Goal: Task Accomplishment & Management: Manage account settings

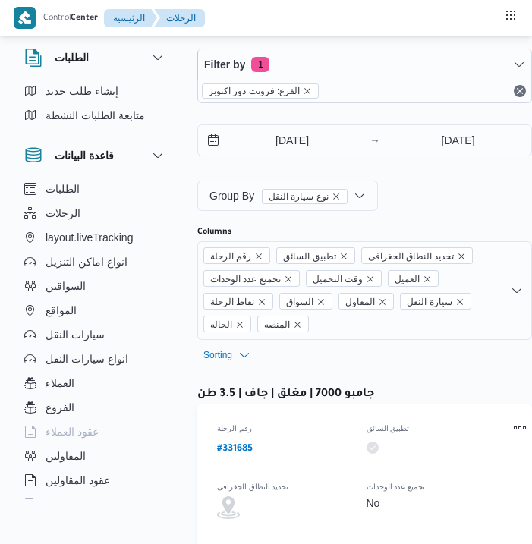
select select "ar"
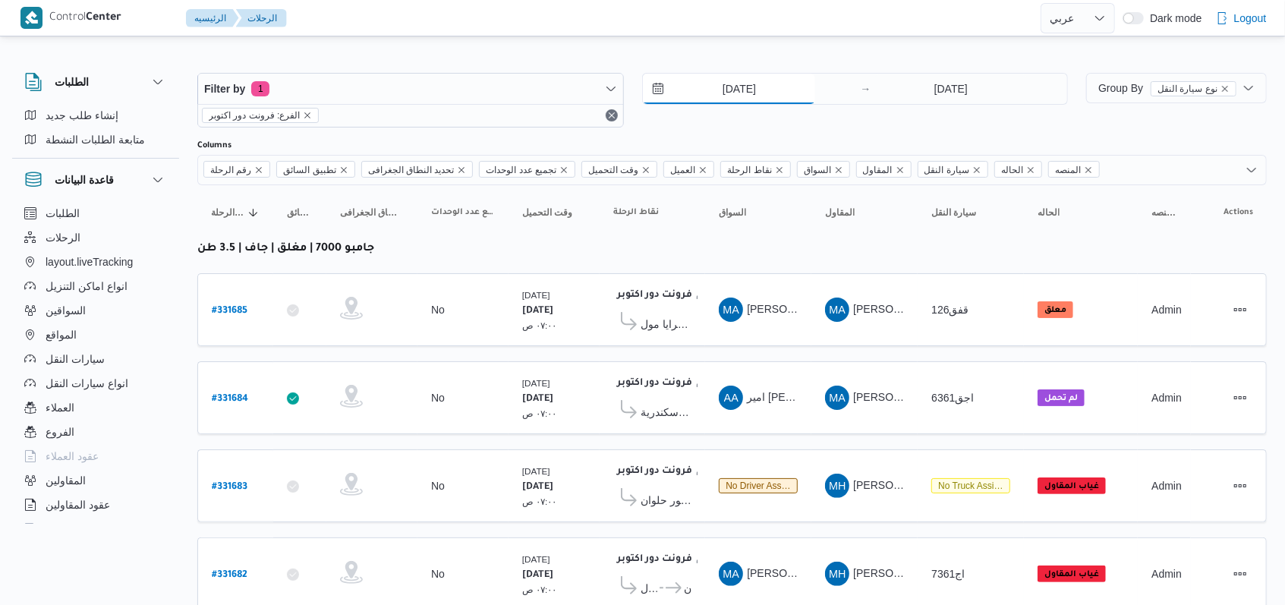
click at [531, 87] on input "18/8/2025" at bounding box center [729, 89] width 172 height 30
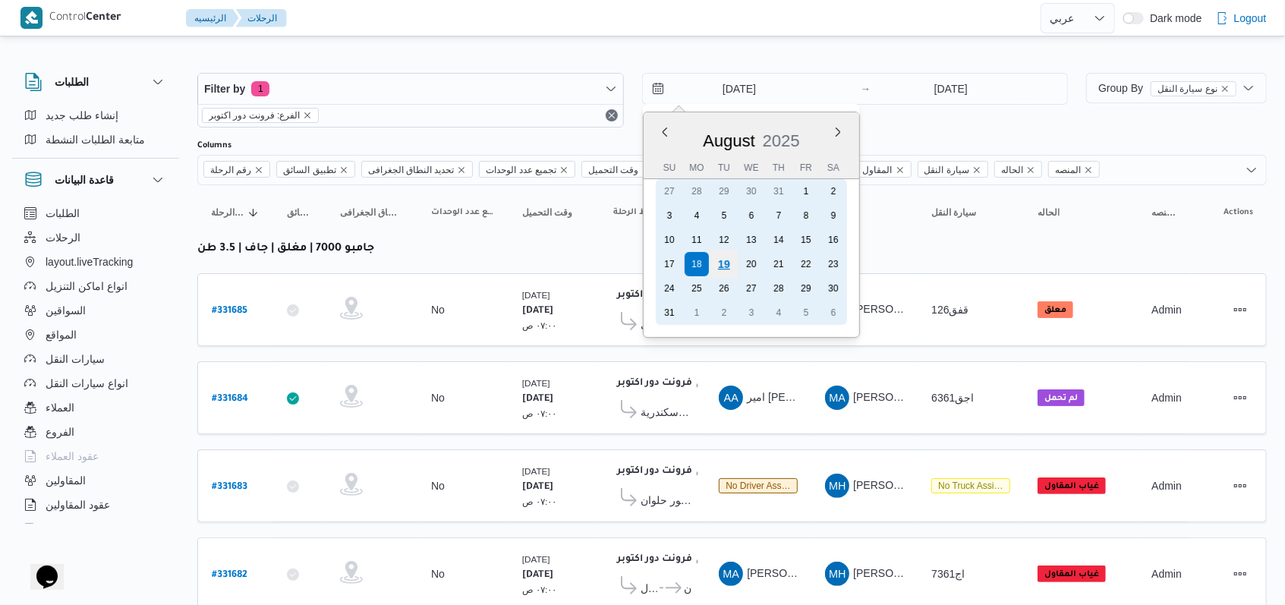
click at [531, 264] on div "19" at bounding box center [723, 264] width 29 height 29
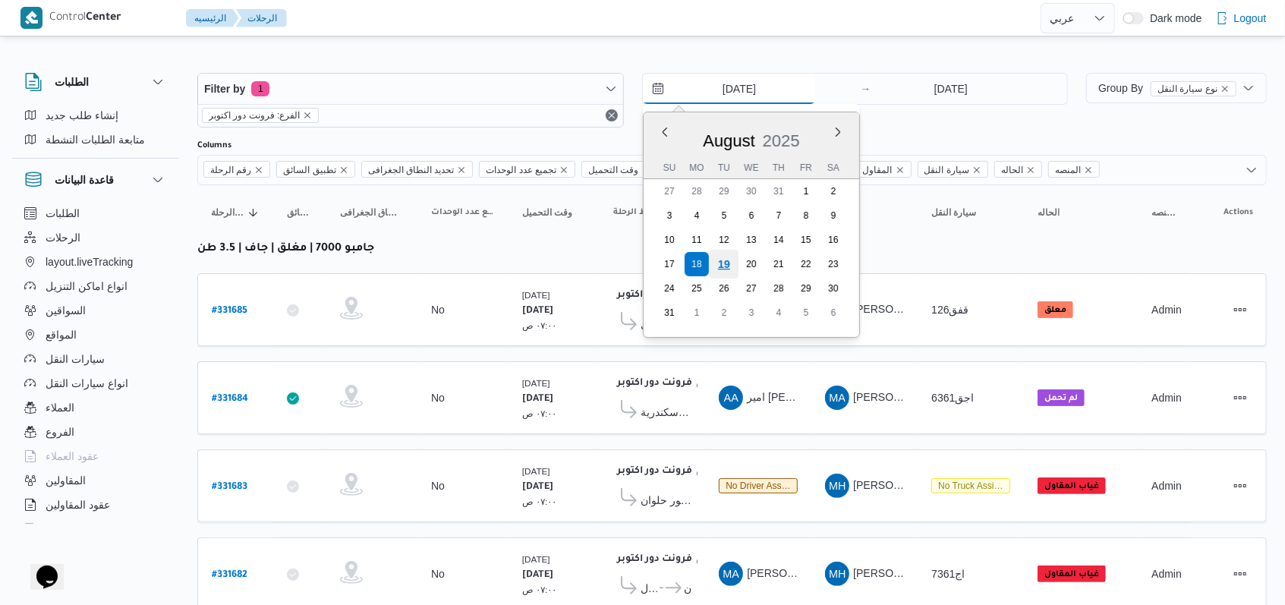
type input "19/8/2025"
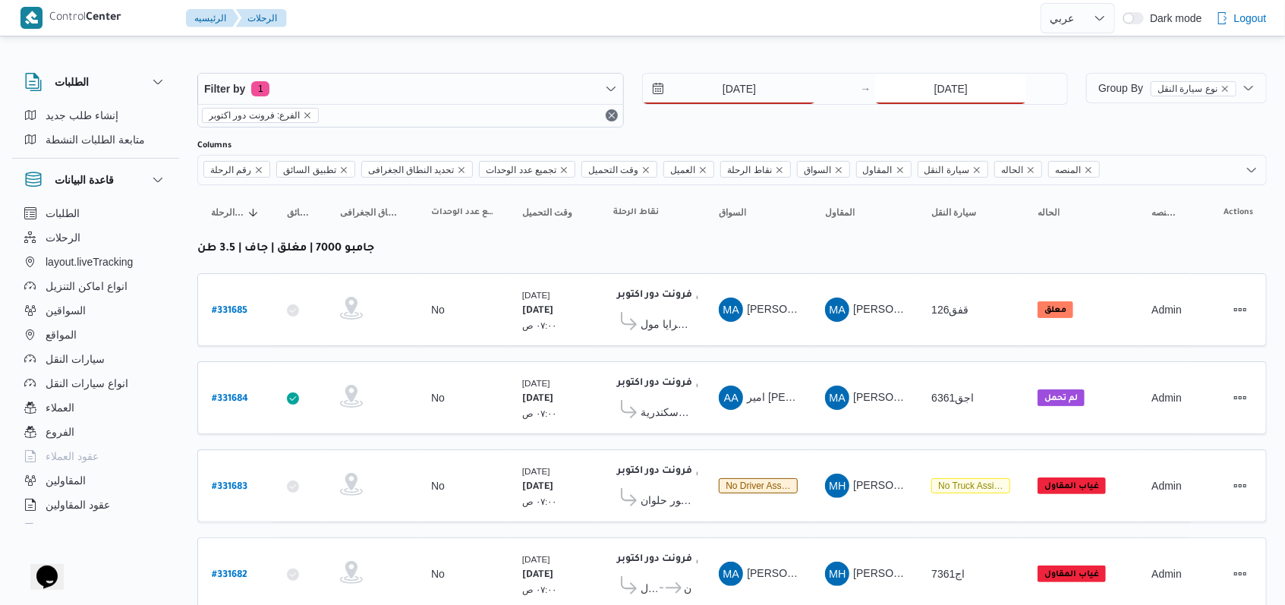
click at [531, 93] on input "18/8/2025" at bounding box center [950, 89] width 151 height 30
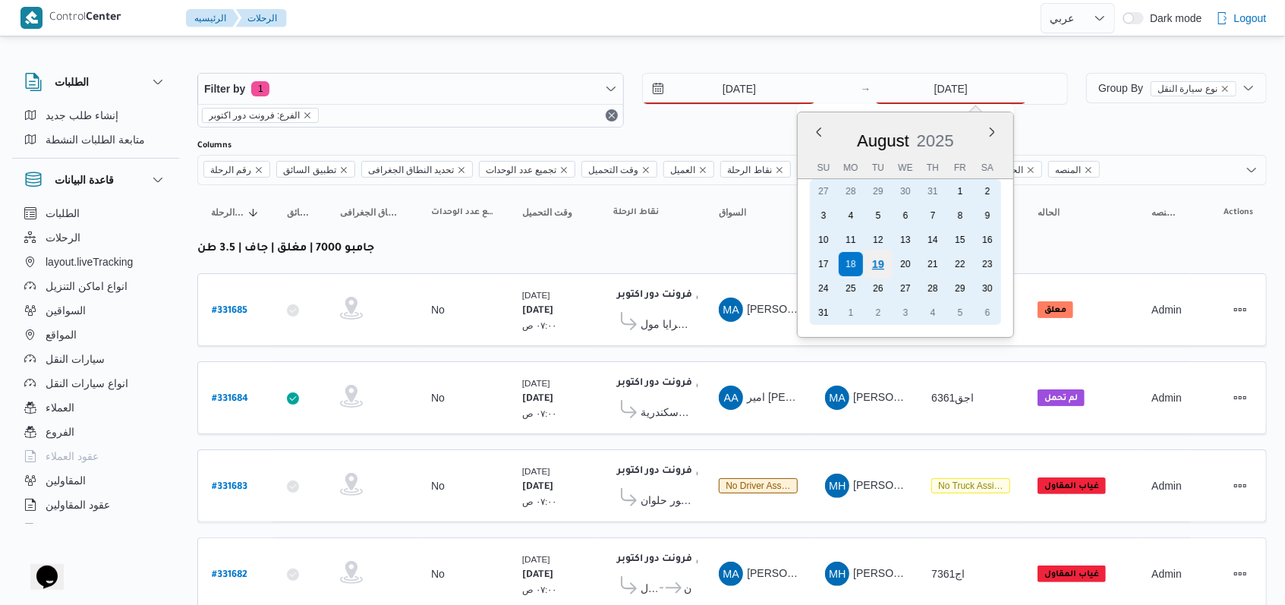
click at [531, 263] on div "19" at bounding box center [878, 264] width 29 height 29
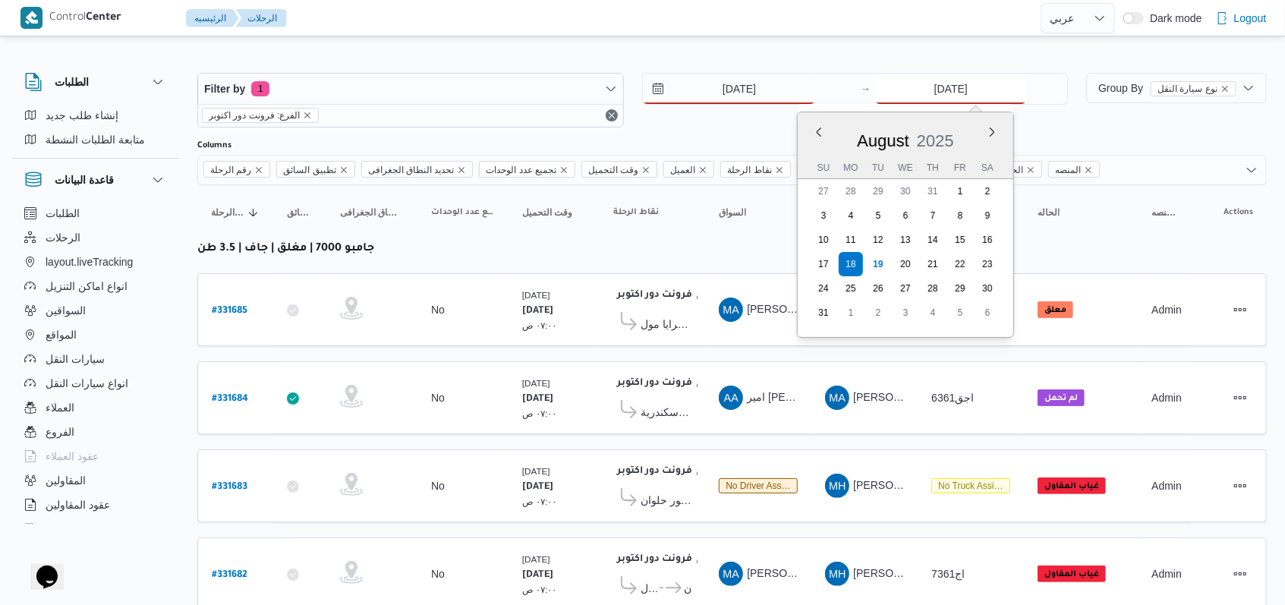
type input "19/8/2025"
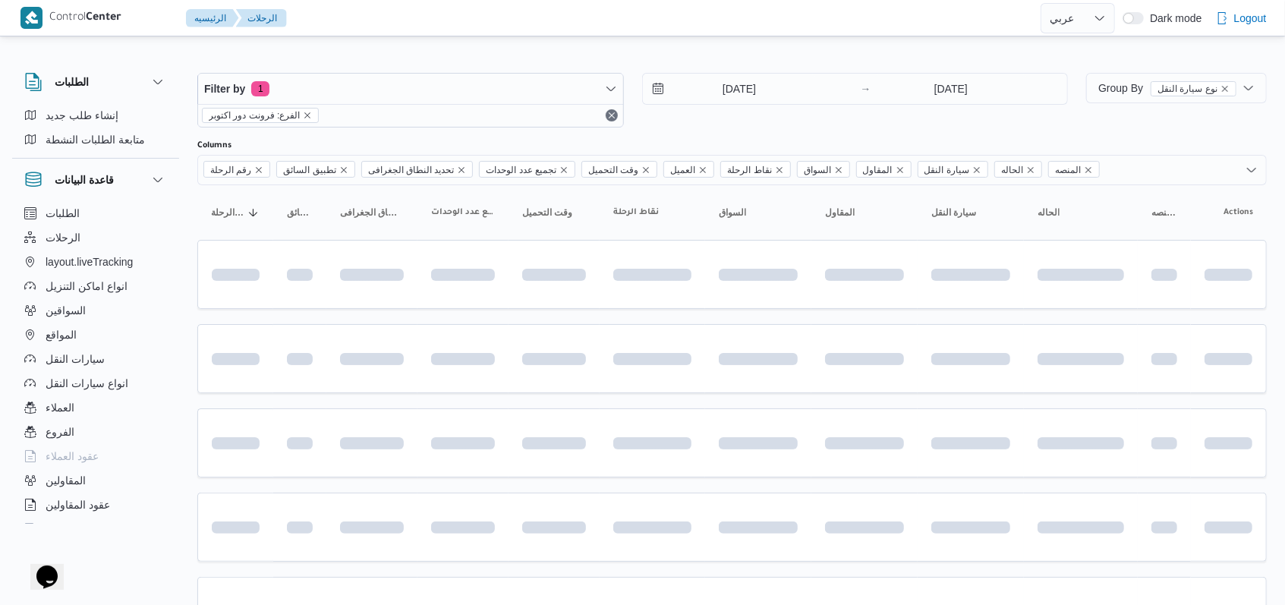
click at [531, 128] on div "Filter by 1 الفرع: فرونت دور اكتوبر 19/8/2025 → 19/8/2025" at bounding box center [632, 100] width 889 height 73
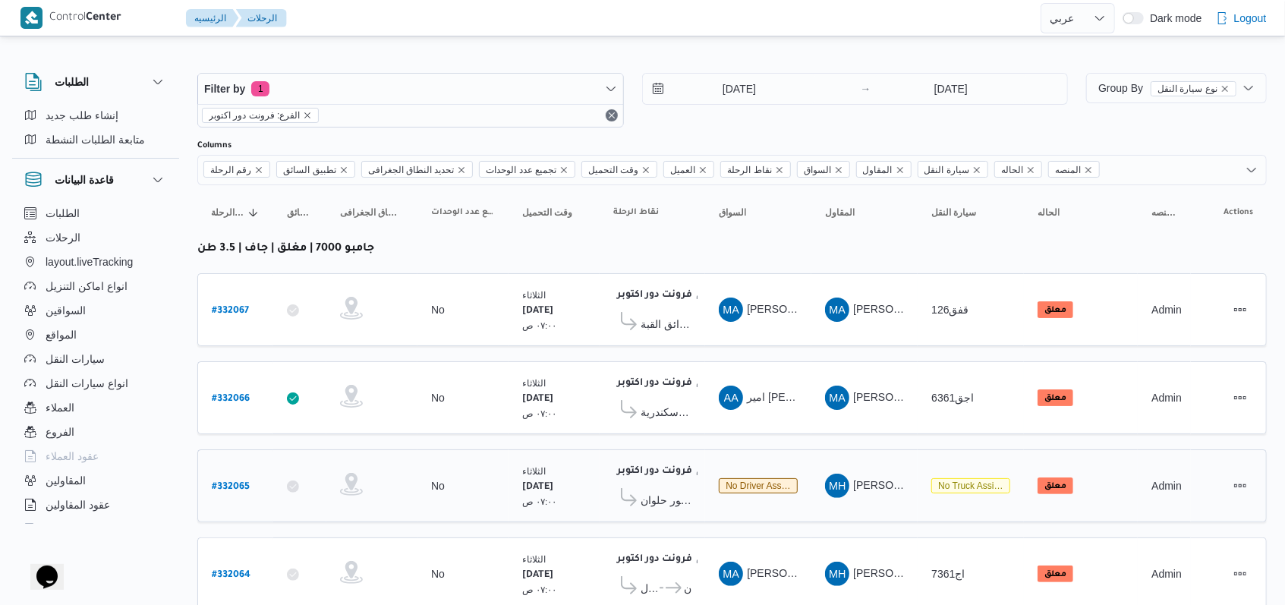
scroll to position [216, 0]
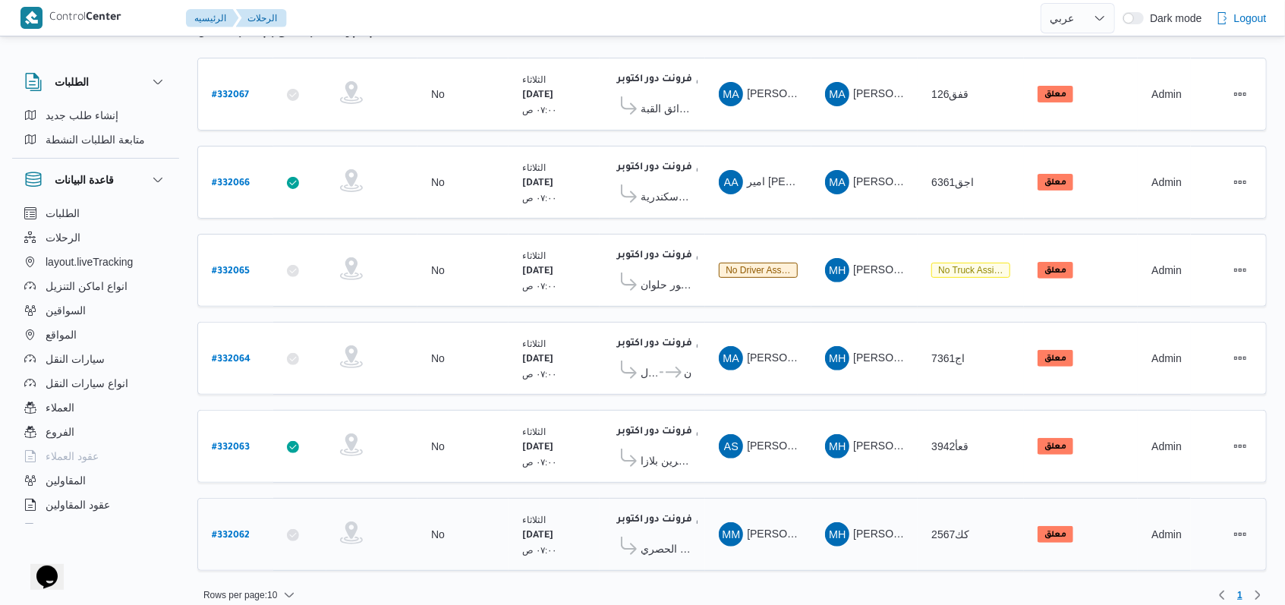
click at [232, 531] on b "# 332062" at bounding box center [231, 536] width 38 height 11
select select "ar"
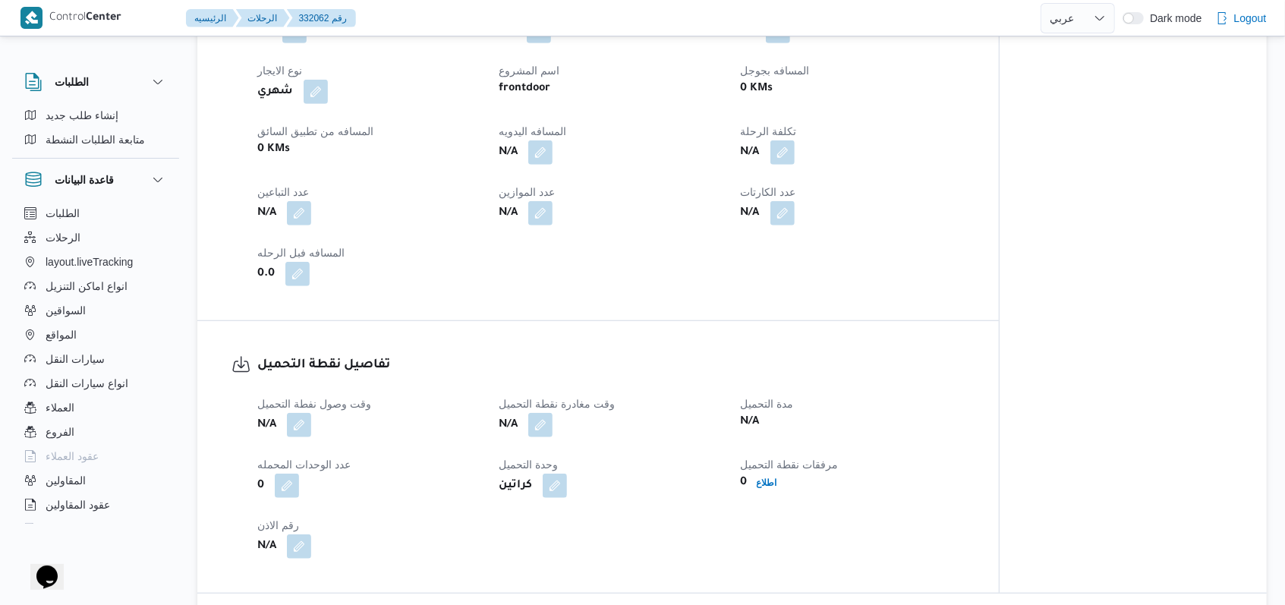
scroll to position [1012, 0]
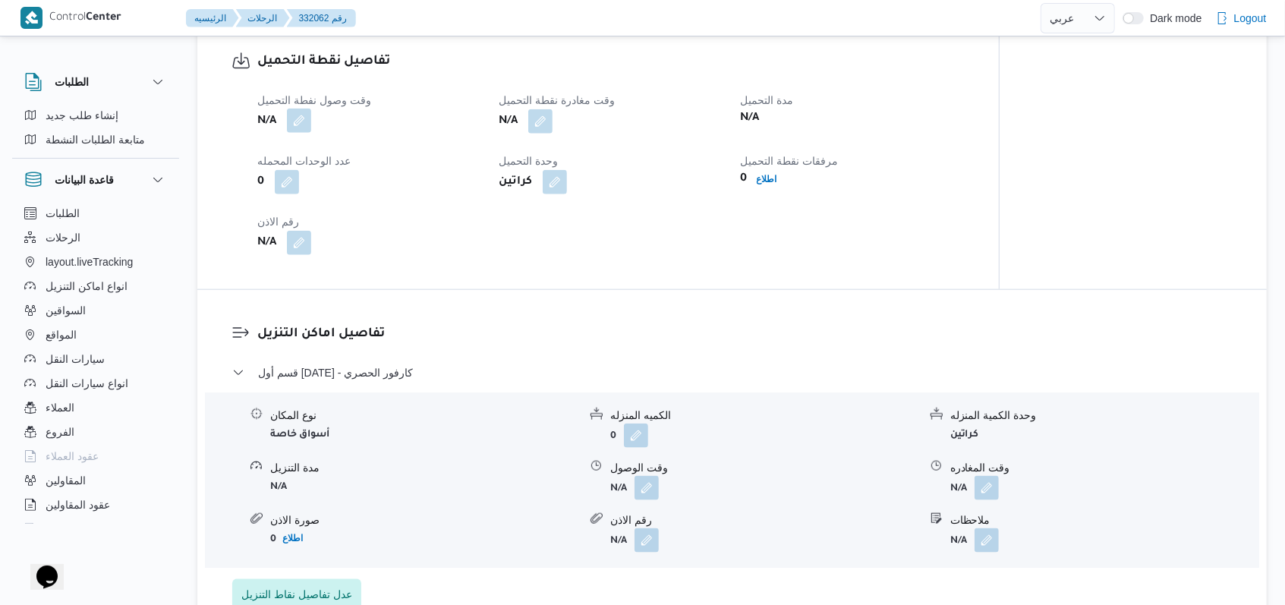
click at [289, 118] on button "button" at bounding box center [299, 121] width 24 height 24
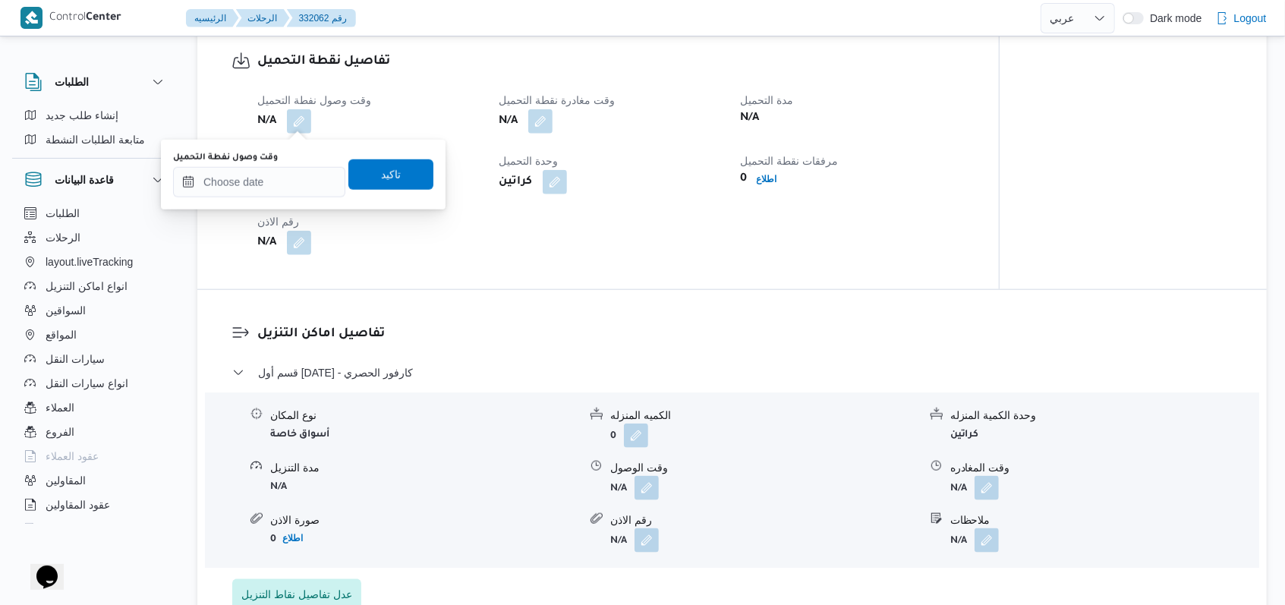
drag, startPoint x: 267, startPoint y: 206, endPoint x: 266, endPoint y: 194, distance: 12.9
click at [266, 206] on div "You are in a dialog. To close this dialog, hit escape. وقت وصول نفطة التحميل تا…" at bounding box center [303, 175] width 285 height 70
click at [266, 188] on input "وقت وصول نفطة التحميل" at bounding box center [259, 182] width 172 height 30
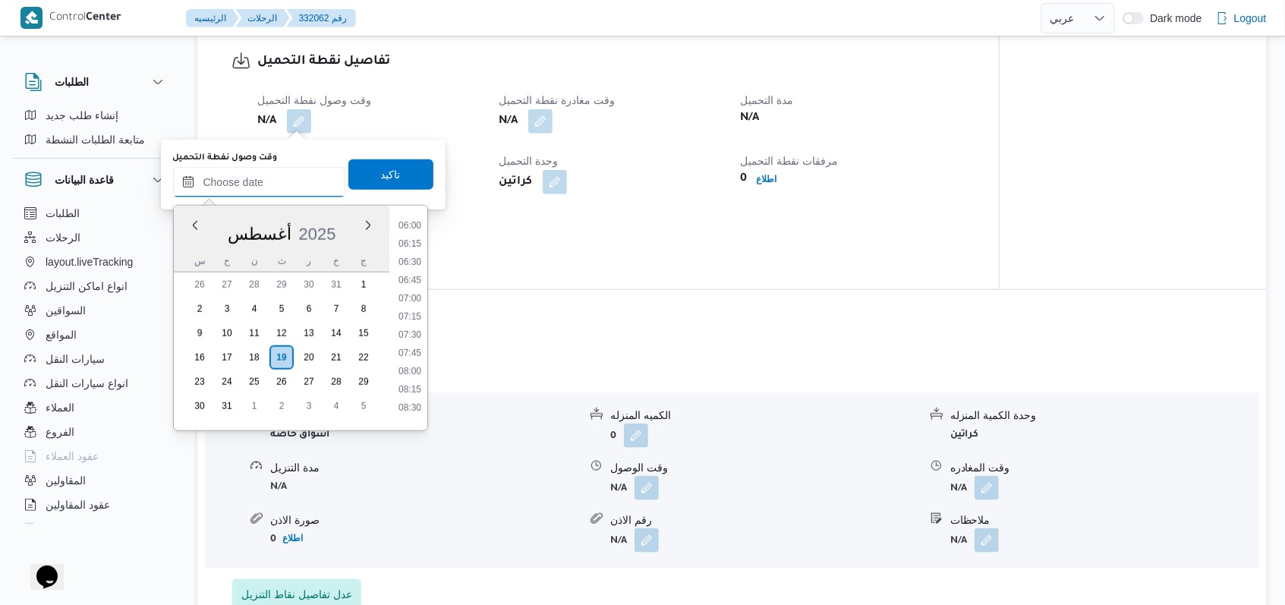
scroll to position [394, 0]
click at [417, 310] on li "06:30" at bounding box center [409, 305] width 35 height 15
type input "١٩/٠٨/٢٠٢٥ ٠٦:٣٠"
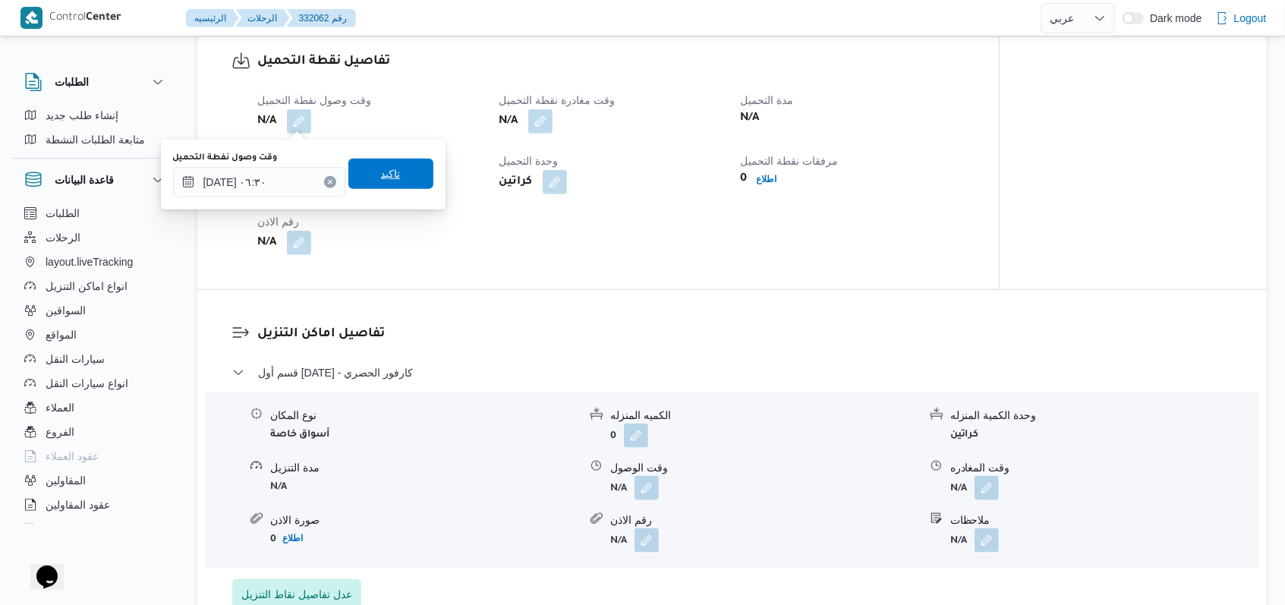
click at [397, 179] on span "تاكيد" at bounding box center [390, 174] width 85 height 30
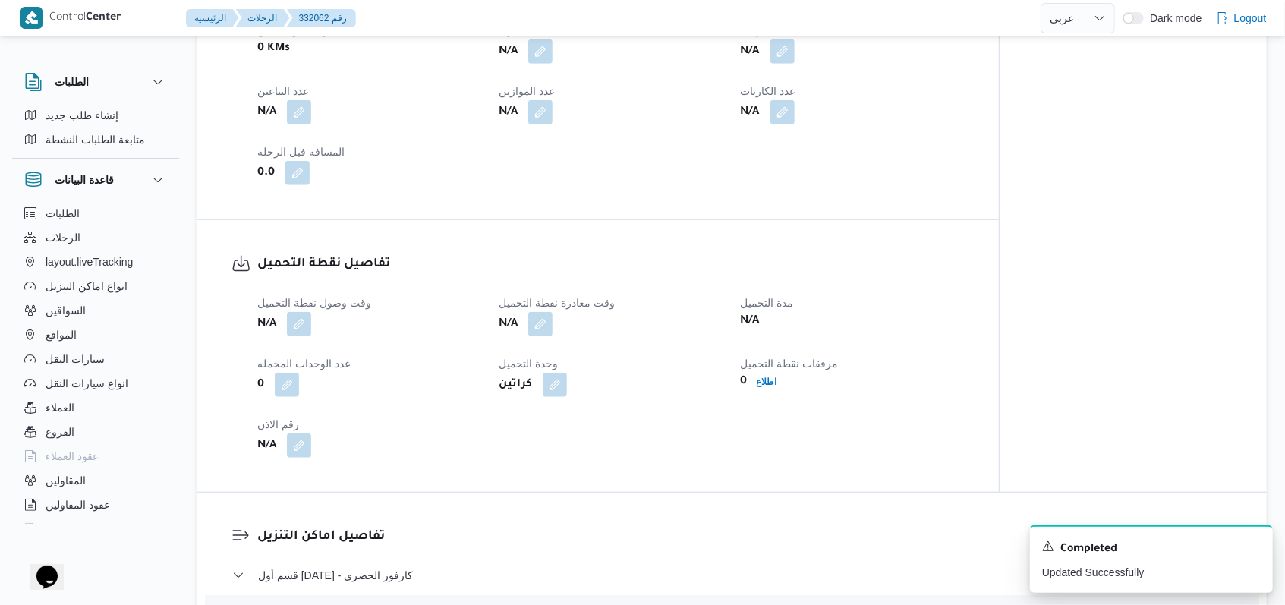
scroll to position [505, 0]
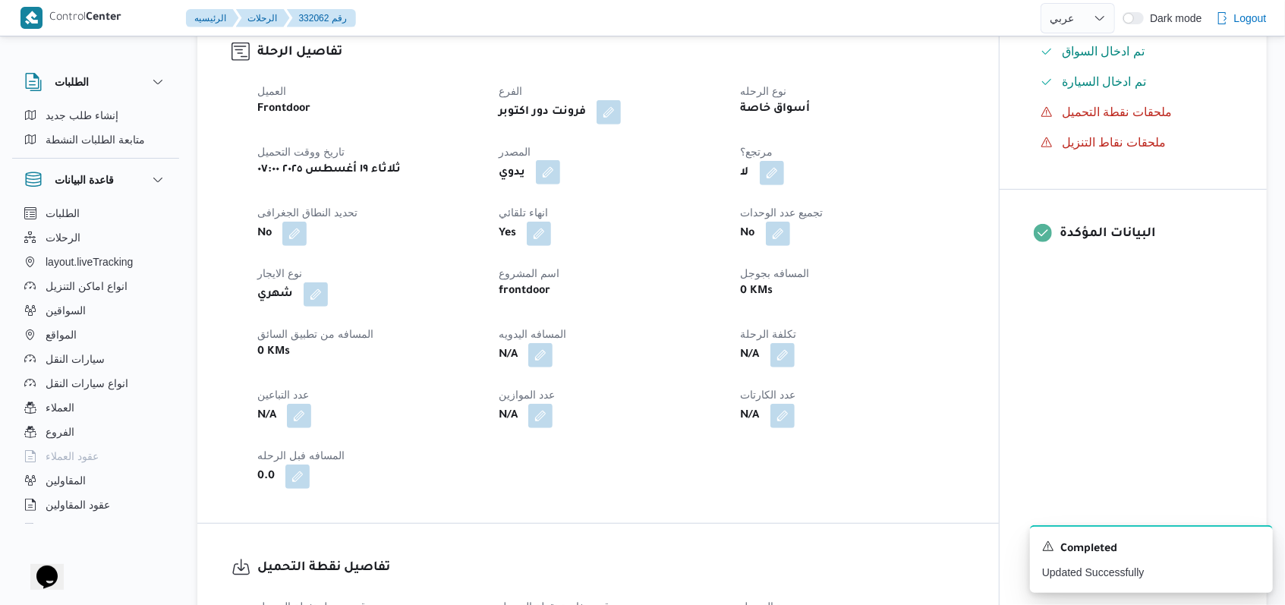
click at [531, 174] on button "button" at bounding box center [548, 172] width 24 height 24
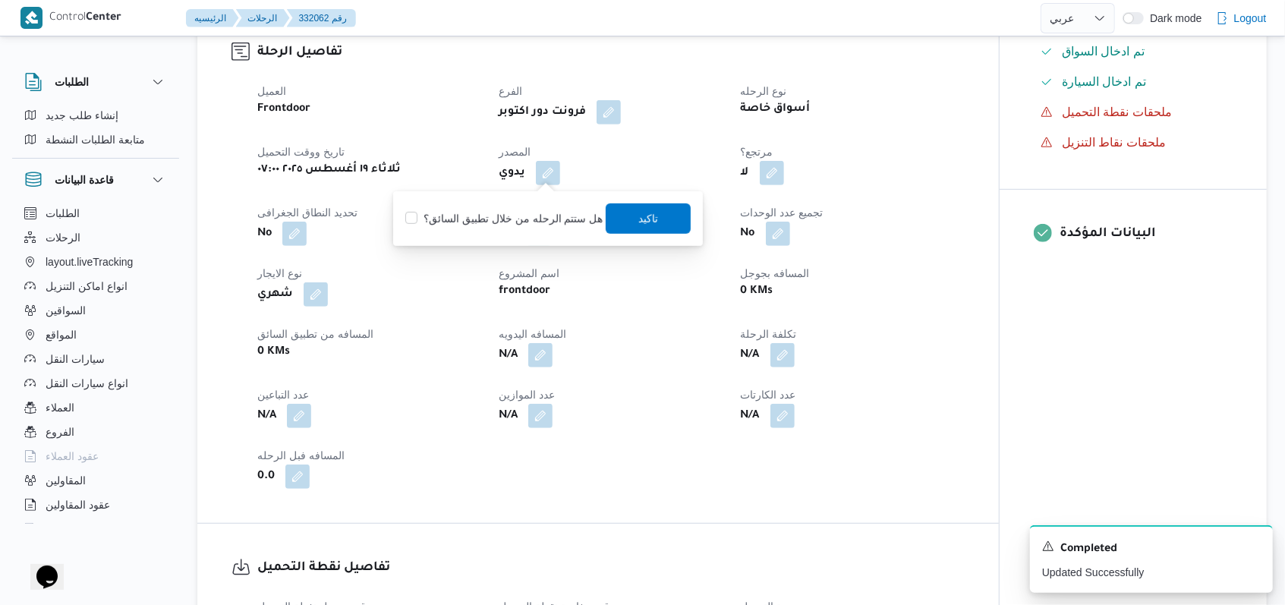
click at [531, 218] on label "هل ستتم الرحله من خلال تطبيق السائق؟" at bounding box center [503, 218] width 197 height 18
checkbox input "true"
click at [531, 213] on span "تاكيد" at bounding box center [648, 218] width 85 height 30
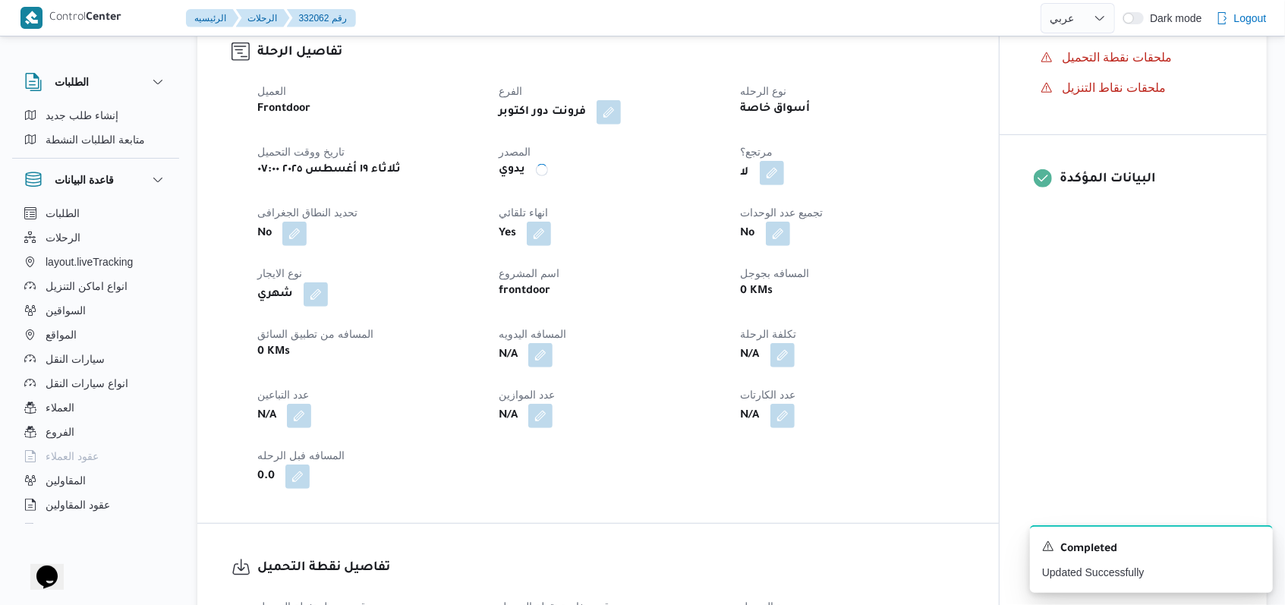
scroll to position [708, 0]
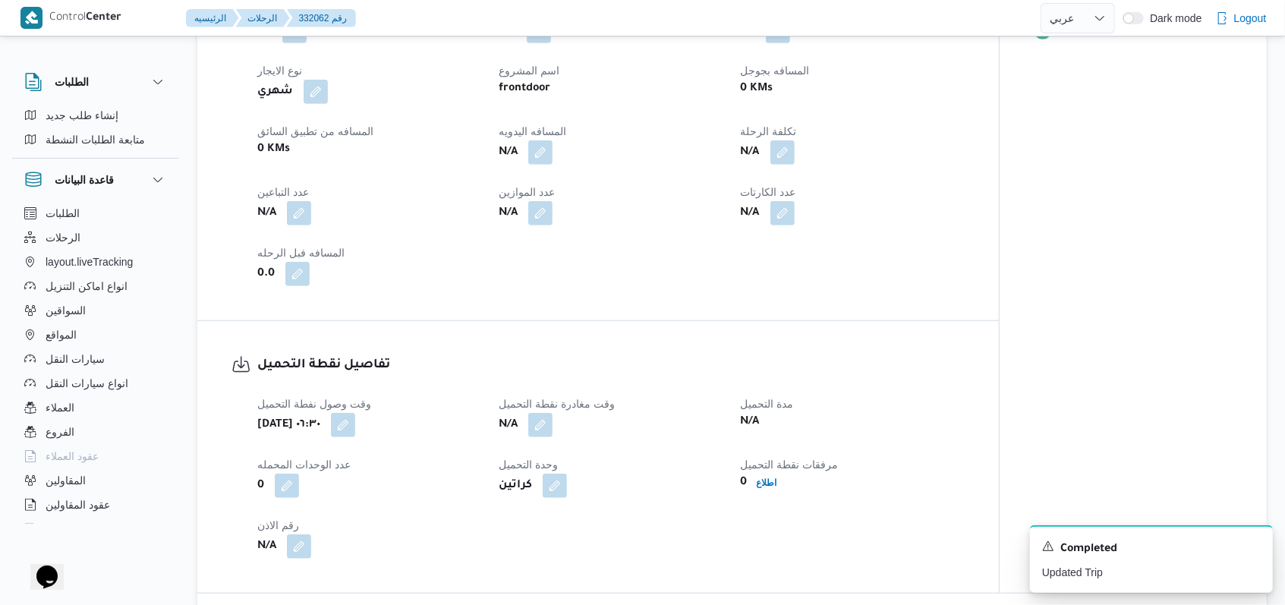
select select "ar"
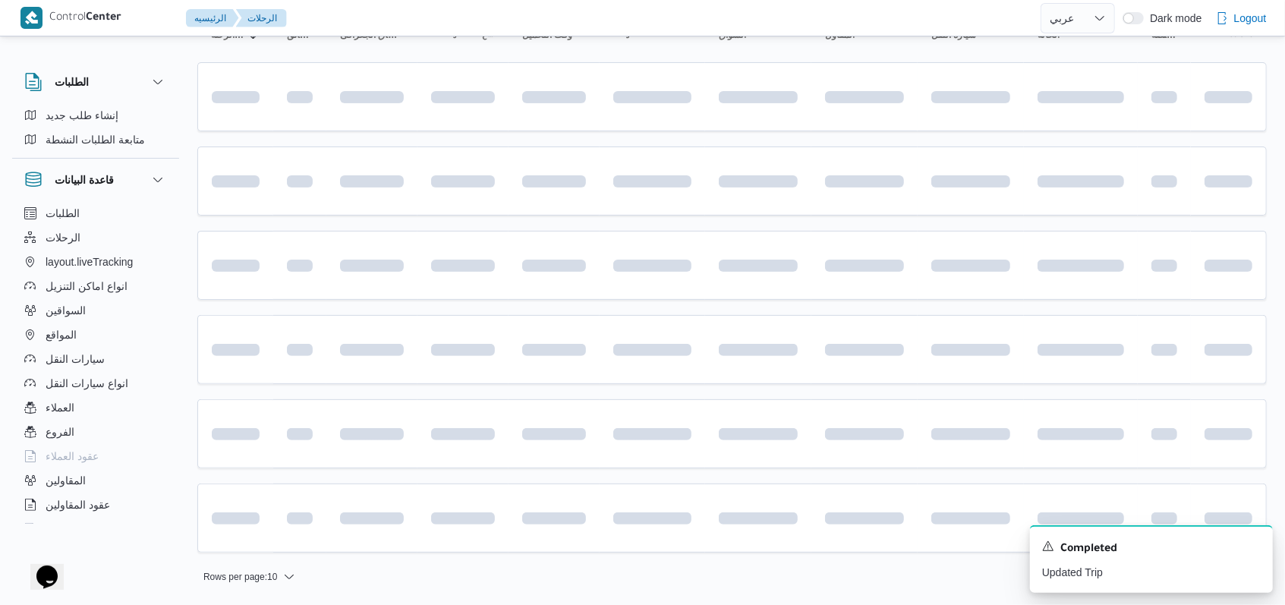
scroll to position [173, 0]
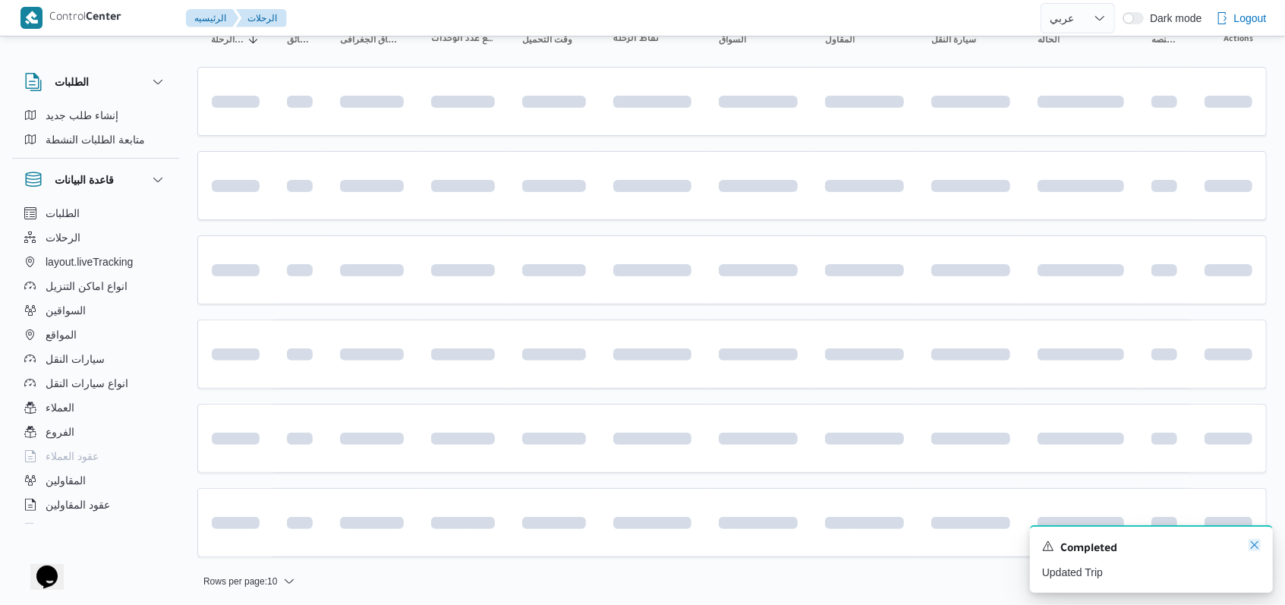
click at [531, 543] on icon "Dismiss toast" at bounding box center [1254, 545] width 12 height 12
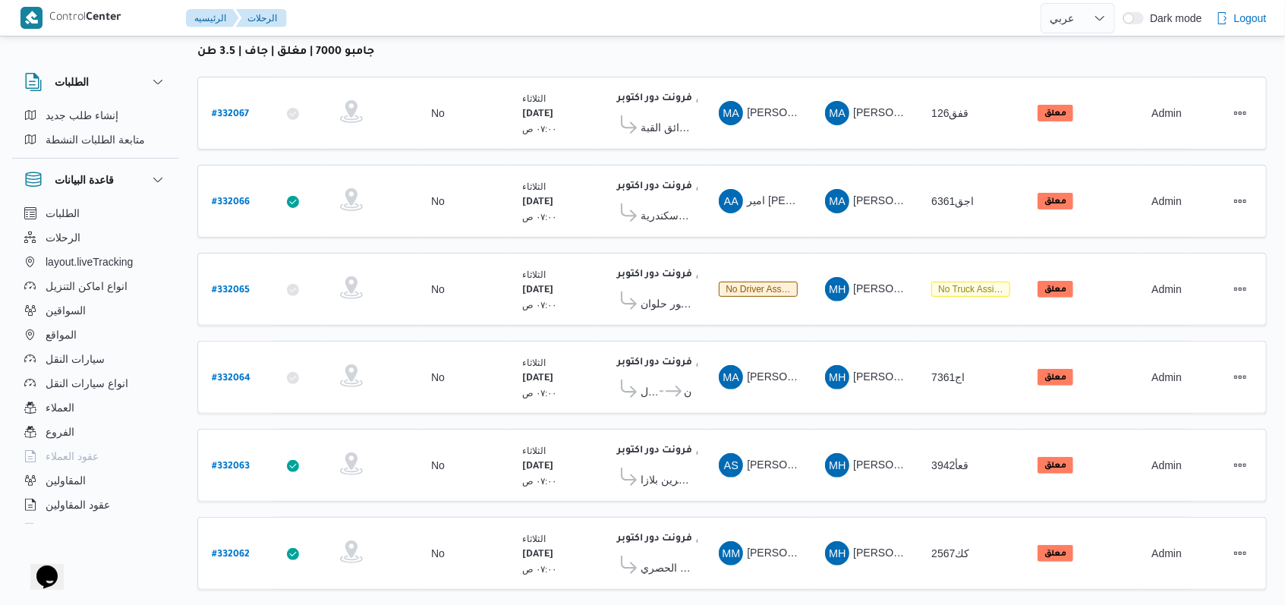
scroll to position [216, 0]
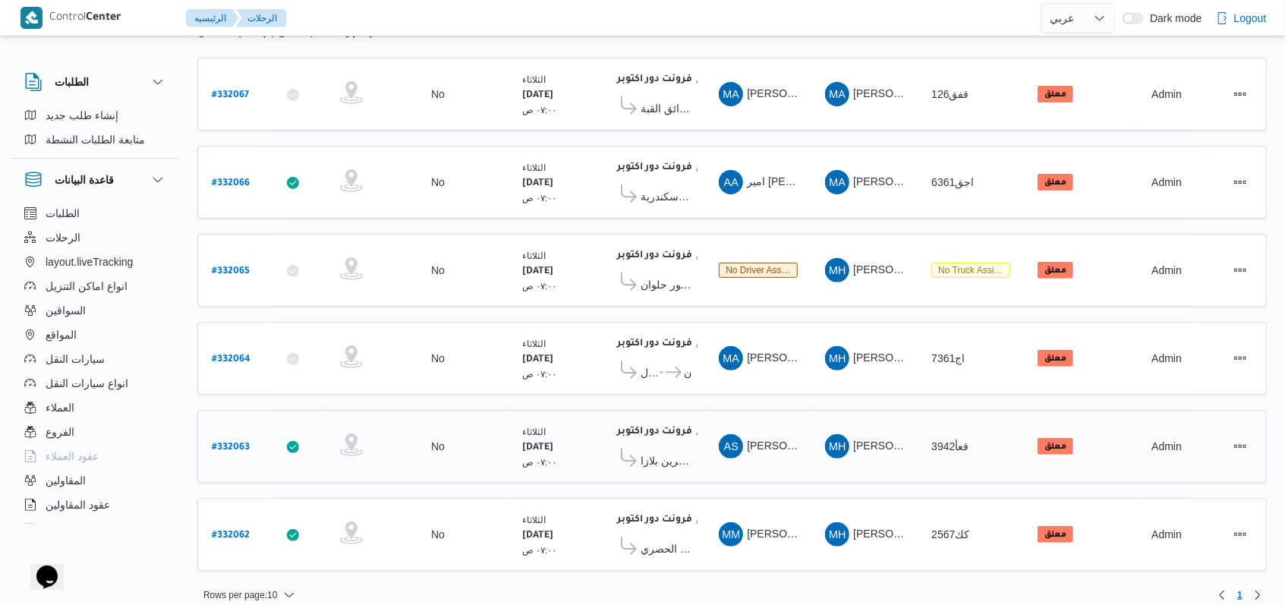
click at [233, 442] on b "# 332063" at bounding box center [231, 447] width 38 height 11
select select "ar"
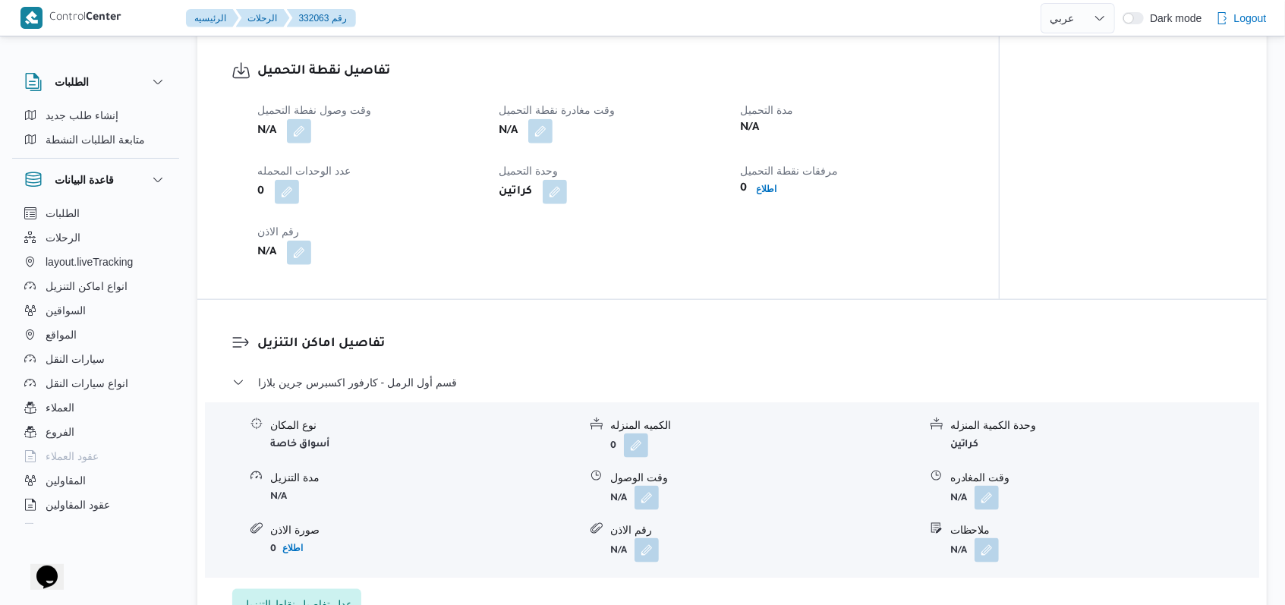
scroll to position [1012, 0]
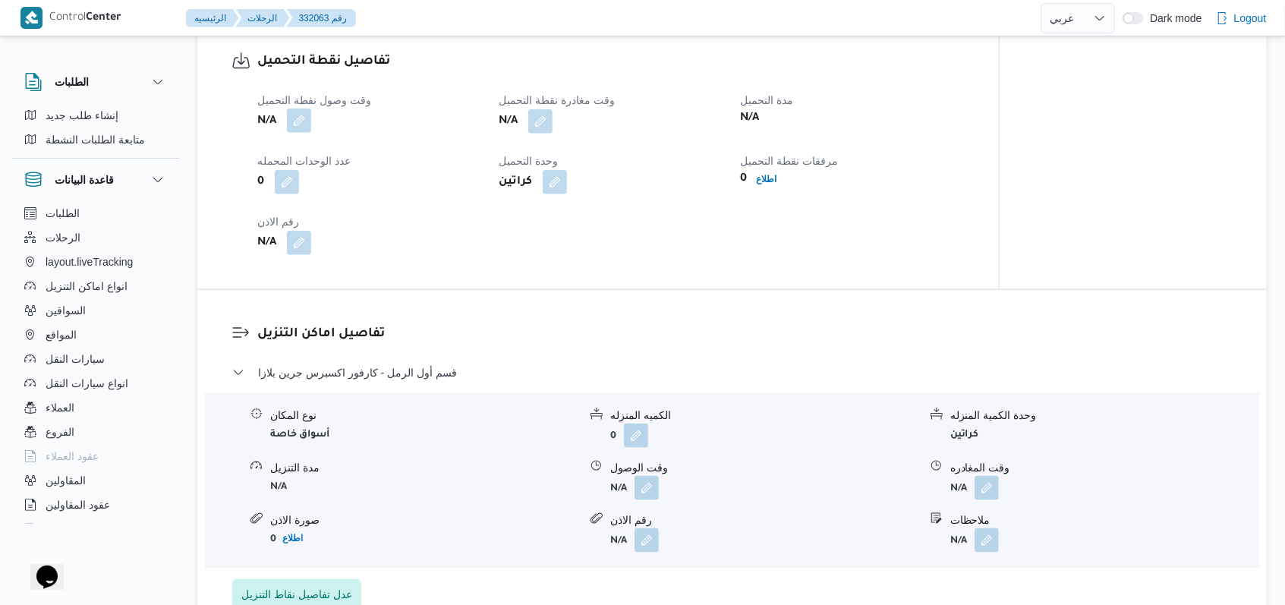
click at [303, 113] on button "button" at bounding box center [299, 121] width 24 height 24
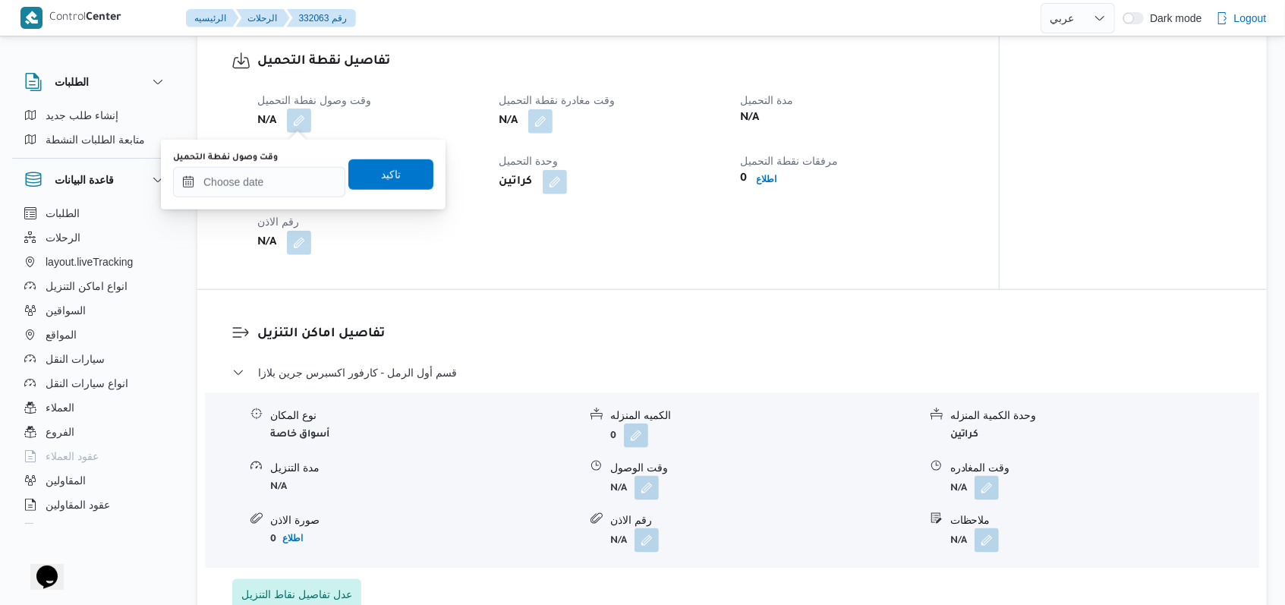
click at [279, 165] on div "وقت وصول نفطة التحميل" at bounding box center [259, 175] width 172 height 46
click at [298, 184] on input "وقت وصول نفطة التحميل" at bounding box center [259, 182] width 172 height 30
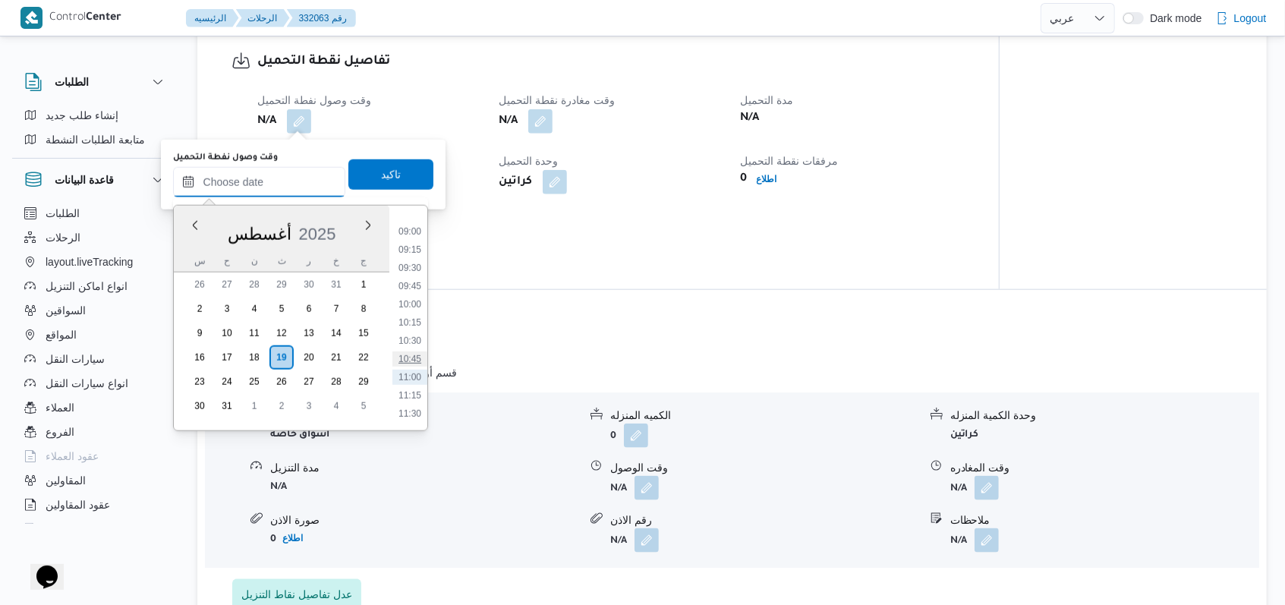
scroll to position [495, 0]
click at [410, 241] on li "07:00" at bounding box center [409, 240] width 35 height 15
type input "١٩/٠٨/٢٠٢٥ ٠٧:٠٠"
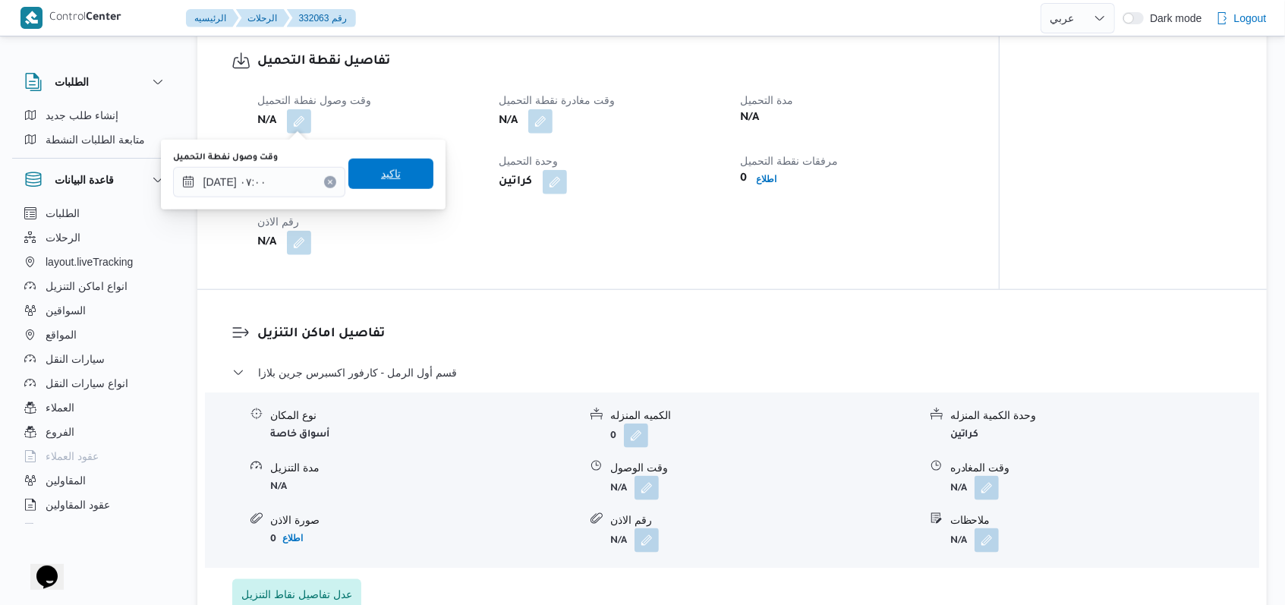
click at [405, 185] on span "تاكيد" at bounding box center [390, 174] width 85 height 30
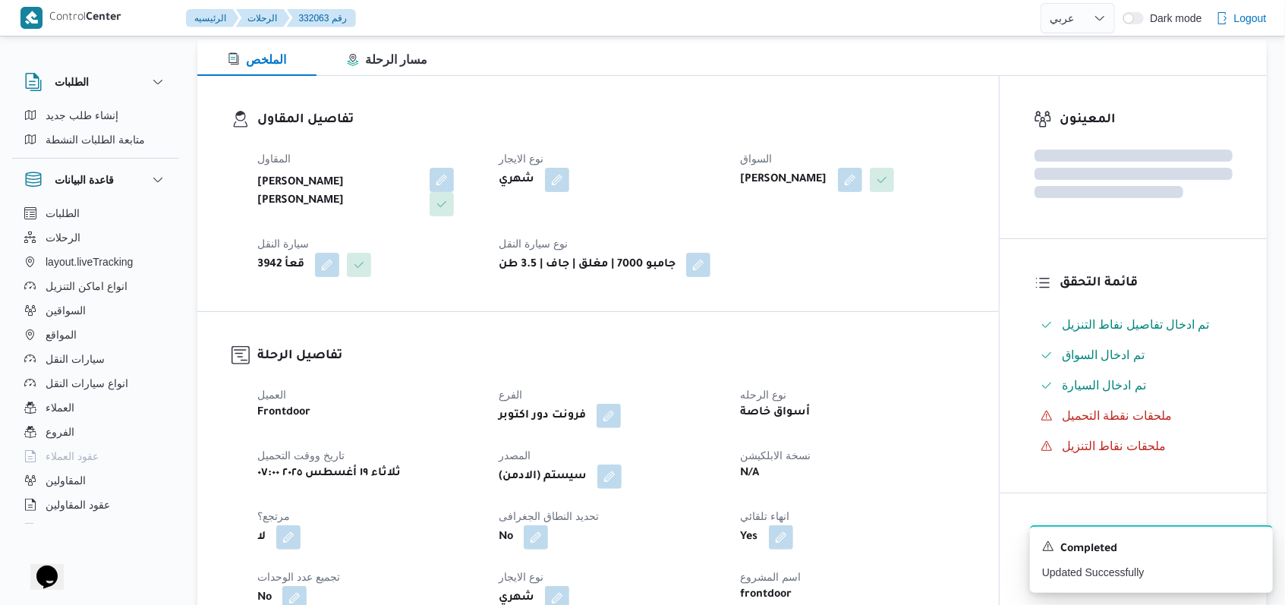
scroll to position [809, 0]
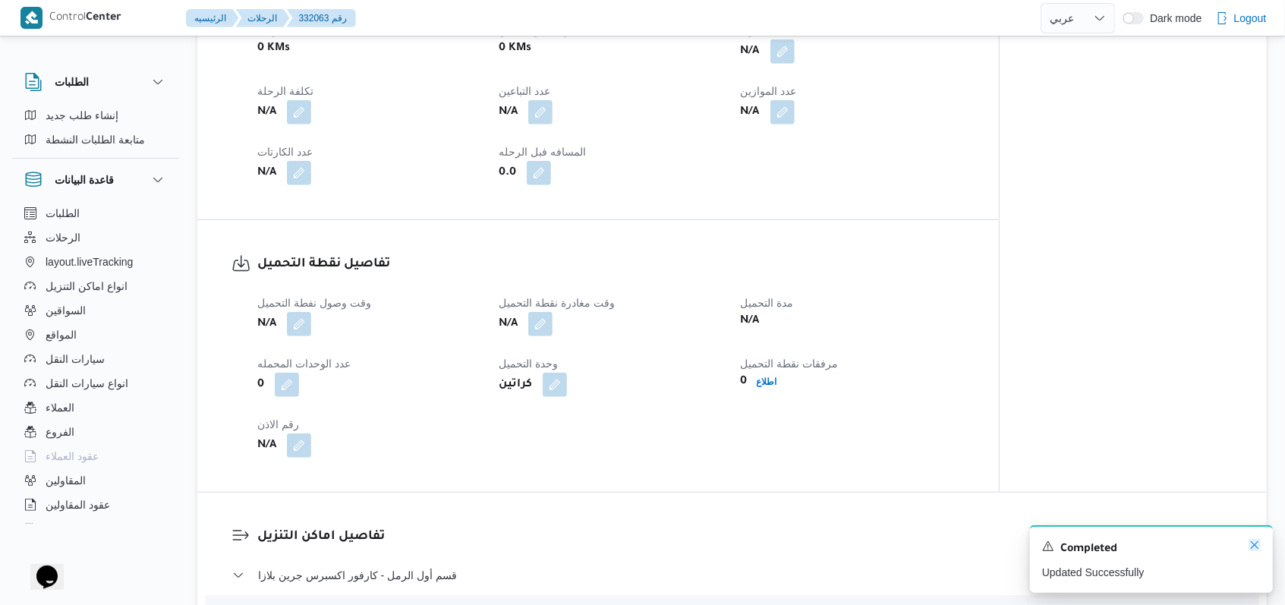
click at [531, 543] on icon "Dismiss toast" at bounding box center [1254, 545] width 12 height 12
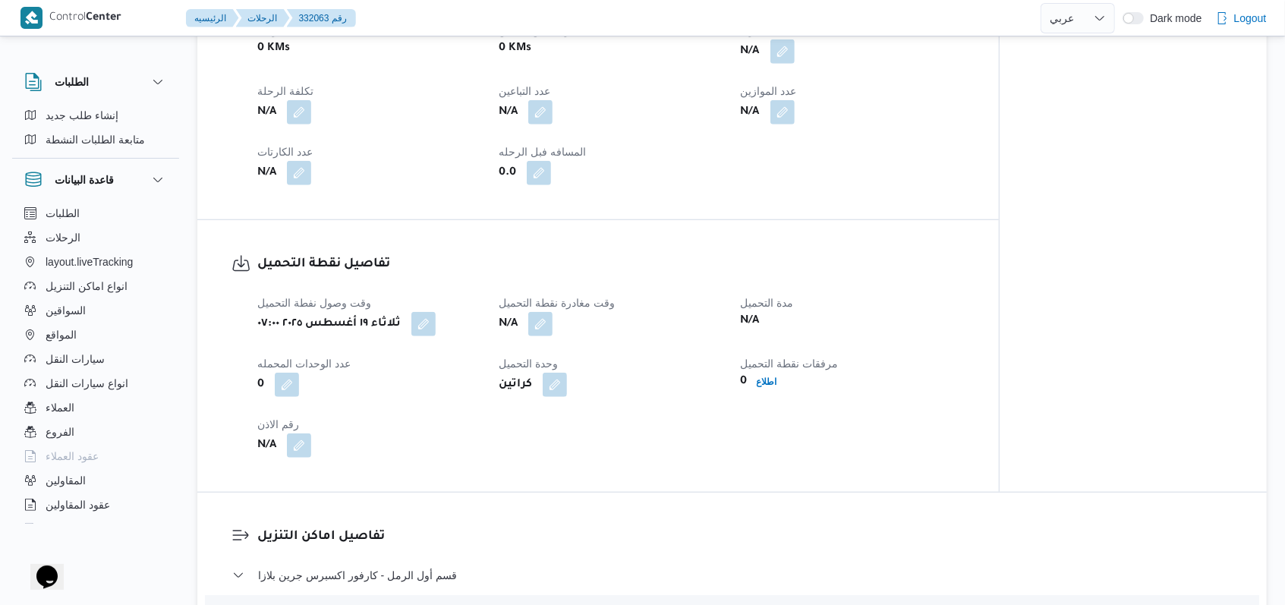
select select "ar"
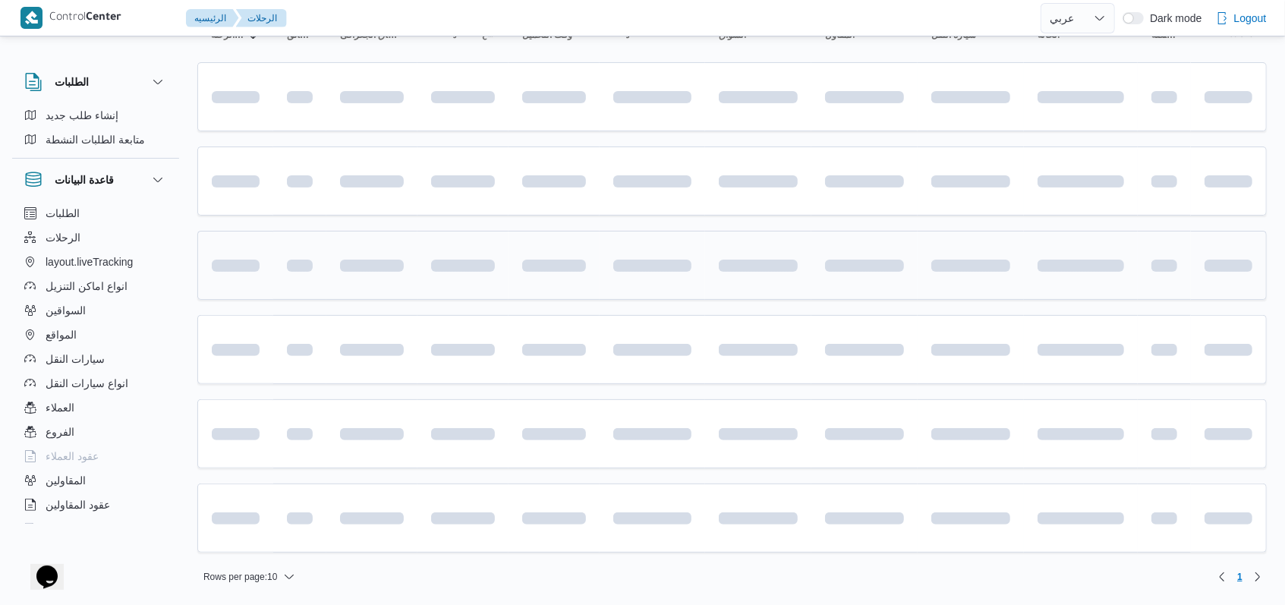
scroll to position [173, 0]
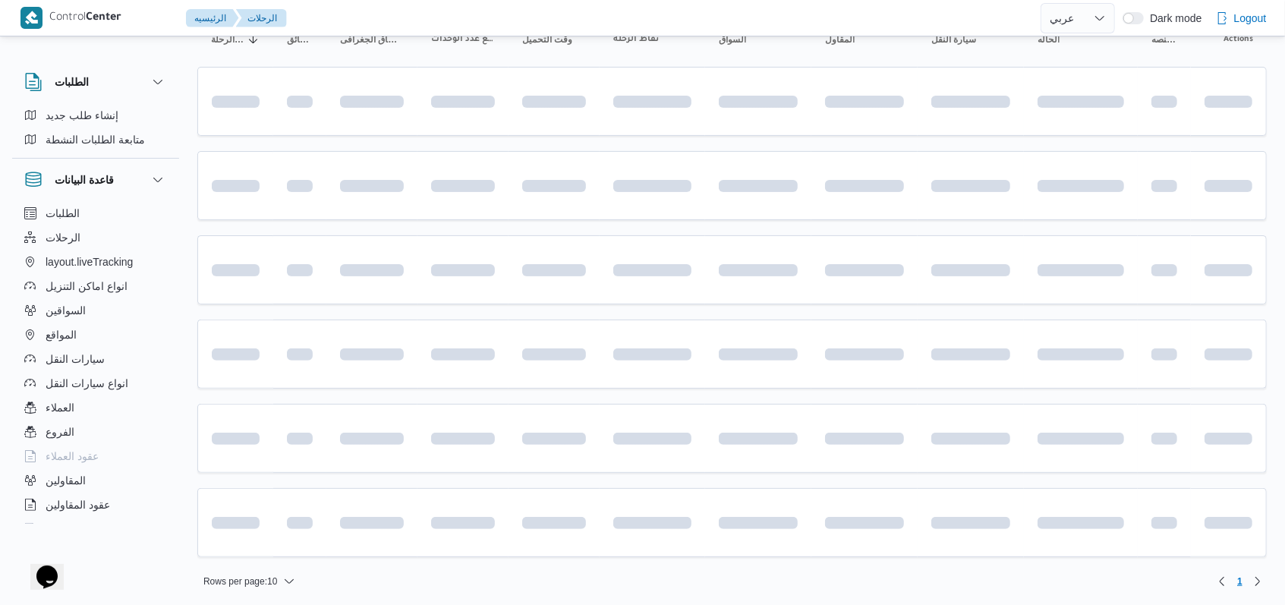
click at [531, 308] on table "رقم الرحلة Click to sort in ascending order تطبيق السائق Click to sort in ascen…" at bounding box center [731, 292] width 1069 height 560
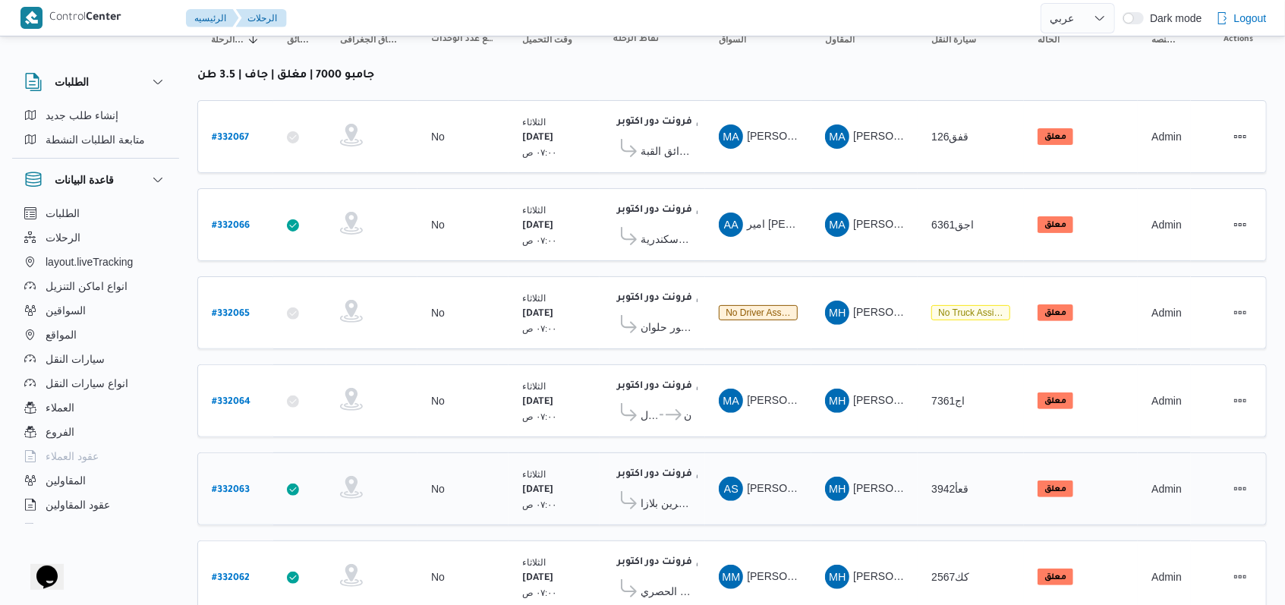
scroll to position [216, 0]
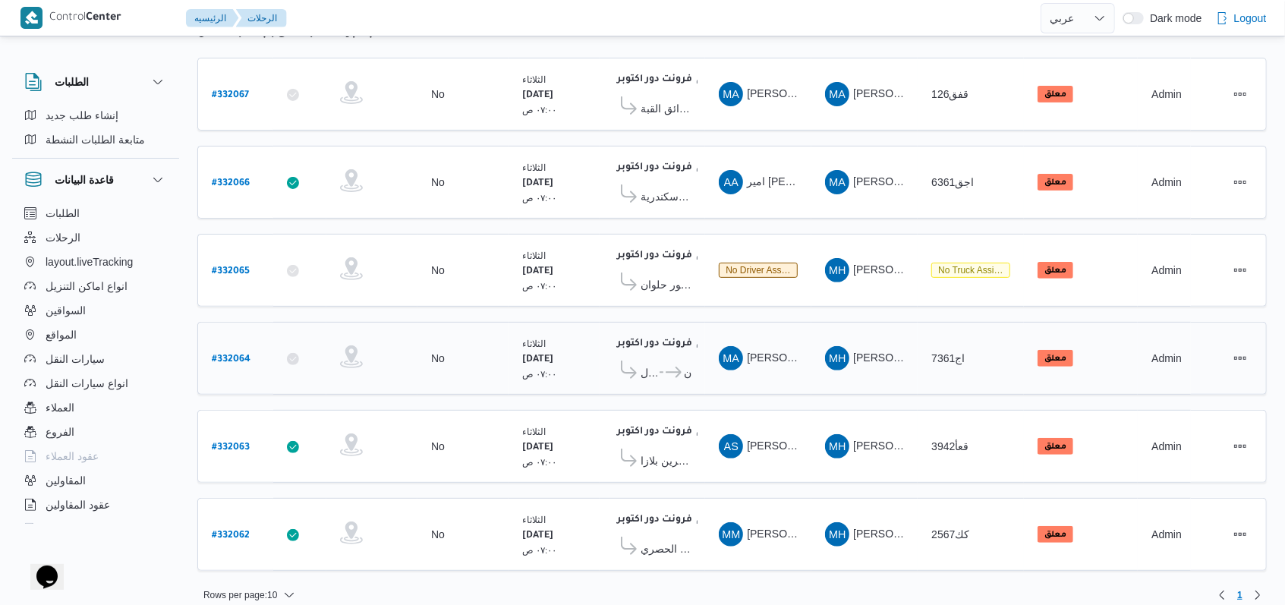
click at [237, 354] on b "# 332064" at bounding box center [231, 359] width 39 height 11
select select "ar"
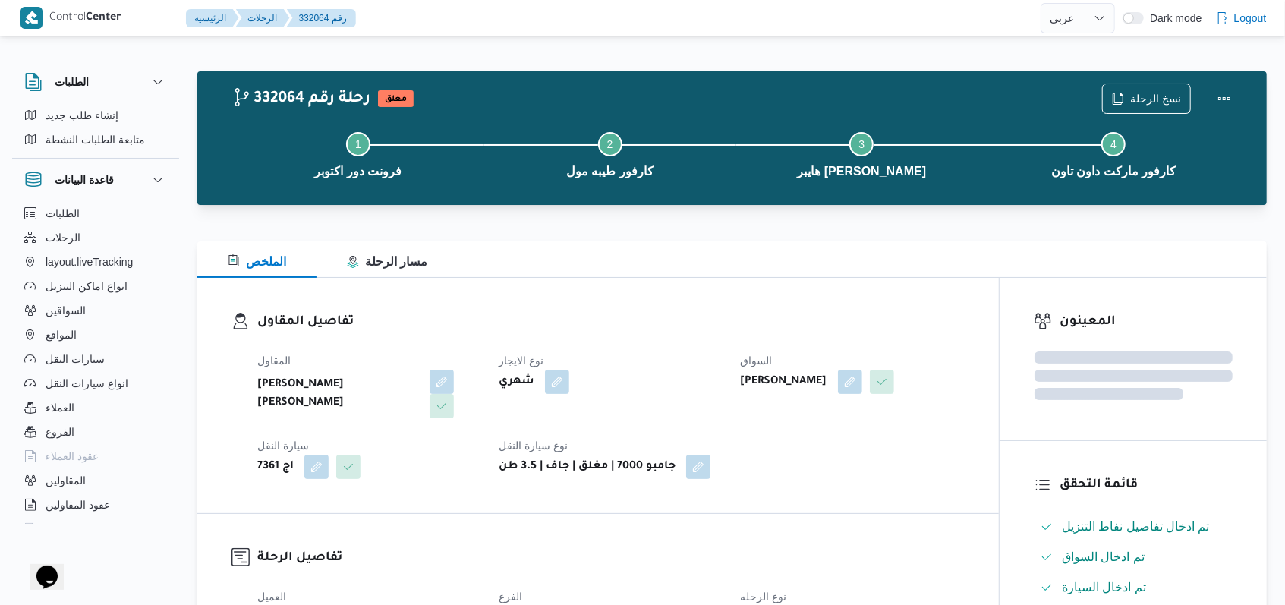
click at [531, 351] on dt "نوع الايجار" at bounding box center [610, 360] width 223 height 18
click at [531, 94] on button "Actions" at bounding box center [1224, 98] width 30 height 30
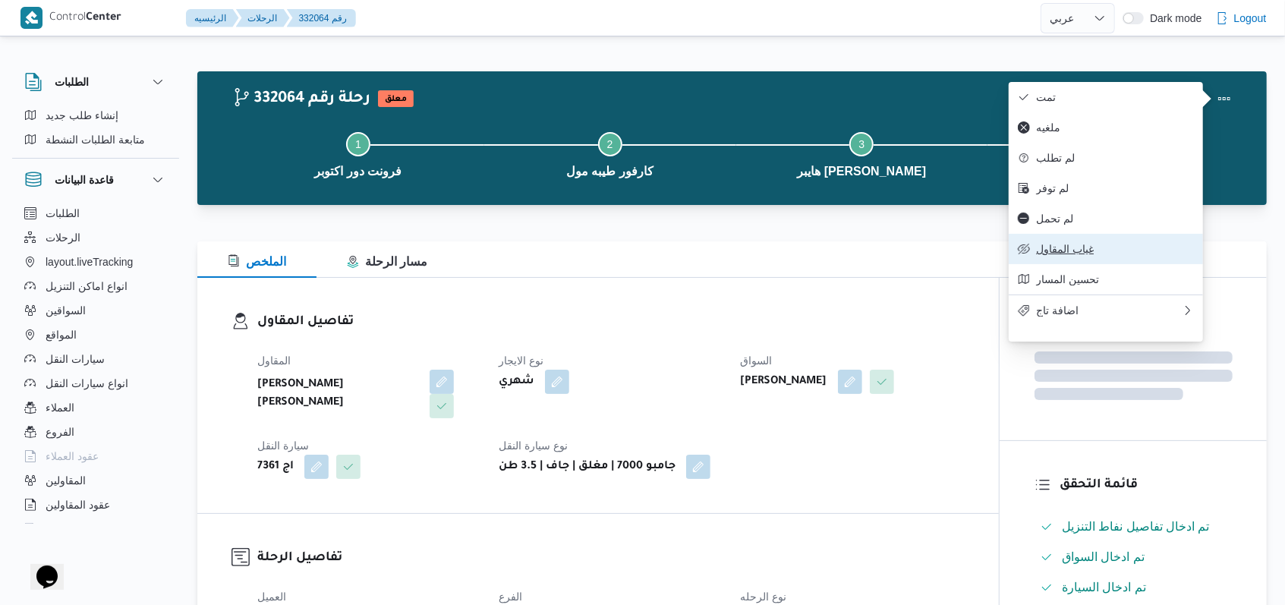
click at [531, 255] on span "غياب المقاول" at bounding box center [1115, 249] width 158 height 12
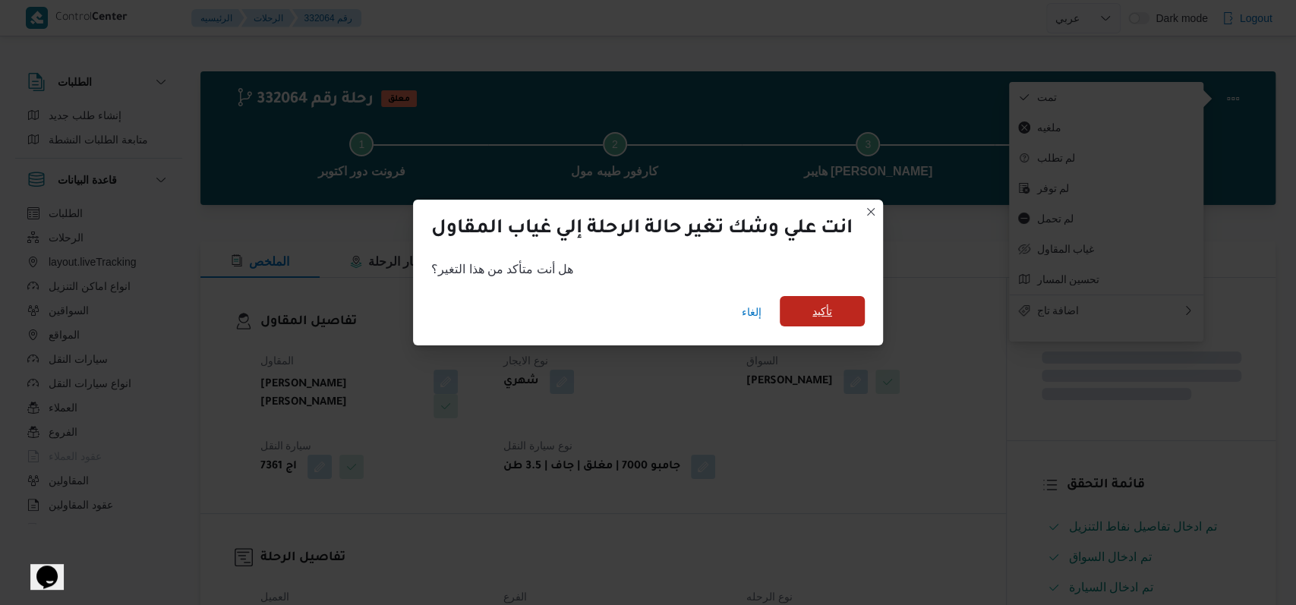
click at [531, 312] on span "تأكيد" at bounding box center [821, 311] width 85 height 30
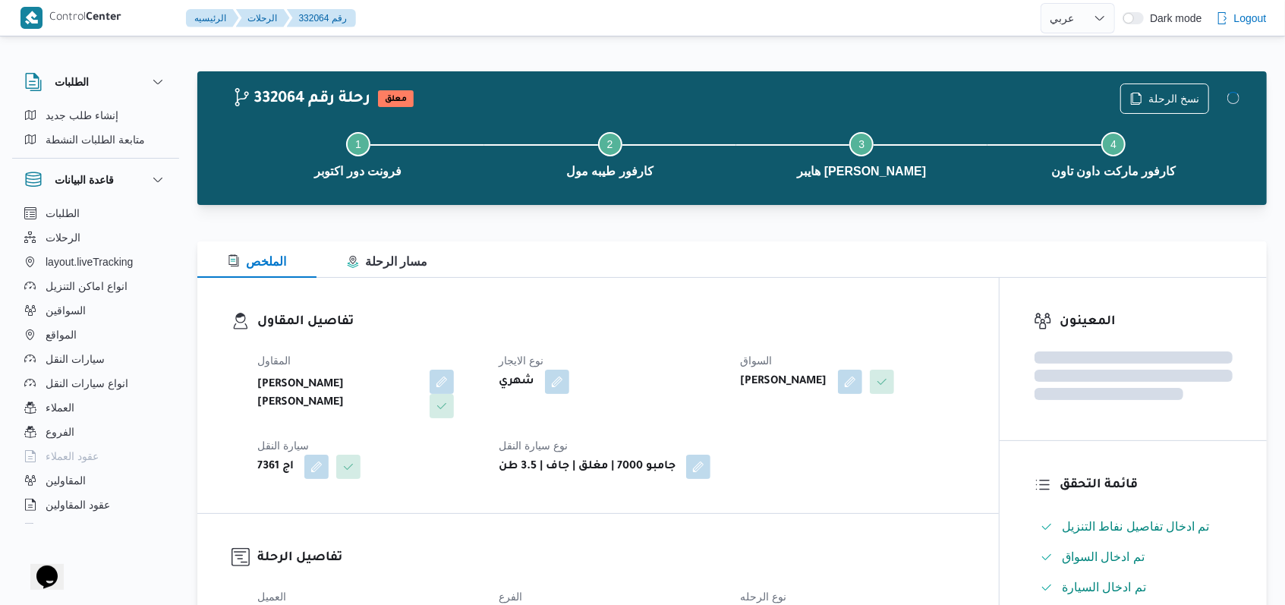
click at [531, 321] on h3 "تفاصيل المقاول" at bounding box center [610, 322] width 707 height 20
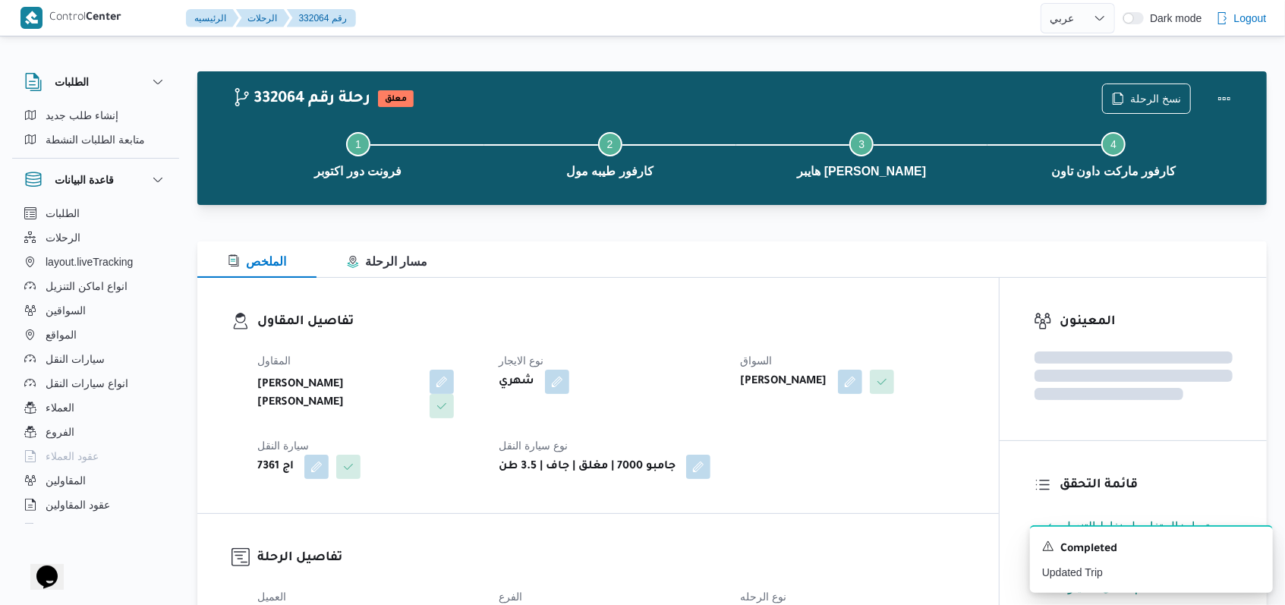
select select "ar"
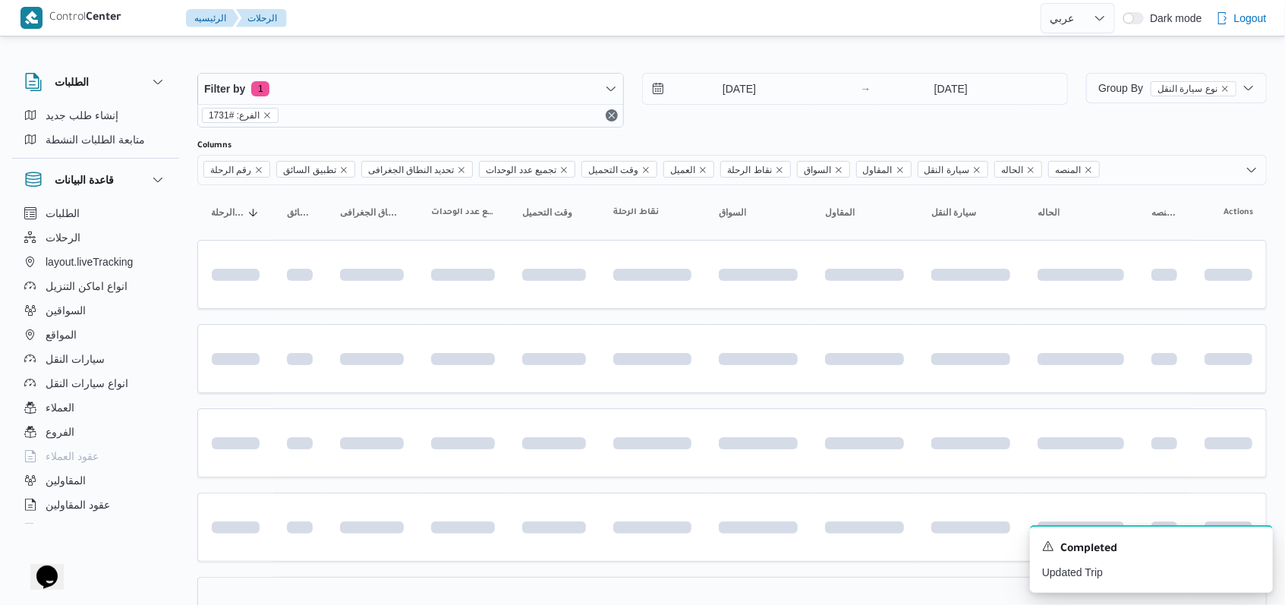
scroll to position [173, 0]
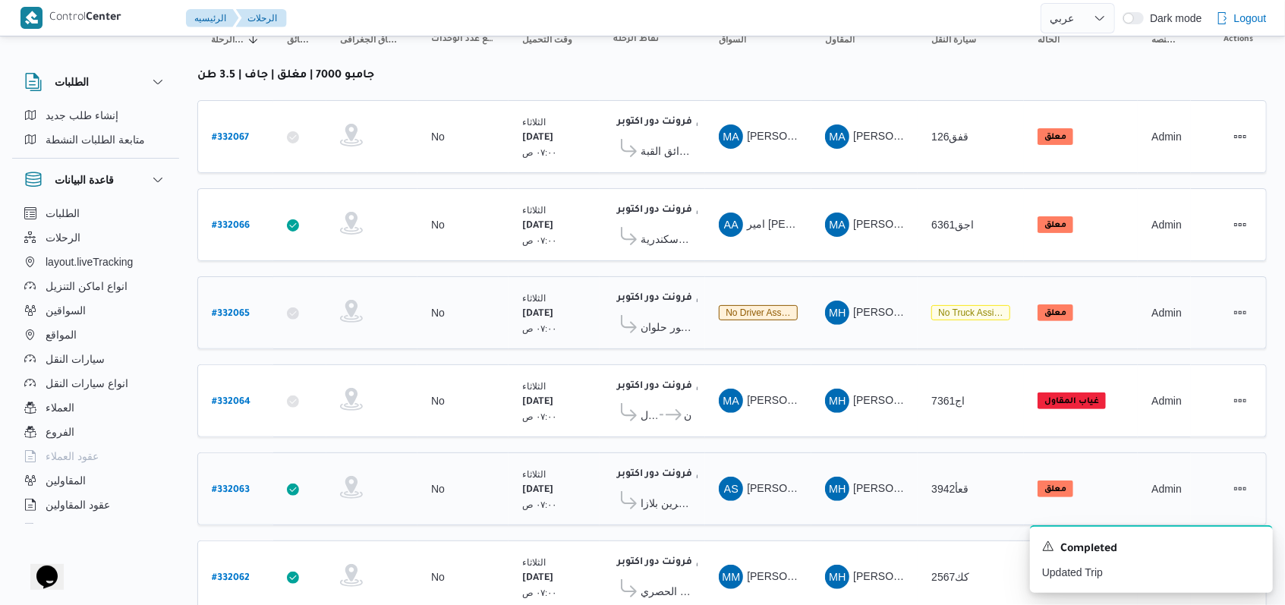
click at [228, 309] on b "# 332065" at bounding box center [231, 314] width 38 height 11
select select "ar"
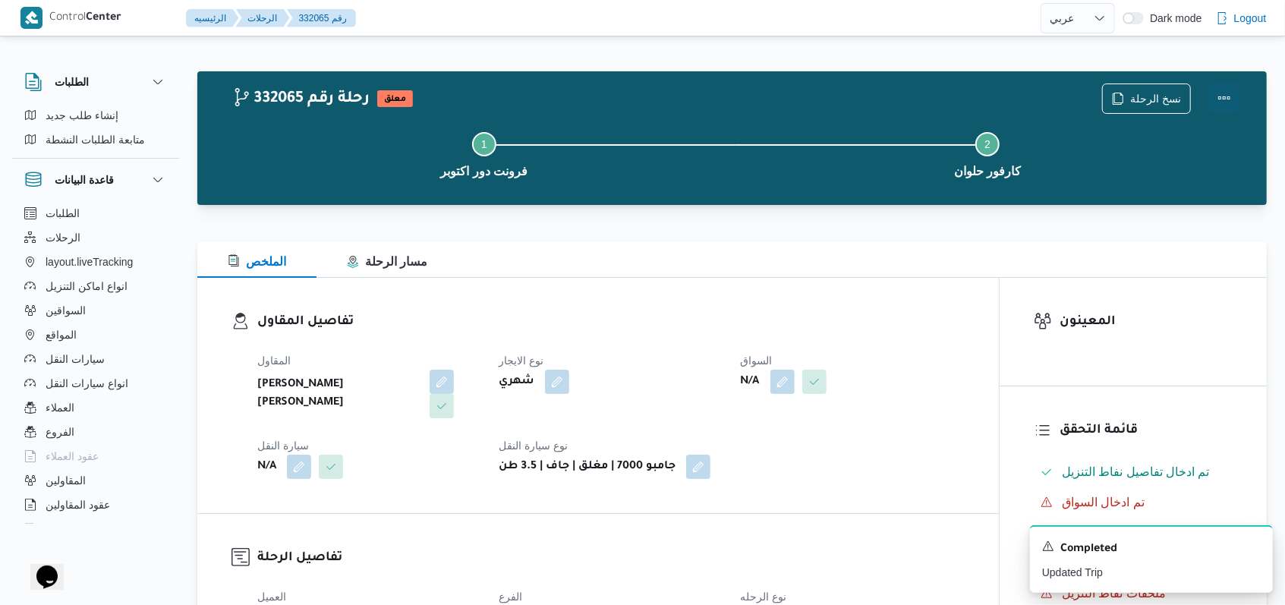
click at [531, 102] on button "Actions" at bounding box center [1224, 98] width 30 height 30
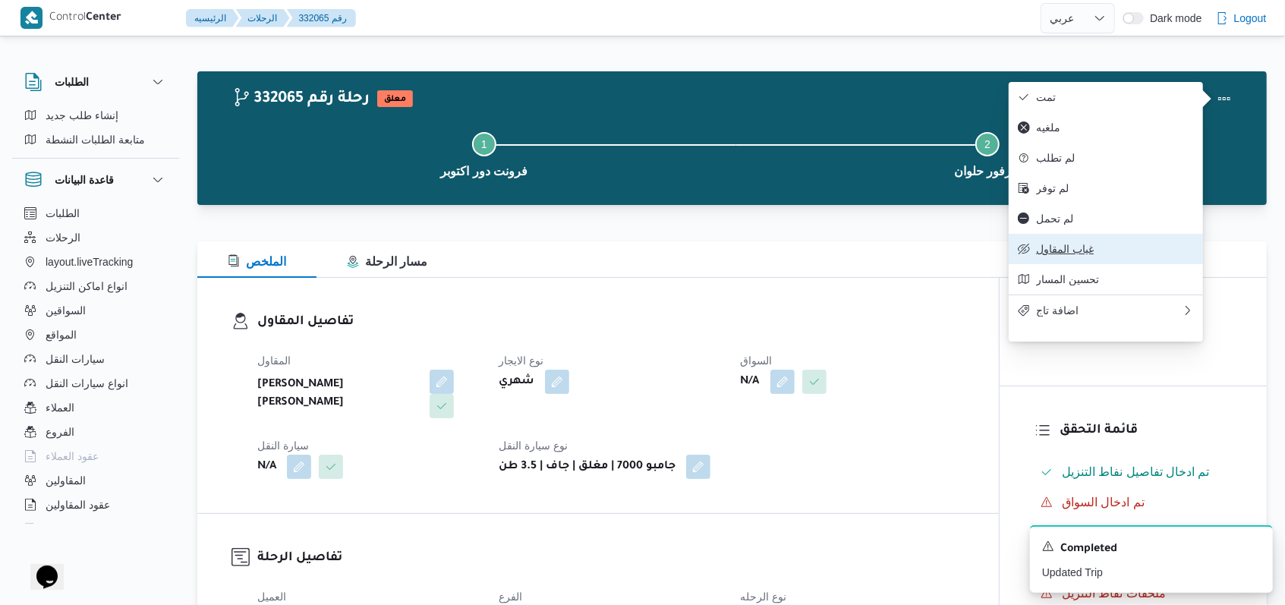
click at [531, 255] on span "غياب المقاول" at bounding box center [1115, 249] width 158 height 12
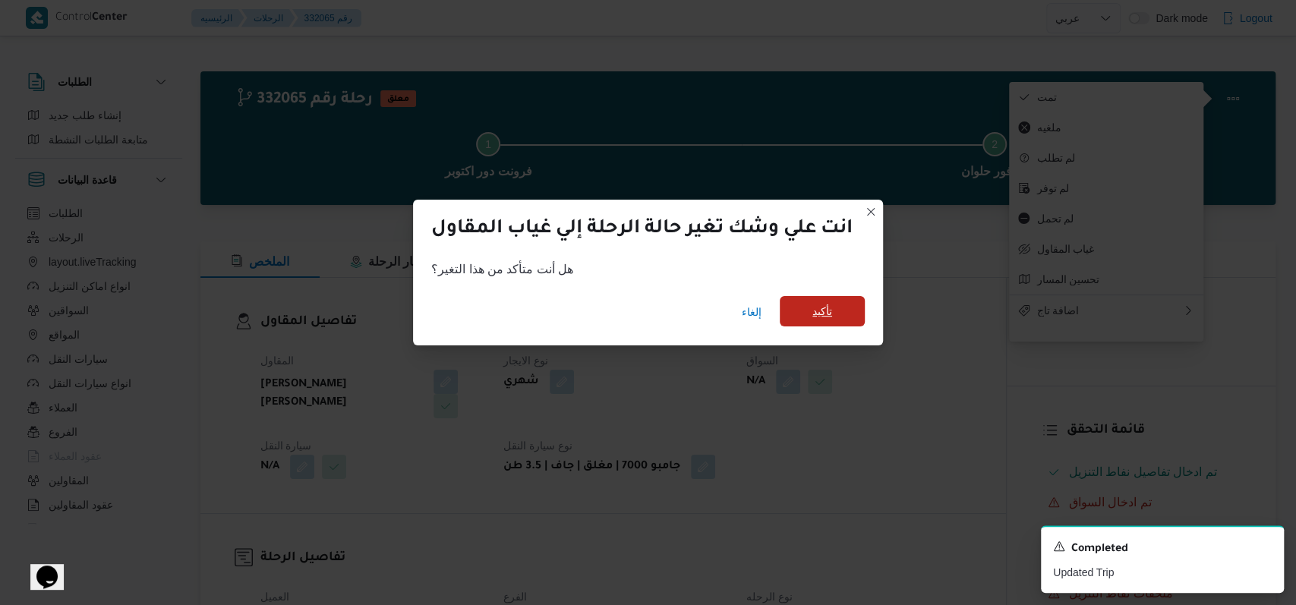
click at [531, 310] on span "تأكيد" at bounding box center [821, 311] width 85 height 30
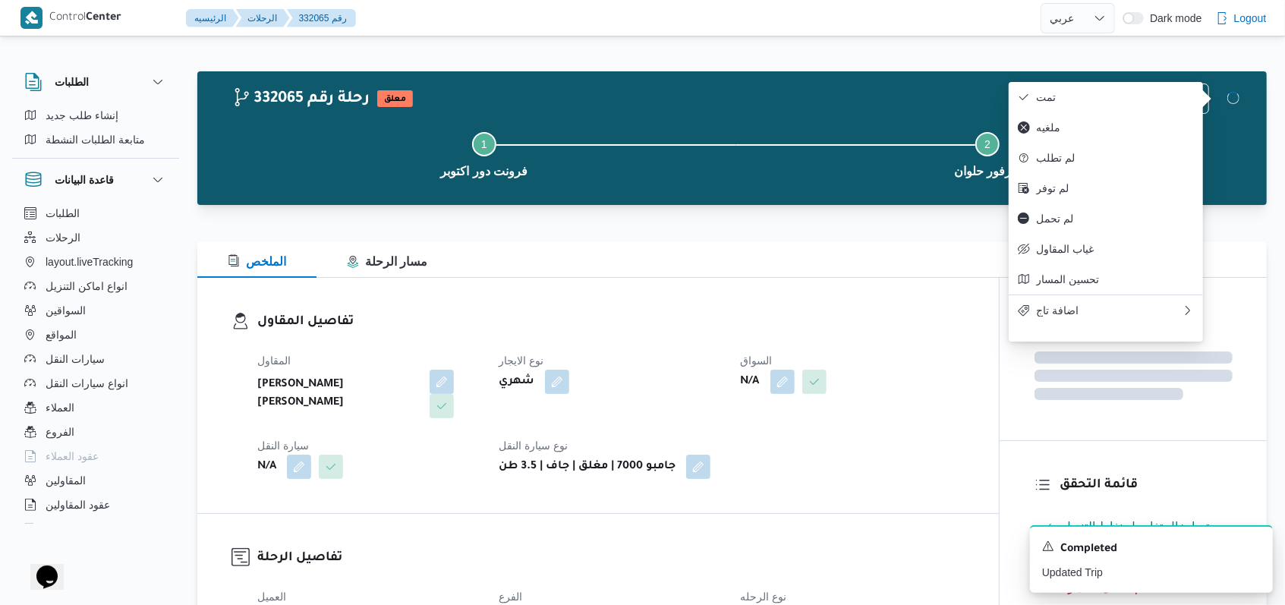
click at [531, 335] on dl "تفاصيل المقاول المقاول محمد حسني محمد ابراهيم نوع الايجار شهري السواق N/A سيارة…" at bounding box center [610, 395] width 707 height 167
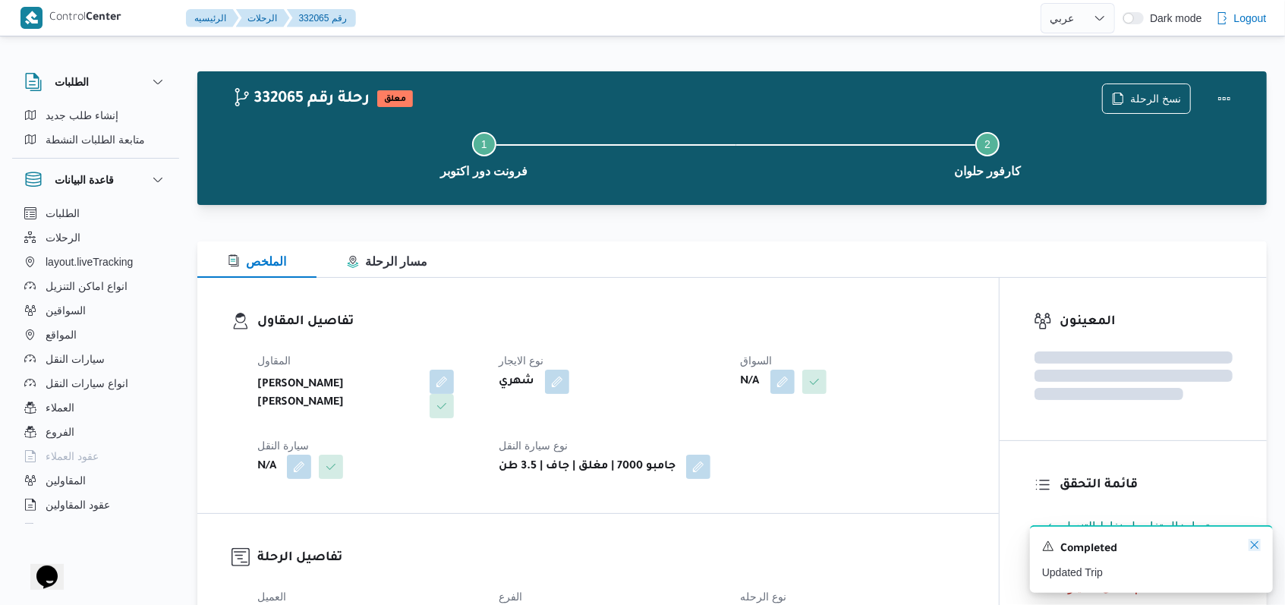
click at [531, 543] on icon "Dismiss toast" at bounding box center [1254, 545] width 12 height 12
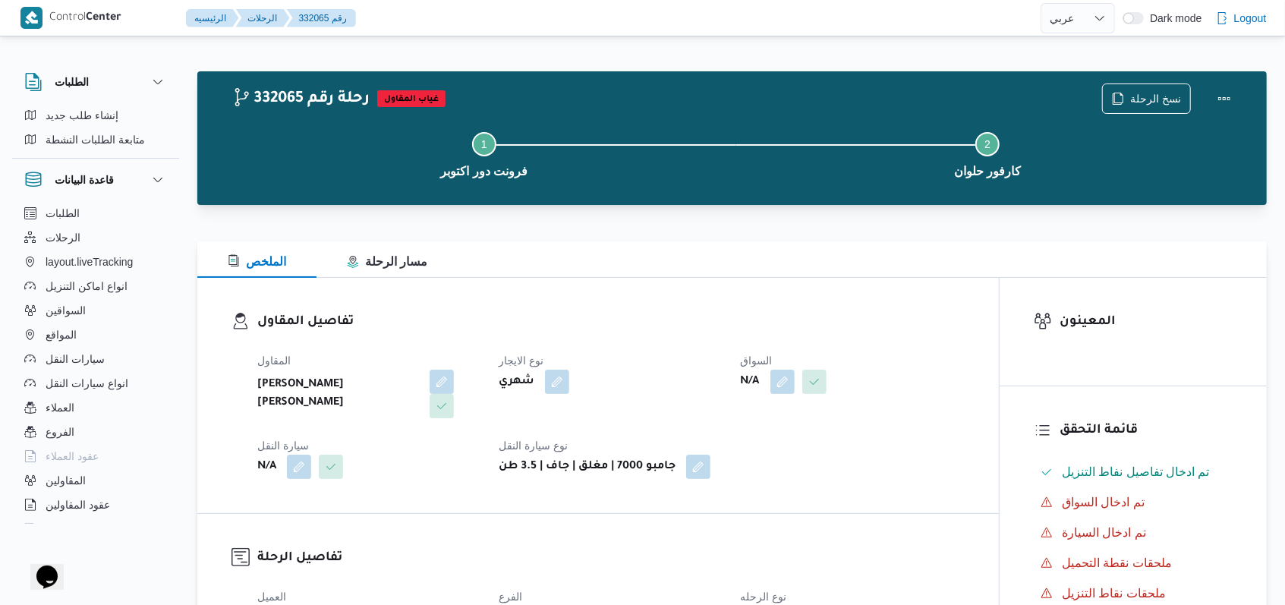
select select "ar"
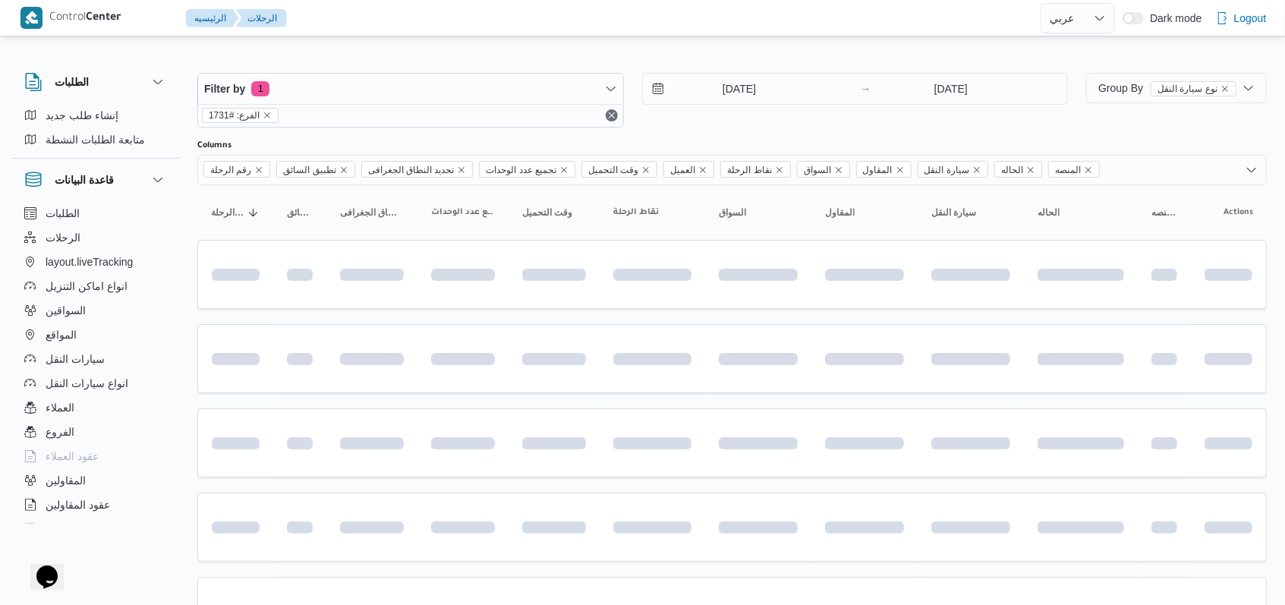
scroll to position [173, 0]
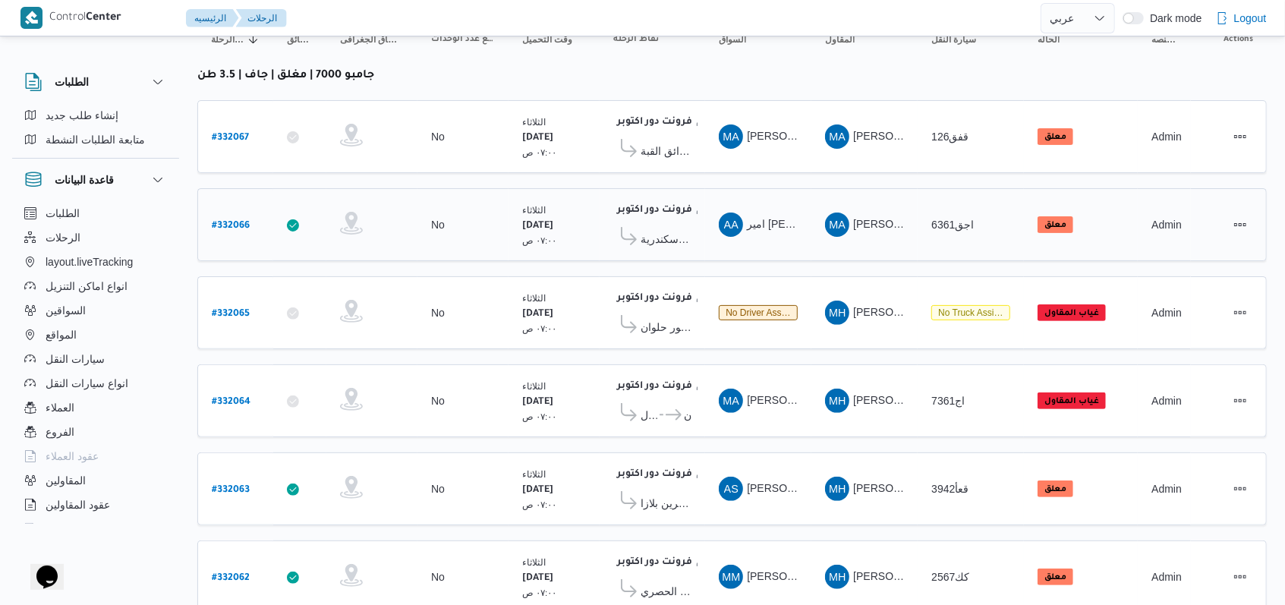
click at [231, 221] on b "# 332066" at bounding box center [231, 226] width 38 height 11
select select "ar"
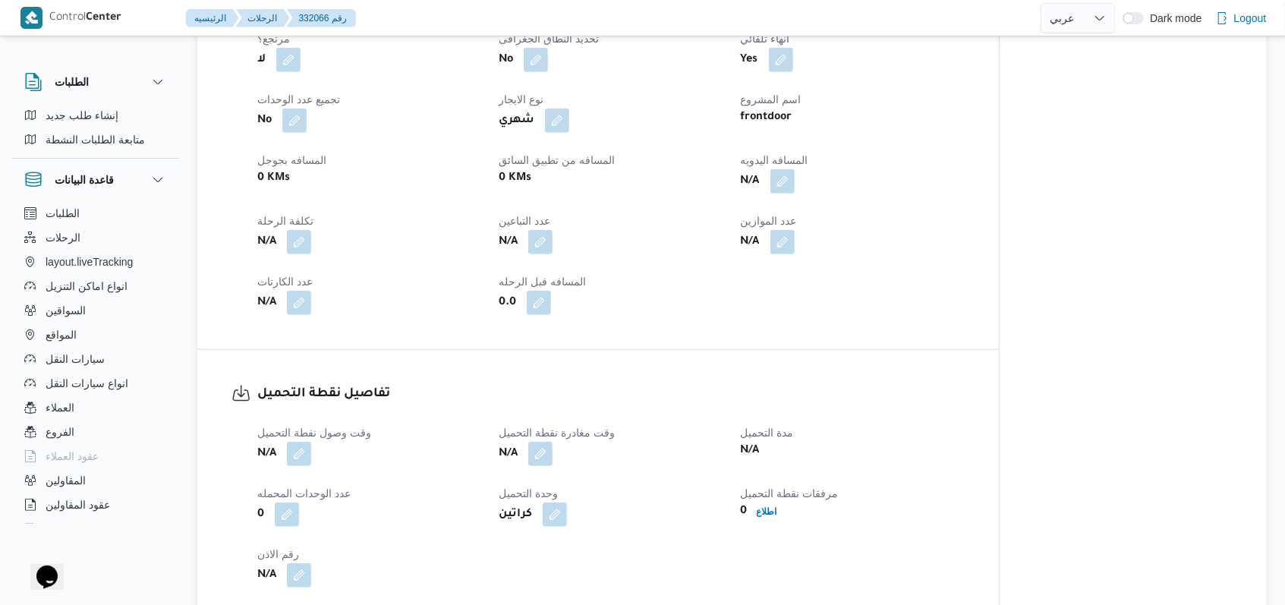
scroll to position [881, 0]
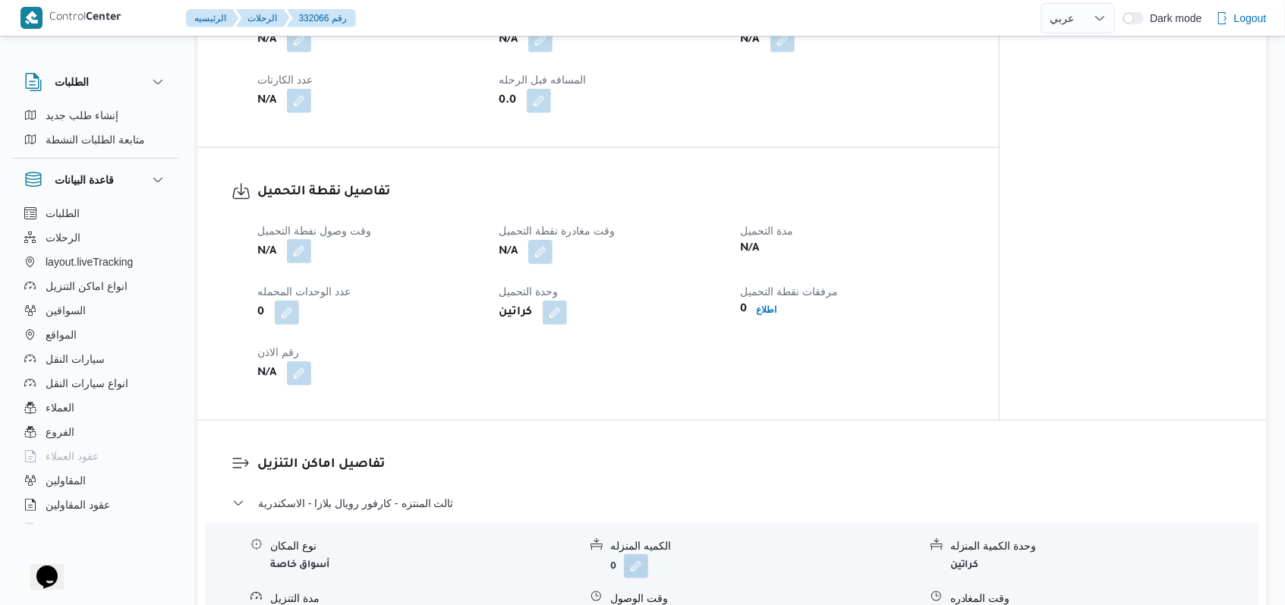
click at [302, 257] on button "button" at bounding box center [299, 251] width 24 height 24
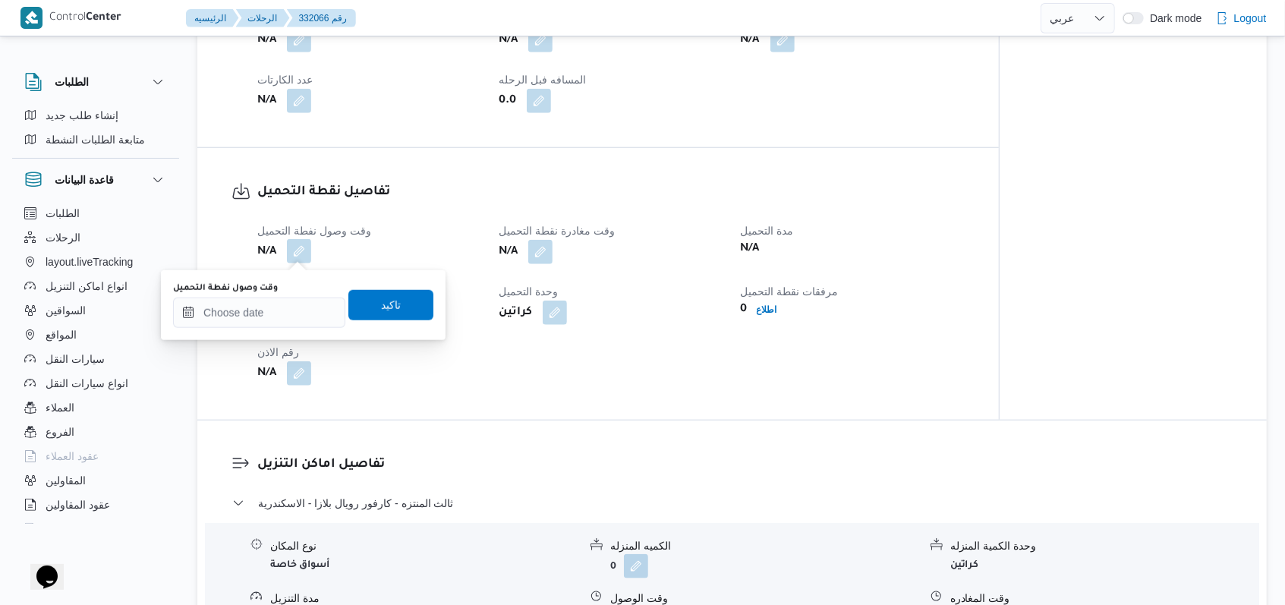
click at [278, 329] on div "You are in a dialog. To close this dialog, hit escape. وقت وصول نفطة التحميل تا…" at bounding box center [303, 305] width 285 height 70
click at [282, 316] on input "وقت وصول نفطة التحميل" at bounding box center [259, 313] width 172 height 30
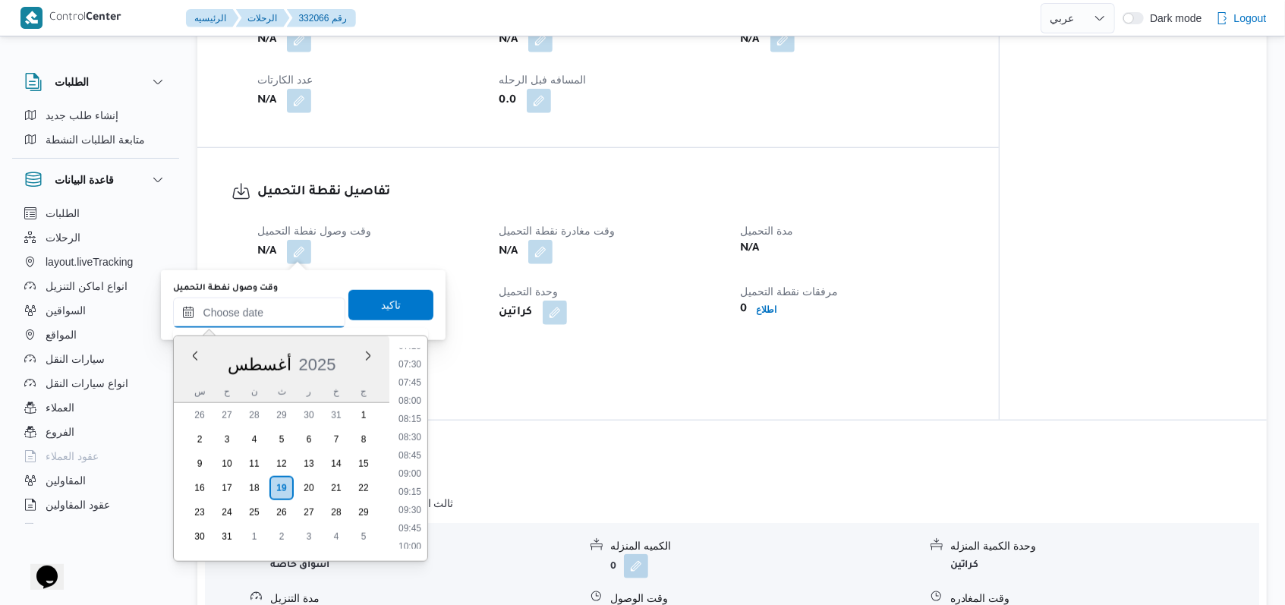
scroll to position [495, 0]
click at [414, 367] on li "07:00" at bounding box center [409, 371] width 35 height 15
type input "١٩/٠٨/٢٠٢٥ ٠٧:٠٠"
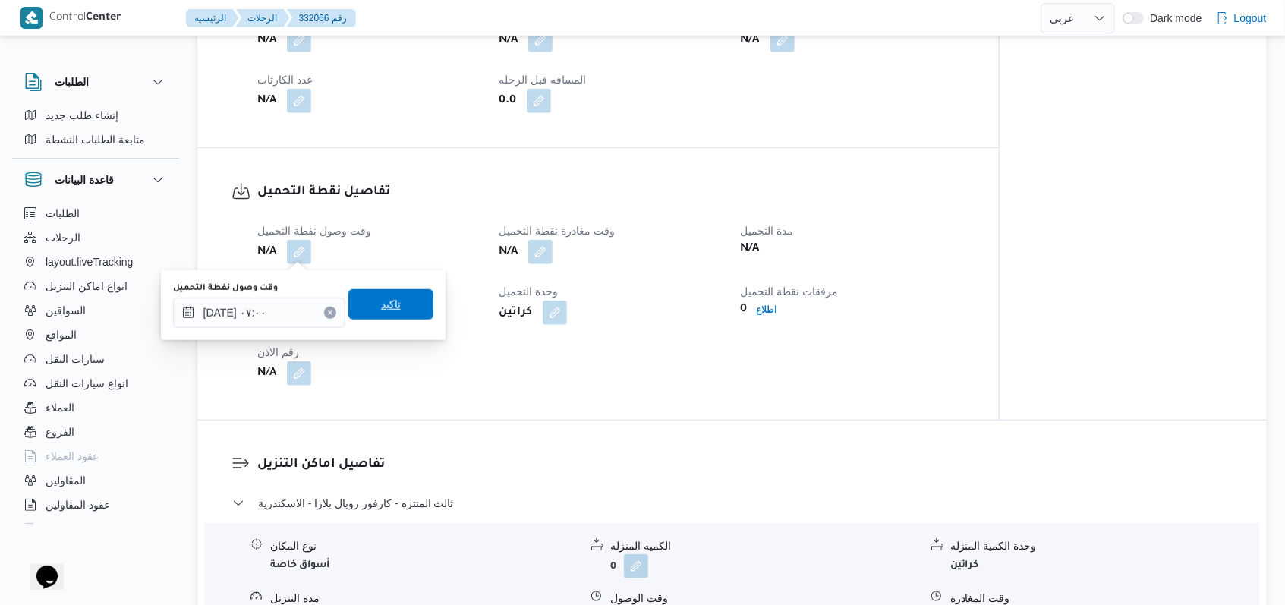
click at [404, 318] on span "تاكيد" at bounding box center [390, 304] width 85 height 30
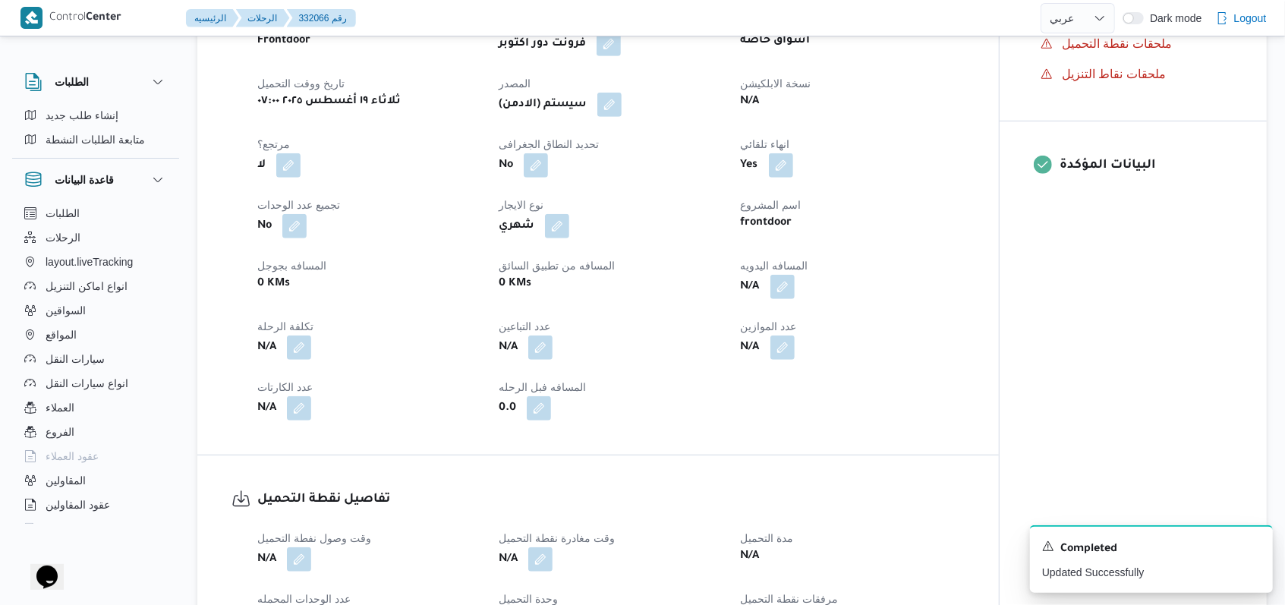
scroll to position [376, 0]
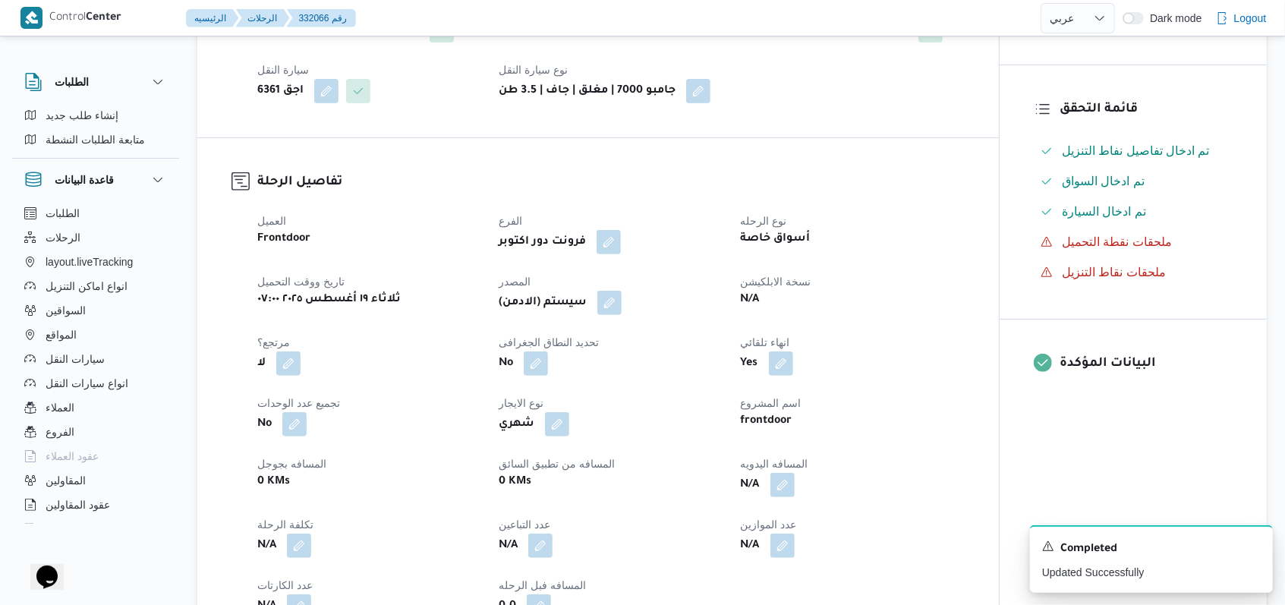
select select "ar"
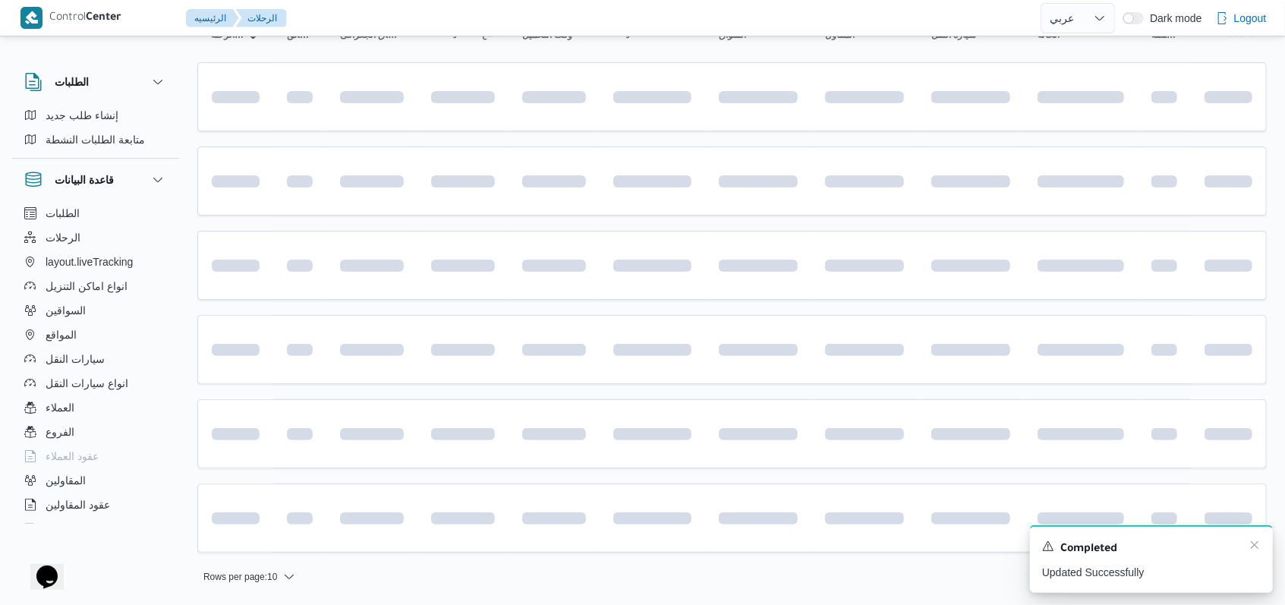
scroll to position [173, 0]
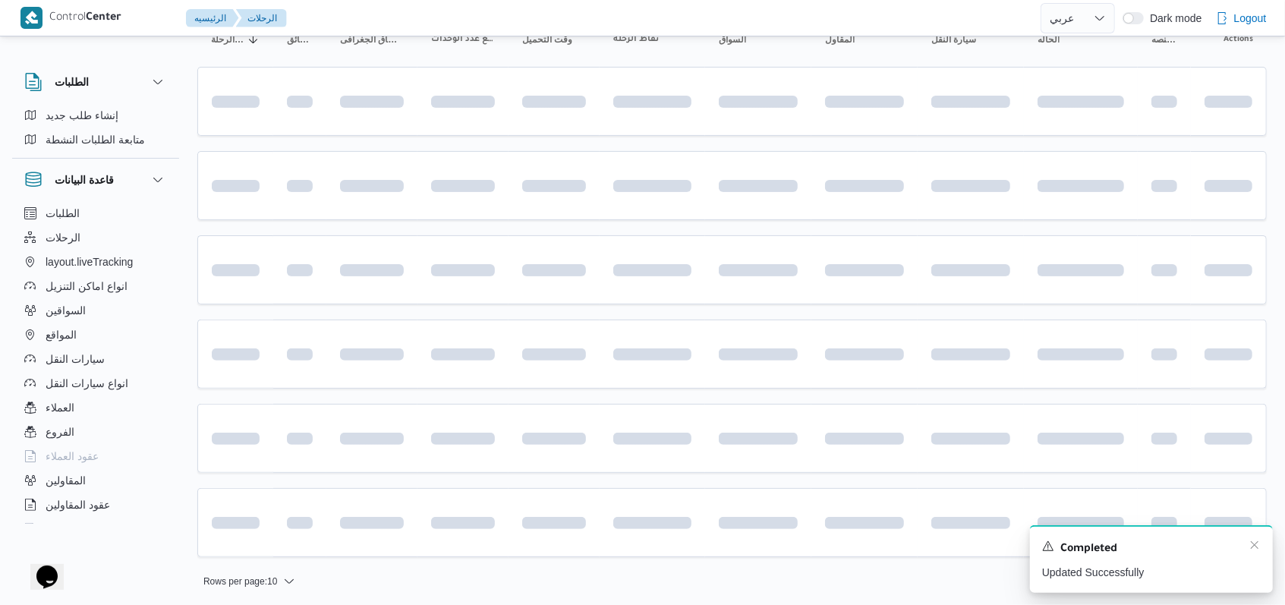
click at [531, 543] on div "Completed" at bounding box center [1151, 549] width 219 height 20
click at [531, 543] on icon "Dismiss toast" at bounding box center [1254, 545] width 12 height 12
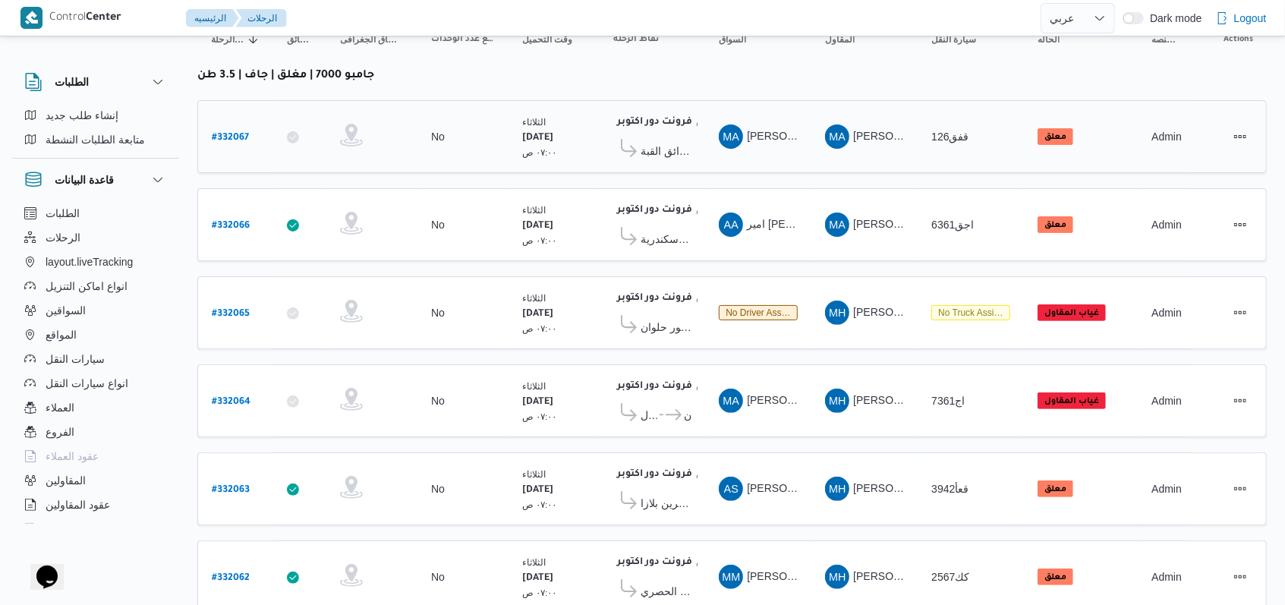
click at [225, 127] on link "# 332067" at bounding box center [230, 137] width 37 height 20
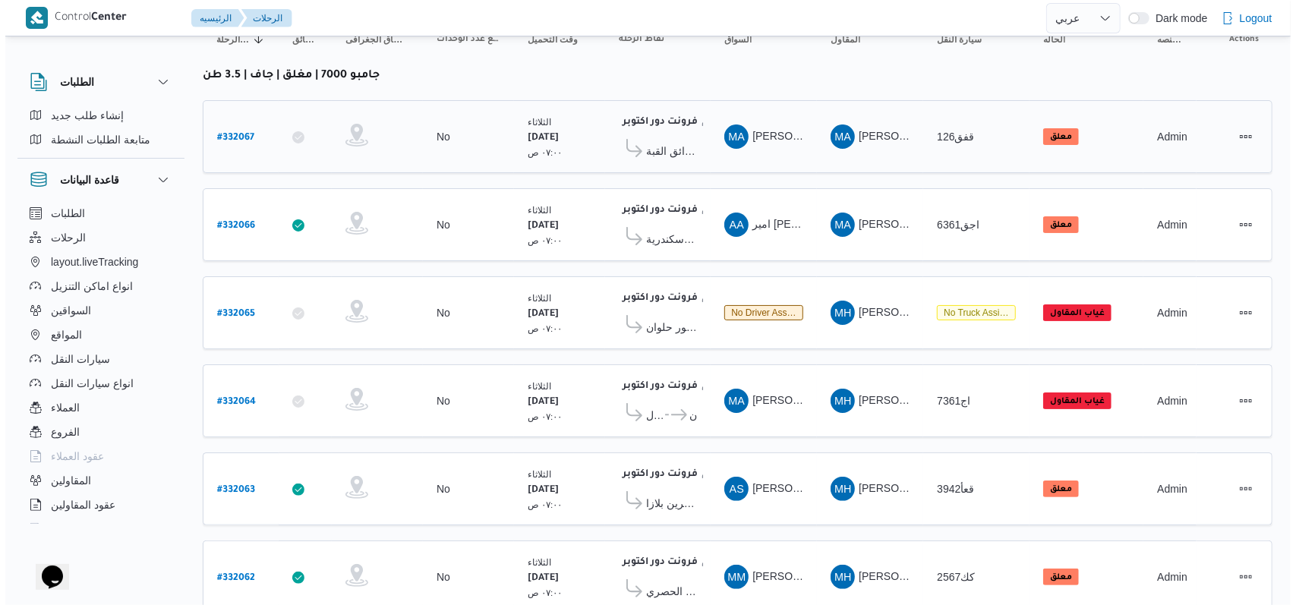
scroll to position [41, 0]
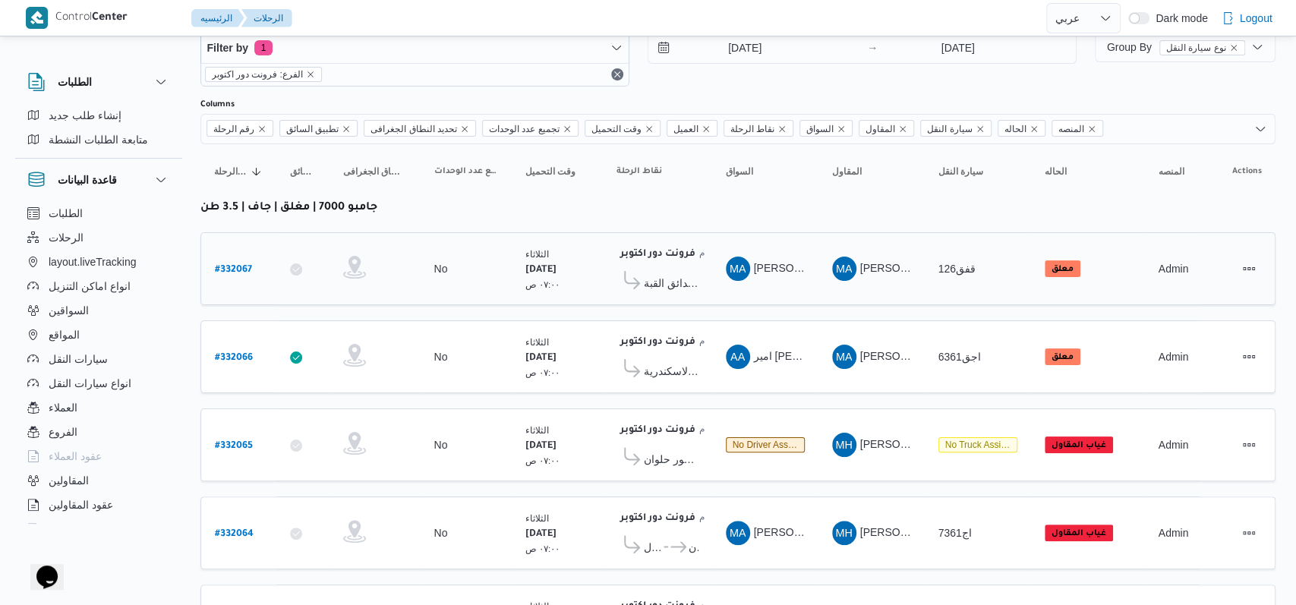
select select "ar"
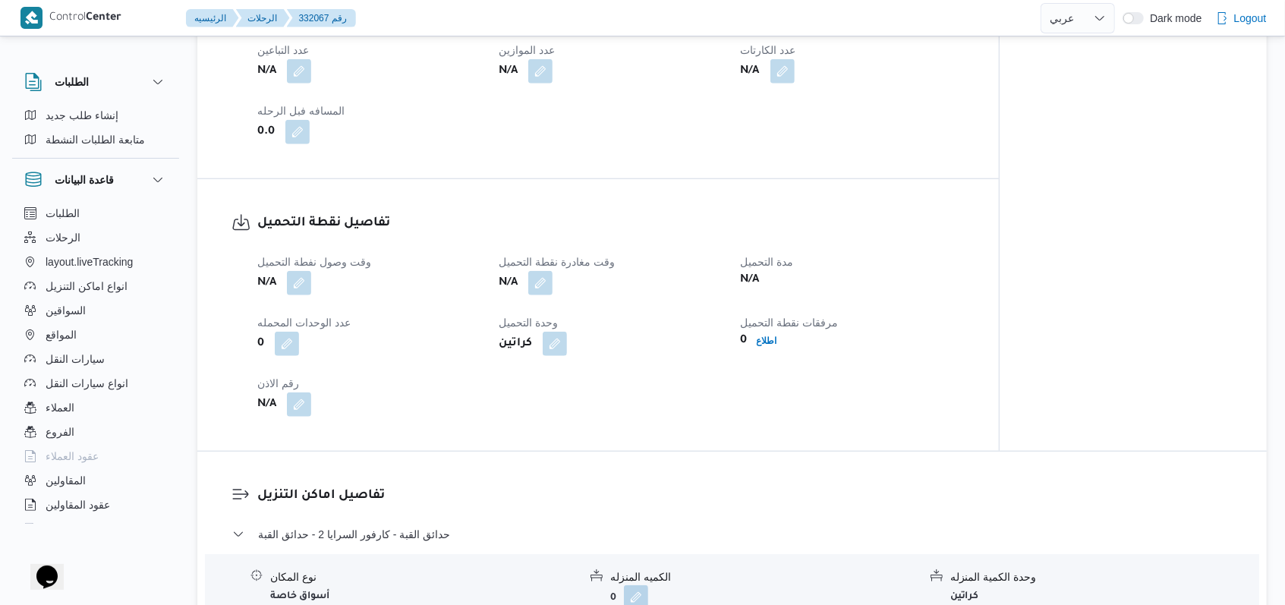
scroll to position [881, 0]
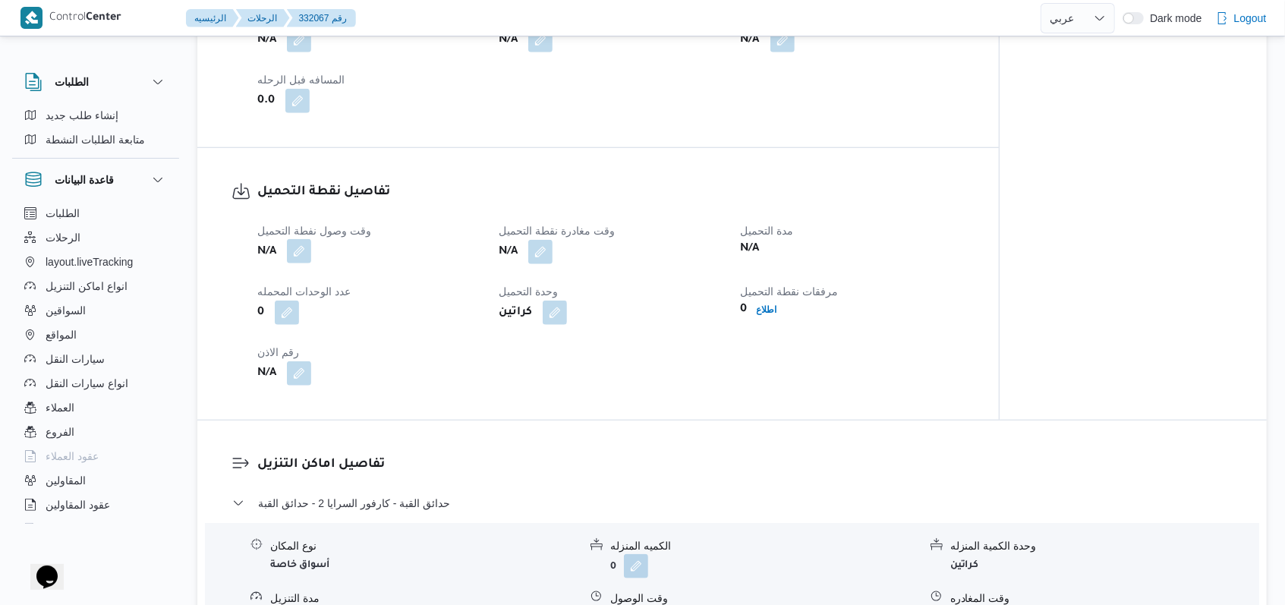
click at [309, 240] on span at bounding box center [295, 252] width 32 height 24
click at [298, 288] on span "عدد الوحدات المحمله" at bounding box center [303, 291] width 93 height 12
click at [301, 253] on button "button" at bounding box center [299, 251] width 24 height 24
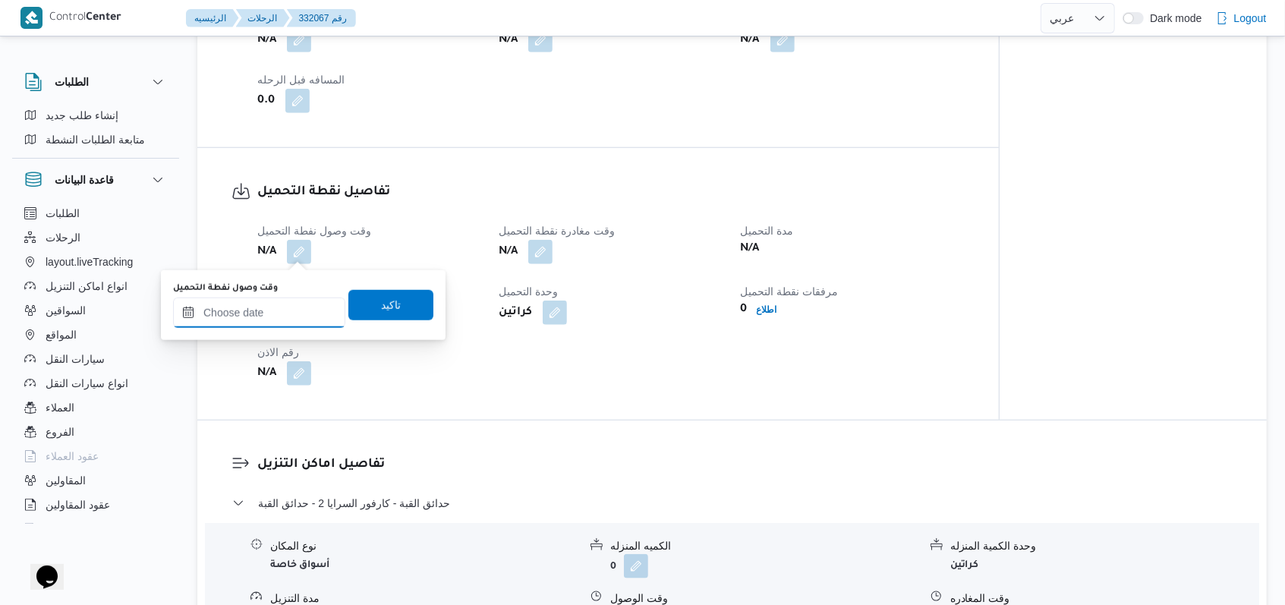
click at [289, 301] on input "وقت وصول نفطة التحميل" at bounding box center [259, 313] width 172 height 30
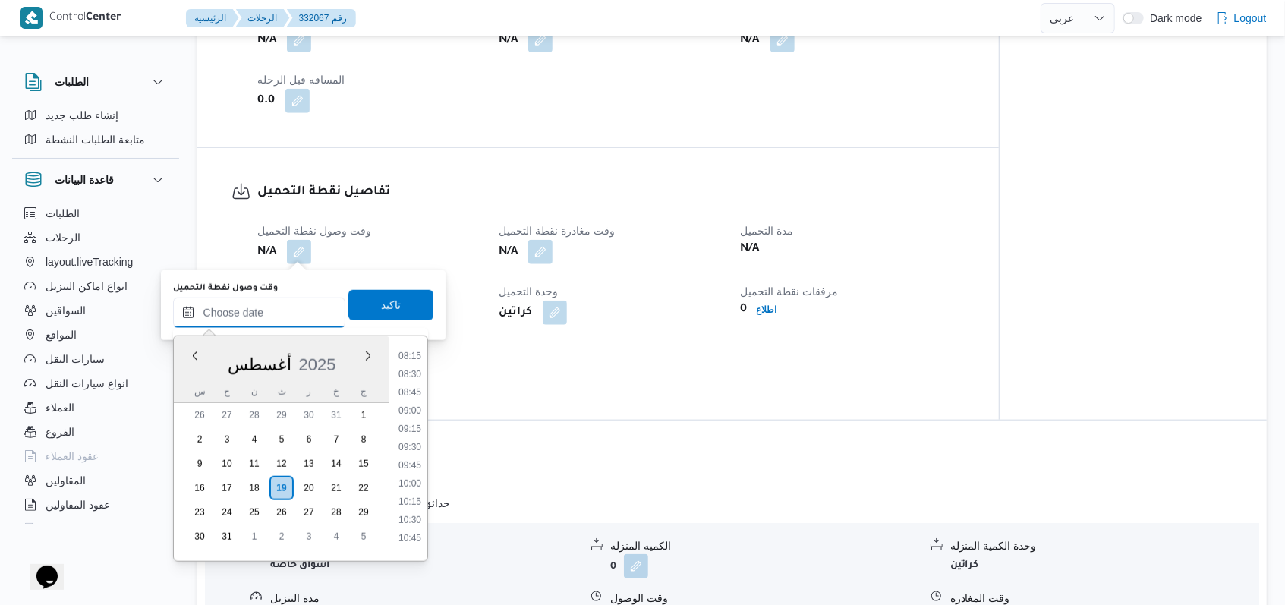
scroll to position [495, 0]
click at [421, 378] on ul "00:00 00:15 00:30 00:45 01:00 01:15 01:30 01:45 02:00 02:15 02:30 02:45 03:00 0…" at bounding box center [409, 448] width 35 height 200
click at [413, 364] on li "07:00" at bounding box center [409, 371] width 35 height 15
type input "١٩/٠٨/٢٠٢٥ ٠٧:٠٠"
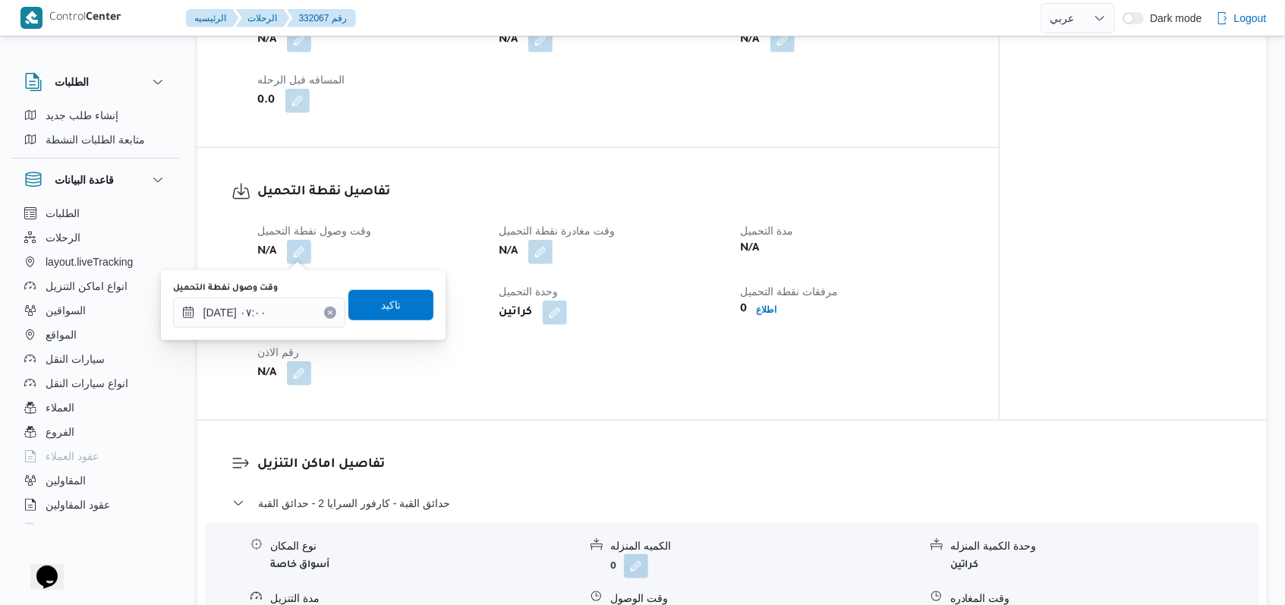
click at [408, 320] on div "وقت وصول نفطة التحميل ١٩/٠٨/٢٠٢٥ ٠٧:٠٠ تاكيد" at bounding box center [303, 305] width 263 height 49
click at [407, 316] on span "تاكيد" at bounding box center [390, 304] width 85 height 30
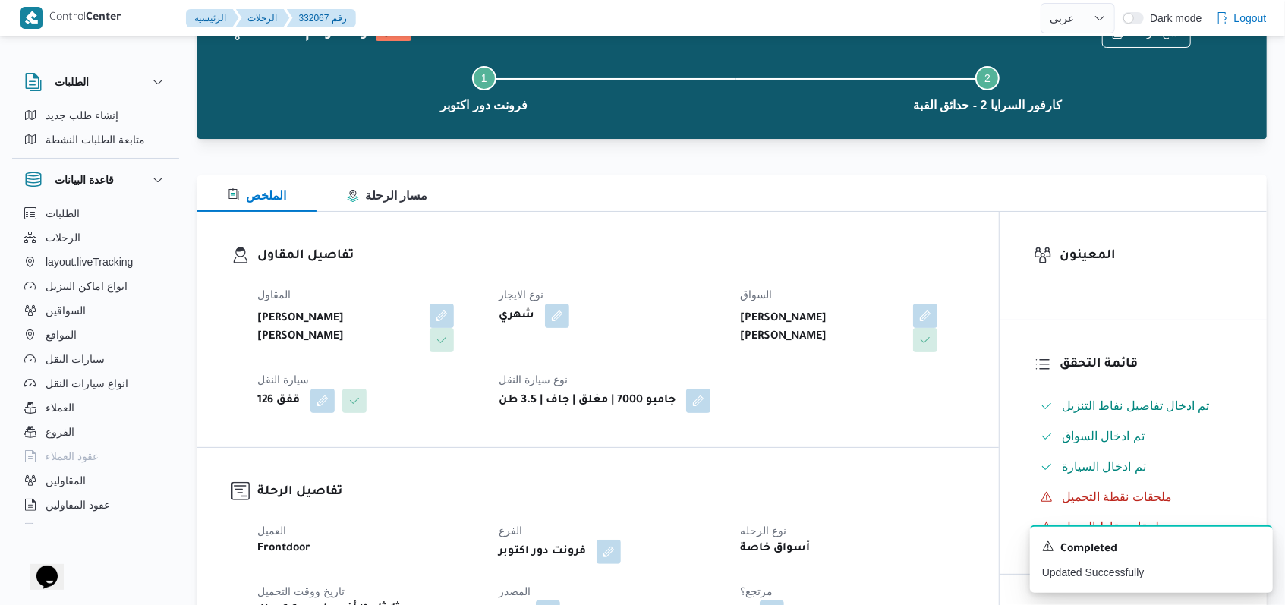
scroll to position [0, 0]
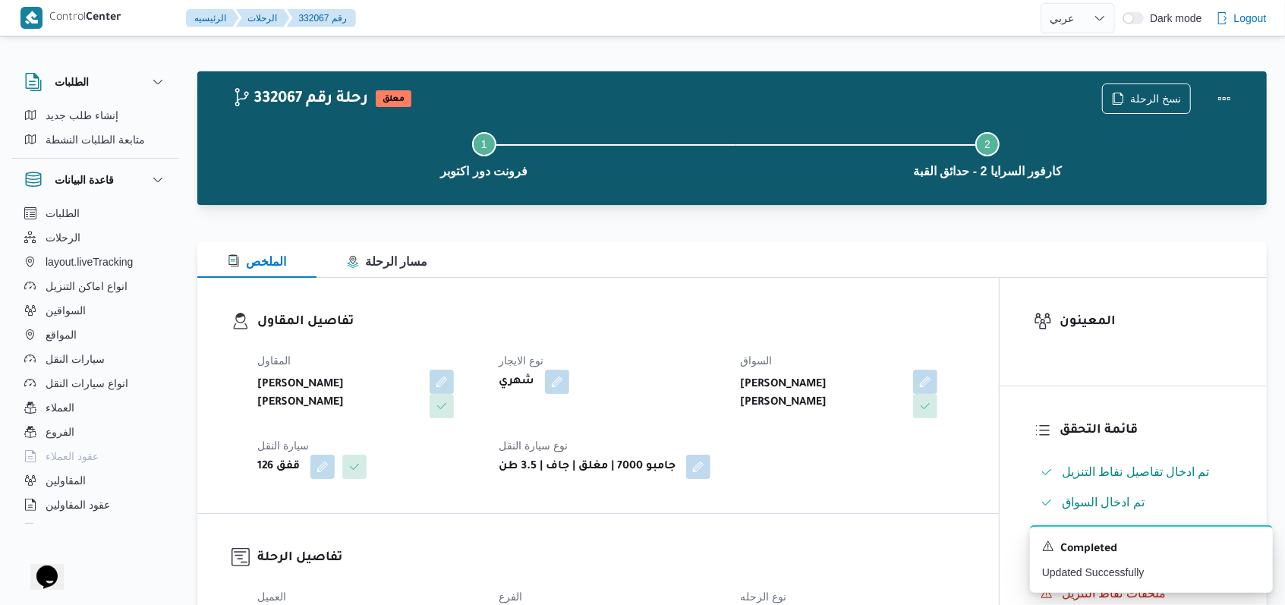
select select "ar"
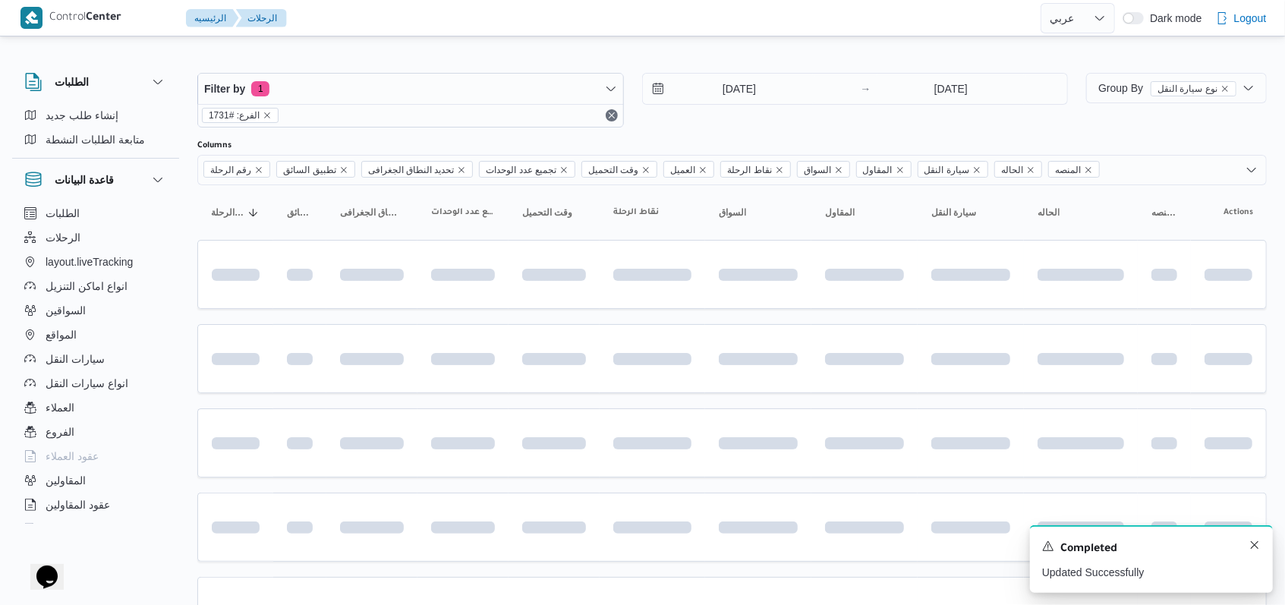
scroll to position [173, 0]
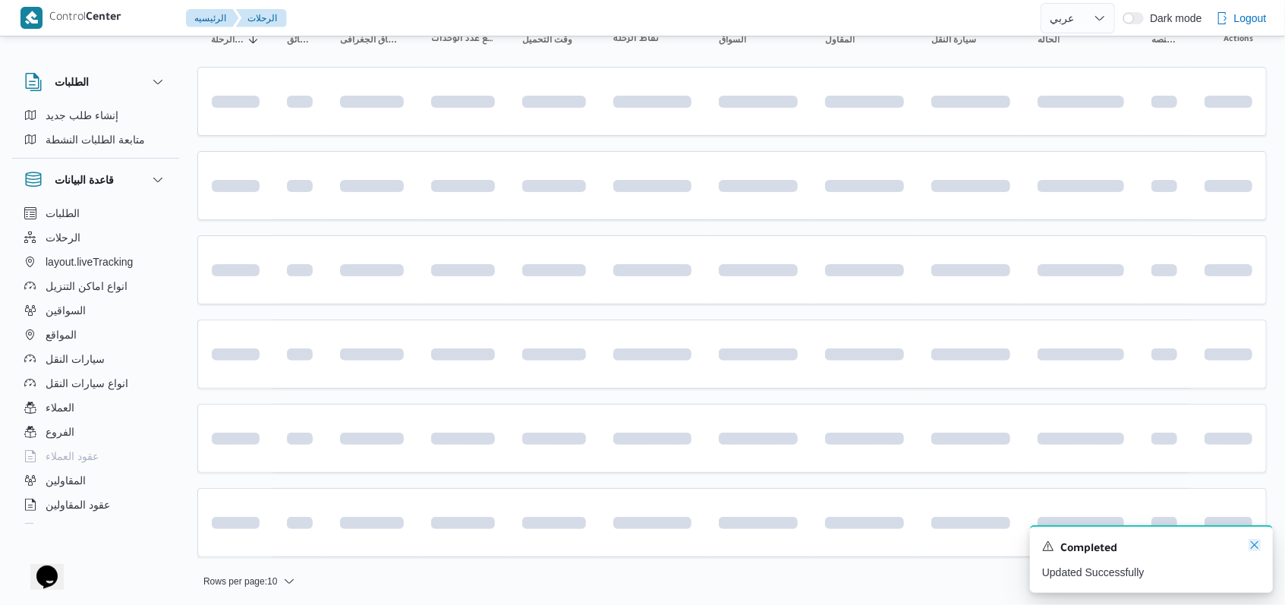
click at [531, 543] on icon "Dismiss toast" at bounding box center [1254, 545] width 12 height 12
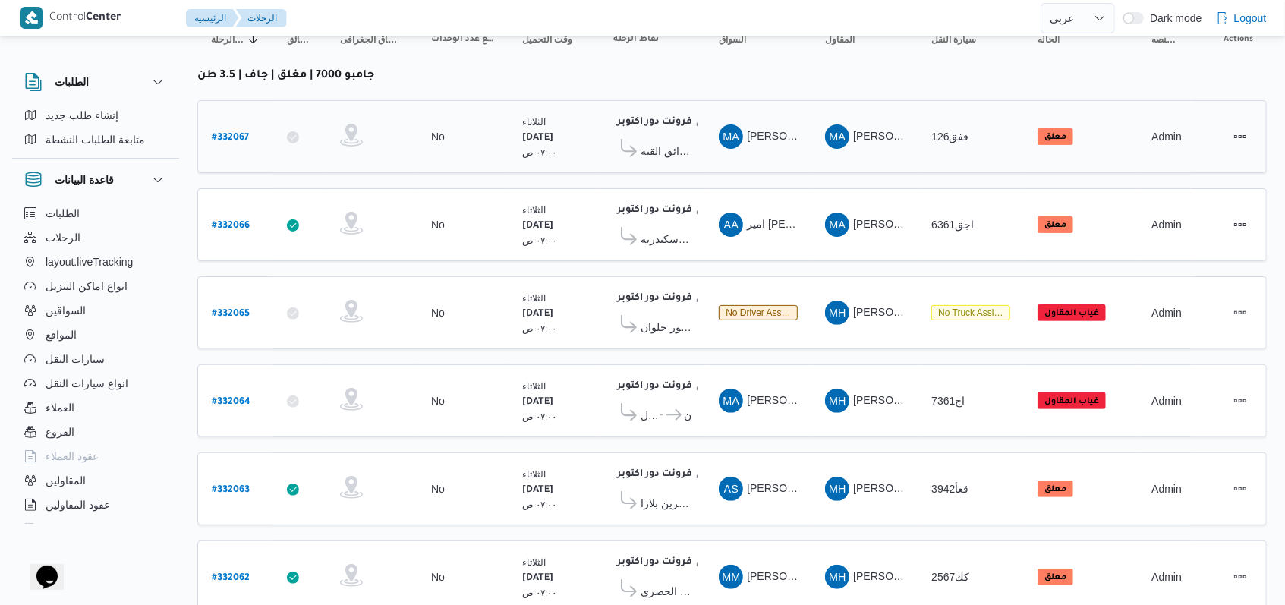
click at [231, 133] on b "# 332067" at bounding box center [230, 138] width 37 height 11
select select "ar"
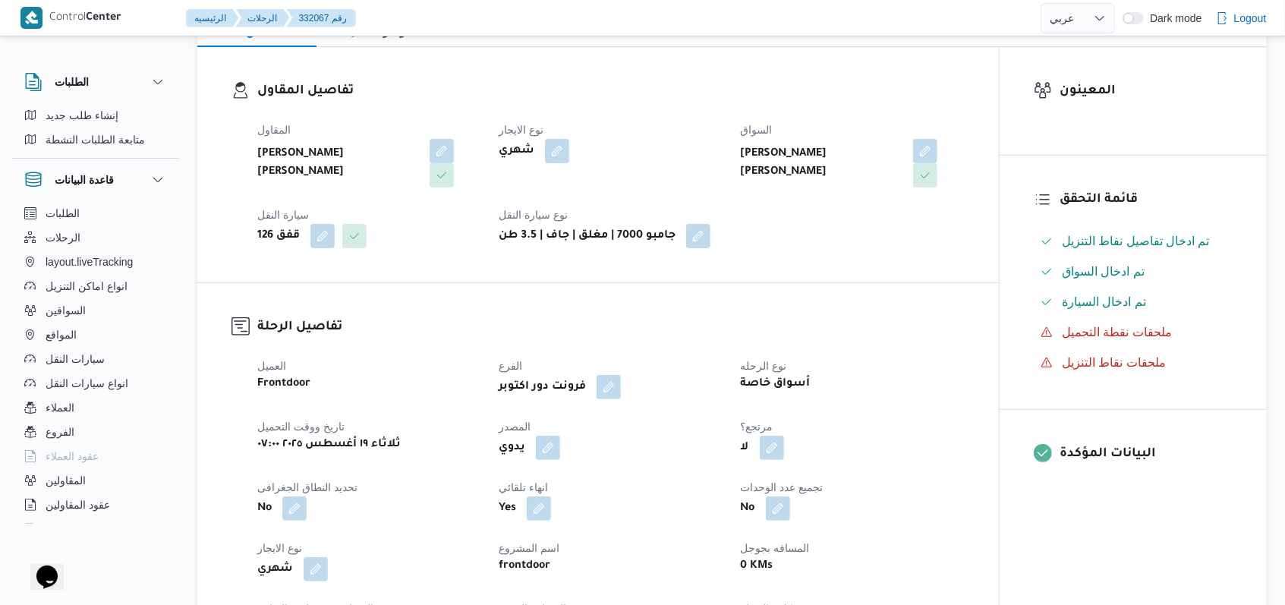
scroll to position [274, 0]
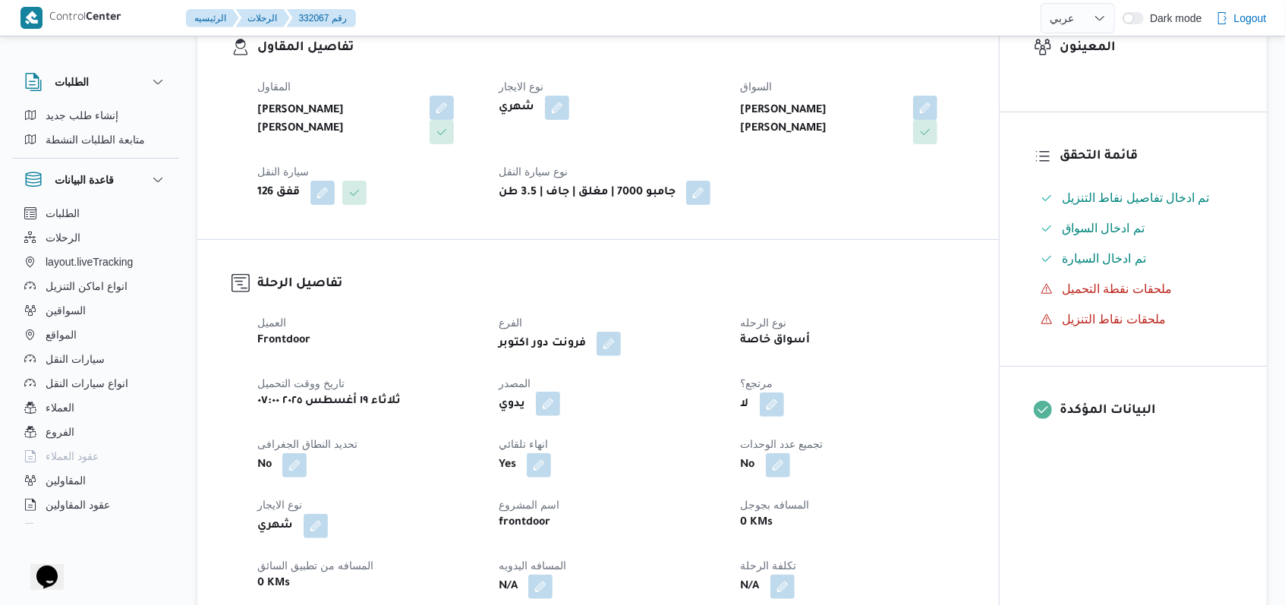
click at [531, 399] on button "button" at bounding box center [548, 404] width 24 height 24
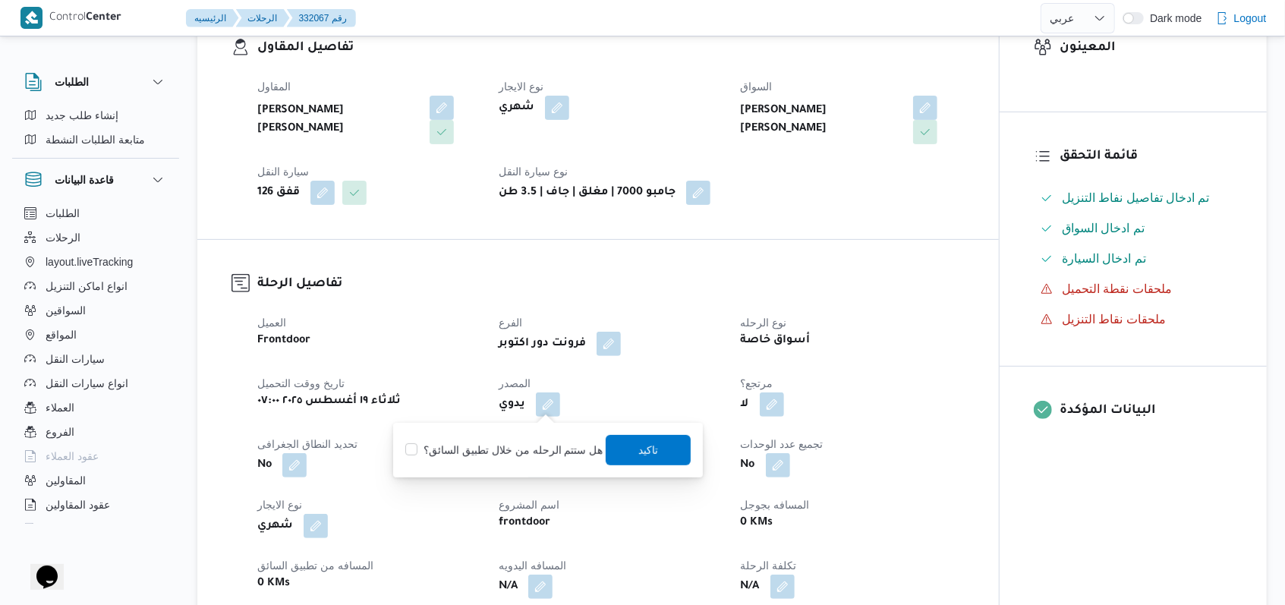
click at [531, 437] on div "هل ستتم الرحله من خلال تطبيق السائق؟ تاكيد" at bounding box center [548, 449] width 288 height 33
click at [531, 448] on label "هل ستتم الرحله من خلال تطبيق السائق؟" at bounding box center [503, 450] width 197 height 18
checkbox input "true"
click at [531, 448] on span "تاكيد" at bounding box center [648, 450] width 20 height 18
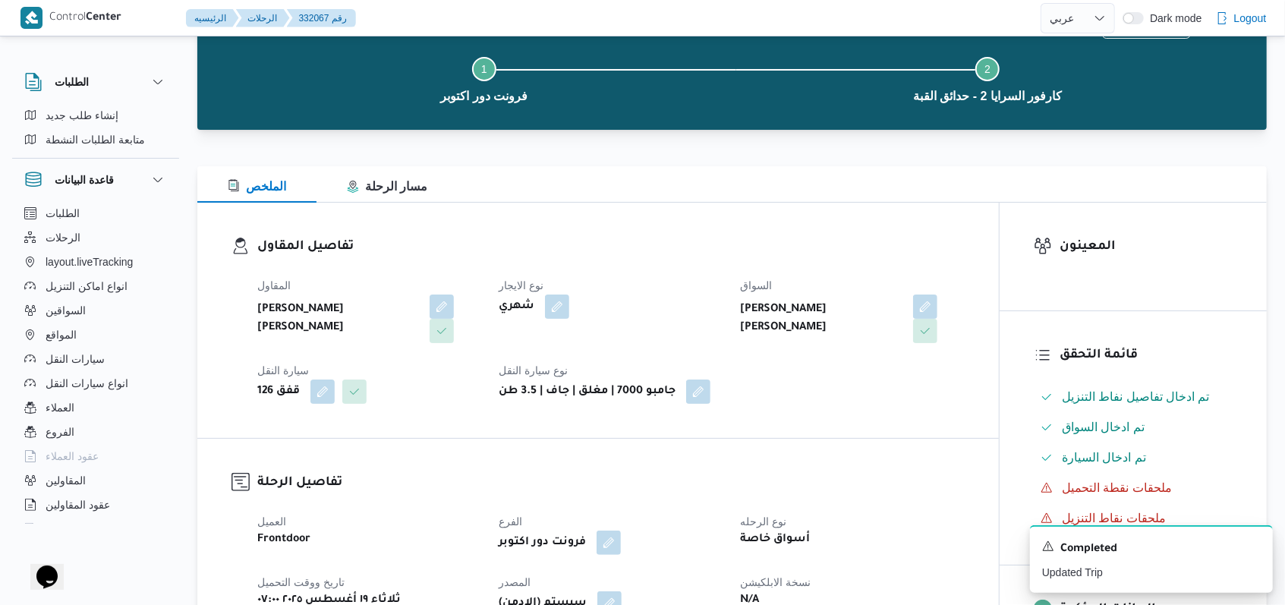
scroll to position [0, 0]
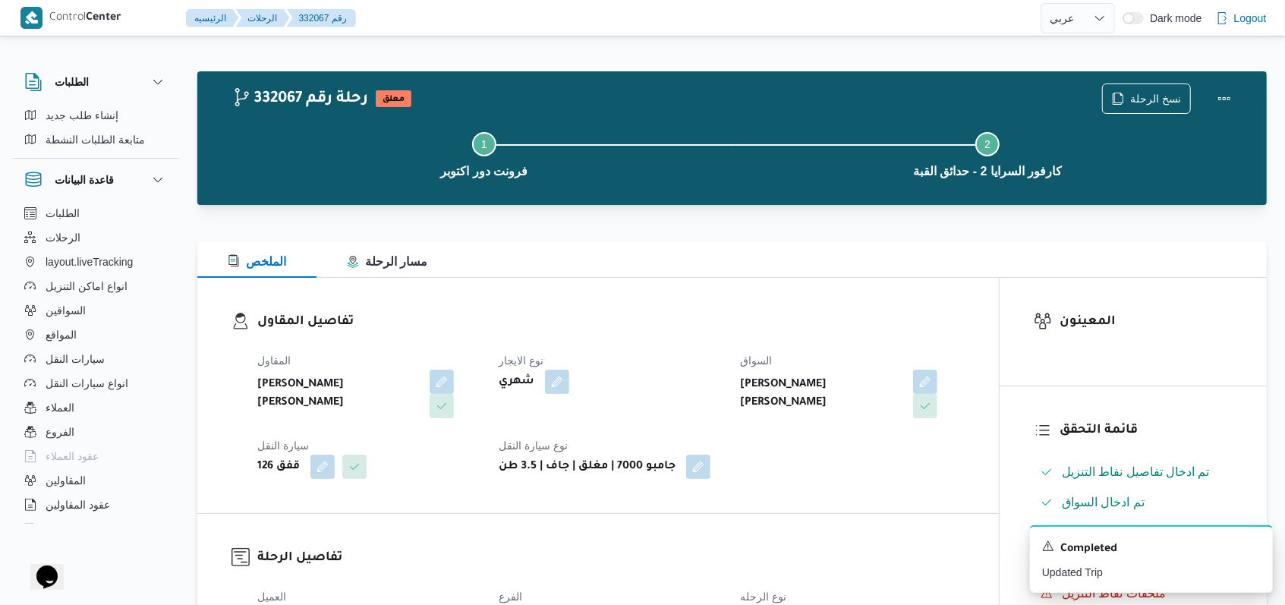
click at [531, 374] on div "شهري" at bounding box center [610, 381] width 226 height 27
select select "ar"
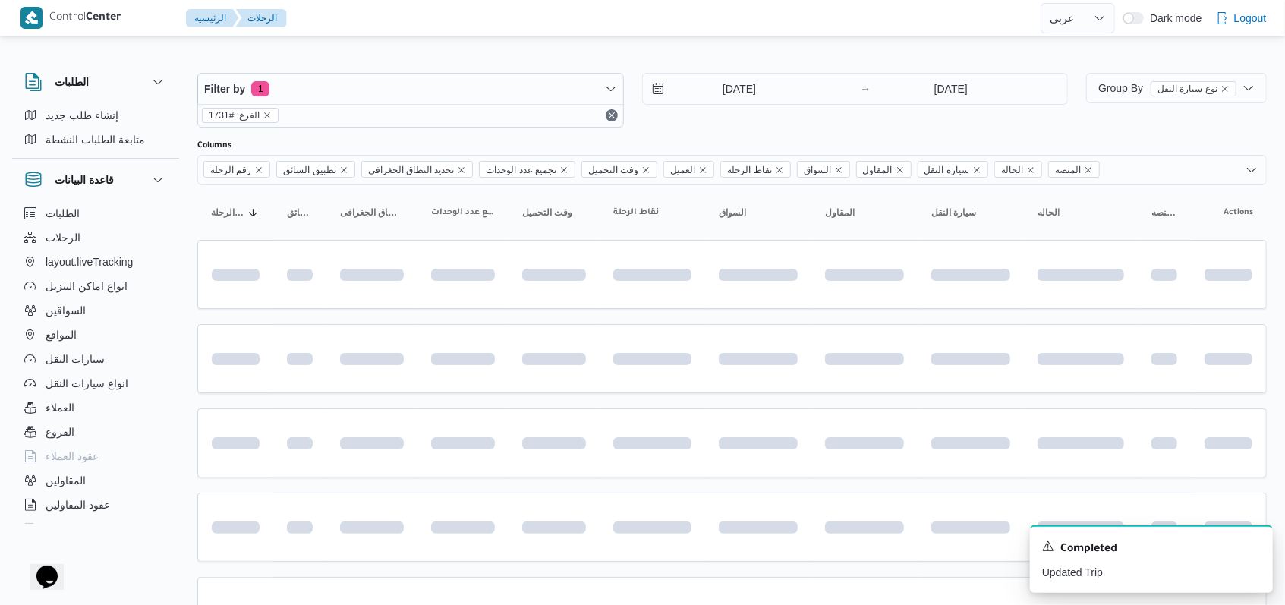
scroll to position [173, 0]
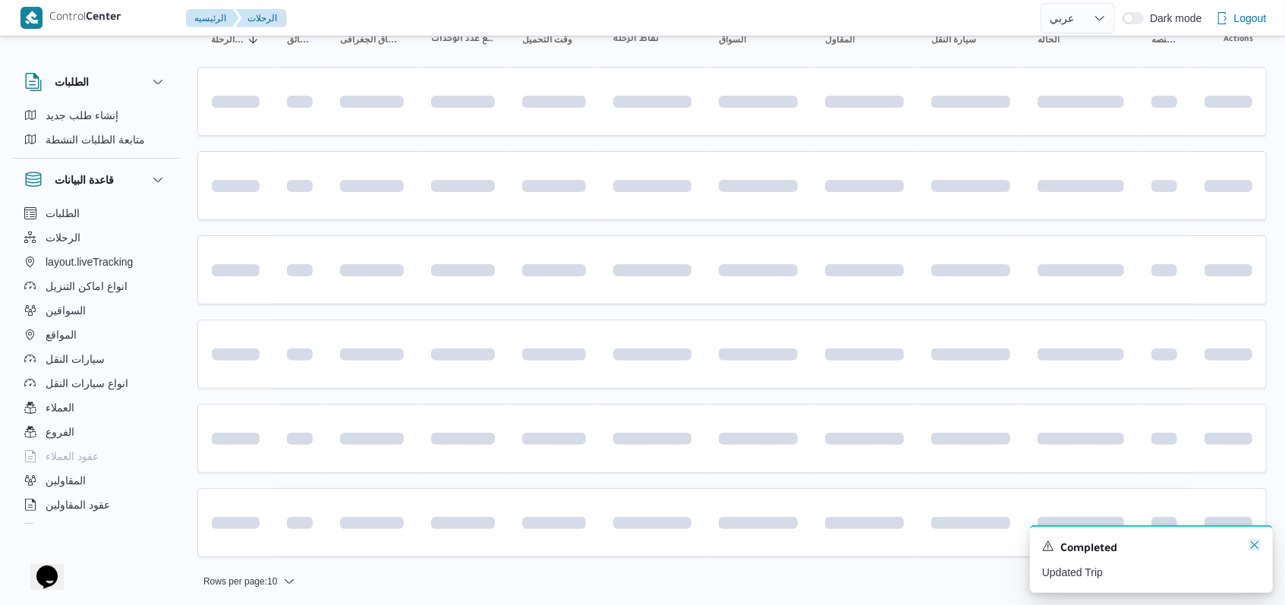
click at [531, 543] on icon "Dismiss toast" at bounding box center [1254, 545] width 12 height 12
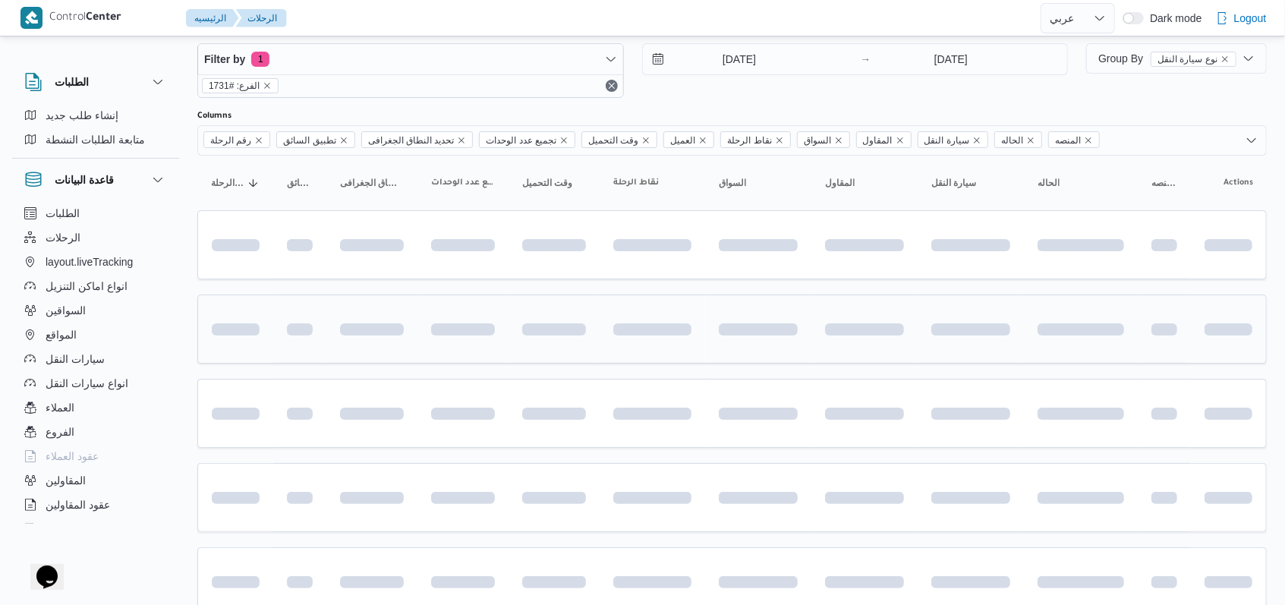
scroll to position [0, 0]
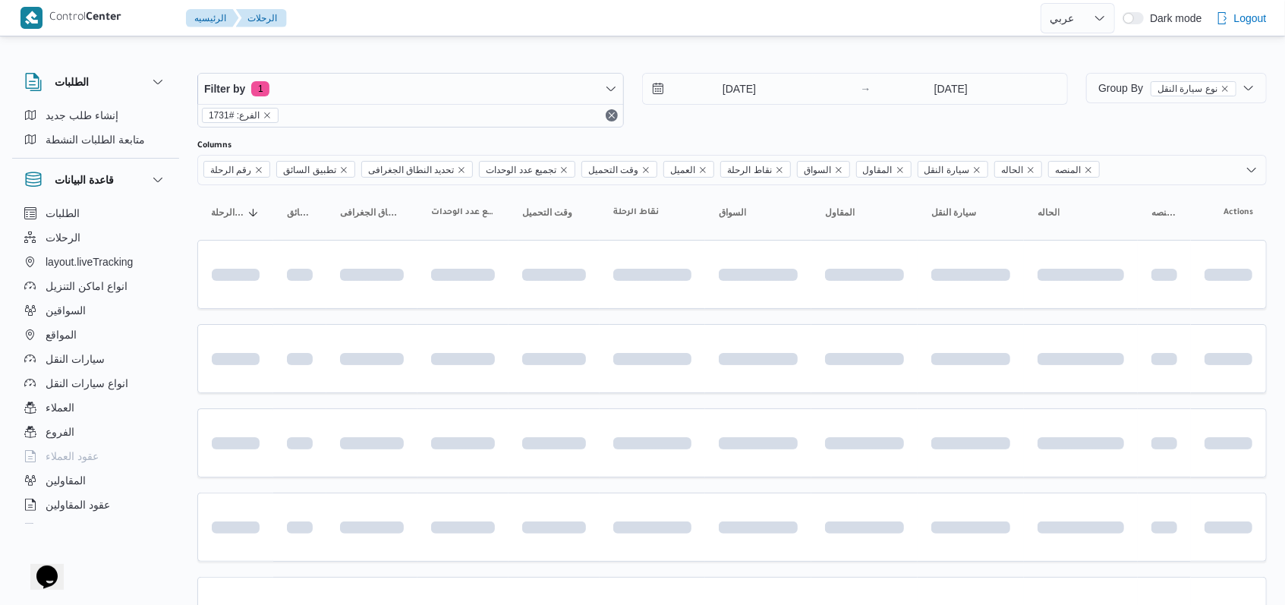
click at [531, 120] on div "19/8/2025 → 19/8/2025" at bounding box center [855, 100] width 427 height 55
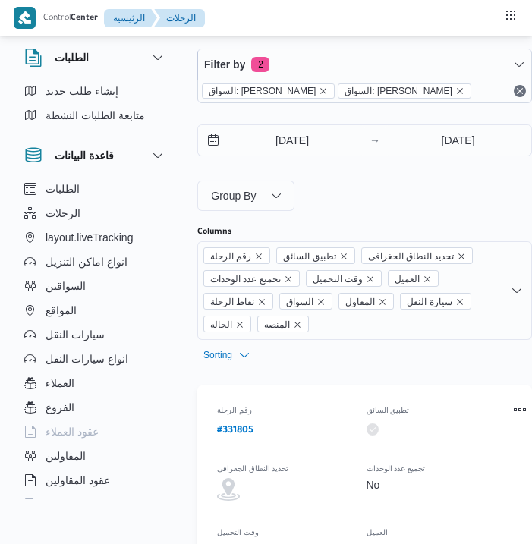
select select "ar"
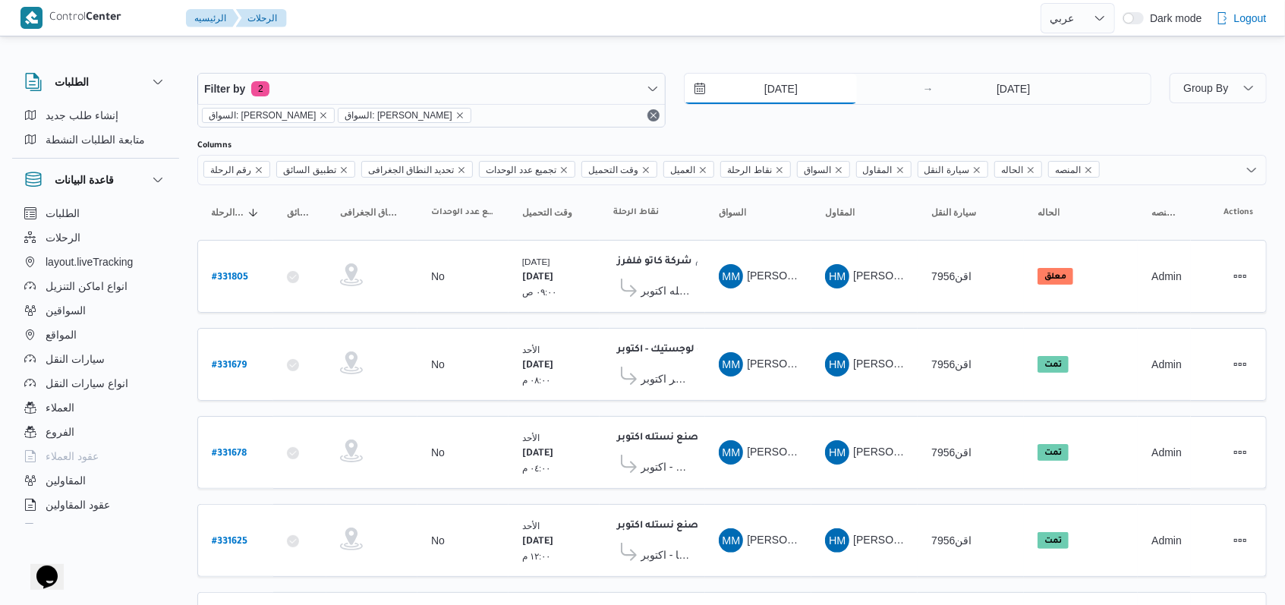
click at [531, 99] on input "17/8/2025" at bounding box center [771, 89] width 172 height 30
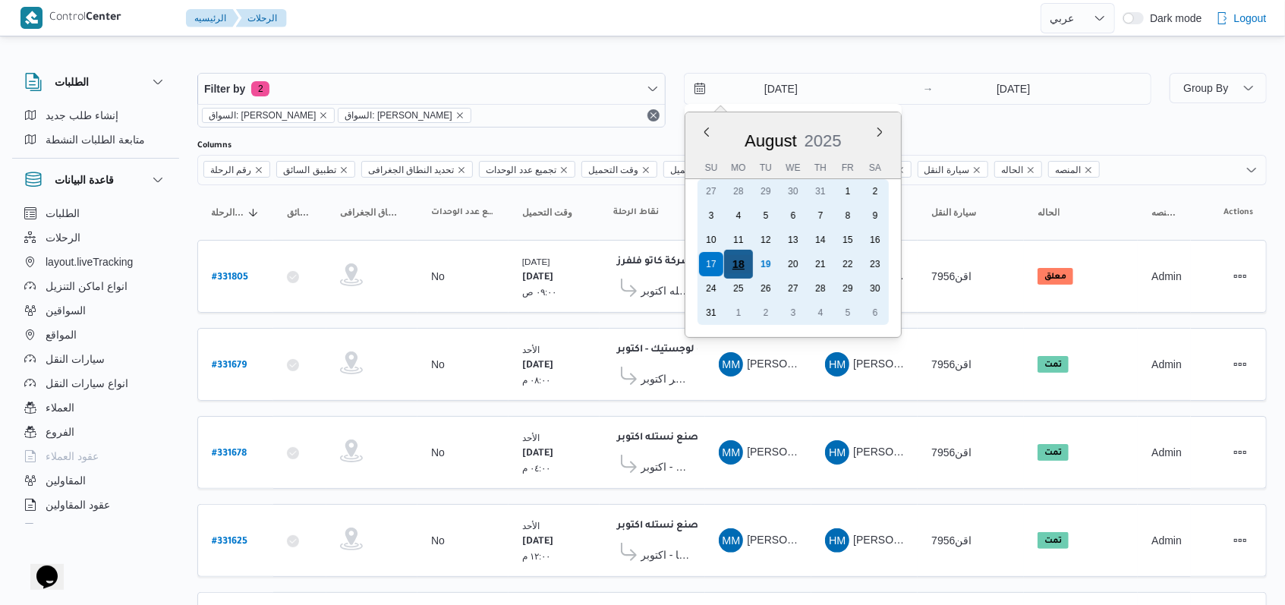
click at [531, 263] on div "18" at bounding box center [737, 264] width 29 height 29
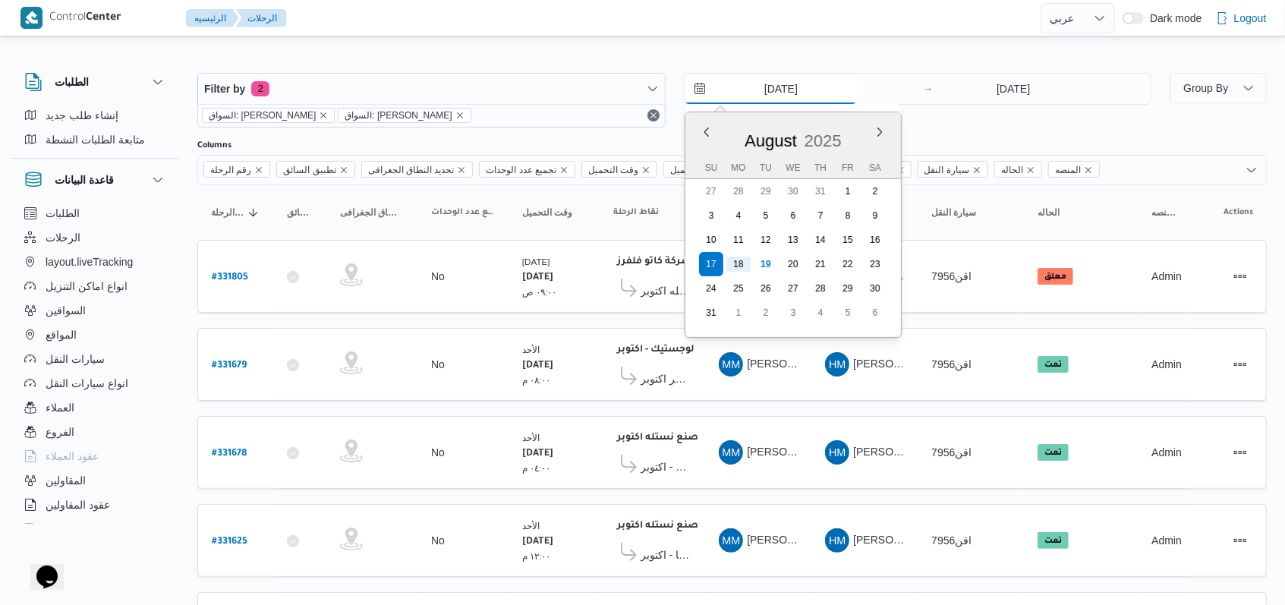
type input "18/8/2025"
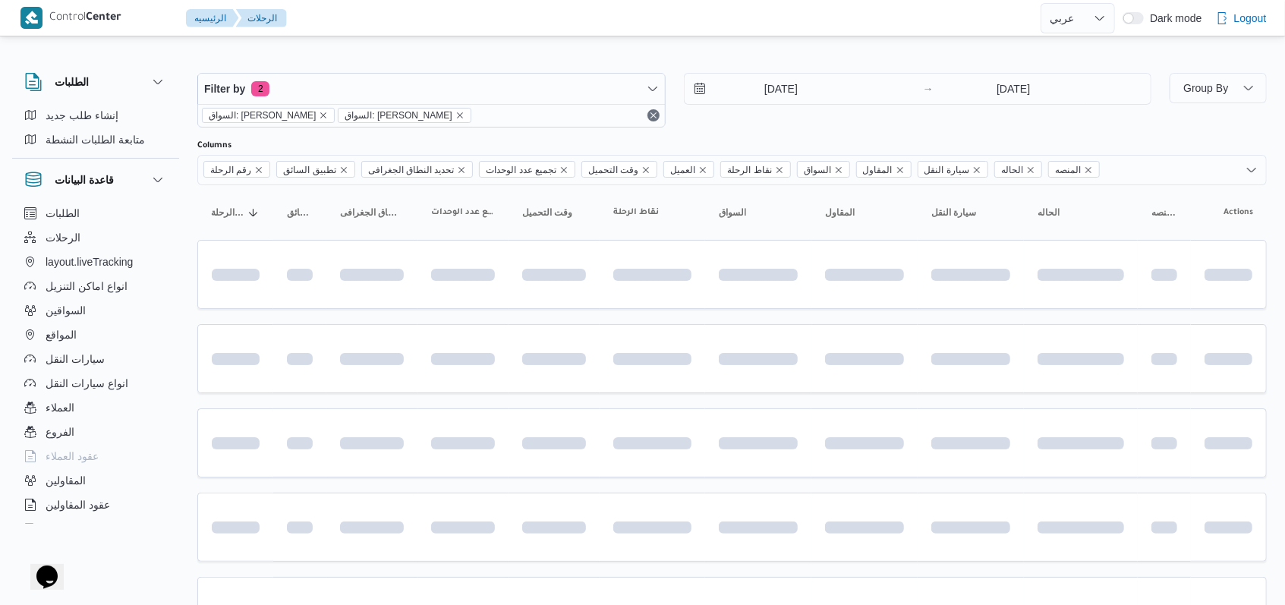
click at [531, 124] on div "18/8/2025 → 18/8/2025" at bounding box center [918, 100] width 468 height 55
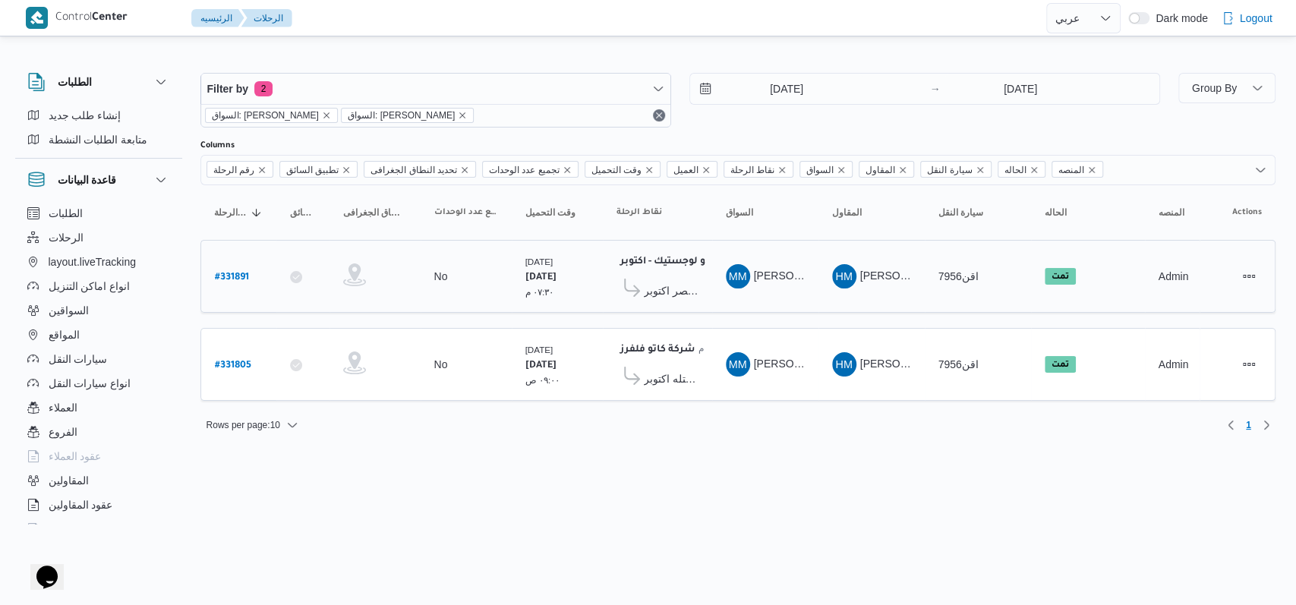
click at [225, 276] on b "# 331891" at bounding box center [232, 277] width 34 height 11
select select "ar"
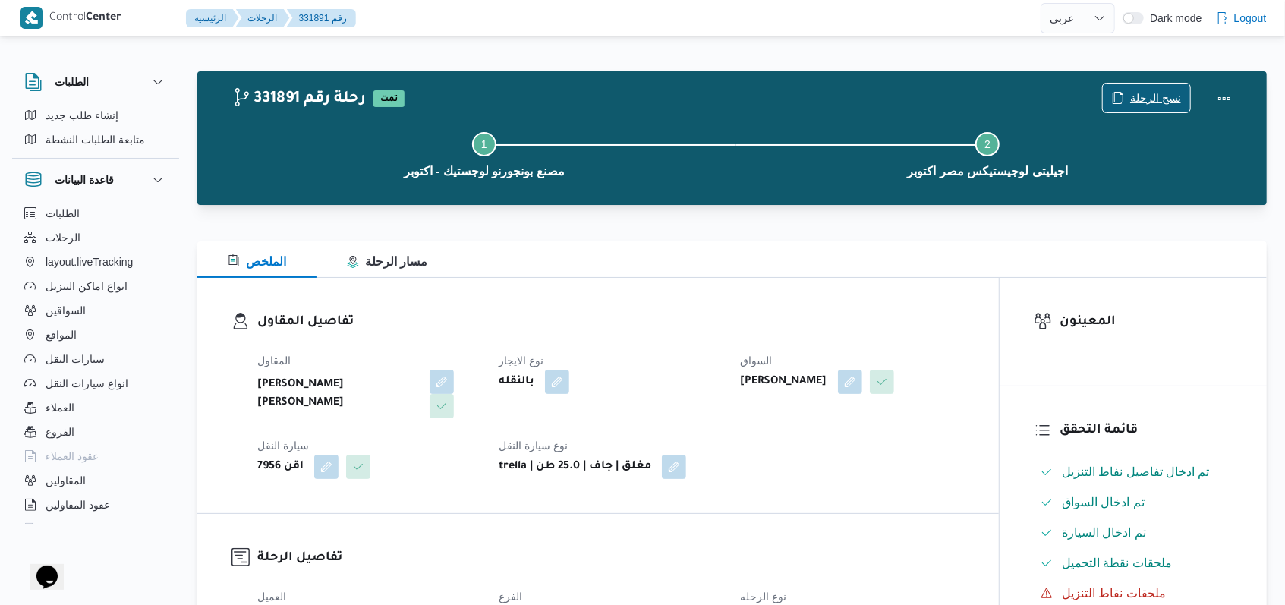
click at [531, 99] on span "نسخ الرحلة" at bounding box center [1155, 98] width 51 height 18
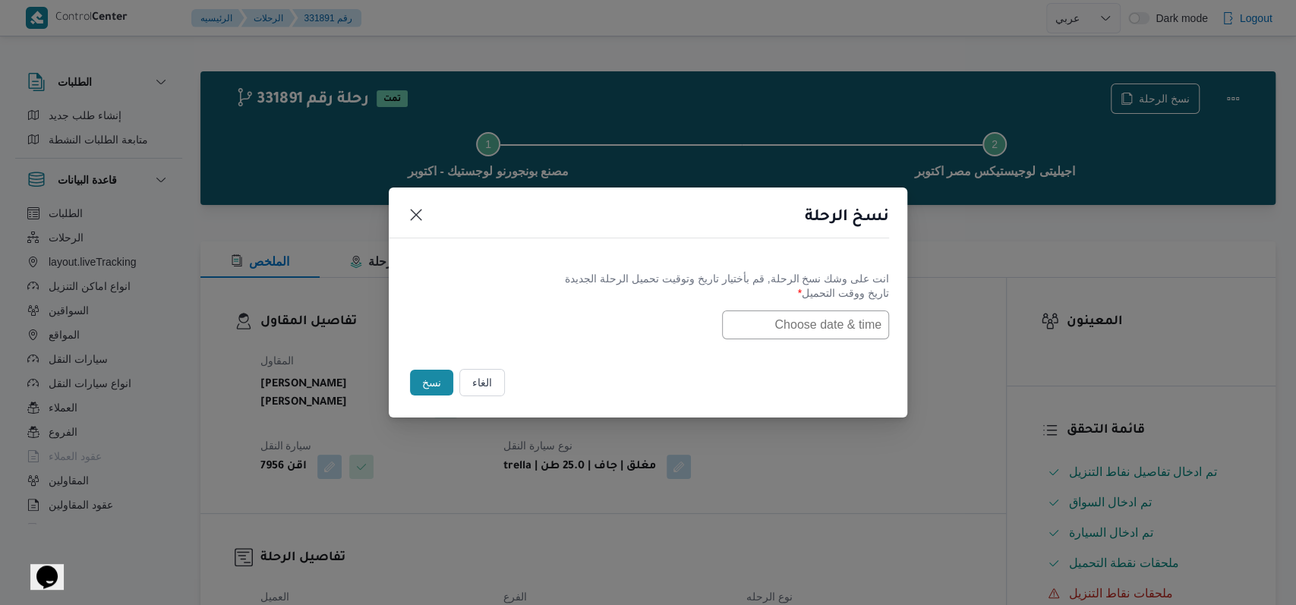
click at [531, 333] on input "text" at bounding box center [805, 324] width 167 height 29
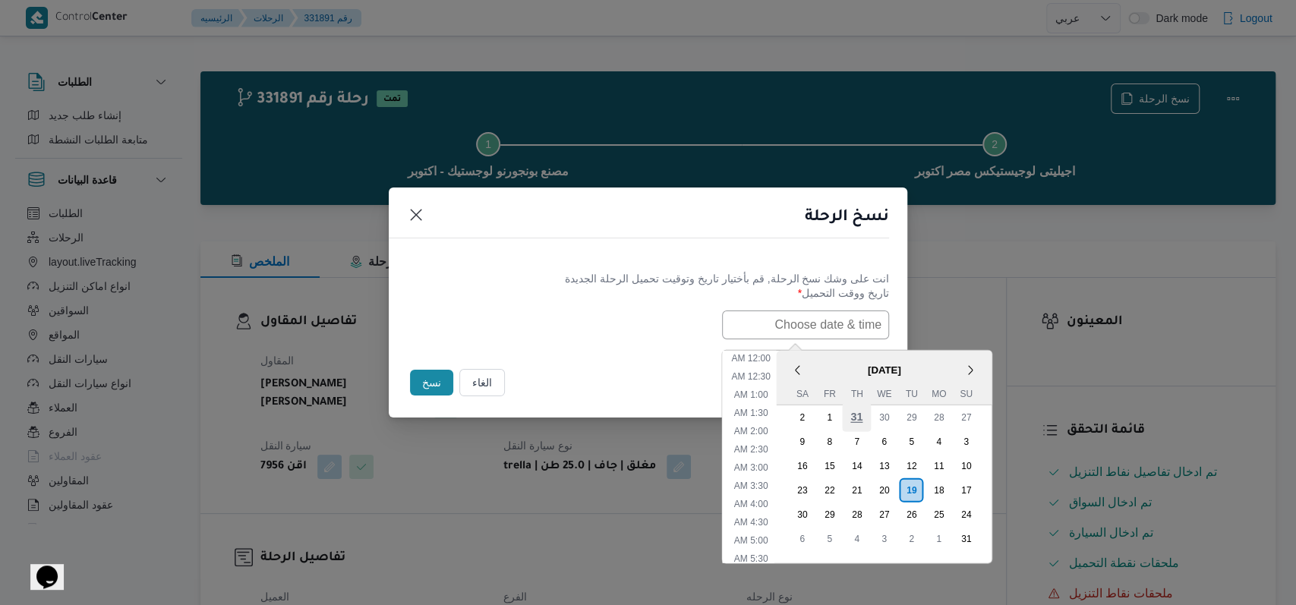
scroll to position [303, 0]
click at [531, 486] on div "18" at bounding box center [938, 489] width 29 height 29
click at [531, 531] on li "11:00 PM" at bounding box center [751, 533] width 51 height 15
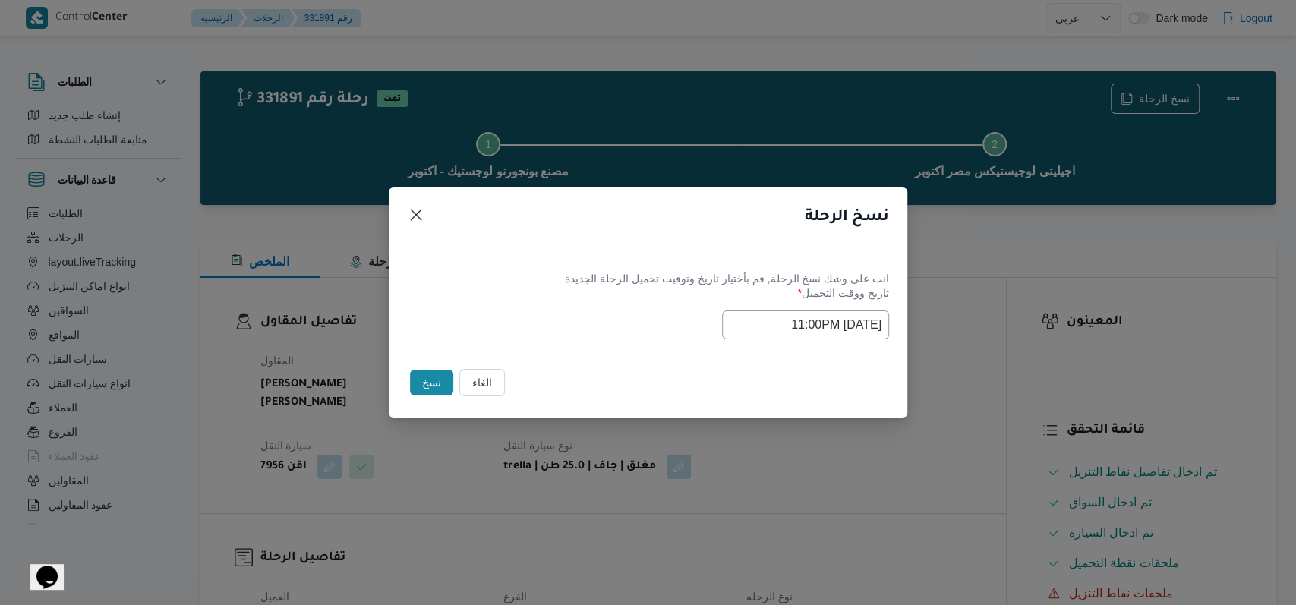
click at [531, 313] on div "Selected date: Monday, August 18th, 2025 at 11:00 PM 18/08/2025 11:00PM" at bounding box center [648, 324] width 482 height 29
click at [531, 324] on input "18/08/2025 11:00PM" at bounding box center [805, 324] width 167 height 29
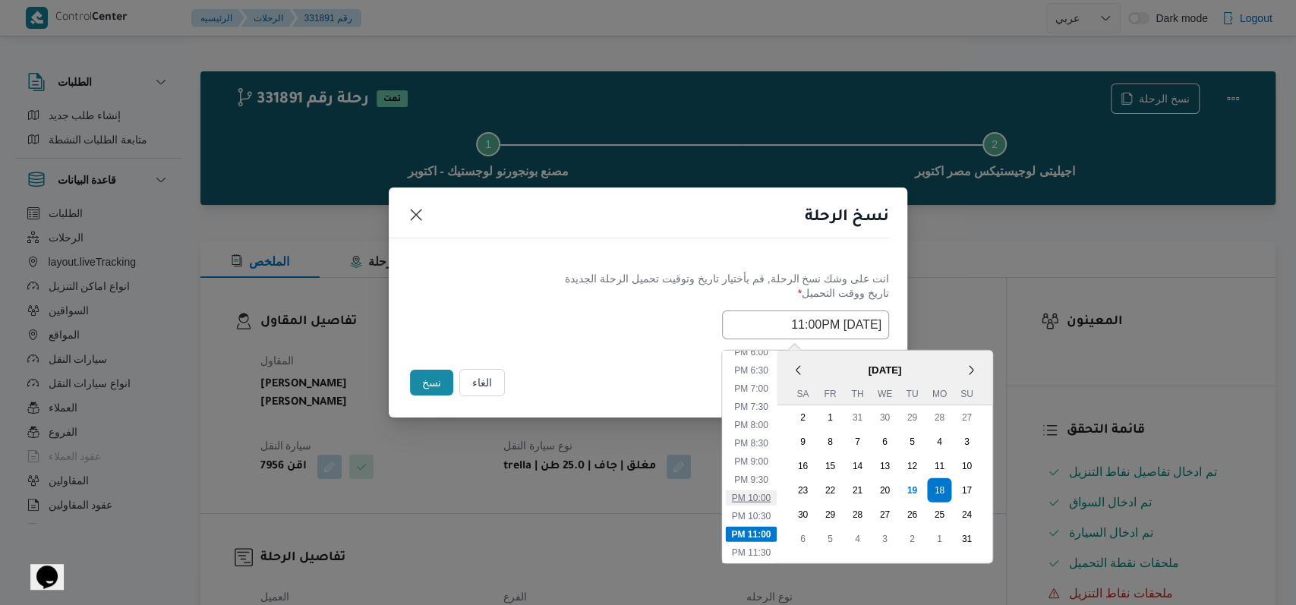
click at [531, 490] on li "10:00 PM" at bounding box center [751, 497] width 51 height 15
type input "18/08/2025 10:00PM"
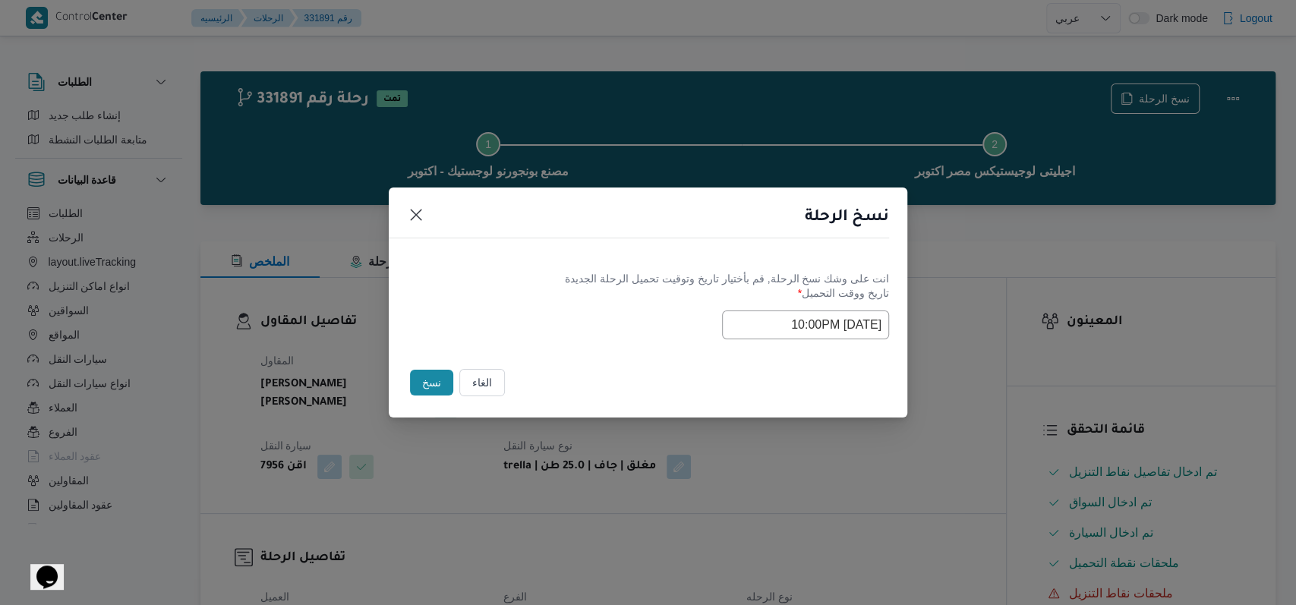
click at [531, 290] on label "تاريخ ووقت التحميل *" at bounding box center [648, 299] width 482 height 24
click at [442, 390] on button "نسخ" at bounding box center [431, 383] width 43 height 26
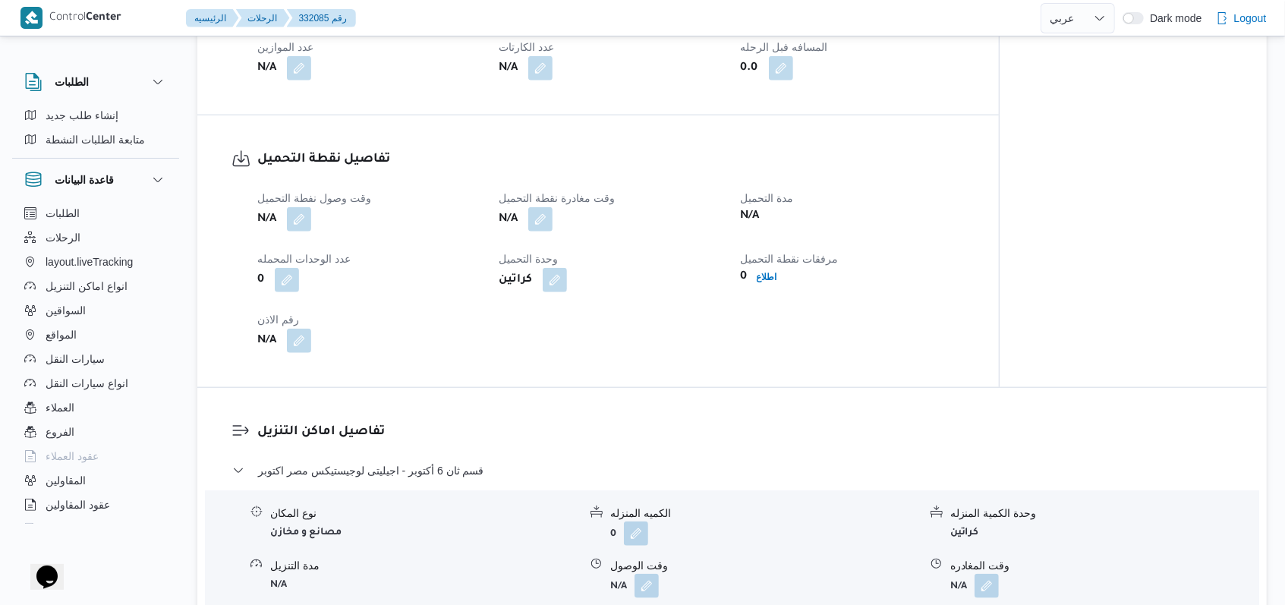
scroll to position [911, 0]
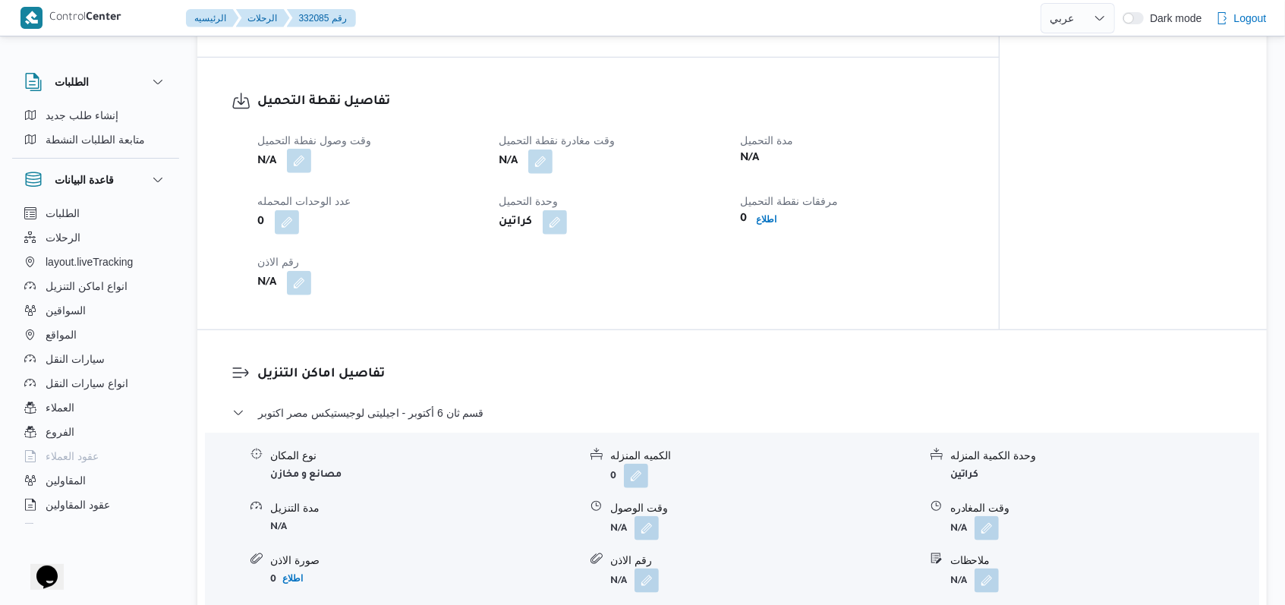
click at [294, 149] on button "button" at bounding box center [299, 161] width 24 height 24
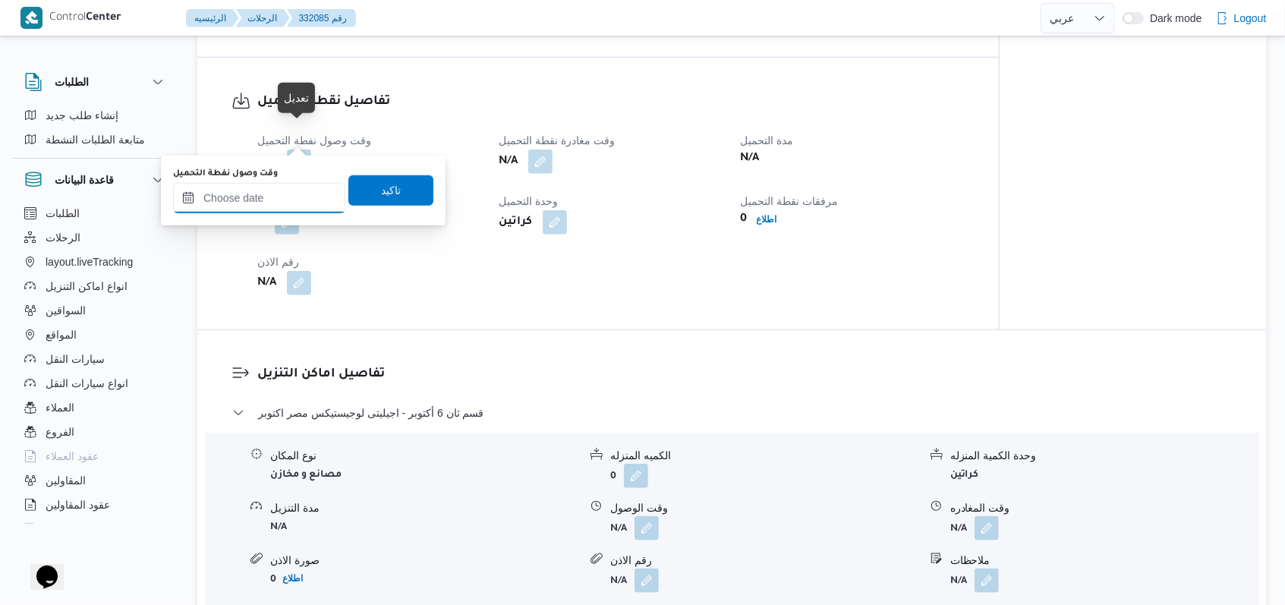
click at [279, 207] on input "وقت وصول نفطة التحميل" at bounding box center [259, 198] width 172 height 30
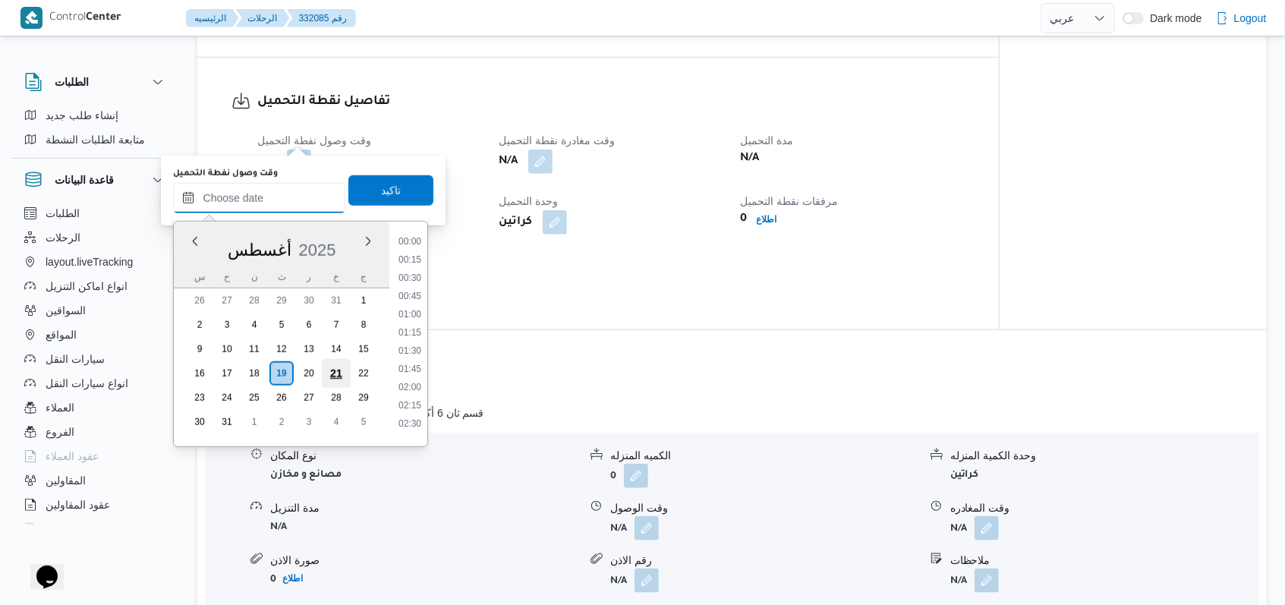
scroll to position [697, 0]
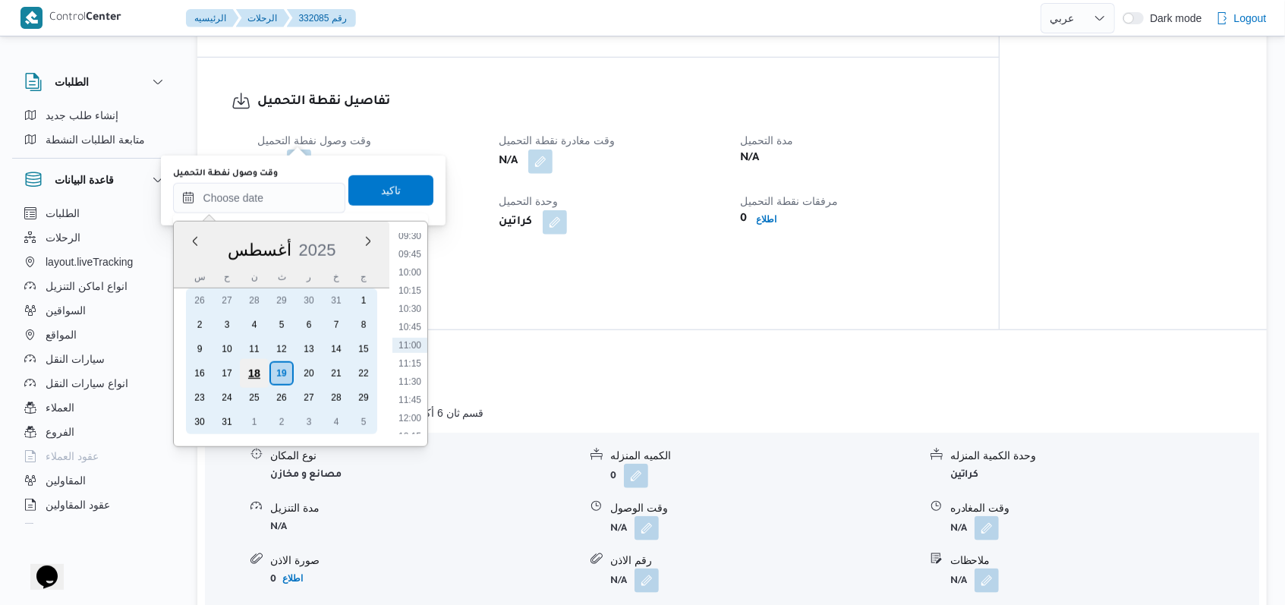
click at [246, 375] on div "18" at bounding box center [253, 373] width 29 height 29
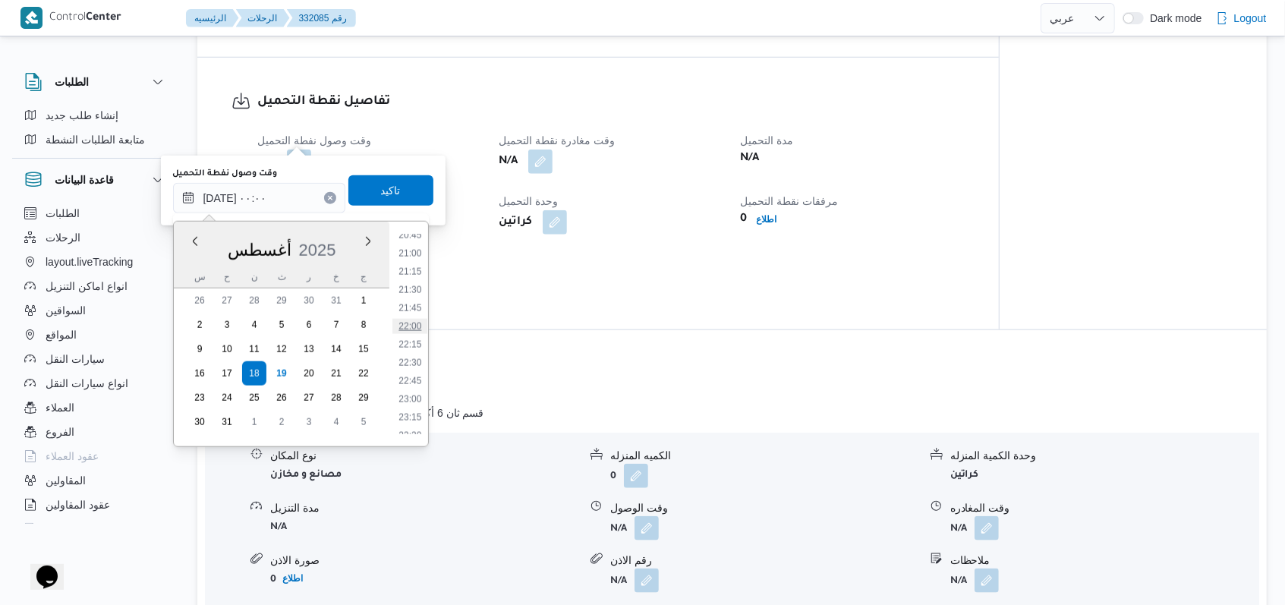
click at [412, 325] on li "22:00" at bounding box center [409, 326] width 35 height 15
type input "١٨/٠٨/٢٠٢٥ ٢٢:٠٠"
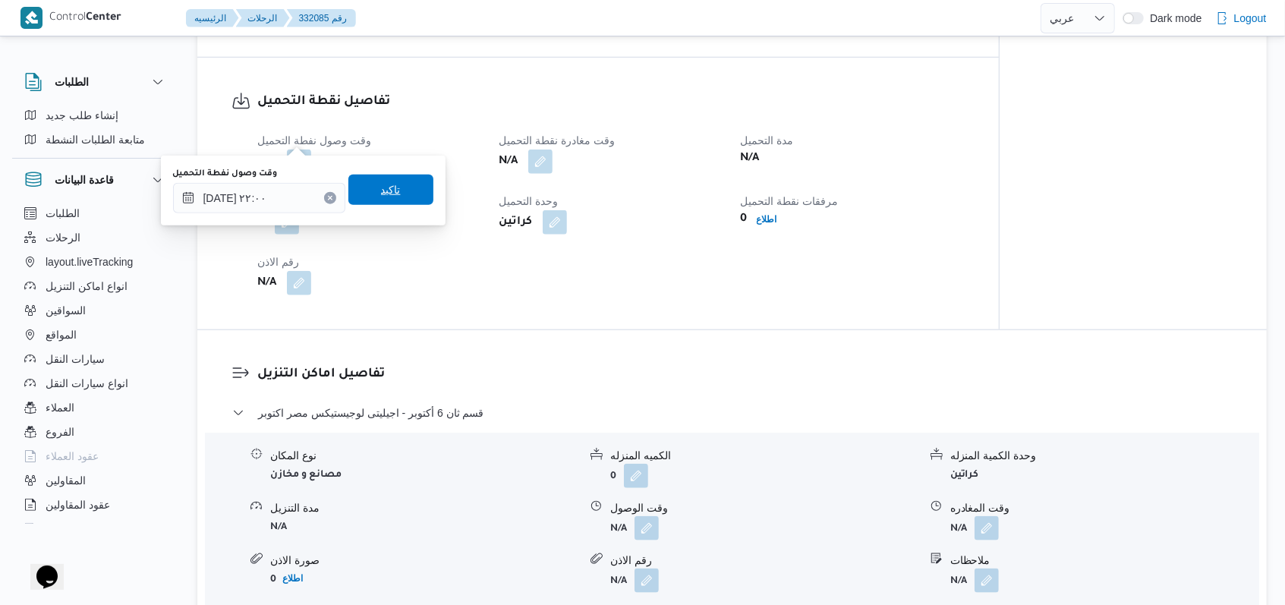
click at [389, 187] on span "تاكيد" at bounding box center [390, 190] width 85 height 30
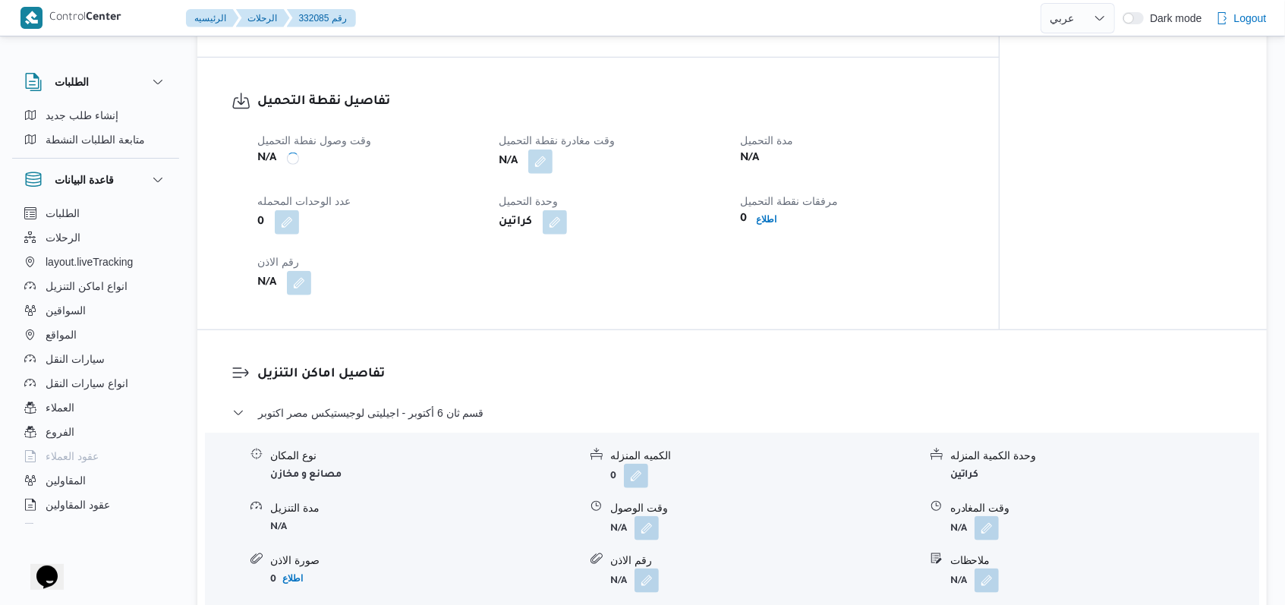
click at [531, 156] on div "وقت وصول نفطة التحميل N/A وقت مغادرة نقطة التحميل N/A مدة التحميل N/A عدد الوحد…" at bounding box center [611, 213] width 726 height 182
click at [531, 149] on button "button" at bounding box center [540, 161] width 24 height 24
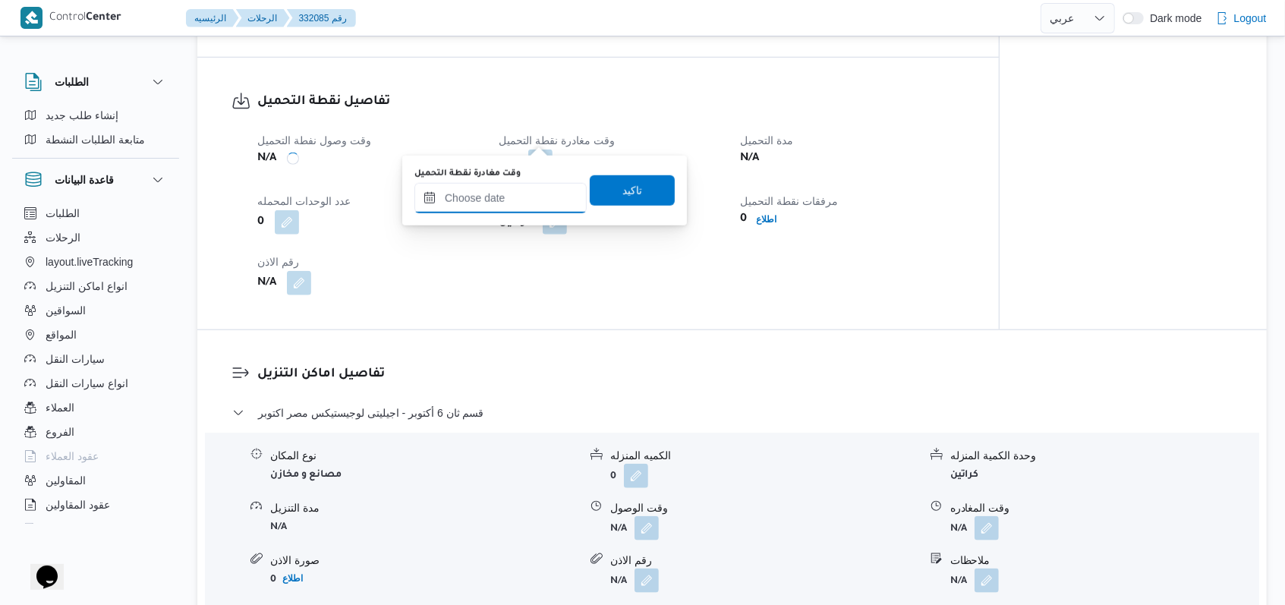
click at [523, 200] on input "وقت مغادرة نقطة التحميل" at bounding box center [500, 198] width 172 height 30
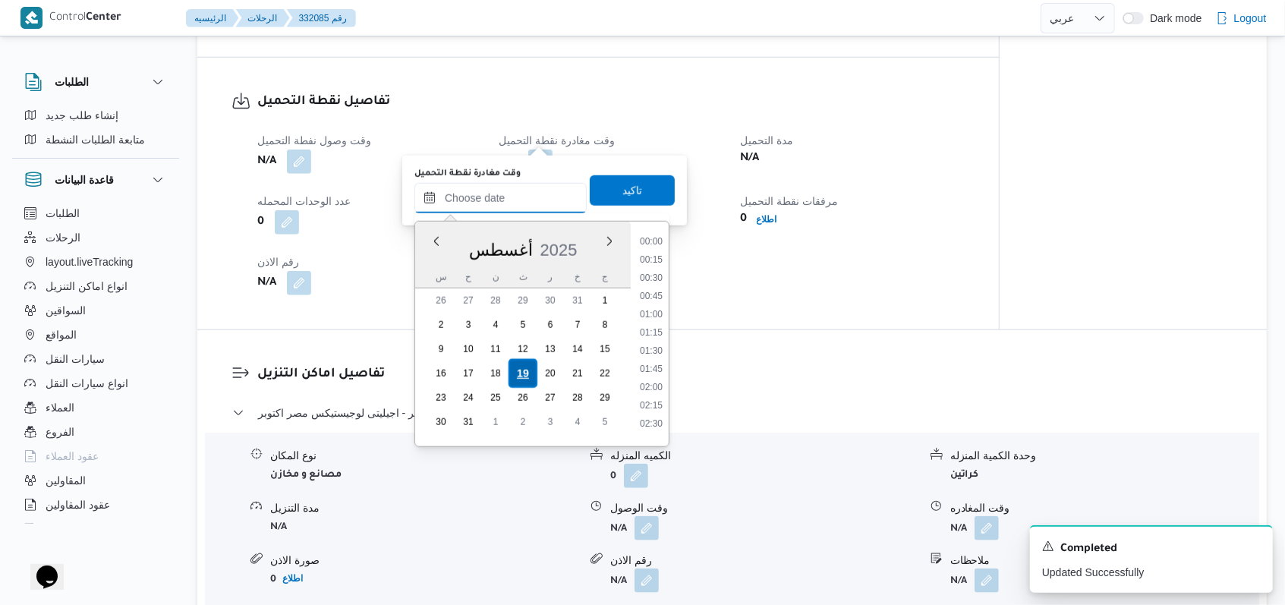
scroll to position [697, 0]
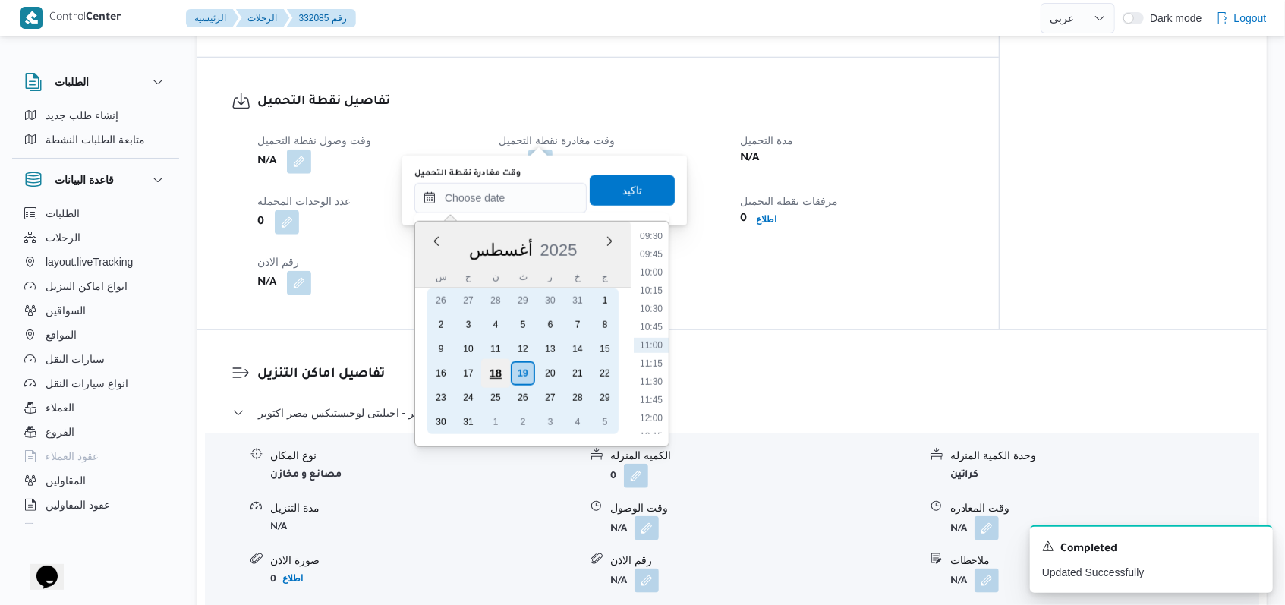
click at [502, 370] on div "18" at bounding box center [495, 373] width 29 height 29
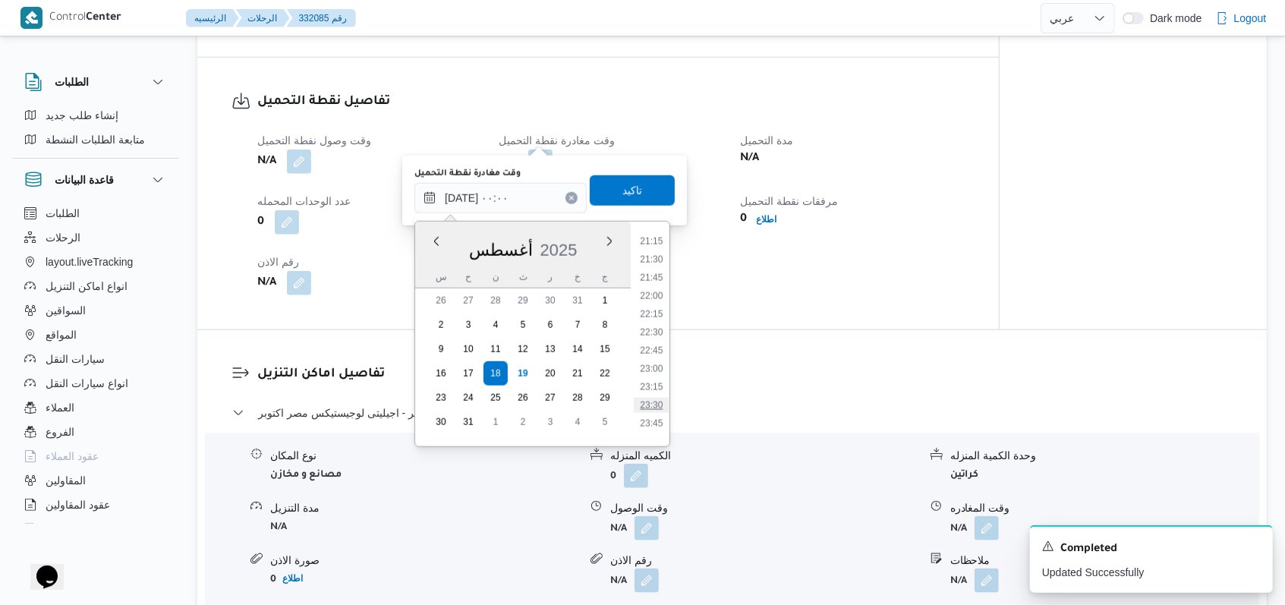
click at [531, 408] on li "23:30" at bounding box center [651, 405] width 35 height 15
type input "١٨/٠٨/٢٠٢٥ ٢٣:٣٠"
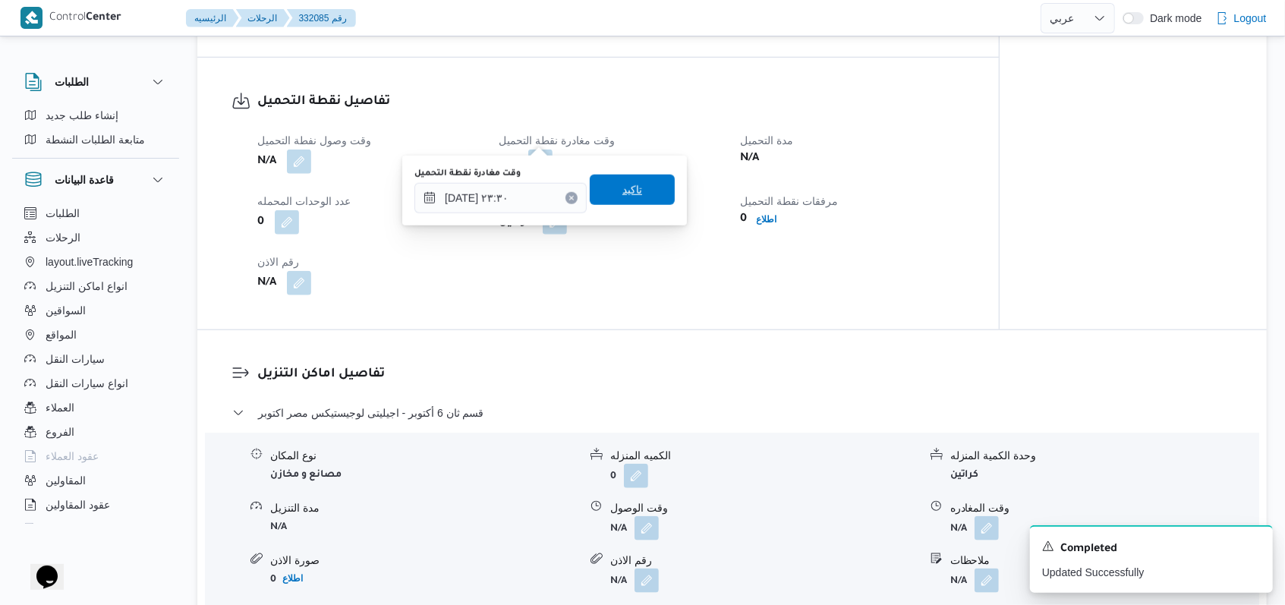
click at [531, 185] on span "تاكيد" at bounding box center [632, 190] width 85 height 30
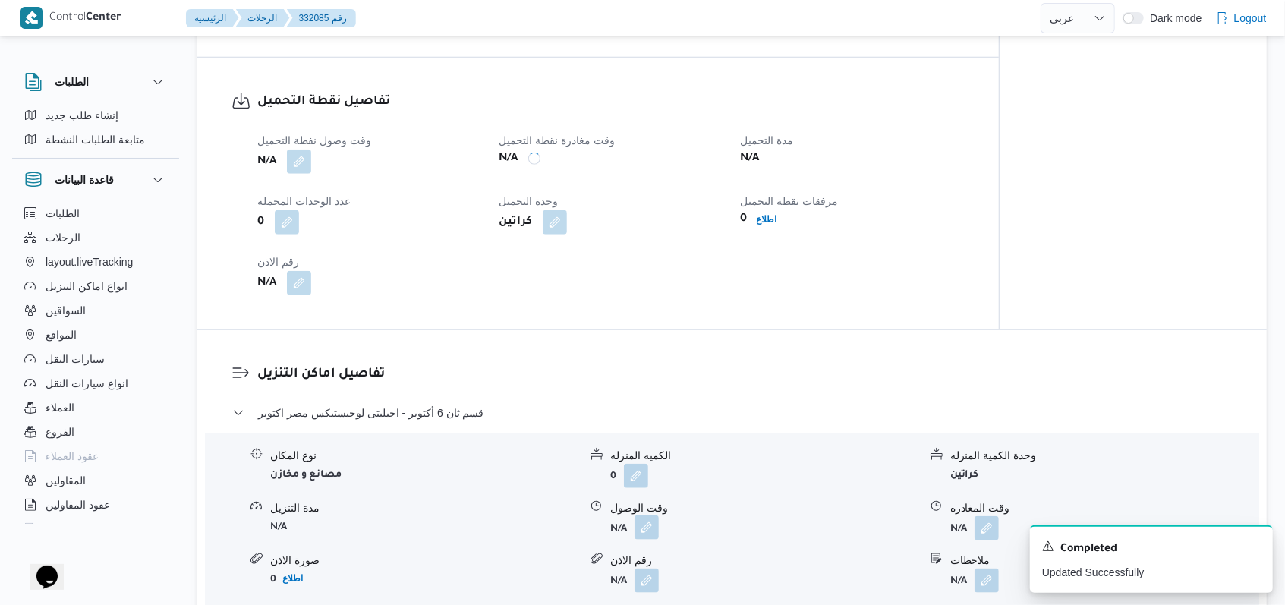
click at [531, 515] on button "button" at bounding box center [646, 527] width 24 height 24
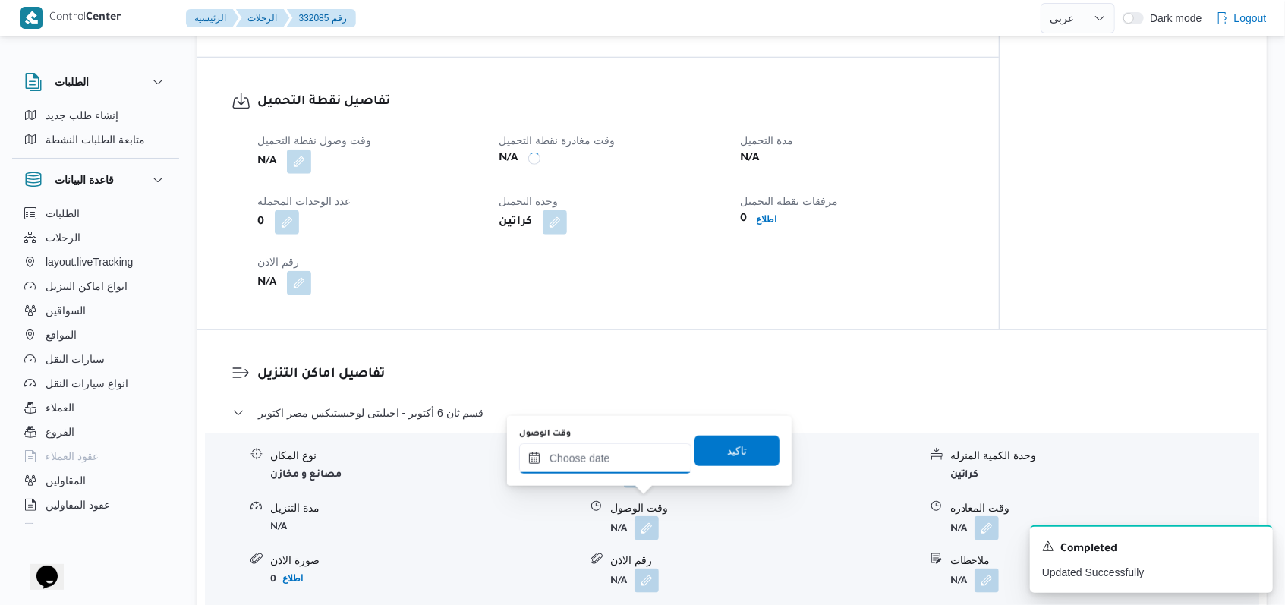
click at [531, 458] on input "وقت الوصول" at bounding box center [605, 458] width 172 height 30
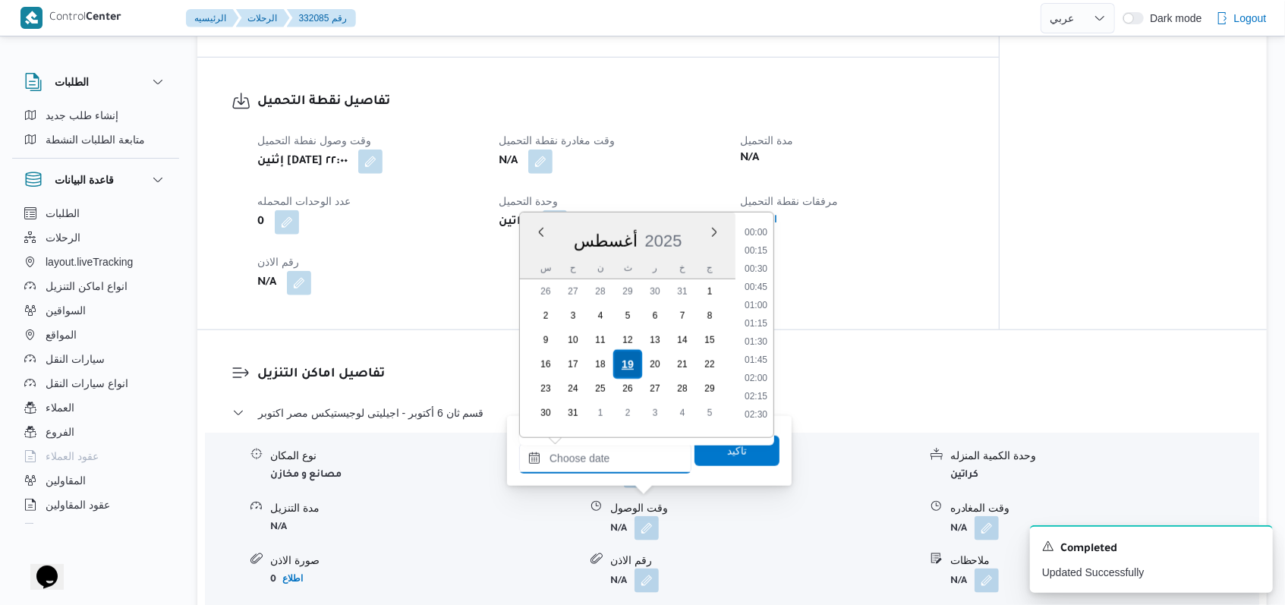
scroll to position [697, 0]
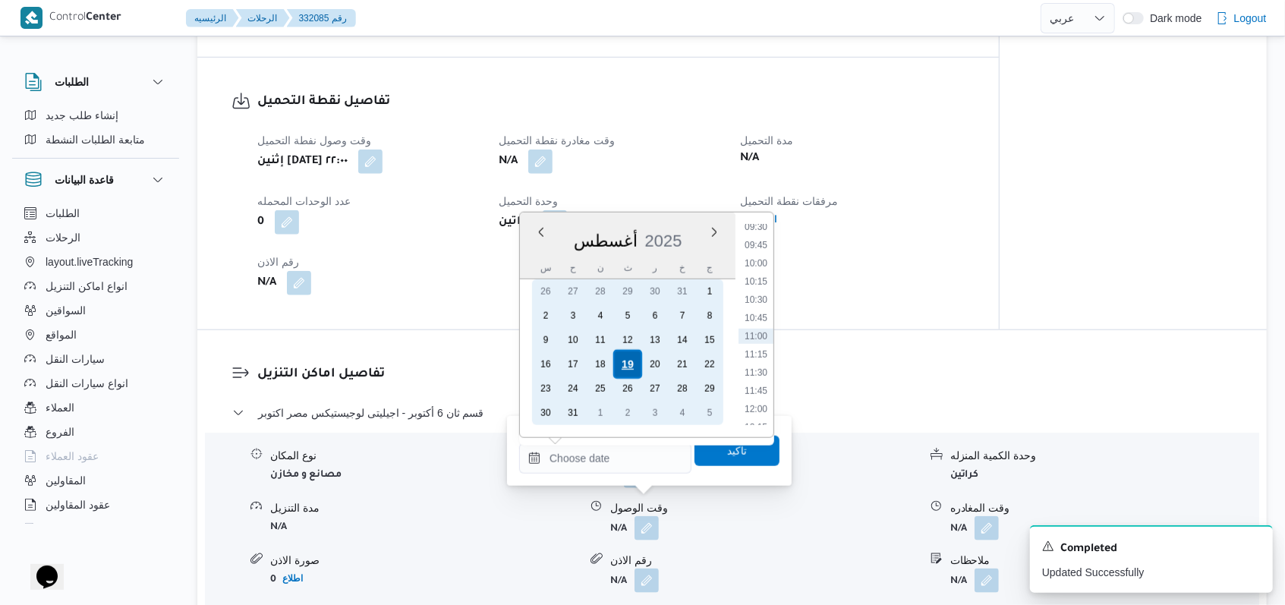
click at [531, 364] on div "19" at bounding box center [627, 364] width 29 height 29
type input "١٩/٠٨/٢٠٢٥ ٠٠:٠٠"
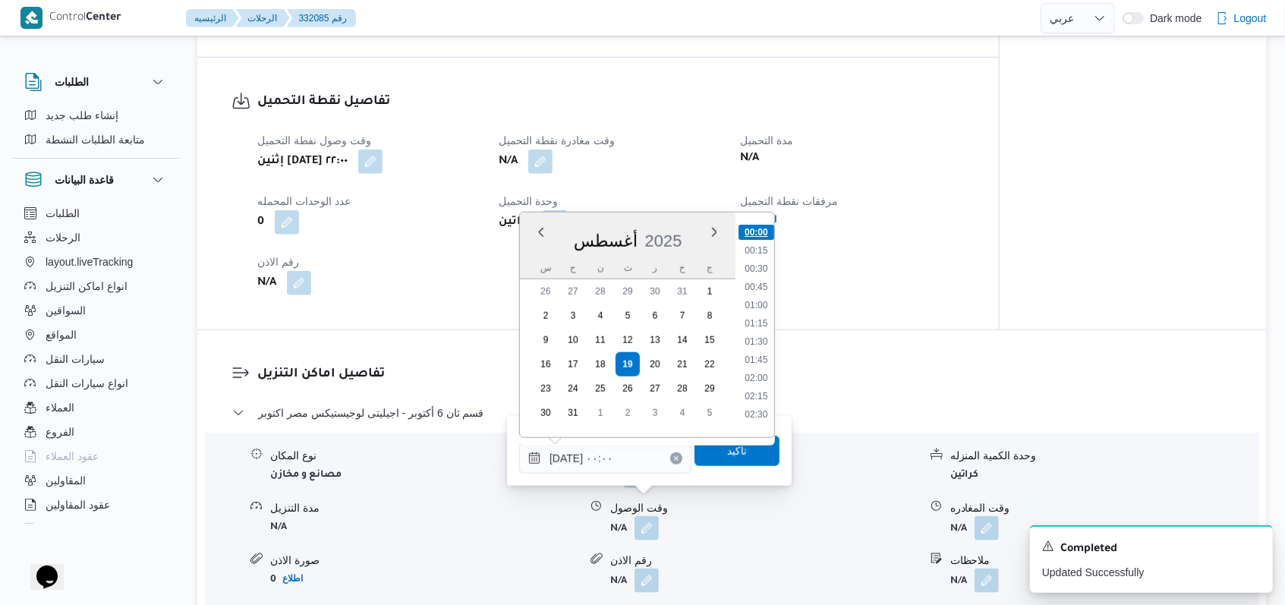
click at [531, 231] on li "00:00" at bounding box center [756, 232] width 36 height 15
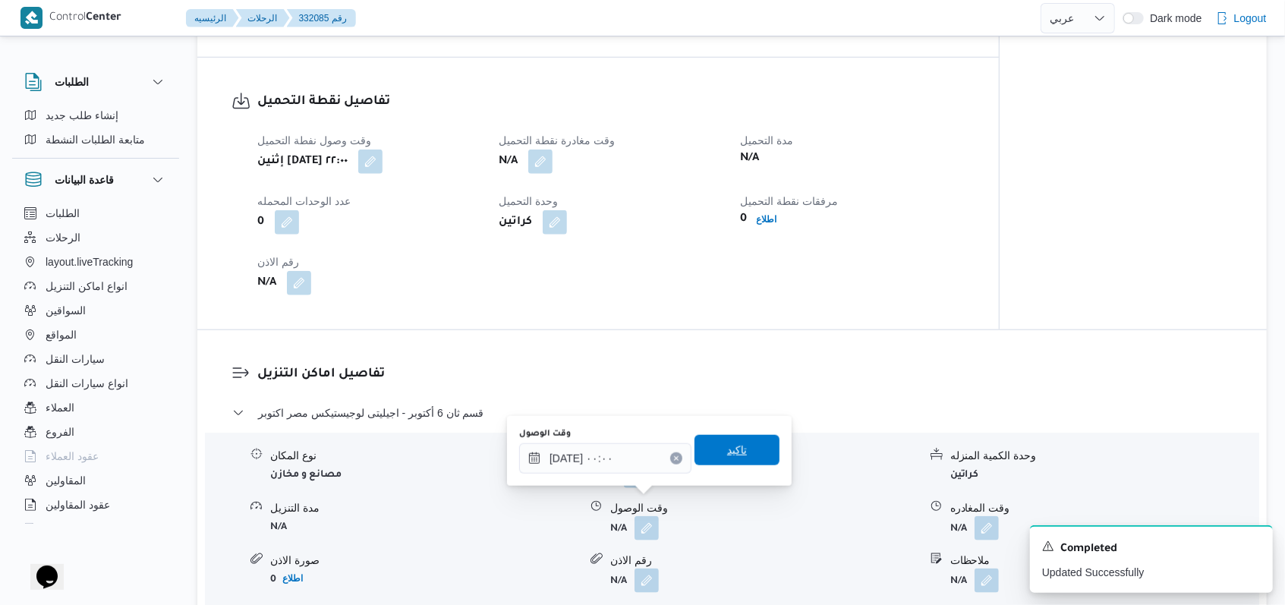
click at [531, 446] on span "تاكيد" at bounding box center [737, 450] width 20 height 18
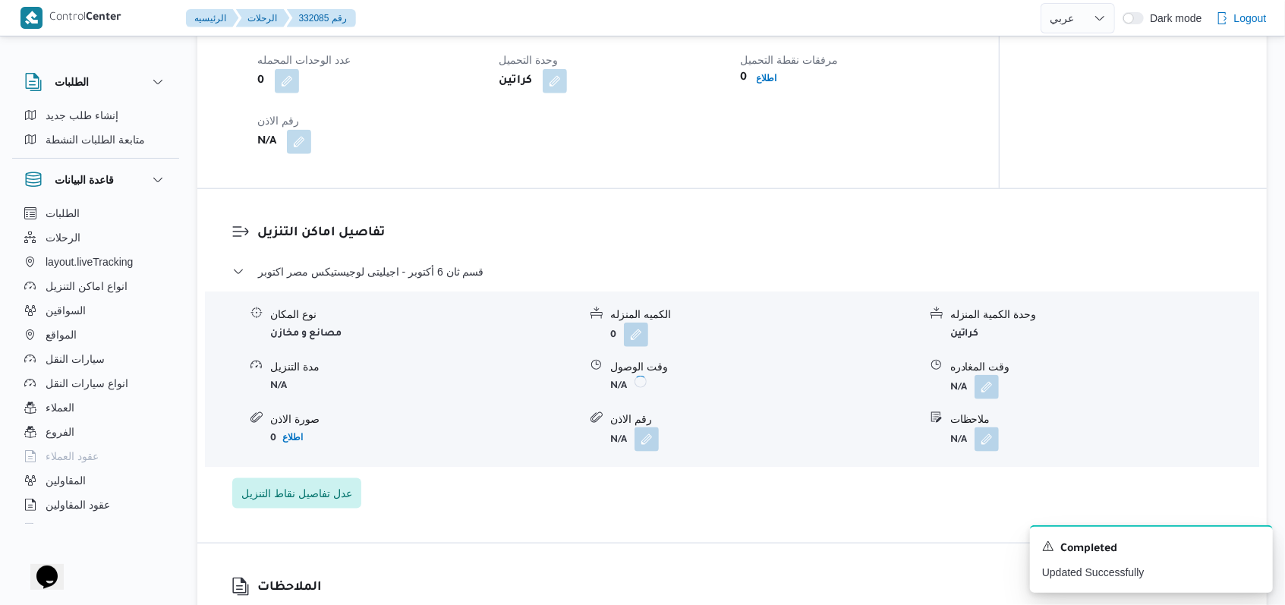
scroll to position [1113, 0]
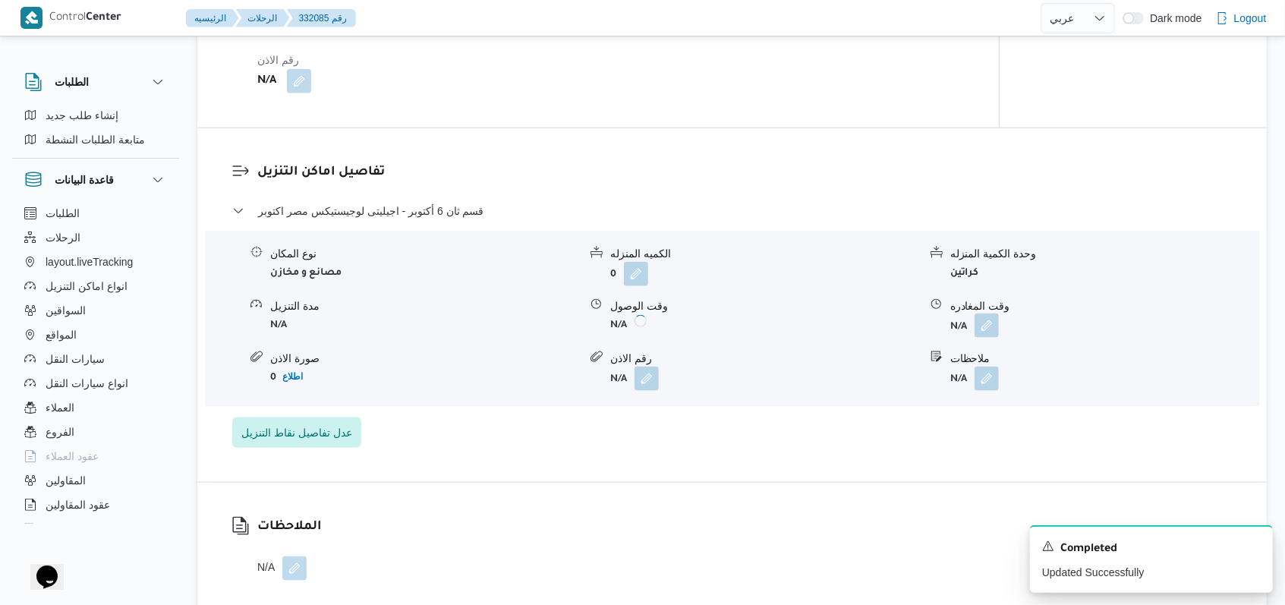
click at [531, 313] on button "button" at bounding box center [986, 325] width 24 height 24
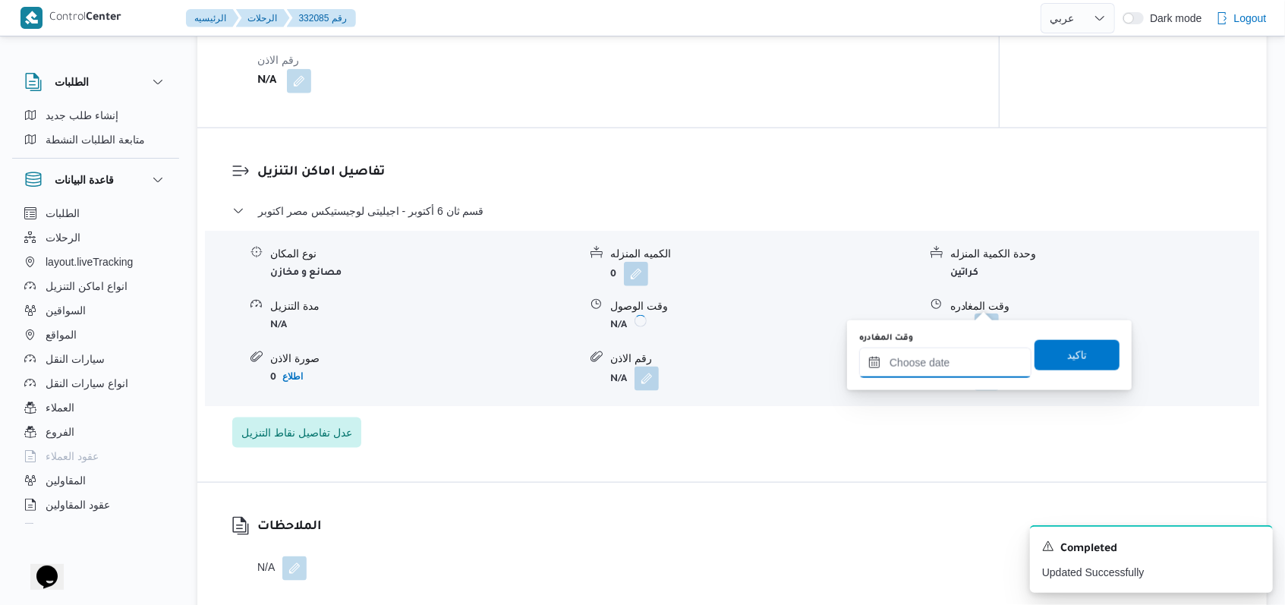
click at [531, 355] on input "وقت المغادره" at bounding box center [945, 363] width 172 height 30
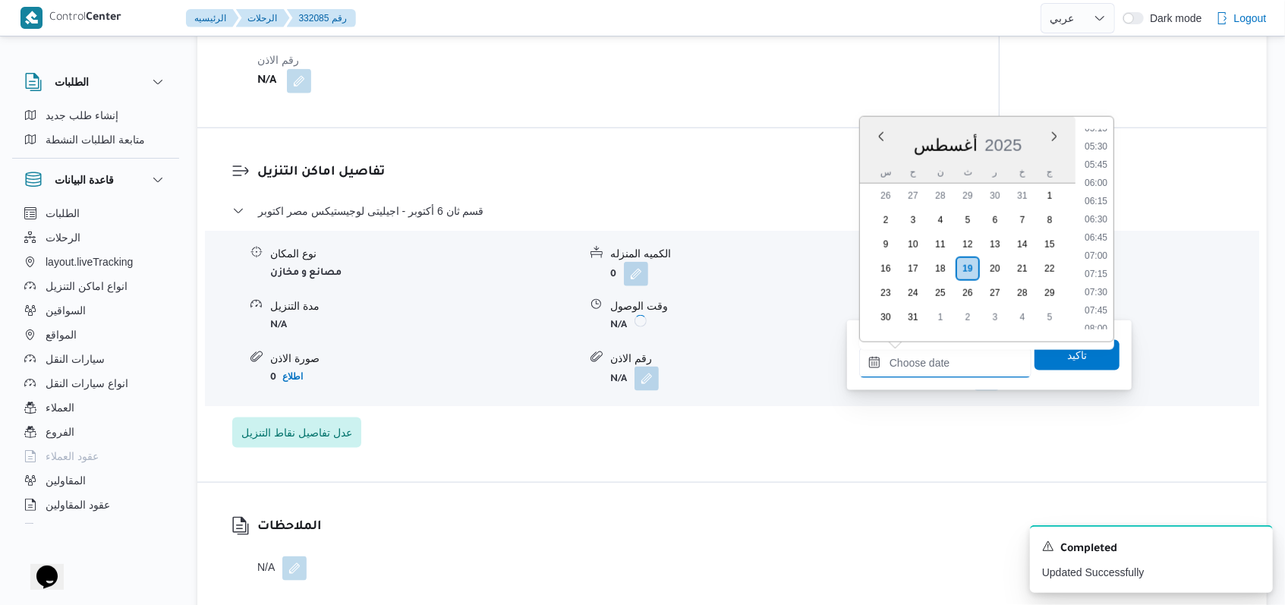
scroll to position [292, 0]
click at [531, 137] on li "04:00" at bounding box center [1095, 135] width 35 height 15
type input "١٩/٠٨/٢٠٢٥ ٠٤:٠٠"
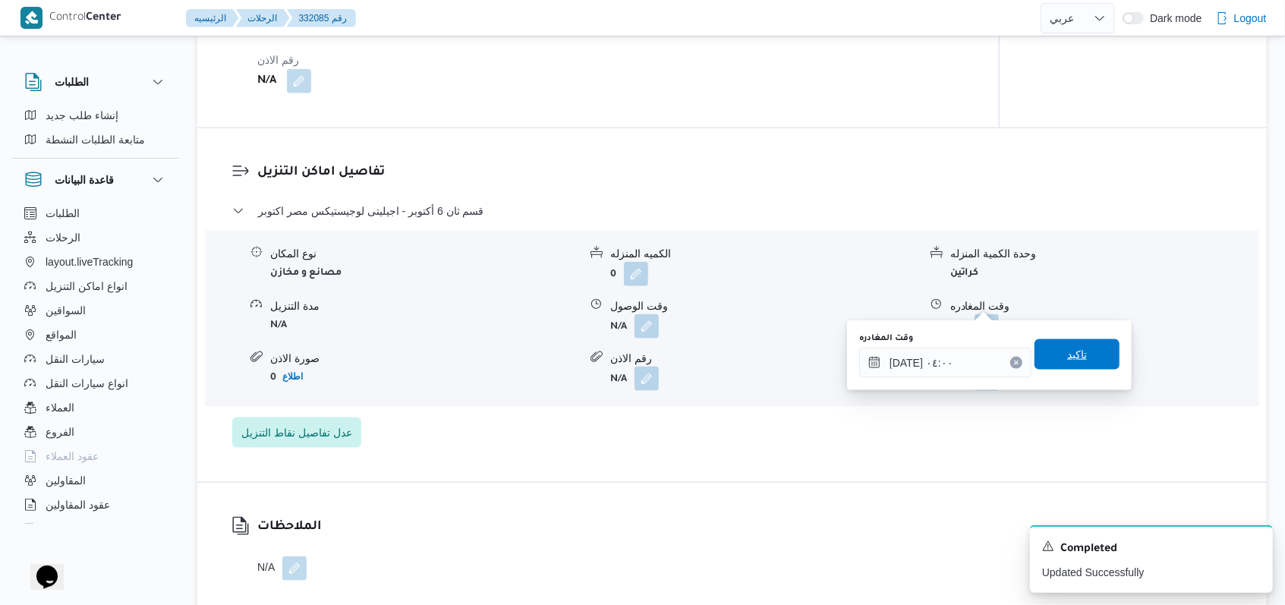
click at [531, 357] on span "تاكيد" at bounding box center [1077, 354] width 20 height 18
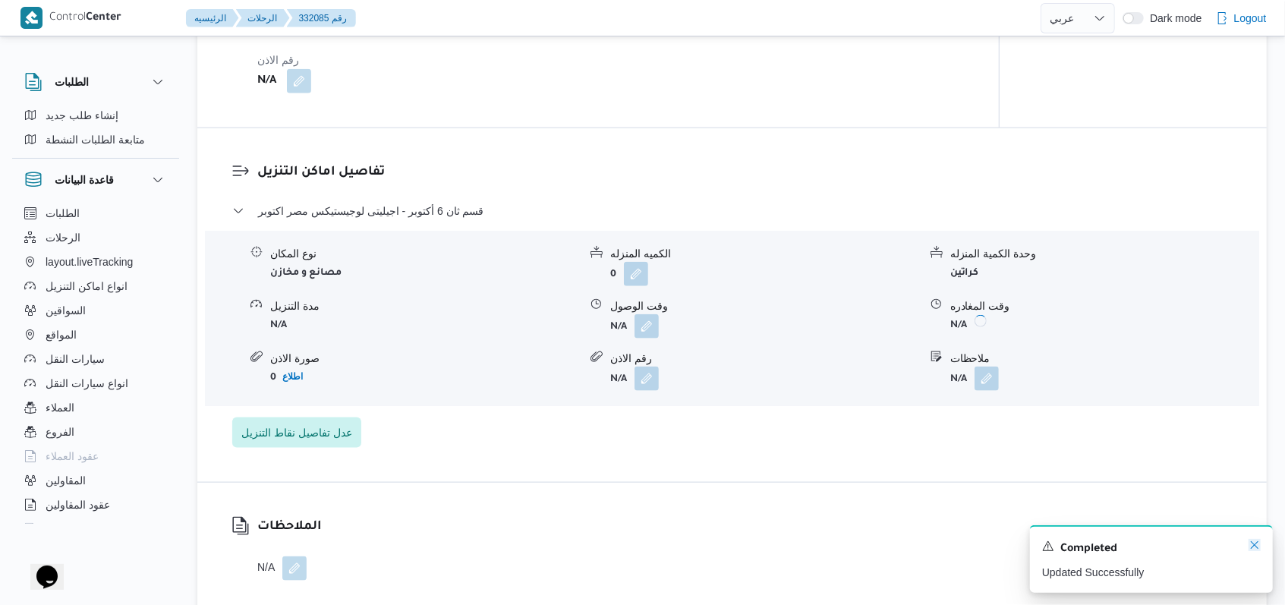
click at [531, 543] on icon "Dismiss toast" at bounding box center [1254, 545] width 12 height 12
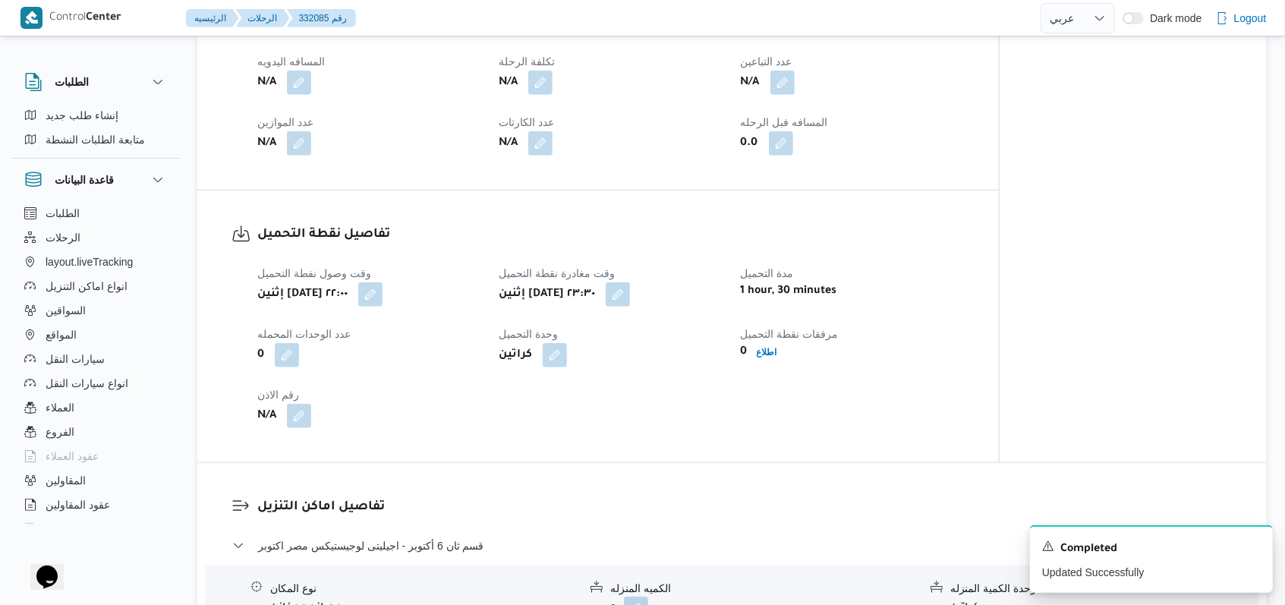
scroll to position [809, 0]
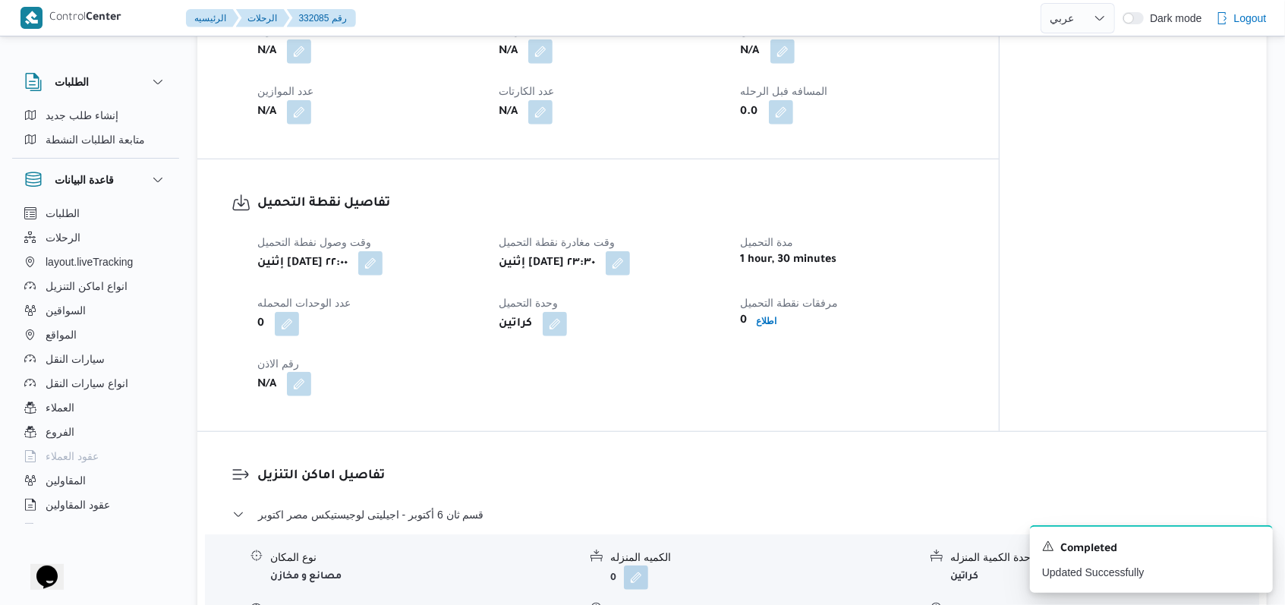
click at [307, 372] on button "button" at bounding box center [299, 384] width 24 height 24
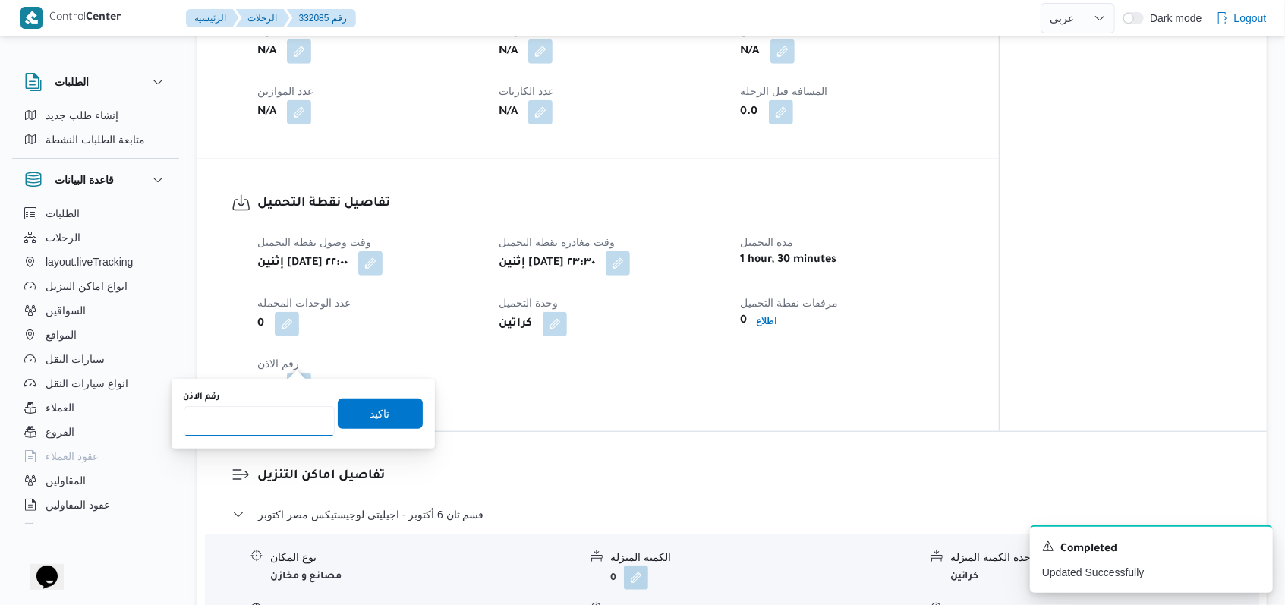
click at [261, 417] on input "رقم الاذن" at bounding box center [259, 421] width 151 height 30
type input "07694"
click at [316, 409] on input "07694" at bounding box center [259, 421] width 151 height 30
click at [373, 414] on span "تاكيد" at bounding box center [380, 413] width 20 height 18
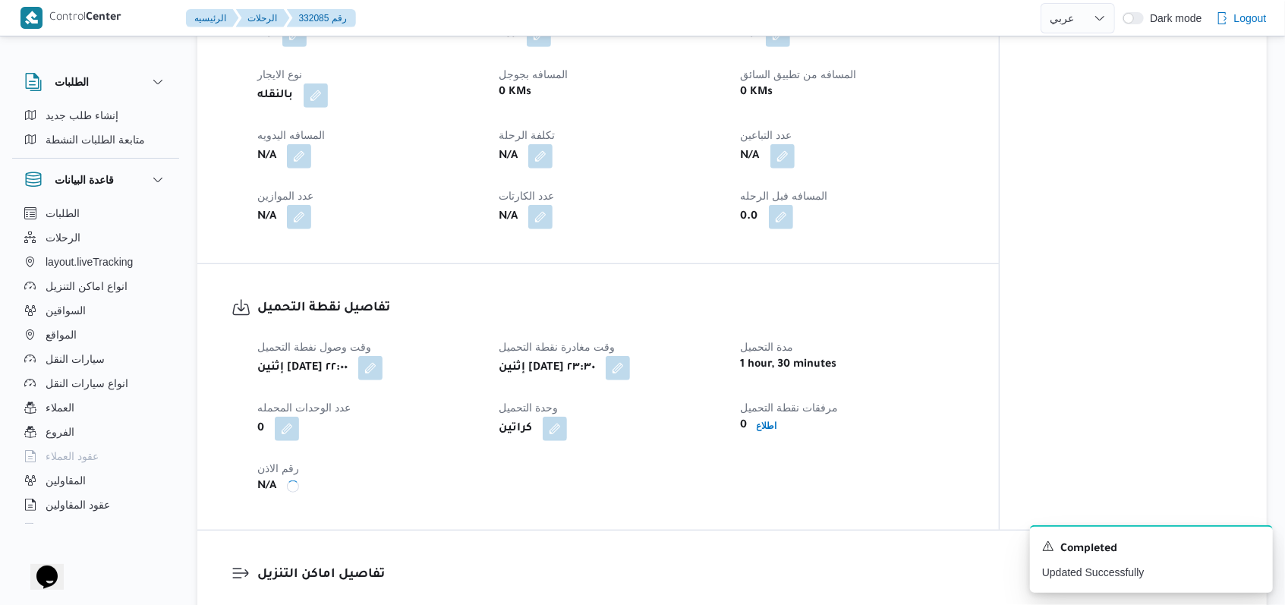
scroll to position [607, 0]
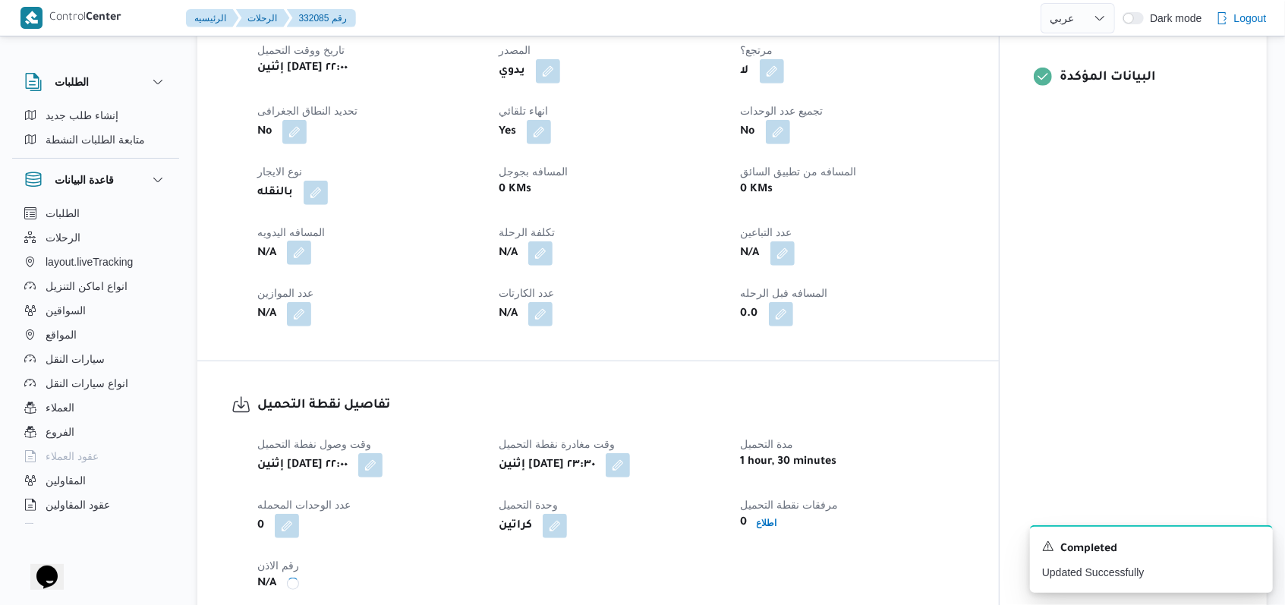
click at [300, 241] on button "button" at bounding box center [299, 253] width 24 height 24
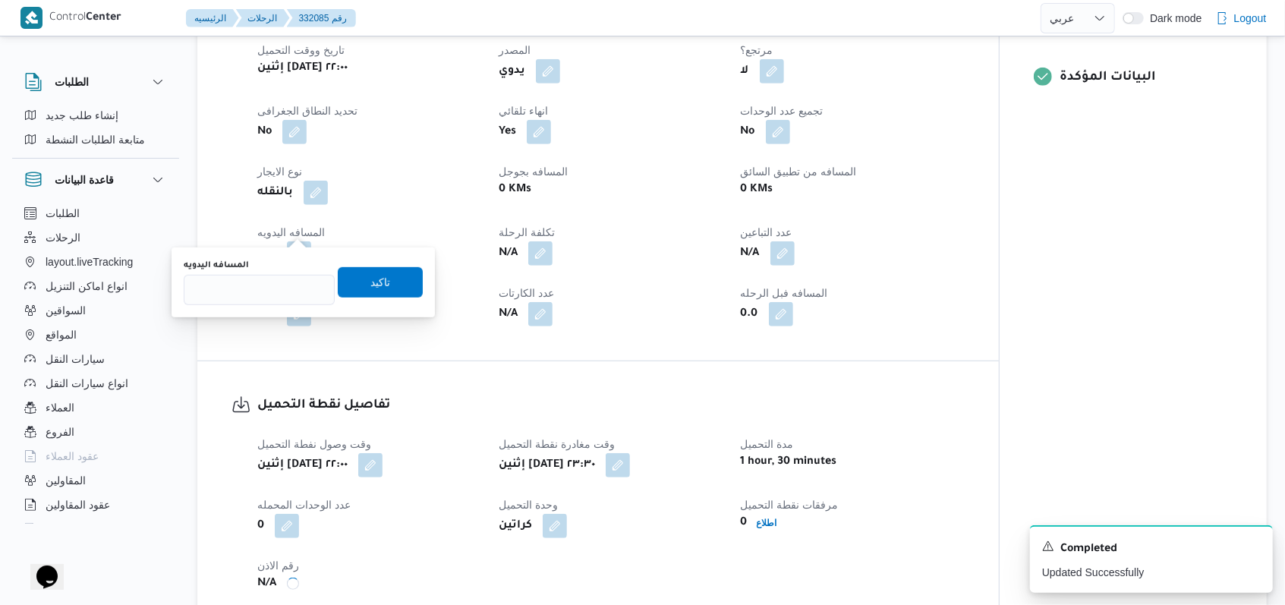
click at [272, 310] on div "You are in a dialog. To close this dialog, hit escape. المسافه اليدويه تاكيد" at bounding box center [303, 282] width 263 height 70
click at [266, 299] on input "المسافه اليدويه" at bounding box center [259, 290] width 151 height 30
type input "8"
click at [338, 278] on span "تاكيد" at bounding box center [380, 282] width 85 height 30
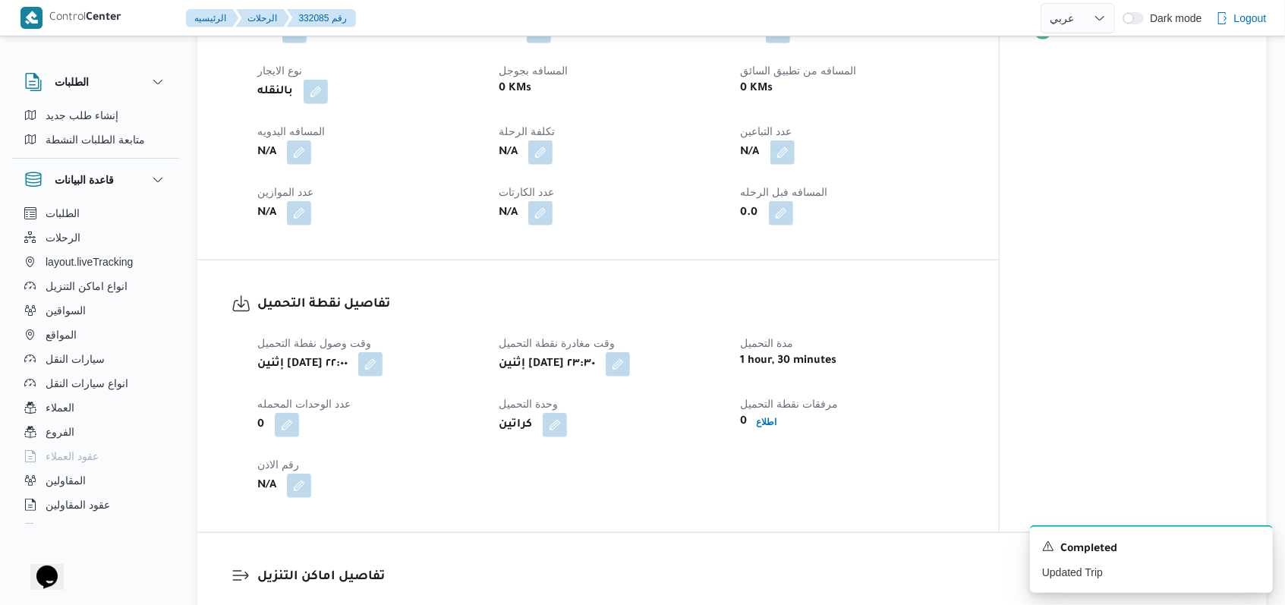
scroll to position [505, 0]
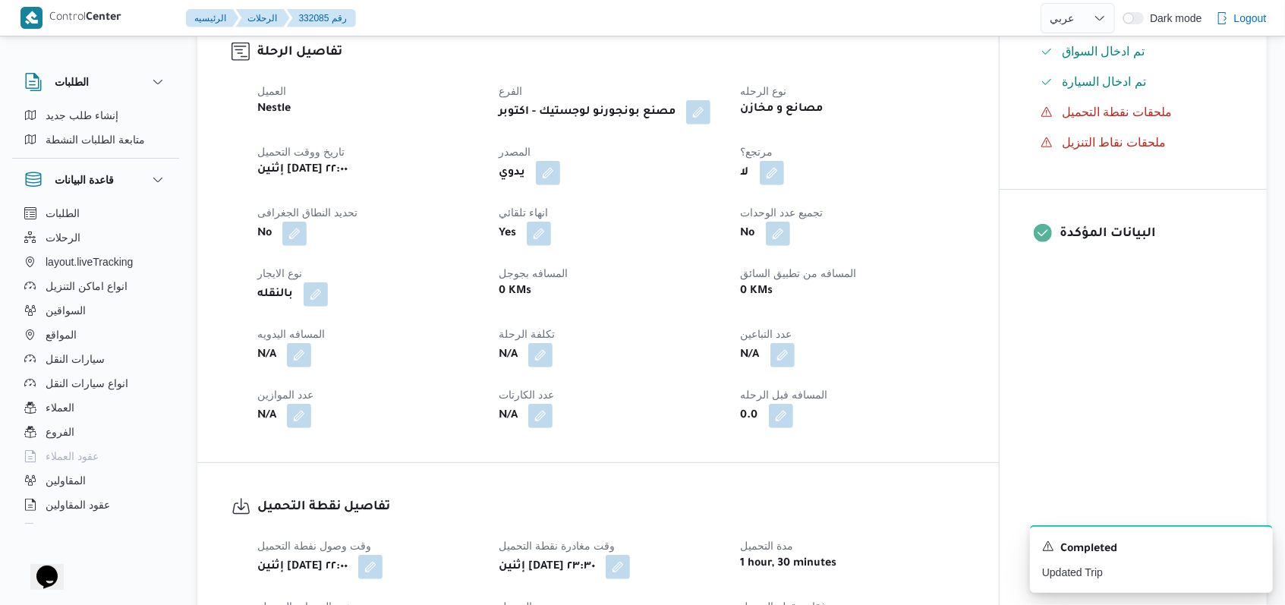
click at [531, 463] on div "تفاصيل نقطة التحميل وقت وصول نفطة التحميل إثنين ١٨ أغسطس ٢٠٢٥ ٢٢:٠٠ وقت مغادرة …" at bounding box center [597, 599] width 801 height 272
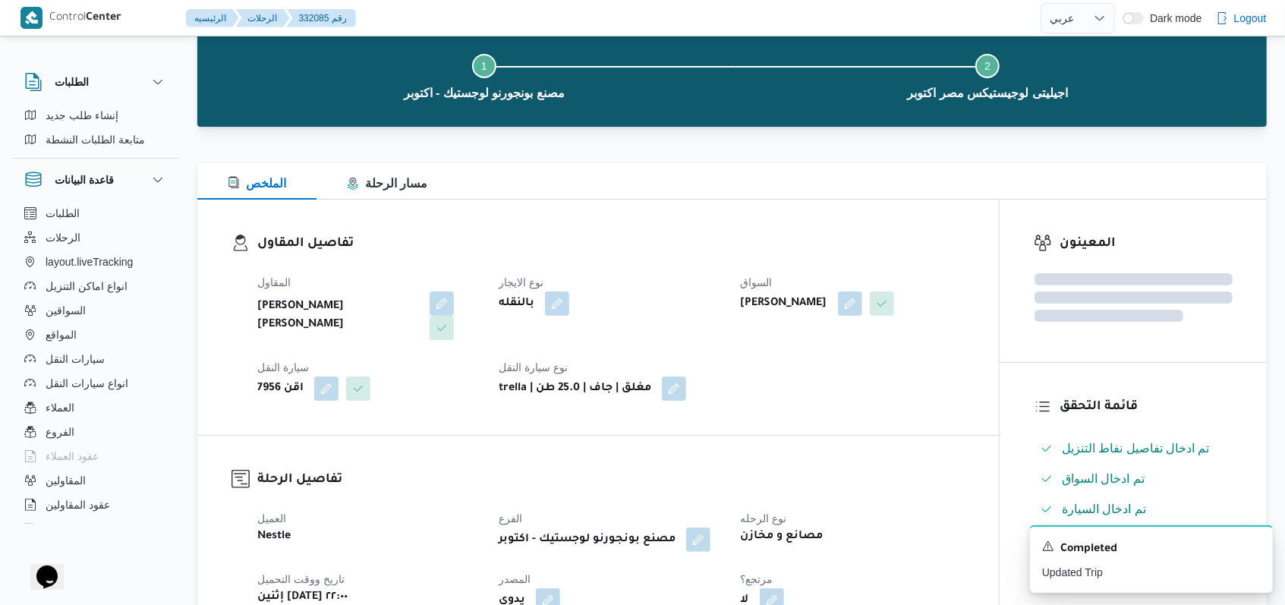
scroll to position [0, 0]
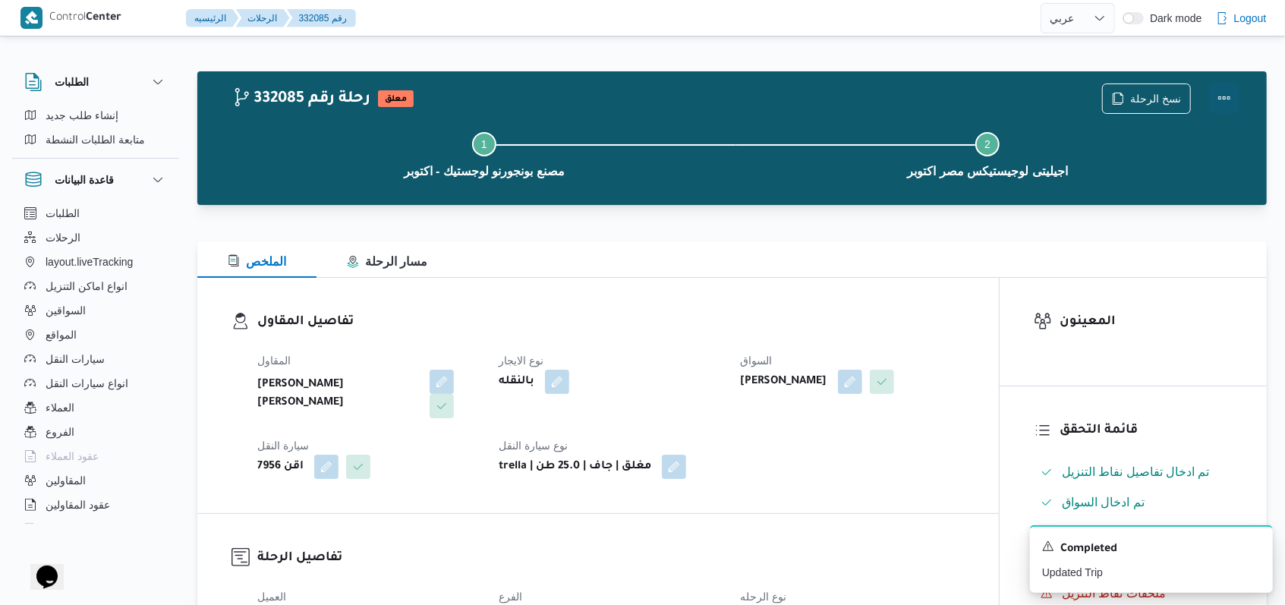
click at [531, 99] on button "Actions" at bounding box center [1224, 98] width 30 height 30
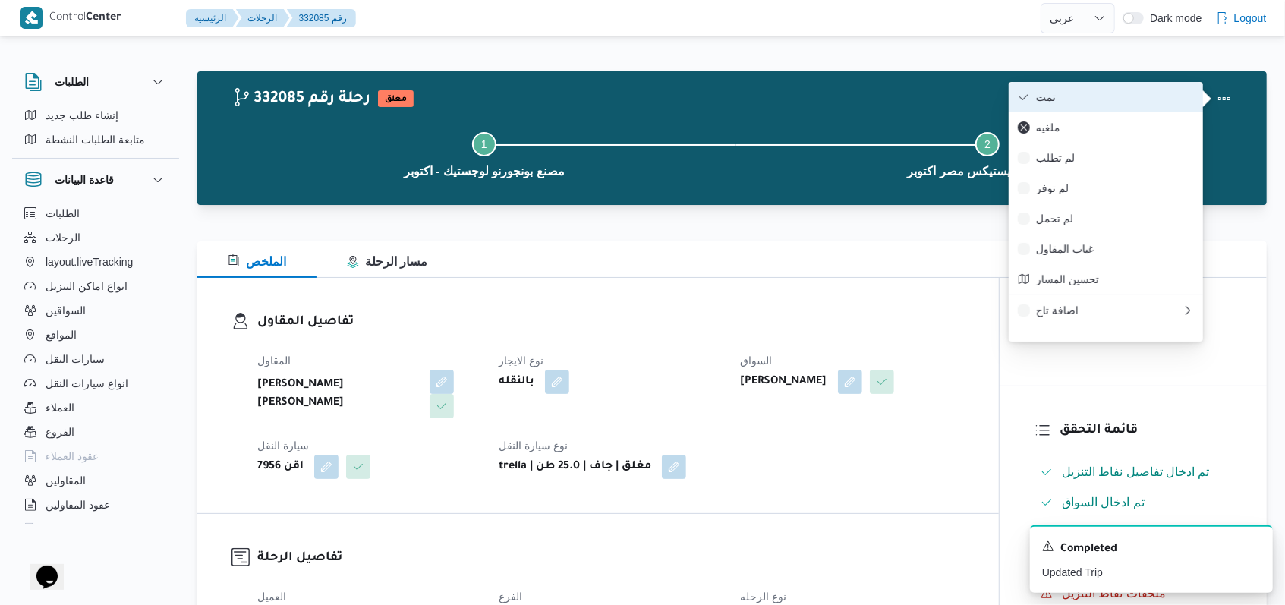
click at [531, 103] on span "تمت" at bounding box center [1115, 97] width 158 height 12
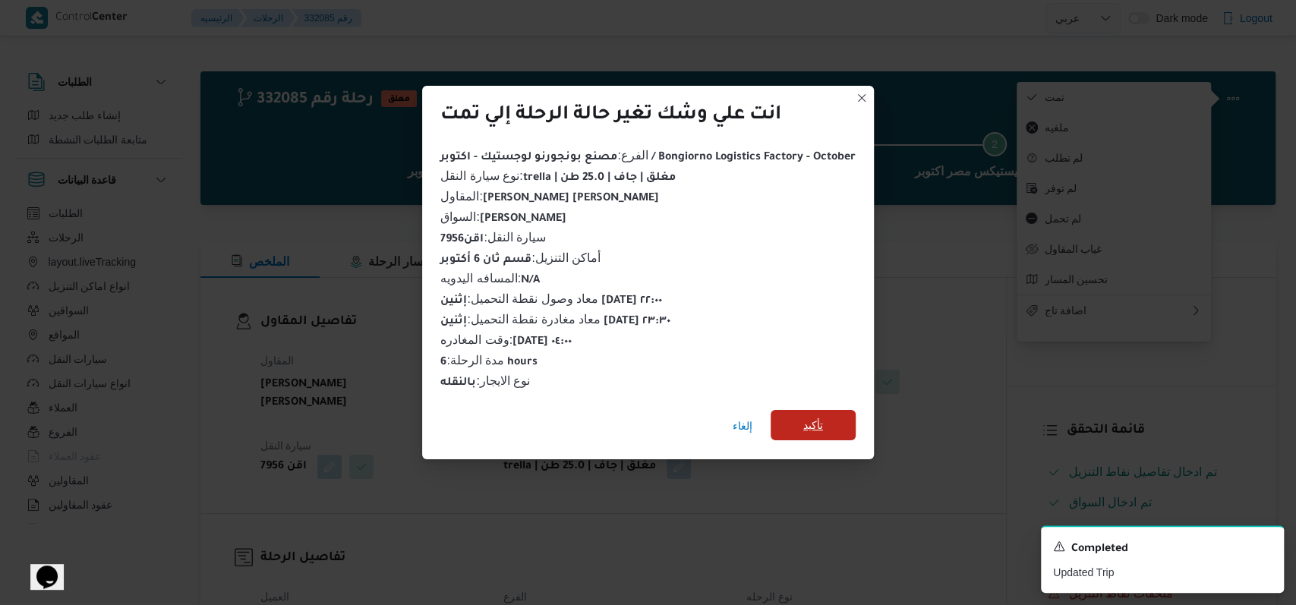
click at [531, 415] on span "تأكيد" at bounding box center [812, 425] width 85 height 30
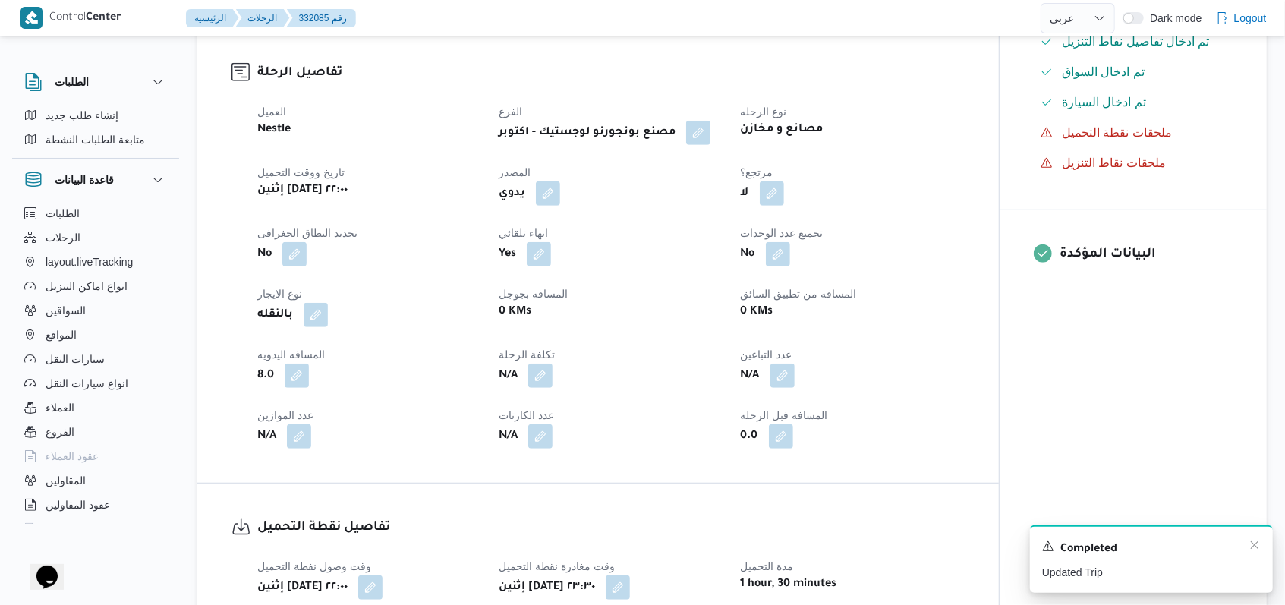
scroll to position [607, 0]
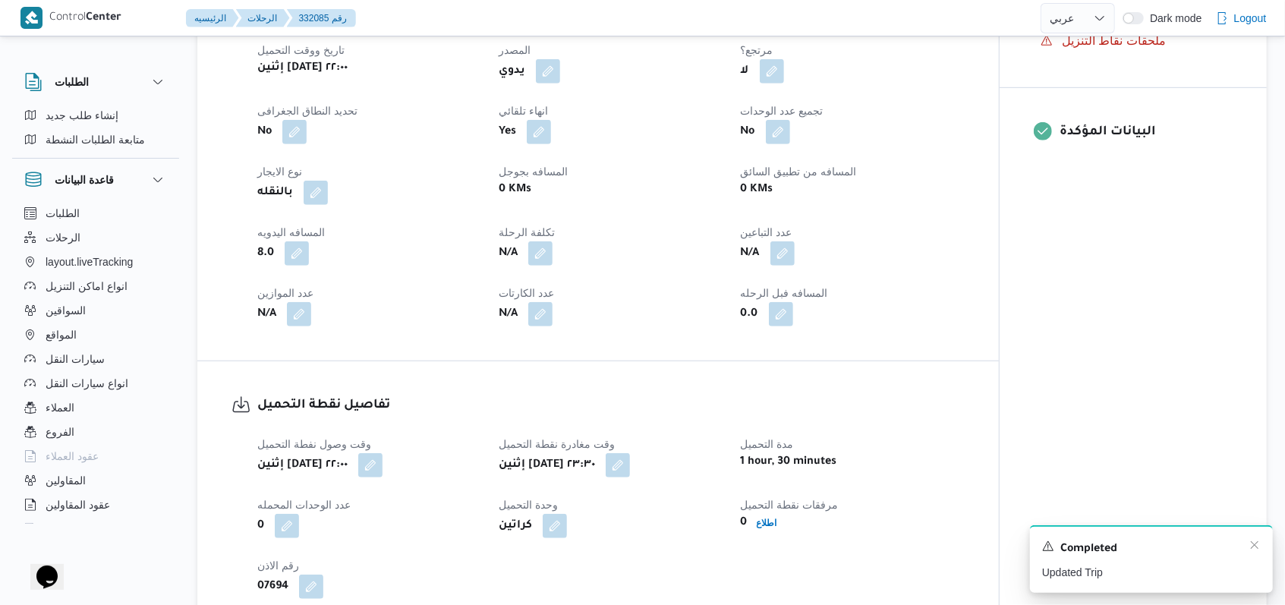
click at [531, 543] on div "Completed" at bounding box center [1151, 549] width 219 height 20
click at [531, 543] on icon "Dismiss toast" at bounding box center [1254, 545] width 12 height 12
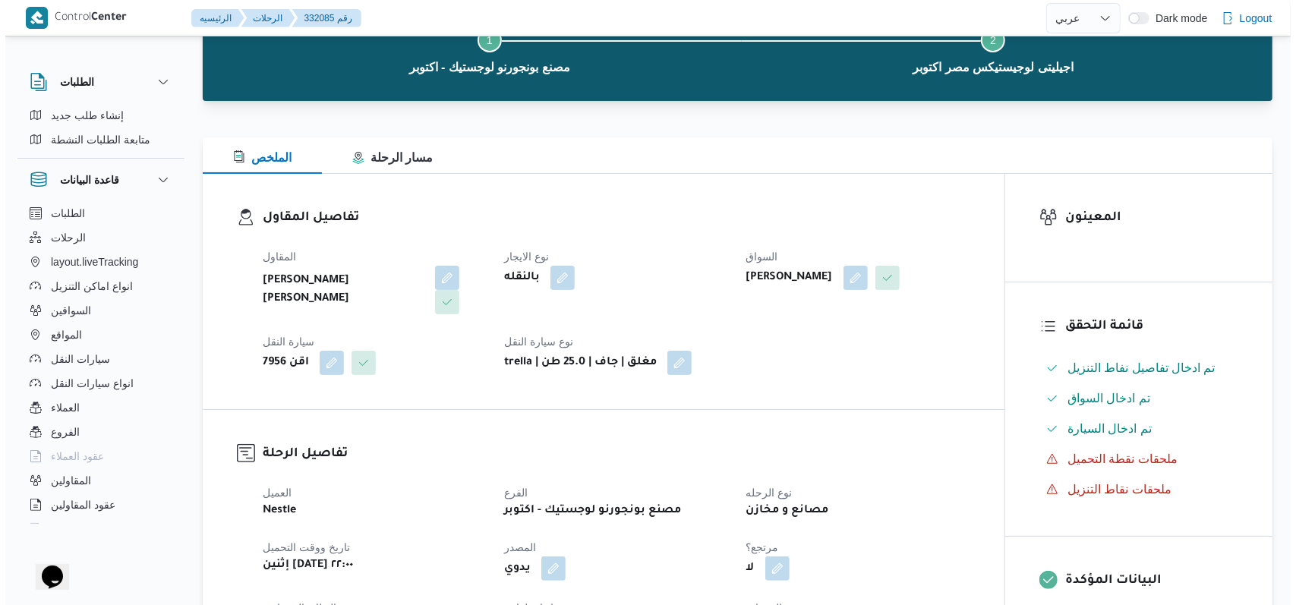
scroll to position [0, 0]
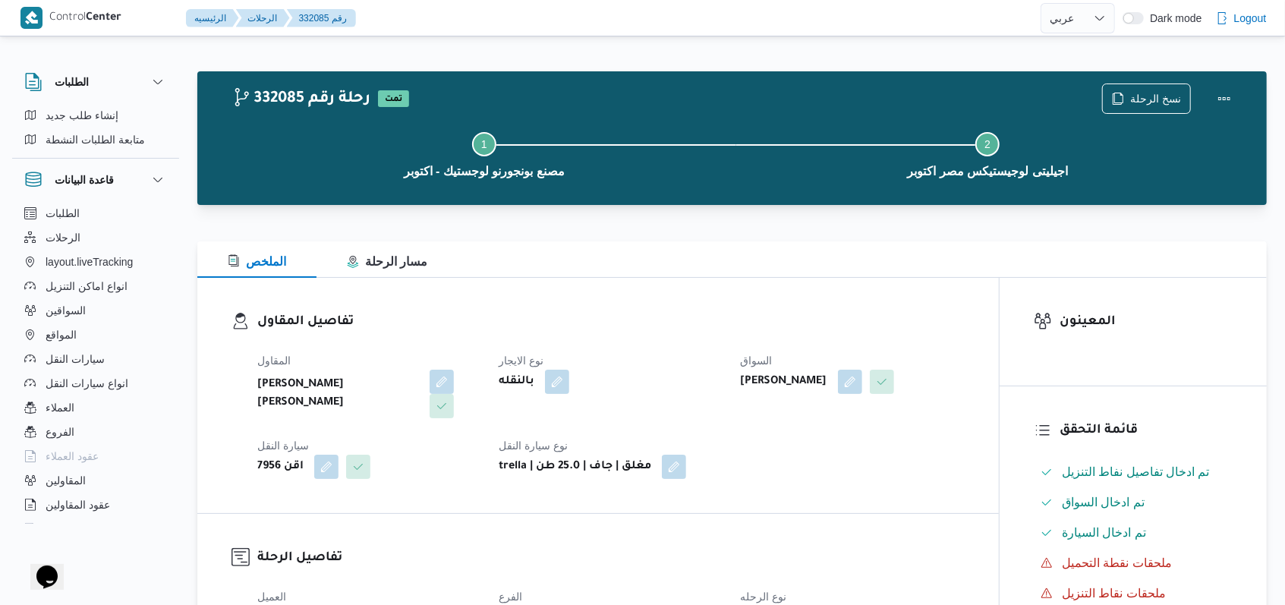
click at [531, 296] on div "تفاصيل المقاول المقاول هانى مجدى رئيس احمد نوع الايجار بالنقله السواق محمد مروا…" at bounding box center [597, 395] width 801 height 235
click at [531, 105] on div "Step 1 is incomplete 1 مصنع بونجورنو لوجستيك - اكتوبر Step 2 is incomplete 2 اج…" at bounding box center [735, 153] width 1025 height 97
click at [531, 99] on span "نسخ الرحلة" at bounding box center [1155, 98] width 51 height 18
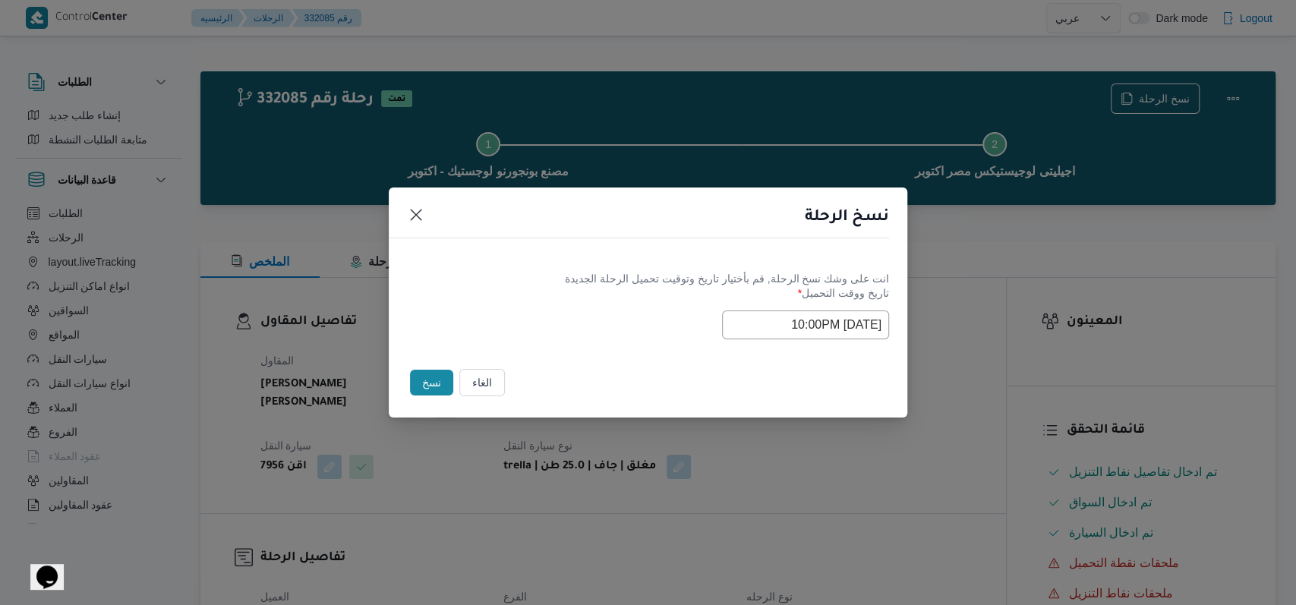
click at [531, 331] on input "18/08/2025 10:00PM" at bounding box center [805, 324] width 167 height 29
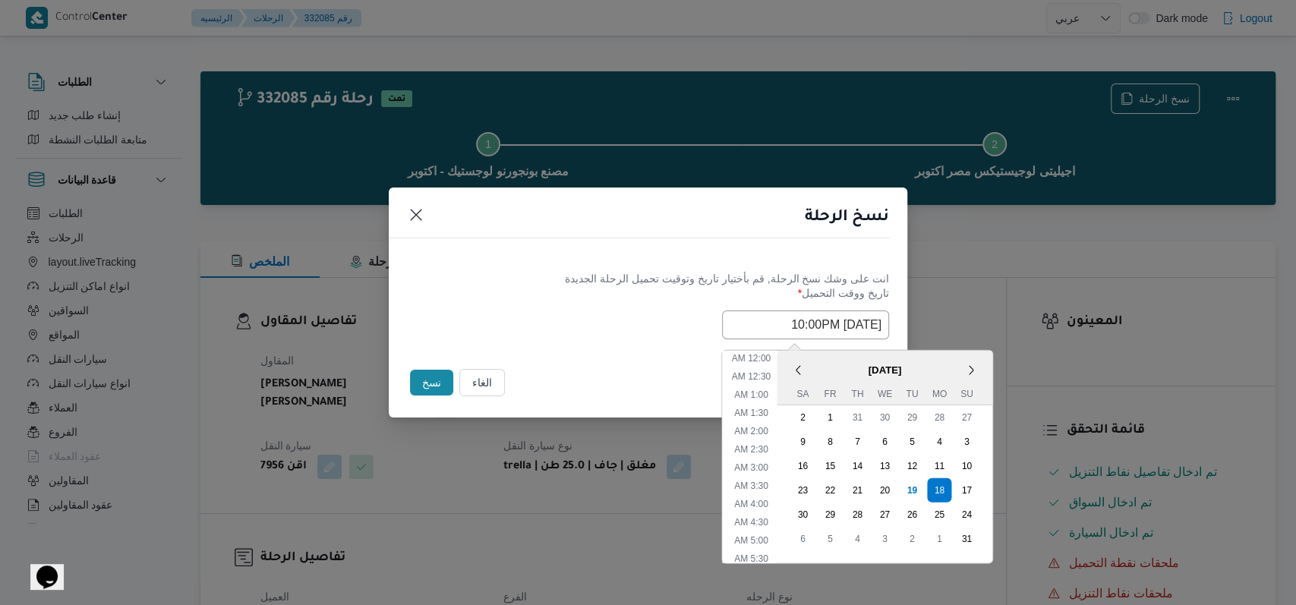
scroll to position [663, 0]
click at [531, 488] on div "19" at bounding box center [911, 489] width 29 height 29
click at [531, 531] on li "9:00 AM" at bounding box center [751, 528] width 46 height 15
type input "19/08/2025 9:00AM"
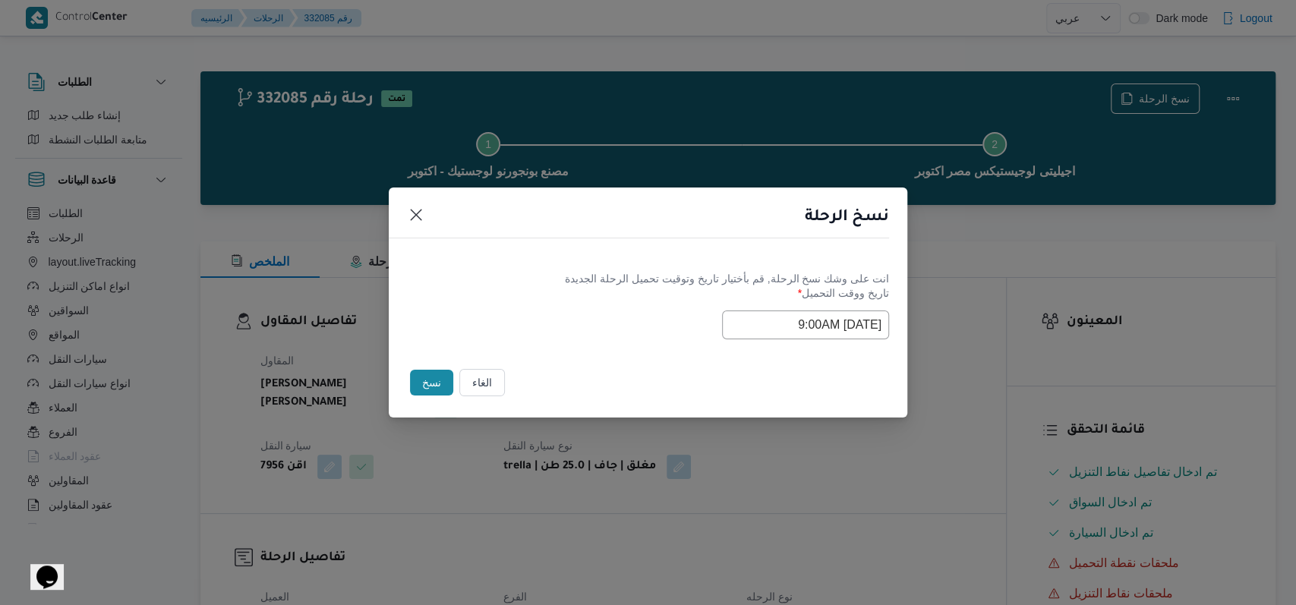
click at [531, 364] on div "الغاء نسخ" at bounding box center [648, 386] width 518 height 64
click at [425, 385] on button "نسخ" at bounding box center [431, 383] width 43 height 26
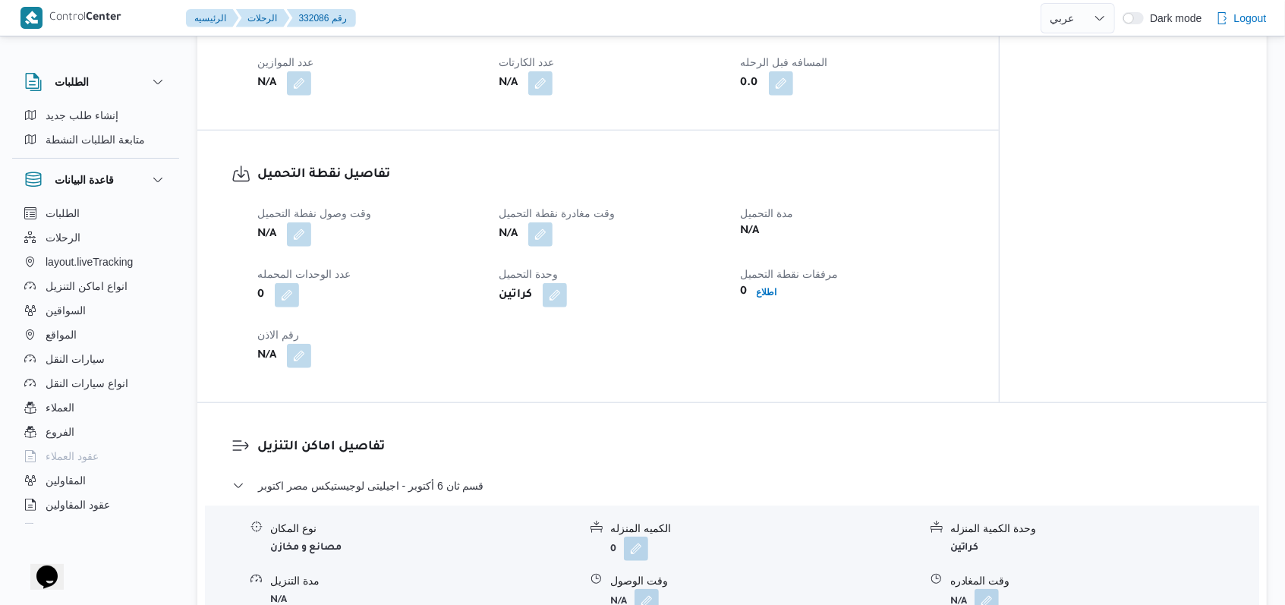
scroll to position [911, 0]
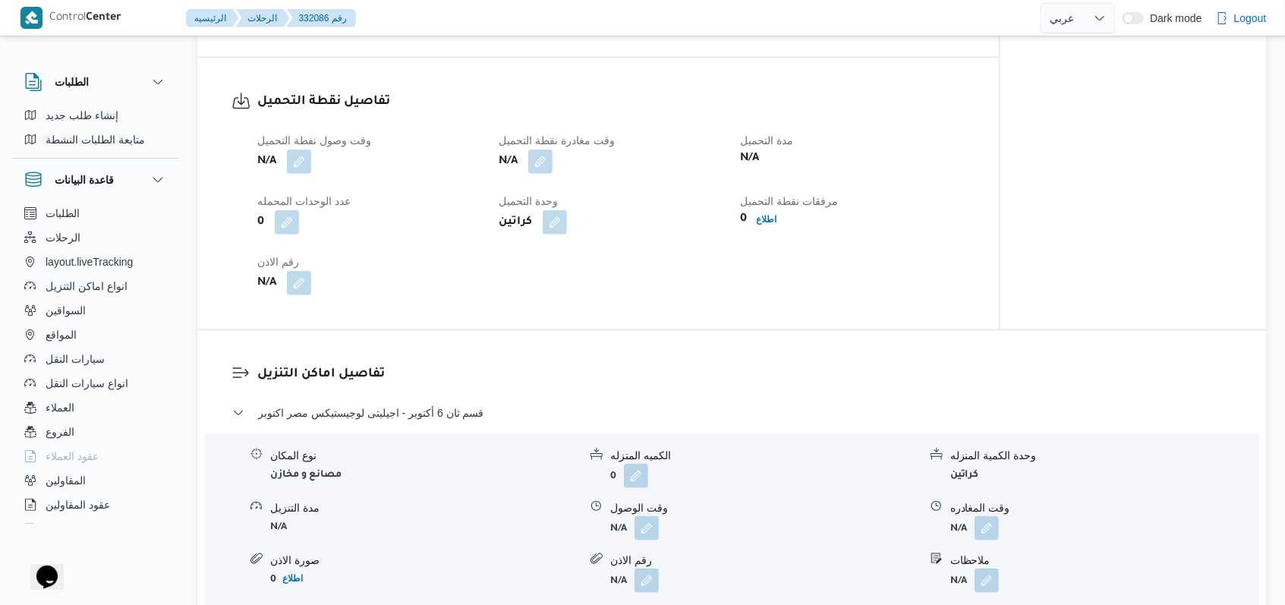
click at [311, 153] on div "وقت وصول نفطة التحميل N/A وقت مغادرة نقطة التحميل N/A مدة التحميل N/A عدد الوحد…" at bounding box center [611, 213] width 726 height 182
click at [302, 149] on button "button" at bounding box center [299, 161] width 24 height 24
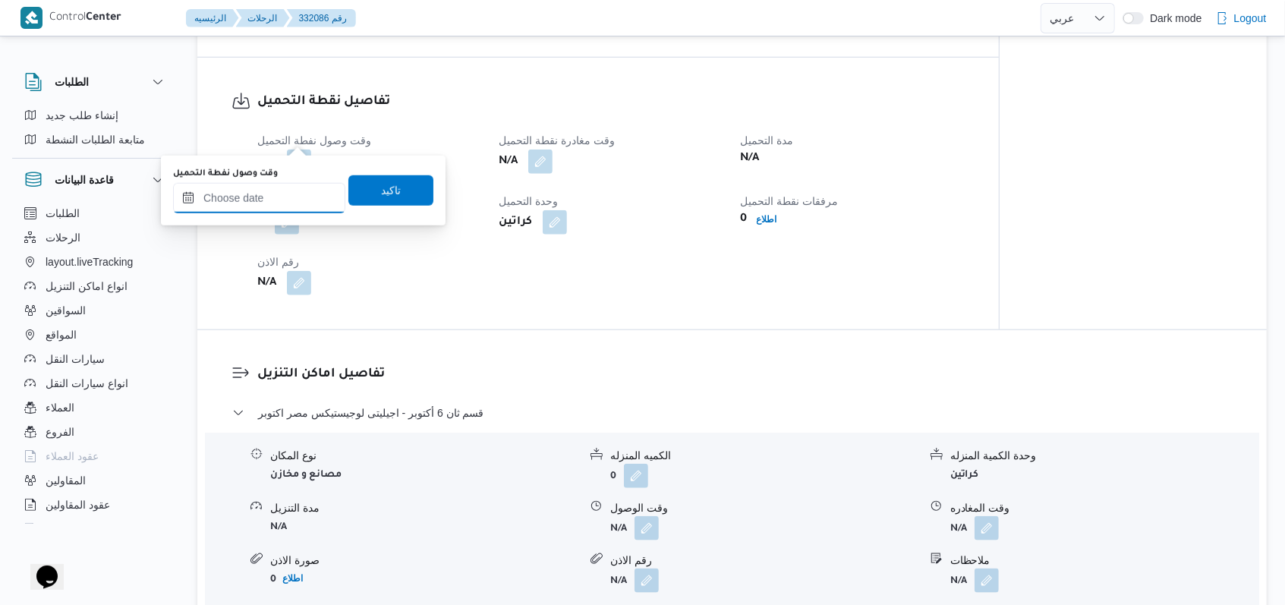
click at [279, 209] on input "وقت وصول نفطة التحميل" at bounding box center [259, 198] width 172 height 30
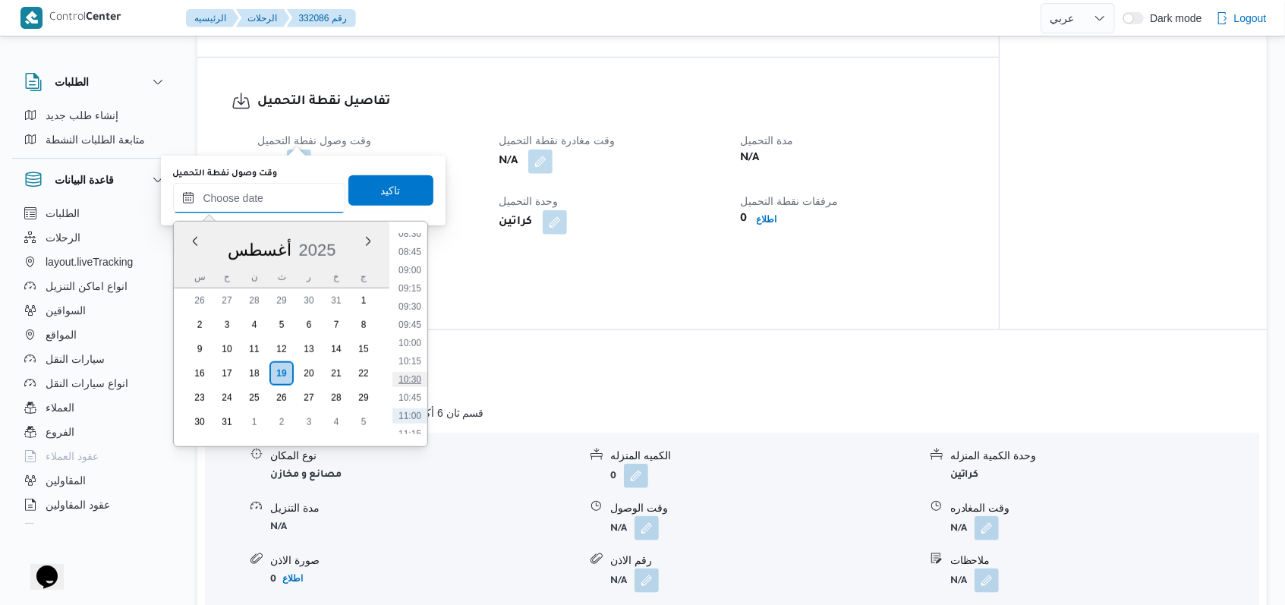
scroll to position [596, 0]
click at [417, 304] on li "09:00" at bounding box center [409, 301] width 35 height 15
type input "[DATE] ٠٩:٠٠"
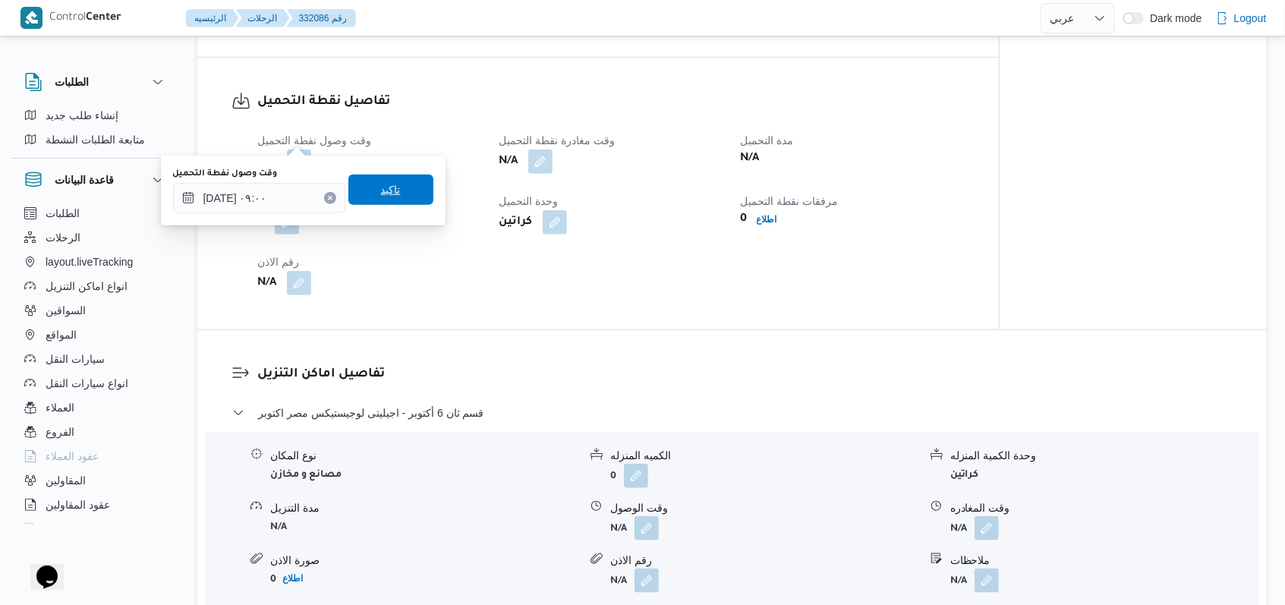
click at [402, 191] on span "تاكيد" at bounding box center [390, 190] width 85 height 30
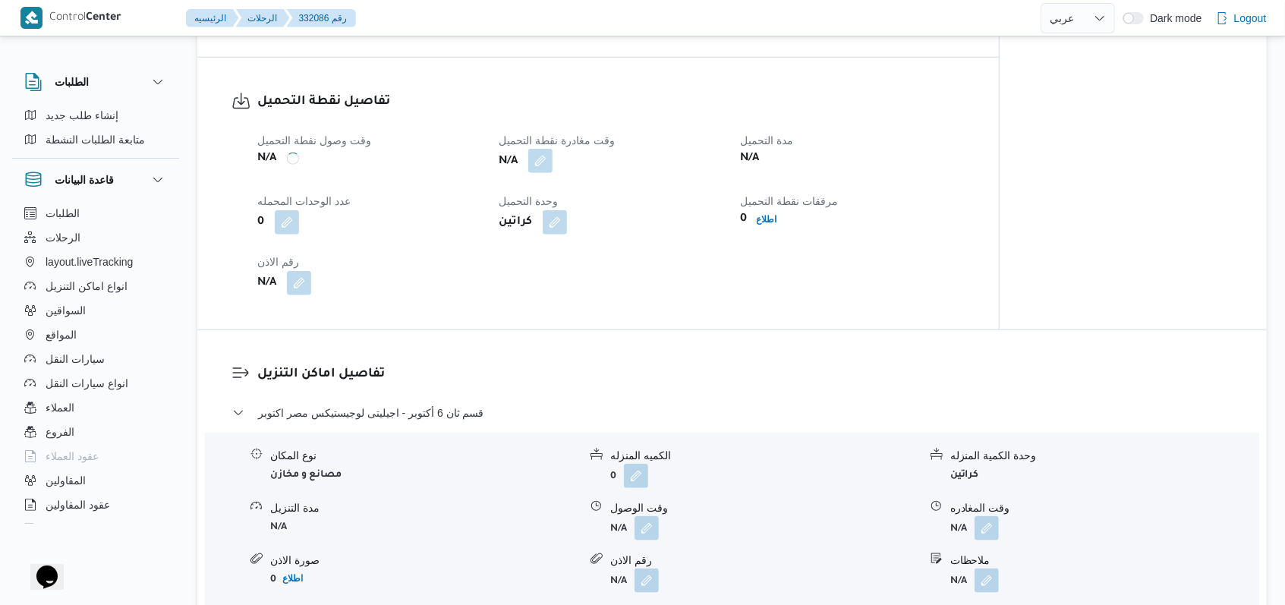
click at [531, 149] on button "button" at bounding box center [540, 161] width 24 height 24
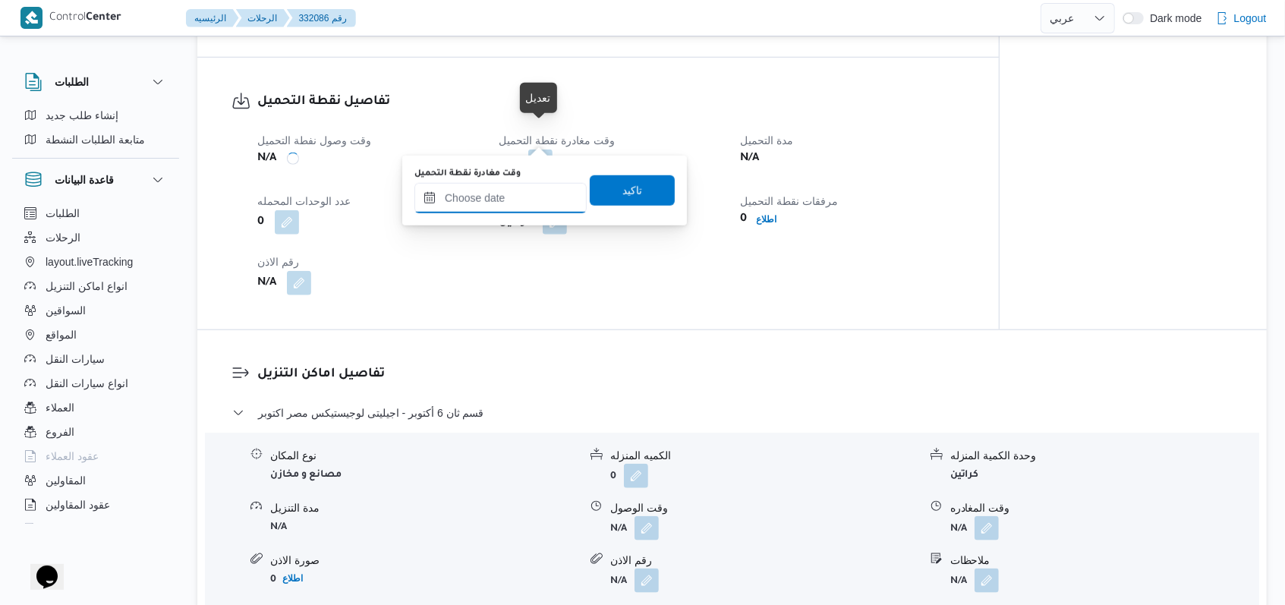
click at [527, 189] on input "وقت مغادرة نقطة التحميل" at bounding box center [500, 198] width 172 height 30
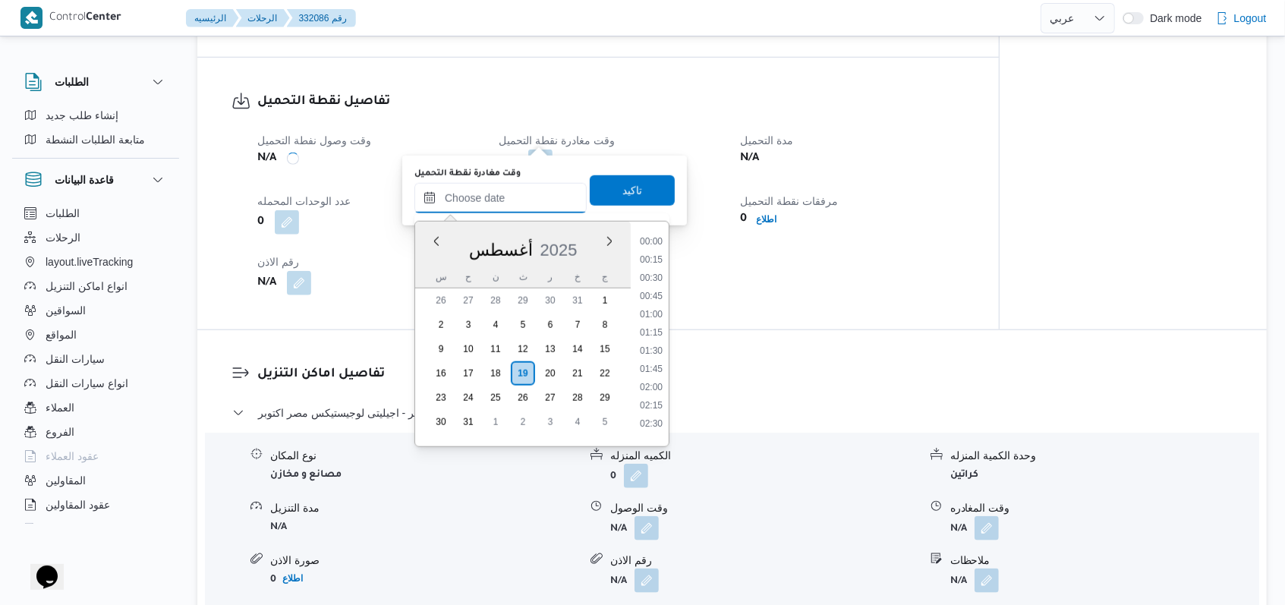
scroll to position [697, 0]
click at [531, 279] on li "10:00" at bounding box center [651, 272] width 35 height 15
type input "١٩/٠٨/٢٠٢٥ ١٠:٠٠"
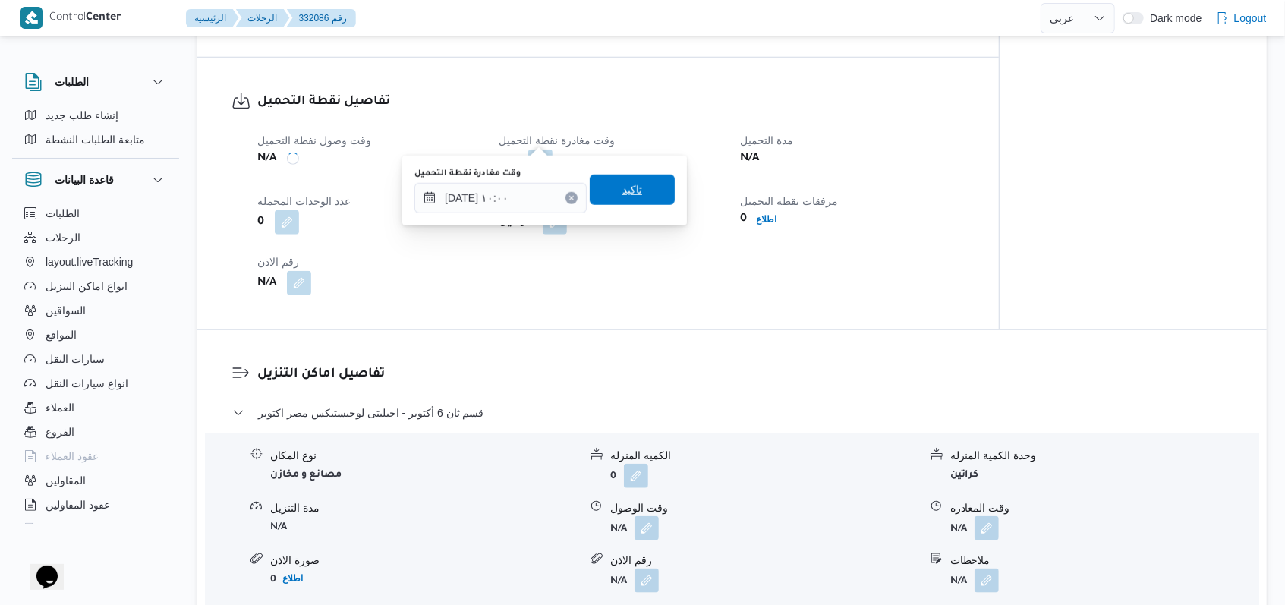
click at [531, 203] on span "تاكيد" at bounding box center [632, 190] width 85 height 30
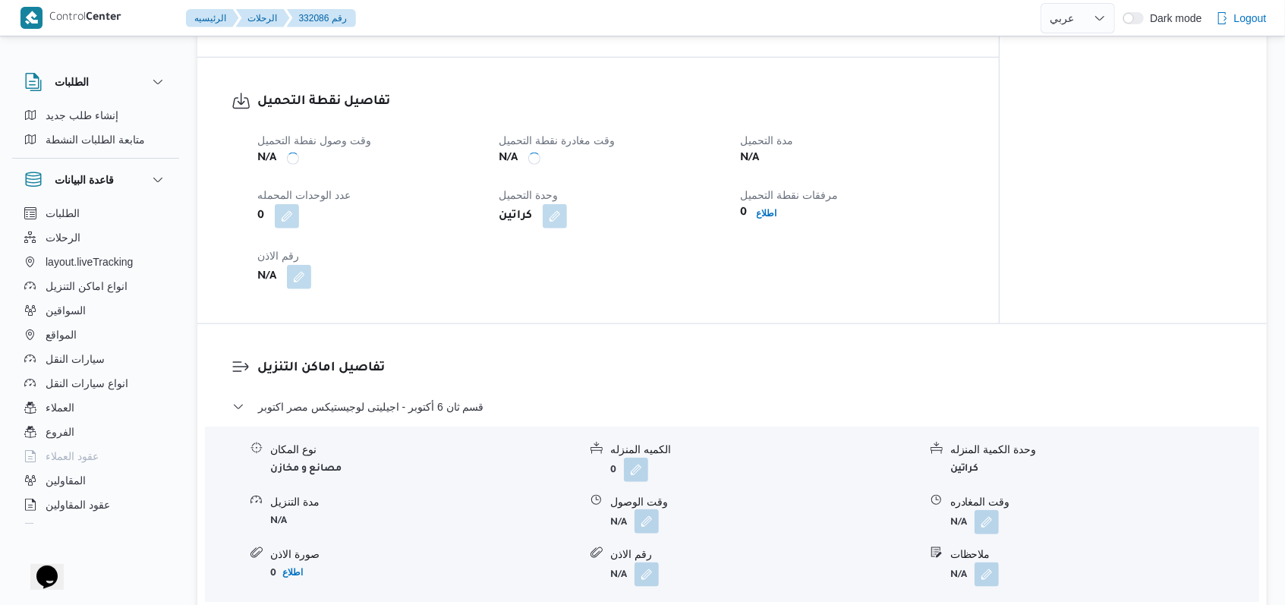
click at [531, 509] on button "button" at bounding box center [646, 521] width 24 height 24
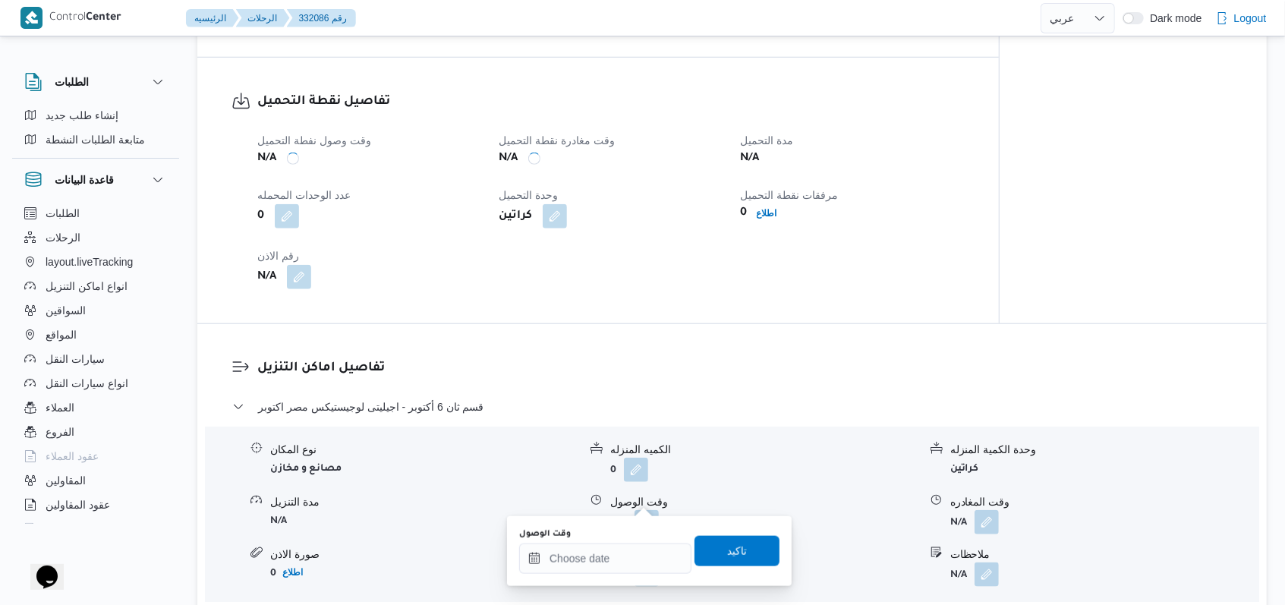
click at [531, 537] on div "وقت الوصول" at bounding box center [605, 534] width 172 height 12
click at [531, 543] on div at bounding box center [605, 558] width 172 height 30
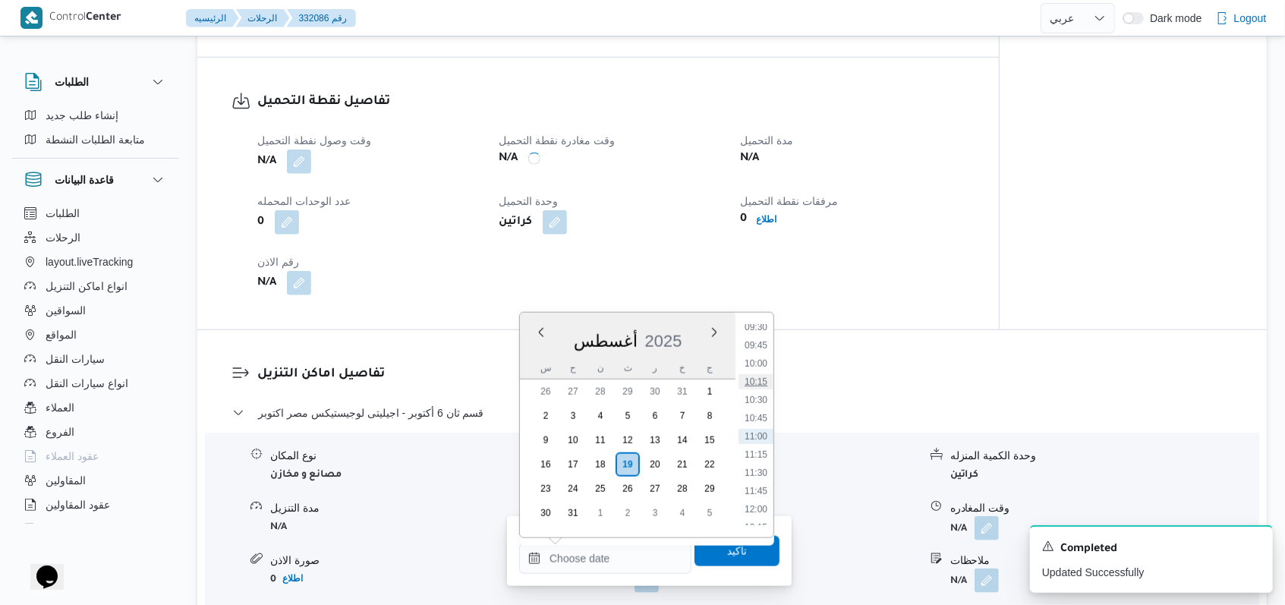
click at [531, 379] on ul "00:00 00:15 00:30 00:45 01:00 01:15 01:30 01:45 02:00 02:15 02:30 02:45 03:00 0…" at bounding box center [755, 425] width 35 height 200
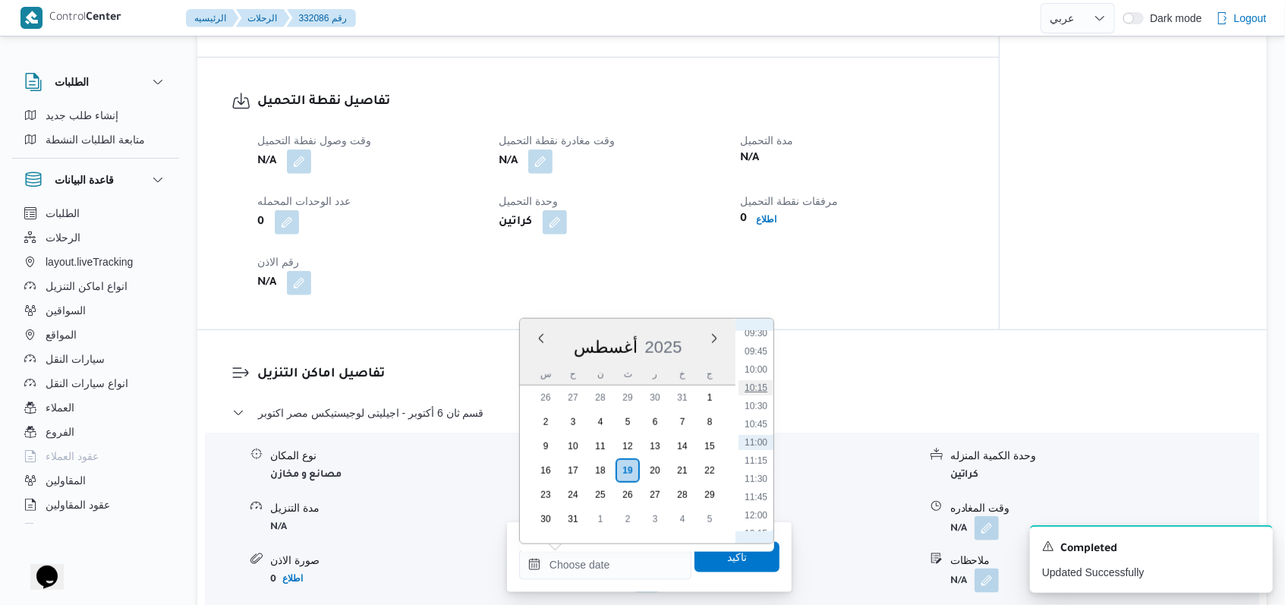
click at [531, 386] on li "10:15" at bounding box center [755, 387] width 35 height 15
type input "١٩/٠٨/٢٠٢٥ ١٠:١٥"
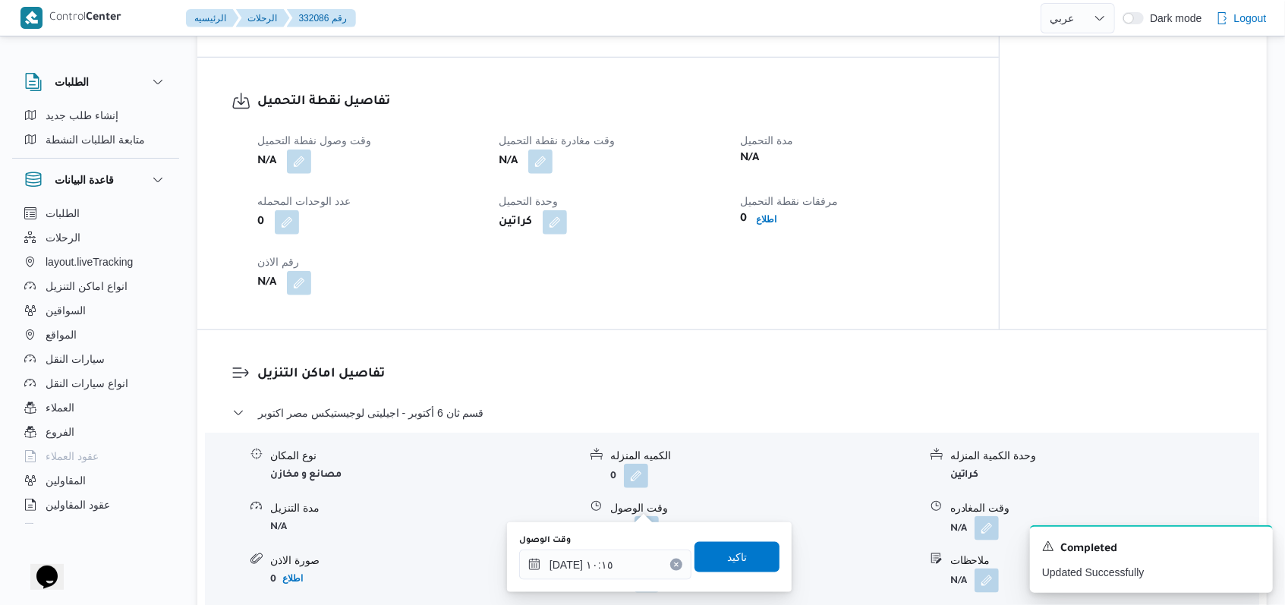
click at [531, 543] on div "وقت الوصول ١٩/٠٨/٢٠٢٥ ١٠:١٥ تاكيد" at bounding box center [649, 557] width 263 height 49
click at [531, 543] on span "تاكيد" at bounding box center [737, 556] width 20 height 18
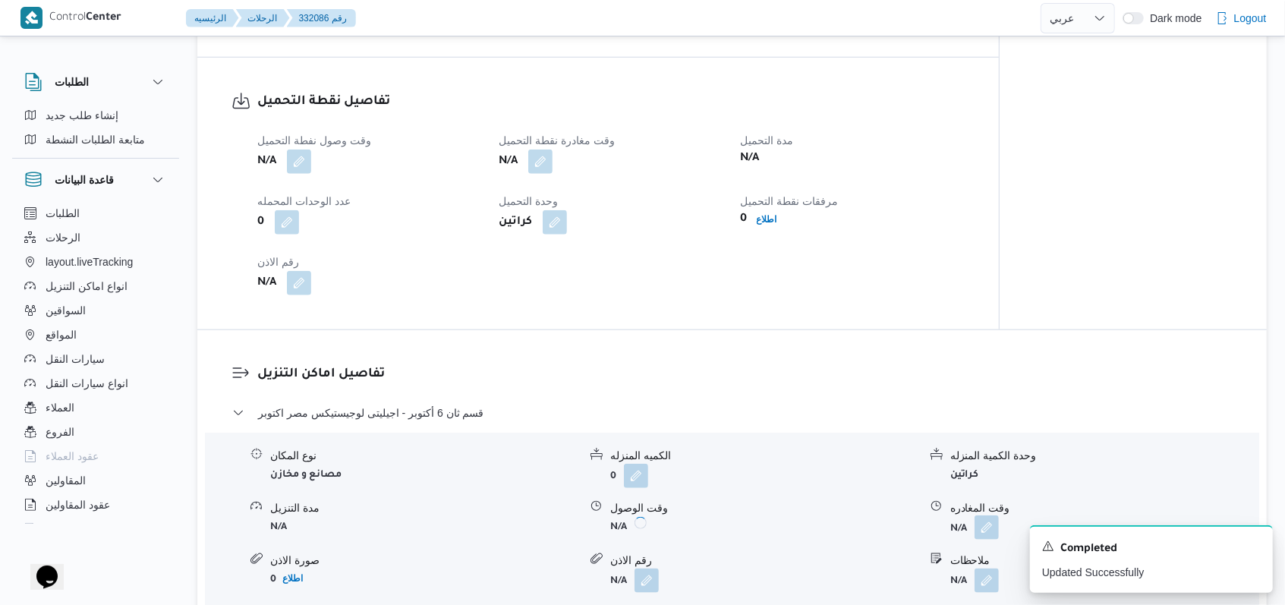
scroll to position [1113, 0]
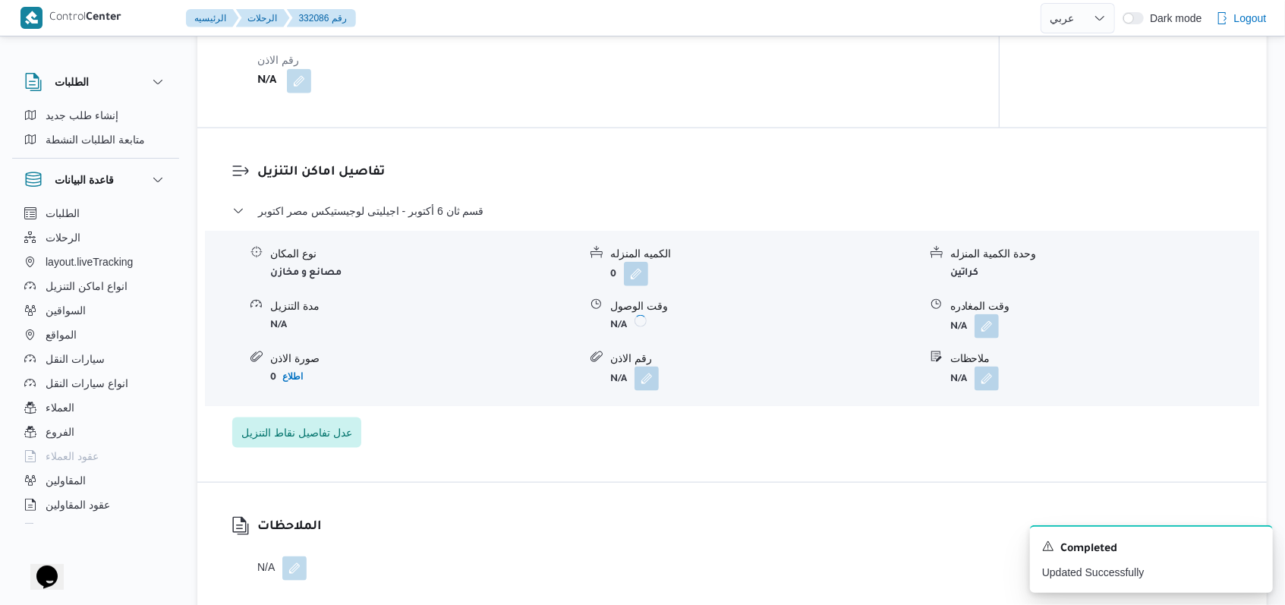
click at [531, 298] on div "وقت المغادره" at bounding box center [1104, 306] width 308 height 16
click at [531, 313] on button "button" at bounding box center [986, 325] width 24 height 24
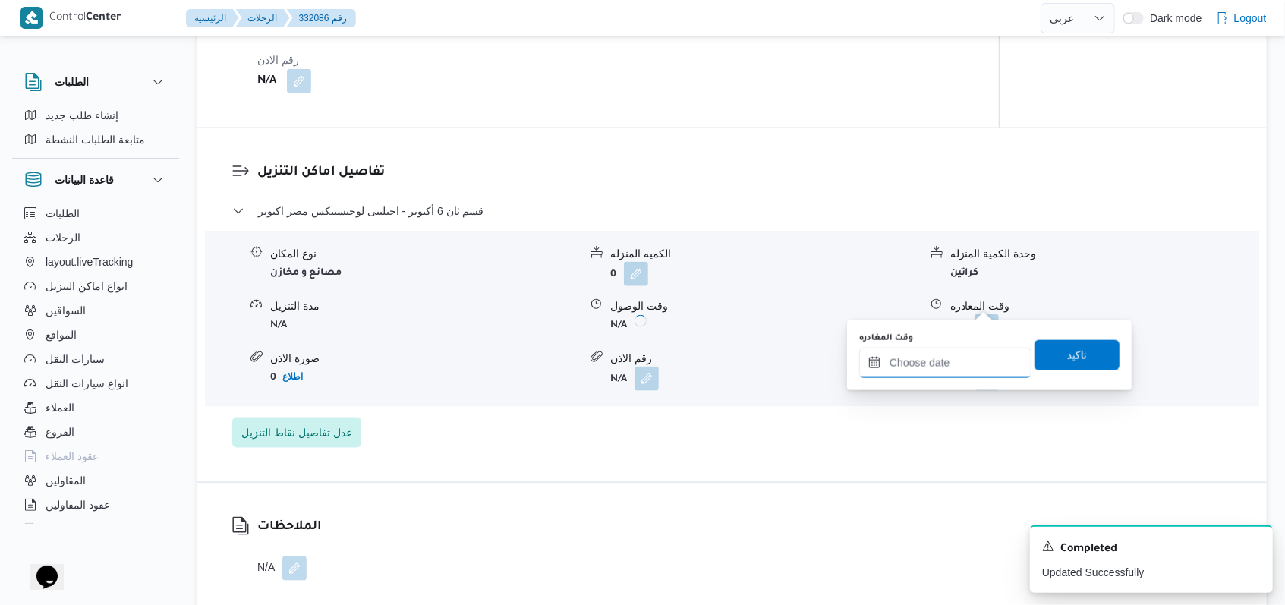
click at [531, 369] on input "وقت المغادره" at bounding box center [945, 363] width 172 height 30
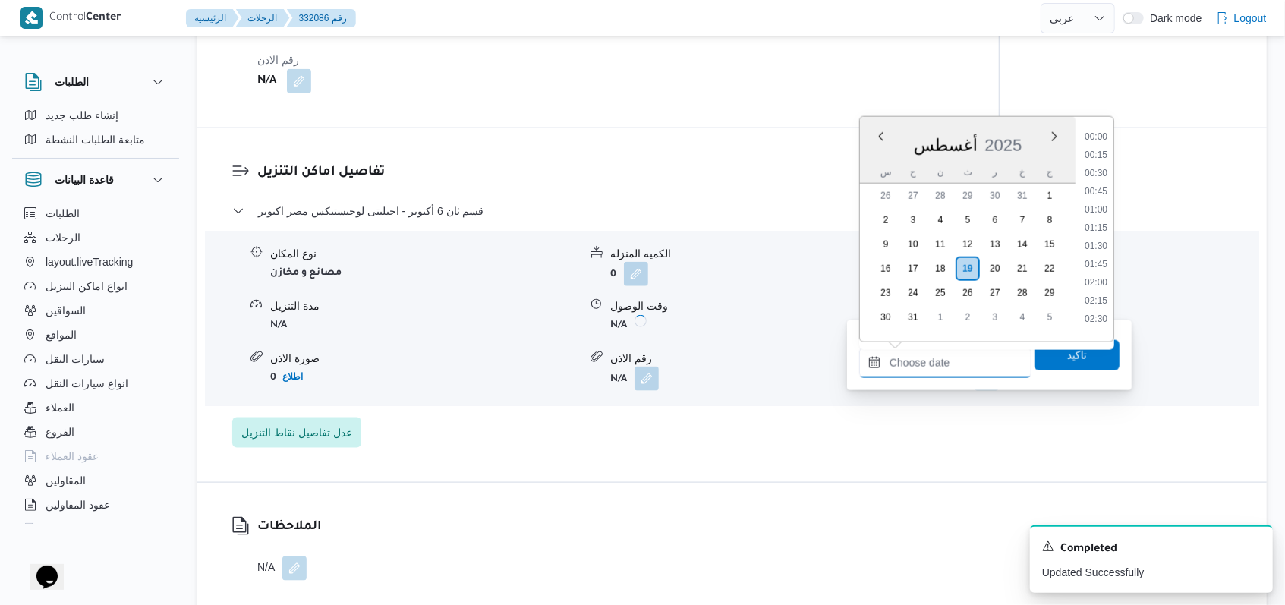
scroll to position [697, 0]
click at [531, 239] on li "11:00" at bounding box center [1095, 240] width 35 height 15
type input "١٩/٠٨/٢٠٢٥ ١١:٠٠"
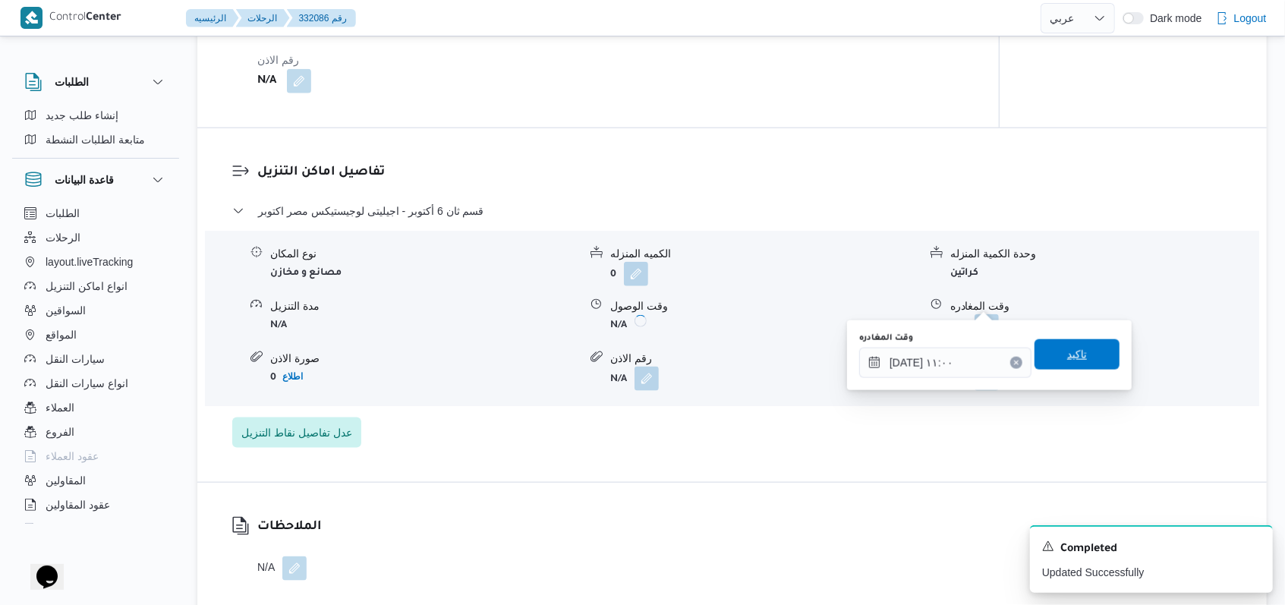
click at [531, 347] on span "تاكيد" at bounding box center [1077, 354] width 20 height 18
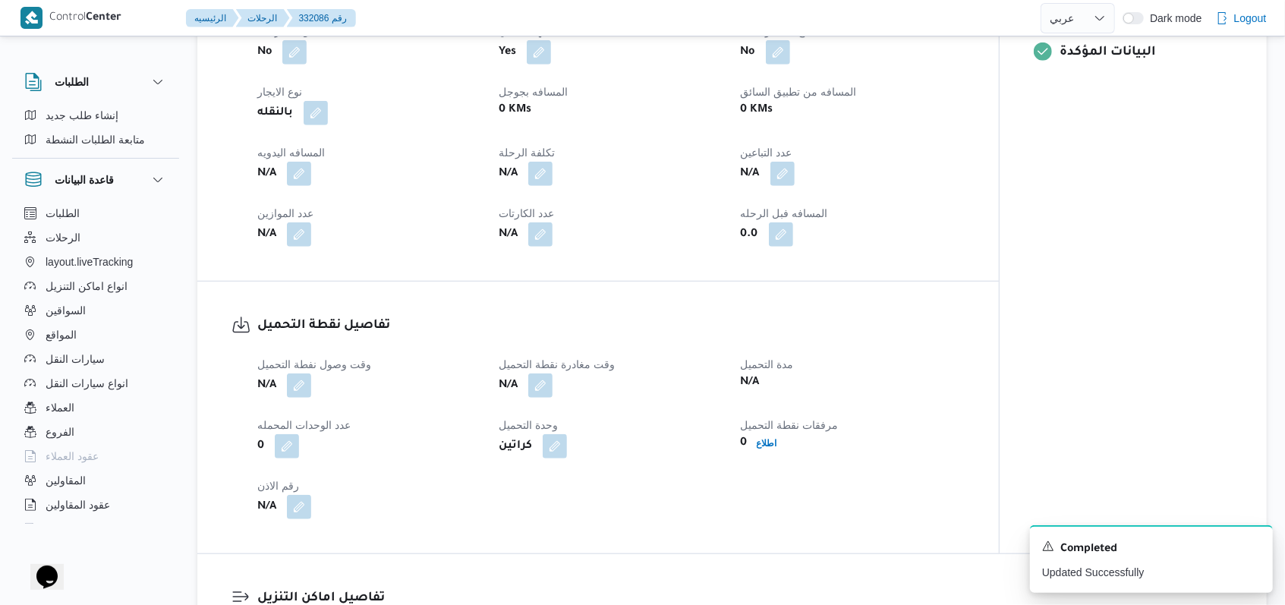
scroll to position [607, 0]
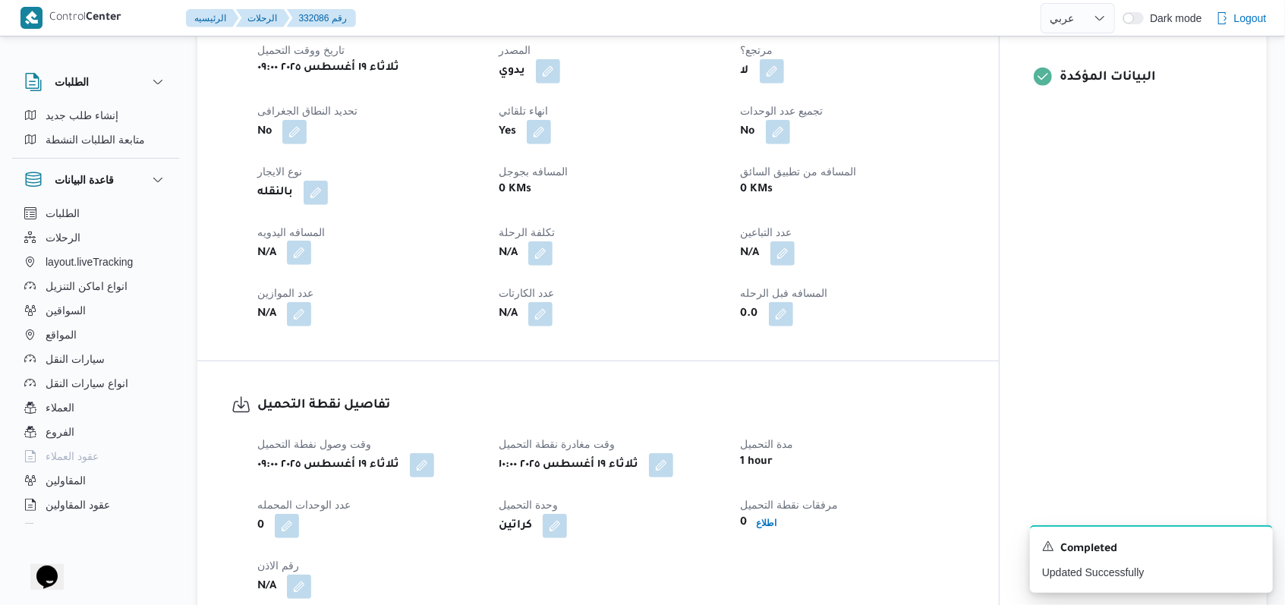
click at [307, 241] on button "button" at bounding box center [299, 253] width 24 height 24
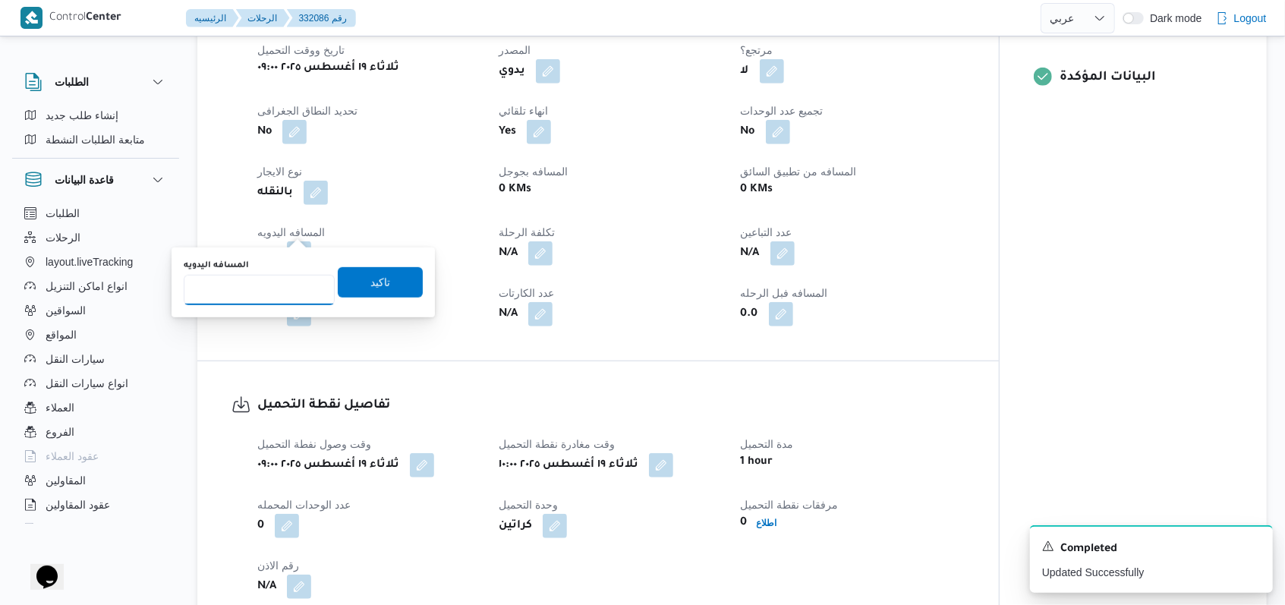
click at [275, 301] on input "المسافه اليدويه" at bounding box center [259, 290] width 151 height 30
type input "8"
click at [358, 292] on span "تاكيد" at bounding box center [380, 281] width 85 height 30
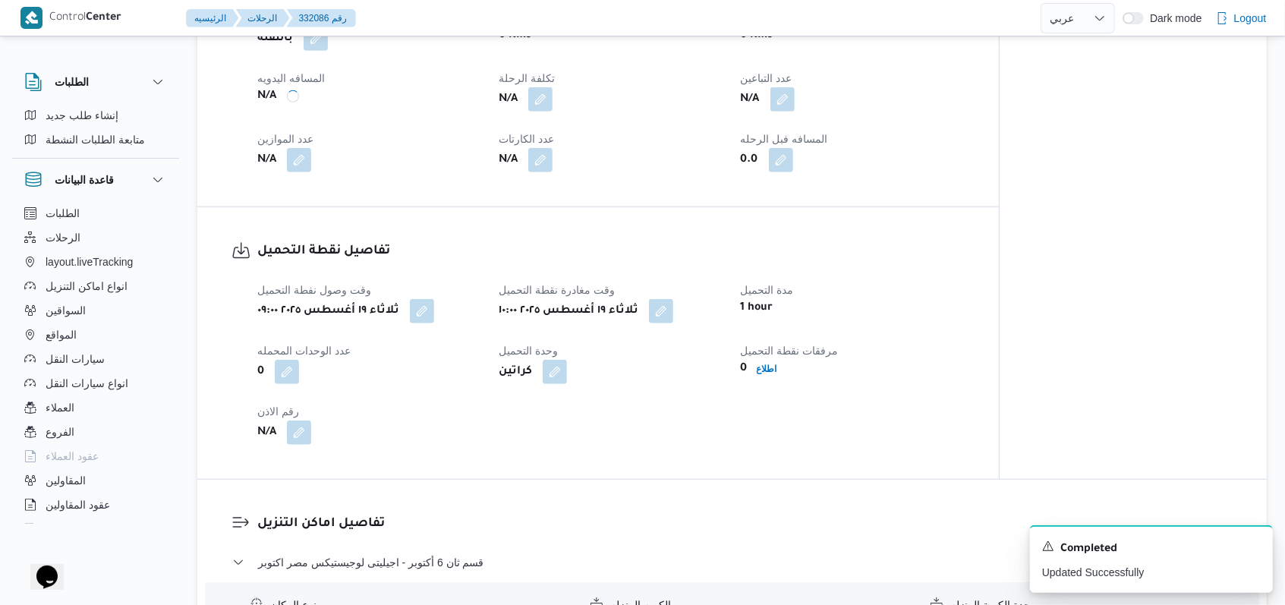
scroll to position [911, 0]
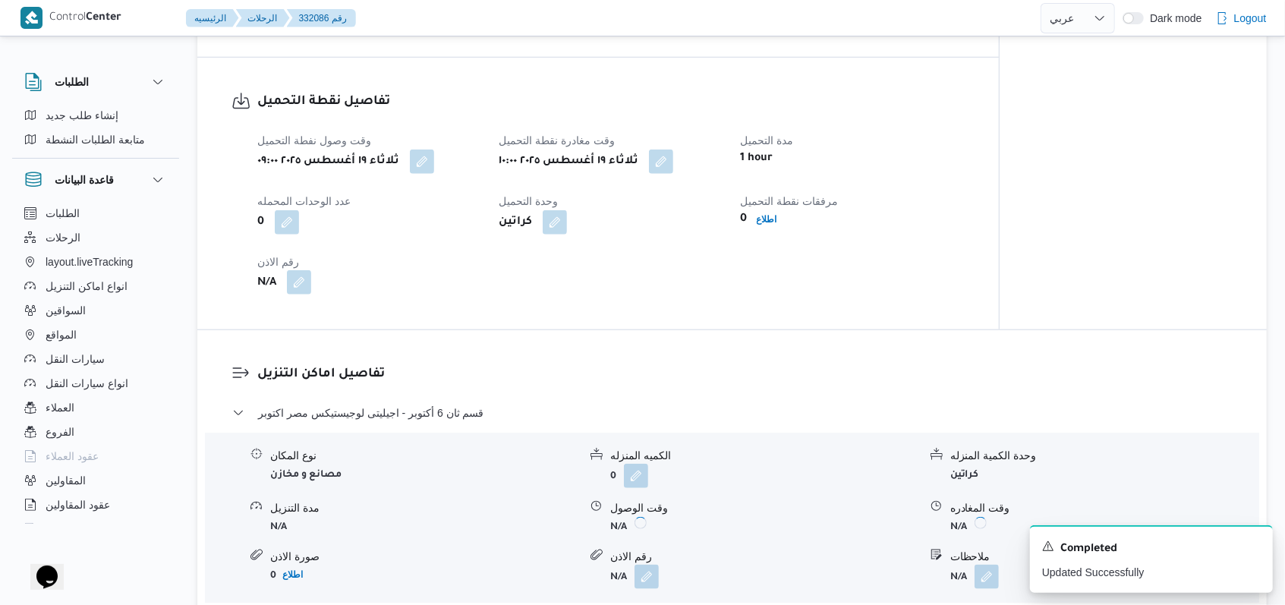
click at [304, 270] on button "button" at bounding box center [299, 282] width 24 height 24
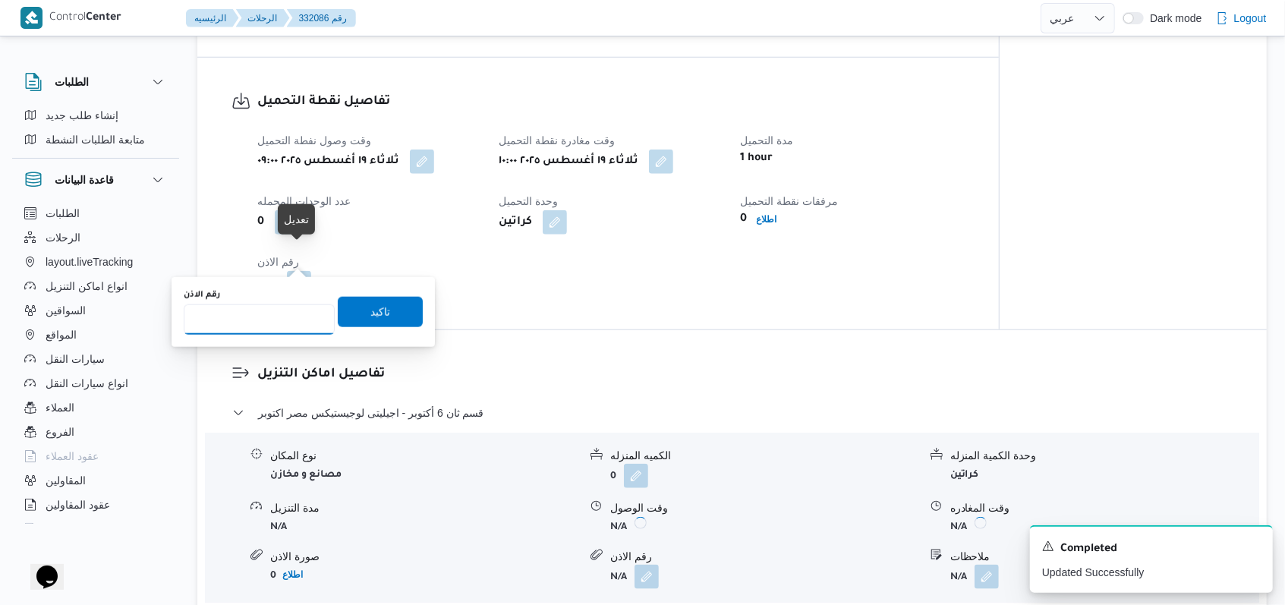
click at [273, 313] on input "رقم الاذن" at bounding box center [259, 319] width 151 height 30
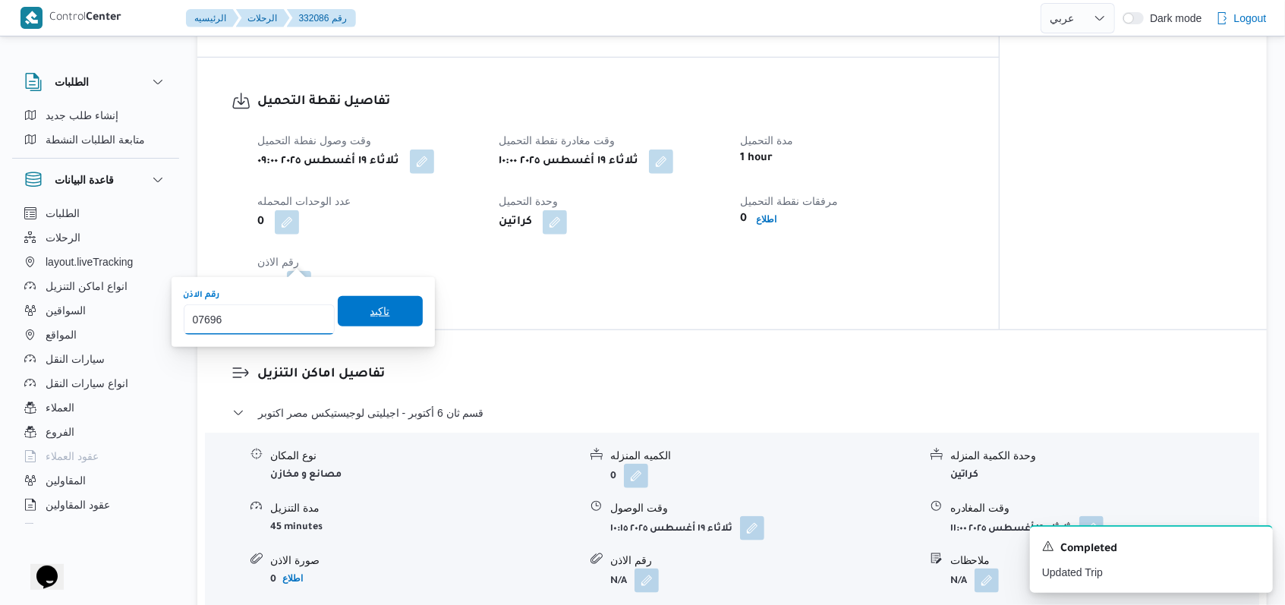
type input "07696"
click at [370, 319] on span "تاكيد" at bounding box center [380, 311] width 20 height 18
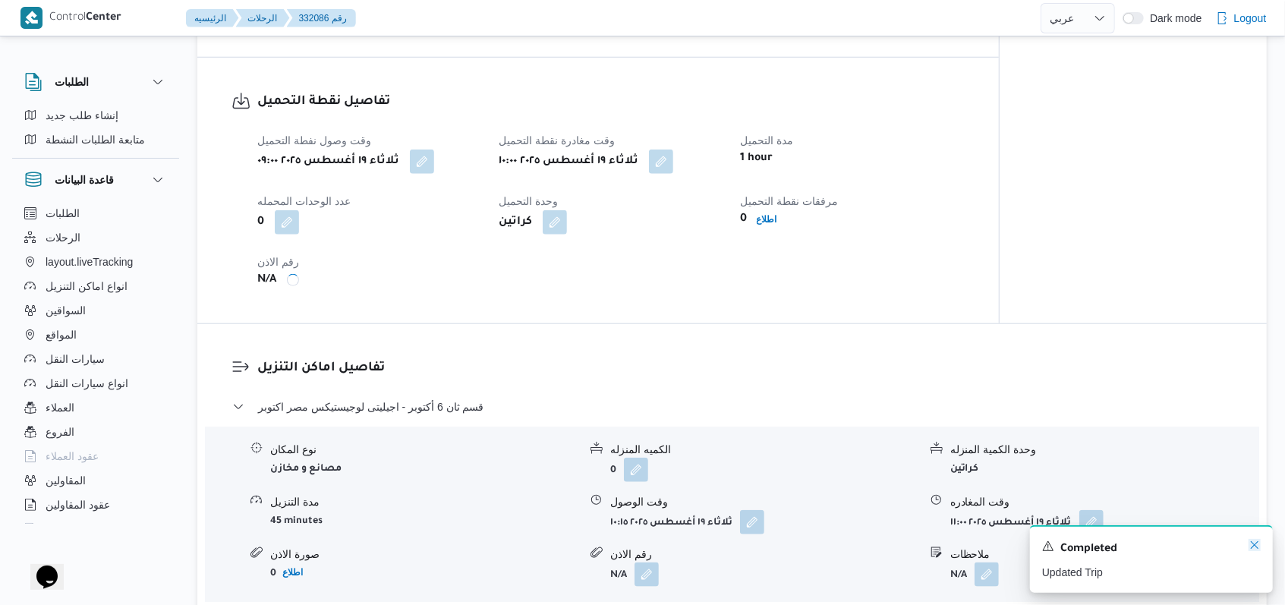
click at [531, 543] on icon "Dismiss toast" at bounding box center [1254, 545] width 12 height 12
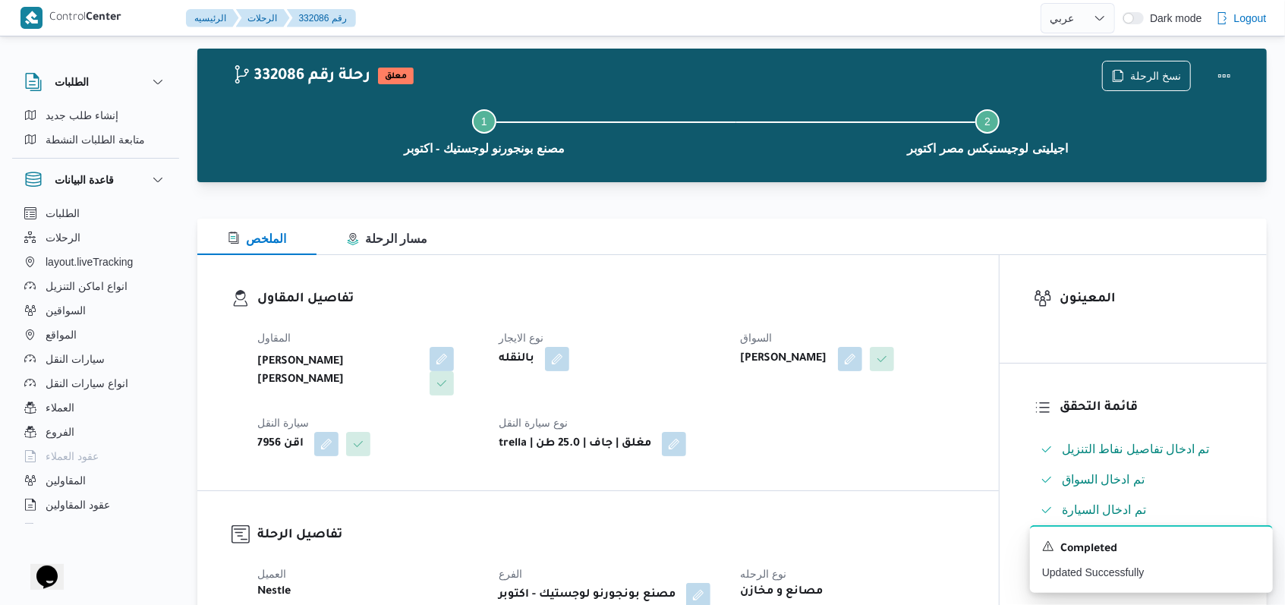
scroll to position [0, 0]
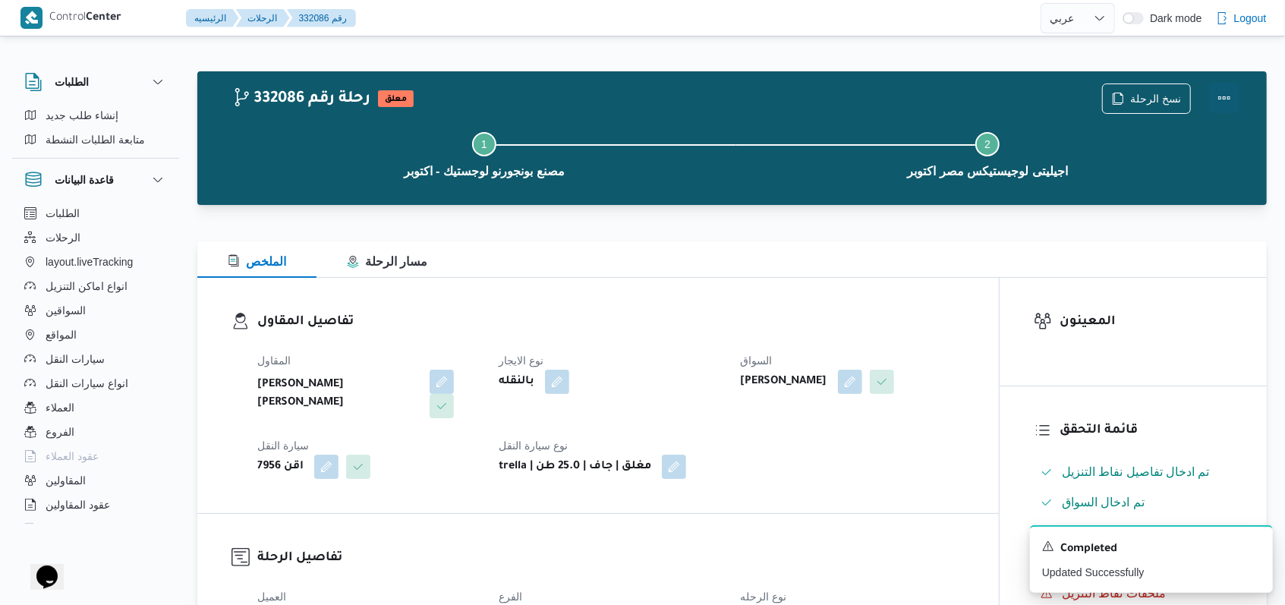
click at [531, 104] on button "Actions" at bounding box center [1224, 98] width 30 height 30
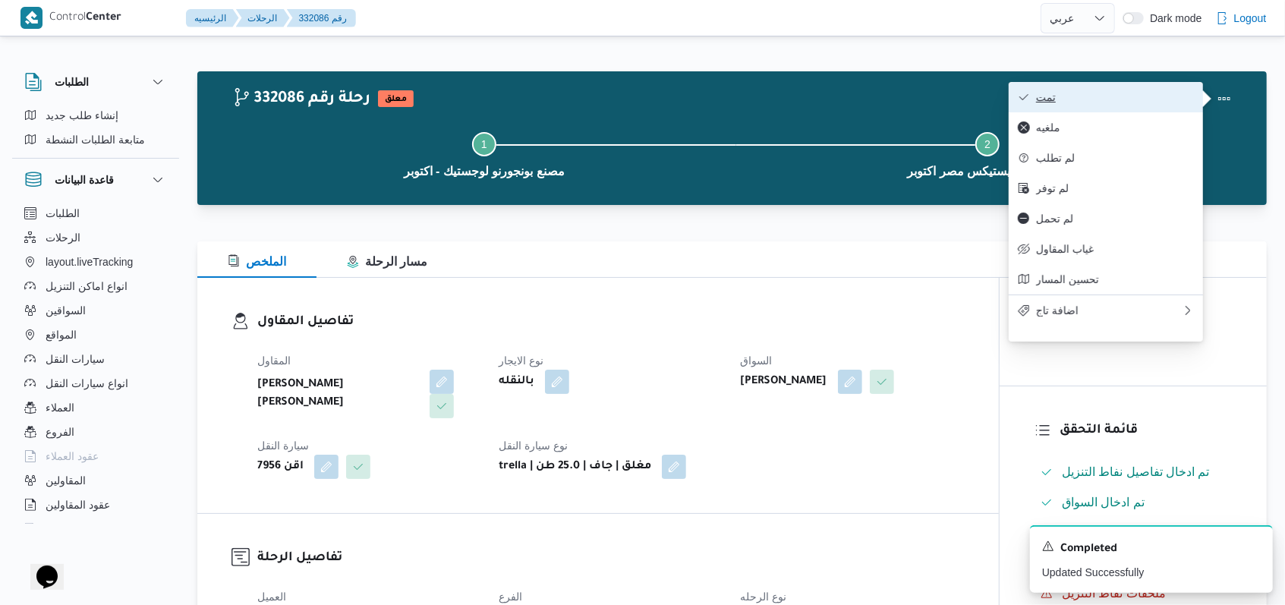
click at [531, 99] on span "تمت" at bounding box center [1115, 97] width 158 height 12
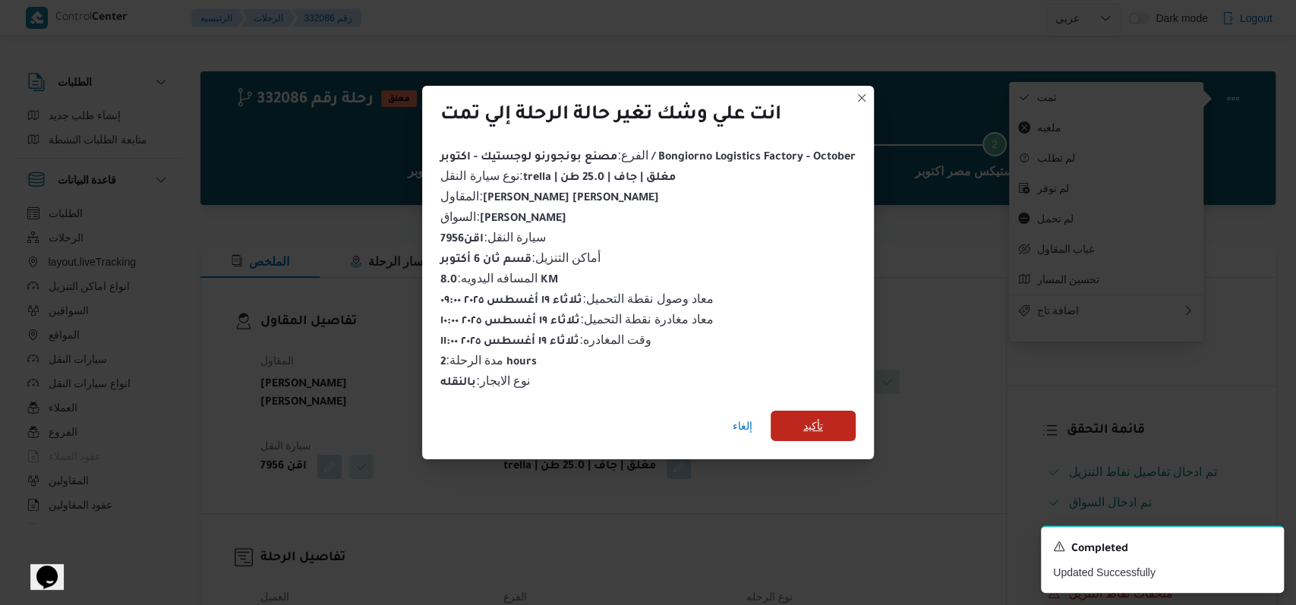
click at [531, 420] on span "تأكيد" at bounding box center [813, 426] width 20 height 18
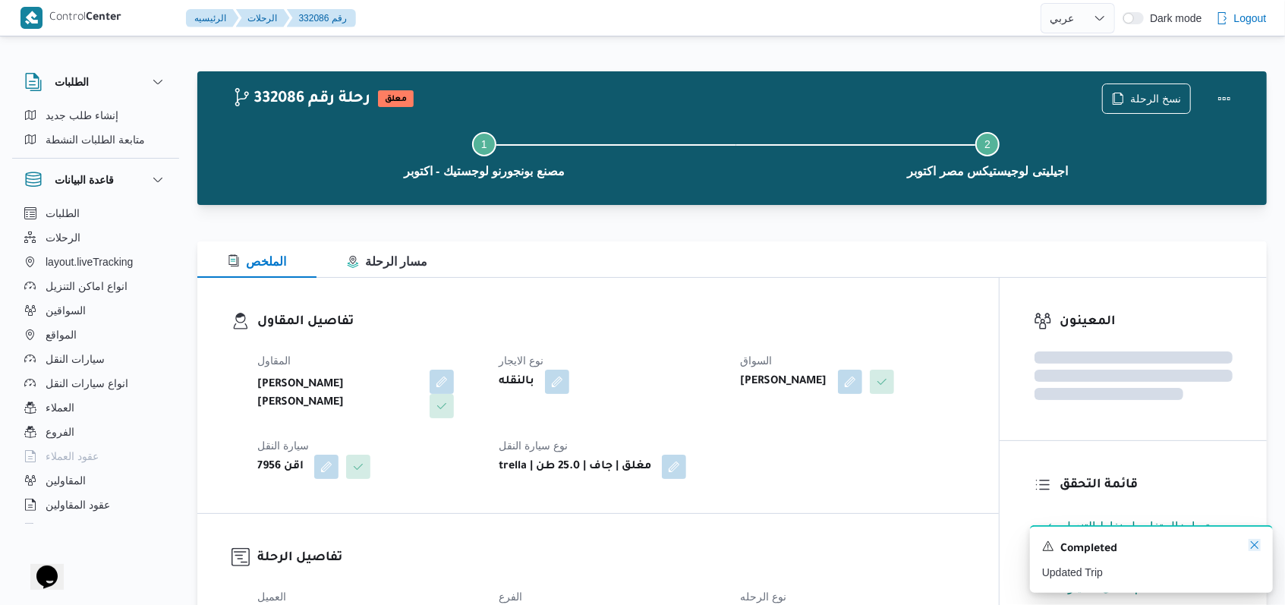
click at [531, 543] on icon "Dismiss toast" at bounding box center [1254, 545] width 12 height 12
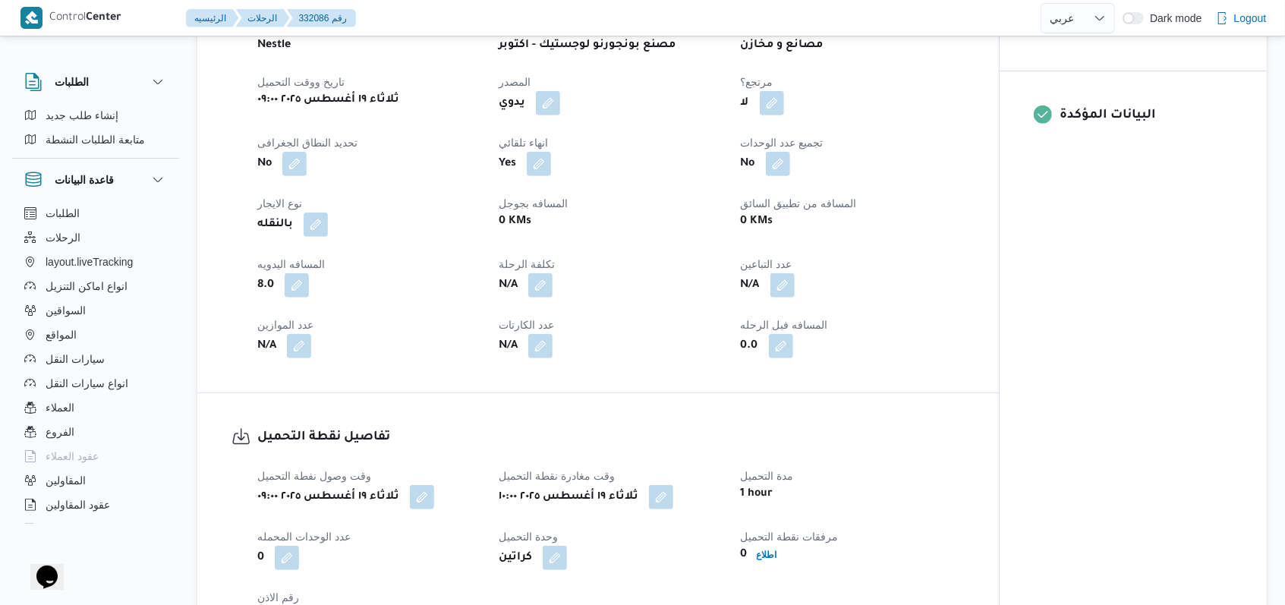
scroll to position [809, 0]
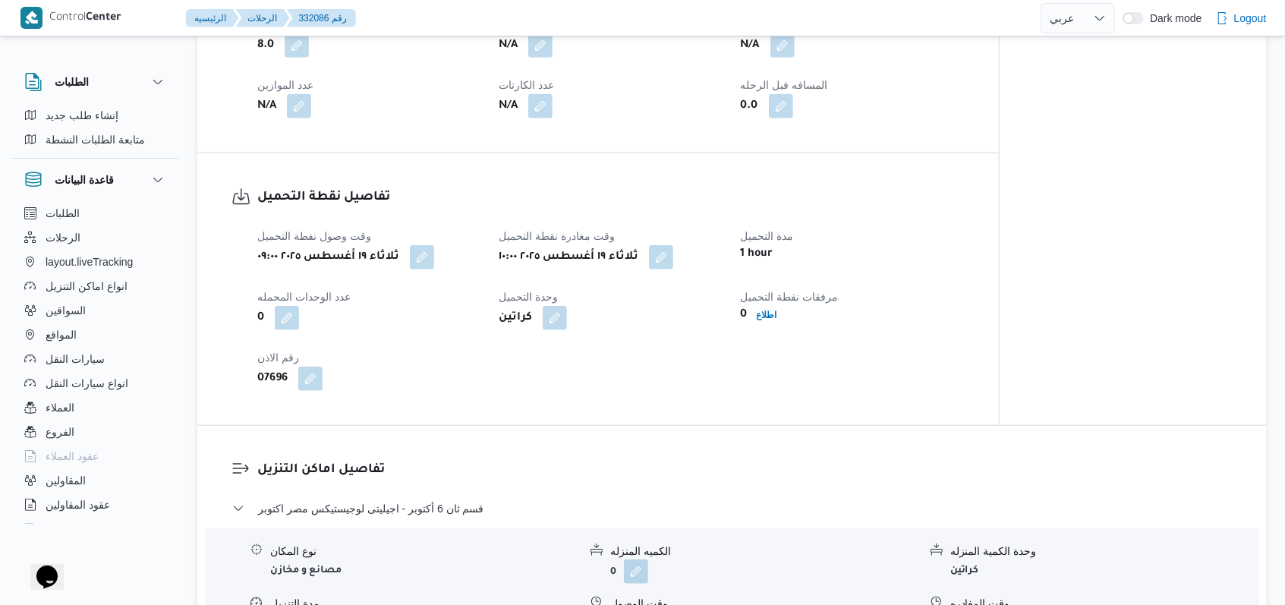
select select "ar"
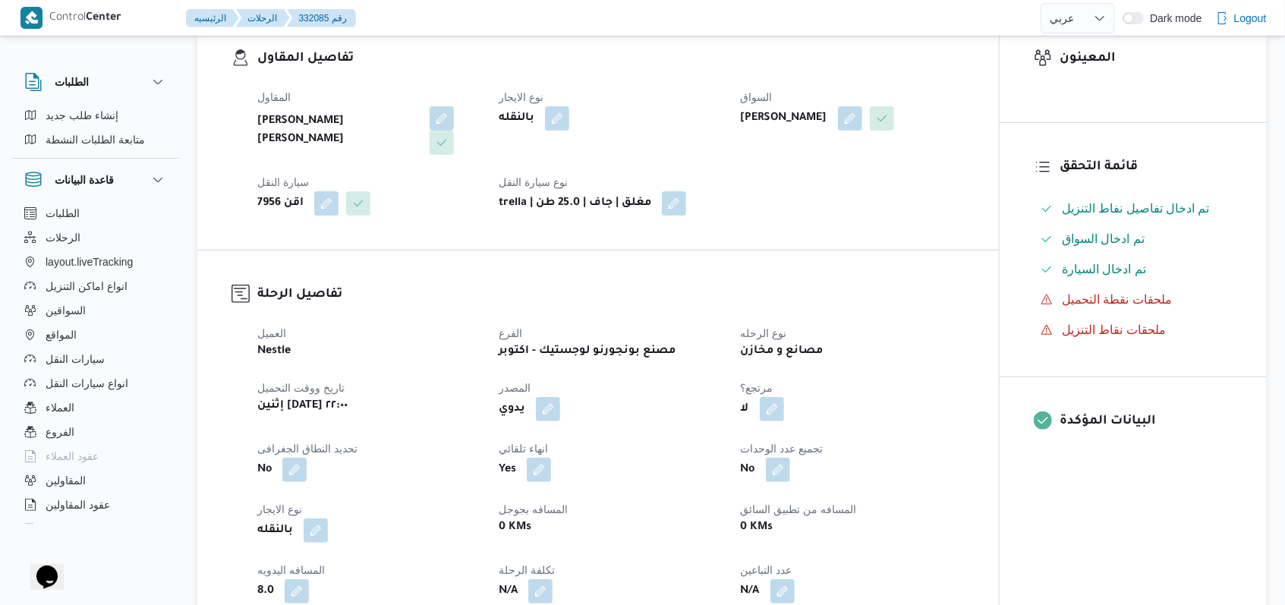
scroll to position [708, 0]
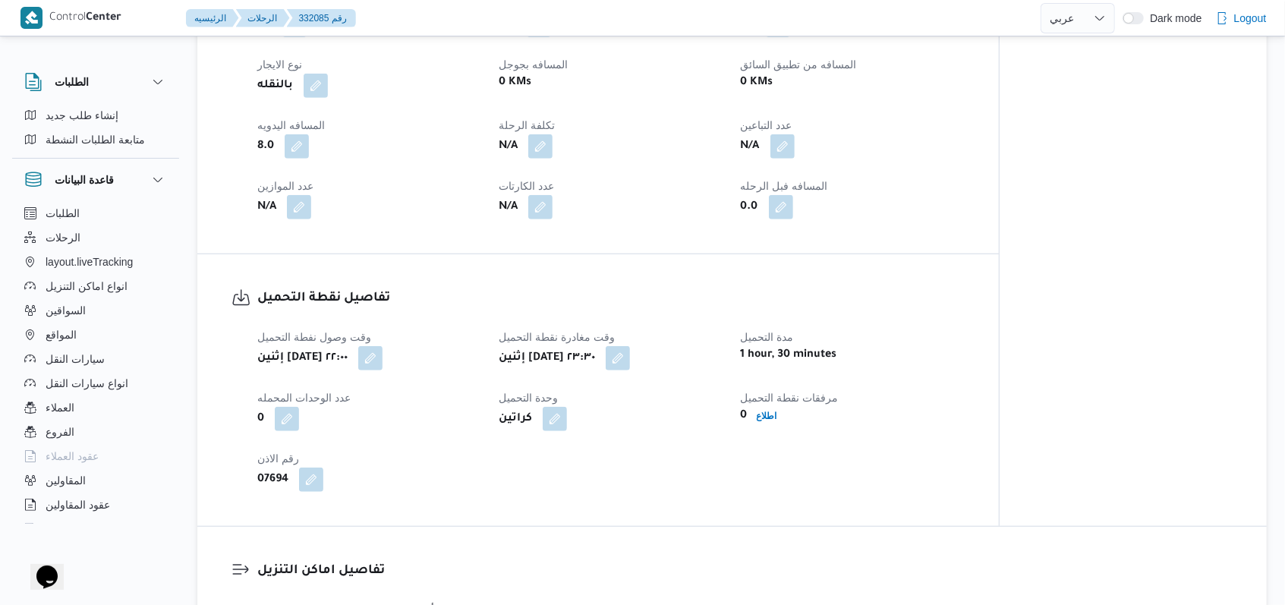
select select "ar"
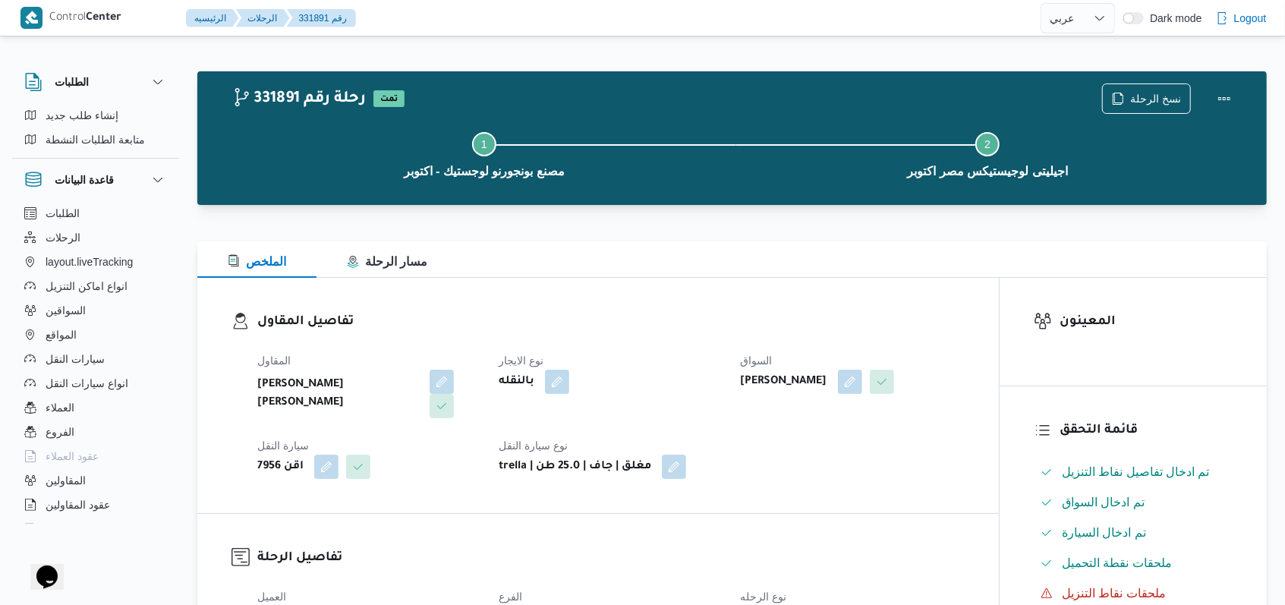
select select "ar"
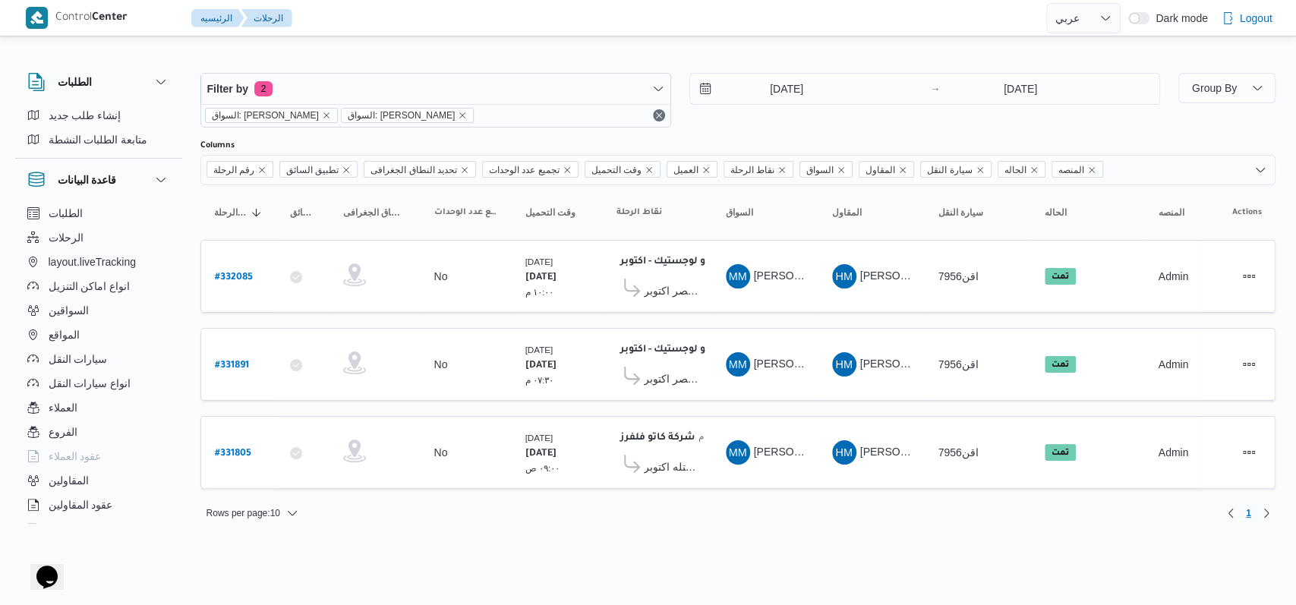
click at [531, 511] on div "Rows per page : 10 1" at bounding box center [737, 513] width 1093 height 36
click at [234, 278] on b "# 332085" at bounding box center [234, 277] width 38 height 11
select select "ar"
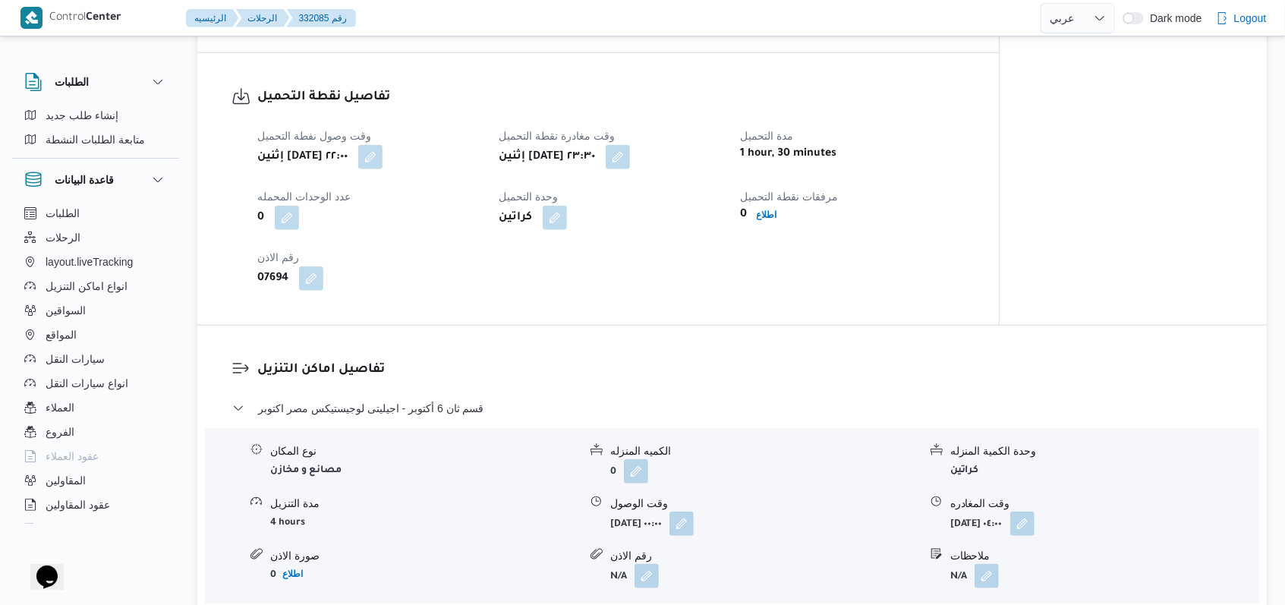
scroll to position [911, 0]
click at [531, 204] on span "اطلاع" at bounding box center [767, 213] width 33 height 18
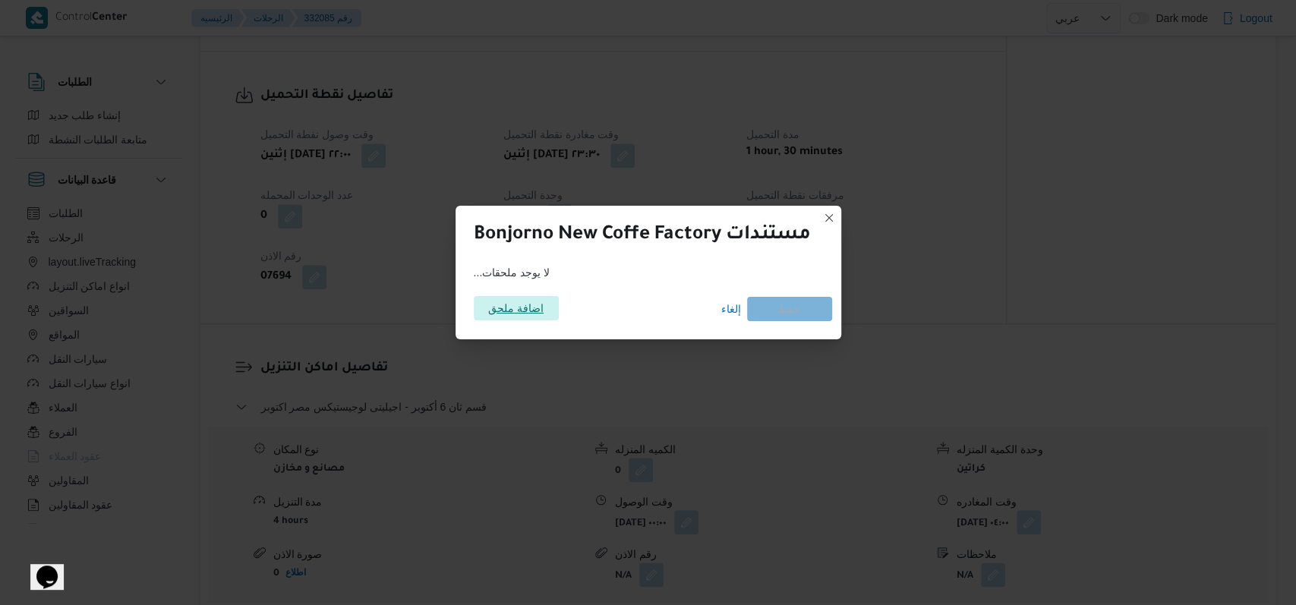
click at [483, 310] on span "اضافة ملحق" at bounding box center [516, 308] width 85 height 24
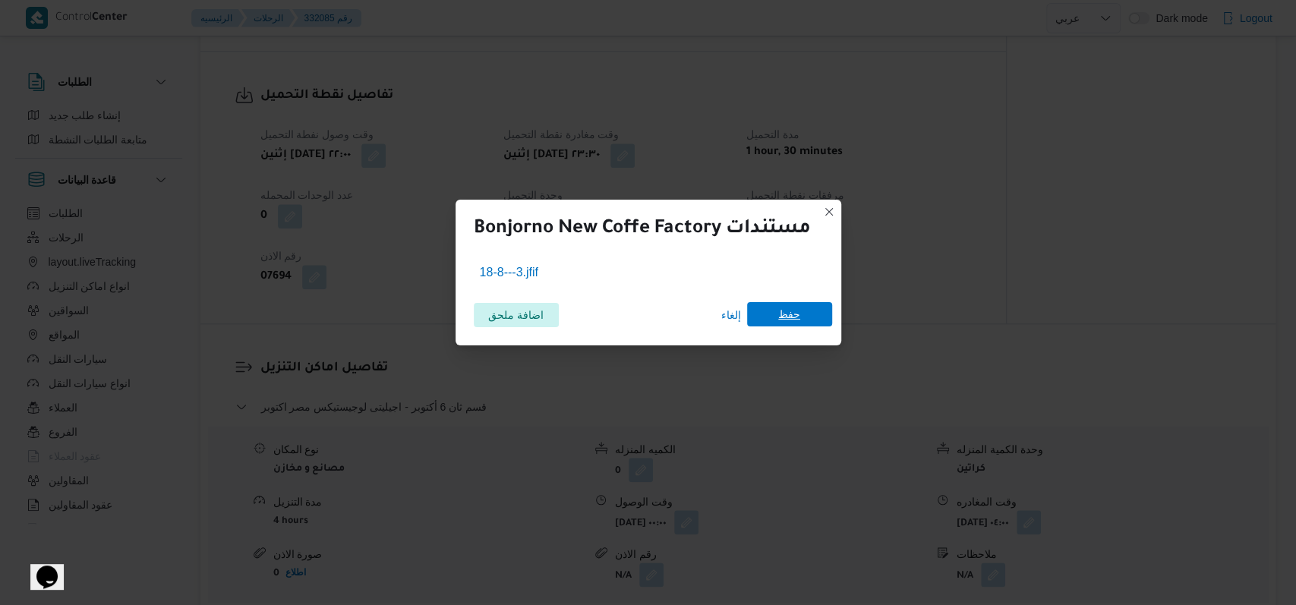
click at [531, 319] on span "حفظ" at bounding box center [789, 314] width 85 height 24
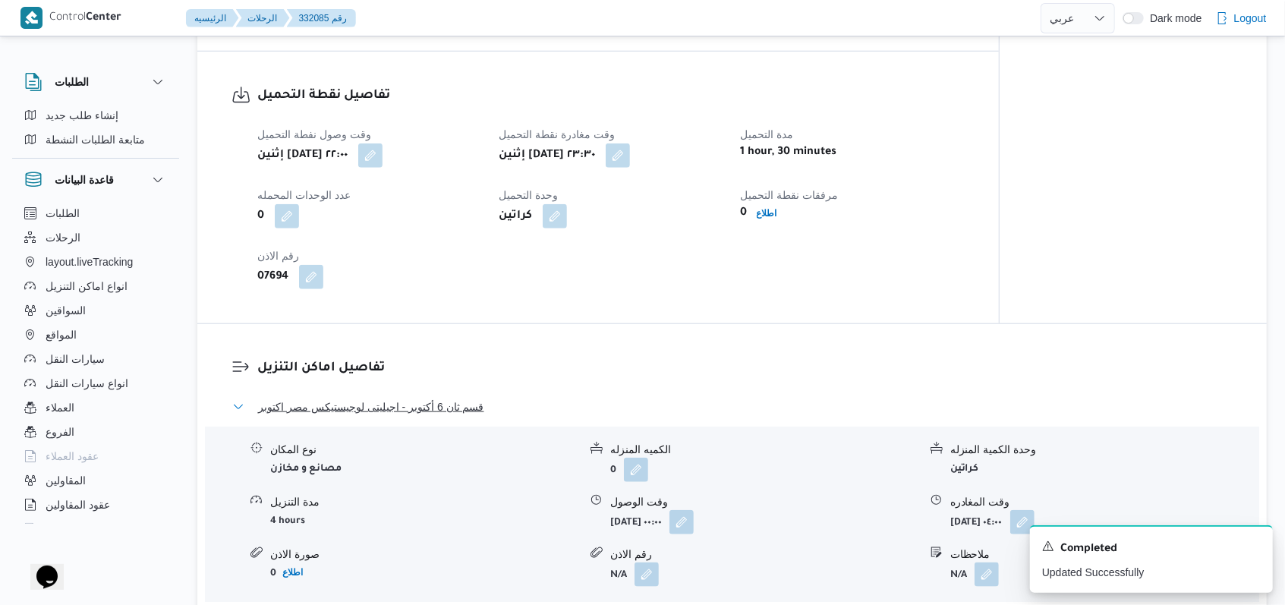
click at [531, 398] on button "قسم ثان 6 أكتوبر - اجيليتى لوجيستيكس مصر اكتوبر" at bounding box center [732, 407] width 1000 height 18
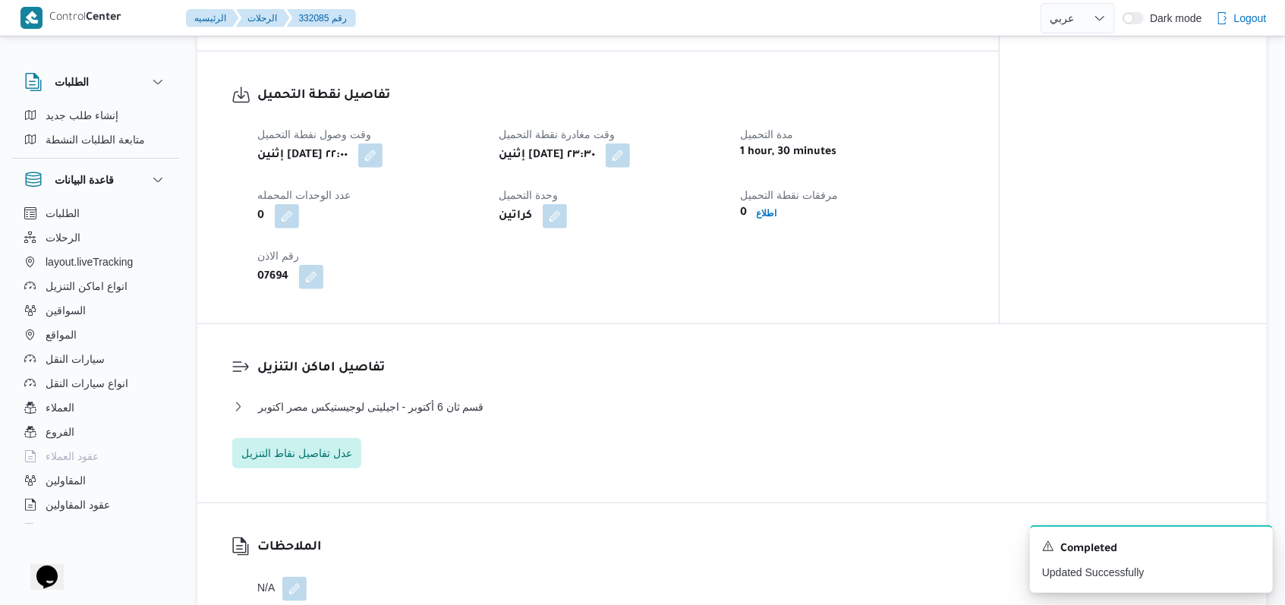
click at [531, 291] on div "تفاصيل نقطة التحميل وقت وصول نفطة التحميل إثنين ١٨ أغسطس ٢٠٢٥ ٢٢:٠٠ وقت مغادرة …" at bounding box center [597, 188] width 801 height 272
click at [531, 543] on icon "Dismiss toast" at bounding box center [1254, 545] width 12 height 12
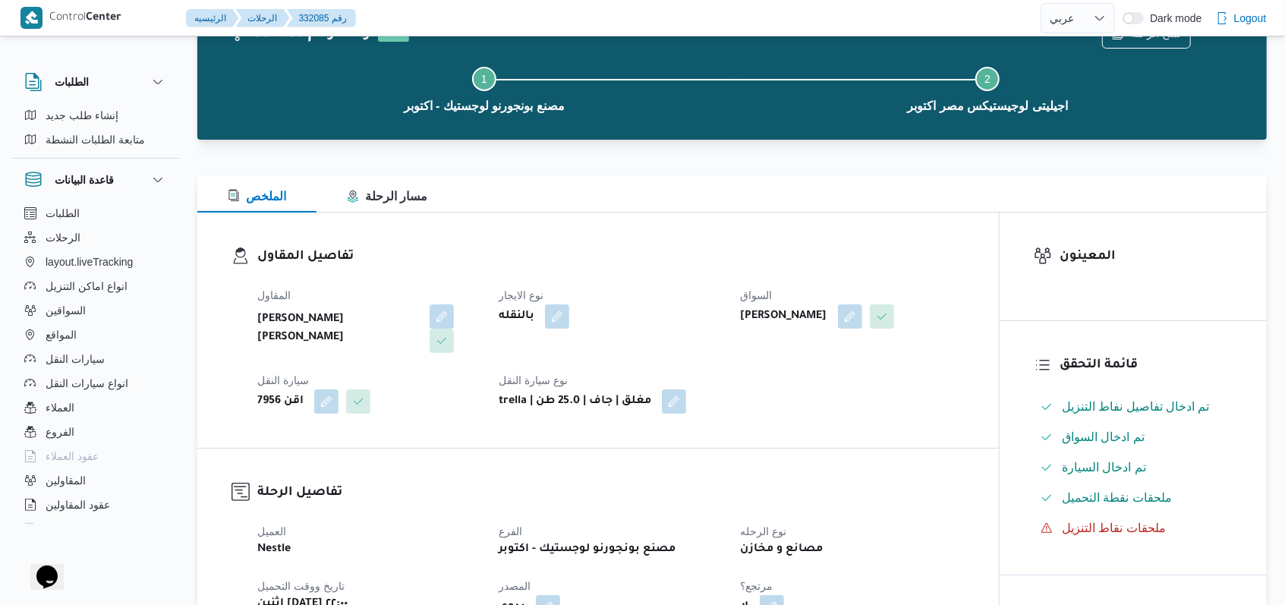
scroll to position [0, 0]
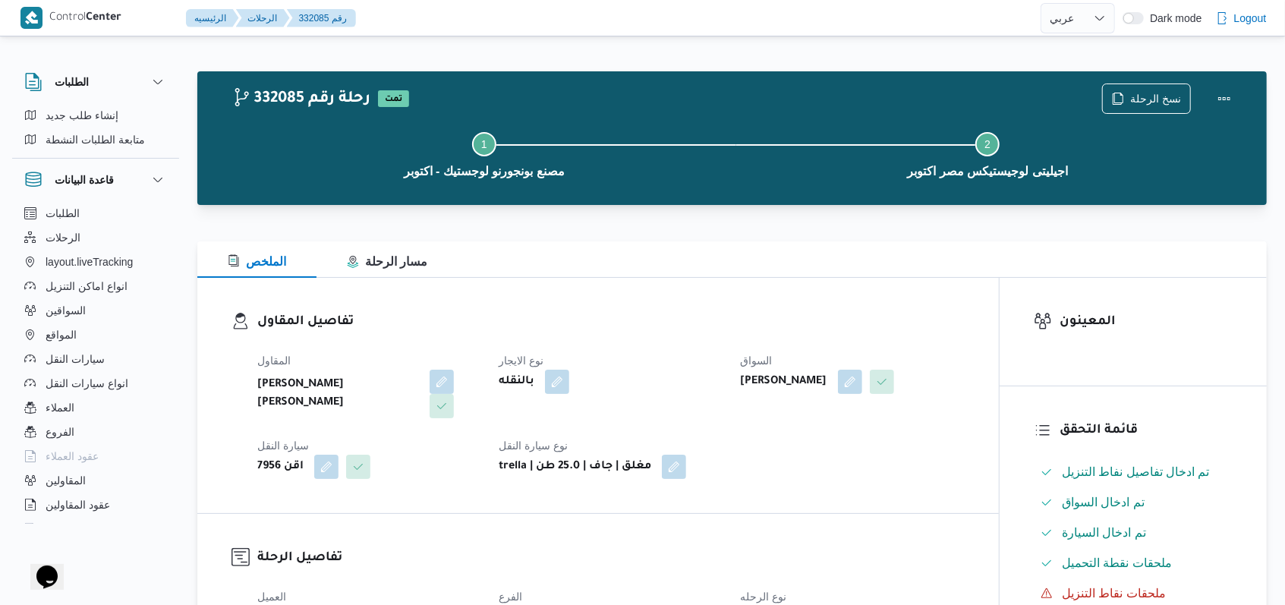
select select "ar"
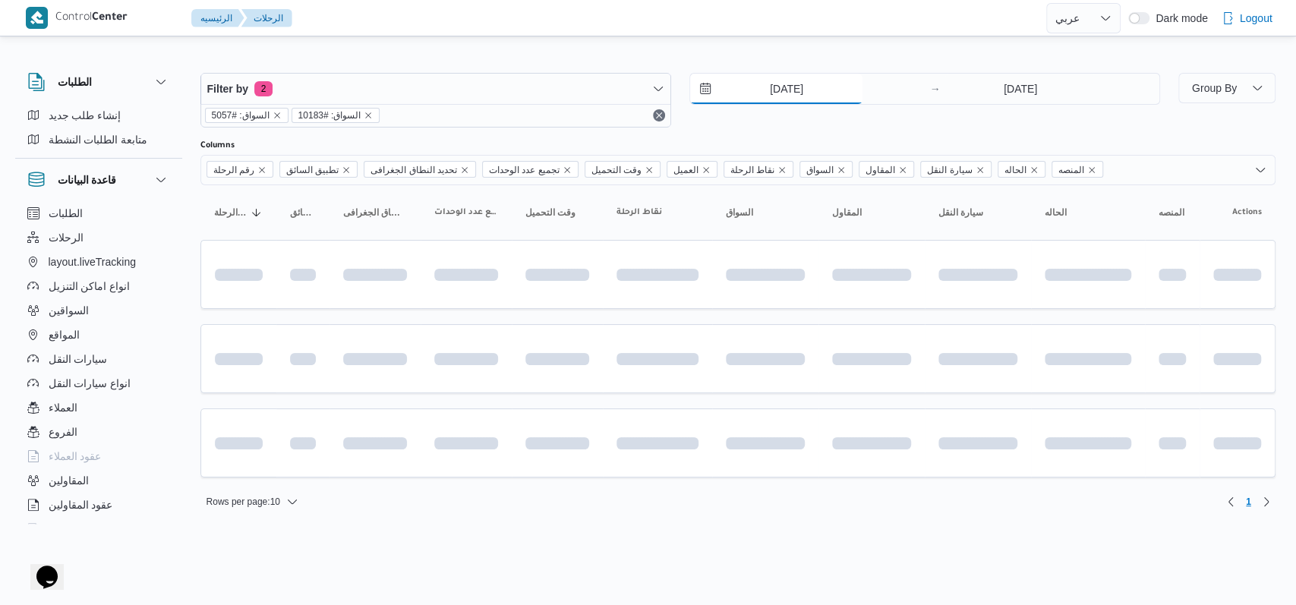
click at [531, 92] on input "18/8/2025" at bounding box center [776, 89] width 172 height 30
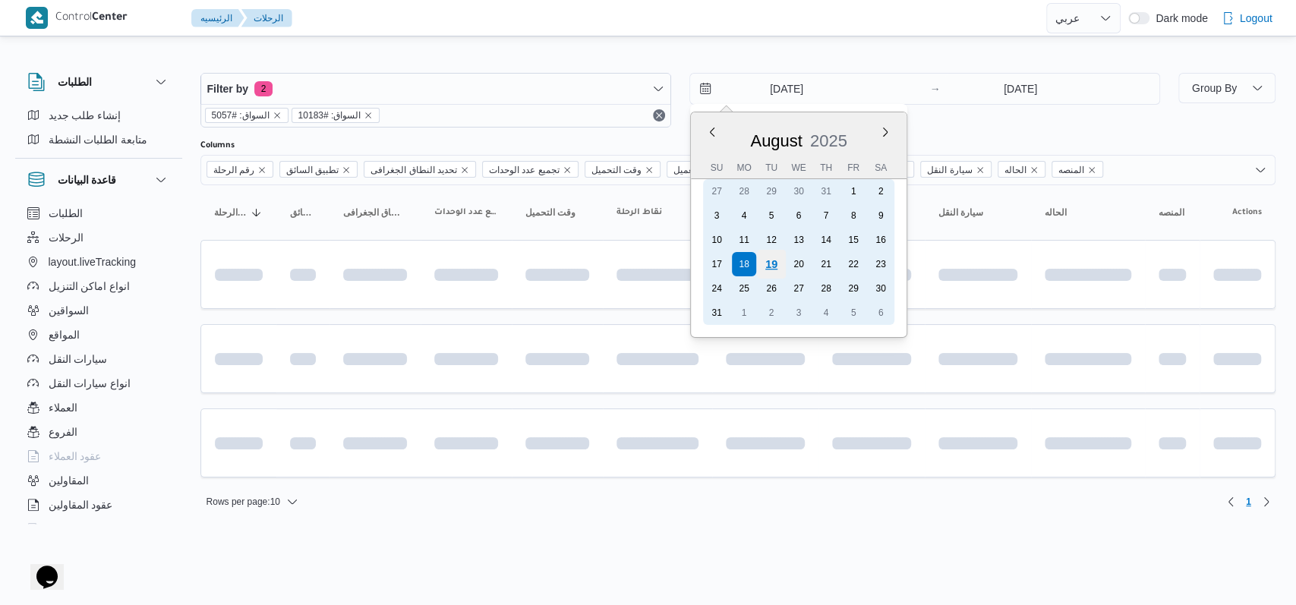
click at [531, 264] on div "19" at bounding box center [770, 264] width 29 height 29
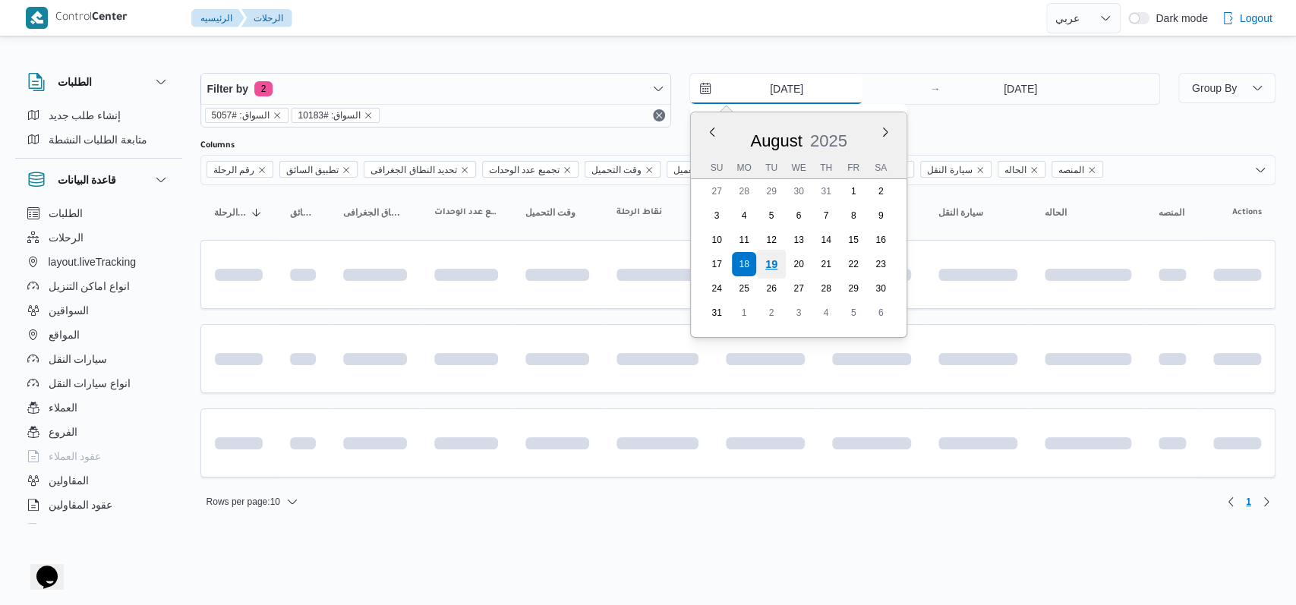
type input "19/8/2025"
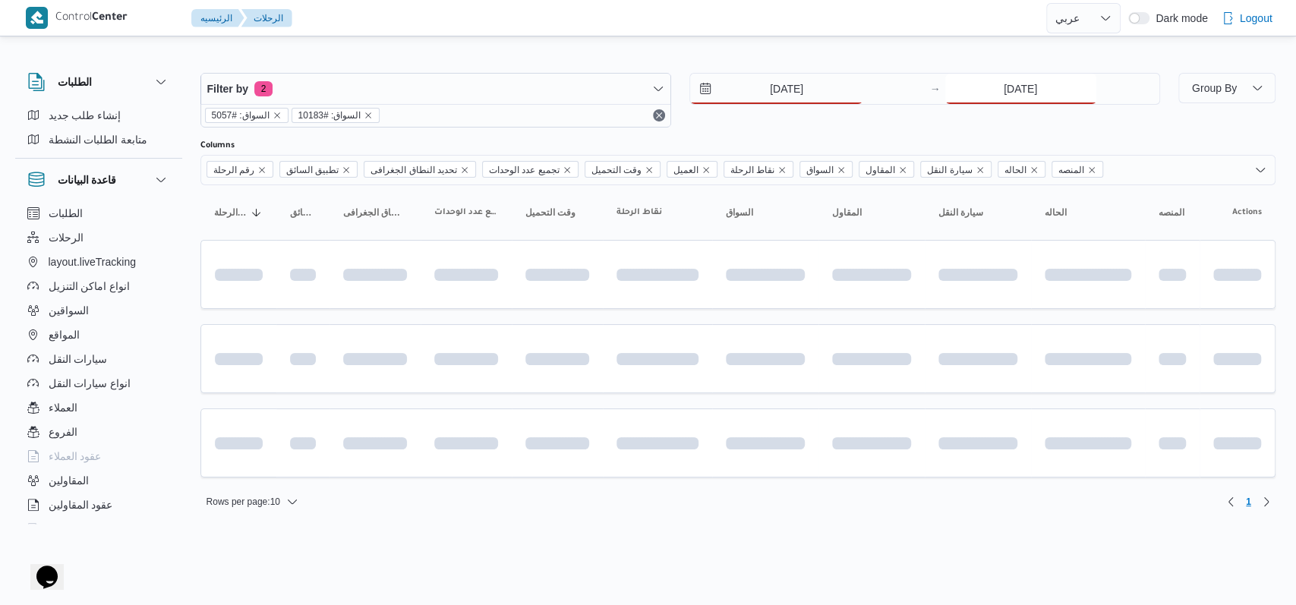
click at [531, 77] on input "18/8/2025" at bounding box center [1020, 89] width 151 height 30
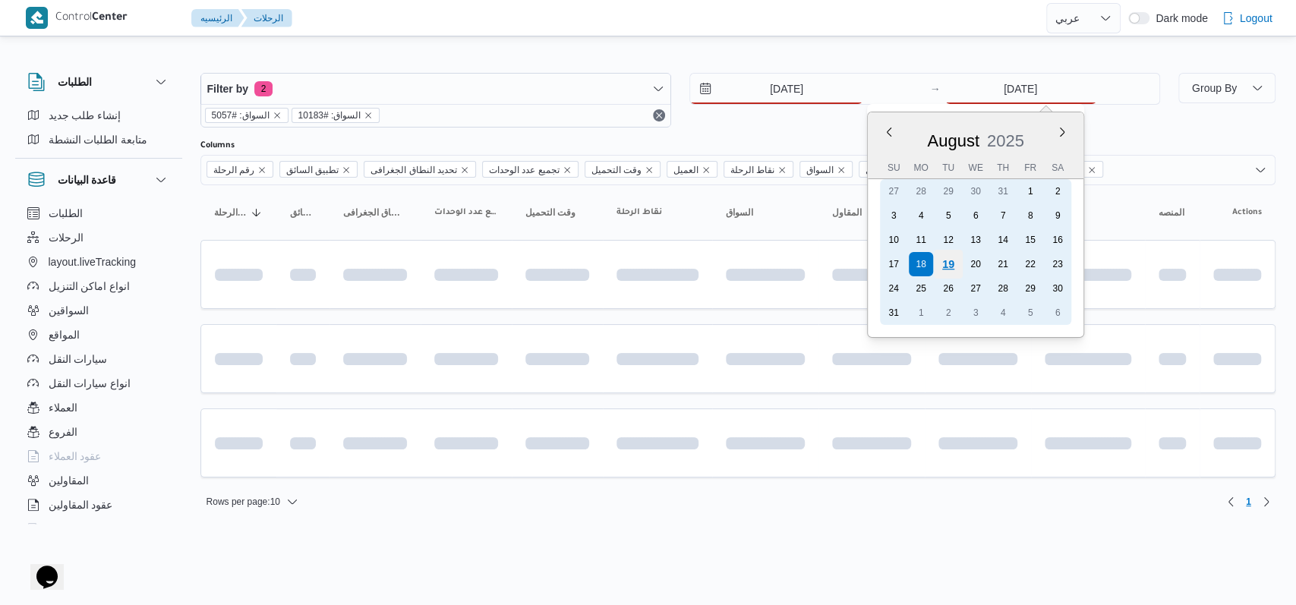
click at [531, 260] on div "19" at bounding box center [947, 264] width 29 height 29
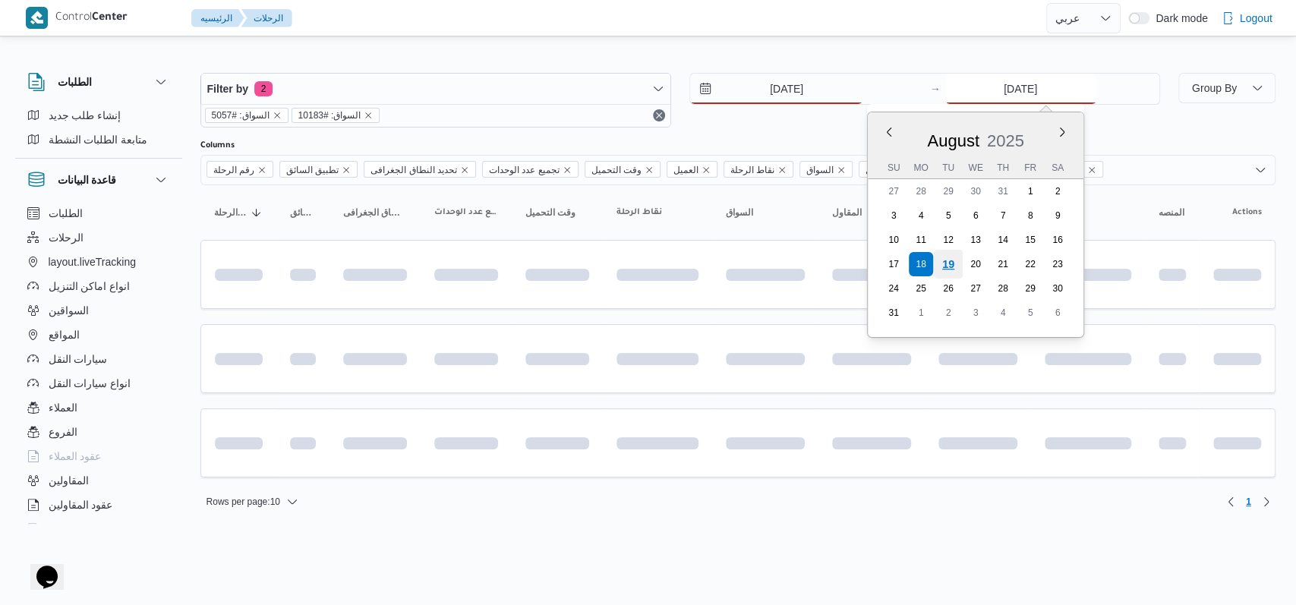
type input "19/8/2025"
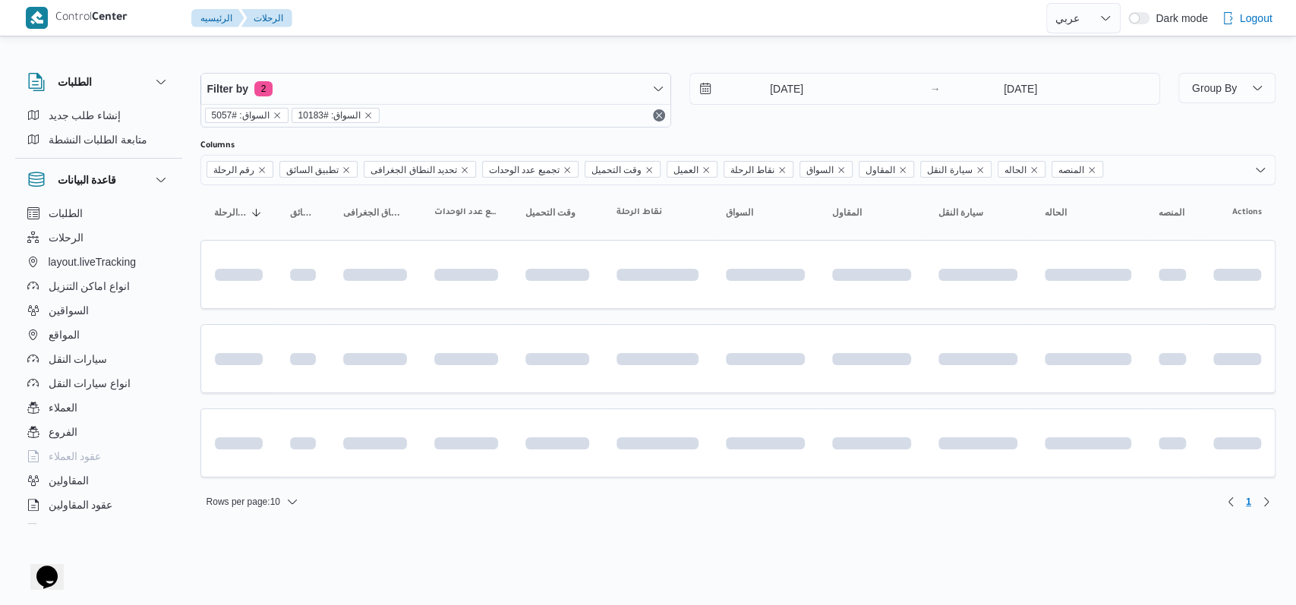
click at [531, 124] on div "19/8/2025 → 19/8/2025" at bounding box center [924, 100] width 471 height 55
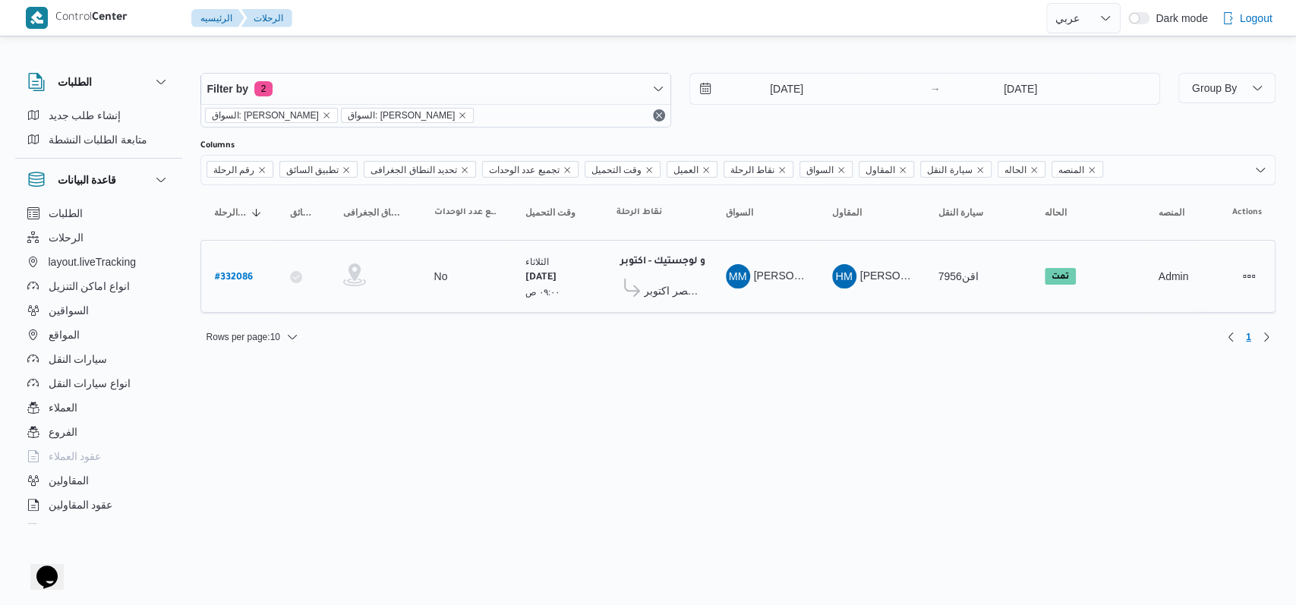
click at [216, 274] on b "# 332086" at bounding box center [234, 277] width 38 height 11
select select "ar"
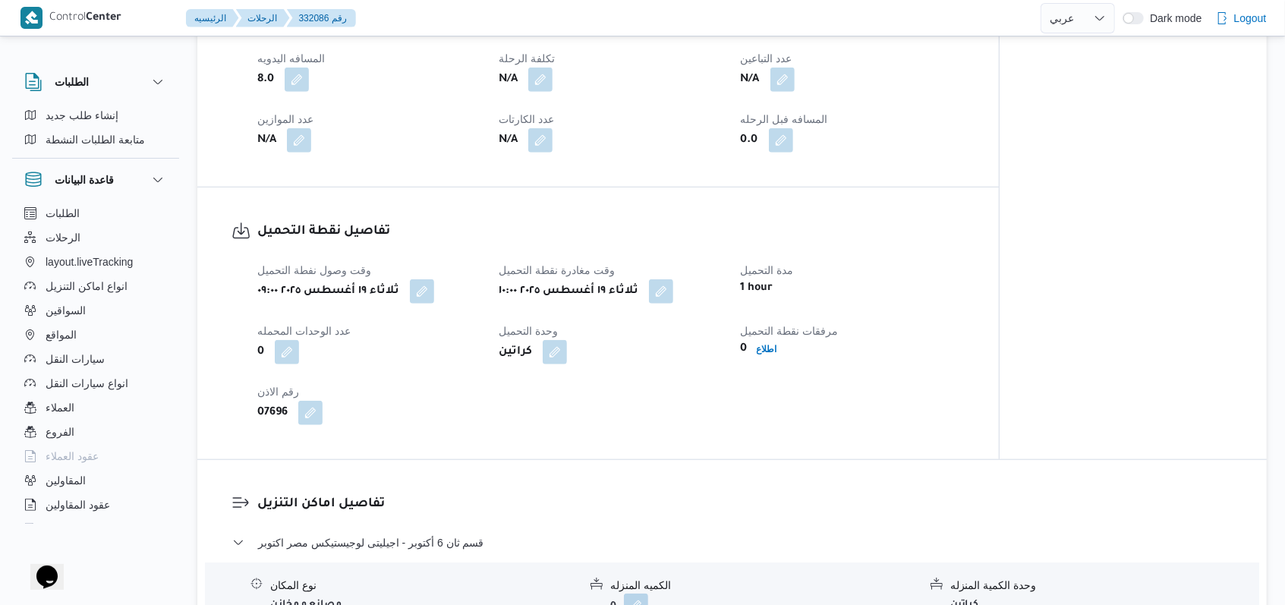
scroll to position [809, 0]
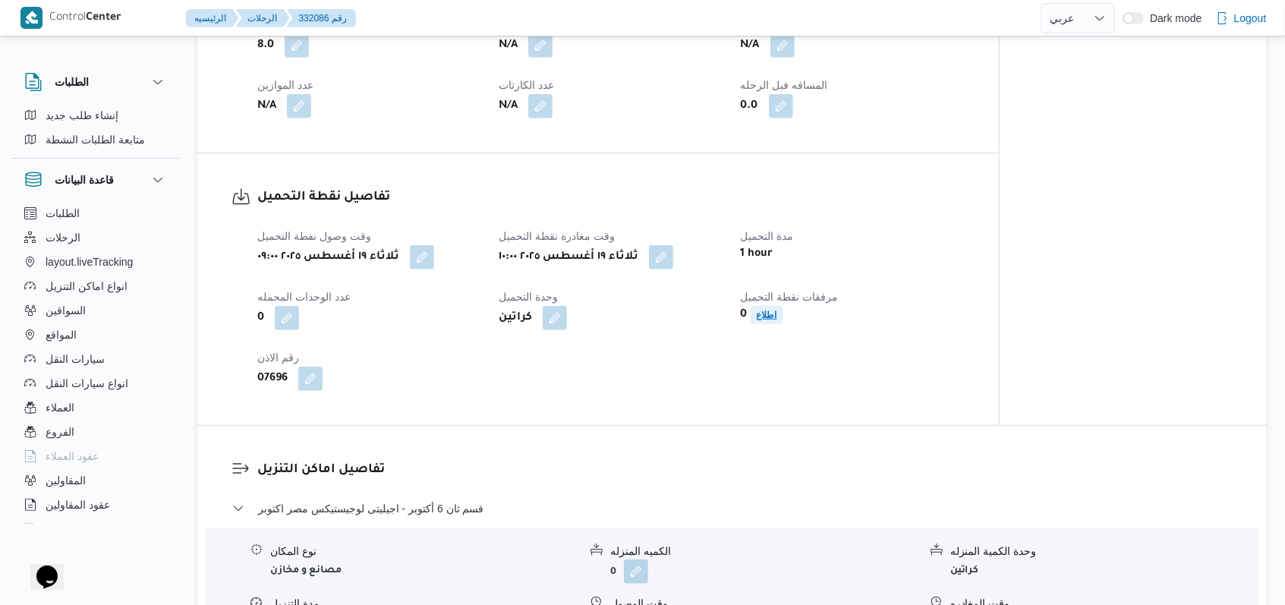
click at [531, 310] on b "اطلاع" at bounding box center [767, 315] width 20 height 11
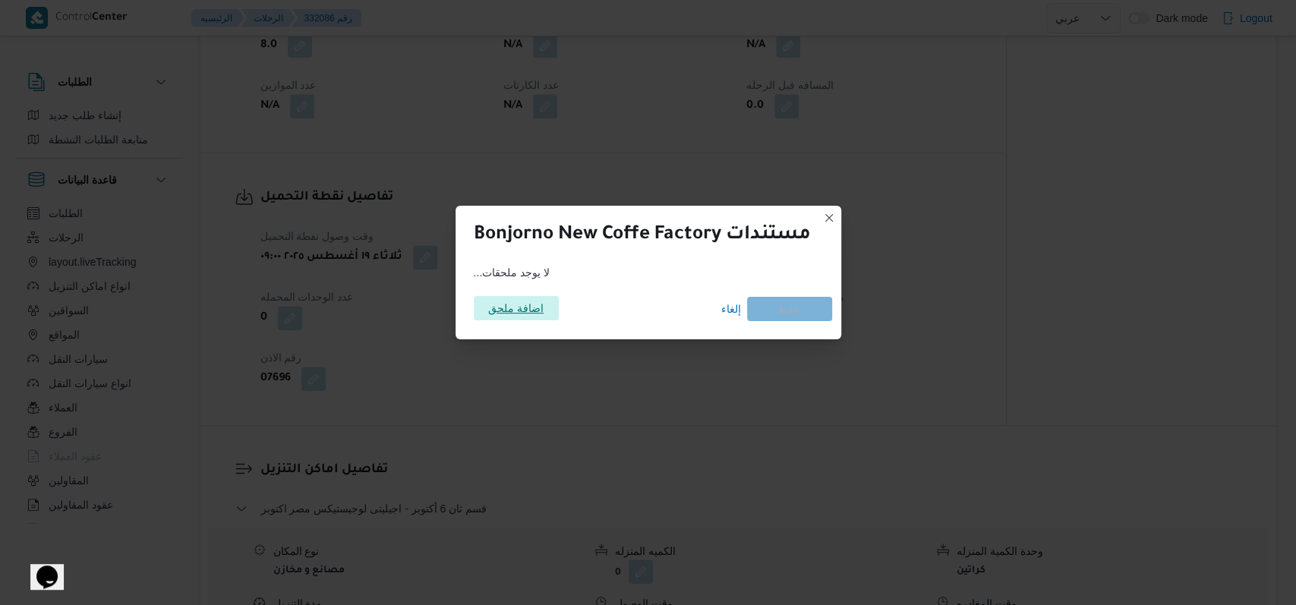
click at [512, 310] on span "اضافة ملحق" at bounding box center [515, 308] width 55 height 24
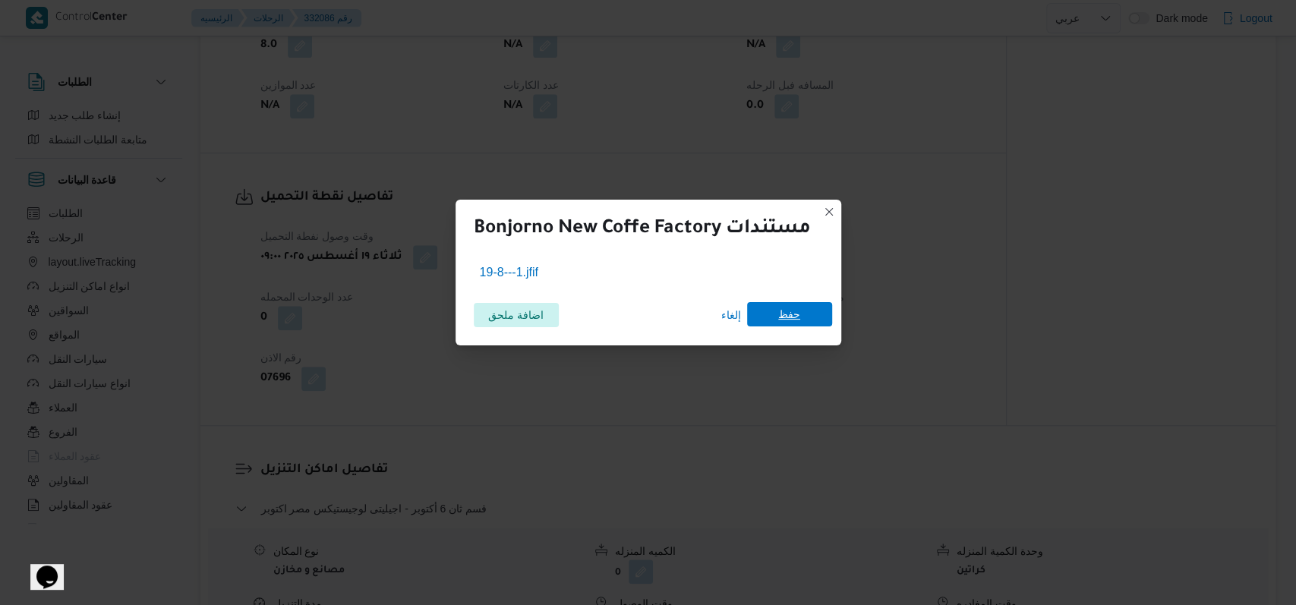
click at [531, 320] on span "حفظ" at bounding box center [789, 314] width 85 height 24
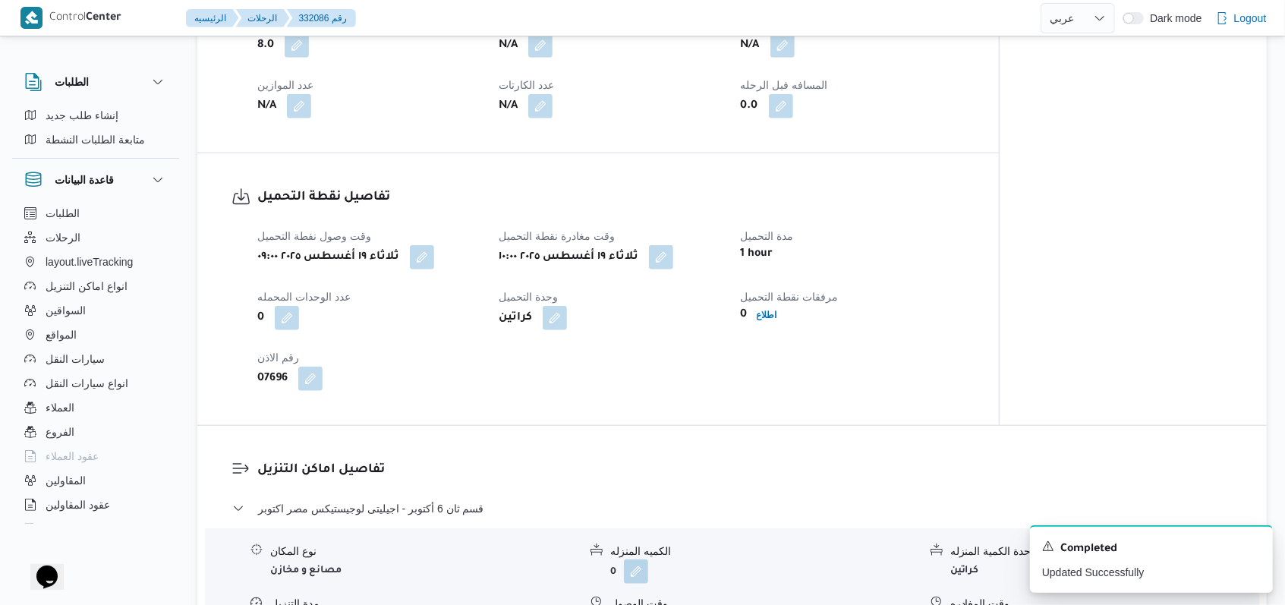
click at [531, 383] on div "تفاصيل نقطة التحميل وقت وصول نفطة التحميل ثلاثاء ١٩ أغسطس ٢٠٢٥ ٠٩:٠٠ وقت مغادرة…" at bounding box center [597, 289] width 801 height 272
click at [531, 543] on icon "Dismiss toast" at bounding box center [1254, 545] width 12 height 12
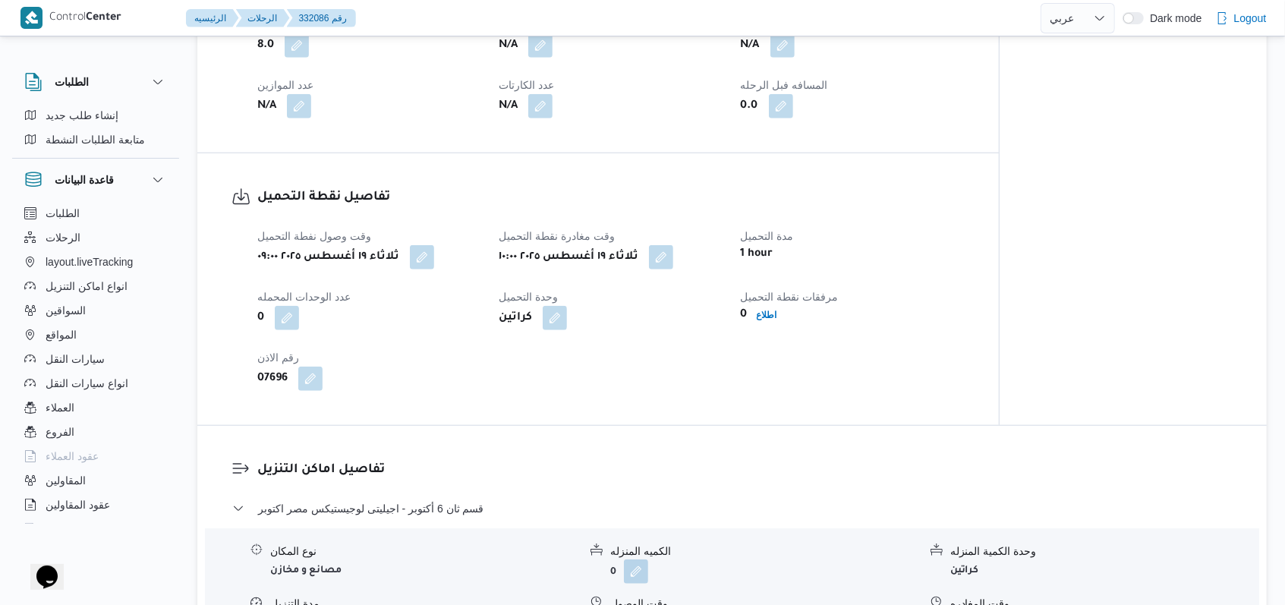
click at [531, 365] on div "وقت وصول نفطة التحميل ثلاثاء ١٩ أغسطس ٢٠٢٥ ٠٩:٠٠ وقت مغادرة نقطة التحميل ثلاثاء…" at bounding box center [611, 309] width 726 height 182
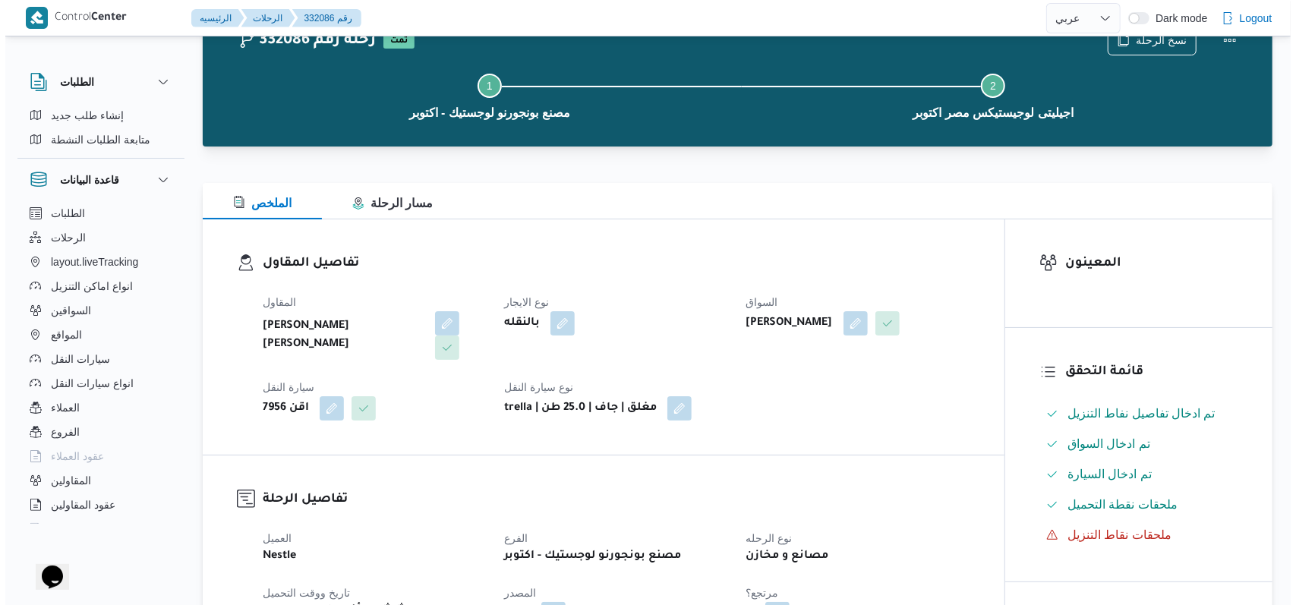
scroll to position [0, 0]
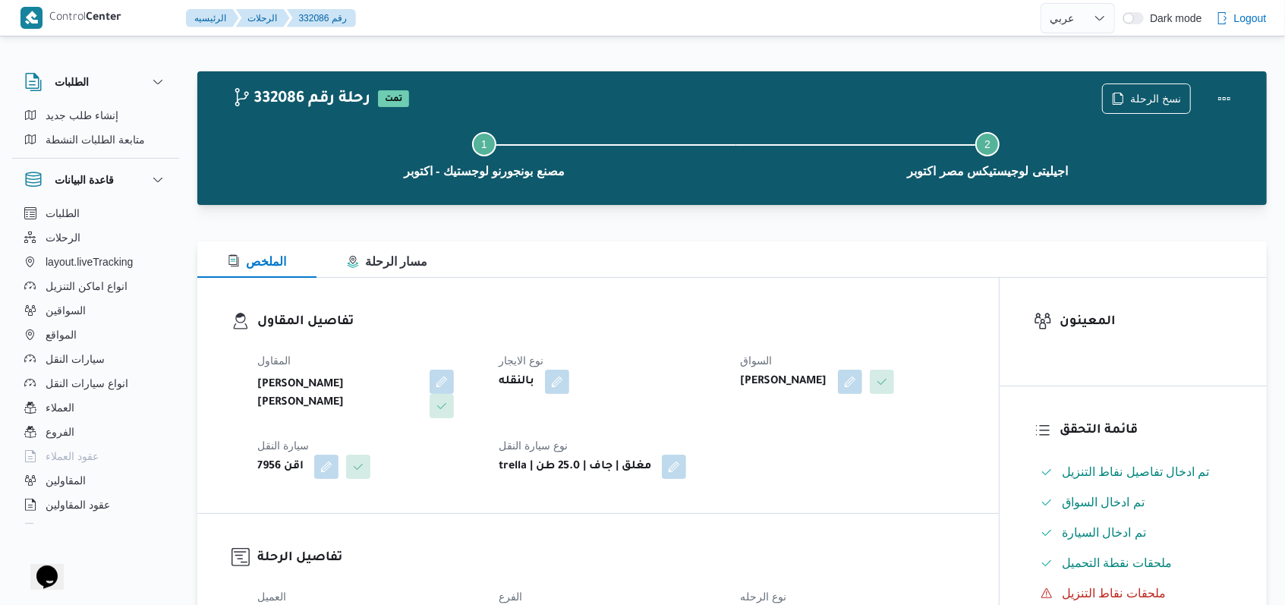
click at [531, 375] on div "بالنقله" at bounding box center [610, 381] width 226 height 27
select select "ar"
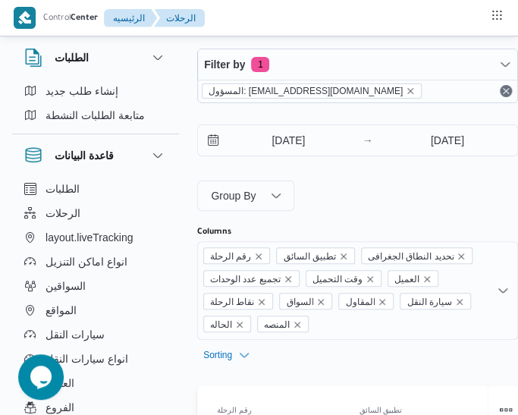
select select "ar"
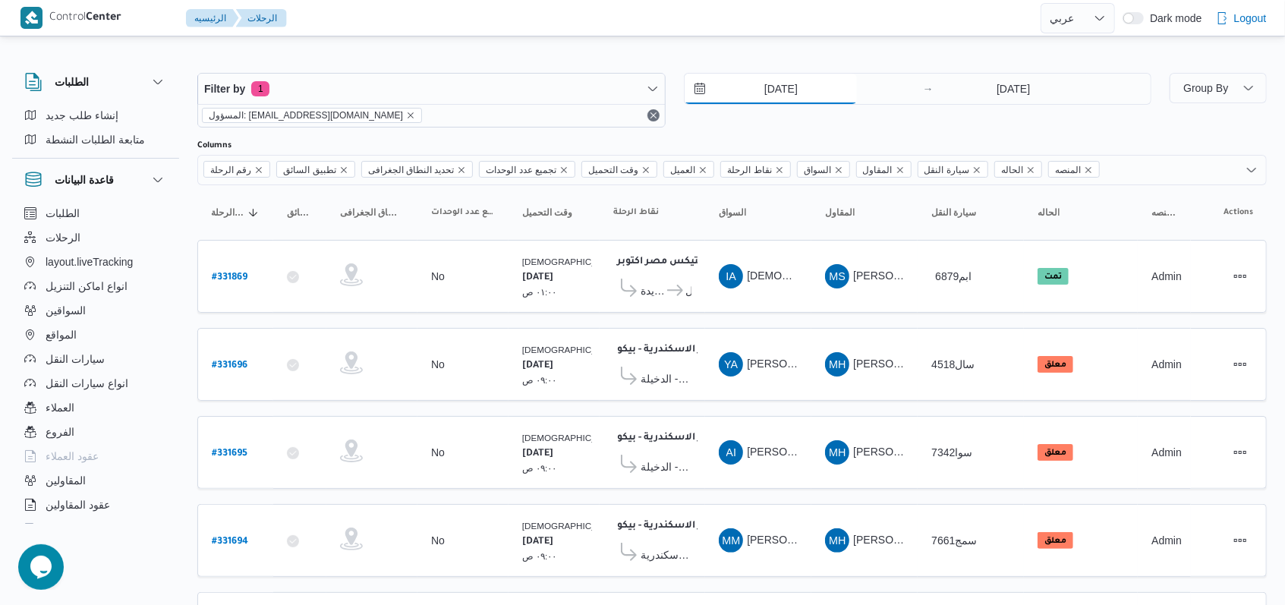
click at [531, 84] on input "18/8/2025" at bounding box center [771, 89] width 172 height 30
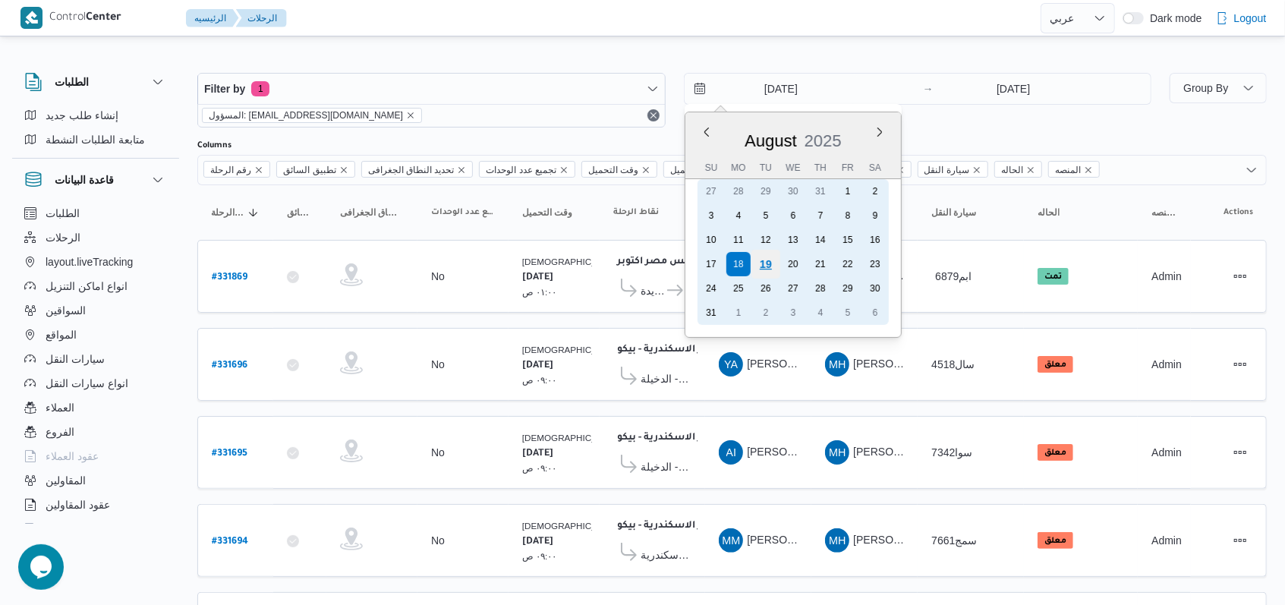
click at [531, 263] on div "19" at bounding box center [765, 264] width 29 height 29
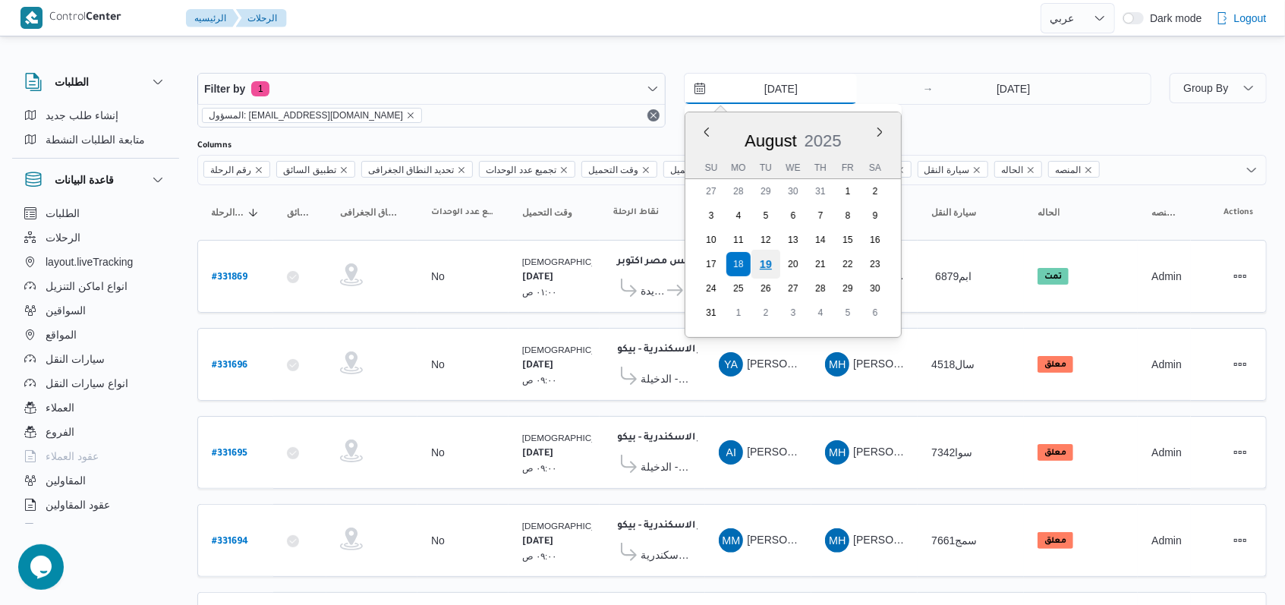
type input "19/8/2025"
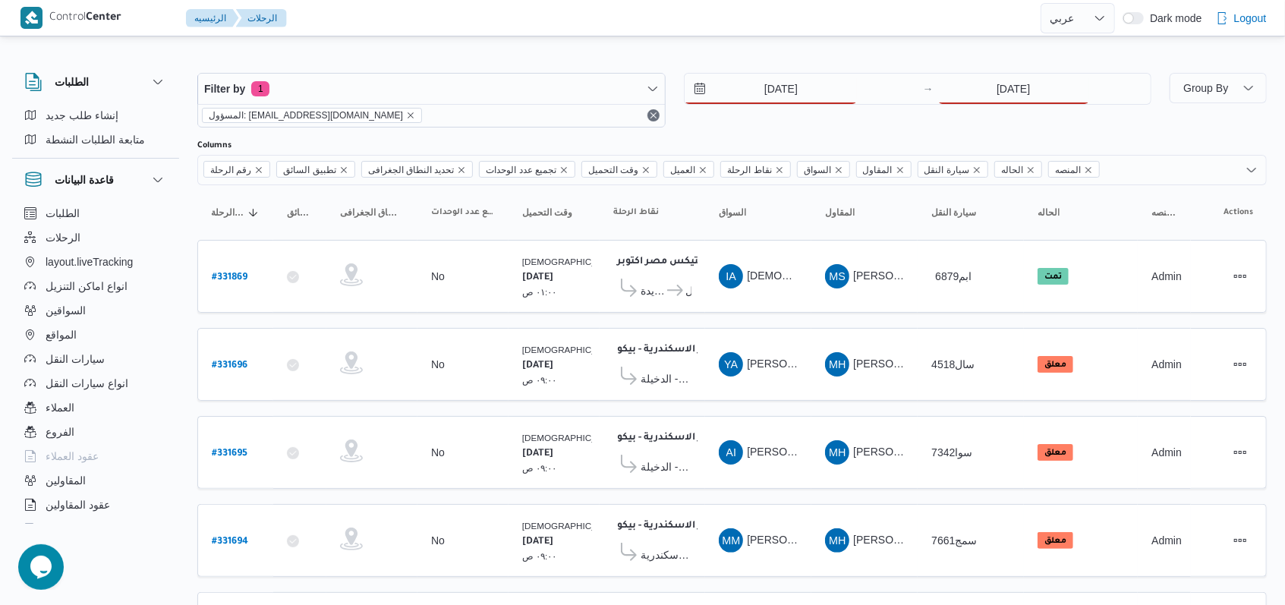
click at [531, 111] on div "19/8/2025 → 18/8/2025" at bounding box center [918, 100] width 468 height 55
click at [531, 84] on input "18/8/2025" at bounding box center [1013, 89] width 151 height 30
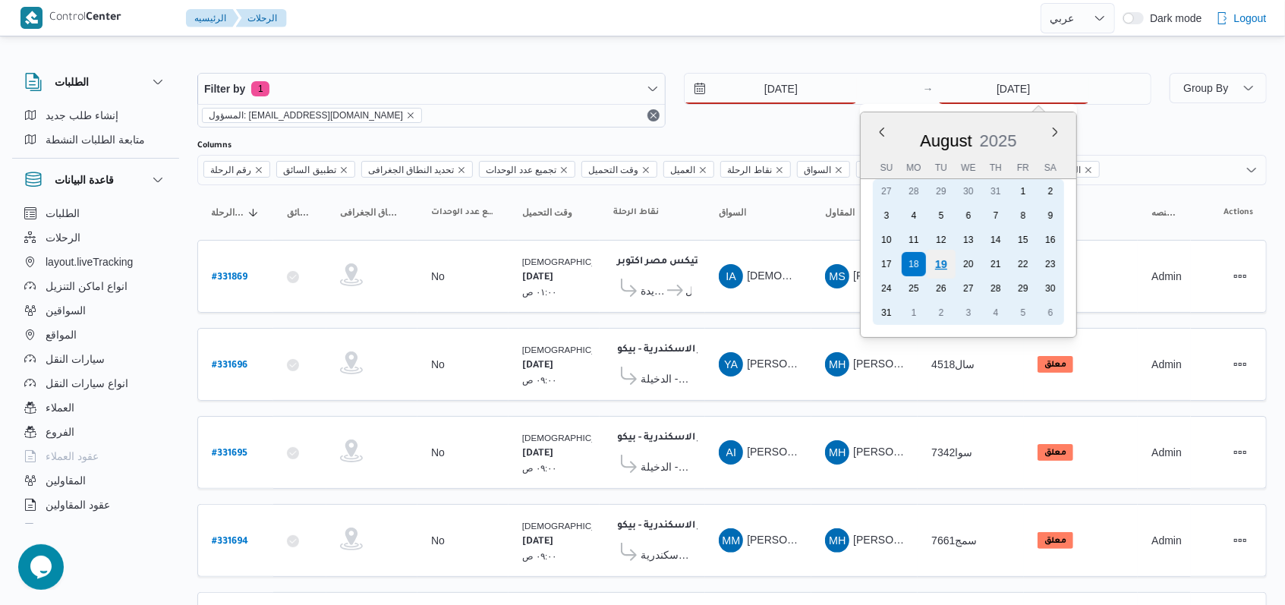
click at [531, 263] on div "19" at bounding box center [941, 264] width 29 height 29
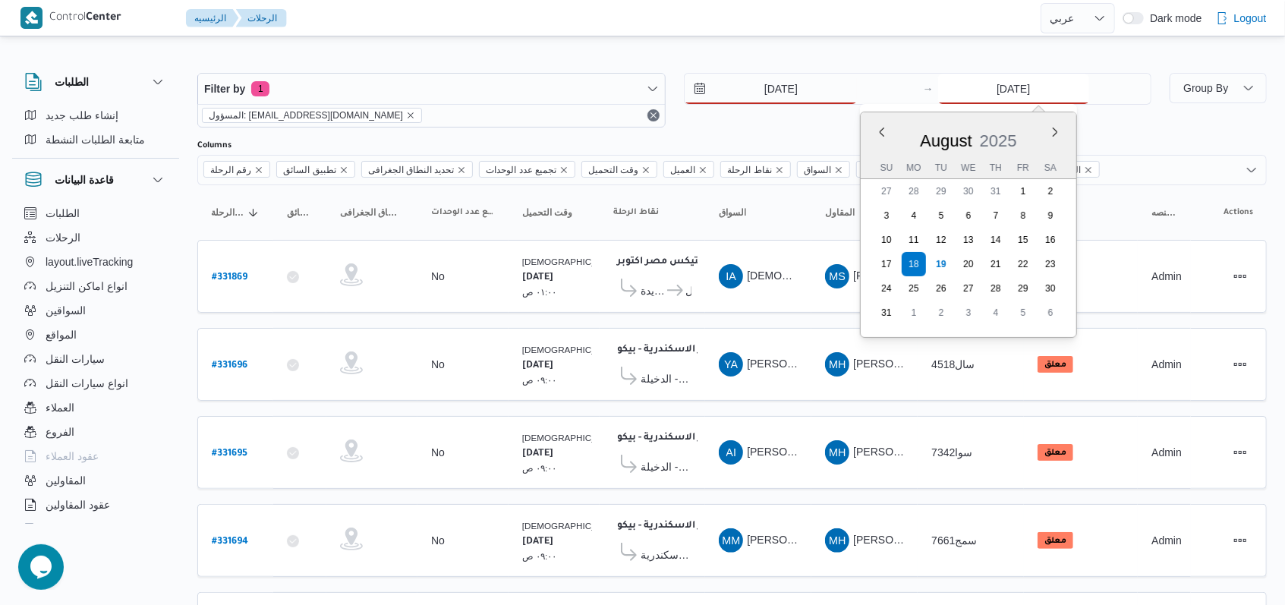
type input "19/8/2025"
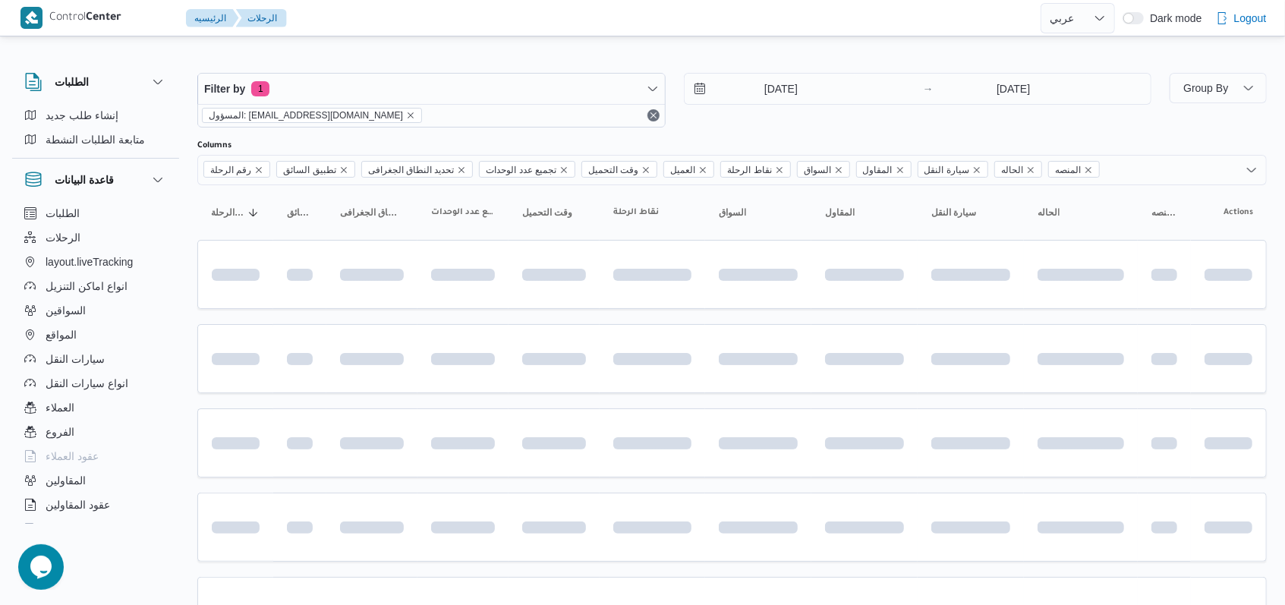
click at [531, 142] on div "Columns" at bounding box center [731, 146] width 1069 height 12
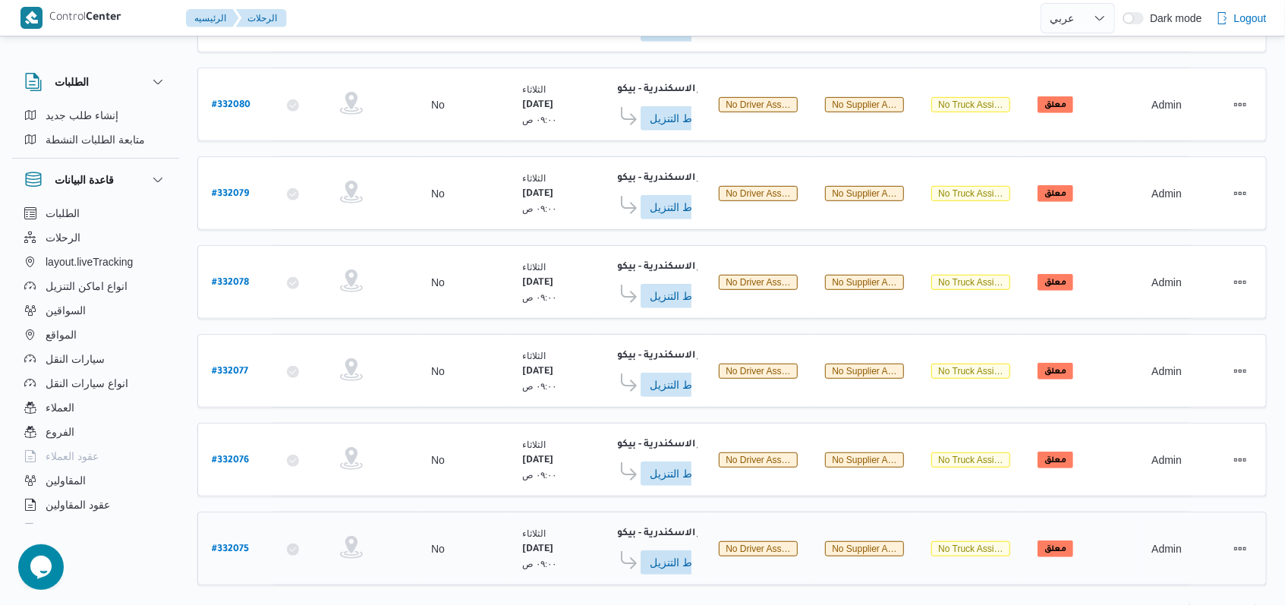
scroll to position [537, 0]
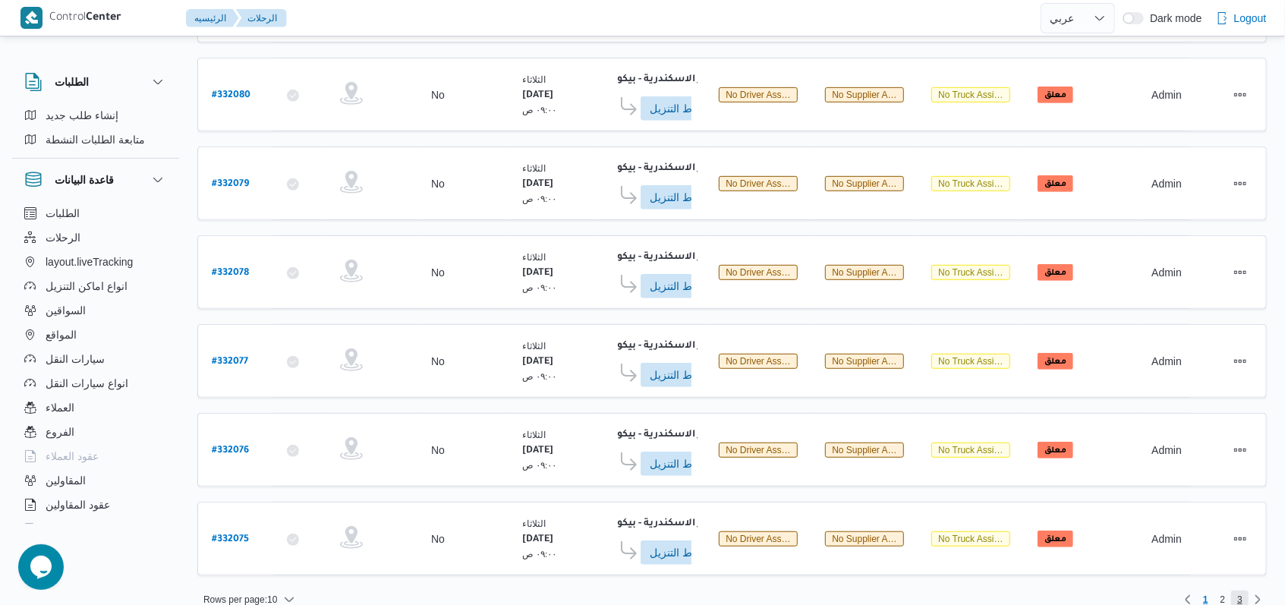
click at [531, 543] on span "3" at bounding box center [1239, 599] width 17 height 18
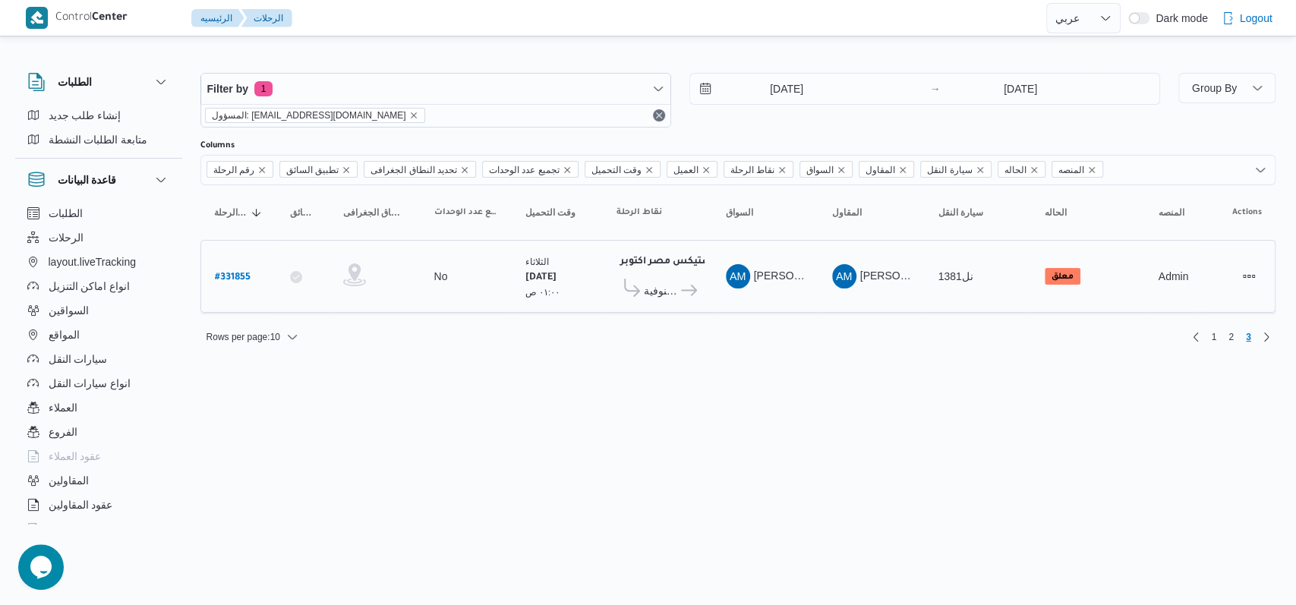
click at [225, 272] on b "# 331855" at bounding box center [233, 277] width 36 height 11
select select "ar"
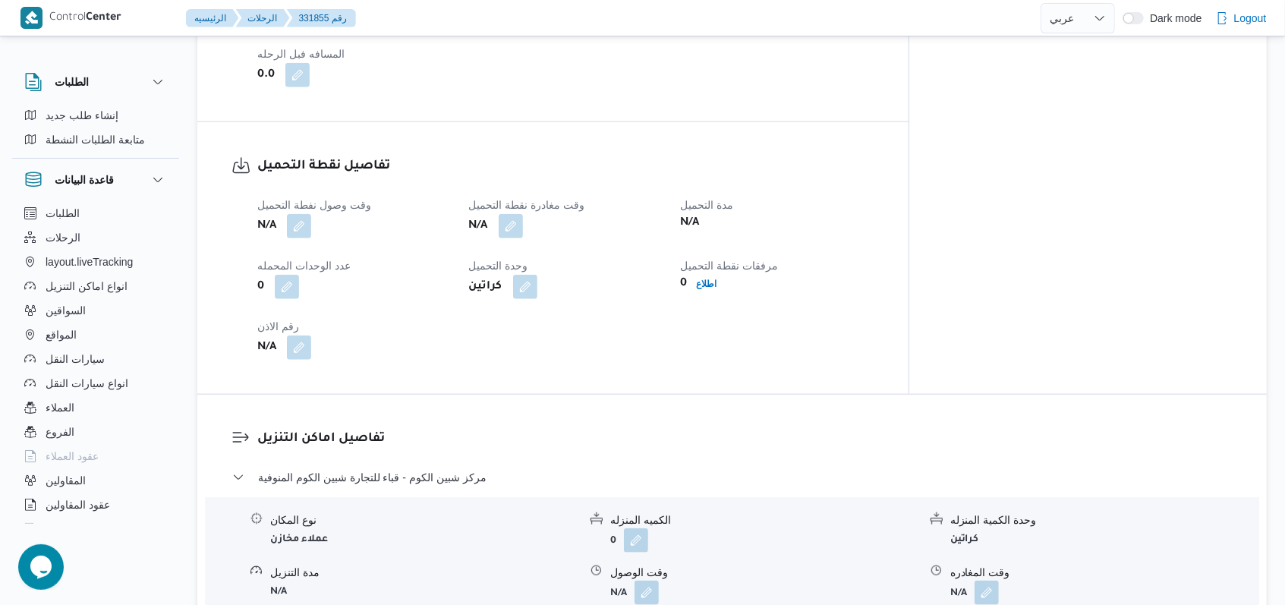
scroll to position [911, 0]
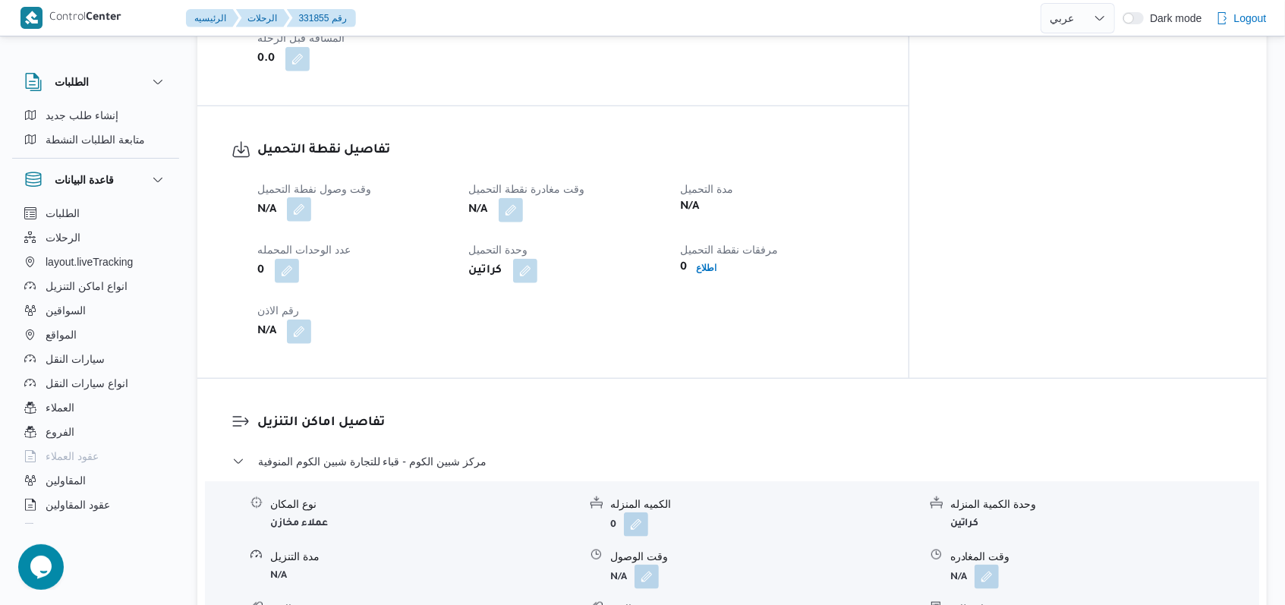
click at [296, 222] on button "button" at bounding box center [299, 234] width 24 height 24
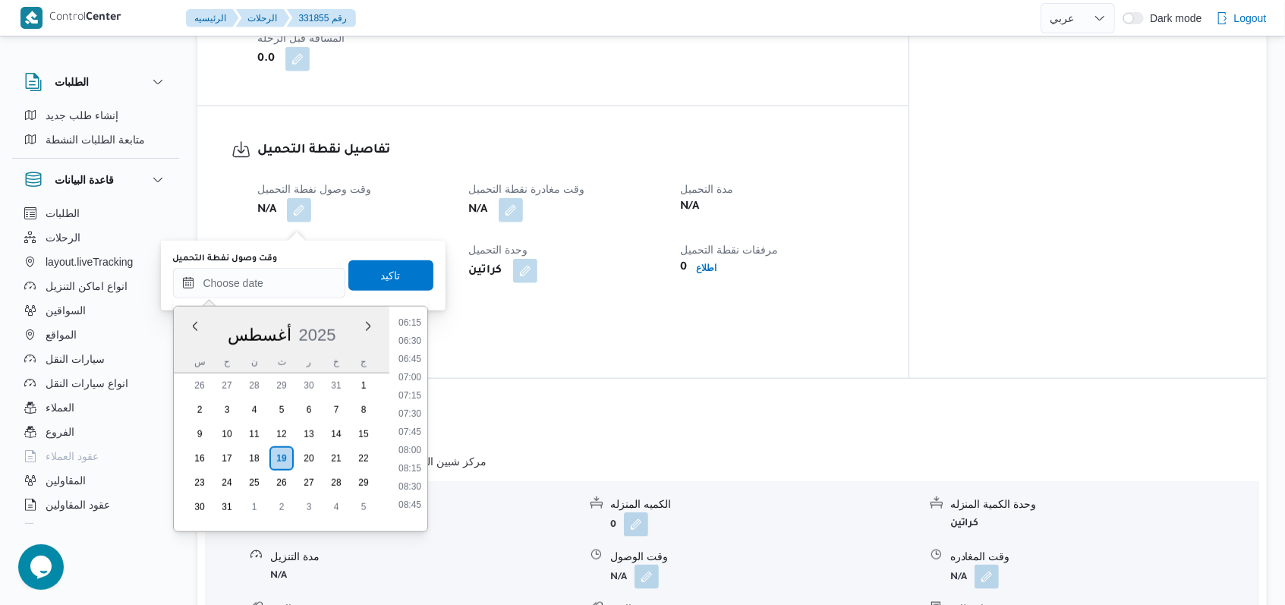
scroll to position [376, 0]
click at [414, 331] on li "05:15" at bounding box center [409, 333] width 35 height 15
type input "١٩/٠٨/٢٠٢٥ ٠٥:١٥"
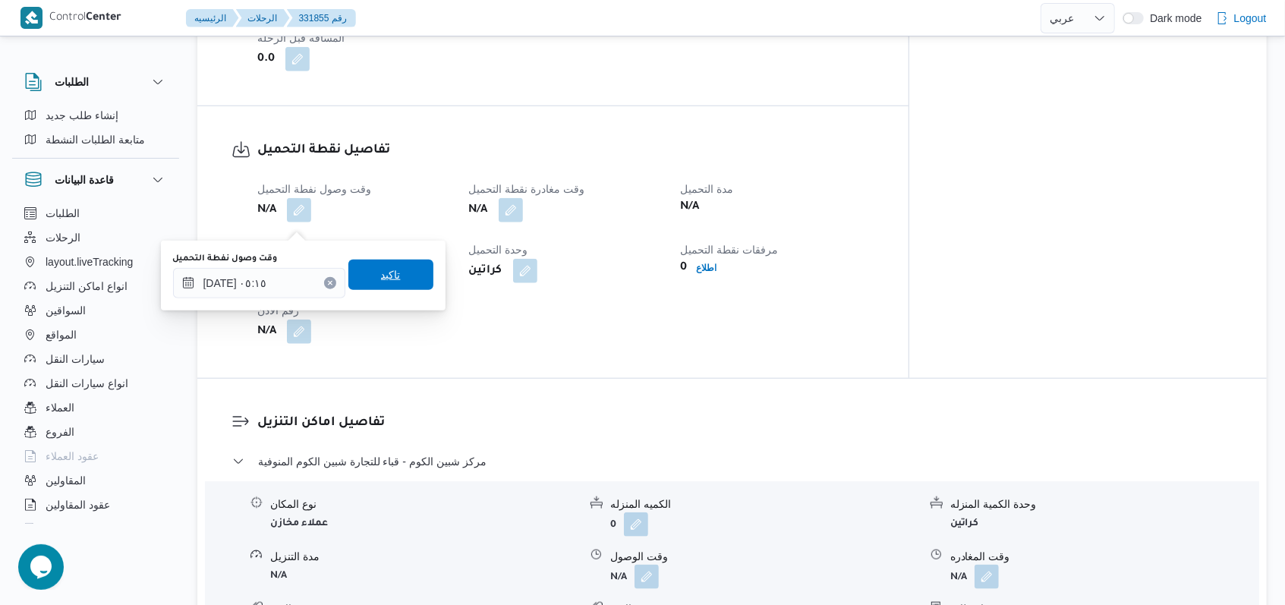
click at [403, 282] on span "تاكيد" at bounding box center [390, 275] width 85 height 30
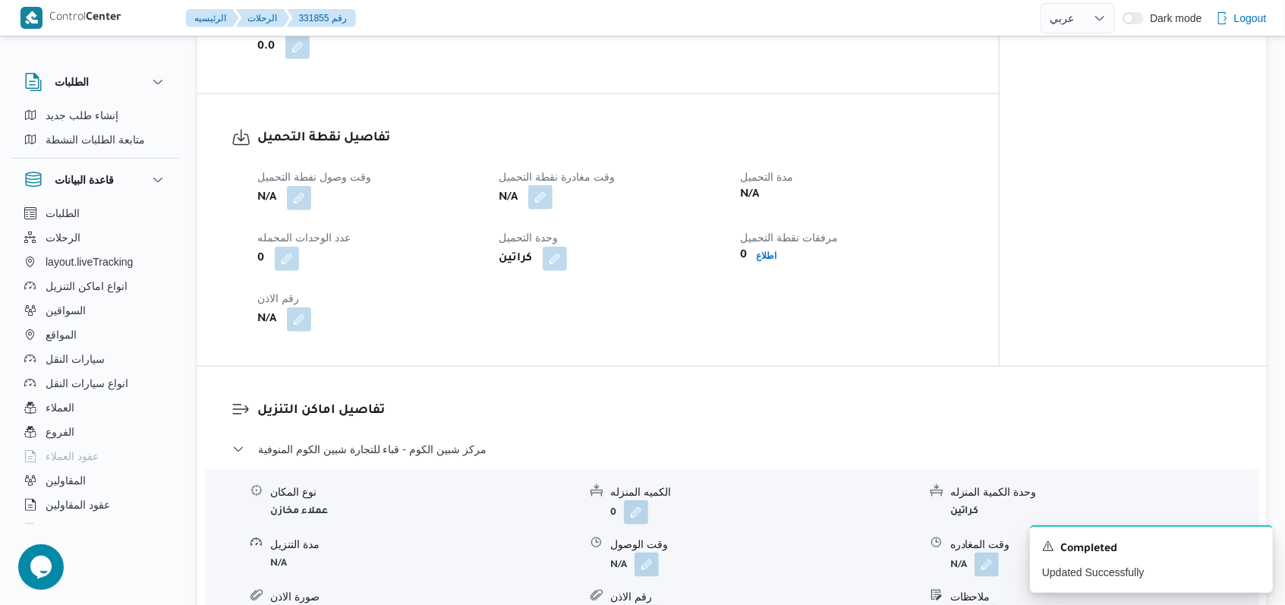
click at [531, 227] on button "button" at bounding box center [540, 221] width 24 height 24
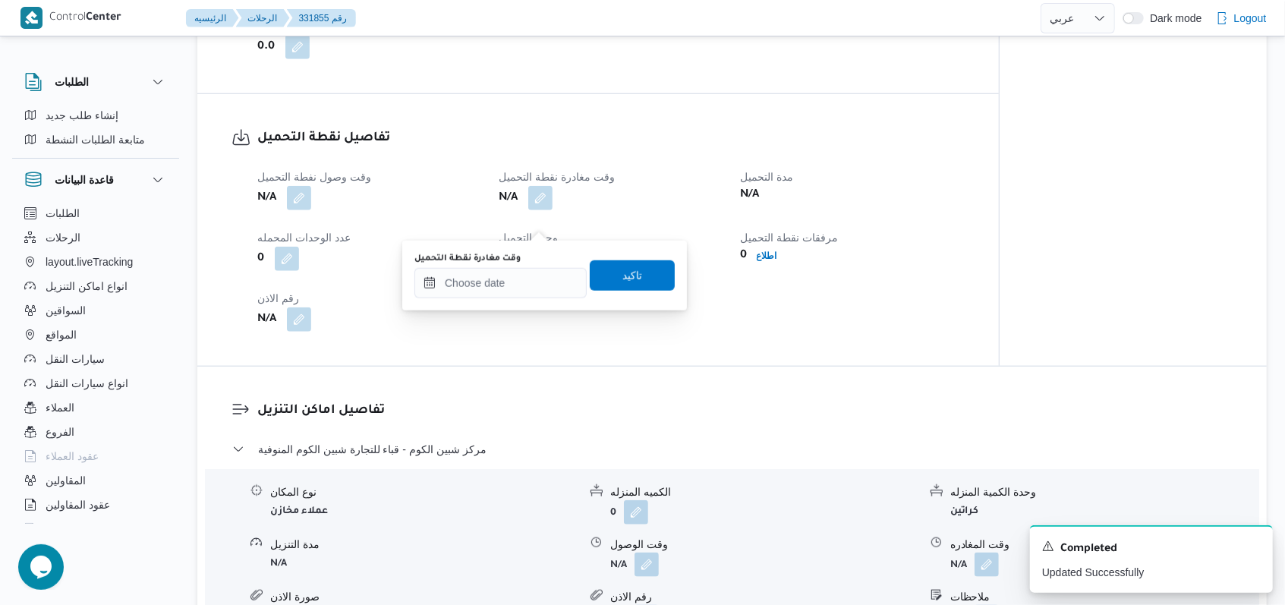
click at [524, 262] on div "وقت مغادرة نقطة التحميل" at bounding box center [500, 259] width 172 height 12
click at [529, 286] on input "وقت مغادرة نقطة التحميل" at bounding box center [500, 283] width 172 height 30
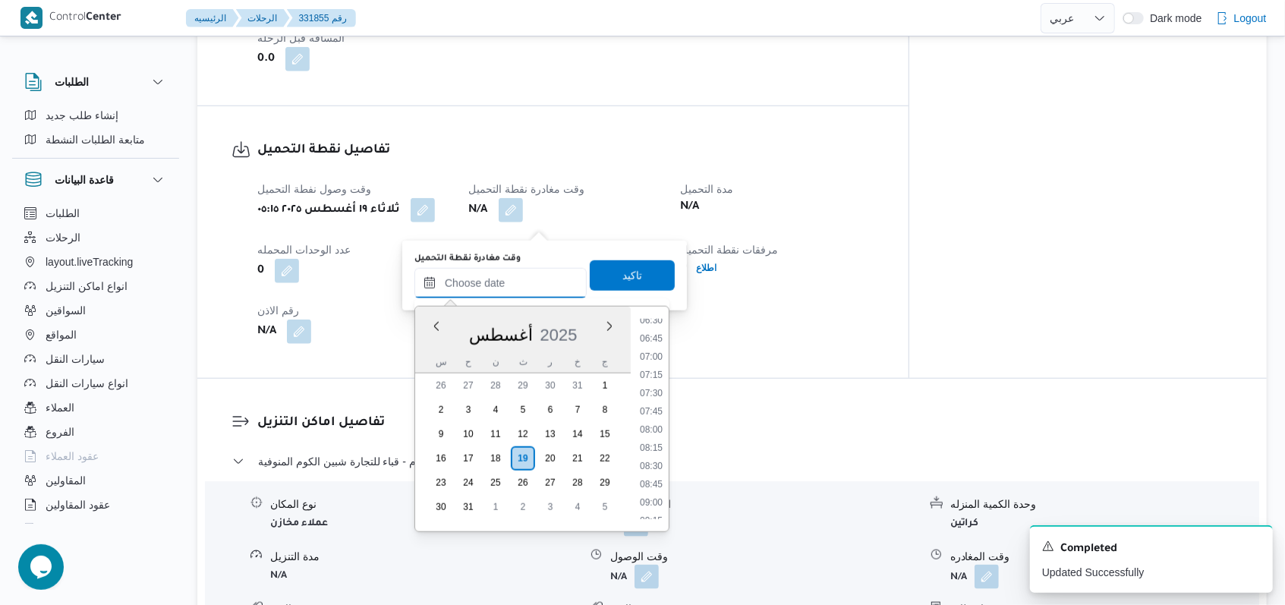
scroll to position [477, 0]
click at [531, 437] on li "08:00" at bounding box center [651, 432] width 35 height 15
type input "١٩/٠٨/٢٠٢٥ ٠٨:٠٠"
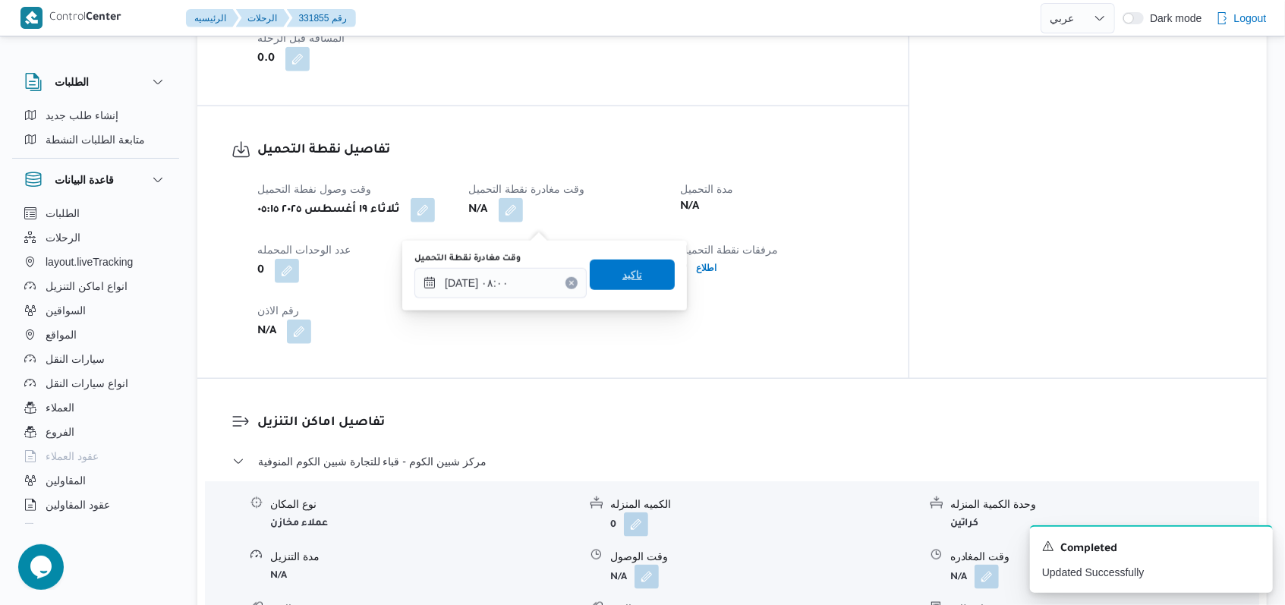
click at [531, 268] on span "تاكيد" at bounding box center [632, 275] width 85 height 30
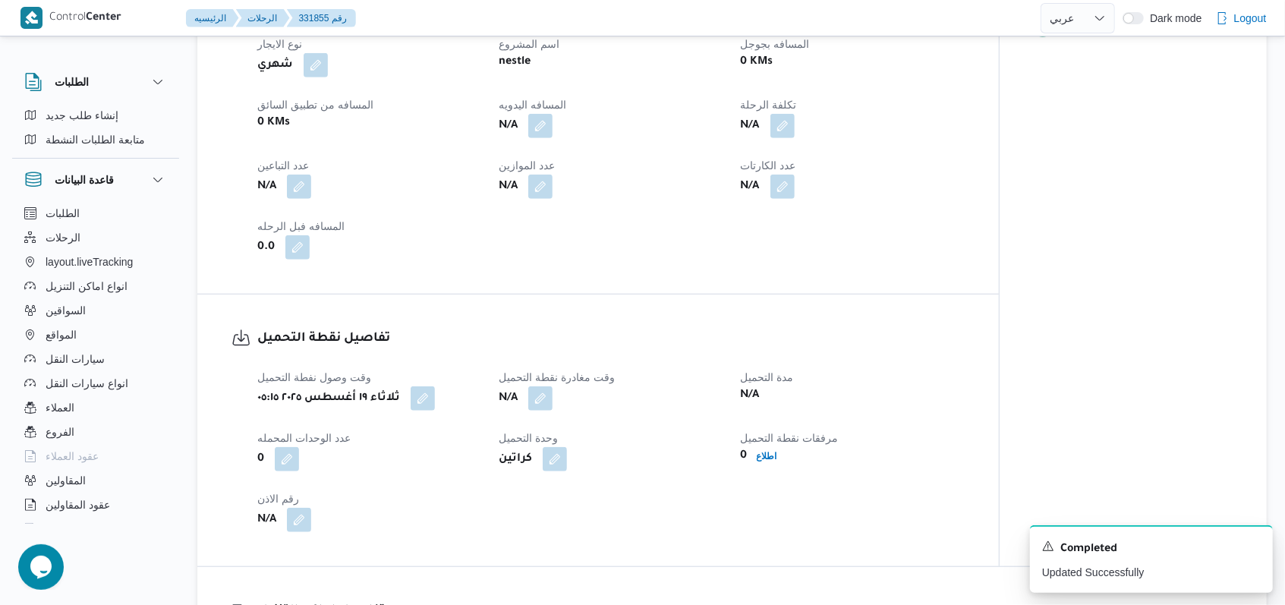
scroll to position [708, 0]
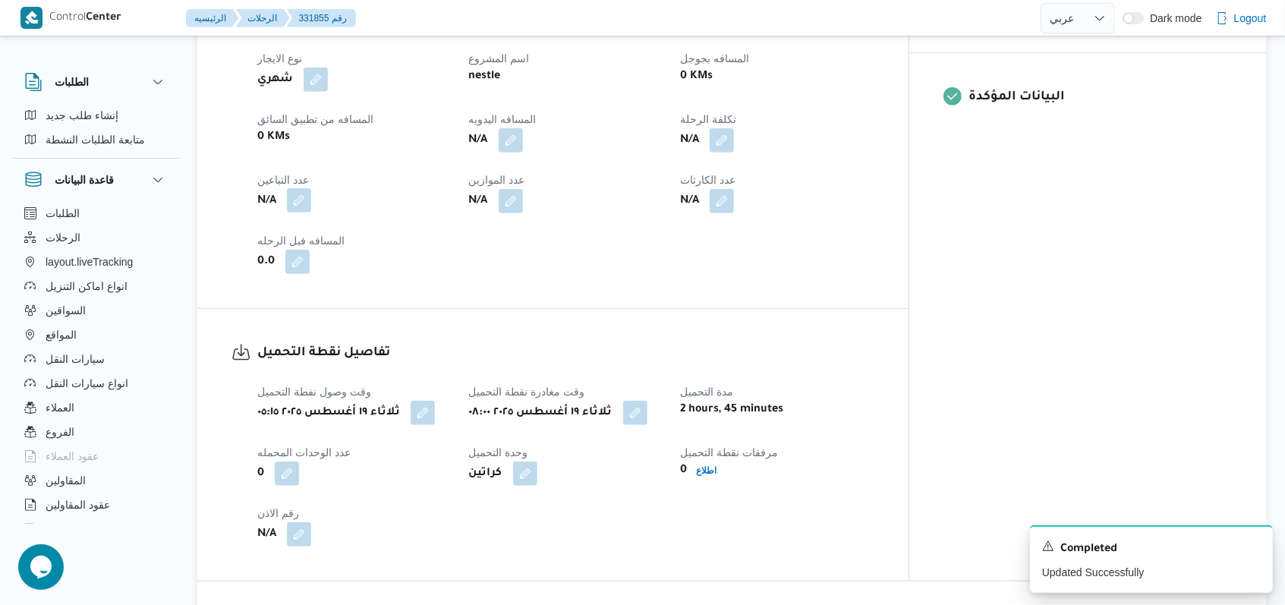
click at [295, 216] on button "button" at bounding box center [299, 225] width 24 height 24
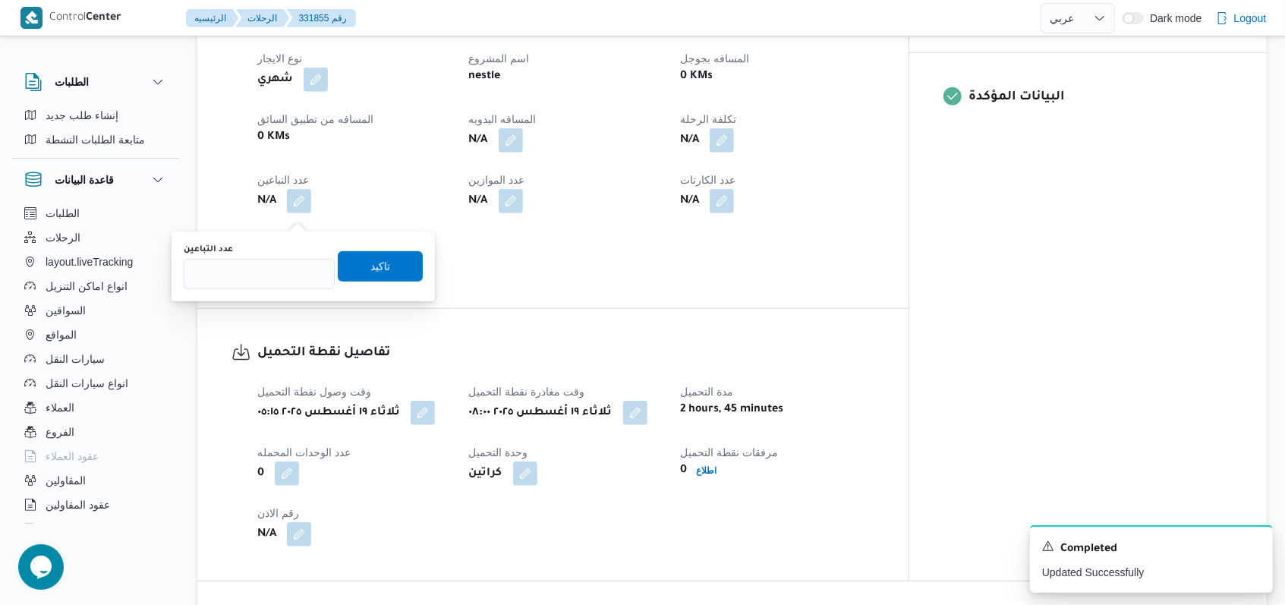
click at [258, 293] on div "You are in a dialog. To close this dialog, hit escape. عدد التباعين تاكيد" at bounding box center [303, 266] width 263 height 70
click at [258, 290] on div "You are in a dialog. To close this dialog, hit escape. عدد التباعين تاكيد" at bounding box center [303, 266] width 263 height 70
click at [266, 267] on input "عدد التباعين" at bounding box center [259, 274] width 151 height 30
type input "1"
click at [379, 269] on span "تاكيد" at bounding box center [380, 265] width 85 height 30
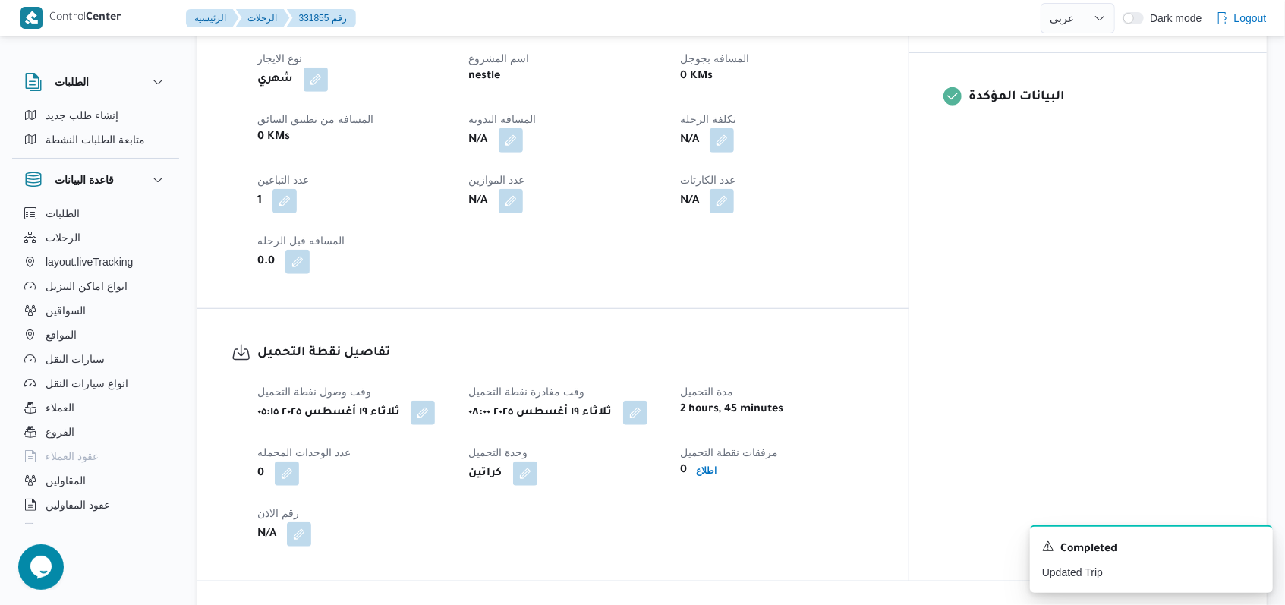
select select "ar"
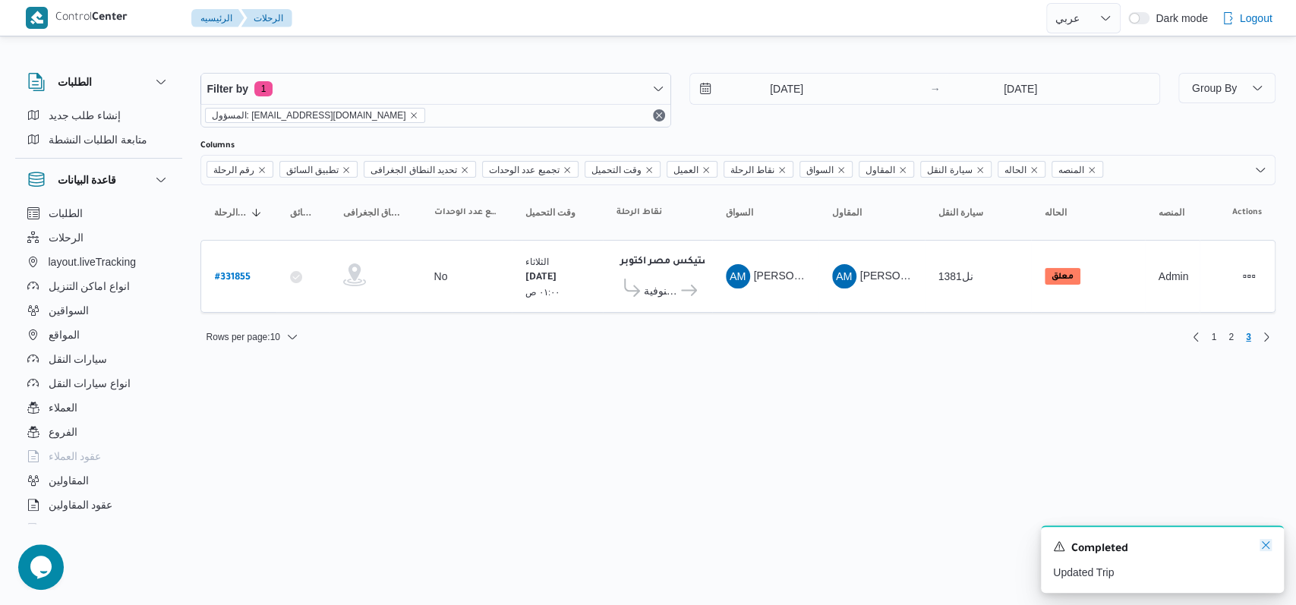
click at [531, 543] on icon "Dismiss toast" at bounding box center [1265, 545] width 12 height 12
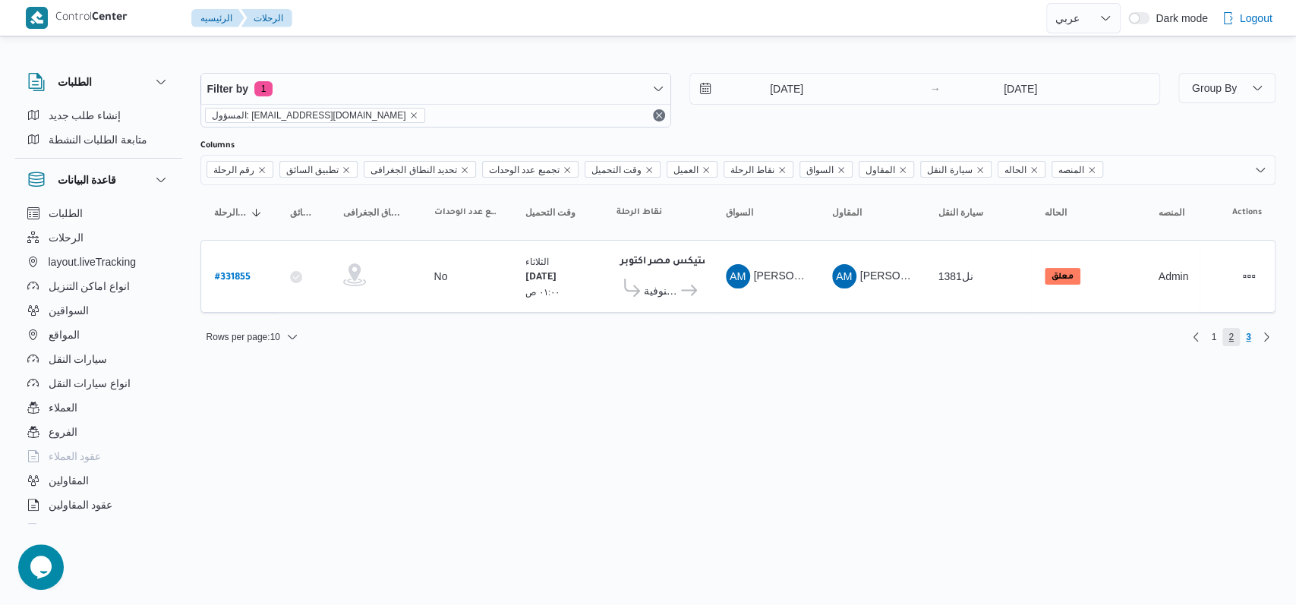
click at [531, 336] on span "2" at bounding box center [1230, 337] width 5 height 18
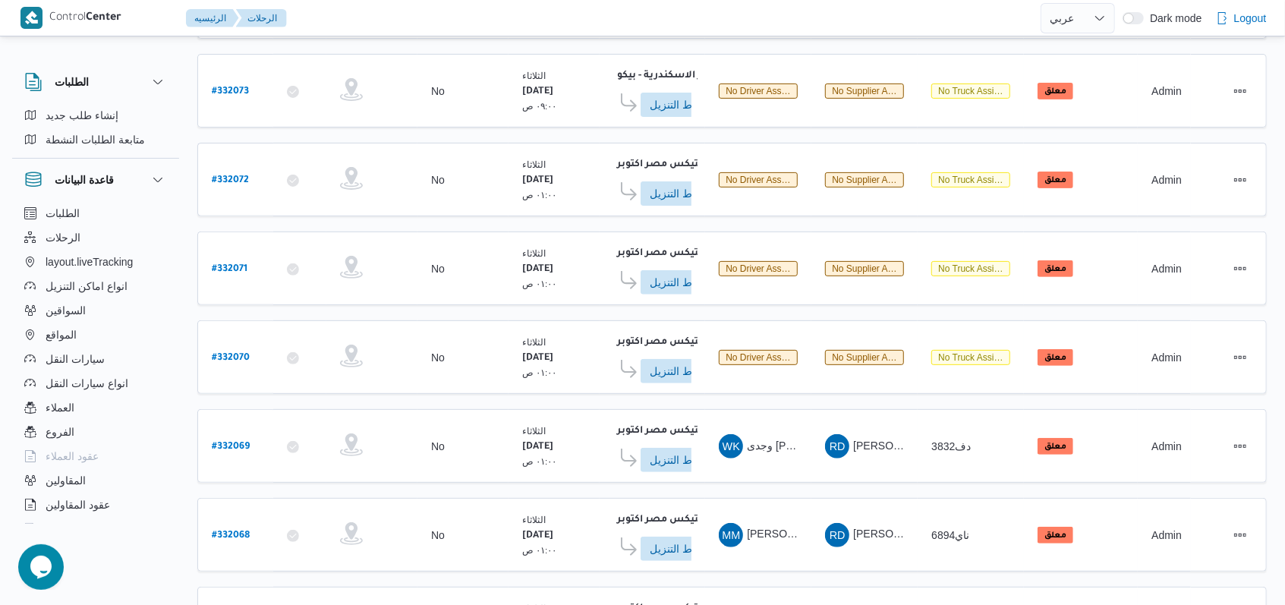
scroll to position [534, 0]
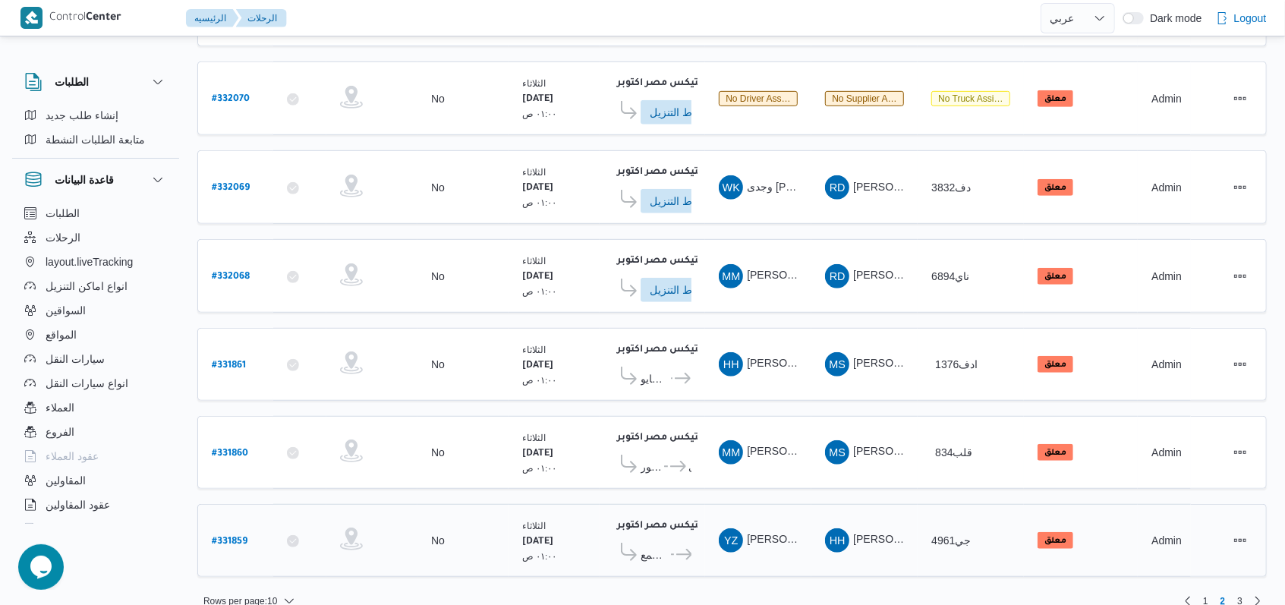
click at [219, 537] on b "# 331859" at bounding box center [230, 542] width 36 height 11
select select "ar"
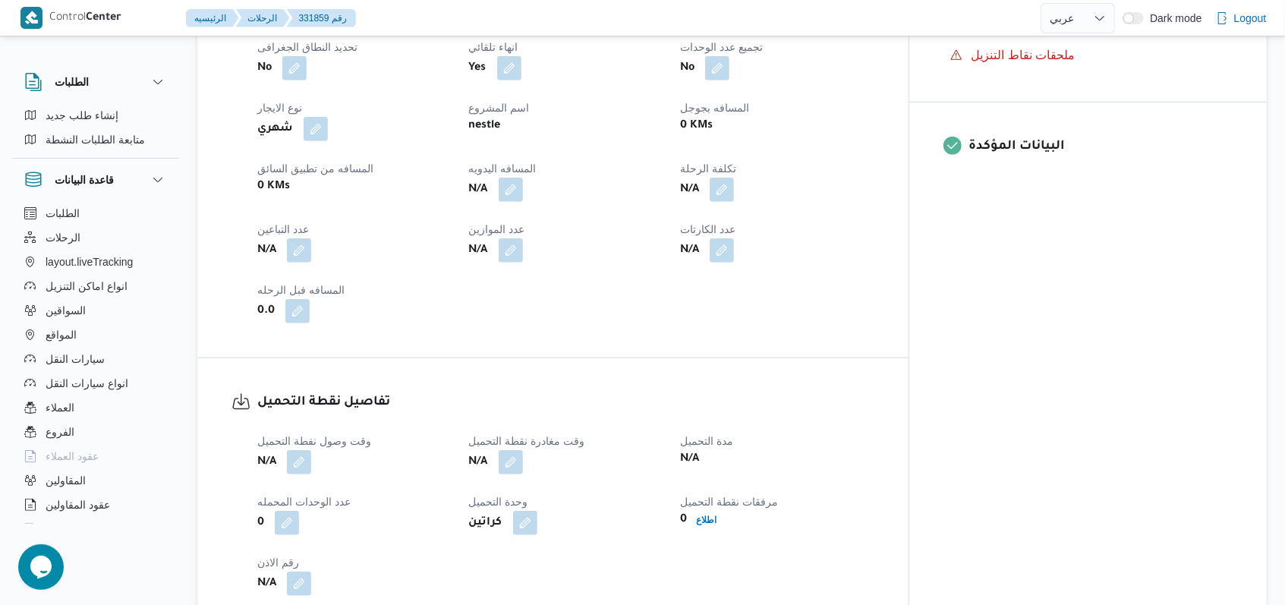
scroll to position [708, 0]
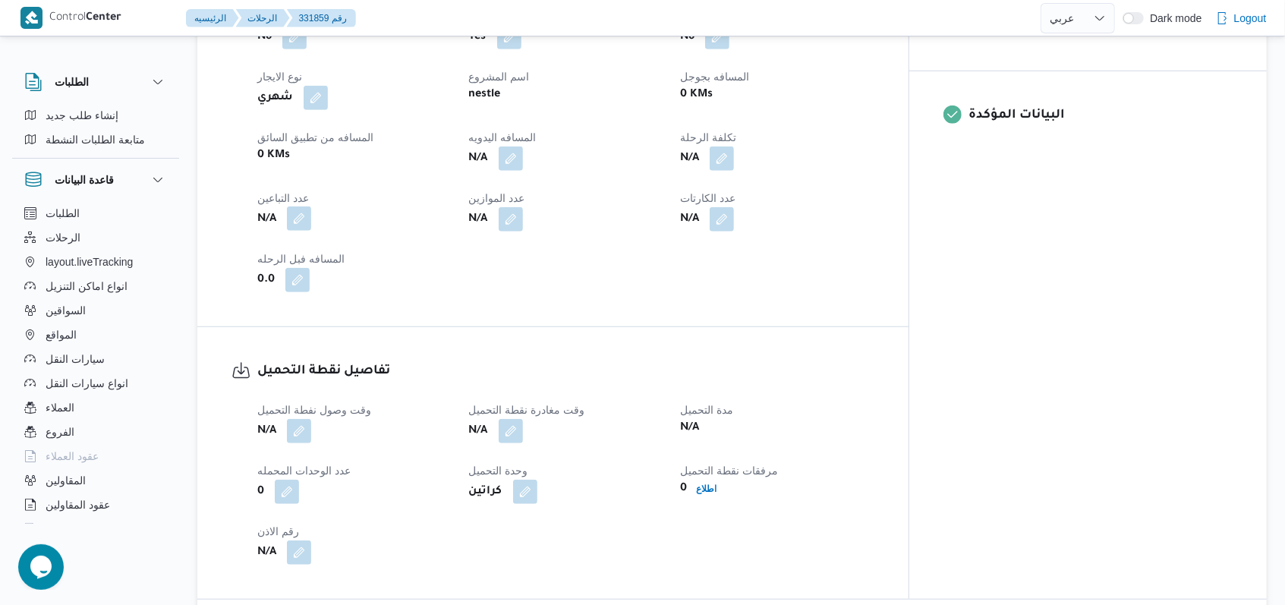
click at [292, 231] on button "button" at bounding box center [299, 243] width 24 height 24
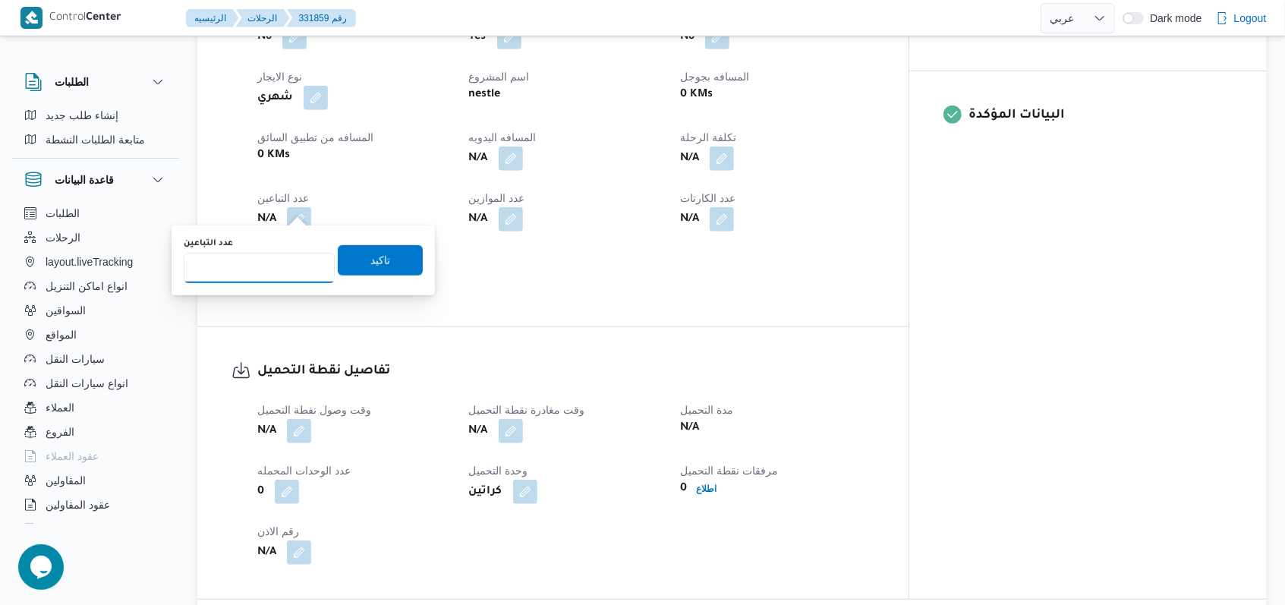
click at [269, 264] on input "عدد التباعين" at bounding box center [259, 268] width 151 height 30
type input "11"
click at [370, 265] on span "تاكيد" at bounding box center [380, 259] width 20 height 18
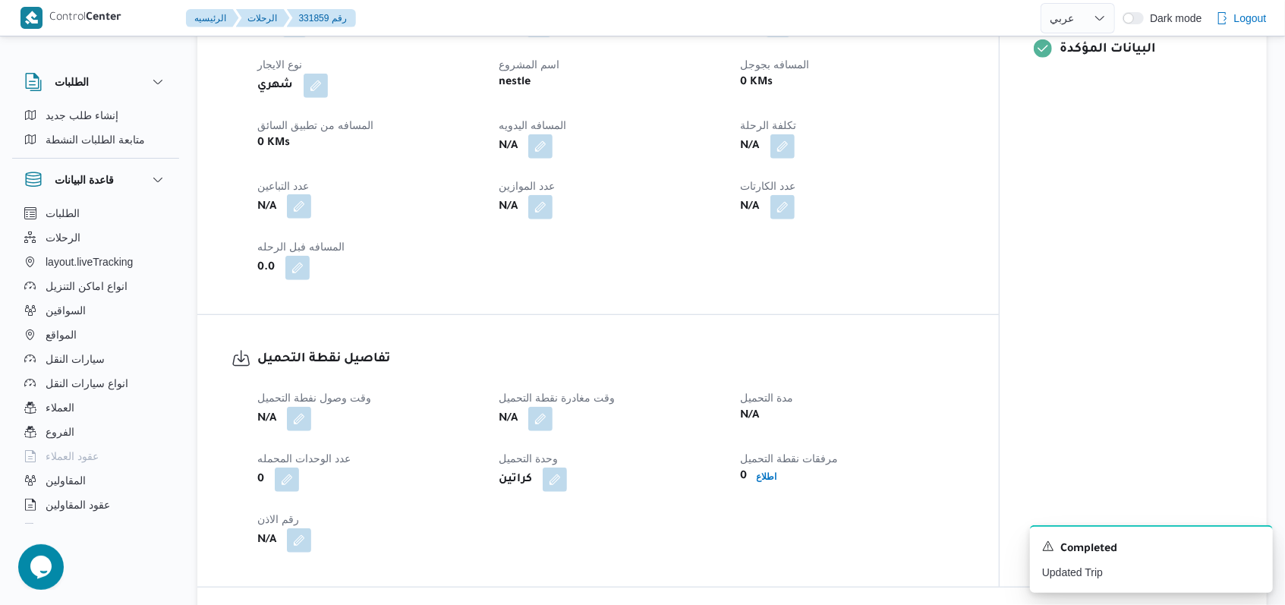
click at [311, 219] on button "button" at bounding box center [299, 231] width 24 height 24
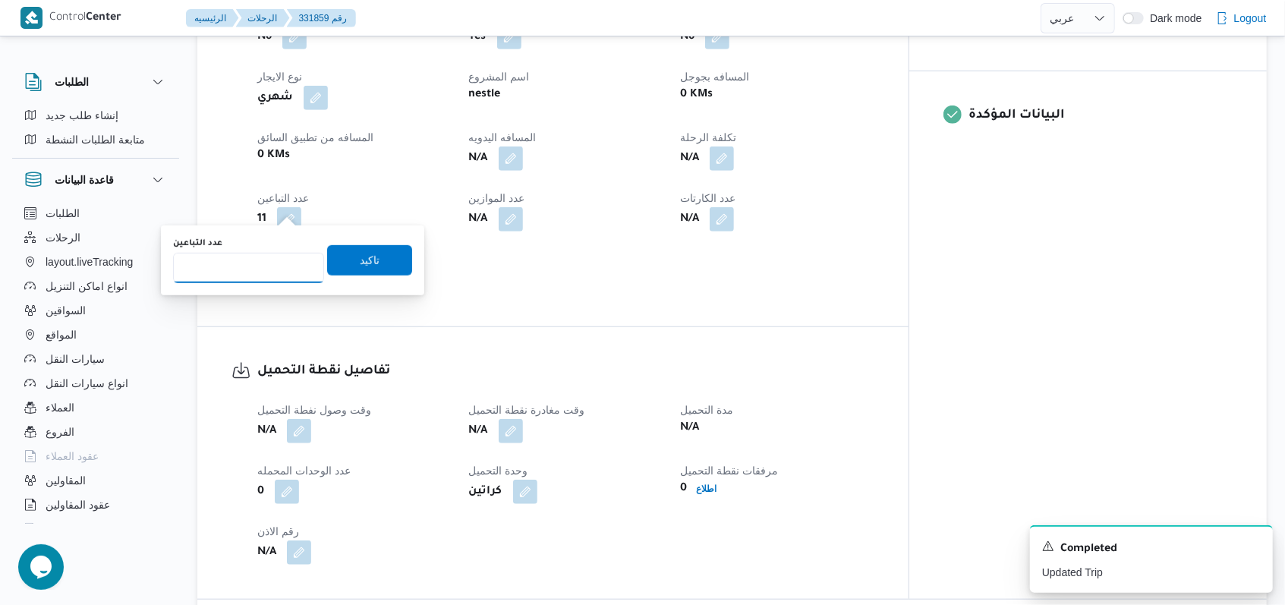
click at [241, 263] on input "عدد التباعين" at bounding box center [248, 268] width 151 height 30
type input "1"
click at [360, 258] on span "تاكيد" at bounding box center [370, 260] width 20 height 18
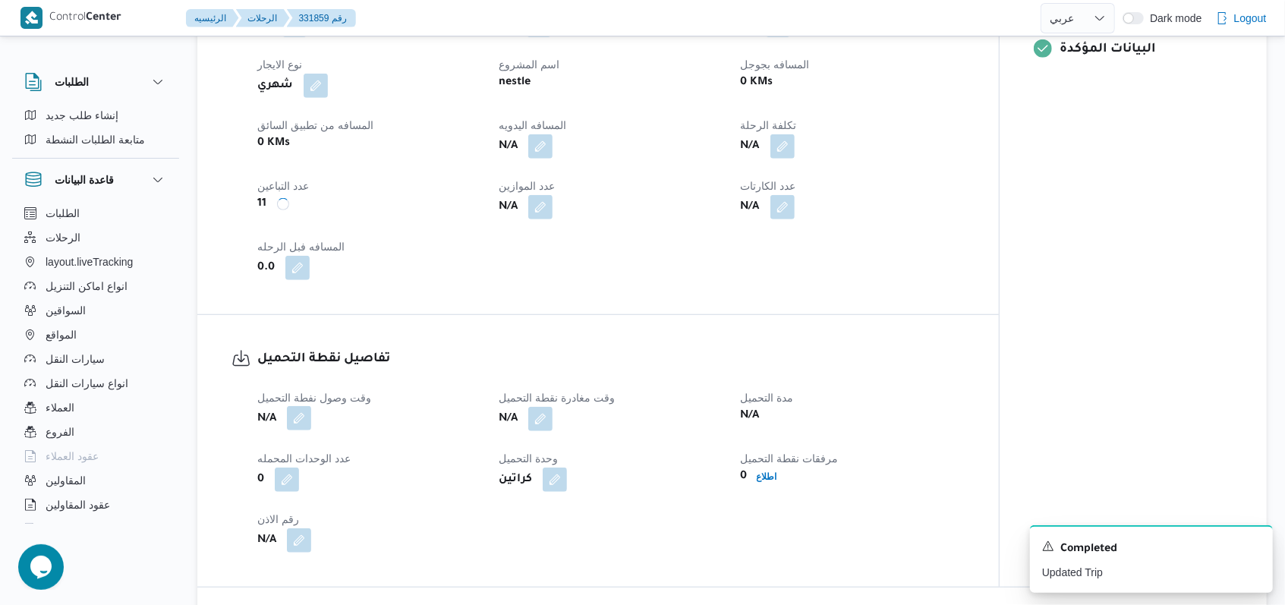
click at [304, 430] on button "button" at bounding box center [299, 442] width 24 height 24
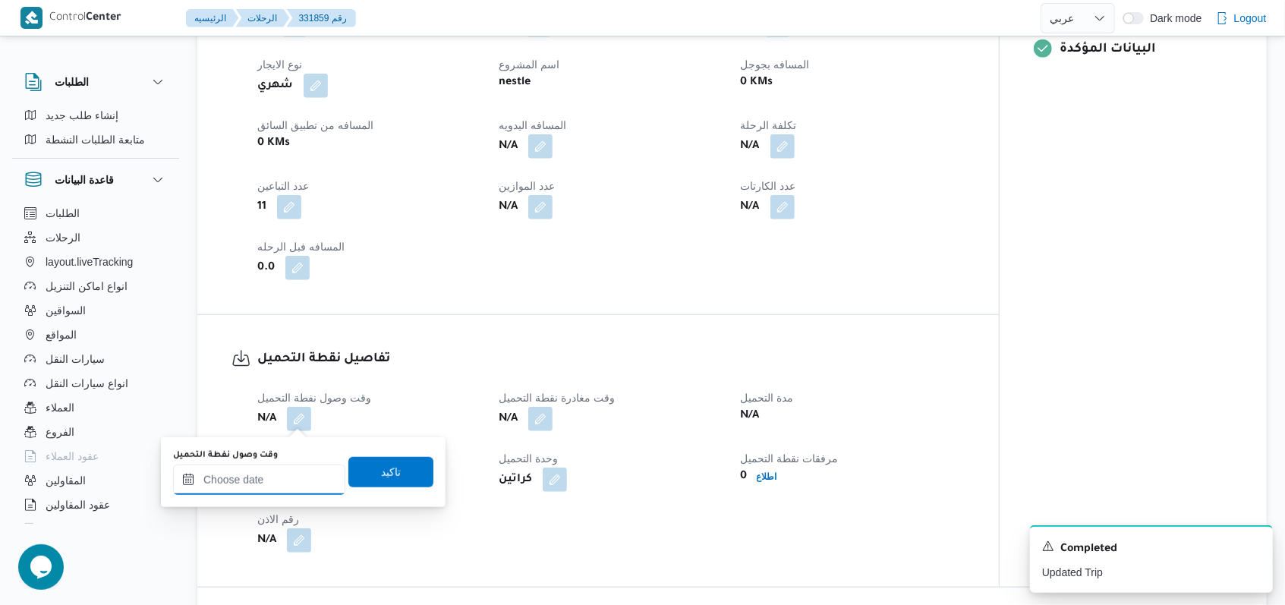
click at [288, 474] on input "وقت وصول نفطة التحميل" at bounding box center [259, 479] width 172 height 30
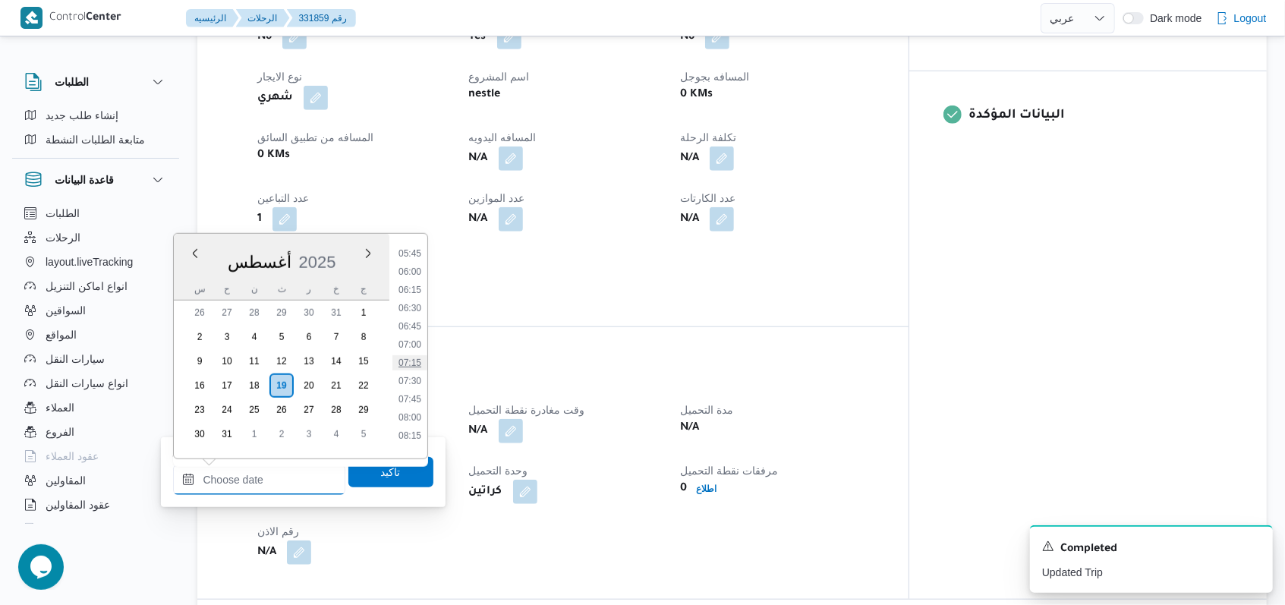
scroll to position [376, 0]
click at [416, 280] on li "05:30" at bounding box center [409, 278] width 35 height 15
type input "١٩/٠٨/٢٠٢٥ ٠٥:٣٠"
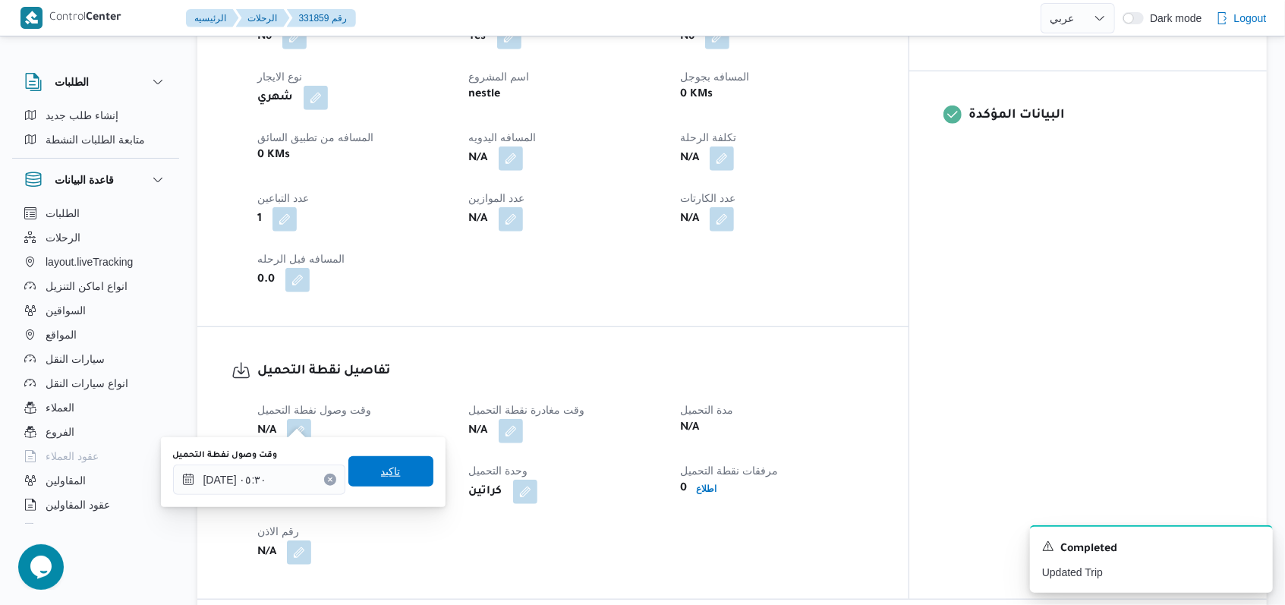
click at [383, 480] on span "تاكيد" at bounding box center [390, 471] width 85 height 30
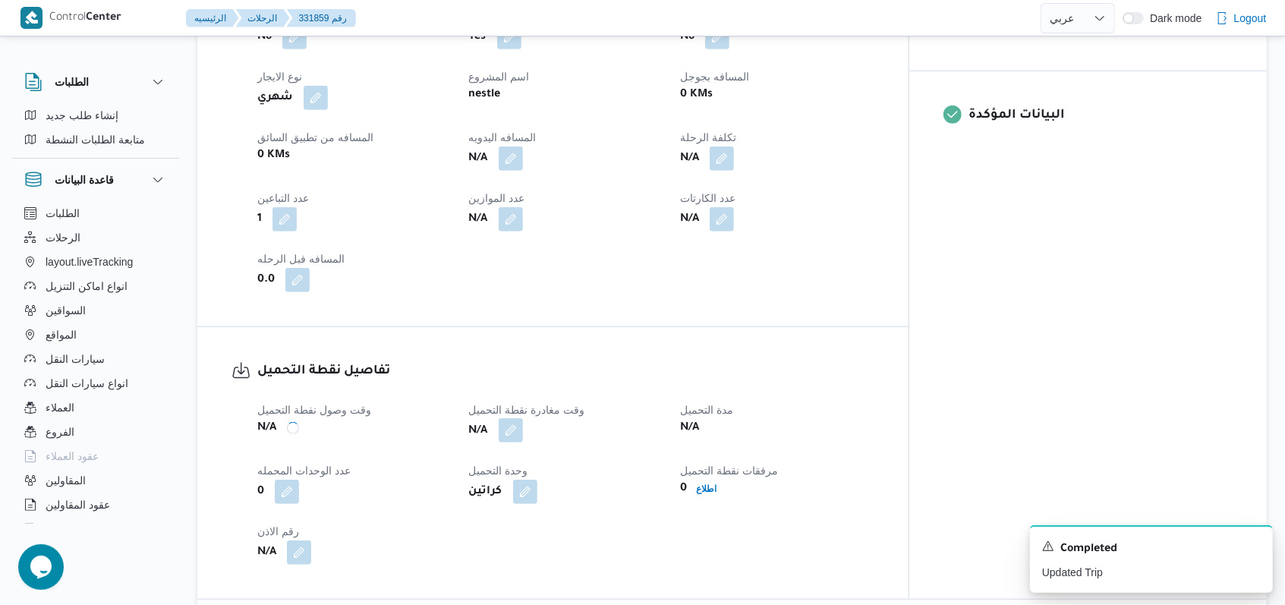
click at [523, 442] on button "button" at bounding box center [511, 454] width 24 height 24
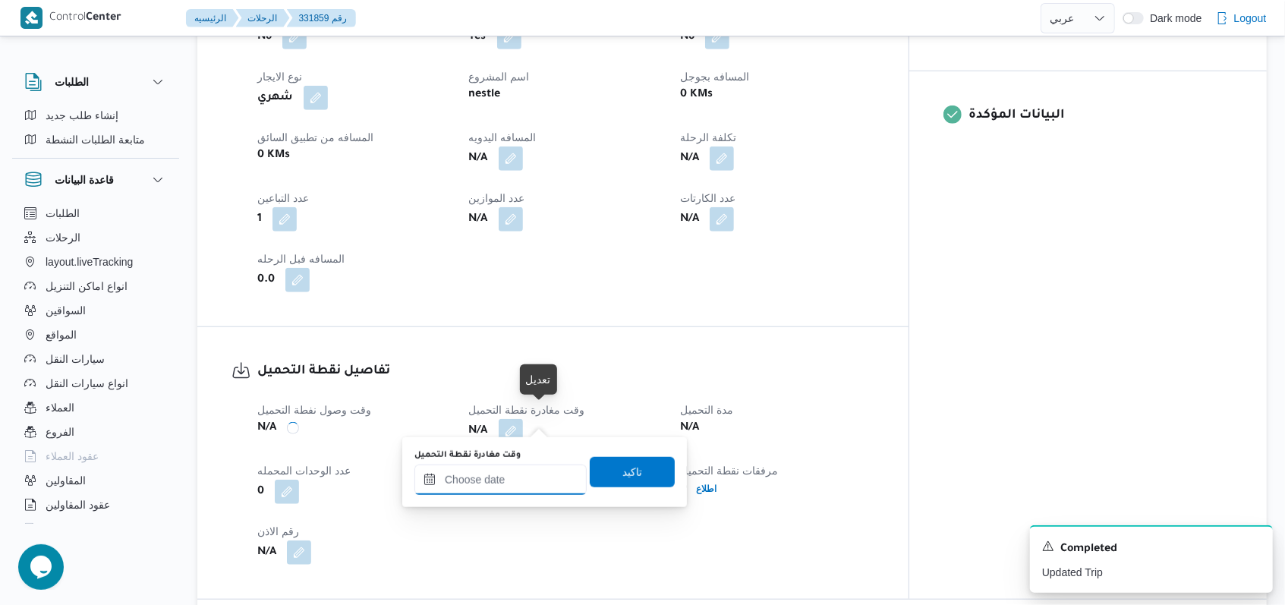
click at [512, 486] on input "وقت مغادرة نقطة التحميل" at bounding box center [500, 479] width 172 height 30
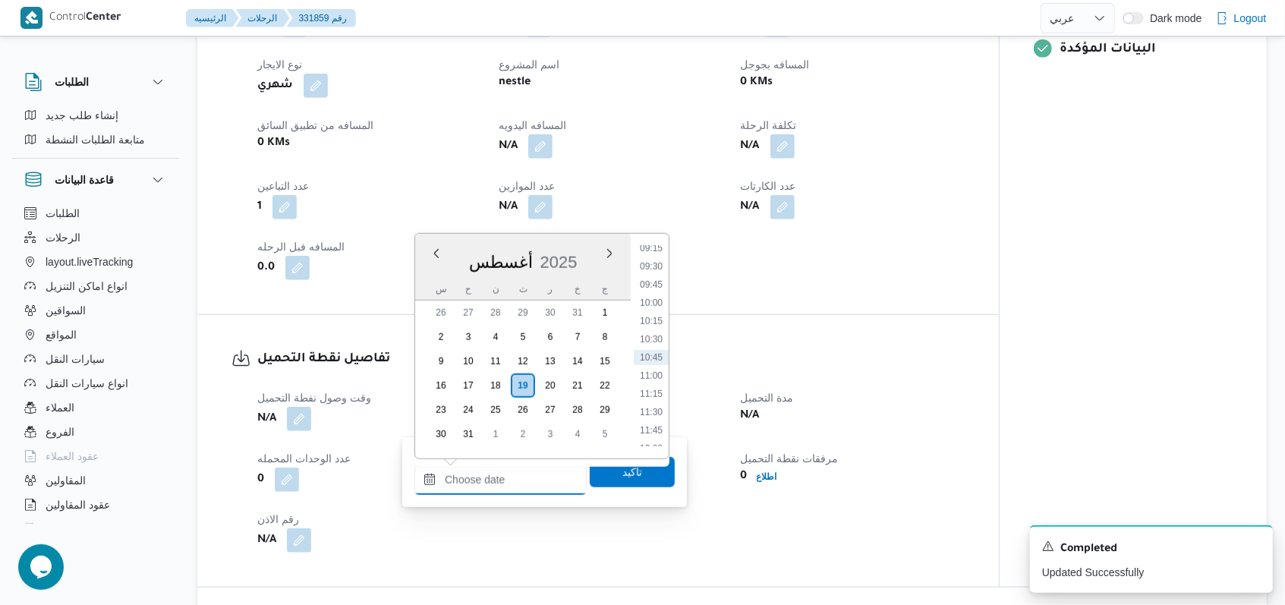
scroll to position [578, 0]
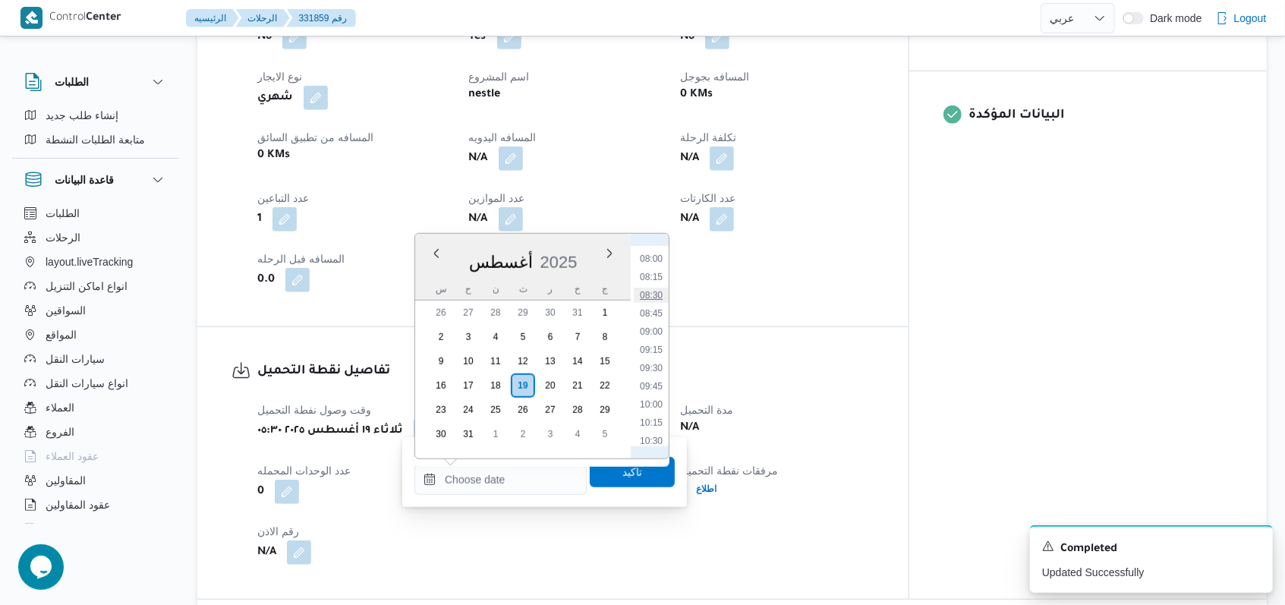
click at [531, 298] on li "08:30" at bounding box center [651, 295] width 35 height 15
type input "١٩/٠٨/٢٠٢٥ ٠٨:٣٠"
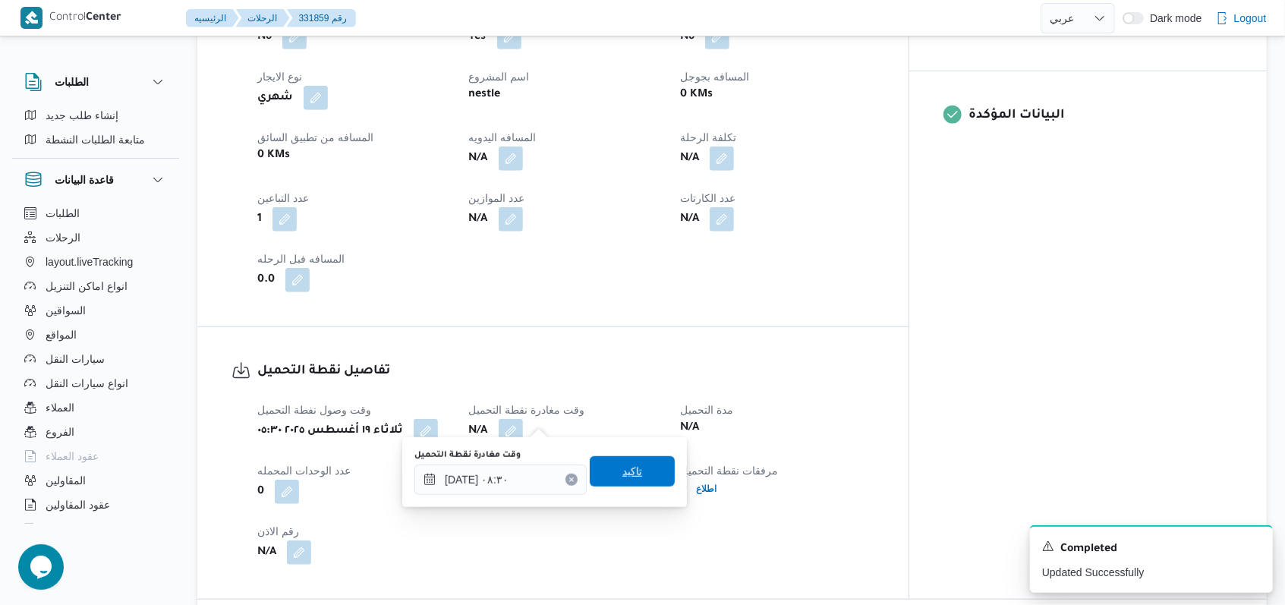
click at [531, 458] on span "تاكيد" at bounding box center [632, 471] width 85 height 30
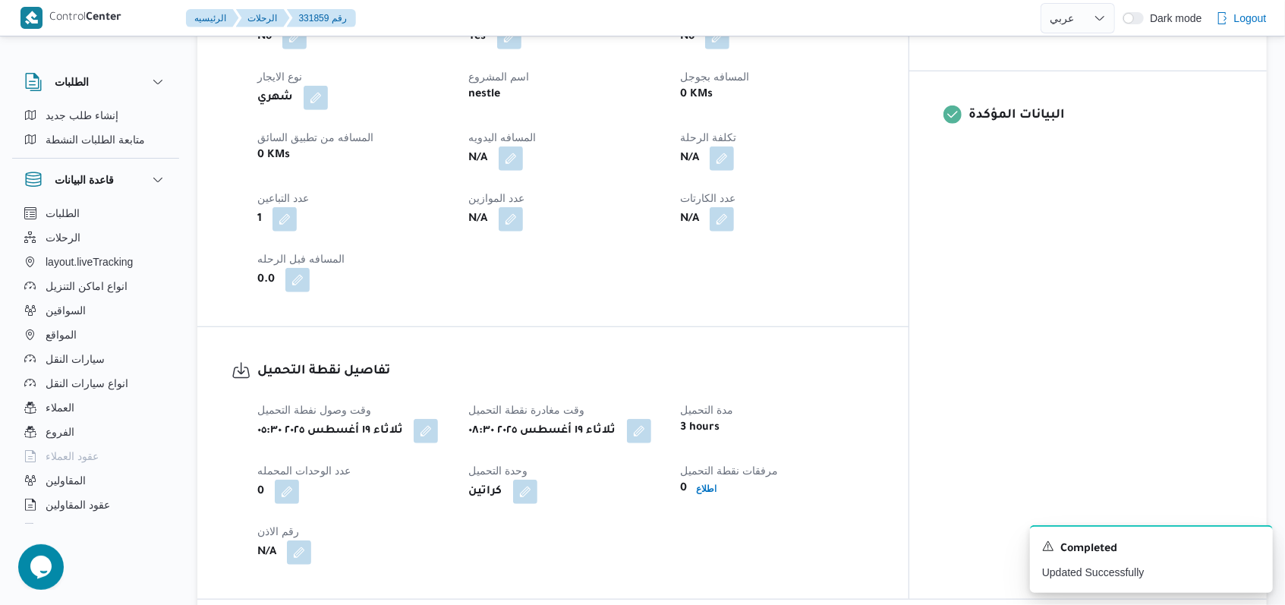
select select "ar"
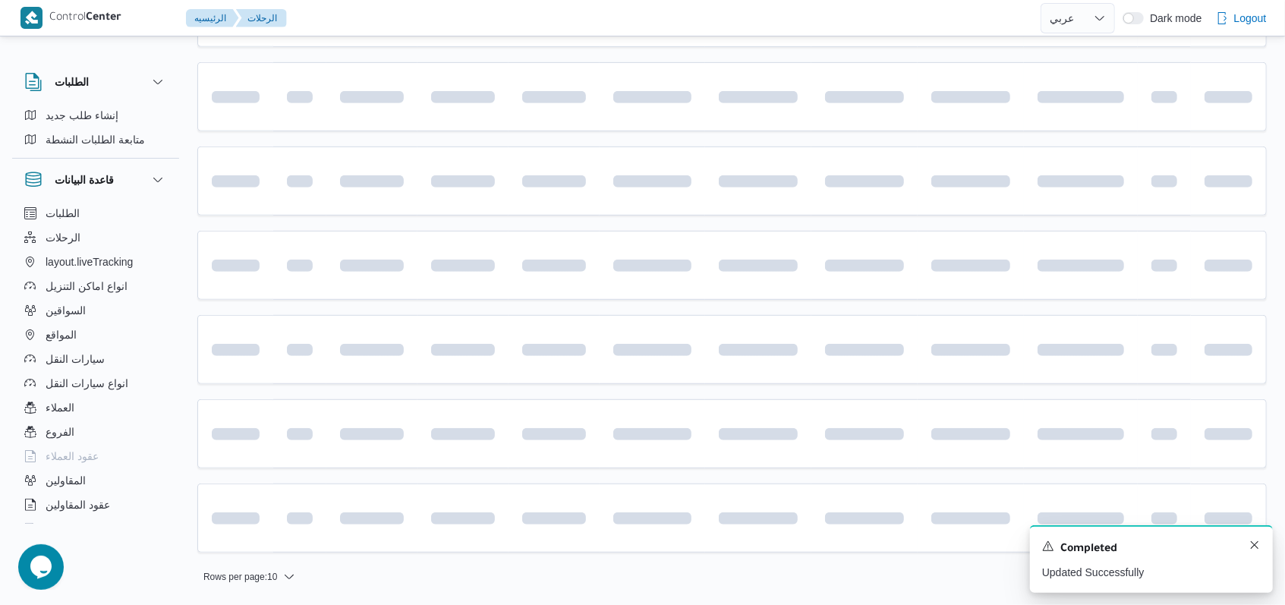
scroll to position [508, 0]
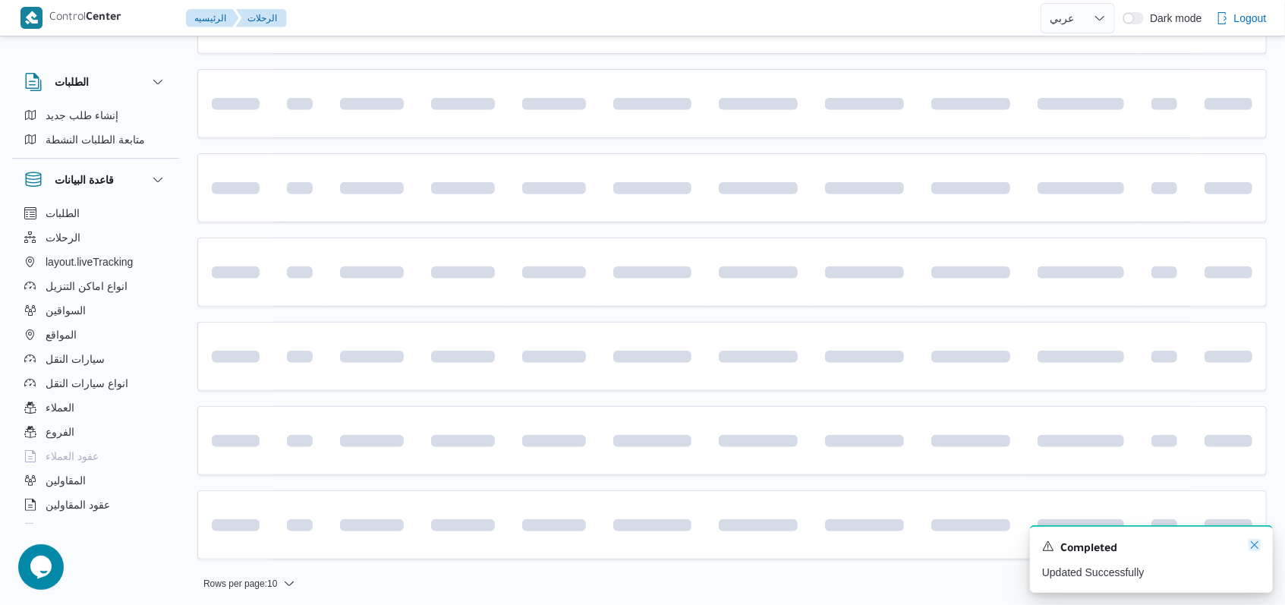
click at [531, 543] on icon "Dismiss toast" at bounding box center [1254, 545] width 12 height 12
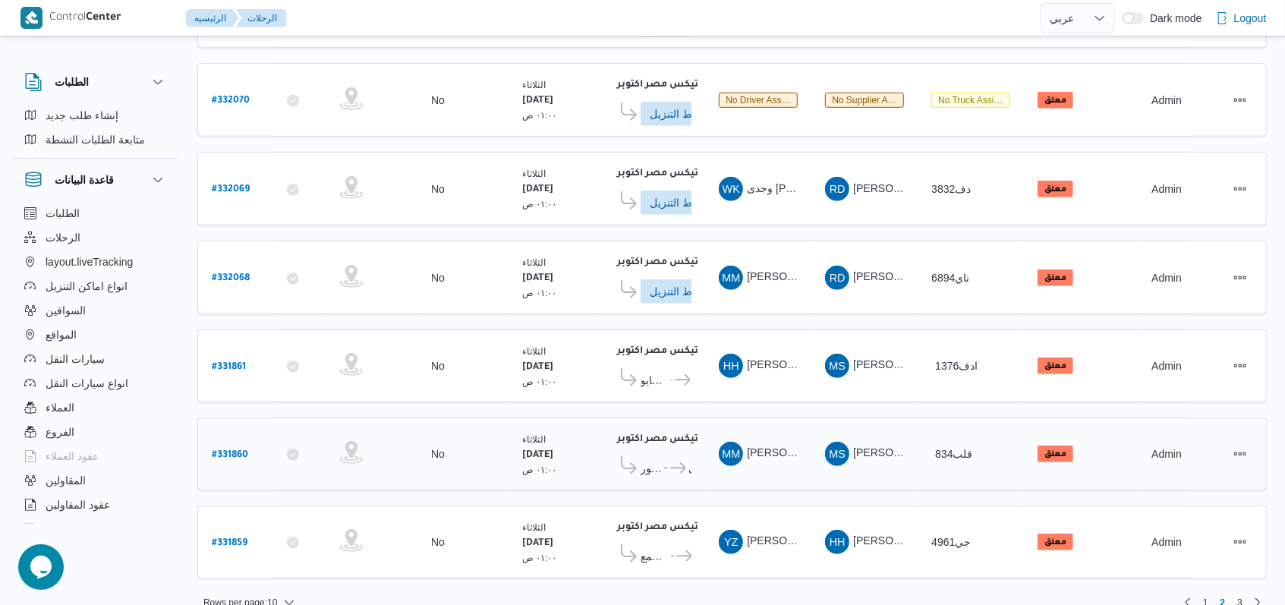
scroll to position [534, 0]
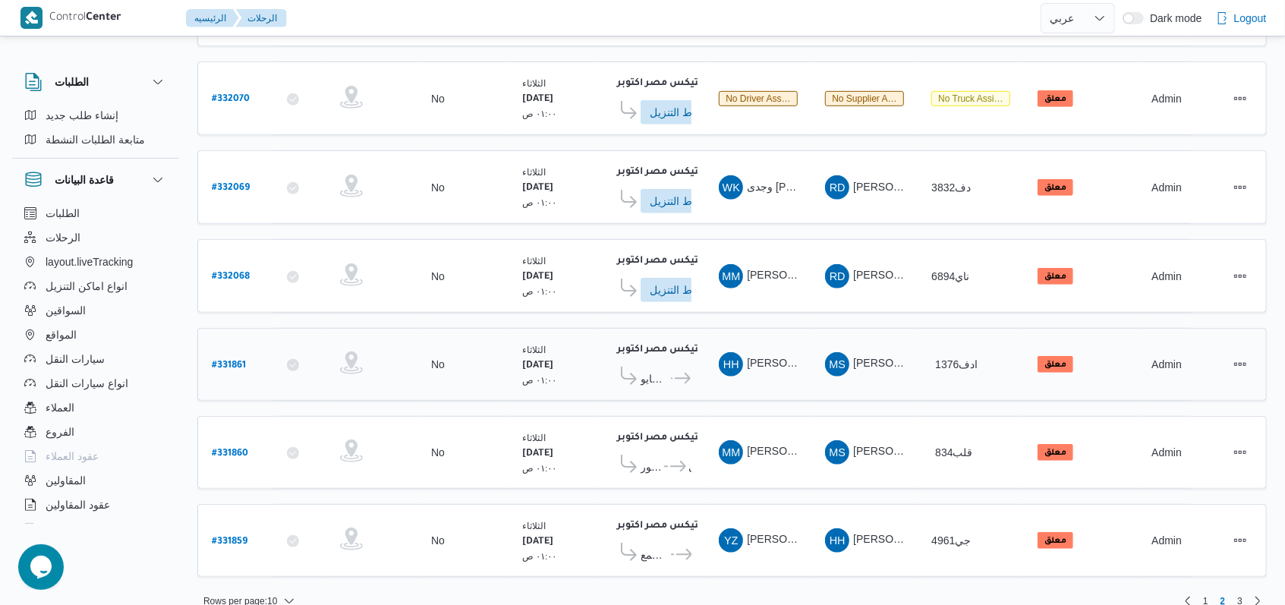
click at [238, 361] on b "# 331861" at bounding box center [229, 366] width 34 height 11
select select "ar"
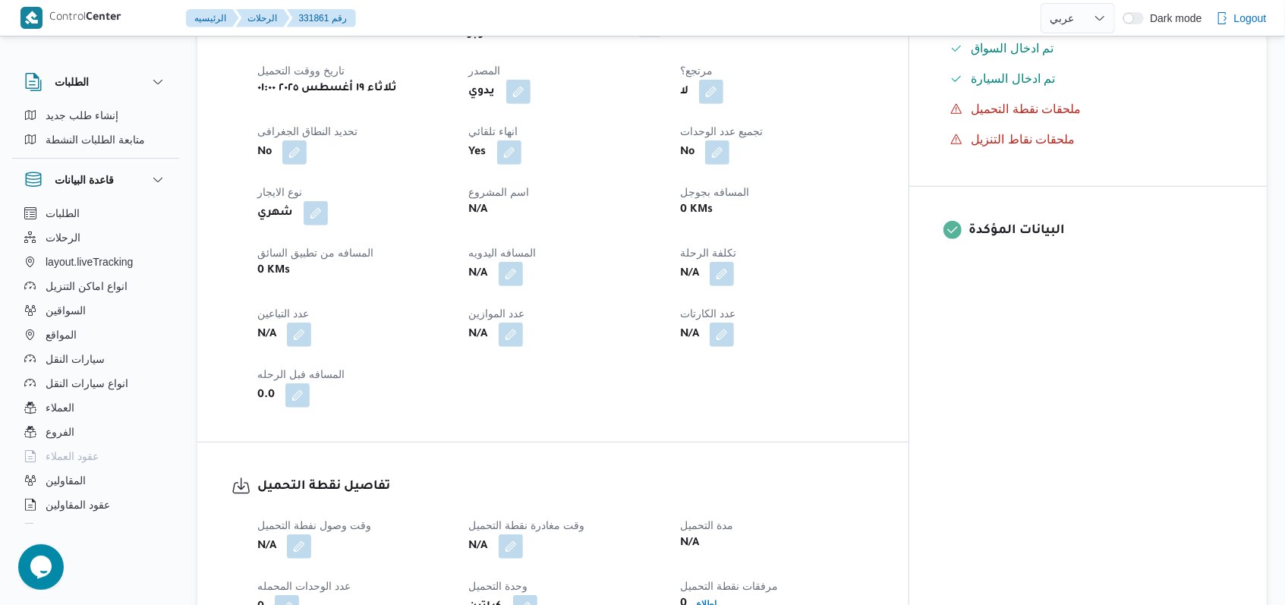
scroll to position [607, 0]
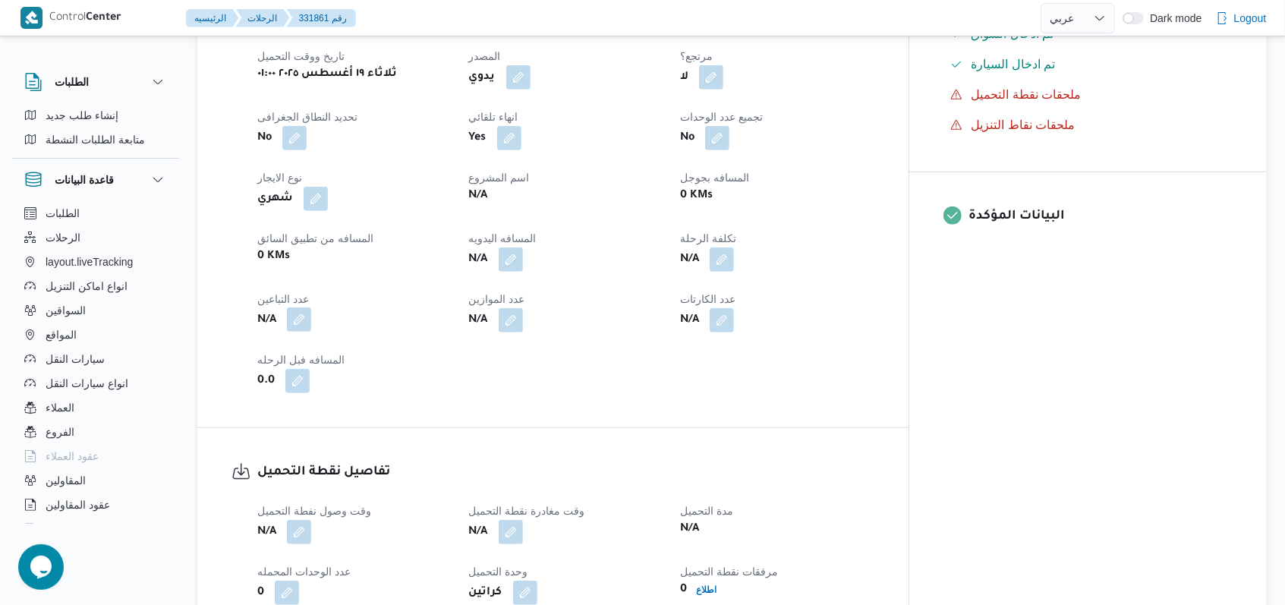
click at [310, 338] on button "button" at bounding box center [299, 350] width 24 height 24
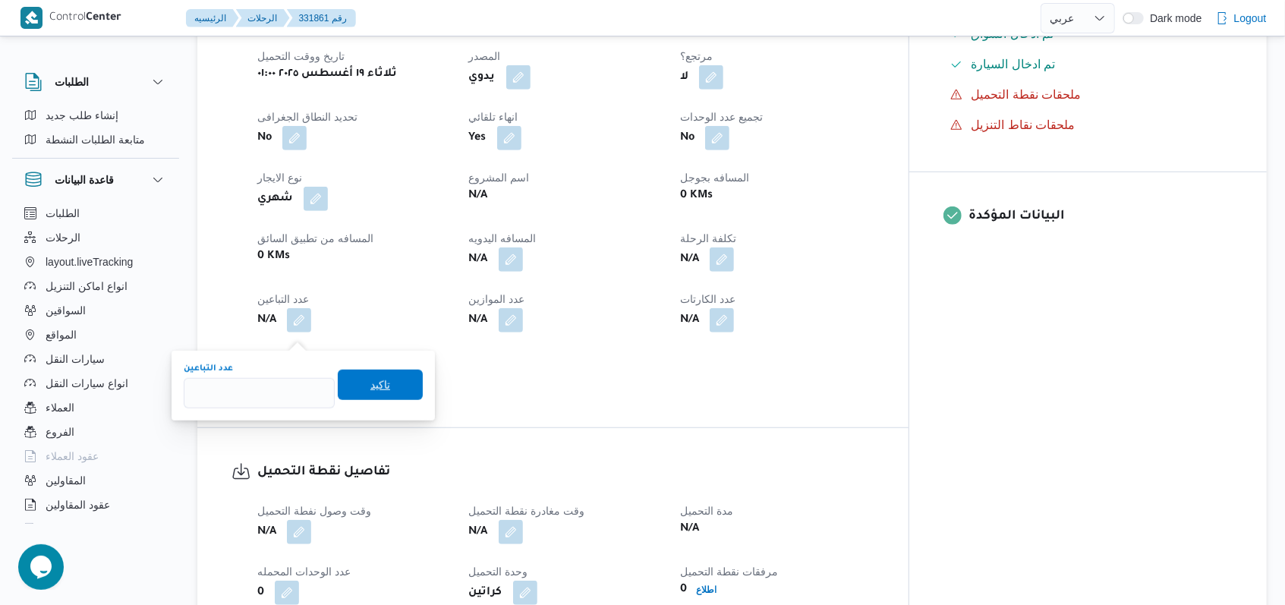
type input "1"
click at [346, 386] on span "تاكيد" at bounding box center [380, 385] width 85 height 30
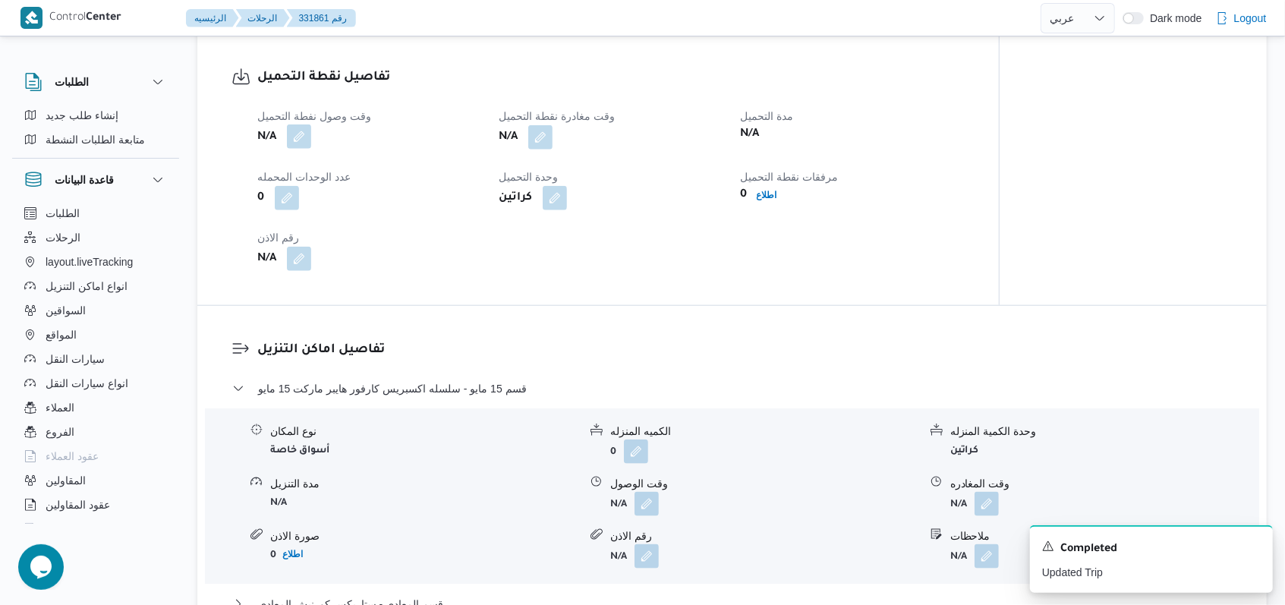
scroll to position [1012, 0]
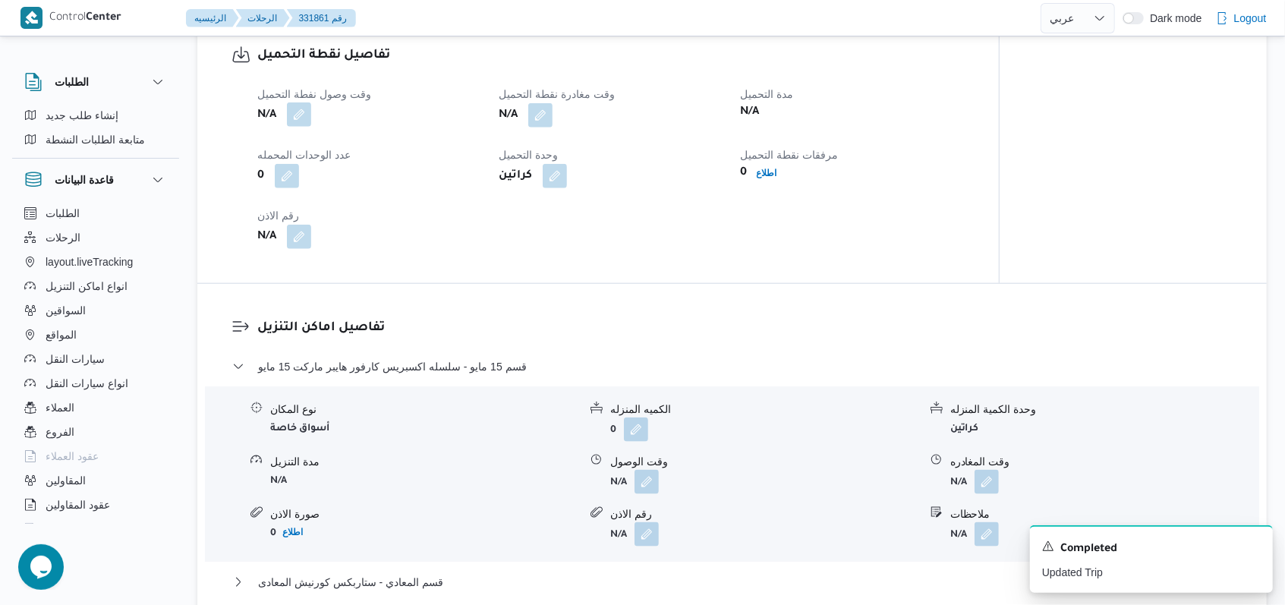
click at [298, 149] on button "button" at bounding box center [299, 139] width 24 height 24
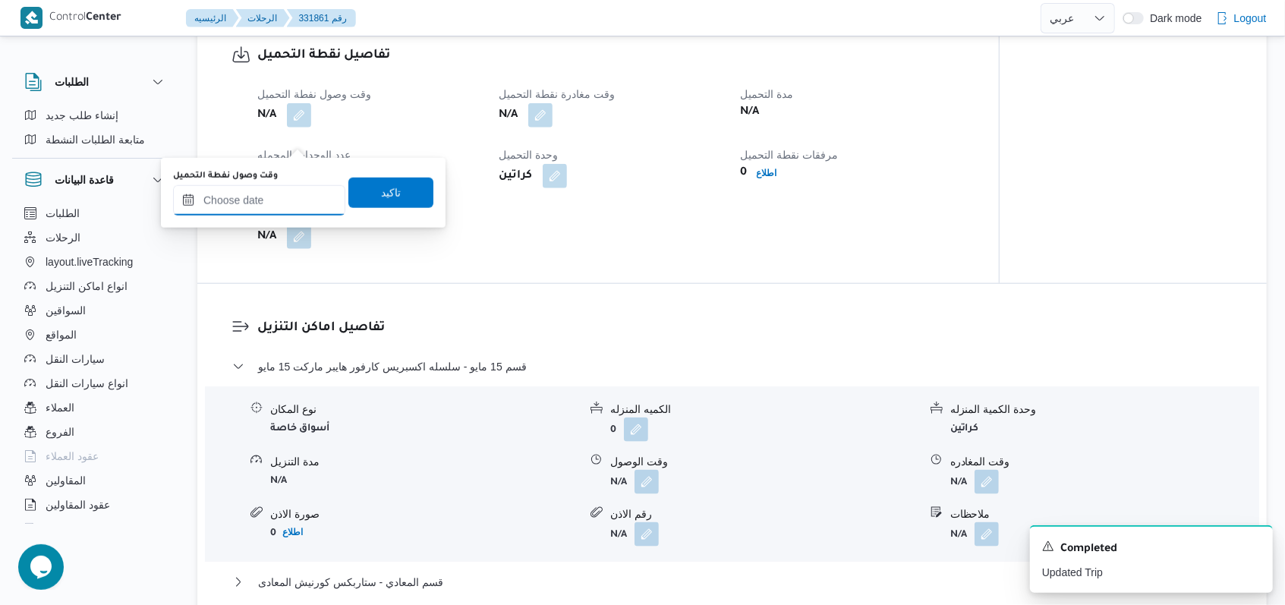
click at [285, 202] on input "وقت وصول نفطة التحميل" at bounding box center [259, 200] width 172 height 30
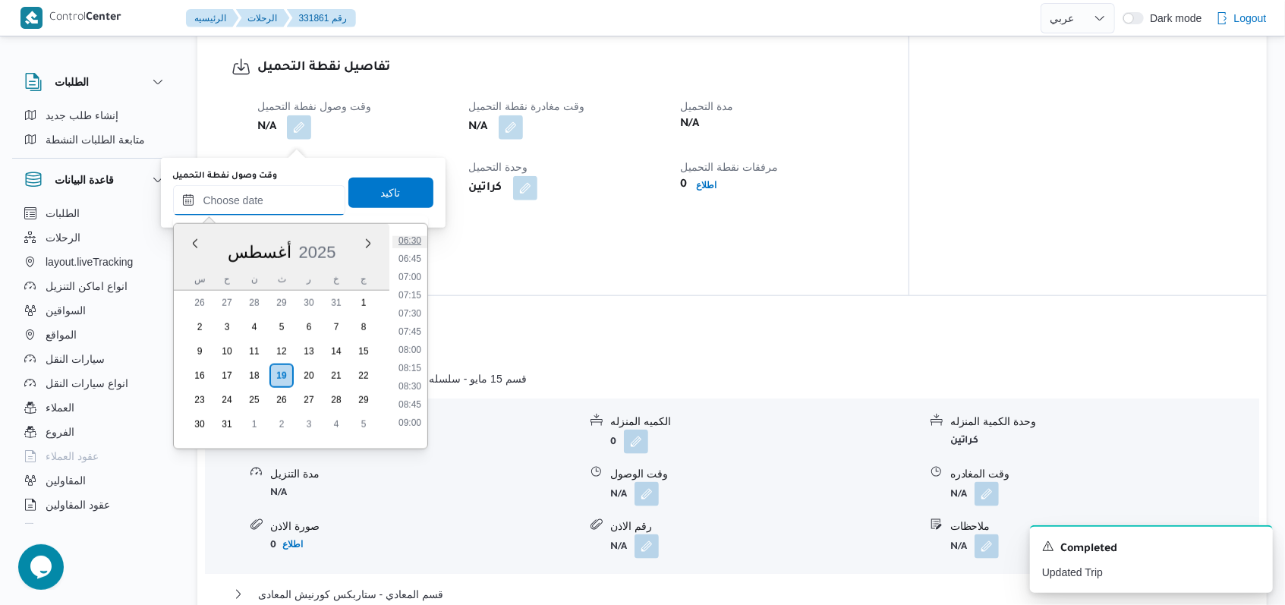
scroll to position [376, 0]
click at [414, 299] on li "06:00" at bounding box center [409, 305] width 35 height 15
type input "١٩/٠٨/٢٠٢٥ ٠٦:٠٠"
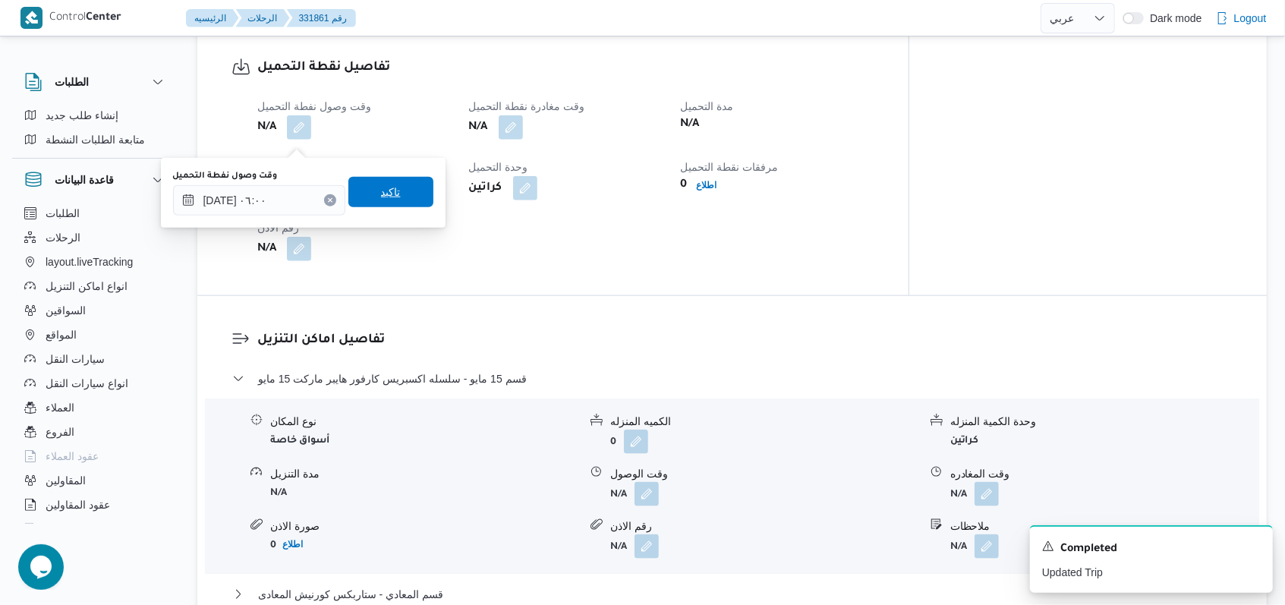
click at [406, 200] on span "تاكيد" at bounding box center [390, 192] width 85 height 30
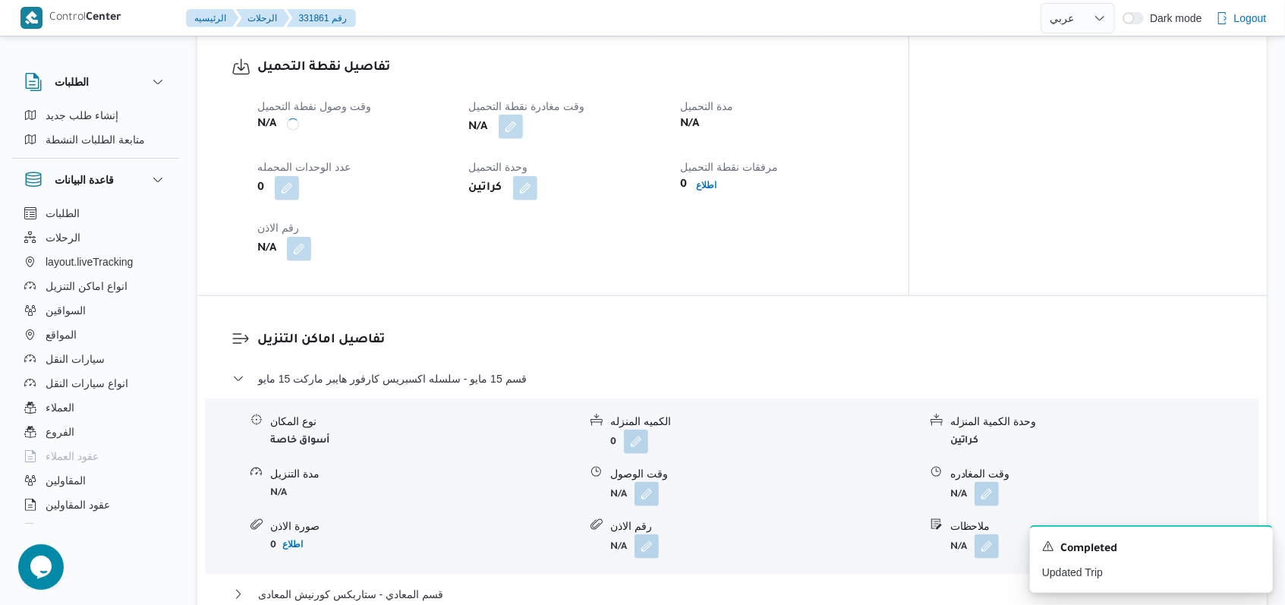
click at [523, 145] on button "button" at bounding box center [511, 157] width 24 height 24
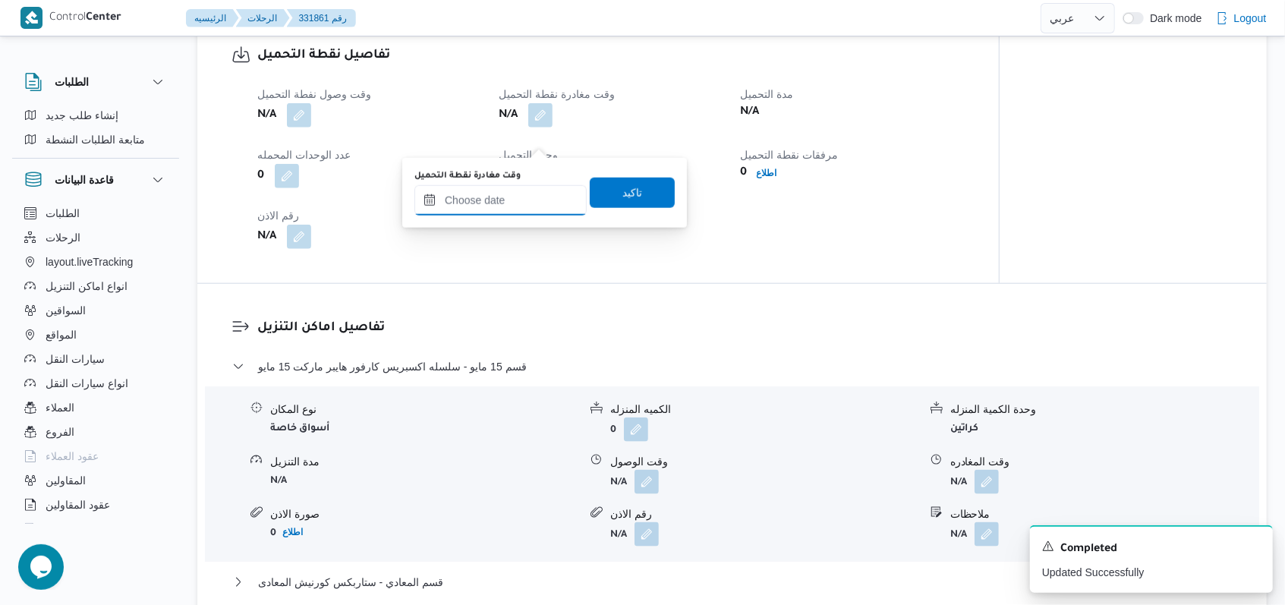
click at [522, 203] on input "وقت مغادرة نقطة التحميل" at bounding box center [500, 200] width 172 height 30
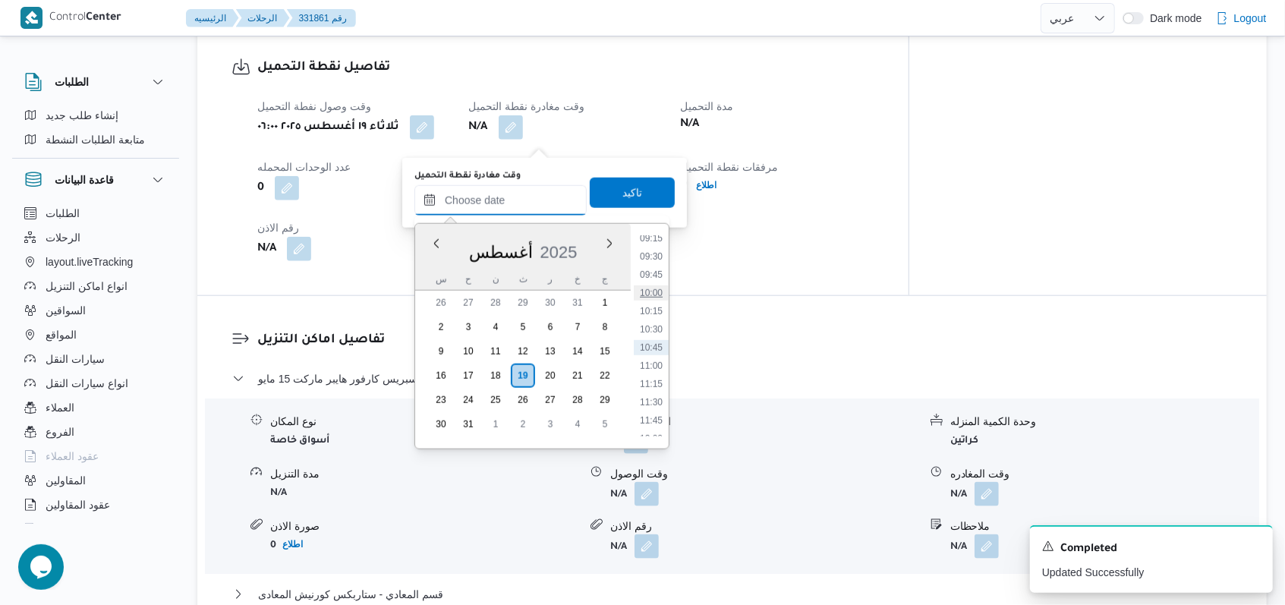
scroll to position [477, 0]
click at [531, 389] on li "08:30" at bounding box center [651, 386] width 35 height 15
type input "١٩/٠٨/٢٠٢٥ ٠٨:٣٠"
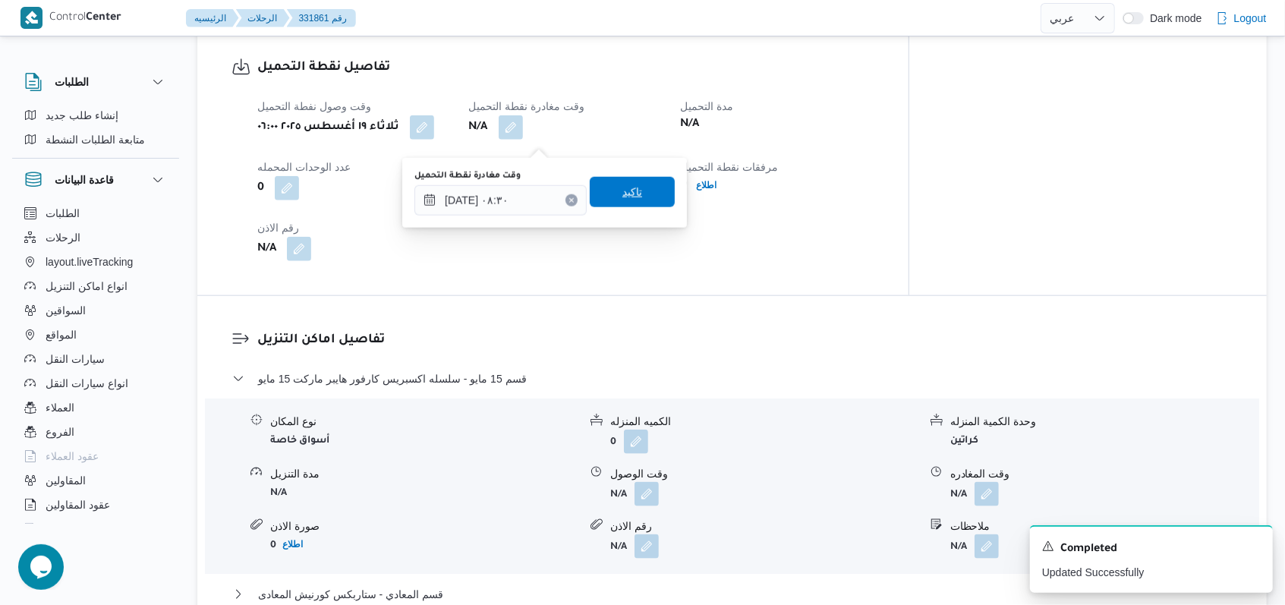
click at [531, 192] on span "تاكيد" at bounding box center [632, 192] width 20 height 18
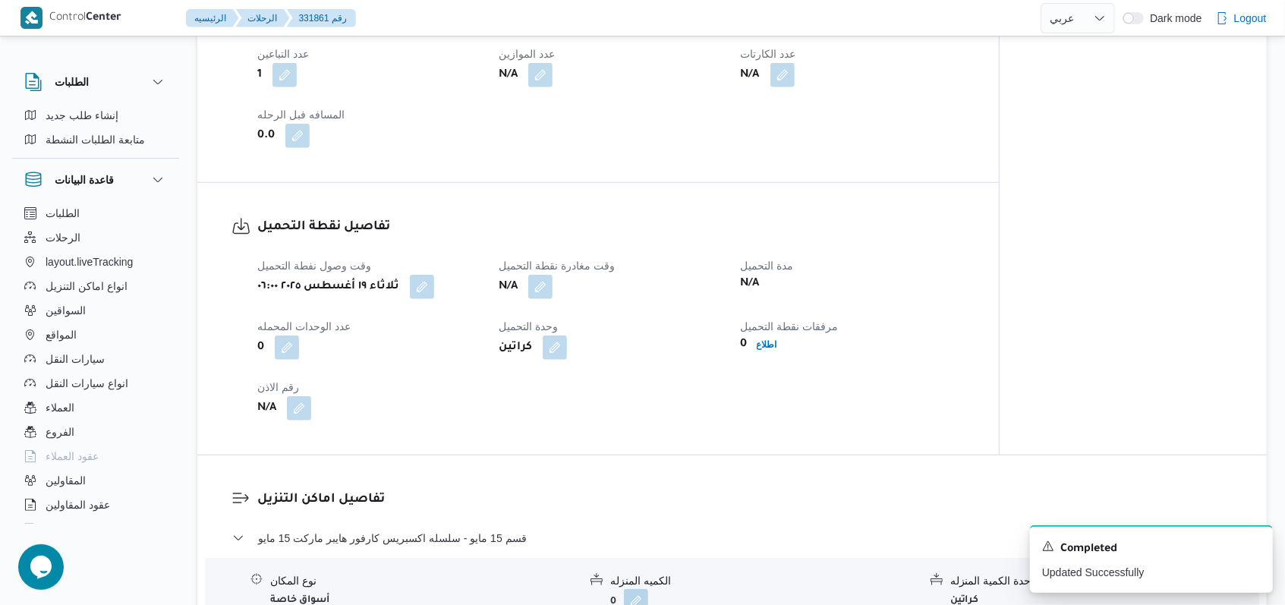
scroll to position [809, 0]
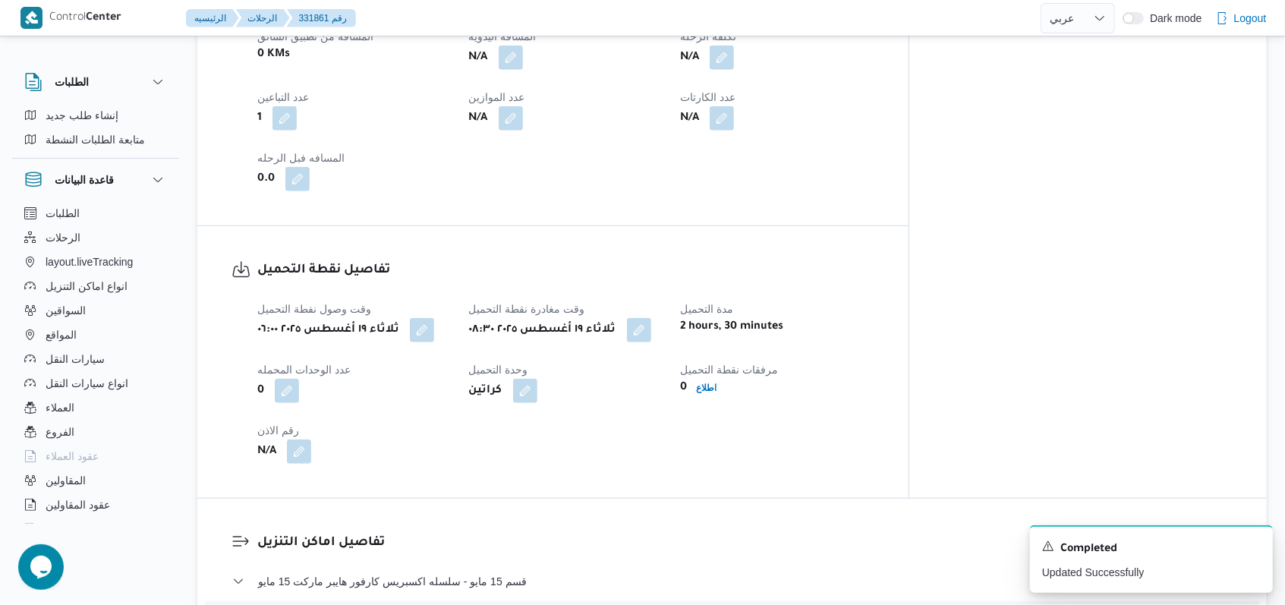
select select "ar"
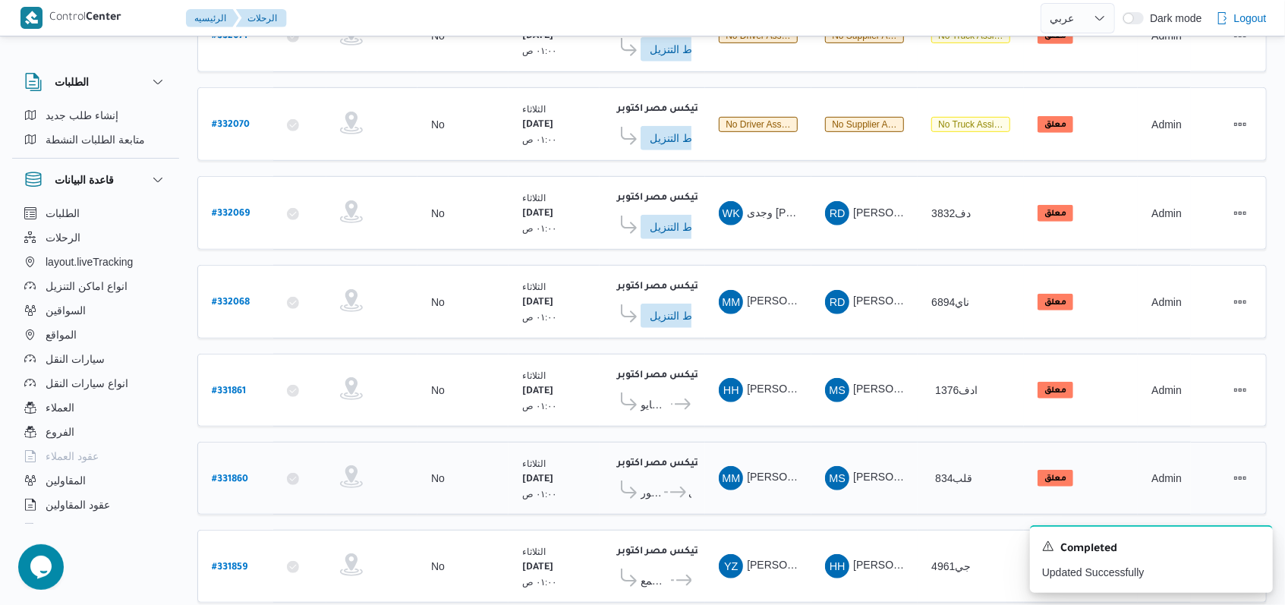
scroll to position [534, 0]
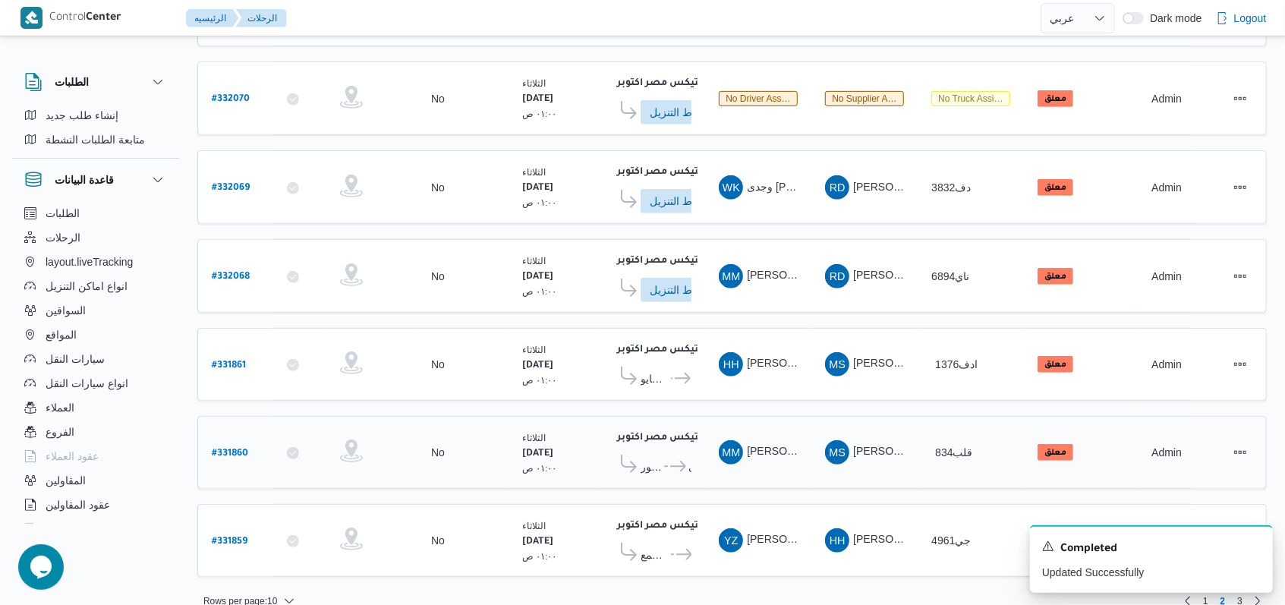
click at [238, 449] on b "# 331860" at bounding box center [230, 454] width 36 height 11
select select "ar"
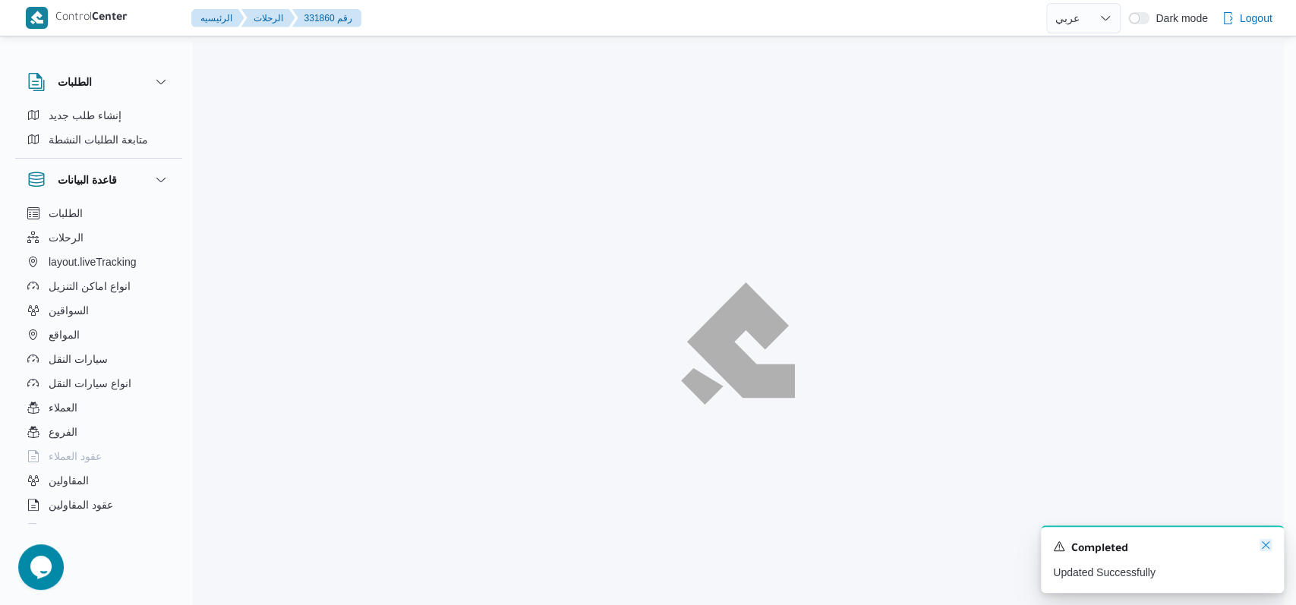
click at [531, 543] on icon "Dismiss toast" at bounding box center [1265, 545] width 12 height 12
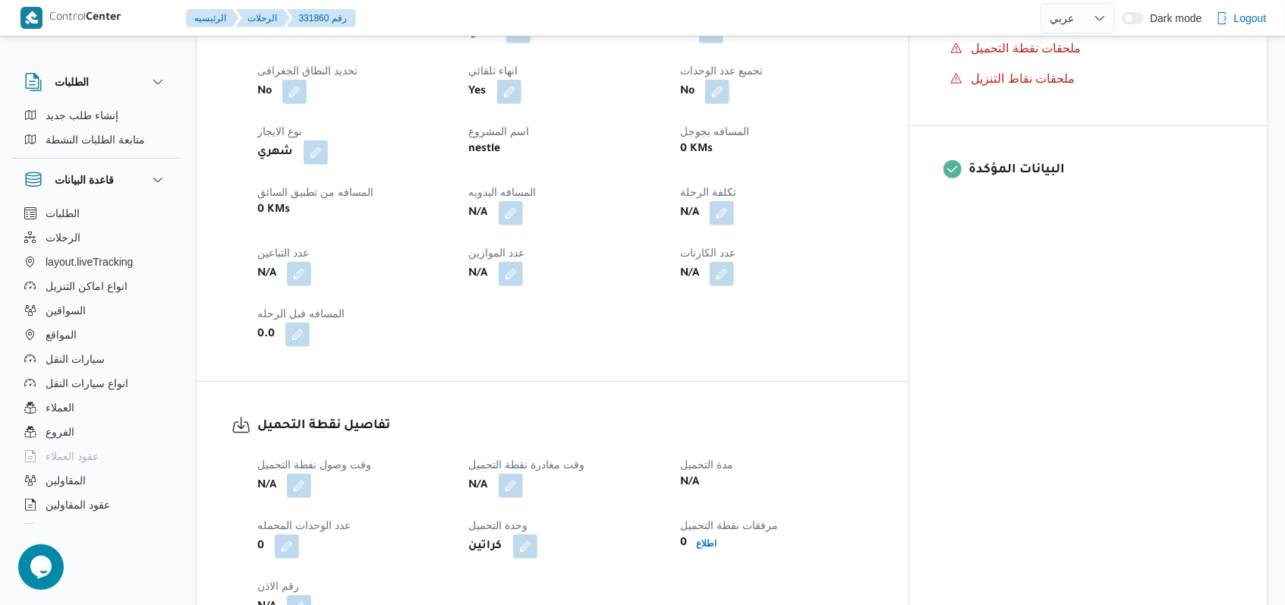
scroll to position [708, 0]
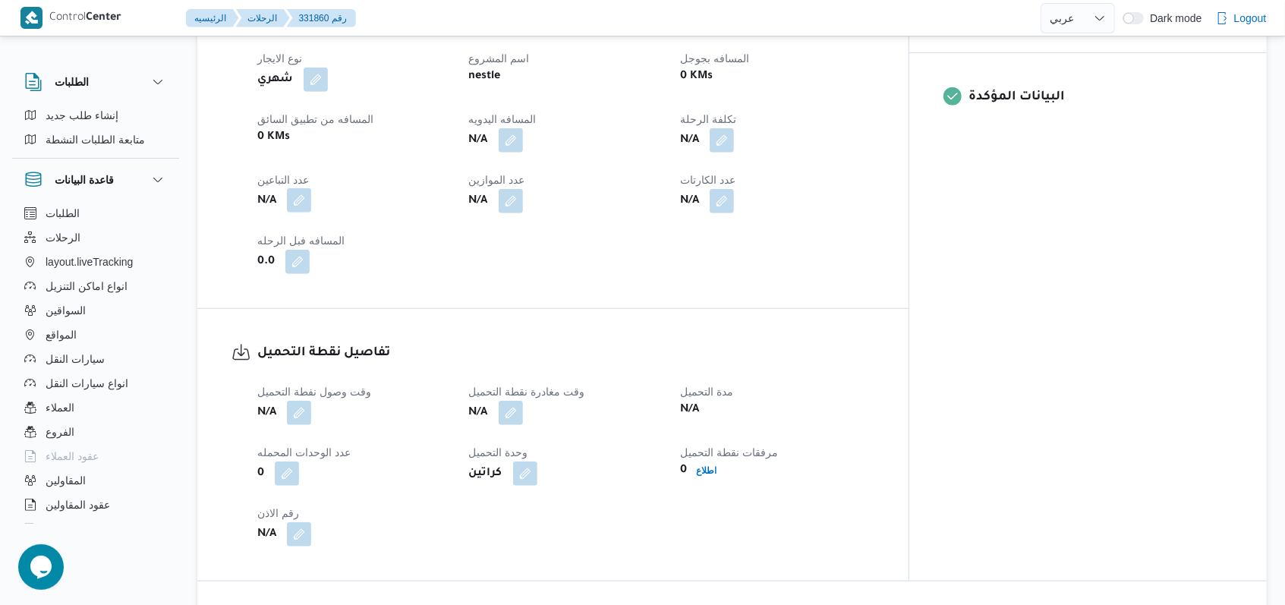
click at [298, 219] on button "button" at bounding box center [299, 231] width 24 height 24
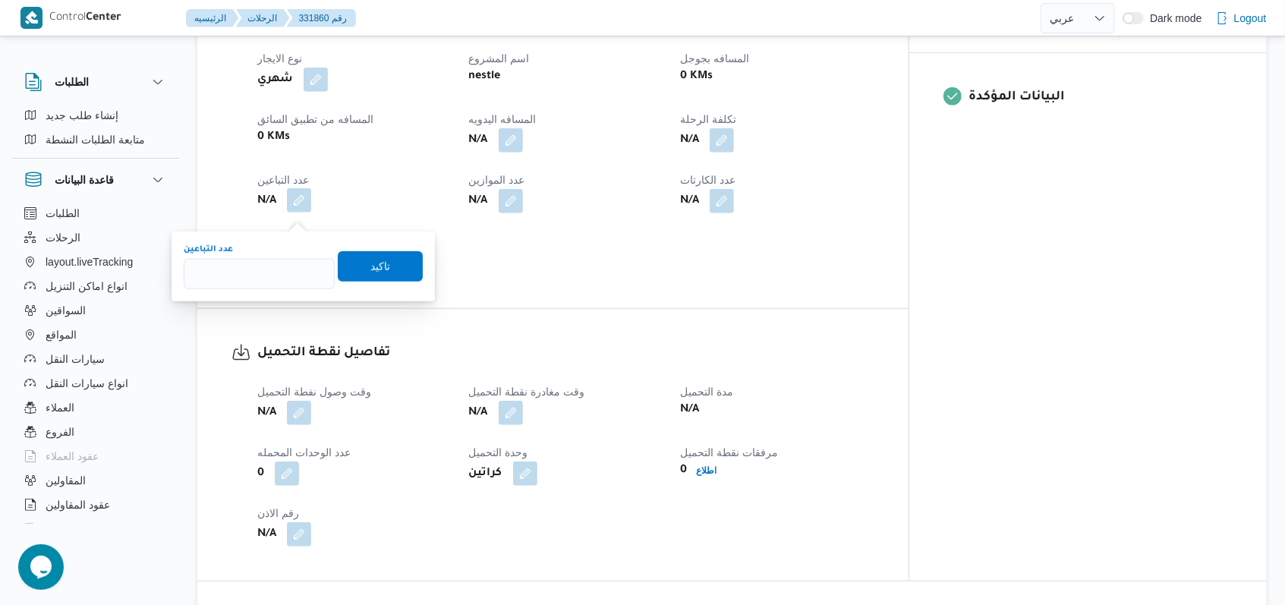
click at [270, 271] on input "عدد التباعين" at bounding box center [259, 274] width 151 height 30
type input "1"
click at [409, 268] on span "تاكيد" at bounding box center [380, 265] width 85 height 30
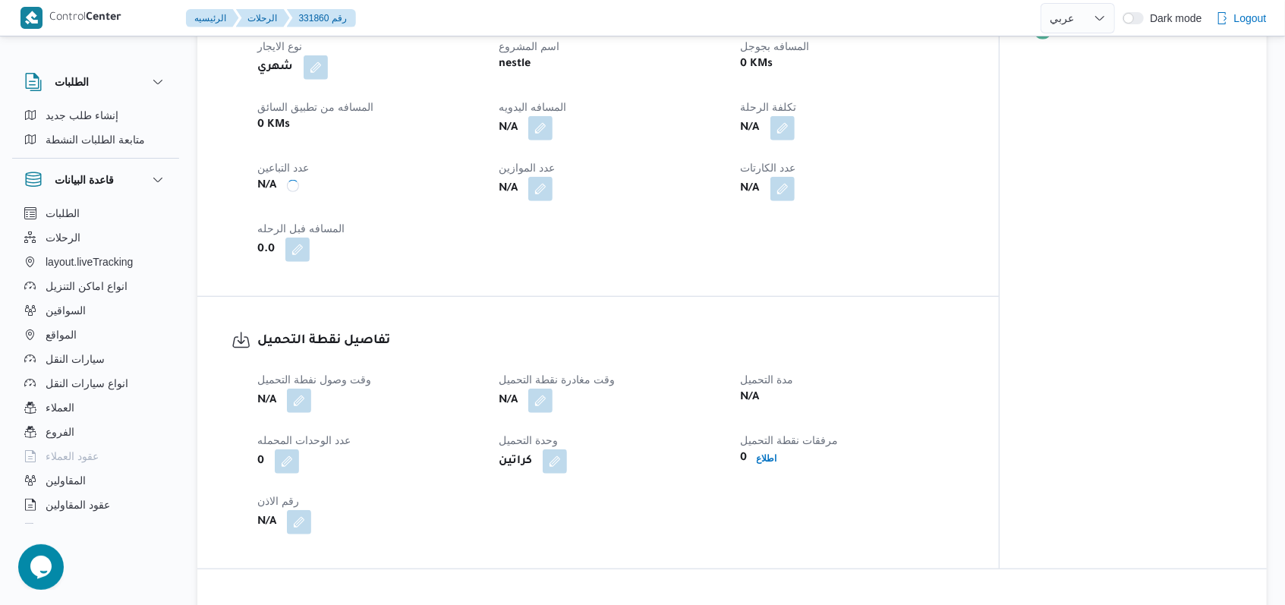
click at [319, 420] on div "N/A" at bounding box center [369, 424] width 226 height 27
click at [304, 422] on button "button" at bounding box center [299, 424] width 24 height 24
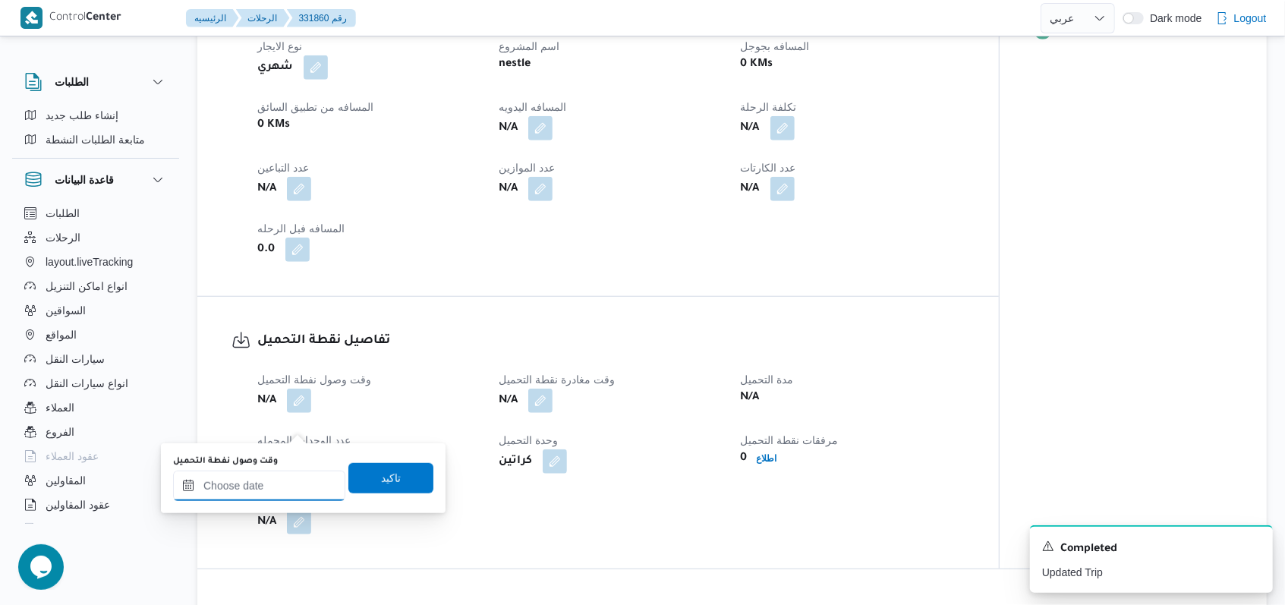
click at [289, 483] on input "وقت وصول نفطة التحميل" at bounding box center [259, 486] width 172 height 30
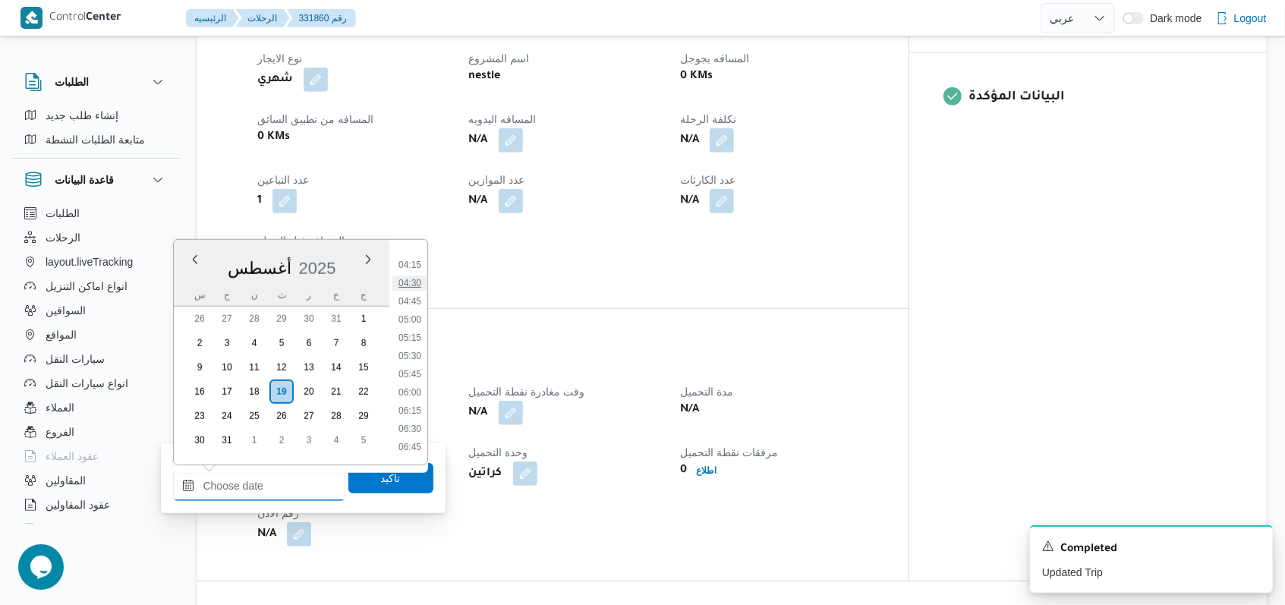
scroll to position [274, 0]
click at [417, 313] on li "04:30" at bounding box center [409, 313] width 35 height 15
type input "١٩/٠٨/٢٠٢٥ ٠٤:٣٠"
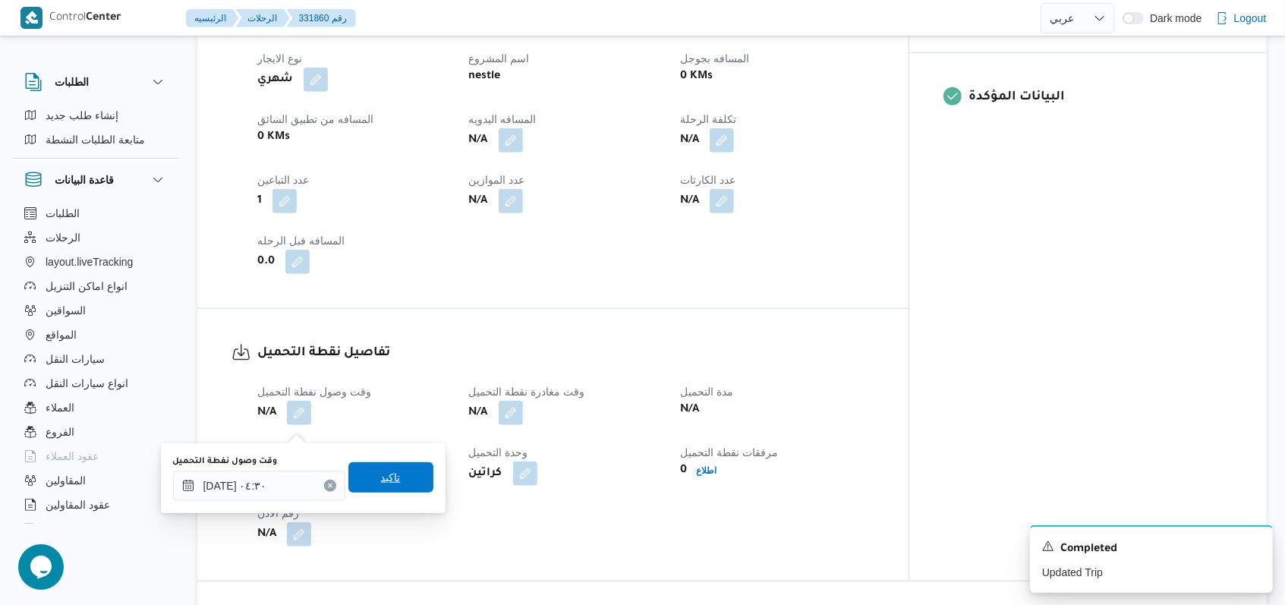
click at [400, 484] on span "تاكيد" at bounding box center [390, 477] width 85 height 30
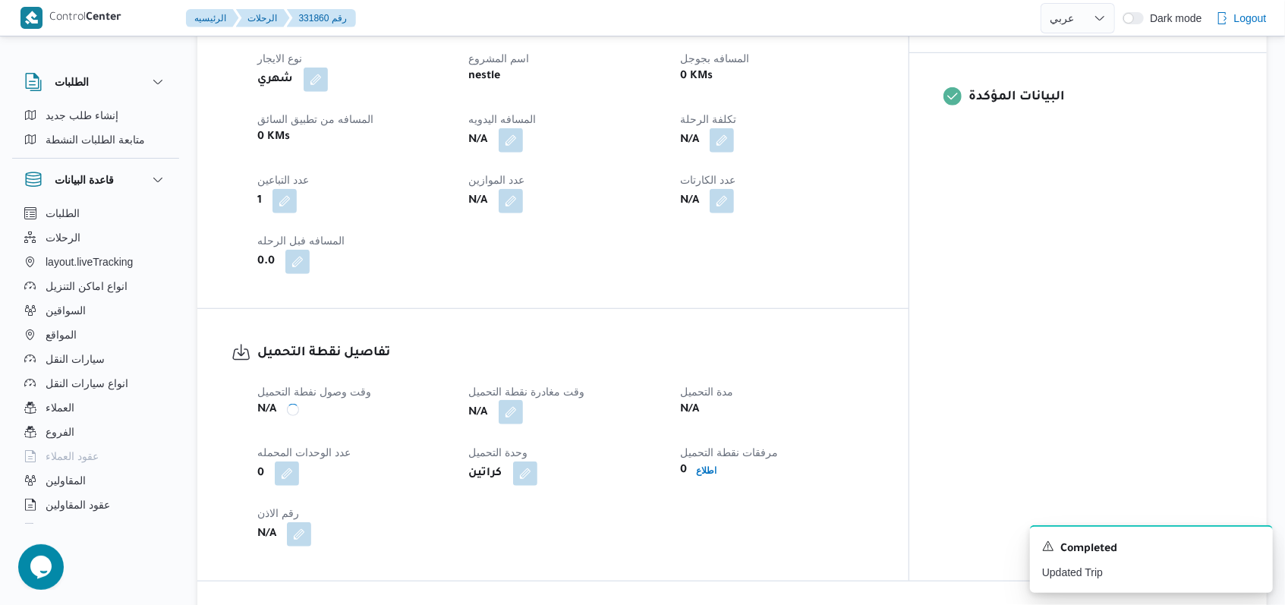
click at [523, 431] on button "button" at bounding box center [511, 442] width 24 height 24
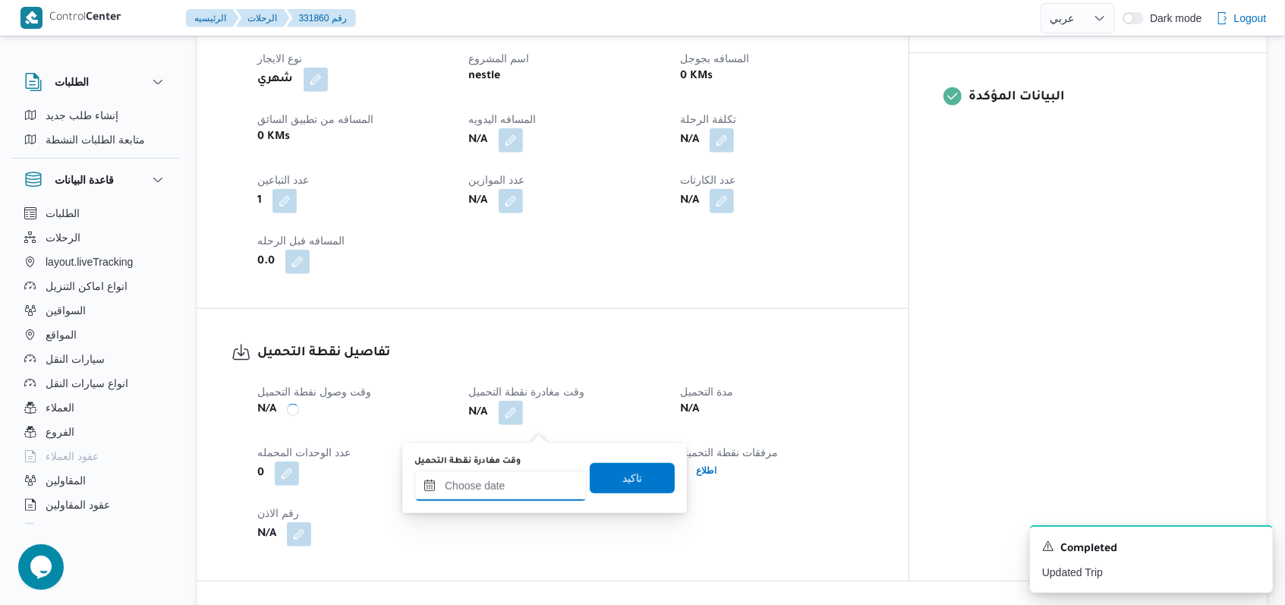
click at [512, 496] on input "وقت مغادرة نقطة التحميل" at bounding box center [500, 486] width 172 height 30
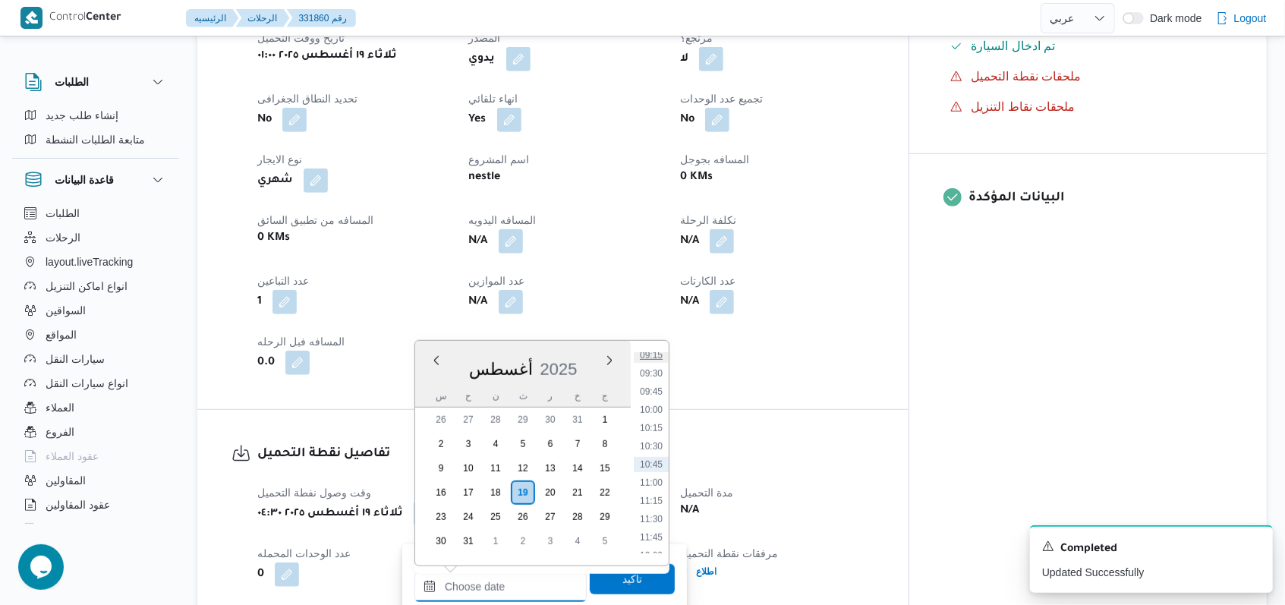
scroll to position [578, 0]
click at [531, 403] on li "08:30" at bounding box center [651, 402] width 35 height 15
type input "١٩/٠٨/٢٠٢٥ ٠٨:٣٠"
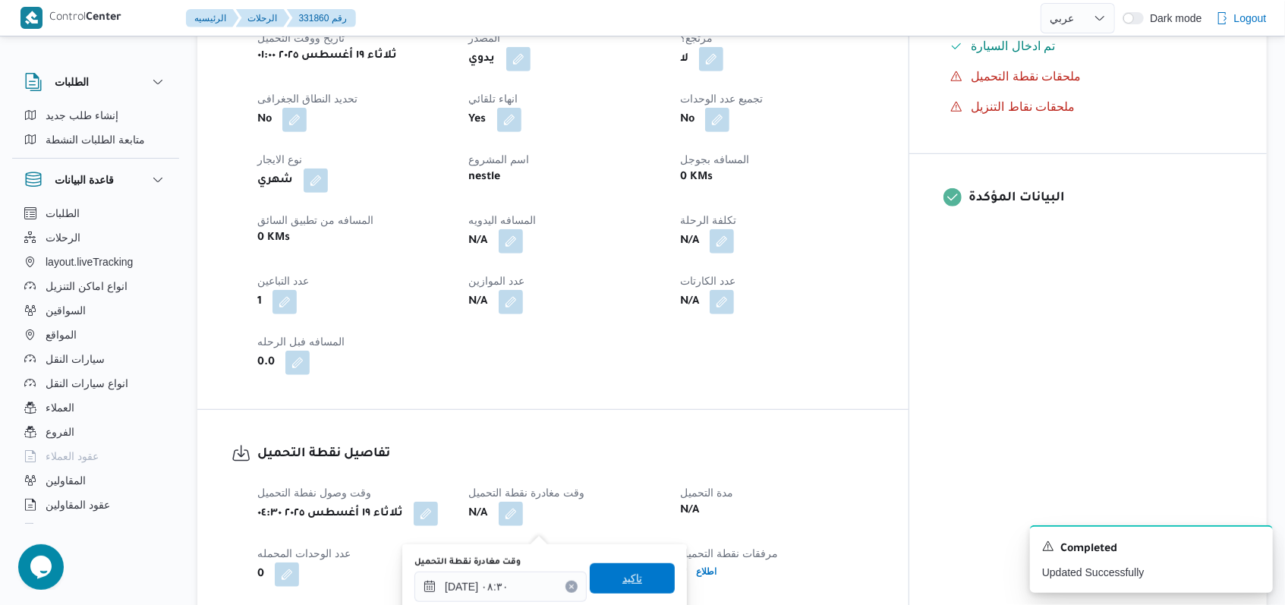
click at [531, 543] on span "تاكيد" at bounding box center [632, 578] width 20 height 18
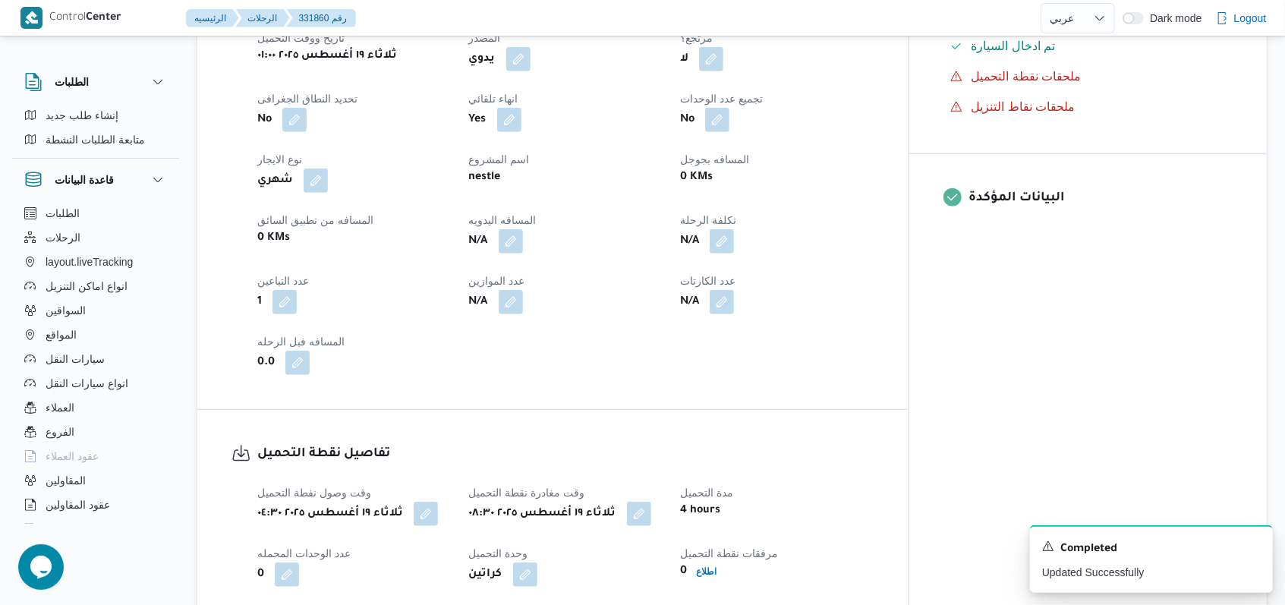
select select "ar"
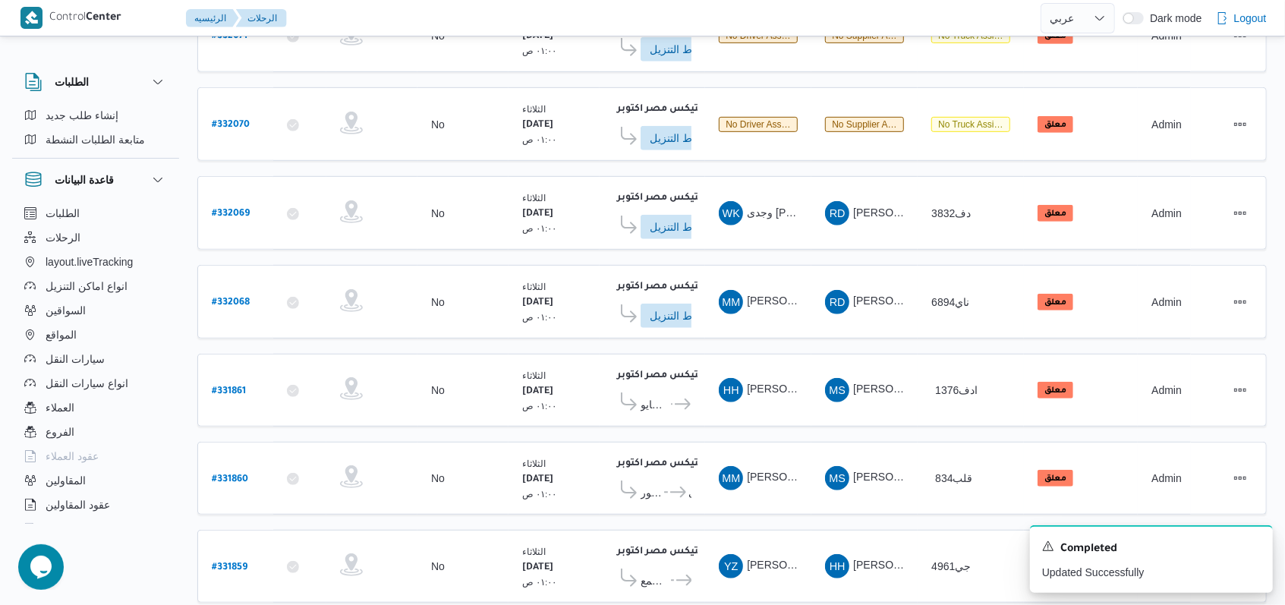
scroll to position [534, 0]
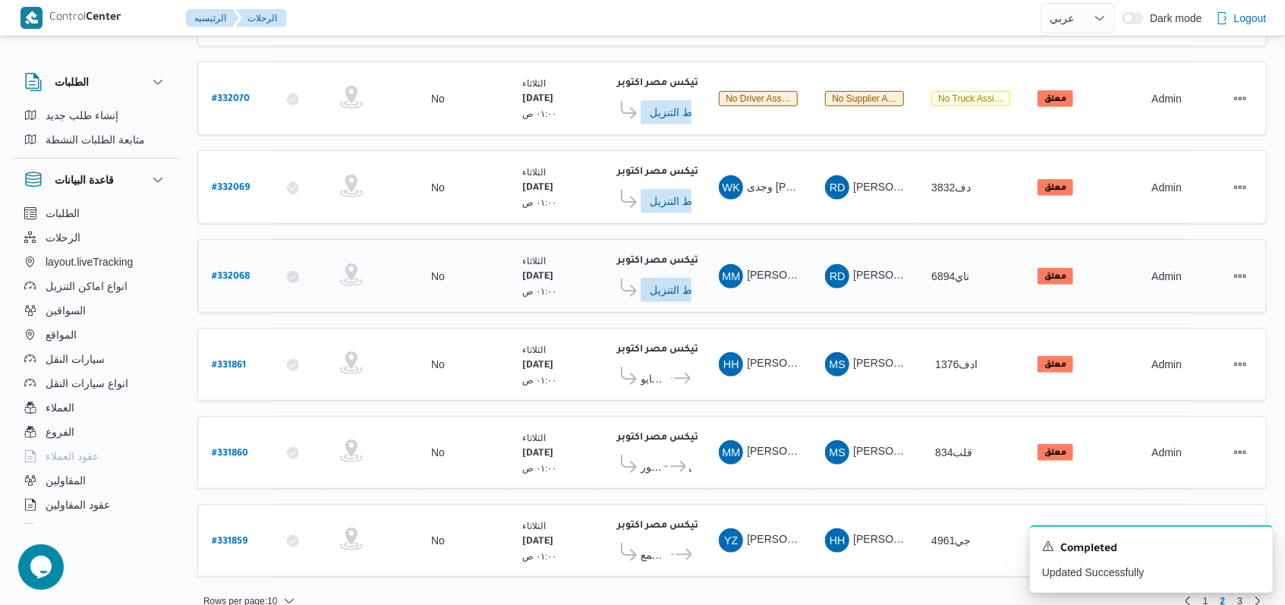
click at [242, 272] on b "# 332068" at bounding box center [231, 277] width 38 height 11
select select "ar"
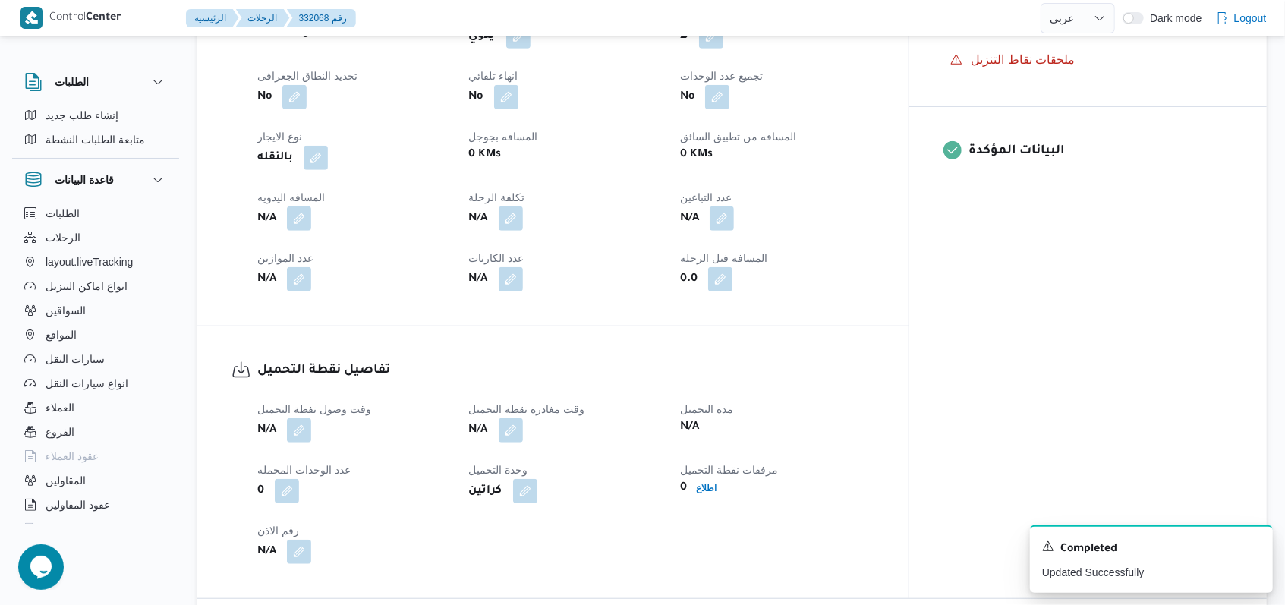
scroll to position [607, 0]
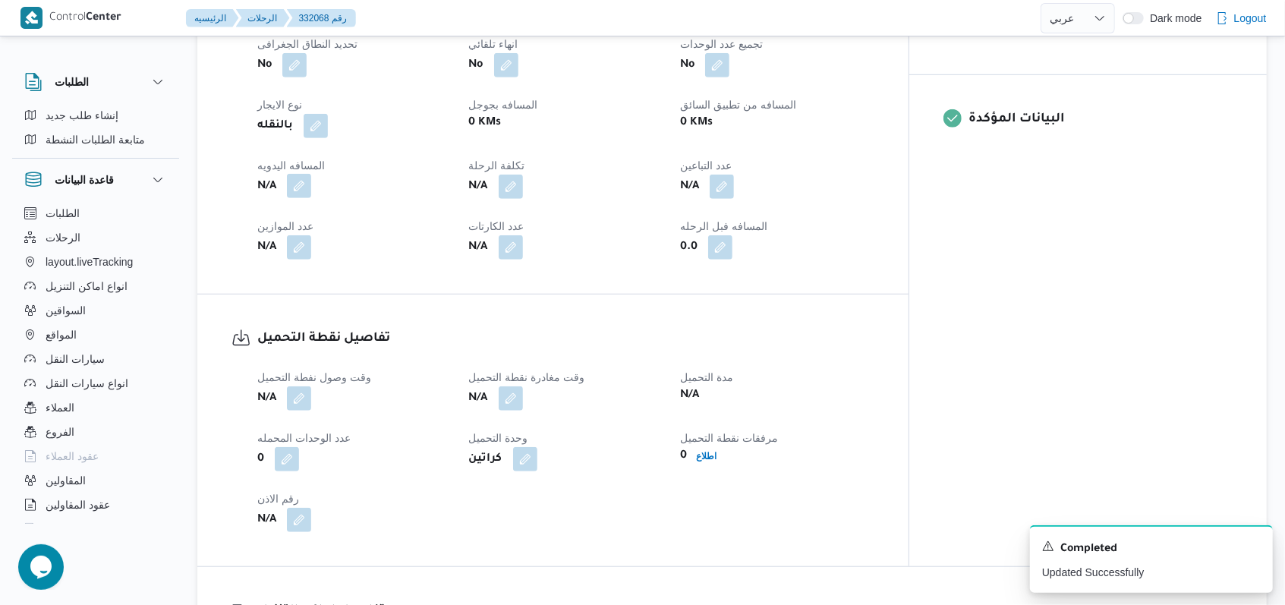
click at [307, 179] on button "button" at bounding box center [299, 186] width 24 height 24
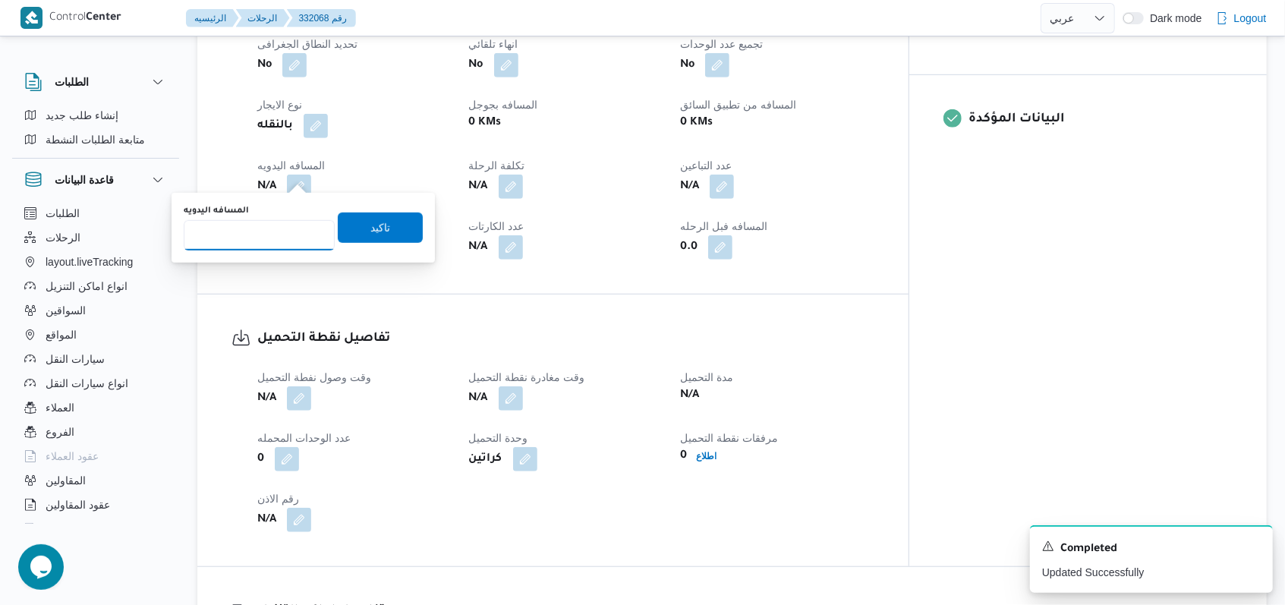
click at [262, 243] on input "المسافه اليدويه" at bounding box center [259, 235] width 151 height 30
click at [531, 181] on button "button" at bounding box center [722, 186] width 24 height 24
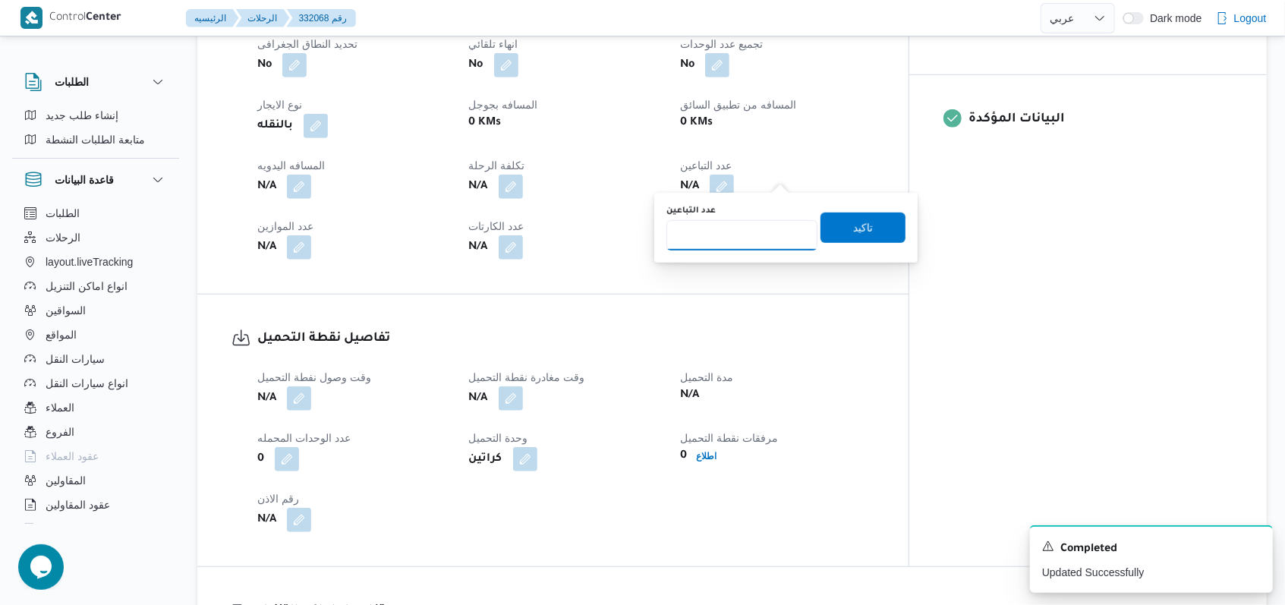
click at [531, 245] on input "عدد التباعين" at bounding box center [741, 235] width 151 height 30
type input "1"
click at [531, 225] on span "تاكيد" at bounding box center [862, 228] width 85 height 30
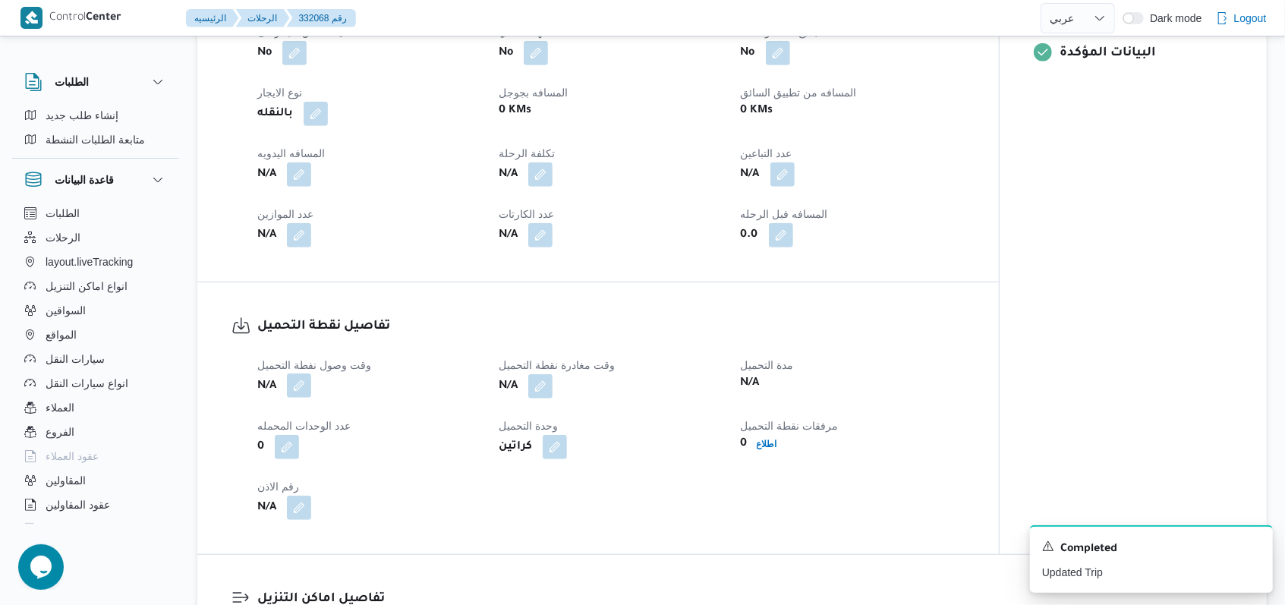
click at [301, 373] on button "button" at bounding box center [299, 361] width 24 height 24
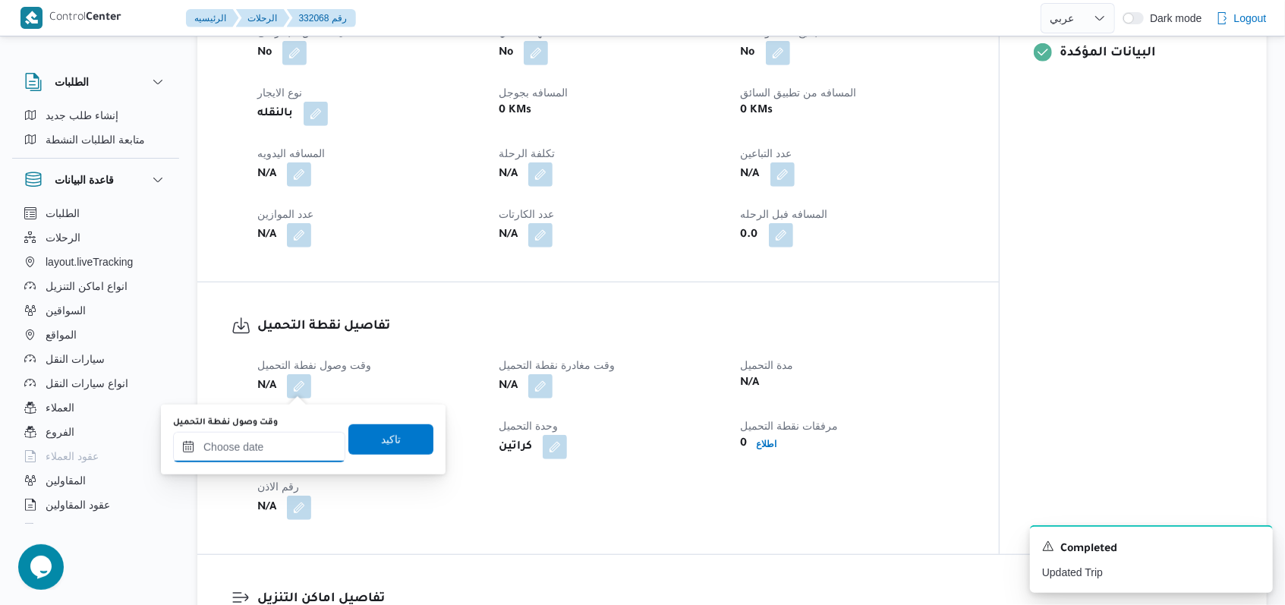
click at [273, 461] on input "وقت وصول نفطة التحميل" at bounding box center [259, 447] width 172 height 30
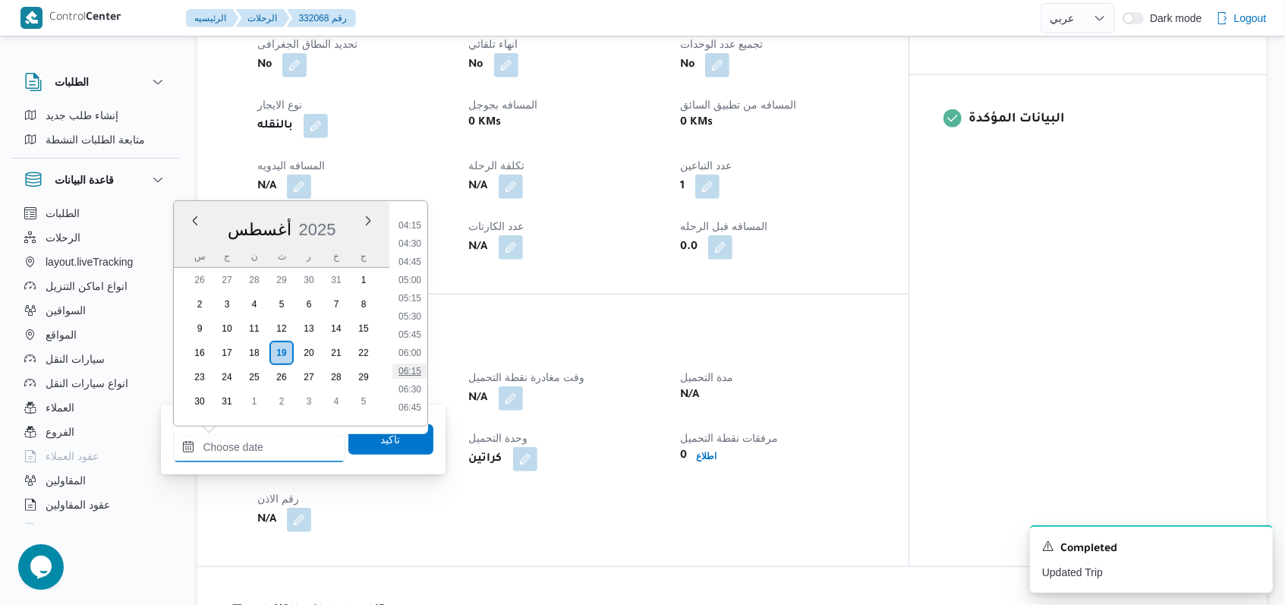
scroll to position [274, 0]
click at [413, 241] on li "04:00" at bounding box center [409, 238] width 35 height 15
type input "١٩/٠٨/٢٠٢٥ ٠٤:٠٠"
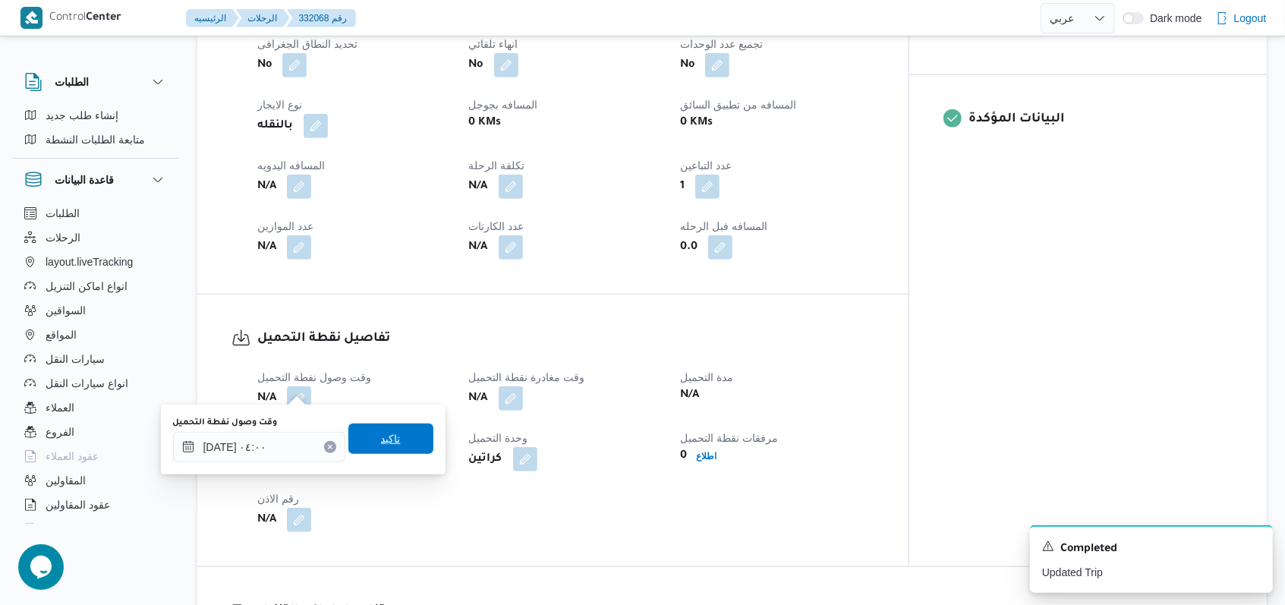
click at [401, 427] on span "تاكيد" at bounding box center [390, 438] width 85 height 30
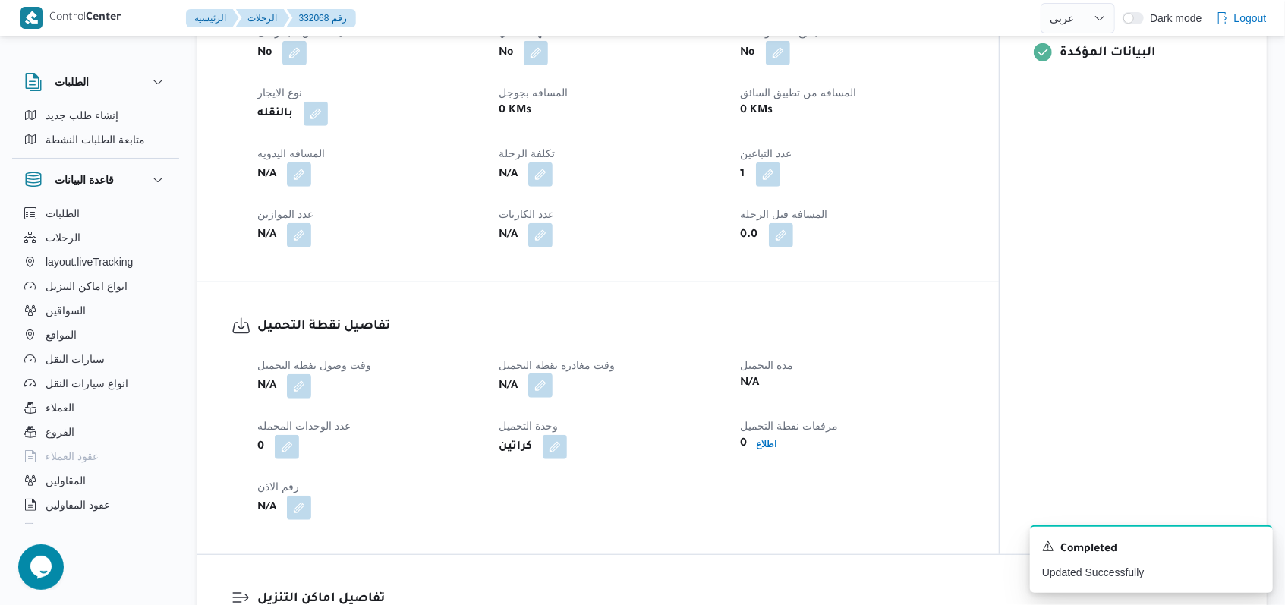
click at [530, 373] on button "button" at bounding box center [540, 361] width 24 height 24
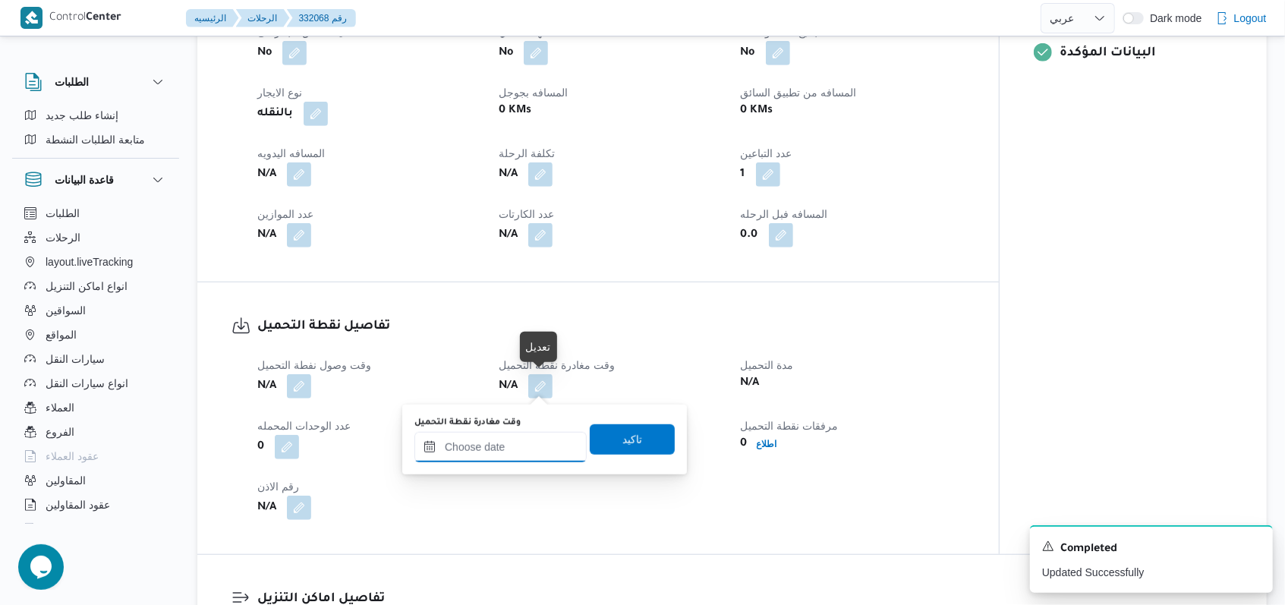
click at [512, 446] on input "وقت مغادرة نقطة التحميل" at bounding box center [500, 447] width 172 height 30
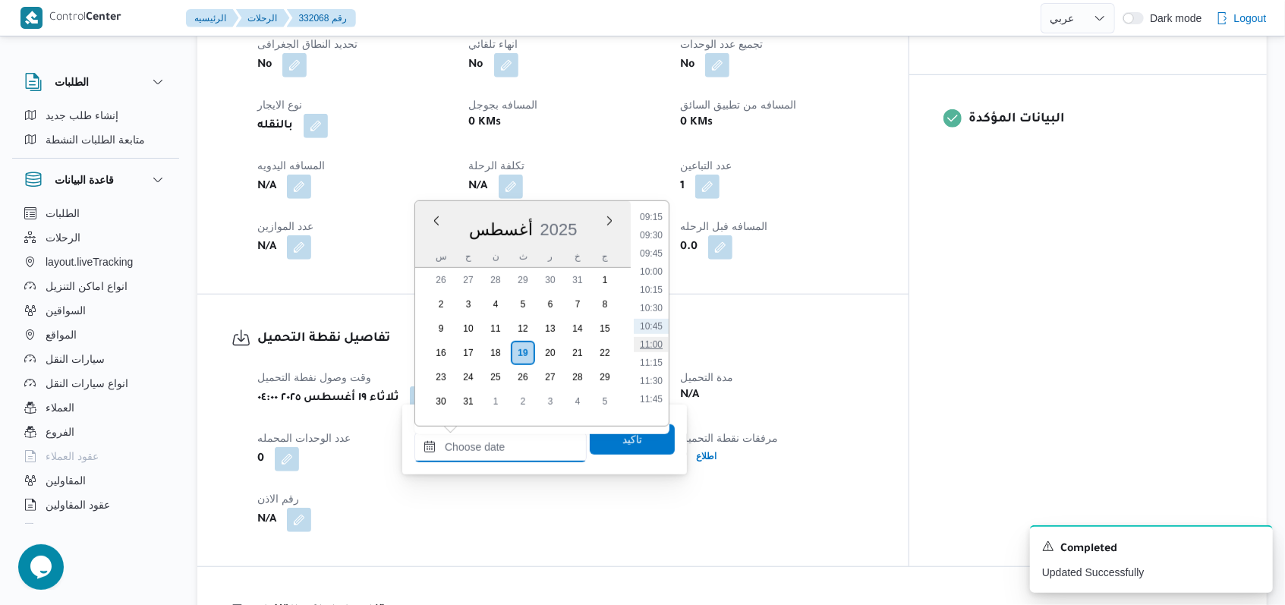
scroll to position [477, 0]
click at [531, 288] on li "07:30" at bounding box center [651, 290] width 35 height 15
type input "١٩/٠٨/٢٠٢٥ ٠٧:٣٠"
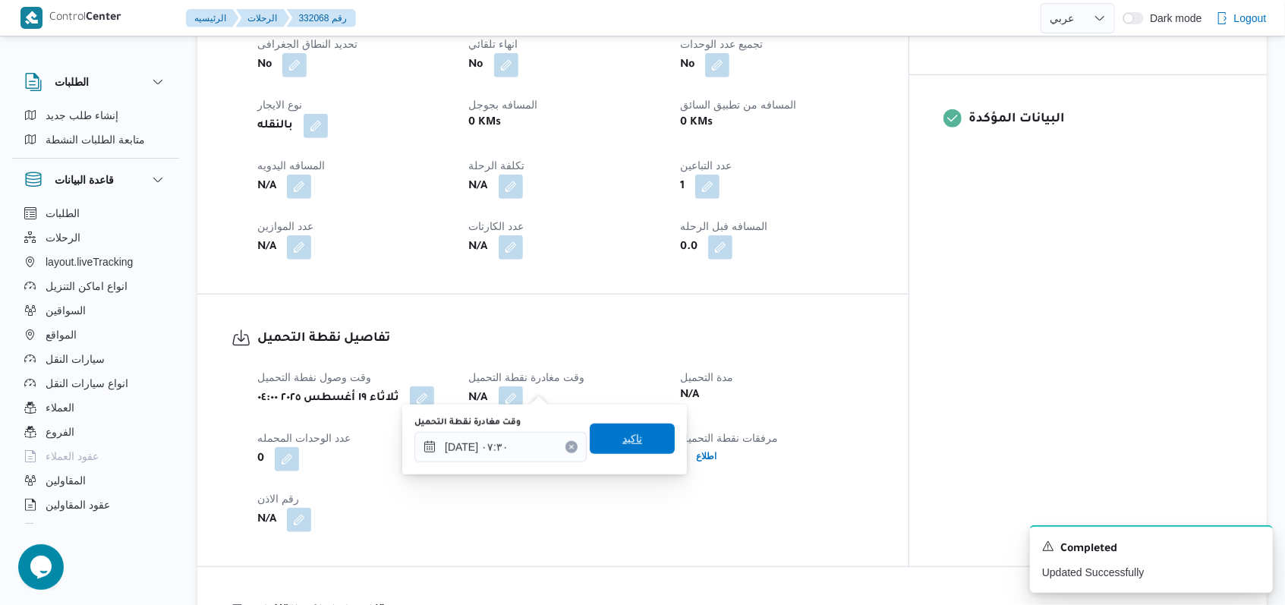
click at [531, 446] on span "تاكيد" at bounding box center [632, 438] width 85 height 30
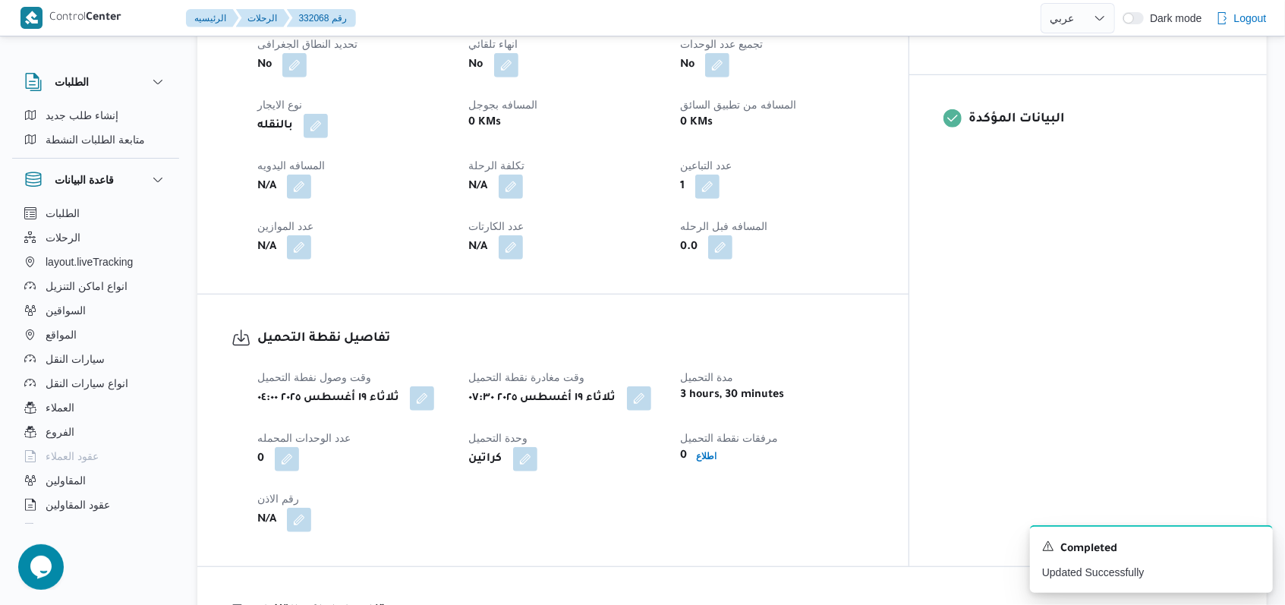
select select "ar"
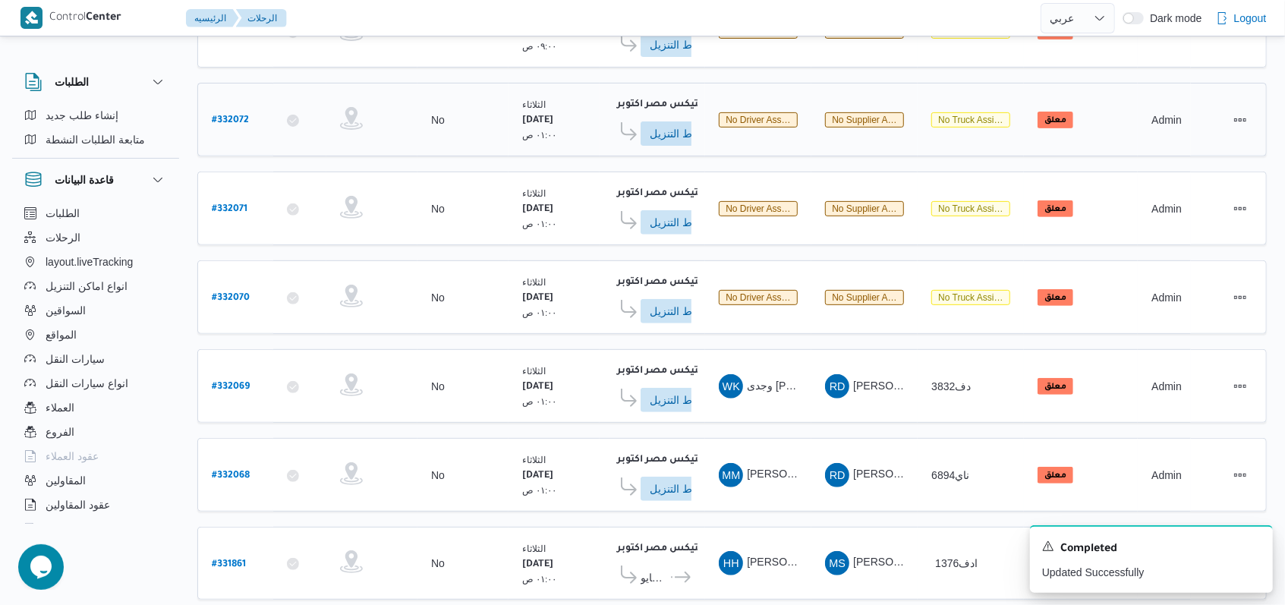
scroll to position [407, 0]
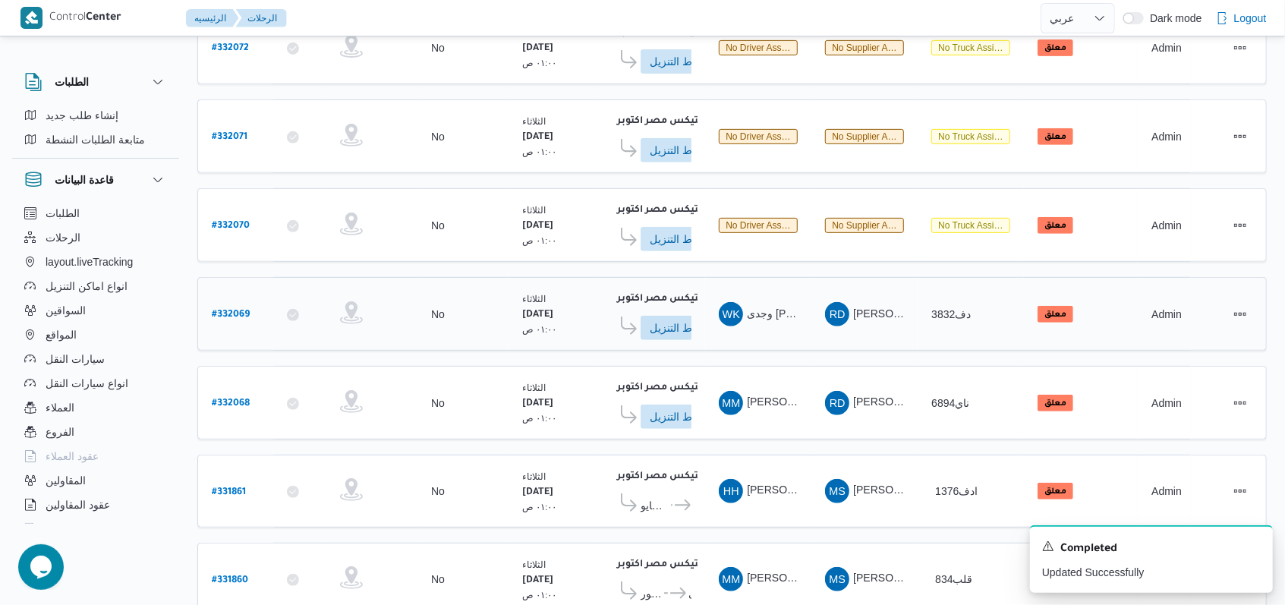
click at [223, 310] on b "# 332069" at bounding box center [231, 315] width 38 height 11
select select "ar"
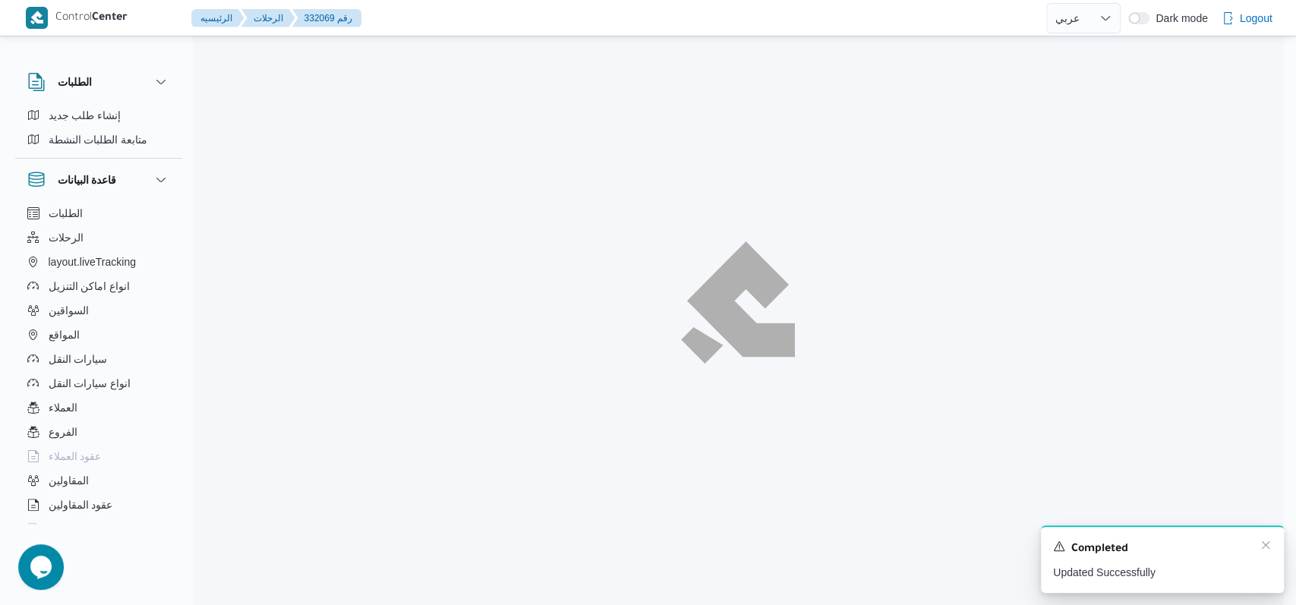
click at [531, 543] on div "A new notification appears Completed Updated Successfully" at bounding box center [1162, 559] width 243 height 68
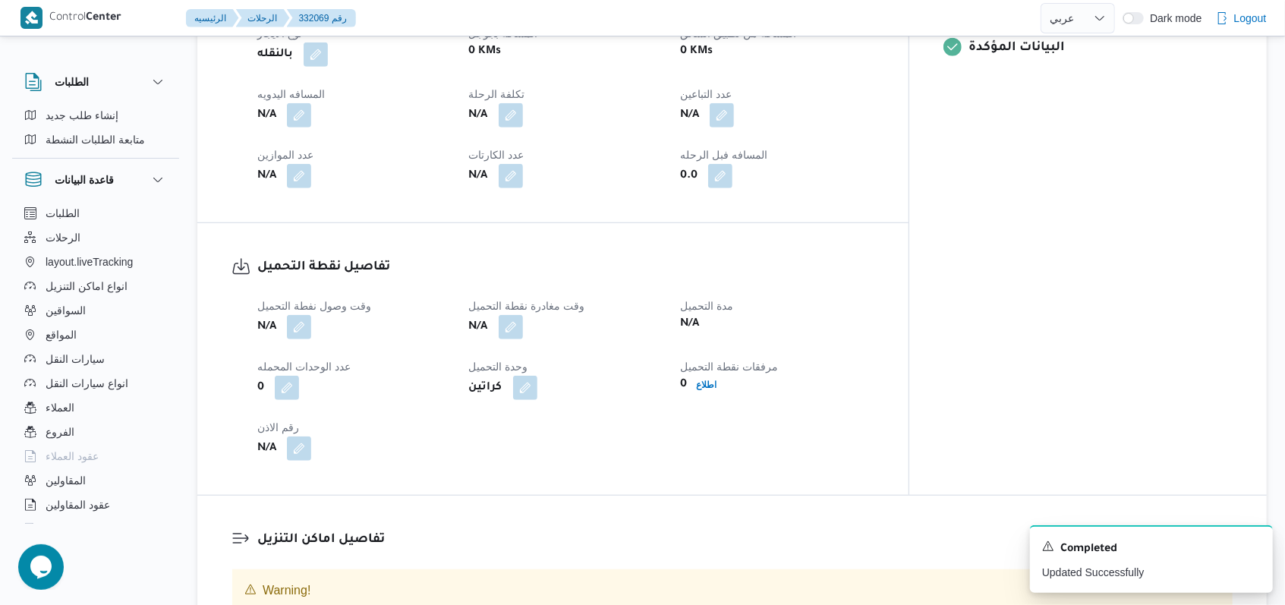
scroll to position [710, 0]
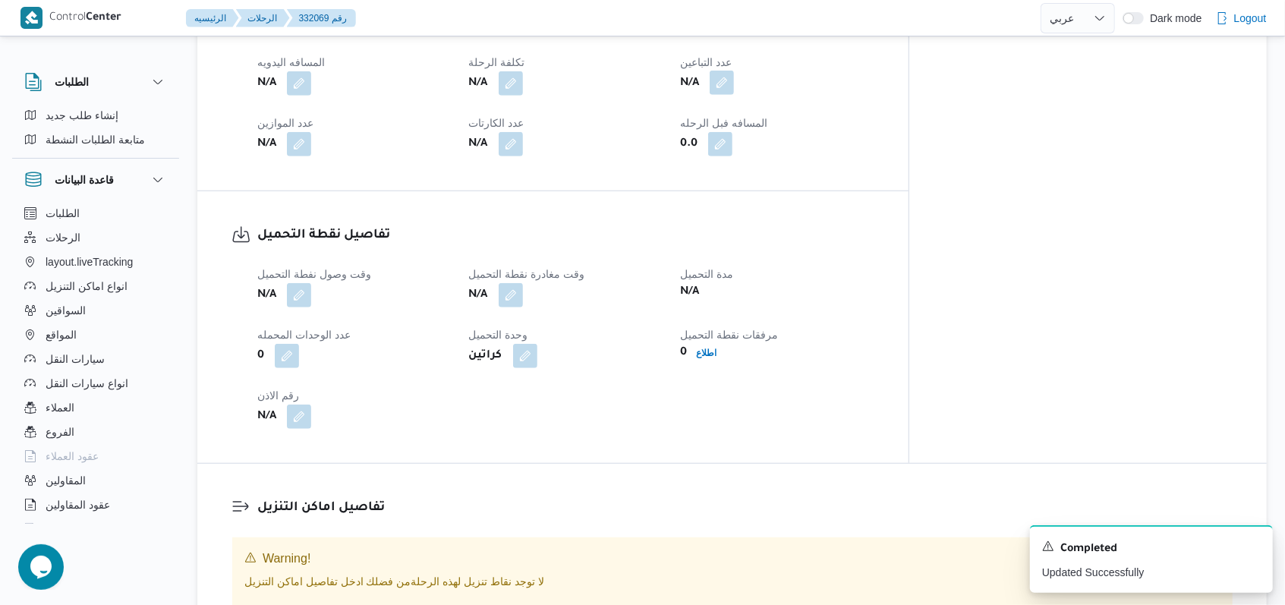
click at [531, 71] on button "button" at bounding box center [722, 83] width 24 height 24
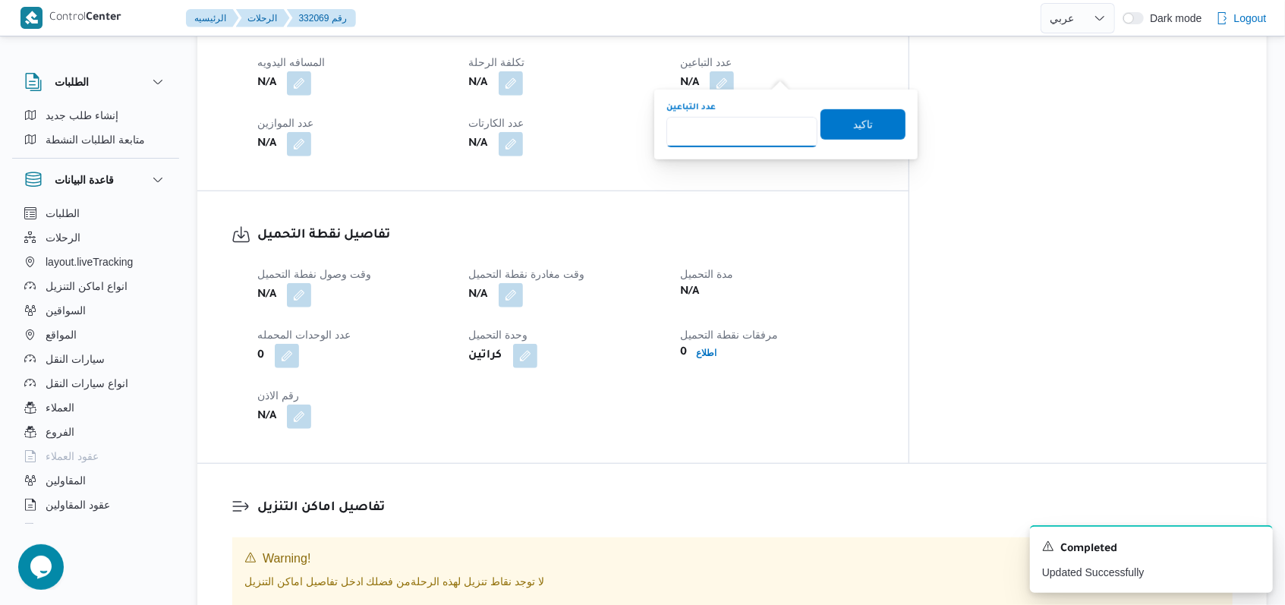
click at [531, 121] on input "عدد التباعين" at bounding box center [741, 132] width 151 height 30
type input "1"
click at [531, 131] on span "تاكيد" at bounding box center [862, 124] width 85 height 30
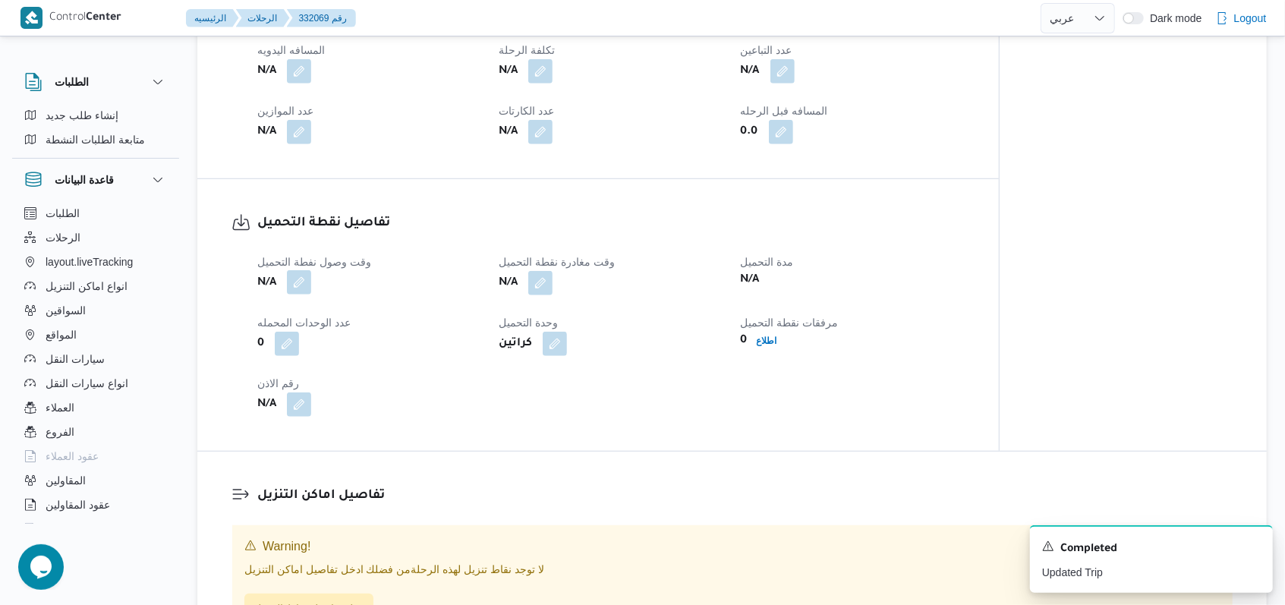
click at [310, 292] on button "button" at bounding box center [299, 282] width 24 height 24
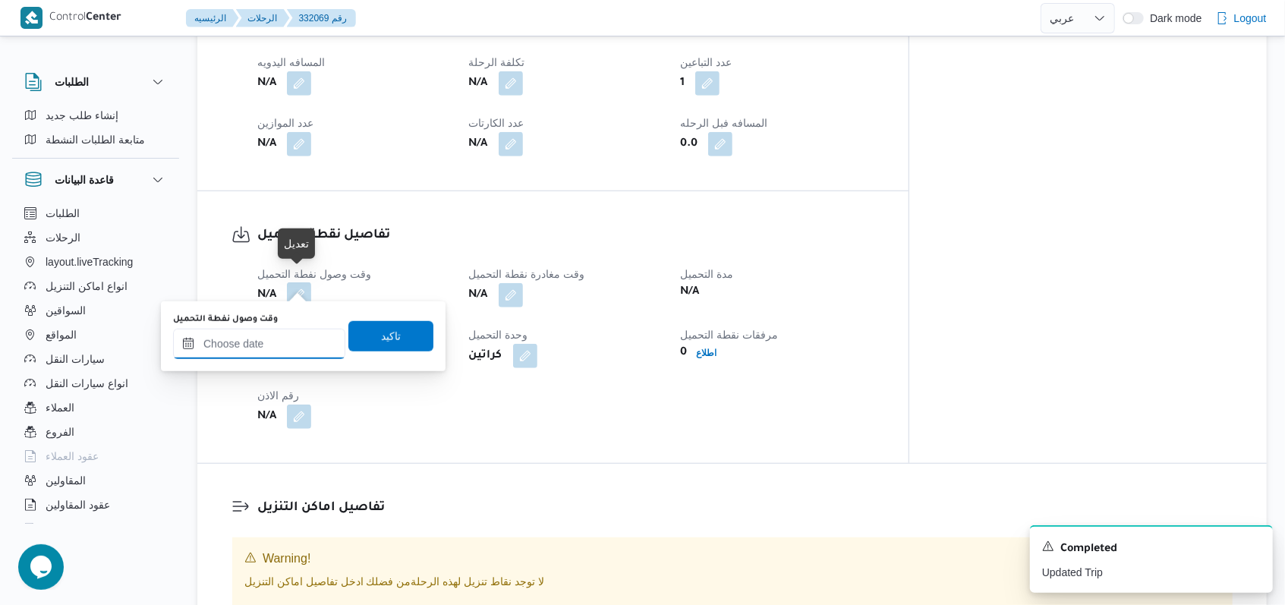
click at [279, 348] on input "وقت وصول نفطة التحميل" at bounding box center [259, 344] width 172 height 30
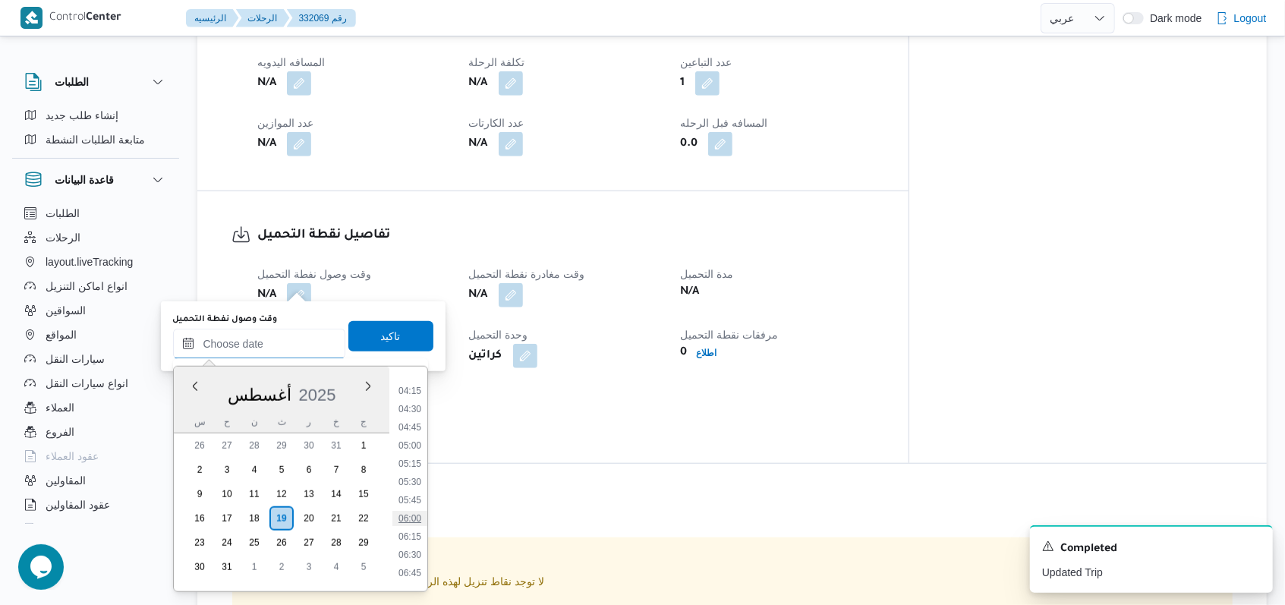
scroll to position [274, 0]
click at [414, 410] on li "04:00" at bounding box center [409, 403] width 35 height 15
type input "١٩/٠٨/٢٠٢٥ ٠٤:٠٠"
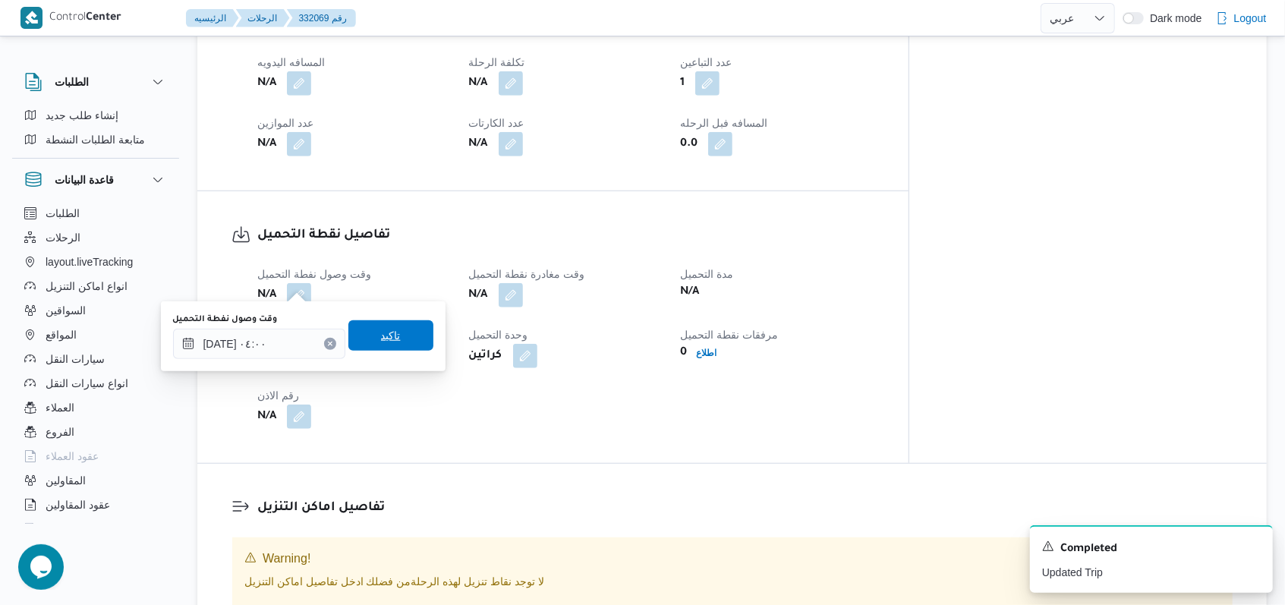
click at [396, 342] on span "تاكيد" at bounding box center [390, 335] width 85 height 30
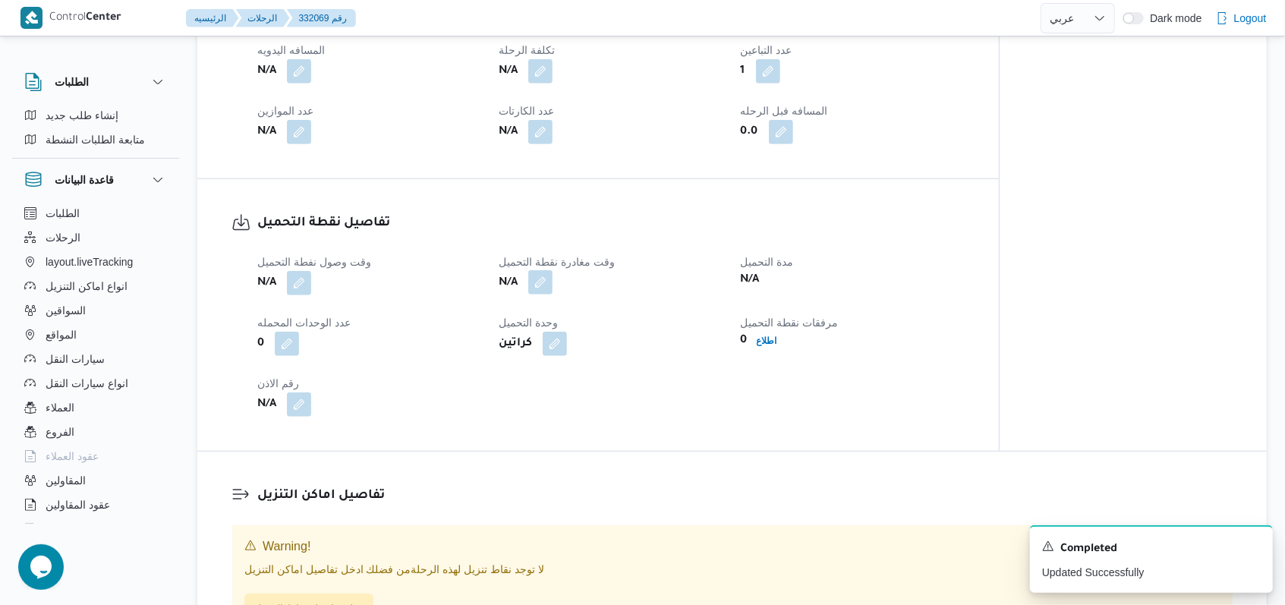
click at [531, 285] on button "button" at bounding box center [540, 282] width 24 height 24
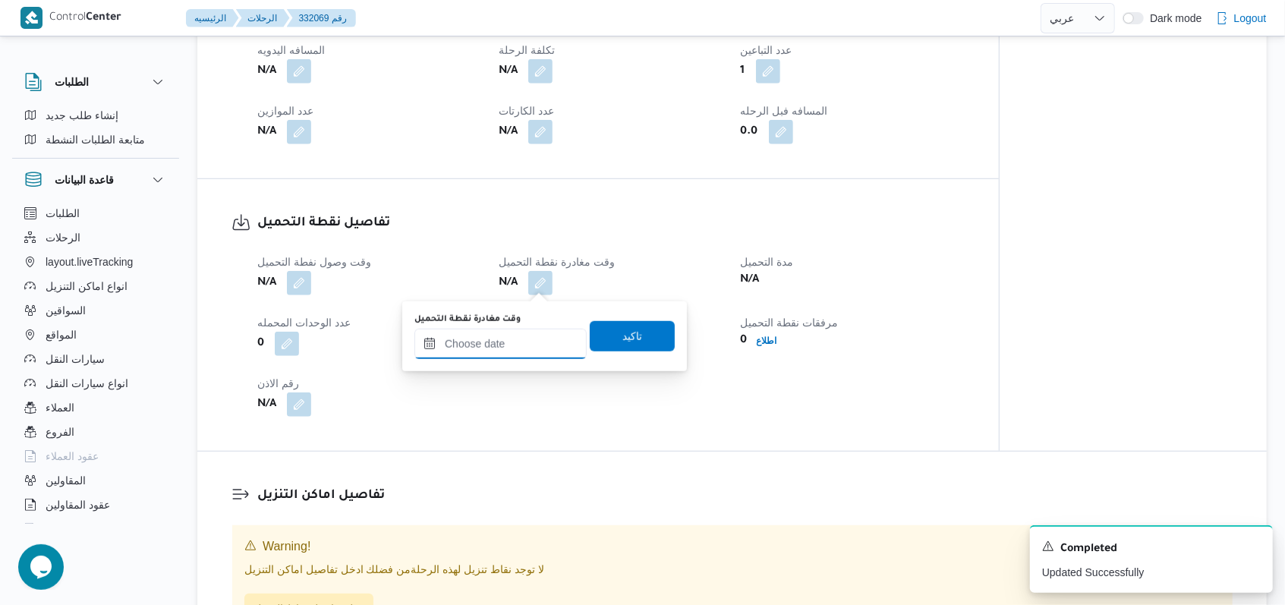
click at [504, 345] on input "وقت مغادرة نقطة التحميل" at bounding box center [500, 344] width 172 height 30
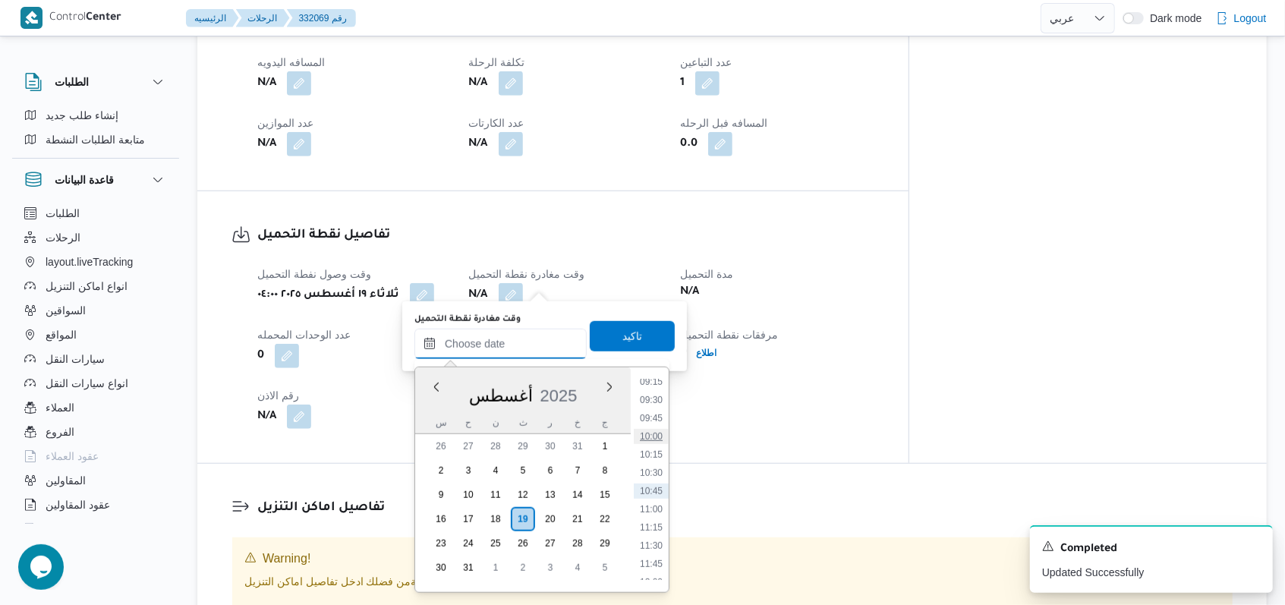
scroll to position [578, 0]
click at [531, 395] on li "08:00" at bounding box center [651, 392] width 35 height 15
type input "١٩/٠٨/٢٠٢٥ ٠٨:٠٠"
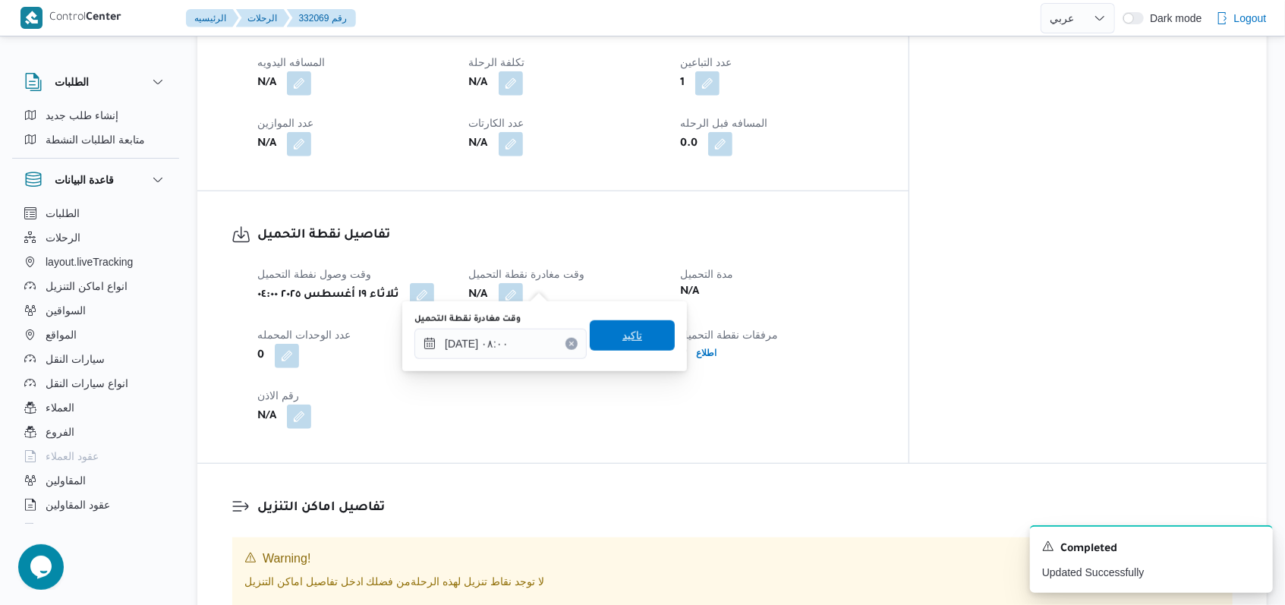
click at [531, 325] on span "تاكيد" at bounding box center [632, 335] width 85 height 30
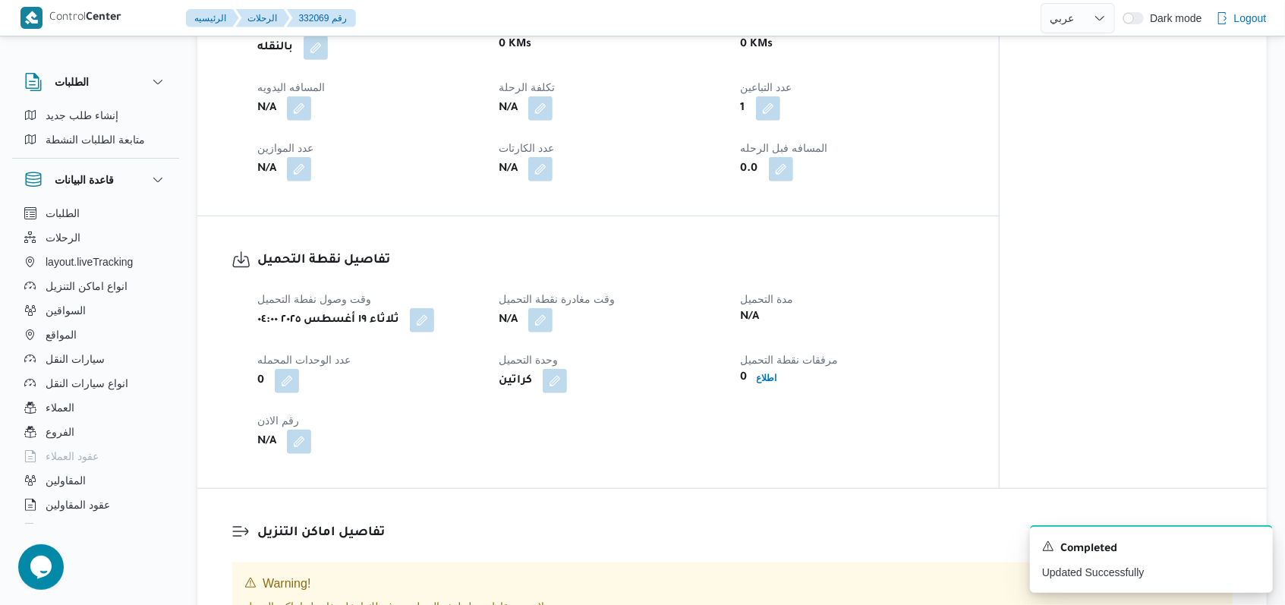
scroll to position [407, 0]
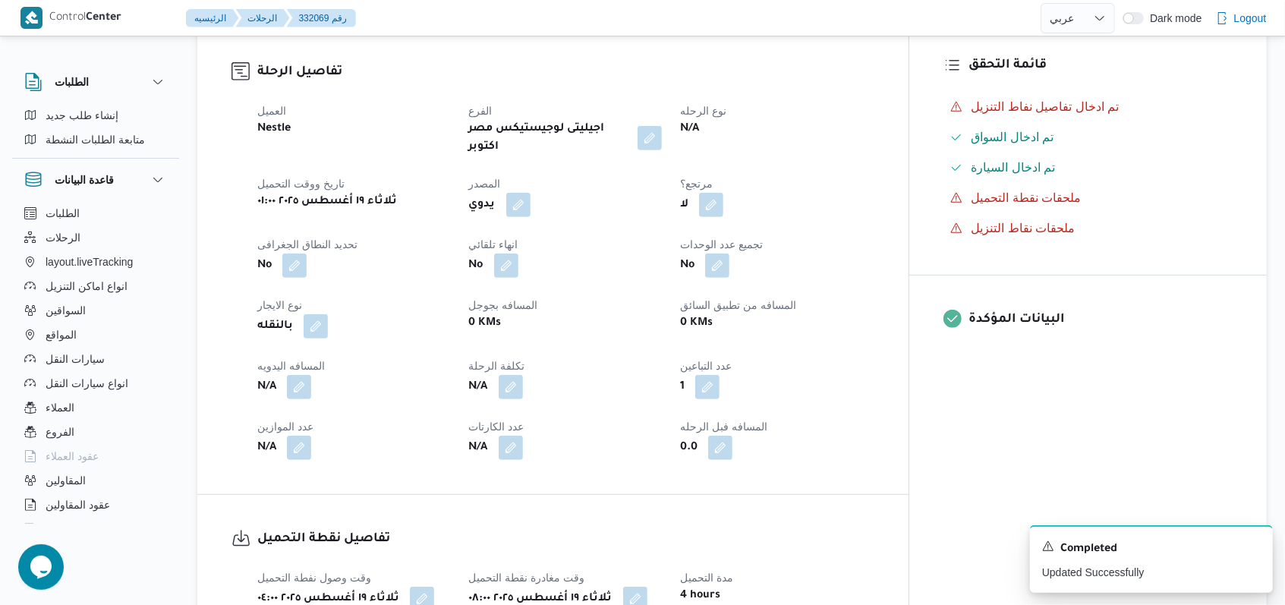
select select "ar"
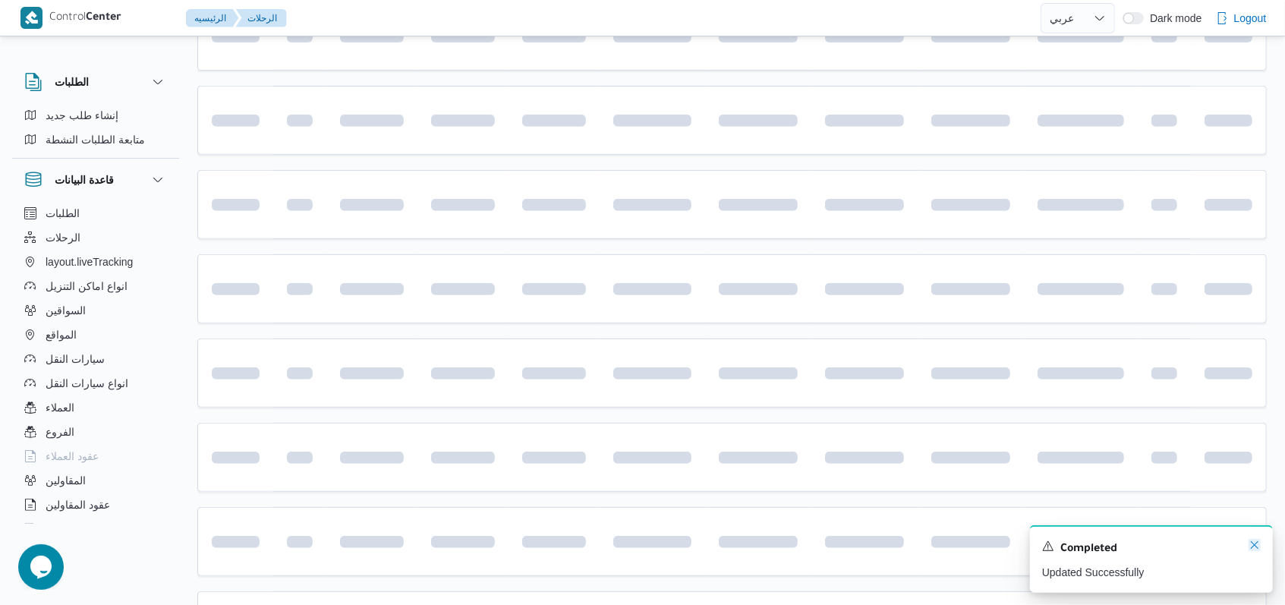
click at [531, 543] on icon "Dismiss toast" at bounding box center [1254, 545] width 12 height 12
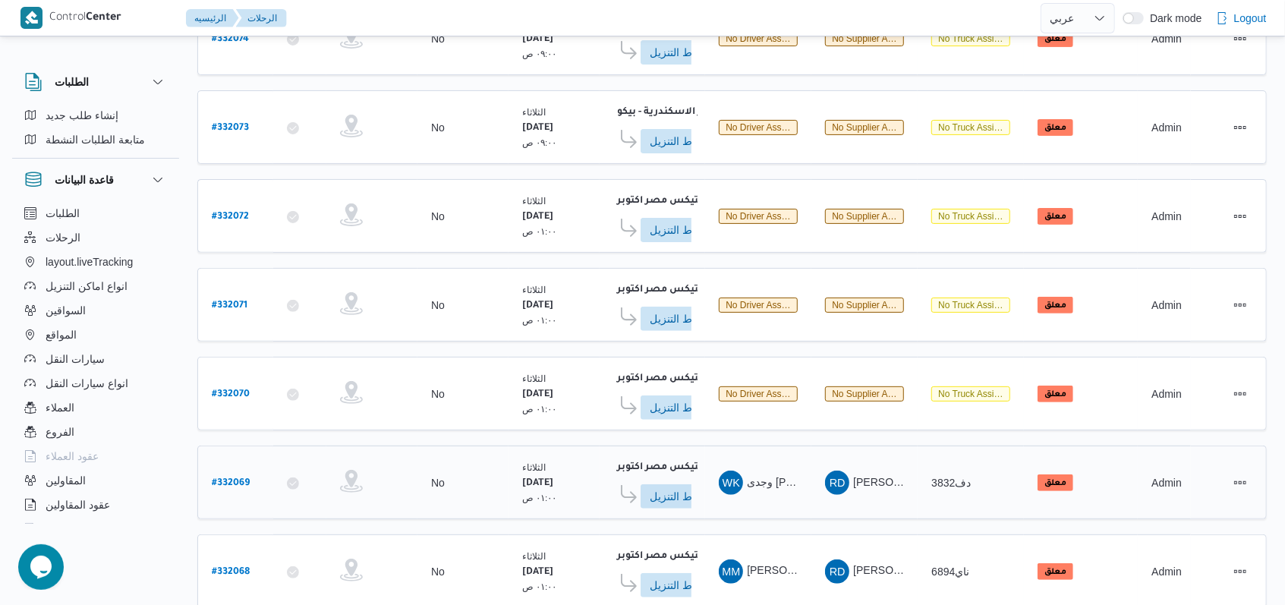
scroll to position [208, 0]
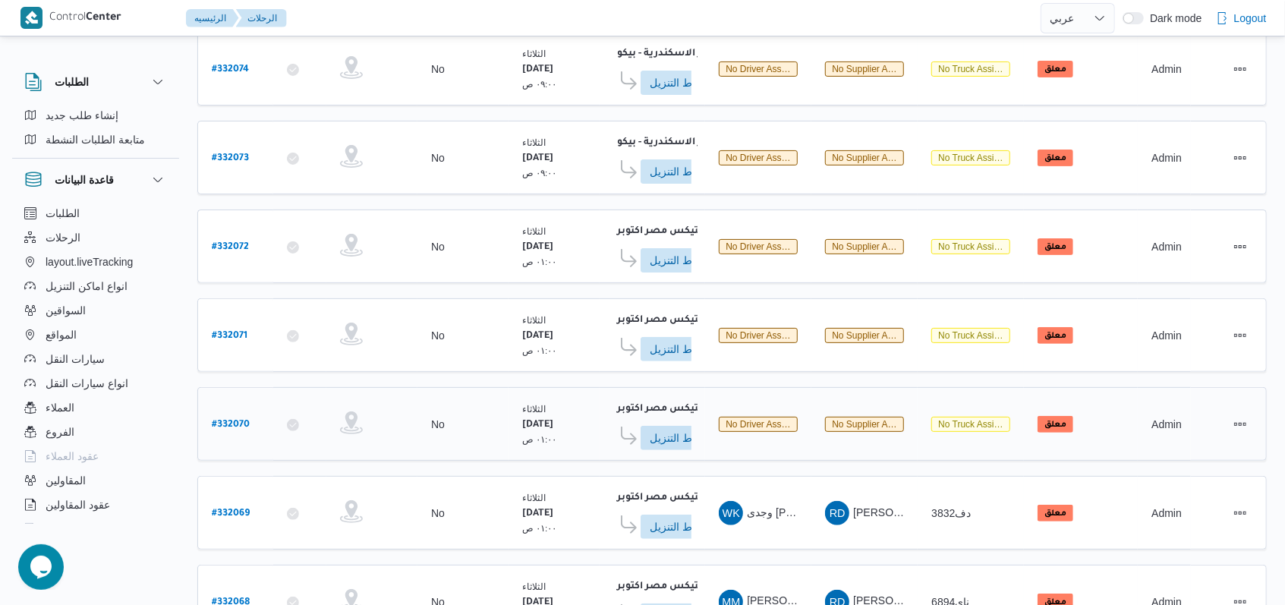
click at [224, 420] on b "# 332070" at bounding box center [231, 425] width 38 height 11
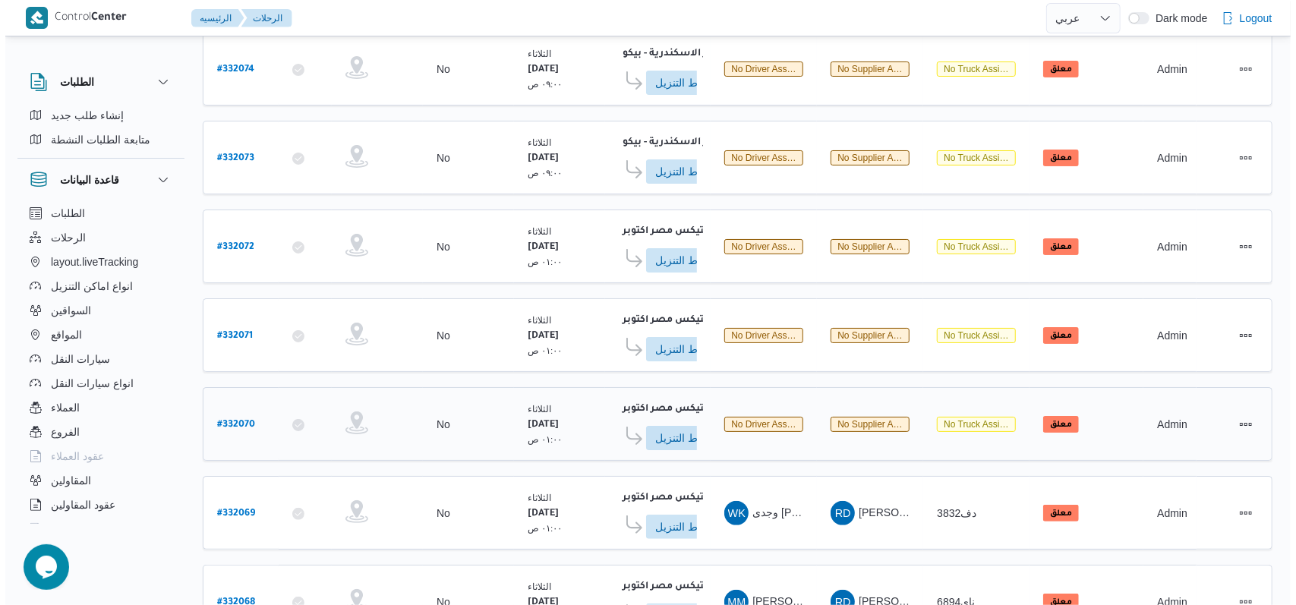
scroll to position [41, 0]
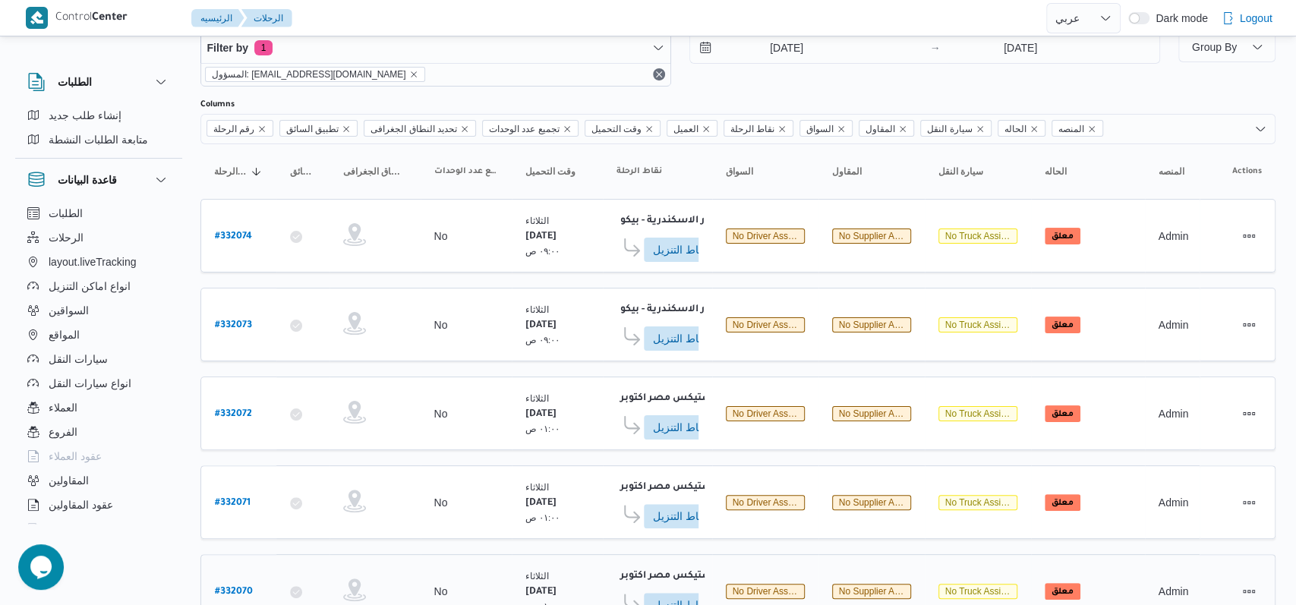
select select "ar"
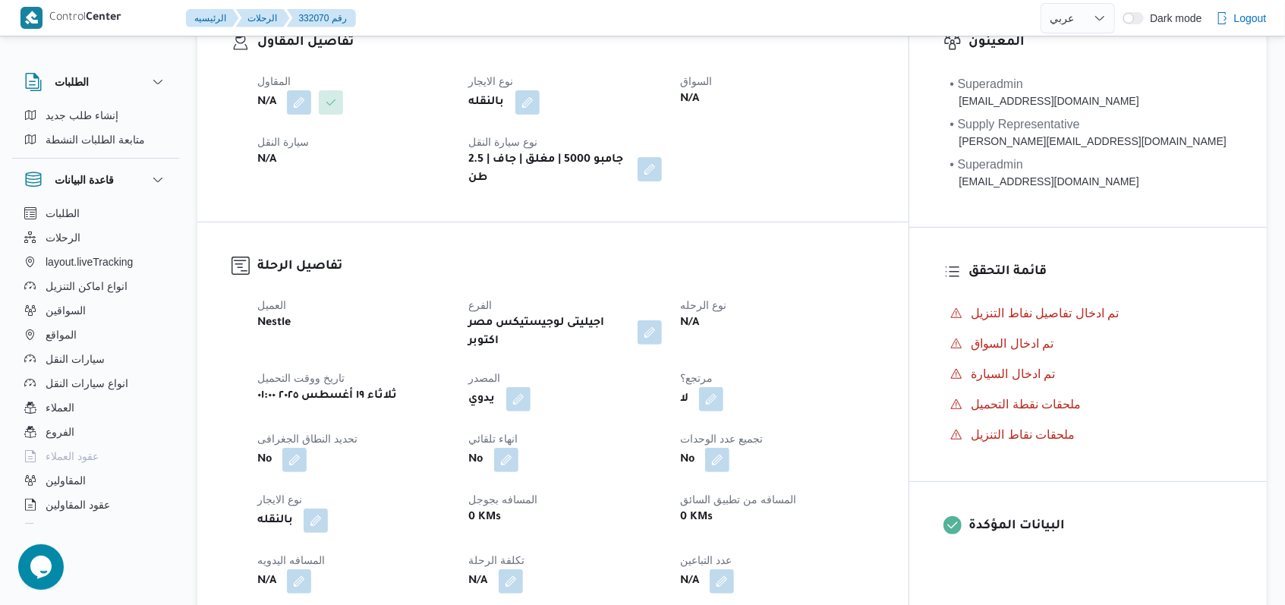
scroll to position [0, 0]
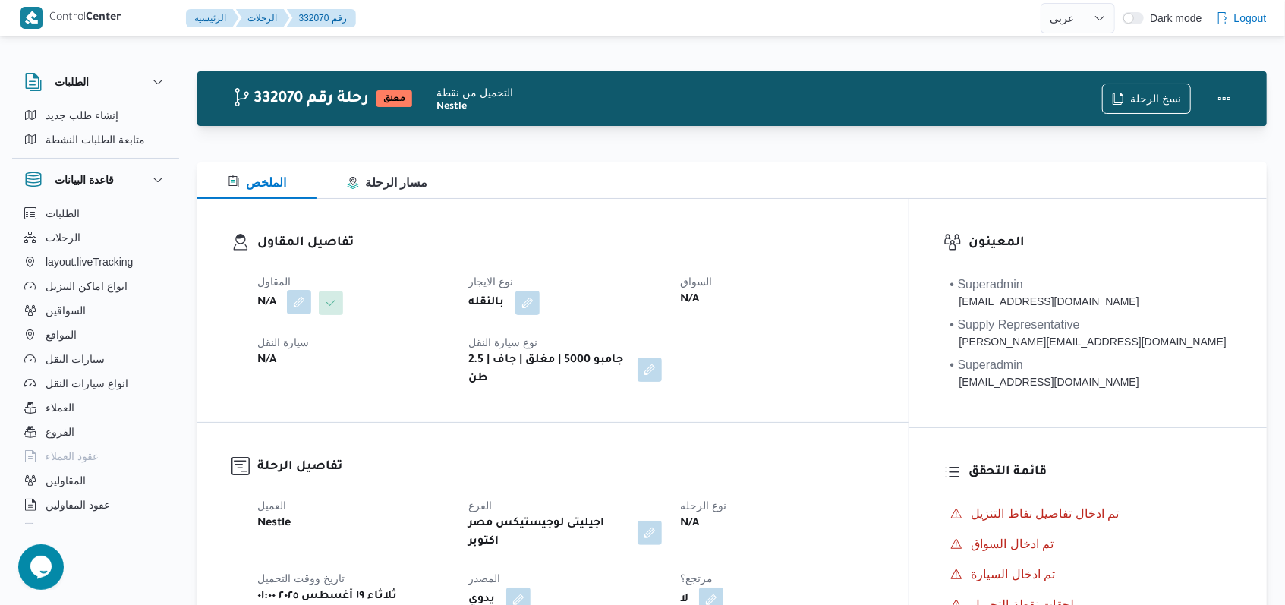
click at [291, 309] on button "button" at bounding box center [299, 302] width 24 height 24
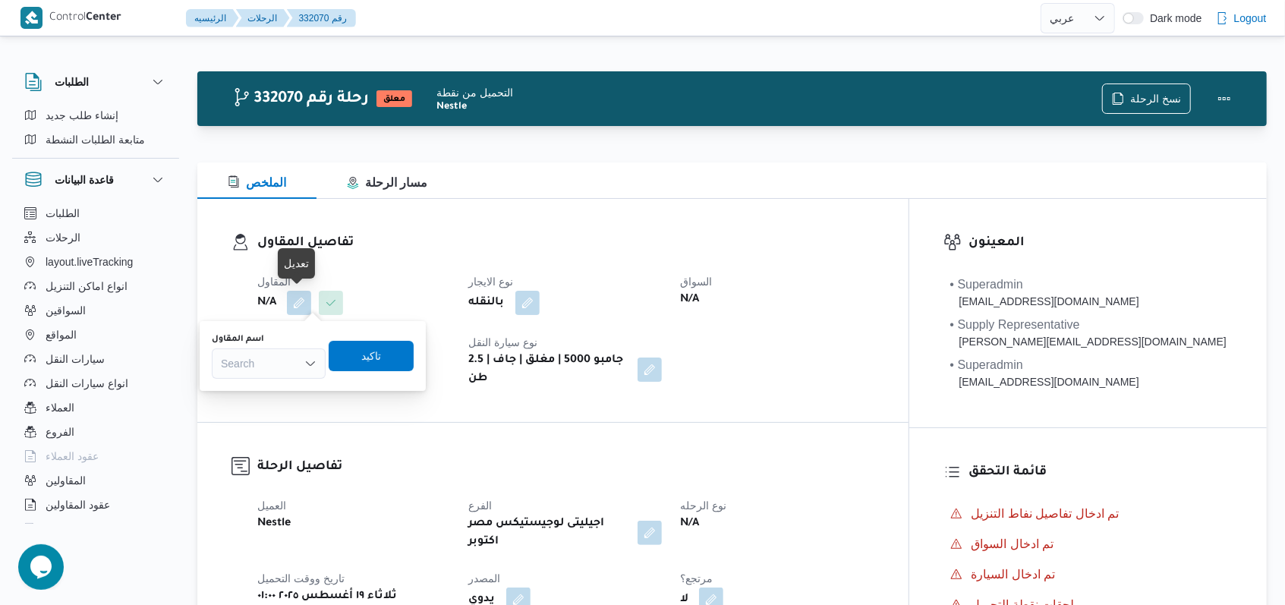
click at [280, 348] on div "اسم المقاول Search" at bounding box center [269, 356] width 114 height 46
click at [280, 354] on div "Search" at bounding box center [269, 363] width 114 height 30
type input "راجح"
click at [293, 391] on span "راجح ضبع مهني مسعد" at bounding box center [277, 391] width 77 height 18
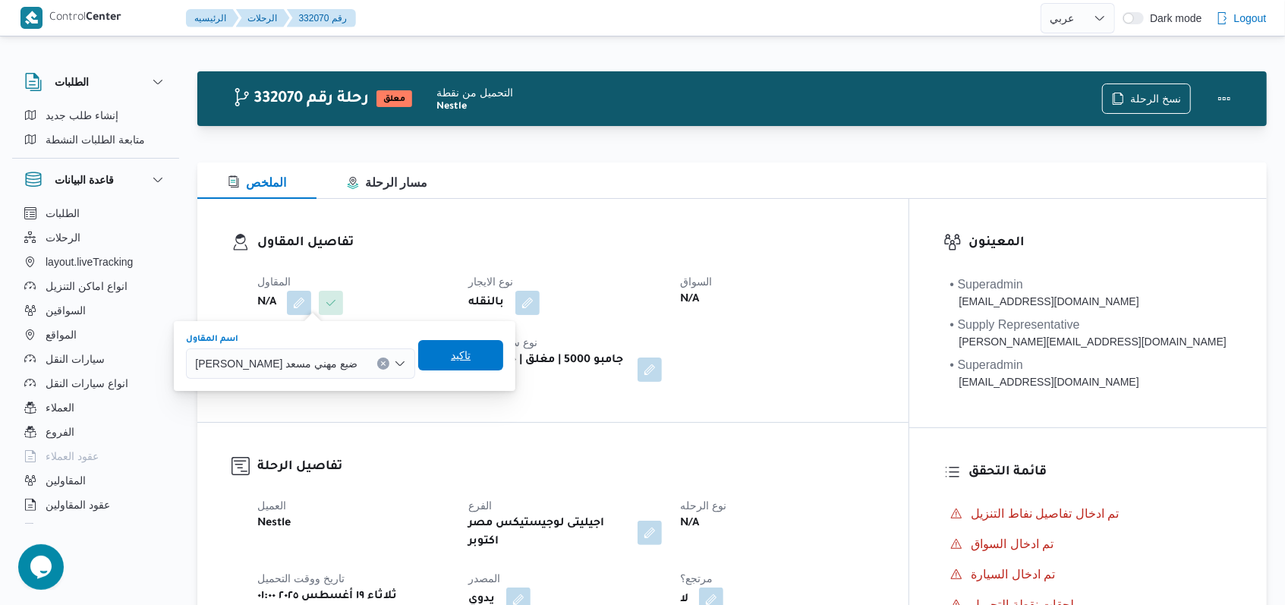
click at [412, 366] on span "تاكيد" at bounding box center [440, 355] width 85 height 30
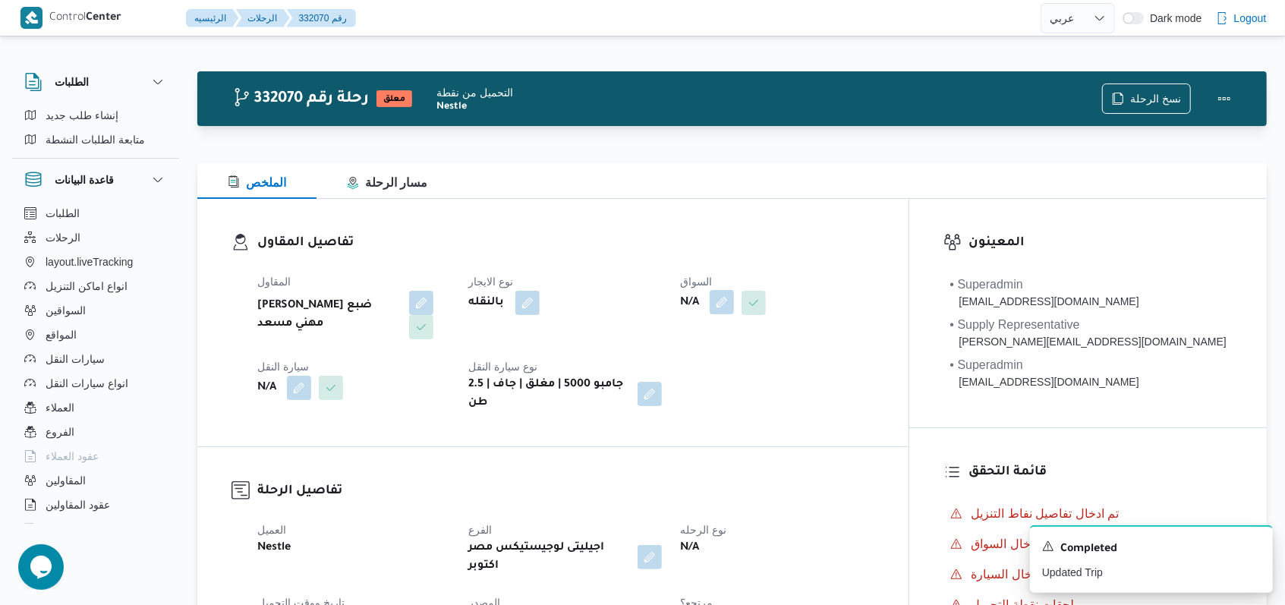
click at [531, 299] on button "button" at bounding box center [722, 302] width 24 height 24
click at [531, 366] on div "Search" at bounding box center [752, 363] width 114 height 30
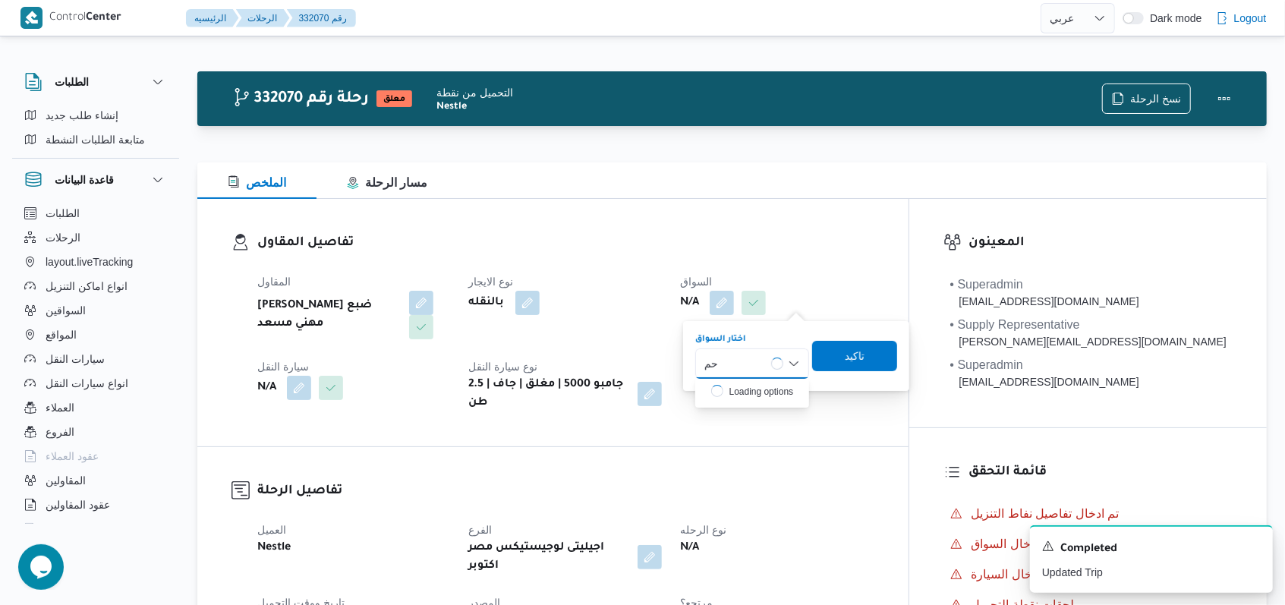
type input "ح"
type input "م"
type input "ه"
type input "كريم محمد"
click at [531, 266] on div "المقاول راجح ضبع مهني مسعد نوع الايجار بالنقله السواق N/A سيارة النقل N/A نوع س…" at bounding box center [565, 342] width 635 height 158
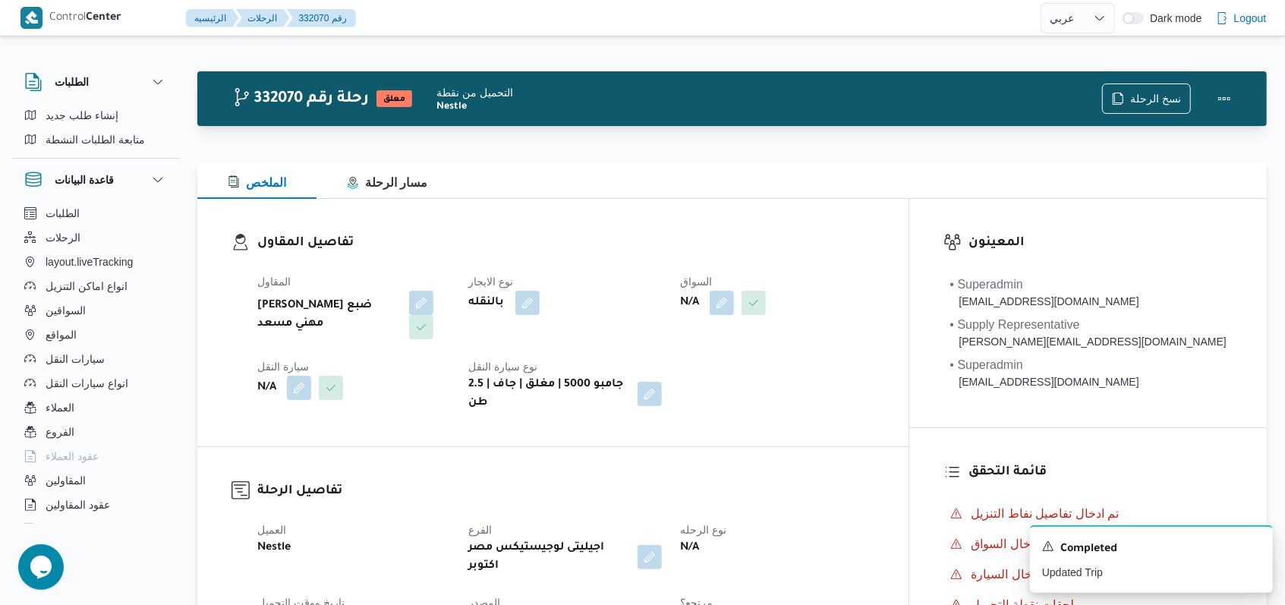
click at [351, 303] on b "راجح ضبع مهني مسعد" at bounding box center [324, 315] width 135 height 36
copy div "راجح ضبع مهني مسعد"
click at [452, 374] on div "N/A" at bounding box center [354, 387] width 197 height 27
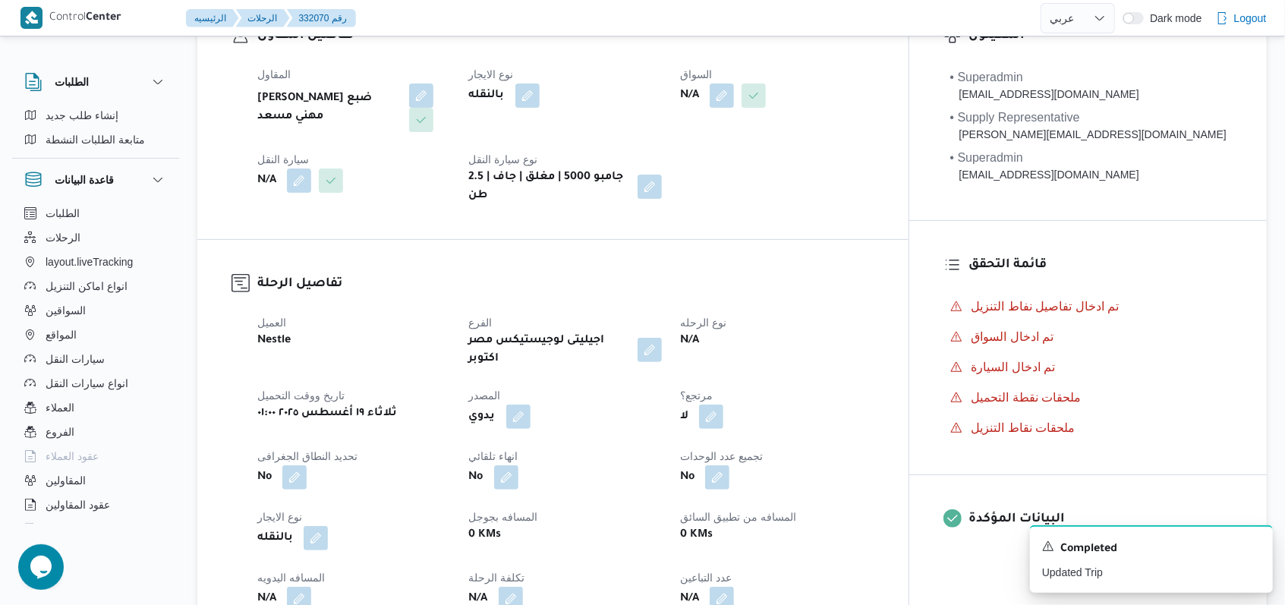
scroll to position [405, 0]
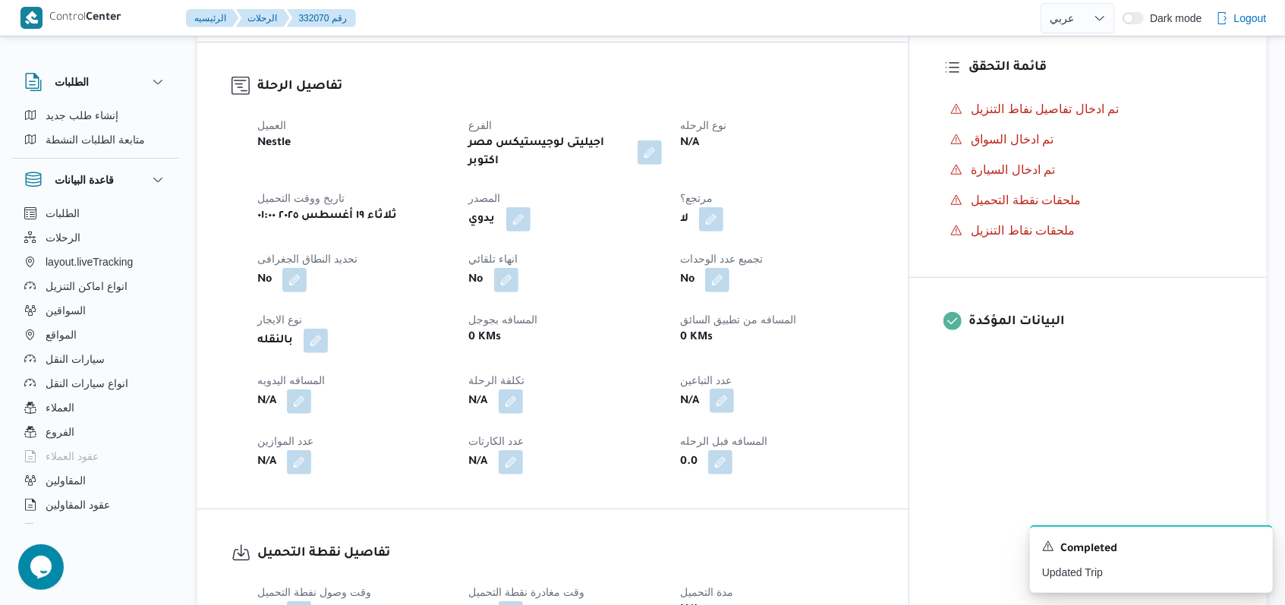
click at [531, 389] on button "button" at bounding box center [722, 401] width 24 height 24
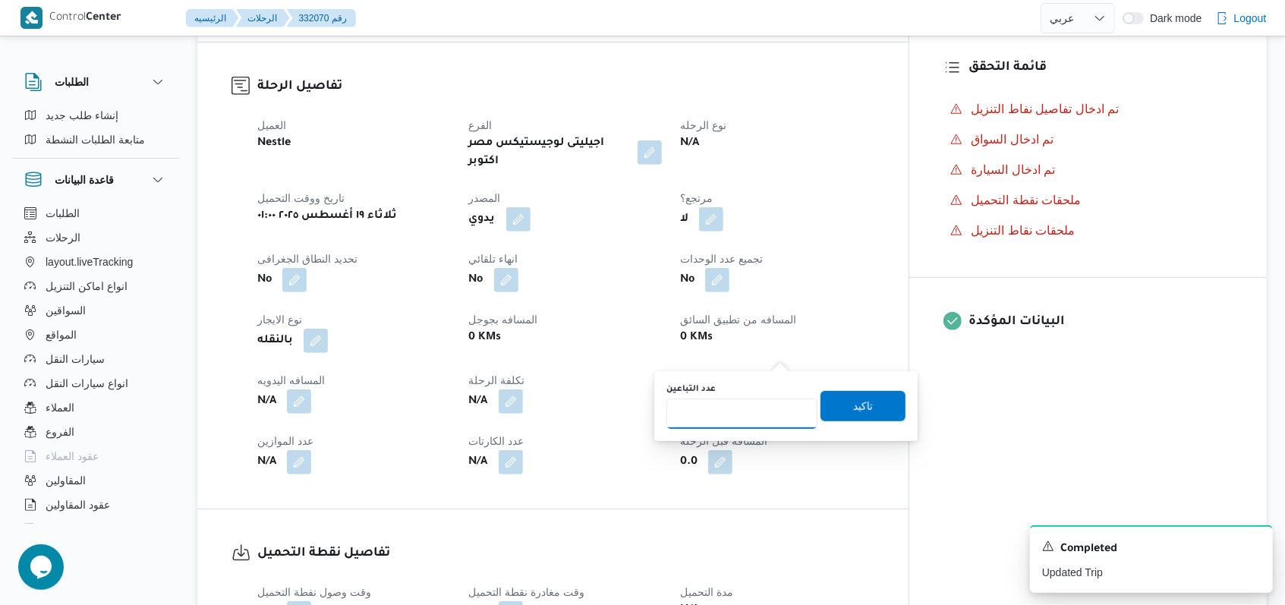
click at [531, 417] on input "عدد التباعين" at bounding box center [741, 413] width 151 height 30
type input "1"
click at [531, 404] on span "تاكيد" at bounding box center [862, 405] width 85 height 30
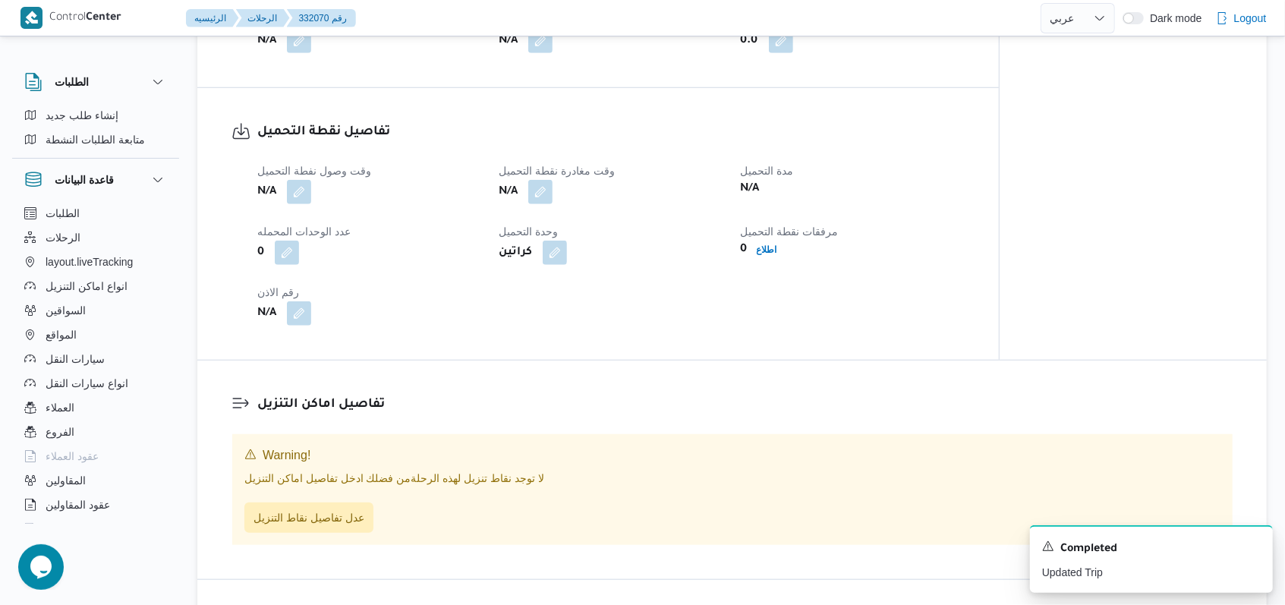
scroll to position [809, 0]
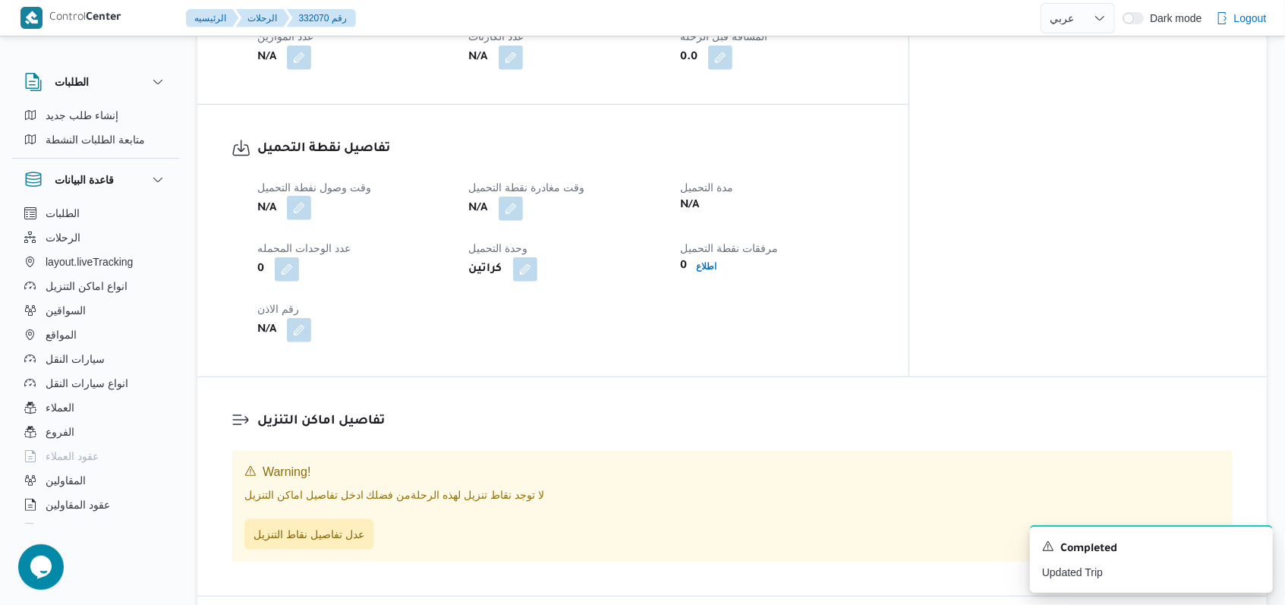
click at [304, 196] on button "button" at bounding box center [299, 208] width 24 height 24
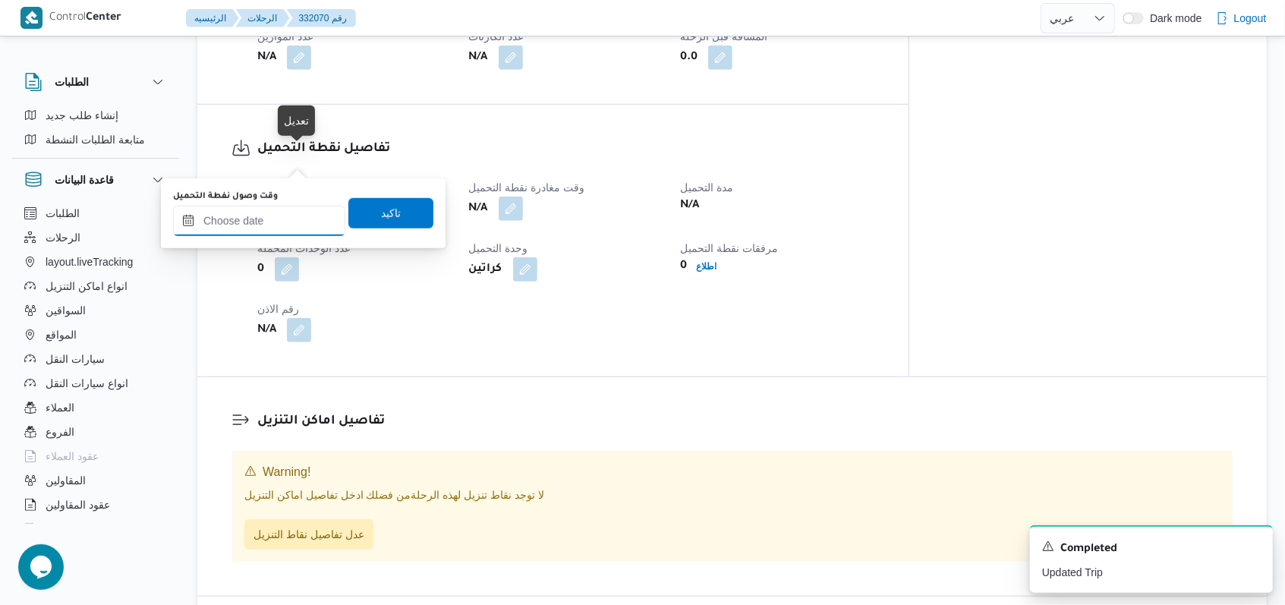
click at [288, 211] on input "وقت وصول نفطة التحميل" at bounding box center [259, 221] width 172 height 30
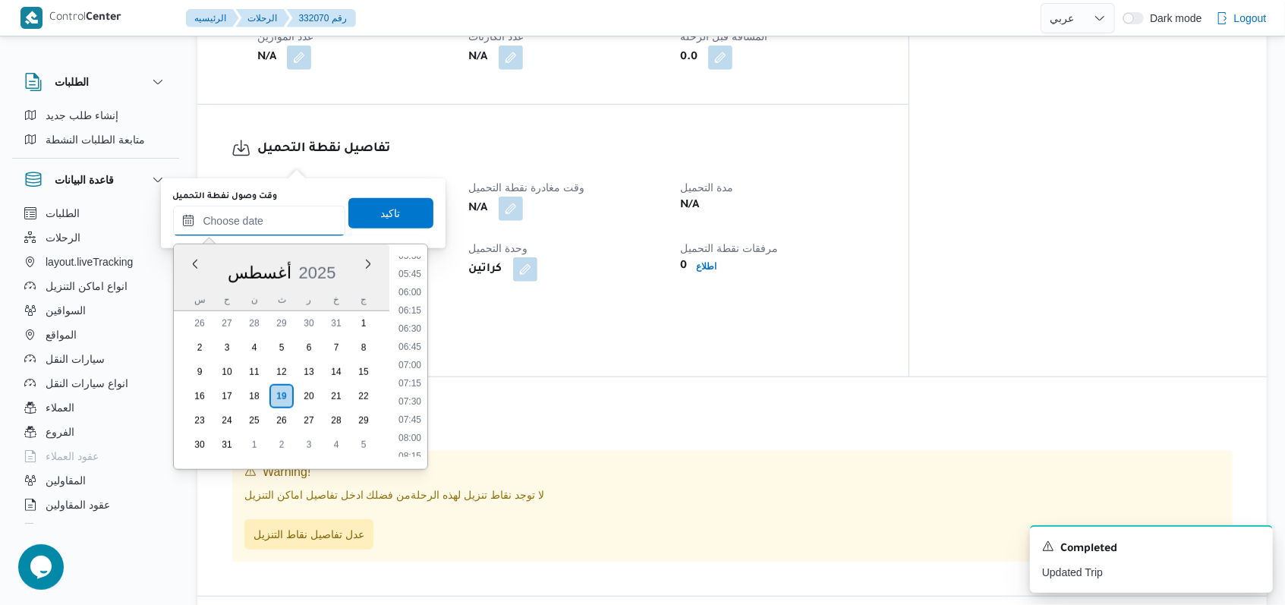
scroll to position [477, 0]
click at [417, 295] on li "07:00" at bounding box center [409, 297] width 35 height 15
type input "١٩/٠٨/٢٠٢٥ ٠٧:٠٠"
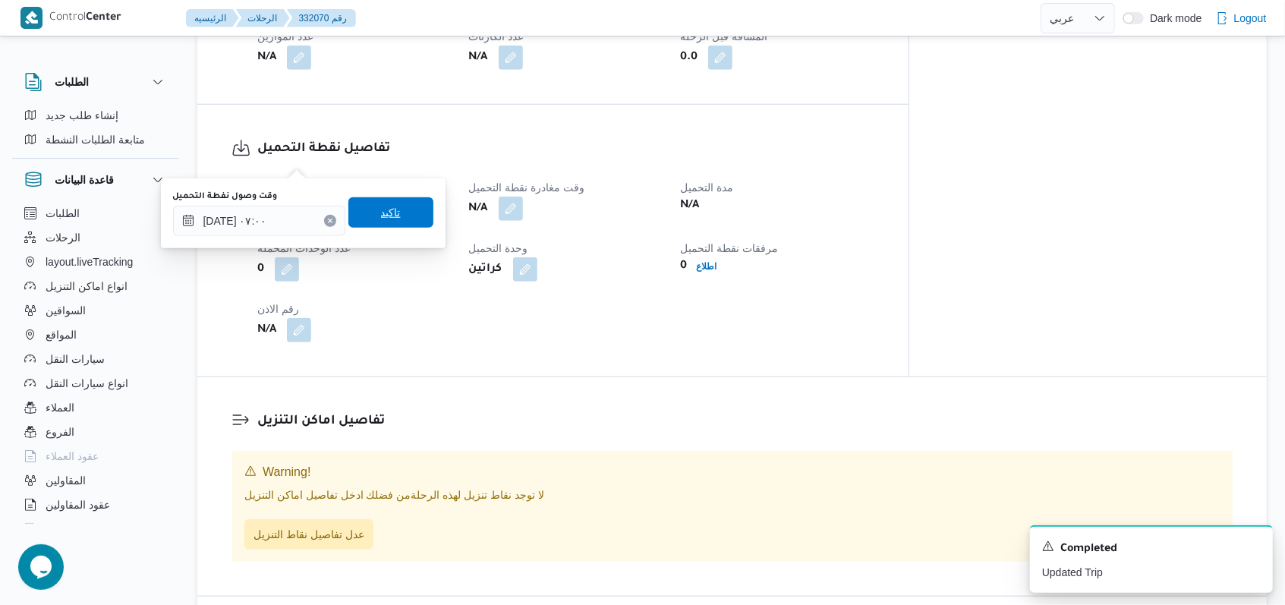
click at [382, 219] on span "تاكيد" at bounding box center [391, 212] width 20 height 18
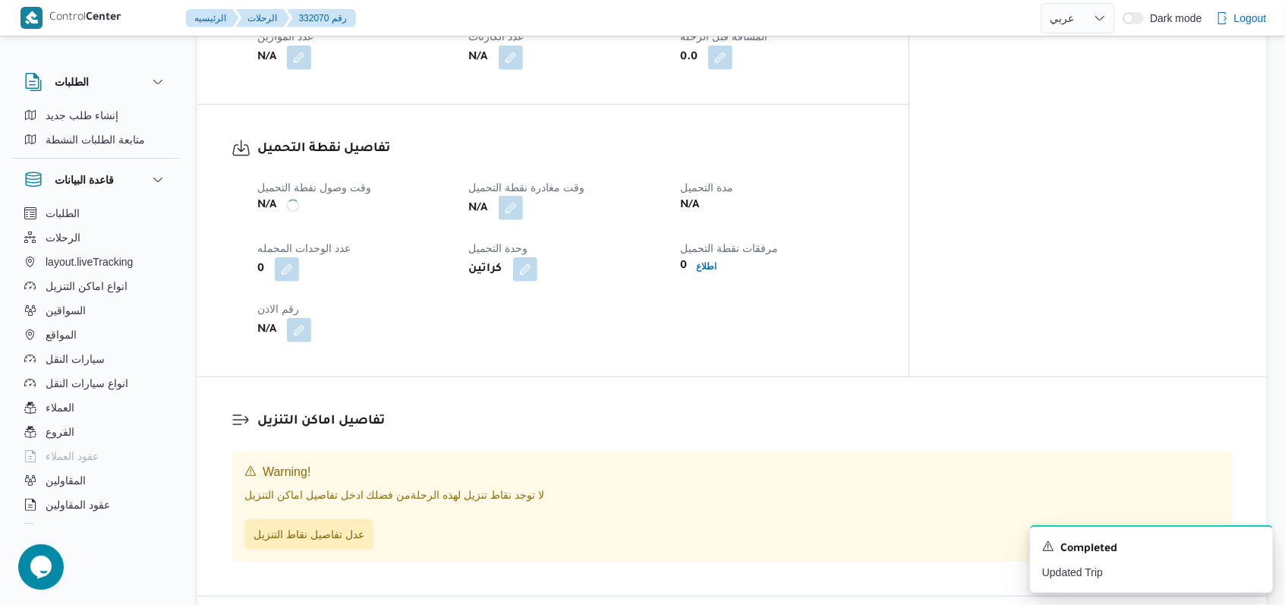
click at [523, 196] on button "button" at bounding box center [511, 208] width 24 height 24
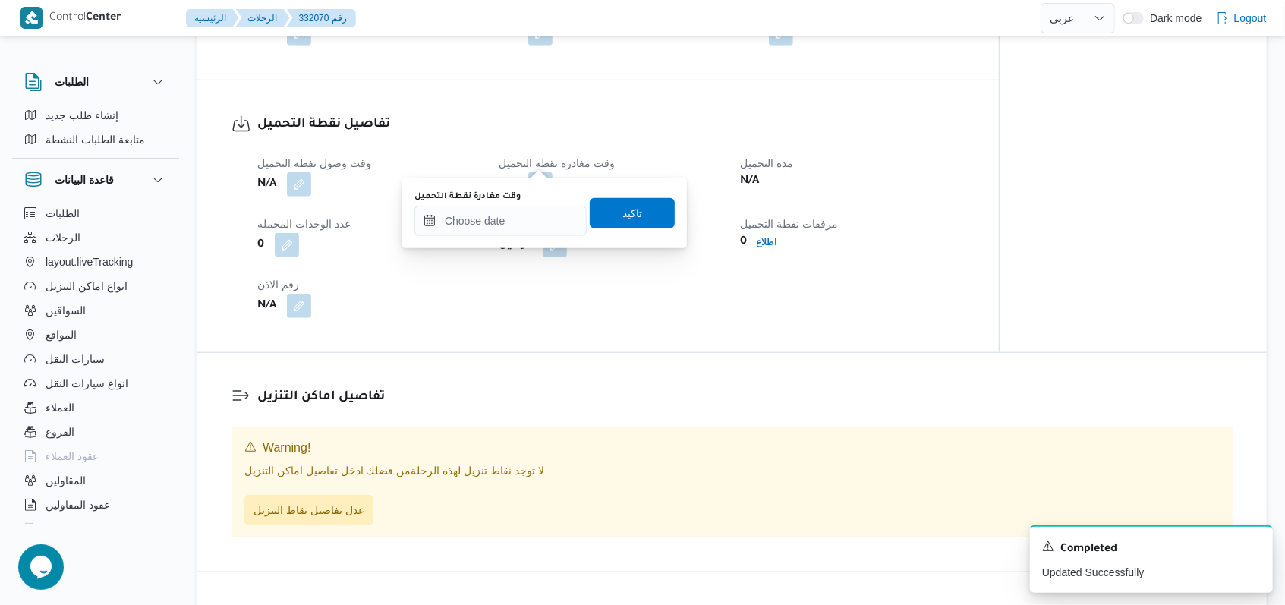
click at [531, 296] on div "وقت وصول نفطة التحميل N/A وقت مغادرة نقطة التحميل N/A مدة التحميل N/A عدد الوحد…" at bounding box center [611, 212] width 726 height 182
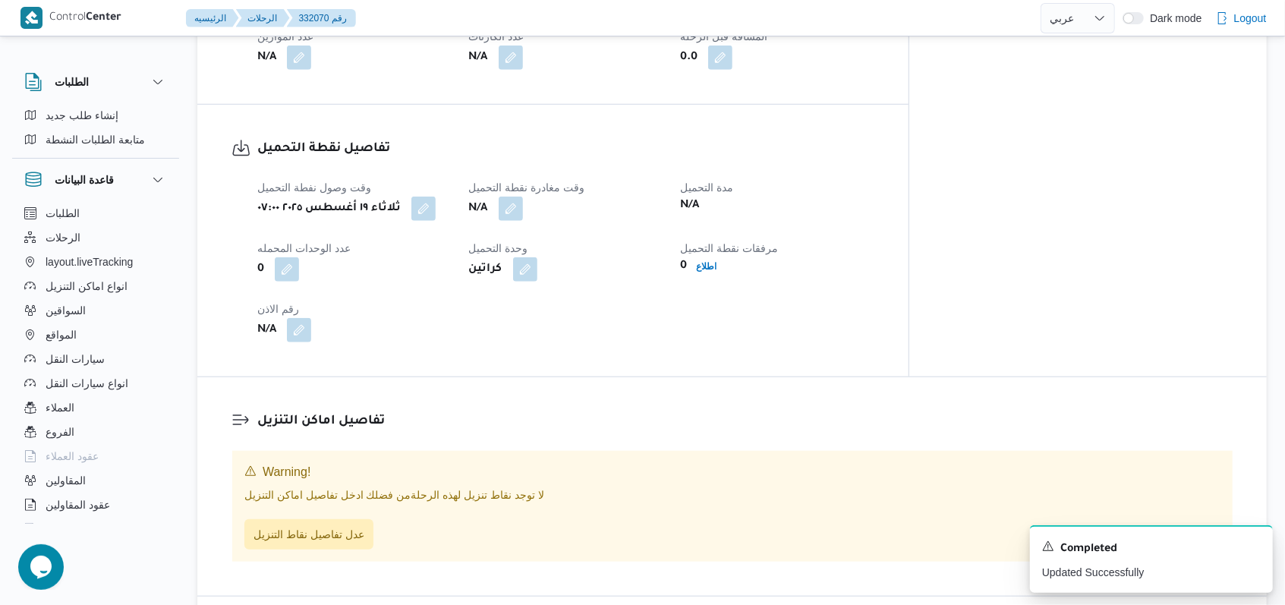
select select "ar"
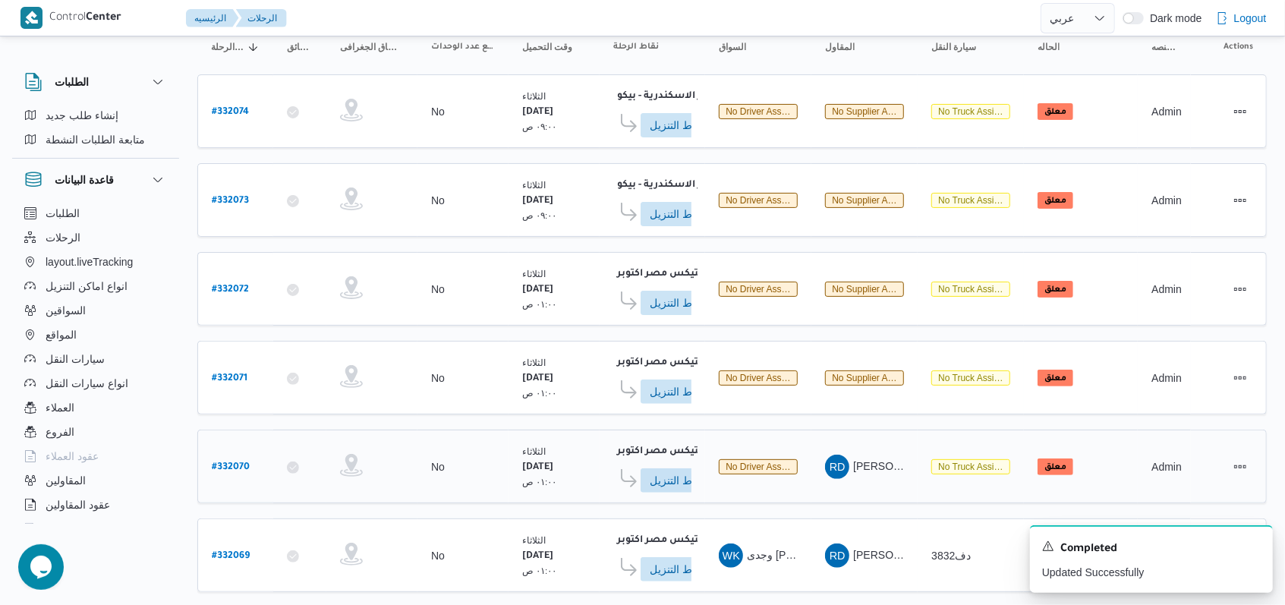
scroll to position [196, 0]
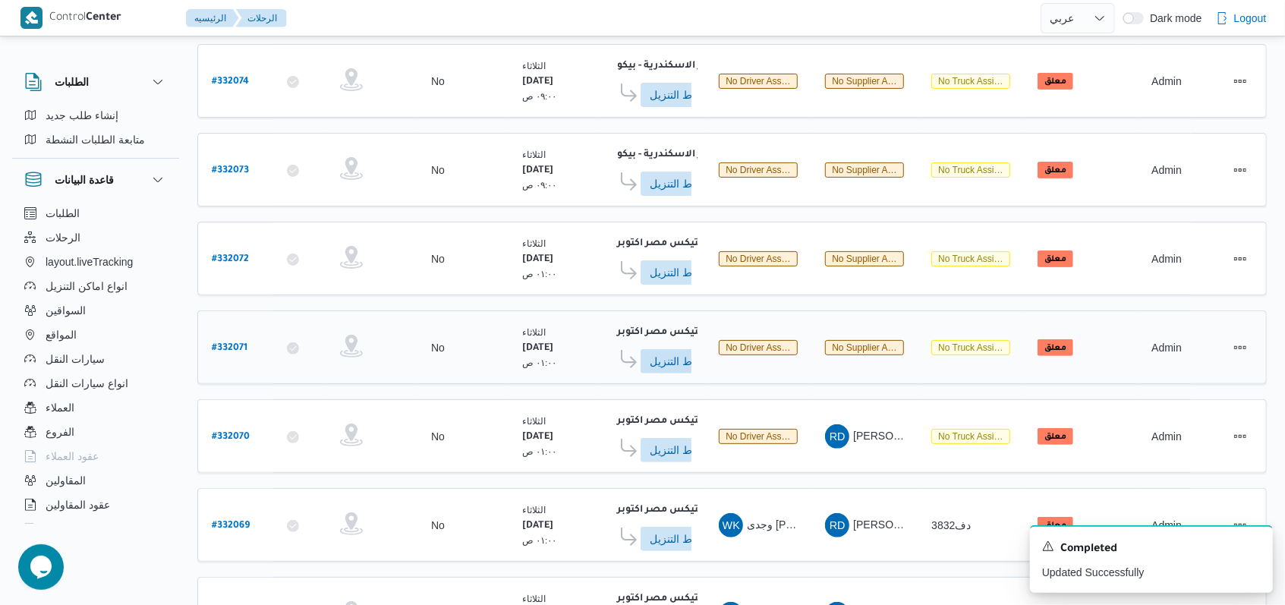
click at [216, 343] on b "# 332071" at bounding box center [230, 348] width 36 height 11
select select "ar"
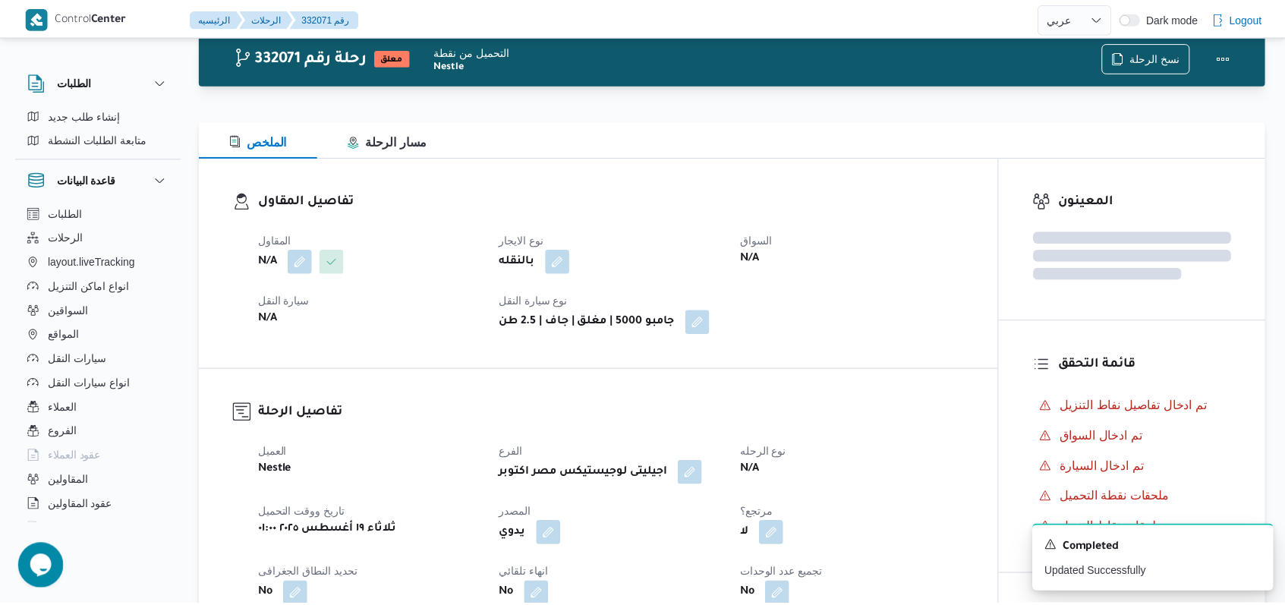
scroll to position [196, 0]
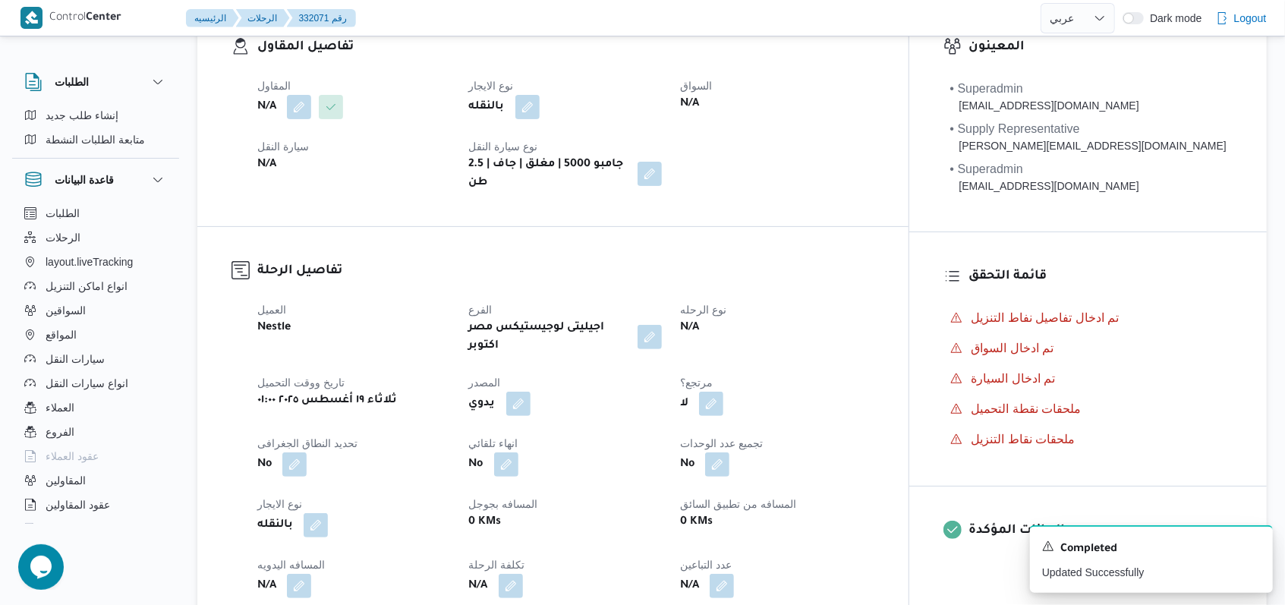
click at [307, 121] on div "المقاول N/A نوع الايجار بالنقله السواق N/A سيارة النقل N/A نوع سيارة النقل جامب…" at bounding box center [565, 135] width 635 height 134
click at [299, 112] on button "button" at bounding box center [299, 106] width 24 height 24
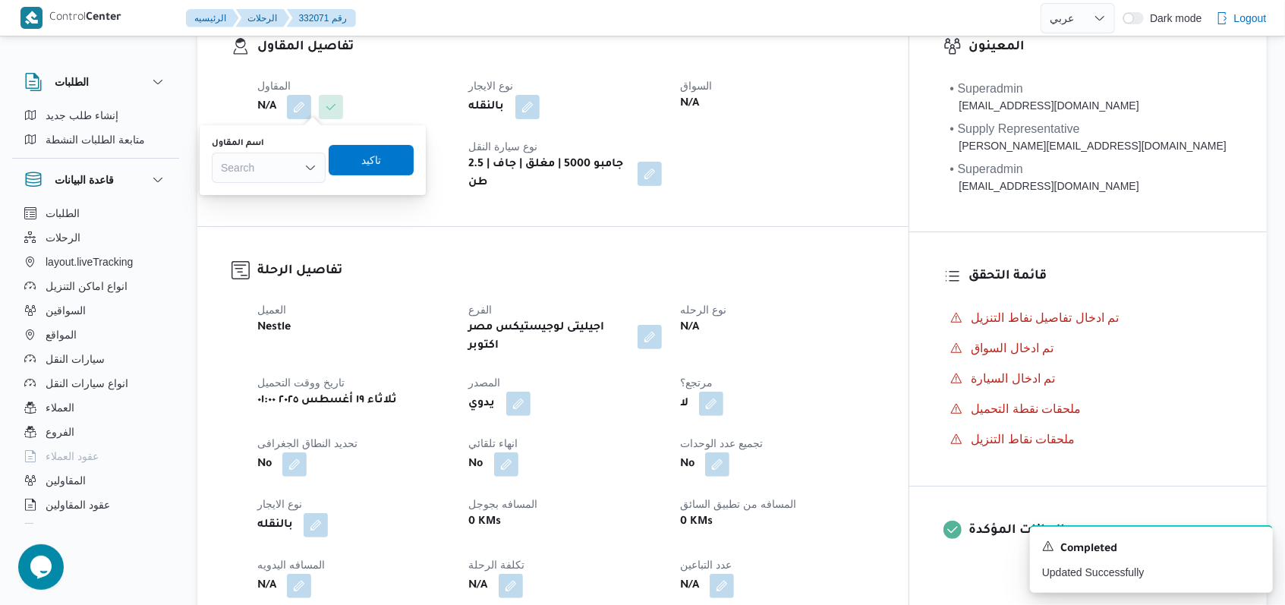
click at [281, 175] on div "Search" at bounding box center [269, 168] width 114 height 30
paste input "راجح ضبع مهني مسعد"
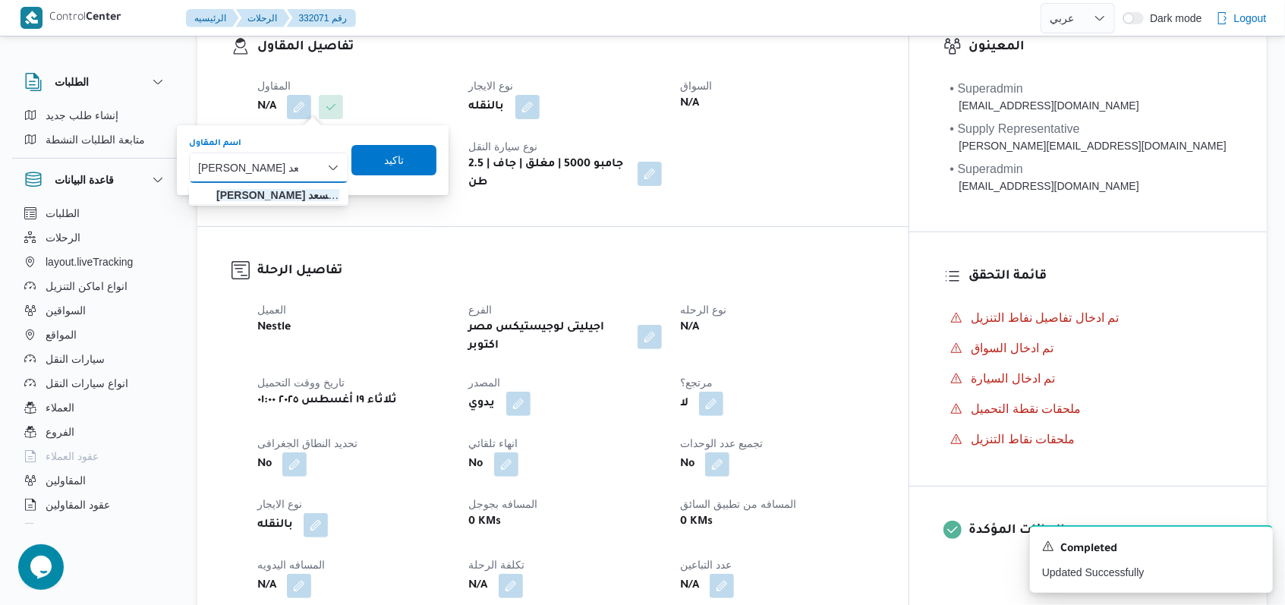
type input "راجح ضبع مهني مسعد"
click at [309, 191] on mark "راجح ضبع مهني مسعد" at bounding box center [287, 195] width 143 height 12
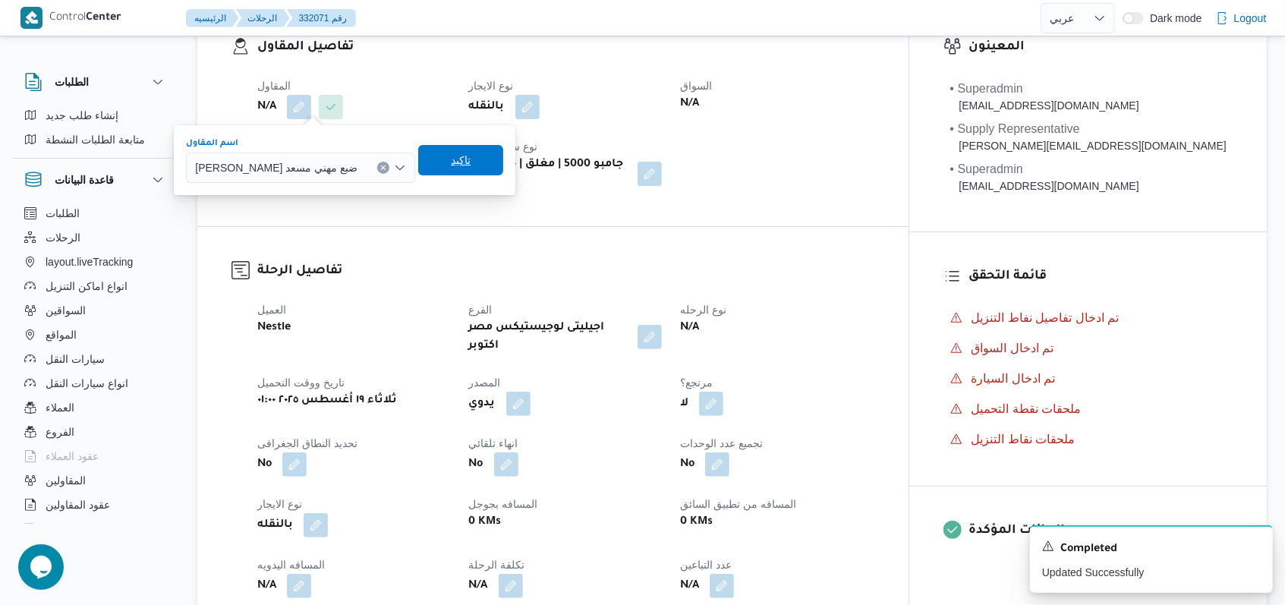
click at [430, 162] on span "تاكيد" at bounding box center [440, 160] width 20 height 18
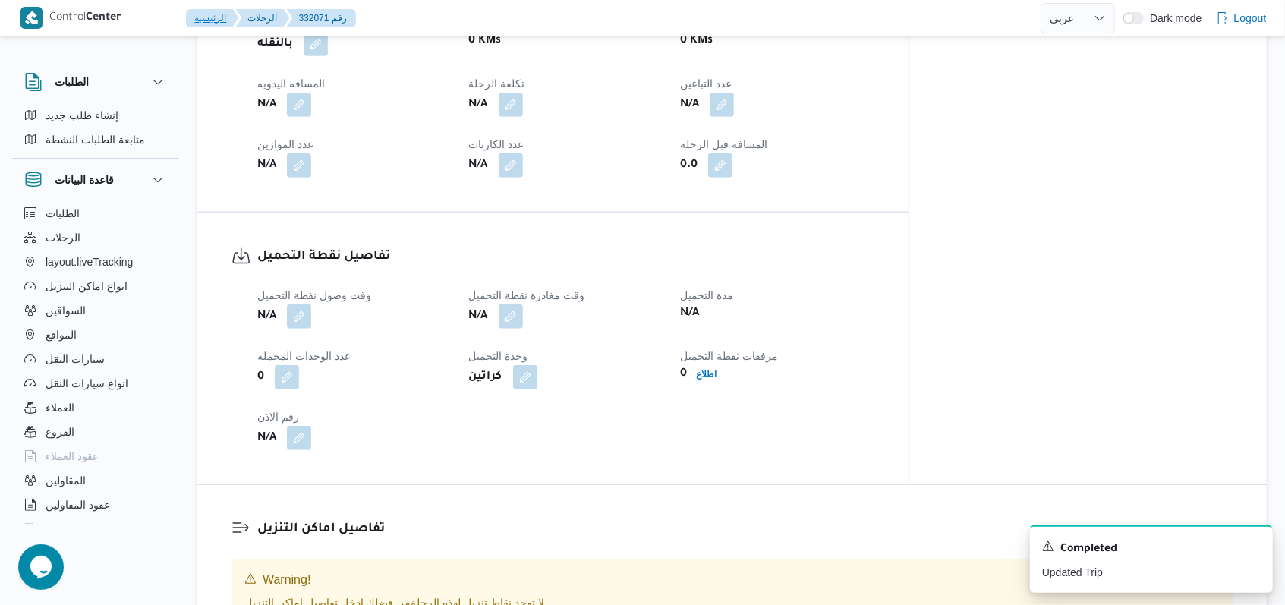
scroll to position [702, 0]
click at [308, 303] on button "button" at bounding box center [299, 315] width 24 height 24
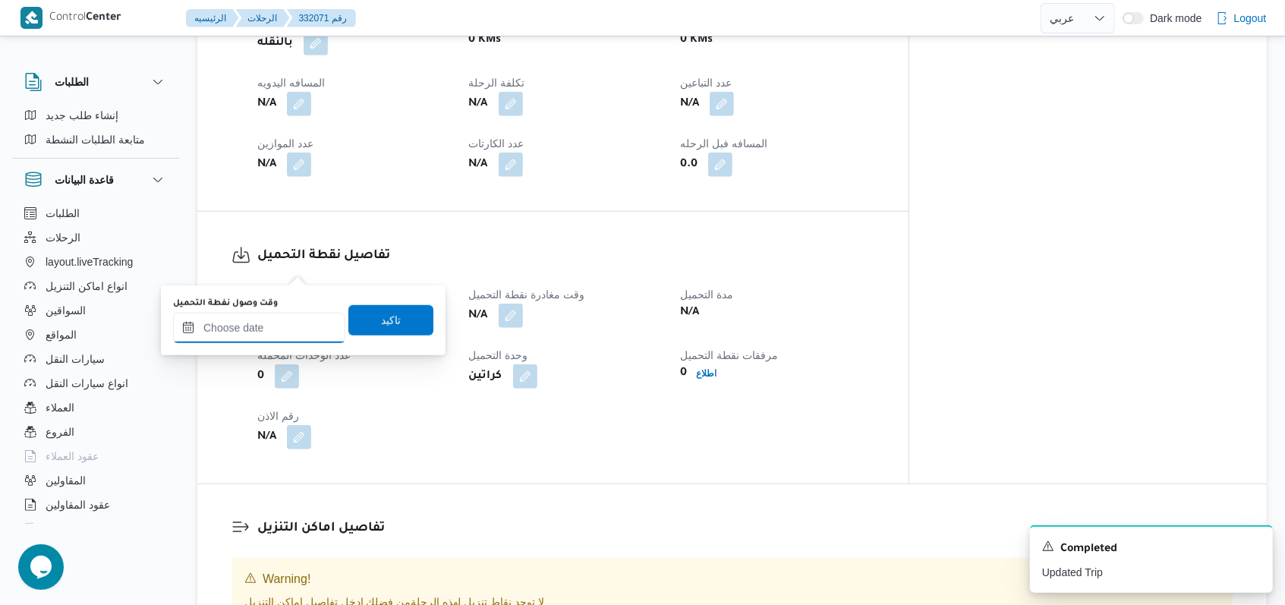
click at [272, 330] on input "وقت وصول نفطة التحميل" at bounding box center [259, 328] width 172 height 30
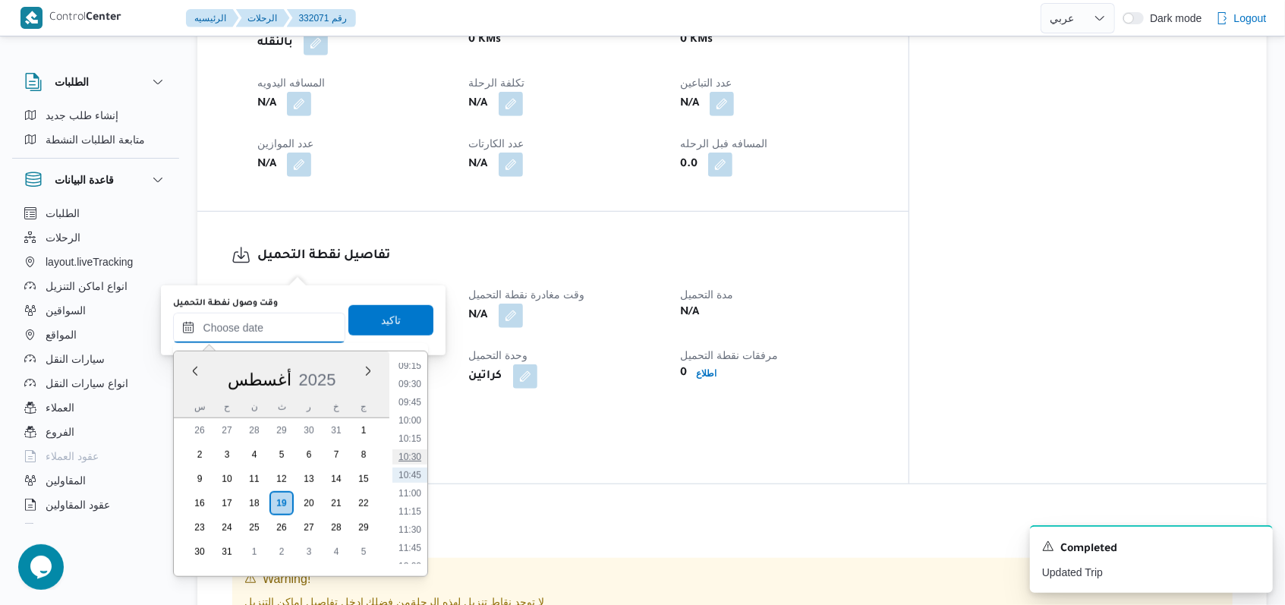
scroll to position [274, 0]
click at [413, 381] on li "04:00" at bounding box center [409, 388] width 35 height 15
type input "١٩/٠٨/٢٠٢٥ ٠٤:٠٠"
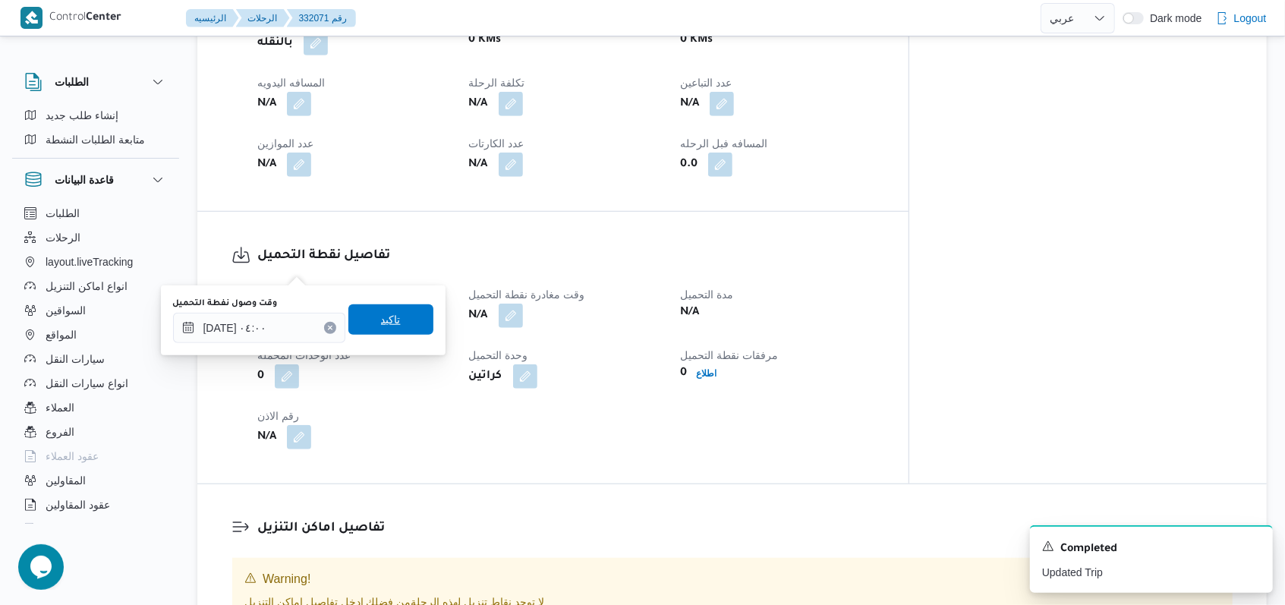
click at [389, 332] on span "تاكيد" at bounding box center [390, 319] width 85 height 30
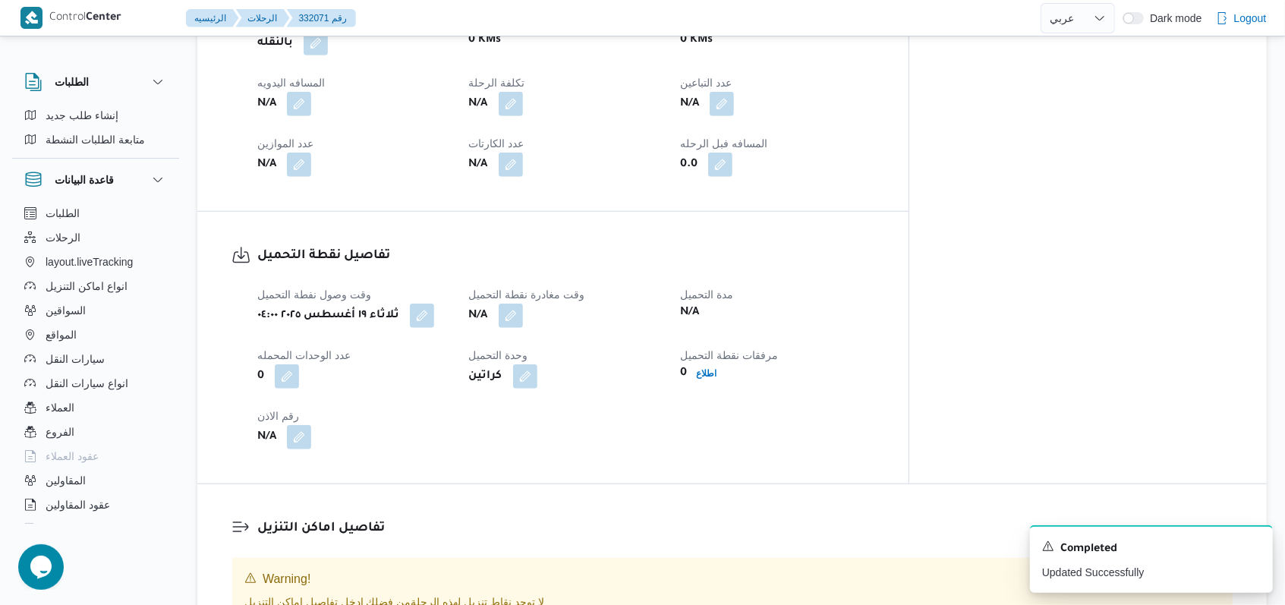
scroll to position [601, 0]
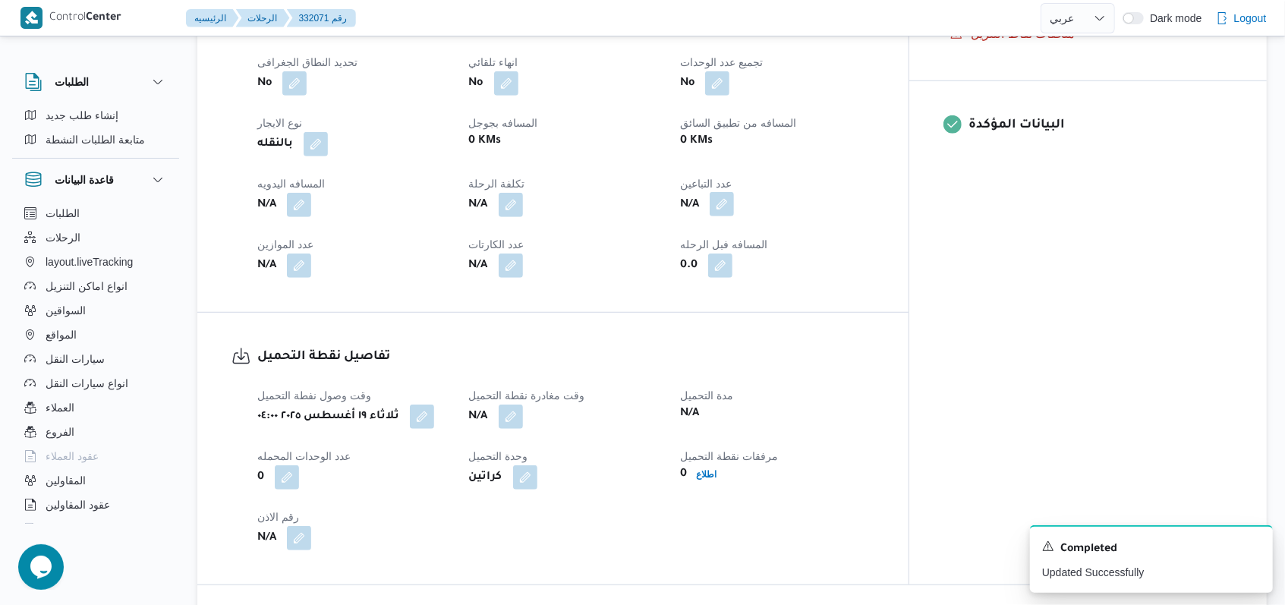
drag, startPoint x: 773, startPoint y: 162, endPoint x: 780, endPoint y: 159, distance: 8.2
click at [531, 192] on button "button" at bounding box center [722, 204] width 24 height 24
click at [531, 208] on input "عدد التباعين" at bounding box center [741, 217] width 151 height 30
type input "1"
click at [531, 213] on span "تاكيد" at bounding box center [862, 209] width 85 height 30
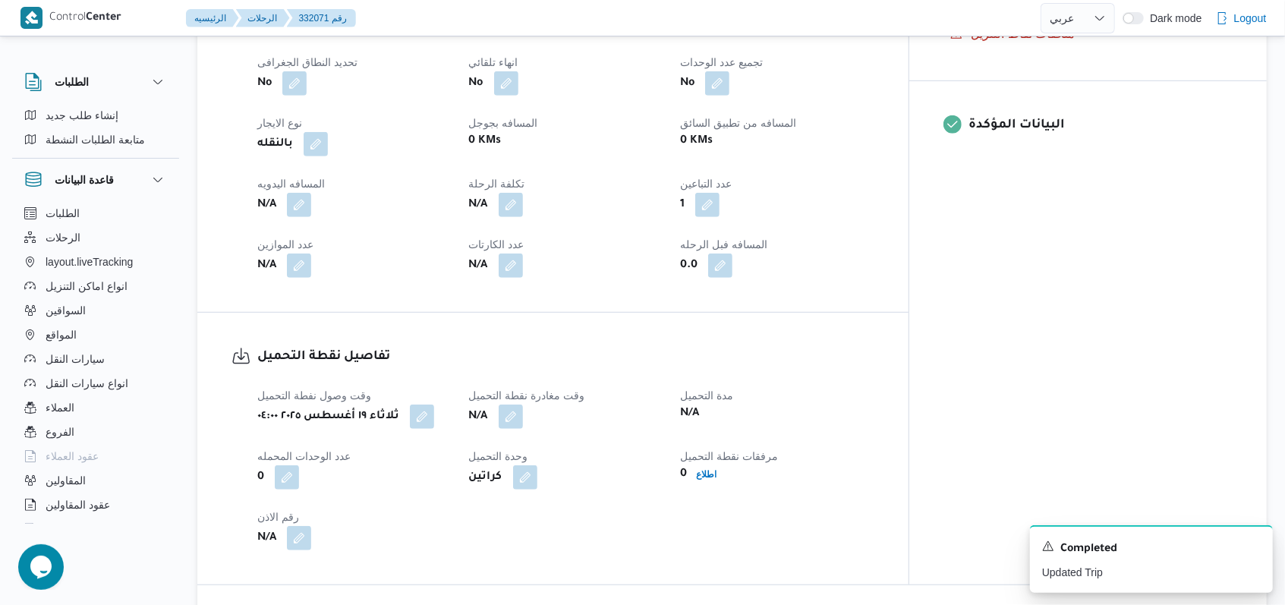
select select "ar"
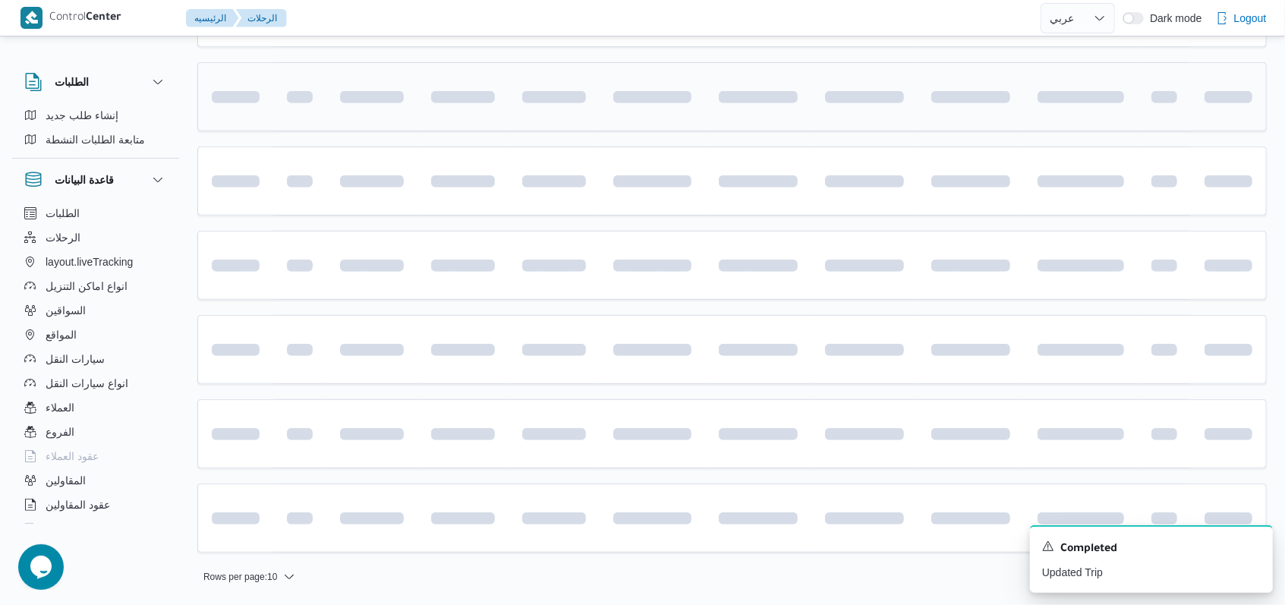
scroll to position [196, 0]
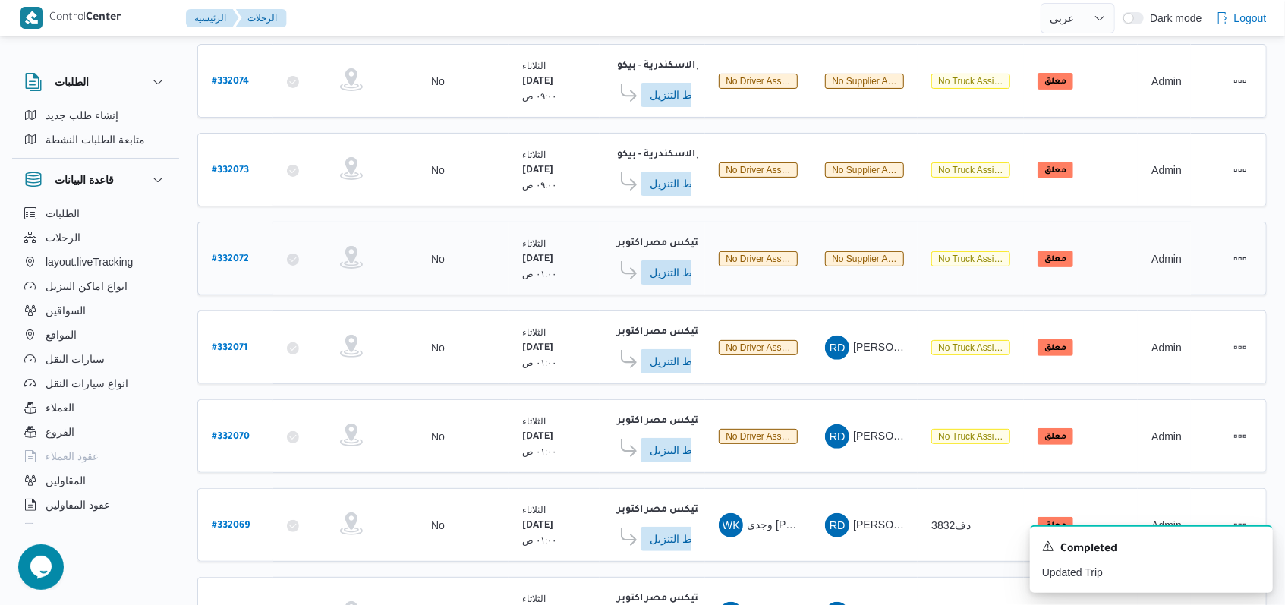
click at [242, 254] on b "# 332072" at bounding box center [230, 259] width 37 height 11
select select "ar"
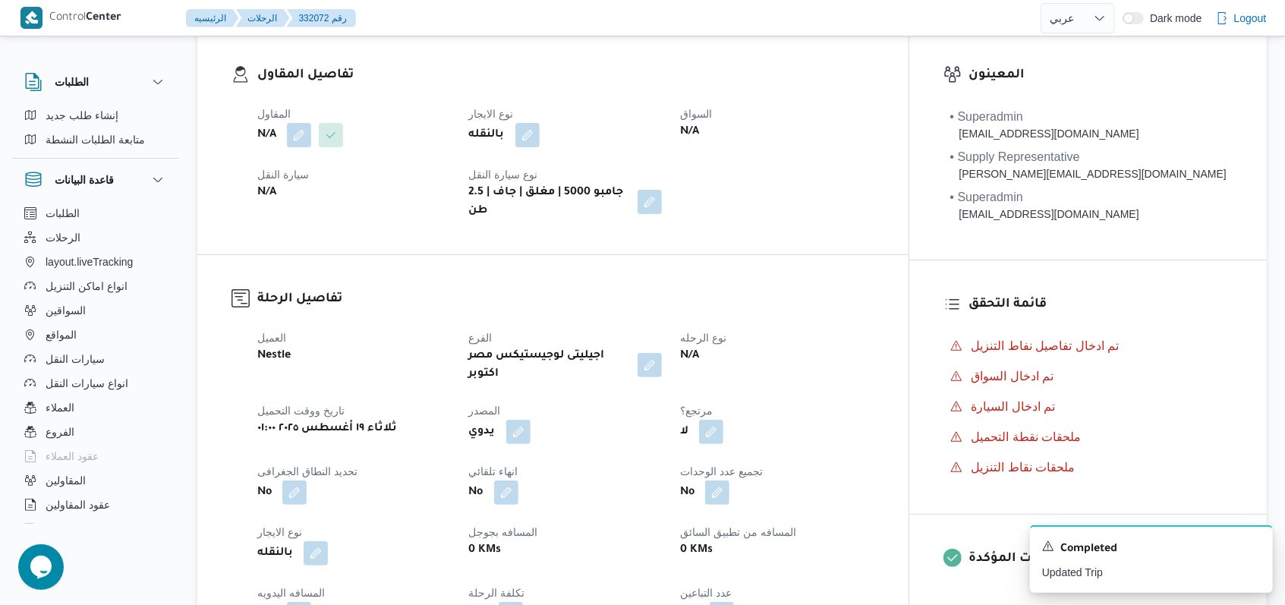
scroll to position [95, 0]
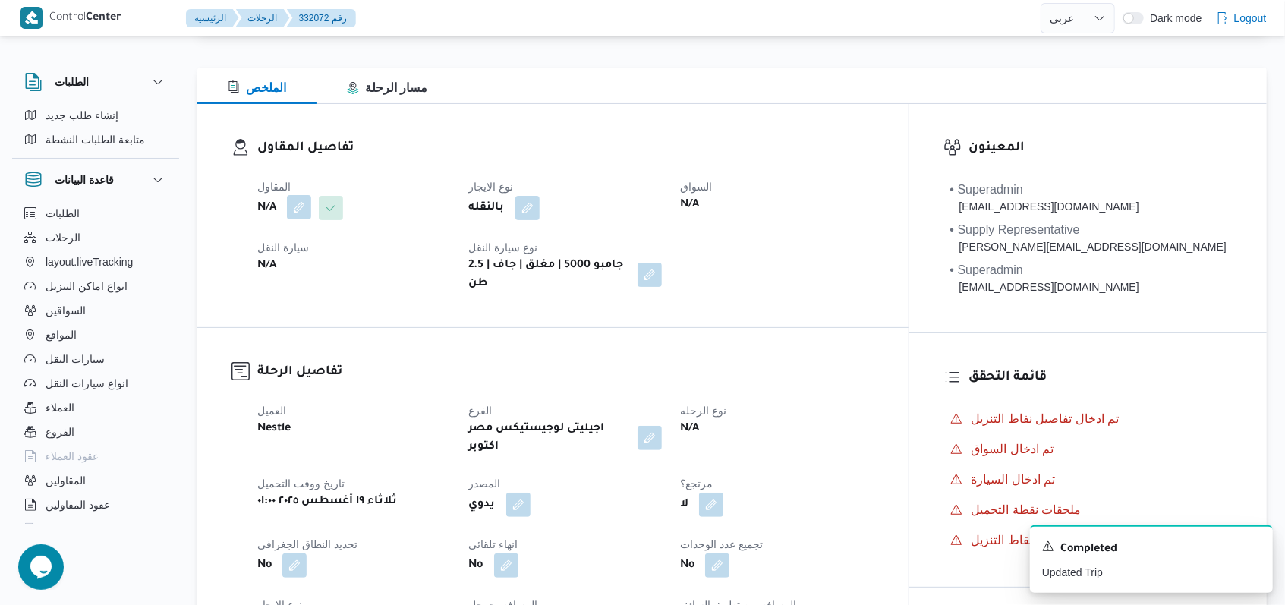
click at [298, 213] on button "button" at bounding box center [299, 207] width 24 height 24
click at [289, 269] on div "Search" at bounding box center [269, 268] width 114 height 30
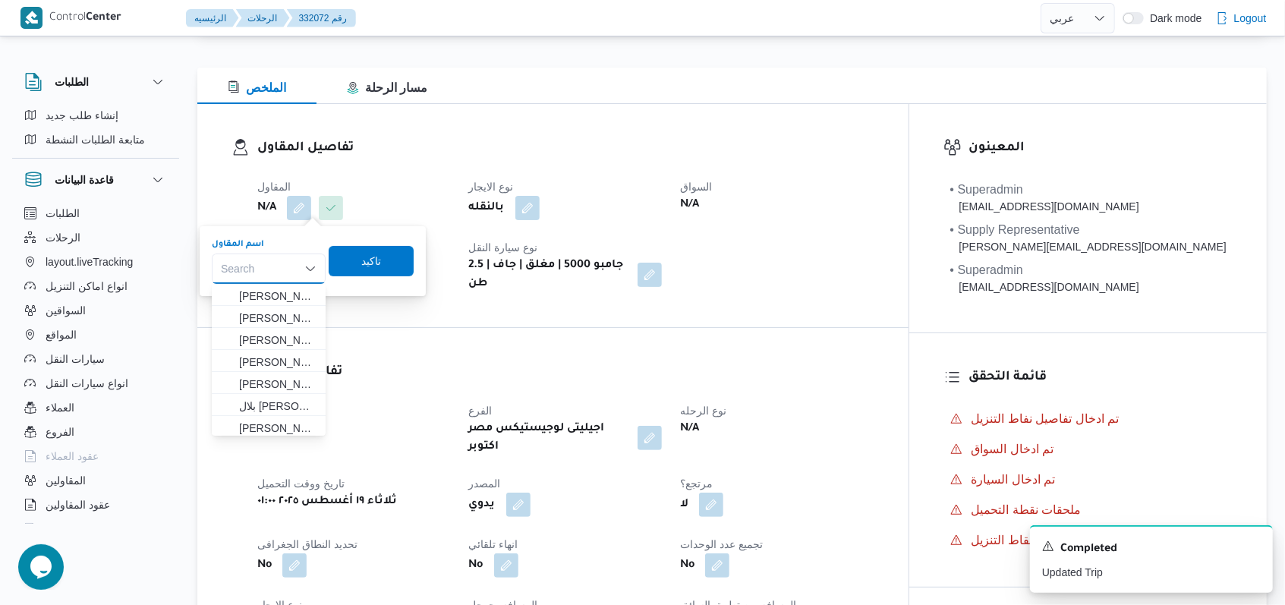
paste input "راجح ضبع مهني مسعد"
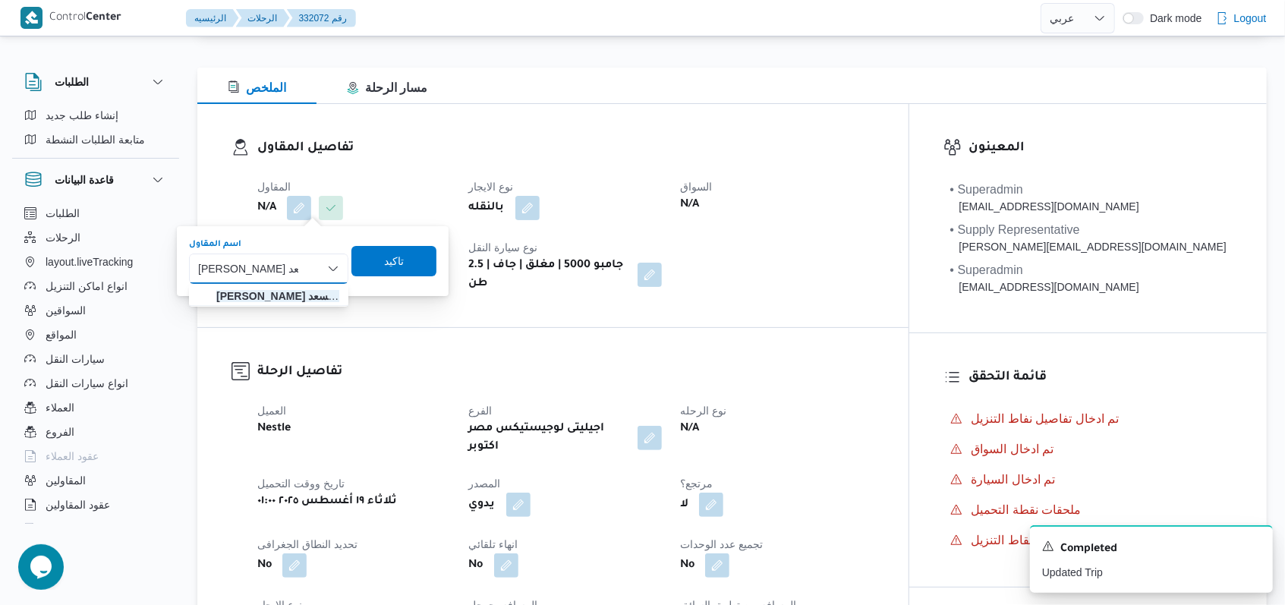
type input "راجح ضبع مهني مسعد"
click at [297, 293] on mark "راجح ضبع مهني مسعد" at bounding box center [287, 296] width 143 height 12
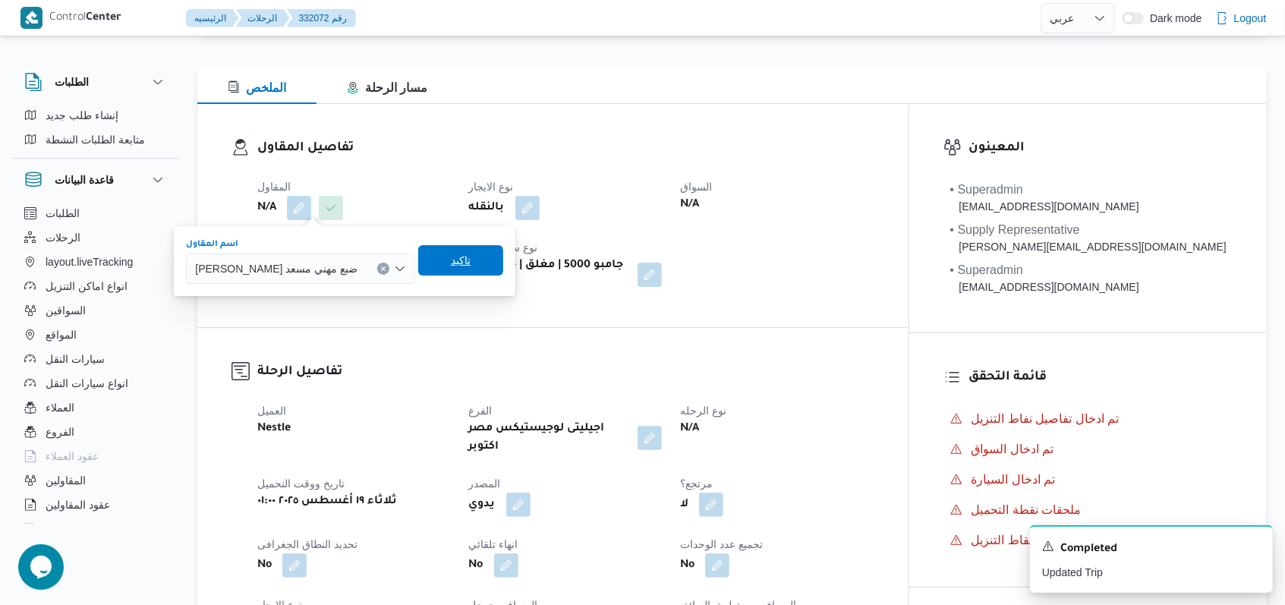
click at [398, 270] on span "تاكيد" at bounding box center [440, 260] width 85 height 30
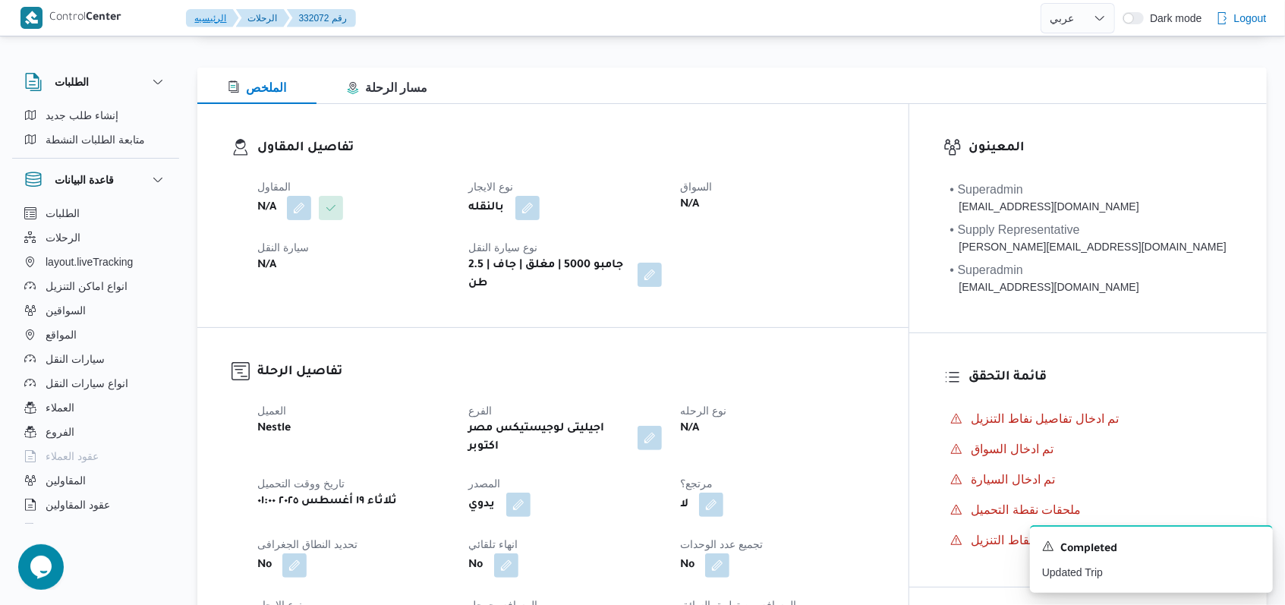
scroll to position [601, 0]
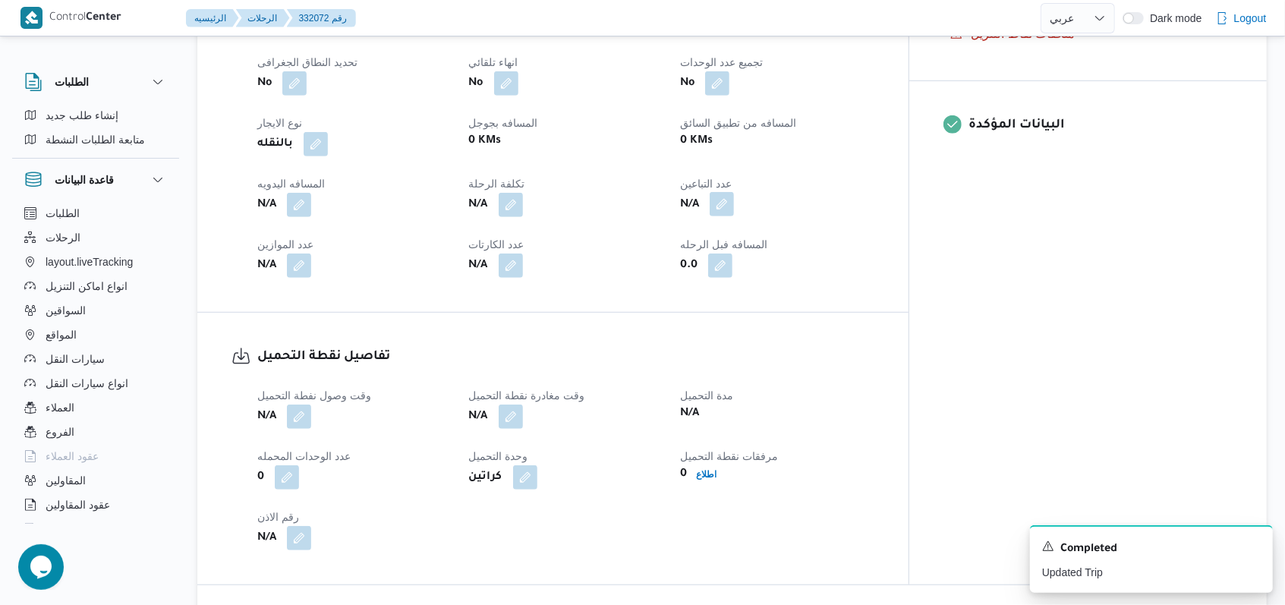
click at [531, 192] on button "button" at bounding box center [722, 204] width 24 height 24
click at [531, 205] on input "عدد التباعين" at bounding box center [741, 217] width 151 height 30
type input "1"
click at [531, 208] on span "تاكيد" at bounding box center [862, 209] width 85 height 30
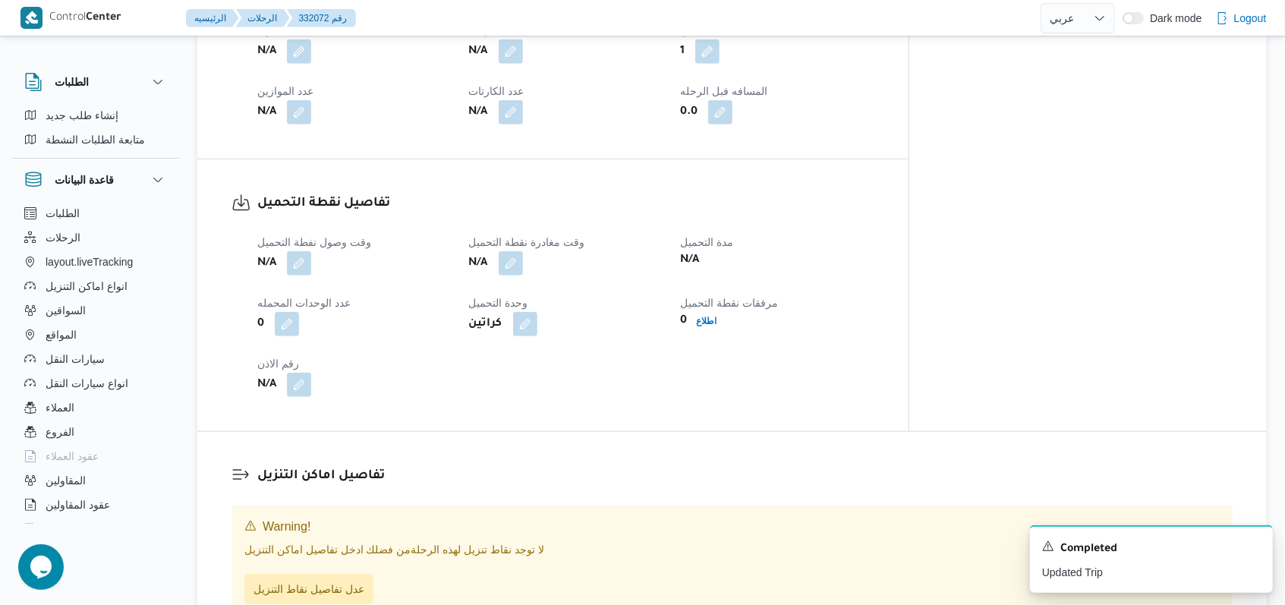
scroll to position [803, 0]
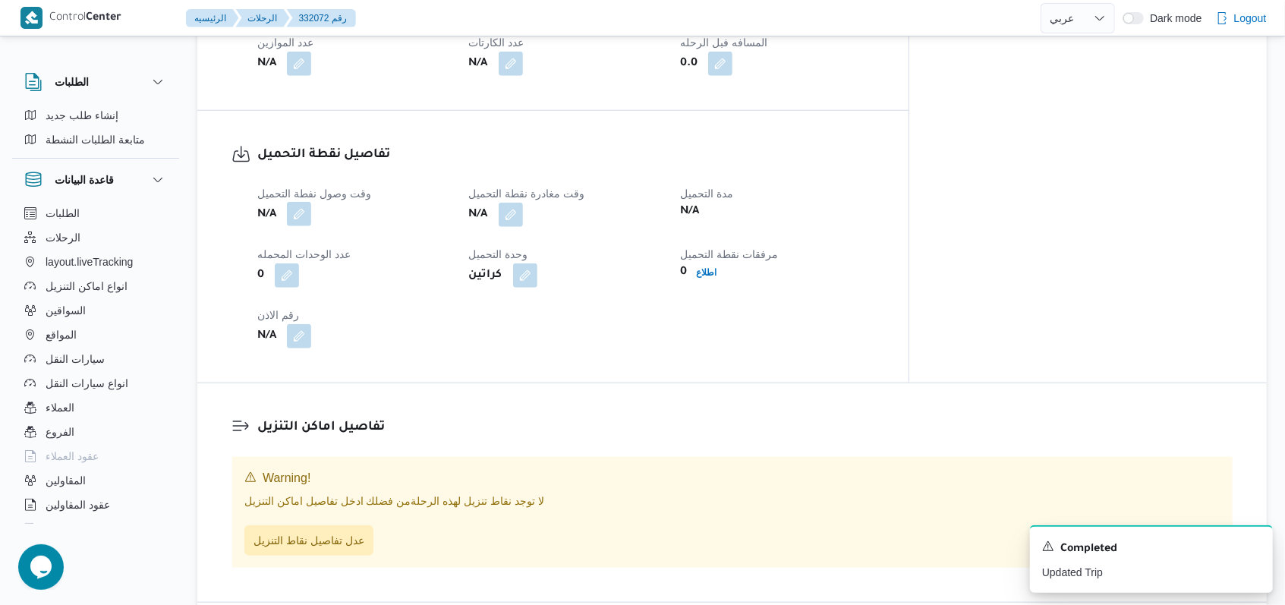
click at [310, 202] on button "button" at bounding box center [299, 214] width 24 height 24
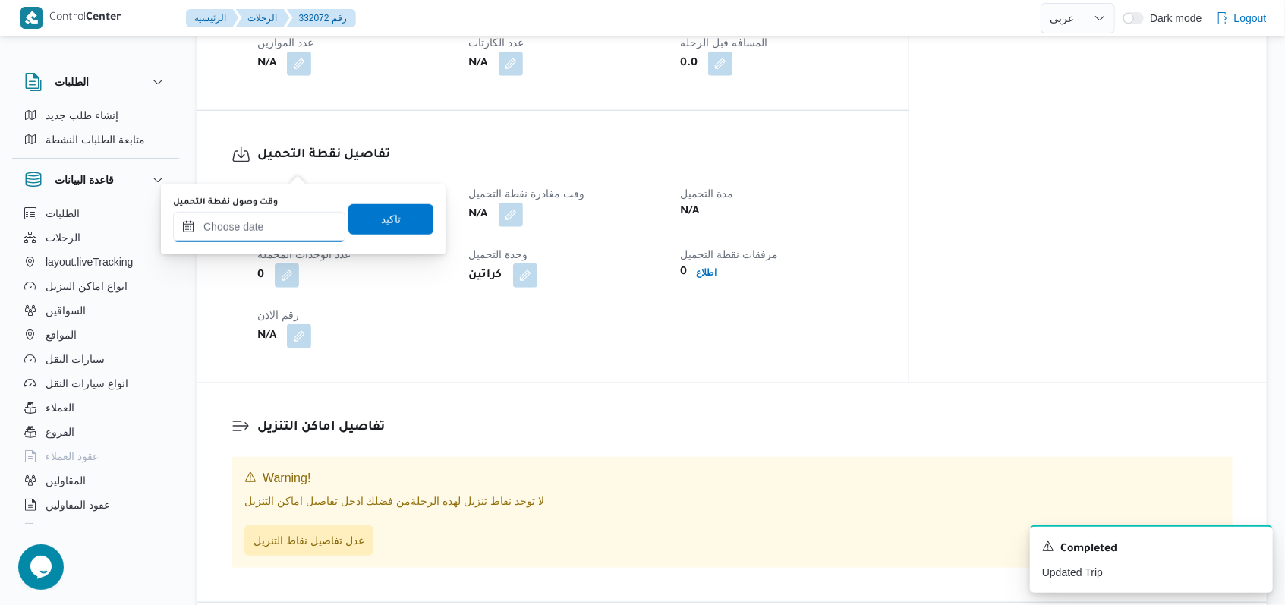
click at [274, 236] on input "وقت وصول نفطة التحميل" at bounding box center [259, 227] width 172 height 30
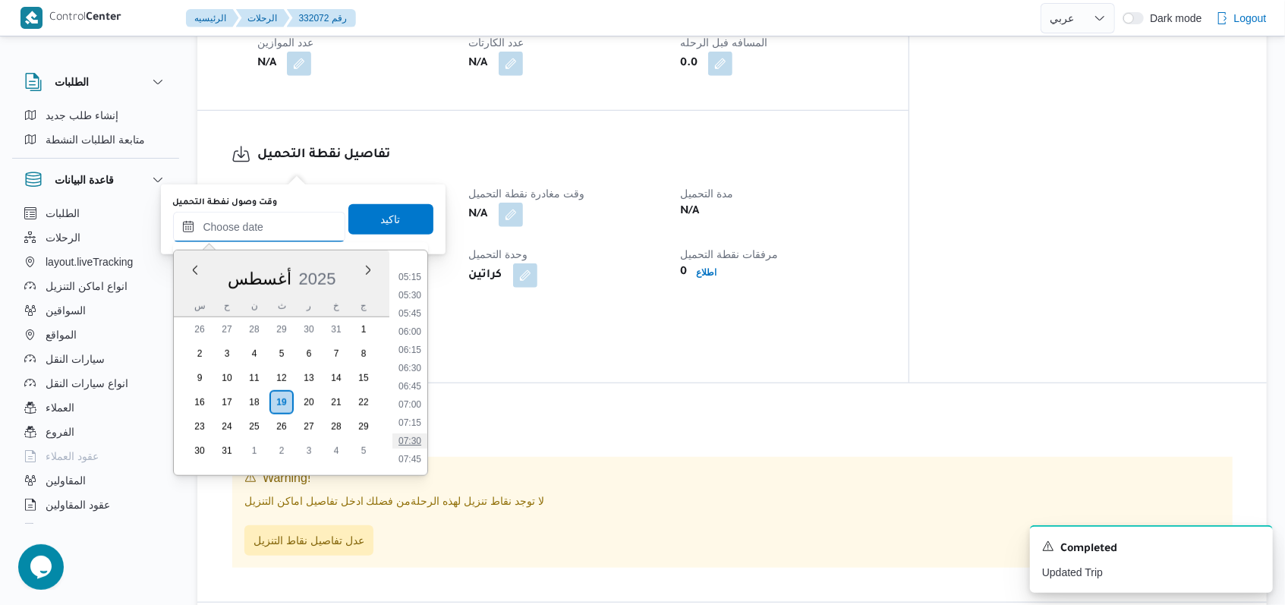
scroll to position [274, 0]
click at [416, 290] on li "04:00" at bounding box center [409, 287] width 35 height 15
type input "١٩/٠٨/٢٠٢٥ ٠٤:٠٠"
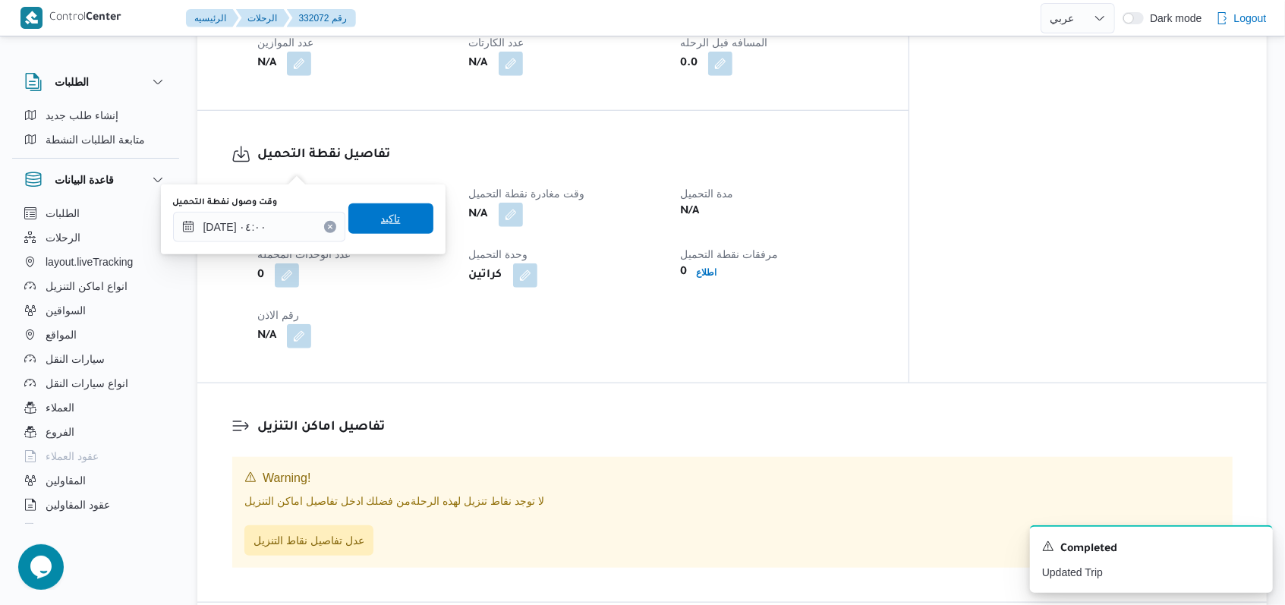
click at [391, 213] on span "تاكيد" at bounding box center [390, 218] width 85 height 30
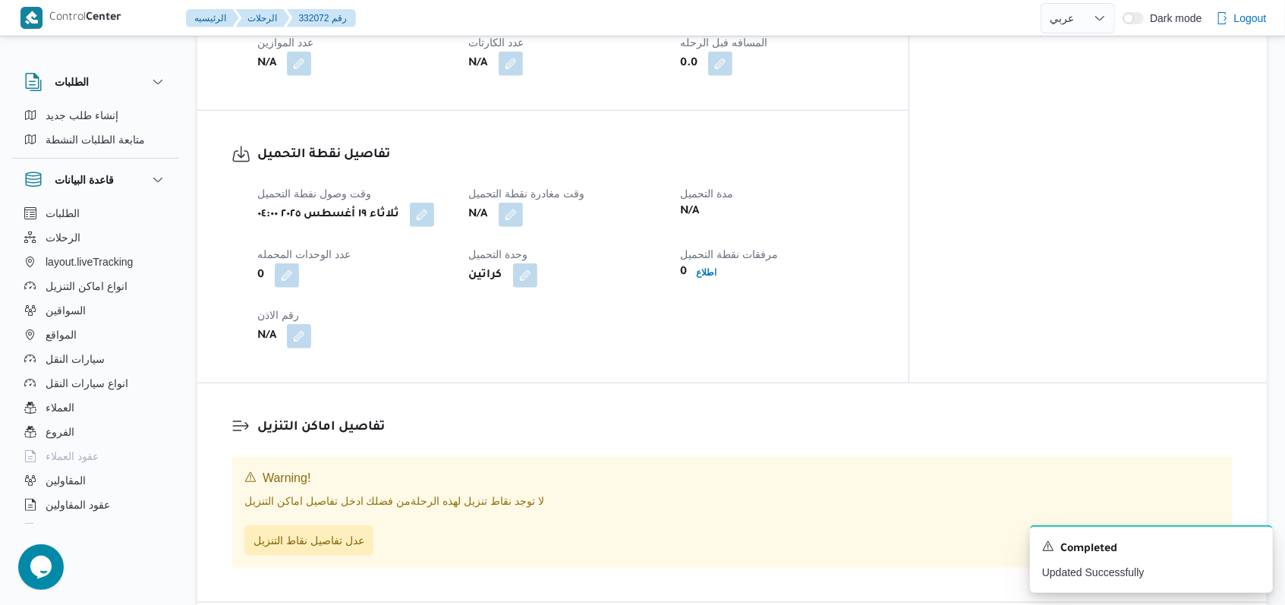
select select "ar"
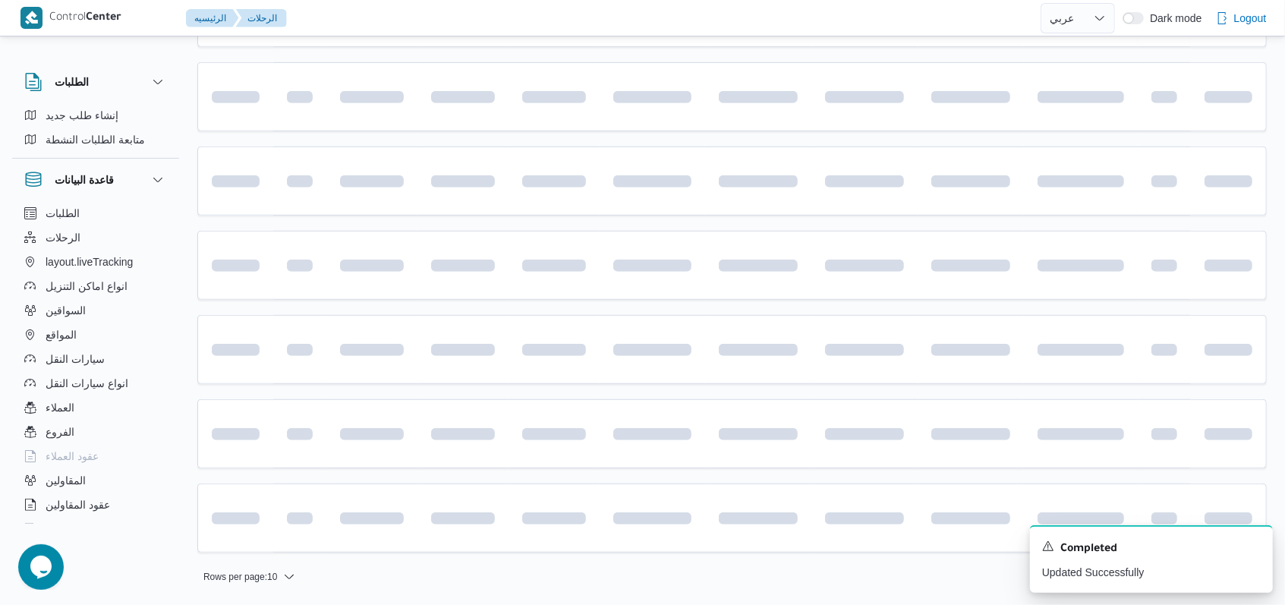
scroll to position [196, 0]
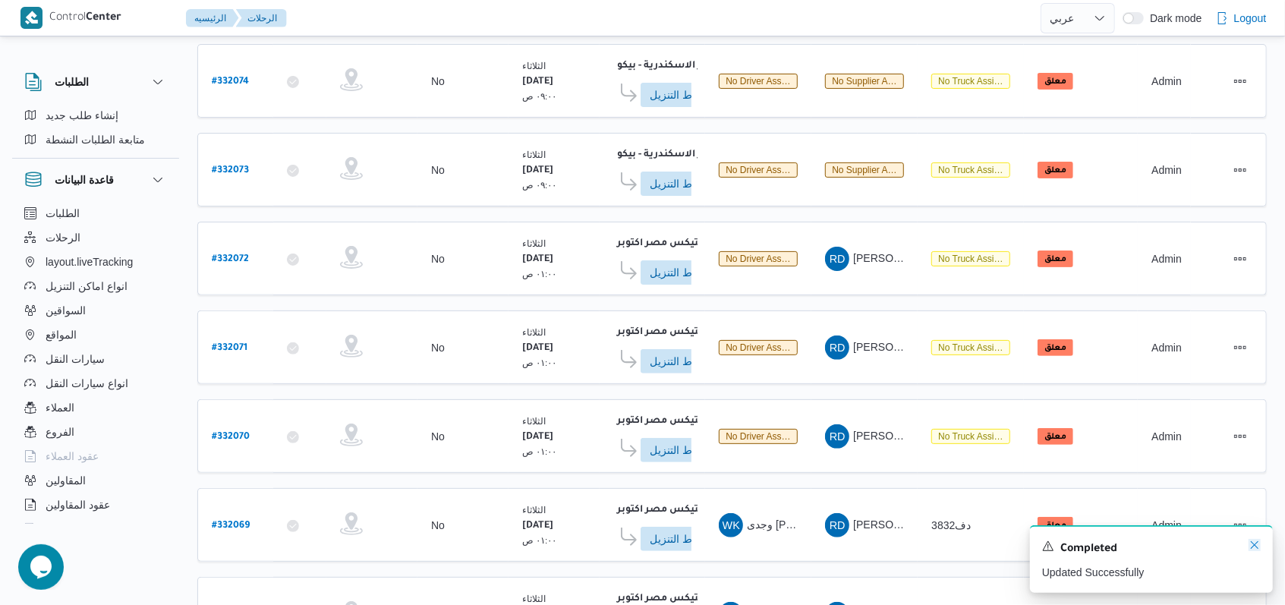
click at [531, 543] on icon "Dismiss toast" at bounding box center [1254, 545] width 12 height 12
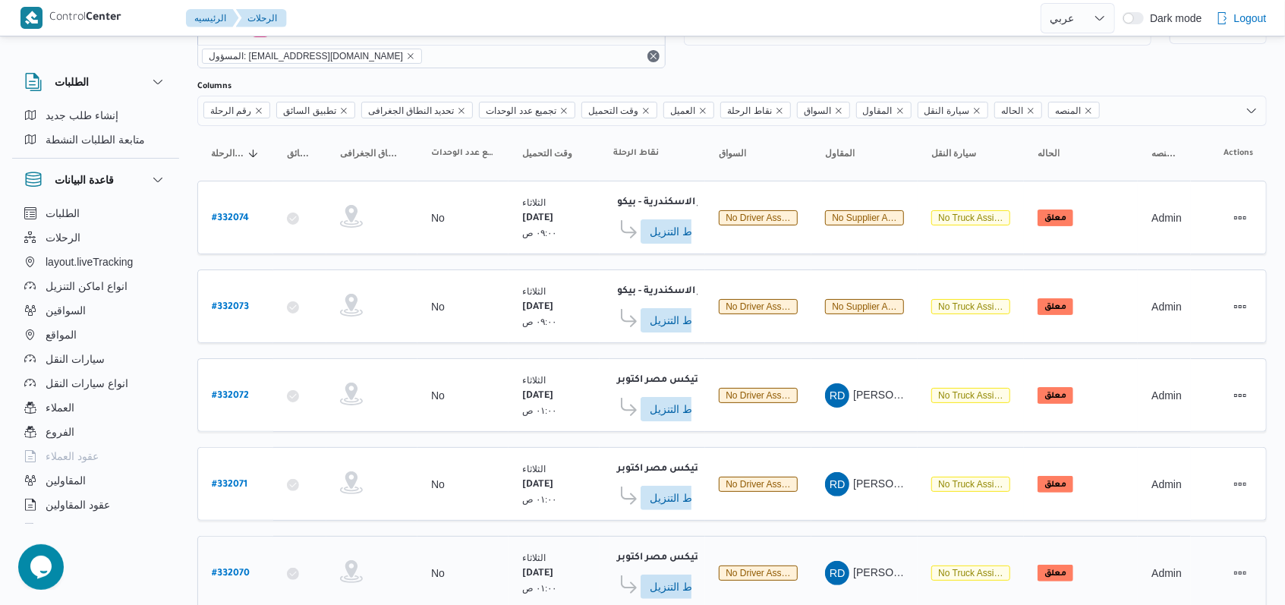
scroll to position [27, 0]
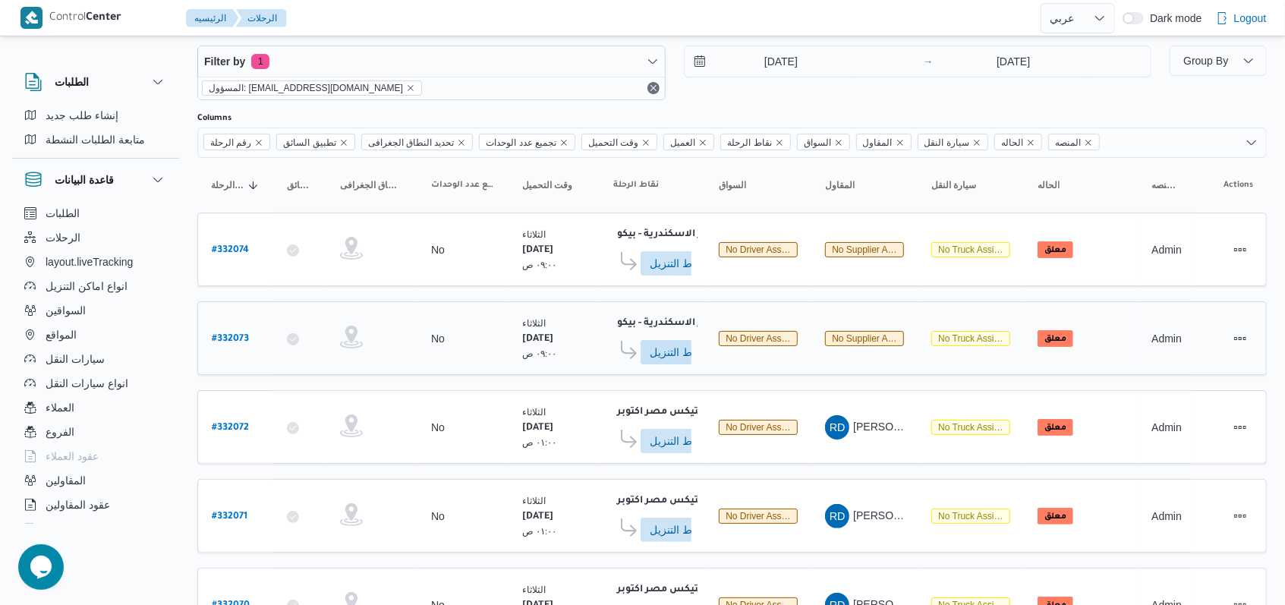
click at [231, 338] on b "# 332073" at bounding box center [230, 339] width 37 height 11
select select "ar"
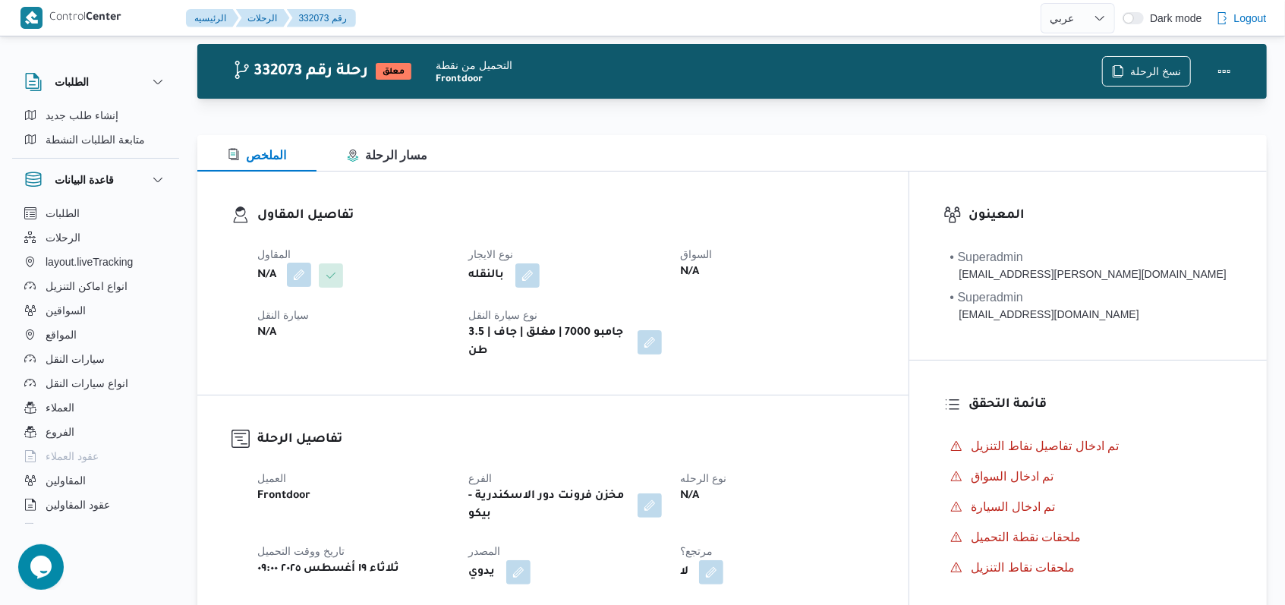
click at [291, 279] on button "button" at bounding box center [299, 275] width 24 height 24
click at [284, 331] on div "Search" at bounding box center [269, 336] width 114 height 30
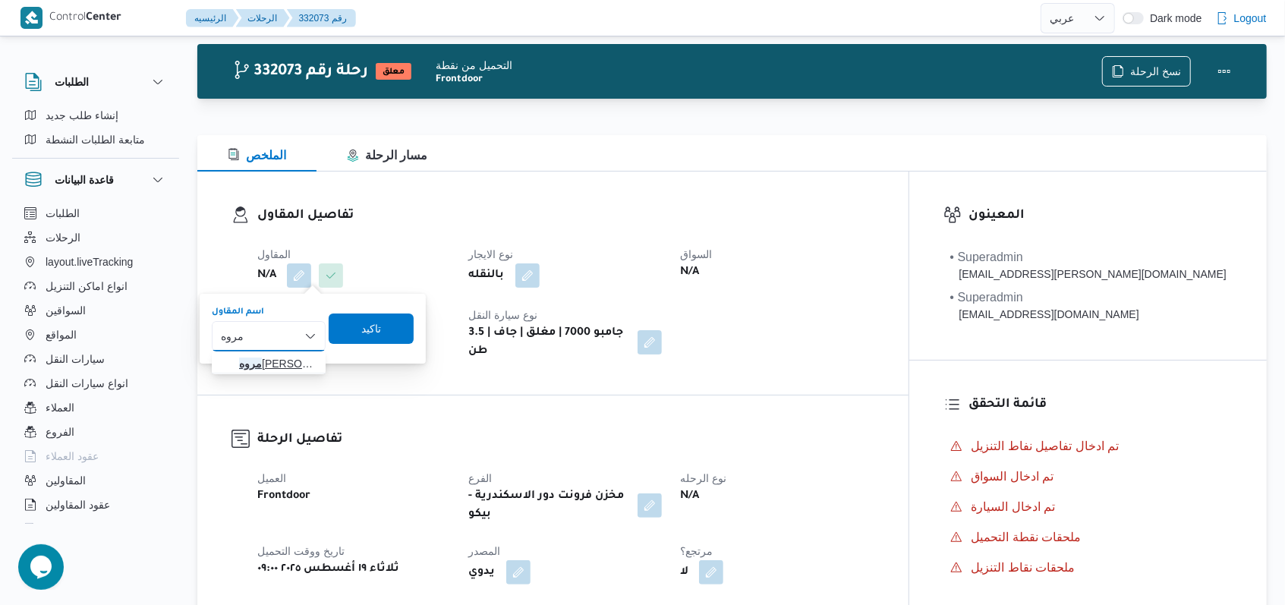
type input "مروه"
click at [283, 353] on span "مروه حسام الدين سعد على" at bounding box center [269, 363] width 102 height 24
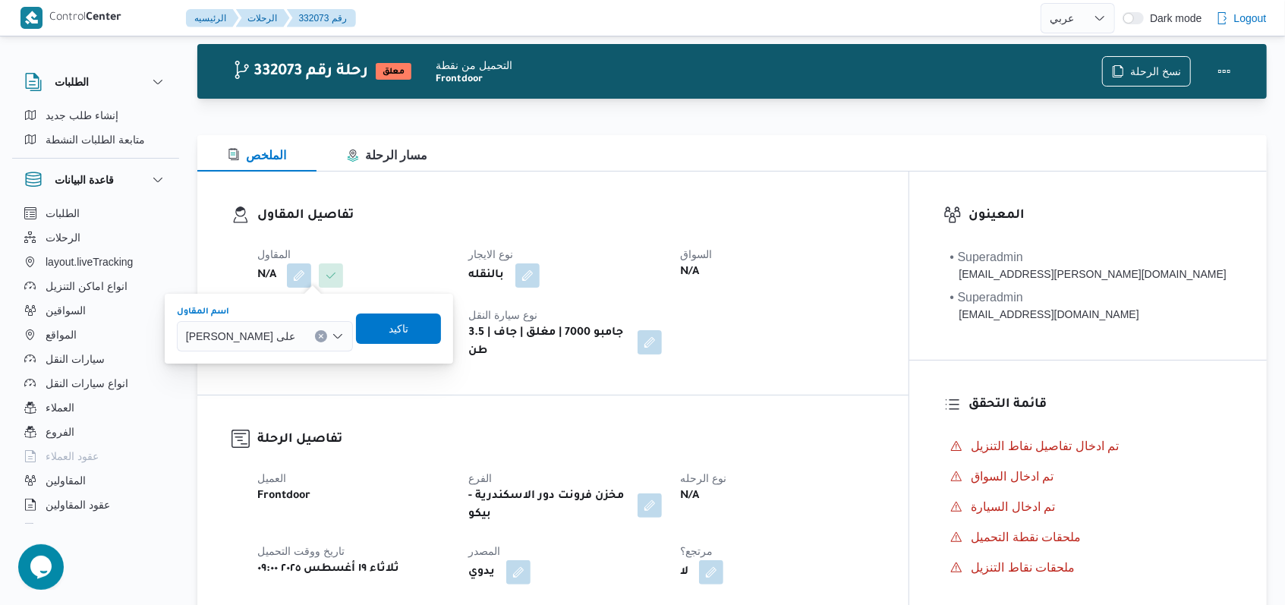
click at [342, 336] on icon "Open list of options" at bounding box center [337, 336] width 9 height 5
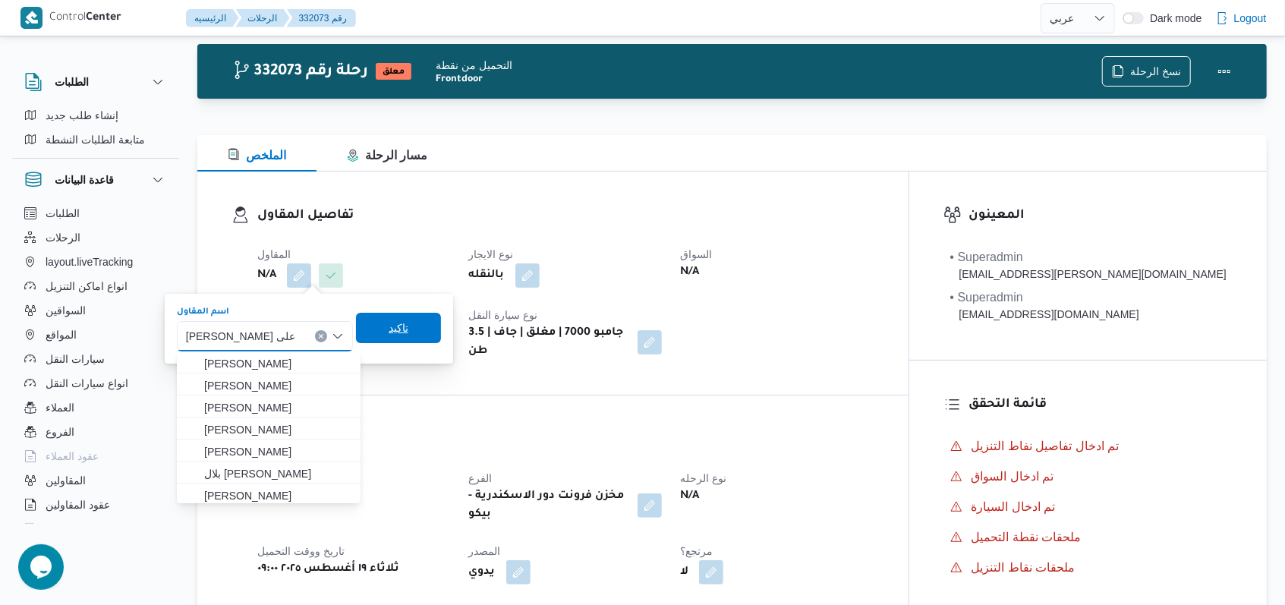
click at [391, 341] on span "تاكيد" at bounding box center [398, 328] width 85 height 30
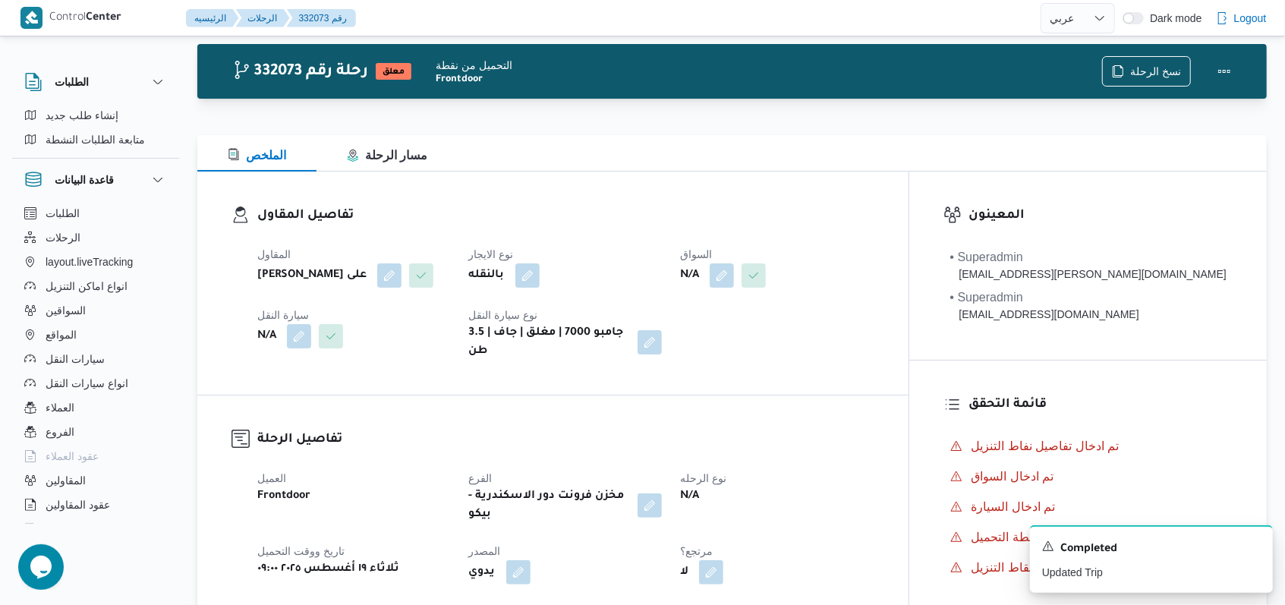
click at [352, 272] on b "مروه حسام الدين سعد على" at bounding box center [311, 275] width 109 height 18
copy div "مروه حسام الدين سعد على"
click at [429, 342] on div "N/A" at bounding box center [368, 336] width 225 height 27
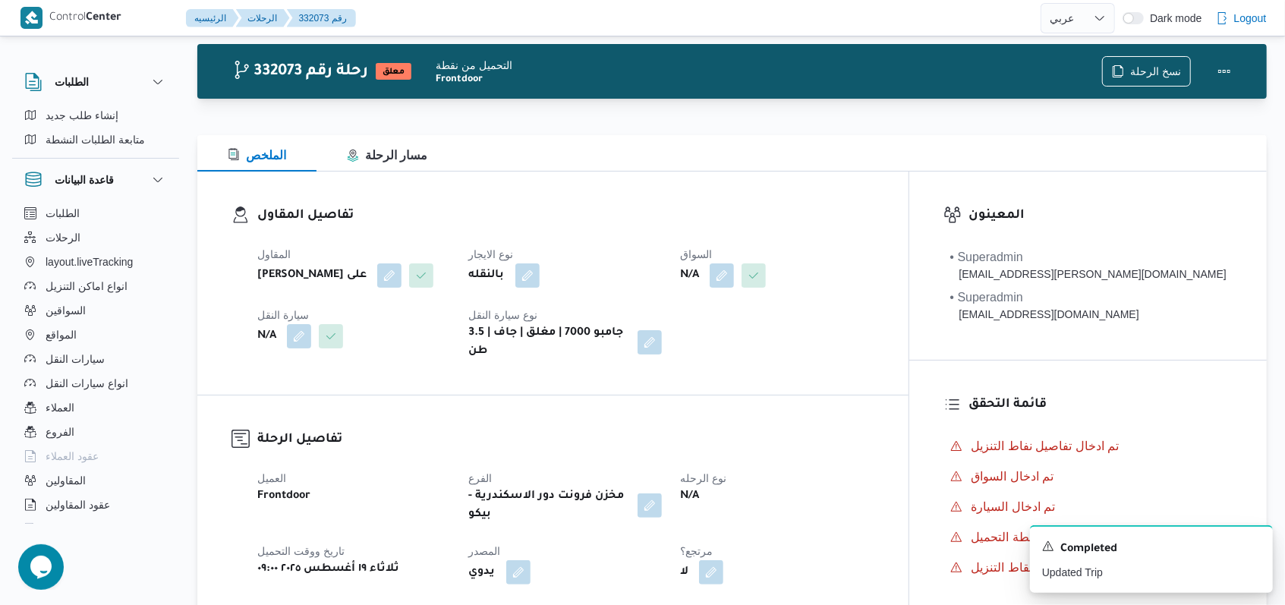
select select "ar"
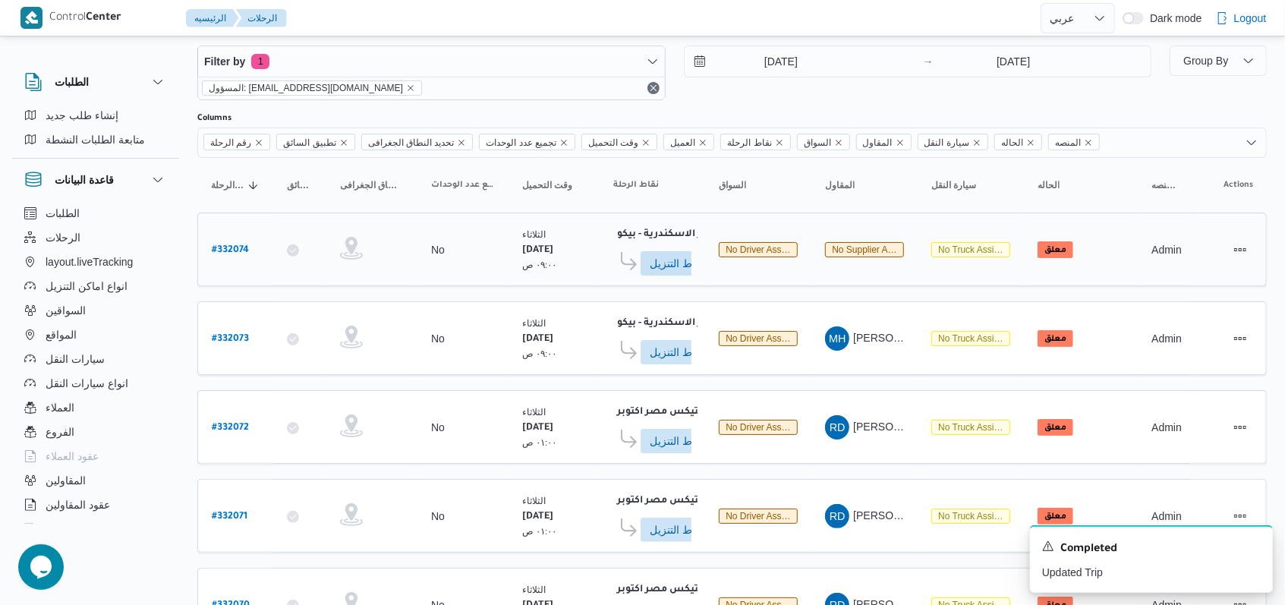
click at [238, 245] on b "# 332074" at bounding box center [230, 250] width 37 height 11
select select "ar"
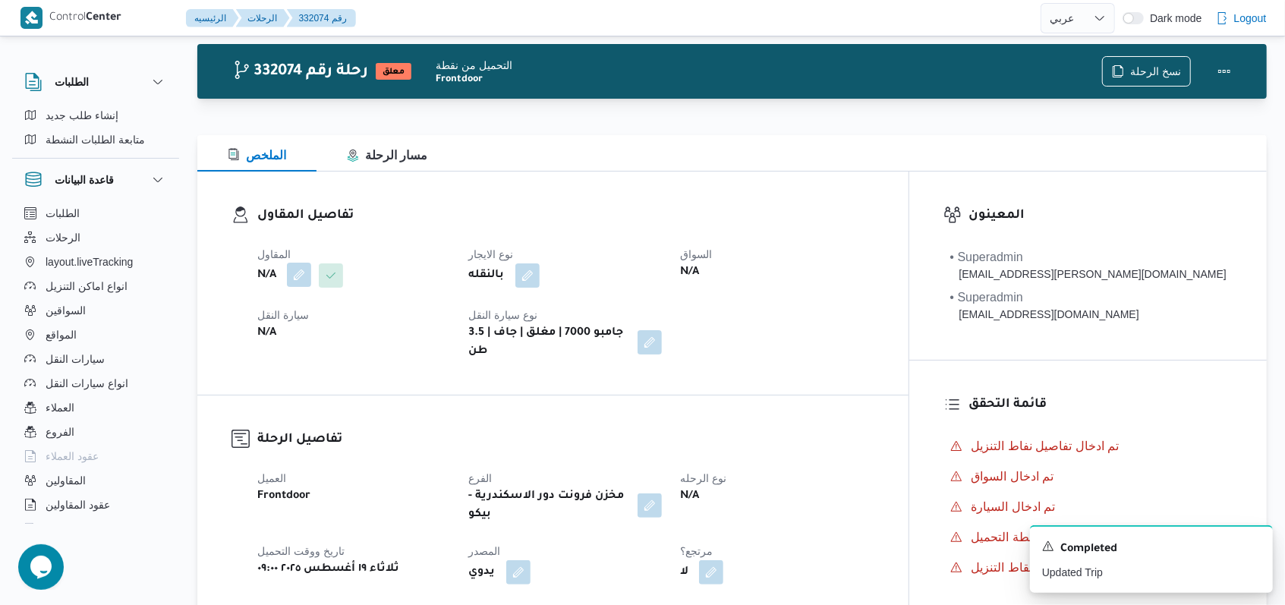
click at [298, 274] on button "button" at bounding box center [299, 275] width 24 height 24
click at [273, 338] on div "Search" at bounding box center [269, 336] width 114 height 30
paste input "مروه حسام الدين سعد على"
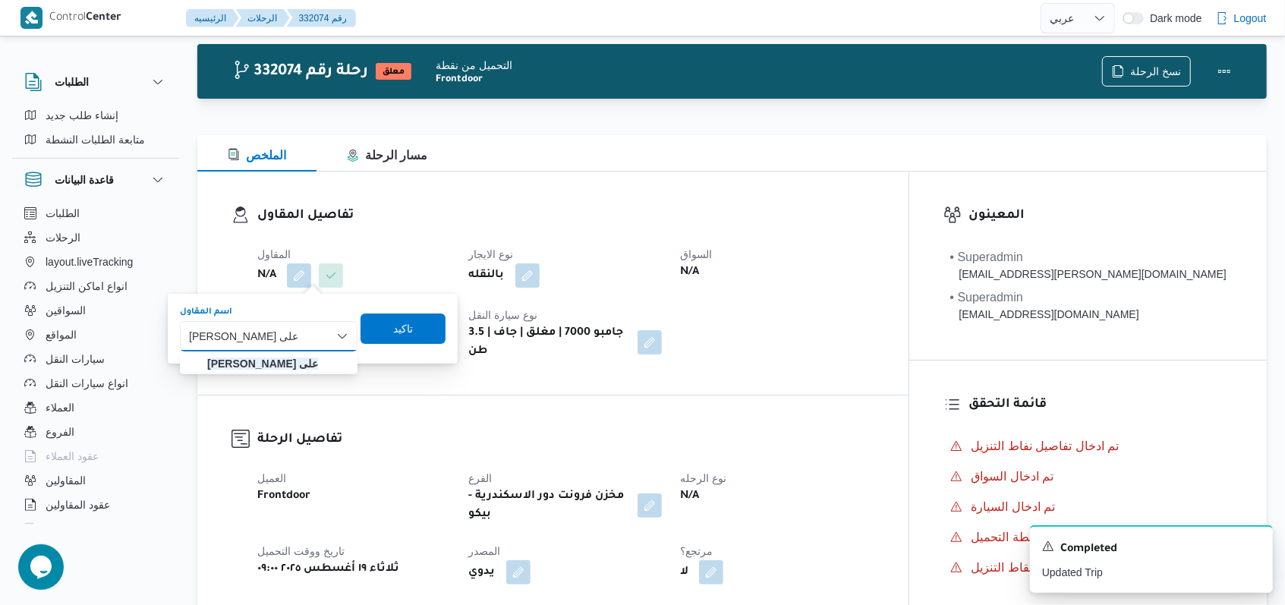
type input "مروه حسام الدين سعد على"
click at [310, 361] on mark "مروه حسام الدين سعد على" at bounding box center [262, 363] width 111 height 12
click at [398, 336] on span "تاكيد" at bounding box center [399, 329] width 20 height 18
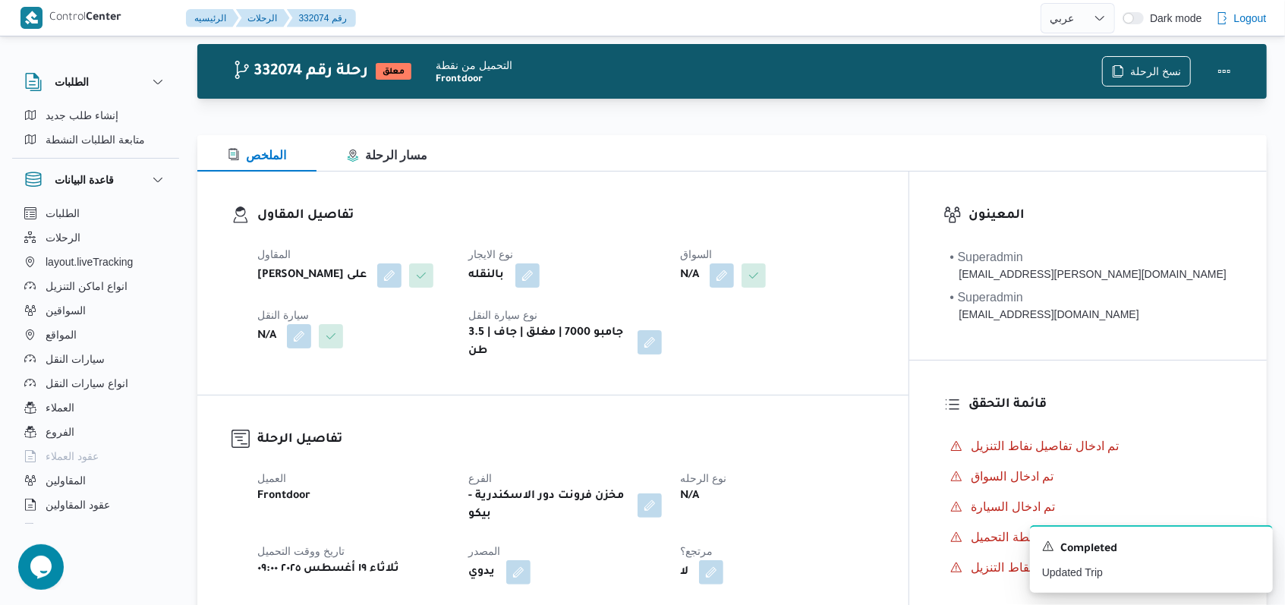
select select "ar"
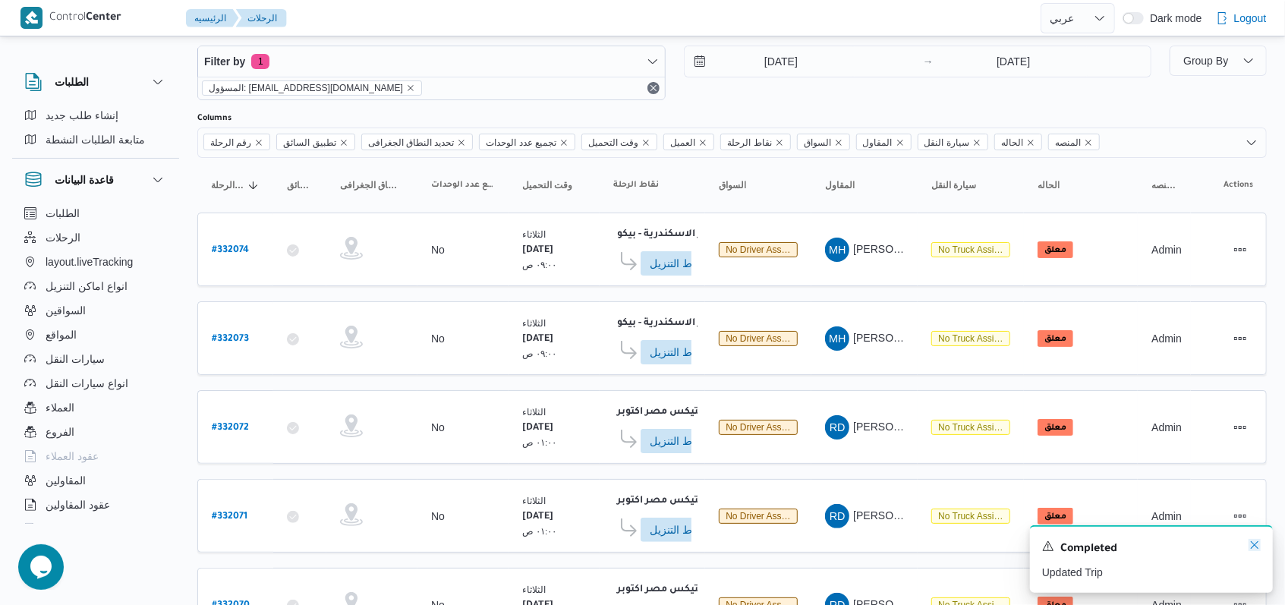
click at [531, 543] on icon "Dismiss toast" at bounding box center [1254, 545] width 12 height 12
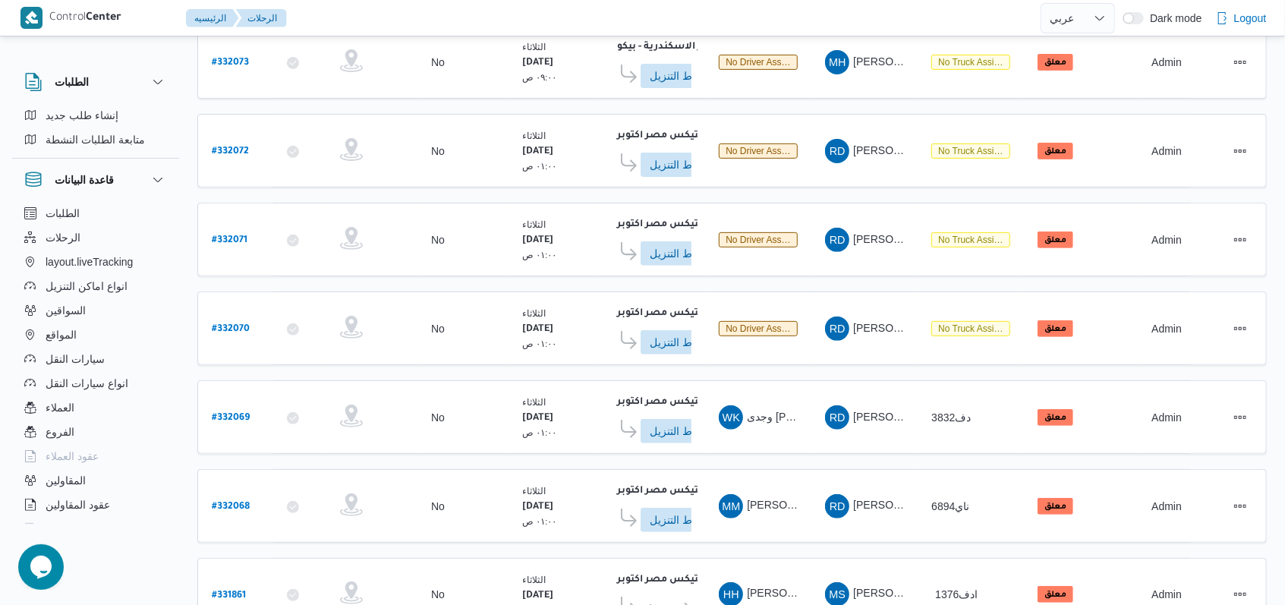
scroll to position [534, 0]
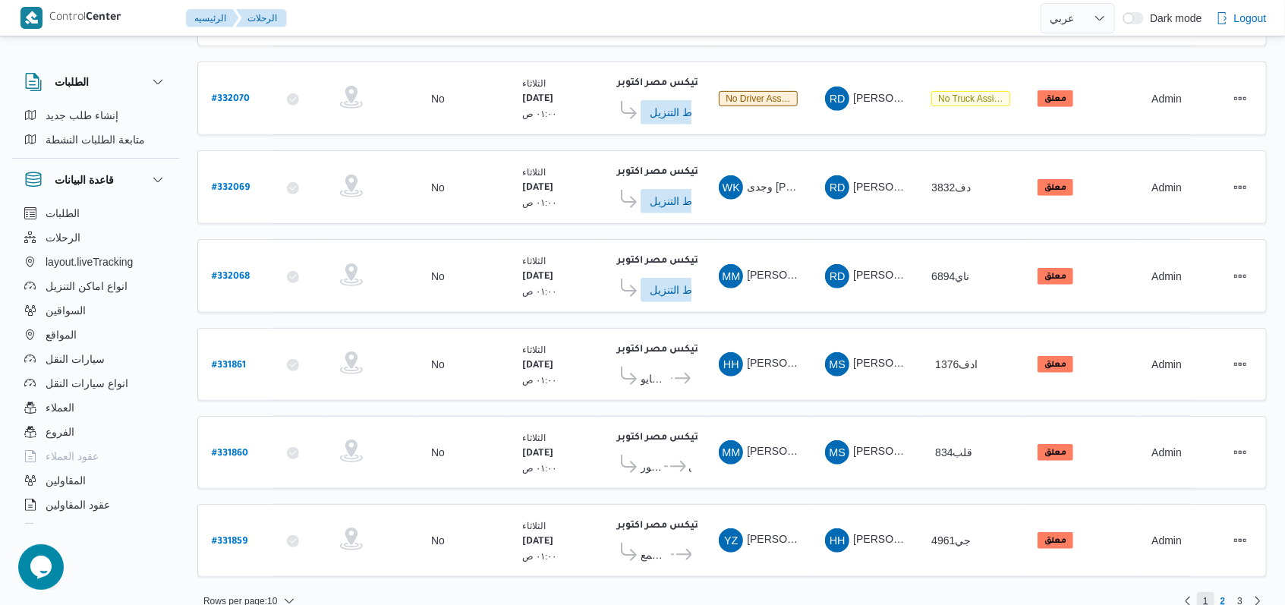
click at [531, 543] on span "1" at bounding box center [1205, 601] width 5 height 18
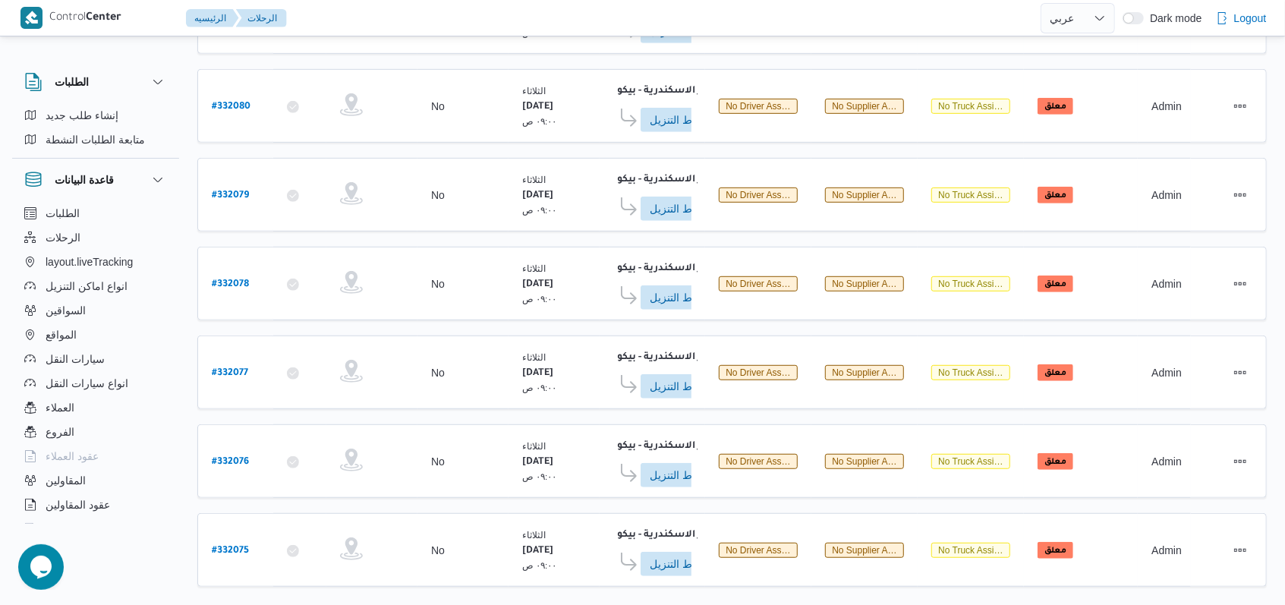
scroll to position [537, 0]
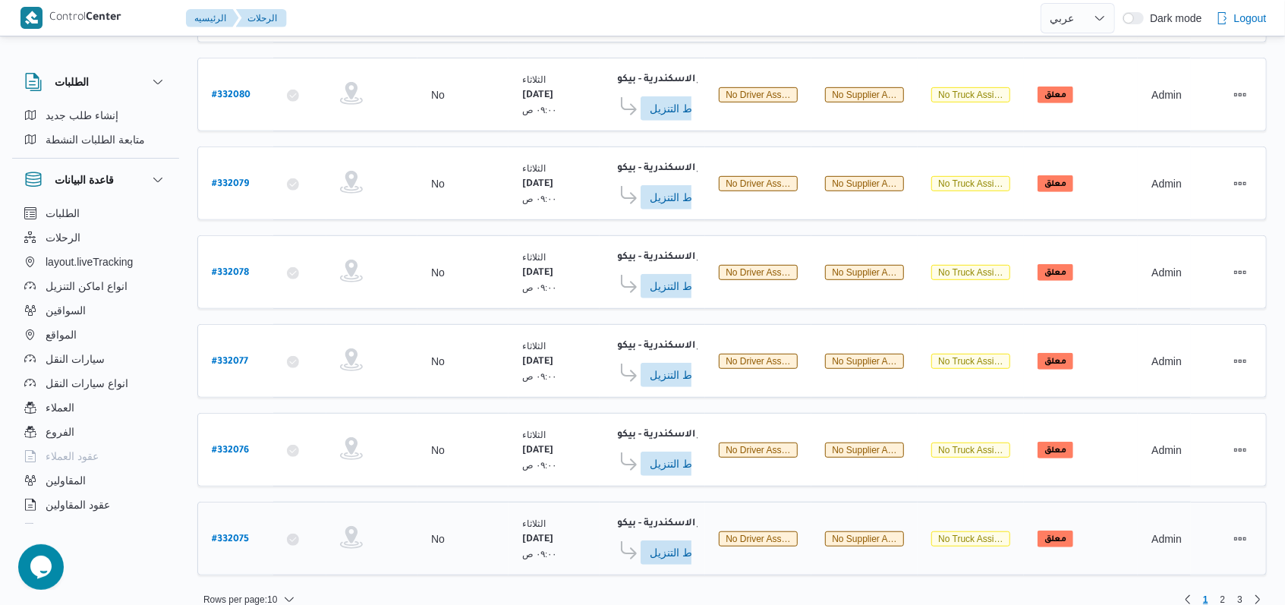
click at [235, 534] on b "# 332075" at bounding box center [230, 539] width 37 height 11
select select "ar"
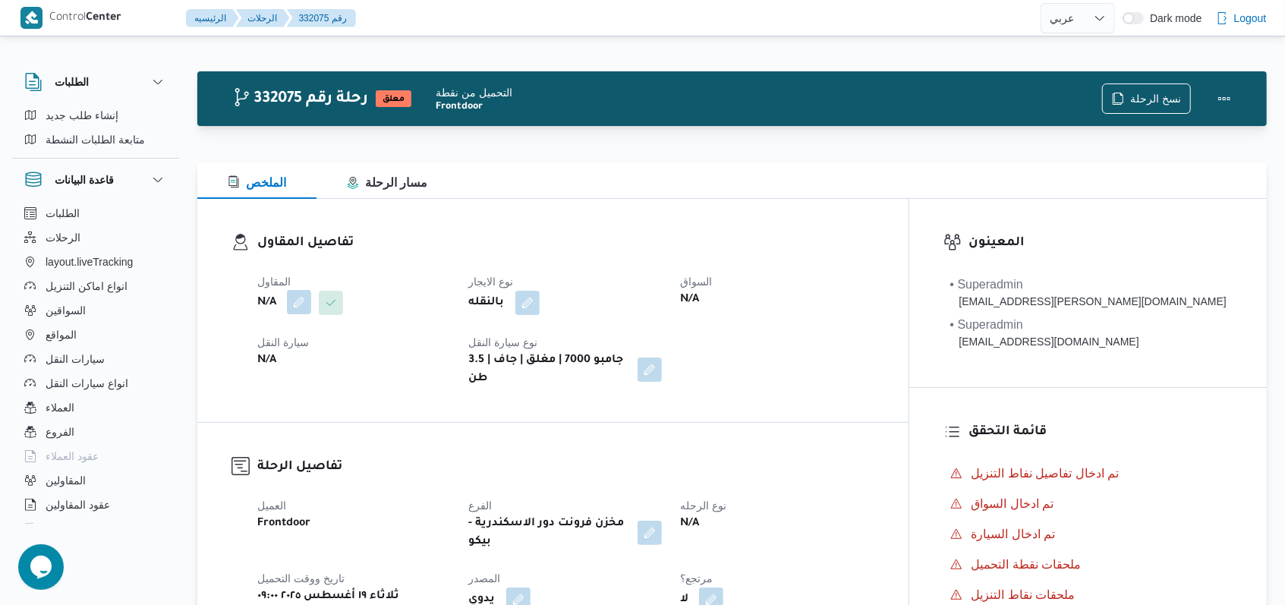
click at [307, 307] on button "button" at bounding box center [299, 302] width 24 height 24
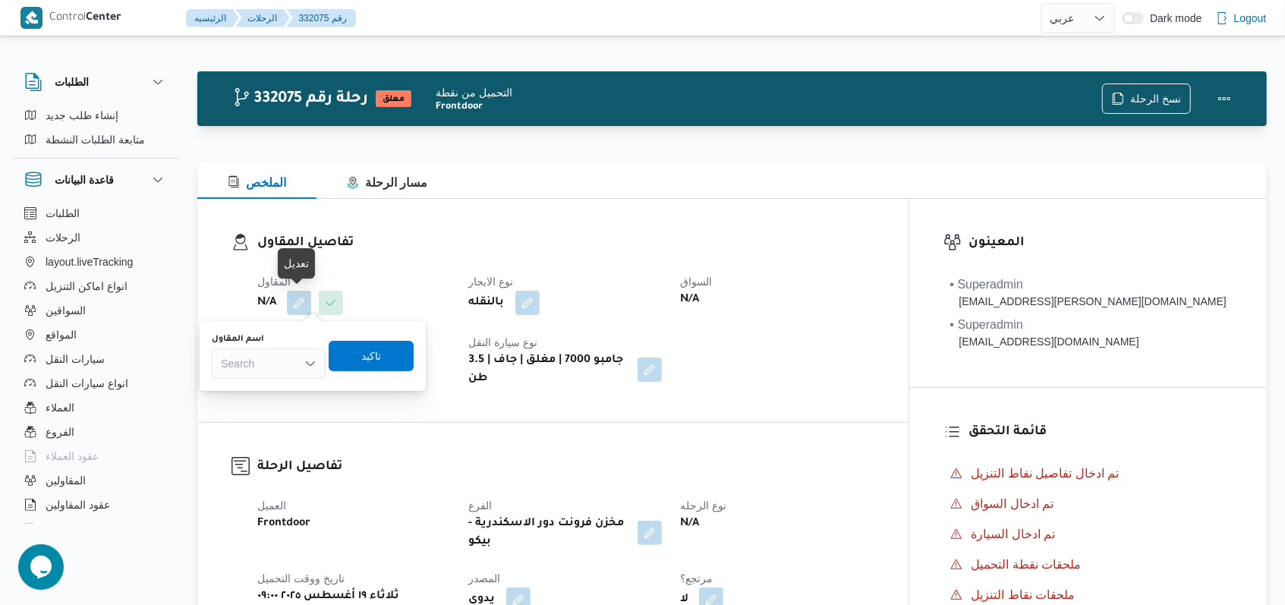
click at [285, 354] on div "Search" at bounding box center [269, 363] width 114 height 30
paste input "مروه حسام الدين سعد على"
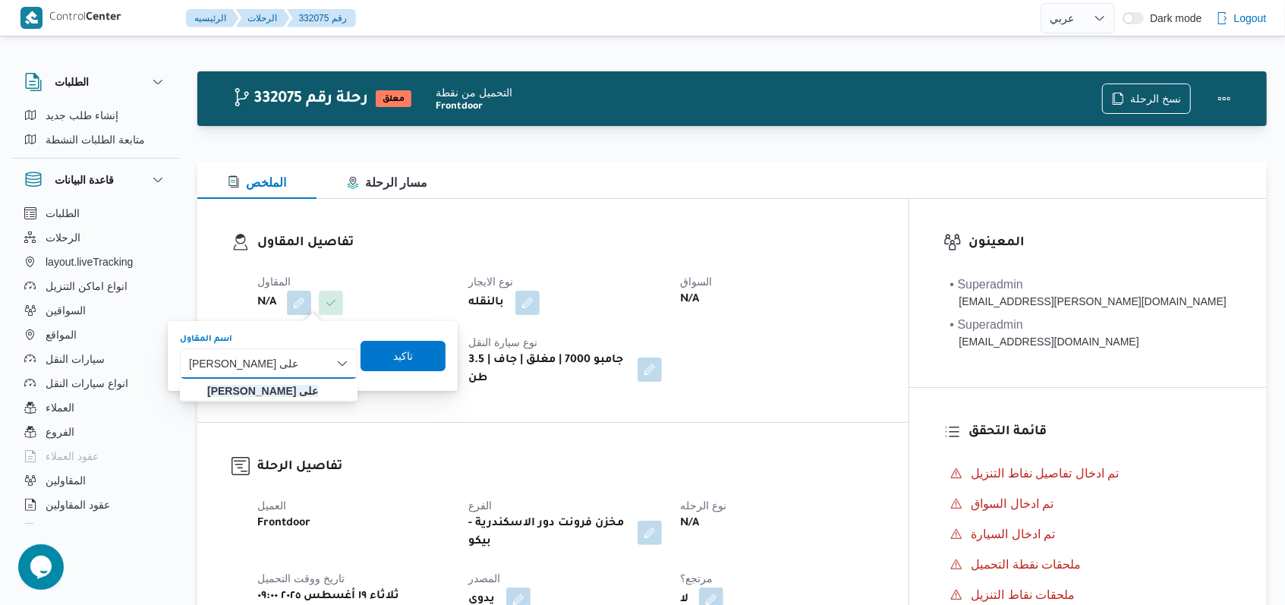
type input "مروه حسام الدين سعد على"
drag, startPoint x: 315, startPoint y: 400, endPoint x: 316, endPoint y: 386, distance: 13.7
click at [316, 386] on mark "مروه حسام الدين سعد على" at bounding box center [262, 391] width 111 height 12
click at [389, 363] on span "تاكيد" at bounding box center [398, 356] width 85 height 30
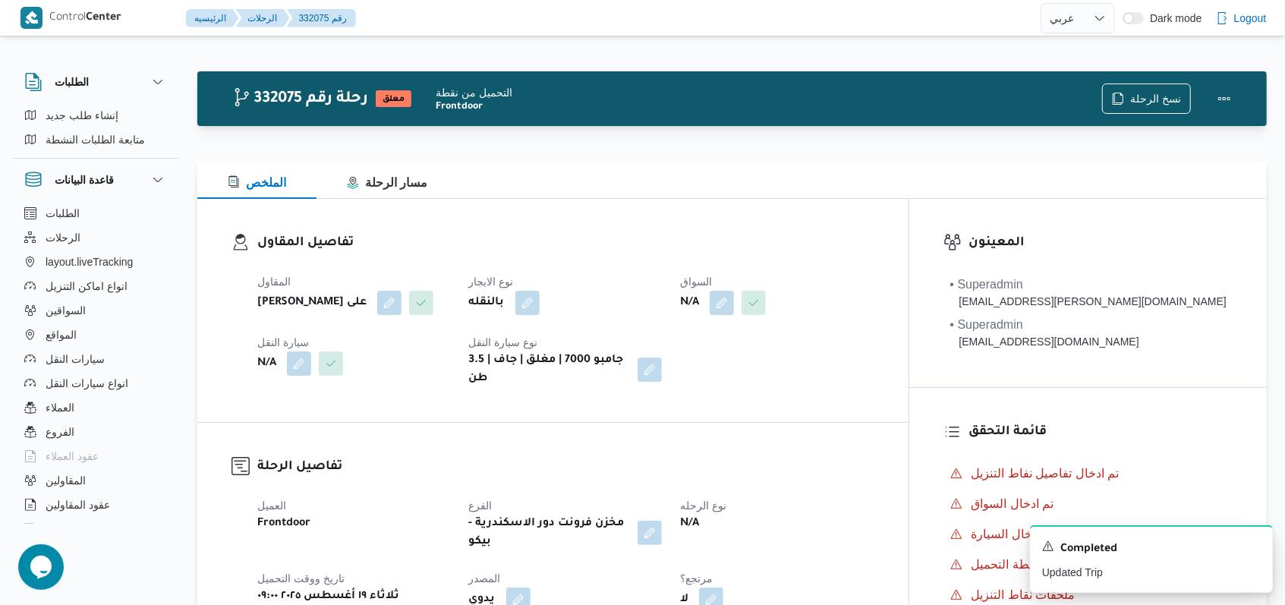
select select "ar"
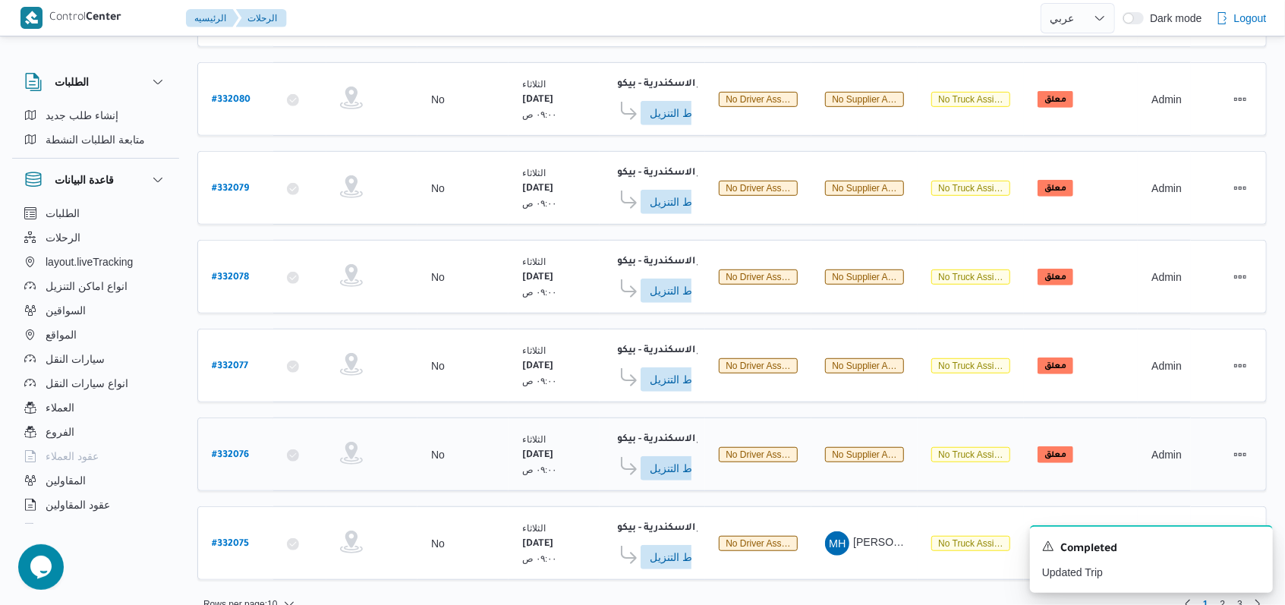
scroll to position [537, 0]
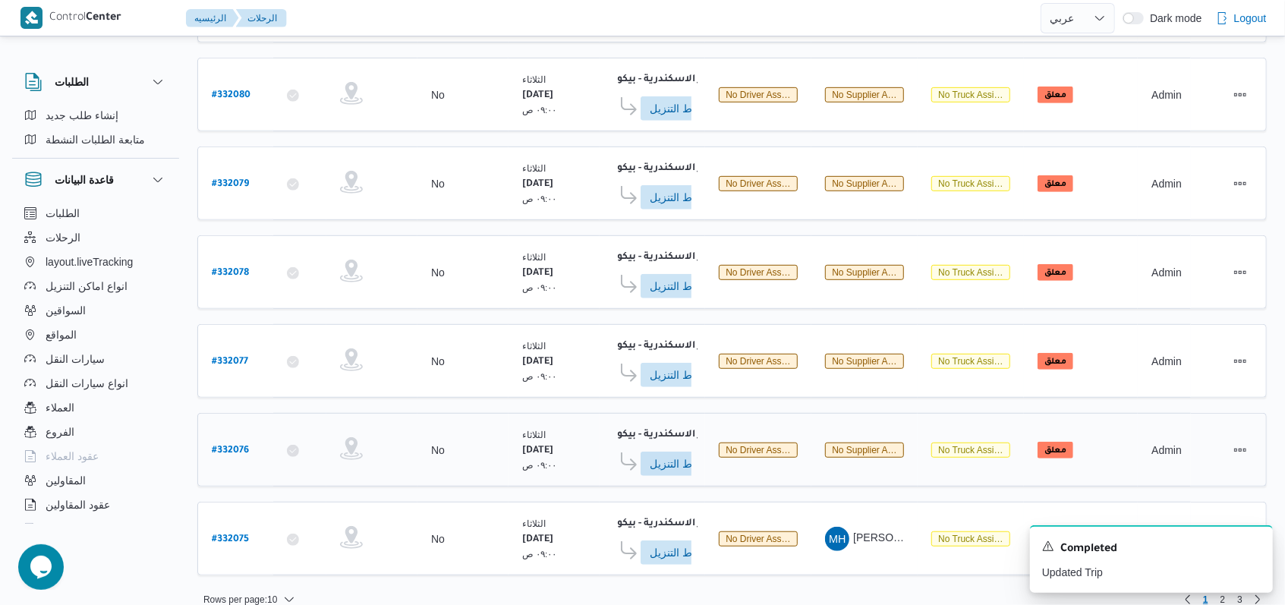
click at [236, 446] on b "# 332076" at bounding box center [230, 451] width 37 height 11
select select "ar"
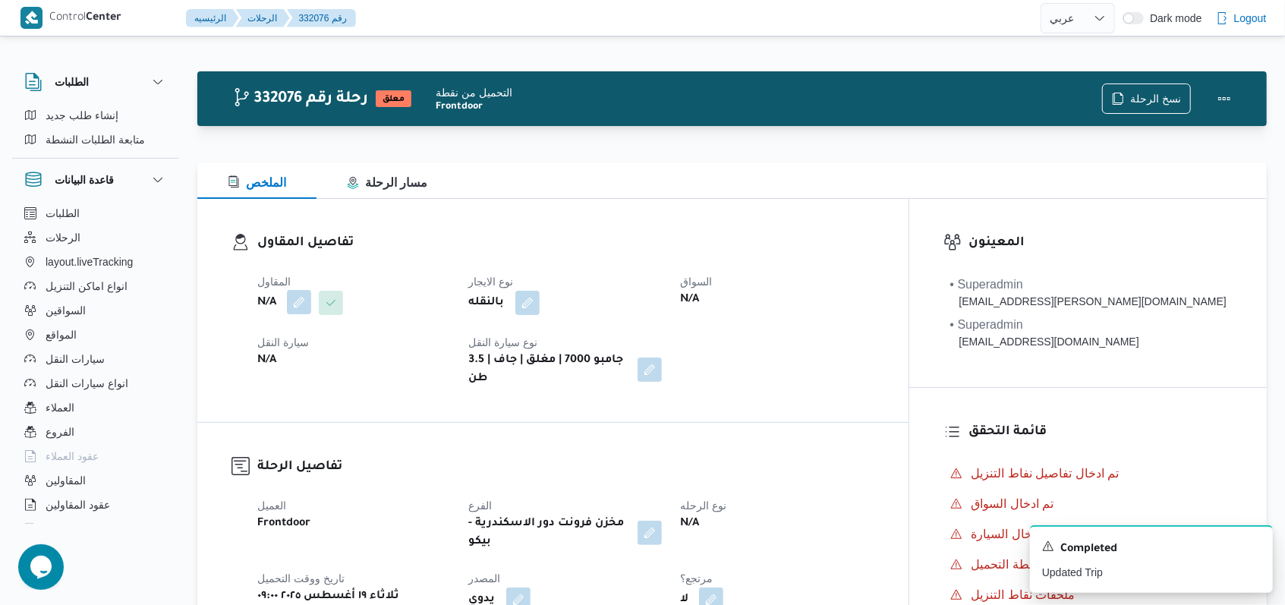
click at [298, 298] on button "button" at bounding box center [299, 302] width 24 height 24
click at [285, 361] on div "Search" at bounding box center [269, 363] width 114 height 30
paste input "مروه حسام الدين سعد على"
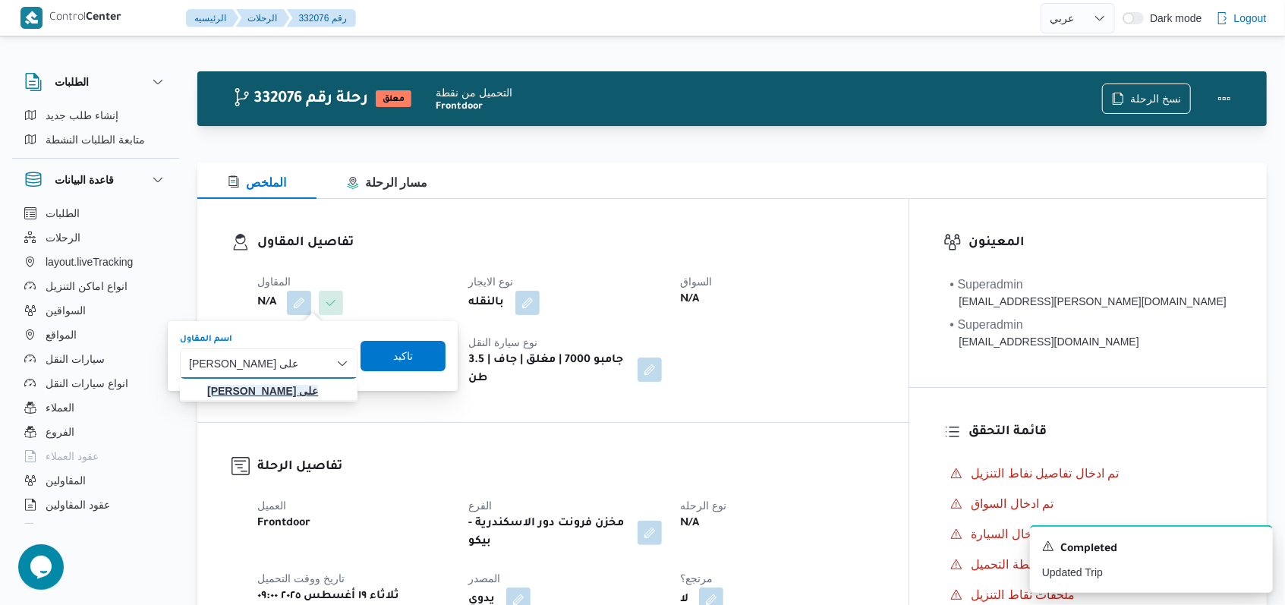
type input "مروه حسام الدين سعد على"
click at [296, 397] on mark "مروه حسام الدين سعد على" at bounding box center [262, 391] width 111 height 12
click at [395, 369] on span "تاكيد" at bounding box center [398, 355] width 85 height 30
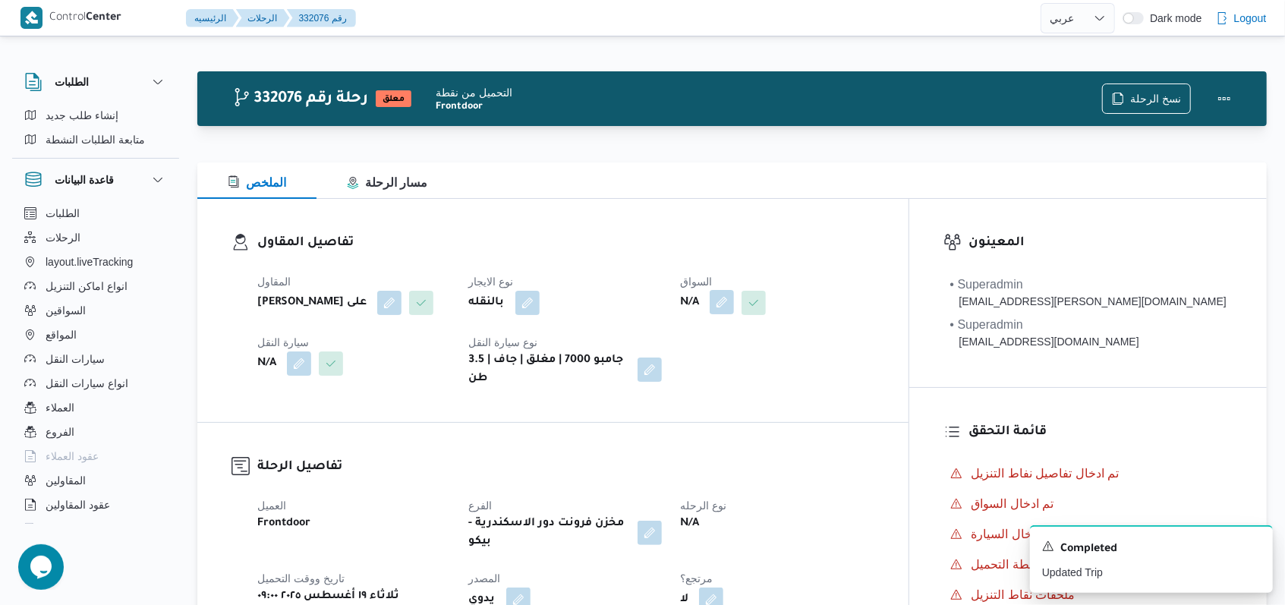
click at [531, 306] on button "button" at bounding box center [780, 302] width 24 height 24
click at [531, 366] on div "Search" at bounding box center [752, 363] width 114 height 30
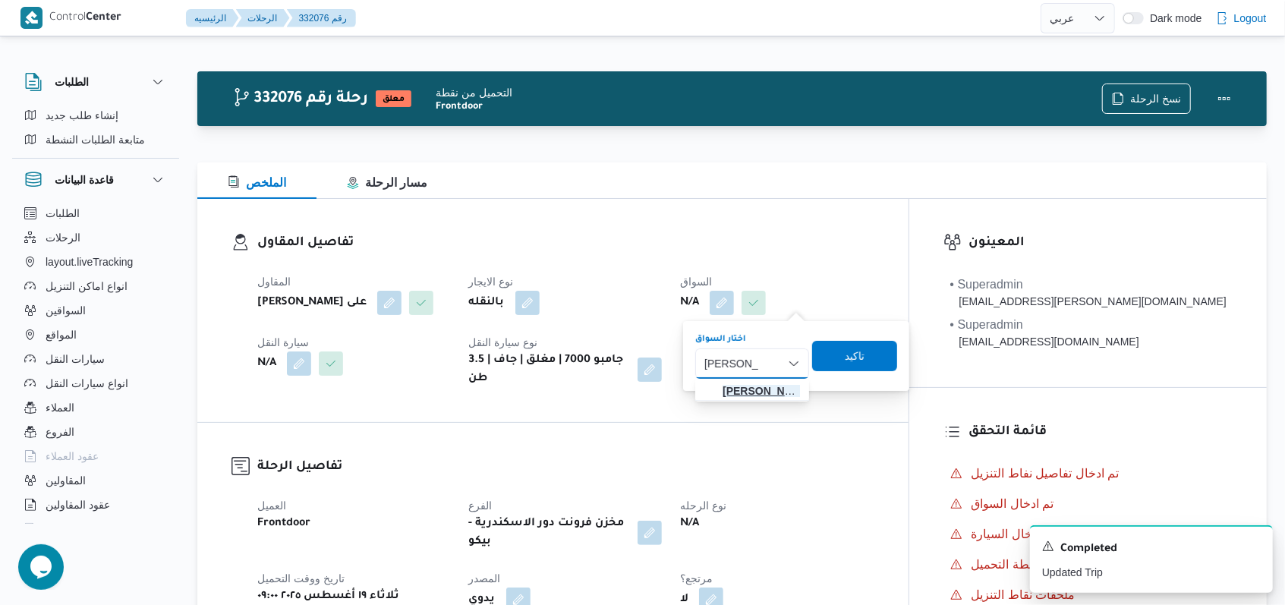
type input "احمد ابراهيم"
click at [531, 395] on span "احمد ابراهيم حسن علي" at bounding box center [761, 391] width 77 height 18
click at [531, 343] on span "تاكيد" at bounding box center [868, 355] width 85 height 30
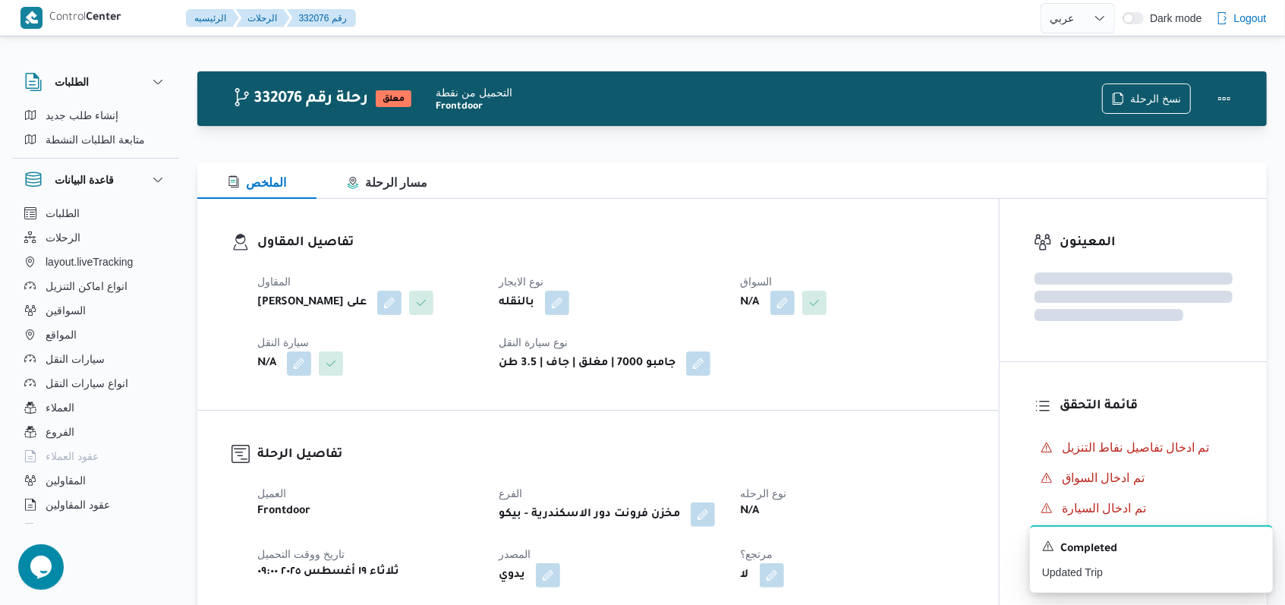
click at [306, 369] on button "button" at bounding box center [299, 363] width 24 height 24
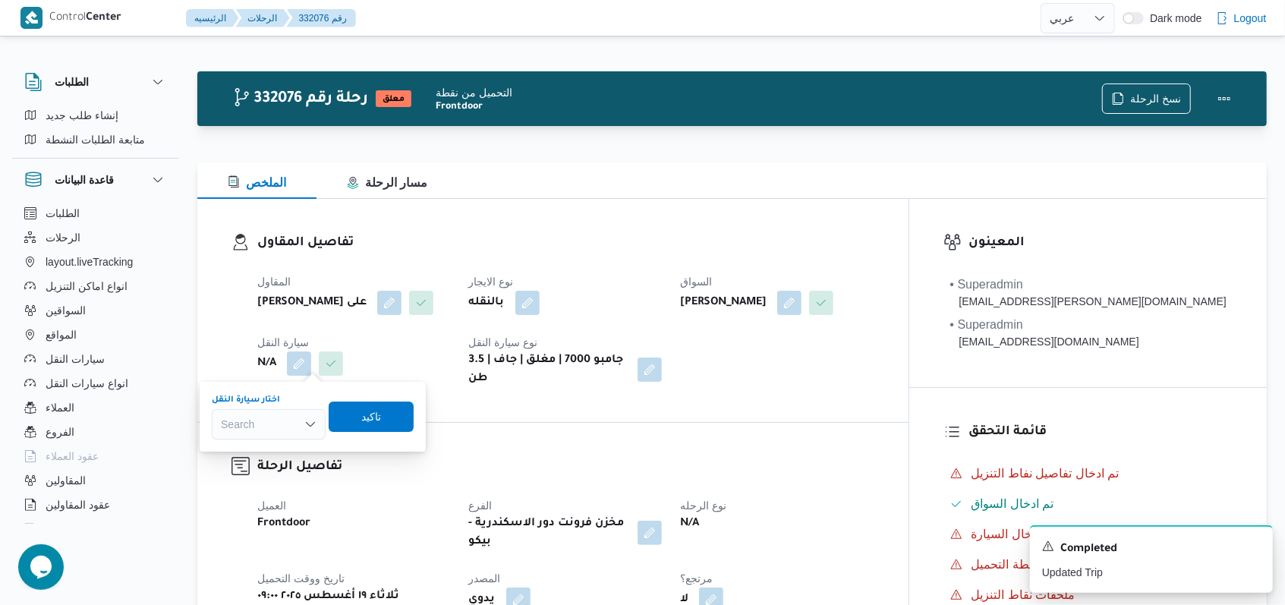
click at [286, 429] on div "Search" at bounding box center [269, 424] width 114 height 30
type input "7342"
click at [276, 442] on span "سوا 7342 | null" at bounding box center [277, 451] width 77 height 18
click at [429, 422] on div "You are in a dialog. To close this dialog, hit escape. اختار سيارة النقل سوا734…" at bounding box center [312, 417] width 245 height 70
click at [402, 422] on span "تاكيد" at bounding box center [380, 416] width 85 height 30
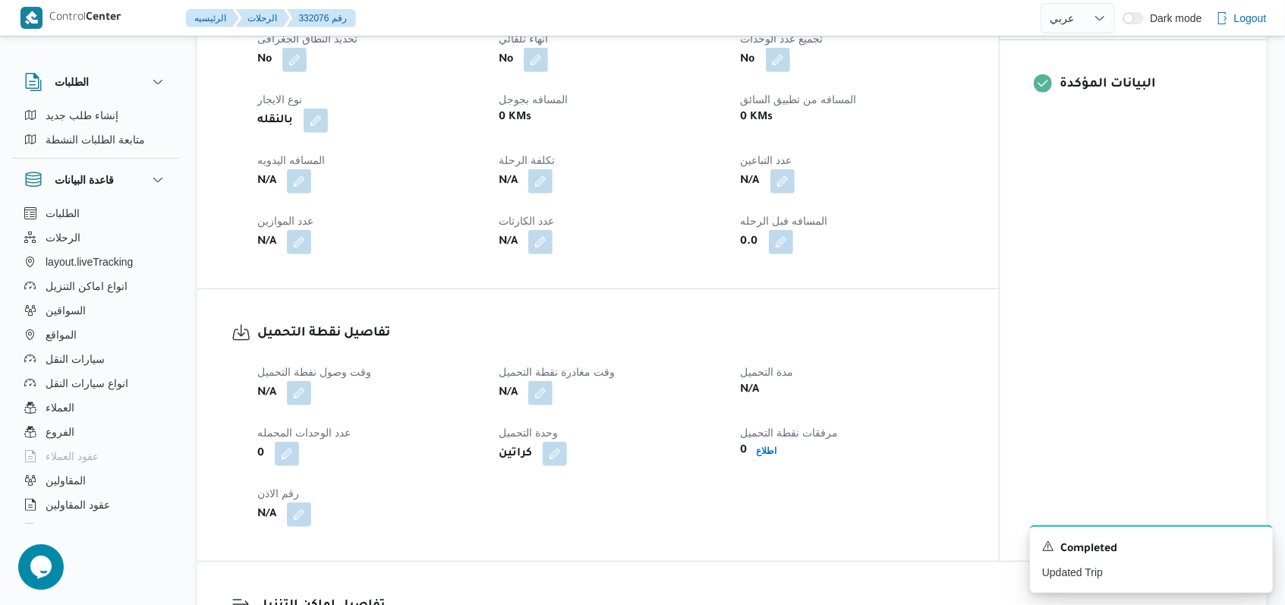
scroll to position [607, 0]
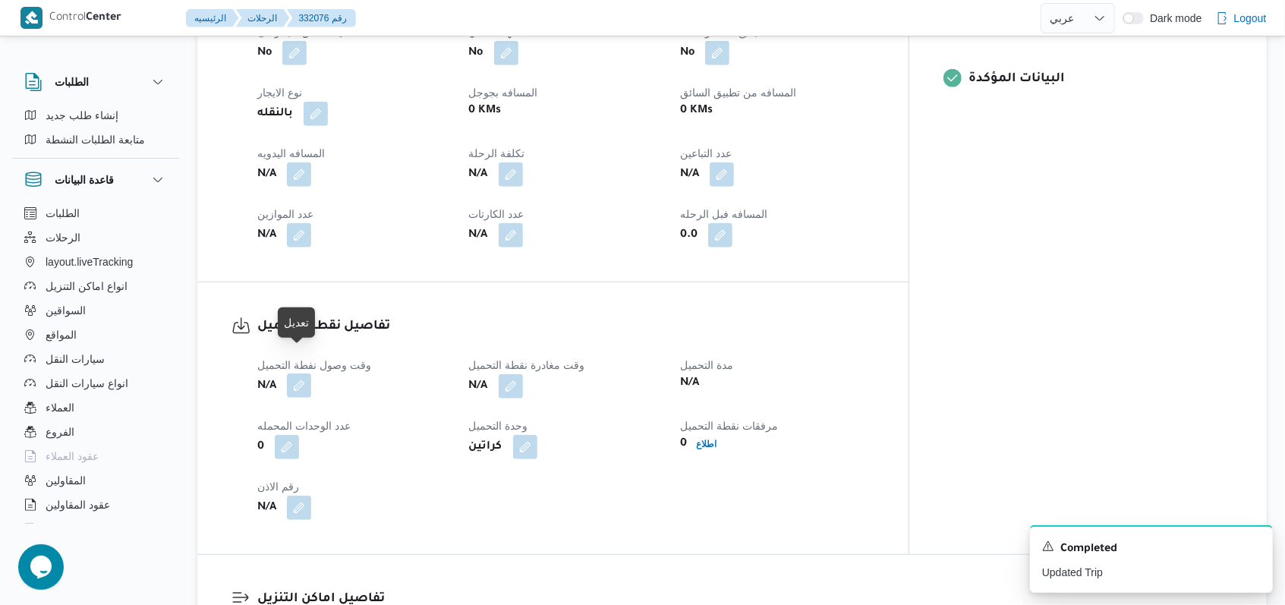
click at [295, 363] on button "button" at bounding box center [299, 361] width 24 height 24
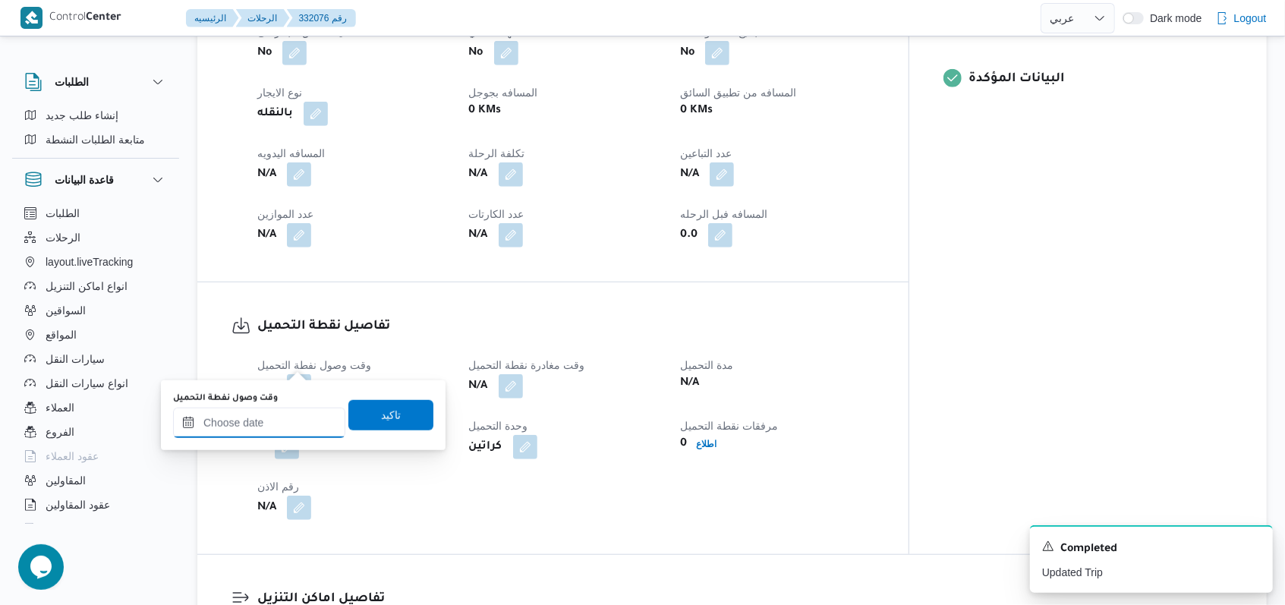
click at [272, 414] on input "وقت وصول نفطة التحميل" at bounding box center [259, 423] width 172 height 30
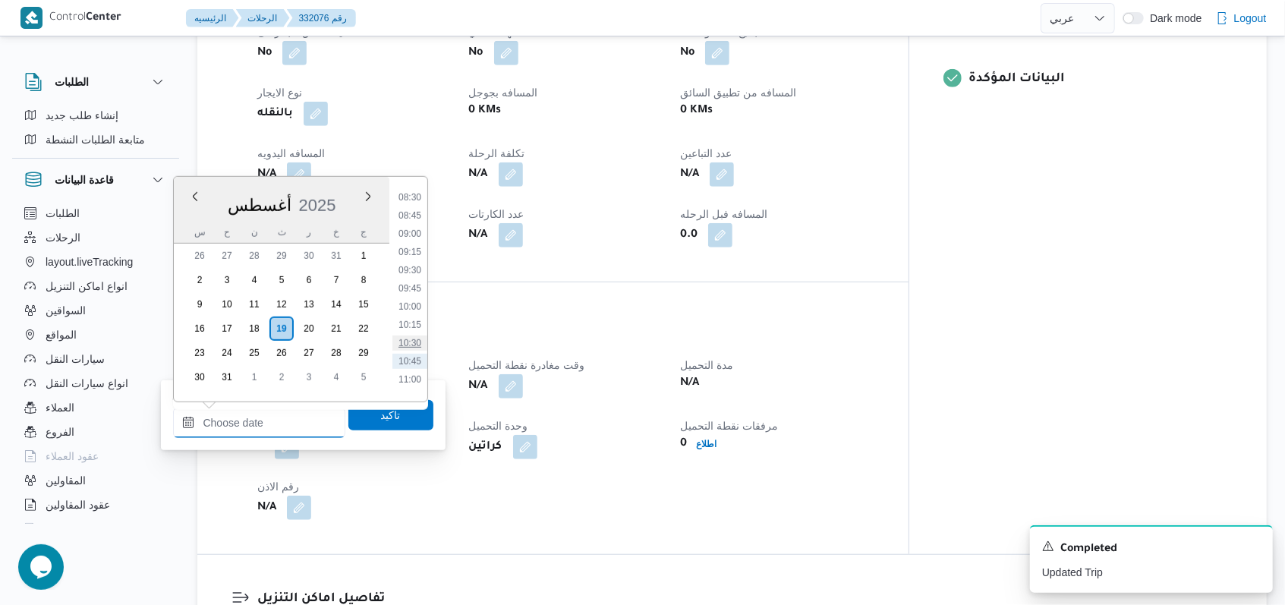
scroll to position [578, 0]
click at [412, 269] on li "09:00" at bounding box center [409, 274] width 35 height 15
type input "١٩/٠٨/٢٠٢٥ ٠٩:٠٠"
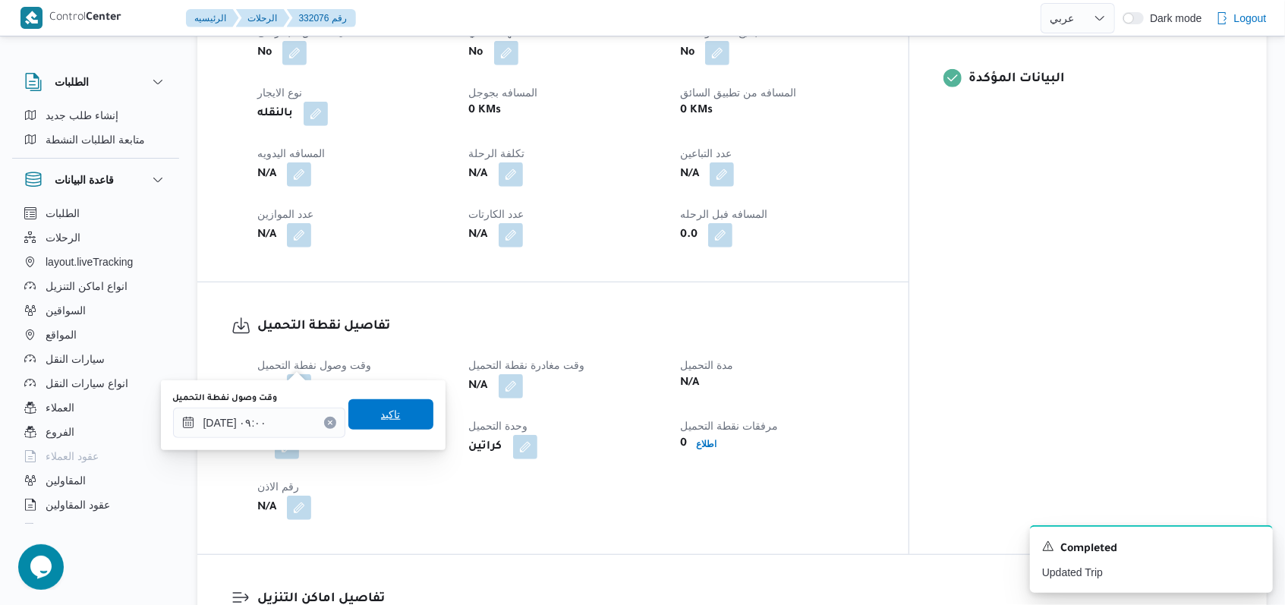
click at [408, 416] on span "تاكيد" at bounding box center [390, 414] width 85 height 30
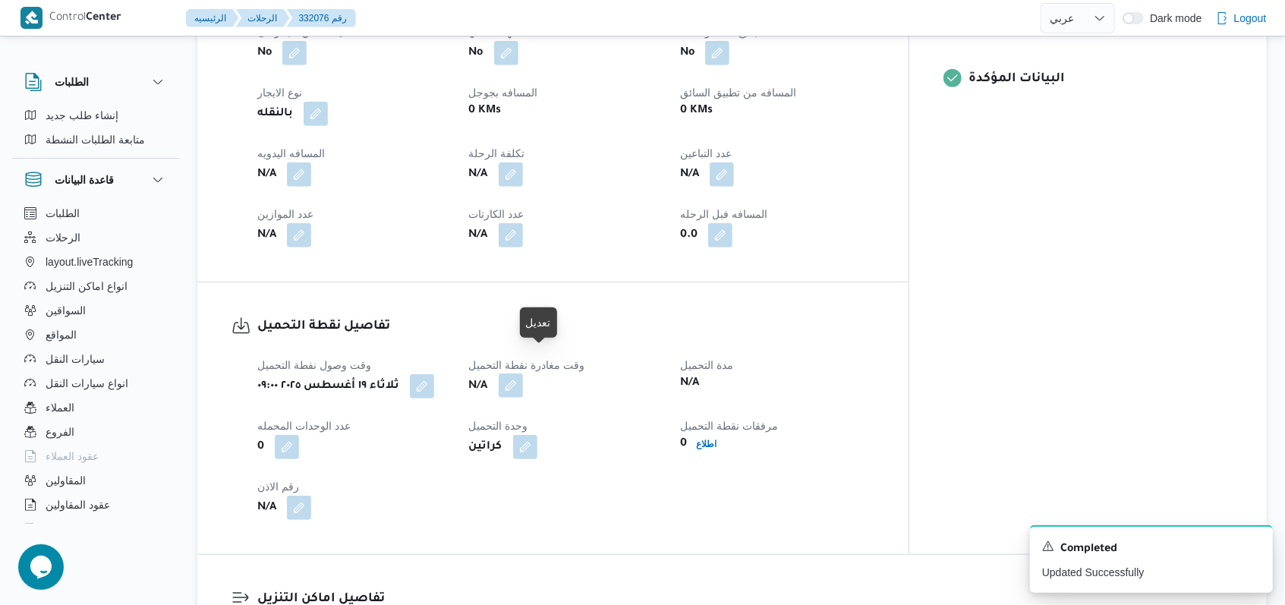
click at [531, 363] on button "button" at bounding box center [539, 361] width 24 height 24
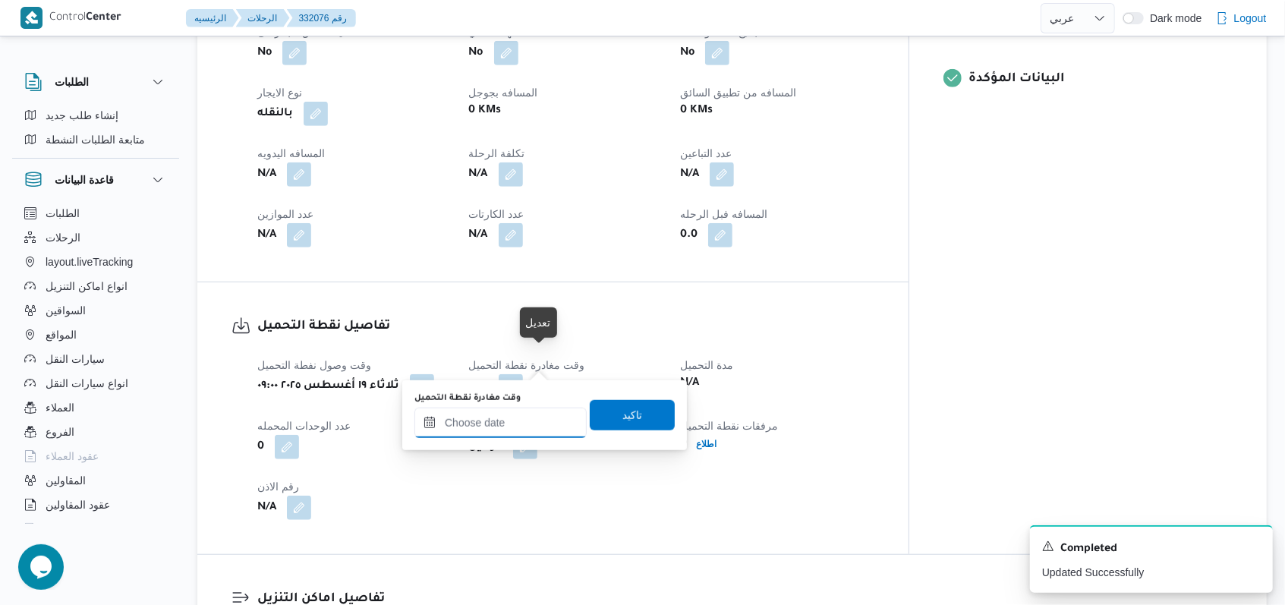
click at [531, 417] on input "وقت مغادرة نقطة التحميل" at bounding box center [500, 423] width 172 height 30
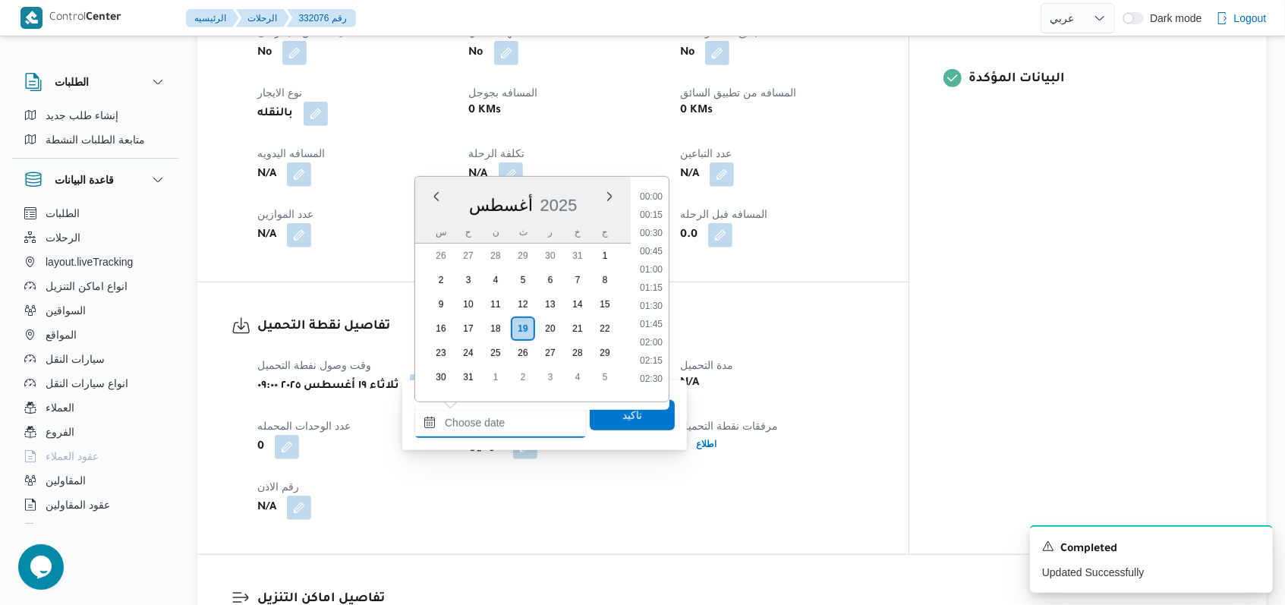
scroll to position [679, 0]
click at [531, 302] on li "10:45" at bounding box center [651, 300] width 35 height 15
type input "١٩/٠٨/٢٠٢٥ ١٠:٤٥"
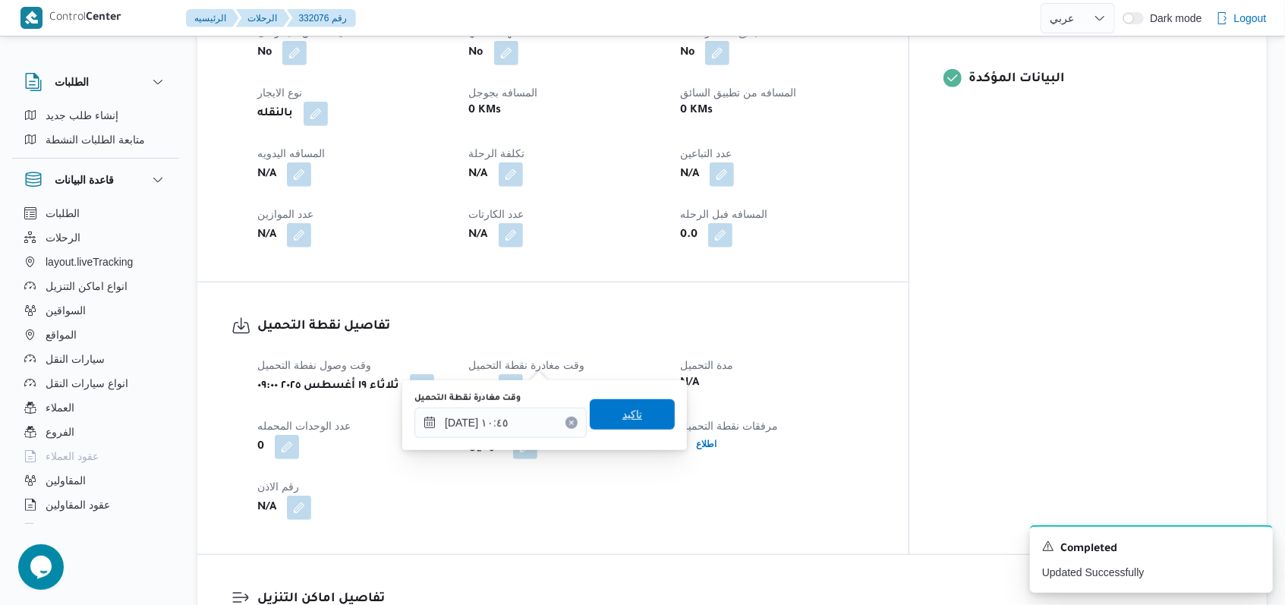
click at [531, 407] on span "تاكيد" at bounding box center [632, 414] width 85 height 30
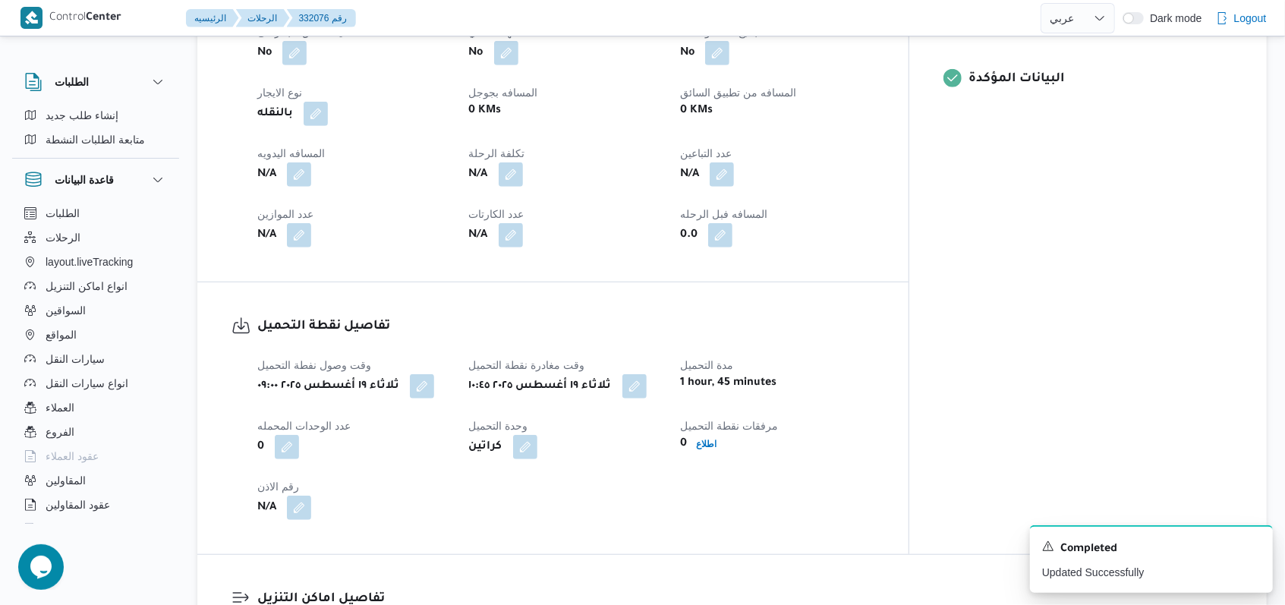
select select "ar"
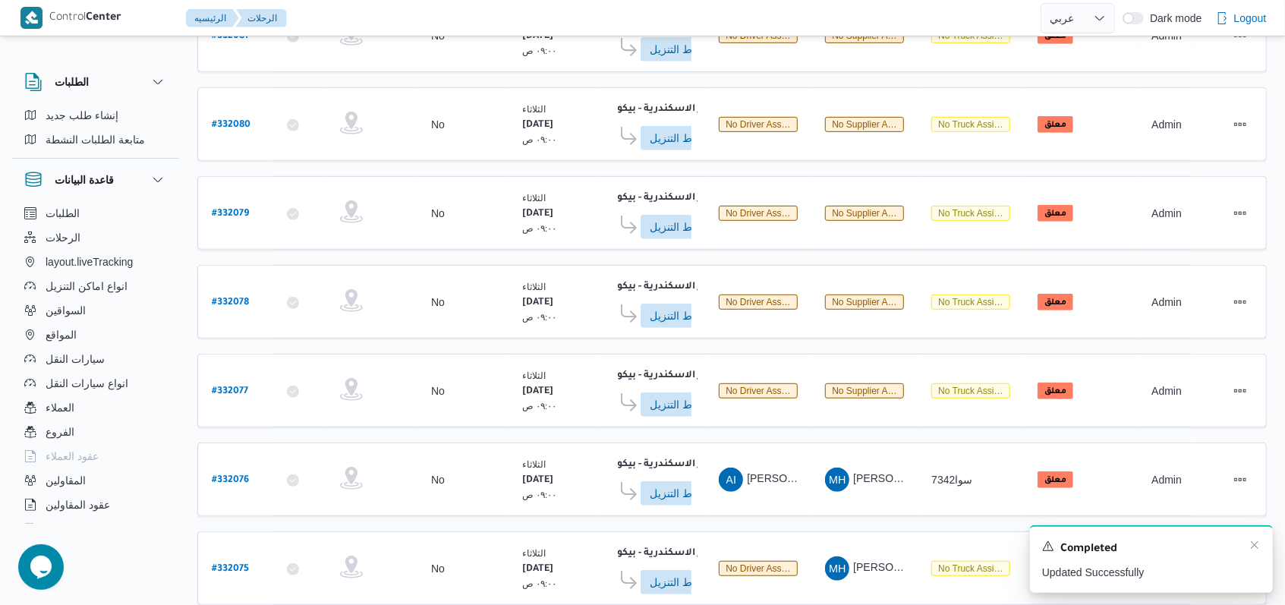
scroll to position [537, 0]
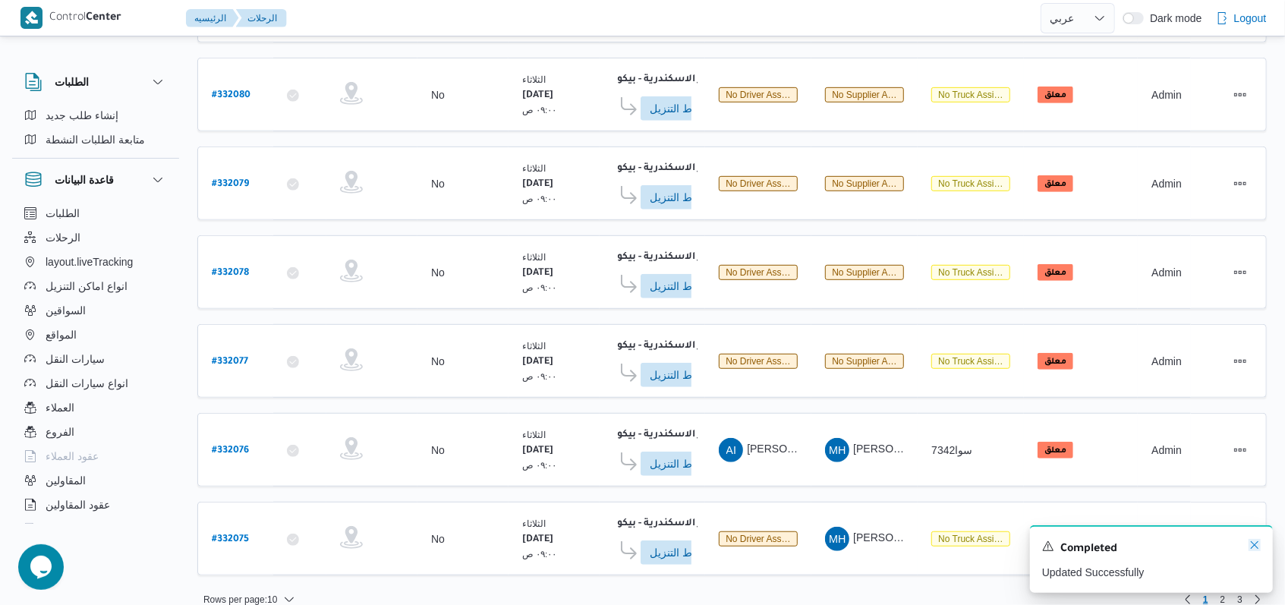
click at [531, 543] on icon "Dismiss toast" at bounding box center [1254, 545] width 12 height 12
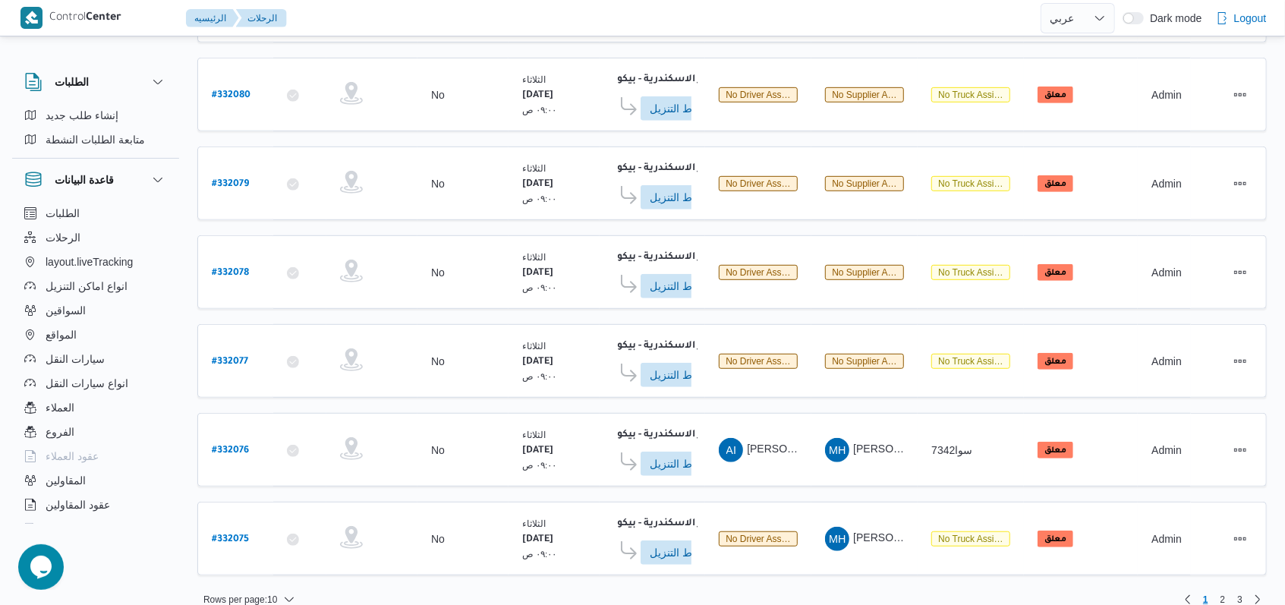
scroll to position [133, 0]
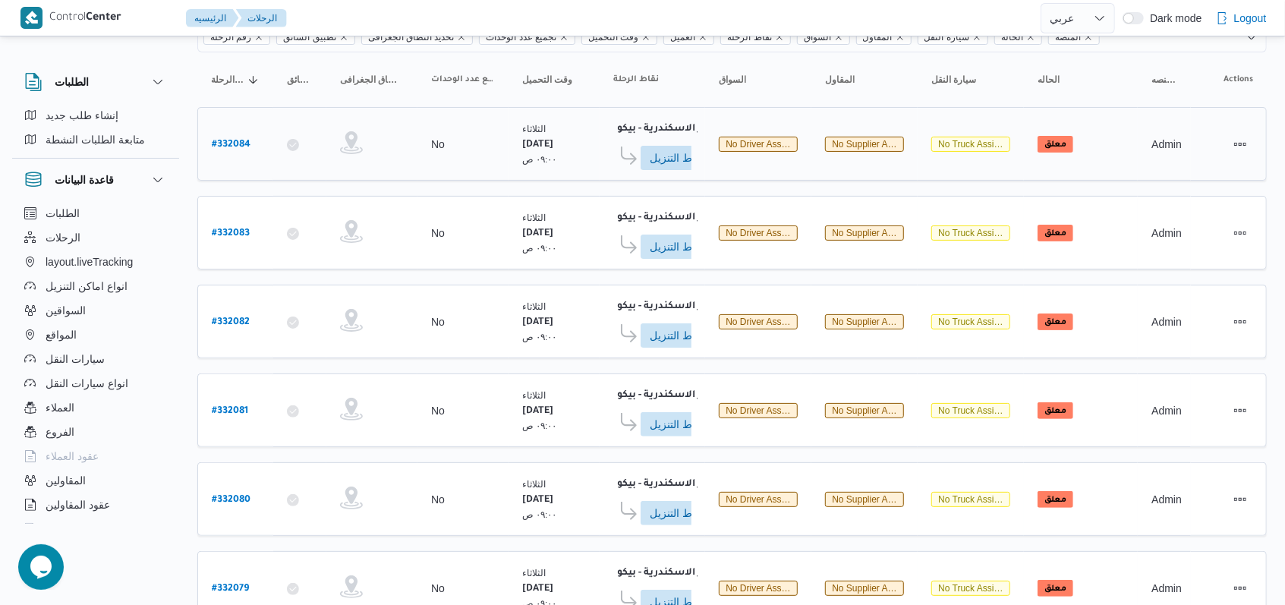
click at [240, 143] on b "# 332084" at bounding box center [231, 145] width 39 height 11
select select "ar"
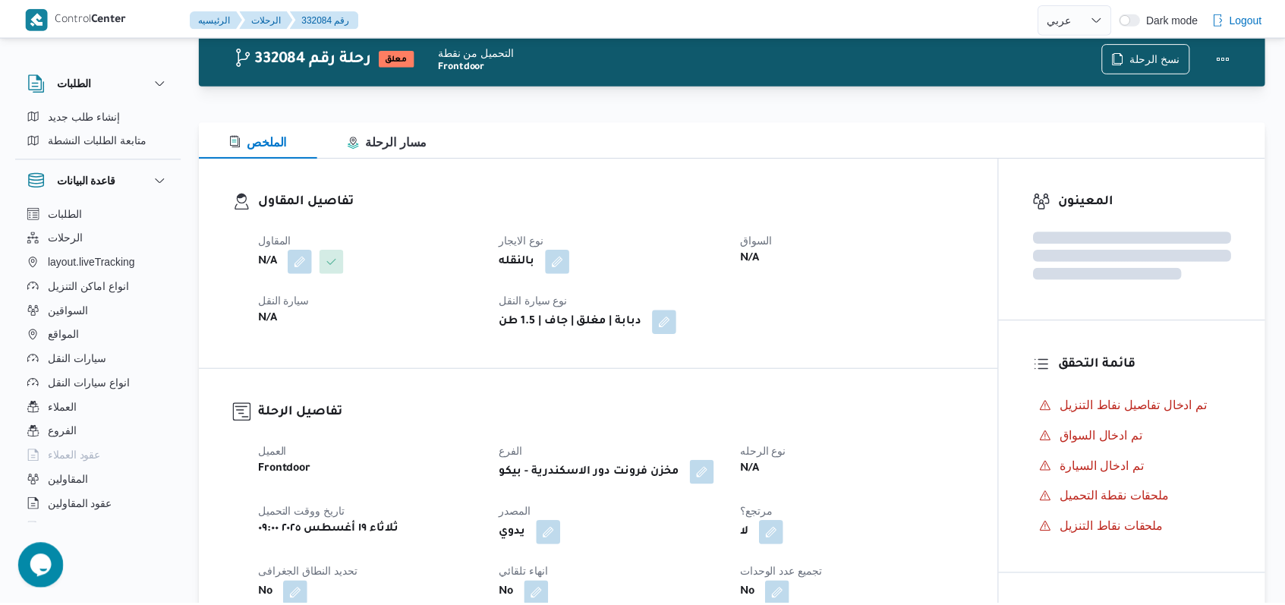
scroll to position [133, 0]
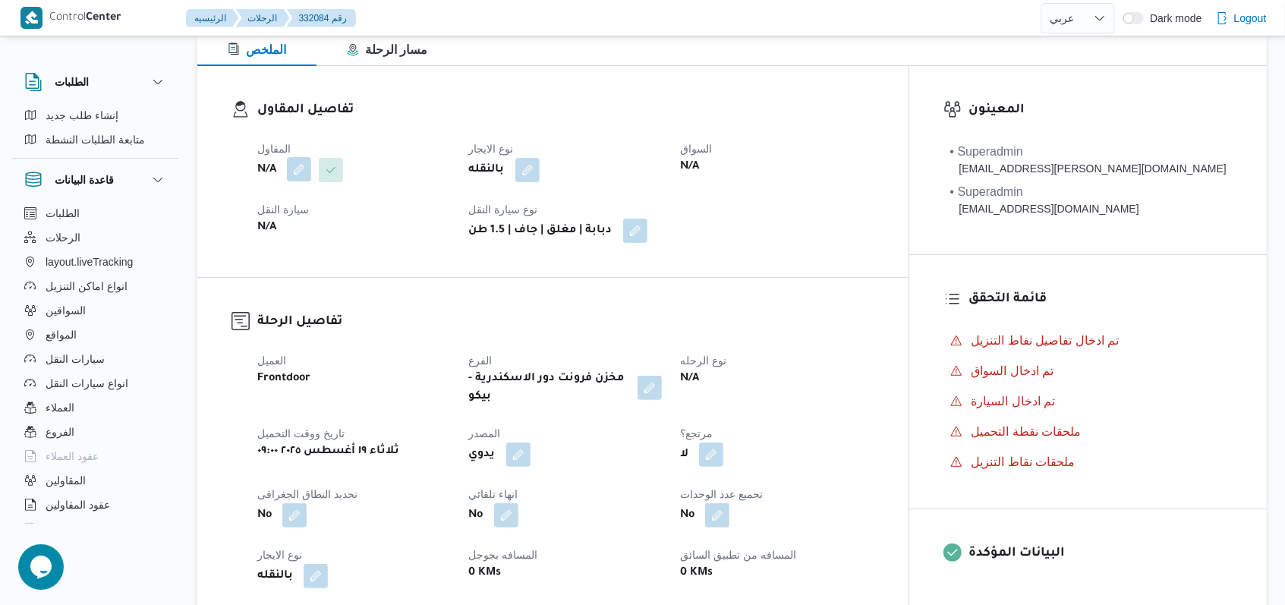
click at [307, 168] on button "button" at bounding box center [299, 169] width 24 height 24
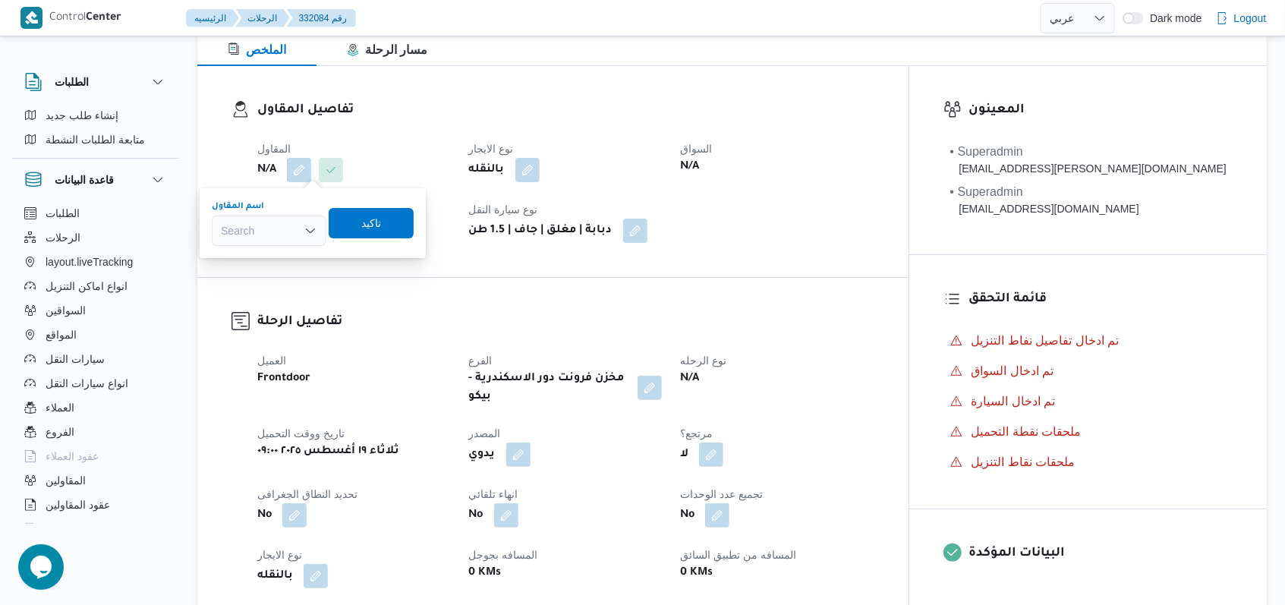
click at [279, 228] on div "Search" at bounding box center [269, 231] width 114 height 30
type input "فتحى حسن"
click at [283, 278] on span "فتحى حسن جلال ابو الحسن شركه تربو" at bounding box center [277, 280] width 77 height 18
click at [396, 226] on span "تاكيد" at bounding box center [379, 223] width 85 height 30
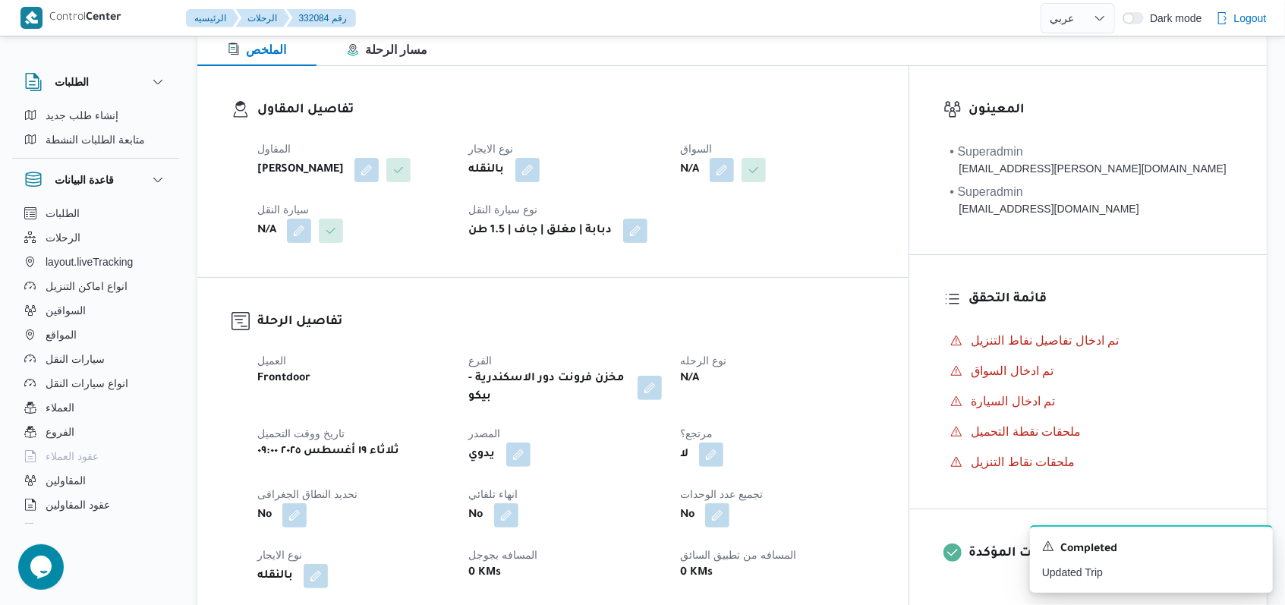
click at [349, 162] on div "فتحى حسن جلال ابو الحسن شركه تربو" at bounding box center [368, 169] width 225 height 27
click at [353, 176] on b "فتحى حسن جلال ابو الحسن شركه تربو" at bounding box center [316, 170] width 118 height 18
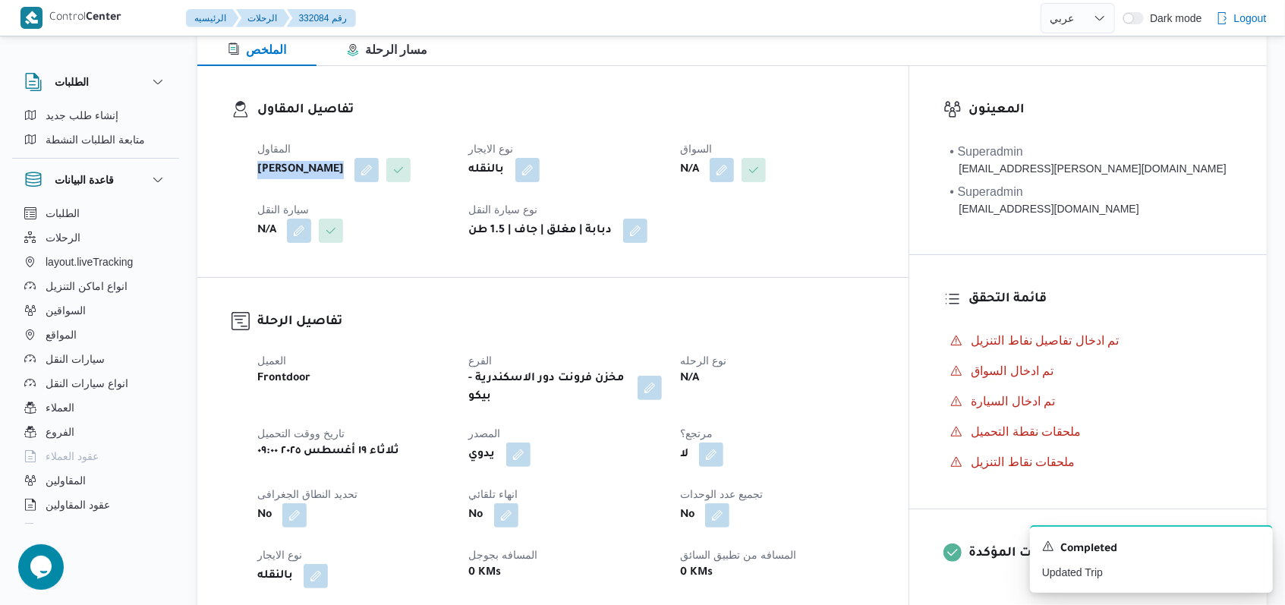
click at [353, 176] on b "فتحى حسن جلال ابو الحسن شركه تربو" at bounding box center [316, 170] width 118 height 18
click at [370, 211] on div "المقاول فتحى حسن جلال ابو الحسن شركه تربو نوع الايجار بالنقله السواق N/A سيارة …" at bounding box center [609, 191] width 723 height 121
select select "ar"
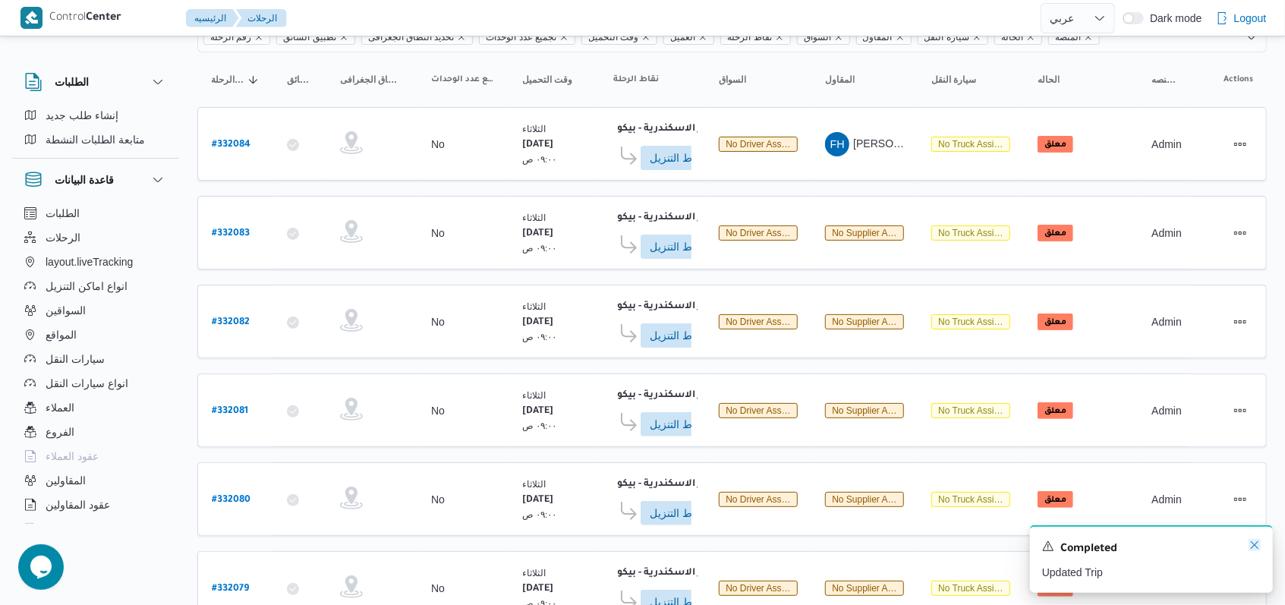
click at [531, 543] on icon "Dismiss toast" at bounding box center [1254, 545] width 12 height 12
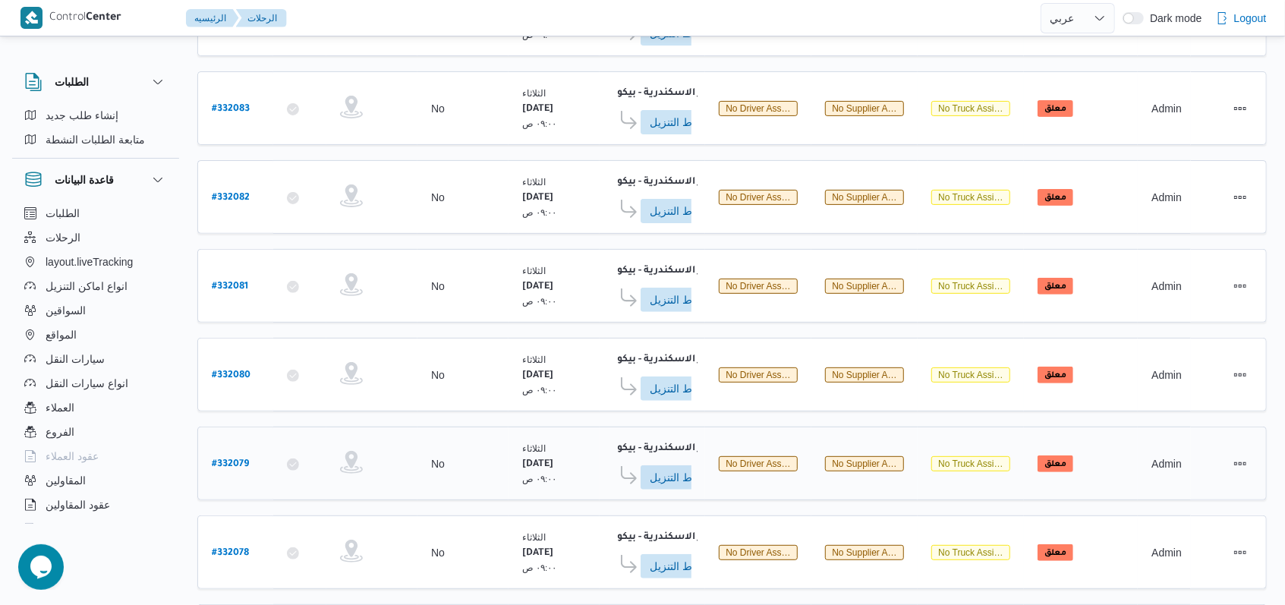
scroll to position [537, 0]
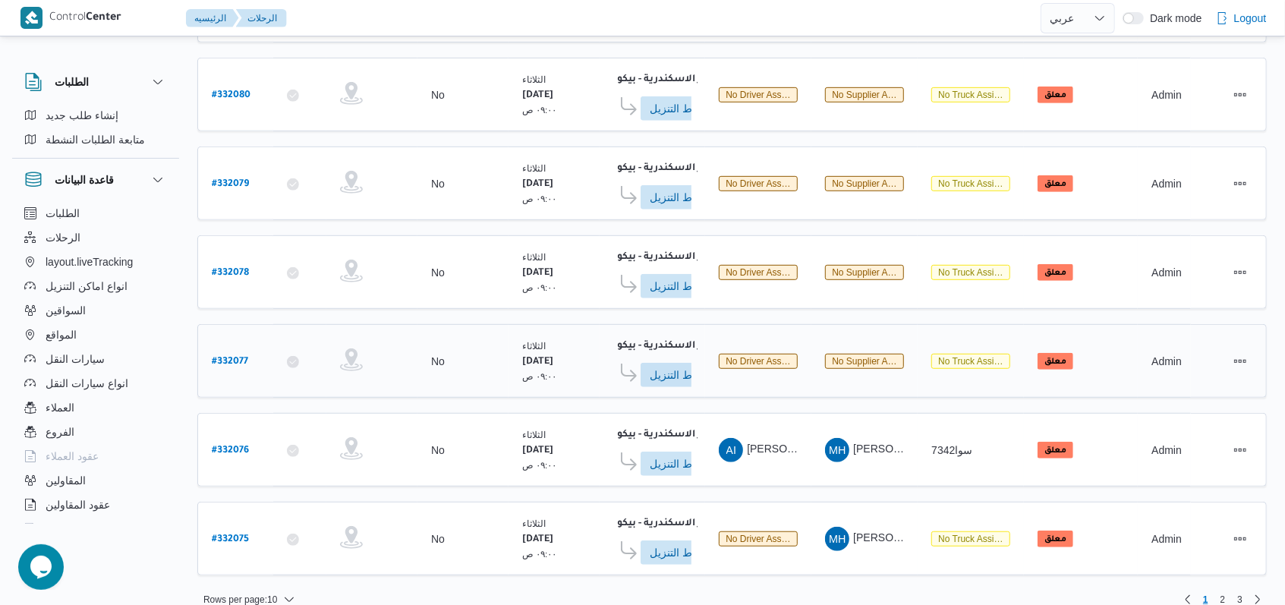
click at [242, 357] on b "# 332077" at bounding box center [230, 362] width 36 height 11
select select "ar"
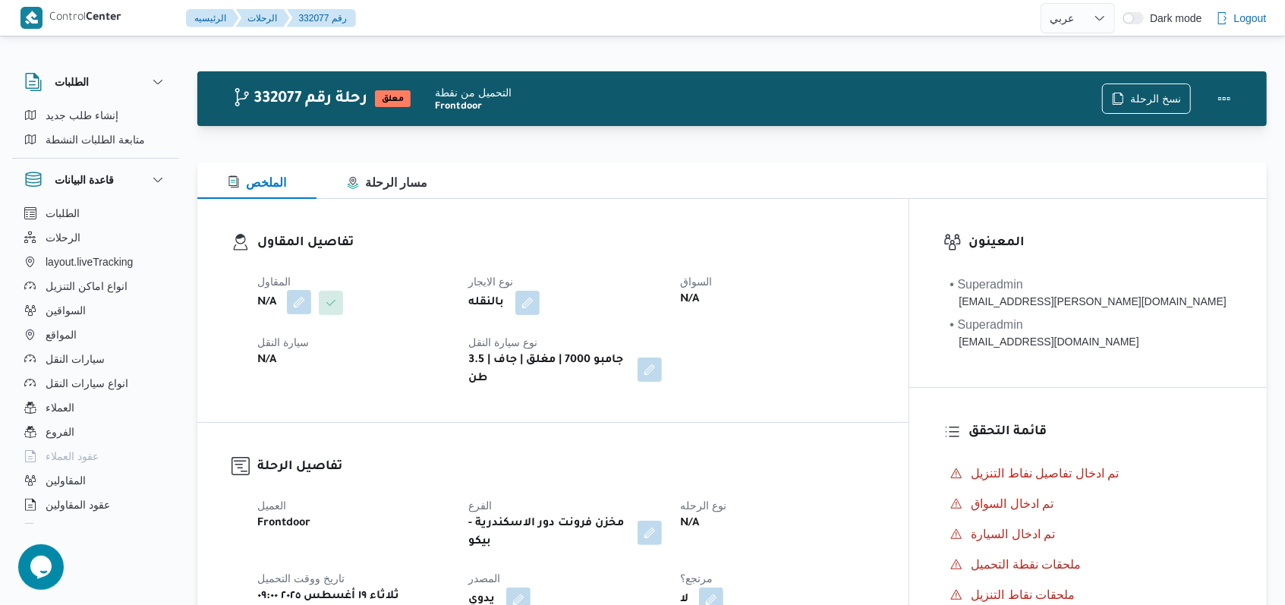
click at [303, 312] on button "button" at bounding box center [299, 302] width 24 height 24
click at [275, 364] on div "Search" at bounding box center [269, 363] width 114 height 30
paste input "فتحى حسن جلال ابو الحسن شركه تربو"
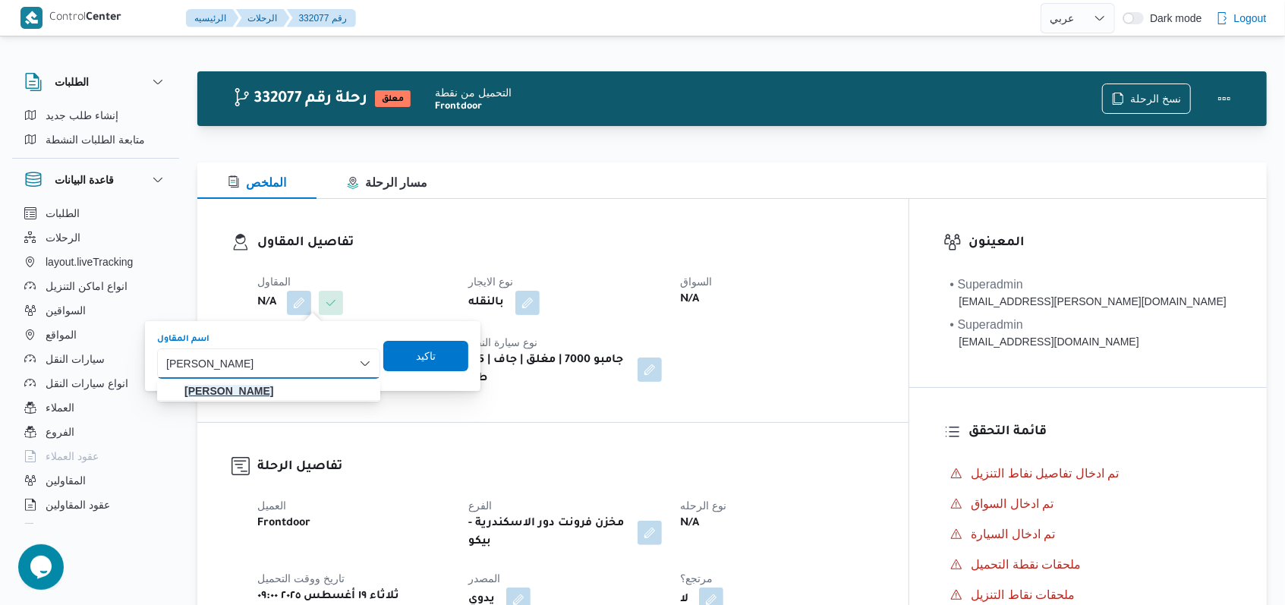
type input "فتحى حسن جلال ابو الحسن شركه تربو"
click at [284, 393] on mark "فتحى حسن جلال ابو الحسن شركه تربو" at bounding box center [241, 391] width 115 height 12
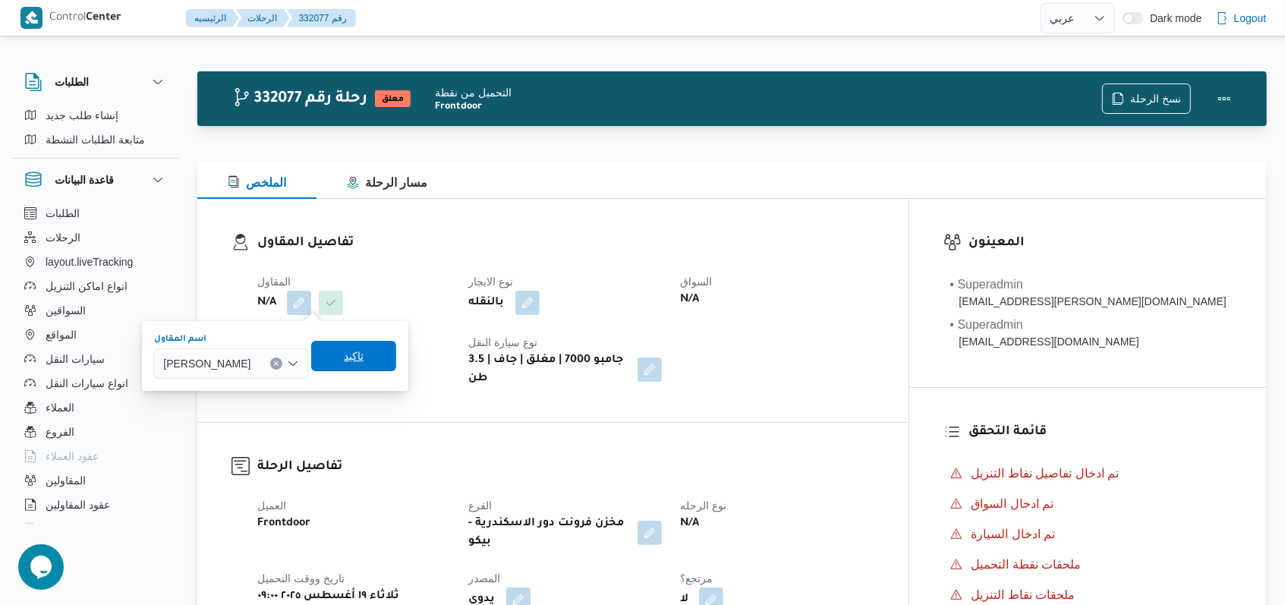
click at [389, 361] on span "تاكيد" at bounding box center [380, 356] width 20 height 18
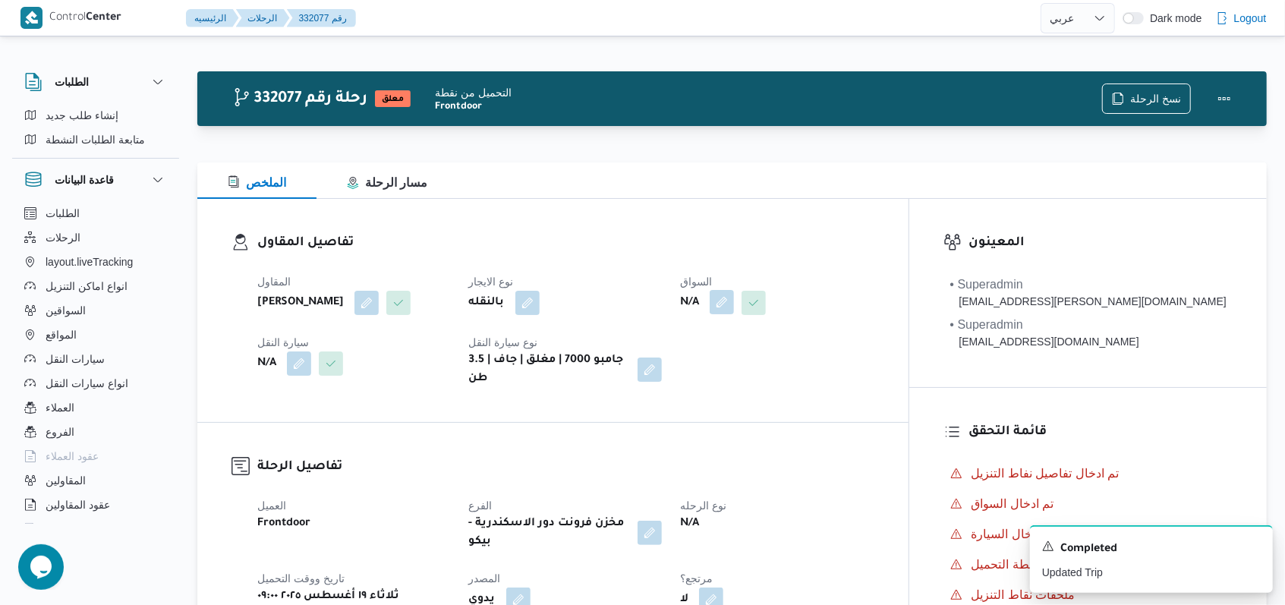
click at [531, 310] on button "button" at bounding box center [780, 302] width 24 height 24
click at [531, 354] on div "Search" at bounding box center [752, 363] width 114 height 30
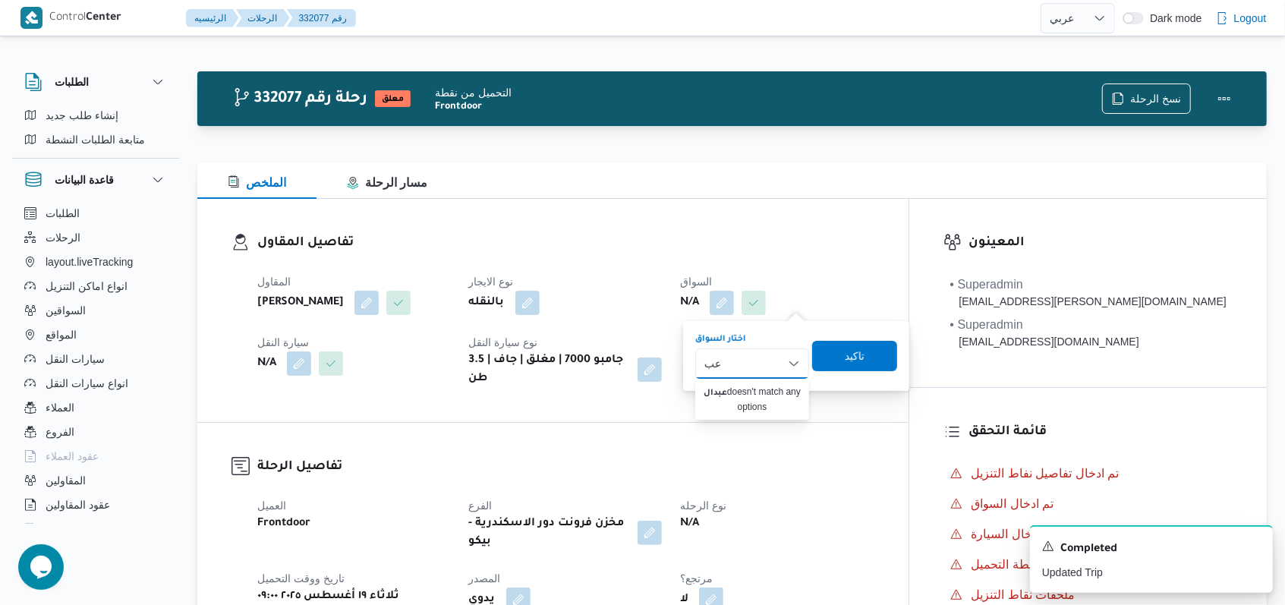
type input "ع"
click at [531, 361] on input "على عبدالله" at bounding box center [730, 363] width 52 height 18
type input "علي عبدالله"
click at [531, 386] on span "علي عبدالله عبدالعال مسعود" at bounding box center [761, 391] width 77 height 18
click at [531, 356] on span "تاكيد" at bounding box center [856, 356] width 20 height 18
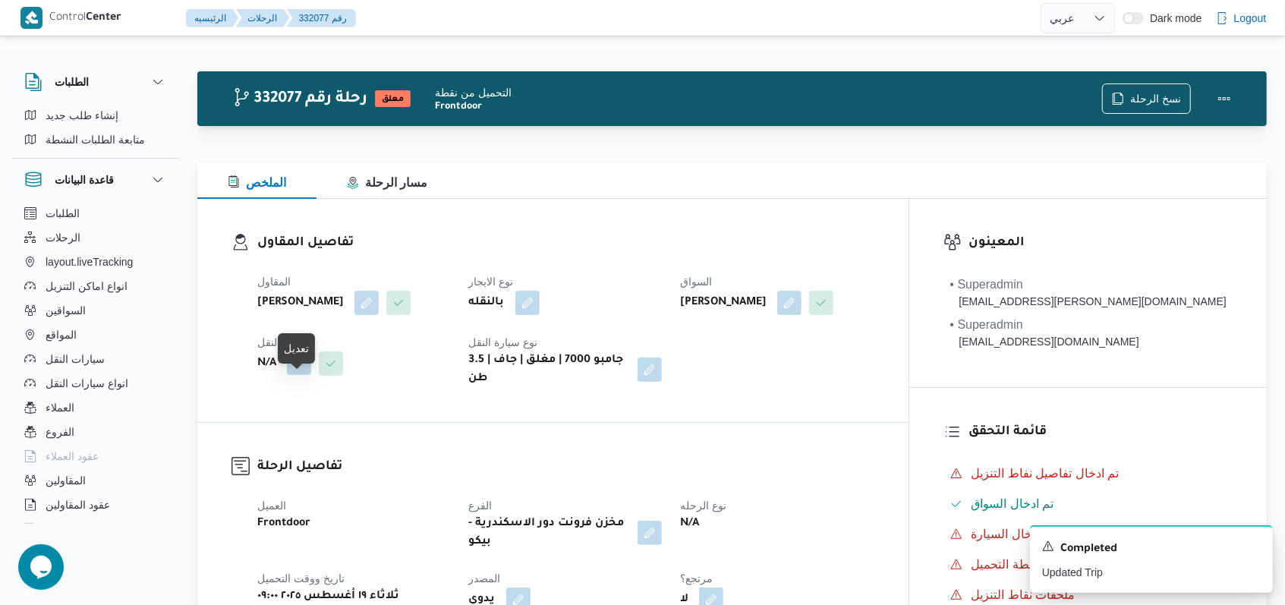
click at [298, 375] on button "button" at bounding box center [299, 363] width 24 height 24
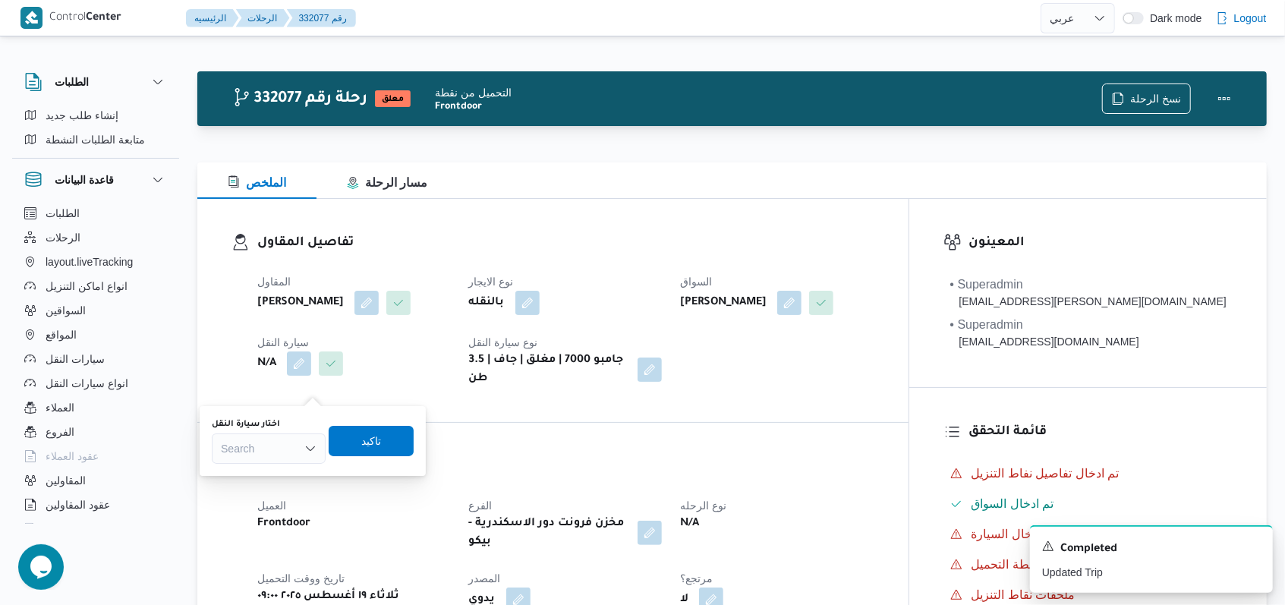
click at [273, 449] on div "Search" at bounding box center [269, 448] width 114 height 30
type input "9829"
click at [278, 474] on span "سوج 9829 | null" at bounding box center [277, 476] width 77 height 18
click at [381, 445] on span "تاكيد" at bounding box center [371, 440] width 20 height 18
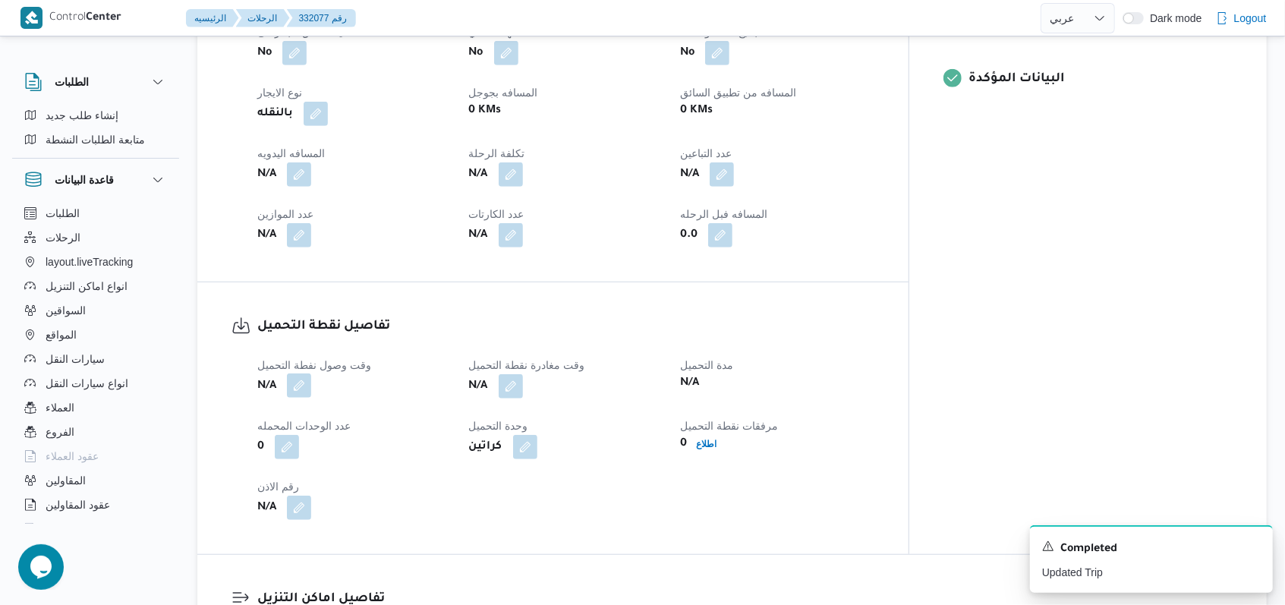
click at [298, 373] on button "button" at bounding box center [299, 361] width 24 height 24
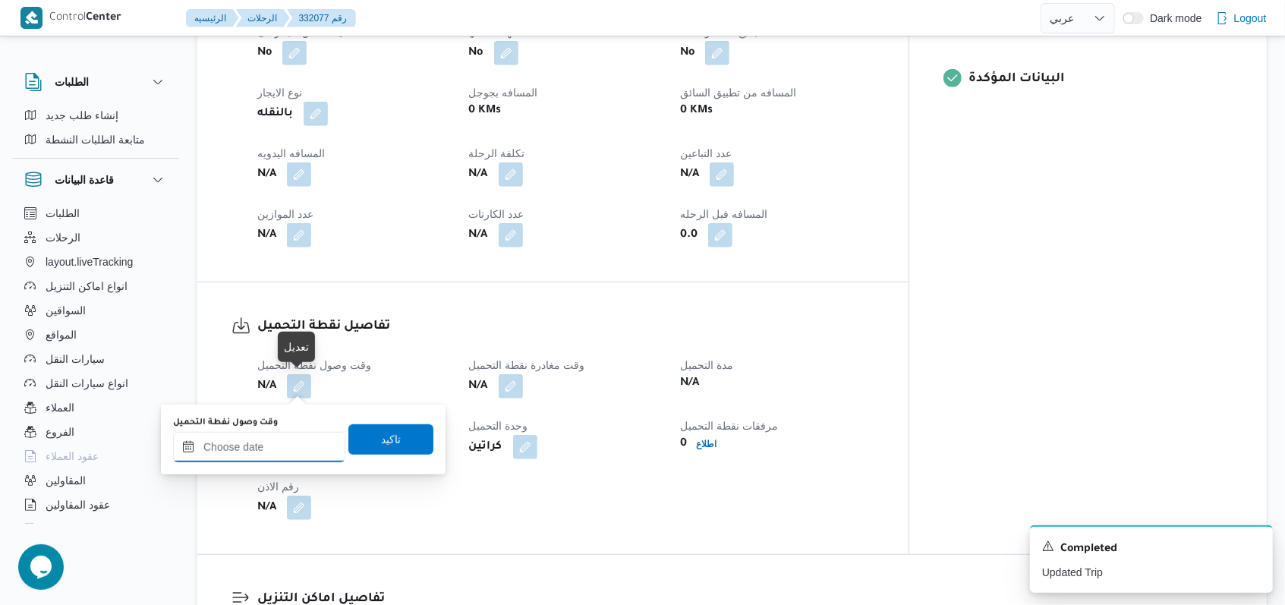
click at [276, 447] on input "وقت وصول نفطة التحميل" at bounding box center [259, 447] width 172 height 30
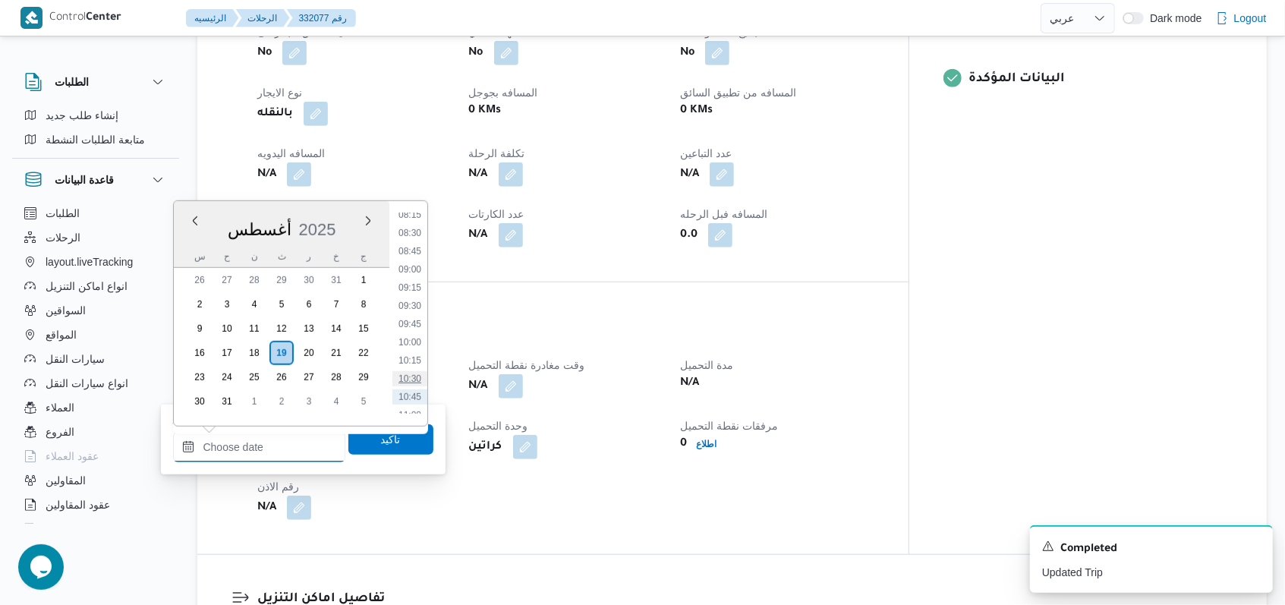
scroll to position [578, 0]
click at [408, 291] on li "09:00" at bounding box center [409, 298] width 35 height 15
type input "١٩/٠٨/٢٠٢٥ ٠٩:٠٠"
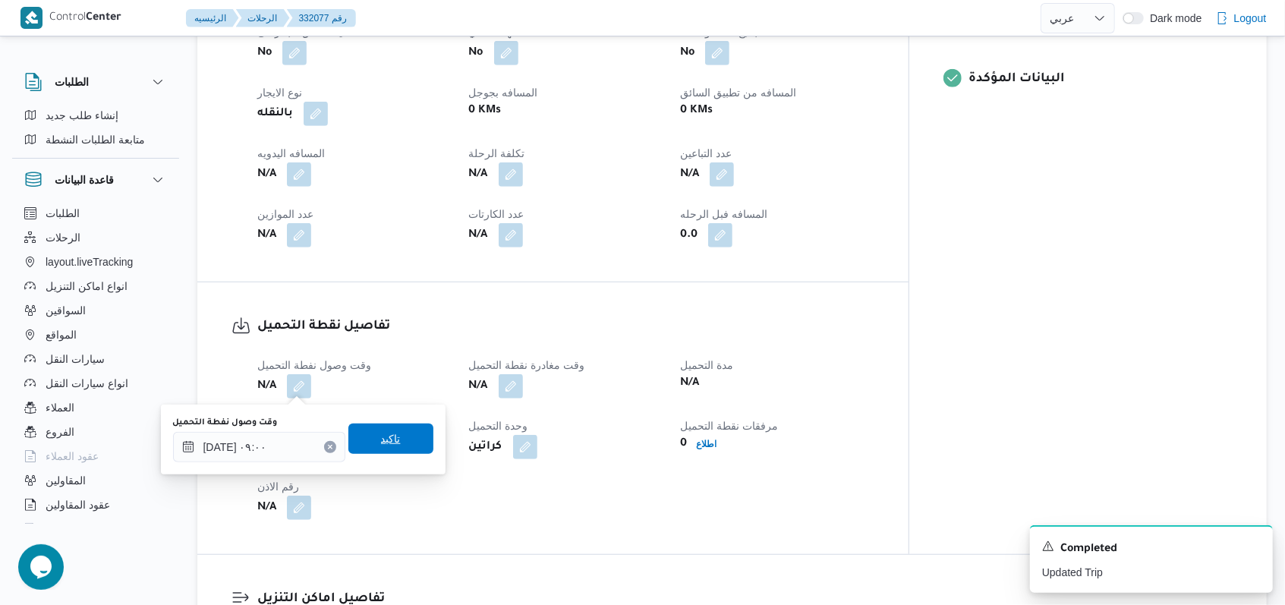
click at [398, 430] on span "تاكيد" at bounding box center [390, 438] width 85 height 30
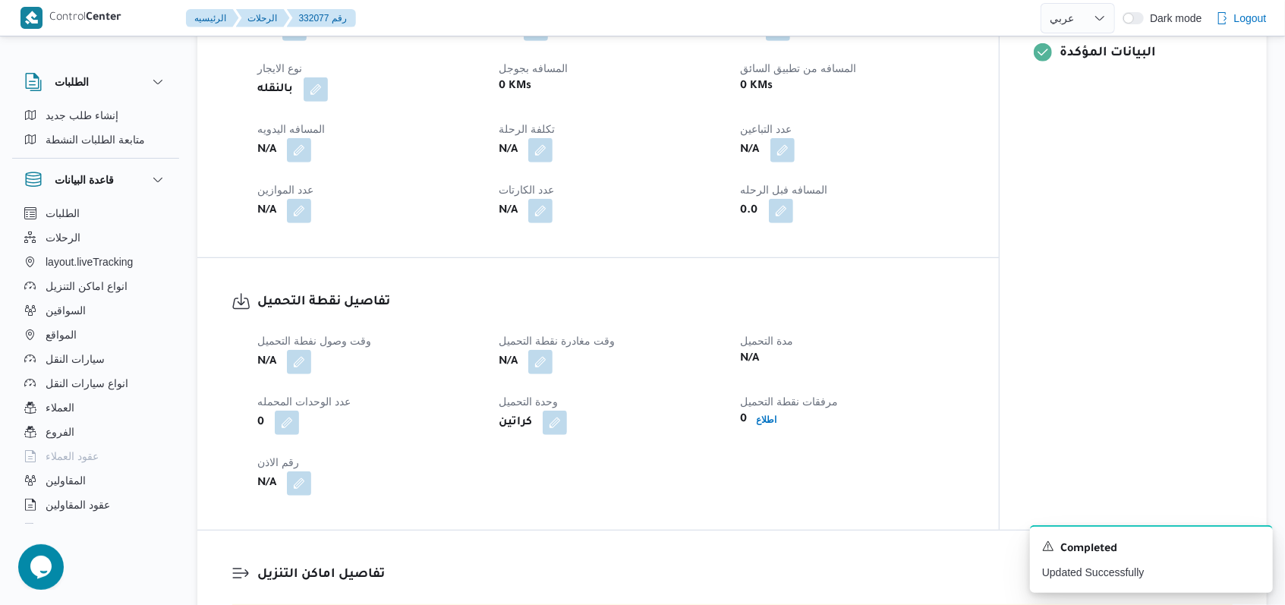
click at [531, 400] on div "وقت وصول نفطة التحميل N/A وقت مغادرة نقطة التحميل N/A مدة التحميل N/A عدد الوحد…" at bounding box center [611, 414] width 726 height 182
click at [531, 373] on button "button" at bounding box center [540, 361] width 24 height 24
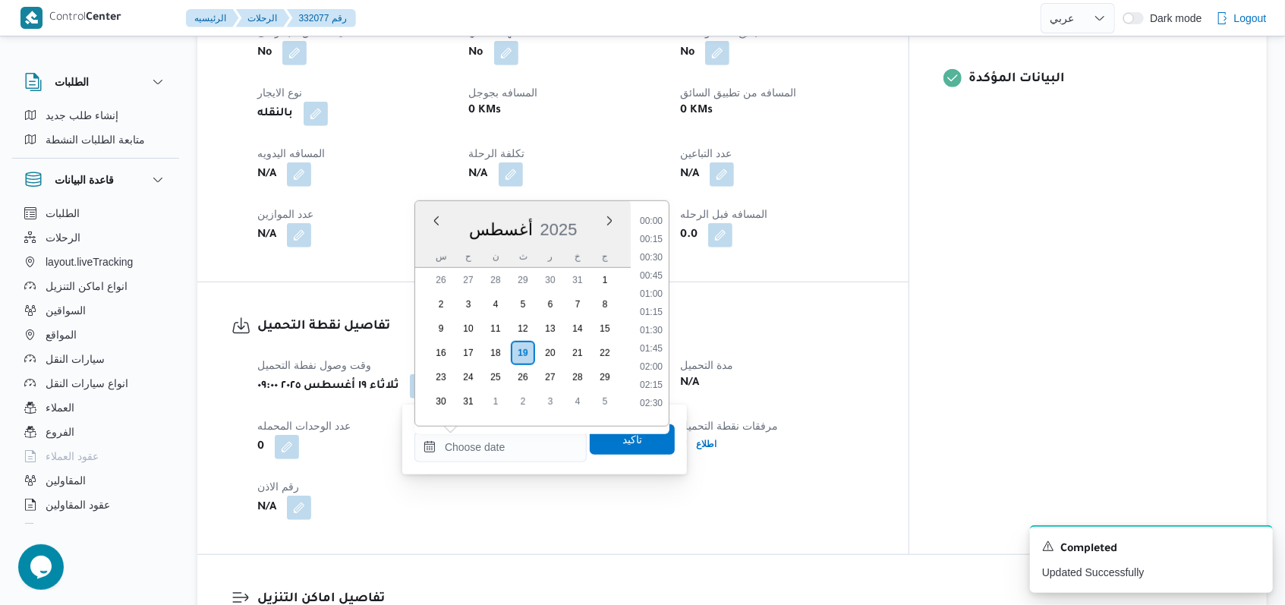
scroll to position [679, 0]
click at [531, 259] on ul "00:00 00:15 00:30 00:45 01:00 01:15 01:30 01:45 02:00 02:15 02:30 02:45 03:00 0…" at bounding box center [651, 313] width 35 height 200
click at [531, 322] on li "10:45" at bounding box center [651, 324] width 35 height 15
type input "١٩/٠٨/٢٠٢٥ ١٠:٤٥"
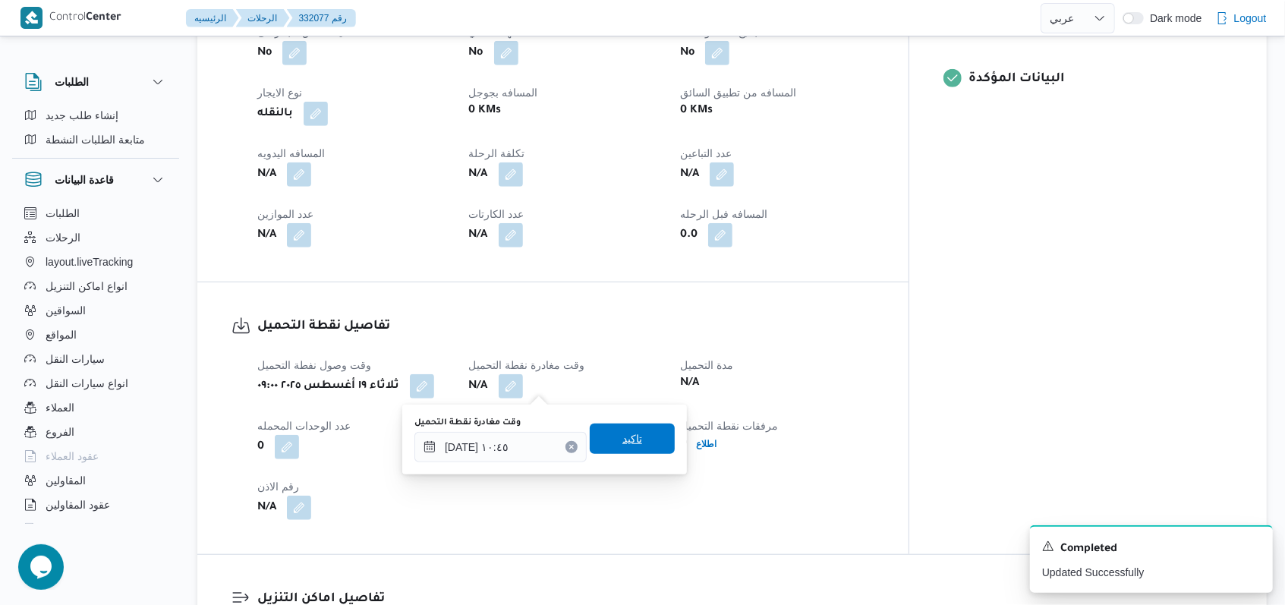
click at [531, 434] on span "تاكيد" at bounding box center [632, 438] width 85 height 30
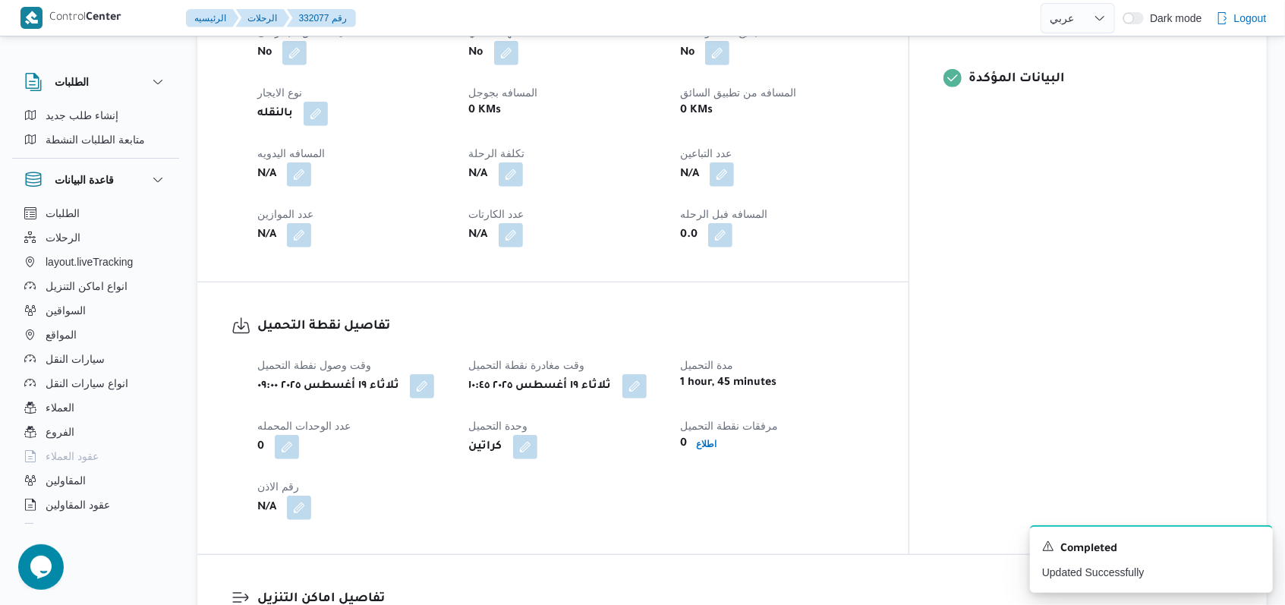
select select "ar"
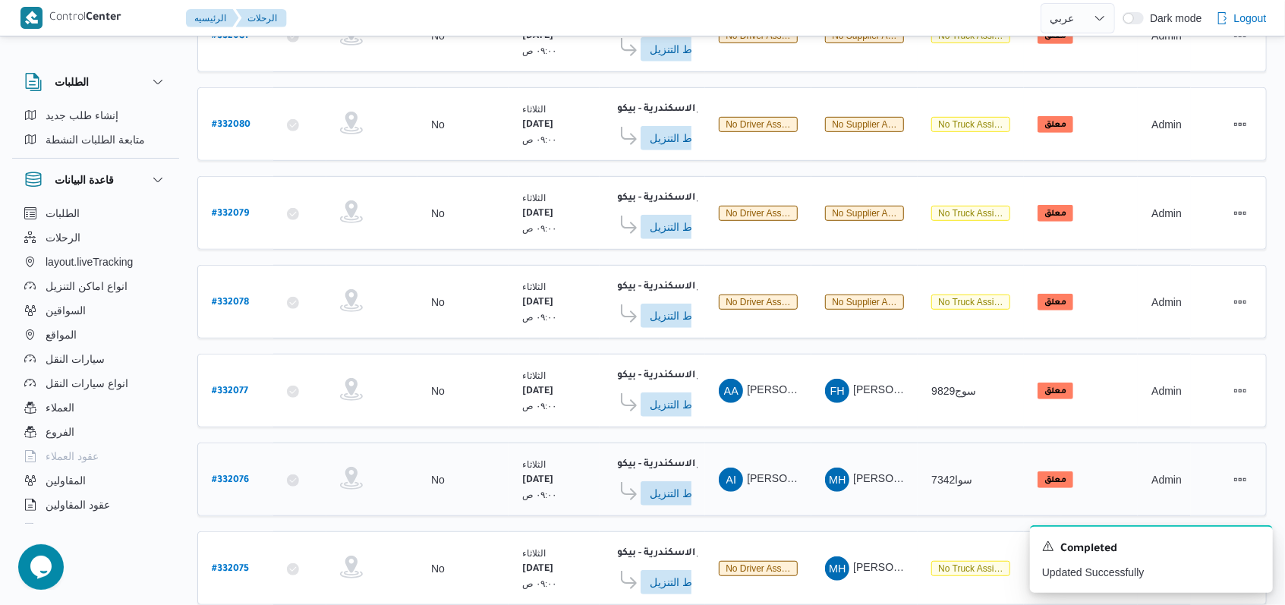
scroll to position [537, 0]
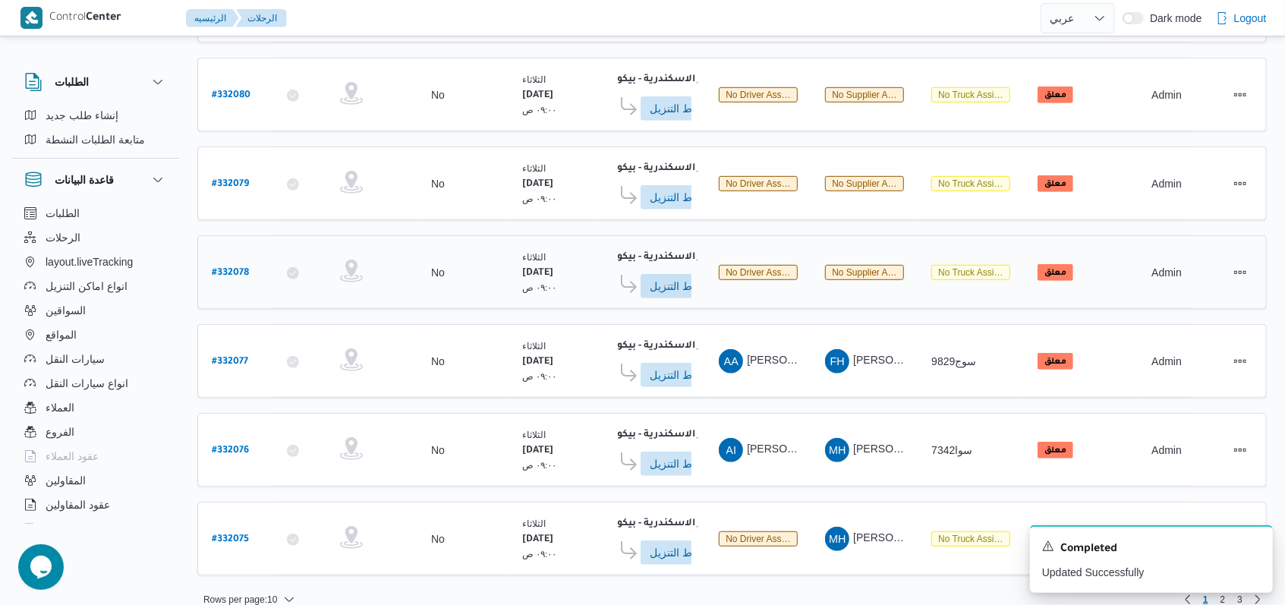
click at [247, 268] on b "# 332078" at bounding box center [230, 273] width 37 height 11
select select "ar"
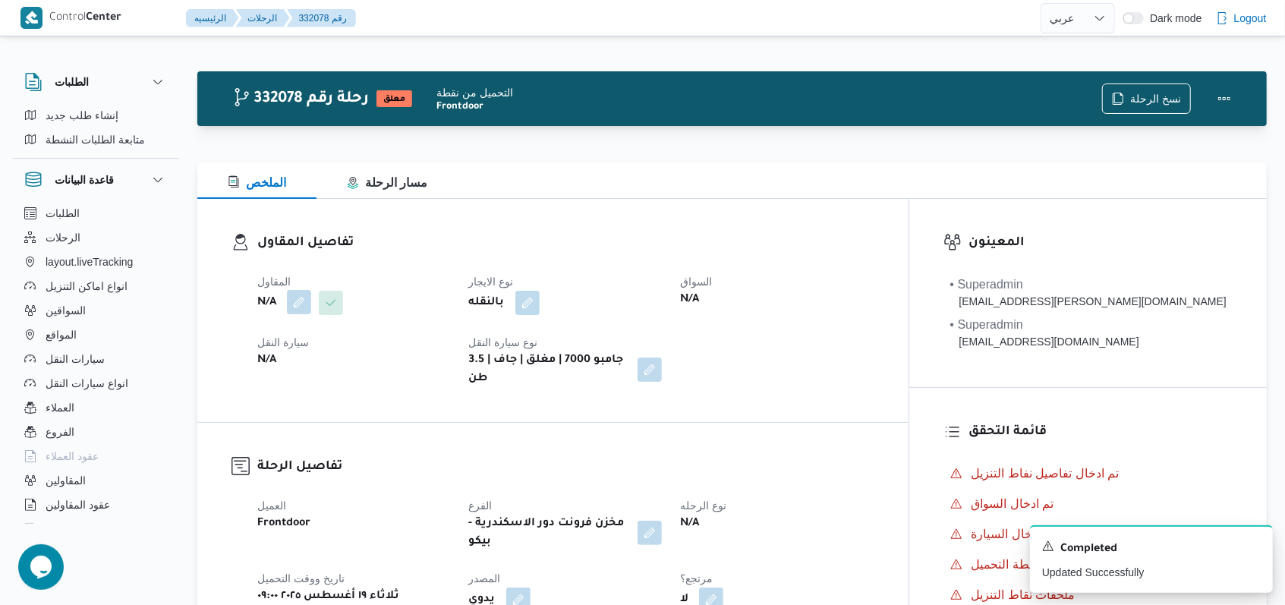
click at [300, 296] on button "button" at bounding box center [299, 302] width 24 height 24
click at [285, 354] on div "Search" at bounding box center [269, 363] width 114 height 30
paste input "فتحى حسن جلال ابو الحسن شركه تربو"
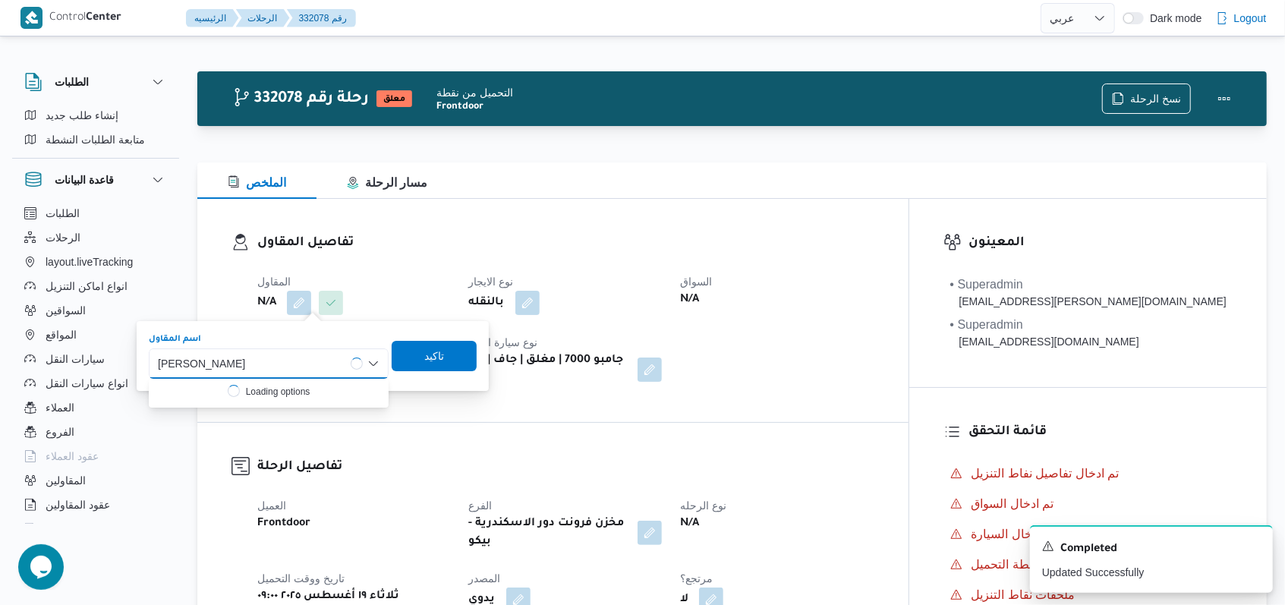
type input "فتحى حسن جلال ابو الحسن شركه تربو"
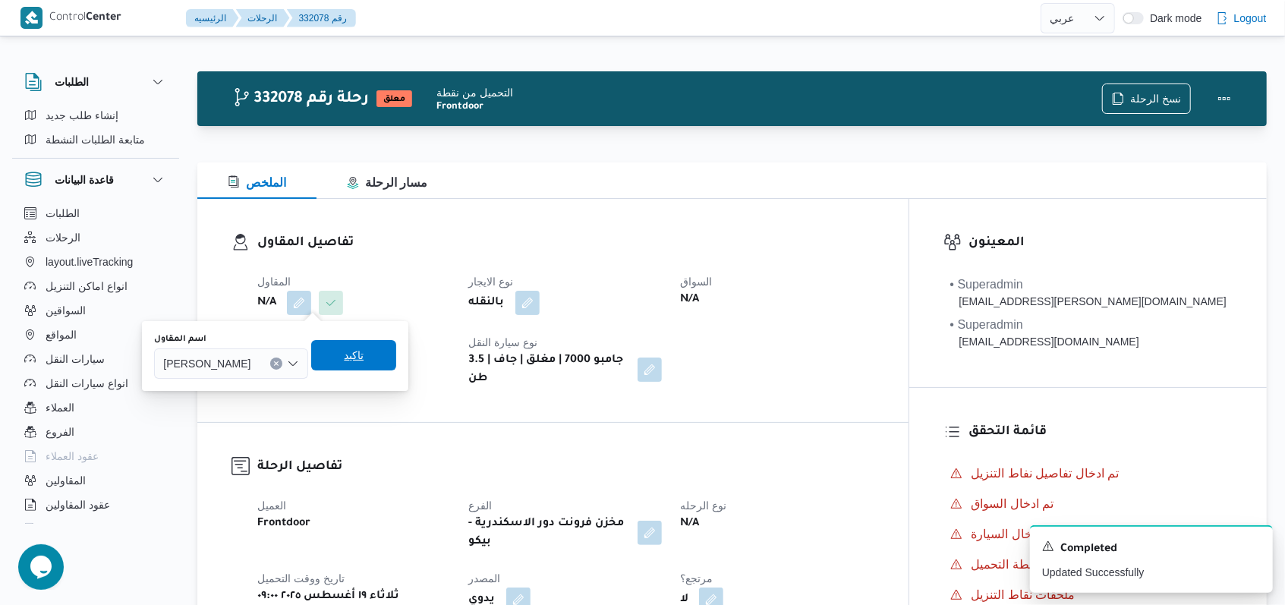
click at [422, 361] on span "تاكيد" at bounding box center [379, 355] width 85 height 30
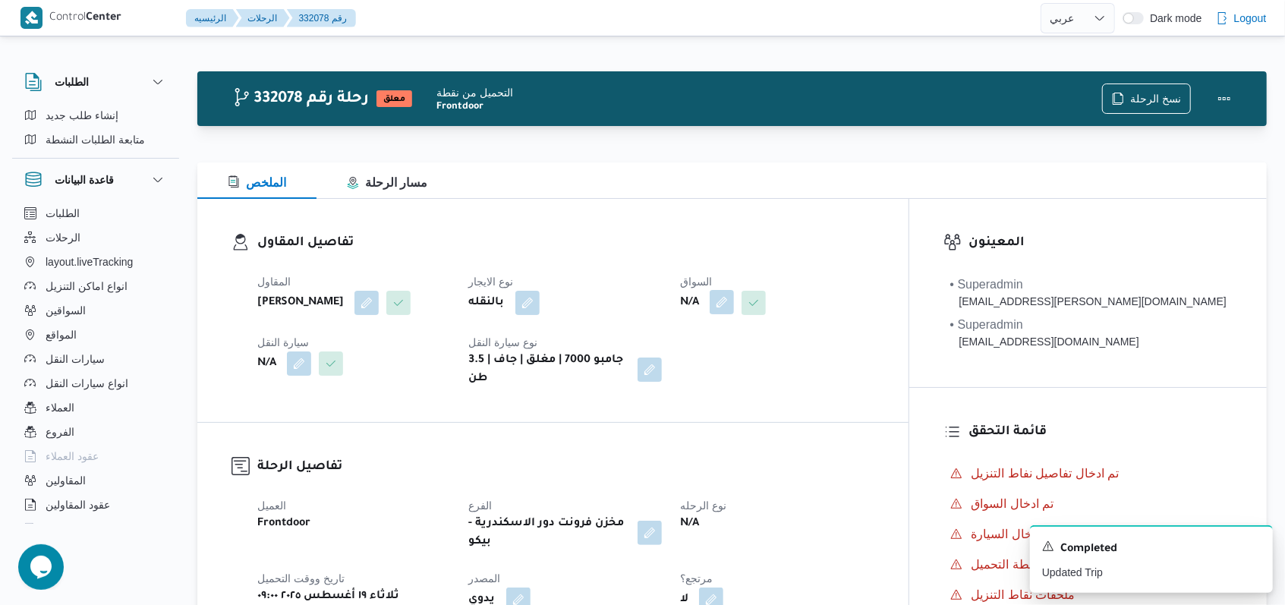
click at [531, 308] on button "button" at bounding box center [780, 302] width 24 height 24
click at [531, 368] on div "Search" at bounding box center [752, 363] width 114 height 30
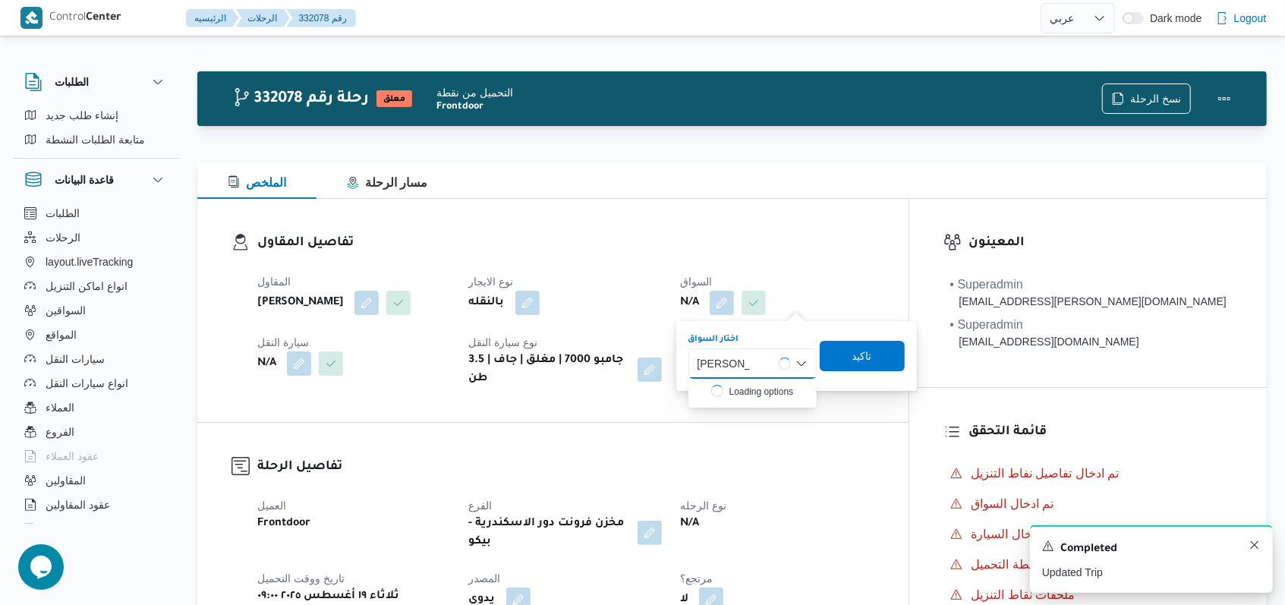
type input "ايمن خميس"
click at [531, 543] on icon "Dismiss toast" at bounding box center [1254, 545] width 12 height 12
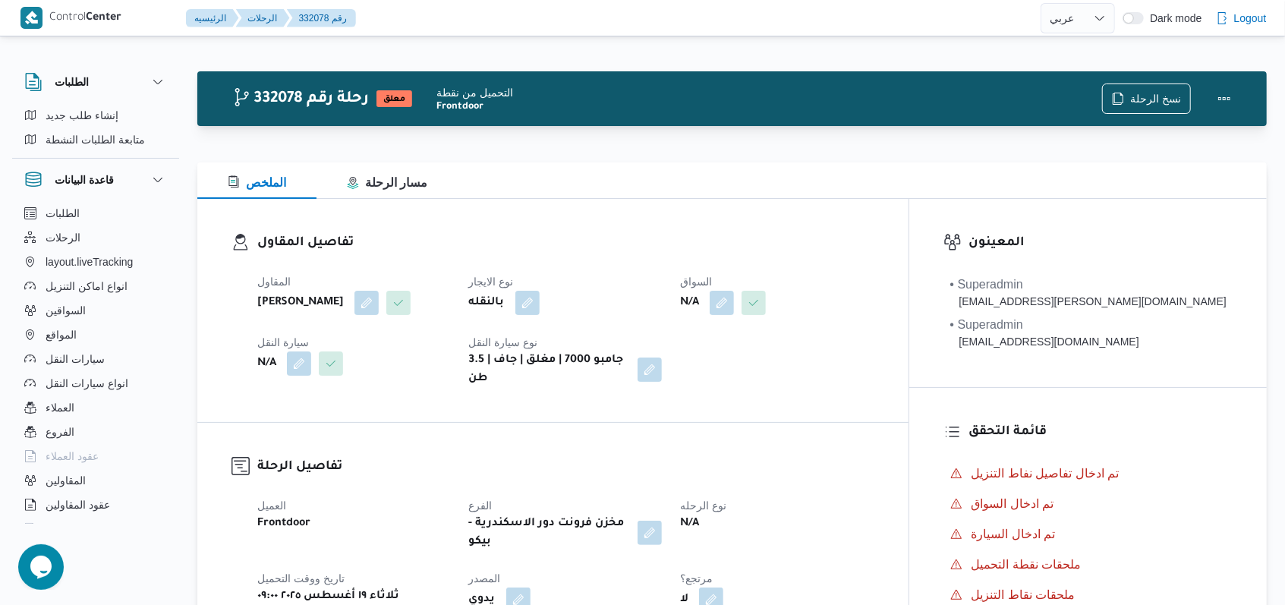
click at [531, 298] on button "button" at bounding box center [780, 302] width 24 height 24
click at [531, 363] on div "Search" at bounding box center [752, 363] width 114 height 30
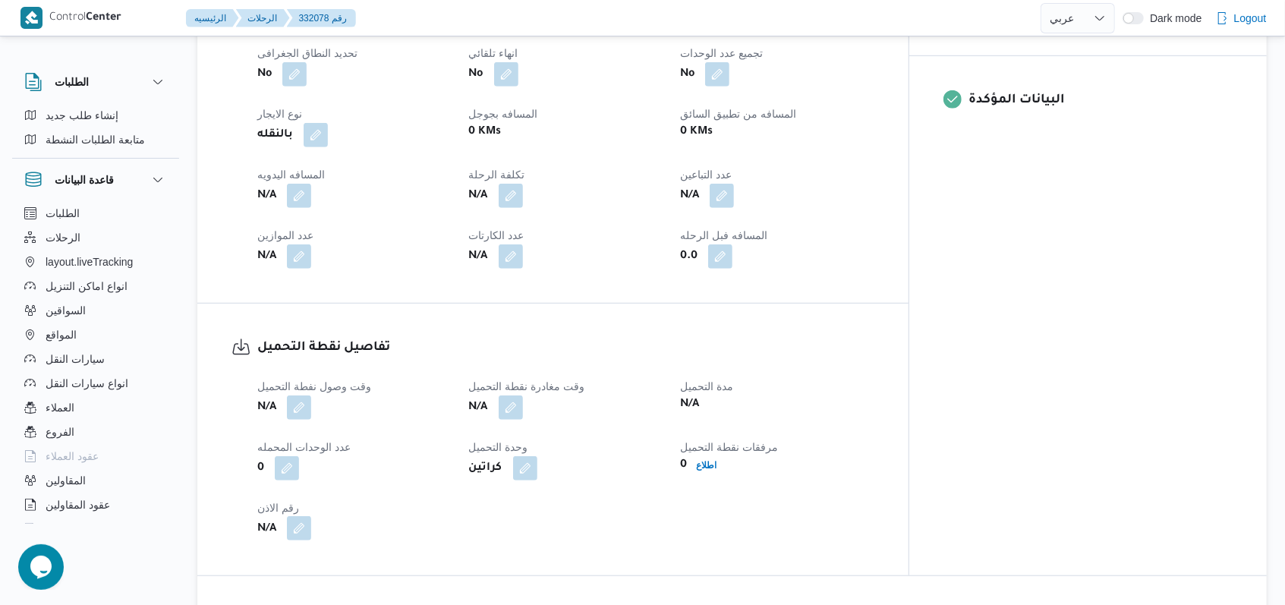
scroll to position [708, 0]
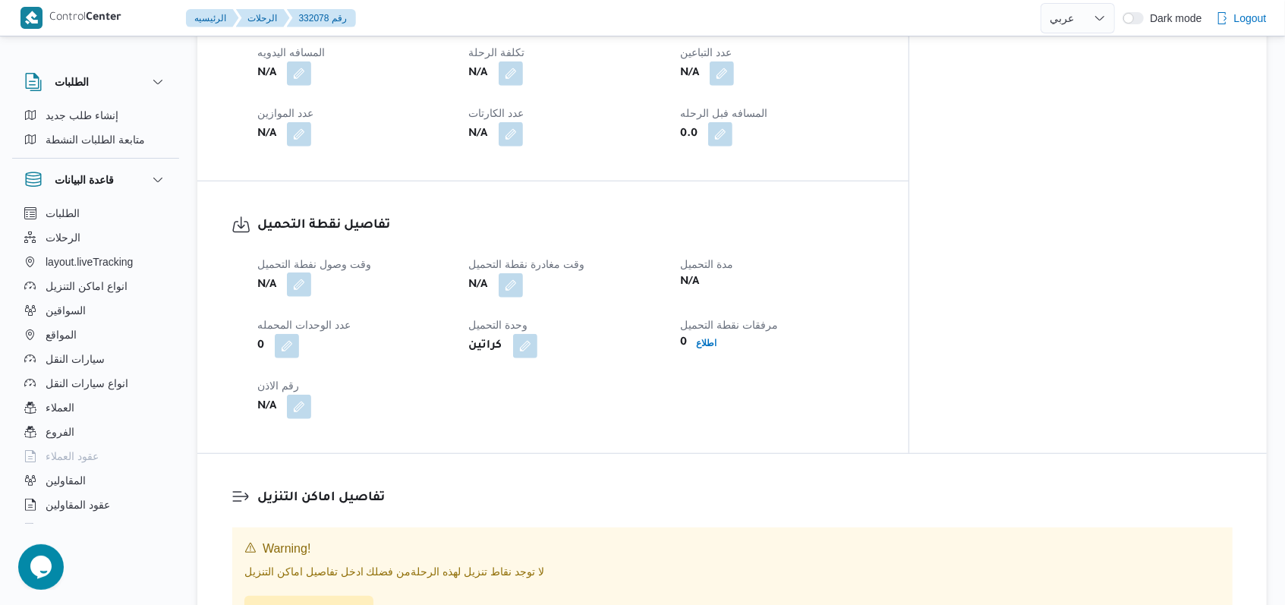
type input "ايمن خميس"
click at [298, 272] on button "button" at bounding box center [299, 260] width 24 height 24
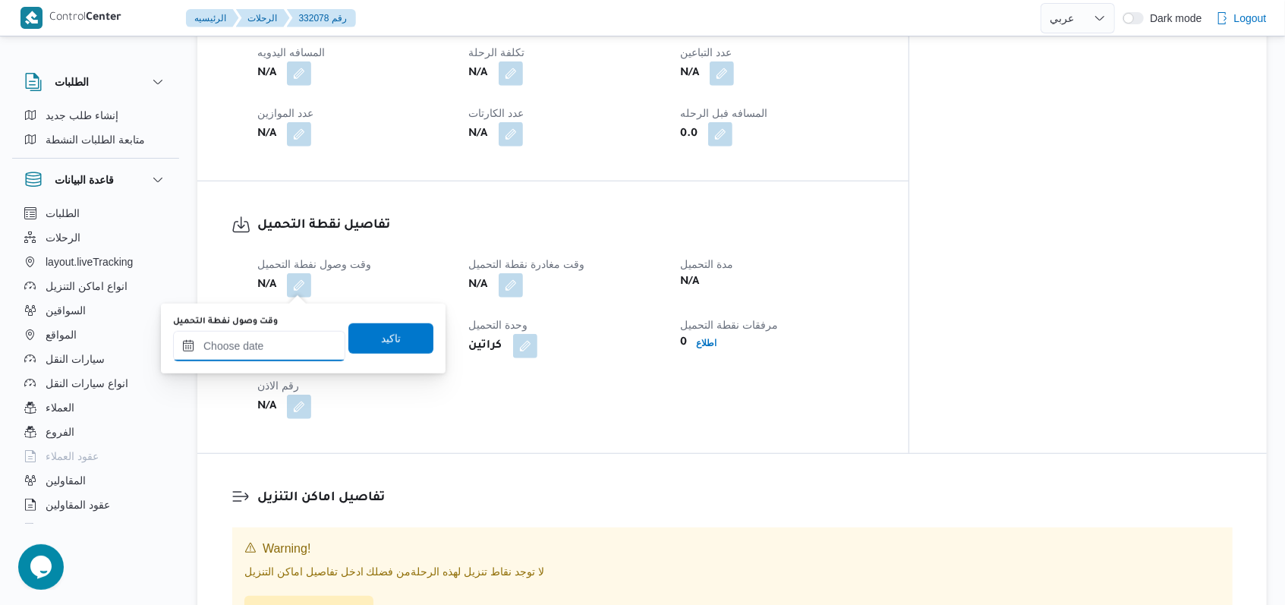
click at [279, 348] on input "وقت وصول نفطة التحميل" at bounding box center [259, 346] width 172 height 30
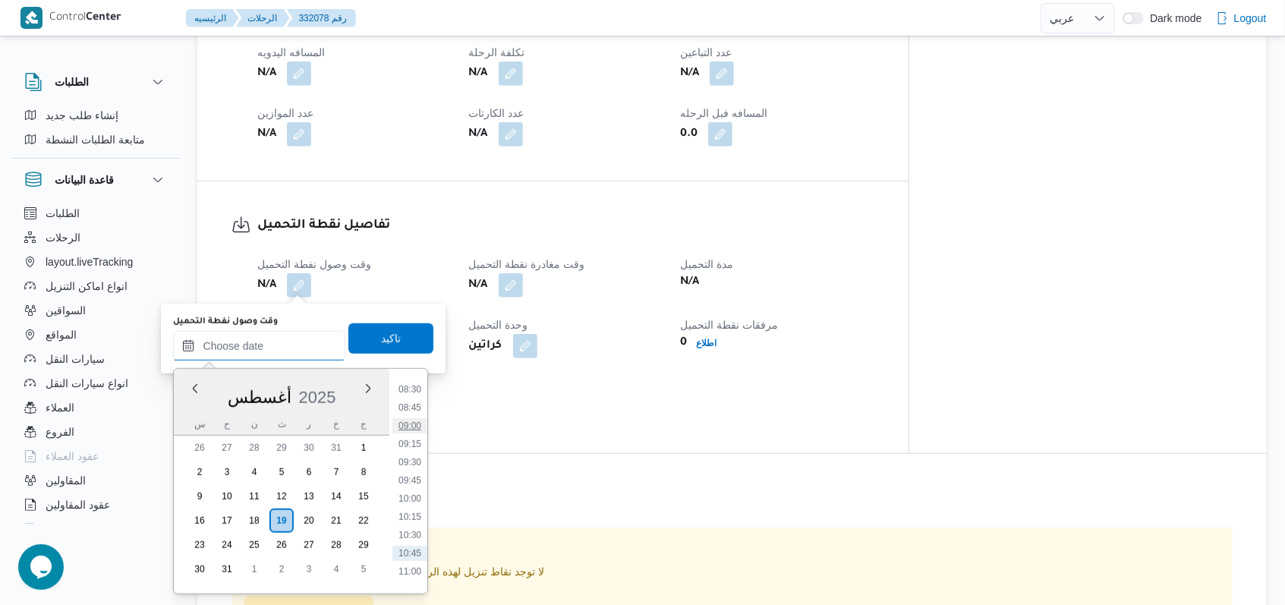
scroll to position [578, 0]
click at [413, 466] on li "09:00" at bounding box center [409, 466] width 35 height 15
type input "١٩/٠٨/٢٠٢٥ ٠٩:٠٠"
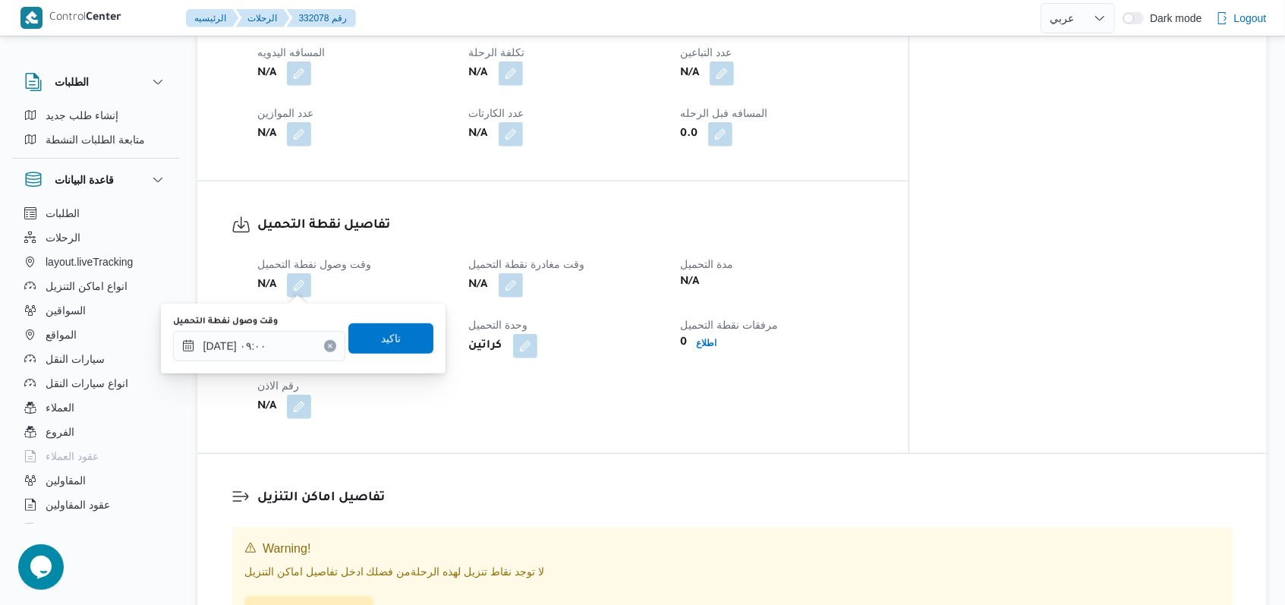
click at [395, 359] on div "وقت وصول نفطة التحميل ١٩/٠٨/٢٠٢٥ ٠٩:٠٠ تاكيد" at bounding box center [303, 338] width 263 height 49
click at [395, 342] on span "تاكيد" at bounding box center [390, 338] width 85 height 30
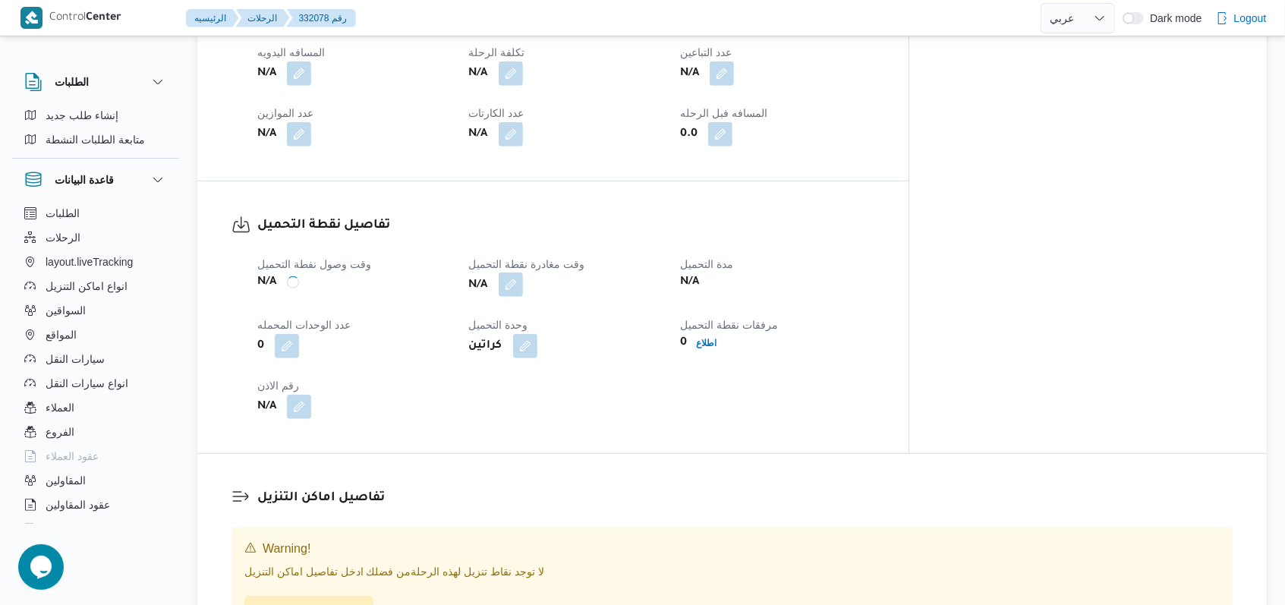
click at [531, 272] on button "button" at bounding box center [539, 260] width 24 height 24
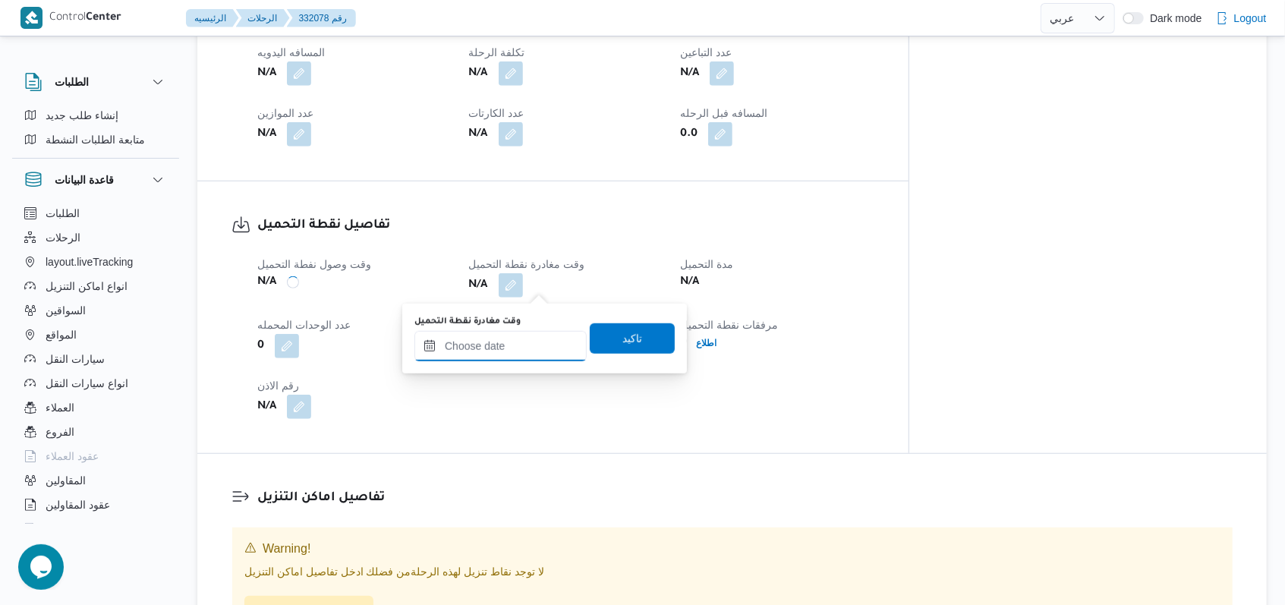
click at [513, 345] on input "وقت مغادرة نقطة التحميل" at bounding box center [500, 346] width 172 height 30
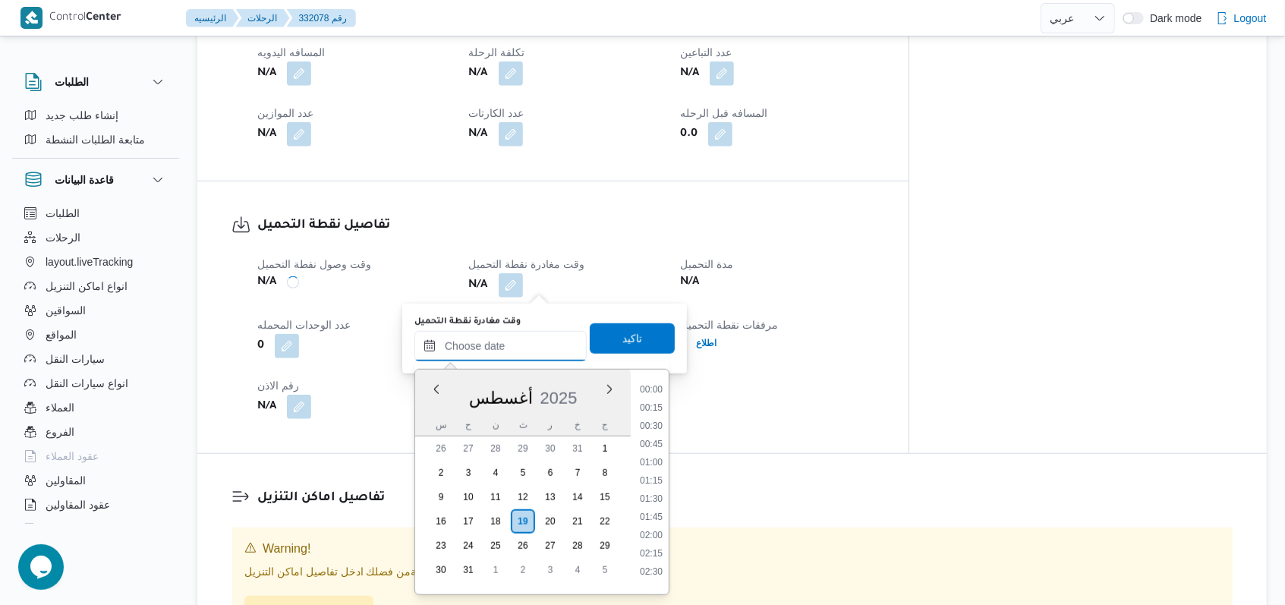
scroll to position [679, 0]
click at [531, 498] on li "10:45" at bounding box center [651, 493] width 35 height 15
type input "١٩/٠٨/٢٠٢٥ ١٠:٤٥"
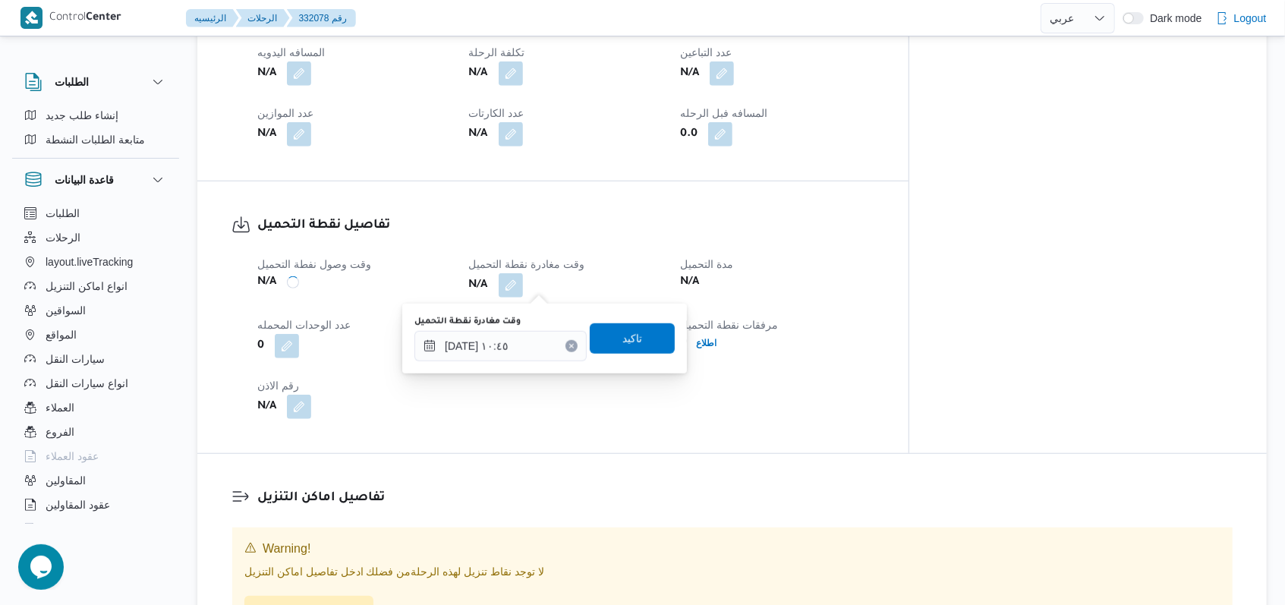
click at [531, 309] on div "You are in a dialog. To close this dialog, hit escape. وقت مغادرة نقطة التحميل …" at bounding box center [544, 339] width 285 height 70
click at [531, 347] on span "تاكيد" at bounding box center [632, 338] width 85 height 30
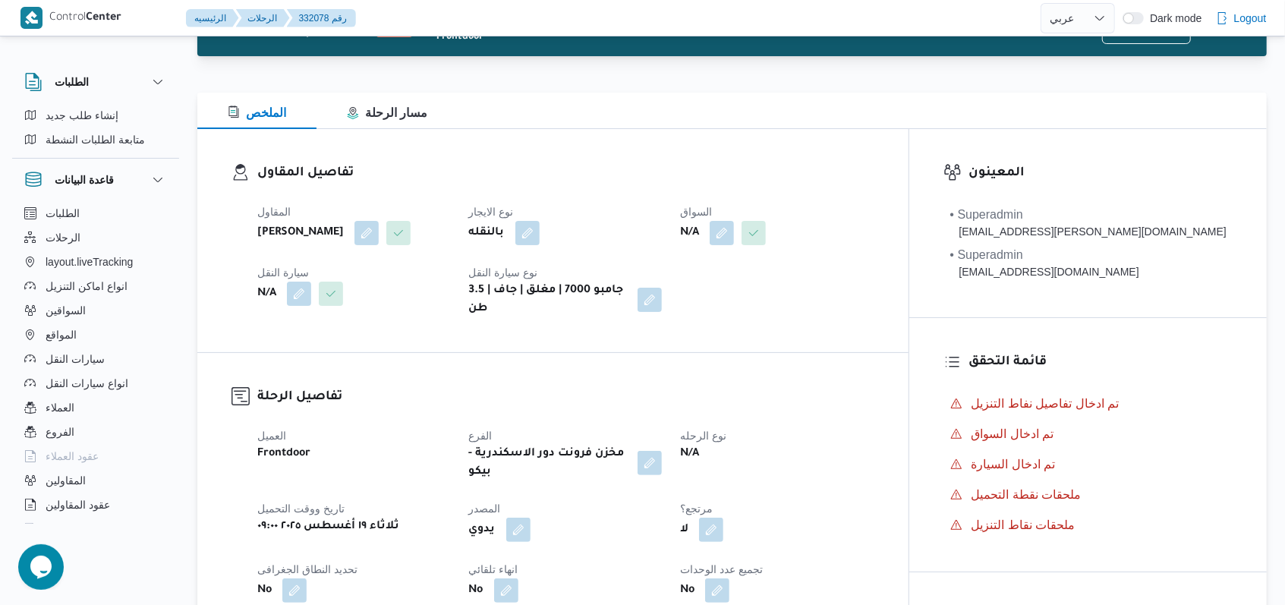
scroll to position [0, 0]
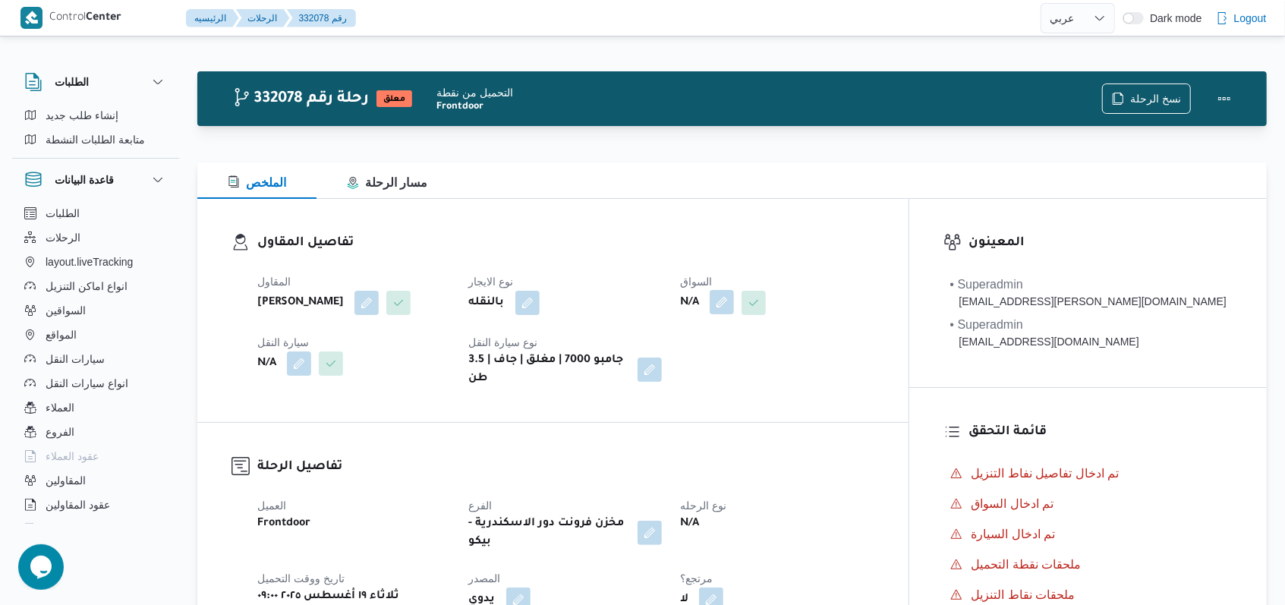
click at [531, 294] on button "button" at bounding box center [780, 302] width 24 height 24
click at [531, 371] on div "Search" at bounding box center [752, 363] width 114 height 30
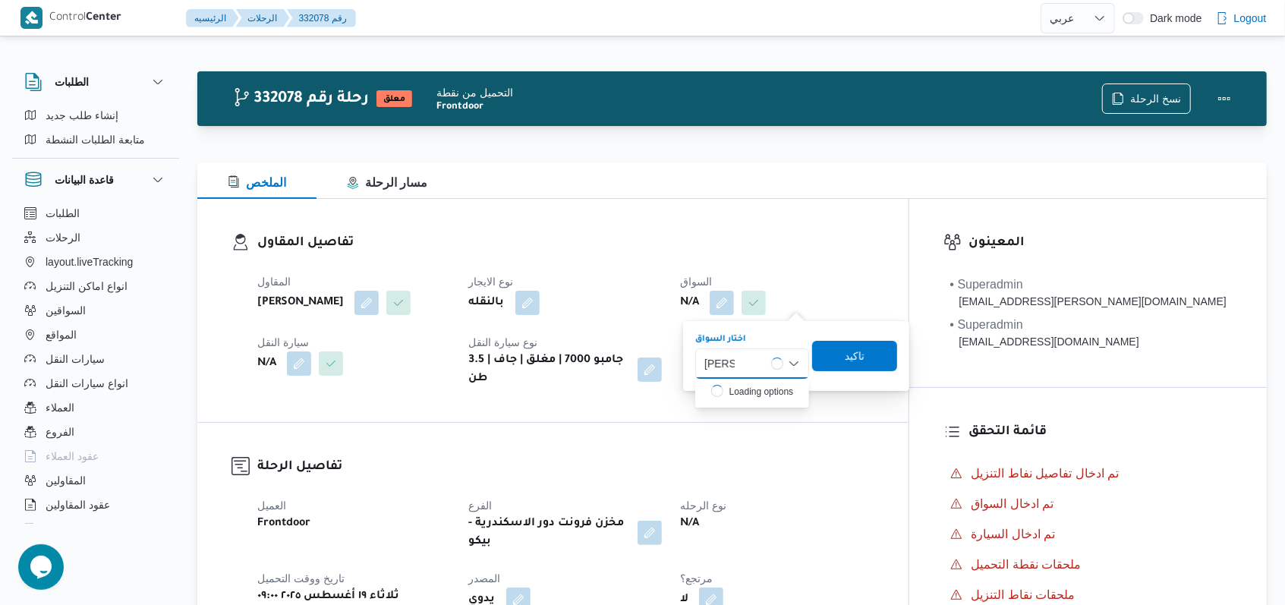
type input "ايمن خميس"
drag, startPoint x: 679, startPoint y: 461, endPoint x: 631, endPoint y: 461, distance: 47.8
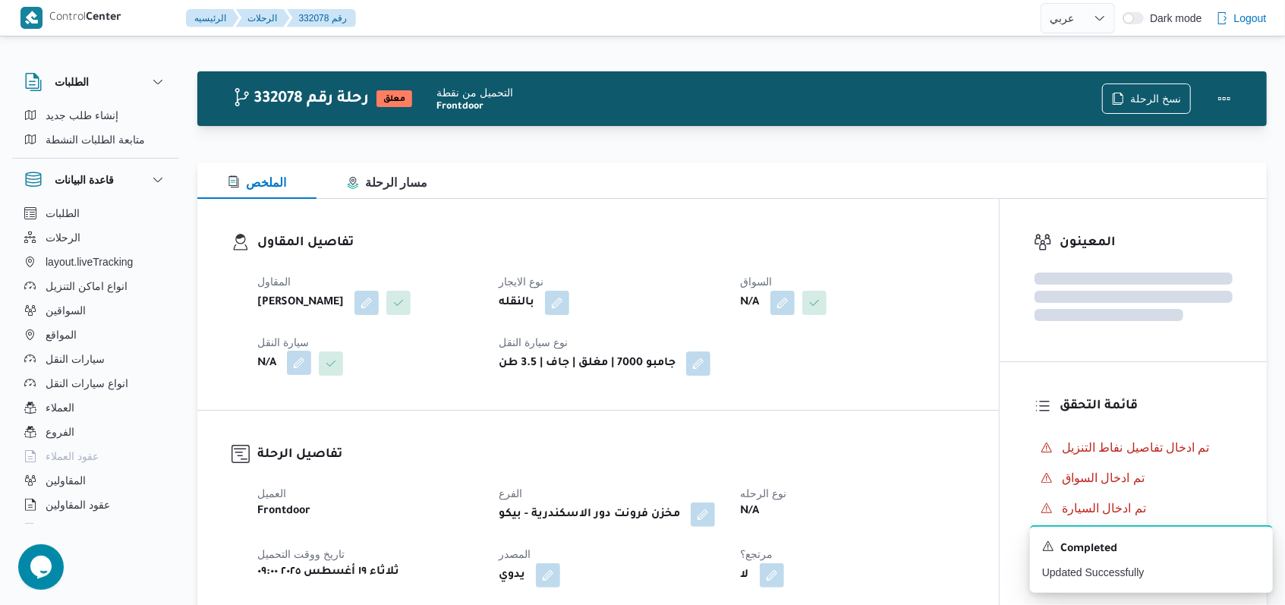
click at [304, 375] on button "button" at bounding box center [299, 363] width 24 height 24
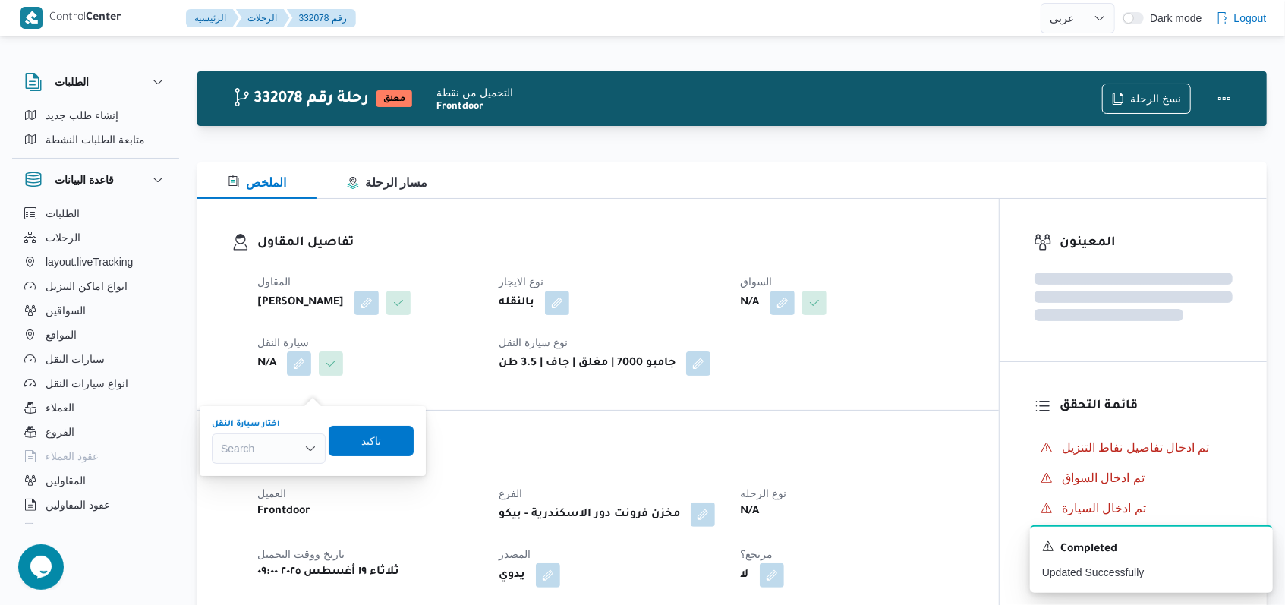
click at [282, 449] on div "Search" at bounding box center [269, 448] width 114 height 30
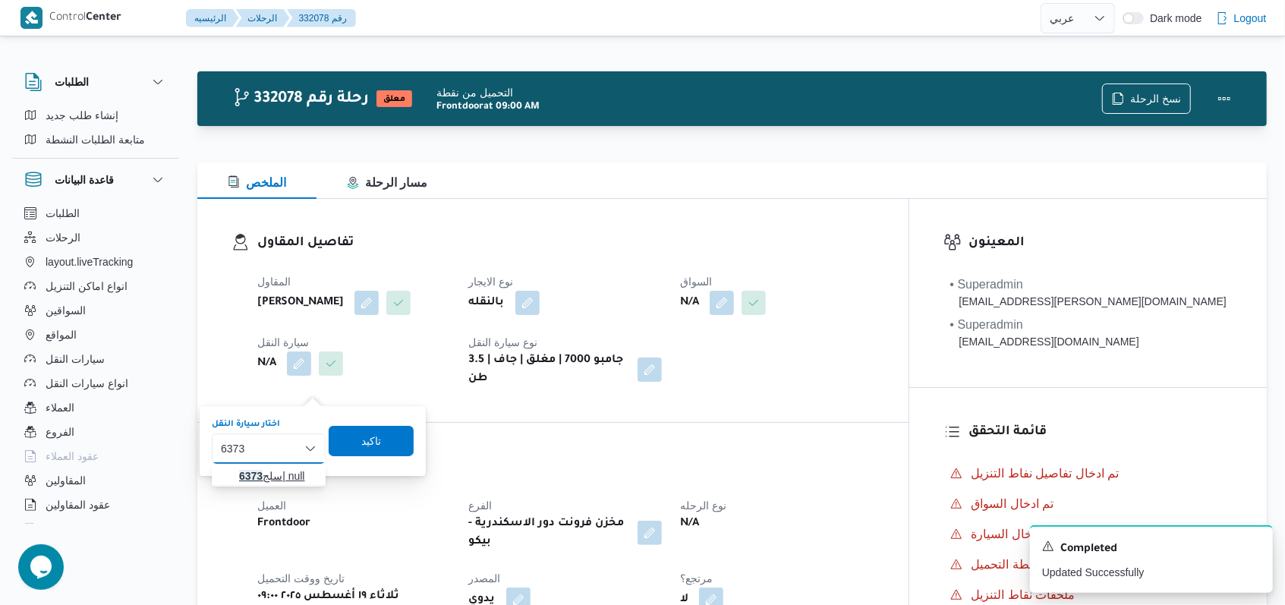
type input "6373"
click at [272, 475] on span "سلج 6373 | null" at bounding box center [277, 476] width 77 height 18
click at [373, 447] on span "تاكيد" at bounding box center [383, 440] width 20 height 18
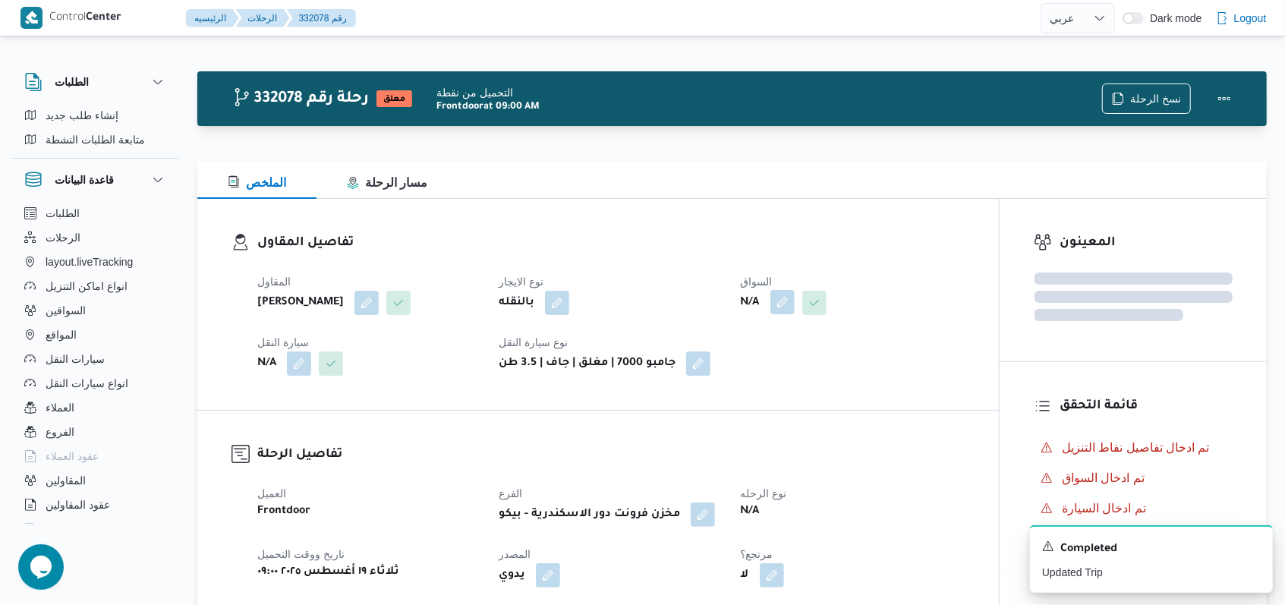
click at [531, 299] on button "button" at bounding box center [782, 302] width 24 height 24
click at [531, 374] on div "Search" at bounding box center [752, 363] width 114 height 30
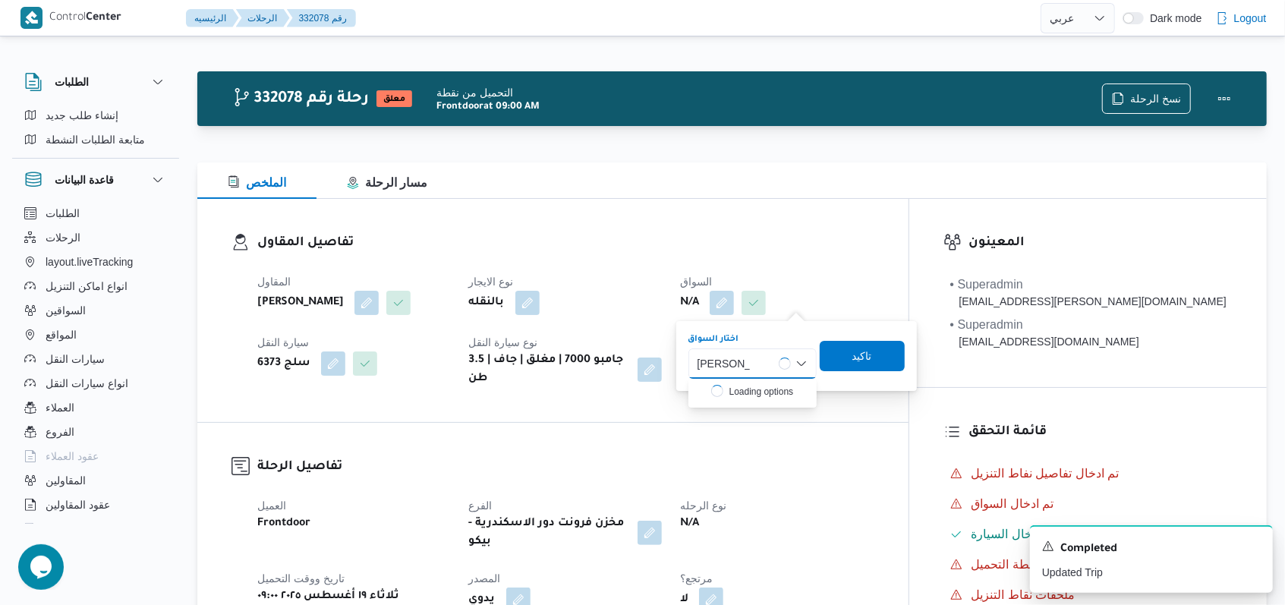
type input "ايمن خميس"
click at [531, 543] on div "A new notification appears Completed Updated Trip" at bounding box center [1151, 559] width 243 height 68
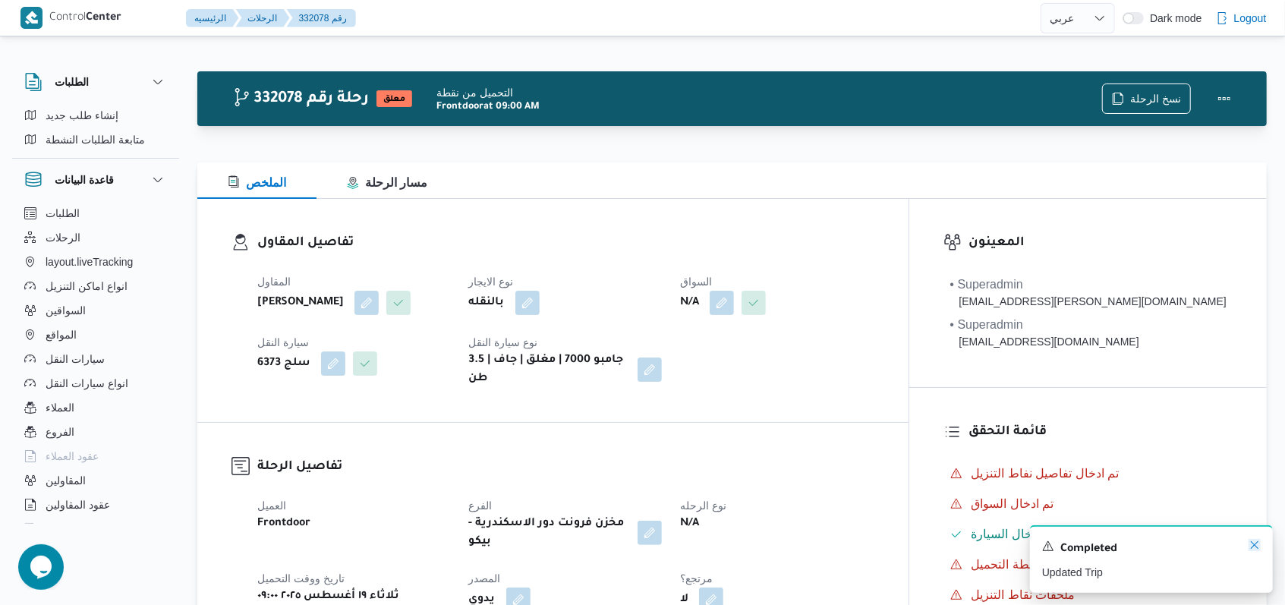
click at [531, 543] on icon "Dismiss toast" at bounding box center [1254, 545] width 12 height 12
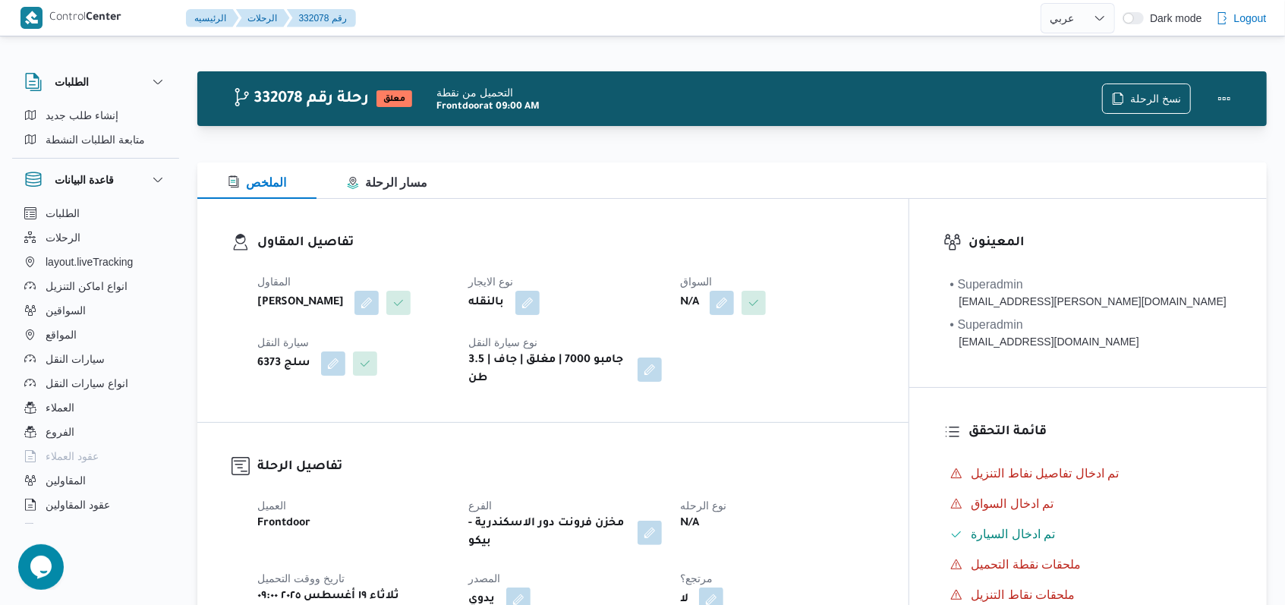
click at [531, 309] on button "button" at bounding box center [780, 302] width 24 height 24
click at [531, 373] on div "Search" at bounding box center [752, 363] width 114 height 30
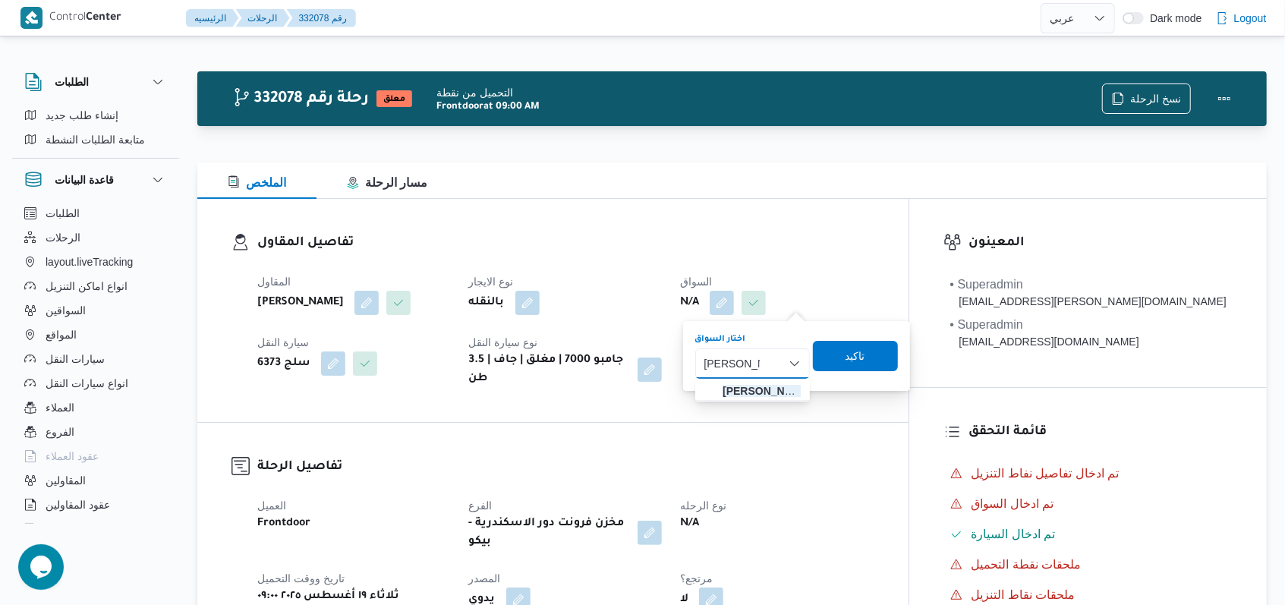
type input "ايمن خميس"
click at [531, 390] on span "ايمن خميس رفاعى محمد" at bounding box center [762, 391] width 78 height 18
click at [531, 361] on span "تاكيد" at bounding box center [899, 355] width 20 height 18
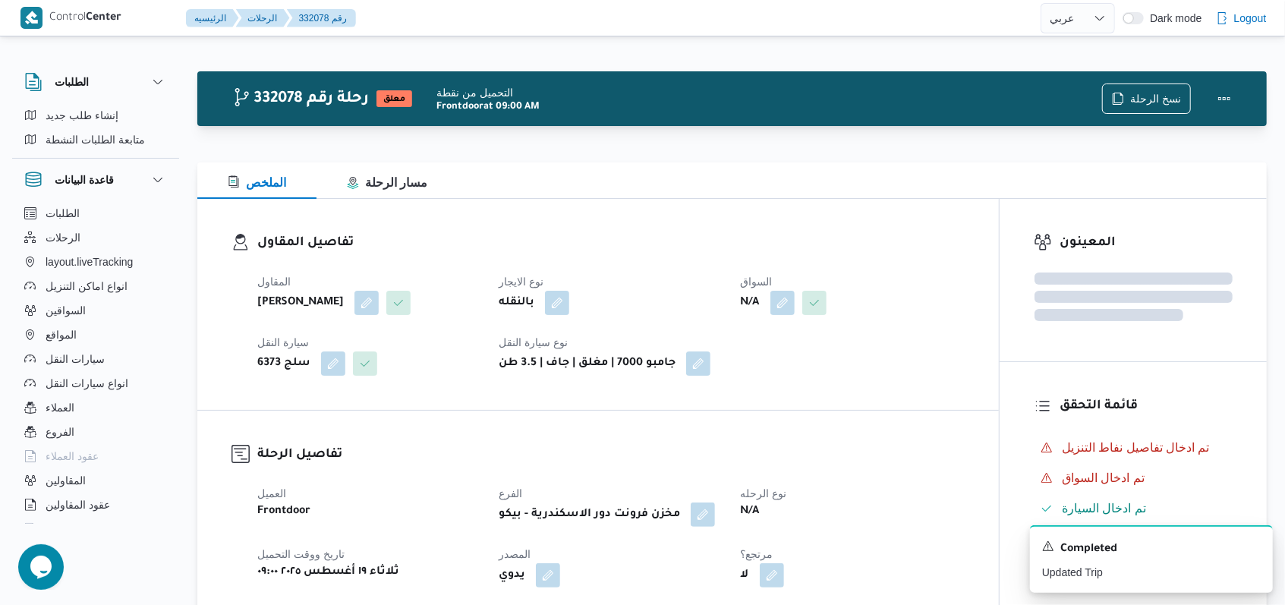
select select "ar"
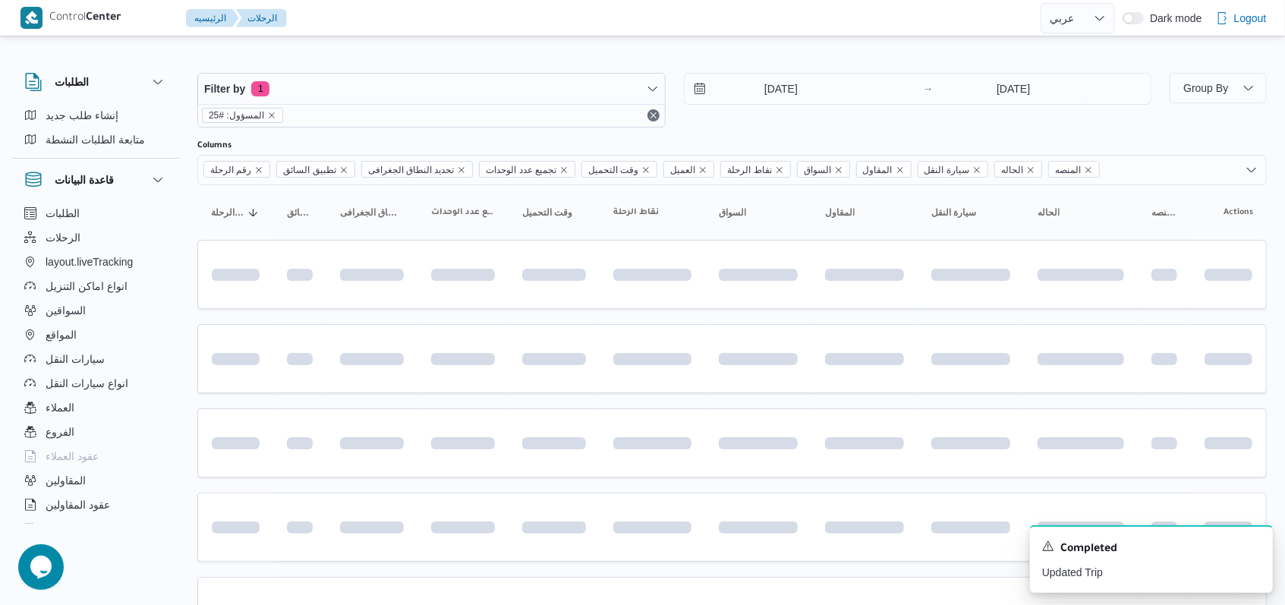
scroll to position [508, 0]
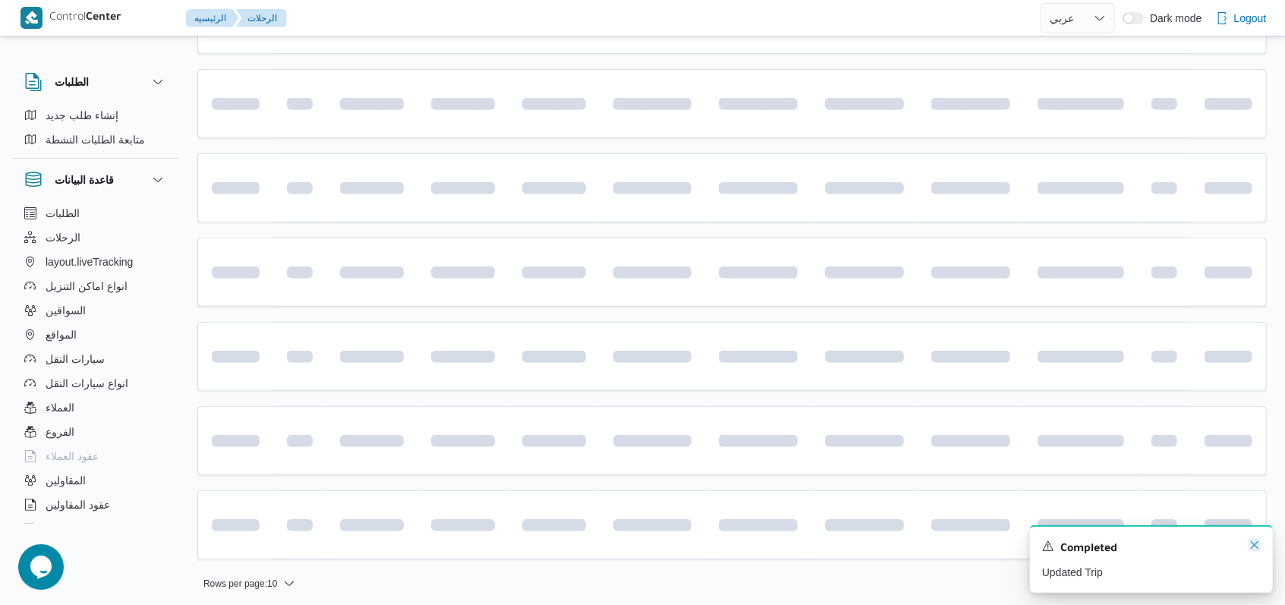
click at [531, 543] on icon "Dismiss toast" at bounding box center [1254, 545] width 12 height 12
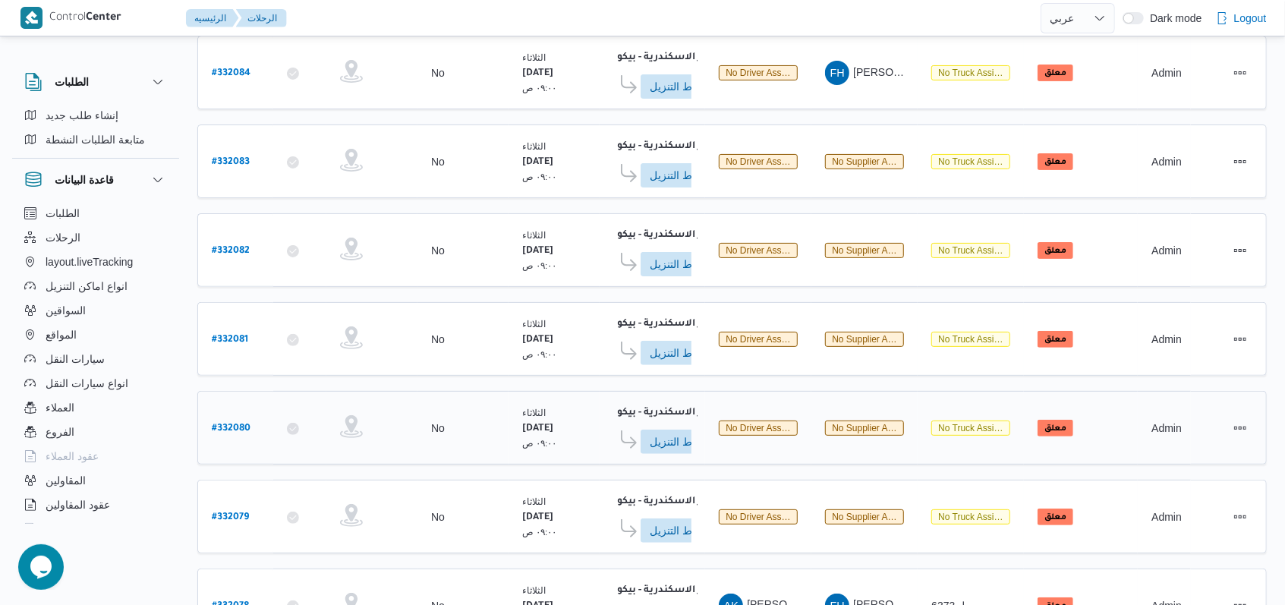
scroll to position [305, 0]
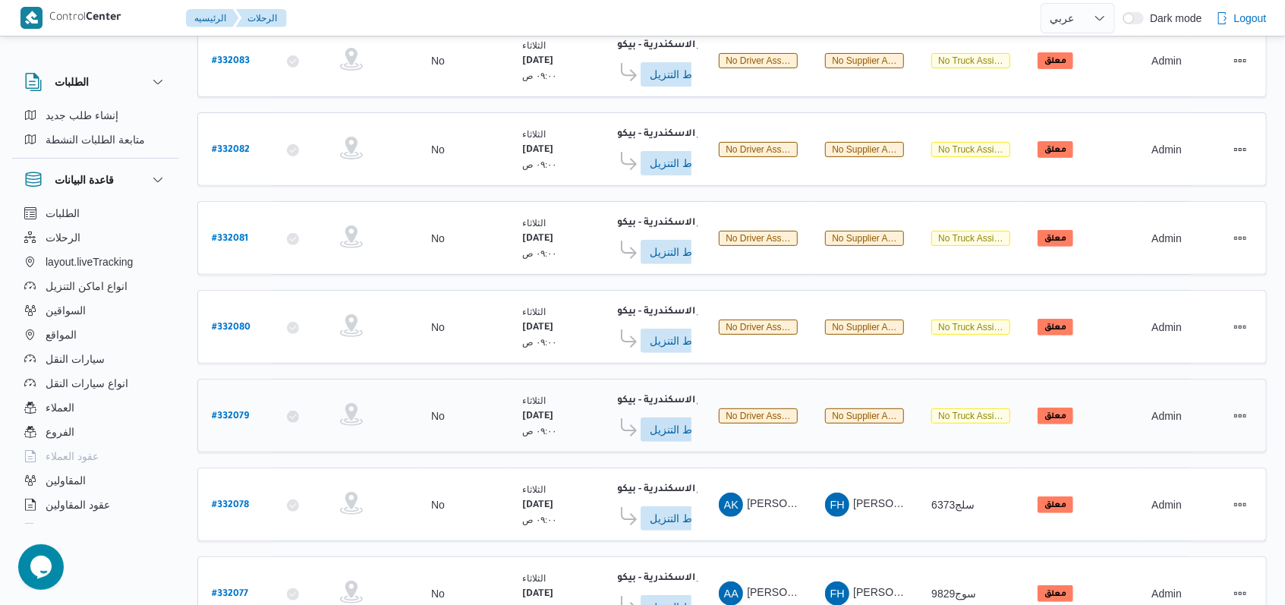
click at [240, 411] on b "# 332079" at bounding box center [230, 416] width 37 height 11
select select "ar"
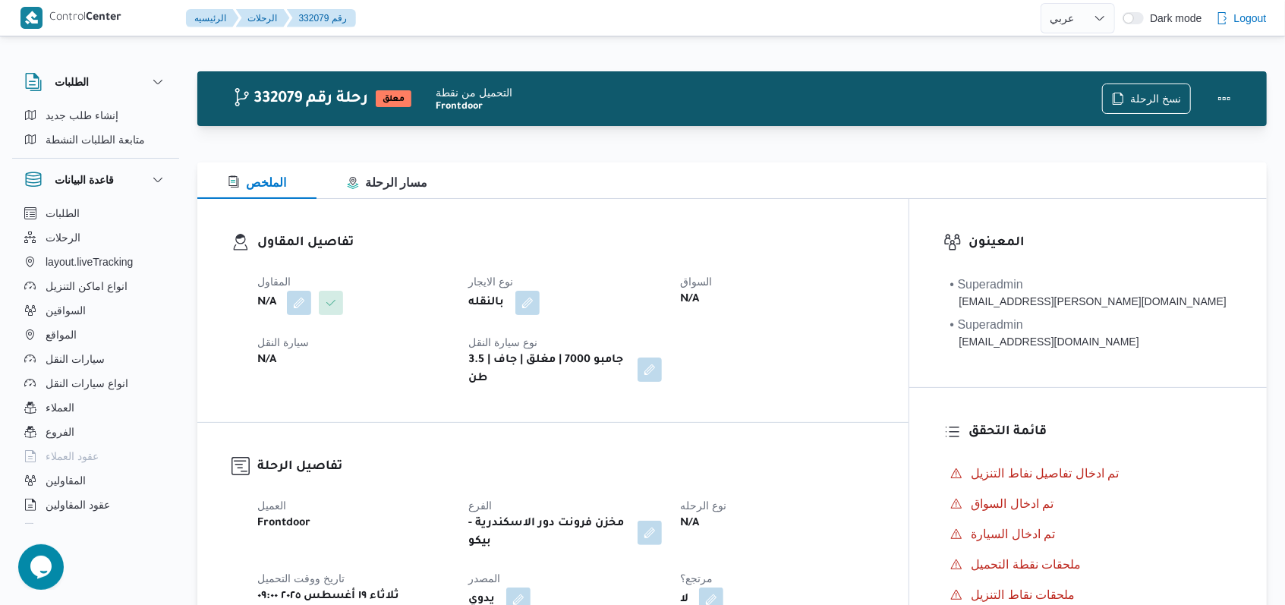
click at [307, 316] on div "N/A" at bounding box center [368, 302] width 225 height 27
click at [303, 307] on button "button" at bounding box center [299, 302] width 24 height 24
click at [282, 377] on div "Search" at bounding box center [269, 363] width 114 height 30
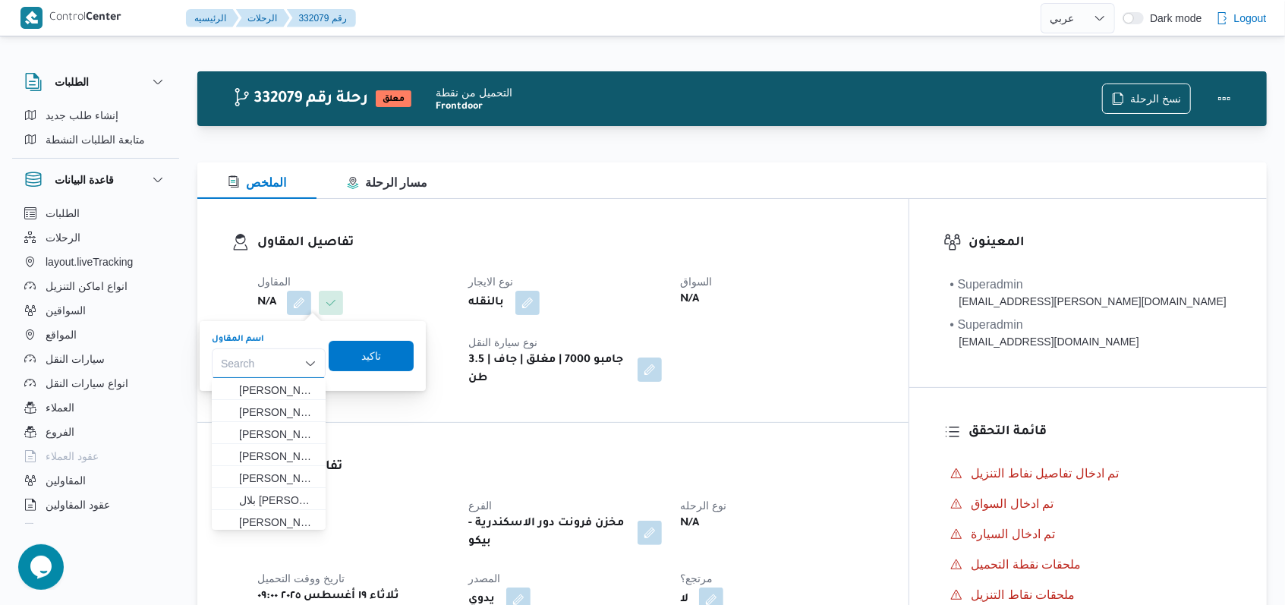
paste input "فتحى حسن جلال ابو الحسن شركه تربو"
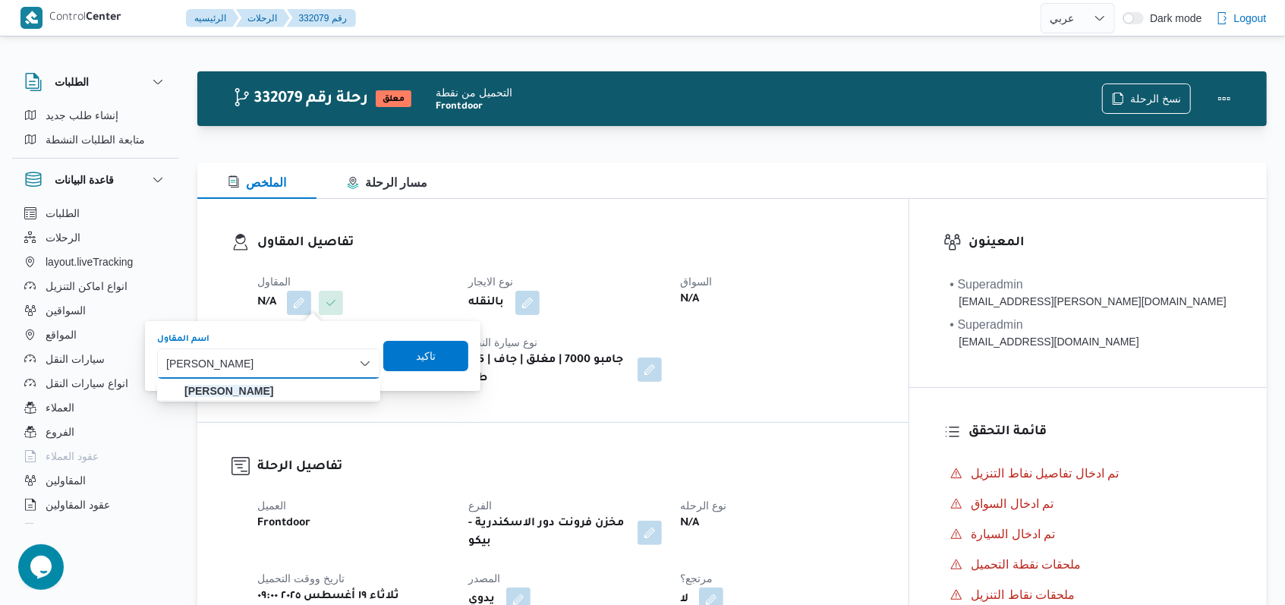
type input "فتحى حسن جلال ابو الحسن شركه تربو"
click at [326, 398] on span "فتحى حسن جلال ابو الحسن شركه تربو" at bounding box center [277, 391] width 187 height 18
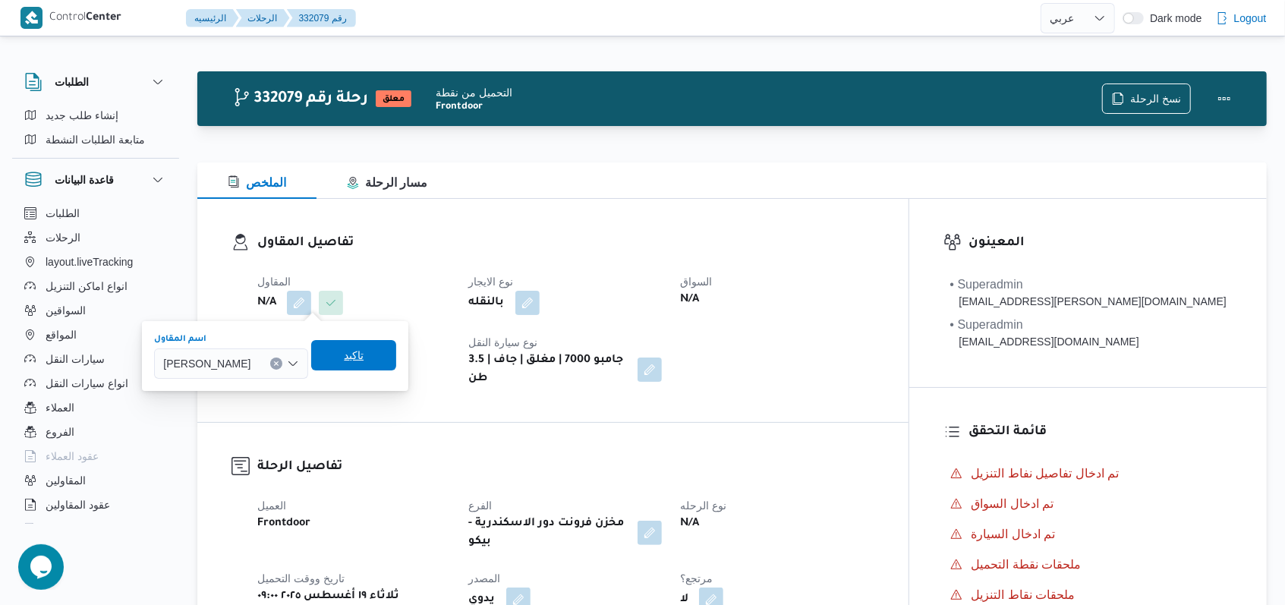
click at [422, 356] on span "تاكيد" at bounding box center [379, 355] width 85 height 30
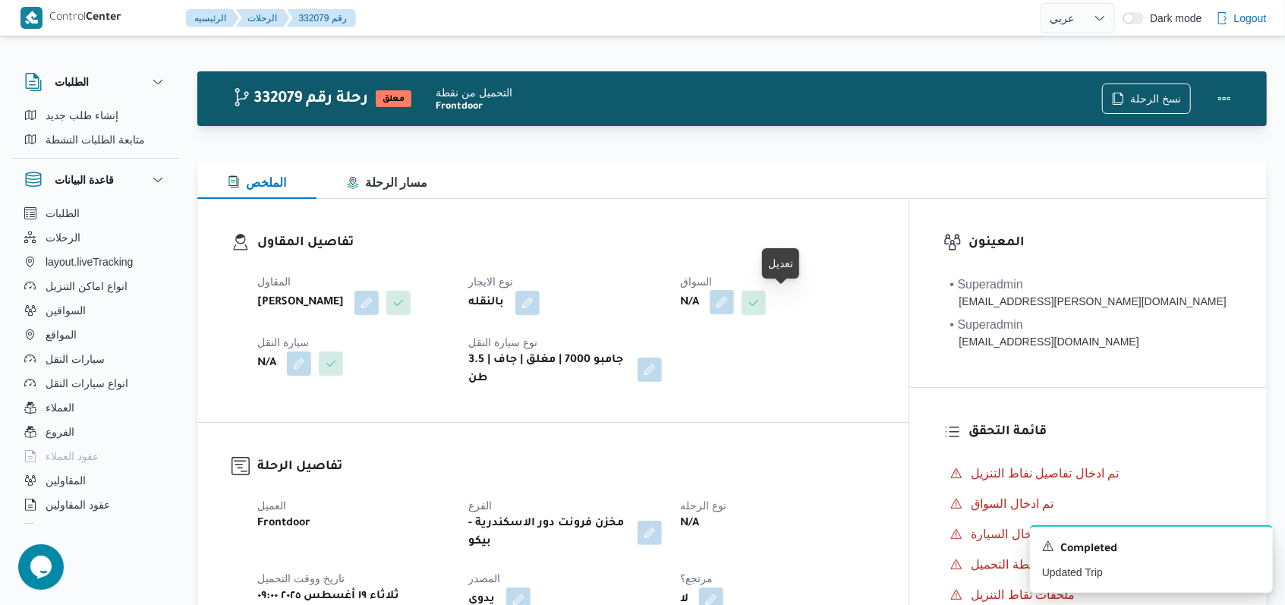
click at [531, 301] on button "button" at bounding box center [780, 302] width 24 height 24
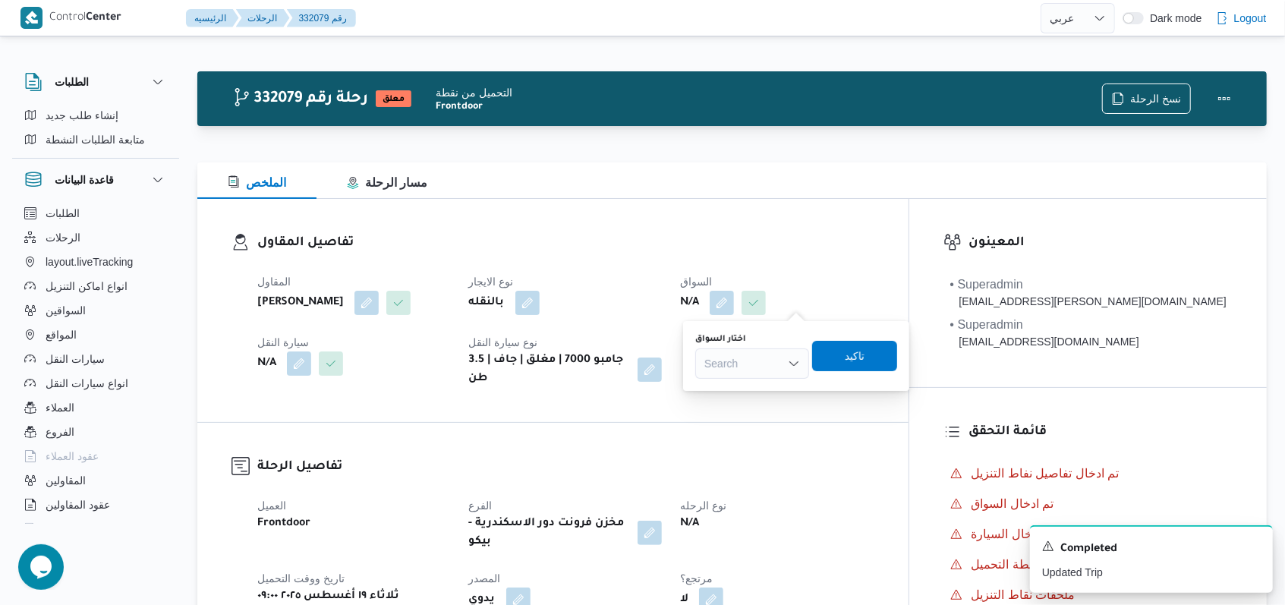
click at [531, 349] on div "Search" at bounding box center [752, 363] width 114 height 30
type input "شعبان"
click at [531, 391] on span "شعبان عبدالهادي محمد عبدالاه" at bounding box center [761, 391] width 77 height 18
click at [531, 361] on span "تاكيد" at bounding box center [852, 355] width 20 height 18
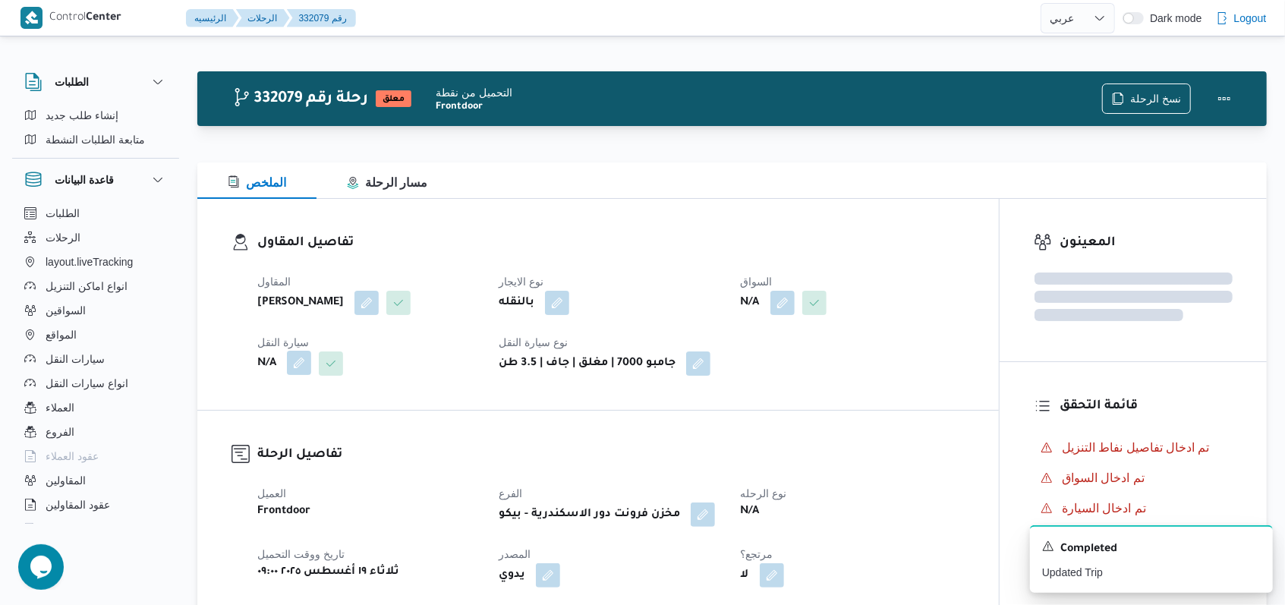
click at [293, 375] on button "button" at bounding box center [299, 363] width 24 height 24
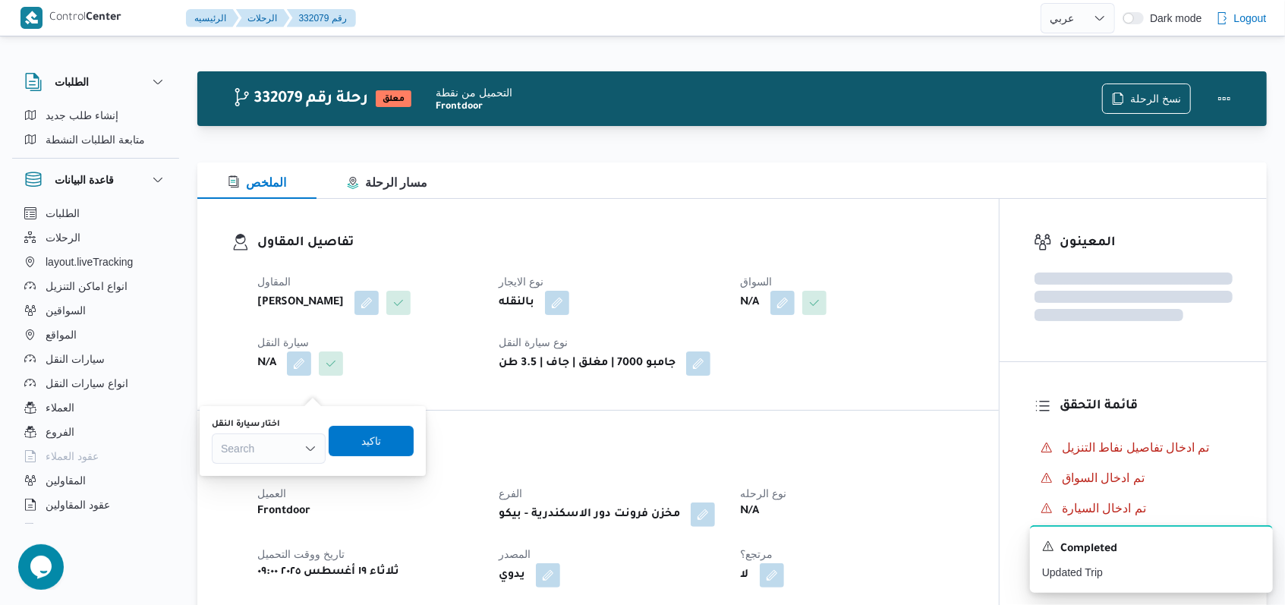
click at [282, 448] on div "Search" at bounding box center [269, 448] width 114 height 30
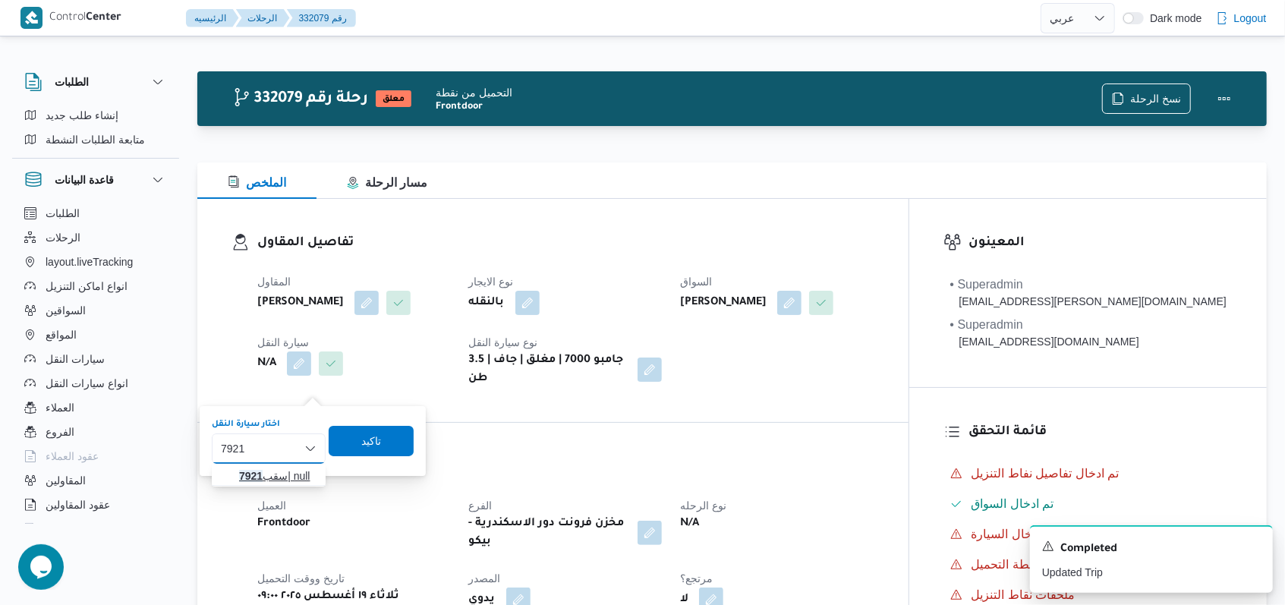
type input "7921"
click at [287, 468] on span "سقب 7921 | null" at bounding box center [277, 476] width 77 height 18
click at [401, 440] on span "تاكيد" at bounding box center [385, 440] width 85 height 30
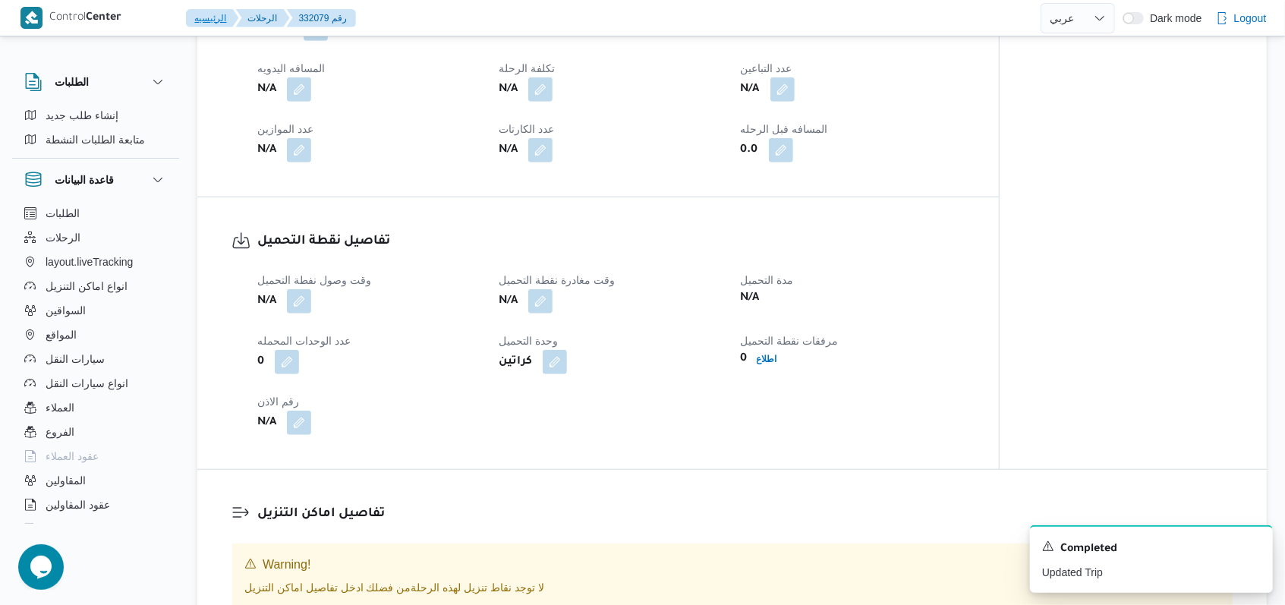
scroll to position [708, 0]
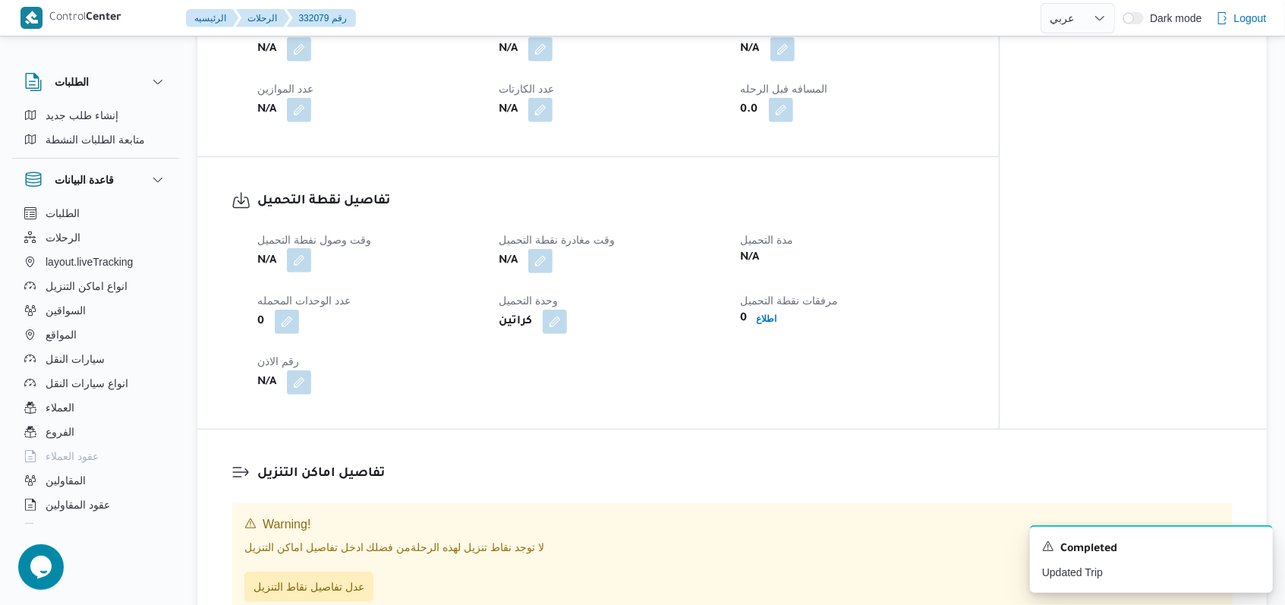
click at [301, 272] on button "button" at bounding box center [299, 260] width 24 height 24
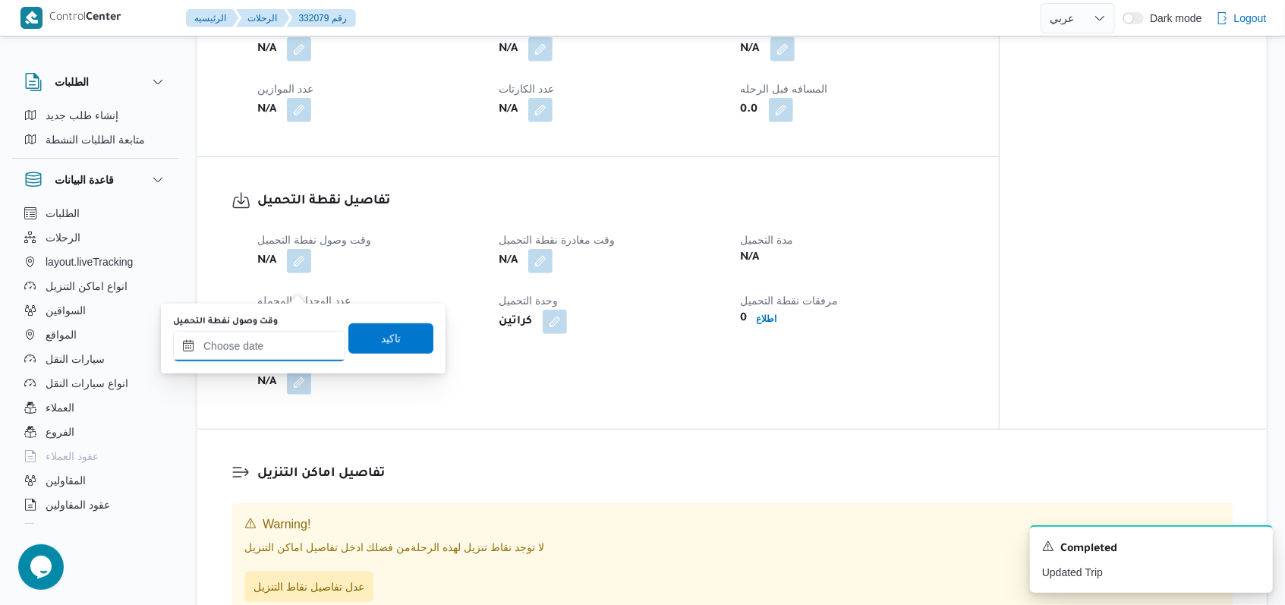
click at [280, 361] on div at bounding box center [259, 346] width 172 height 30
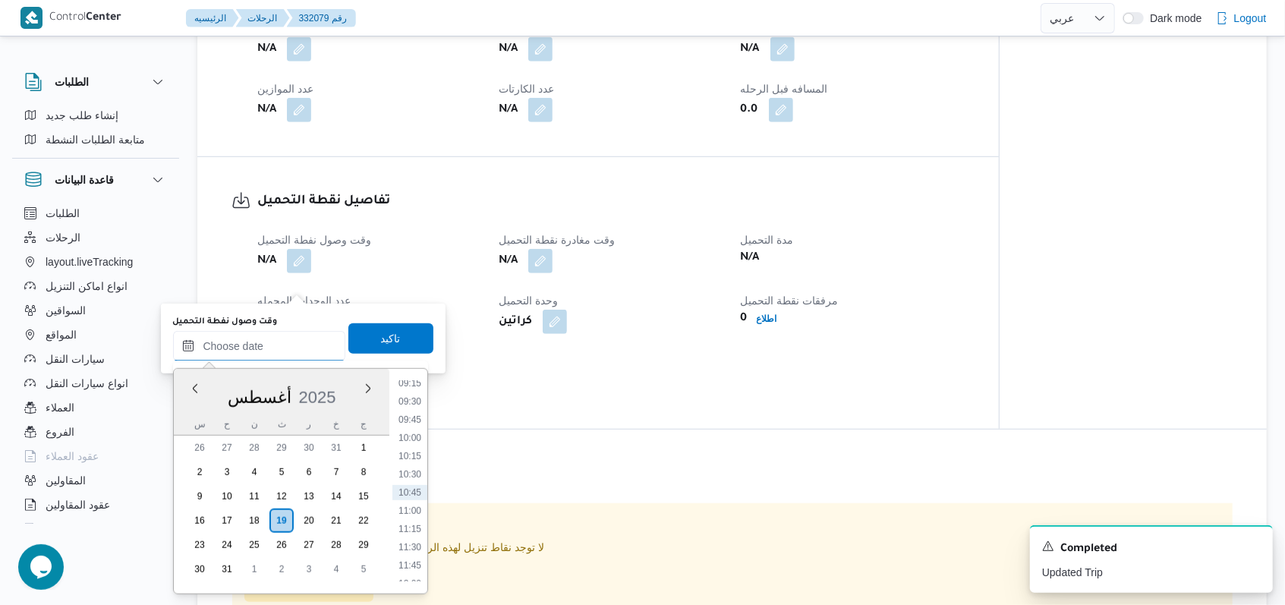
scroll to position [578, 0]
click at [414, 471] on li "09:00" at bounding box center [409, 466] width 35 height 15
type input "١٩/٠٨/٢٠٢٥ ٠٩:٠٠"
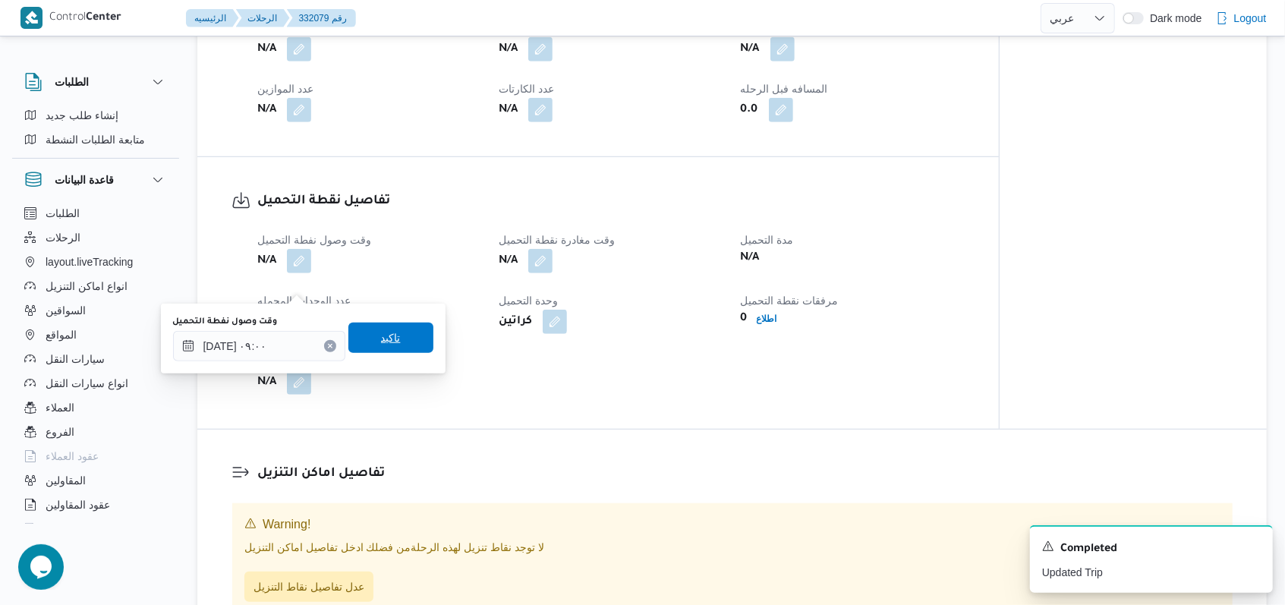
click at [402, 347] on span "تاكيد" at bounding box center [390, 338] width 85 height 30
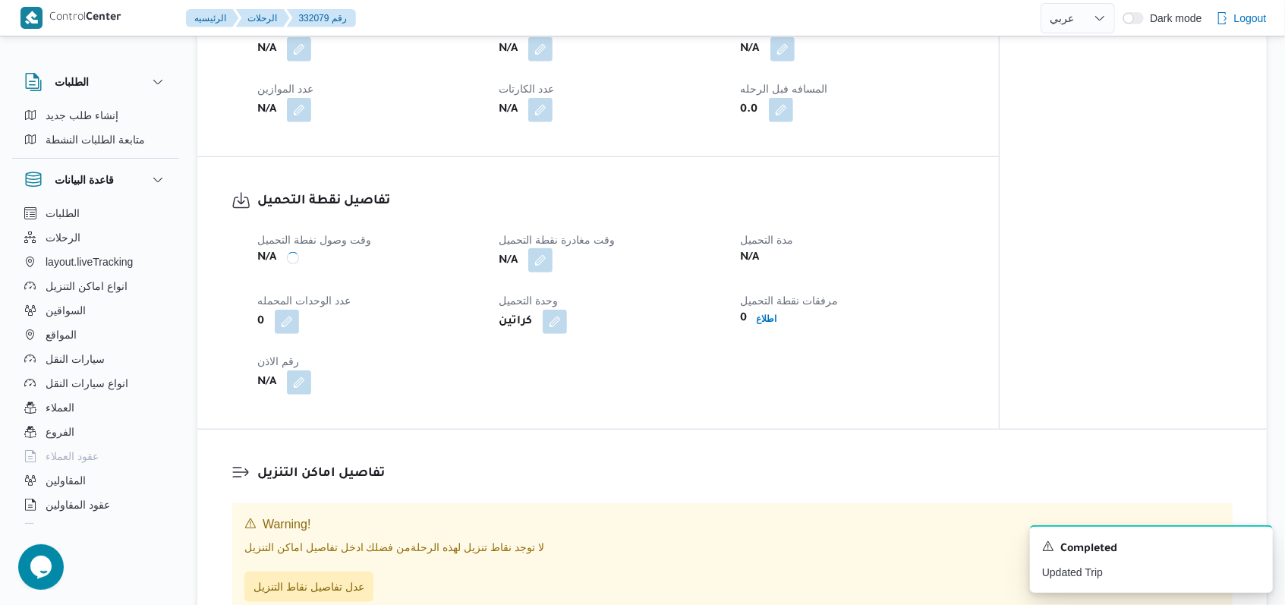
click at [531, 272] on button "button" at bounding box center [540, 260] width 24 height 24
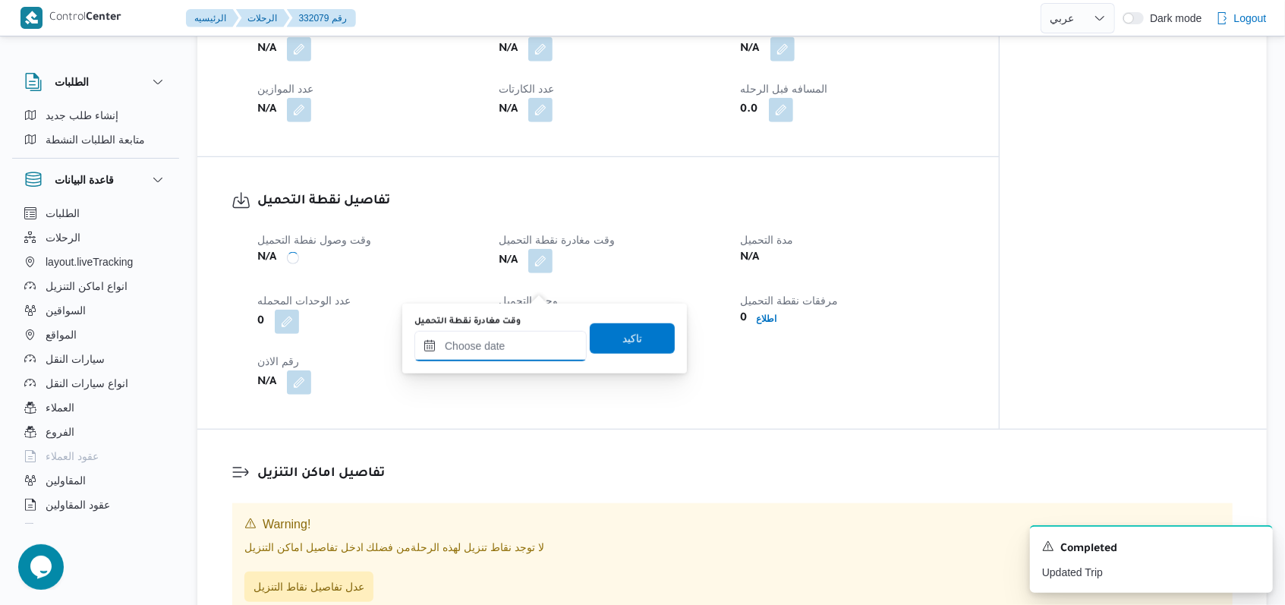
click at [516, 349] on input "وقت مغادرة نقطة التحميل" at bounding box center [500, 346] width 172 height 30
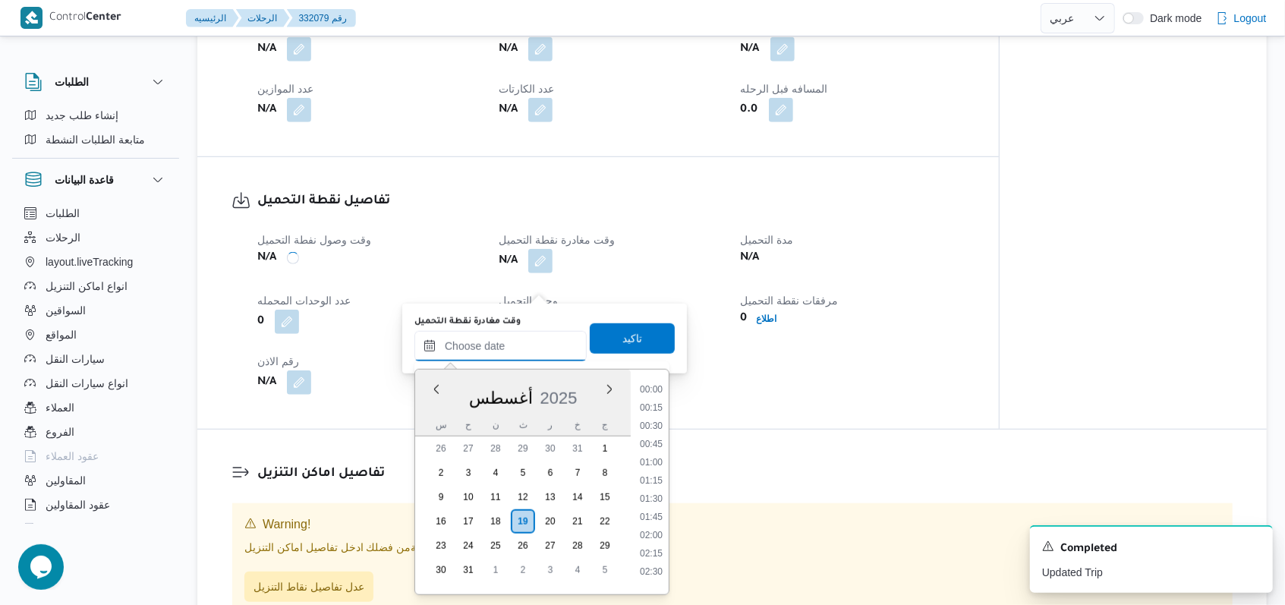
scroll to position [679, 0]
click at [531, 486] on li "10:45" at bounding box center [651, 493] width 35 height 15
type input "١٩/٠٨/٢٠٢٥ ١٠:٤٥"
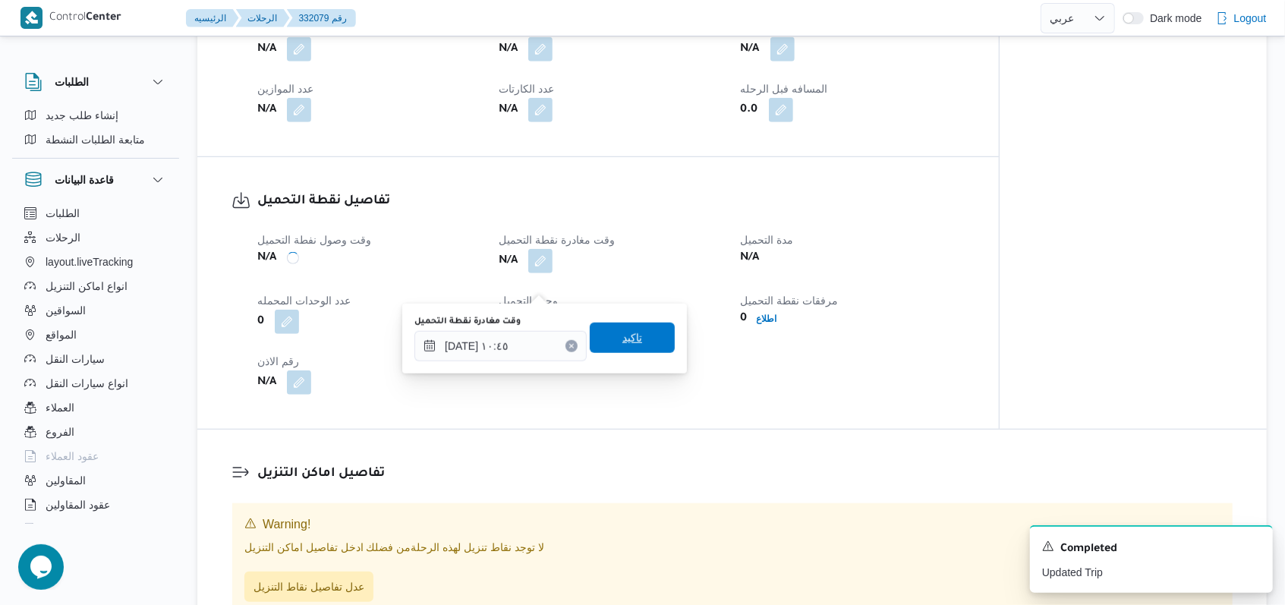
click at [531, 337] on span "تاكيد" at bounding box center [632, 338] width 85 height 30
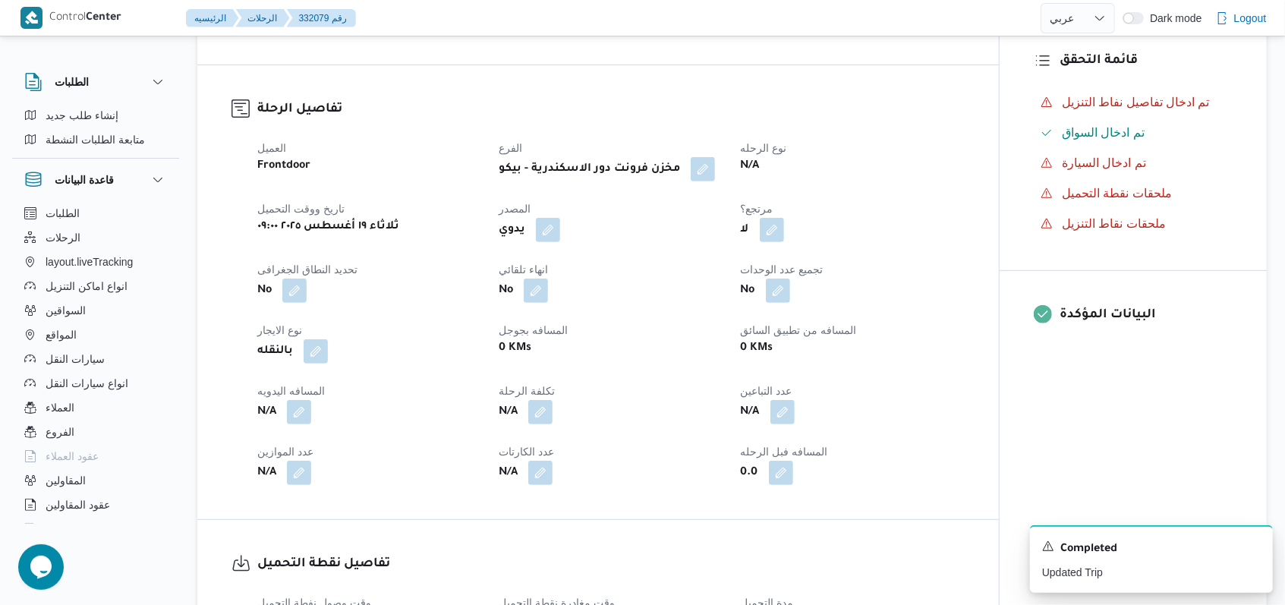
scroll to position [101, 0]
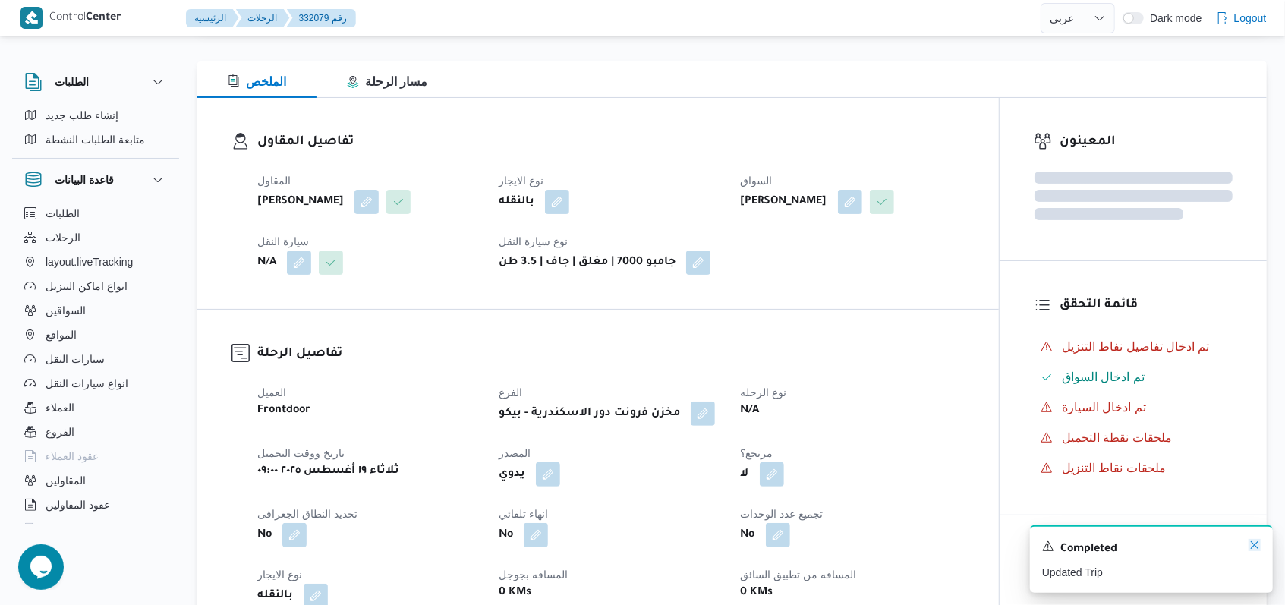
click at [531, 543] on icon "Dismiss toast" at bounding box center [1254, 545] width 12 height 12
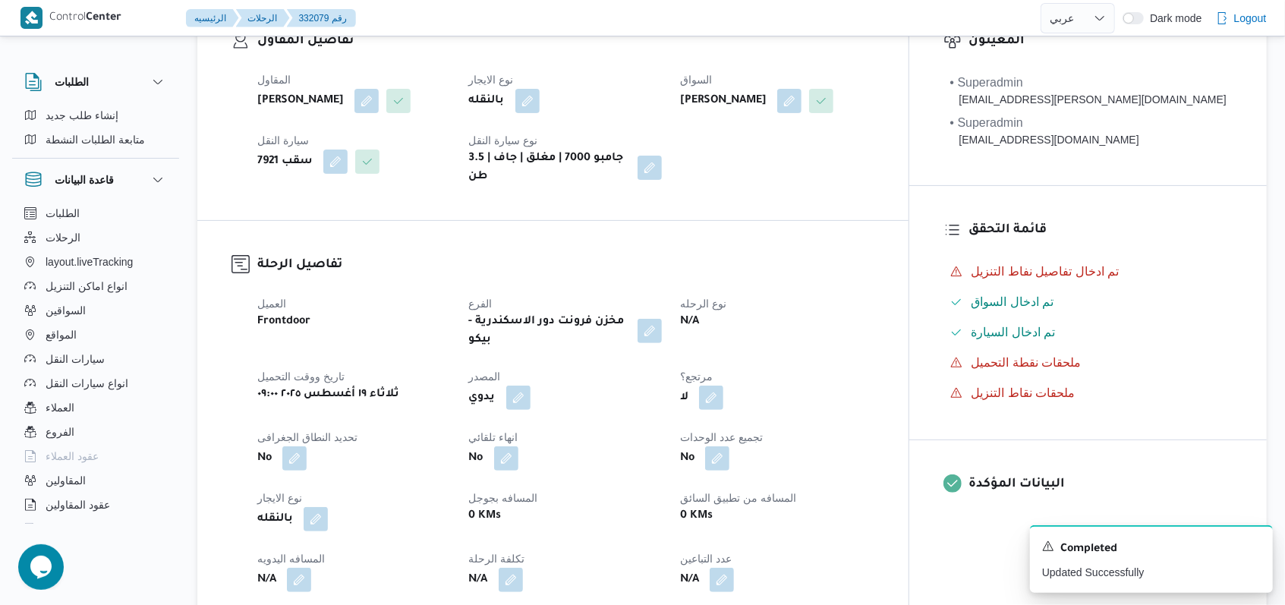
scroll to position [0, 0]
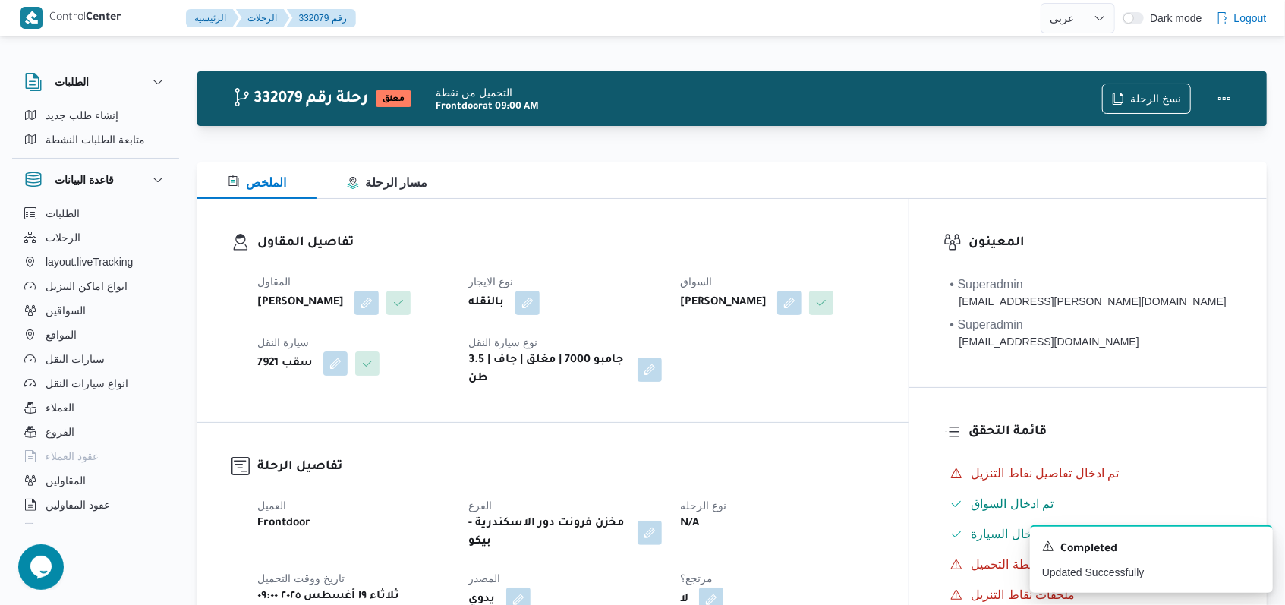
select select "ar"
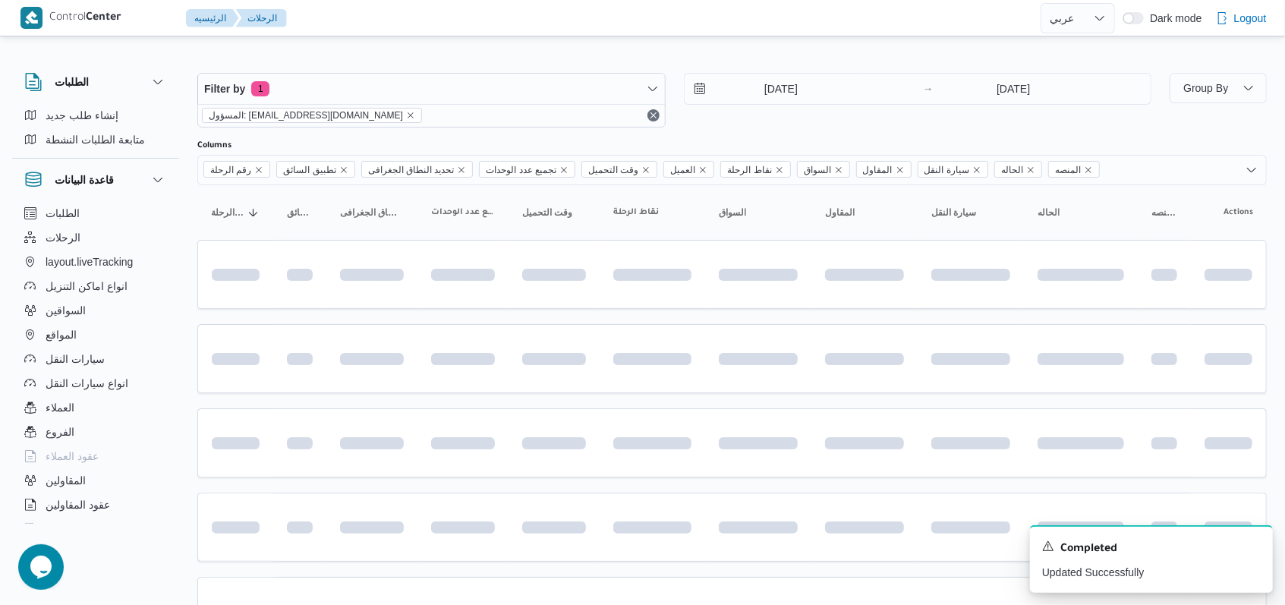
scroll to position [305, 0]
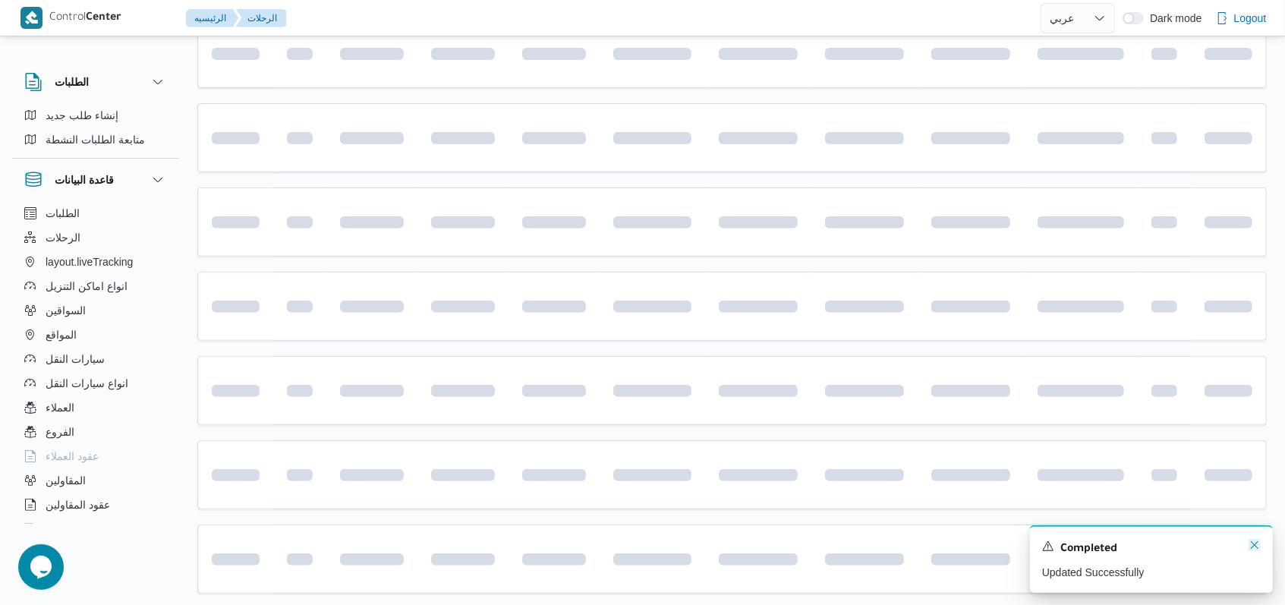
click at [531, 543] on icon "Dismiss toast" at bounding box center [1254, 545] width 12 height 12
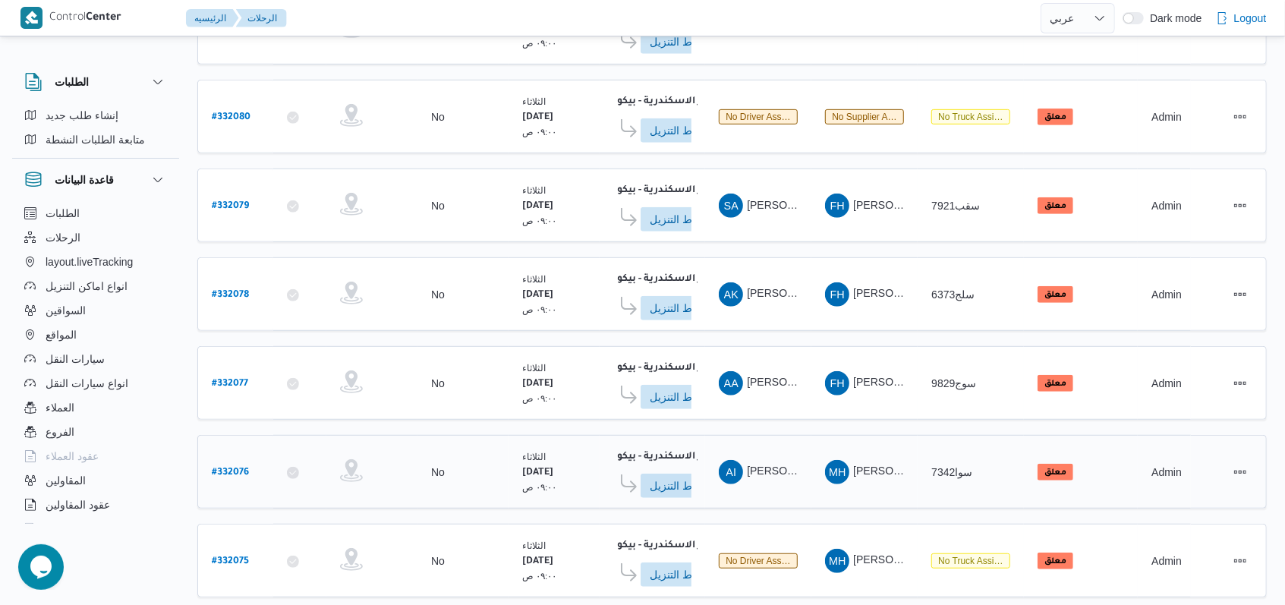
scroll to position [313, 0]
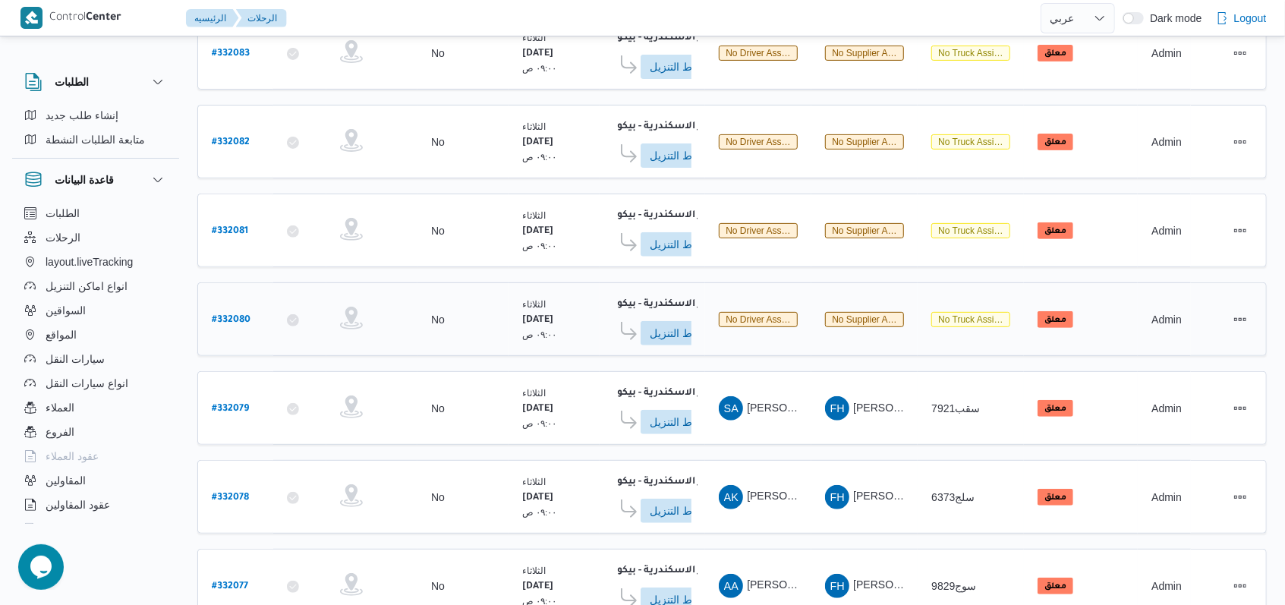
click at [232, 315] on b "# 332080" at bounding box center [231, 320] width 39 height 11
select select "ar"
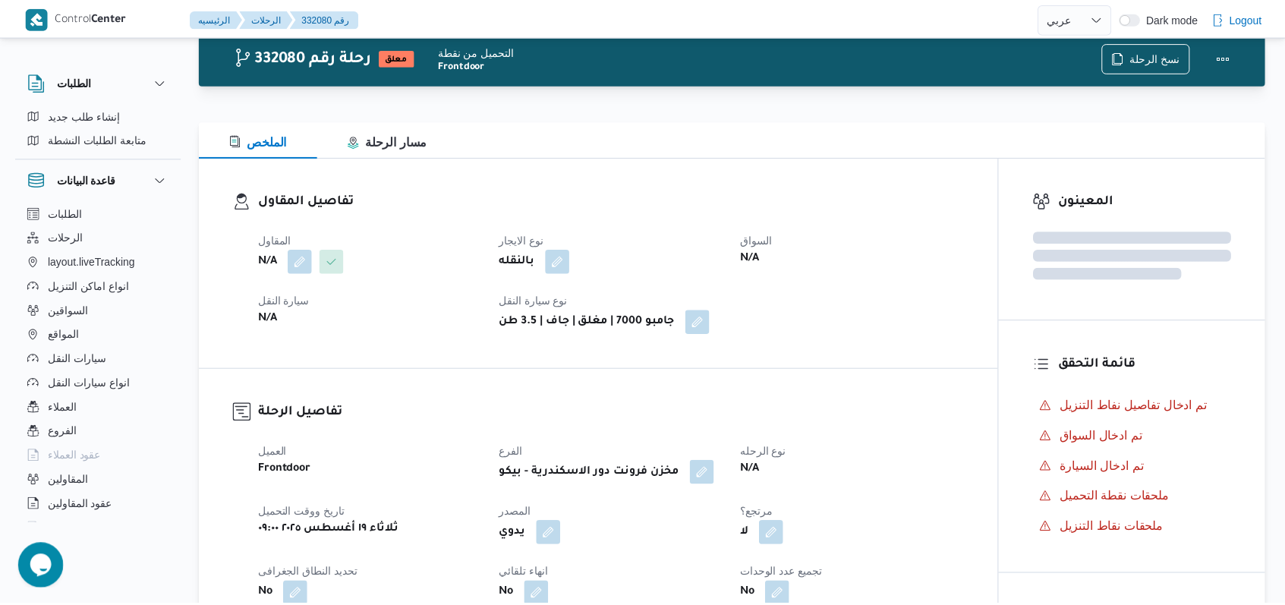
scroll to position [313, 0]
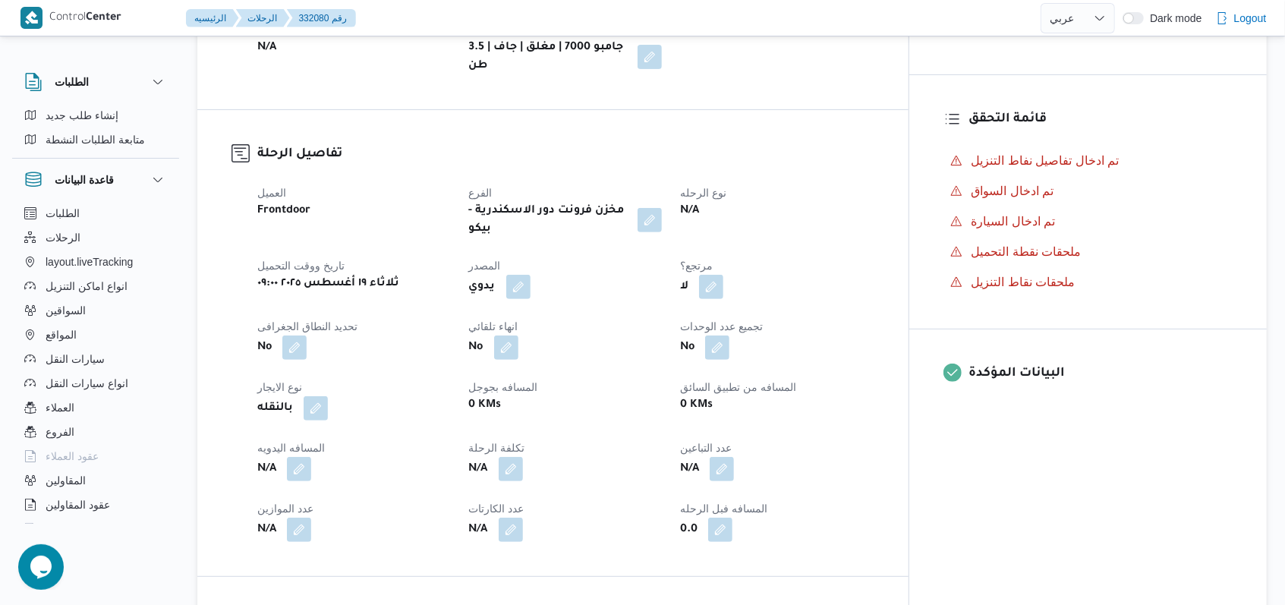
click at [531, 146] on h3 "تفاصيل الرحلة" at bounding box center [609, 142] width 704 height 20
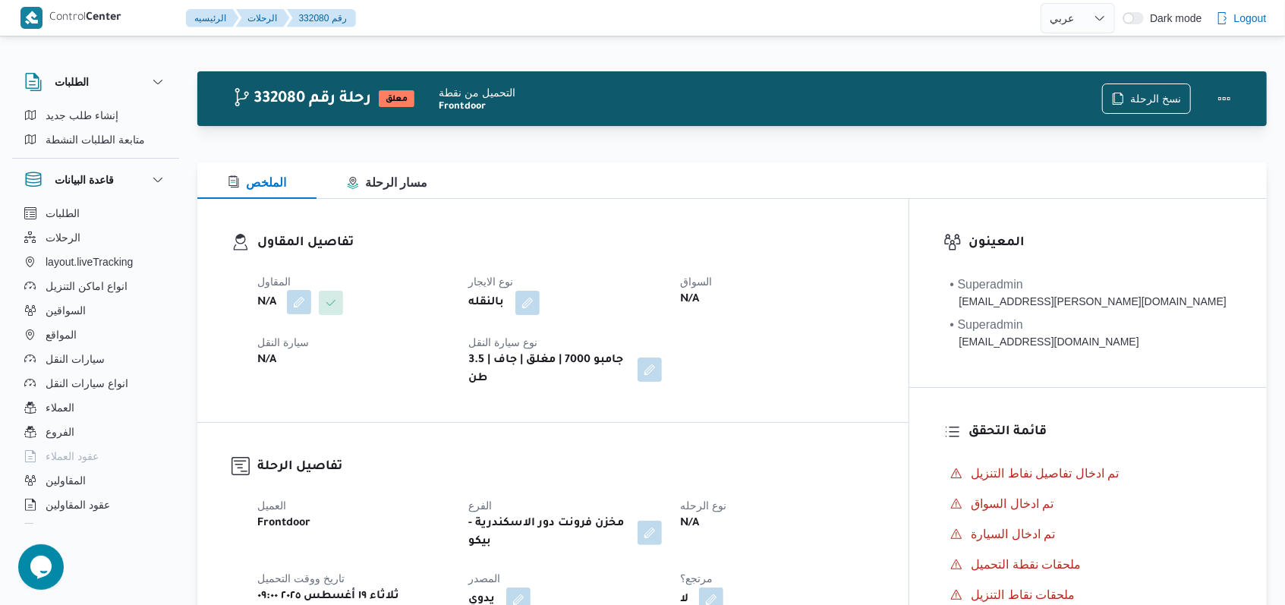
click at [304, 307] on button "button" at bounding box center [299, 302] width 24 height 24
click at [290, 361] on div "Search" at bounding box center [269, 363] width 114 height 30
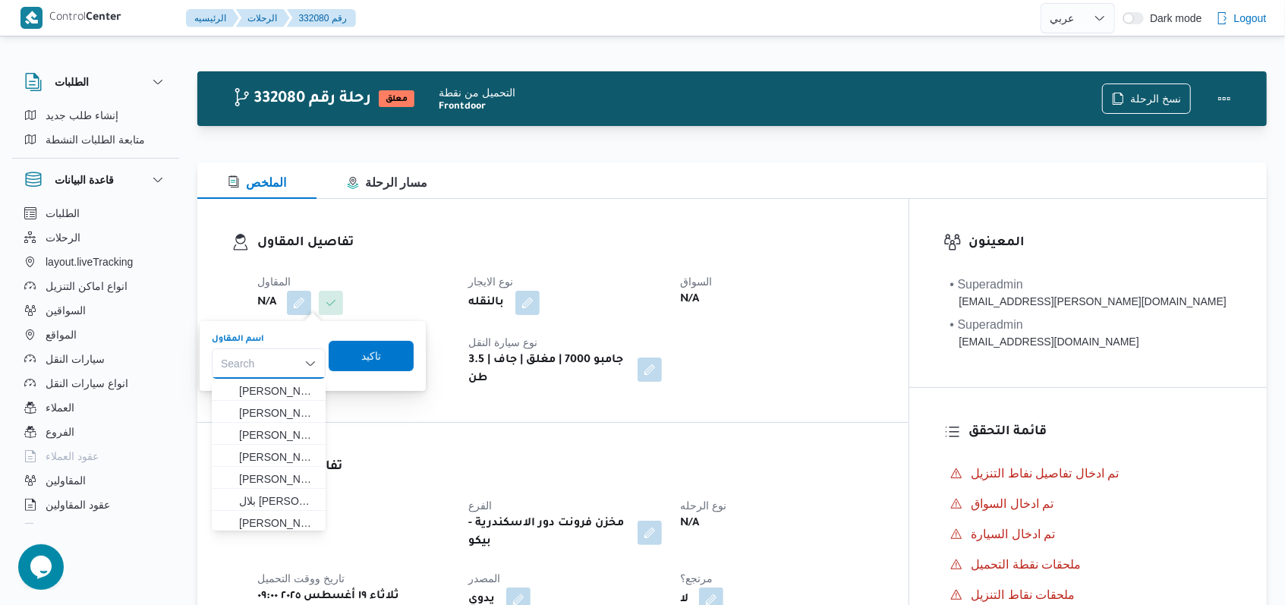
paste input "فتحى حسن جلال ابو الحسن شركه تربو"
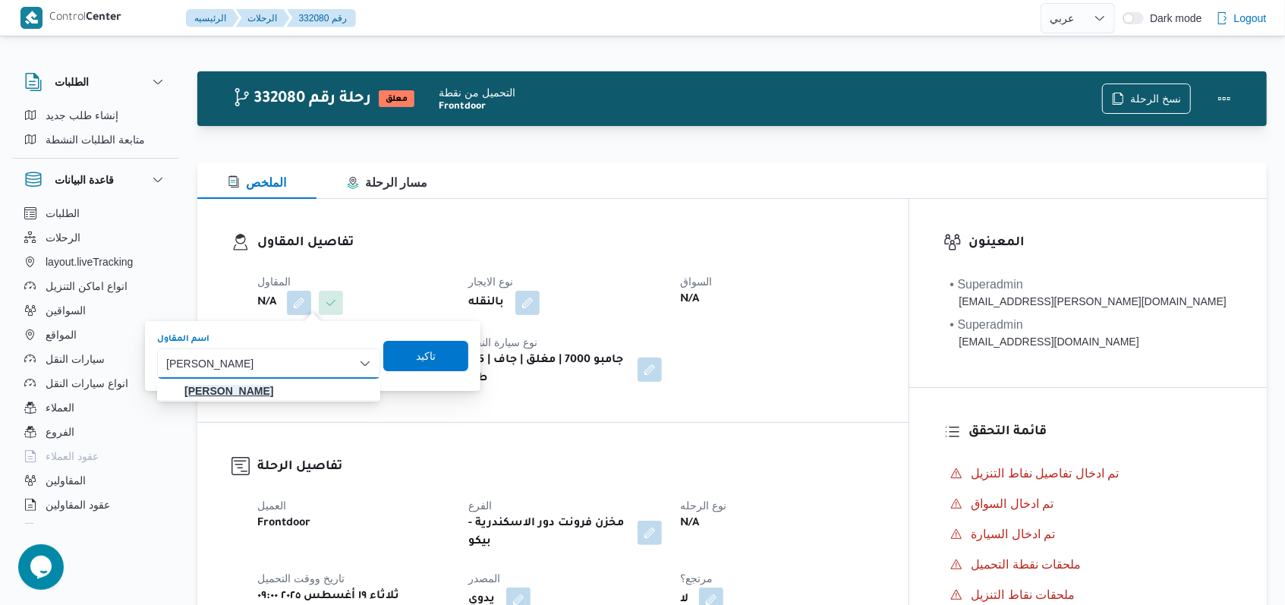
type input "فتحى حسن جلال ابو الحسن شركه تربو"
click at [299, 389] on mark "فتحى حسن جلال ابو الحسن شركه تربو" at bounding box center [241, 391] width 115 height 12
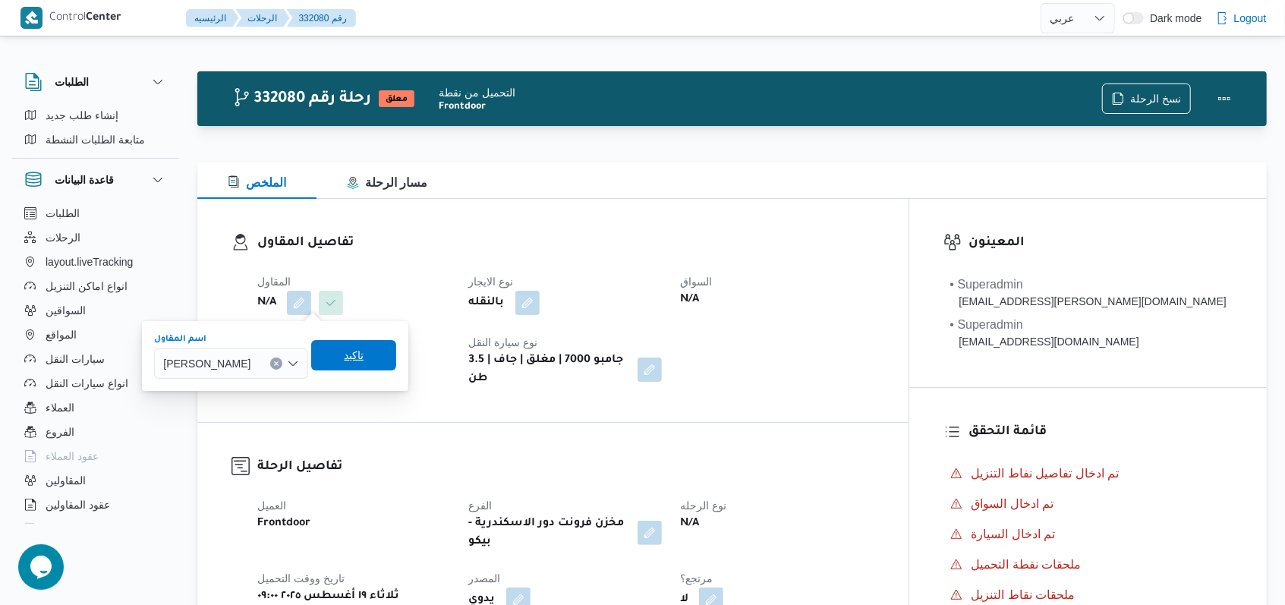
click at [422, 362] on span "تاكيد" at bounding box center [379, 355] width 85 height 30
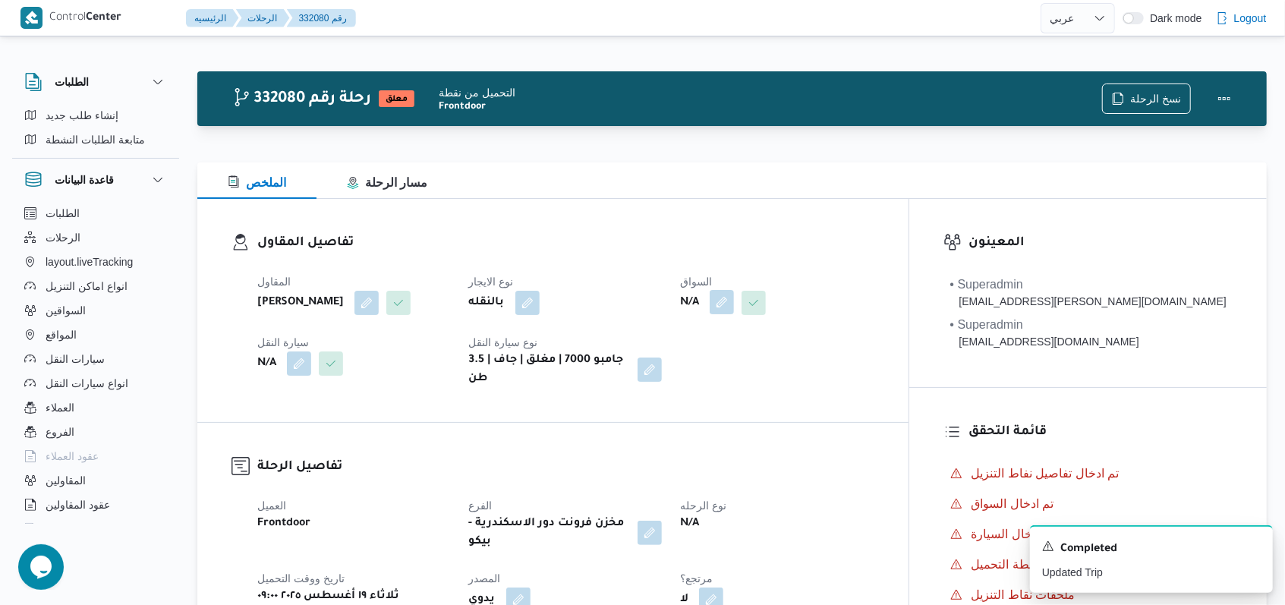
click at [531, 311] on button "button" at bounding box center [780, 302] width 24 height 24
click at [531, 364] on div "Search" at bounding box center [752, 363] width 114 height 30
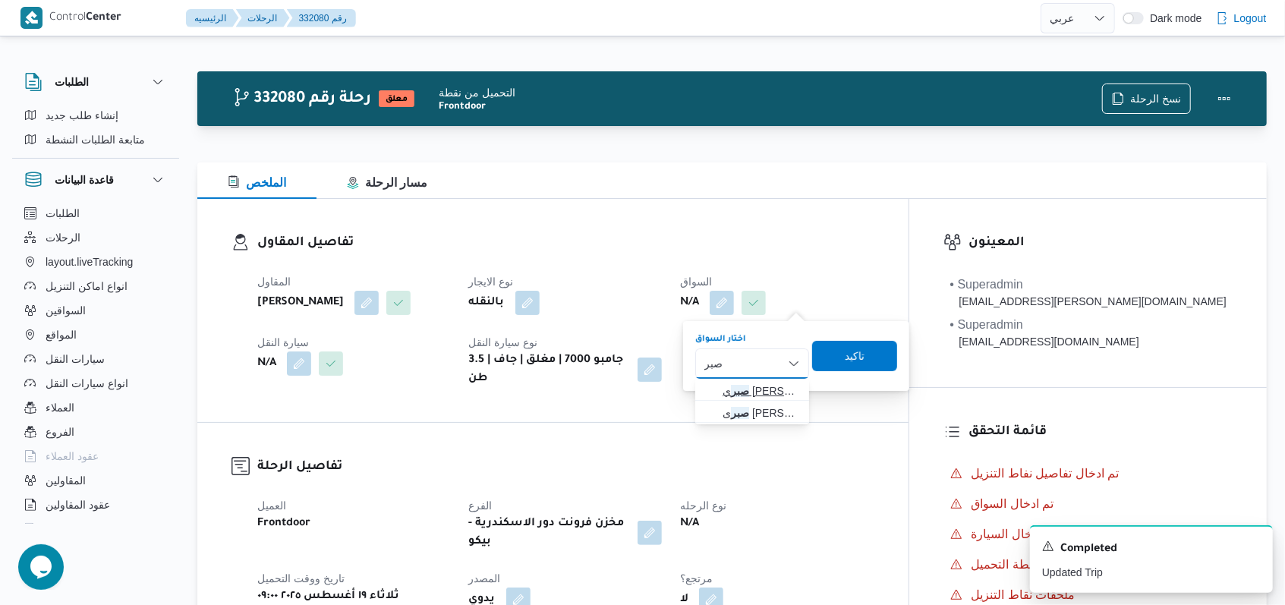
type input "صبر"
click at [531, 391] on span "صبر ي عبدالله عبدالعال مسعود" at bounding box center [761, 391] width 77 height 18
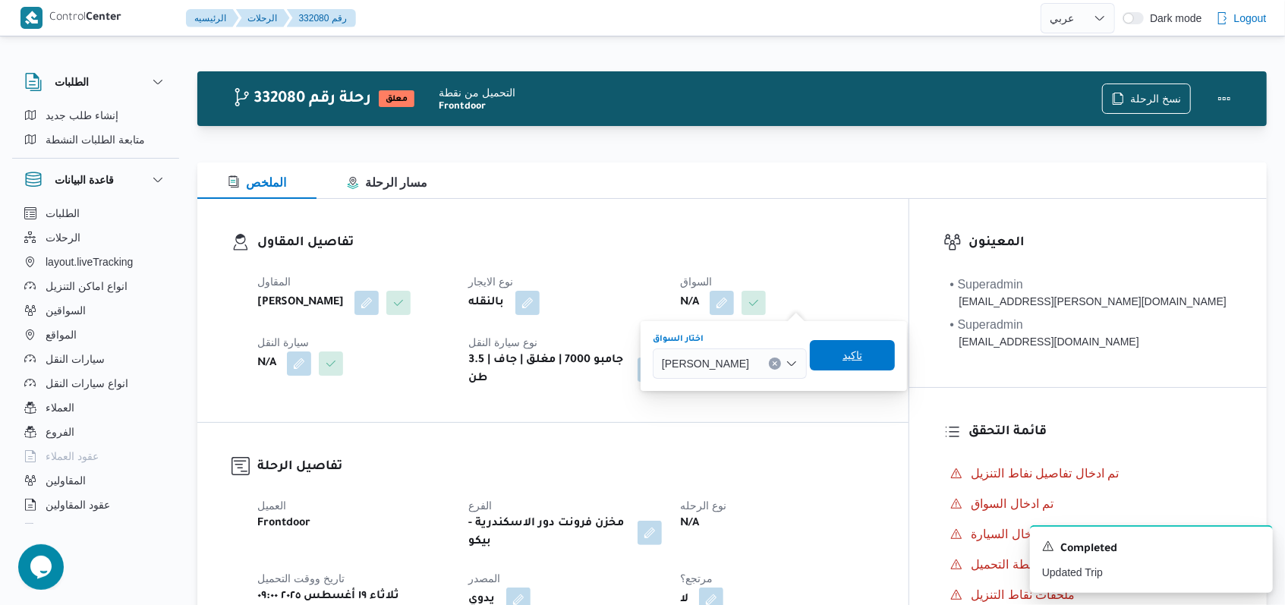
click at [531, 349] on span "تاكيد" at bounding box center [852, 355] width 85 height 30
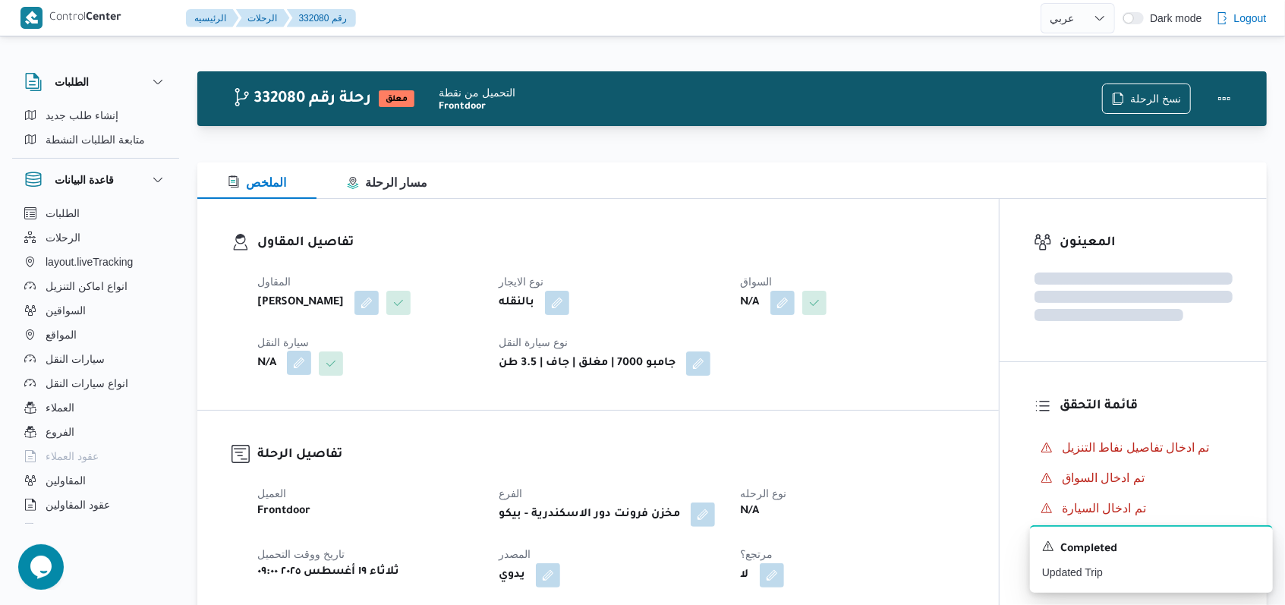
click at [294, 375] on button "button" at bounding box center [299, 363] width 24 height 24
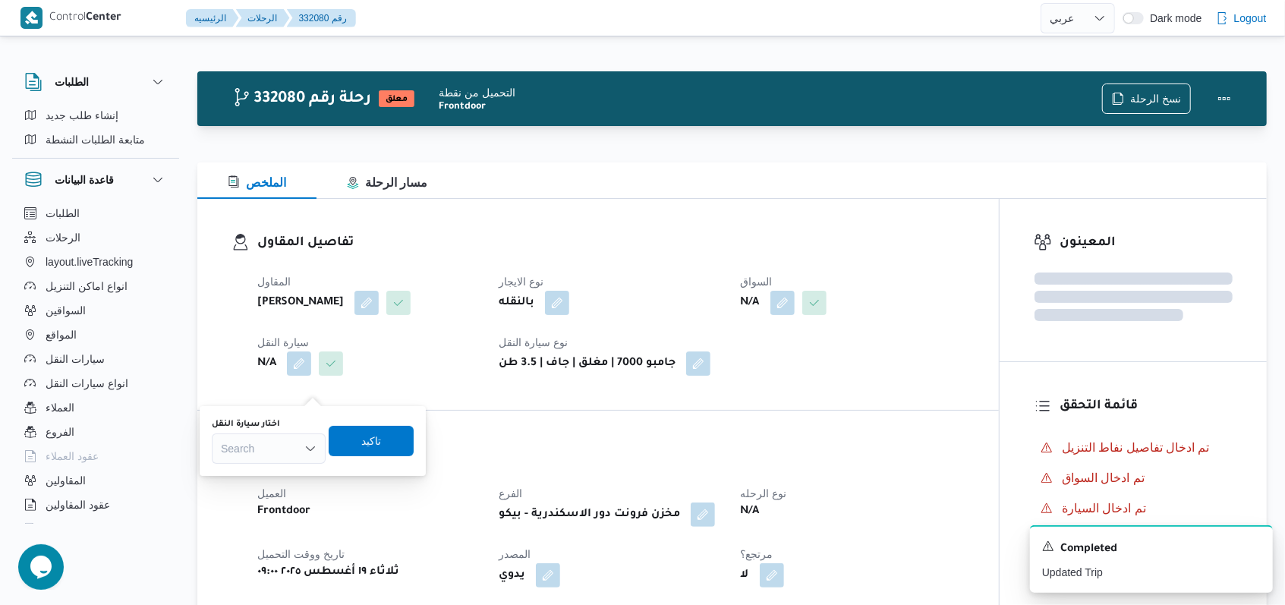
click at [290, 453] on div "Search" at bounding box center [269, 448] width 114 height 30
type input "1585"
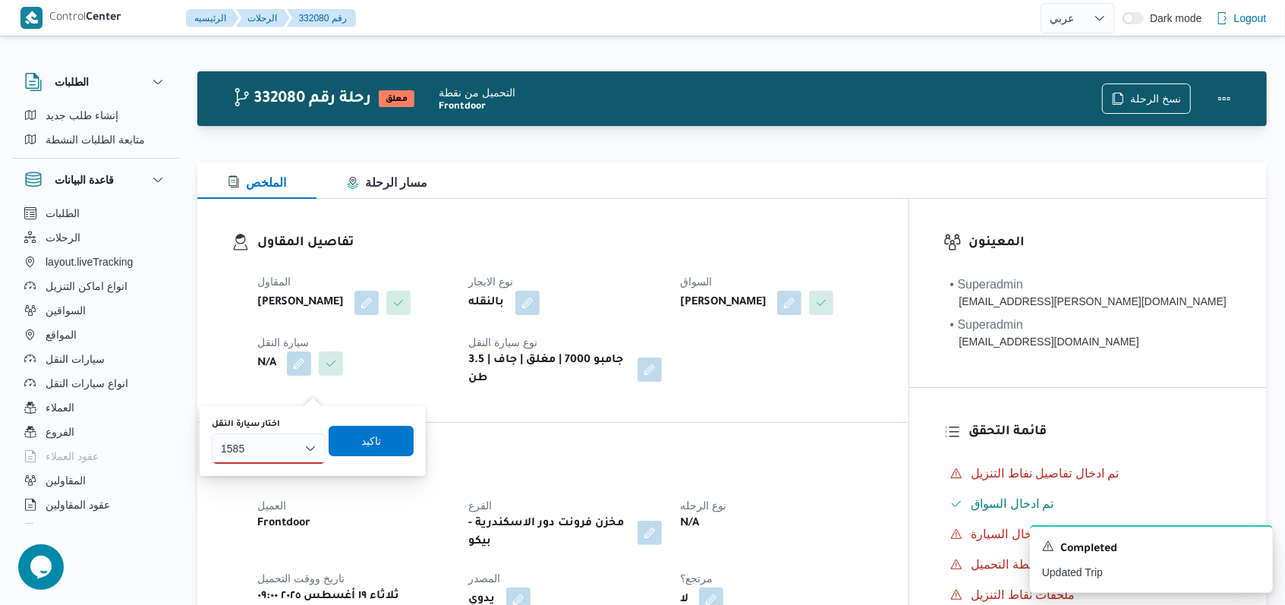
click at [251, 446] on div "1585 1585" at bounding box center [269, 448] width 114 height 30
click at [267, 469] on span "سدي 1585 | null" at bounding box center [277, 476] width 77 height 18
click at [395, 434] on span "تاكيد" at bounding box center [384, 440] width 85 height 30
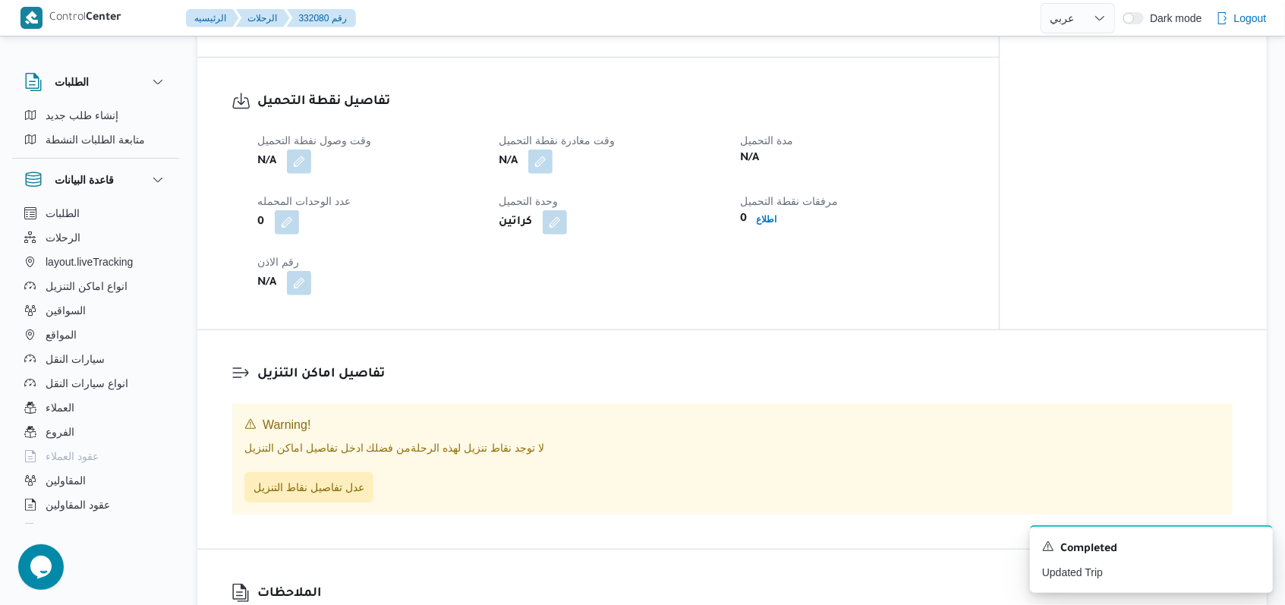
scroll to position [809, 0]
click at [300, 172] on button "button" at bounding box center [299, 159] width 24 height 24
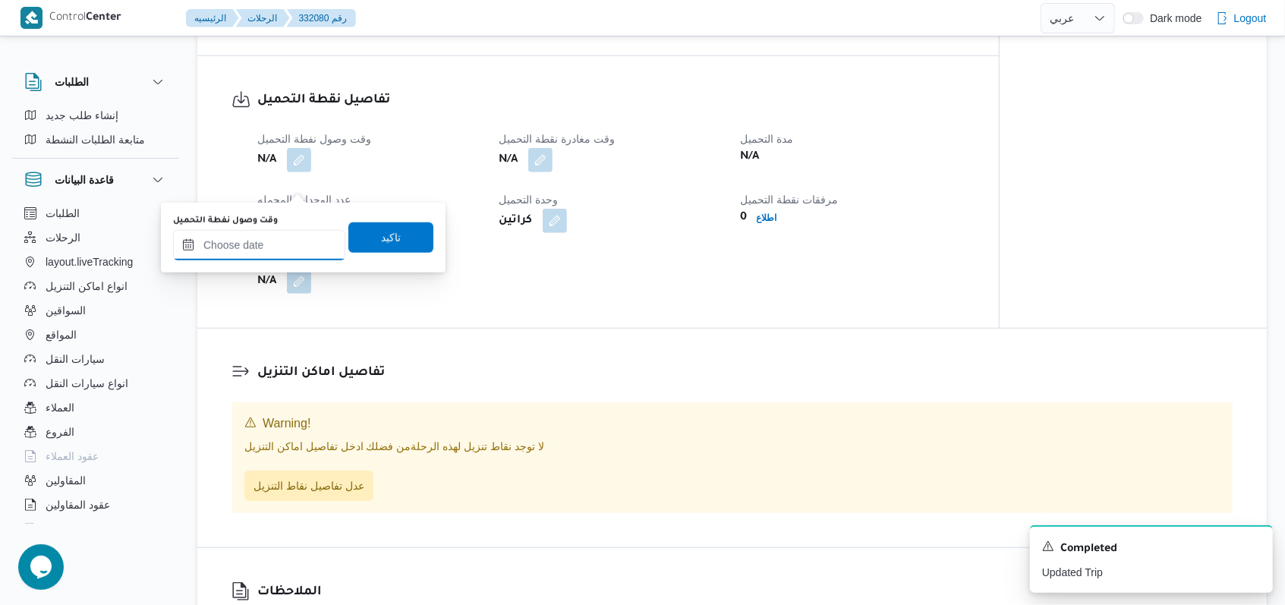
click at [275, 242] on input "وقت وصول نفطة التحميل" at bounding box center [259, 245] width 172 height 30
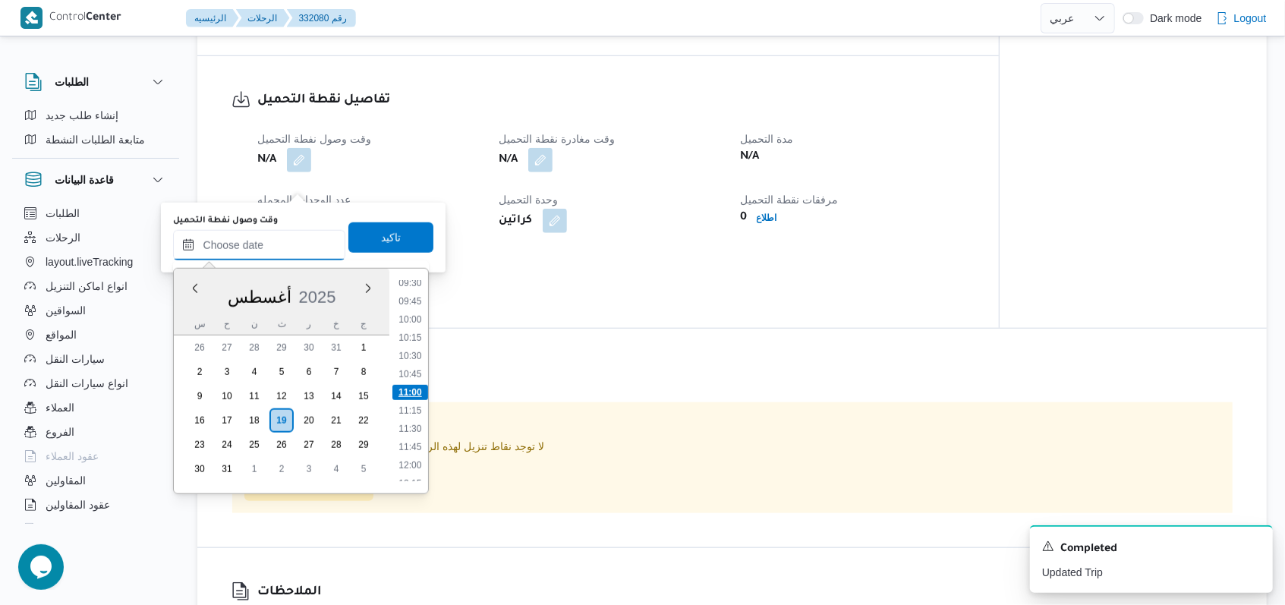
scroll to position [596, 0]
click at [414, 349] on li "09:00" at bounding box center [409, 348] width 35 height 15
type input "١٩/٠٨/٢٠٢٥ ٠٩:٠٠"
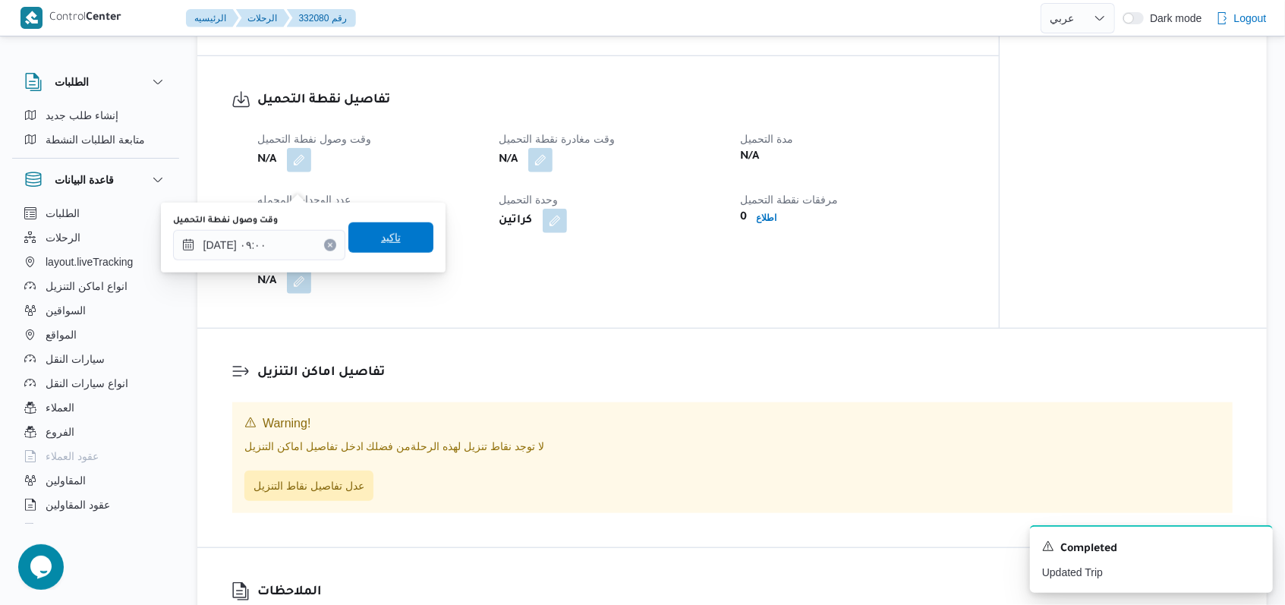
click at [399, 243] on span "تاكيد" at bounding box center [390, 237] width 85 height 30
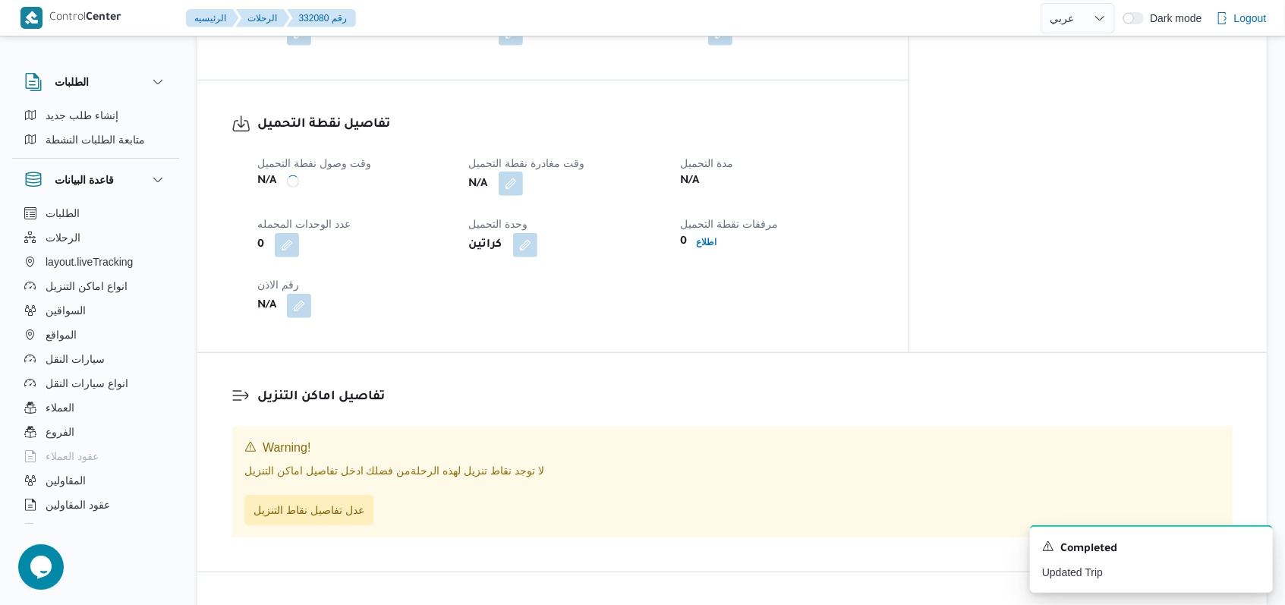
click at [531, 172] on button "button" at bounding box center [539, 159] width 24 height 24
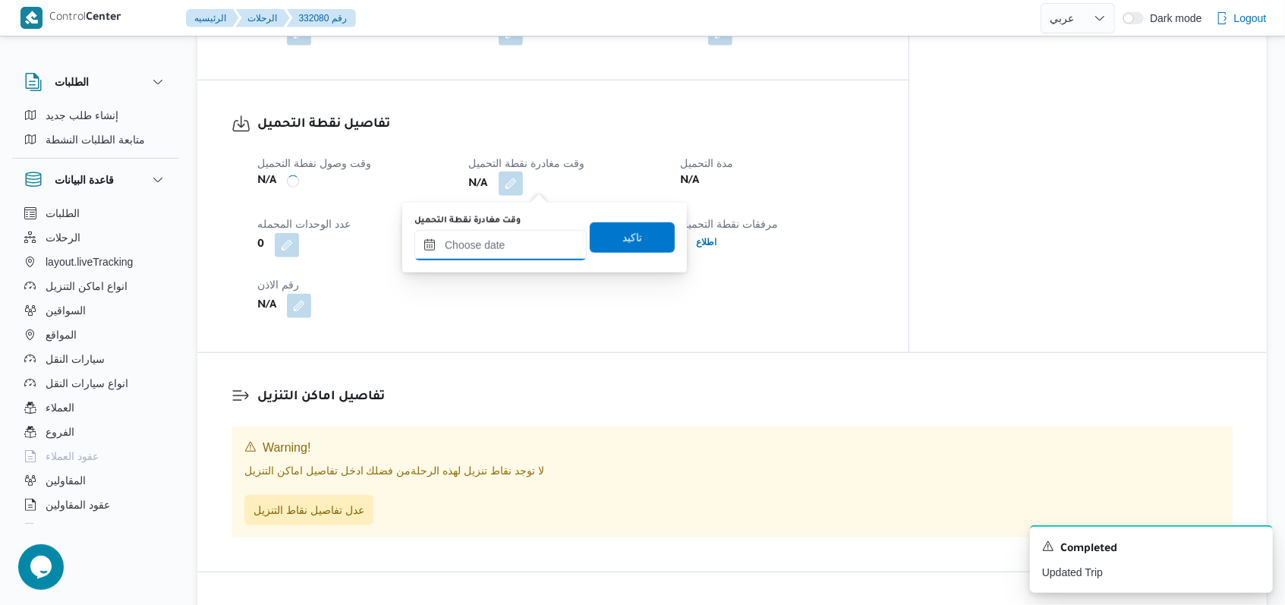
click at [522, 244] on input "وقت مغادرة نقطة التحميل" at bounding box center [500, 245] width 172 height 30
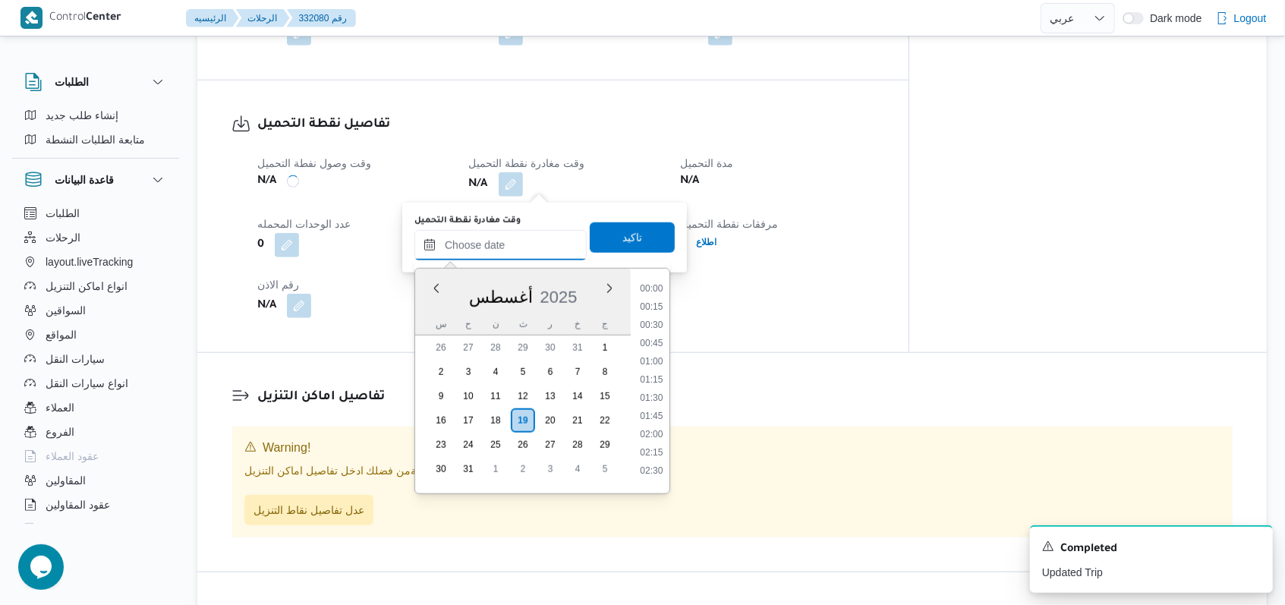
scroll to position [697, 0]
click at [531, 367] on li "10:45" at bounding box center [651, 374] width 35 height 15
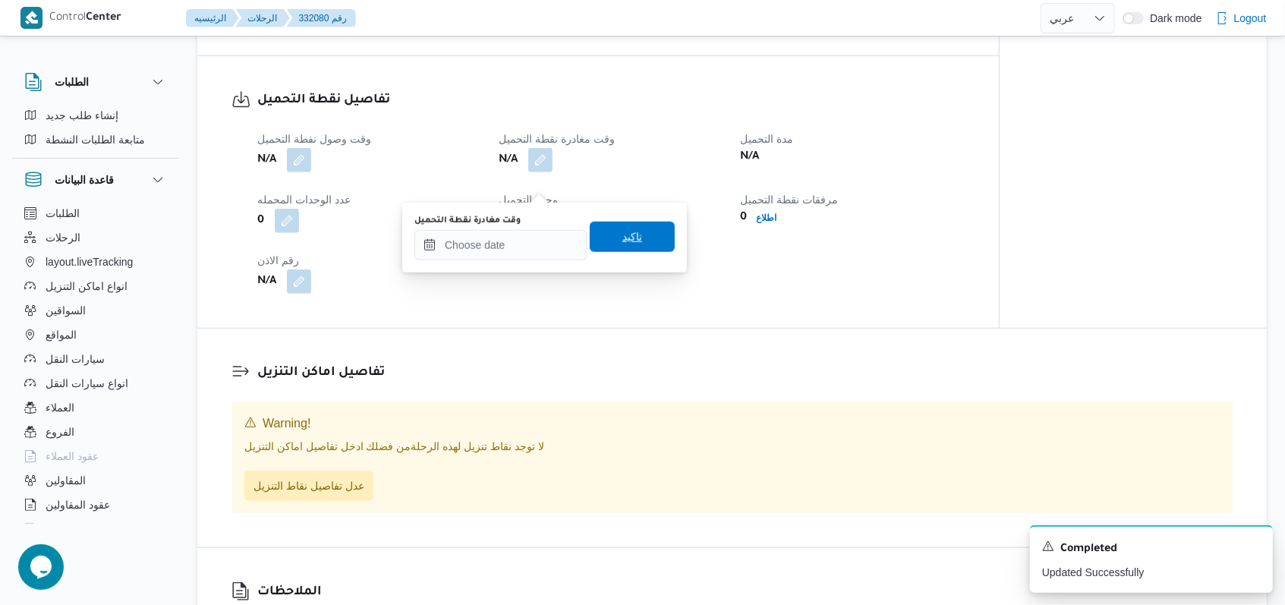
click at [531, 242] on span "تاكيد" at bounding box center [632, 237] width 85 height 30
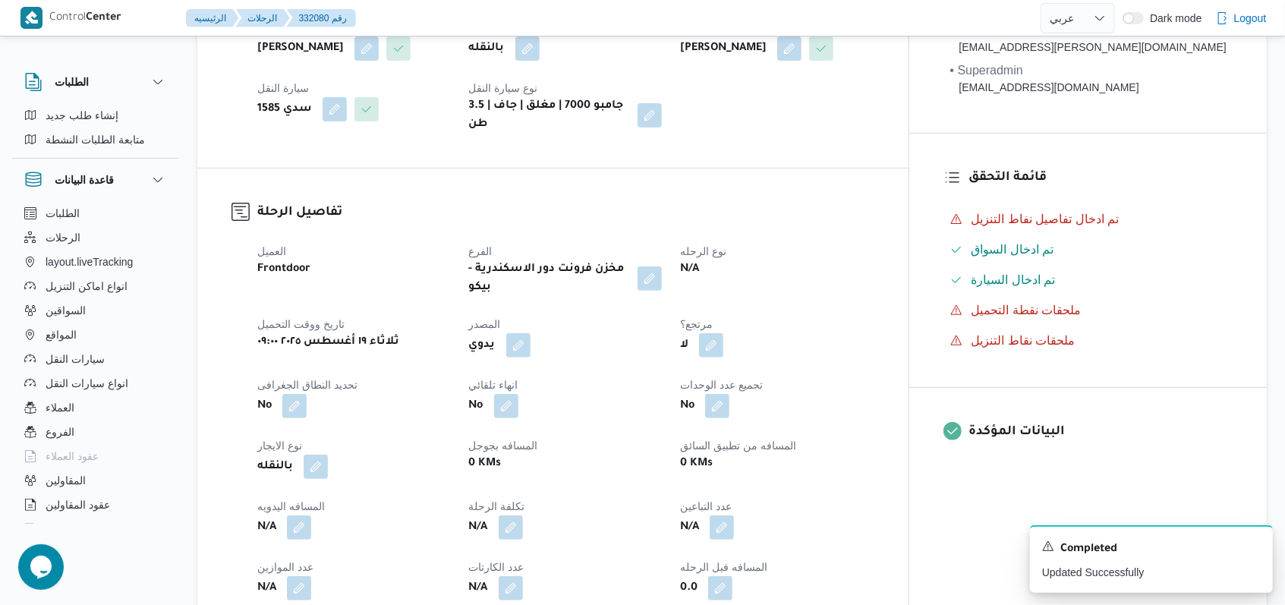
scroll to position [607, 0]
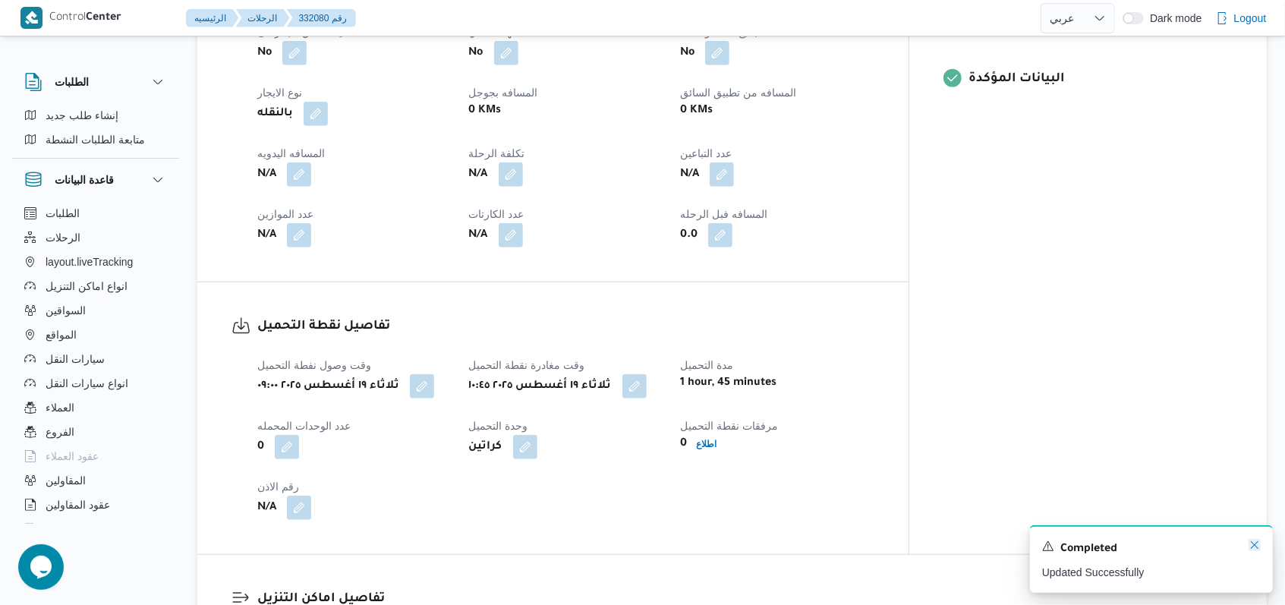
click at [531, 543] on icon "Dismiss toast" at bounding box center [1254, 545] width 12 height 12
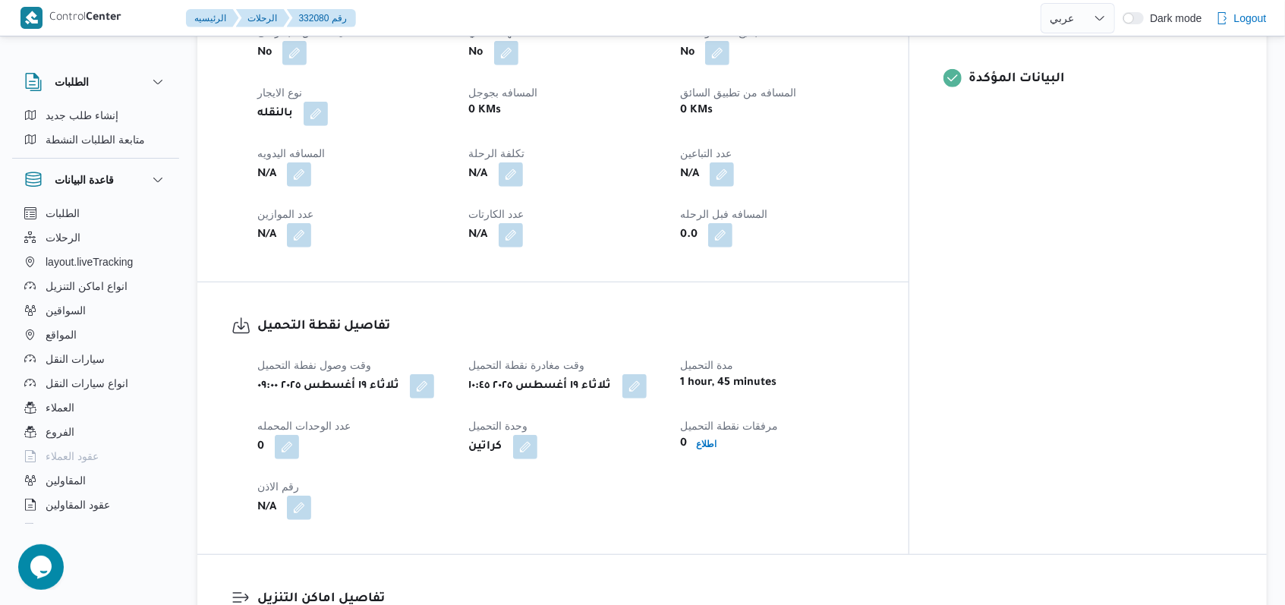
select select "ar"
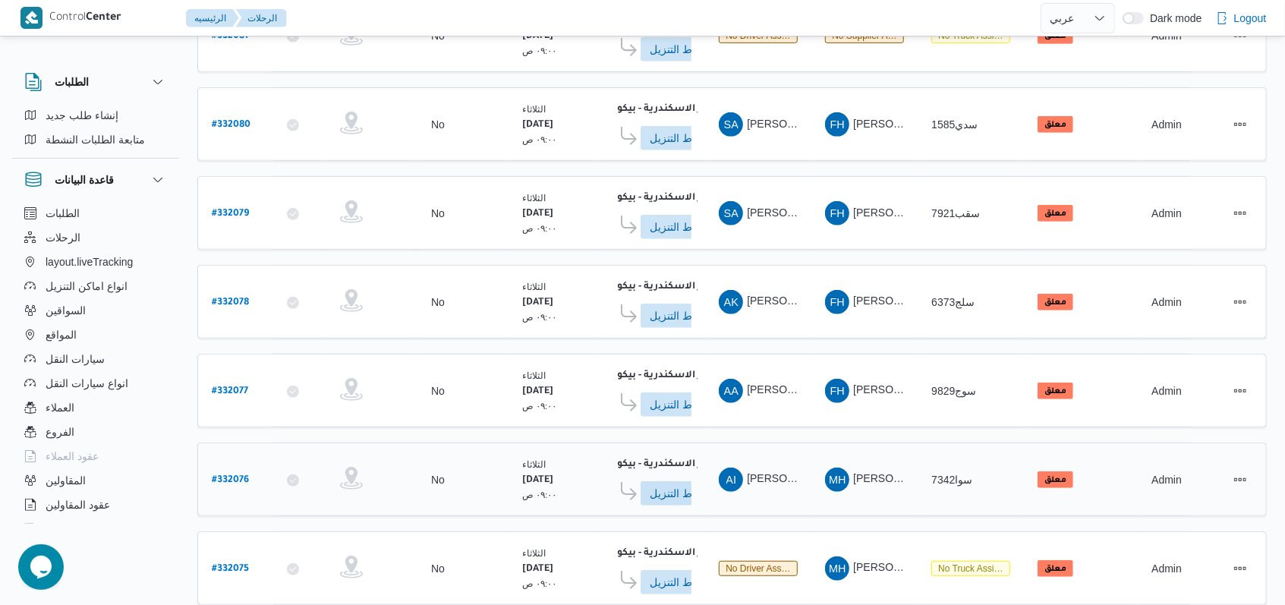
scroll to position [515, 0]
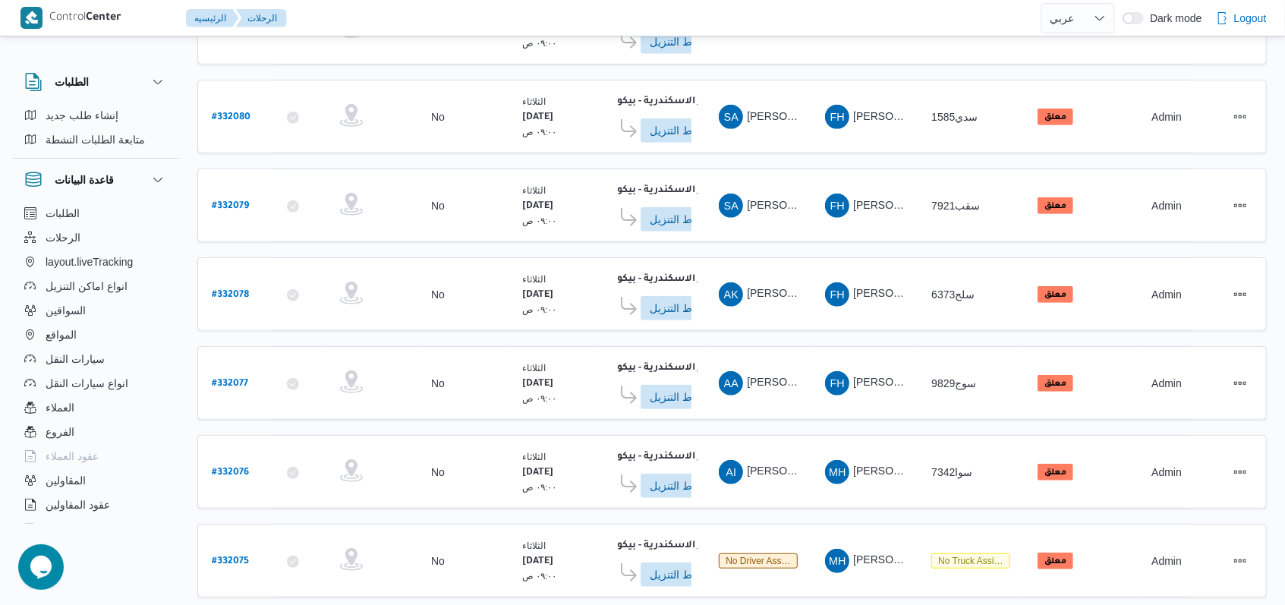
click at [531, 323] on table "رقم الرحلة Click to sort in ascending order تطبيق السائق Click to sort in ascen…" at bounding box center [731, 141] width 1069 height 943
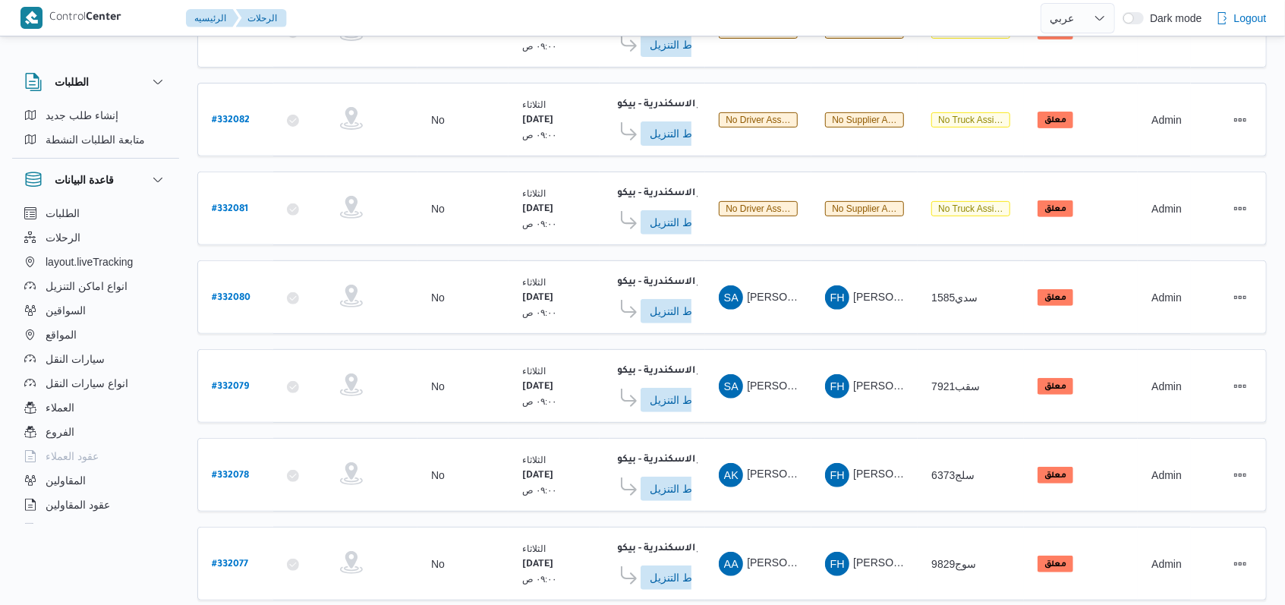
scroll to position [133, 0]
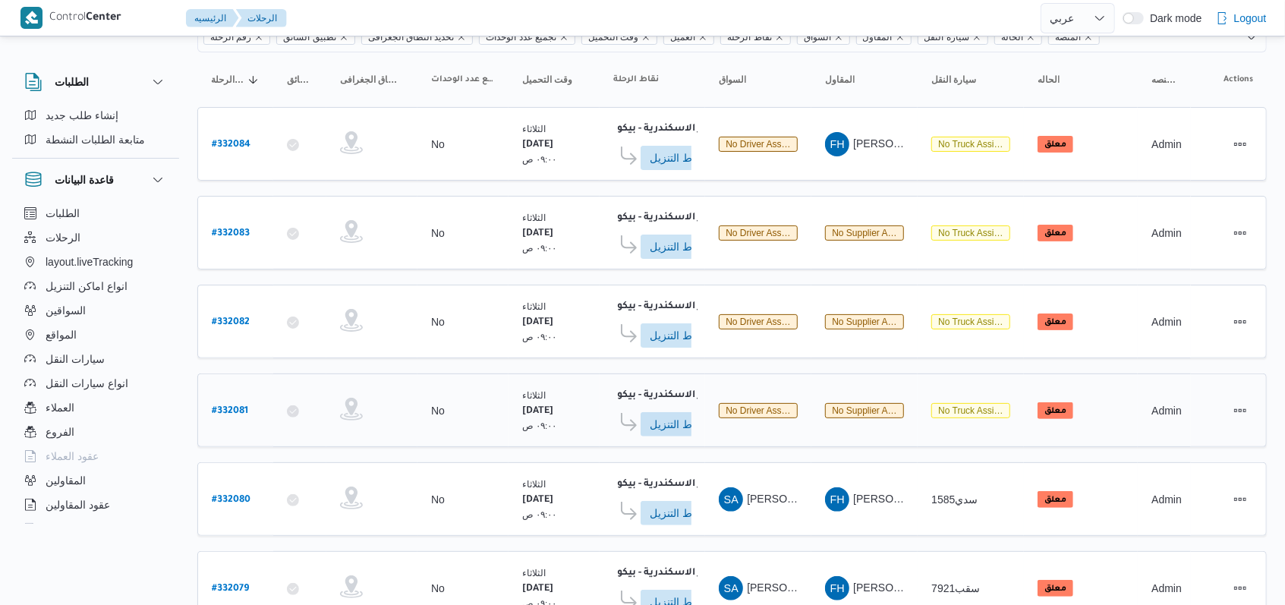
click at [233, 406] on b "# 332081" at bounding box center [230, 411] width 36 height 11
select select "ar"
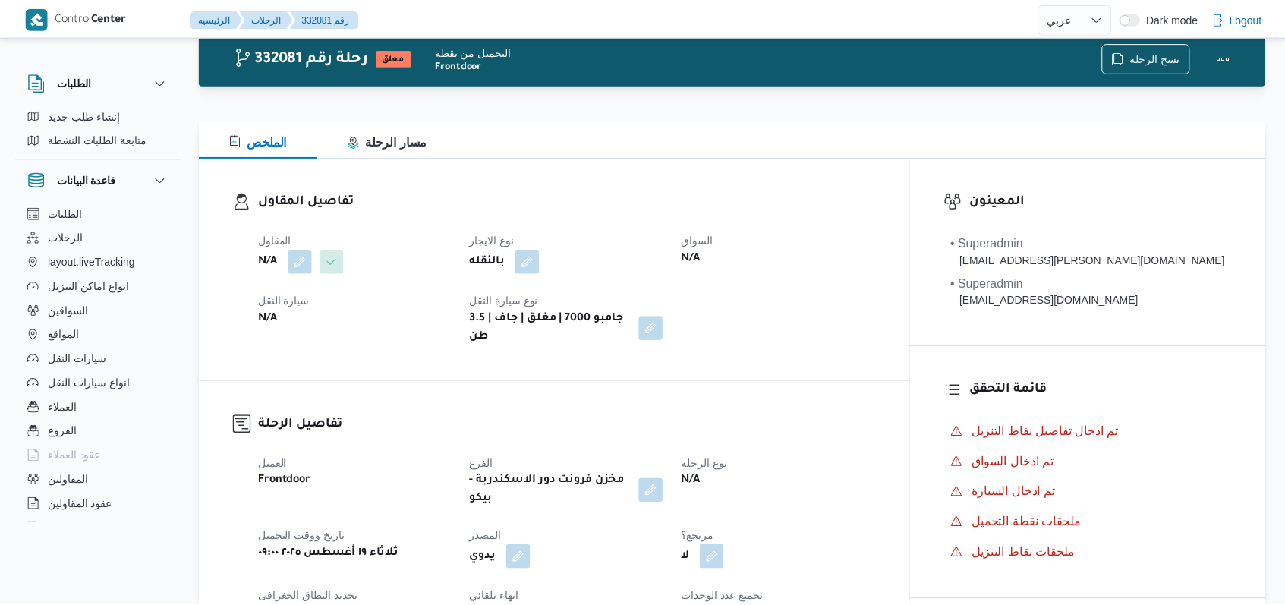
scroll to position [133, 0]
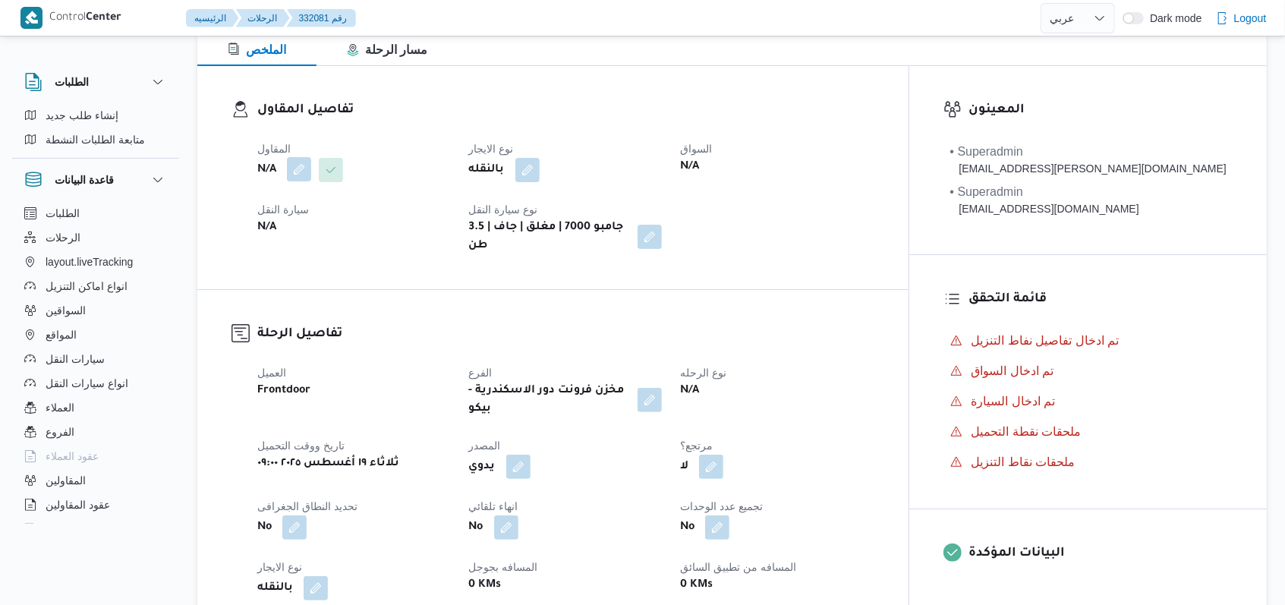
click at [290, 168] on button "button" at bounding box center [299, 169] width 24 height 24
click at [295, 231] on div "Search" at bounding box center [269, 231] width 114 height 30
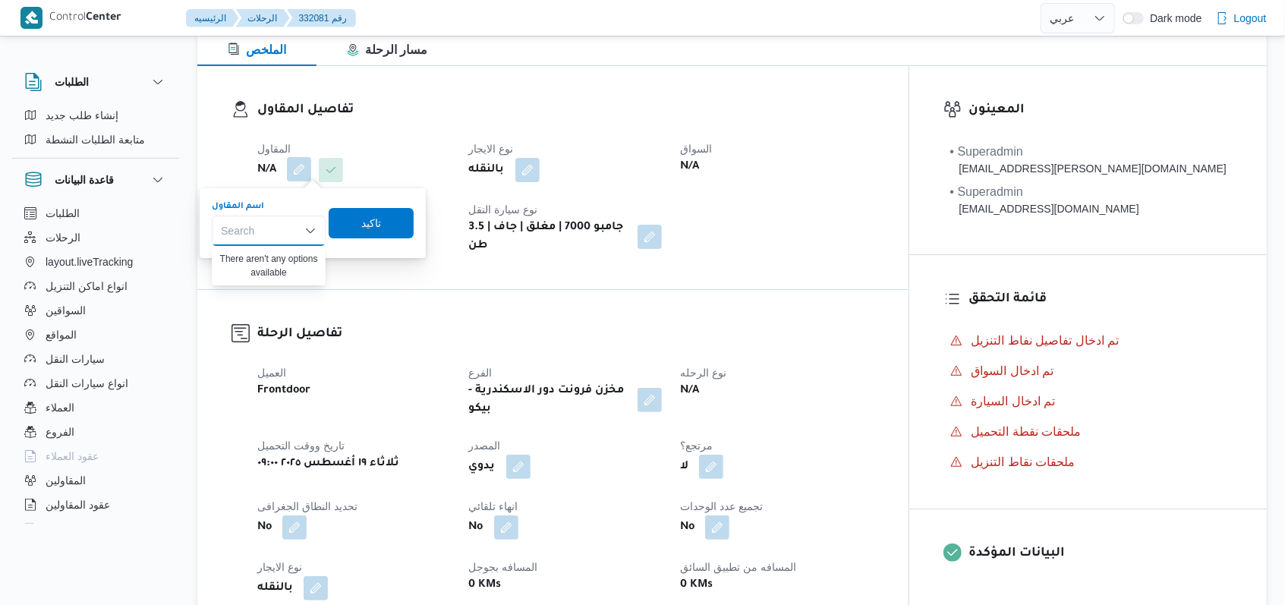
paste input "[PERSON_NAME]ه تربو"
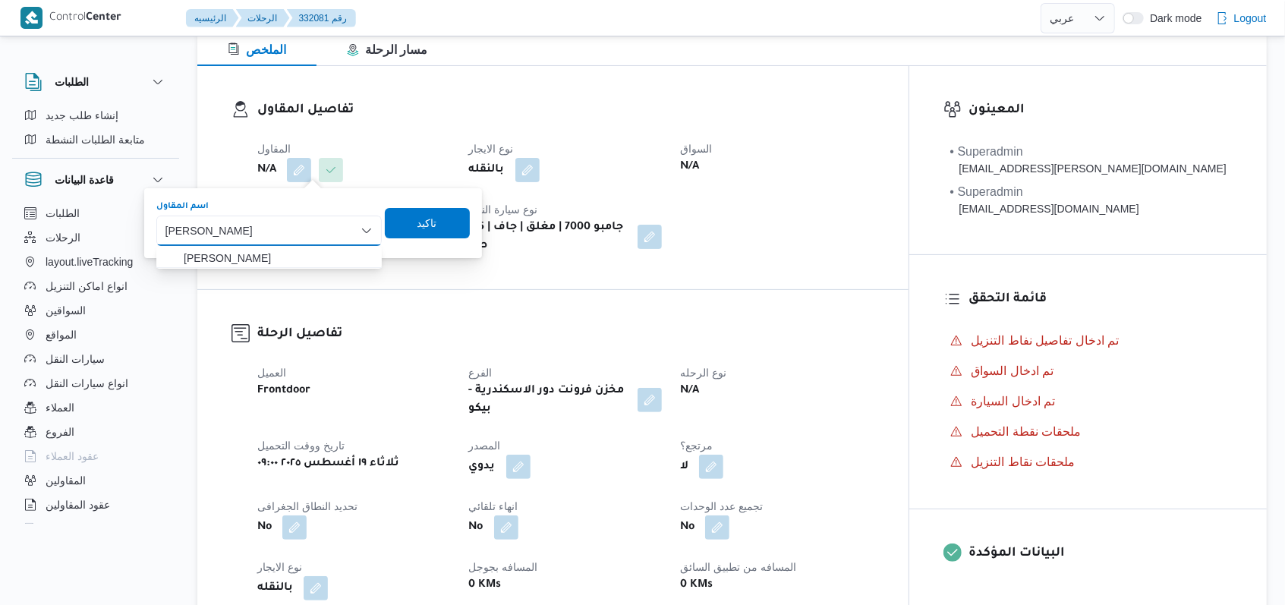
type input "[PERSON_NAME]ه تربو"
click at [330, 257] on span "[PERSON_NAME]ه تربو" at bounding box center [278, 258] width 189 height 18
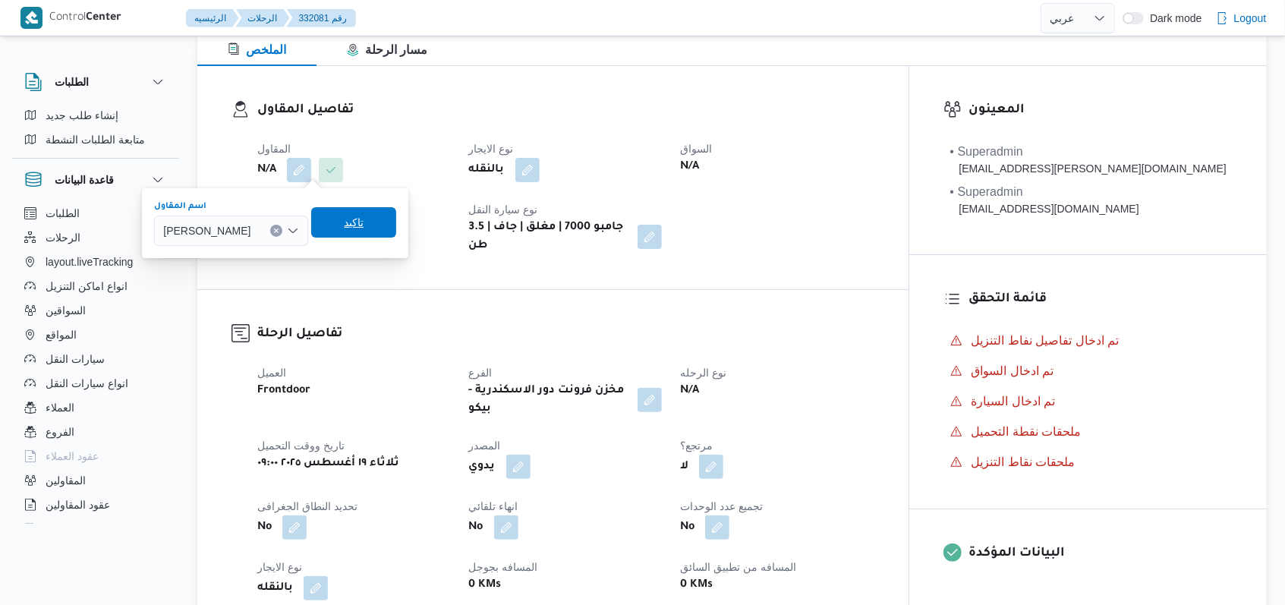
click at [422, 216] on span "تاكيد" at bounding box center [379, 222] width 85 height 30
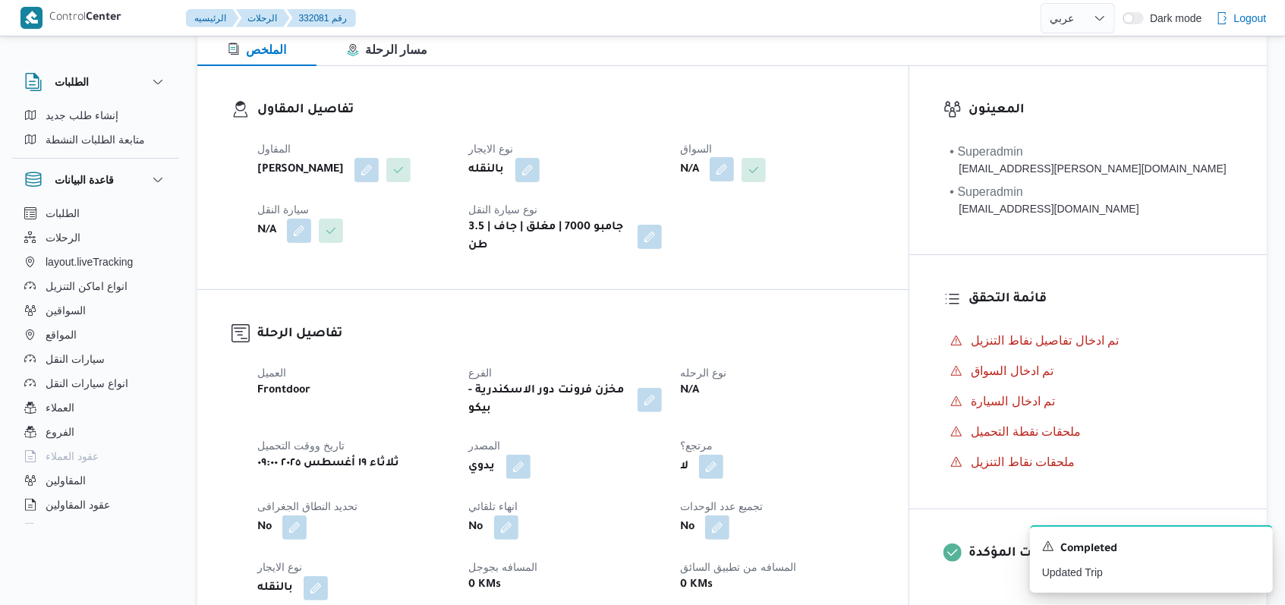
click at [531, 166] on button "button" at bounding box center [780, 169] width 24 height 24
click at [531, 217] on div "Search" at bounding box center [752, 231] width 114 height 30
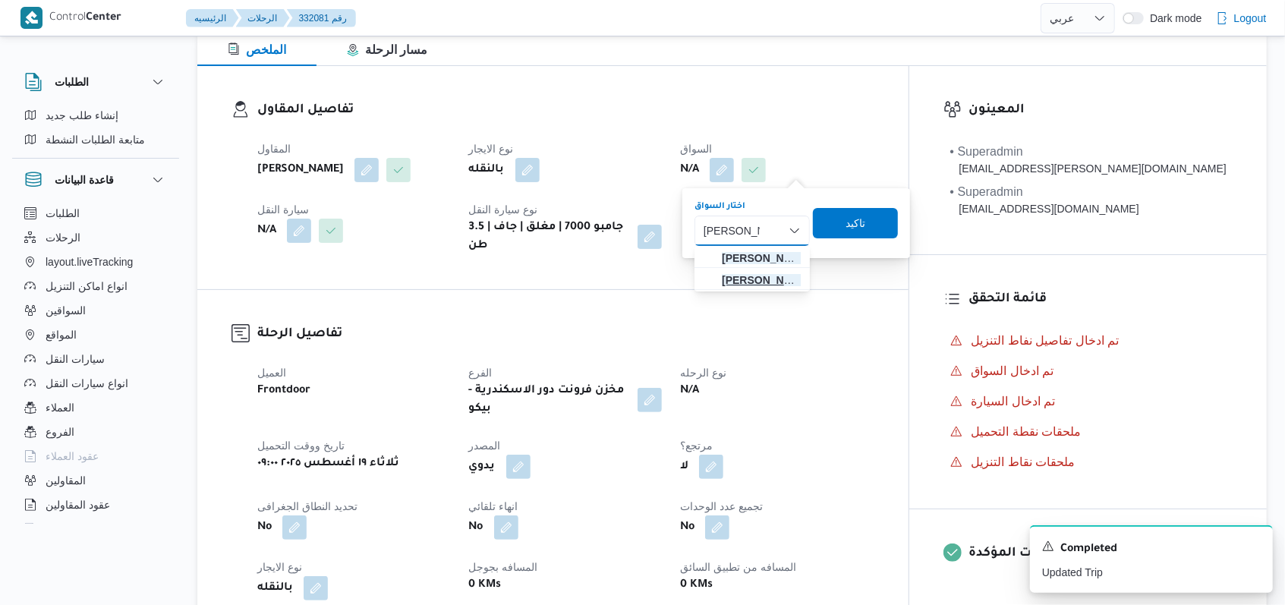
type input "احمد خميس"
click at [531, 276] on span "احمد خميس عثمان خميس مبارك" at bounding box center [761, 280] width 79 height 18
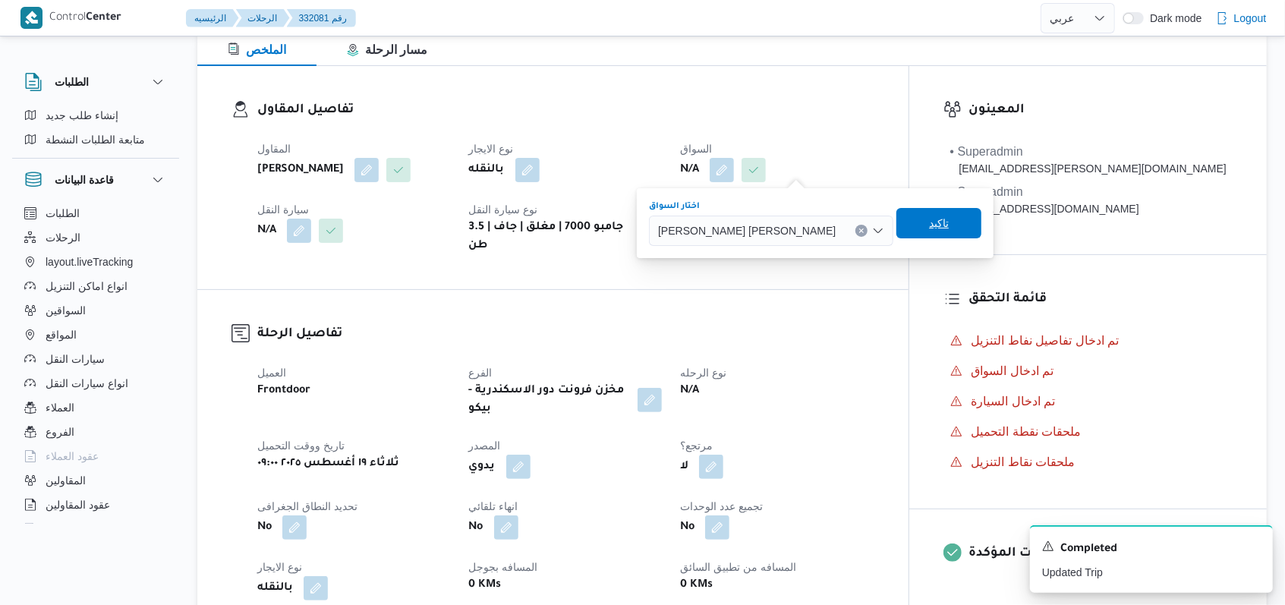
click at [531, 226] on span "تاكيد" at bounding box center [1005, 223] width 85 height 30
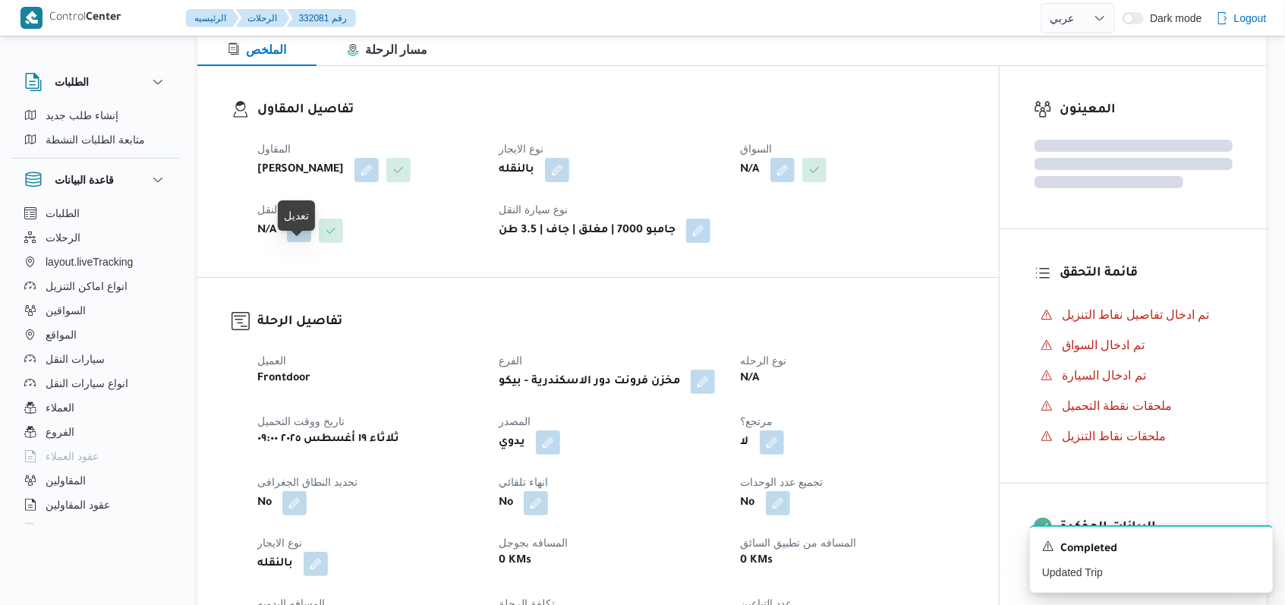
click at [301, 242] on button "button" at bounding box center [299, 230] width 24 height 24
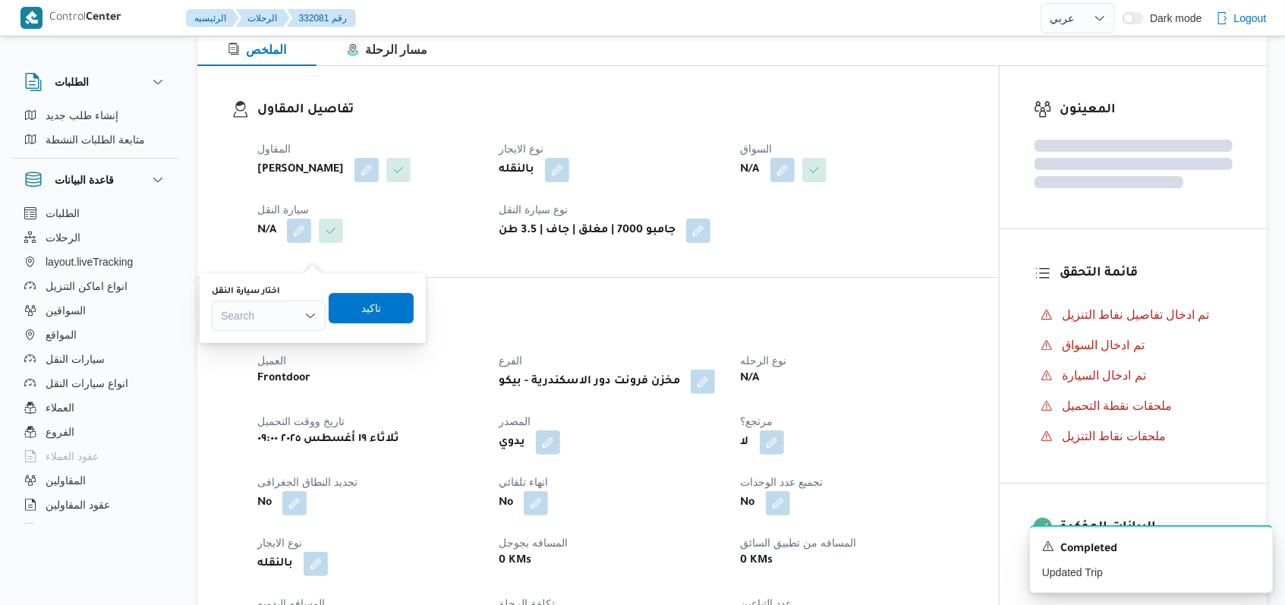
click at [271, 328] on div "Search" at bounding box center [269, 316] width 114 height 30
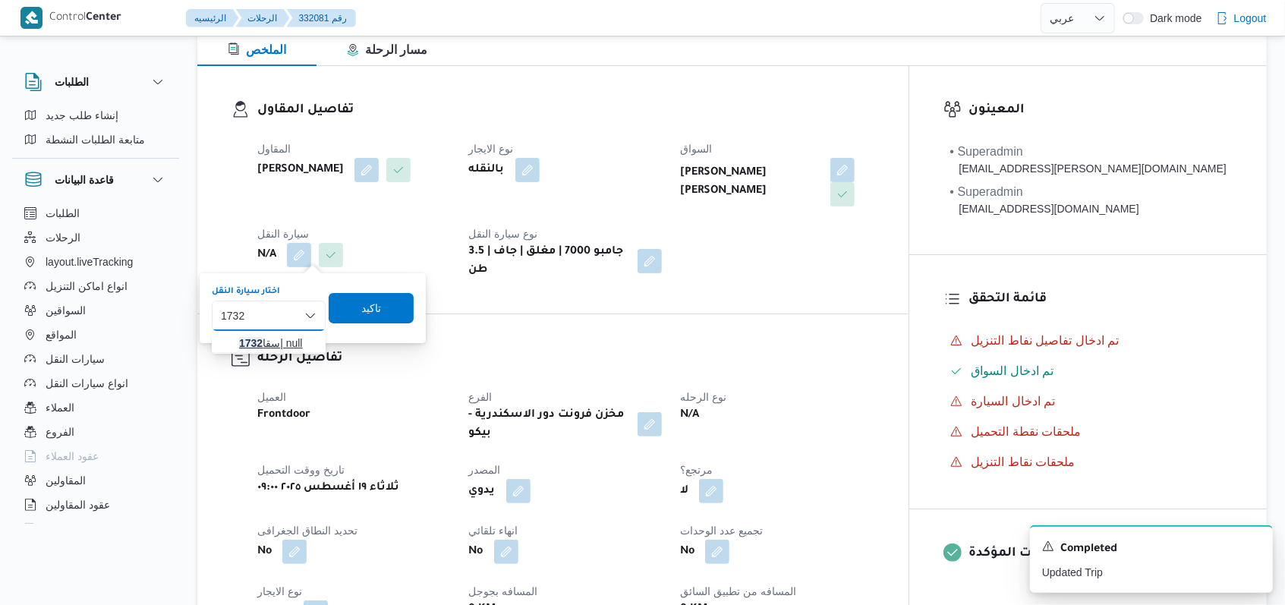
type input "1732"
click at [288, 342] on span "سقا 1732 | null" at bounding box center [277, 343] width 77 height 18
click at [371, 307] on span "تاكيد" at bounding box center [381, 307] width 20 height 18
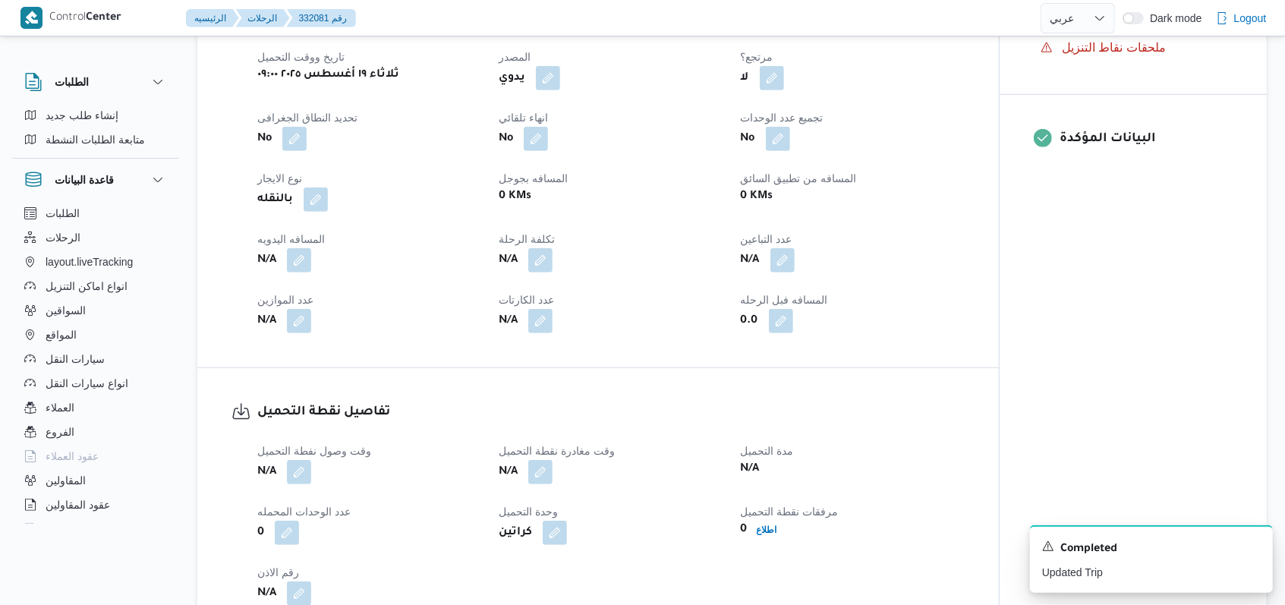
scroll to position [740, 0]
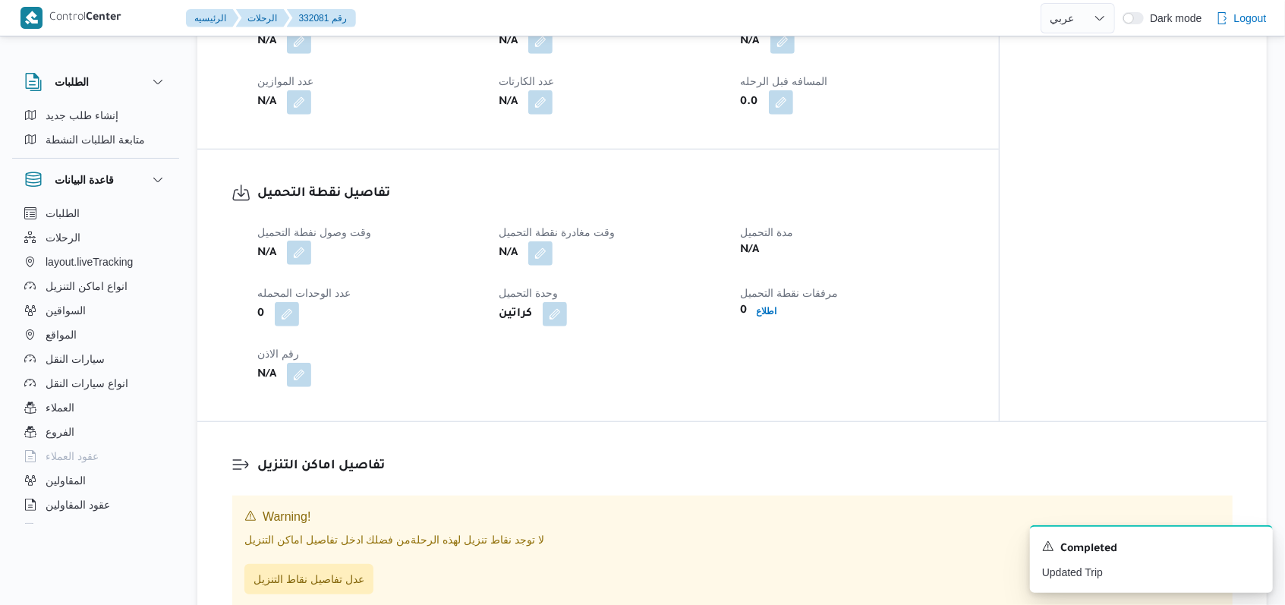
click at [307, 260] on button "button" at bounding box center [299, 253] width 24 height 24
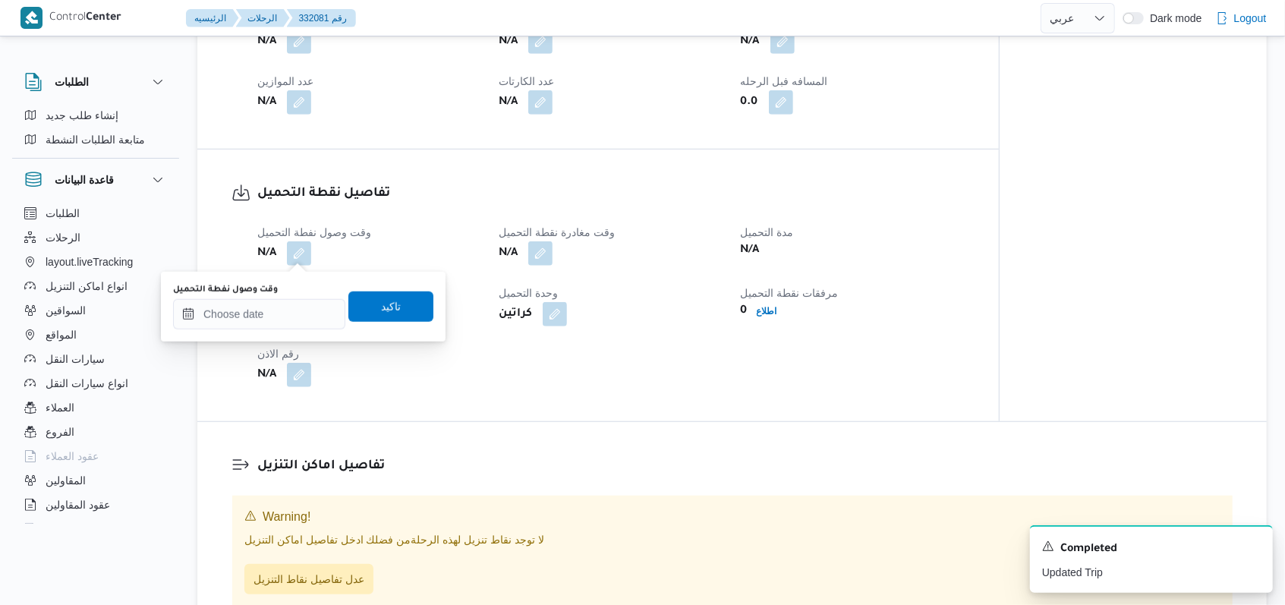
click at [288, 314] on body "Control Center الرئيسيه الرحلات 332081 رقم English عربي Dark mode Logout الطلبا…" at bounding box center [642, 337] width 1285 height 2154
click at [291, 309] on input "وقت وصول نفطة التحميل" at bounding box center [259, 314] width 172 height 30
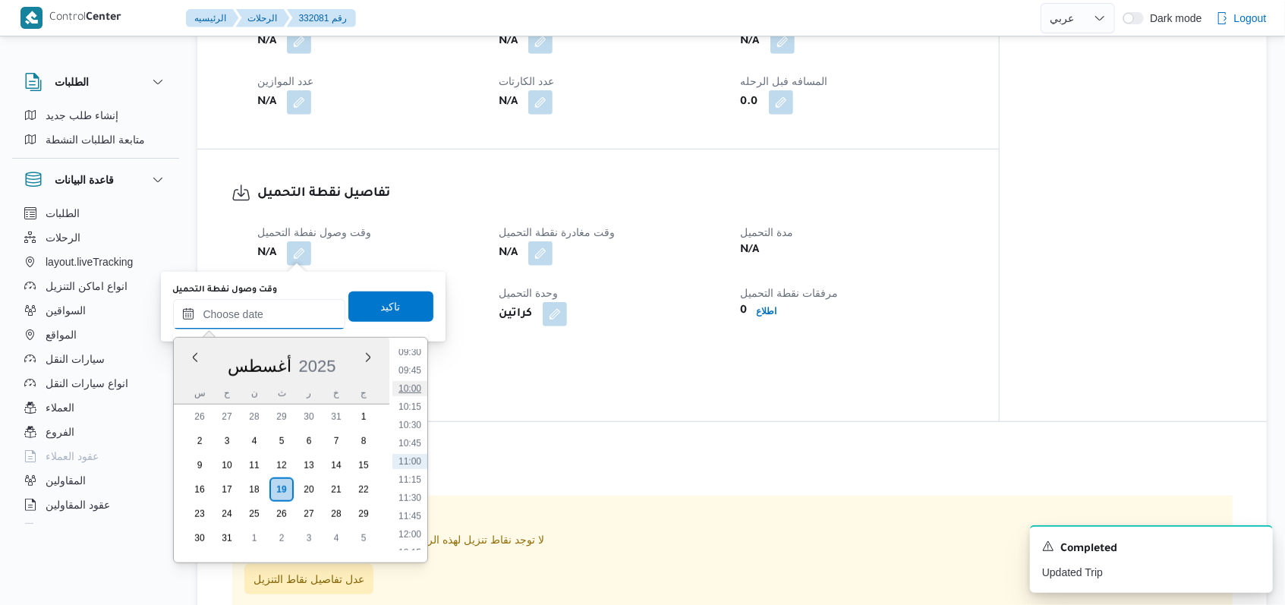
scroll to position [596, 0]
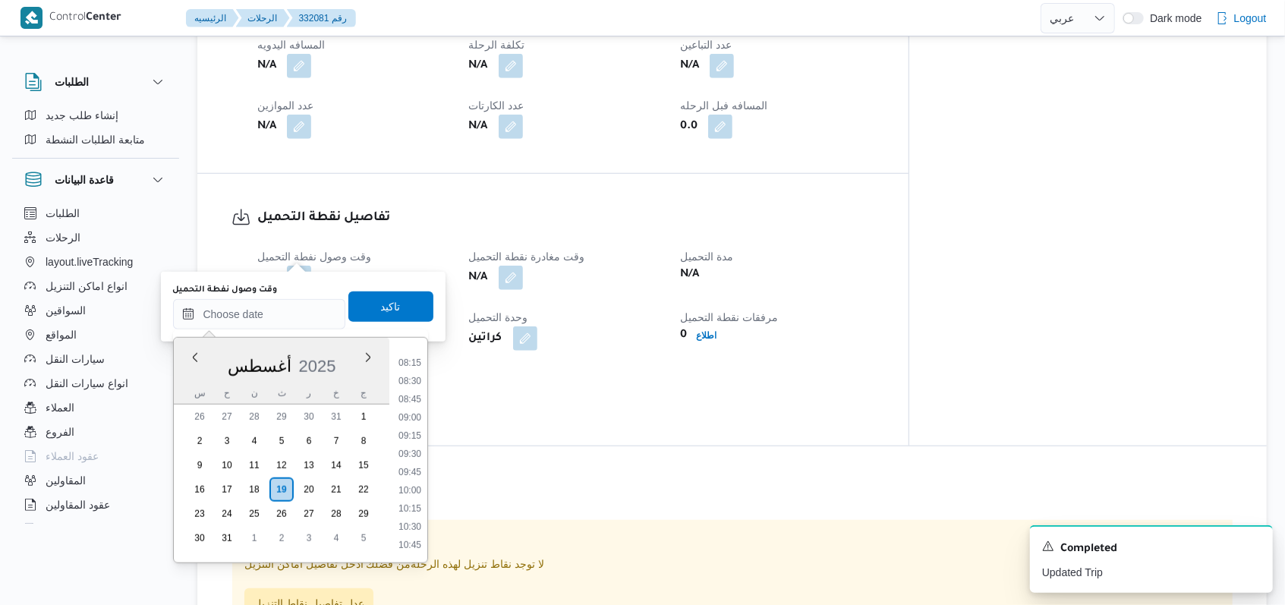
click at [422, 450] on li "09:30" at bounding box center [409, 453] width 35 height 15
type input "١٩/٠٨/٢٠٢٥ ٠٩:٣٠"
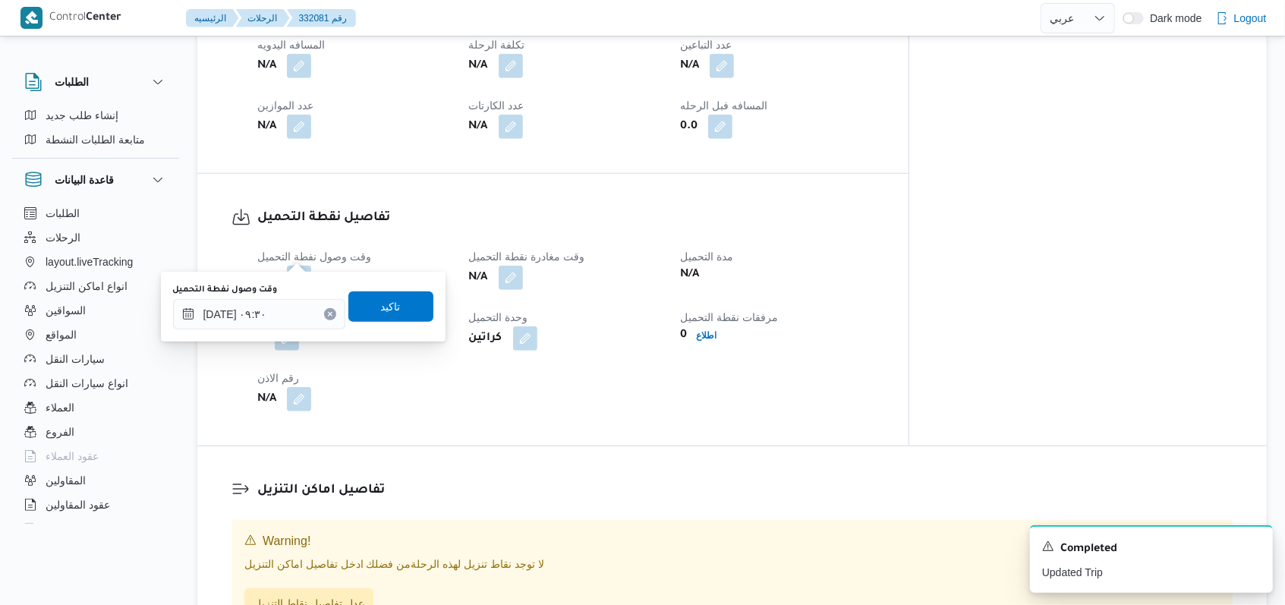
click at [401, 343] on div "وقت وصول نفطة التحميل N/A وقت مغادرة نقطة التحميل N/A مدة التحميل N/A عدد الوحد…" at bounding box center [609, 305] width 723 height 182
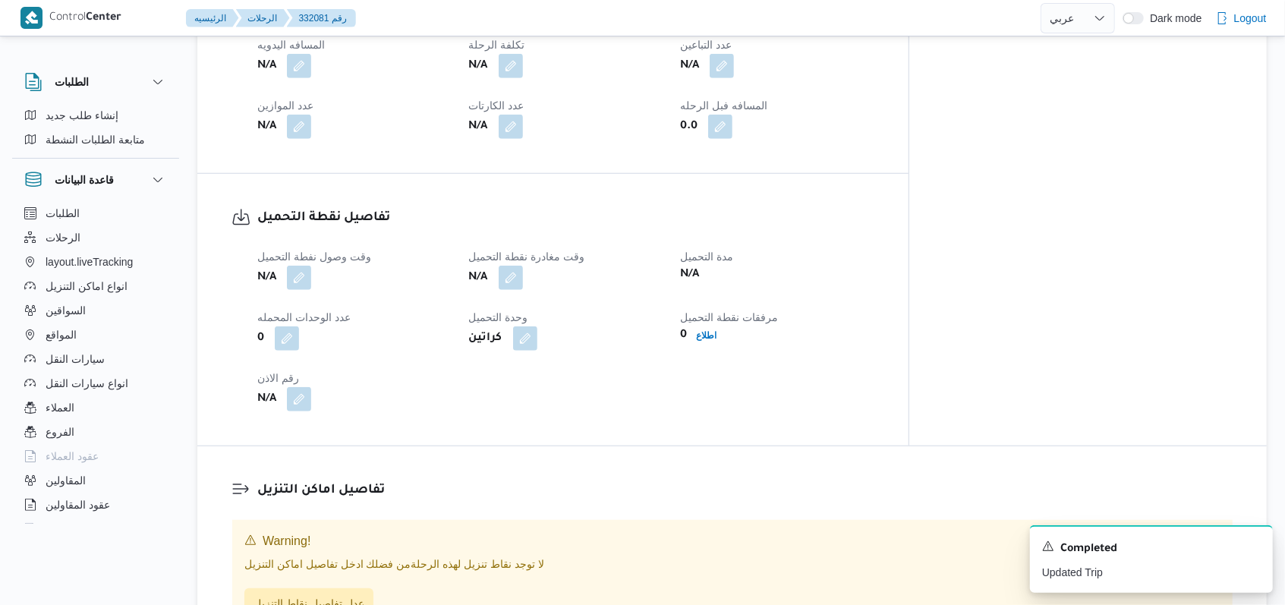
click at [408, 319] on div "0" at bounding box center [368, 314] width 225 height 27
click at [302, 250] on button "button" at bounding box center [299, 253] width 24 height 24
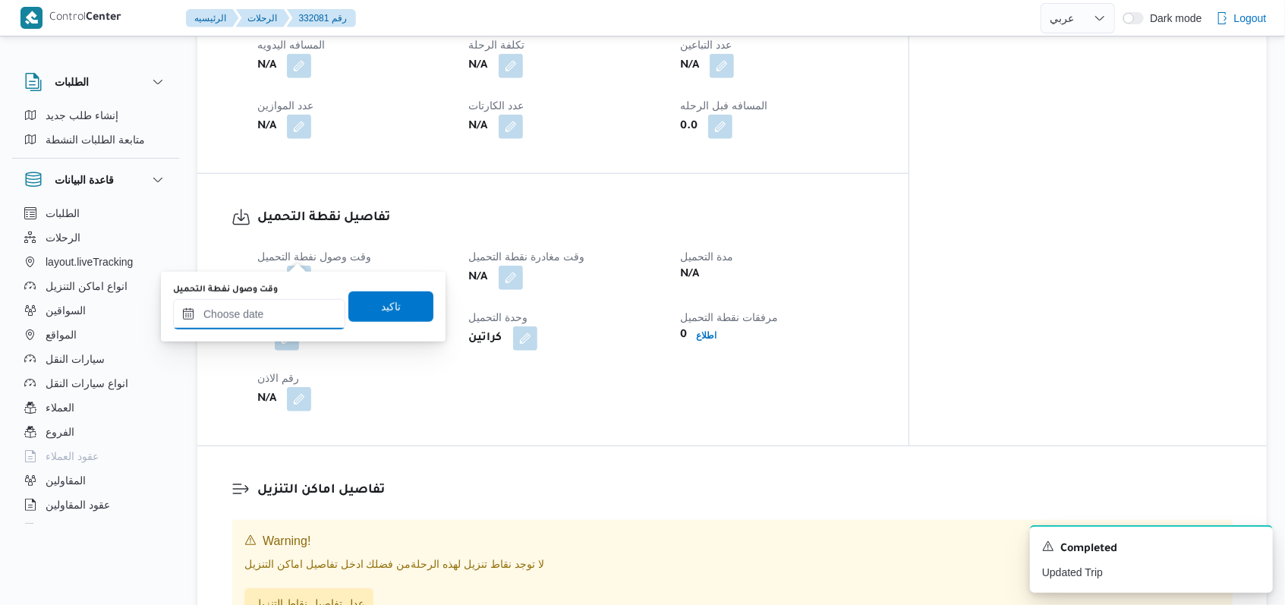
click at [285, 304] on input "وقت وصول نفطة التحميل" at bounding box center [259, 314] width 172 height 30
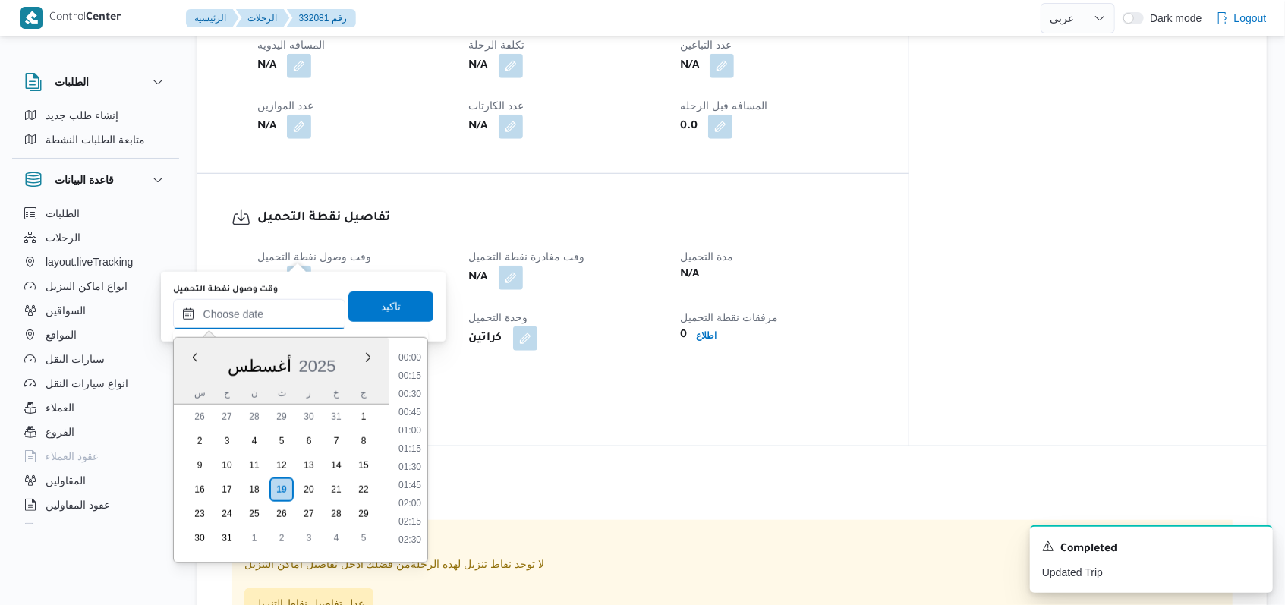
scroll to position [697, 0]
click at [411, 352] on li "09:30" at bounding box center [409, 352] width 35 height 15
type input "١٩/٠٨/٢٠٢٥ ٠٩:٣٠"
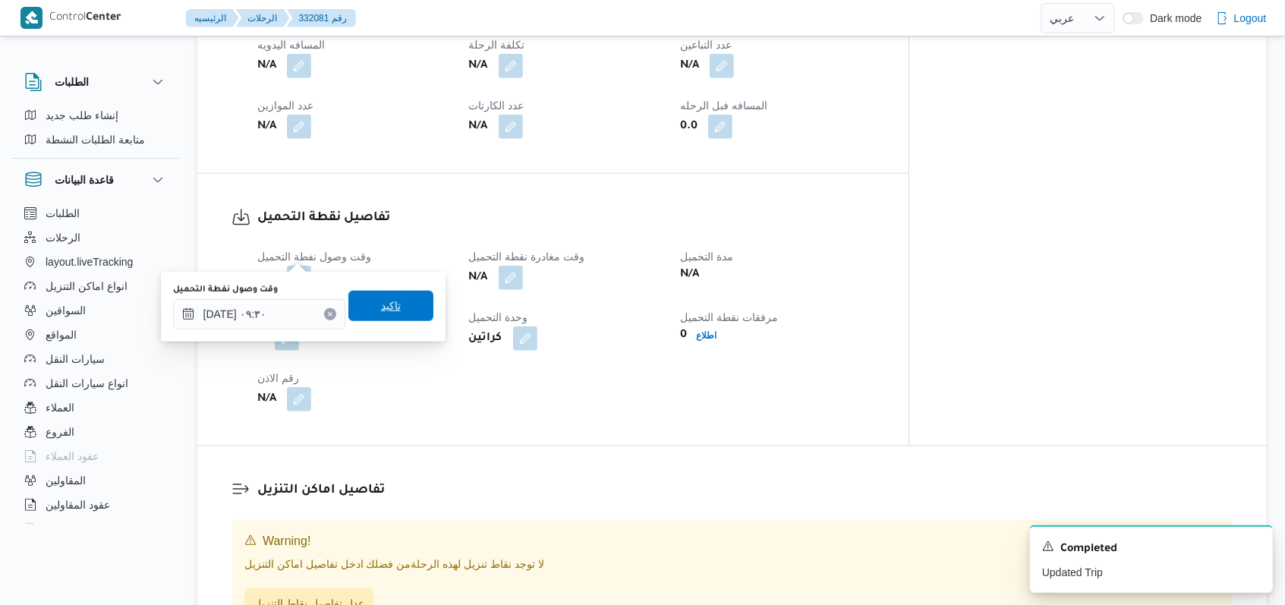
click at [405, 316] on span "تاكيد" at bounding box center [390, 306] width 85 height 30
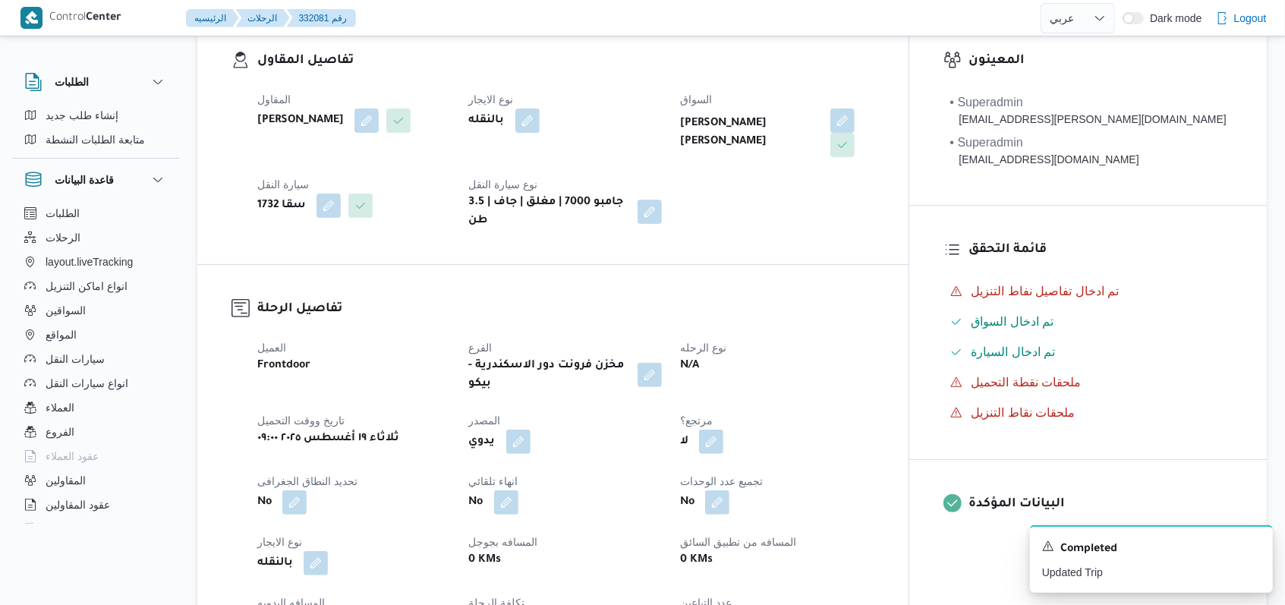
scroll to position [31, 0]
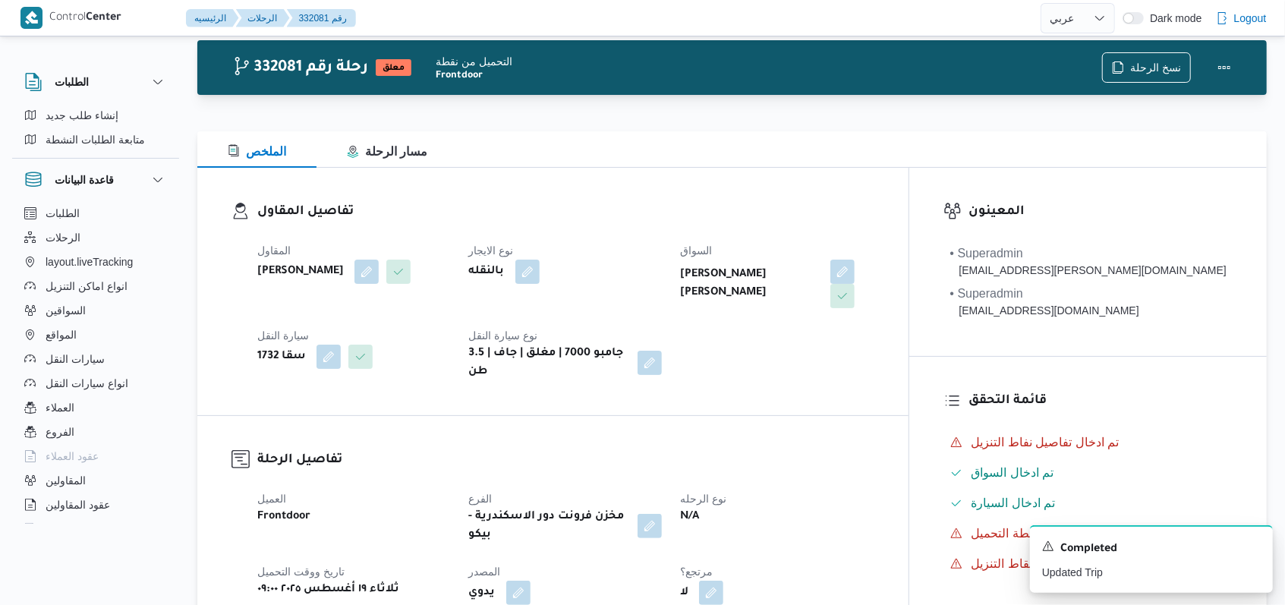
select select "ar"
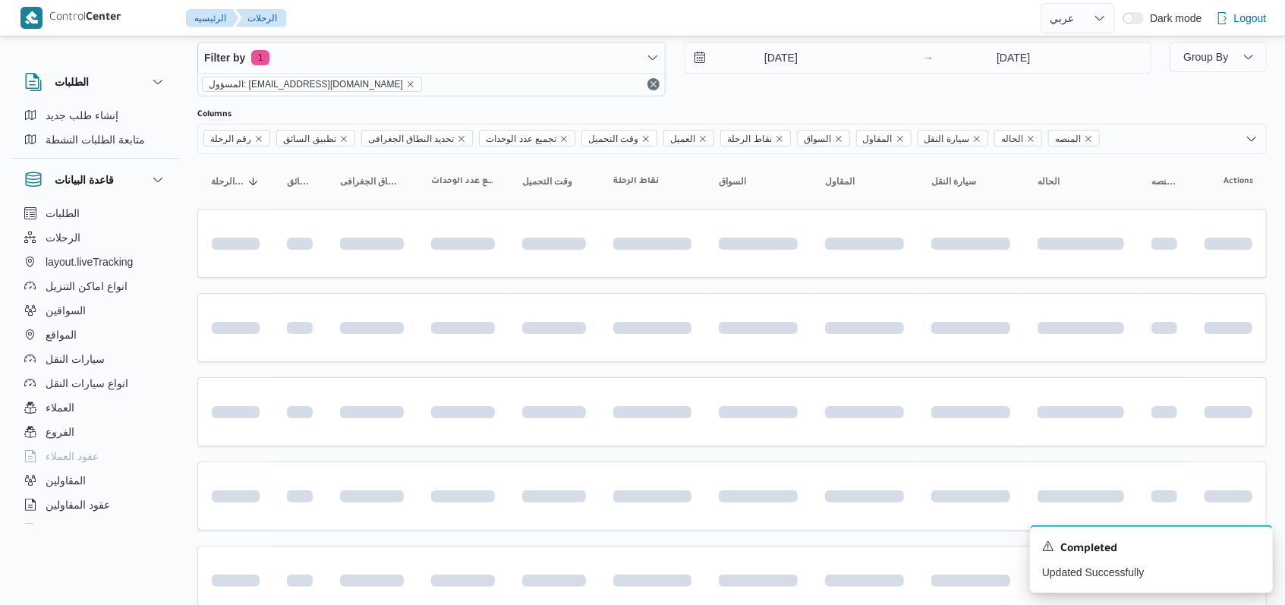
scroll to position [133, 0]
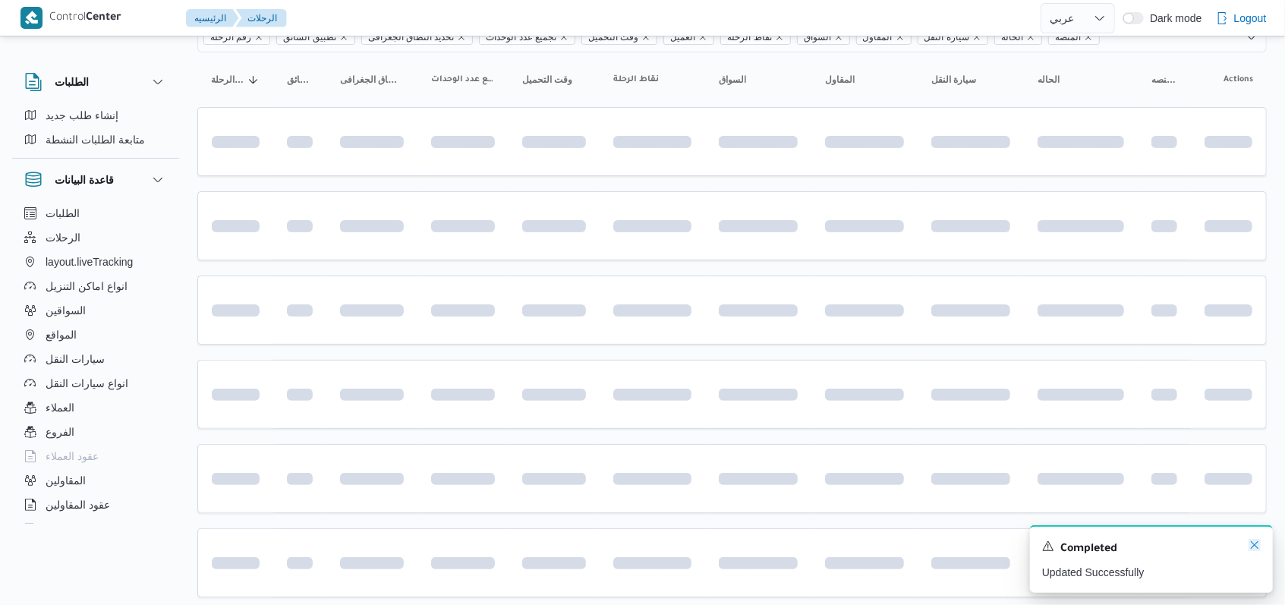
click at [531, 543] on icon "Dismiss toast" at bounding box center [1254, 545] width 12 height 12
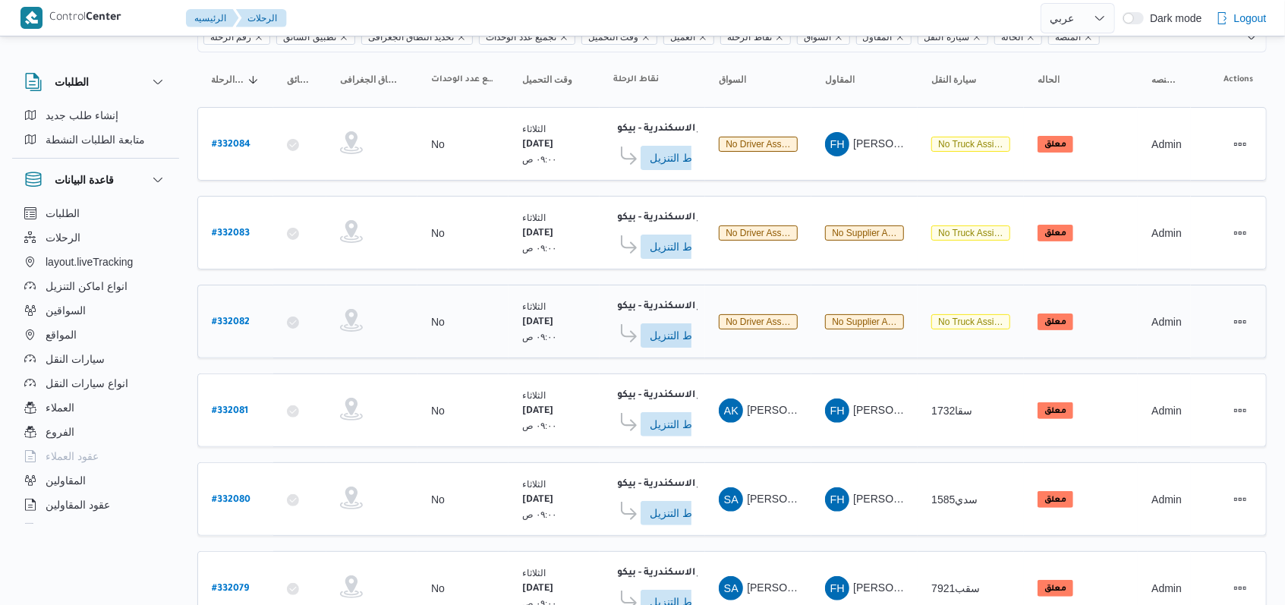
click at [238, 317] on b "# 332082" at bounding box center [231, 322] width 38 height 11
select select "ar"
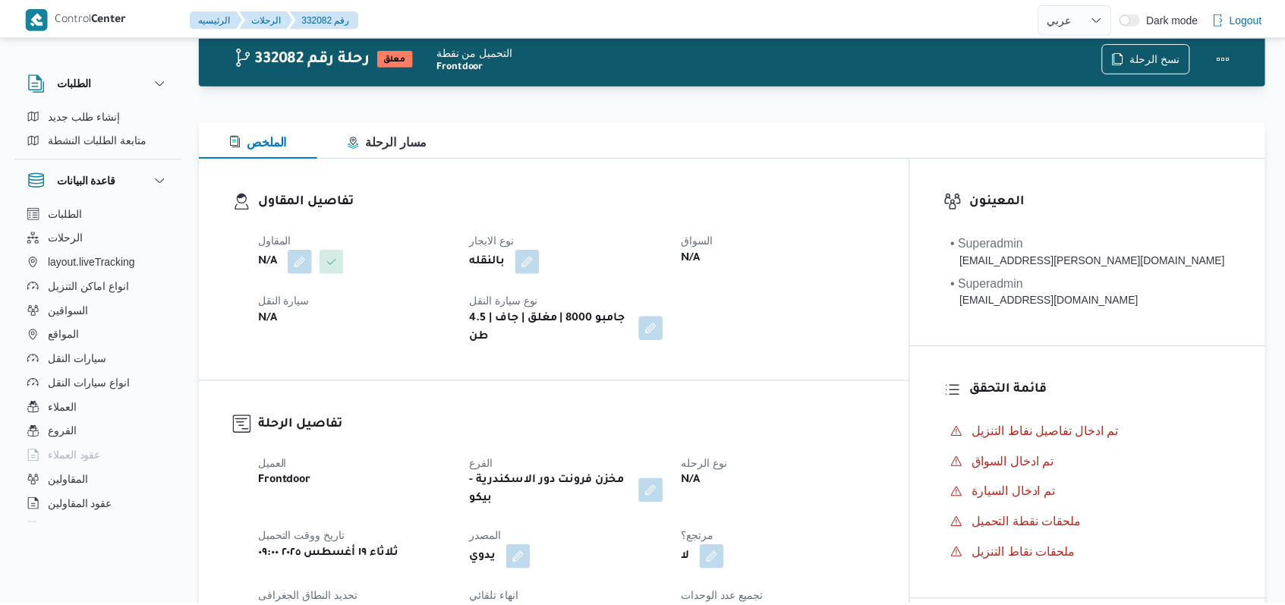
scroll to position [133, 0]
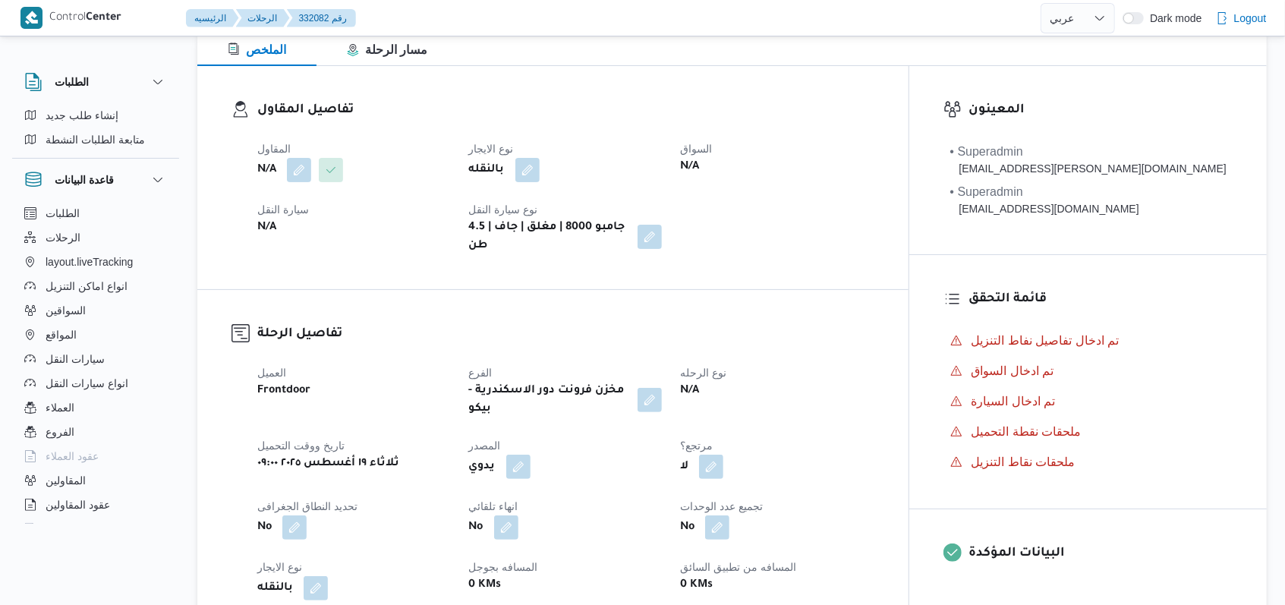
click at [313, 168] on span at bounding box center [327, 170] width 32 height 24
click at [294, 181] on button "button" at bounding box center [299, 169] width 24 height 24
click at [291, 233] on div "Search" at bounding box center [269, 231] width 114 height 30
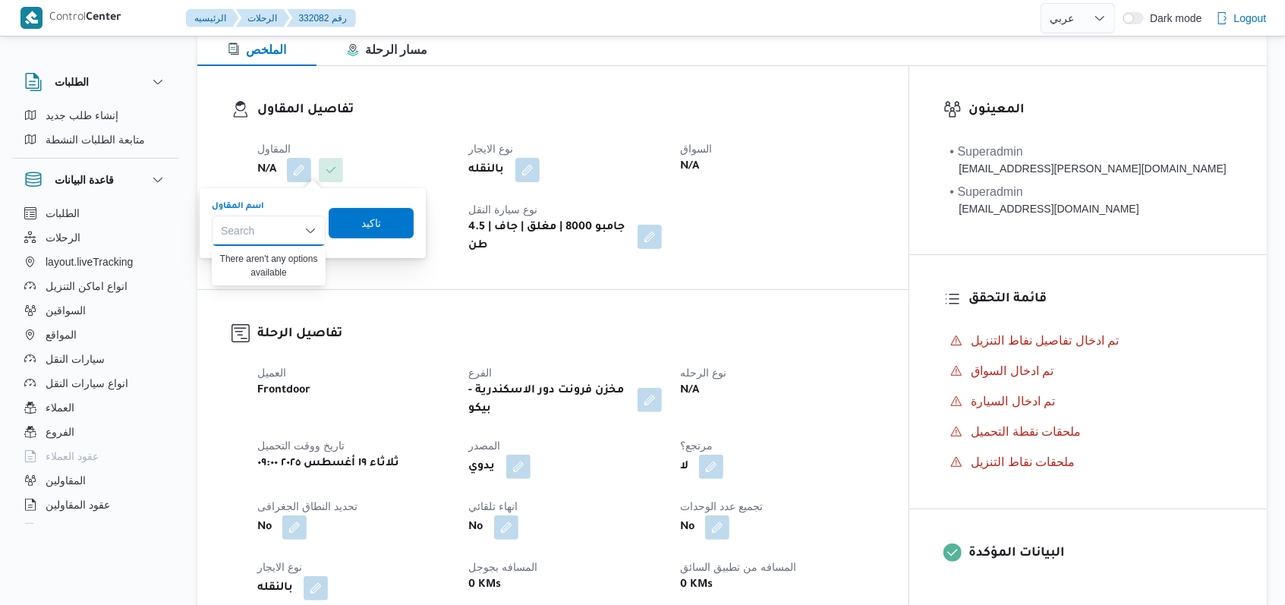
paste input "فتحى حسن جلال ابو الحسن شركه تربو"
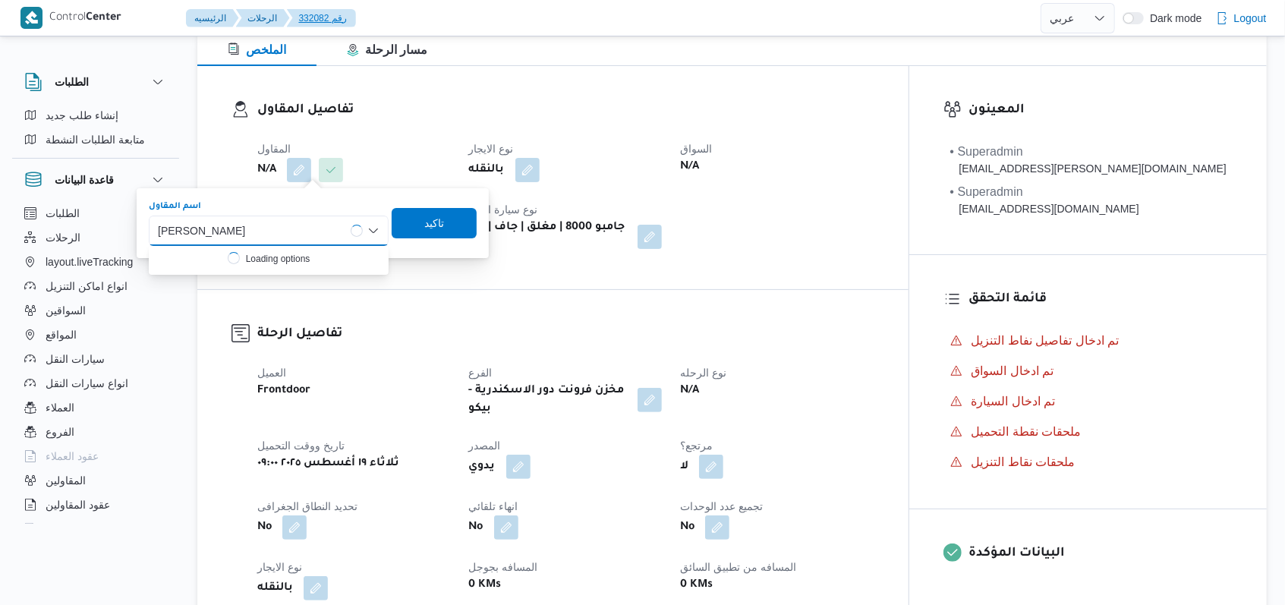
type input "فتحى حسن جلال ابو الحسن شركه تربو"
click at [308, 249] on span "فتحى حسن جلال ابو الحسن شركه تربو" at bounding box center [277, 258] width 187 height 18
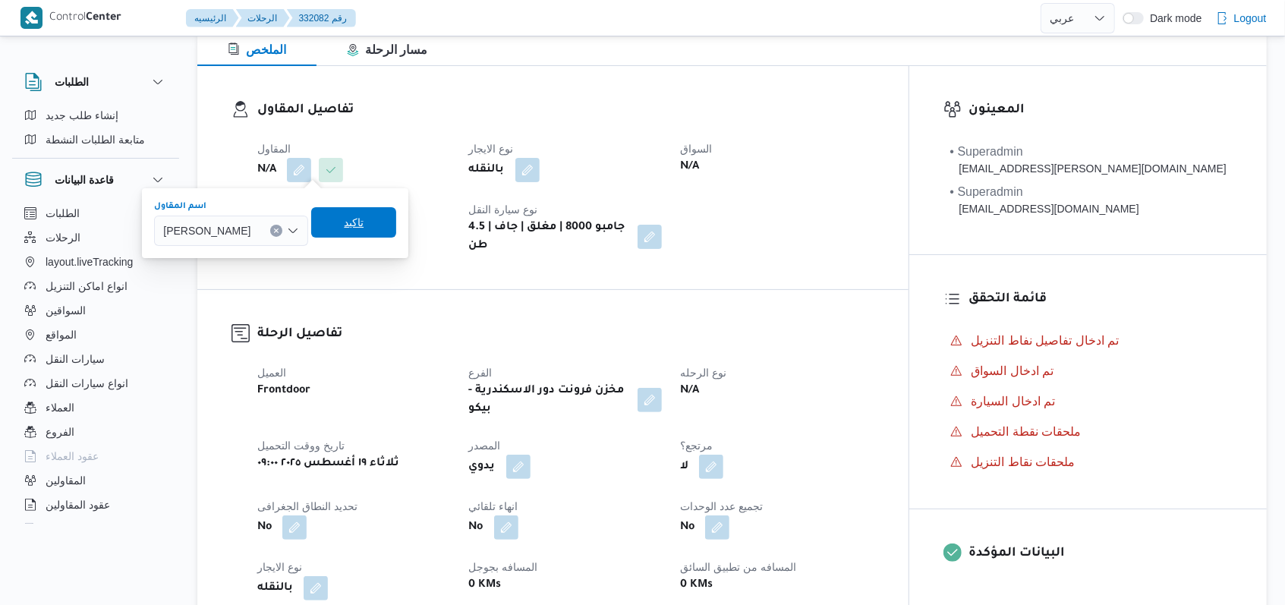
click at [422, 235] on span "تاكيد" at bounding box center [379, 222] width 85 height 30
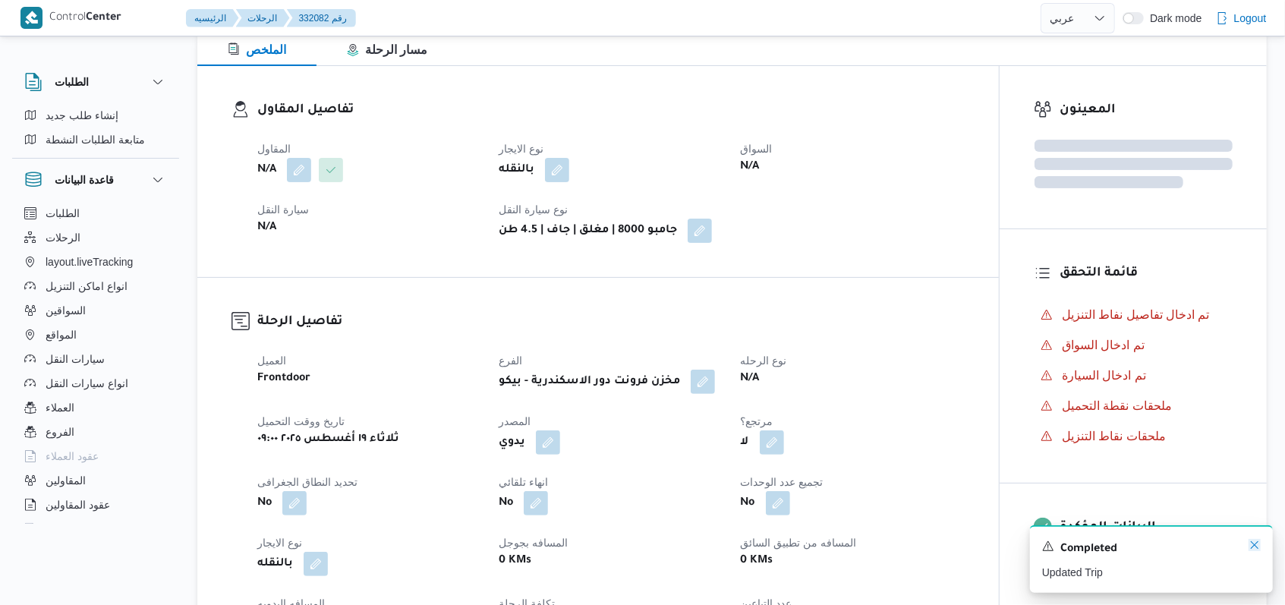
click at [531, 543] on icon "Dismiss toast" at bounding box center [1254, 545] width 12 height 12
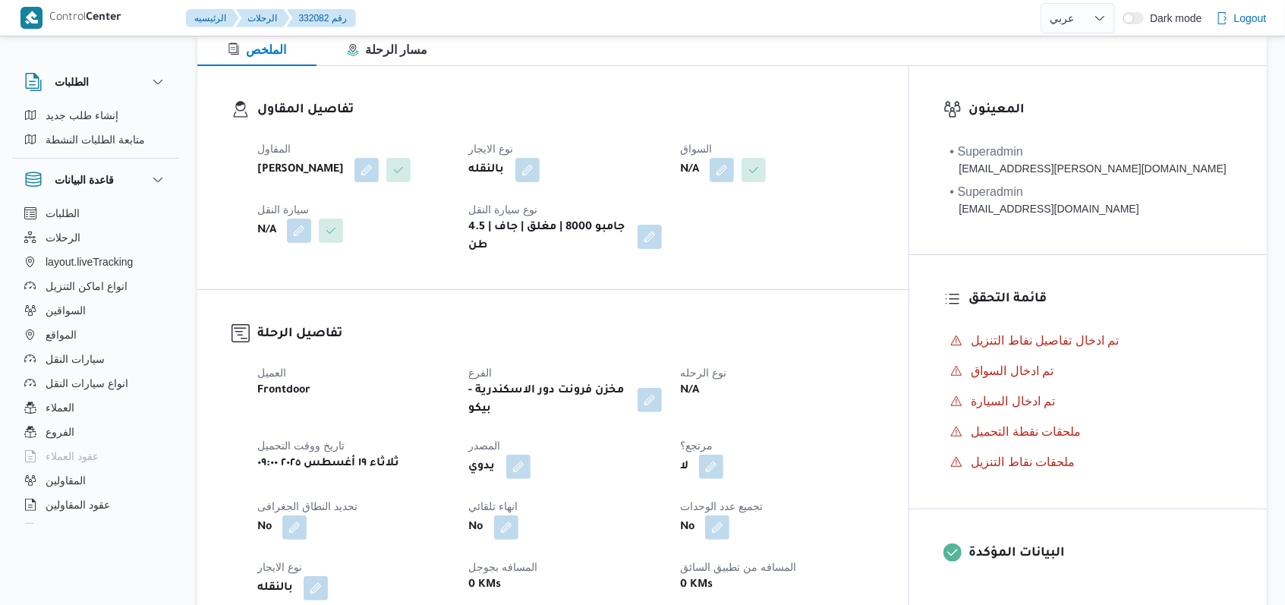
click at [531, 330] on div "تفاصيل الرحلة العميل Frontdoor الفرع مخزن فرونت دور الاسكندرية - بيكو نوع الرحل…" at bounding box center [596, 505] width 798 height 454
click at [531, 178] on button "button" at bounding box center [780, 169] width 24 height 24
click at [531, 222] on div "Search" at bounding box center [752, 231] width 114 height 30
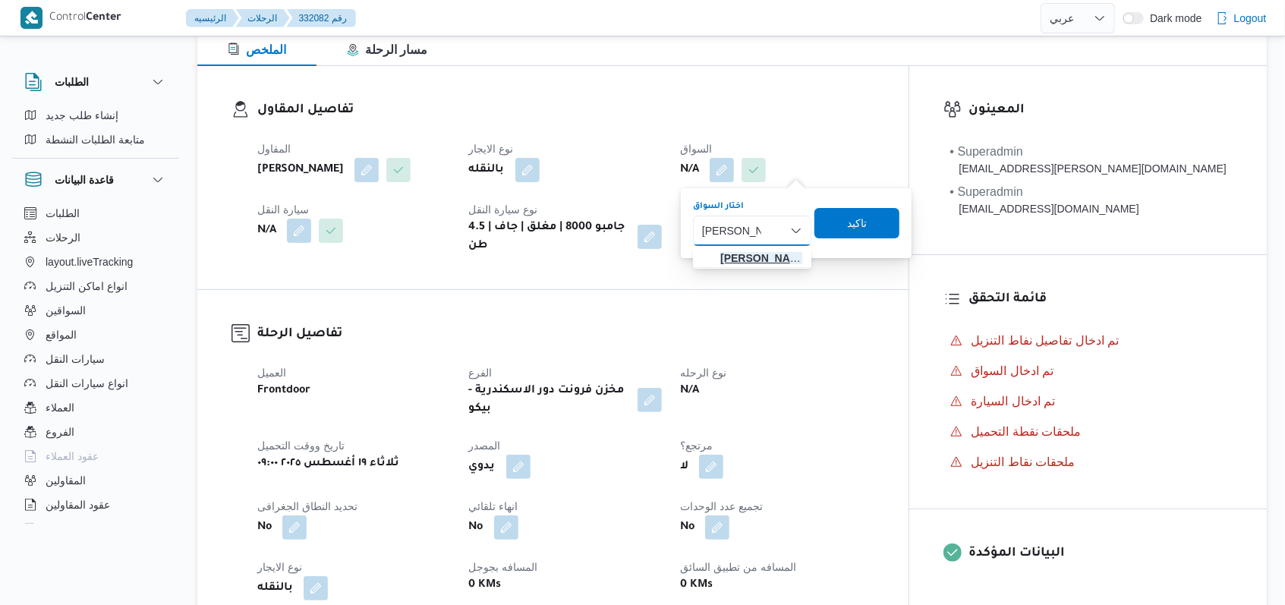
type input "محمد صديق"
click at [531, 249] on span "محمد صديق عبدالهادى الشافعى" at bounding box center [761, 258] width 82 height 18
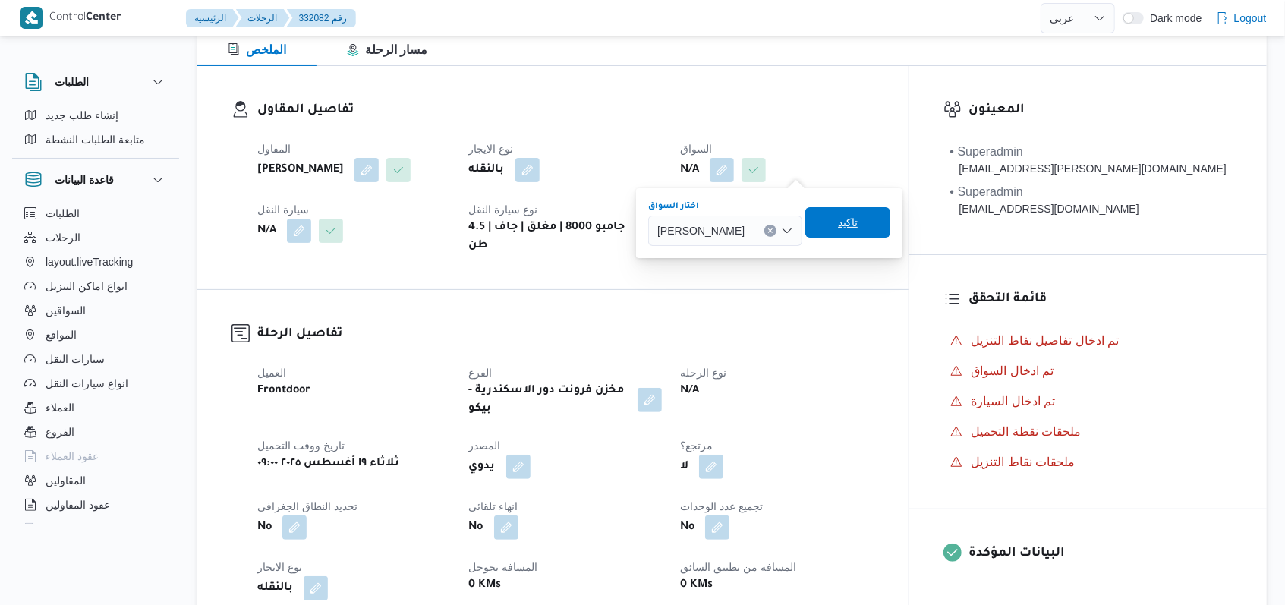
click at [531, 218] on span "تاكيد" at bounding box center [938, 222] width 20 height 18
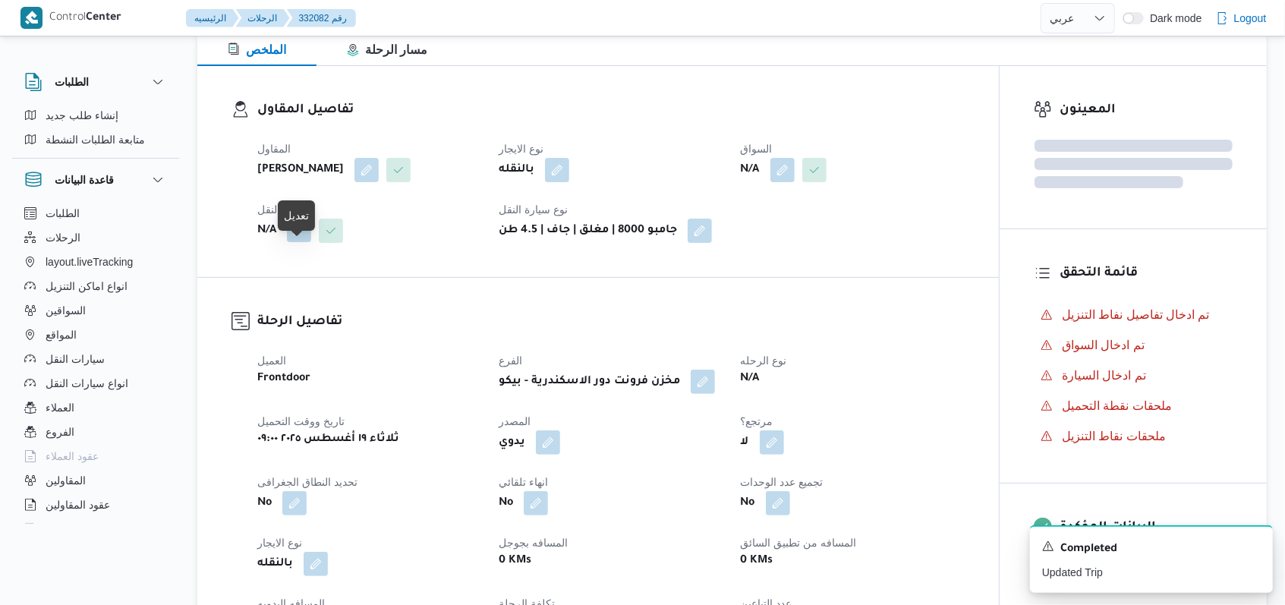
click at [307, 242] on button "button" at bounding box center [299, 230] width 24 height 24
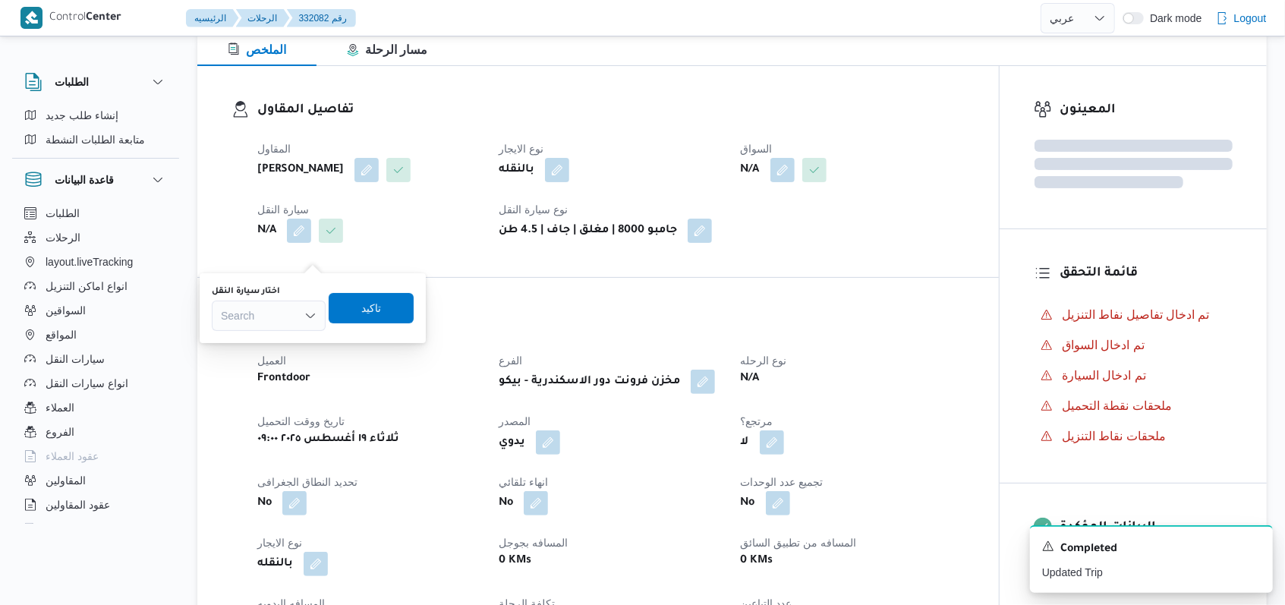
click at [297, 313] on div "Search" at bounding box center [269, 316] width 114 height 30
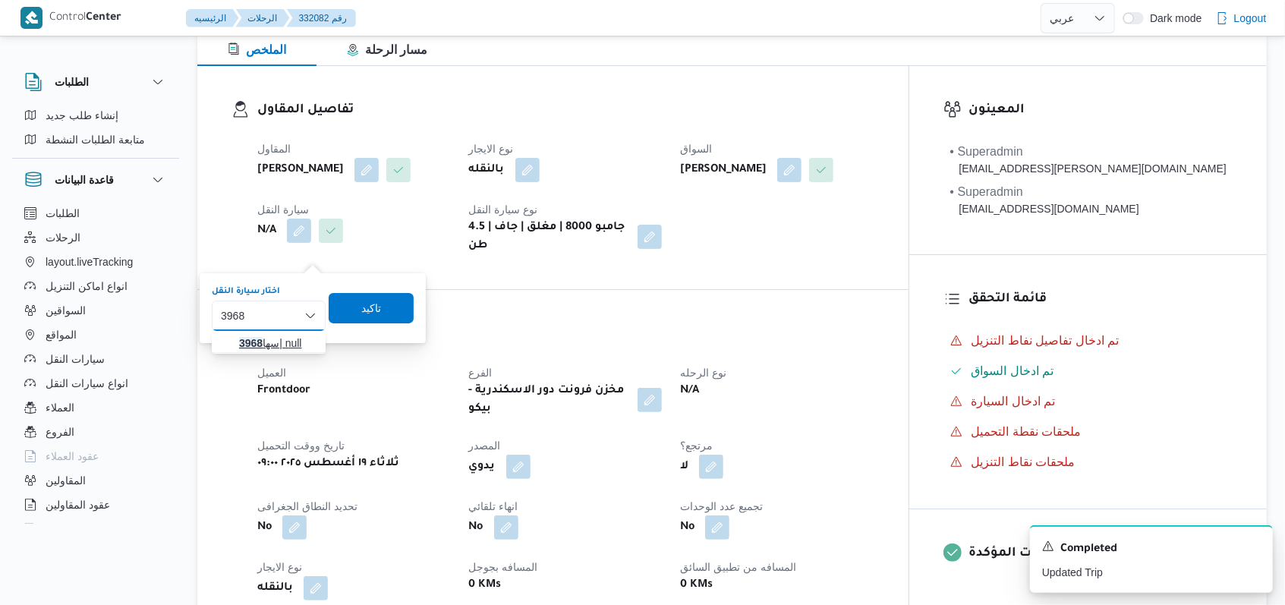
type input "3968"
click at [290, 346] on span "سها 3968 | null" at bounding box center [277, 343] width 77 height 18
click at [389, 307] on span "تاكيد" at bounding box center [380, 308] width 20 height 18
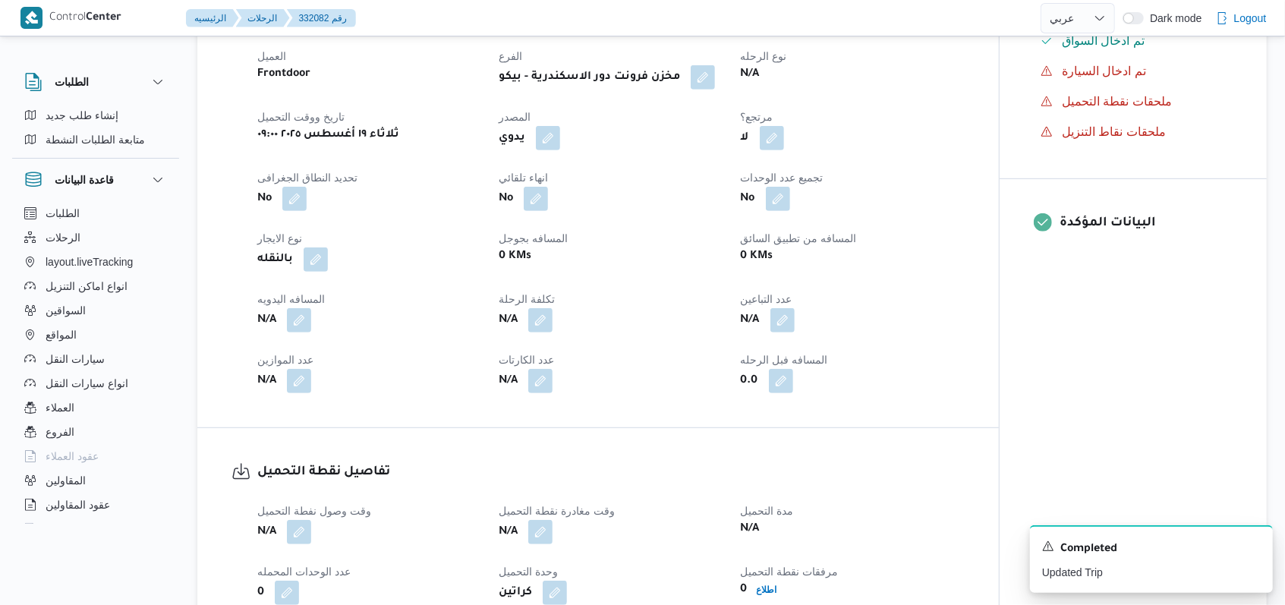
scroll to position [537, 0]
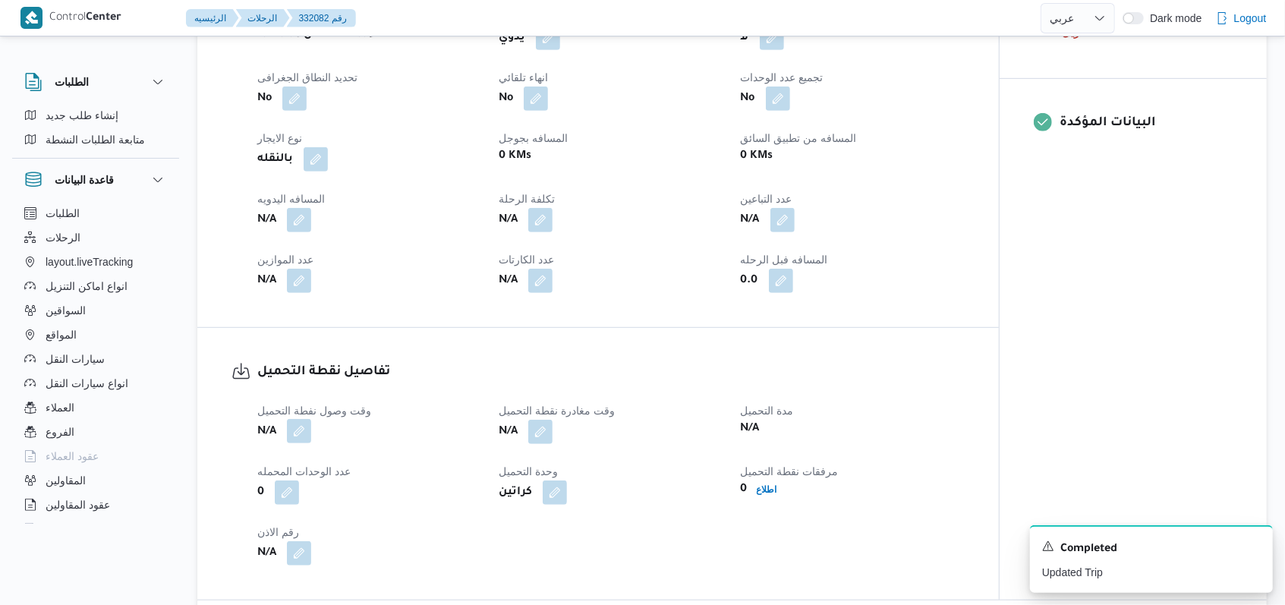
click at [298, 452] on button "button" at bounding box center [299, 455] width 24 height 24
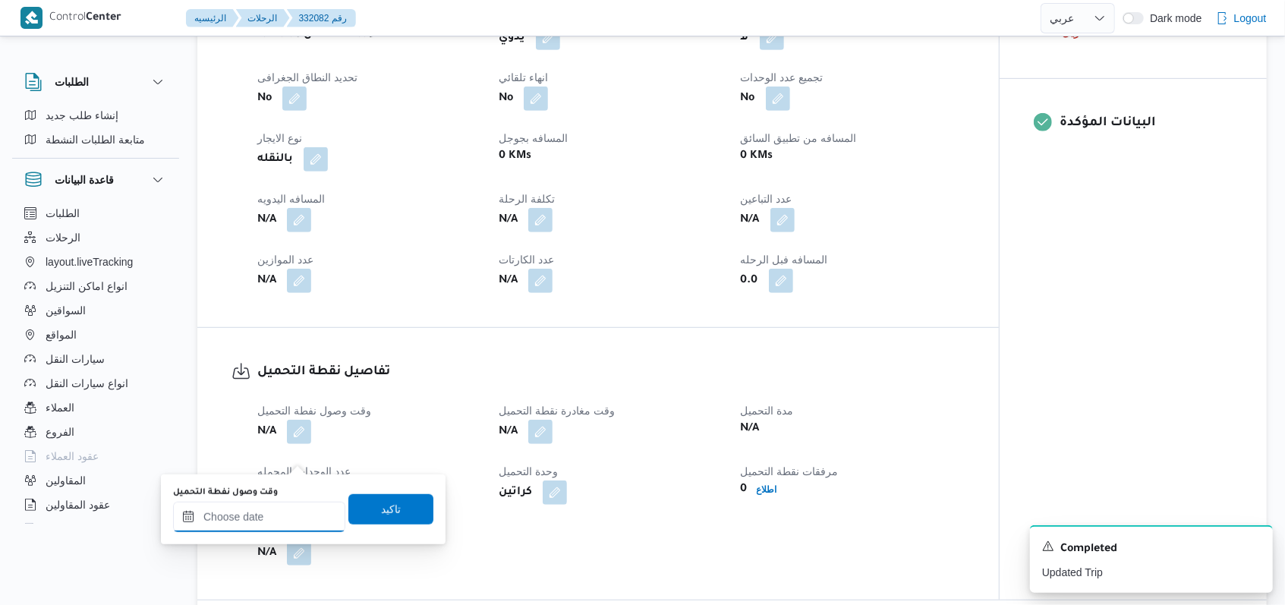
click at [294, 502] on div at bounding box center [259, 517] width 172 height 30
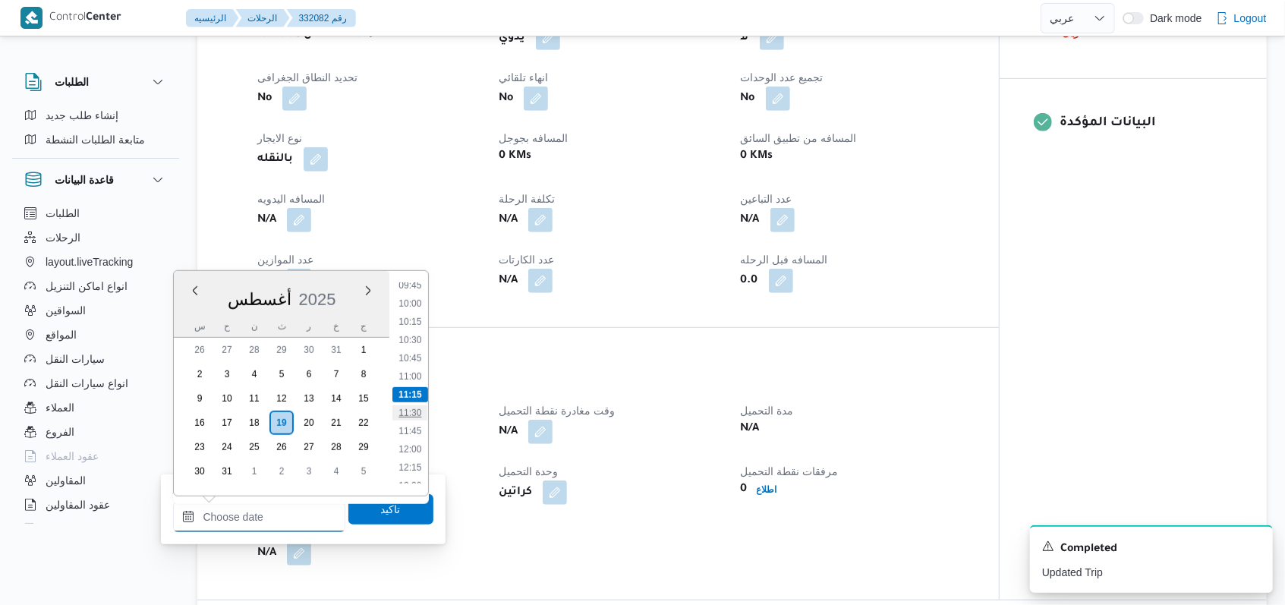
scroll to position [614, 0]
click at [413, 357] on ul "00:00 00:15 00:30 00:45 01:00 01:15 01:30 01:45 02:00 02:15 02:30 02:45 03:00 0…" at bounding box center [410, 383] width 36 height 200
click at [413, 361] on li "09:30" at bounding box center [409, 368] width 35 height 15
type input "١٩/٠٨/٢٠٢٥ ٠٩:٣٠"
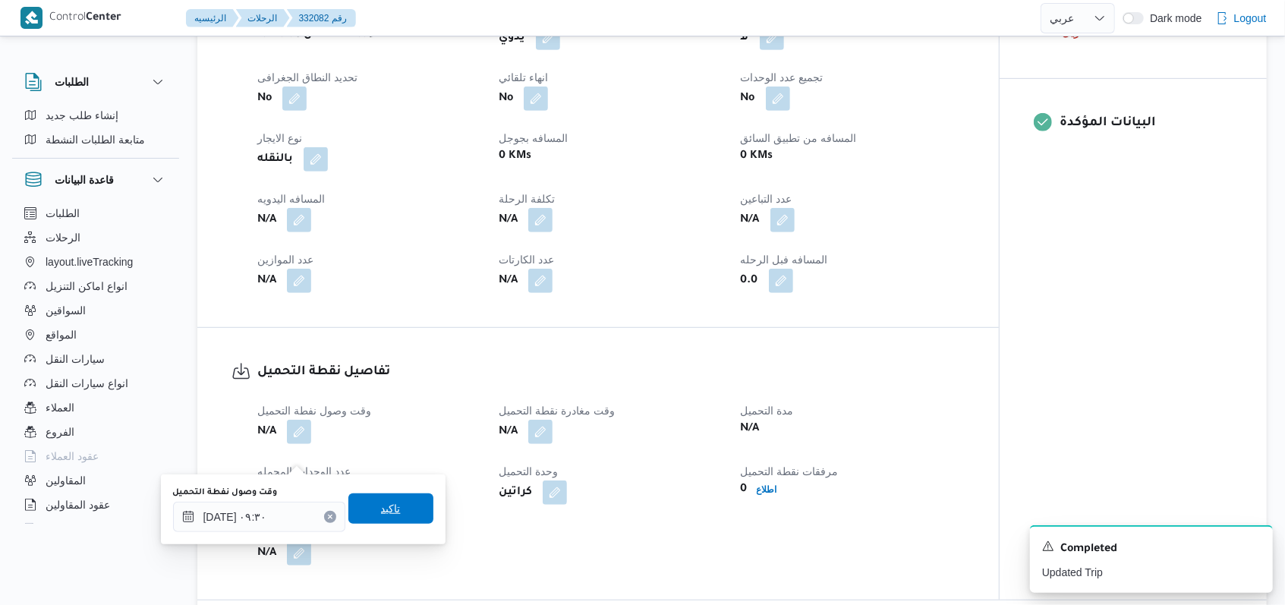
click at [409, 502] on span "تاكيد" at bounding box center [390, 508] width 85 height 30
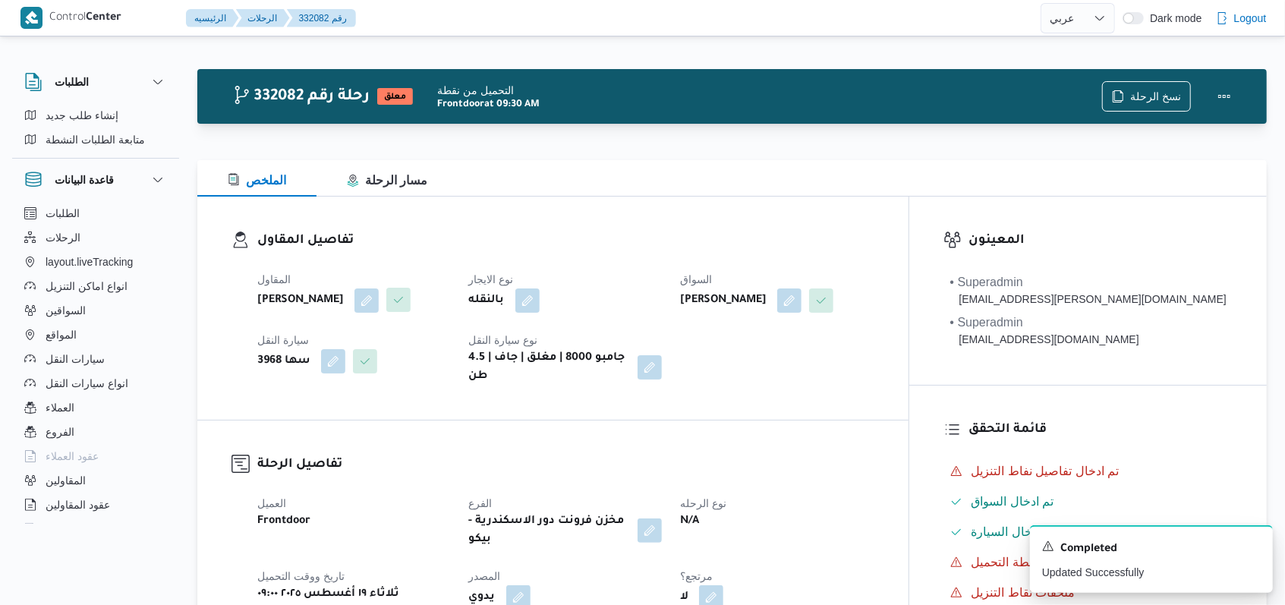
scroll to position [0, 0]
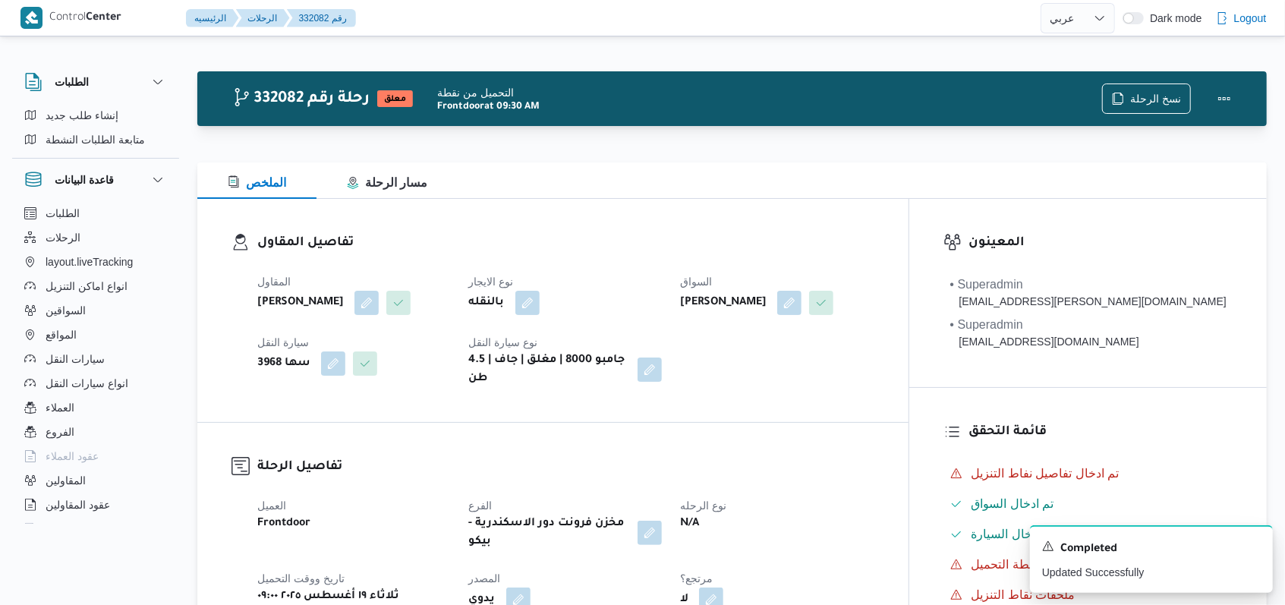
select select "ar"
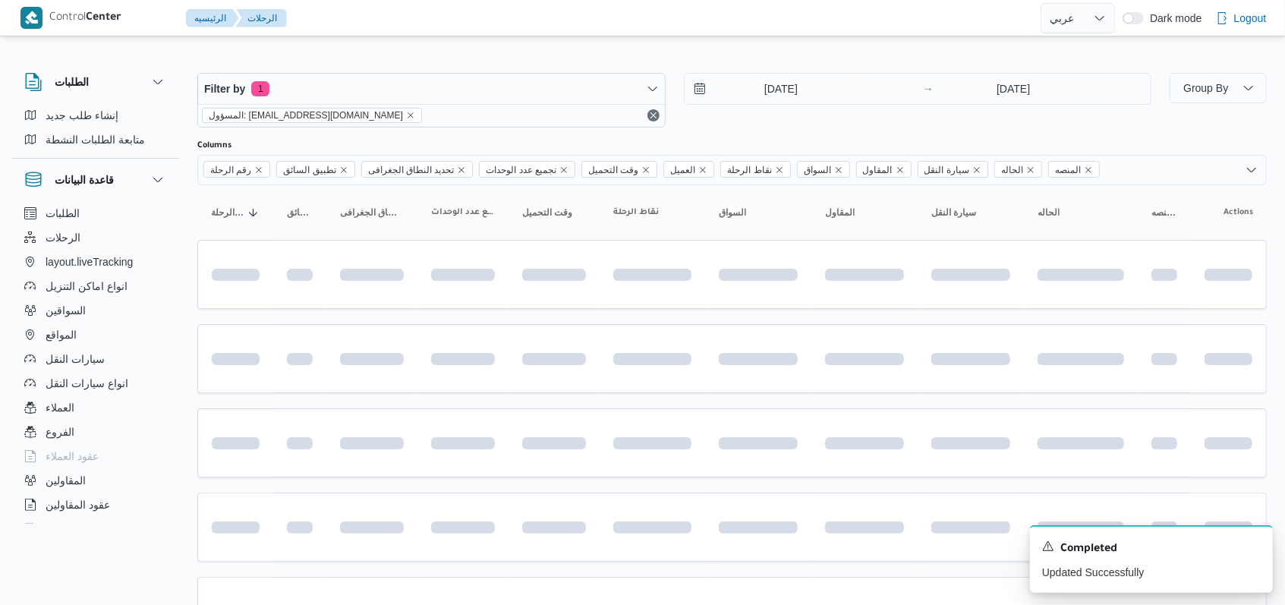
scroll to position [133, 0]
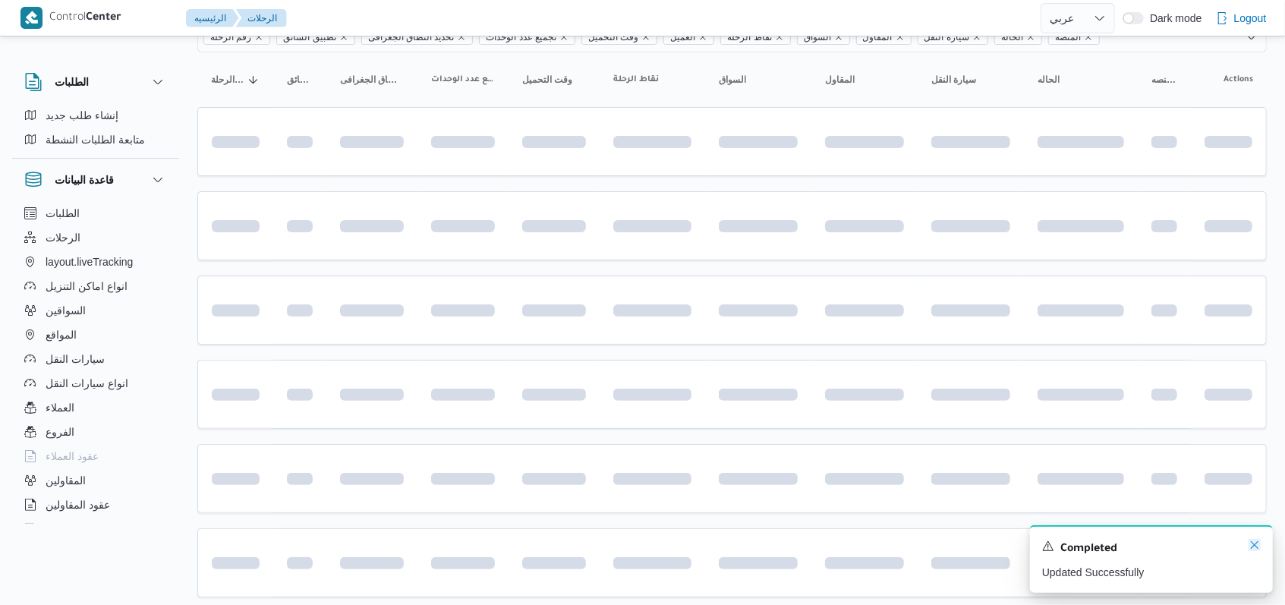
click at [531, 543] on icon "Dismiss toast" at bounding box center [1254, 545] width 12 height 12
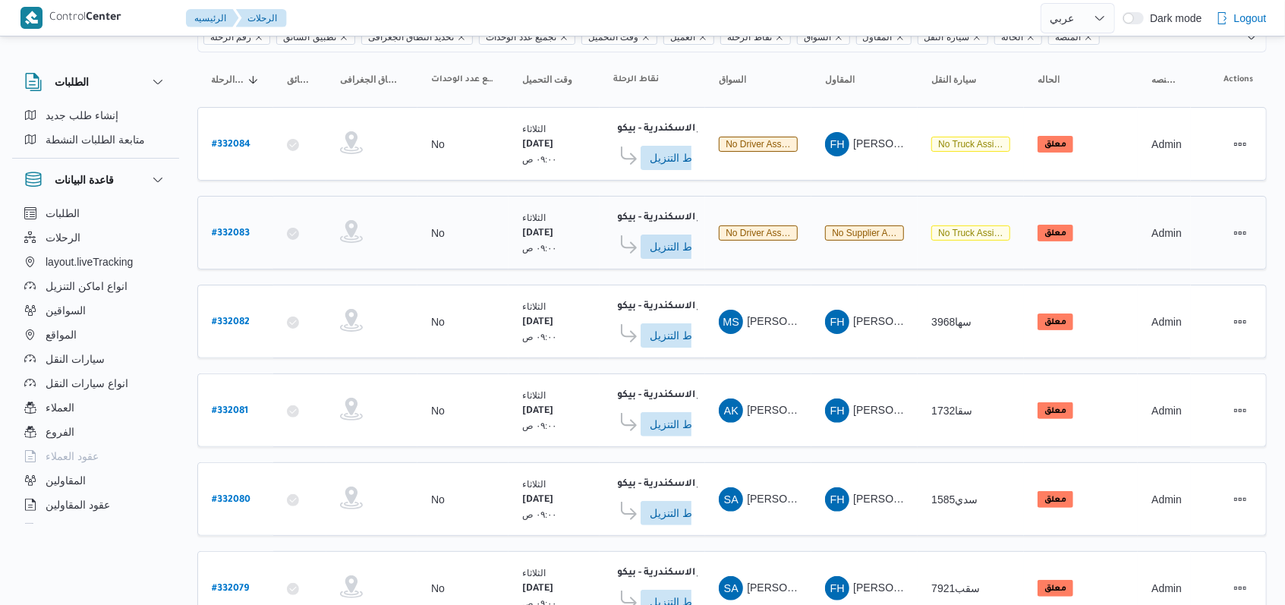
click at [237, 231] on b "# 332083" at bounding box center [231, 233] width 38 height 11
select select "ar"
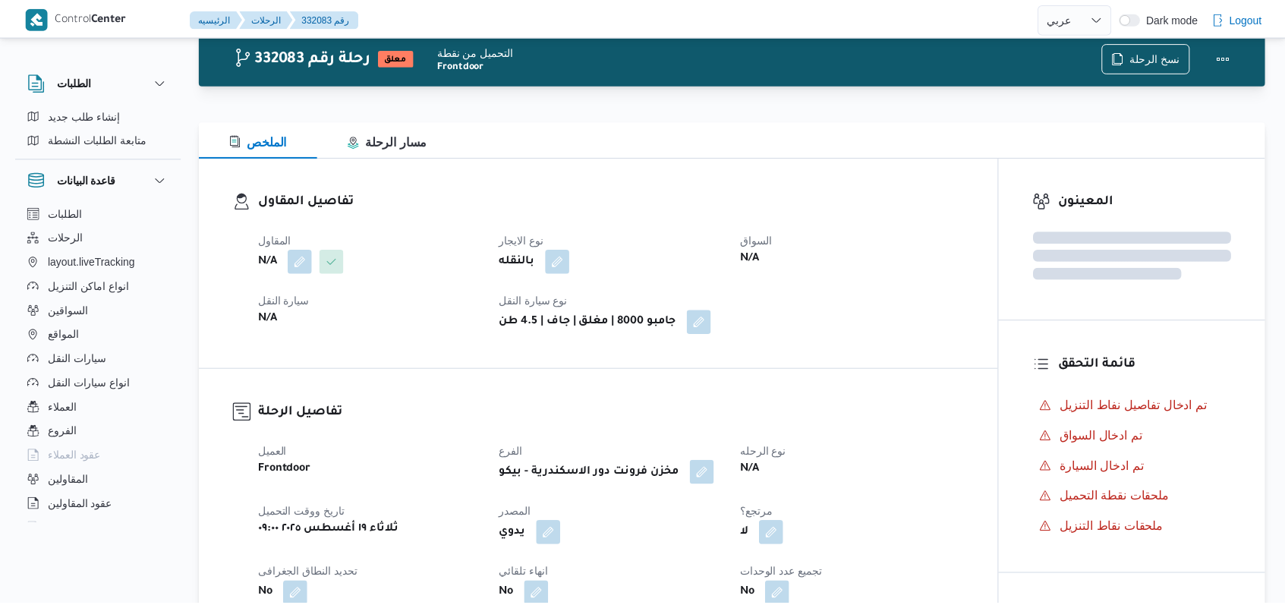
scroll to position [133, 0]
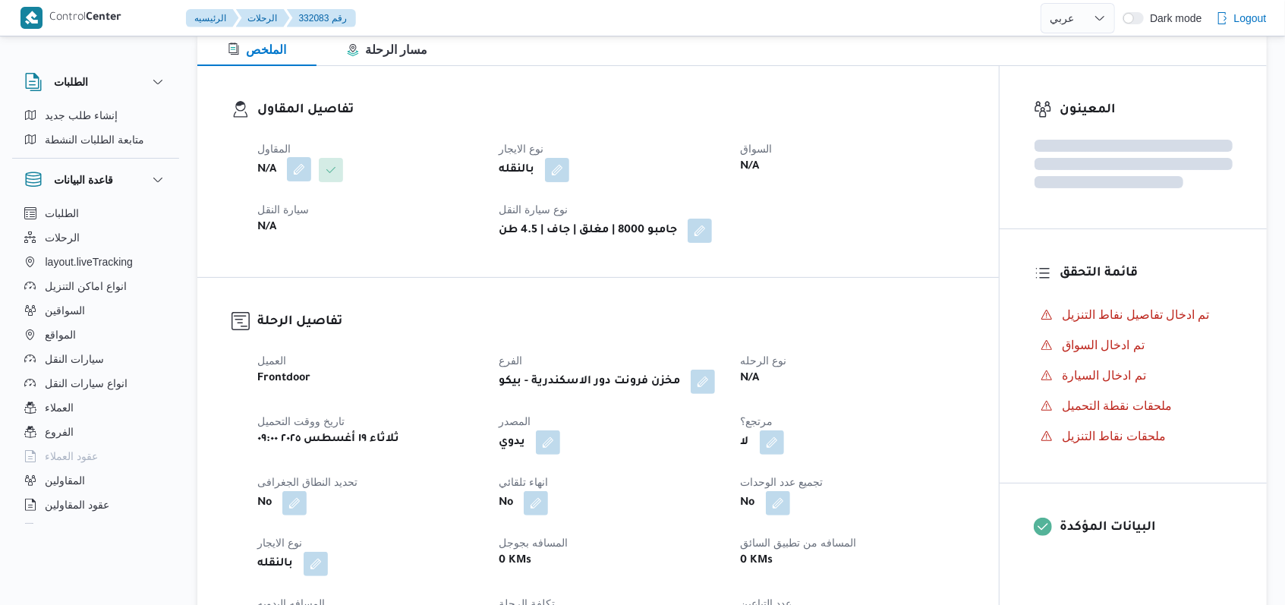
click at [299, 163] on button "button" at bounding box center [299, 169] width 24 height 24
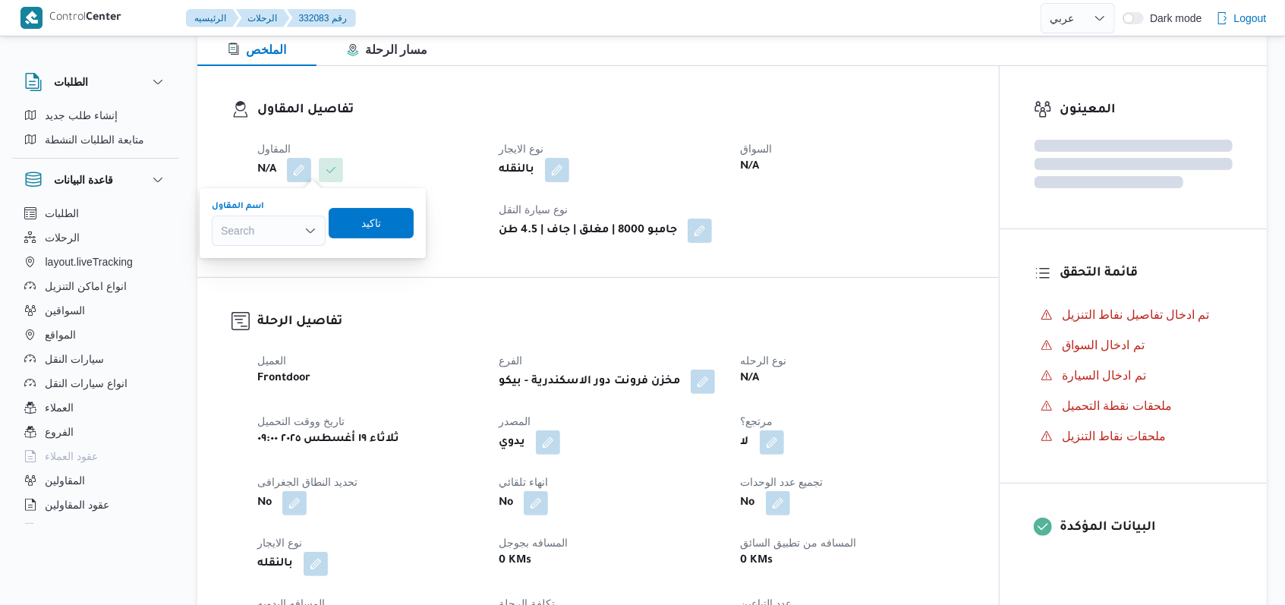
click at [283, 238] on div "Search" at bounding box center [269, 231] width 114 height 30
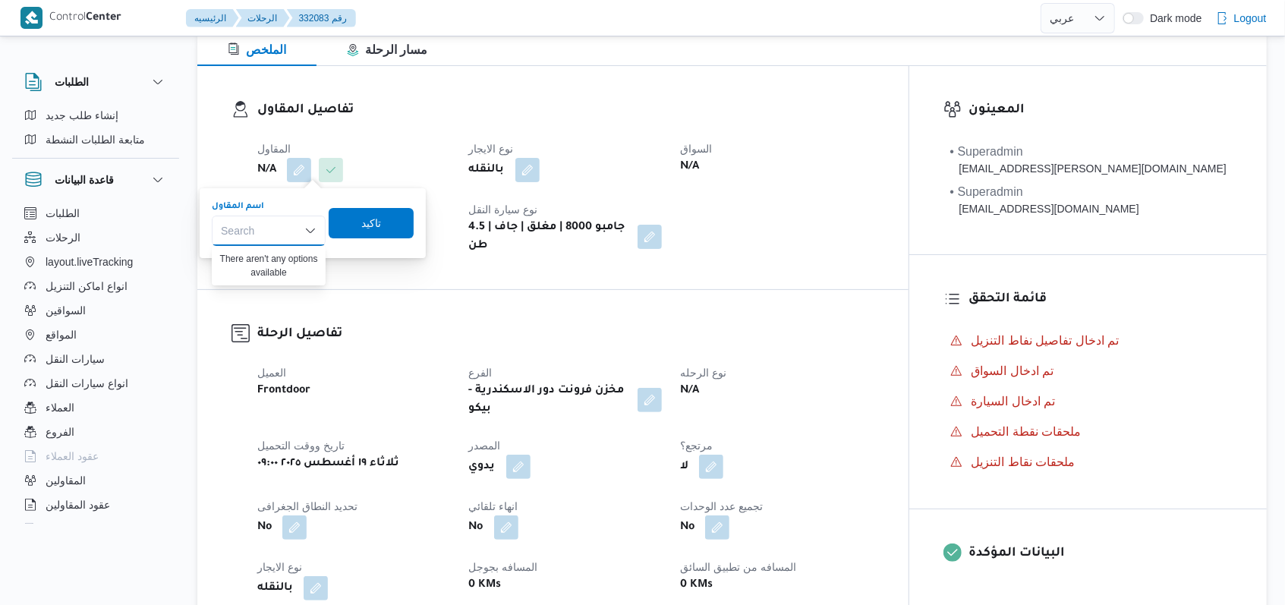
paste input "فتحى حسن جلال ابو الحسن شركه تربو"
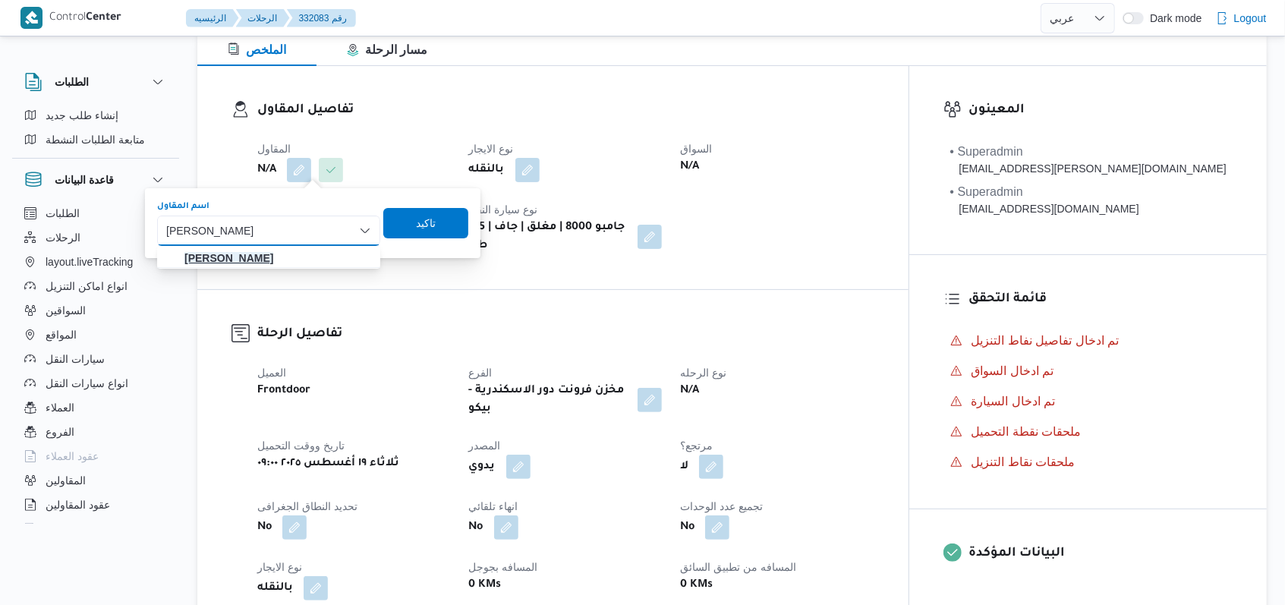
type input "فتحى حسن جلال ابو الحسن شركه تربو"
click at [290, 252] on mark "فتحى حسن جلال ابو الحسن شركه تربو" at bounding box center [241, 258] width 115 height 12
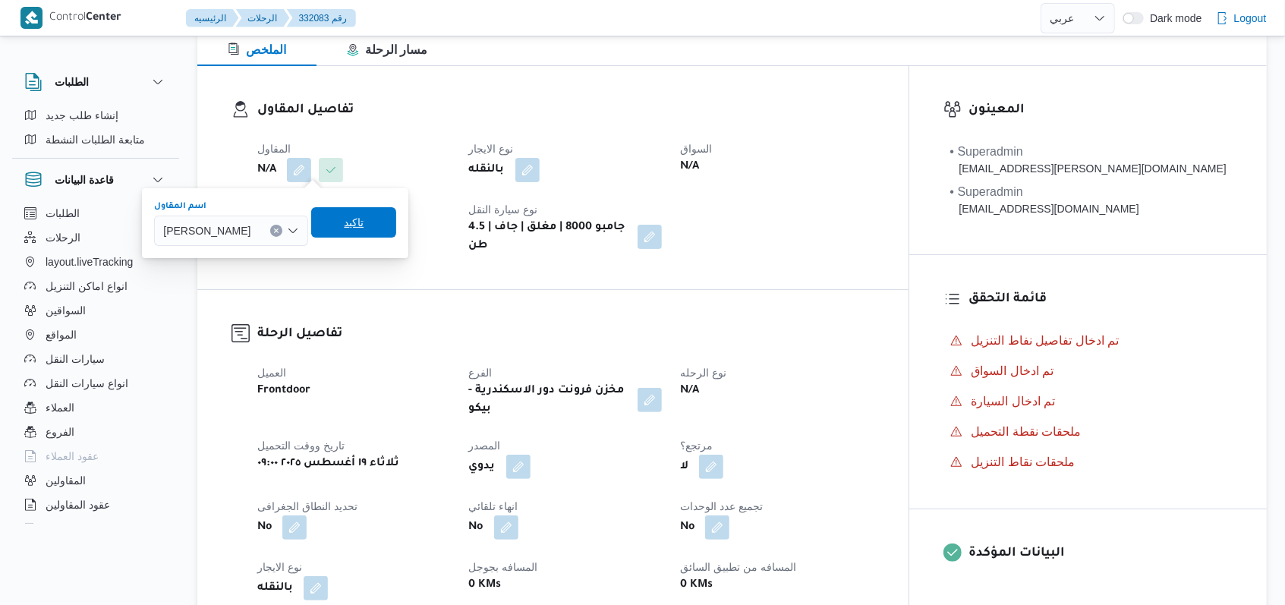
click at [389, 224] on span "تاكيد" at bounding box center [380, 222] width 20 height 18
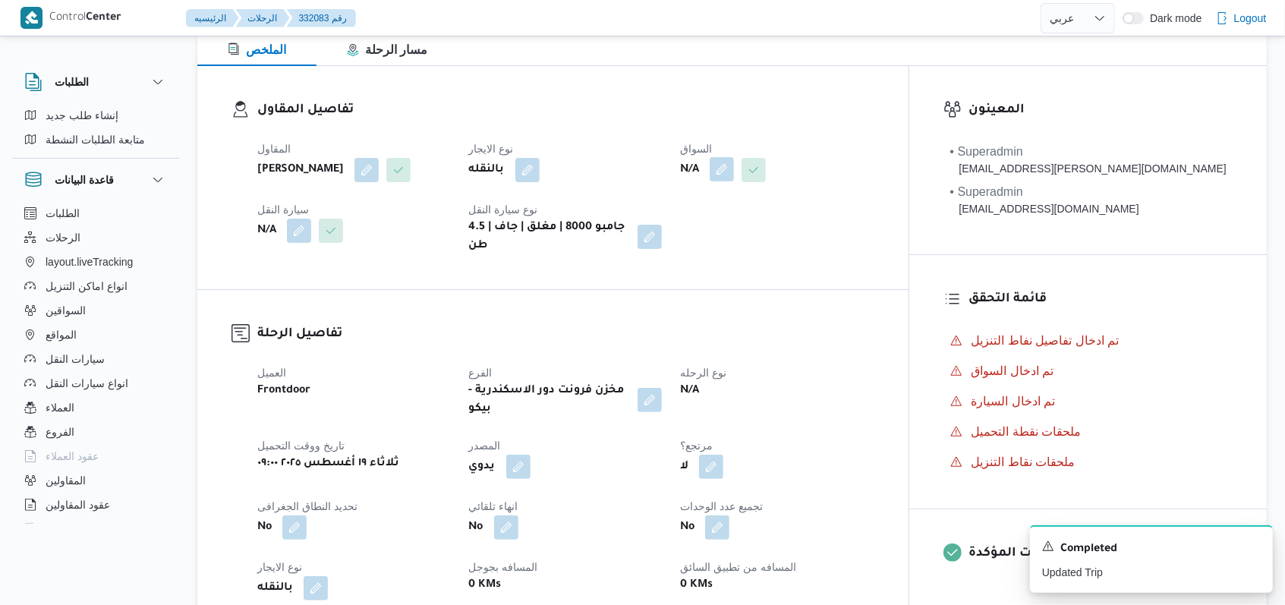
click at [531, 169] on button "button" at bounding box center [780, 169] width 24 height 24
click at [531, 238] on div "Search" at bounding box center [752, 231] width 114 height 30
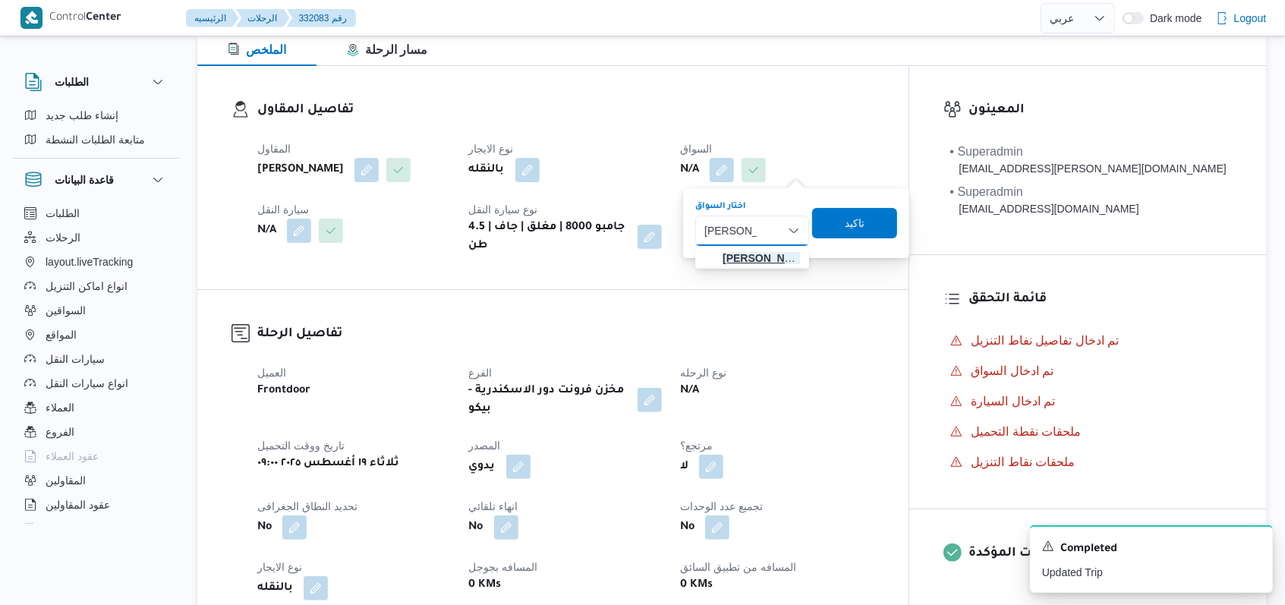
type input "ايمن خميس"
click at [531, 258] on span "ايمن خميس رفاعى محمد" at bounding box center [761, 258] width 77 height 18
click at [531, 231] on span "تاكيد" at bounding box center [898, 222] width 85 height 30
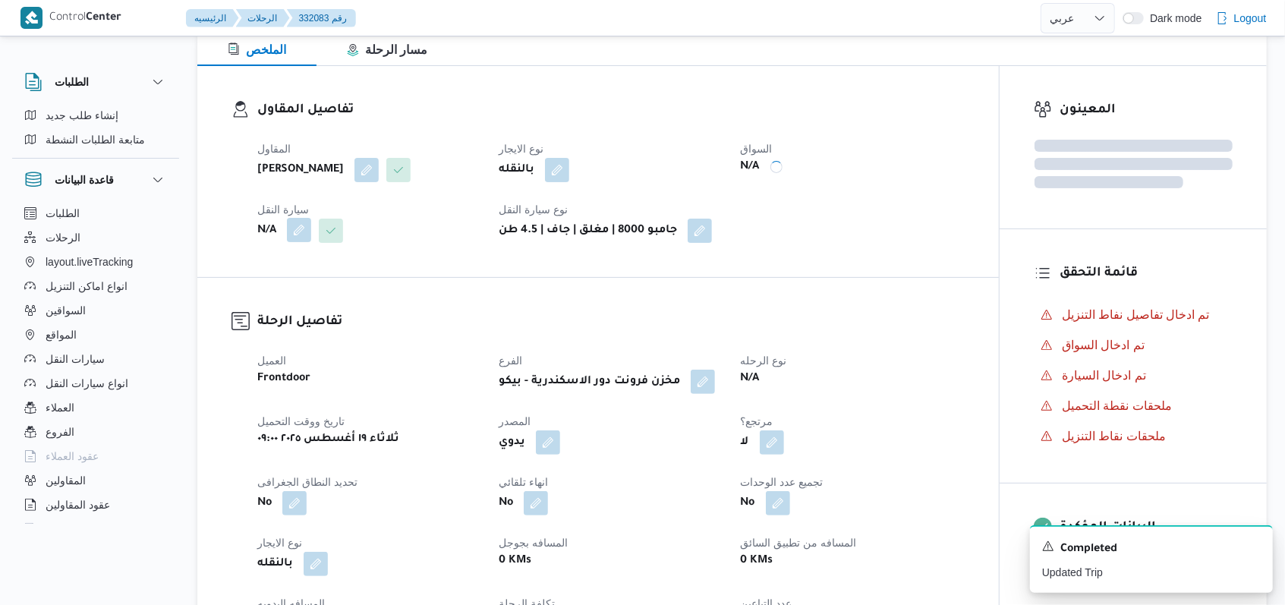
click at [304, 242] on button "button" at bounding box center [299, 230] width 24 height 24
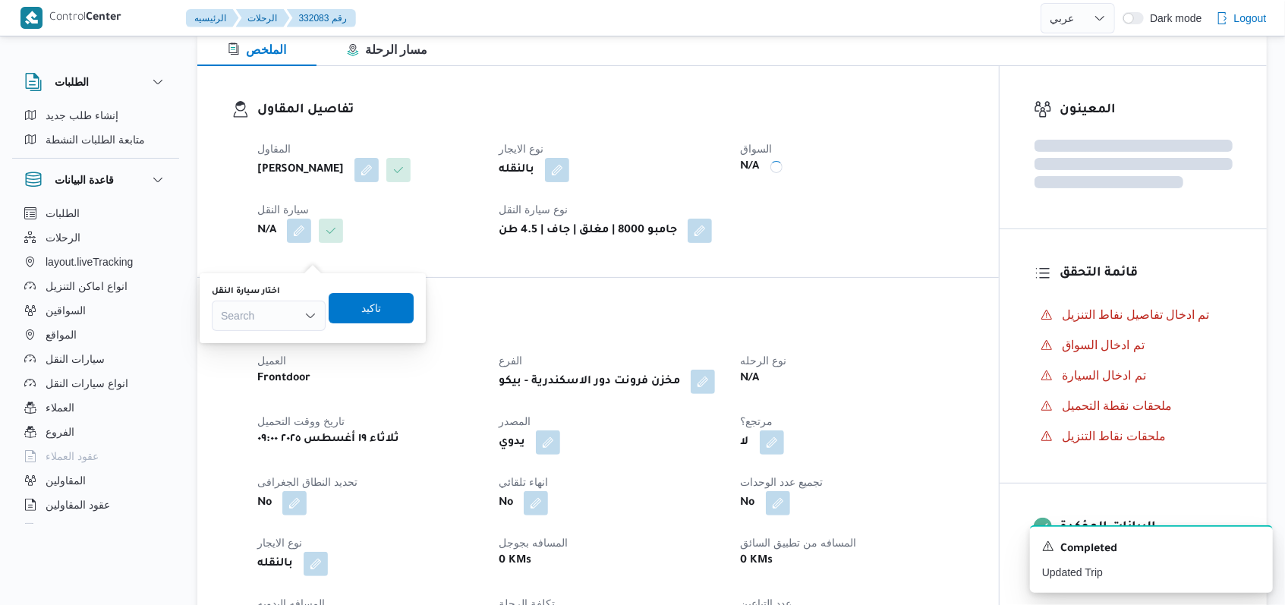
click at [273, 316] on div "Search" at bounding box center [269, 316] width 114 height 30
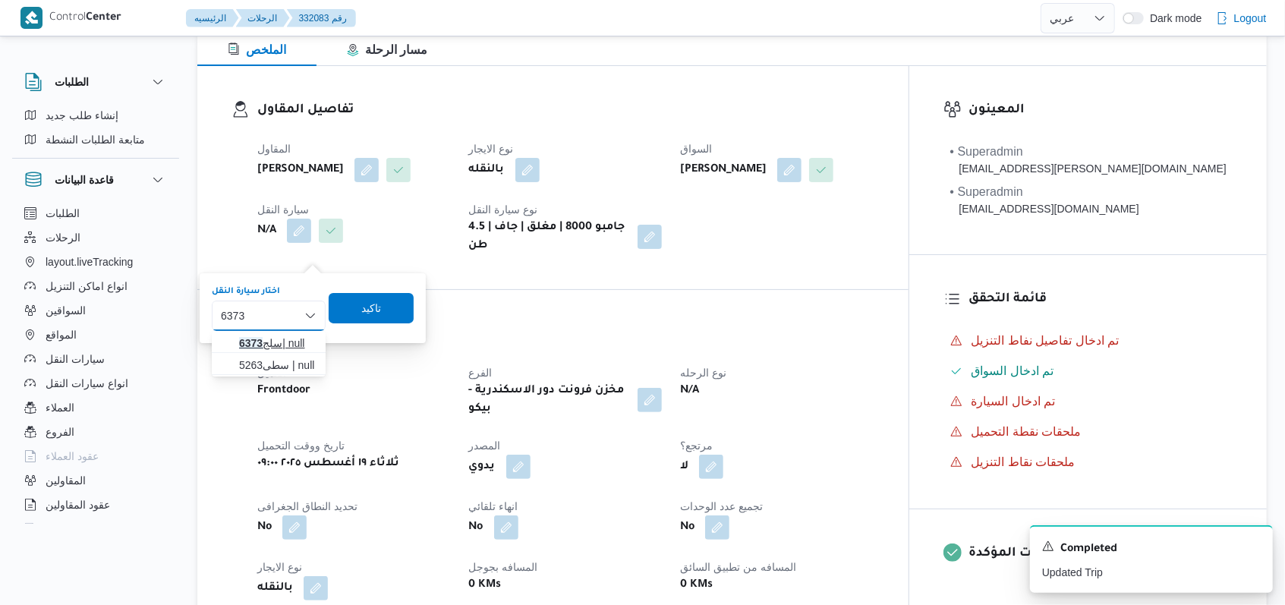
type input "6373"
click at [290, 343] on span "سلج 6373 | null" at bounding box center [277, 343] width 77 height 18
click at [366, 312] on span "تاكيد" at bounding box center [382, 307] width 85 height 30
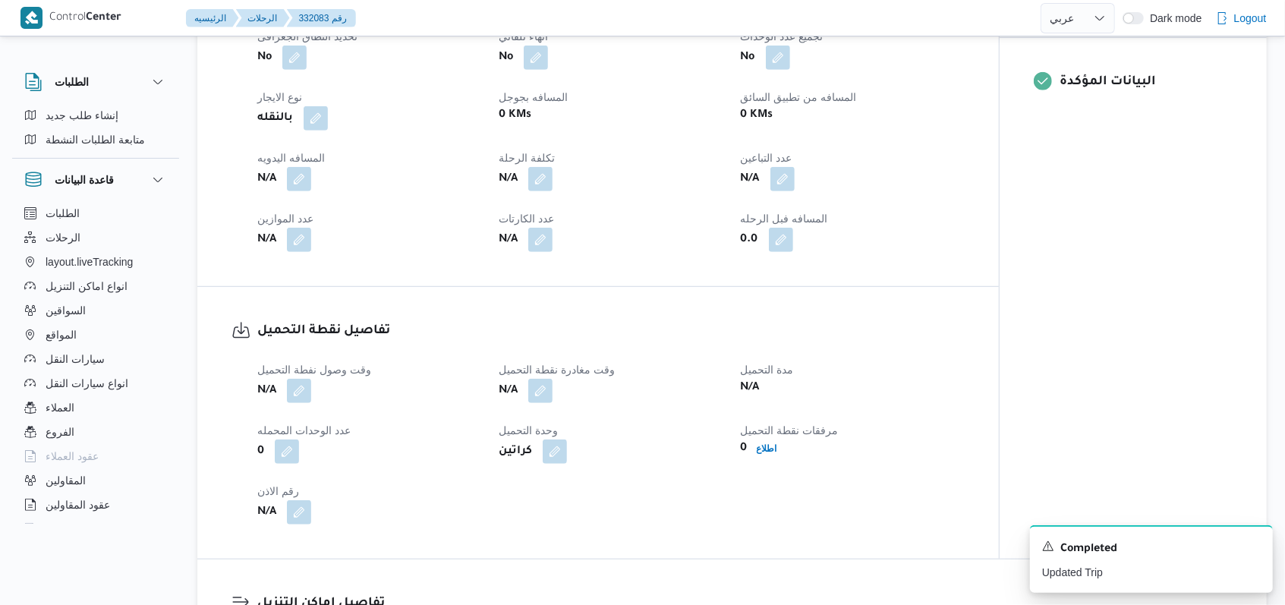
scroll to position [638, 0]
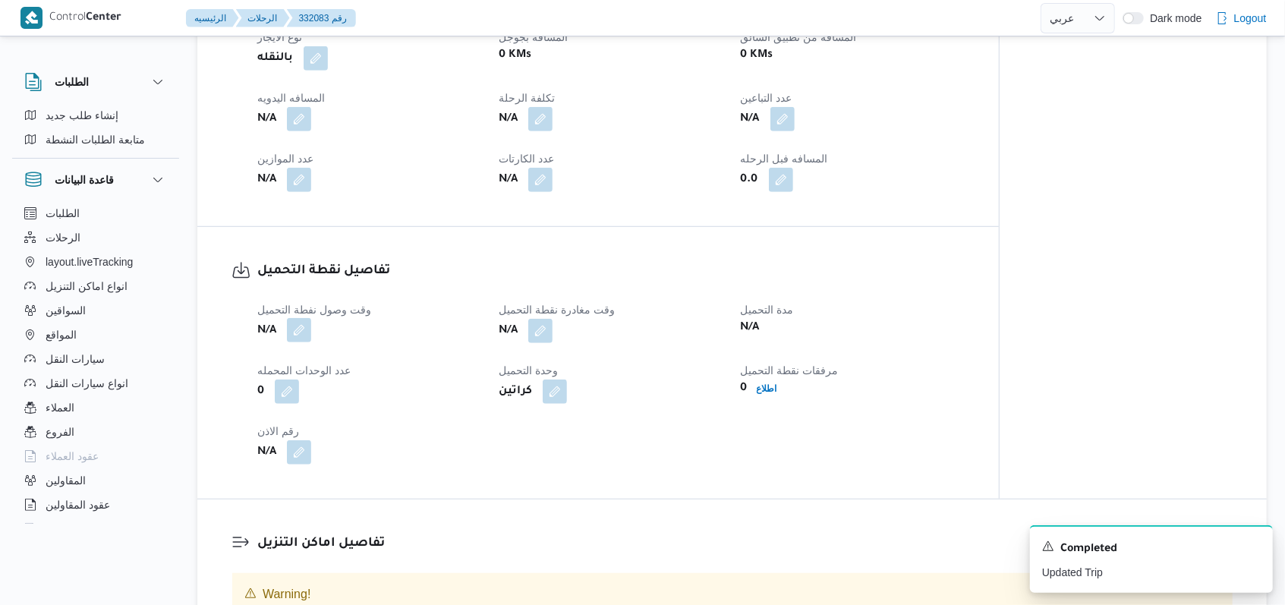
click at [298, 342] on button "button" at bounding box center [299, 330] width 24 height 24
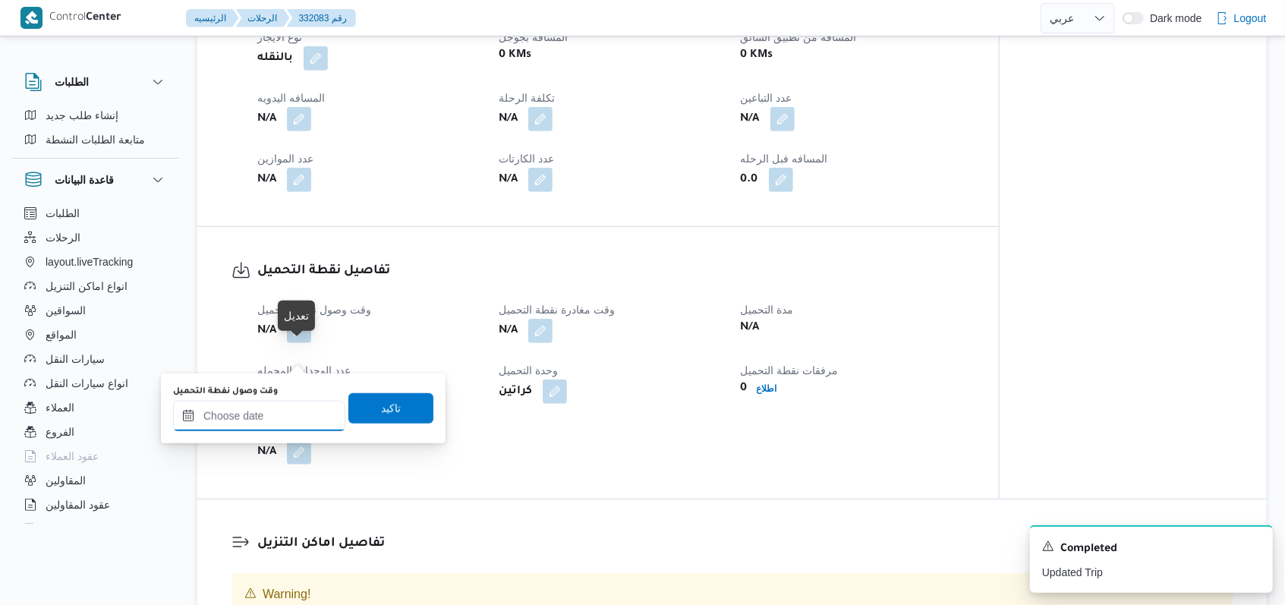
click at [285, 412] on input "وقت وصول نفطة التحميل" at bounding box center [259, 416] width 172 height 30
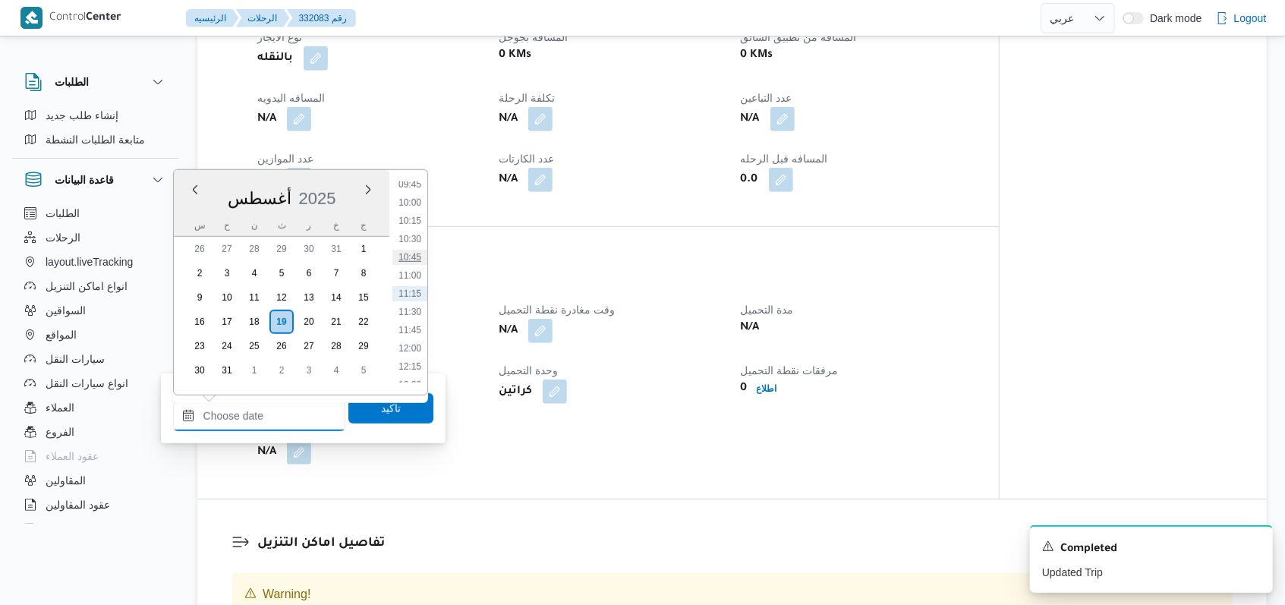
scroll to position [614, 0]
click at [411, 228] on li "09:00" at bounding box center [409, 231] width 35 height 15
type input "١٩/٠٨/٢٠٢٥ ٠٩:٠٠"
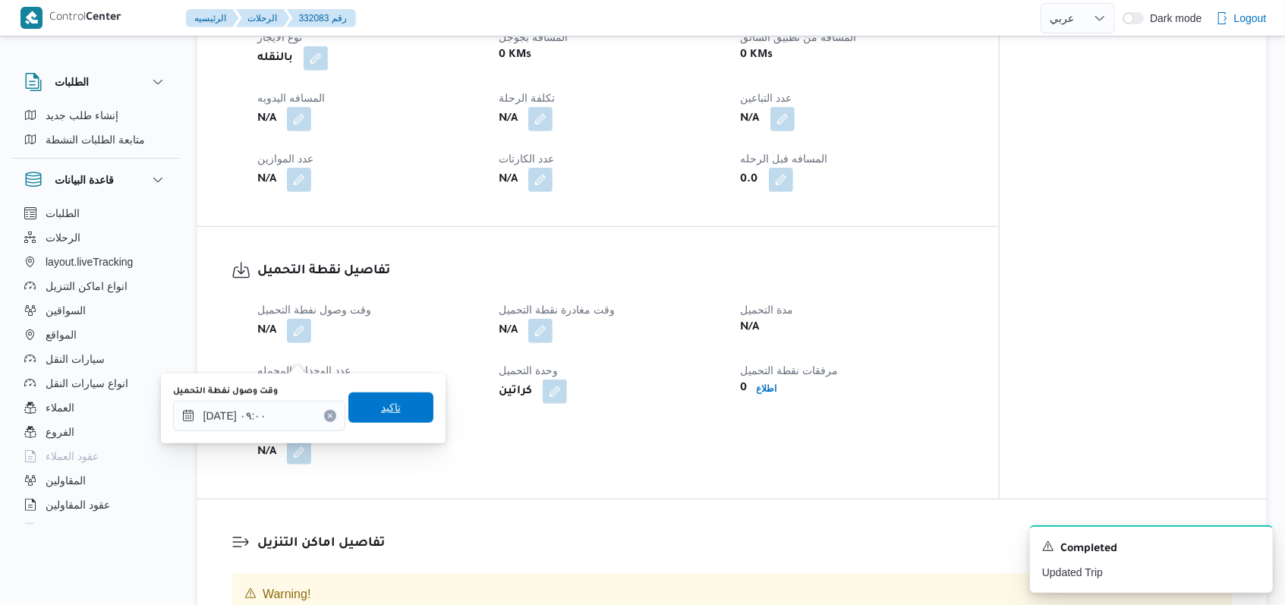
click at [401, 392] on span "تاكيد" at bounding box center [390, 407] width 85 height 30
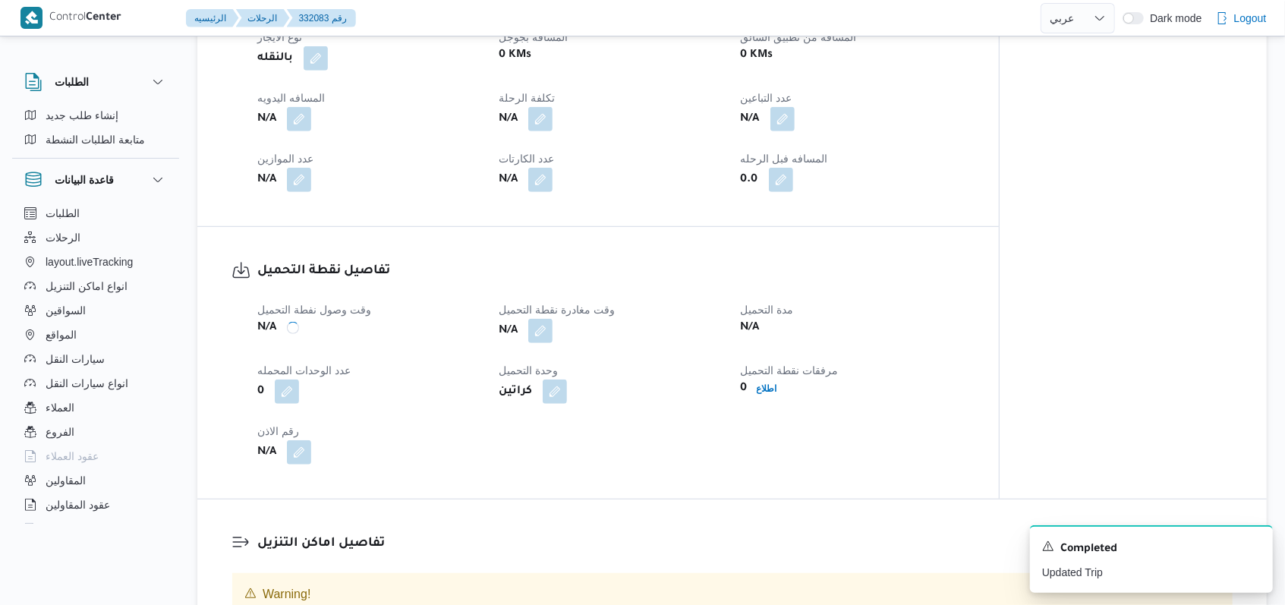
scroll to position [0, 0]
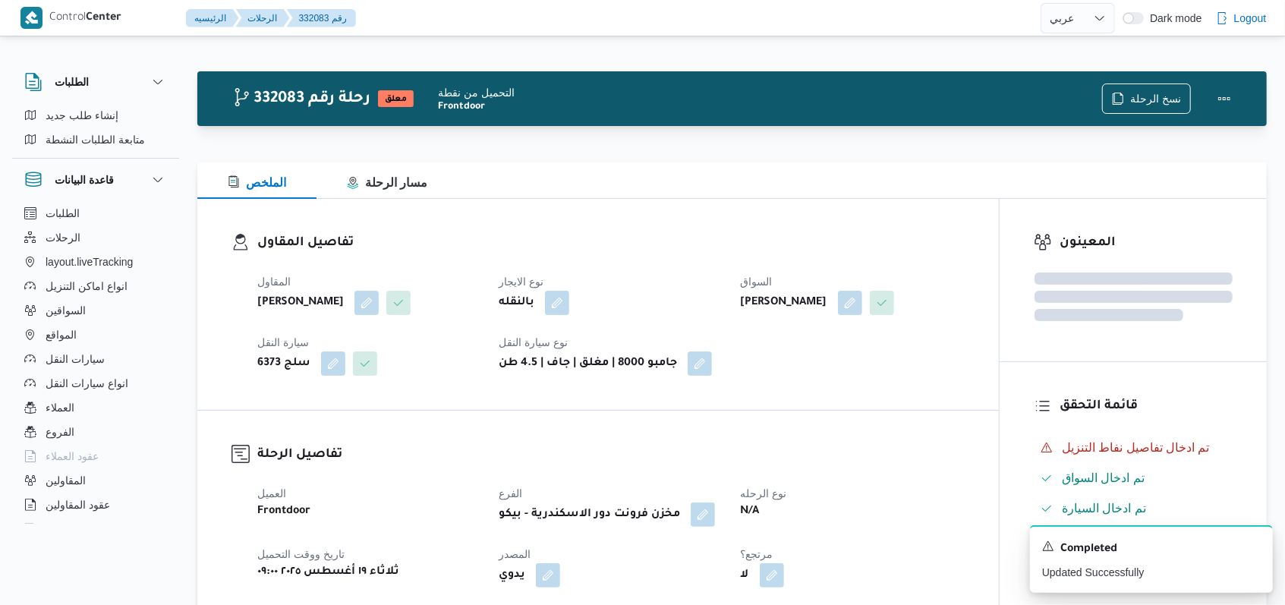
select select "ar"
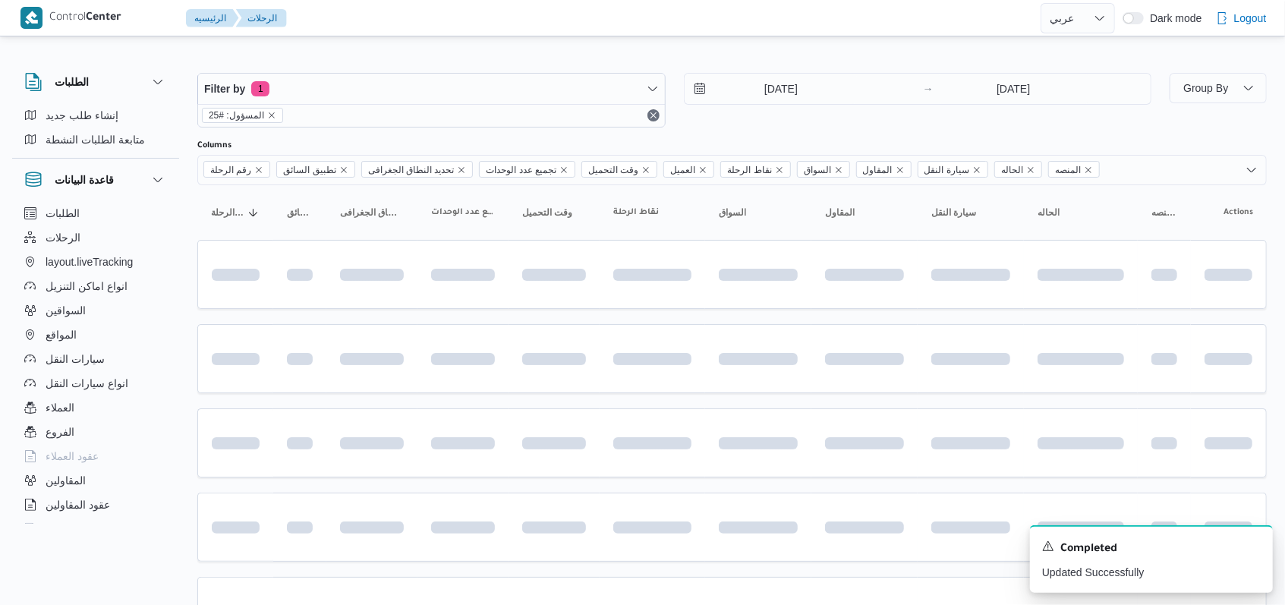
scroll to position [275, 0]
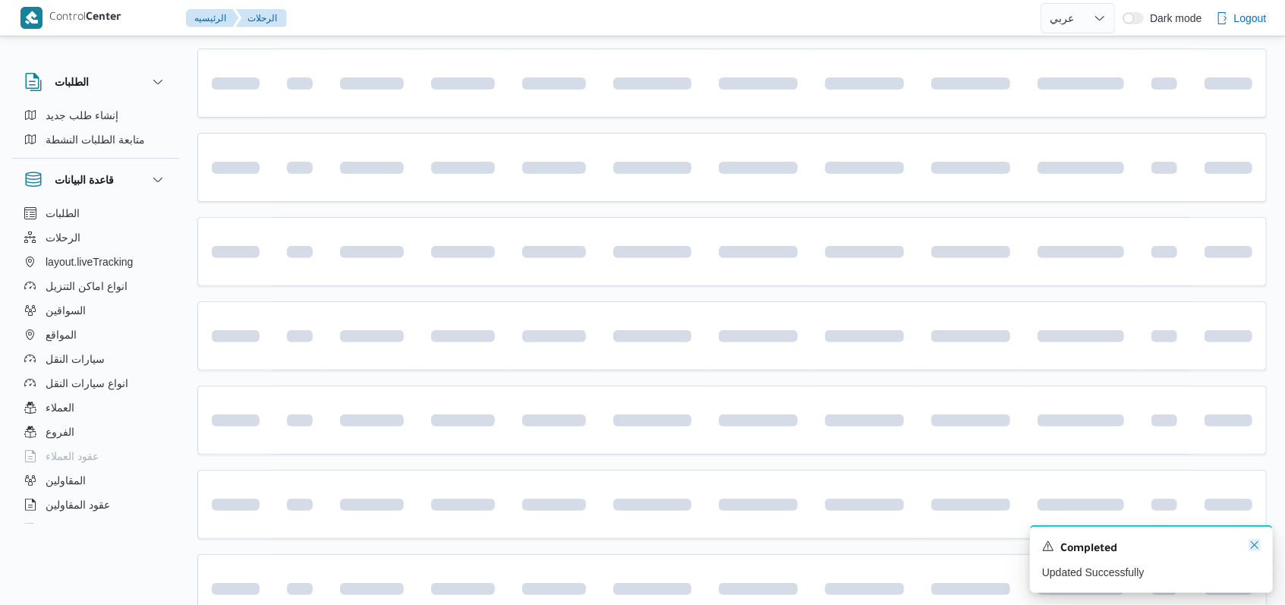
click at [531, 543] on icon "Dismiss toast" at bounding box center [1254, 545] width 12 height 12
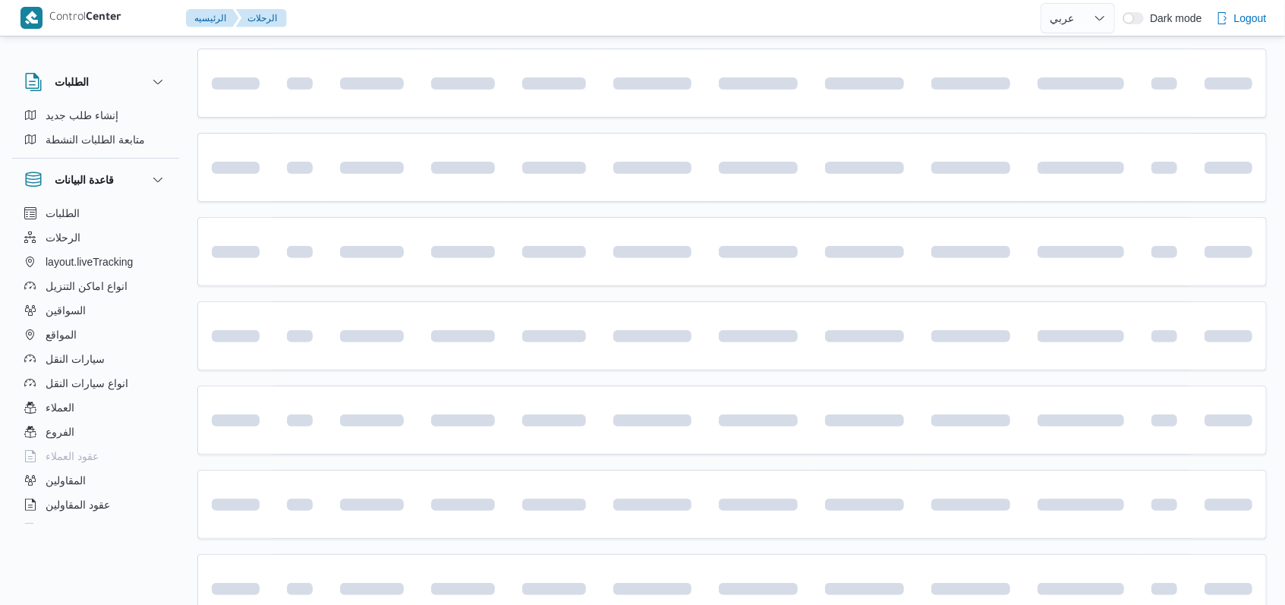
scroll to position [0, 0]
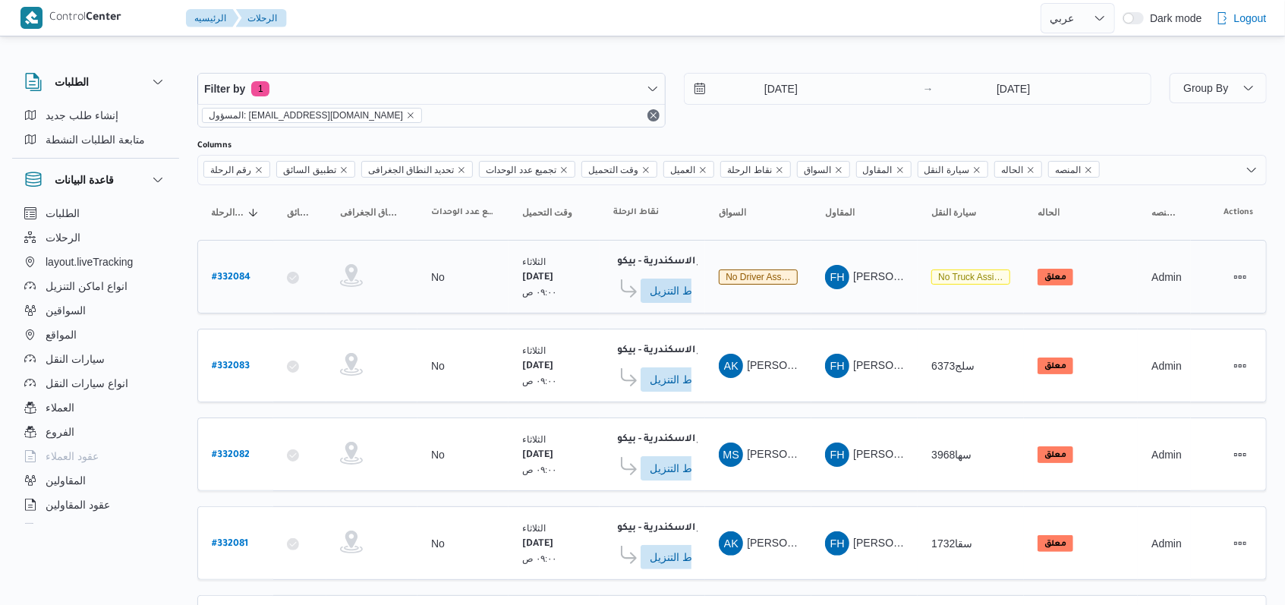
click at [225, 275] on b "# 332084" at bounding box center [231, 277] width 39 height 11
select select "ar"
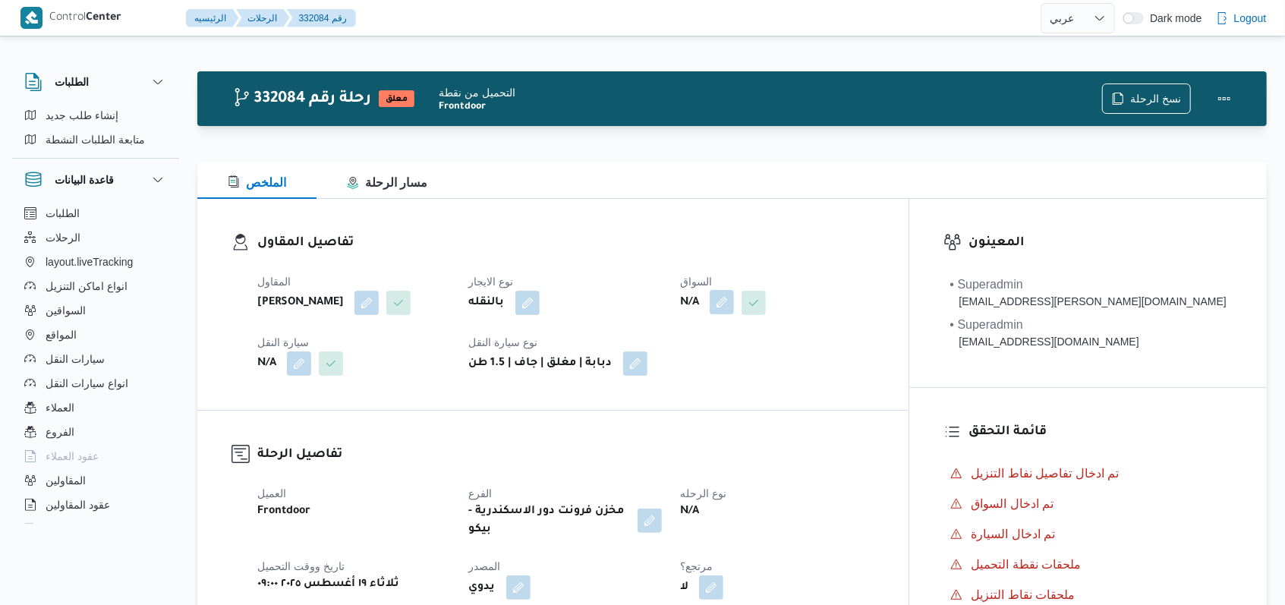
click at [531, 304] on button "button" at bounding box center [780, 302] width 24 height 24
click at [531, 367] on div "Search" at bounding box center [752, 363] width 114 height 30
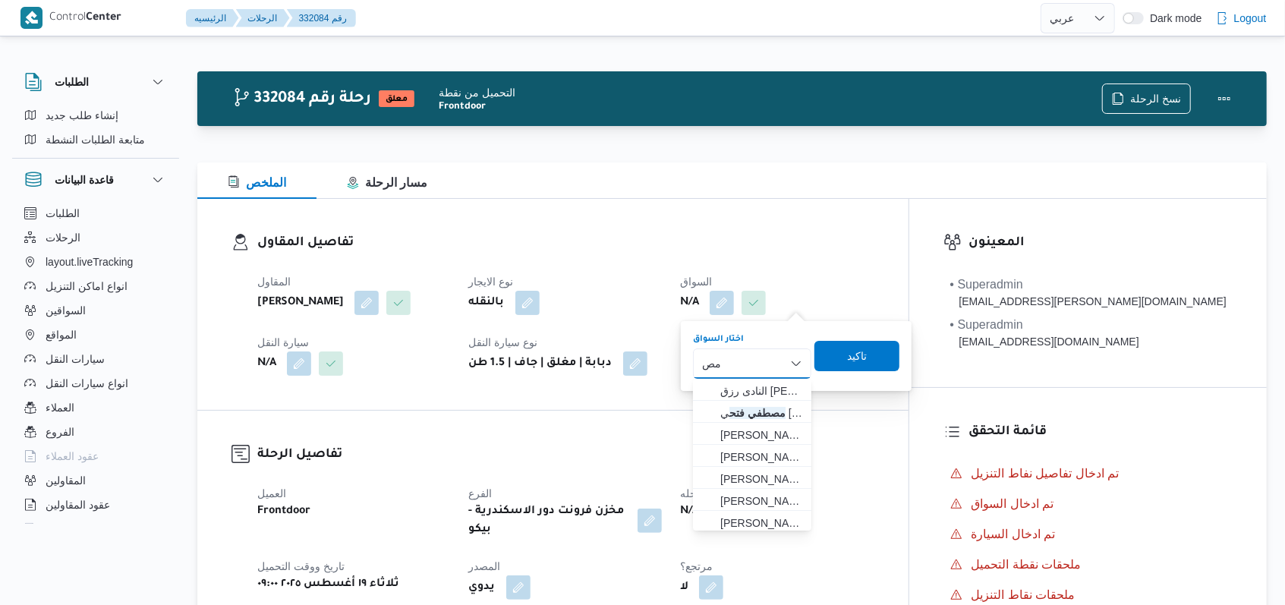
type input "م"
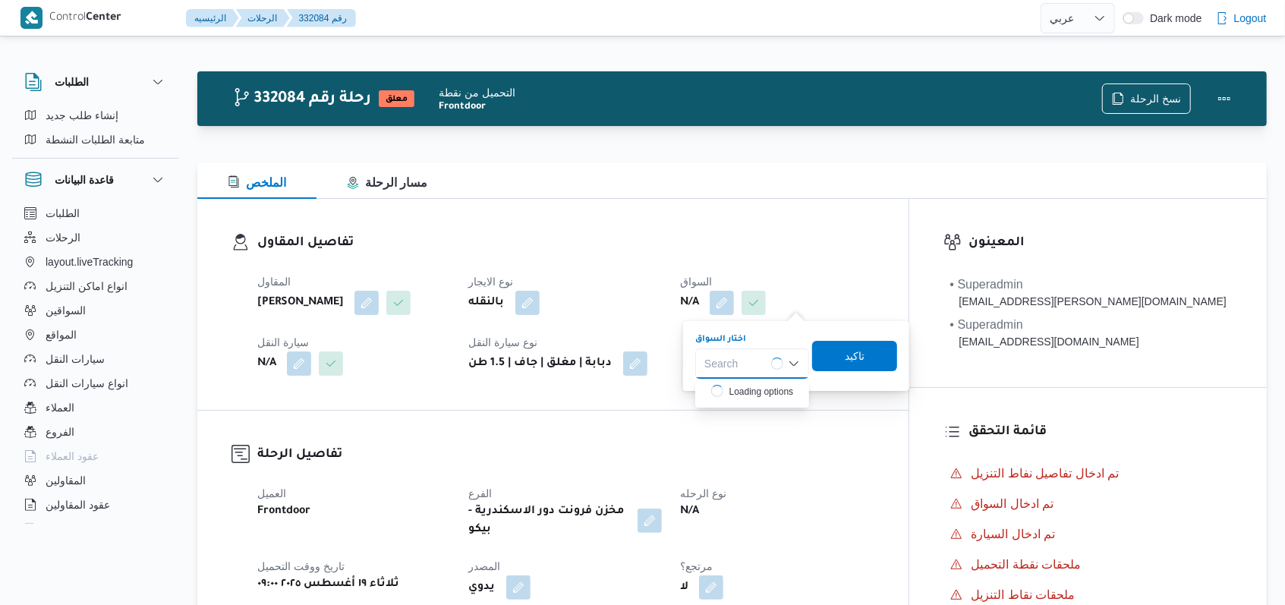
click at [445, 409] on div "تفاصيل المقاول المقاول فتحى حسن جلال ابو الحسن شركه تربو نوع الايجار بالنقله ال…" at bounding box center [596, 304] width 798 height 211
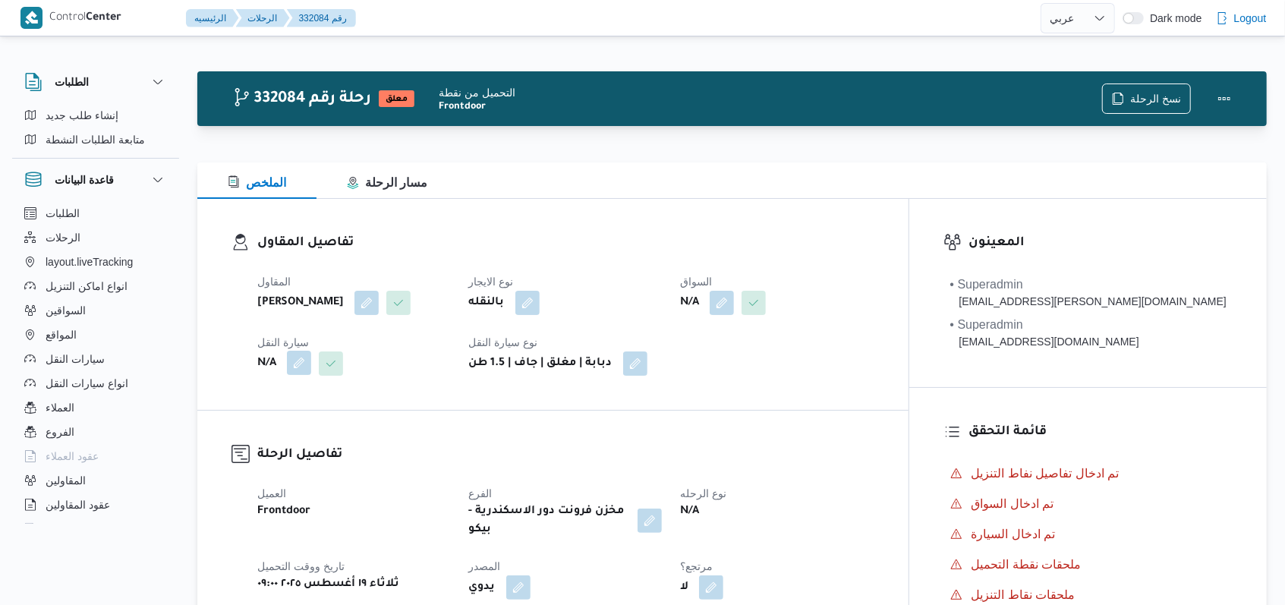
click at [304, 375] on button "button" at bounding box center [299, 363] width 24 height 24
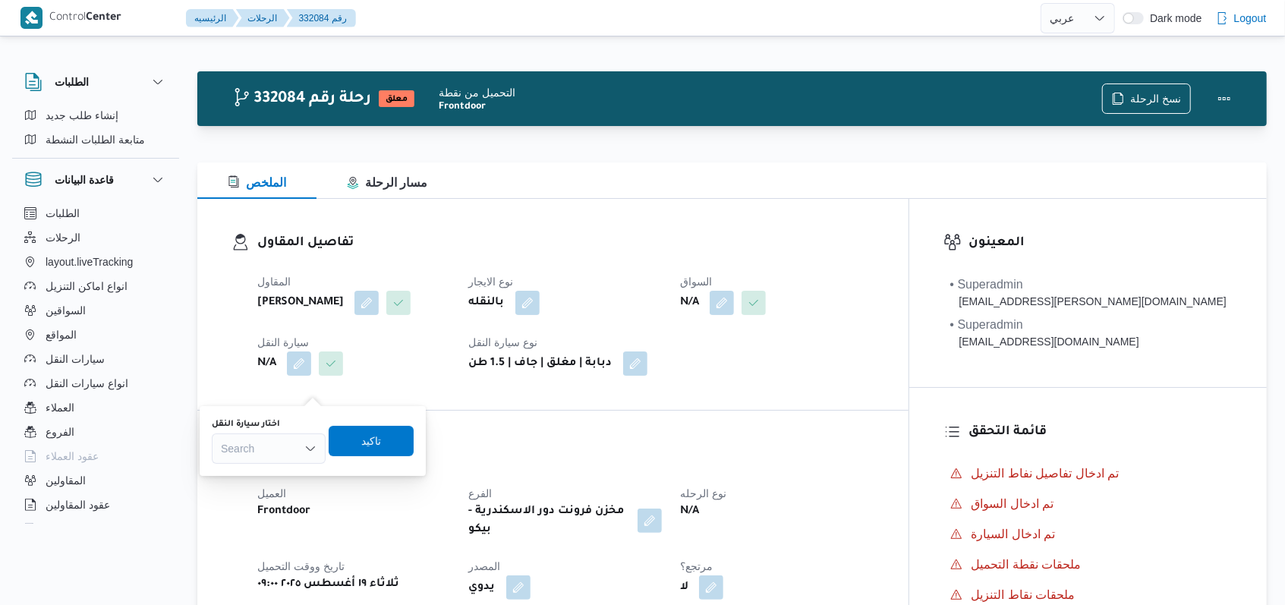
click at [281, 442] on div "Search" at bounding box center [269, 448] width 114 height 30
type input "4762"
click at [531, 306] on button "button" at bounding box center [780, 302] width 24 height 24
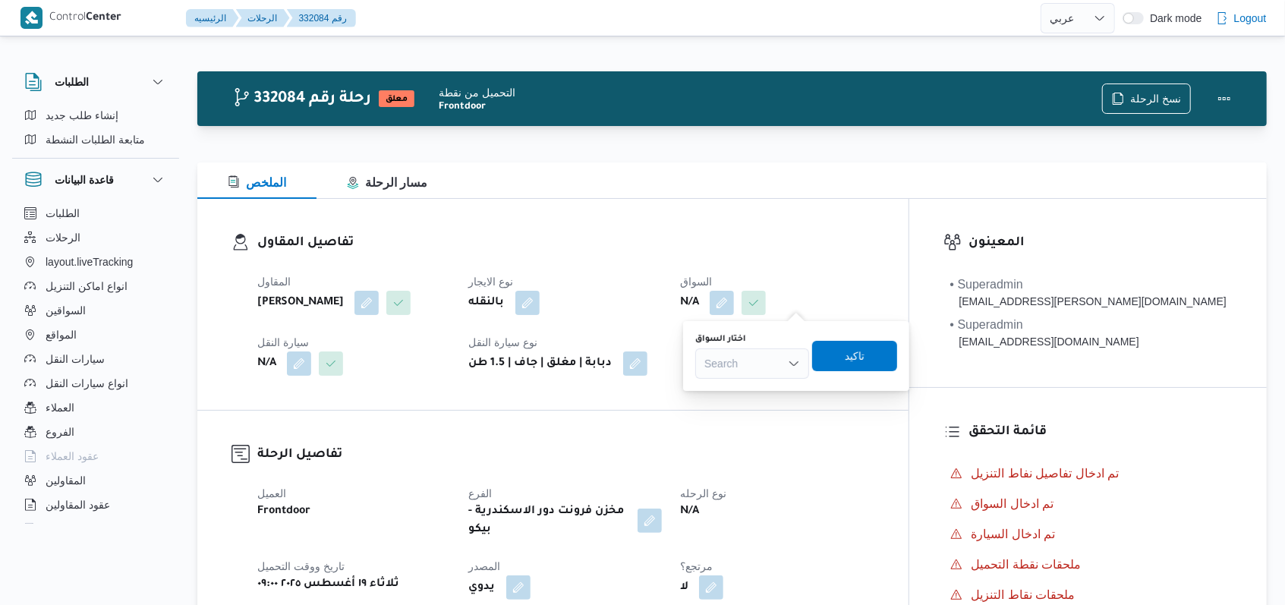
click at [531, 356] on div "Search" at bounding box center [752, 363] width 114 height 30
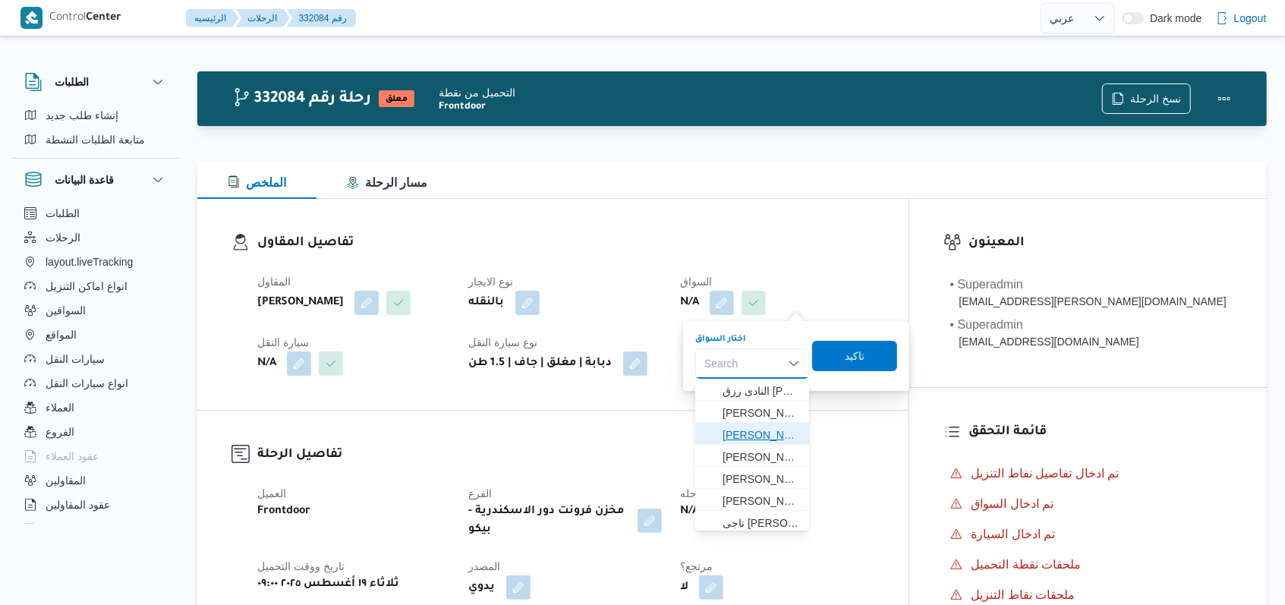
click at [531, 431] on span "مصطفي فتحي عبدالمجيد مرسي جاب الله" at bounding box center [761, 435] width 77 height 18
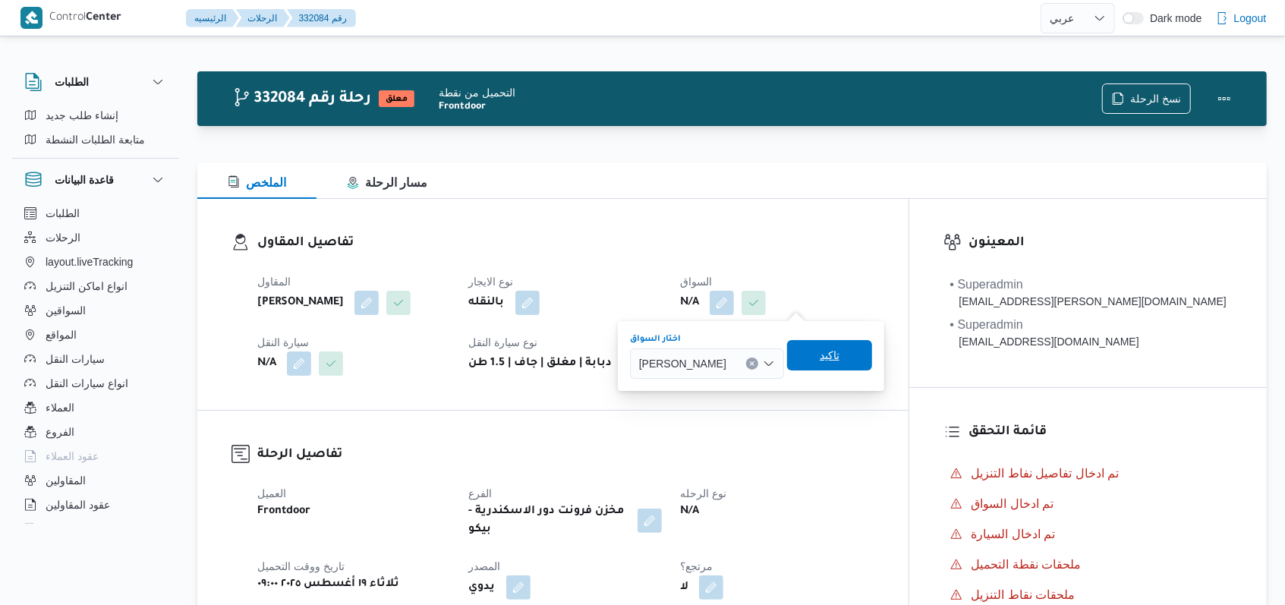
click at [531, 352] on span "تاكيد" at bounding box center [829, 355] width 85 height 30
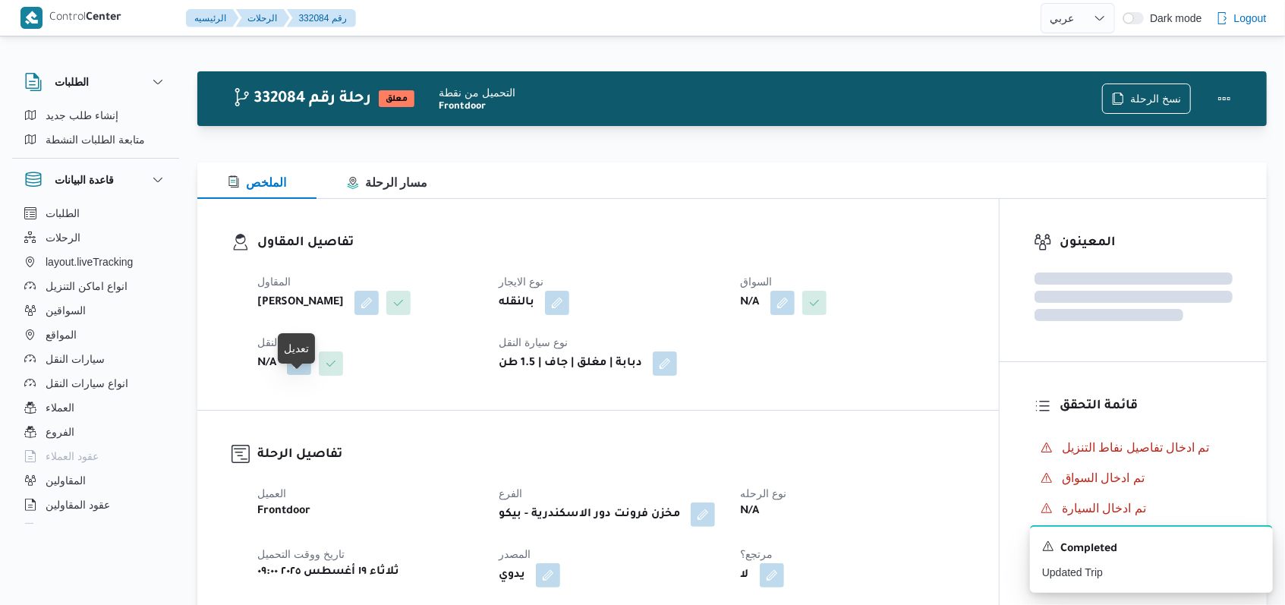
click at [298, 375] on button "button" at bounding box center [299, 363] width 24 height 24
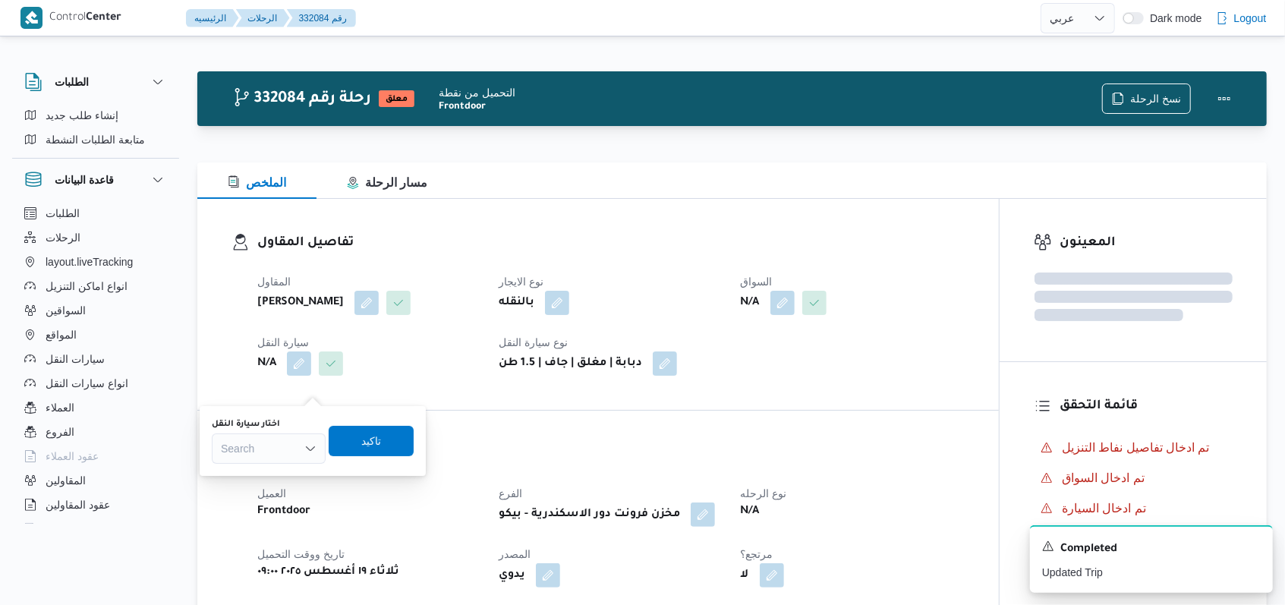
click at [270, 453] on div "Search" at bounding box center [269, 448] width 114 height 30
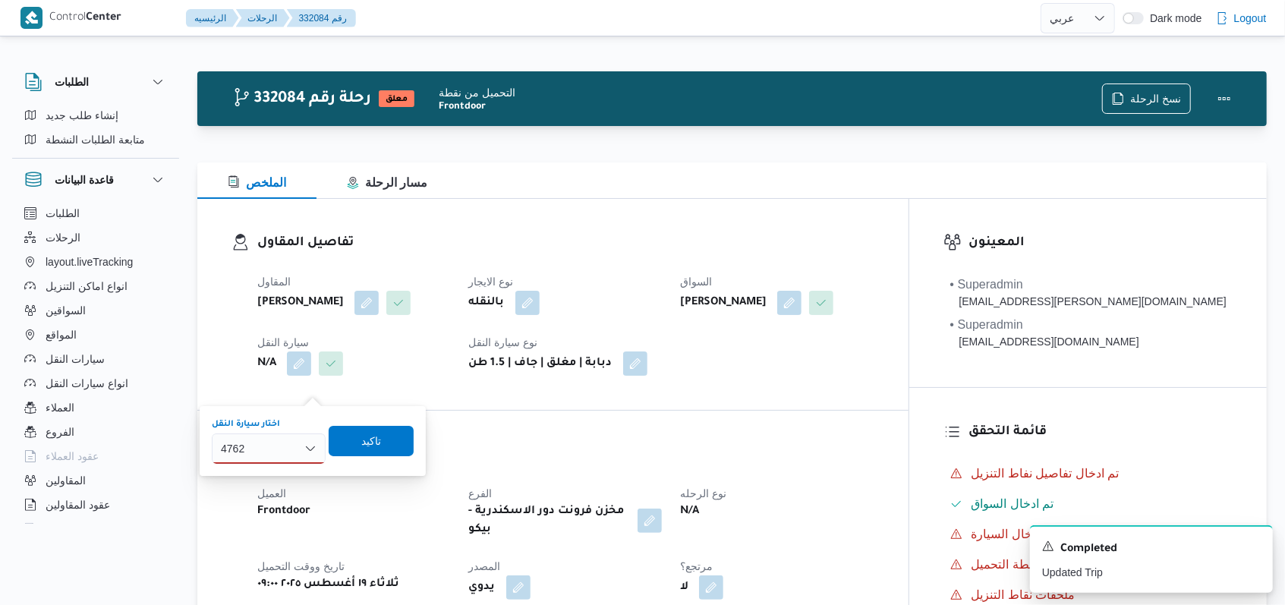
scroll to position [202, 0]
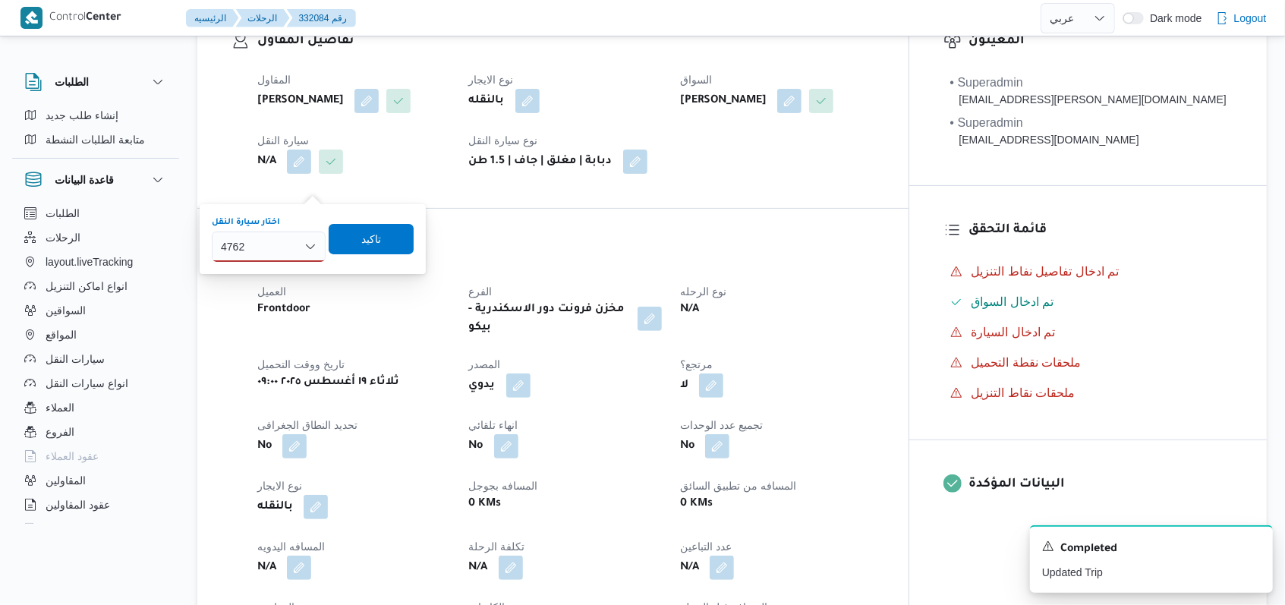
type input "4762"
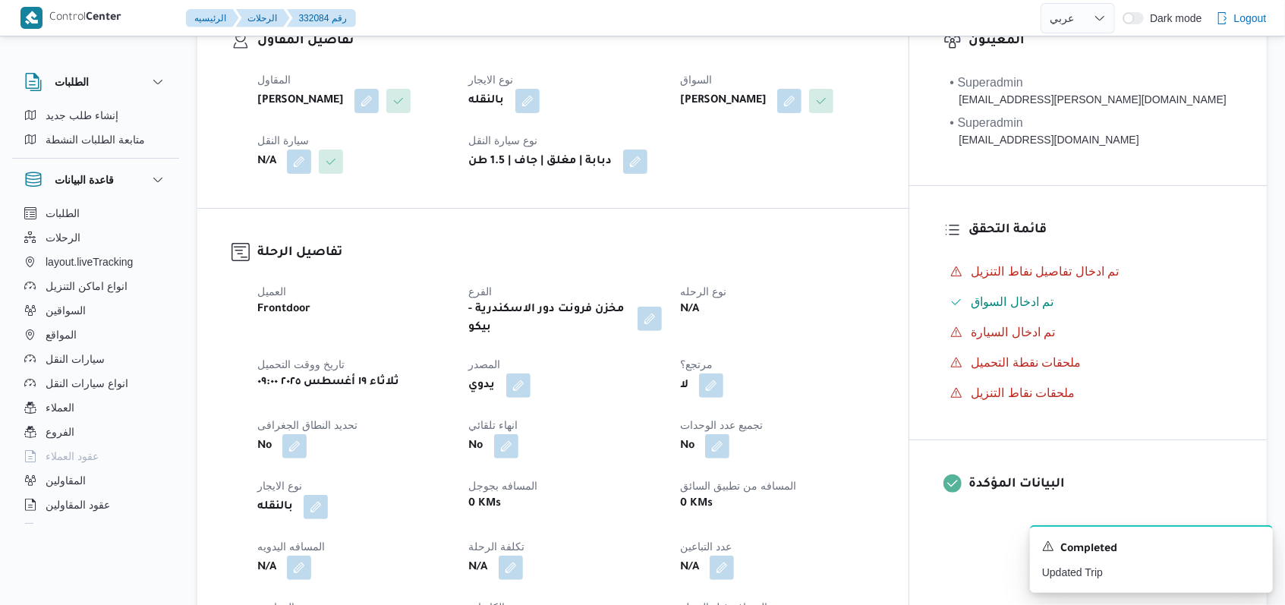
click at [449, 359] on div "العميل Frontdoor الفرع مخزن فرونت دور الاسكندرية - بيكو نوع الرحله N/A تاريخ وو…" at bounding box center [609, 455] width 723 height 364
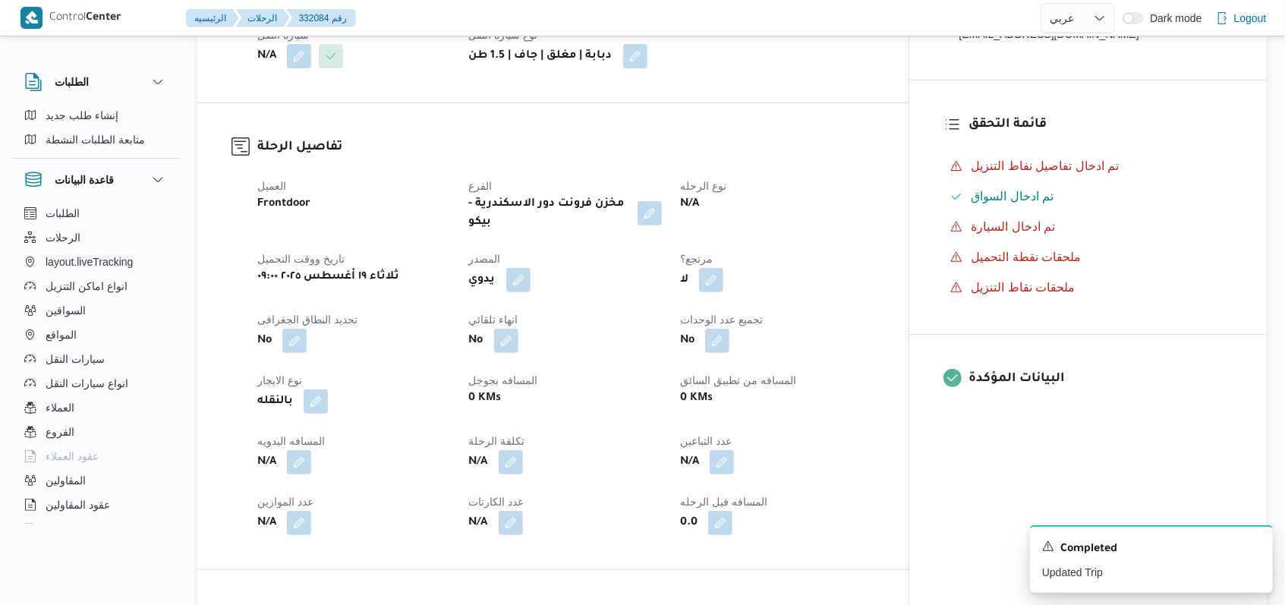
scroll to position [607, 0]
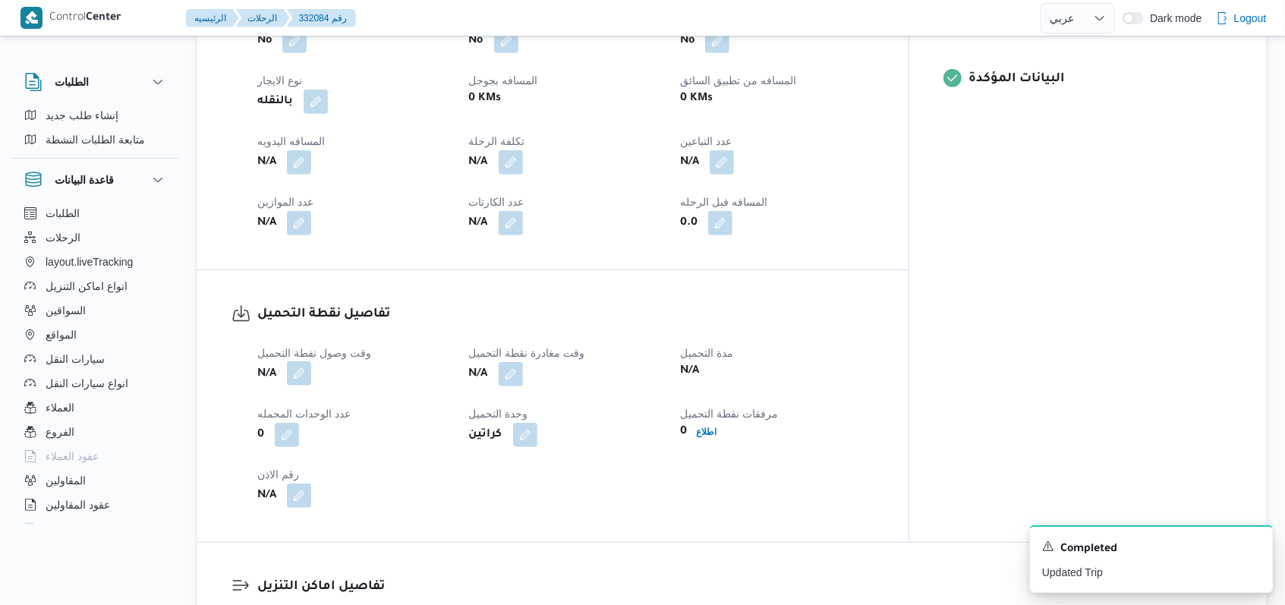
click at [306, 373] on button "button" at bounding box center [299, 361] width 24 height 24
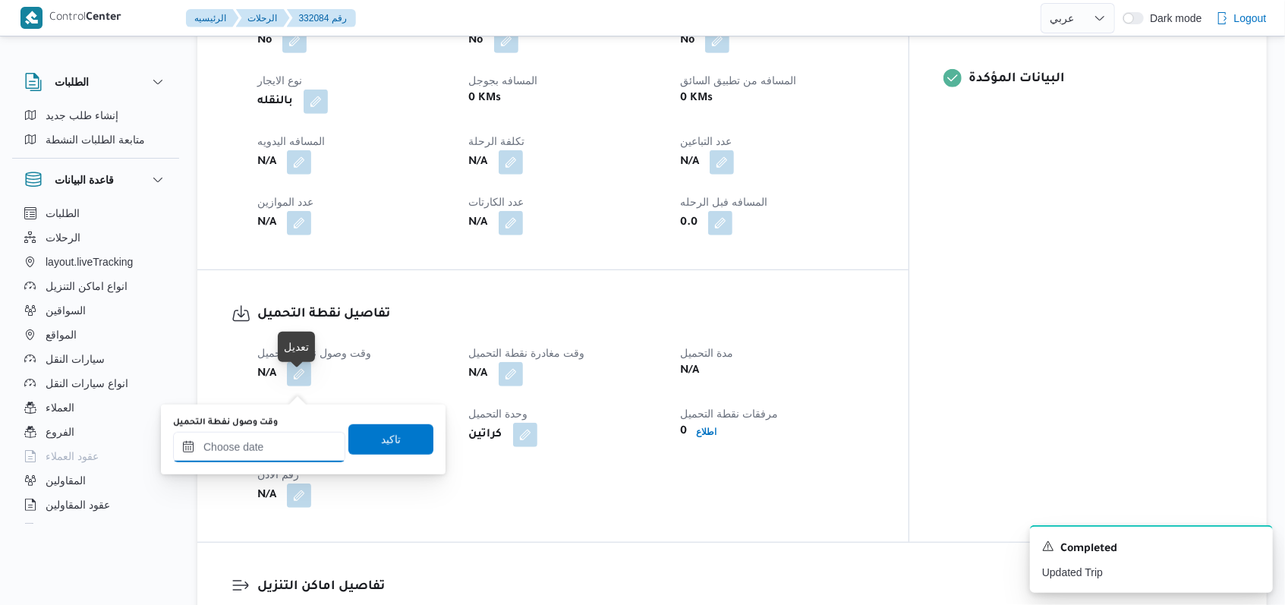
click at [275, 452] on input "وقت وصول نفطة التحميل" at bounding box center [259, 447] width 172 height 30
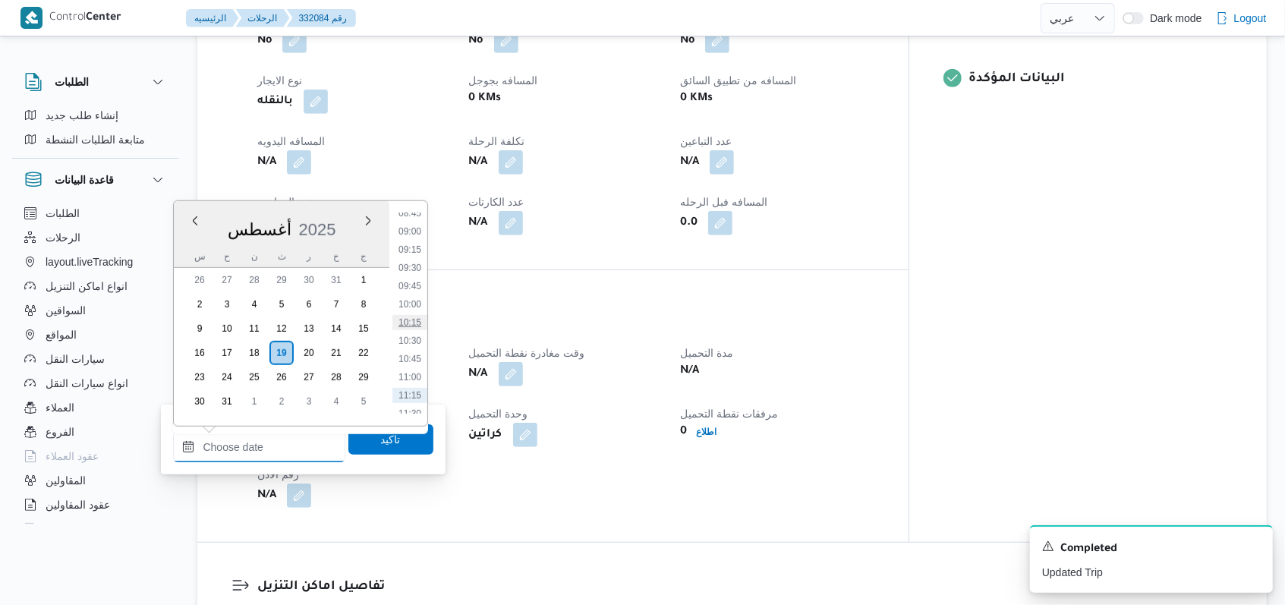
scroll to position [614, 0]
click at [420, 279] on li "09:15" at bounding box center [409, 280] width 35 height 15
type input "١٩/٠٨/٢٠٢٥ ٠٩:١٥"
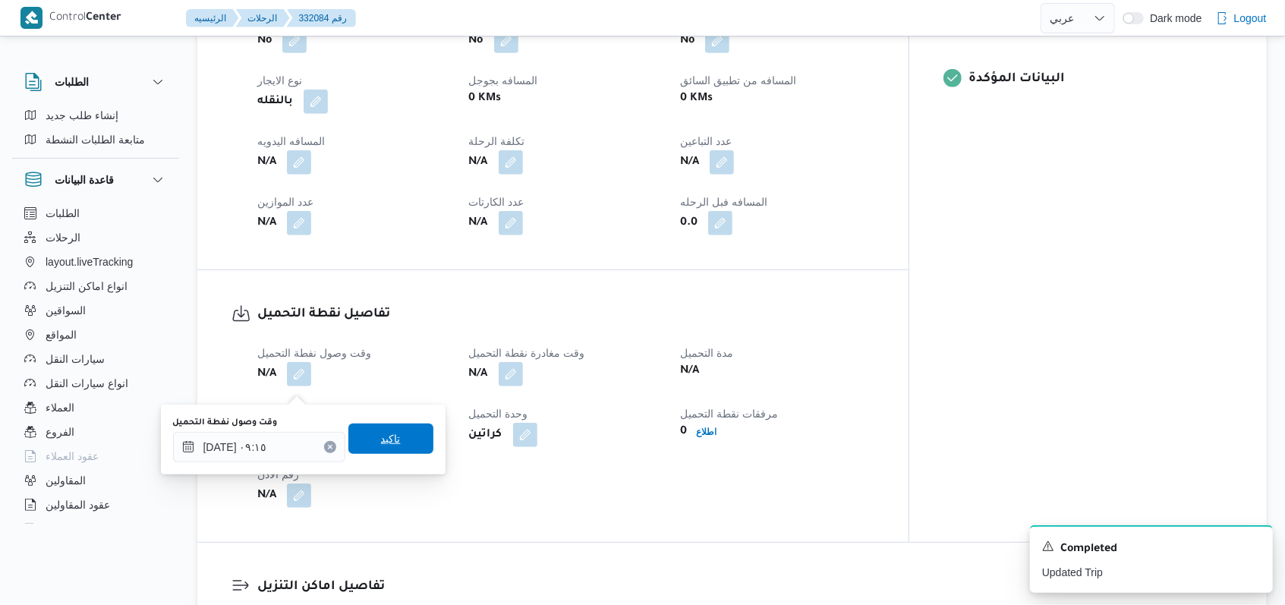
click at [405, 427] on span "تاكيد" at bounding box center [390, 438] width 85 height 30
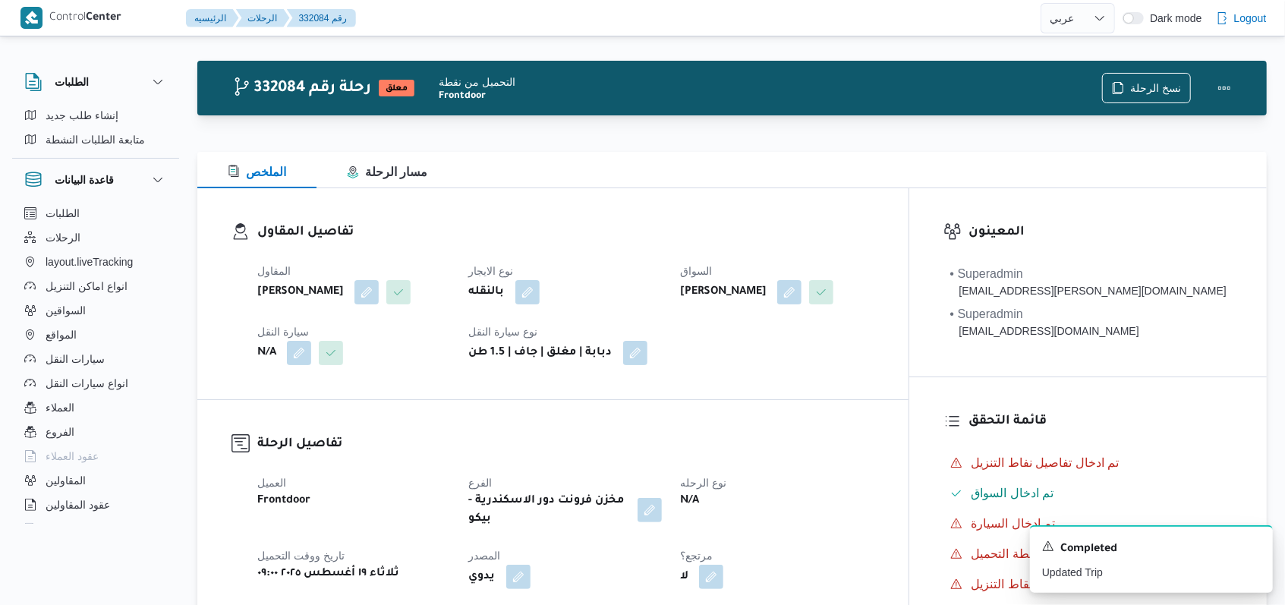
scroll to position [0, 0]
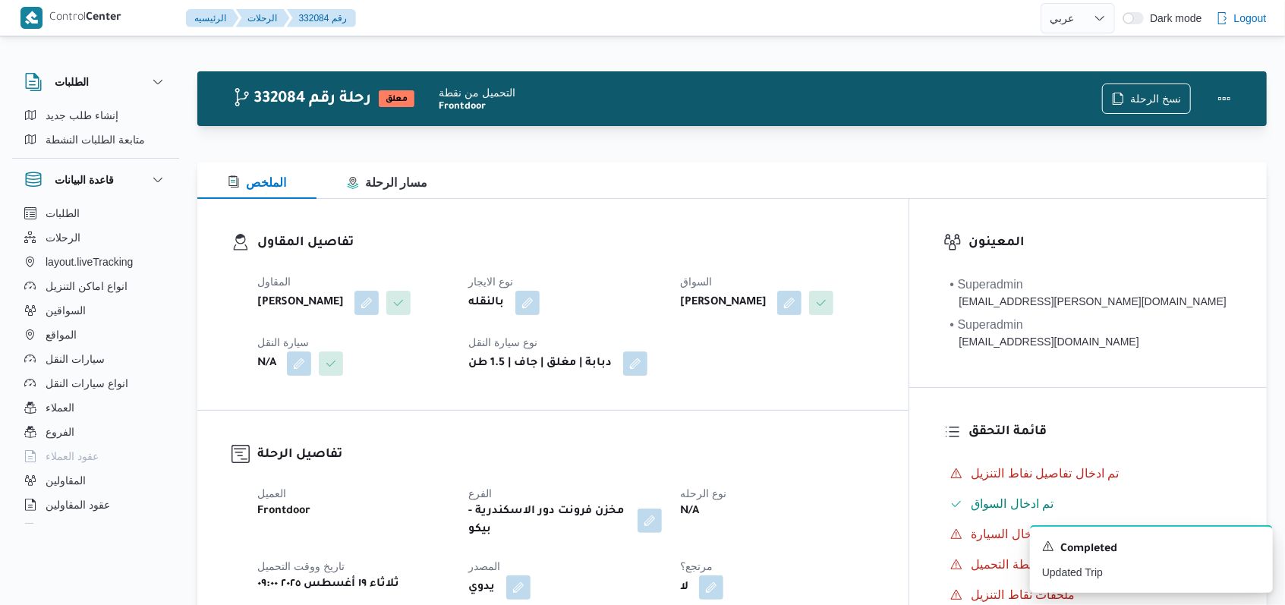
select select "ar"
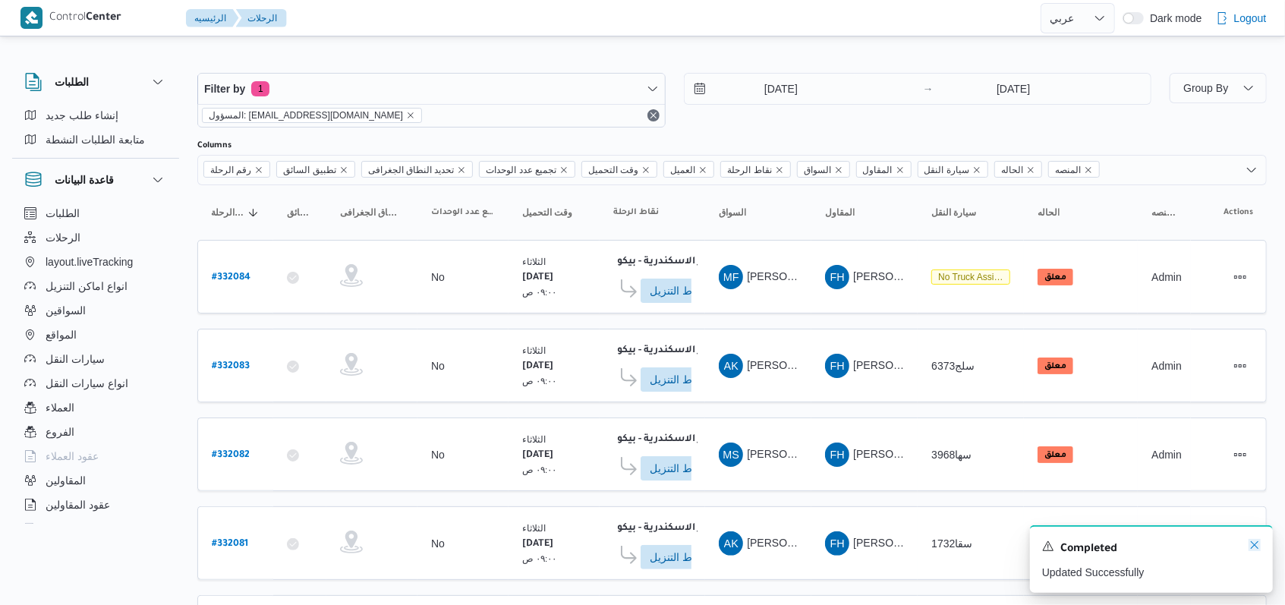
click at [531, 543] on icon "Dismiss toast" at bounding box center [1255, 545] width 8 height 8
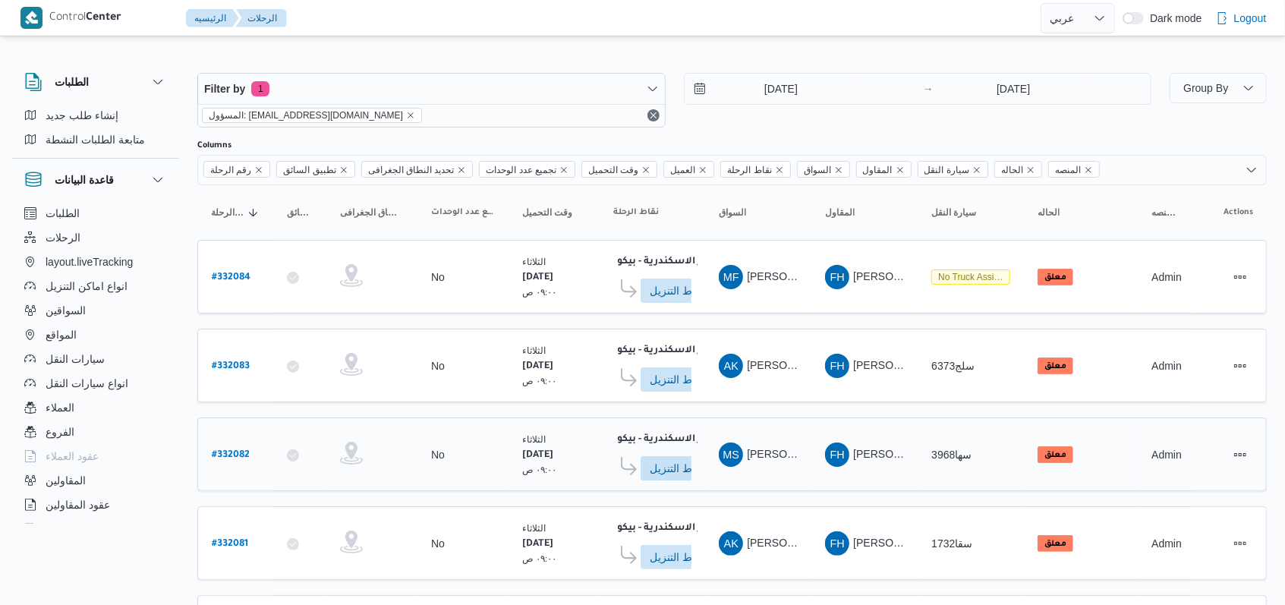
scroll to position [537, 0]
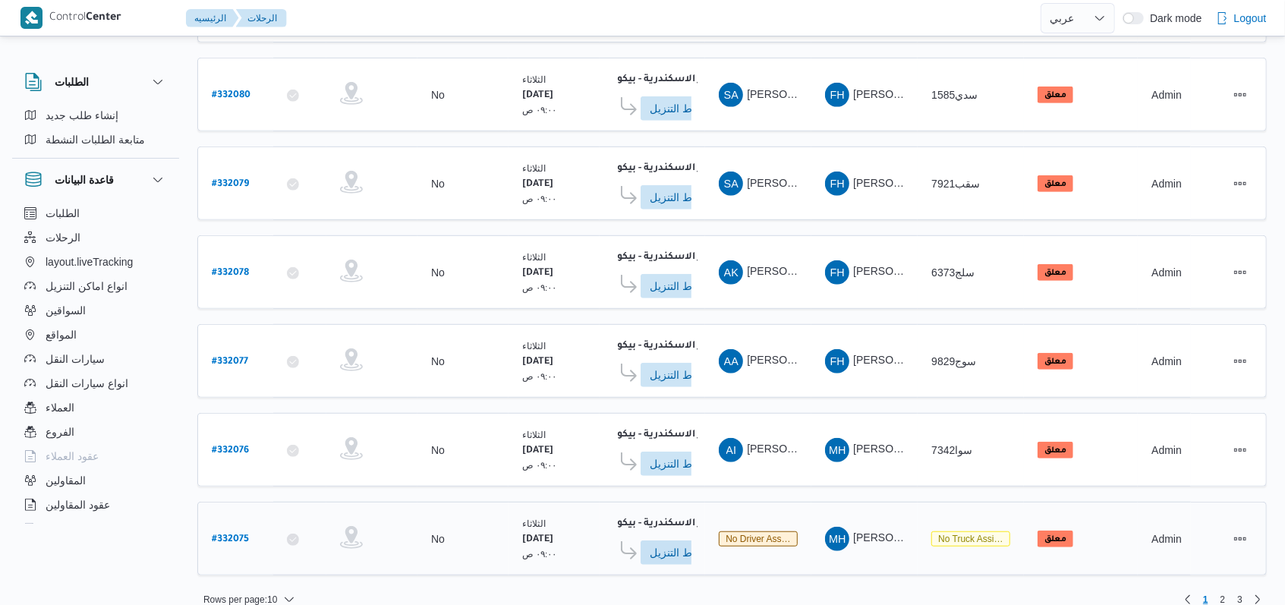
click at [226, 534] on b "# 332075" at bounding box center [230, 539] width 37 height 11
select select "ar"
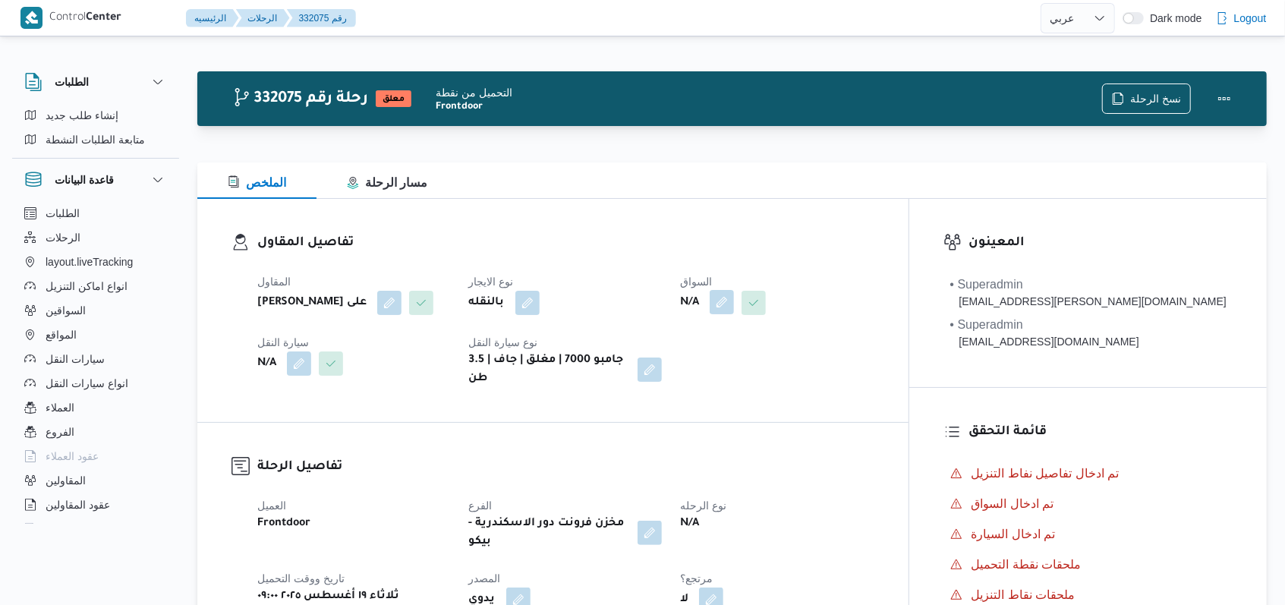
click at [531, 311] on button "button" at bounding box center [780, 302] width 24 height 24
click at [531, 355] on div "Search" at bounding box center [752, 363] width 114 height 30
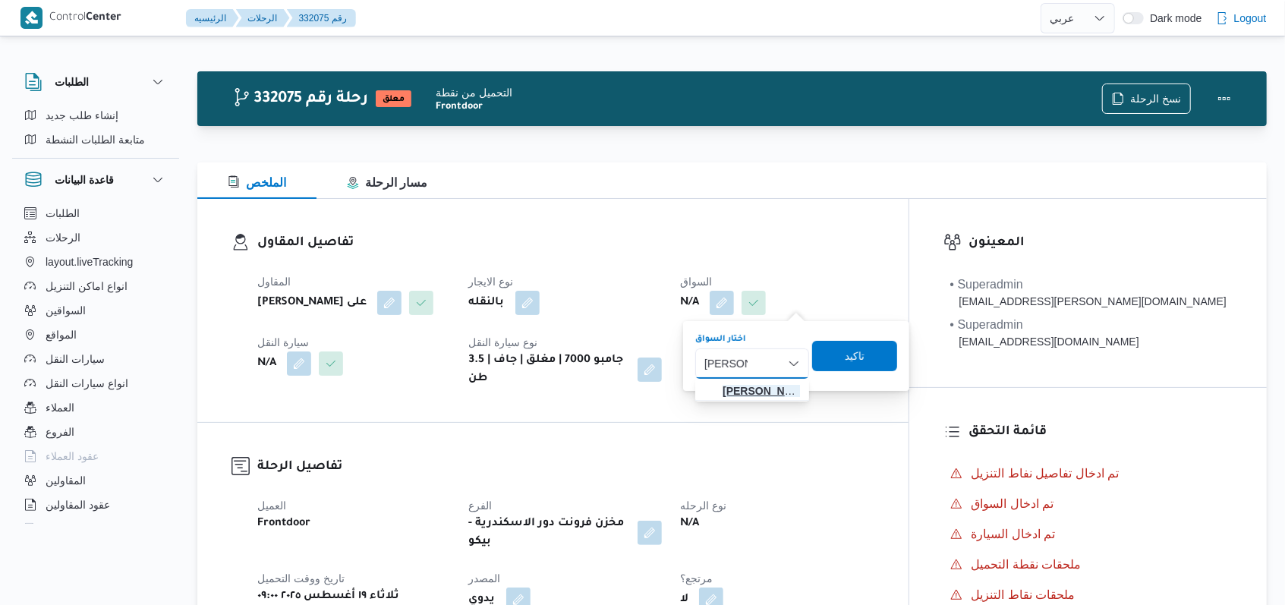
type input "عمرو عاط"
click at [531, 382] on span "عمرو عاط ف صلاح عبدالقادر" at bounding box center [761, 391] width 77 height 18
click at [531, 348] on span "تاكيد" at bounding box center [858, 355] width 85 height 30
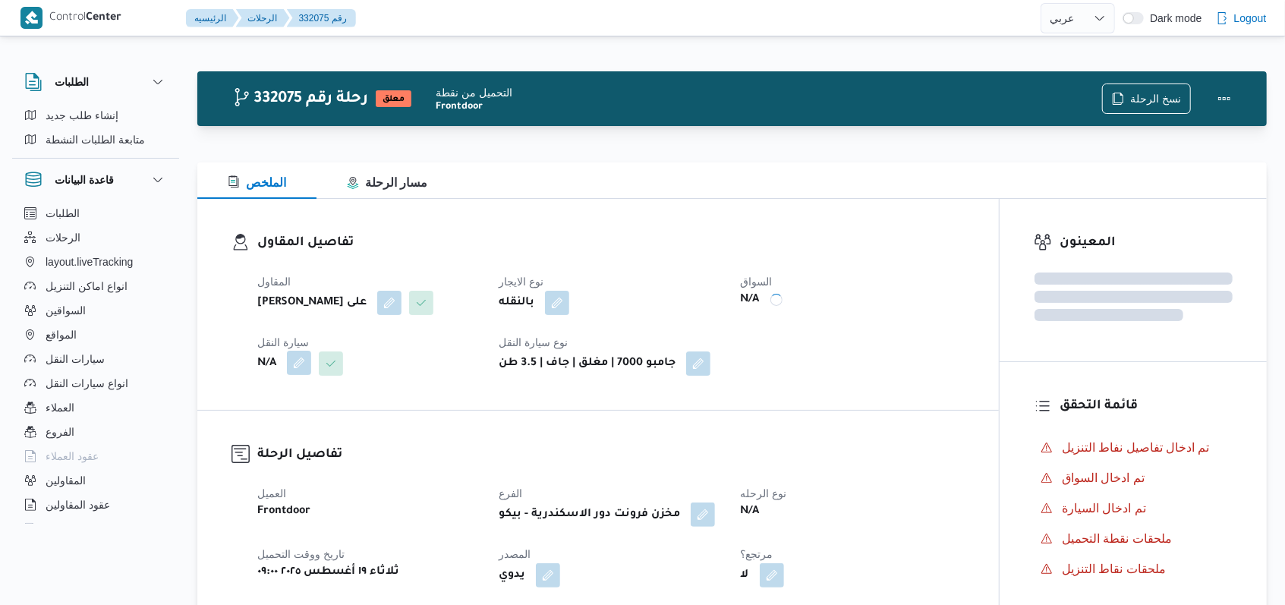
click at [299, 360] on button "button" at bounding box center [299, 363] width 24 height 24
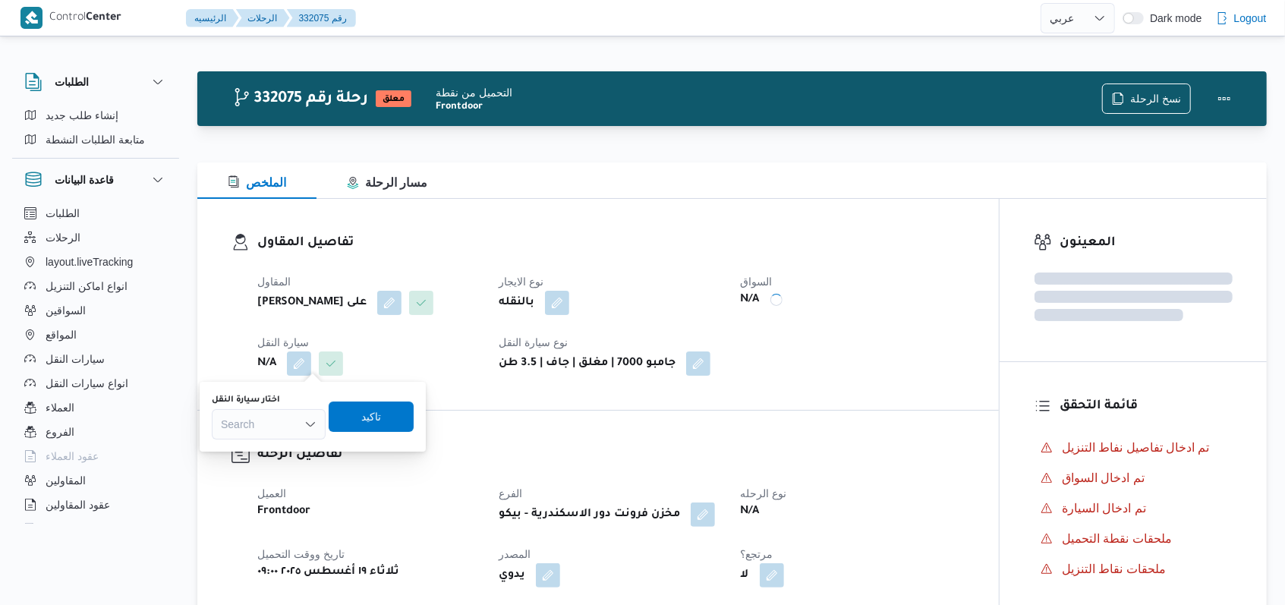
click at [271, 423] on div "Search" at bounding box center [269, 424] width 114 height 30
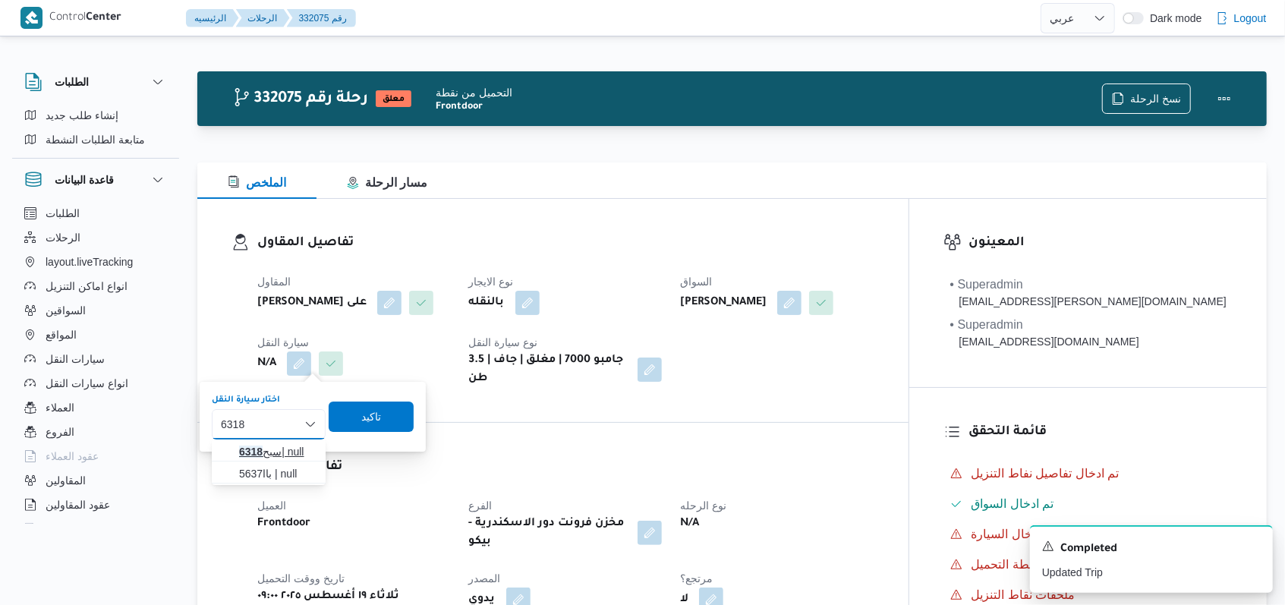
type input "6318"
click at [287, 458] on span "سبح 6318 | null" at bounding box center [277, 451] width 77 height 18
click at [372, 418] on span "تاكيد" at bounding box center [382, 417] width 20 height 18
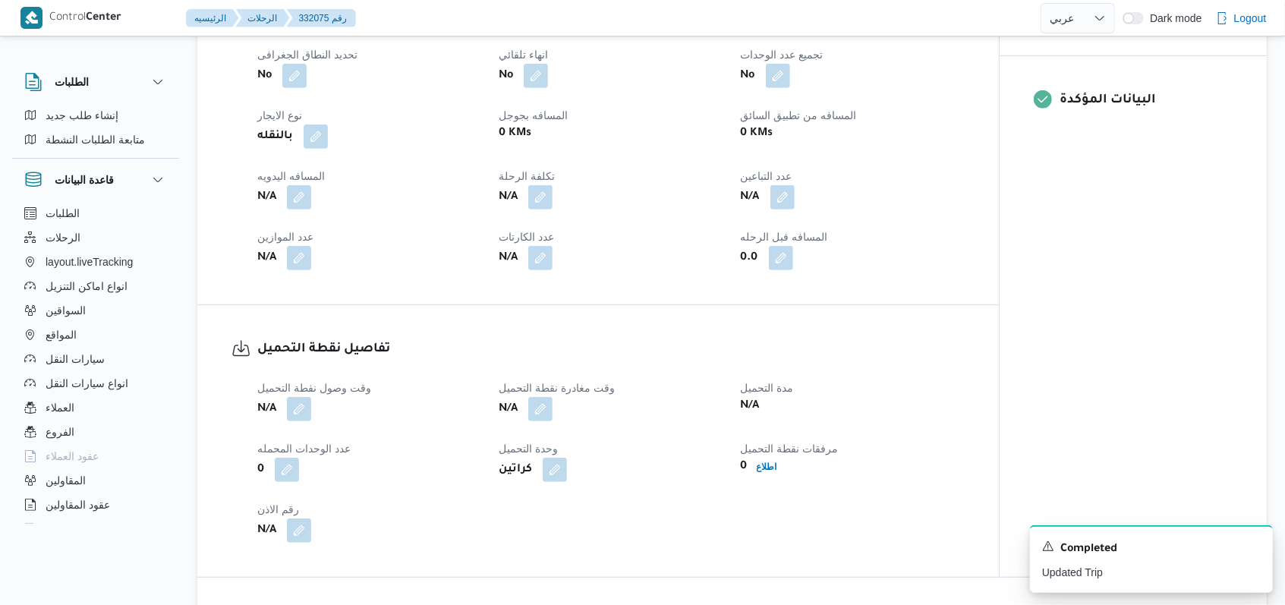
scroll to position [607, 0]
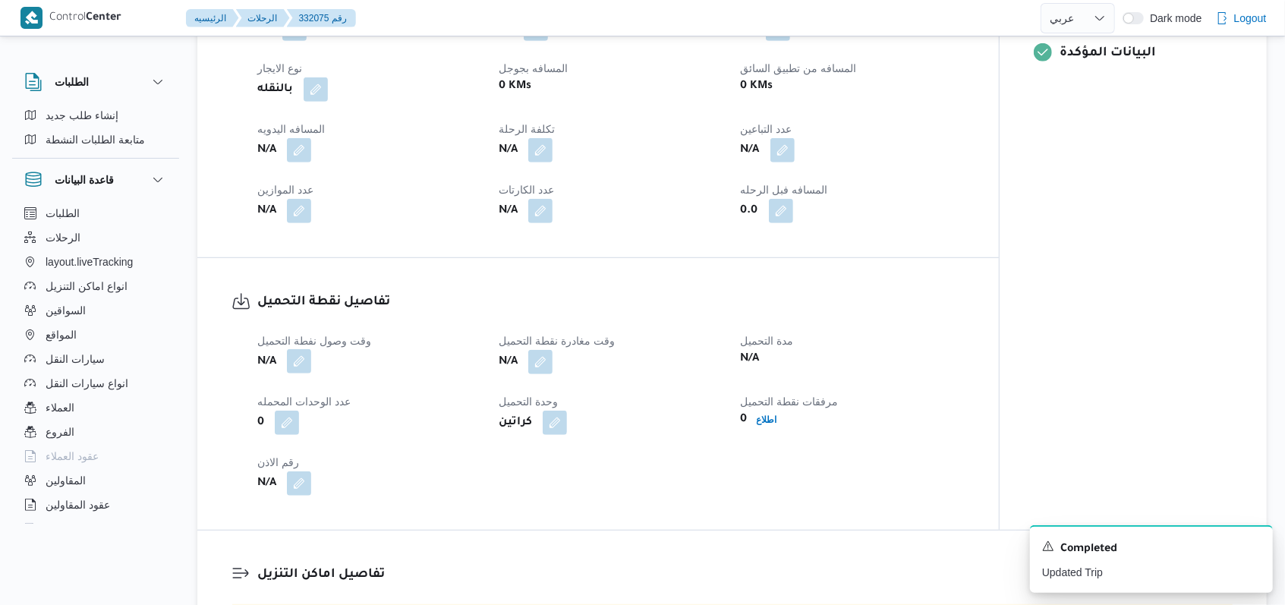
click at [294, 364] on button "button" at bounding box center [299, 361] width 24 height 24
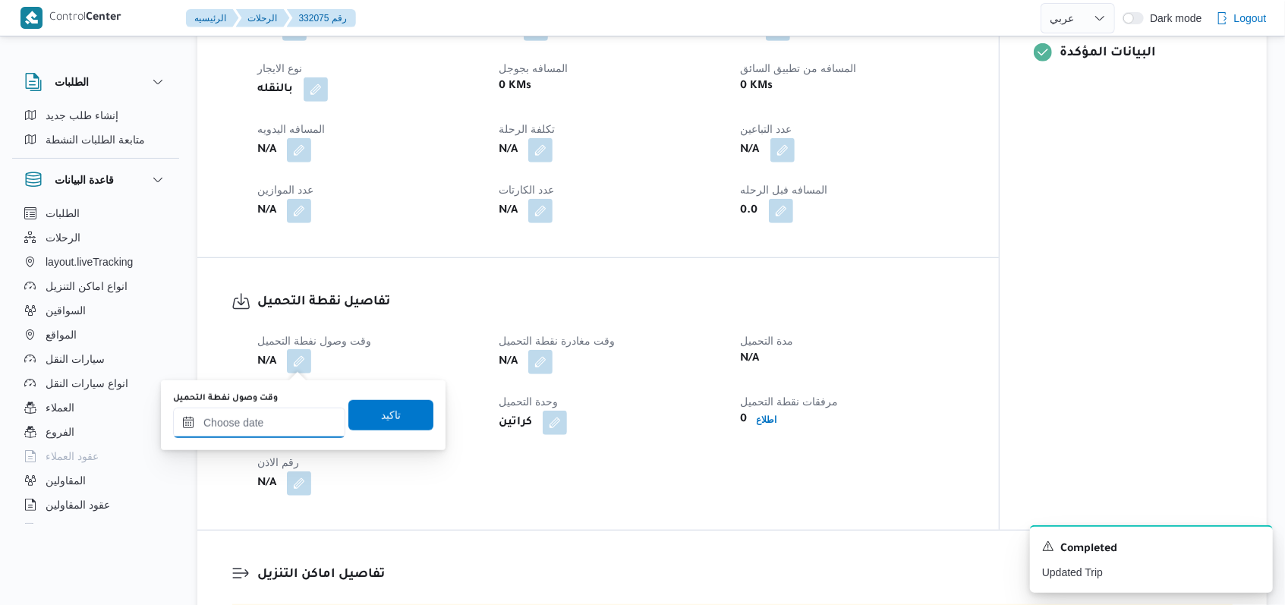
click at [282, 414] on div at bounding box center [259, 423] width 172 height 30
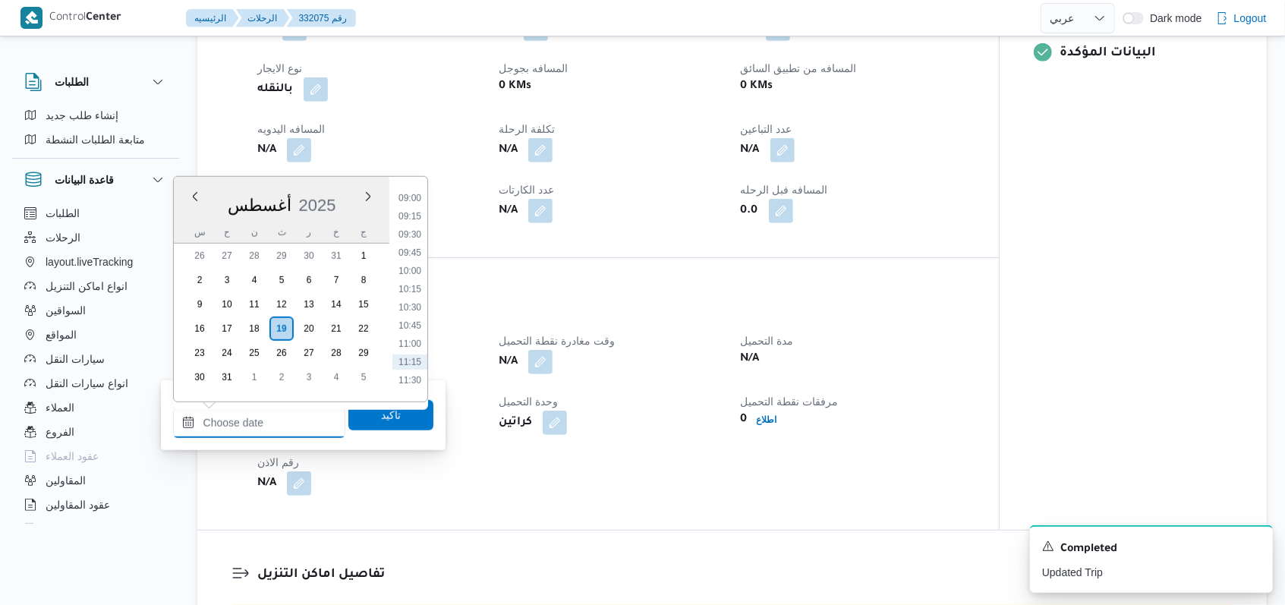
scroll to position [614, 0]
click at [419, 251] on li "09:15" at bounding box center [409, 256] width 35 height 15
type input "١٩/٠٨/٢٠٢٥ ٠٩:١٥"
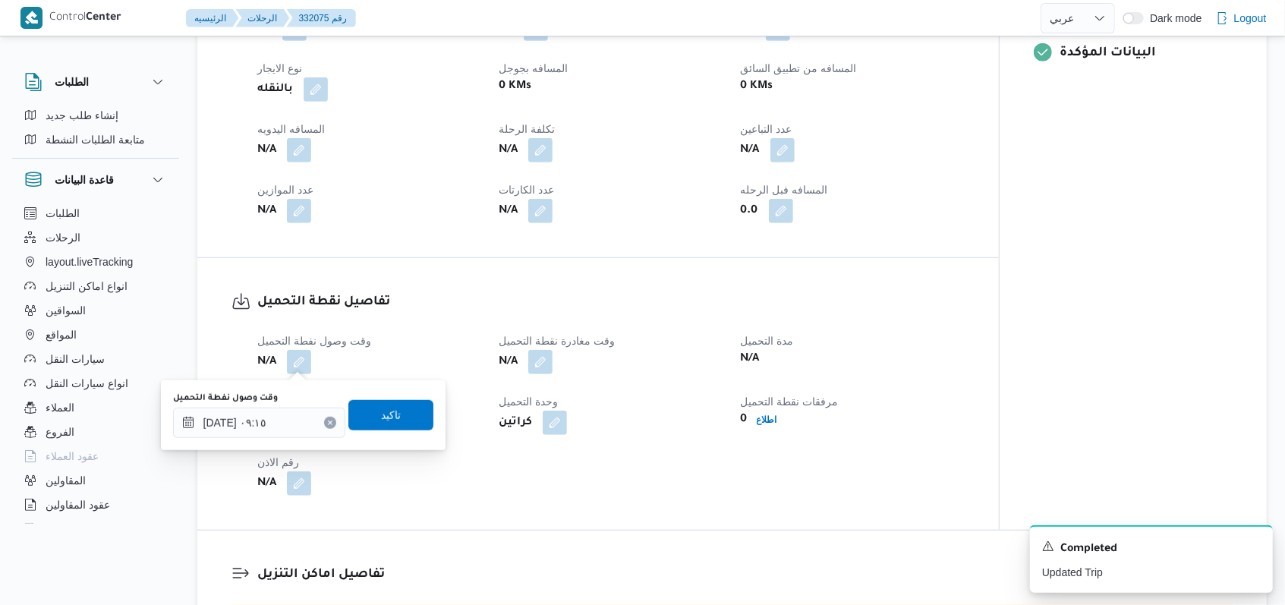
click at [414, 430] on div "تاكيد" at bounding box center [390, 415] width 85 height 30
click at [417, 414] on span "تاكيد" at bounding box center [390, 414] width 85 height 30
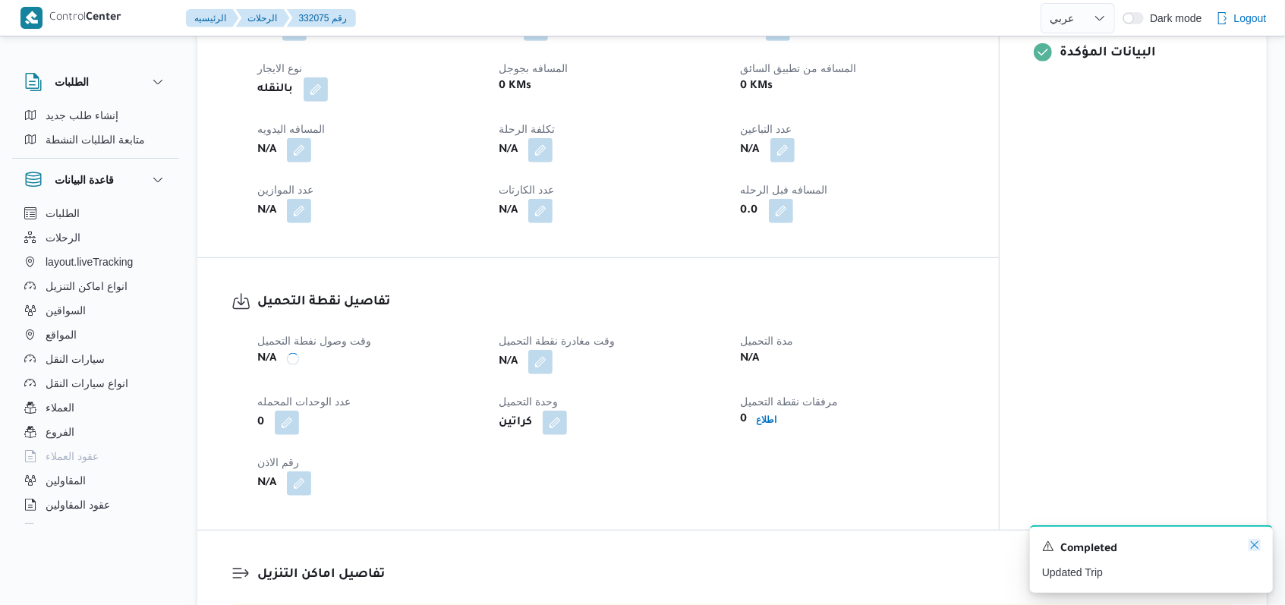
click at [531, 543] on icon "Dismiss toast" at bounding box center [1254, 545] width 12 height 12
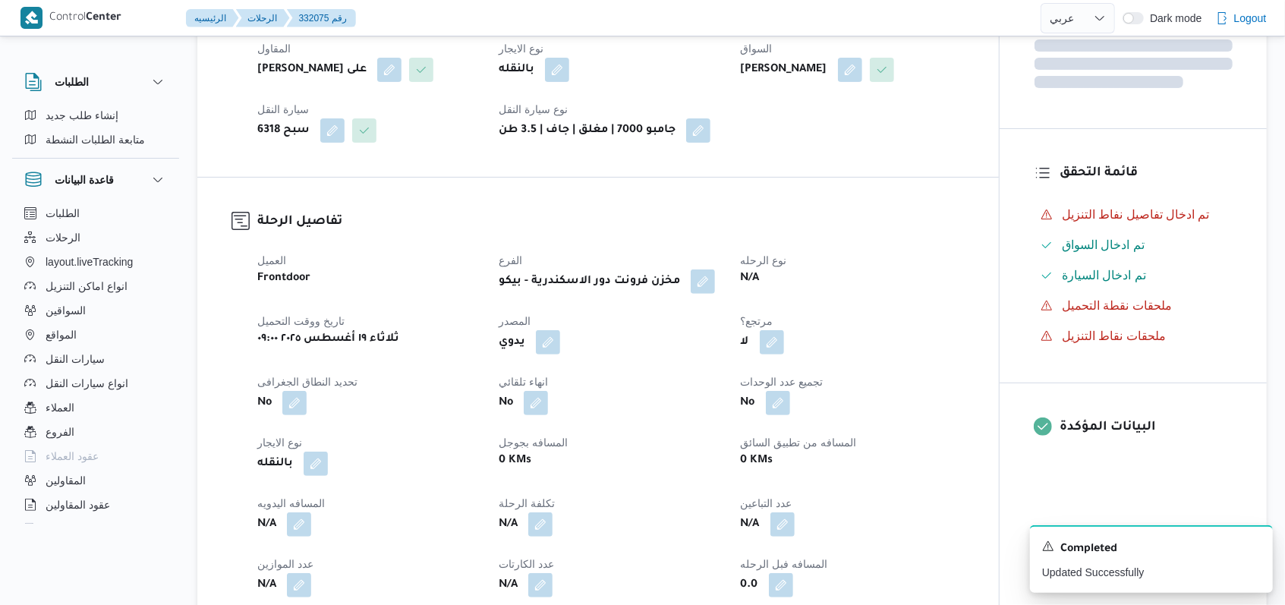
scroll to position [607, 0]
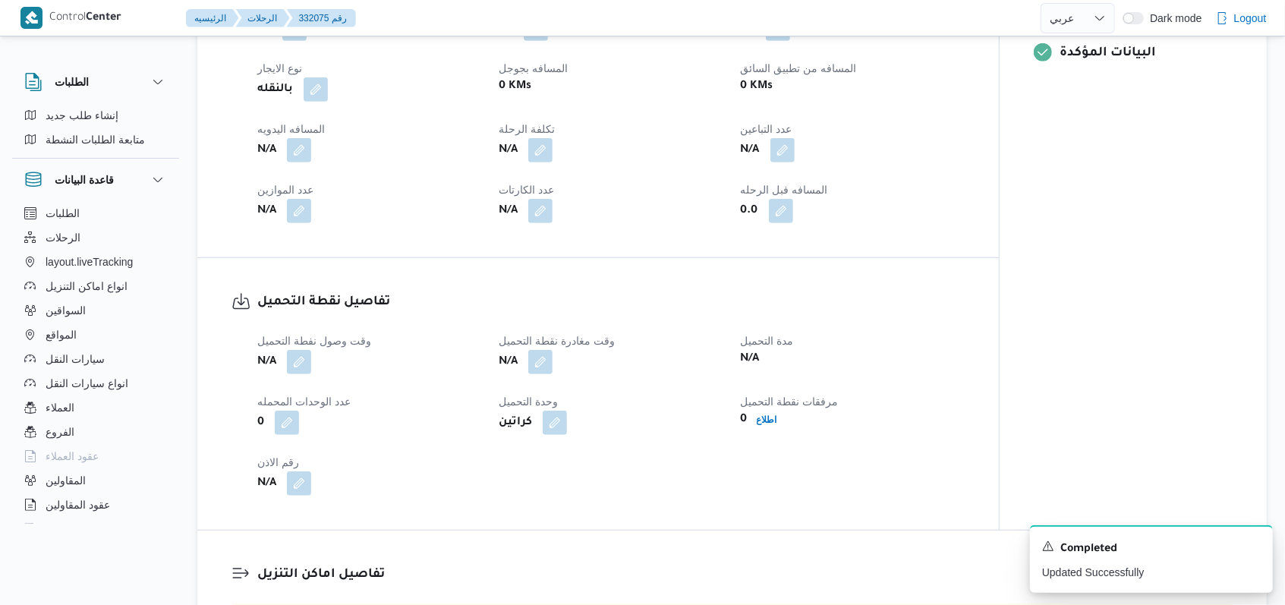
click at [531, 438] on div "وقت وصول نفطة التحميل N/A وقت مغادرة نقطة التحميل N/A مدة التحميل N/A عدد الوحد…" at bounding box center [611, 414] width 726 height 182
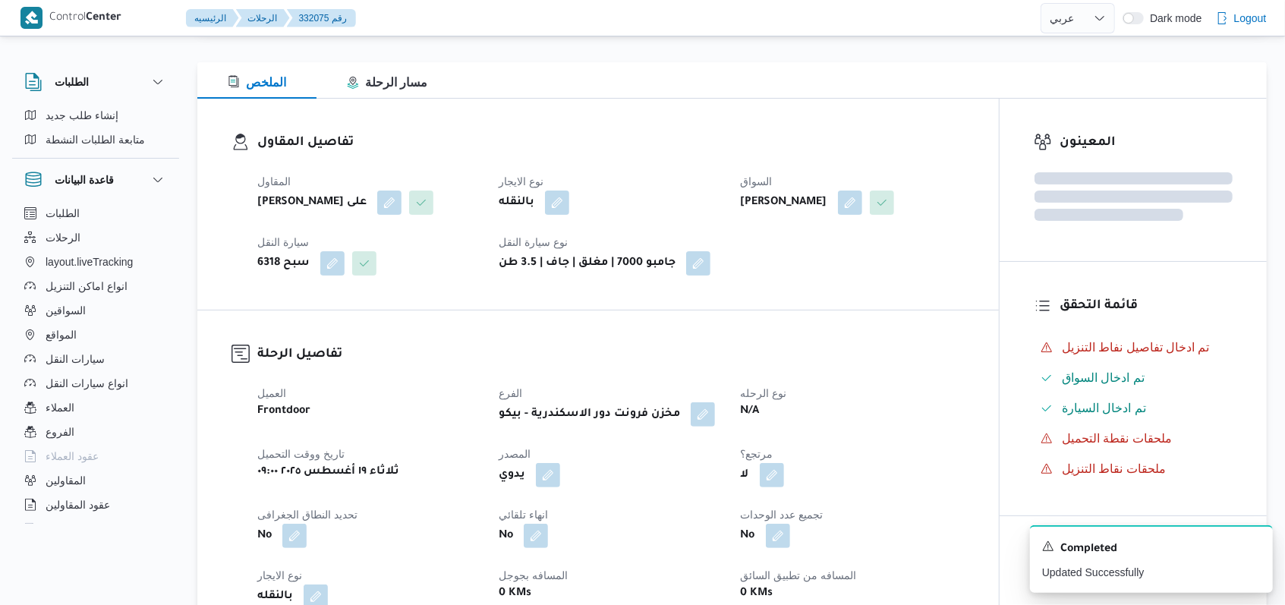
scroll to position [0, 0]
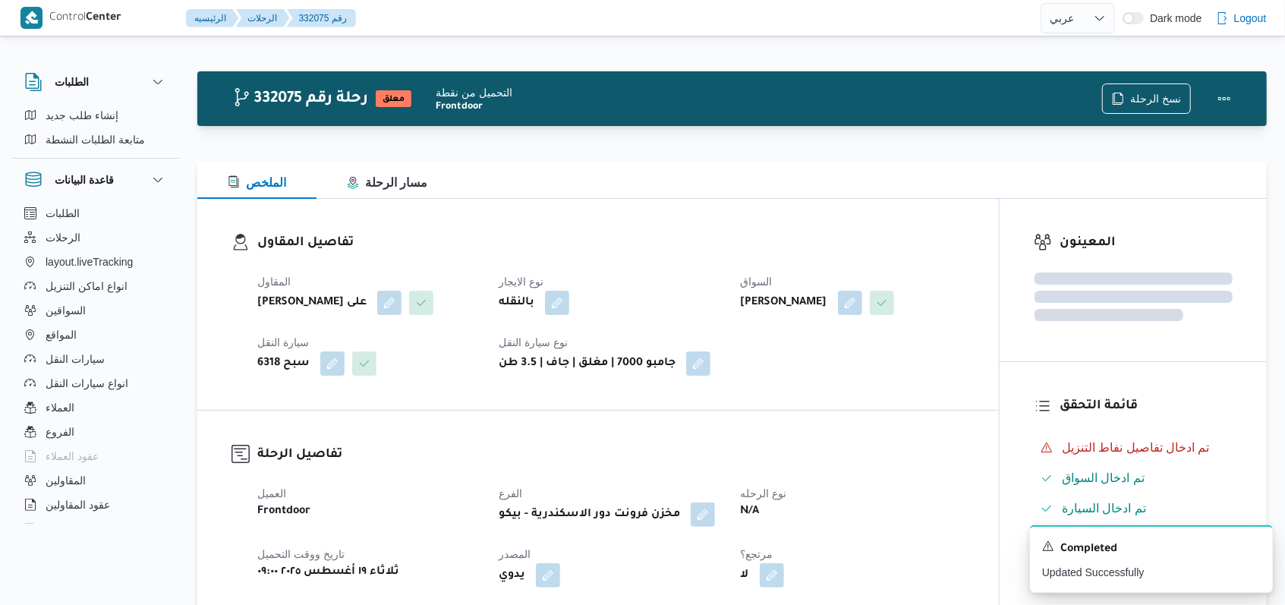
select select "ar"
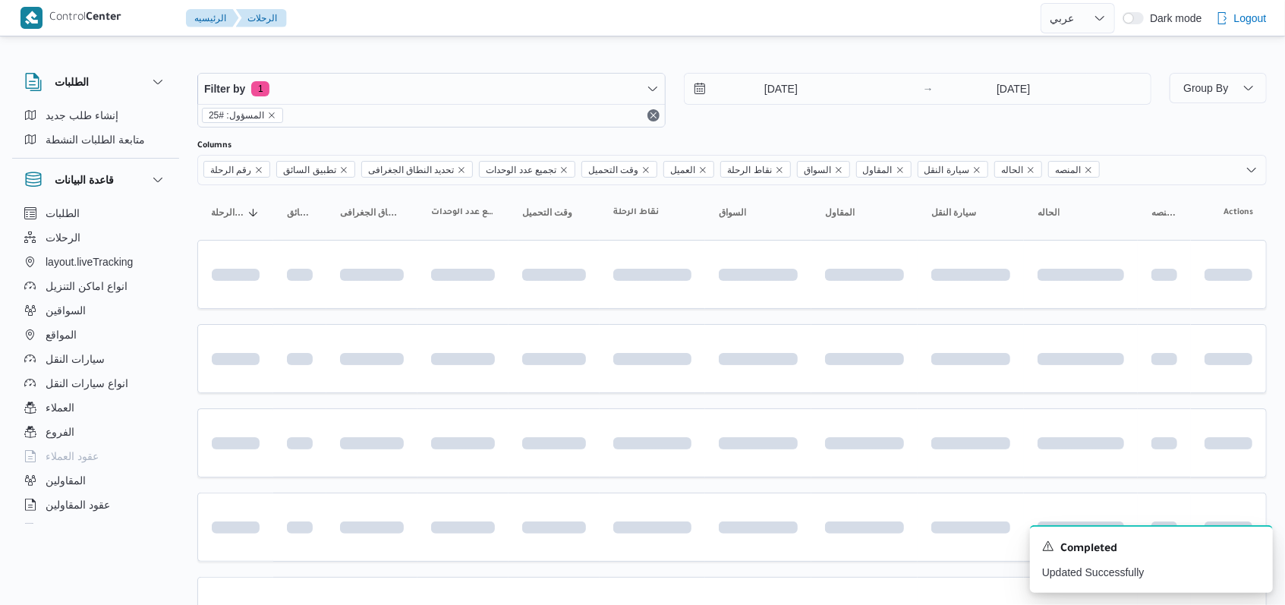
scroll to position [508, 0]
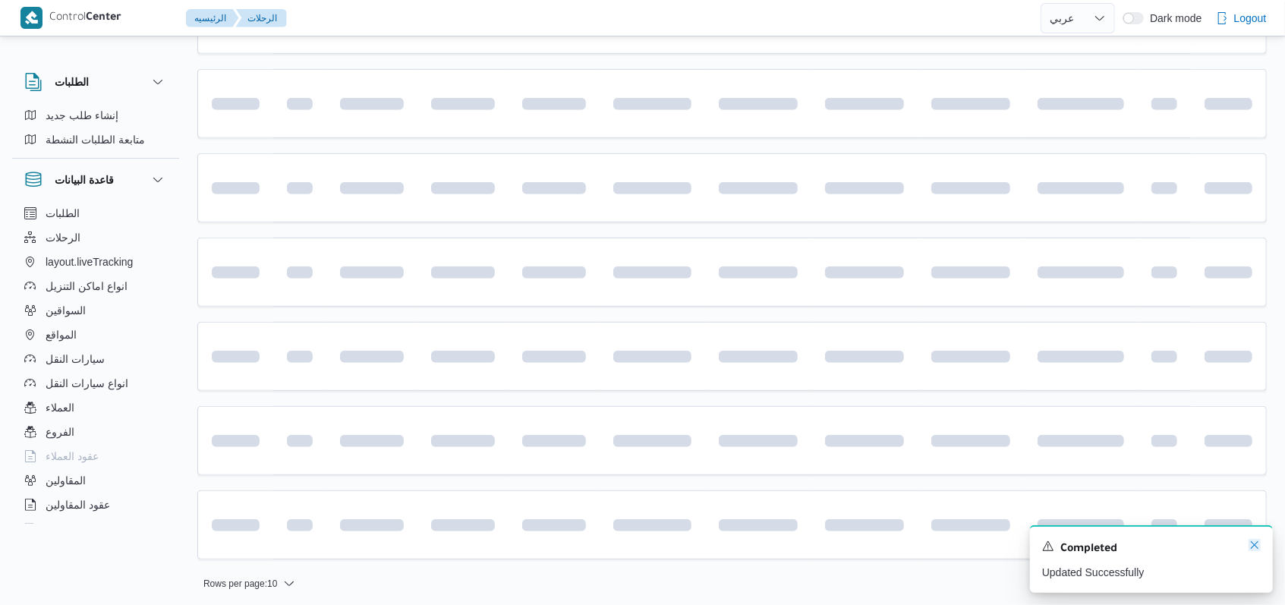
click at [531, 543] on icon "Dismiss toast" at bounding box center [1254, 545] width 12 height 12
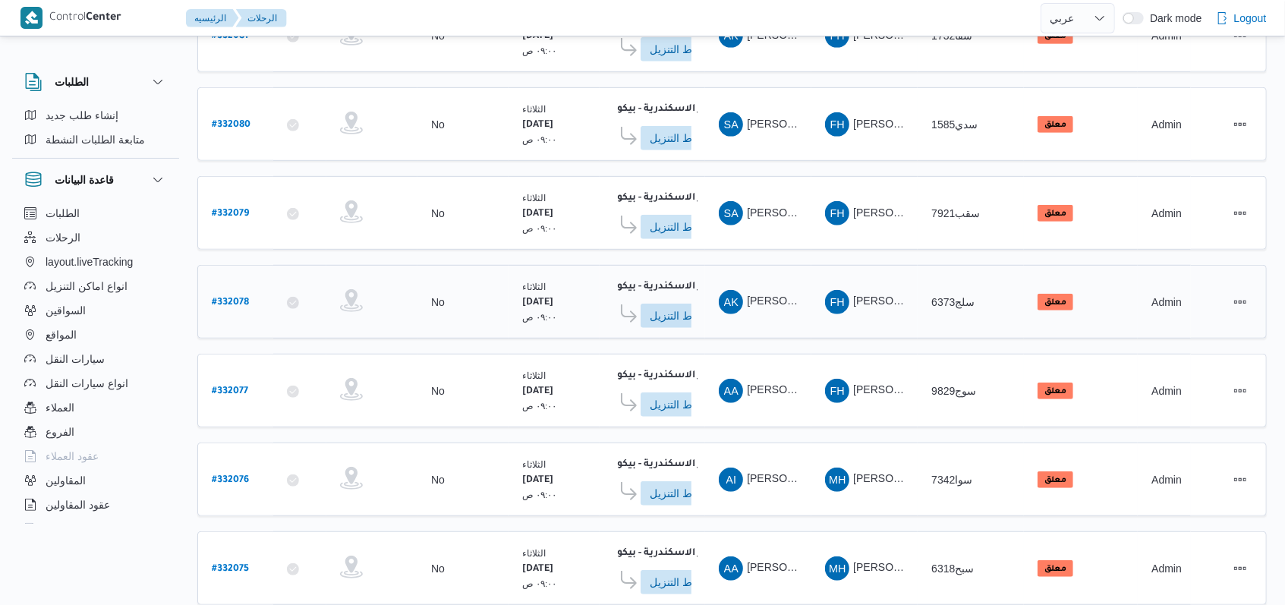
scroll to position [515, 0]
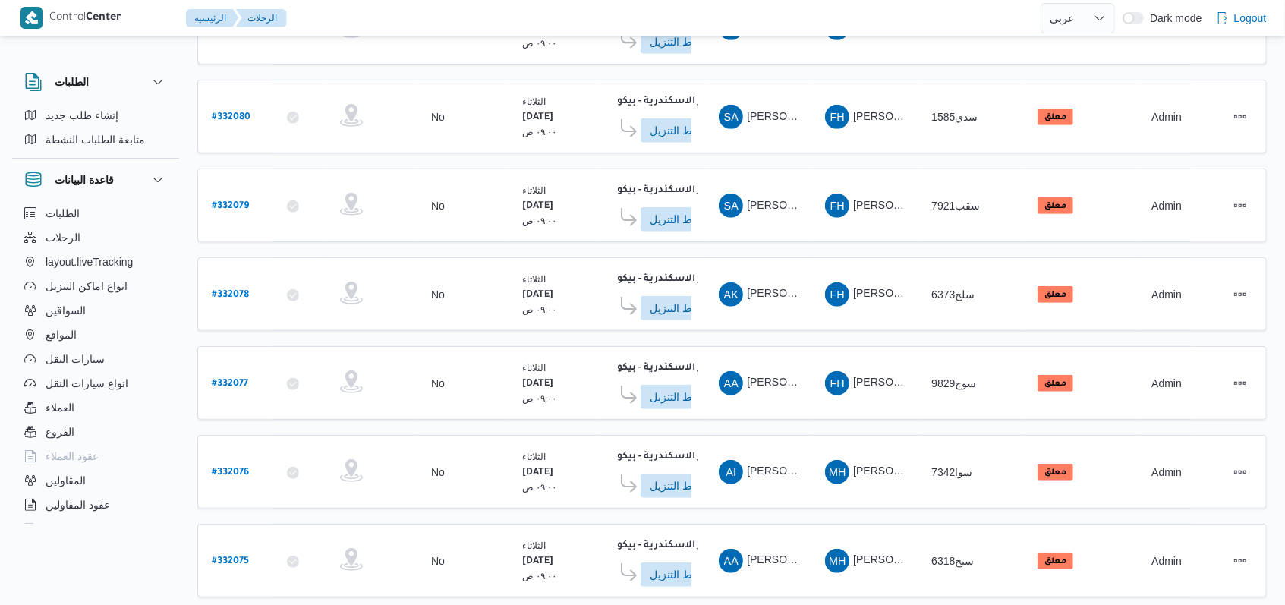
click at [531, 320] on table "رقم الرحلة Click to sort in ascending order تطبيق السائق Click to sort in ascen…" at bounding box center [731, 141] width 1069 height 943
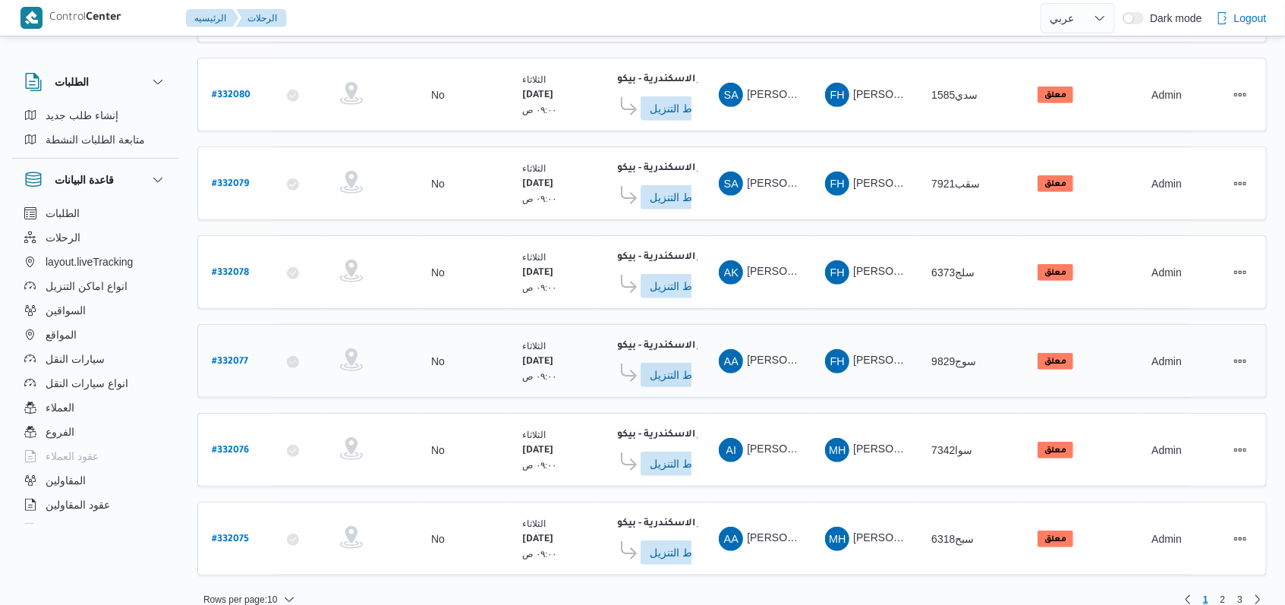
scroll to position [31, 0]
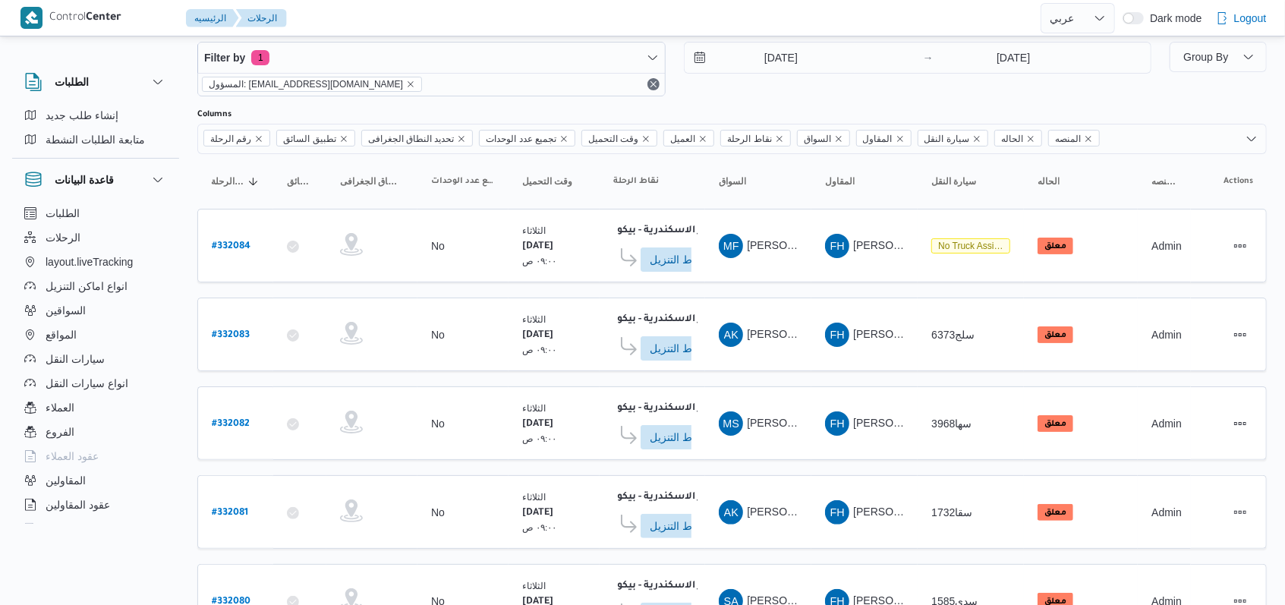
click at [531, 82] on div "19/8/2025 → 19/8/2025" at bounding box center [918, 69] width 468 height 55
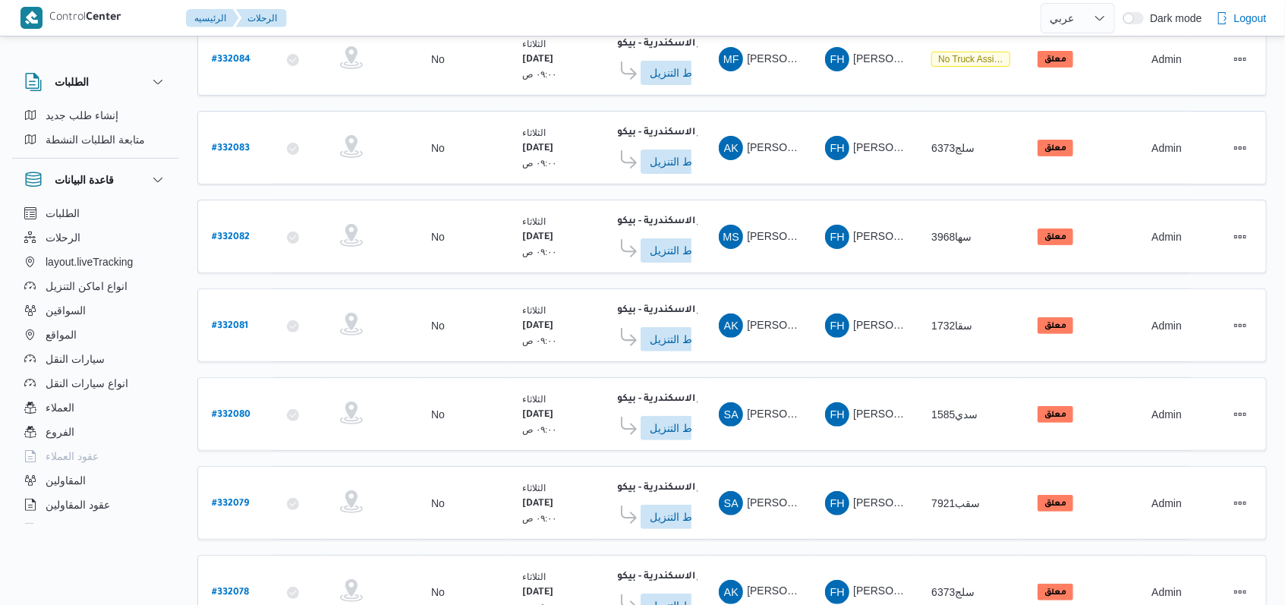
scroll to position [537, 0]
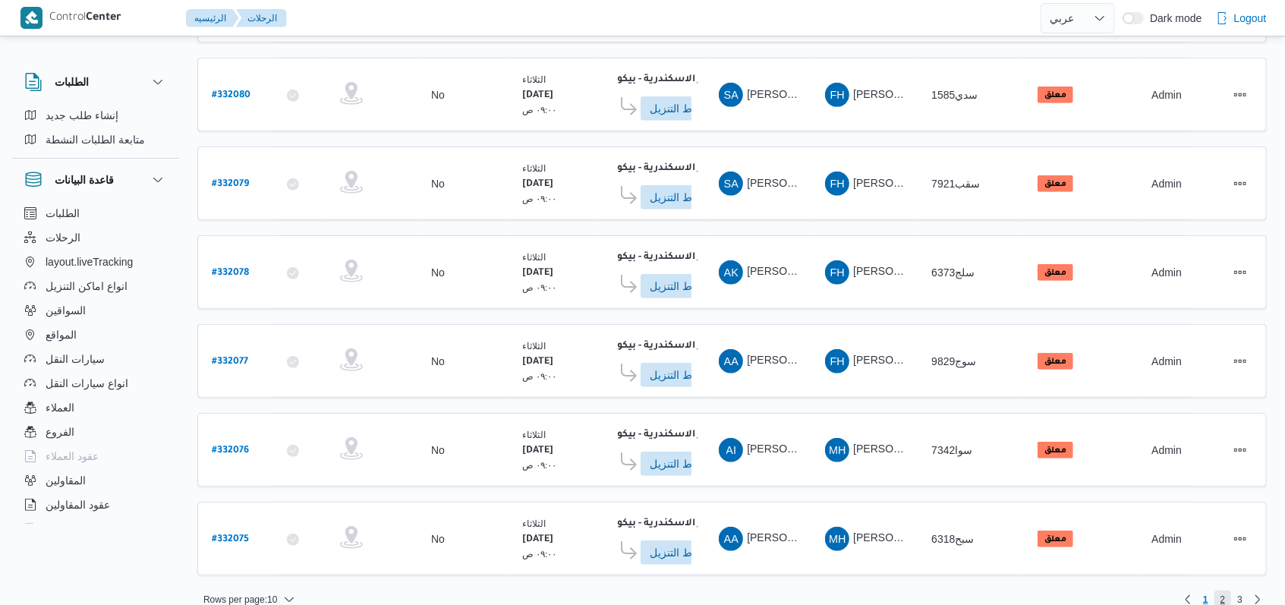
click at [531, 543] on span "2" at bounding box center [1222, 599] width 5 height 18
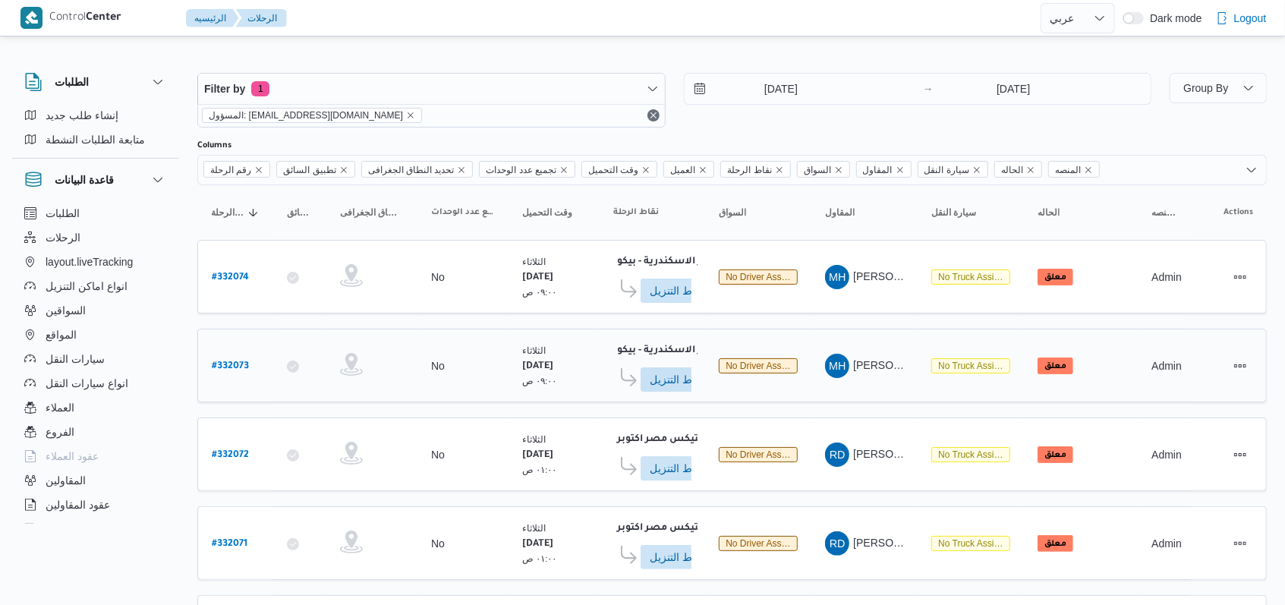
click at [229, 371] on div "# 332073" at bounding box center [236, 365] width 60 height 33
click at [237, 362] on b "# 332073" at bounding box center [230, 366] width 37 height 11
select select "ar"
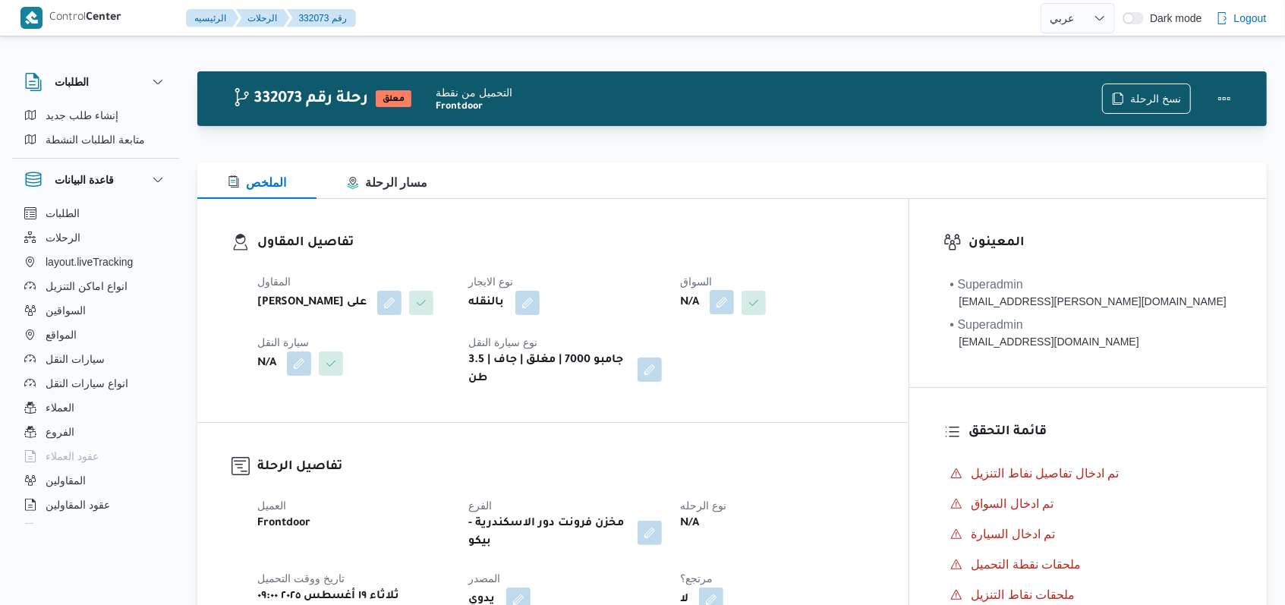
click at [531, 306] on button "button" at bounding box center [780, 302] width 24 height 24
click at [531, 370] on div "Search" at bounding box center [752, 363] width 114 height 30
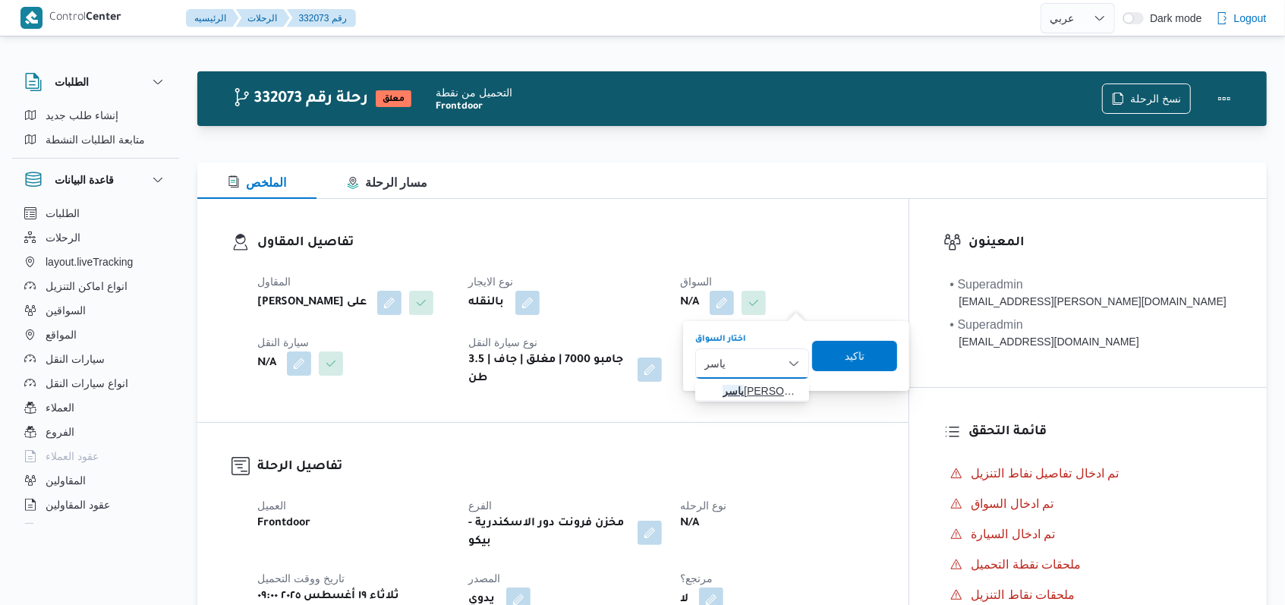
type input "ياسر"
click at [531, 386] on span "ياسر عبدالجواد الجميل عبدالجواد" at bounding box center [761, 391] width 77 height 18
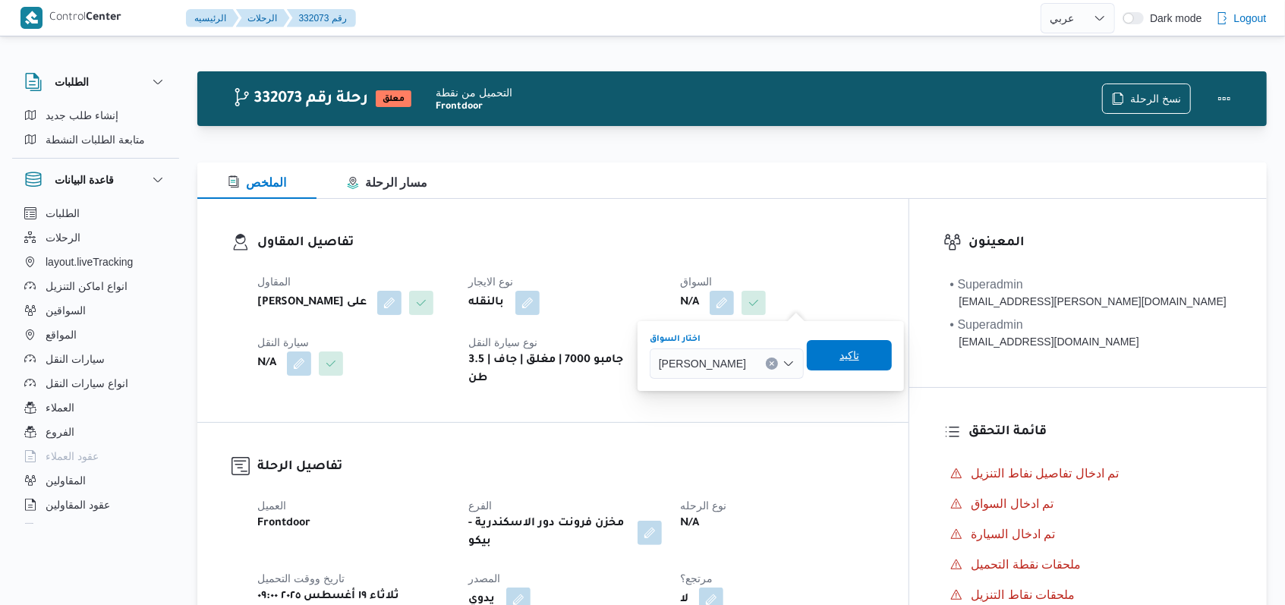
click at [531, 351] on span "تاكيد" at bounding box center [849, 355] width 85 height 30
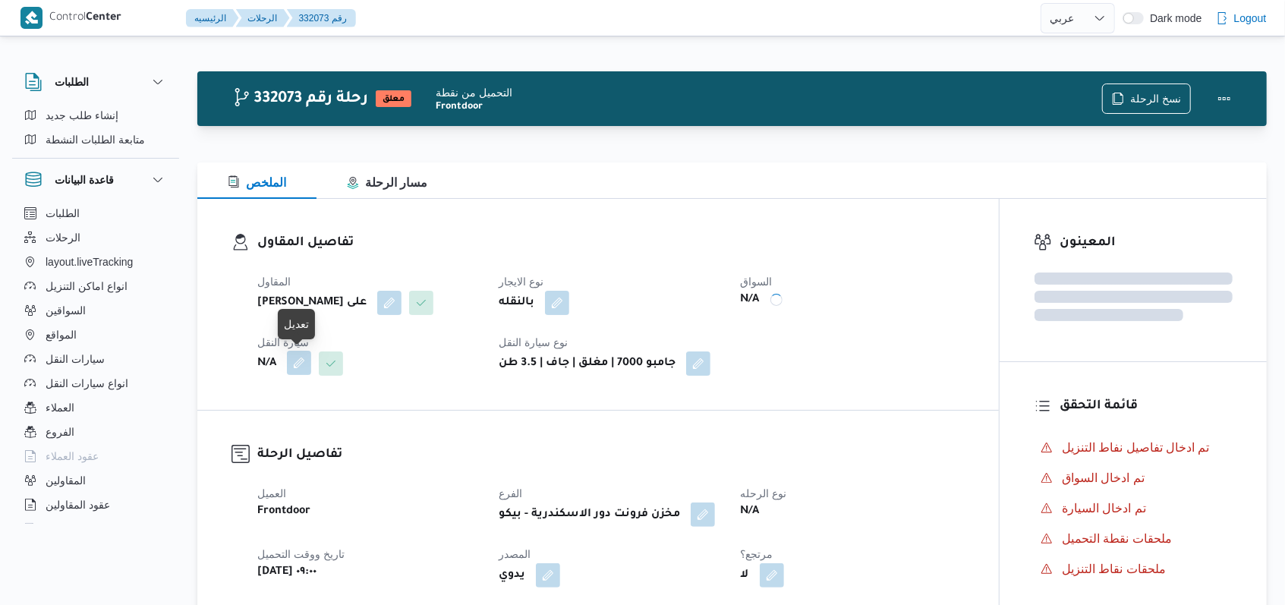
click at [302, 361] on button "button" at bounding box center [299, 363] width 24 height 24
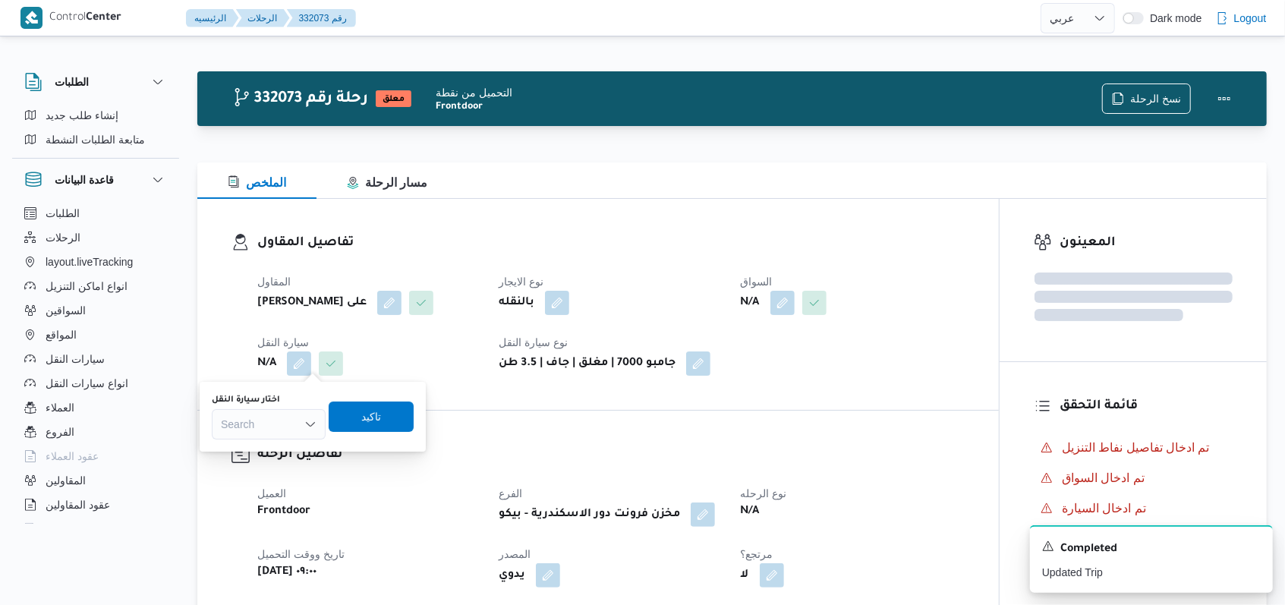
click at [285, 422] on div "Search" at bounding box center [269, 424] width 114 height 30
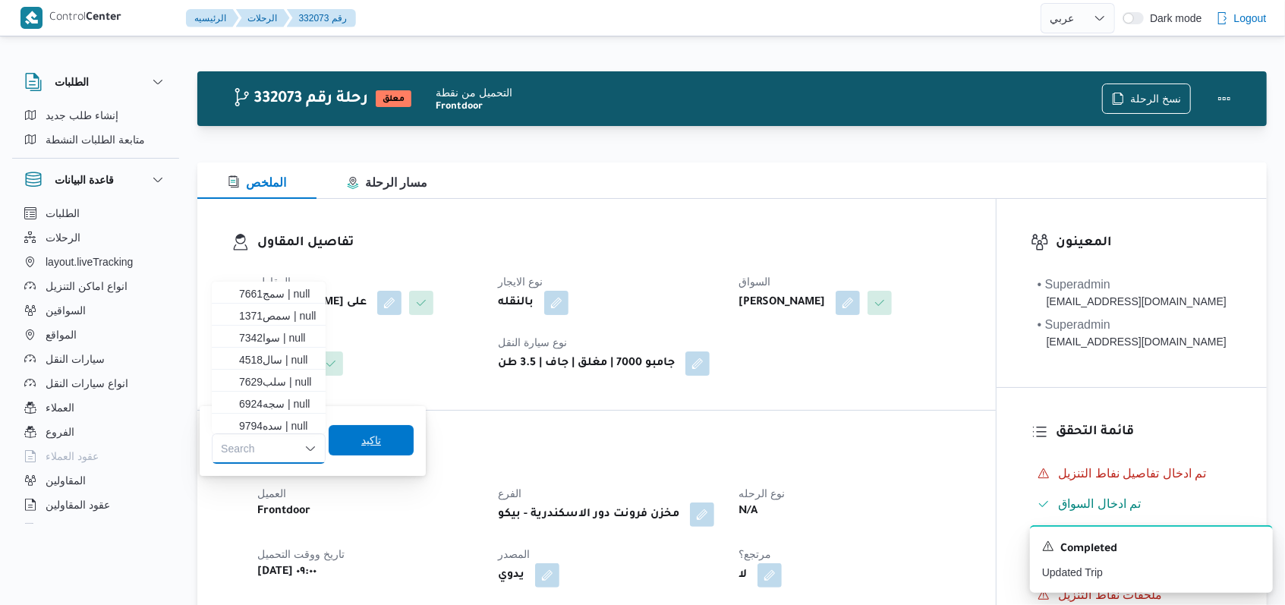
click at [382, 446] on span "تاكيد" at bounding box center [371, 440] width 85 height 30
click at [282, 364] on span "سال4518 | null" at bounding box center [277, 360] width 77 height 18
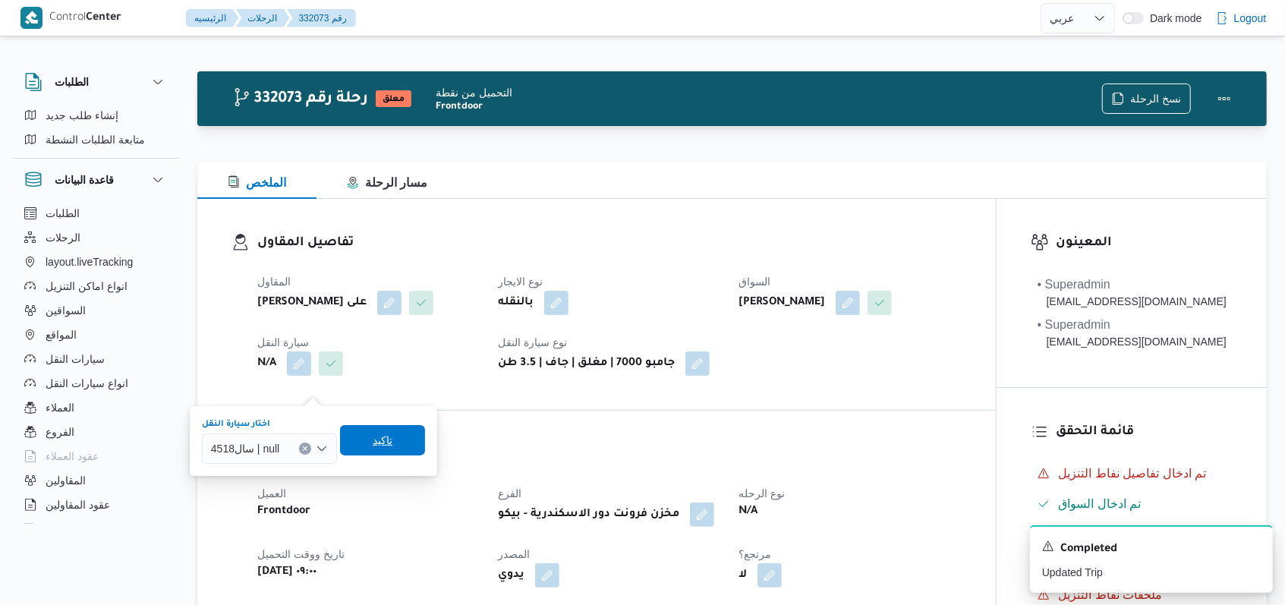
click at [357, 435] on span "تاكيد" at bounding box center [382, 440] width 85 height 30
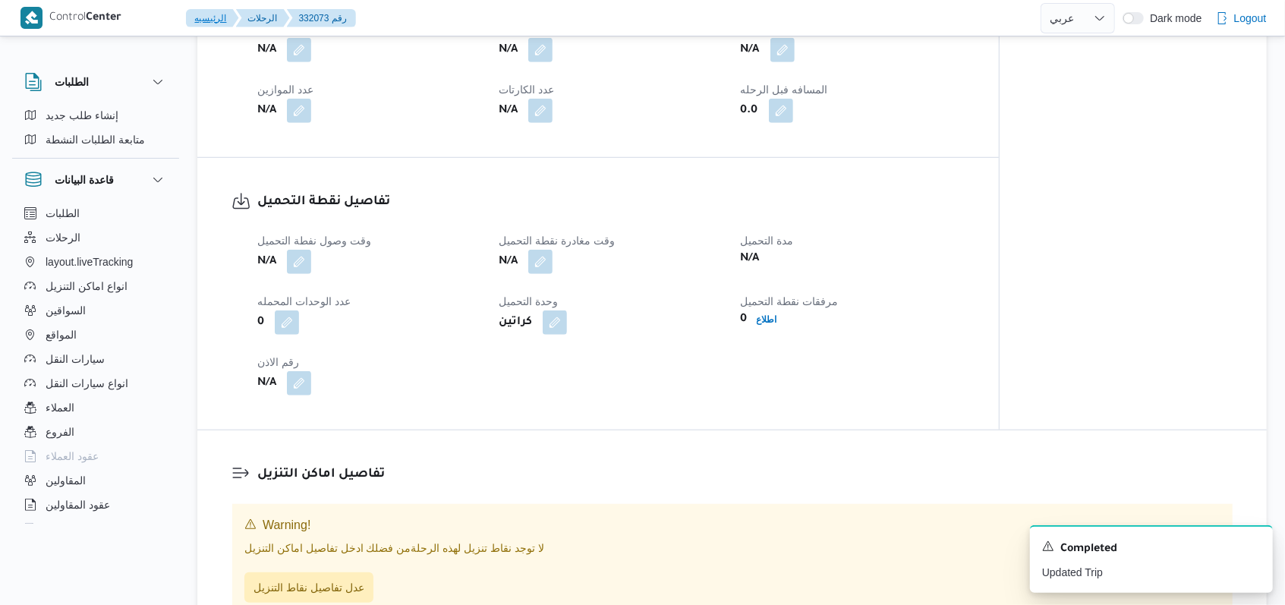
scroll to position [708, 0]
click at [298, 272] on button "button" at bounding box center [299, 260] width 24 height 24
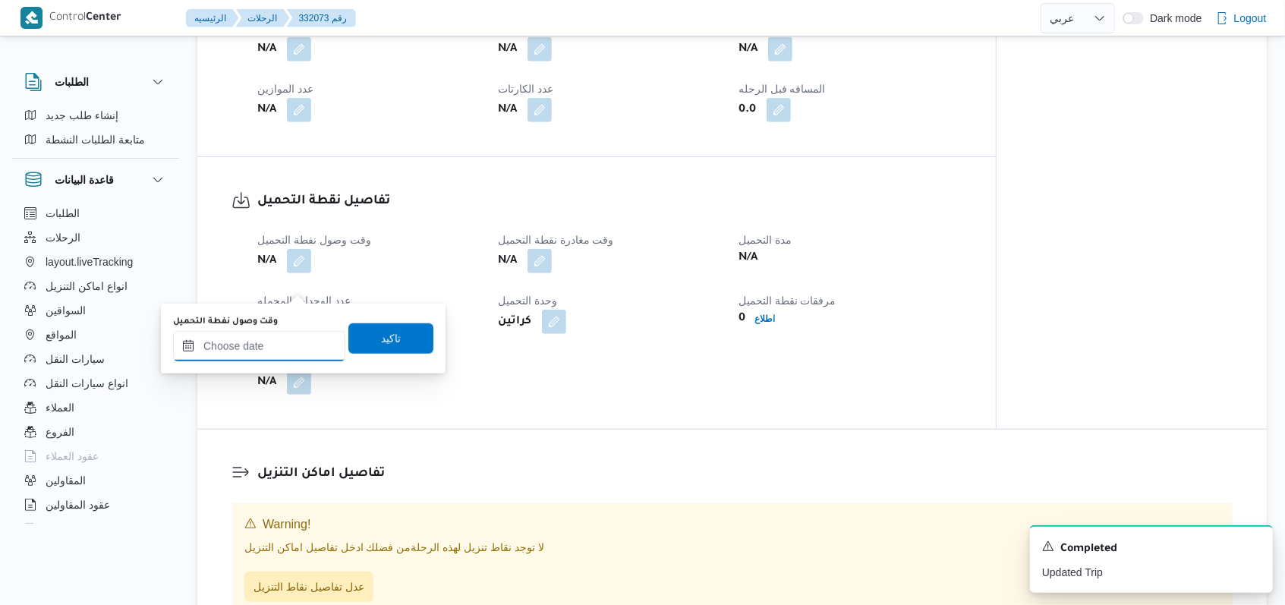
click at [272, 344] on input "وقت وصول نفطة التحميل" at bounding box center [259, 346] width 172 height 30
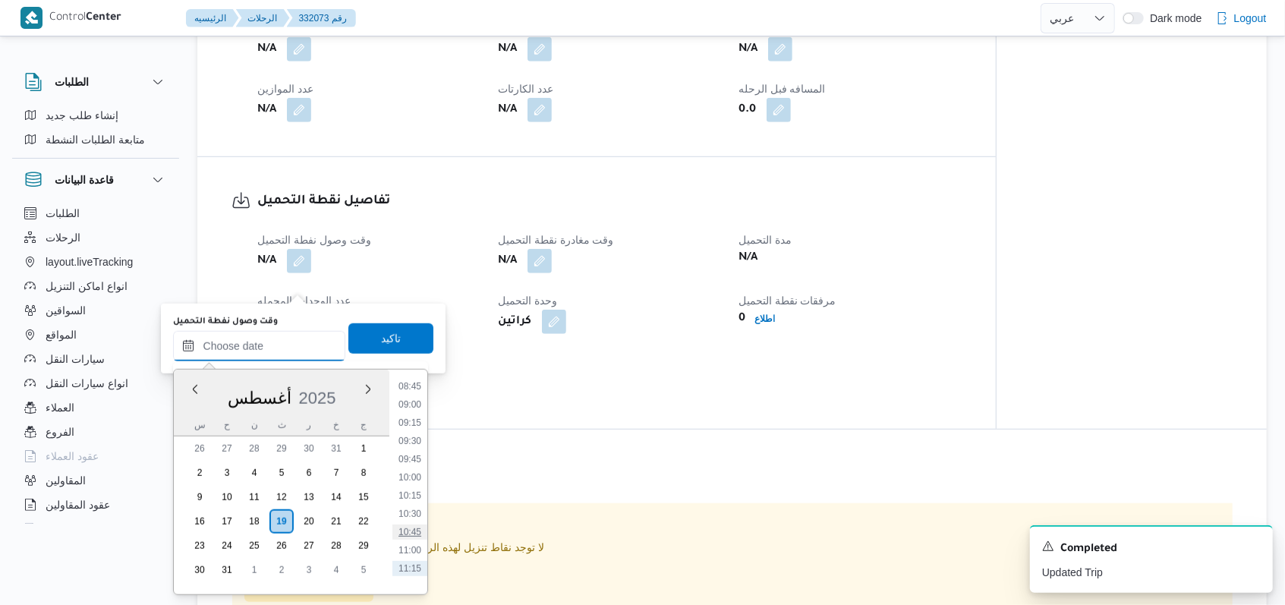
scroll to position [614, 0]
click at [414, 430] on li "09:00" at bounding box center [409, 430] width 35 height 15
type input "١٩/٠٨/٢٠٢٥ ٠٩:٠٠"
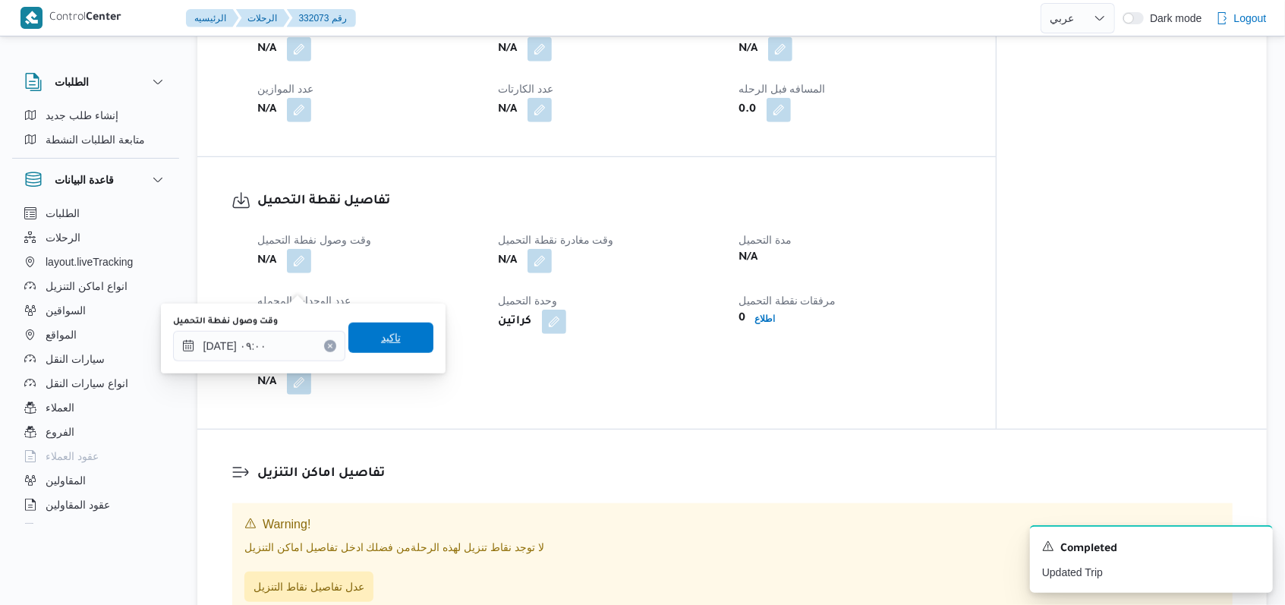
click at [405, 347] on span "تاكيد" at bounding box center [390, 338] width 85 height 30
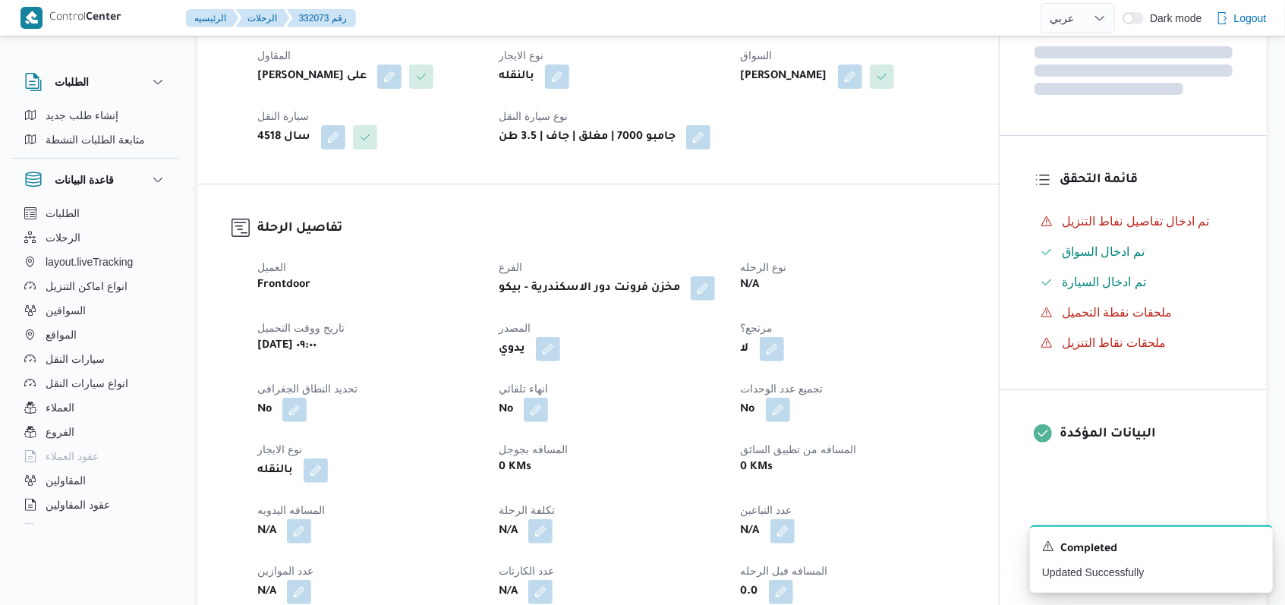
scroll to position [607, 0]
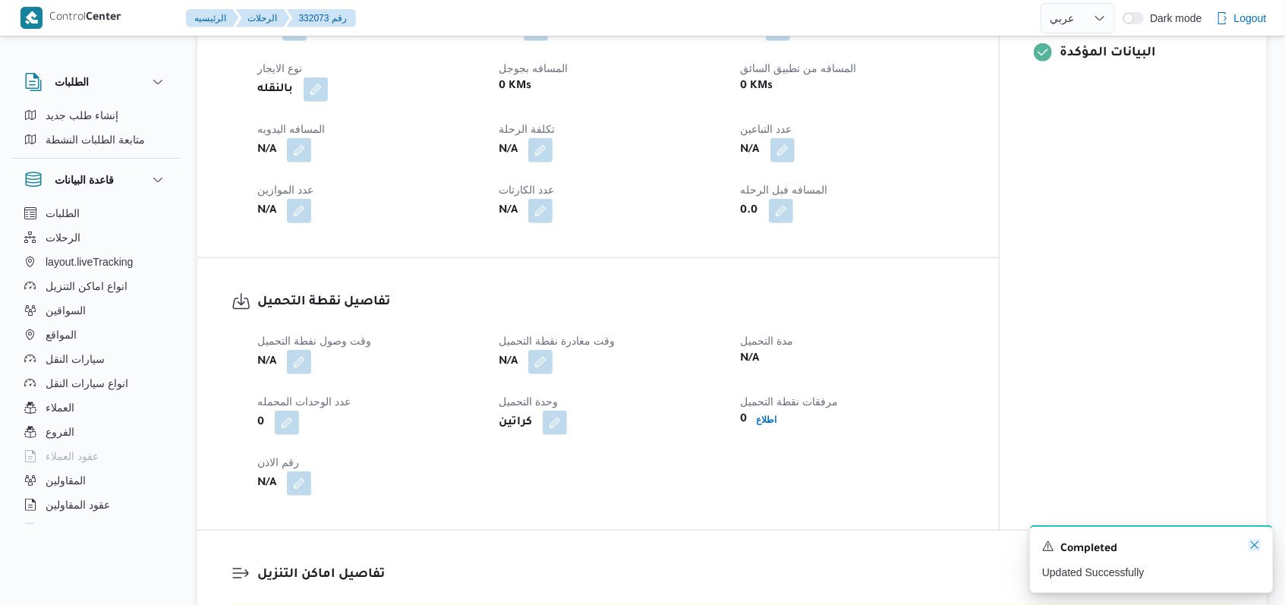
click at [531, 543] on icon "Dismiss toast" at bounding box center [1254, 545] width 12 height 12
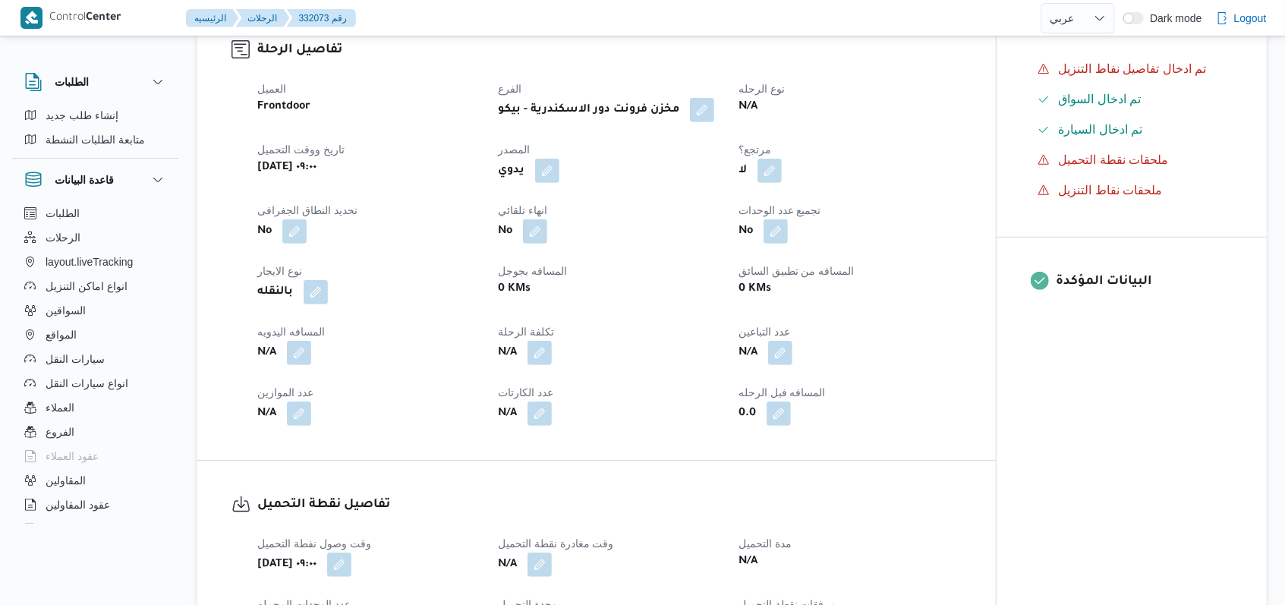
scroll to position [505, 0]
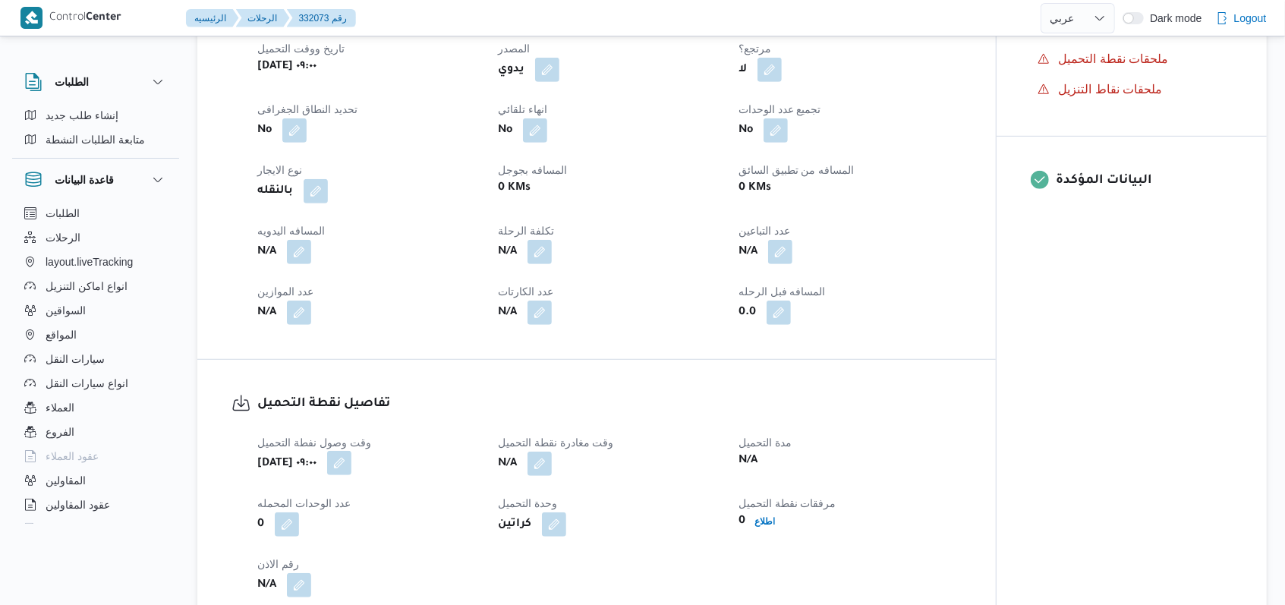
click at [351, 475] on button "button" at bounding box center [339, 463] width 24 height 24
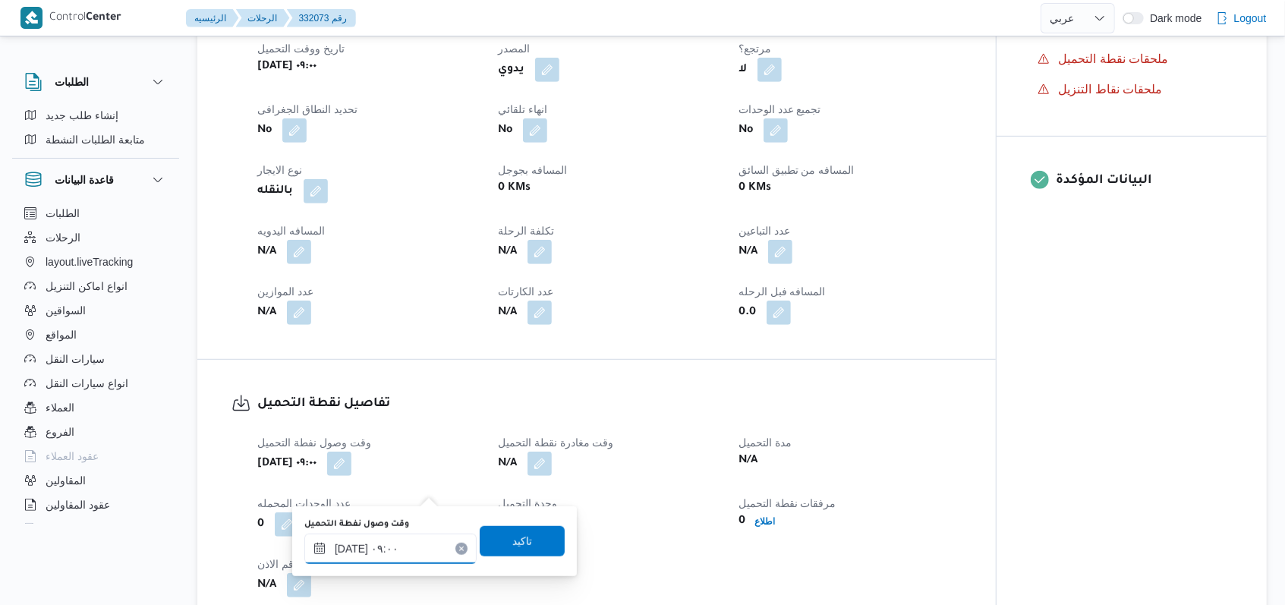
click at [425, 543] on input "١٩/٠٨/٢٠٢٥ ٠٩:٠٠" at bounding box center [390, 549] width 172 height 30
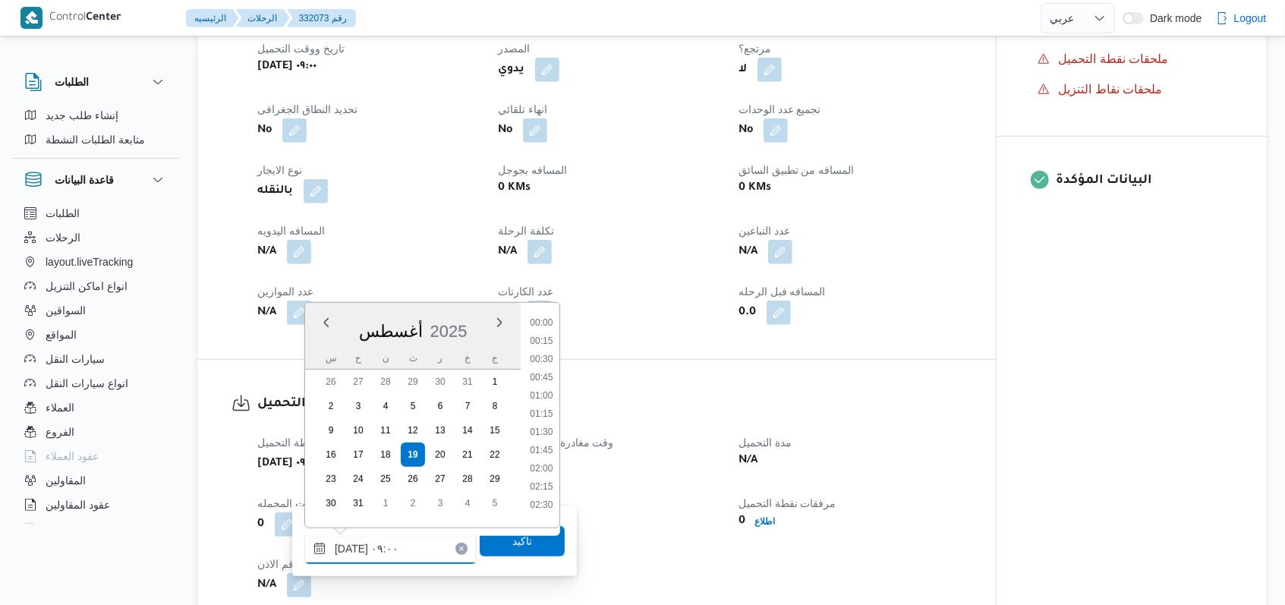
scroll to position [552, 0]
click at [531, 480] on li "09:45" at bounding box center [541, 481] width 35 height 15
type input "١٩/٠٨/٢٠٢٥ ٠٩:٠٠"
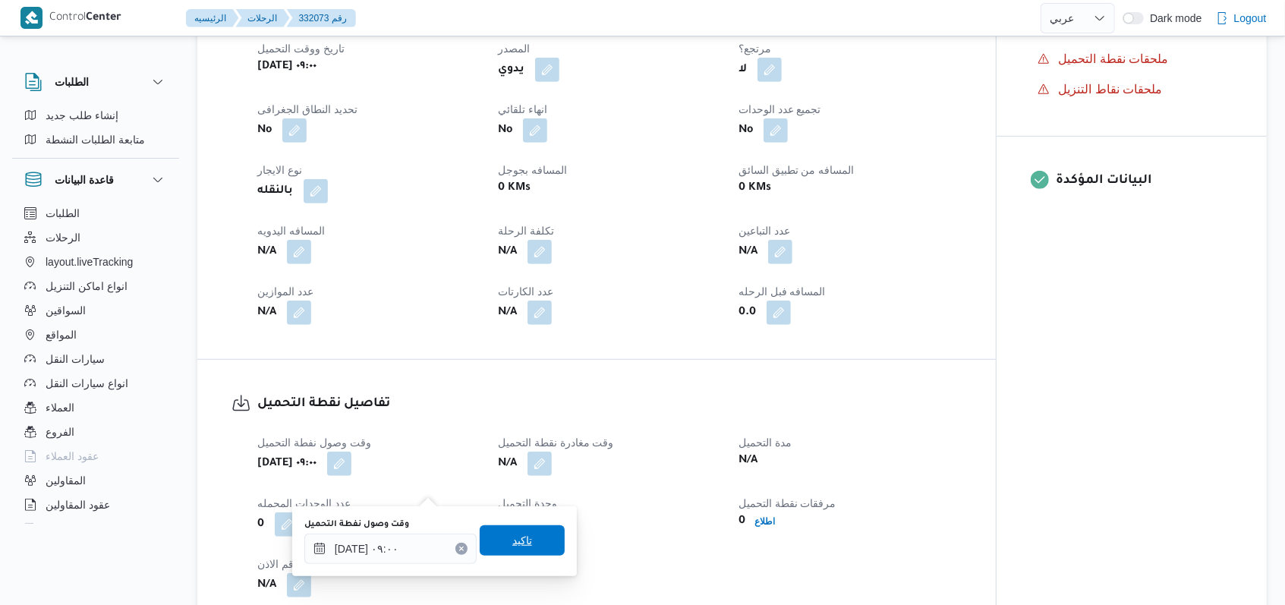
click at [531, 543] on span "تاكيد" at bounding box center [522, 540] width 85 height 30
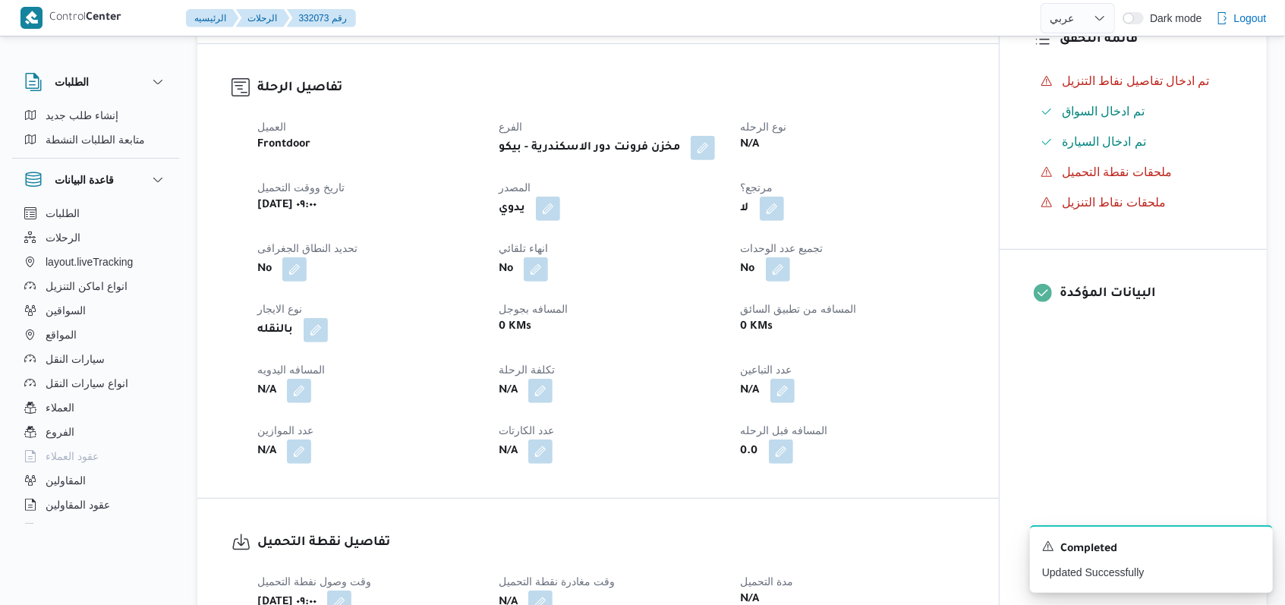
scroll to position [708, 0]
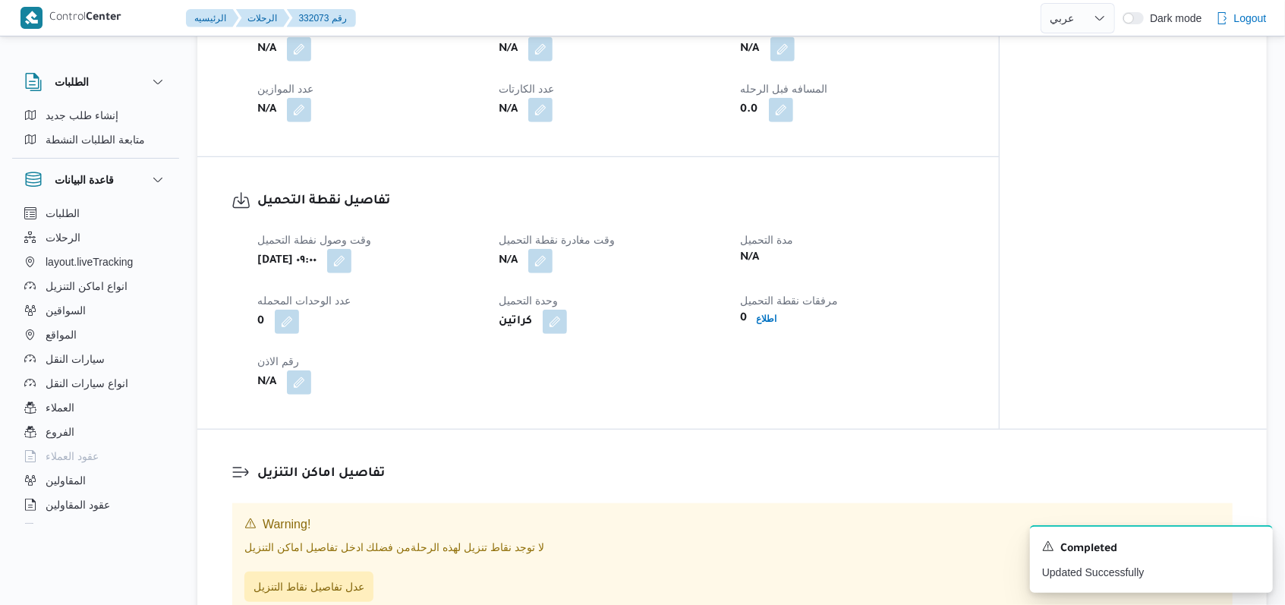
select select "ar"
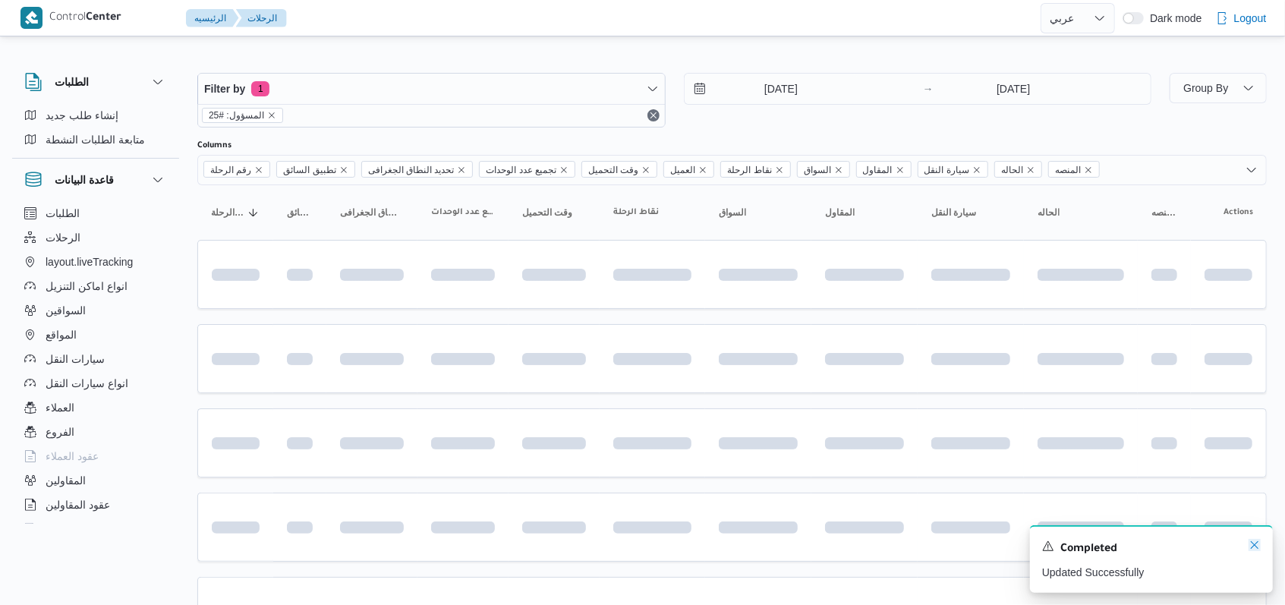
click at [531, 543] on icon "Dismiss toast" at bounding box center [1254, 545] width 12 height 12
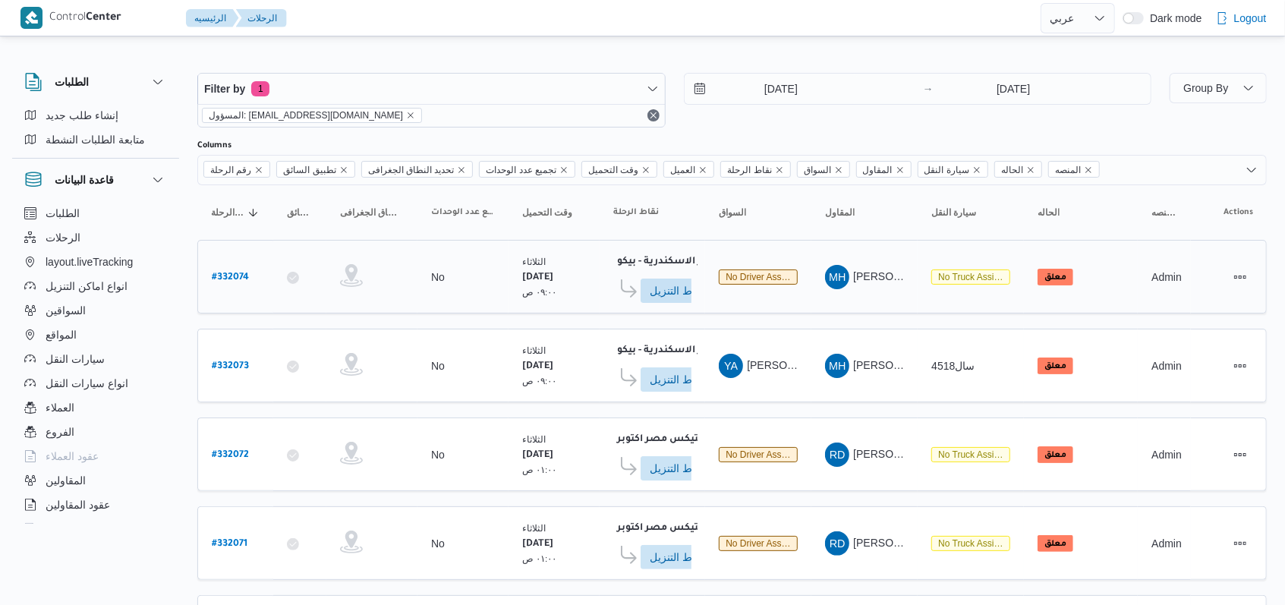
click at [243, 277] on b "# 332074" at bounding box center [230, 277] width 37 height 11
select select "ar"
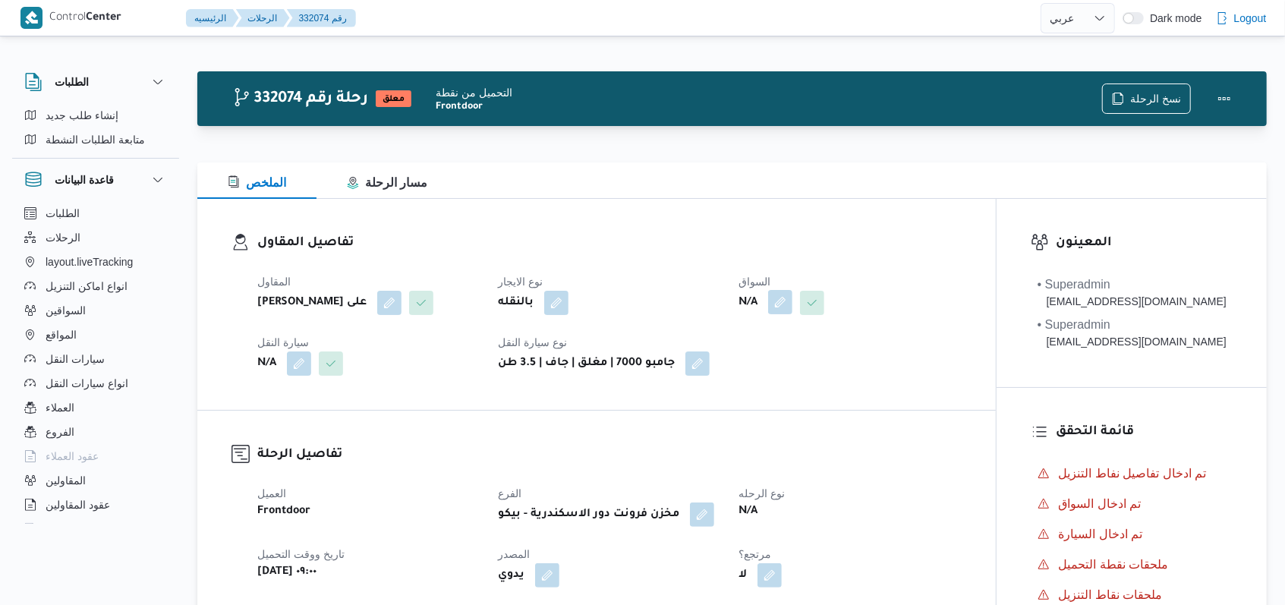
click at [531, 307] on button "button" at bounding box center [780, 302] width 24 height 24
click at [531, 365] on div "Search" at bounding box center [752, 363] width 114 height 30
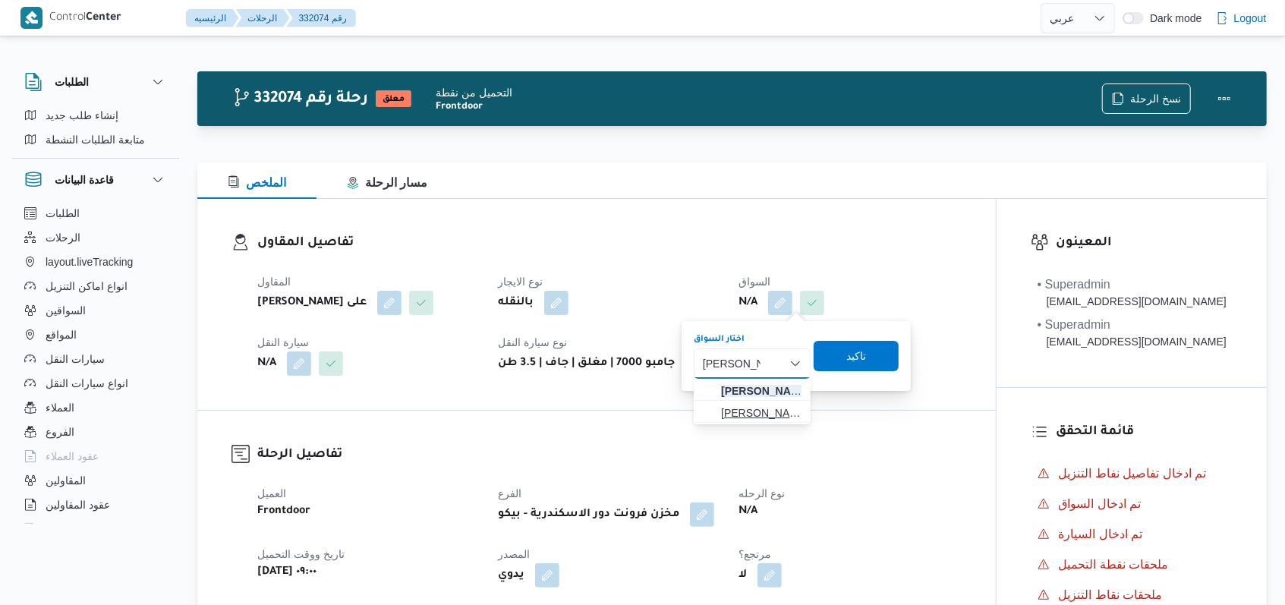
type input "محمد محمود"
click at [531, 411] on mark "محمد محمود" at bounding box center [852, 413] width 89 height 12
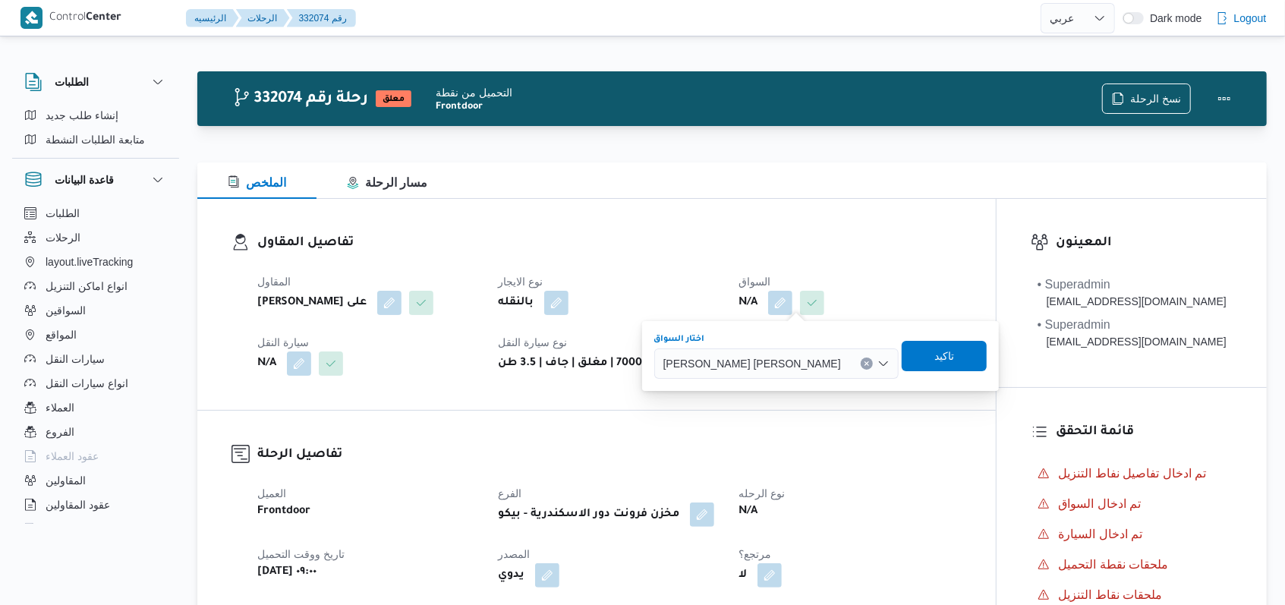
click at [531, 377] on div "احمد فتحى محمد محمود احمد Combo box. Selected. احمد فتحى محمد محمود احمد. Press…" at bounding box center [776, 363] width 244 height 30
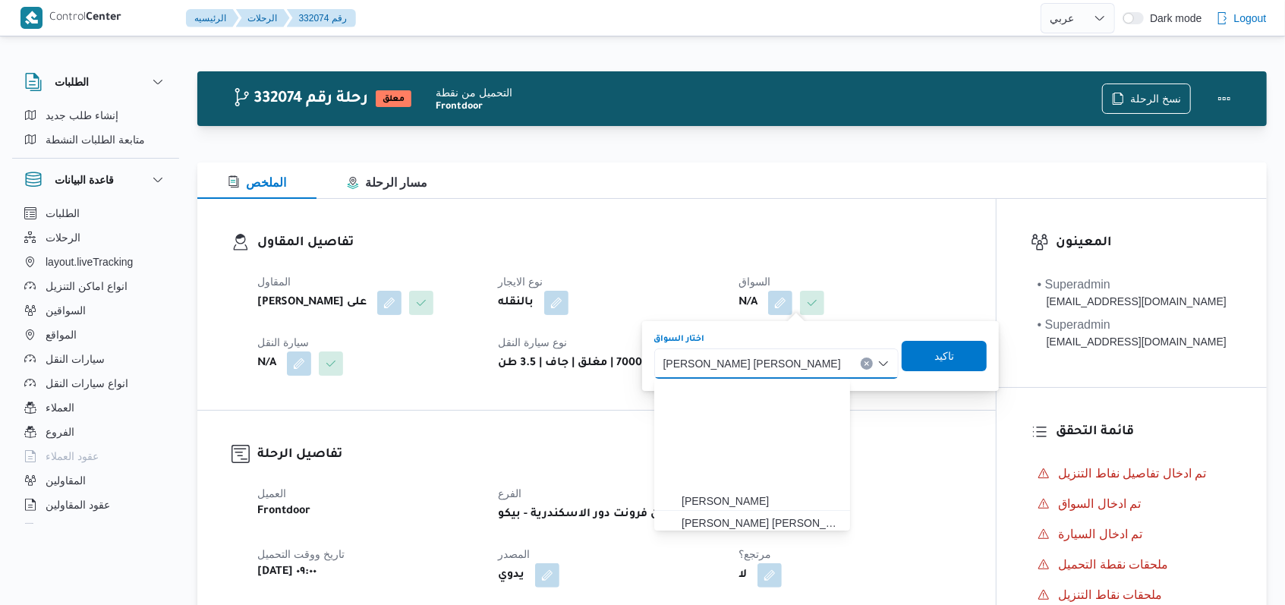
scroll to position [134, 0]
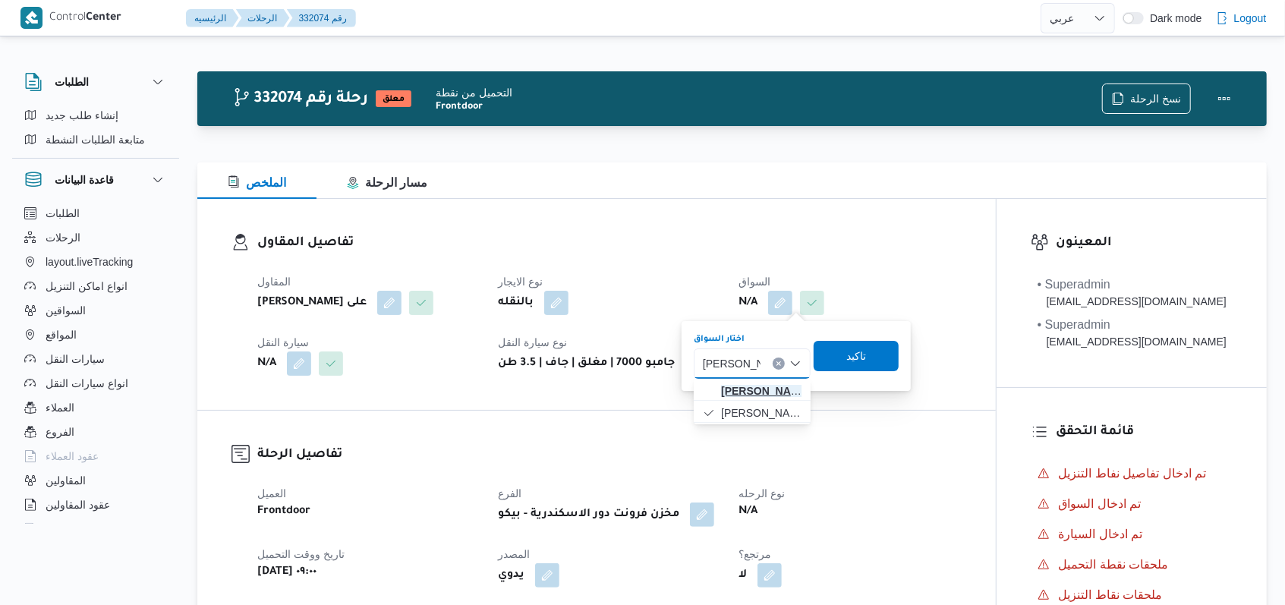
type input "محمد محمود"
click at [531, 392] on span "محمد محمود عوض حسن" at bounding box center [761, 391] width 80 height 18
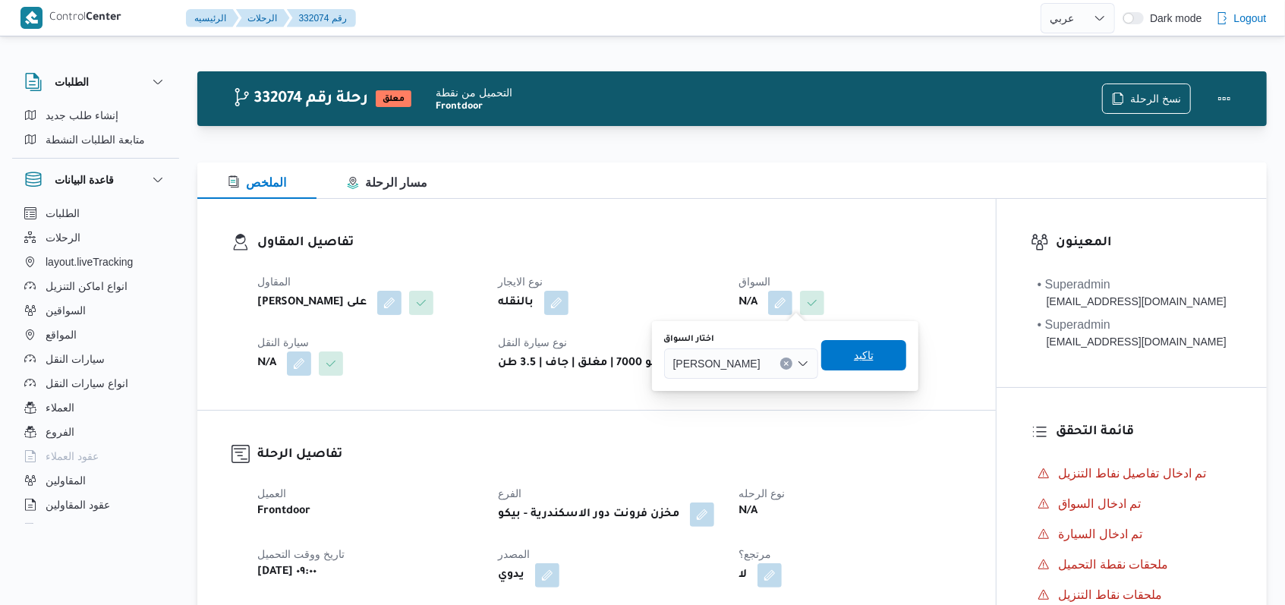
click at [531, 364] on span "تاكيد" at bounding box center [864, 355] width 20 height 18
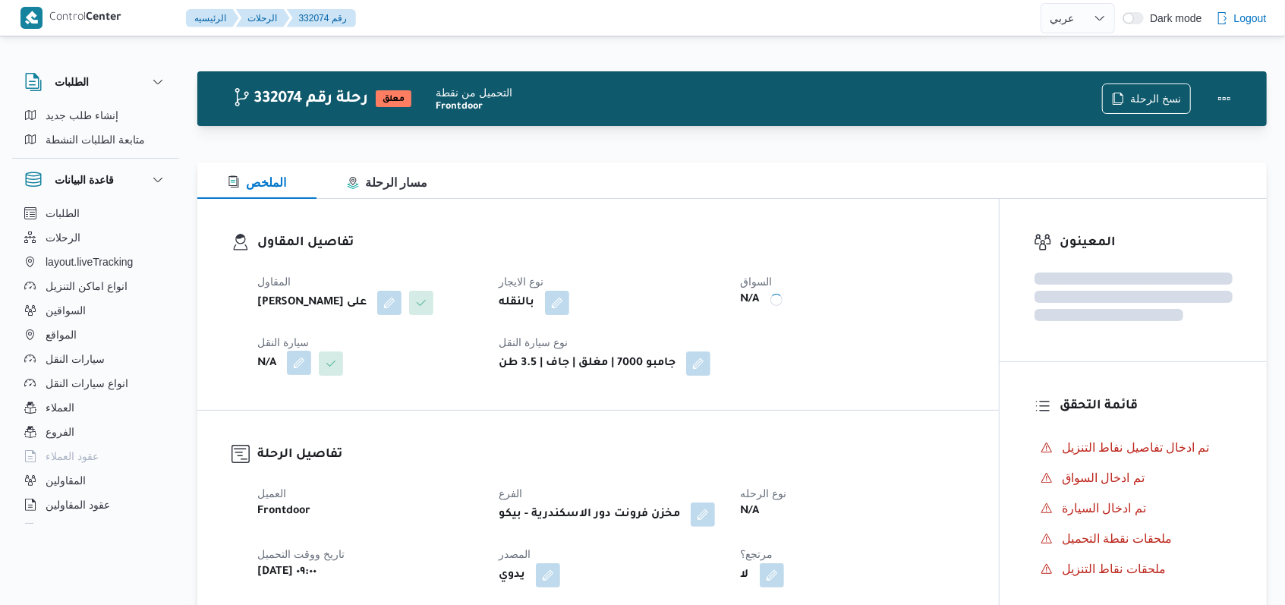
click at [301, 364] on button "button" at bounding box center [299, 363] width 24 height 24
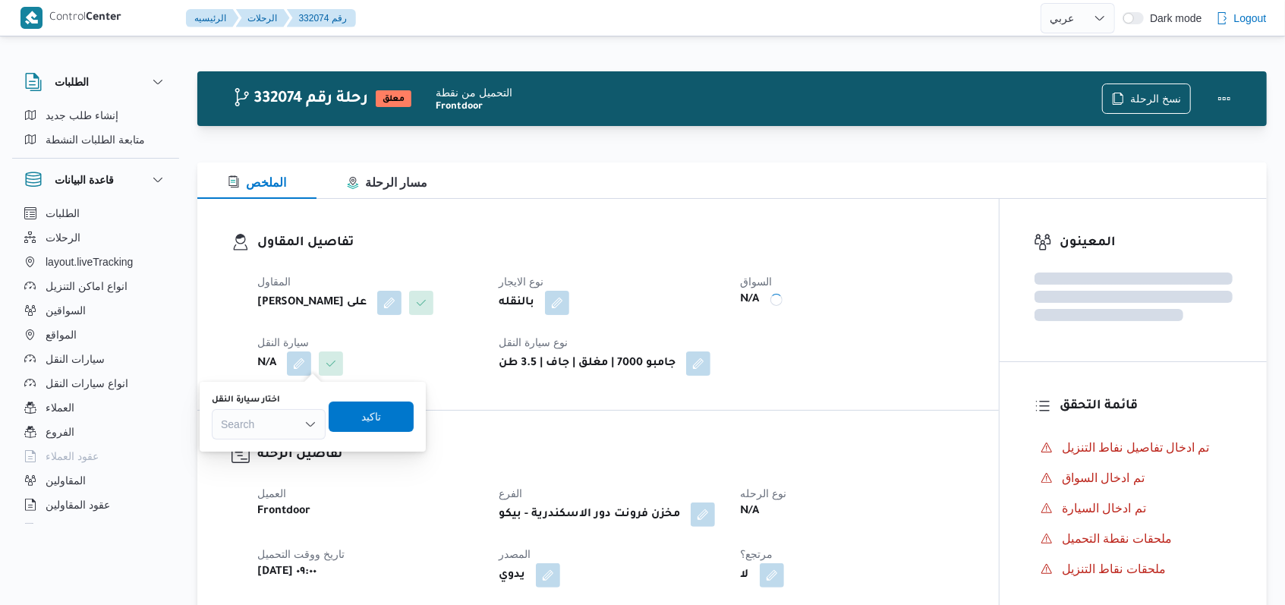
click at [272, 419] on div "Search" at bounding box center [269, 424] width 114 height 30
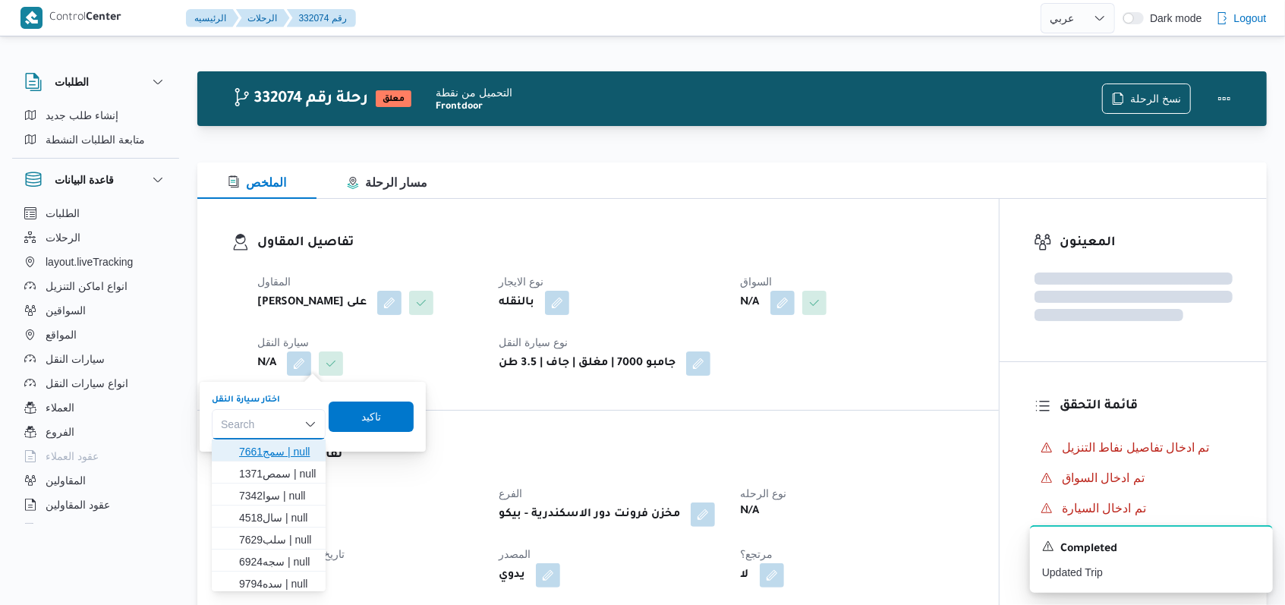
click at [274, 452] on span "سمج7661 | null" at bounding box center [277, 451] width 77 height 18
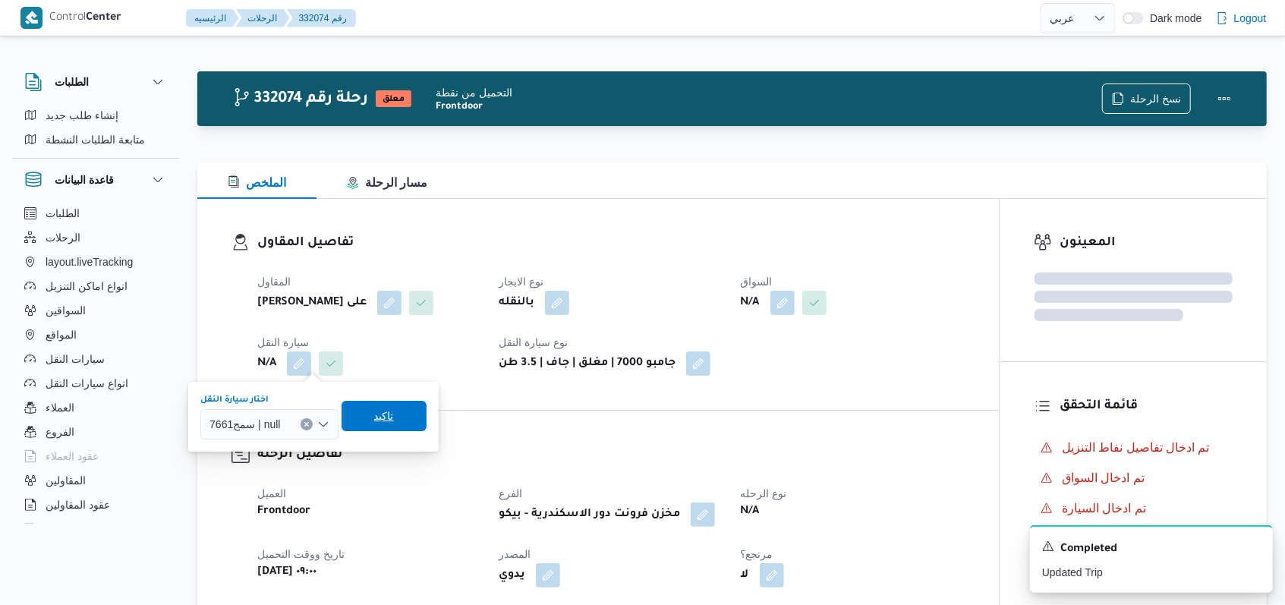
click at [387, 422] on span "تاكيد" at bounding box center [384, 416] width 20 height 18
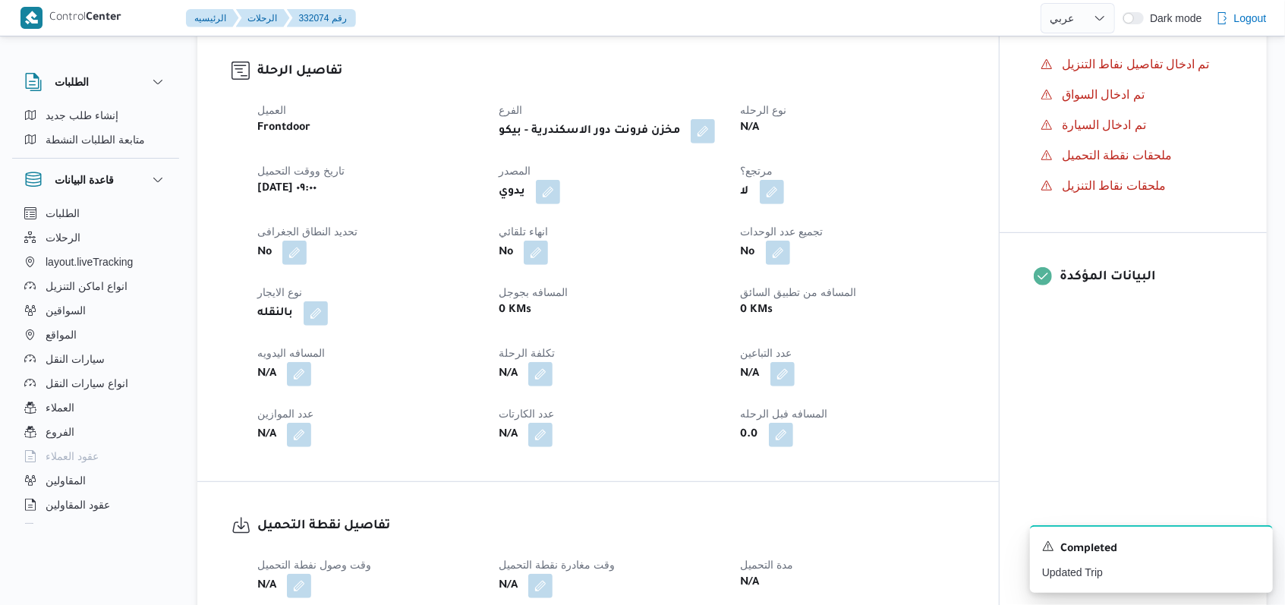
scroll to position [505, 0]
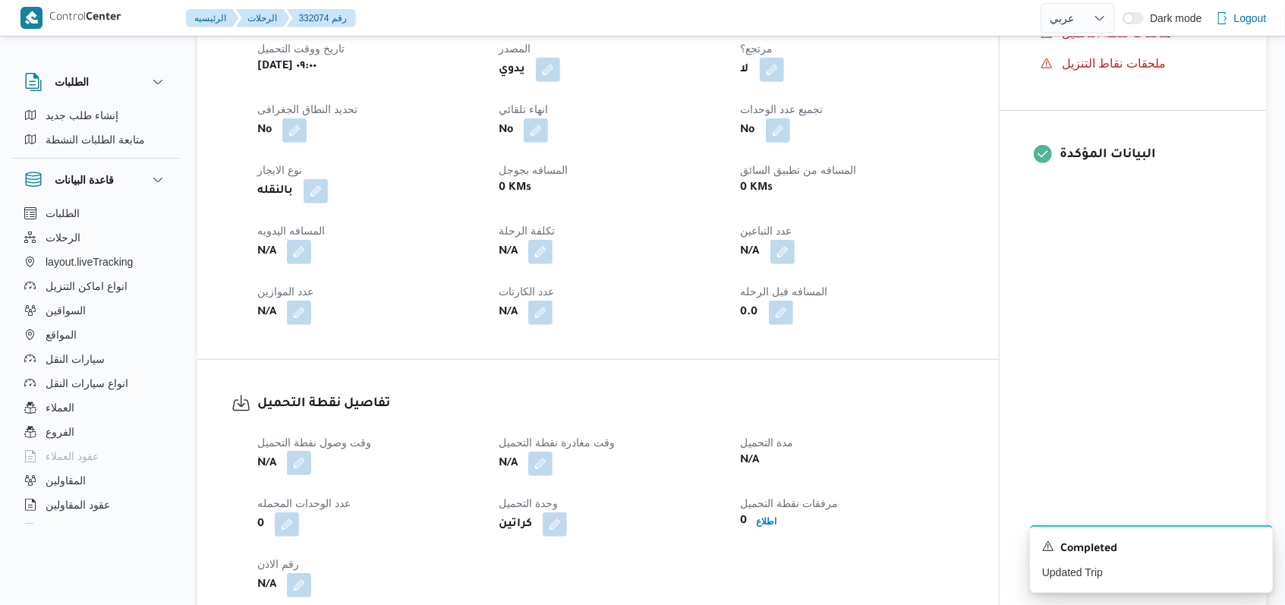
click at [298, 463] on button "button" at bounding box center [299, 463] width 24 height 24
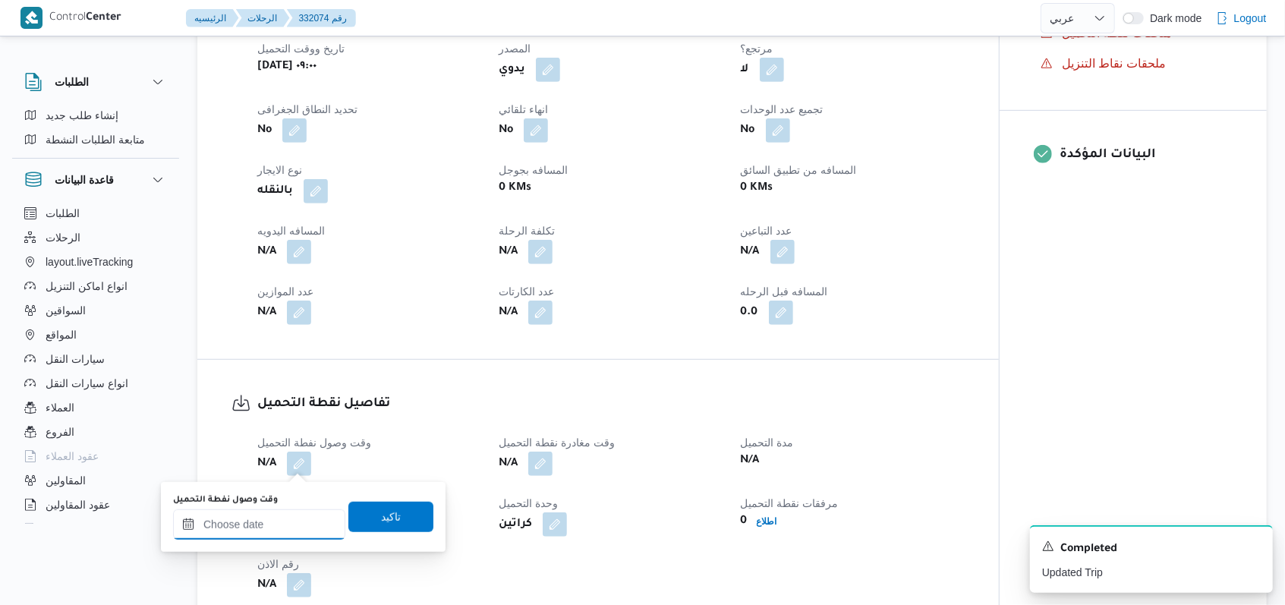
click at [273, 522] on input "وقت وصول نفطة التحميل" at bounding box center [259, 524] width 172 height 30
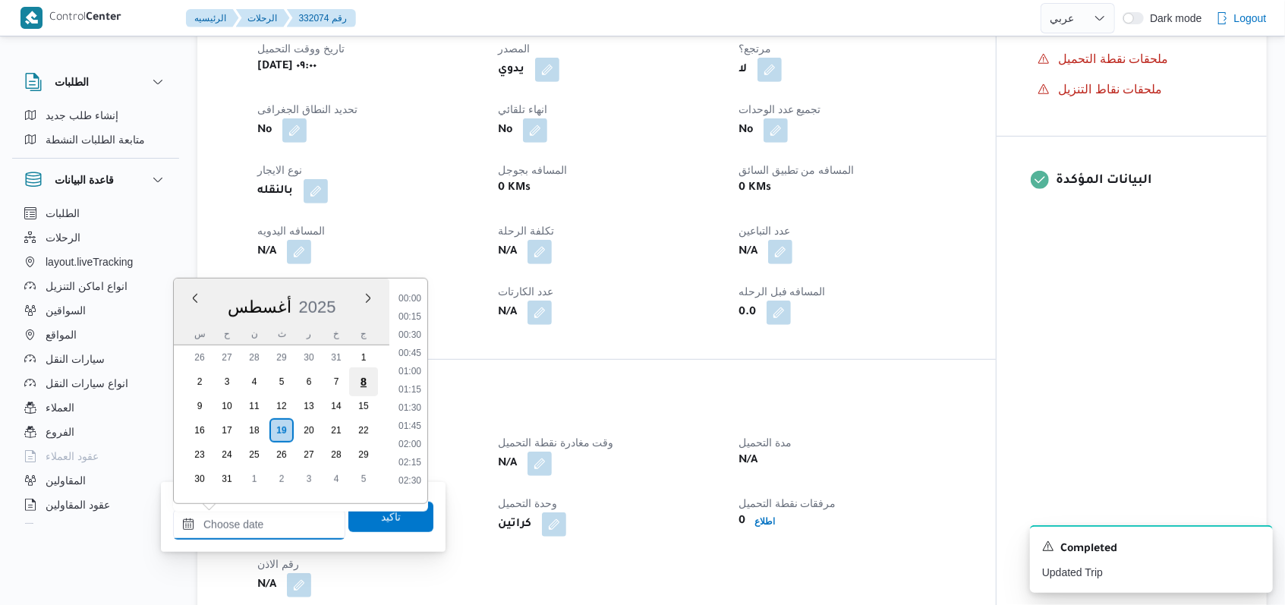
scroll to position [716, 0]
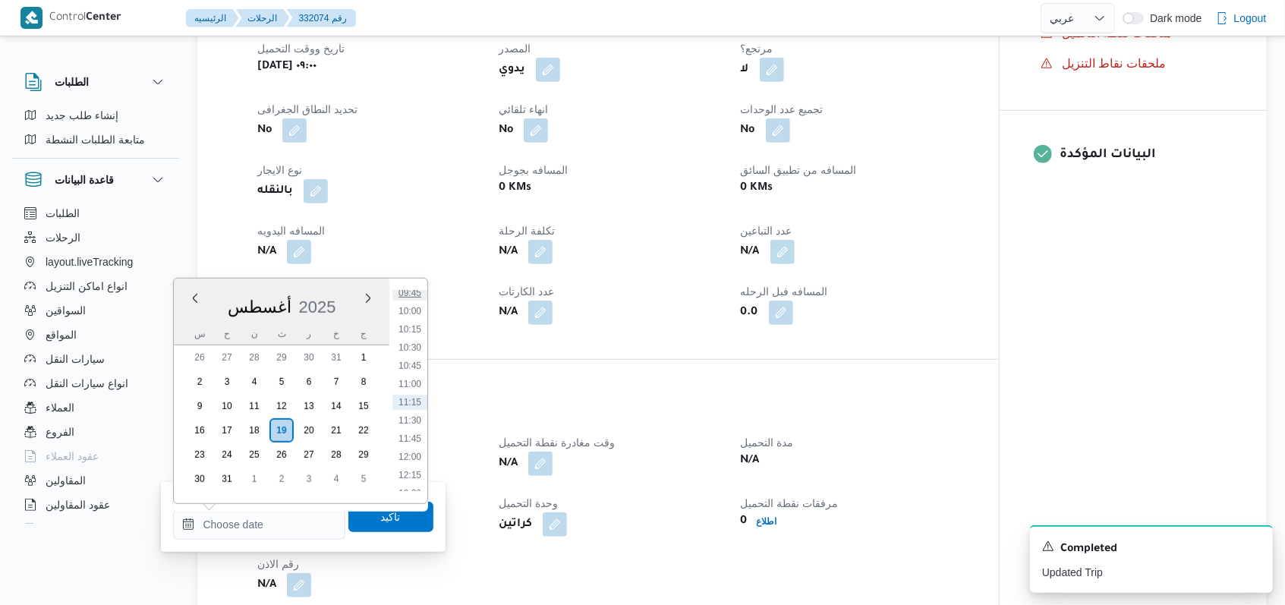
click at [415, 294] on li "09:45" at bounding box center [409, 292] width 35 height 15
type input "١٩/٠٨/٢٠٢٥ ٠٩:٤٥"
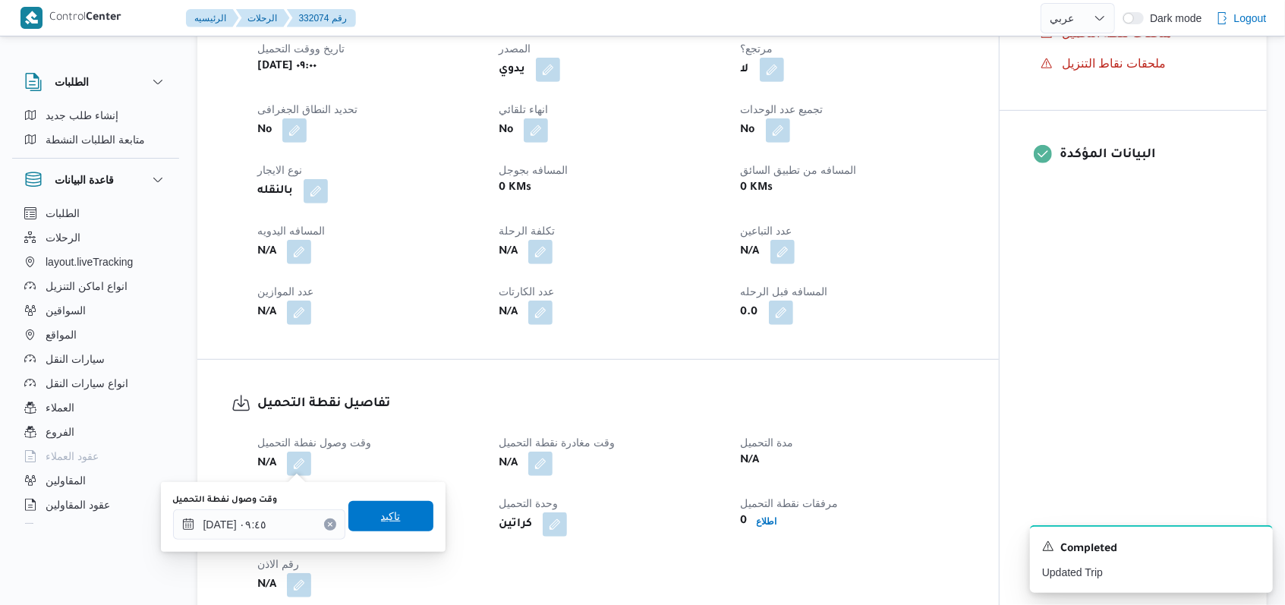
click at [383, 502] on span "تاكيد" at bounding box center [390, 516] width 85 height 30
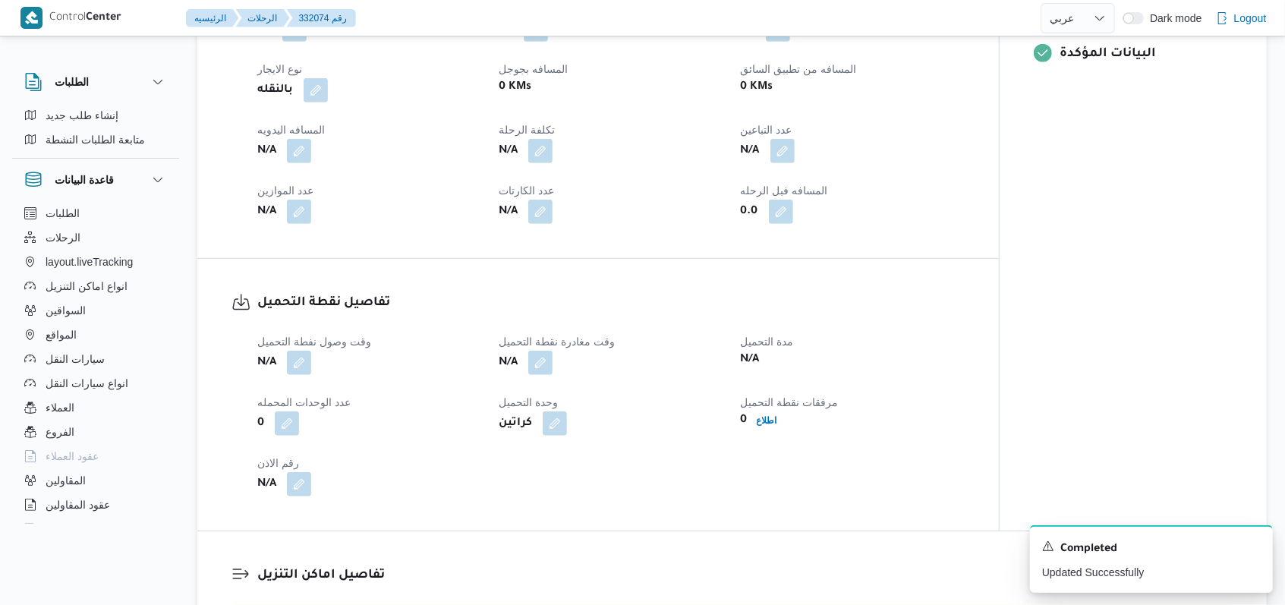
scroll to position [607, 0]
click at [531, 543] on icon "Dismiss toast" at bounding box center [1254, 545] width 12 height 12
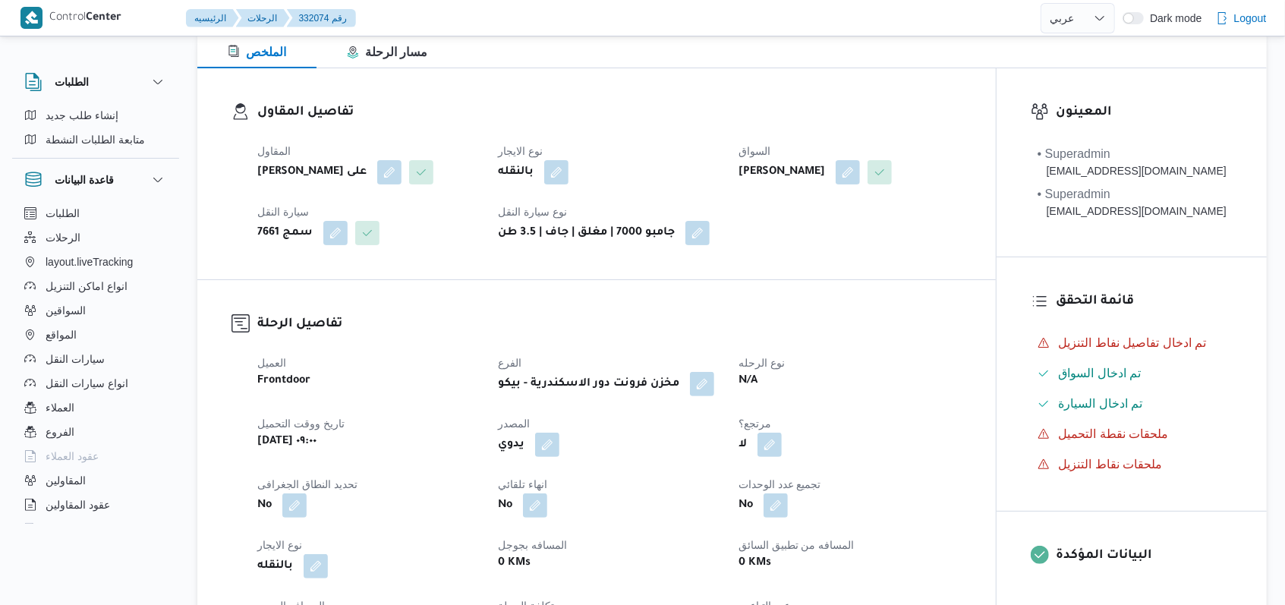
scroll to position [0, 0]
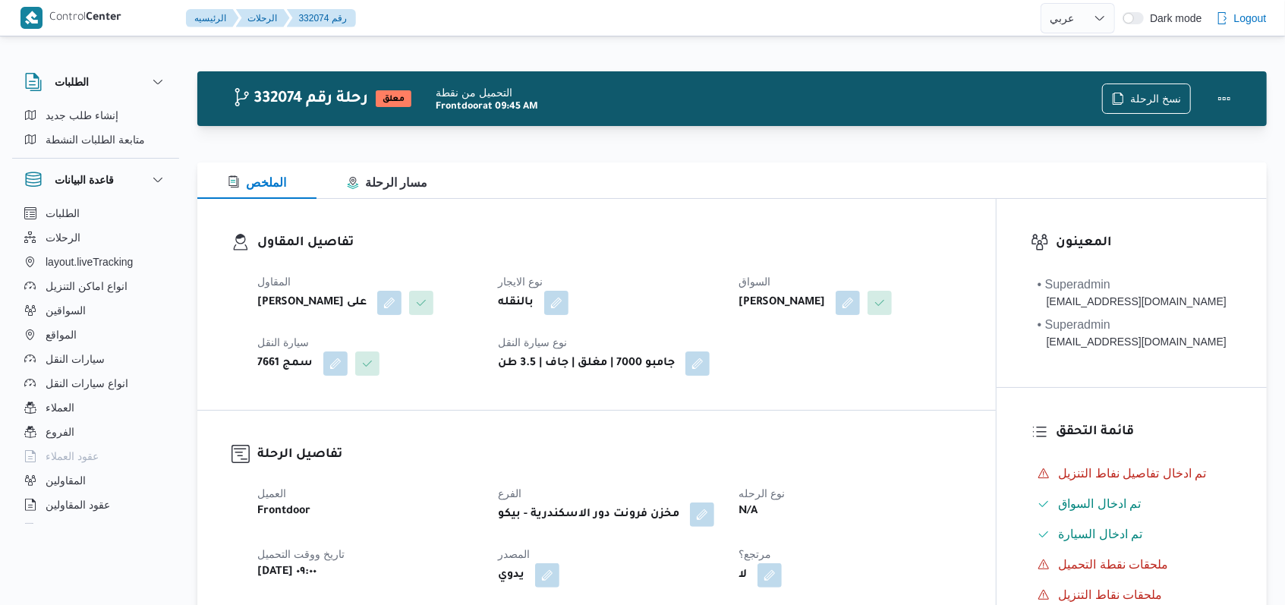
select select "ar"
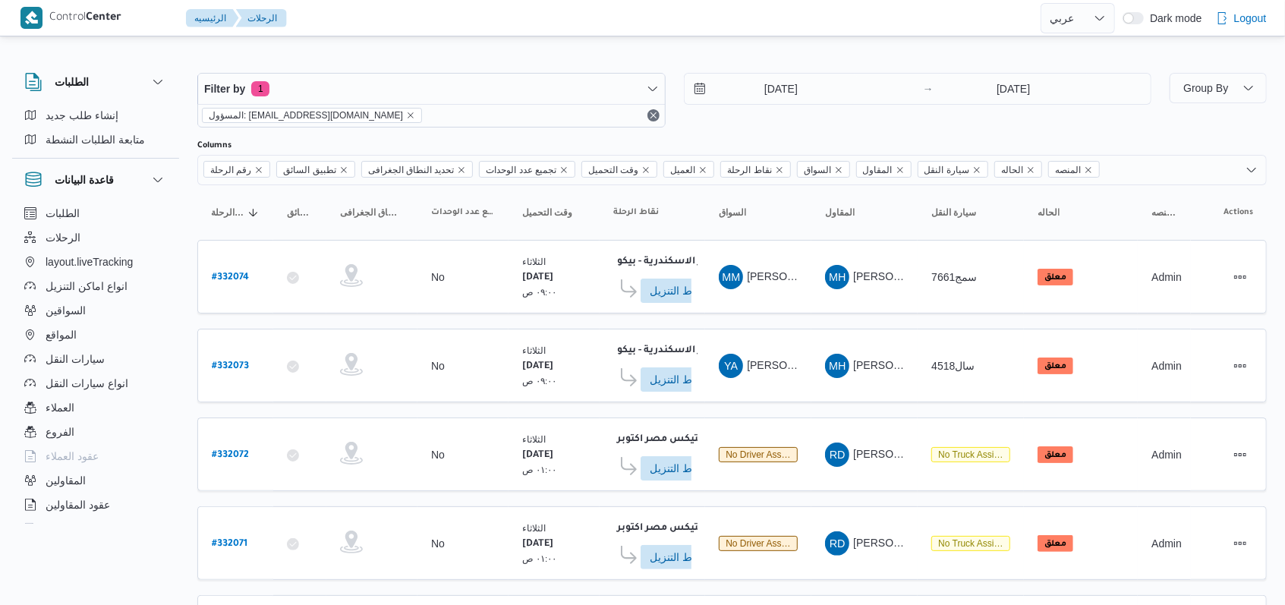
scroll to position [534, 0]
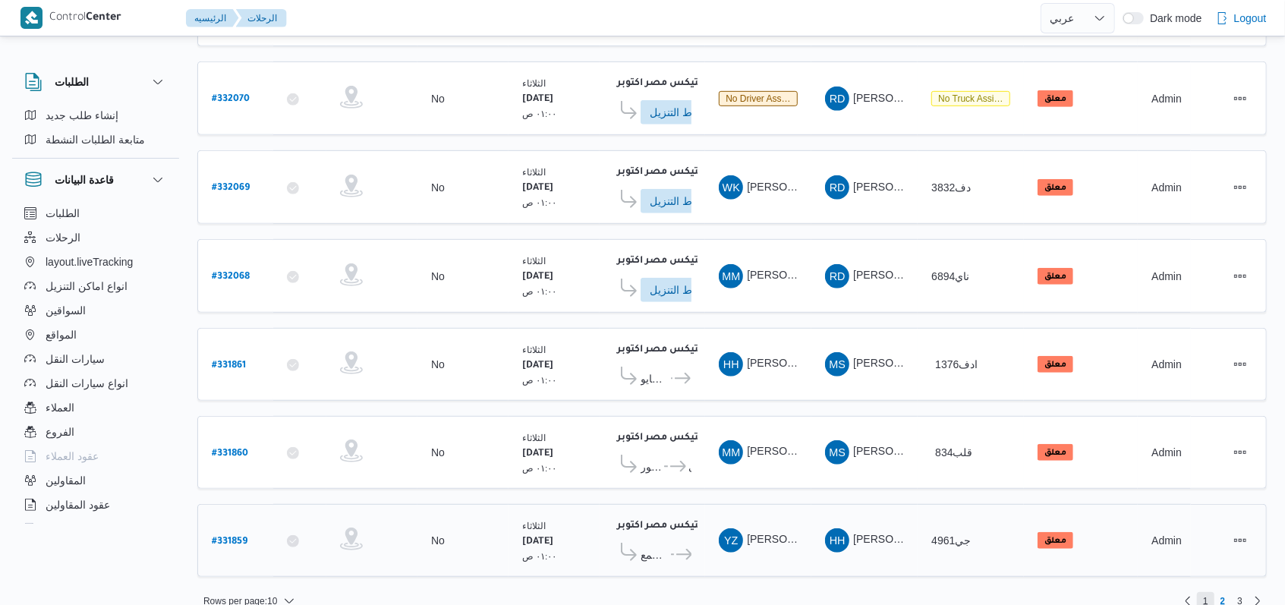
click at [531, 543] on span "1" at bounding box center [1205, 601] width 17 height 18
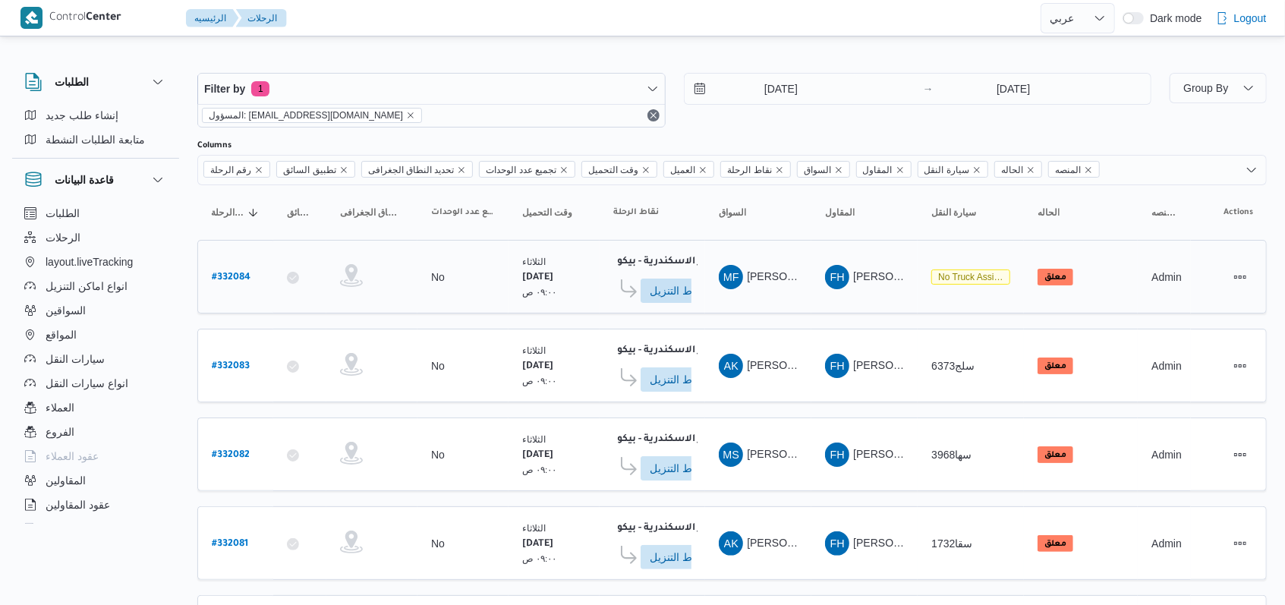
click at [243, 272] on b "# 332084" at bounding box center [231, 277] width 39 height 11
select select "ar"
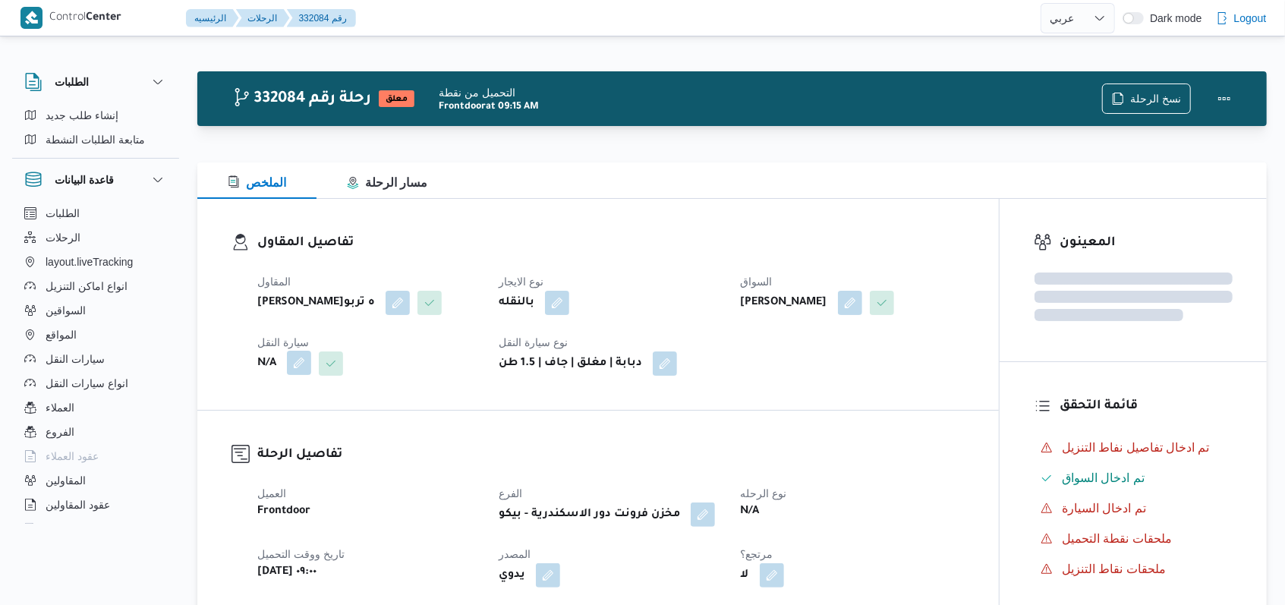
click at [304, 375] on button "button" at bounding box center [299, 363] width 24 height 24
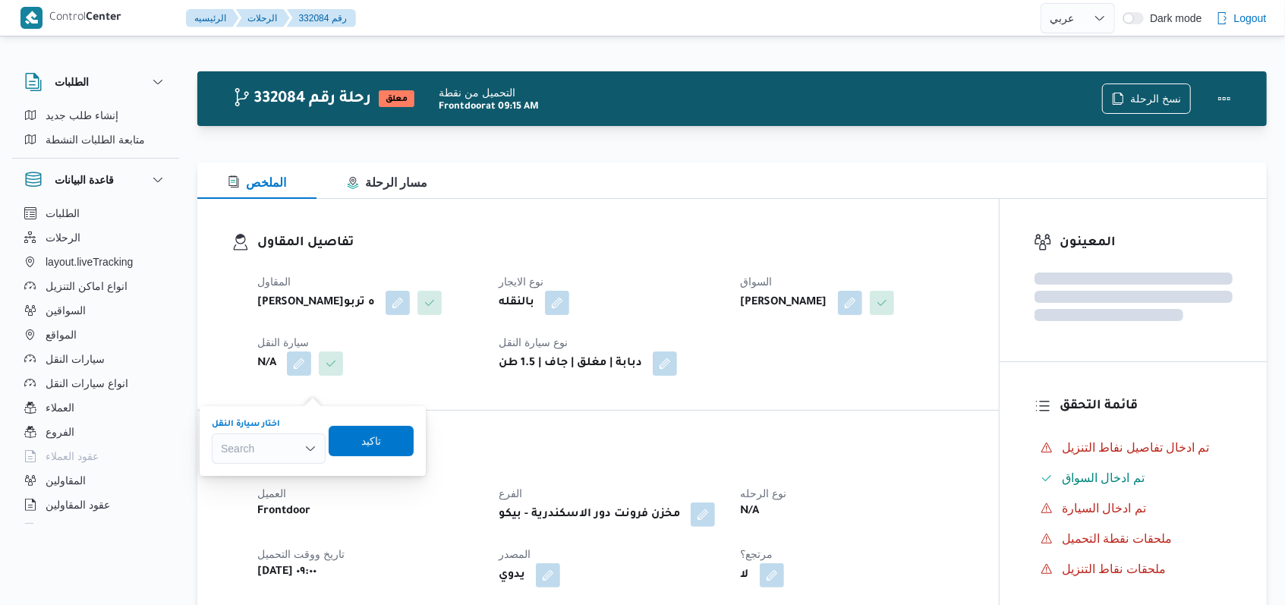
click at [272, 443] on div "Search" at bounding box center [269, 448] width 114 height 30
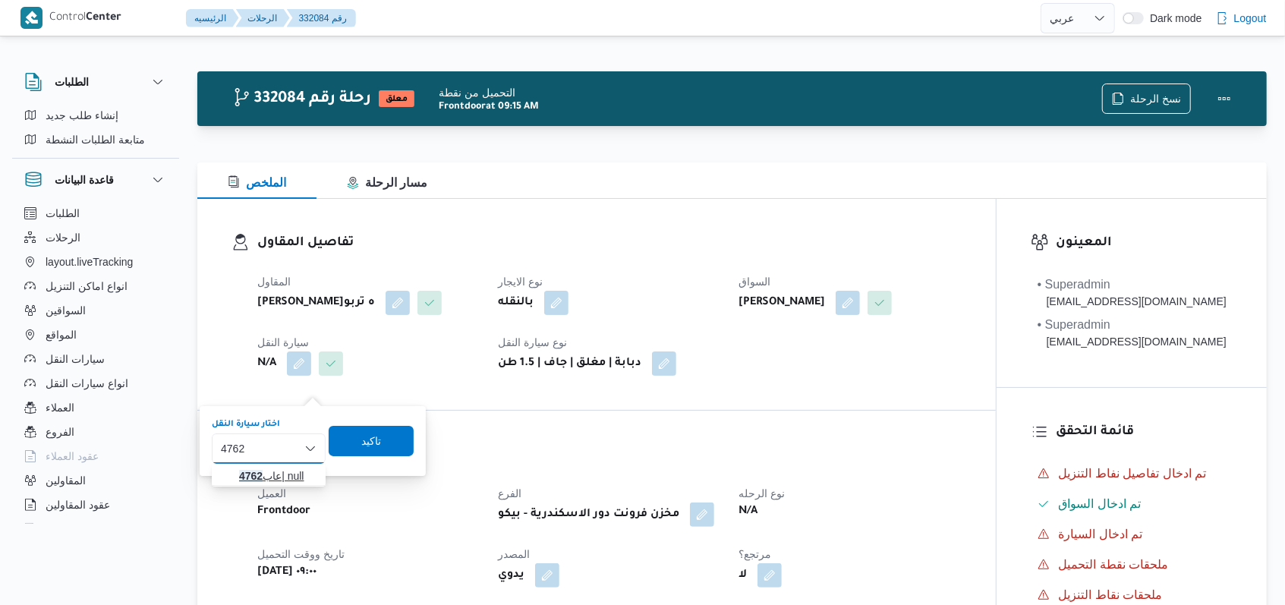
type input "4762"
click at [275, 479] on span "عاب 4762 | null" at bounding box center [277, 476] width 77 height 18
click at [395, 442] on span "تاكيد" at bounding box center [381, 440] width 85 height 30
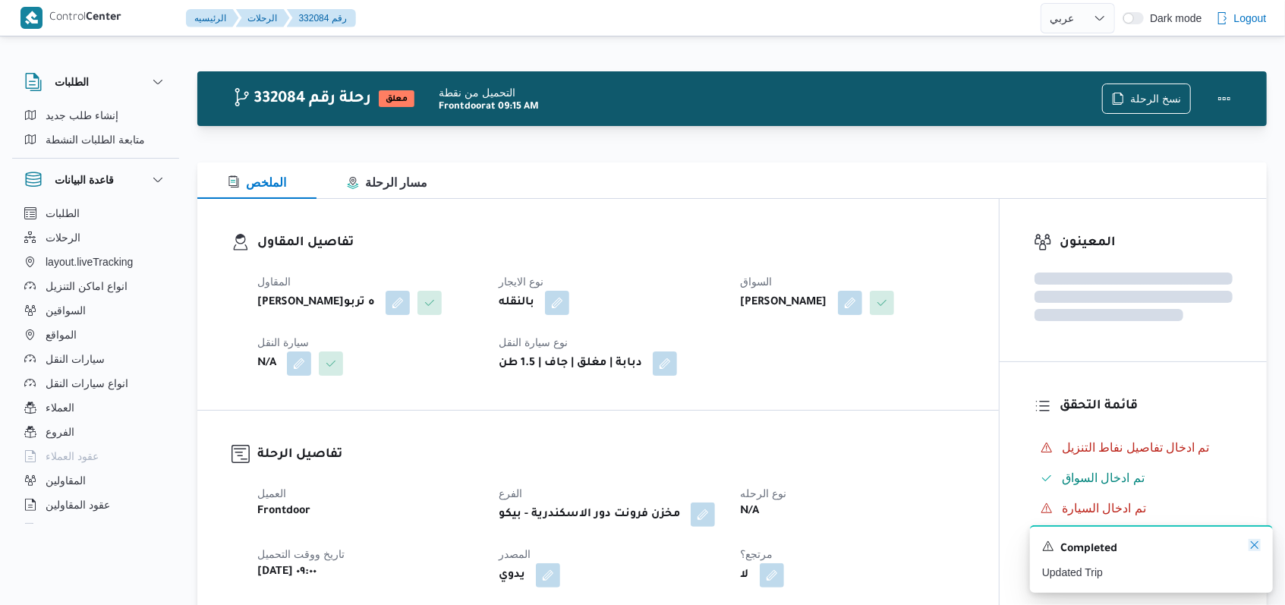
click at [531, 543] on icon "Dismiss toast" at bounding box center [1254, 545] width 12 height 12
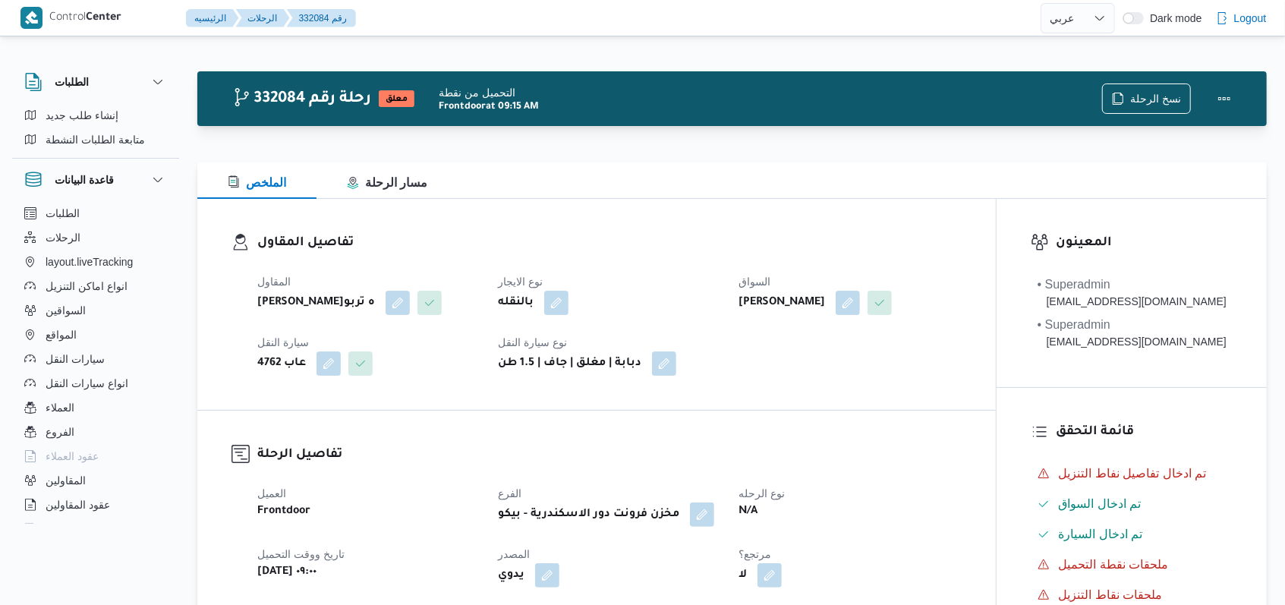
select select "ar"
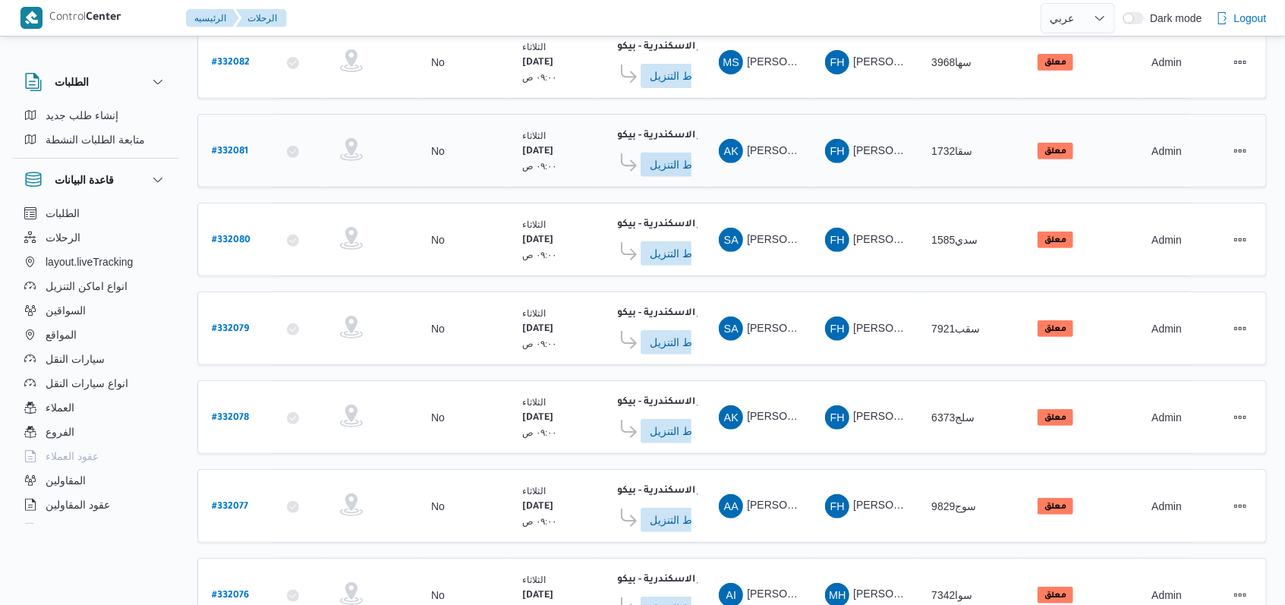
scroll to position [537, 0]
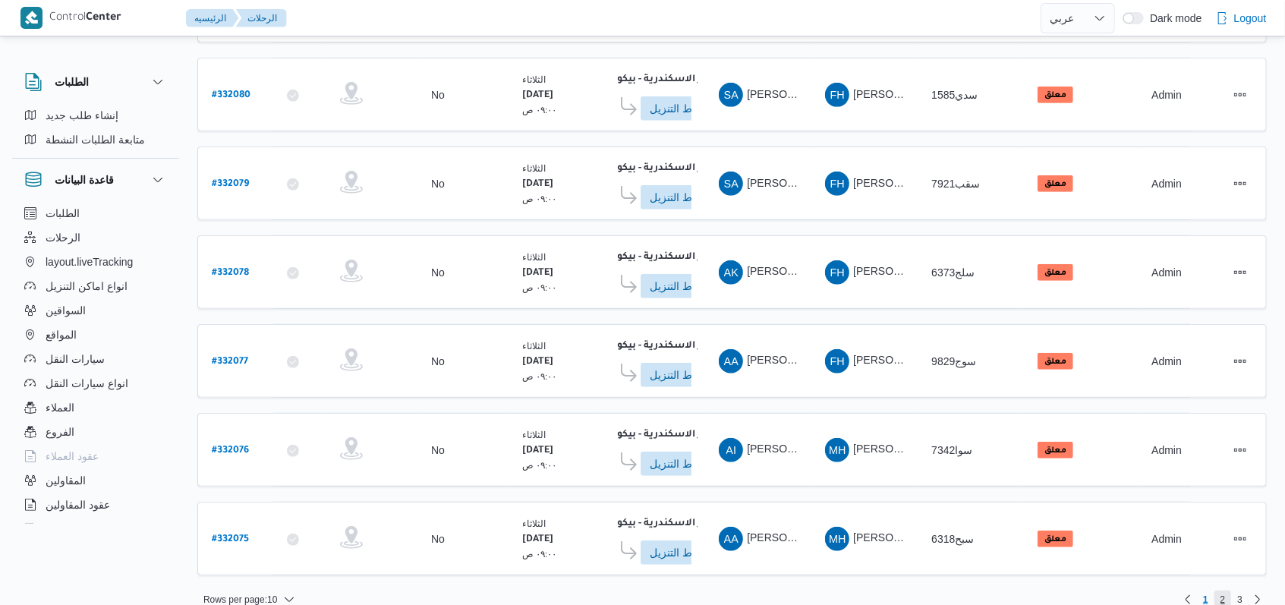
click at [531, 543] on span "2" at bounding box center [1222, 599] width 5 height 18
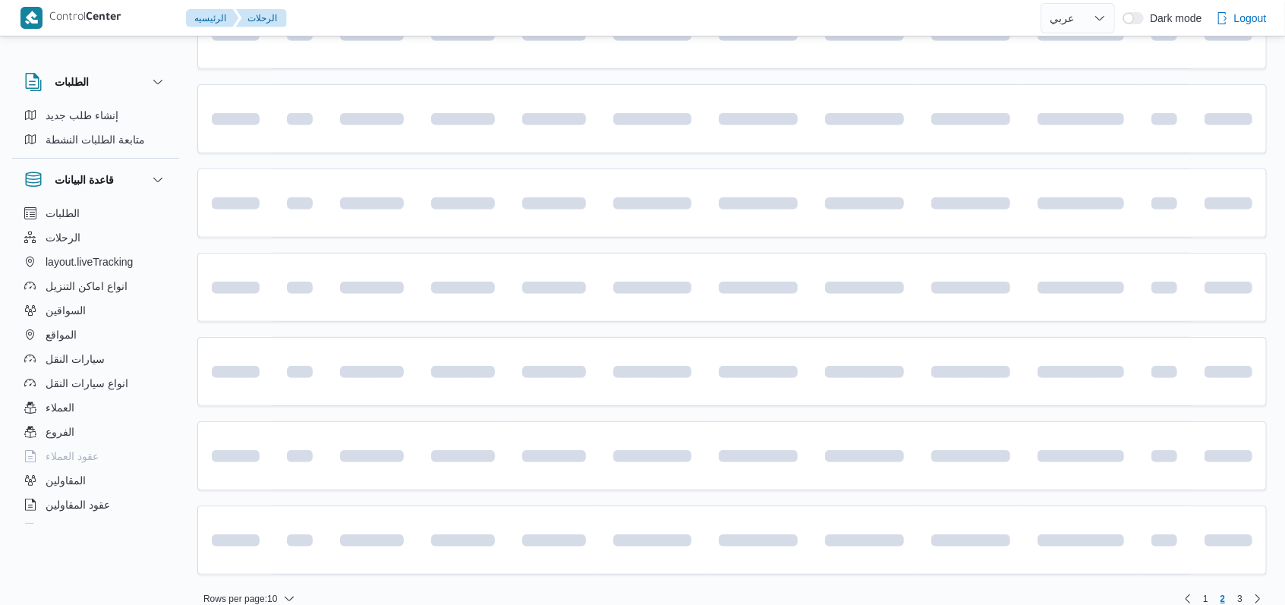
scroll to position [508, 0]
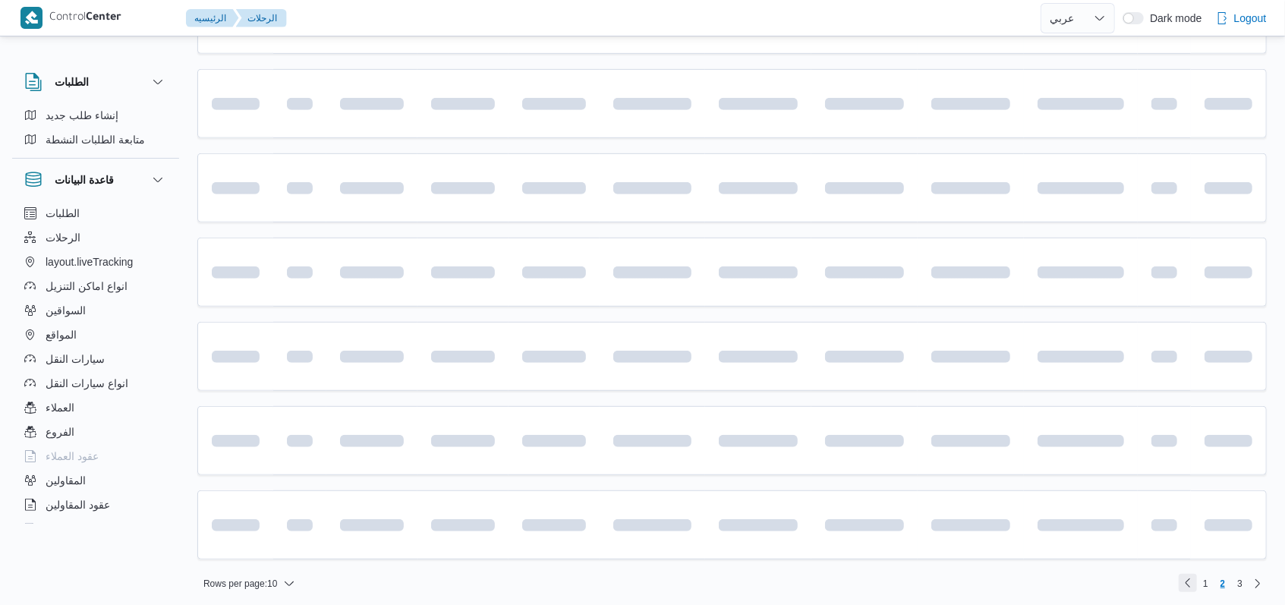
click at [531, 543] on link "Previous page, 1" at bounding box center [1188, 583] width 18 height 18
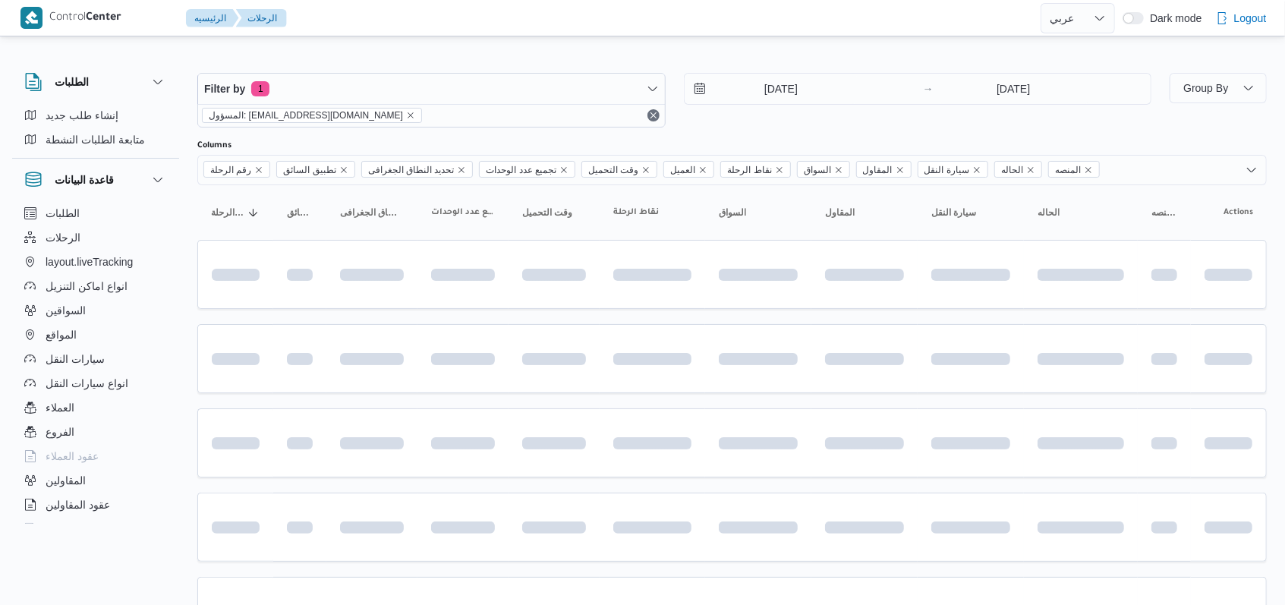
scroll to position [508, 0]
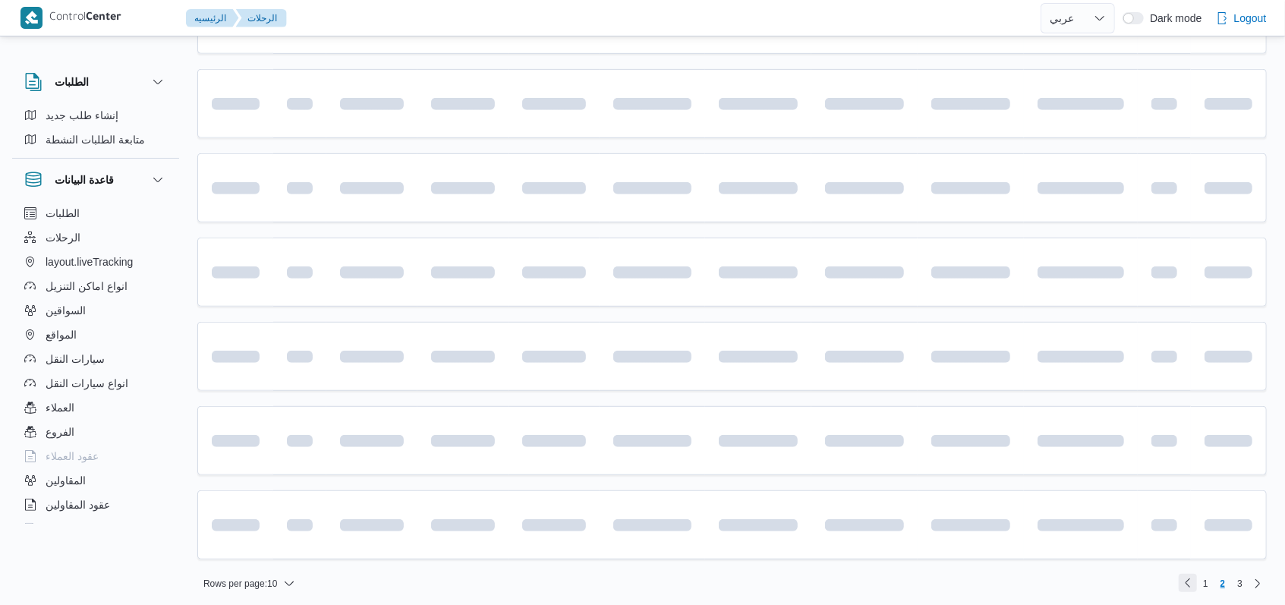
click at [531, 543] on link "Previous page, 1" at bounding box center [1188, 583] width 18 height 18
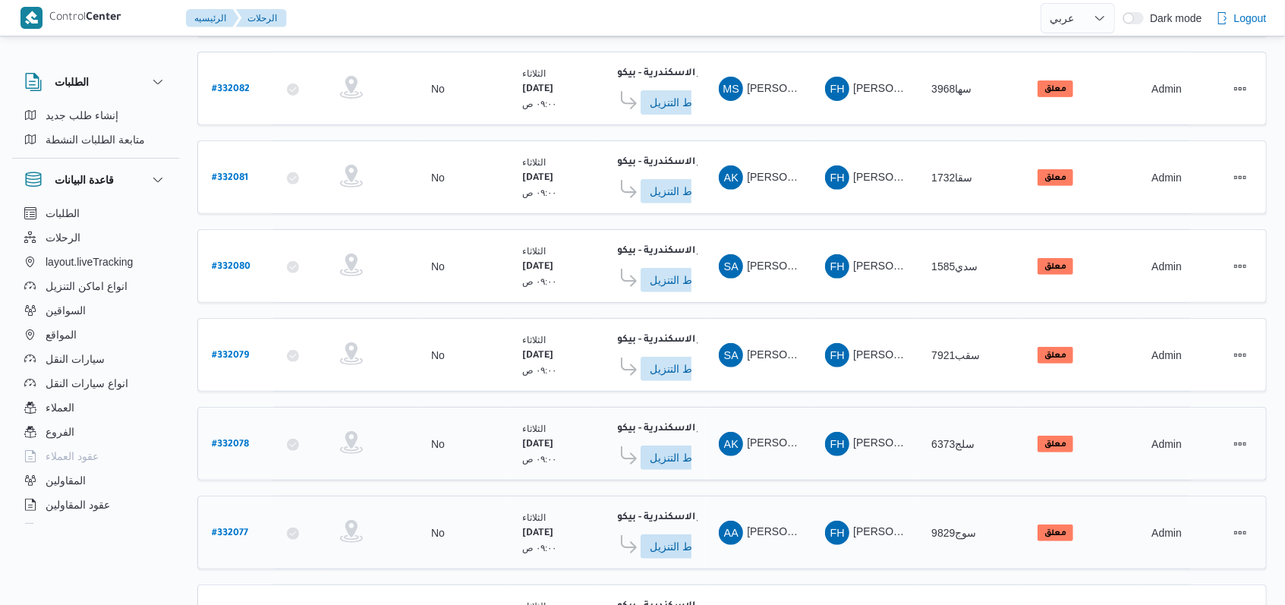
scroll to position [537, 0]
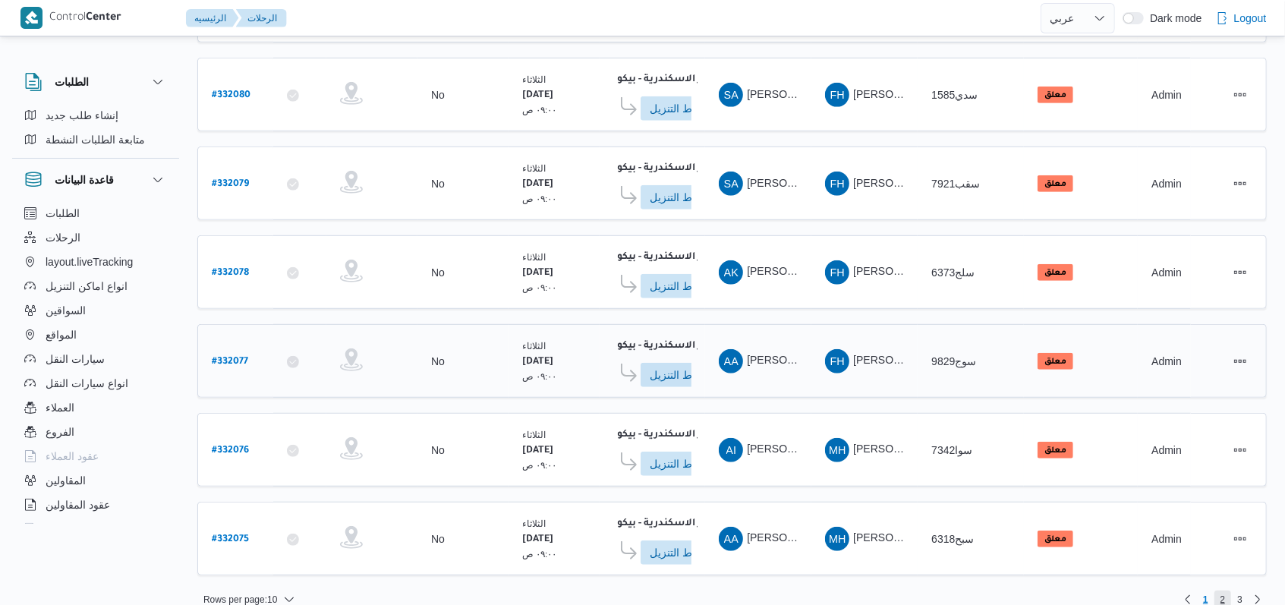
click at [531, 543] on span "2" at bounding box center [1222, 599] width 17 height 18
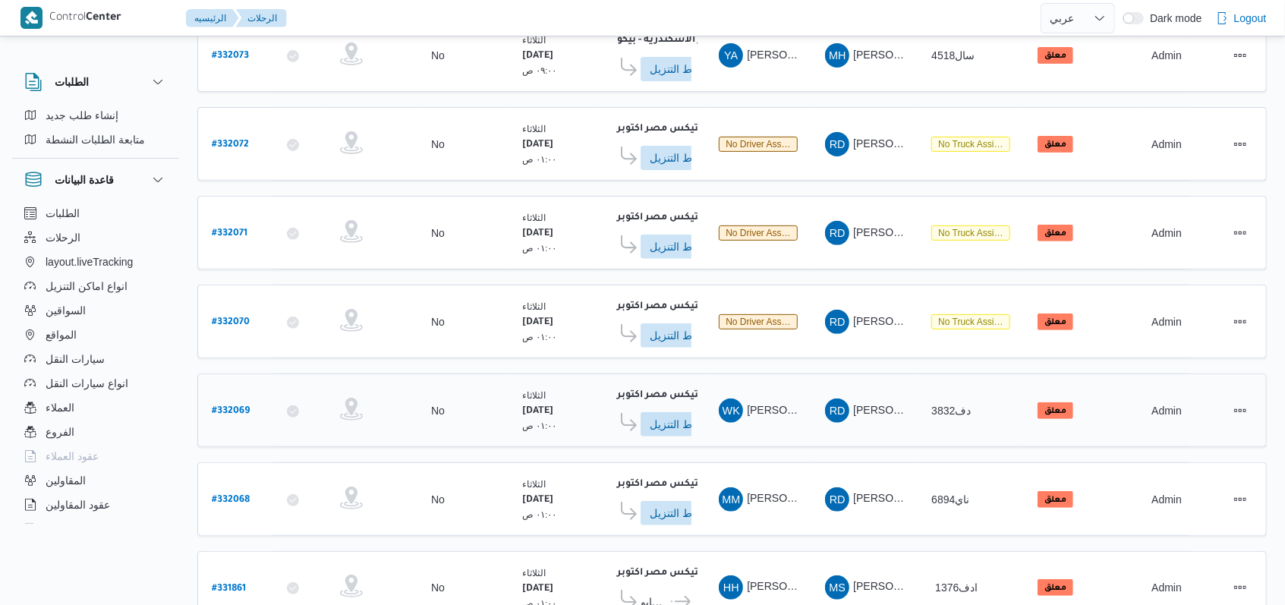
scroll to position [202, 0]
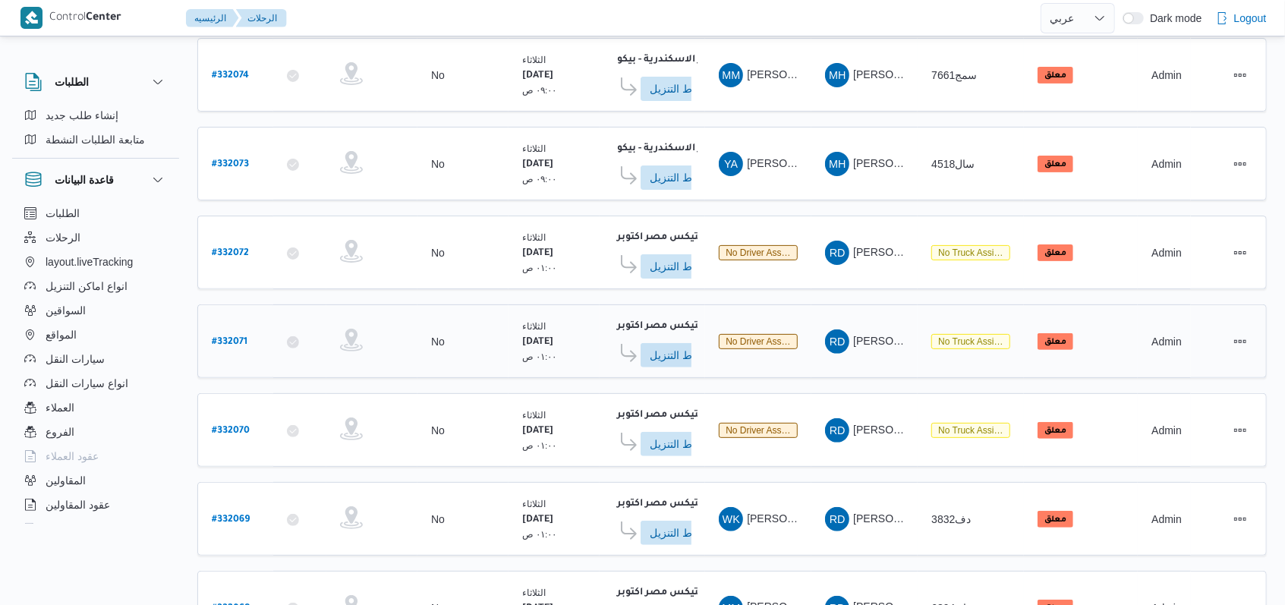
click at [235, 337] on b "# 332071" at bounding box center [230, 342] width 36 height 11
select select "ar"
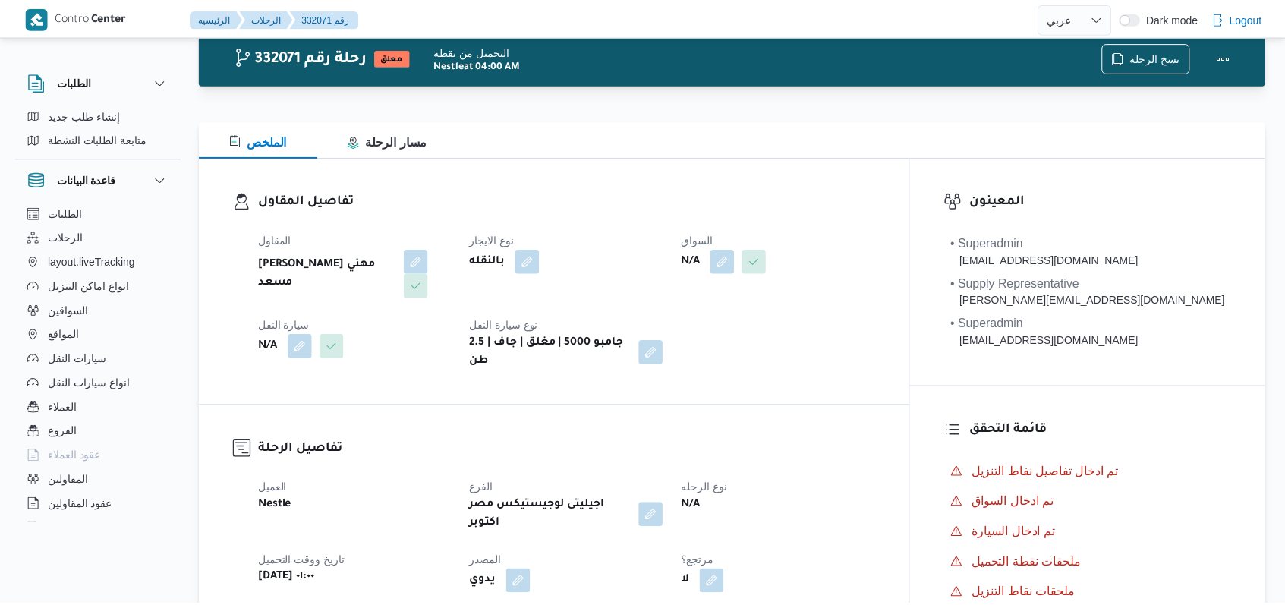
scroll to position [202, 0]
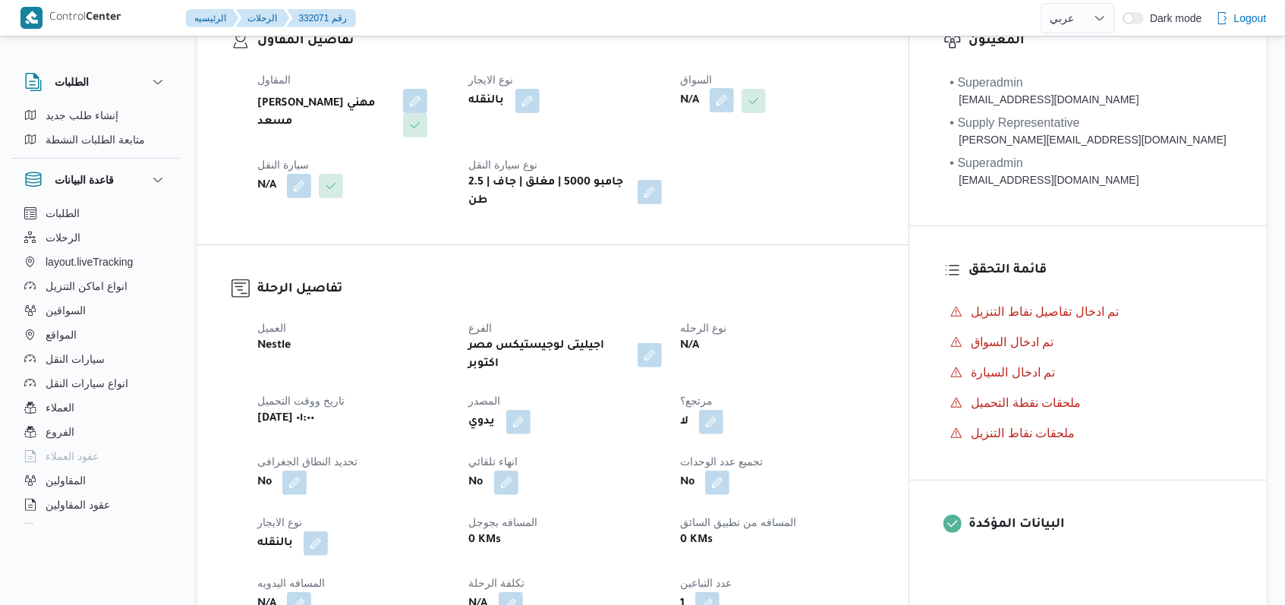
click at [531, 100] on button "button" at bounding box center [722, 100] width 24 height 24
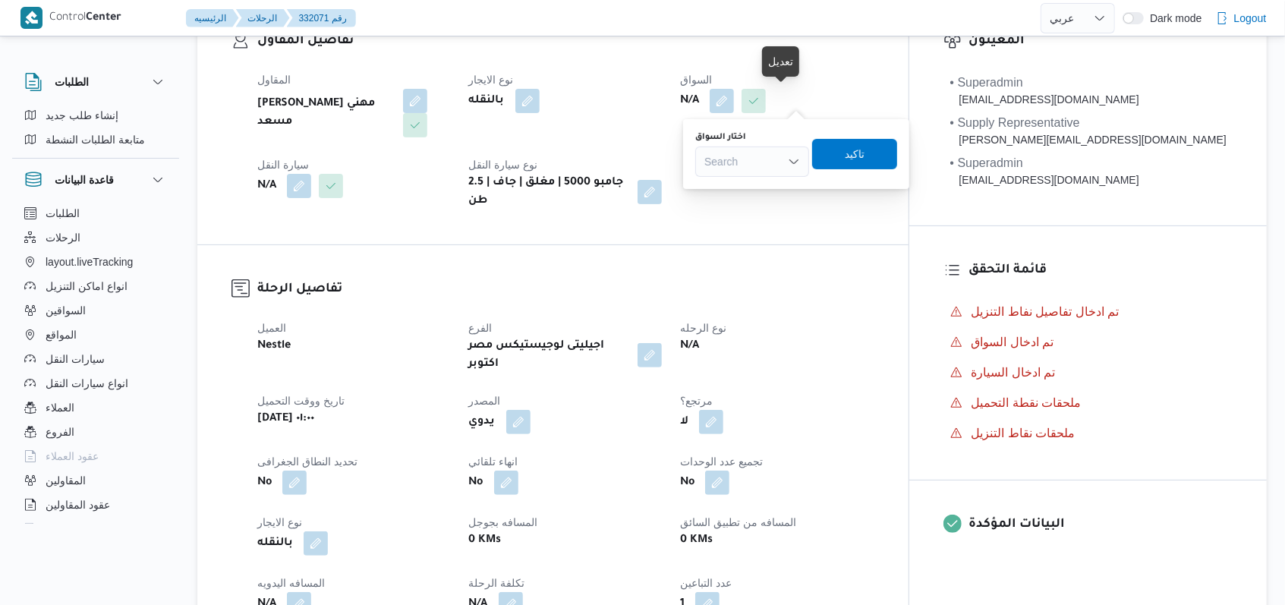
click at [531, 151] on div "Search" at bounding box center [752, 161] width 114 height 30
type input "هشام قاسم"
click at [531, 186] on span "هشام قاسم محمود قاسم" at bounding box center [761, 189] width 77 height 18
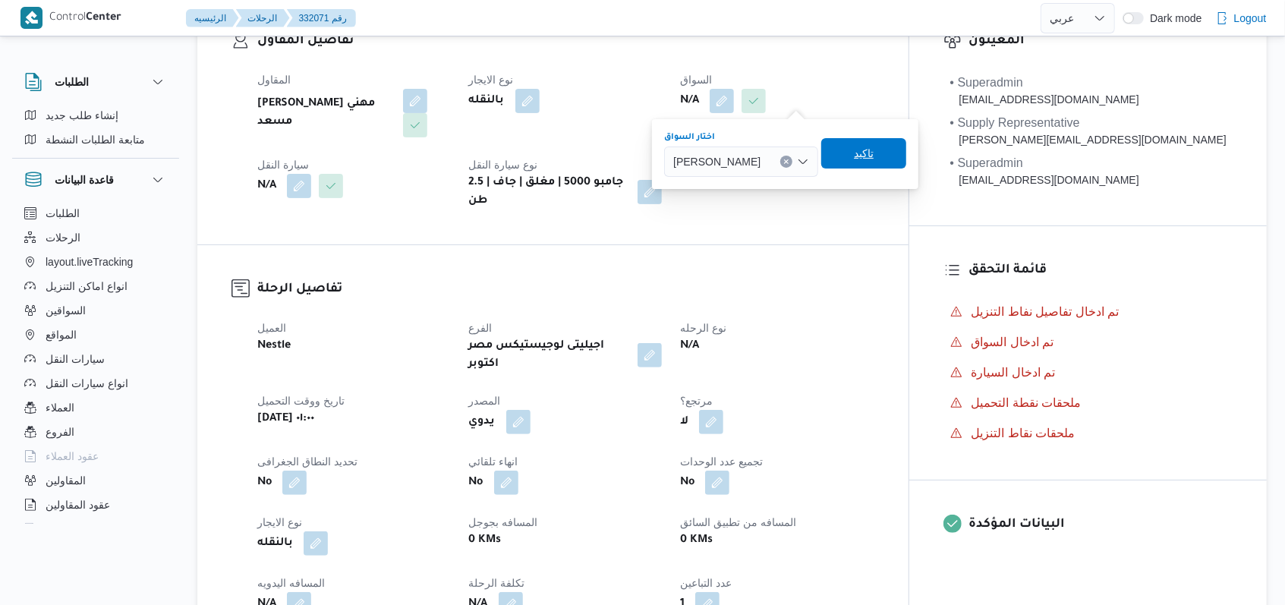
click at [531, 159] on span "تاكيد" at bounding box center [863, 153] width 85 height 30
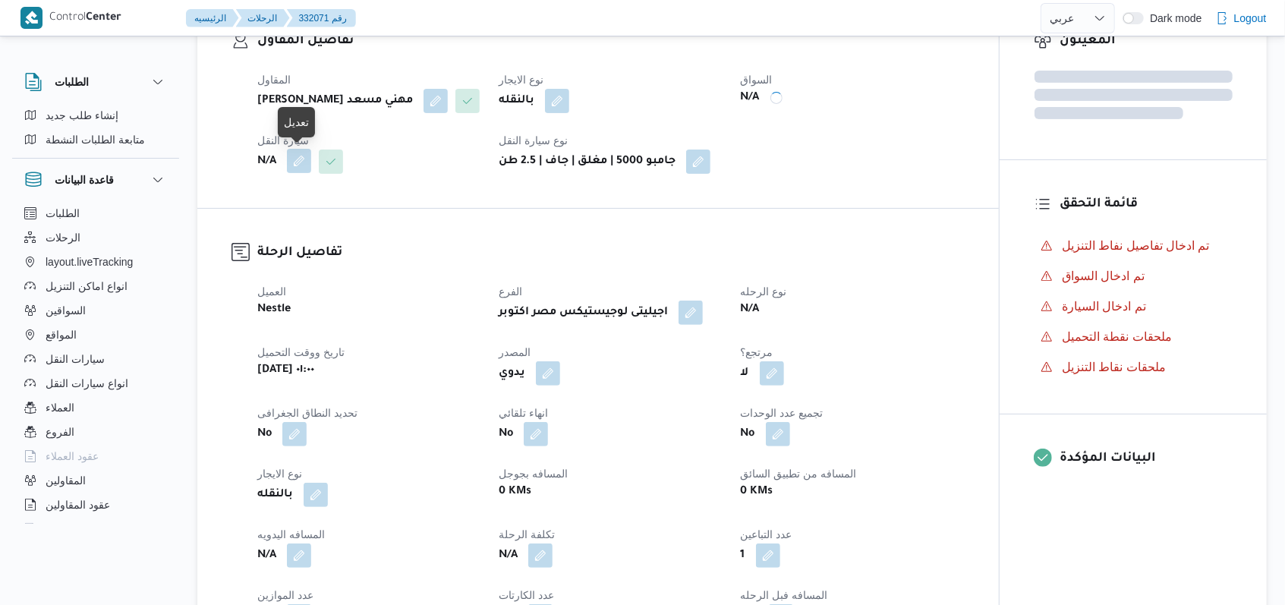
click at [307, 169] on button "button" at bounding box center [299, 161] width 24 height 24
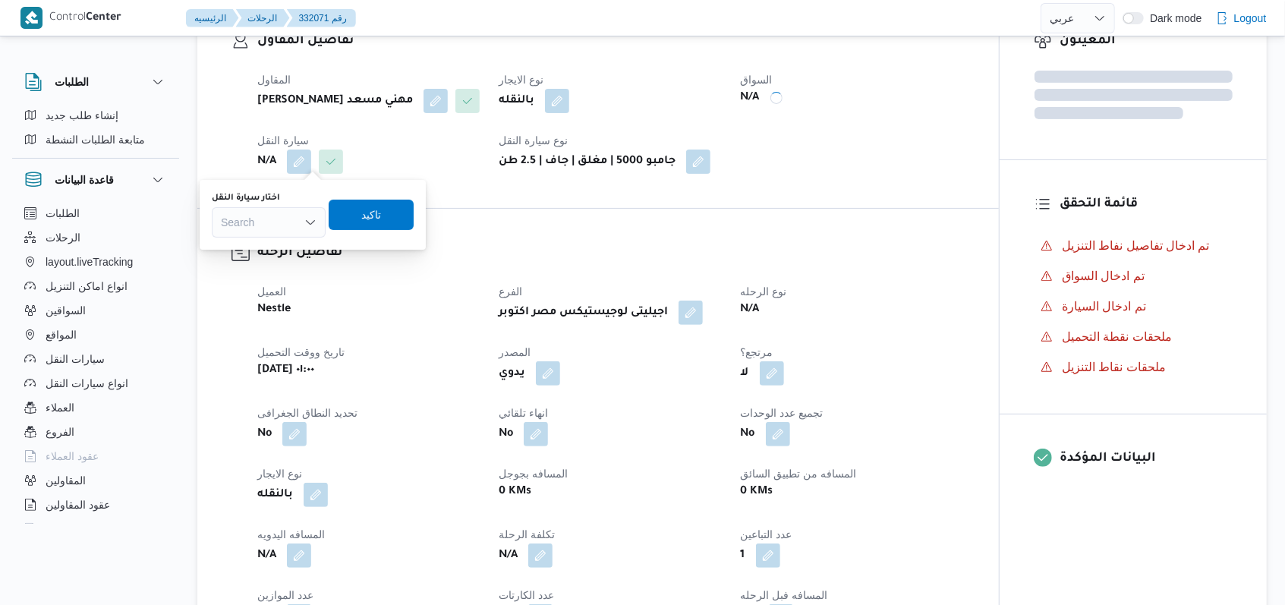
click at [272, 229] on div "Search" at bounding box center [269, 222] width 114 height 30
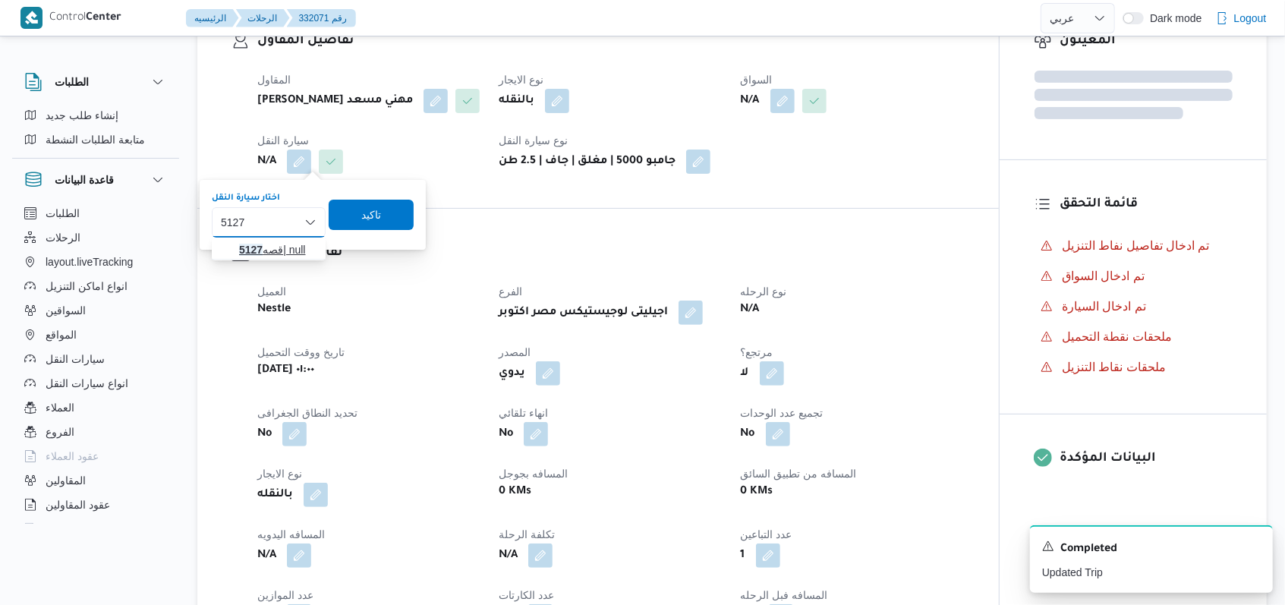
type input "5127"
click at [279, 247] on span "قصه 5127 | null" at bounding box center [277, 250] width 77 height 18
click at [393, 216] on span "تاكيد" at bounding box center [382, 214] width 85 height 30
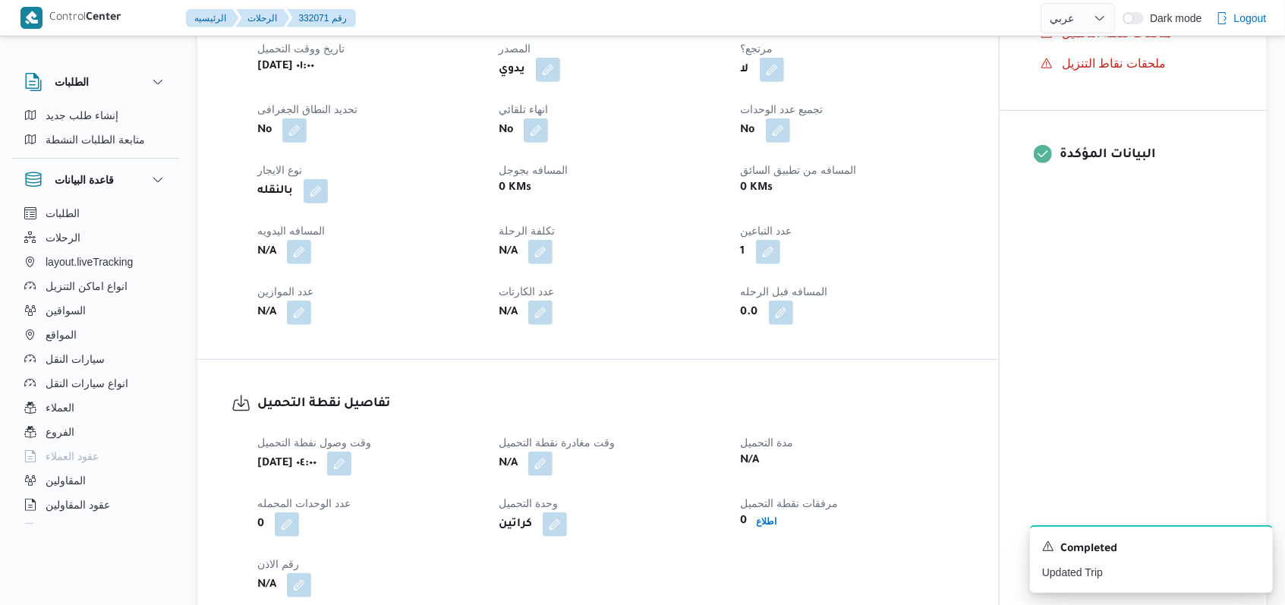
scroll to position [0, 0]
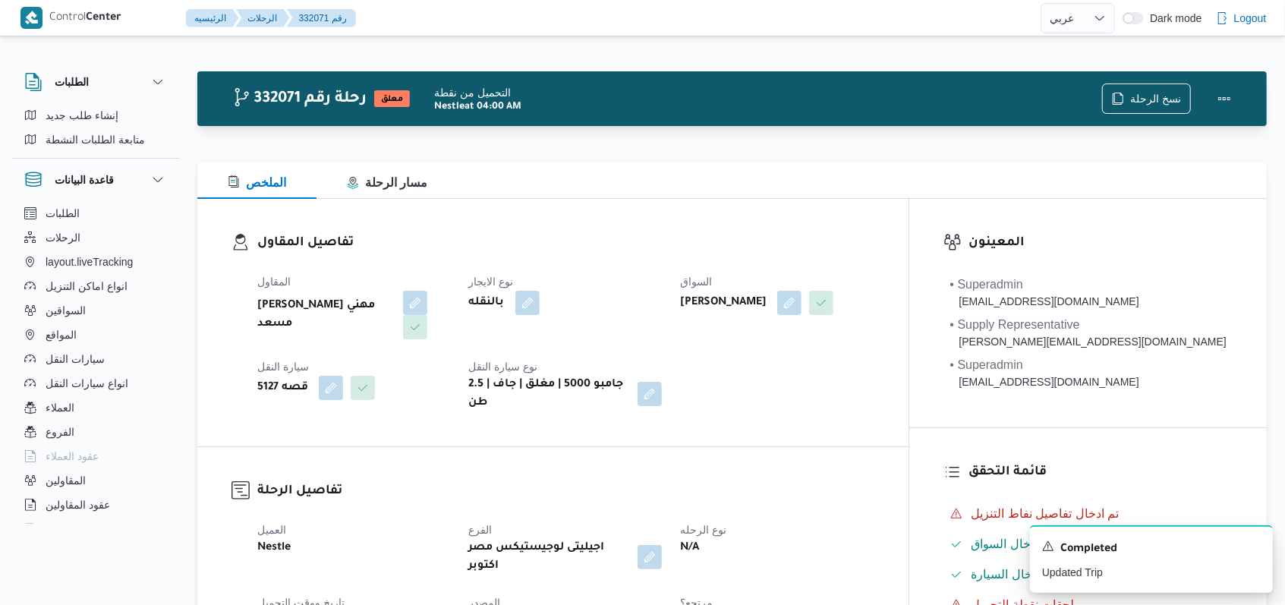
select select "ar"
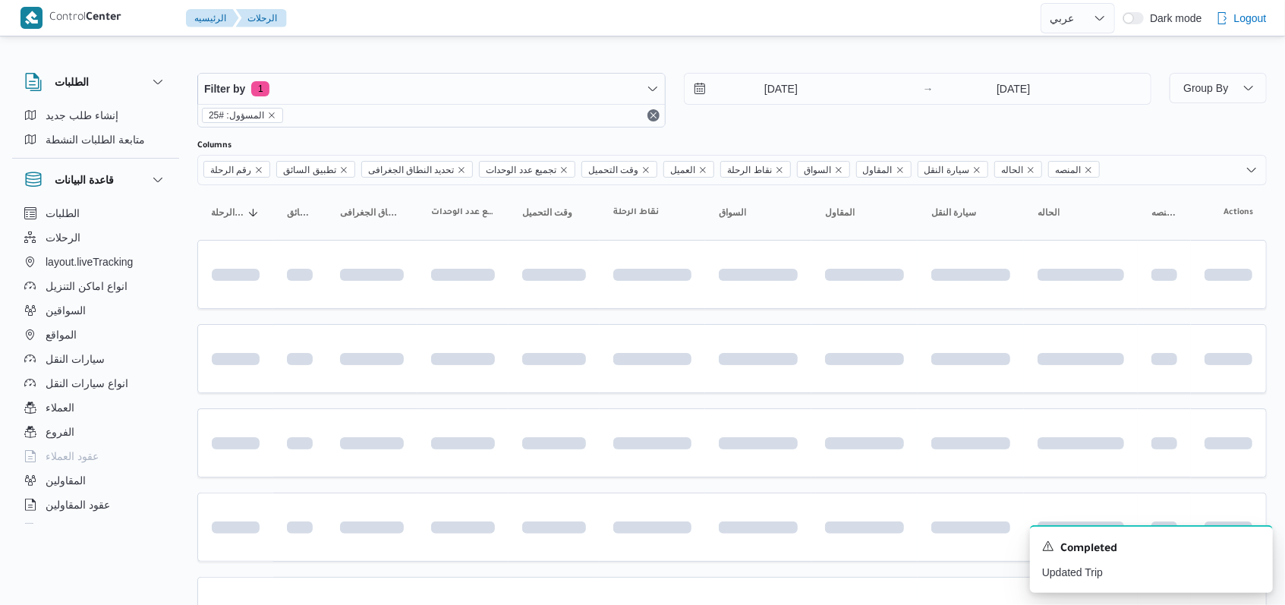
scroll to position [202, 0]
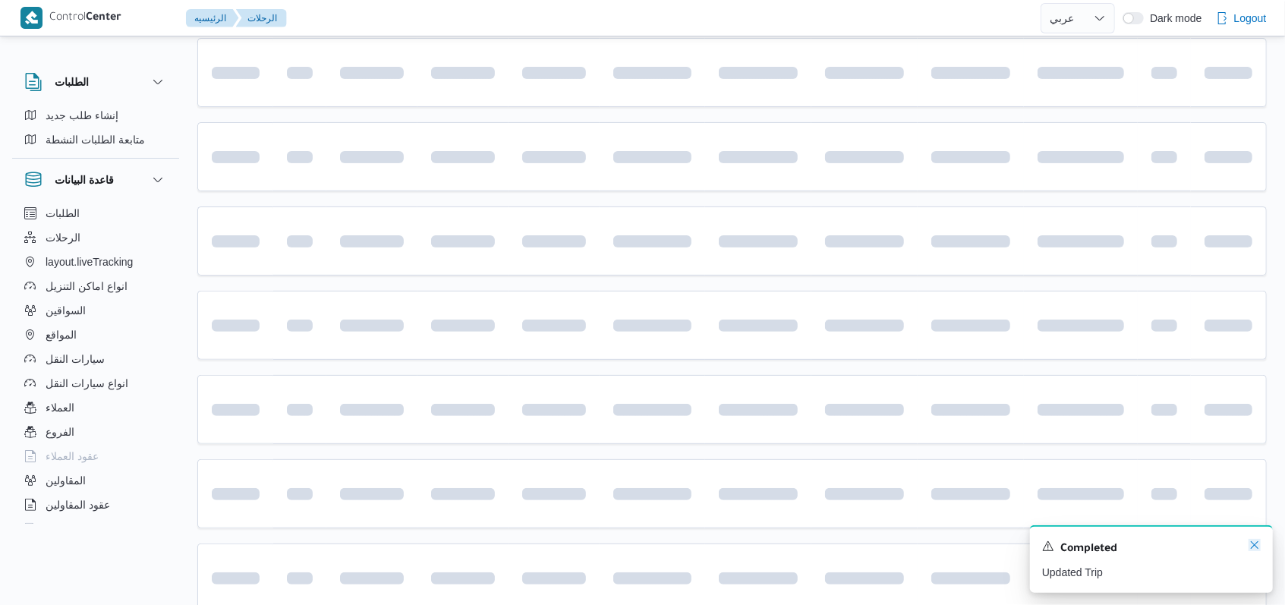
click at [531, 543] on icon "Dismiss toast" at bounding box center [1254, 545] width 12 height 12
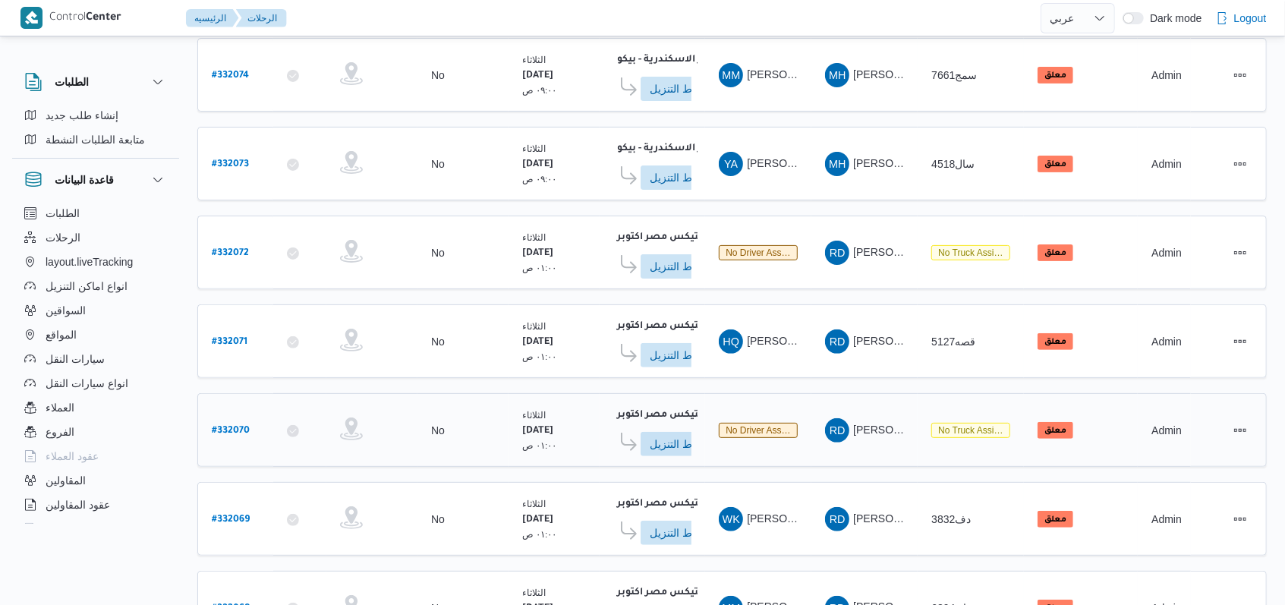
click at [231, 426] on b "# 332070" at bounding box center [231, 431] width 38 height 11
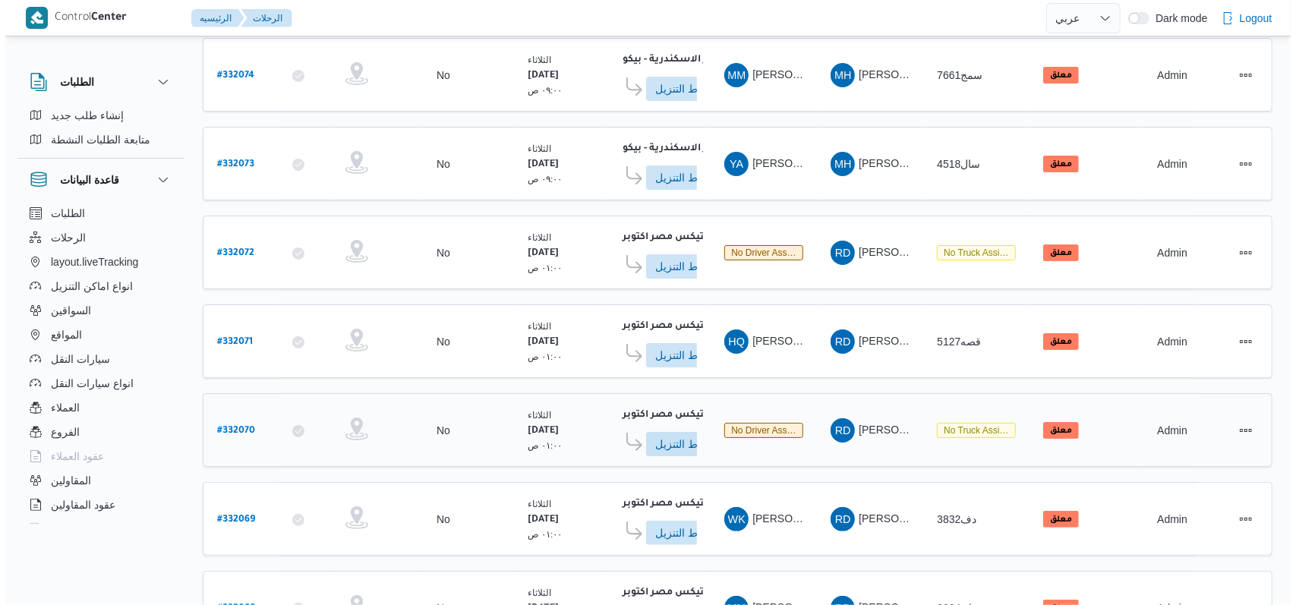
scroll to position [41, 0]
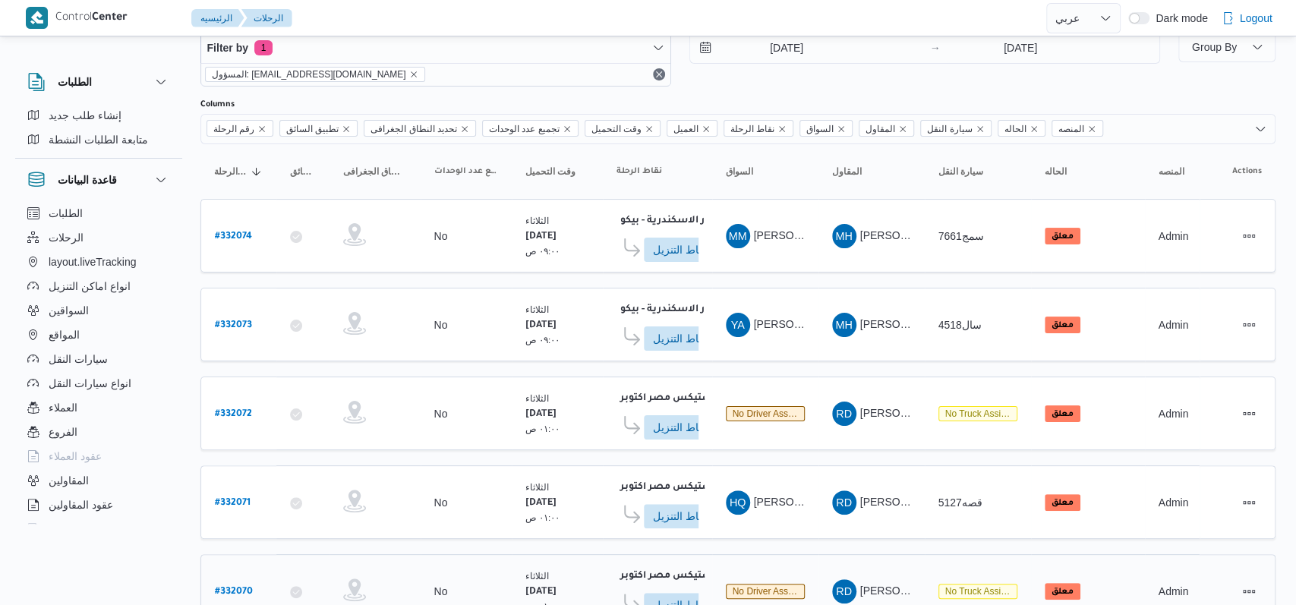
select select "ar"
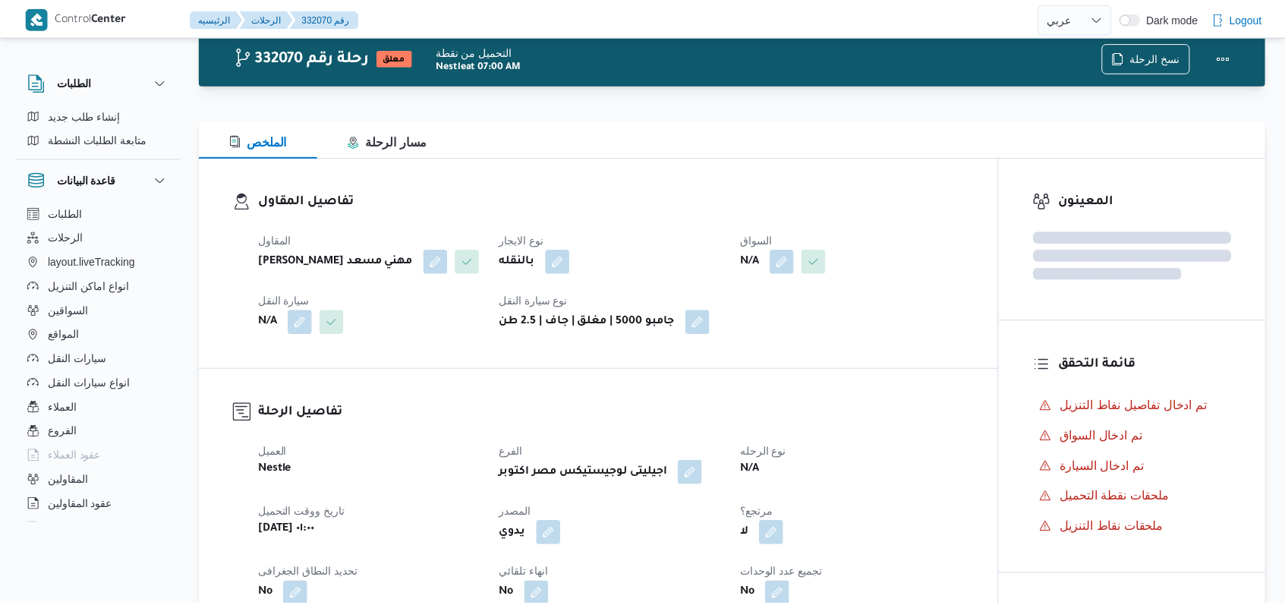
scroll to position [202, 0]
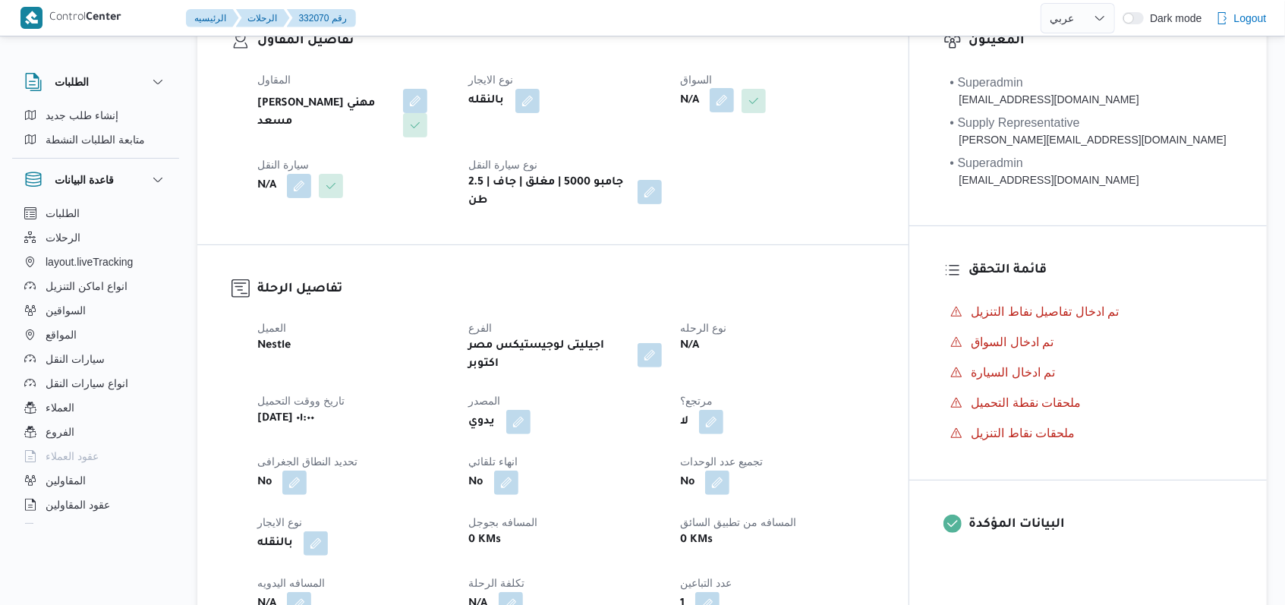
click at [531, 106] on button "button" at bounding box center [722, 100] width 24 height 24
click at [531, 169] on div "Search" at bounding box center [752, 161] width 114 height 30
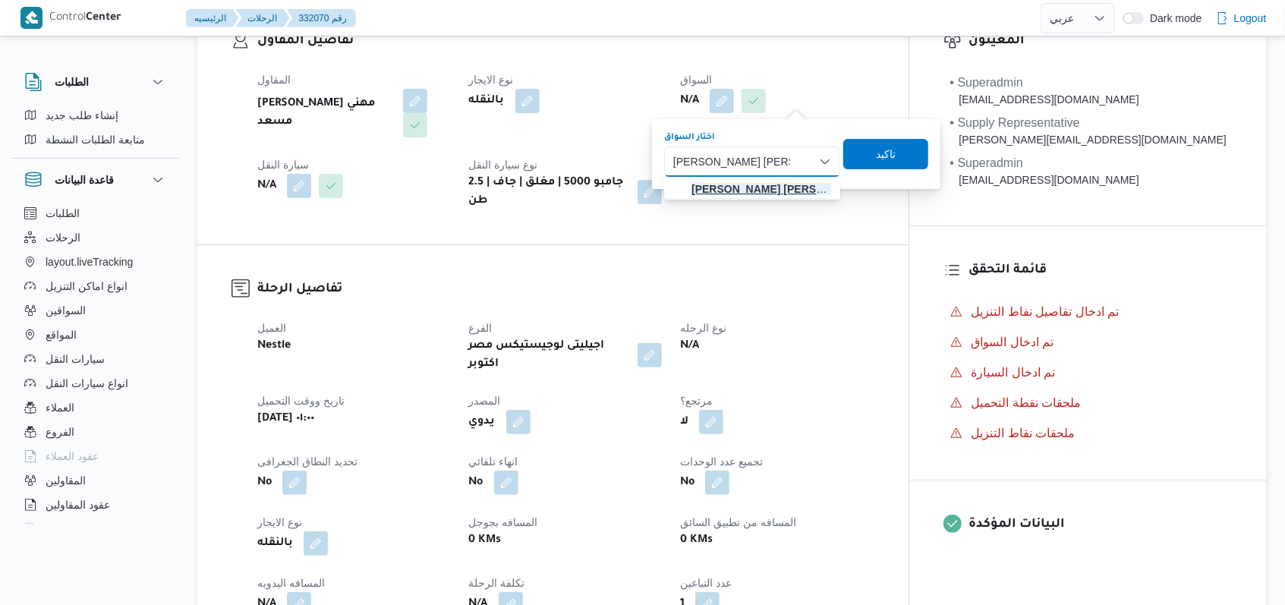
type input "محمد ابراهيم محمد ابراهيم"
click at [531, 183] on mark "محمد ابراهيم محمد ابراهيم" at bounding box center [781, 189] width 181 height 12
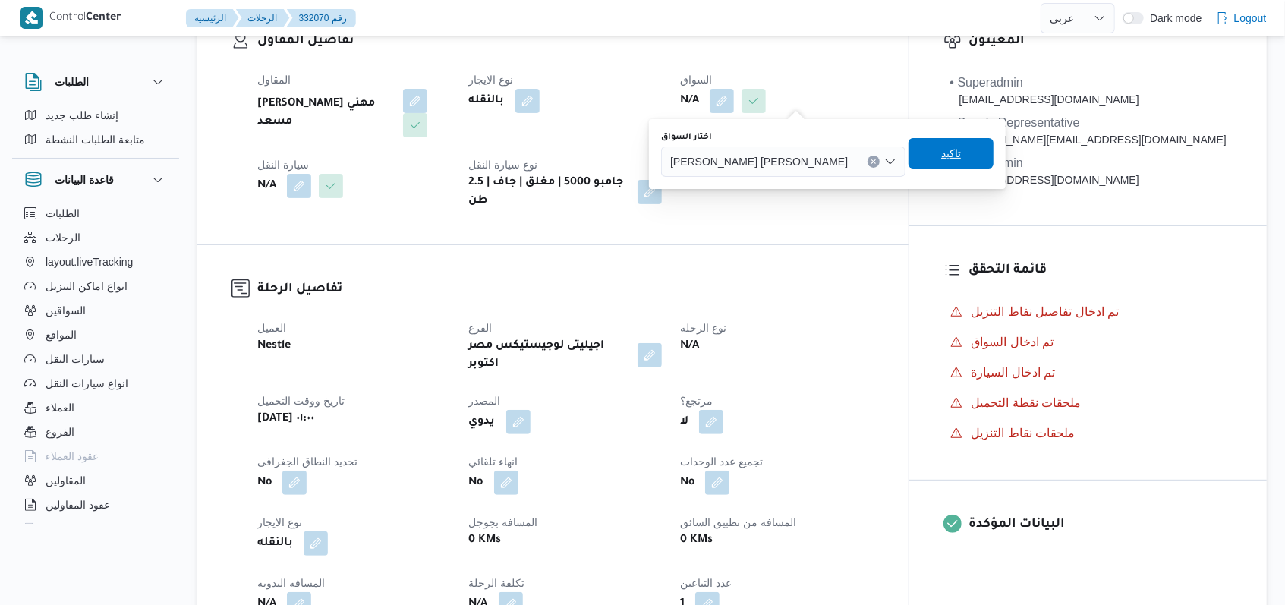
click at [531, 159] on span "تاكيد" at bounding box center [951, 153] width 20 height 18
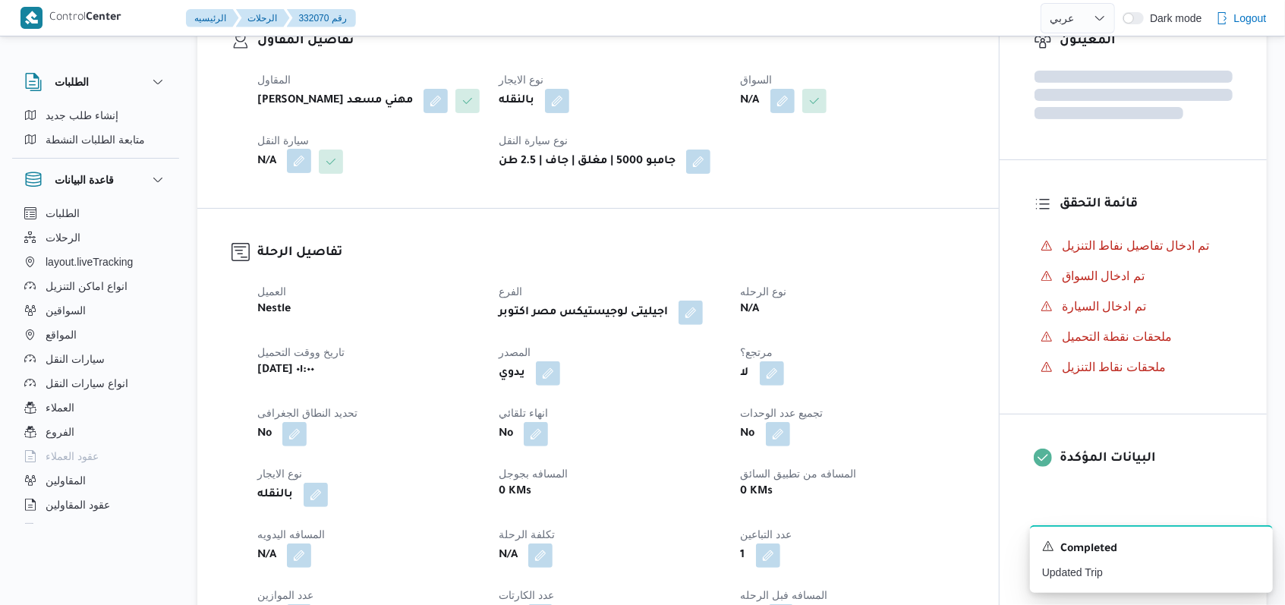
click at [307, 159] on button "button" at bounding box center [299, 161] width 24 height 24
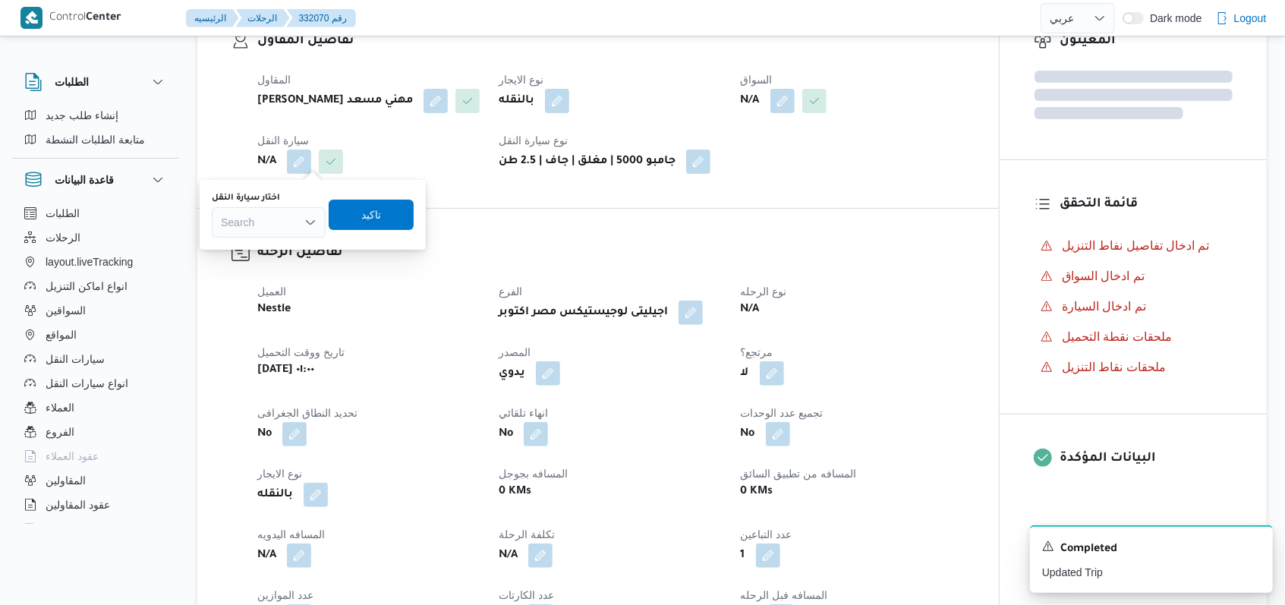
click at [282, 209] on div "Search" at bounding box center [269, 222] width 114 height 30
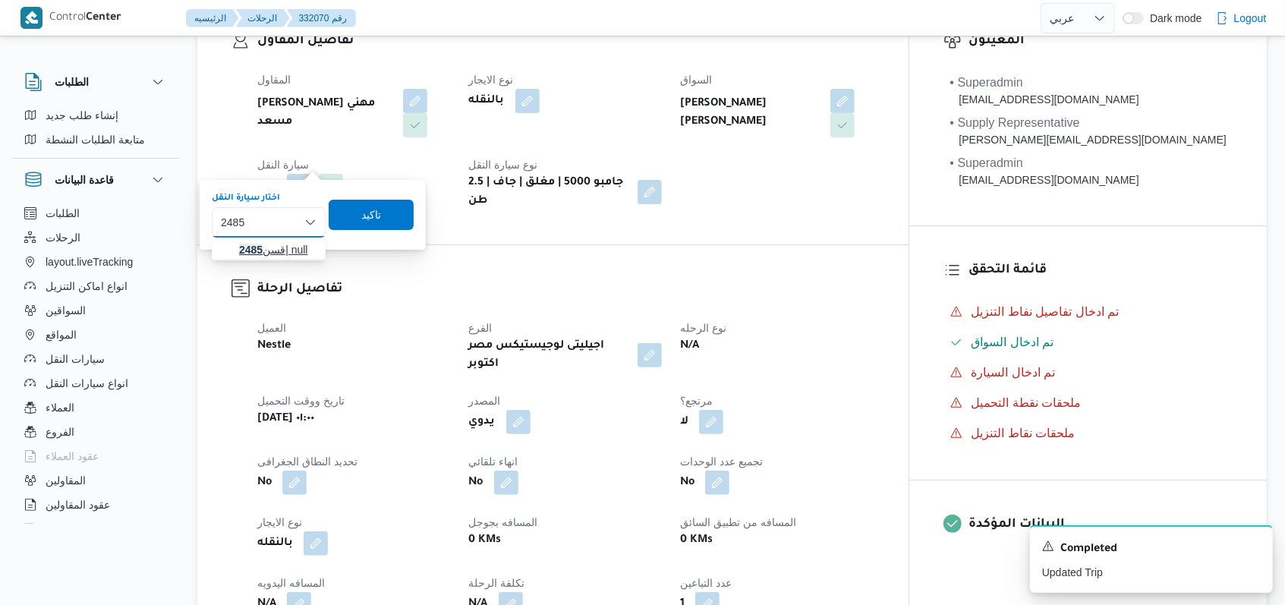
type input "2485"
click at [285, 244] on span "قسن 2485 | null" at bounding box center [277, 250] width 77 height 18
click at [385, 224] on span "تاكيد" at bounding box center [384, 215] width 85 height 30
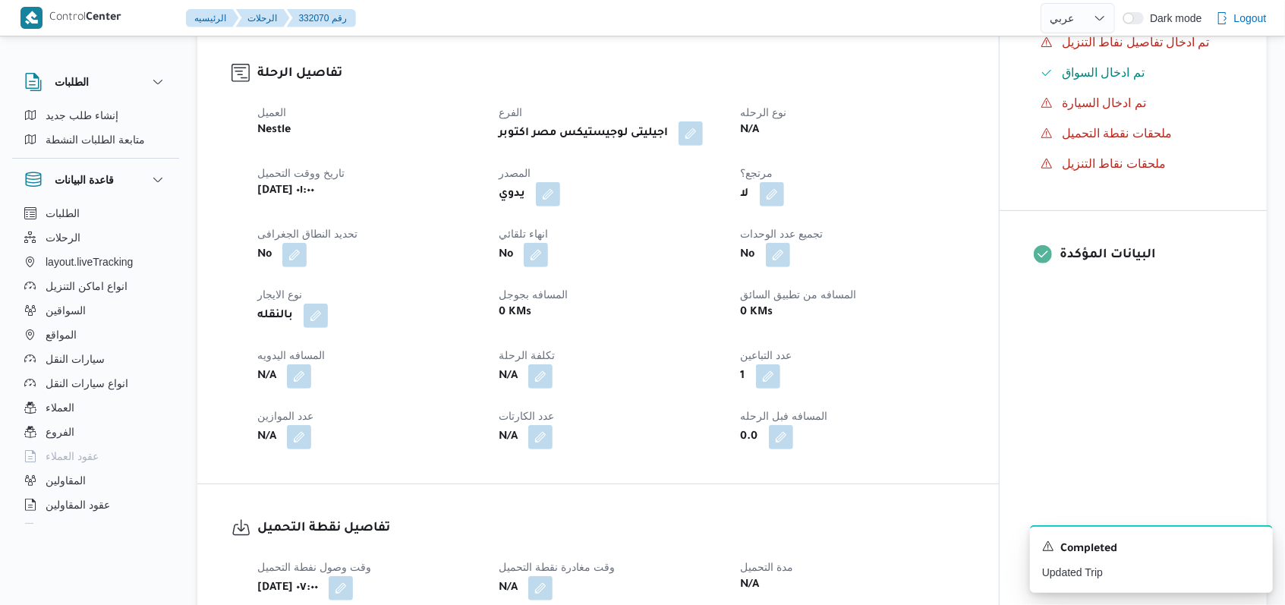
scroll to position [607, 0]
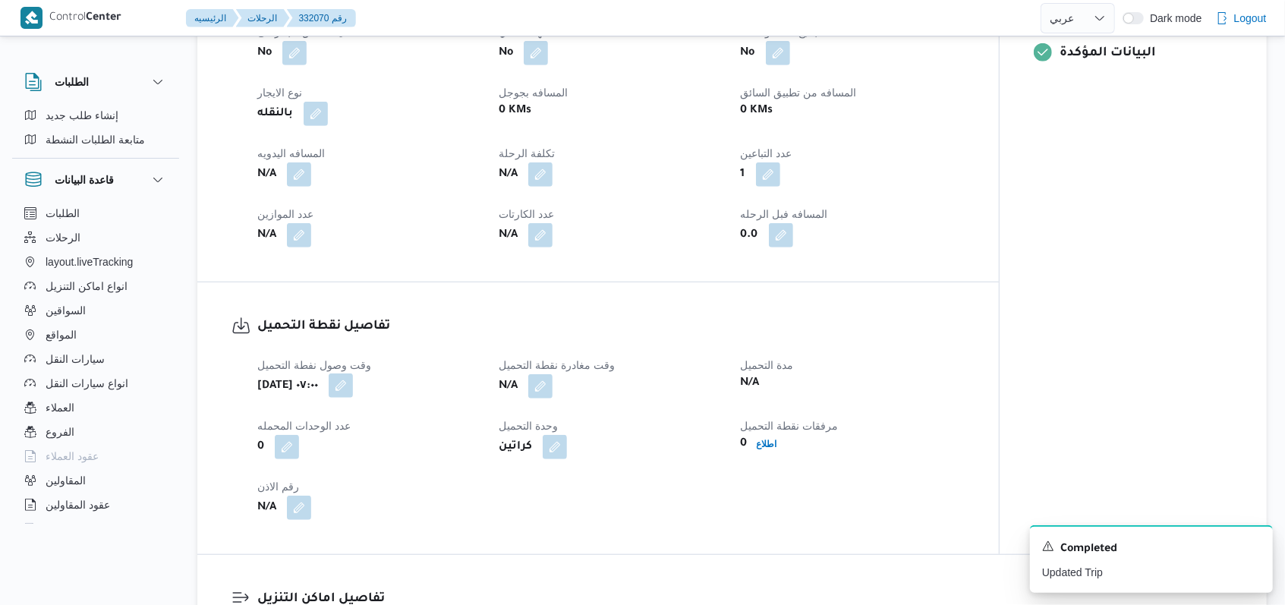
click at [353, 373] on button "button" at bounding box center [341, 385] width 24 height 24
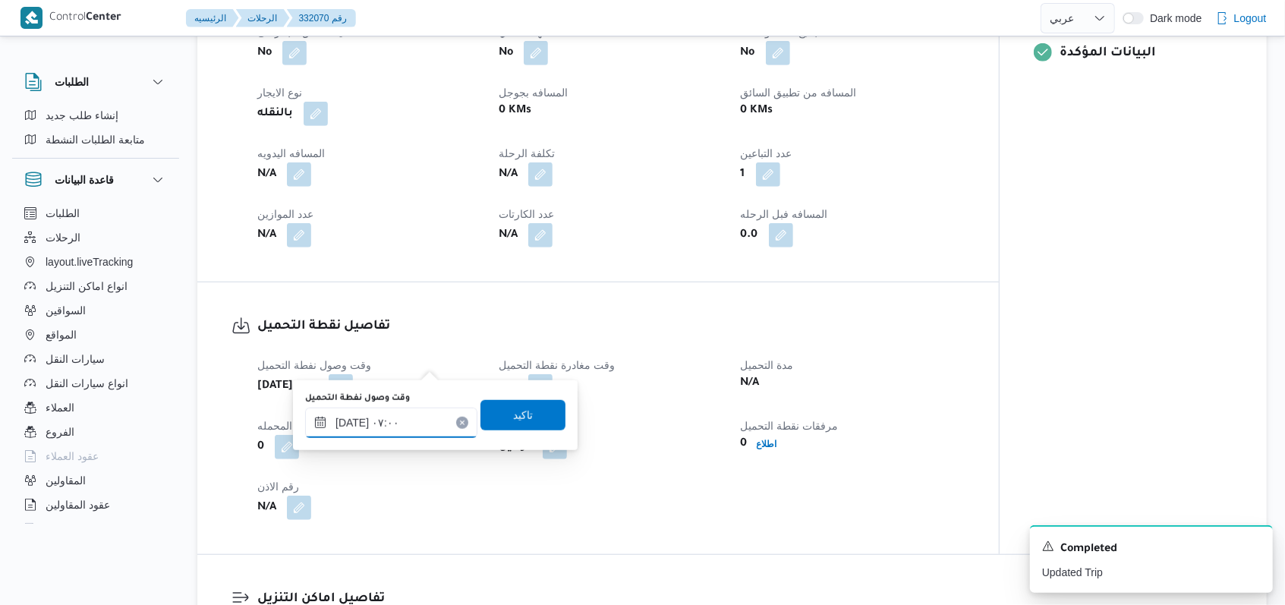
click at [395, 417] on input "١٩/٠٨/٢٠٢٥ ٠٧:٠٠" at bounding box center [391, 423] width 172 height 30
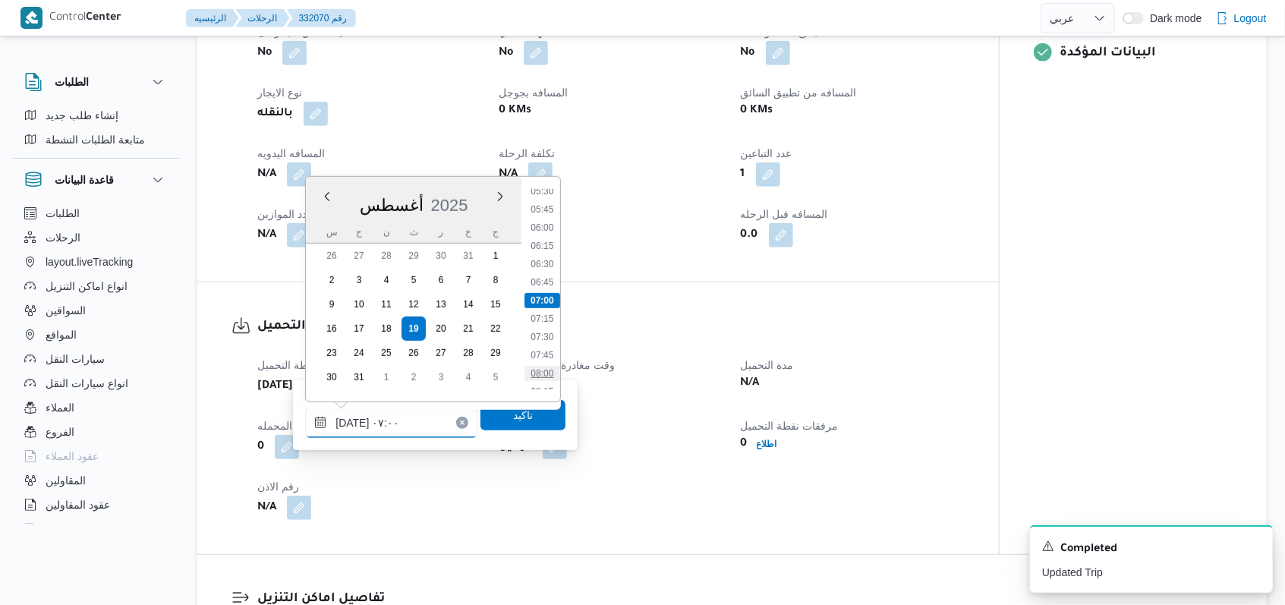
scroll to position [507, 0]
click at [531, 346] on li "09:00" at bounding box center [542, 345] width 35 height 15
type input "١٩/٠٨/٢٠٢٥ ٠٩:٠٠"
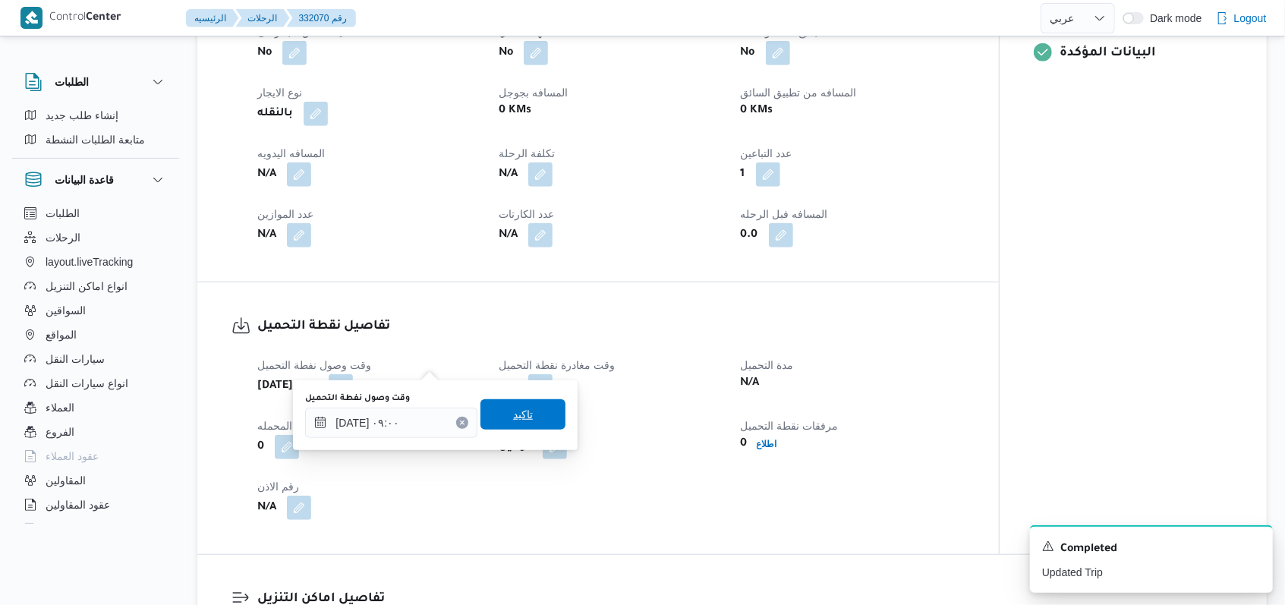
click at [524, 426] on span "تاكيد" at bounding box center [522, 414] width 85 height 30
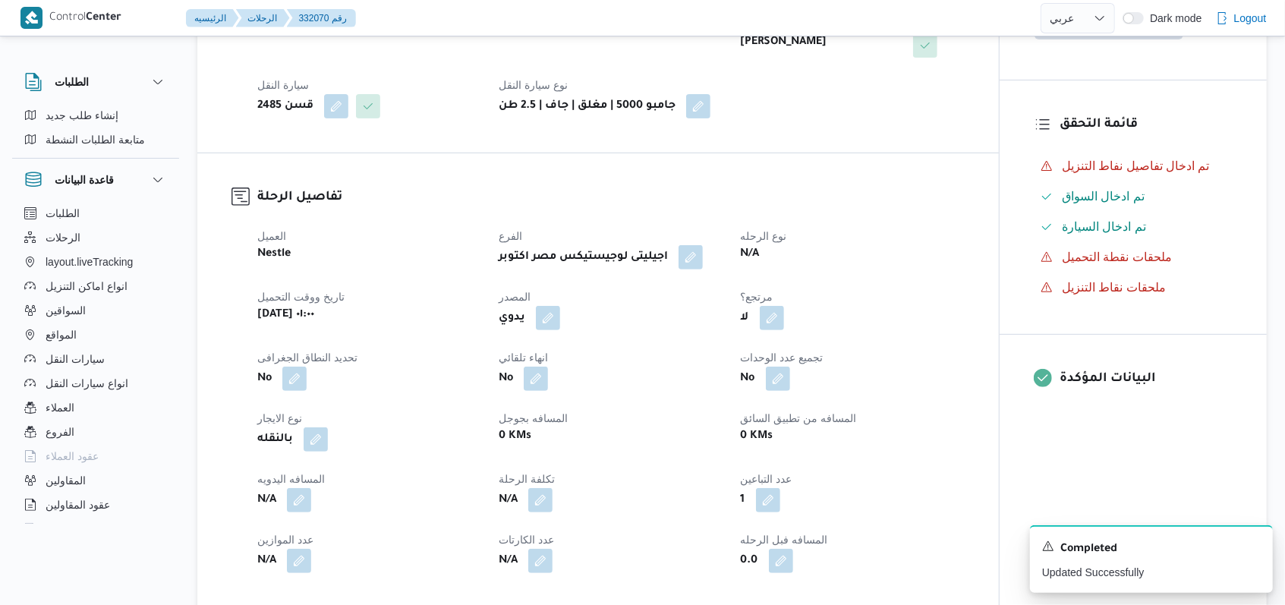
scroll to position [505, 0]
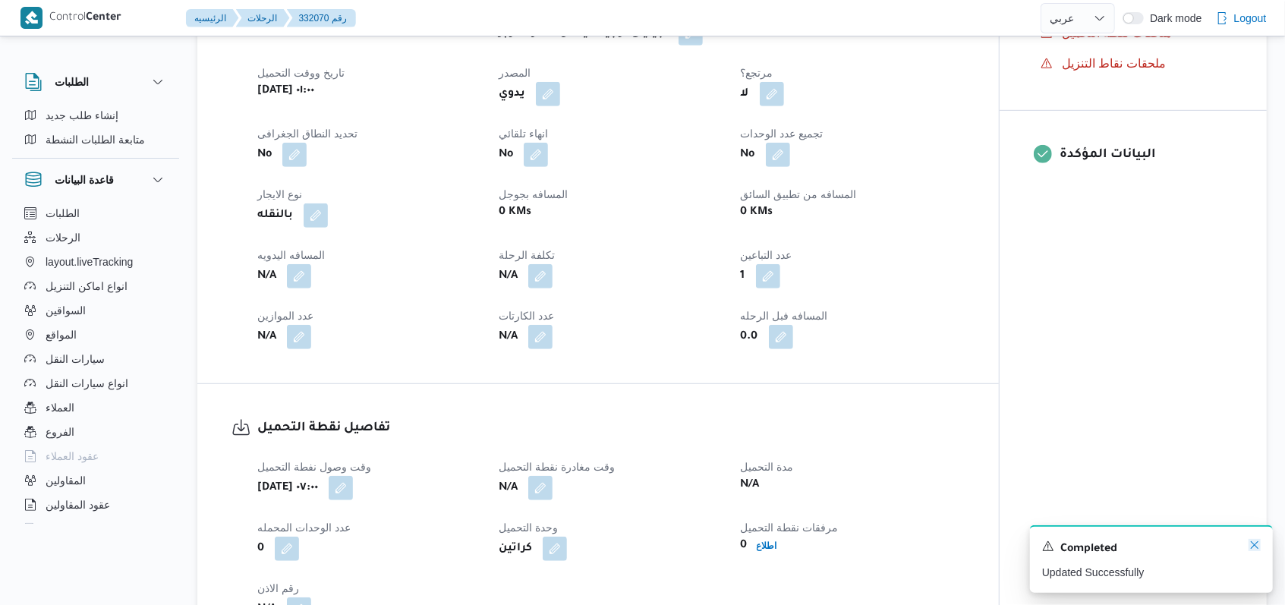
click at [531, 543] on icon "Dismiss toast" at bounding box center [1254, 545] width 12 height 12
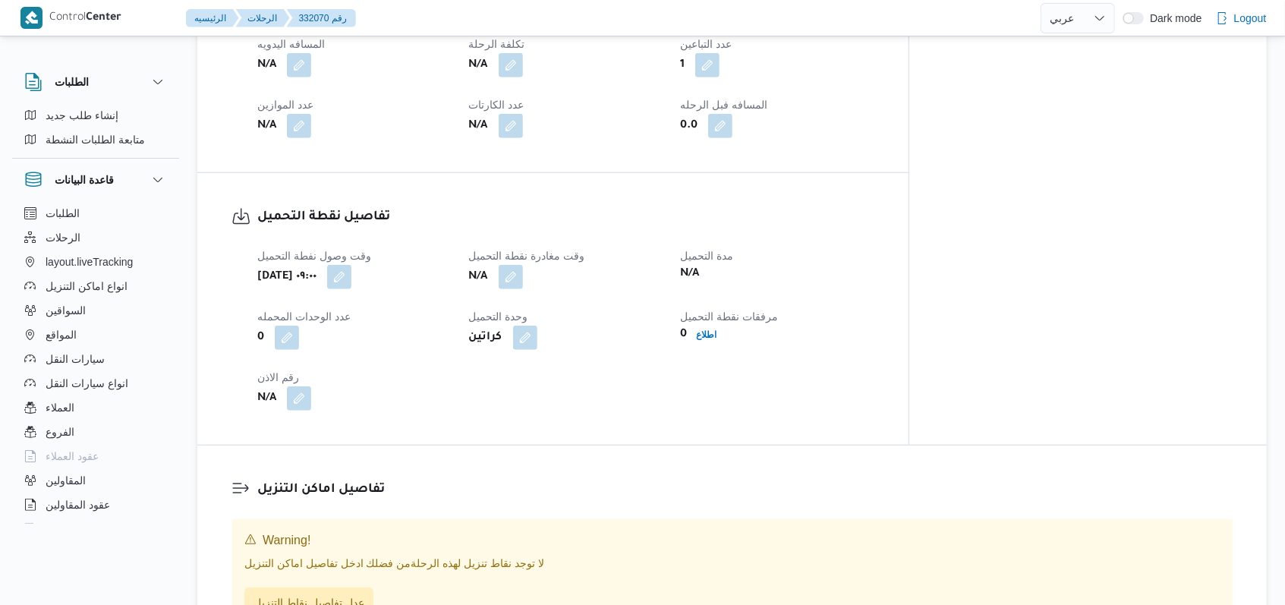
scroll to position [809, 0]
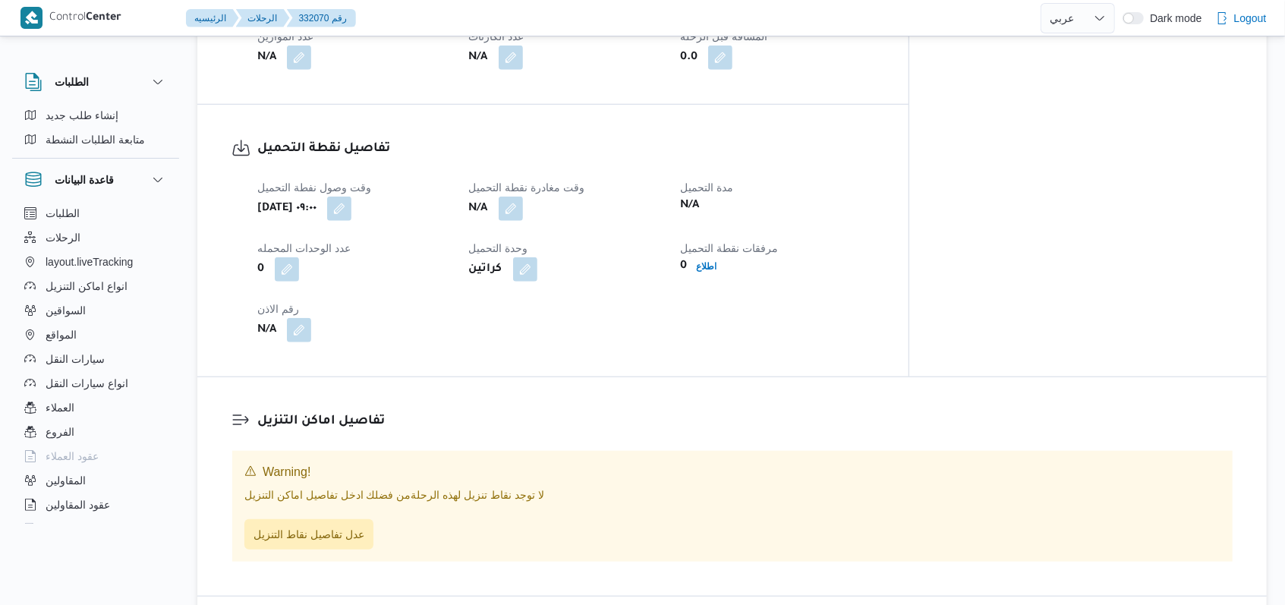
select select "ar"
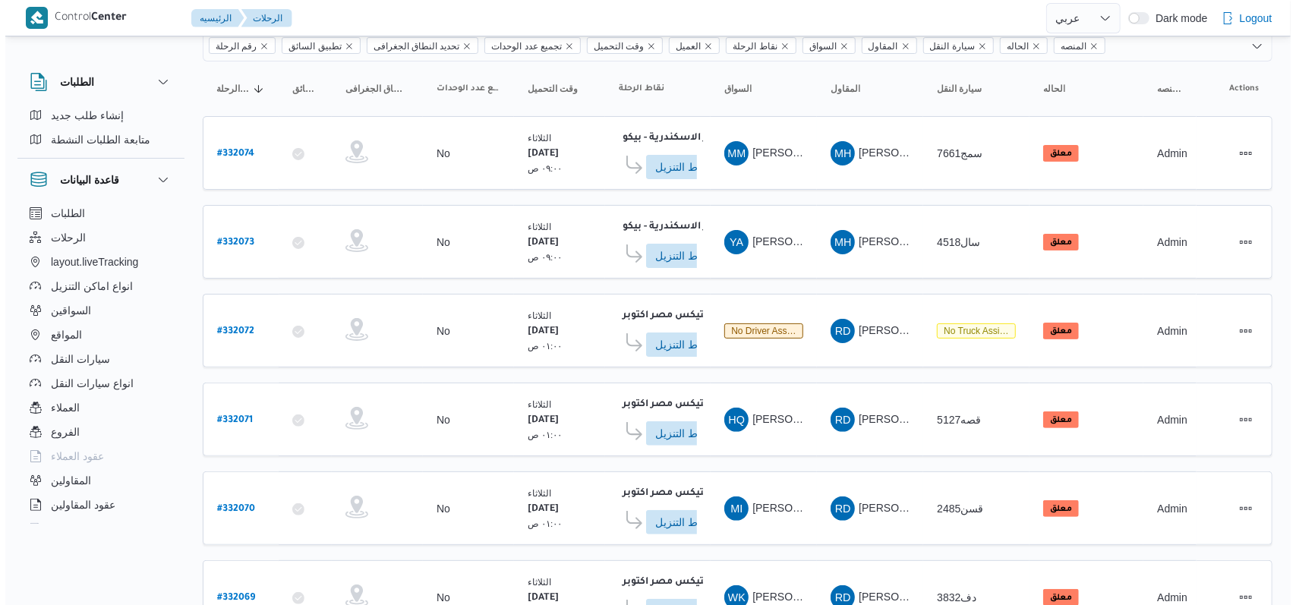
scroll to position [27, 0]
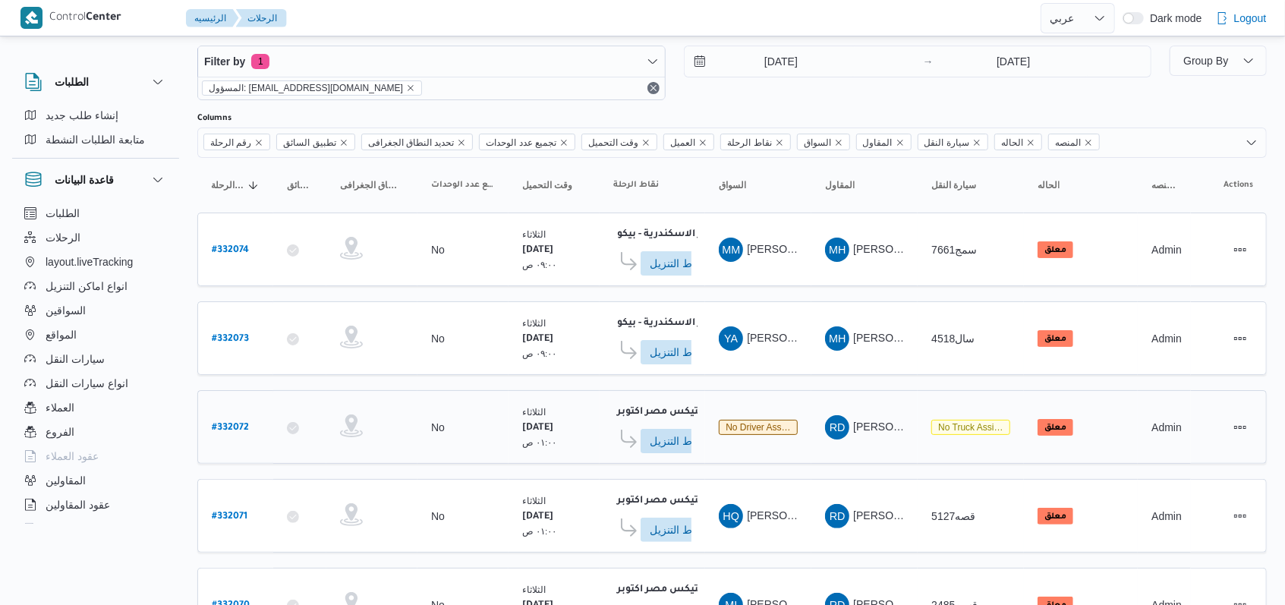
click at [239, 423] on b "# 332072" at bounding box center [230, 428] width 37 height 11
select select "ar"
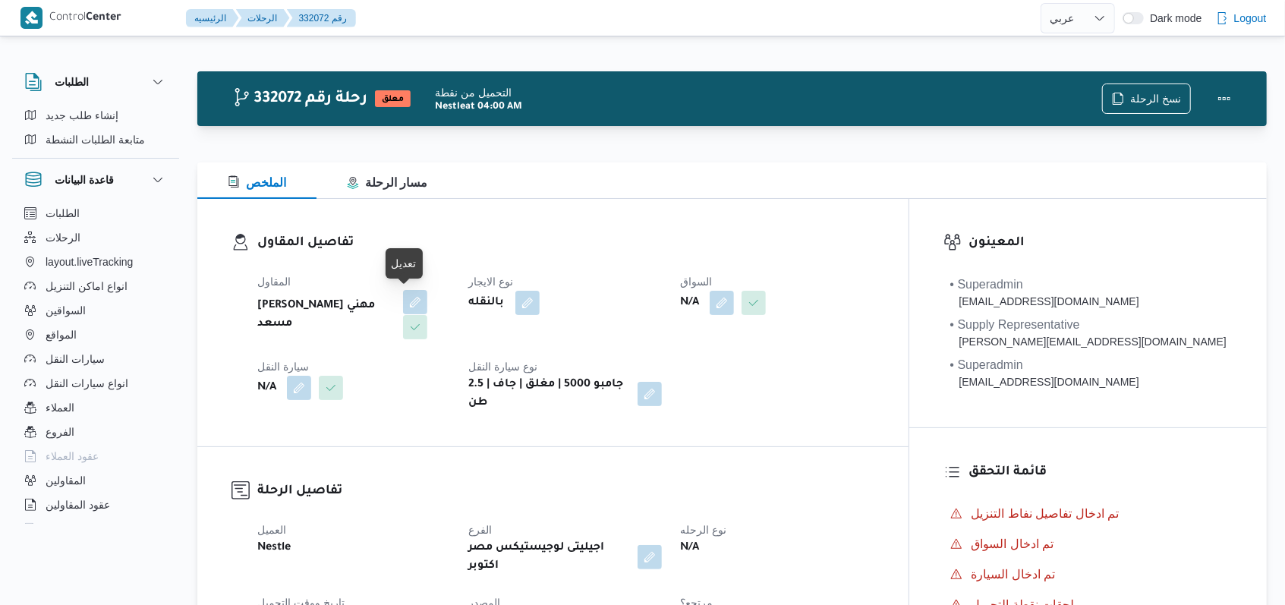
click at [403, 311] on button "button" at bounding box center [415, 302] width 24 height 24
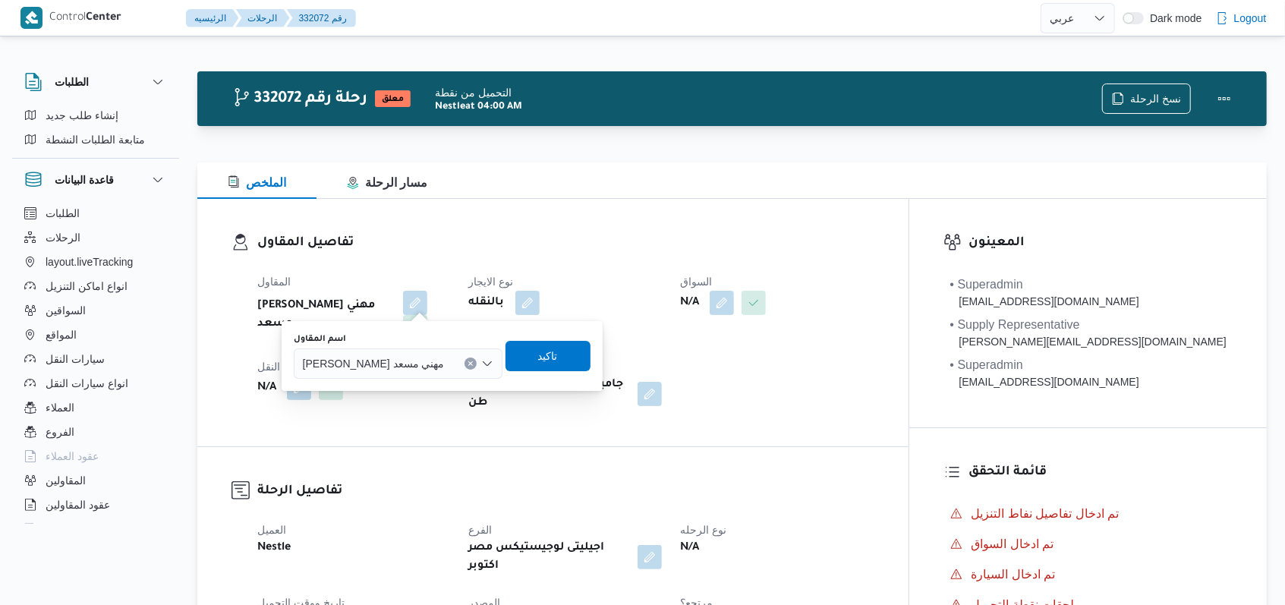
click at [389, 367] on span "[PERSON_NAME] مهني مسعد" at bounding box center [374, 362] width 142 height 17
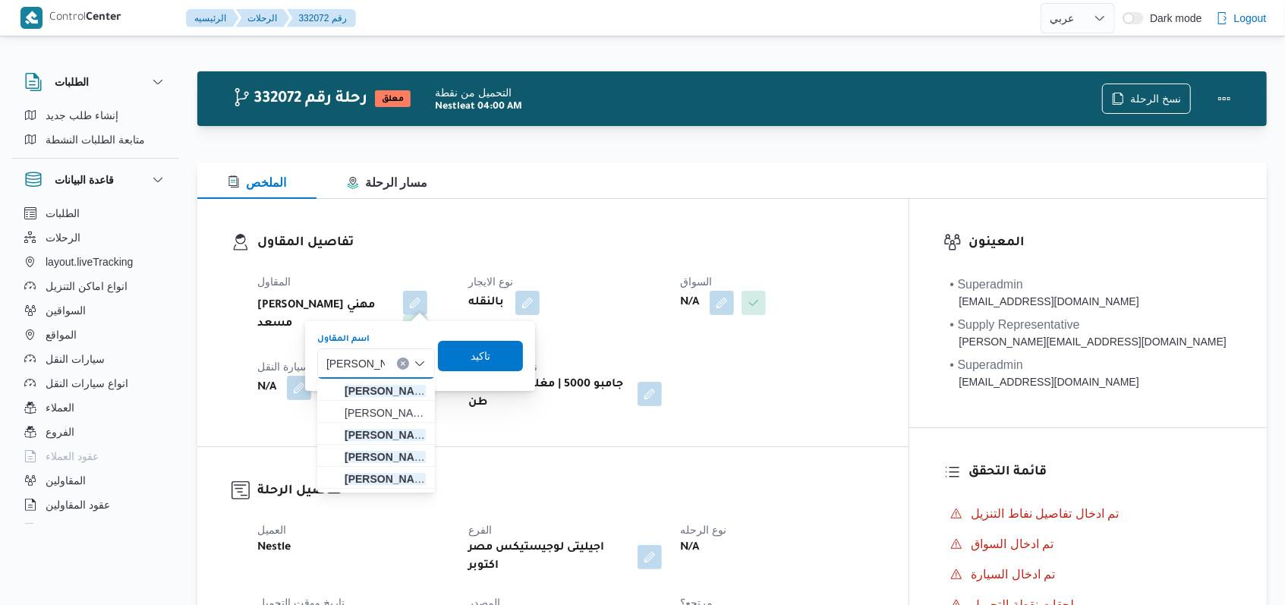
type input "محمد رمضان"
click at [406, 392] on span "محمد رمضان عبد الرحمن حسن" at bounding box center [385, 391] width 81 height 18
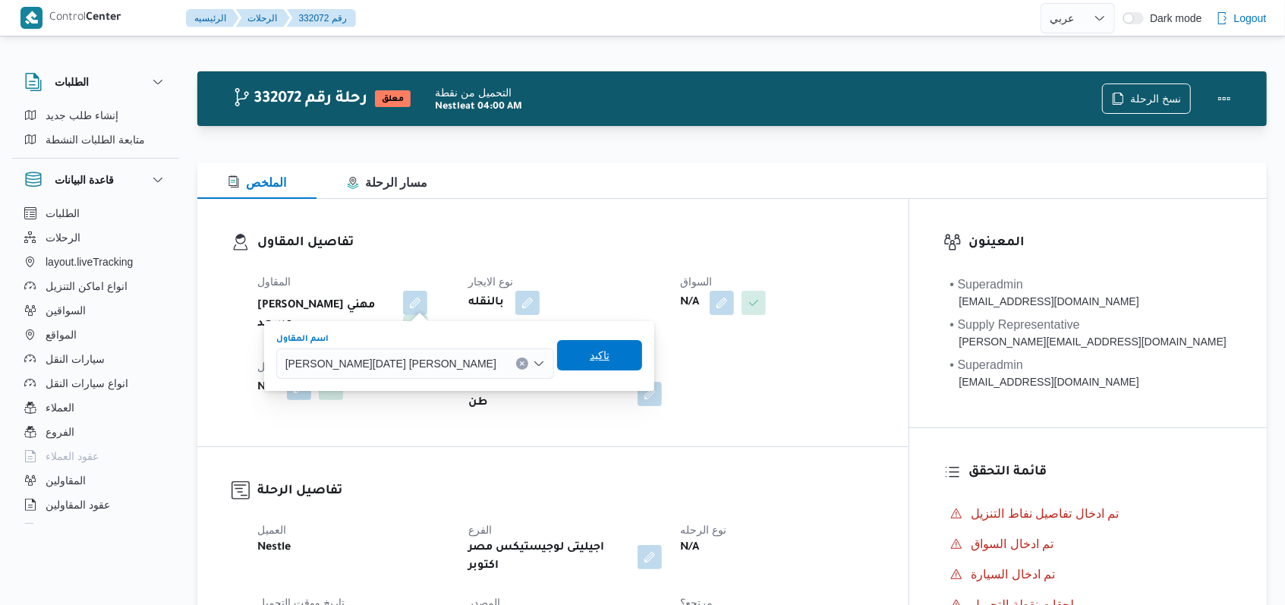
click at [531, 351] on span "تاكيد" at bounding box center [600, 355] width 20 height 18
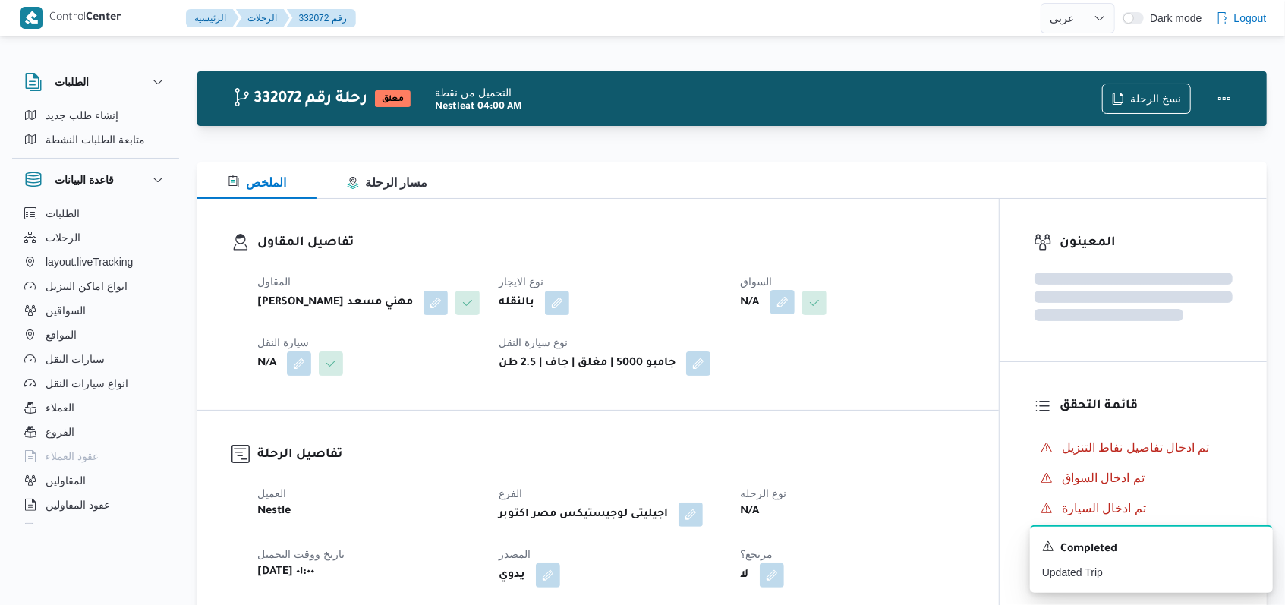
click at [531, 301] on button "button" at bounding box center [782, 302] width 24 height 24
click at [531, 350] on div "Search" at bounding box center [752, 363] width 114 height 30
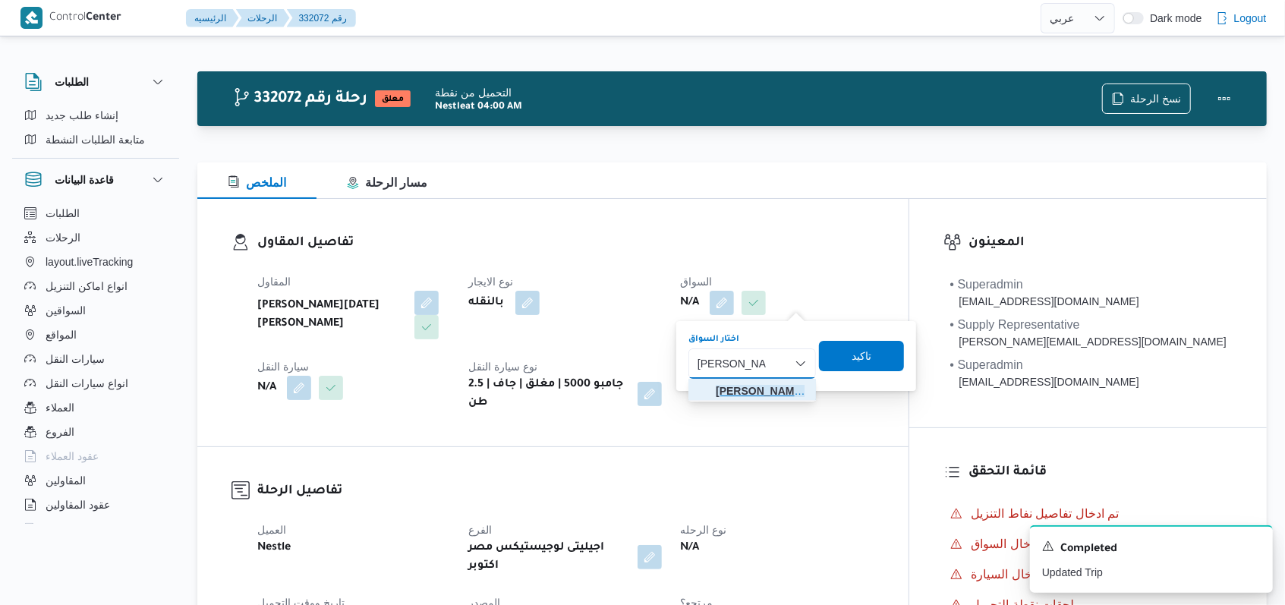
click at [531, 389] on mark "كريم محمد مهد" at bounding box center [760, 391] width 89 height 12
click at [531, 353] on span "تاكيد" at bounding box center [867, 355] width 85 height 30
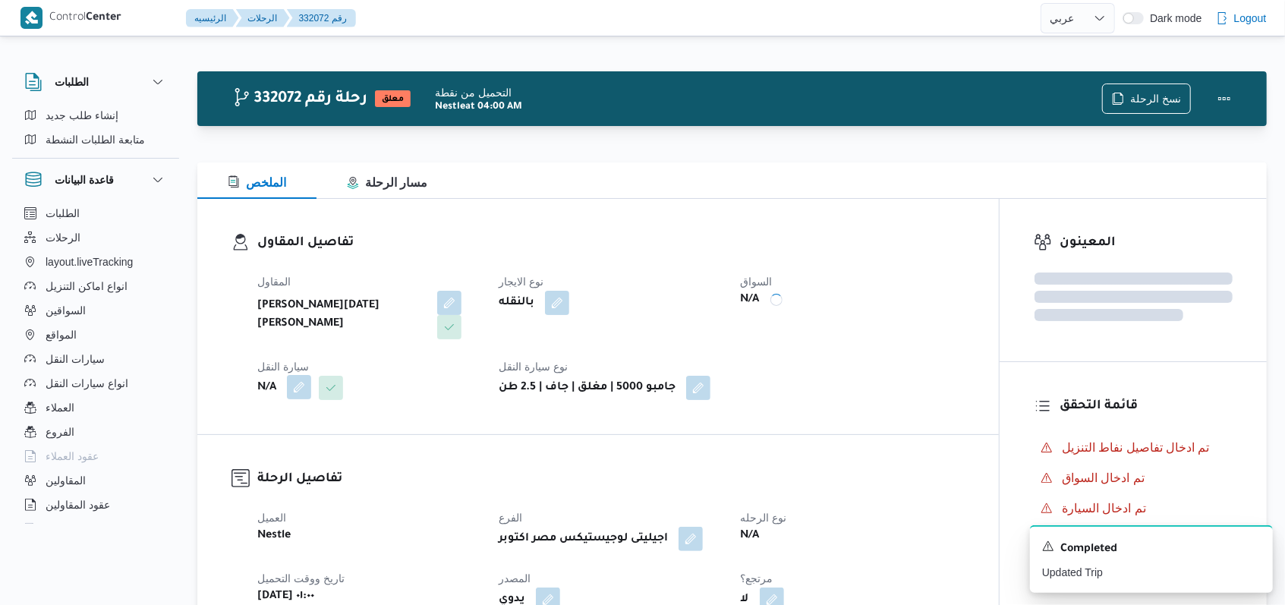
click at [301, 386] on button "button" at bounding box center [299, 387] width 24 height 24
click at [273, 458] on div "Search" at bounding box center [269, 448] width 114 height 30
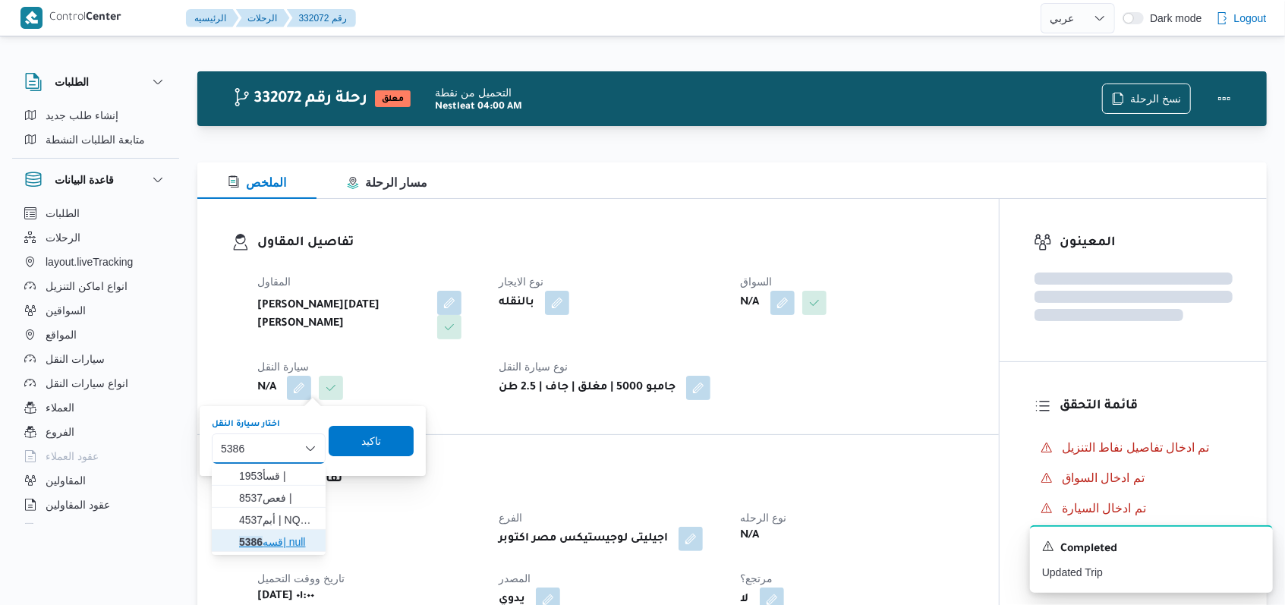
click at [285, 541] on span "قسه 5386 | null" at bounding box center [277, 542] width 77 height 18
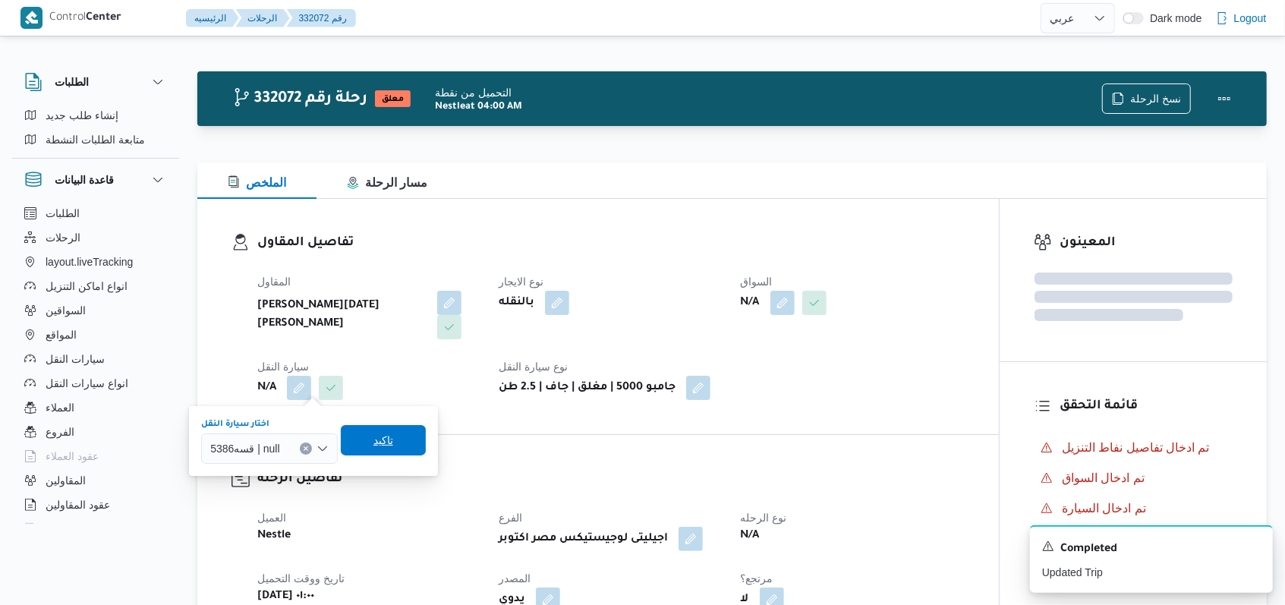
click at [397, 447] on span "تاكيد" at bounding box center [383, 440] width 85 height 30
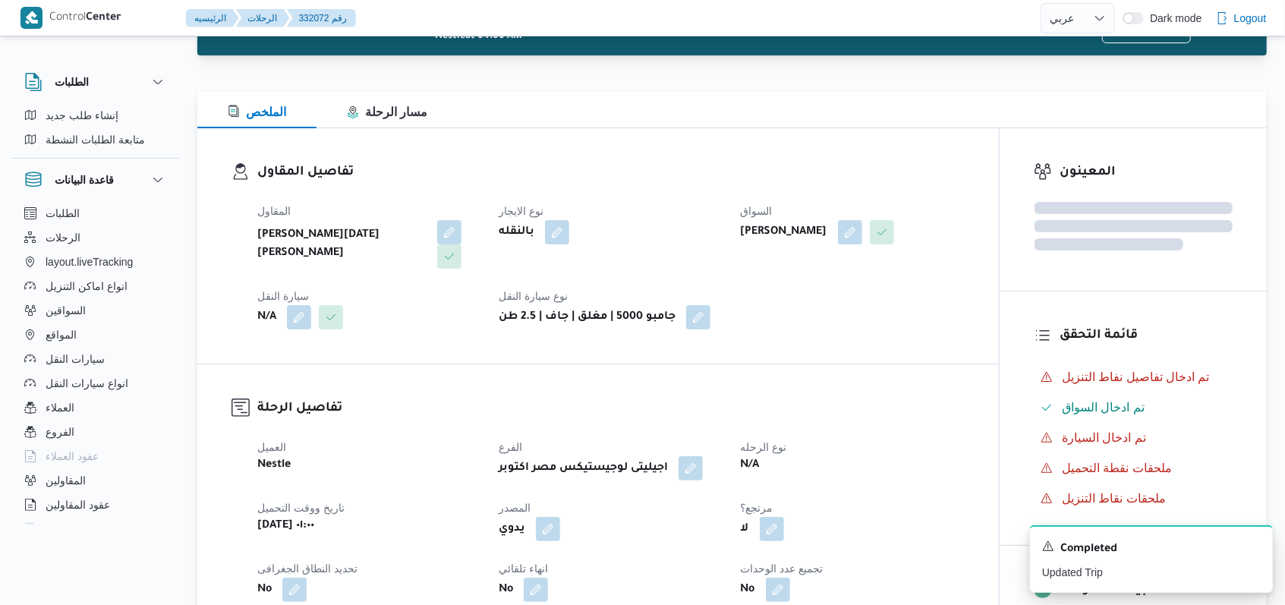
scroll to position [101, 0]
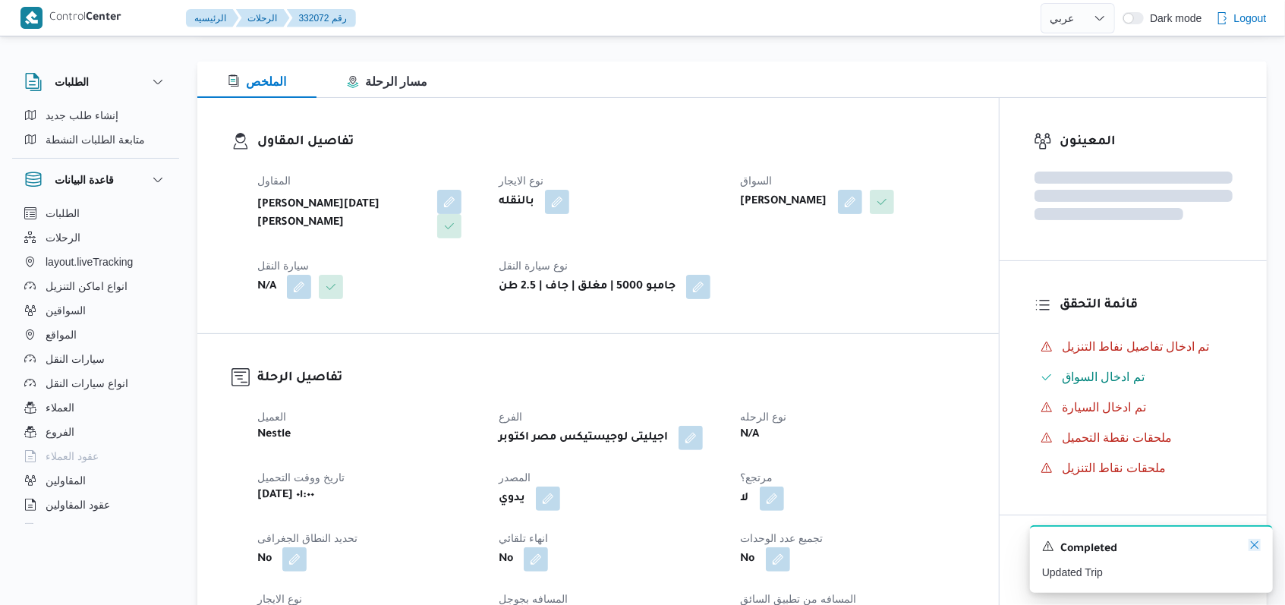
click at [531, 543] on icon "Dismiss toast" at bounding box center [1254, 545] width 12 height 12
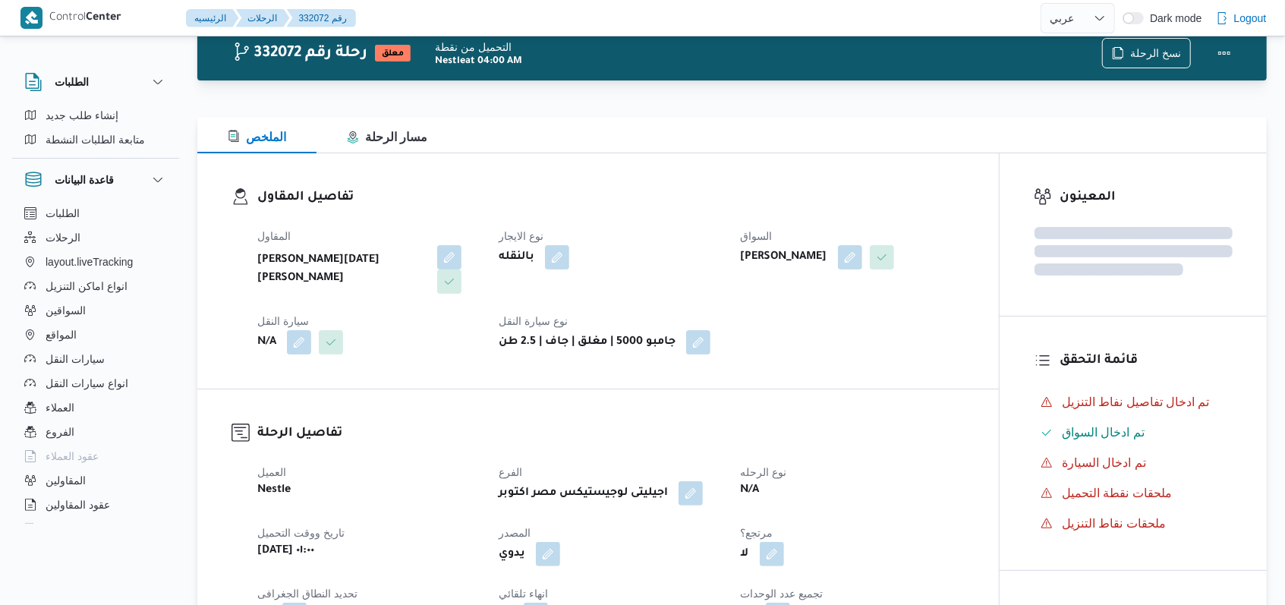
scroll to position [0, 0]
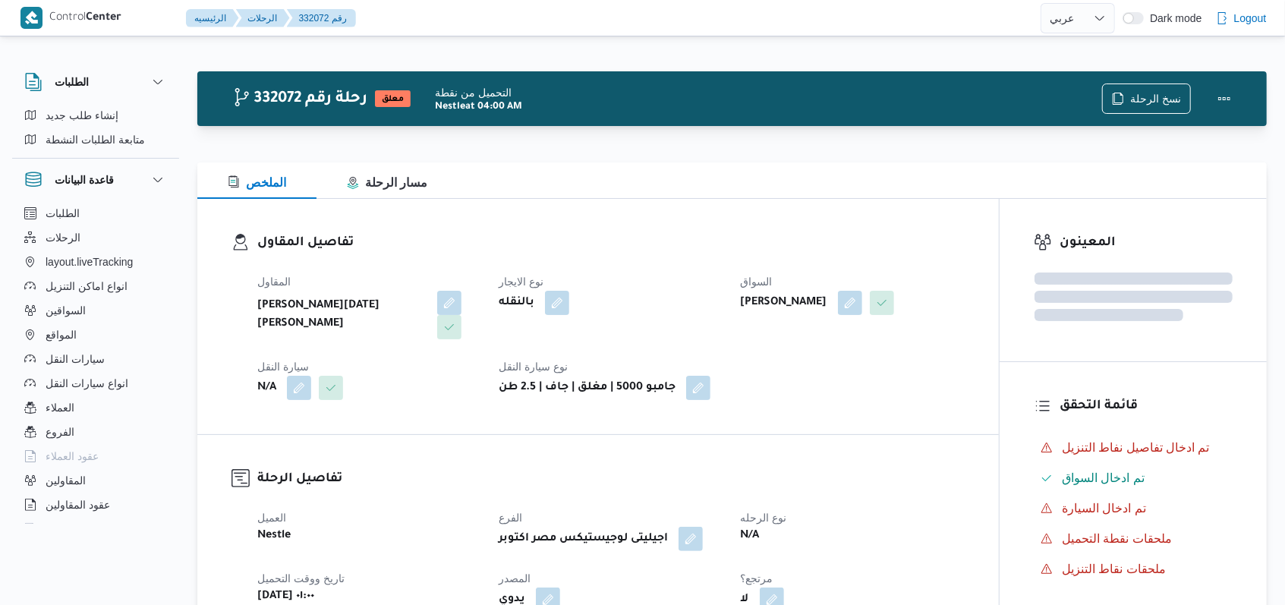
click at [531, 281] on dt "نوع الايجار" at bounding box center [610, 281] width 223 height 18
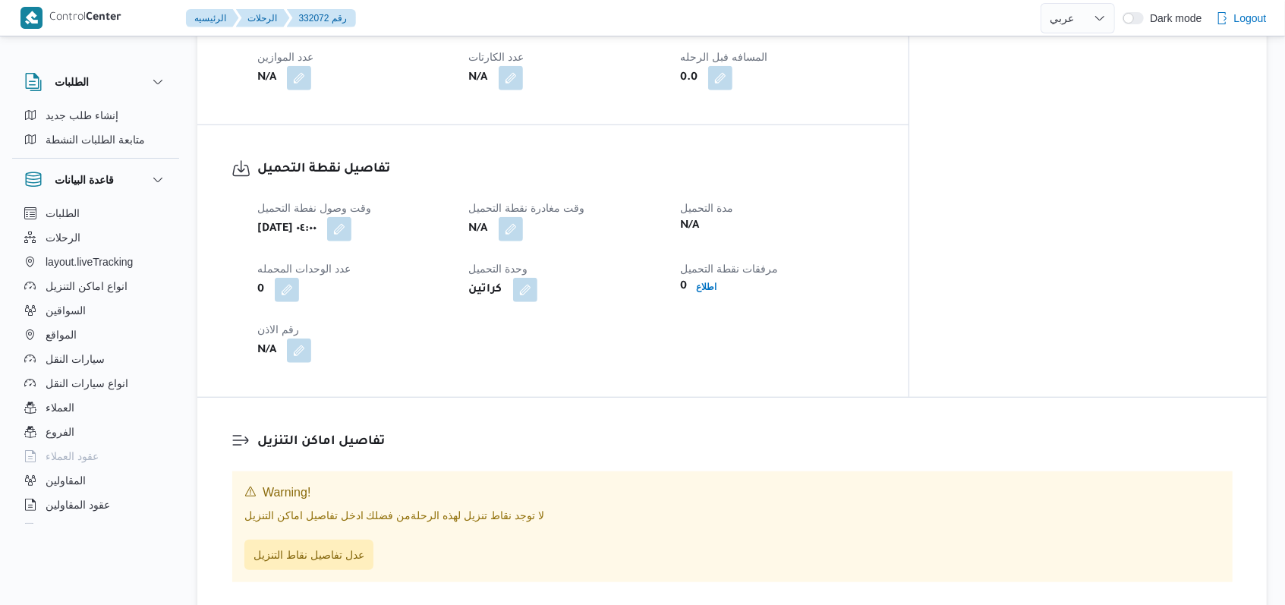
scroll to position [1012, 0]
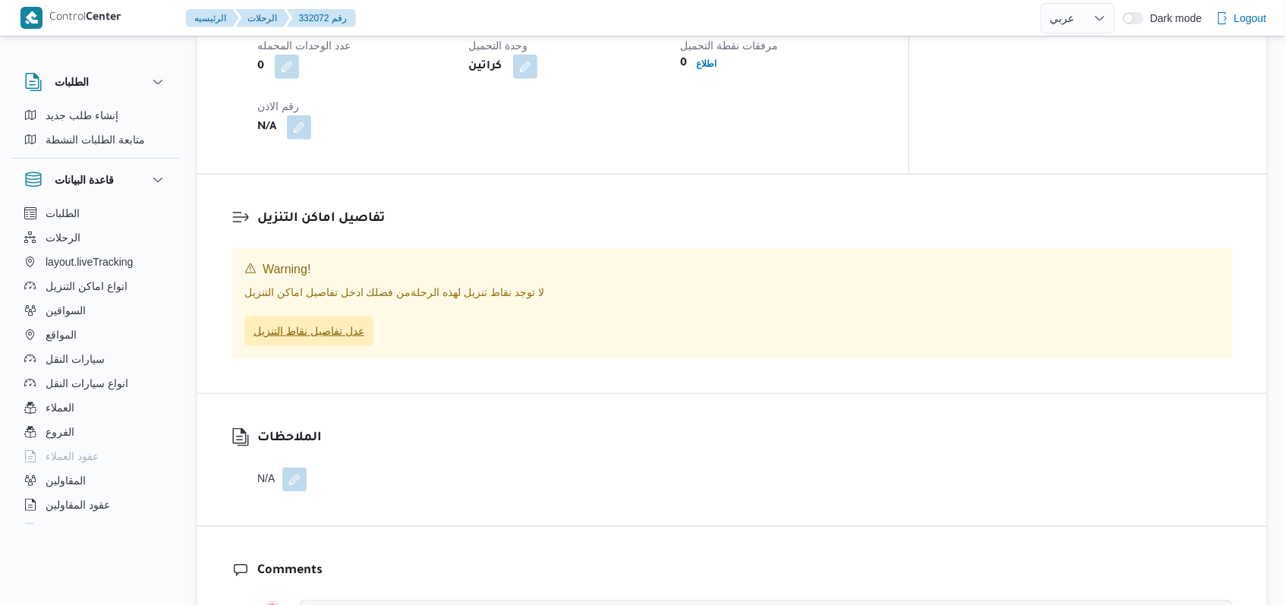
click at [326, 322] on span "عدل تفاصيل نقاط التنزيل" at bounding box center [308, 331] width 111 height 18
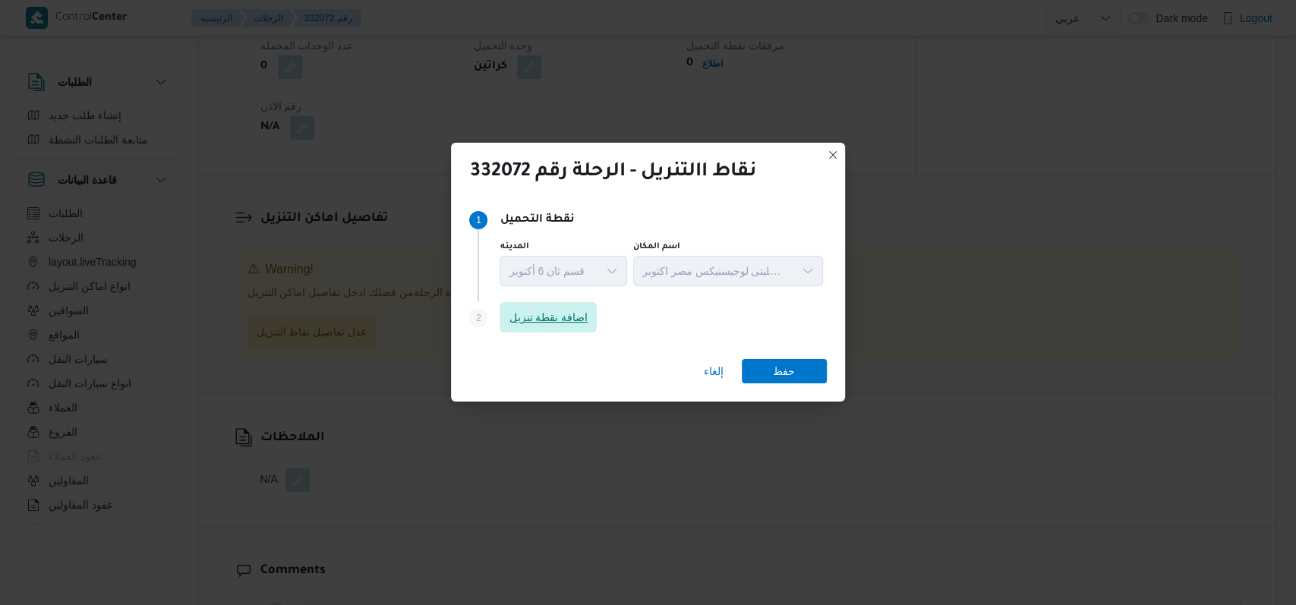
click at [531, 324] on span "اضافة نقطة تنزيل" at bounding box center [547, 317] width 79 height 18
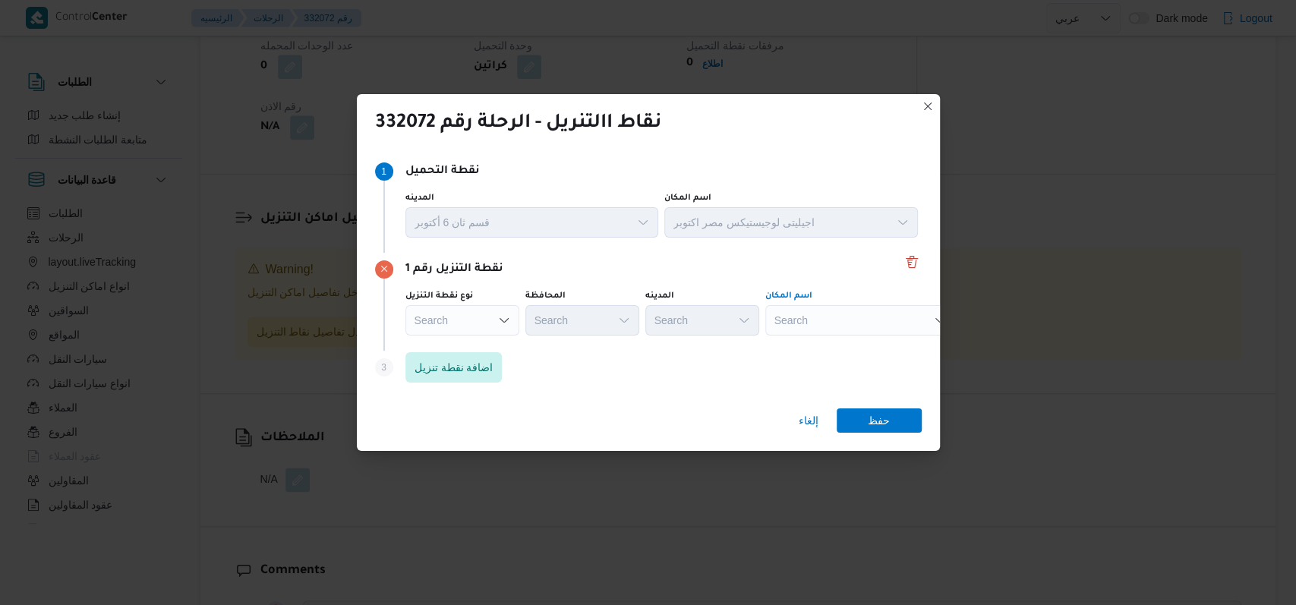
click at [531, 329] on div "Search" at bounding box center [860, 320] width 190 height 30
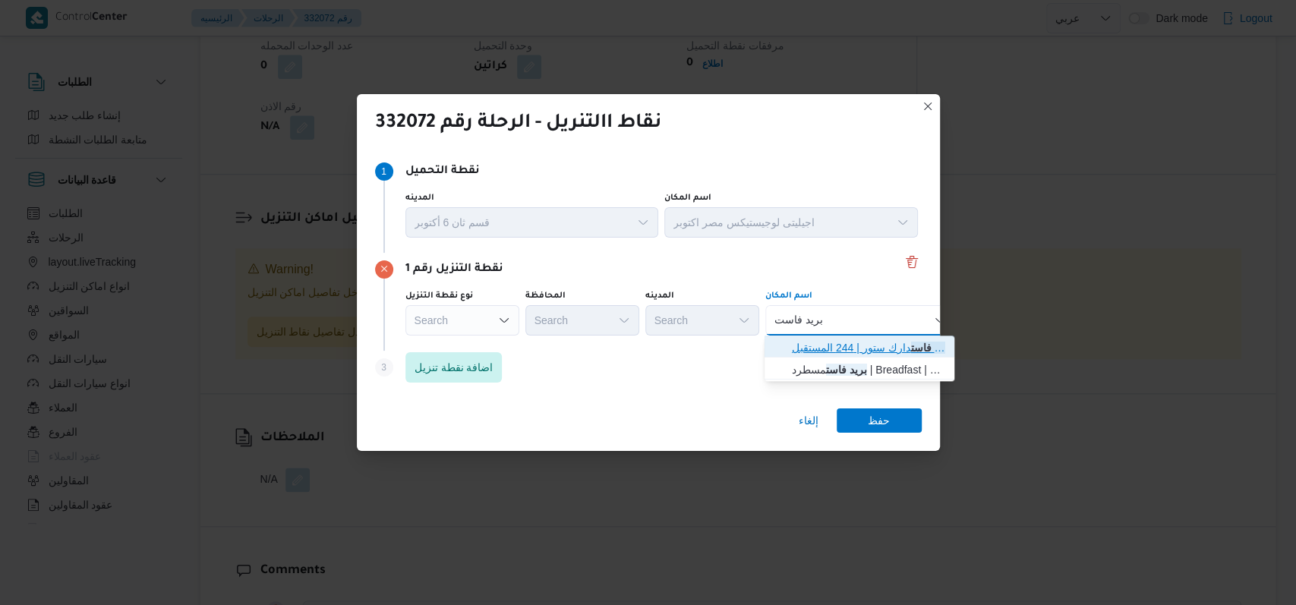
click at [531, 347] on span "بريد فاست دارك ستور | 244 المستقبل | null" at bounding box center [868, 347] width 153 height 18
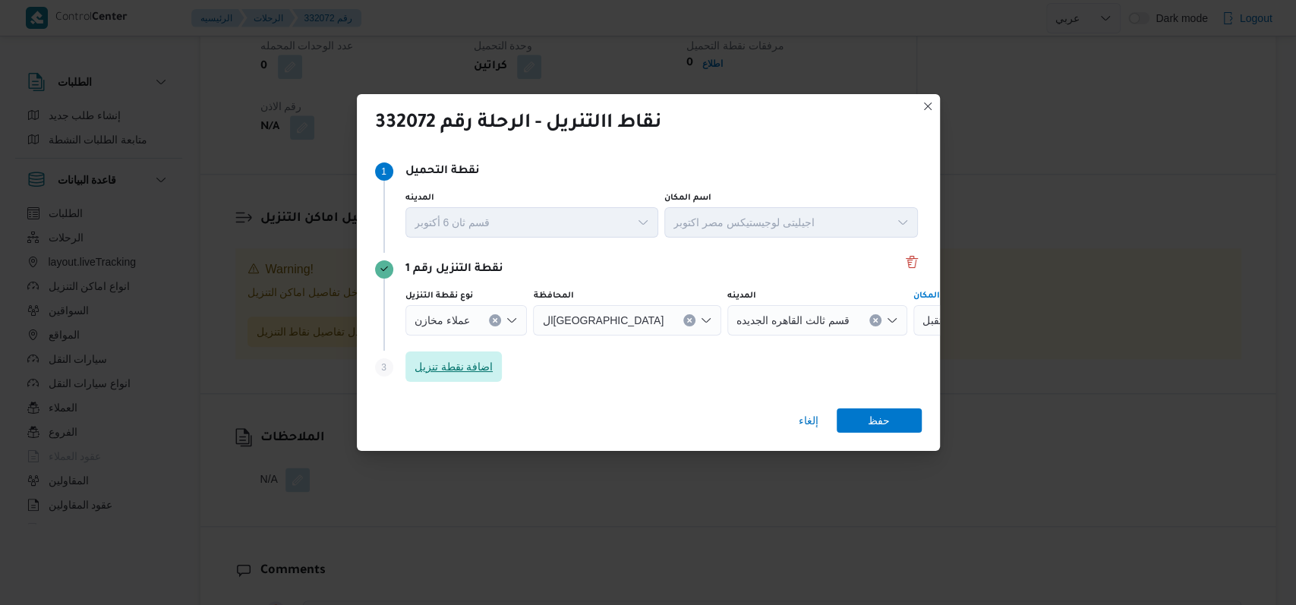
click at [486, 376] on span "اضافة نقطة تنزيل" at bounding box center [453, 366] width 97 height 30
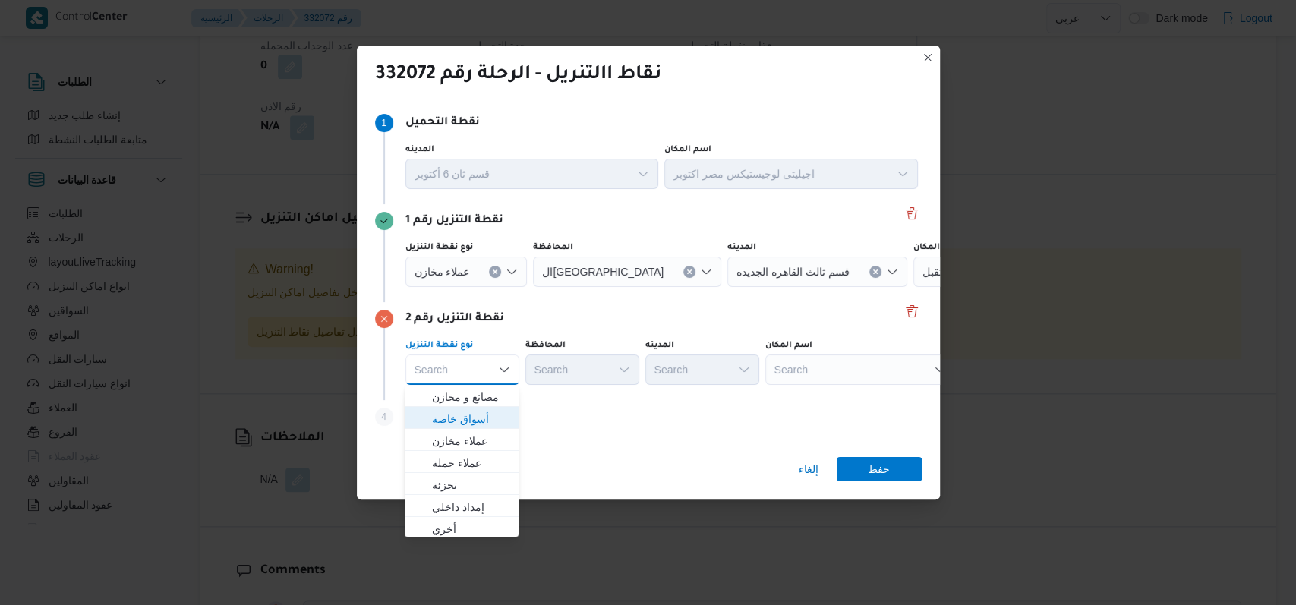
click at [498, 427] on span "أسواق خاصة" at bounding box center [470, 419] width 77 height 18
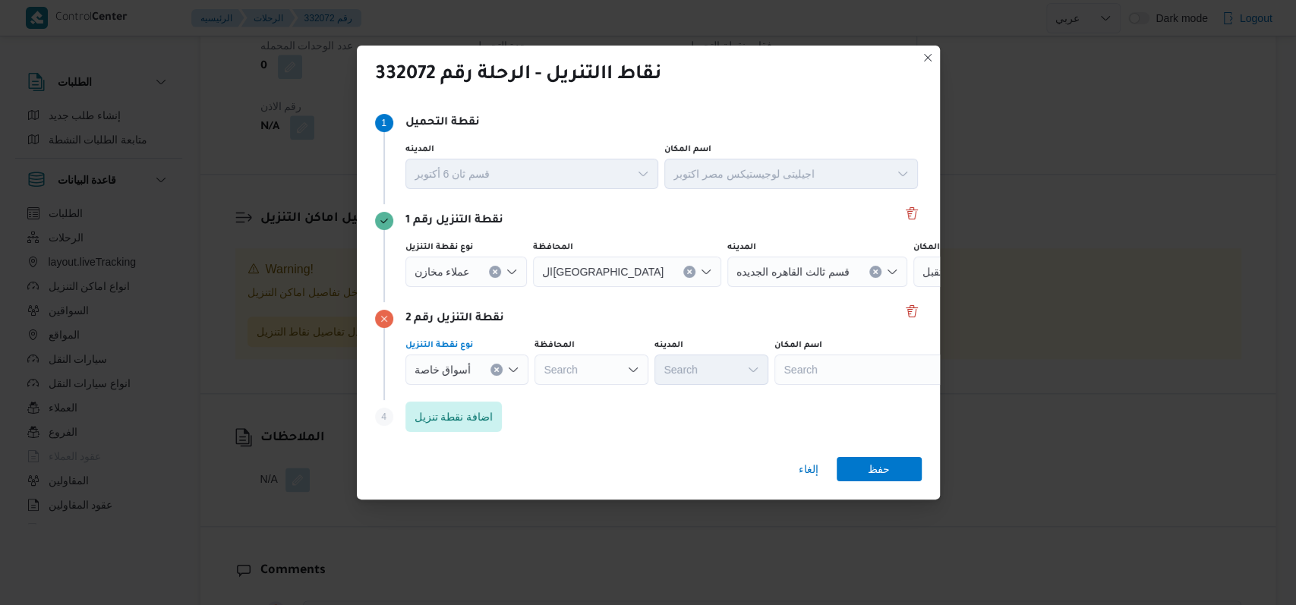
click at [531, 287] on div "Search" at bounding box center [627, 272] width 188 height 30
click at [531, 396] on mark "القا" at bounding box center [584, 397] width 14 height 12
click at [531, 287] on div "Search" at bounding box center [817, 272] width 180 height 30
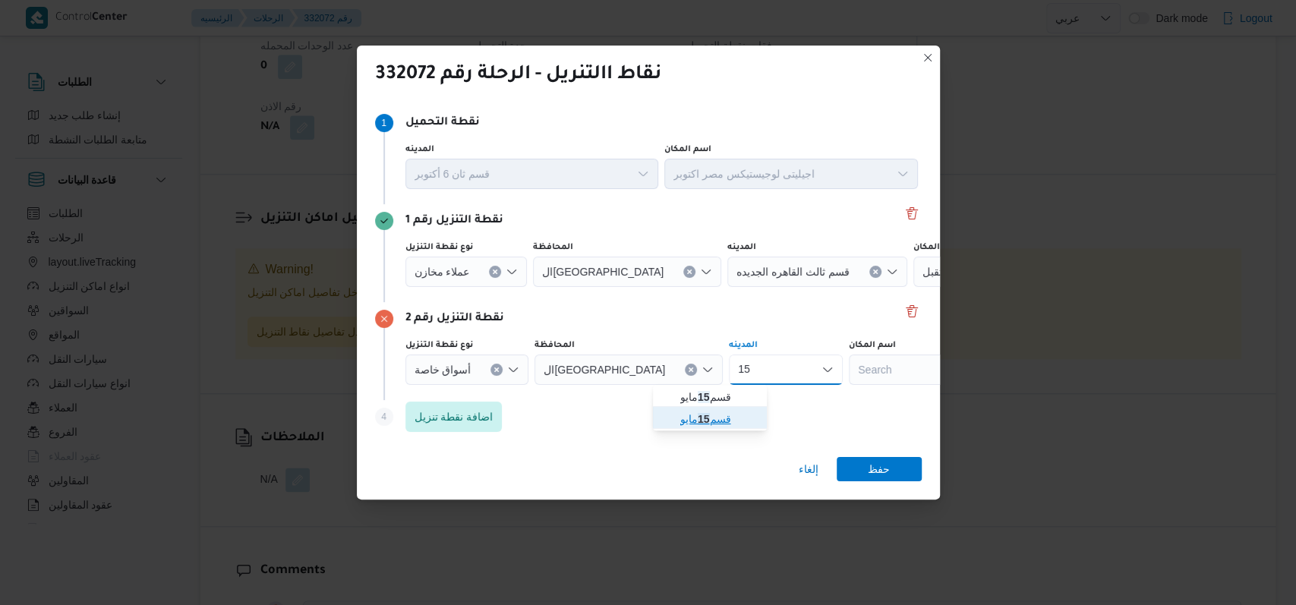
click at [531, 414] on mark "15" at bounding box center [703, 419] width 12 height 12
click at [531, 287] on div "Search" at bounding box center [1008, 272] width 190 height 30
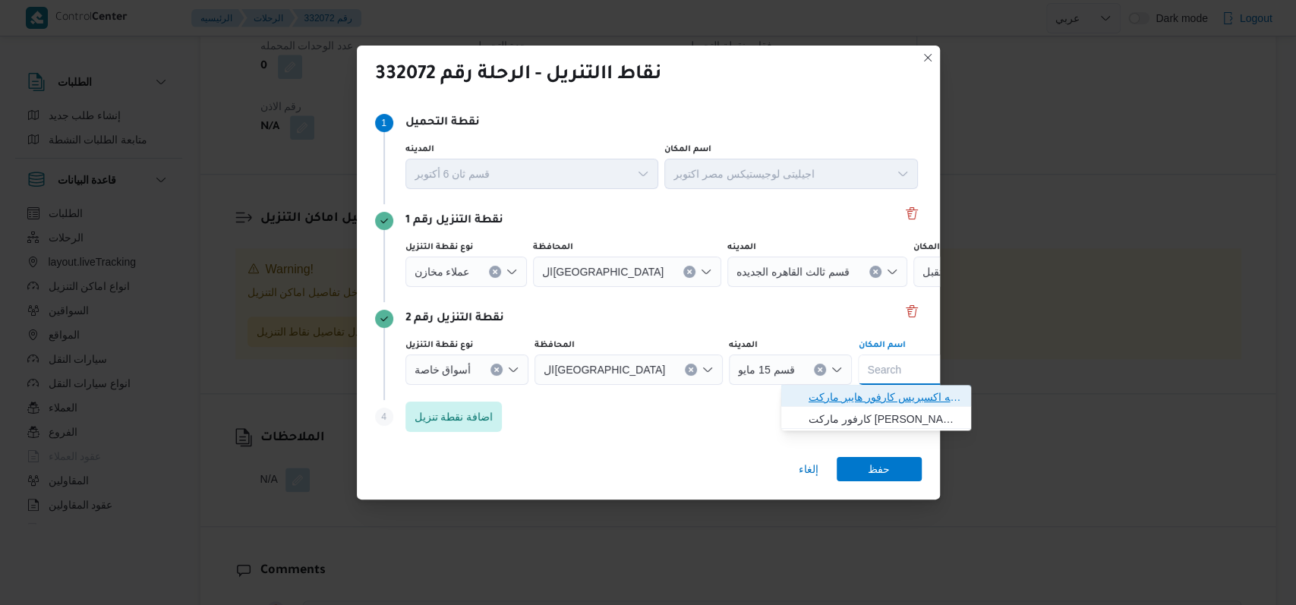
click at [531, 397] on span "سلسله اكسبريس كارفور هايبر ماركت 15 مايو | | الشياخة الأولى" at bounding box center [884, 397] width 153 height 18
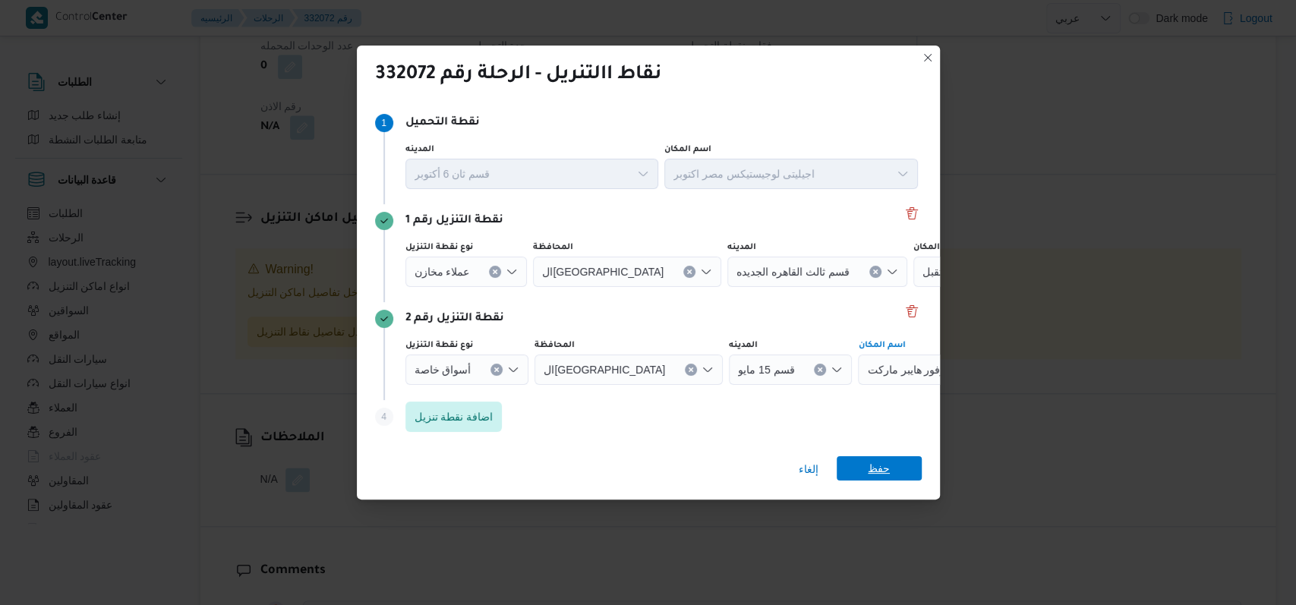
click at [531, 472] on span "حفظ" at bounding box center [878, 468] width 85 height 24
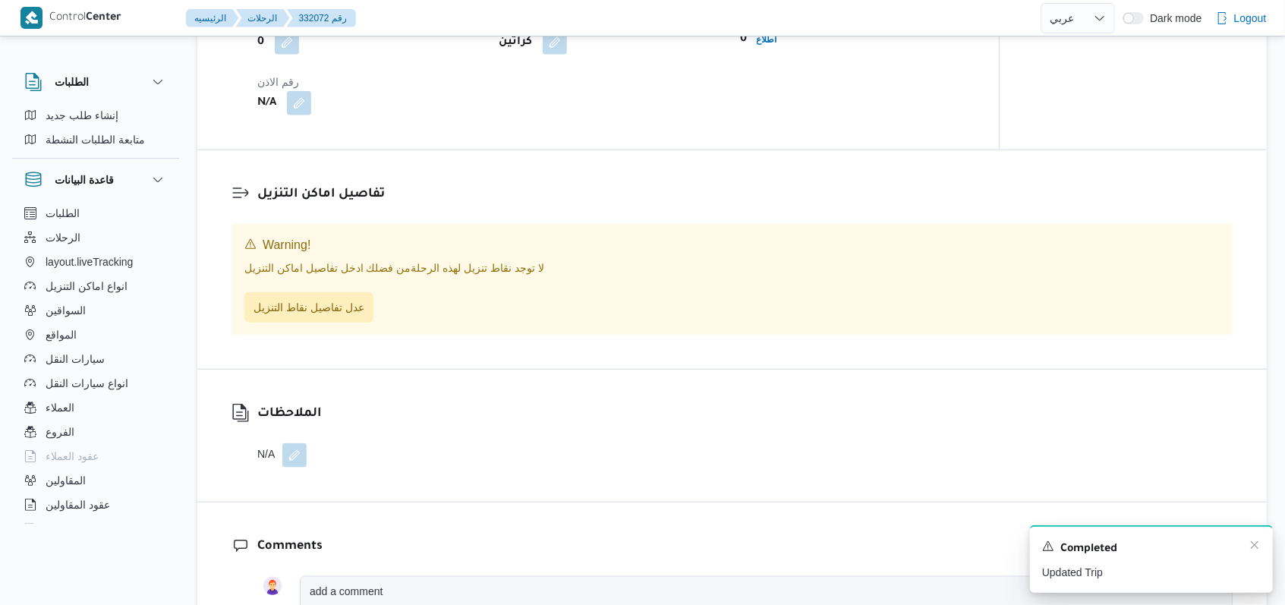
click at [531, 541] on div "Completed" at bounding box center [1151, 549] width 219 height 20
click at [531, 543] on icon "Dismiss toast" at bounding box center [1254, 545] width 12 height 12
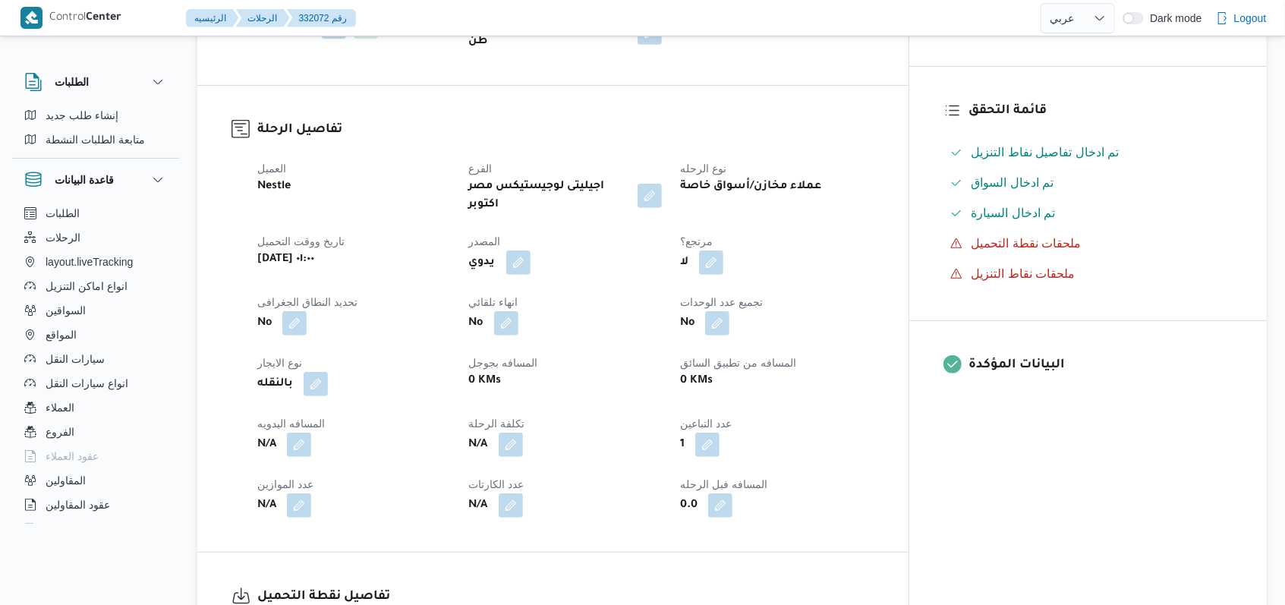
scroll to position [708, 0]
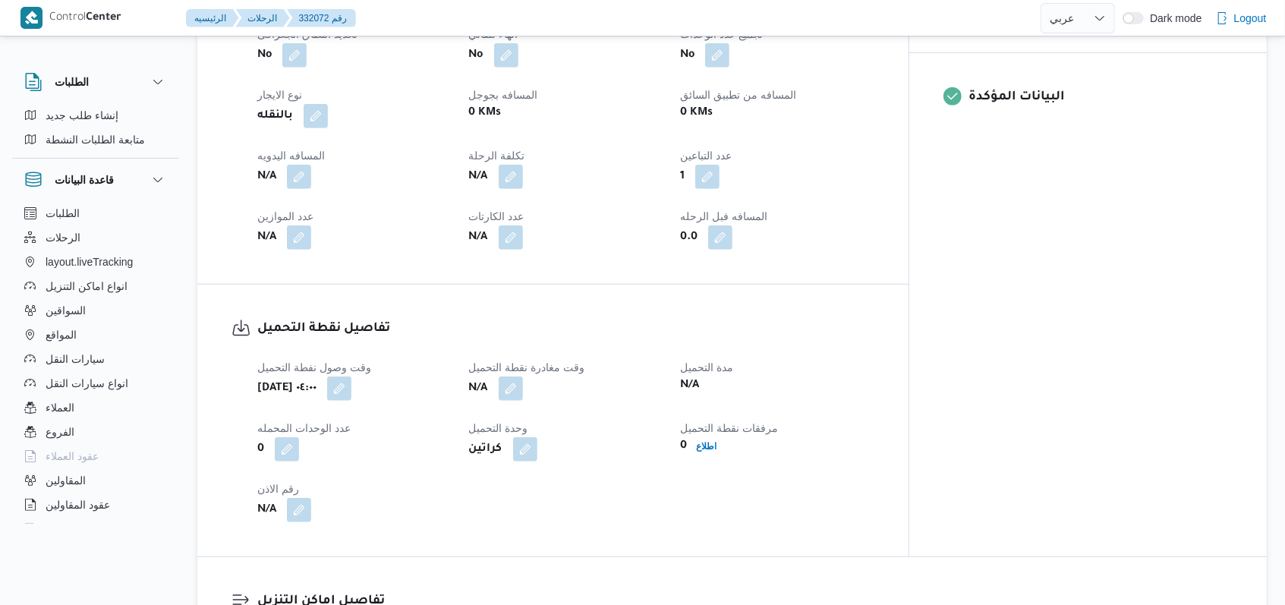
click at [531, 375] on div "N/A" at bounding box center [566, 388] width 197 height 27
click at [523, 376] on button "button" at bounding box center [511, 388] width 24 height 24
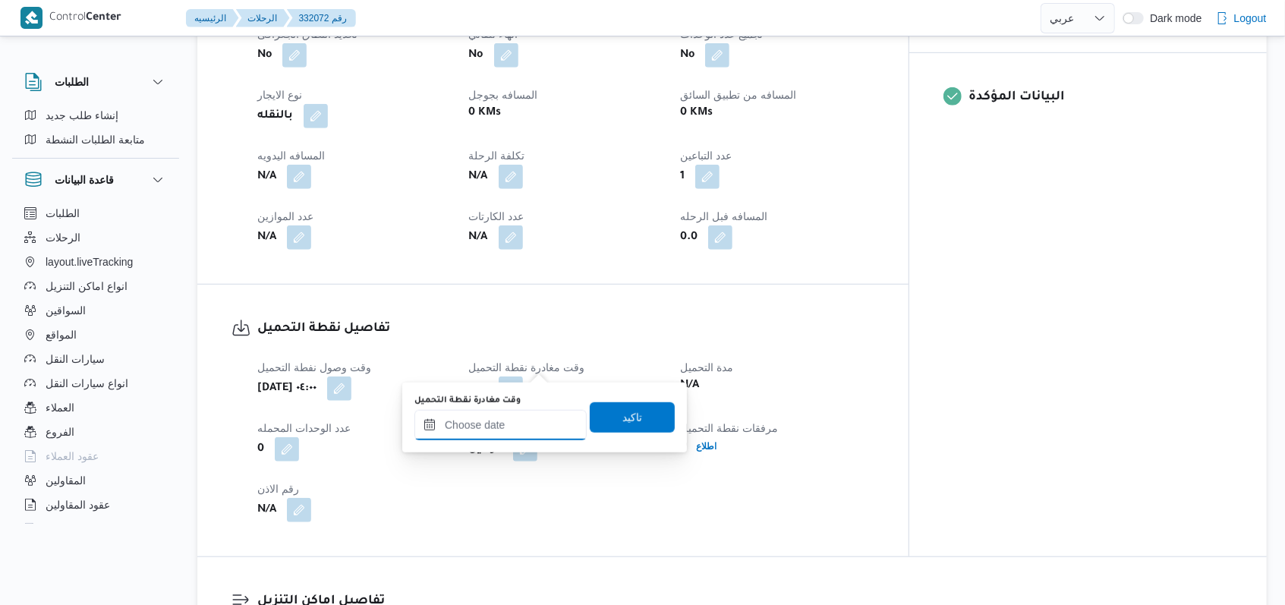
click at [512, 422] on input "وقت مغادرة نقطة التحميل" at bounding box center [500, 425] width 172 height 30
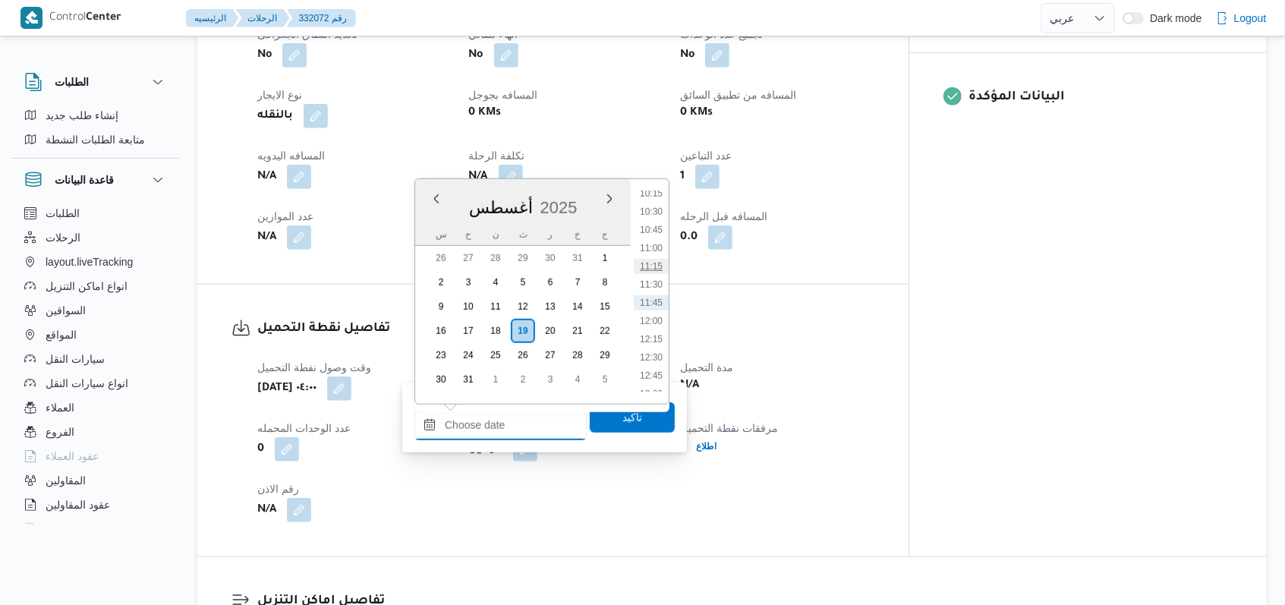
scroll to position [650, 0]
click at [531, 275] on li "10:00" at bounding box center [651, 276] width 35 height 15
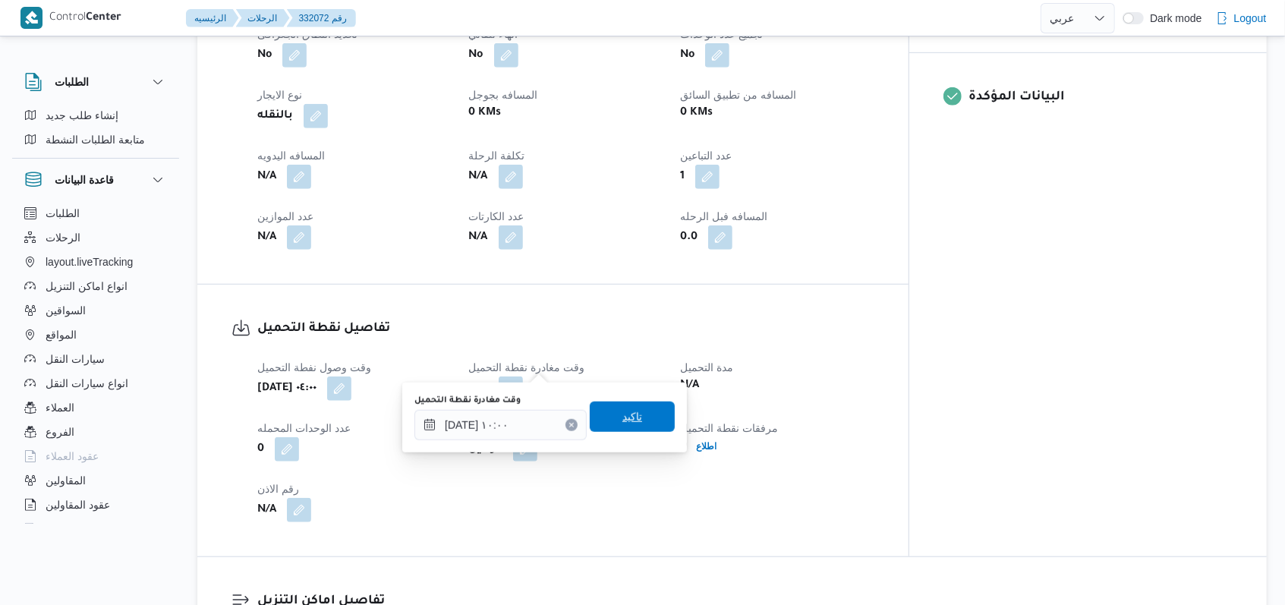
click at [531, 413] on span "تاكيد" at bounding box center [632, 416] width 85 height 30
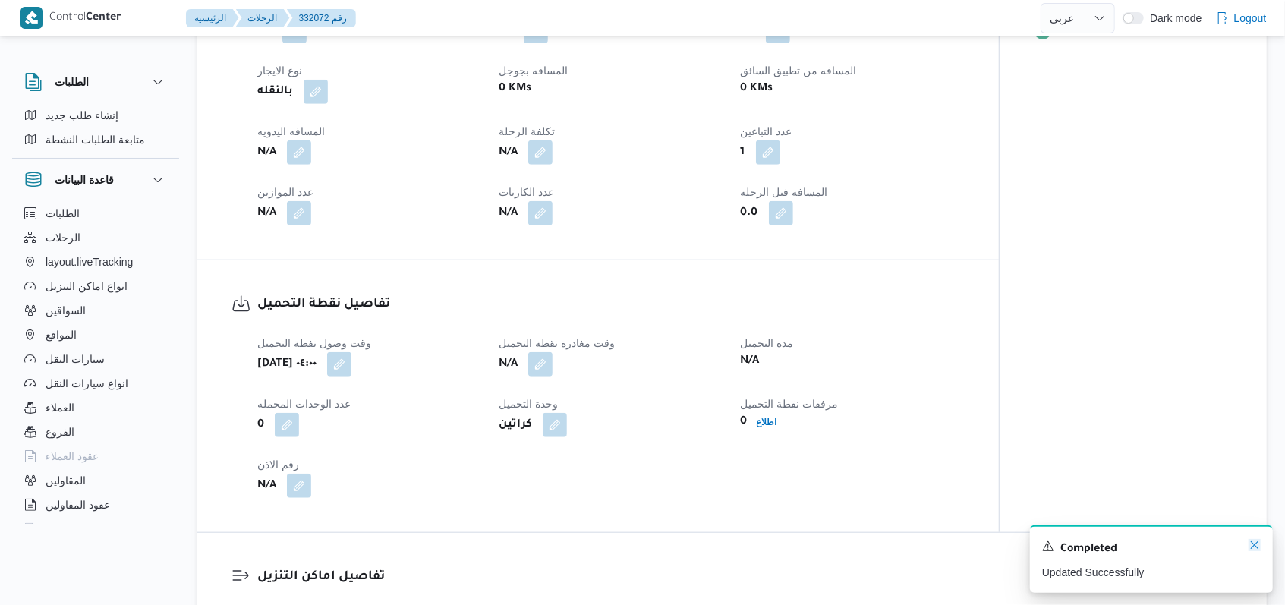
click at [531, 543] on icon "Dismiss toast" at bounding box center [1254, 545] width 12 height 12
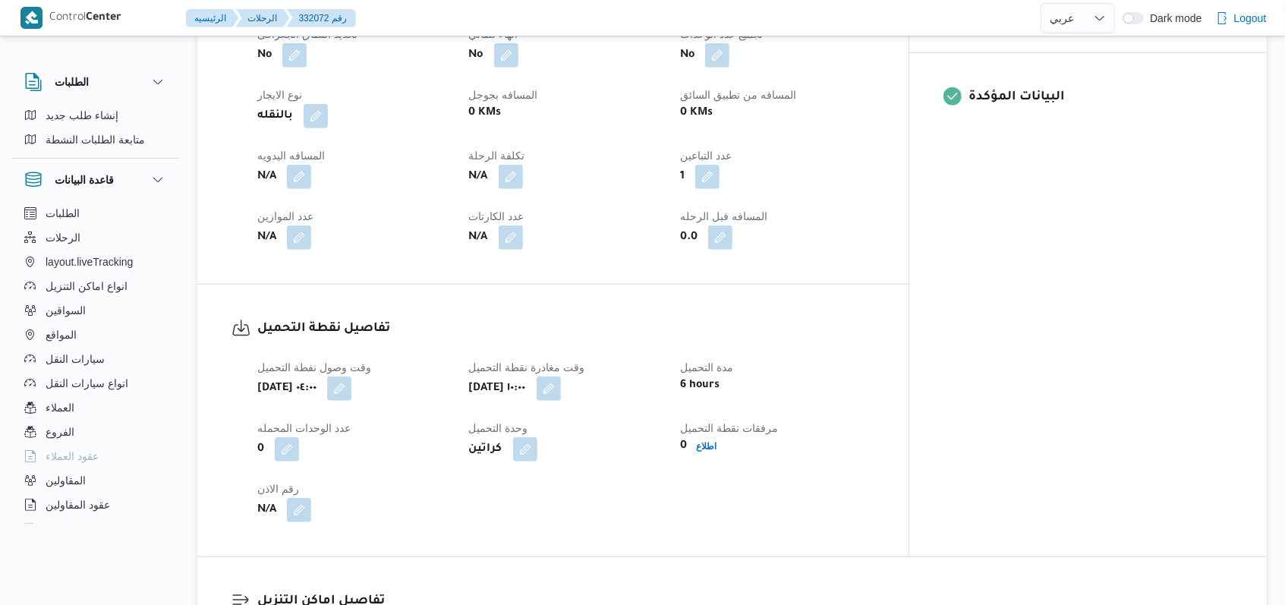
click at [531, 437] on div "كراتين" at bounding box center [566, 449] width 197 height 27
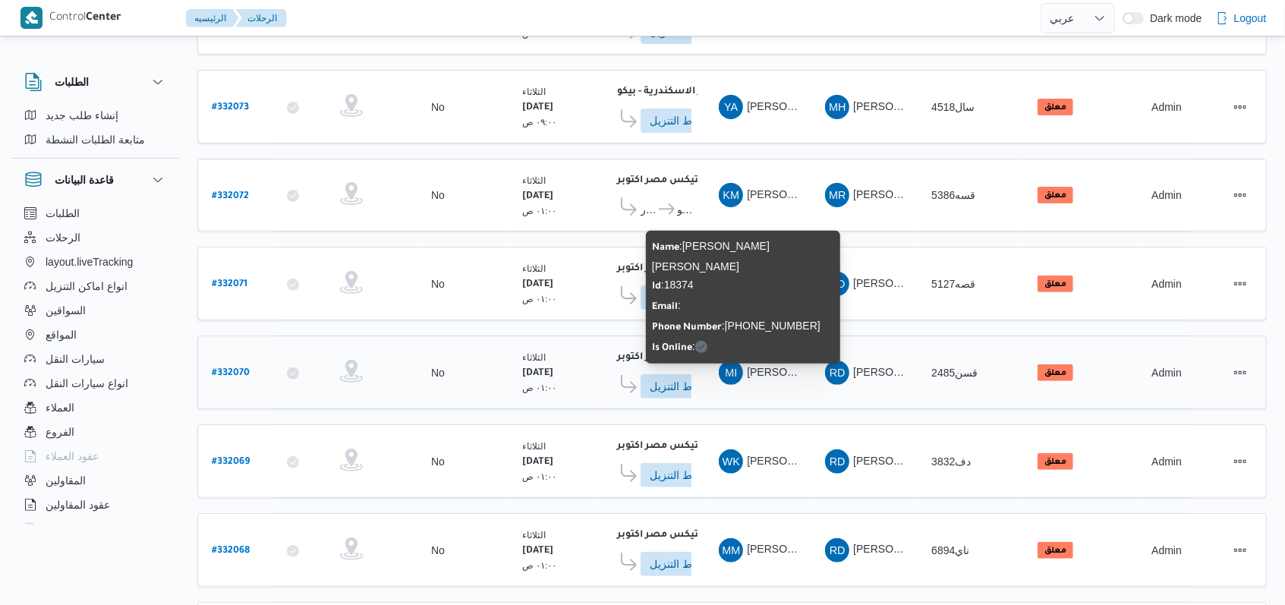
scroll to position [228, 0]
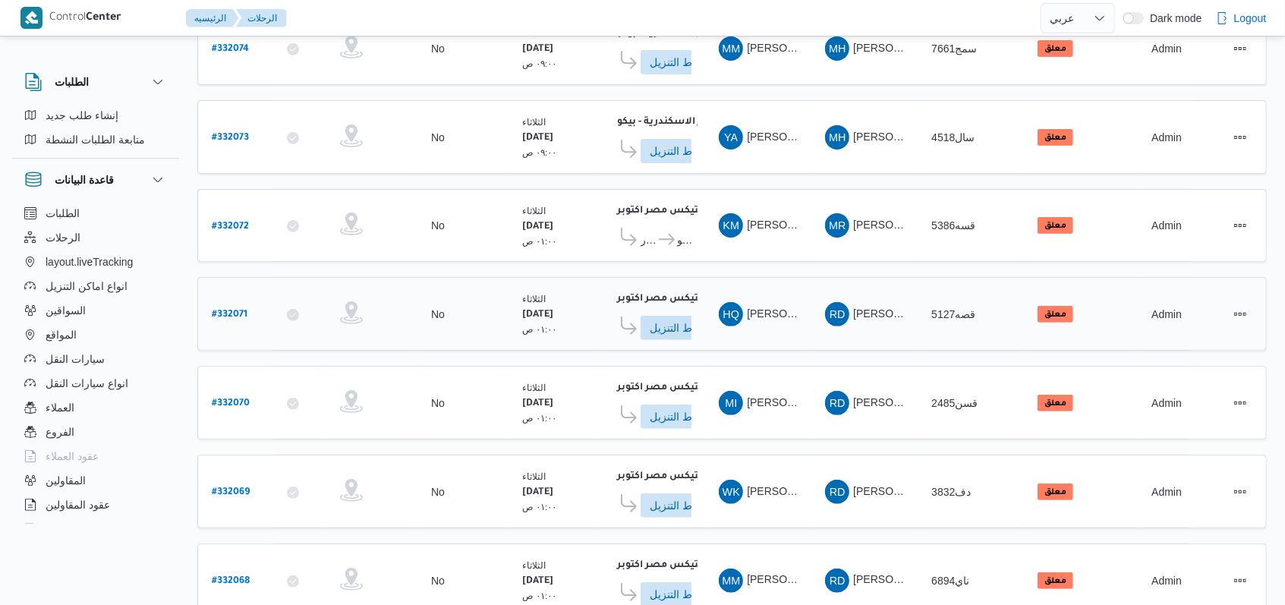
click at [241, 310] on b "# 332071" at bounding box center [230, 315] width 36 height 11
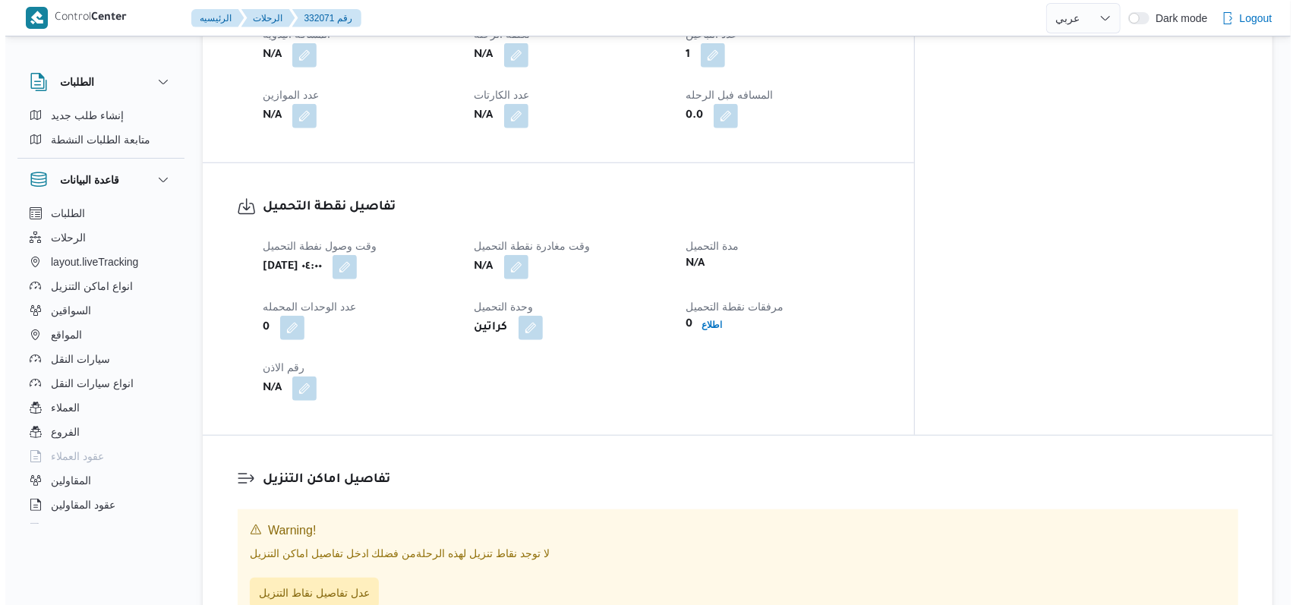
scroll to position [809, 0]
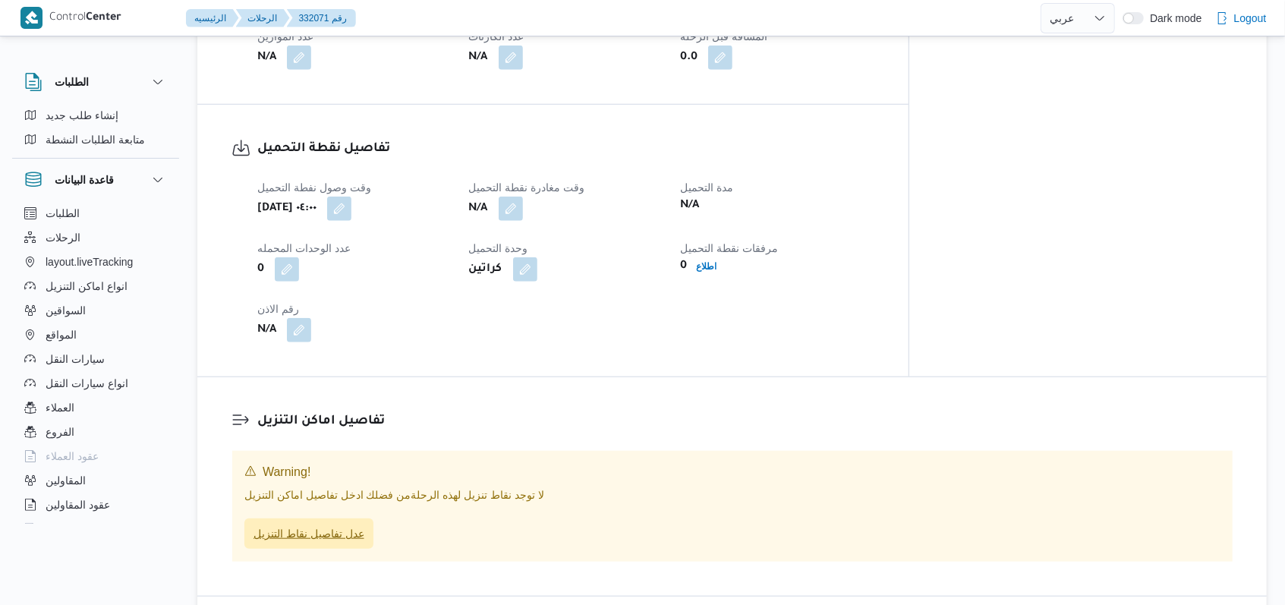
click at [331, 524] on span "عدل تفاصيل نقاط التنزيل" at bounding box center [308, 533] width 111 height 18
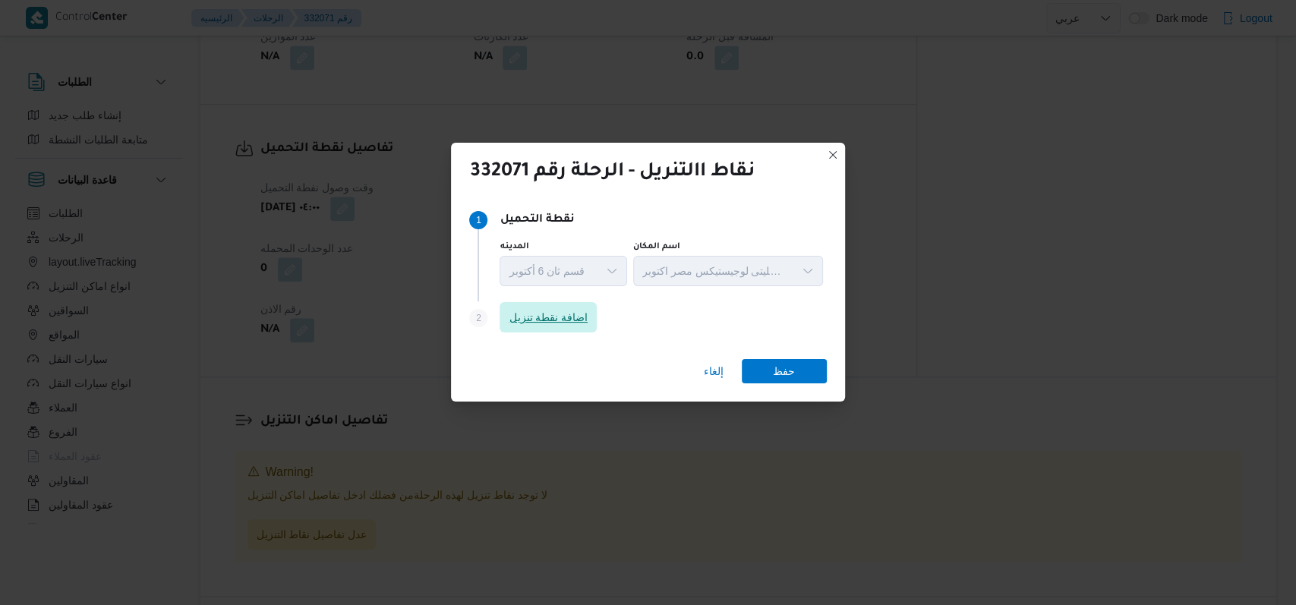
click at [531, 313] on span "اضافة نقطة تنزيل" at bounding box center [547, 317] width 79 height 18
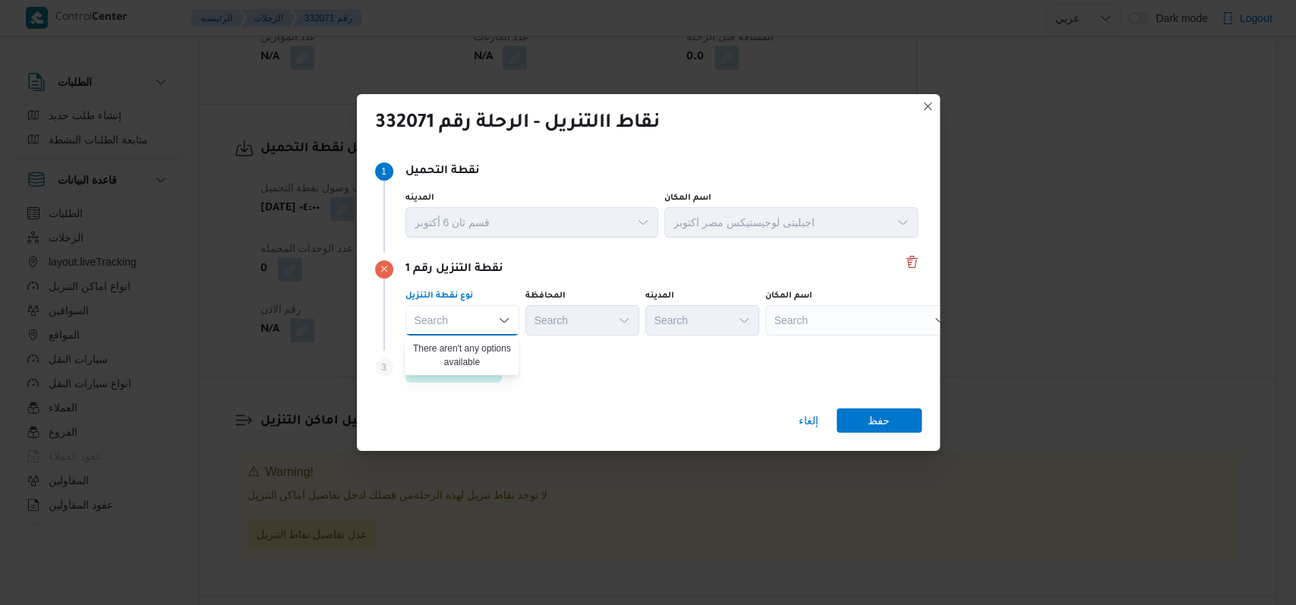
click at [531, 375] on div "Step 3 is disabled 3 اضافة نقطة تنزيل" at bounding box center [648, 370] width 546 height 39
click at [474, 370] on span "اضافة نقطة تنزيل" at bounding box center [453, 366] width 79 height 18
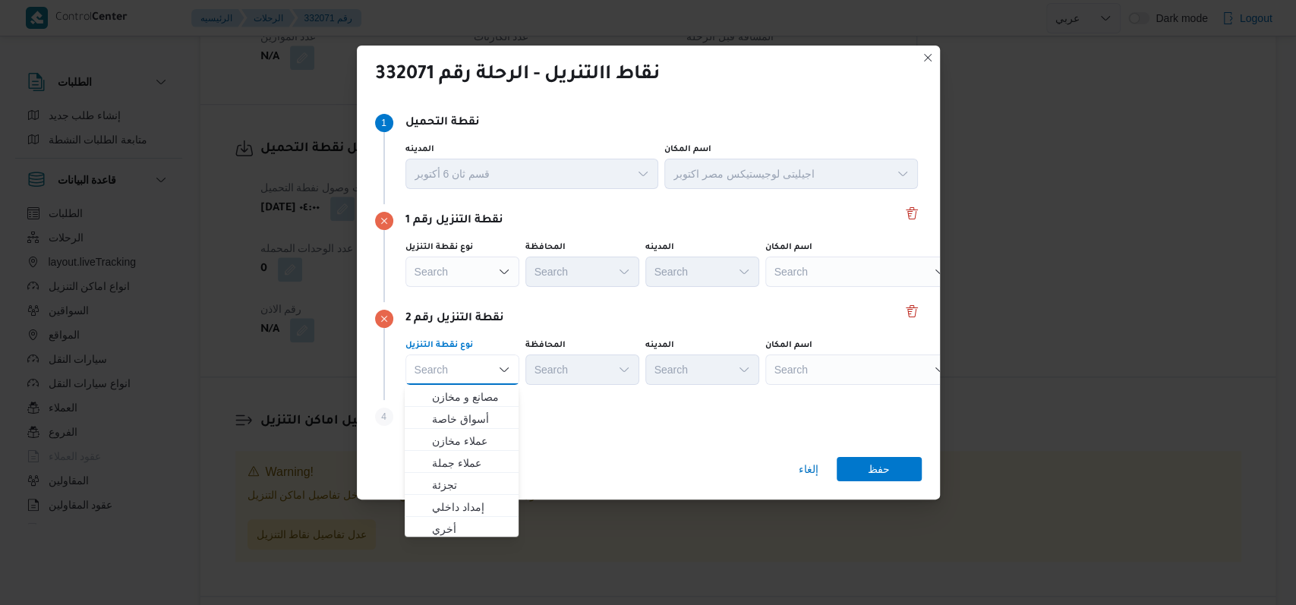
click at [531, 429] on div "Step 4 is disabled 4 اضافة نقطة تنزيل" at bounding box center [648, 419] width 546 height 39
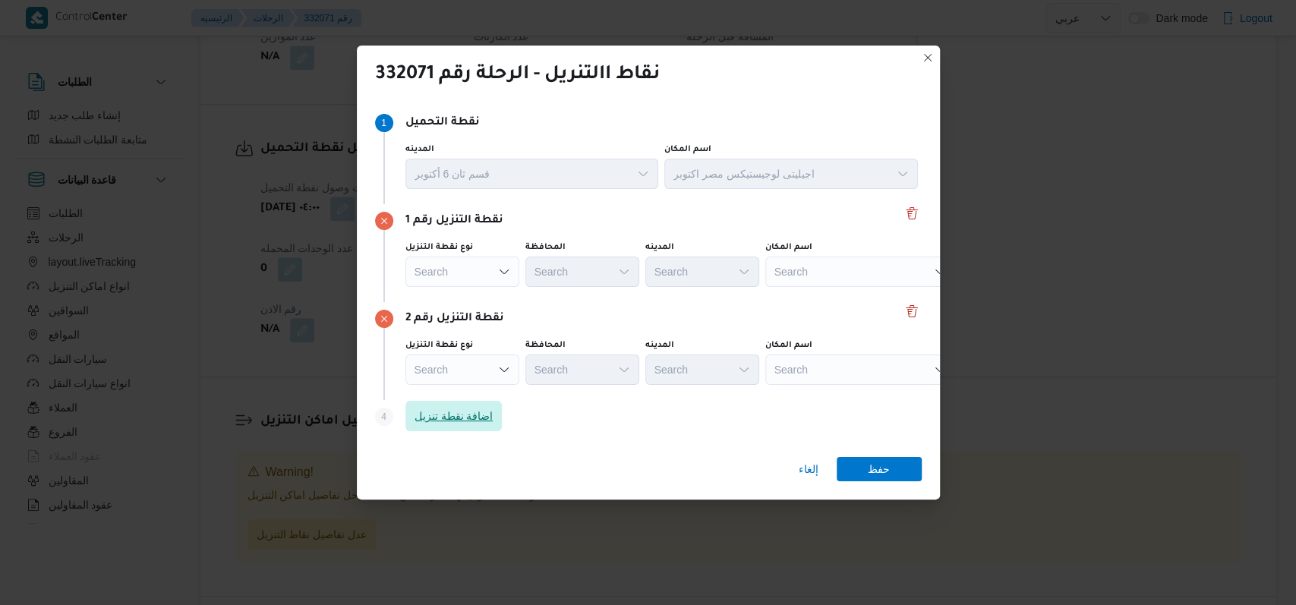
click at [442, 423] on span "اضافة نقطة تنزيل" at bounding box center [453, 416] width 79 height 18
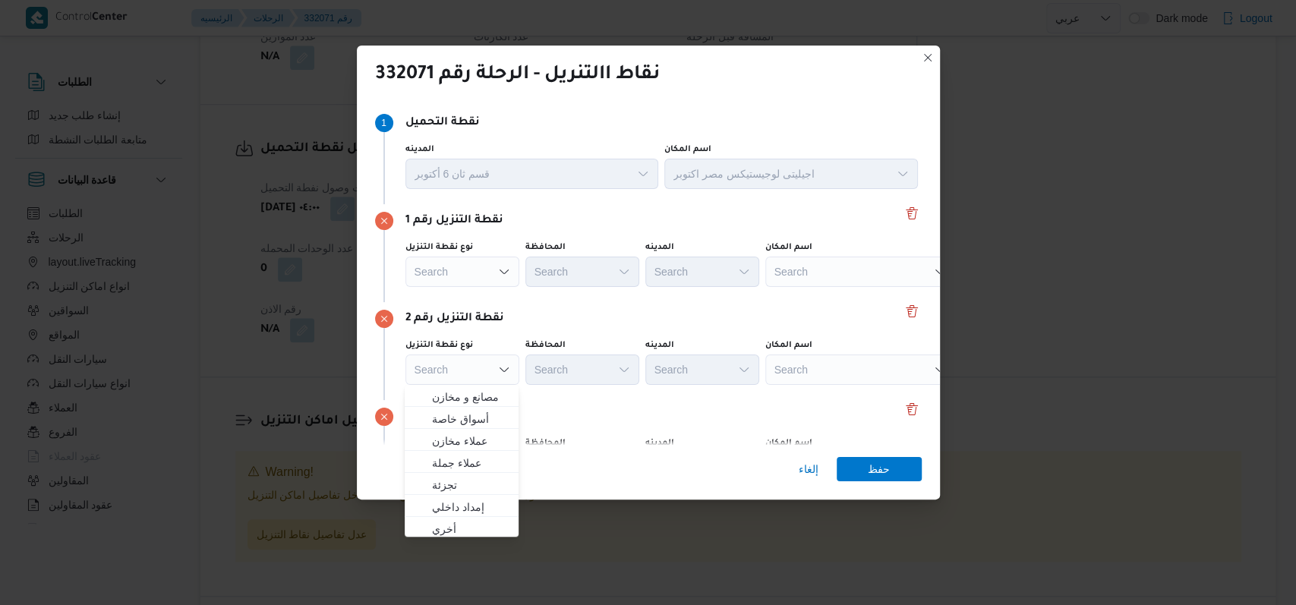
scroll to position [98, 0]
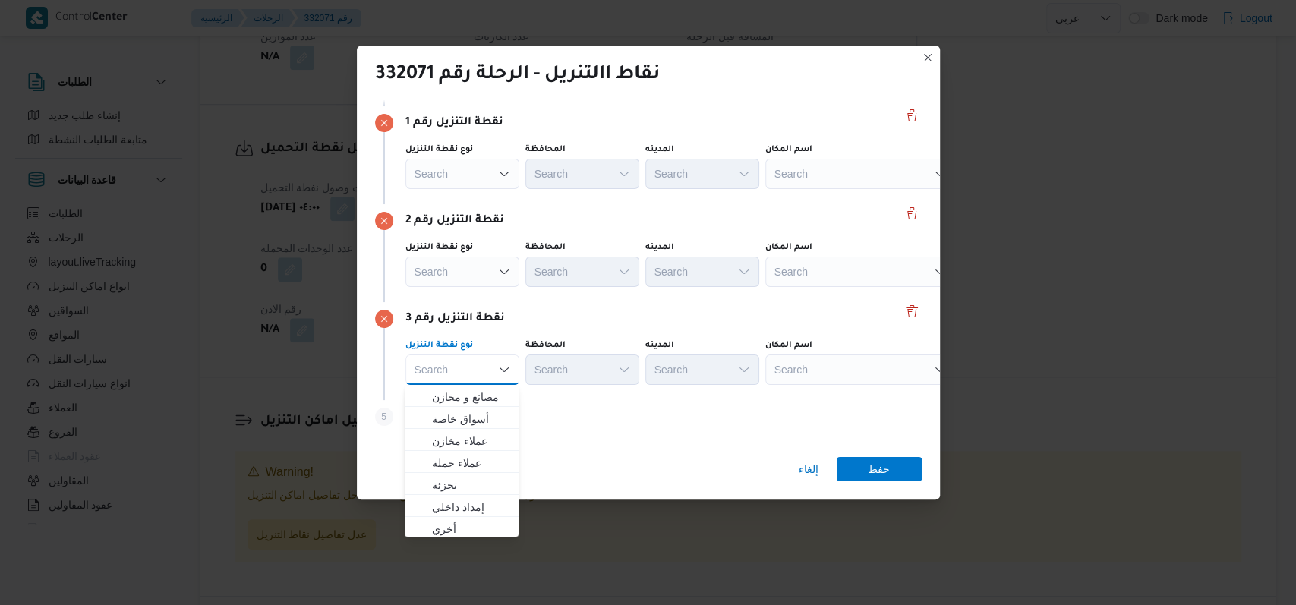
click at [531, 304] on div "نقطة التنزيل رقم 3 نوع نقطة التنزيل Search Combo box. Selected. Combo box input…" at bounding box center [648, 351] width 546 height 98
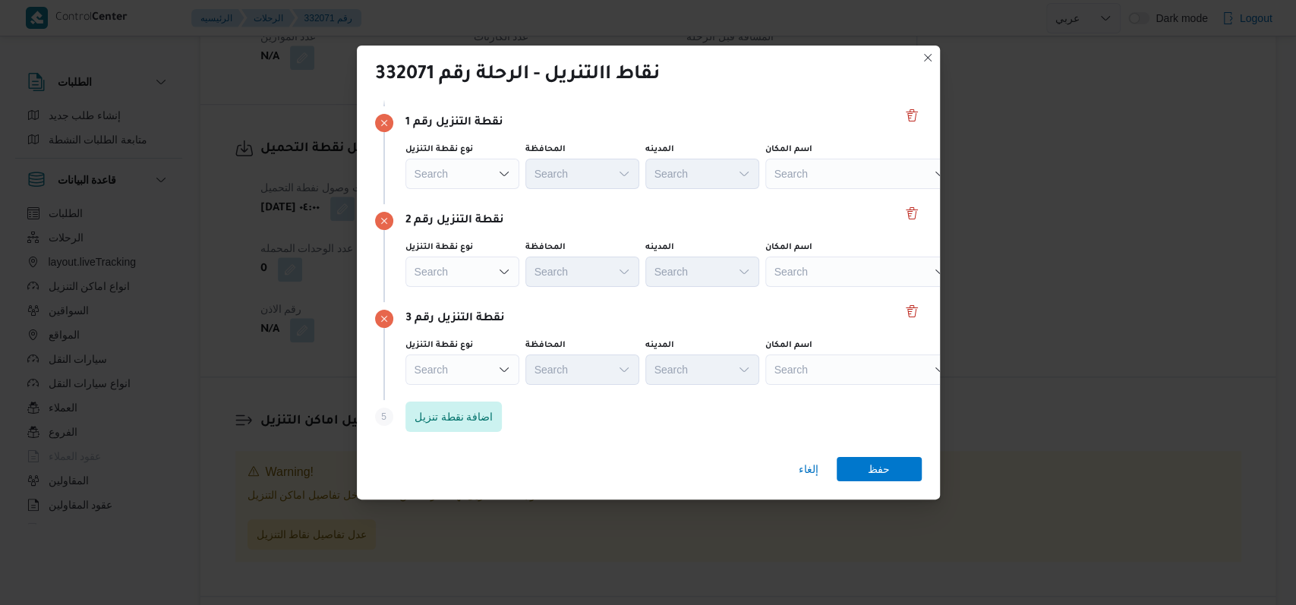
click at [531, 178] on div "Search" at bounding box center [860, 174] width 190 height 30
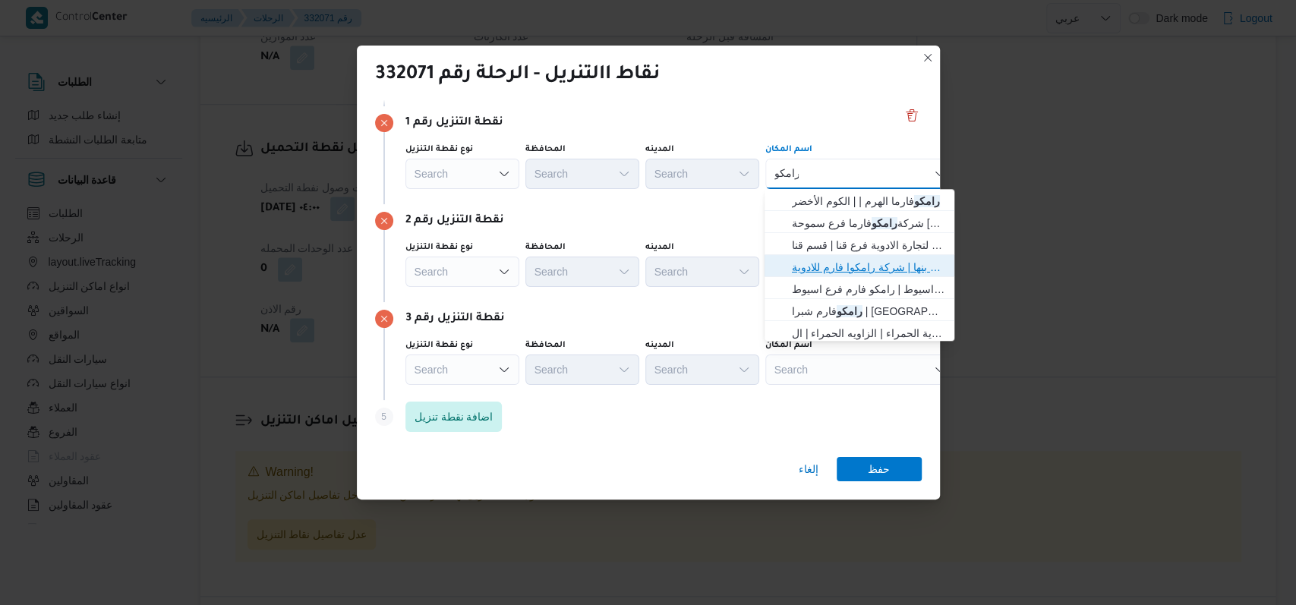
click at [531, 260] on span "شركة رامكو فارم للادوية كفر سعد بنها | شركة رامكوا فارم للادوية | كفر سعد" at bounding box center [868, 267] width 153 height 18
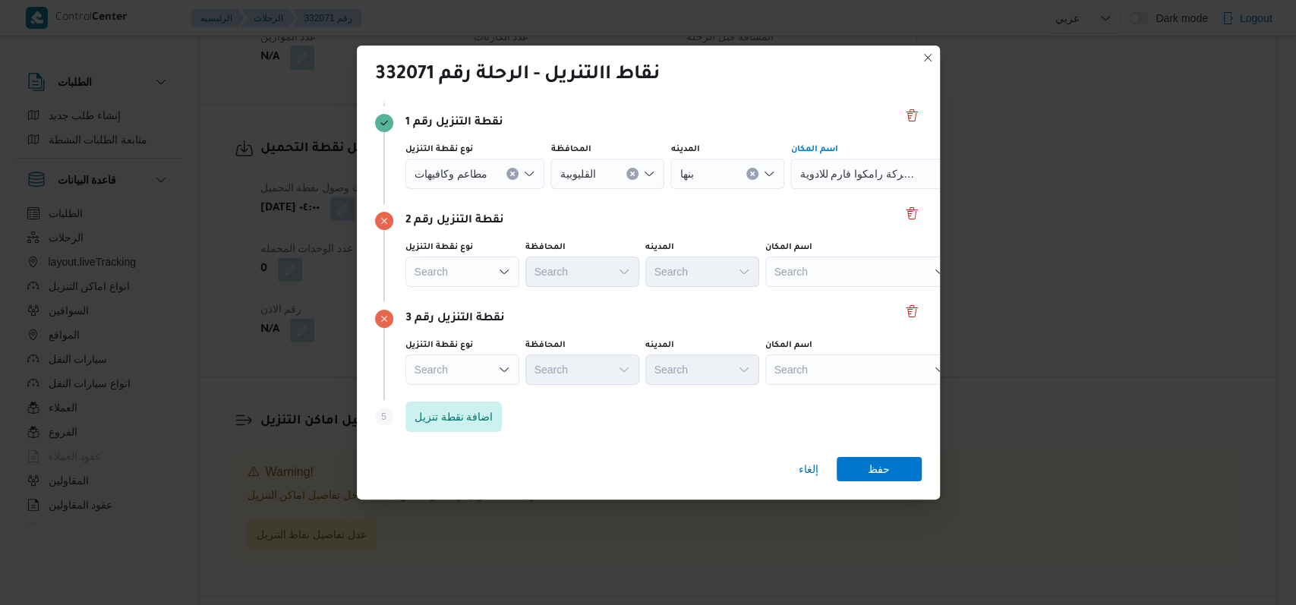
click at [531, 189] on div "Search" at bounding box center [885, 174] width 190 height 30
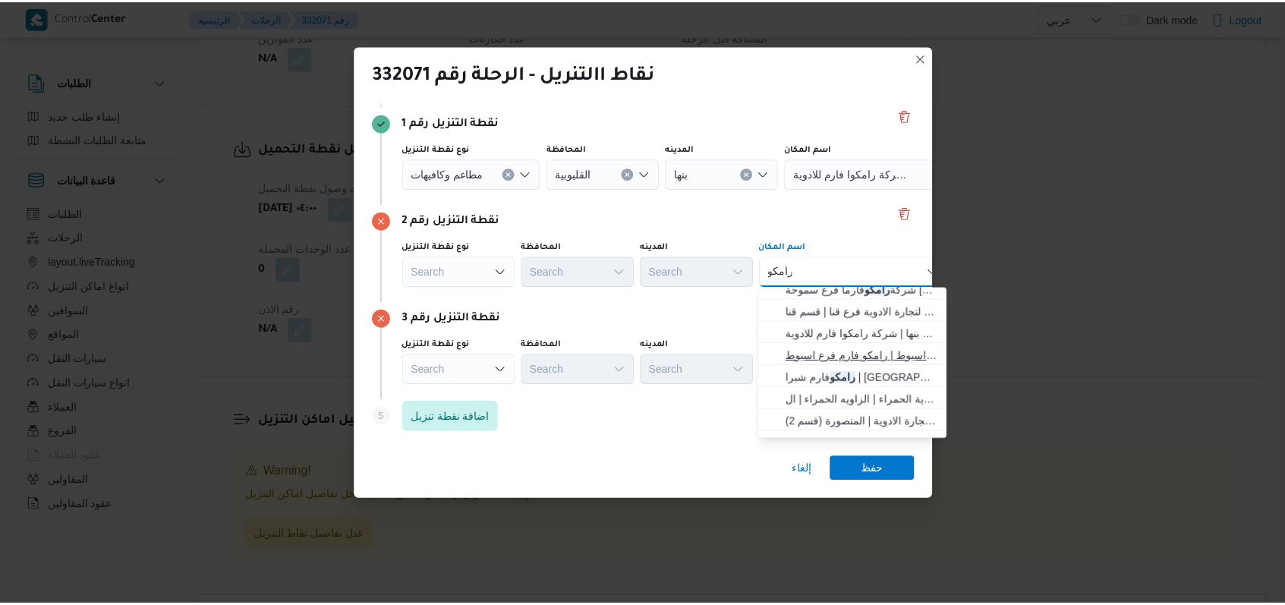
scroll to position [49, 0]
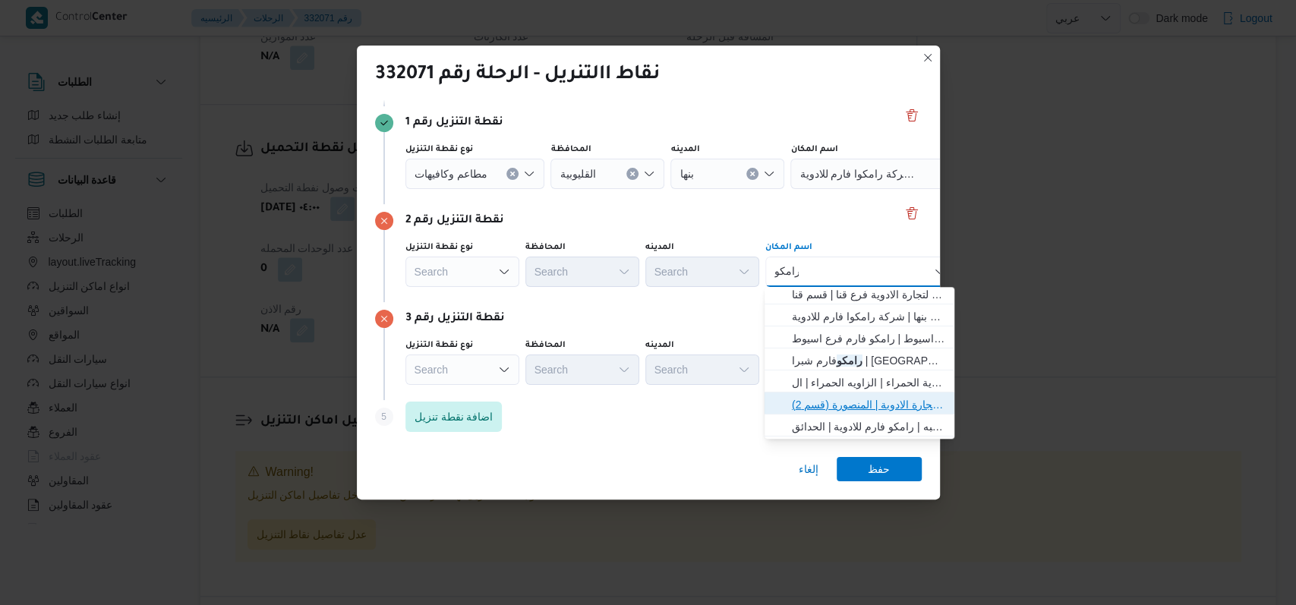
click at [531, 400] on span "رامكو فارم ش المشاية المنصورة | رامكو فارم لتجارة الادوية | المنصورة (قسم 2)" at bounding box center [868, 404] width 153 height 18
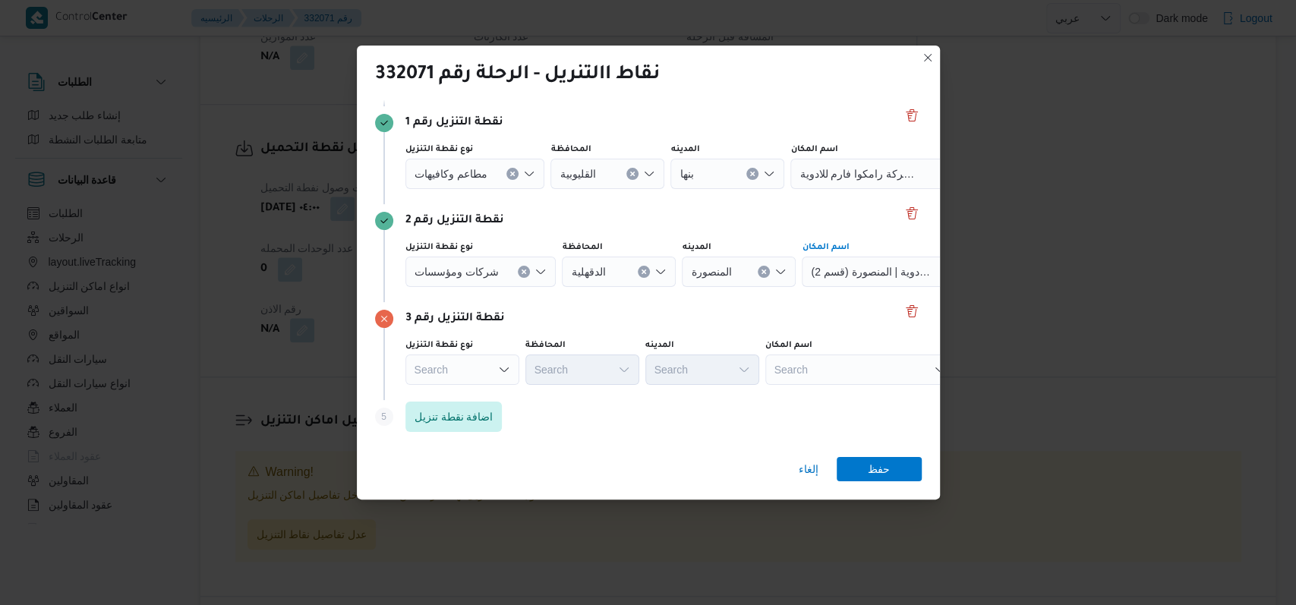
click at [531, 189] on div "Search" at bounding box center [885, 174] width 190 height 30
click at [531, 393] on span "كارفور المنصورة | كارفور المنصورة | المنصورة (قسم 2)" at bounding box center [868, 397] width 153 height 18
click at [531, 470] on span "حفظ" at bounding box center [878, 468] width 22 height 24
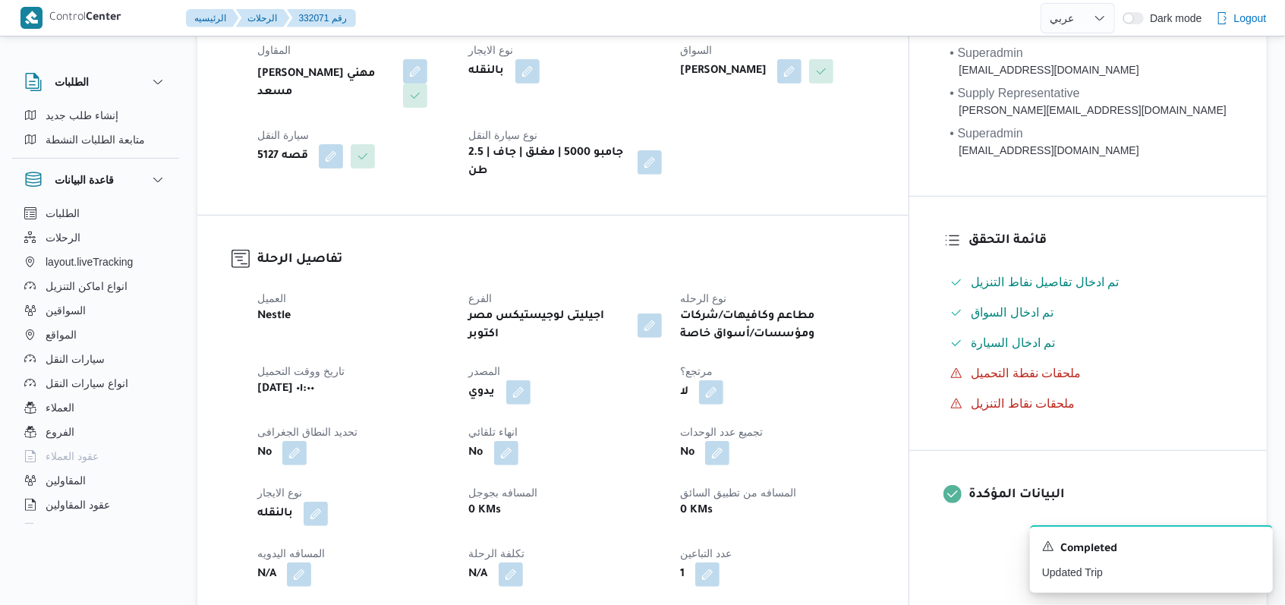
scroll to position [79, 0]
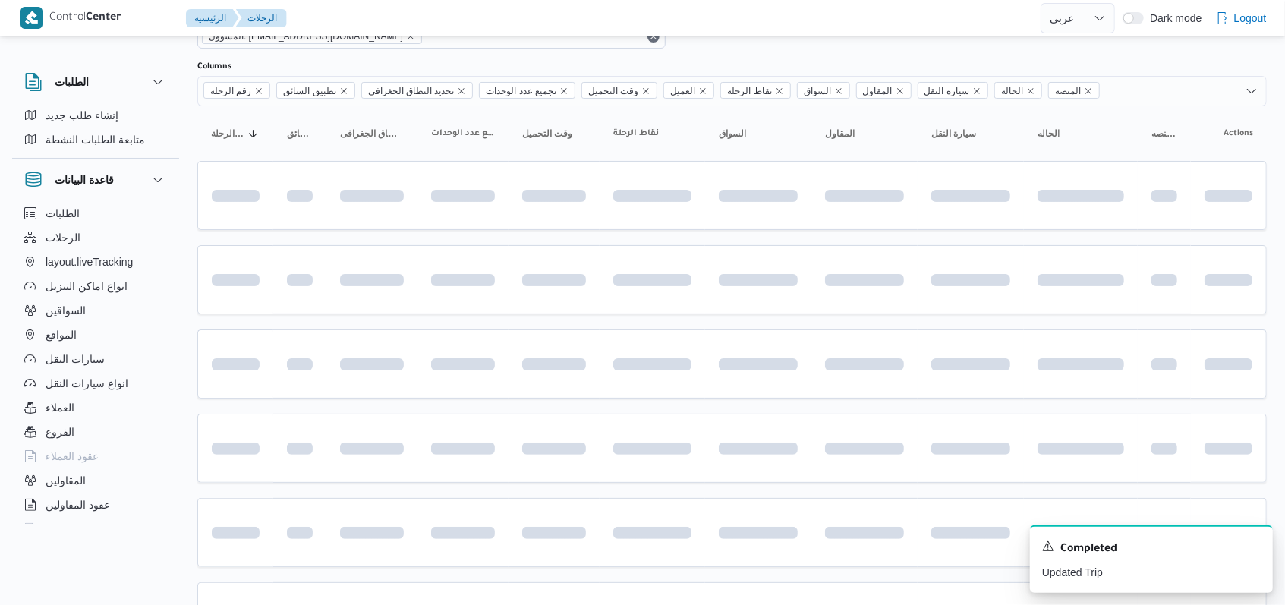
scroll to position [228, 0]
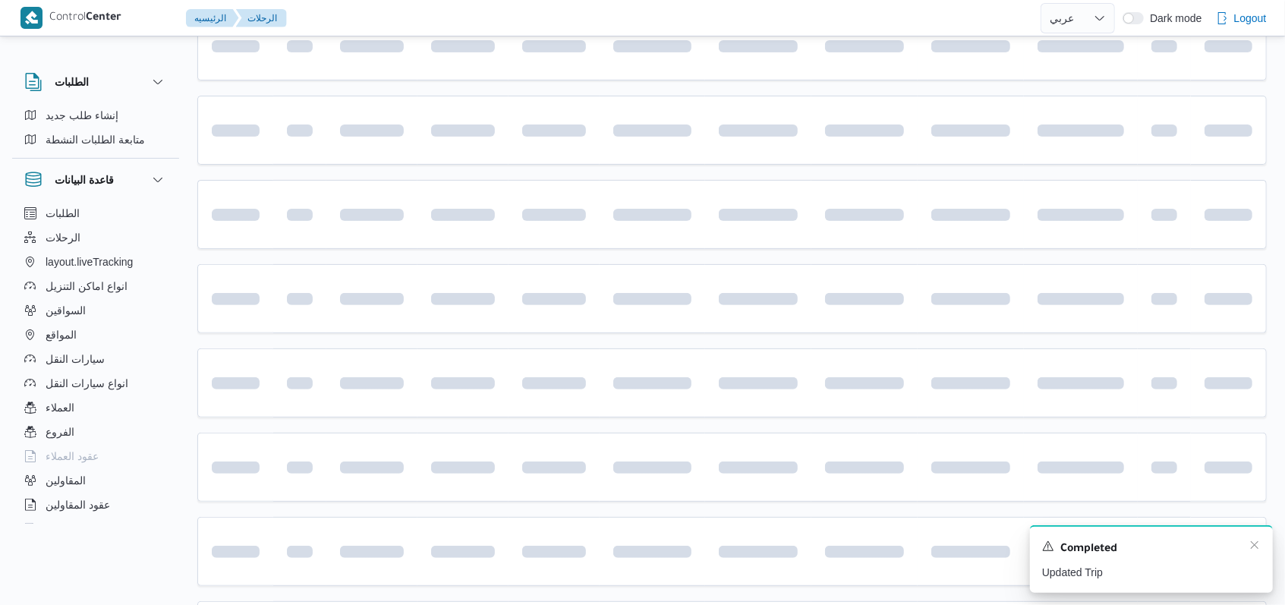
click at [531, 543] on div "Completed" at bounding box center [1151, 549] width 219 height 20
click at [531, 543] on icon "Dismiss toast" at bounding box center [1254, 545] width 12 height 12
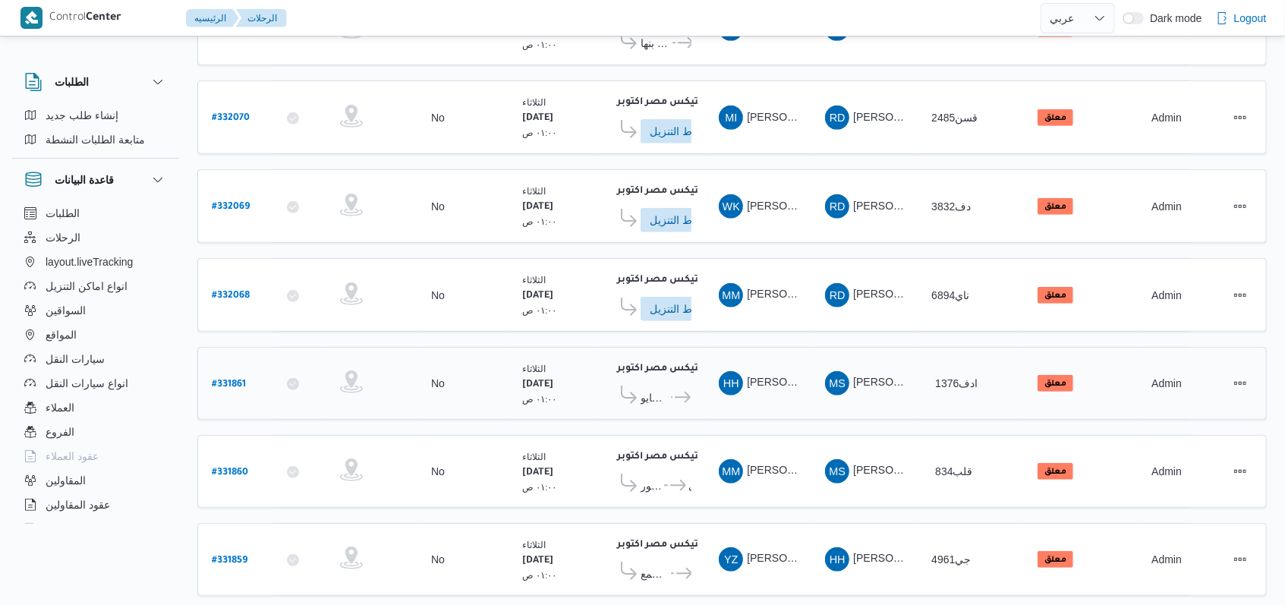
scroll to position [310, 0]
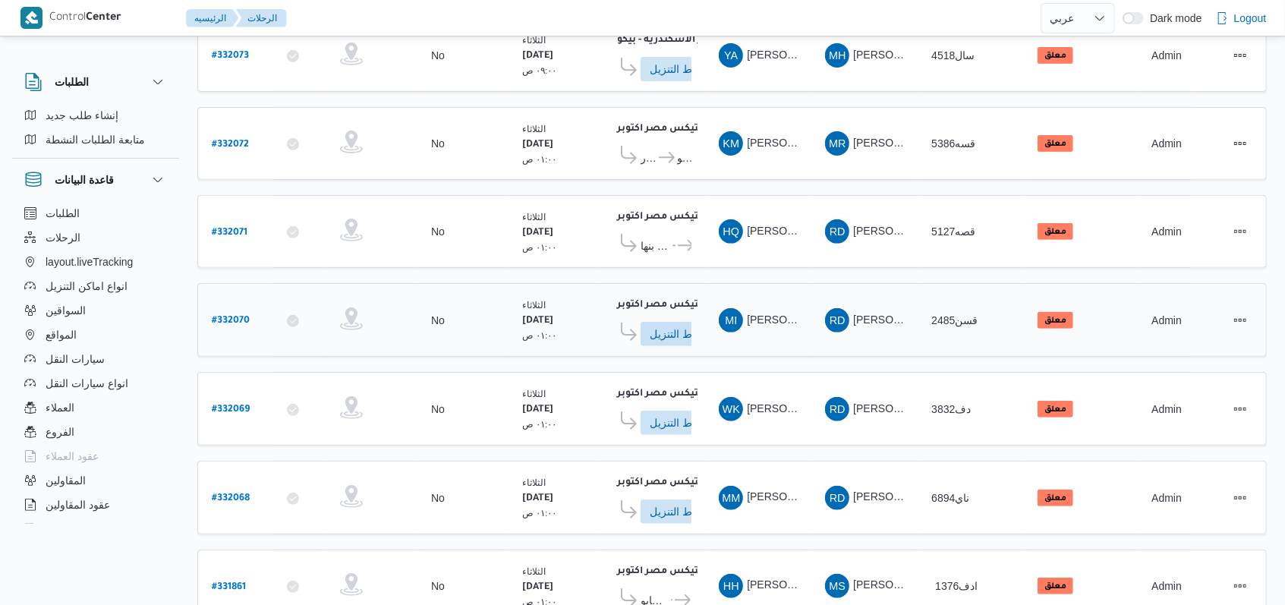
click at [240, 316] on b "# 332070" at bounding box center [231, 321] width 38 height 11
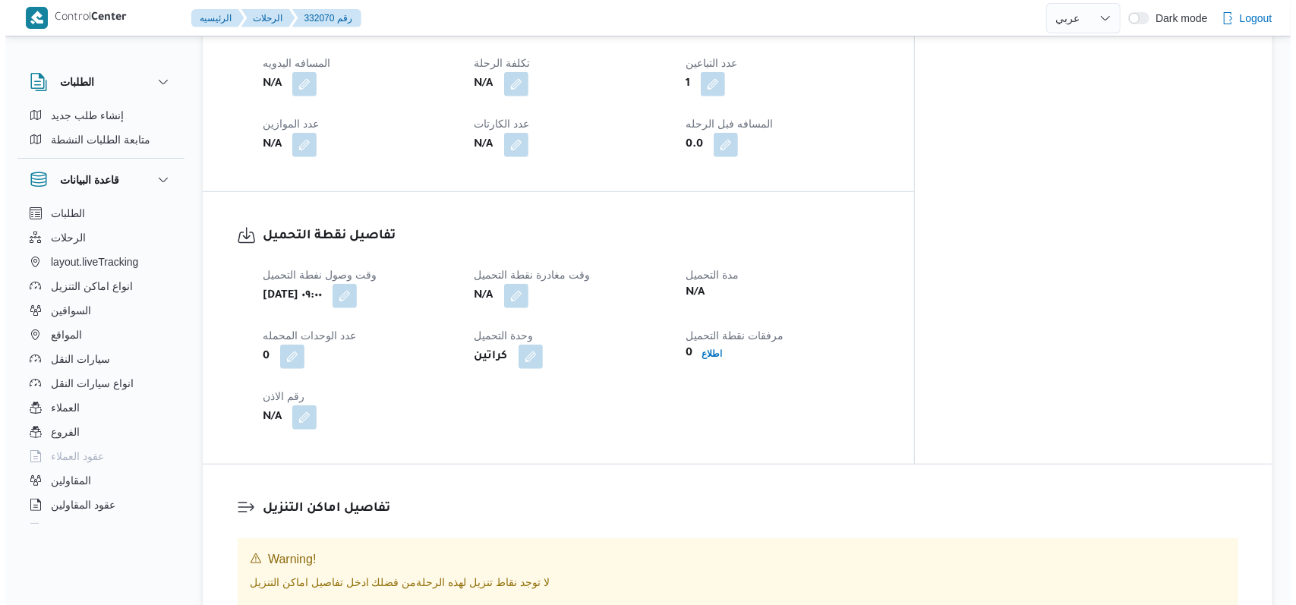
scroll to position [809, 0]
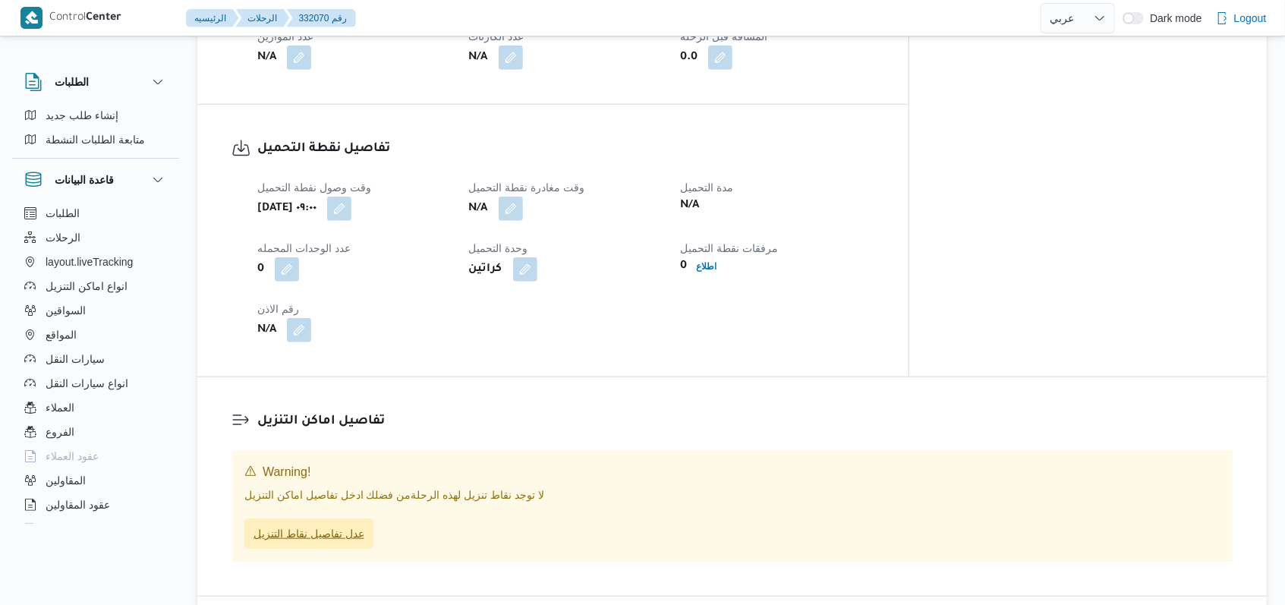
click at [344, 524] on span "عدل تفاصيل نقاط التنزيل" at bounding box center [308, 533] width 111 height 18
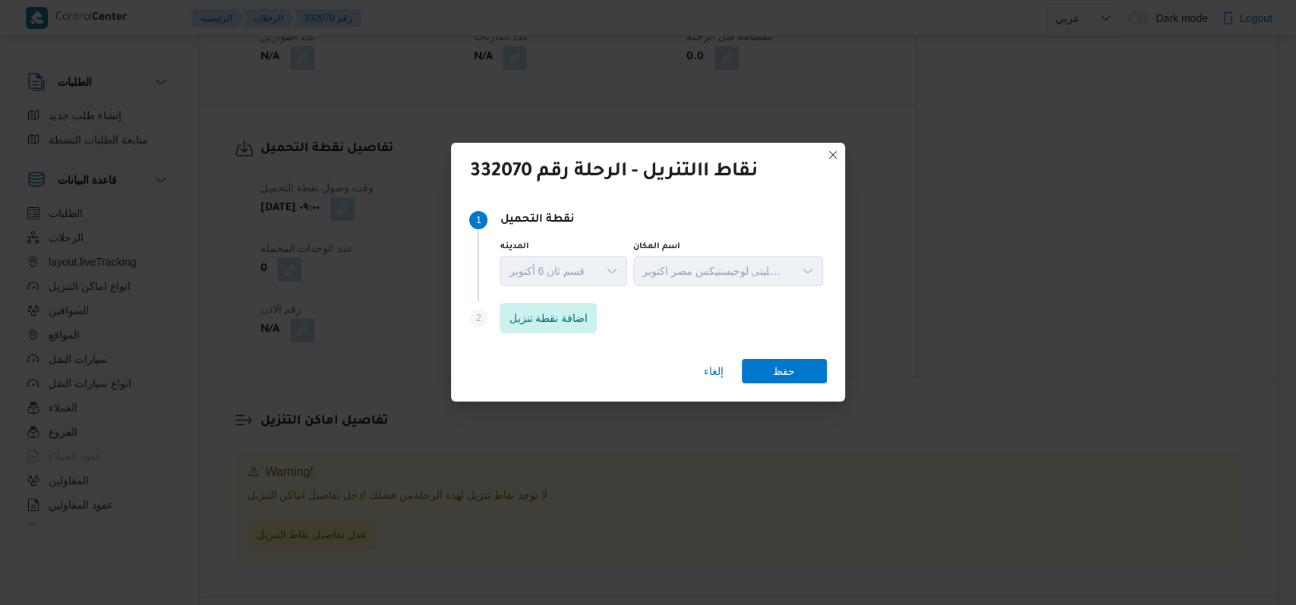
click at [531, 338] on div "Step 2 is disabled 2 اضافة نقطة تنزيل" at bounding box center [647, 320] width 357 height 39
click at [531, 335] on div "Step 2 is disabled 2 اضافة نقطة تنزيل" at bounding box center [647, 320] width 357 height 39
click at [531, 327] on span "اضافة نقطة تنزيل" at bounding box center [547, 317] width 97 height 30
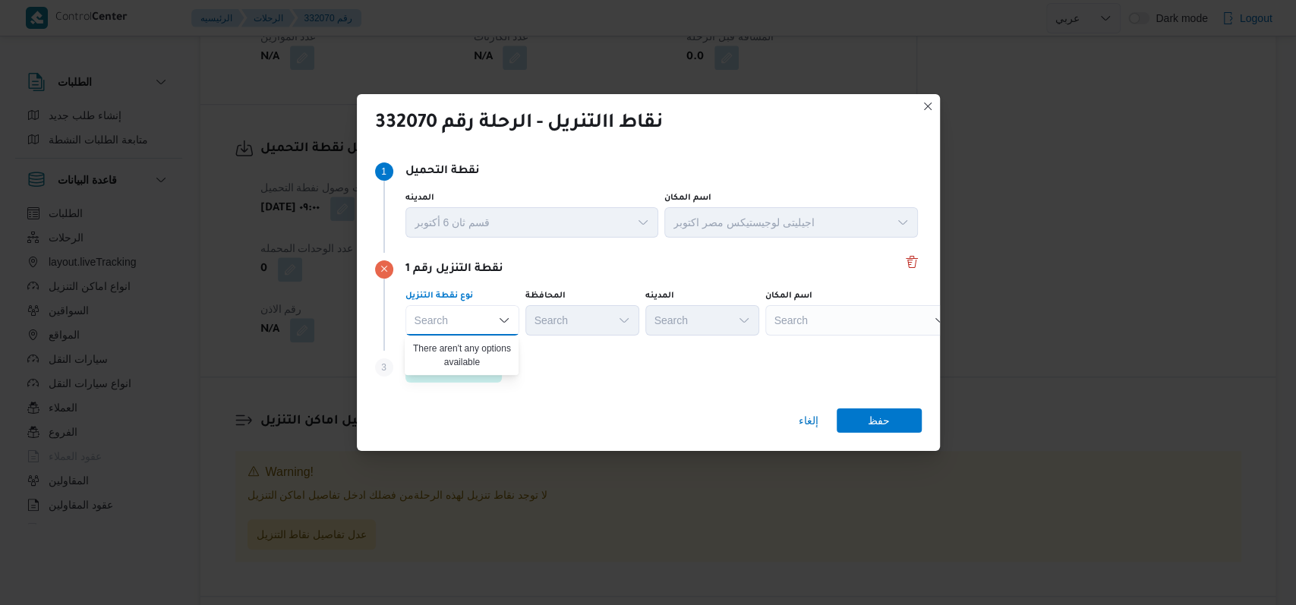
click at [531, 376] on div "Step 3 is disabled 3 اضافة نقطة تنزيل" at bounding box center [648, 370] width 546 height 39
click at [472, 361] on span "اضافة نقطة تنزيل" at bounding box center [453, 366] width 79 height 18
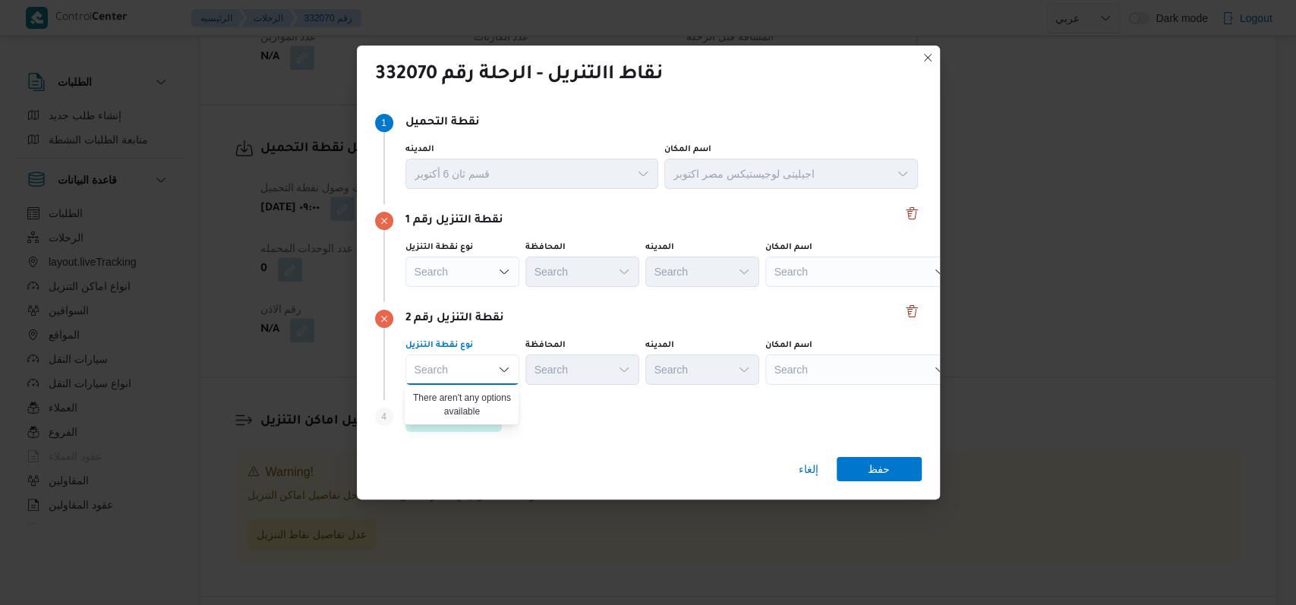
click at [531, 315] on div "نقطة التنزيل رقم 2" at bounding box center [648, 319] width 546 height 18
click at [531, 287] on div "Search" at bounding box center [860, 272] width 190 height 30
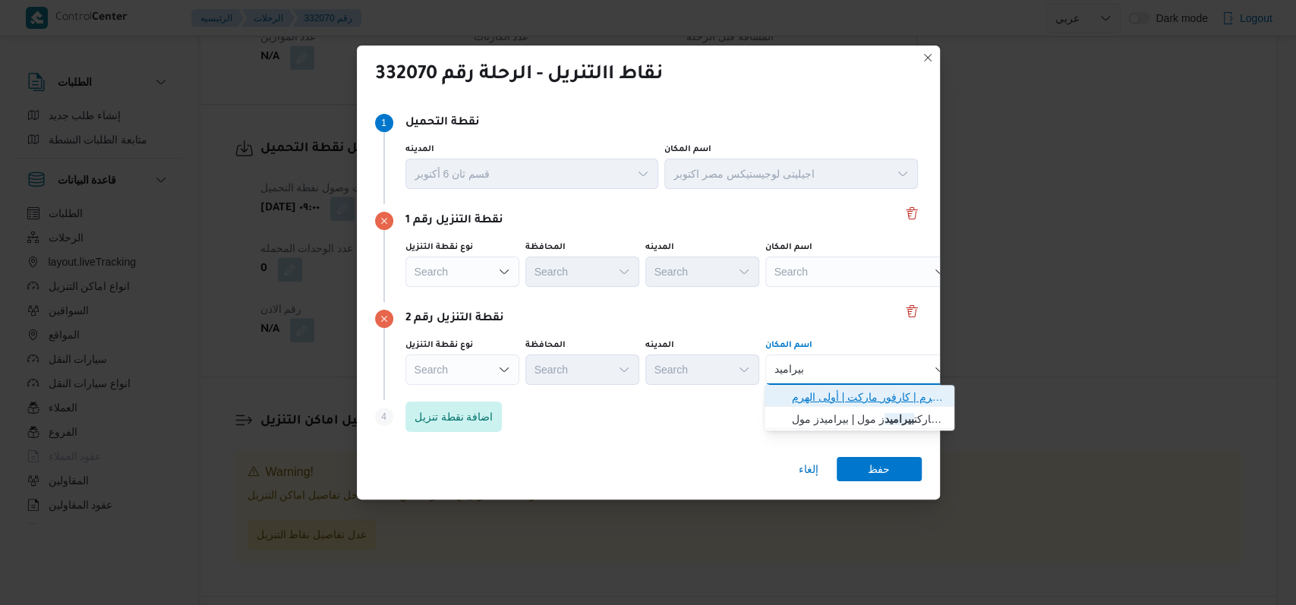
click at [531, 402] on span "كارفور بيراميد ز مول الهرم | كارفور ماركت | أولى الهرم" at bounding box center [868, 397] width 153 height 18
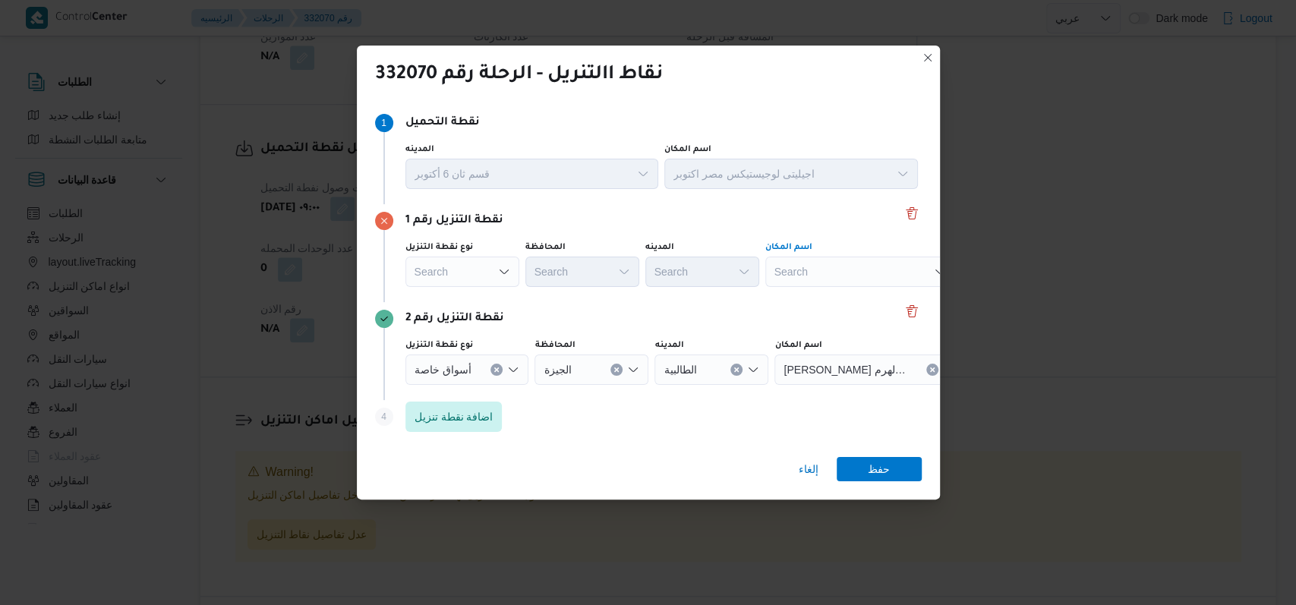
click at [531, 264] on div "Search" at bounding box center [860, 272] width 190 height 30
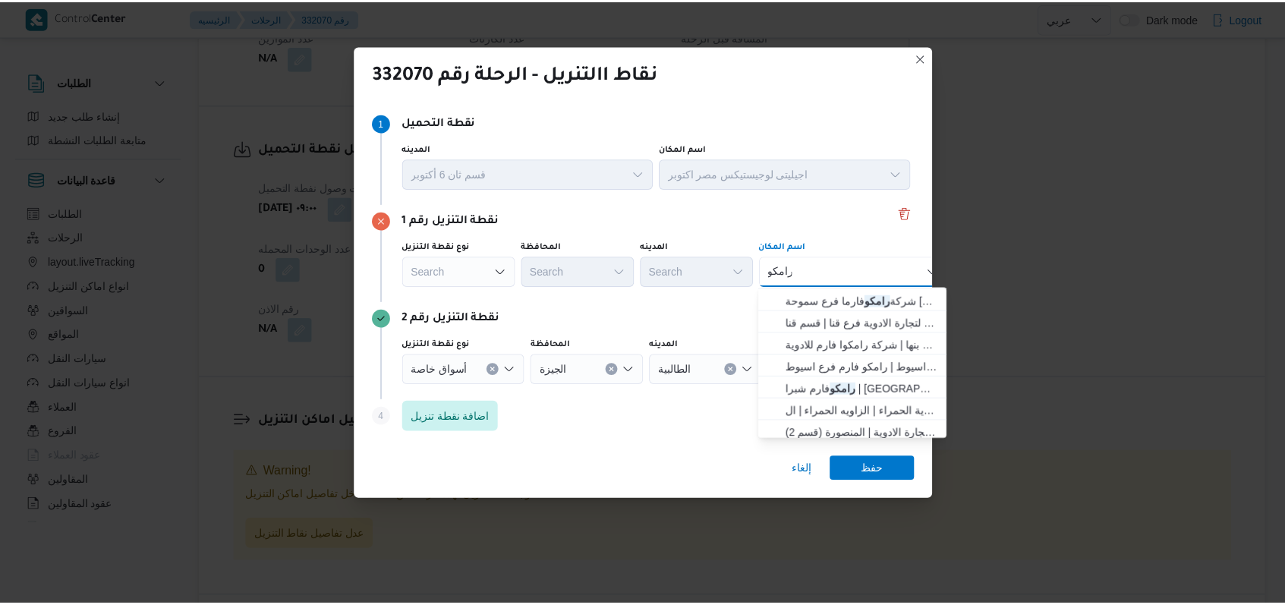
scroll to position [0, 0]
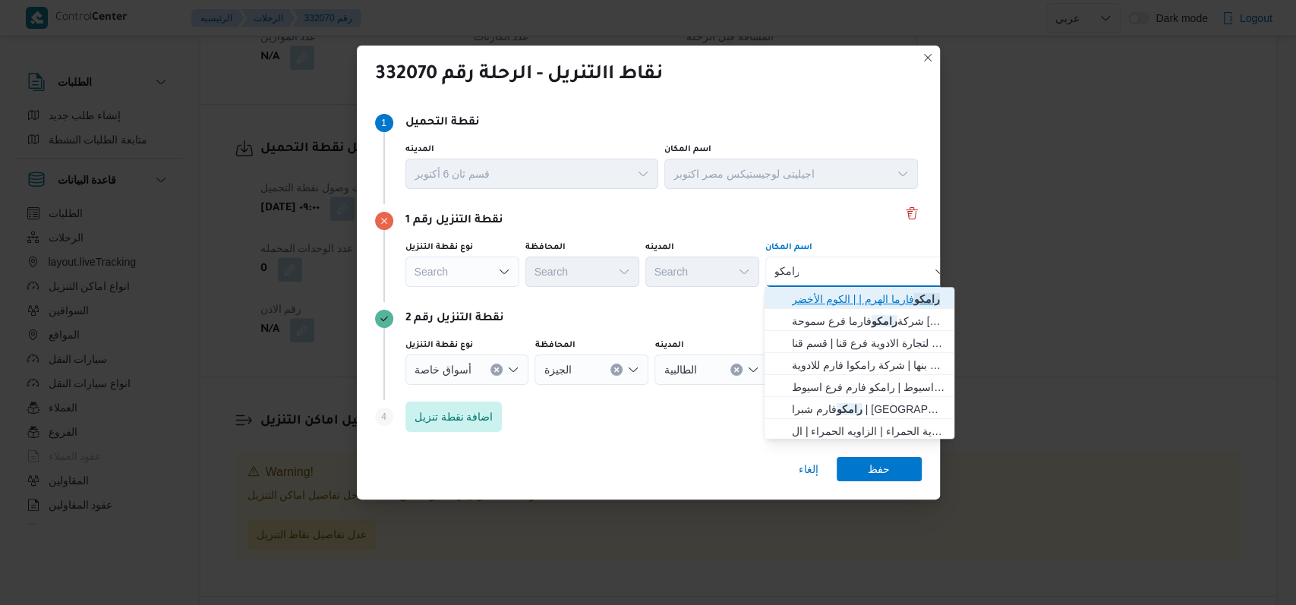
click at [531, 304] on span "رامكو فارما الهرم | | الكوم الأخضر" at bounding box center [868, 299] width 153 height 18
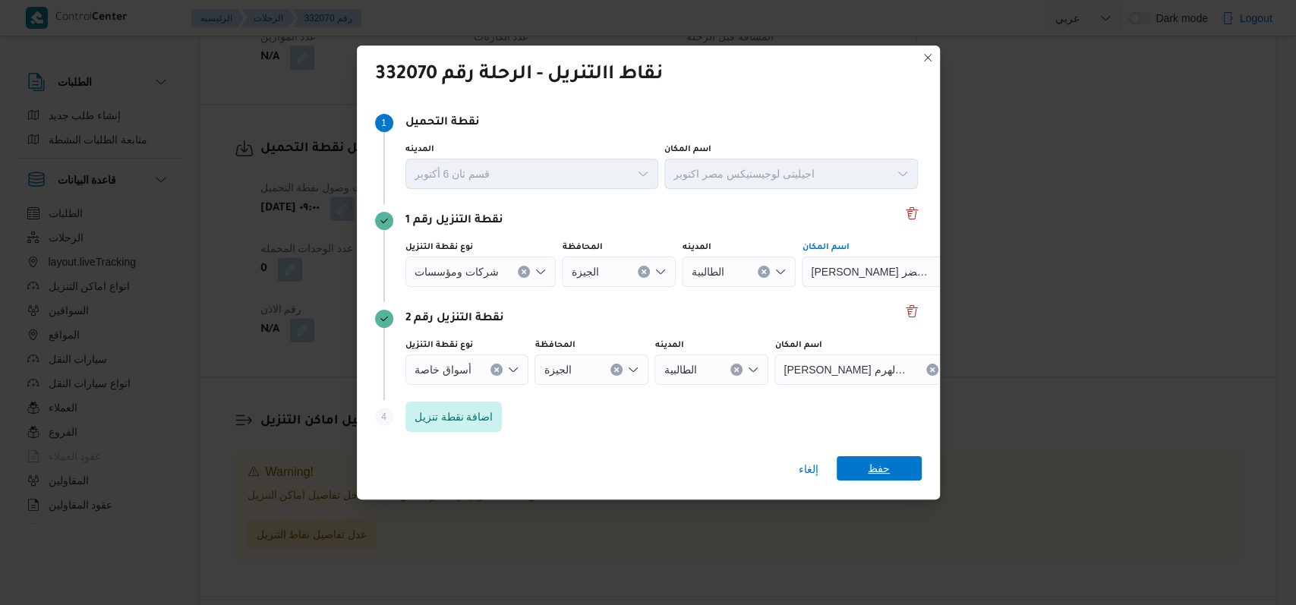
click at [531, 464] on span "حفظ" at bounding box center [878, 468] width 22 height 24
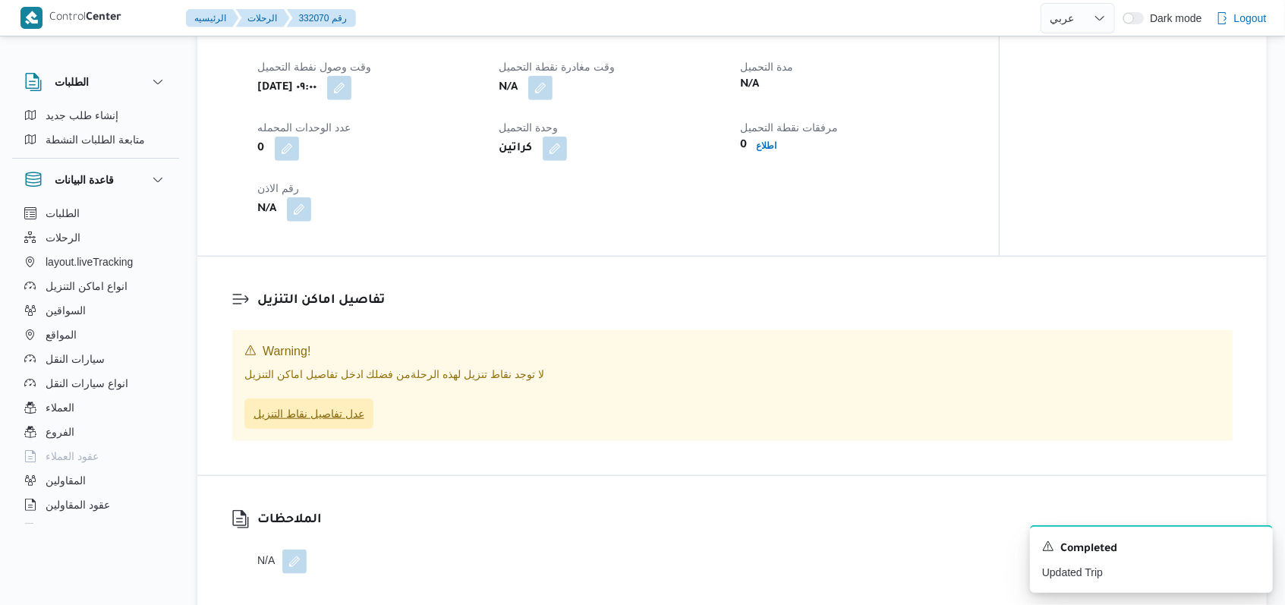
scroll to position [1012, 0]
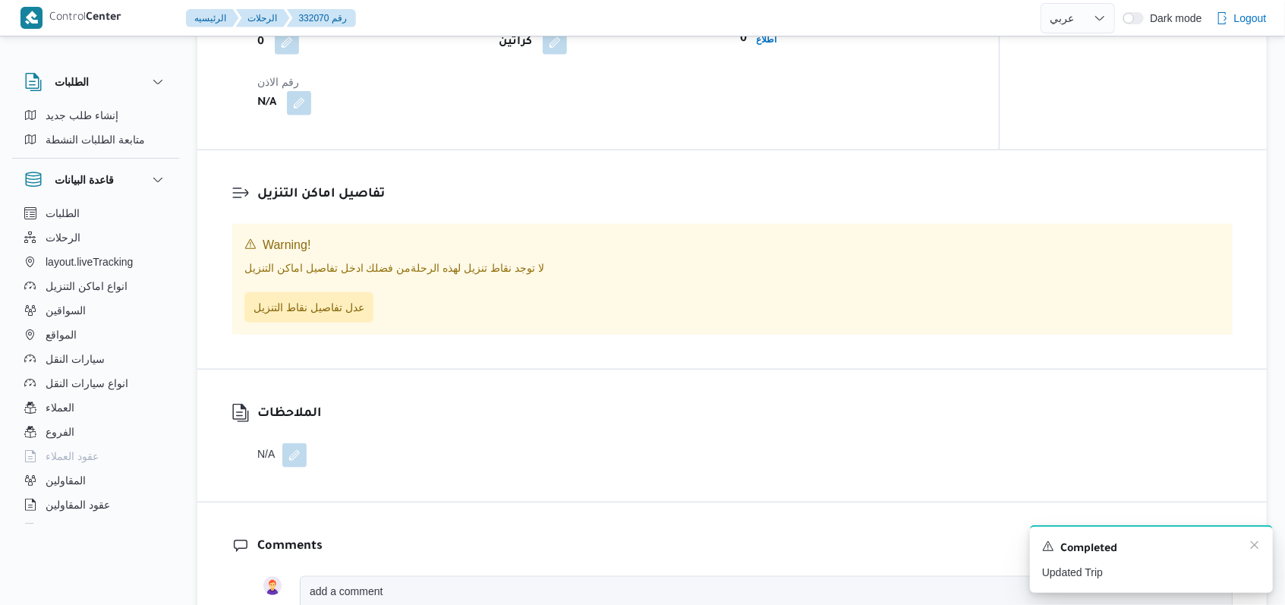
click at [531, 543] on div "Completed" at bounding box center [1151, 549] width 219 height 20
click at [531, 543] on icon "Dismiss toast" at bounding box center [1254, 545] width 12 height 12
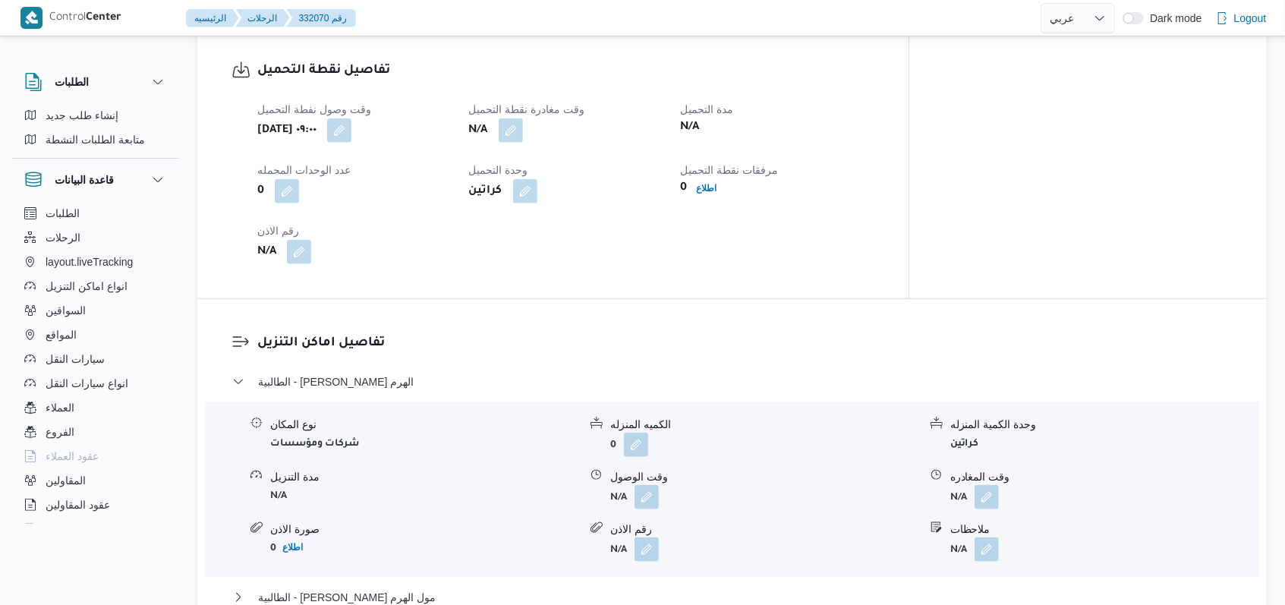
scroll to position [1091, 0]
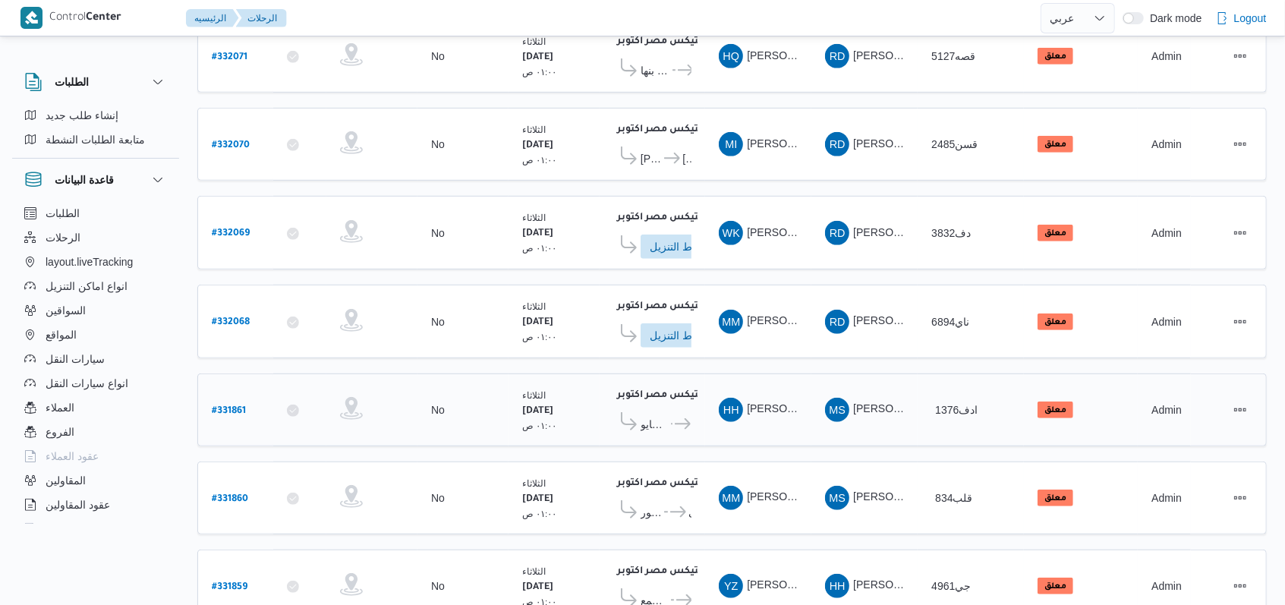
scroll to position [428, 0]
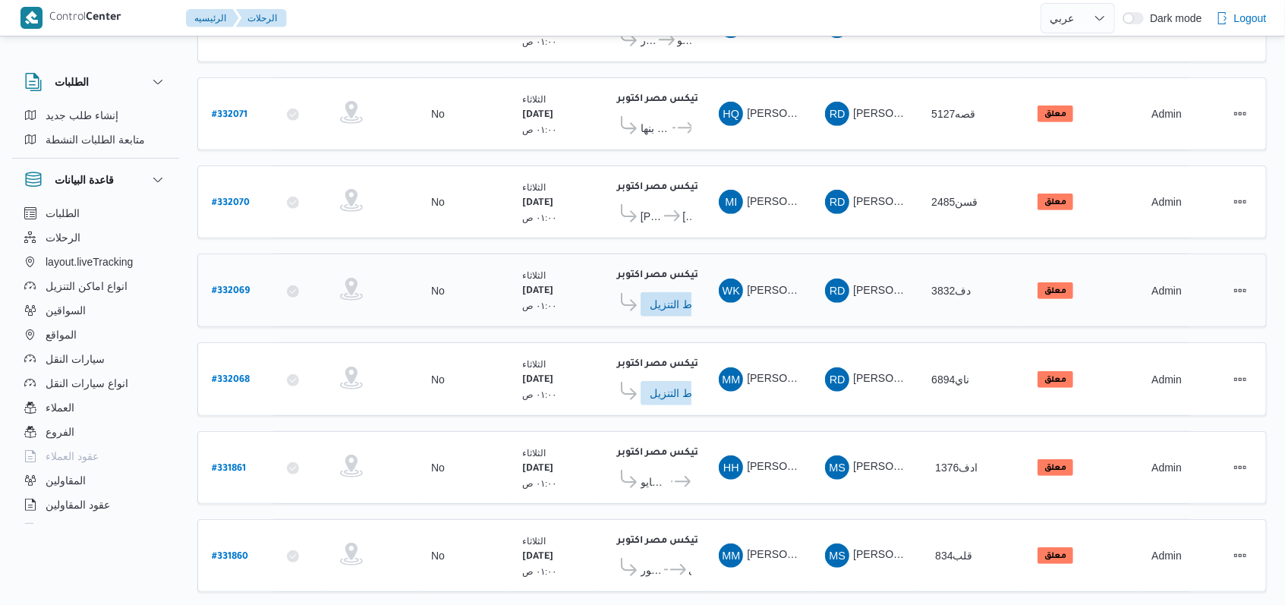
click at [242, 286] on b "# 332069" at bounding box center [231, 291] width 38 height 11
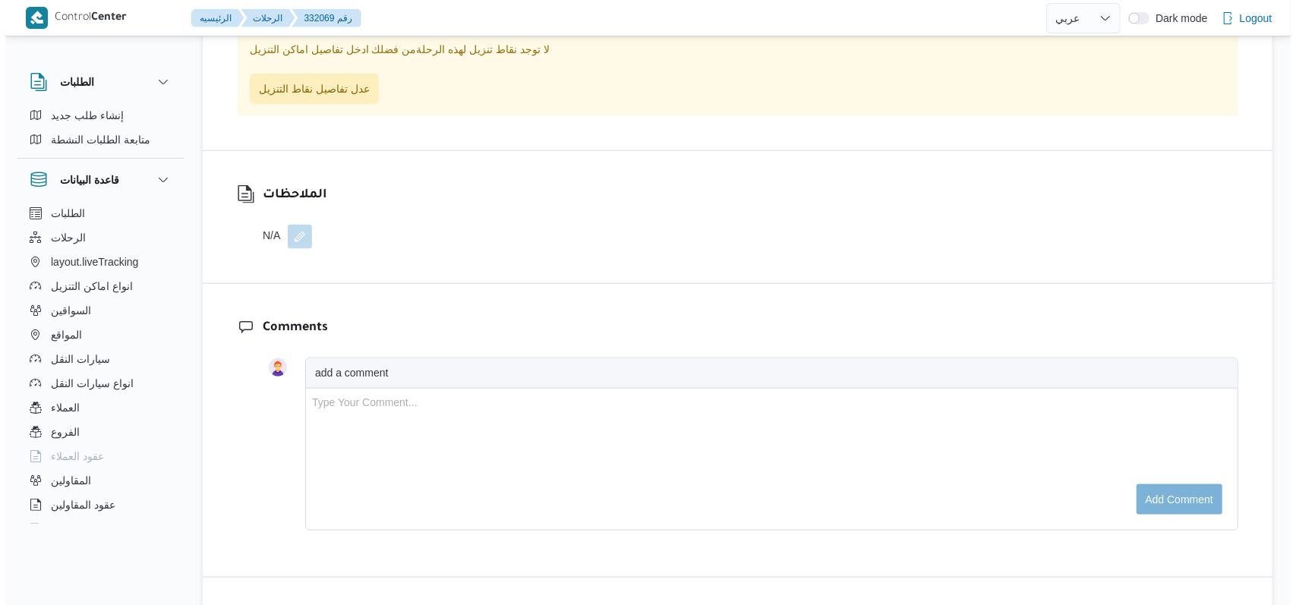
scroll to position [1113, 0]
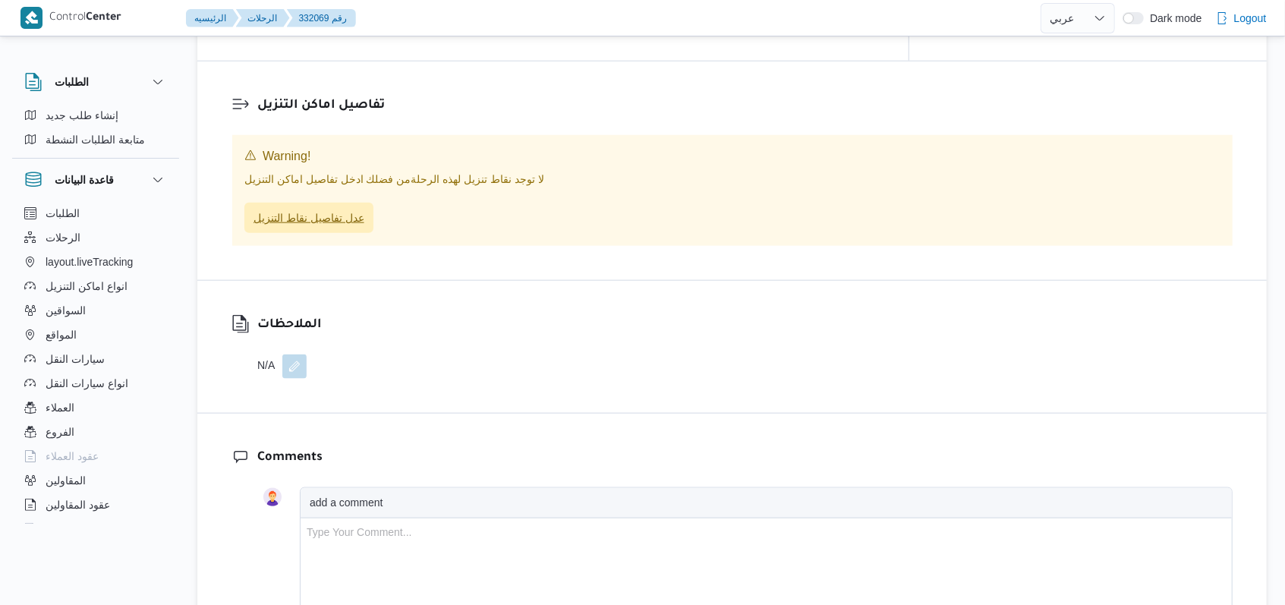
click at [339, 210] on span "عدل تفاصيل نقاط التنزيل" at bounding box center [308, 218] width 111 height 18
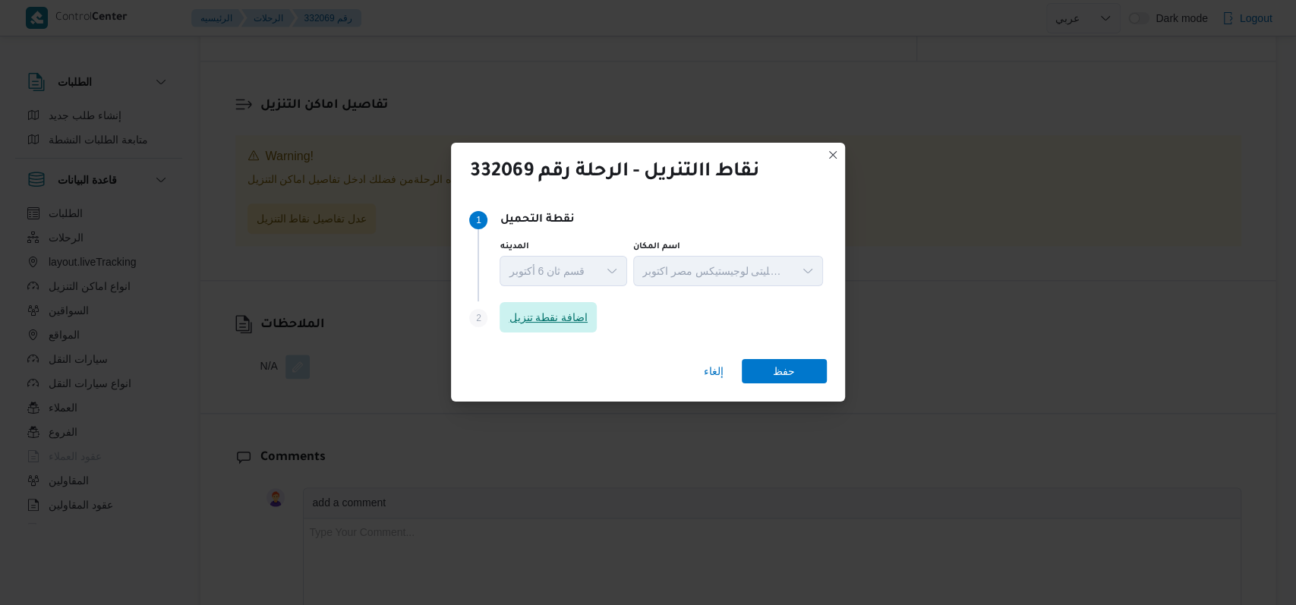
click at [528, 311] on span "اضافة نقطة تنزيل" at bounding box center [547, 317] width 79 height 18
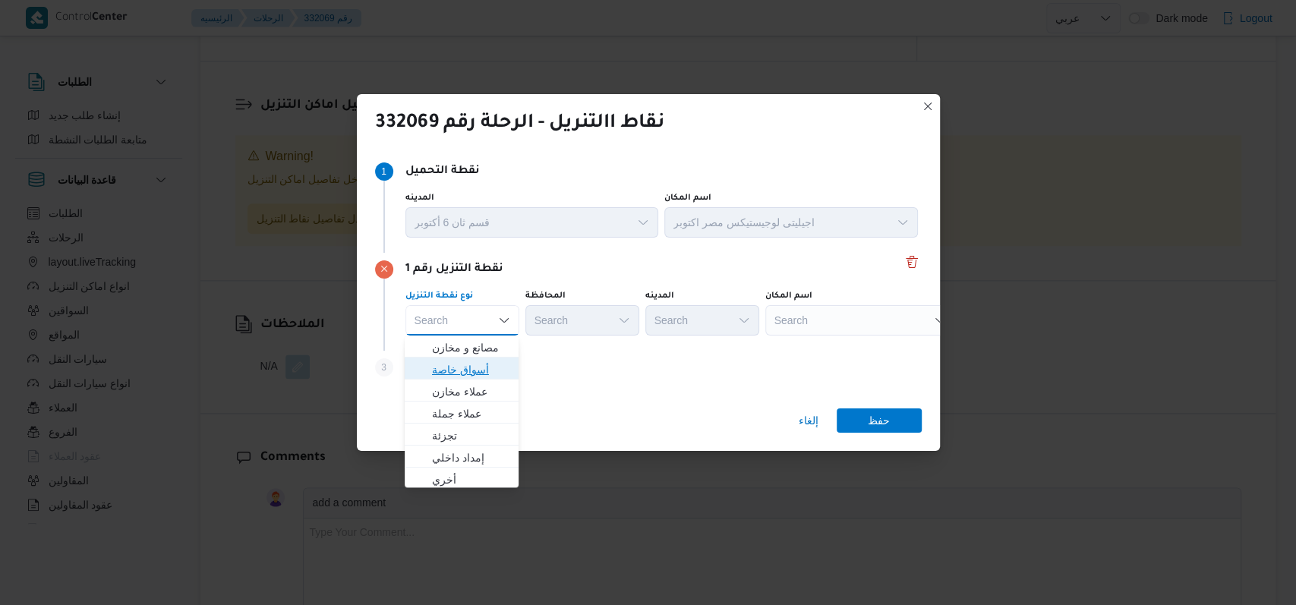
click at [488, 368] on span "أسواق خاصة" at bounding box center [470, 370] width 77 height 18
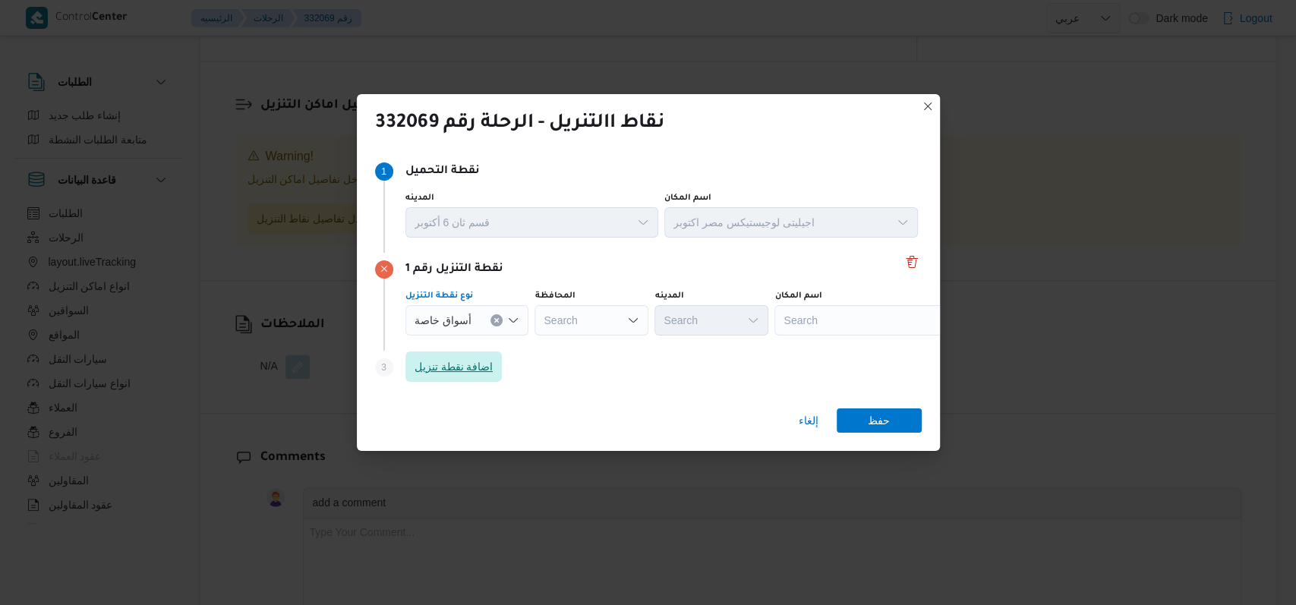
click at [472, 366] on span "اضافة نقطة تنزيل" at bounding box center [453, 366] width 79 height 18
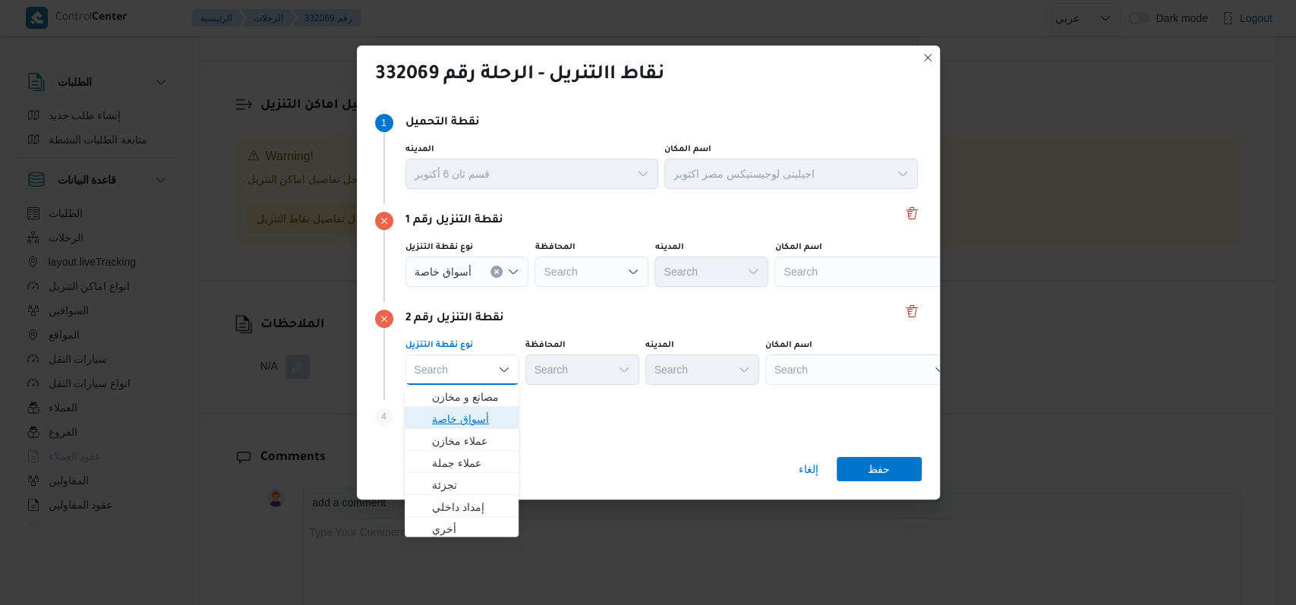
click at [474, 414] on span "أسواق خاصة" at bounding box center [470, 419] width 77 height 18
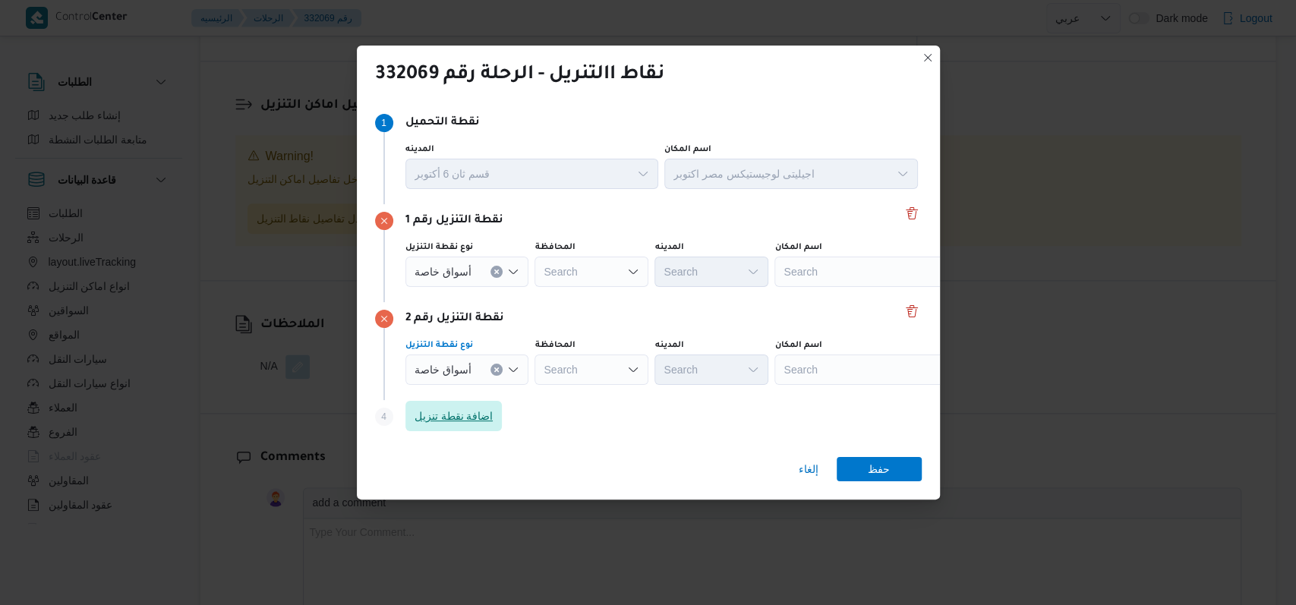
click at [479, 424] on span "اضافة نقطة تنزيل" at bounding box center [453, 416] width 79 height 18
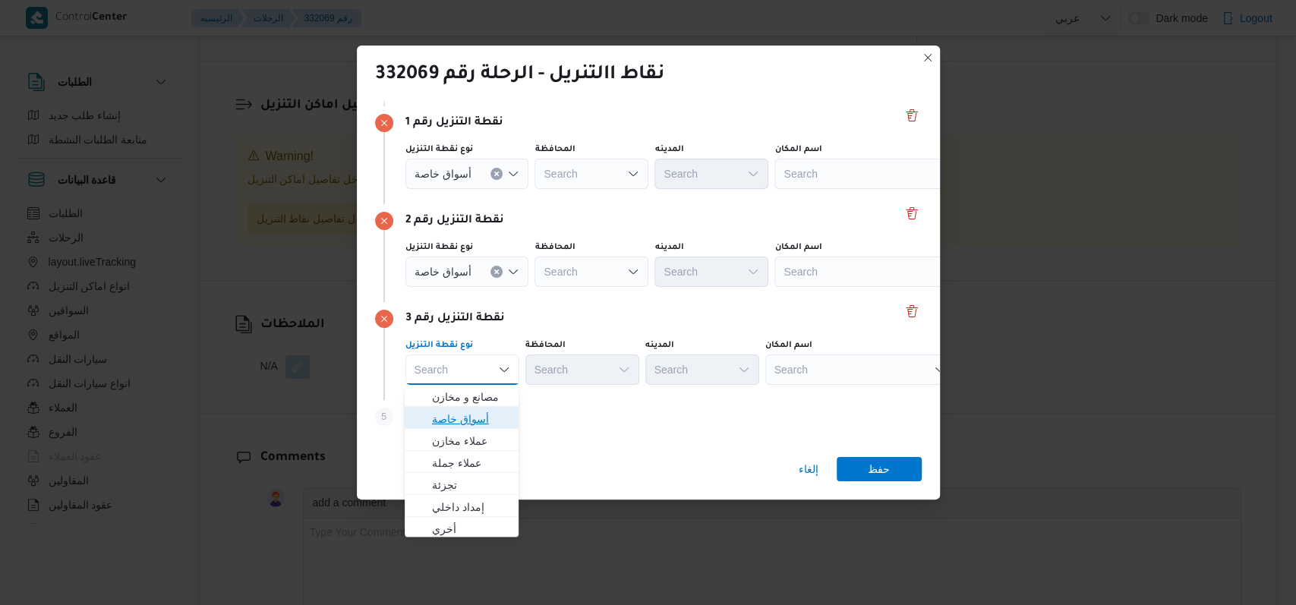
click at [477, 421] on span "أسواق خاصة" at bounding box center [470, 419] width 77 height 18
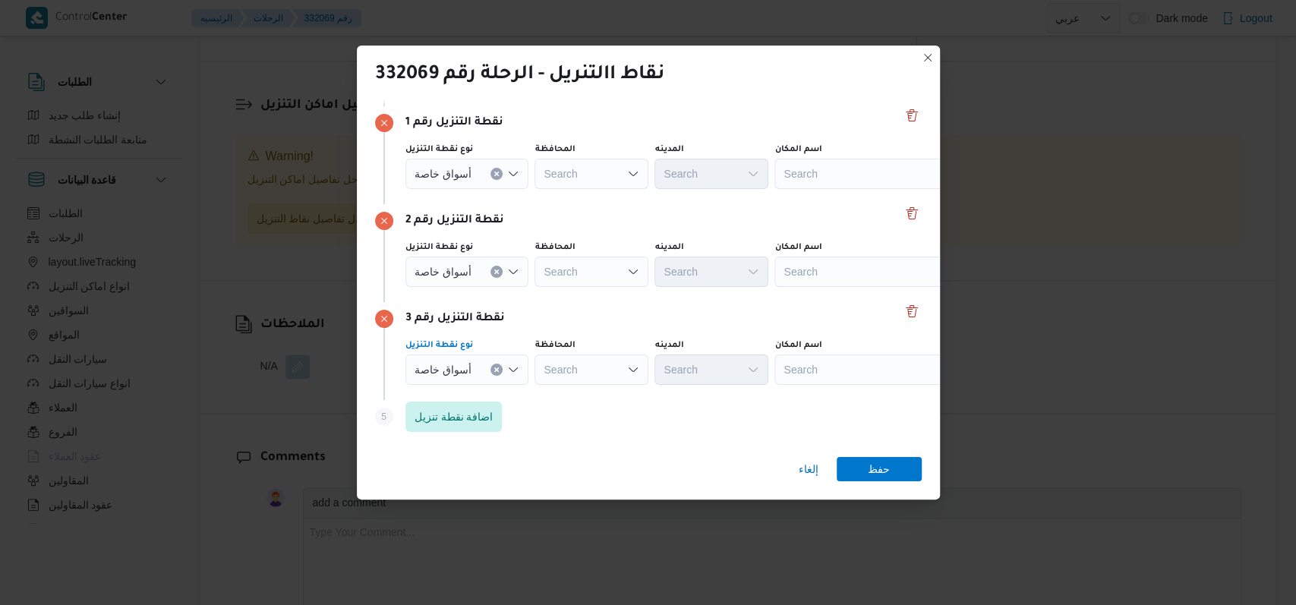
click at [531, 177] on div "Search" at bounding box center [869, 174] width 190 height 30
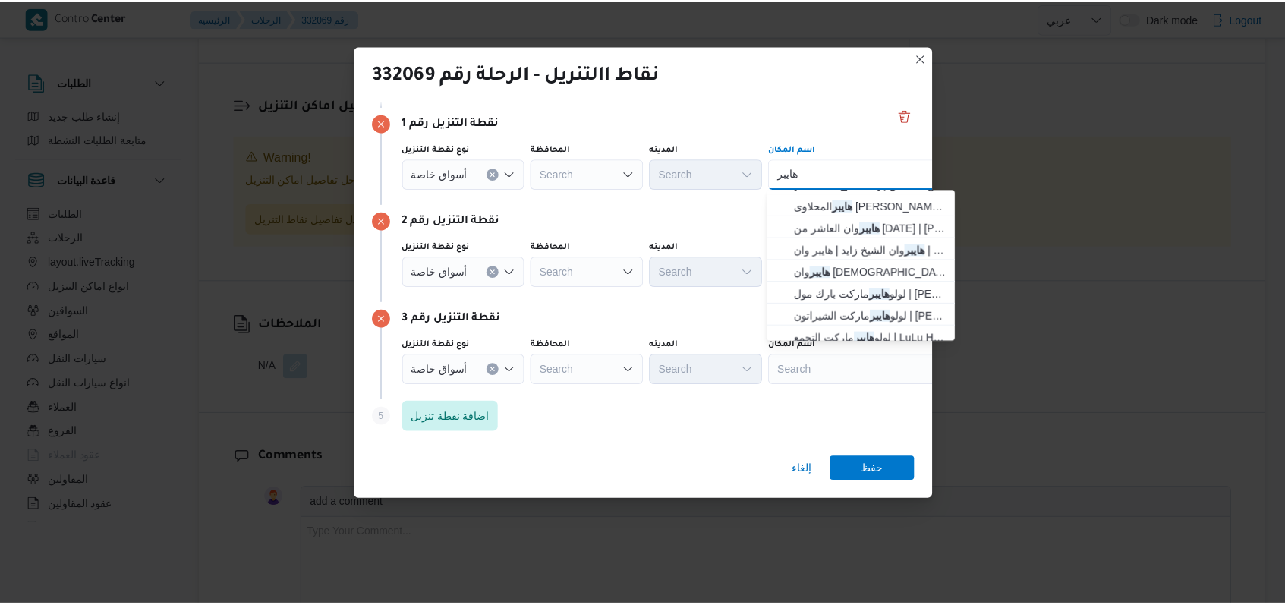
scroll to position [101, 0]
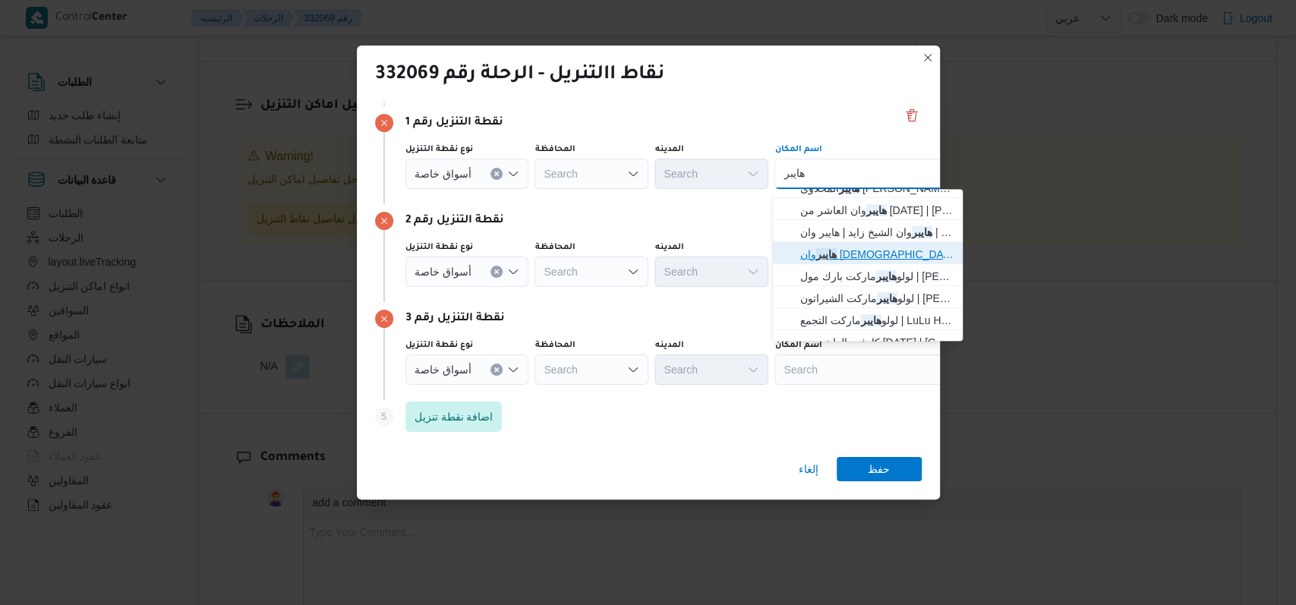
click at [531, 253] on mark "هايبر" at bounding box center [826, 254] width 20 height 12
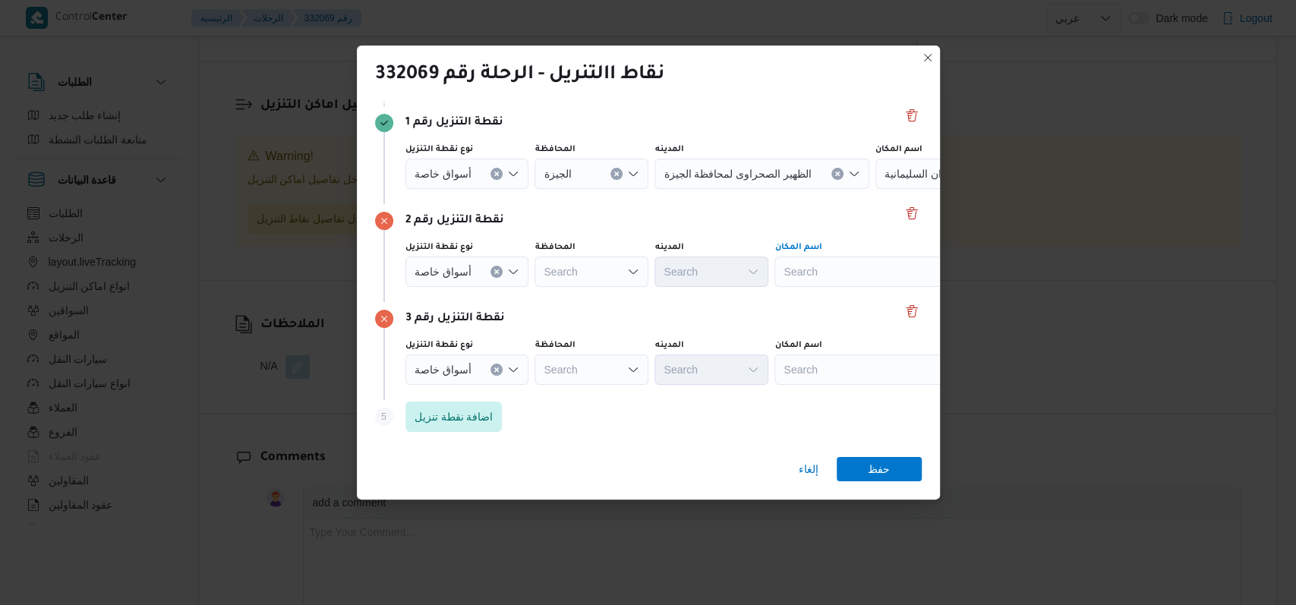
click at [531, 189] on div "Search" at bounding box center [970, 174] width 190 height 30
click at [531, 299] on mark "كارفور الحصر" at bounding box center [867, 299] width 61 height 12
click at [531, 189] on div "Search" at bounding box center [970, 174] width 190 height 30
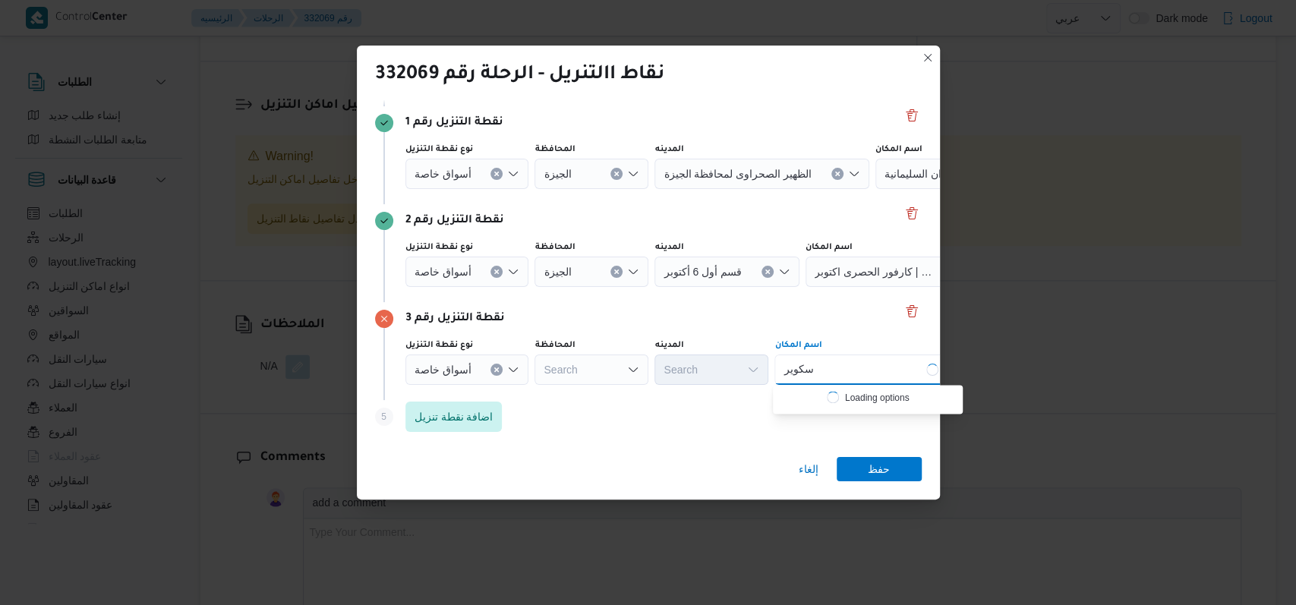
click at [495, 177] on icon "Clear input" at bounding box center [496, 174] width 6 height 6
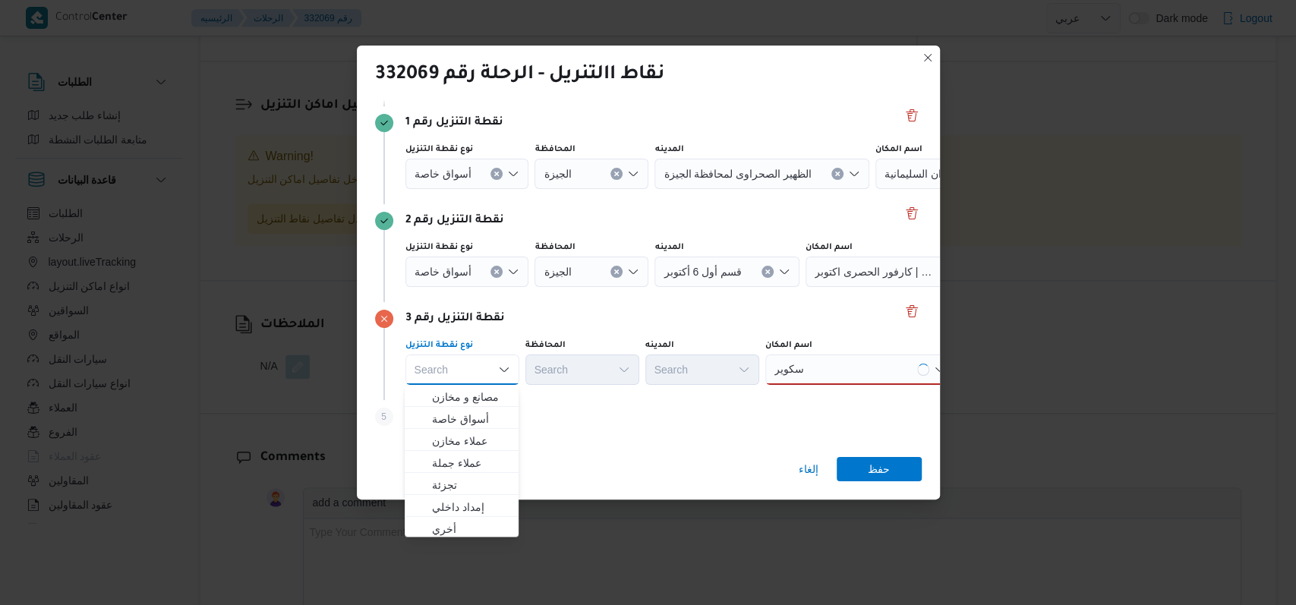
click at [531, 361] on div "سكوير سكوير" at bounding box center [860, 369] width 190 height 30
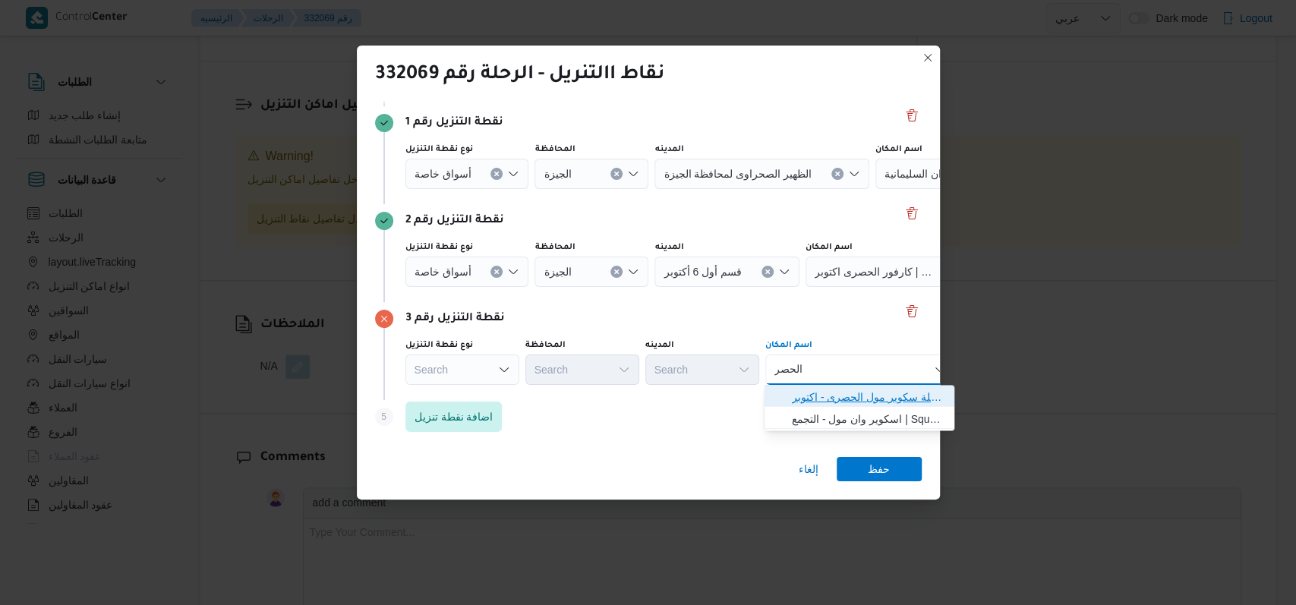
click at [531, 398] on span "بيت الجملة سكوير مول الحصرى - اكتوبر | Square mall | قسم أول 6 أكتوبر" at bounding box center [868, 397] width 153 height 18
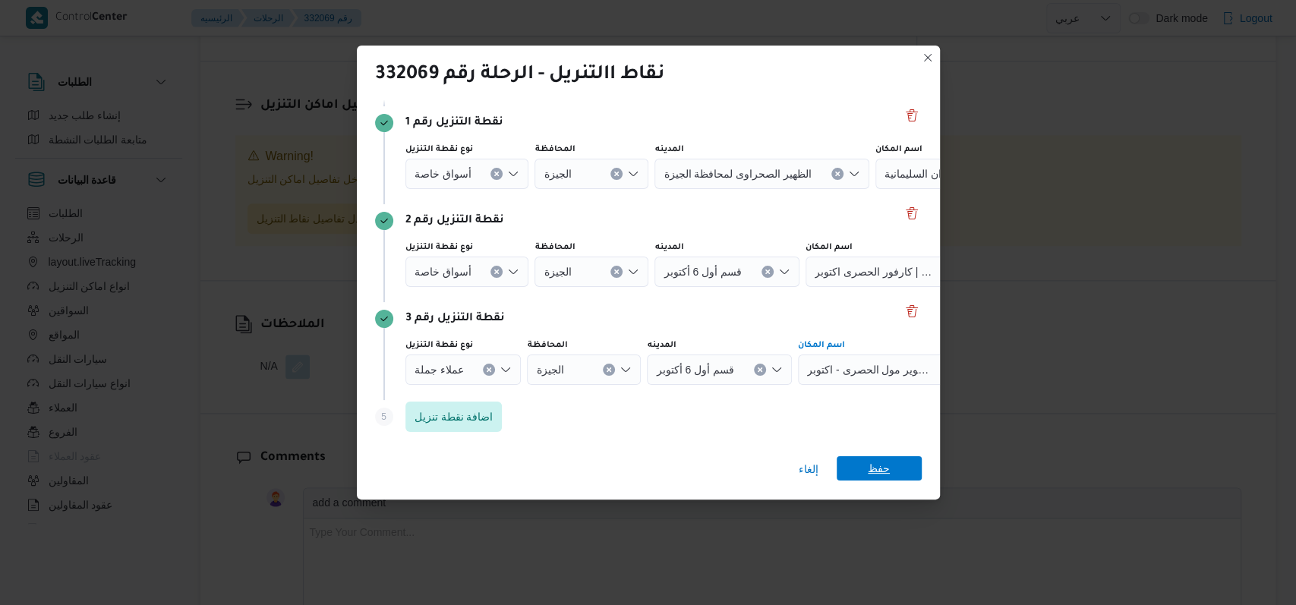
click at [531, 470] on span "حفظ" at bounding box center [878, 468] width 22 height 24
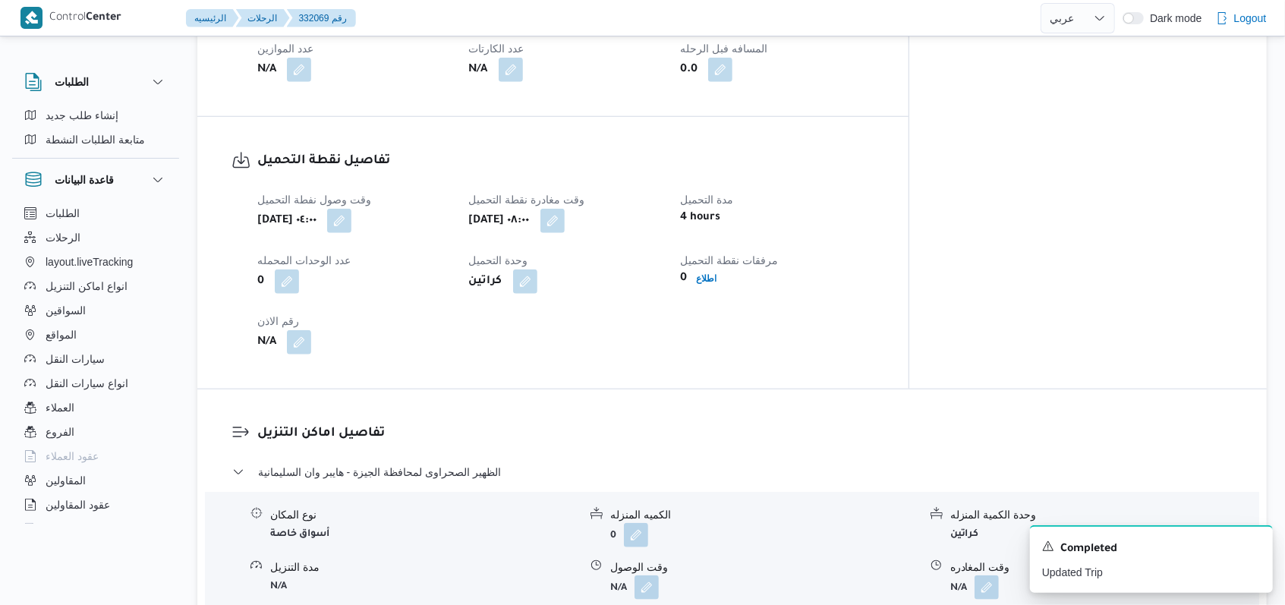
scroll to position [990, 0]
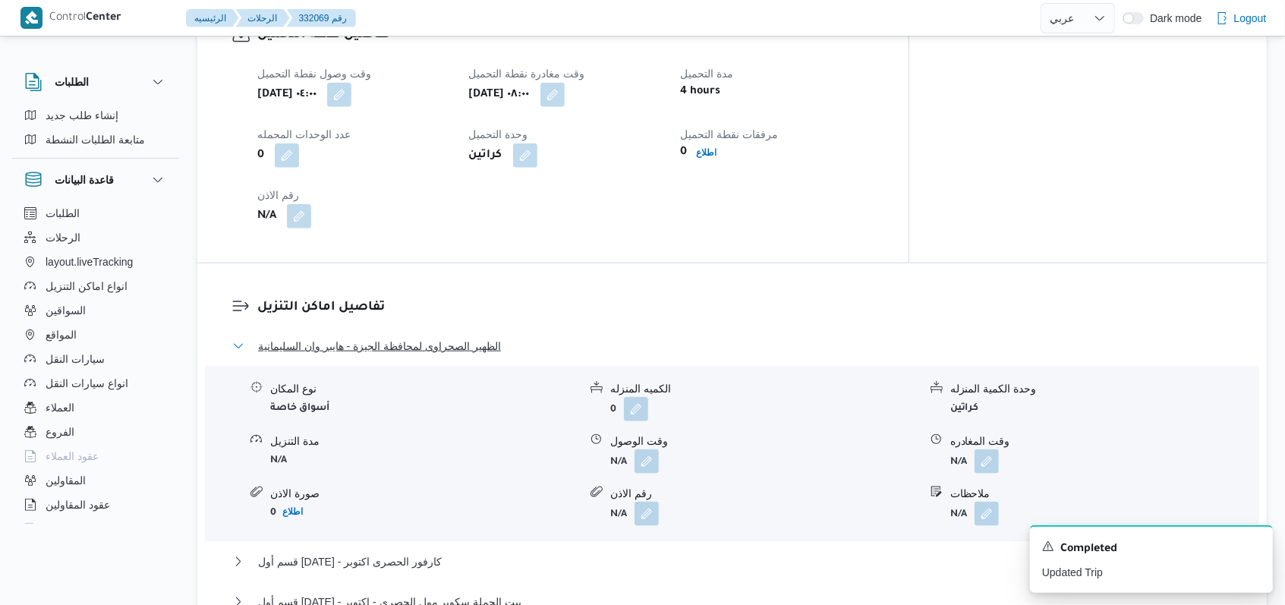
click at [407, 342] on span "الظهير الصحراوى لمحافظة الجيزة - هايبر وان السليمانية" at bounding box center [379, 346] width 243 height 18
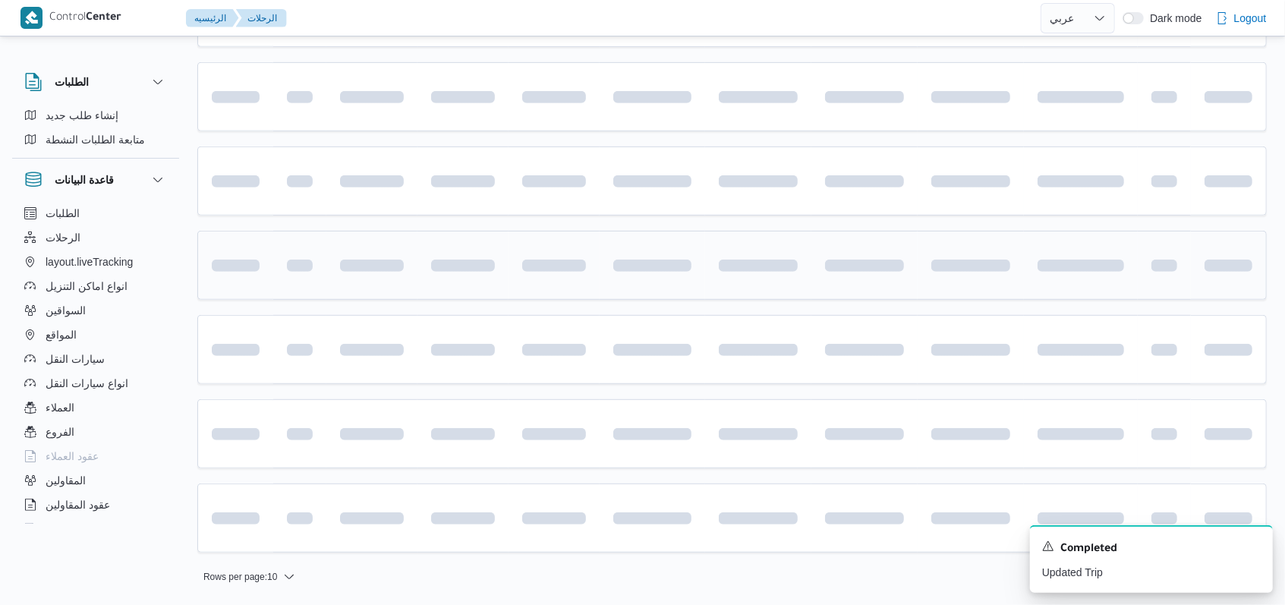
scroll to position [428, 0]
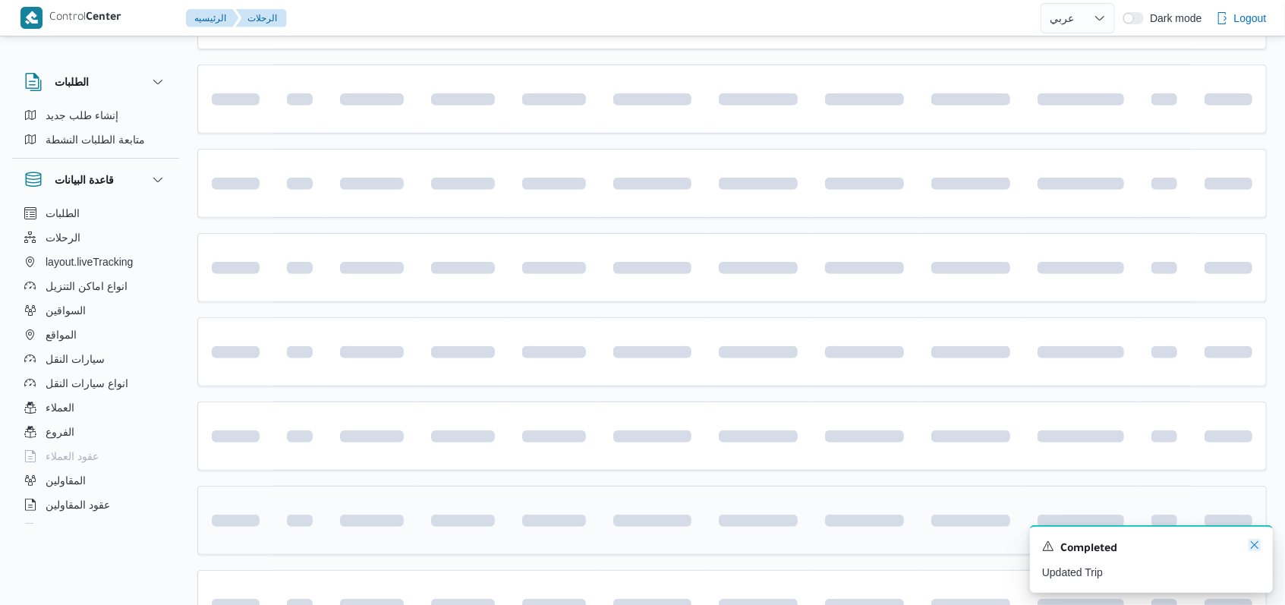
click at [531, 543] on icon "Dismiss toast" at bounding box center [1254, 545] width 12 height 12
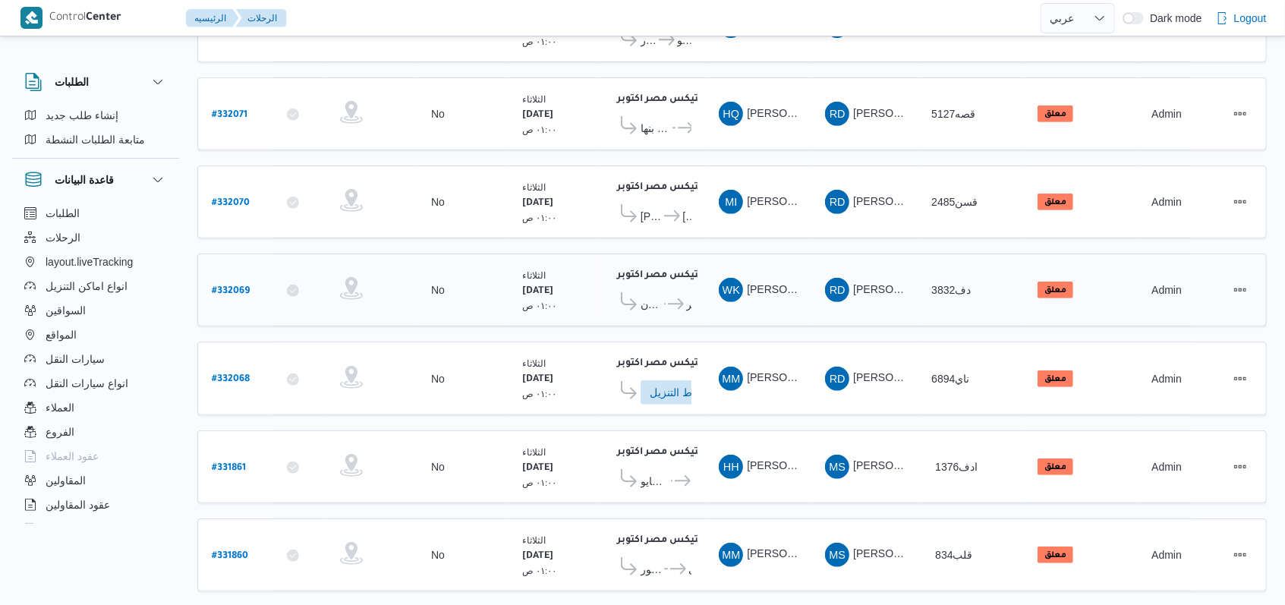
scroll to position [431, 0]
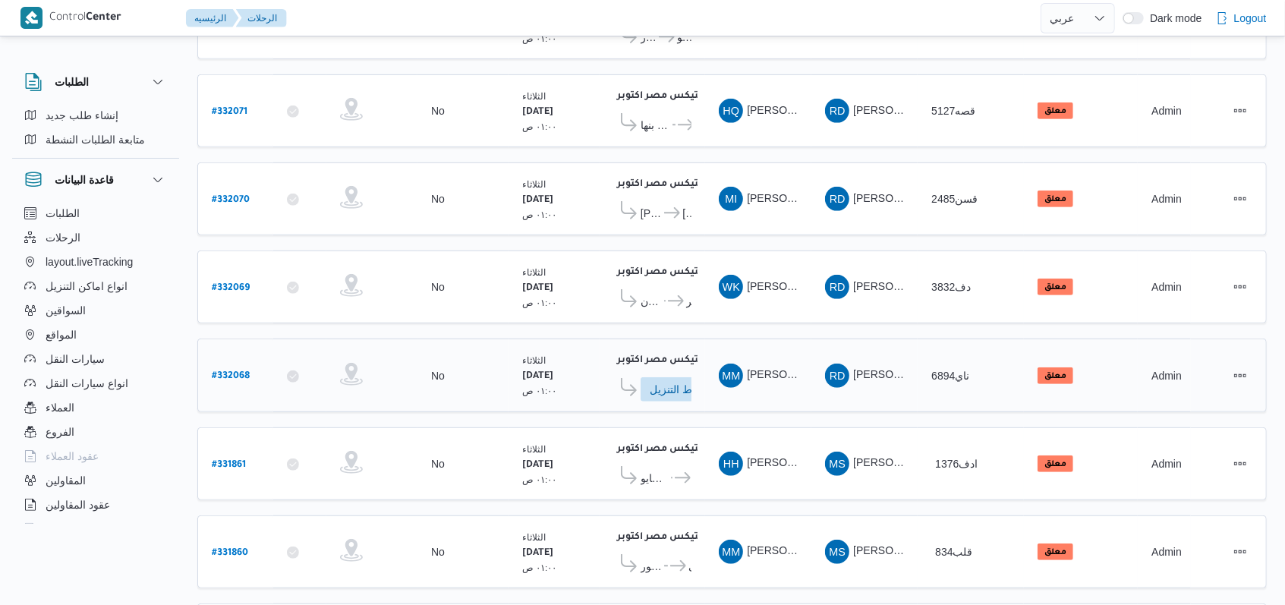
click at [238, 371] on b "# 332068" at bounding box center [231, 376] width 38 height 11
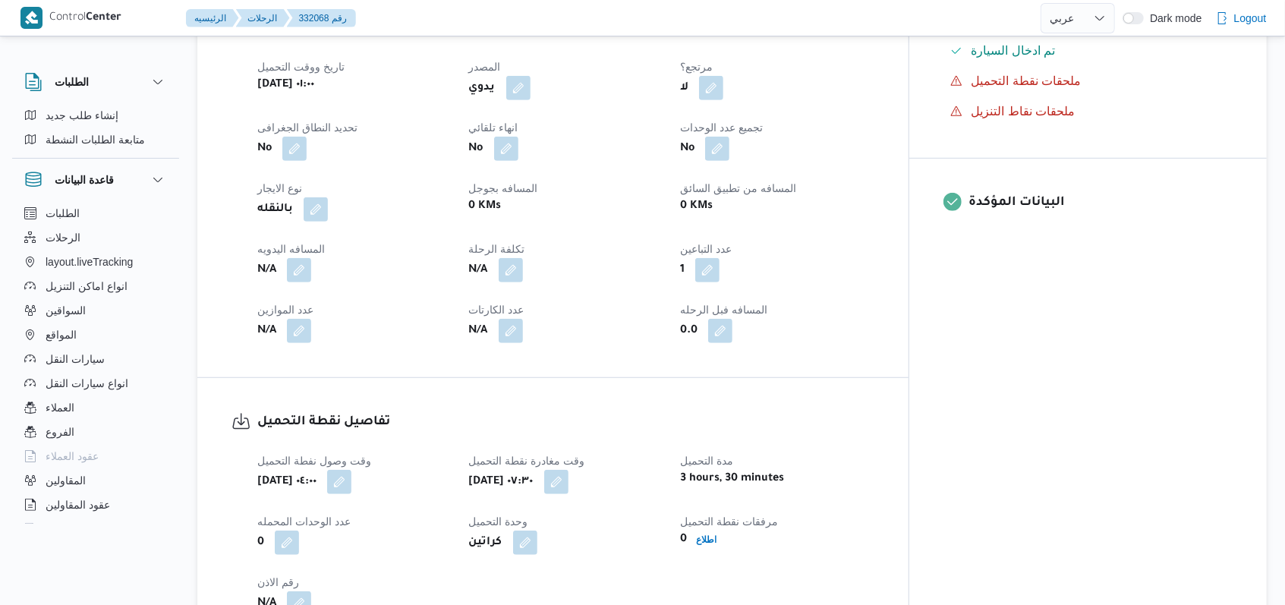
scroll to position [634, 0]
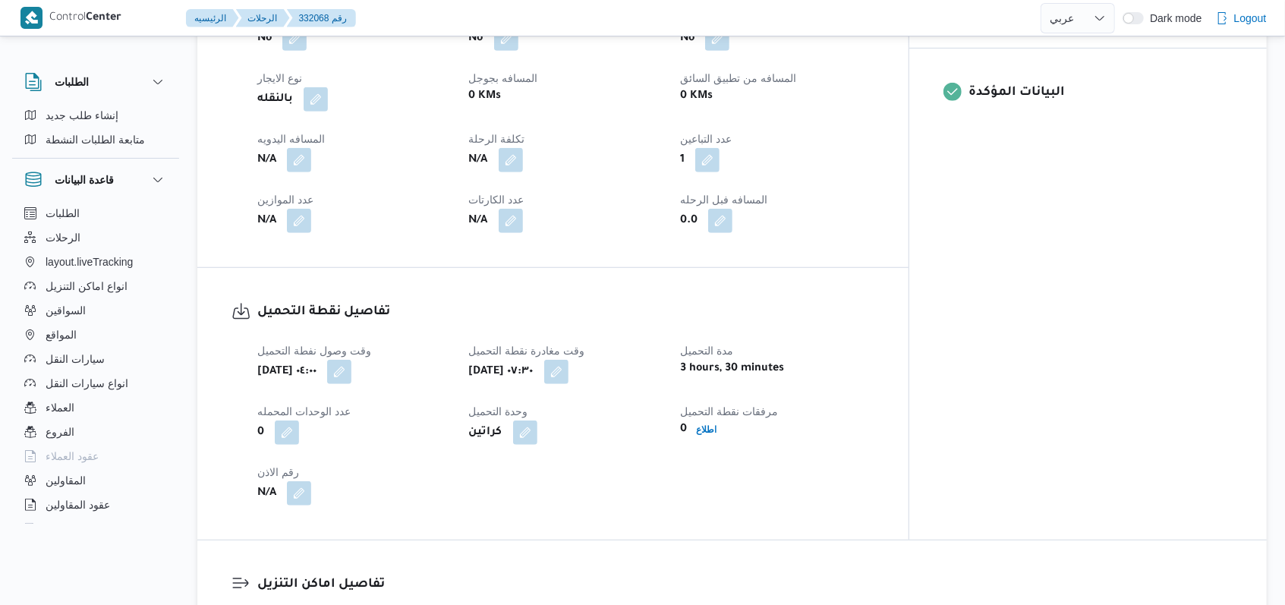
click at [531, 278] on div "تفاصيل نقطة التحميل وقت وصول نفطة التحميل ثلاثاء ١٩ أغسطس ٢٠٢٥ ٠٤:٠٠ وقت مغادرة…" at bounding box center [552, 404] width 711 height 272
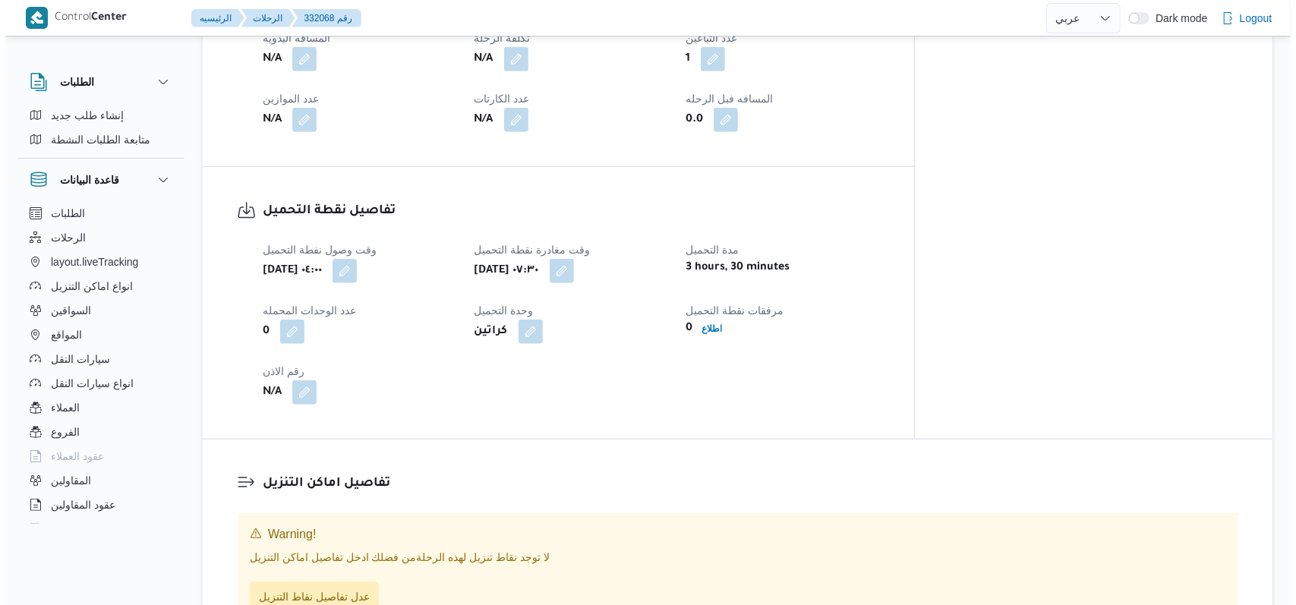
scroll to position [937, 0]
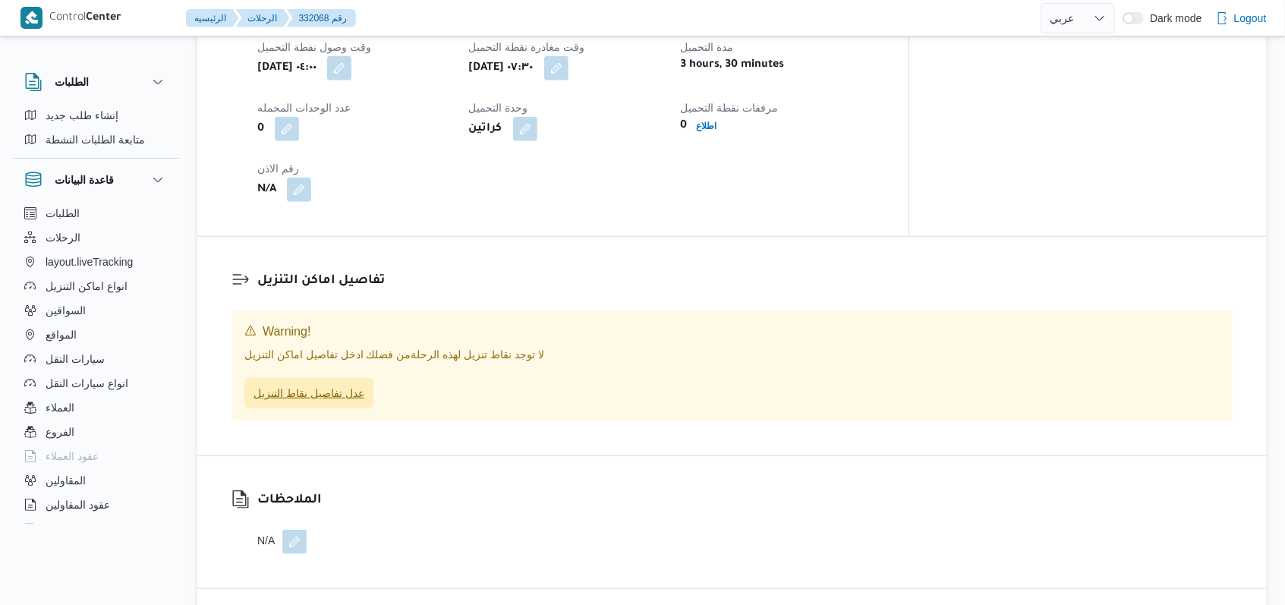
click at [338, 386] on span "عدل تفاصيل نقاط التنزيل" at bounding box center [308, 393] width 111 height 18
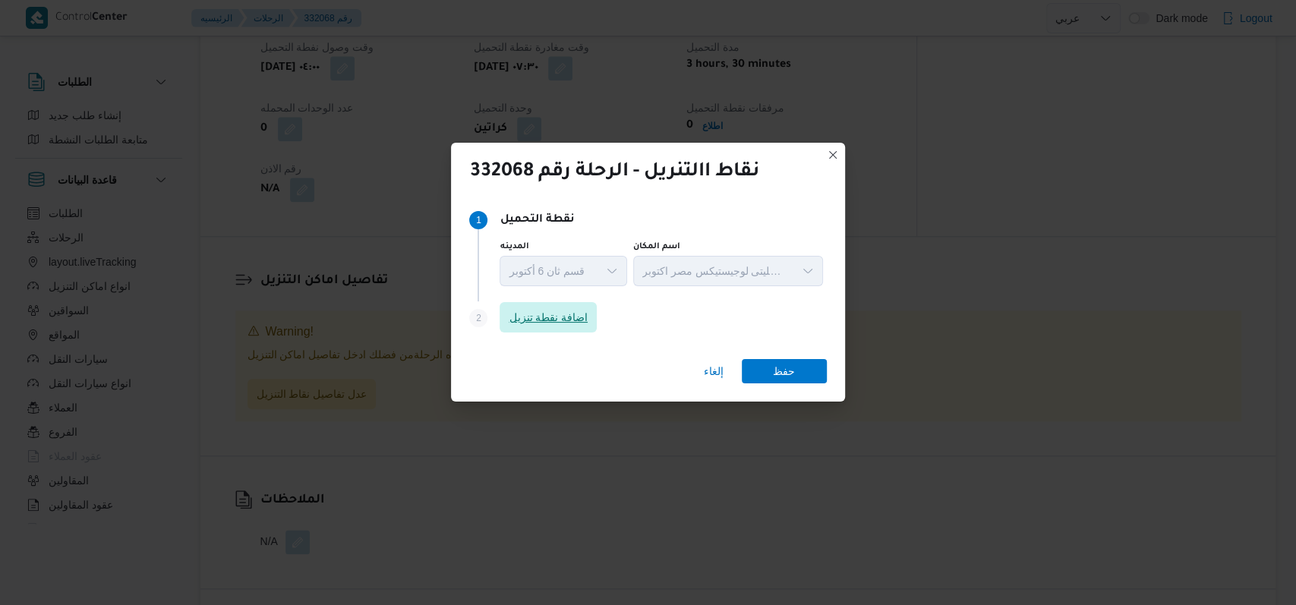
click at [531, 317] on span "اضافة نقطة تنزيل" at bounding box center [547, 317] width 79 height 18
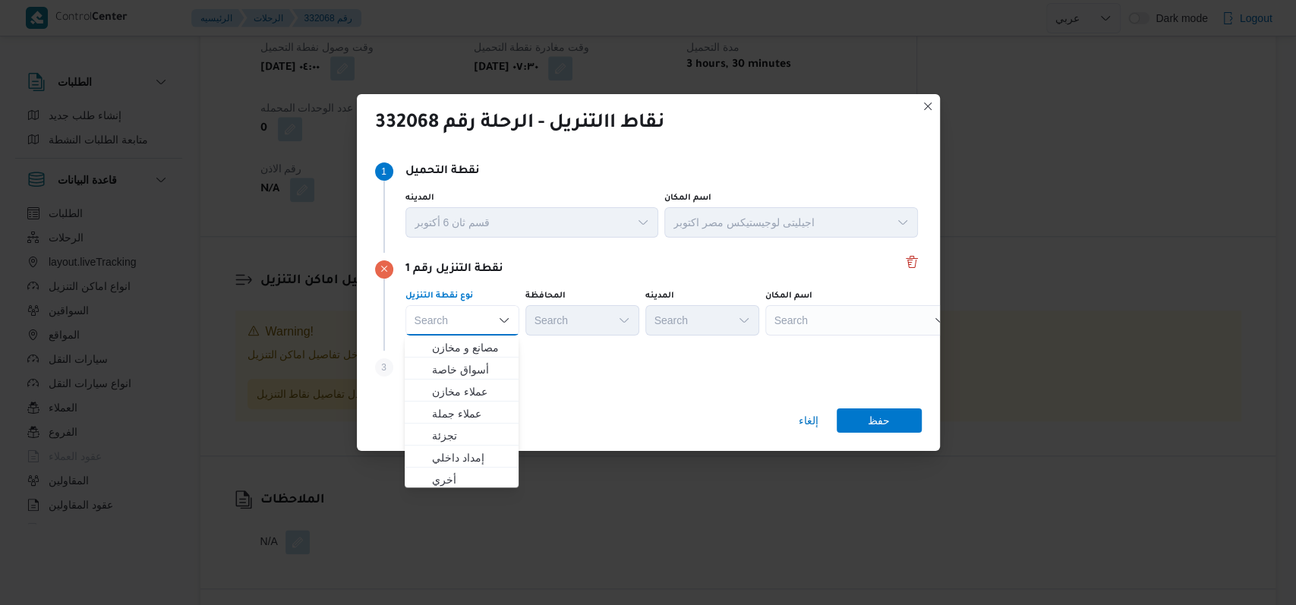
click at [531, 376] on div "Step 3 is disabled 3 اضافة نقطة تنزيل" at bounding box center [648, 370] width 546 height 39
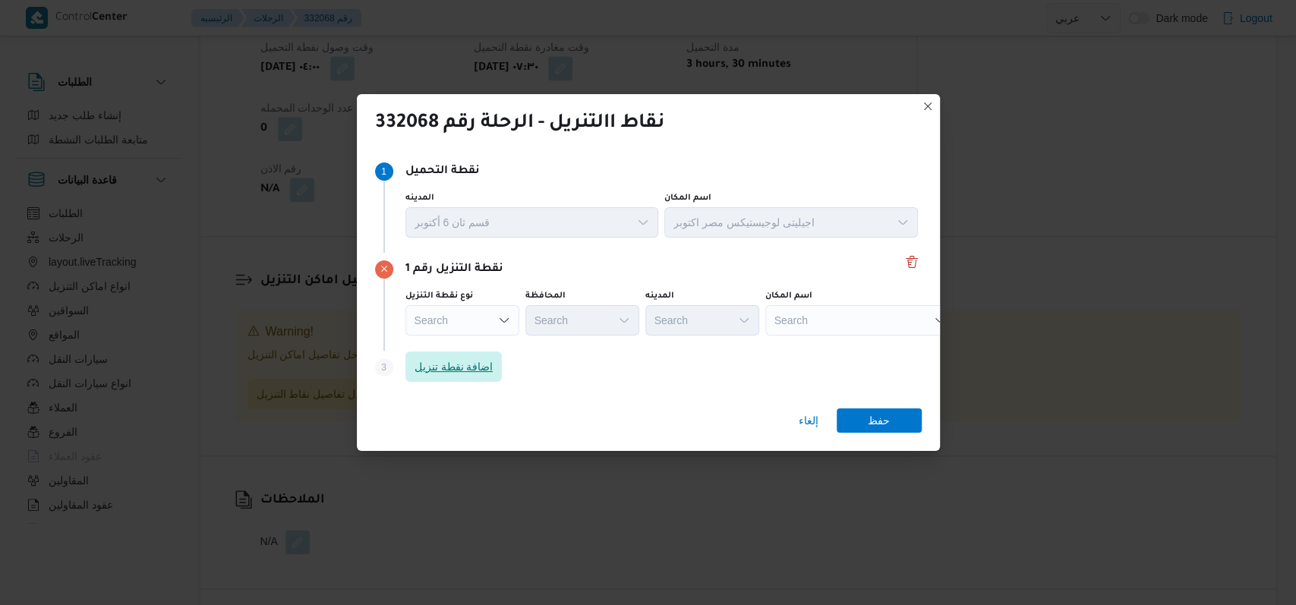
click at [487, 360] on span "اضافة نقطة تنزيل" at bounding box center [453, 366] width 79 height 18
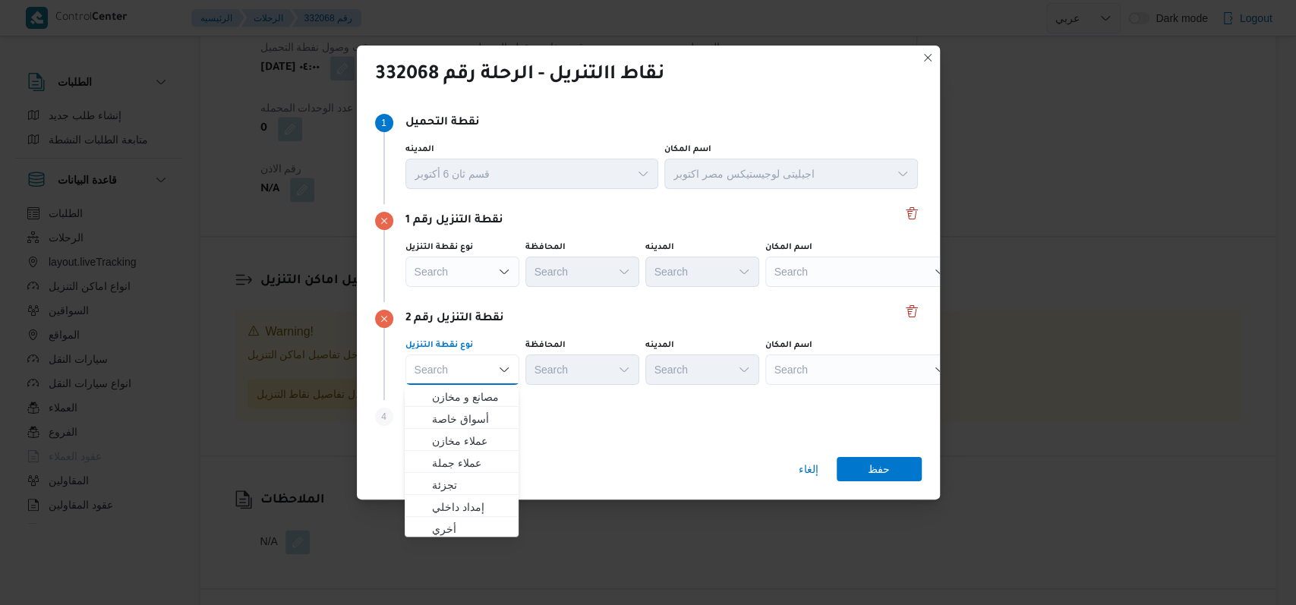
click at [531, 331] on div "نقطة التنزيل رقم 2 نوع نقطة التنزيل Search Combo box. Selected. Combo box input…" at bounding box center [648, 351] width 546 height 98
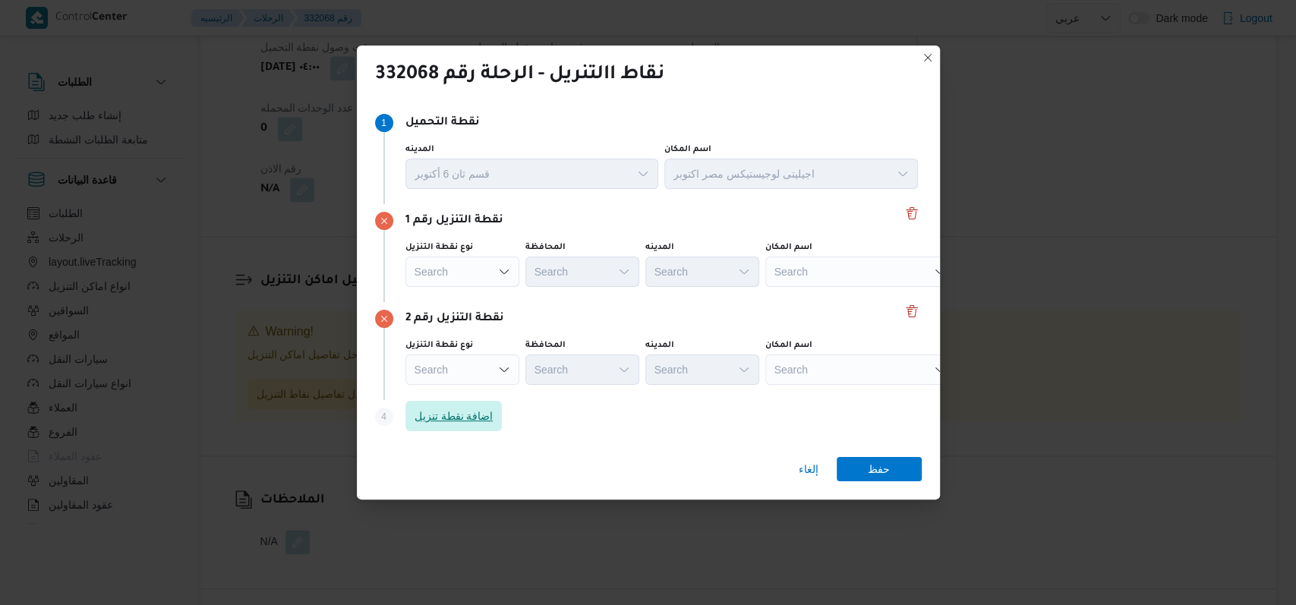
click at [472, 414] on span "اضافة نقطة تنزيل" at bounding box center [453, 416] width 79 height 18
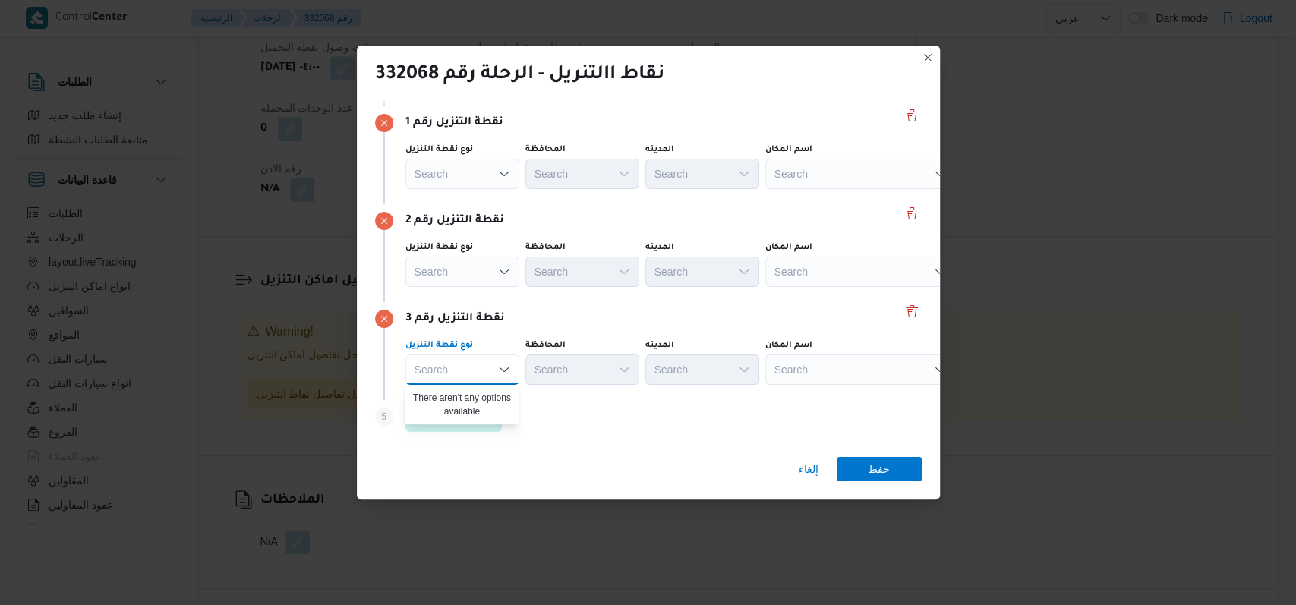
click at [531, 313] on div "نقطة التنزيل رقم 3" at bounding box center [648, 319] width 546 height 18
click at [531, 181] on div "Search" at bounding box center [860, 174] width 190 height 30
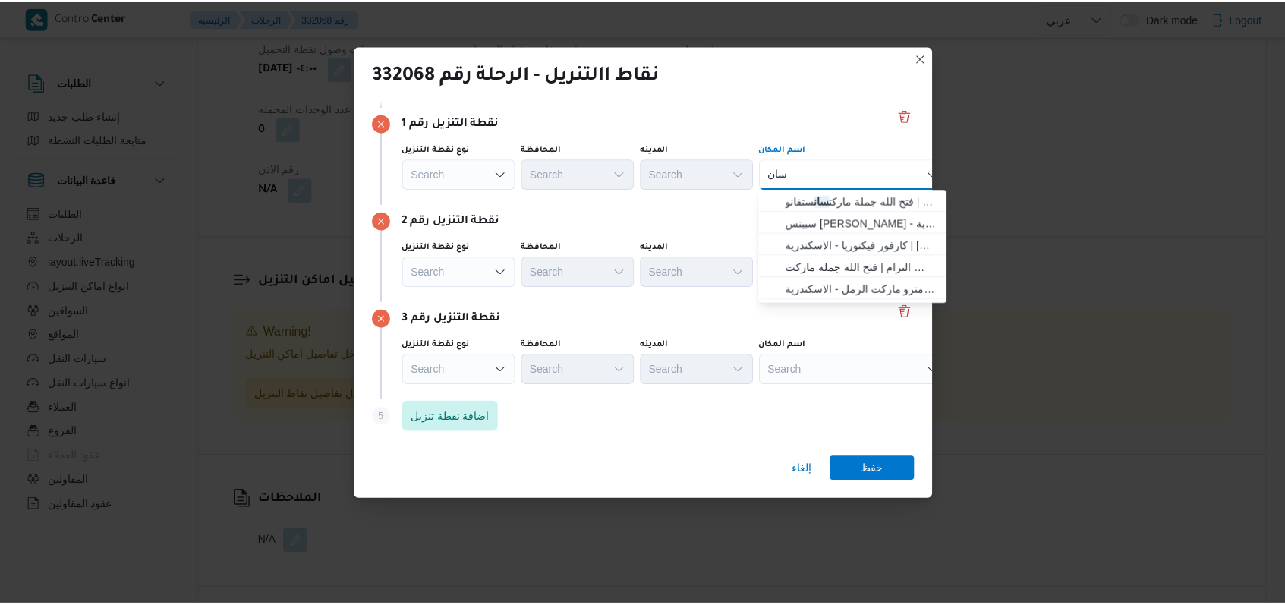
scroll to position [0, 0]
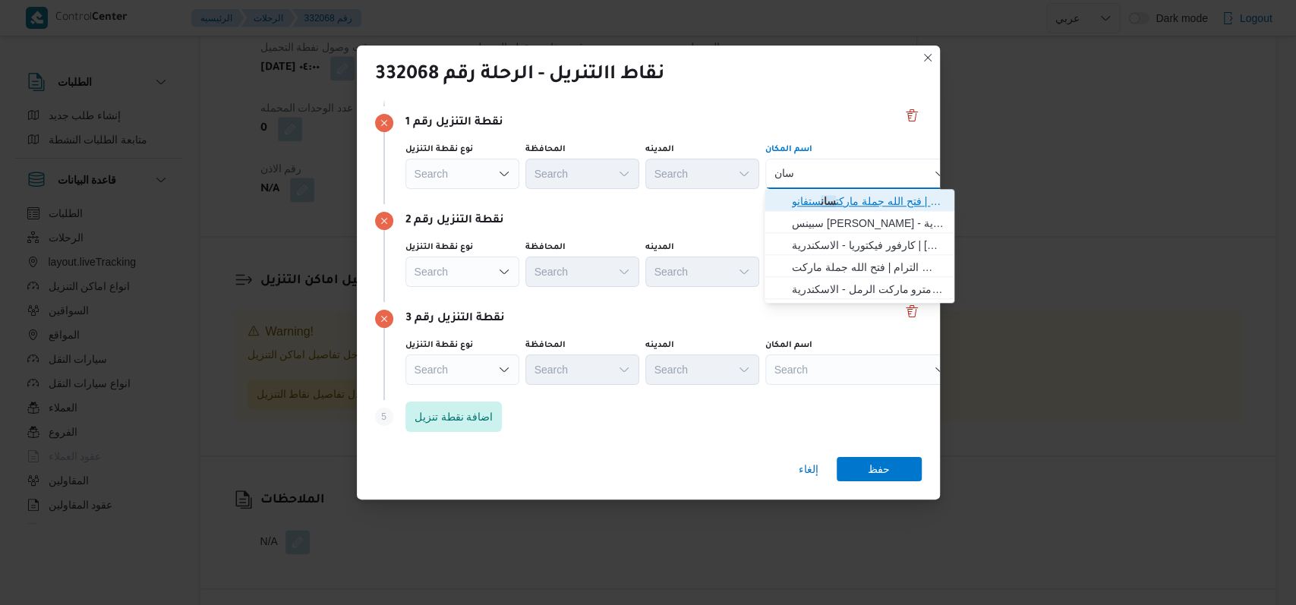
click at [531, 200] on span "فتح الله جملة ماركت سان ستفانو | Gomla Market | سان ستفانو" at bounding box center [868, 201] width 153 height 18
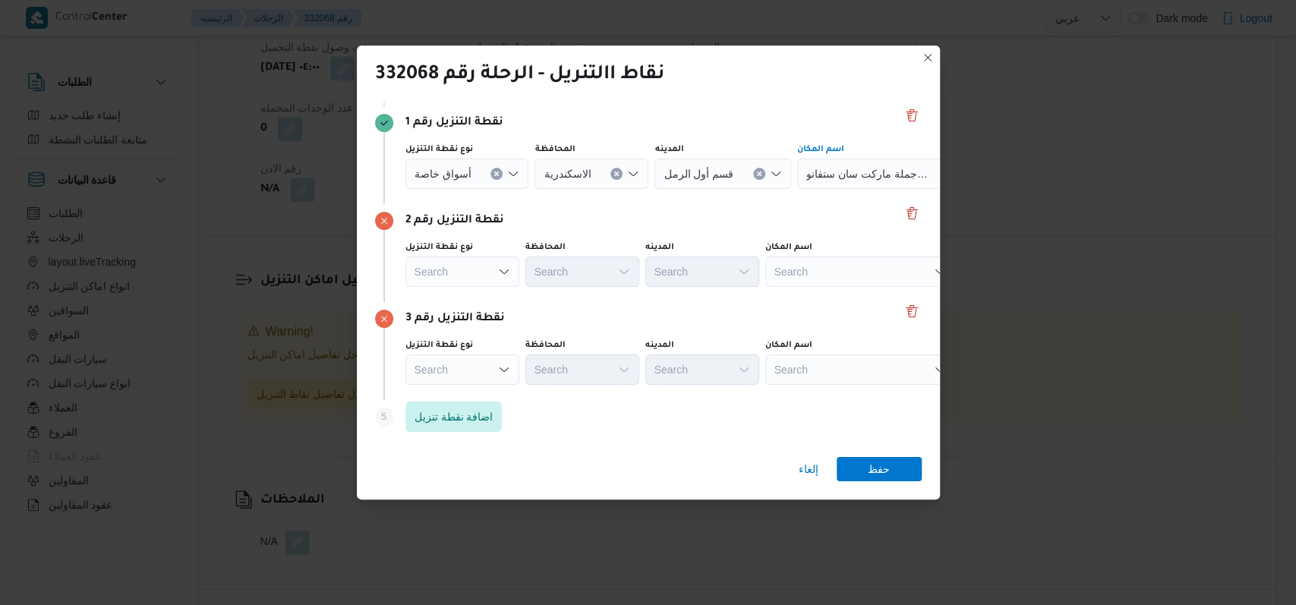
click at [531, 189] on div "Search" at bounding box center [892, 174] width 190 height 30
click at [531, 296] on span "جملة ماركت خالد بن الوليد - سيدى بشر | خالد إبن الوليد | المعمورة" at bounding box center [868, 299] width 153 height 18
click at [531, 189] on div "Search" at bounding box center [892, 174] width 190 height 30
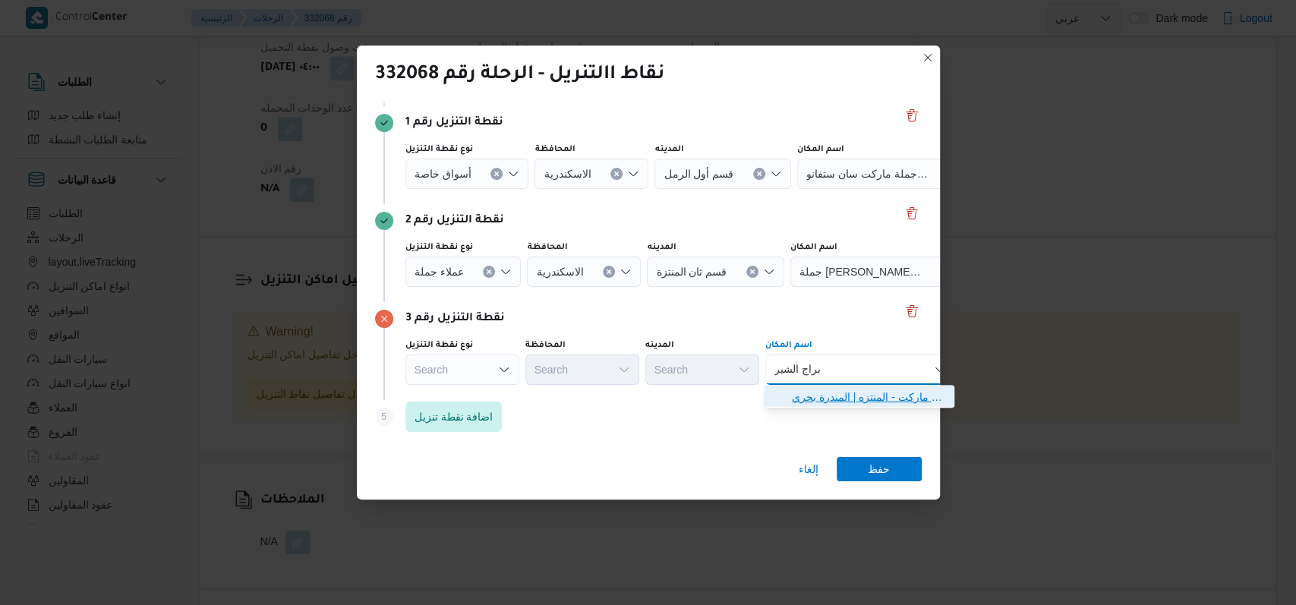
click at [531, 388] on span "فتح الله جملة ماركت ابراج الشير اتون المنتزه | فتح الله جملة ماركت - المنتزه | …" at bounding box center [868, 397] width 153 height 18
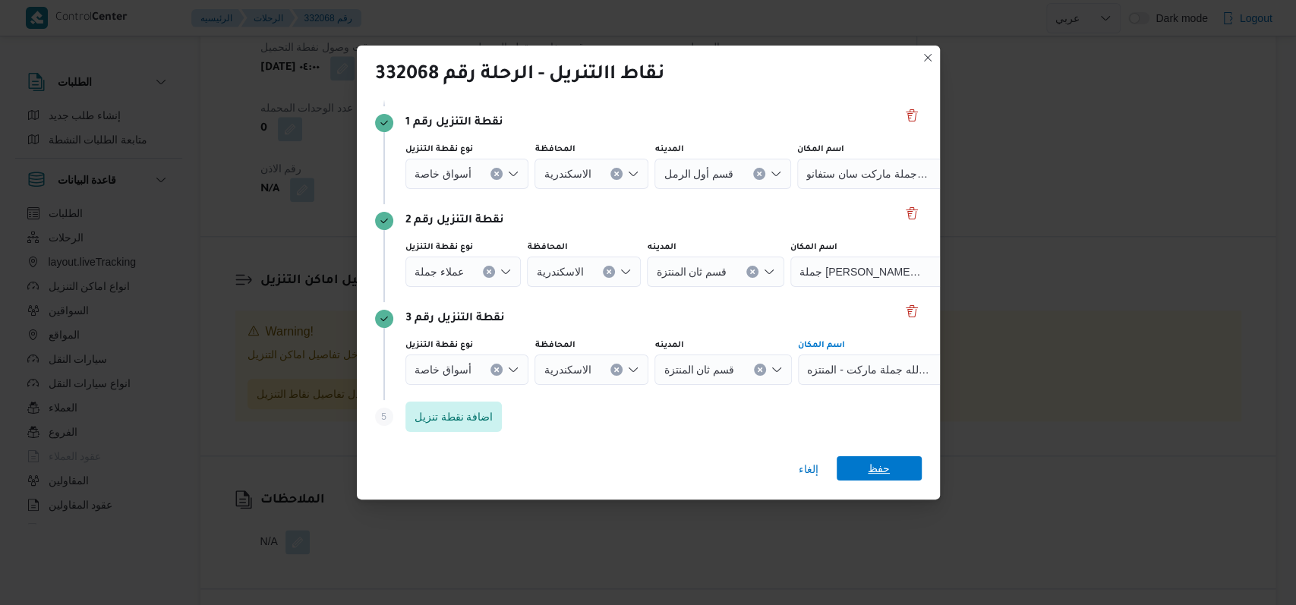
click at [531, 464] on span "حفظ" at bounding box center [878, 468] width 22 height 24
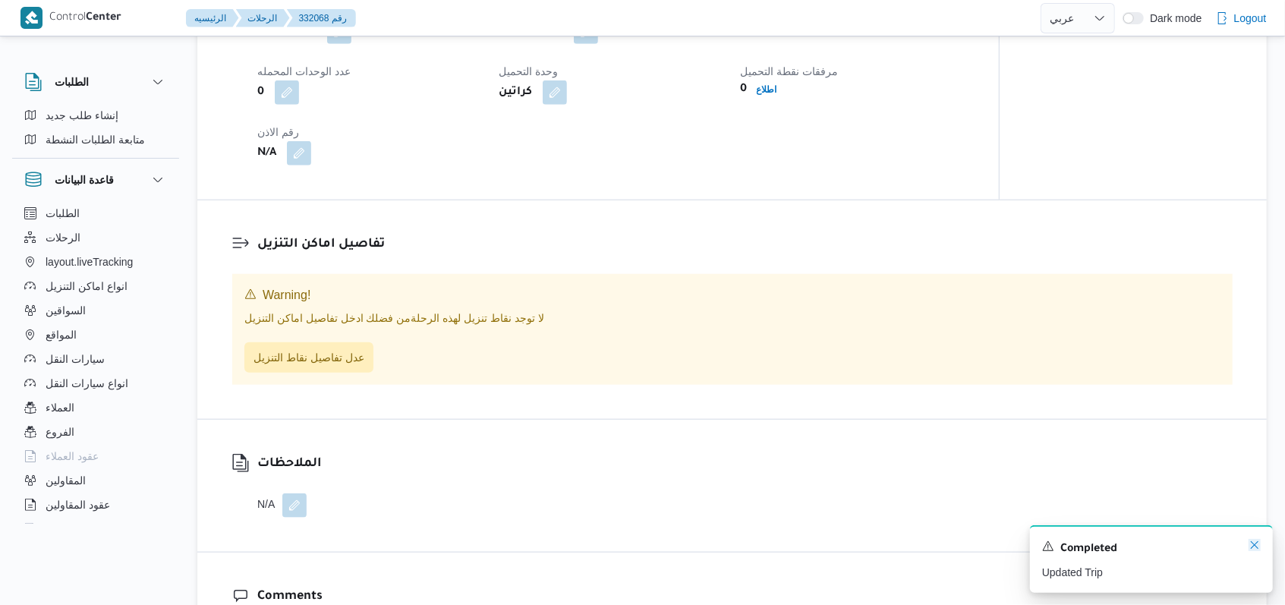
click at [531, 543] on icon "Dismiss toast" at bounding box center [1254, 545] width 12 height 12
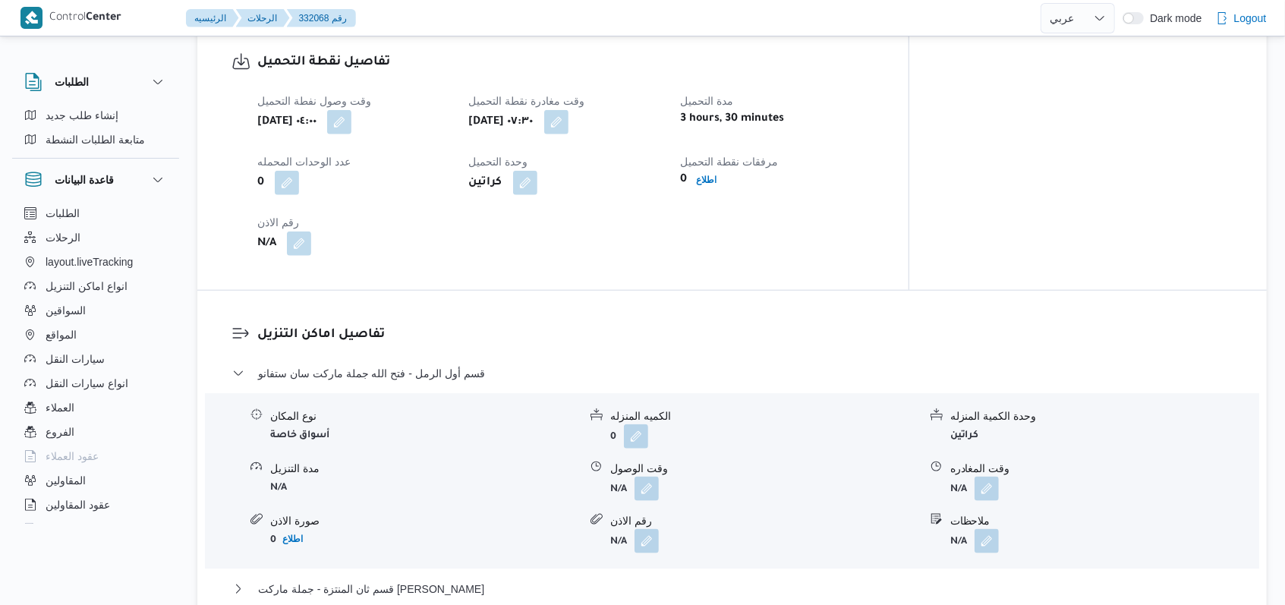
scroll to position [1012, 0]
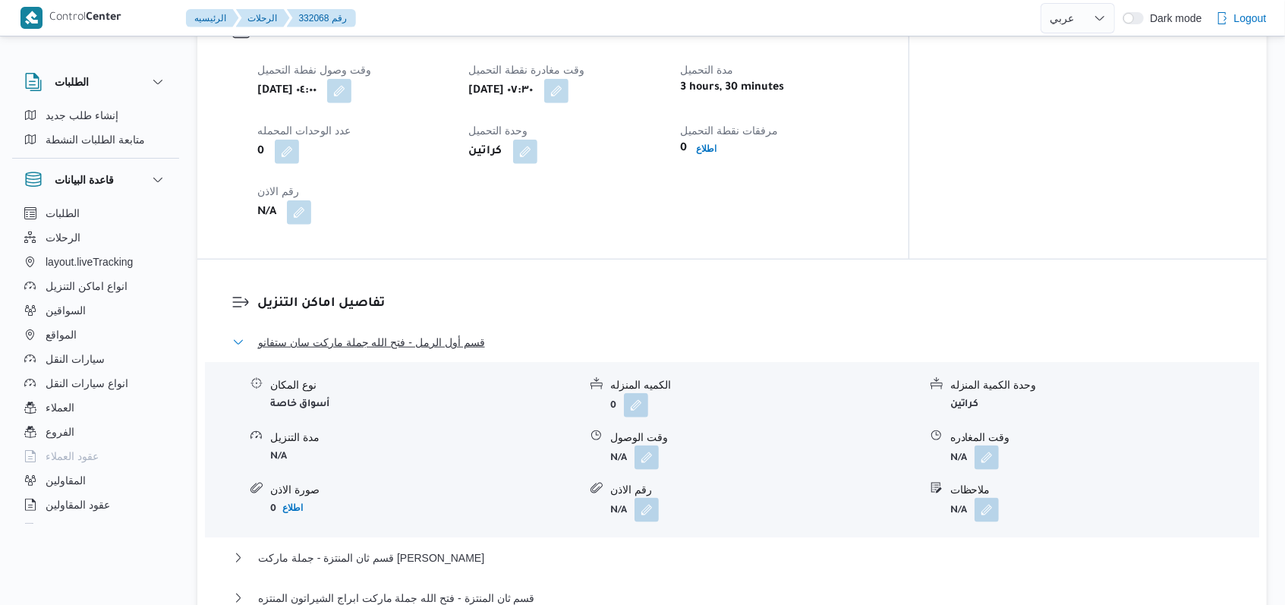
click at [448, 333] on span "قسم أول الرمل - فتح الله جملة ماركت سان ستفانو" at bounding box center [371, 342] width 227 height 18
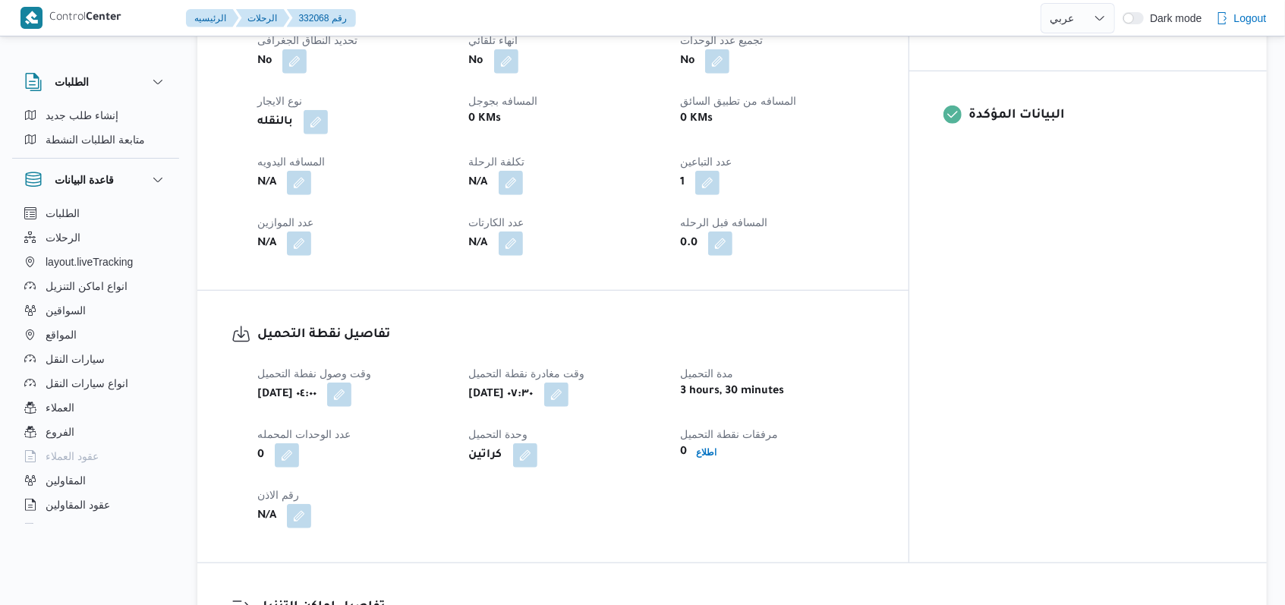
scroll to position [0, 0]
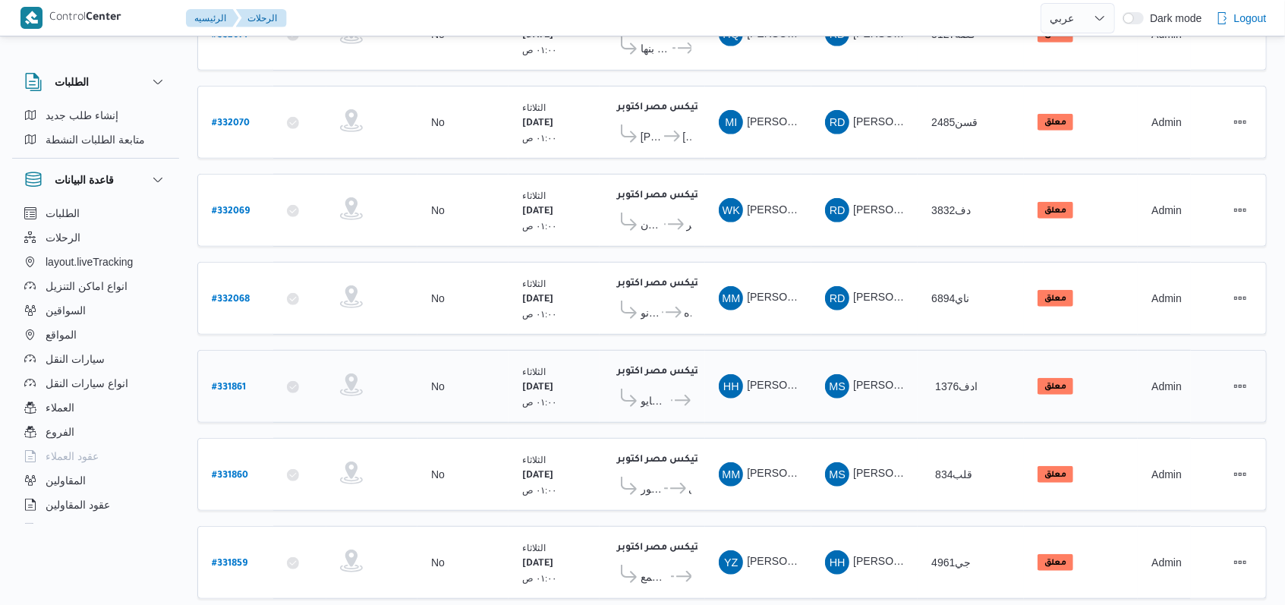
scroll to position [513, 0]
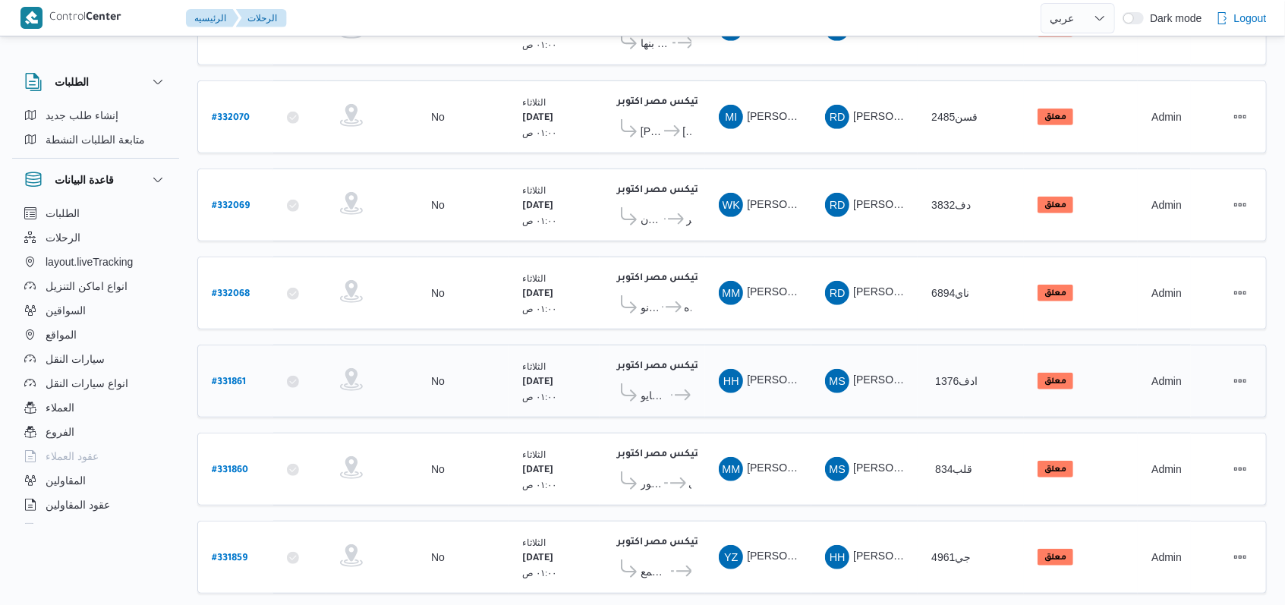
click at [225, 377] on b "# 331861" at bounding box center [229, 382] width 34 height 11
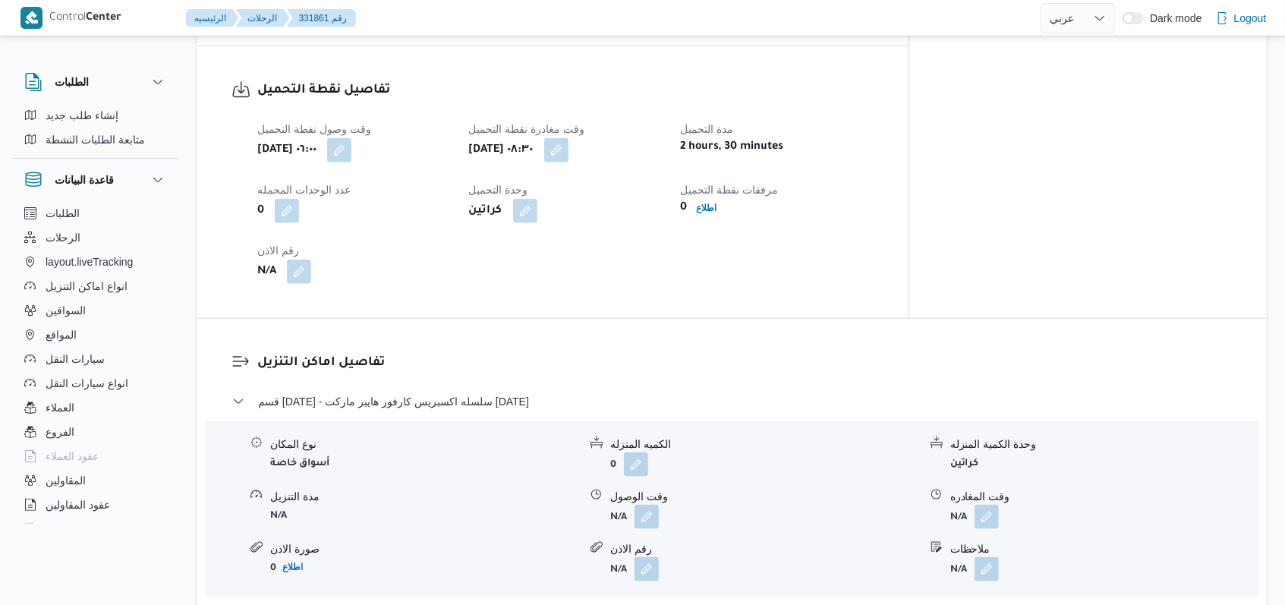
scroll to position [1221, 0]
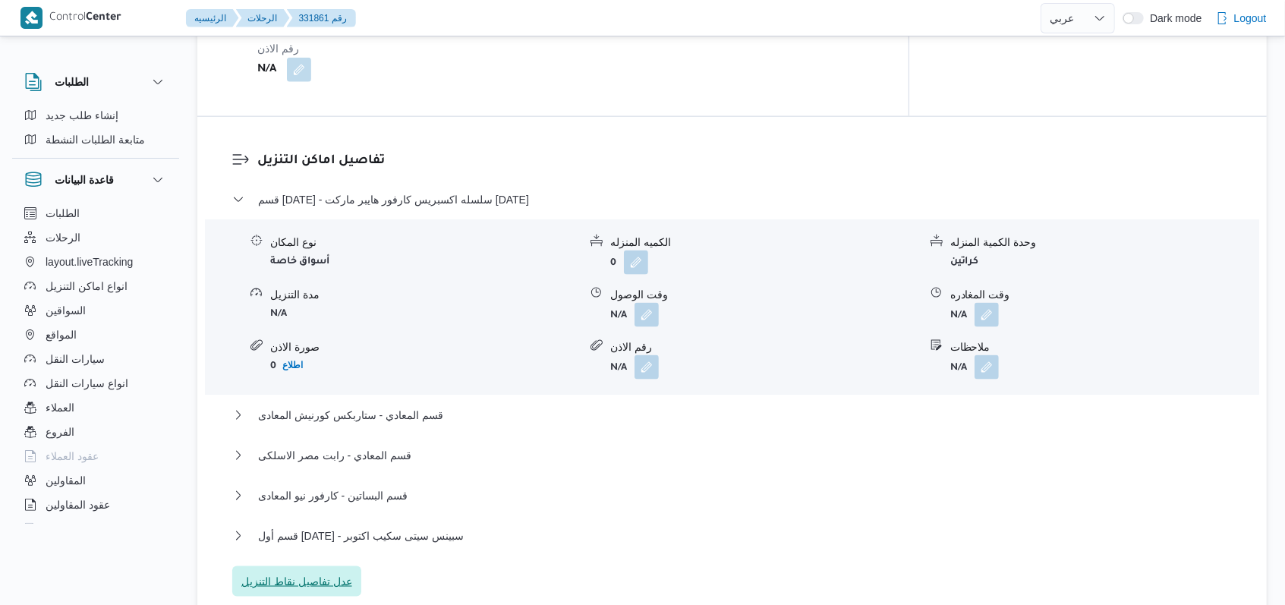
click at [335, 543] on span "عدل تفاصيل نقاط التنزيل" at bounding box center [296, 581] width 111 height 18
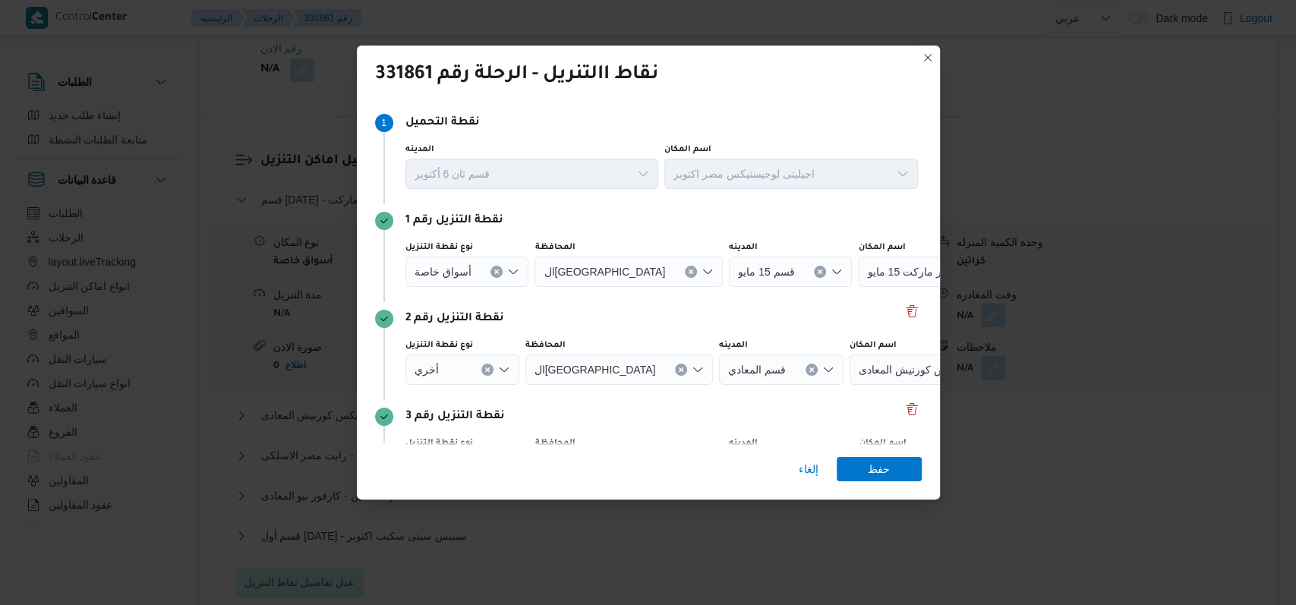
click at [531, 312] on div "نقطة التنزيل رقم 2" at bounding box center [648, 319] width 546 height 18
click at [531, 313] on button "Delete" at bounding box center [911, 310] width 18 height 18
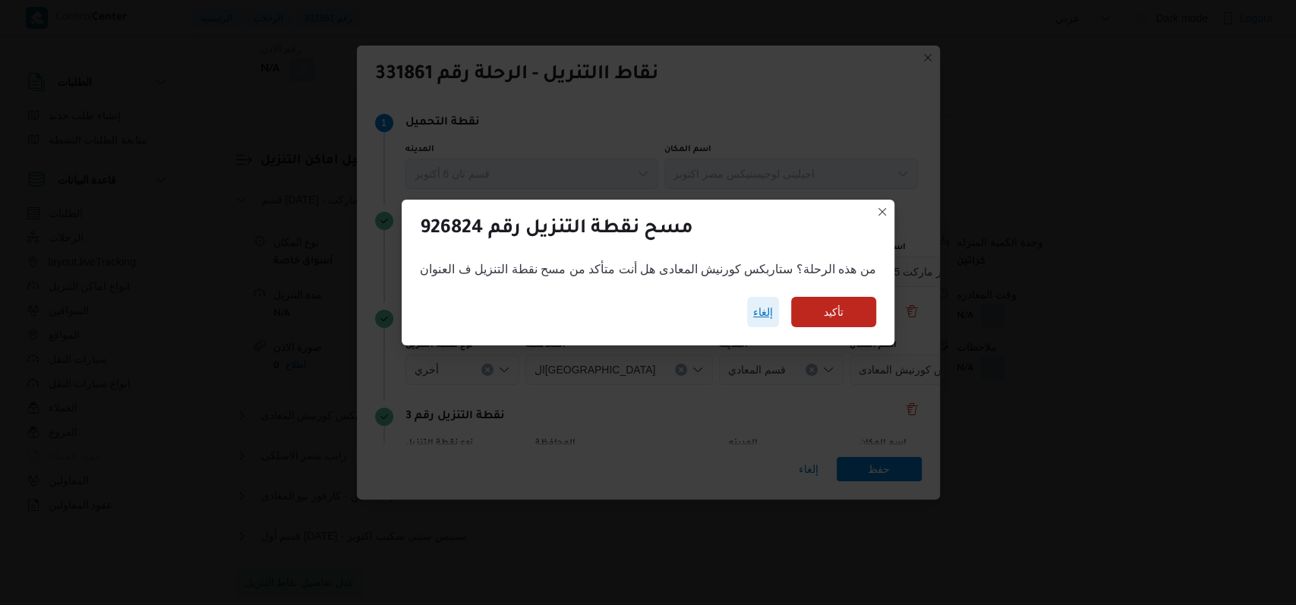
click at [531, 311] on span "إلغاء" at bounding box center [763, 312] width 20 height 18
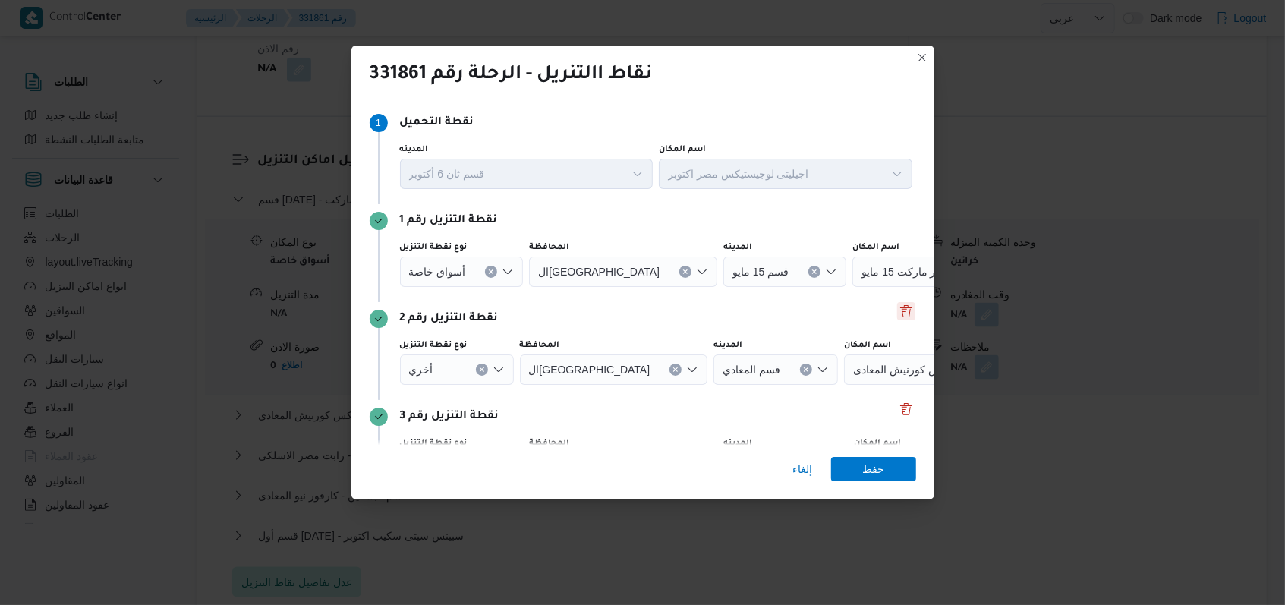
scroll to position [294, 0]
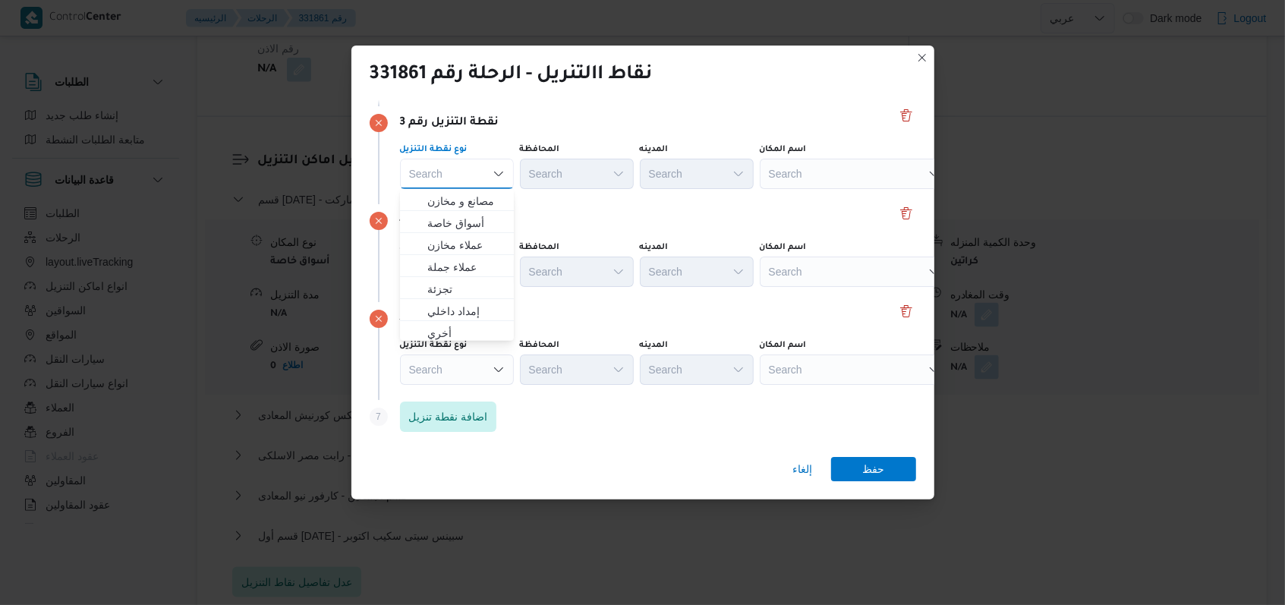
click at [531, 213] on div "نقطة التنزيل رقم 4" at bounding box center [643, 221] width 546 height 18
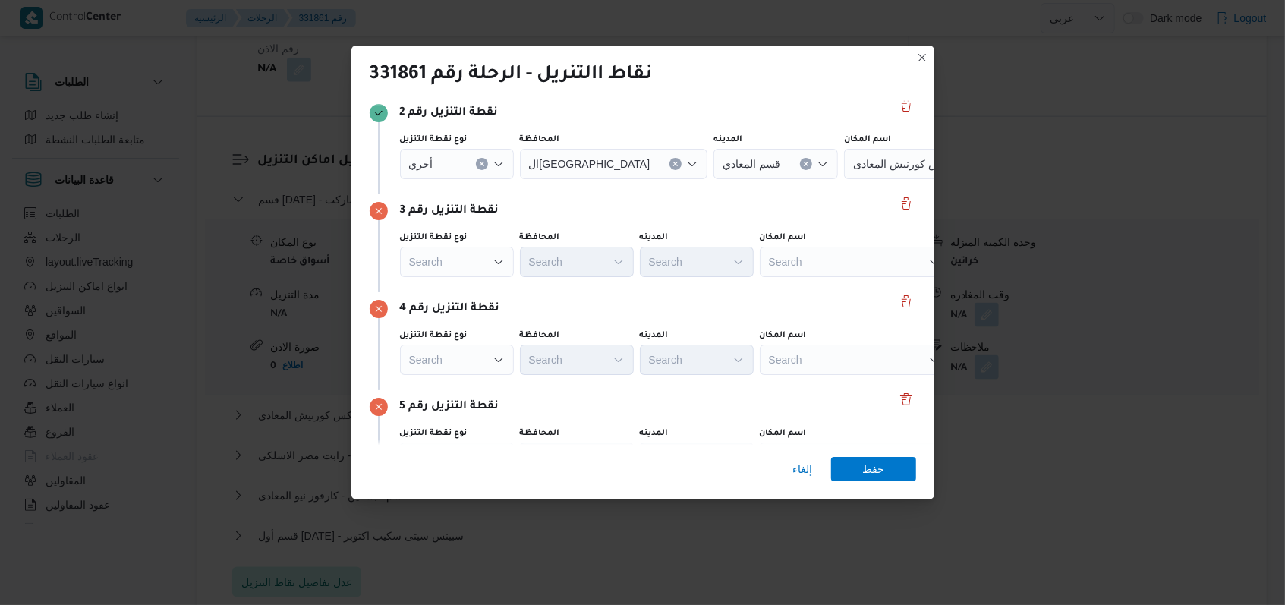
scroll to position [91, 0]
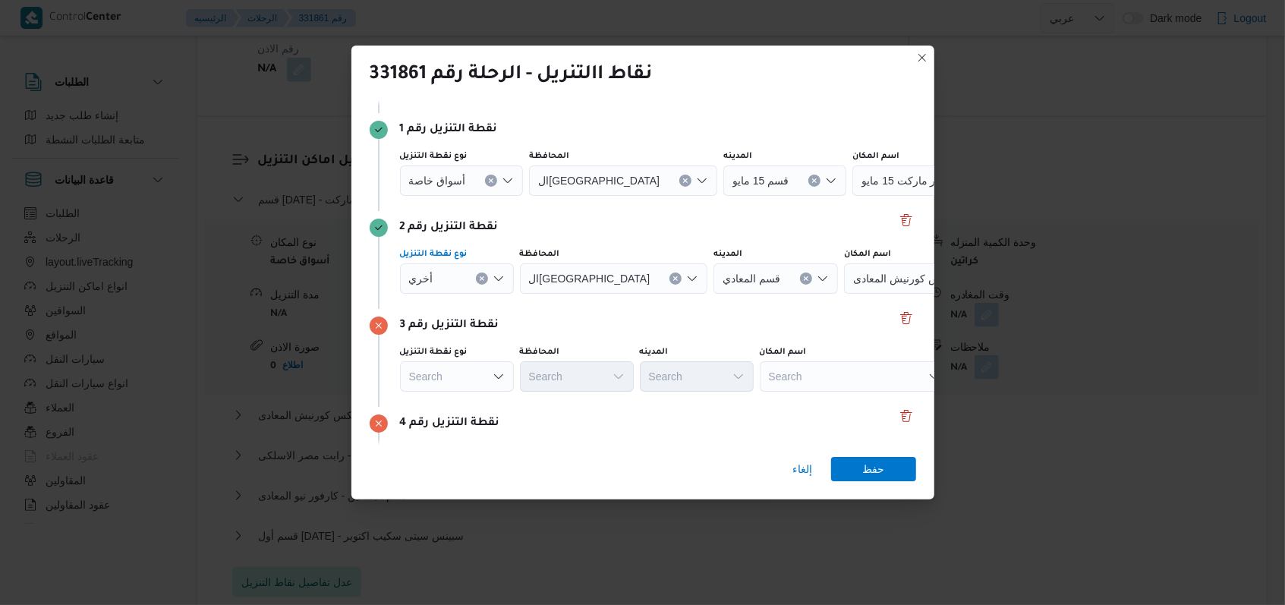
click at [485, 187] on button "Clear input" at bounding box center [491, 181] width 12 height 12
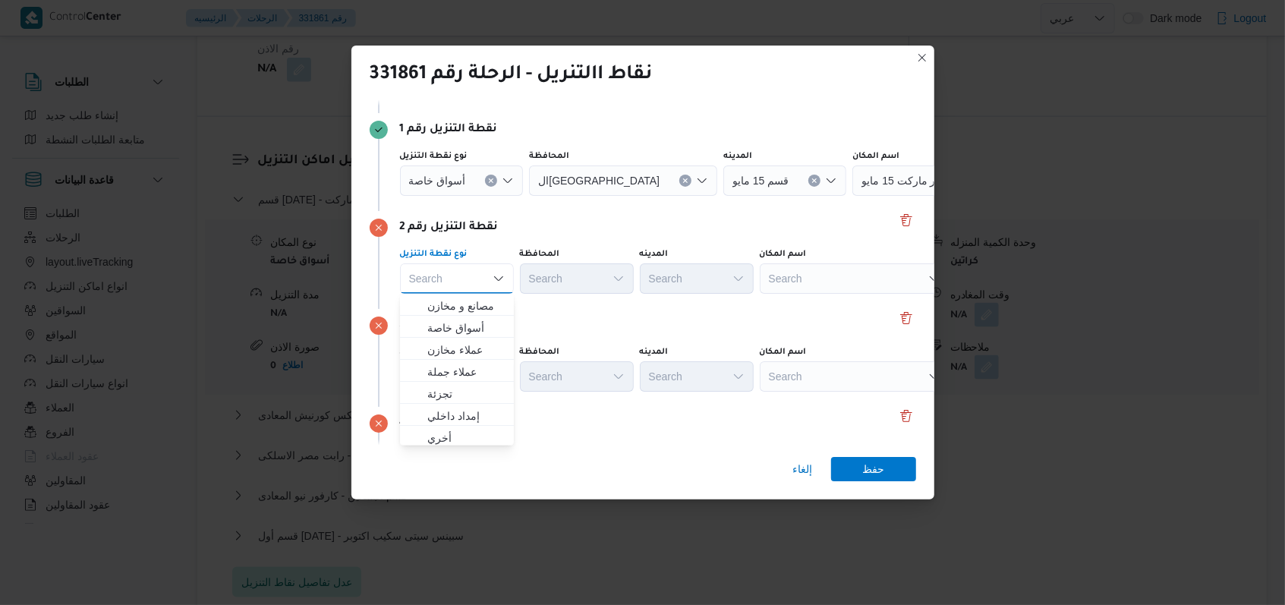
click at [491, 182] on icon "Clear input" at bounding box center [491, 181] width 6 height 6
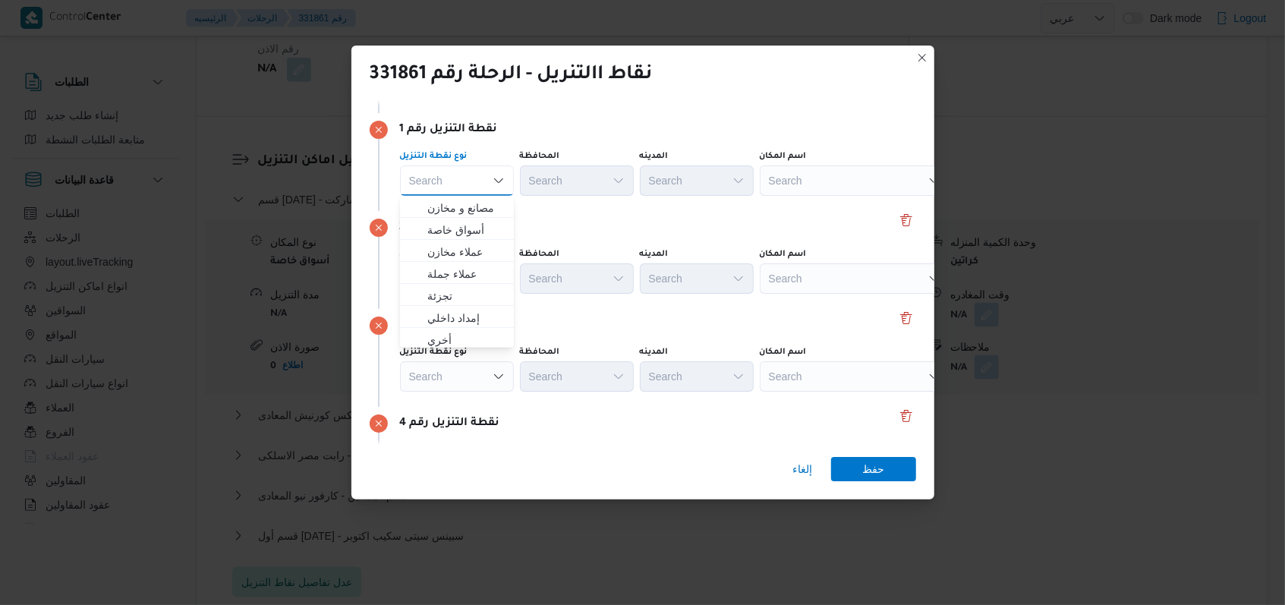
click at [531, 219] on div "نقطة التنزيل رقم 2" at bounding box center [643, 228] width 546 height 18
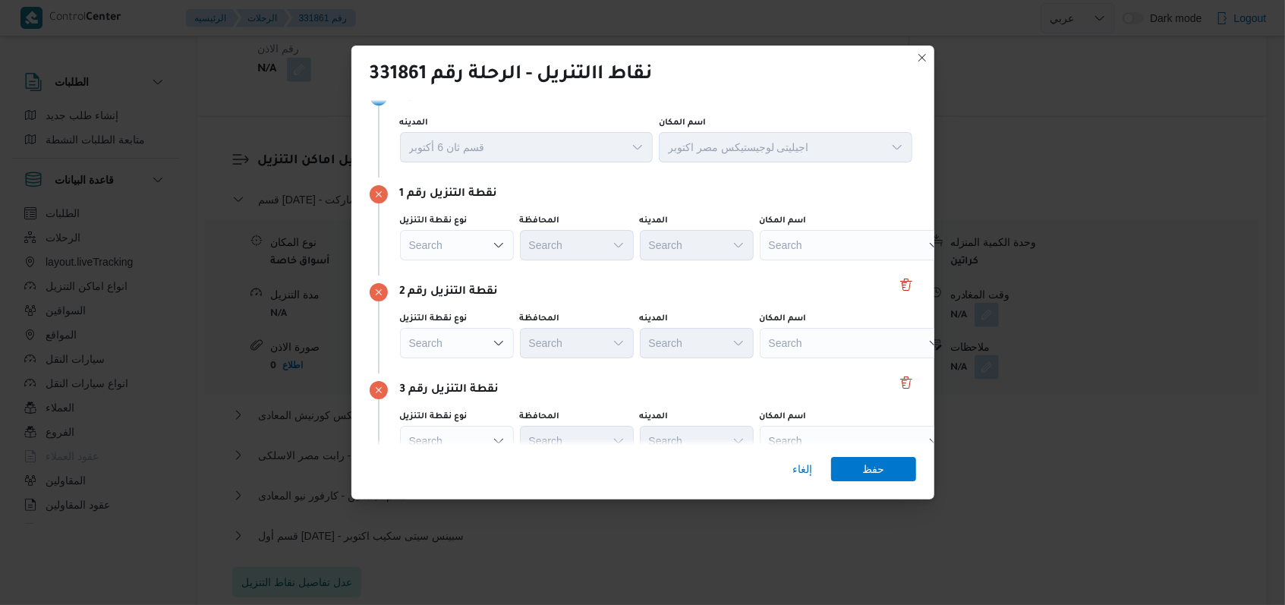
scroll to position [0, 0]
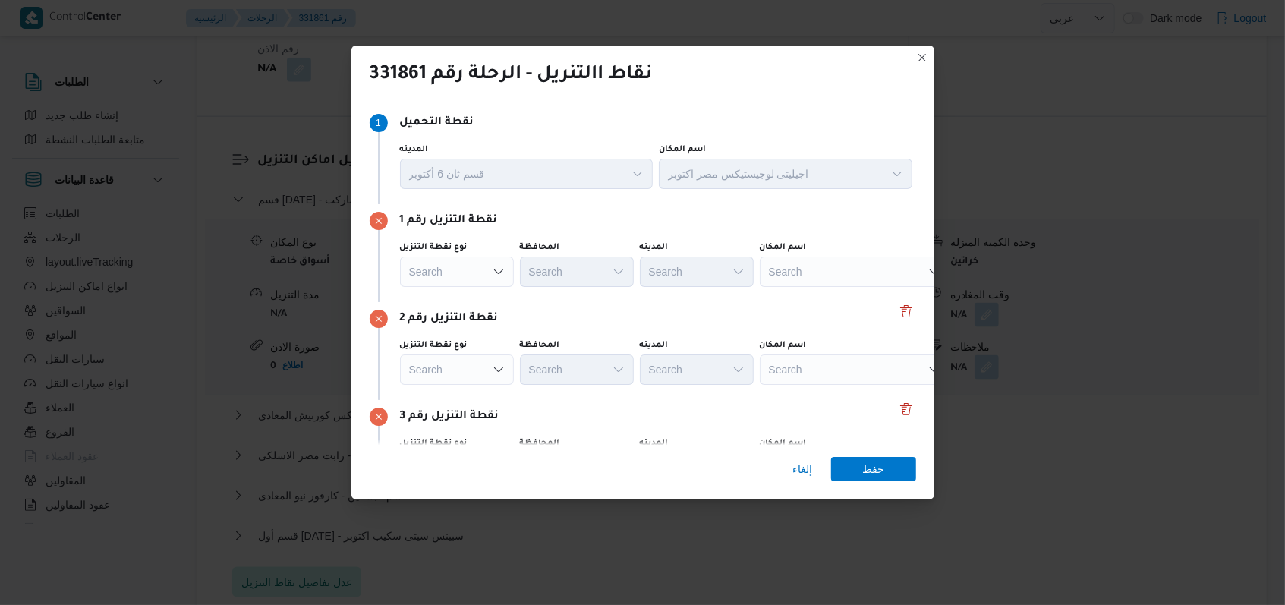
click at [531, 268] on div "Search" at bounding box center [855, 272] width 190 height 30
click at [531, 295] on span "طيبه مول مدينة نصر | طيبة مول | المنطقة الأولى" at bounding box center [863, 300] width 153 height 18
click at [531, 287] on div "Search" at bounding box center [938, 272] width 190 height 30
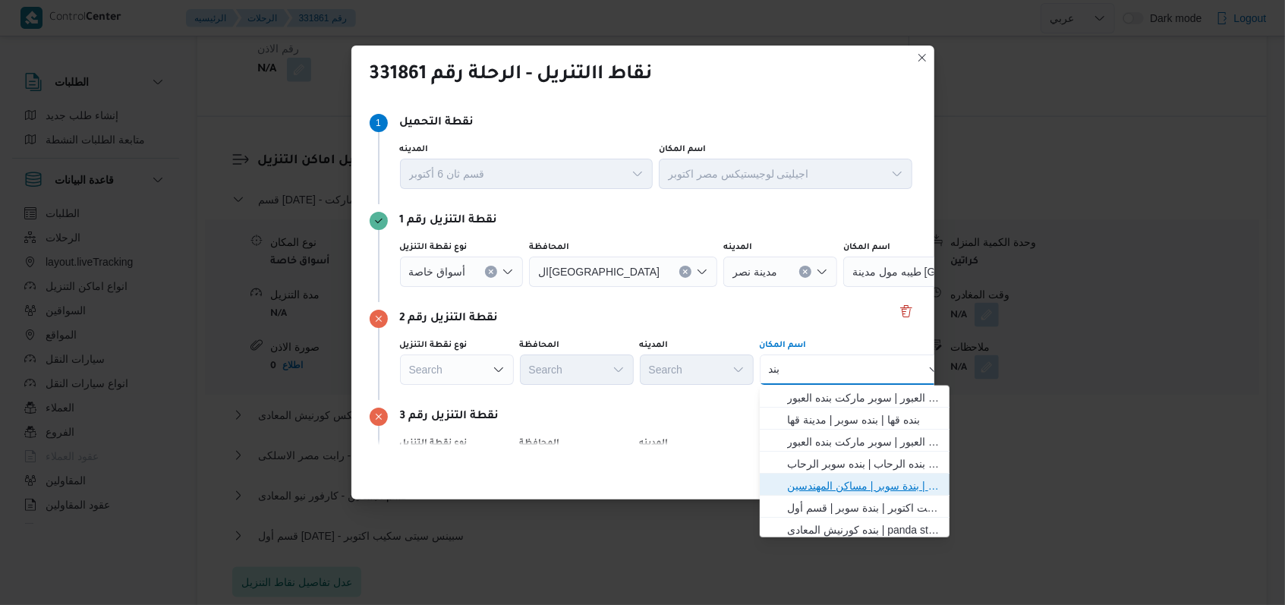
click at [531, 489] on span "بنده ماركت مدينة نصر | بندة سوبر | مساكن المهندسين" at bounding box center [863, 486] width 153 height 18
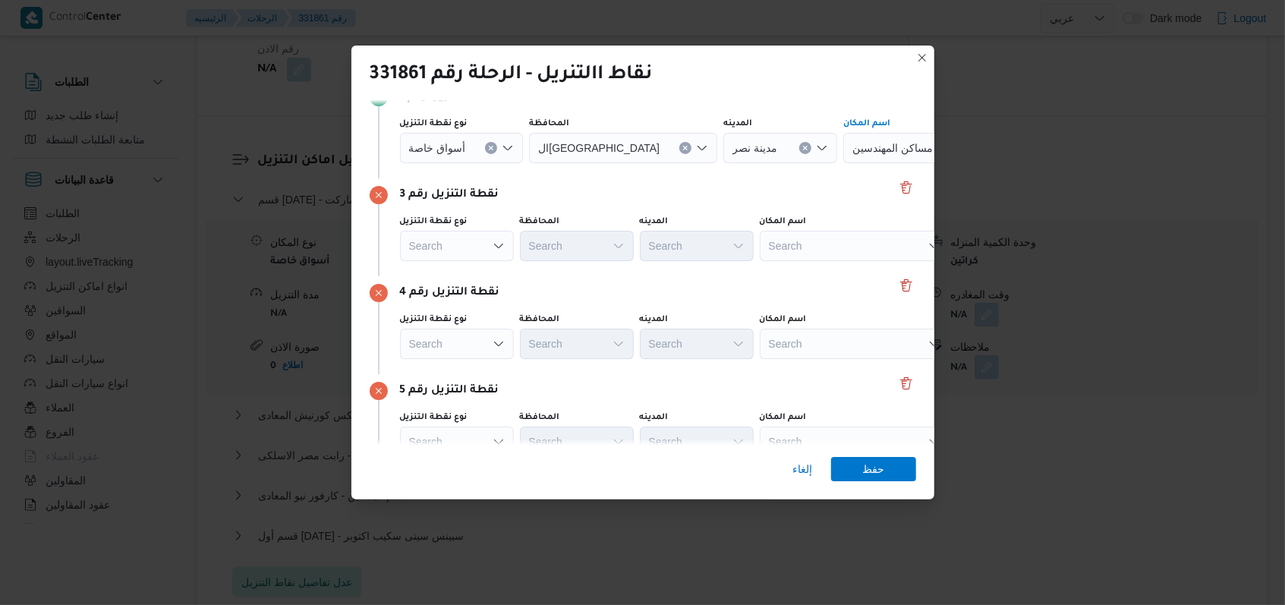
scroll to position [193, 0]
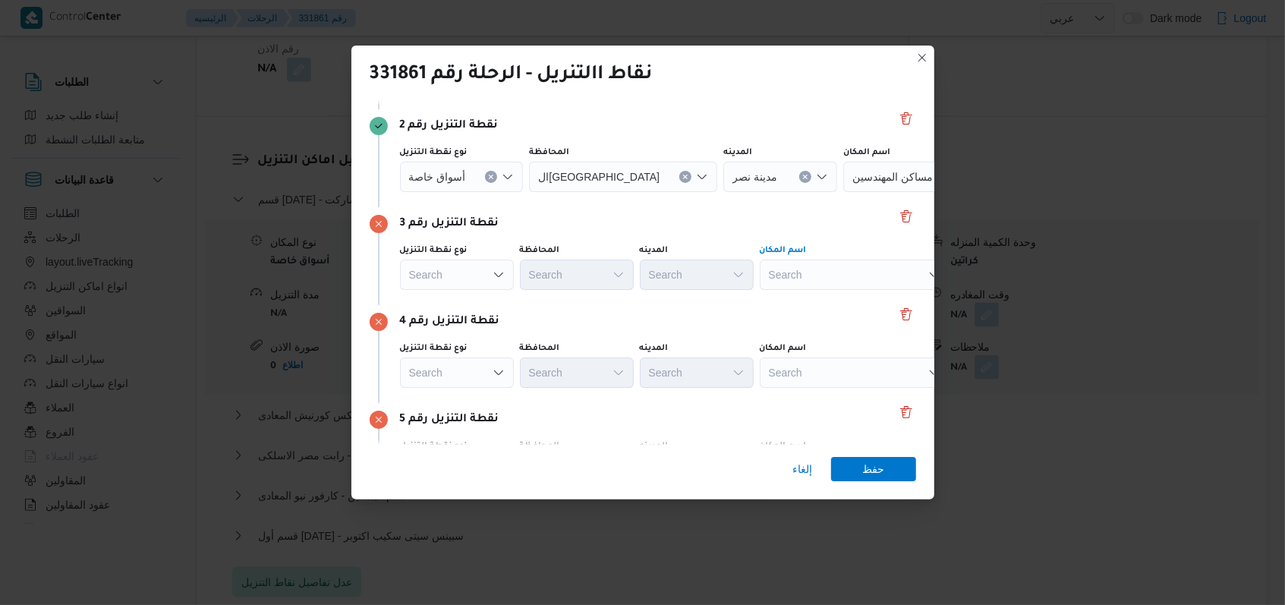
click at [531, 94] on div "Search" at bounding box center [938, 79] width 190 height 30
drag, startPoint x: 777, startPoint y: 301, endPoint x: 786, endPoint y: 317, distance: 19.0
click at [531, 301] on icon "button" at bounding box center [775, 302] width 12 height 12
click at [531, 94] on div "Search" at bounding box center [938, 79] width 190 height 30
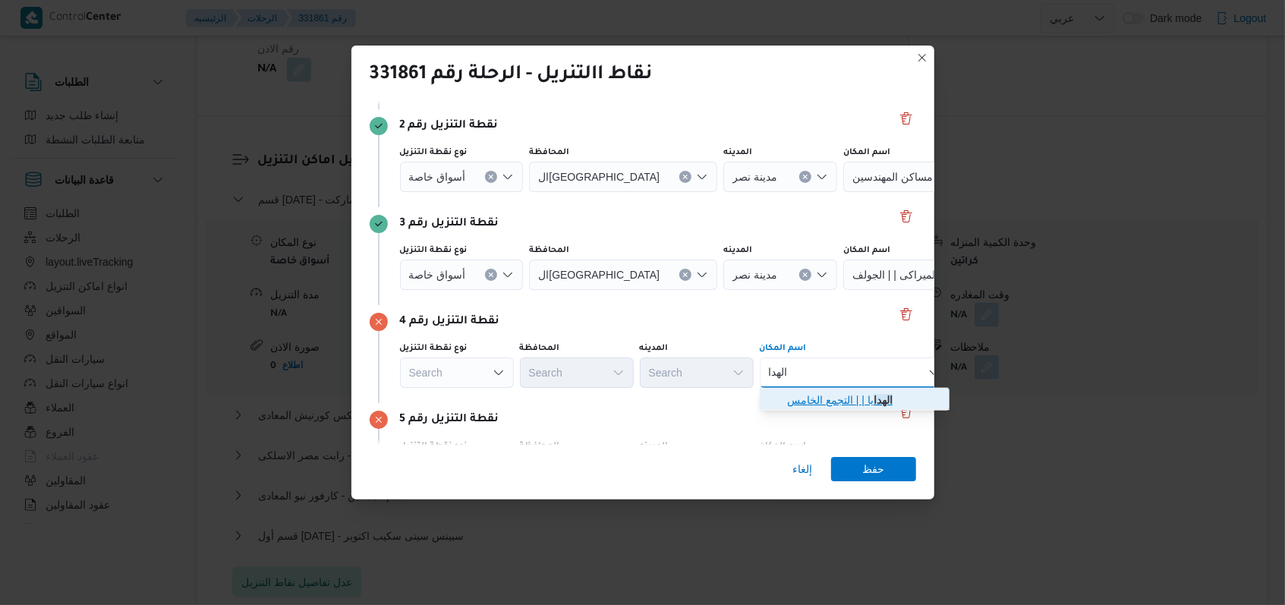
click at [531, 401] on span "الهدا يا | | التجمع الخامس" at bounding box center [863, 400] width 153 height 18
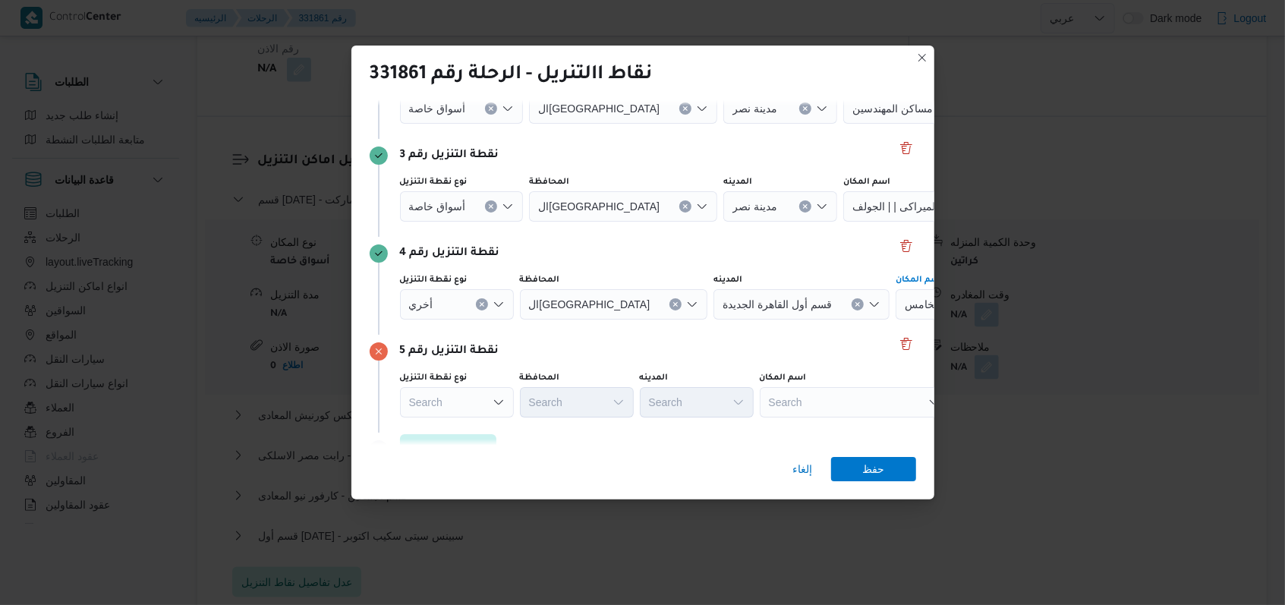
scroll to position [294, 0]
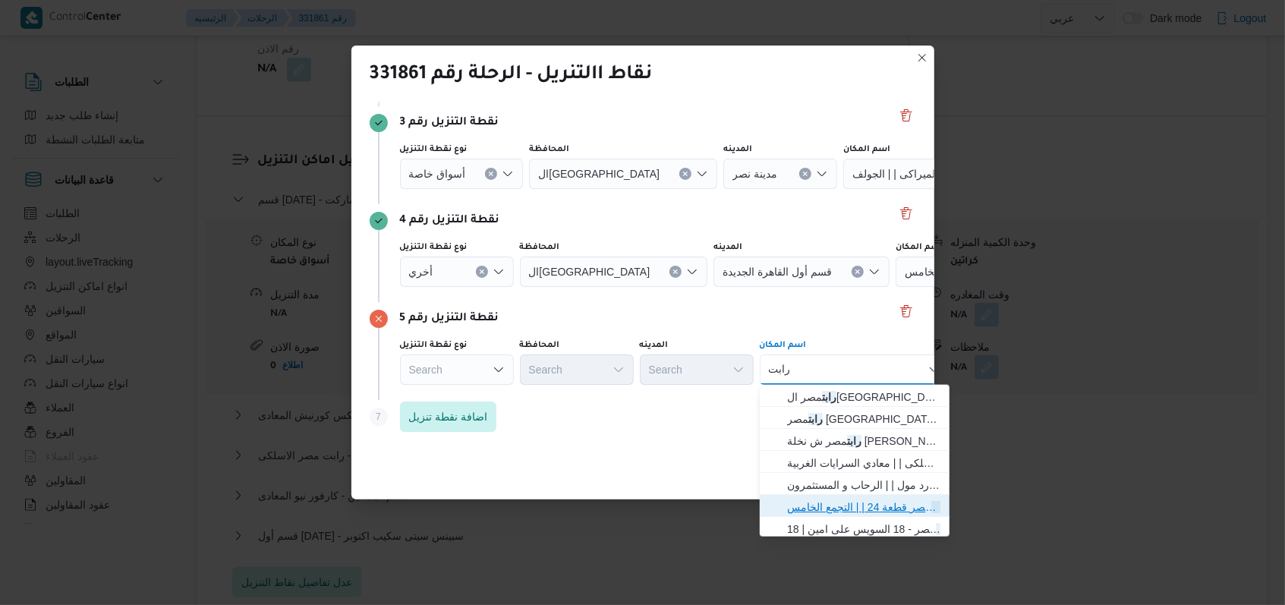
click at [531, 508] on span "رابت مصر قطعة 24 | | التجمع الخامس" at bounding box center [863, 507] width 153 height 18
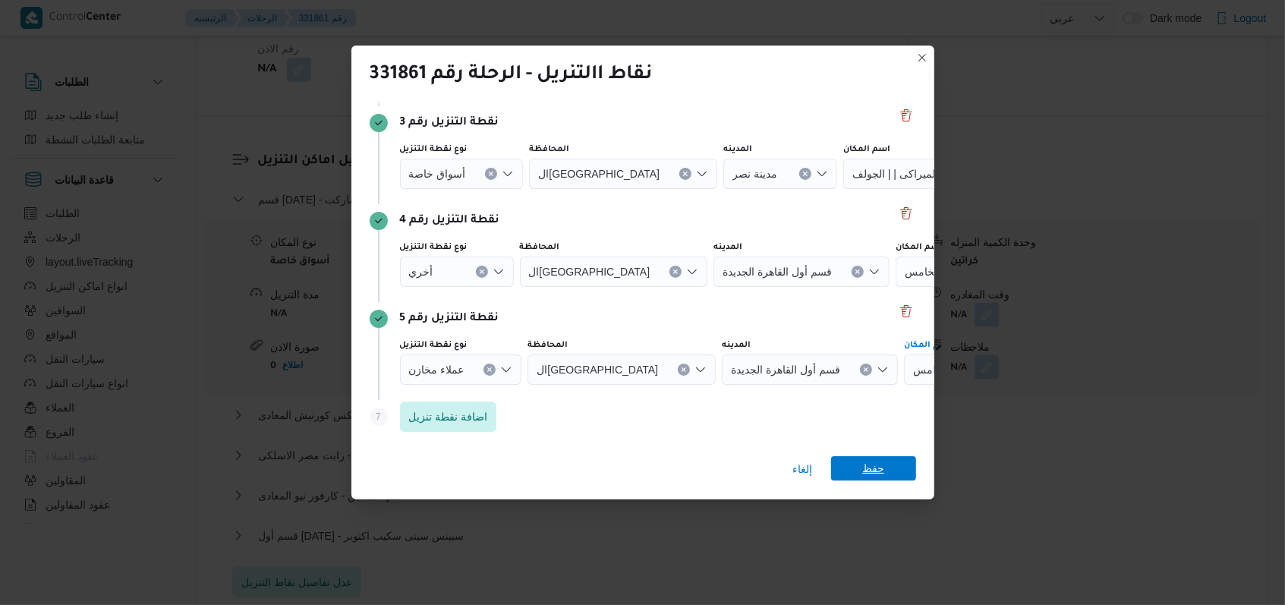
click at [531, 477] on span "حفظ" at bounding box center [873, 468] width 22 height 24
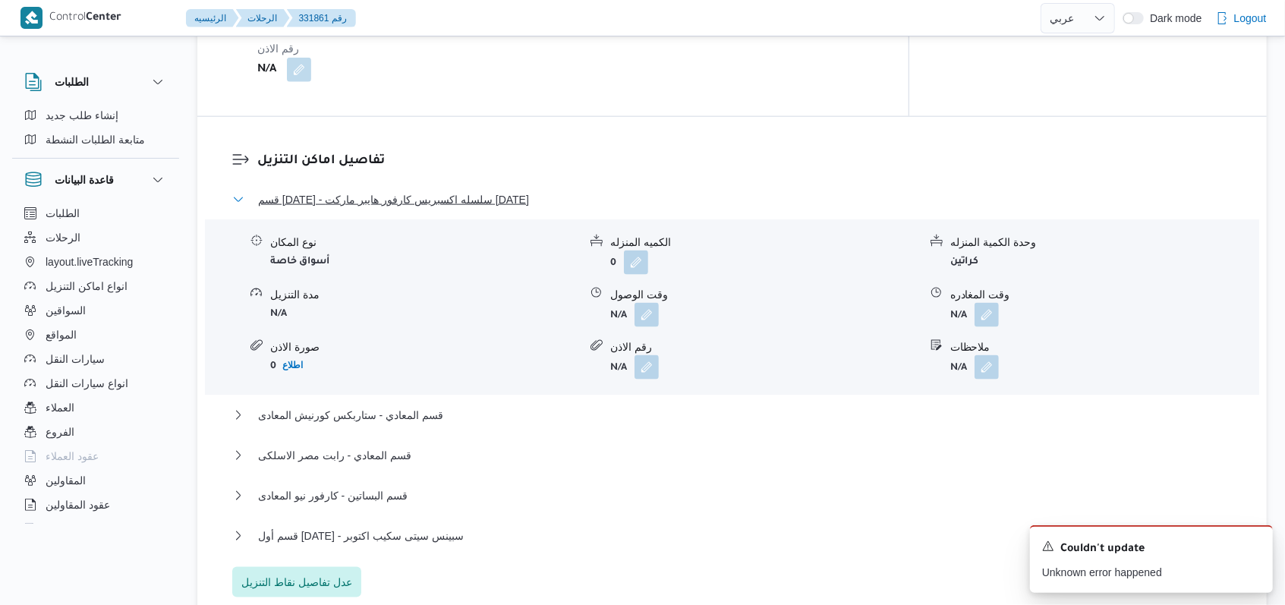
click at [505, 190] on span "قسم 15 مايو - سلسله اكسبريس كارفور هايبر ماركت 15 مايو" at bounding box center [393, 199] width 271 height 18
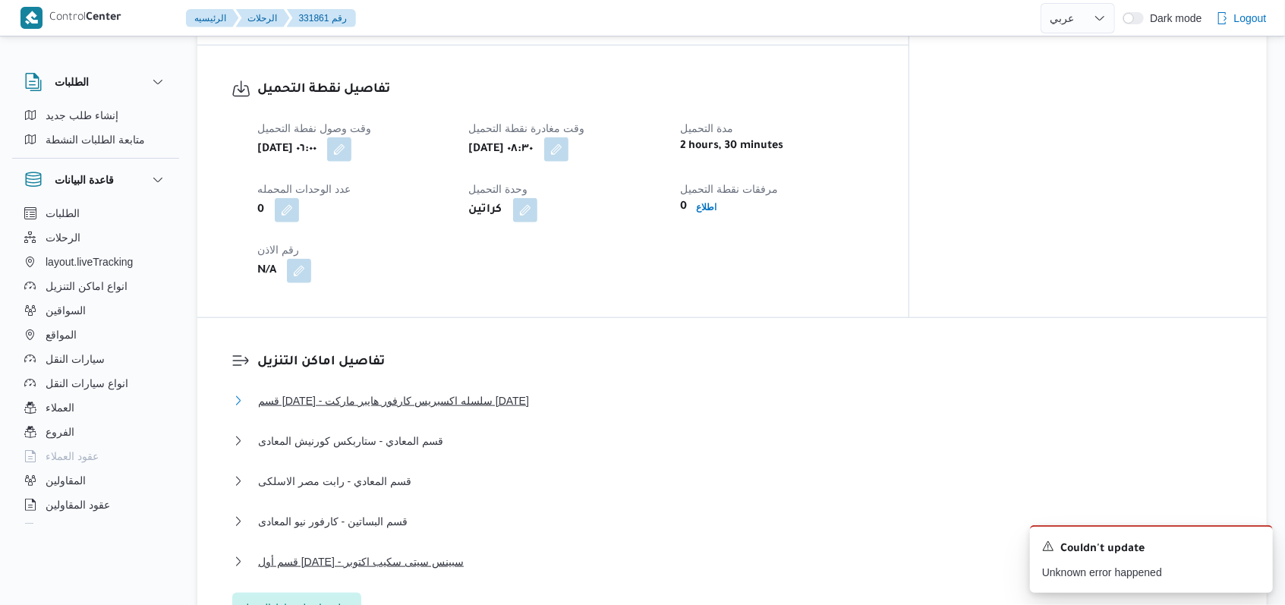
scroll to position [918, 0]
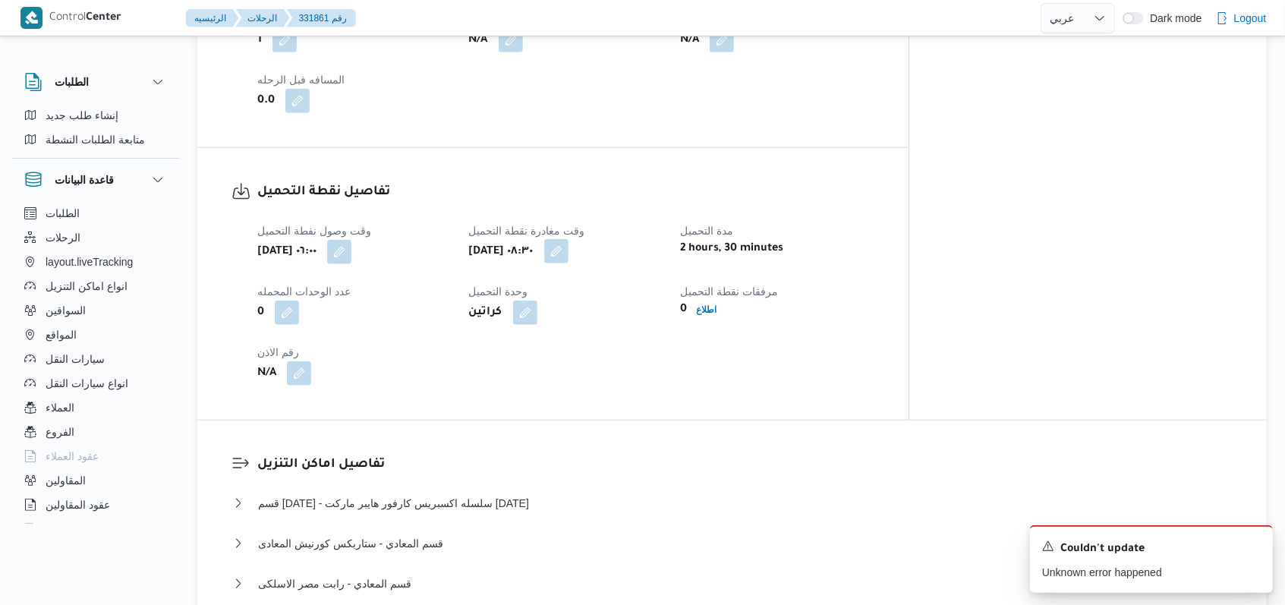
click at [531, 240] on button "button" at bounding box center [556, 251] width 24 height 24
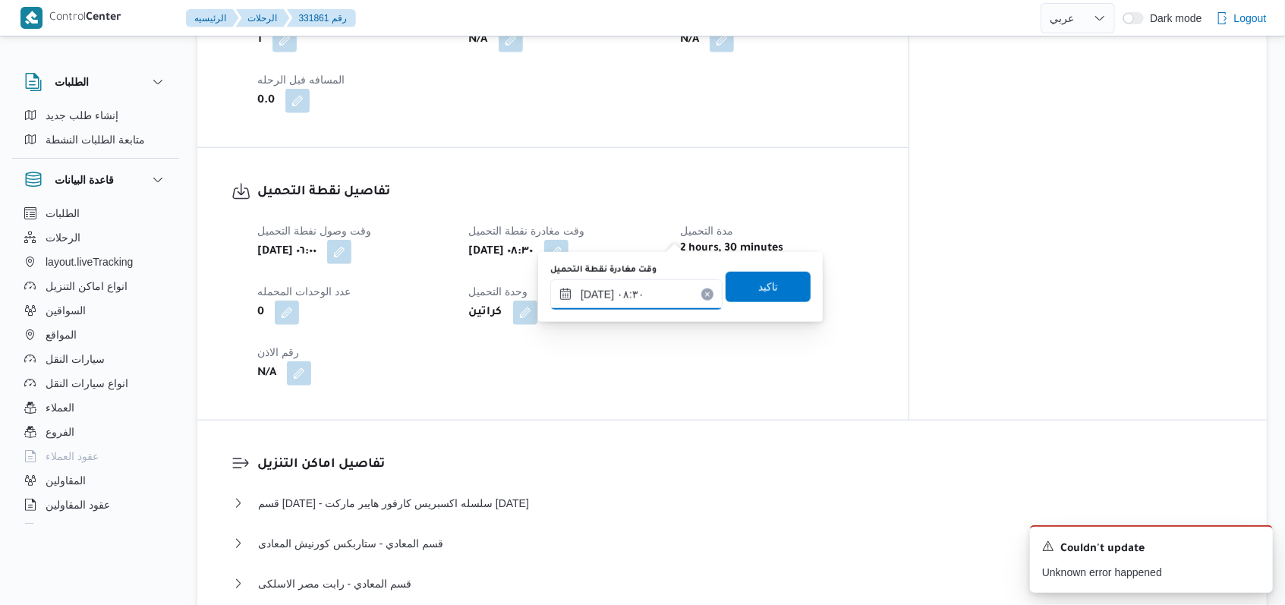
click at [531, 293] on input "١٩/٠٨/٢٠٢٥ ٠٨:٣٠" at bounding box center [636, 294] width 172 height 30
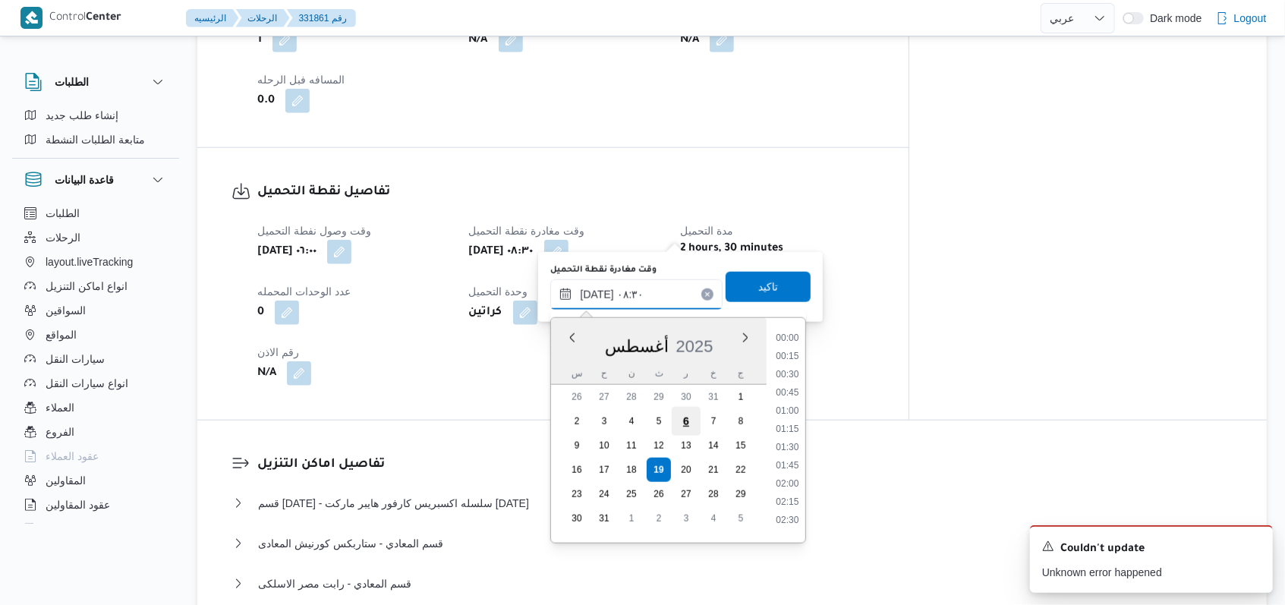
scroll to position [515, 0]
click at [531, 414] on ul "00:00 00:15 00:30 00:45 01:00 01:15 01:30 01:45 02:00 02:15 02:30 02:45 03:00 0…" at bounding box center [788, 430] width 36 height 200
click at [531, 407] on li "08:00" at bounding box center [787, 405] width 35 height 15
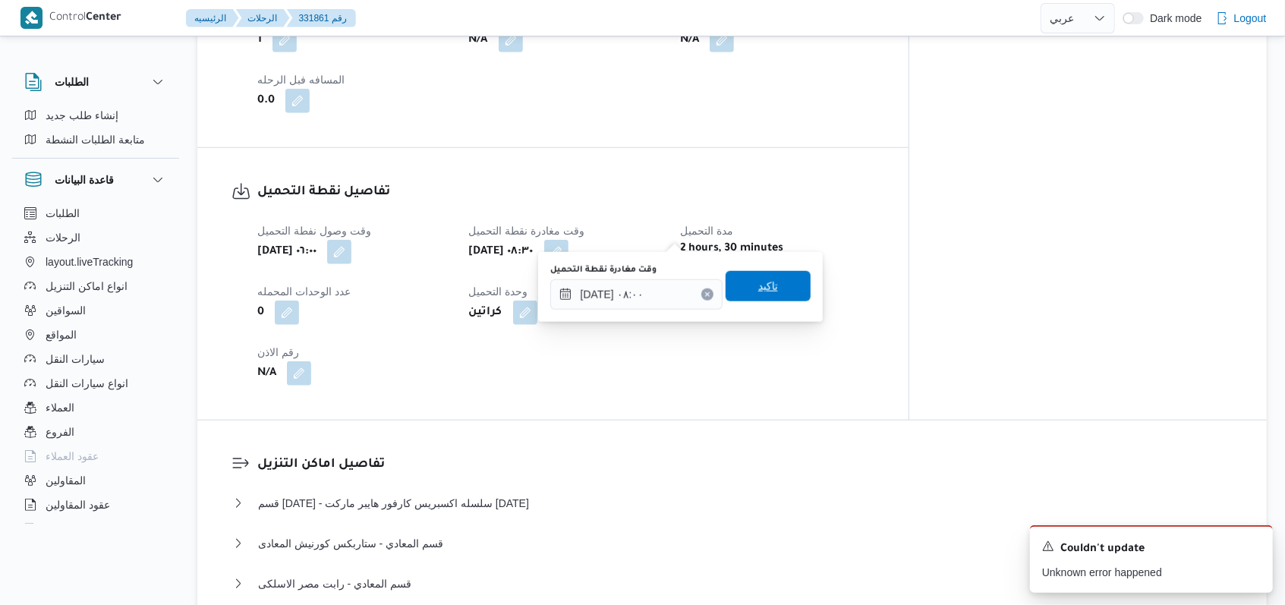
click at [531, 275] on span "تاكيد" at bounding box center [768, 286] width 85 height 30
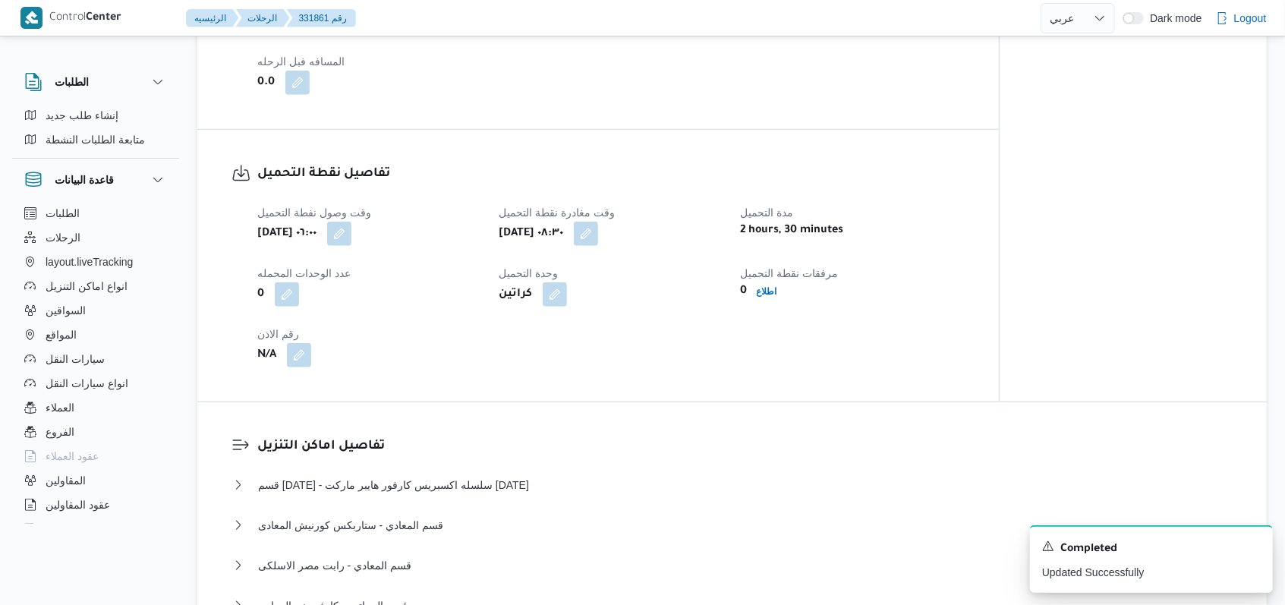
scroll to position [614, 0]
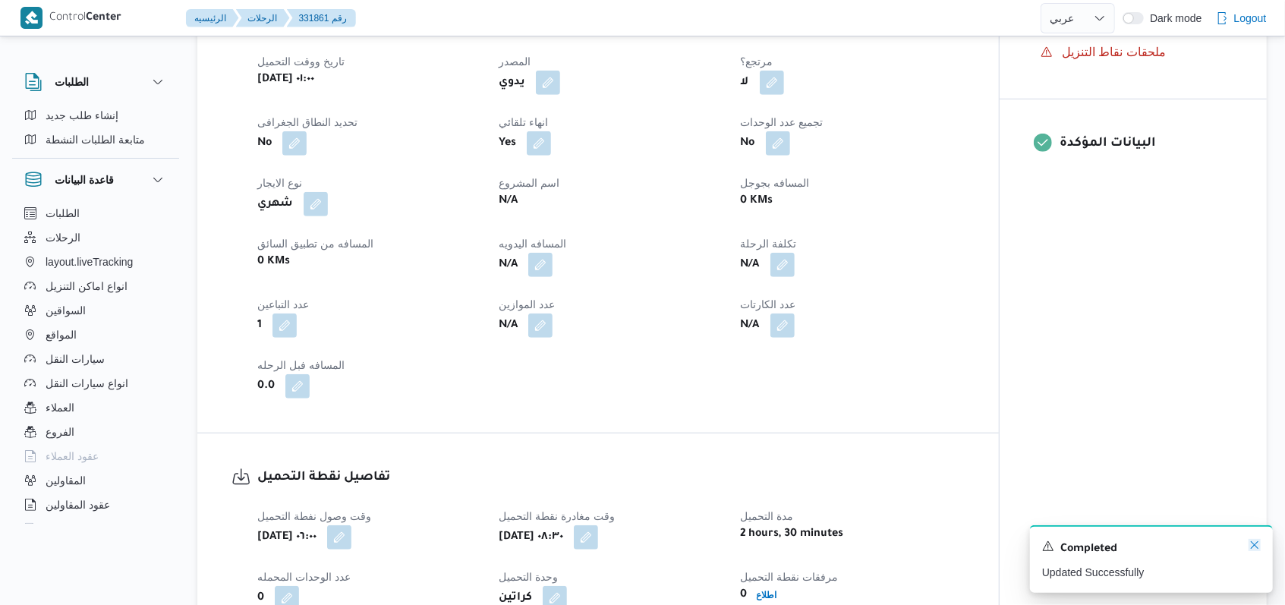
click at [531, 543] on icon "Dismiss toast" at bounding box center [1254, 545] width 12 height 12
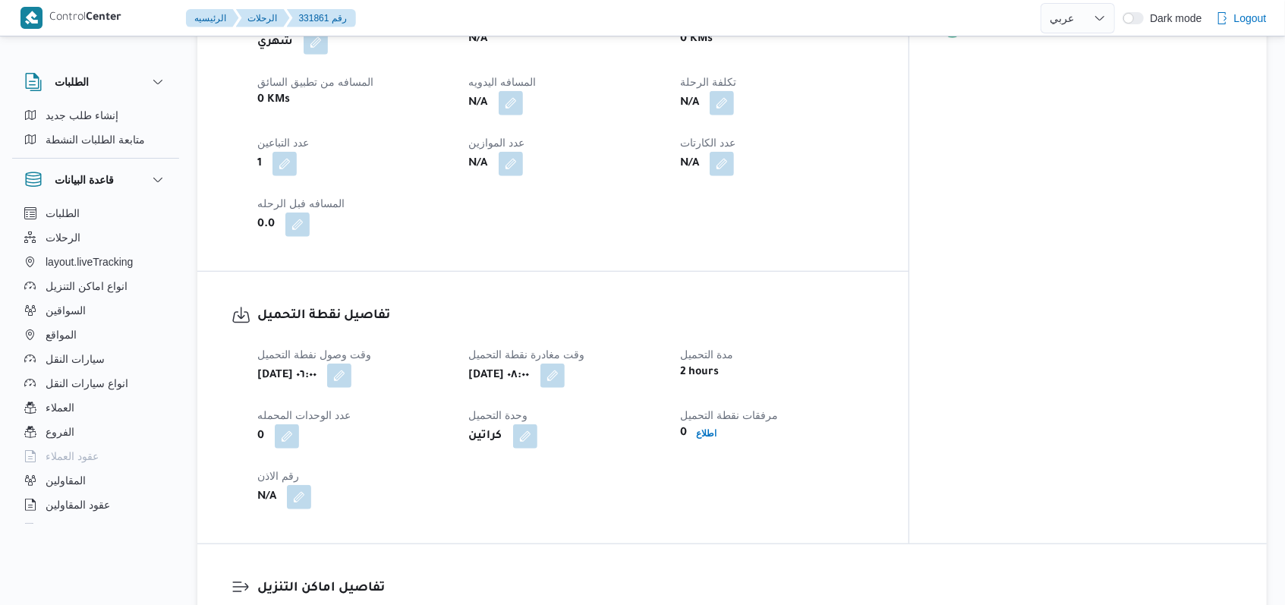
scroll to position [817, 0]
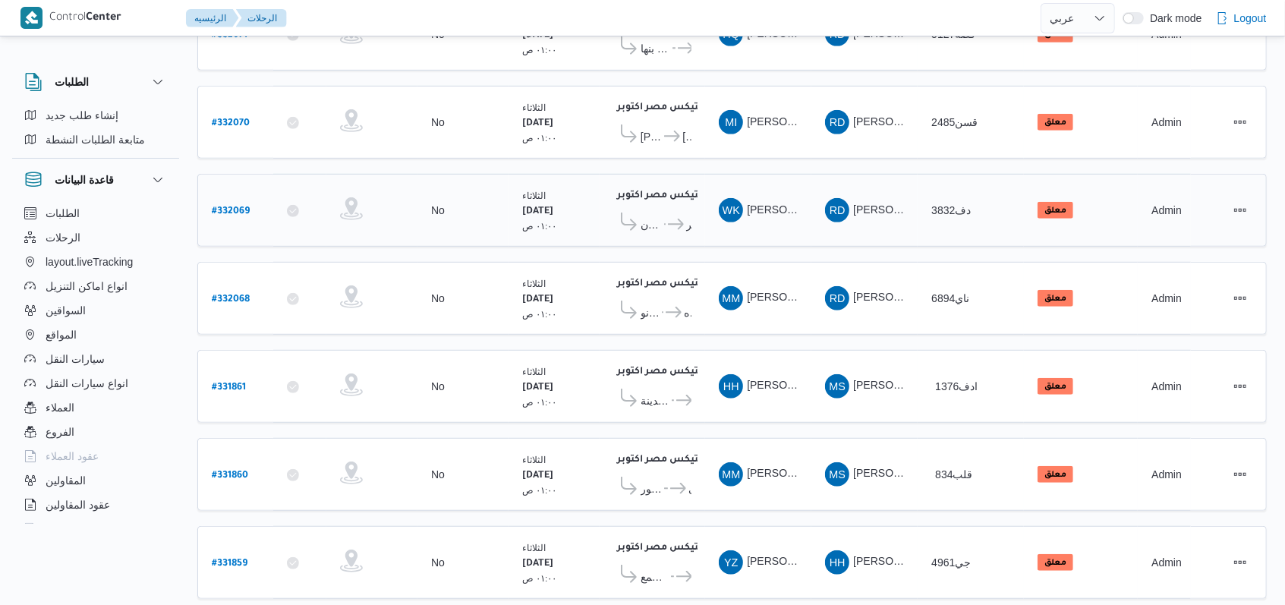
scroll to position [513, 0]
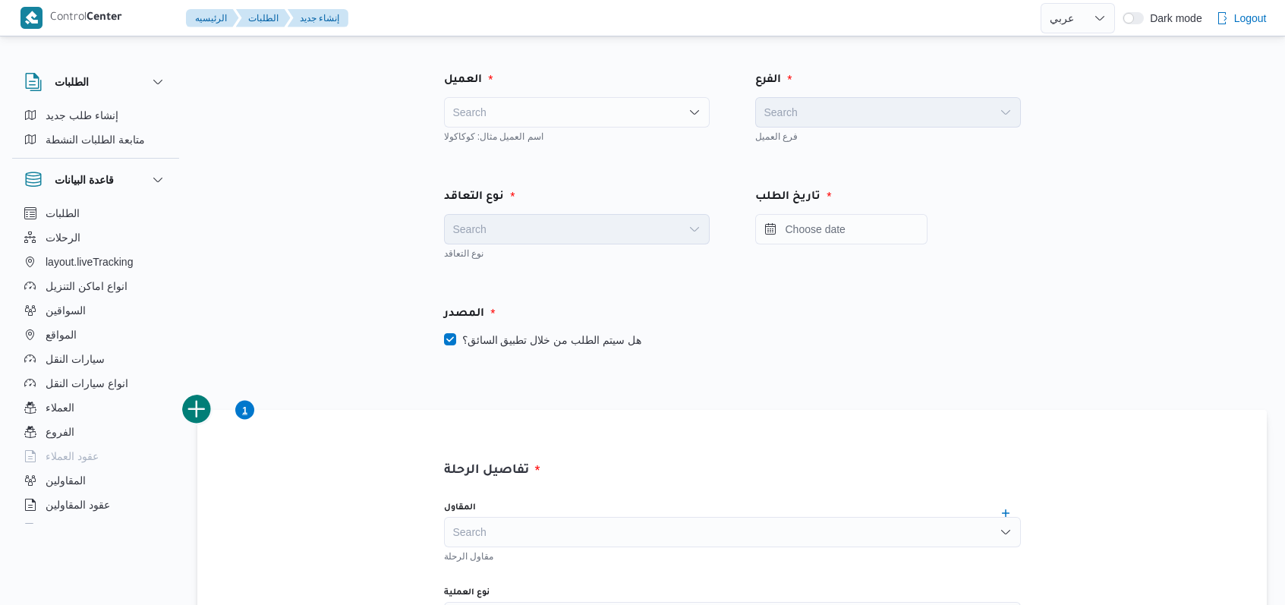
select select "ar"
click at [528, 108] on div "Search" at bounding box center [577, 112] width 266 height 30
type input "ب"
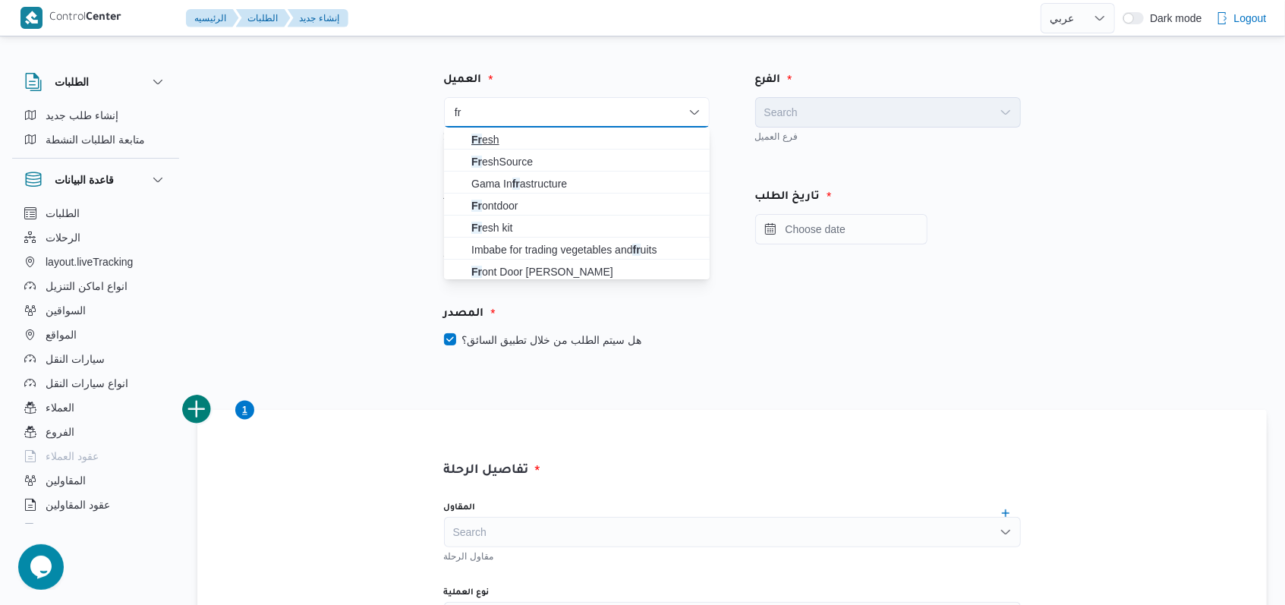
type input "fr"
click at [521, 131] on span "Fr esh" at bounding box center [585, 140] width 229 height 18
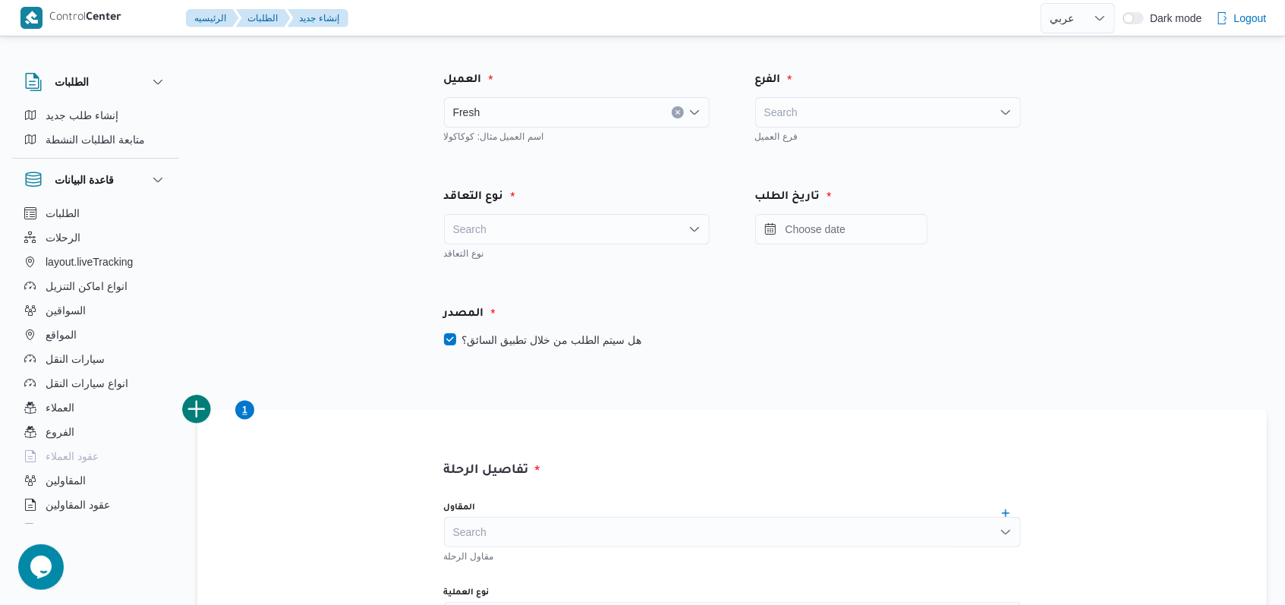
click at [527, 119] on div "Fresh Combo box. Selected. Fresh. Press Backspace to delete Fresh. Combo box in…" at bounding box center [577, 112] width 266 height 30
type input "fro"
click at [528, 138] on span "Fro ntdoor" at bounding box center [585, 140] width 229 height 18
click at [852, 118] on div "Search" at bounding box center [888, 112] width 266 height 30
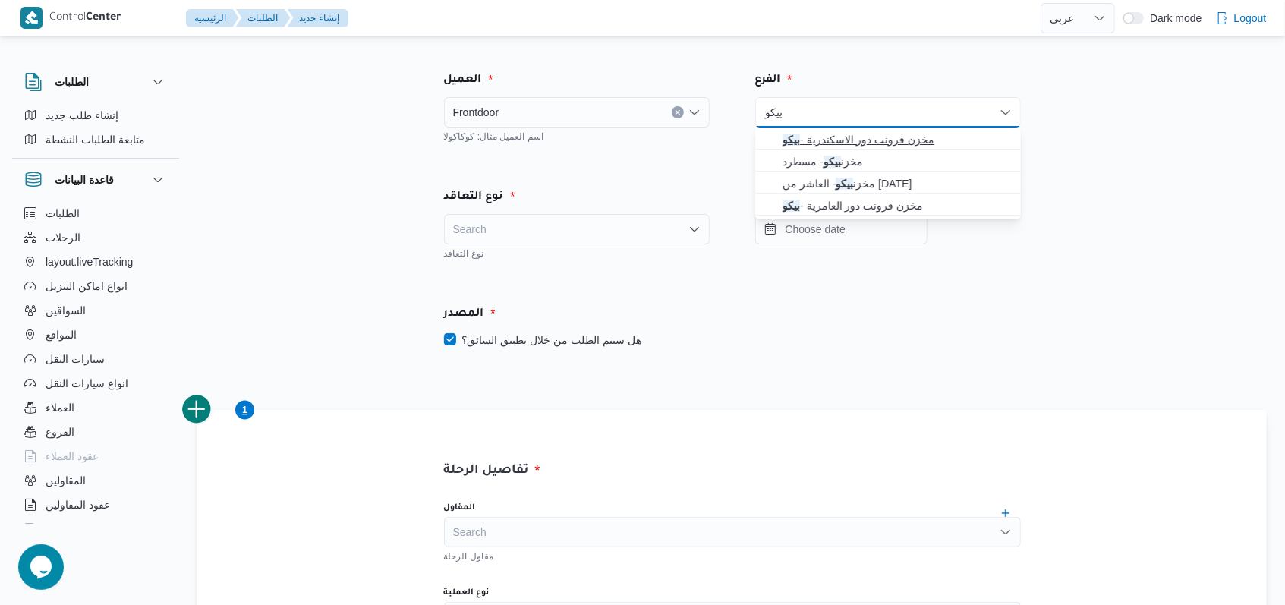
type input "بيكو"
click at [850, 130] on span "مخزن فرونت دور الاسكندرية - بيكو" at bounding box center [887, 140] width 253 height 24
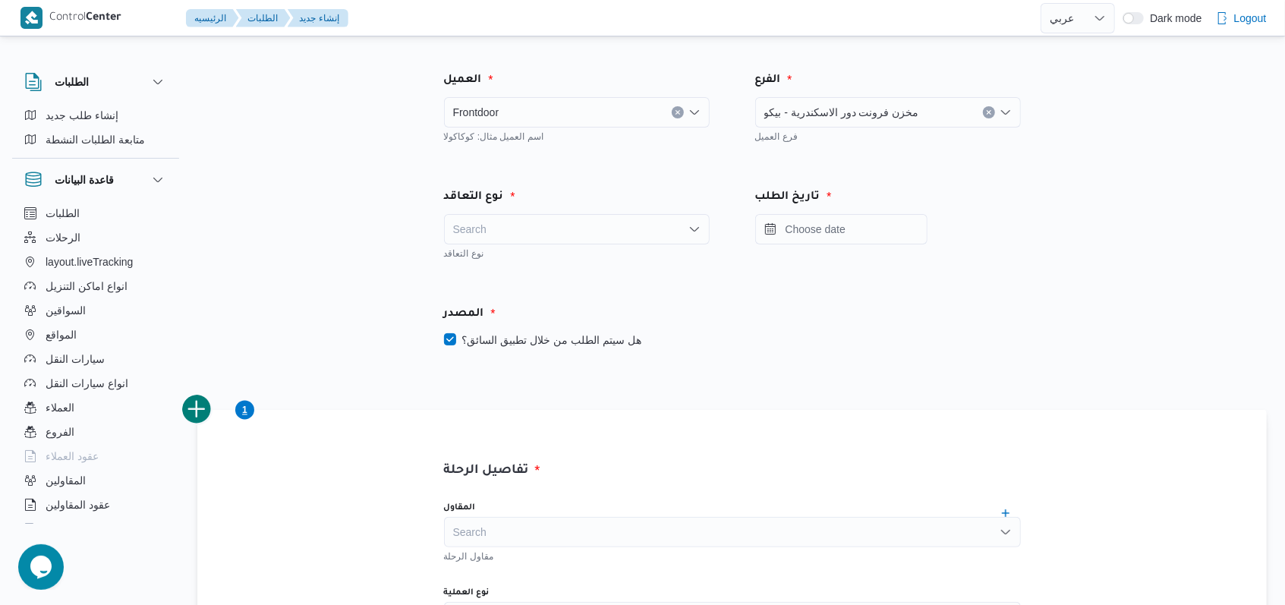
click at [619, 209] on div "نوع التعاقد" at bounding box center [577, 197] width 284 height 36
click at [577, 231] on div "Search" at bounding box center [577, 229] width 266 height 30
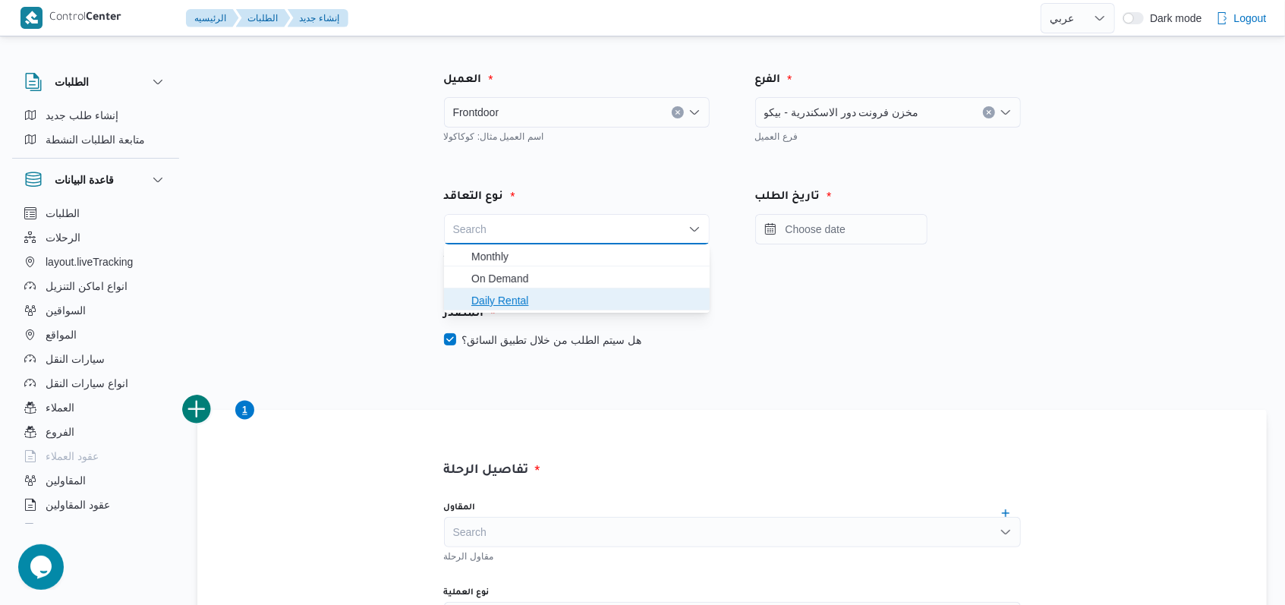
click at [518, 288] on span "Daily Rental" at bounding box center [576, 300] width 253 height 24
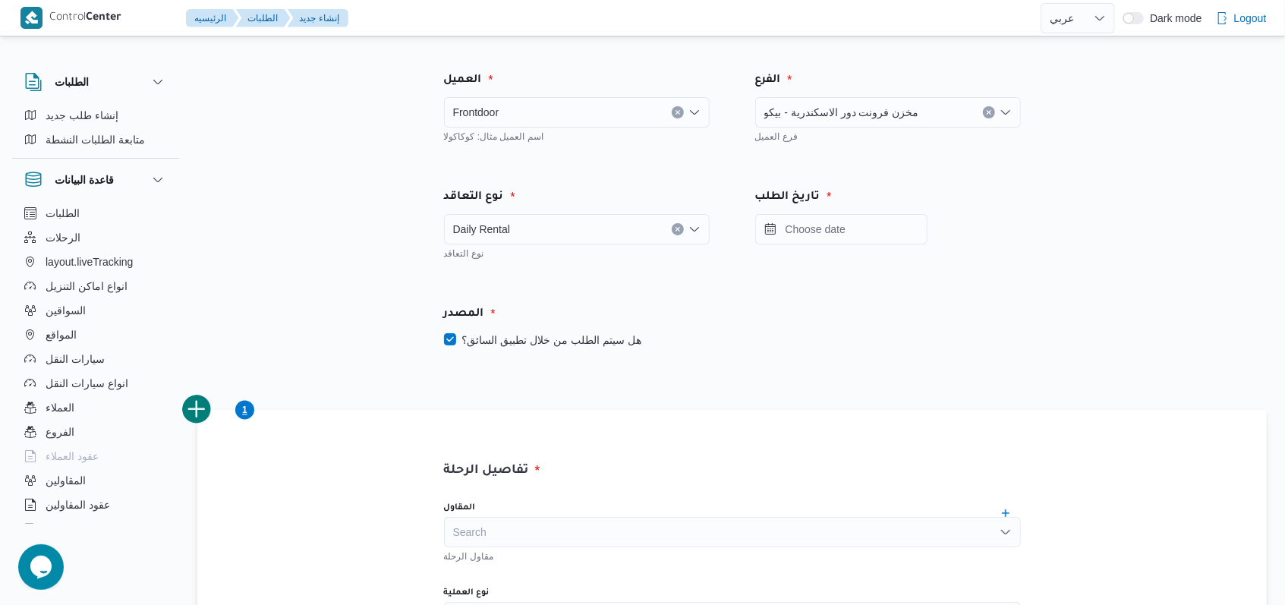
click at [558, 240] on div "Daily Rental" at bounding box center [577, 229] width 266 height 30
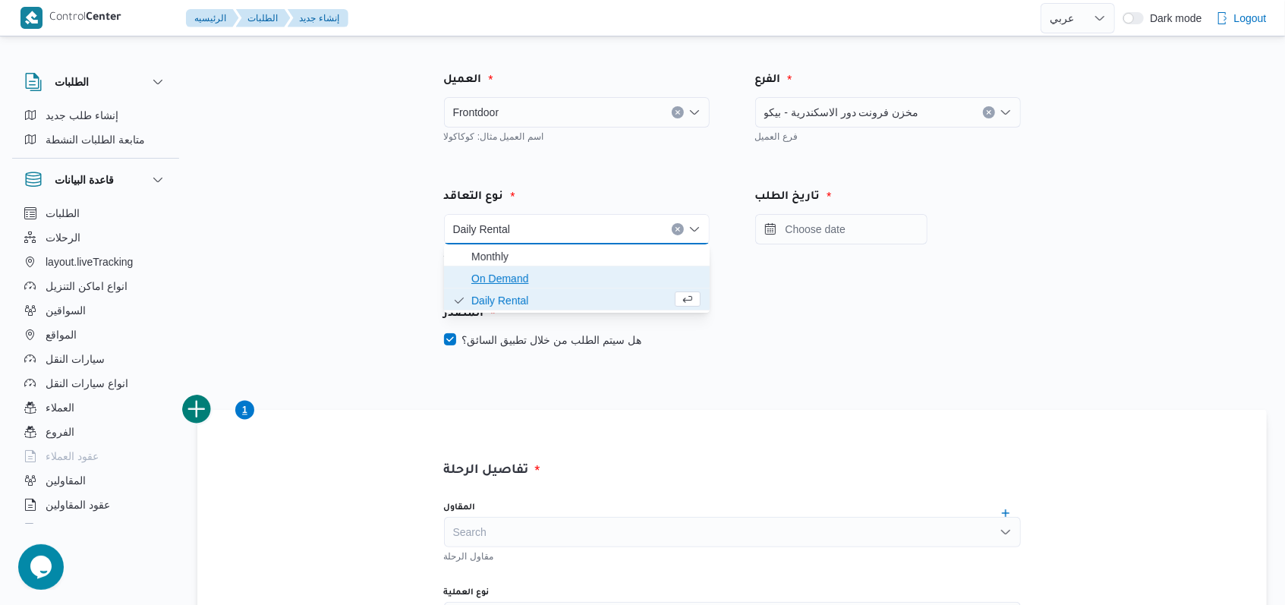
click at [546, 274] on span "On Demand" at bounding box center [585, 278] width 229 height 18
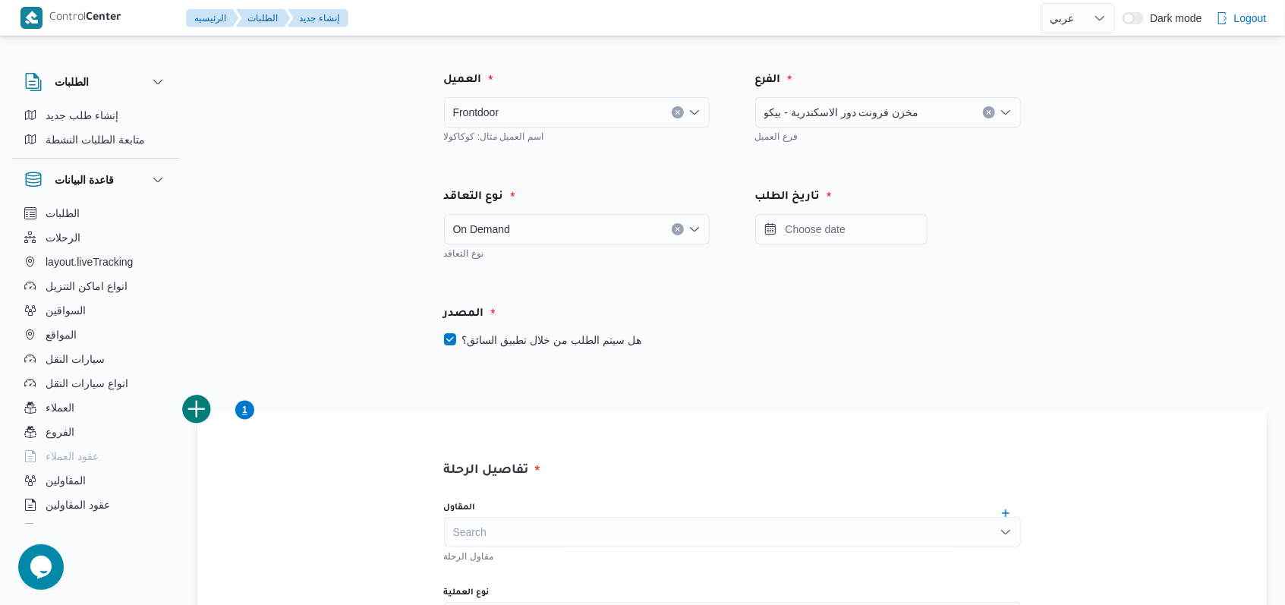
click at [550, 340] on label "هل سيتم الطلب من خلال تطبيق السائق؟" at bounding box center [542, 340] width 197 height 18
checkbox input "false"
click at [853, 209] on div "تاريخ الطلب" at bounding box center [888, 197] width 284 height 36
click at [854, 216] on input "Press the down key to open a popover containing a calendar." at bounding box center [841, 229] width 172 height 30
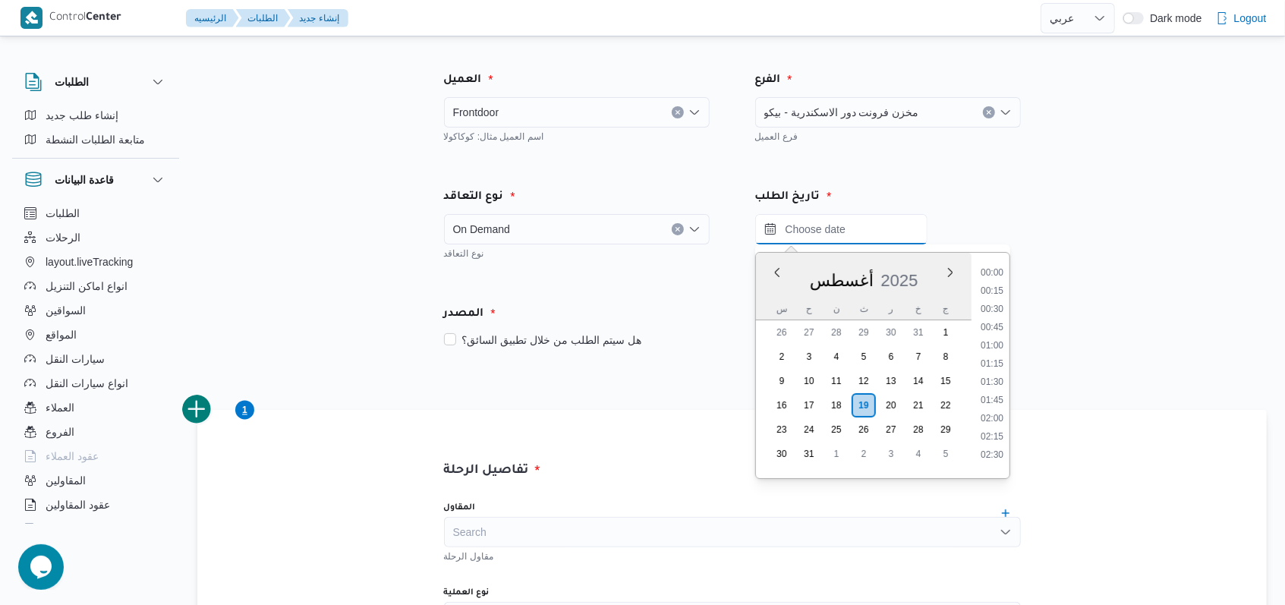
scroll to position [660, 0]
click at [1000, 257] on div "Time 00:00 00:15 00:30 00:45 01:00 01:15 01:30 01:45 02:00 02:15 02:30 02:45 03…" at bounding box center [990, 365] width 38 height 225
click at [1000, 260] on div "Time 00:00 00:15 00:30 00:45 01:00 01:15 01:30 01:45 02:00 02:15 02:30 02:45 03…" at bounding box center [990, 365] width 38 height 225
click at [1000, 266] on li "09:00" at bounding box center [991, 267] width 35 height 15
type input "١٩/٠٨/٢٠٢٥ ٠٩:٠٠"
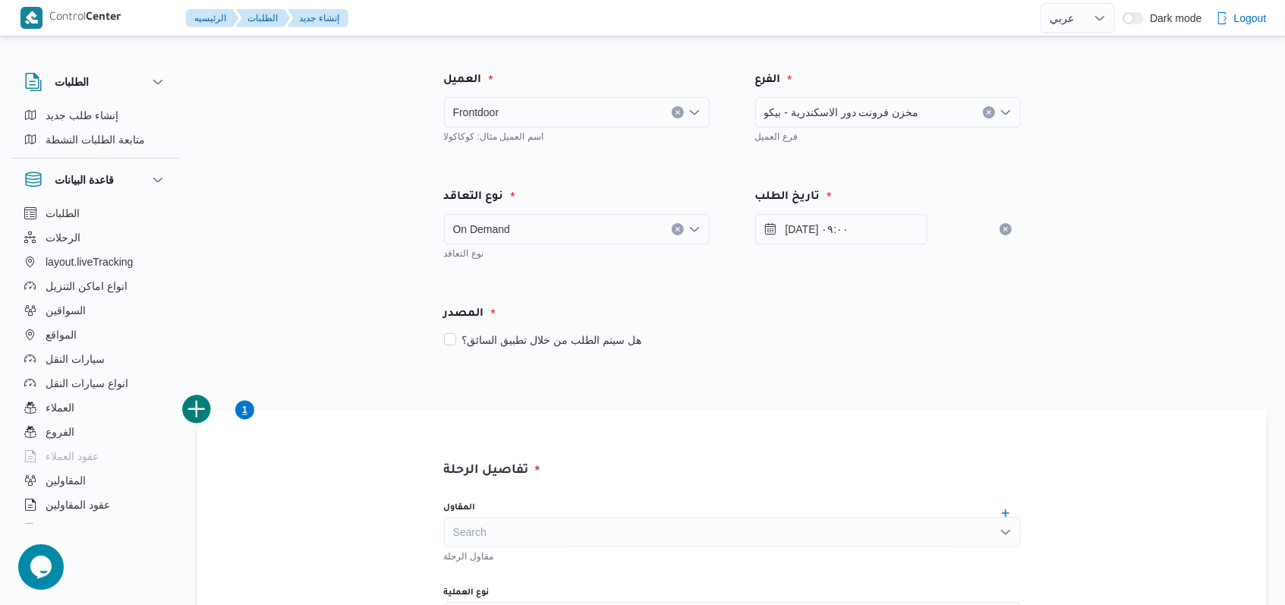
click at [767, 329] on div "المصدر" at bounding box center [732, 314] width 595 height 36
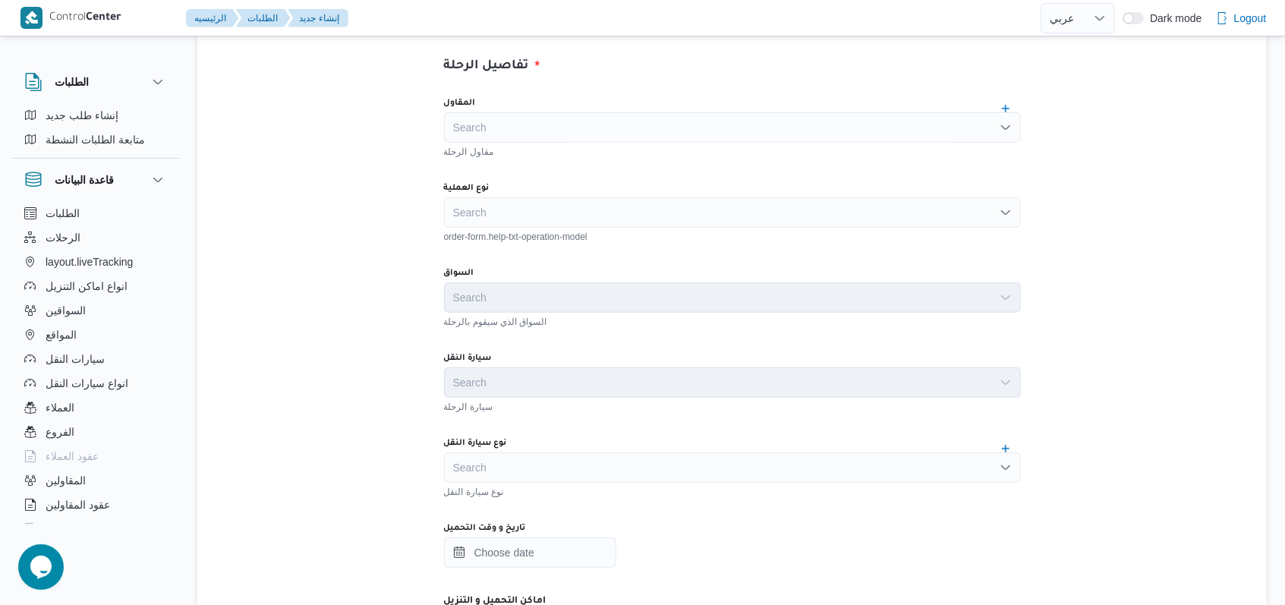
click at [549, 201] on div "Search" at bounding box center [732, 212] width 577 height 30
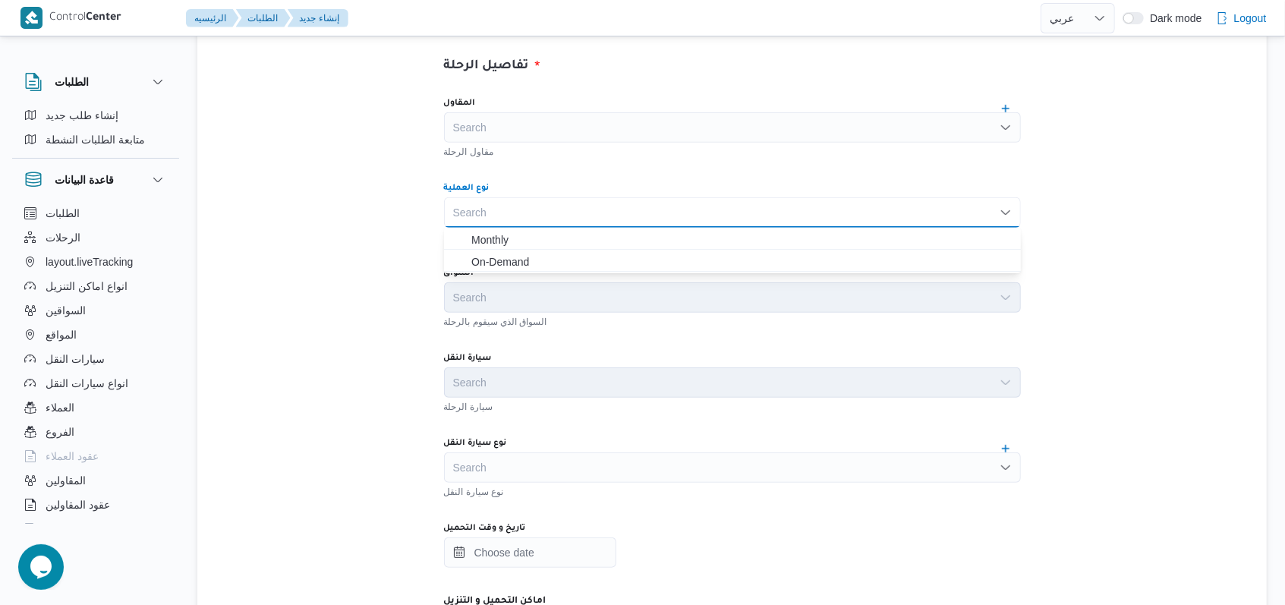
click at [523, 279] on div "السواق Search السواق الذي سيقوم بالرحلة" at bounding box center [732, 297] width 577 height 61
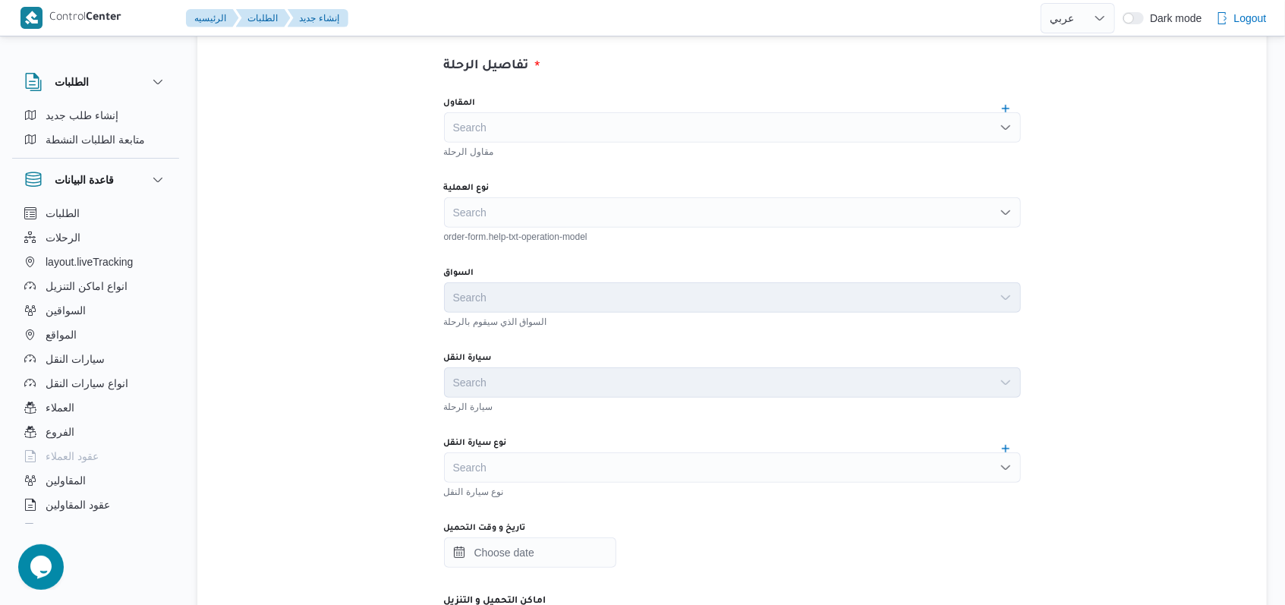
click at [547, 197] on div "Search" at bounding box center [732, 212] width 577 height 30
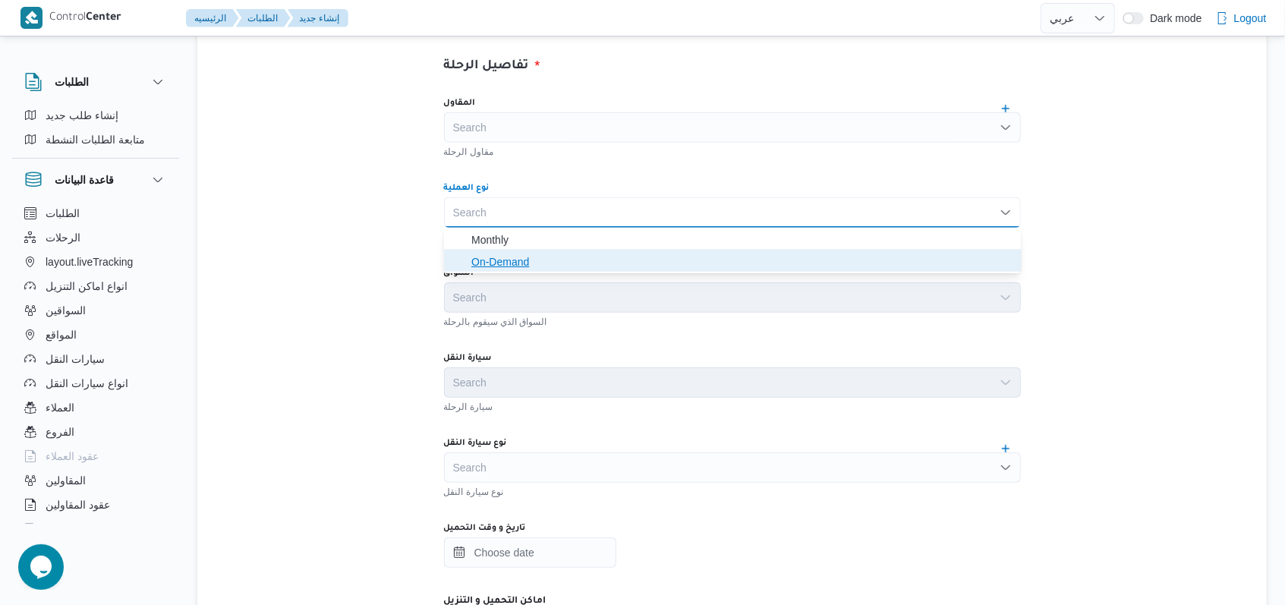
click at [528, 253] on span "On-Demand" at bounding box center [741, 262] width 540 height 18
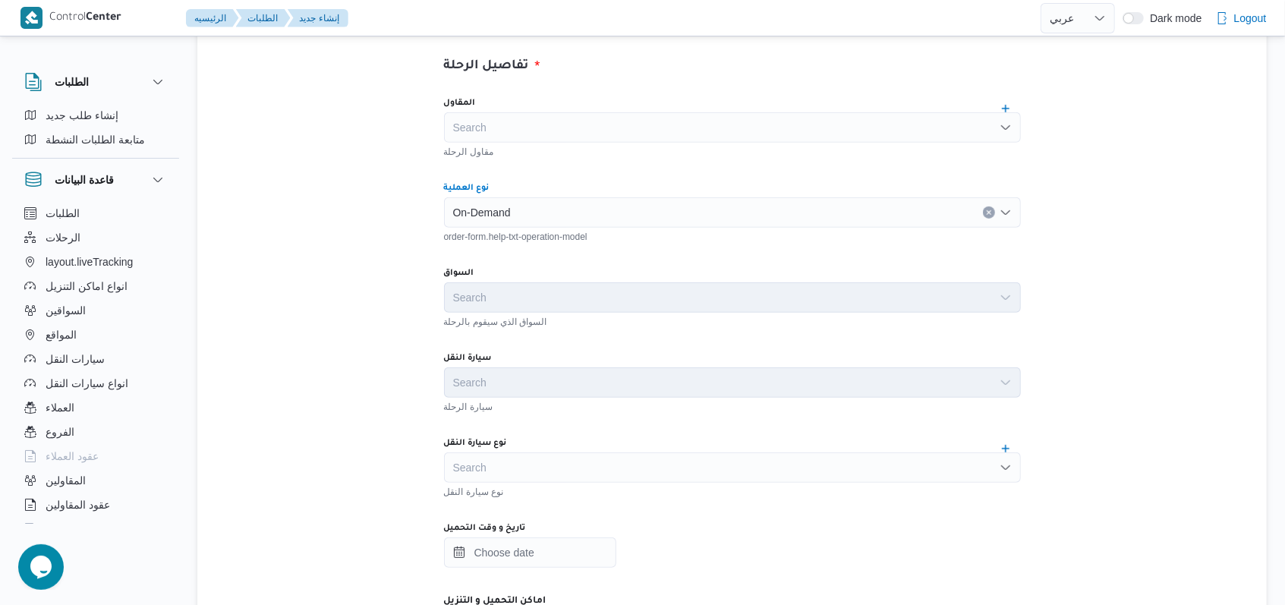
click at [541, 447] on div "نوع سيارة النقل" at bounding box center [732, 443] width 577 height 12
click at [543, 455] on div "Search" at bounding box center [732, 467] width 577 height 30
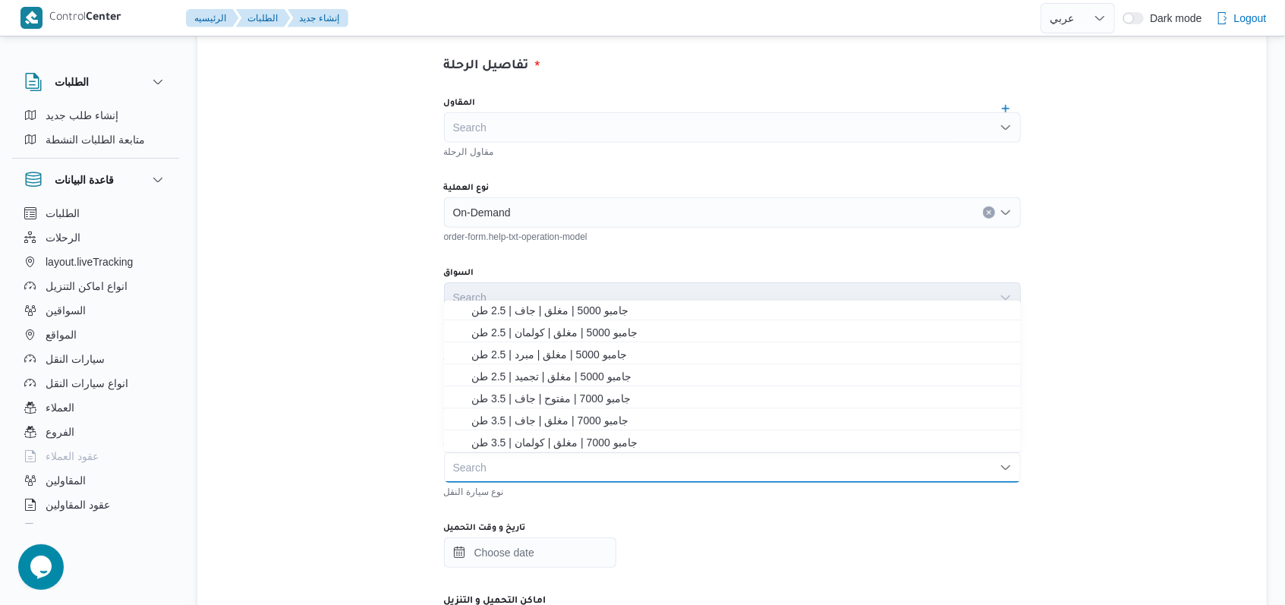
scroll to position [202, 0]
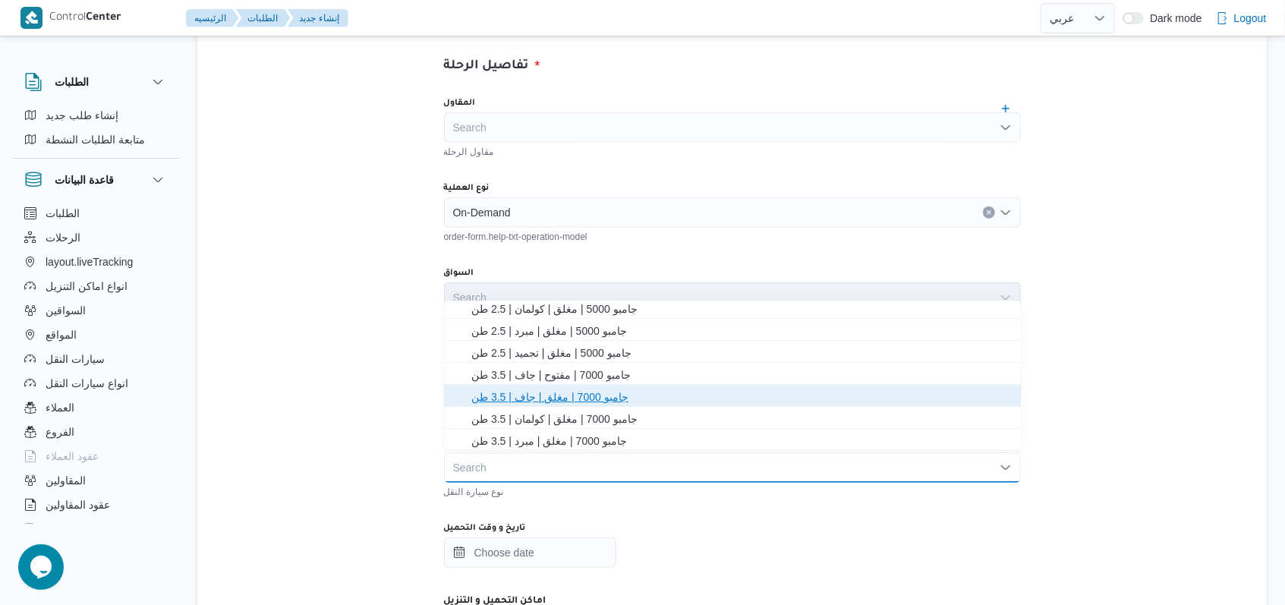
click at [602, 398] on span "جامبو 7000 | مغلق | جاف | 3.5 طن" at bounding box center [741, 397] width 540 height 18
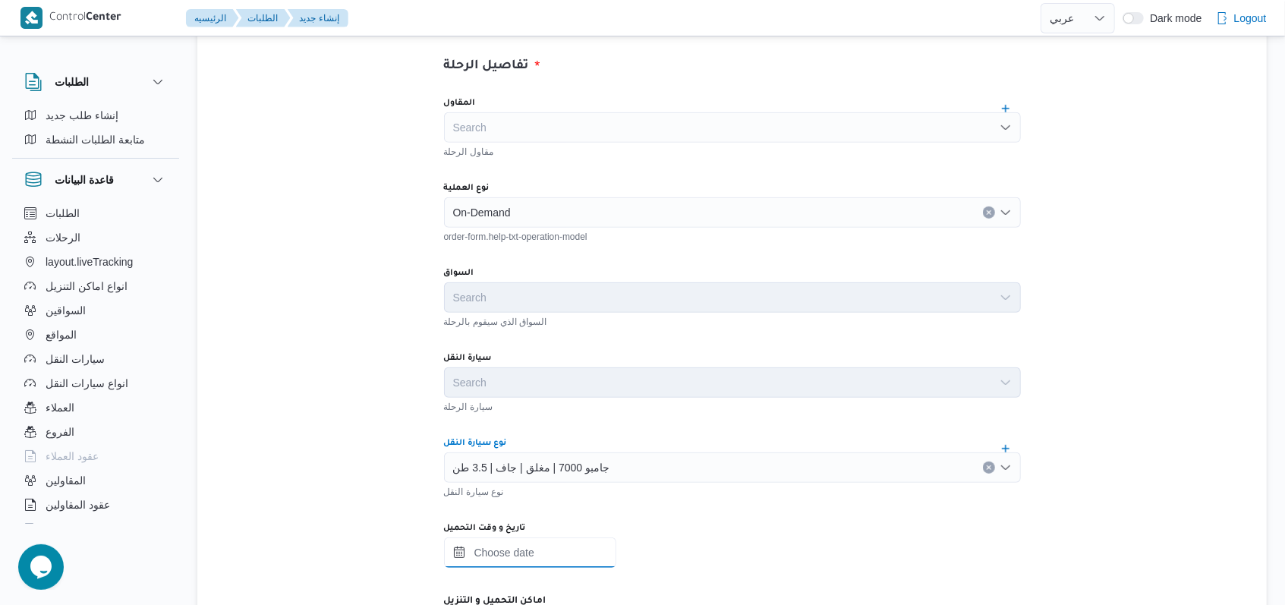
click at [555, 541] on div at bounding box center [732, 552] width 577 height 30
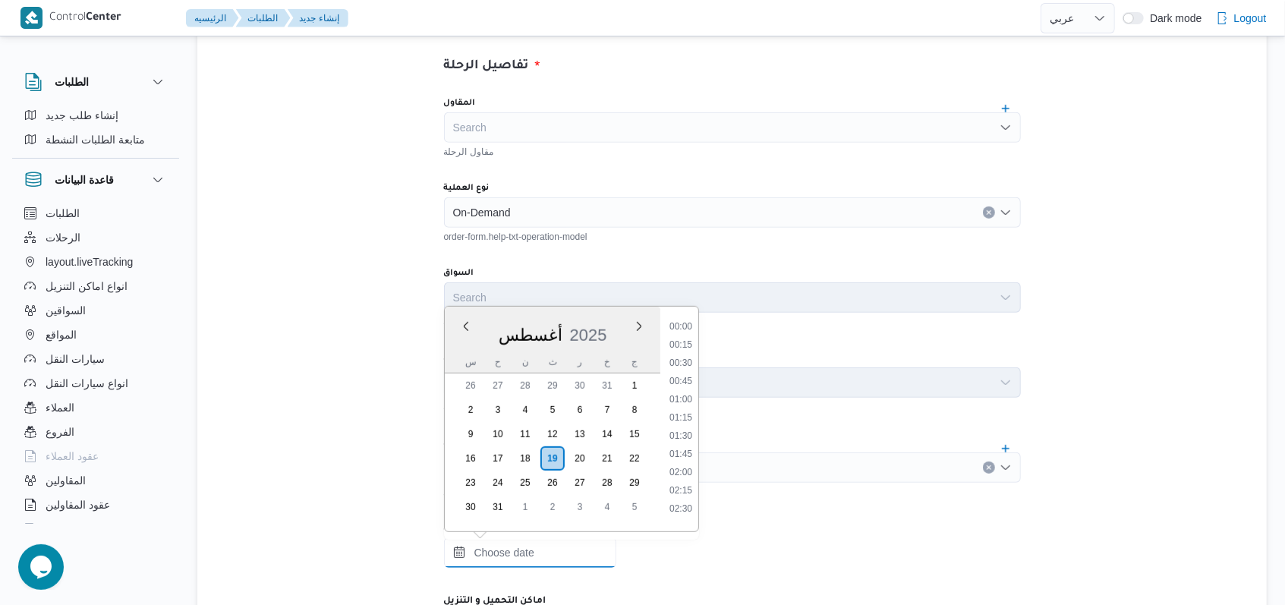
scroll to position [661, 0]
click at [689, 324] on li "09:00" at bounding box center [680, 320] width 35 height 15
type input "١٩/٠٨/٢٠٢٥ ٠٩:٠٠"
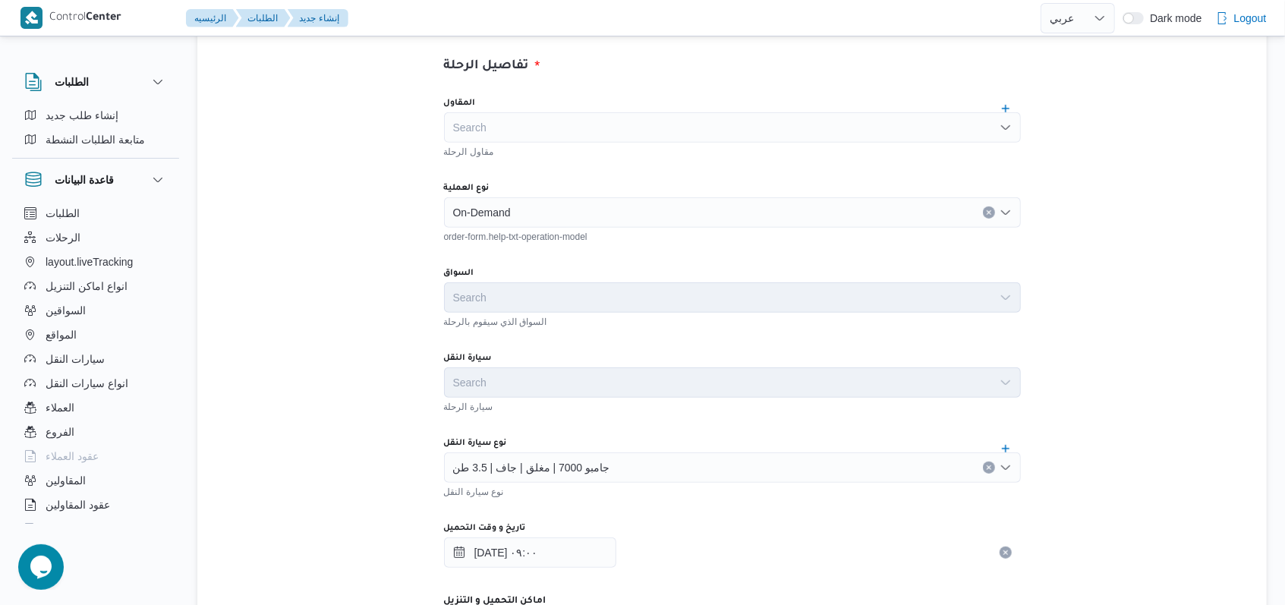
click at [689, 326] on div "السواق الذي سيقوم بالرحلة" at bounding box center [732, 320] width 577 height 15
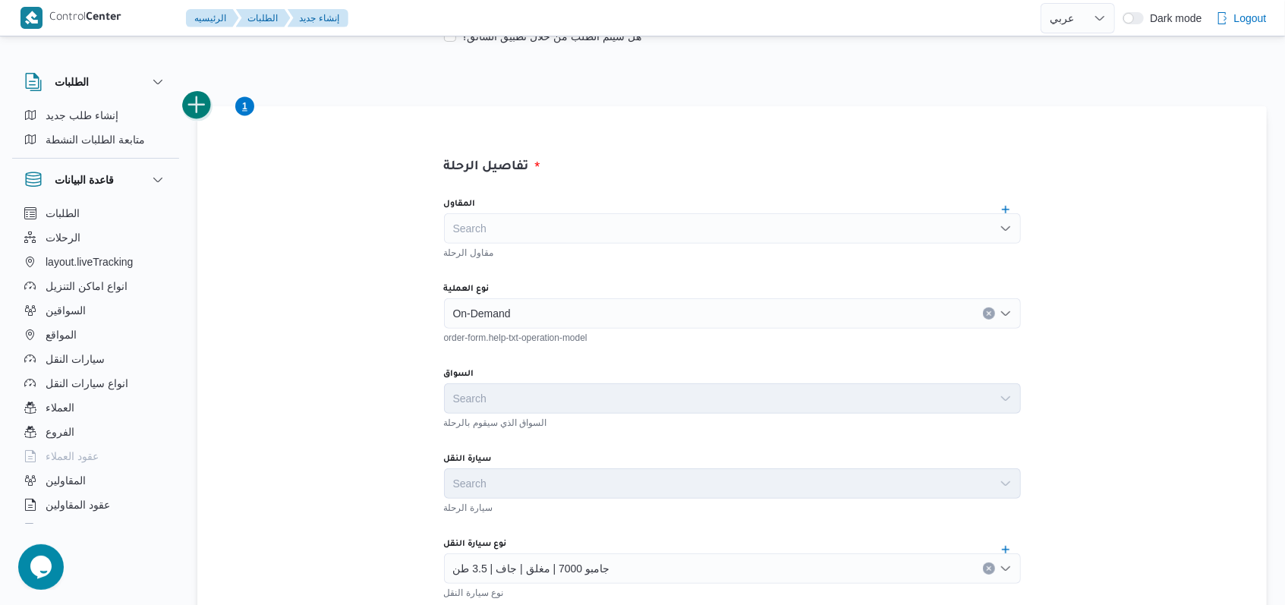
click at [207, 109] on button "add trip" at bounding box center [197, 105] width 30 height 30
click at [474, 335] on div "order-form.help-txt-operation-model" at bounding box center [732, 336] width 577 height 15
click at [528, 316] on div "Search" at bounding box center [732, 313] width 577 height 30
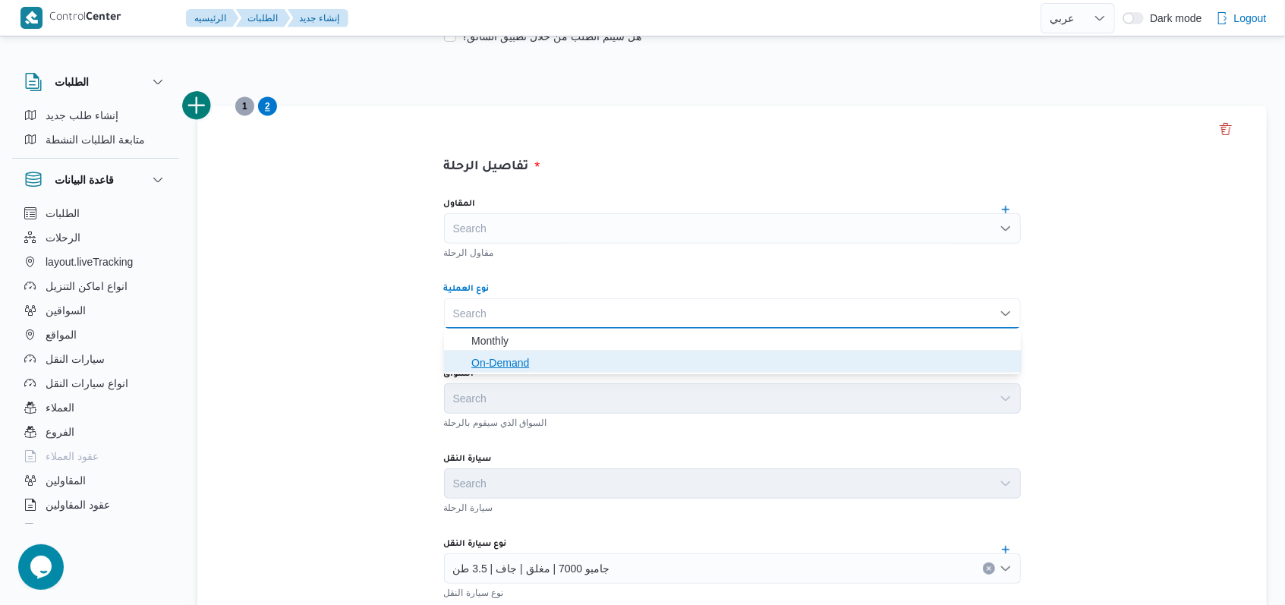
click at [522, 369] on span "On-Demand" at bounding box center [741, 363] width 540 height 18
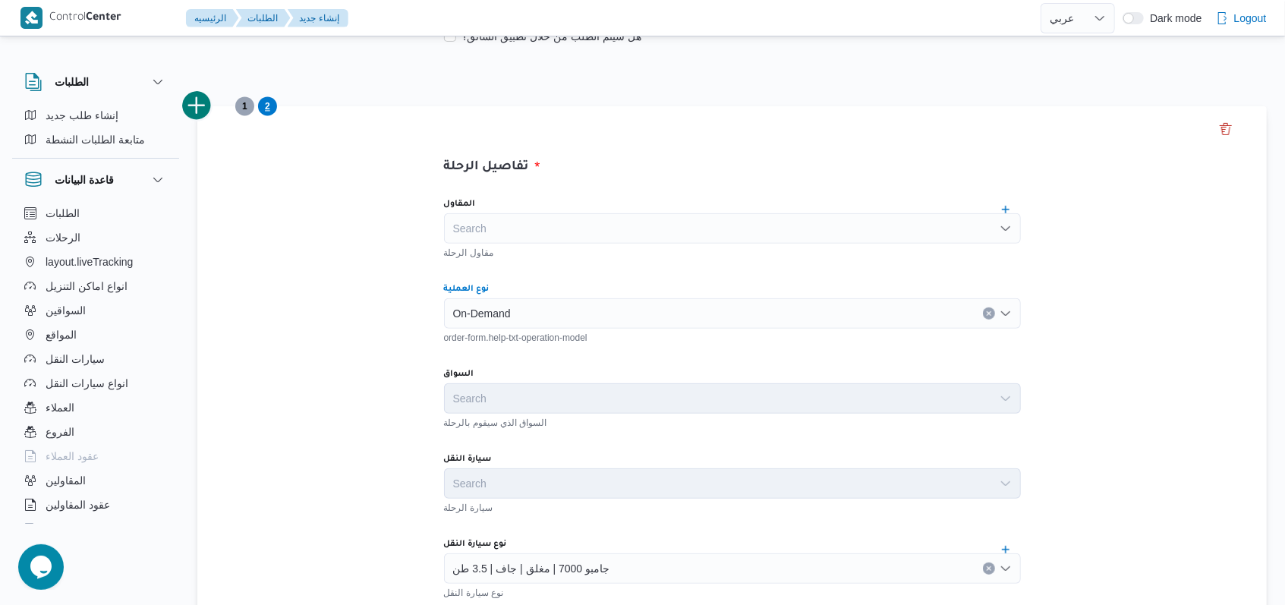
click at [203, 102] on button "add trip" at bounding box center [197, 105] width 30 height 30
click at [461, 310] on div "Search" at bounding box center [732, 313] width 577 height 30
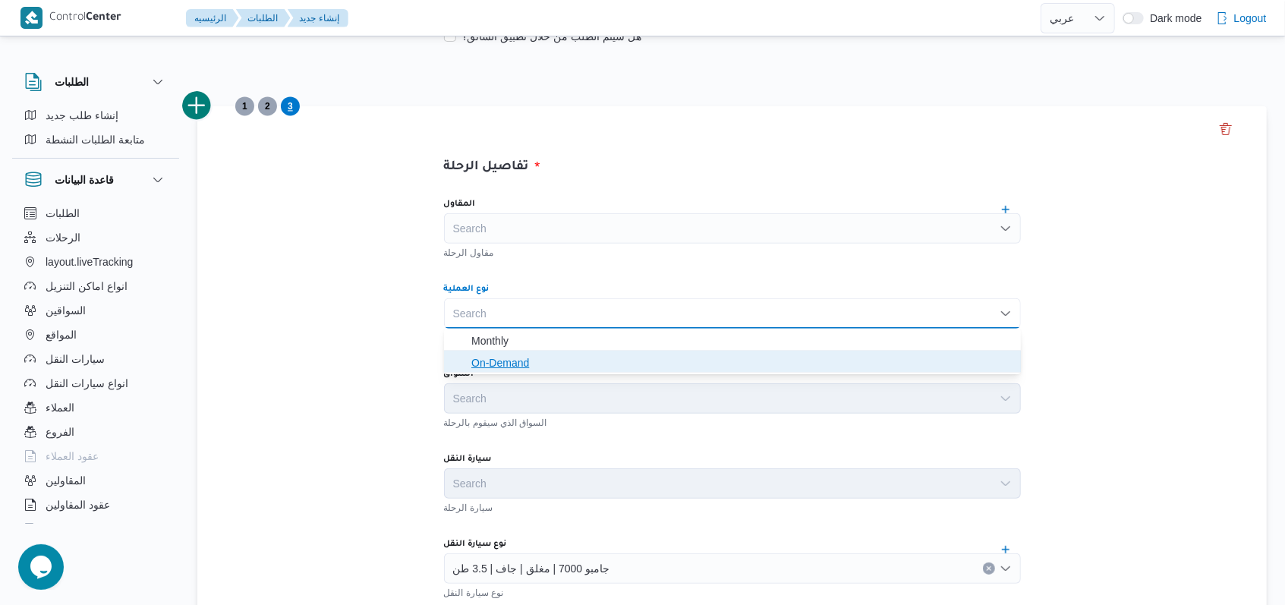
click at [469, 364] on span "On-Demand" at bounding box center [732, 363] width 565 height 24
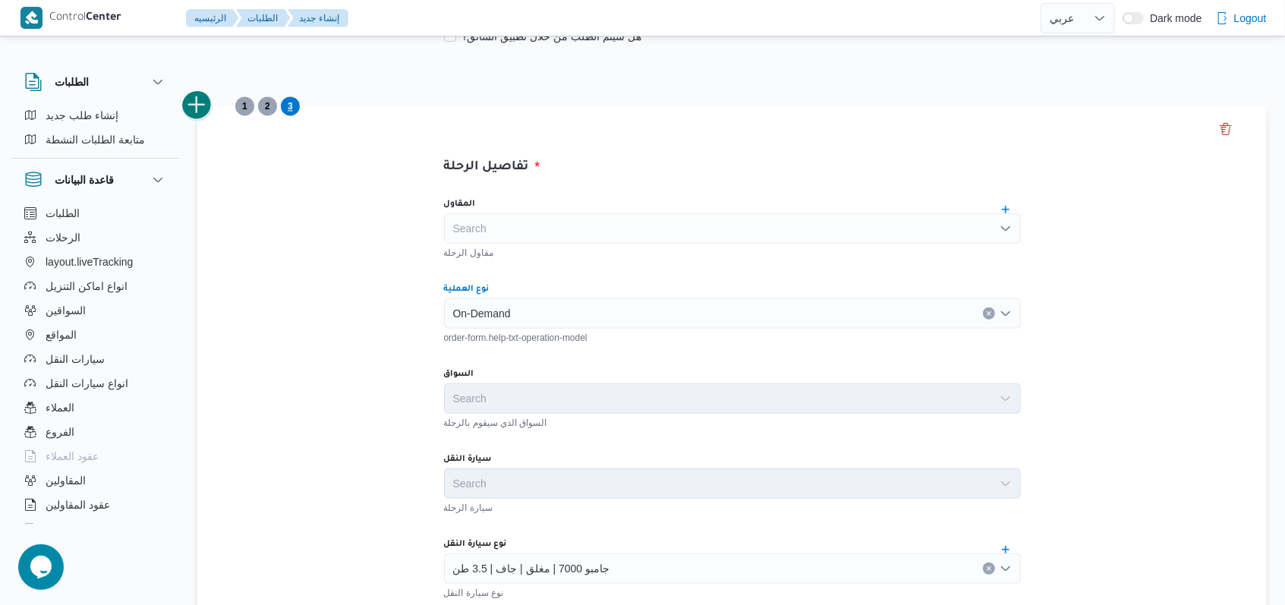
click at [211, 103] on button "add trip" at bounding box center [197, 105] width 30 height 30
click at [456, 304] on div at bounding box center [454, 313] width 8 height 24
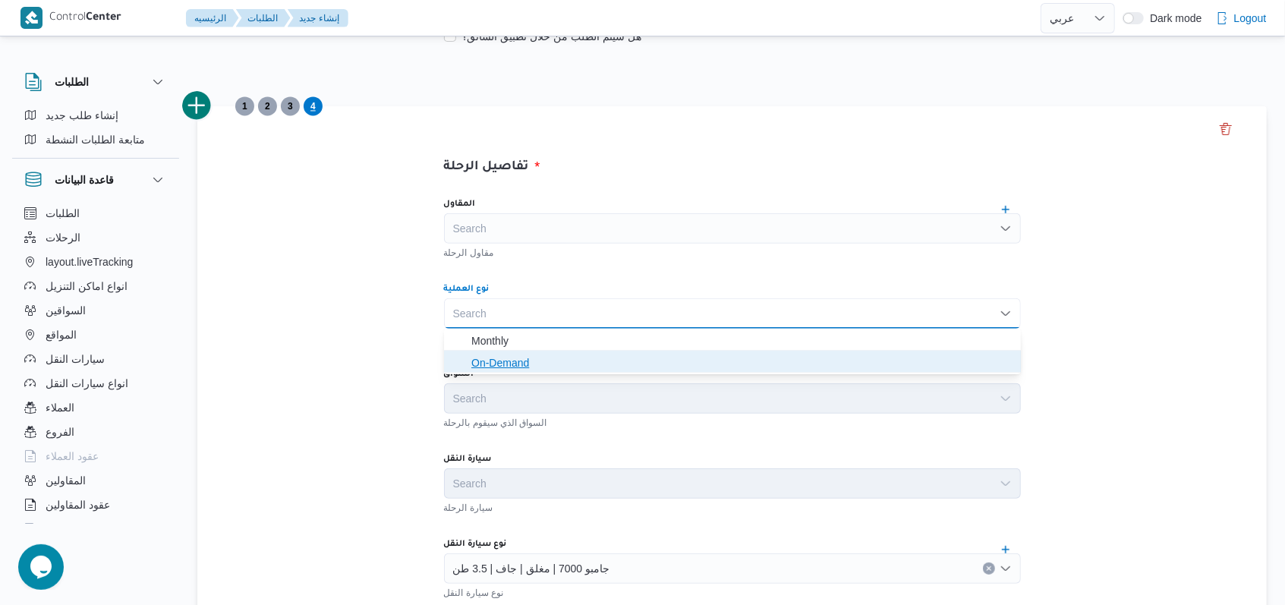
click at [481, 366] on span "On-Demand" at bounding box center [741, 363] width 540 height 18
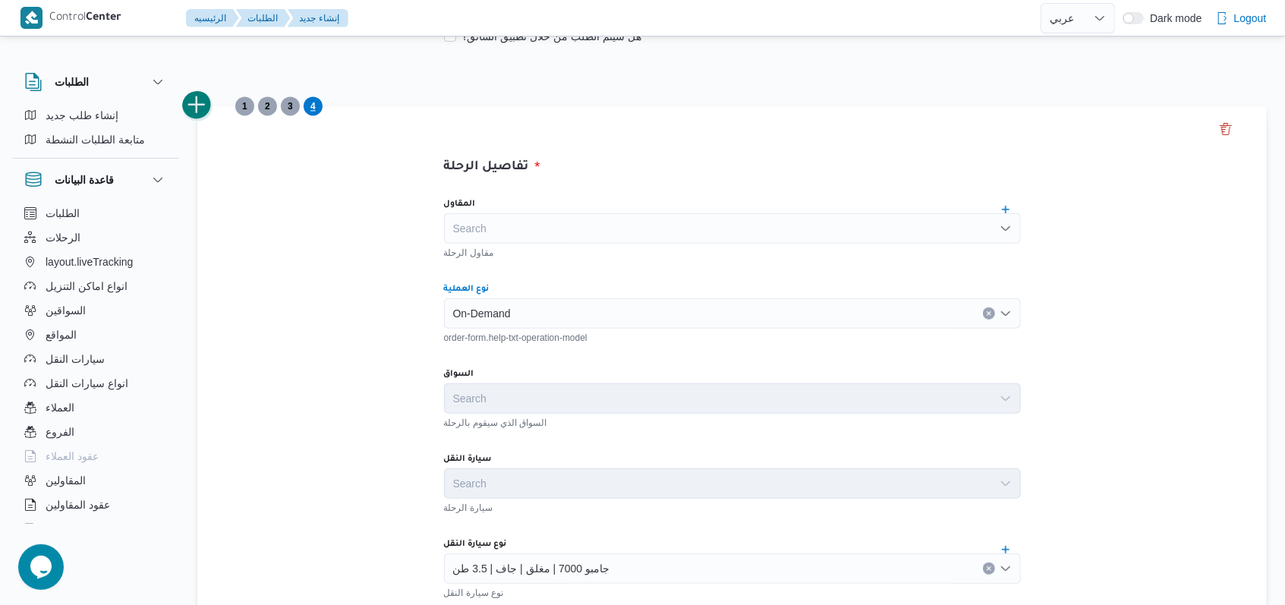
click at [201, 118] on button "add trip" at bounding box center [197, 105] width 30 height 30
click at [474, 319] on div "Search" at bounding box center [732, 313] width 577 height 30
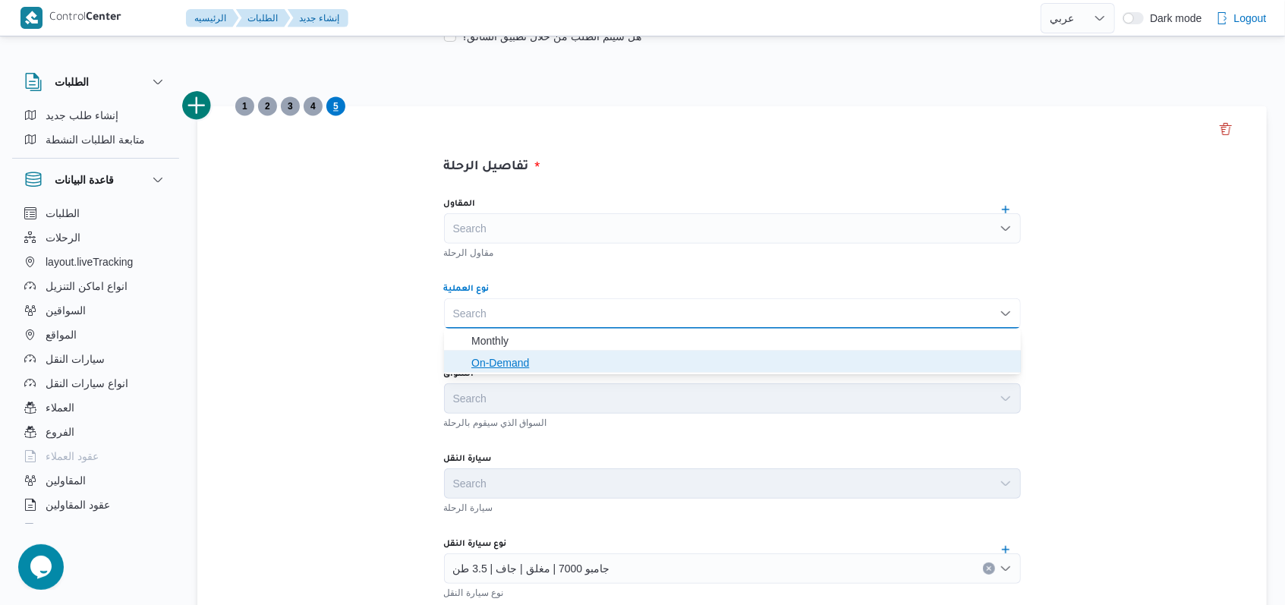
click at [486, 371] on span "On-Demand" at bounding box center [741, 363] width 540 height 18
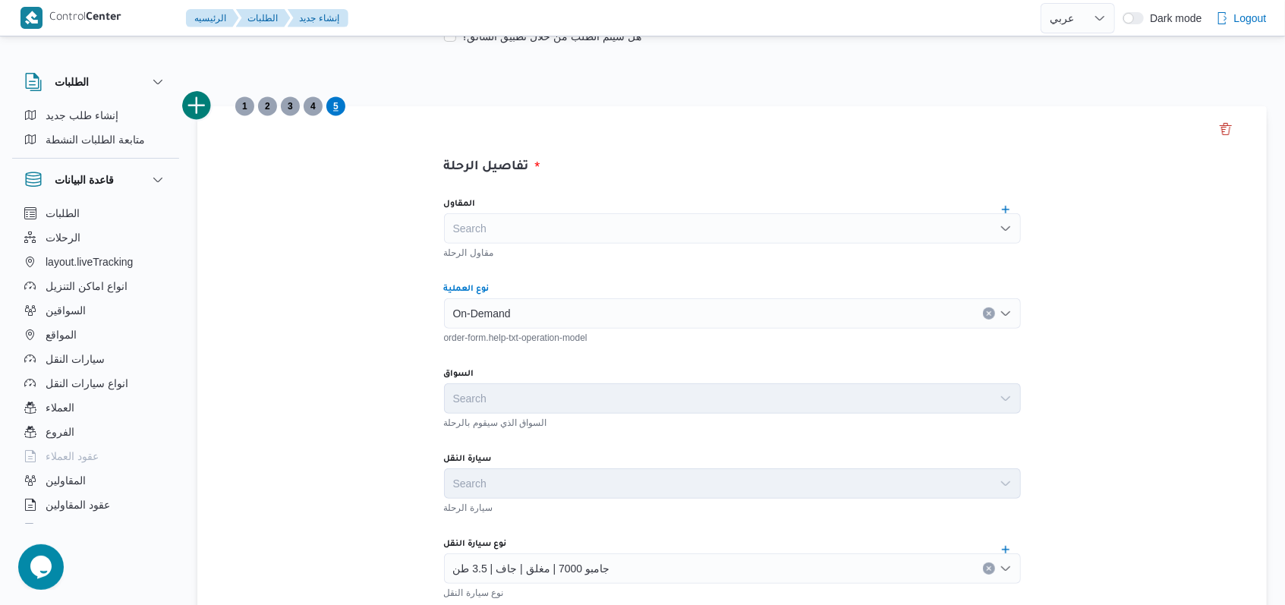
click at [206, 110] on button "add trip" at bounding box center [197, 105] width 30 height 30
click at [455, 319] on div at bounding box center [454, 313] width 8 height 24
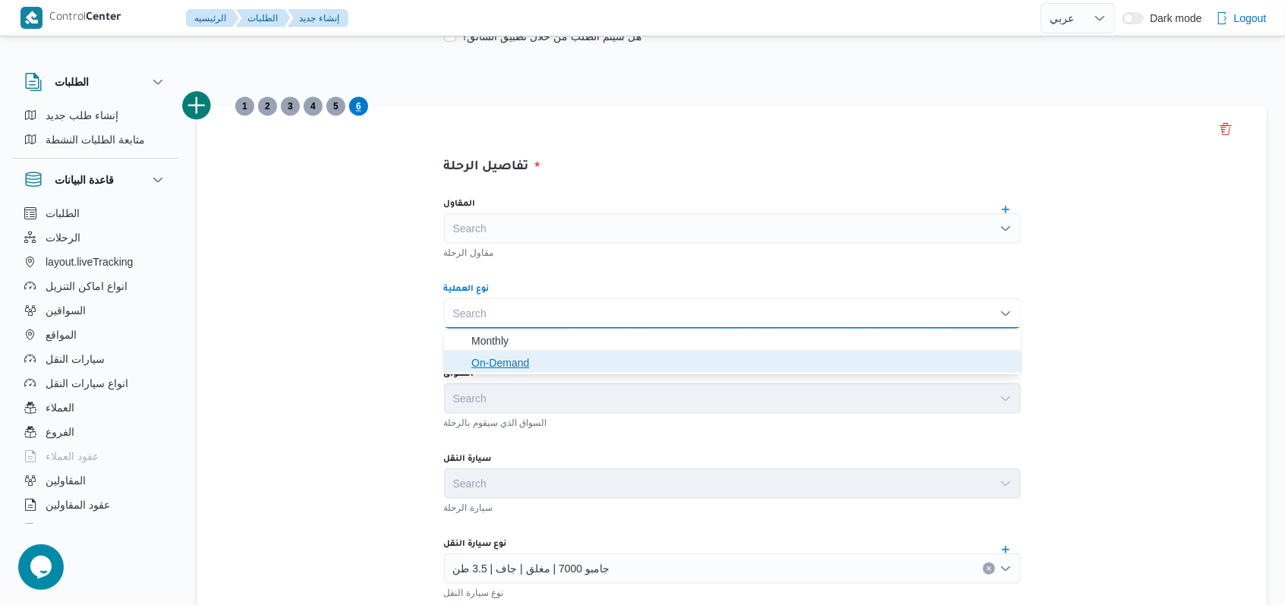
click at [474, 367] on span "On-Demand" at bounding box center [741, 363] width 540 height 18
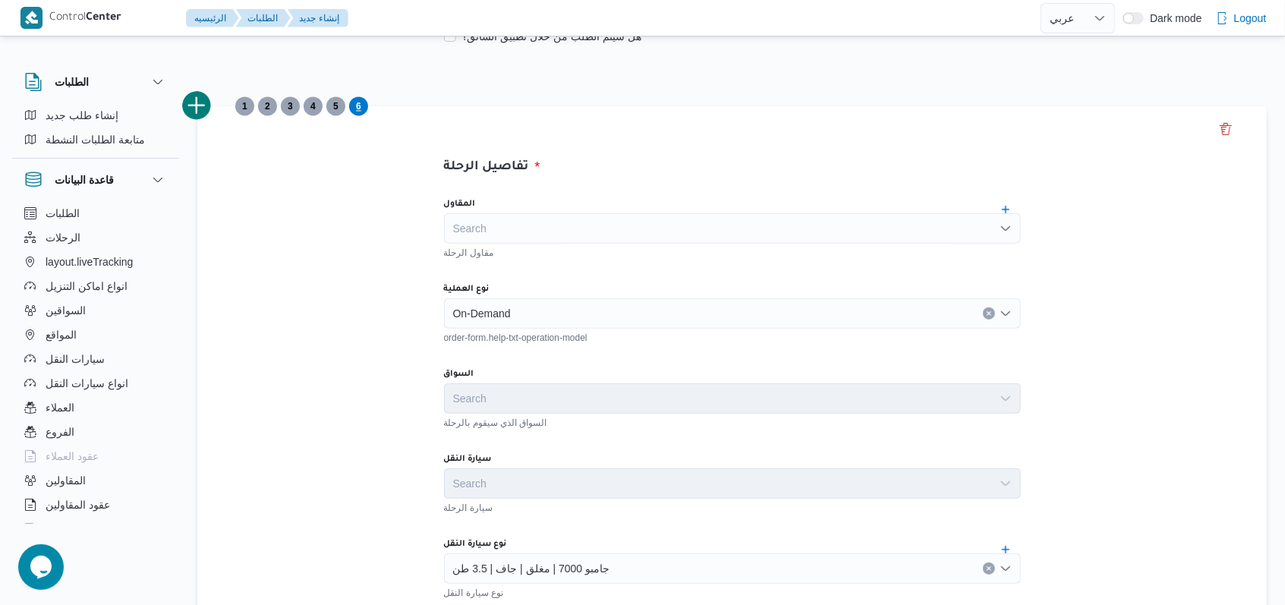
drag, startPoint x: 243, startPoint y: 154, endPoint x: 227, endPoint y: 131, distance: 28.4
click at [208, 112] on button "add trip" at bounding box center [197, 105] width 30 height 30
click at [480, 307] on div "Search" at bounding box center [732, 313] width 577 height 30
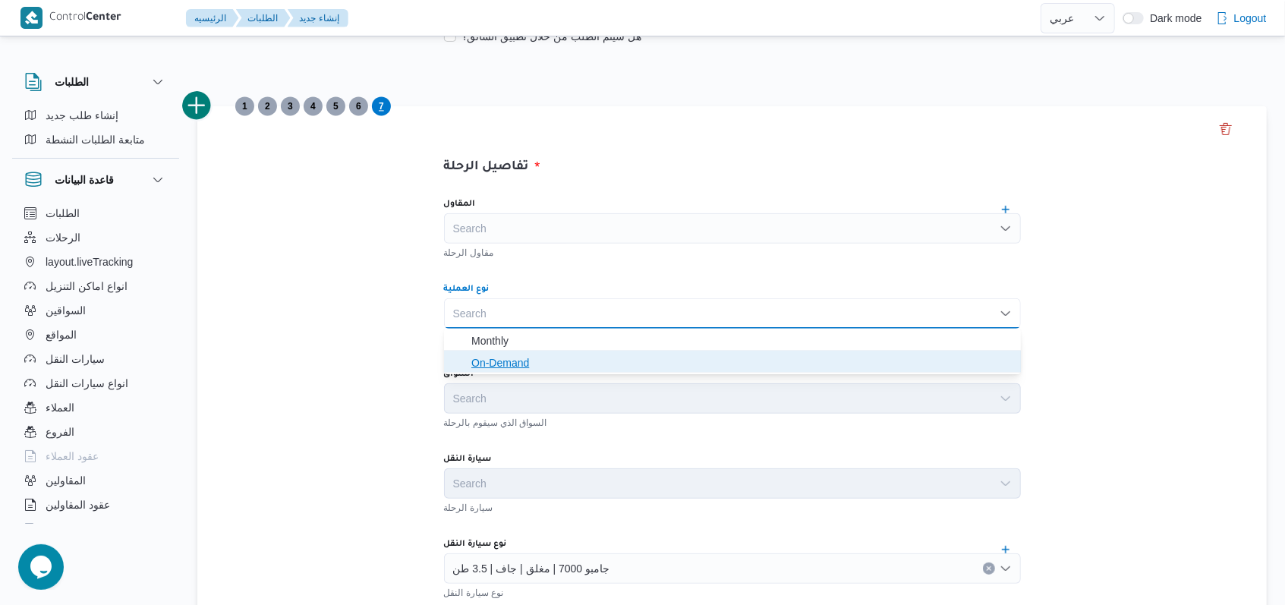
click at [486, 357] on span "On-Demand" at bounding box center [741, 363] width 540 height 18
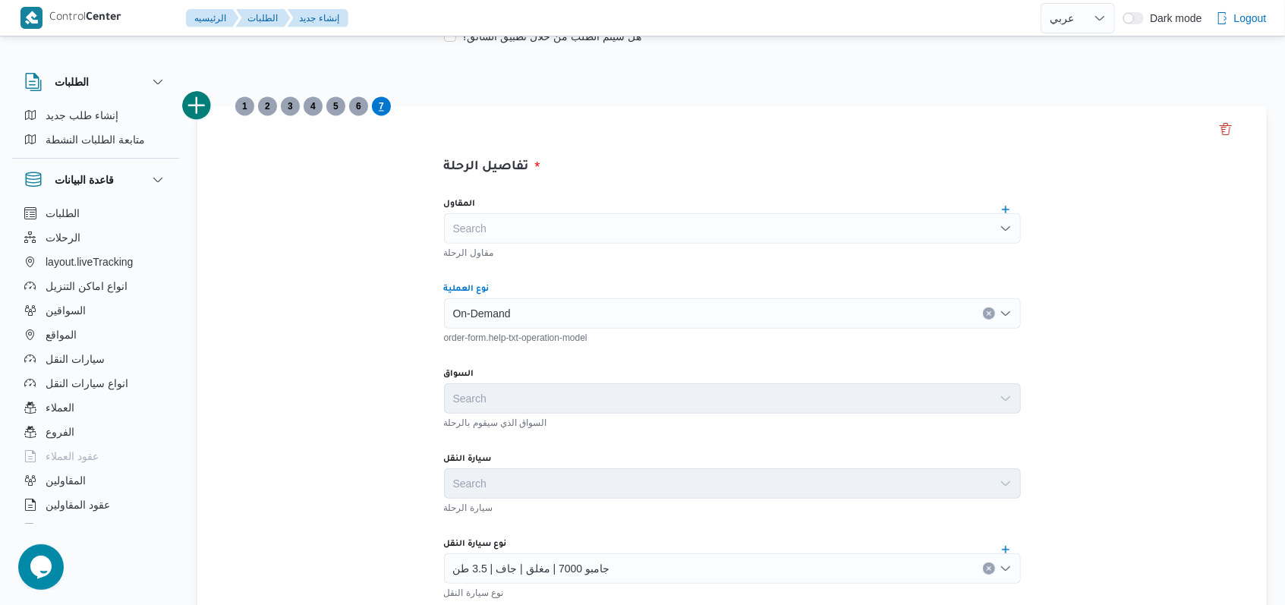
click at [197, 102] on button "add trip" at bounding box center [197, 105] width 30 height 30
click at [537, 322] on div "Search" at bounding box center [732, 313] width 577 height 30
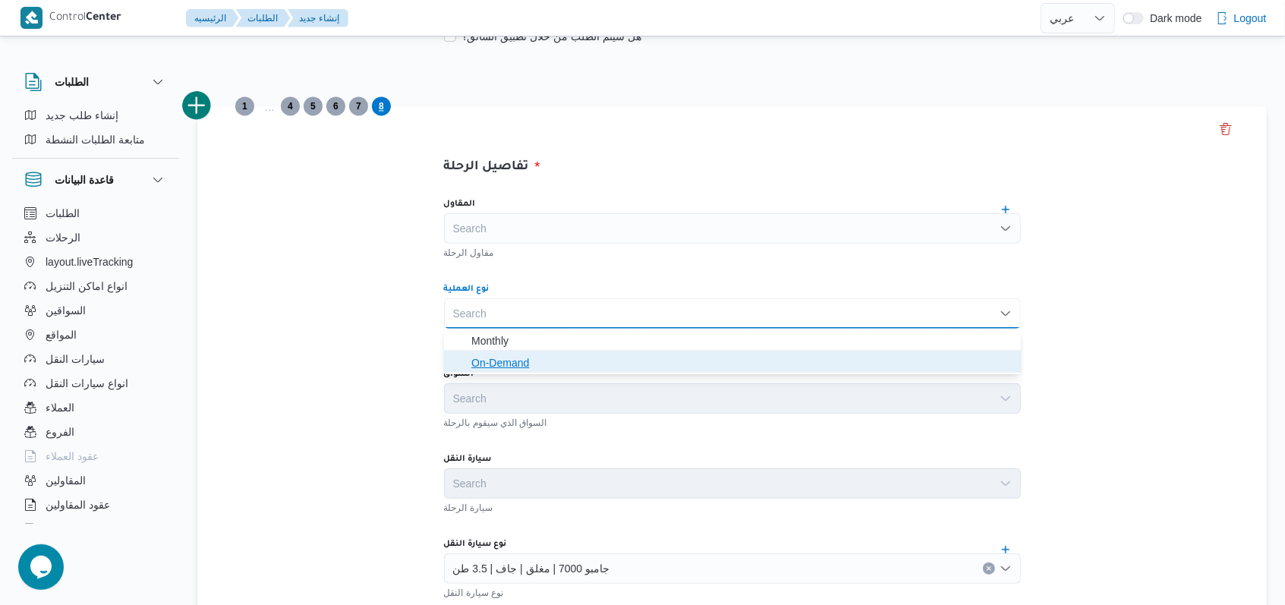
click at [536, 355] on span "On-Demand" at bounding box center [741, 363] width 540 height 18
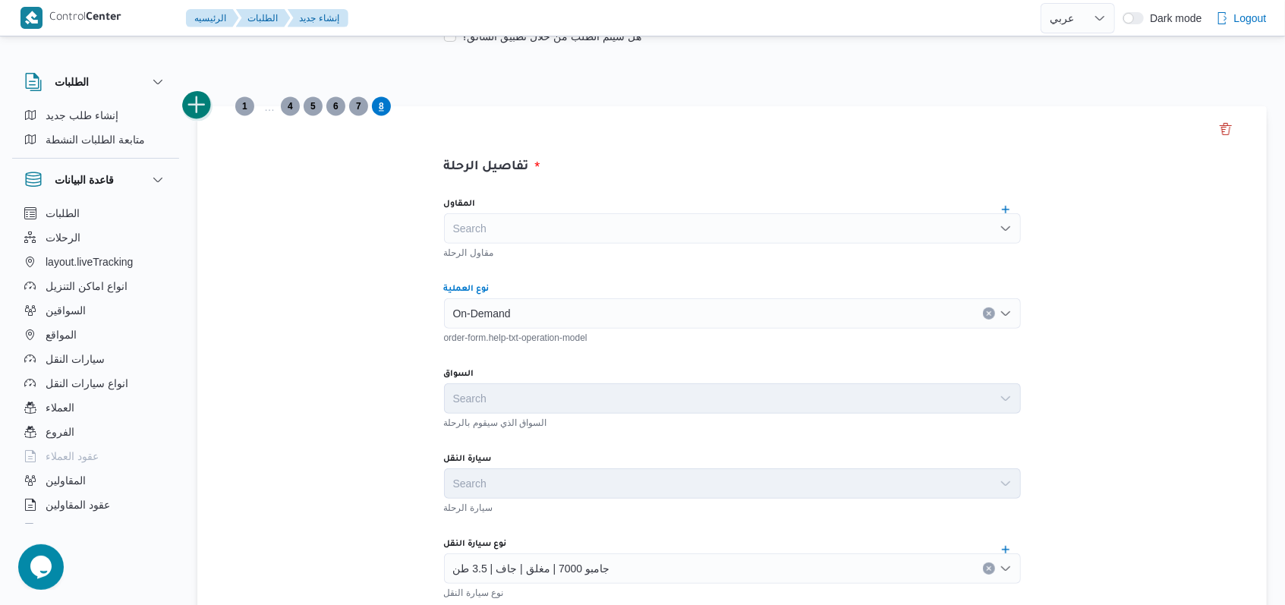
click at [208, 110] on button "add trip" at bounding box center [197, 105] width 30 height 30
click at [490, 312] on div "Search" at bounding box center [732, 313] width 577 height 30
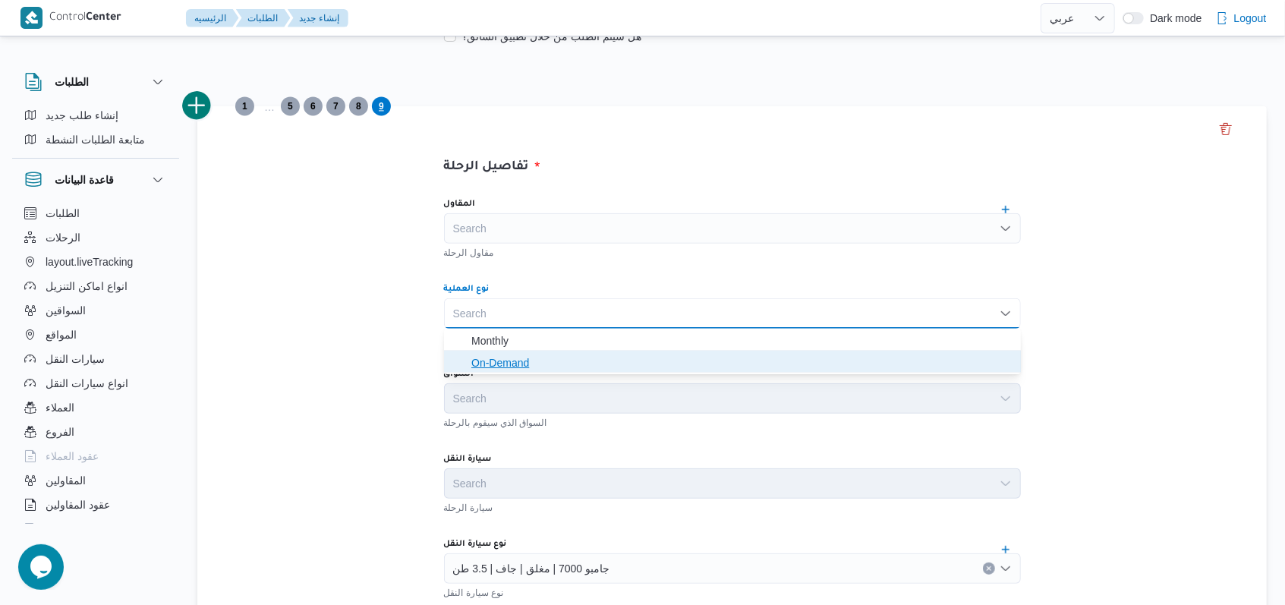
click at [492, 357] on span "On-Demand" at bounding box center [741, 363] width 540 height 18
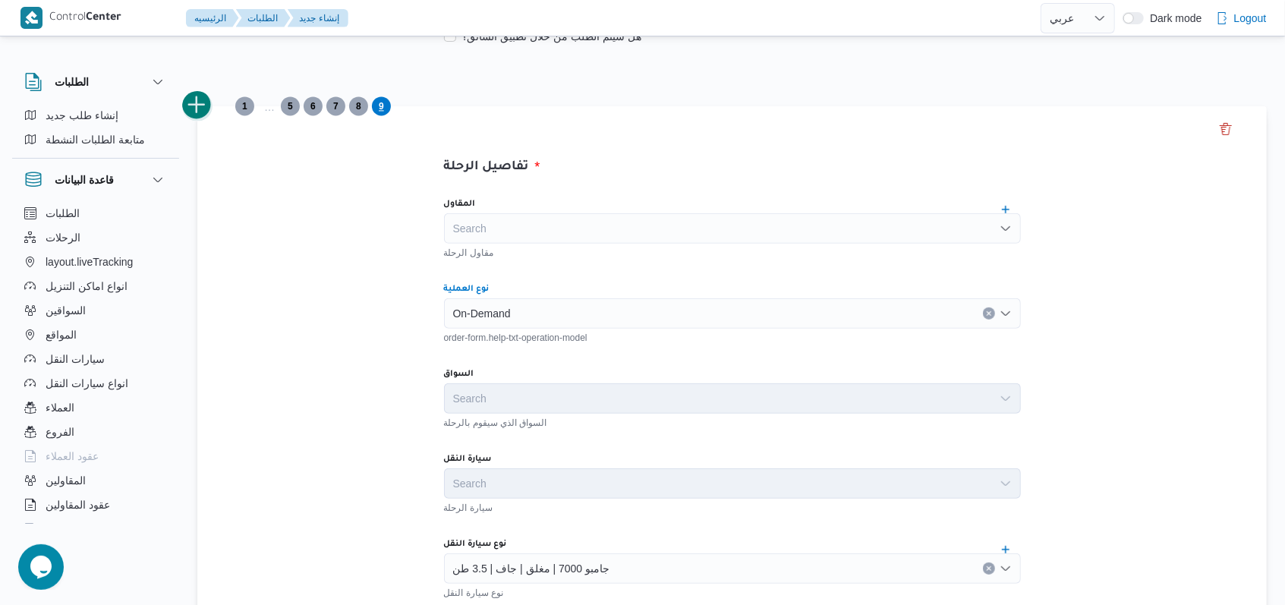
click at [196, 103] on button "add trip" at bounding box center [197, 105] width 30 height 30
click at [494, 315] on div "Search" at bounding box center [732, 313] width 577 height 30
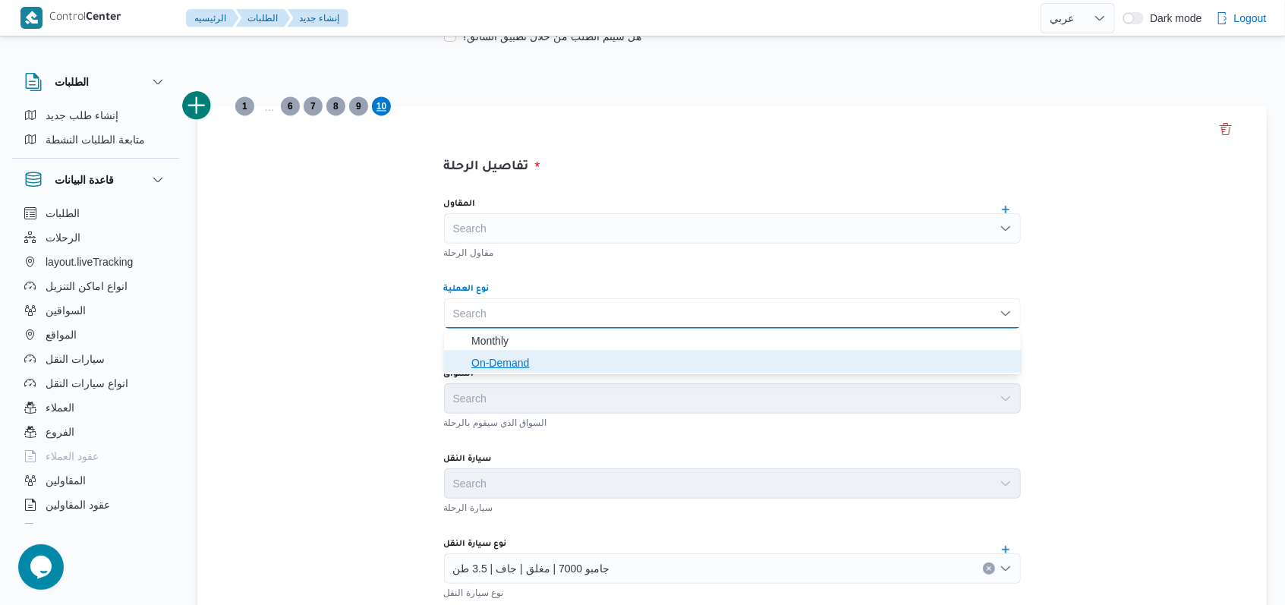
click at [499, 365] on span "On-Demand" at bounding box center [741, 363] width 540 height 18
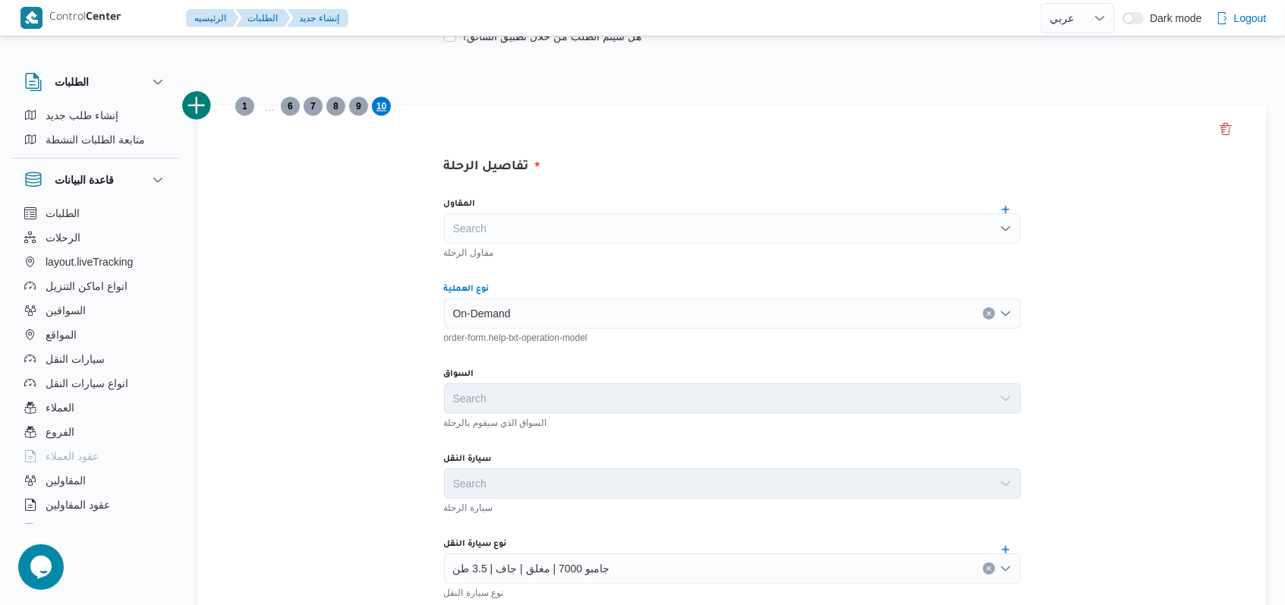
click at [538, 568] on span "جامبو 7000 | مغلق | جاف | 3.5 طن" at bounding box center [531, 567] width 157 height 17
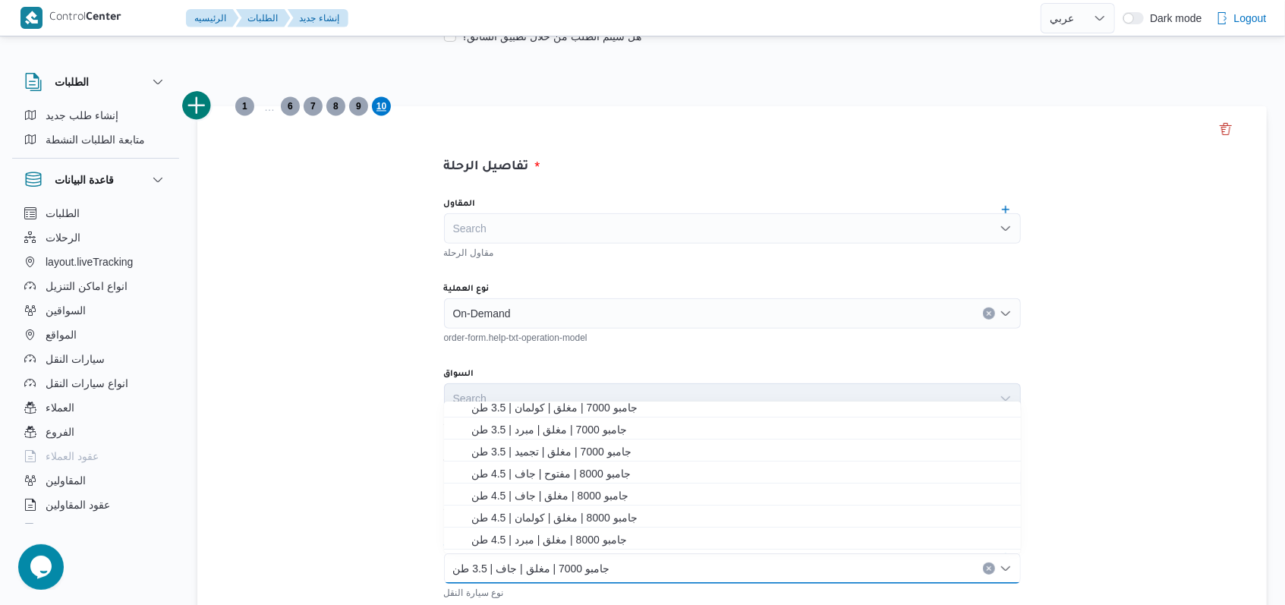
scroll to position [358, 0]
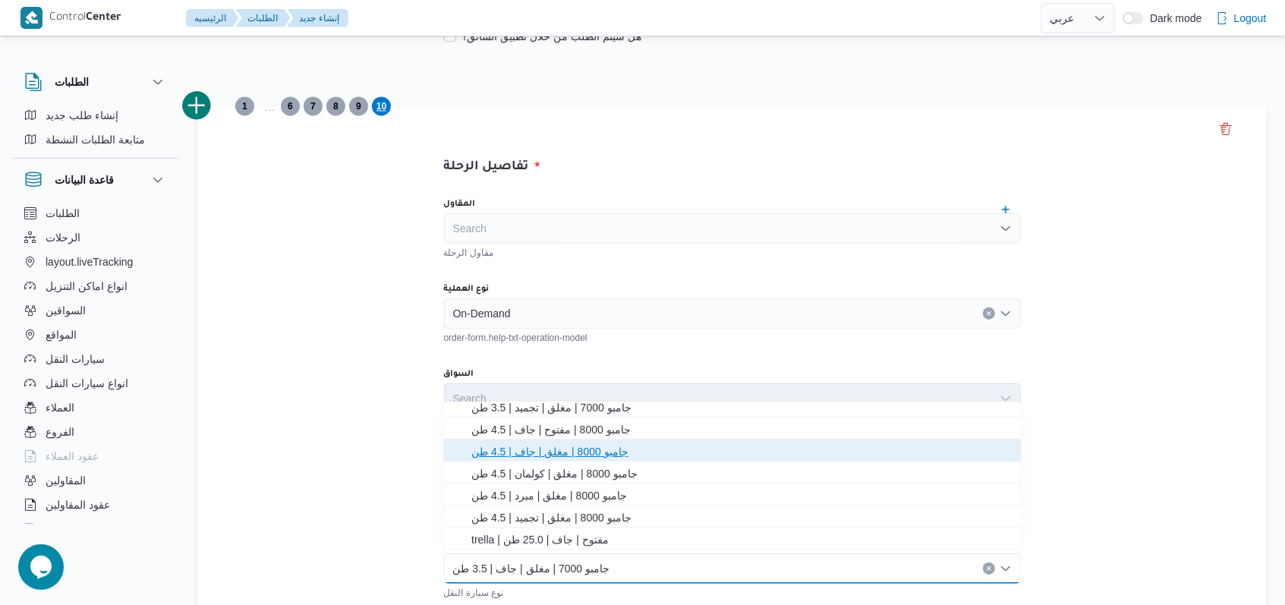
click at [574, 458] on span "جامبو 8000 | مغلق | جاف | 4.5 طن" at bounding box center [741, 451] width 540 height 18
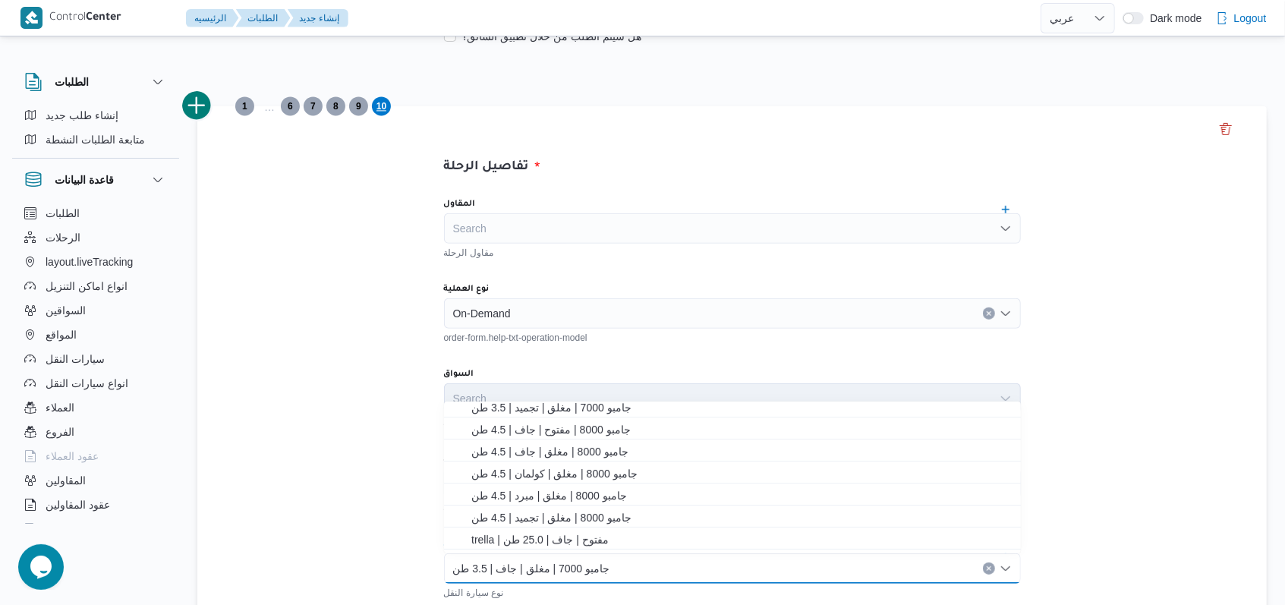
scroll to position [0, 0]
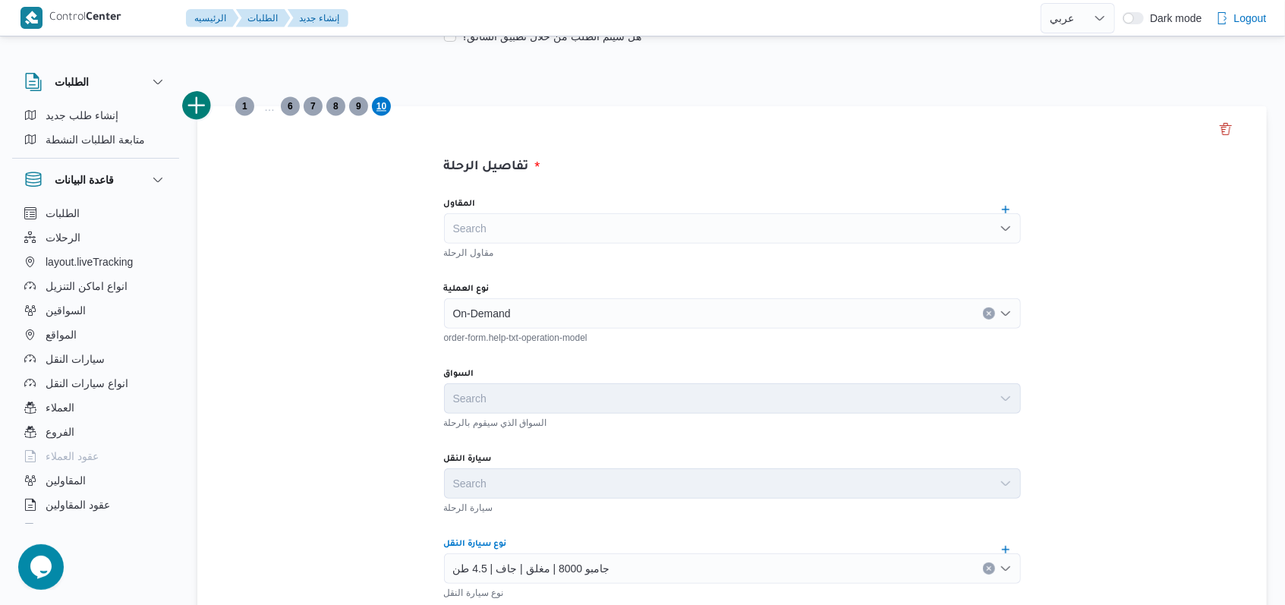
click at [200, 99] on button "add trip" at bounding box center [197, 105] width 30 height 30
click at [510, 322] on div "Search" at bounding box center [732, 313] width 577 height 30
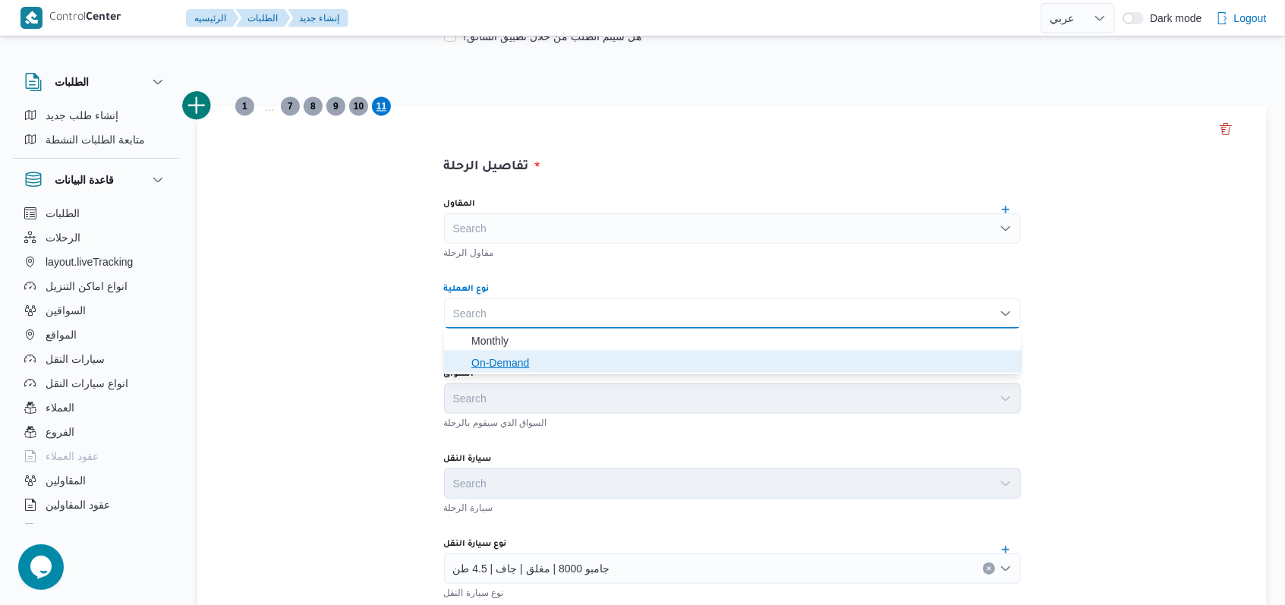
click at [507, 363] on span "On-Demand" at bounding box center [741, 363] width 540 height 18
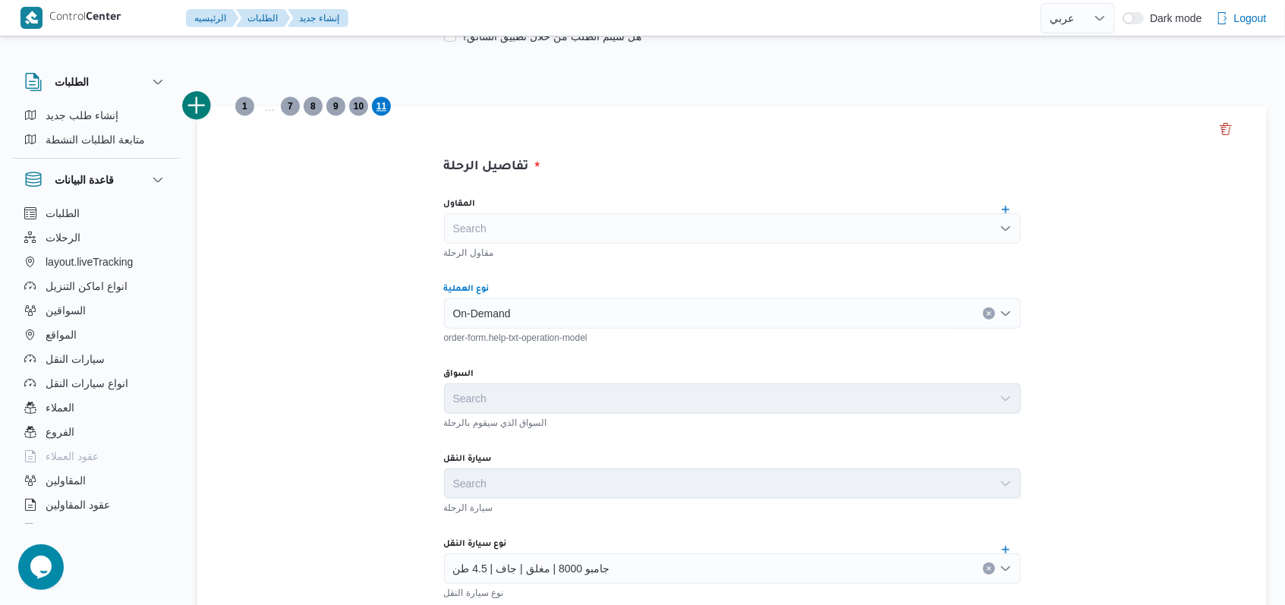
click at [194, 99] on button "add trip" at bounding box center [197, 105] width 30 height 30
click at [494, 327] on div "Search" at bounding box center [732, 313] width 577 height 30
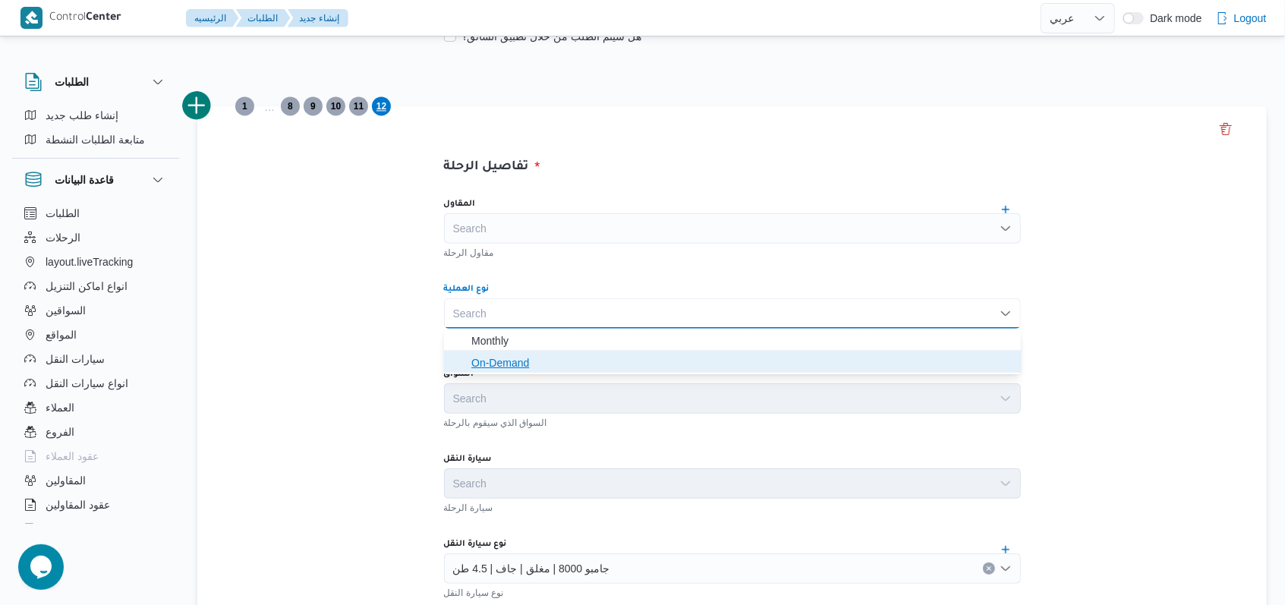
click at [502, 363] on span "On-Demand" at bounding box center [741, 363] width 540 height 18
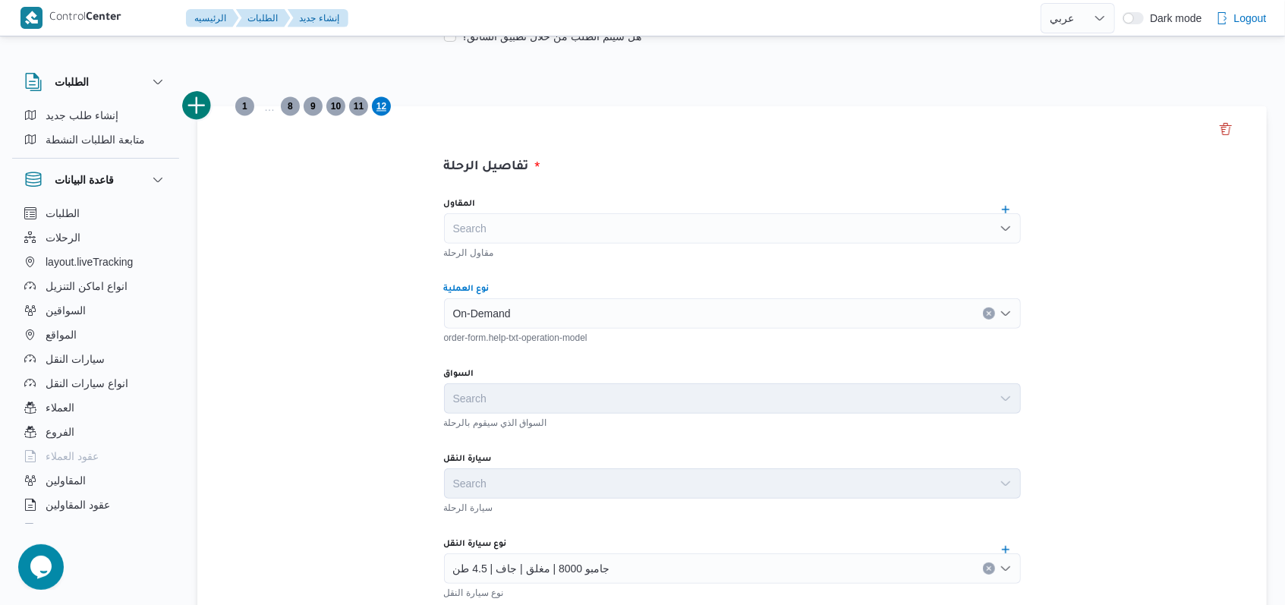
click at [549, 569] on span "جامبو 8000 | مغلق | جاف | 4.5 طن" at bounding box center [531, 567] width 157 height 17
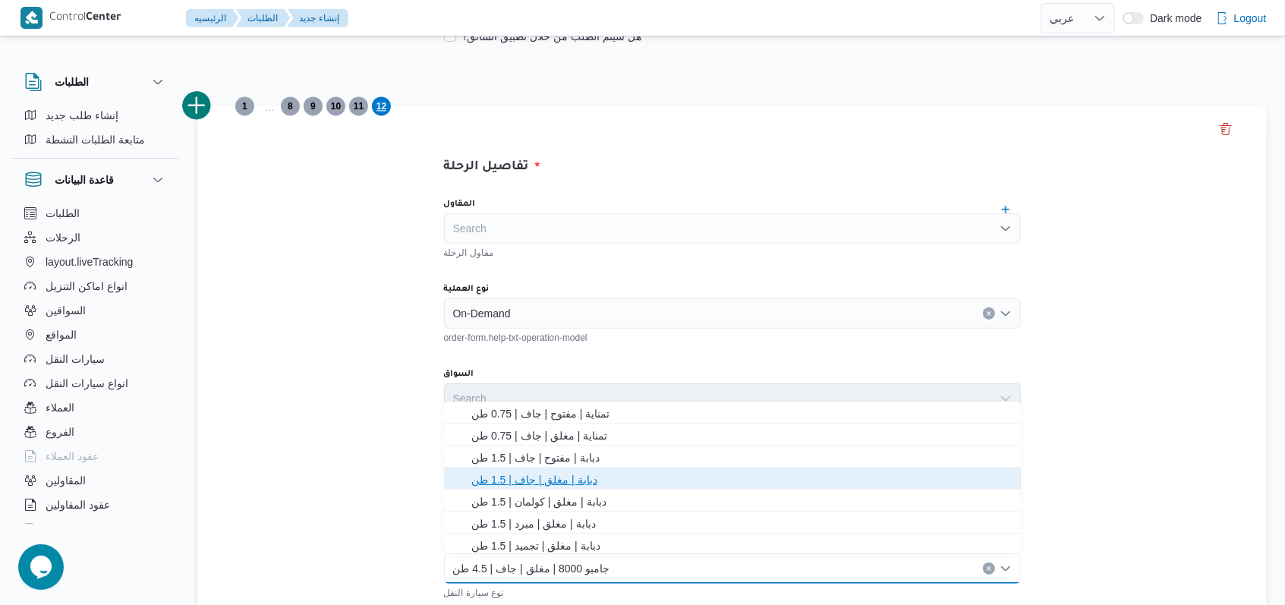
click at [566, 485] on span "دبابة | مغلق | جاف | 1.5 طن" at bounding box center [741, 480] width 540 height 18
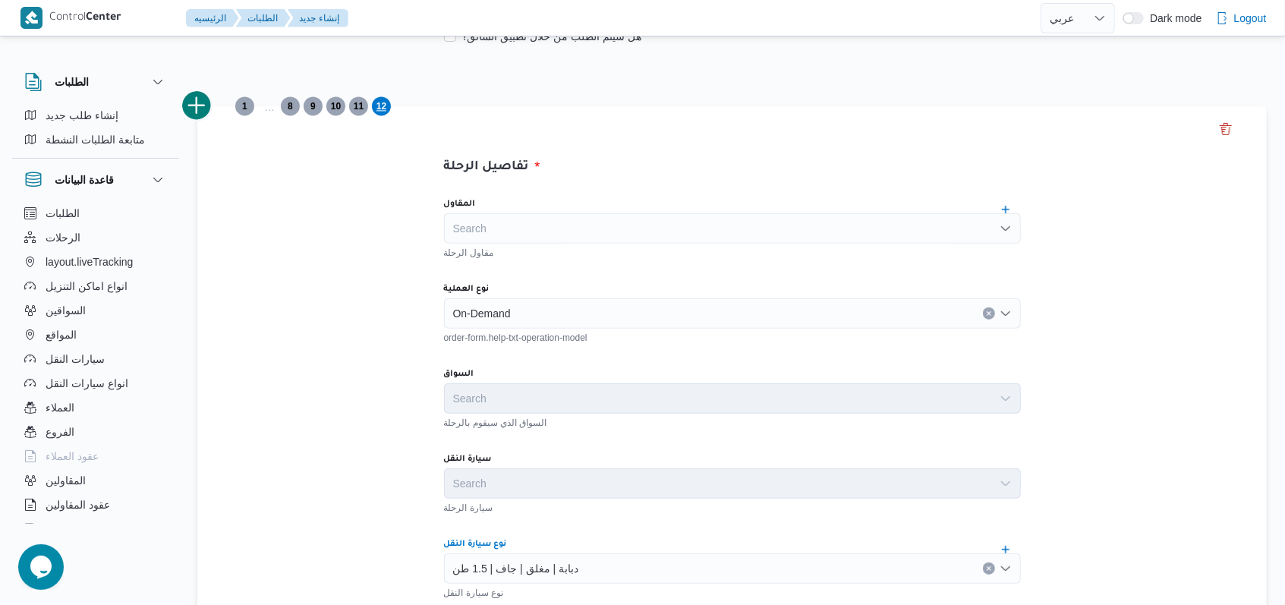
click at [580, 453] on div "سيارة النقل" at bounding box center [732, 459] width 577 height 12
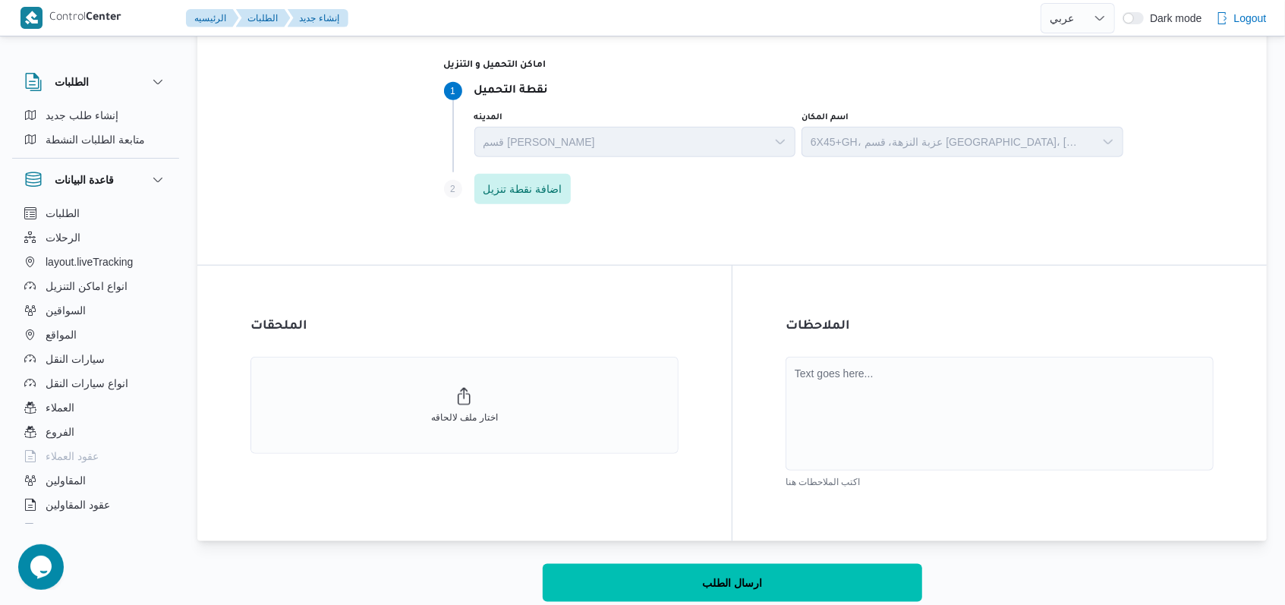
scroll to position [956, 0]
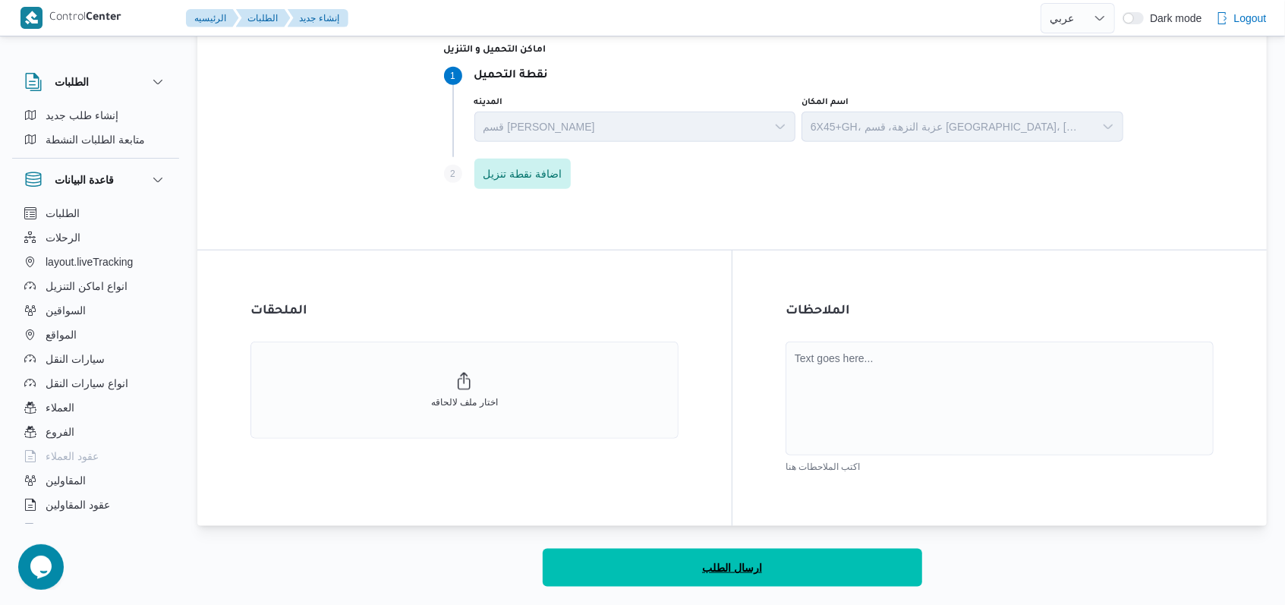
click at [735, 569] on span "ارسال الطلب" at bounding box center [732, 568] width 60 height 18
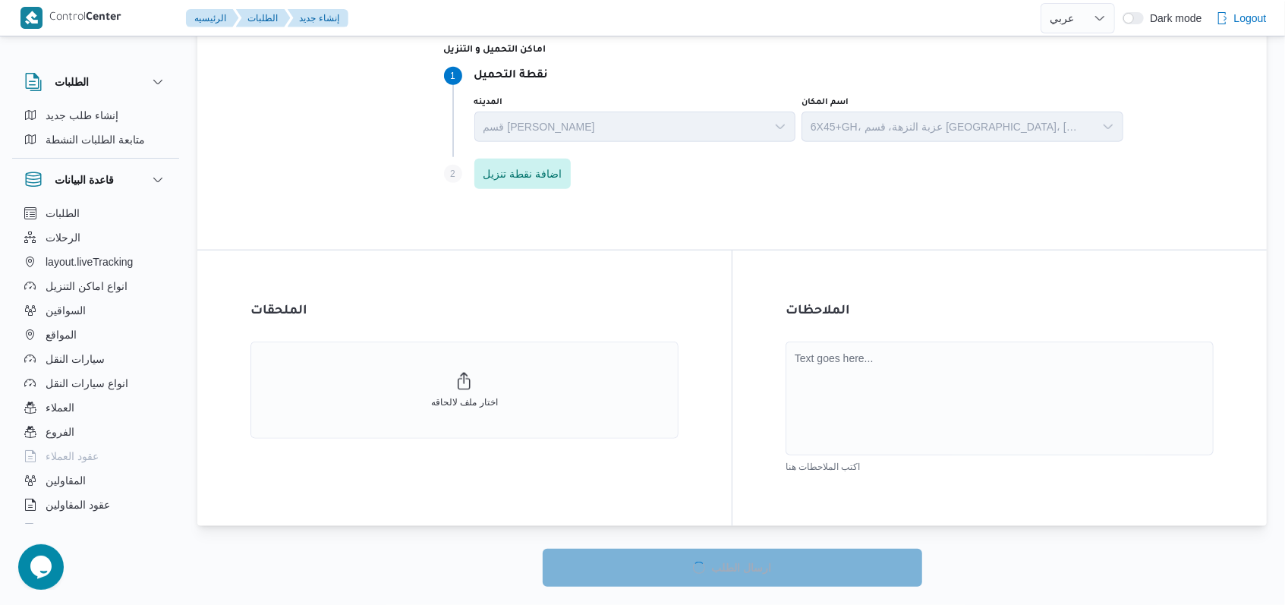
select select "ar"
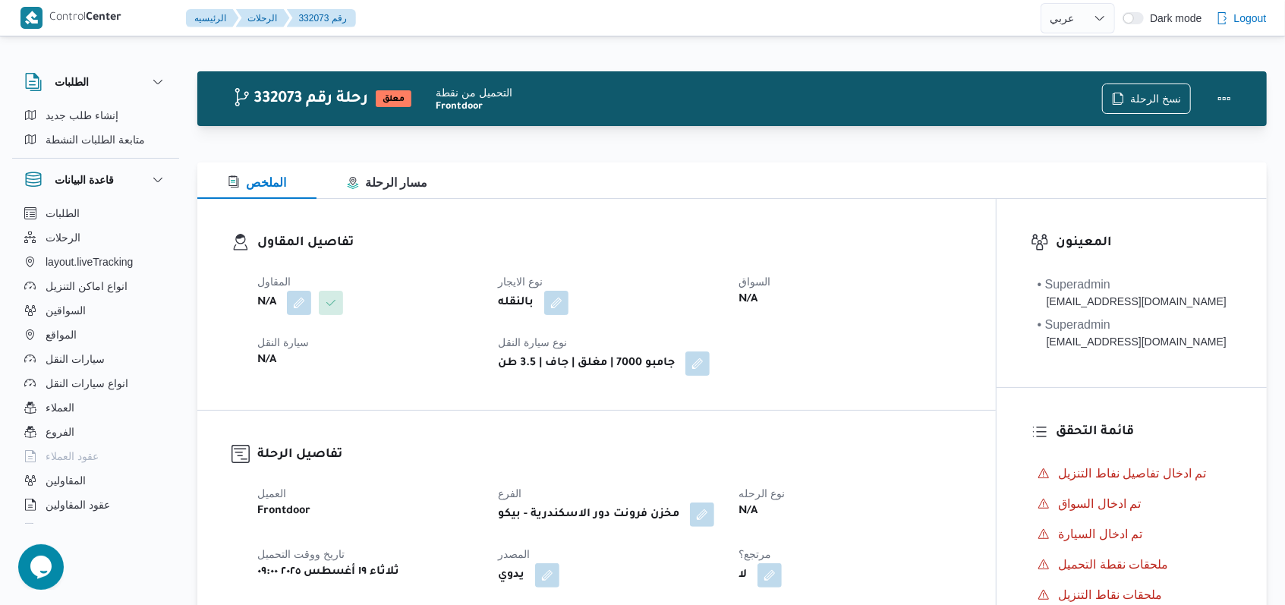
click at [446, 295] on div "N/A" at bounding box center [354, 302] width 197 height 27
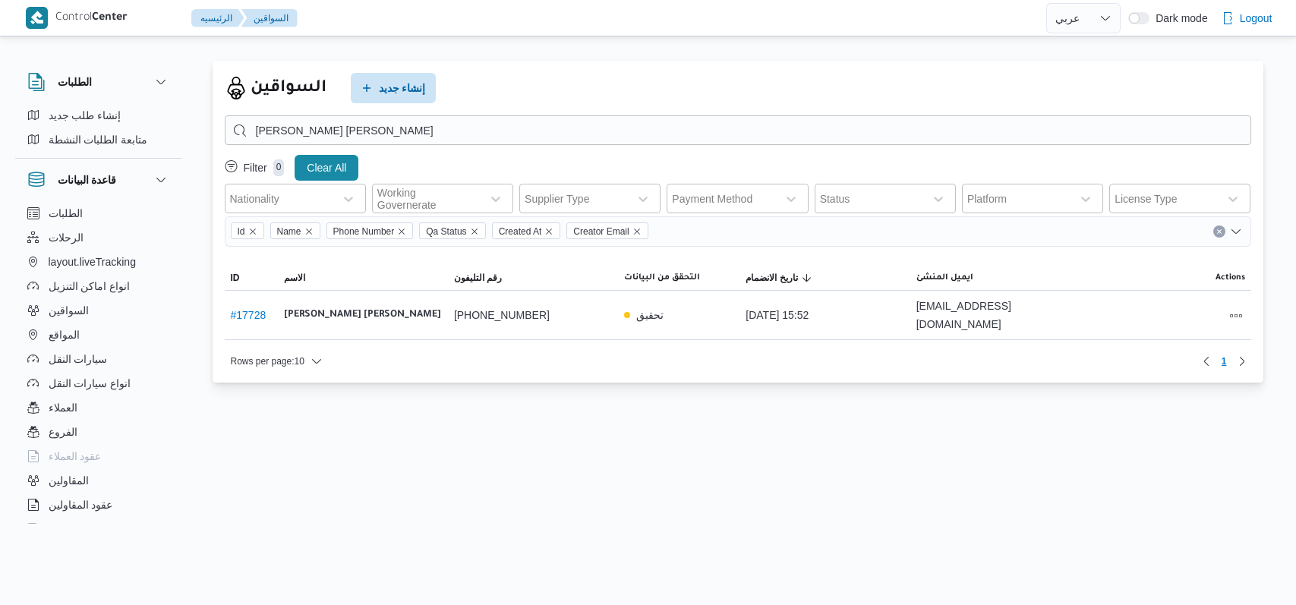
select select "ar"
click at [418, 90] on span "إنشاء جديد" at bounding box center [402, 87] width 47 height 18
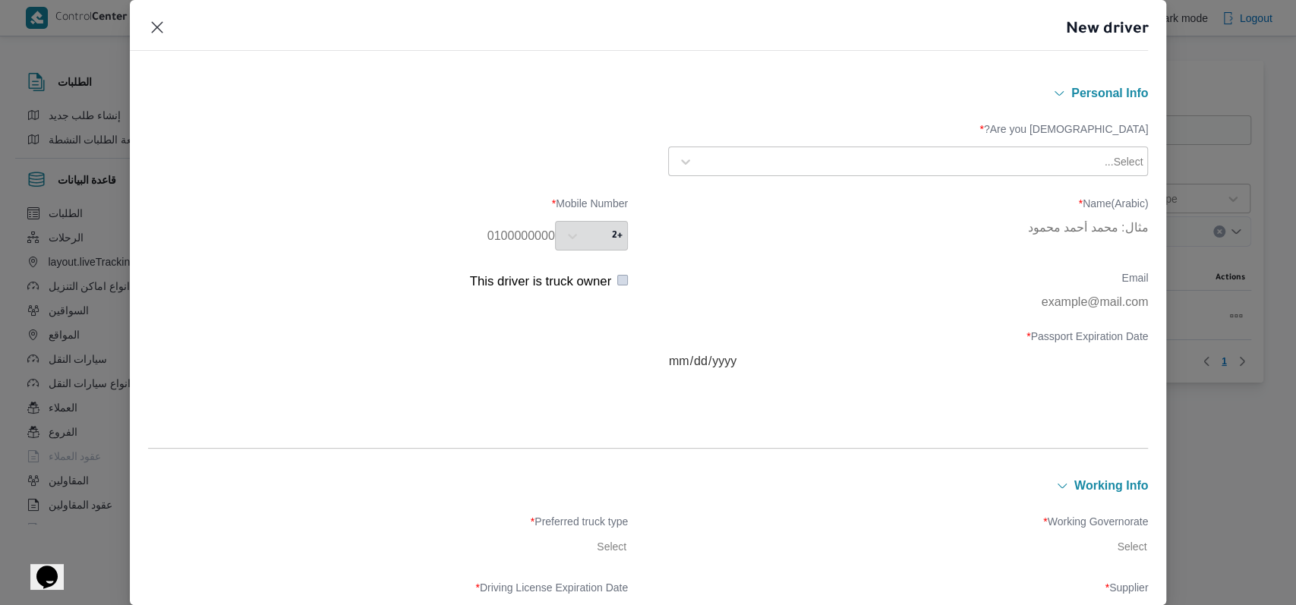
click at [804, 169] on div "Select..." at bounding box center [921, 161] width 445 height 21
click at [746, 191] on div "Egyptian" at bounding box center [908, 201] width 478 height 27
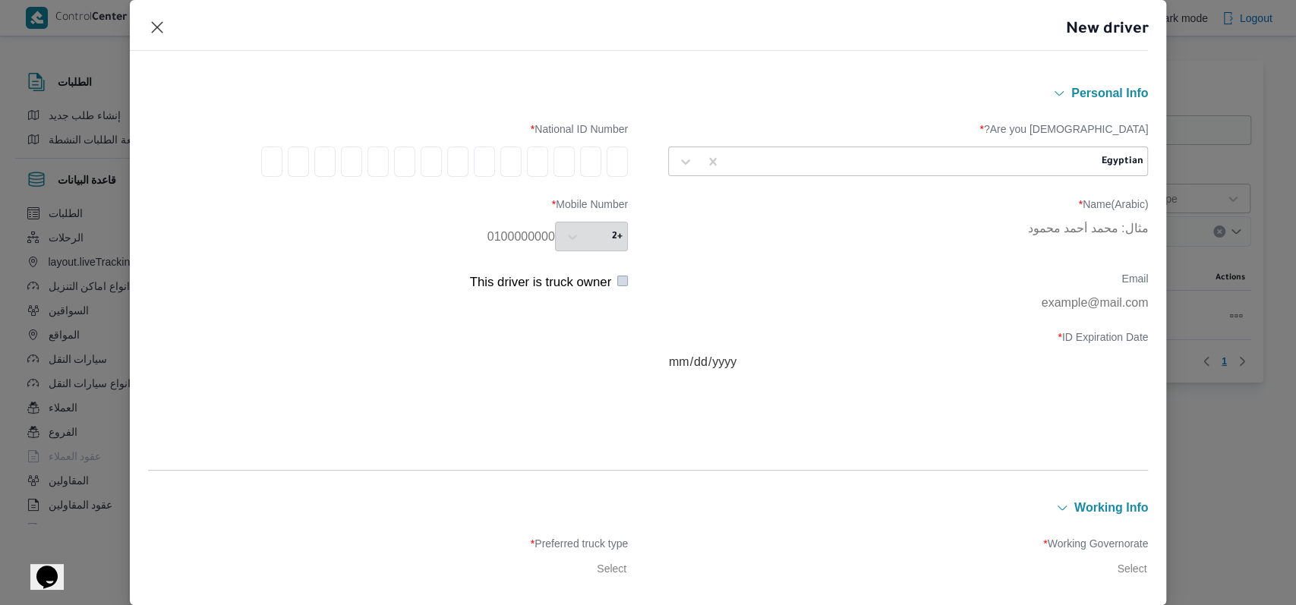
type input "2"
type input "8"
type input "0"
type input "1"
type input "2"
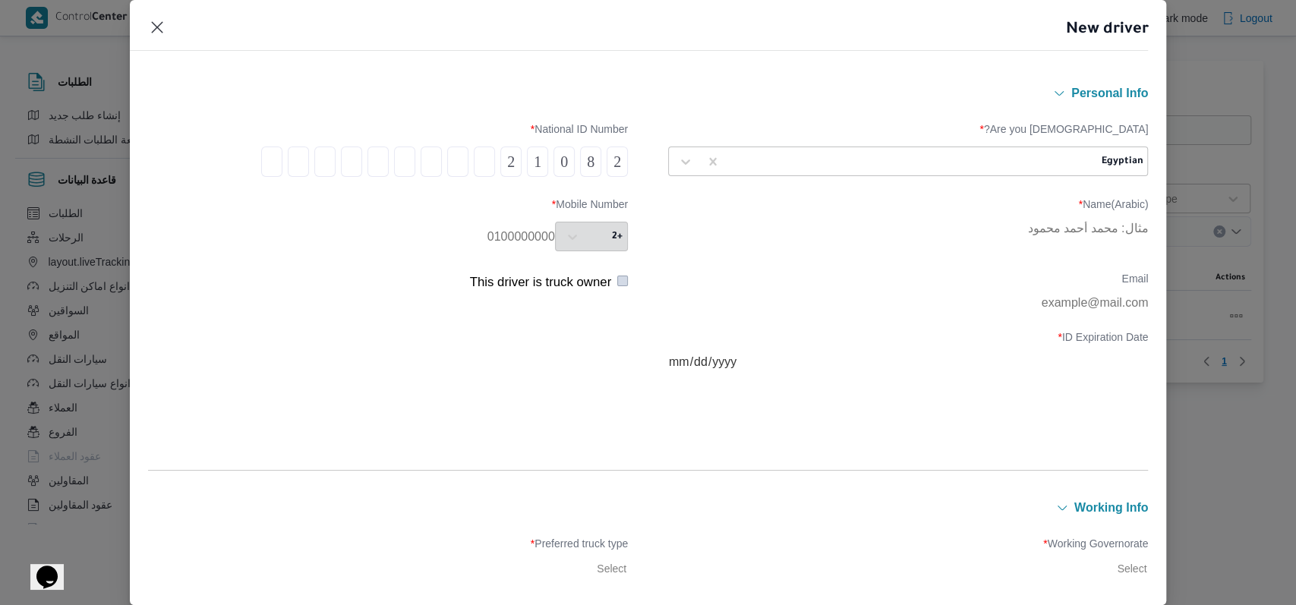
type input "1"
type input "2"
type input "8"
type input "0"
type input "1"
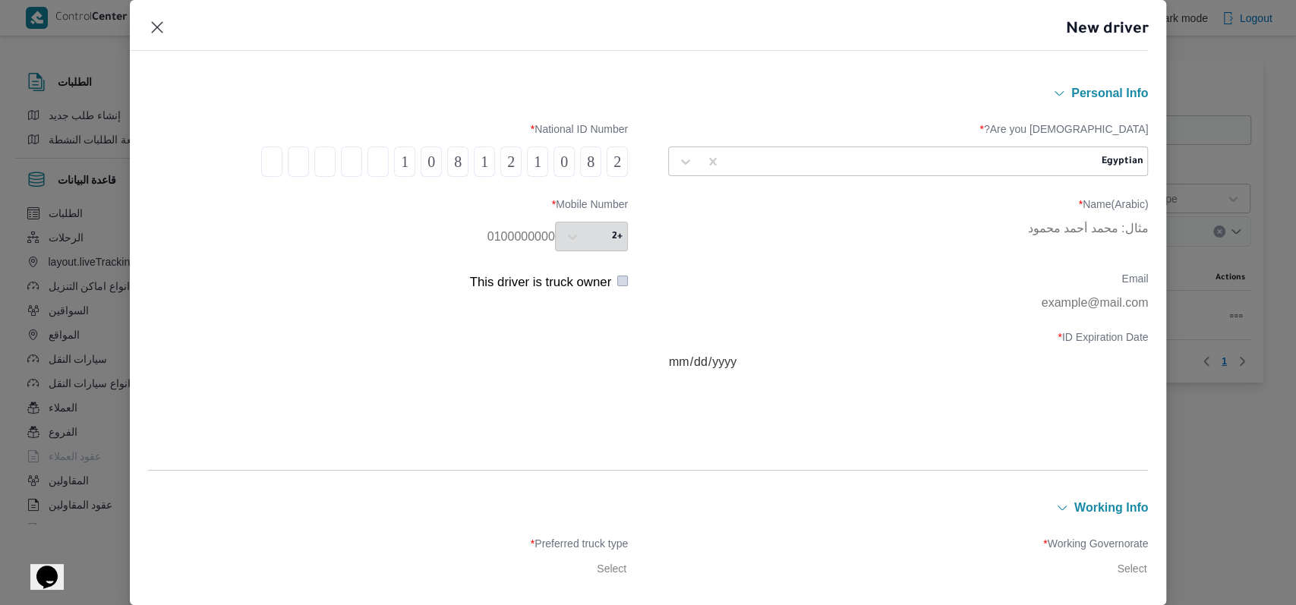
type input "0"
type input "1"
type input "4"
type input "7"
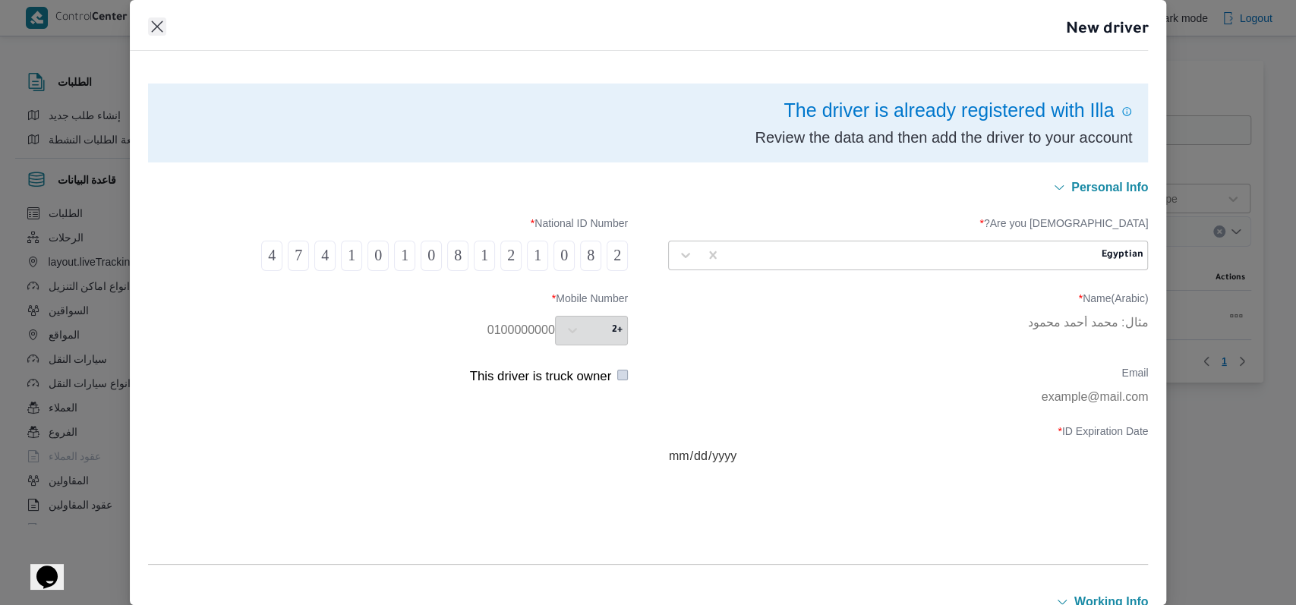
type input "4"
click at [153, 30] on button "Closes this modal window" at bounding box center [157, 26] width 18 height 18
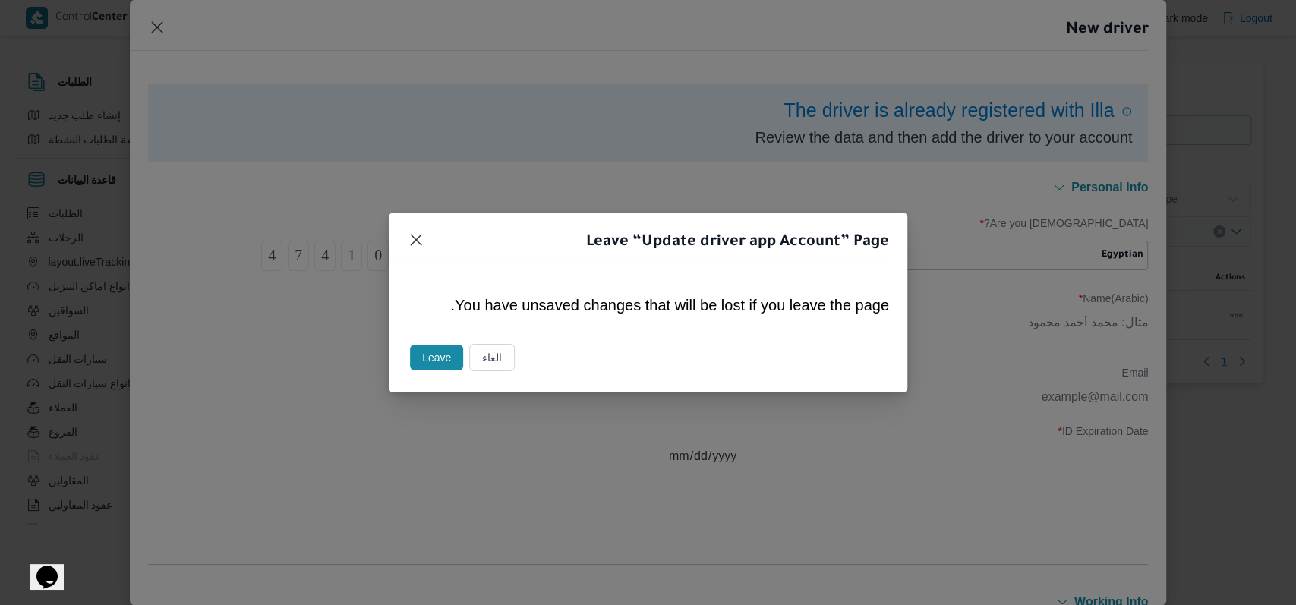
click at [431, 364] on button "Leave" at bounding box center [436, 358] width 53 height 26
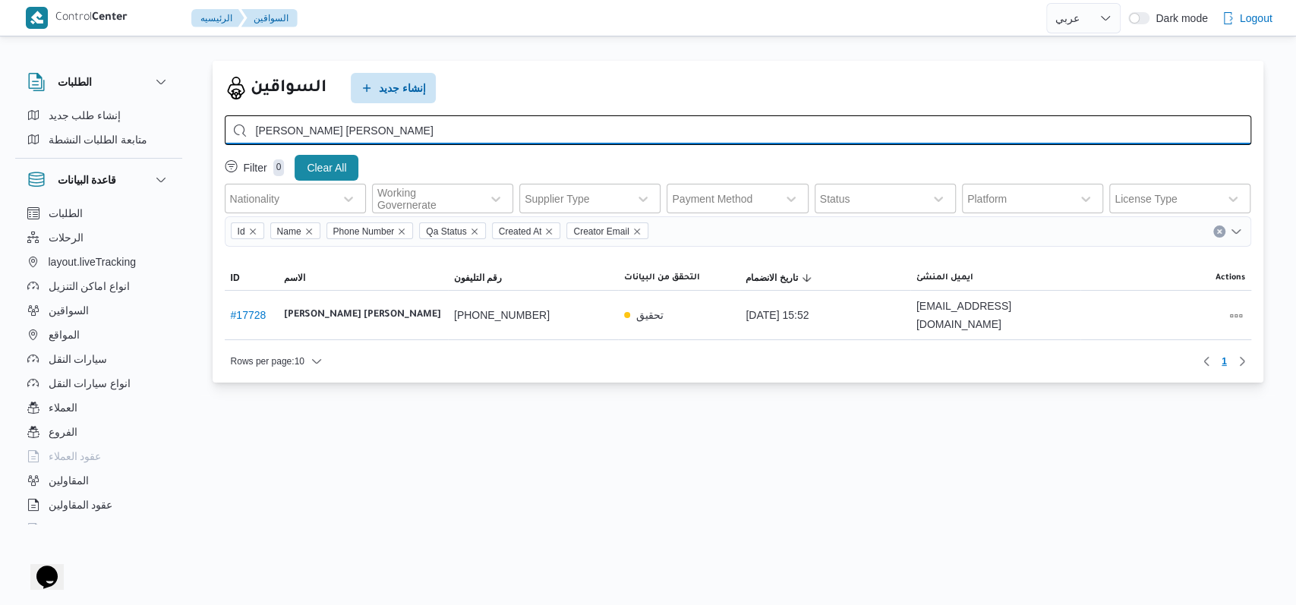
click at [476, 124] on input "[PERSON_NAME] [PERSON_NAME]" at bounding box center [738, 130] width 1026 height 30
type input "م"
type input "[PERSON_NAME]"
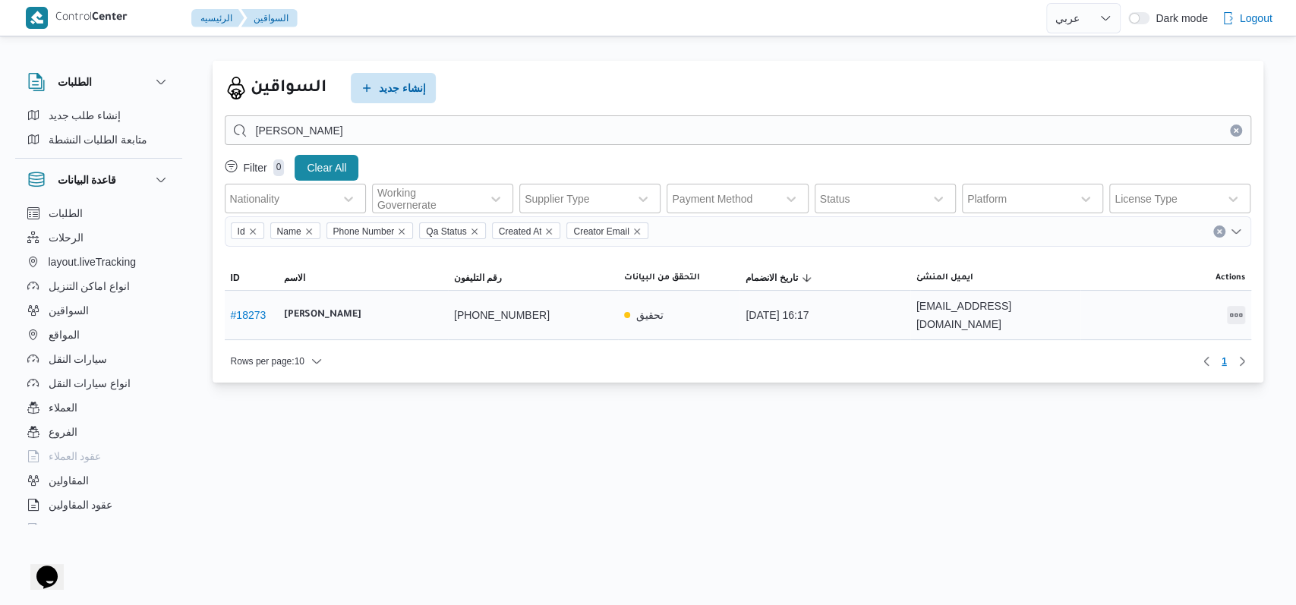
click at [1226, 308] on button "All actions" at bounding box center [1235, 315] width 18 height 18
click at [1169, 312] on span "Edit" at bounding box center [1186, 307] width 49 height 12
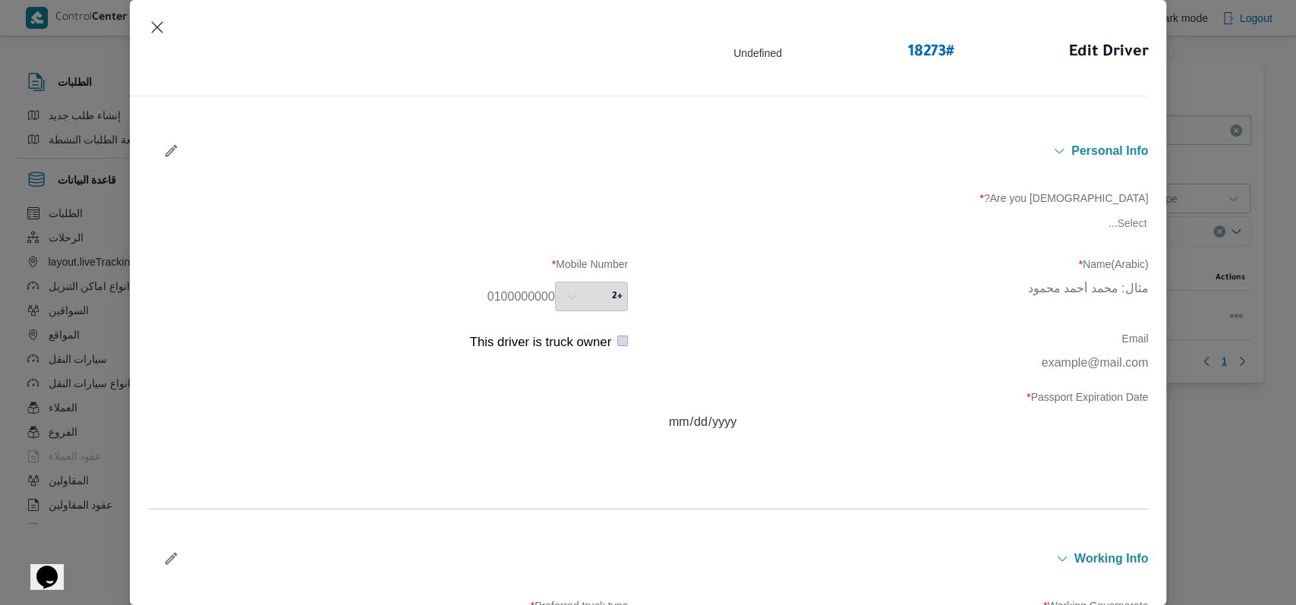
type input "[PERSON_NAME]"
type input "01124406638"
type input "[DATE]"
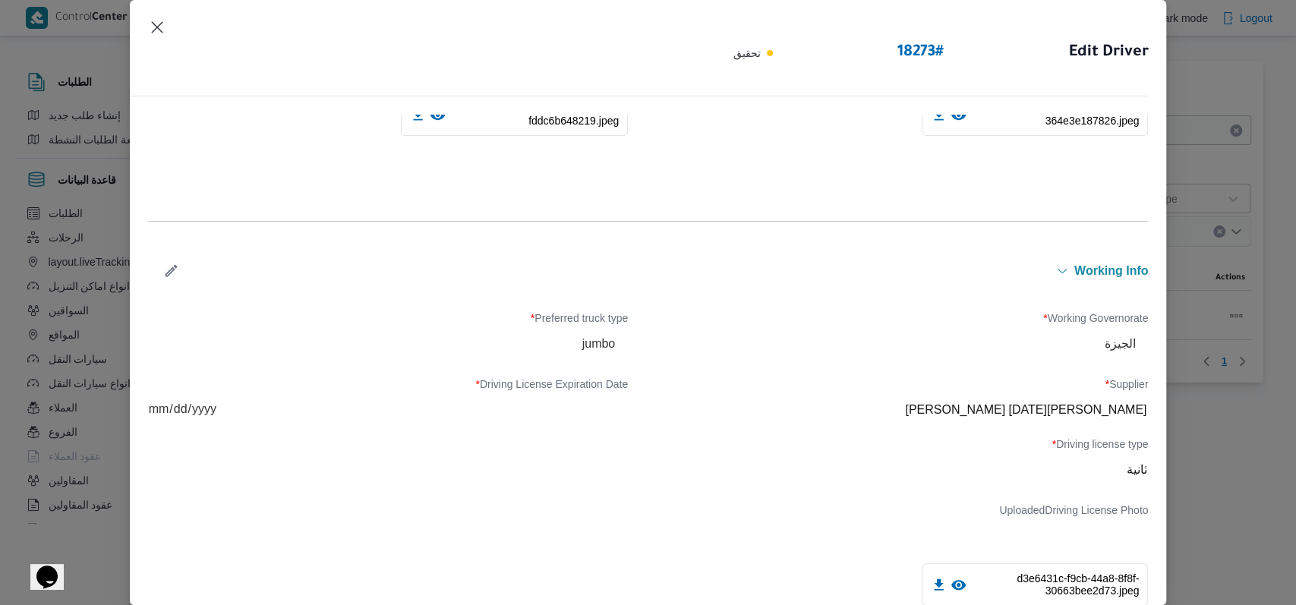
scroll to position [304, 0]
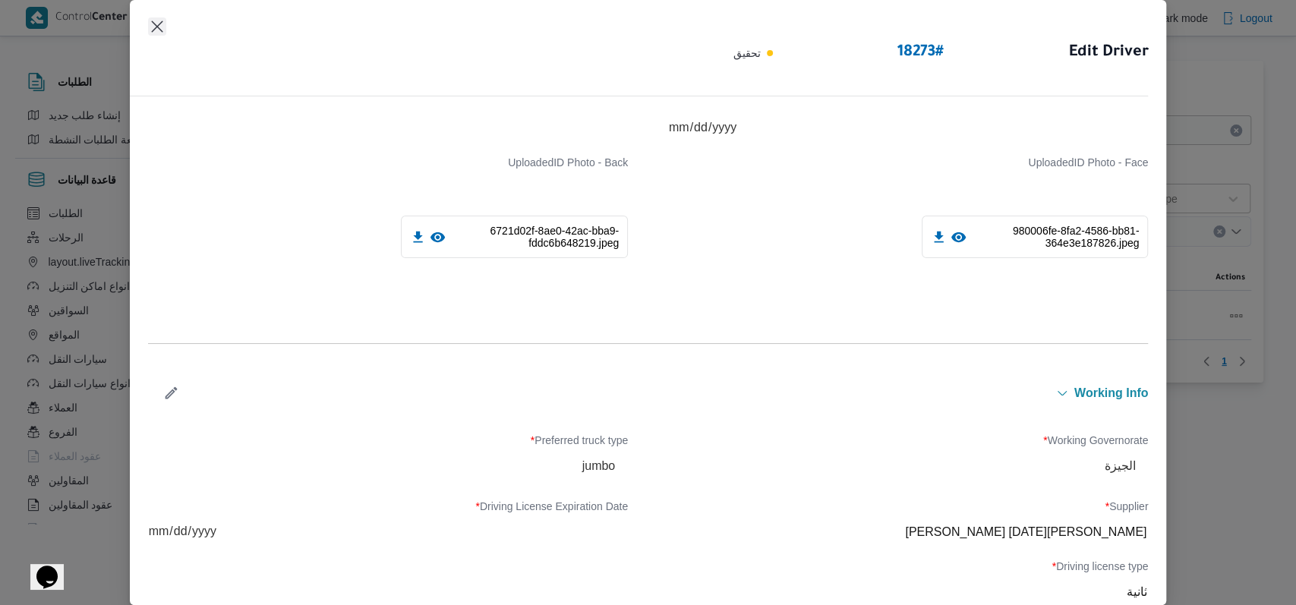
click at [164, 30] on button "Closes this modal window" at bounding box center [157, 26] width 18 height 18
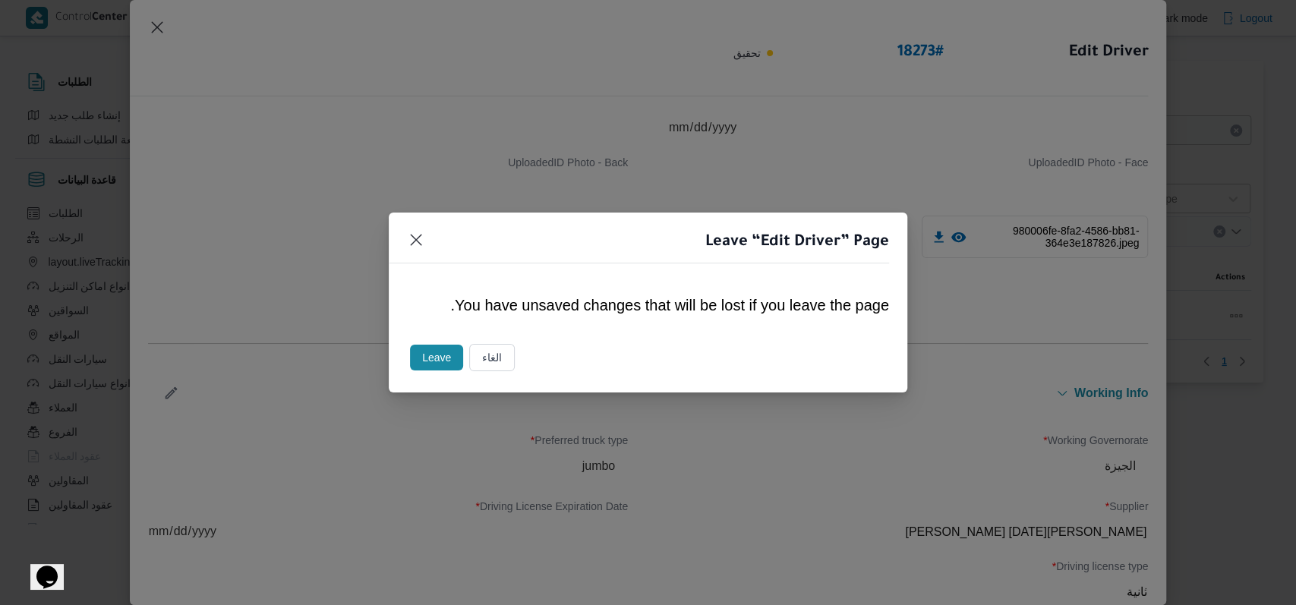
click at [425, 345] on button "Leave" at bounding box center [436, 358] width 53 height 26
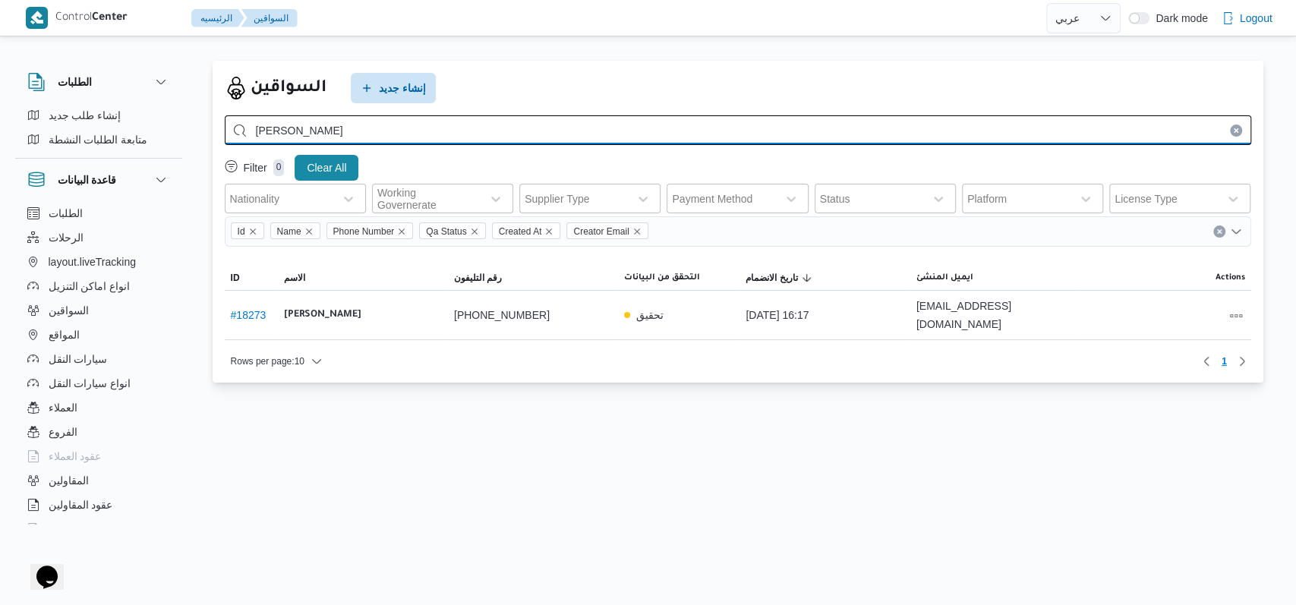
drag, startPoint x: 401, startPoint y: 127, endPoint x: 243, endPoint y: 131, distance: 158.7
click at [243, 131] on input "[PERSON_NAME]" at bounding box center [738, 130] width 1026 height 30
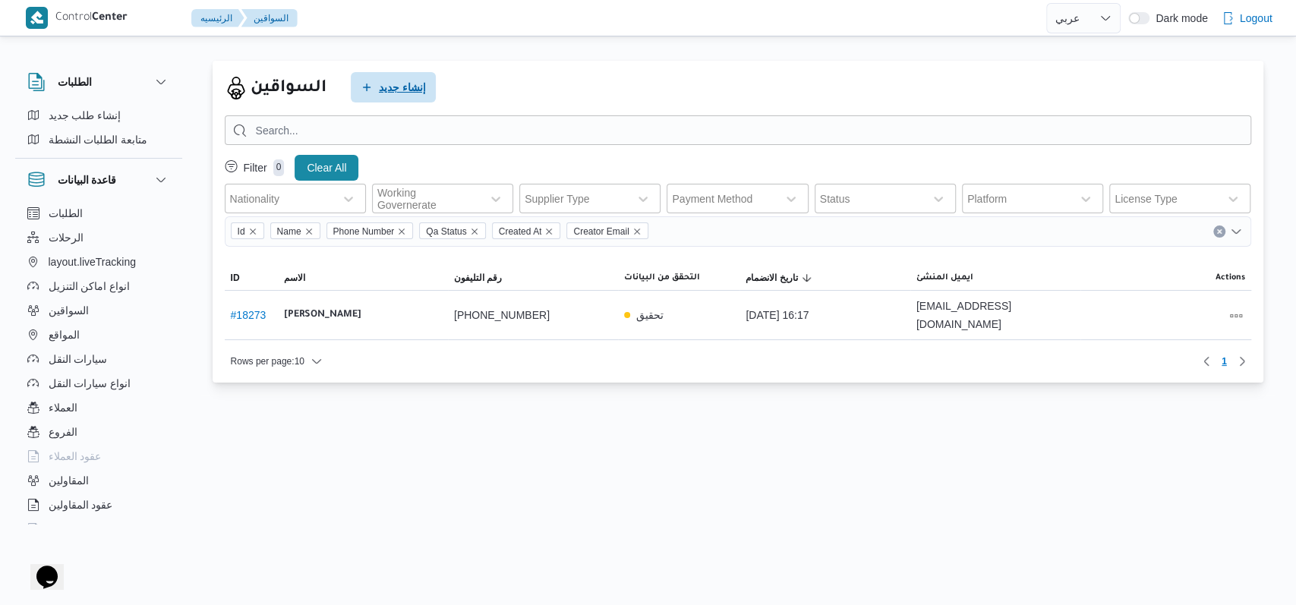
click at [364, 100] on span "إنشاء جديد" at bounding box center [393, 87] width 85 height 30
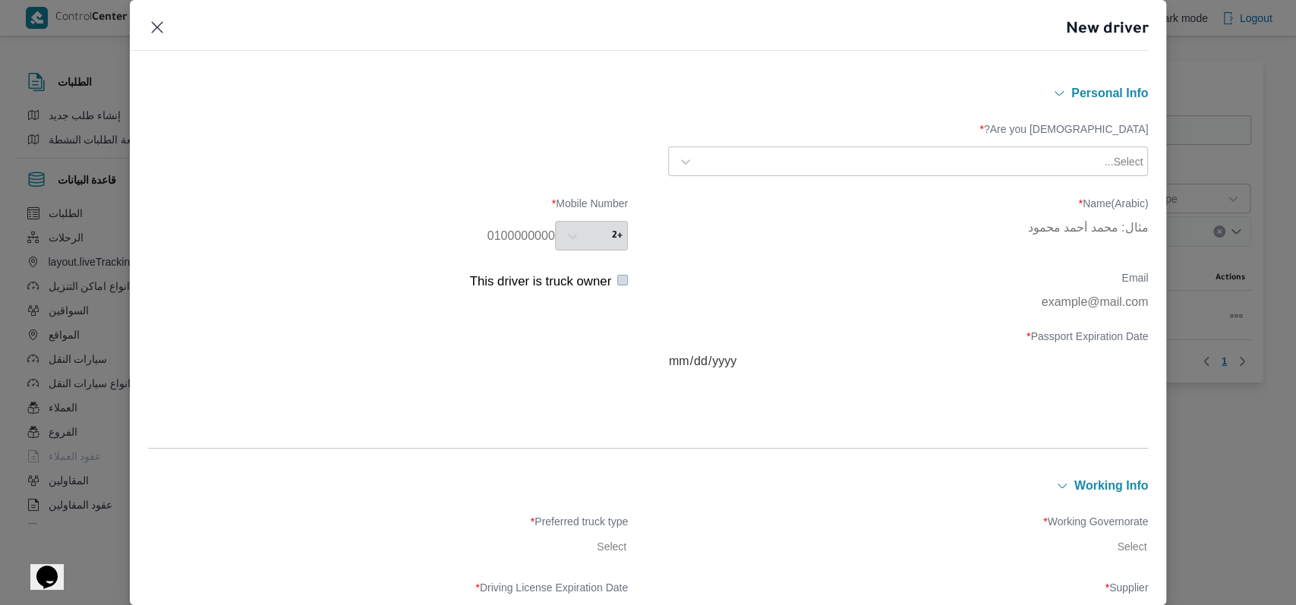
click at [713, 179] on div "Are you [DEMOGRAPHIC_DATA]? * Select..." at bounding box center [648, 149] width 1000 height 68
click at [723, 173] on div "Select..." at bounding box center [908, 161] width 472 height 27
click at [724, 192] on div "Egyptian" at bounding box center [908, 201] width 478 height 27
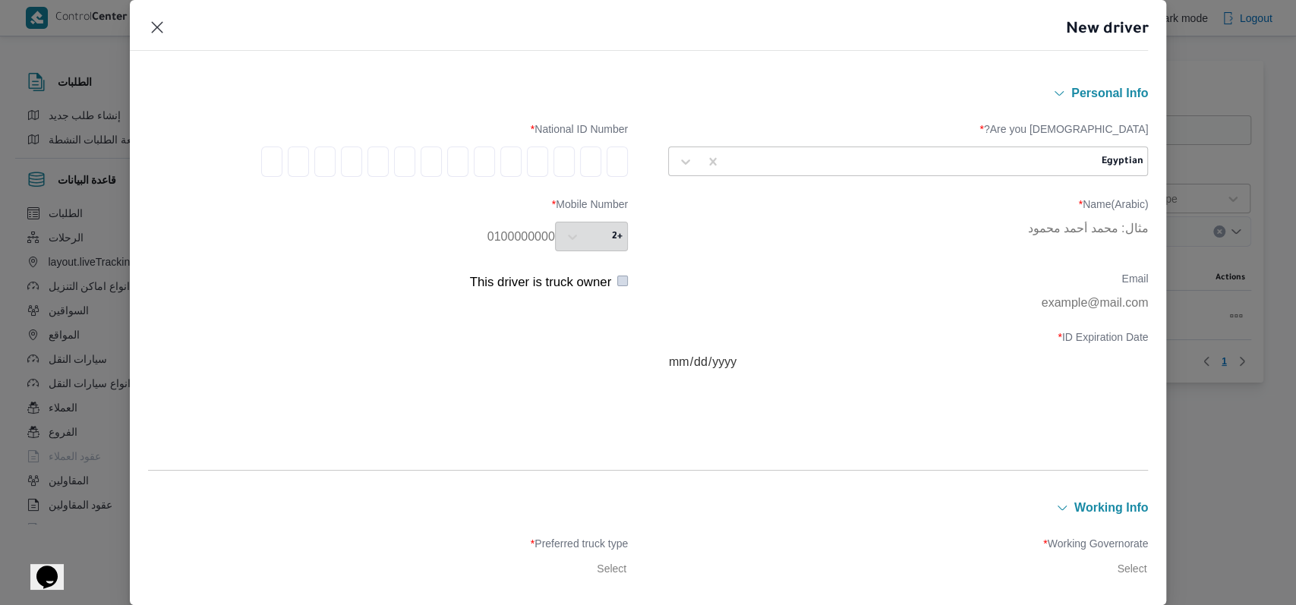
type input "2"
type input "9"
type input "7"
type input "9"
type input "0"
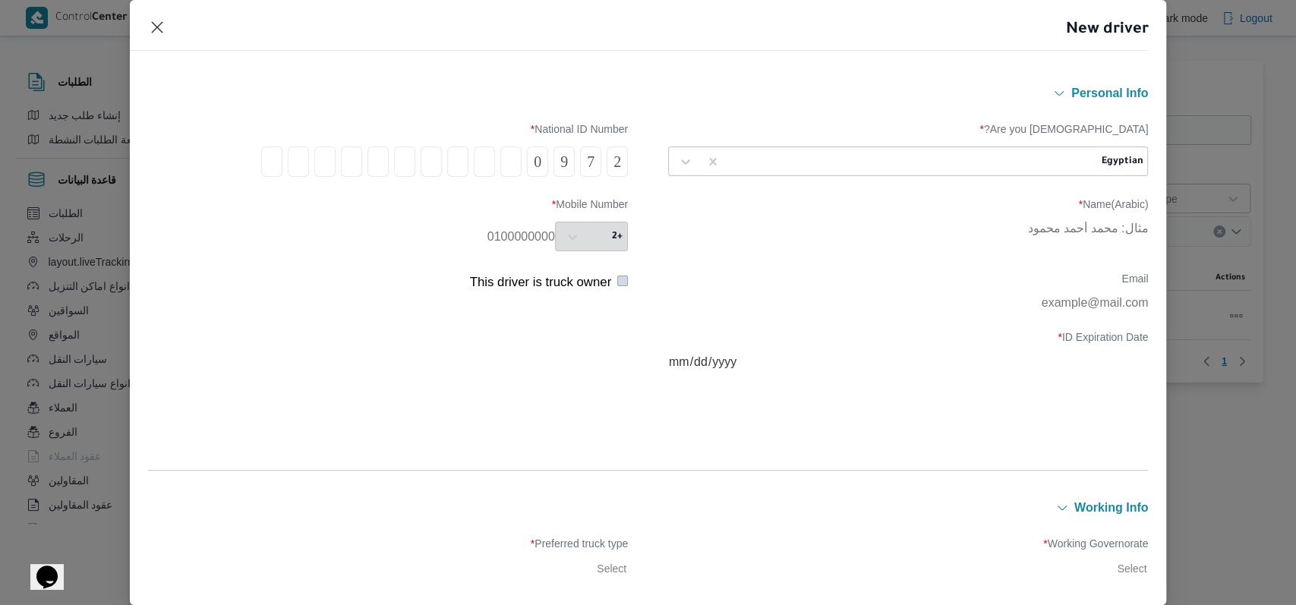
type input "8"
type input "0"
type input "8"
type input "1"
type input "4"
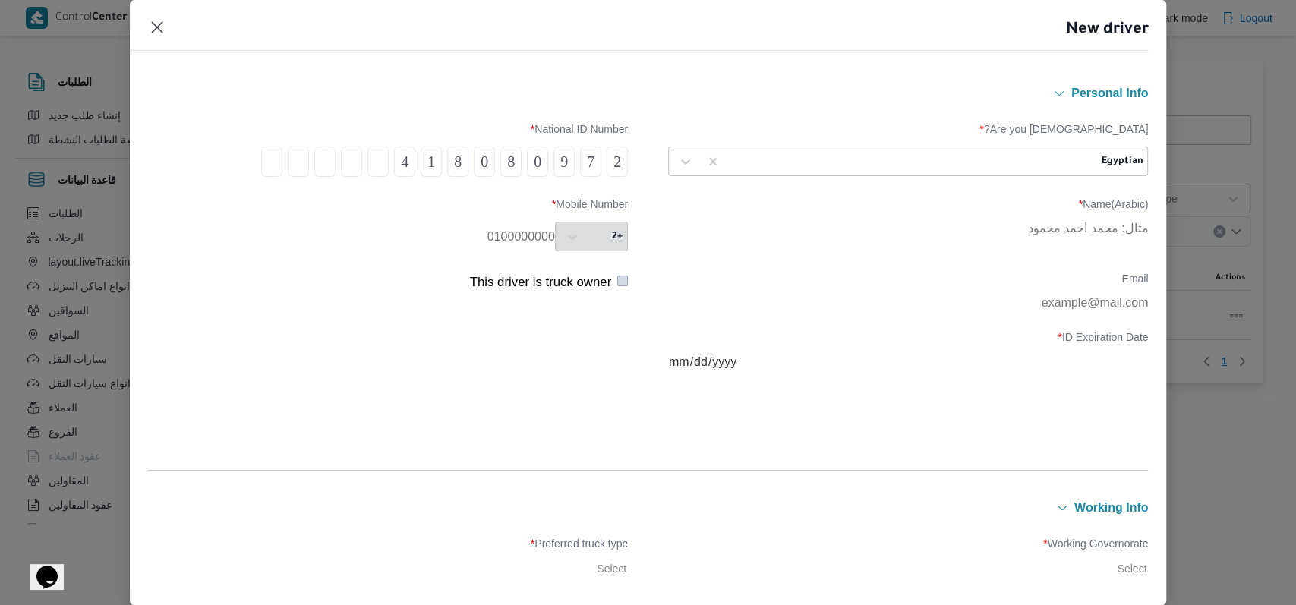
type input "0"
type input "6"
type input "9"
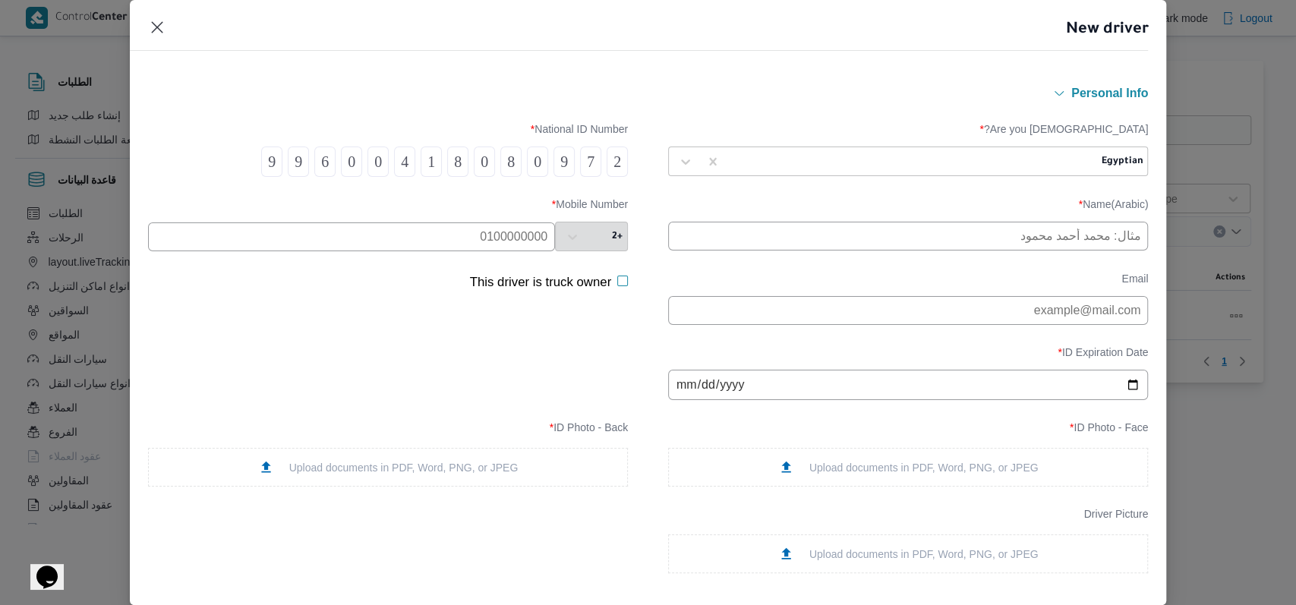
type input "9"
click at [850, 248] on input "text" at bounding box center [908, 236] width 480 height 29
type input "[PERSON_NAME]"
click at [483, 240] on input "text" at bounding box center [351, 236] width 407 height 29
type input "01126859614"
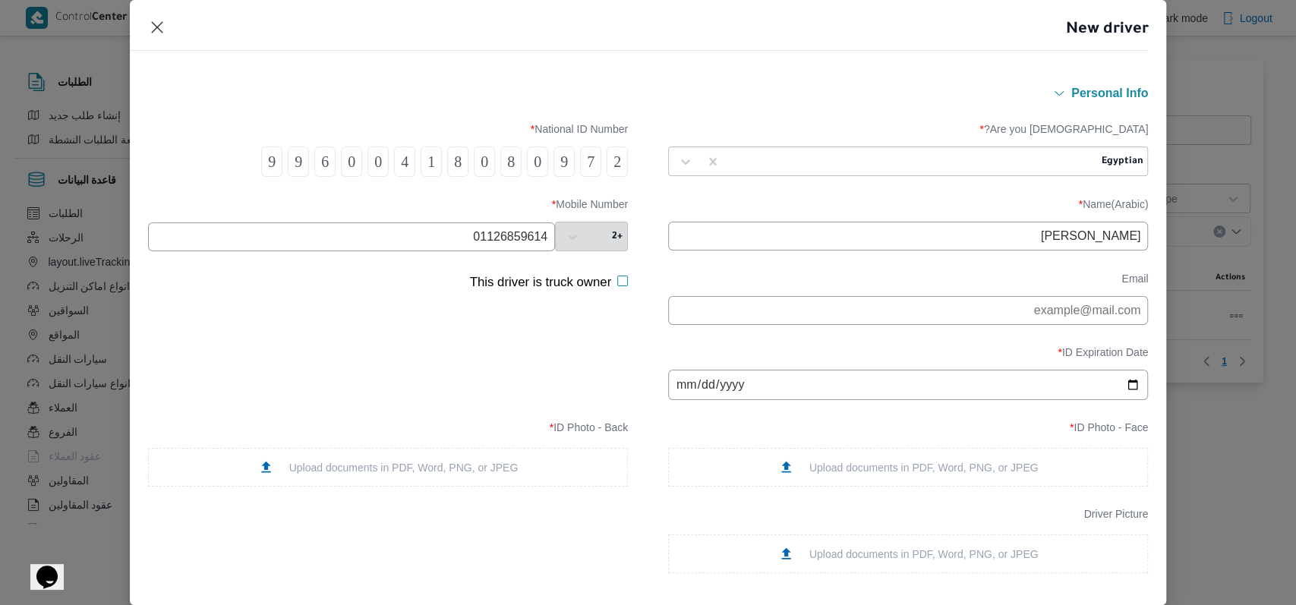
click at [675, 386] on input "date" at bounding box center [908, 385] width 480 height 30
type input "[DATE]"
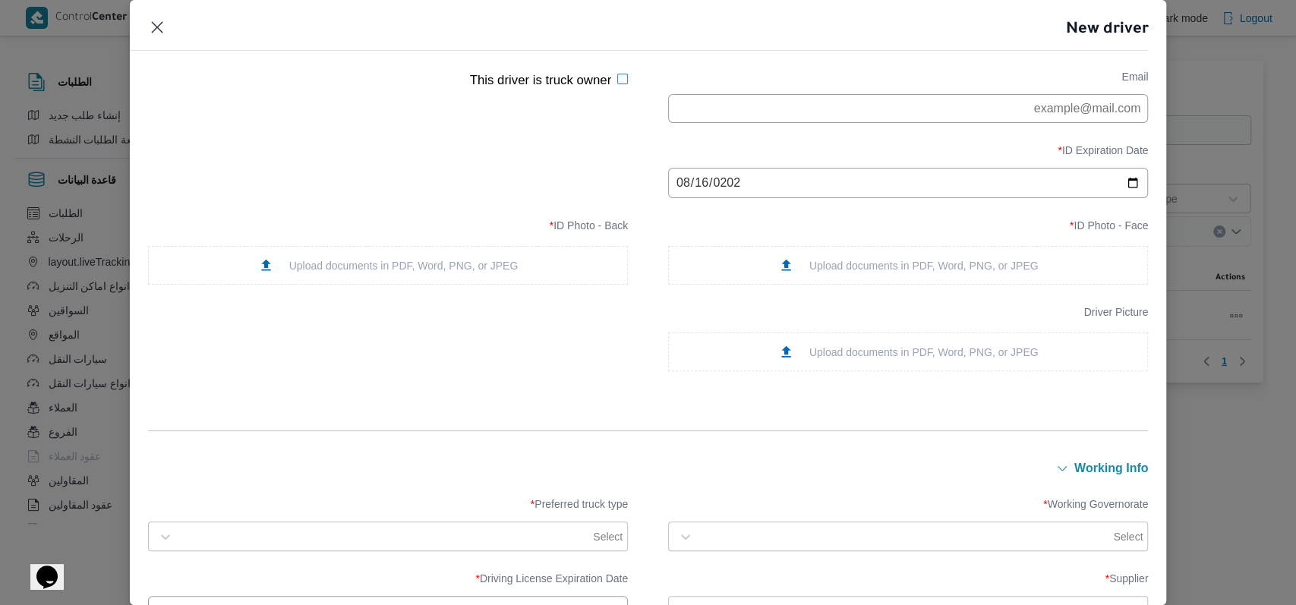
click at [886, 268] on div "Upload documents in PDF, Word, PNG, or JPEG" at bounding box center [908, 265] width 260 height 16
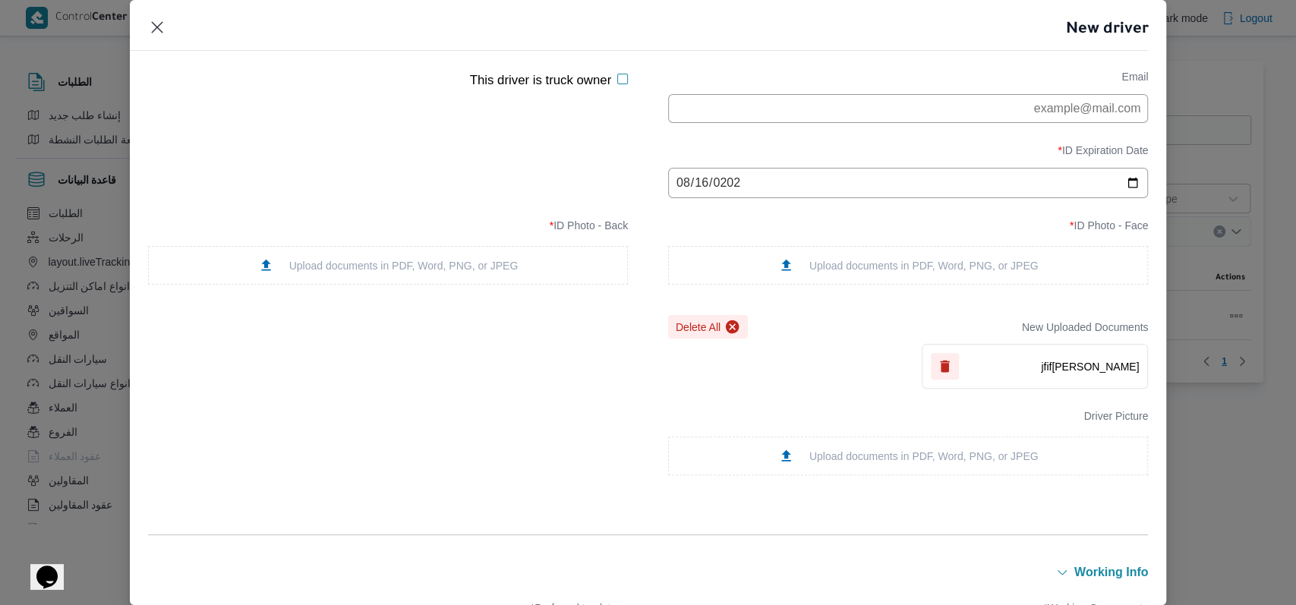
click at [383, 281] on div "Upload documents in PDF, Word, PNG, or JPEG" at bounding box center [388, 265] width 480 height 39
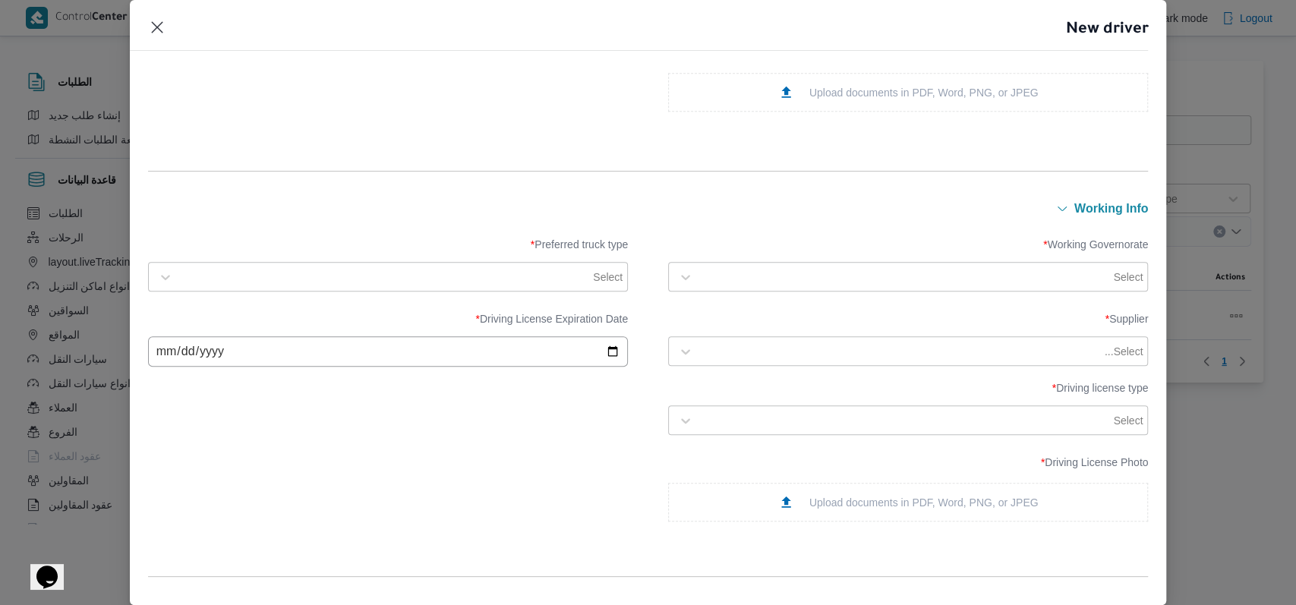
scroll to position [607, 0]
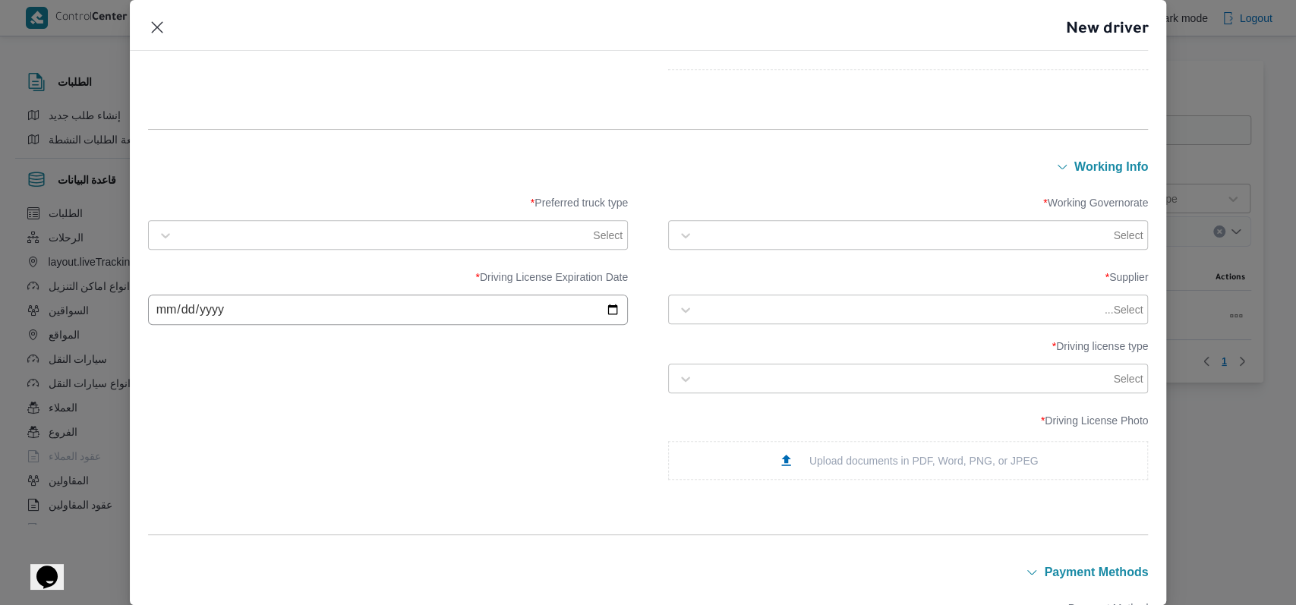
click at [765, 225] on div "Select" at bounding box center [921, 235] width 445 height 21
click at [729, 335] on label "الجيزة" at bounding box center [707, 331] width 46 height 18
click at [462, 234] on div at bounding box center [386, 235] width 410 height 15
click at [214, 329] on label "Jumbo" at bounding box center [189, 325] width 50 height 18
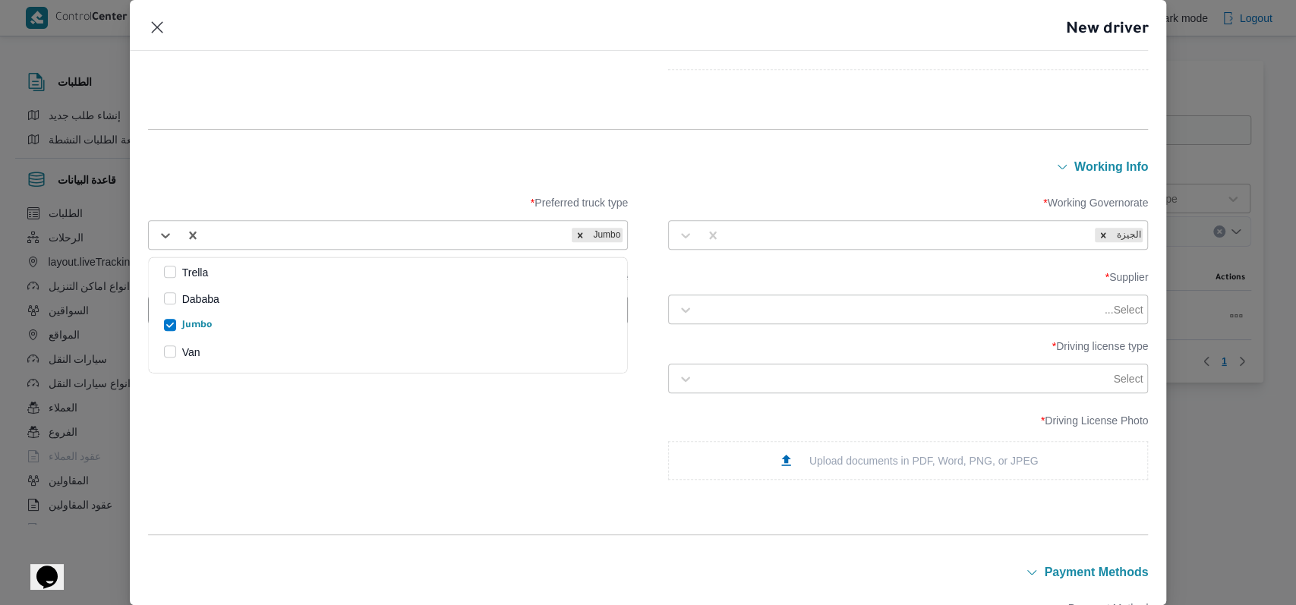
click at [817, 313] on div at bounding box center [901, 309] width 401 height 15
type input "راجح"
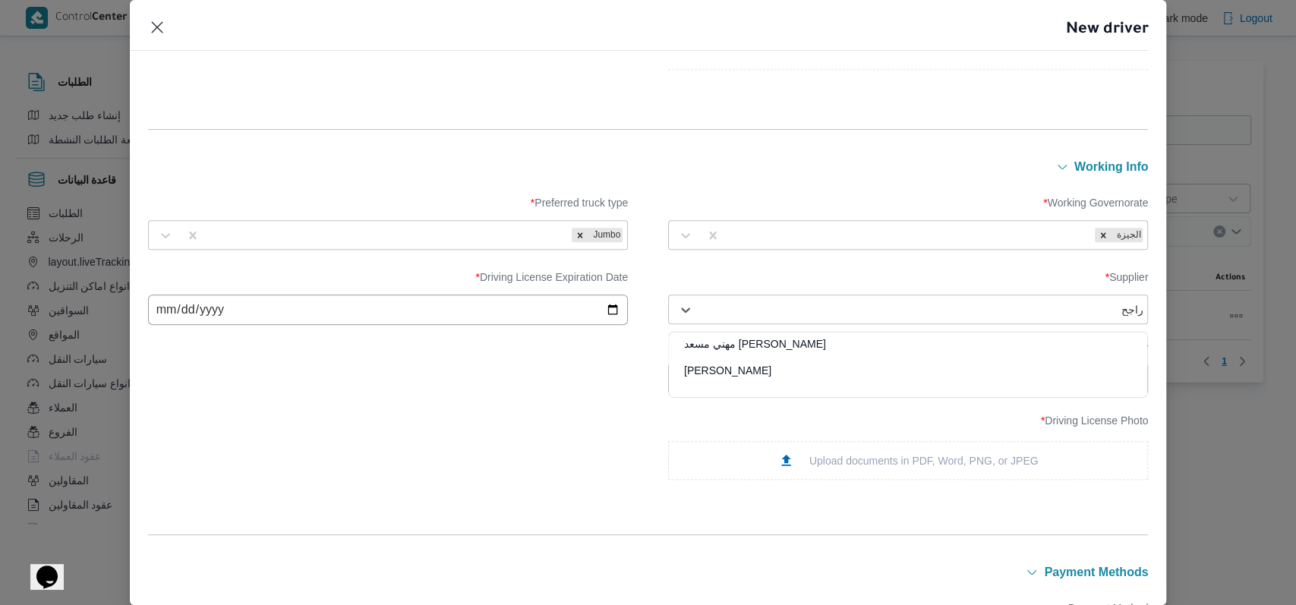
click at [753, 347] on div "[PERSON_NAME] مهني مسعد" at bounding box center [908, 349] width 478 height 27
click at [172, 310] on input "date" at bounding box center [388, 309] width 480 height 30
type input "[DATE]"
click at [736, 374] on div at bounding box center [906, 378] width 410 height 15
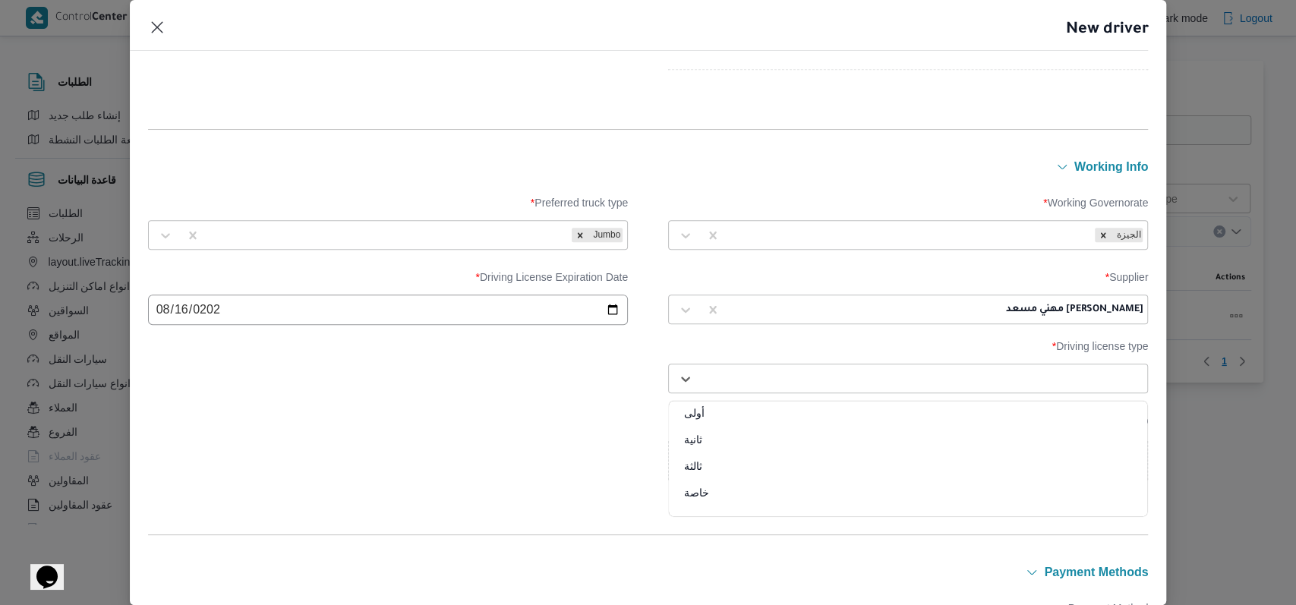
click at [741, 409] on div "أولى" at bounding box center [908, 418] width 478 height 27
click at [808, 461] on div "Upload documents in PDF, Word, PNG, or JPEG" at bounding box center [908, 460] width 260 height 16
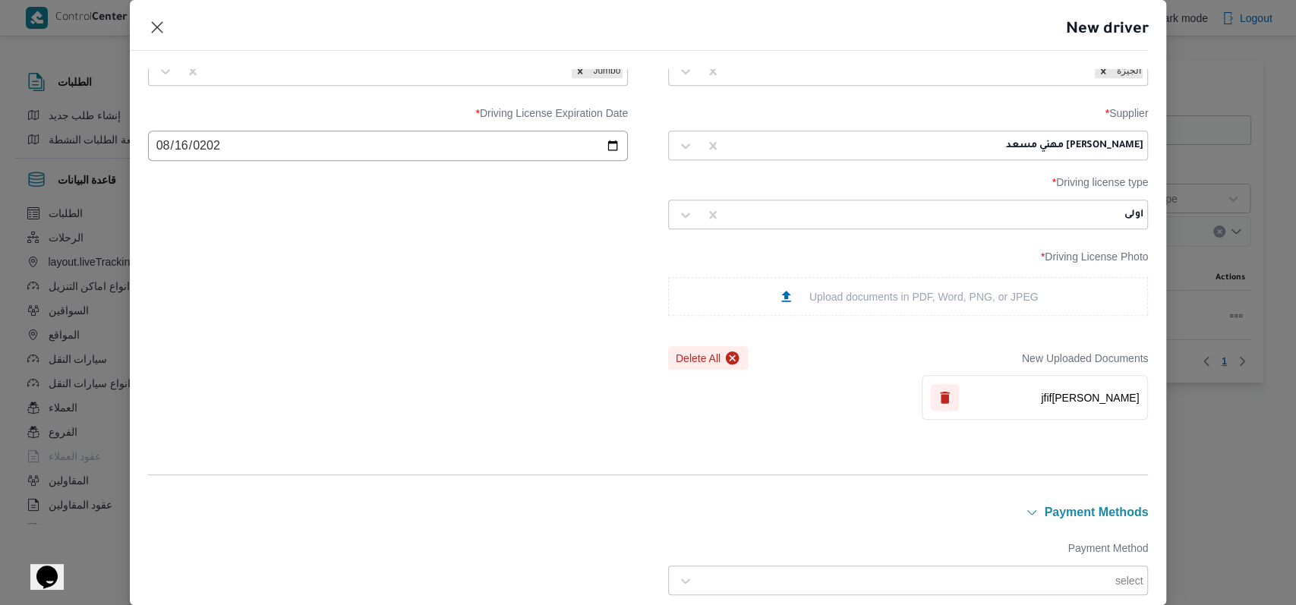
scroll to position [1095, 0]
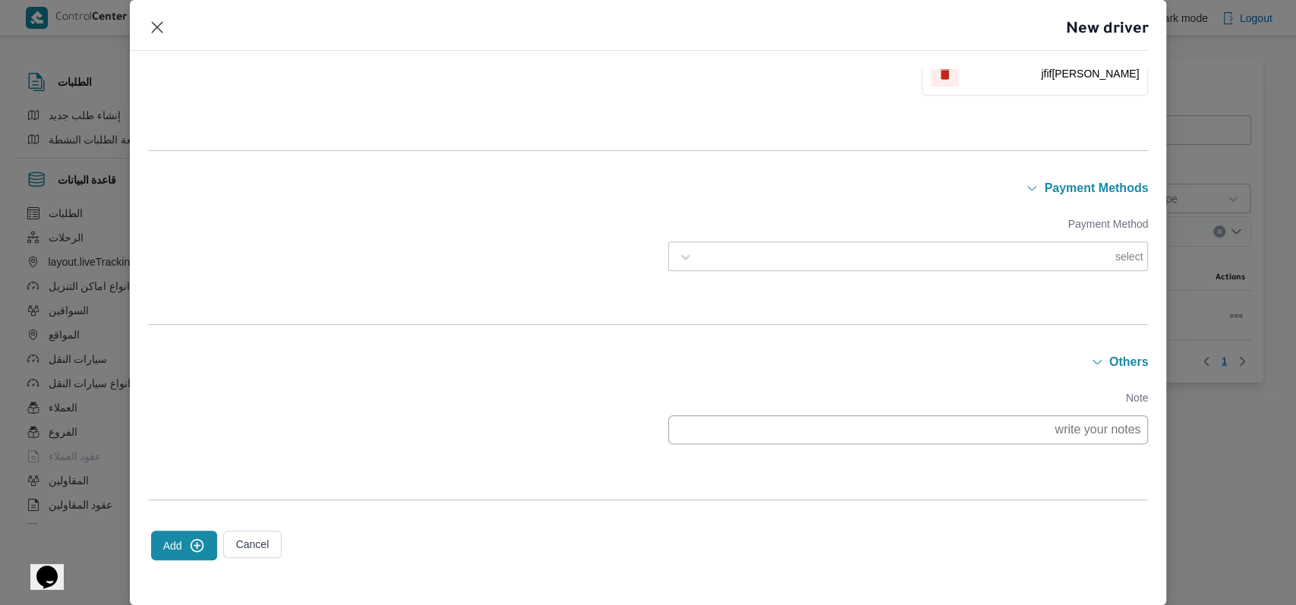
click at [184, 540] on button "Add" at bounding box center [184, 546] width 66 height 30
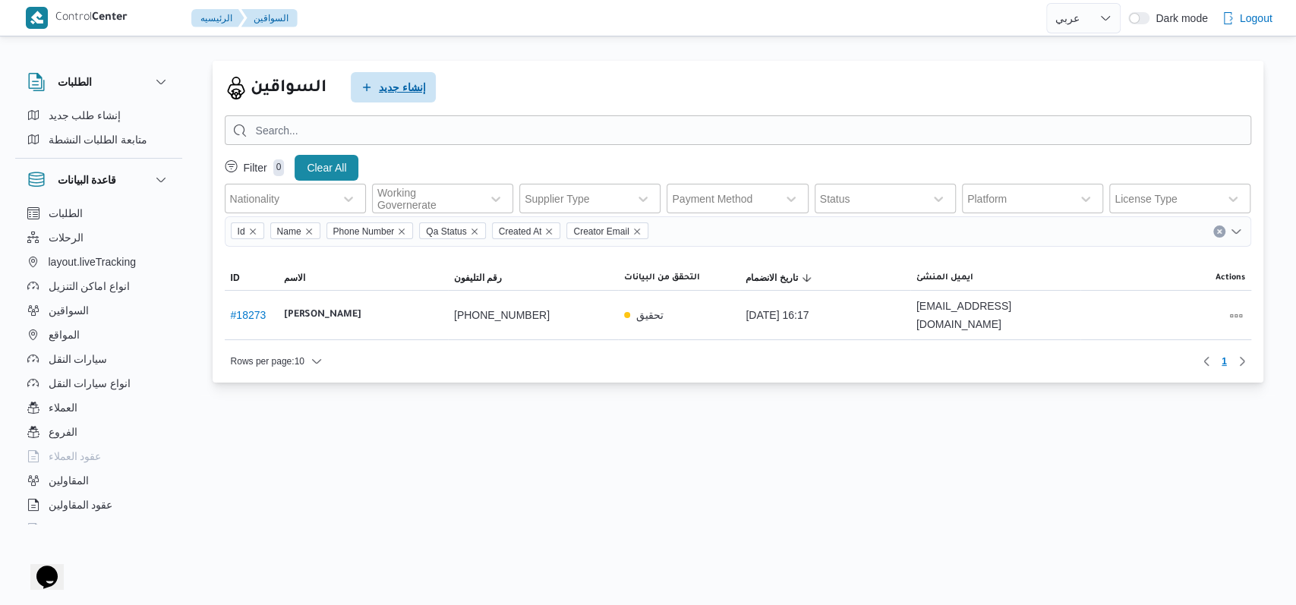
click at [409, 84] on span "إنشاء جديد" at bounding box center [402, 87] width 47 height 18
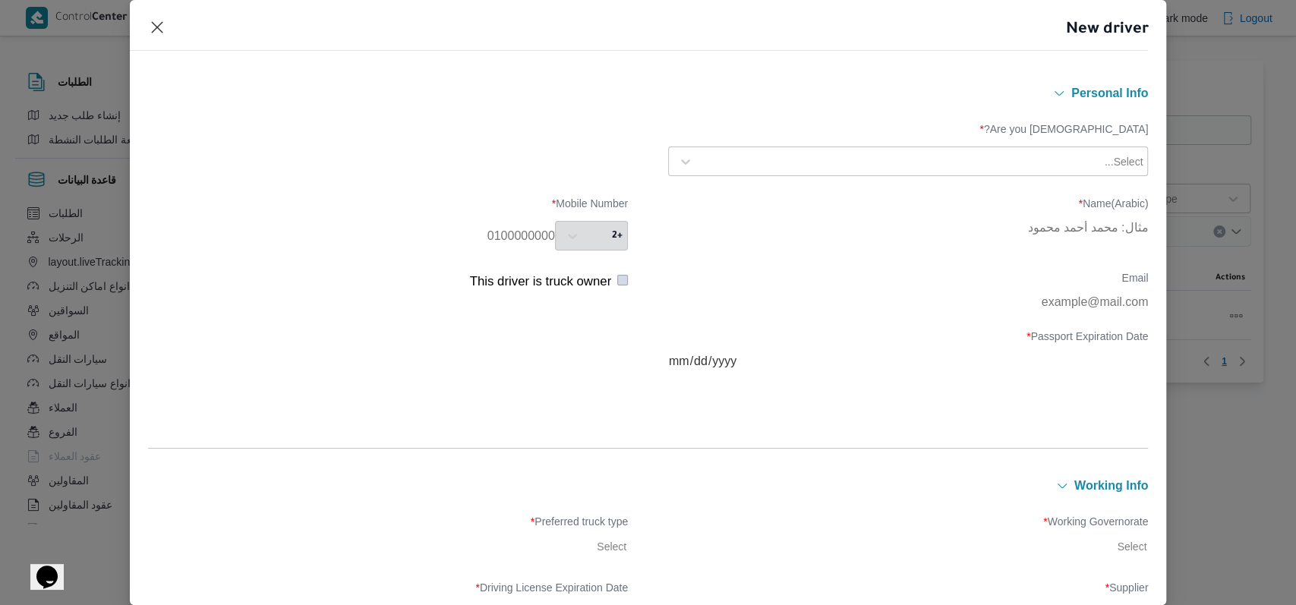
click at [811, 163] on div at bounding box center [901, 161] width 401 height 15
click at [754, 197] on div "Egyptian" at bounding box center [908, 201] width 478 height 27
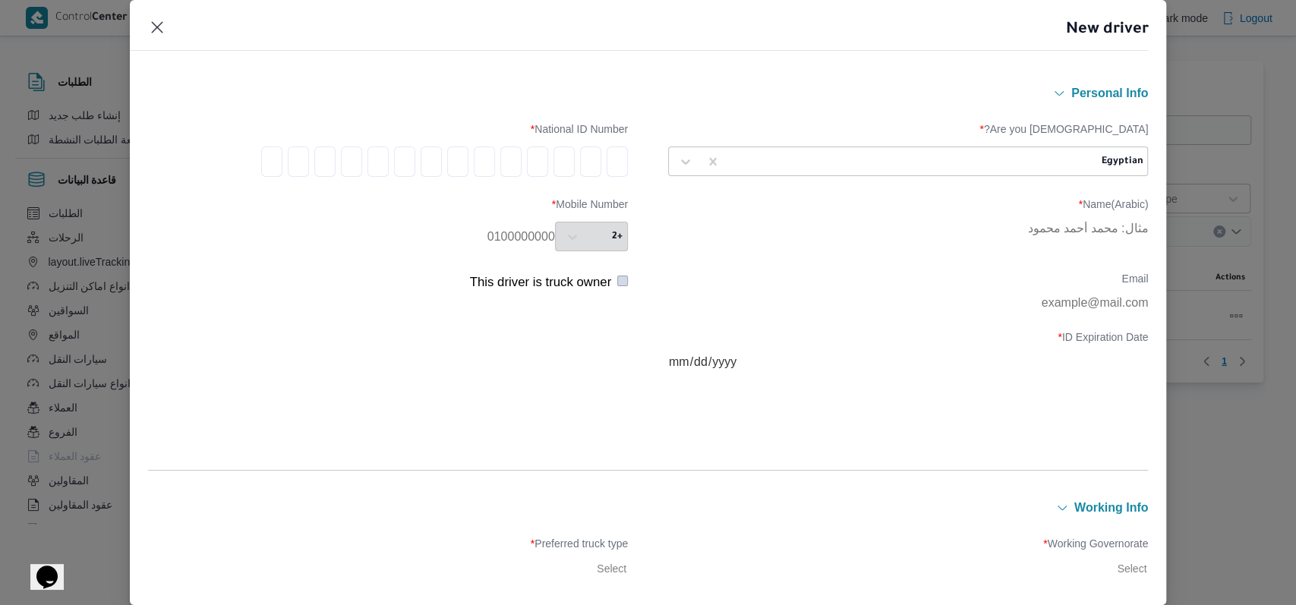
type input "2"
type input "7"
type input "9"
type input "0"
type input "1"
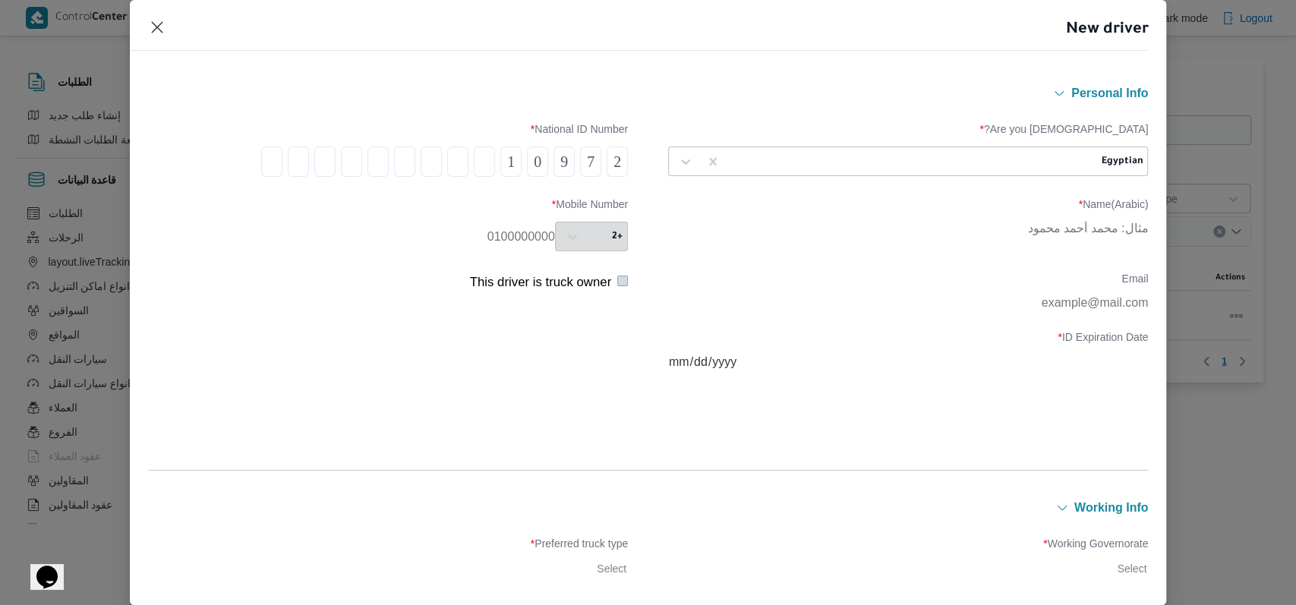
type input "1"
type input "9"
type input "1"
type input "4"
type input "0"
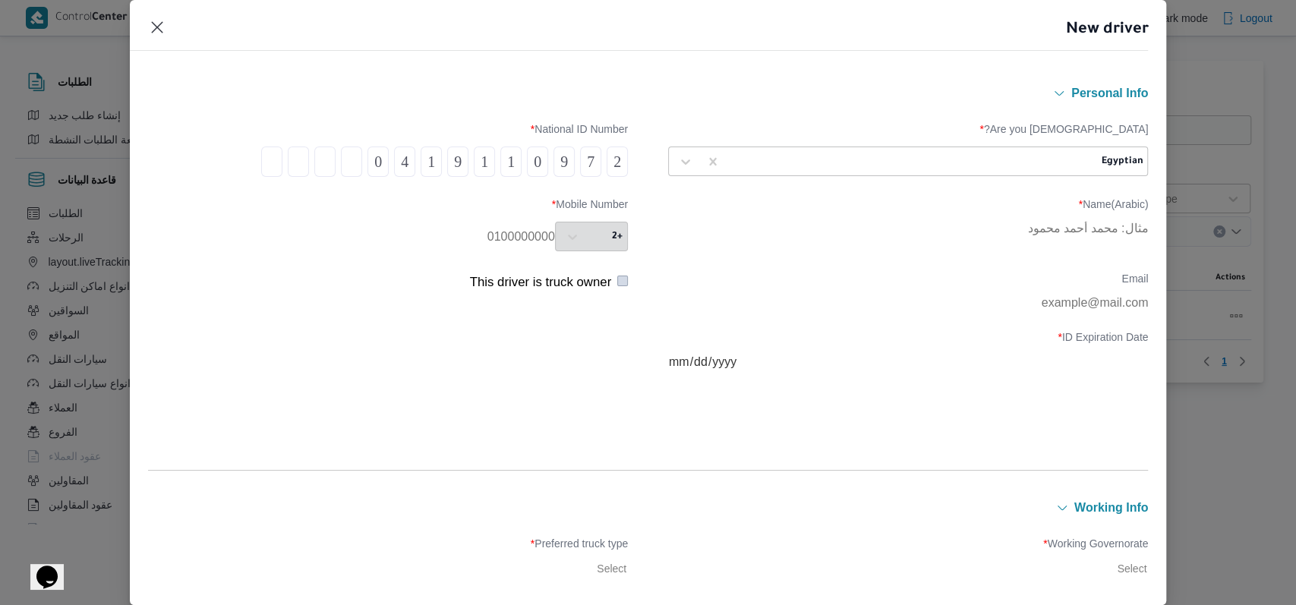
type input "2"
type input "5"
type input "1"
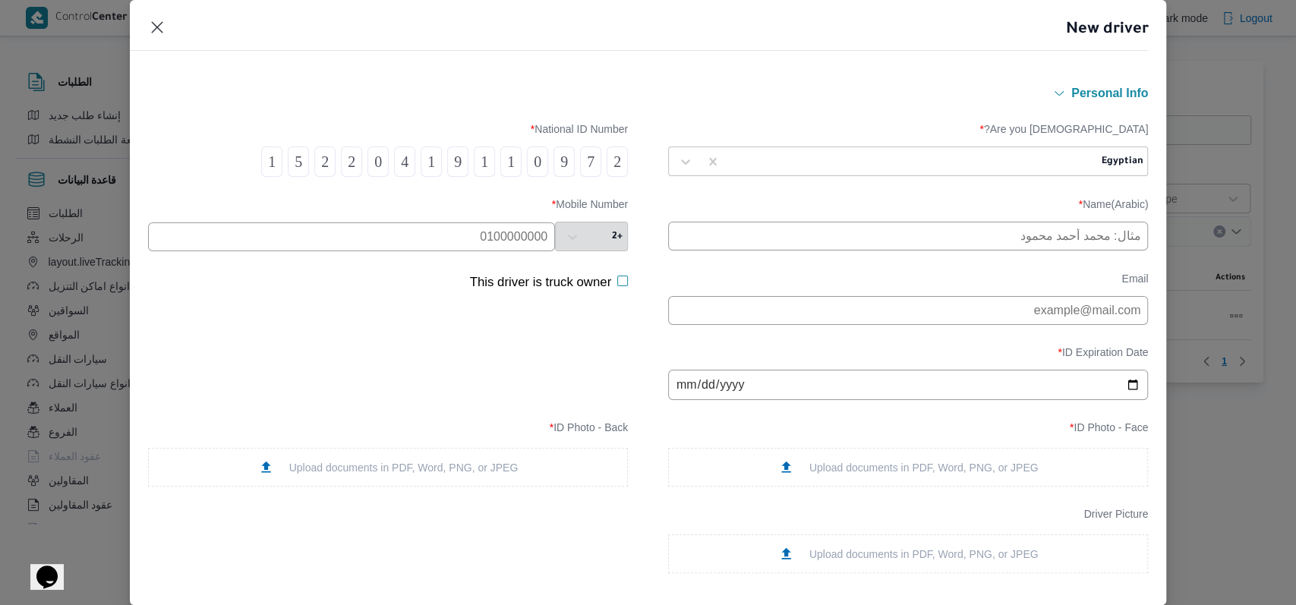
click at [834, 234] on input "text" at bounding box center [908, 236] width 480 height 29
type input "[PERSON_NAME] [PERSON_NAME]"
click at [464, 248] on input "text" at bounding box center [351, 236] width 407 height 29
type input "01064744225"
click at [682, 391] on input "date" at bounding box center [908, 385] width 480 height 30
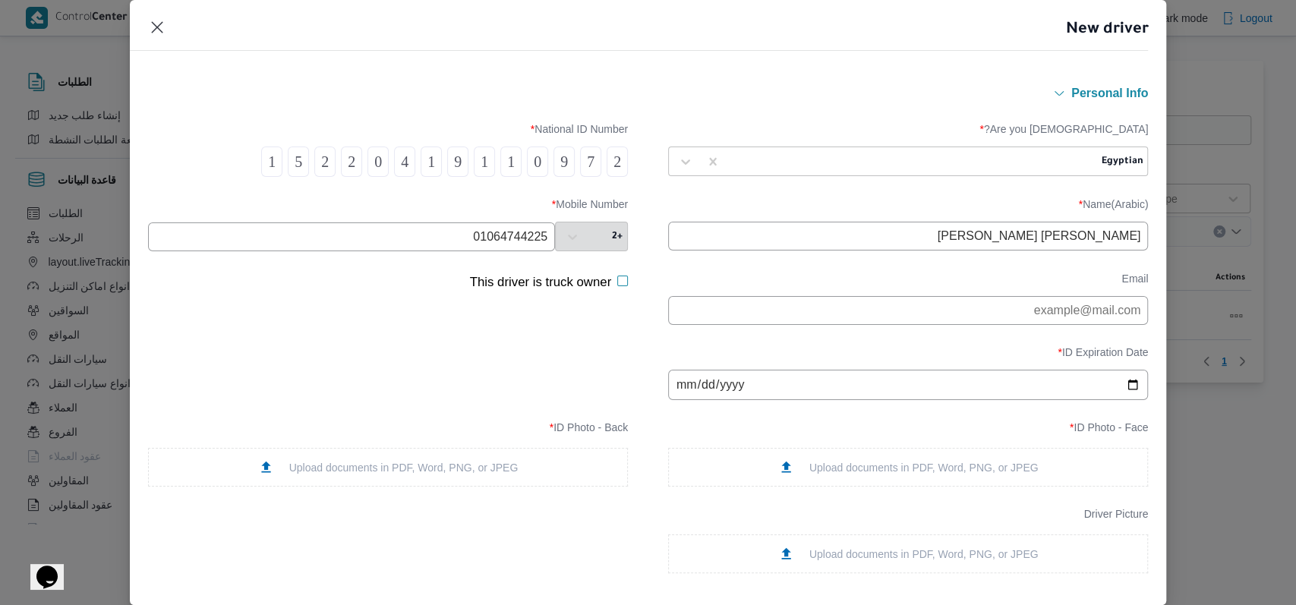
type input "0002-07-06"
type input "[DATE]"
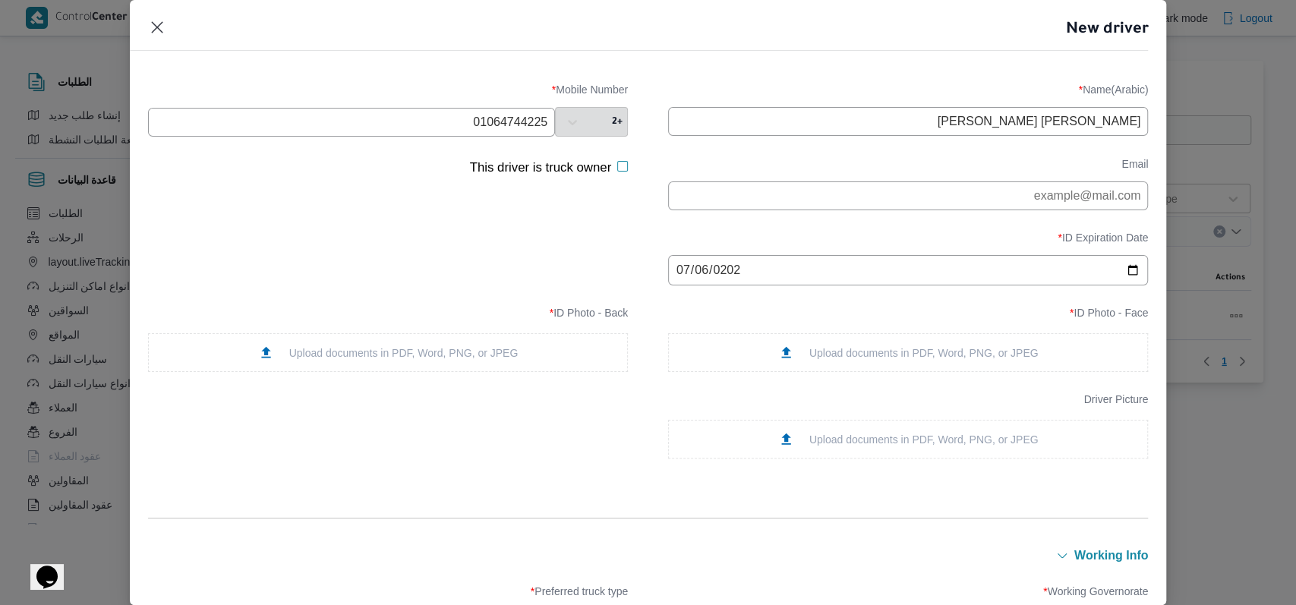
scroll to position [202, 0]
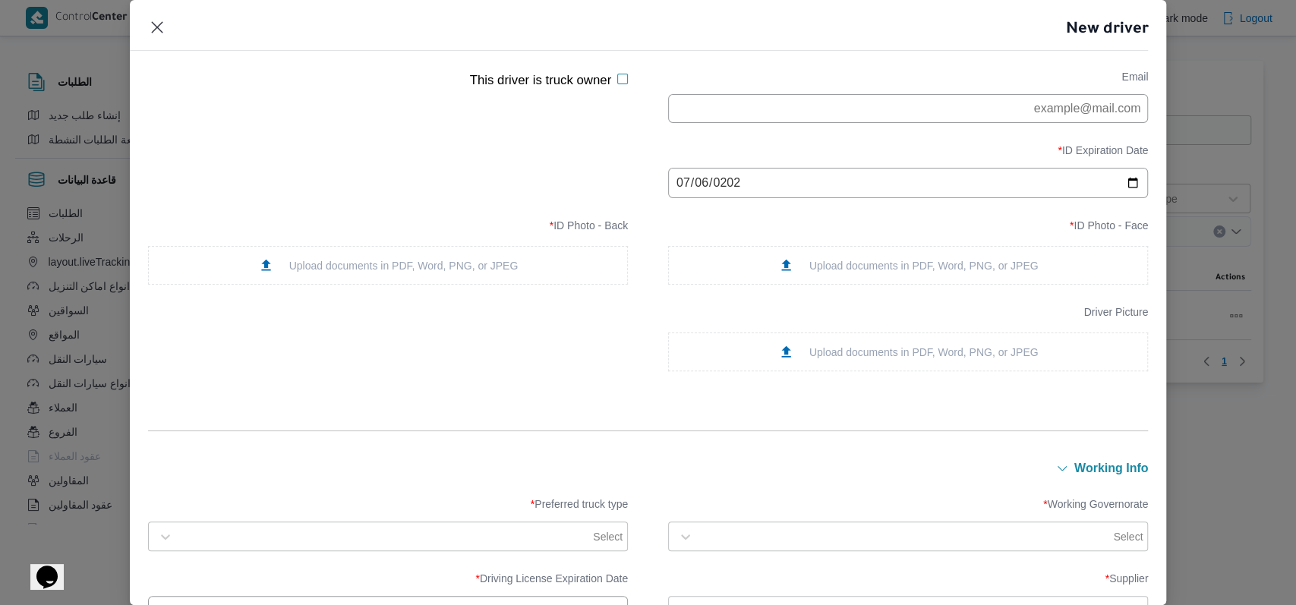
click at [845, 250] on div "ID Photo - Face * Upload documents in PDF, Word, PNG, or JPEG" at bounding box center [908, 251] width 480 height 65
click at [846, 258] on div "Upload documents in PDF, Word, PNG, or JPEG" at bounding box center [908, 265] width 480 height 39
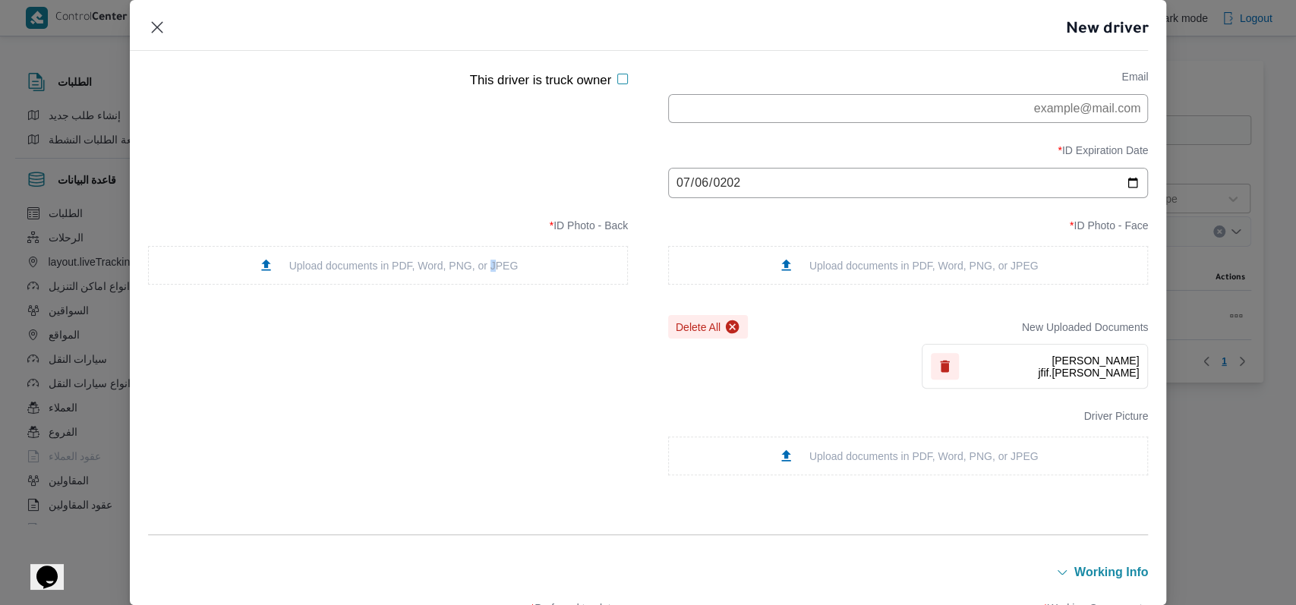
click at [488, 271] on div "Upload documents in PDF, Word, PNG, or JPEG" at bounding box center [388, 265] width 260 height 16
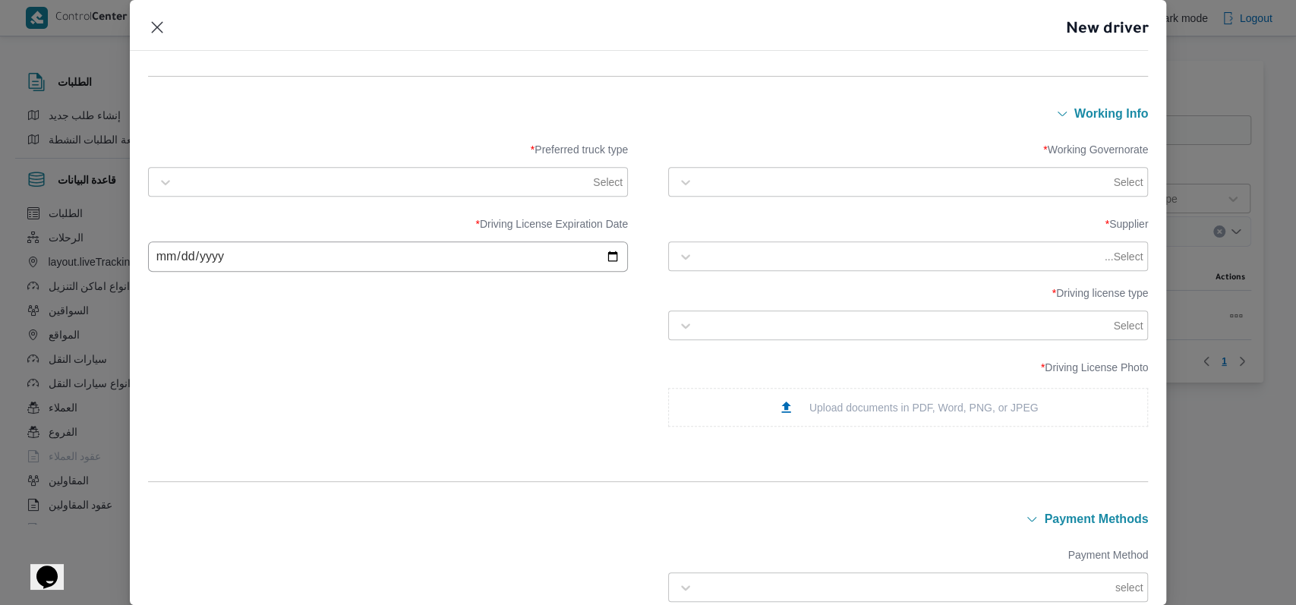
scroll to position [708, 0]
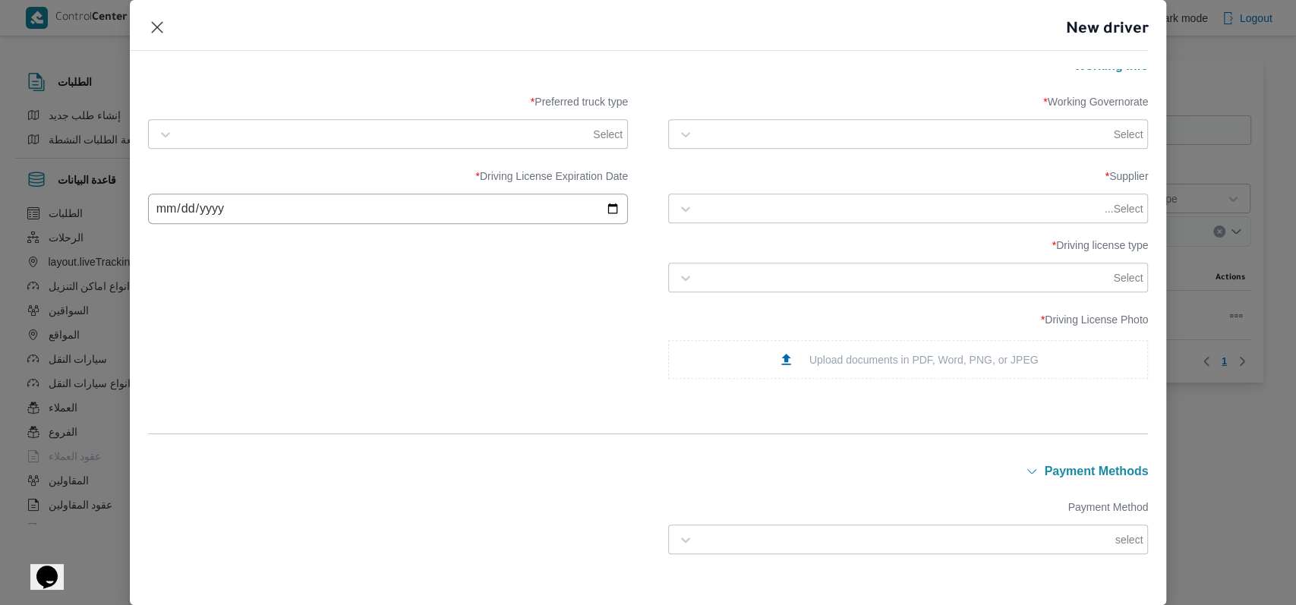
click at [762, 137] on div at bounding box center [906, 134] width 410 height 15
click at [747, 226] on div "الجيزة" at bounding box center [908, 230] width 448 height 18
click at [496, 130] on div at bounding box center [386, 134] width 410 height 15
click at [235, 224] on div "Jumbo" at bounding box center [388, 225] width 448 height 18
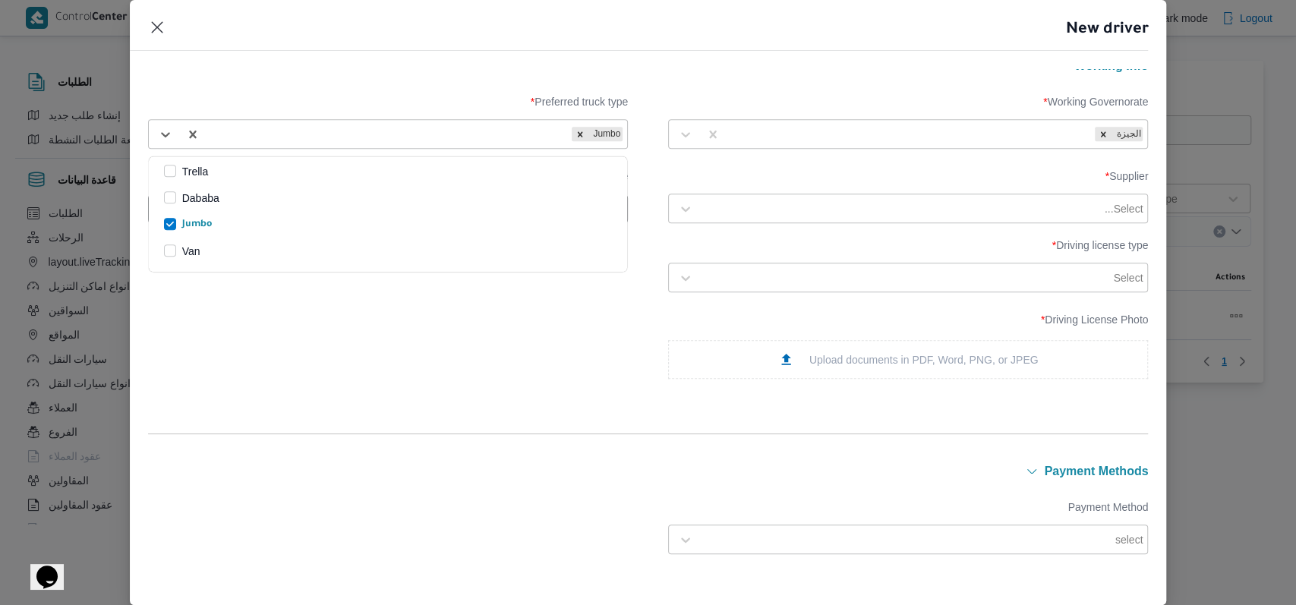
click at [833, 209] on div at bounding box center [901, 208] width 401 height 15
type input "راجح"
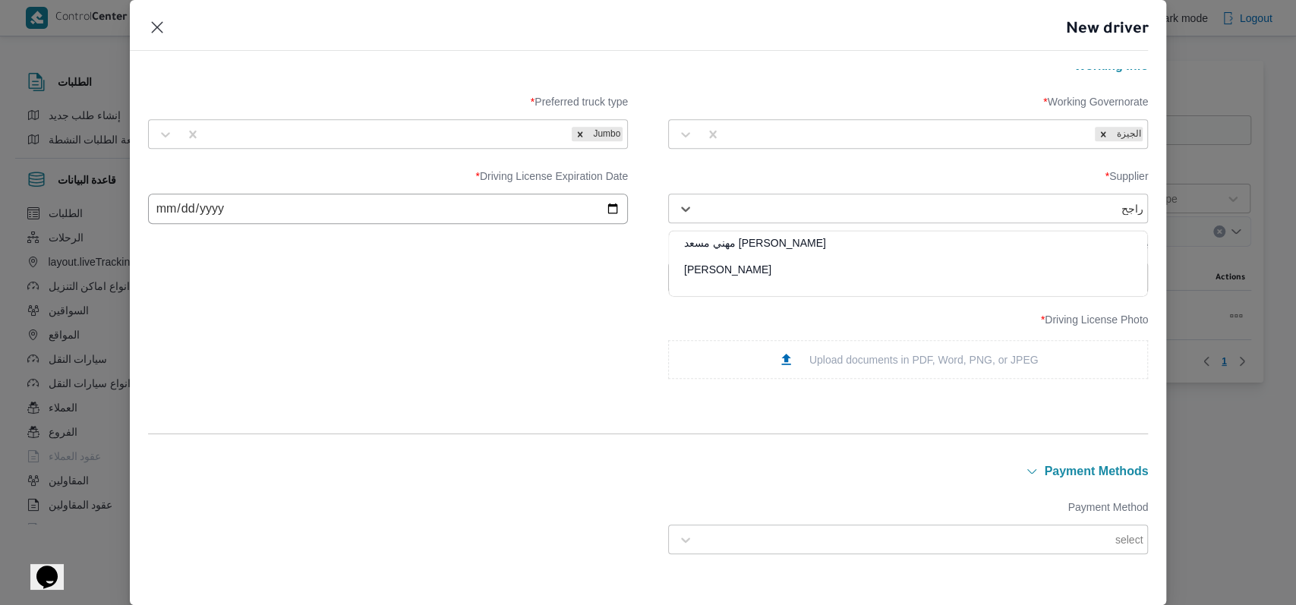
click at [799, 238] on div "[PERSON_NAME] مهني مسعد" at bounding box center [908, 248] width 478 height 27
click at [174, 209] on input "date" at bounding box center [388, 209] width 480 height 30
type input "[DATE]"
click at [775, 291] on div "Select" at bounding box center [908, 277] width 472 height 27
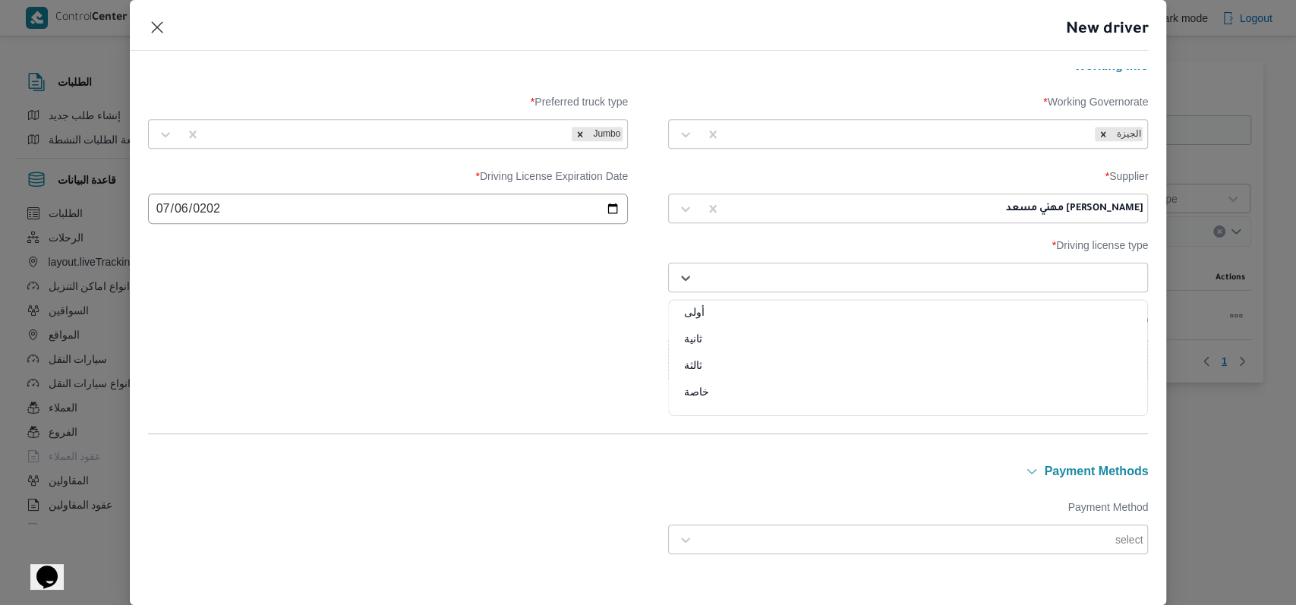
click at [770, 304] on div "أولى ثانية ثالثة خاصة" at bounding box center [908, 358] width 478 height 114
click at [765, 315] on div "أولى" at bounding box center [908, 317] width 478 height 27
click at [806, 362] on div "Upload documents in PDF, Word, PNG, or JPEG" at bounding box center [908, 359] width 260 height 16
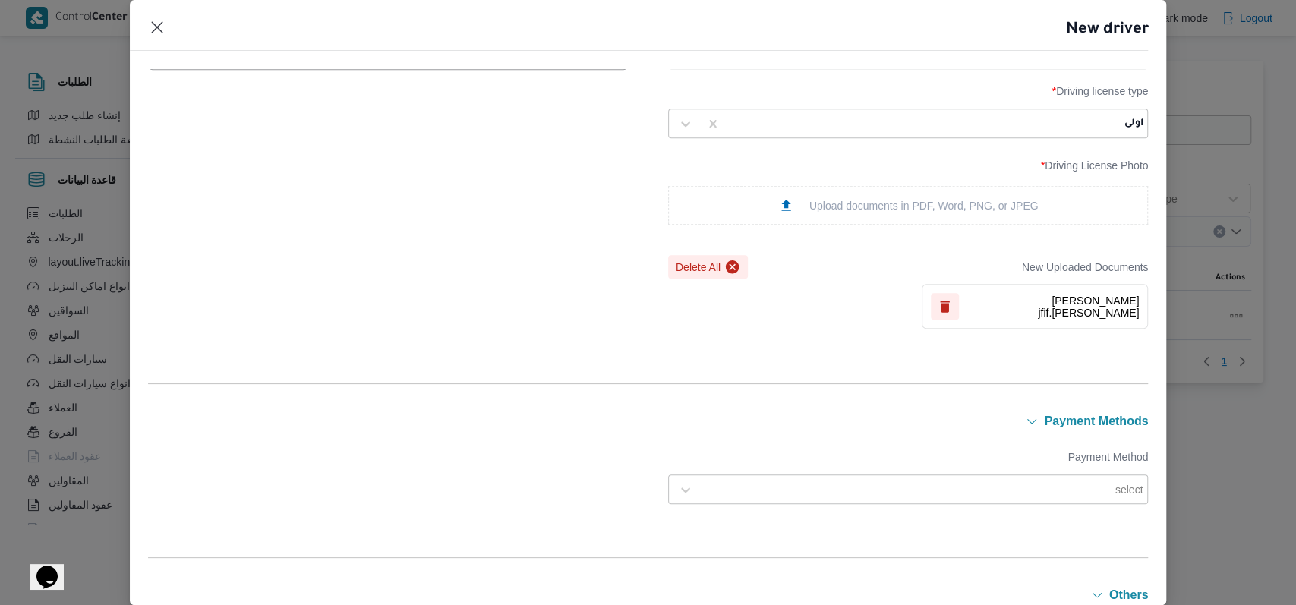
scroll to position [1095, 0]
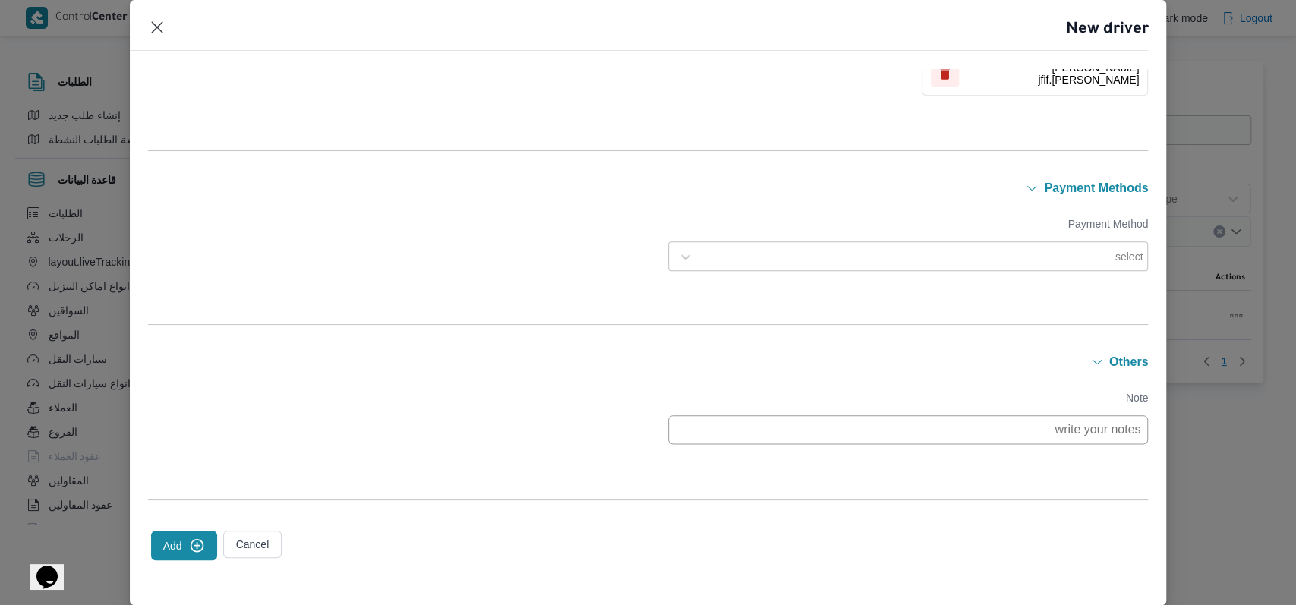
click at [188, 540] on button "Add" at bounding box center [184, 546] width 66 height 30
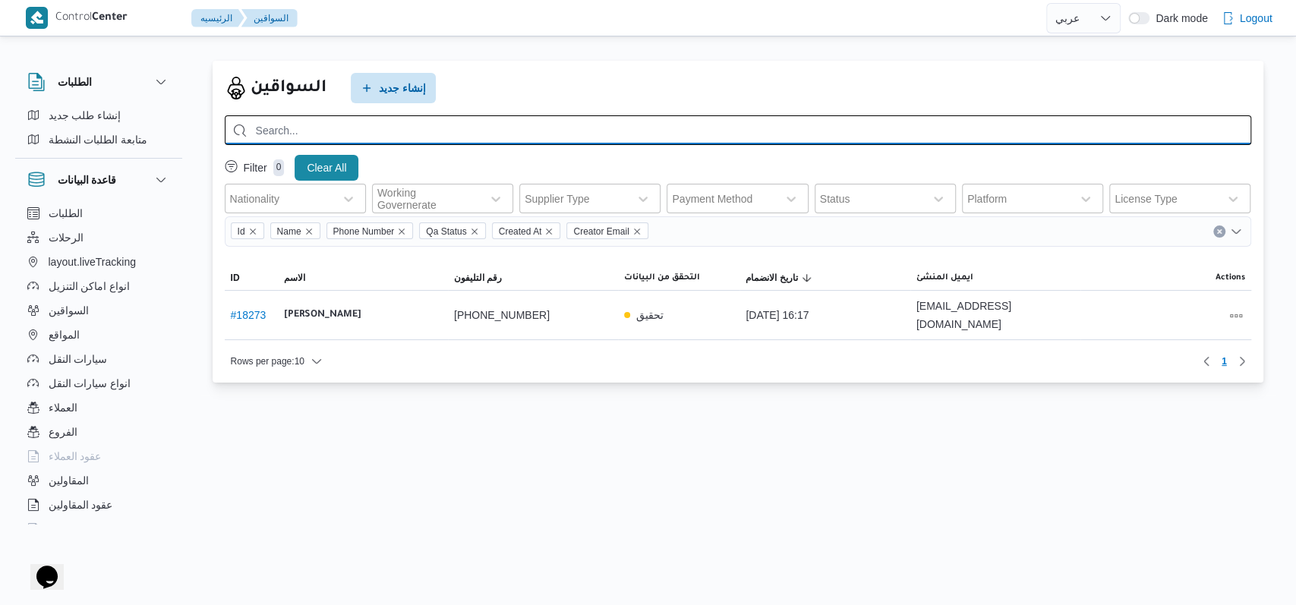
click at [468, 139] on input "search" at bounding box center [738, 130] width 1026 height 30
type input "01153339139"
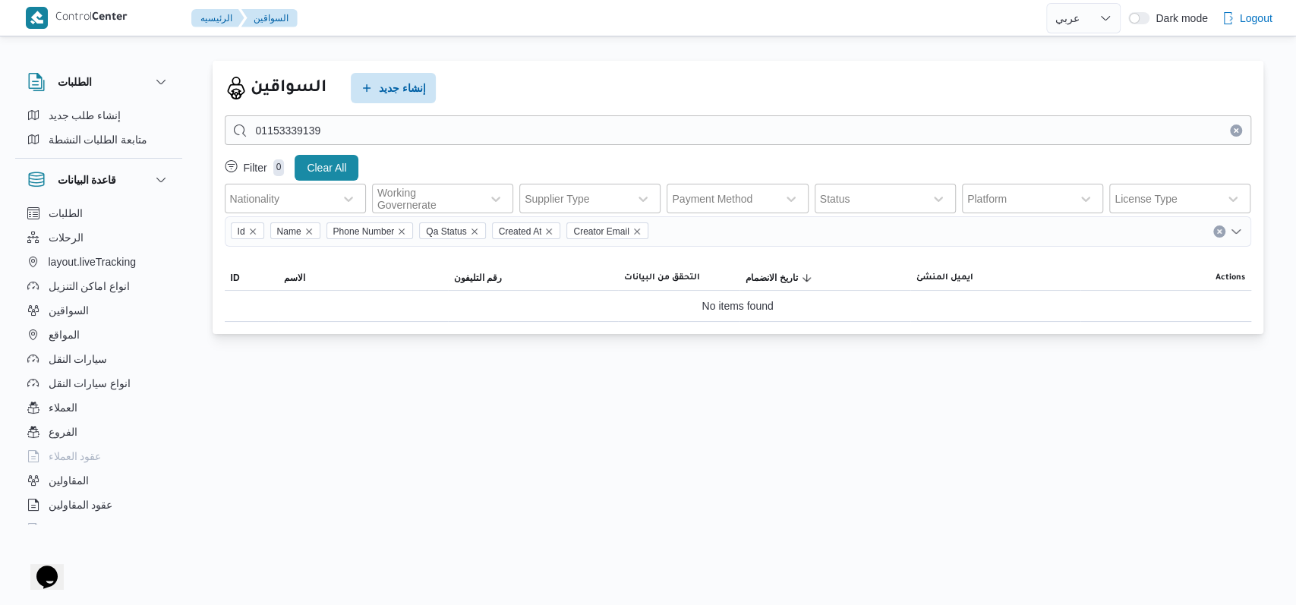
click at [521, 82] on div "السواقين إنشاء جديد" at bounding box center [738, 88] width 1026 height 30
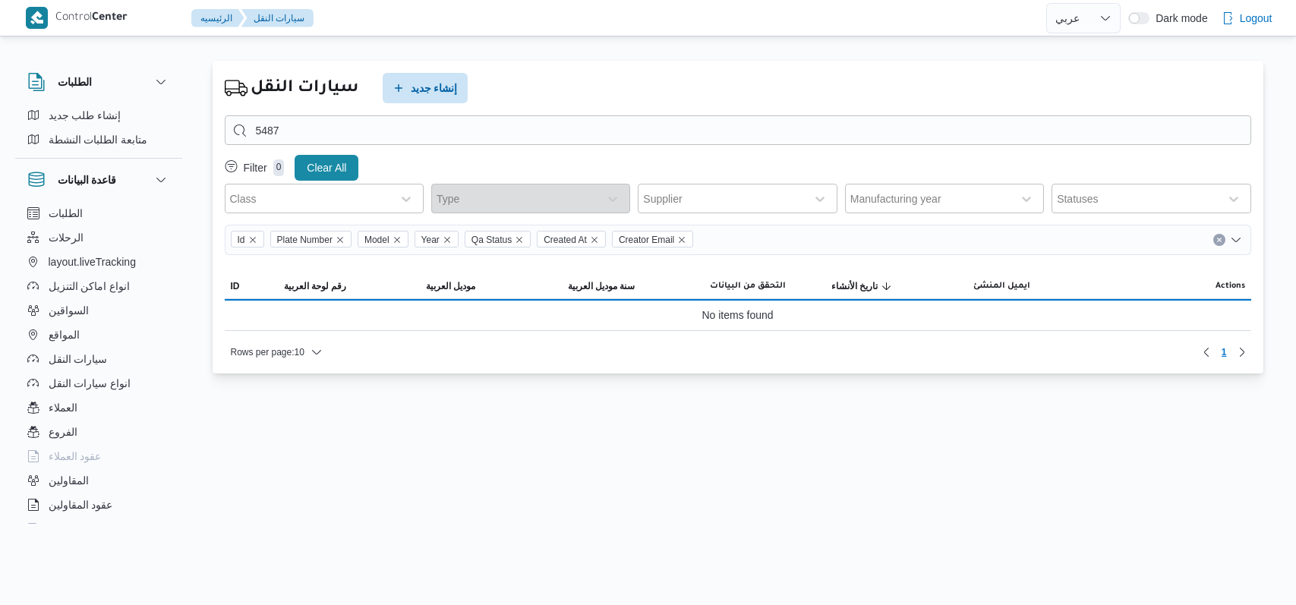
select select "ar"
click at [407, 92] on span "إنشاء جديد" at bounding box center [425, 87] width 85 height 30
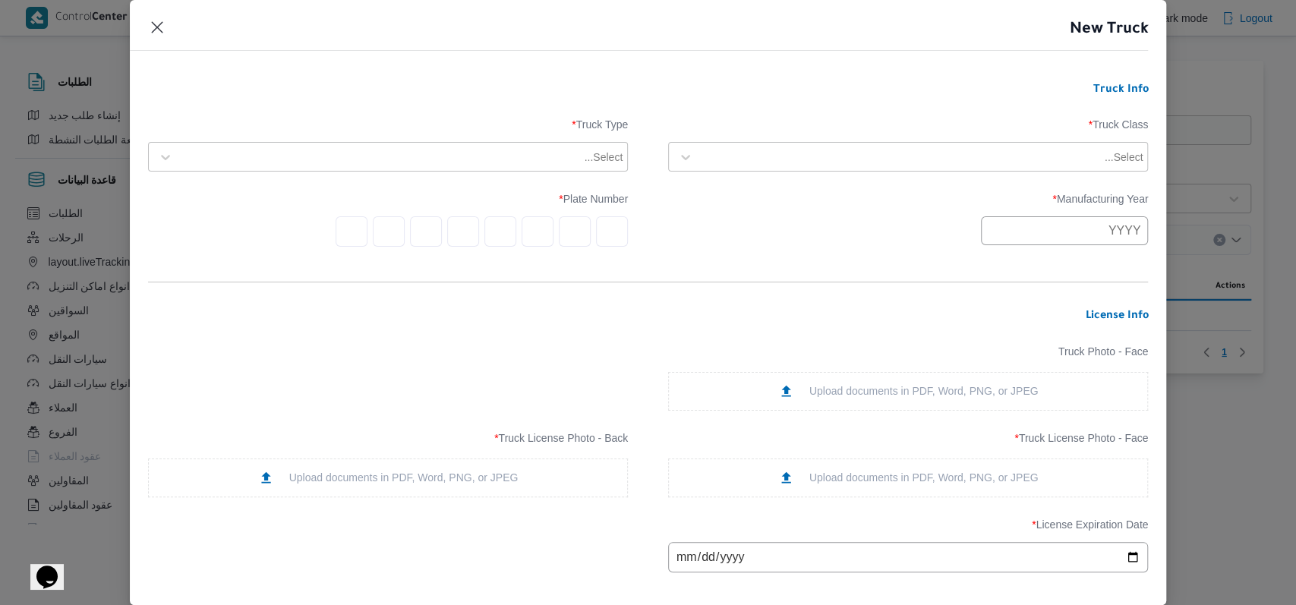
click at [782, 157] on div at bounding box center [901, 157] width 401 height 15
click at [805, 260] on form "Truck Info Truck Class * Use Up and Down to choose options, press Enter to sele…" at bounding box center [648, 523] width 1000 height 881
click at [814, 161] on div at bounding box center [922, 157] width 442 height 15
click at [832, 98] on form "Truck Info Truck Class * Select... Truck Type * Select... Manufacturing Year * …" at bounding box center [648, 523] width 1000 height 881
click at [820, 164] on div at bounding box center [901, 157] width 401 height 15
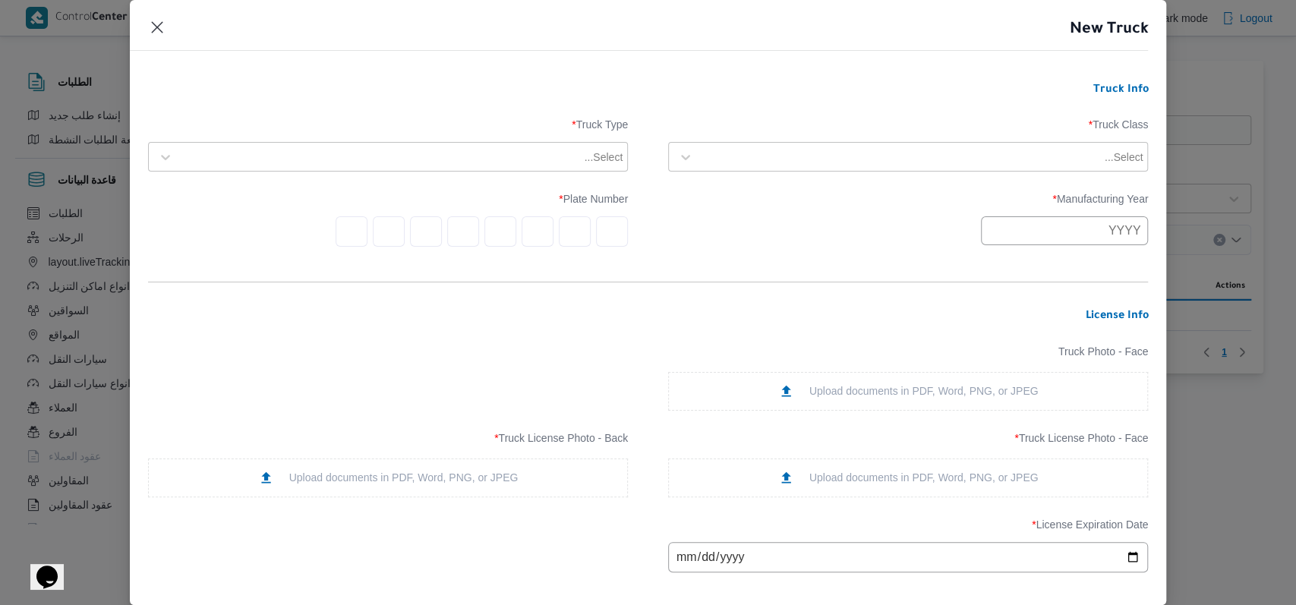
click at [819, 114] on div "Truck Class * Select... Truck Type * Select..." at bounding box center [648, 145] width 1000 height 68
click at [828, 163] on div at bounding box center [922, 157] width 442 height 15
click at [814, 142] on div "Select..." at bounding box center [908, 157] width 480 height 30
click at [830, 106] on form "Truck Info Truck Class * Select... Truck Type * Select... Manufacturing Year * …" at bounding box center [648, 523] width 1000 height 881
click at [814, 151] on div at bounding box center [901, 157] width 401 height 15
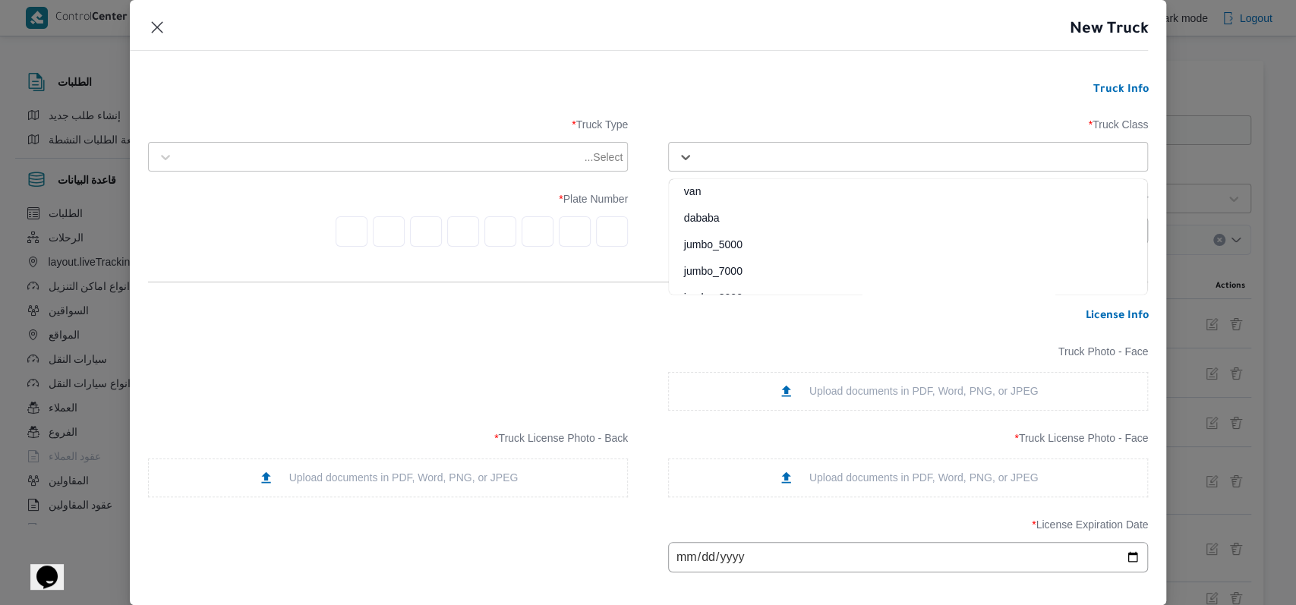
click at [752, 222] on div "dababa" at bounding box center [908, 223] width 478 height 27
click at [328, 152] on div at bounding box center [381, 157] width 401 height 15
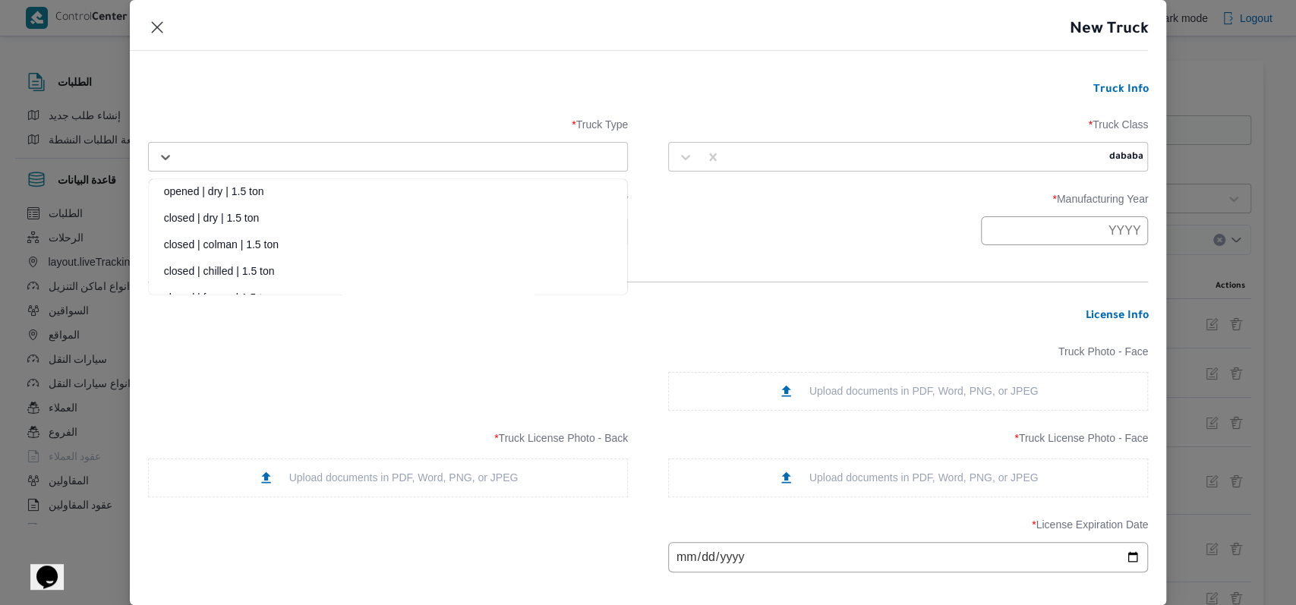
click at [234, 210] on div "closed | dry | 1.5 ton" at bounding box center [388, 223] width 478 height 27
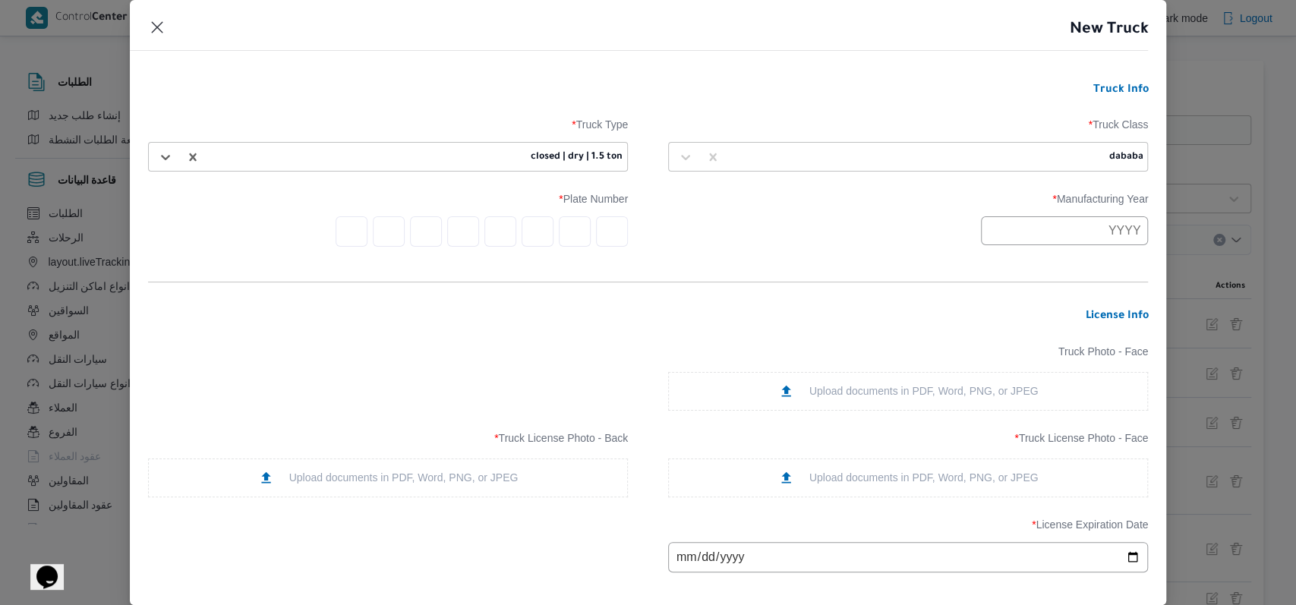
click at [886, 238] on div at bounding box center [908, 230] width 480 height 29
click at [997, 228] on input "text" at bounding box center [1064, 230] width 167 height 29
click at [1002, 263] on button "Previous Year" at bounding box center [1002, 267] width 14 height 14
click at [1055, 313] on div "2012" at bounding box center [1053, 318] width 43 height 11
type input "2012"
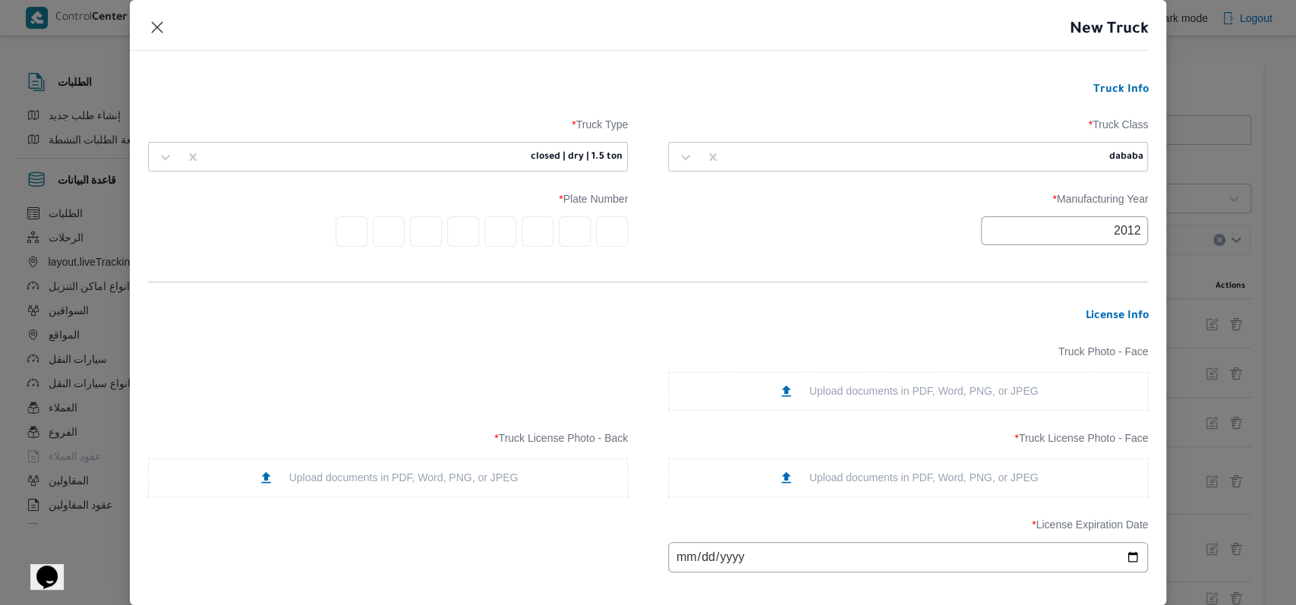
click at [891, 247] on div "Manufacturing Year * 2012 Plate Number *" at bounding box center [648, 219] width 1000 height 69
click at [625, 228] on div "Manufacturing Year * 2012 Plate Number *" at bounding box center [648, 219] width 1000 height 69
click at [615, 228] on input "text" at bounding box center [612, 231] width 32 height 30
click at [610, 323] on h3 "License Info" at bounding box center [648, 317] width 1000 height 14
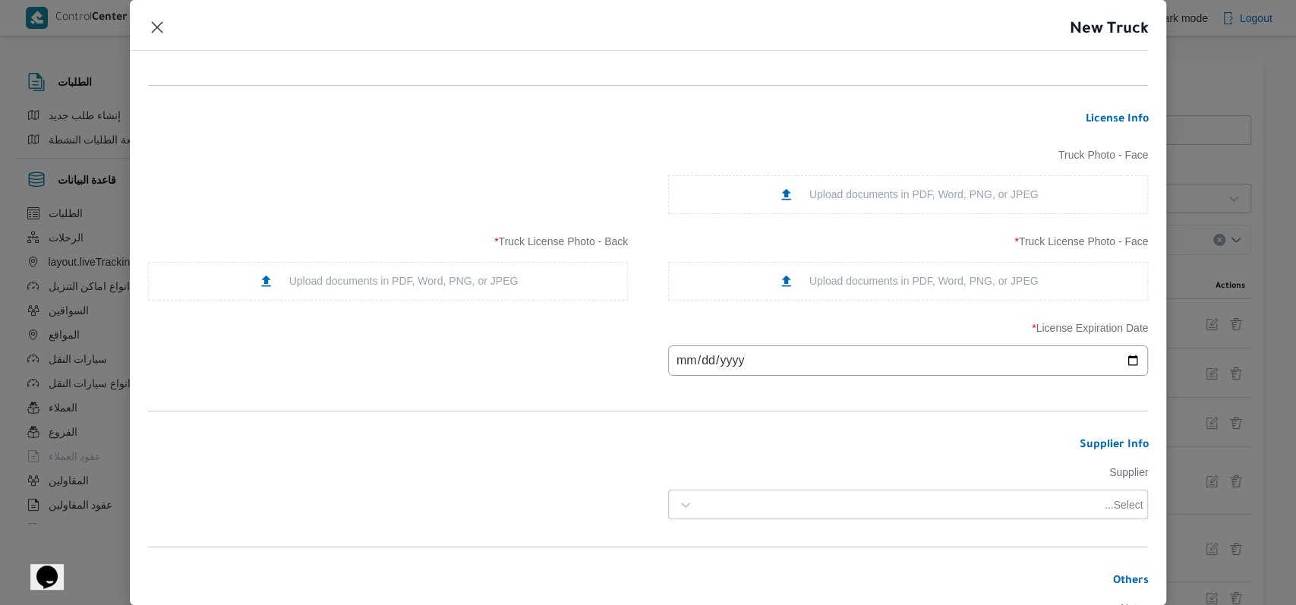
scroll to position [202, 0]
click at [830, 263] on div "Upload documents in PDF, Word, PNG, or JPEG" at bounding box center [908, 276] width 480 height 39
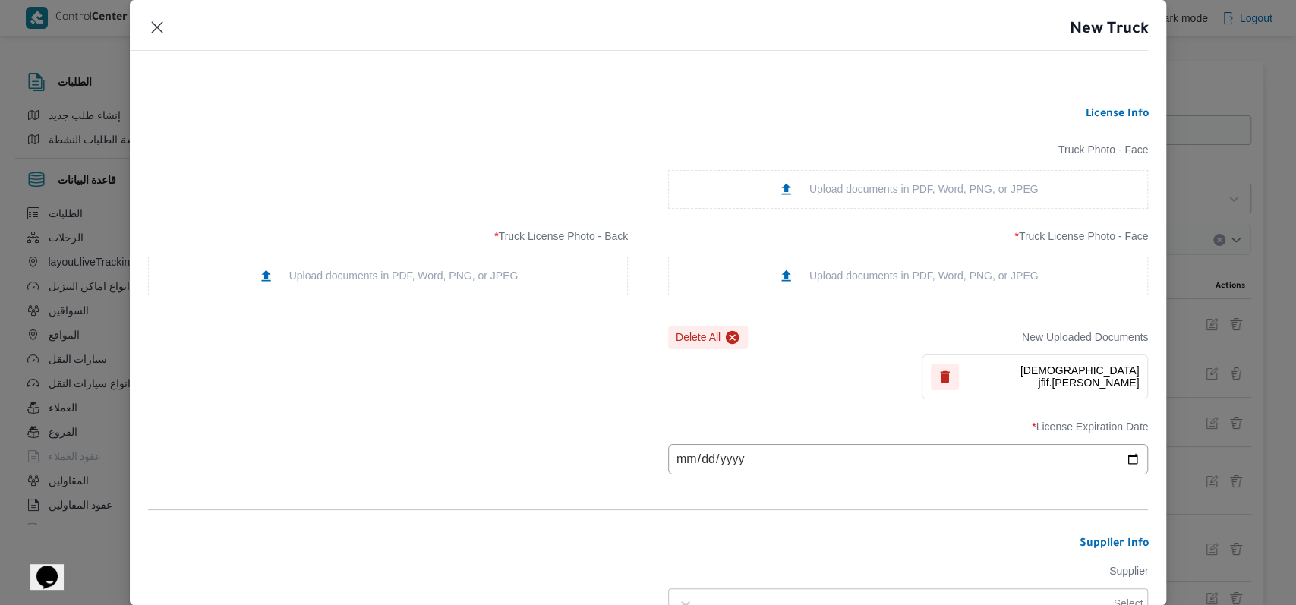
click at [471, 274] on div "Upload documents in PDF, Word, PNG, or JPEG" at bounding box center [388, 276] width 260 height 16
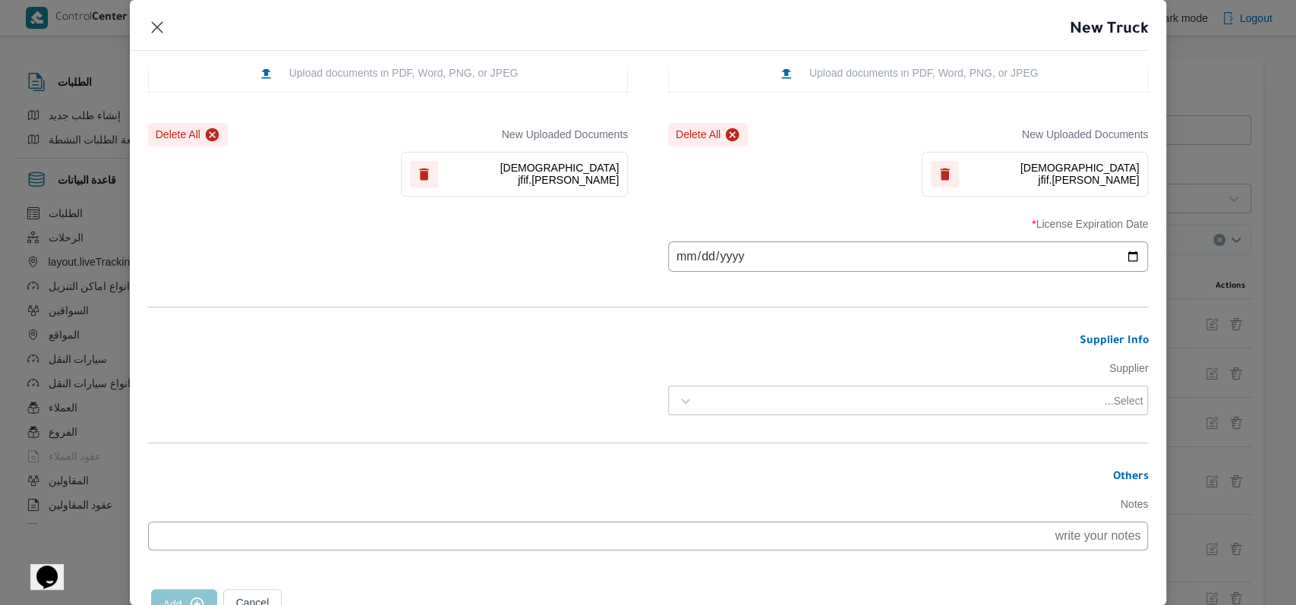
click at [691, 262] on input "date" at bounding box center [908, 256] width 480 height 30
type input "2025-11-07"
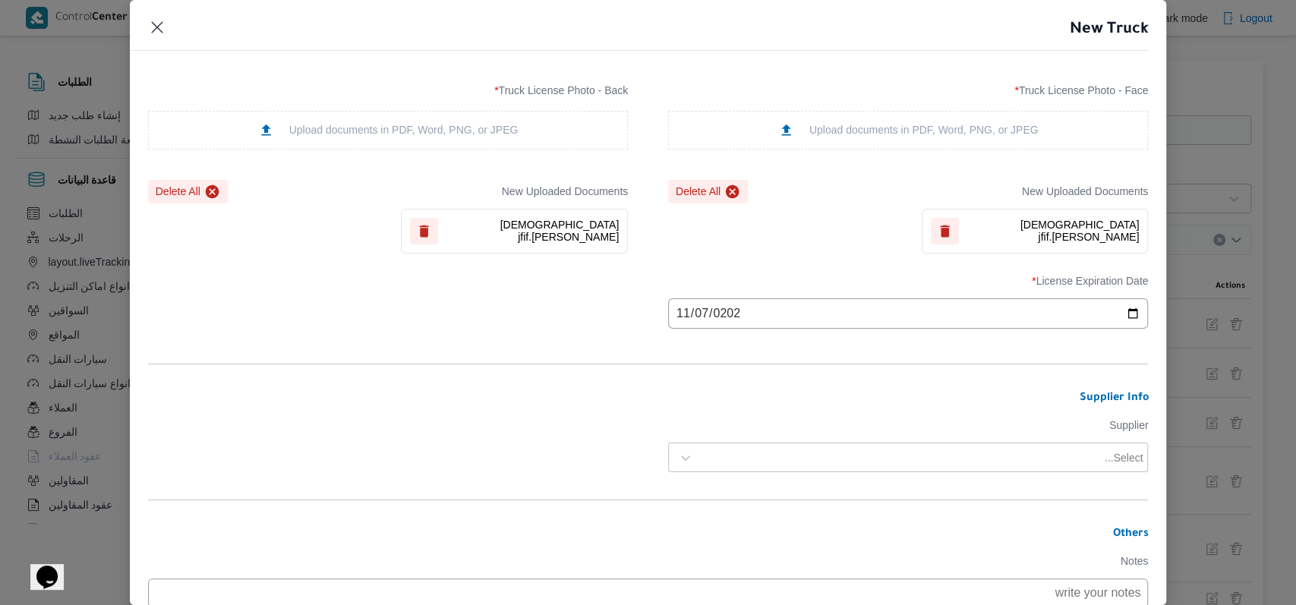
scroll to position [304, 0]
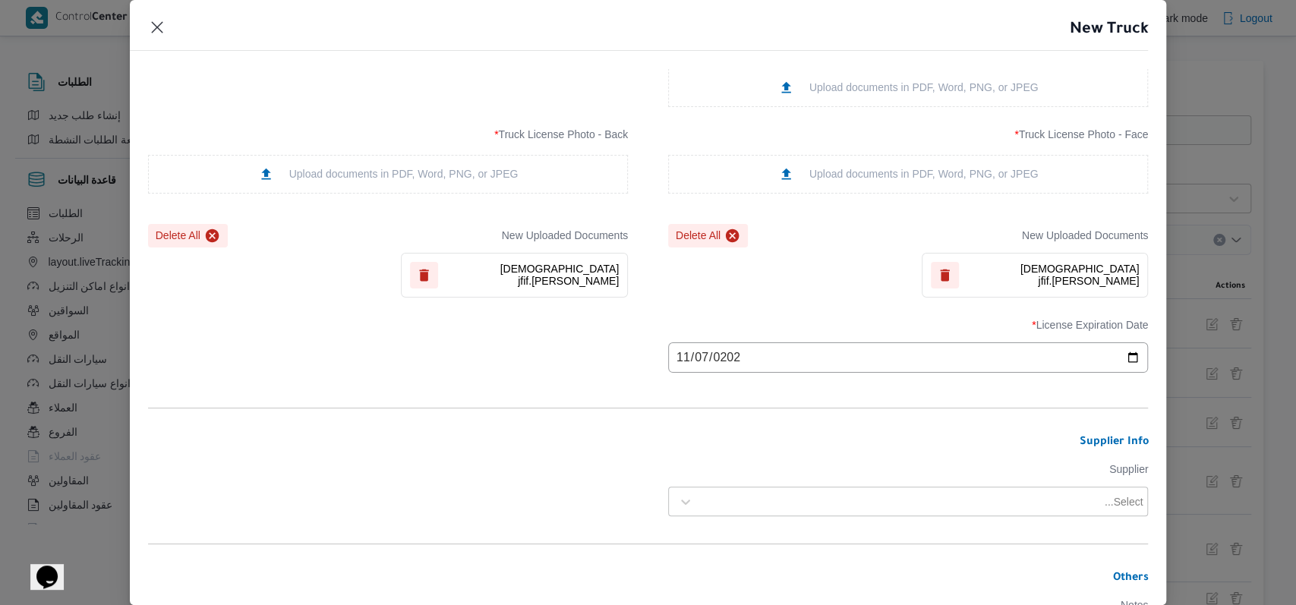
click at [545, 367] on div "License Expiration Date * 2025-11-07" at bounding box center [648, 345] width 1000 height 69
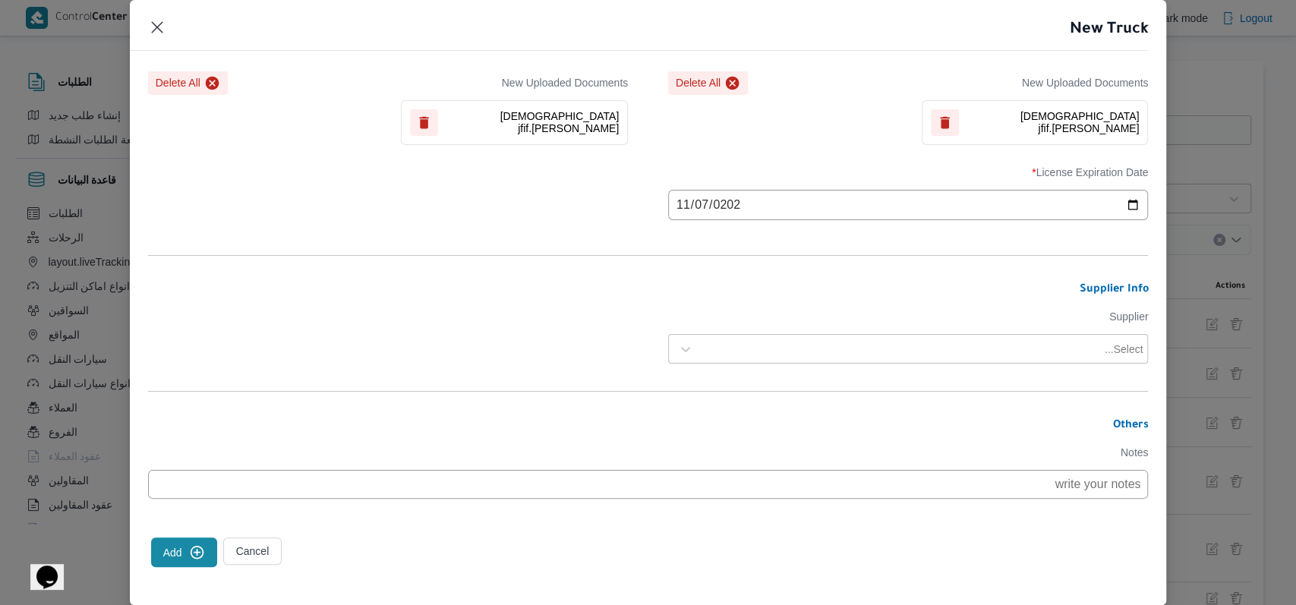
scroll to position [468, 0]
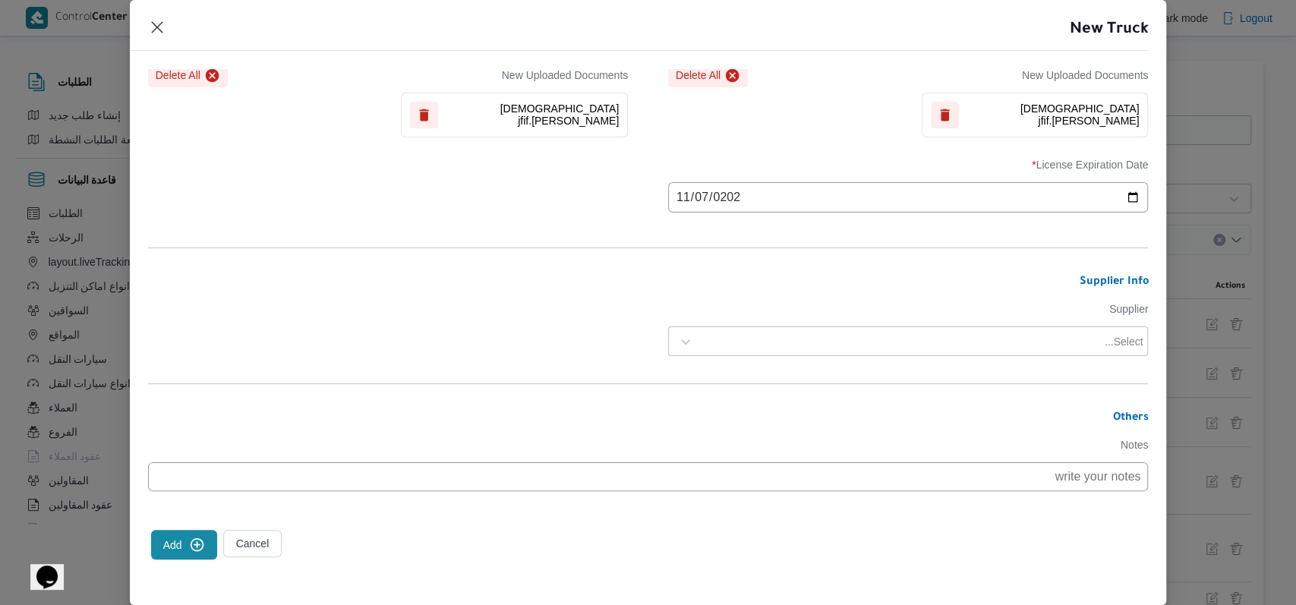
click at [871, 346] on div at bounding box center [901, 341] width 401 height 15
type input "[PERSON_NAME]"
click at [762, 397] on div "[PERSON_NAME]ه تربو" at bounding box center [908, 408] width 478 height 27
click at [558, 329] on form "Truck Info Truck Class * dababa Truck Type * closed | dry | 1.5 ton Manufacturi…" at bounding box center [648, 112] width 1000 height 985
click at [184, 549] on button "Add" at bounding box center [184, 545] width 66 height 30
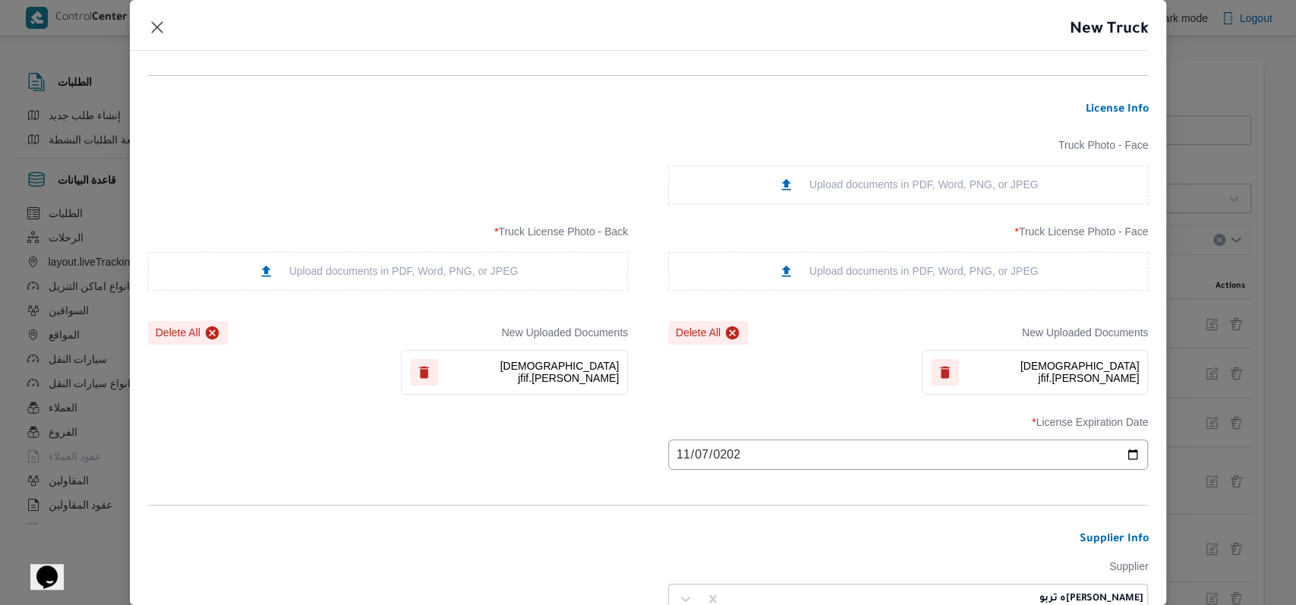
scroll to position [468, 0]
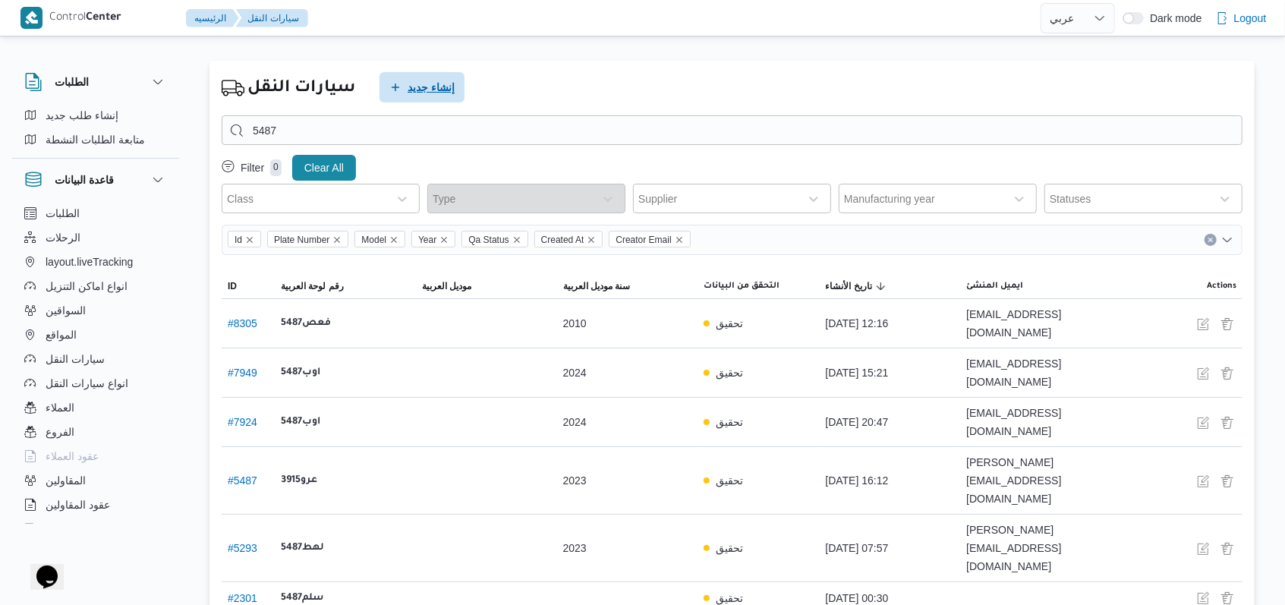
click at [410, 82] on span "إنشاء جديد" at bounding box center [431, 87] width 47 height 18
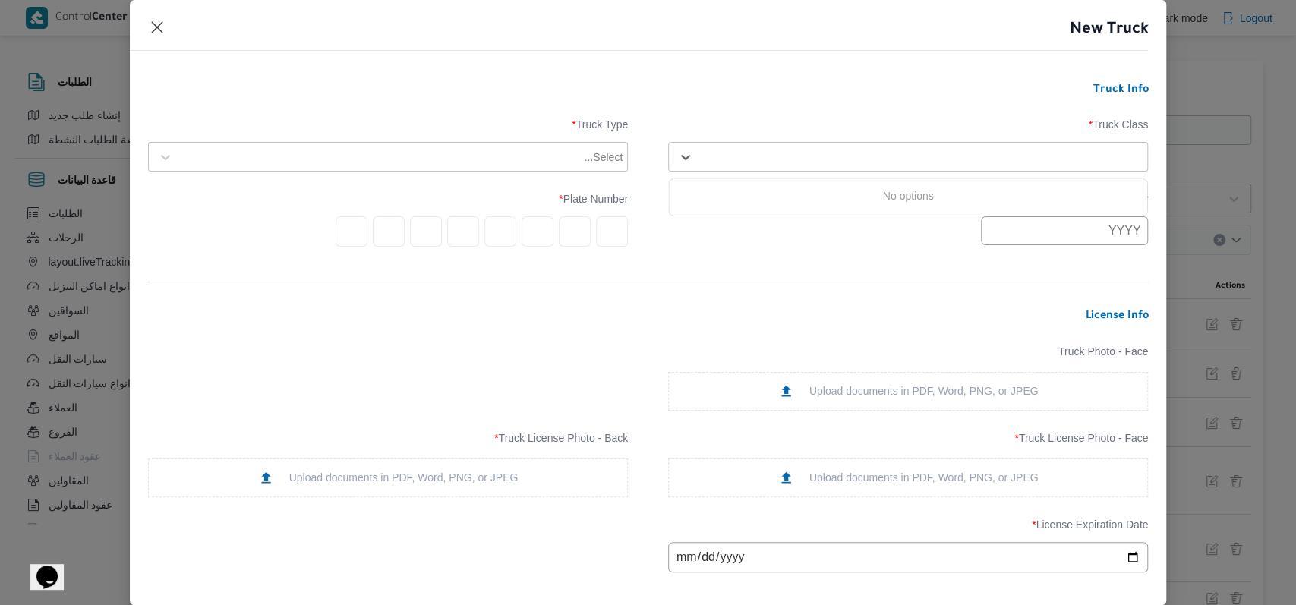
click at [799, 159] on div at bounding box center [922, 157] width 442 height 15
click at [749, 268] on div "jumbo_7000" at bounding box center [908, 276] width 478 height 27
click at [527, 157] on div at bounding box center [402, 157] width 442 height 15
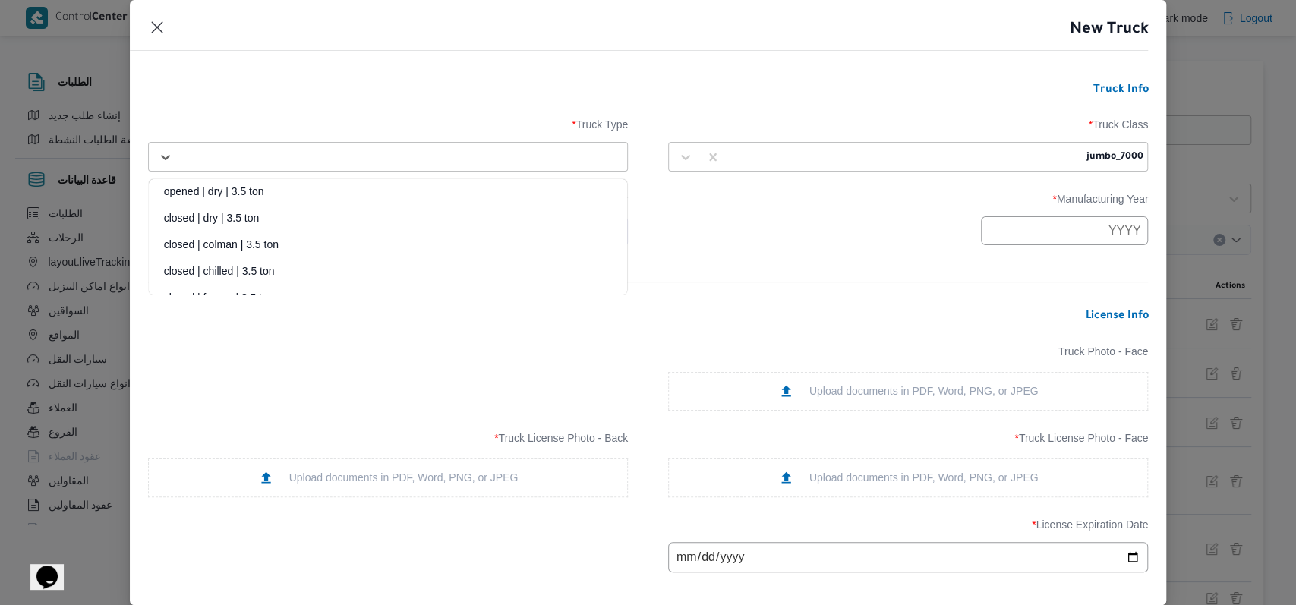
click at [279, 216] on div "closed | dry | 3.5 ton" at bounding box center [388, 223] width 478 height 27
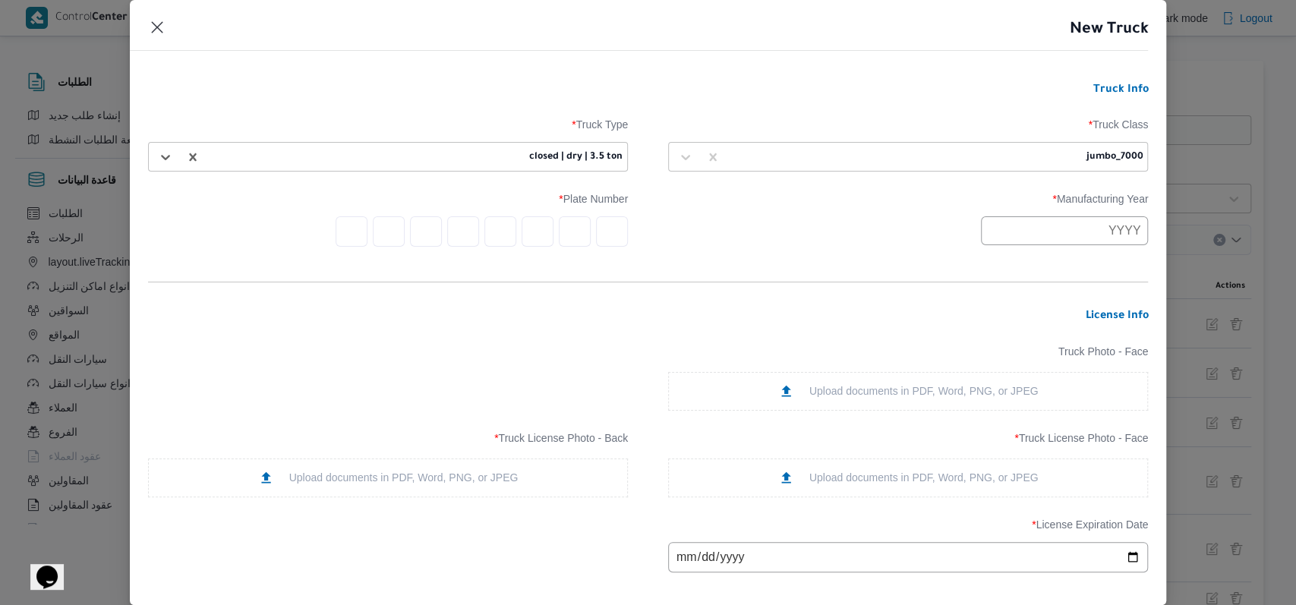
click at [1008, 225] on input "text" at bounding box center [1064, 230] width 167 height 29
click at [1001, 269] on button "Previous Year" at bounding box center [1002, 267] width 14 height 14
click at [1012, 306] on div "2010" at bounding box center [1008, 305] width 43 height 11
type input "2010"
click at [795, 216] on div "2010" at bounding box center [908, 230] width 480 height 29
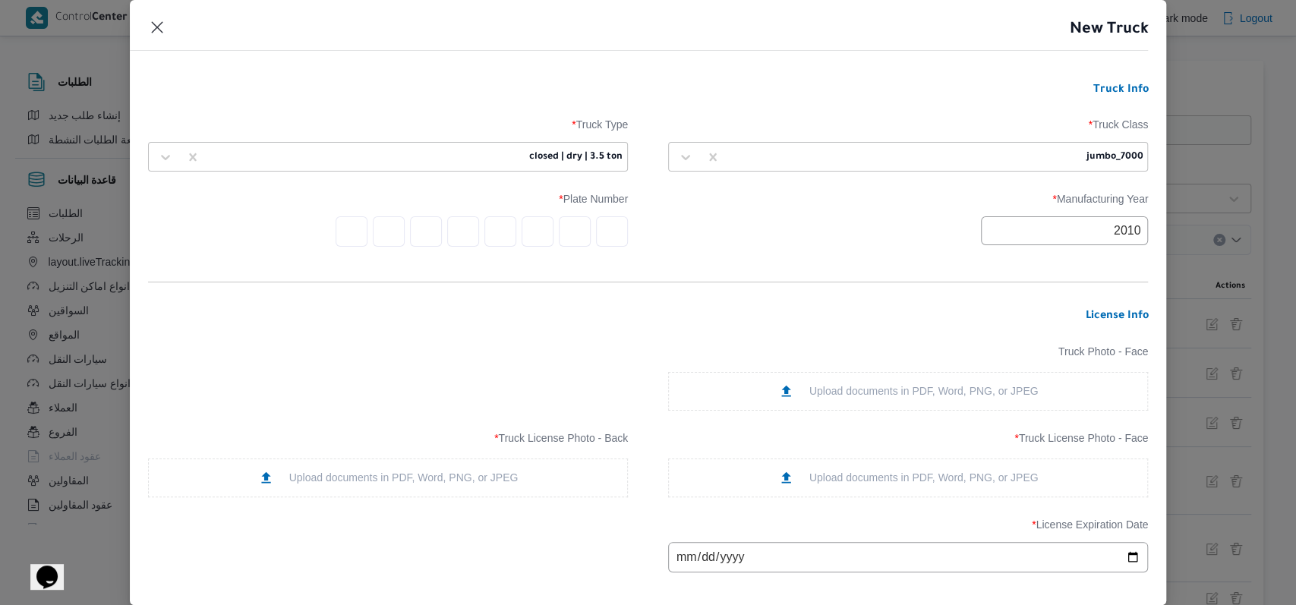
click at [597, 234] on input "text" at bounding box center [612, 231] width 32 height 30
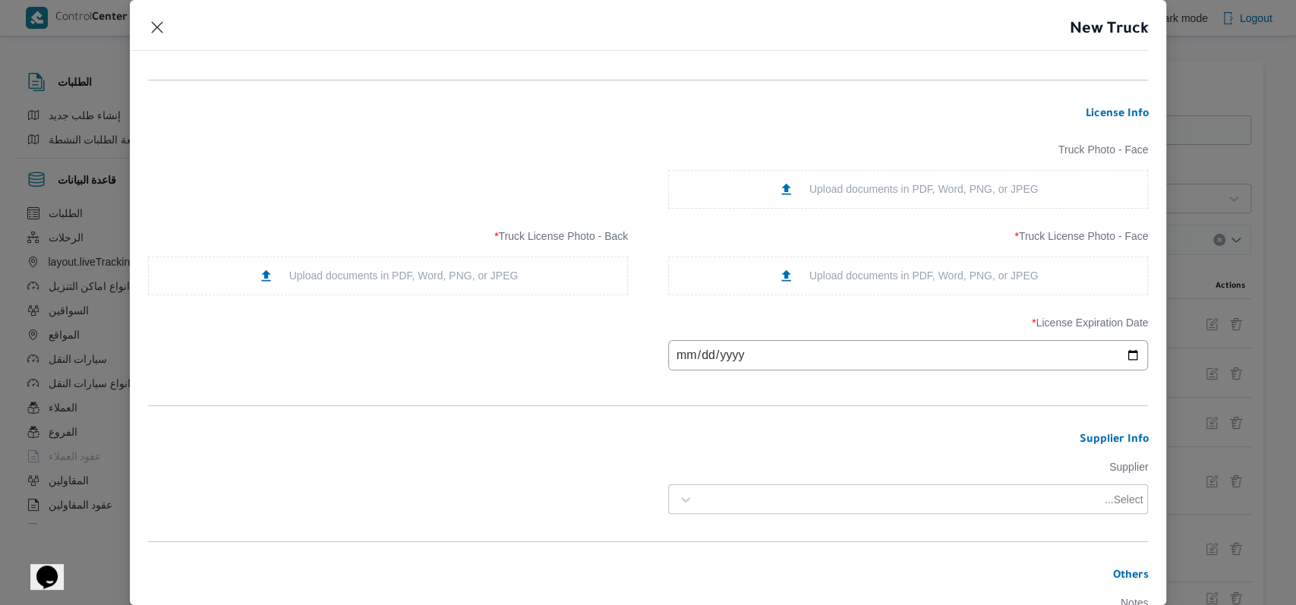
click at [794, 269] on div "Upload documents in PDF, Word, PNG, or JPEG" at bounding box center [908, 276] width 260 height 16
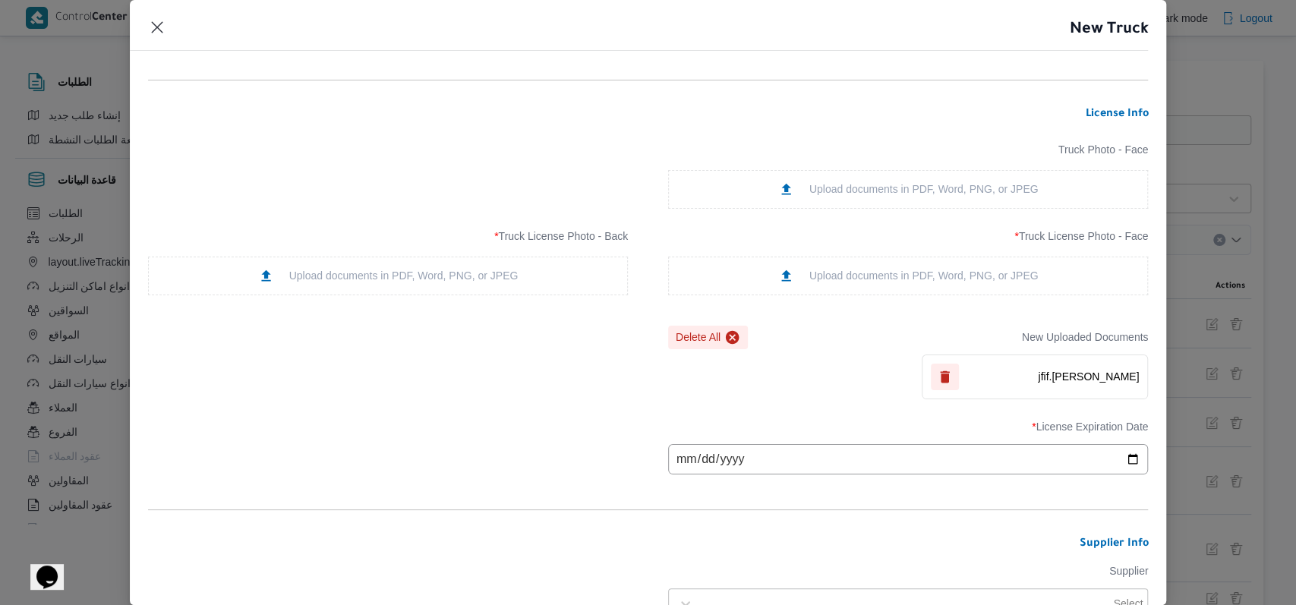
click at [472, 269] on div "Upload documents in PDF, Word, PNG, or JPEG" at bounding box center [388, 276] width 260 height 16
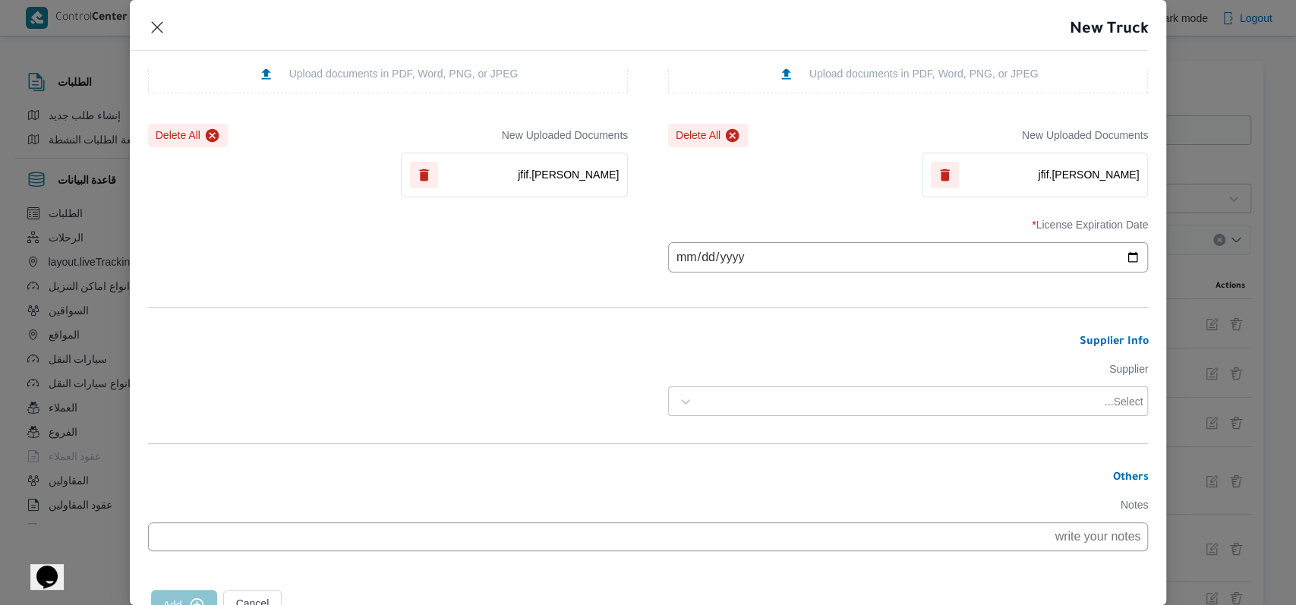
scroll to position [405, 0]
click at [675, 266] on input "date" at bounding box center [908, 256] width 480 height 30
type input "2025-07-13"
click at [735, 392] on div "Select..." at bounding box center [921, 400] width 445 height 21
type input "راجح"
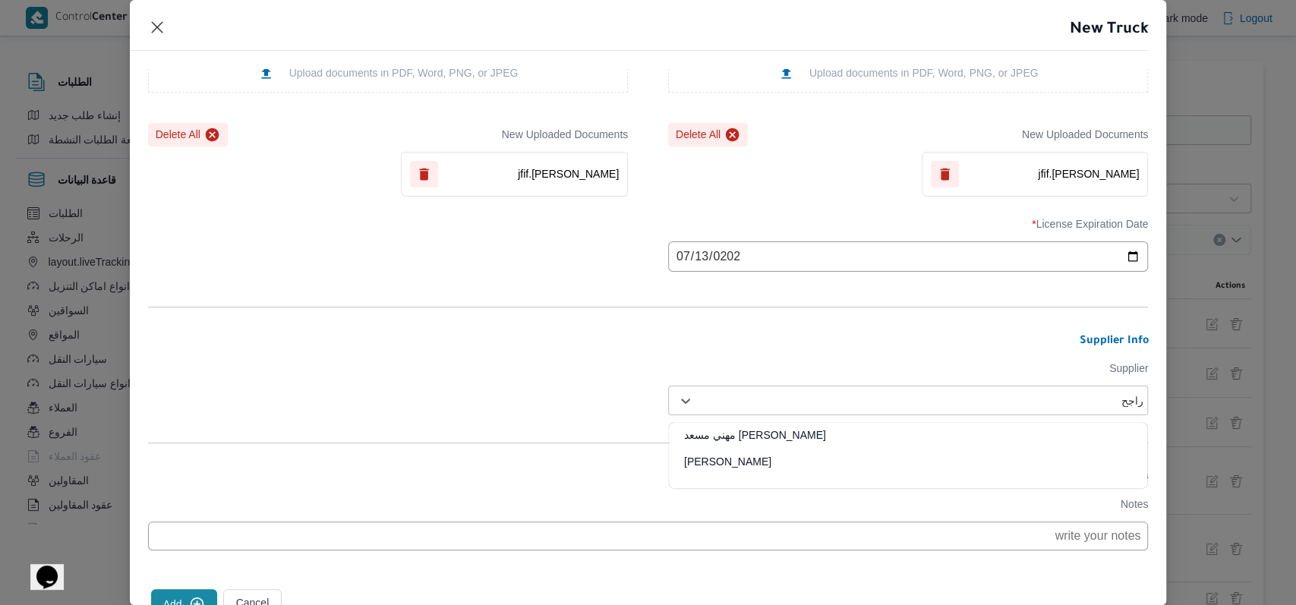
click at [769, 434] on div "[PERSON_NAME] مهني مسعد" at bounding box center [908, 440] width 478 height 27
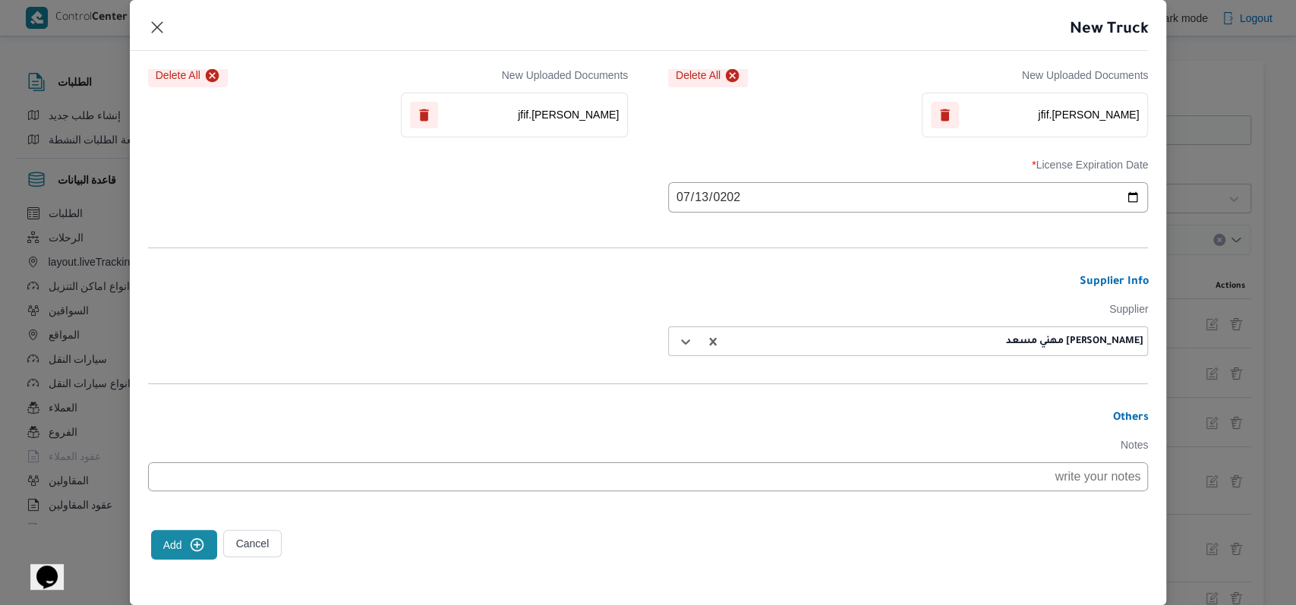
click at [181, 540] on button "Add" at bounding box center [184, 545] width 66 height 30
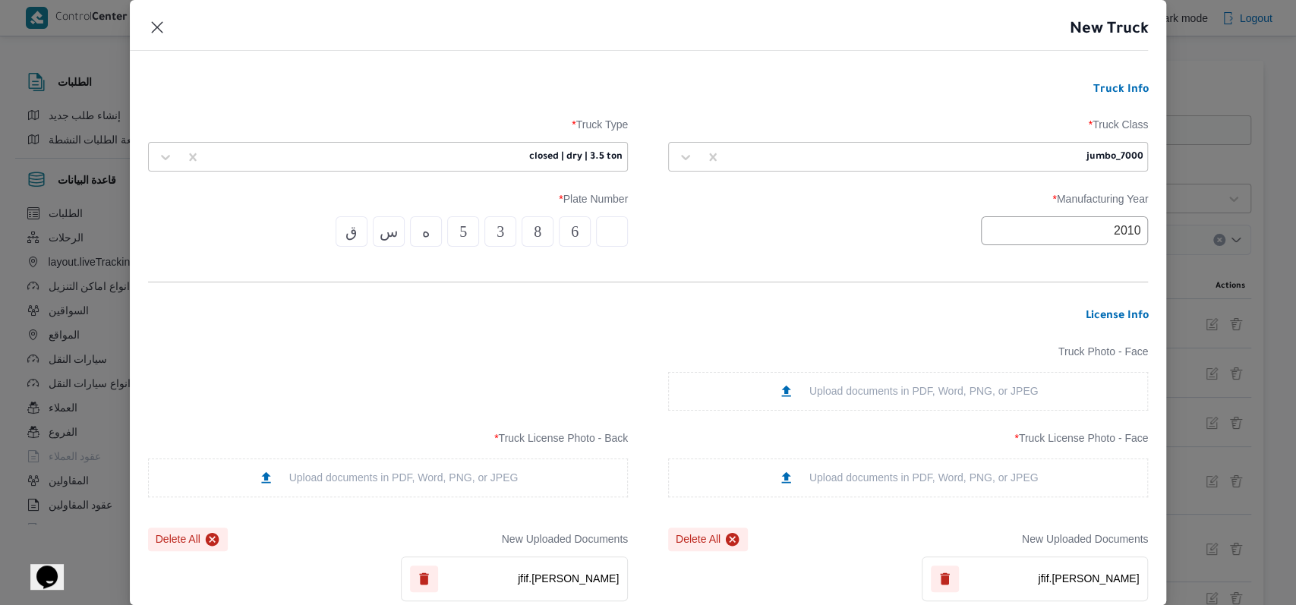
scroll to position [468, 0]
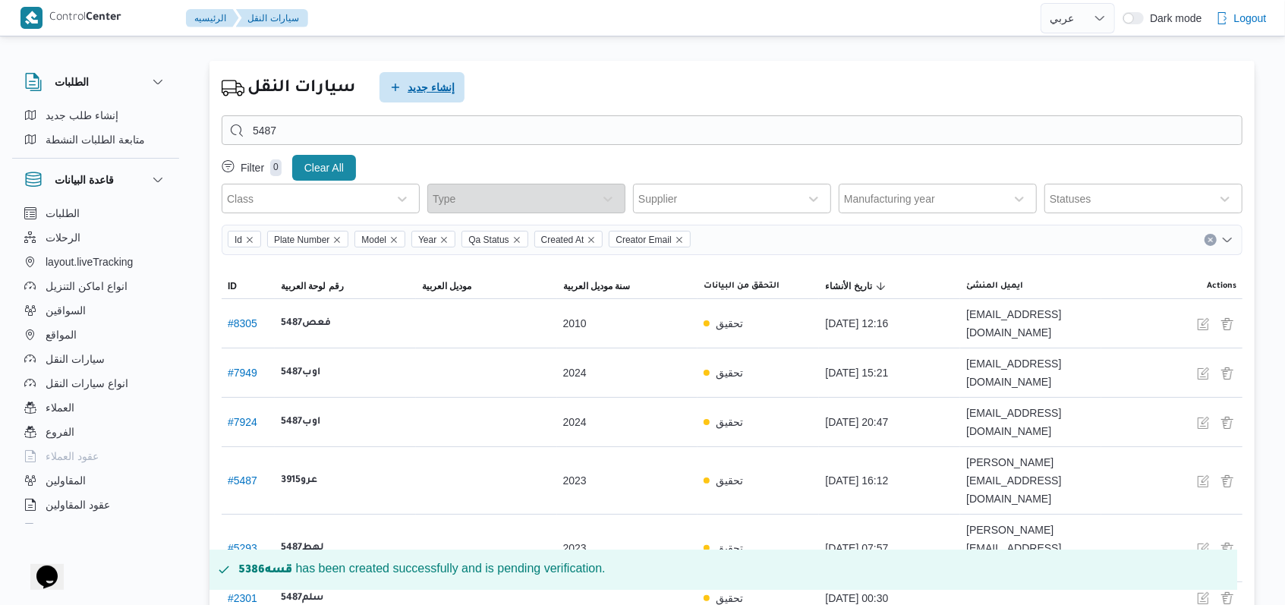
click at [411, 87] on span "إنشاء جديد" at bounding box center [431, 87] width 47 height 18
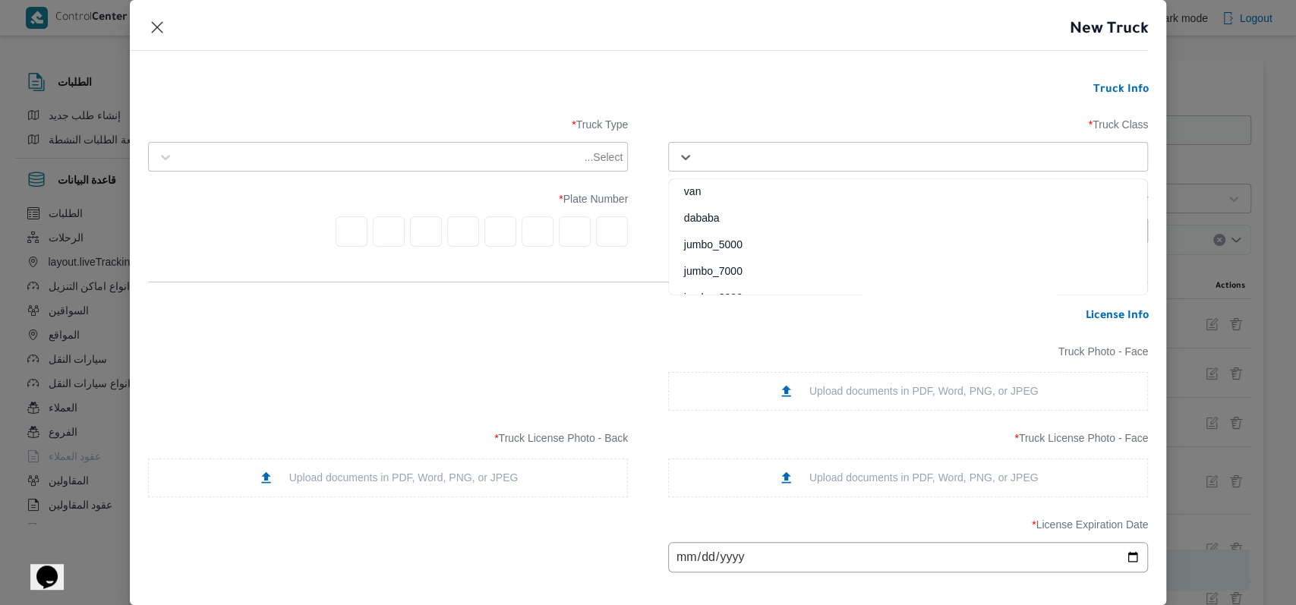
click at [723, 166] on div "Select..." at bounding box center [908, 156] width 472 height 27
click at [749, 262] on div "jumbo_5000" at bounding box center [908, 250] width 478 height 27
click at [802, 169] on div "jumbo_5000" at bounding box center [908, 156] width 472 height 27
click at [401, 160] on div at bounding box center [381, 157] width 401 height 15
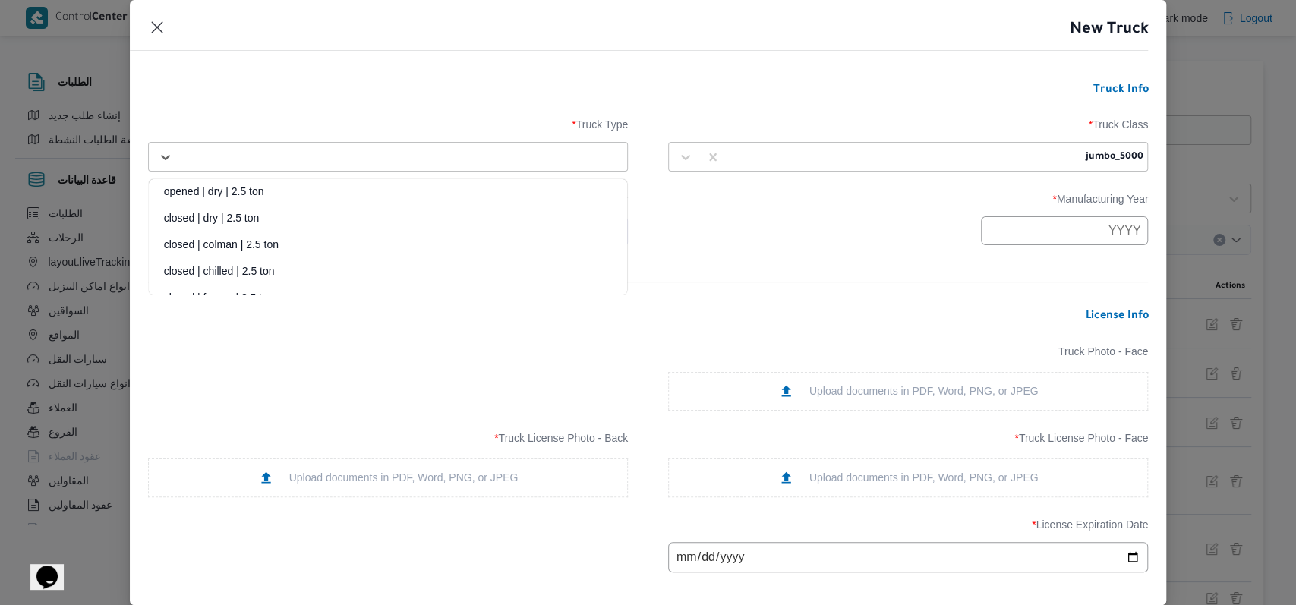
click at [256, 220] on div "closed | dry | 2.5 ton" at bounding box center [388, 223] width 478 height 27
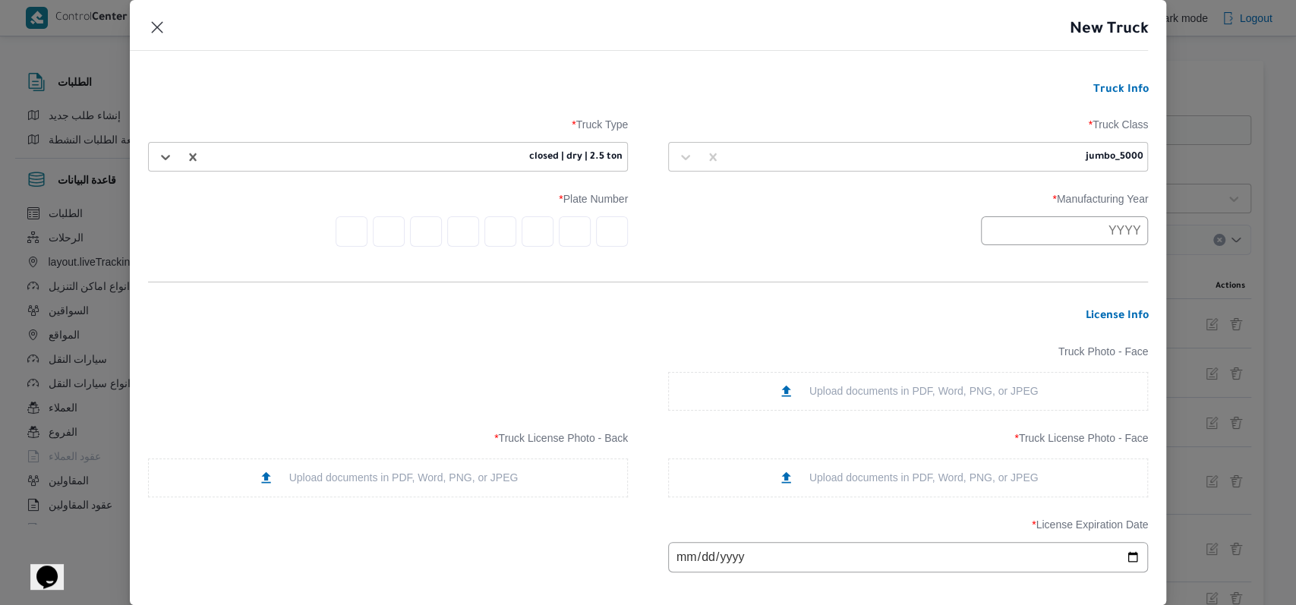
click at [901, 162] on div at bounding box center [905, 157] width 354 height 15
click at [735, 272] on div "jumbo_7000" at bounding box center [908, 276] width 478 height 27
click at [827, 250] on div "Manufacturing Year * Plate Number *" at bounding box center [648, 219] width 1000 height 69
click at [1010, 240] on input "text" at bounding box center [1064, 230] width 167 height 29
click at [1000, 260] on button "Previous Year" at bounding box center [1002, 267] width 14 height 14
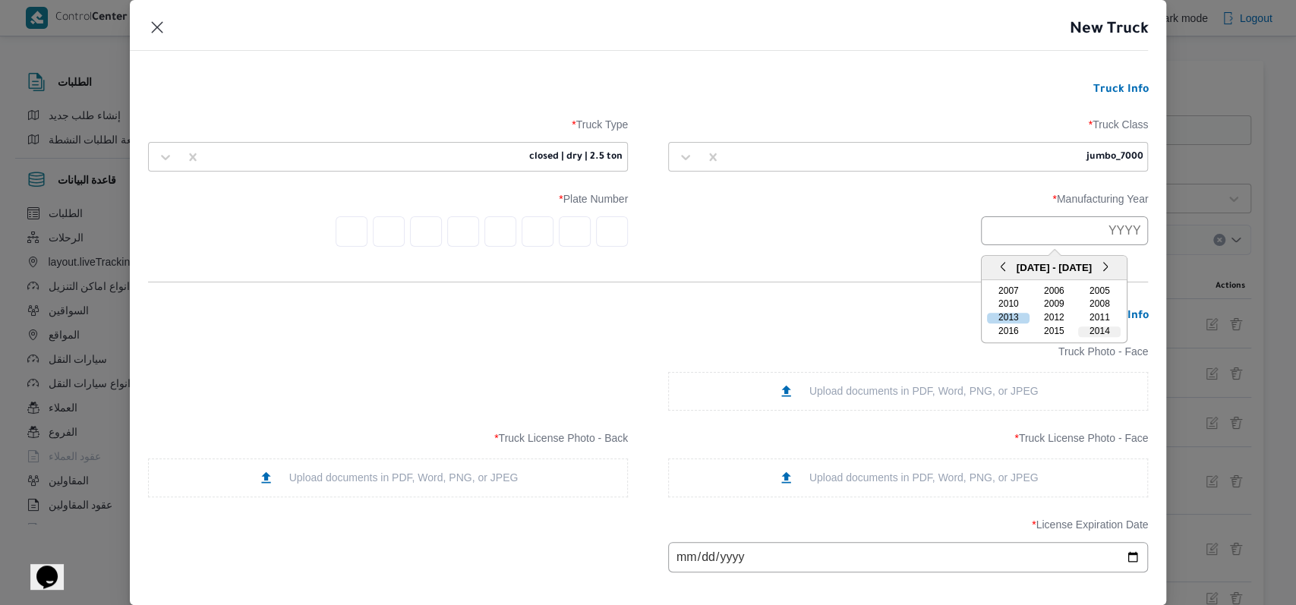
click at [1096, 328] on div "2014" at bounding box center [1099, 331] width 43 height 11
type input "2014"
click at [882, 264] on form "Truck Info Truck Class * jumbo_7000 Truck Type * closed | dry | 2.5 ton Manufac…" at bounding box center [648, 523] width 1000 height 881
click at [601, 232] on input "text" at bounding box center [612, 231] width 32 height 30
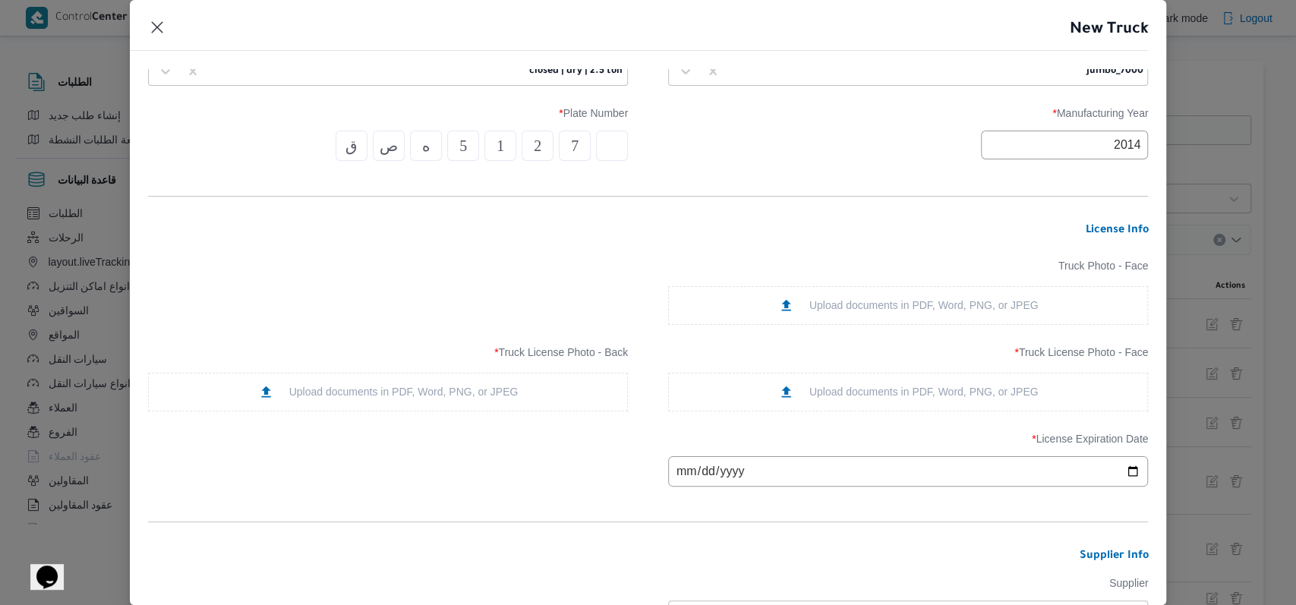
scroll to position [202, 0]
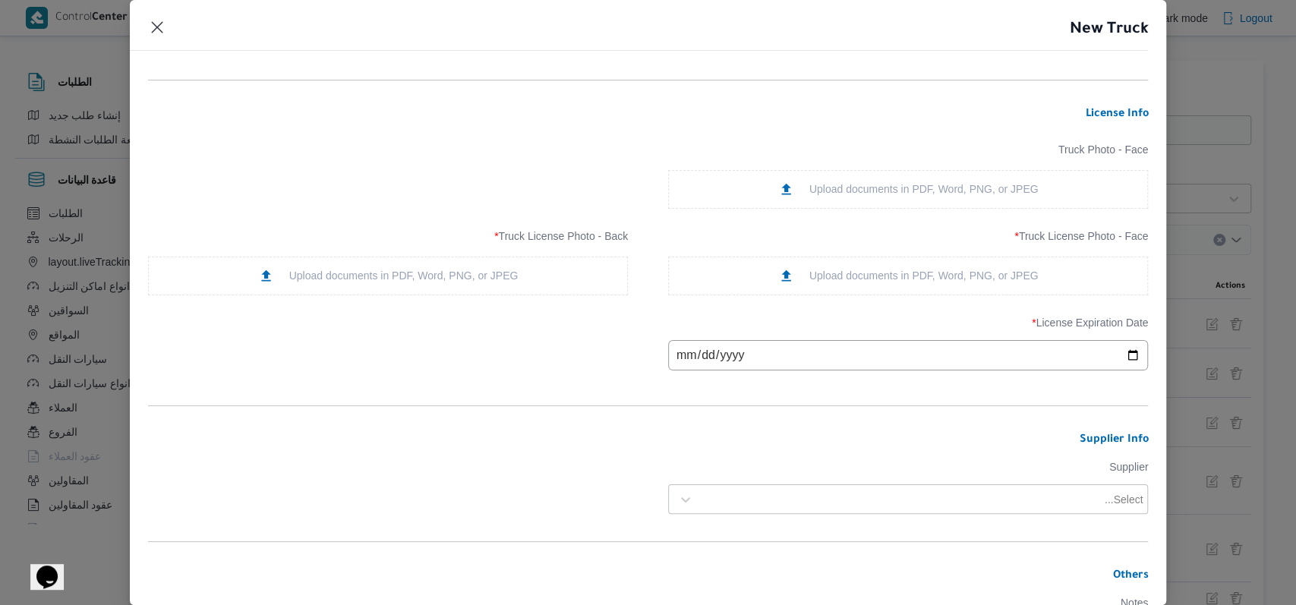
click at [868, 282] on div "Upload documents in PDF, Word, PNG, or JPEG" at bounding box center [908, 276] width 260 height 16
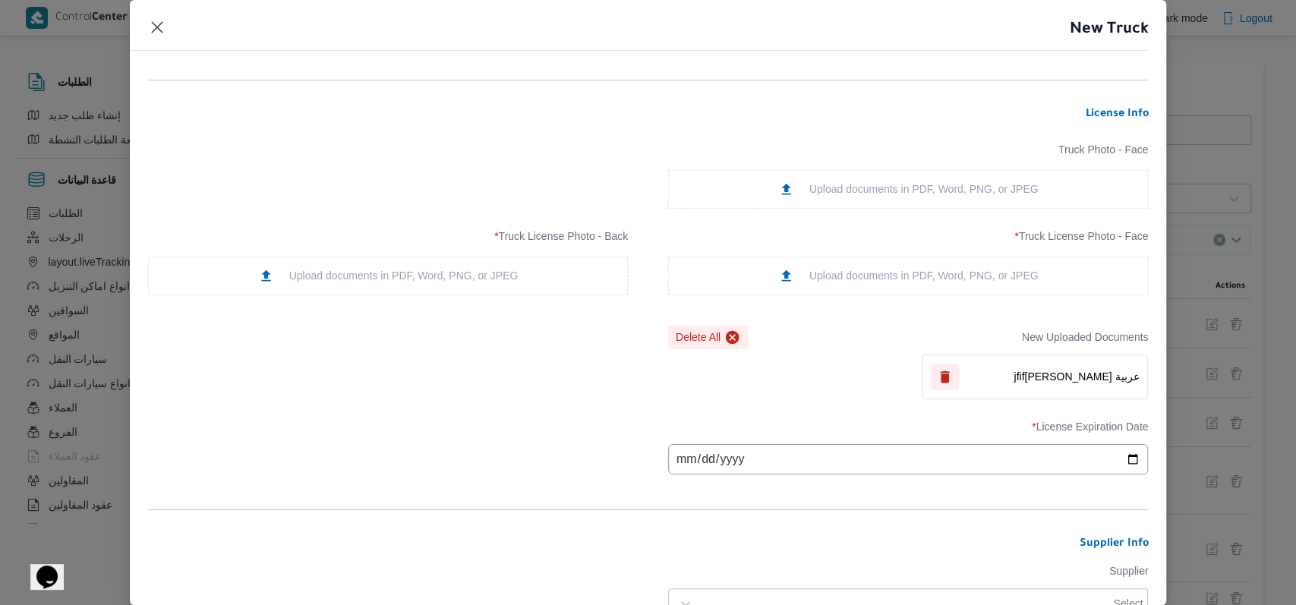
click at [479, 283] on div "Upload documents in PDF, Word, PNG, or JPEG" at bounding box center [388, 276] width 480 height 39
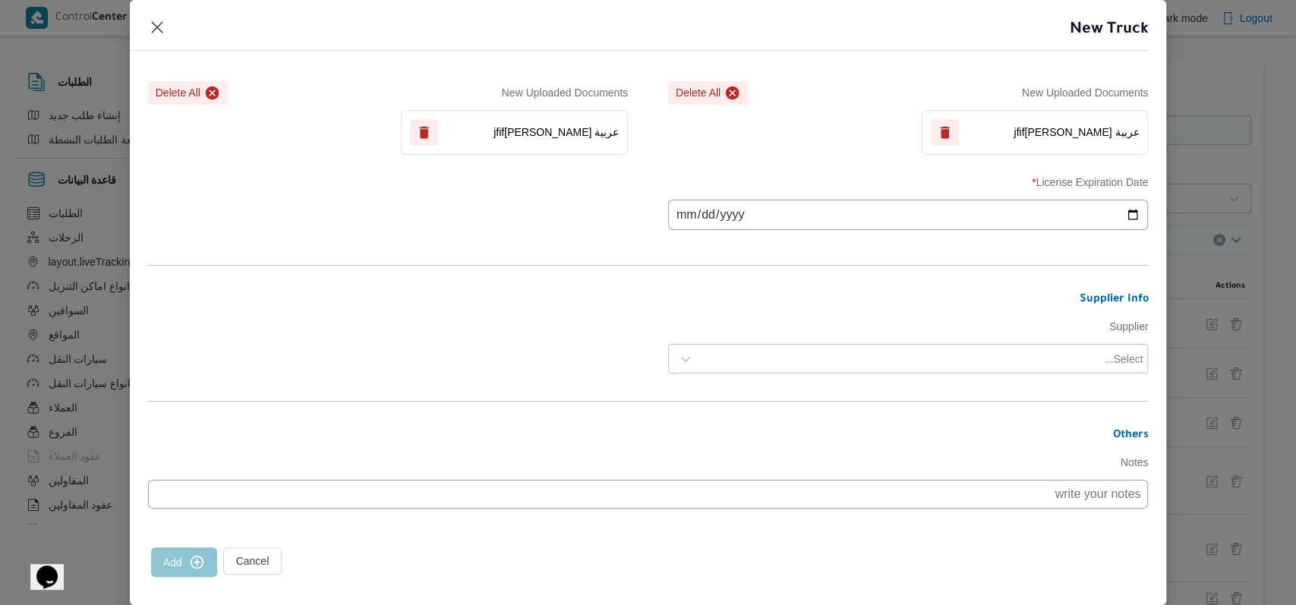
scroll to position [468, 0]
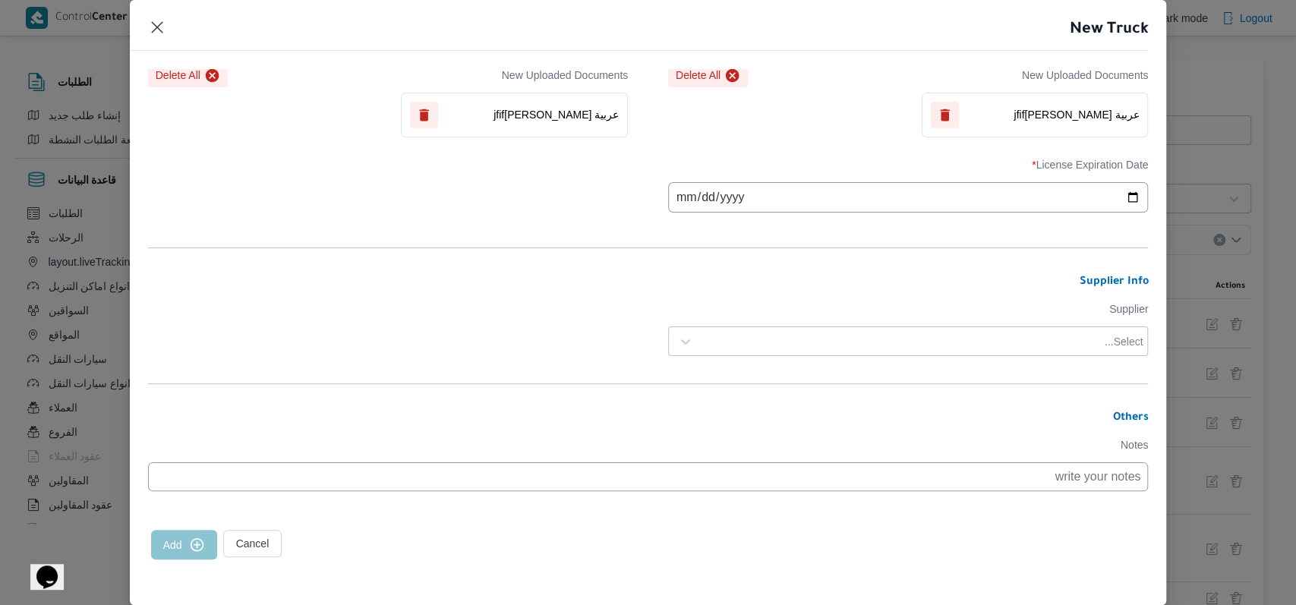
click at [688, 204] on input "date" at bounding box center [908, 197] width 480 height 30
type input "2025-11-17"
click at [729, 357] on form "Truck Info Truck Class * jumbo_7000 Truck Type * closed | dry | 2.5 ton Manufac…" at bounding box center [648, 112] width 1000 height 985
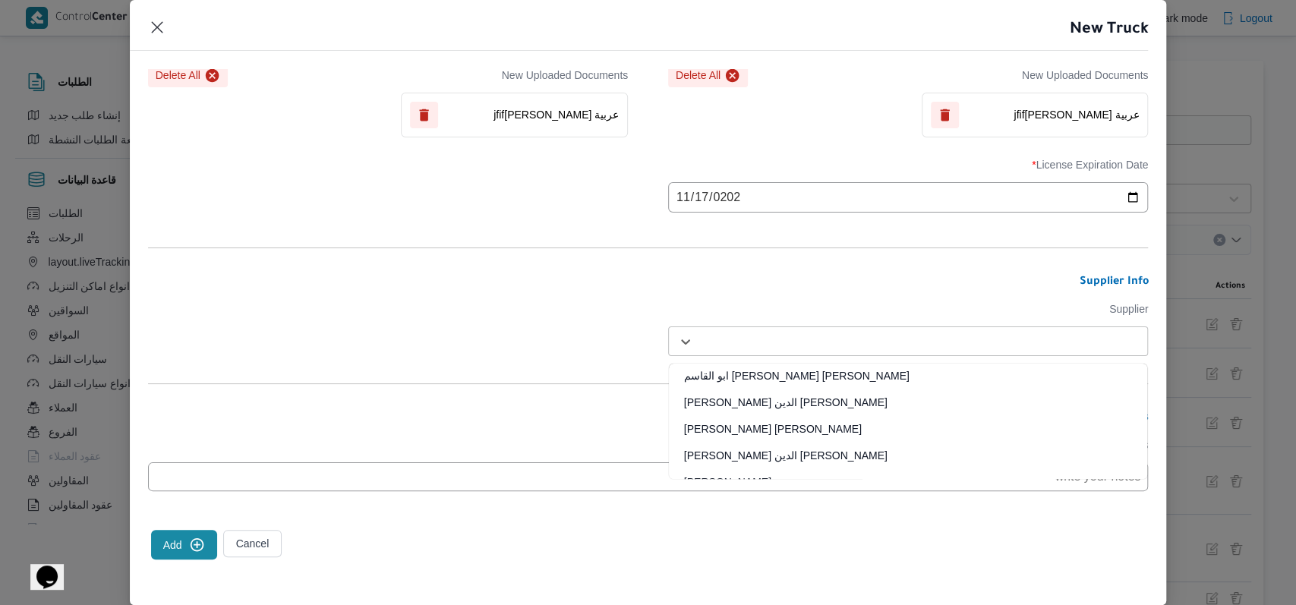
click at [743, 346] on div at bounding box center [922, 341] width 442 height 15
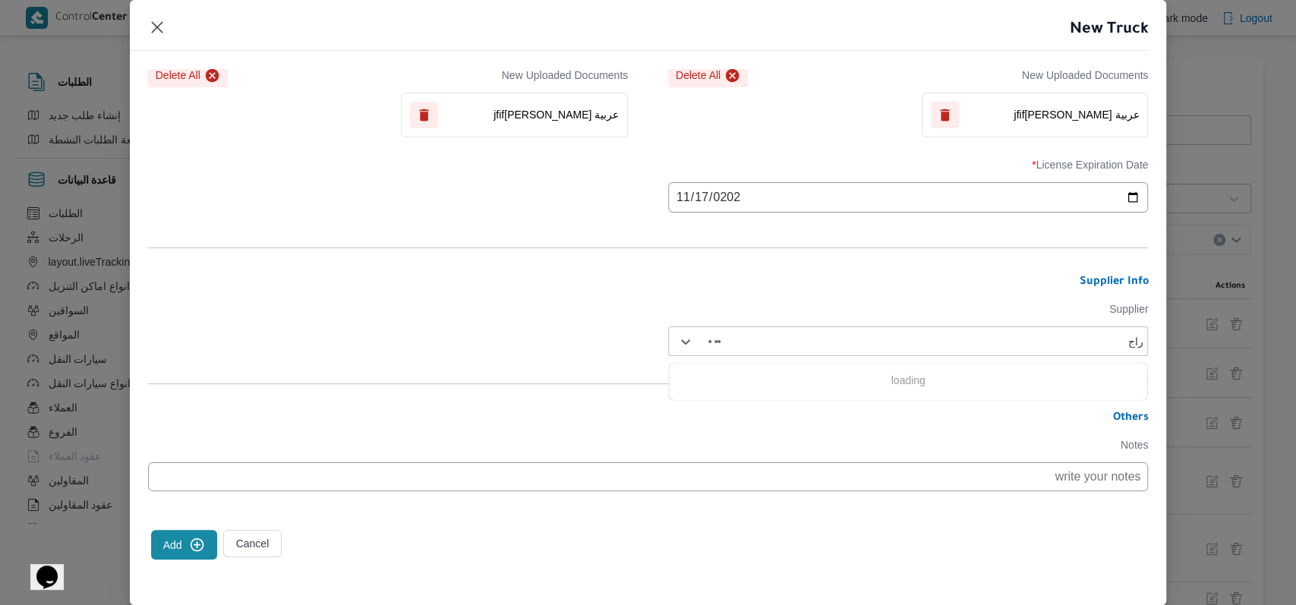
type input "راجح"
click at [761, 368] on div "[PERSON_NAME] مهني مسعد" at bounding box center [908, 381] width 478 height 27
click at [209, 538] on button "Add" at bounding box center [184, 545] width 66 height 30
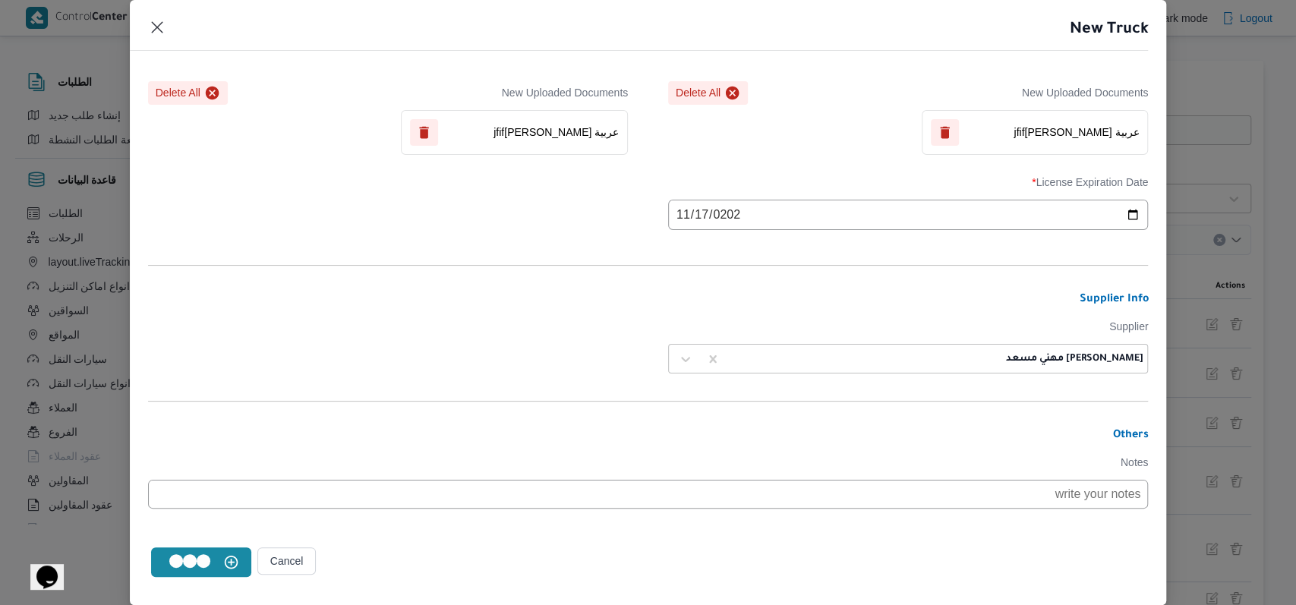
scroll to position [468, 0]
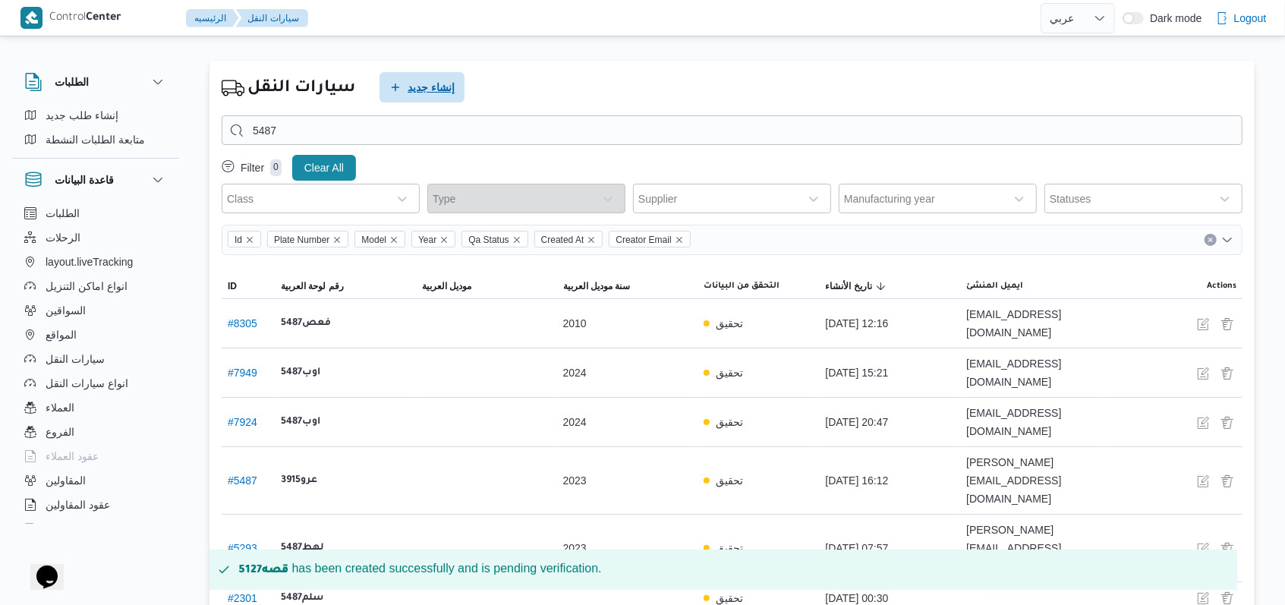
click at [427, 90] on span "إنشاء جديد" at bounding box center [431, 87] width 47 height 18
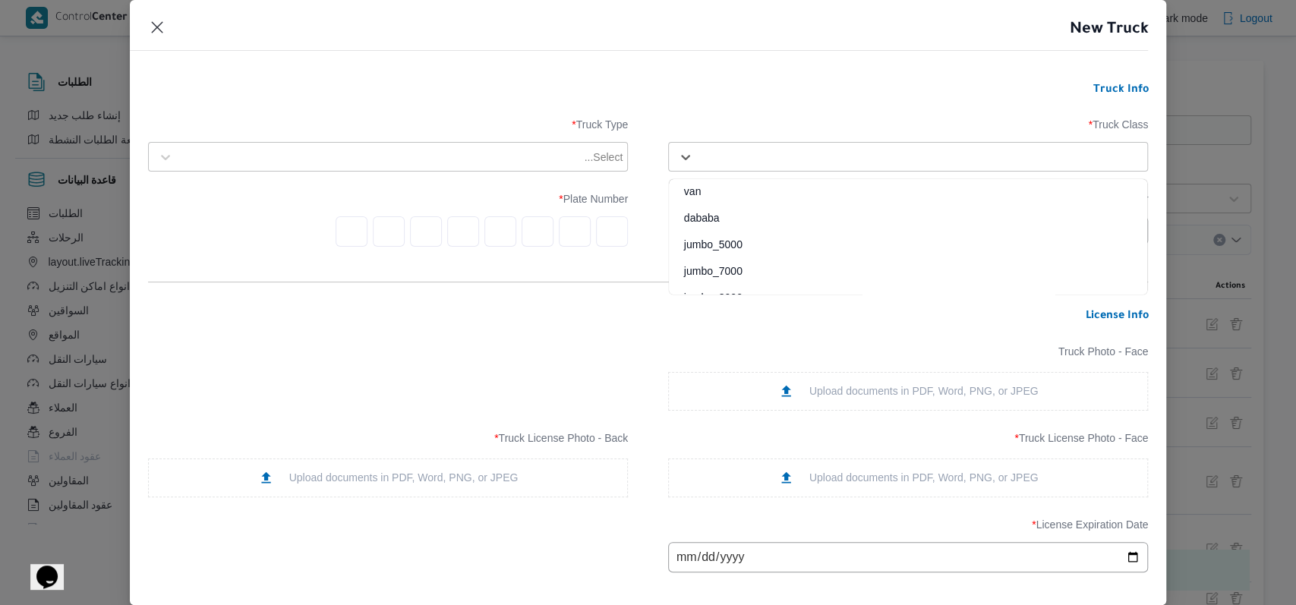
click at [792, 164] on div at bounding box center [922, 157] width 442 height 15
click at [747, 270] on div "jumbo_7000" at bounding box center [908, 276] width 478 height 27
click at [436, 171] on div "Select..." at bounding box center [388, 157] width 480 height 30
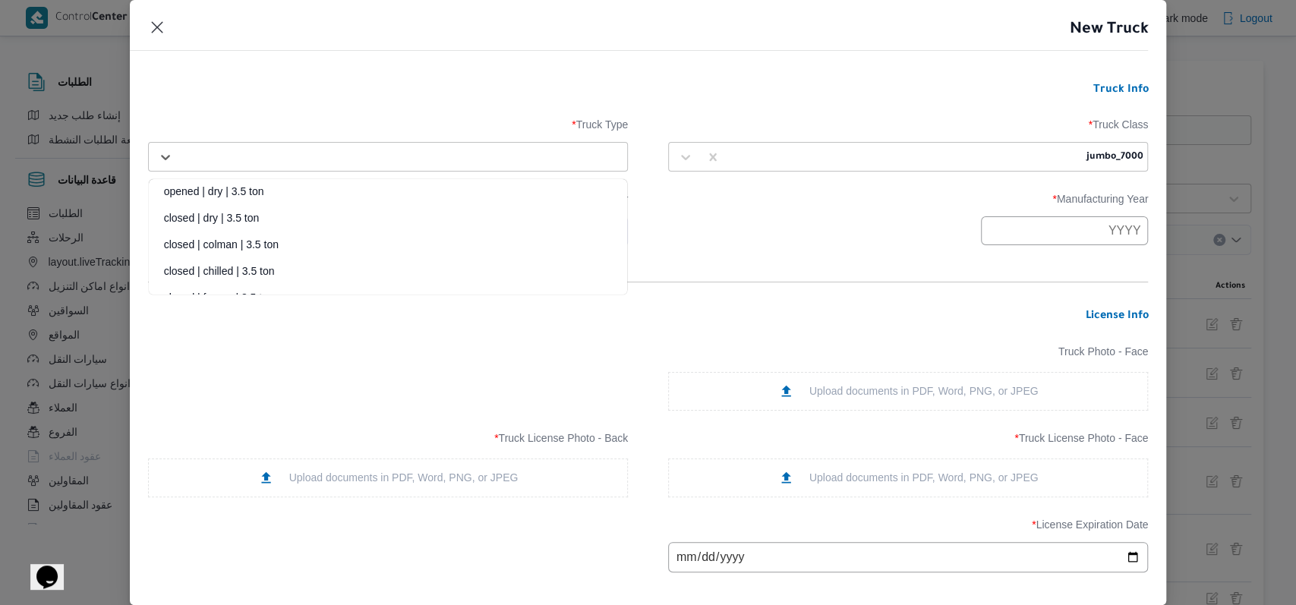
click at [421, 159] on div at bounding box center [402, 157] width 442 height 15
click at [270, 225] on div "closed | dry | 3.5 ton" at bounding box center [388, 223] width 478 height 27
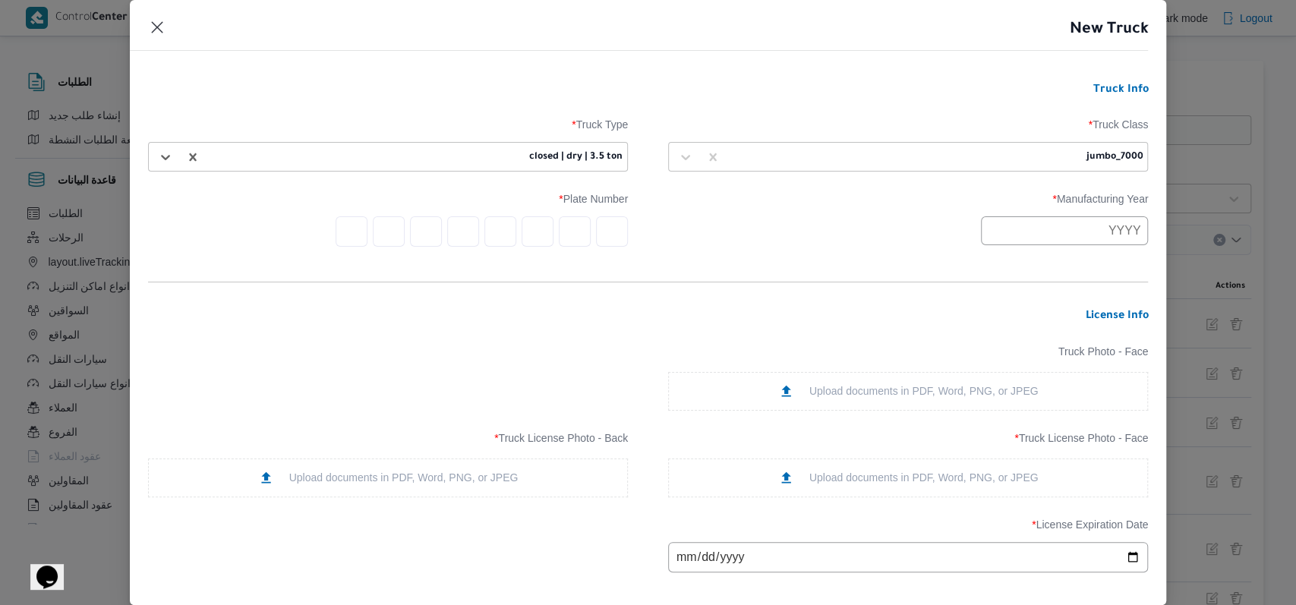
click at [1059, 225] on input "text" at bounding box center [1064, 230] width 167 height 29
click at [990, 264] on div "2017 - 2028" at bounding box center [1053, 268] width 145 height 24
click at [995, 265] on div "2017 - 2028" at bounding box center [1053, 268] width 145 height 24
click at [1001, 270] on button "Previous Year" at bounding box center [1002, 267] width 14 height 14
click at [1069, 306] on div "2009" at bounding box center [1053, 305] width 43 height 11
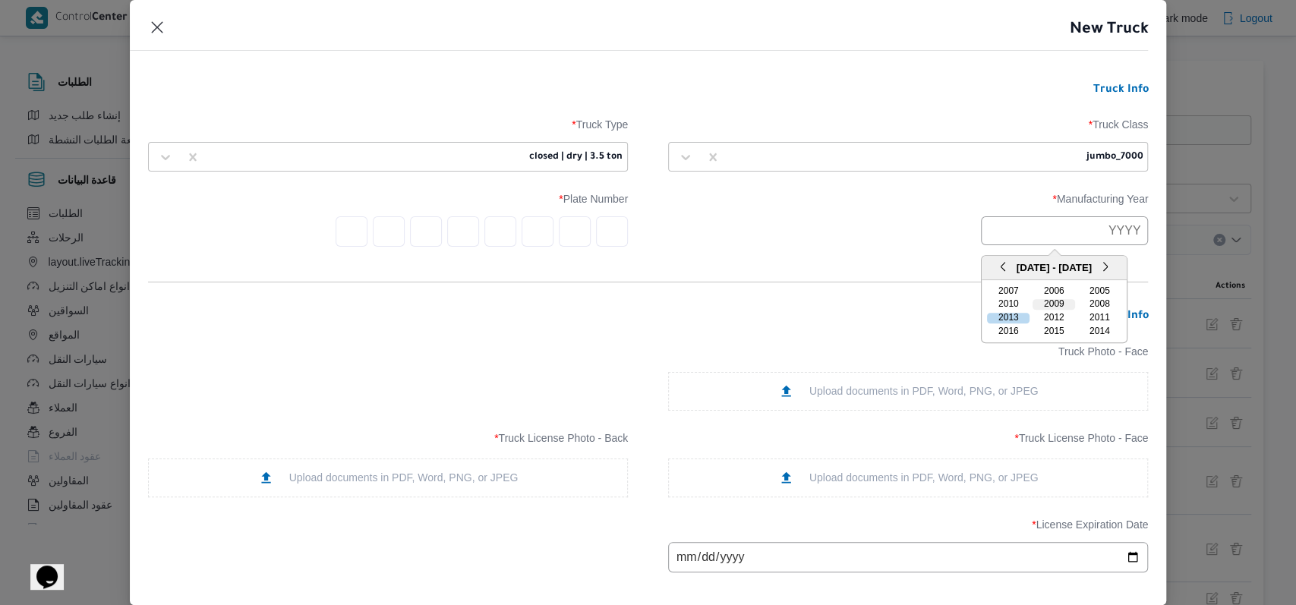
type input "2009"
click at [607, 220] on input "text" at bounding box center [612, 231] width 32 height 30
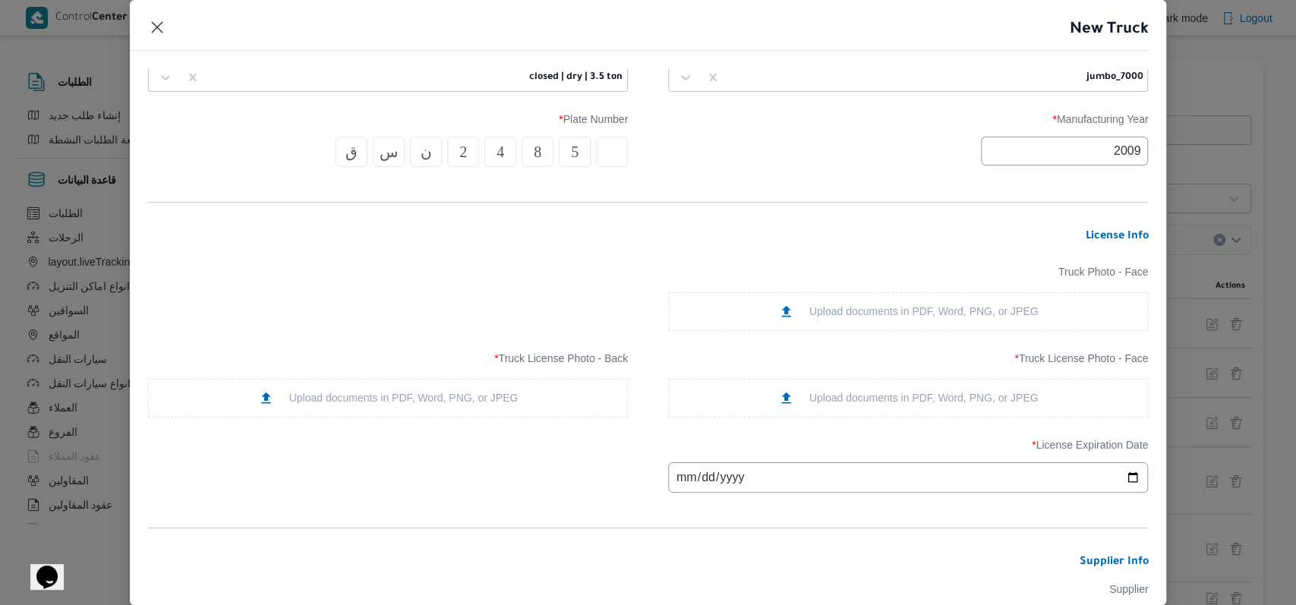
scroll to position [202, 0]
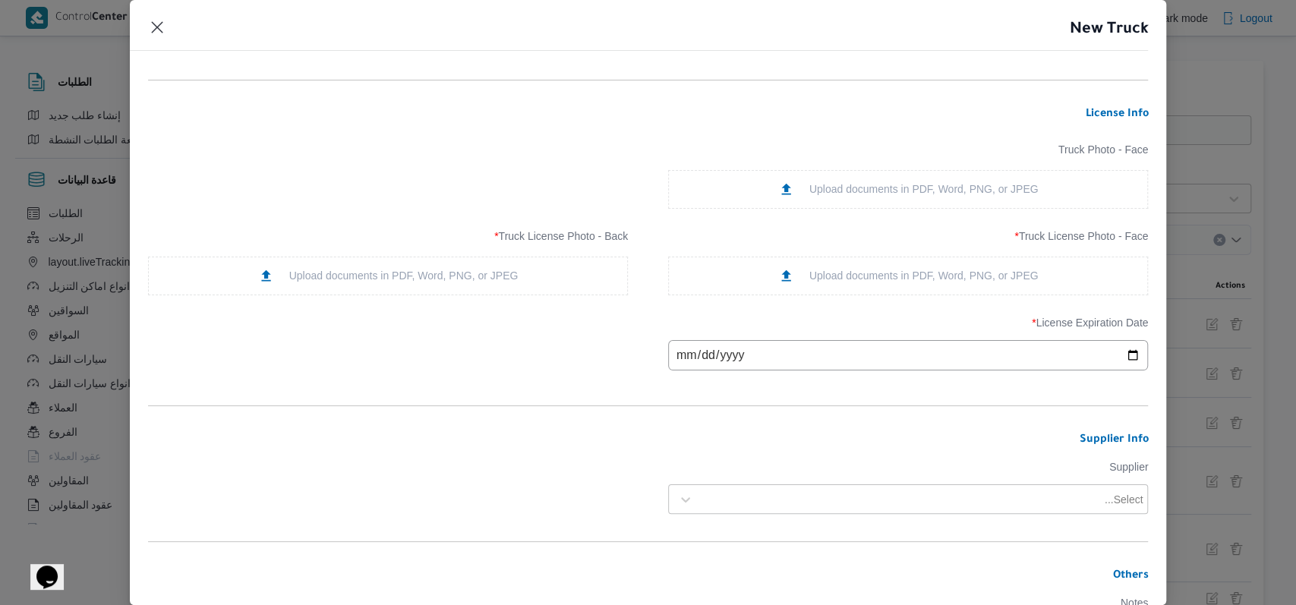
click at [781, 272] on icon at bounding box center [785, 274] width 9 height 11
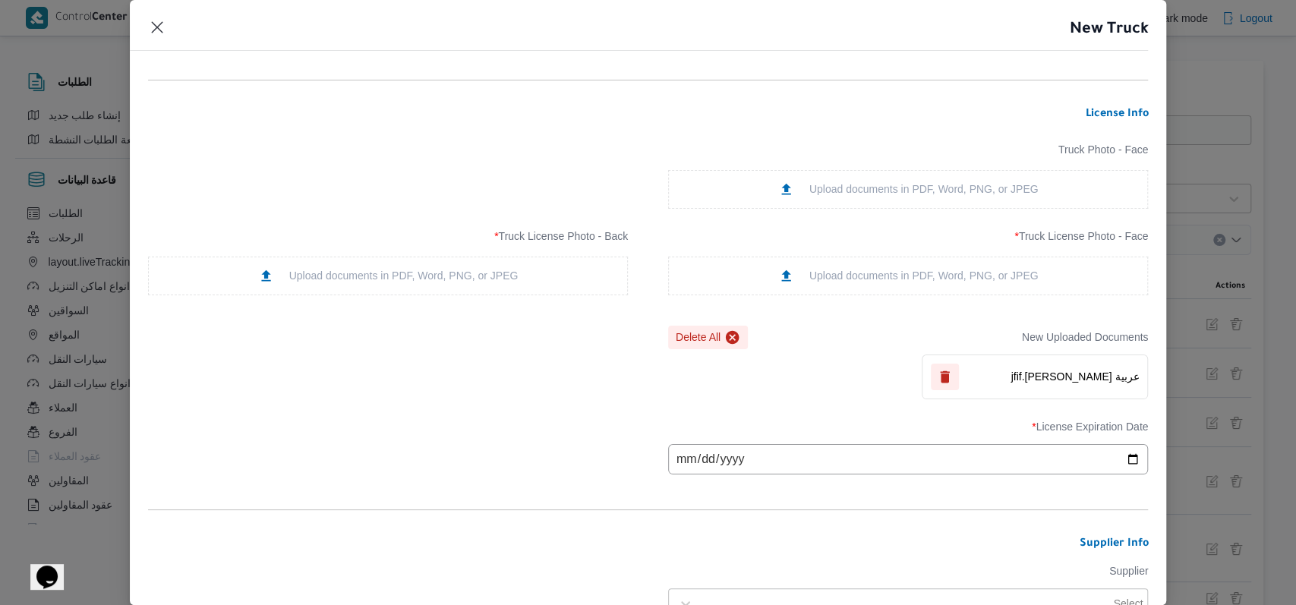
click at [451, 285] on div "Upload documents in PDF, Word, PNG, or JPEG" at bounding box center [388, 276] width 480 height 39
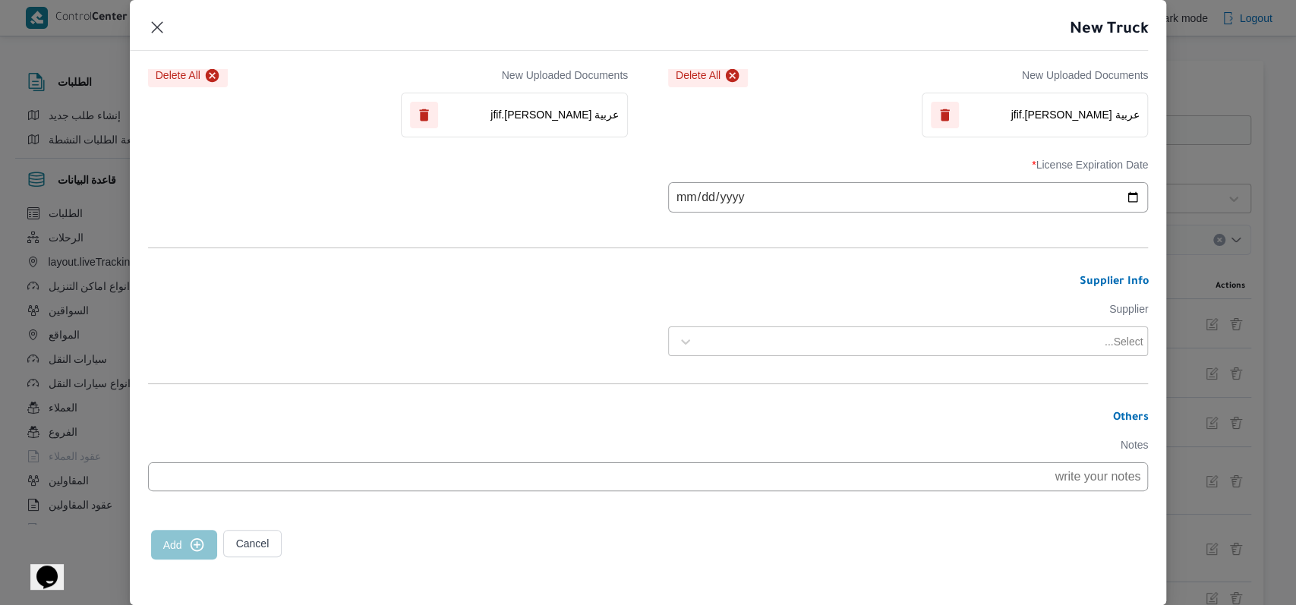
click at [679, 195] on input "date" at bounding box center [908, 197] width 480 height 30
type input "2025-08-14"
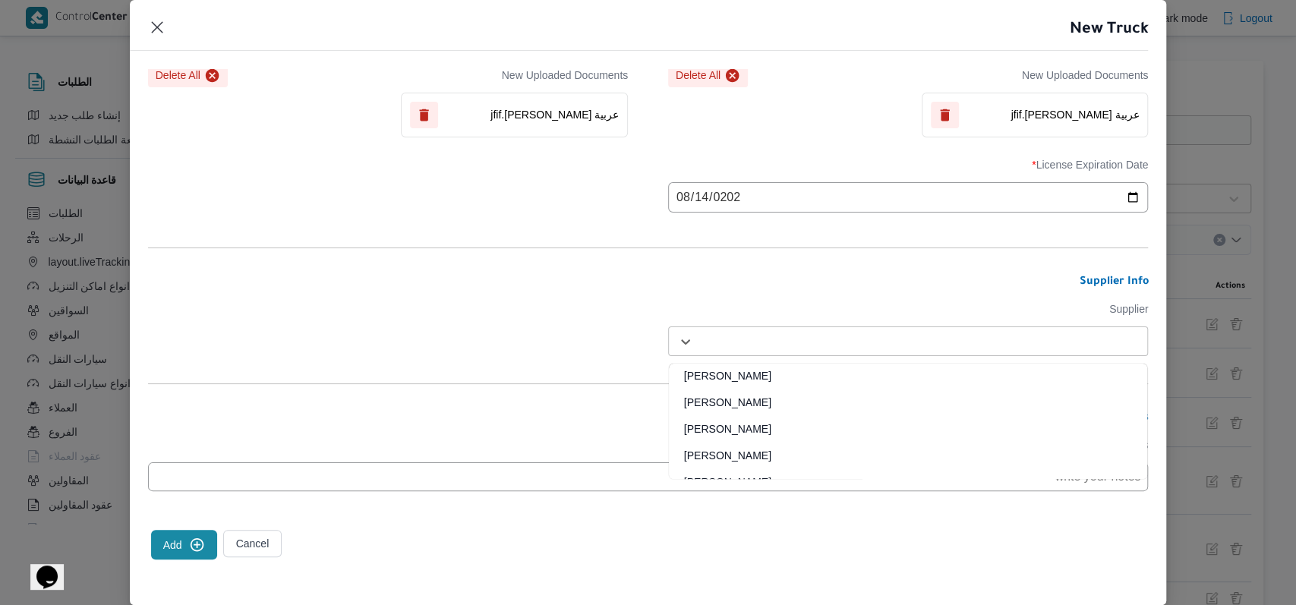
click at [776, 331] on div "Select..." at bounding box center [921, 341] width 445 height 21
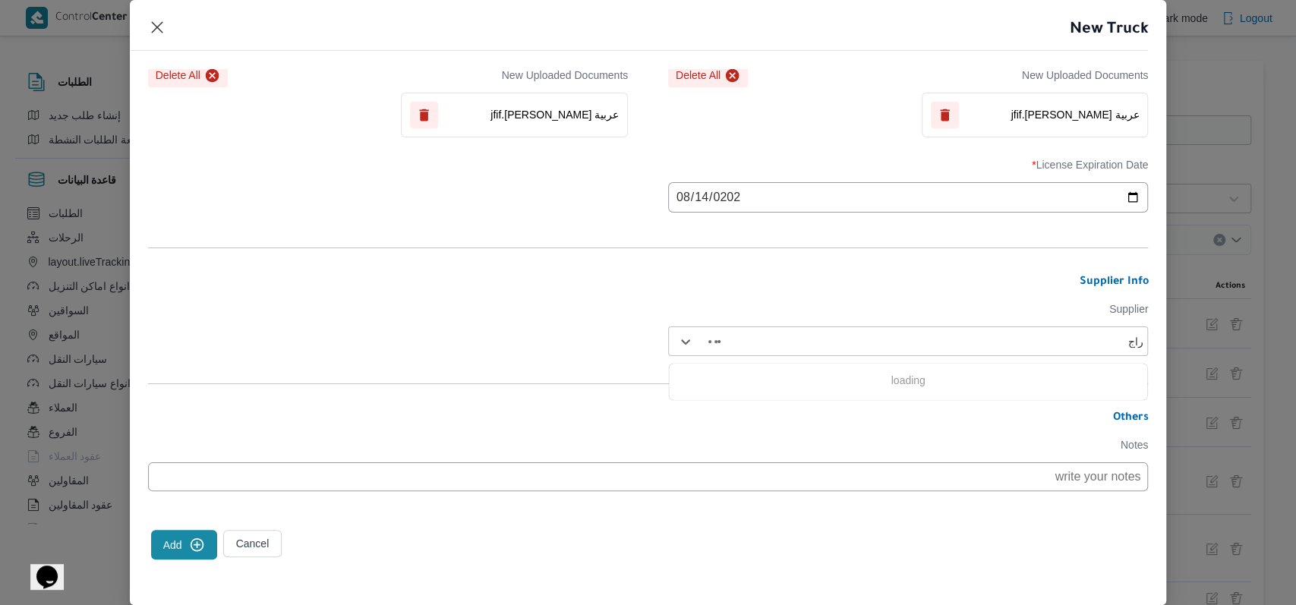
type input "راجح"
click at [753, 373] on div "[PERSON_NAME] مهني مسعد" at bounding box center [908, 381] width 478 height 27
click at [190, 545] on icon "submit" at bounding box center [197, 545] width 16 height 16
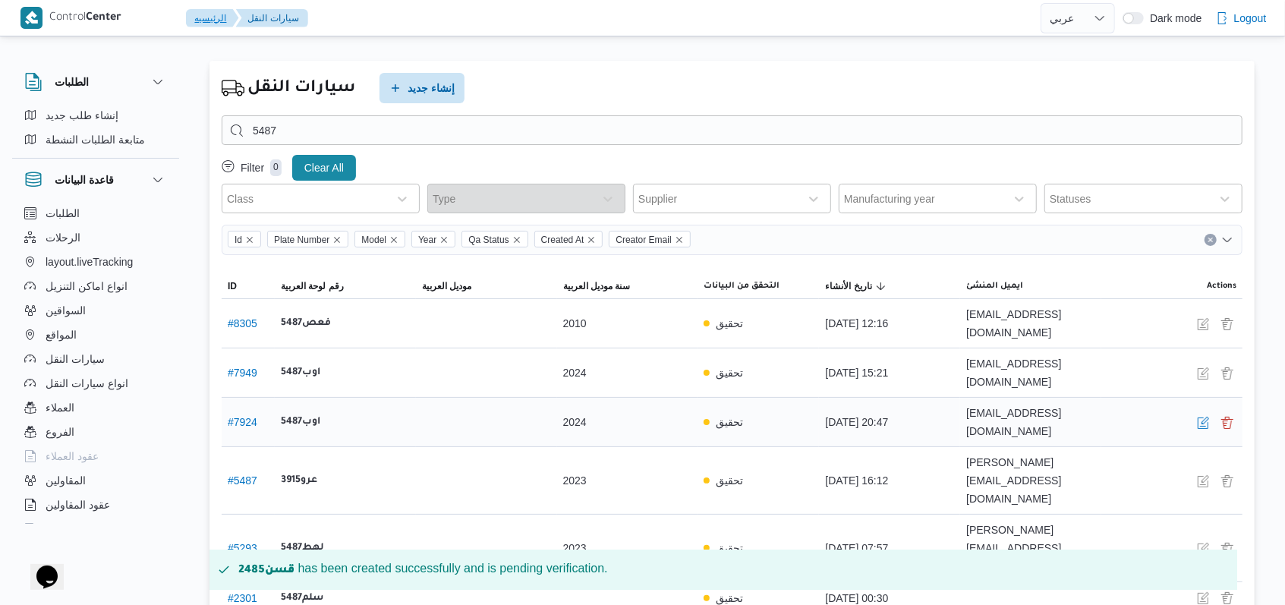
scroll to position [14, 0]
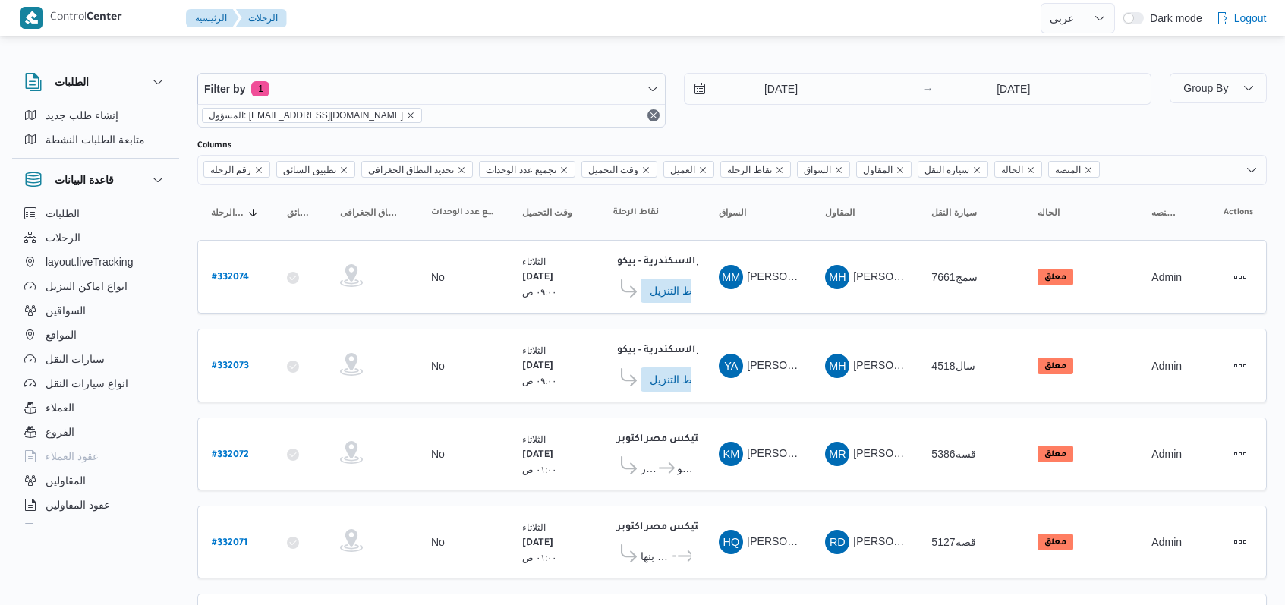
select select "ar"
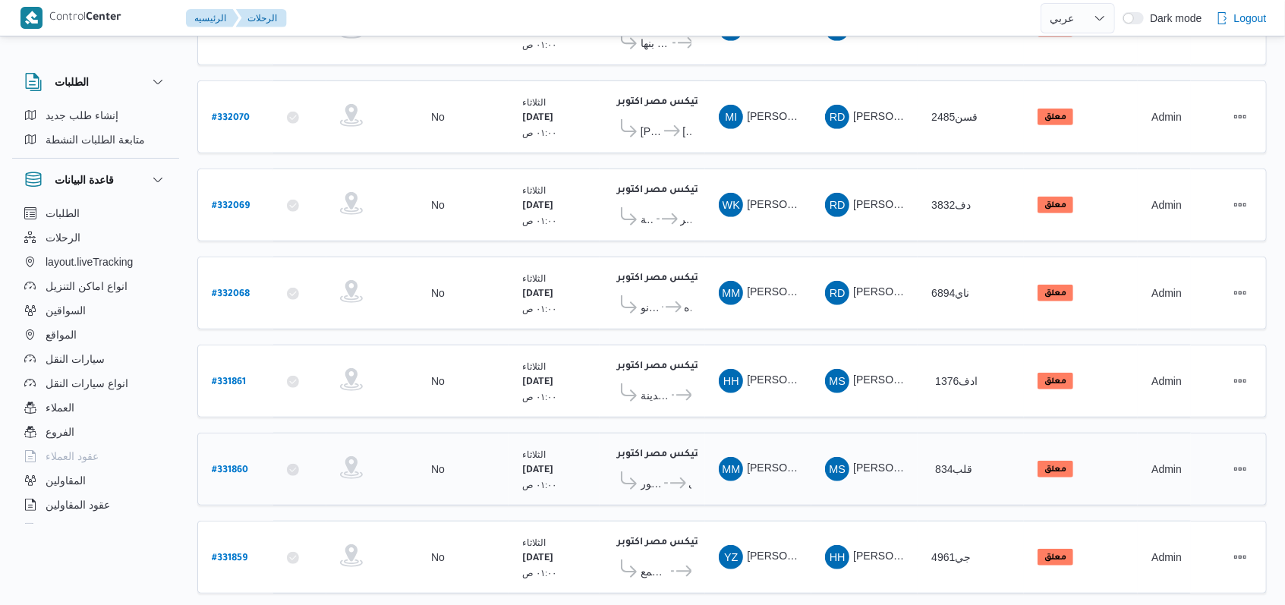
click at [225, 465] on b "# 331860" at bounding box center [230, 470] width 36 height 11
select select "ar"
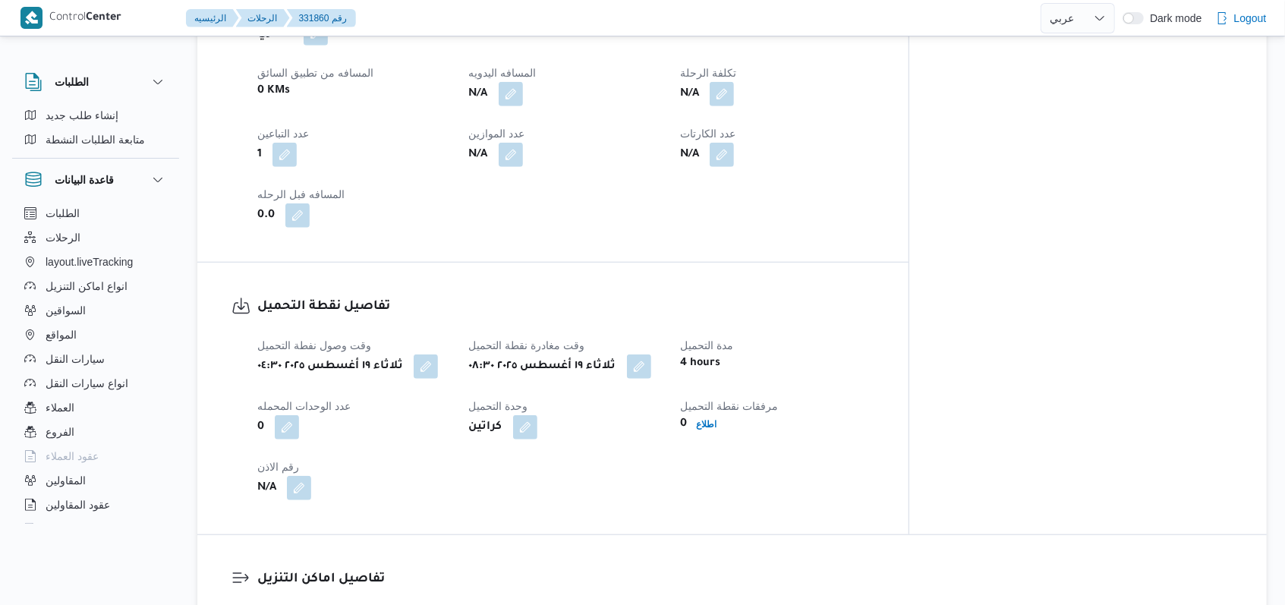
scroll to position [817, 0]
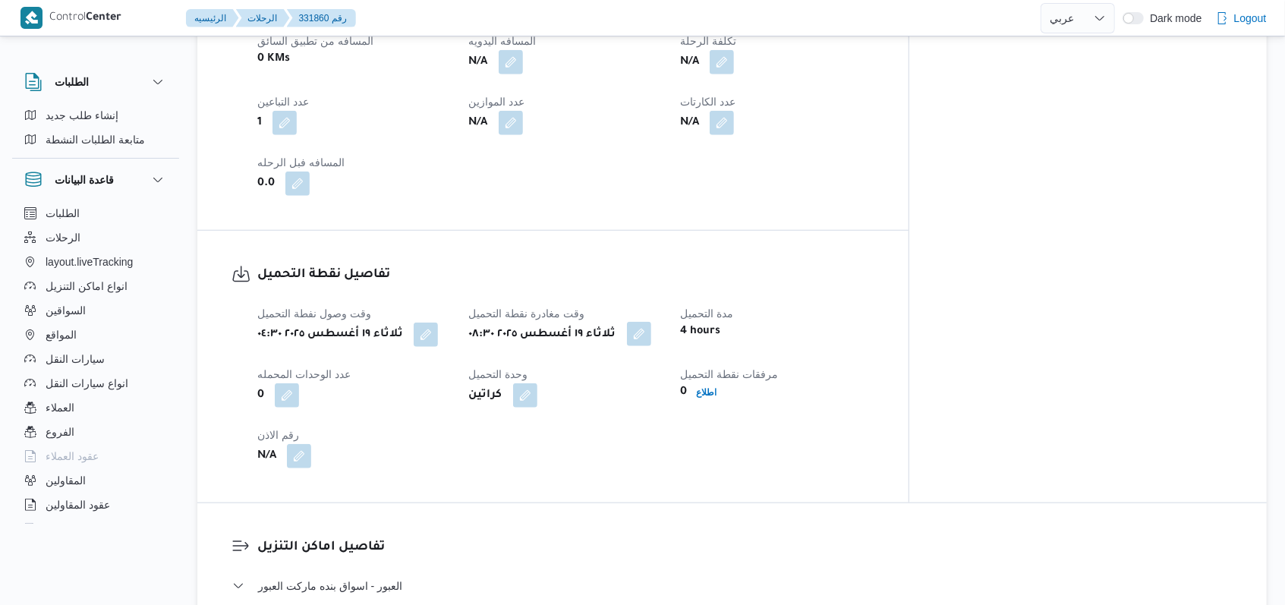
click at [568, 322] on button "button" at bounding box center [556, 334] width 24 height 24
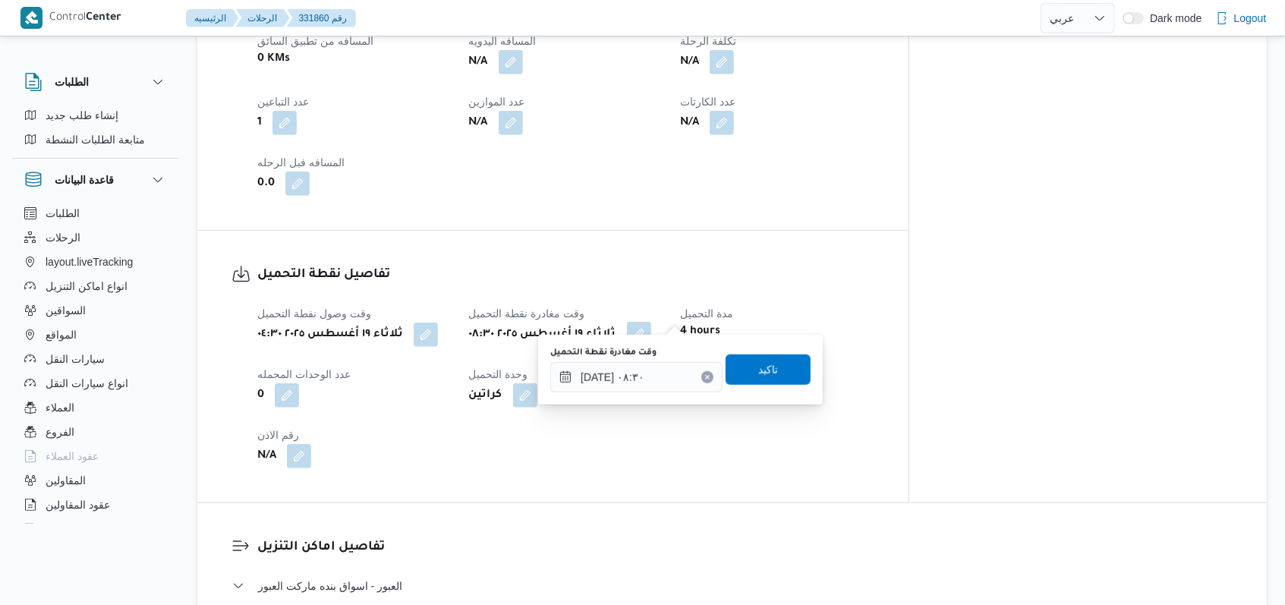
click at [568, 322] on button "button" at bounding box center [556, 334] width 24 height 24
click at [676, 370] on input "[DATE] ٠٨:٣٠" at bounding box center [636, 377] width 172 height 30
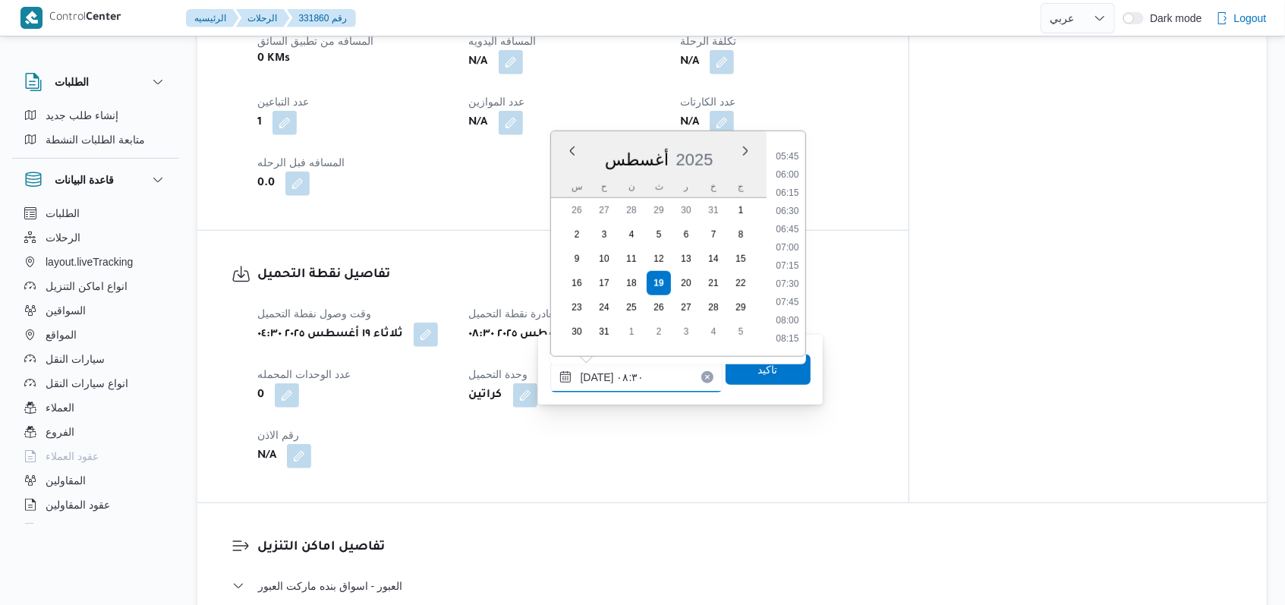
scroll to position [313, 0]
click at [795, 237] on li "05:30" at bounding box center [787, 238] width 35 height 15
type input "[DATE] ٠٥:٣٠"
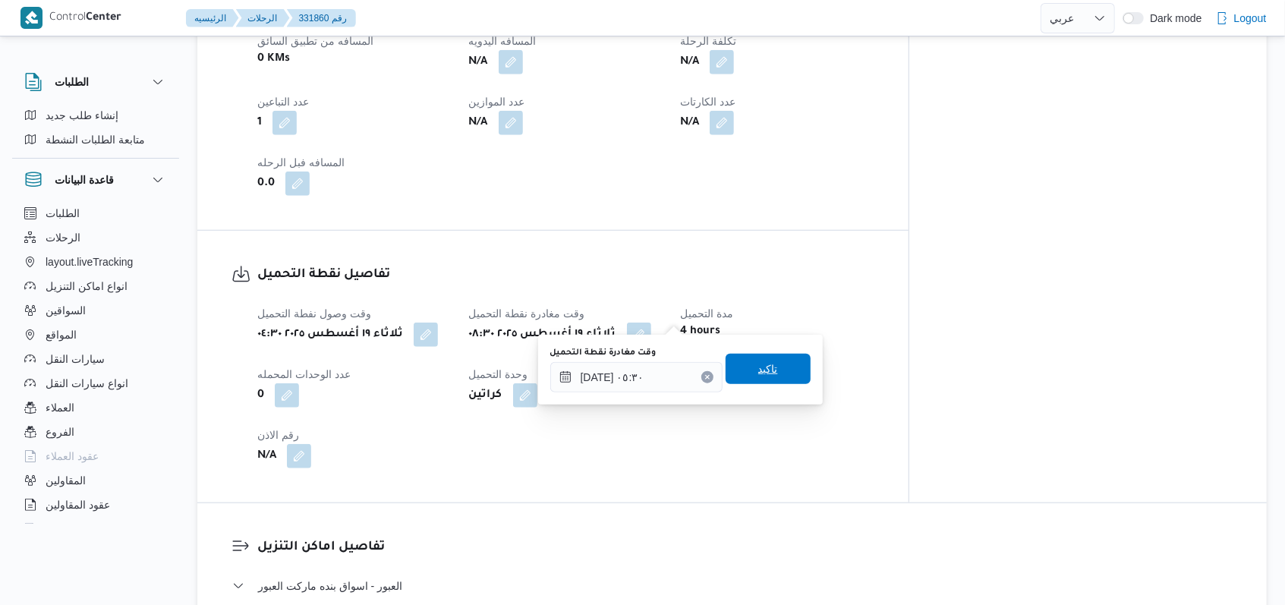
click at [771, 373] on span "تاكيد" at bounding box center [768, 369] width 85 height 30
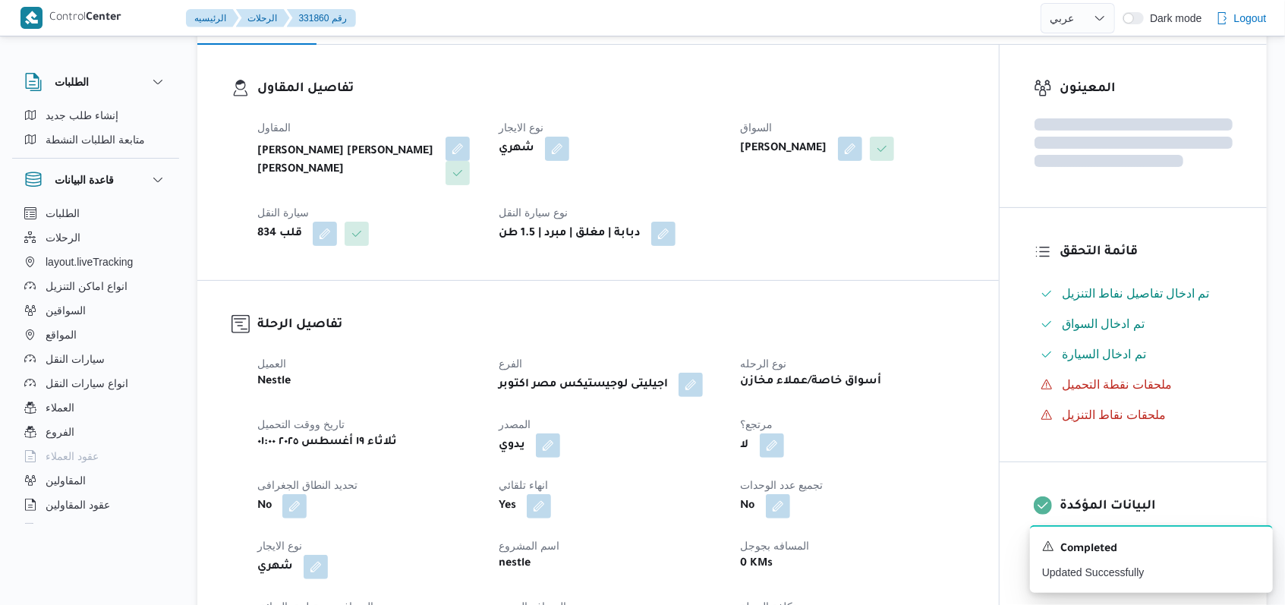
scroll to position [109, 0]
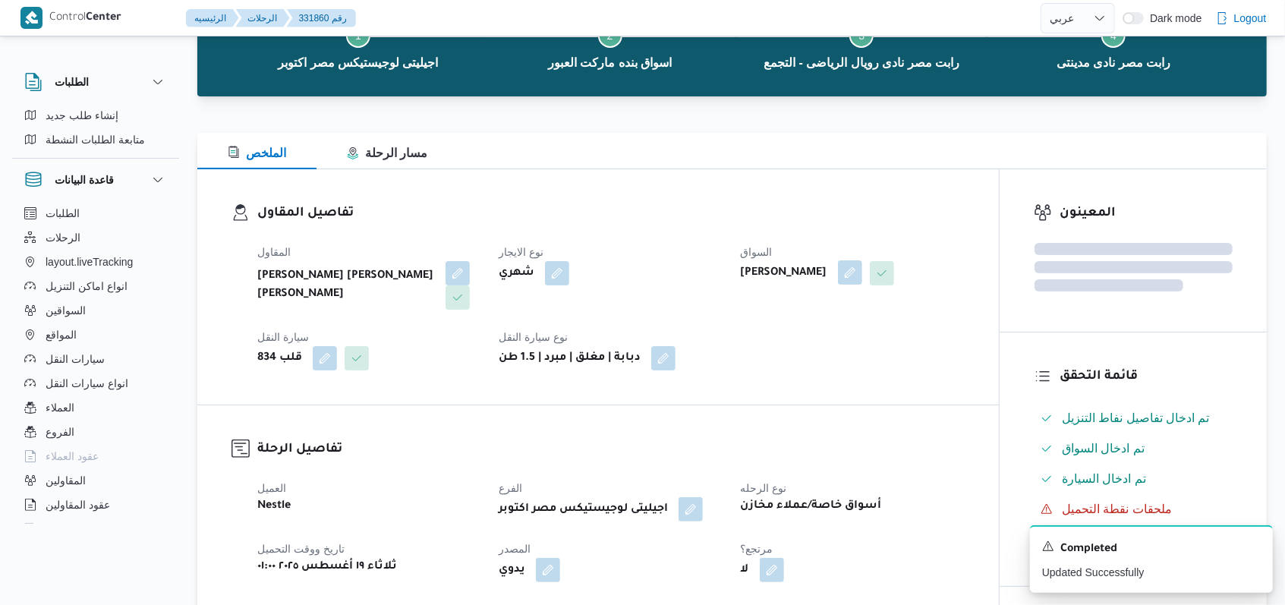
click at [862, 278] on button "button" at bounding box center [850, 272] width 24 height 24
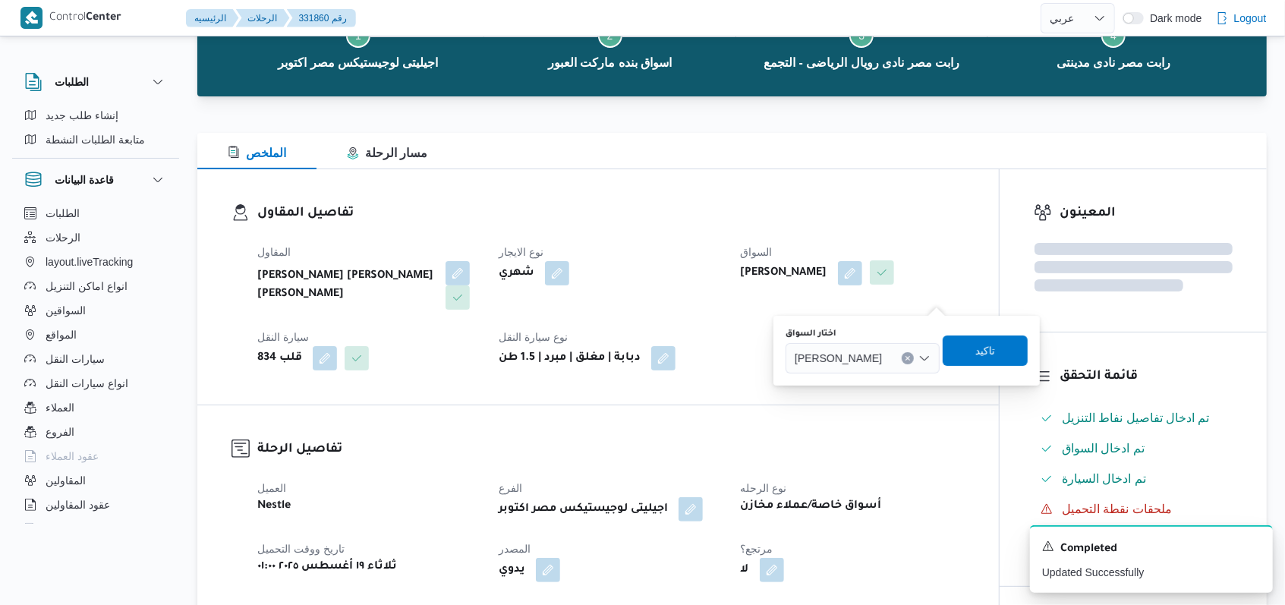
click at [909, 343] on div "[PERSON_NAME]" at bounding box center [863, 358] width 154 height 30
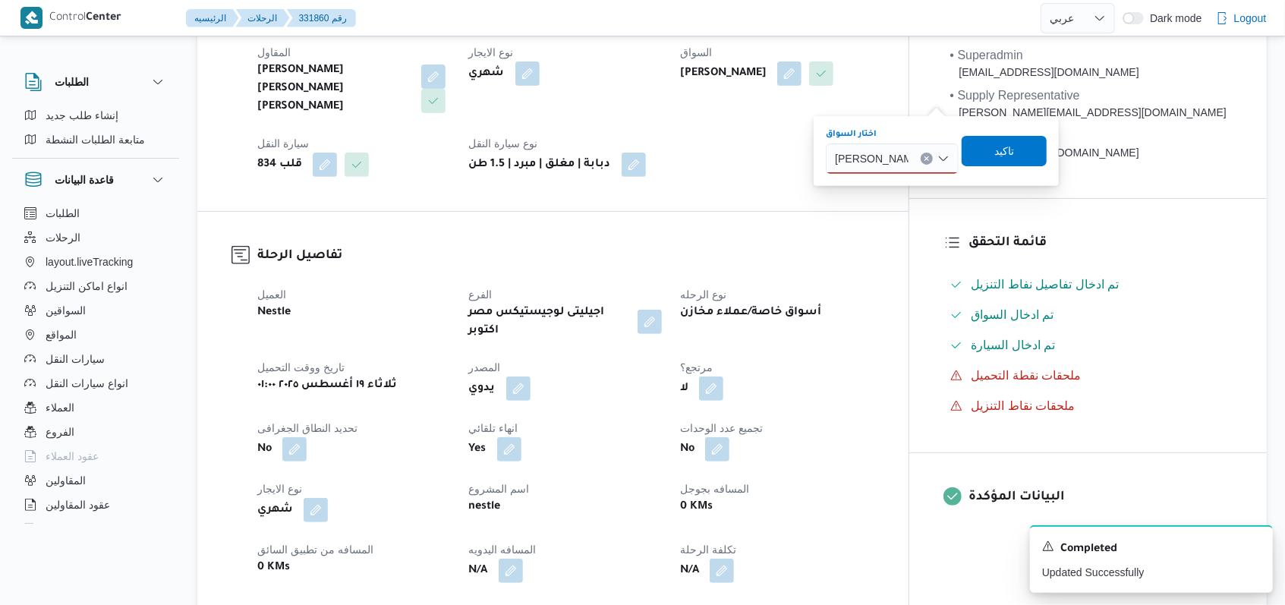
scroll to position [310, 0]
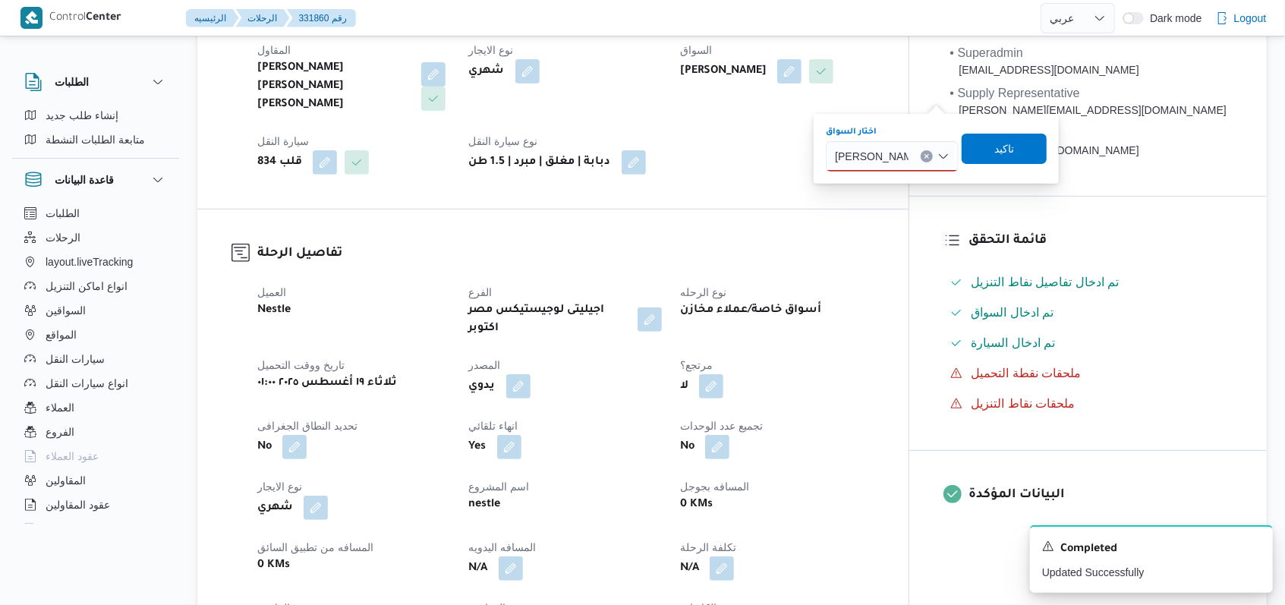
click at [917, 148] on div "[PERSON_NAME] [PERSON_NAME] Combo box. Selected. [PERSON_NAME]. Selected. [PERS…" at bounding box center [892, 156] width 133 height 30
type input "[PERSON_NAME]"
click at [861, 173] on span "[PERSON_NAME]" at bounding box center [892, 184] width 124 height 24
click at [1020, 156] on span "تاكيد" at bounding box center [997, 148] width 85 height 30
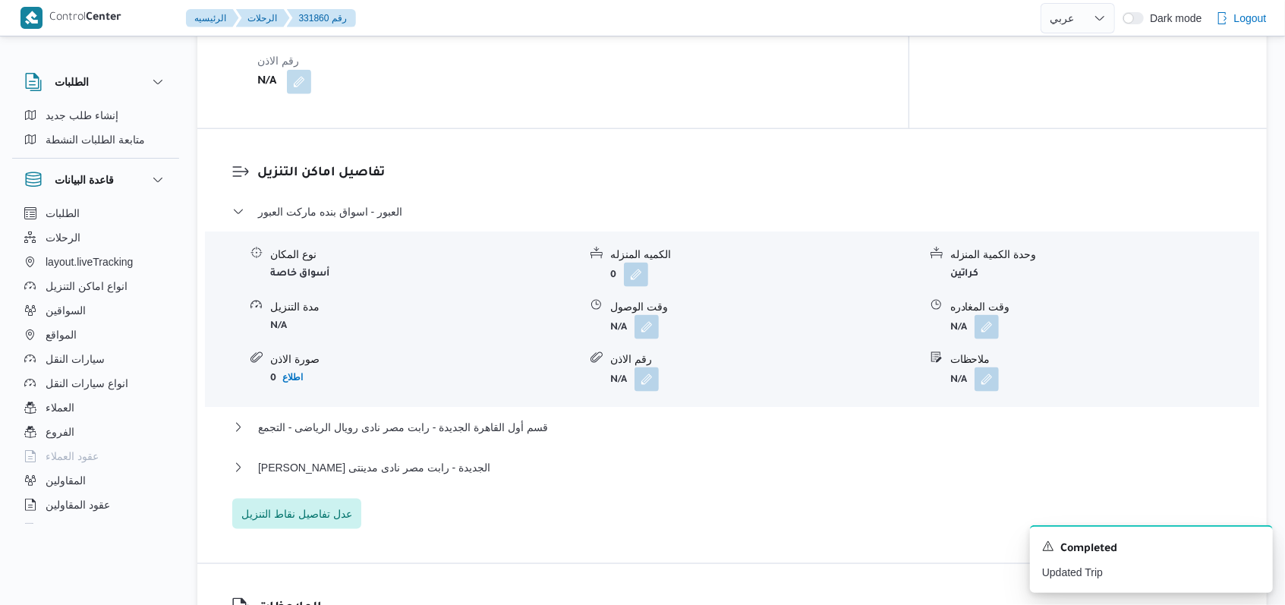
scroll to position [1221, 0]
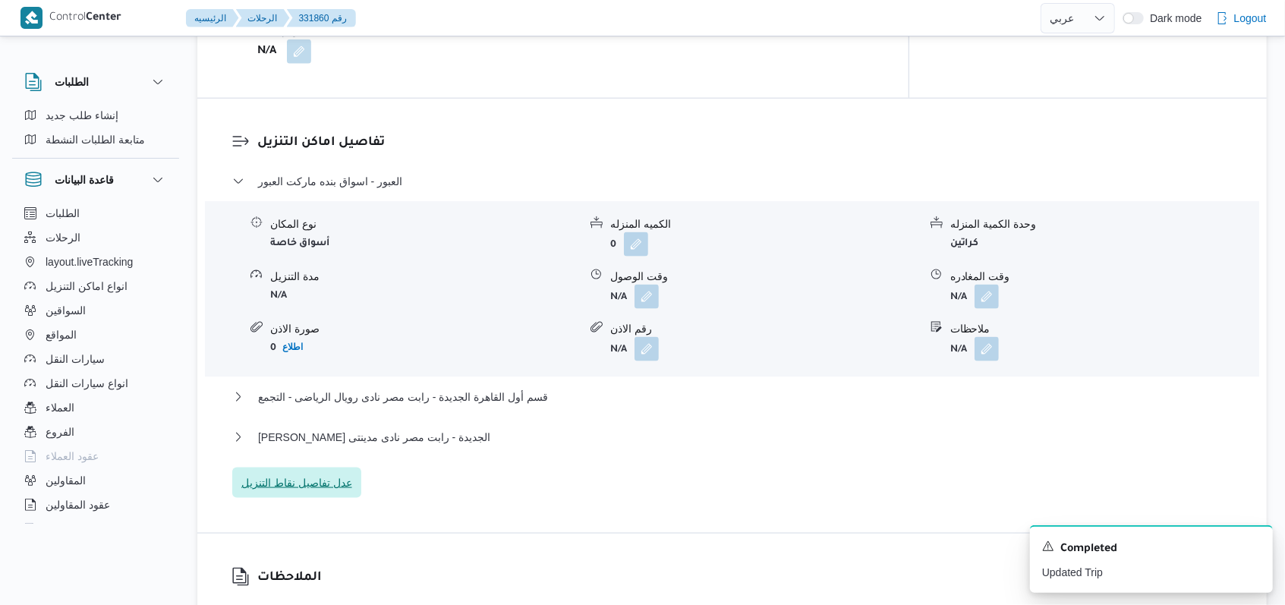
click at [329, 474] on span "عدل تفاصيل نقاط التنزيل" at bounding box center [296, 483] width 111 height 18
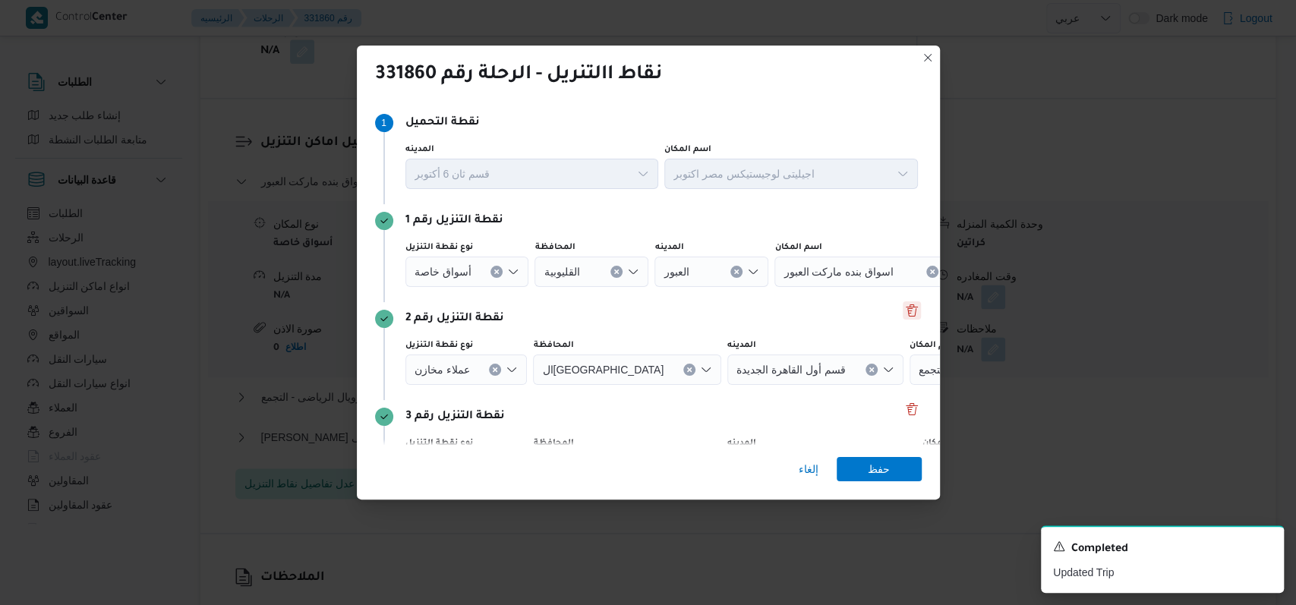
click at [906, 319] on button "Delete" at bounding box center [911, 310] width 18 height 18
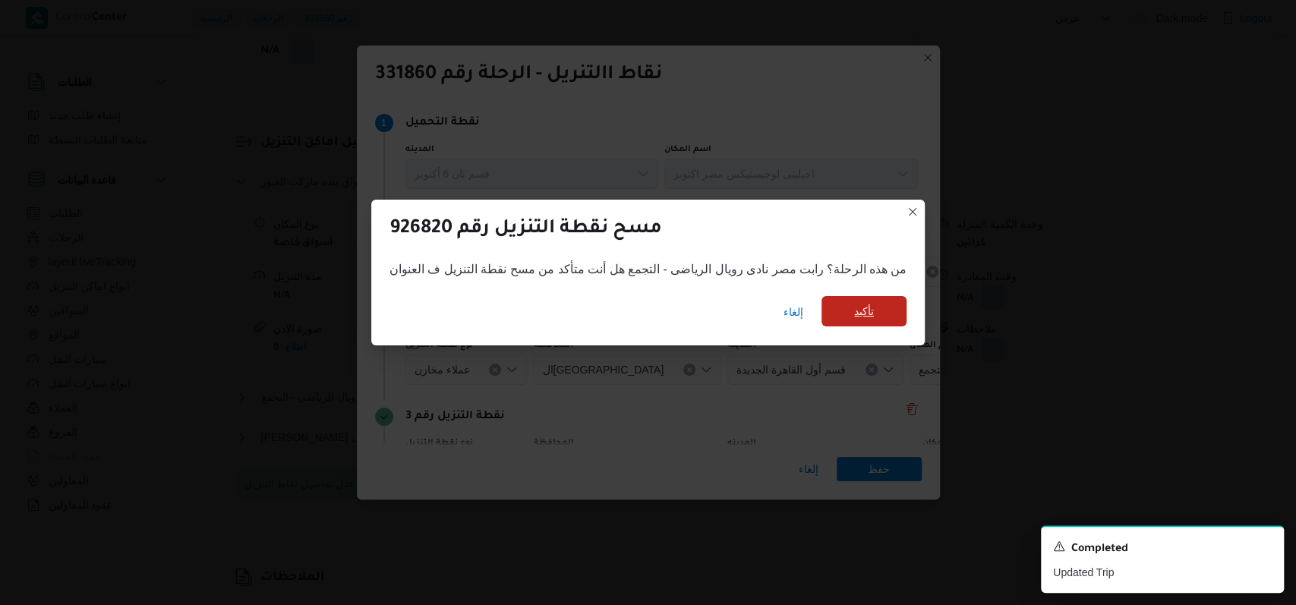
click at [854, 316] on span "تأكيد" at bounding box center [864, 311] width 20 height 18
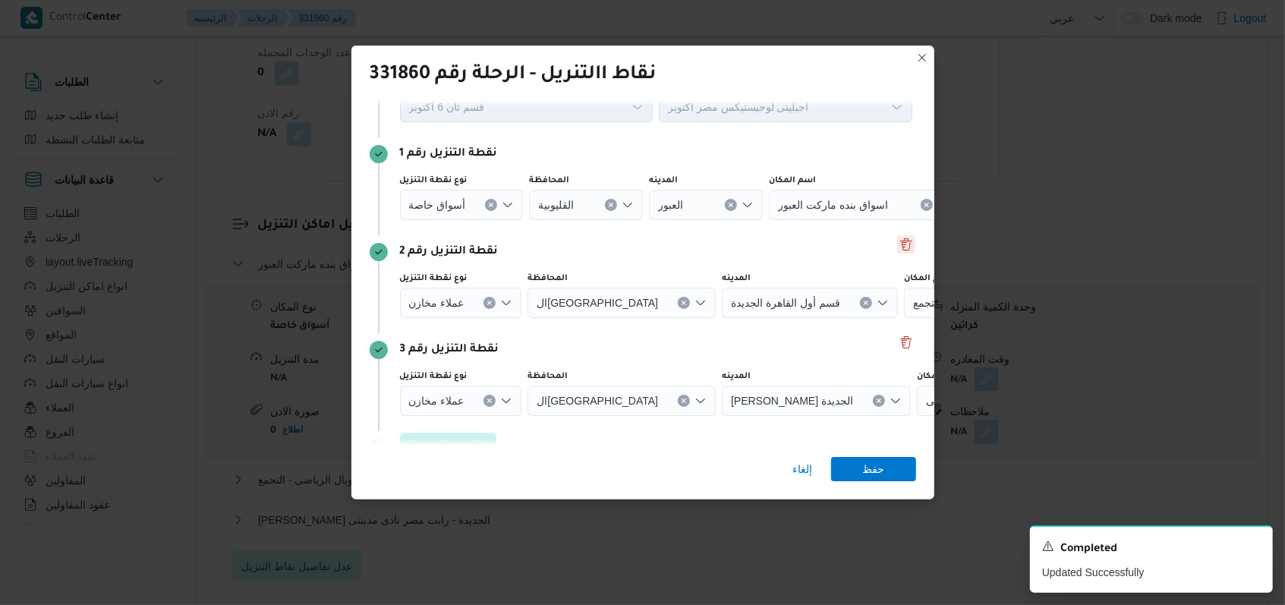
scroll to position [98, 0]
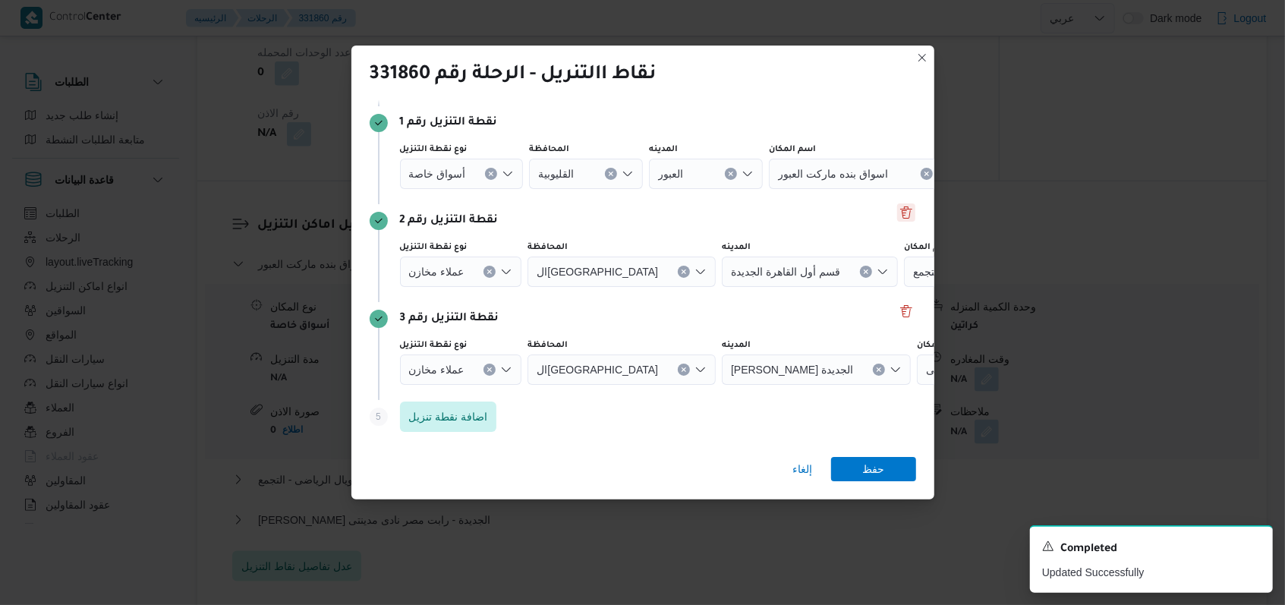
click at [897, 215] on button "Delete" at bounding box center [906, 212] width 18 height 18
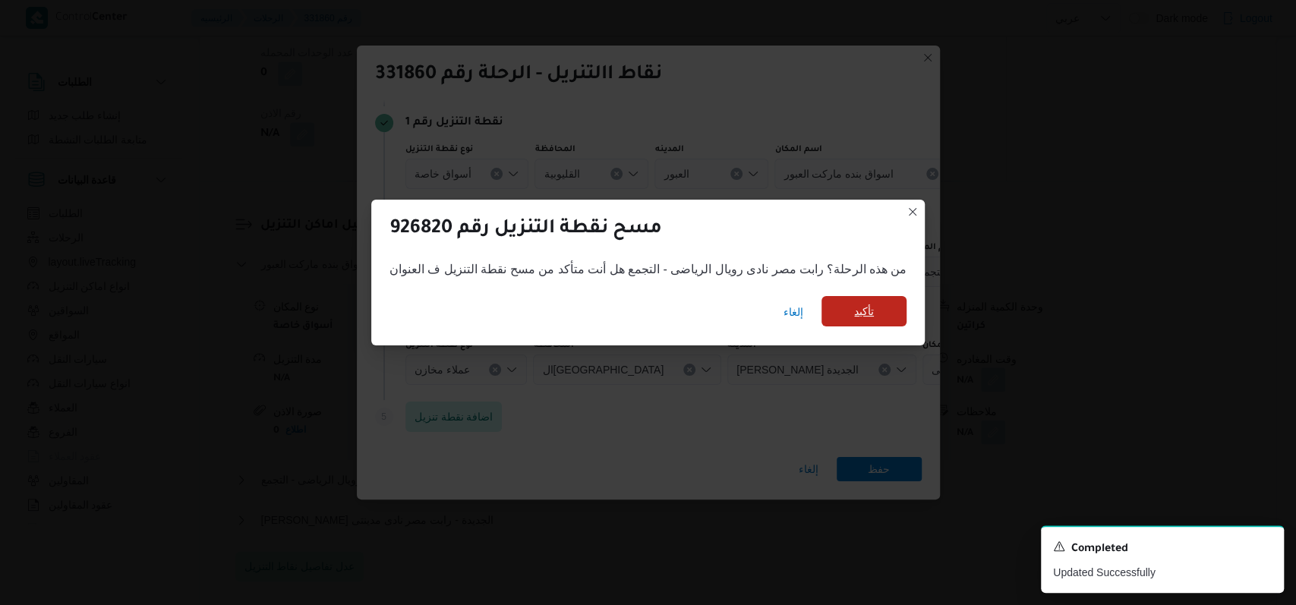
click at [854, 306] on span "تأكيد" at bounding box center [864, 311] width 20 height 18
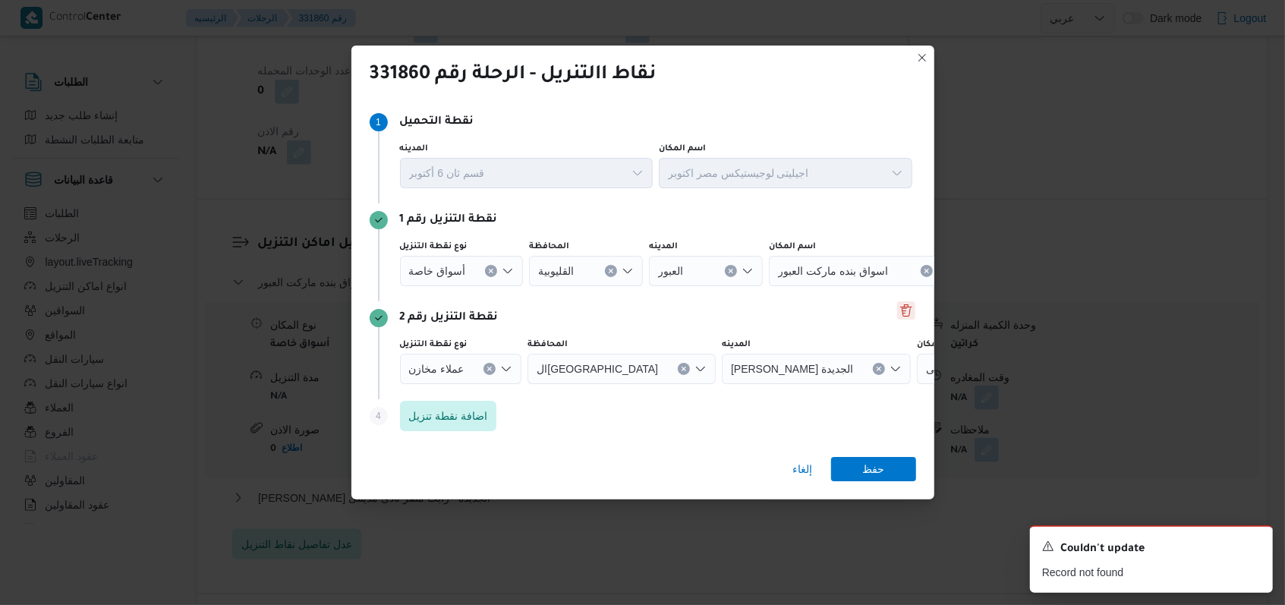
scroll to position [0, 0]
click at [617, 293] on div "نقطة التنزيل رقم 1 نوع نقطة التنزيل أسواق خاصة المحافظة القليوبية المدينه العبو…" at bounding box center [643, 253] width 546 height 98
click at [490, 275] on icon "Clear input" at bounding box center [491, 272] width 6 height 6
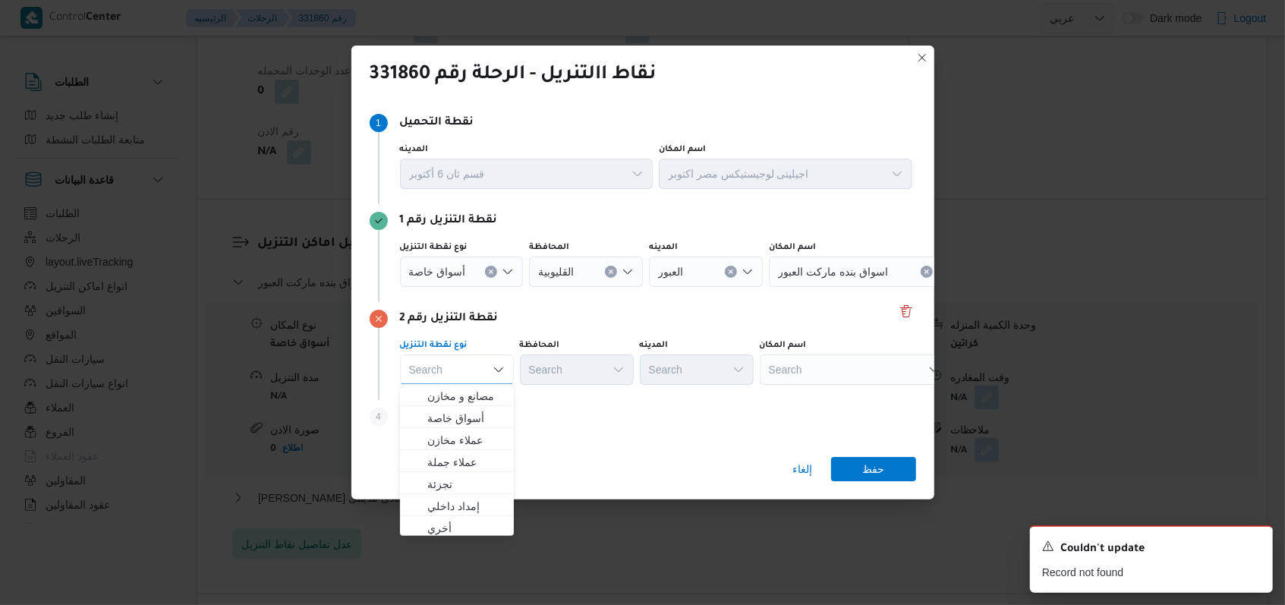
click at [850, 287] on div "Search" at bounding box center [864, 272] width 190 height 30
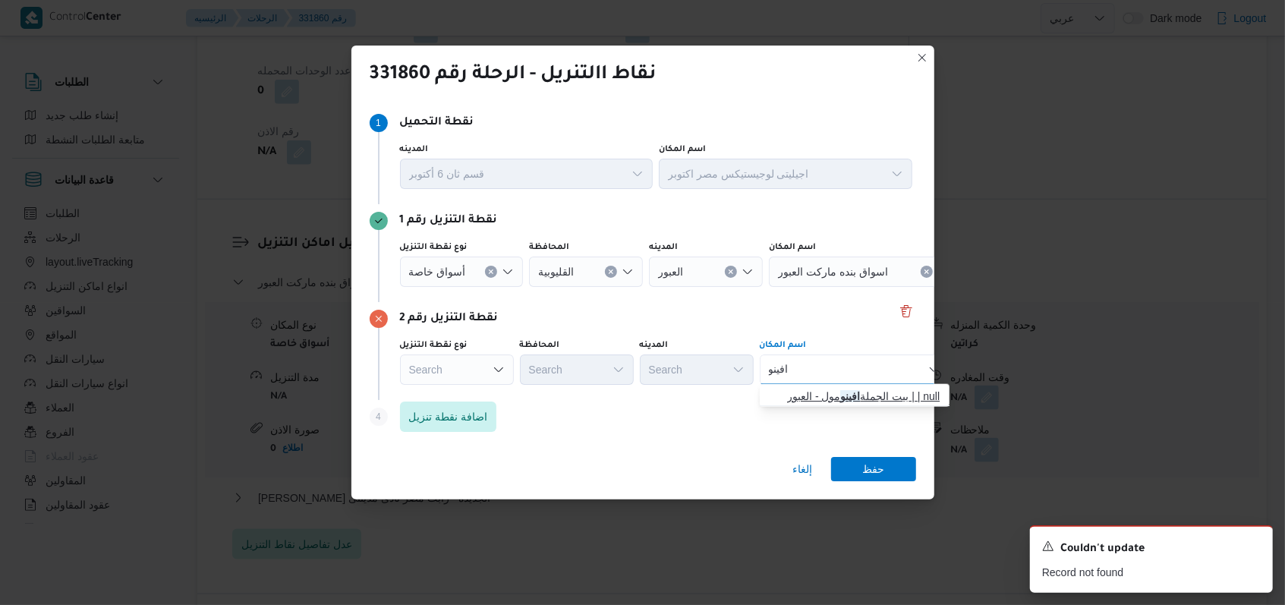
type input "افينو"
click at [852, 387] on span "بيت الجملة افينو مول - العبور | | null" at bounding box center [863, 396] width 153 height 18
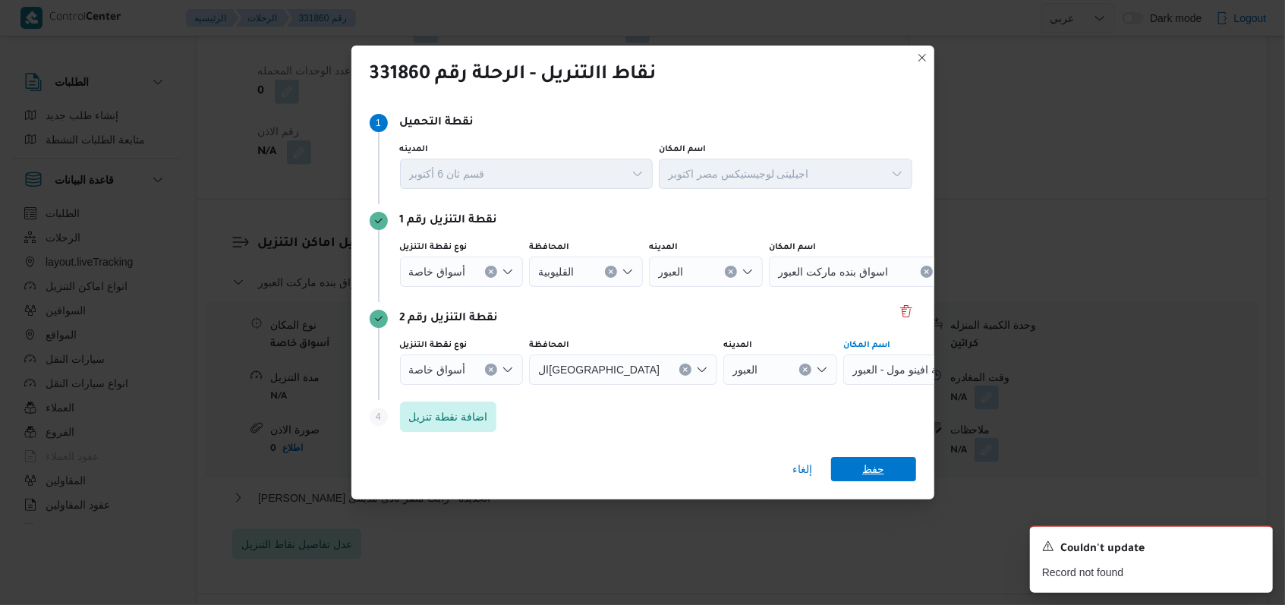
click at [893, 458] on span "حفظ" at bounding box center [873, 469] width 85 height 24
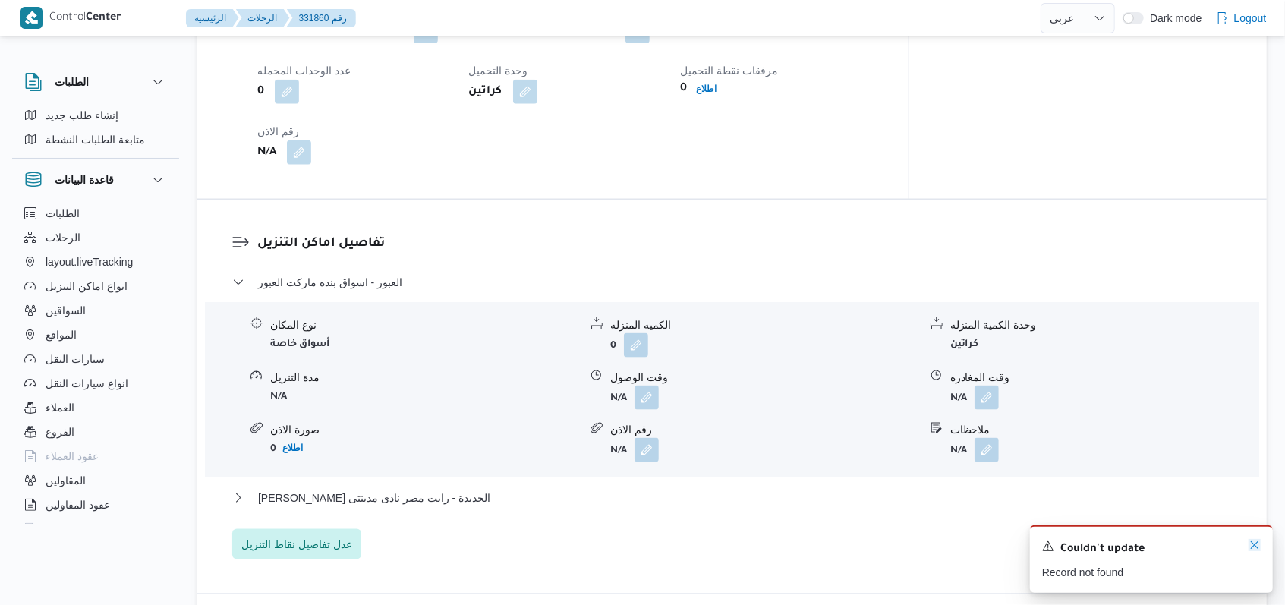
click at [1259, 546] on icon "Dismiss toast" at bounding box center [1254, 545] width 12 height 12
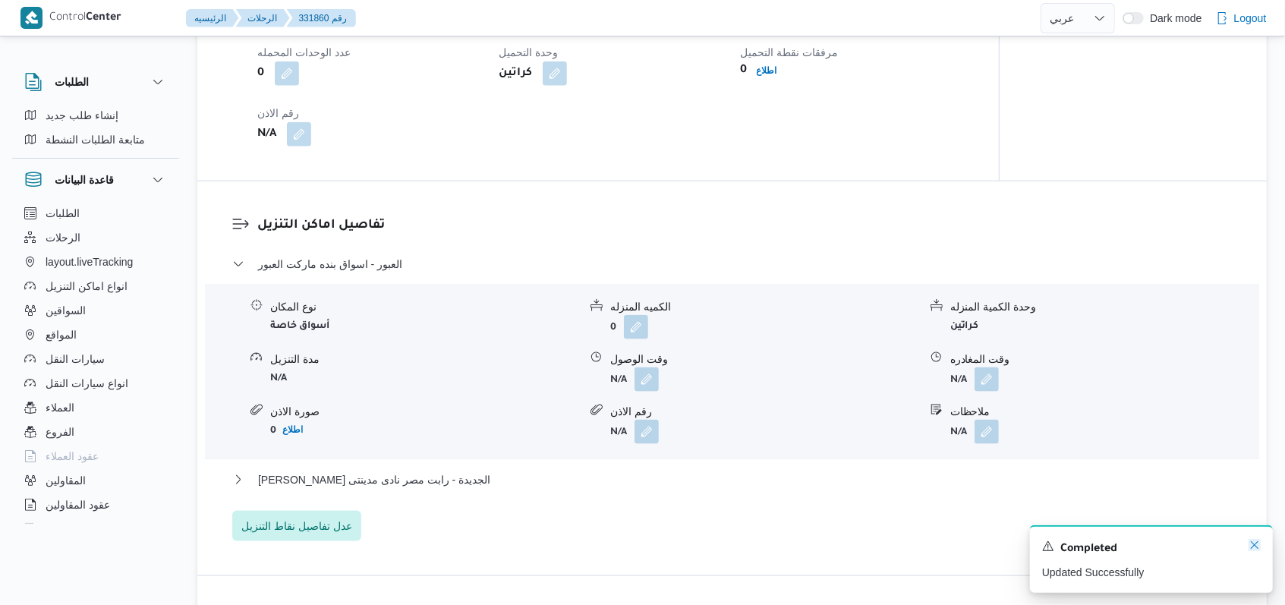
click at [1258, 549] on icon "Dismiss toast" at bounding box center [1254, 545] width 12 height 12
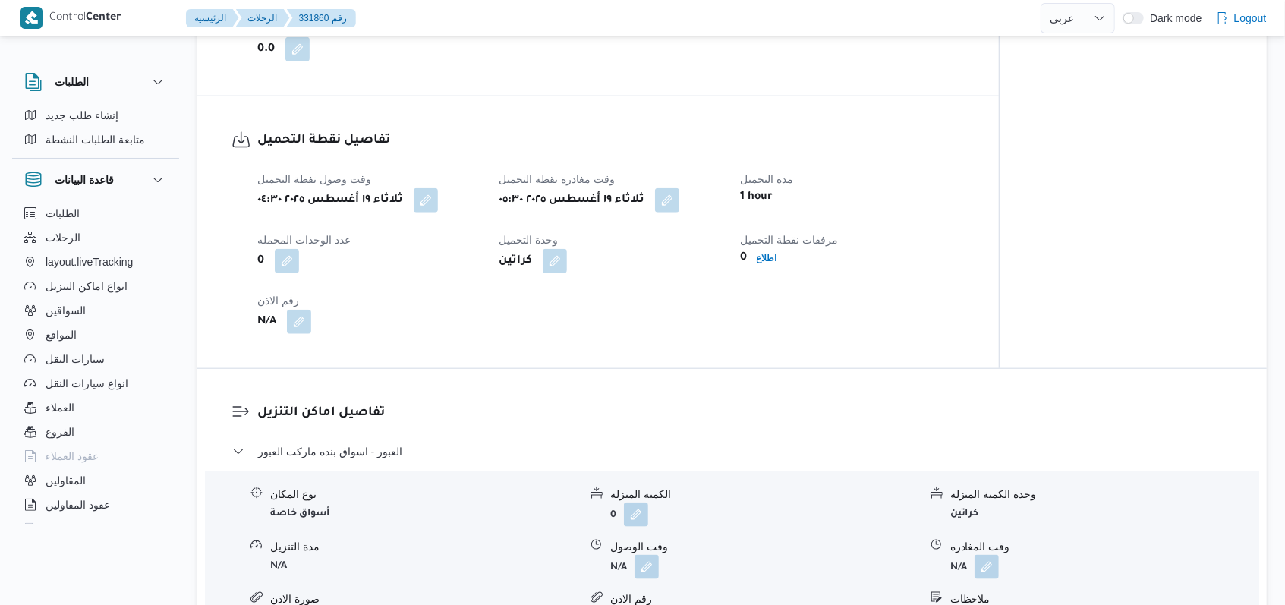
scroll to position [1019, 0]
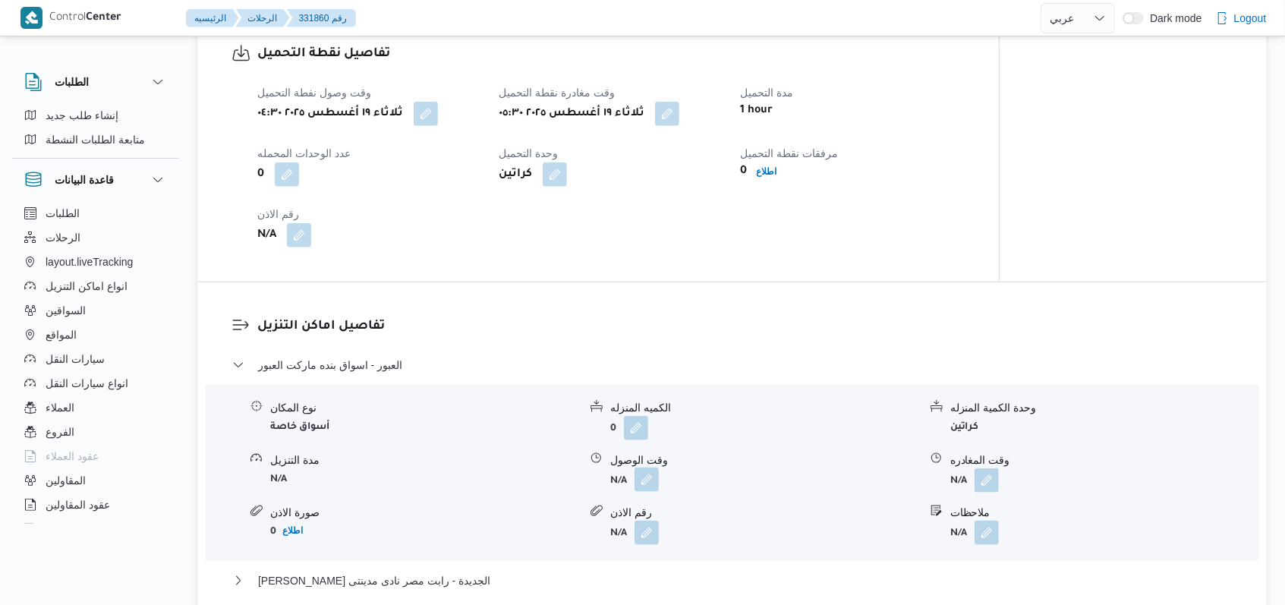
click at [655, 477] on button "button" at bounding box center [646, 480] width 24 height 24
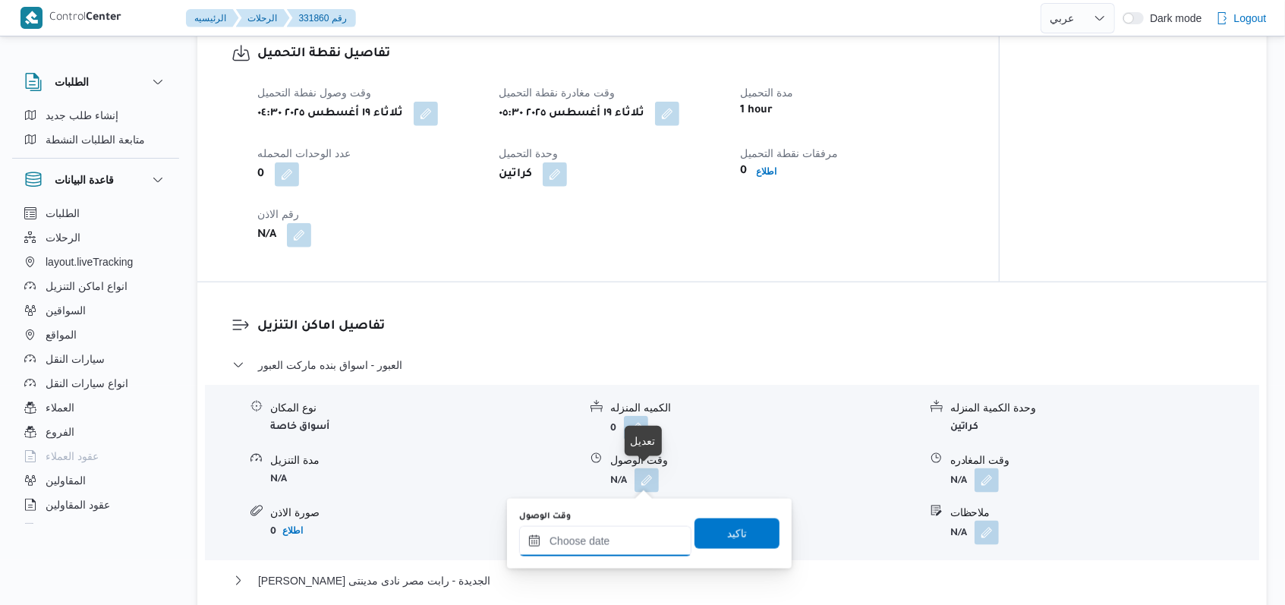
click at [612, 532] on div at bounding box center [605, 541] width 172 height 30
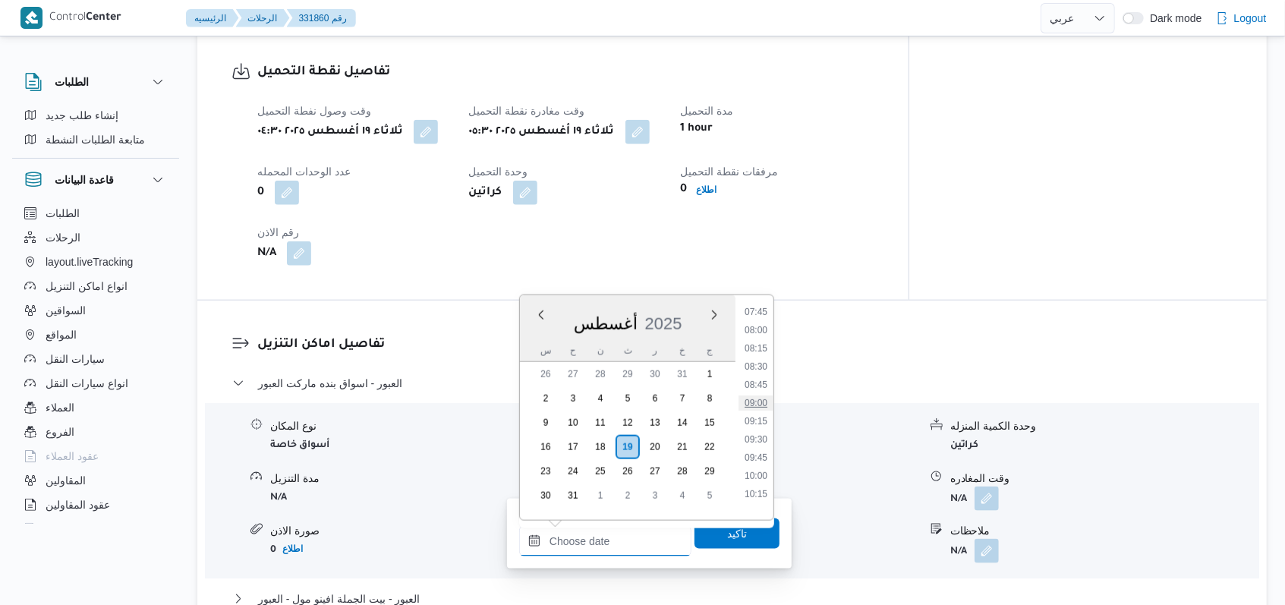
scroll to position [467, 0]
click at [764, 402] on ul "00:00 00:15 00:30 00:45 01:00 01:15 01:30 01:45 02:00 02:15 02:30 02:45 03:00 0…" at bounding box center [755, 407] width 35 height 200
click at [764, 397] on li "07:30" at bounding box center [755, 394] width 35 height 15
type input "[DATE] ٠٧:٣٠"
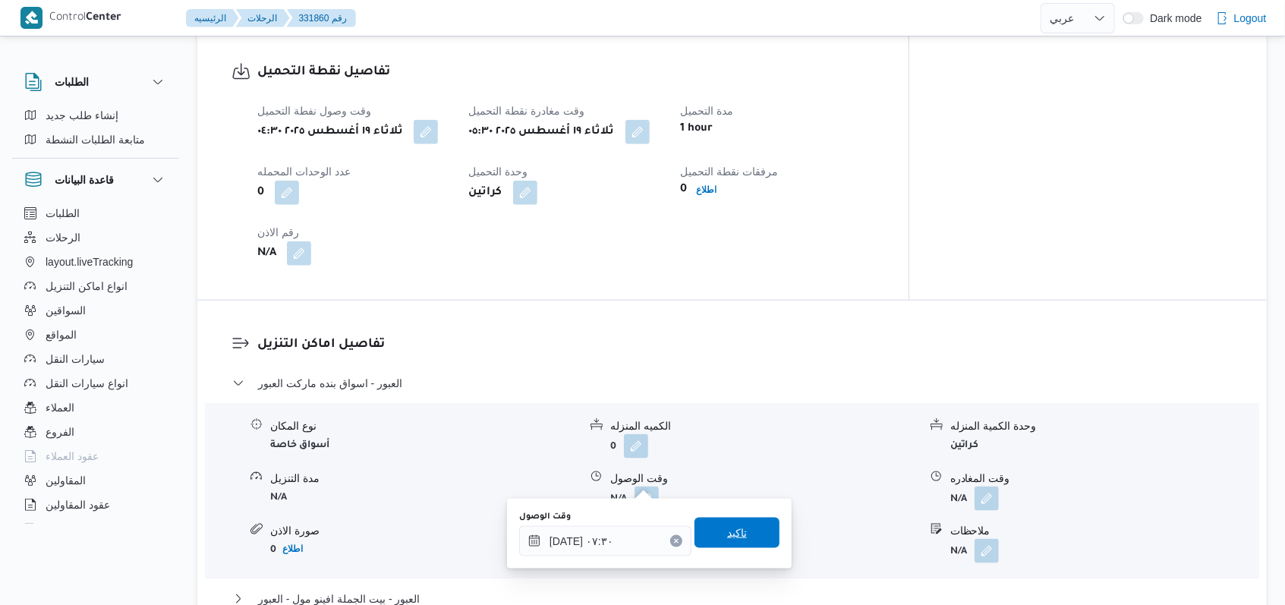
click at [741, 538] on span "تاكيد" at bounding box center [736, 533] width 85 height 30
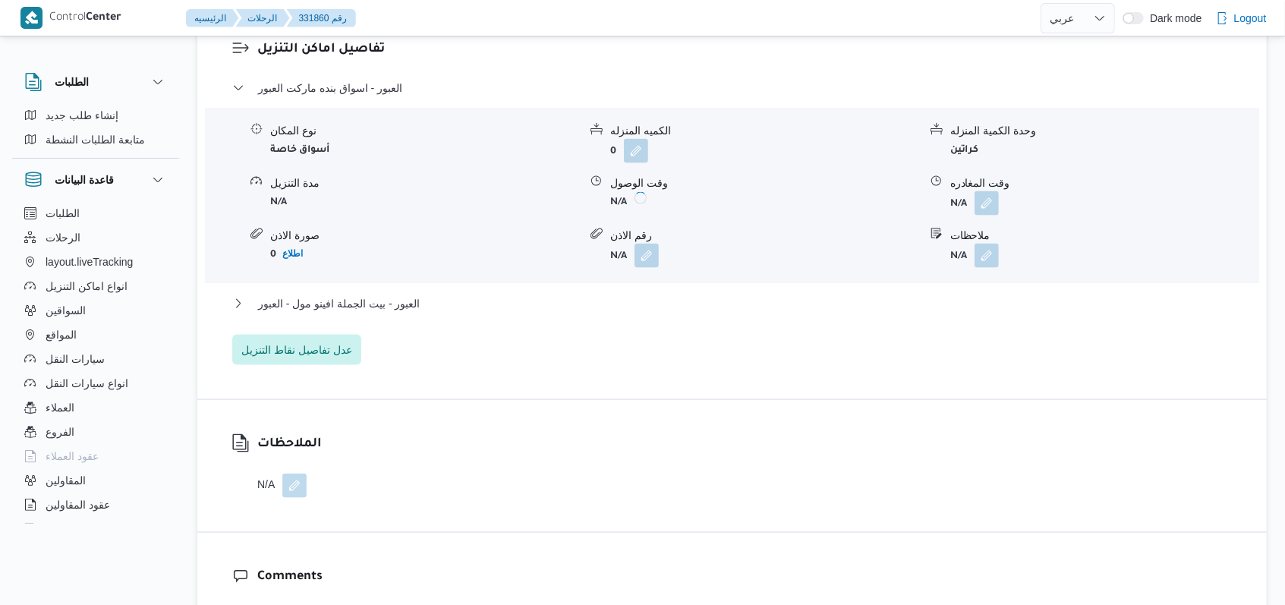
scroll to position [1323, 0]
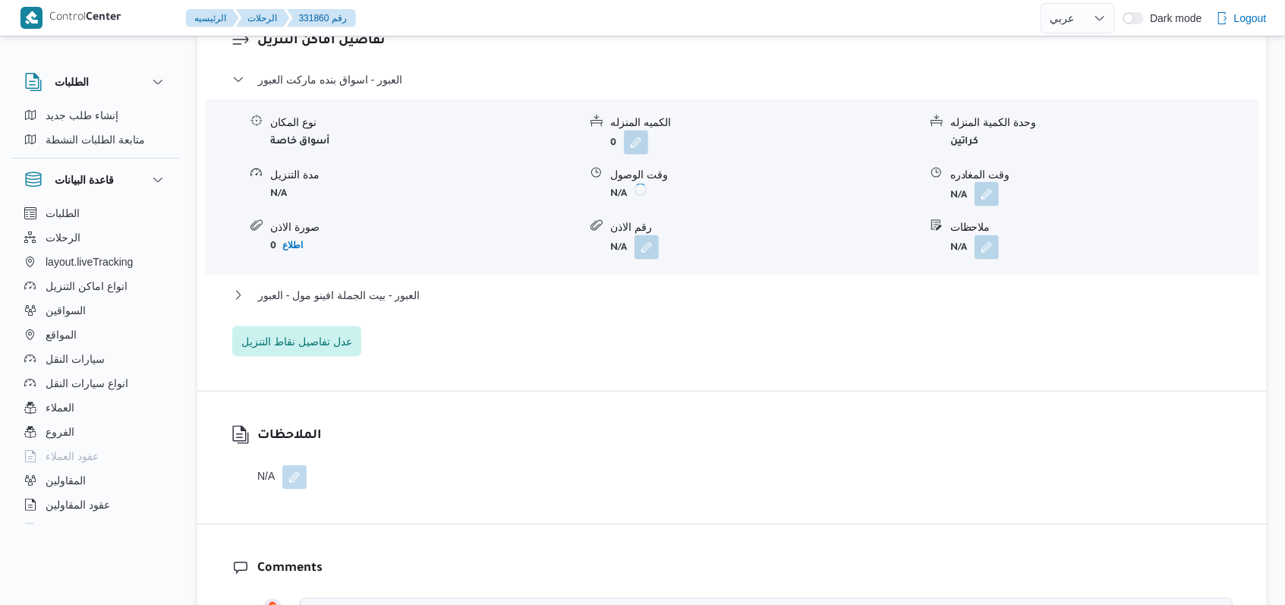
click at [992, 182] on button "button" at bounding box center [986, 194] width 24 height 24
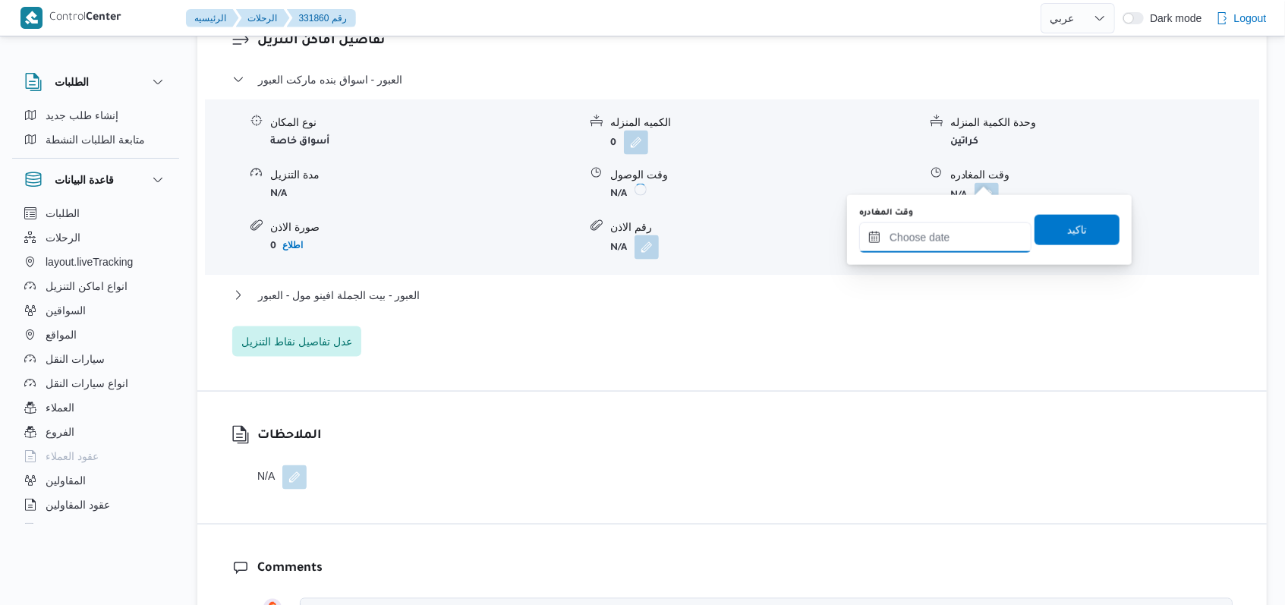
click at [958, 238] on input "وقت المغادره" at bounding box center [945, 237] width 172 height 30
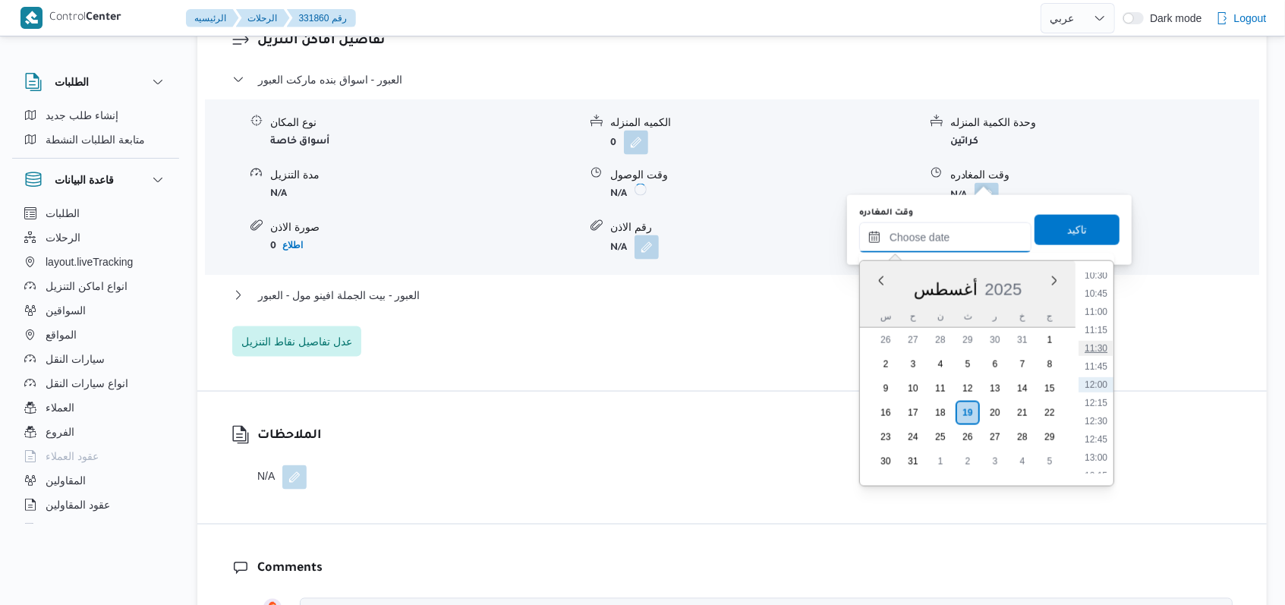
scroll to position [568, 0]
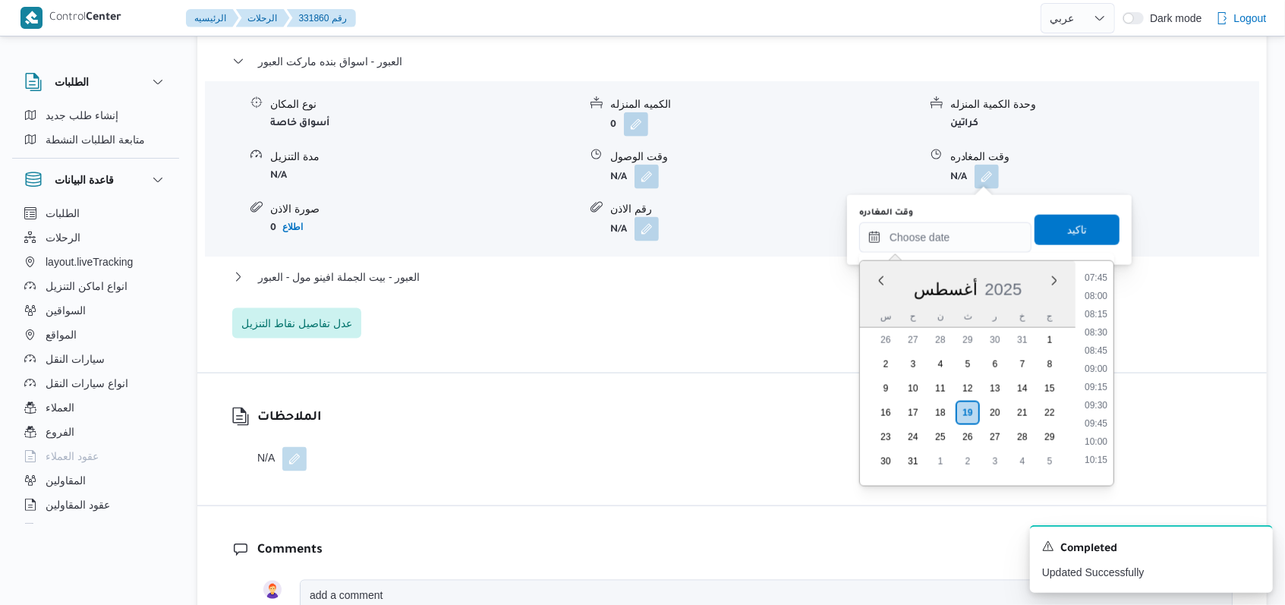
click at [1102, 440] on li "10:00" at bounding box center [1095, 441] width 35 height 15
type input "[DATE] ١٠:٠٠"
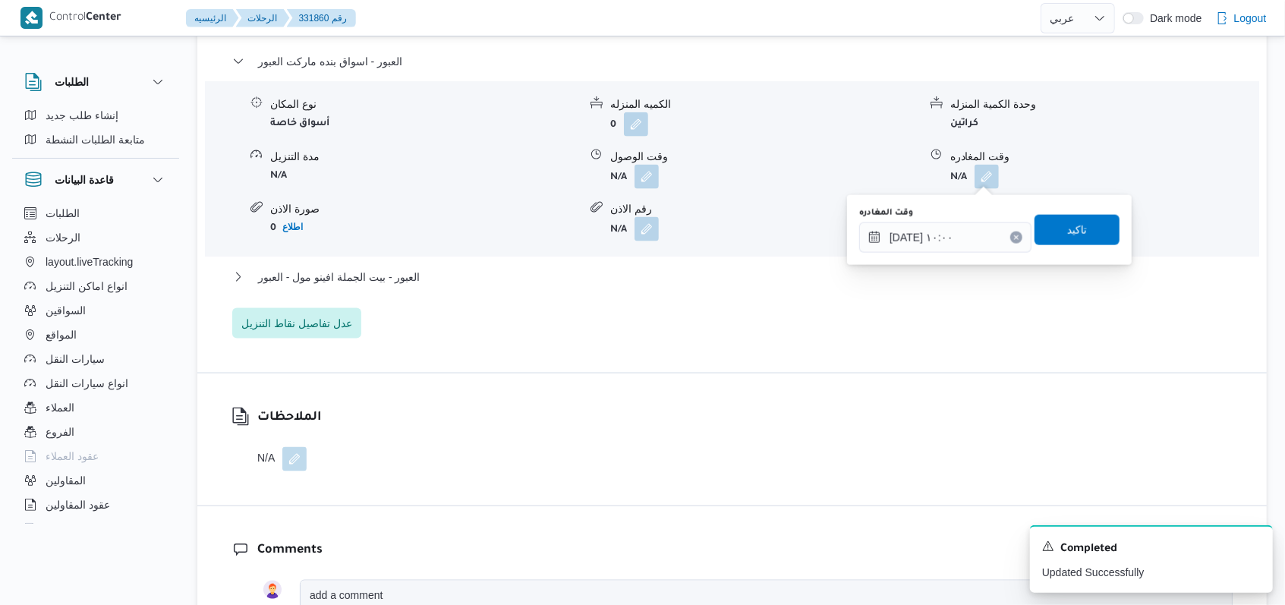
click at [1091, 245] on div "وقت المغادره [DATE] ١٠:٠٠ تاكيد" at bounding box center [989, 230] width 263 height 49
click at [1086, 227] on span "تاكيد" at bounding box center [1076, 229] width 85 height 30
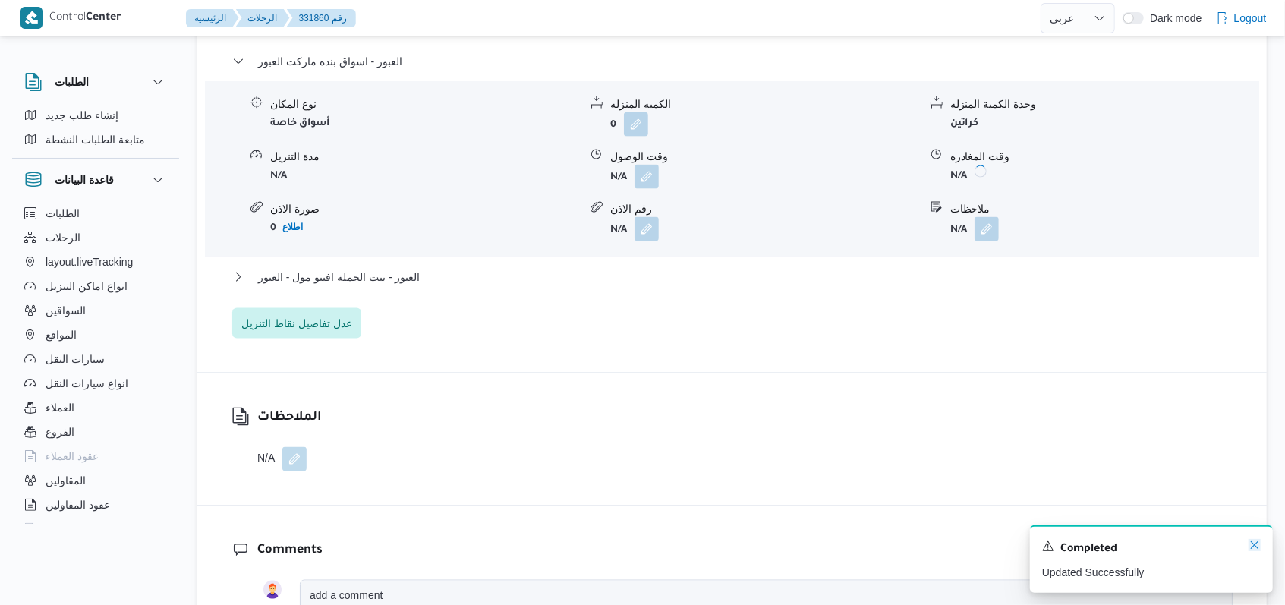
click at [1251, 549] on icon "Dismiss toast" at bounding box center [1254, 545] width 12 height 12
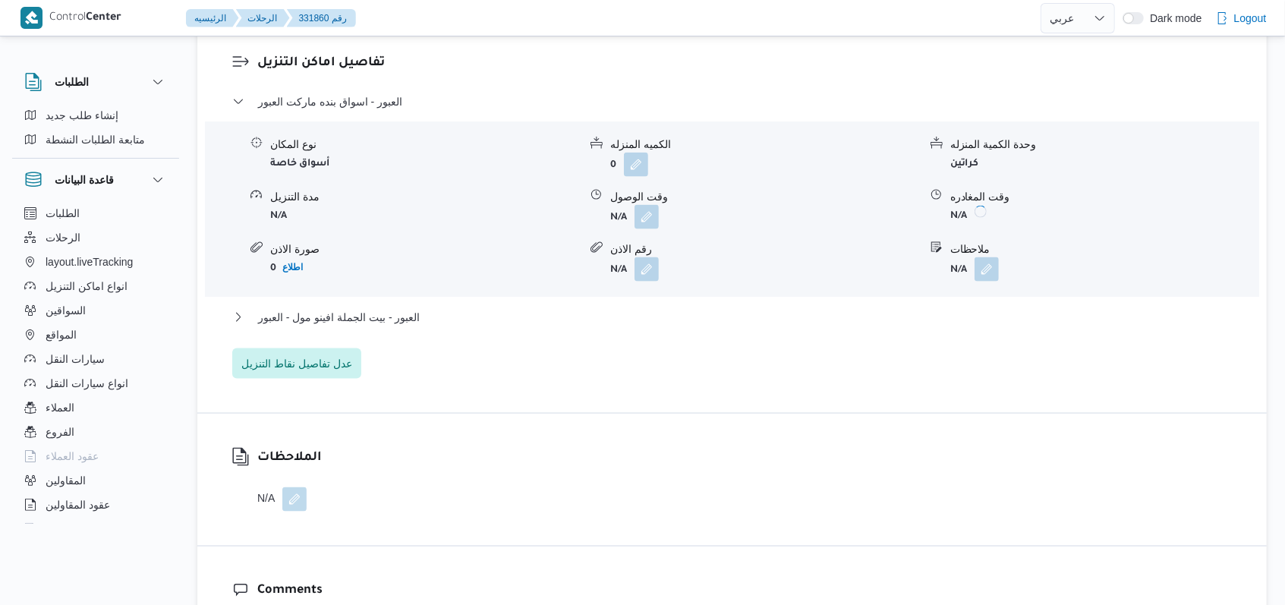
scroll to position [1315, 0]
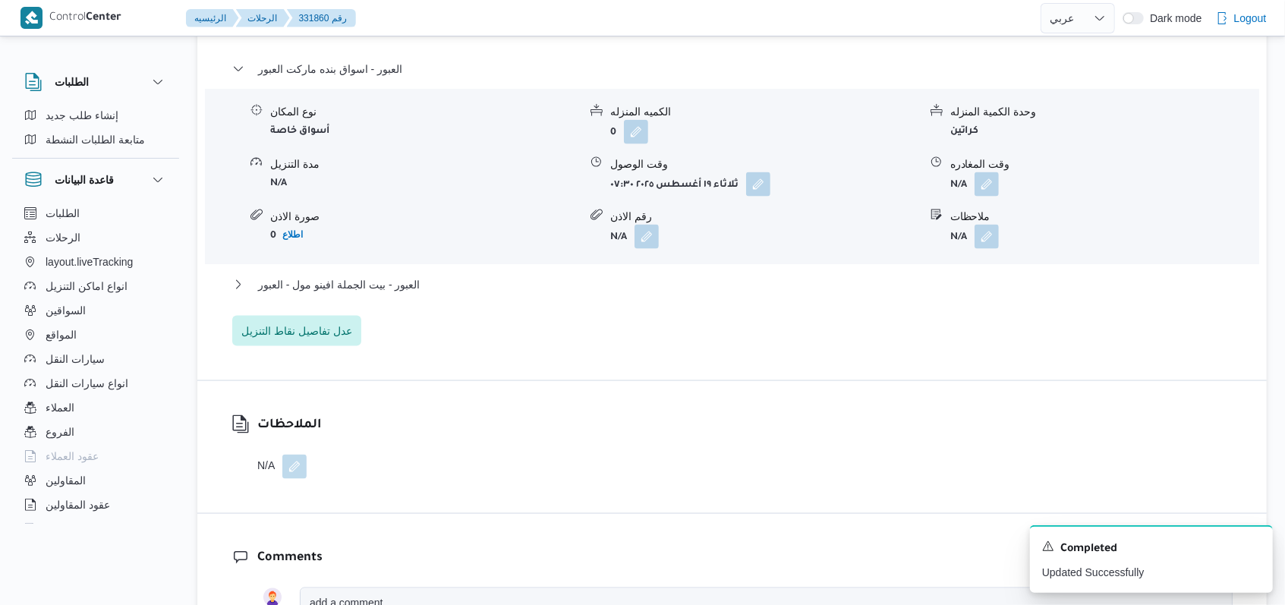
click at [363, 294] on div "العبور - بيت الجملة افينو مول - العبور" at bounding box center [732, 289] width 1000 height 29
click at [420, 283] on span "العبور - بيت الجملة افينو مول - العبور" at bounding box center [339, 284] width 162 height 18
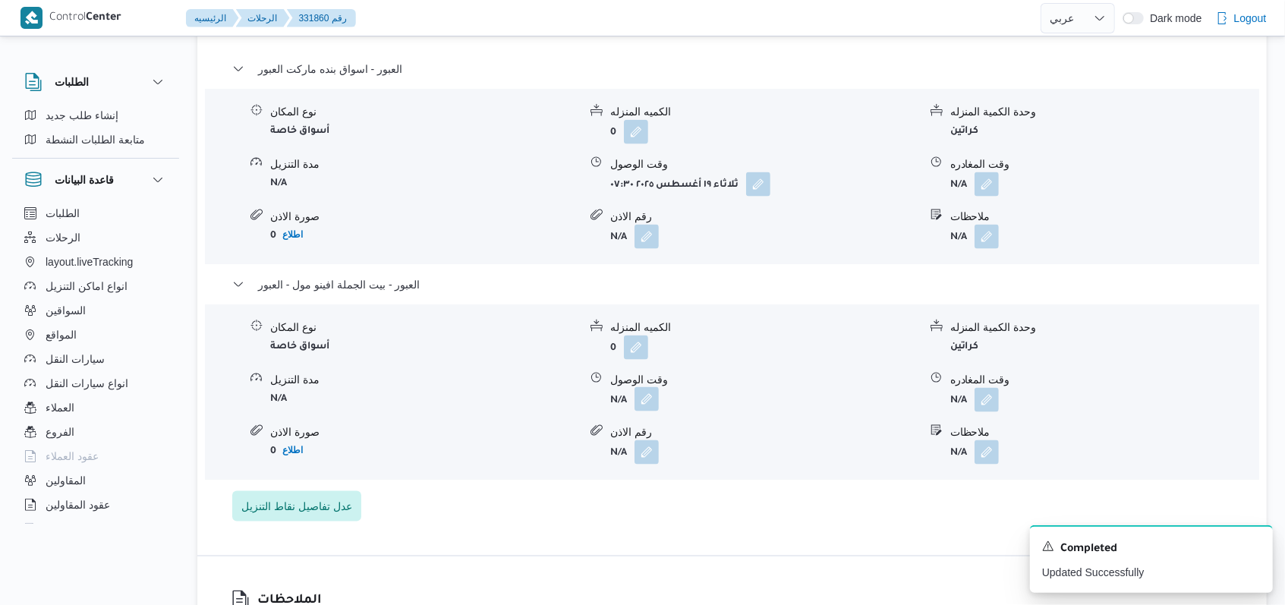
click at [648, 409] on button "button" at bounding box center [646, 399] width 24 height 24
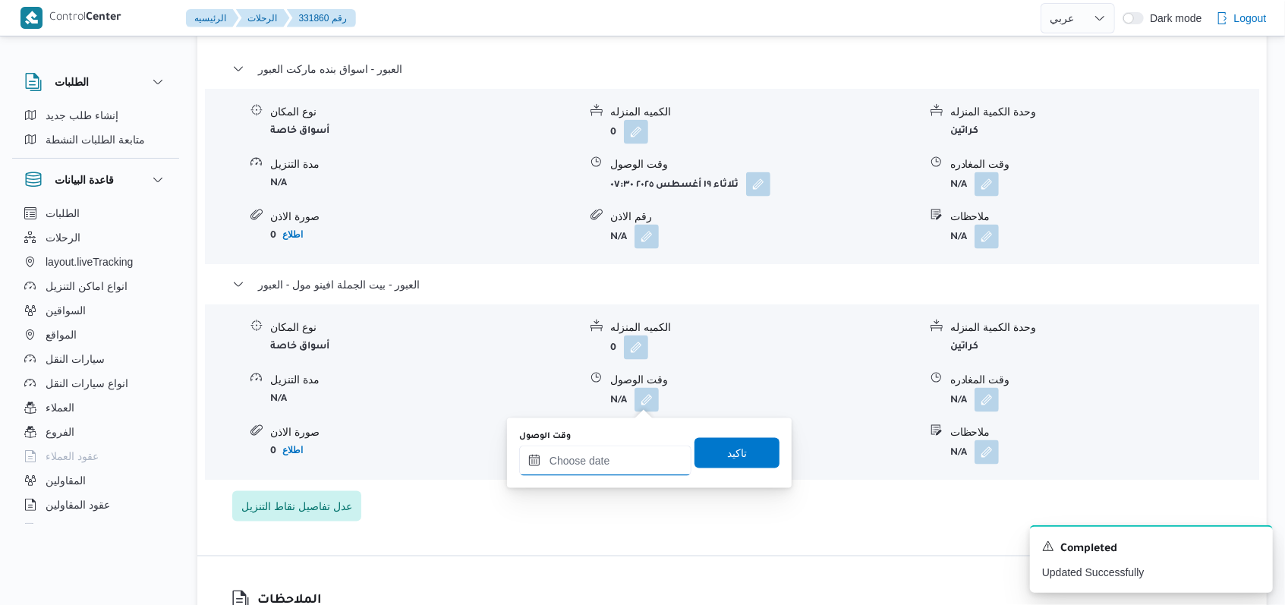
click at [615, 461] on input "وقت الوصول" at bounding box center [605, 461] width 172 height 30
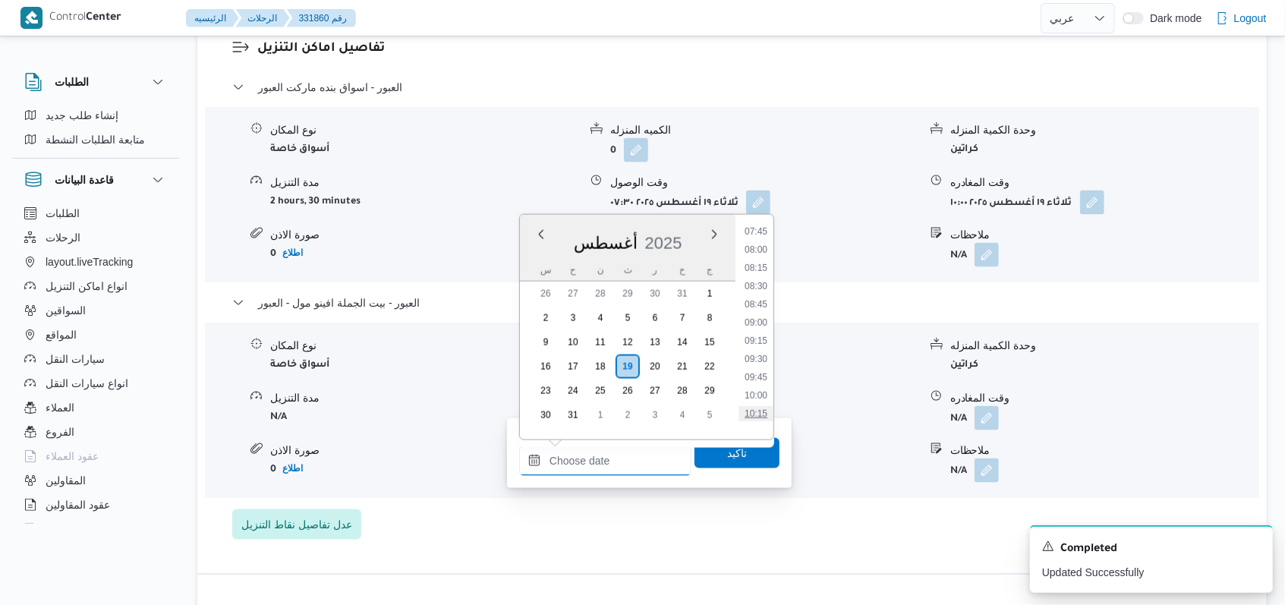
scroll to position [669, 0]
click at [759, 332] on li "10:30" at bounding box center [755, 330] width 35 height 15
type input "[DATE] ١٠:٣٠"
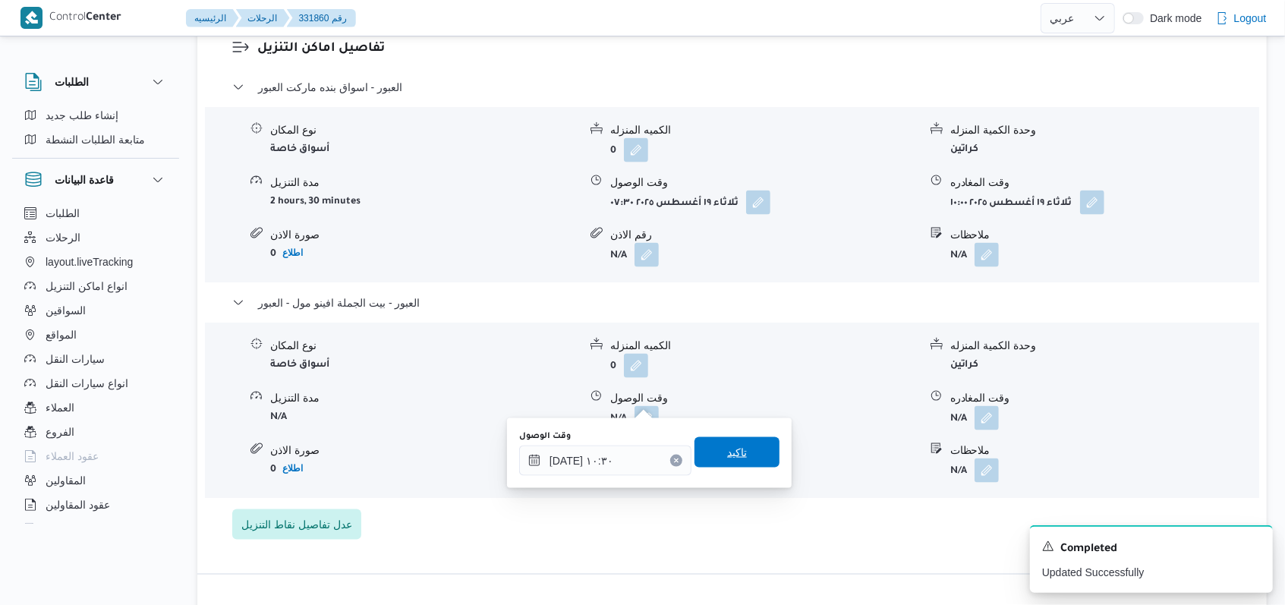
click at [737, 462] on span "تاكيد" at bounding box center [736, 452] width 85 height 30
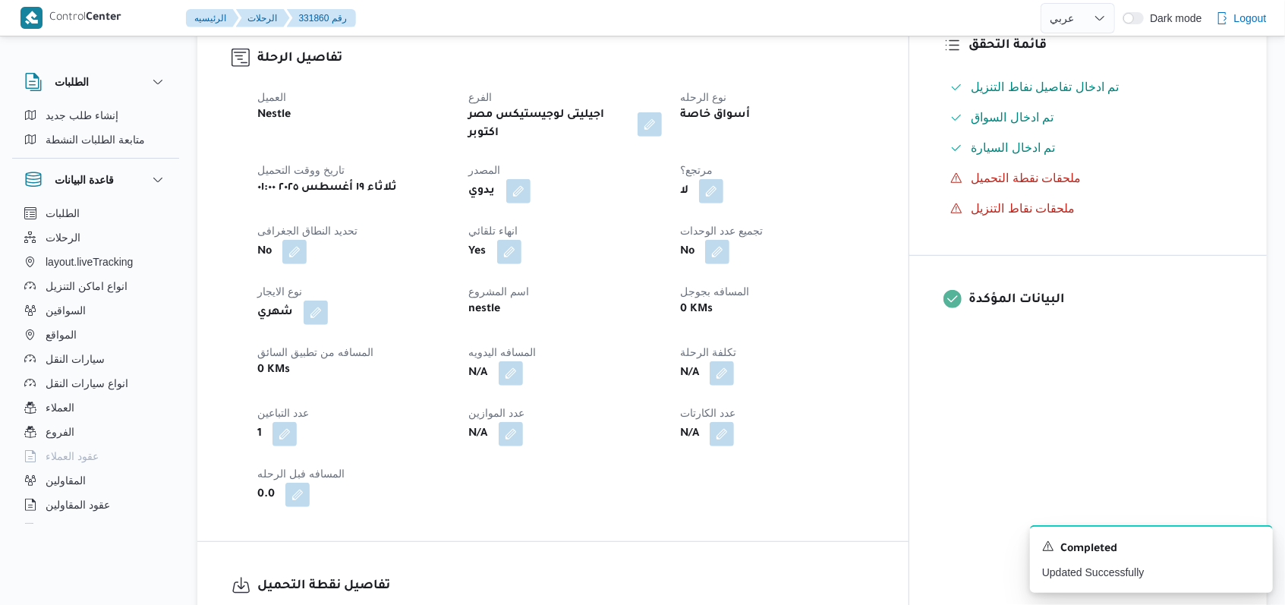
scroll to position [0, 0]
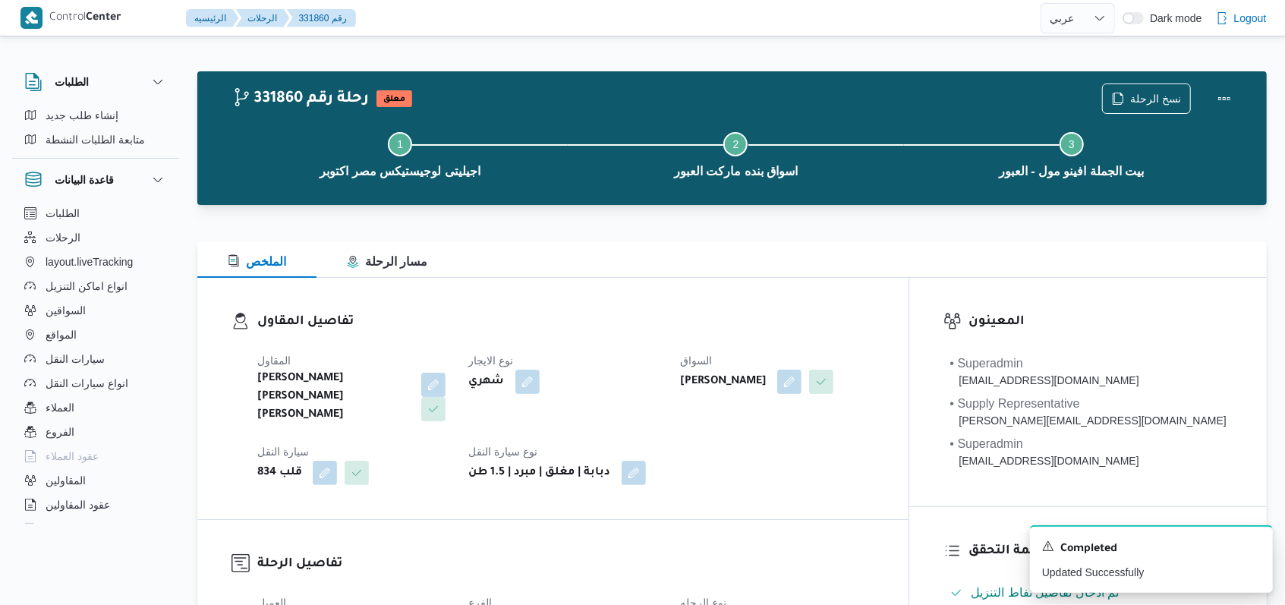
select select "ar"
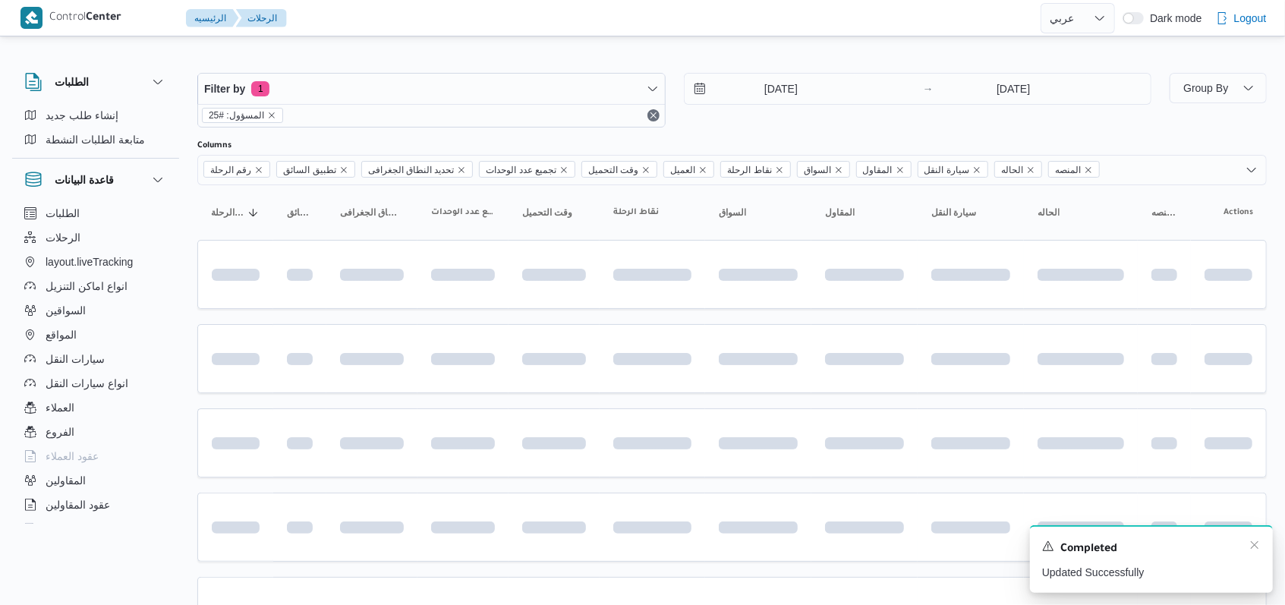
scroll to position [508, 0]
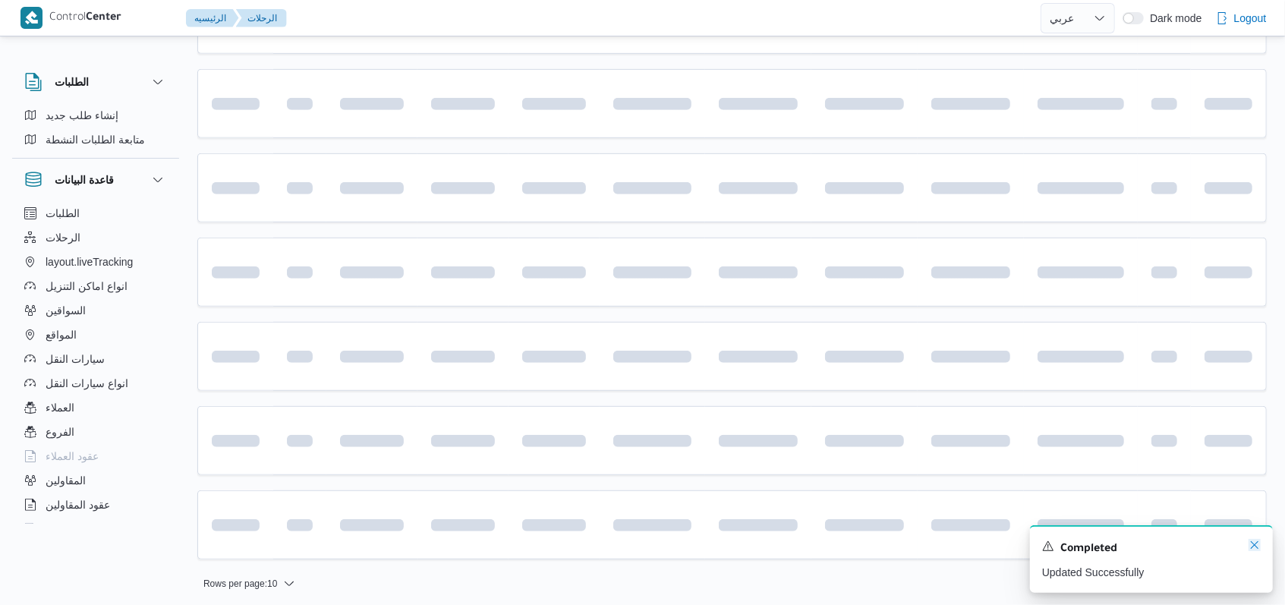
click at [1252, 545] on icon "Dismiss toast" at bounding box center [1254, 545] width 12 height 12
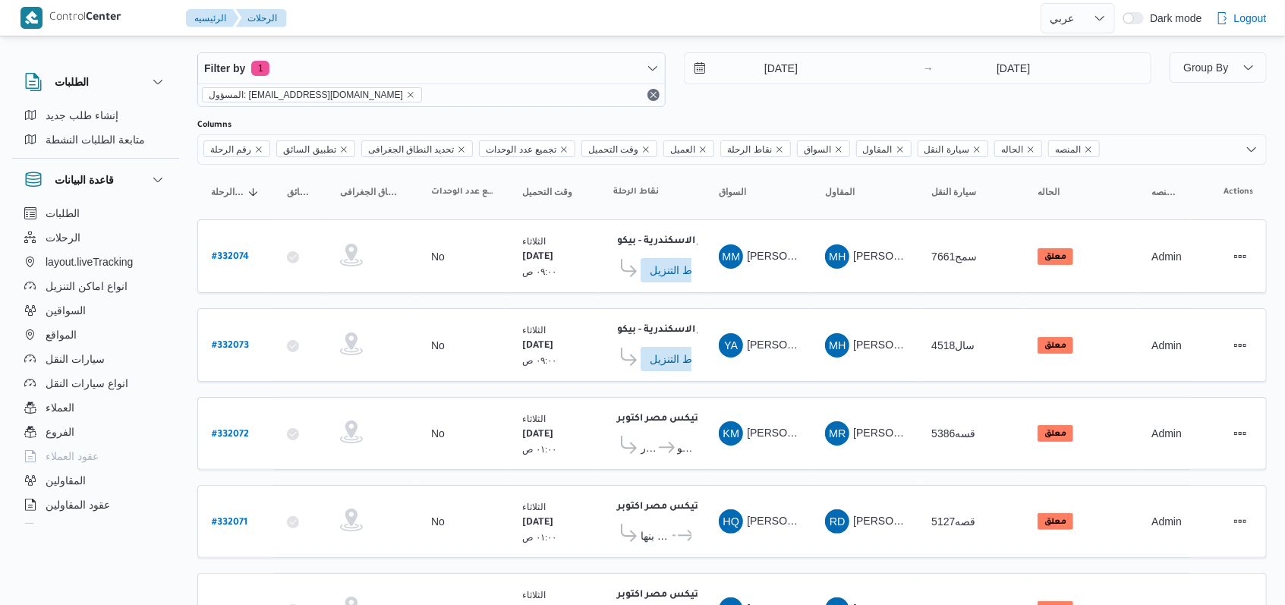
scroll to position [527, 0]
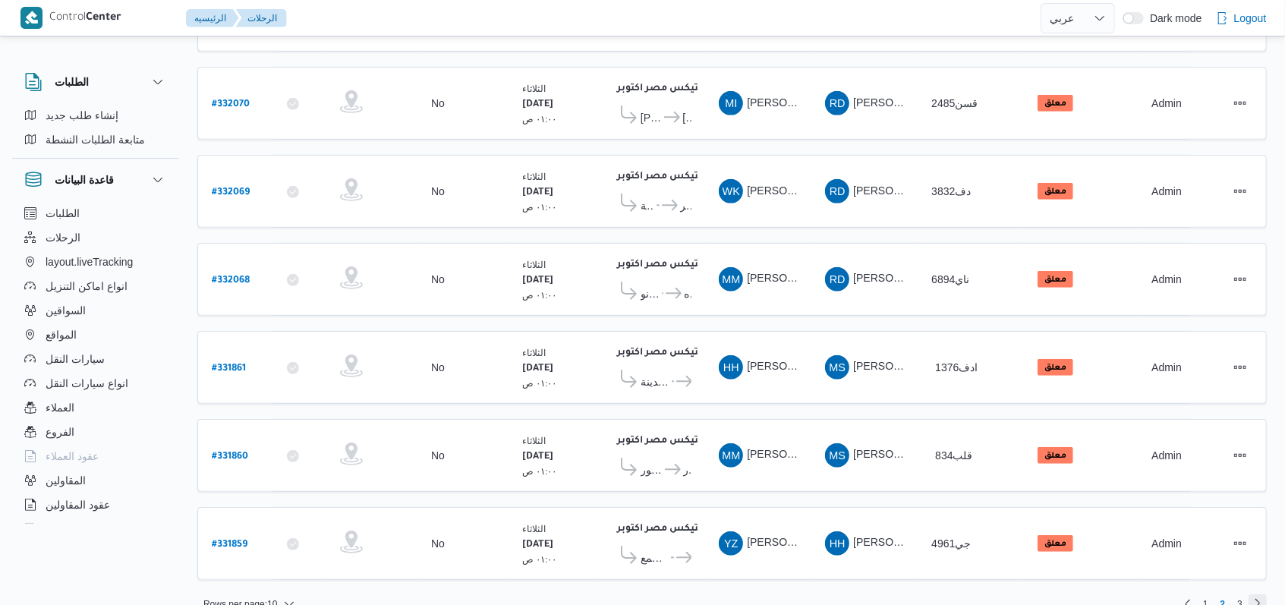
click at [1258, 594] on link "Next page, 3" at bounding box center [1257, 603] width 18 height 18
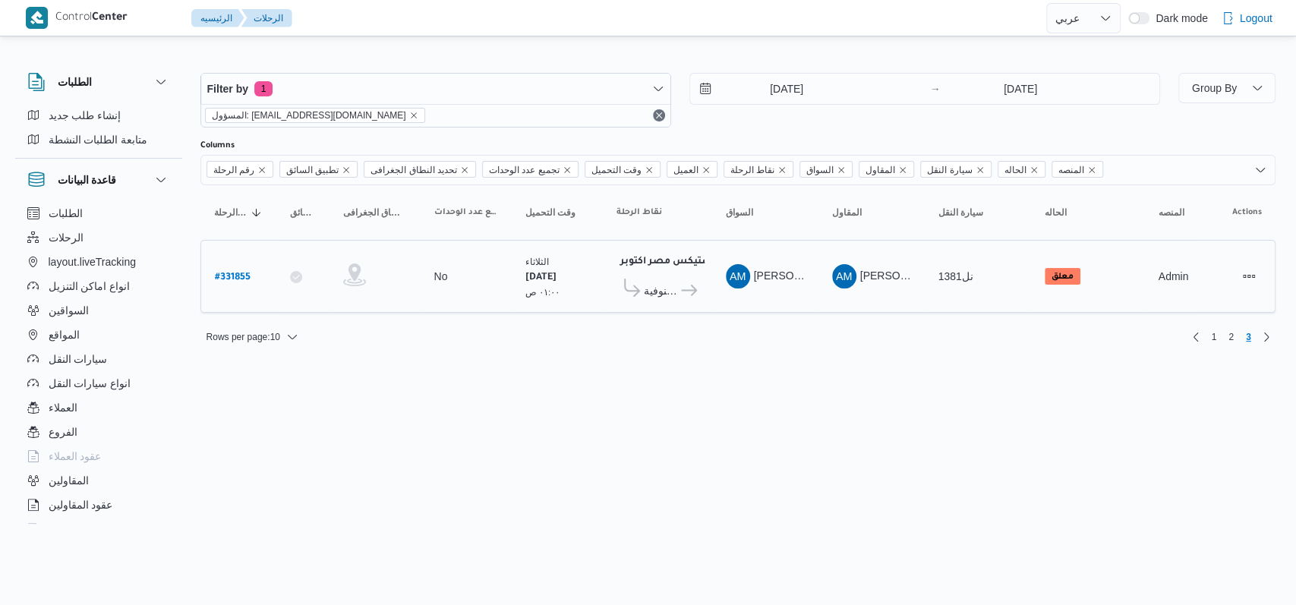
click at [246, 276] on b "# 331855" at bounding box center [233, 277] width 36 height 11
select select "ar"
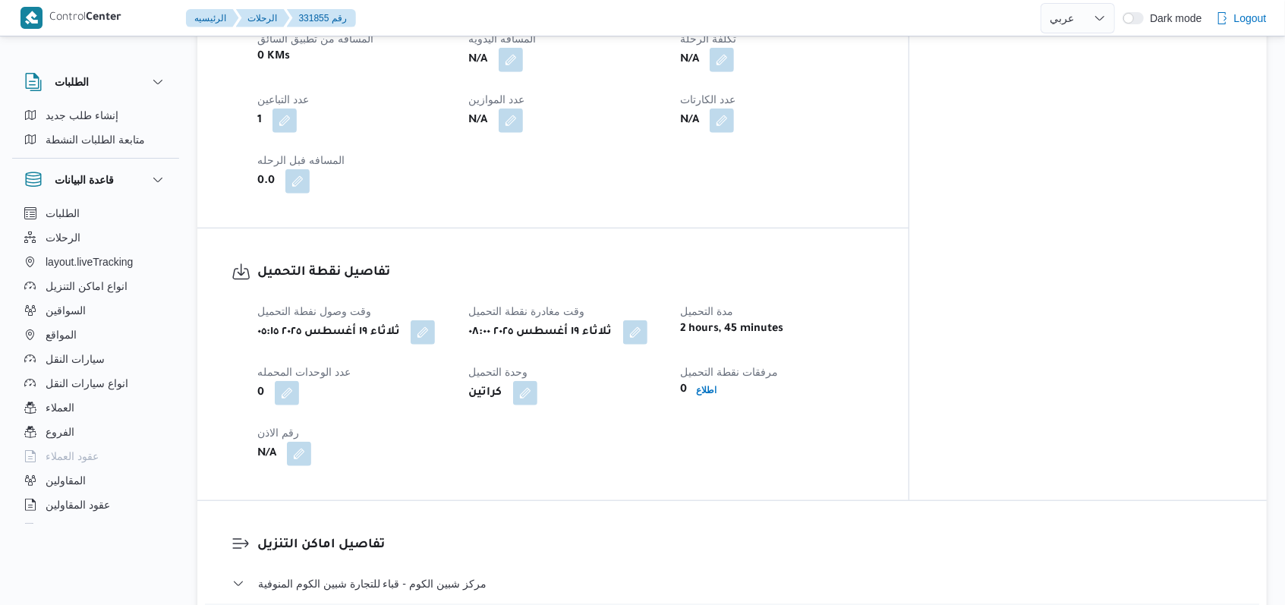
scroll to position [809, 0]
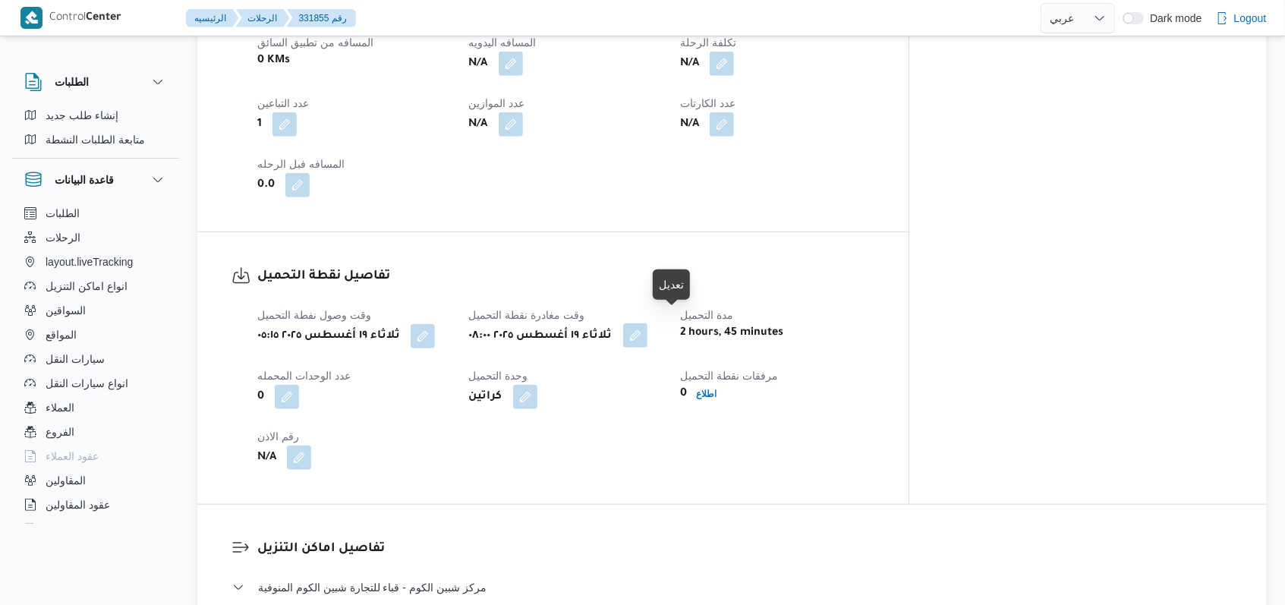
click at [647, 325] on button "button" at bounding box center [635, 335] width 24 height 24
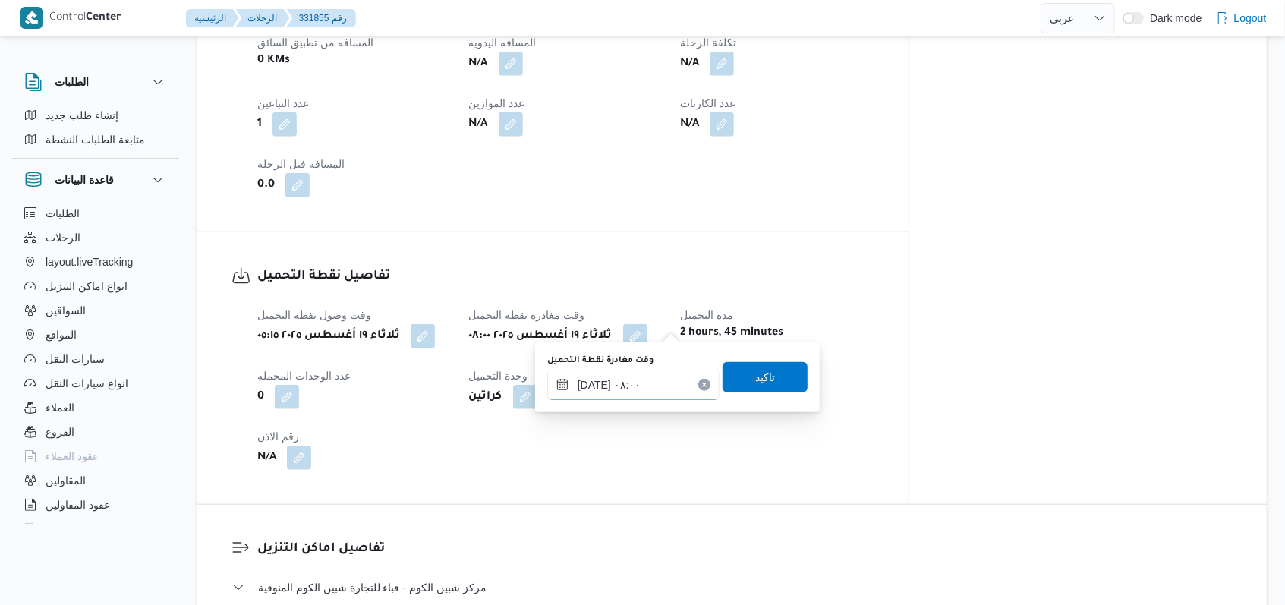
click at [652, 379] on input "[DATE] ٠٨:٠٠" at bounding box center [633, 385] width 172 height 30
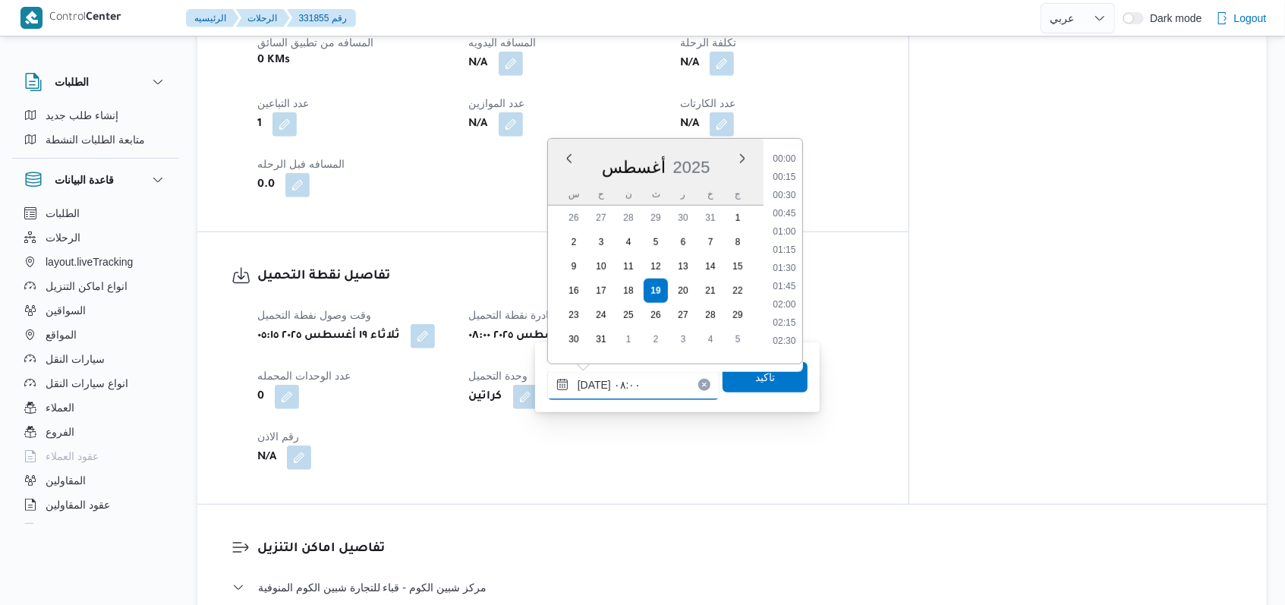
scroll to position [479, 0]
click at [788, 225] on li "07:30" at bounding box center [784, 226] width 35 height 15
type input "[DATE] ٠٧:٣٠"
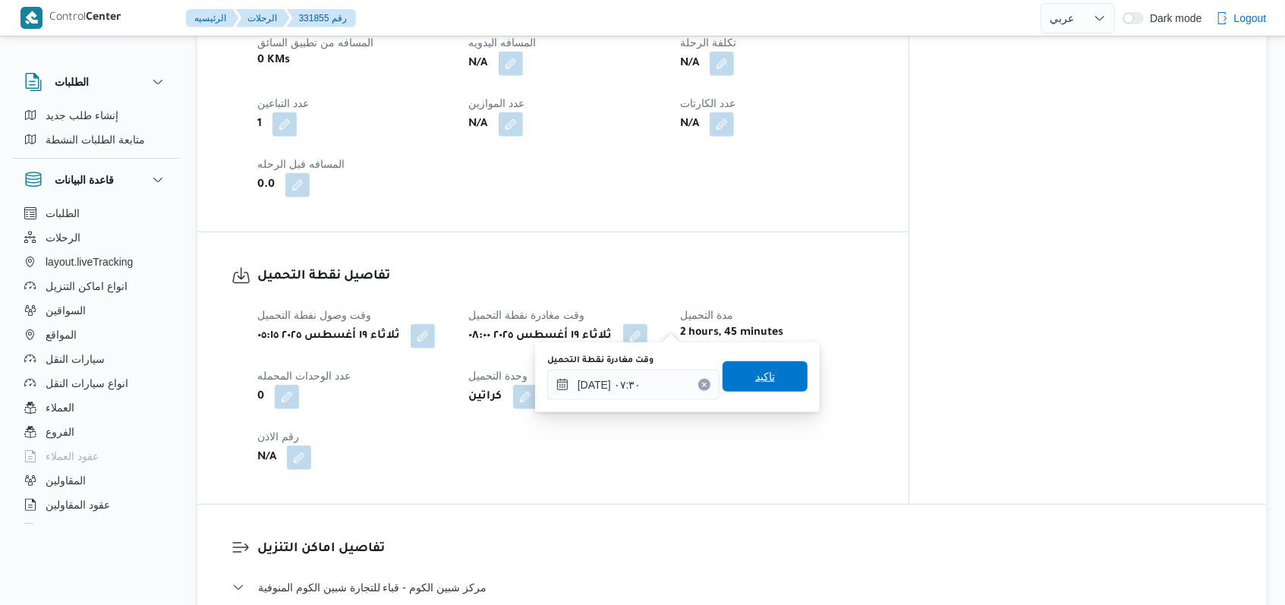
click at [755, 379] on span "تاكيد" at bounding box center [765, 376] width 20 height 18
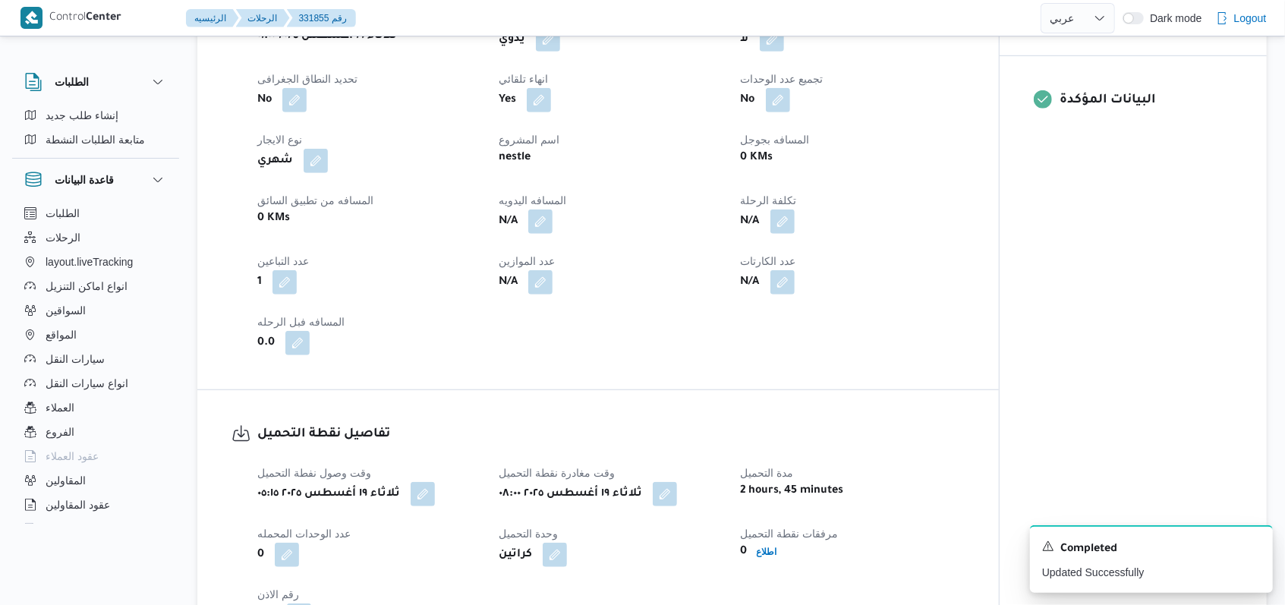
scroll to position [708, 0]
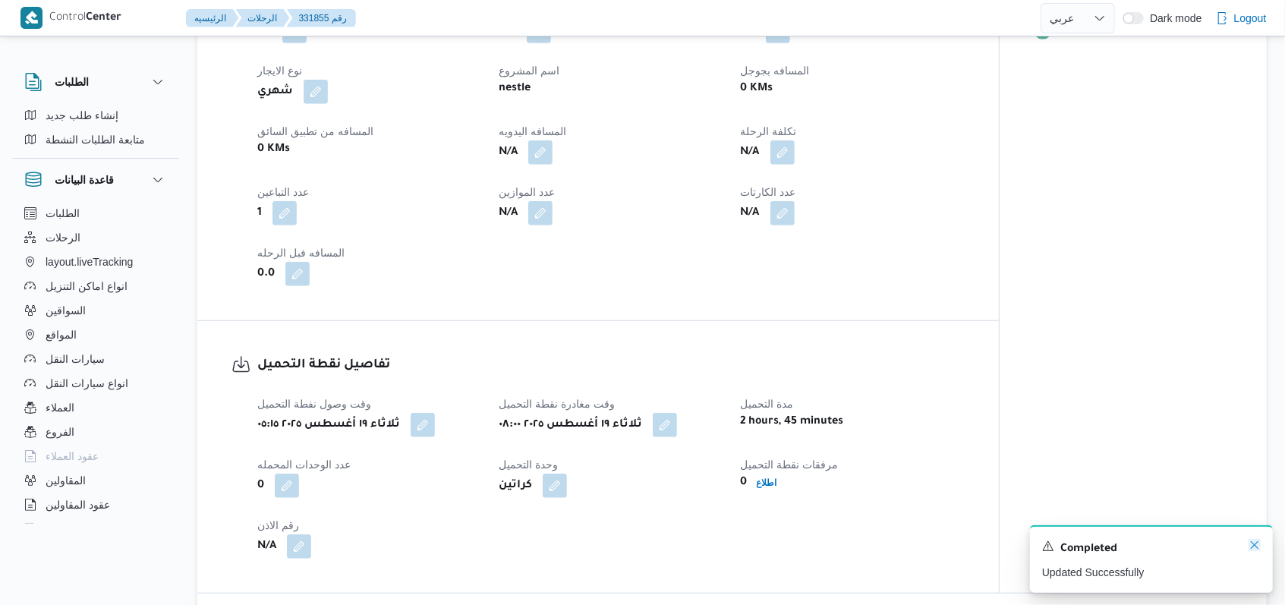
click at [1252, 546] on icon "Dismiss toast" at bounding box center [1254, 545] width 12 height 12
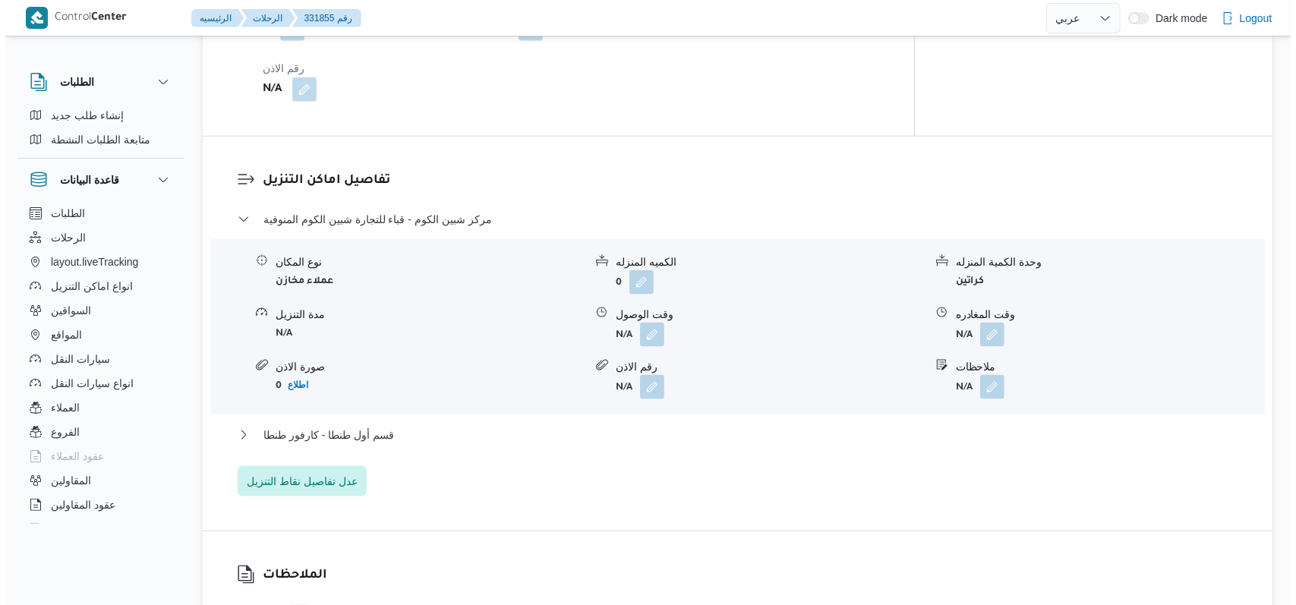
scroll to position [1214, 0]
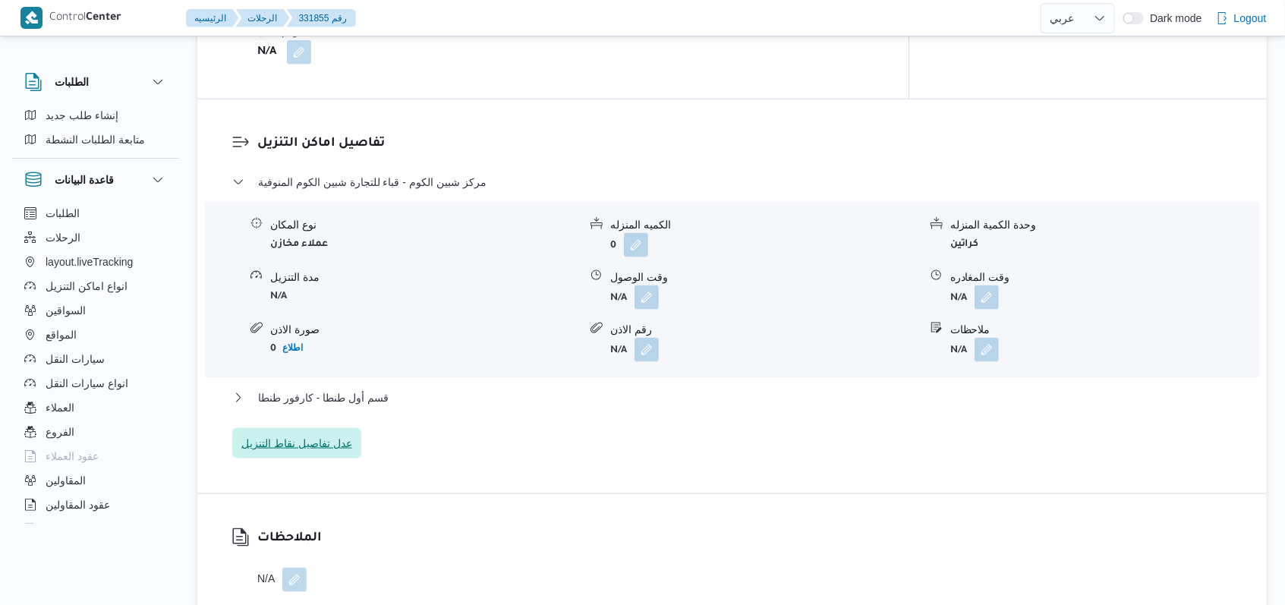
click at [334, 428] on span "عدل تفاصيل نقاط التنزيل" at bounding box center [296, 443] width 129 height 30
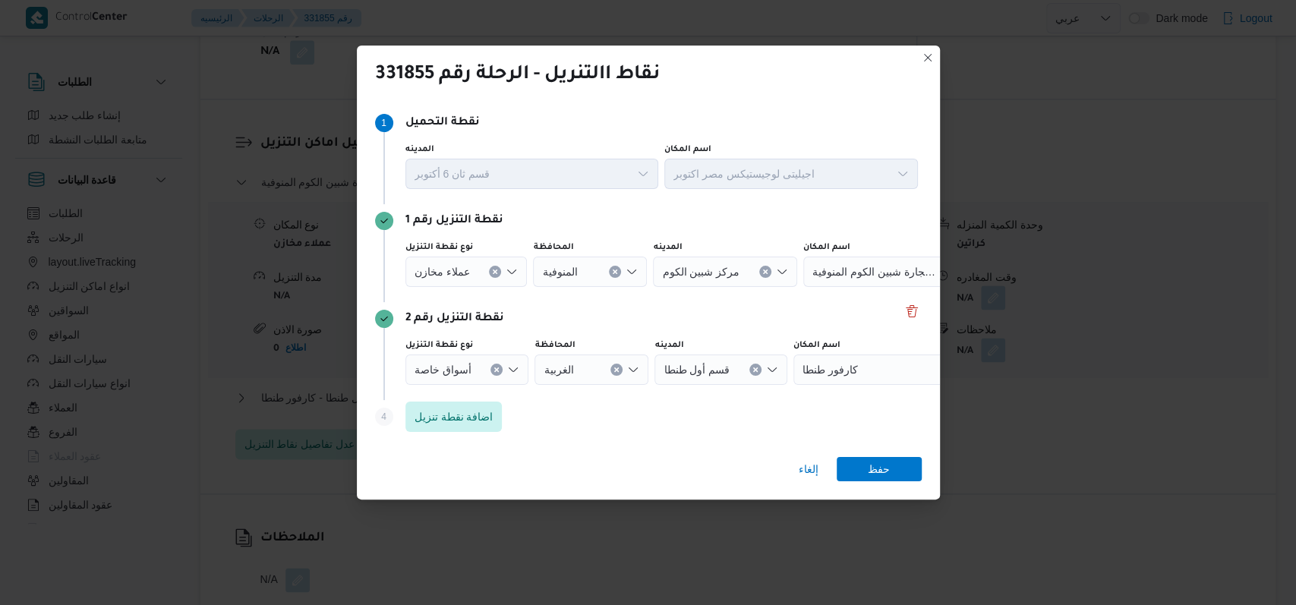
click at [490, 278] on button "Clear input" at bounding box center [495, 272] width 12 height 12
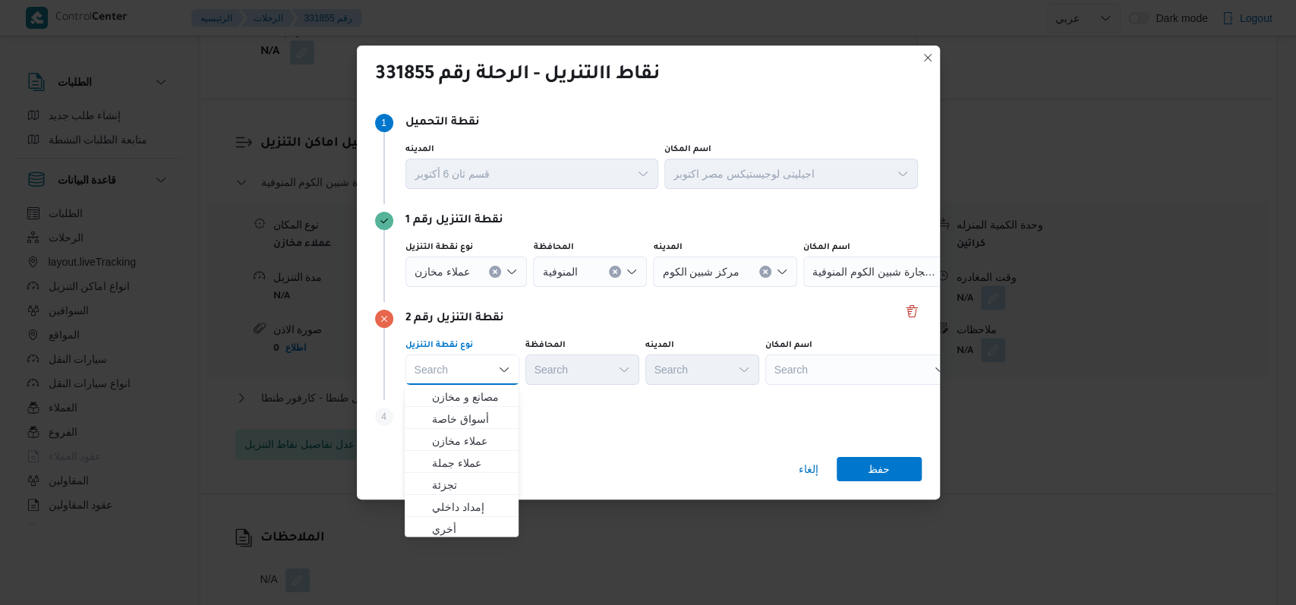
click at [512, 318] on div "نقطة التنزيل رقم 2" at bounding box center [648, 319] width 546 height 18
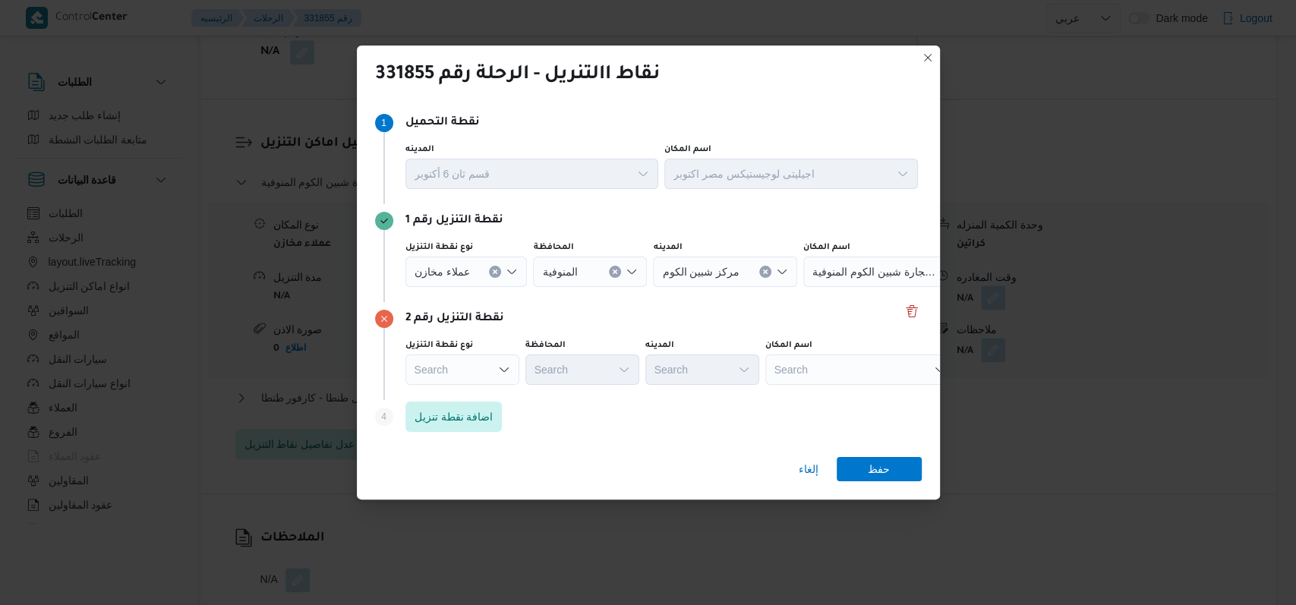
click at [496, 273] on button "Clear input" at bounding box center [495, 272] width 12 height 12
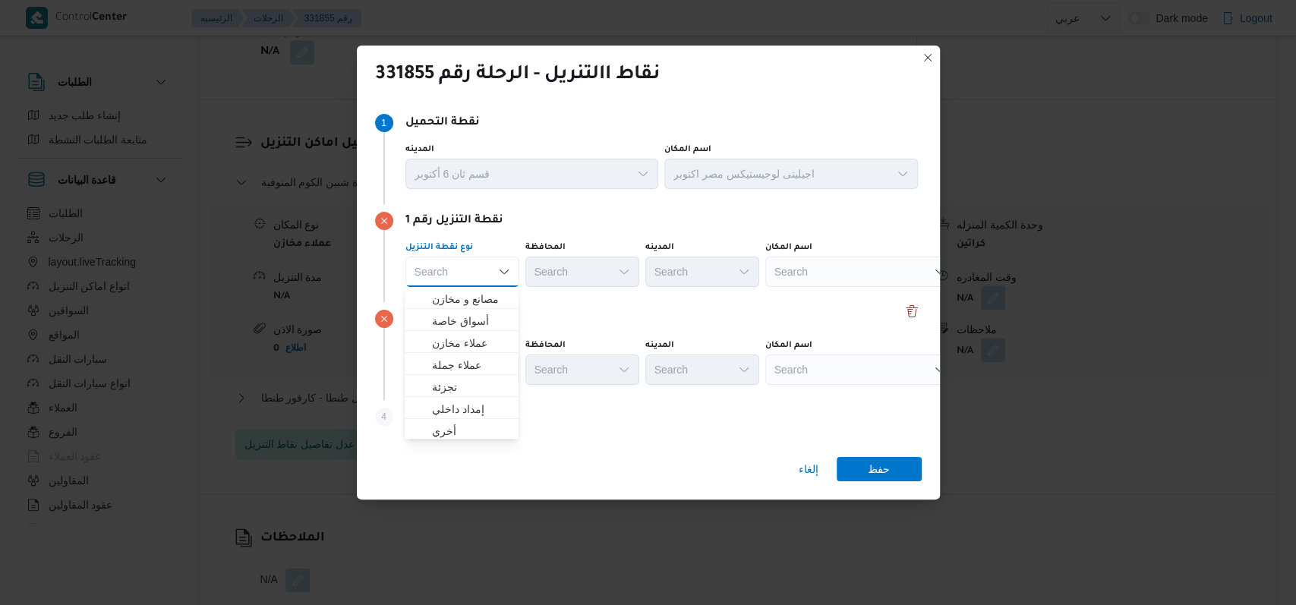
click at [638, 307] on div "نقطة التنزيل رقم 2 نوع نقطة التنزيل Search المحافظة Search المدينه Search اسم ا…" at bounding box center [648, 351] width 546 height 98
click at [492, 419] on span "اضافة نقطة تنزيل" at bounding box center [453, 416] width 79 height 18
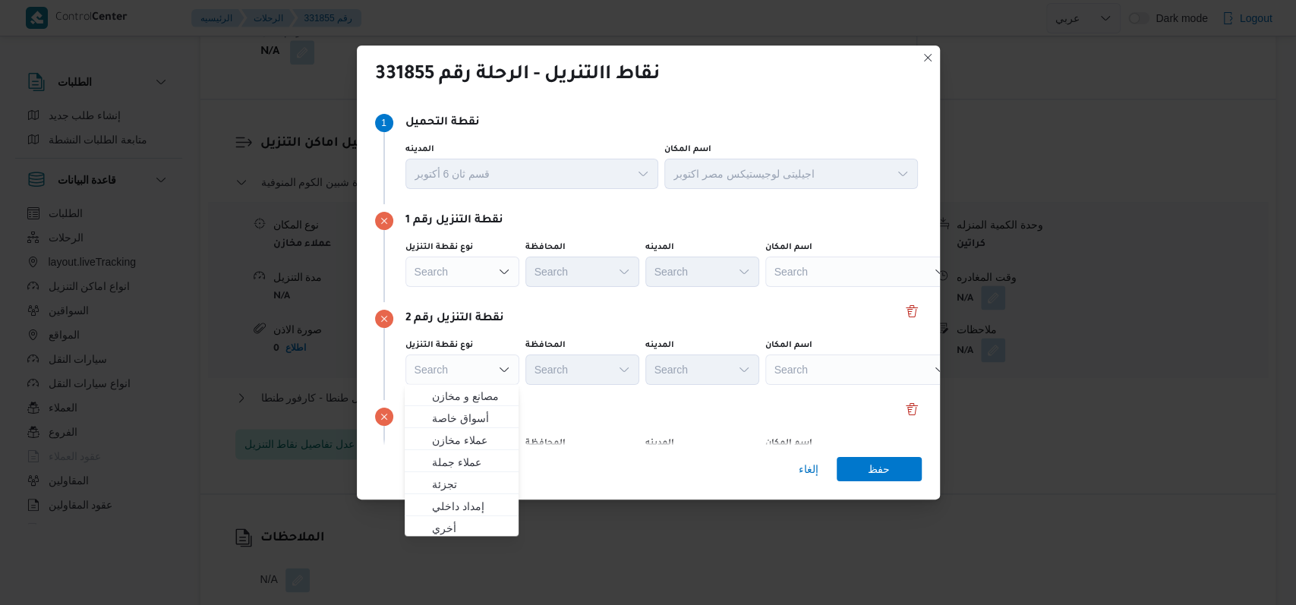
scroll to position [98, 0]
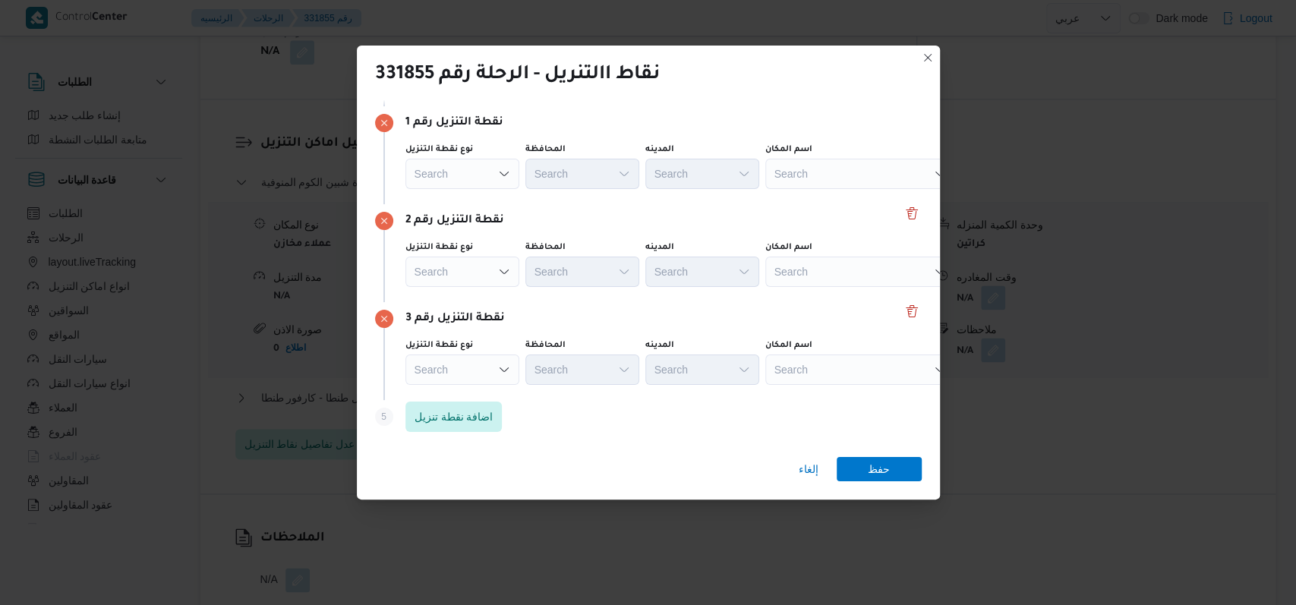
click at [622, 318] on div "نقطة التنزيل رقم 3" at bounding box center [648, 319] width 546 height 18
click at [805, 179] on div "Search" at bounding box center [860, 174] width 190 height 30
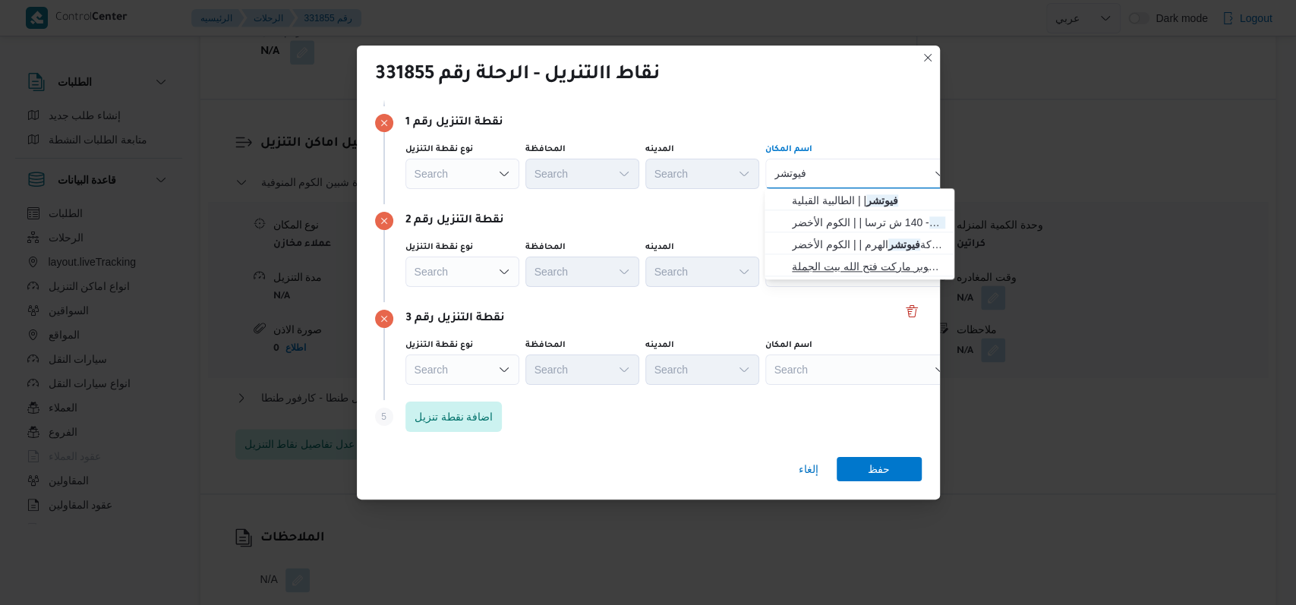
type input "فيوتشر"
click at [850, 260] on span "بيت الجملة فيوتشر مول - التجمع | سوبر ماركت فتح الله بيت الجملة | null" at bounding box center [868, 266] width 153 height 18
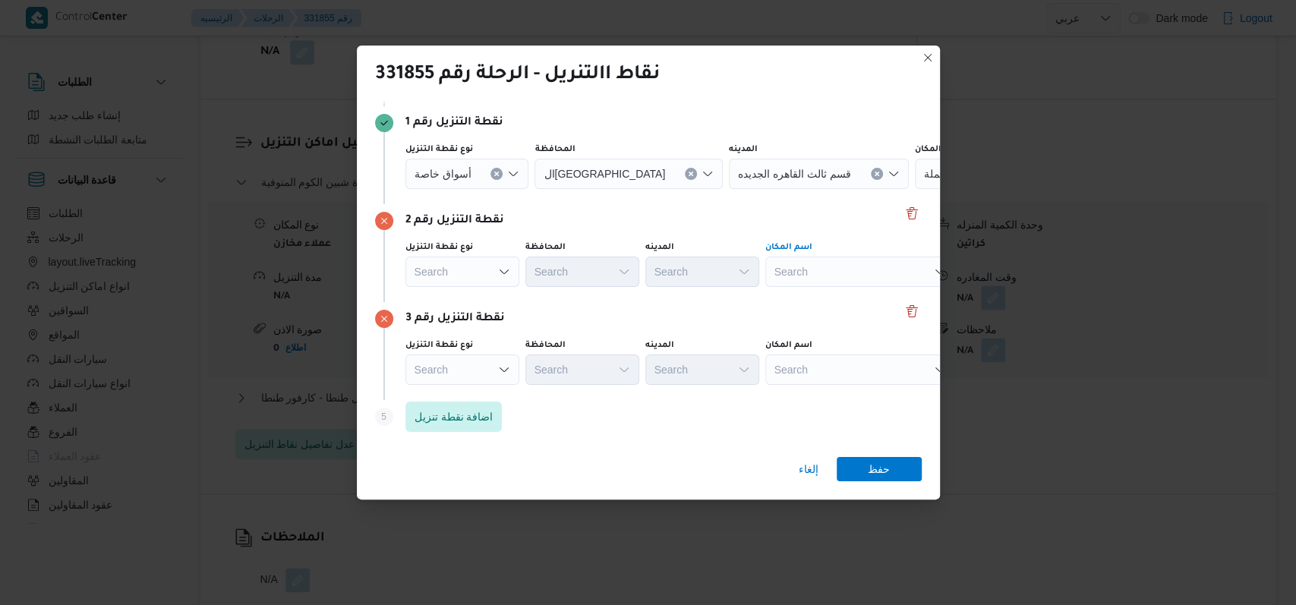
click at [915, 189] on div "Search" at bounding box center [1010, 174] width 190 height 30
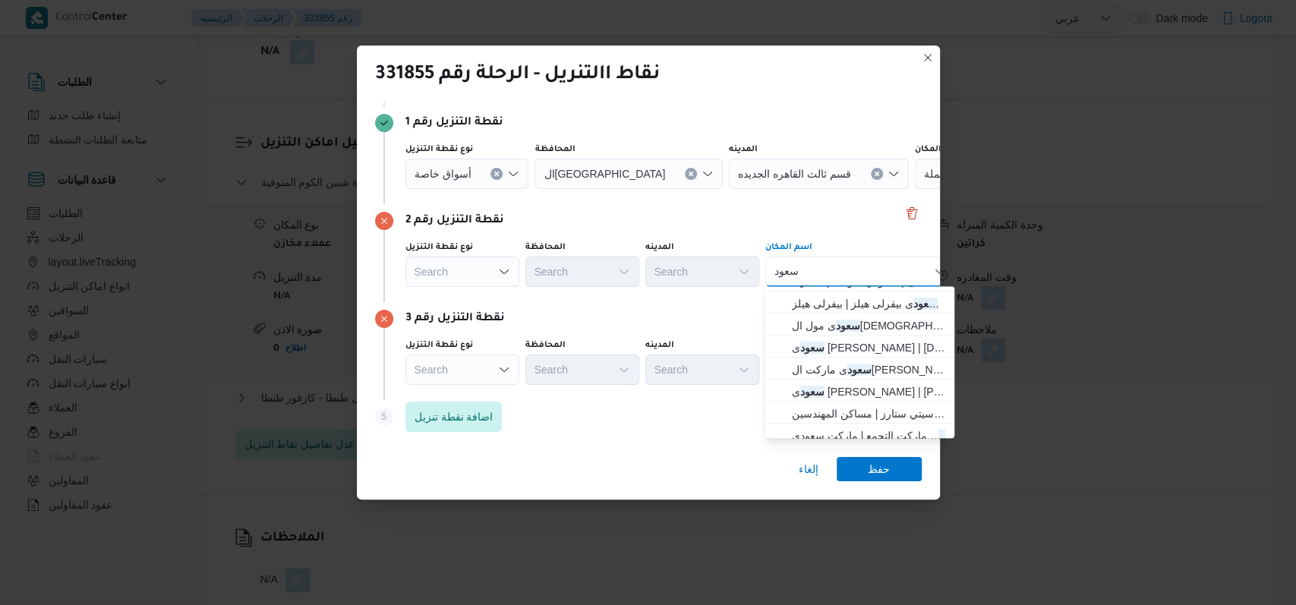
scroll to position [101, 0]
type input "سعود"
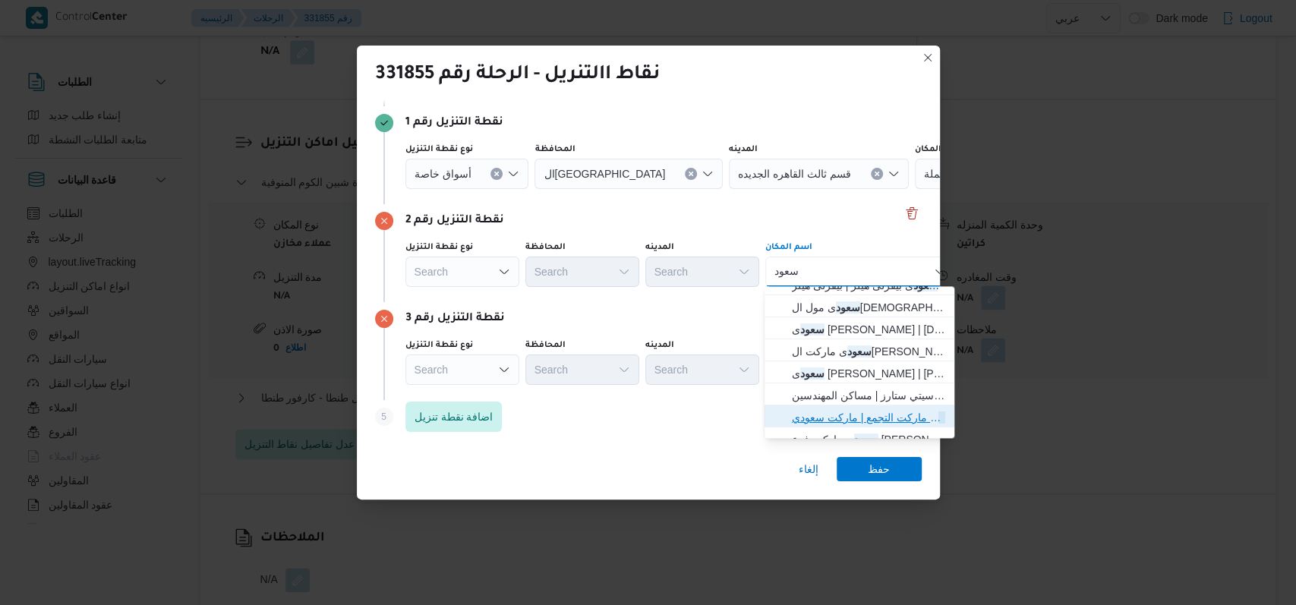
click at [869, 415] on span "سعود ى ماركت التجمع | ماركت سعودي | null" at bounding box center [868, 417] width 153 height 18
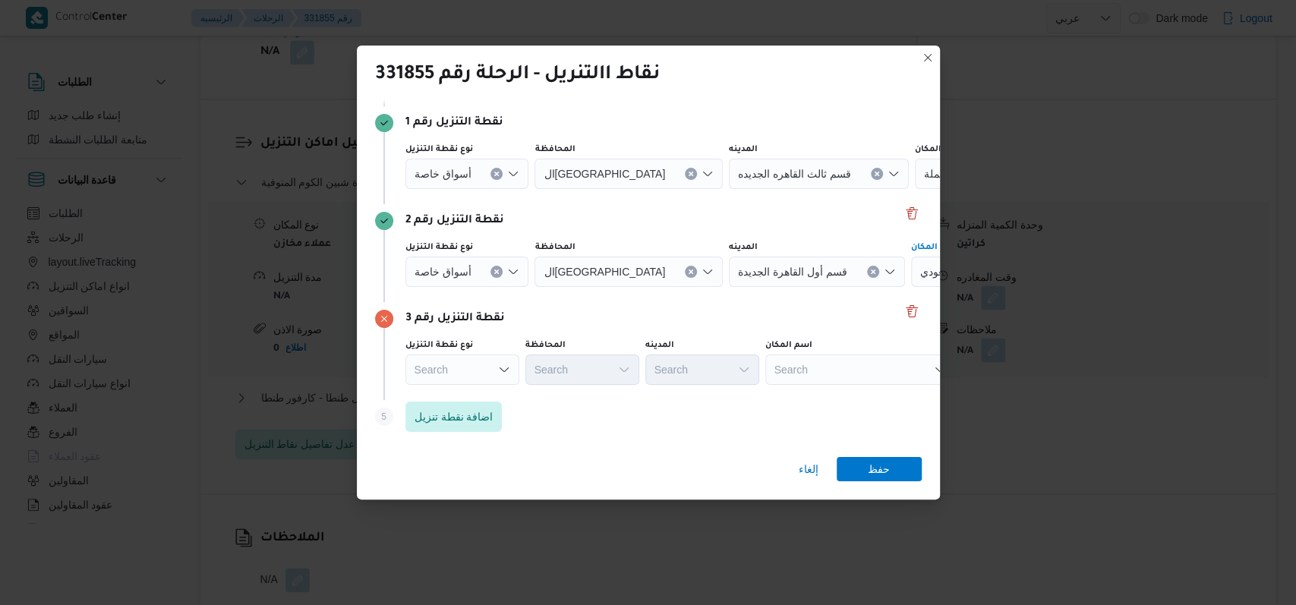
click at [915, 189] on div "Search" at bounding box center [1010, 174] width 190 height 30
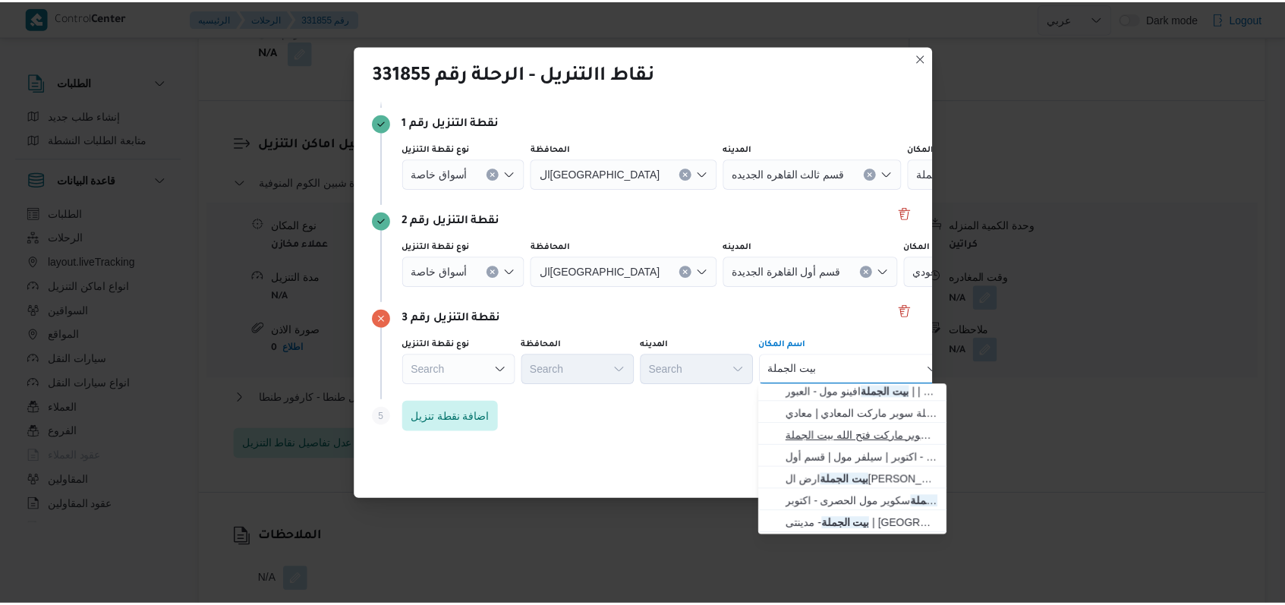
scroll to position [0, 0]
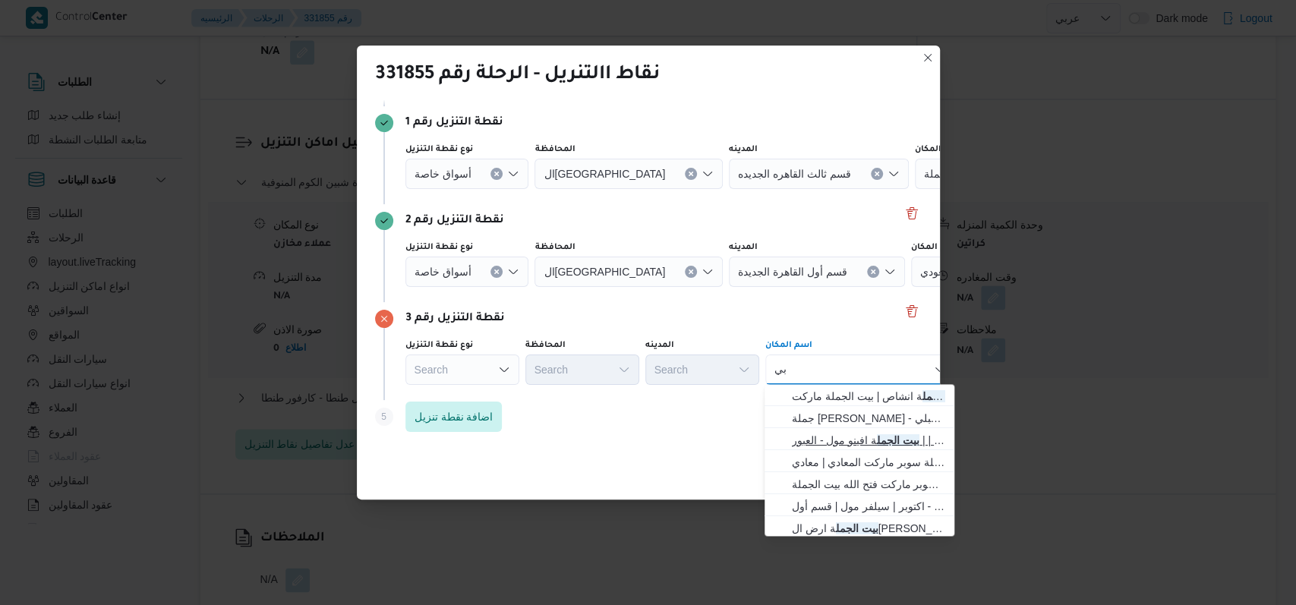
type input "ب"
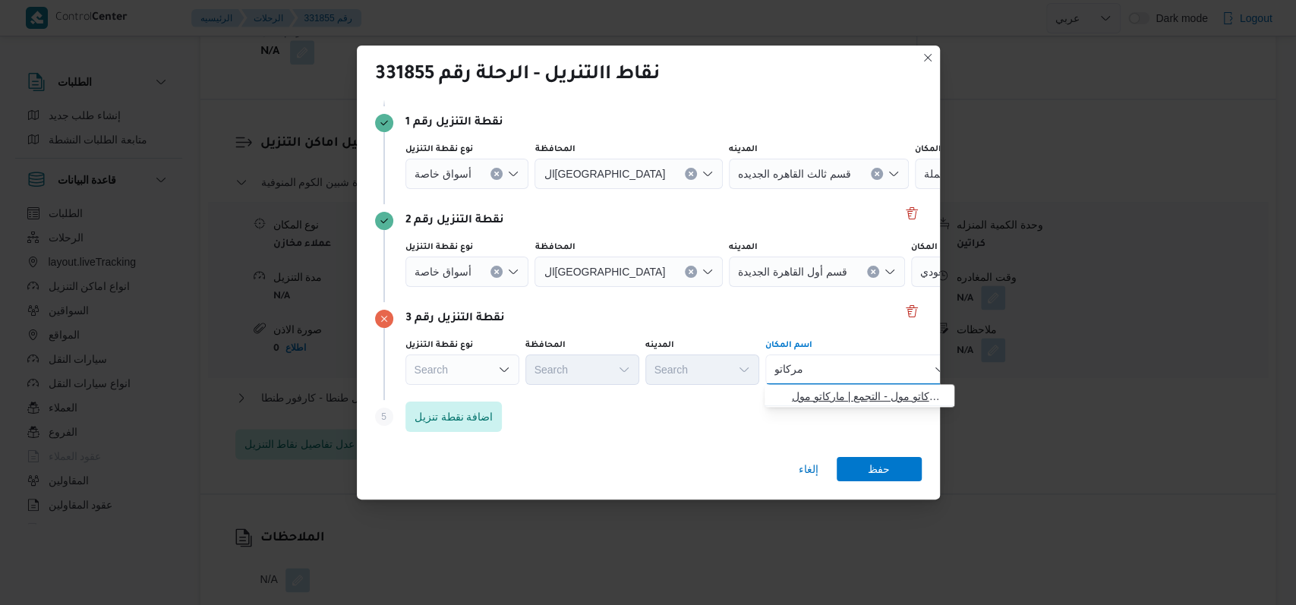
type input "مركاتو"
click at [838, 397] on span "بيت الجملة مركاتو مول - التجمع | ماركاتو مول | null" at bounding box center [868, 396] width 153 height 18
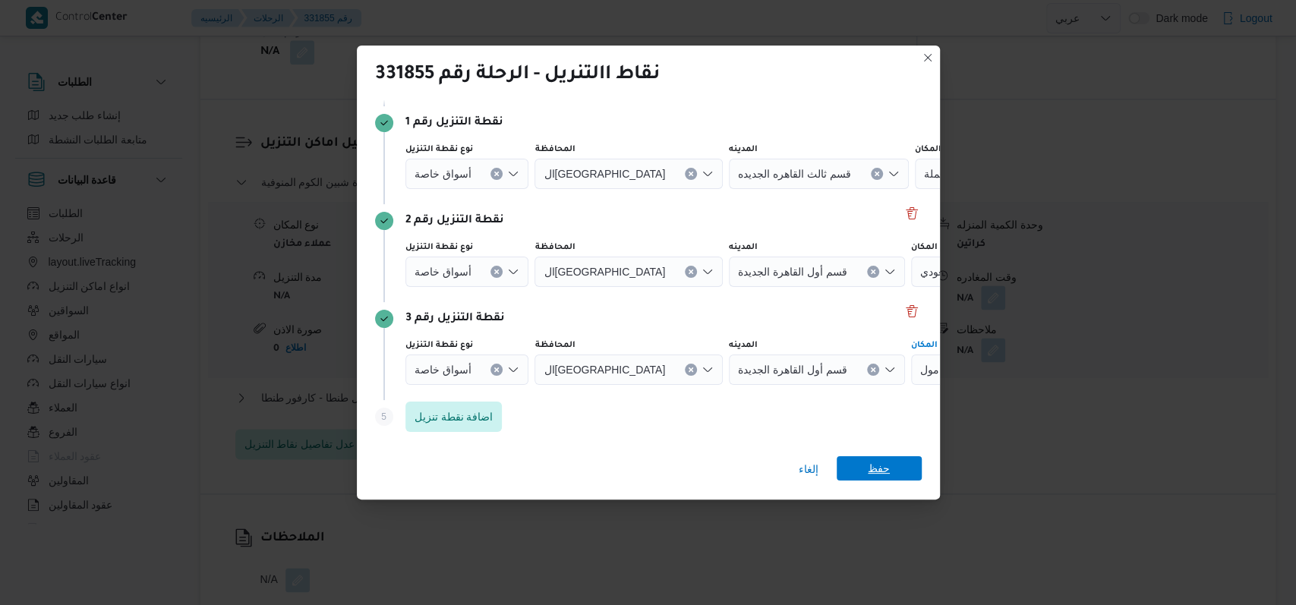
click at [883, 466] on span "حفظ" at bounding box center [878, 468] width 22 height 24
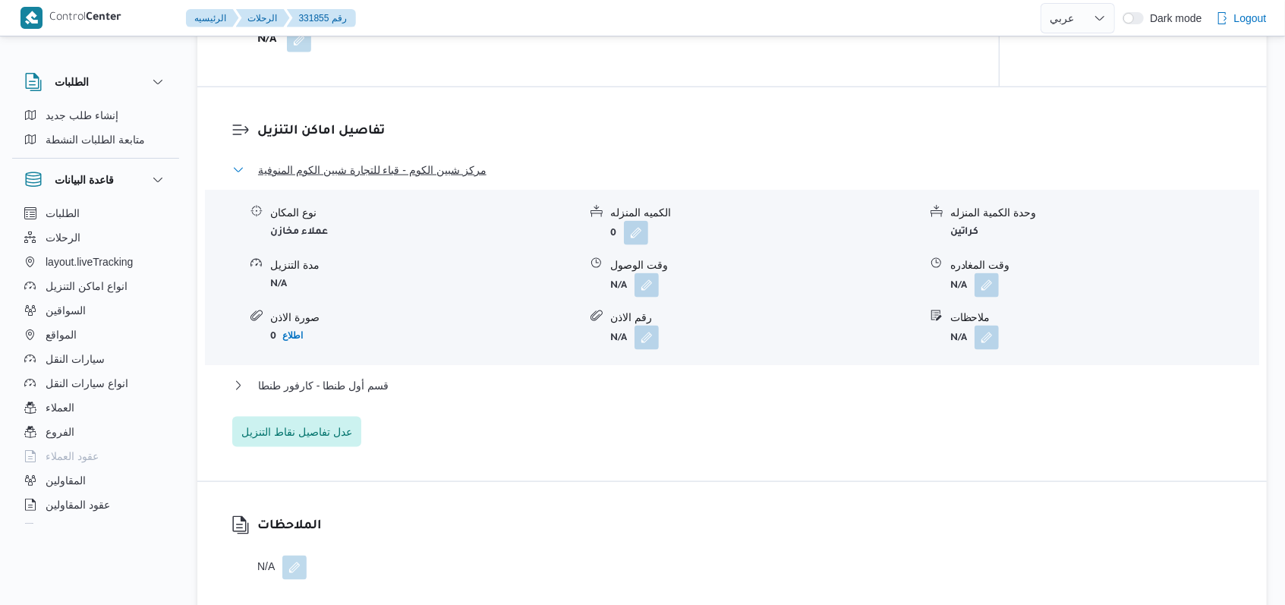
click at [402, 169] on span "مركز شبين الكوم - قباء للتجارة شبين الكوم المنوفية" at bounding box center [372, 170] width 228 height 18
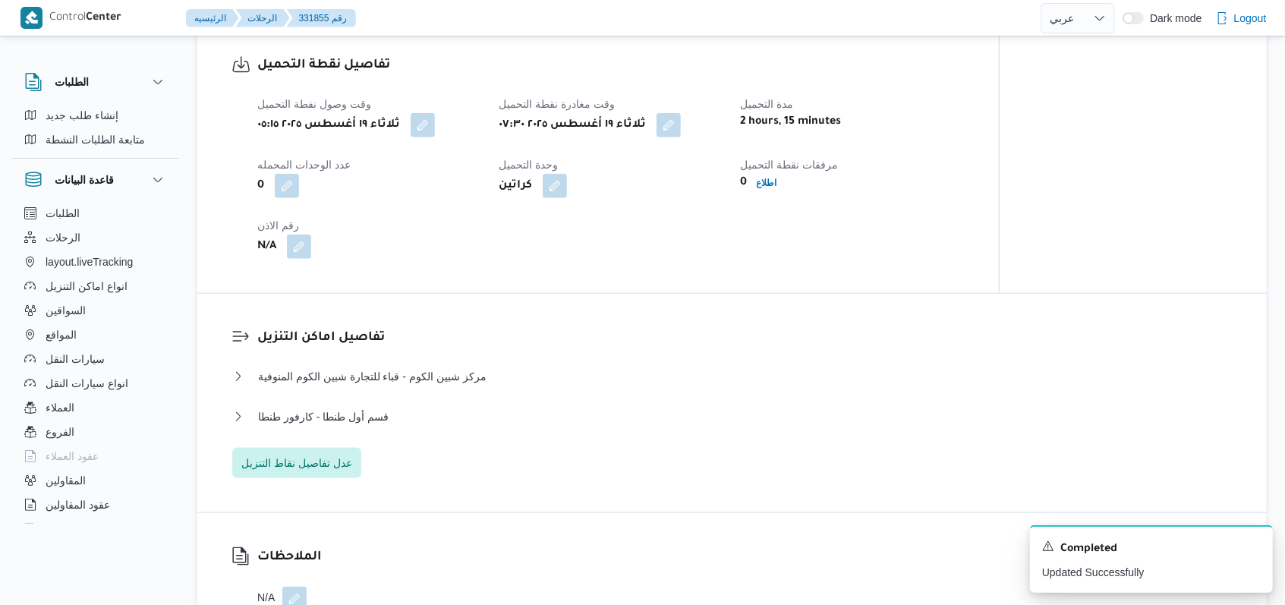
scroll to position [1012, 0]
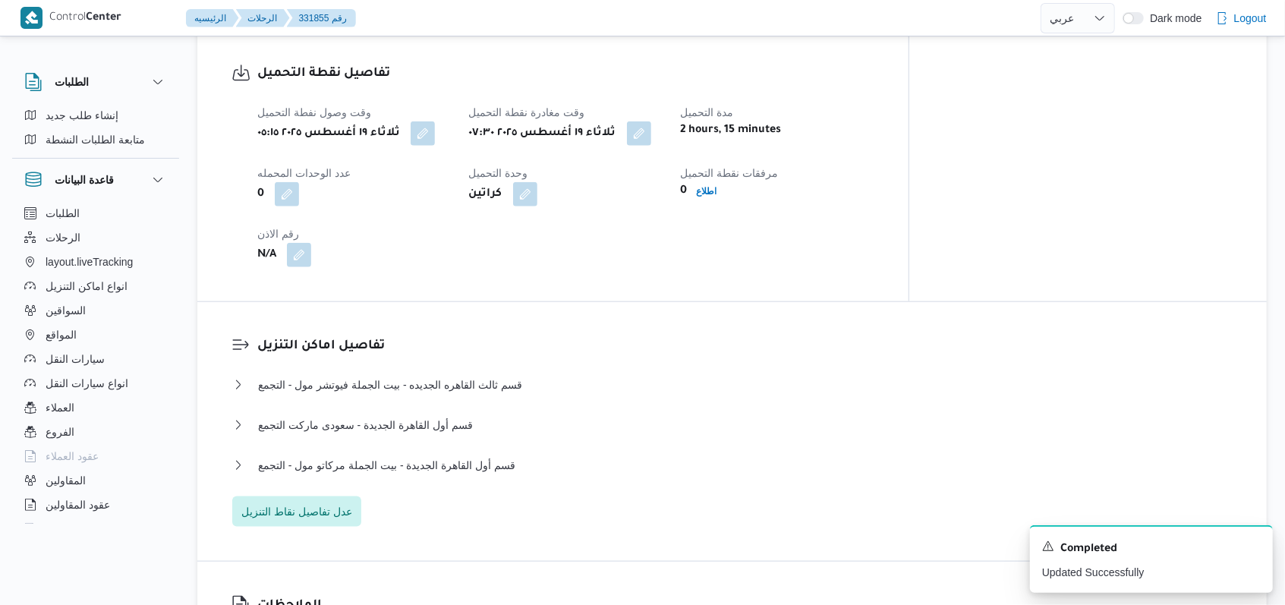
click at [653, 273] on div "تفاصيل نقطة التحميل وقت وصول نفطة التحميل ثلاثاء ١٩ أغسطس ٢٠٢٥ ٠٥:١٥ وقت مغادرة…" at bounding box center [552, 166] width 711 height 272
select select "ar"
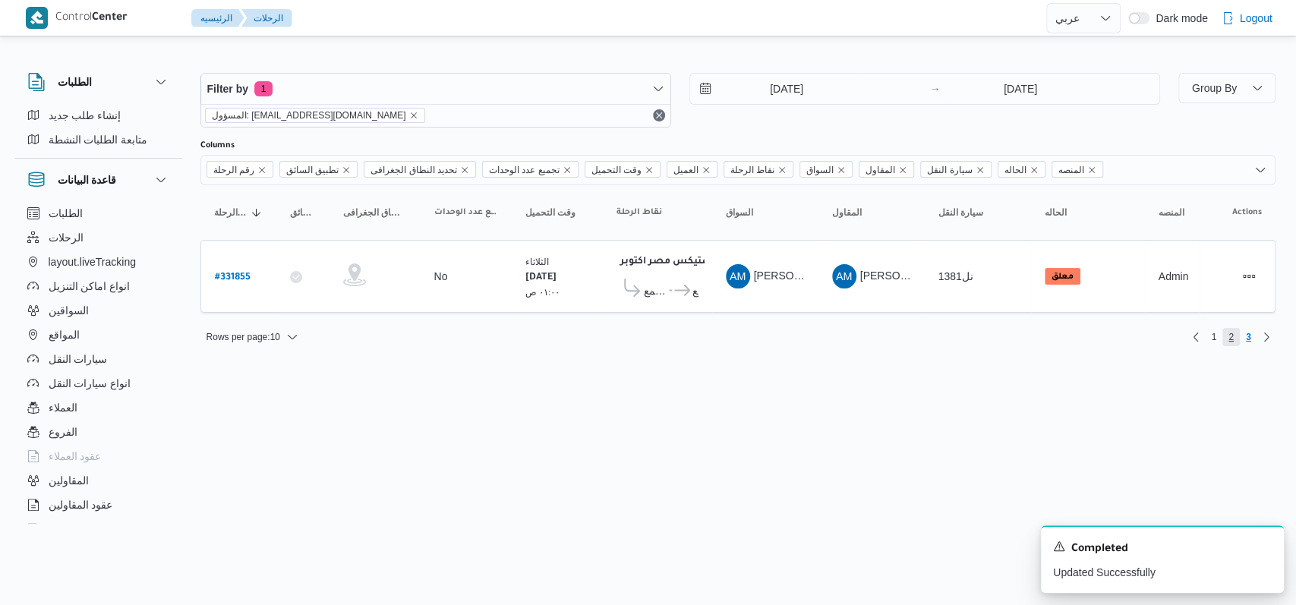
click at [1226, 330] on span "2" at bounding box center [1230, 337] width 17 height 18
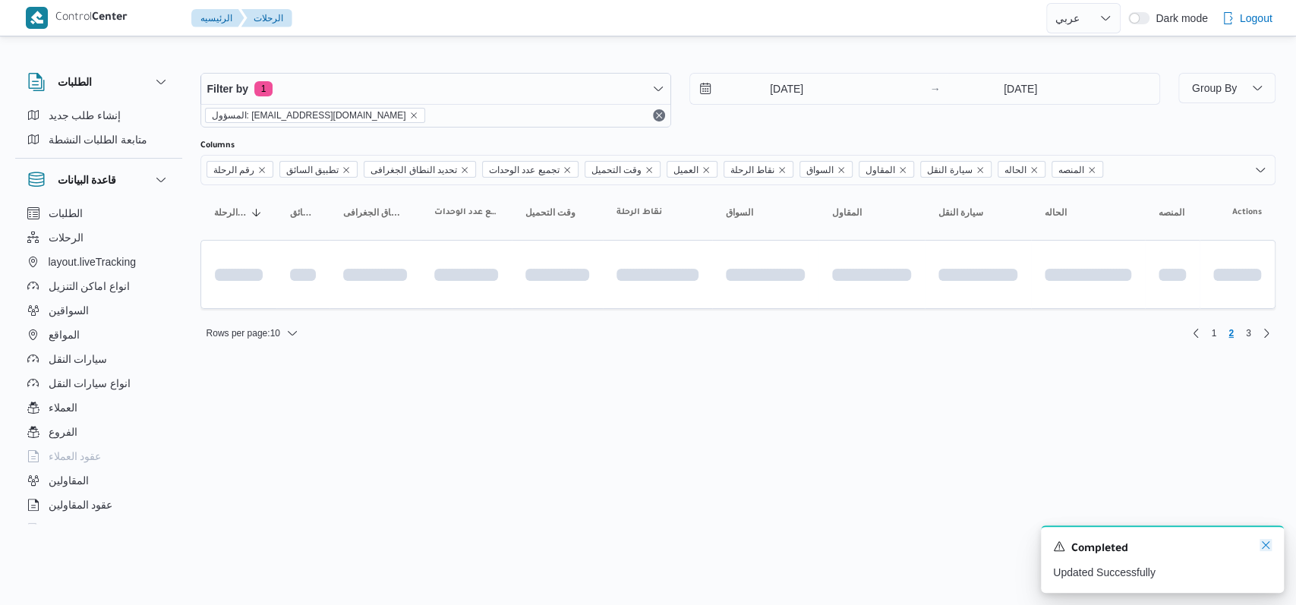
click at [1261, 545] on icon "Dismiss toast" at bounding box center [1265, 545] width 12 height 12
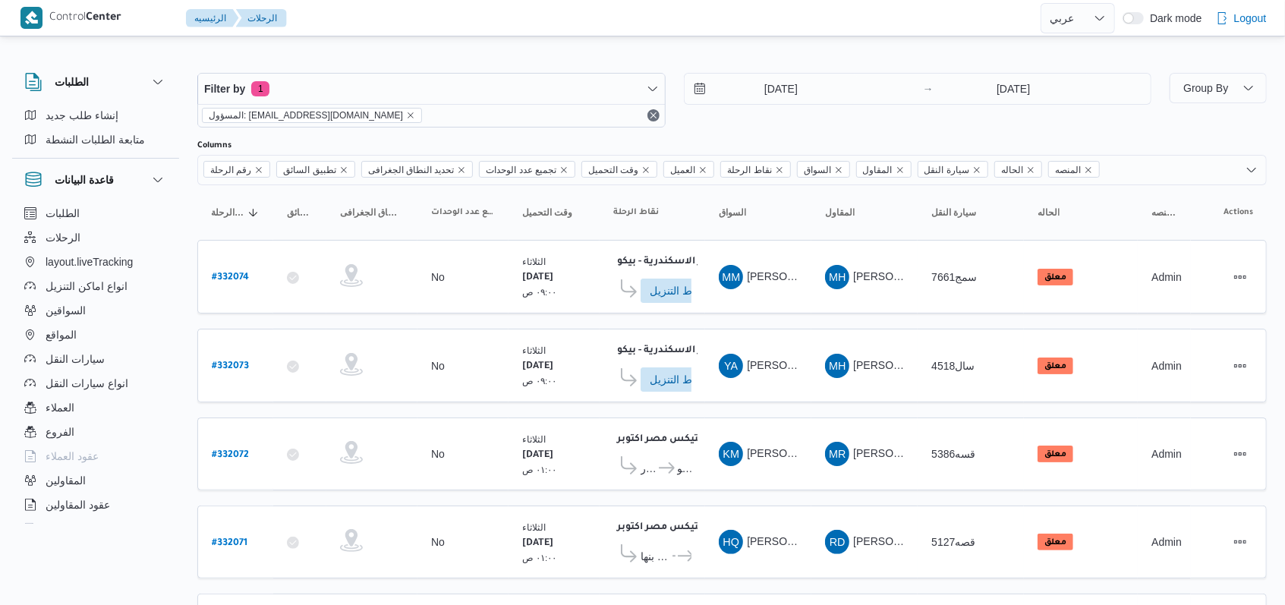
scroll to position [527, 0]
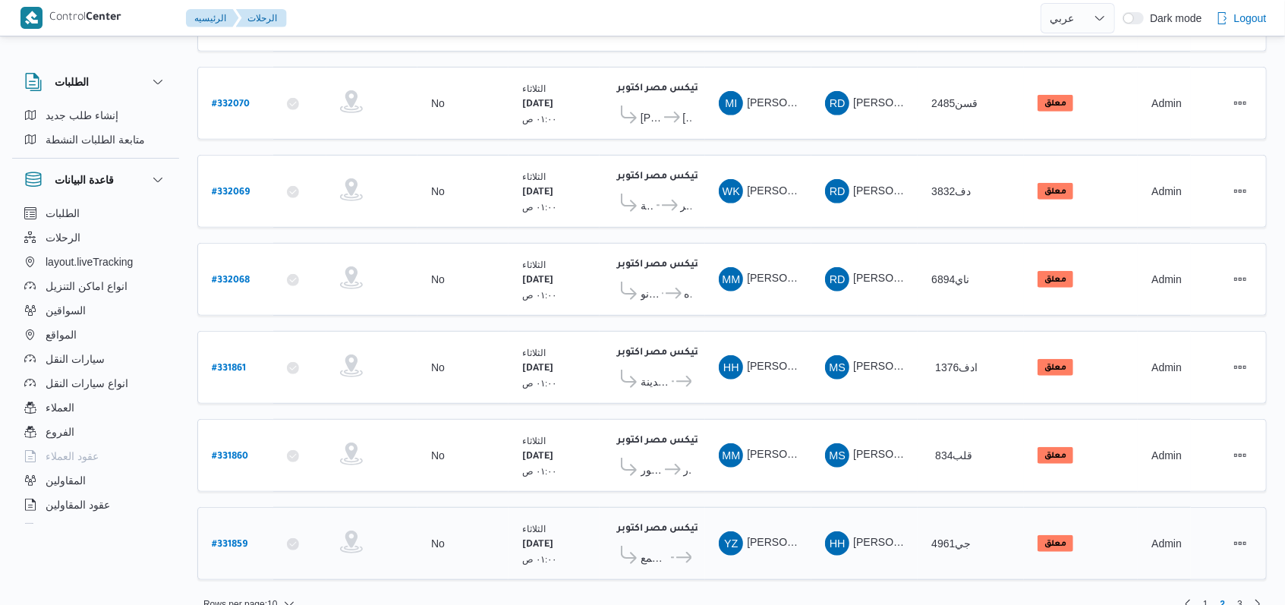
click at [238, 540] on b "# 331859" at bounding box center [230, 545] width 36 height 11
select select "ar"
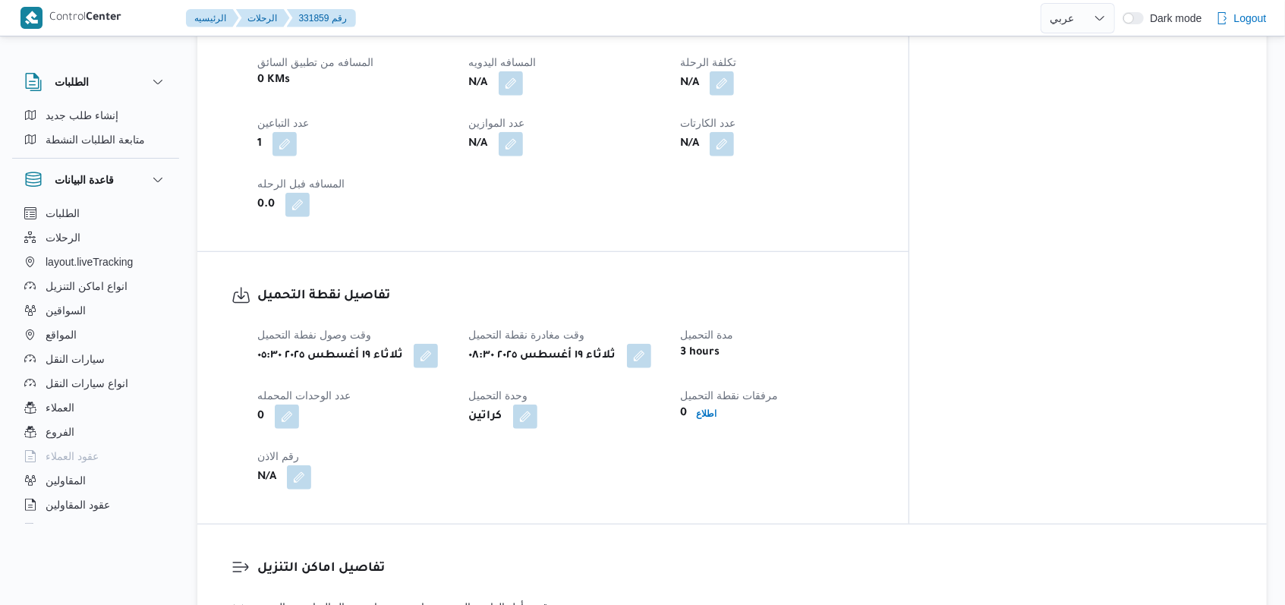
scroll to position [809, 0]
click at [568, 342] on button "button" at bounding box center [556, 354] width 24 height 24
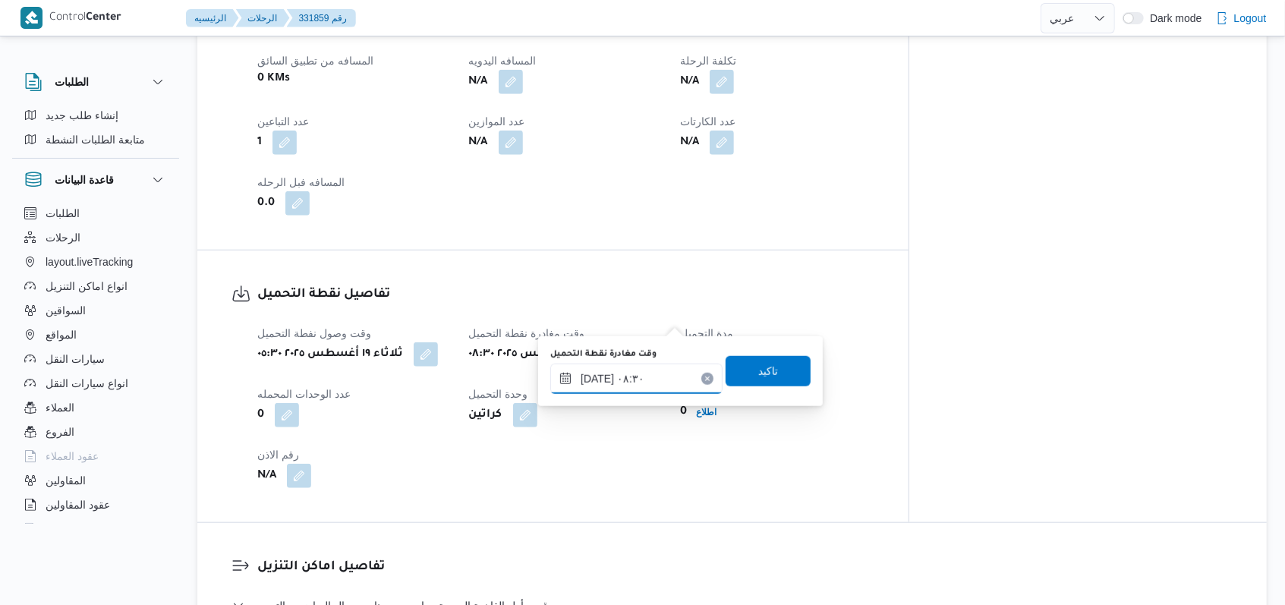
click at [660, 380] on input "١٩/٠٨/٢٠٢٥ ٠٨:٣٠" at bounding box center [636, 379] width 172 height 30
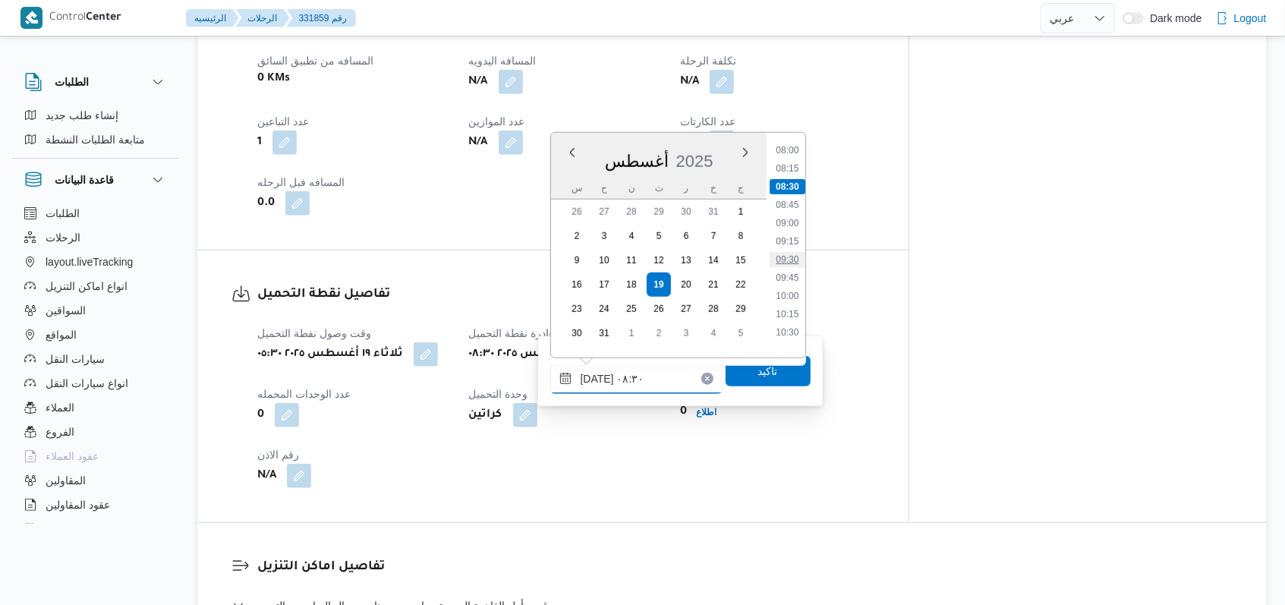
scroll to position [616, 0]
click at [793, 194] on li "09:00" at bounding box center [787, 191] width 35 height 15
type input "١٩/٠٨/٢٠٢٥ ٠٩:٠٠"
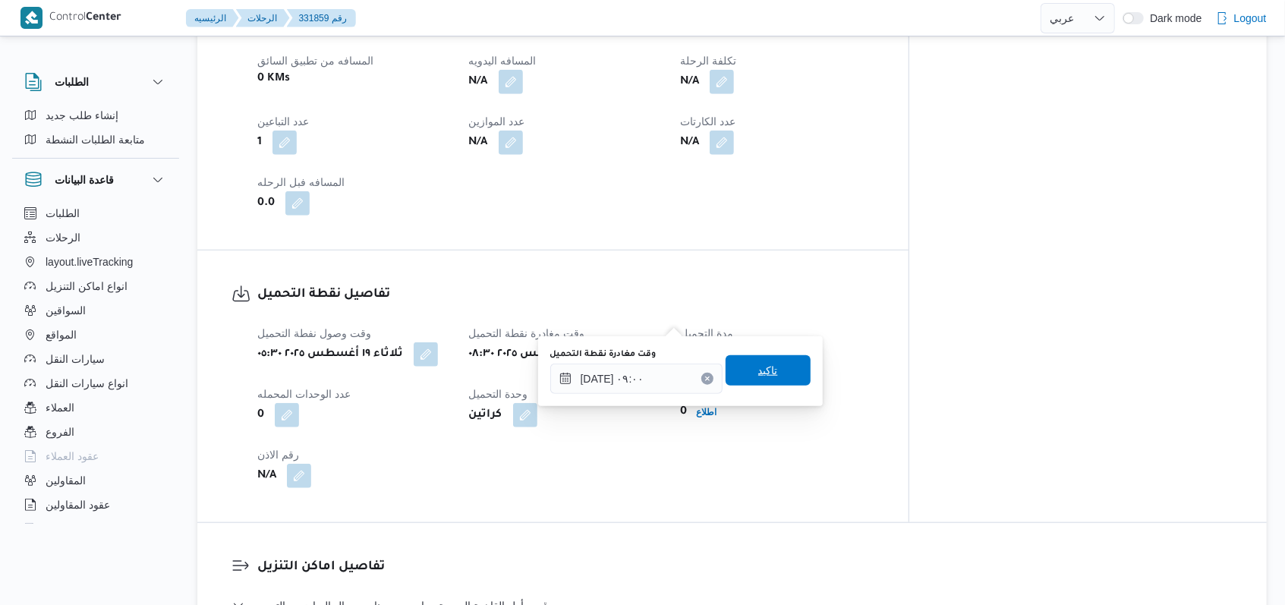
click at [780, 373] on span "تاكيد" at bounding box center [768, 370] width 85 height 30
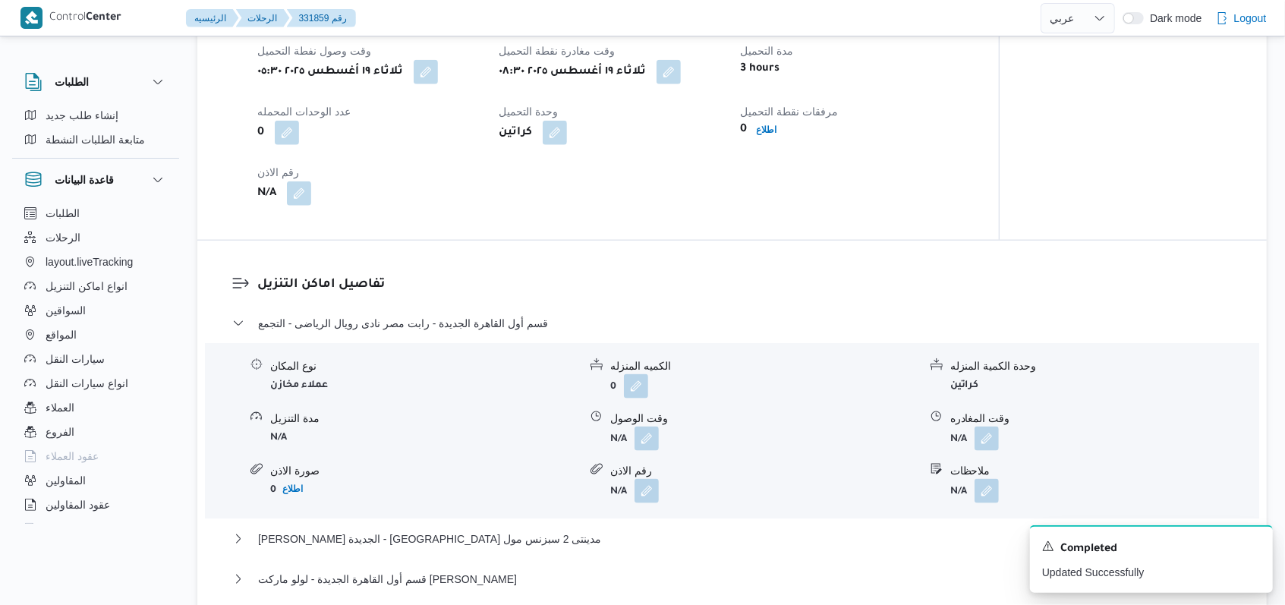
scroll to position [1113, 0]
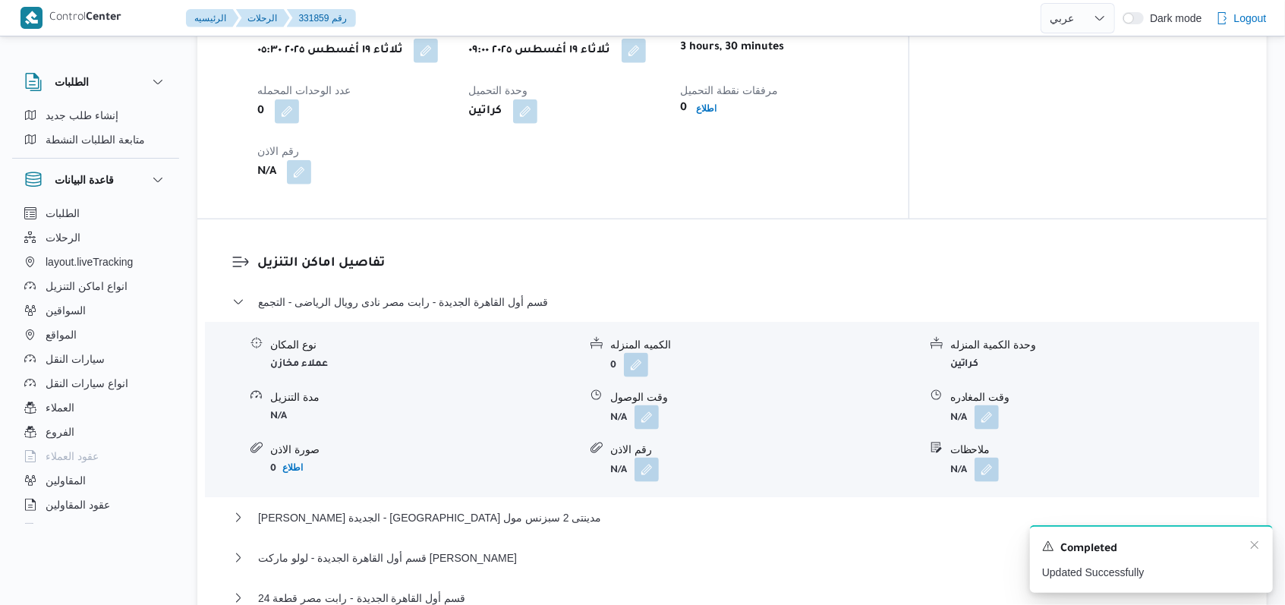
click at [1261, 547] on div "A new notification appears Completed Updated Successfully" at bounding box center [1151, 559] width 243 height 68
click at [1251, 547] on icon "Dismiss toast" at bounding box center [1254, 545] width 12 height 12
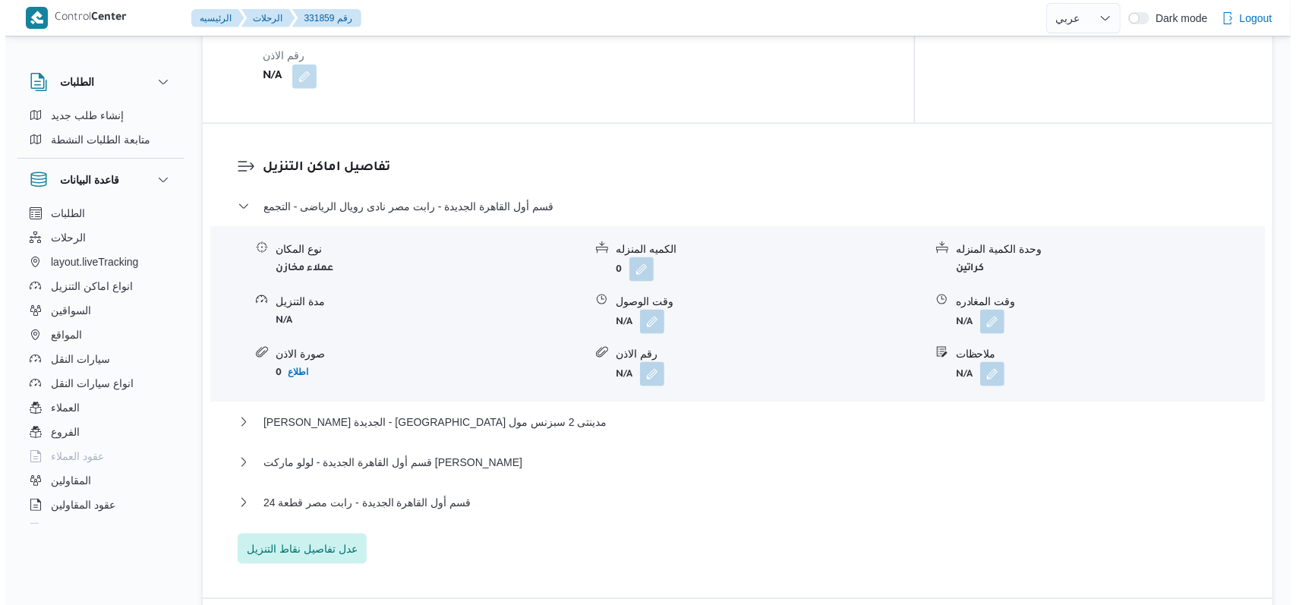
scroll to position [1214, 0]
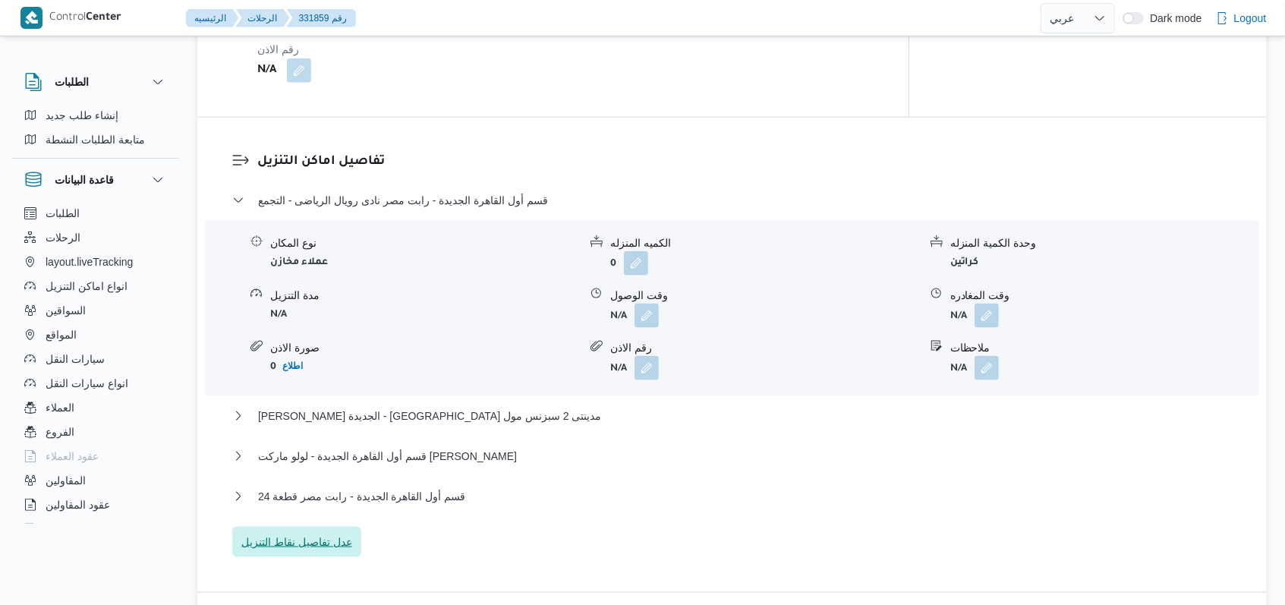
click at [326, 533] on span "عدل تفاصيل نقاط التنزيل" at bounding box center [296, 542] width 111 height 18
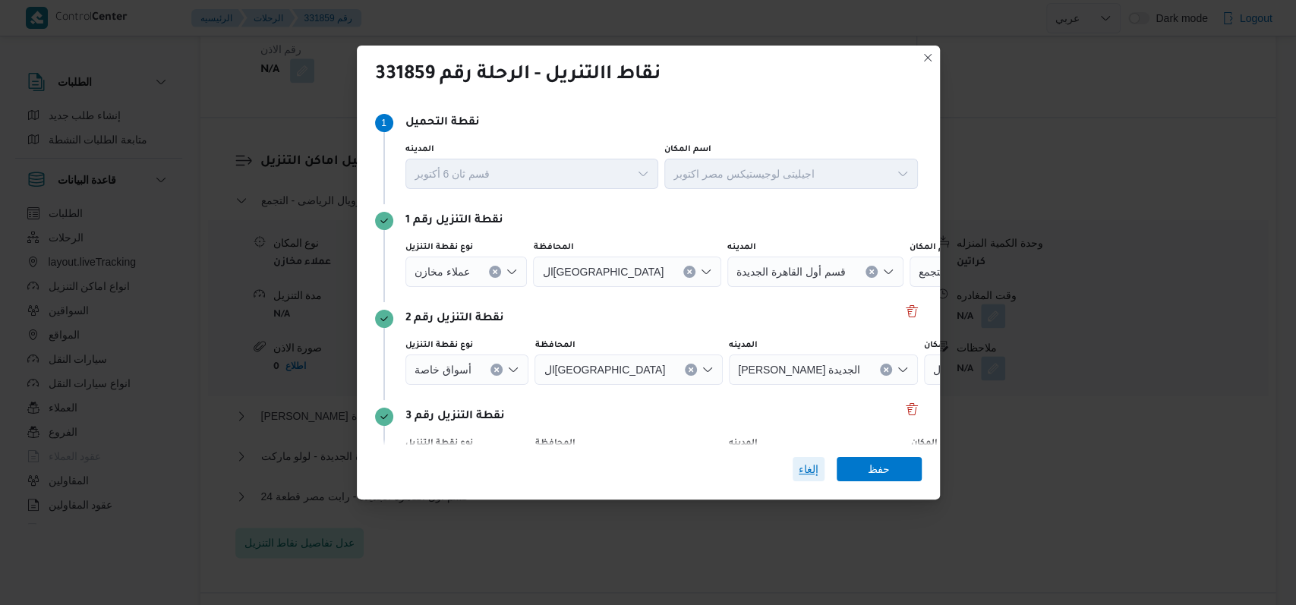
click at [799, 468] on span "إلغاء" at bounding box center [808, 469] width 20 height 18
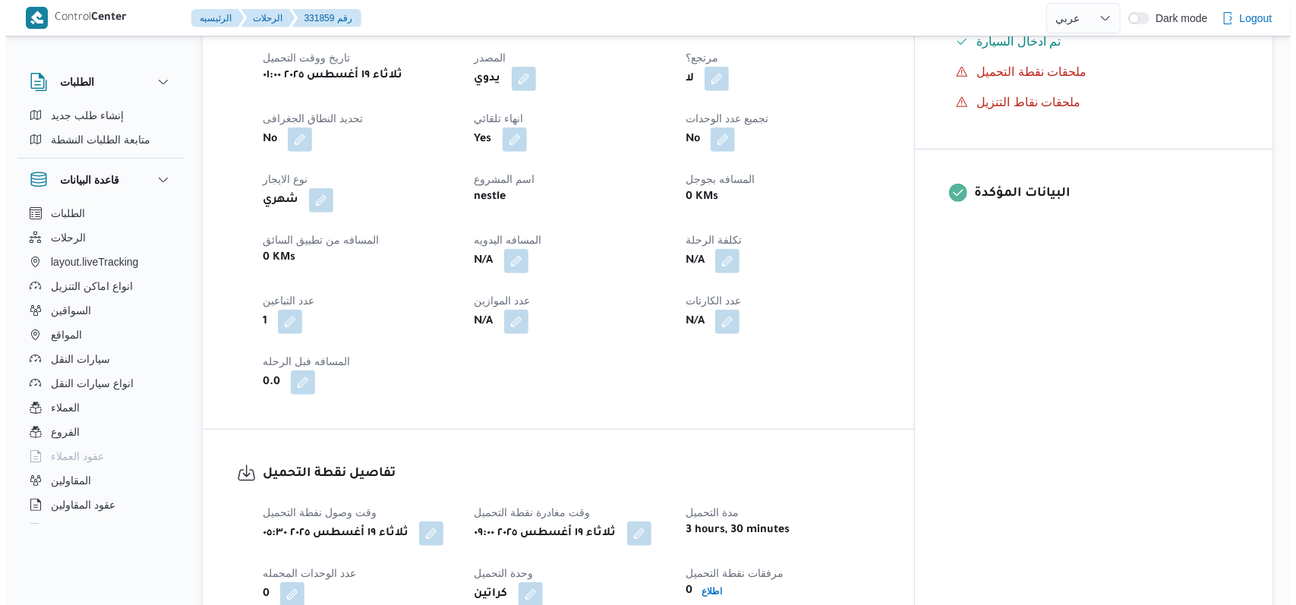
scroll to position [1012, 0]
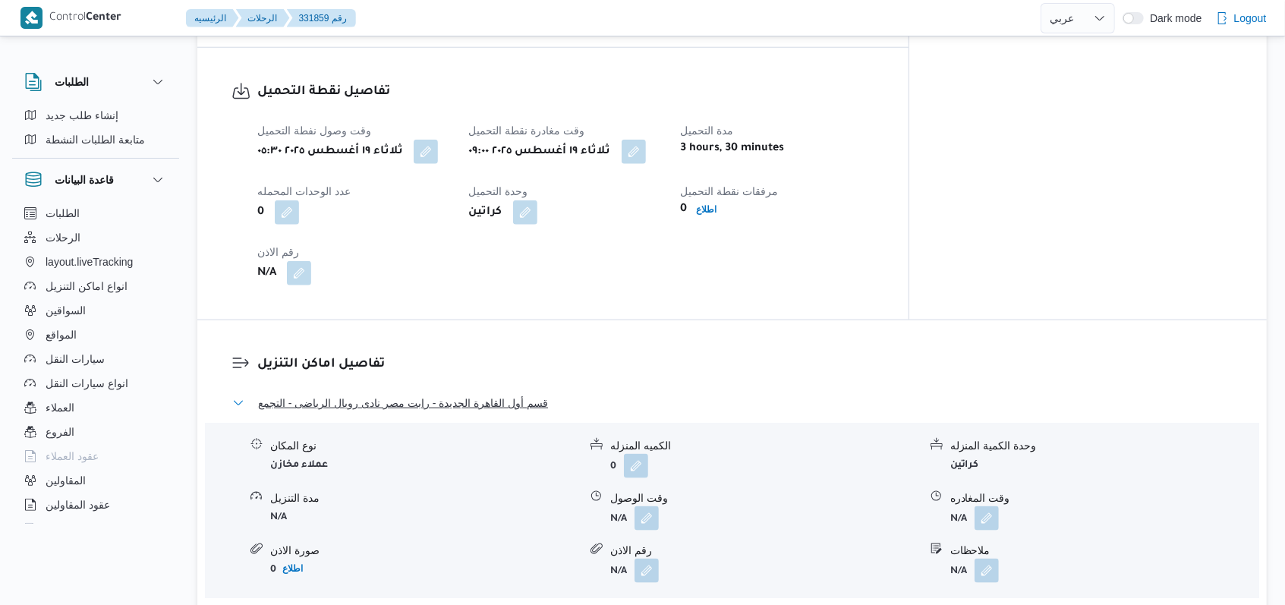
click at [464, 394] on span "قسم أول القاهرة الجديدة - رابت مصر نادى رويال الرياضى - التجمع" at bounding box center [403, 403] width 290 height 18
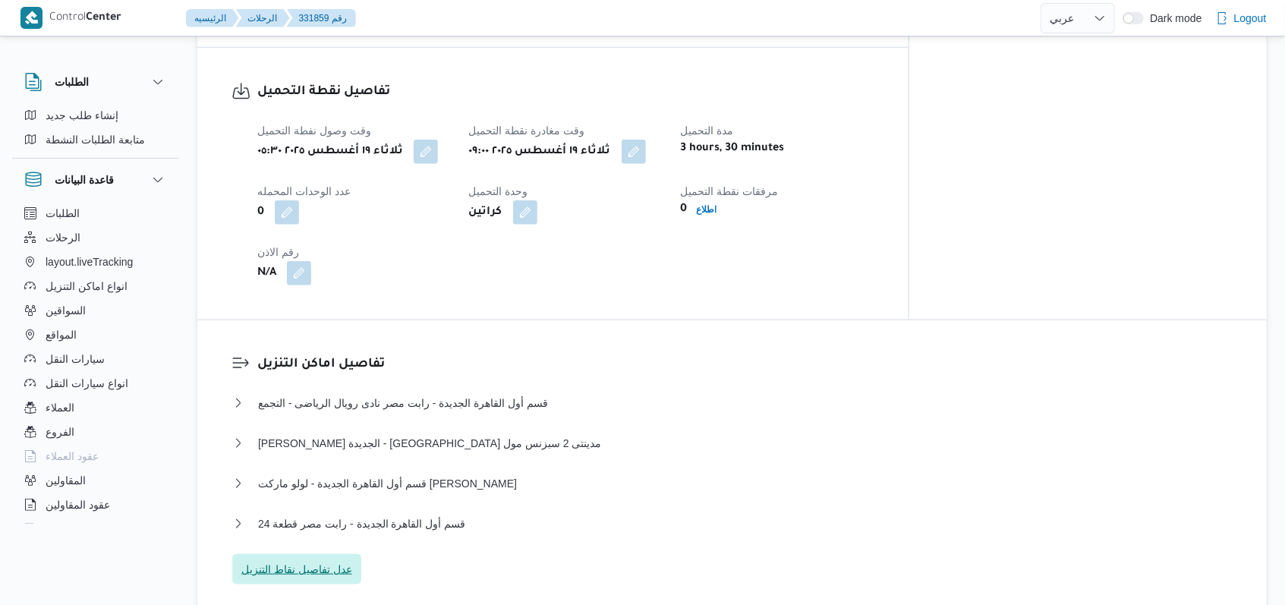
click at [326, 560] on span "عدل تفاصيل نقاط التنزيل" at bounding box center [296, 569] width 111 height 18
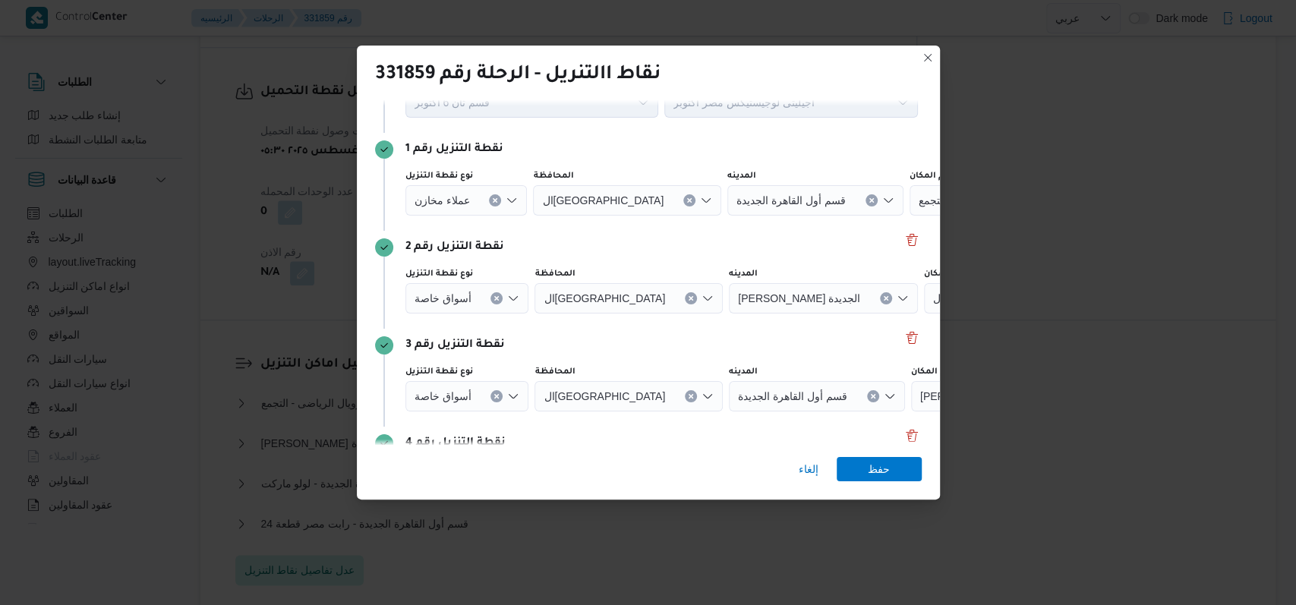
scroll to position [196, 0]
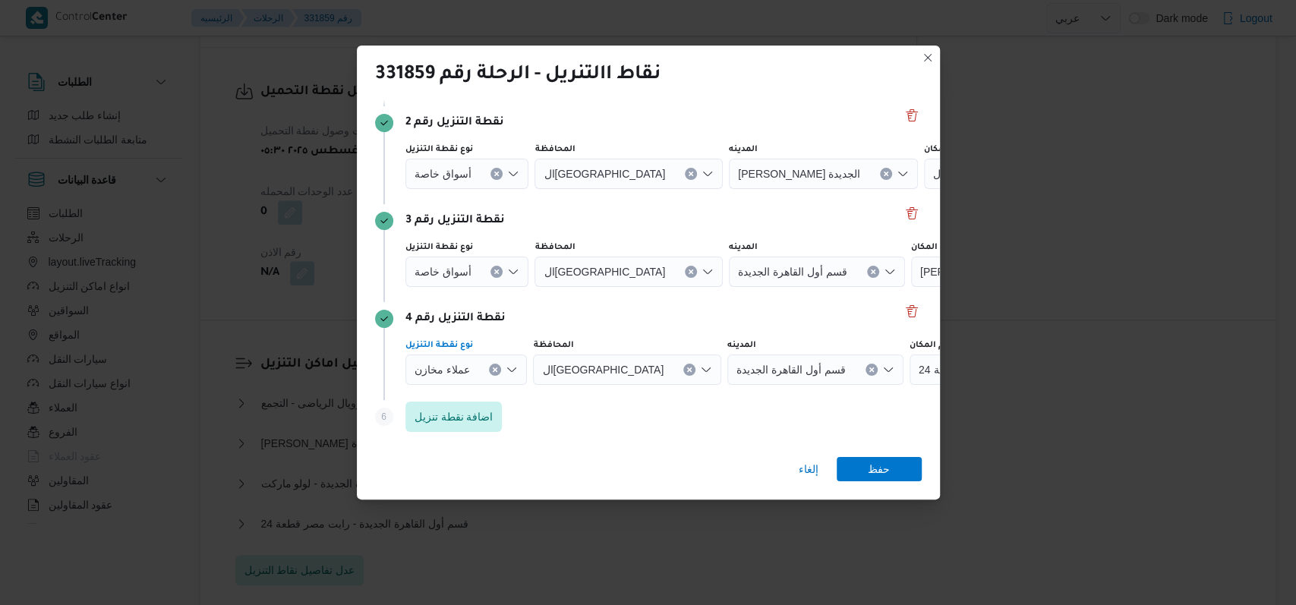
click at [496, 82] on button "Clear input" at bounding box center [495, 76] width 12 height 12
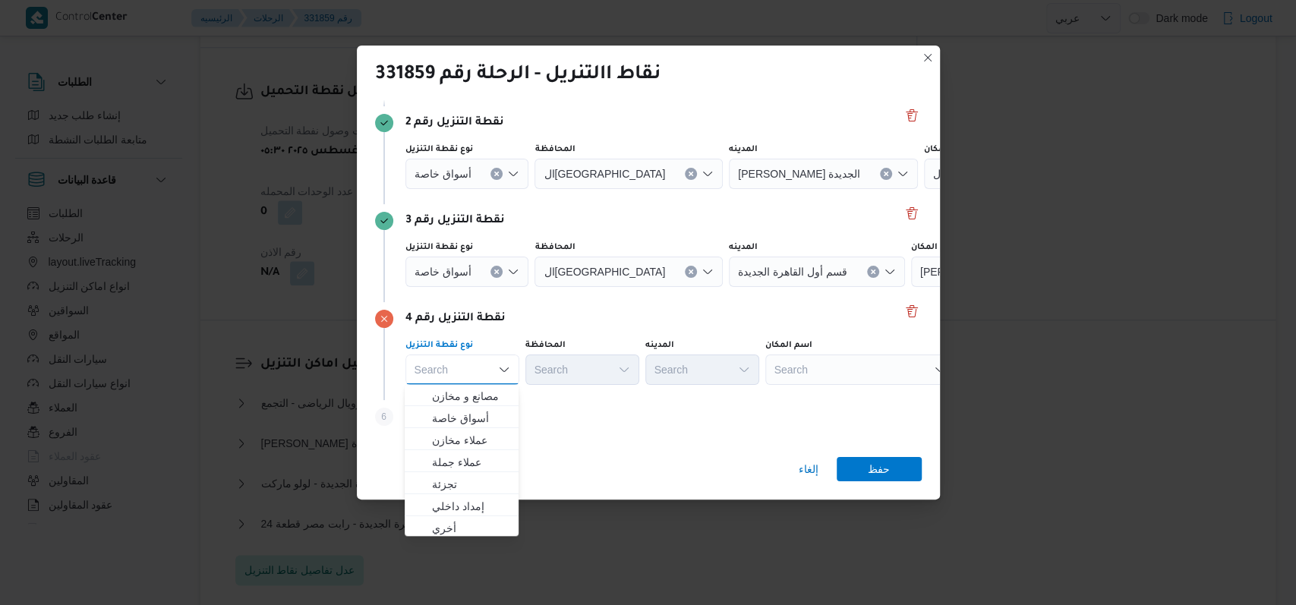
click at [497, 79] on icon "Clear input" at bounding box center [495, 76] width 6 height 6
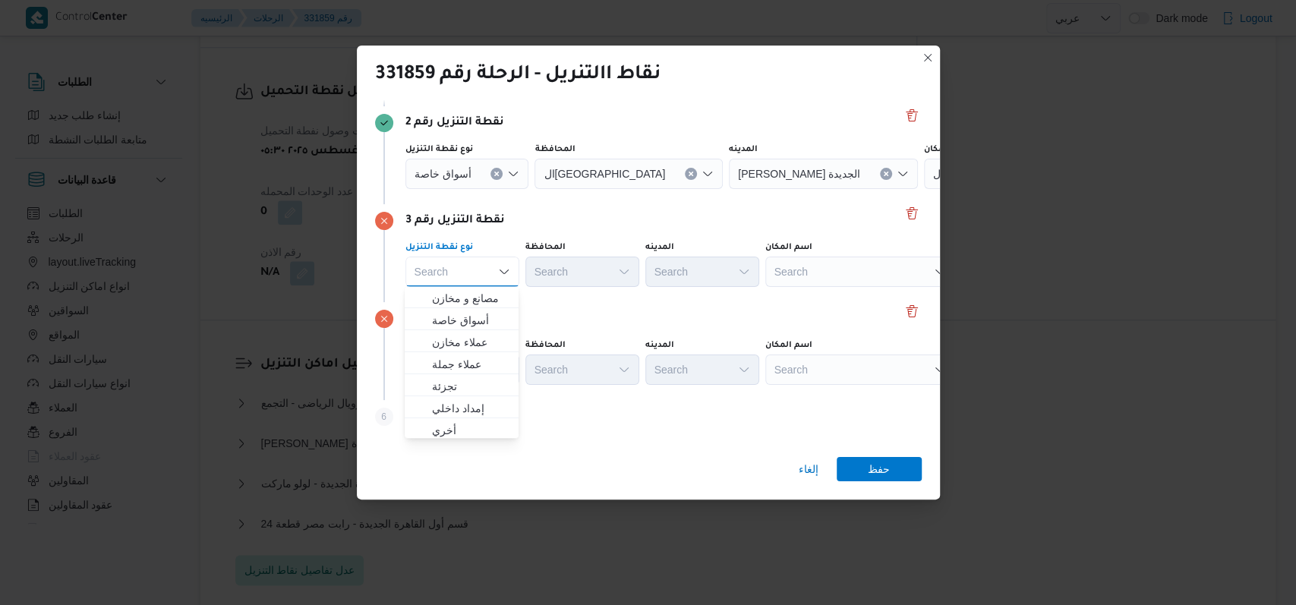
click at [494, 79] on icon "Clear input" at bounding box center [495, 76] width 6 height 6
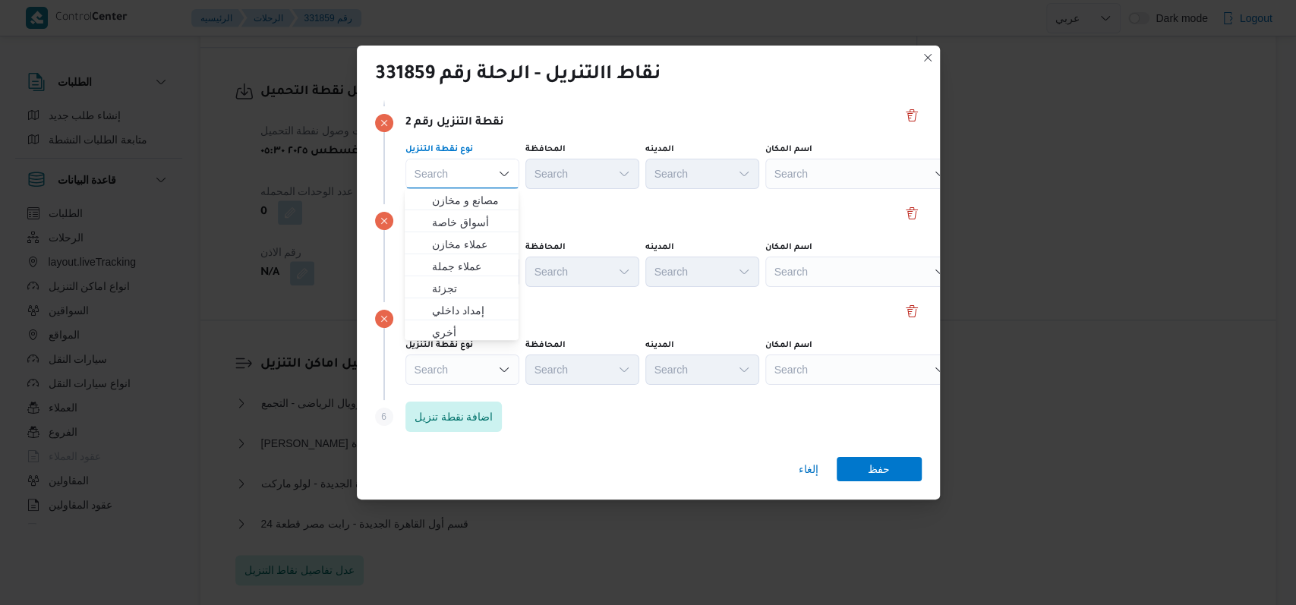
click at [603, 239] on div "نوع نقطة التنزيل Search المحافظة Search المدينه Search اسم المكان Search" at bounding box center [661, 264] width 518 height 52
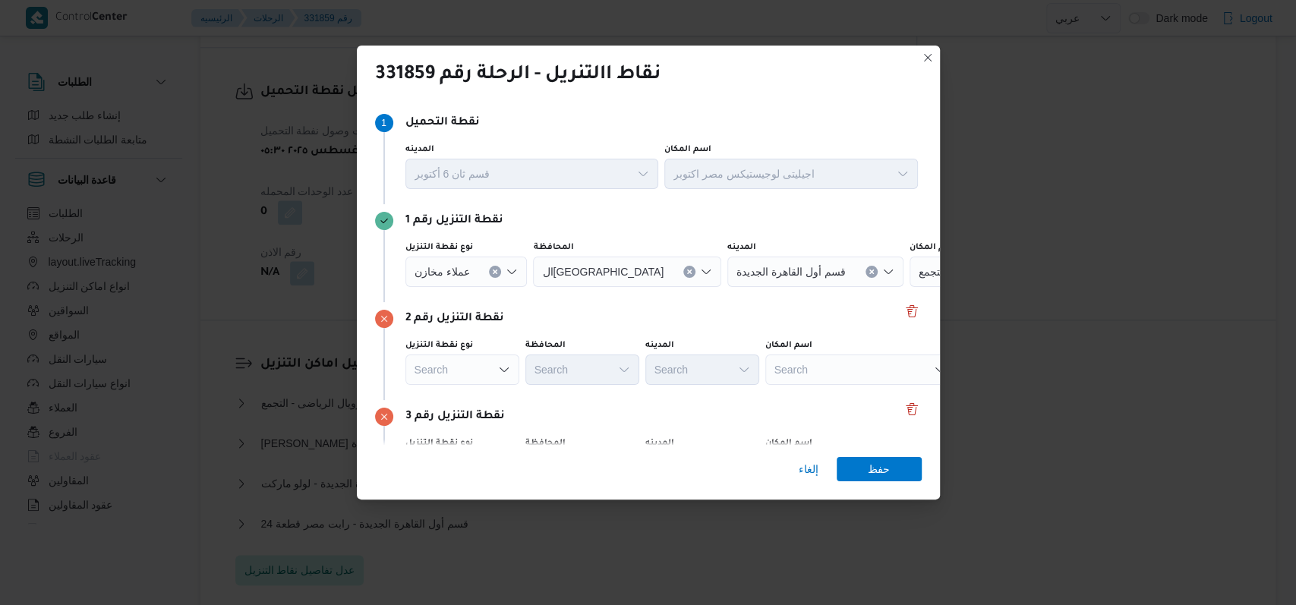
click at [495, 272] on icon "Clear input" at bounding box center [495, 272] width 6 height 6
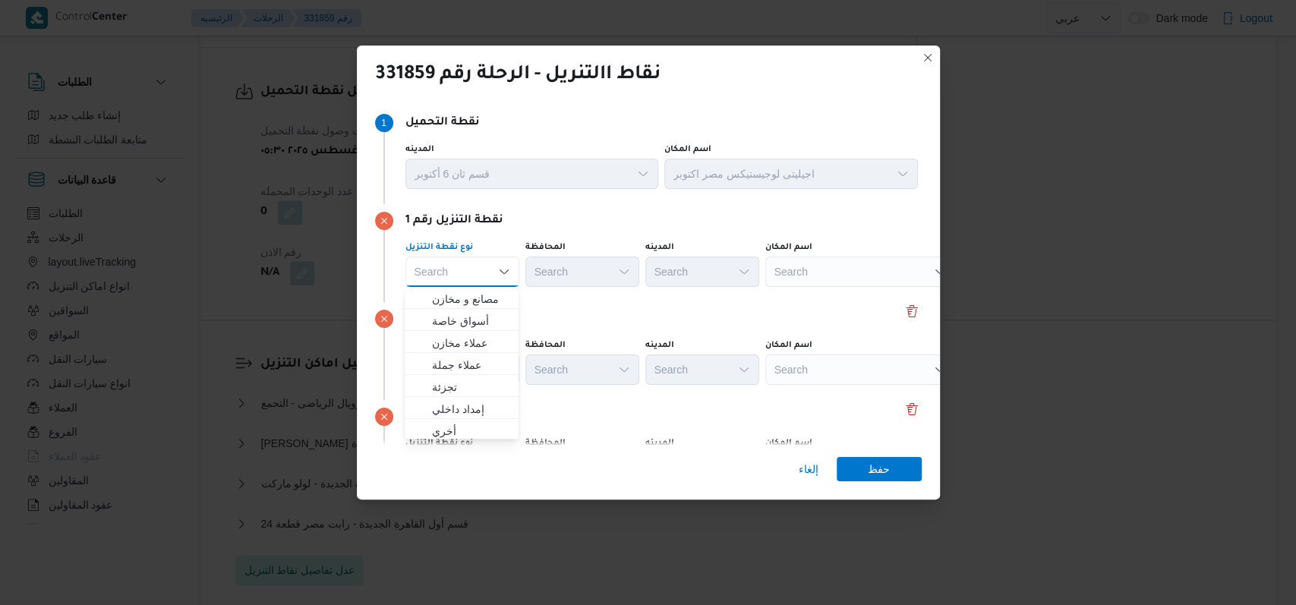
click at [704, 313] on div "نقطة التنزيل رقم 2" at bounding box center [648, 319] width 546 height 18
click at [857, 280] on div "Search" at bounding box center [860, 272] width 190 height 30
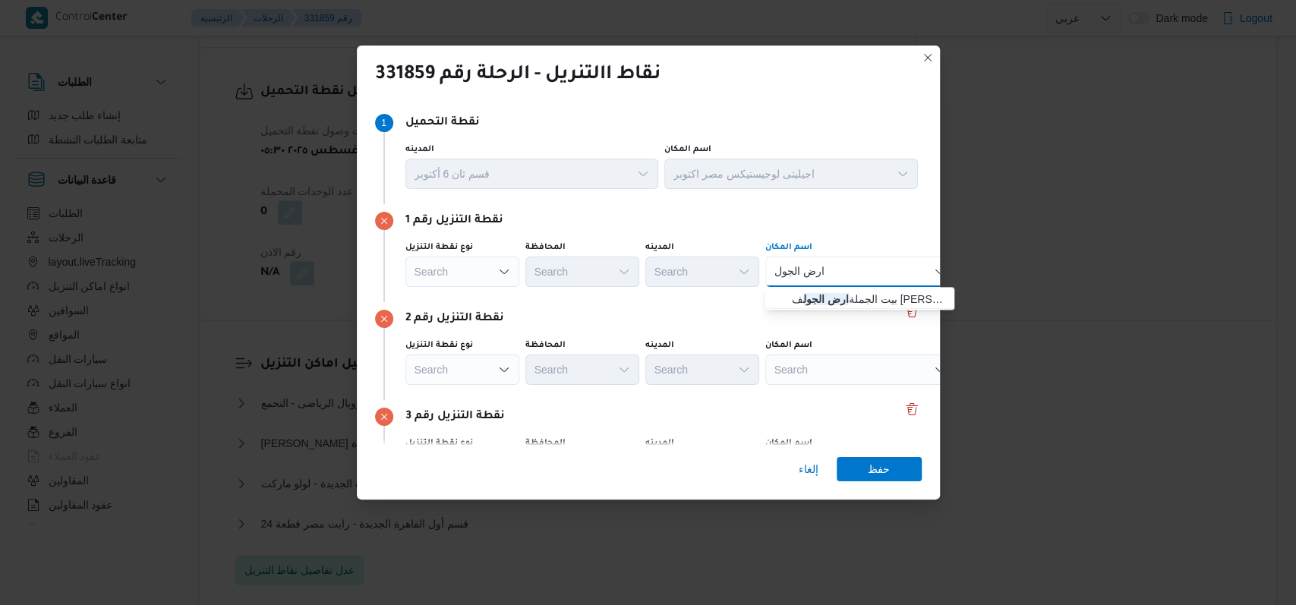
type input "ارض الجول"
click at [843, 294] on span "بيت الجملة ارض الجول ف عبدالله دراز - مدينة نصر | عبد الله دراز | الجولف" at bounding box center [868, 299] width 153 height 18
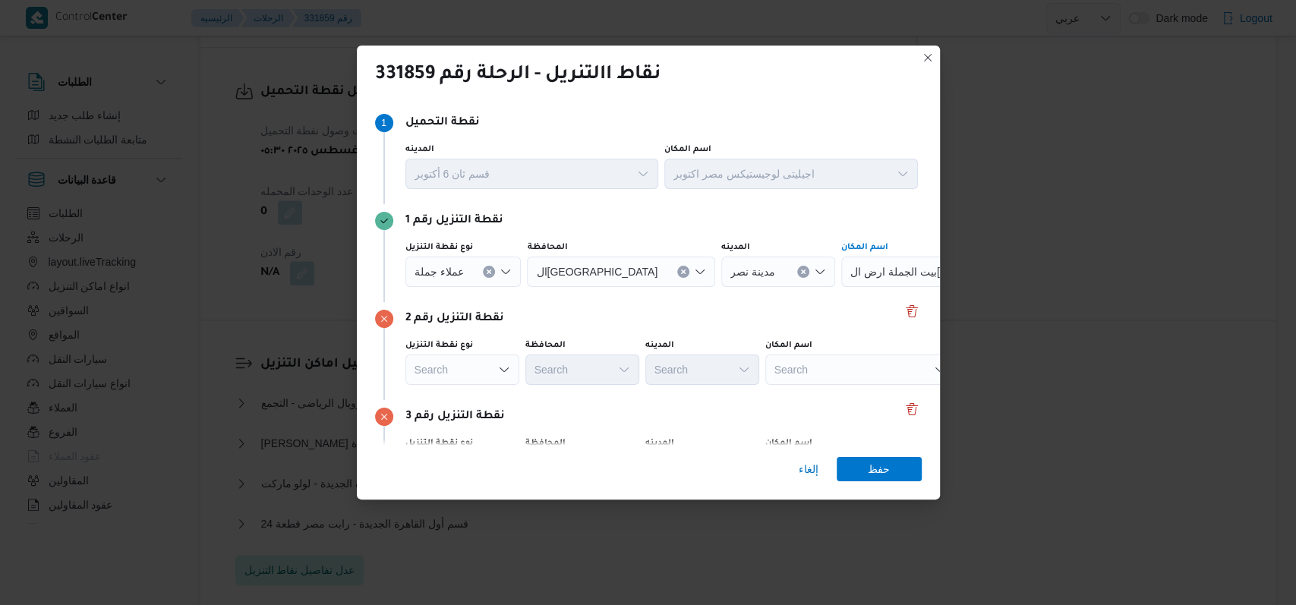
click at [841, 287] on div "Search" at bounding box center [936, 272] width 190 height 30
type input "كارفور الكورب"
click at [836, 388] on span "كارفور الكورب ة - مصر الجديدة | الكوربة مصر الجديدة | المنتزه" at bounding box center [868, 397] width 153 height 18
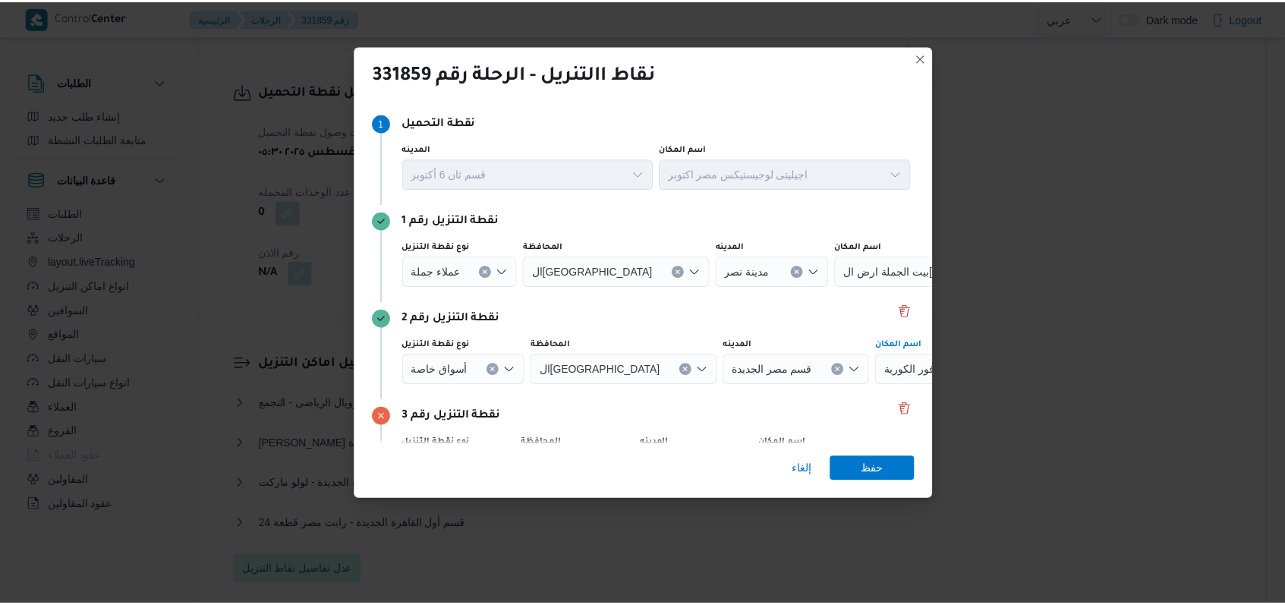
scroll to position [196, 0]
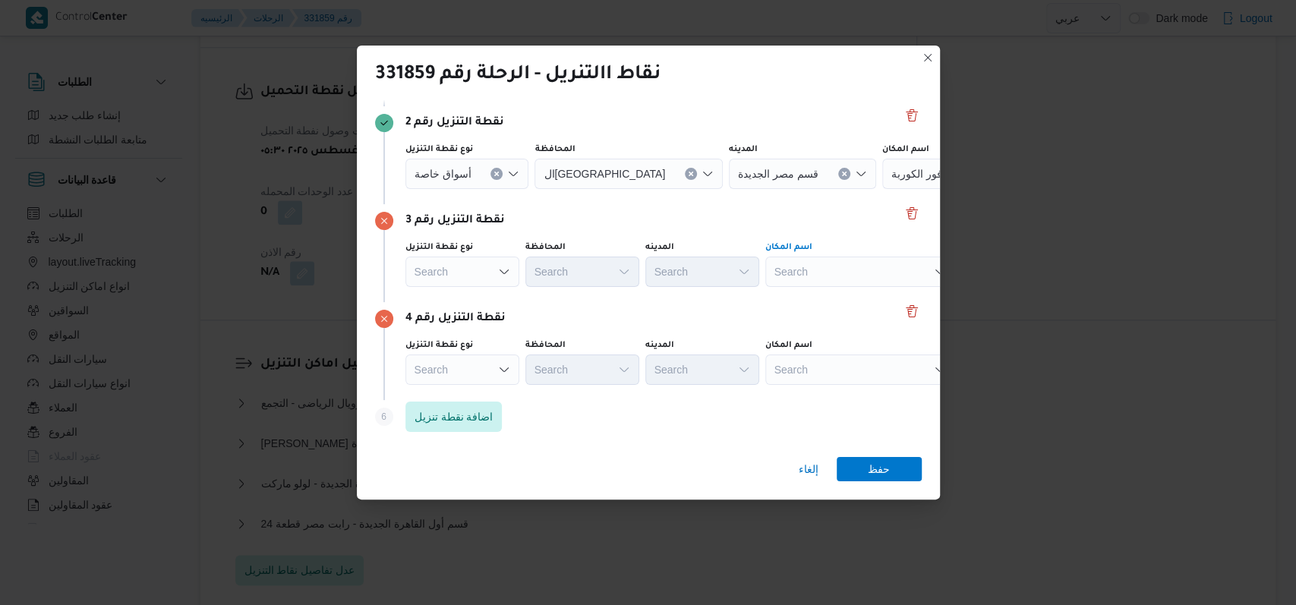
click at [857, 91] on div "Search" at bounding box center [936, 76] width 190 height 30
type input "جسر السويس"
click at [848, 294] on mark "جسر السويس" at bounding box center [905, 298] width 114 height 12
click at [841, 91] on div "Search" at bounding box center [936, 76] width 190 height 30
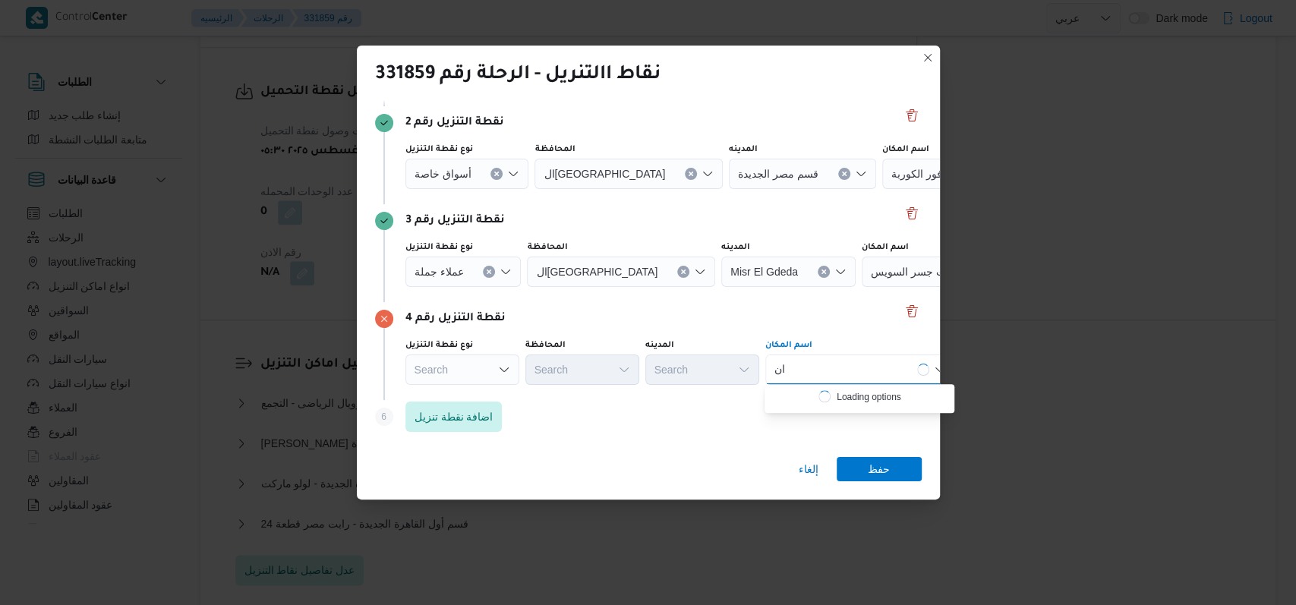
type input "ا"
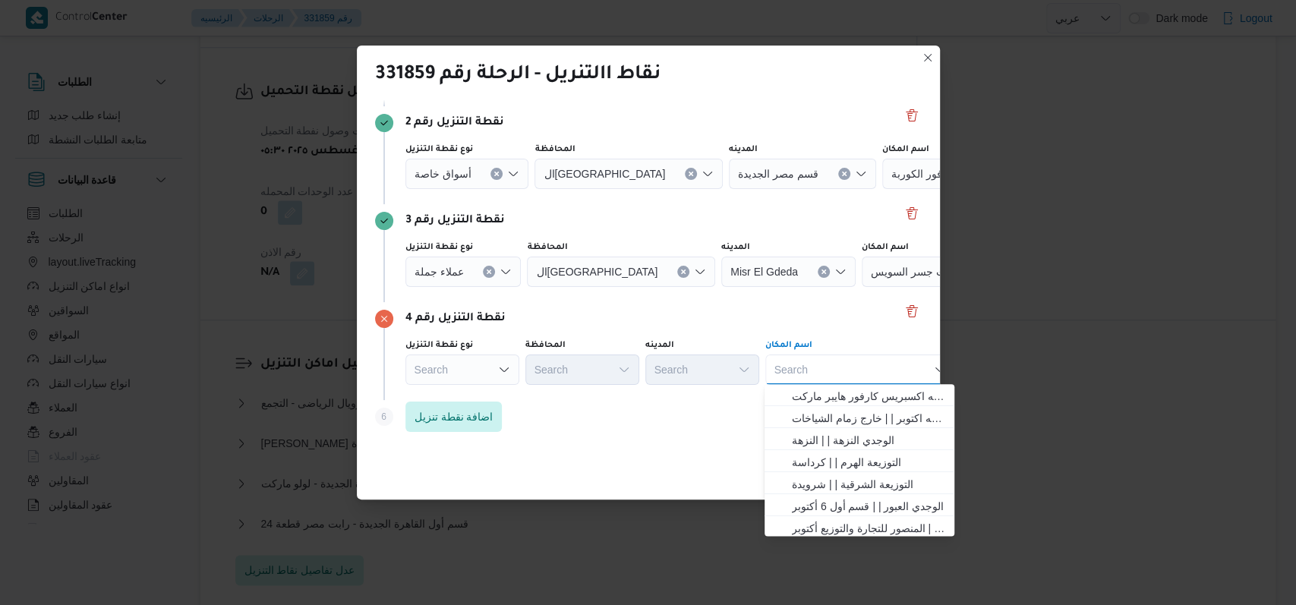
click at [462, 91] on div "Search" at bounding box center [463, 76] width 116 height 30
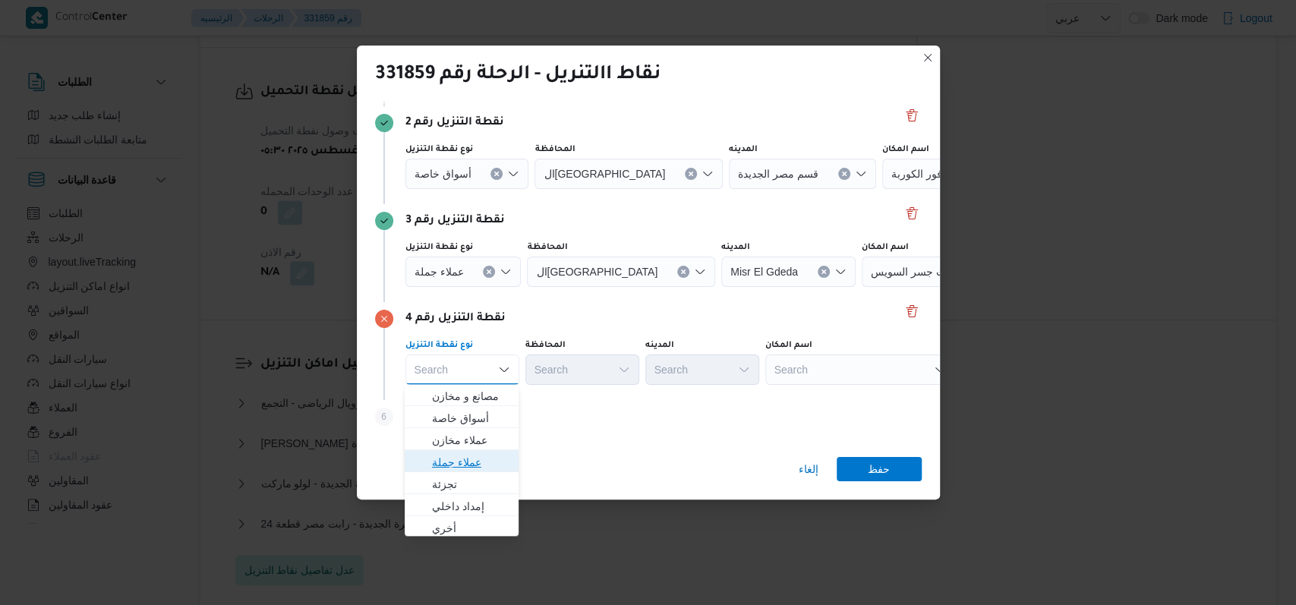
click at [481, 464] on span "عملاء جملة" at bounding box center [470, 462] width 77 height 18
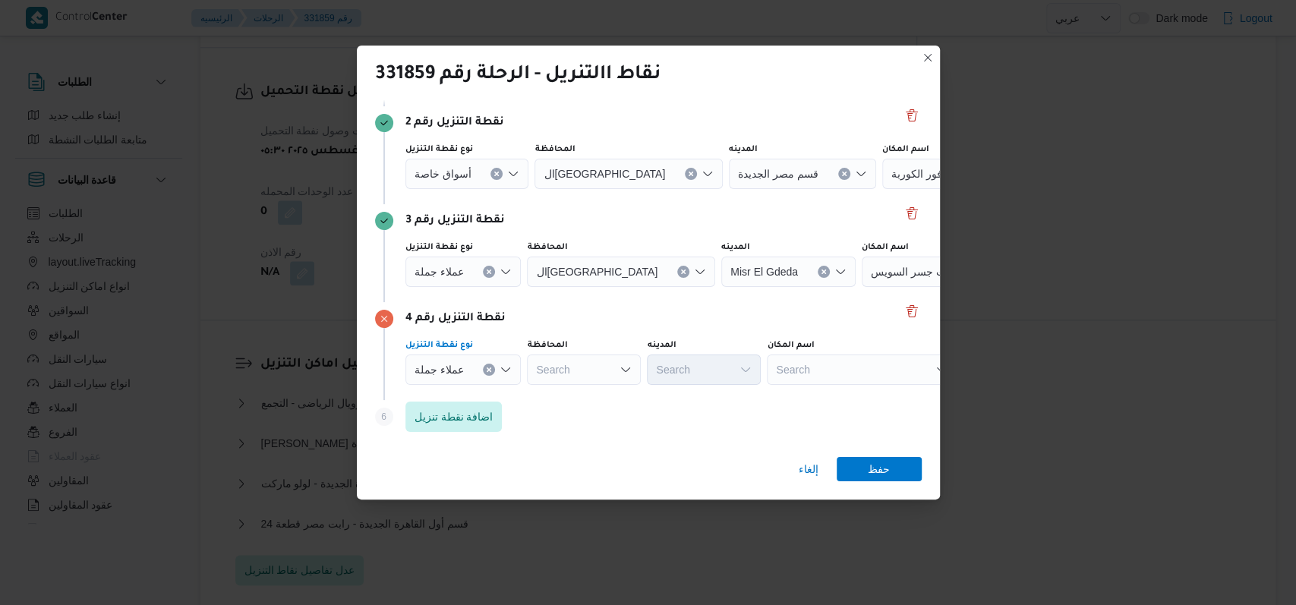
click at [600, 91] on div "Search" at bounding box center [621, 76] width 188 height 30
type input "القا"
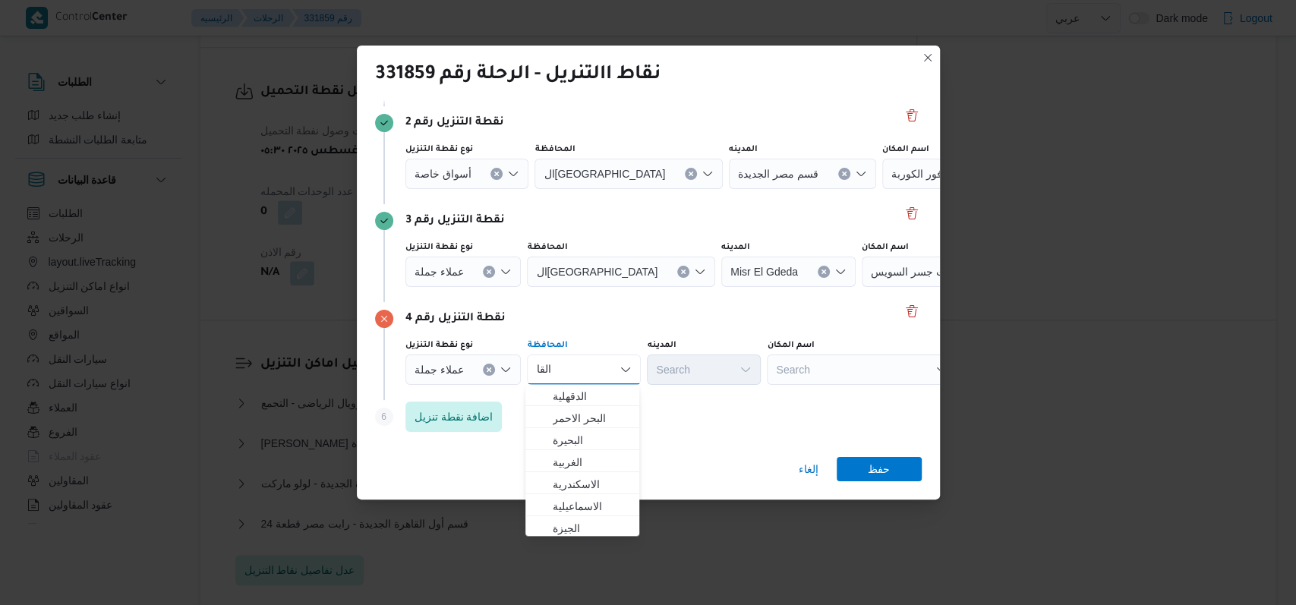
click at [598, 390] on span "الدقهلية" at bounding box center [591, 396] width 77 height 18
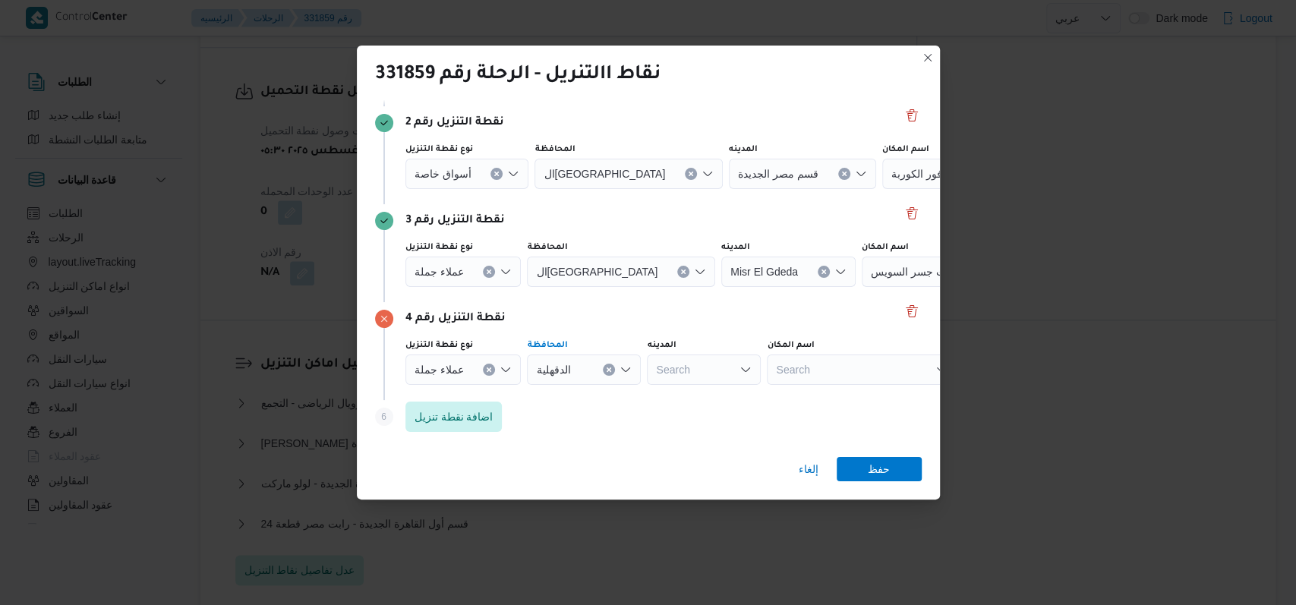
click at [721, 91] on div "Search" at bounding box center [778, 76] width 114 height 30
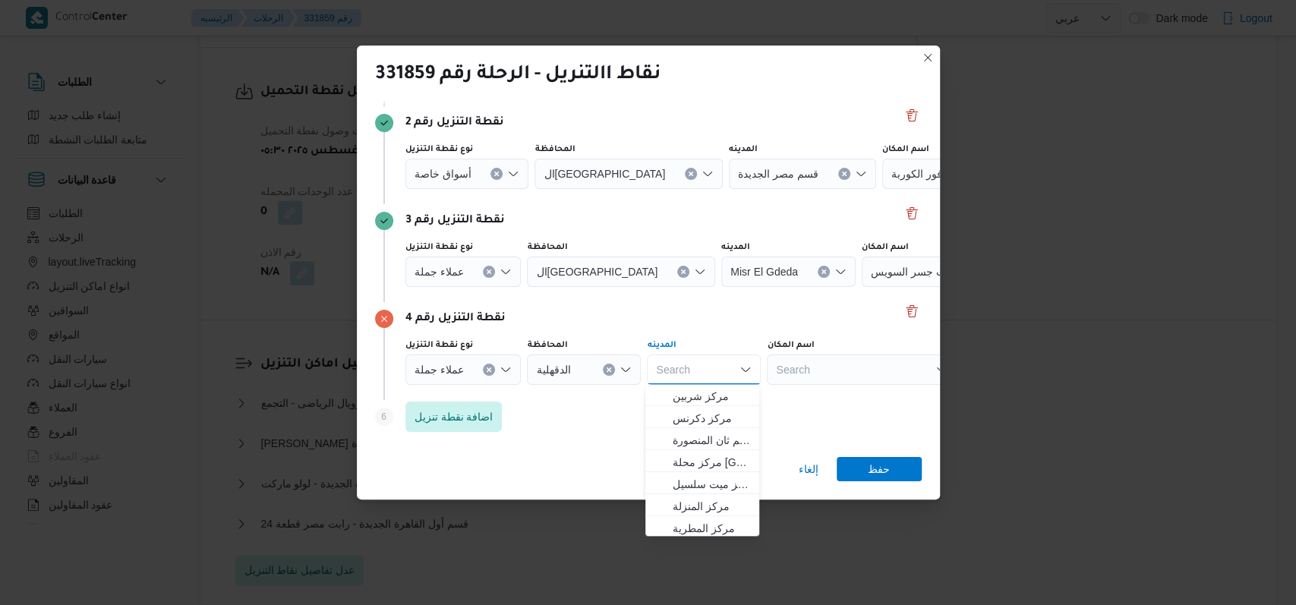
click at [571, 91] on div "الدقهلية" at bounding box center [621, 76] width 188 height 30
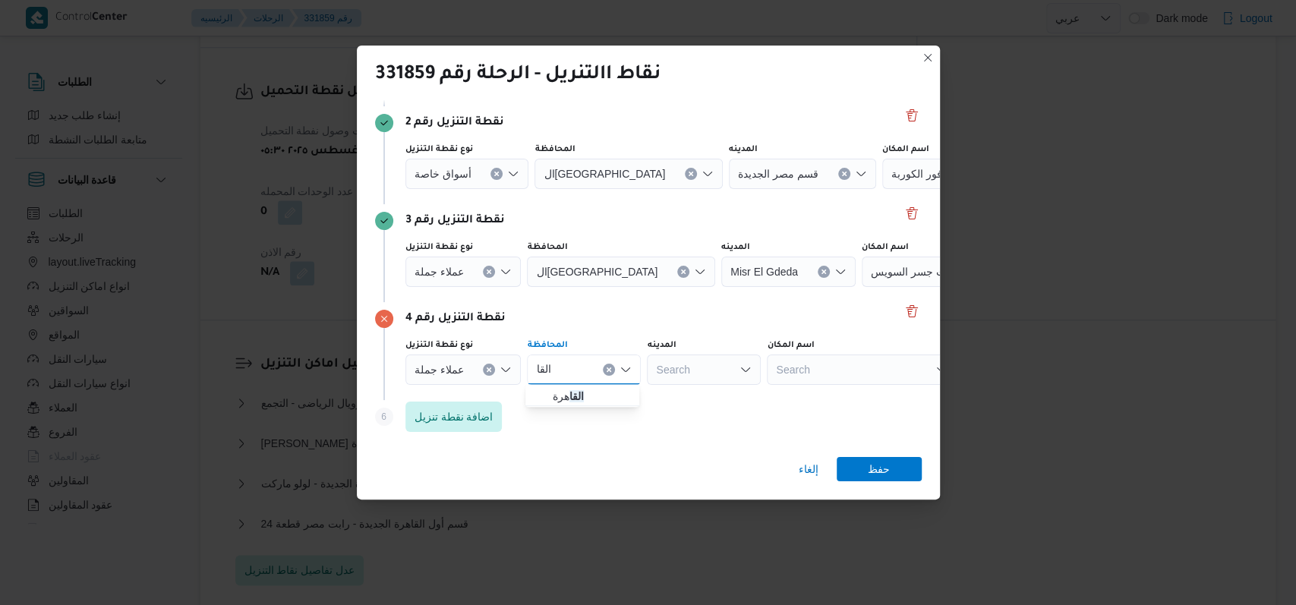
type input "القا"
click at [590, 403] on span "الدقهلية" at bounding box center [591, 396] width 77 height 18
click at [663, 85] on input "المحافظة" at bounding box center [664, 76] width 2 height 18
type input "القا"
click at [593, 395] on span "القا هرة" at bounding box center [591, 396] width 77 height 18
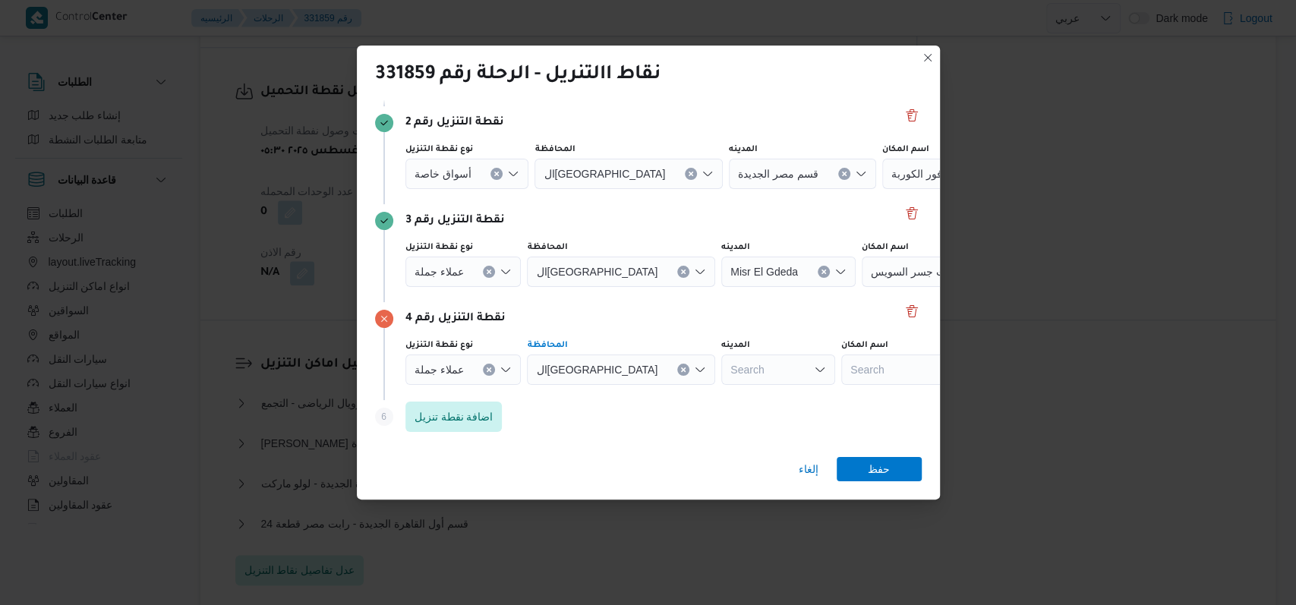
click at [721, 91] on div "Search" at bounding box center [778, 76] width 114 height 30
type input "المعاد"
click at [698, 399] on span "قسم المعادي" at bounding box center [710, 396] width 77 height 18
click at [874, 474] on span "حفظ" at bounding box center [878, 468] width 22 height 24
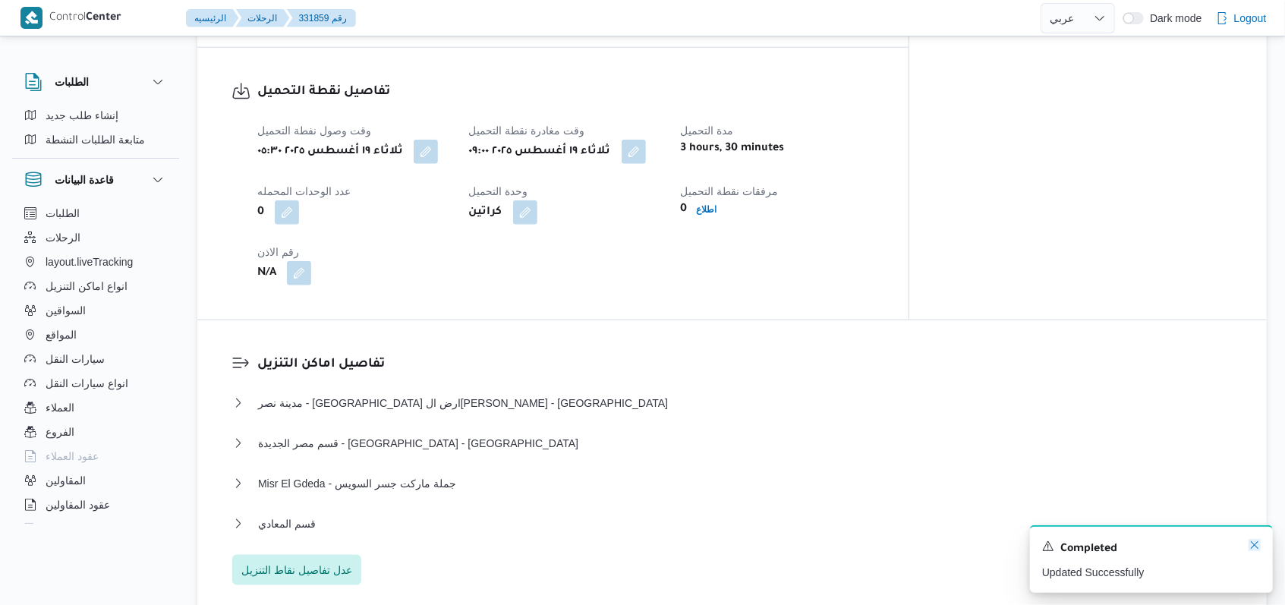
click at [1258, 548] on icon "Dismiss toast" at bounding box center [1254, 545] width 12 height 12
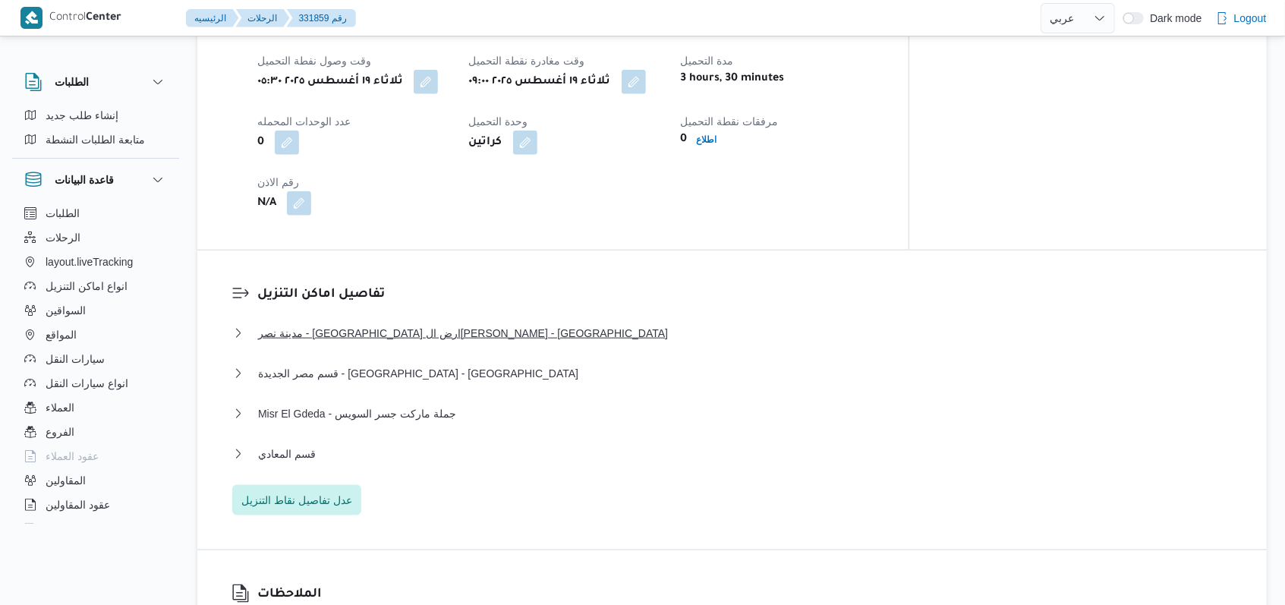
scroll to position [1113, 0]
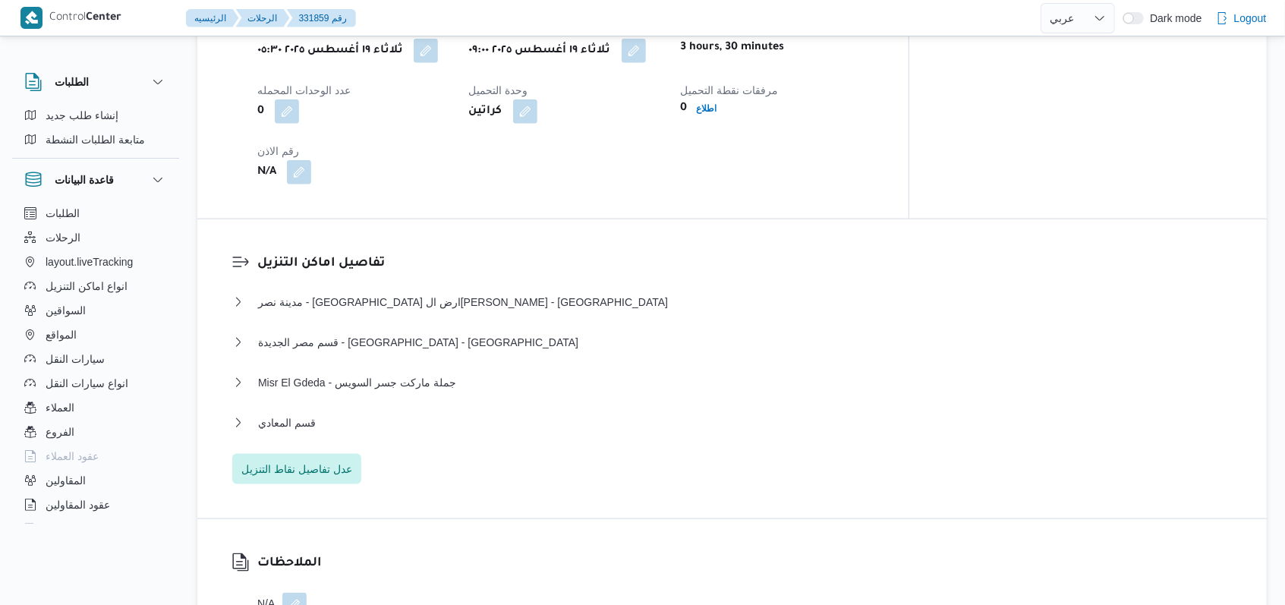
click at [319, 375] on div "مدينة نصر - بيت الجملة ارض الجولف عبدالله دراز - مدينة نصر نوع المكان عملاء جمل…" at bounding box center [732, 388] width 1000 height 191
click at [316, 414] on button "قسم المعادي" at bounding box center [732, 423] width 1000 height 18
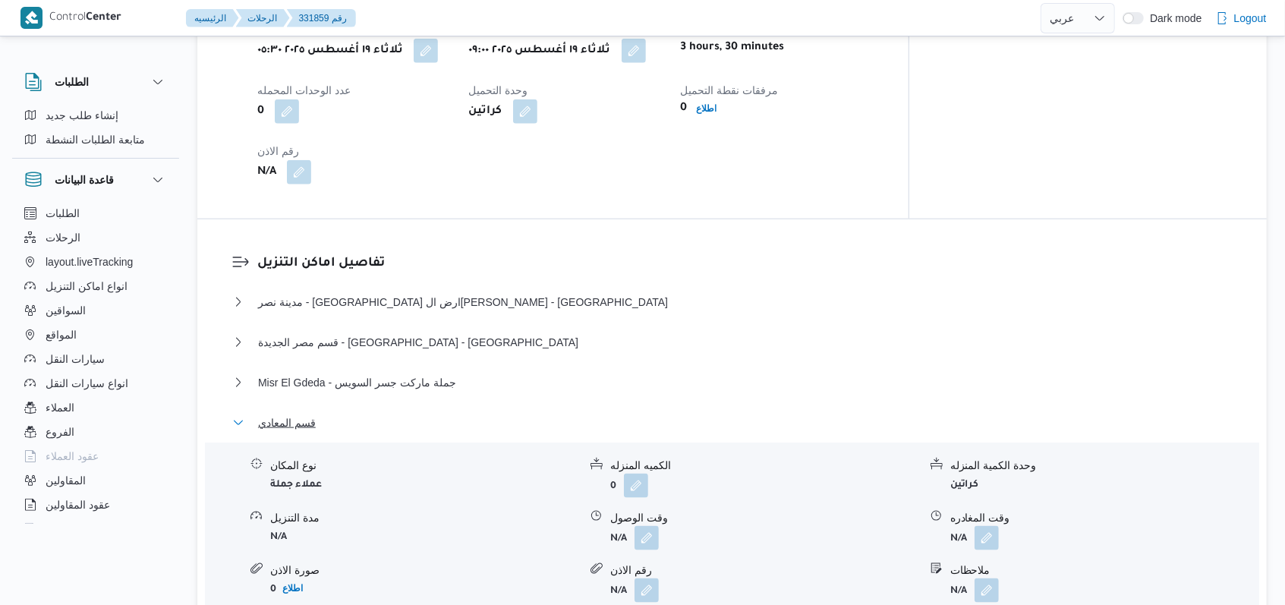
click at [316, 414] on button "قسم المعادي" at bounding box center [732, 423] width 1000 height 18
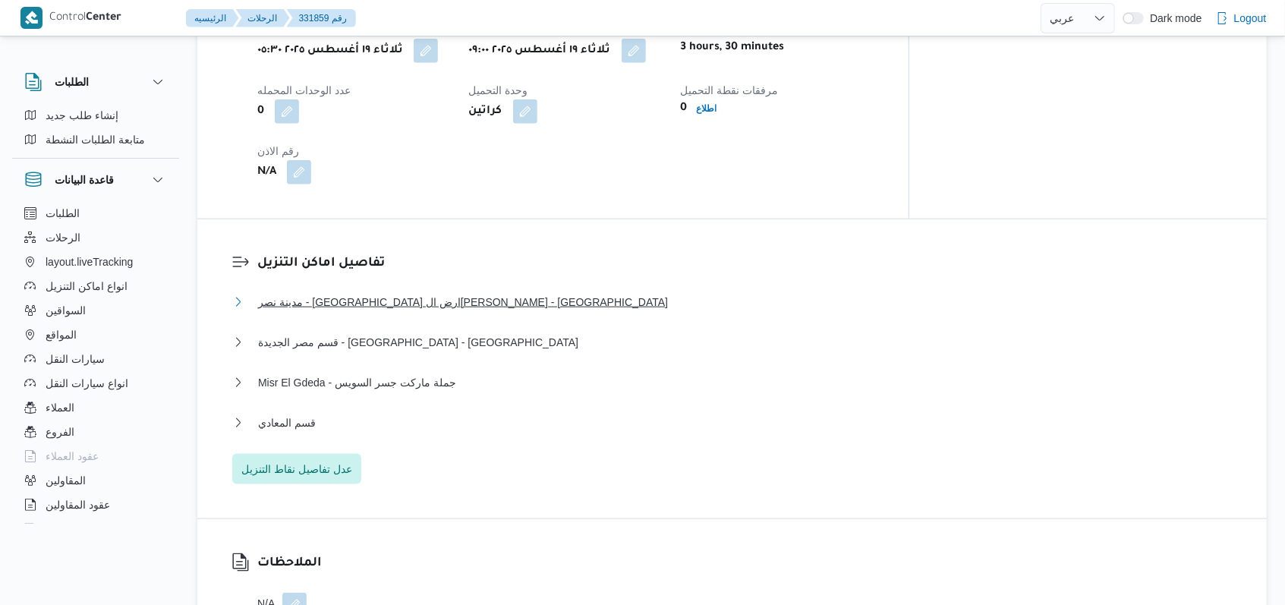
click at [419, 293] on span "مدينة نصر - بيت الجملة ارض الجولف عبدالله دراز - مدينة نصر" at bounding box center [463, 302] width 410 height 18
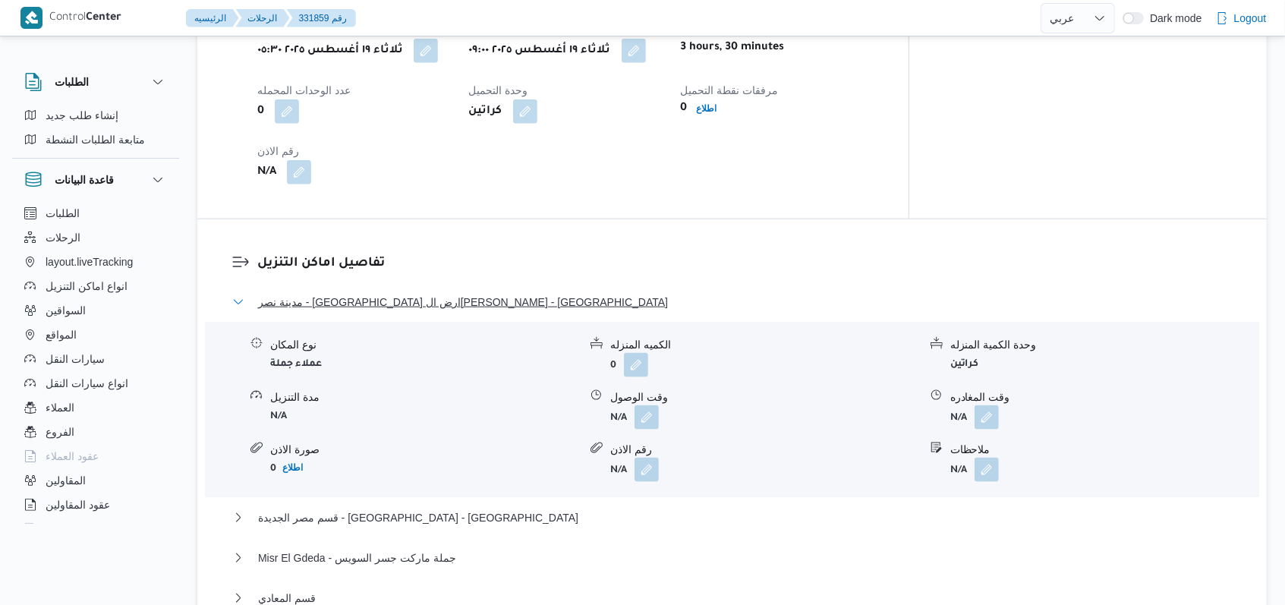
click at [419, 293] on span "مدينة نصر - بيت الجملة ارض الجولف عبدالله دراز - مدينة نصر" at bounding box center [463, 302] width 410 height 18
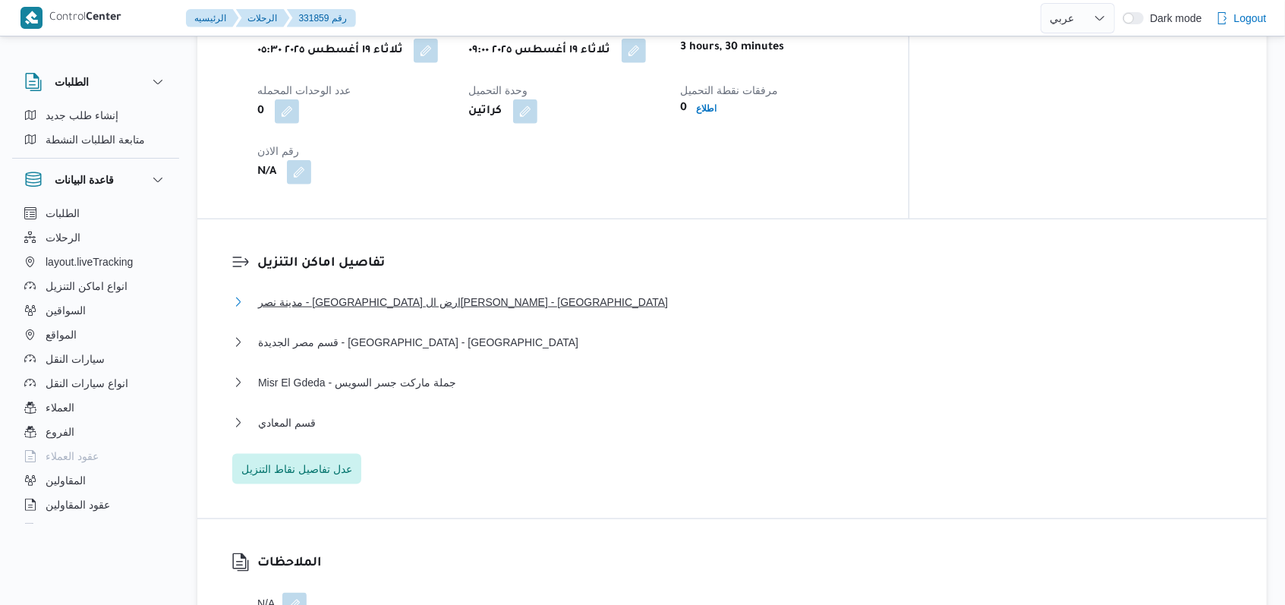
click at [444, 293] on span "مدينة نصر - بيت الجملة ارض الجولف عبدالله دراز - مدينة نصر" at bounding box center [463, 302] width 410 height 18
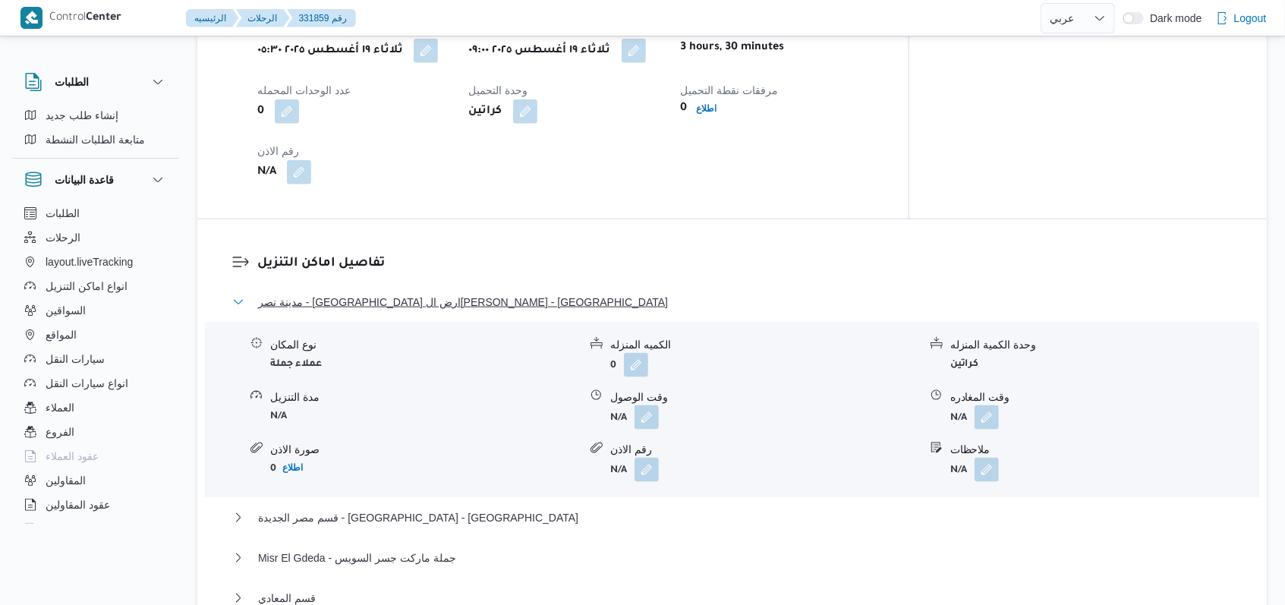
click at [444, 293] on span "مدينة نصر - بيت الجملة ارض الجولف عبدالله دراز - مدينة نصر" at bounding box center [463, 302] width 410 height 18
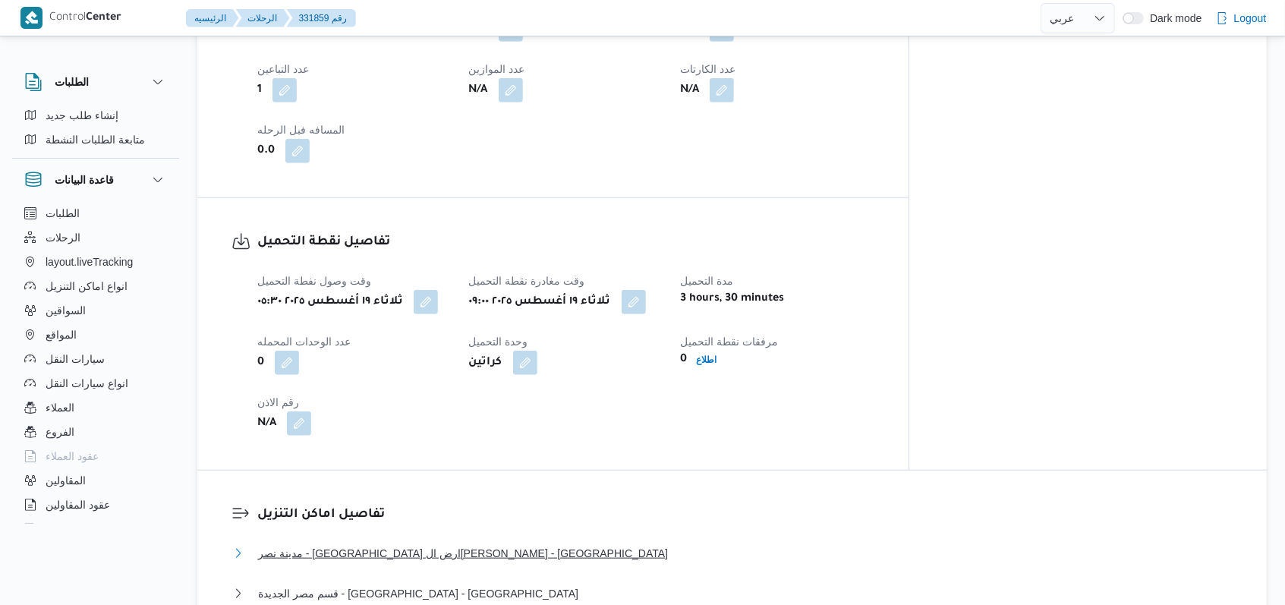
scroll to position [1012, 0]
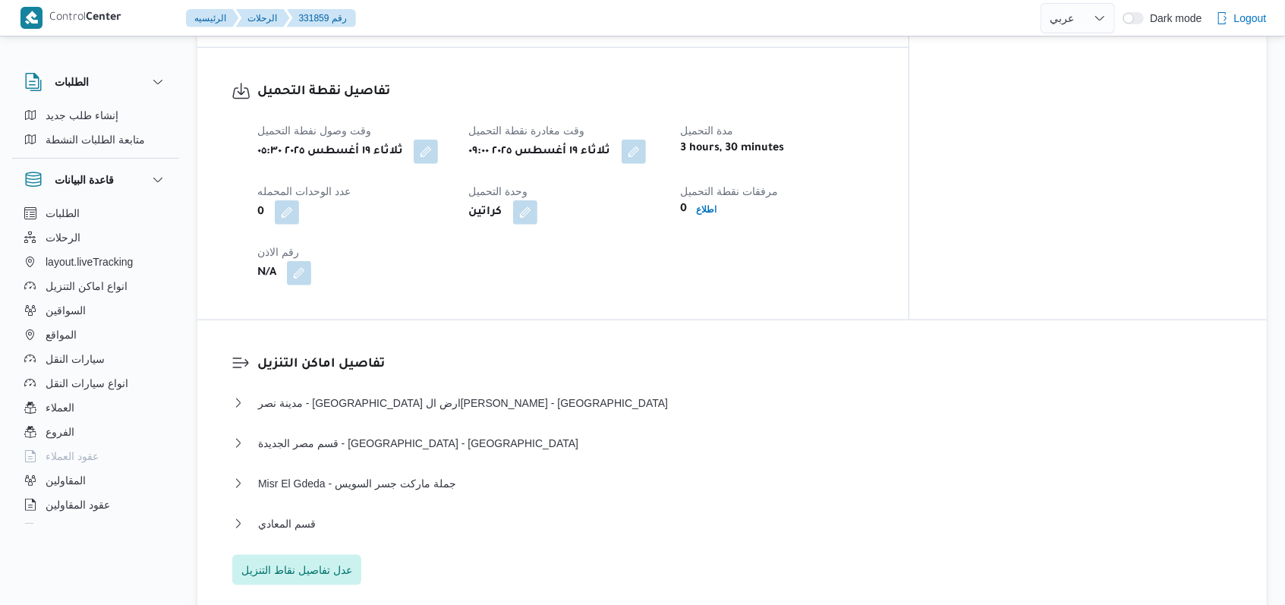
click at [485, 354] on dl "تفاصيل اماكن التنزيل مدينة نصر - بيت الجملة ارض الجولف عبدالله دراز - مدينة نصر…" at bounding box center [744, 469] width 975 height 231
click at [480, 394] on span "مدينة نصر - بيت الجملة ارض الجولف عبدالله دراز - مدينة نصر" at bounding box center [463, 403] width 410 height 18
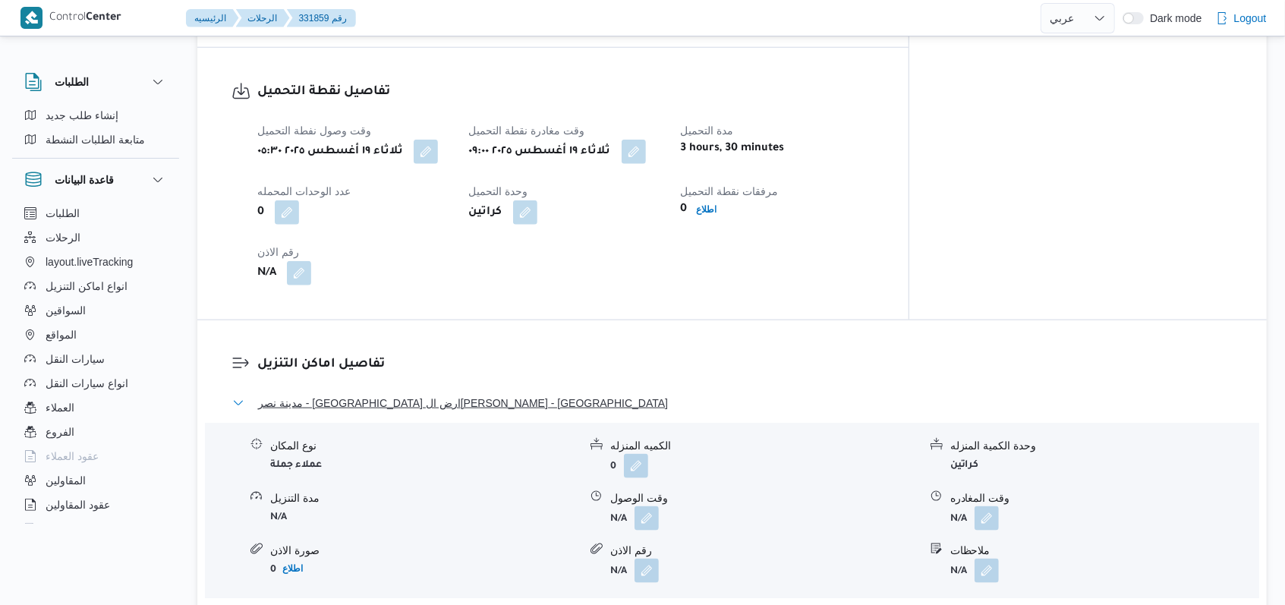
click at [480, 394] on span "مدينة نصر - بيت الجملة ارض الجولف عبدالله دراز - مدينة نصر" at bounding box center [463, 403] width 410 height 18
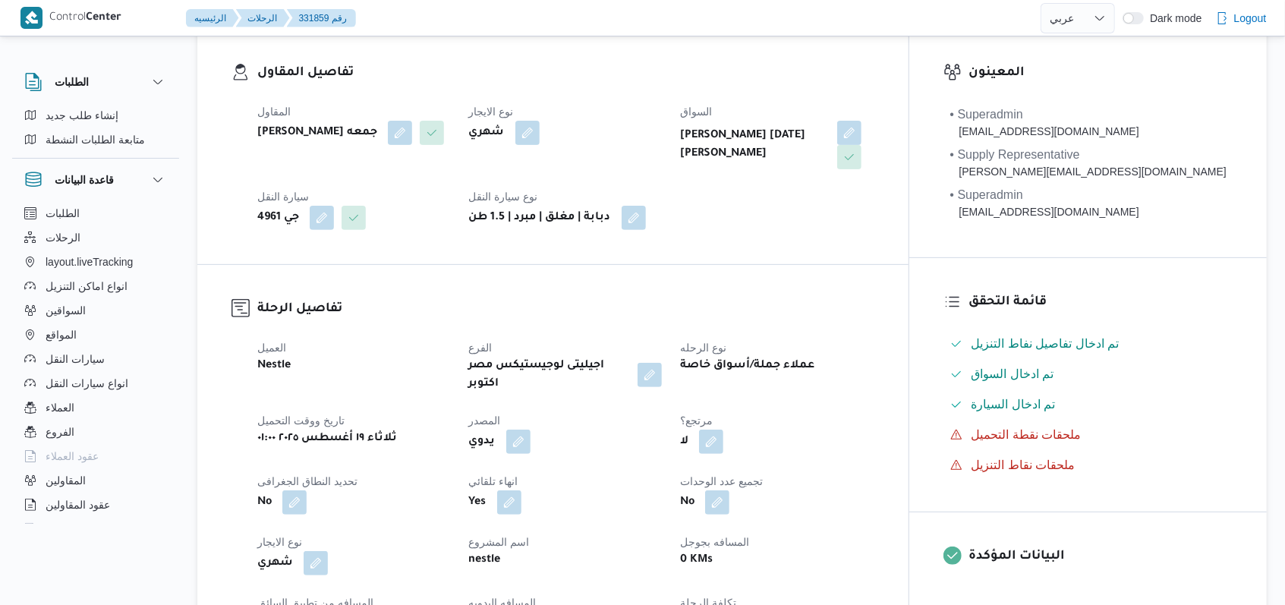
scroll to position [0, 0]
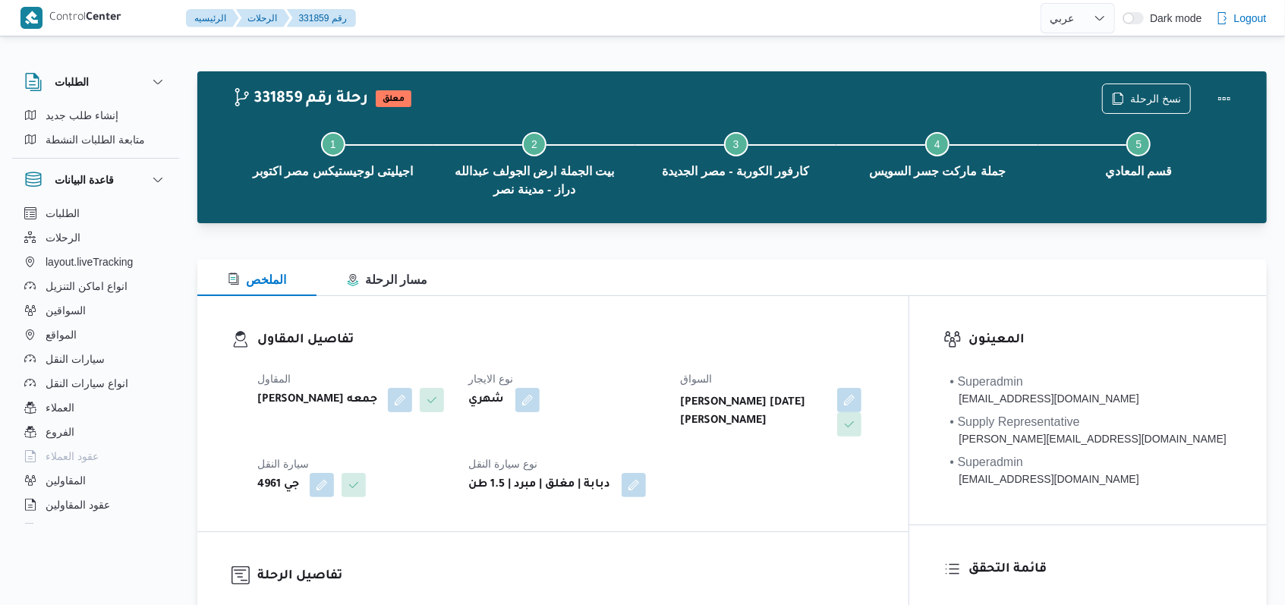
click at [681, 367] on div "المقاول حسام حسن زين جمعه نوع الايجار شهري السواق ياسر زين جمعة محمود سيارة الن…" at bounding box center [565, 434] width 635 height 146
select select "ar"
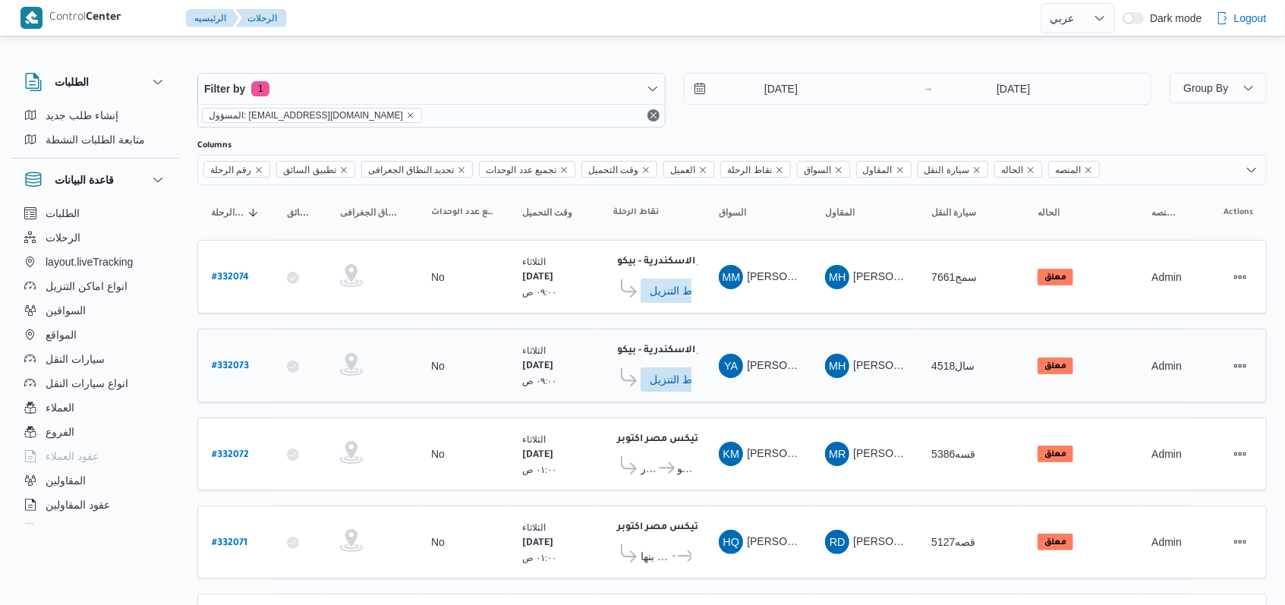
click at [238, 361] on b "# 332073" at bounding box center [230, 366] width 37 height 11
select select "ar"
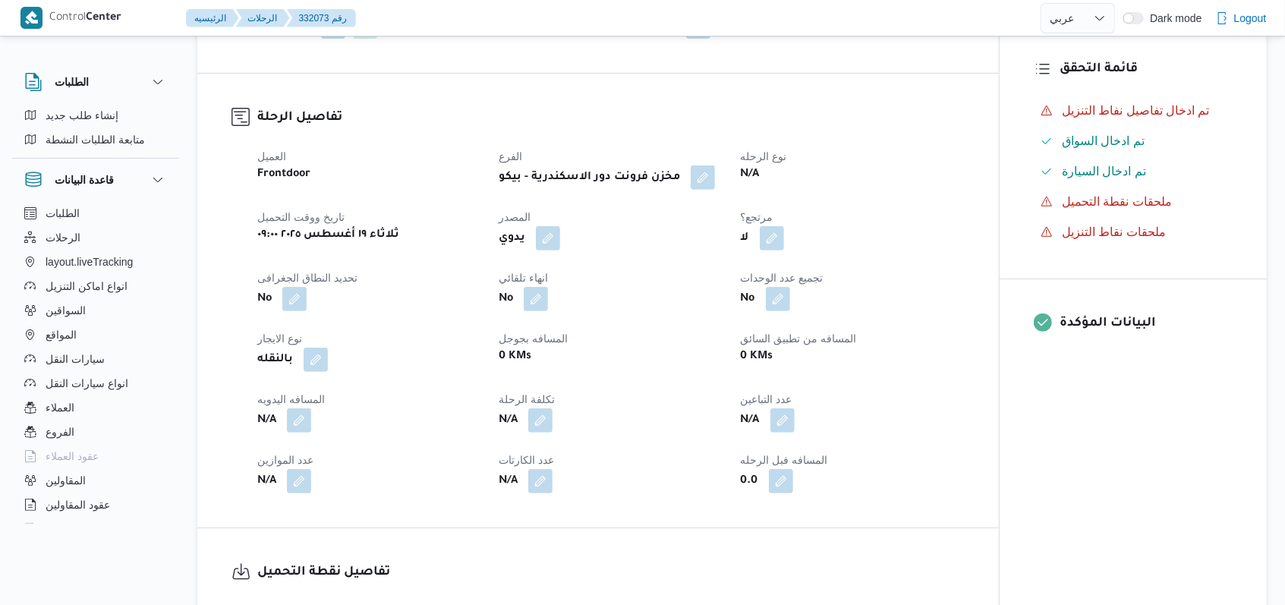
scroll to position [607, 0]
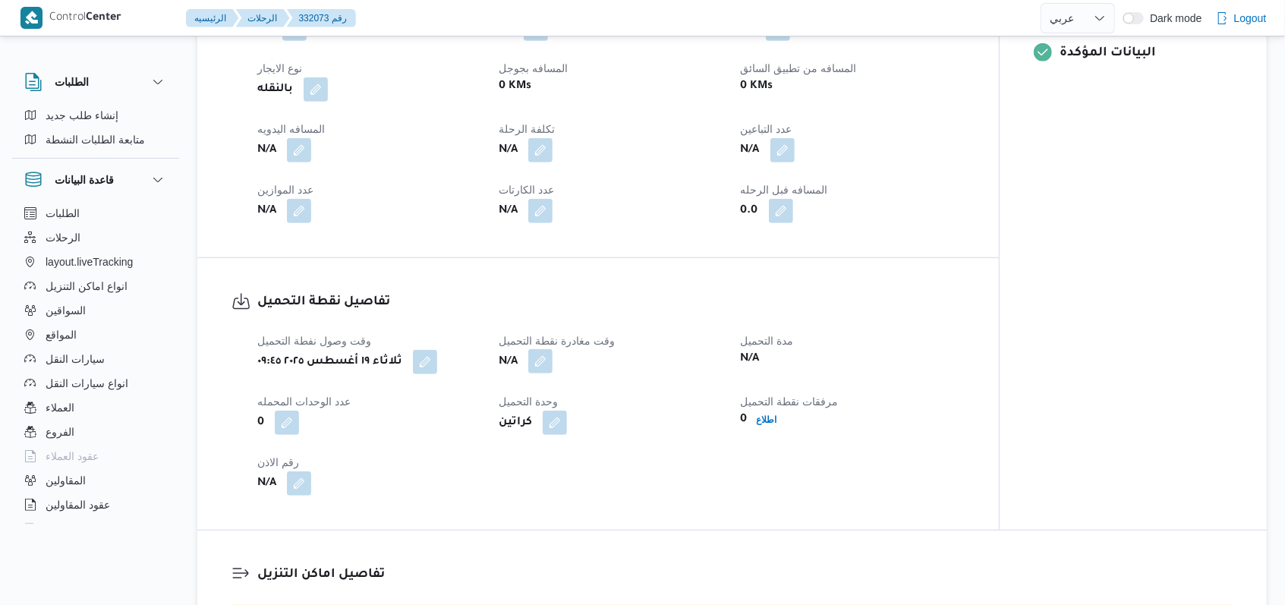
click at [547, 373] on button "button" at bounding box center [540, 361] width 24 height 24
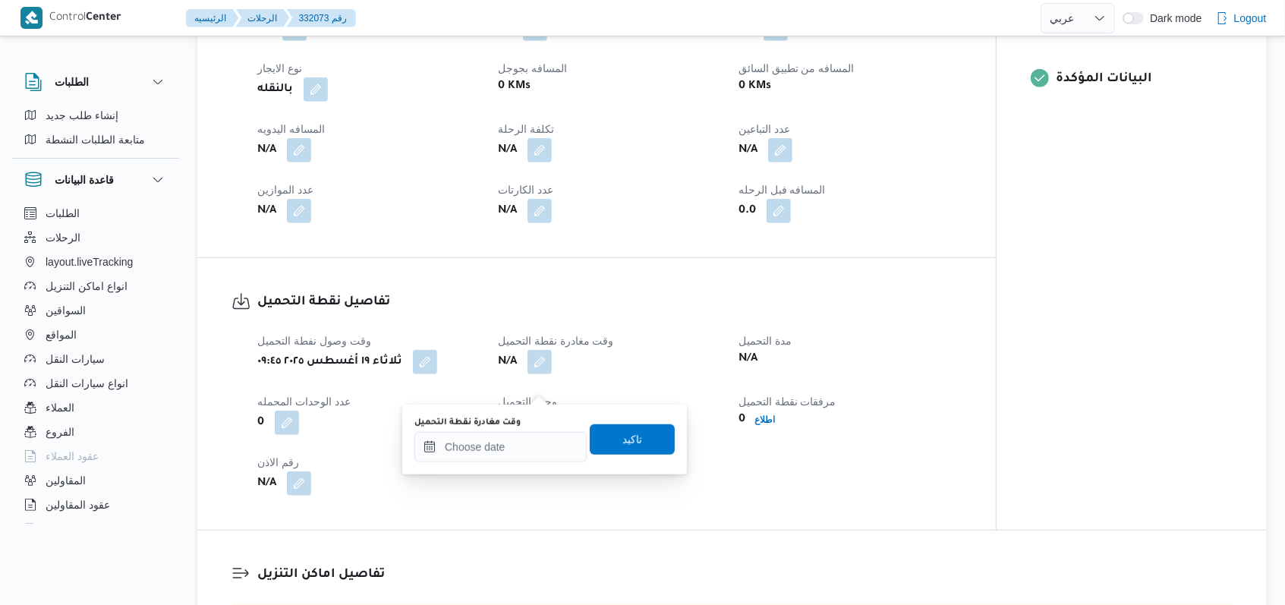
click at [521, 429] on div "وقت مغادرة نقطة التحميل" at bounding box center [500, 440] width 172 height 46
click at [534, 442] on input "وقت مغادرة نقطة التحميل" at bounding box center [500, 447] width 172 height 30
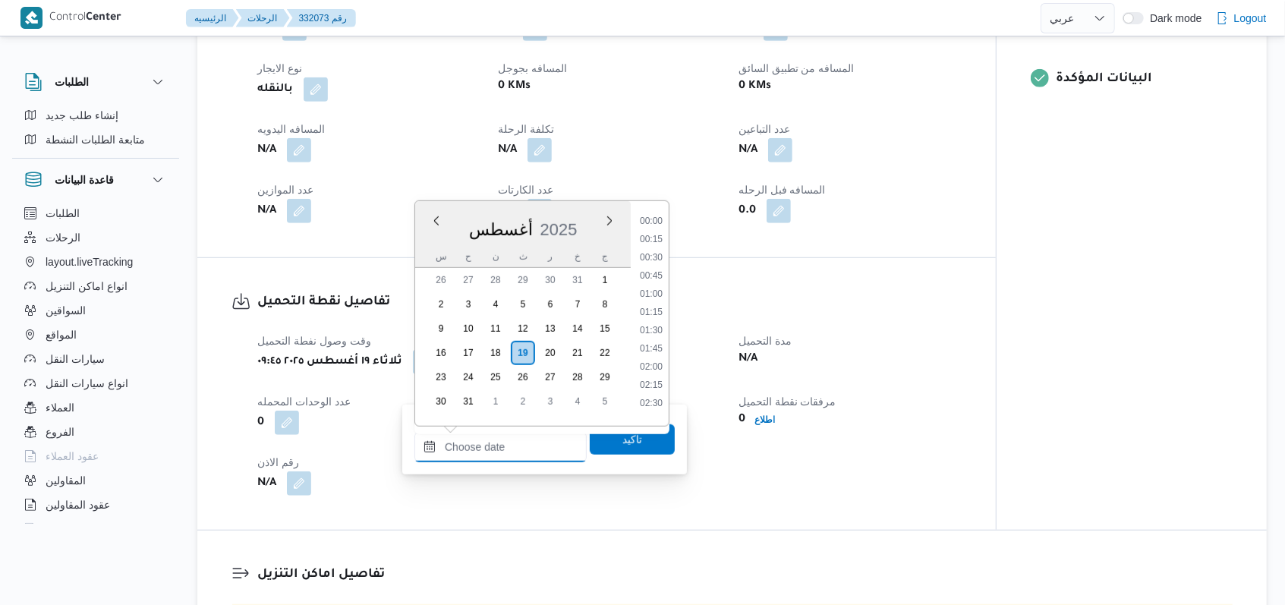
scroll to position [789, 0]
click at [661, 233] on li "11:00" at bounding box center [651, 233] width 35 height 15
type input "١٩/٠٨/٢٠٢٥ ١١:٠٠"
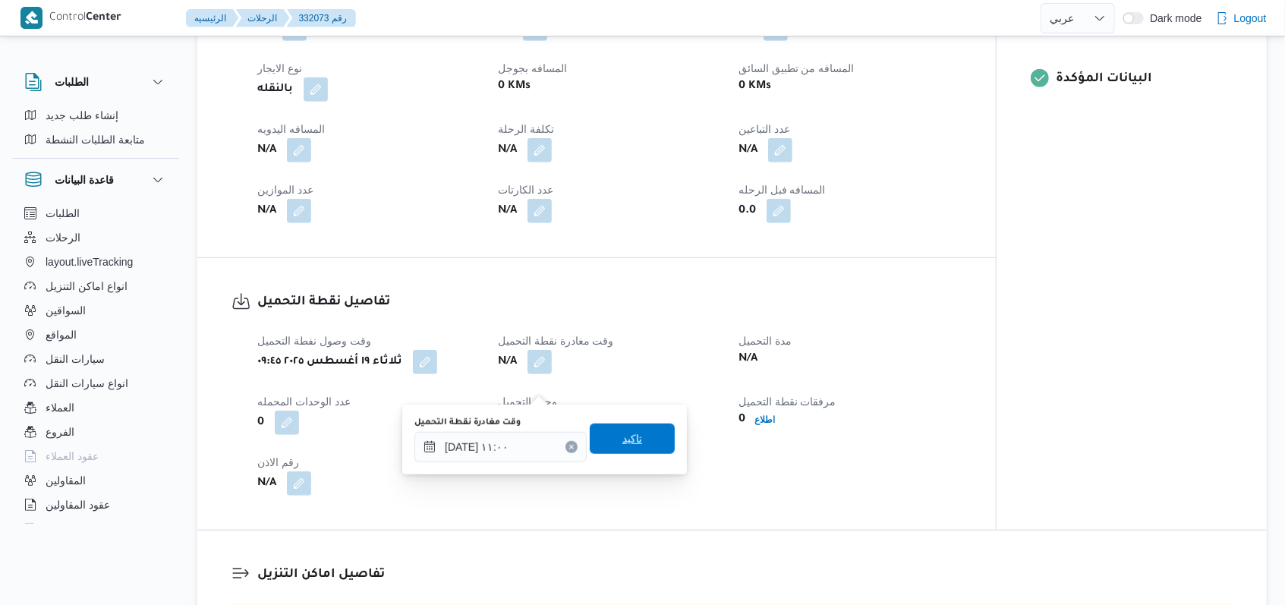
click at [628, 427] on span "تاكيد" at bounding box center [632, 438] width 85 height 30
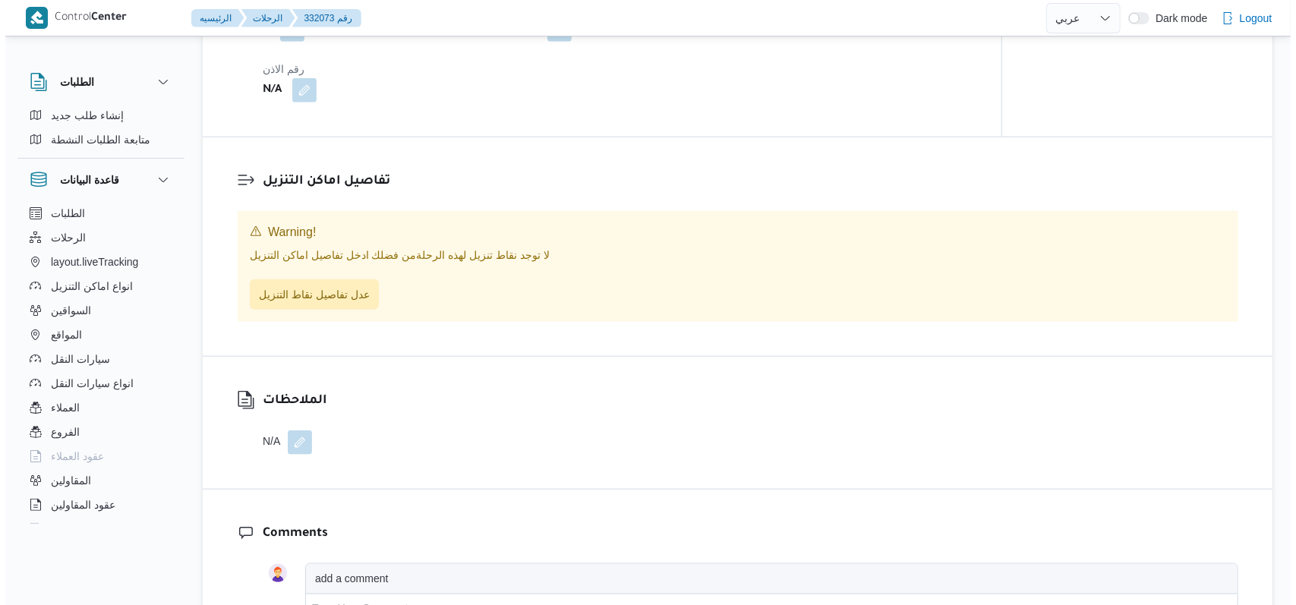
scroll to position [1012, 0]
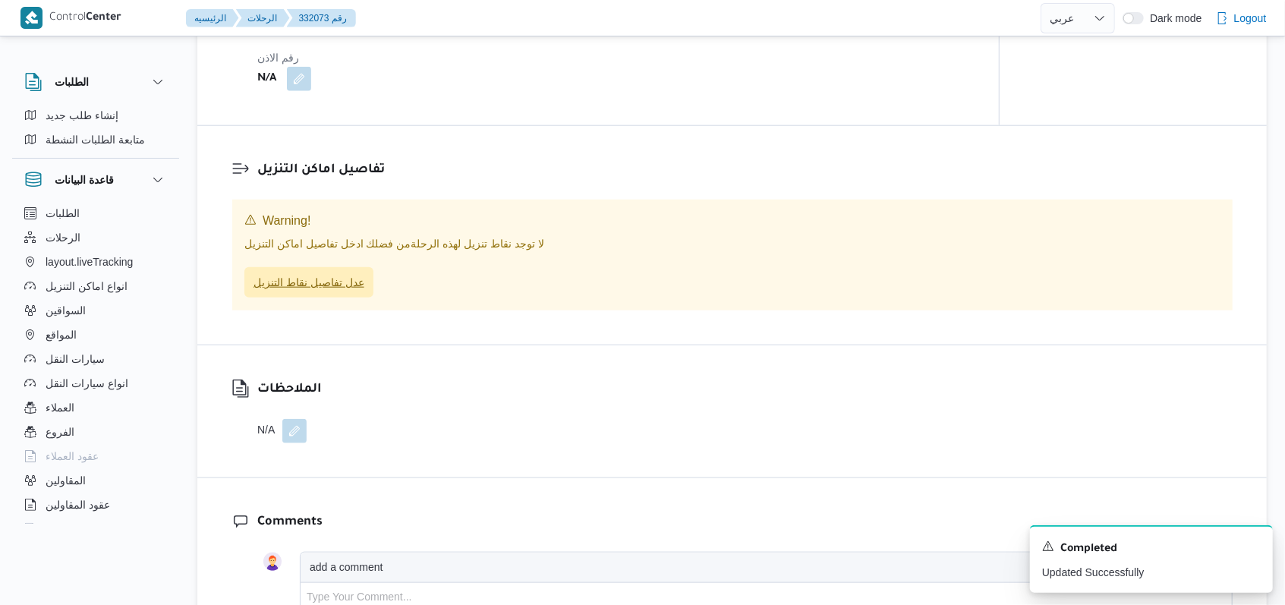
click at [339, 291] on span "عدل تفاصيل نقاط التنزيل" at bounding box center [308, 282] width 111 height 18
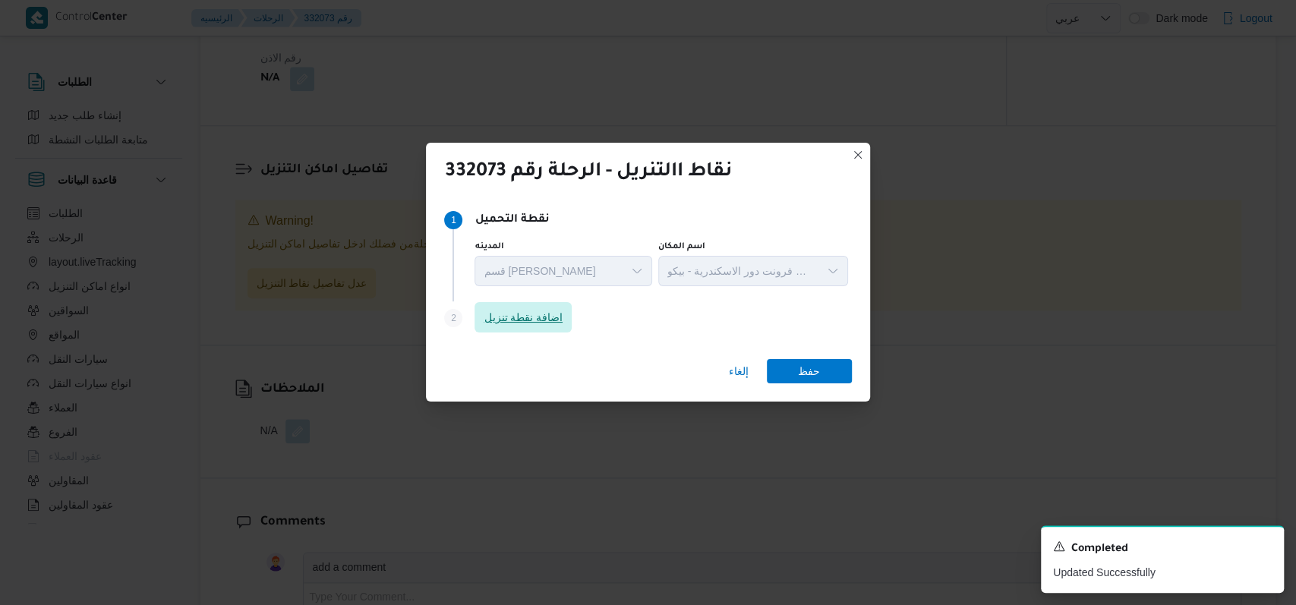
click at [553, 313] on span "اضافة نقطة تنزيل" at bounding box center [522, 317] width 79 height 18
click at [539, 319] on span "اضافة نقطة تنزيل" at bounding box center [522, 317] width 79 height 18
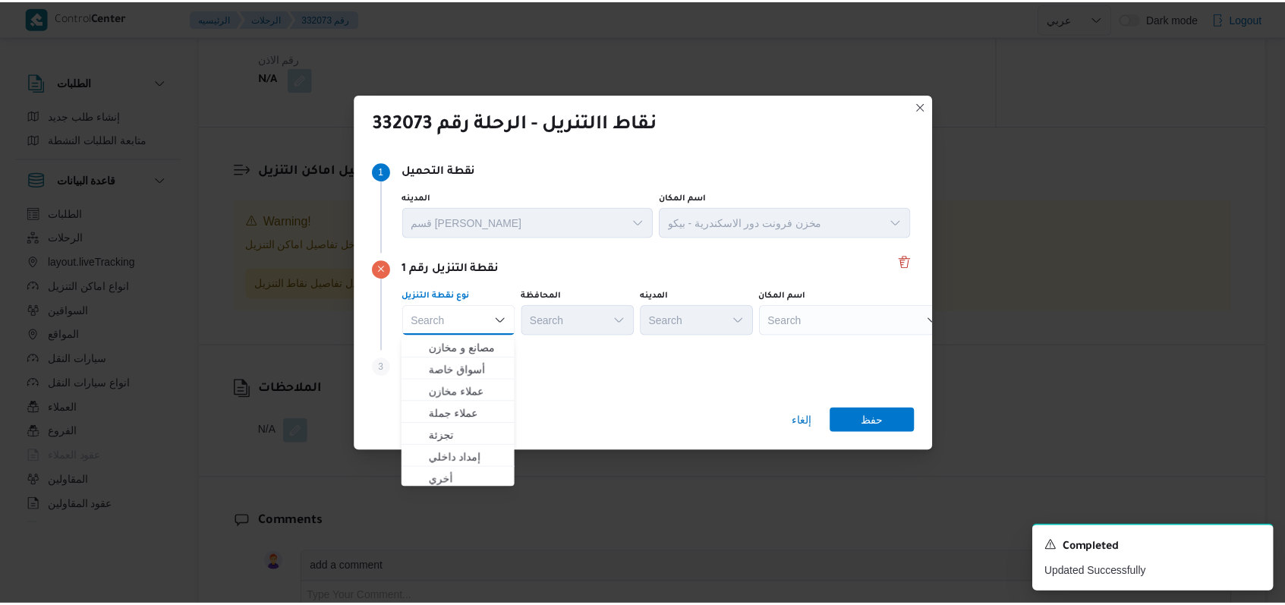
scroll to position [398, 0]
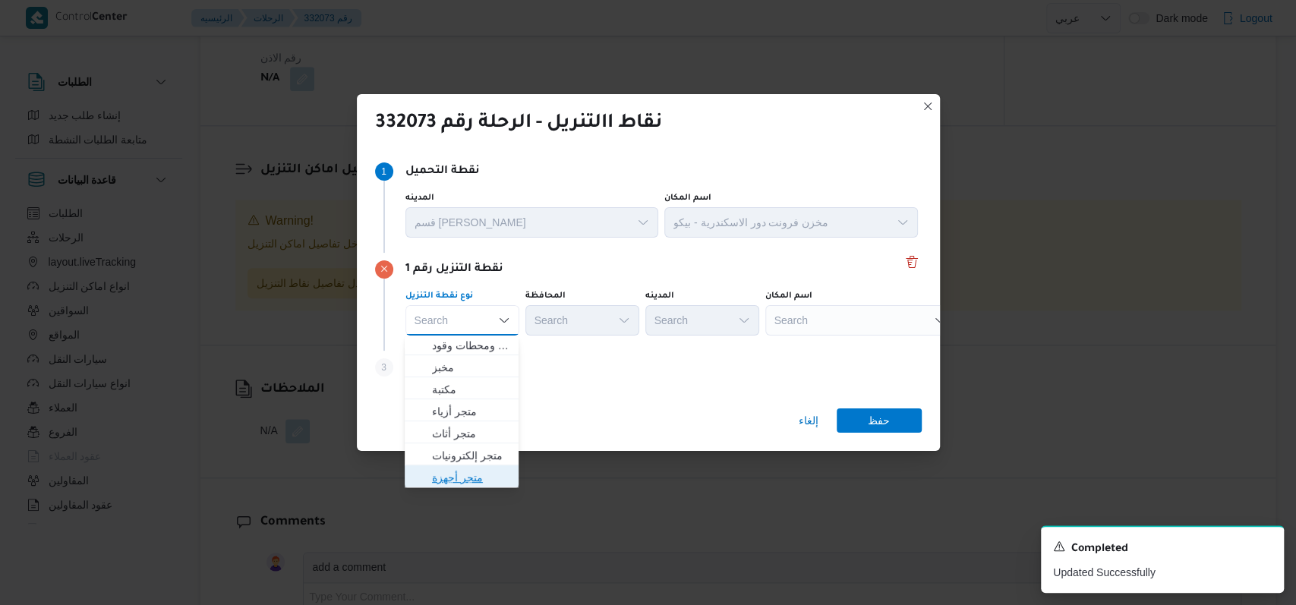
drag, startPoint x: 463, startPoint y: 477, endPoint x: 625, endPoint y: 434, distance: 167.3
click at [464, 477] on span "متجر أجهزة" at bounding box center [470, 477] width 77 height 18
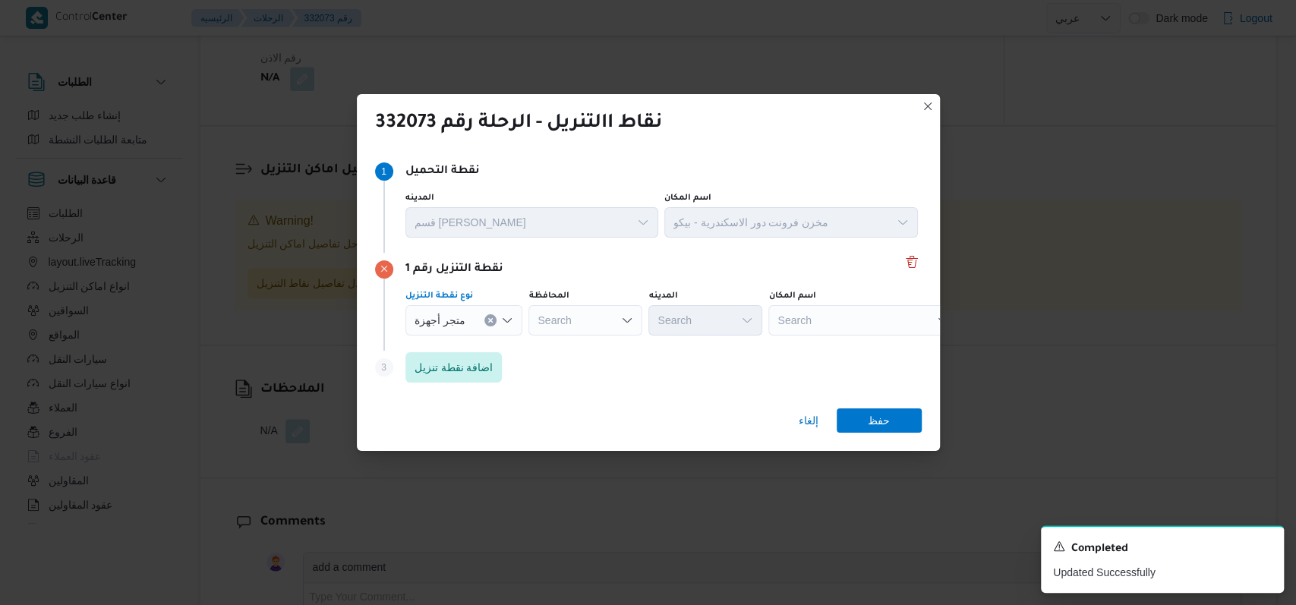
click at [821, 331] on div "Search" at bounding box center [863, 320] width 190 height 30
type input "وطنية"
click at [826, 337] on span "معرض الشركة ال وطنية - الاسكندرية | الشركة الوطنية للاجهزة الكهربائية | السيوف …" at bounding box center [859, 347] width 178 height 24
click at [851, 410] on span "حفظ" at bounding box center [878, 420] width 85 height 24
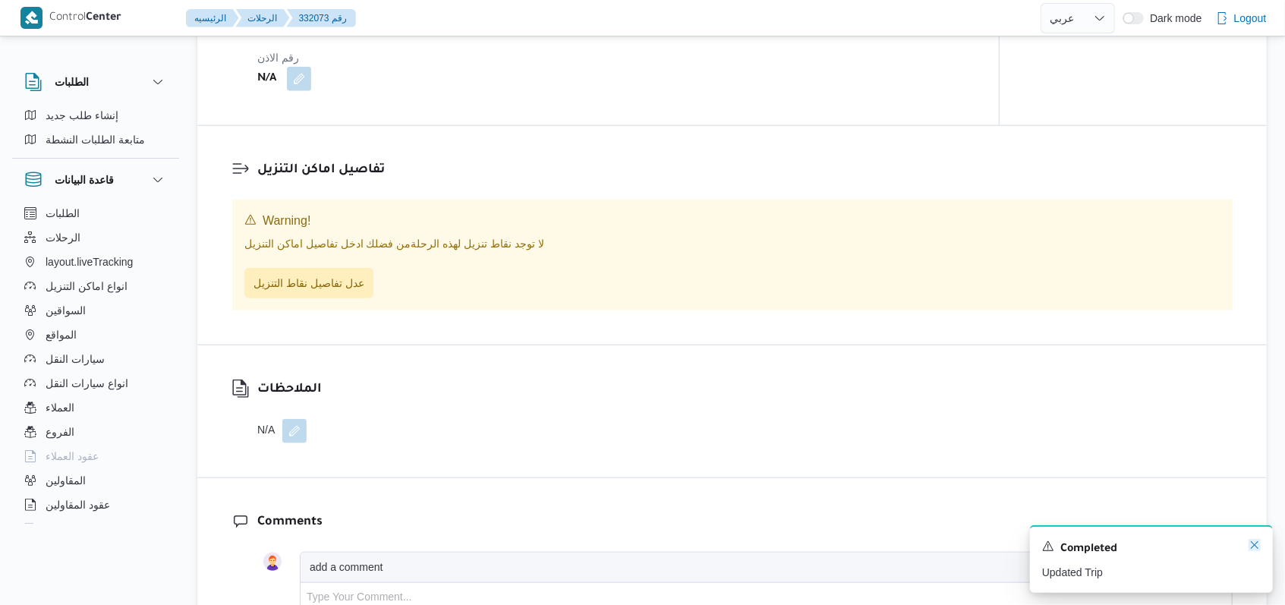
click at [1255, 549] on icon "Dismiss toast" at bounding box center [1254, 545] width 12 height 12
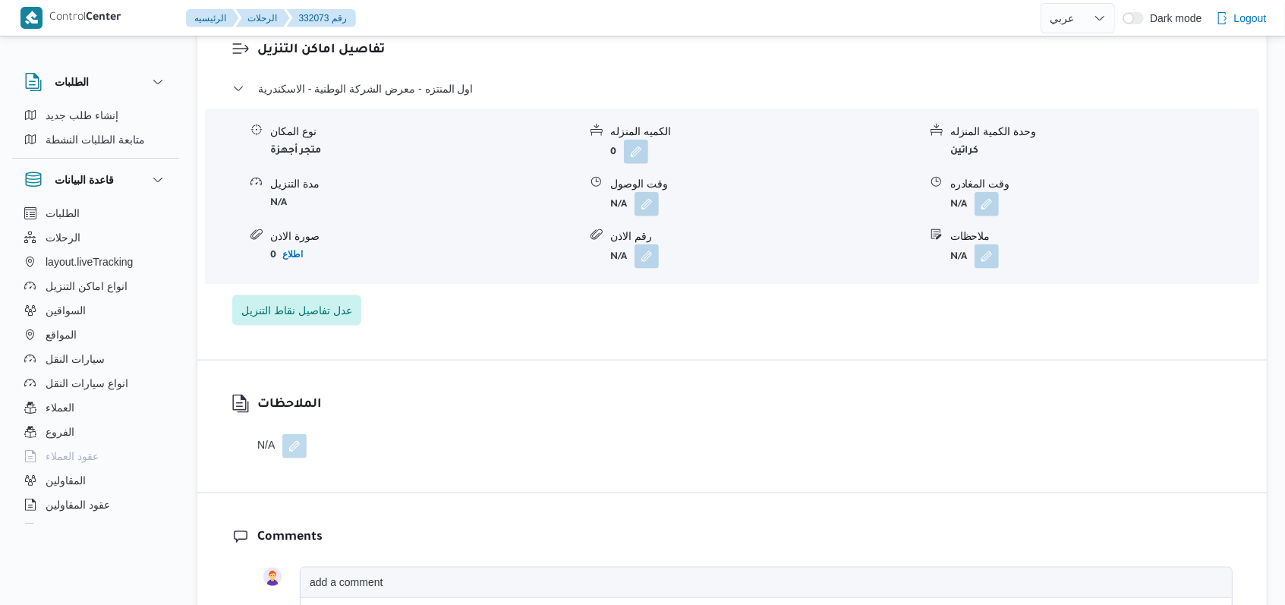
scroll to position [1214, 0]
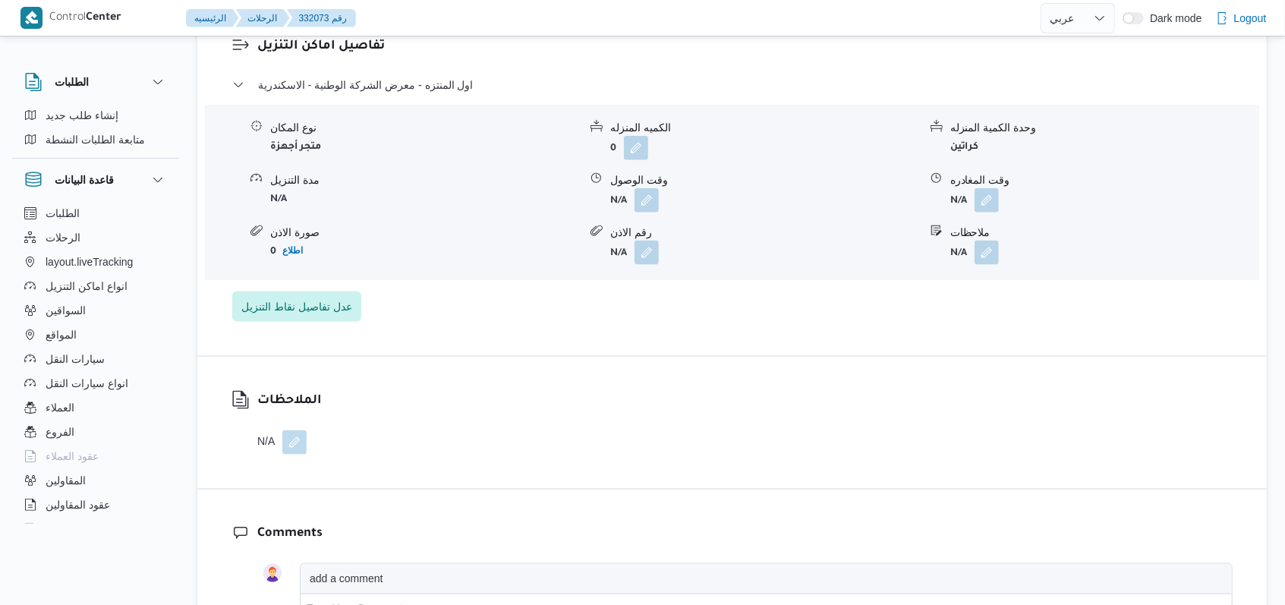
select select "ar"
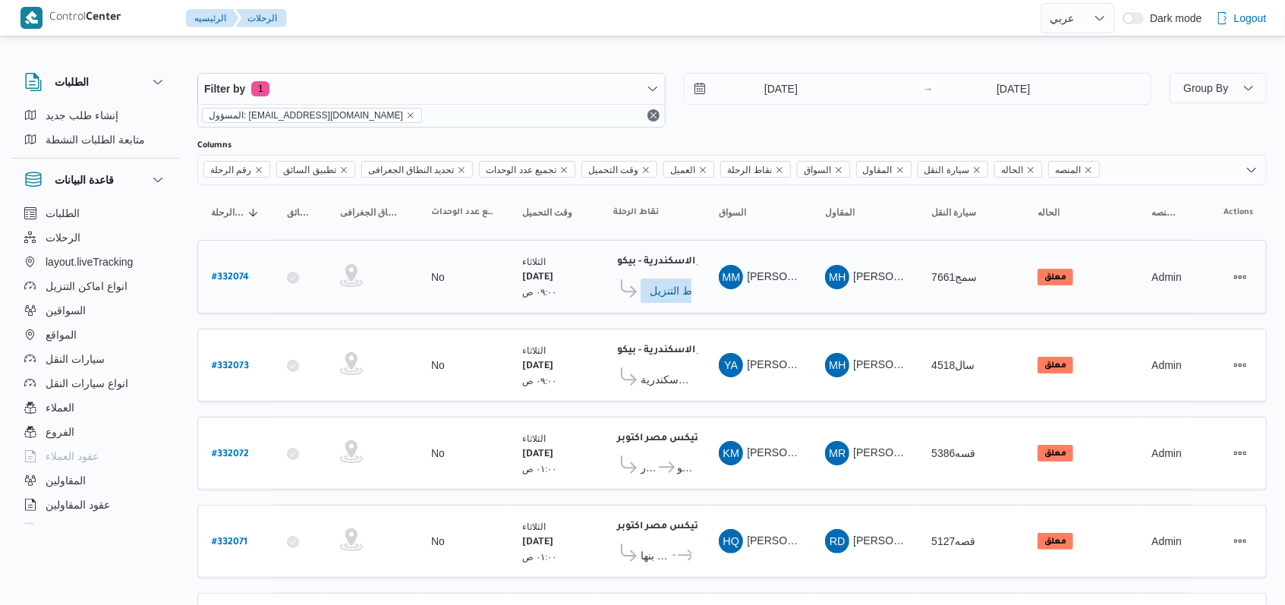
click at [237, 279] on b "# 332074" at bounding box center [230, 277] width 37 height 11
select select "ar"
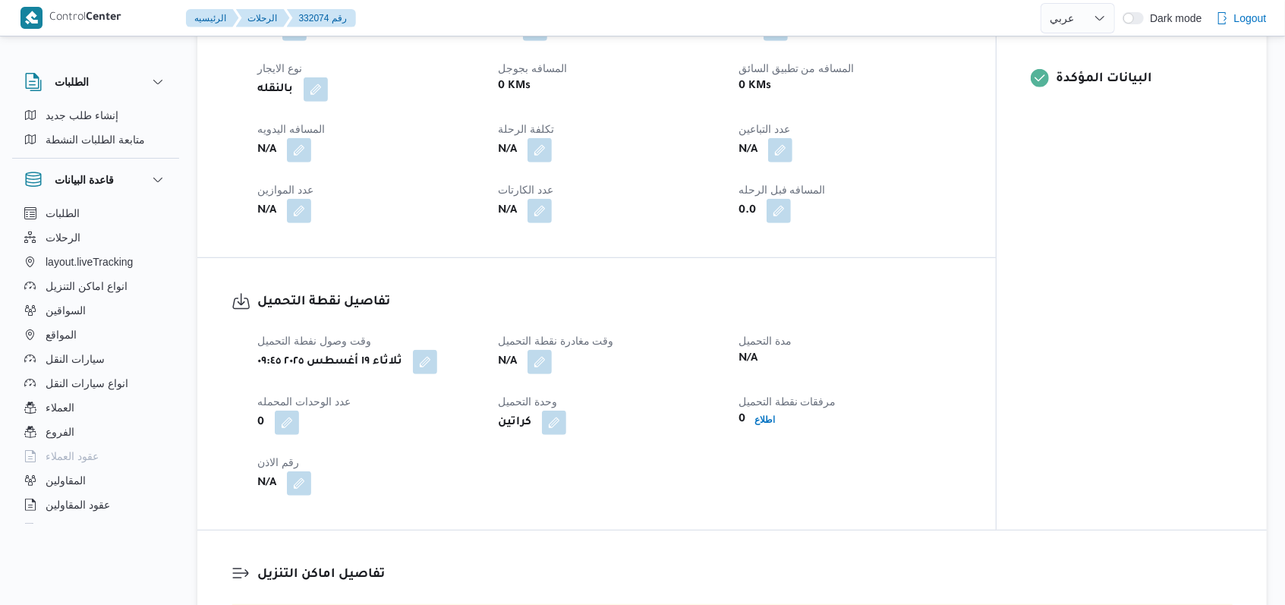
scroll to position [708, 0]
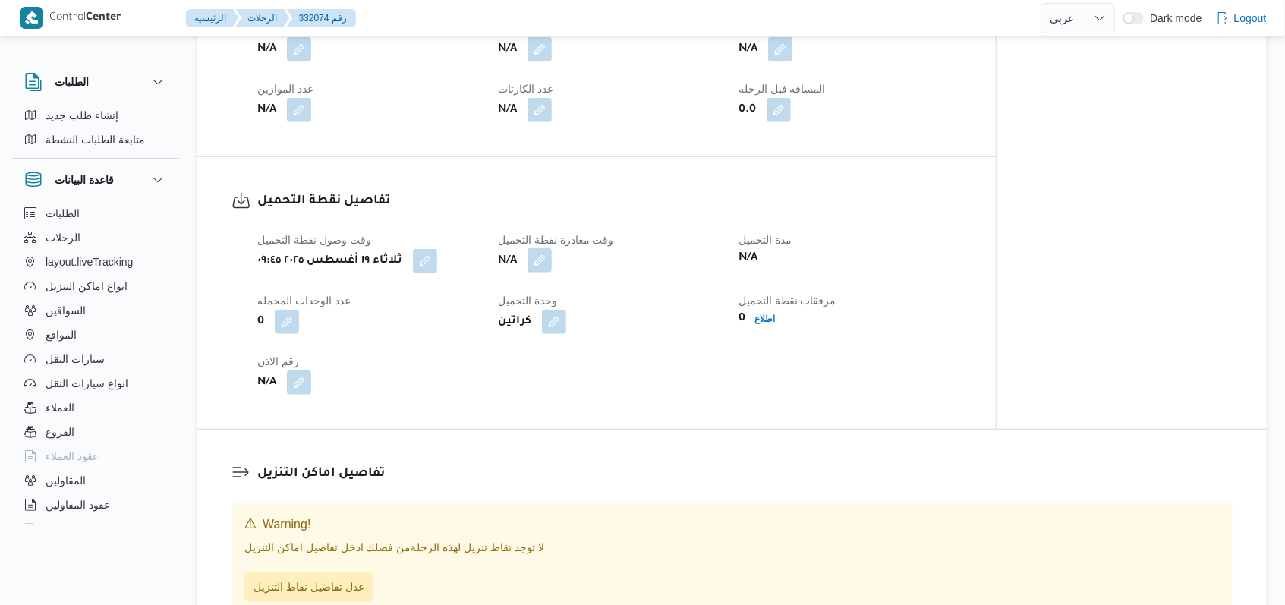
click at [546, 264] on button "button" at bounding box center [539, 260] width 24 height 24
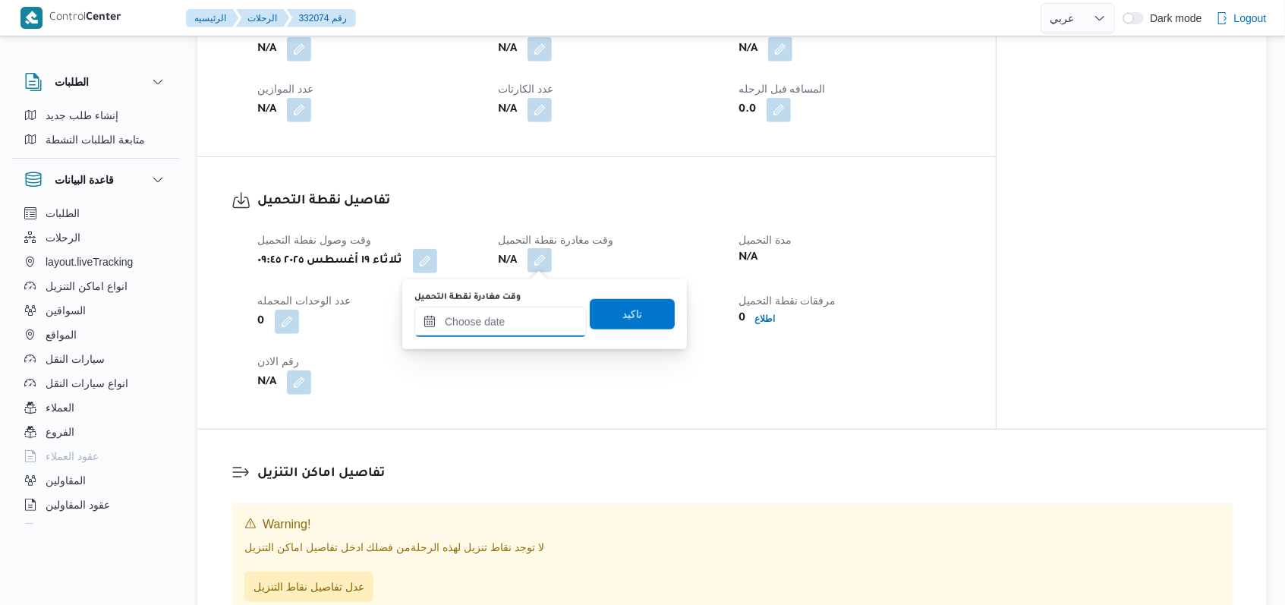
click at [527, 312] on input "وقت مغادرة نقطة التحميل" at bounding box center [500, 322] width 172 height 30
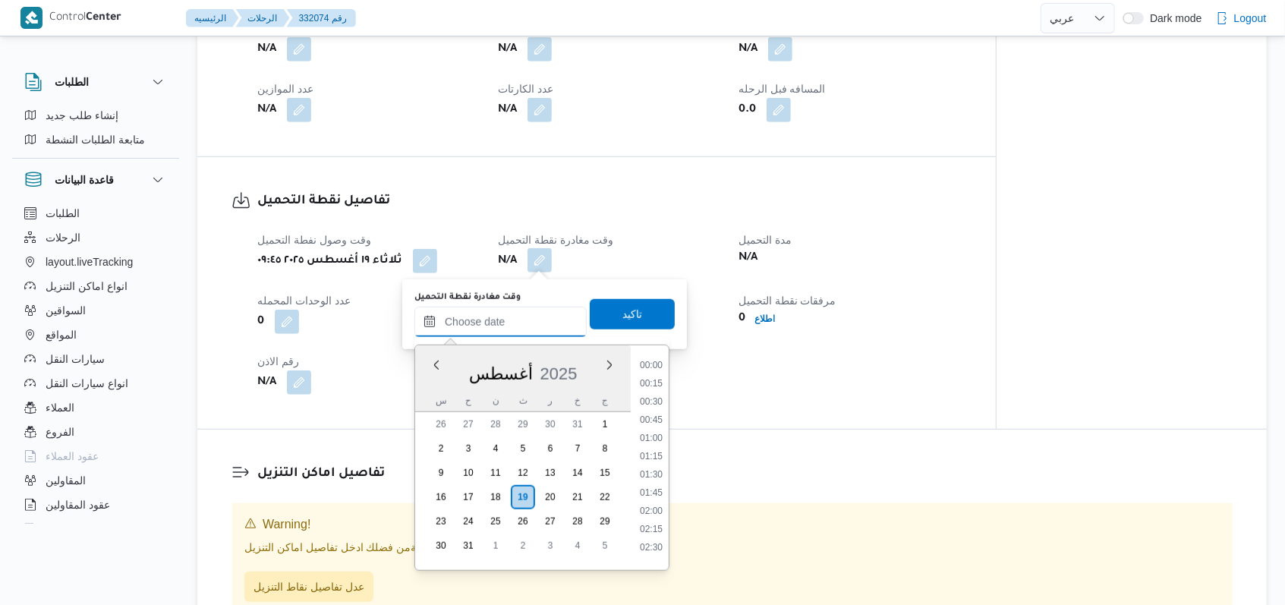
scroll to position [789, 0]
click at [656, 384] on li "11:00" at bounding box center [651, 377] width 35 height 15
type input "١٩/٠٨/٢٠٢٥ ١١:٠٠"
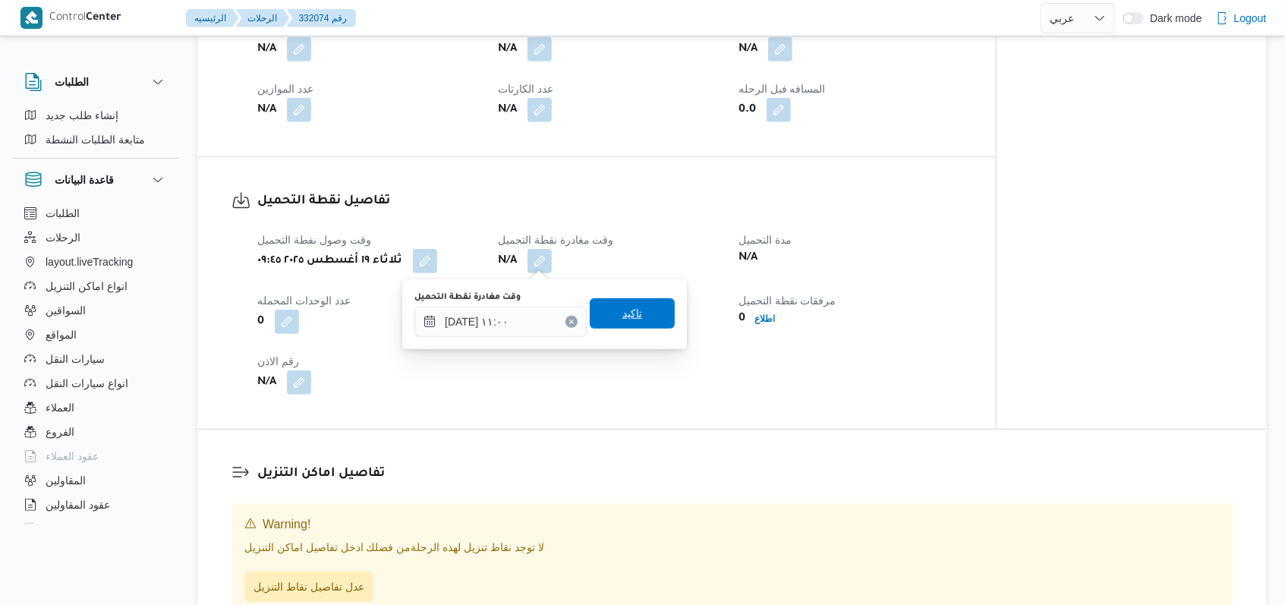
click at [640, 316] on span "تاكيد" at bounding box center [632, 313] width 85 height 30
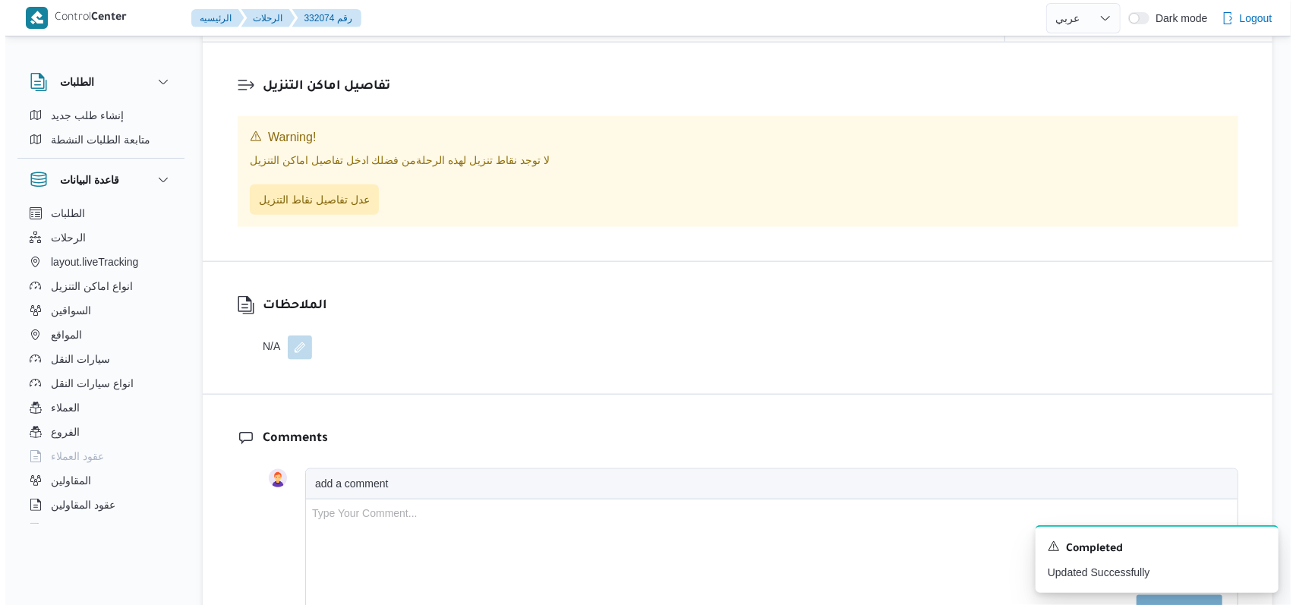
scroll to position [1113, 0]
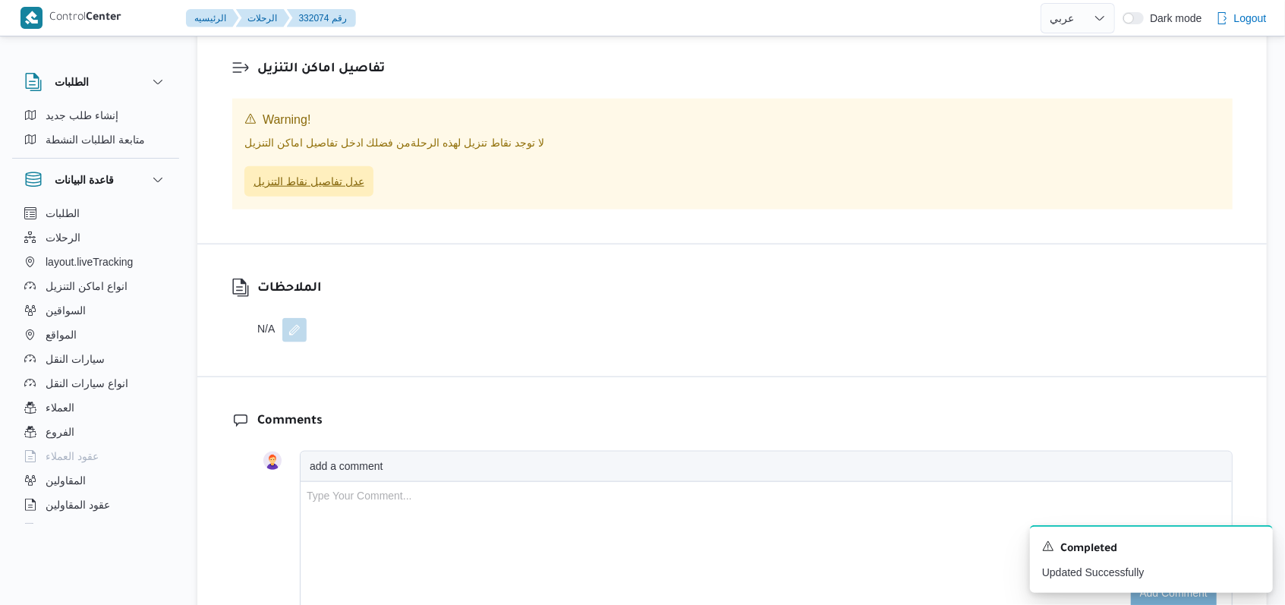
click at [331, 185] on span "عدل تفاصيل نقاط التنزيل" at bounding box center [308, 181] width 111 height 18
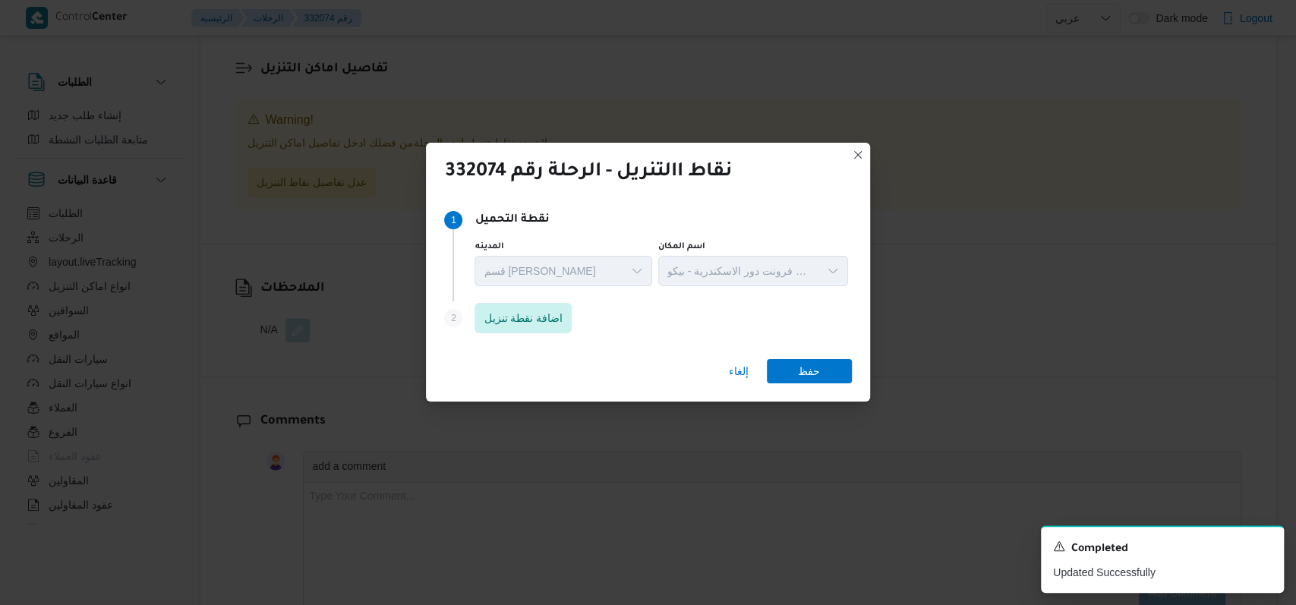
click at [549, 298] on div "Step 1 1 نقطة التحميل المدينه قسم سيدى جابر اسم المكان مخزن فرونت دور الاسكندري…" at bounding box center [647, 252] width 407 height 98
click at [549, 307] on span "اضافة نقطة تنزيل" at bounding box center [522, 317] width 97 height 30
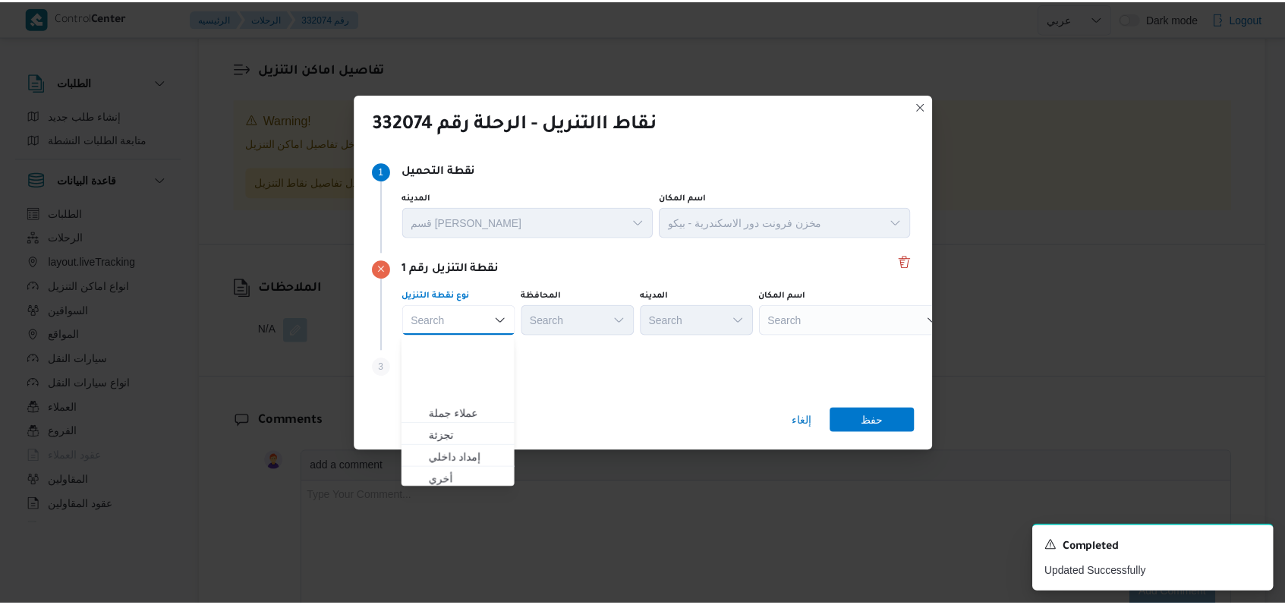
scroll to position [398, 0]
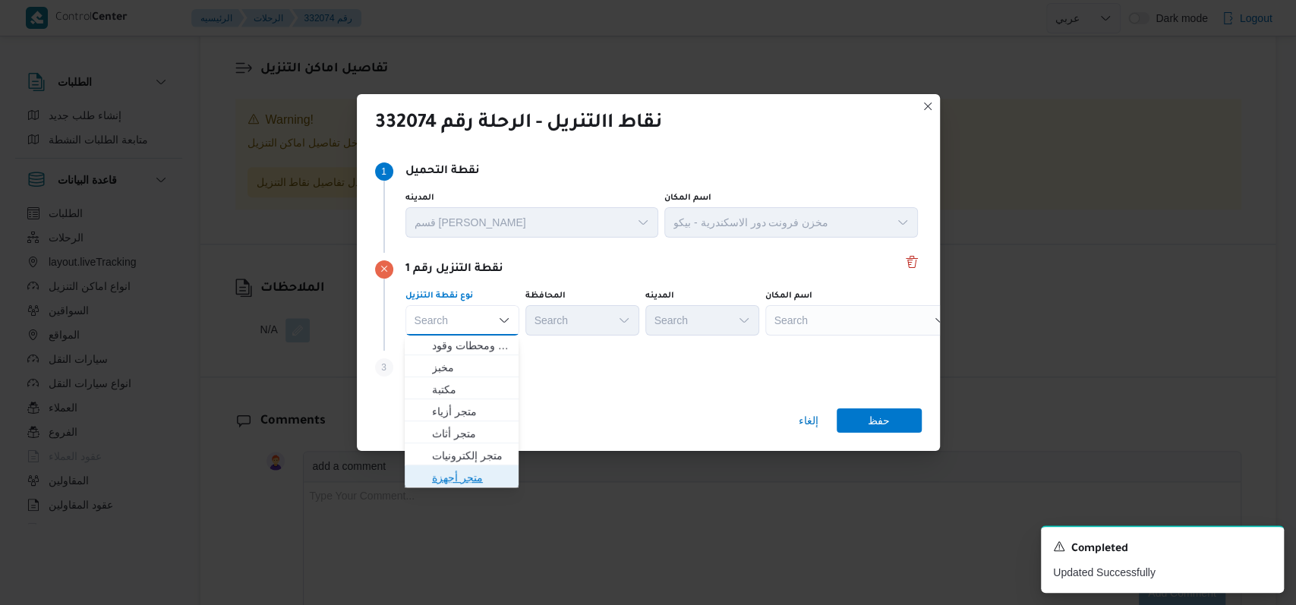
click at [466, 469] on span "متجر أجهزة" at bounding box center [470, 477] width 77 height 18
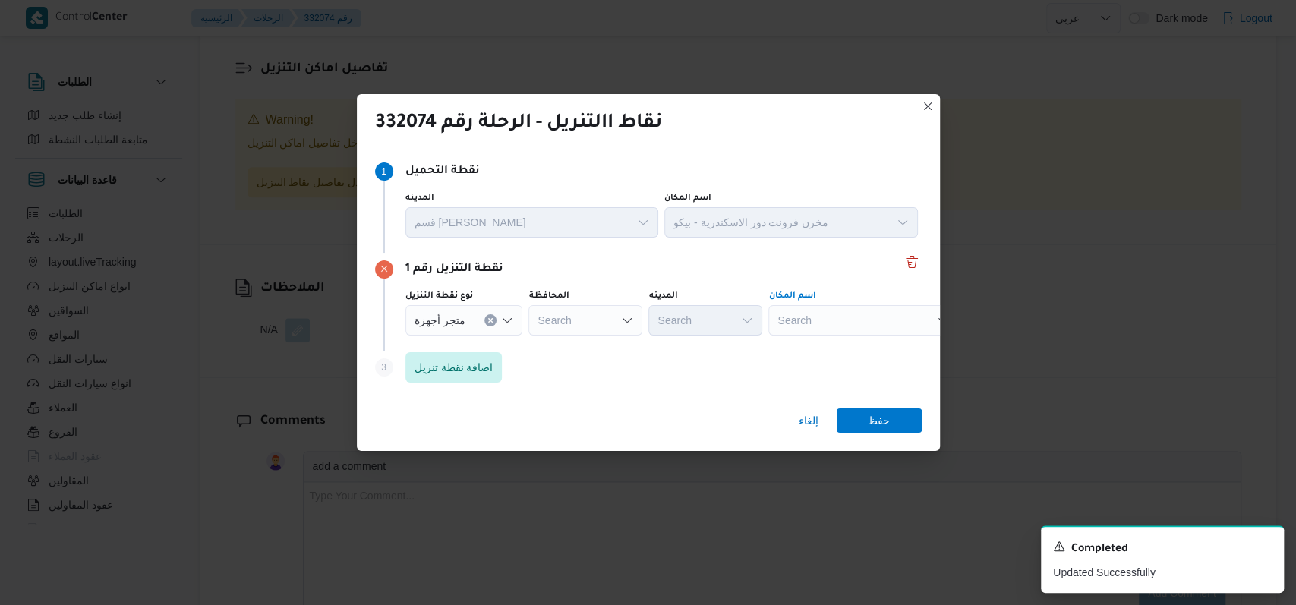
click at [830, 313] on div "Search" at bounding box center [863, 320] width 190 height 30
type input "وطنية"
click at [841, 351] on span "معرض الشركة ال وطنية - الاسكندرية | الشركة الوطنية للاجهزة الكهربائية | السيوف …" at bounding box center [868, 347] width 153 height 18
click at [867, 416] on span "حفظ" at bounding box center [878, 420] width 22 height 24
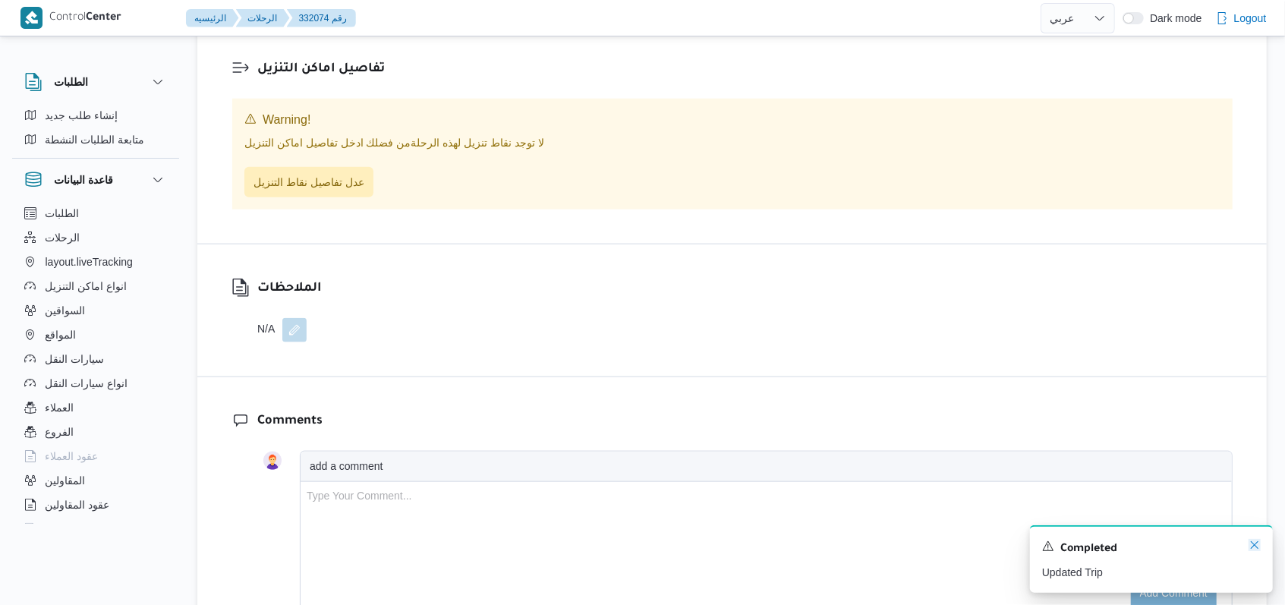
click at [1259, 547] on icon "Dismiss toast" at bounding box center [1254, 545] width 12 height 12
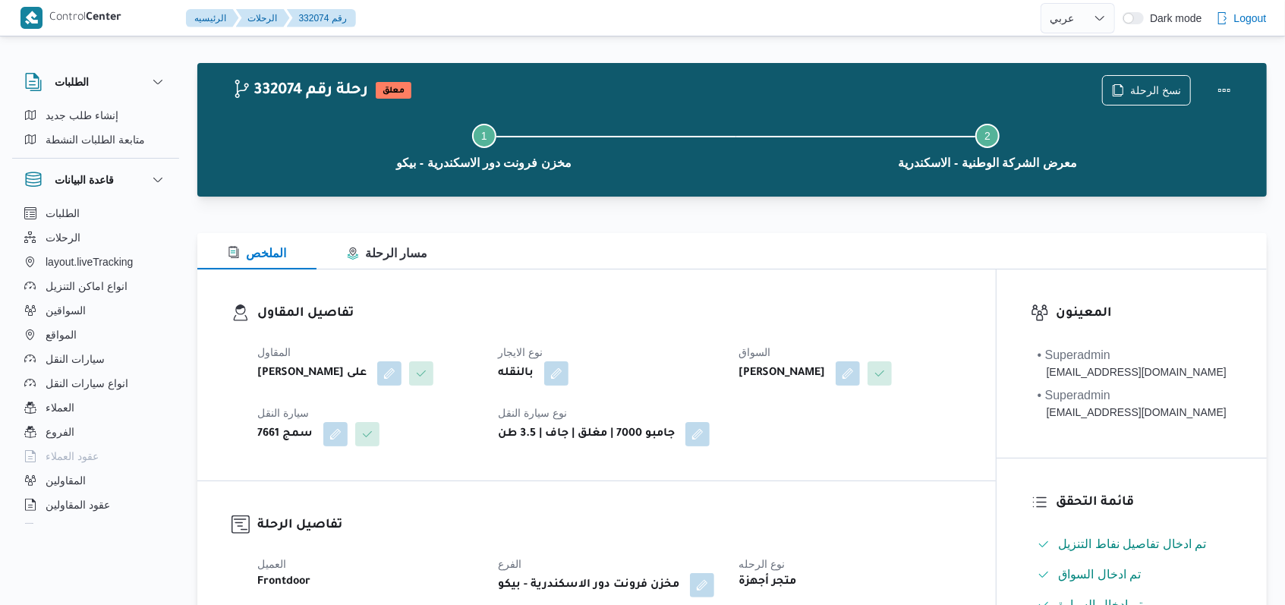
scroll to position [0, 0]
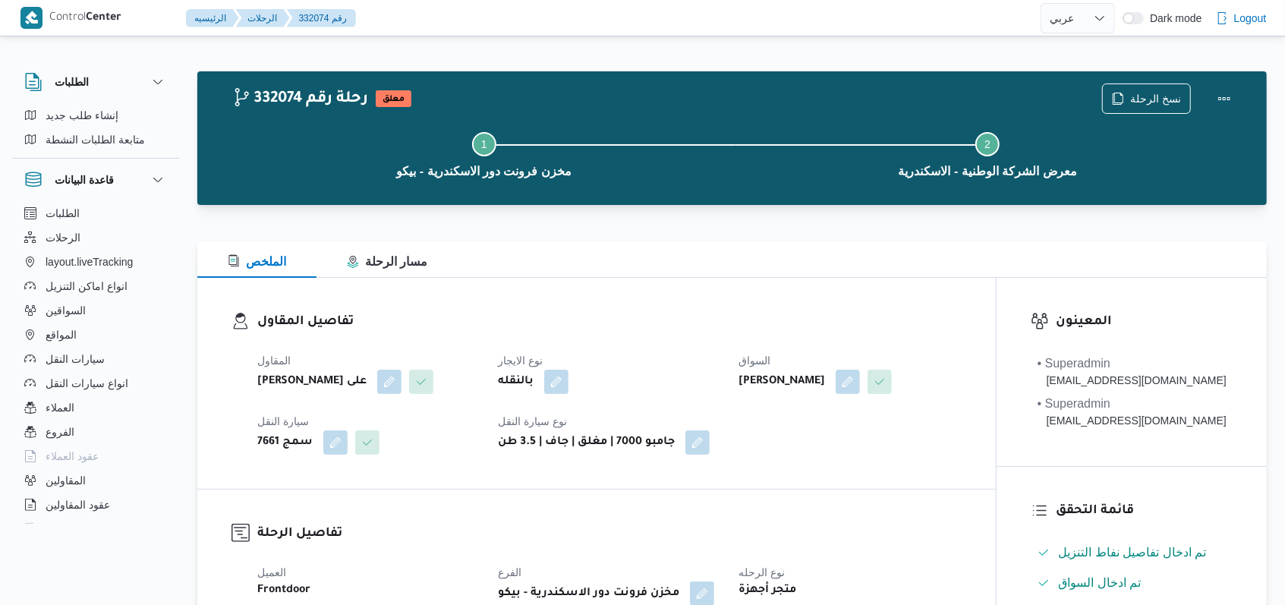
select select "ar"
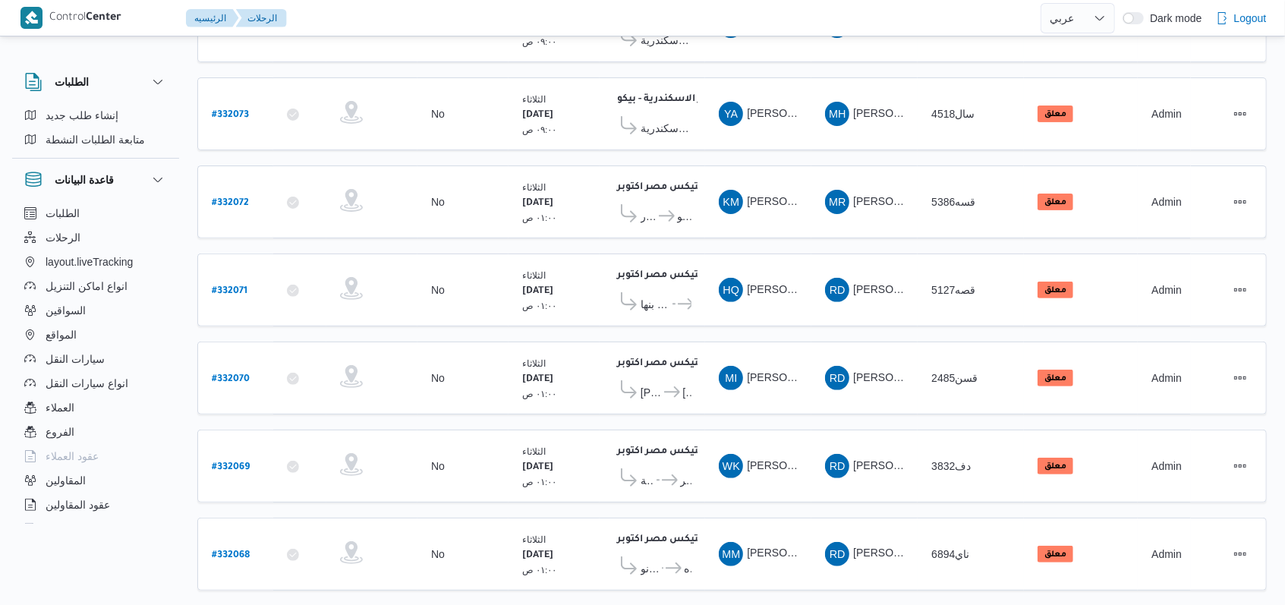
scroll to position [505, 0]
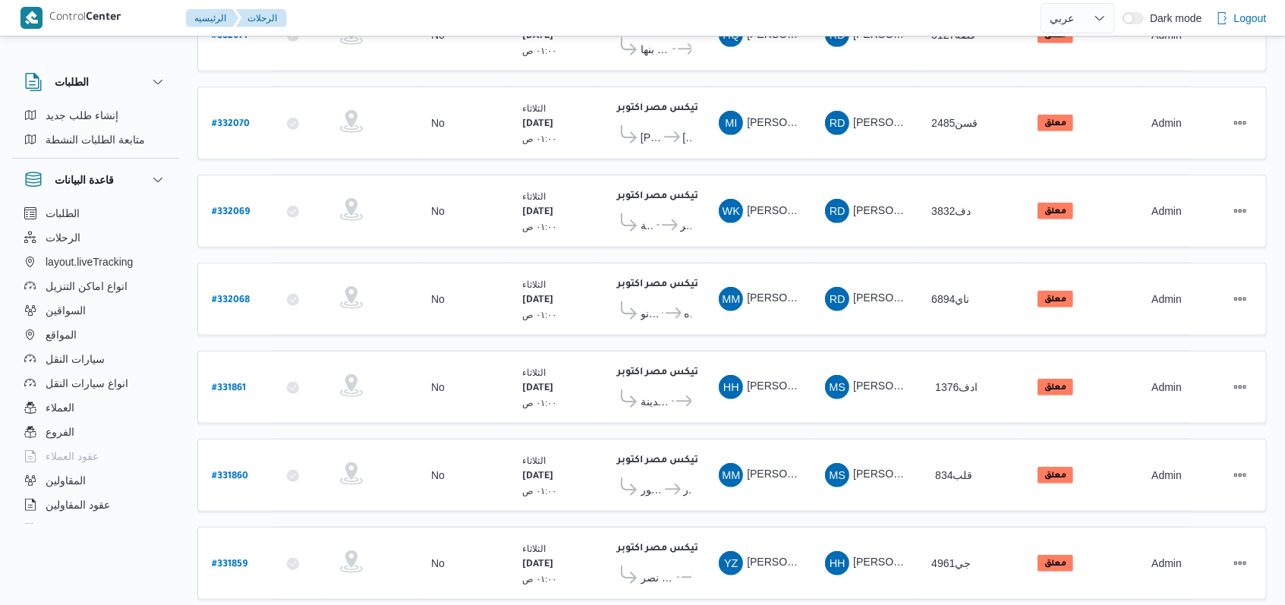
drag, startPoint x: 1189, startPoint y: 593, endPoint x: 905, endPoint y: 508, distance: 296.1
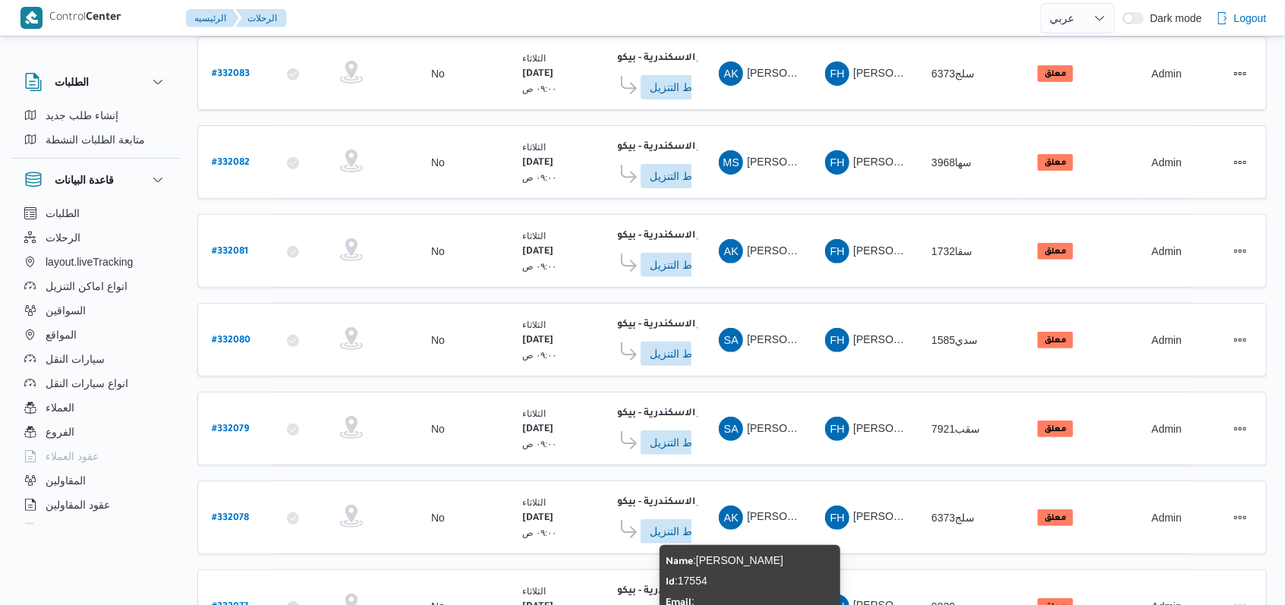
scroll to position [537, 0]
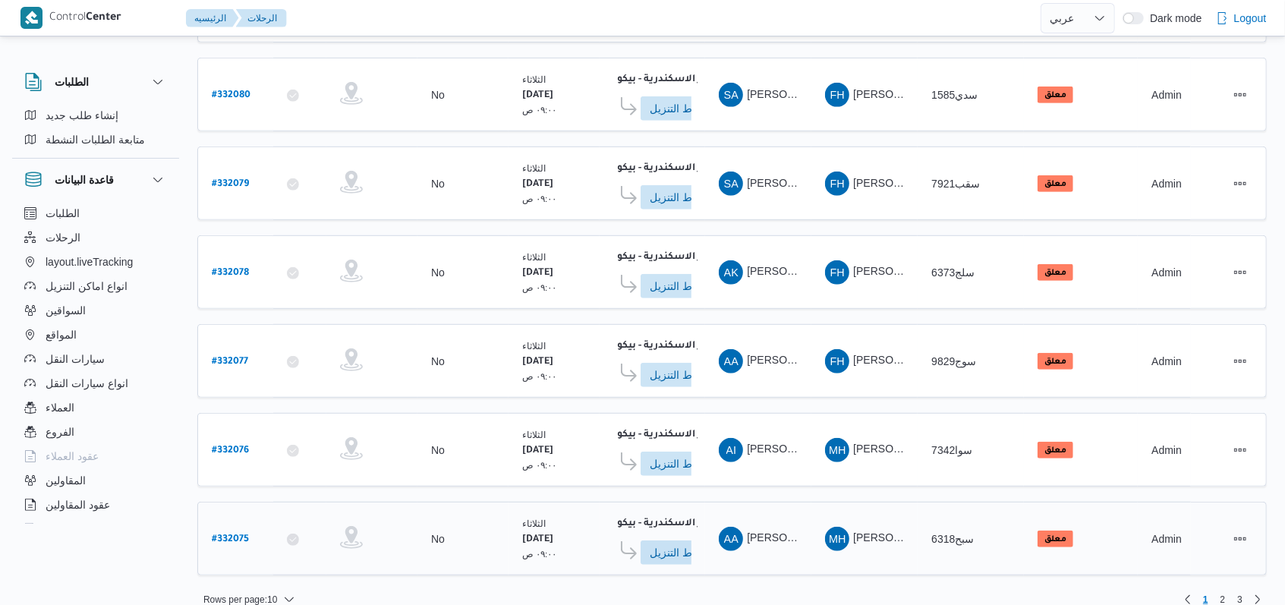
click at [241, 534] on b "# 332075" at bounding box center [230, 539] width 37 height 11
select select "ar"
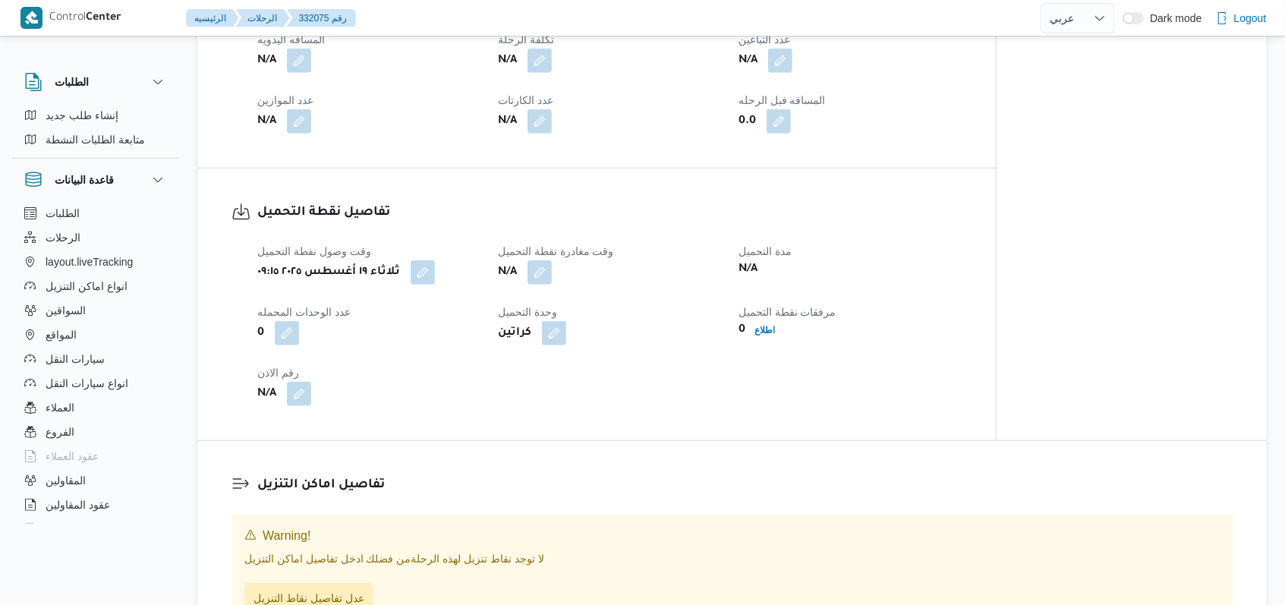
scroll to position [708, 0]
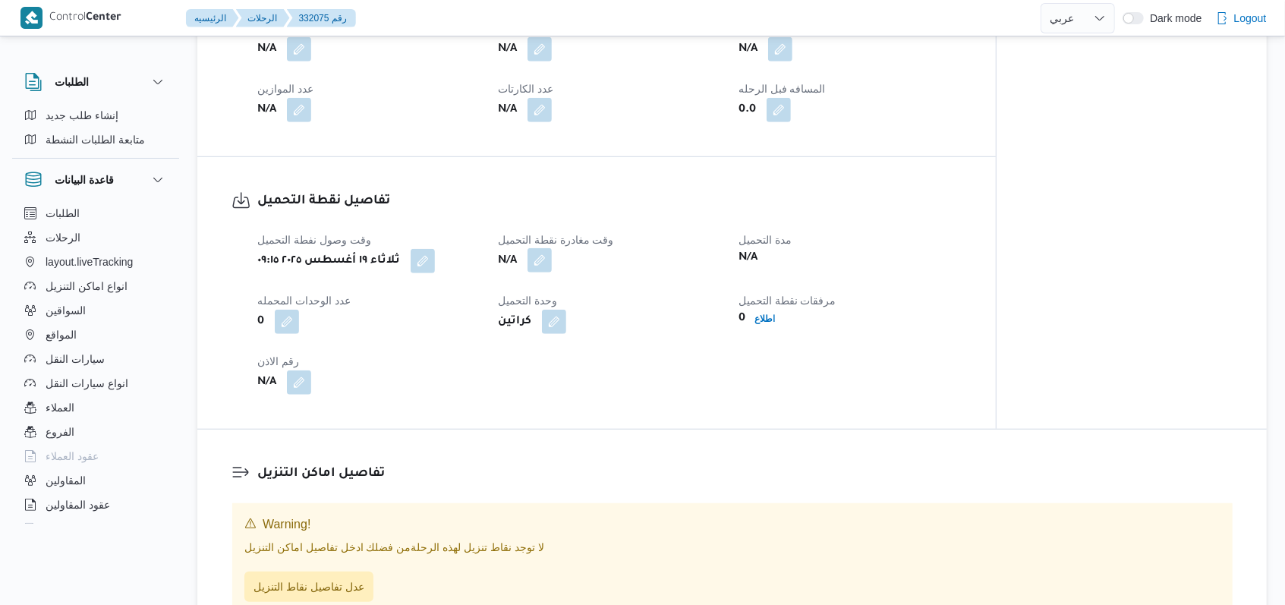
click at [537, 268] on button "button" at bounding box center [539, 260] width 24 height 24
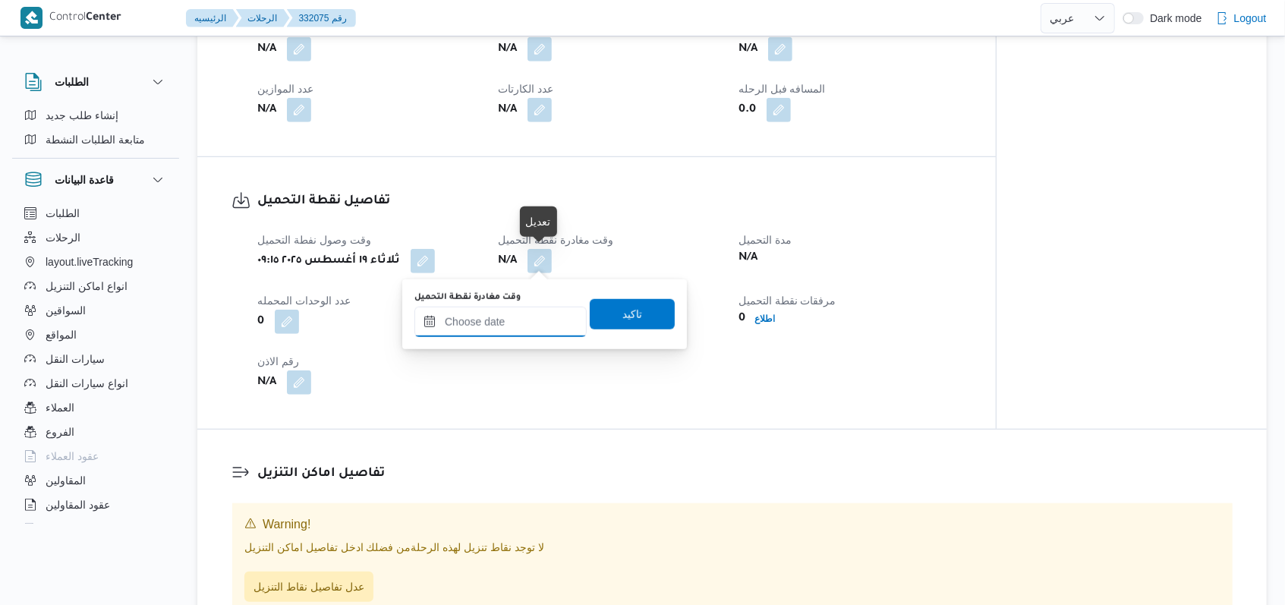
click at [511, 313] on input "وقت مغادرة نقطة التحميل" at bounding box center [500, 322] width 172 height 30
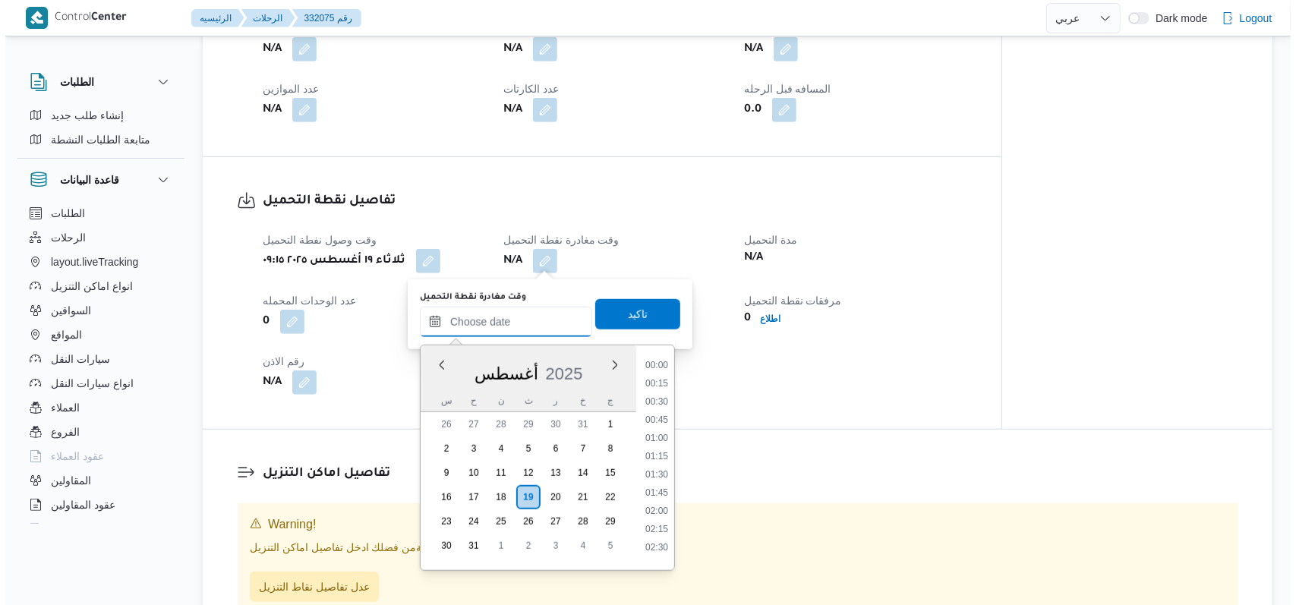
scroll to position [789, 0]
click at [653, 382] on li "11:00" at bounding box center [651, 377] width 35 height 15
type input "١٩/٠٨/٢٠٢٥ ١١:٠٠"
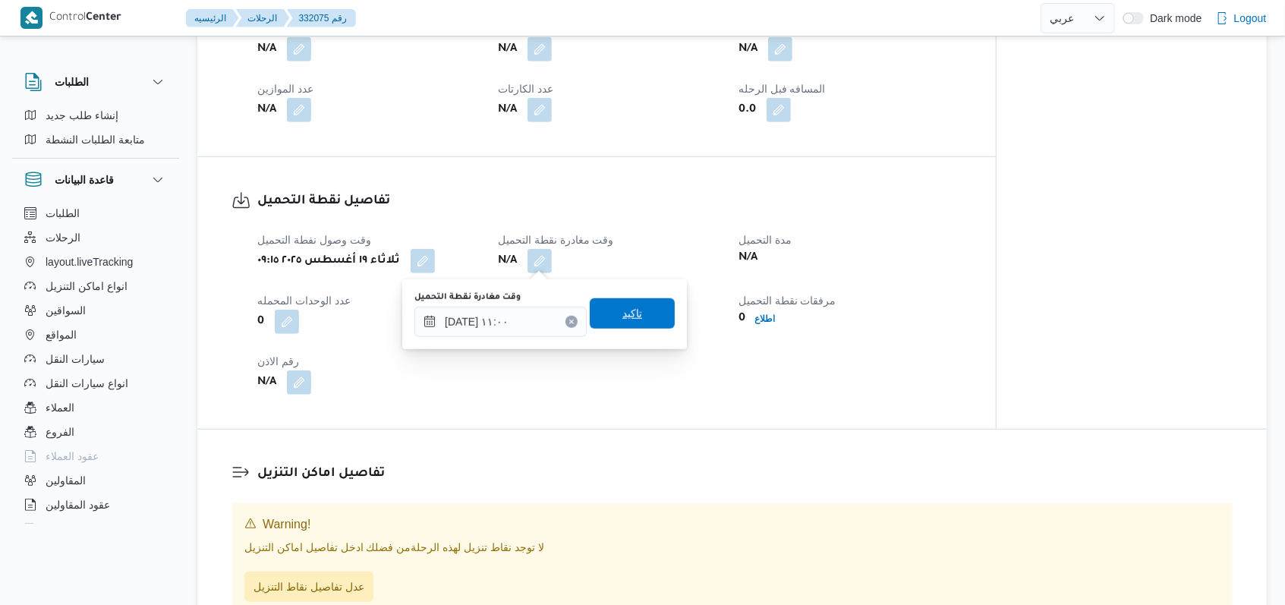
click at [647, 328] on span "تاكيد" at bounding box center [632, 313] width 85 height 30
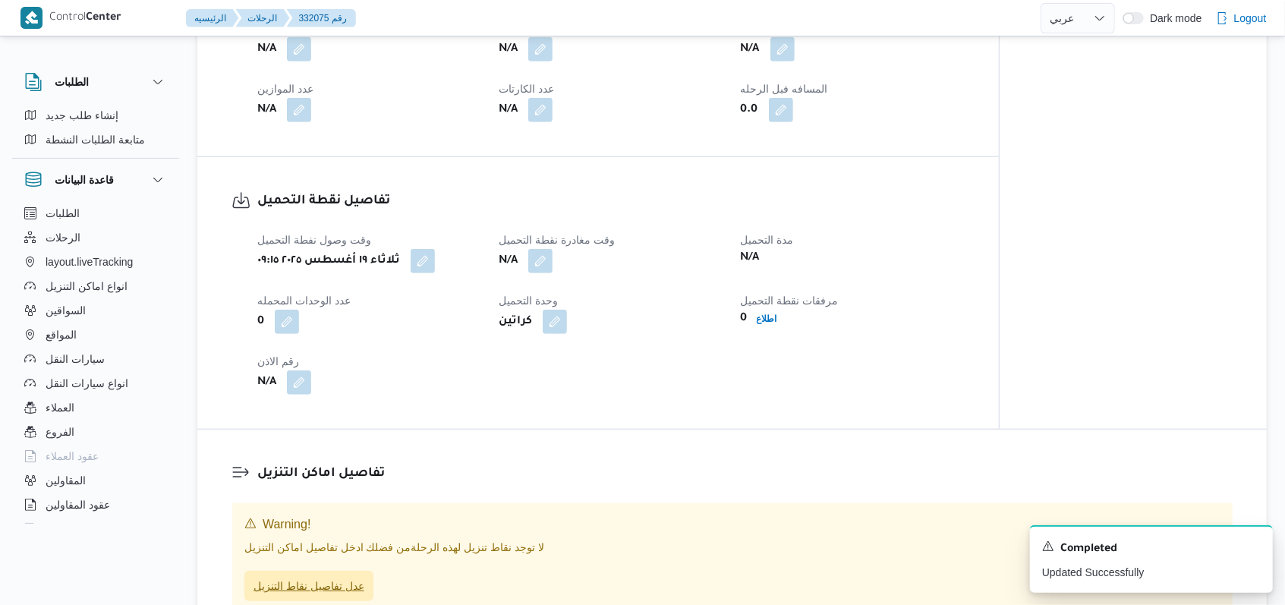
click at [327, 596] on span "عدل تفاصيل نقاط التنزيل" at bounding box center [308, 586] width 129 height 30
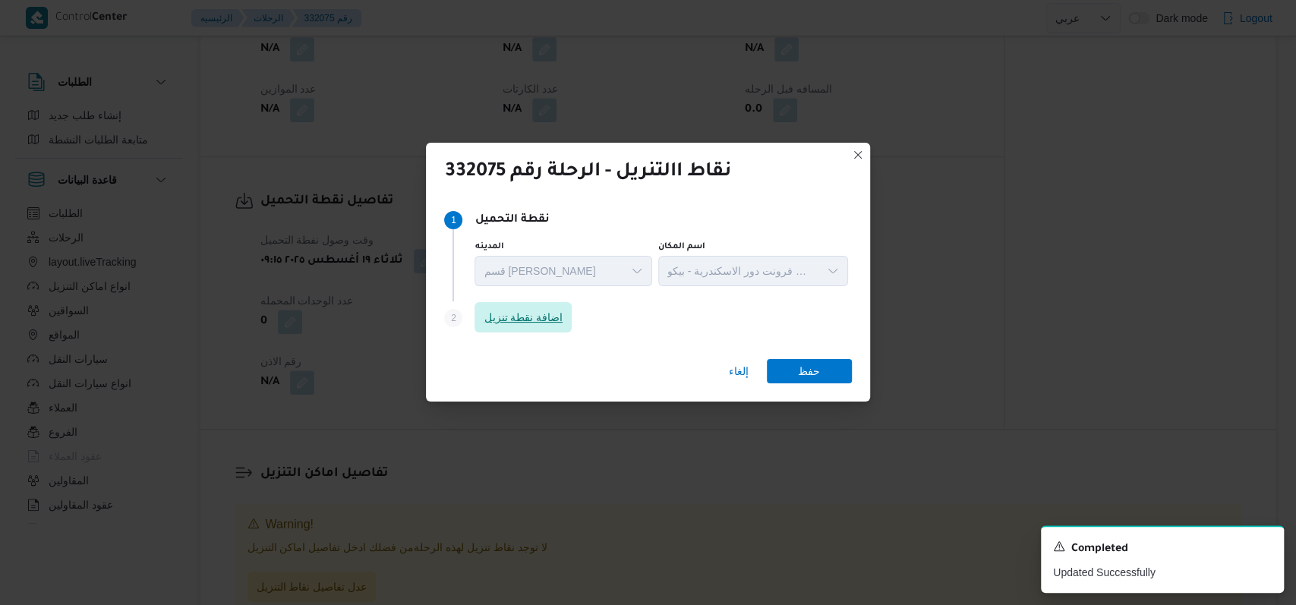
click at [537, 327] on span "اضافة نقطة تنزيل" at bounding box center [522, 317] width 97 height 30
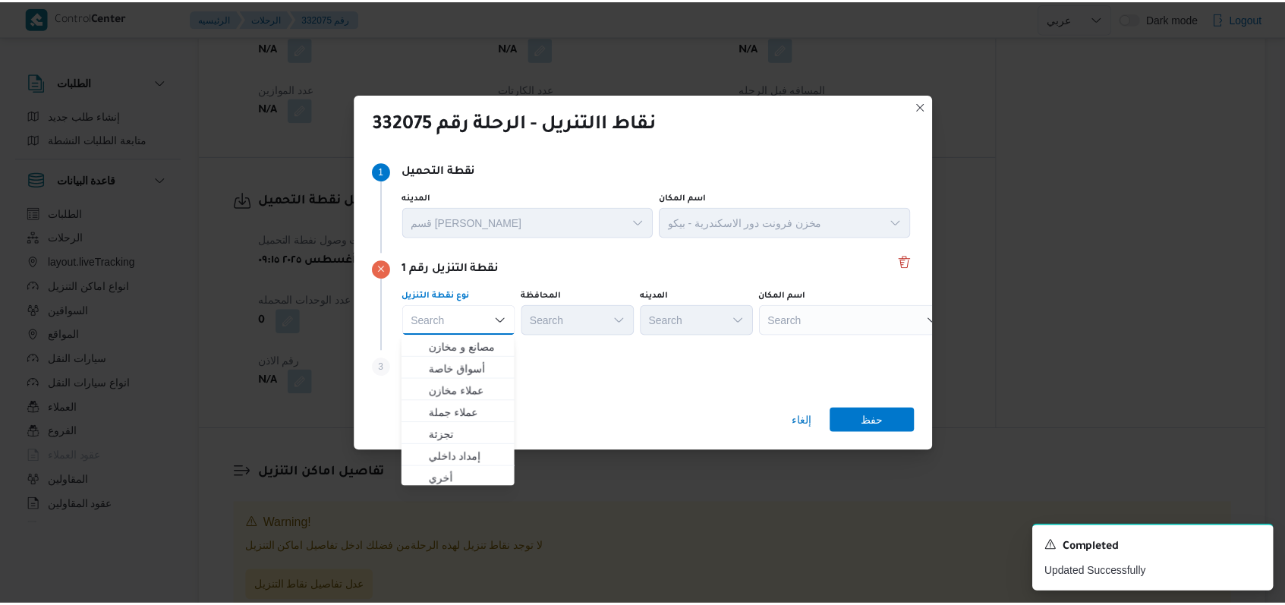
scroll to position [398, 0]
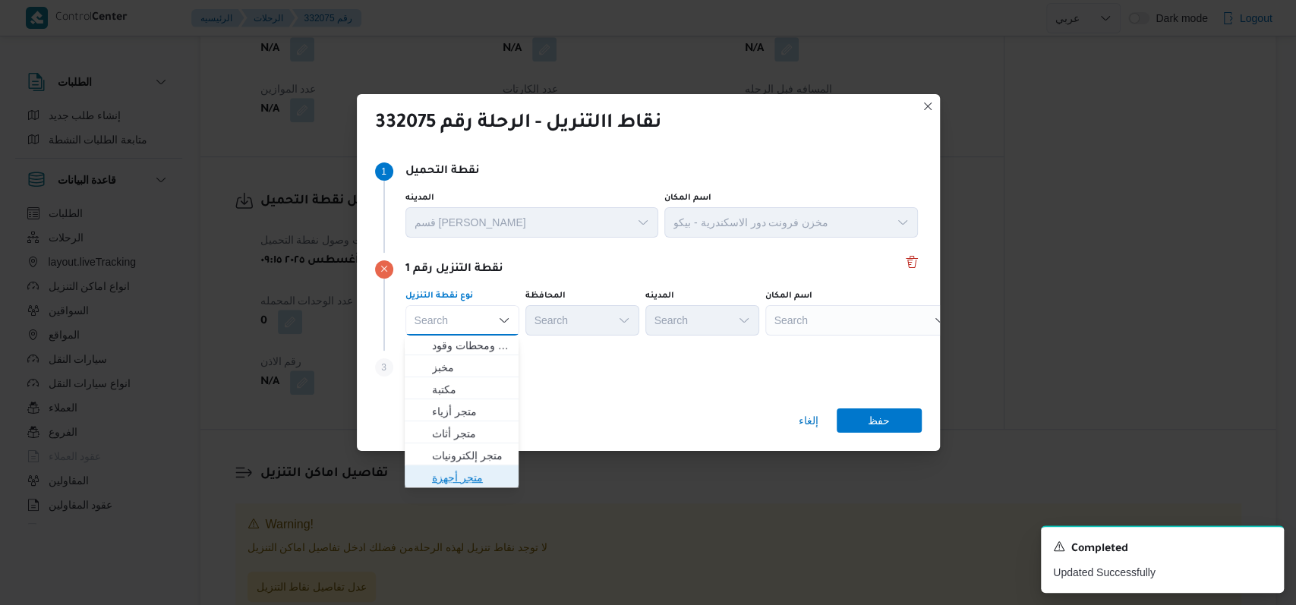
click at [467, 486] on span "متجر أجهزة" at bounding box center [462, 477] width 102 height 24
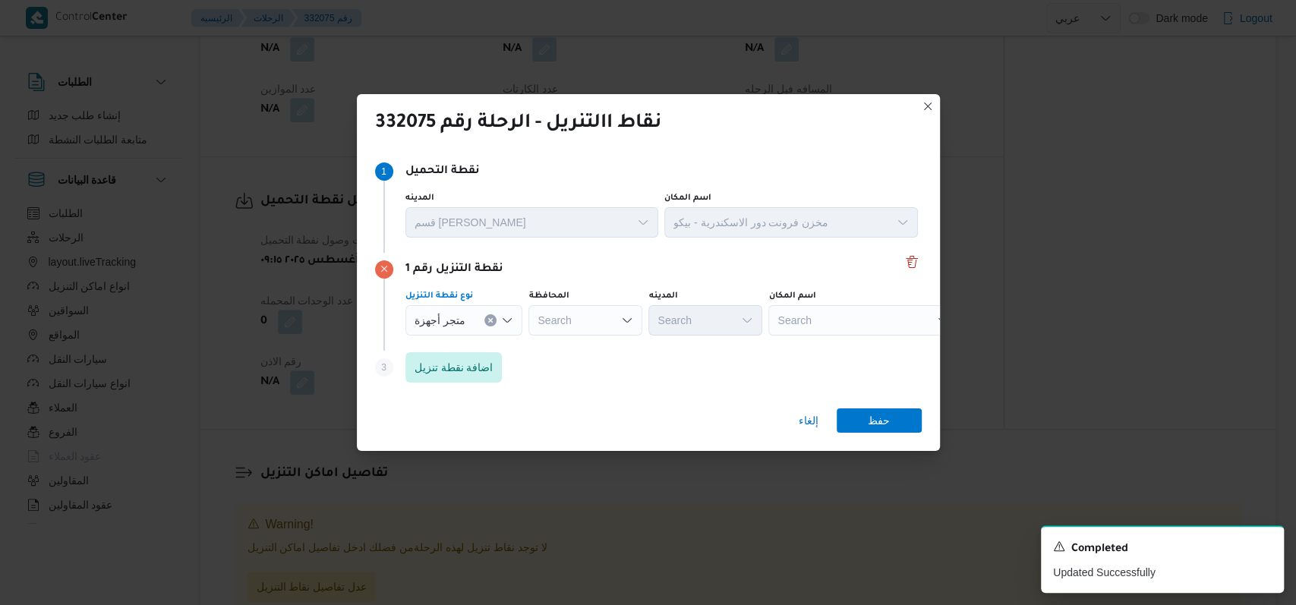
click at [791, 307] on div "Search" at bounding box center [863, 320] width 190 height 30
type input "وطنية"
click at [825, 342] on span "معرض الشركة ال وطنية - الاسكندرية | الشركة الوطنية للاجهزة الكهربائية | السيوف …" at bounding box center [868, 347] width 153 height 18
click at [867, 421] on span "حفظ" at bounding box center [878, 420] width 85 height 24
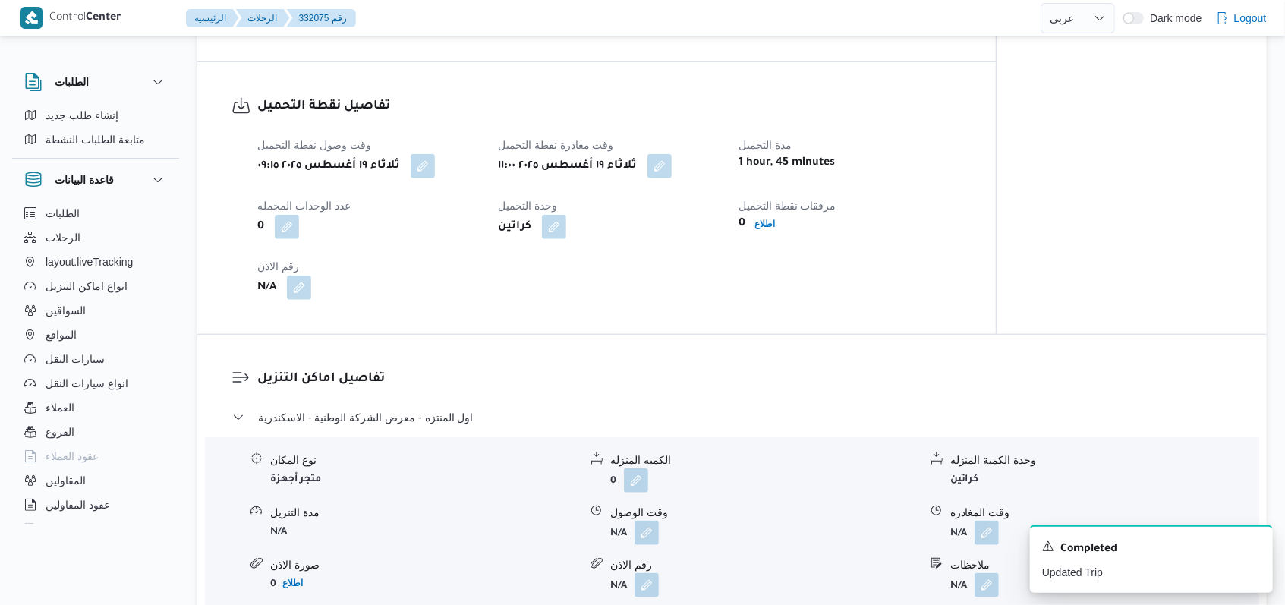
scroll to position [990, 0]
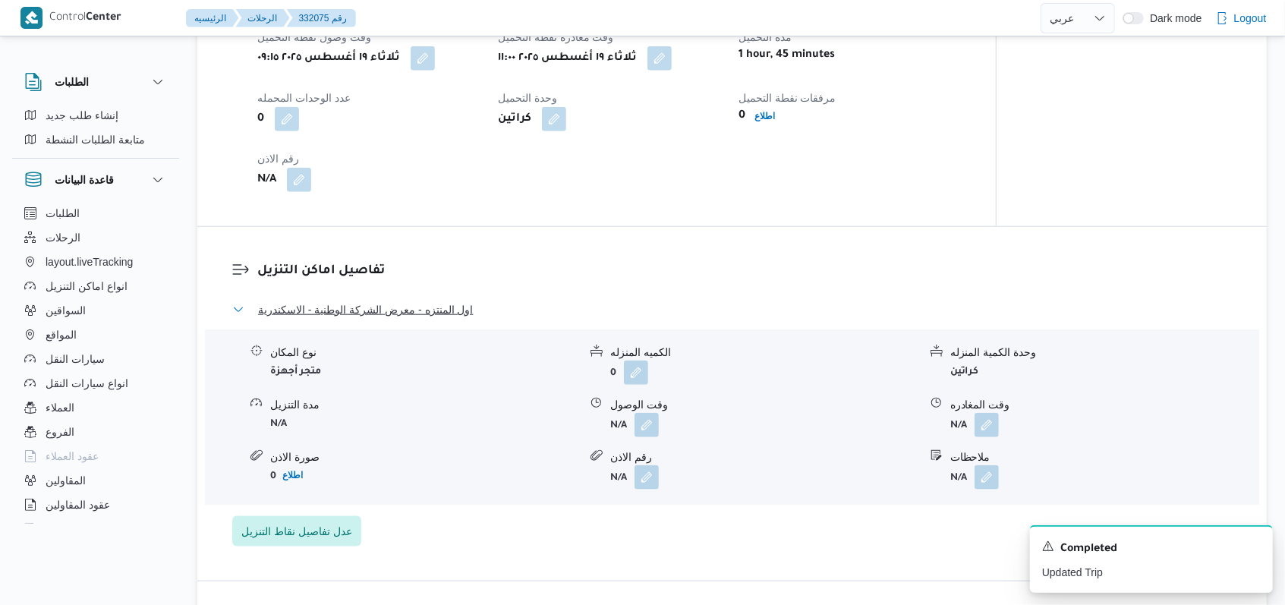
click at [473, 313] on button "اول المنتزه - معرض الشركة الوطنية - الاسكندرية" at bounding box center [732, 310] width 1000 height 18
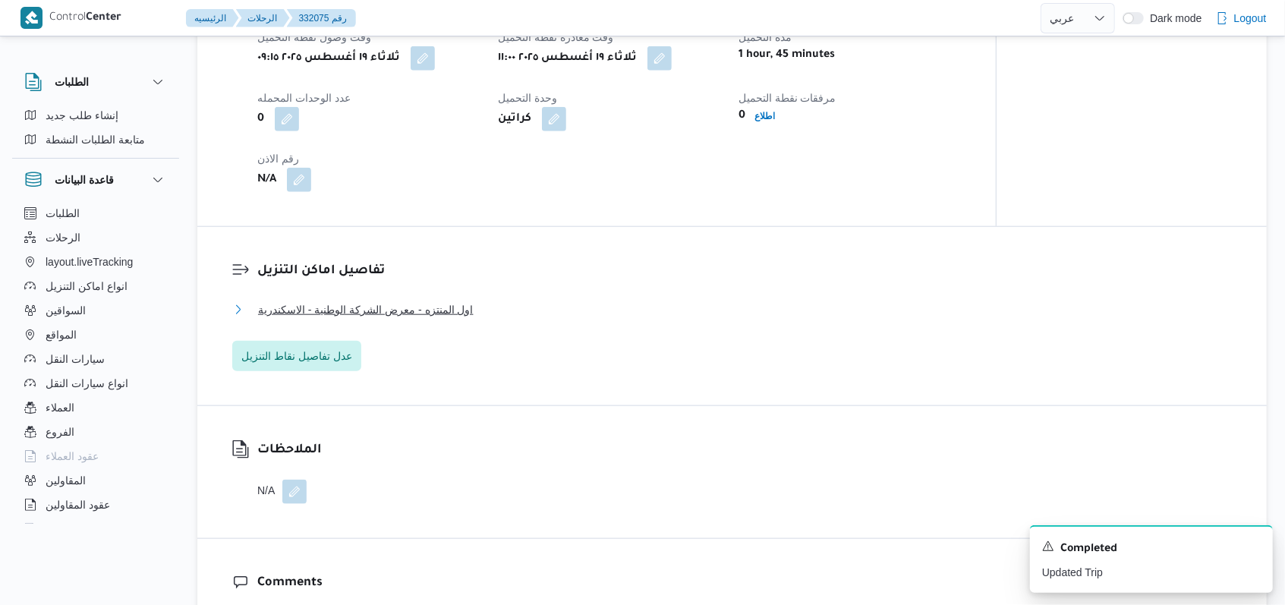
click at [412, 307] on span "اول المنتزه - معرض الشركة الوطنية - الاسكندرية" at bounding box center [366, 310] width 216 height 18
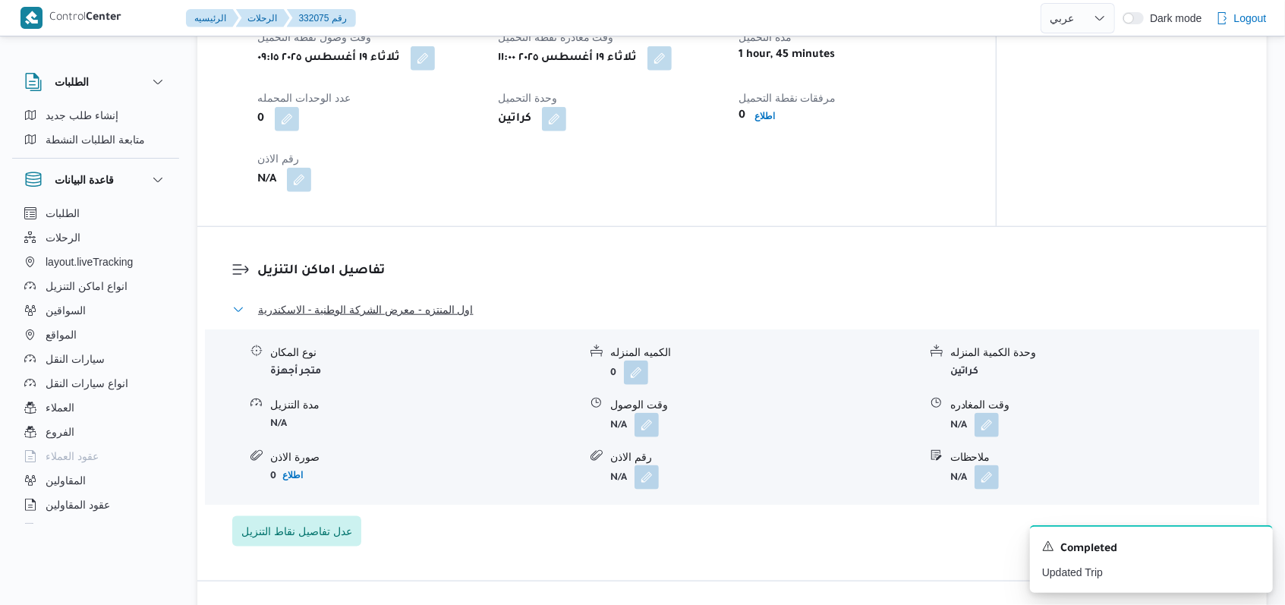
click at [412, 307] on span "اول المنتزه - معرض الشركة الوطنية - الاسكندرية" at bounding box center [366, 310] width 216 height 18
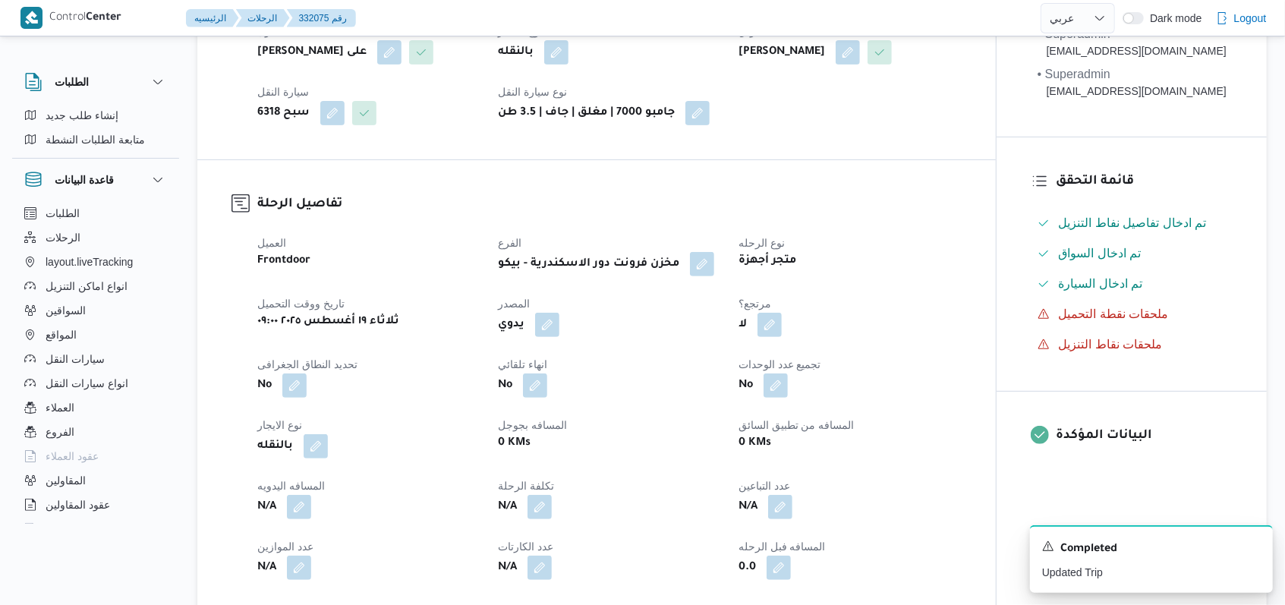
scroll to position [708, 0]
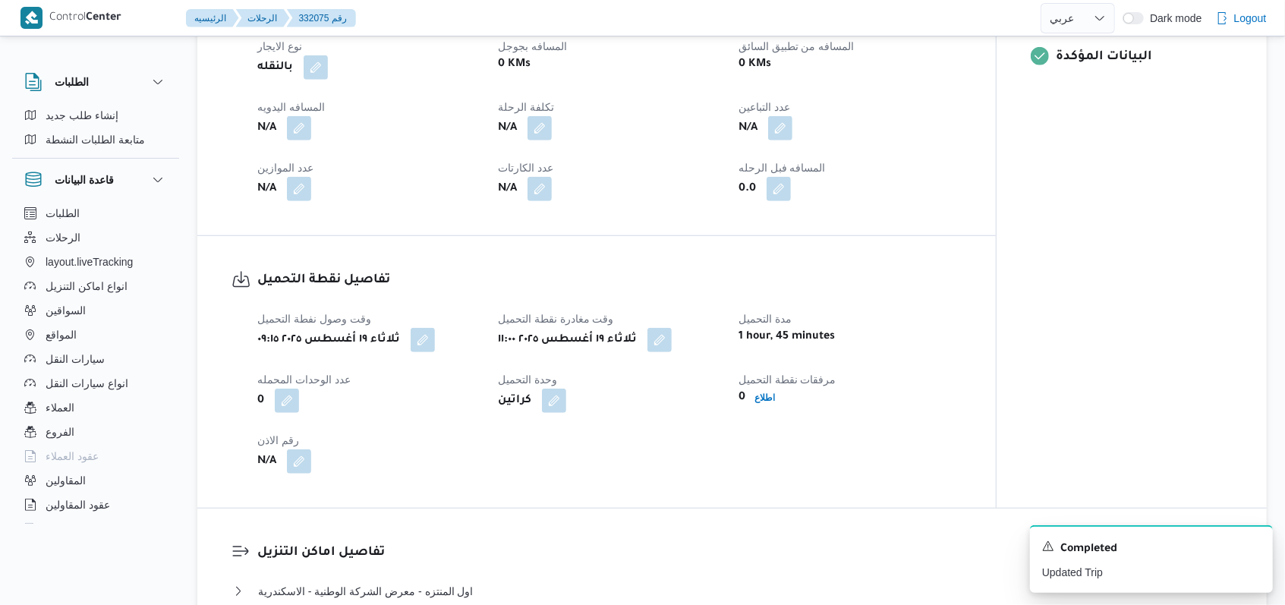
select select "ar"
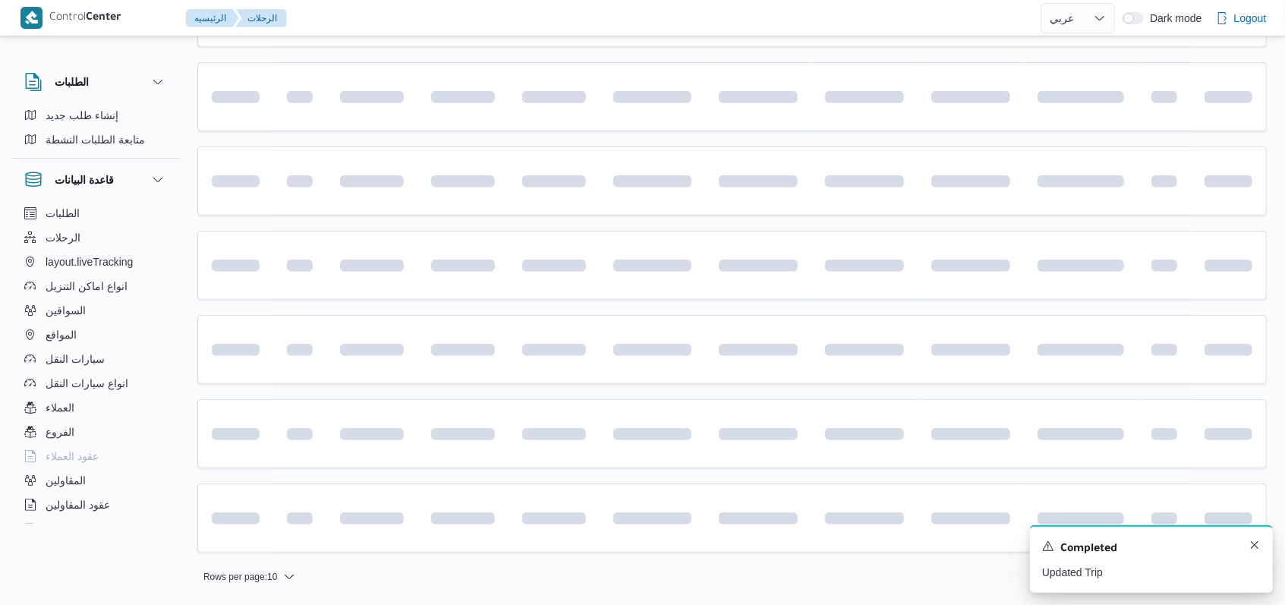
scroll to position [508, 0]
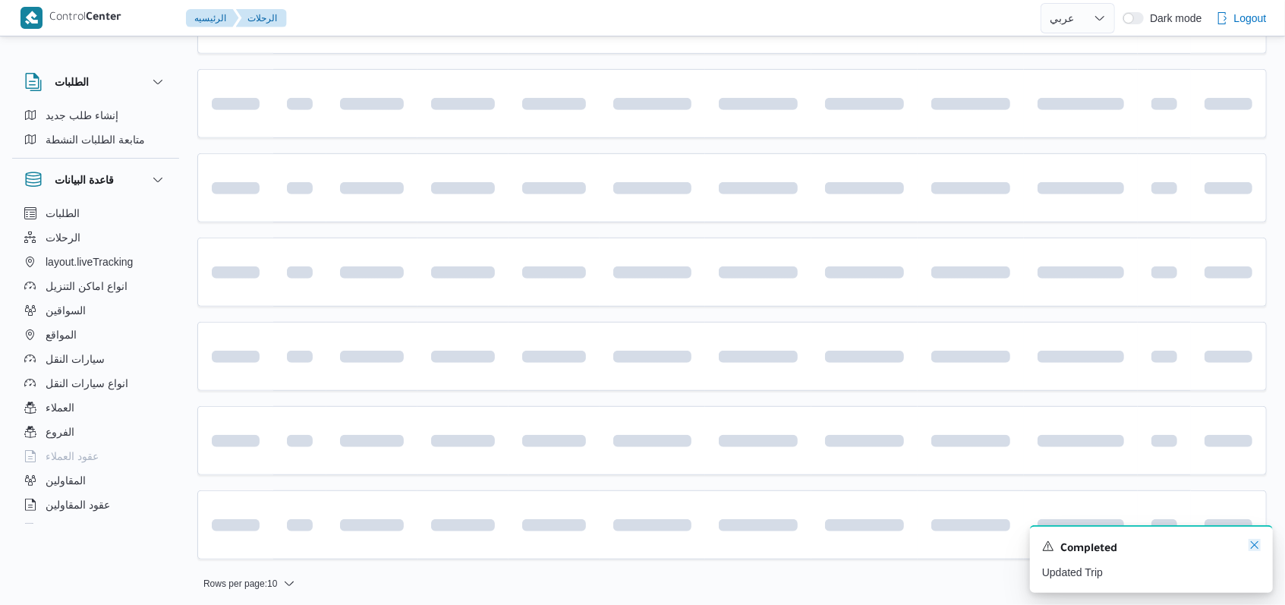
click at [1255, 547] on icon "Dismiss toast" at bounding box center [1254, 545] width 12 height 12
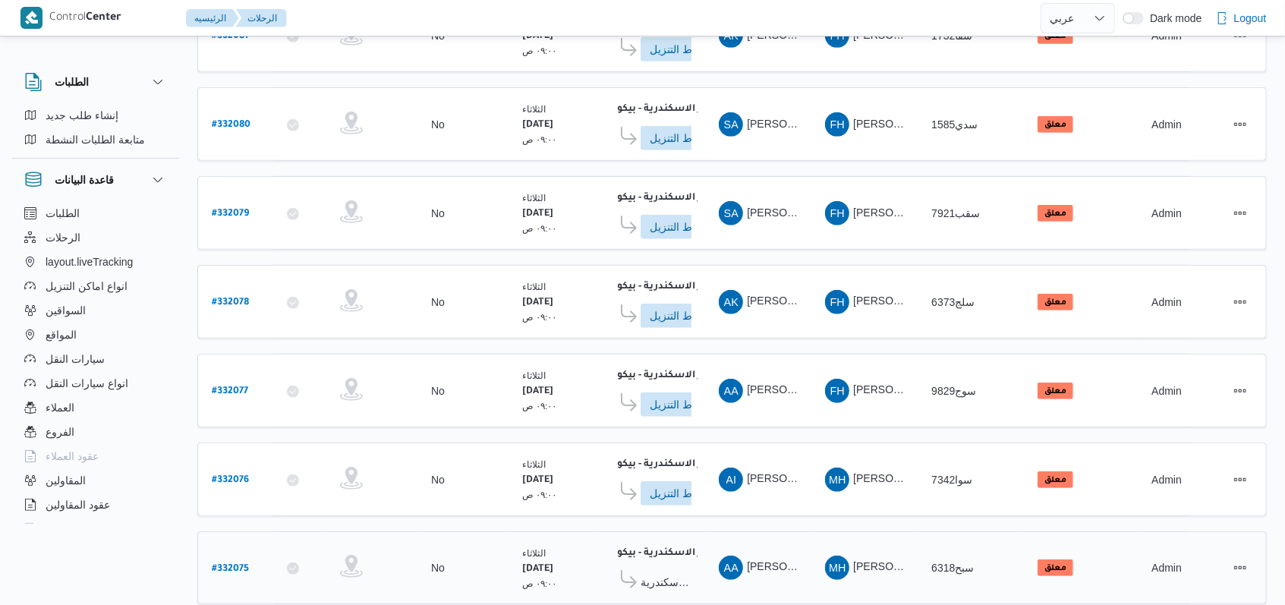
scroll to position [515, 0]
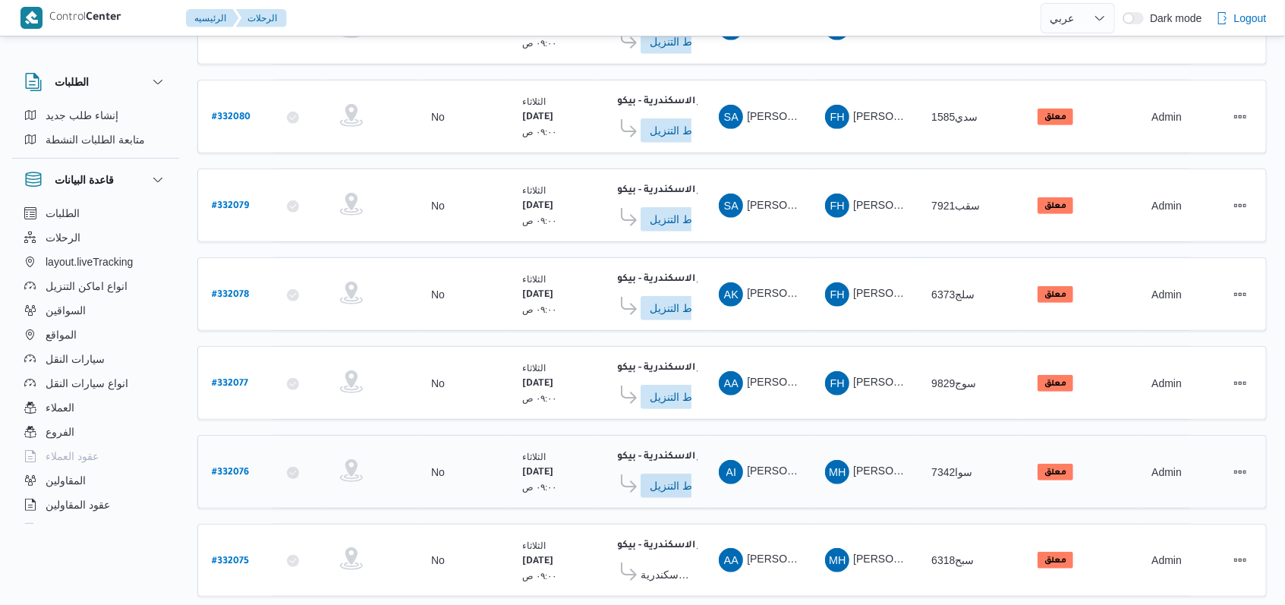
click at [238, 468] on b "# 332076" at bounding box center [230, 473] width 37 height 11
select select "ar"
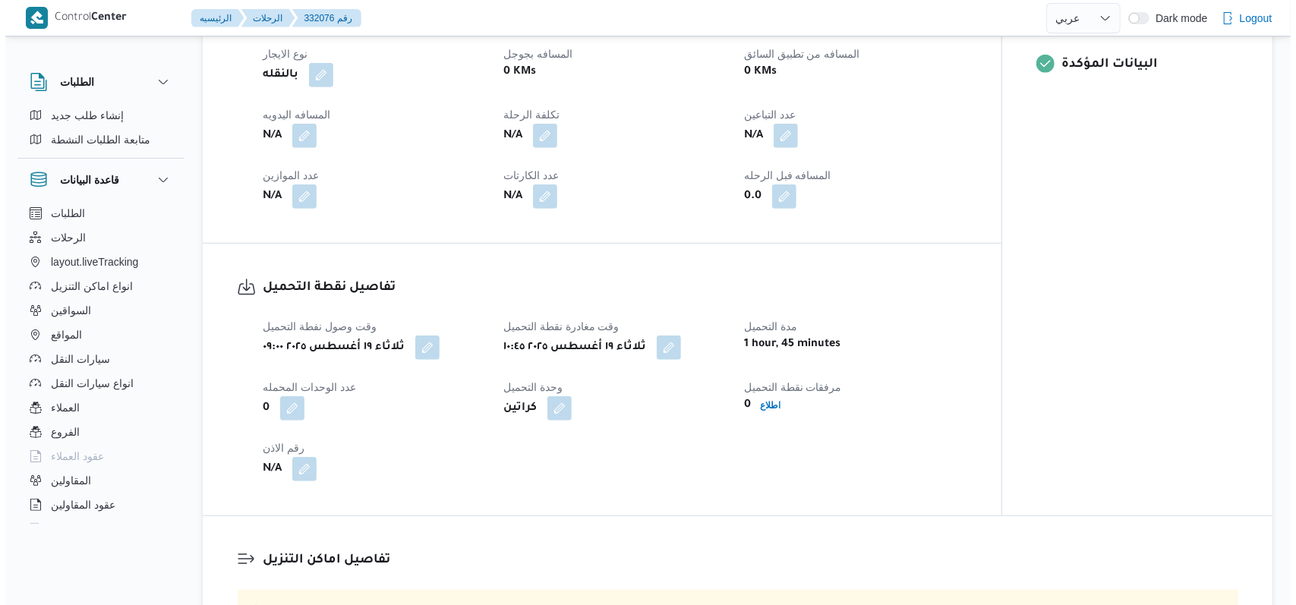
scroll to position [809, 0]
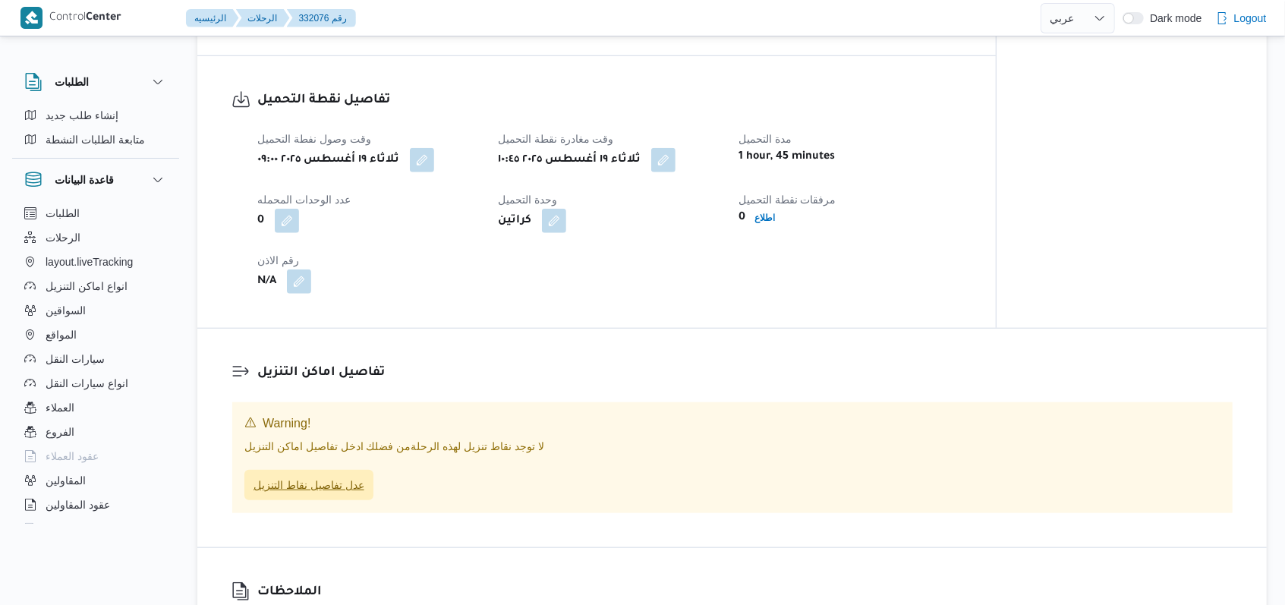
click at [338, 481] on span "عدل تفاصيل نقاط التنزيل" at bounding box center [308, 485] width 111 height 18
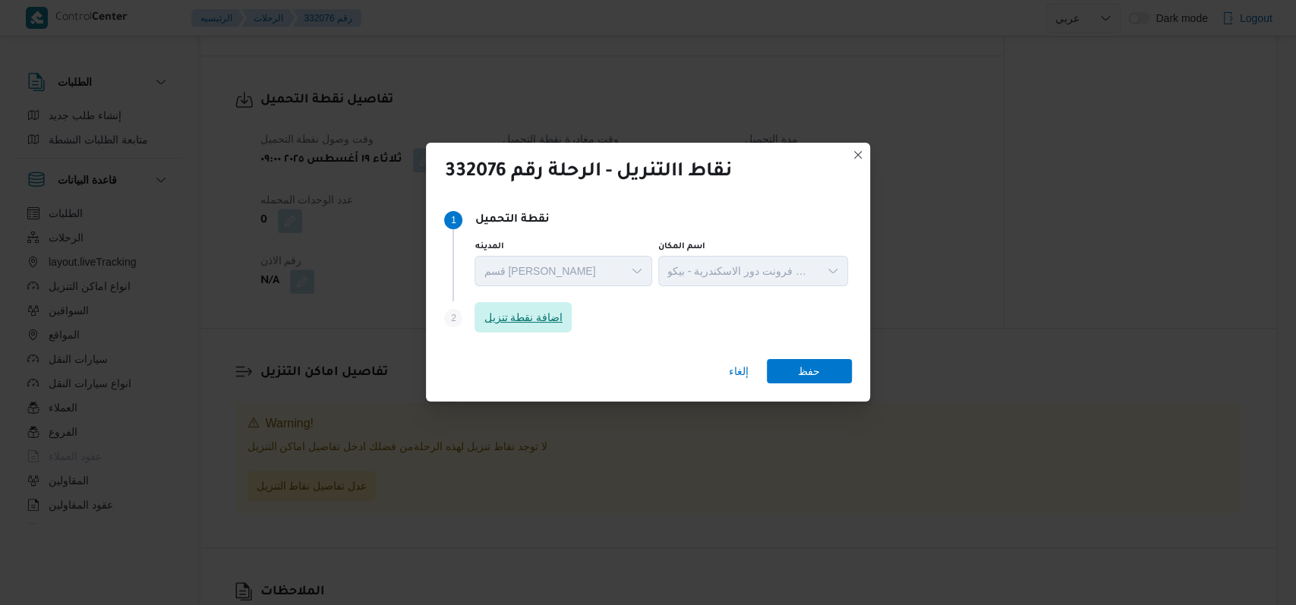
click at [556, 325] on span "اضافة نقطة تنزيل" at bounding box center [522, 317] width 79 height 18
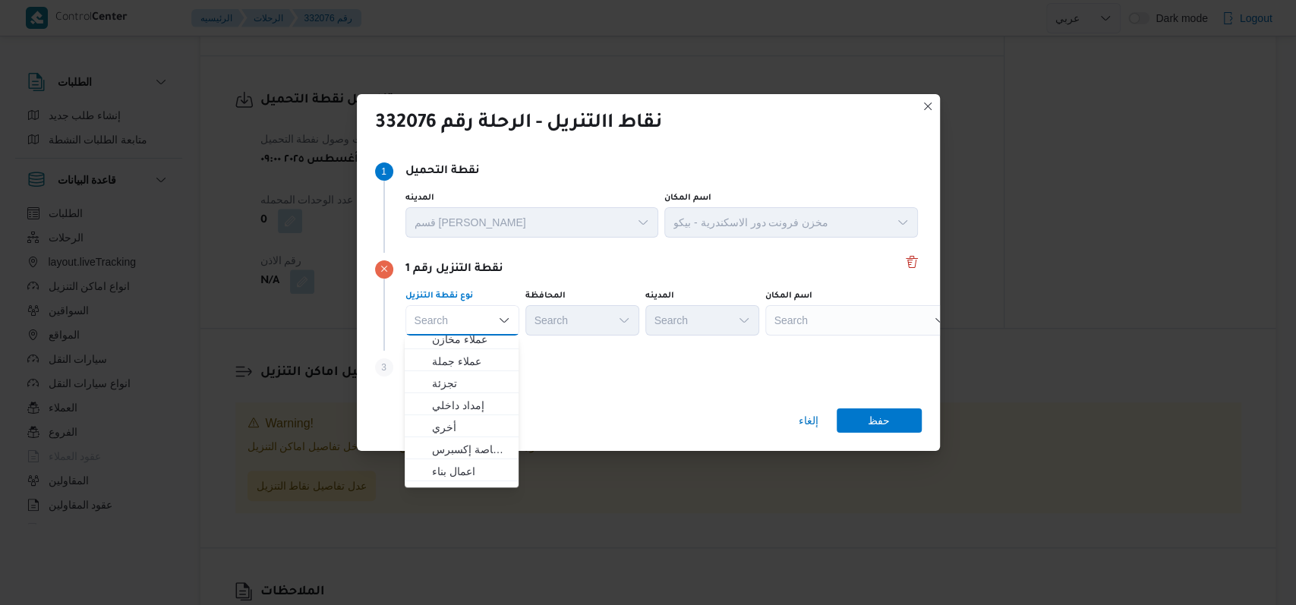
scroll to position [398, 0]
click at [478, 471] on span "متجر أجهزة" at bounding box center [470, 477] width 77 height 18
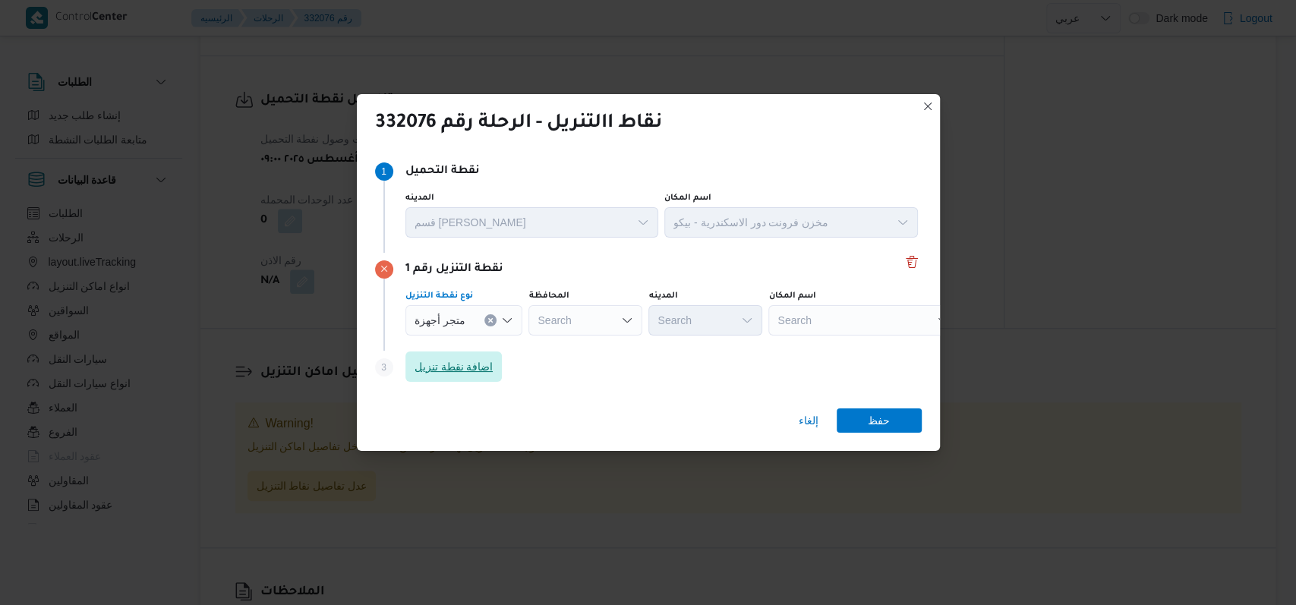
click at [474, 360] on span "اضافة نقطة تنزيل" at bounding box center [453, 366] width 79 height 18
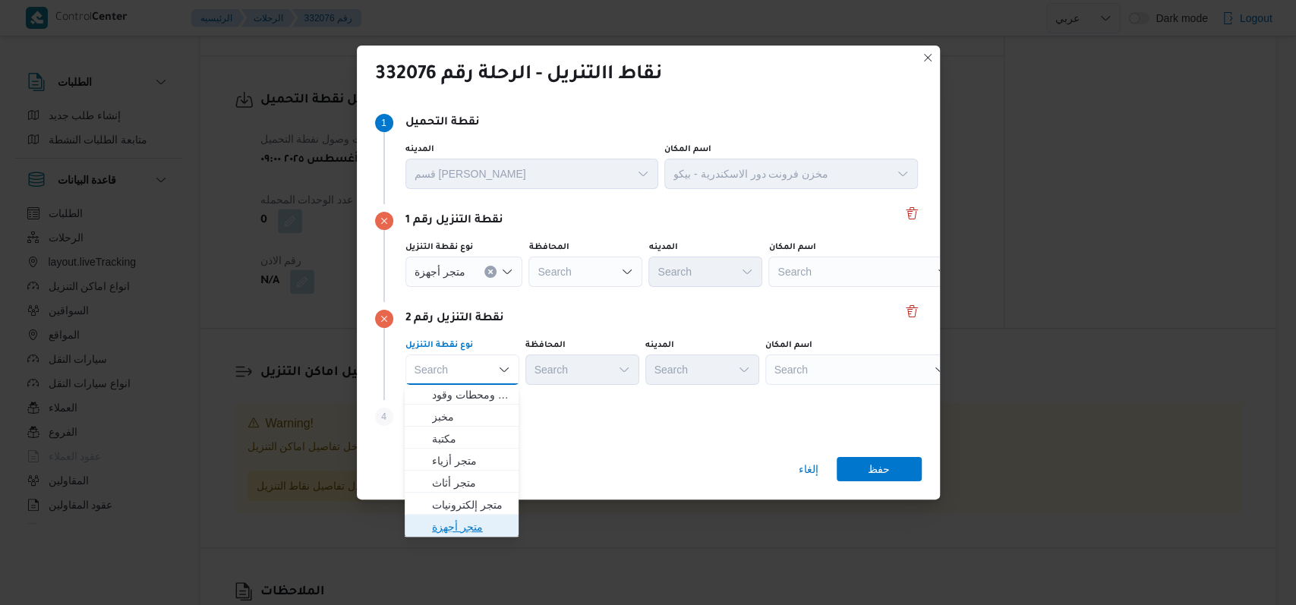
click at [474, 529] on span "متجر أجهزة" at bounding box center [470, 527] width 77 height 18
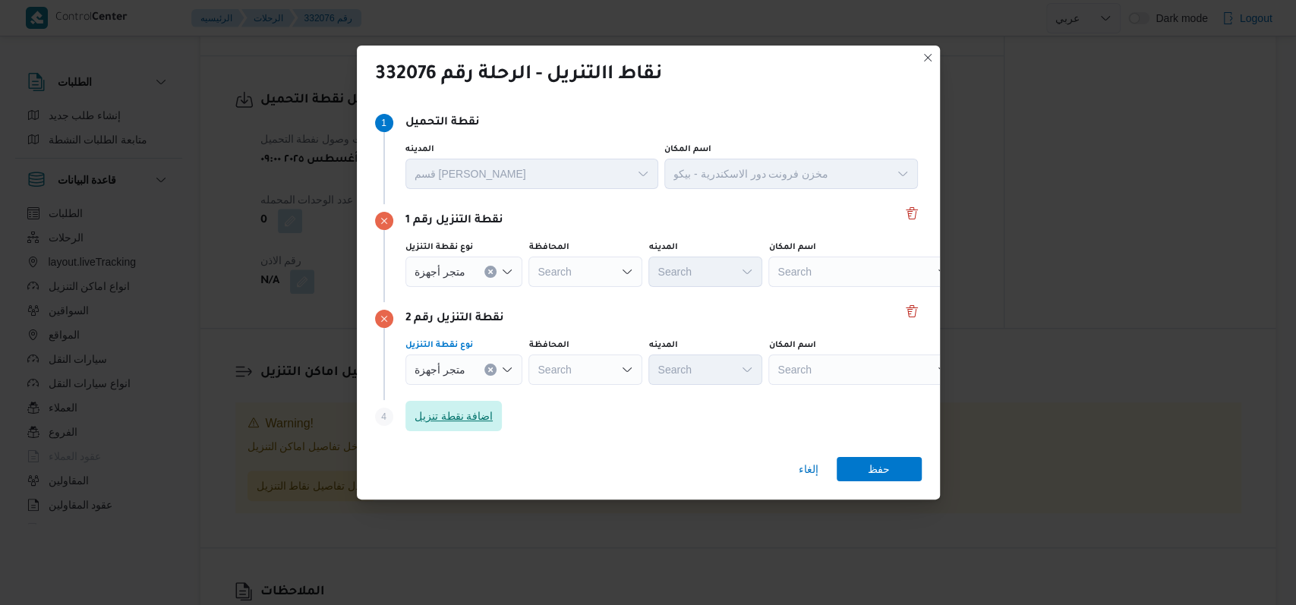
click at [480, 420] on span "اضافة نقطة تنزيل" at bounding box center [453, 416] width 79 height 18
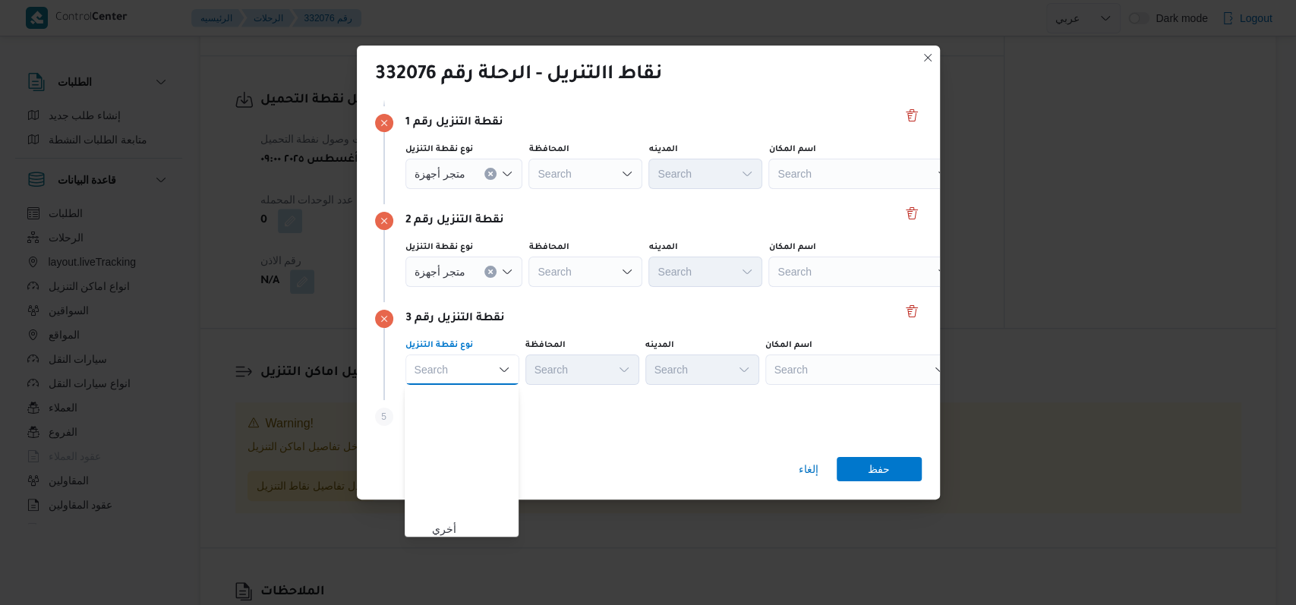
scroll to position [398, 0]
click at [480, 525] on span "متجر أجهزة" at bounding box center [470, 527] width 77 height 18
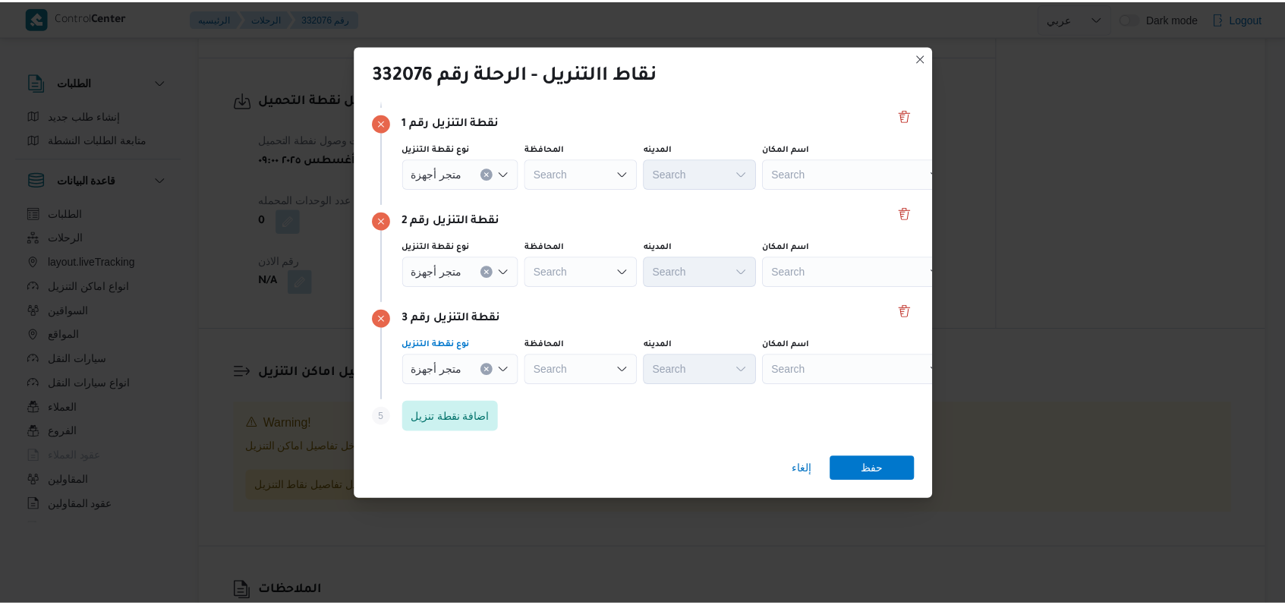
scroll to position [0, 0]
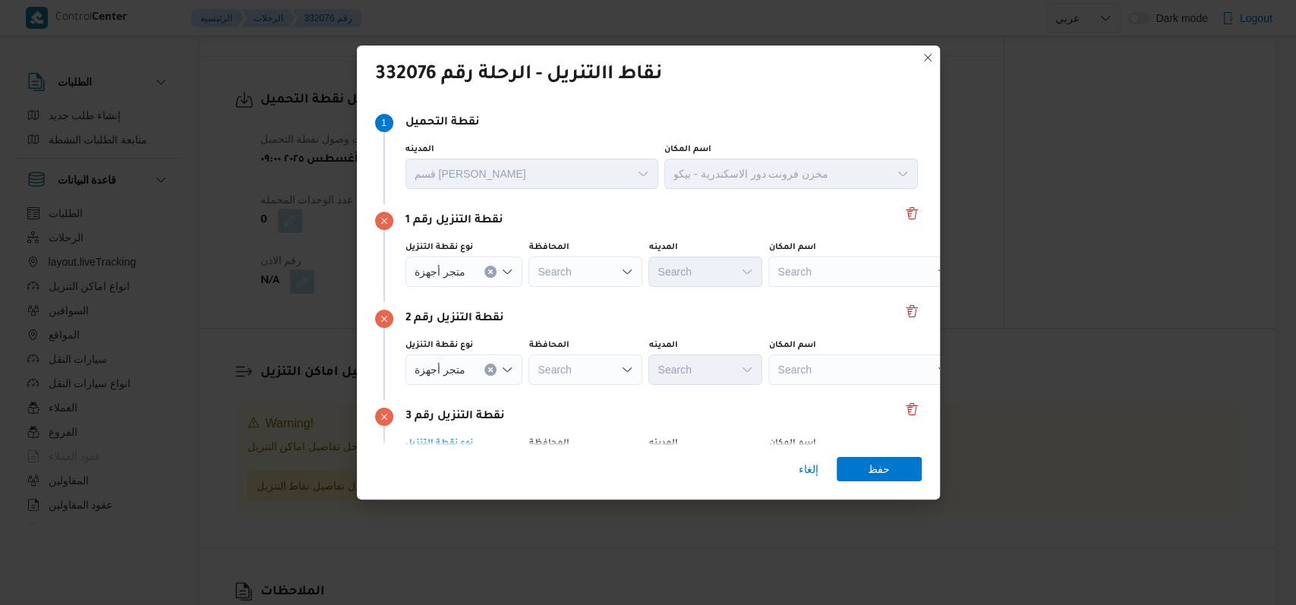
click at [816, 266] on div "Search" at bounding box center [863, 272] width 190 height 30
type input "اولاد عمر"
click at [830, 294] on span "معرض اولاد عمر و - شباس عمير قلين | | شباس عمير" at bounding box center [868, 299] width 153 height 18
click at [902, 311] on button "Delete" at bounding box center [911, 310] width 18 height 18
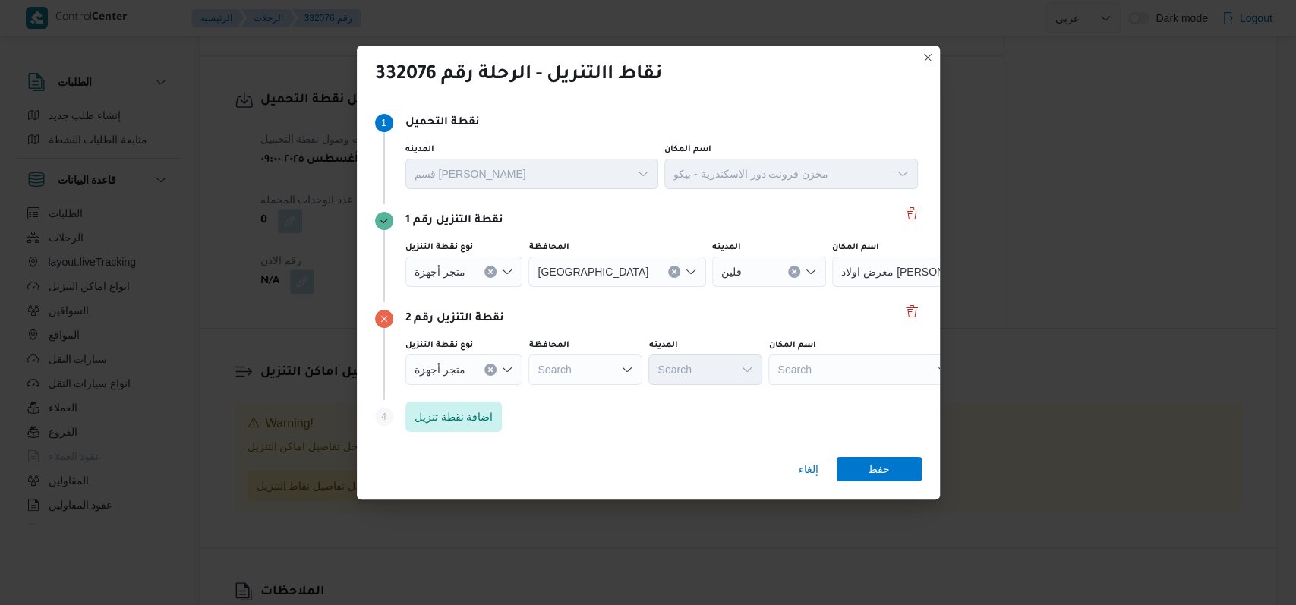
click at [840, 287] on div "Search" at bounding box center [927, 272] width 190 height 30
type input "فضالى"
click at [855, 395] on span "معرض ال فضالى فرع فوة | معرض الفضالي للأجهزة الكهربائية | مدينة دسوق" at bounding box center [868, 397] width 153 height 18
click at [893, 458] on span "حفظ" at bounding box center [878, 468] width 85 height 24
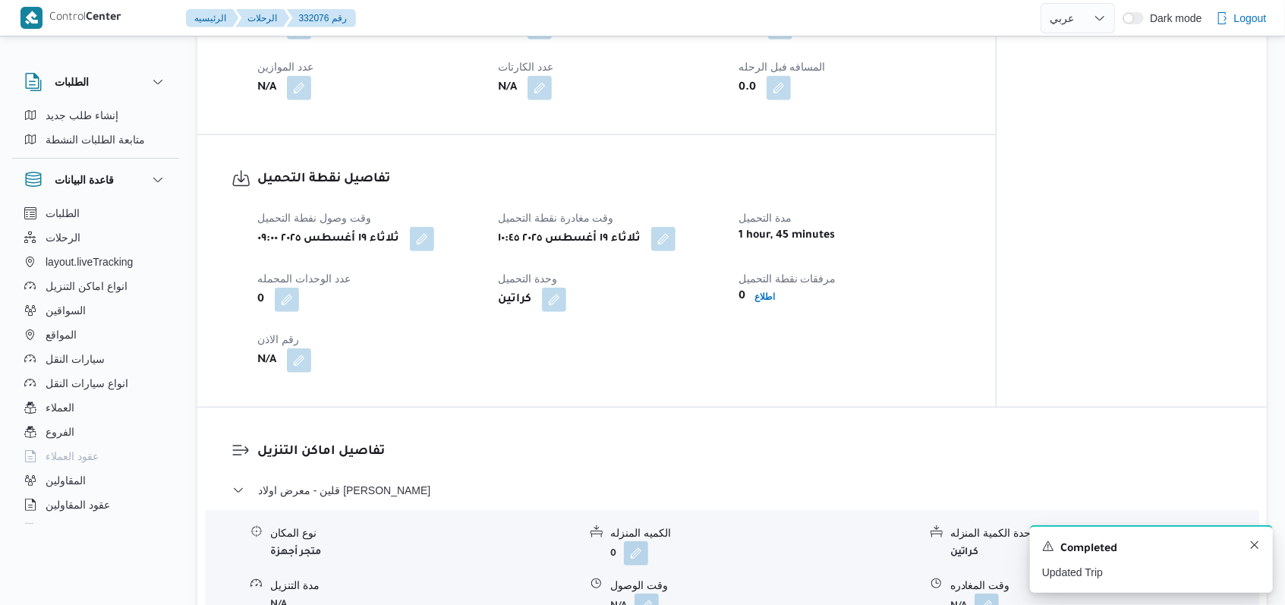
scroll to position [888, 0]
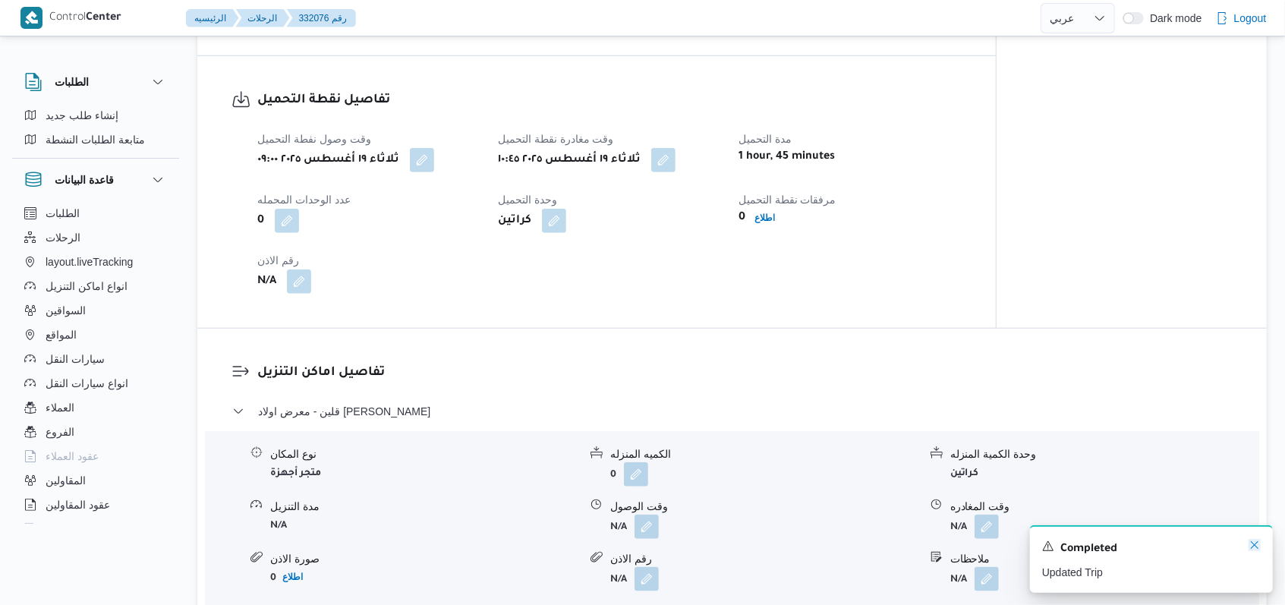
click at [1258, 549] on icon "Dismiss toast" at bounding box center [1254, 545] width 12 height 12
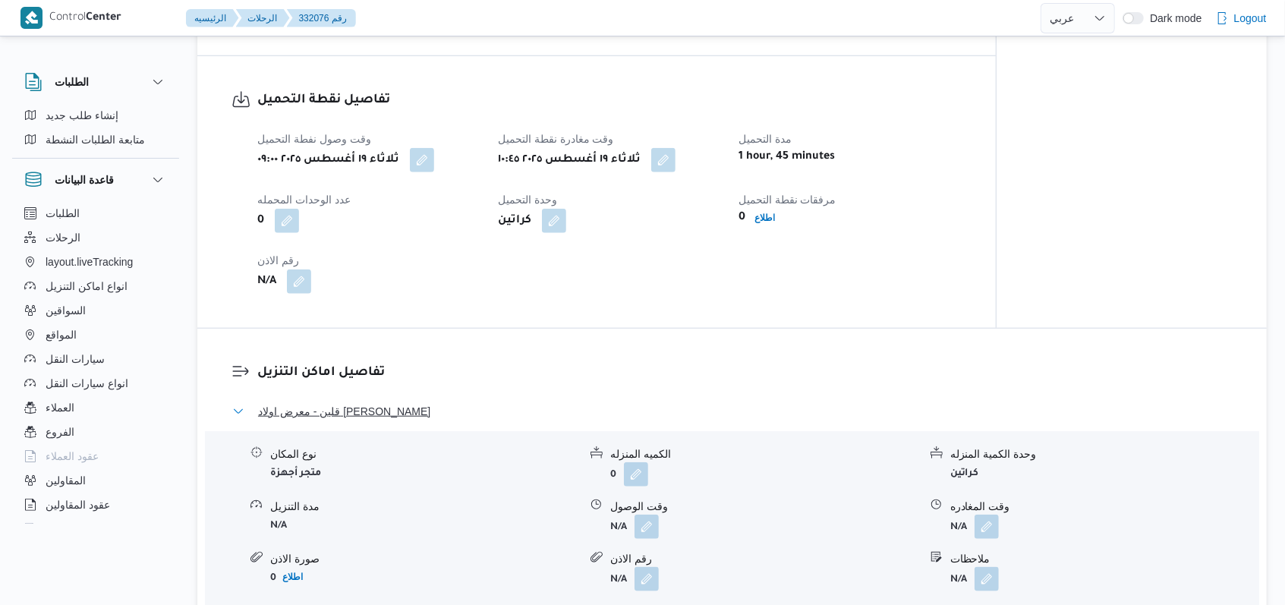
click at [429, 405] on span "قلين - معرض اولاد عمرو - شباس عمير قلين" at bounding box center [344, 411] width 172 height 18
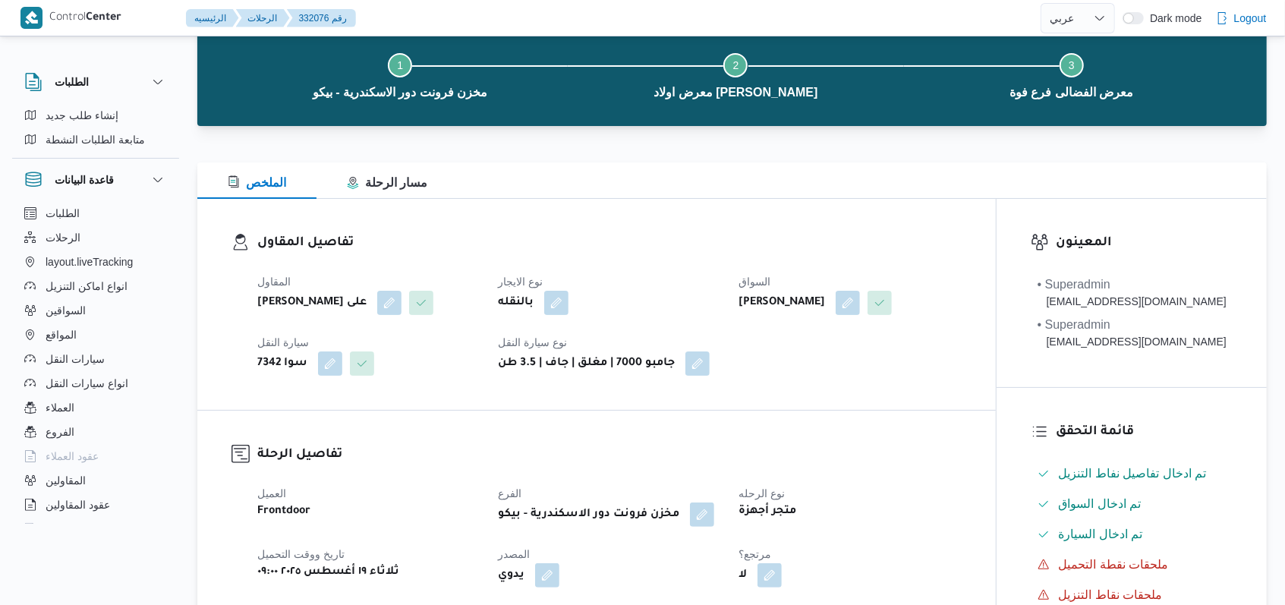
scroll to position [79, 0]
select select "ar"
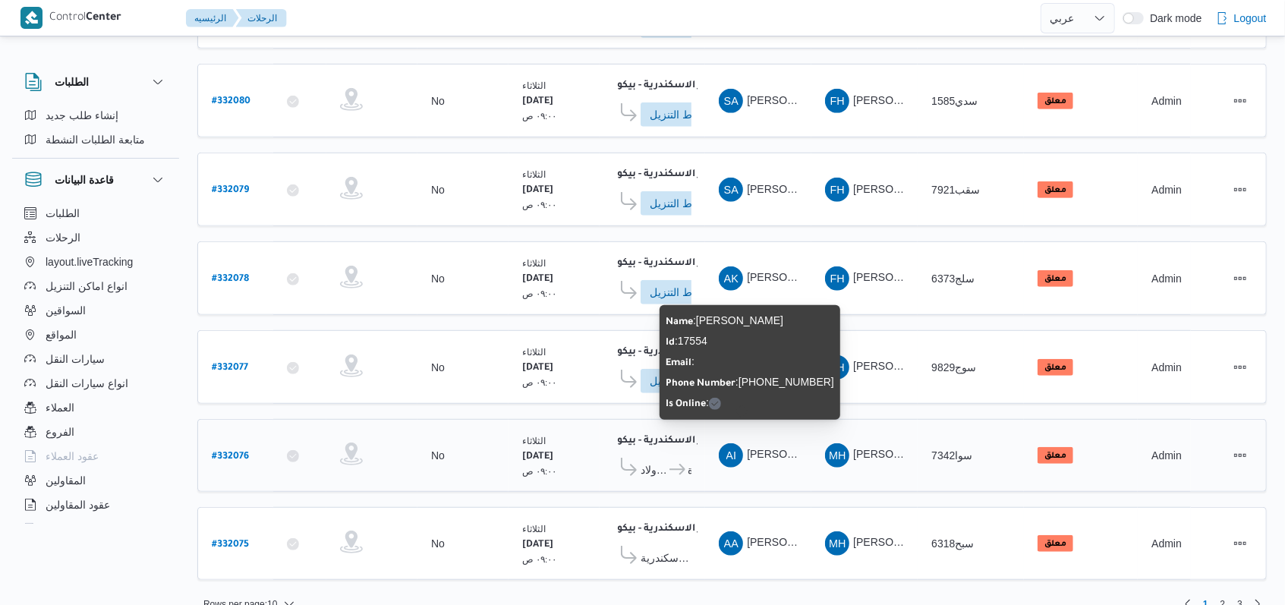
scroll to position [534, 0]
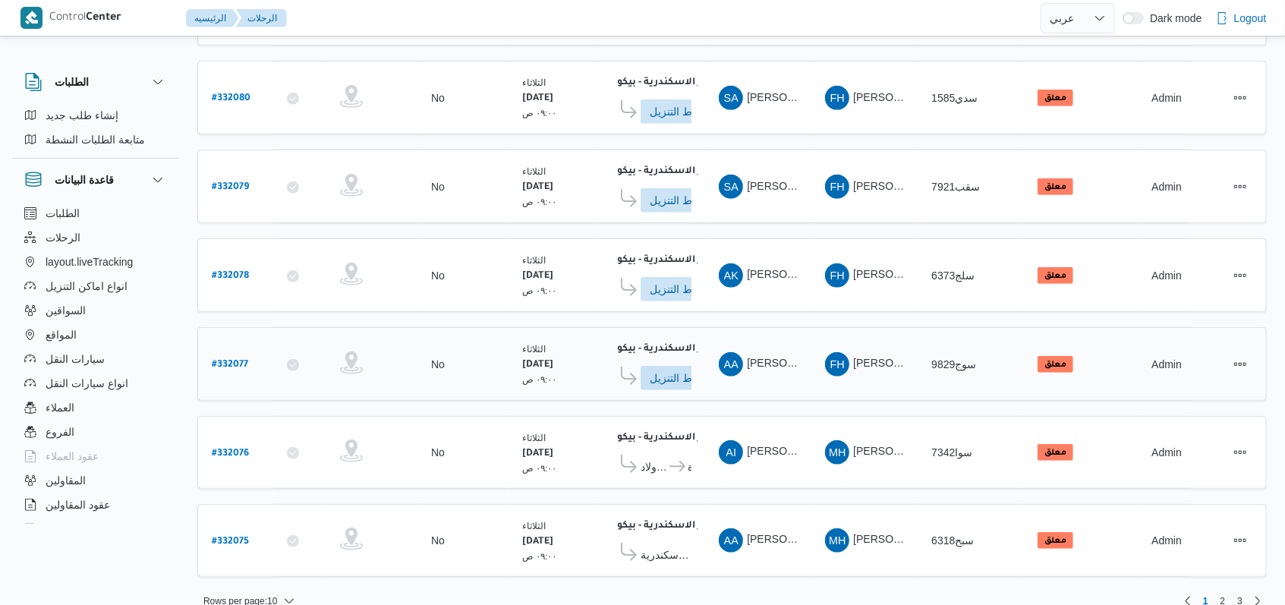
click at [213, 360] on b "# 332077" at bounding box center [230, 365] width 36 height 11
select select "ar"
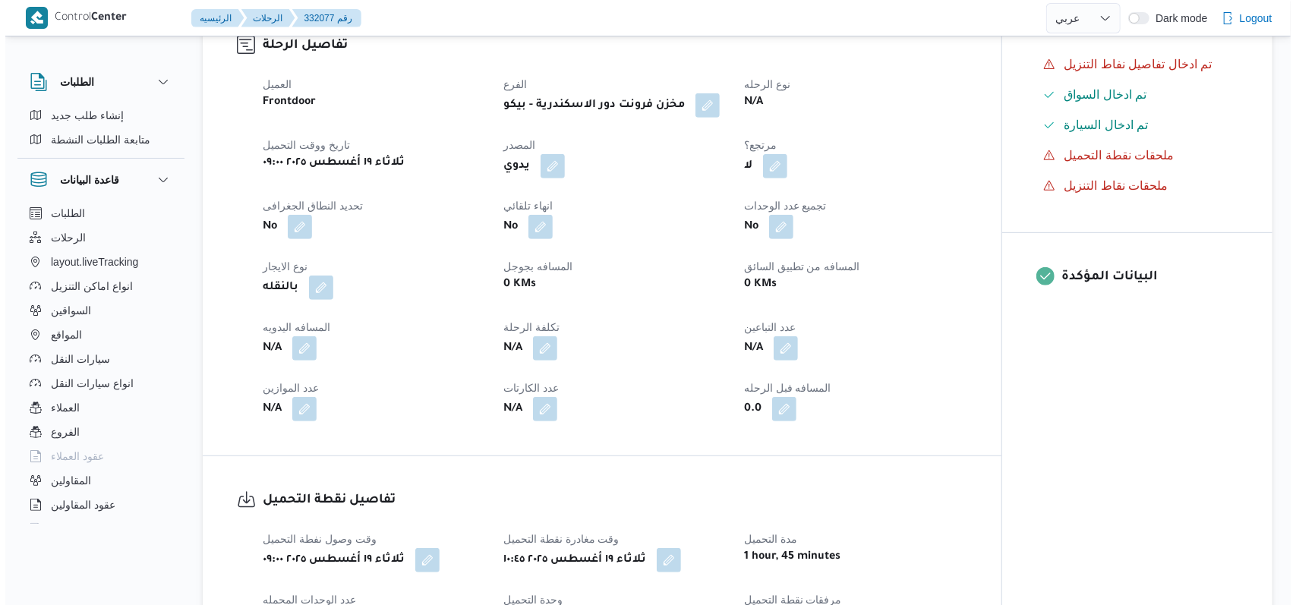
scroll to position [809, 0]
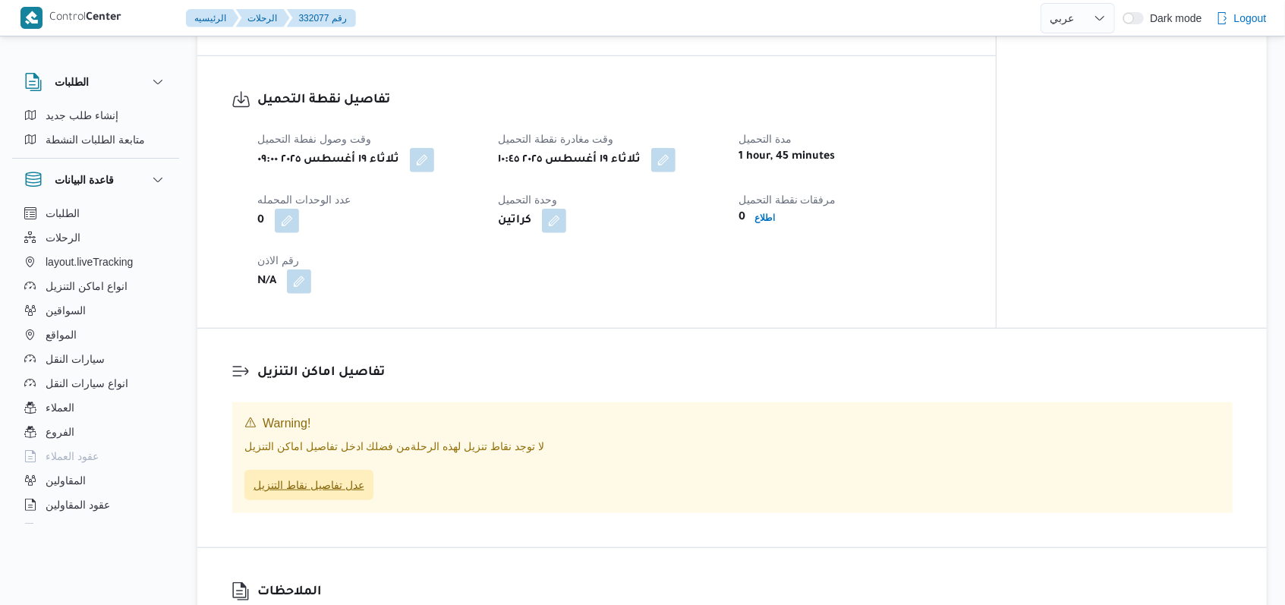
click at [352, 494] on span "عدل تفاصيل نقاط التنزيل" at bounding box center [308, 485] width 111 height 18
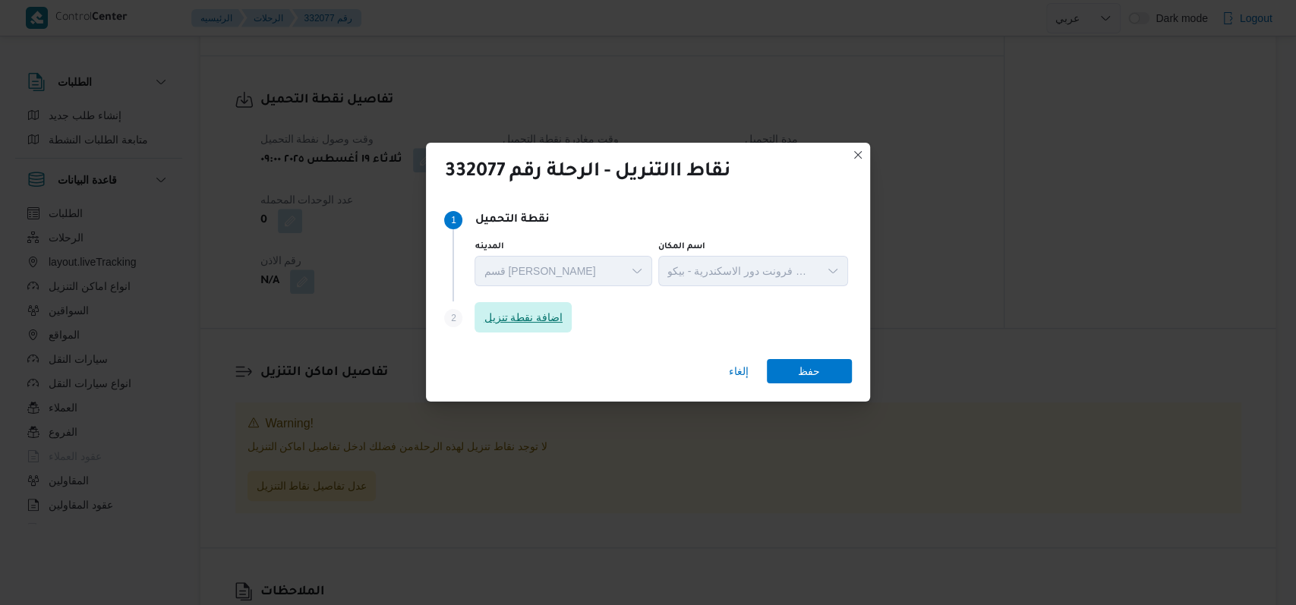
click at [590, 302] on div "Step 2 is disabled 2 اضافة نقطة تنزيل" at bounding box center [647, 320] width 407 height 39
click at [562, 319] on span "اضافة نقطة تنزيل" at bounding box center [522, 317] width 79 height 18
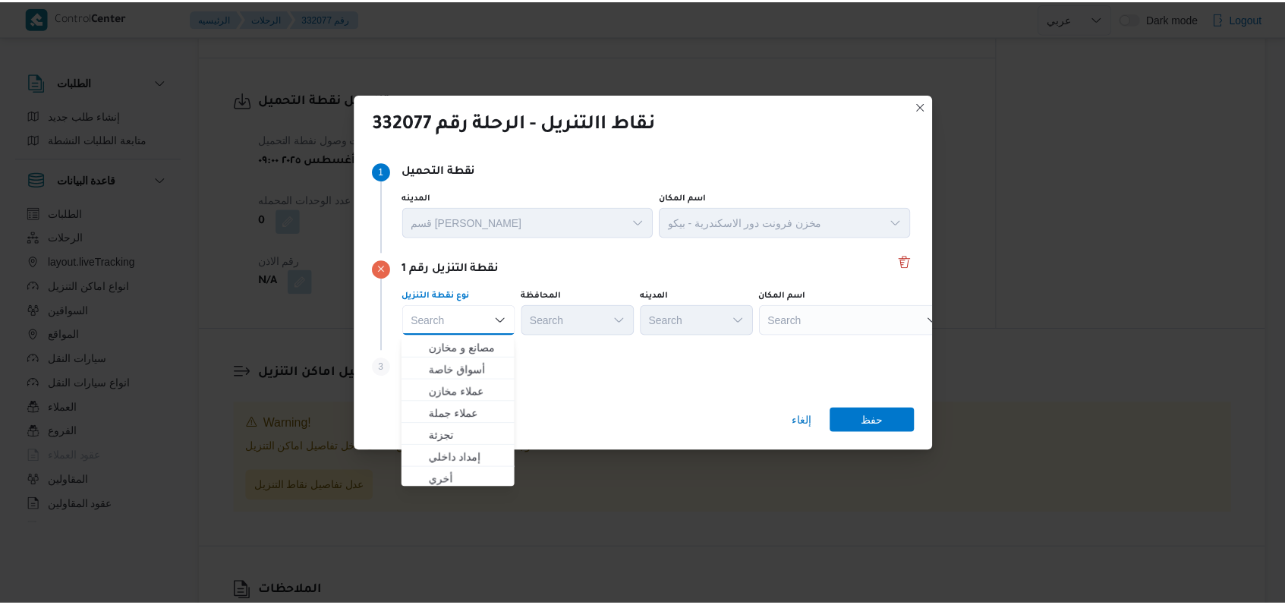
scroll to position [398, 0]
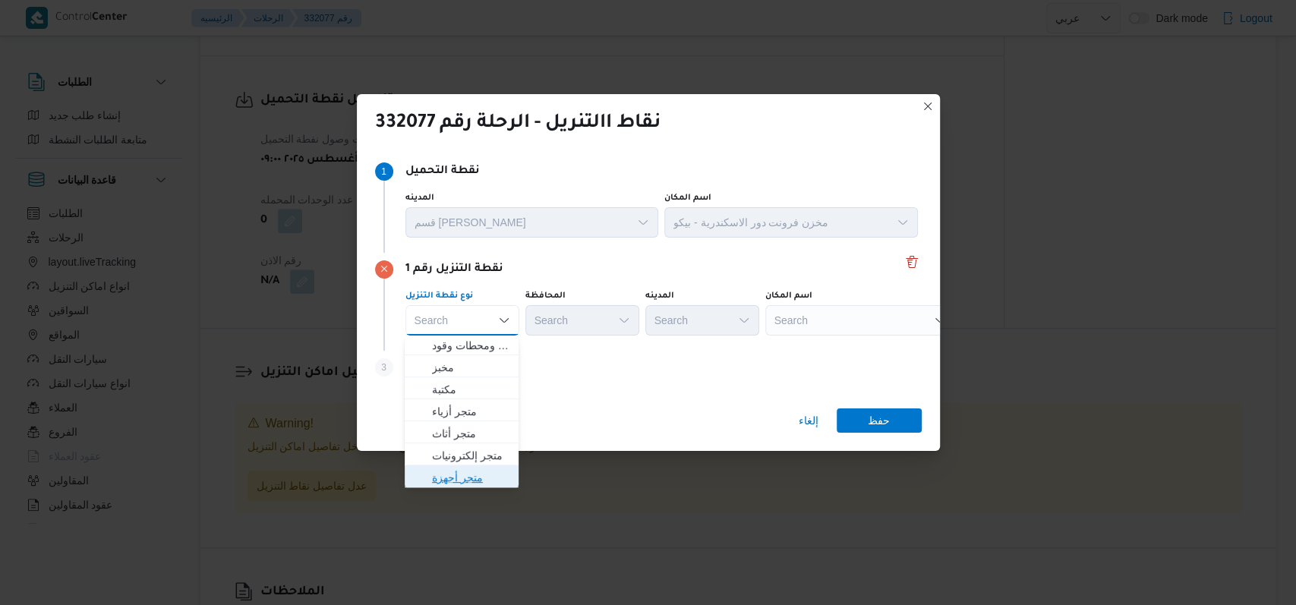
click at [474, 474] on span "متجر أجهزة" at bounding box center [470, 477] width 77 height 18
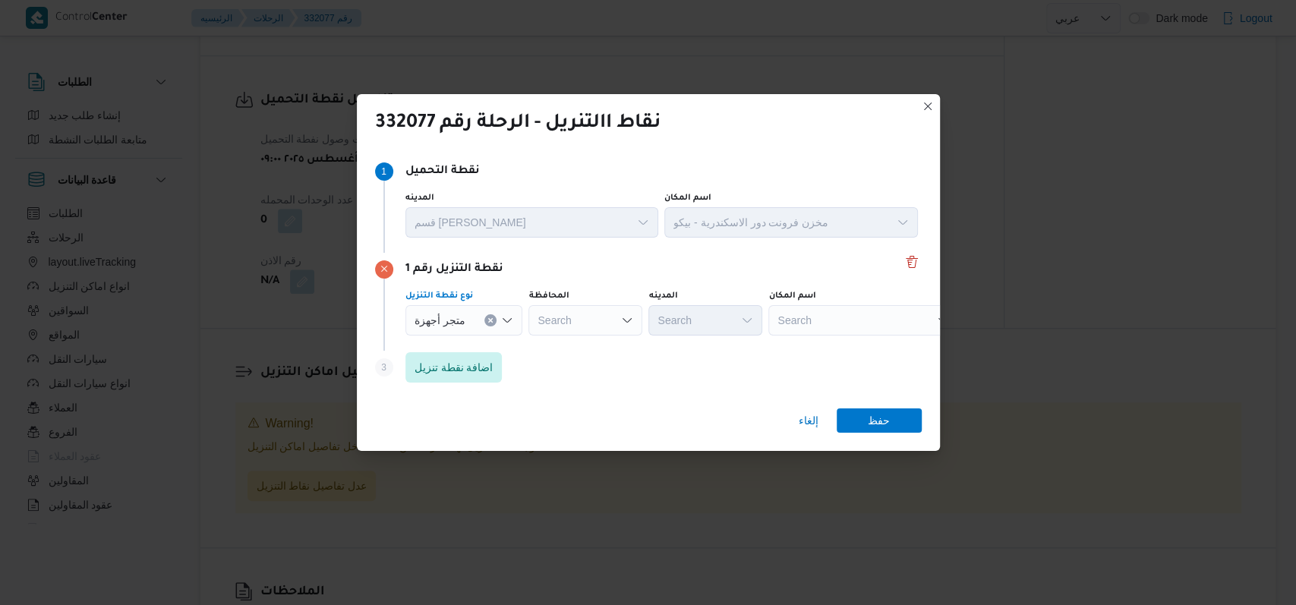
click at [838, 319] on div "Search" at bounding box center [863, 320] width 190 height 30
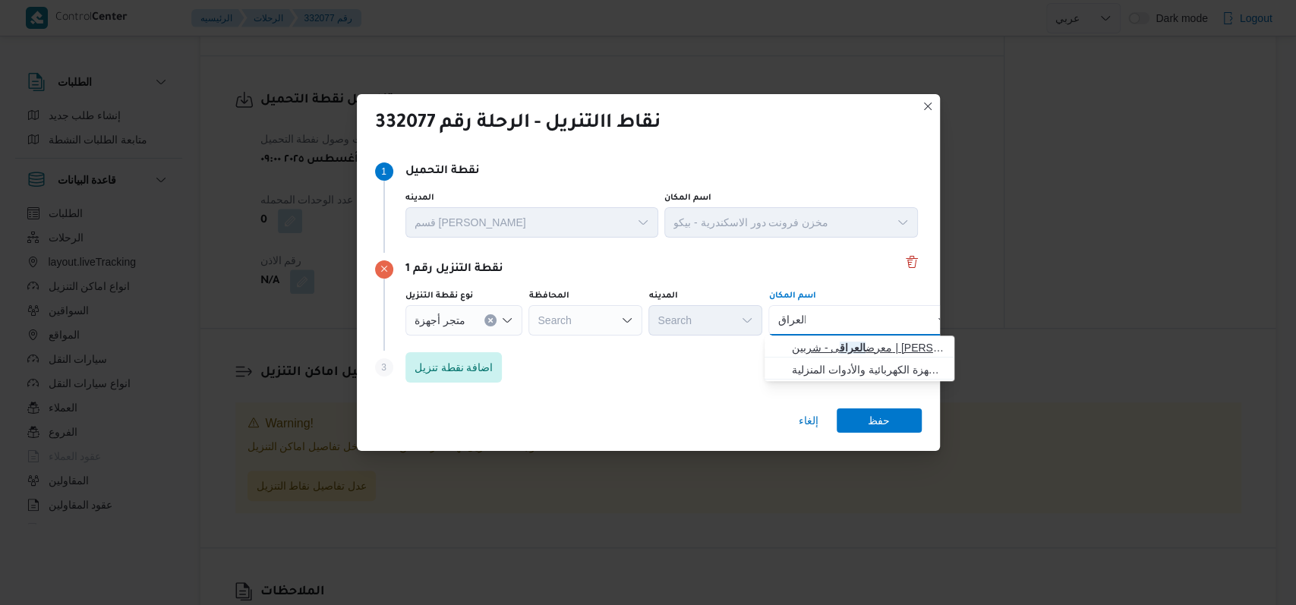
type input "العراق"
click at [862, 342] on span "معرض العراق ى - شربين | محمد العراقي | مدينة شربين" at bounding box center [868, 347] width 153 height 18
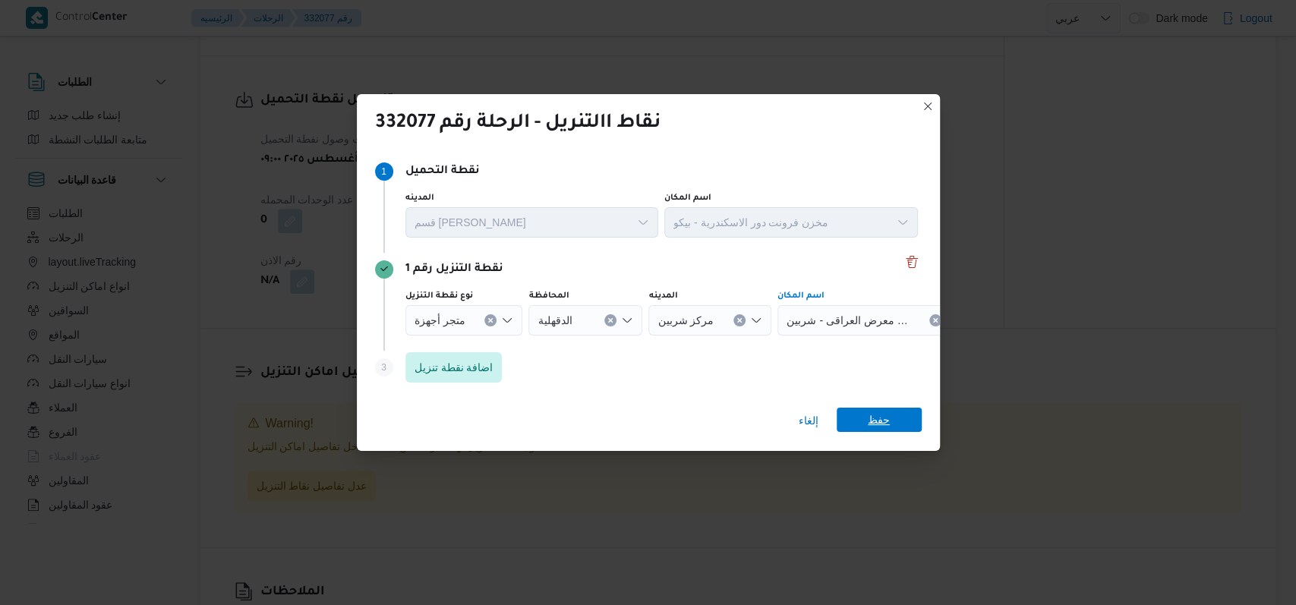
click at [889, 421] on span "حفظ" at bounding box center [878, 420] width 85 height 24
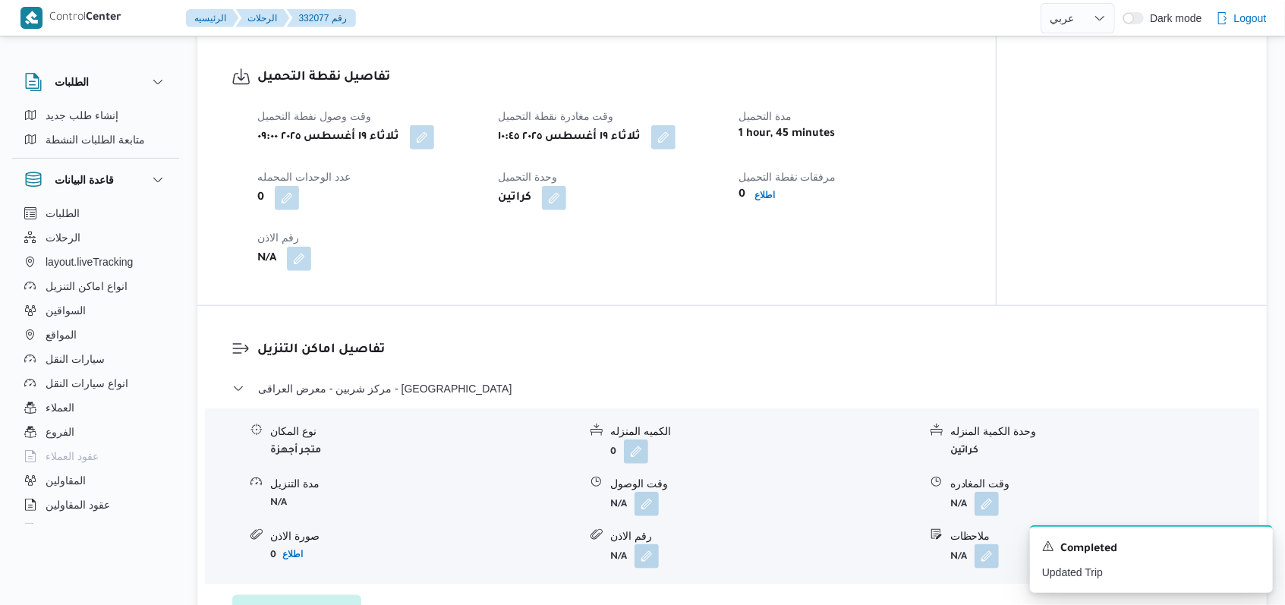
scroll to position [990, 0]
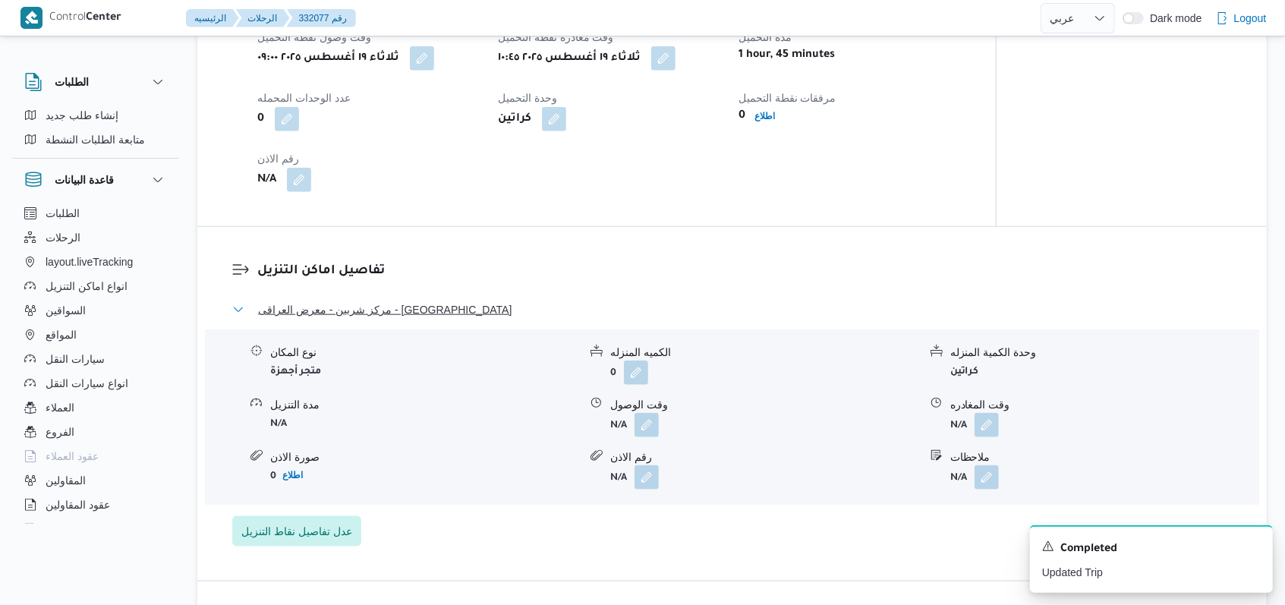
click at [401, 319] on span "مركز شربين - معرض العراقى - شربين" at bounding box center [384, 310] width 253 height 18
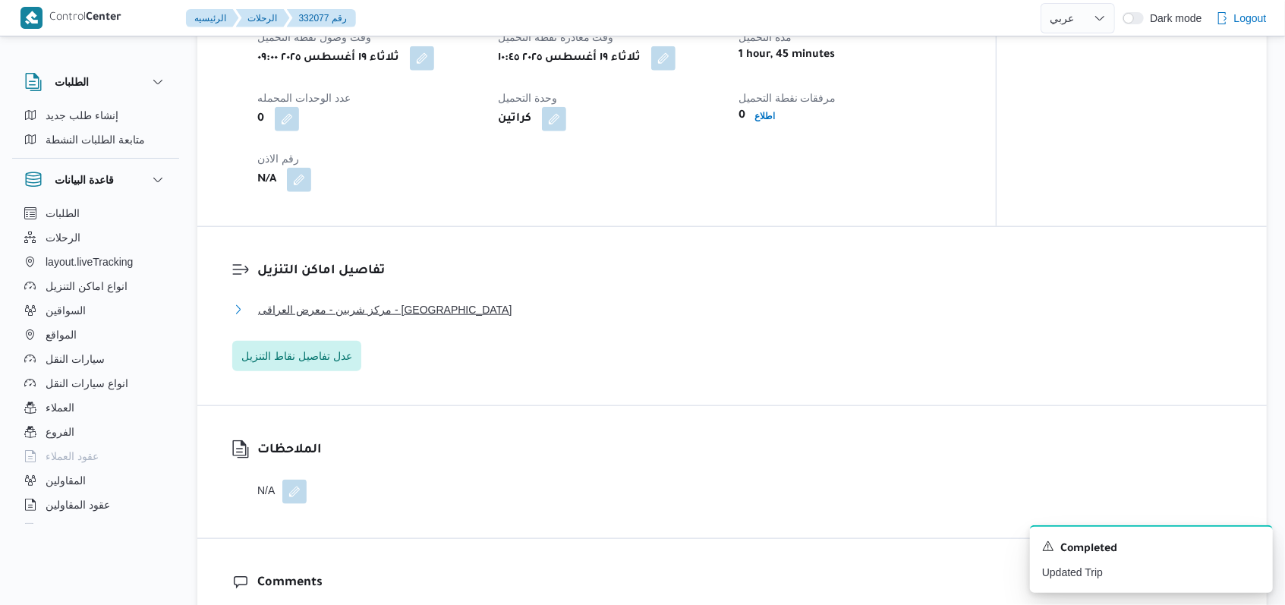
click at [401, 319] on span "مركز شربين - معرض العراقى - شربين" at bounding box center [384, 310] width 253 height 18
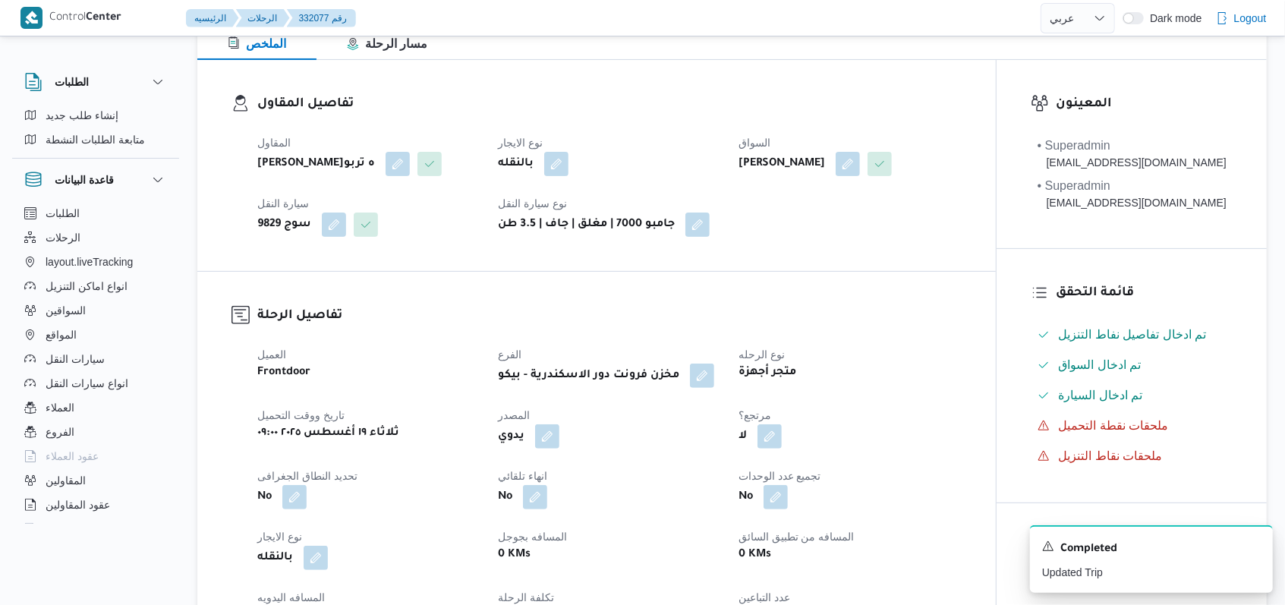
scroll to position [79, 0]
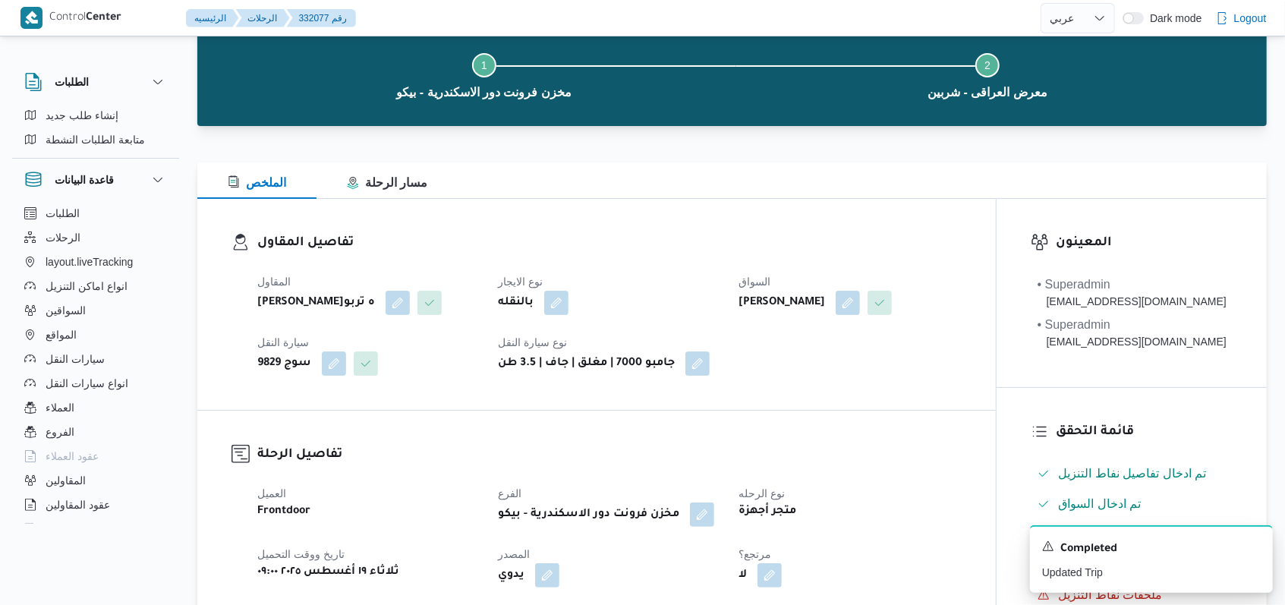
select select "ar"
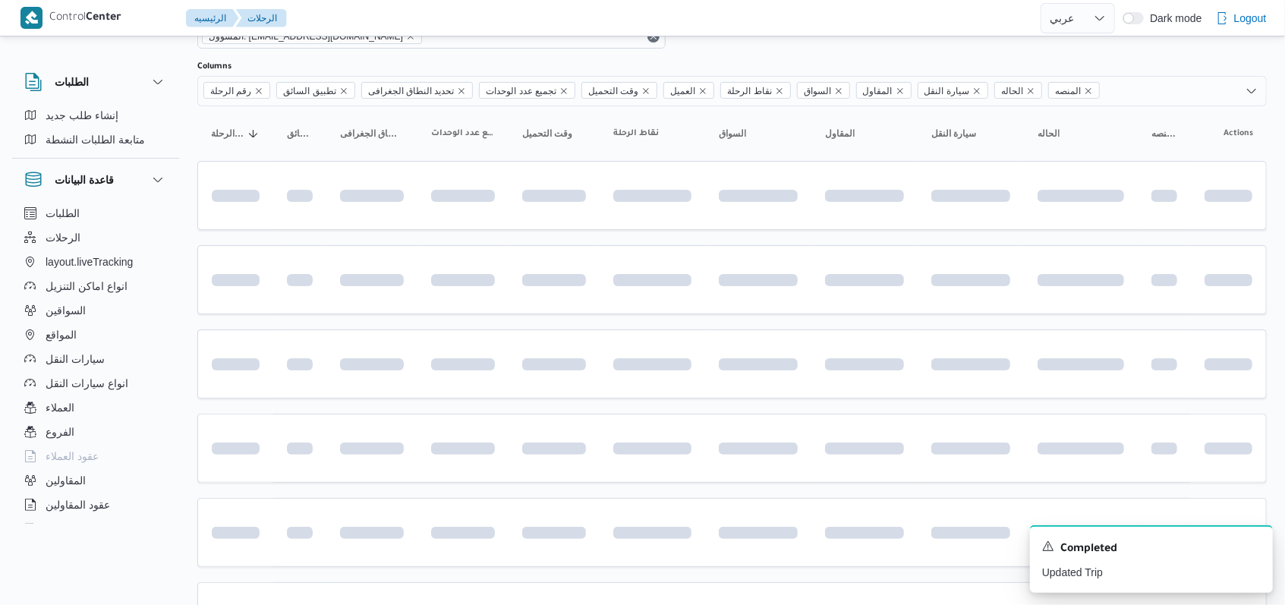
scroll to position [508, 0]
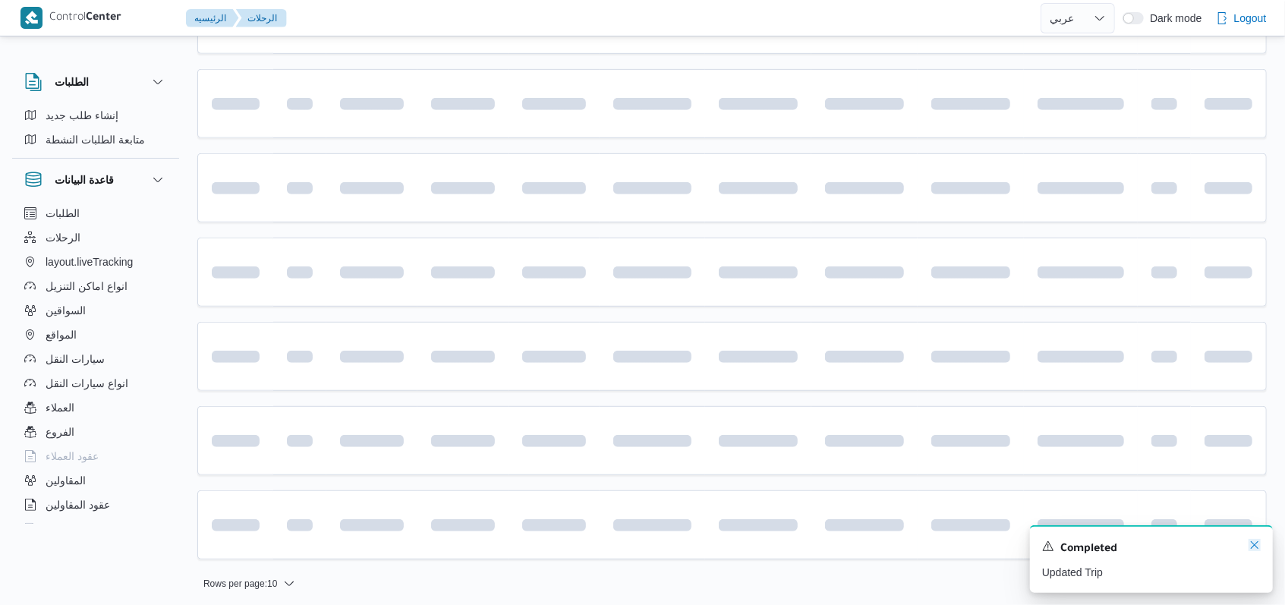
click at [1252, 549] on icon "Dismiss toast" at bounding box center [1255, 545] width 8 height 8
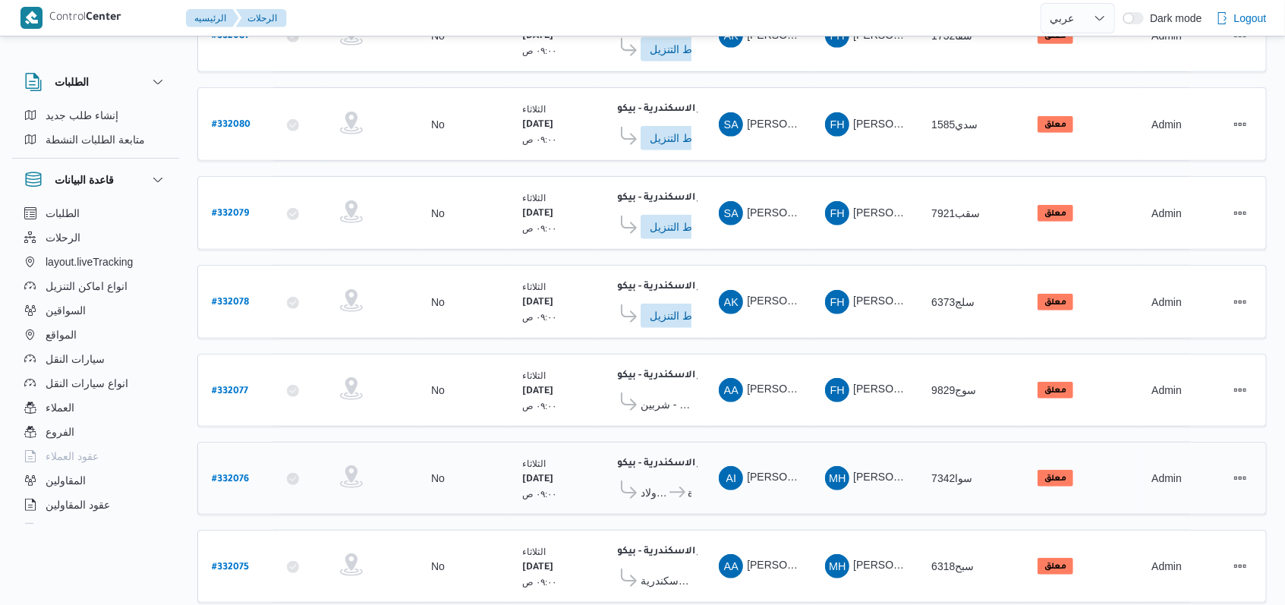
scroll to position [515, 0]
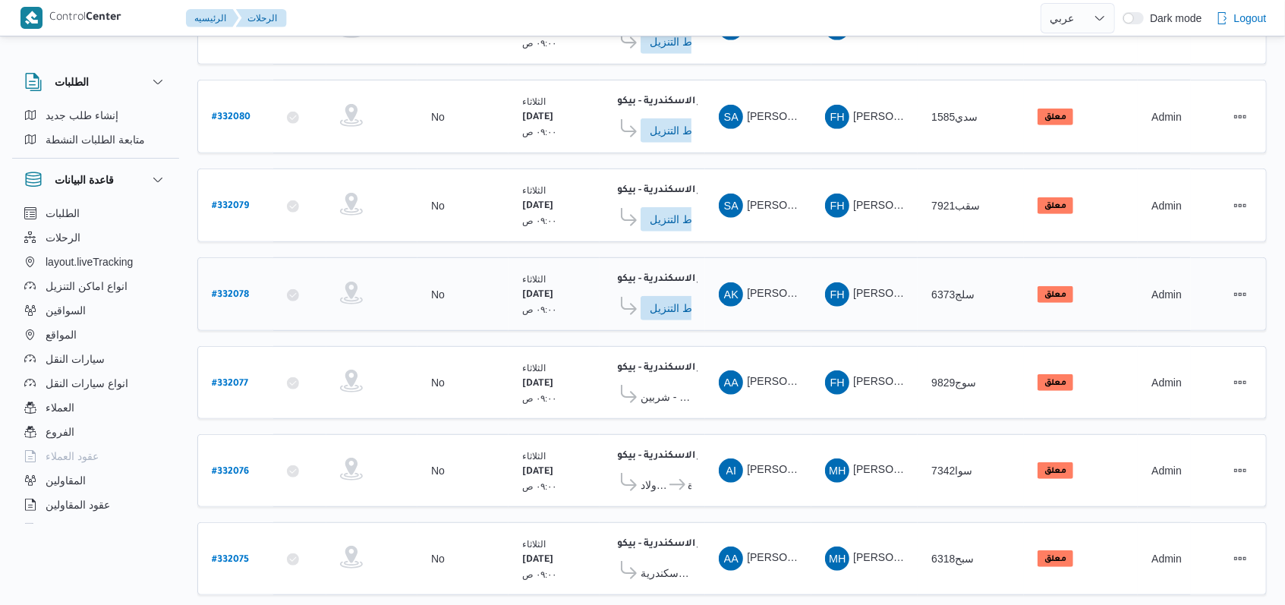
click at [237, 290] on b "# 332078" at bounding box center [230, 295] width 37 height 11
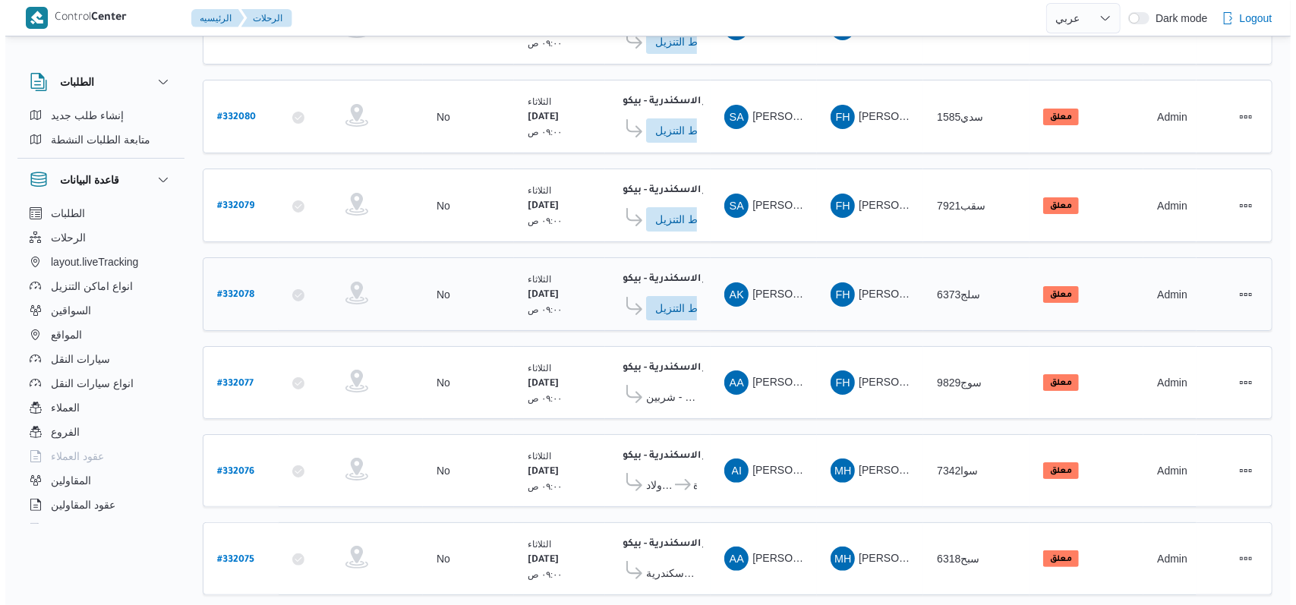
scroll to position [41, 0]
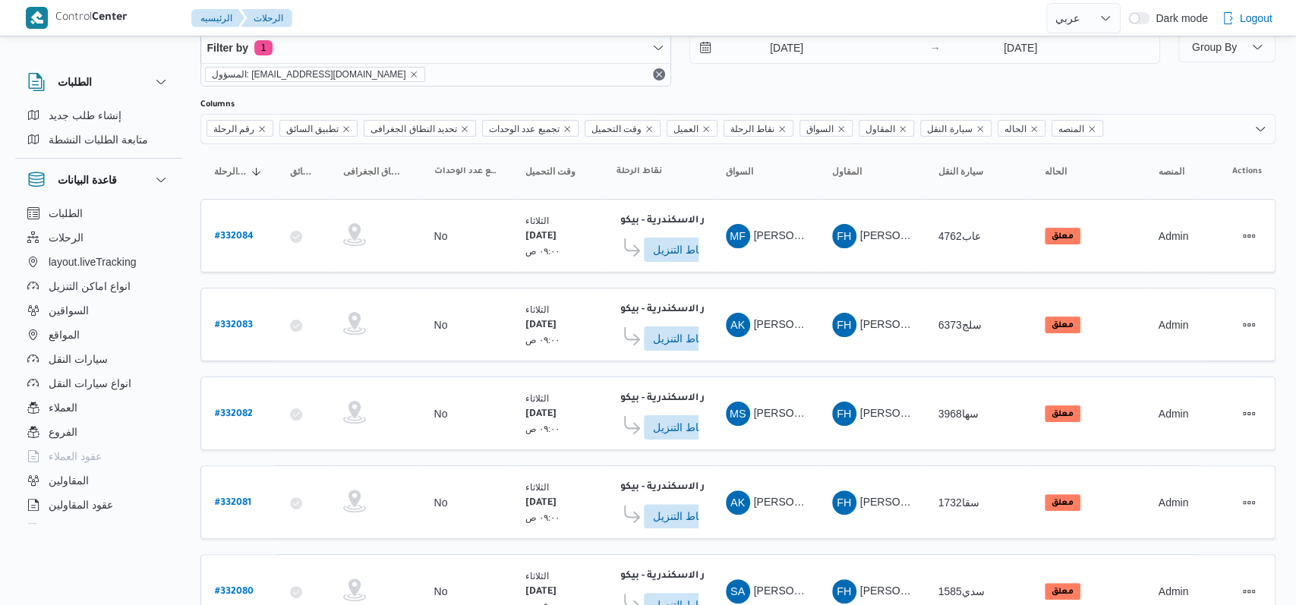
select select "ar"
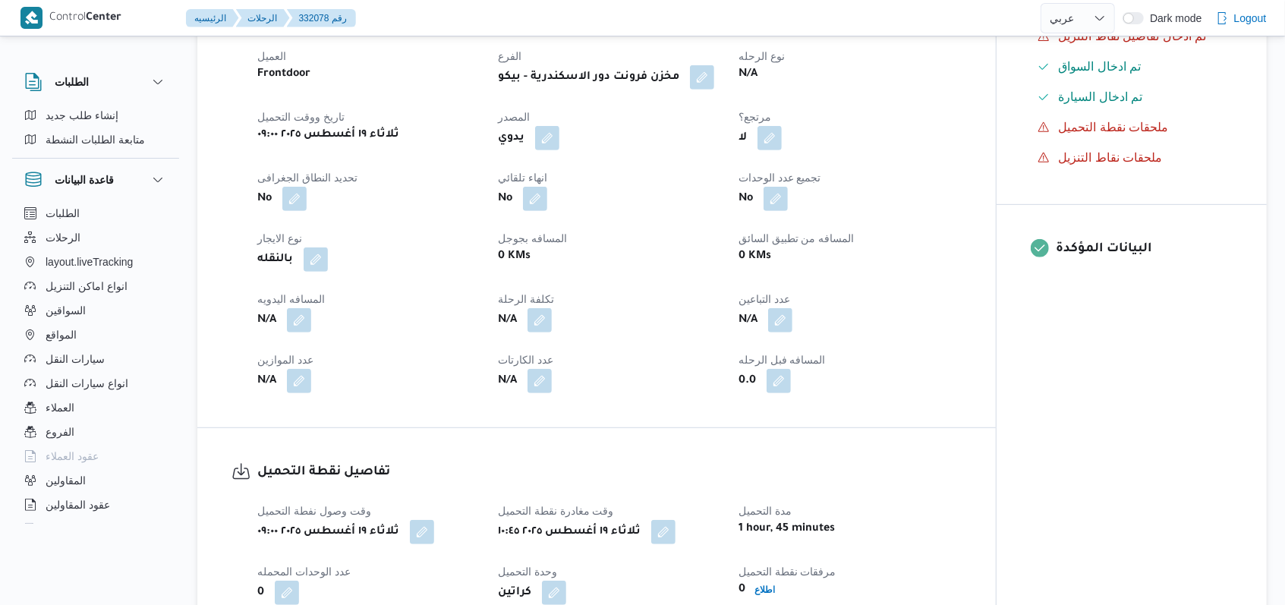
scroll to position [212, 0]
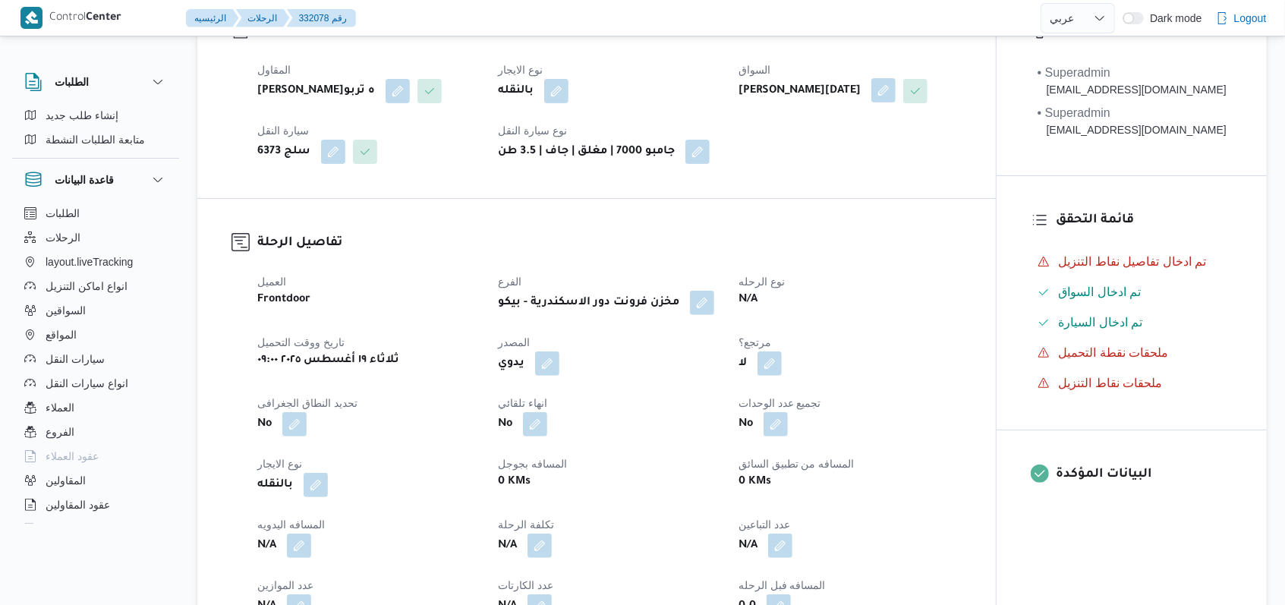
click at [896, 94] on button "button" at bounding box center [883, 90] width 24 height 24
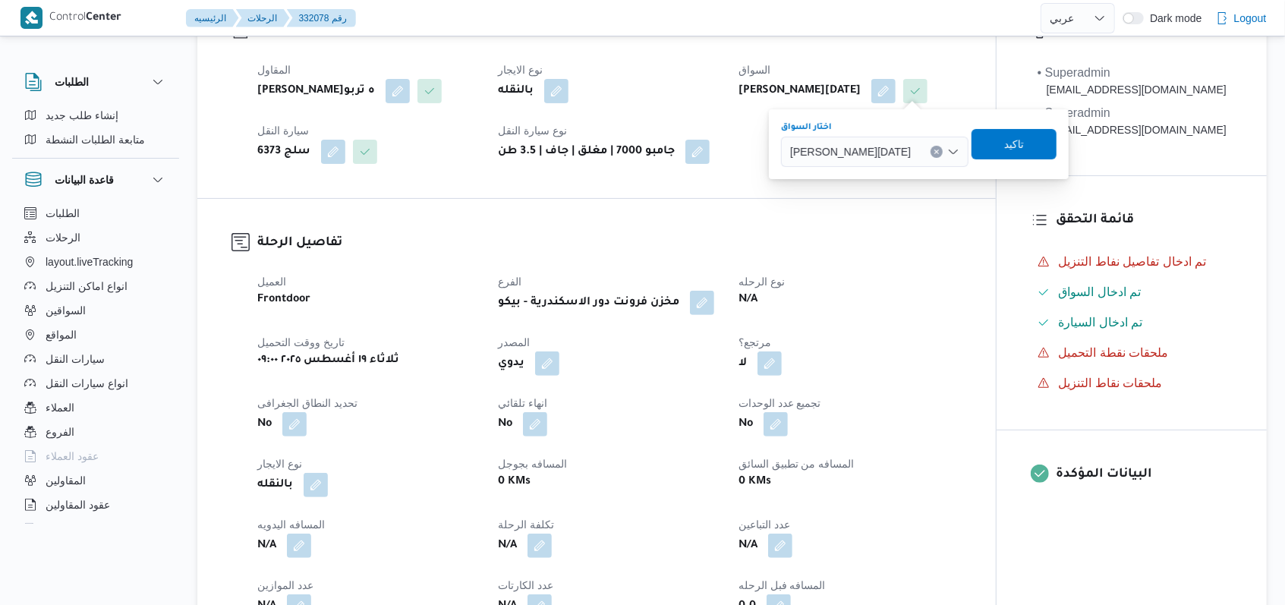
click at [881, 155] on span "ايمن خميس رفاعى محمد" at bounding box center [850, 151] width 121 height 17
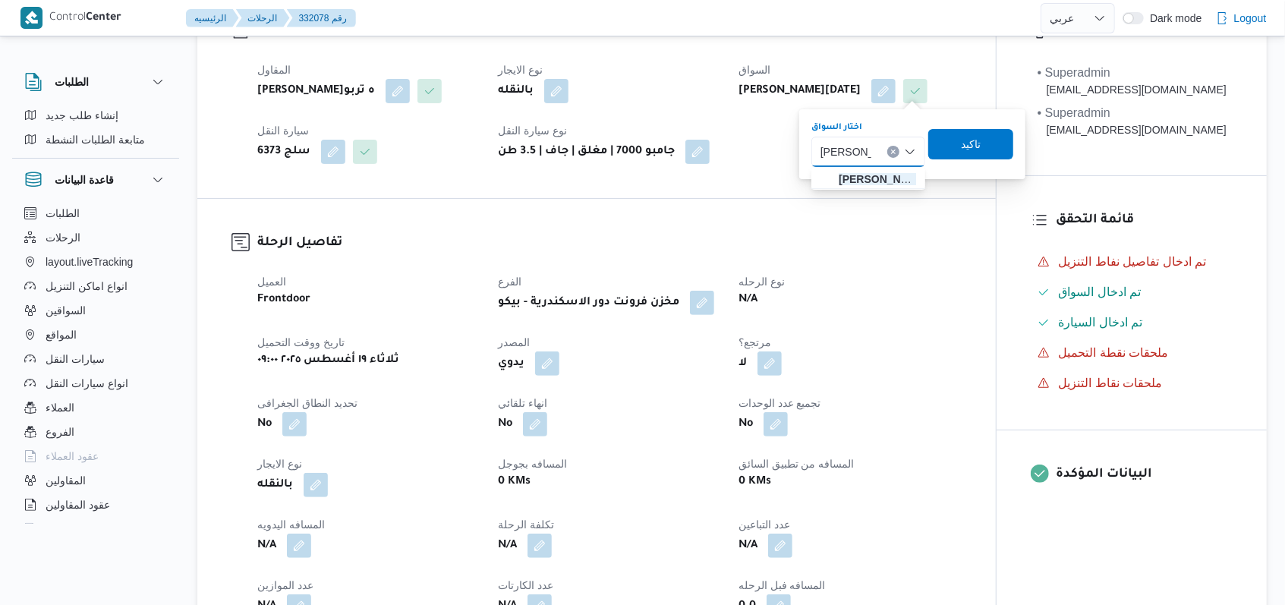
type input "فتحى حسن"
click at [865, 173] on div "المقاول فتحى حسن جلال ابو الحسن شركه تربو نوع الايجار بالنقله السواق ايمن خميس …" at bounding box center [609, 112] width 723 height 121
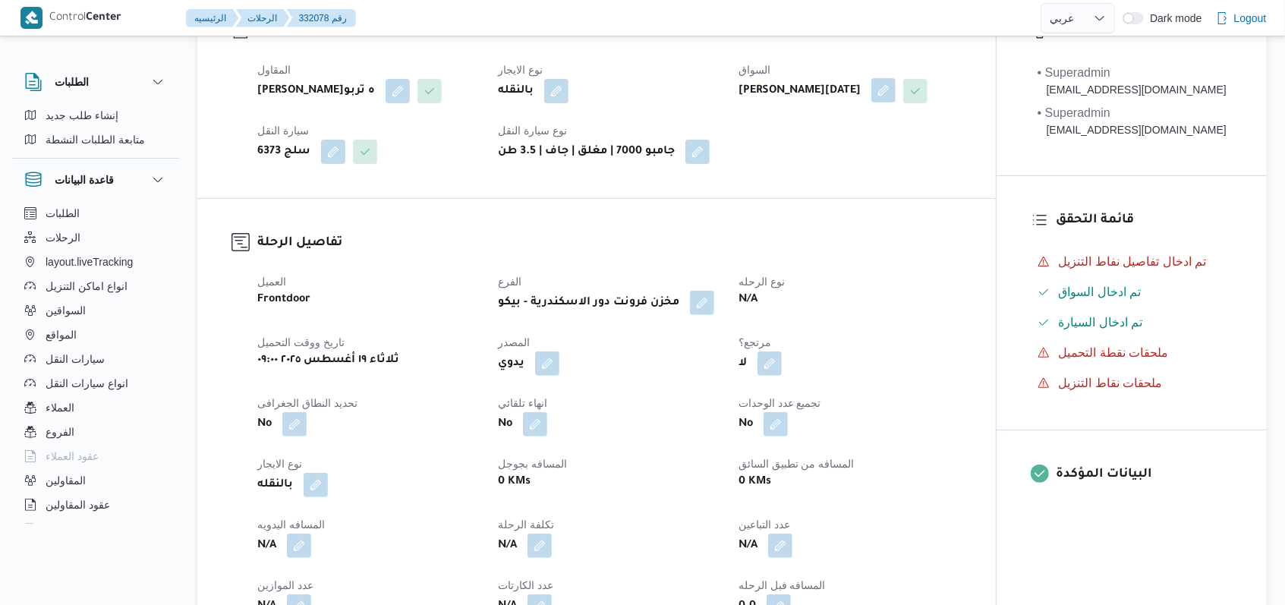
drag, startPoint x: 889, startPoint y: 104, endPoint x: 896, endPoint y: 97, distance: 9.7
click at [892, 100] on div "ايمن خميس رفاعى محمد" at bounding box center [849, 90] width 225 height 27
click at [896, 97] on button "button" at bounding box center [883, 90] width 24 height 24
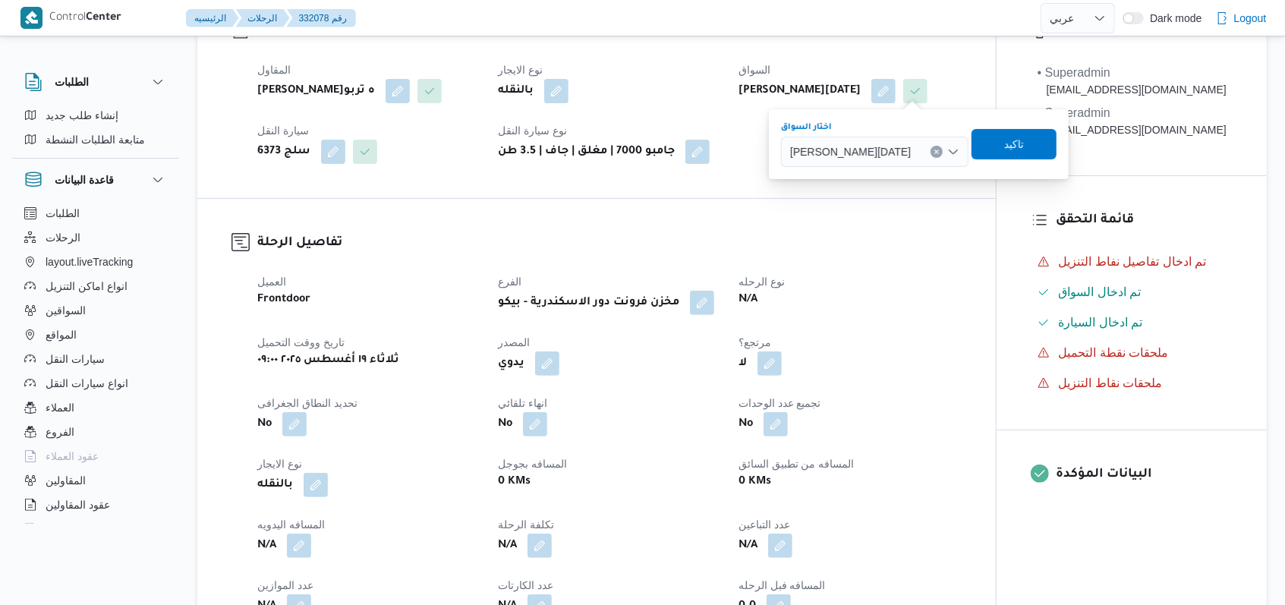
click at [879, 146] on span "ايمن خميس رفاعى محمد" at bounding box center [850, 151] width 121 height 17
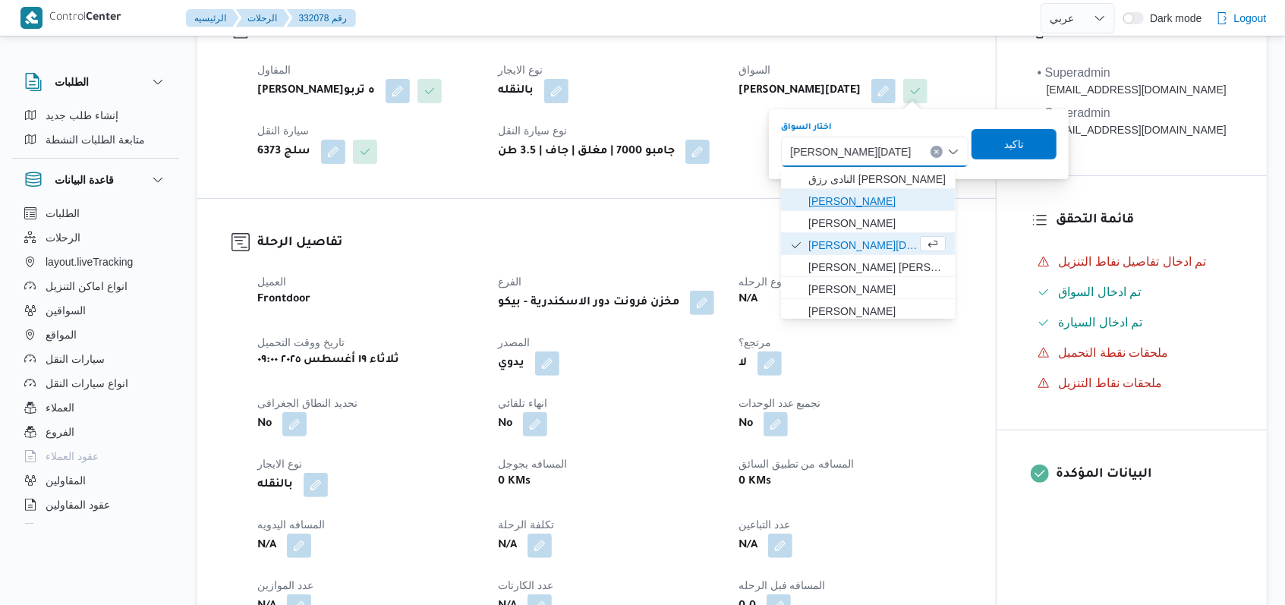
click at [887, 203] on span "فتحى حسن جلال ابو الحسن" at bounding box center [876, 201] width 137 height 18
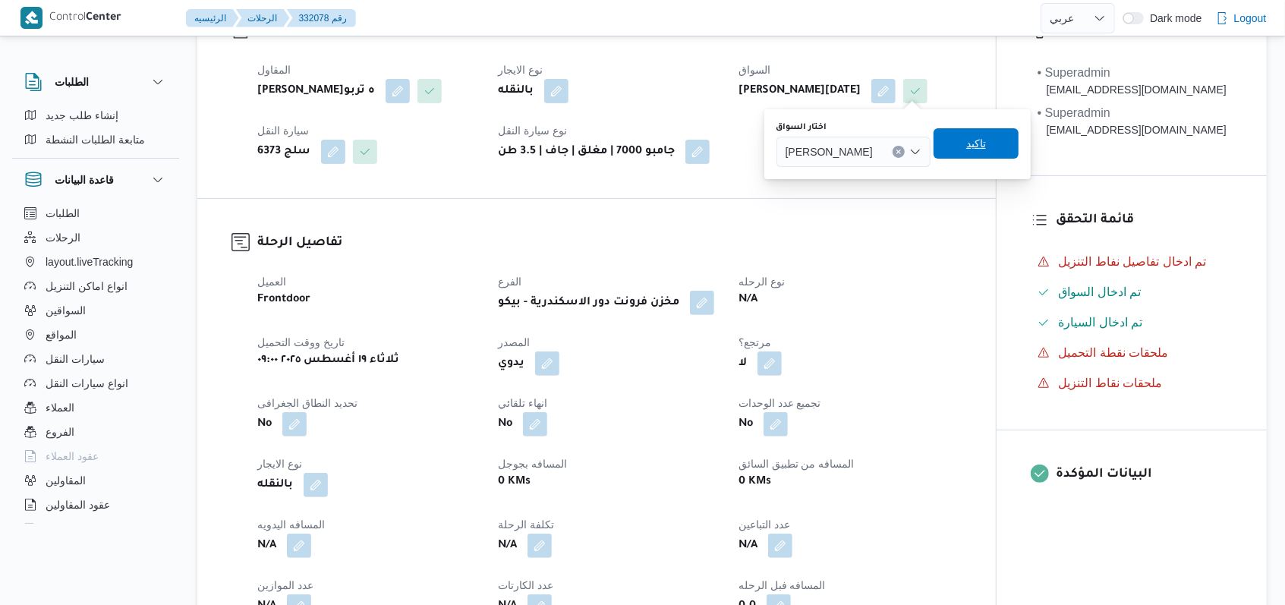
click at [986, 148] on span "تاكيد" at bounding box center [976, 143] width 20 height 18
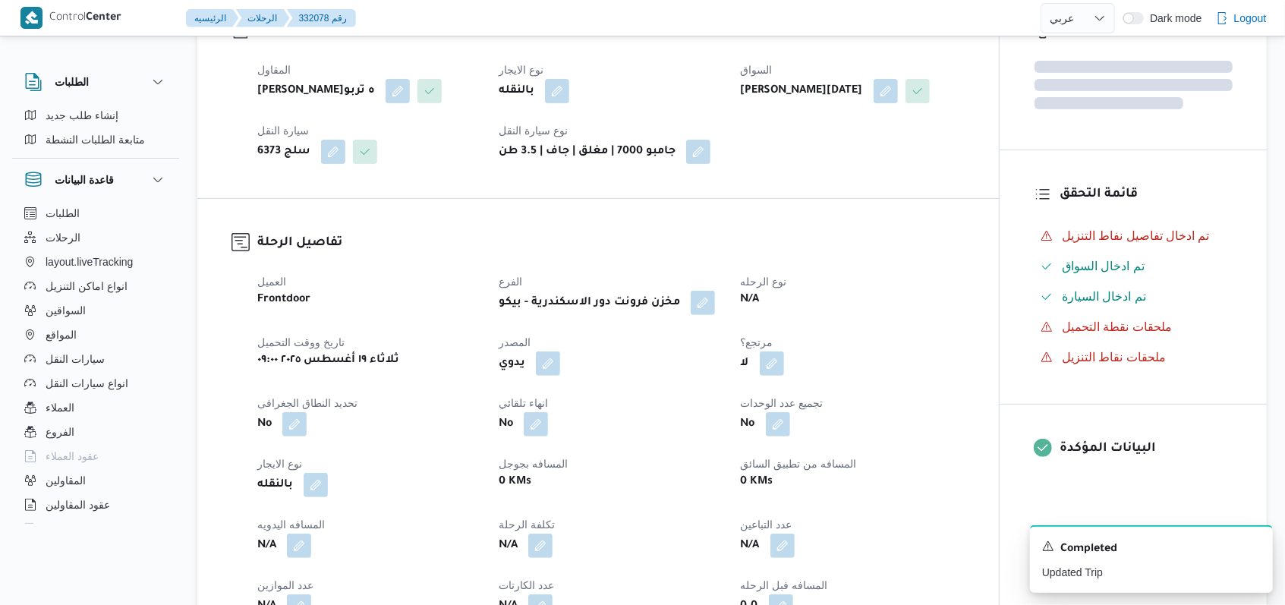
click at [319, 165] on div "سلج 6373" at bounding box center [369, 151] width 226 height 27
click at [329, 163] on button "button" at bounding box center [333, 151] width 24 height 24
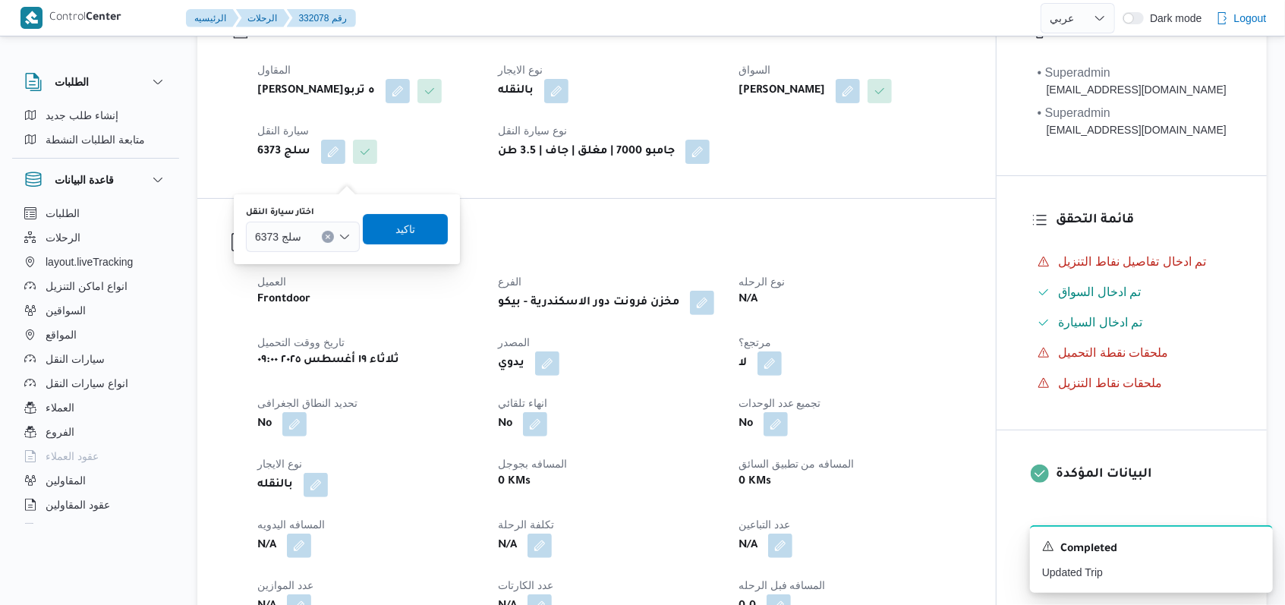
click at [307, 234] on input "اختار سيارة النقل" at bounding box center [308, 237] width 2 height 18
type input "2942"
drag, startPoint x: 311, startPoint y: 251, endPoint x: 336, endPoint y: 252, distance: 25.1
click at [312, 252] on span "دعا 2942 | null" at bounding box center [303, 264] width 102 height 24
click at [389, 228] on span "تاكيد" at bounding box center [412, 228] width 85 height 30
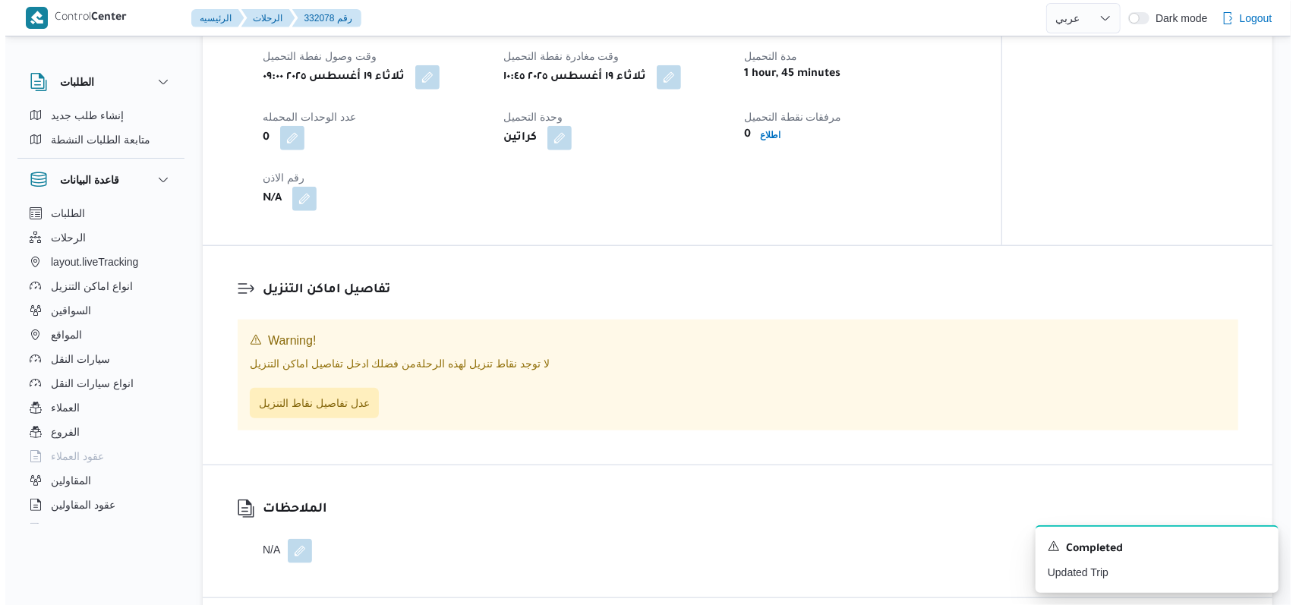
scroll to position [1021, 0]
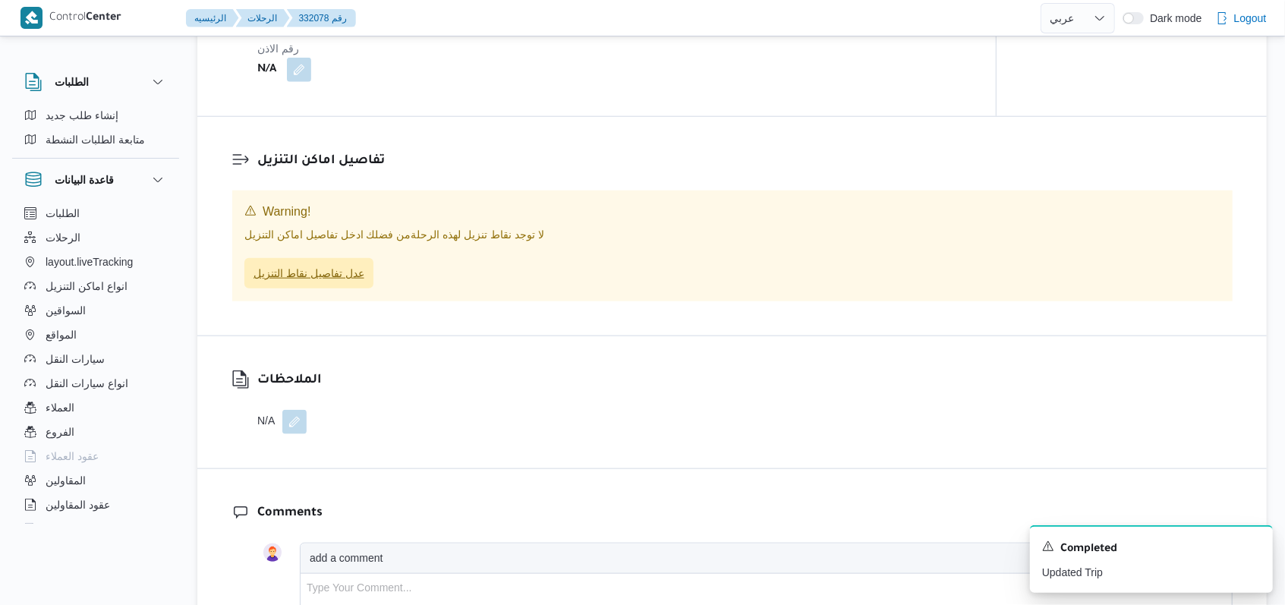
click at [331, 282] on span "عدل تفاصيل نقاط التنزيل" at bounding box center [308, 273] width 111 height 18
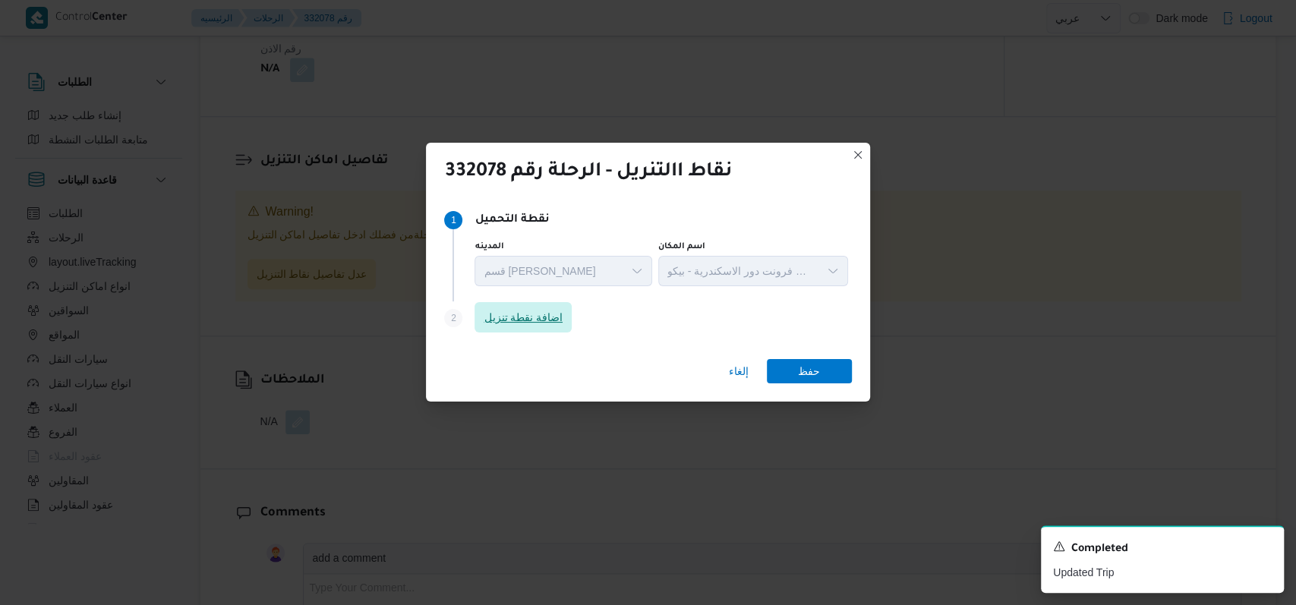
click at [562, 317] on span "اضافة نقطة تنزيل" at bounding box center [522, 317] width 79 height 18
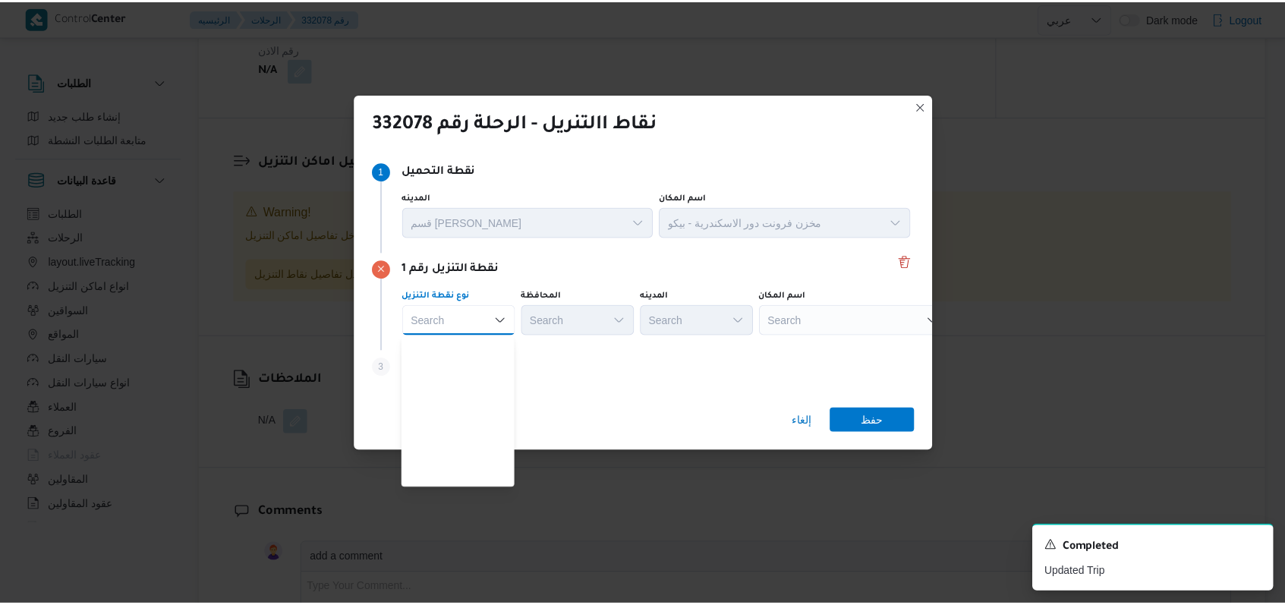
scroll to position [398, 0]
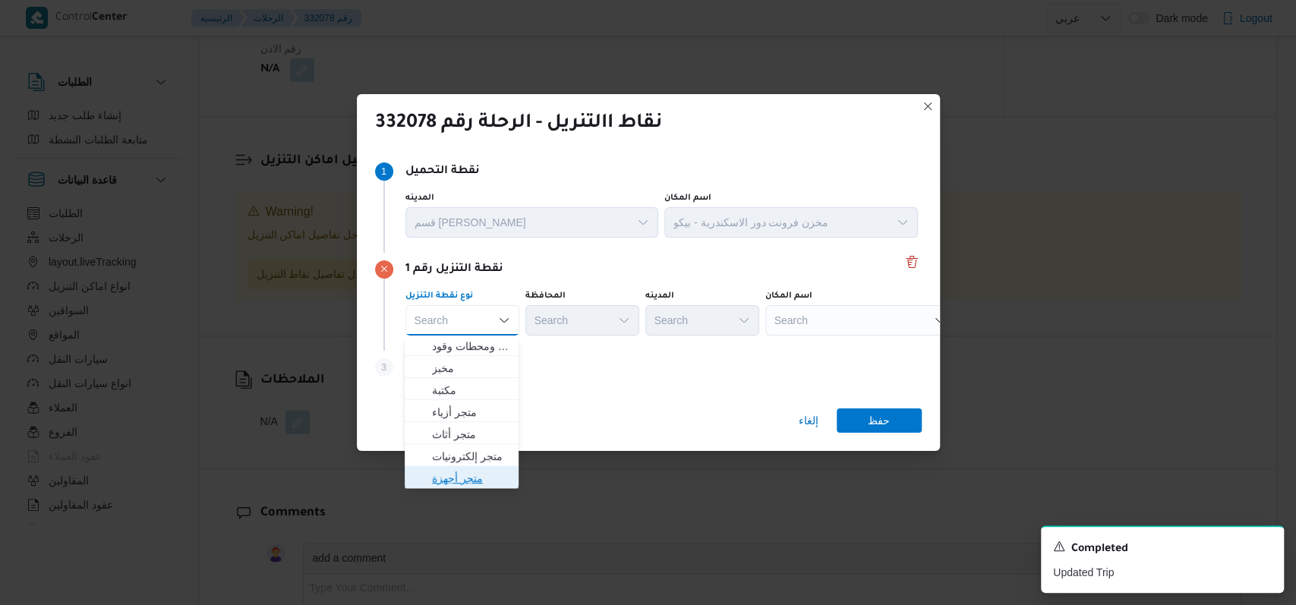
click at [460, 474] on span "متجر أجهزة" at bounding box center [470, 478] width 77 height 18
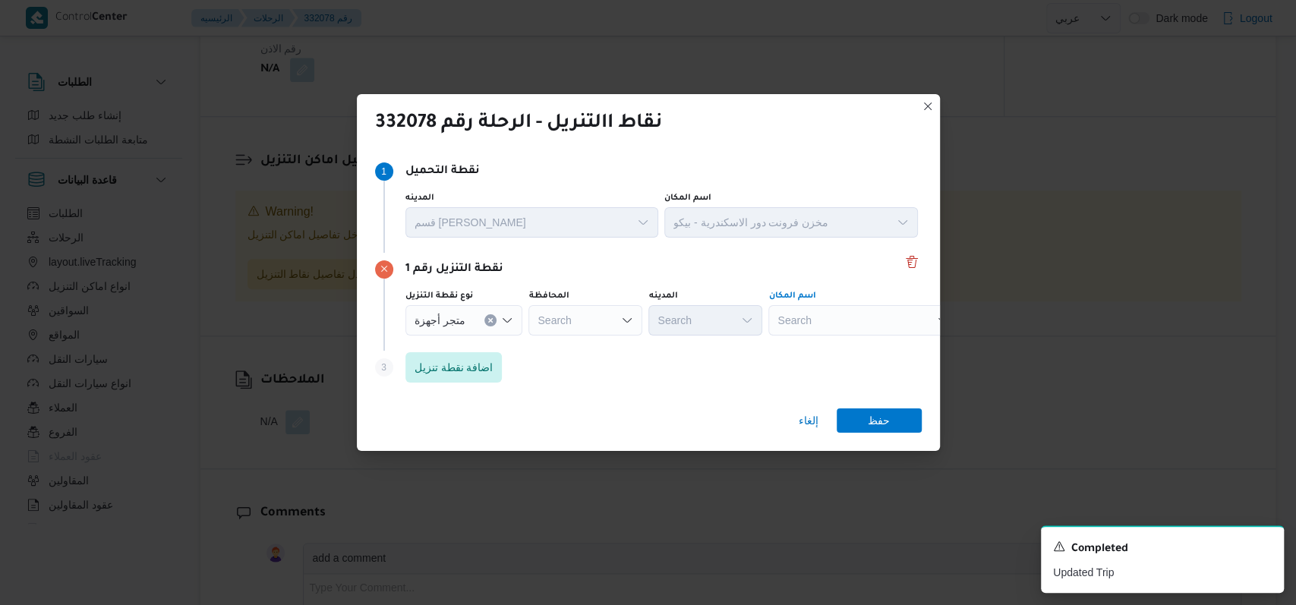
click at [812, 327] on div "Search" at bounding box center [863, 320] width 190 height 30
type input "العراق"
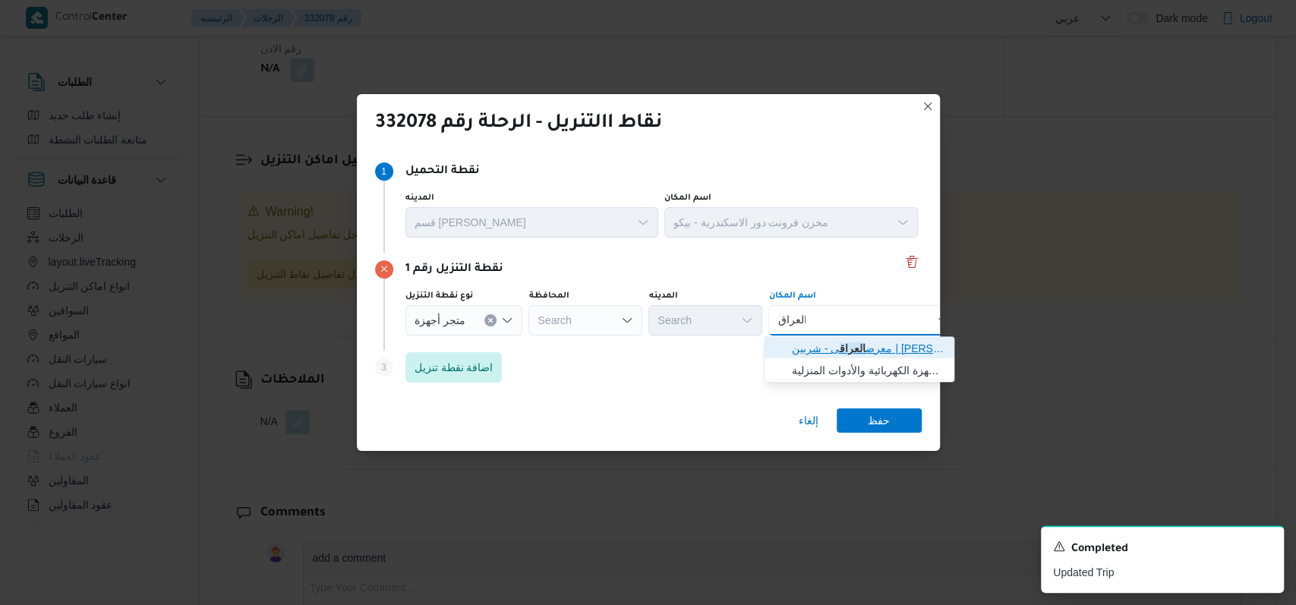
click at [855, 339] on span "معرض العراق ى - شربين | محمد العراقي | مدينة شربين" at bounding box center [868, 348] width 153 height 18
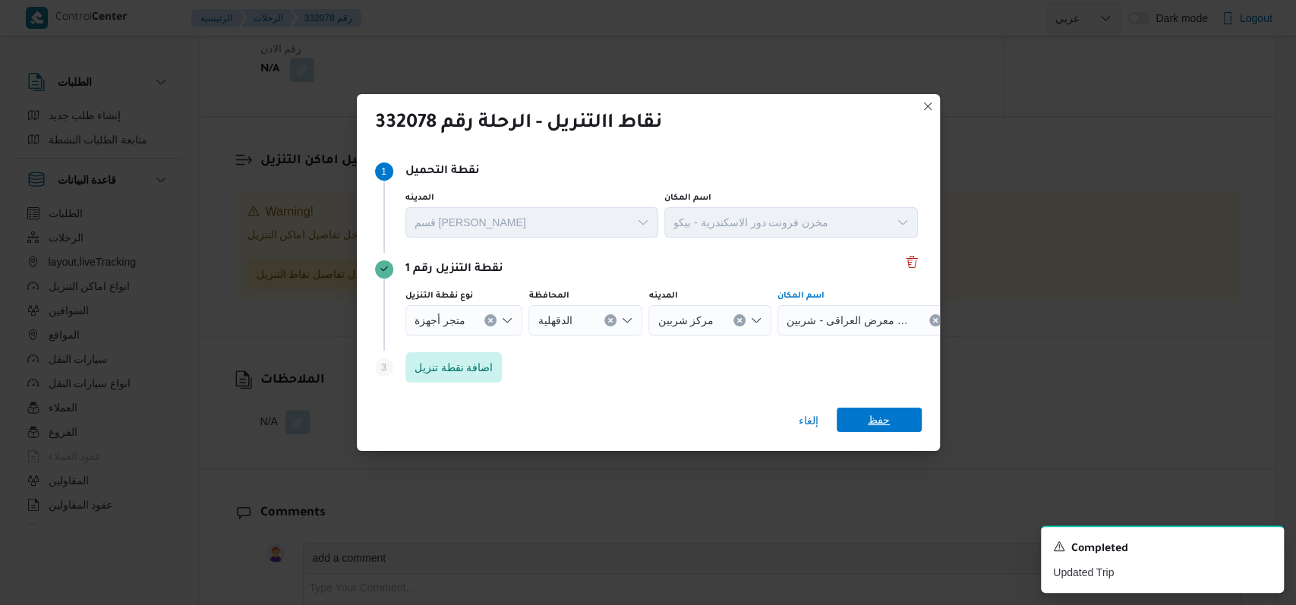
click at [868, 427] on span "حفظ" at bounding box center [878, 420] width 22 height 24
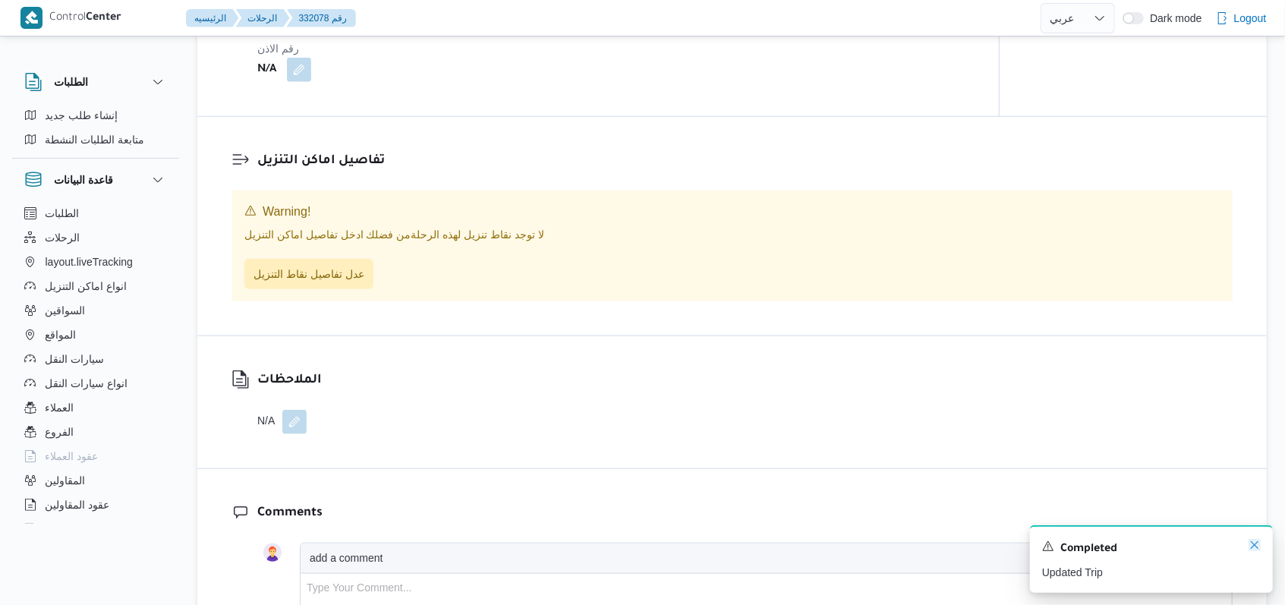
click at [1255, 547] on icon "Dismiss toast" at bounding box center [1254, 545] width 12 height 12
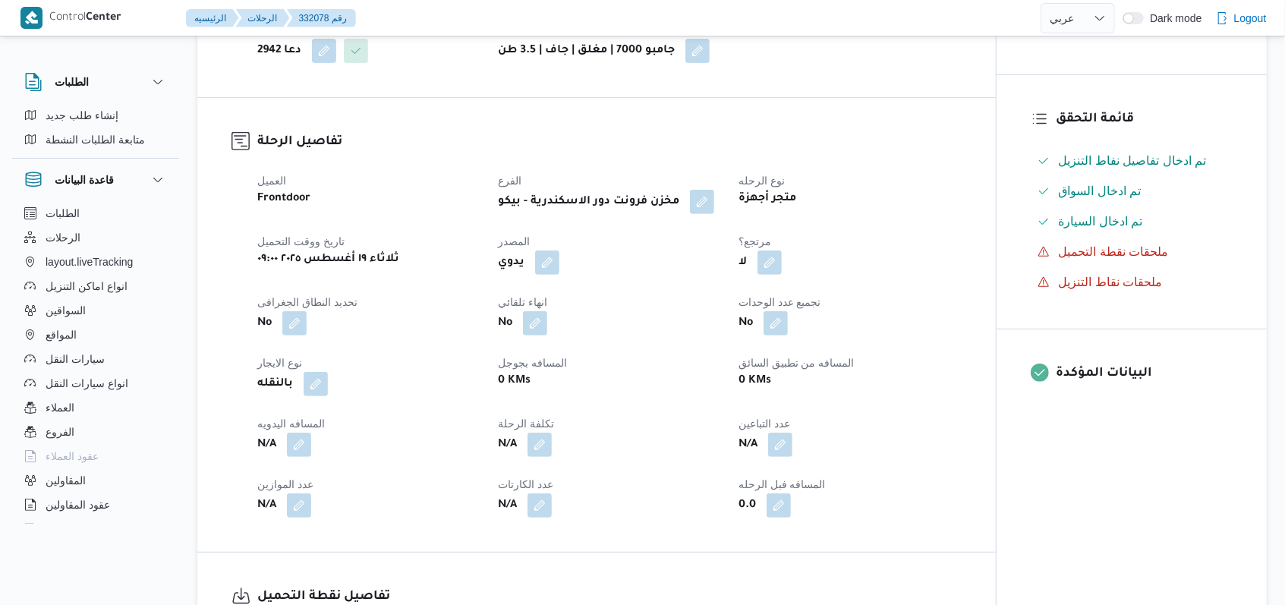
scroll to position [0, 0]
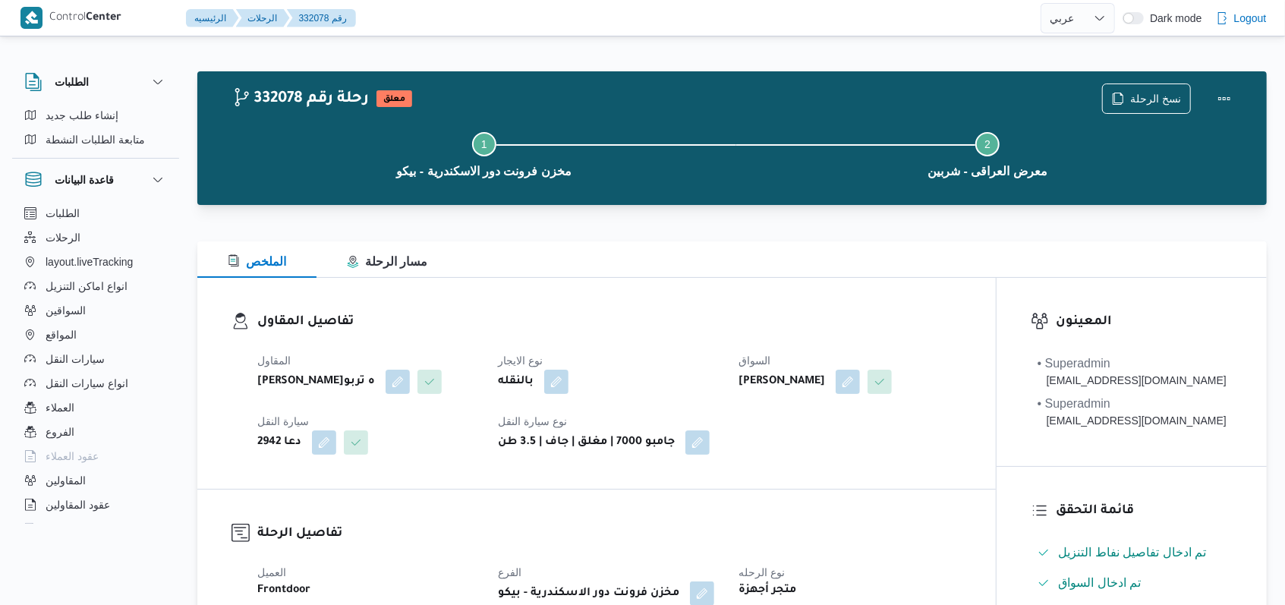
select select "ar"
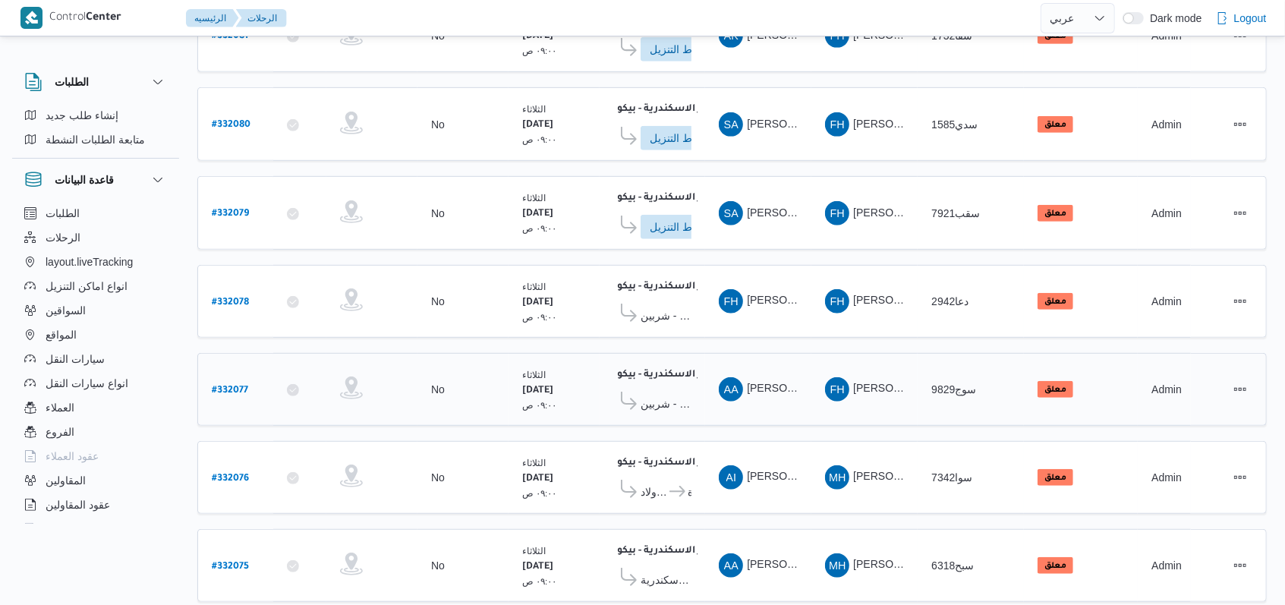
scroll to position [515, 0]
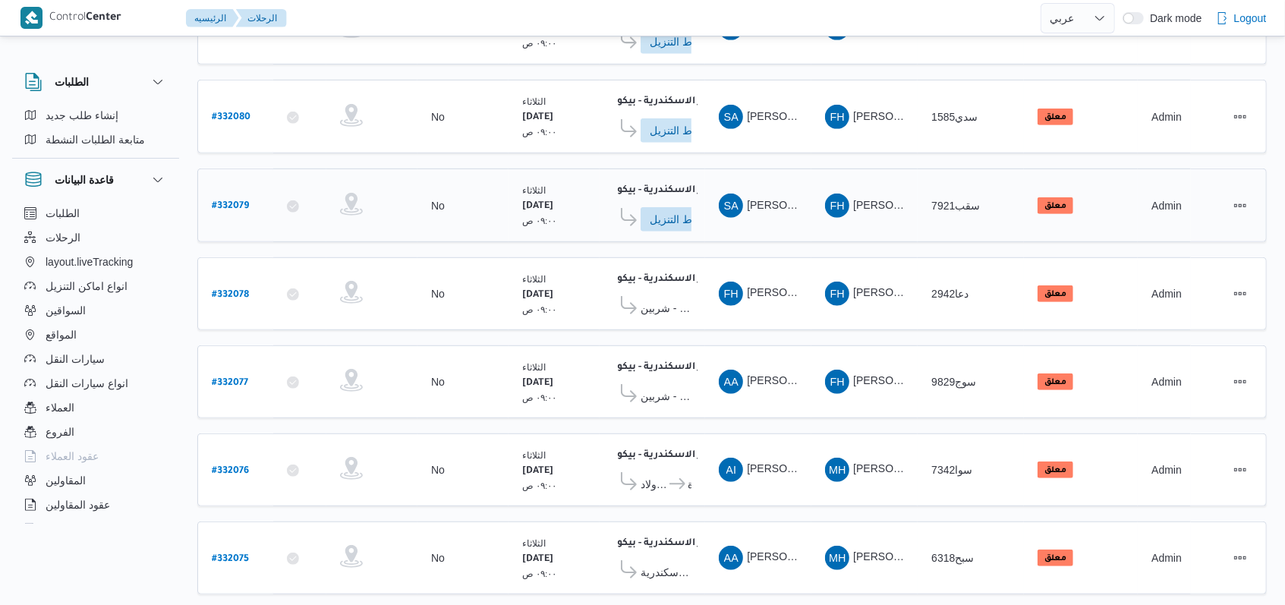
click at [247, 201] on b "# 332079" at bounding box center [230, 206] width 37 height 11
select select "ar"
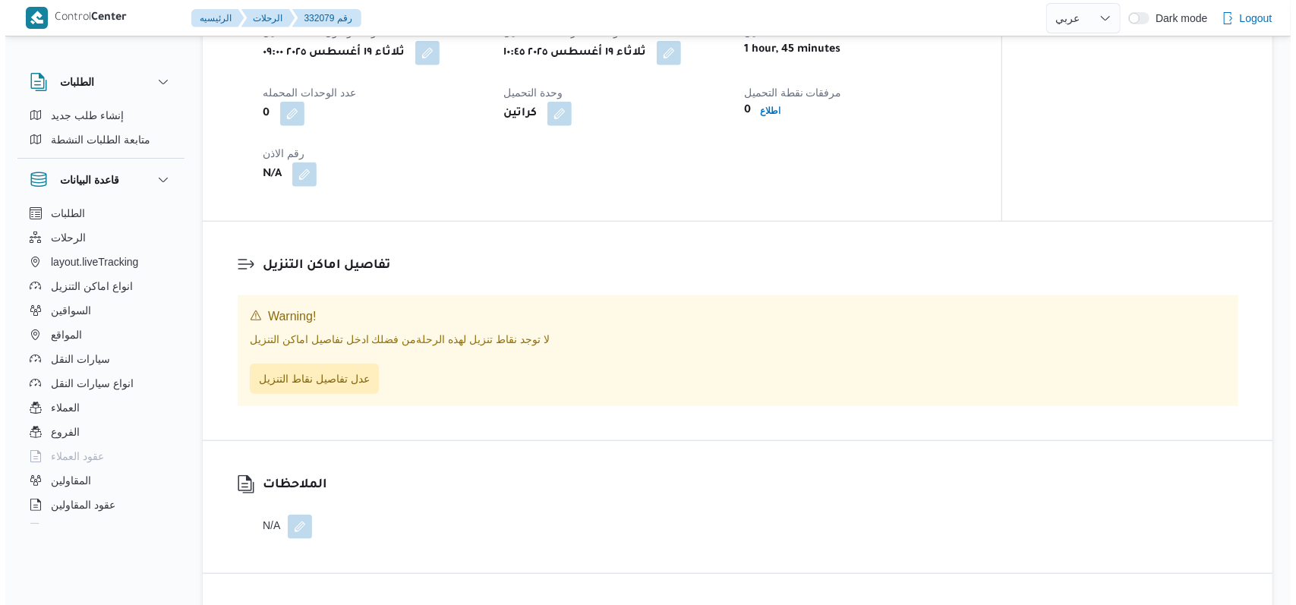
scroll to position [920, 0]
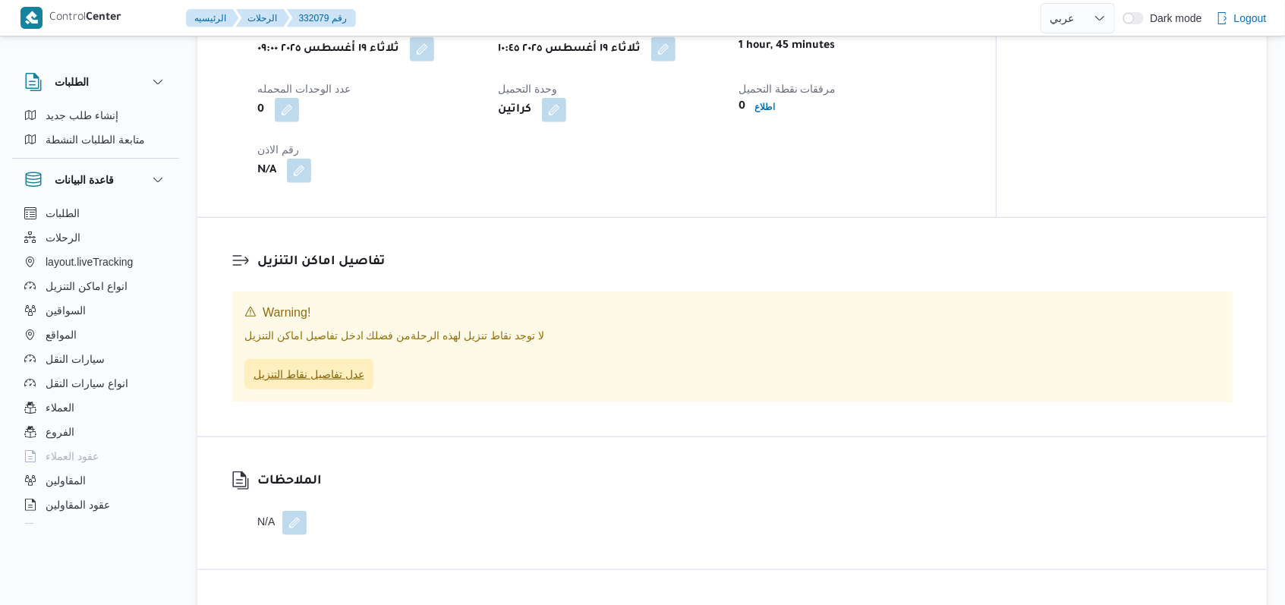
click at [327, 383] on span "عدل تفاصيل نقاط التنزيل" at bounding box center [308, 374] width 111 height 18
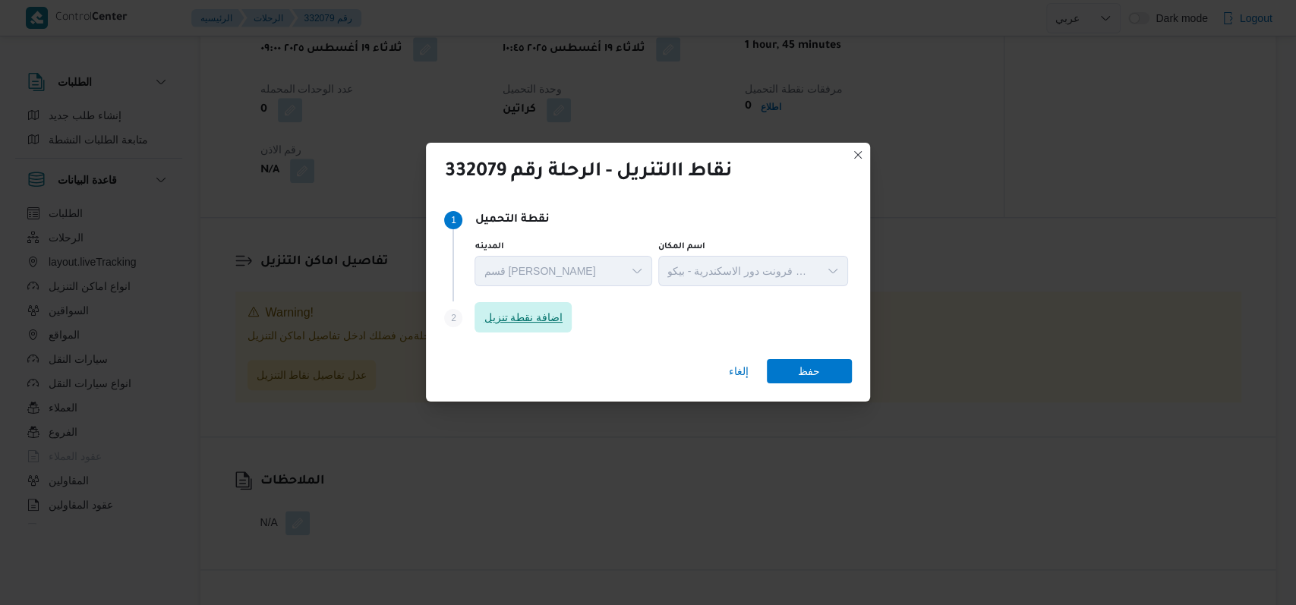
click at [562, 303] on span "اضافة نقطة تنزيل" at bounding box center [522, 317] width 97 height 30
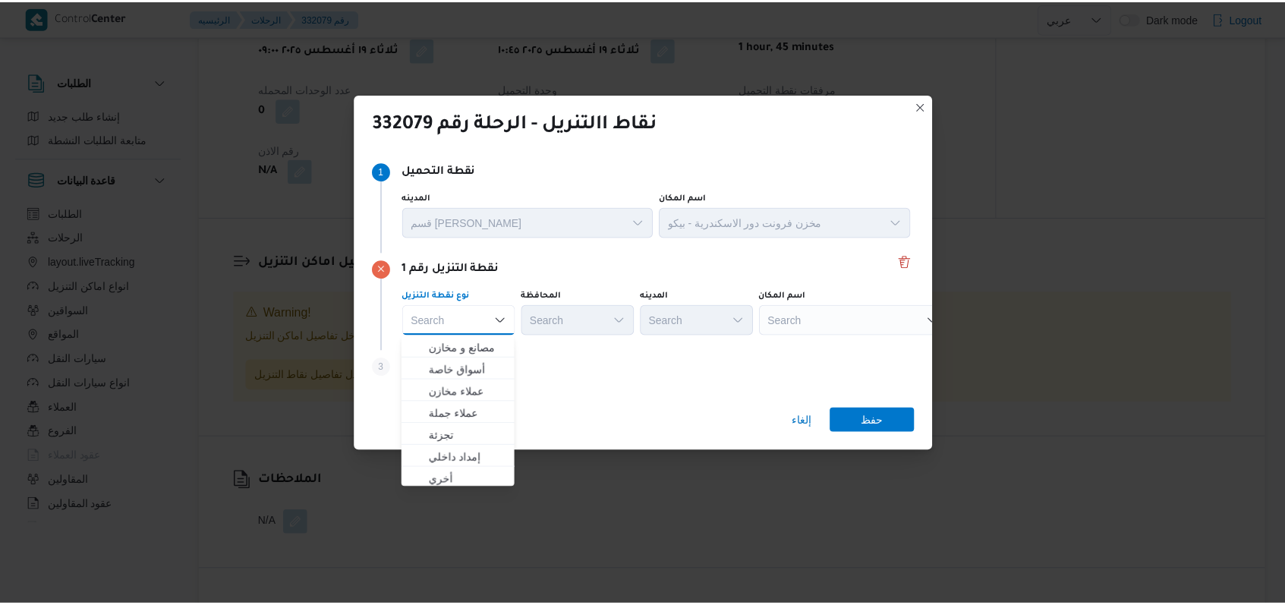
scroll to position [398, 0]
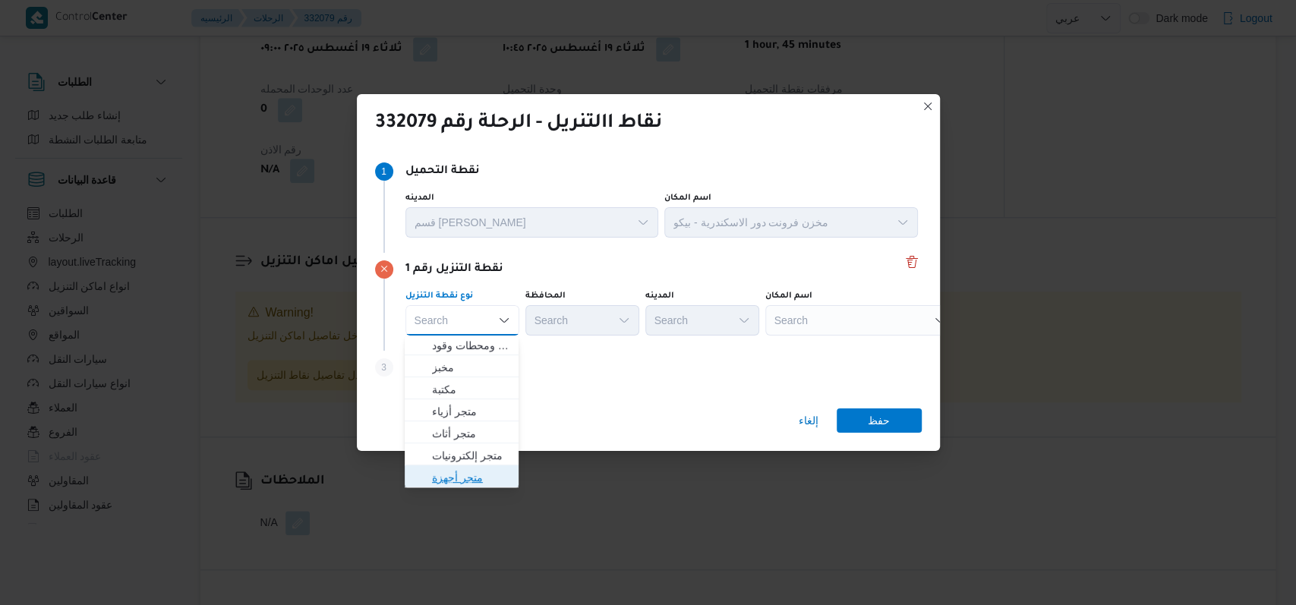
click at [478, 471] on span "متجر أجهزة" at bounding box center [470, 477] width 77 height 18
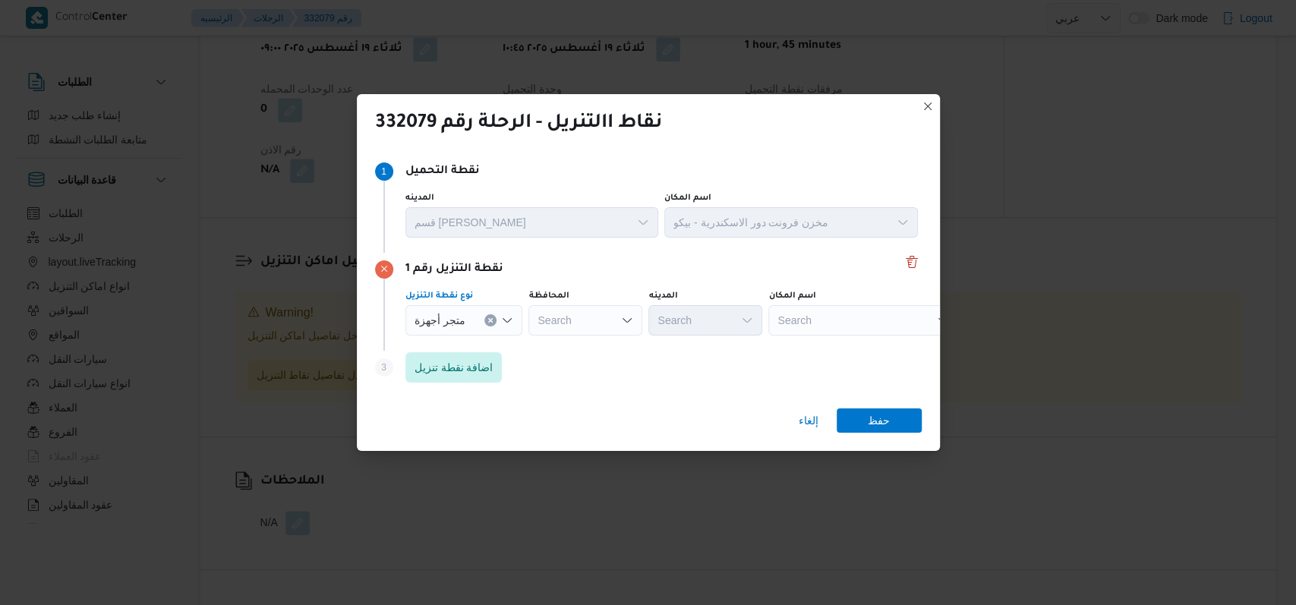
click at [817, 313] on div "Search" at bounding box center [863, 320] width 190 height 30
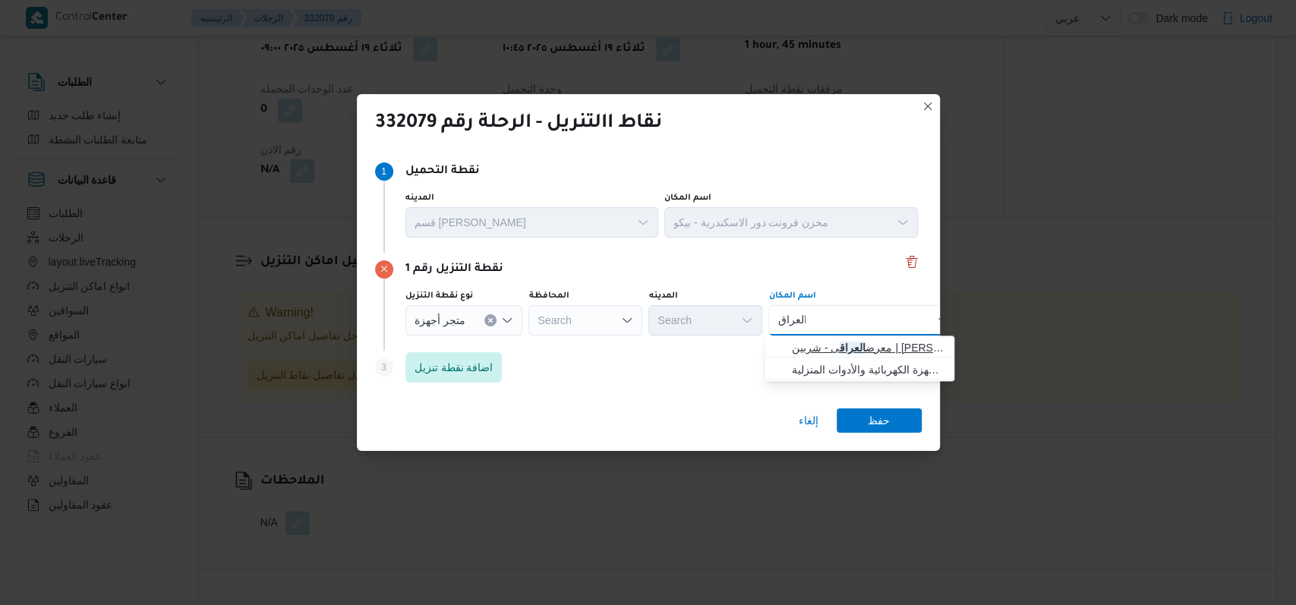
type input "العراق"
click at [839, 342] on span "معرض العراق ى - شربين | محمد العراقي | مدينة شربين" at bounding box center [868, 347] width 153 height 18
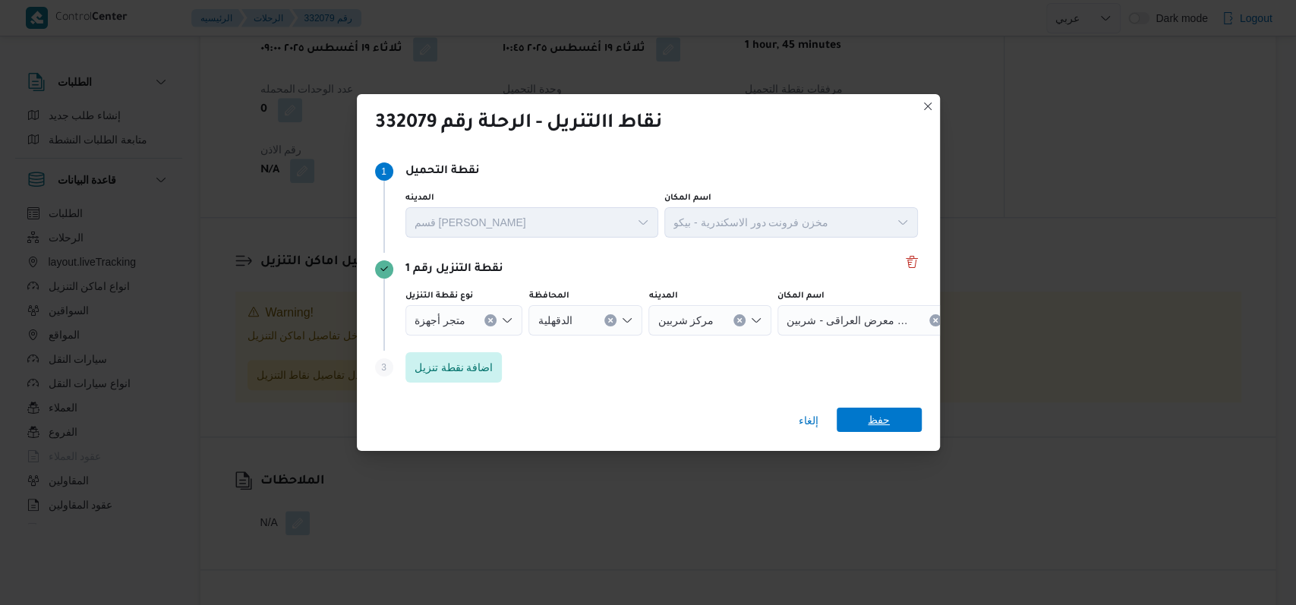
click at [856, 414] on span "حفظ" at bounding box center [878, 420] width 85 height 24
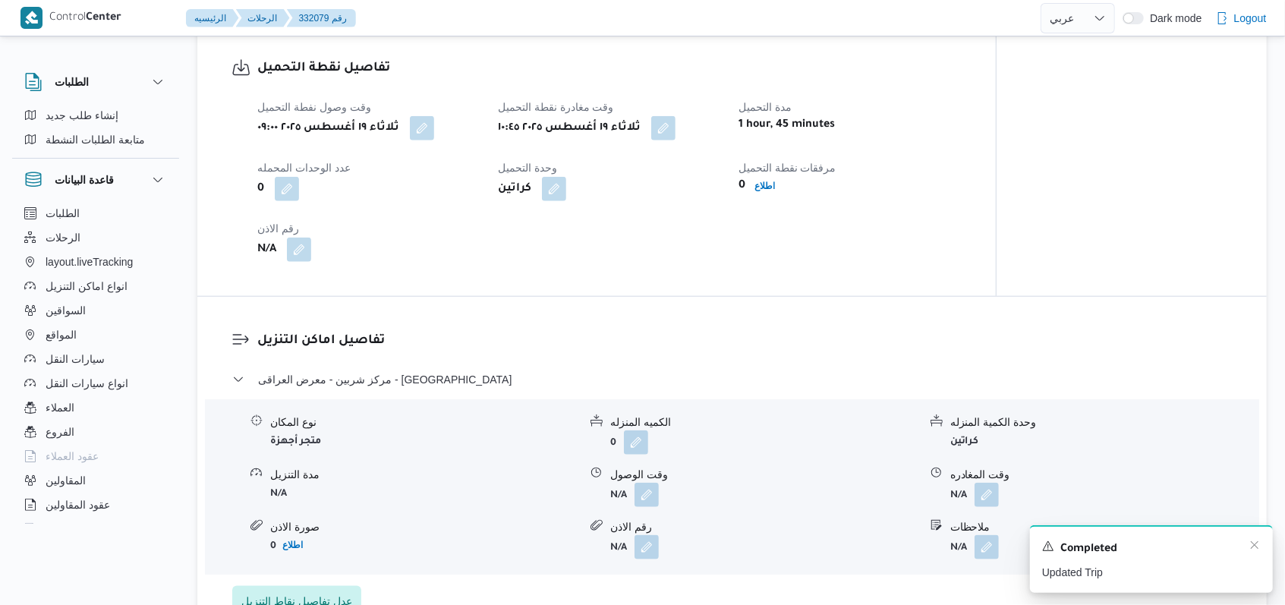
scroll to position [999, 0]
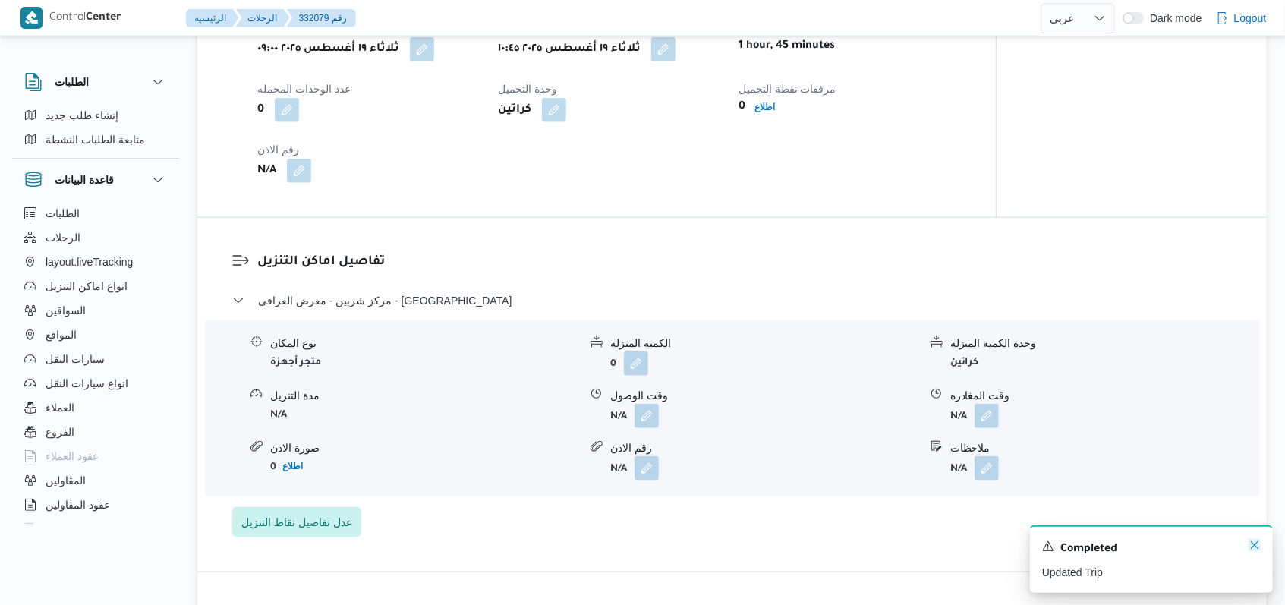
click at [1259, 546] on icon "Dismiss toast" at bounding box center [1254, 545] width 12 height 12
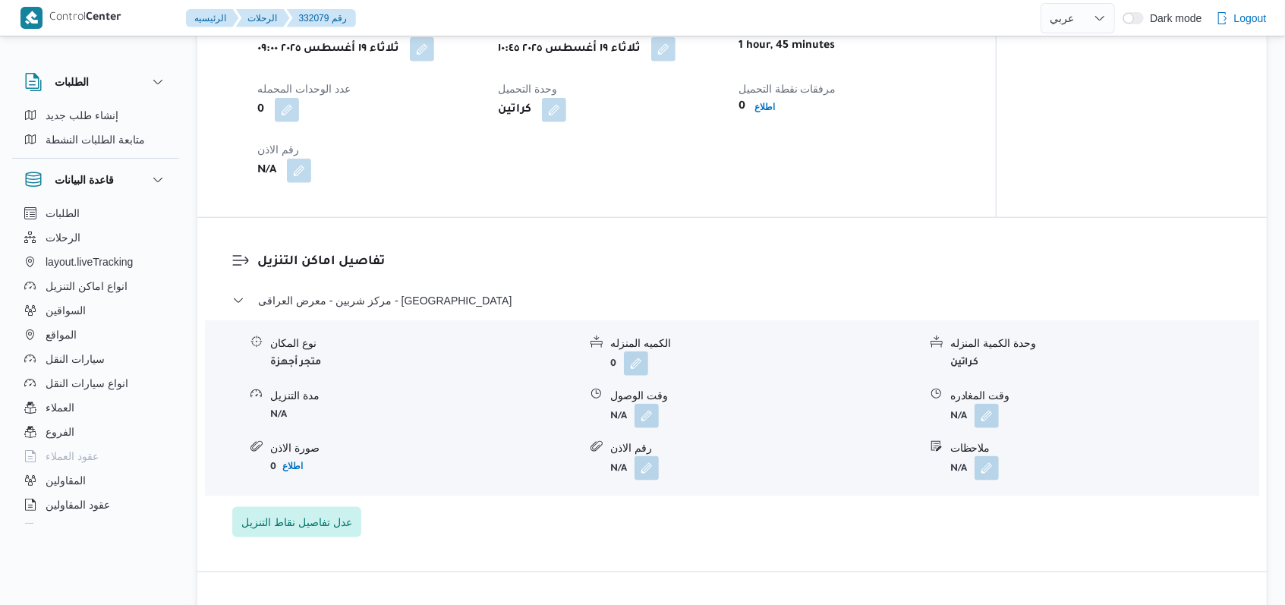
select select "ar"
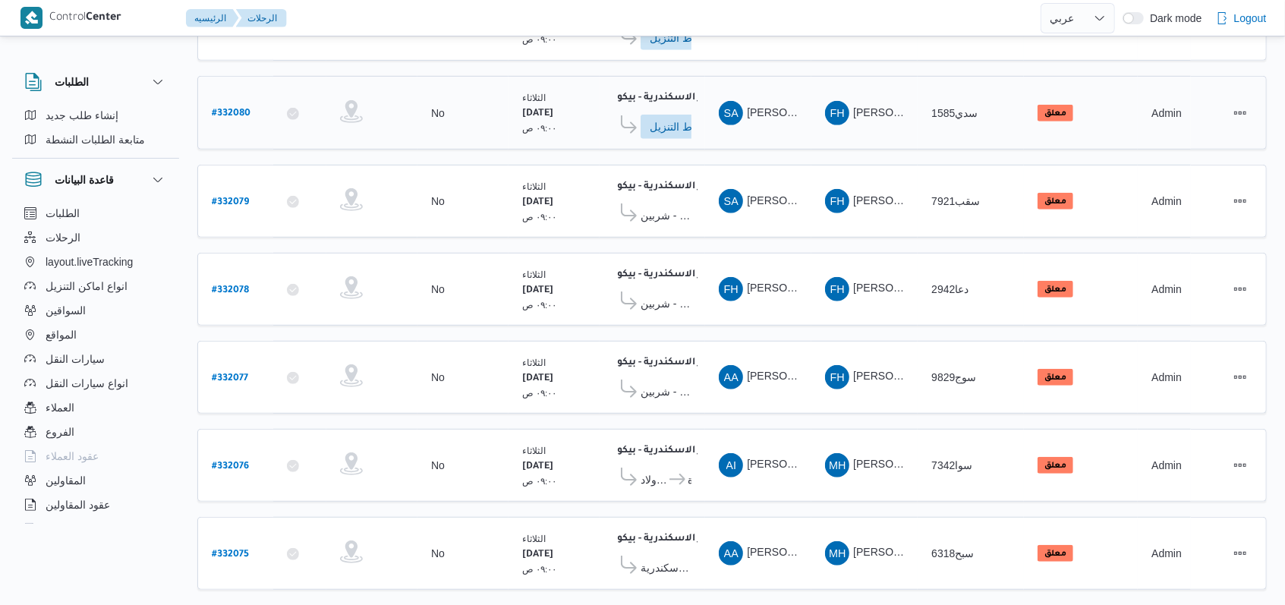
scroll to position [531, 0]
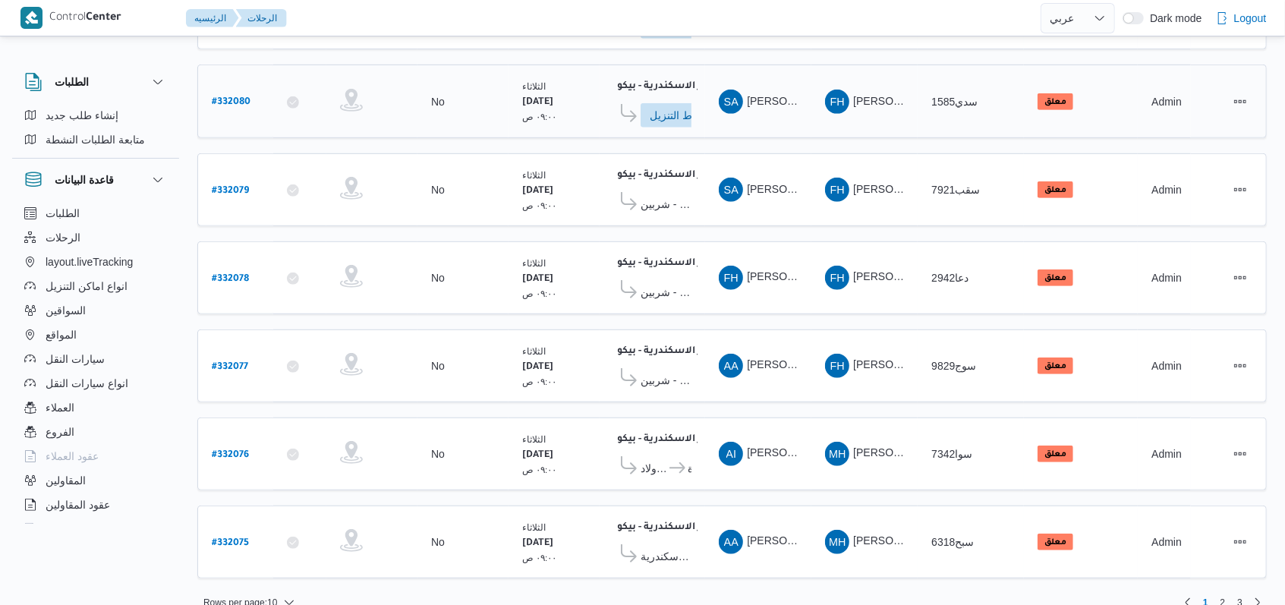
click at [231, 97] on b "# 332080" at bounding box center [231, 102] width 39 height 11
select select "ar"
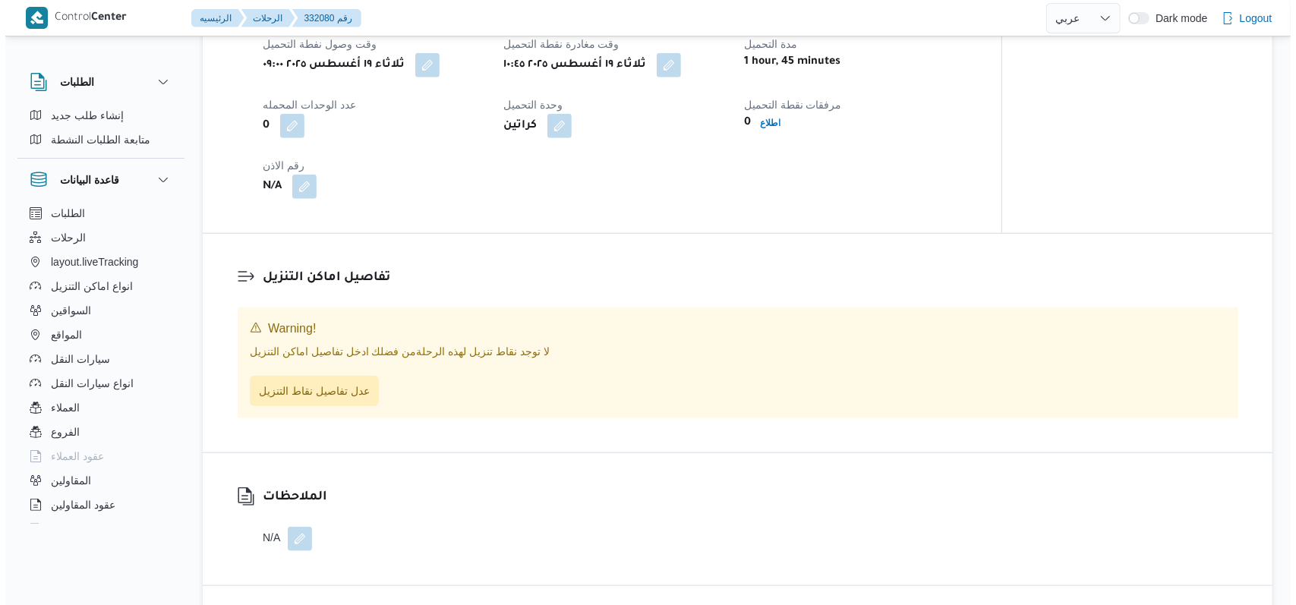
scroll to position [911, 0]
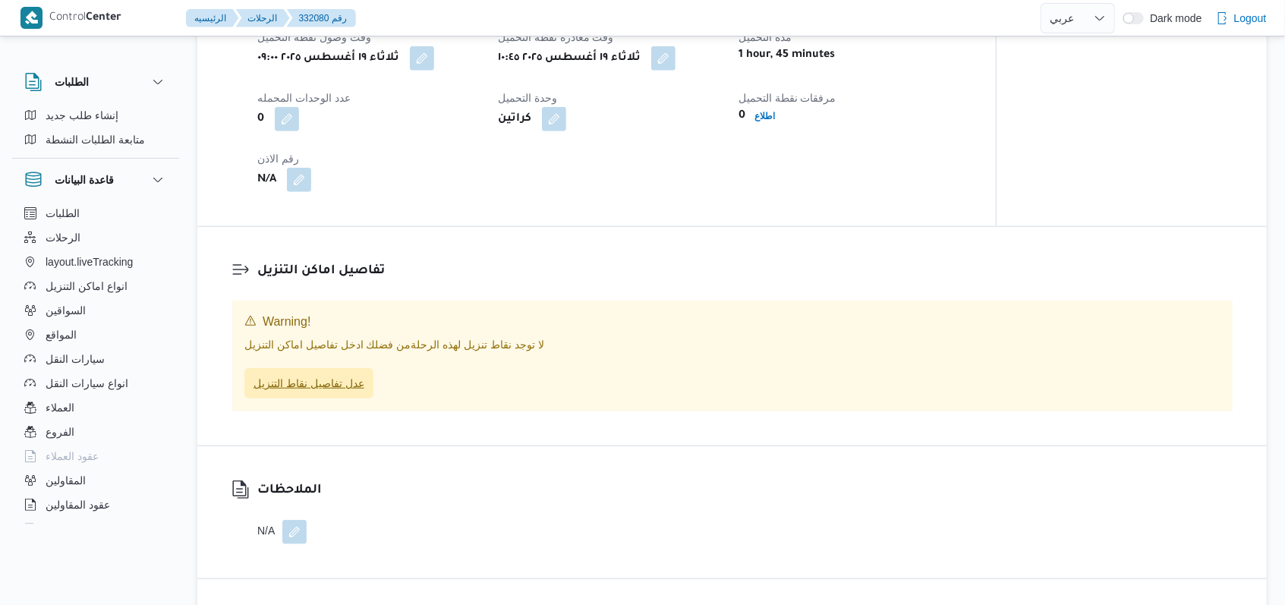
click at [326, 392] on span "عدل تفاصيل نقاط التنزيل" at bounding box center [308, 383] width 111 height 18
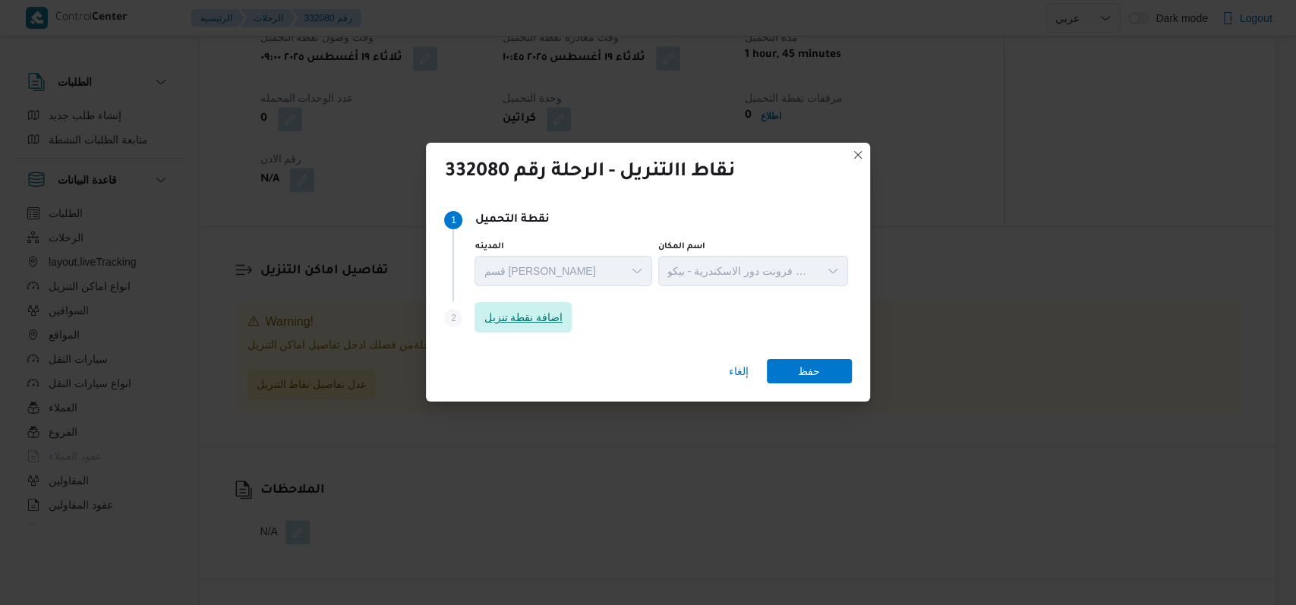
click at [566, 307] on span "اضافة نقطة تنزيل" at bounding box center [522, 317] width 97 height 30
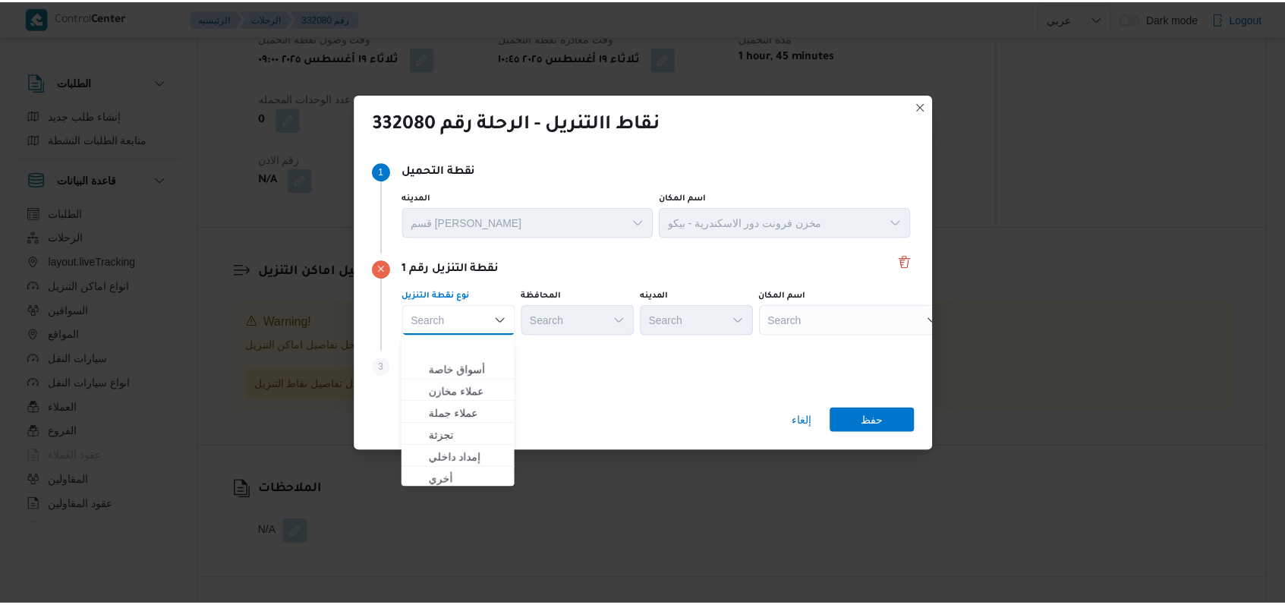
scroll to position [398, 0]
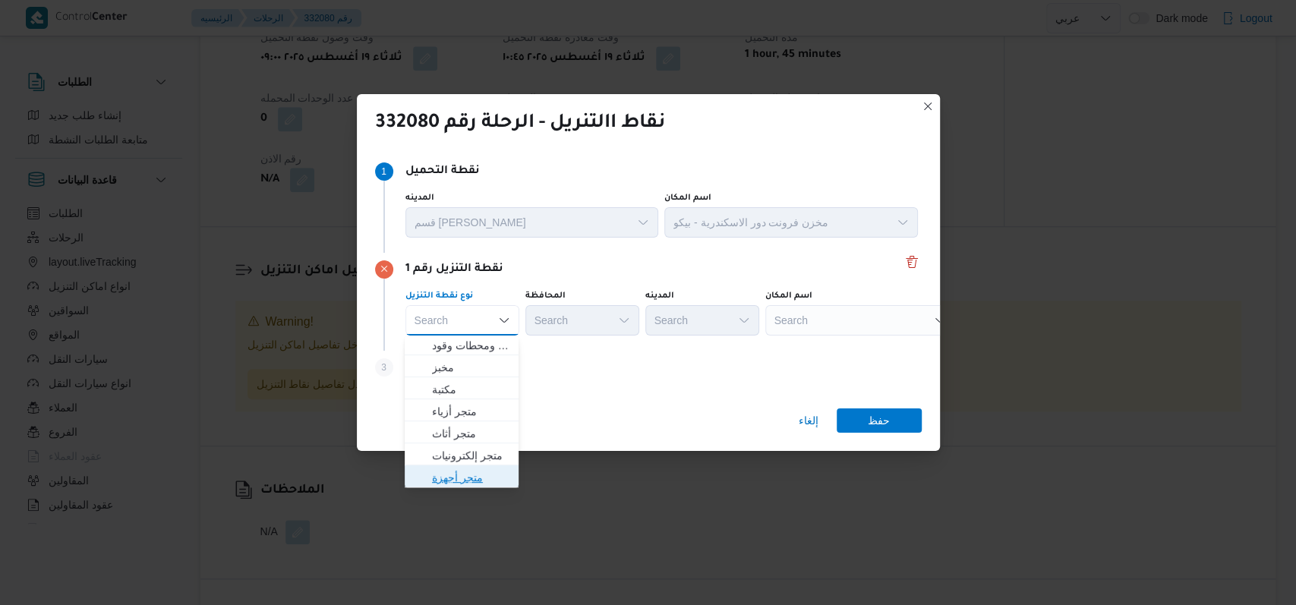
click at [478, 482] on span "متجر أجهزة" at bounding box center [470, 477] width 77 height 18
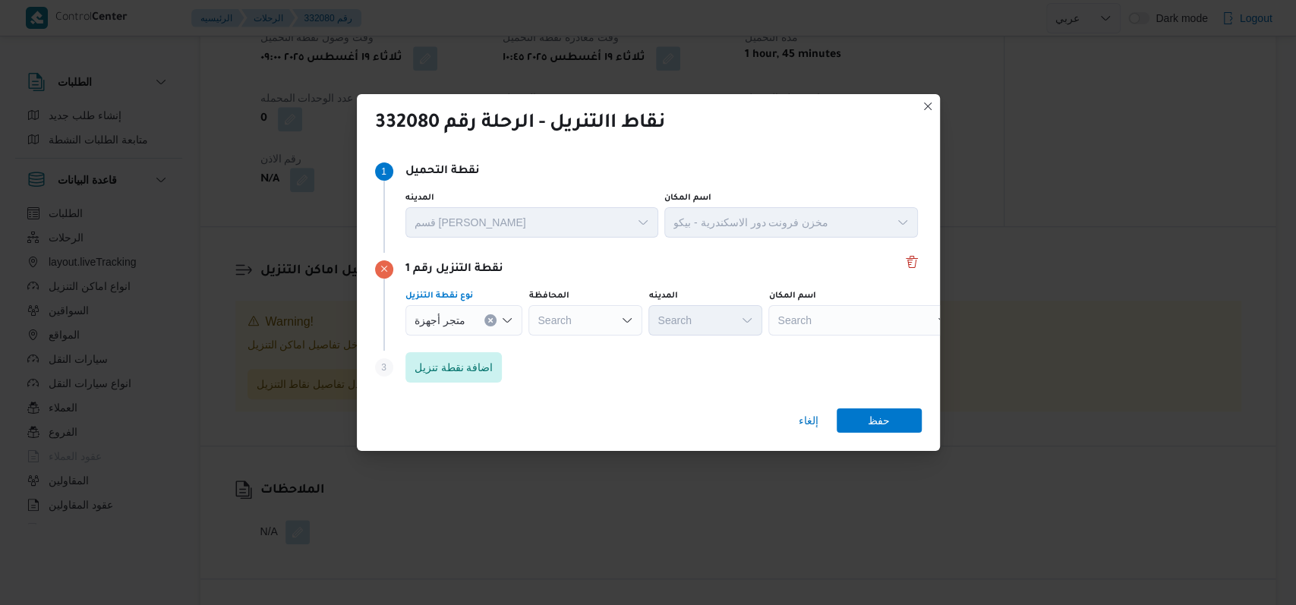
click at [827, 324] on div "Search" at bounding box center [863, 320] width 190 height 30
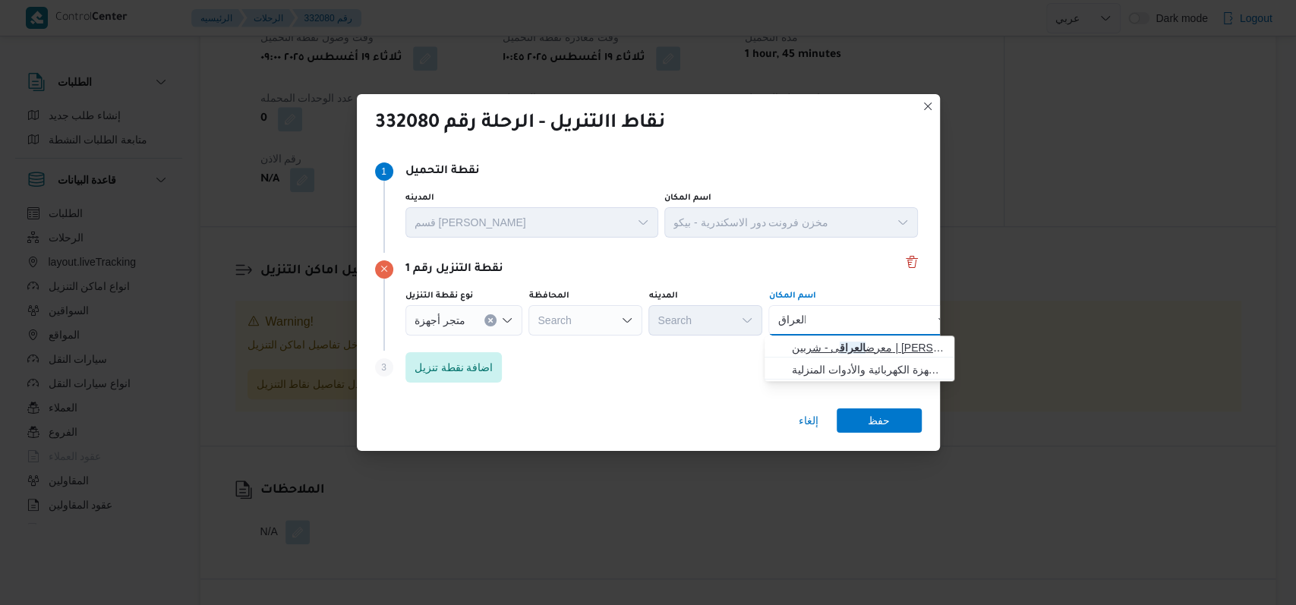
type input "العراق"
click at [849, 341] on span "معرض العراق ى - شربين | محمد العراقي | مدينة شربين" at bounding box center [868, 347] width 153 height 18
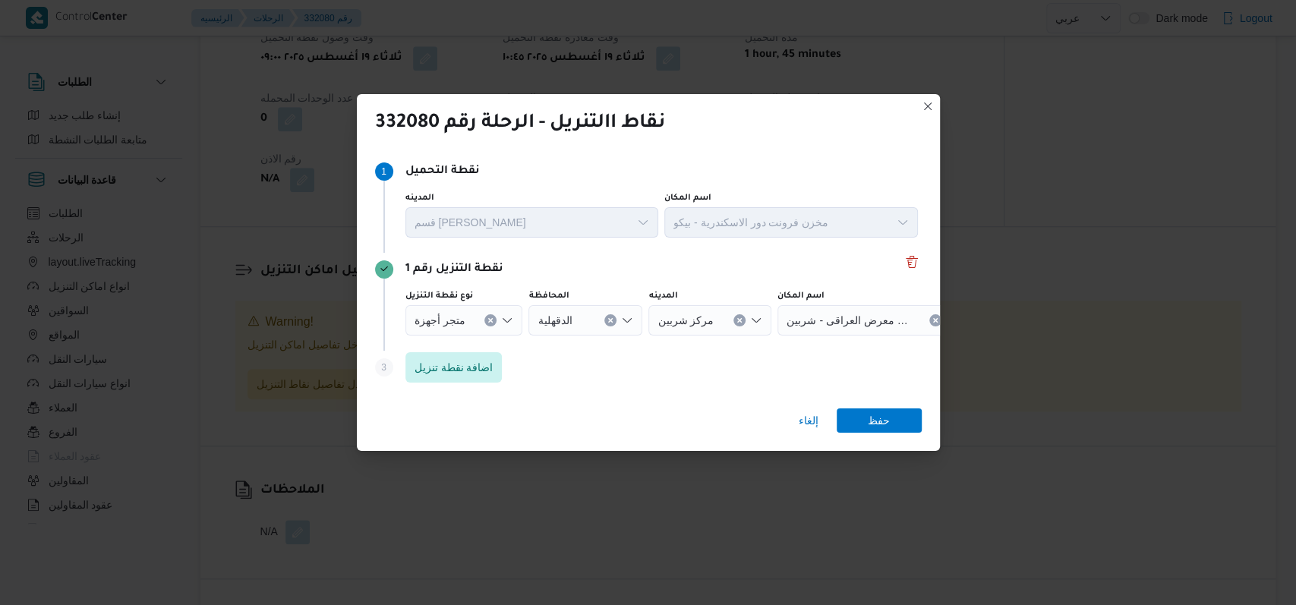
click at [872, 434] on div "إلغاء حفظ" at bounding box center [648, 423] width 583 height 55
click at [875, 422] on span "حفظ" at bounding box center [878, 420] width 22 height 24
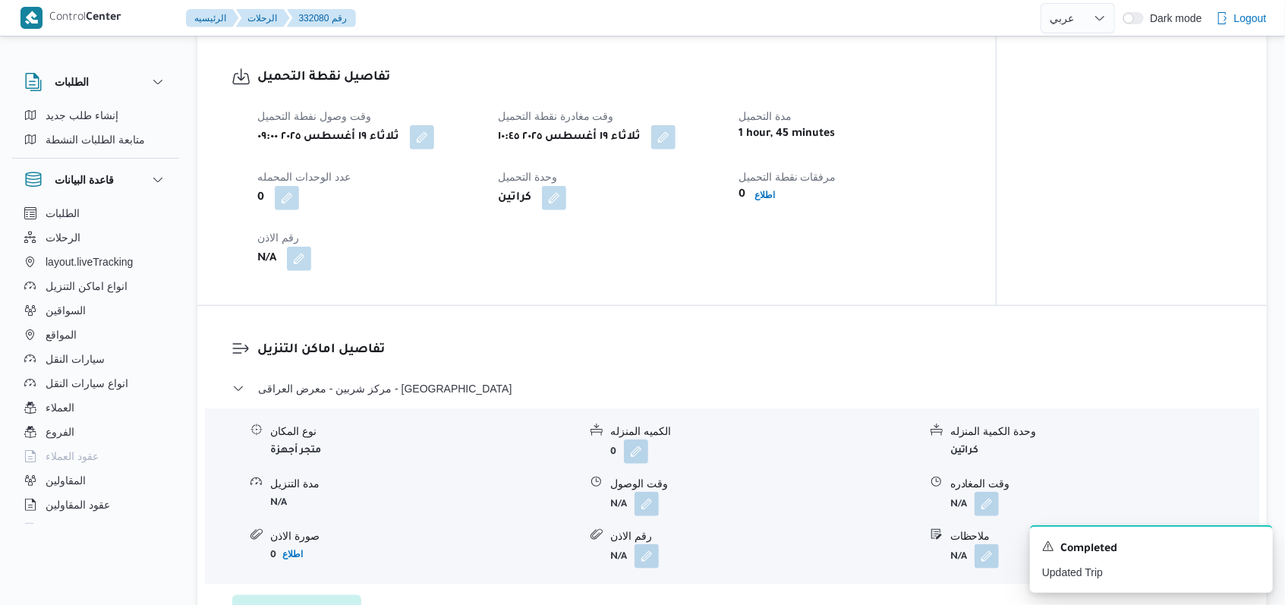
scroll to position [990, 0]
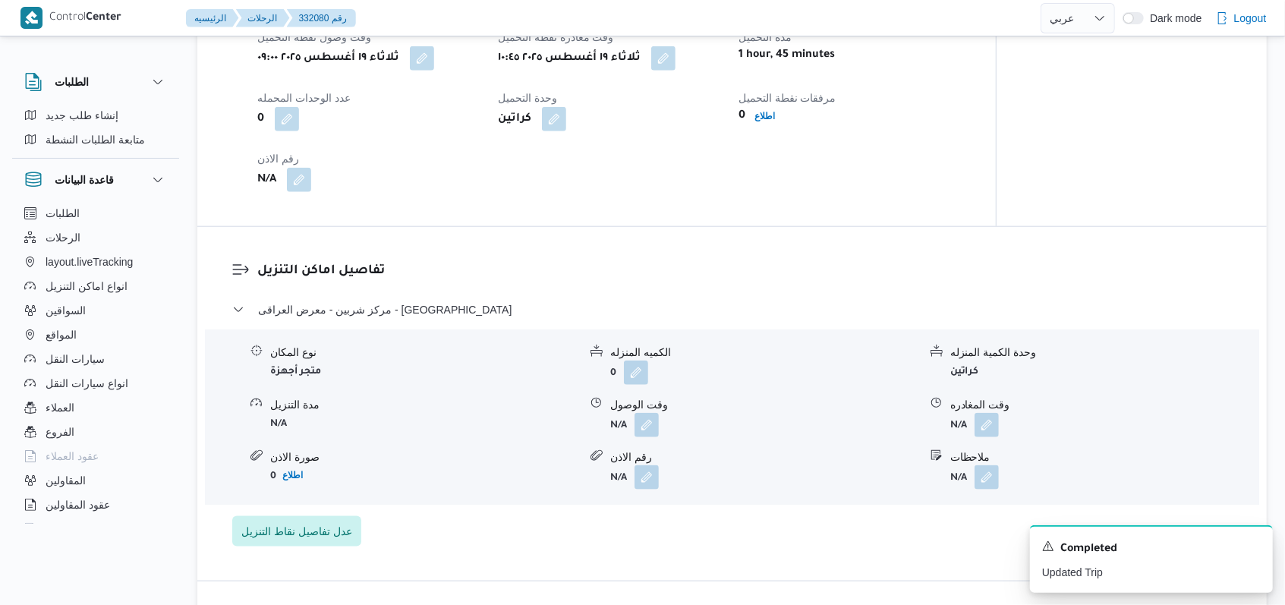
select select "ar"
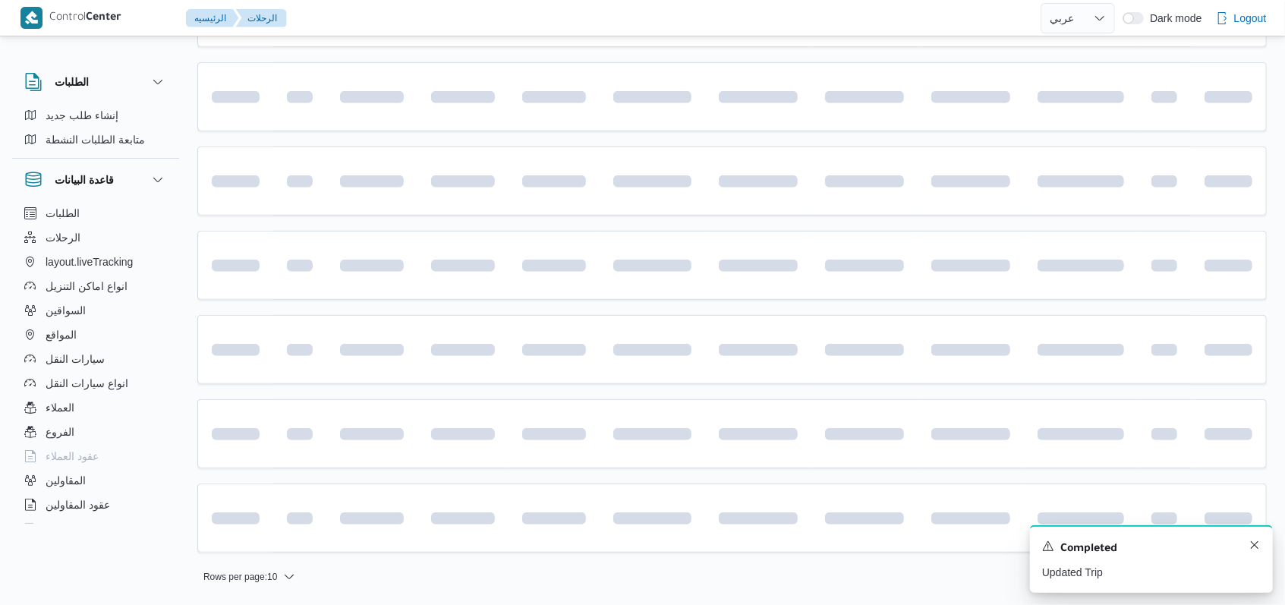
scroll to position [508, 0]
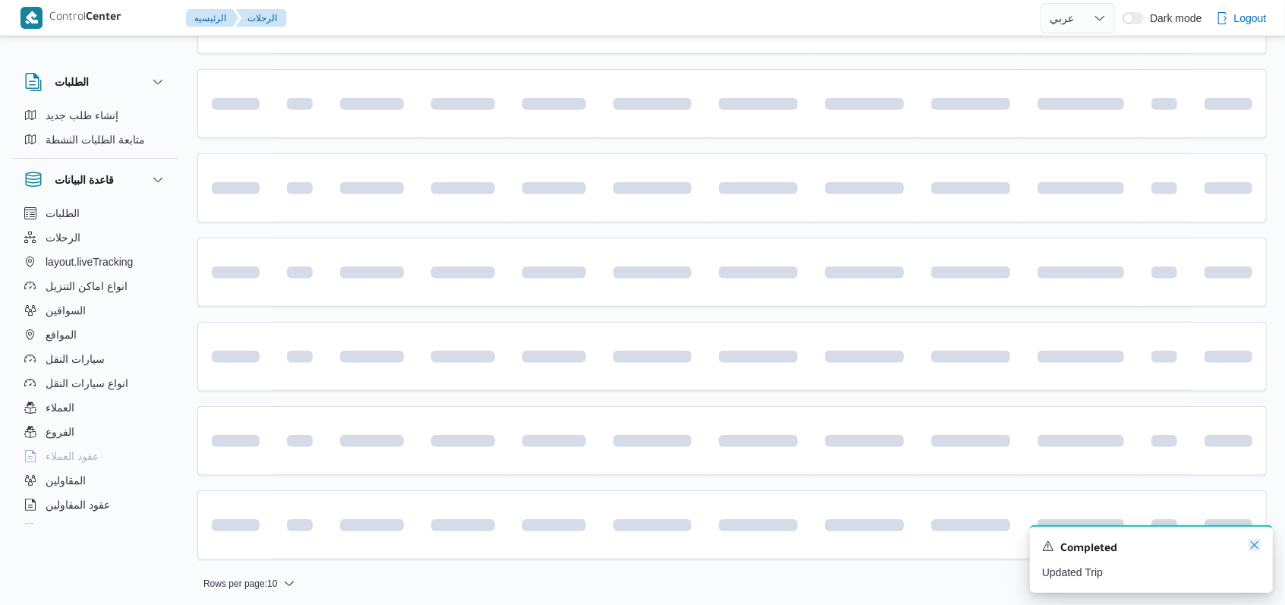
click at [1259, 548] on icon "Dismiss toast" at bounding box center [1254, 545] width 12 height 12
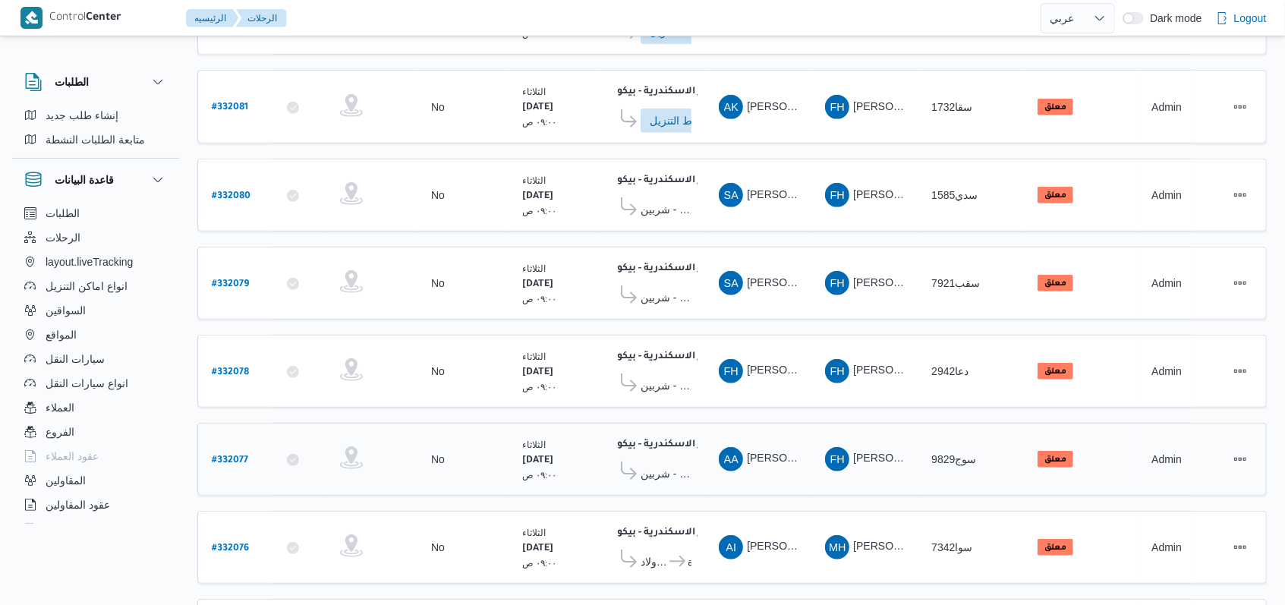
scroll to position [313, 0]
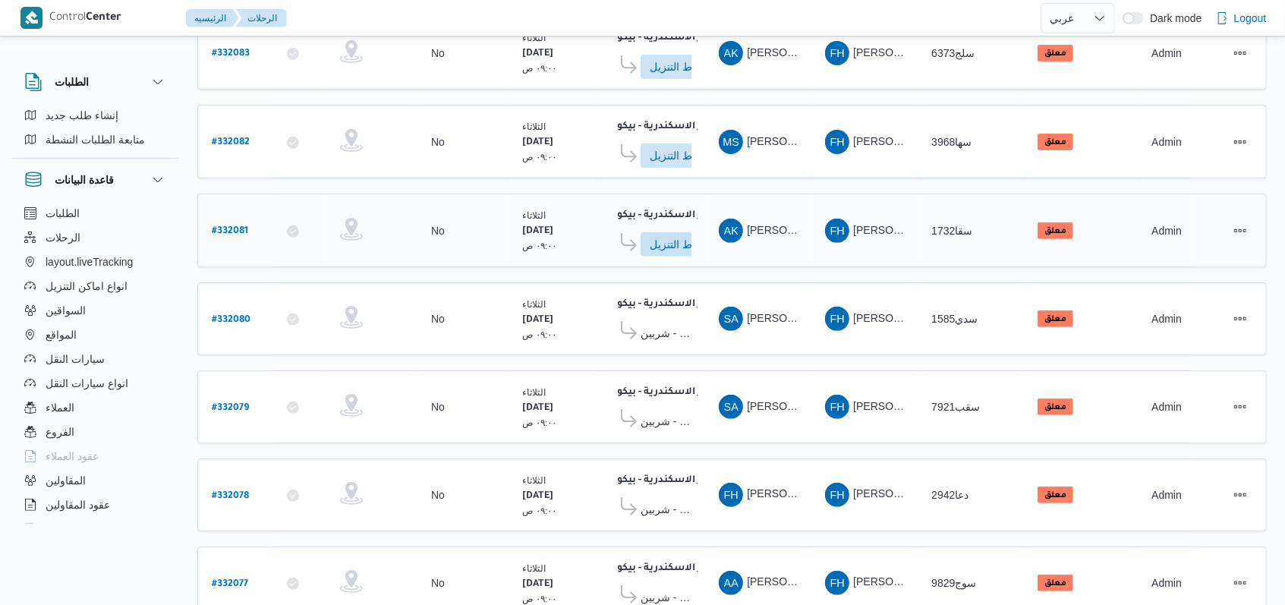
click at [218, 226] on b "# 332081" at bounding box center [230, 231] width 36 height 11
select select "ar"
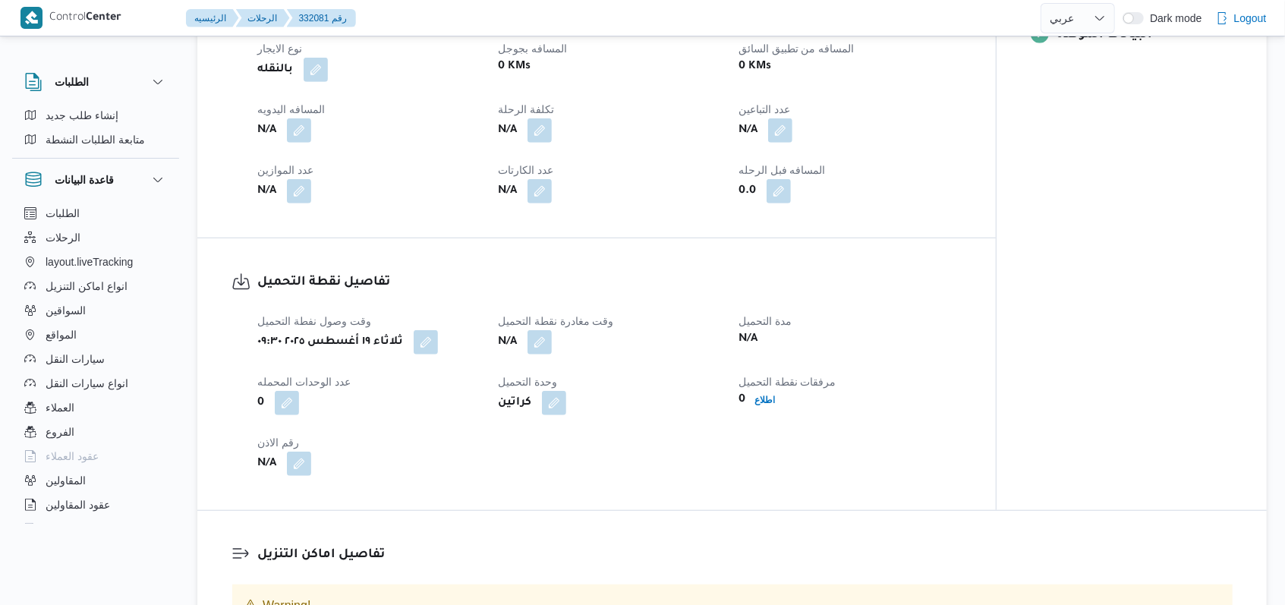
scroll to position [717, 0]
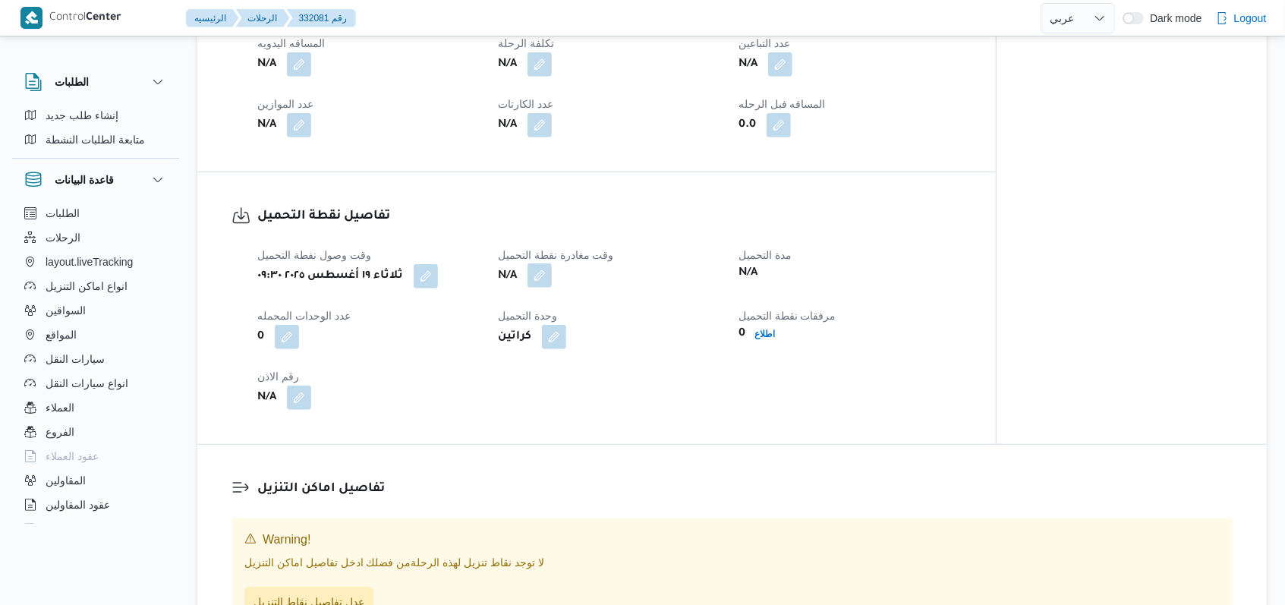
click at [546, 270] on button "button" at bounding box center [539, 275] width 24 height 24
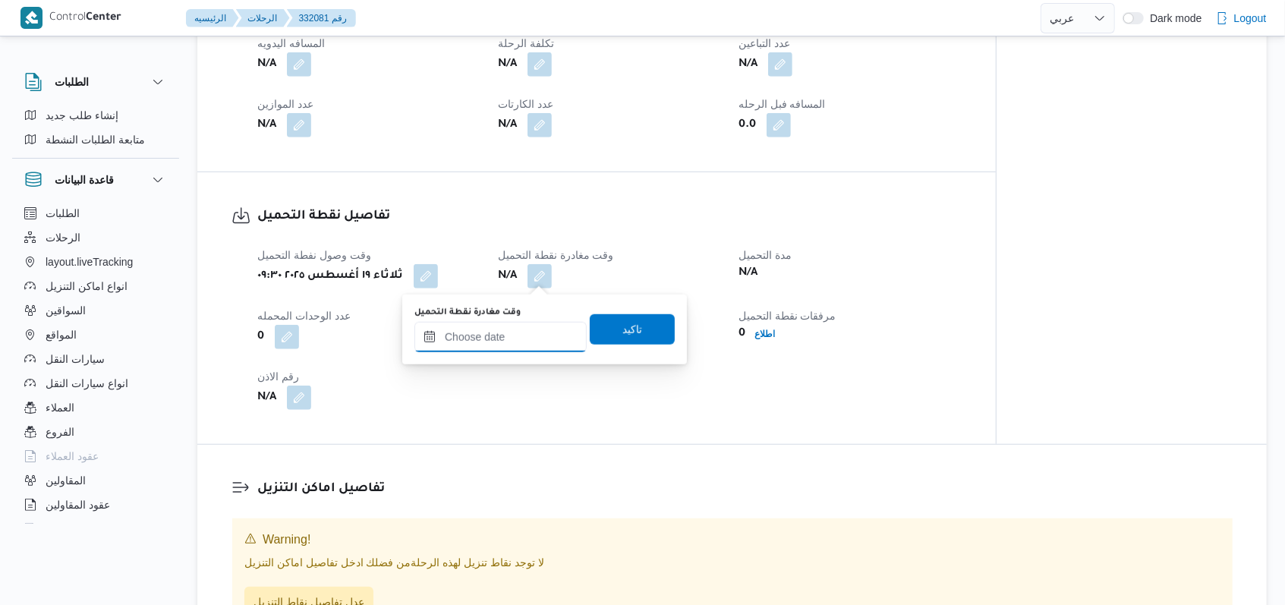
click at [528, 336] on input "وقت مغادرة نقطة التحميل" at bounding box center [500, 337] width 172 height 30
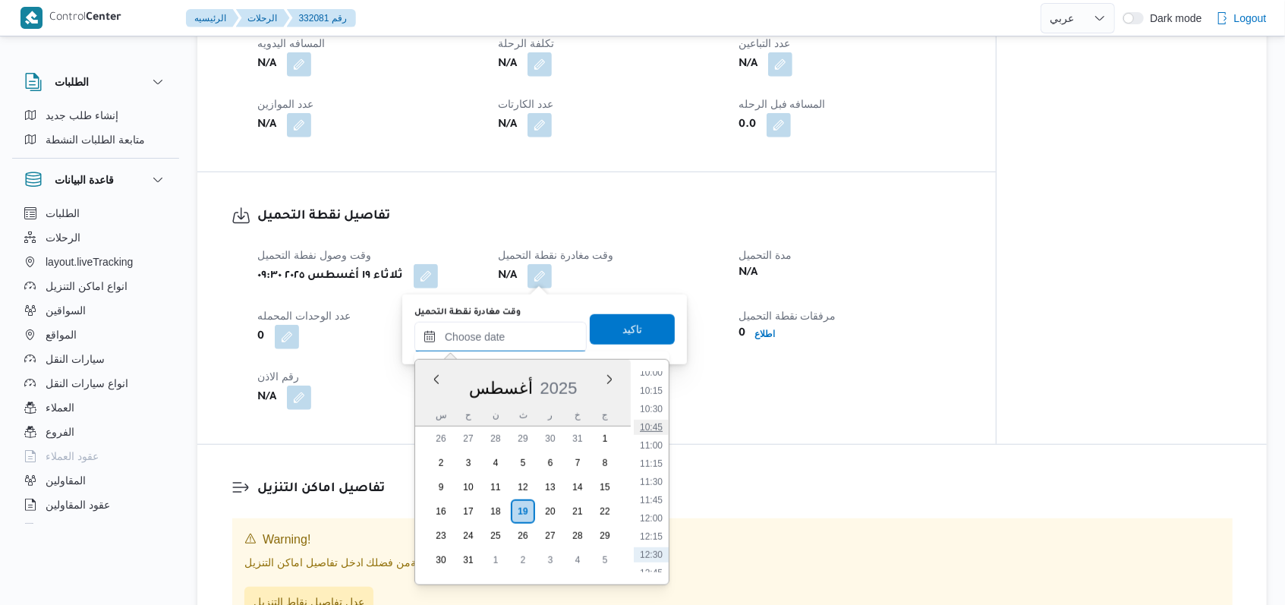
scroll to position [705, 0]
click at [659, 458] on li "10:45" at bounding box center [651, 457] width 35 height 15
type input "١٩/٠٨/٢٠٢٥ ١٠:٤٥"
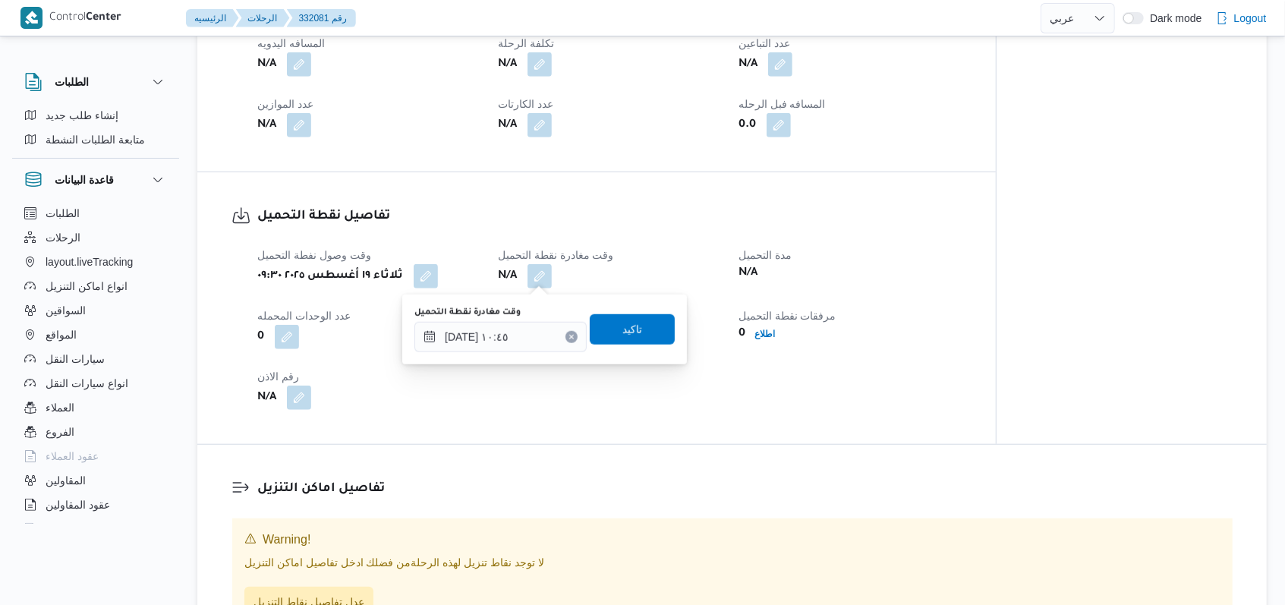
click at [649, 348] on div "وقت مغادرة نقطة التحميل ١٩/٠٨/٢٠٢٥ ١٠:٤٥ تاكيد" at bounding box center [544, 329] width 263 height 49
click at [628, 338] on span "تاكيد" at bounding box center [632, 328] width 85 height 30
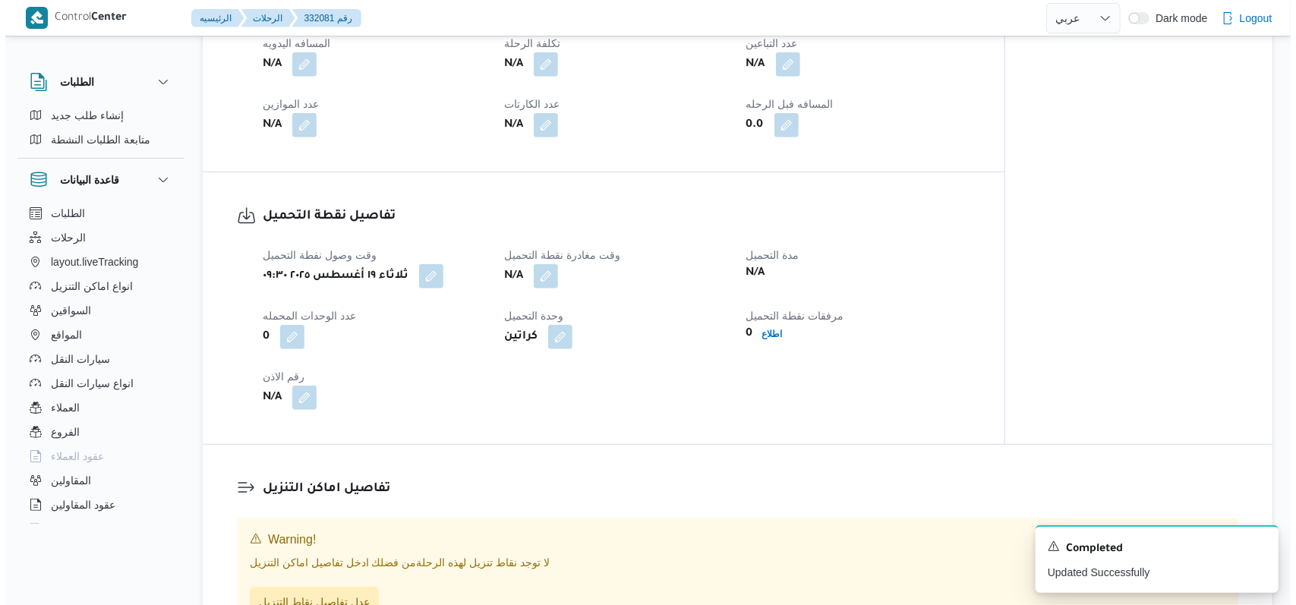
scroll to position [920, 0]
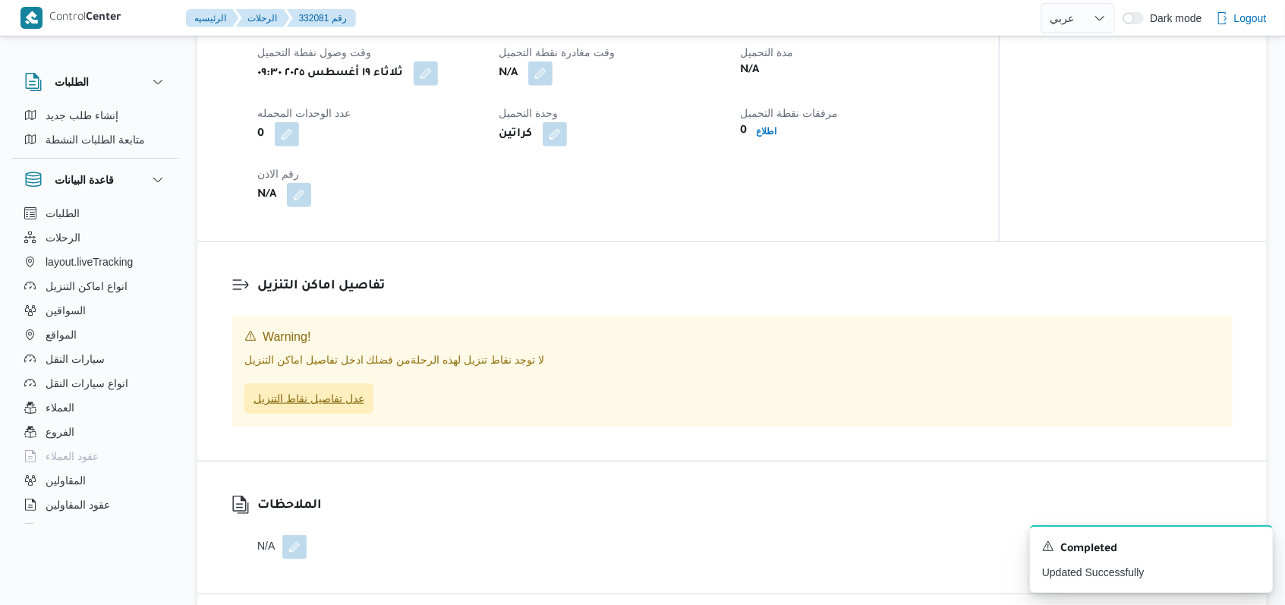
click at [325, 400] on span "عدل تفاصيل نقاط التنزيل" at bounding box center [308, 398] width 111 height 18
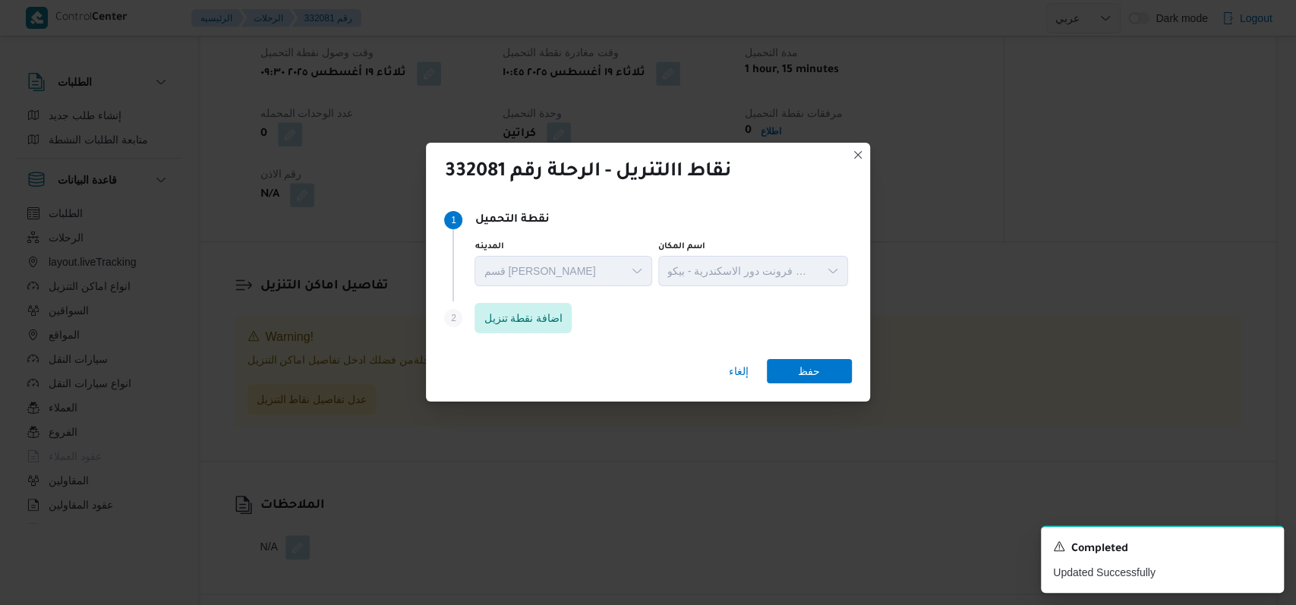
click at [560, 301] on div "Step 2 is disabled 2 اضافة نقطة تنزيل" at bounding box center [647, 320] width 407 height 39
click at [527, 320] on span "اضافة نقطة تنزيل" at bounding box center [522, 317] width 79 height 18
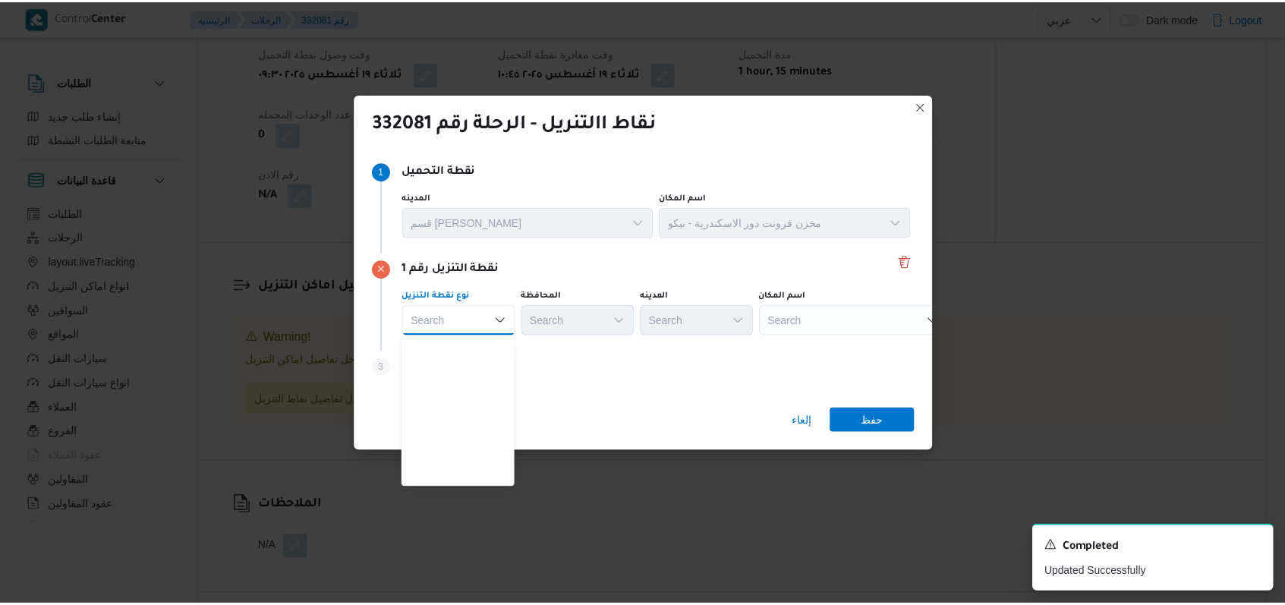
scroll to position [398, 0]
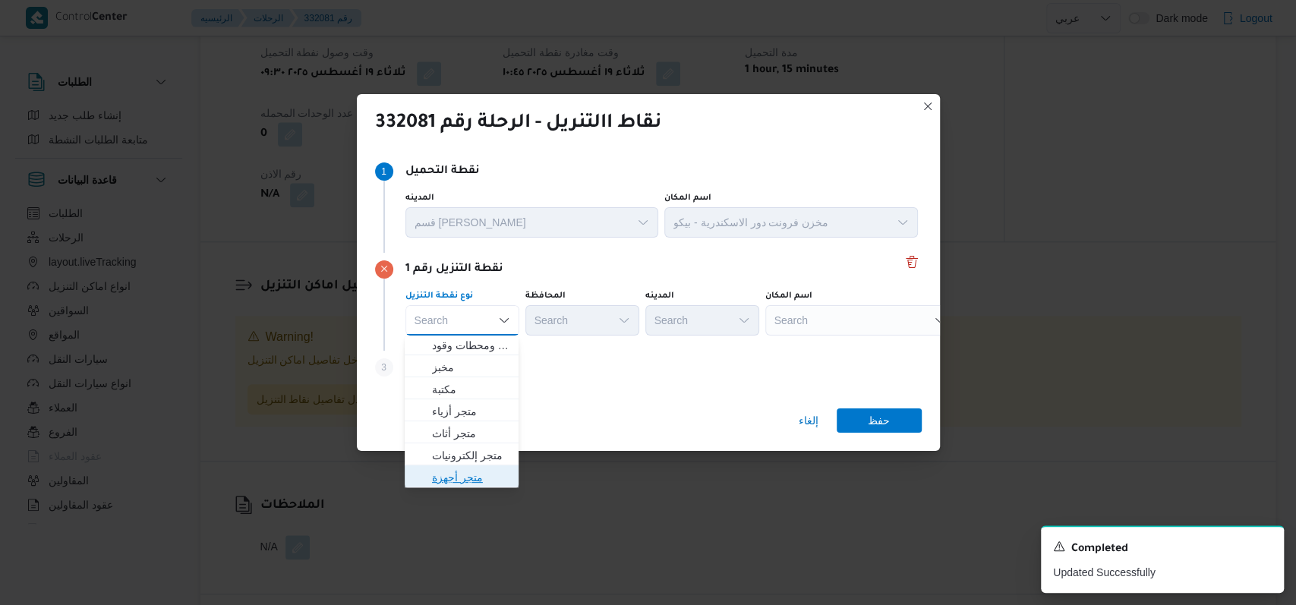
click at [480, 475] on span "متجر أجهزة" at bounding box center [470, 477] width 77 height 18
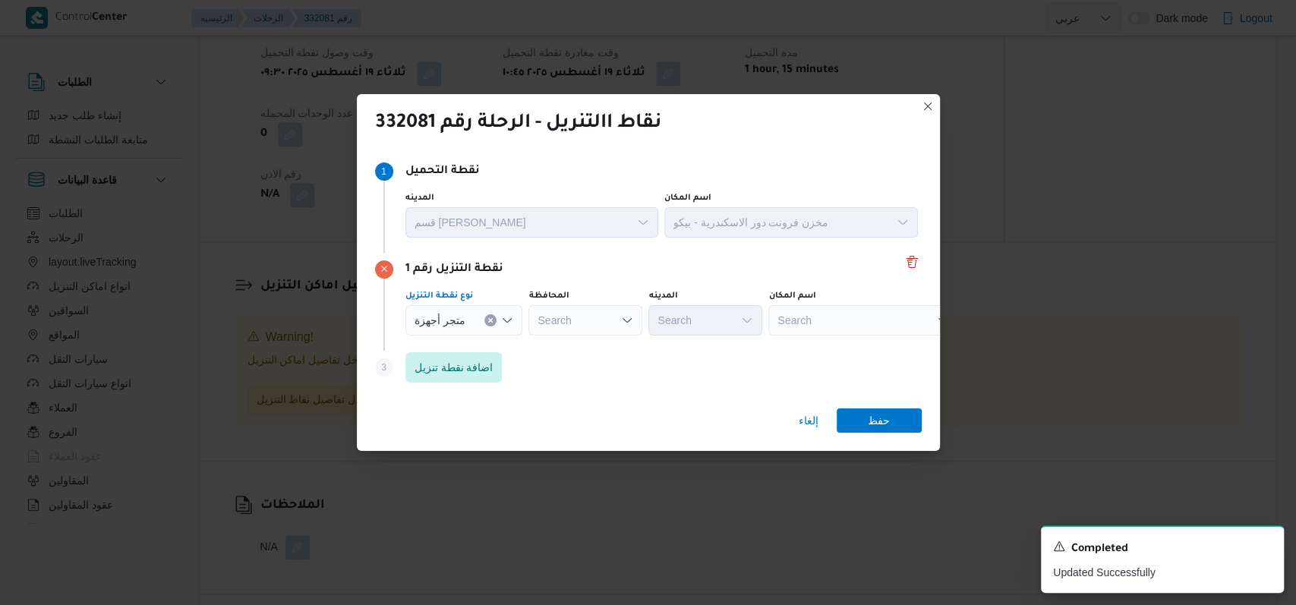
click at [863, 323] on div "Search" at bounding box center [863, 320] width 190 height 30
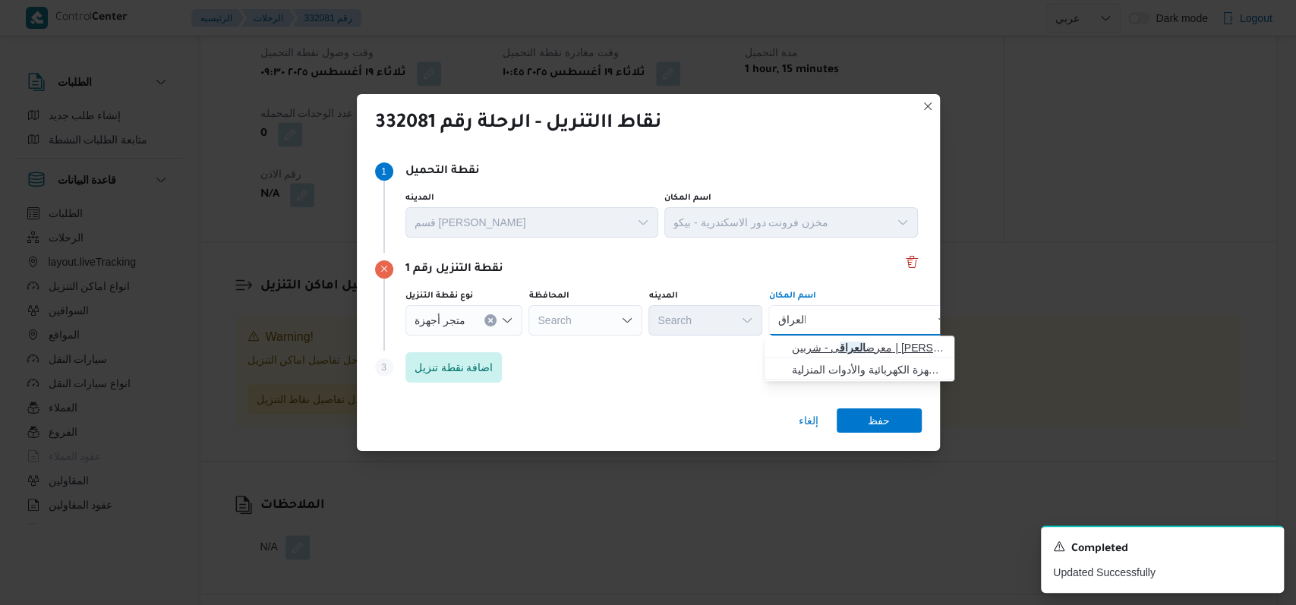
type input "العراق"
click at [866, 342] on span "معرض العراق ى - شربين | محمد العراقي | مدينة شربين" at bounding box center [868, 347] width 153 height 18
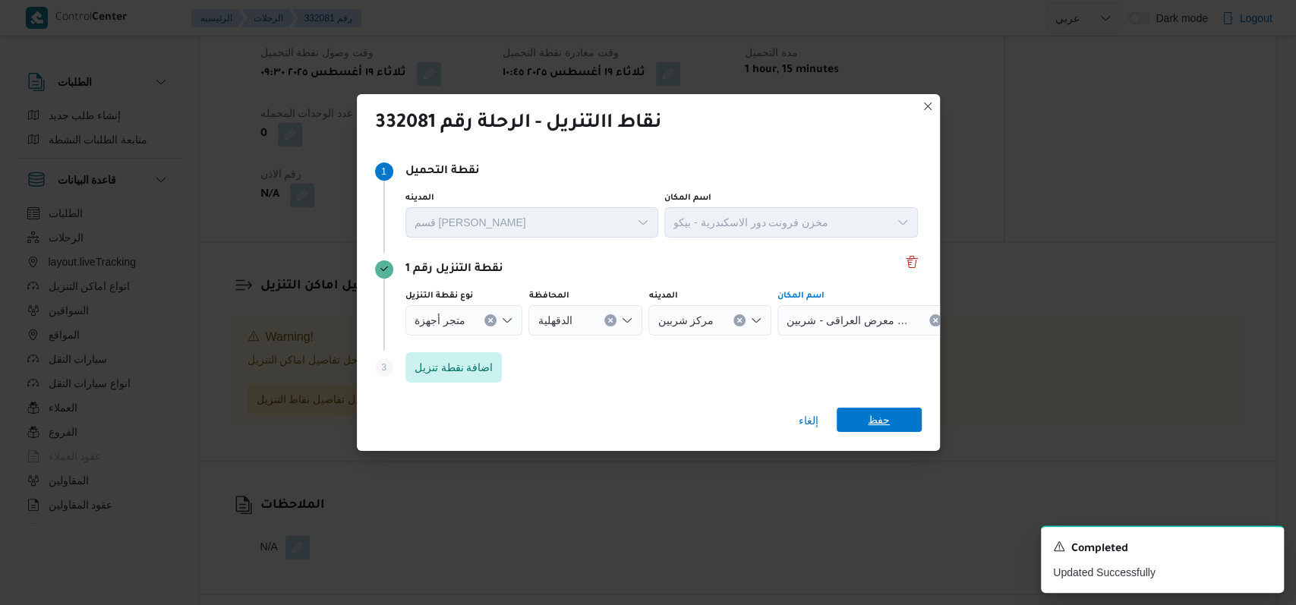
click at [874, 423] on span "حفظ" at bounding box center [878, 420] width 22 height 24
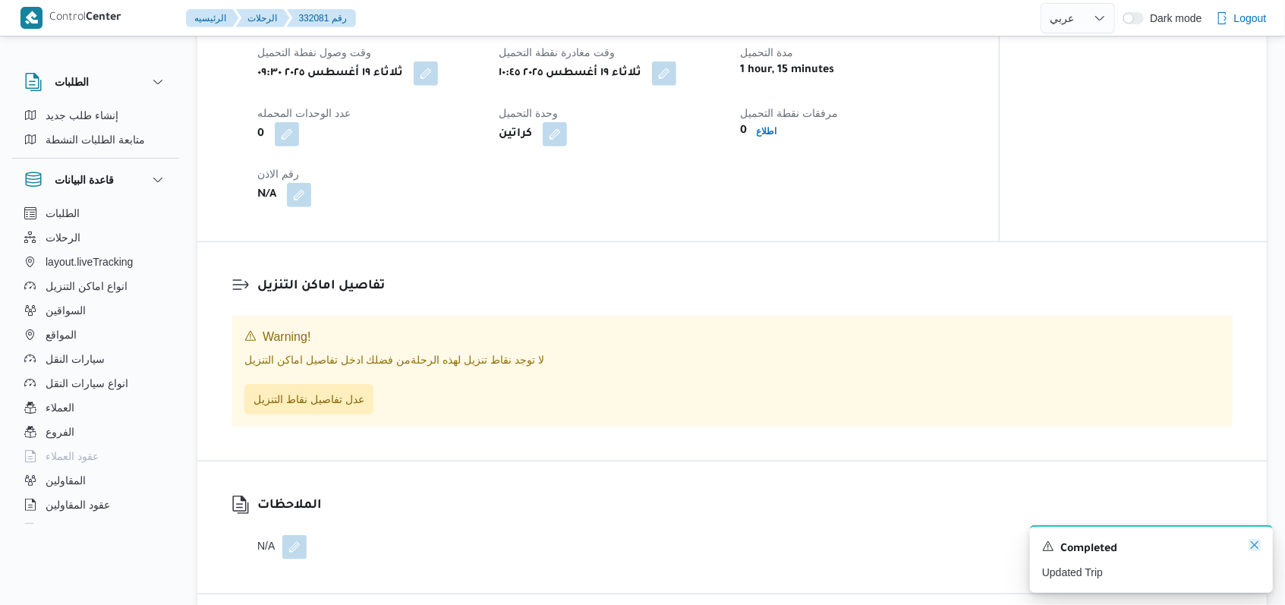
click at [1250, 550] on icon "Dismiss toast" at bounding box center [1254, 545] width 12 height 12
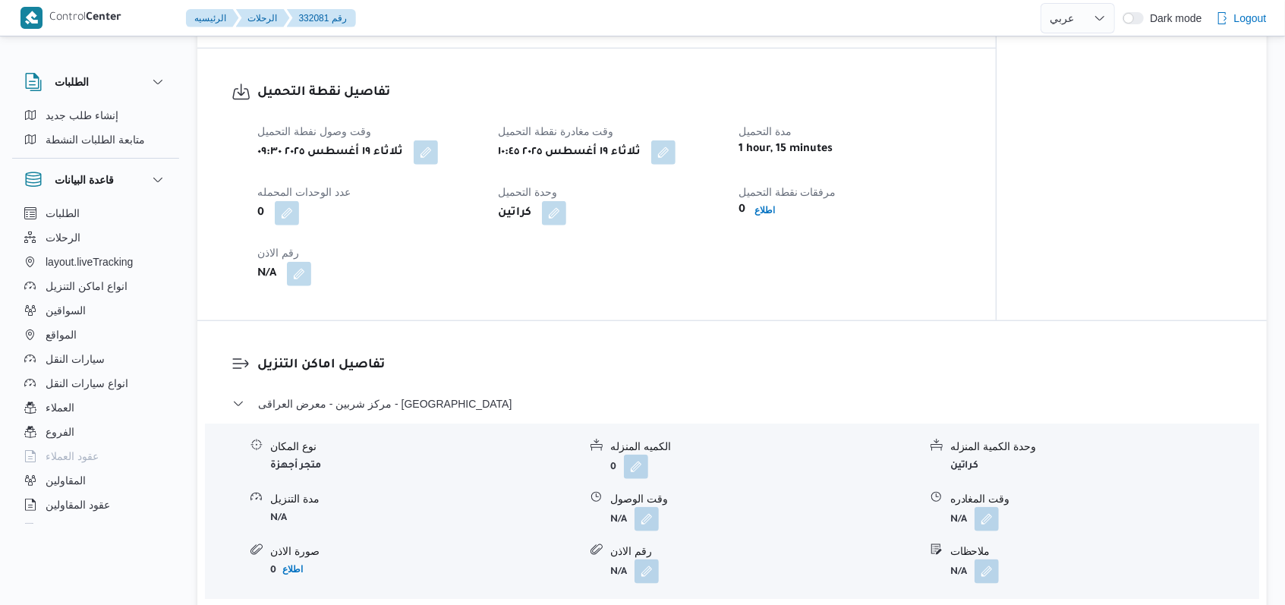
scroll to position [999, 0]
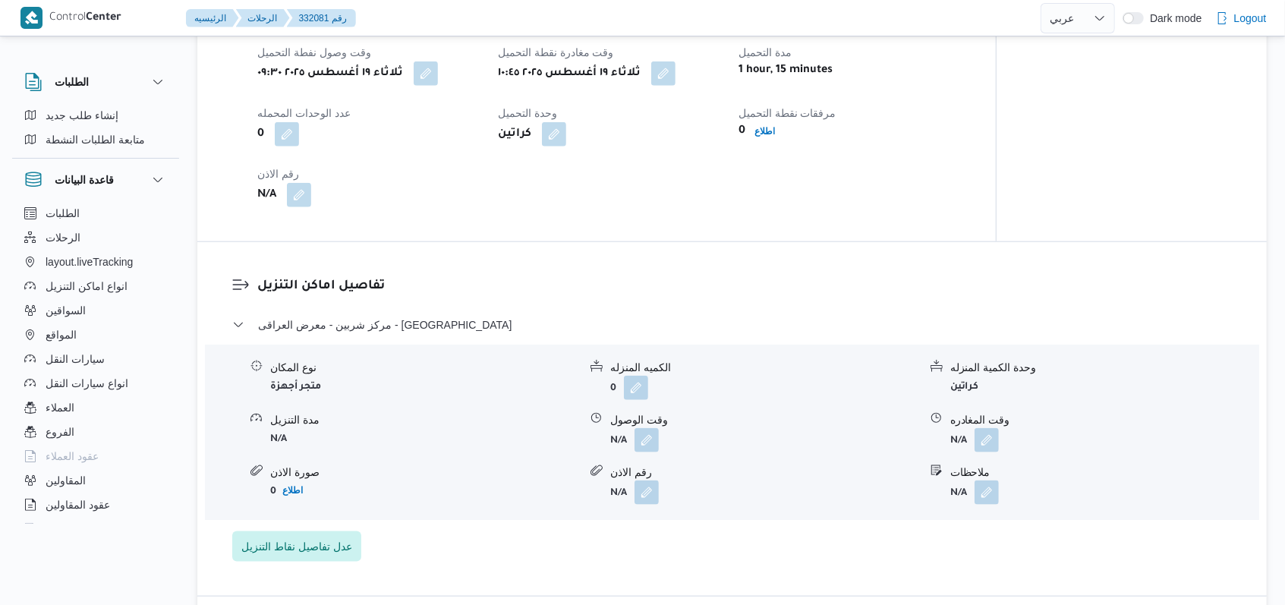
select select "ar"
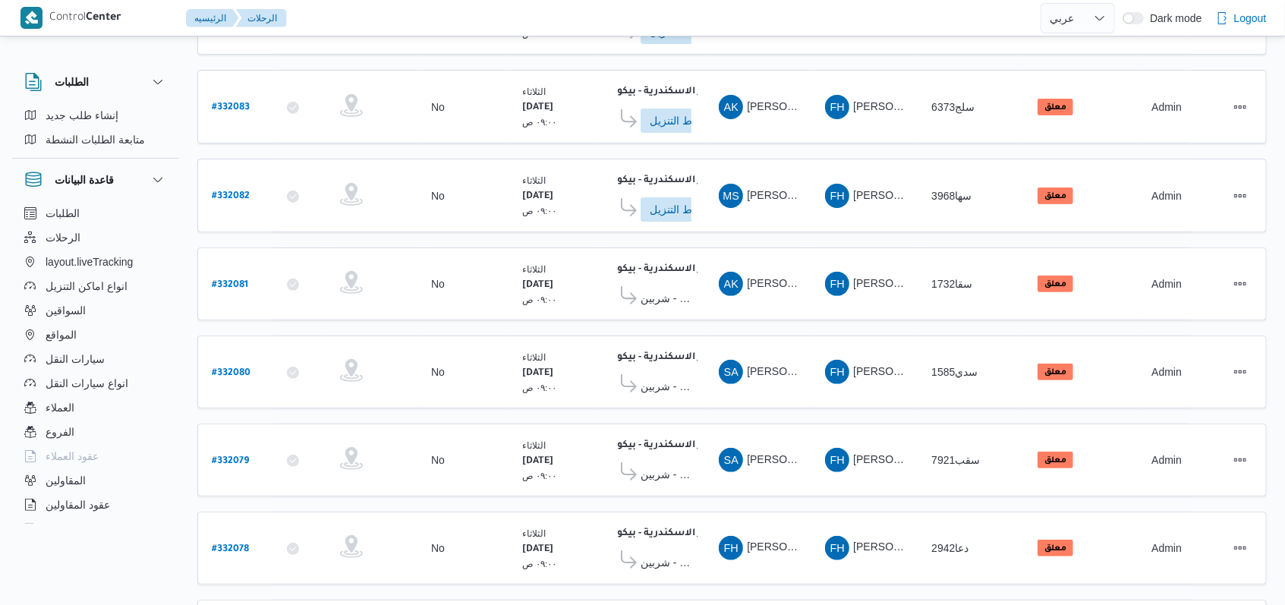
scroll to position [528, 0]
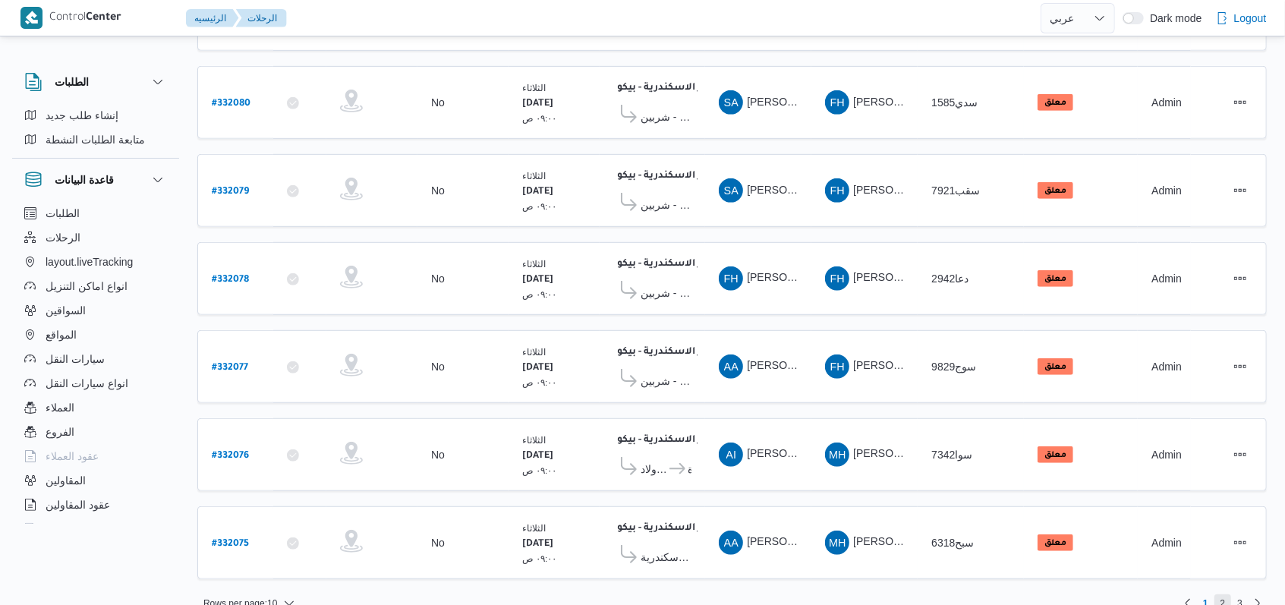
click at [1226, 594] on span "2" at bounding box center [1222, 603] width 17 height 18
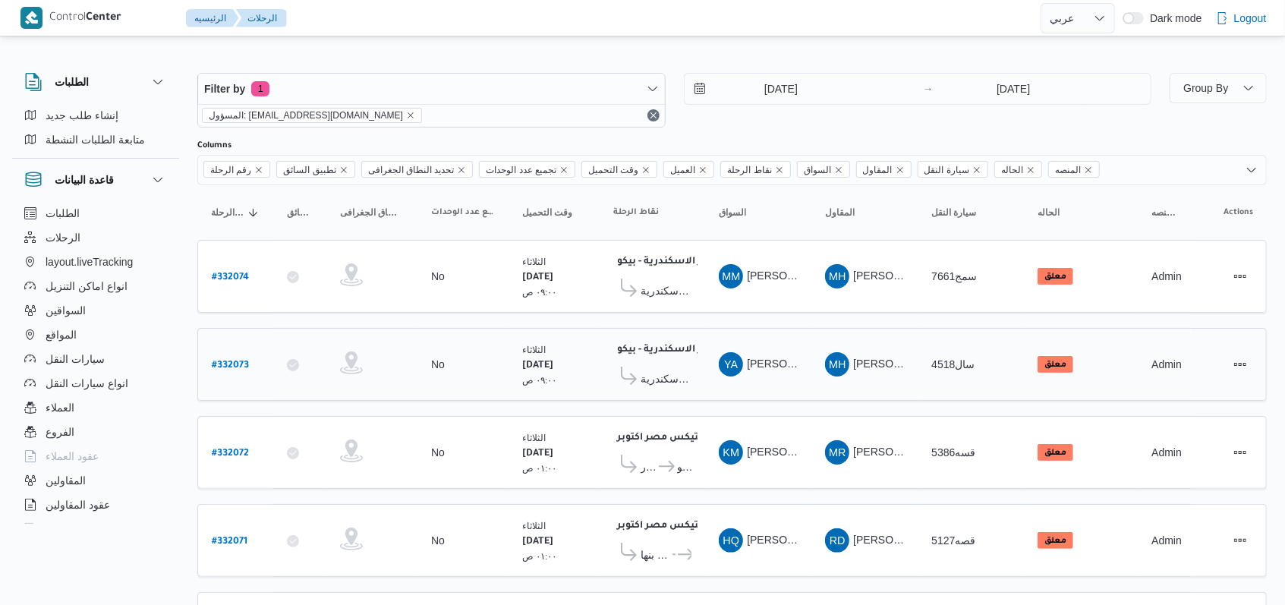
click at [231, 361] on b "# 332073" at bounding box center [230, 366] width 37 height 11
select select "ar"
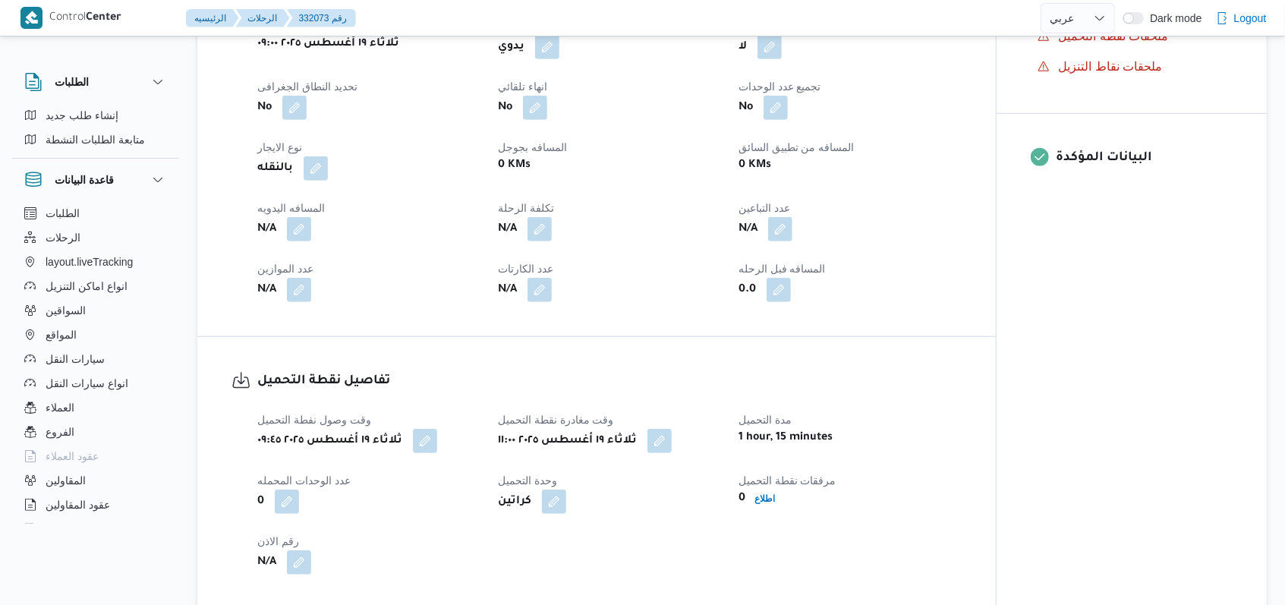
scroll to position [1012, 0]
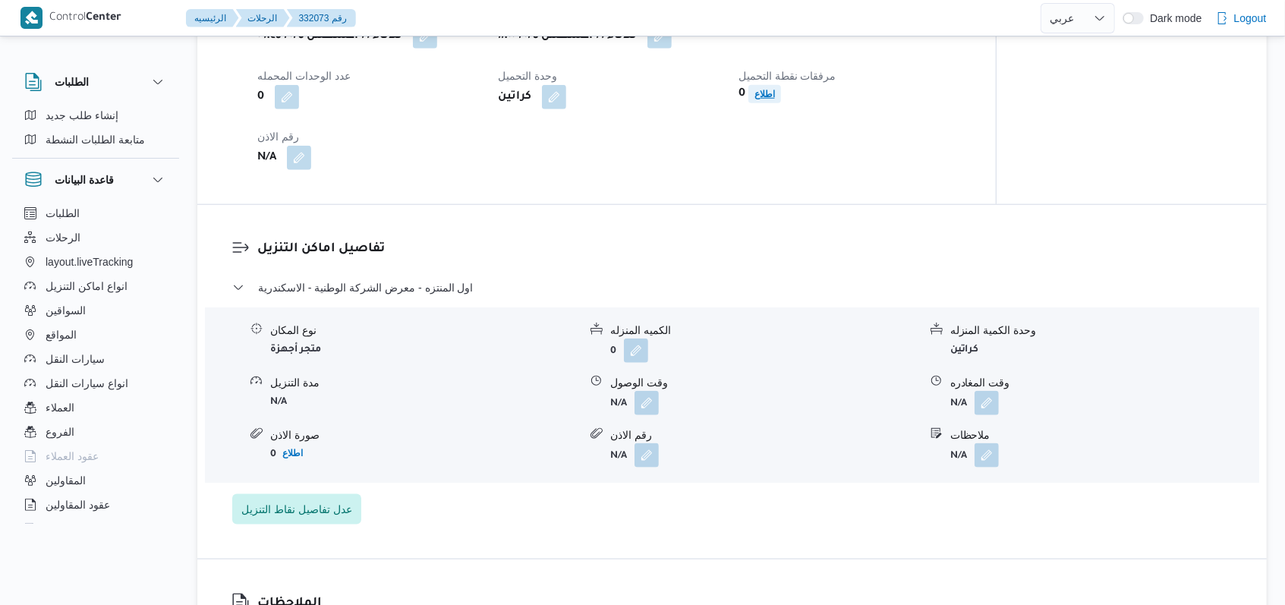
click at [775, 99] on b "اطلاع" at bounding box center [764, 94] width 20 height 11
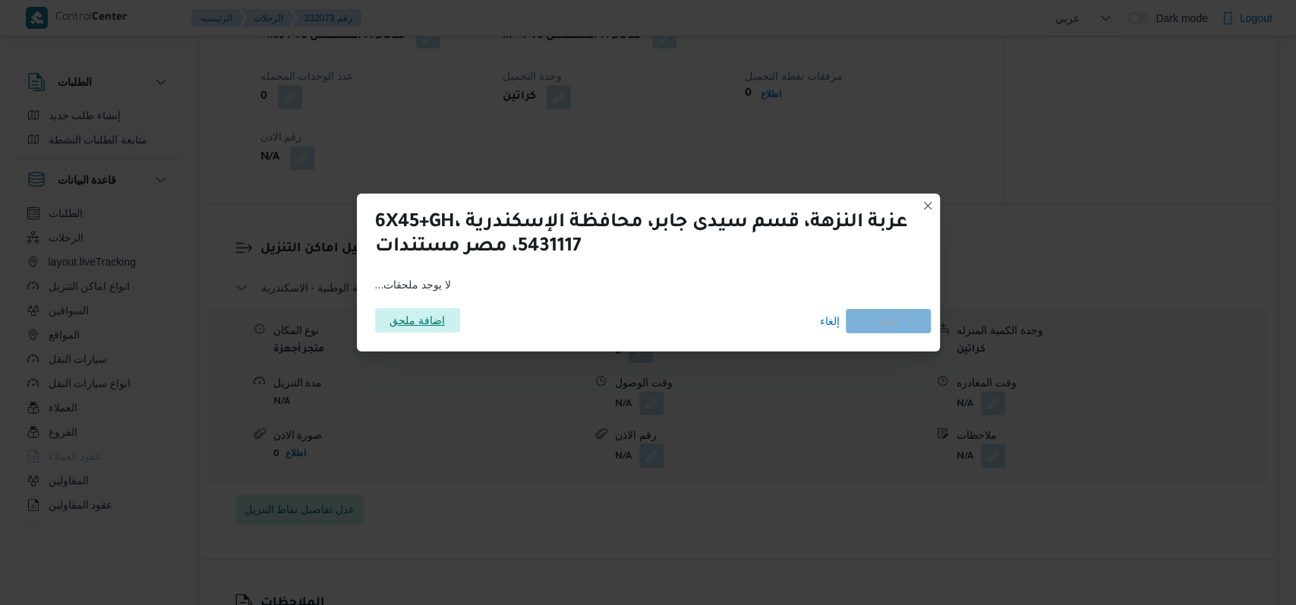
click at [420, 318] on span "اضافة ملحق" at bounding box center [416, 320] width 55 height 24
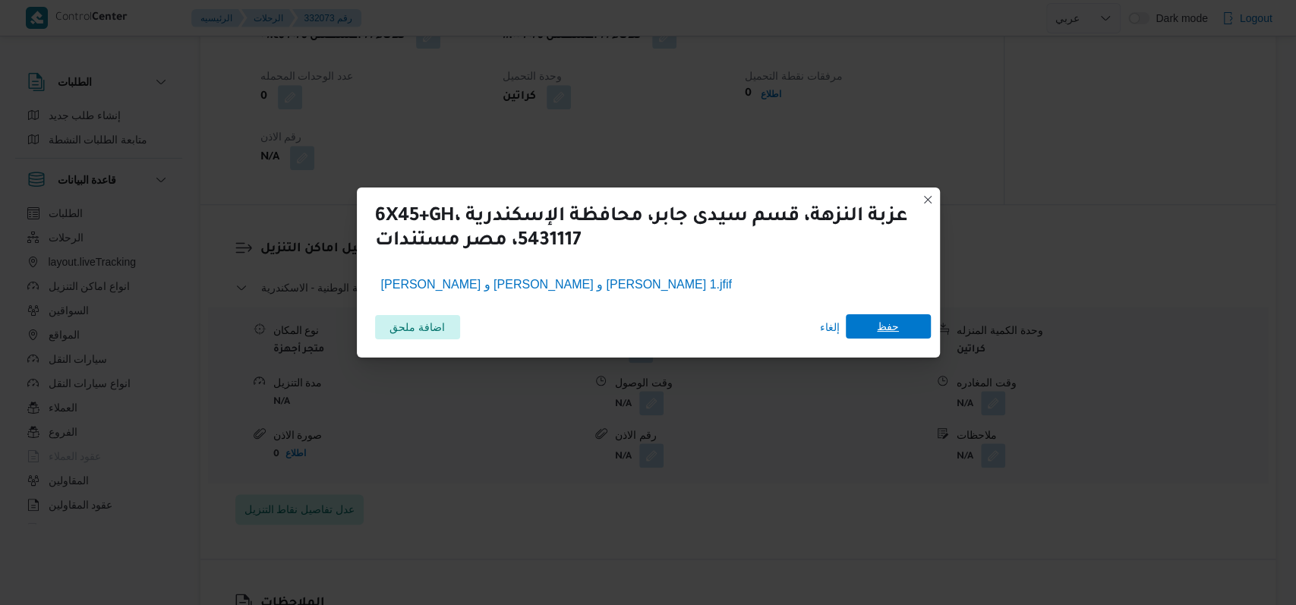
click at [886, 329] on span "حفظ" at bounding box center [888, 326] width 22 height 24
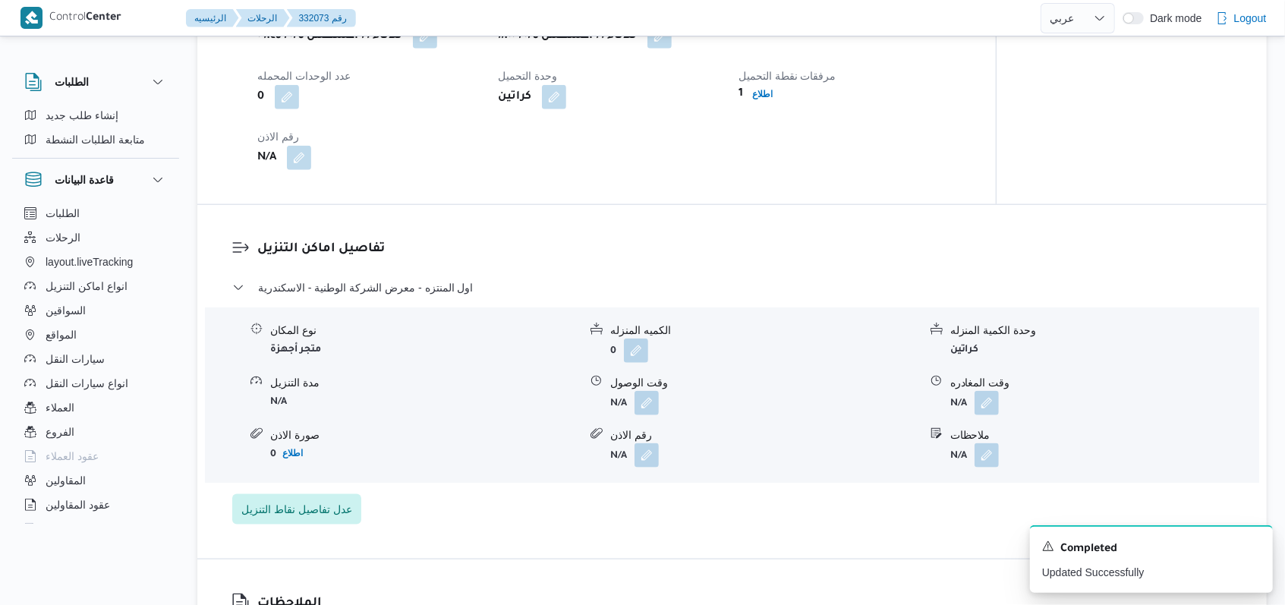
click at [393, 172] on div "N/A" at bounding box center [368, 157] width 225 height 27
select select "ar"
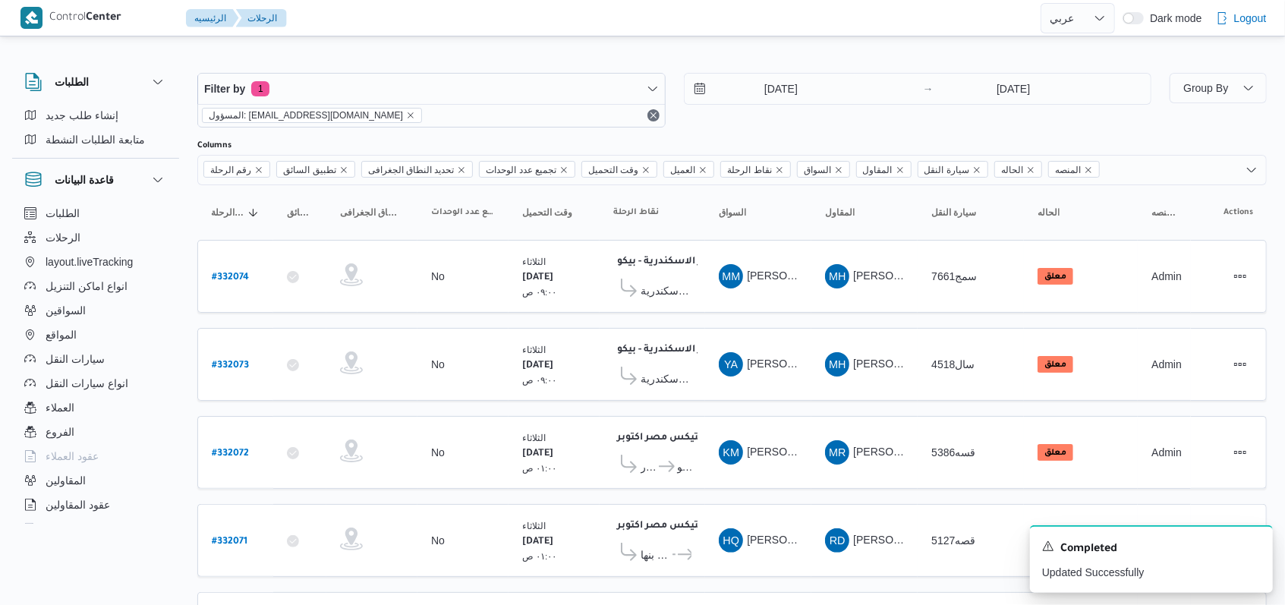
click at [233, 276] on b "# 332074" at bounding box center [230, 277] width 37 height 11
select select "ar"
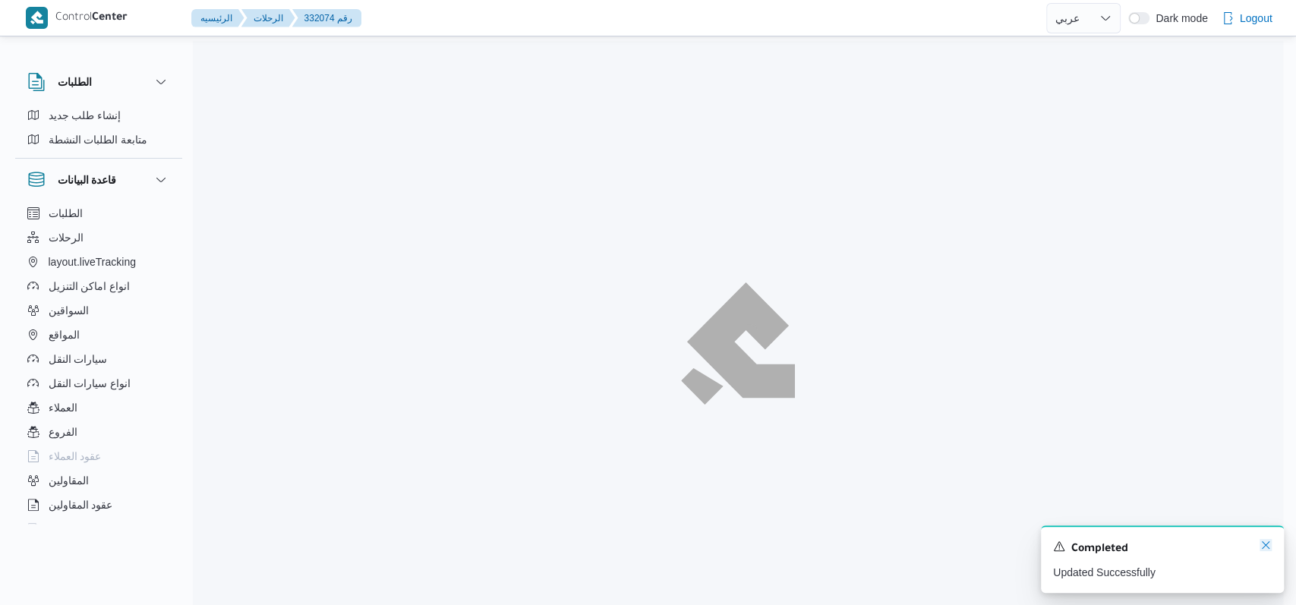
click at [1267, 541] on icon "Dismiss toast" at bounding box center [1265, 545] width 12 height 12
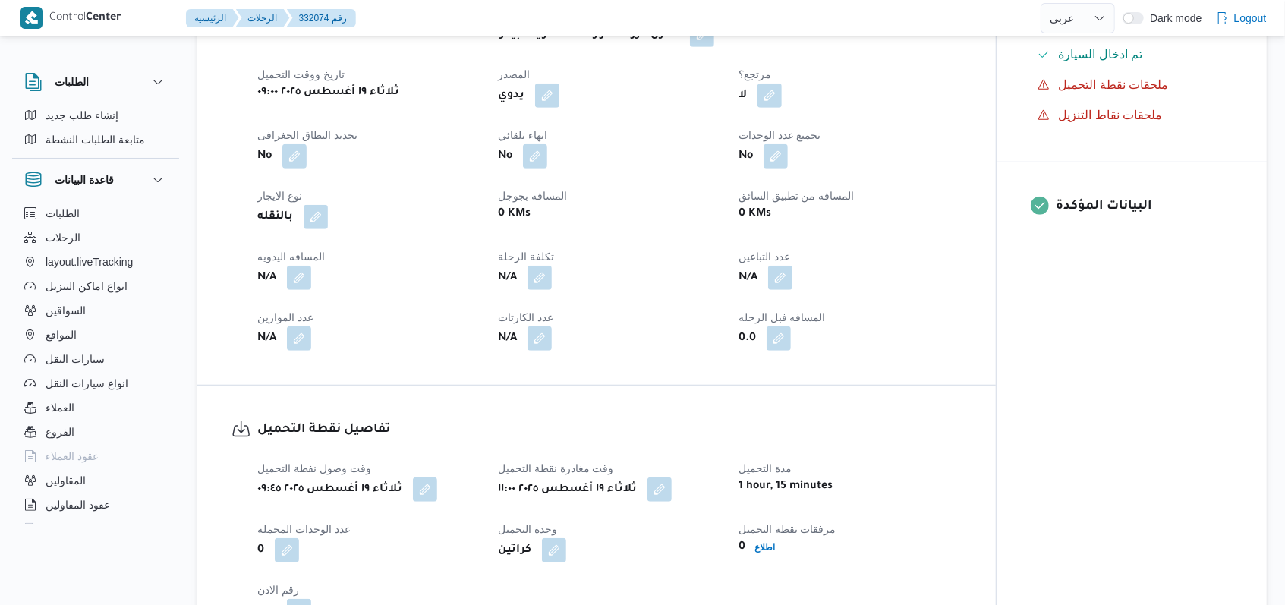
scroll to position [708, 0]
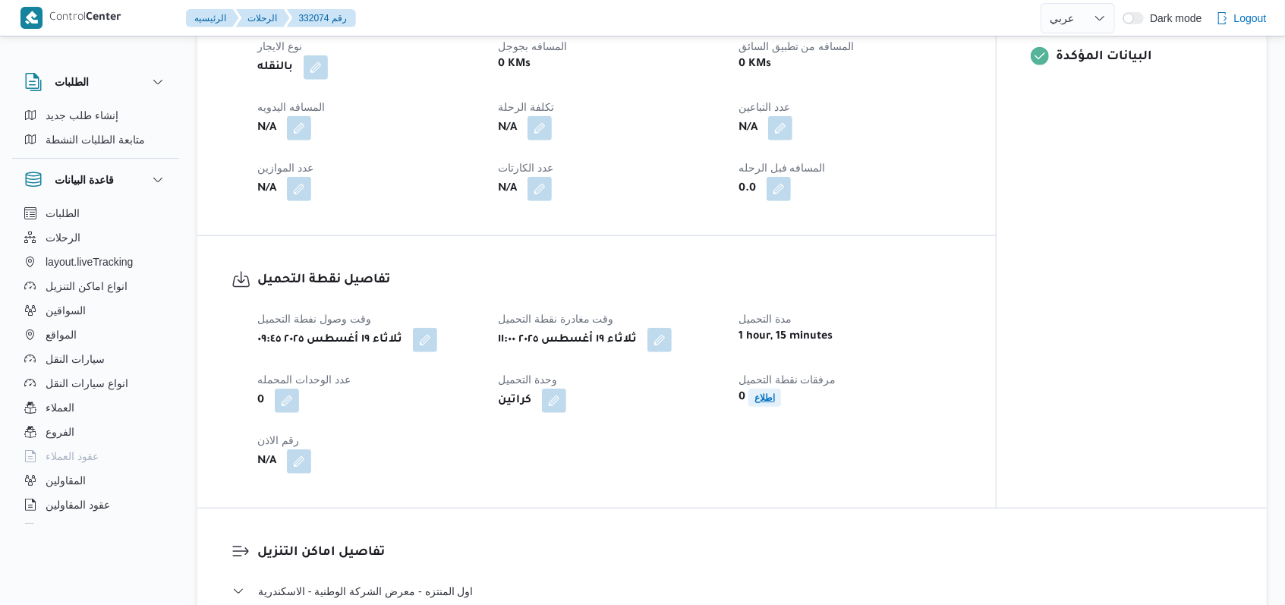
click at [759, 395] on b "اطلاع" at bounding box center [764, 397] width 20 height 11
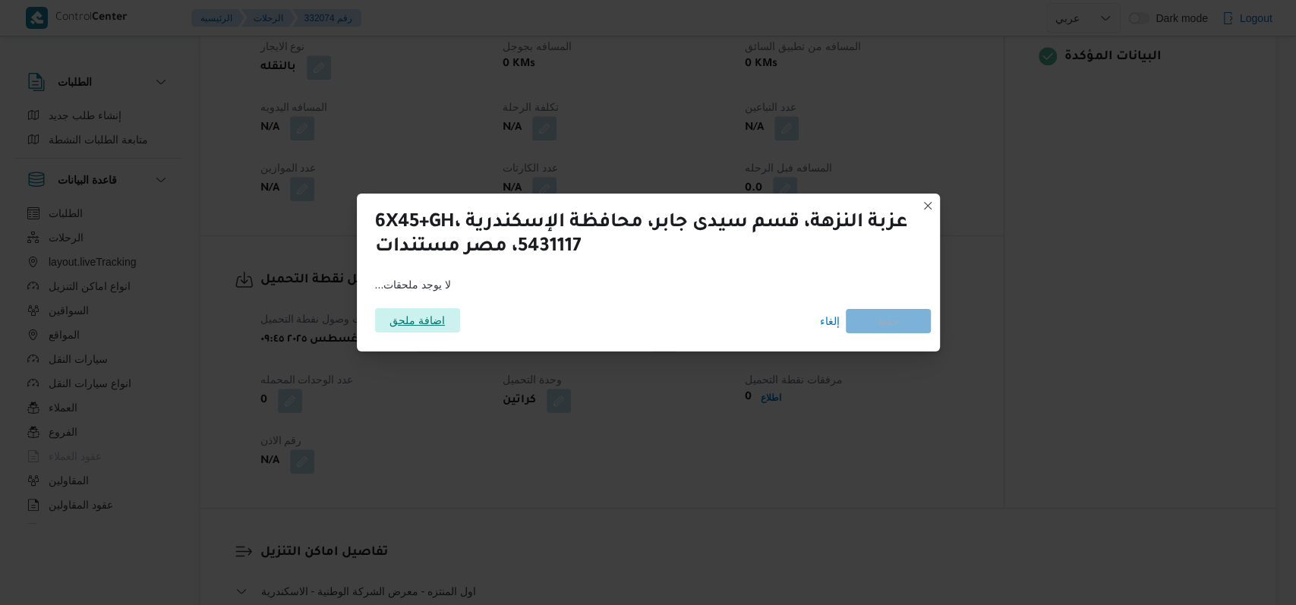
click at [445, 318] on span "اضافة ملحق" at bounding box center [417, 320] width 85 height 24
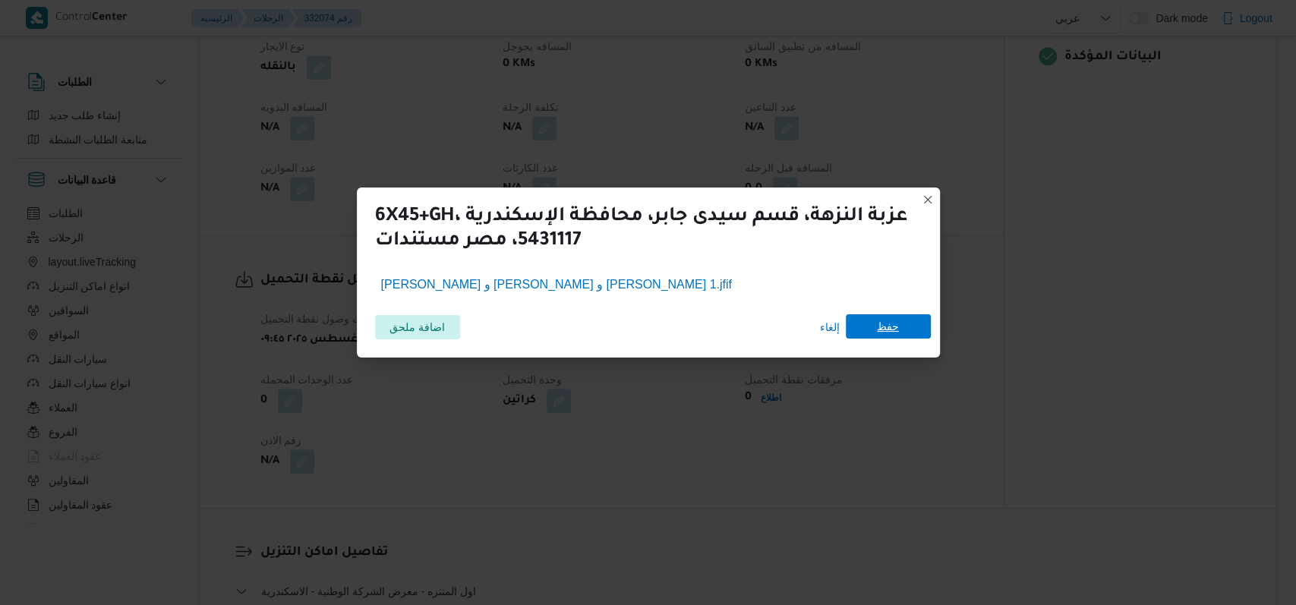
click at [882, 332] on span "حفظ" at bounding box center [888, 326] width 22 height 24
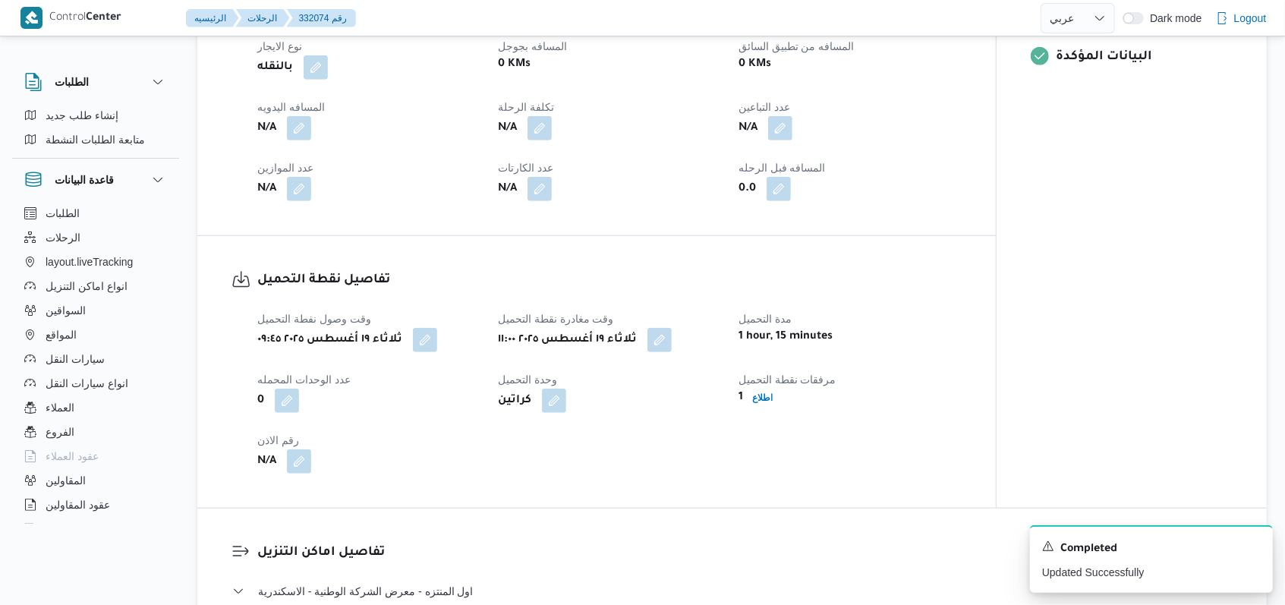
click at [690, 423] on div "وقت وصول نفطة التحميل ثلاثاء ١٩ أغسطس ٢٠٢٥ ٠٩:٤٥ وقت مغادرة نقطة التحميل ثلاثاء…" at bounding box center [609, 392] width 723 height 182
click at [1251, 546] on icon "Dismiss toast" at bounding box center [1254, 545] width 12 height 12
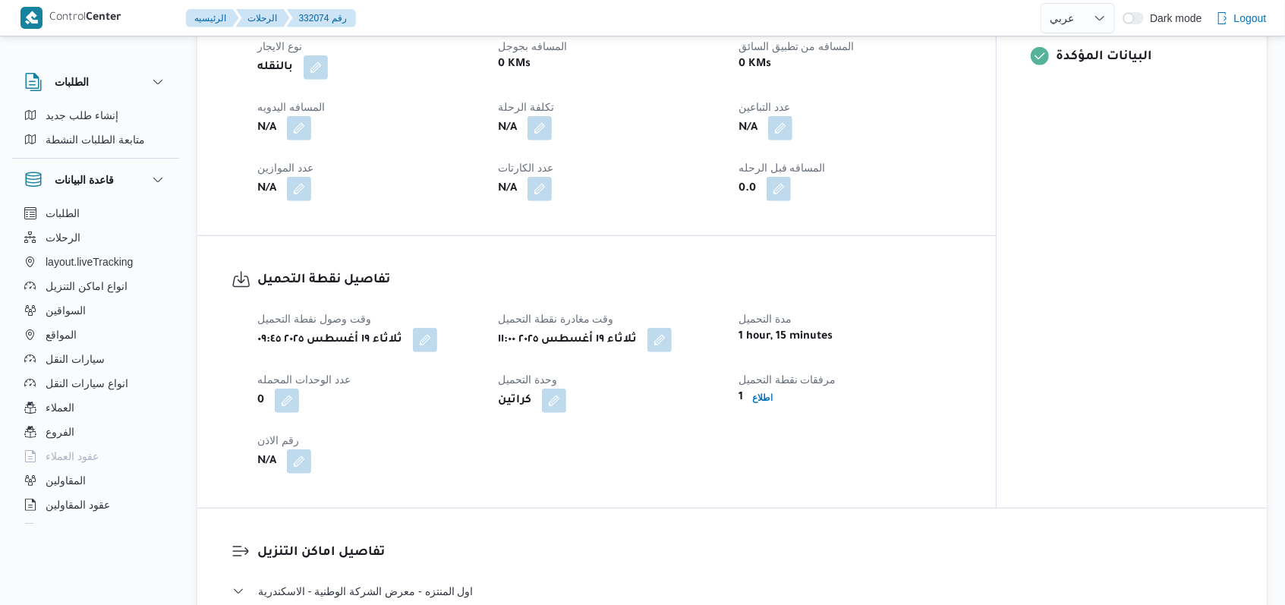
select select "ar"
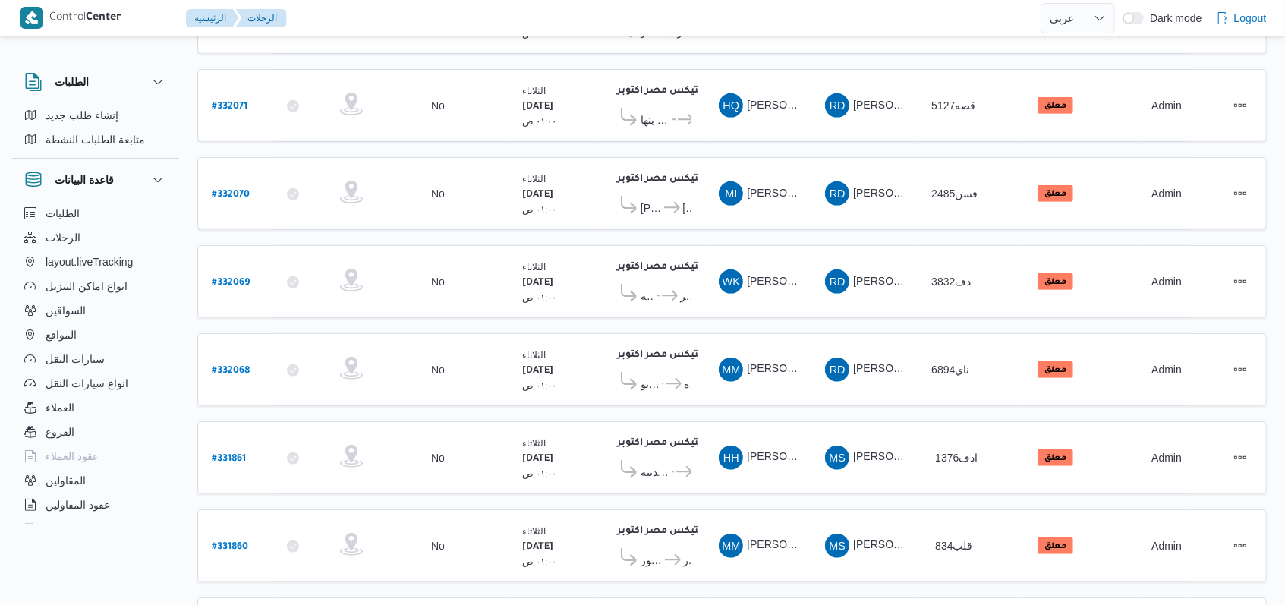
scroll to position [524, 0]
click at [1198, 597] on span "1" at bounding box center [1205, 606] width 17 height 18
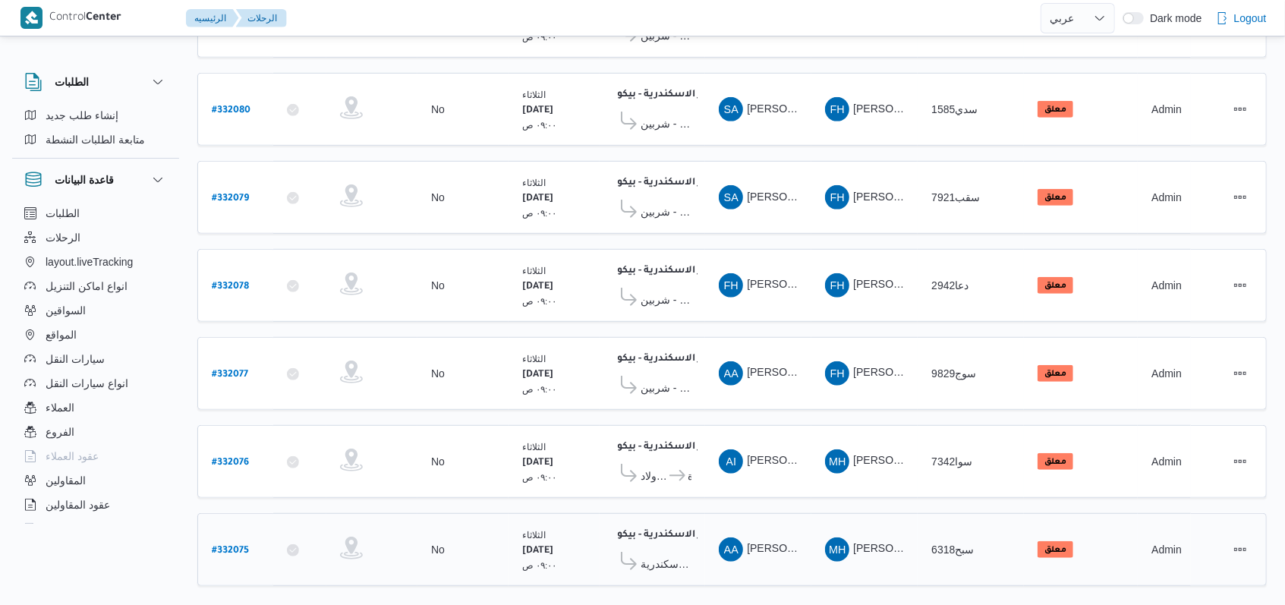
scroll to position [528, 0]
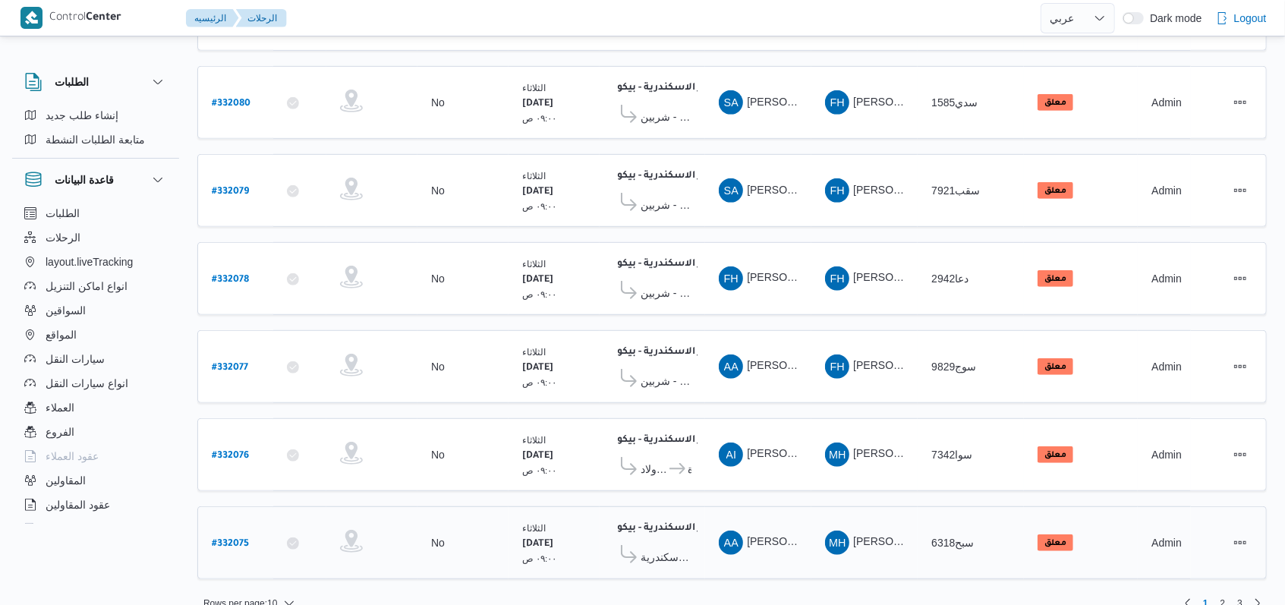
click at [240, 539] on b "# 332075" at bounding box center [230, 544] width 37 height 11
select select "ar"
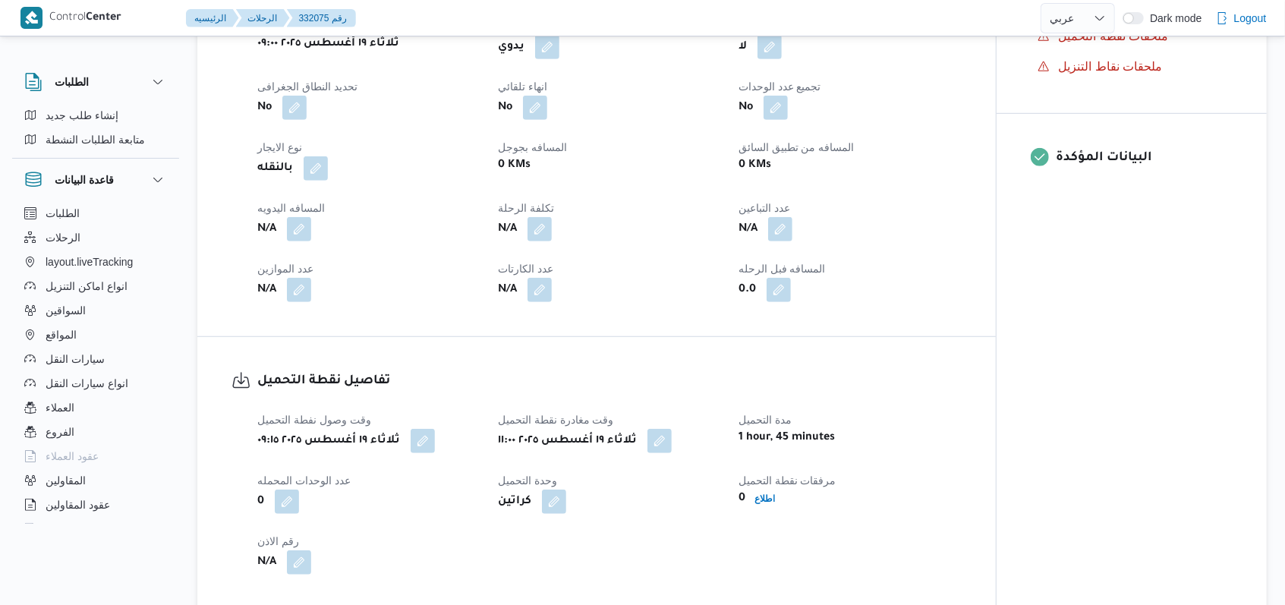
scroll to position [911, 0]
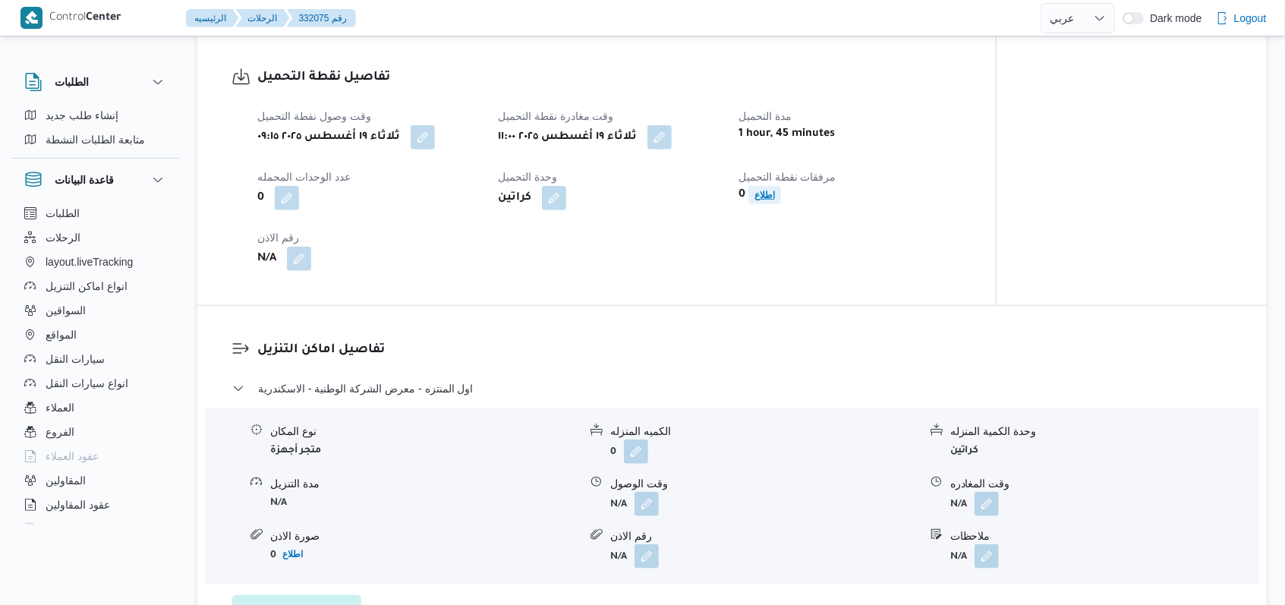
click at [769, 197] on b "اطلاع" at bounding box center [764, 195] width 20 height 11
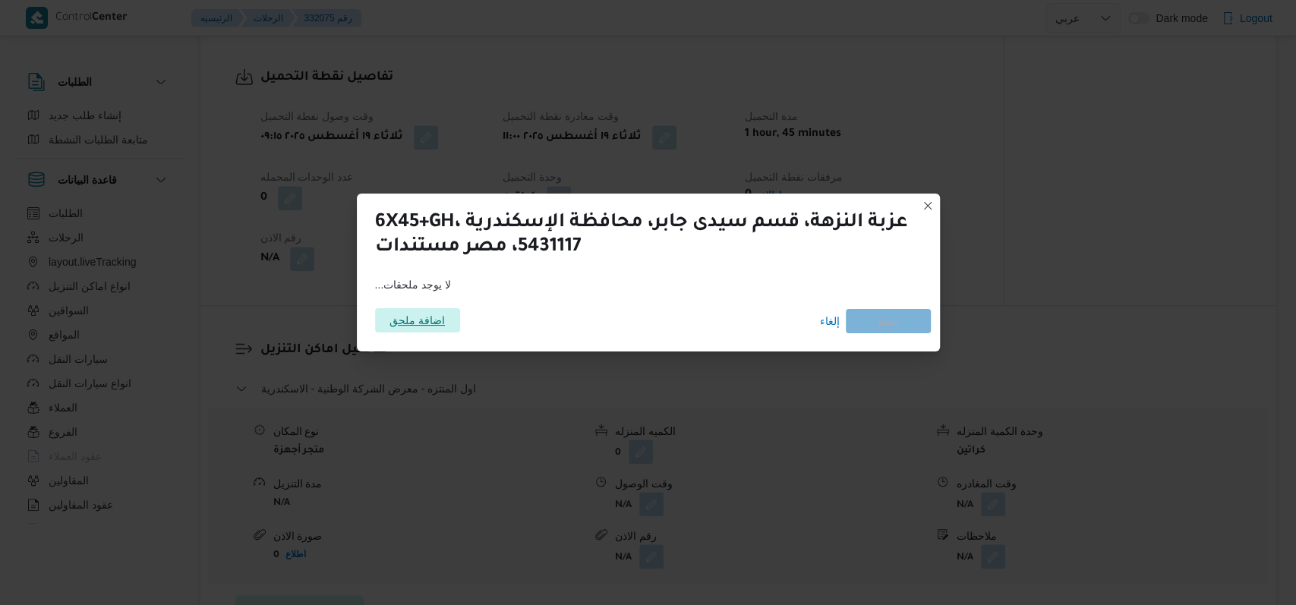
click at [443, 329] on span "اضافة ملحق" at bounding box center [416, 320] width 55 height 24
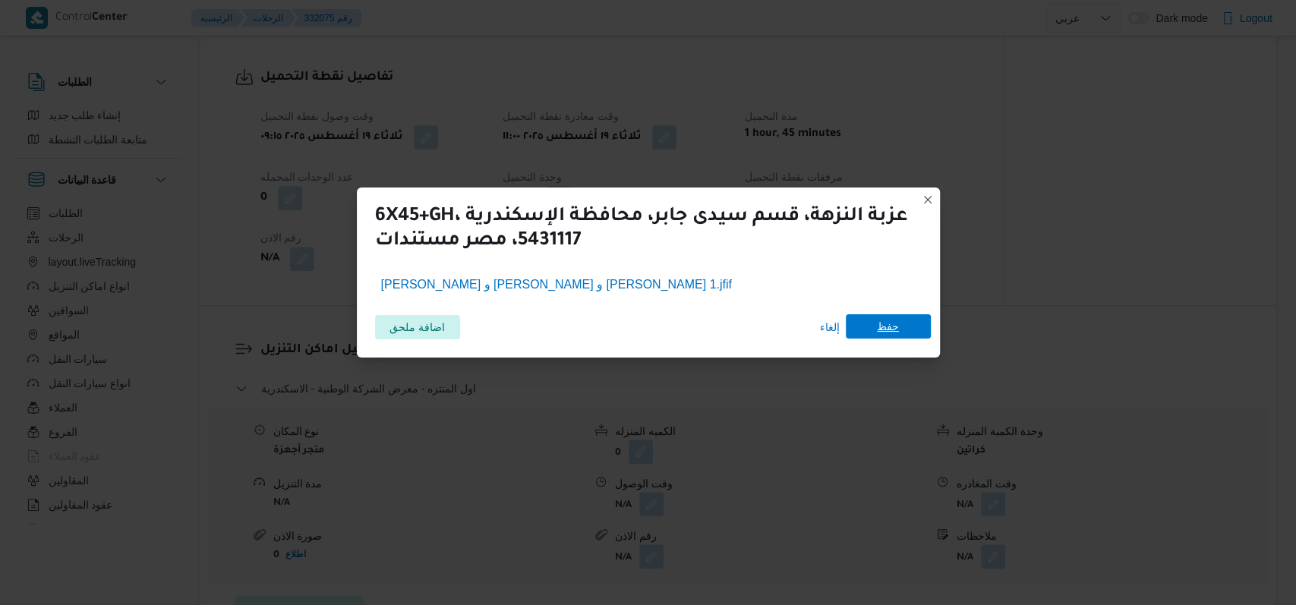
click at [905, 327] on span "حفظ" at bounding box center [887, 326] width 85 height 24
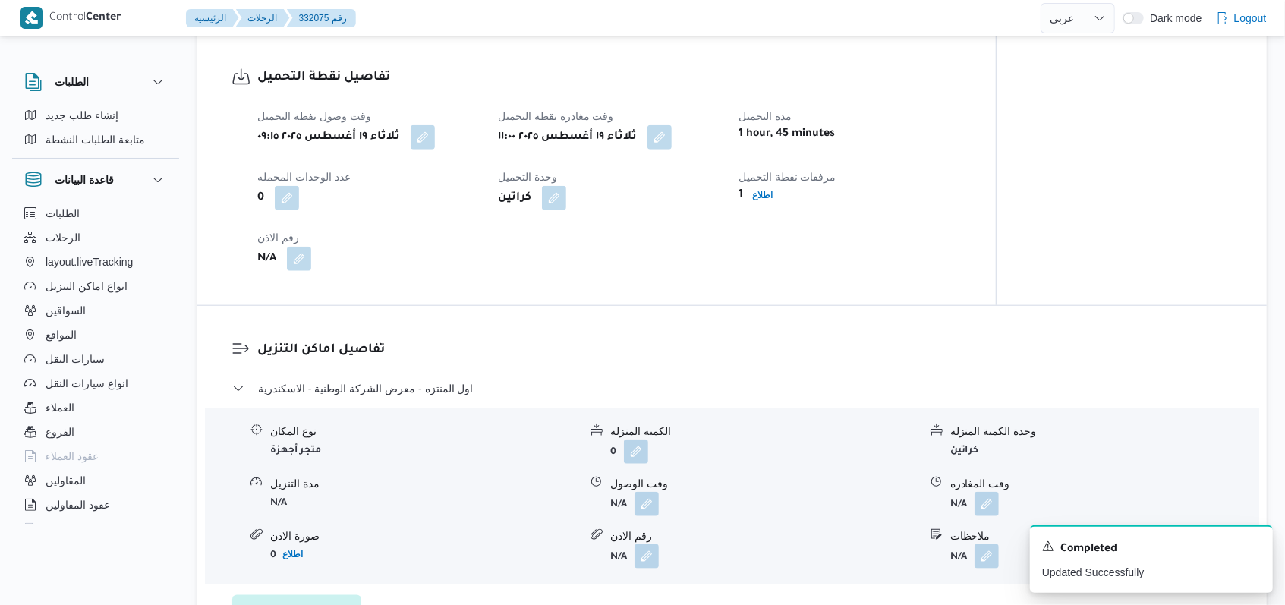
select select "ar"
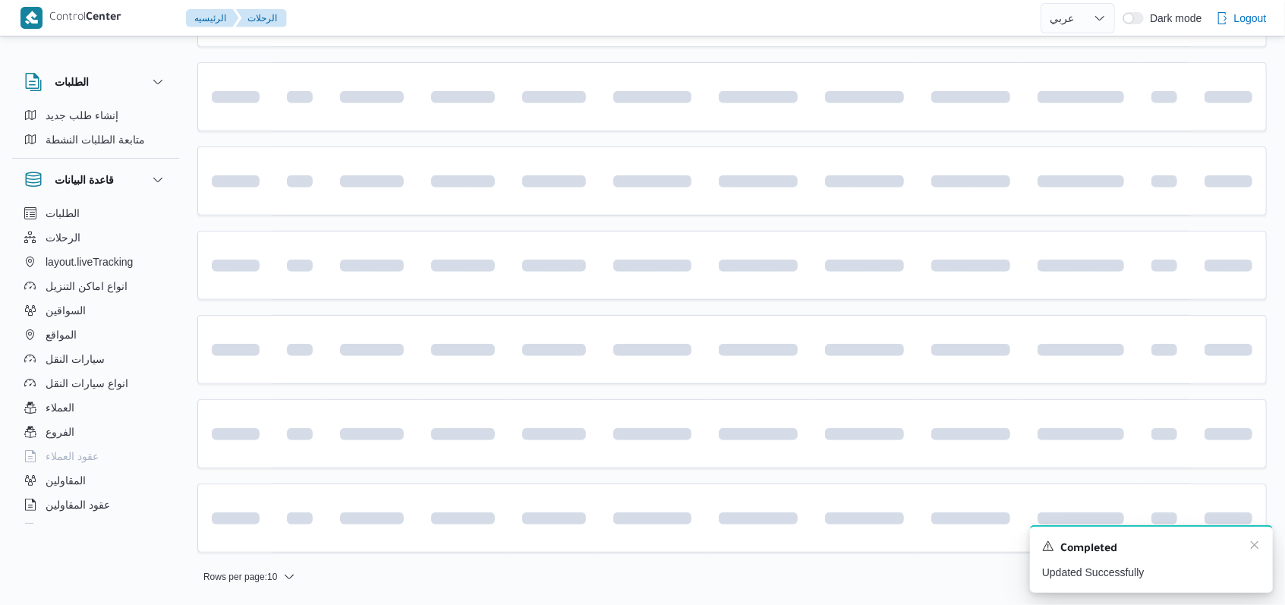
scroll to position [508, 0]
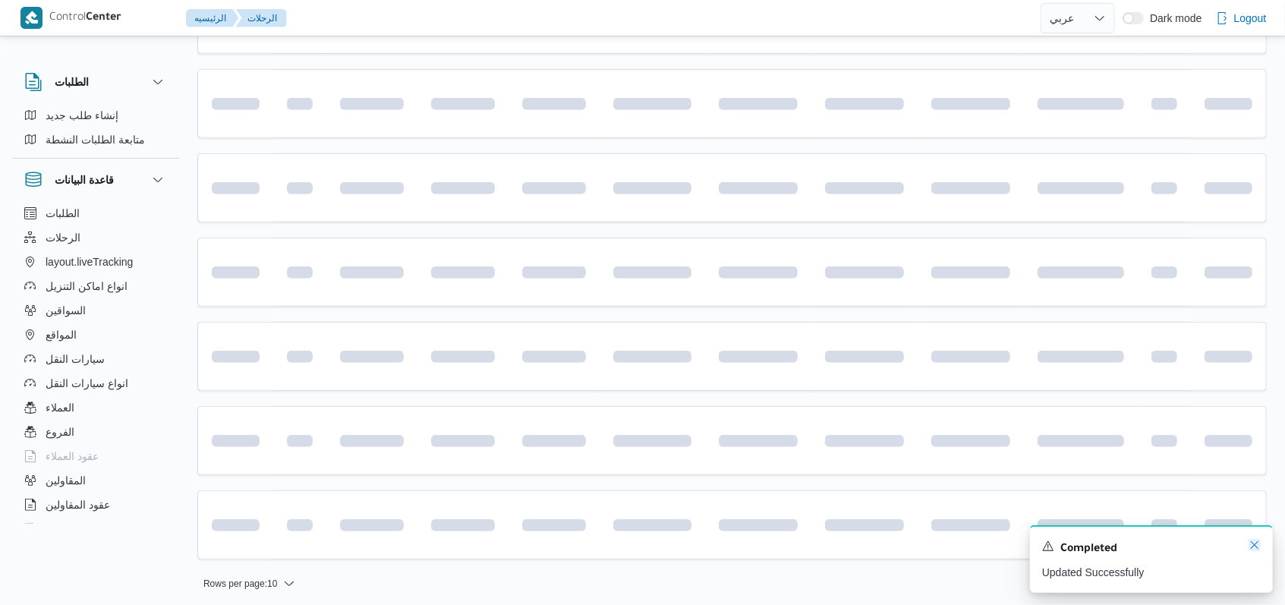
click at [1250, 551] on icon "Dismiss toast" at bounding box center [1254, 545] width 12 height 12
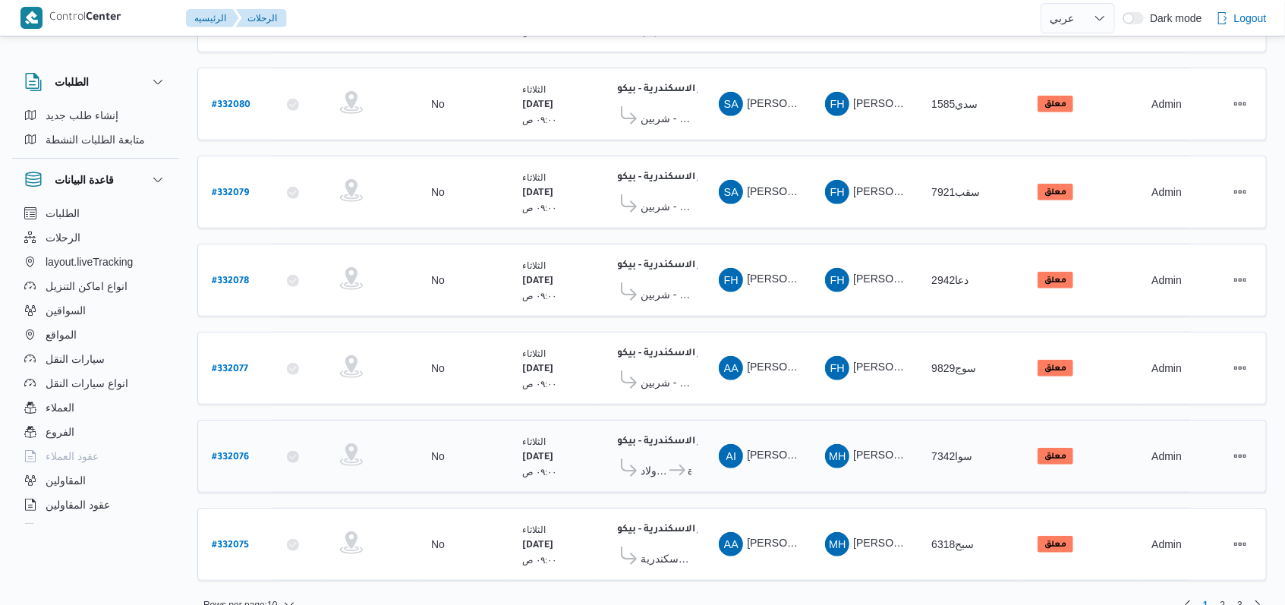
scroll to position [528, 0]
click at [238, 451] on b "# 332076" at bounding box center [230, 456] width 37 height 11
select select "ar"
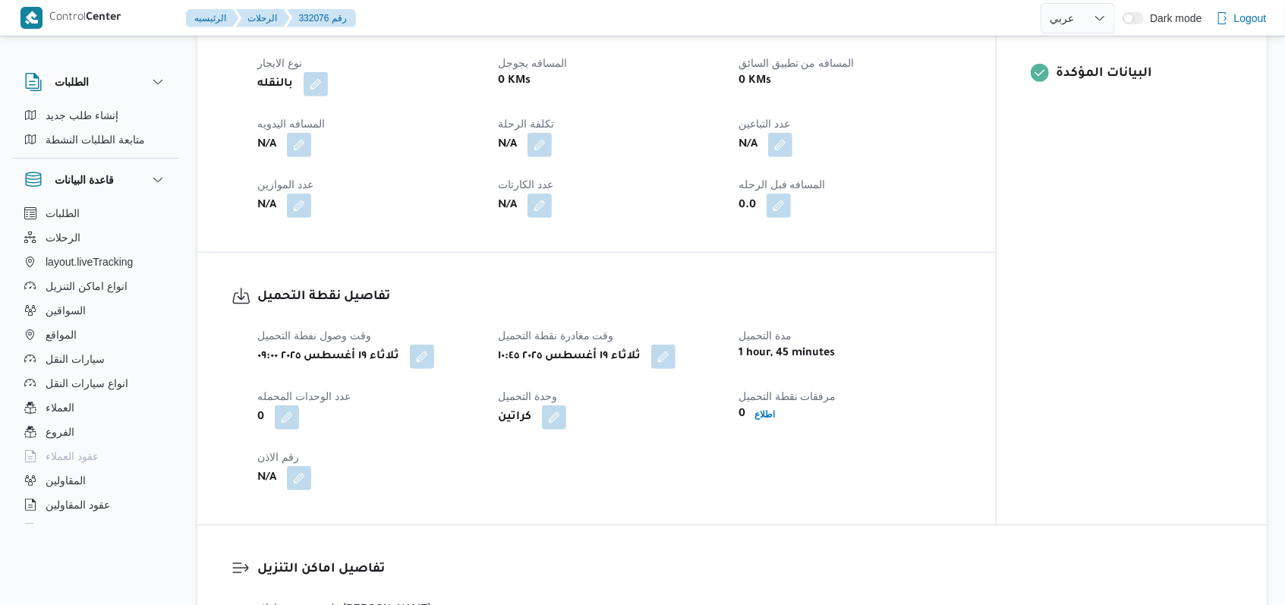
scroll to position [911, 0]
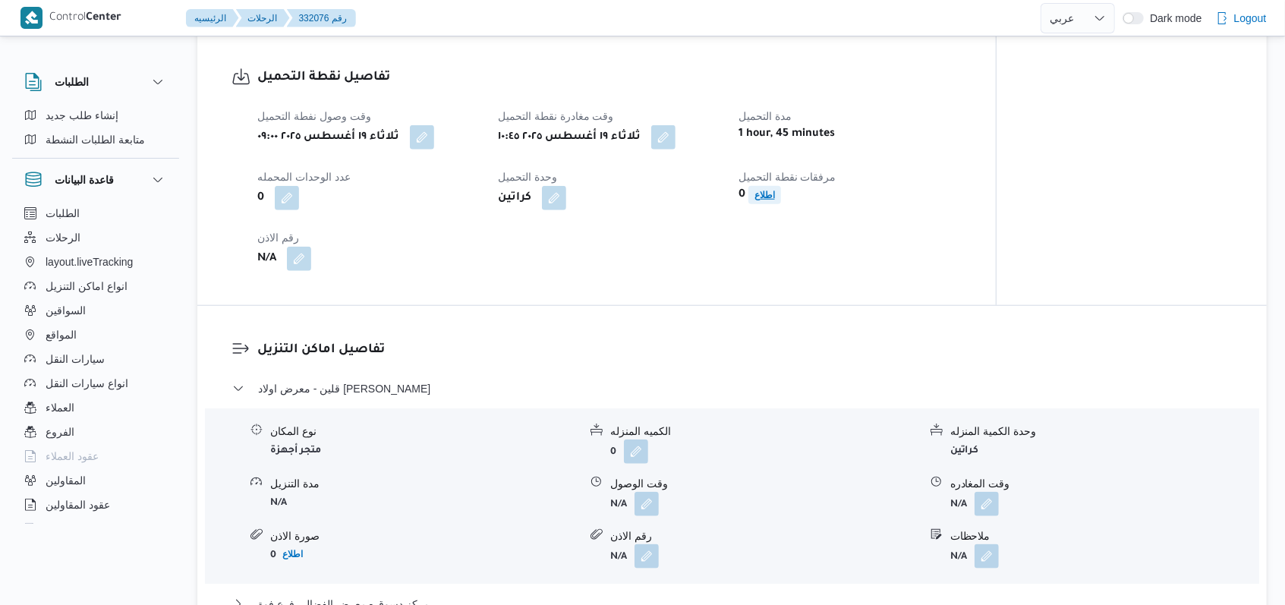
click at [775, 201] on span "اطلاع" at bounding box center [764, 195] width 20 height 18
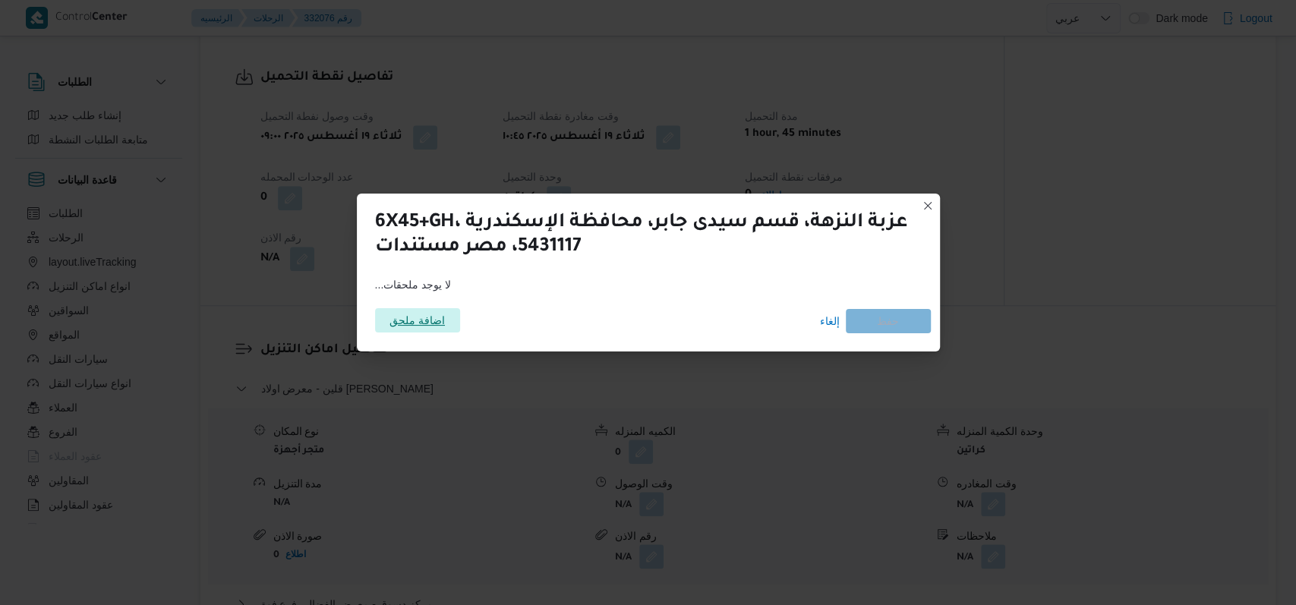
click at [449, 326] on span "اضافة ملحق" at bounding box center [417, 320] width 85 height 24
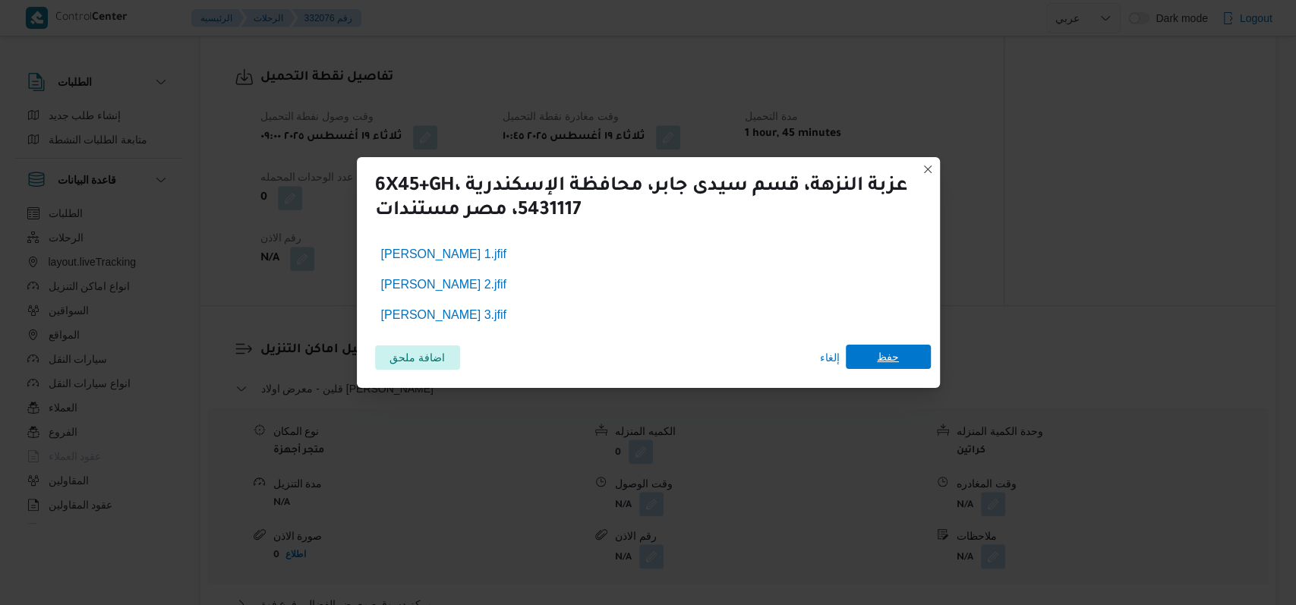
click at [905, 351] on span "حفظ" at bounding box center [887, 357] width 85 height 24
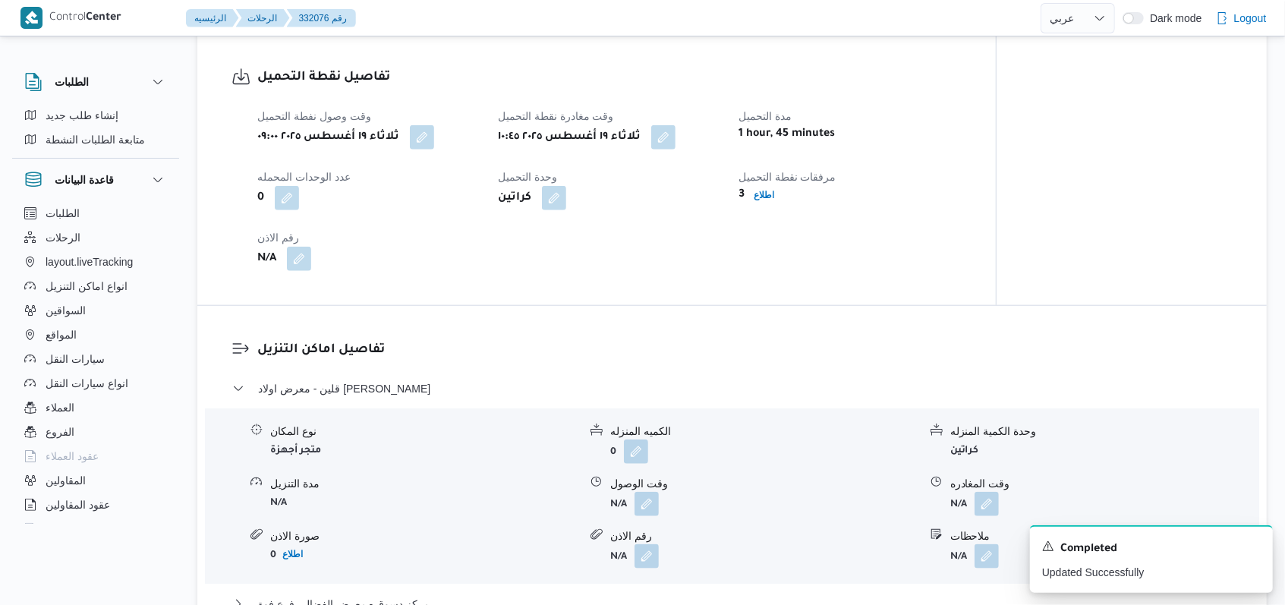
click at [485, 323] on div "تفاصيل اماكن التنزيل قلين - معرض اولاد عمرو - شباس عمير قلين نوع المكان متجر أج…" at bounding box center [731, 503] width 1069 height 394
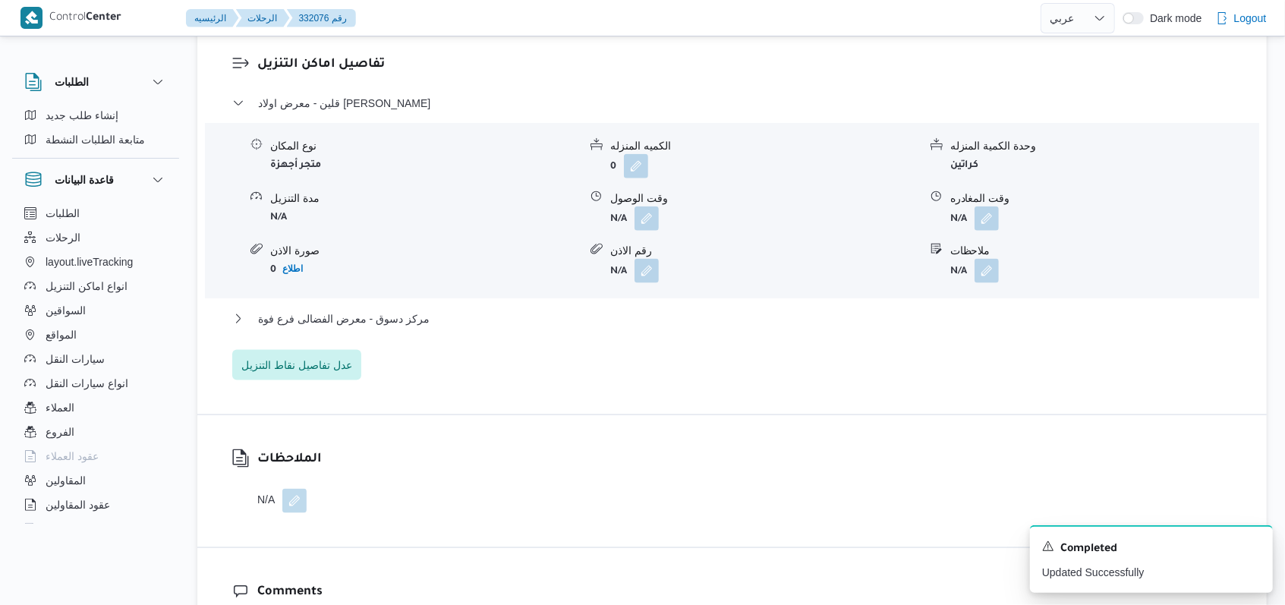
scroll to position [1012, 0]
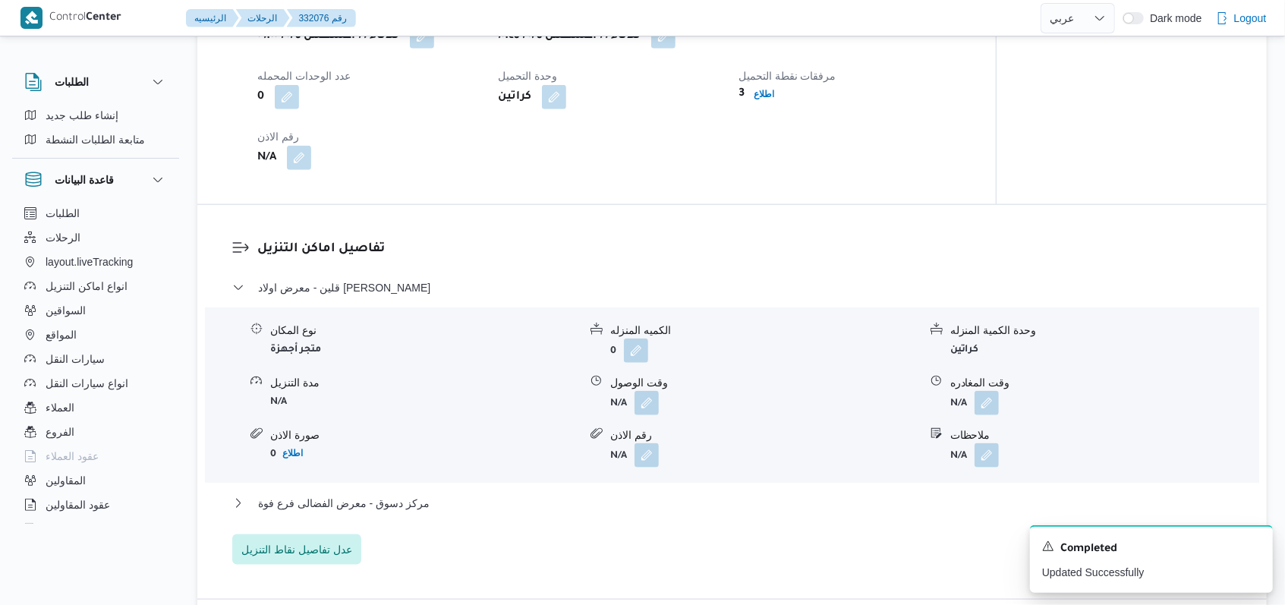
select select "ar"
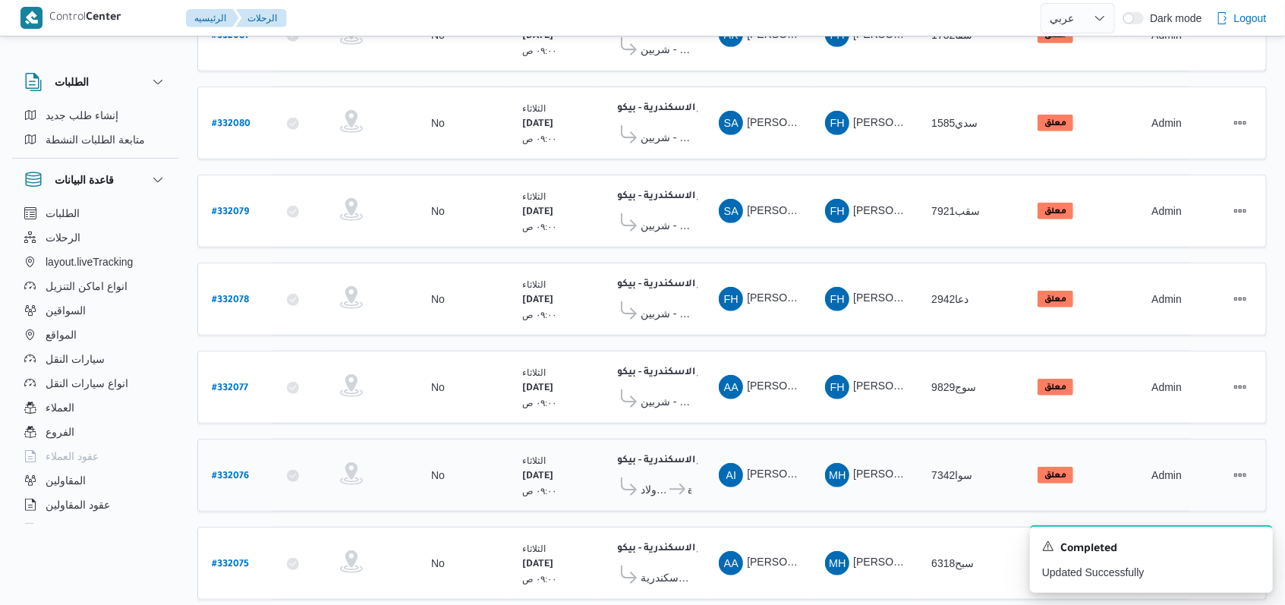
scroll to position [528, 0]
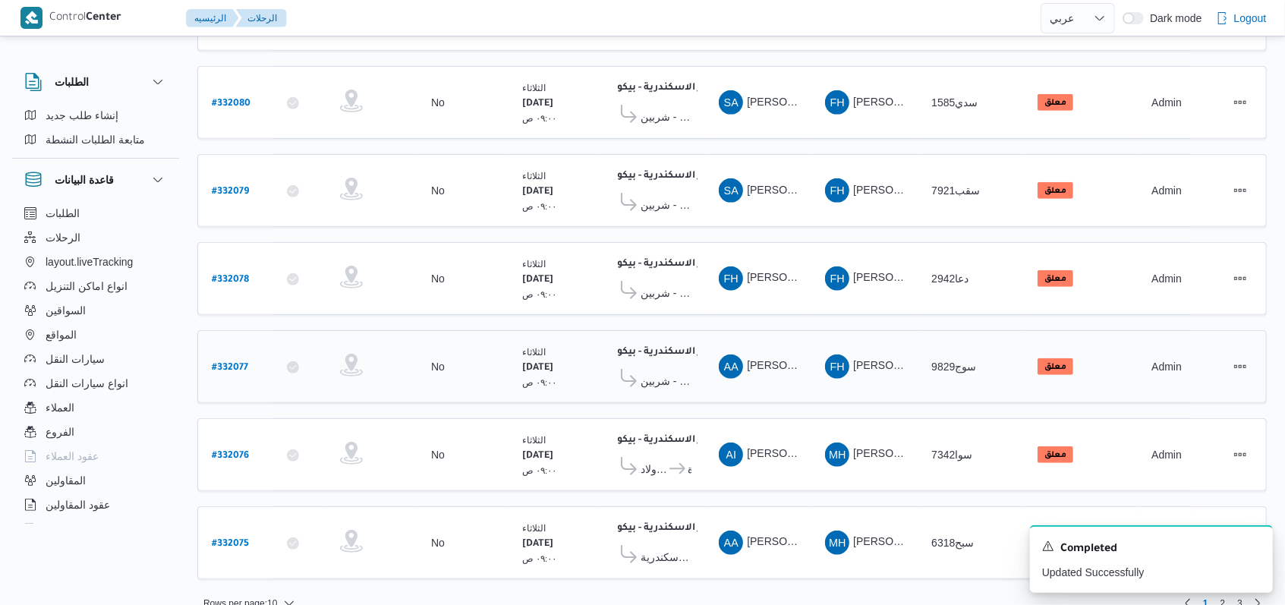
click at [232, 363] on b "# 332077" at bounding box center [230, 368] width 36 height 11
select select "ar"
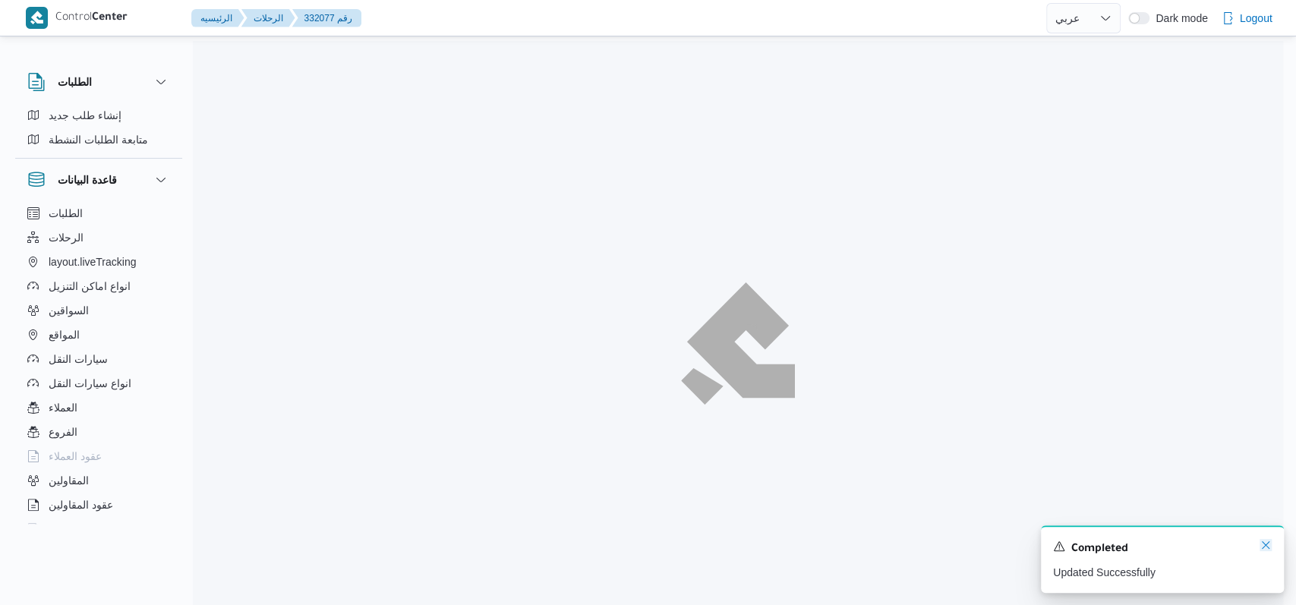
click at [1263, 546] on icon "Dismiss toast" at bounding box center [1265, 545] width 12 height 12
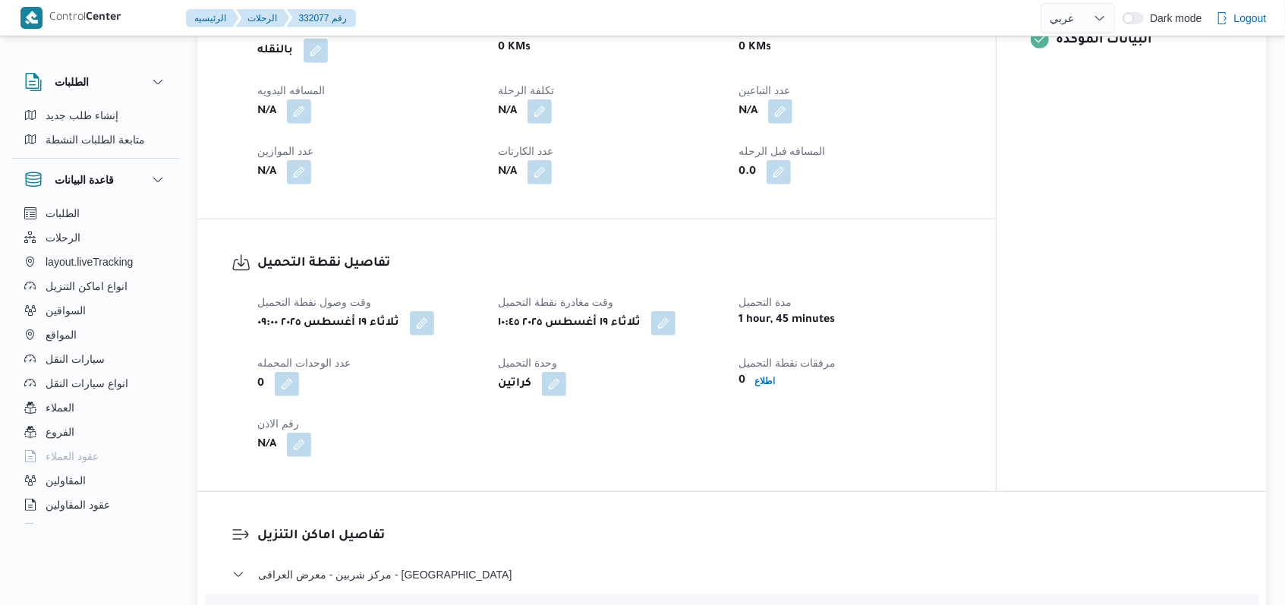
scroll to position [809, 0]
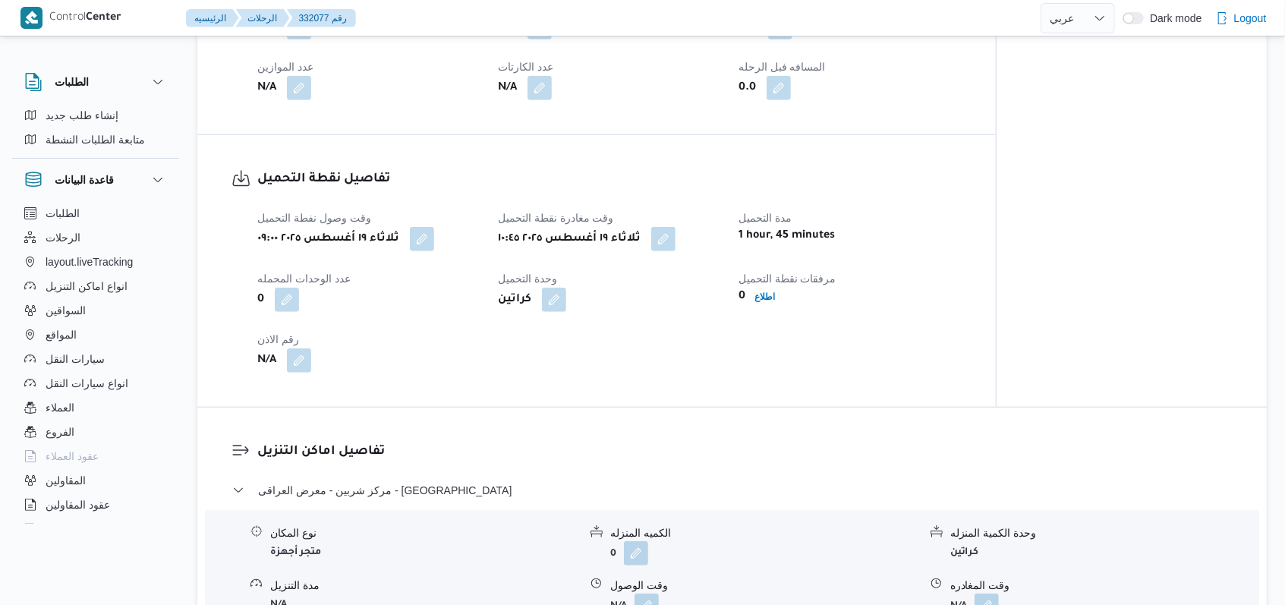
click at [768, 312] on div "مرفقات نقطة التحميل 0 اطلاع" at bounding box center [849, 290] width 222 height 43
click at [768, 302] on b "اطلاع" at bounding box center [764, 296] width 20 height 11
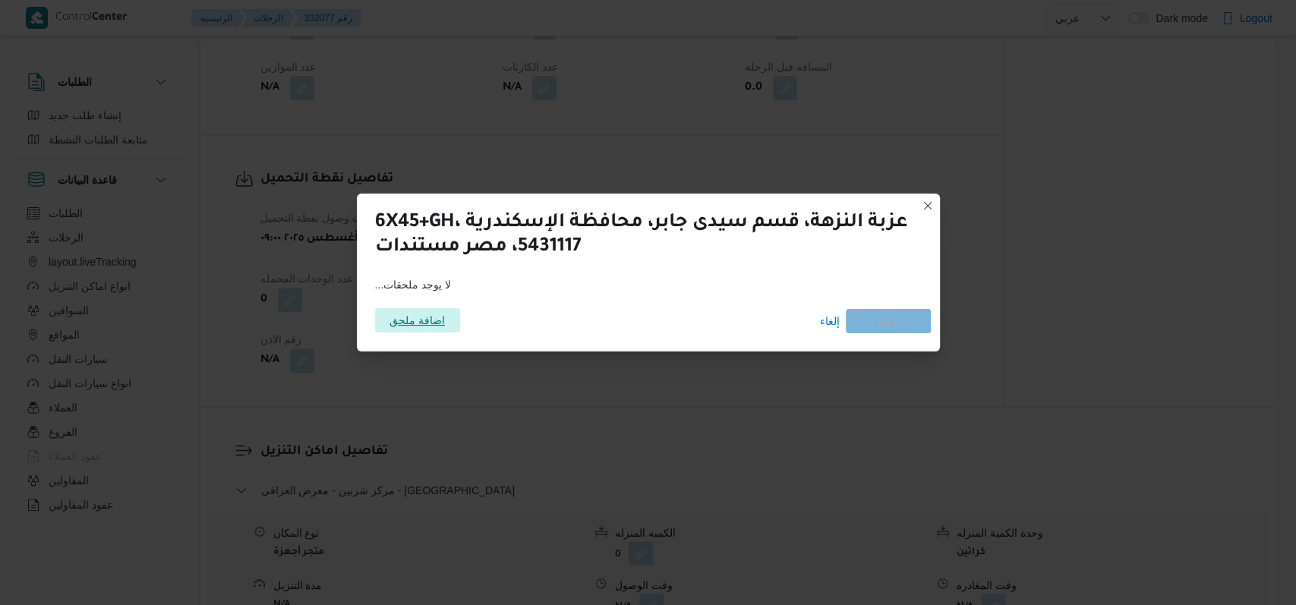
click at [408, 330] on span "اضافة ملحق" at bounding box center [416, 320] width 55 height 24
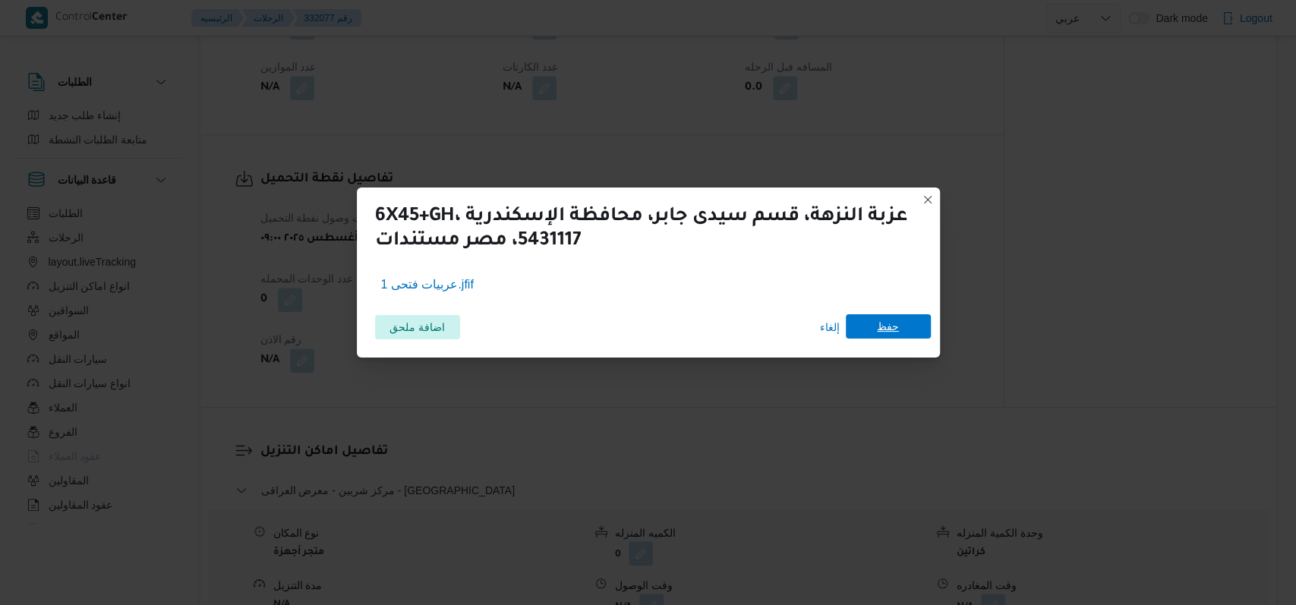
click at [902, 327] on span "حفظ" at bounding box center [887, 326] width 85 height 24
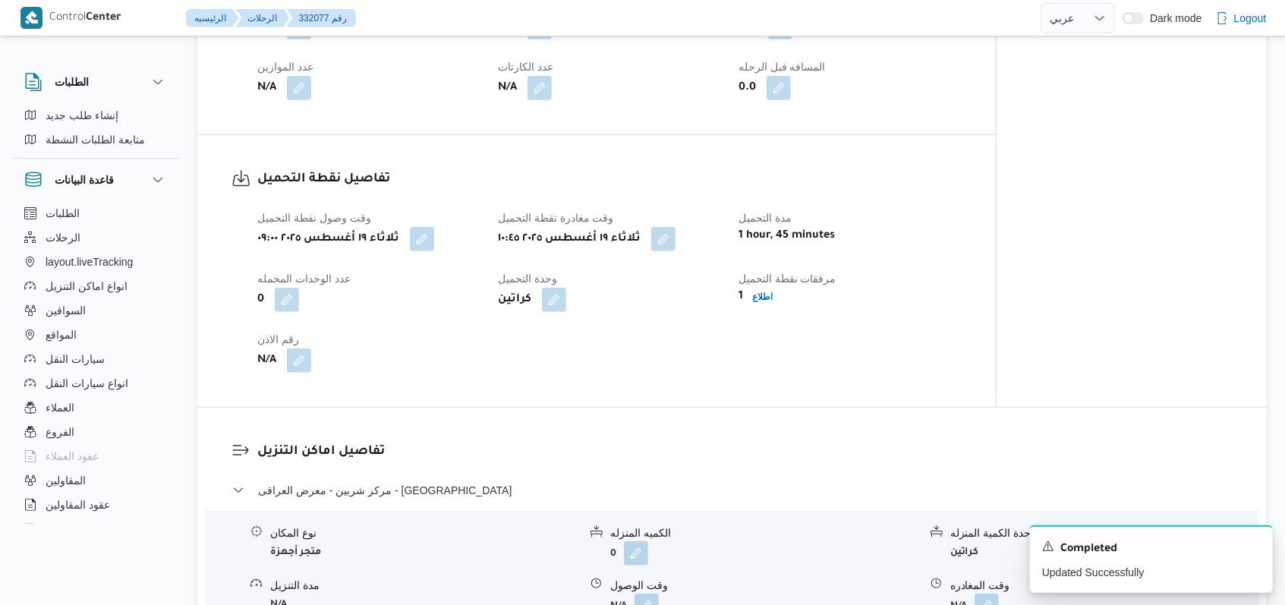
select select "ar"
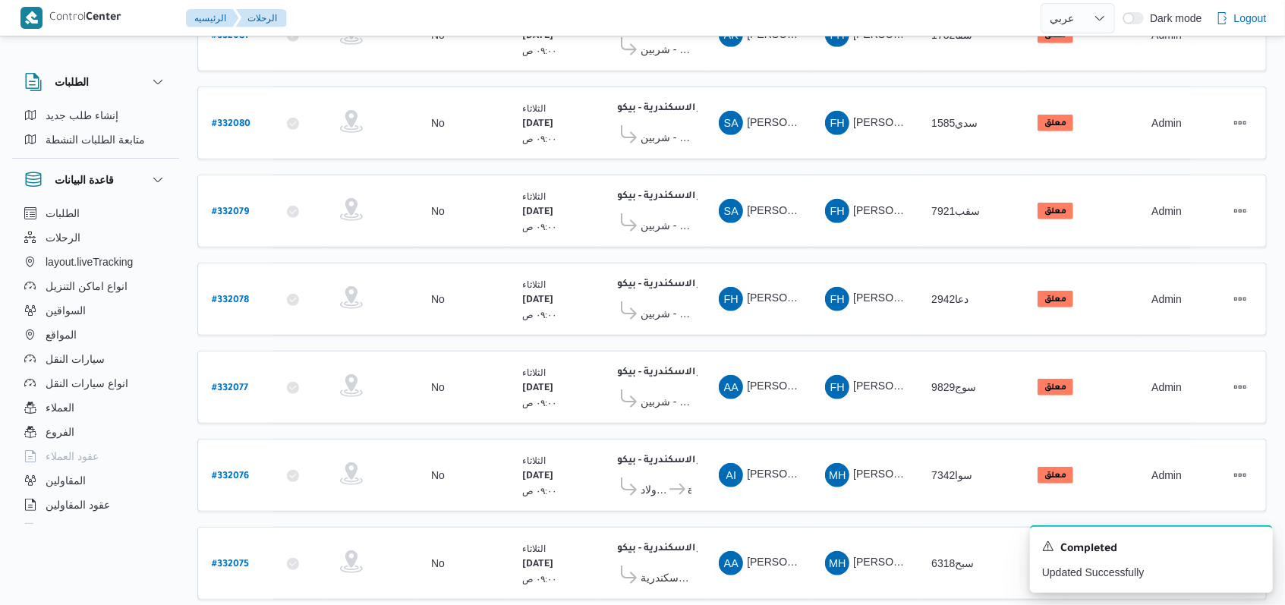
scroll to position [528, 0]
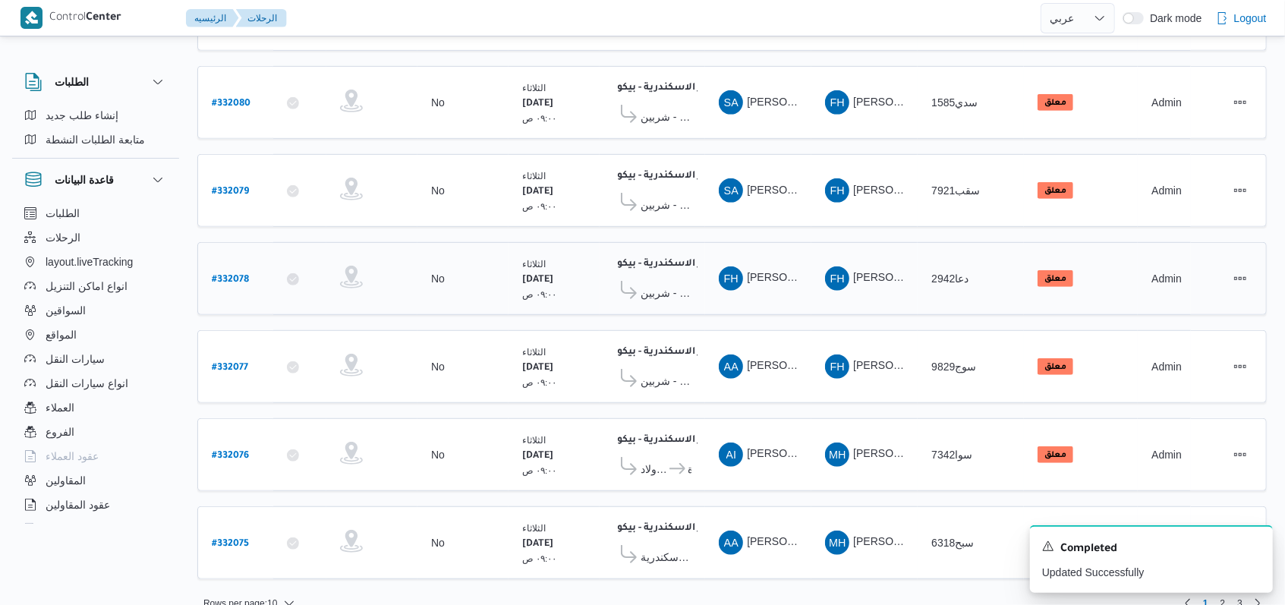
click at [225, 275] on b "# 332078" at bounding box center [230, 280] width 37 height 11
select select "ar"
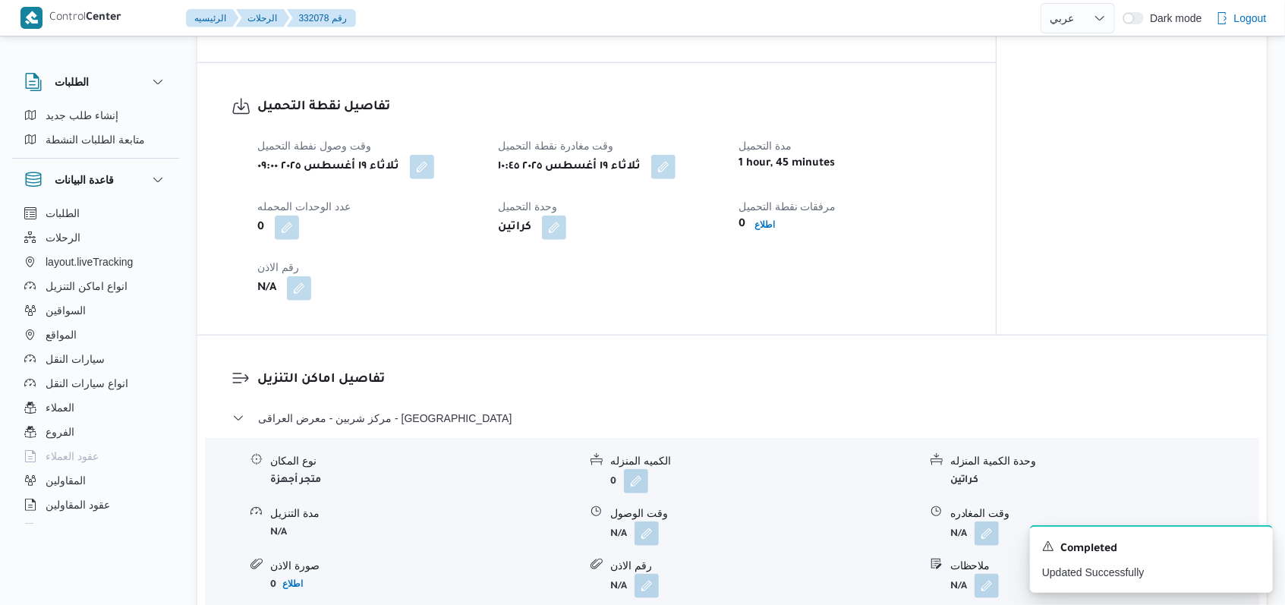
scroll to position [911, 0]
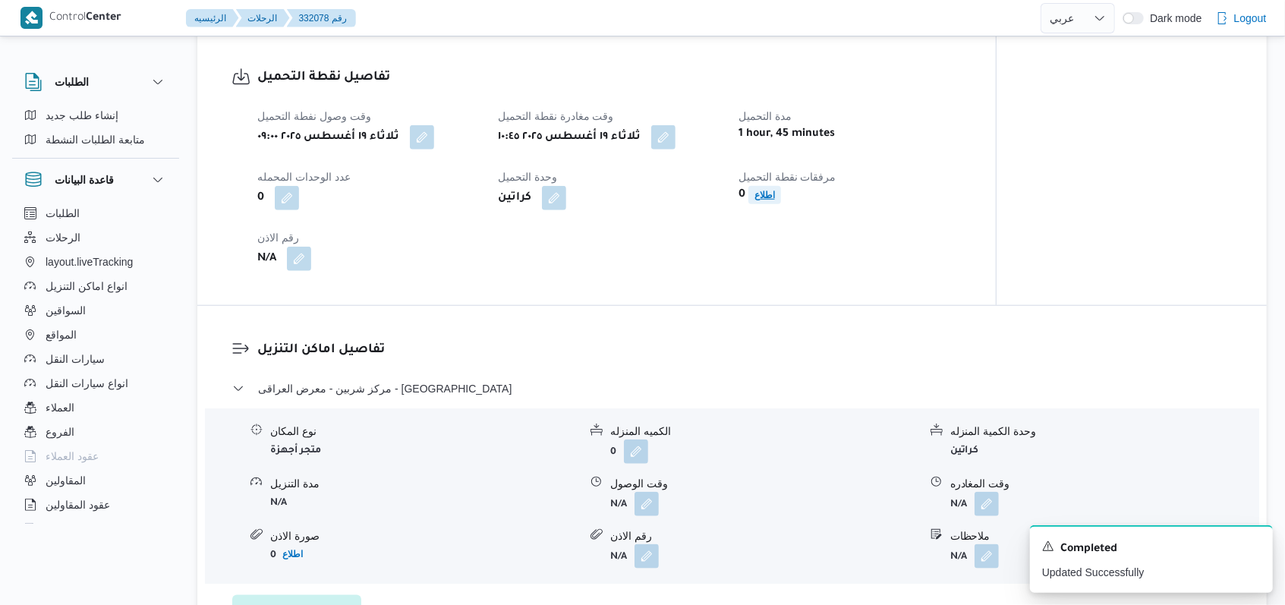
click at [772, 204] on span "اطلاع" at bounding box center [764, 195] width 20 height 18
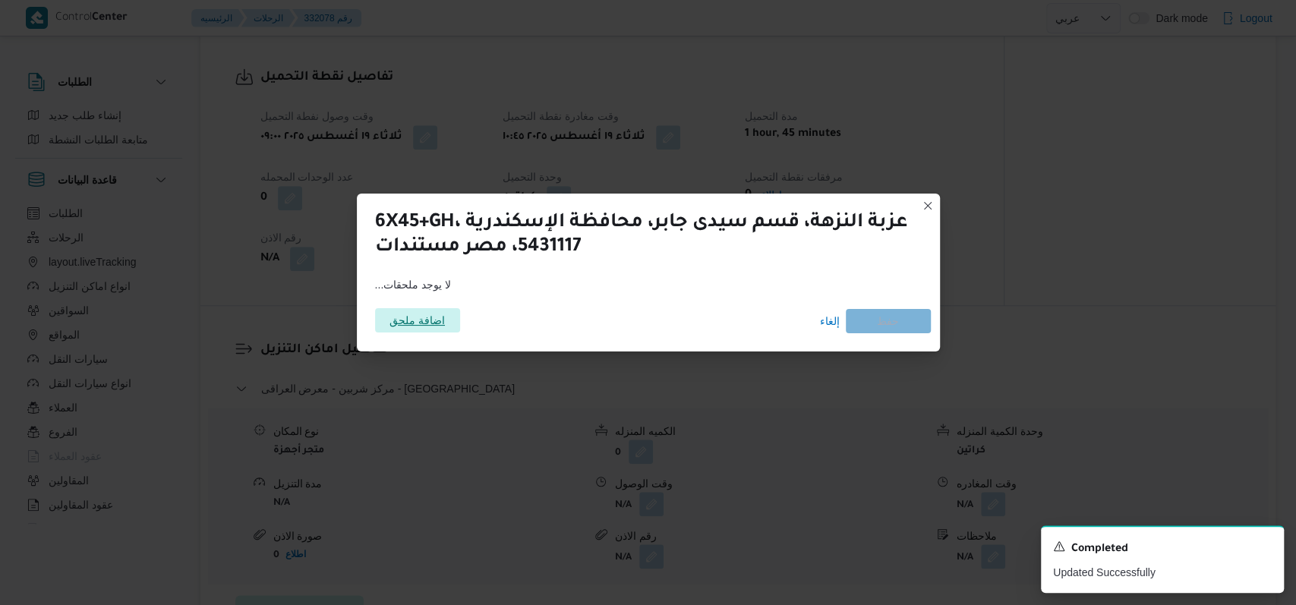
click at [394, 319] on span "اضافة ملحق" at bounding box center [416, 320] width 55 height 24
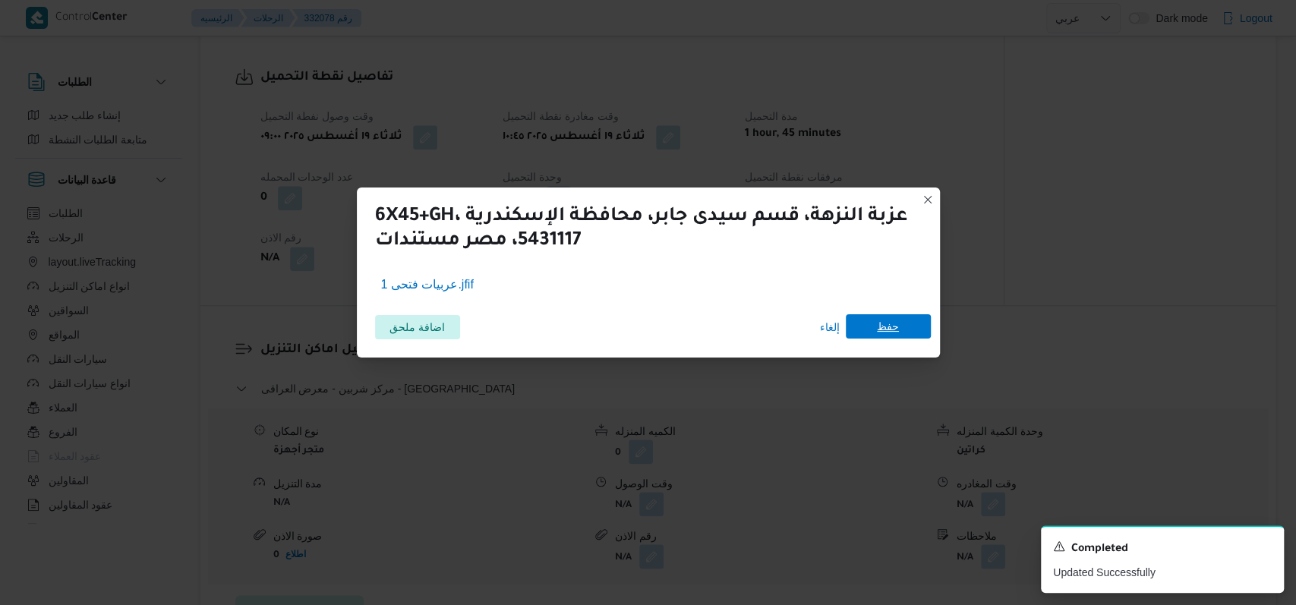
click at [886, 318] on span "حفظ" at bounding box center [888, 326] width 22 height 24
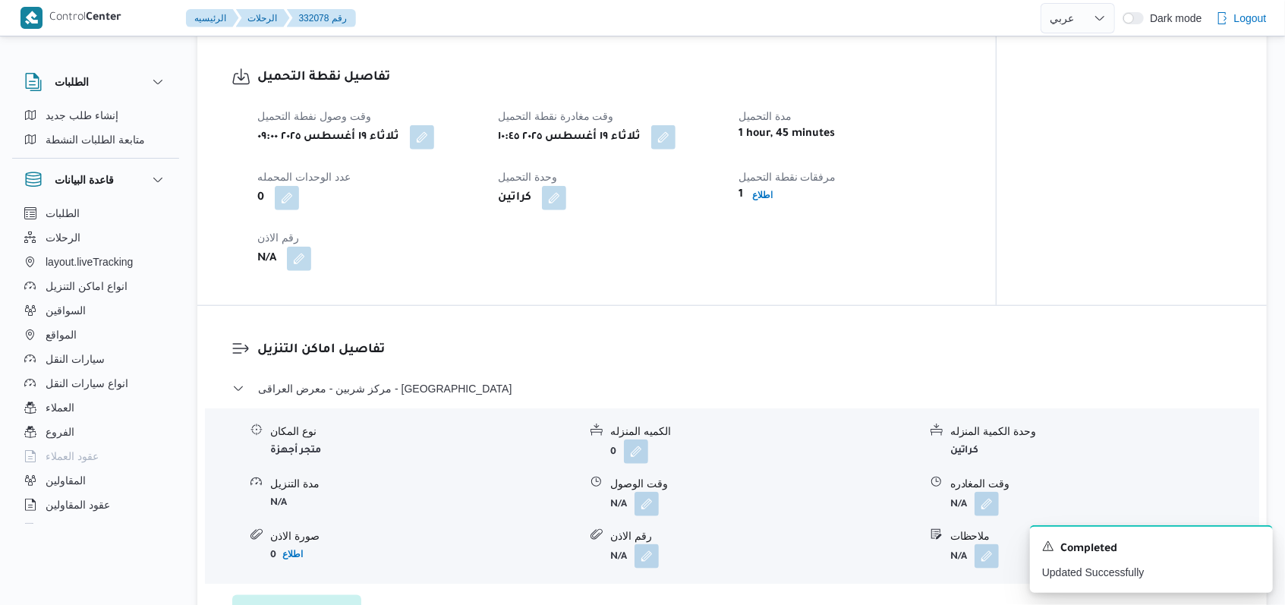
select select "ar"
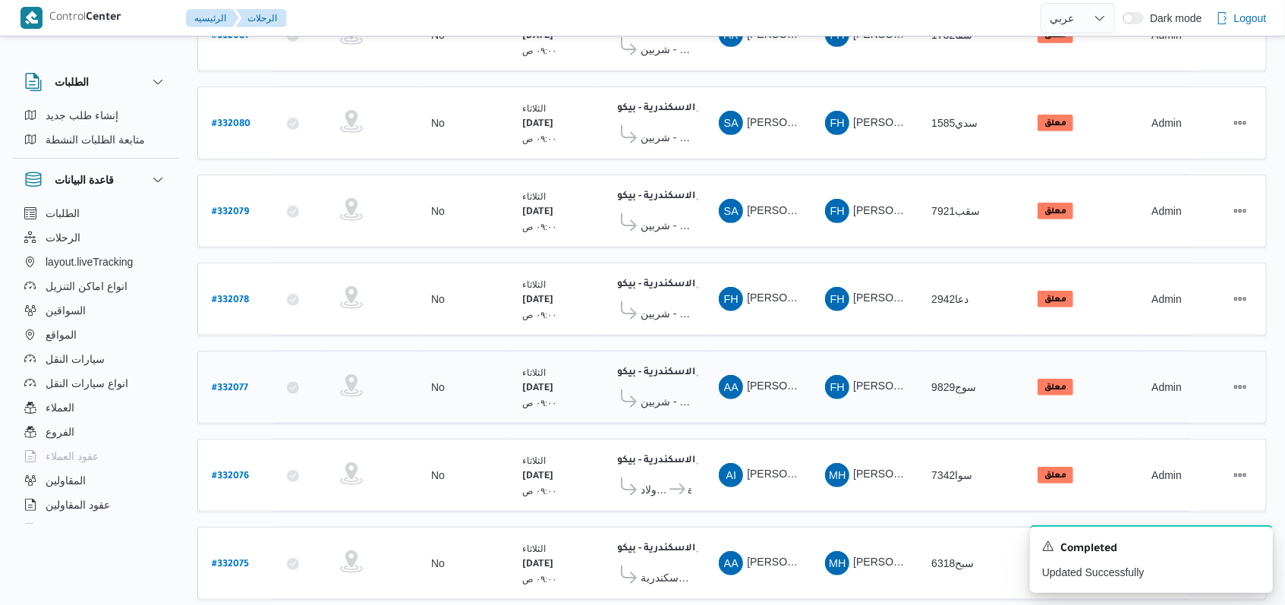
scroll to position [528, 0]
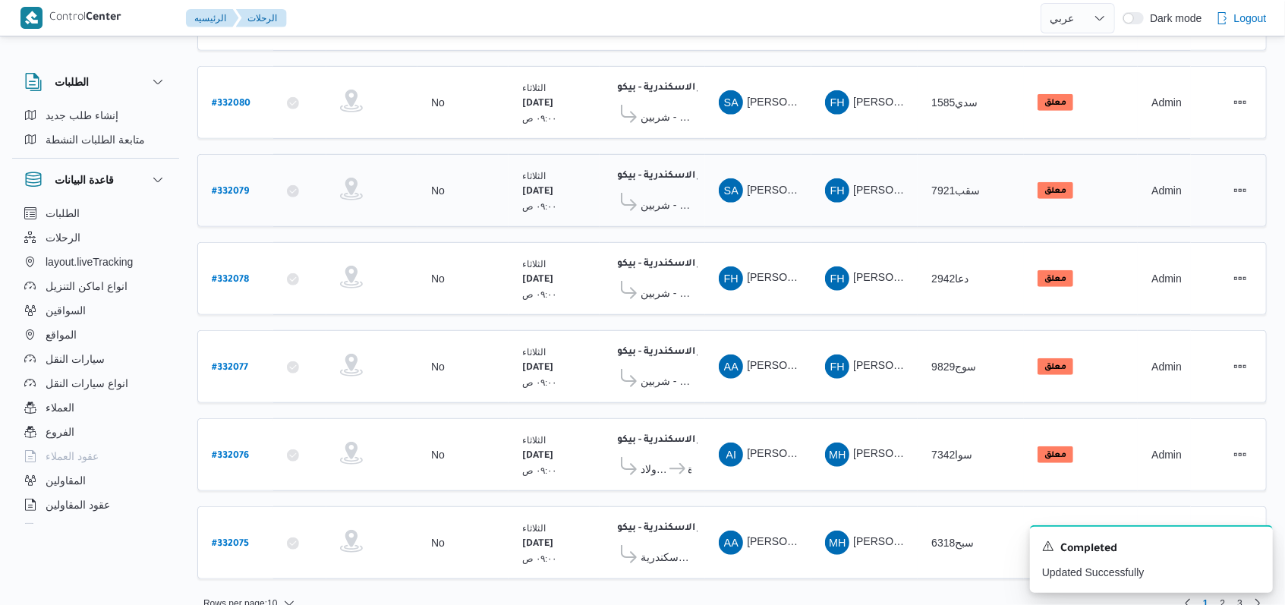
click at [218, 187] on b "# 332079" at bounding box center [230, 192] width 37 height 11
select select "ar"
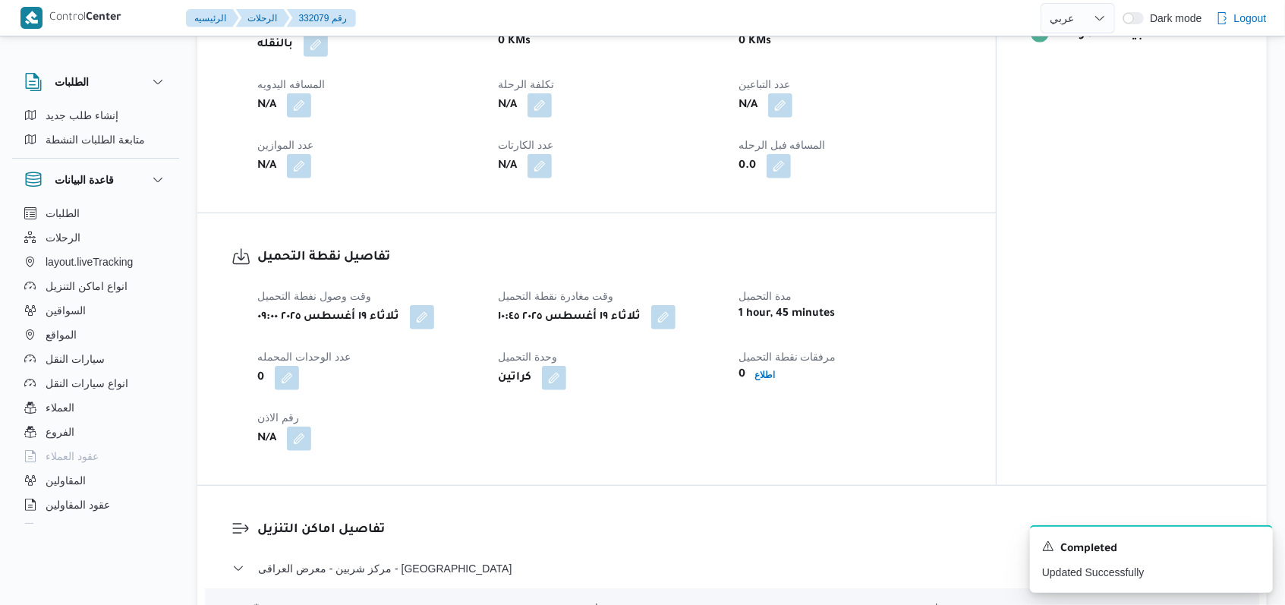
scroll to position [911, 0]
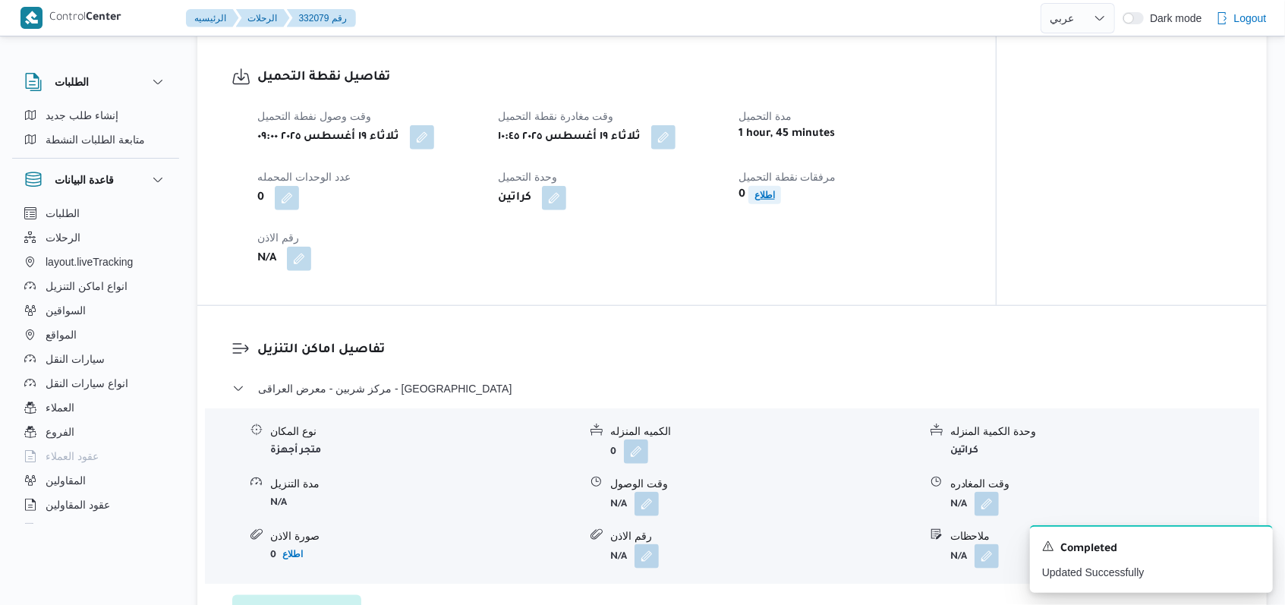
click at [763, 200] on b "اطلاع" at bounding box center [764, 195] width 20 height 11
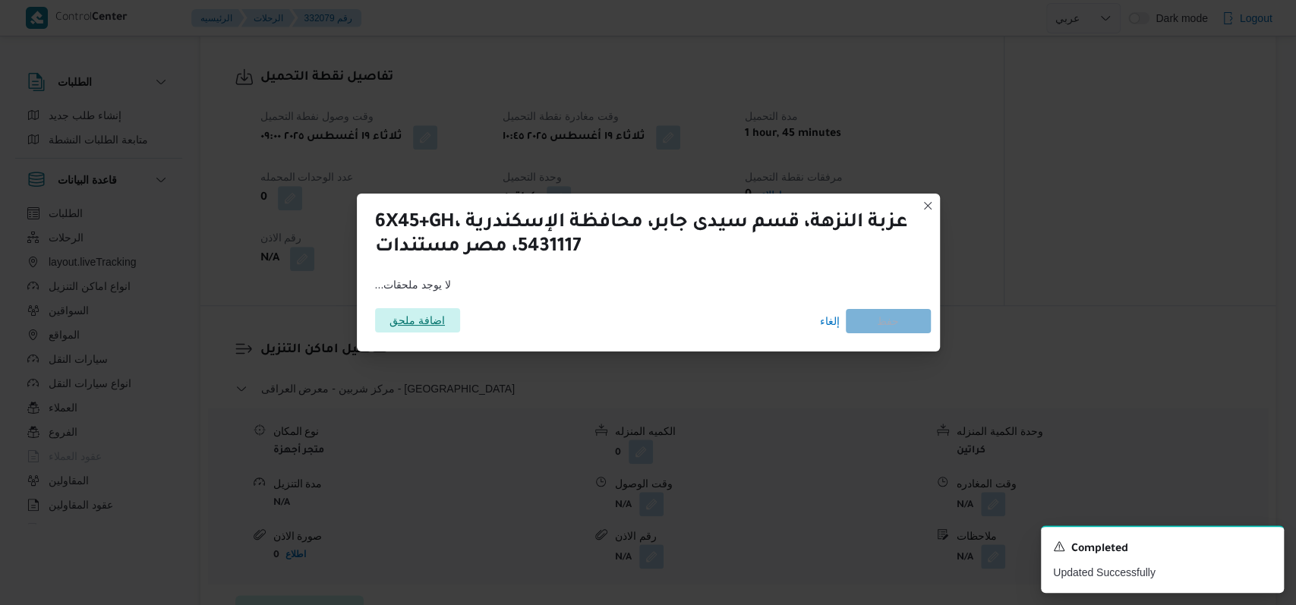
click at [403, 314] on span "اضافة ملحق" at bounding box center [416, 320] width 55 height 24
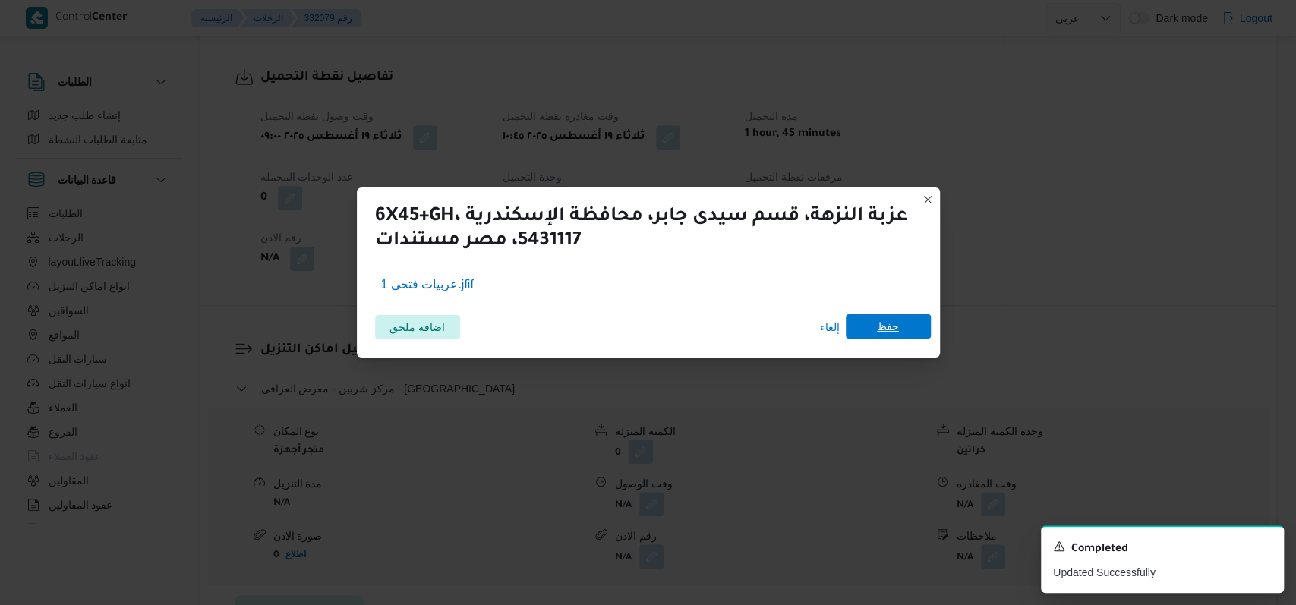
click at [902, 338] on span "حفظ" at bounding box center [887, 326] width 85 height 24
click at [1268, 548] on icon "Dismiss toast" at bounding box center [1265, 545] width 12 height 12
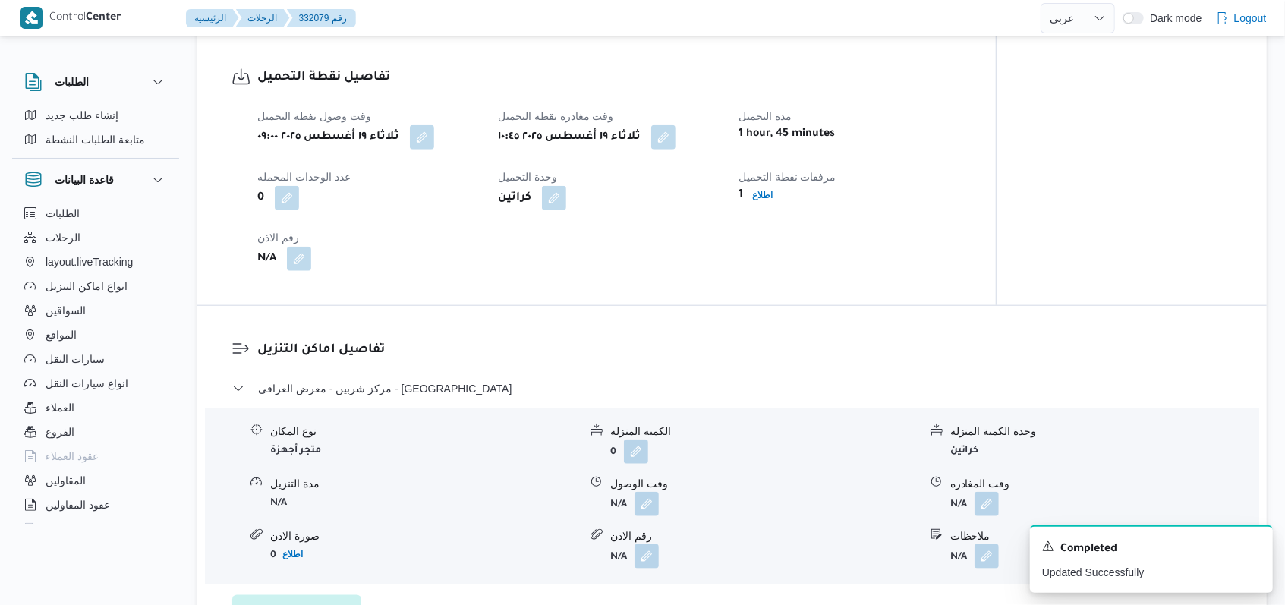
select select "ar"
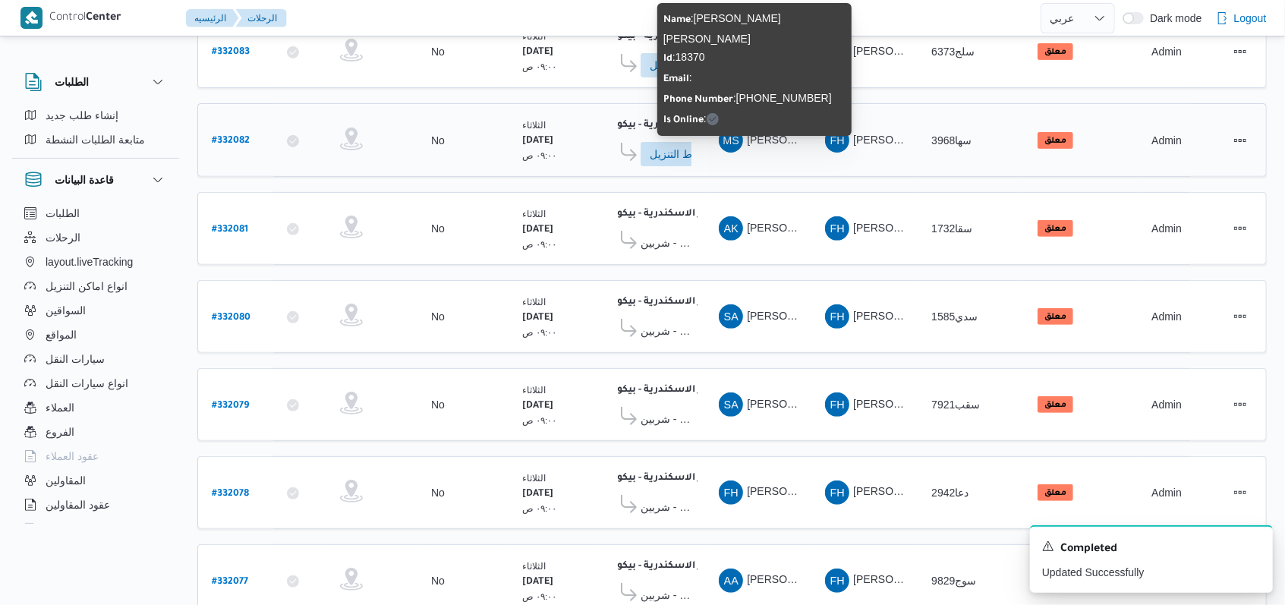
scroll to position [402, 0]
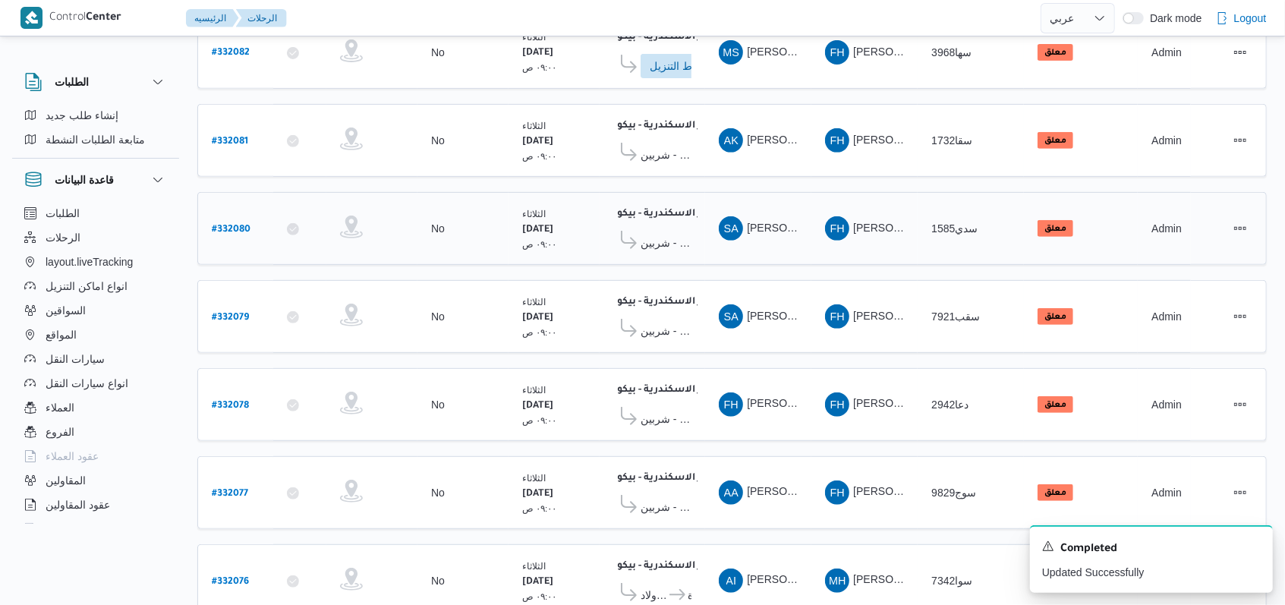
click at [233, 225] on b "# 332080" at bounding box center [231, 230] width 39 height 11
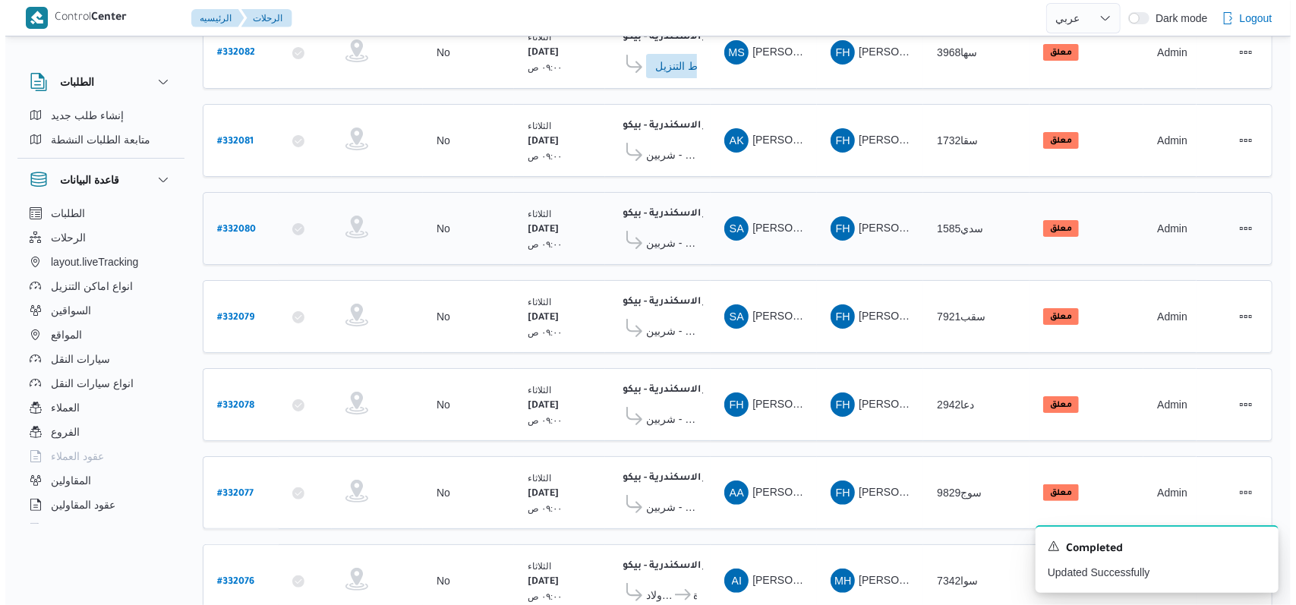
scroll to position [41, 0]
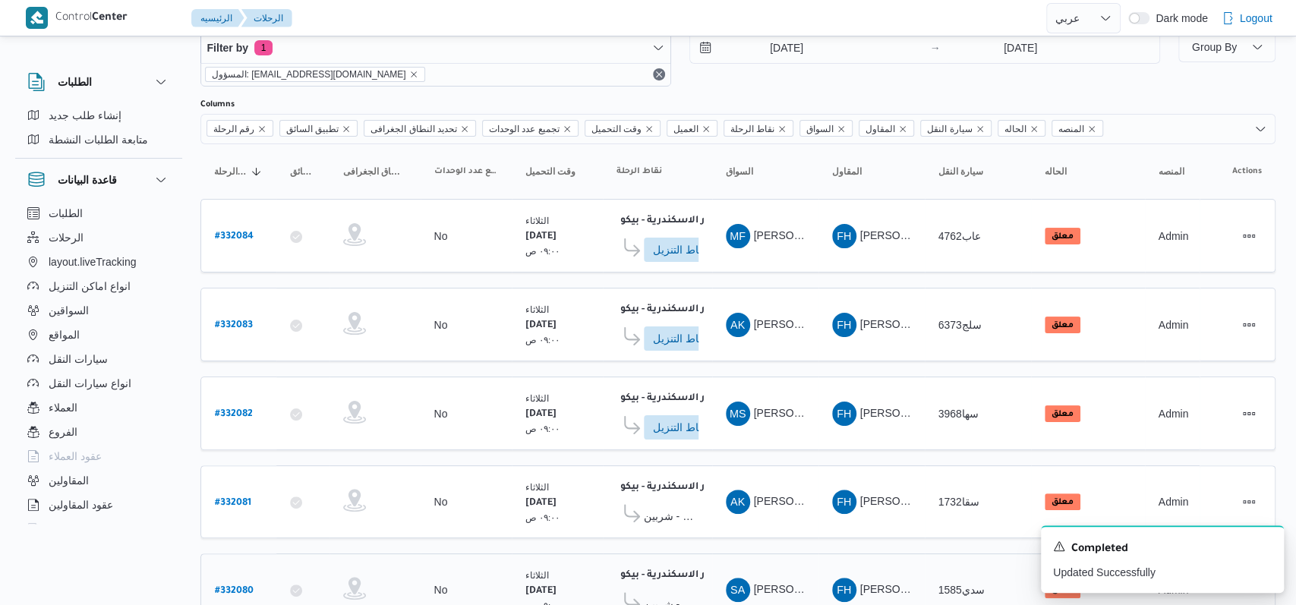
select select "ar"
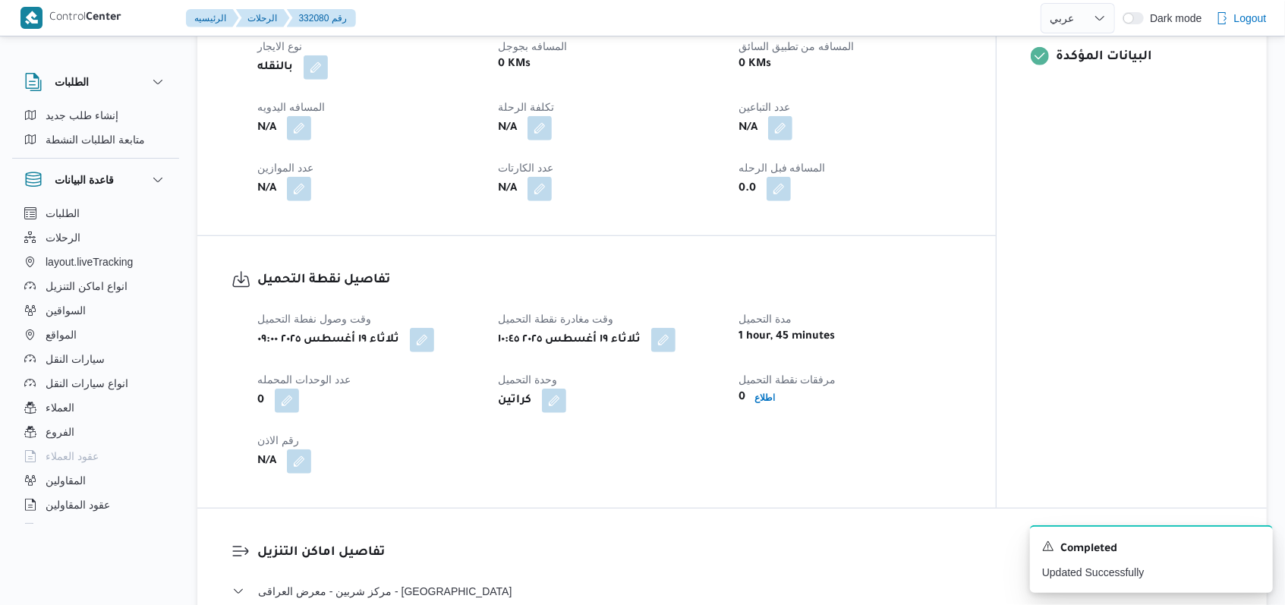
scroll to position [911, 0]
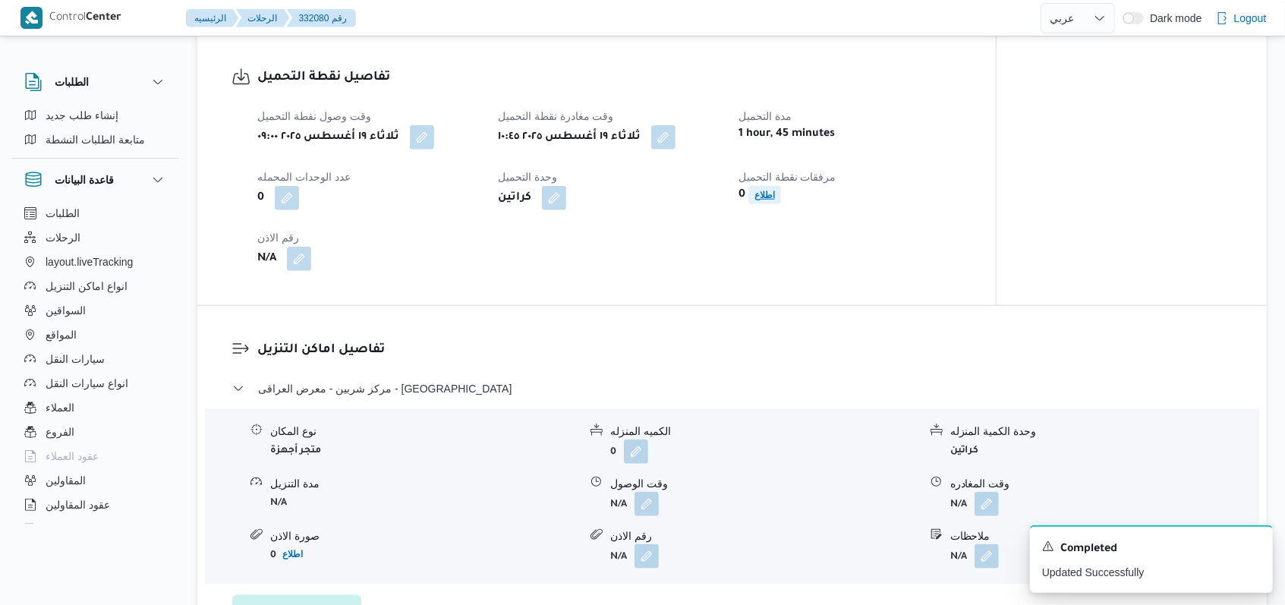
click at [762, 200] on b "اطلاع" at bounding box center [764, 195] width 20 height 11
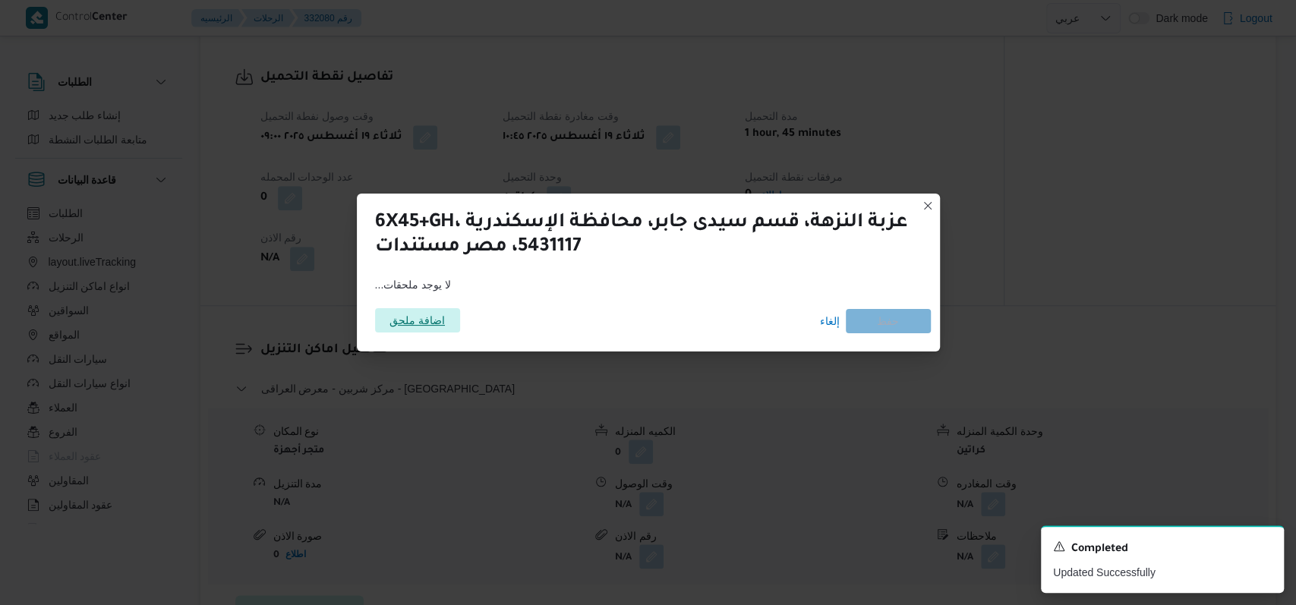
click at [425, 322] on span "اضافة ملحق" at bounding box center [416, 320] width 55 height 24
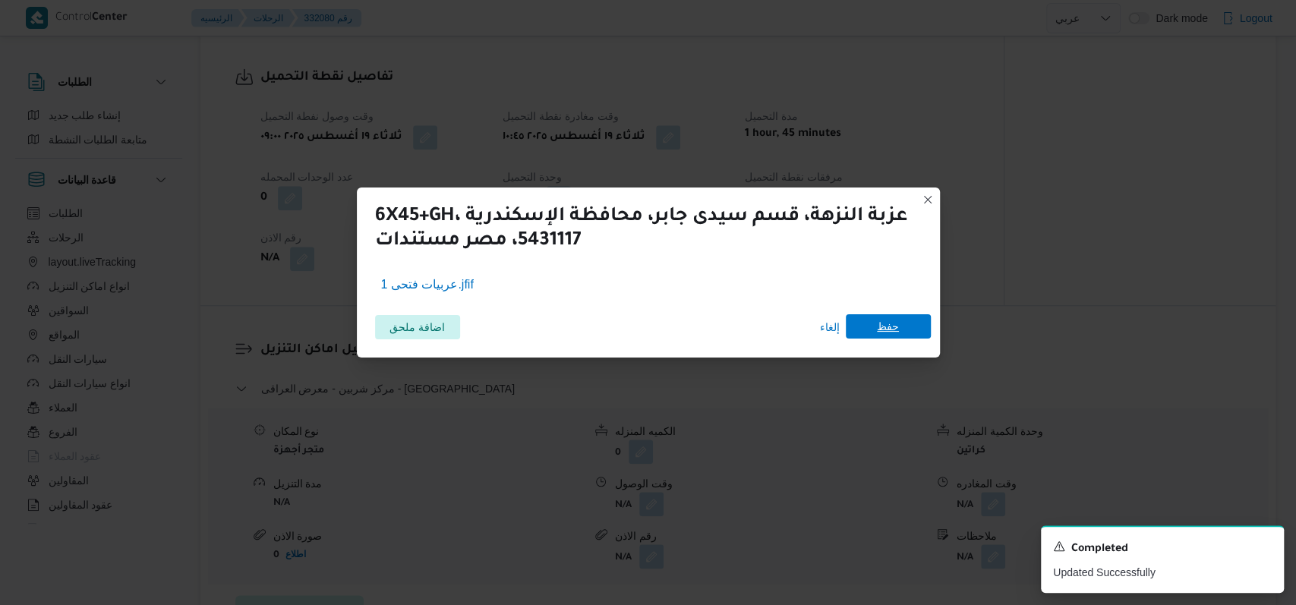
click at [908, 326] on span "حفظ" at bounding box center [887, 326] width 85 height 24
click at [1263, 546] on icon "Dismiss toast" at bounding box center [1265, 545] width 12 height 12
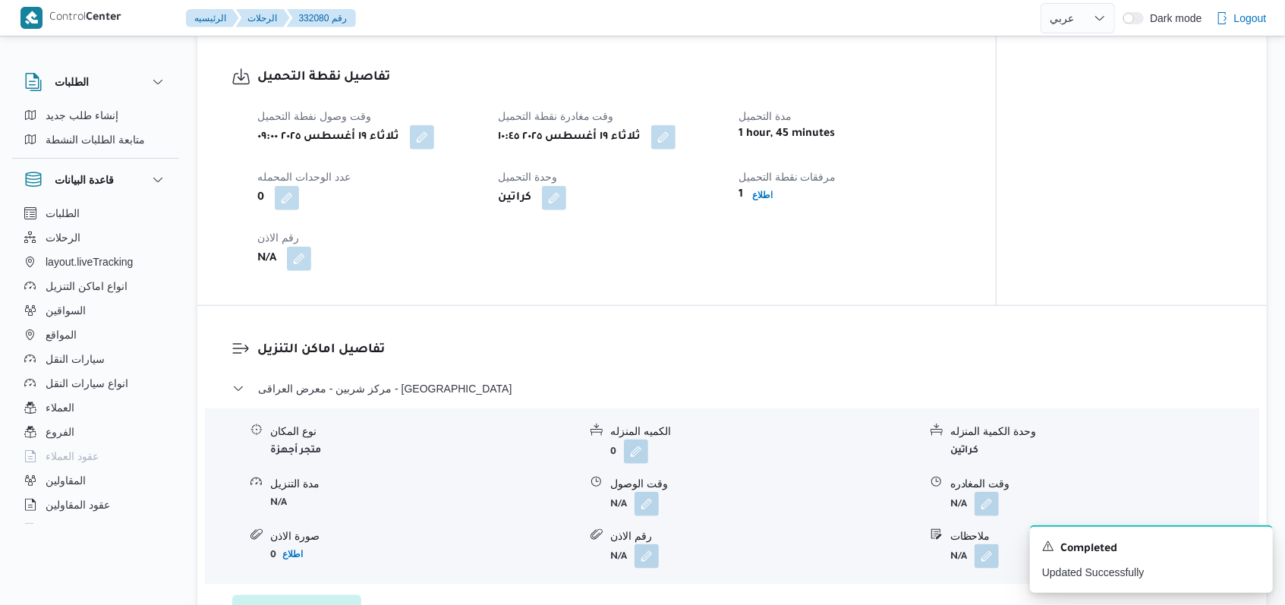
click at [676, 361] on h3 "تفاصيل اماكن التنزيل" at bounding box center [744, 350] width 975 height 20
select select "ar"
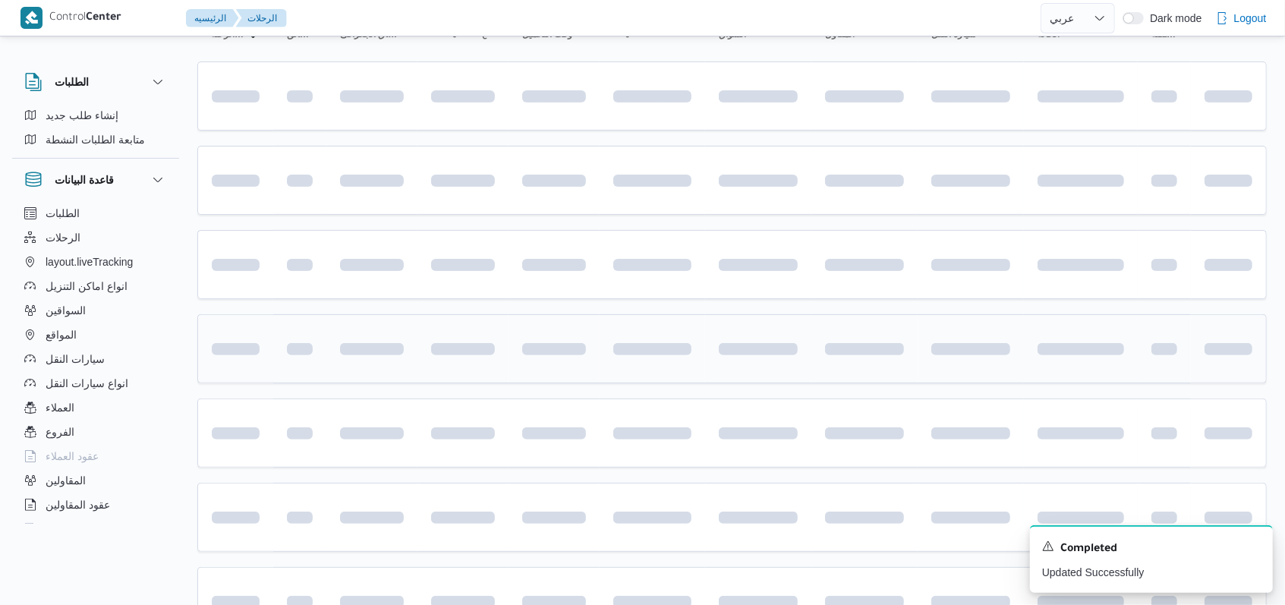
scroll to position [202, 0]
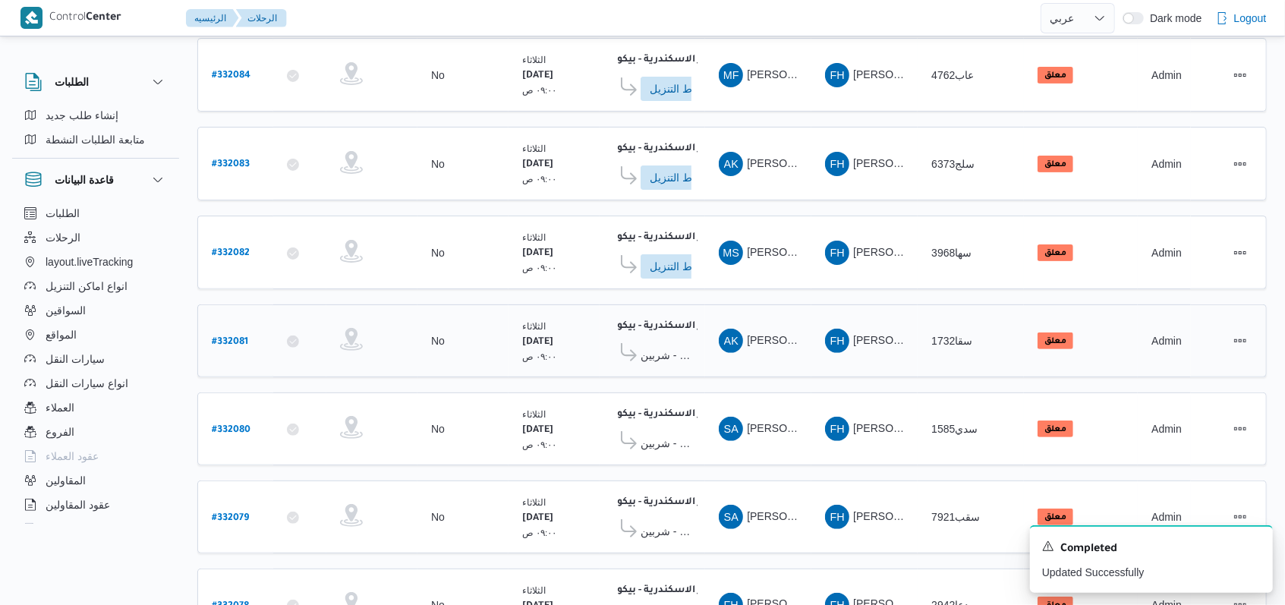
click at [248, 328] on div "# 332081" at bounding box center [236, 341] width 60 height 33
click at [238, 337] on b "# 332081" at bounding box center [230, 342] width 36 height 11
select select "ar"
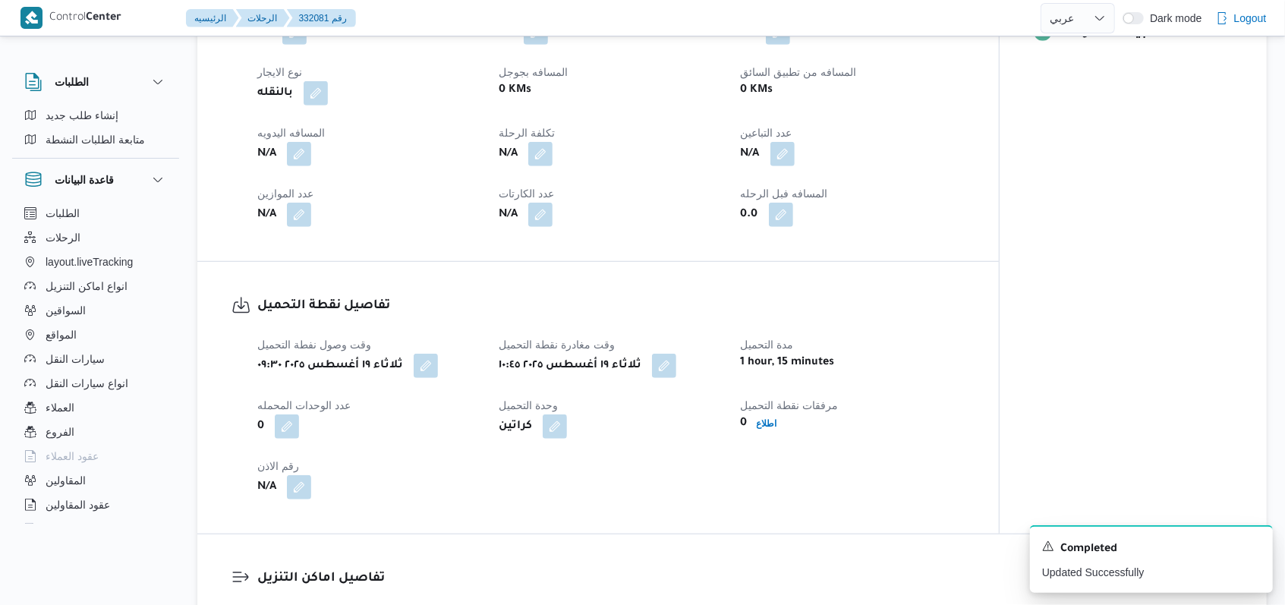
scroll to position [708, 0]
click at [770, 419] on b "اطلاع" at bounding box center [764, 422] width 20 height 11
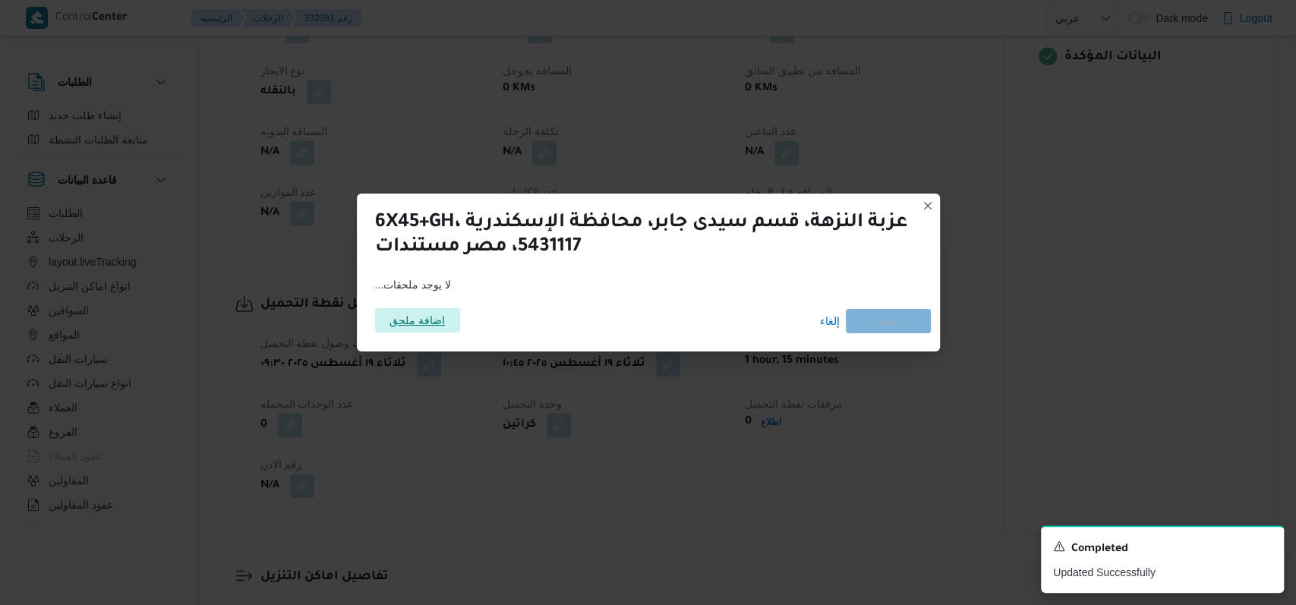
click at [419, 322] on span "اضافة ملحق" at bounding box center [416, 320] width 55 height 24
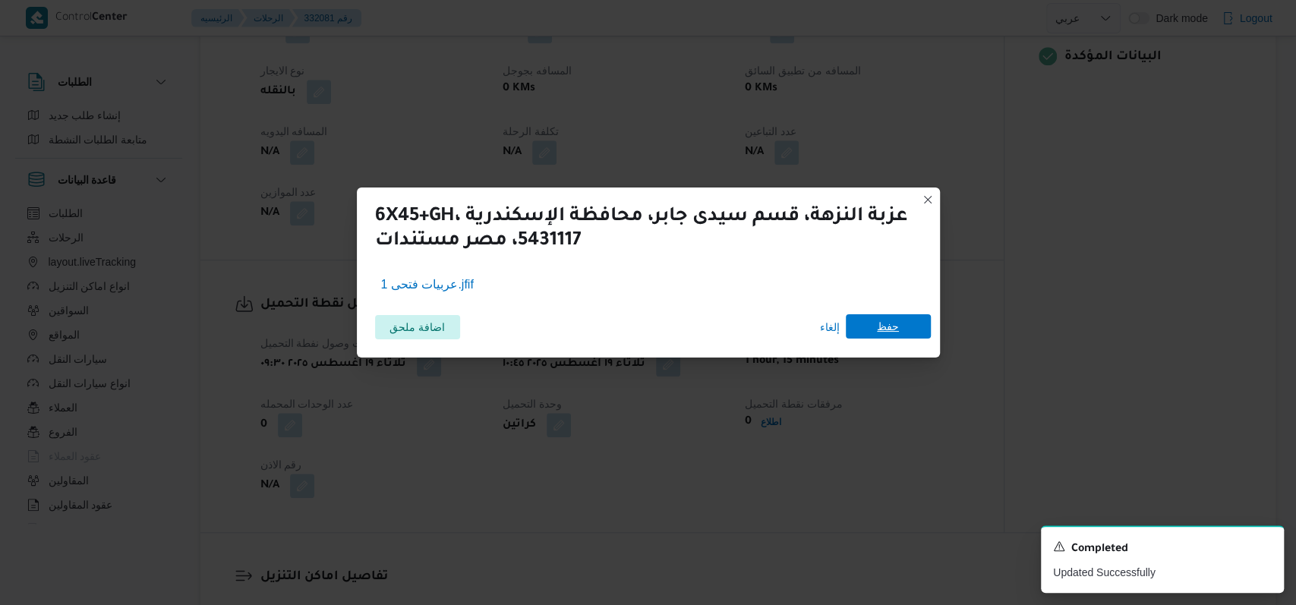
click at [880, 335] on span "حفظ" at bounding box center [888, 326] width 22 height 24
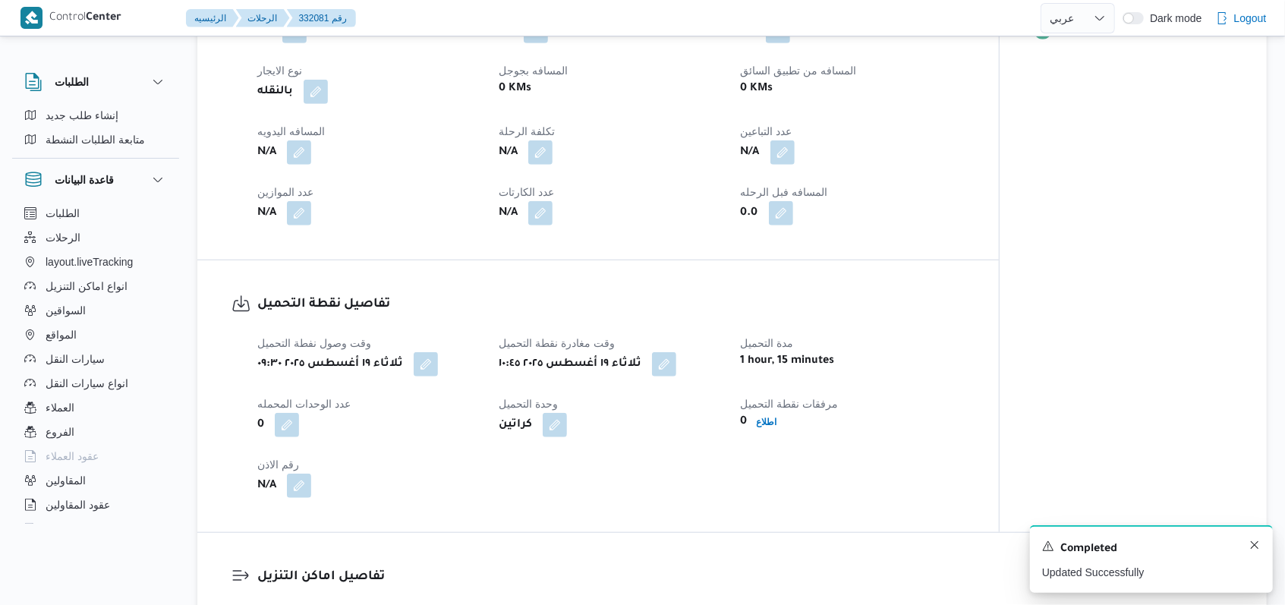
click at [1264, 548] on div "A new notification appears Completed Updated Successfully" at bounding box center [1151, 559] width 243 height 68
click at [1252, 546] on icon "Dismiss toast" at bounding box center [1254, 545] width 12 height 12
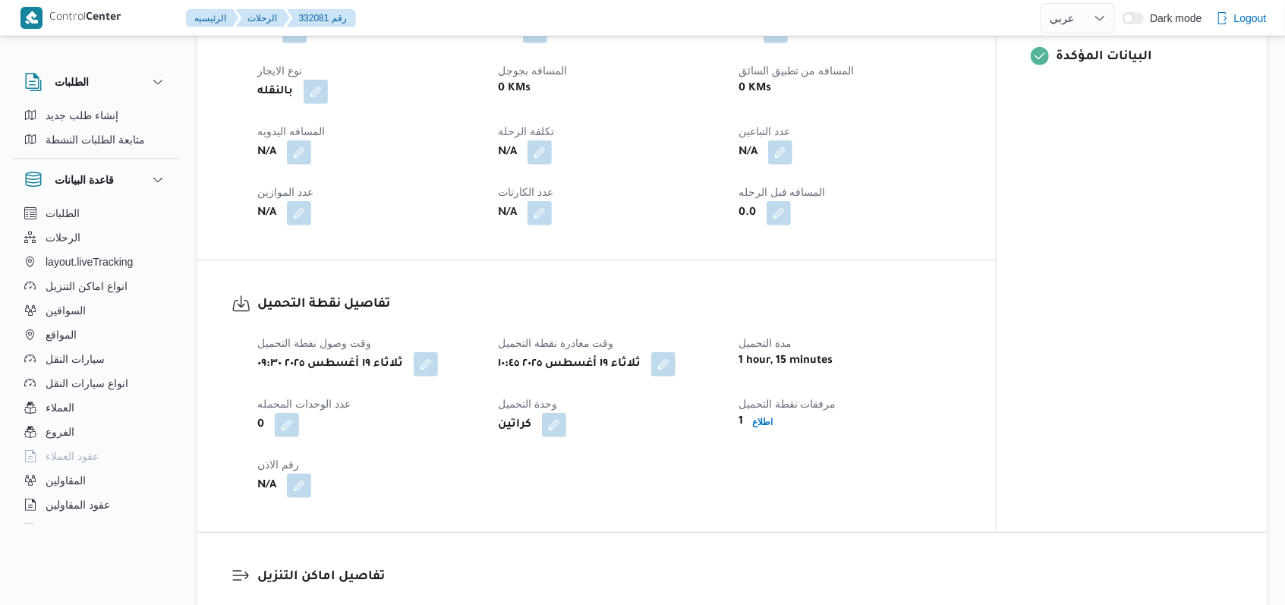
click at [698, 307] on h3 "تفاصيل نقطة التحميل" at bounding box center [609, 304] width 704 height 20
select select "ar"
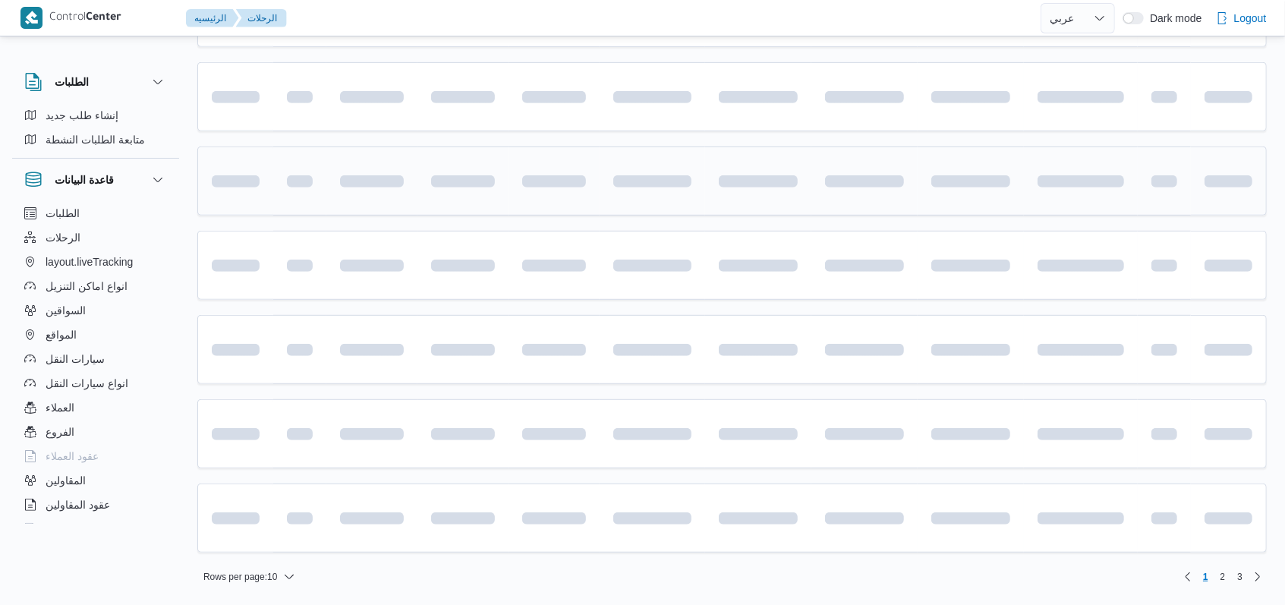
scroll to position [202, 0]
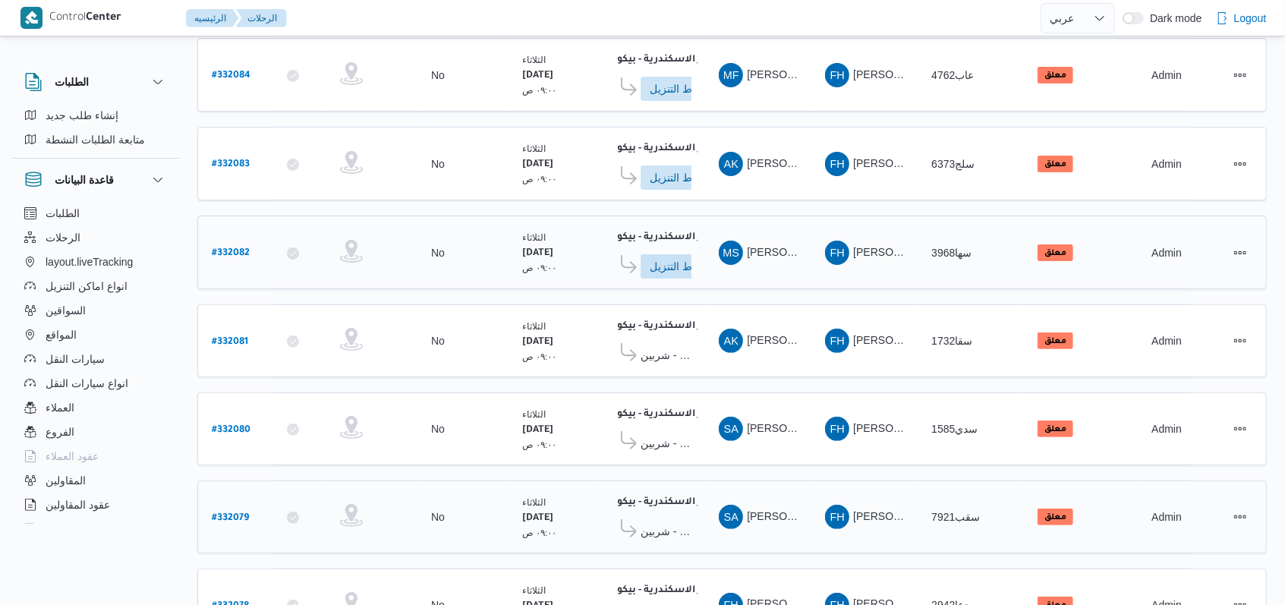
click at [230, 252] on b "# 332082" at bounding box center [231, 253] width 38 height 11
select select "ar"
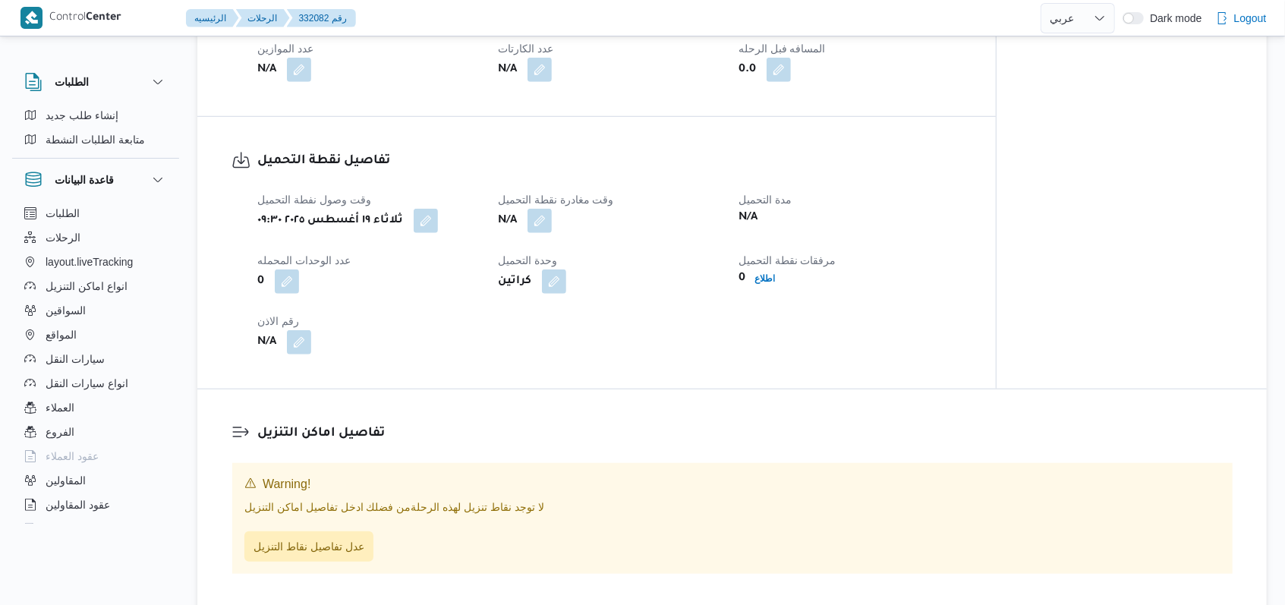
scroll to position [809, 0]
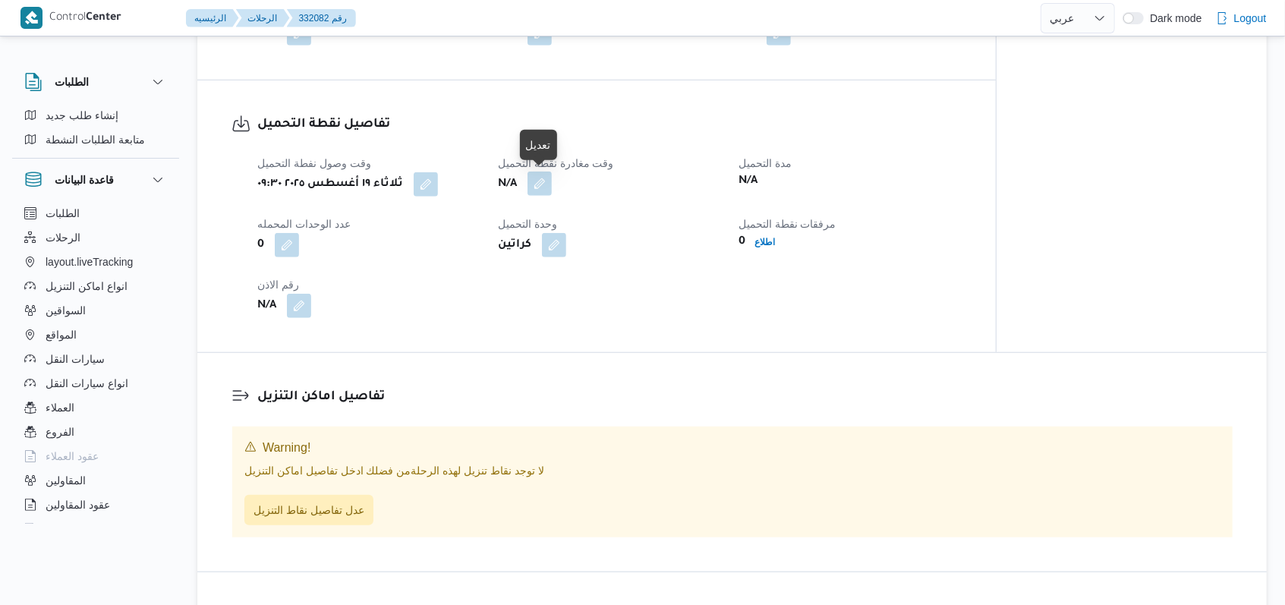
click at [541, 181] on button "button" at bounding box center [539, 184] width 24 height 24
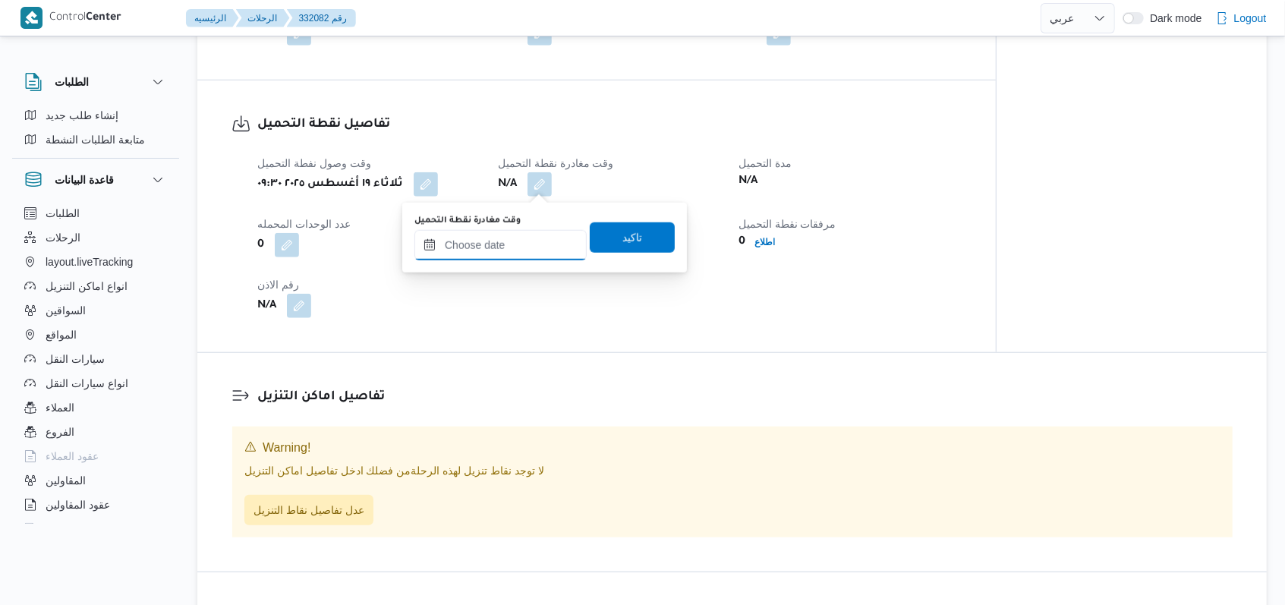
click at [526, 249] on input "وقت مغادرة نقطة التحميل" at bounding box center [500, 245] width 172 height 30
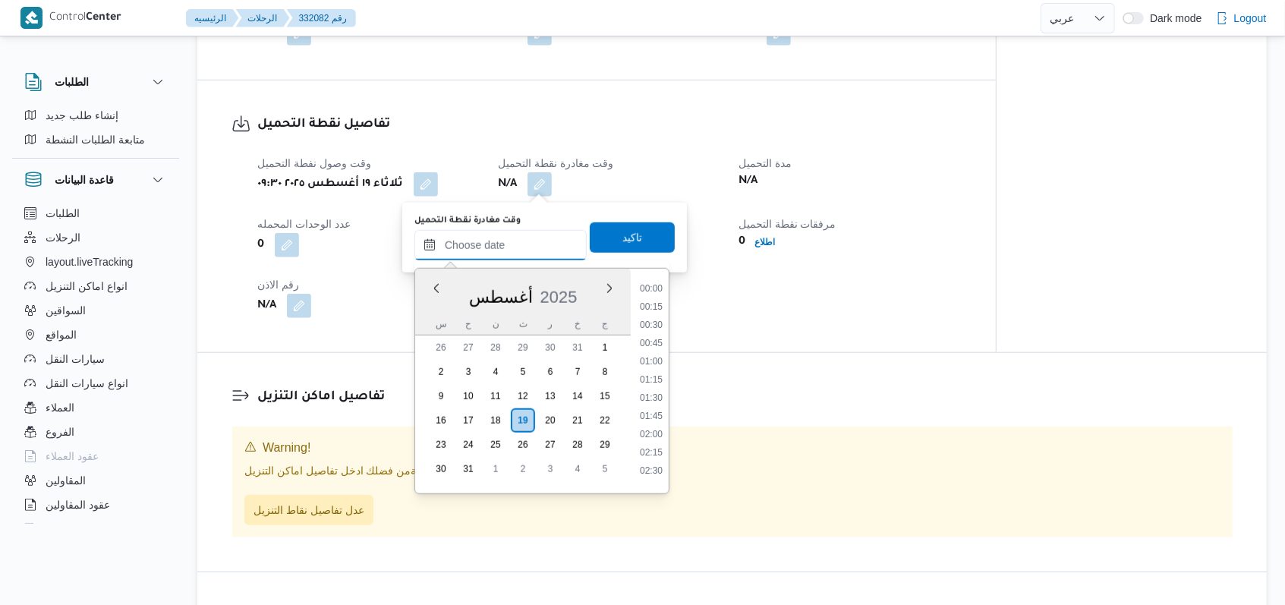
scroll to position [807, 0]
click at [660, 301] on li "11:15" at bounding box center [651, 301] width 35 height 15
type input "١٩/٠٨/٢٠٢٥ ١١:١٥"
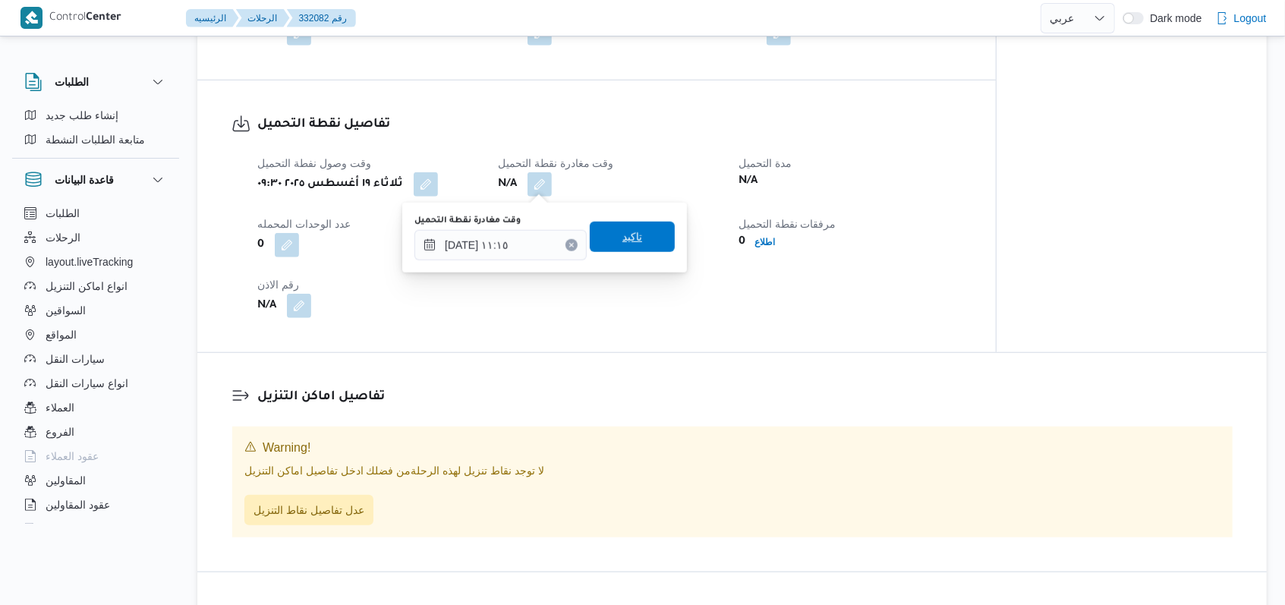
click at [643, 242] on span "تاكيد" at bounding box center [632, 237] width 85 height 30
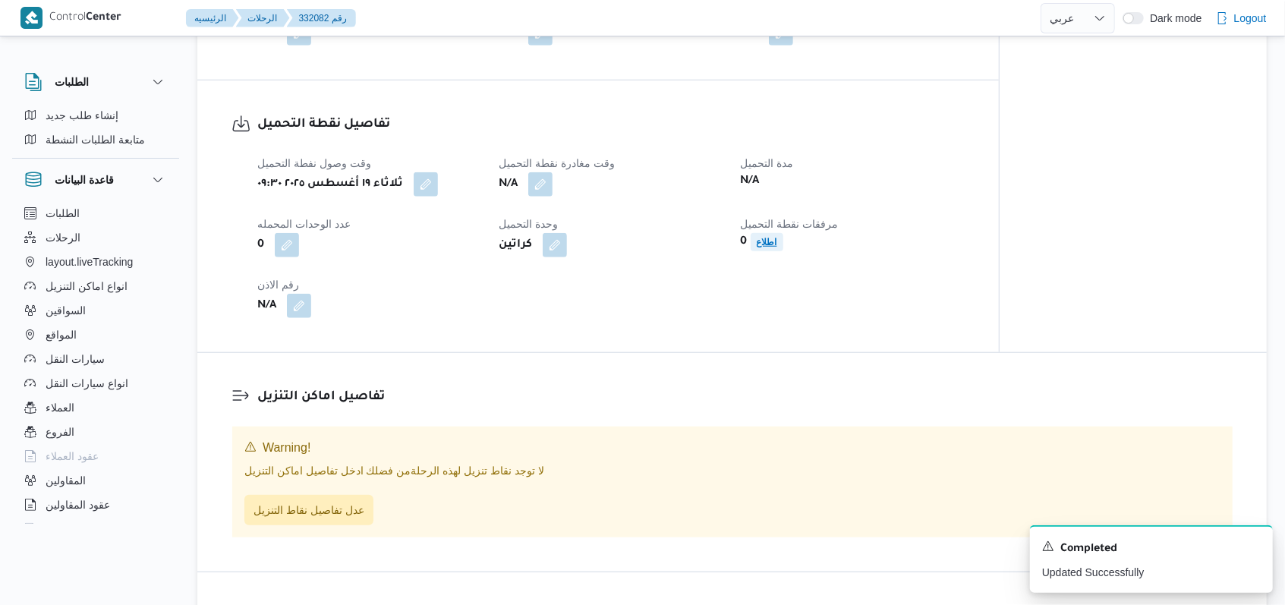
click at [771, 237] on b "اطلاع" at bounding box center [767, 242] width 20 height 11
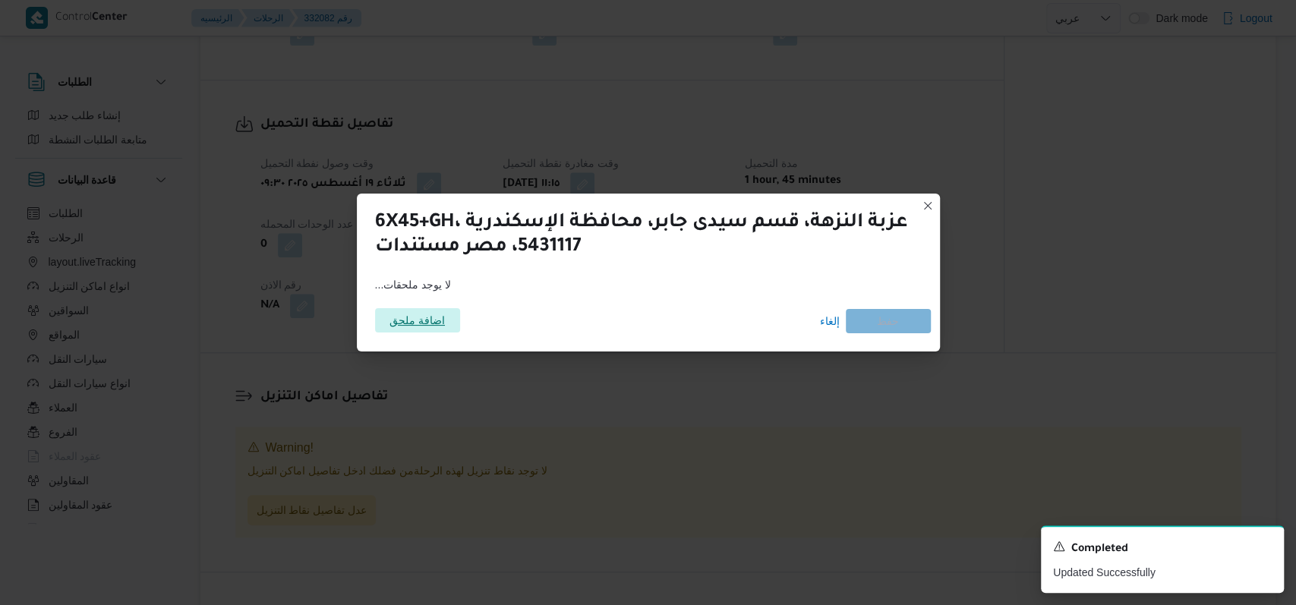
click at [421, 318] on span "اضافة ملحق" at bounding box center [416, 320] width 55 height 24
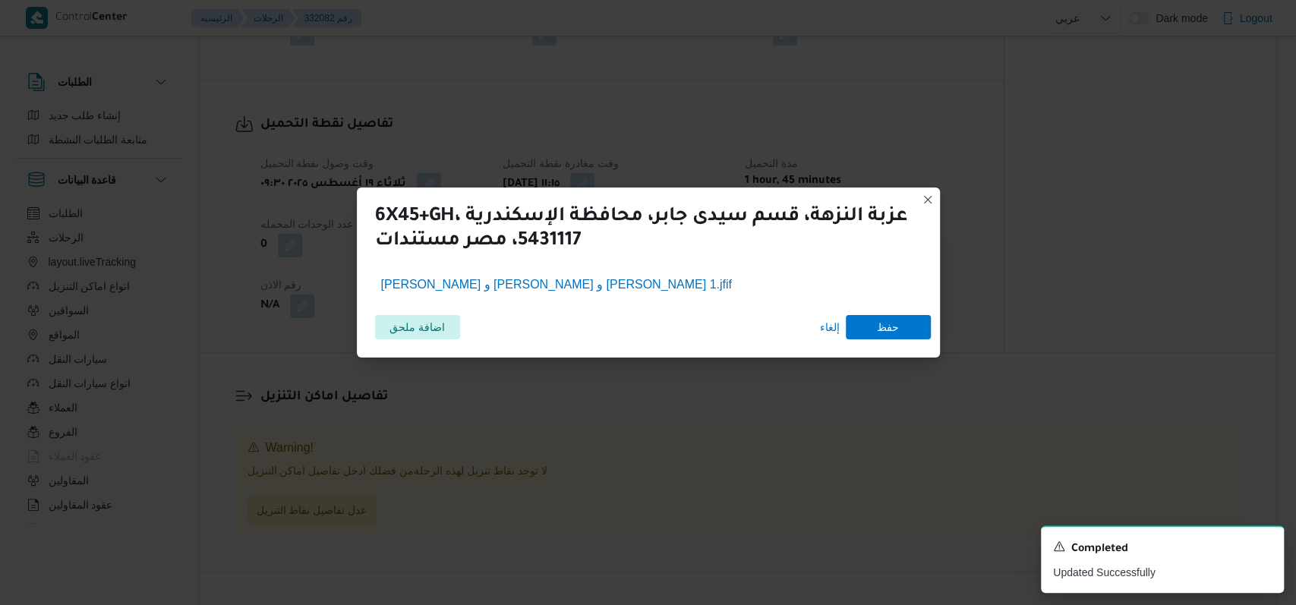
click at [923, 343] on div "اضافة ملحق إلغاء حفظ" at bounding box center [648, 327] width 565 height 43
click at [915, 330] on span "حفظ" at bounding box center [887, 326] width 85 height 24
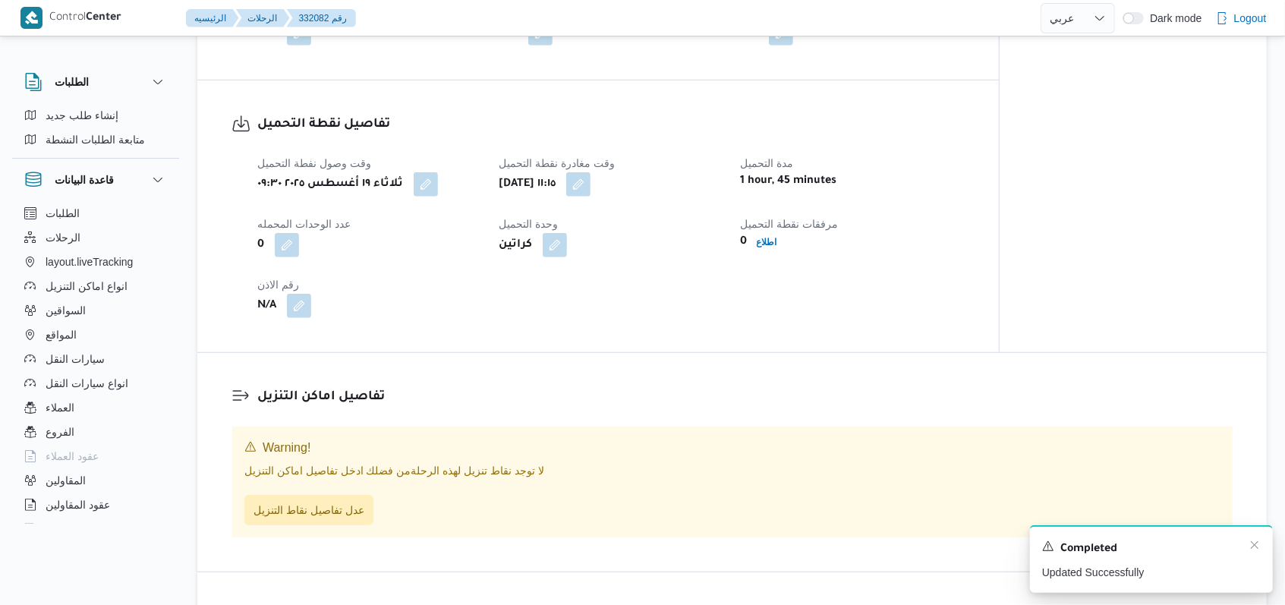
click at [1262, 547] on div "A new notification appears Completed Updated Successfully" at bounding box center [1151, 559] width 243 height 68
click at [883, 355] on div "تفاصيل اماكن التنزيل Warning! لا توجد نقاط تنزيل لهذه الرحلة من فضلك ادخل تفاصي…" at bounding box center [731, 462] width 1069 height 219
click at [1251, 546] on icon "Dismiss toast" at bounding box center [1254, 545] width 12 height 12
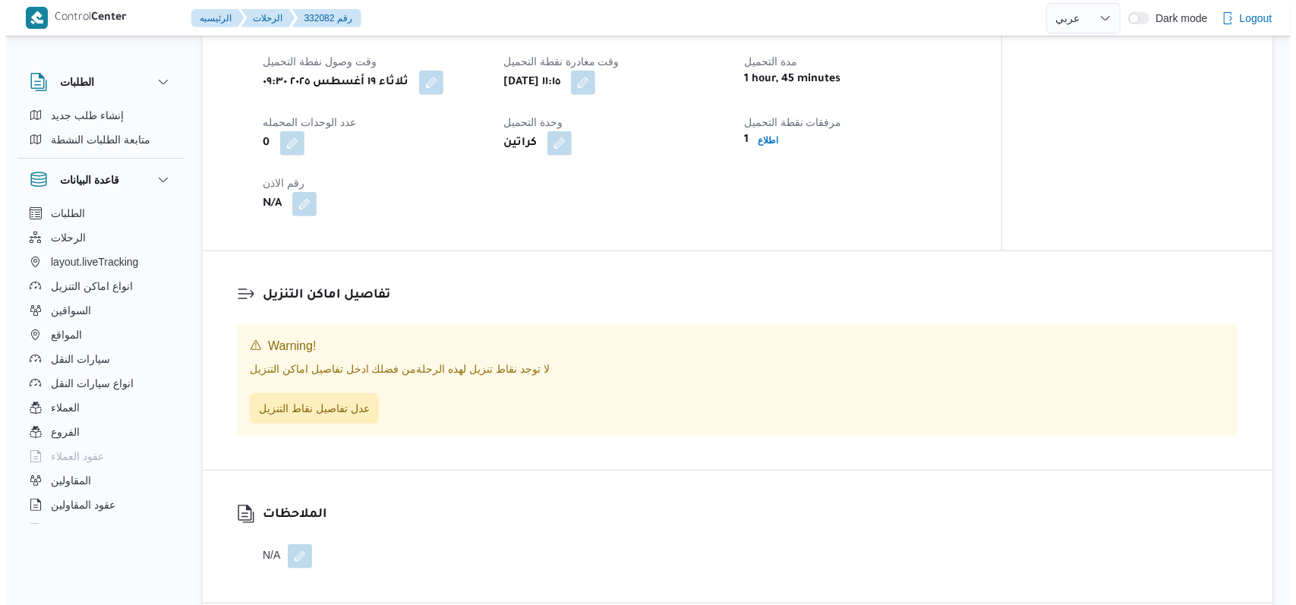
scroll to position [911, 0]
click at [317, 404] on span "عدل تفاصيل نقاط التنزيل" at bounding box center [308, 407] width 111 height 18
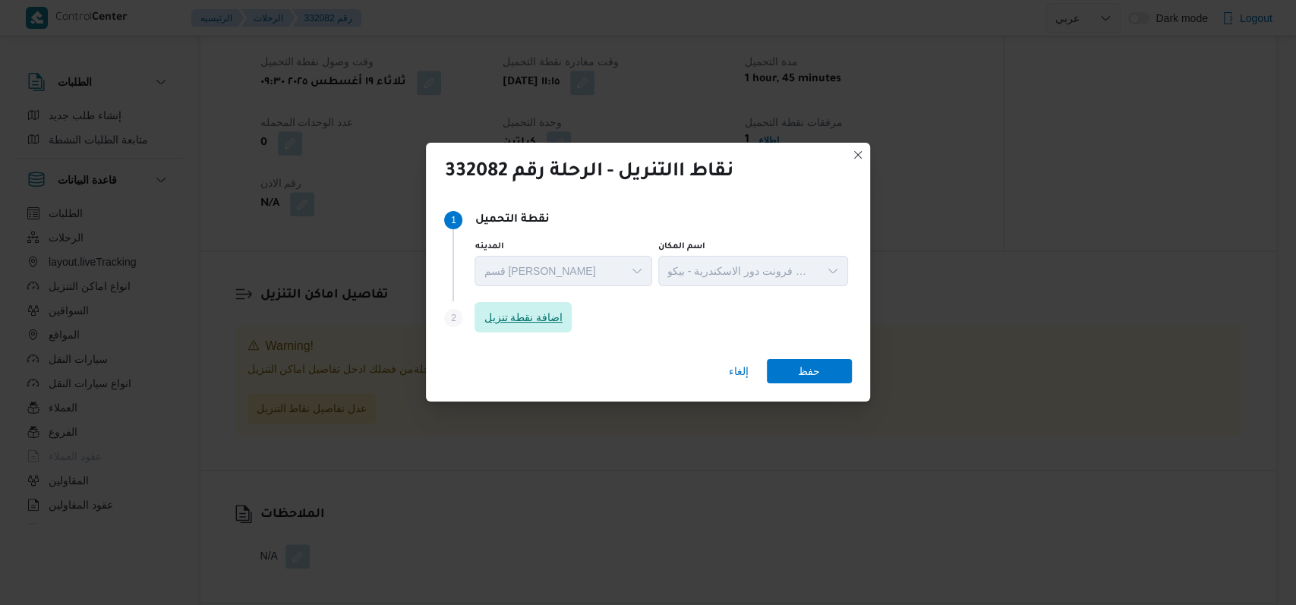
click at [562, 321] on span "اضافة نقطة تنزيل" at bounding box center [522, 317] width 79 height 18
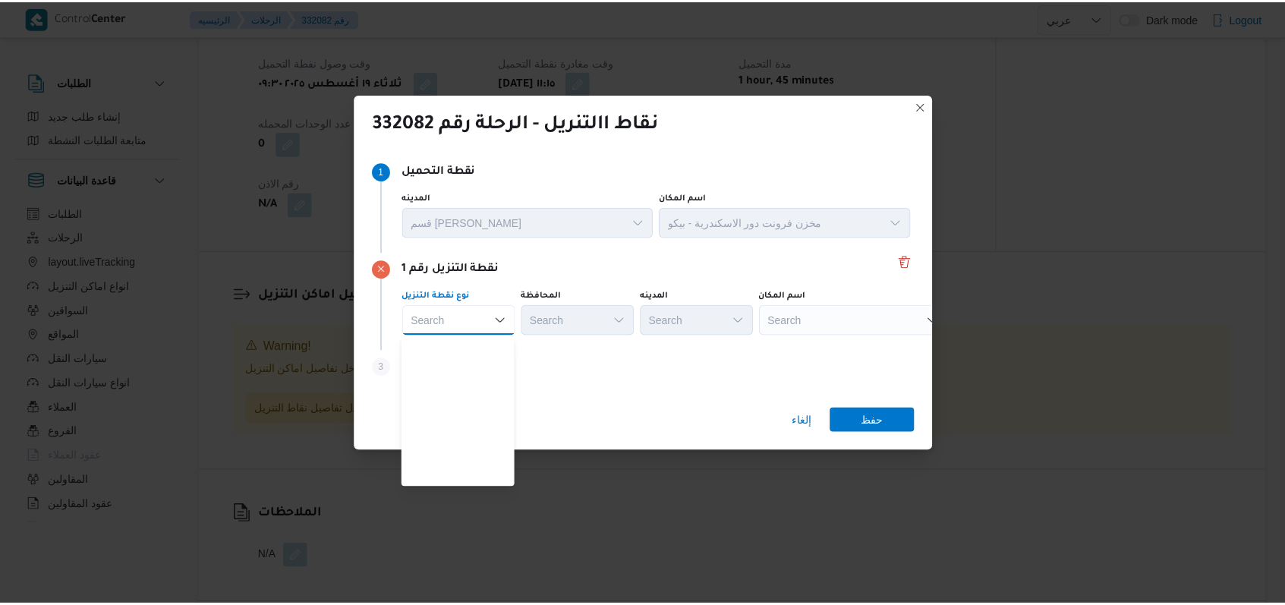
scroll to position [398, 0]
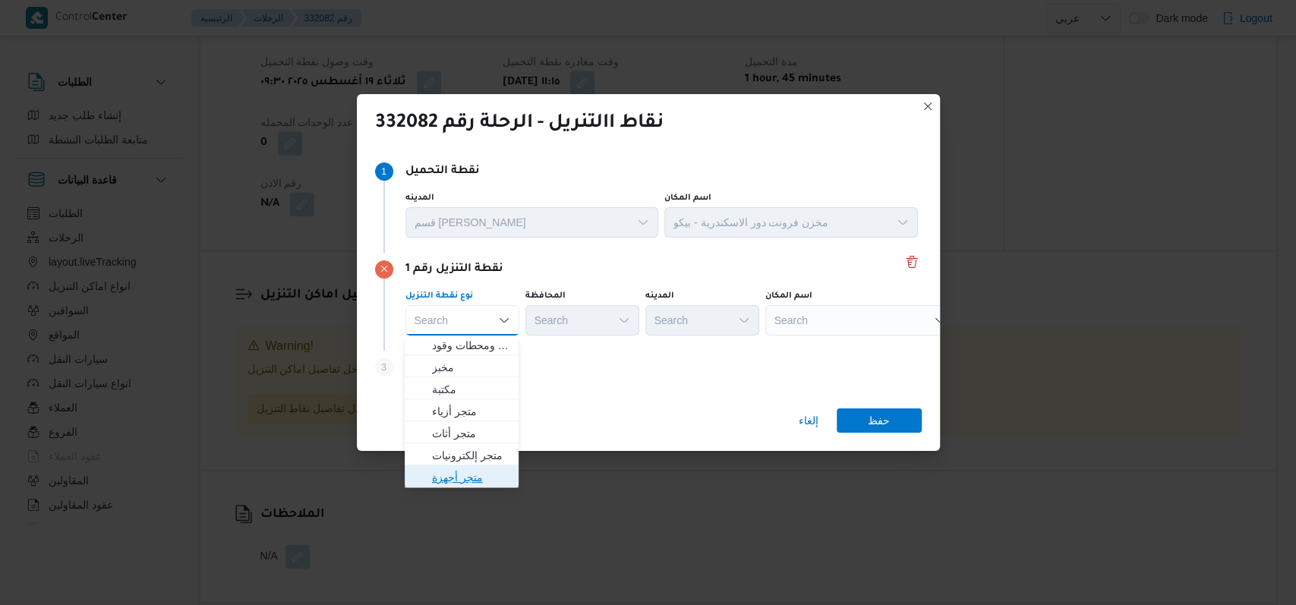
click at [486, 477] on span "متجر أجهزة" at bounding box center [470, 477] width 77 height 18
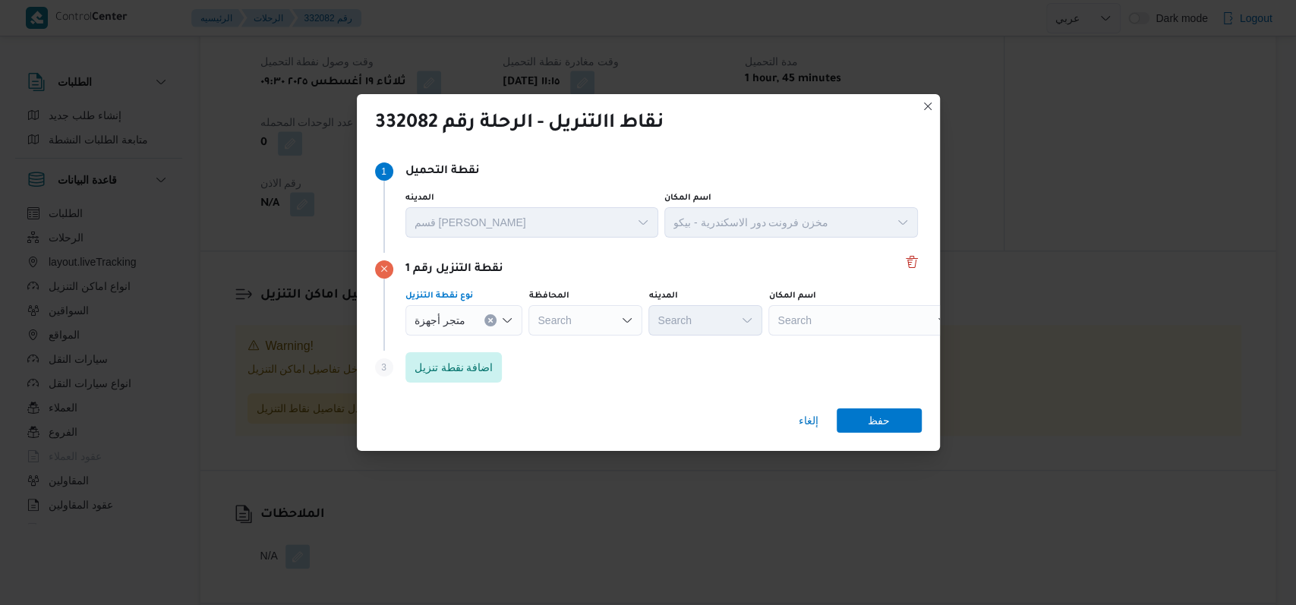
click at [873, 319] on div "Search" at bounding box center [863, 320] width 190 height 30
type input "u"
type input "عوض"
click at [873, 340] on span "معرض عوض سراج المنصورة | عوض سراج | المنصورة (قسم 2)" at bounding box center [868, 347] width 153 height 18
click at [874, 423] on span "حفظ" at bounding box center [878, 420] width 22 height 24
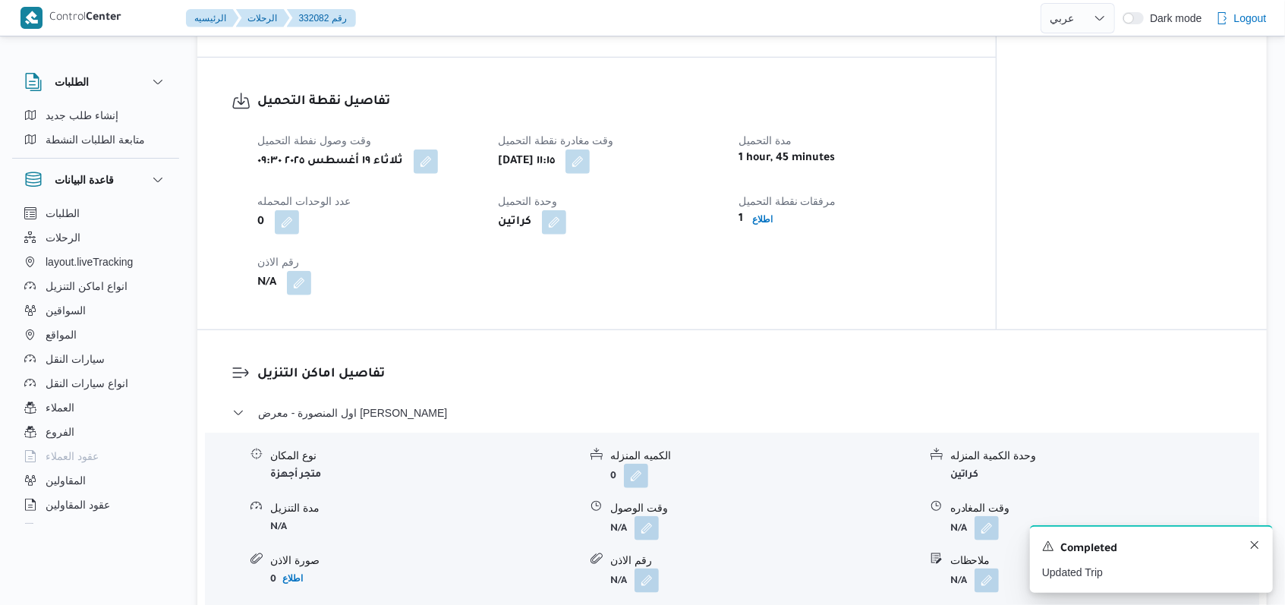
scroll to position [990, 0]
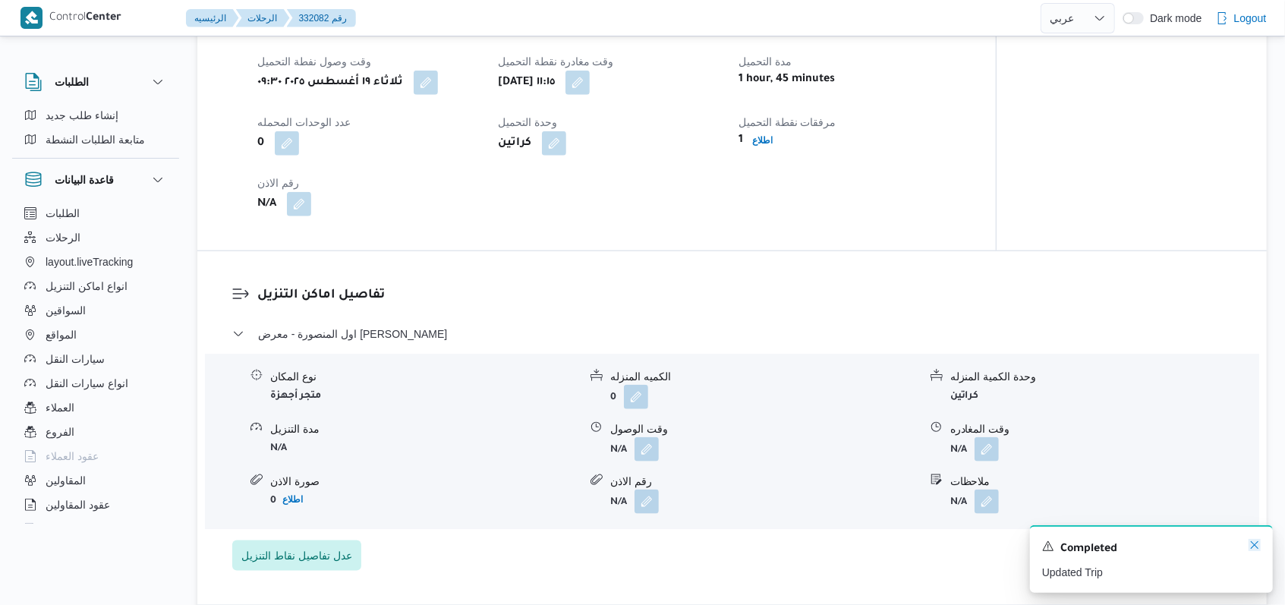
click at [1257, 546] on icon "Dismiss toast" at bounding box center [1254, 545] width 12 height 12
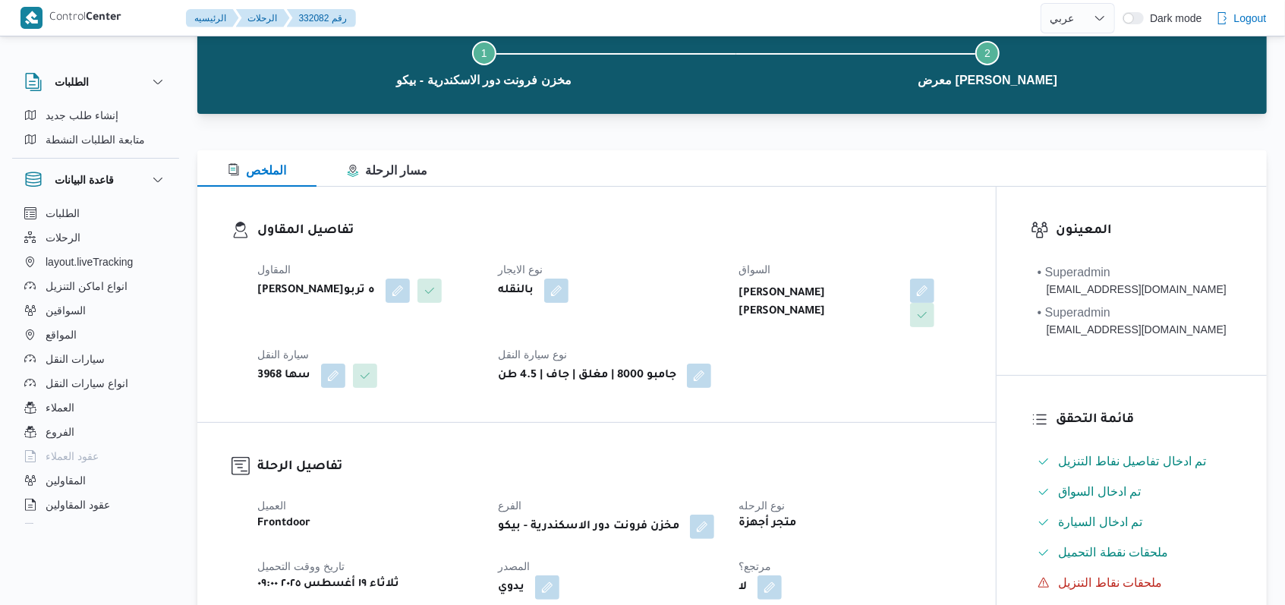
scroll to position [79, 0]
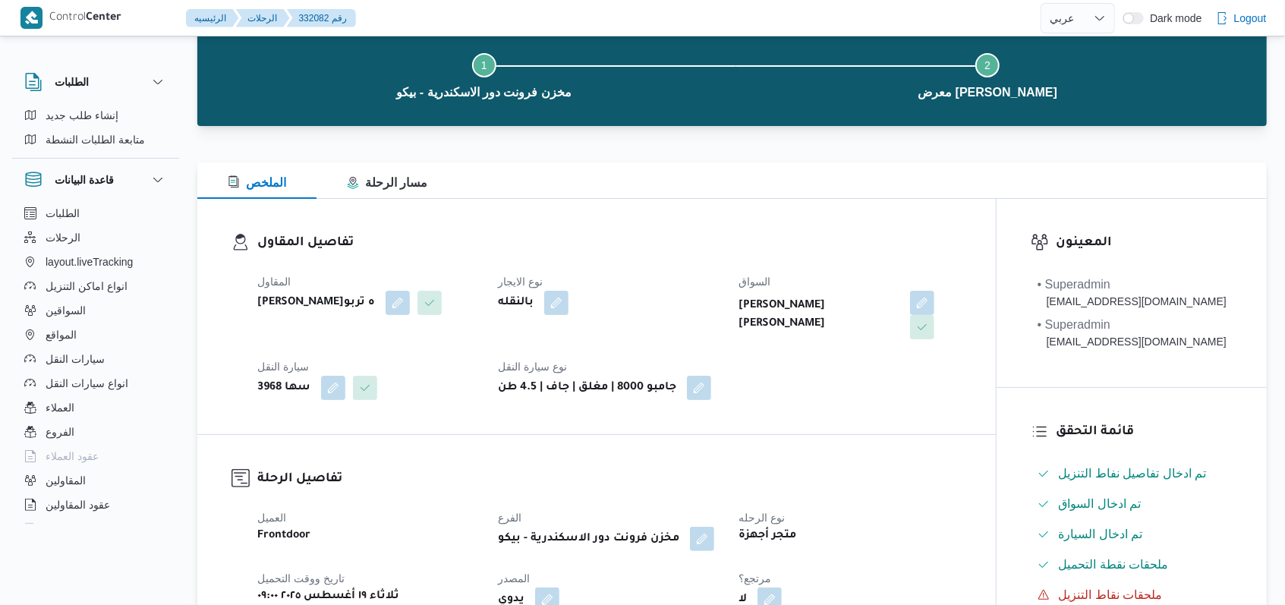
select select "ar"
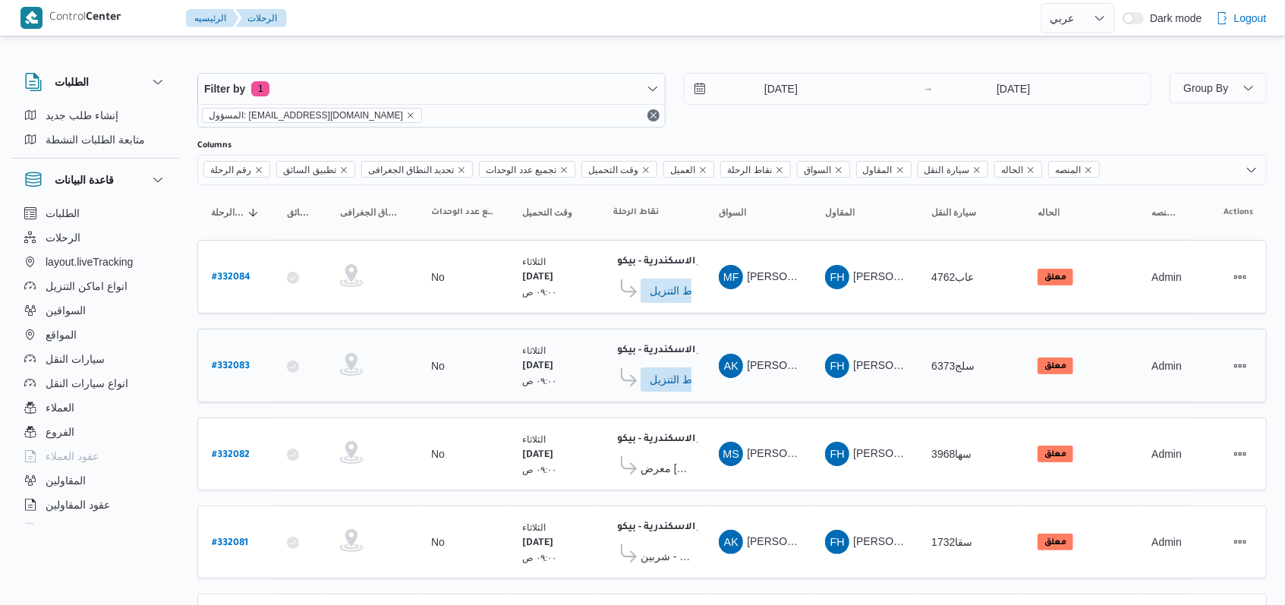
click at [238, 361] on b "# 332083" at bounding box center [231, 366] width 38 height 11
select select "ar"
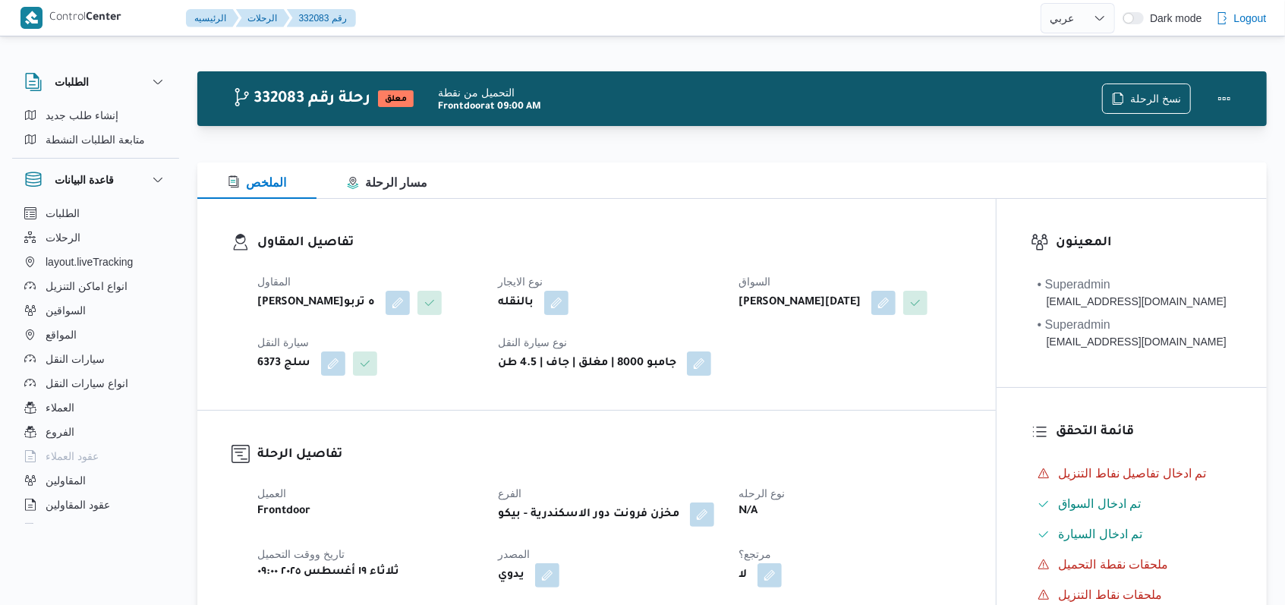
scroll to position [607, 0]
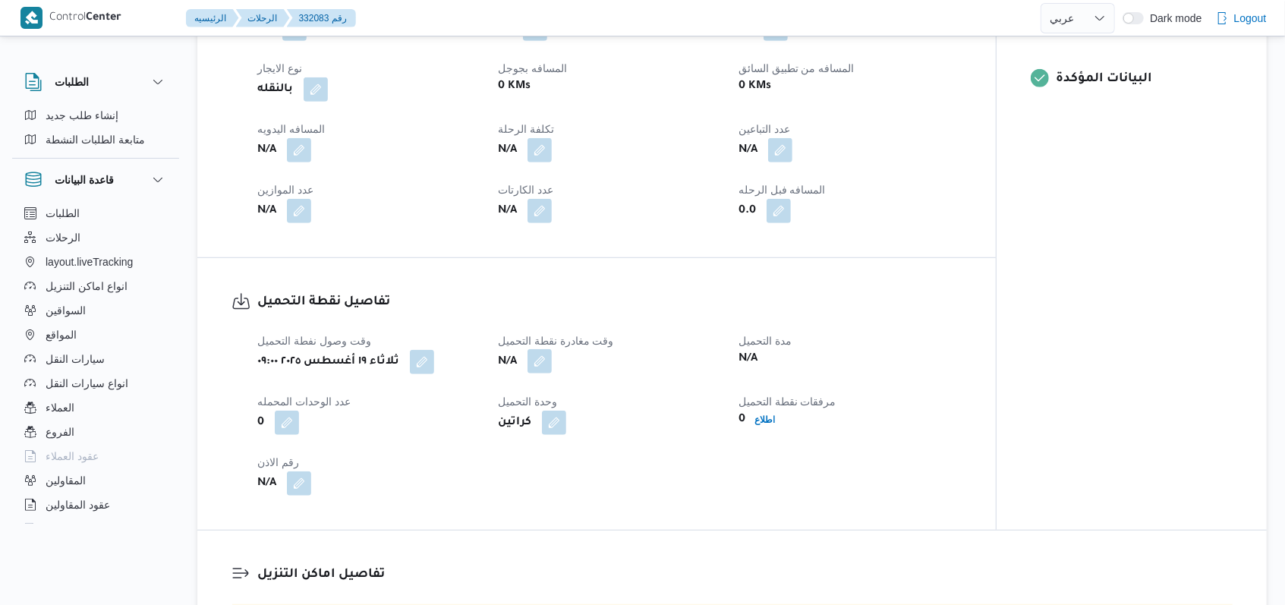
click at [537, 373] on button "button" at bounding box center [539, 361] width 24 height 24
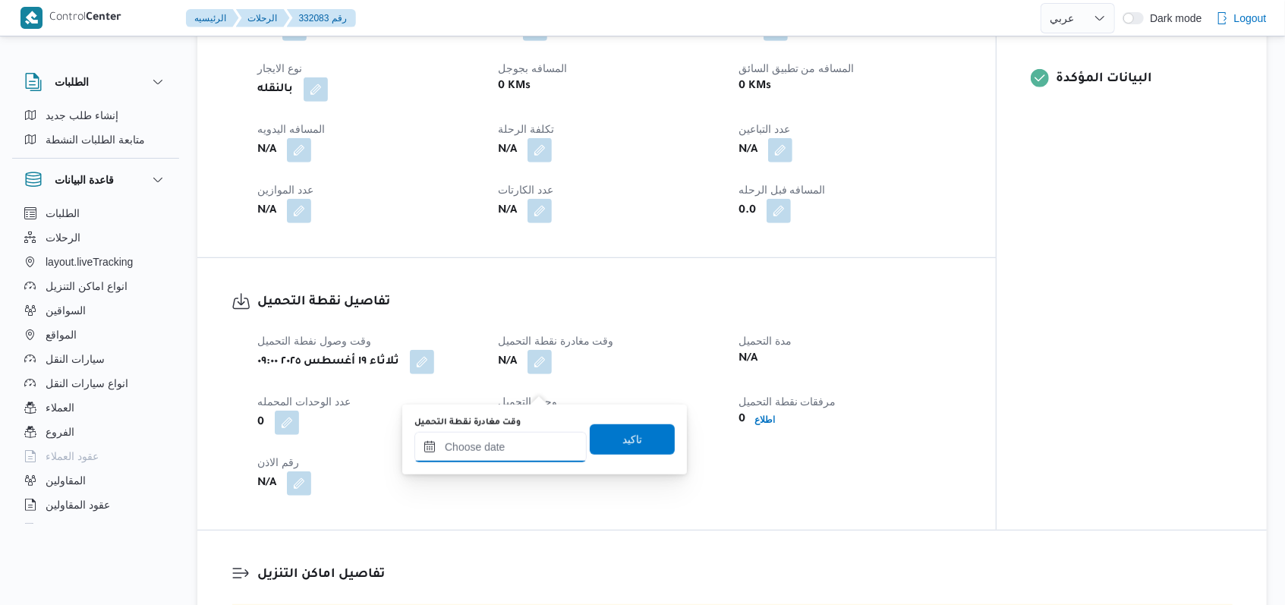
click at [511, 437] on div at bounding box center [500, 447] width 172 height 30
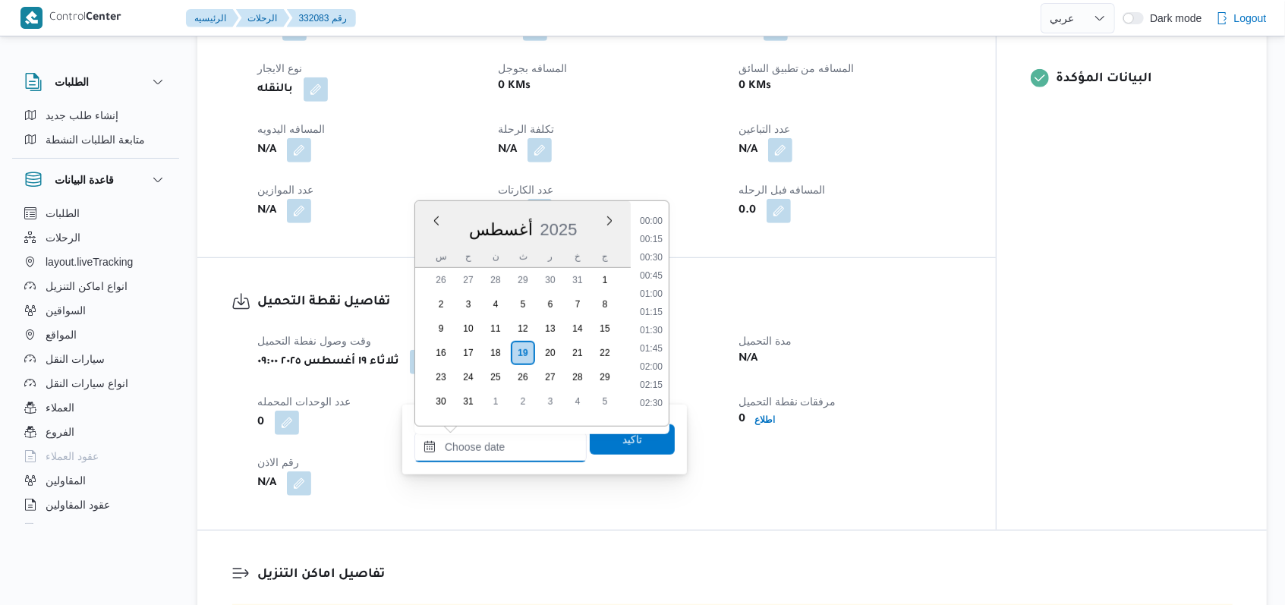
scroll to position [807, 0]
click at [660, 238] on li "11:15" at bounding box center [651, 233] width 35 height 15
type input "١٩/٠٨/٢٠٢٥ ١١:١٥"
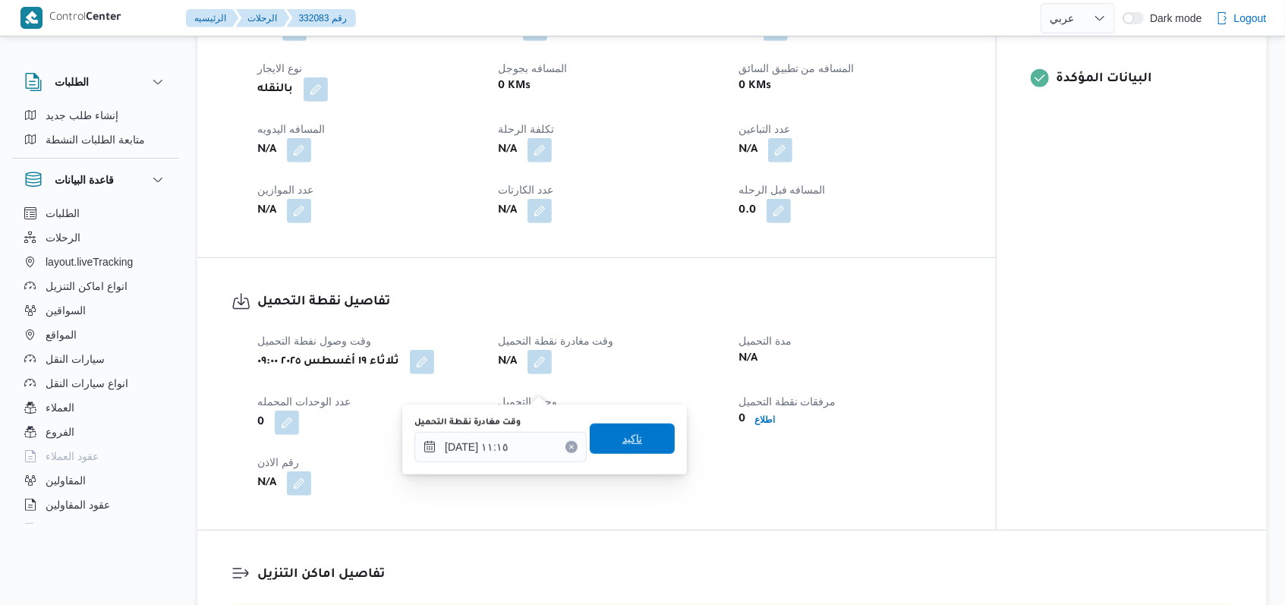
click at [622, 446] on span "تاكيد" at bounding box center [632, 439] width 20 height 18
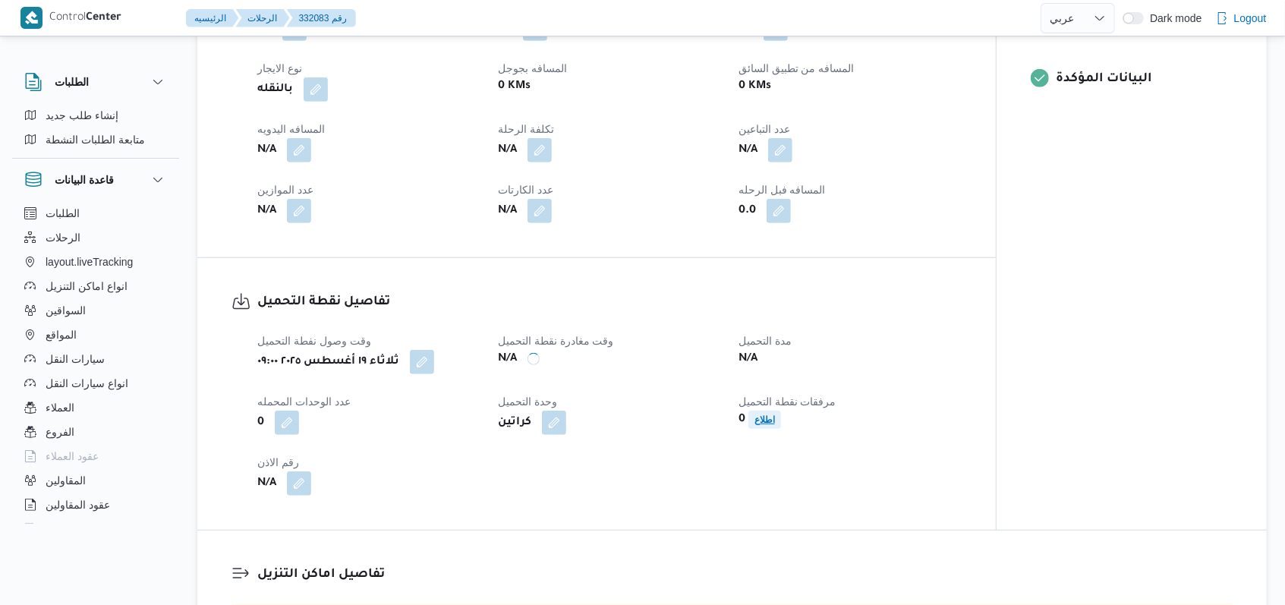
click at [764, 429] on span "اطلاع" at bounding box center [764, 420] width 20 height 18
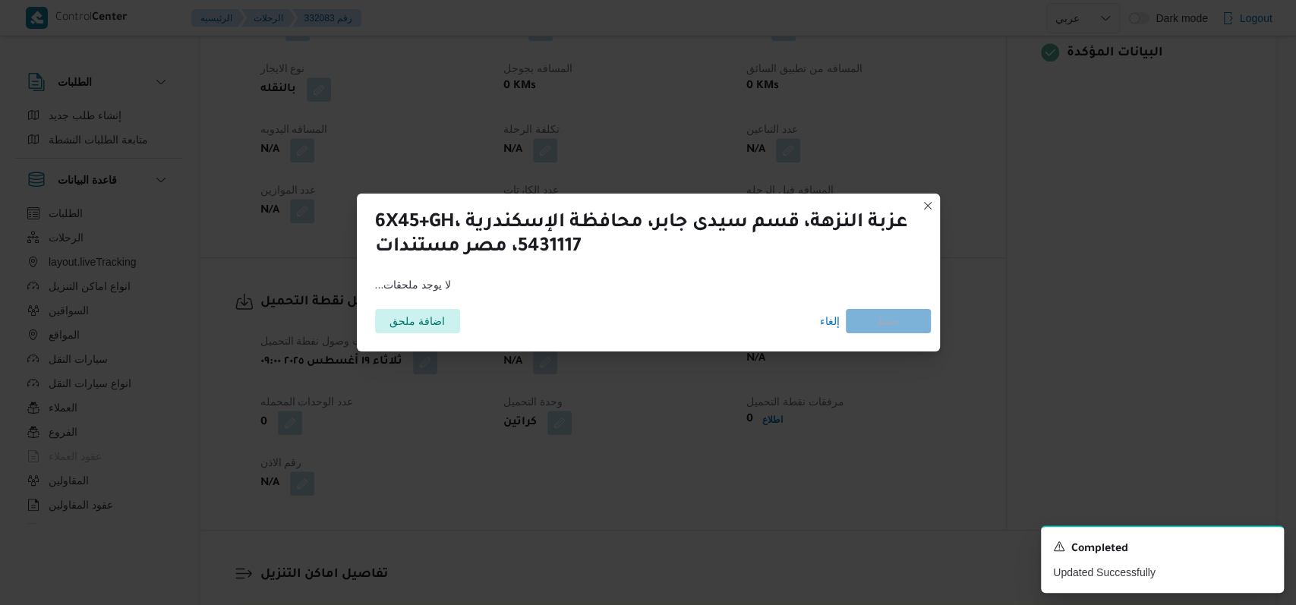
click at [442, 307] on div "اضافة ملحق إلغاء حفظ" at bounding box center [648, 321] width 565 height 43
click at [436, 318] on span "اضافة ملحق" at bounding box center [416, 320] width 55 height 24
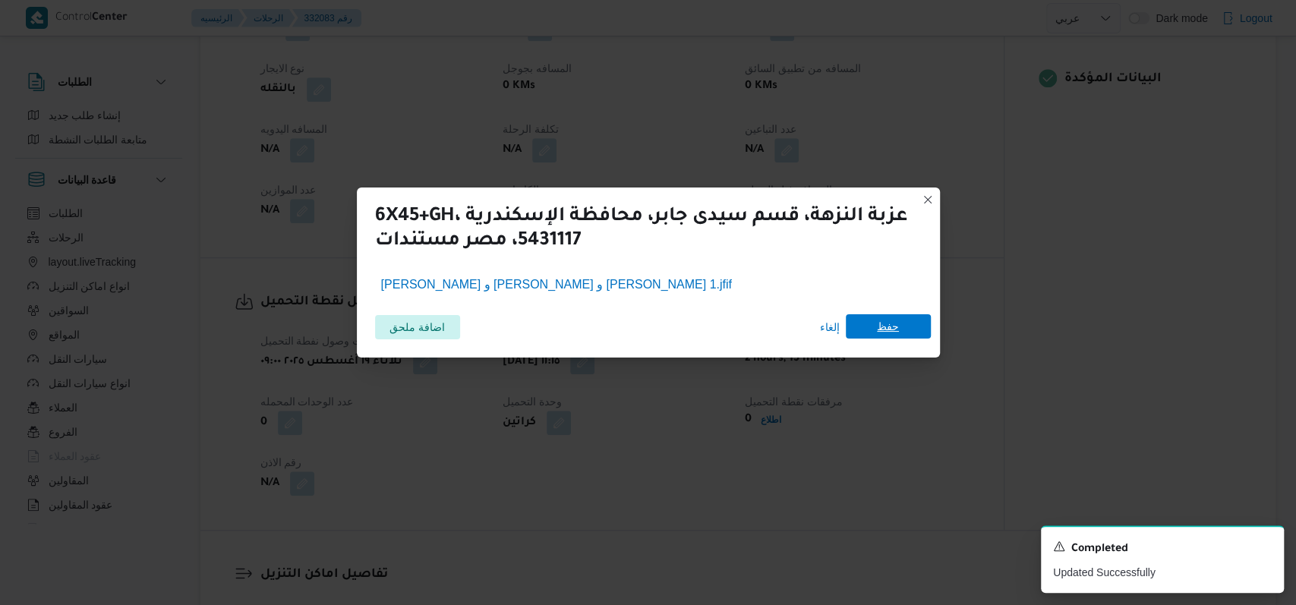
click at [908, 319] on span "حفظ" at bounding box center [887, 326] width 85 height 24
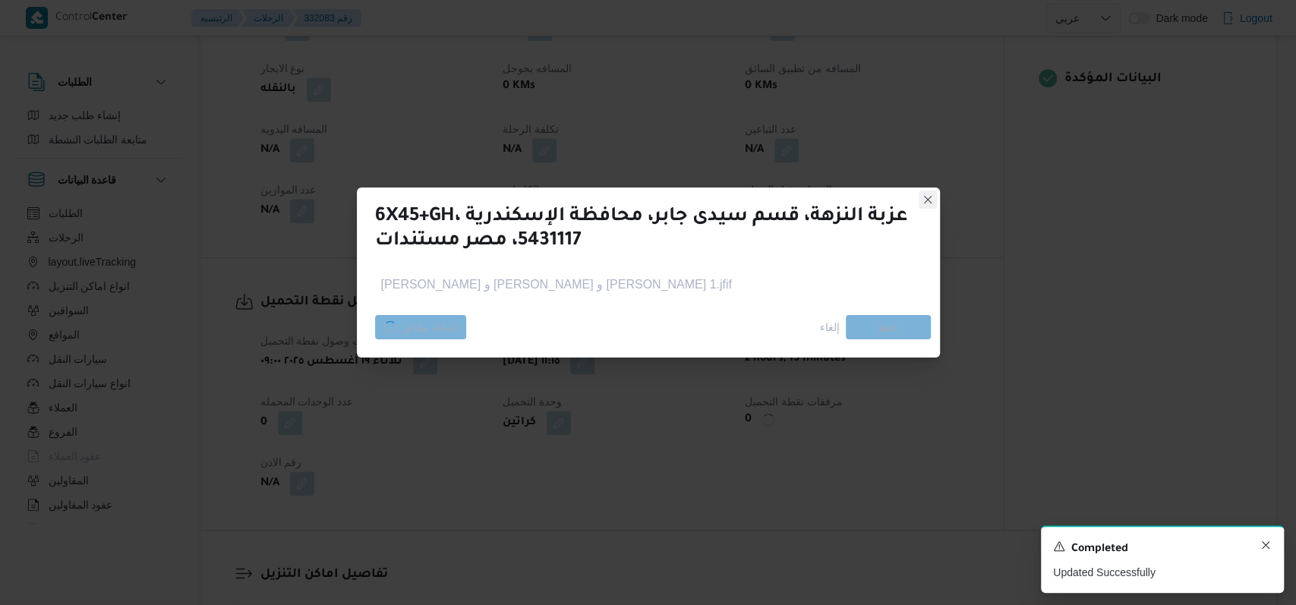
click at [1264, 547] on icon "Dismiss toast" at bounding box center [1265, 545] width 12 height 12
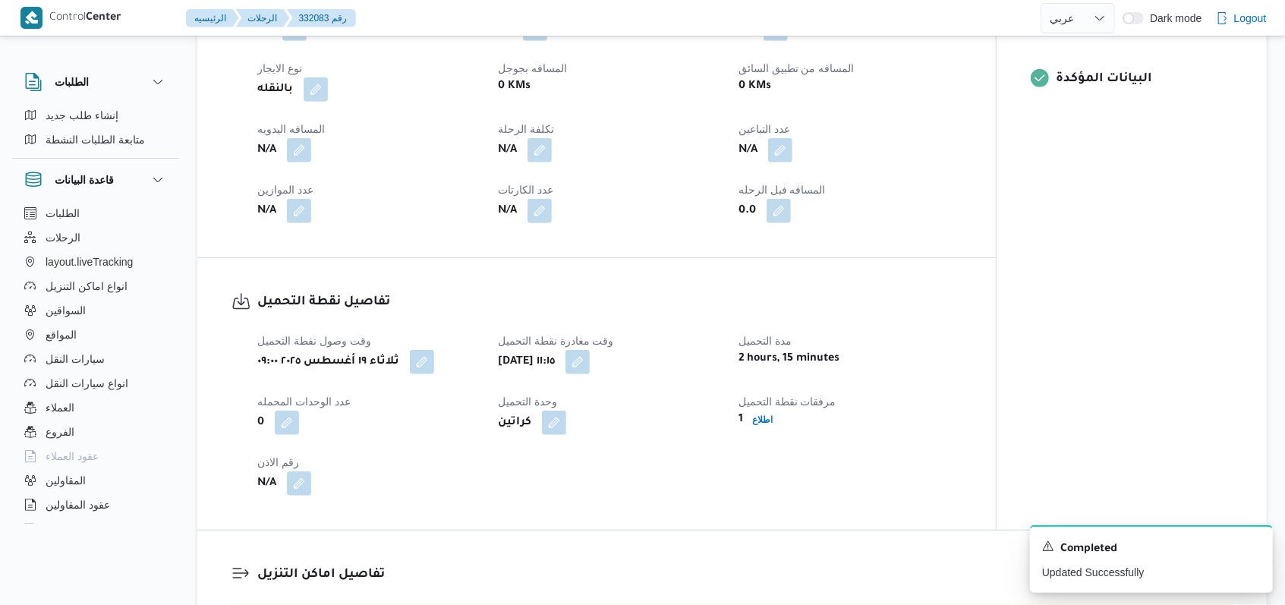
click at [457, 411] on dt "عدد الوحدات المحمله" at bounding box center [368, 401] width 222 height 18
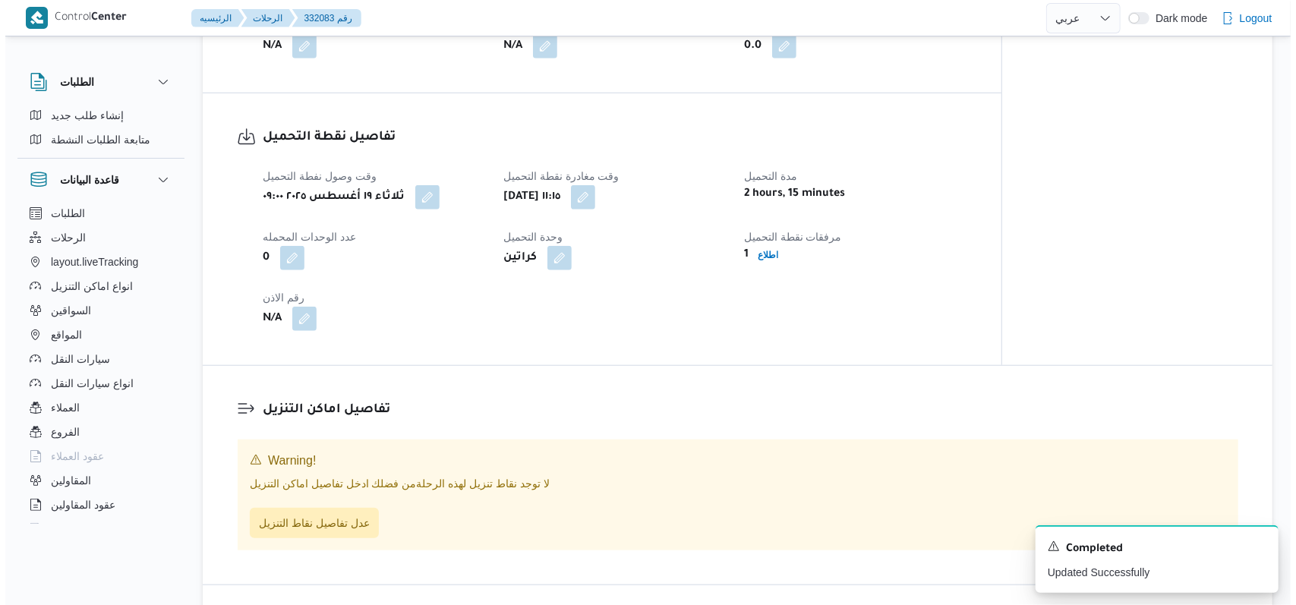
scroll to position [1113, 0]
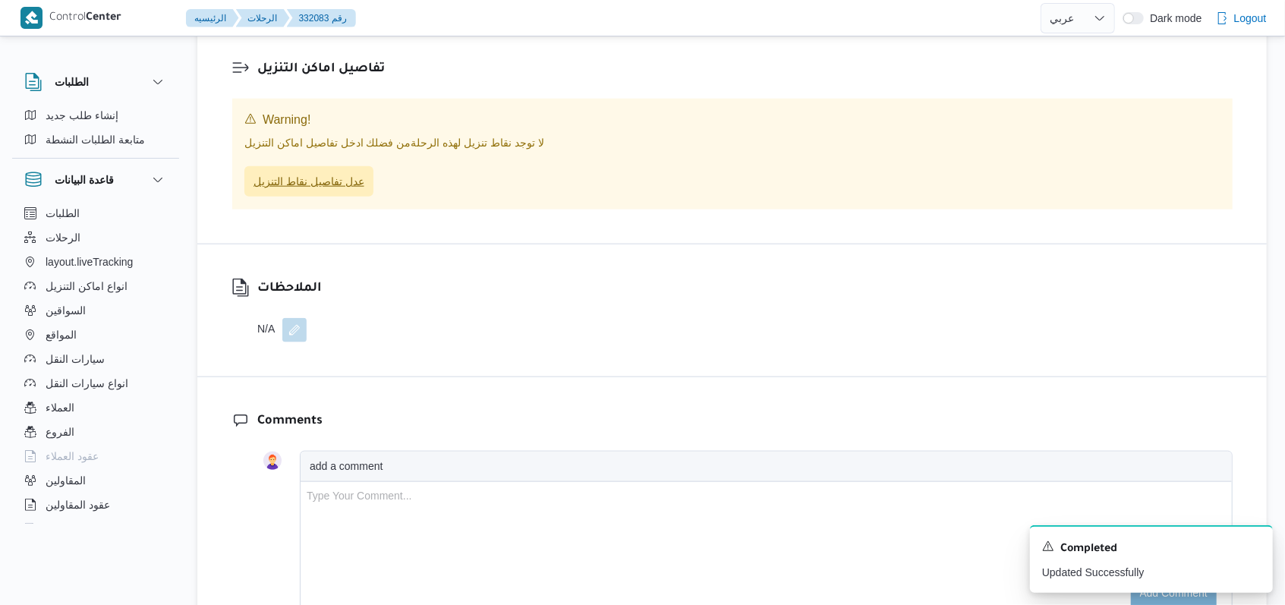
click at [321, 190] on span "عدل تفاصيل نقاط التنزيل" at bounding box center [308, 181] width 111 height 18
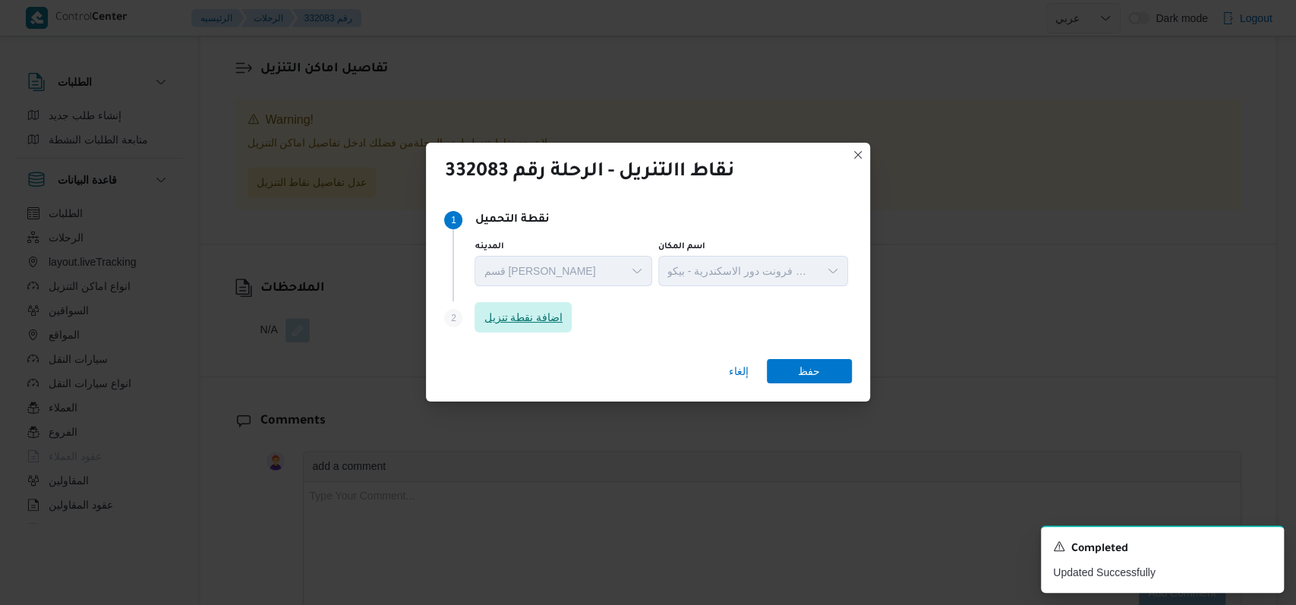
click at [553, 304] on span "اضافة نقطة تنزيل" at bounding box center [522, 317] width 97 height 30
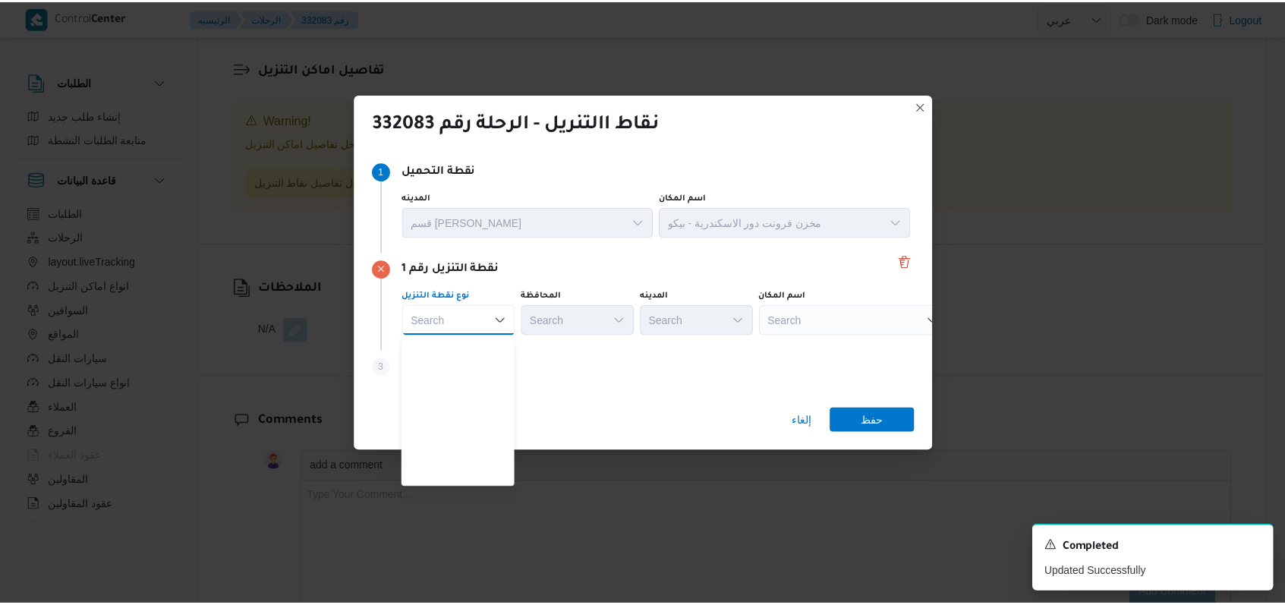
scroll to position [398, 0]
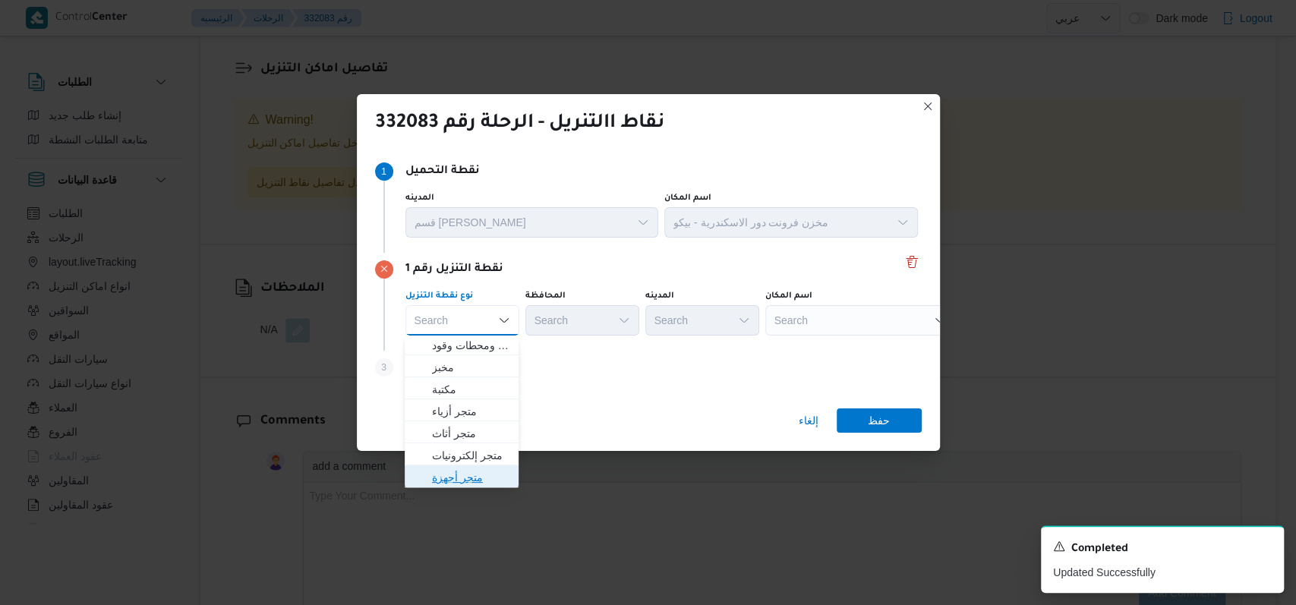
click at [464, 477] on span "متجر أجهزة" at bounding box center [470, 477] width 77 height 18
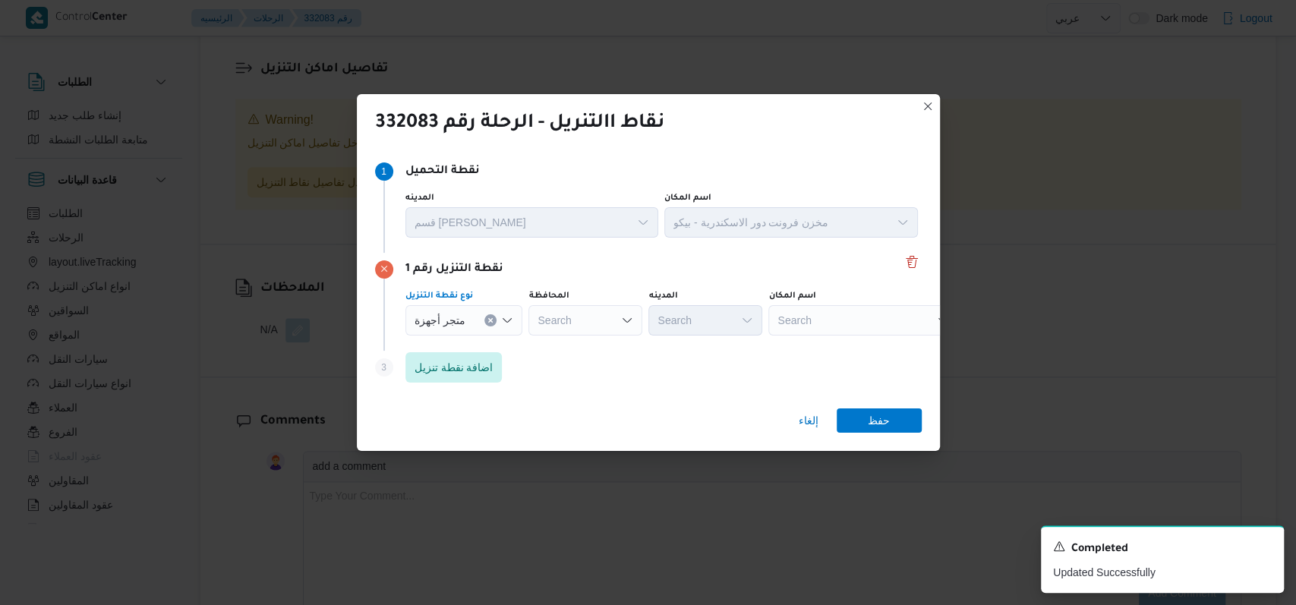
click at [807, 316] on div "Search" at bounding box center [863, 320] width 190 height 30
type input "عوض"
click at [851, 353] on span "معرض عوض سراج المنصورة | عوض سراج | المنصورة (قسم 2)" at bounding box center [868, 347] width 153 height 18
click at [894, 420] on span "حفظ" at bounding box center [878, 420] width 85 height 24
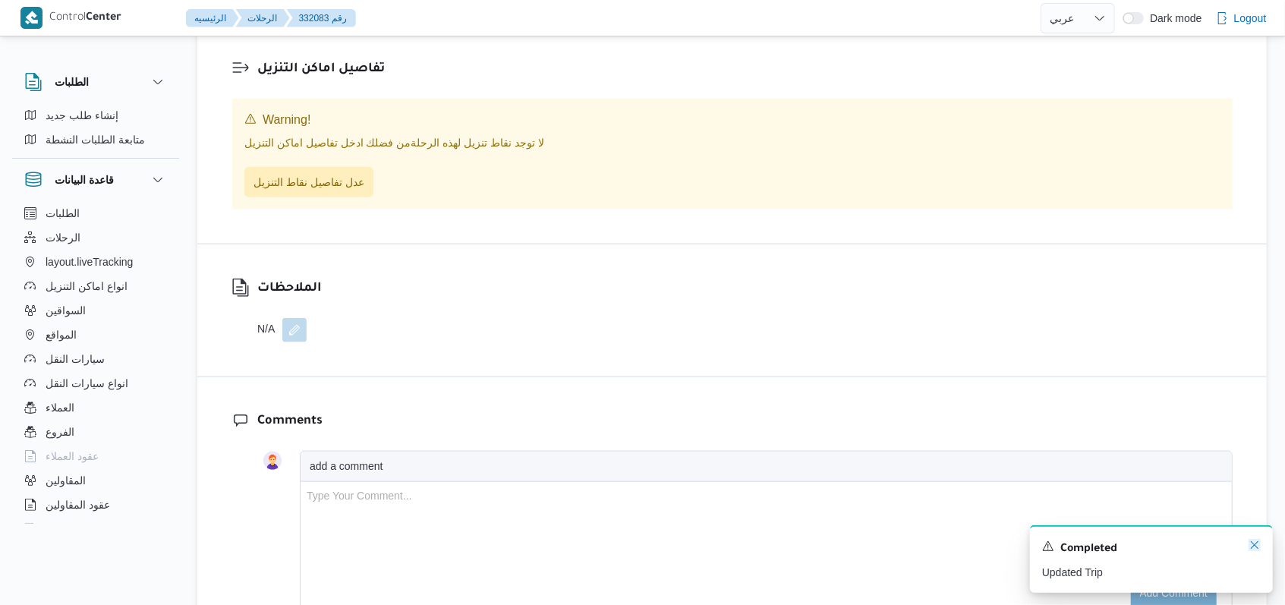
drag, startPoint x: 1256, startPoint y: 549, endPoint x: 869, endPoint y: 446, distance: 400.4
click at [1257, 549] on icon "Dismiss toast" at bounding box center [1254, 545] width 12 height 12
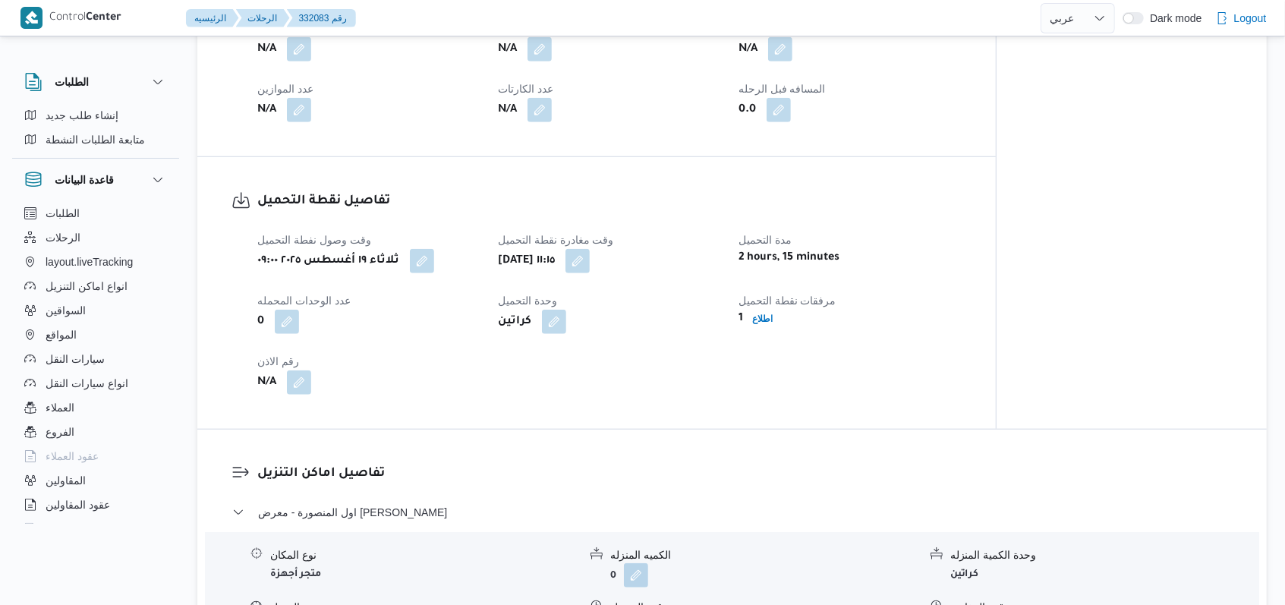
scroll to position [0, 0]
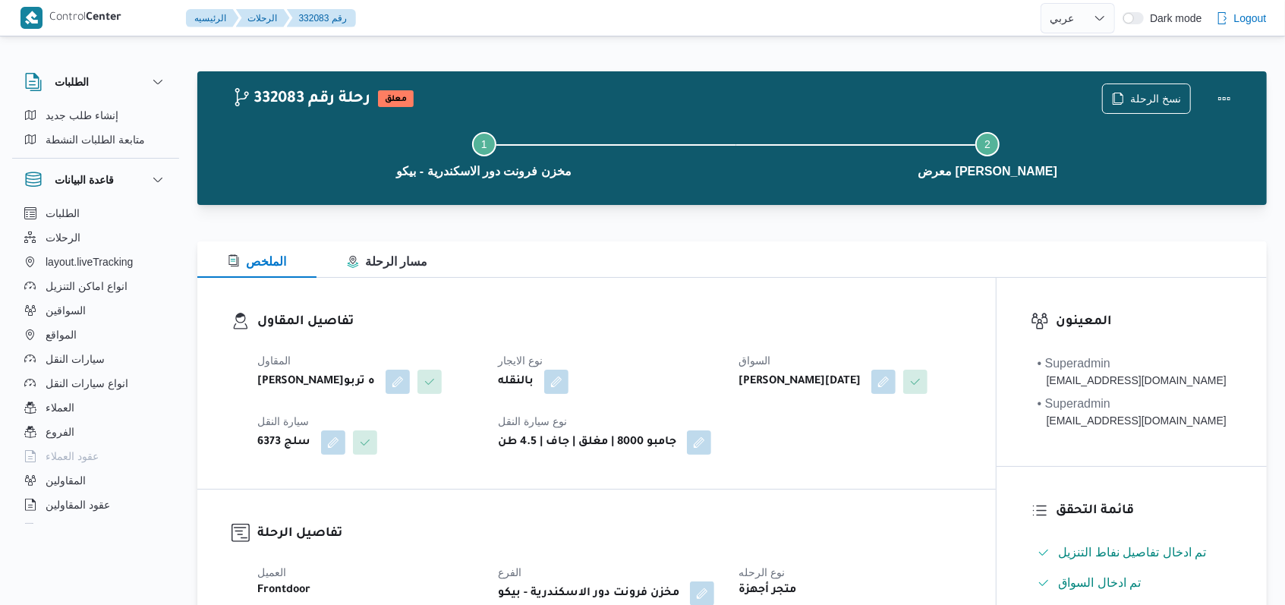
select select "ar"
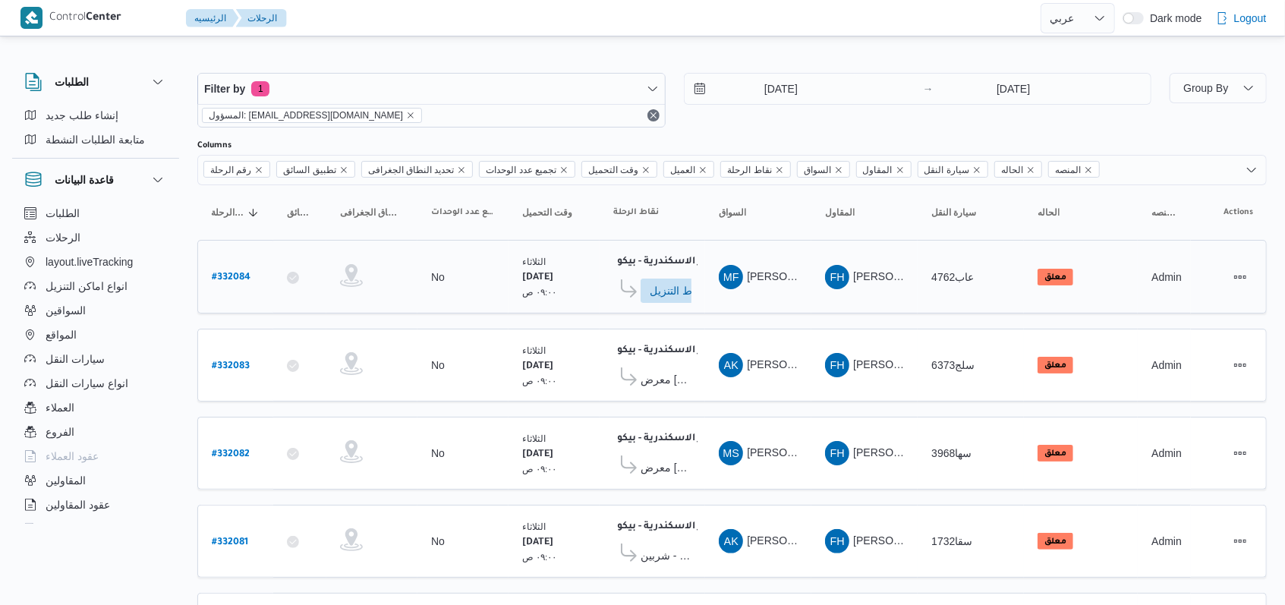
click at [224, 273] on b "# 332084" at bounding box center [231, 277] width 39 height 11
select select "ar"
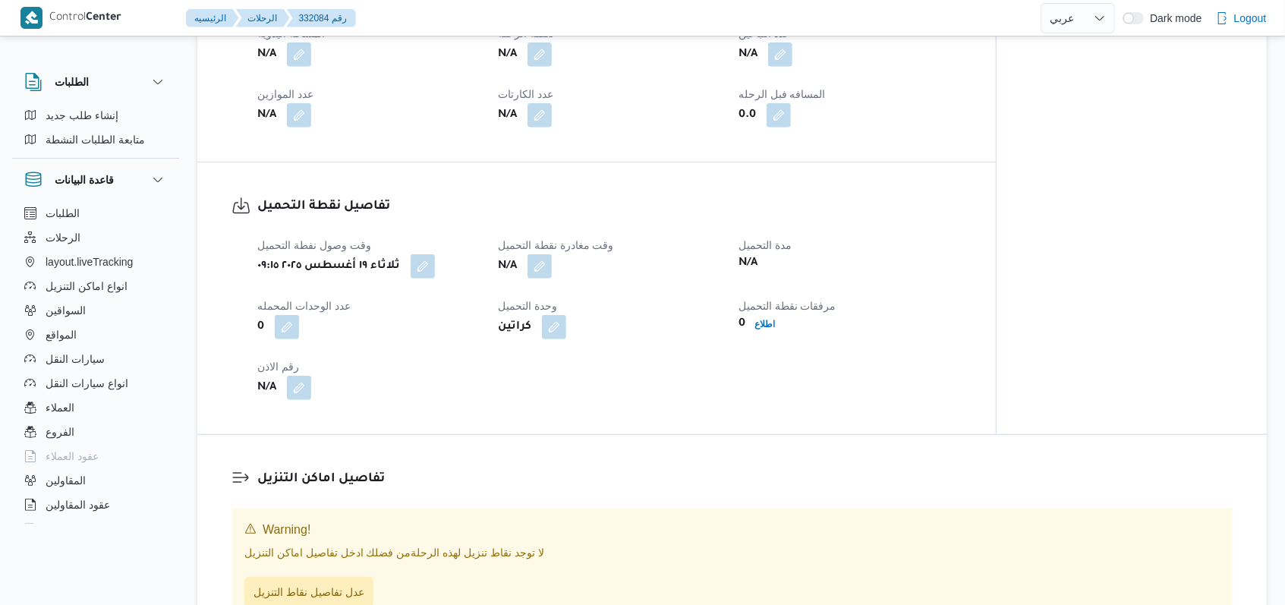
scroll to position [708, 0]
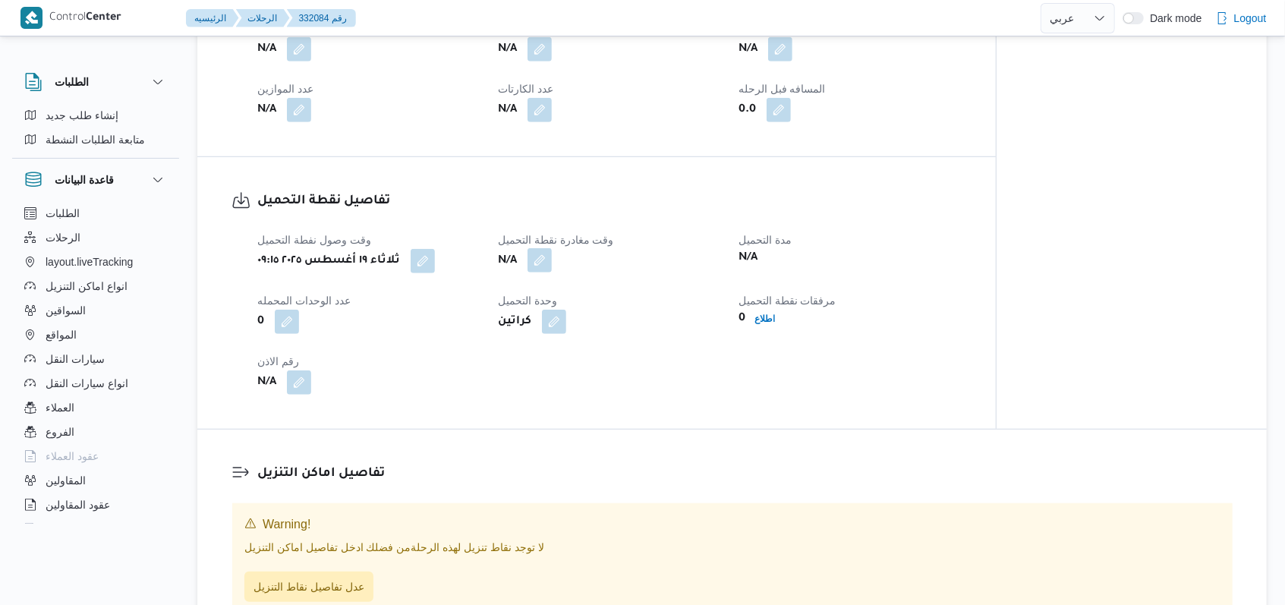
click at [534, 272] on button "button" at bounding box center [539, 260] width 24 height 24
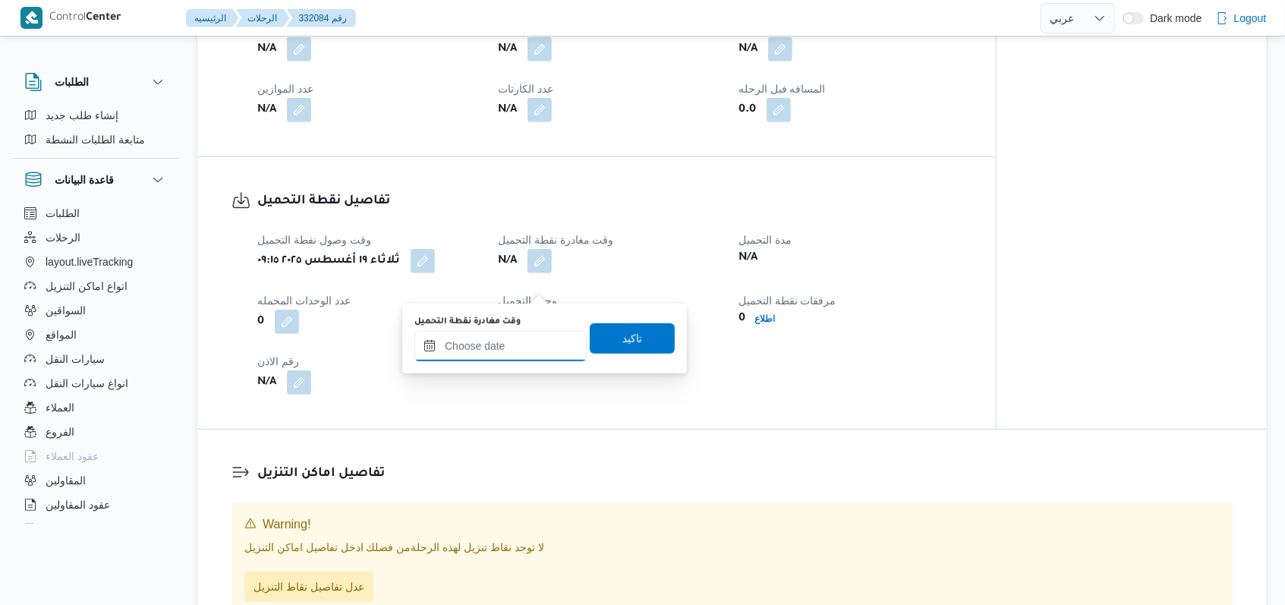
click at [521, 354] on input "وقت مغادرة نقطة التحميل" at bounding box center [500, 346] width 172 height 30
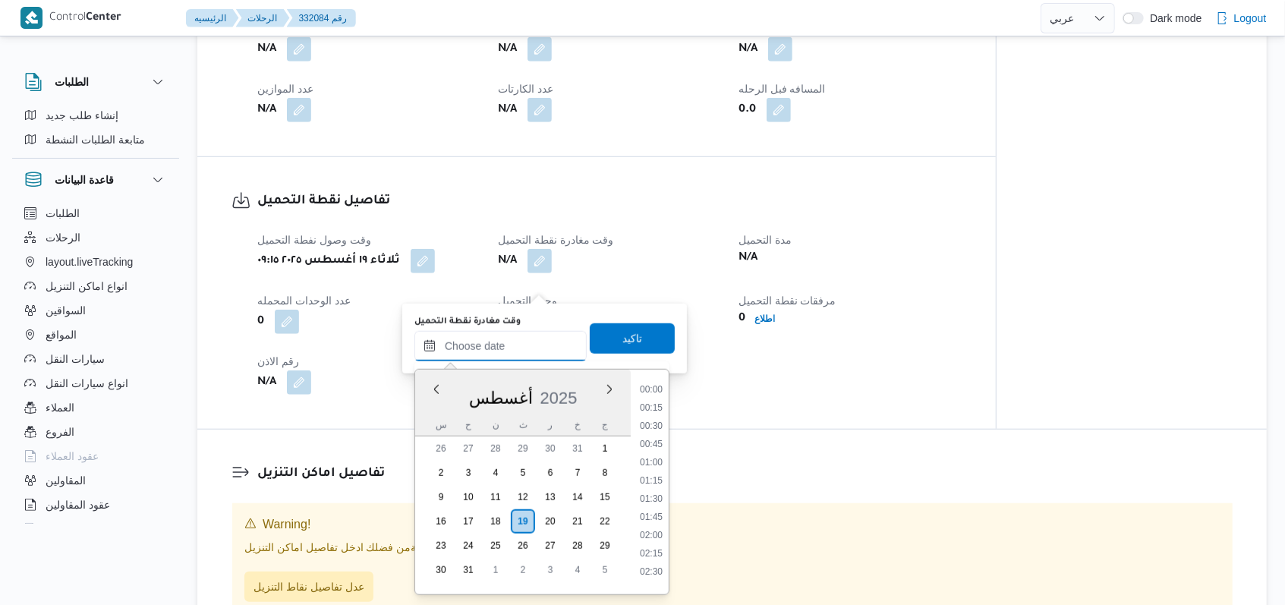
scroll to position [807, 0]
click at [652, 398] on li "11:15" at bounding box center [651, 402] width 35 height 15
type input "١٩/٠٨/٢٠٢٥ ١١:١٥"
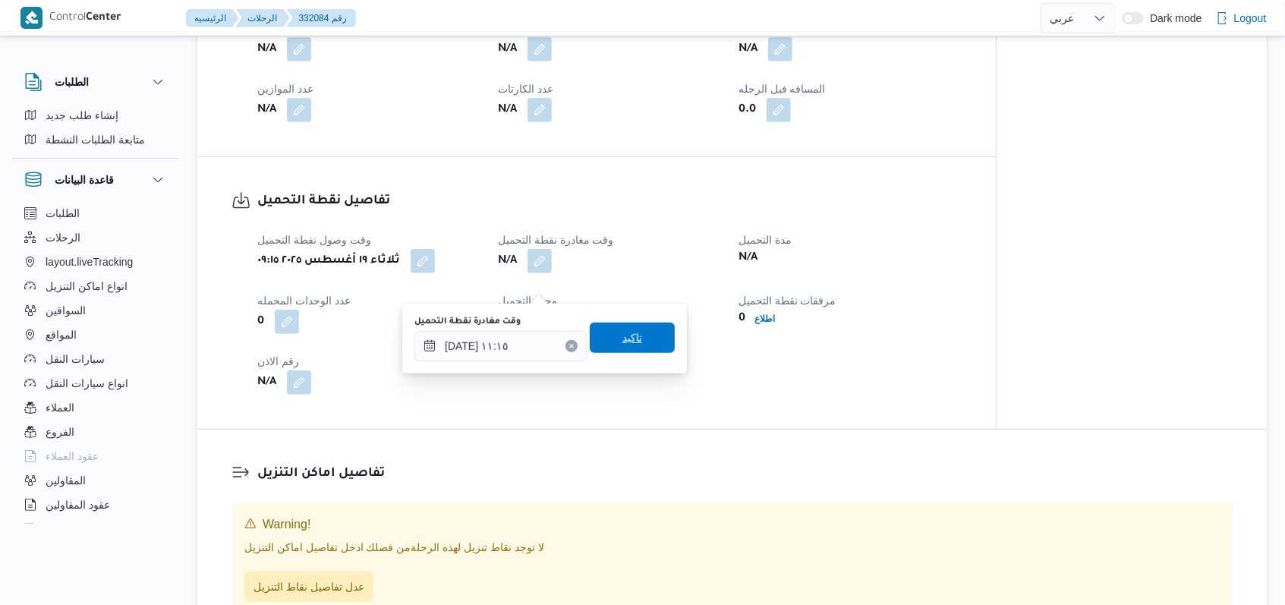
click at [640, 341] on span "تاكيد" at bounding box center [632, 338] width 85 height 30
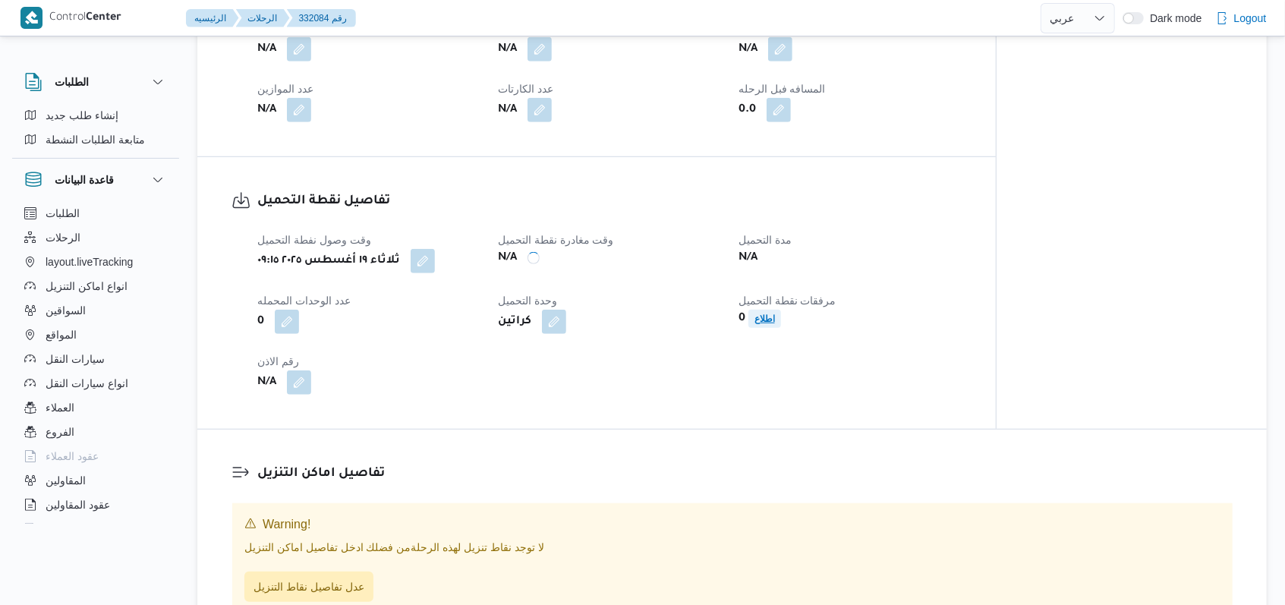
click at [771, 324] on b "اطلاع" at bounding box center [764, 318] width 20 height 11
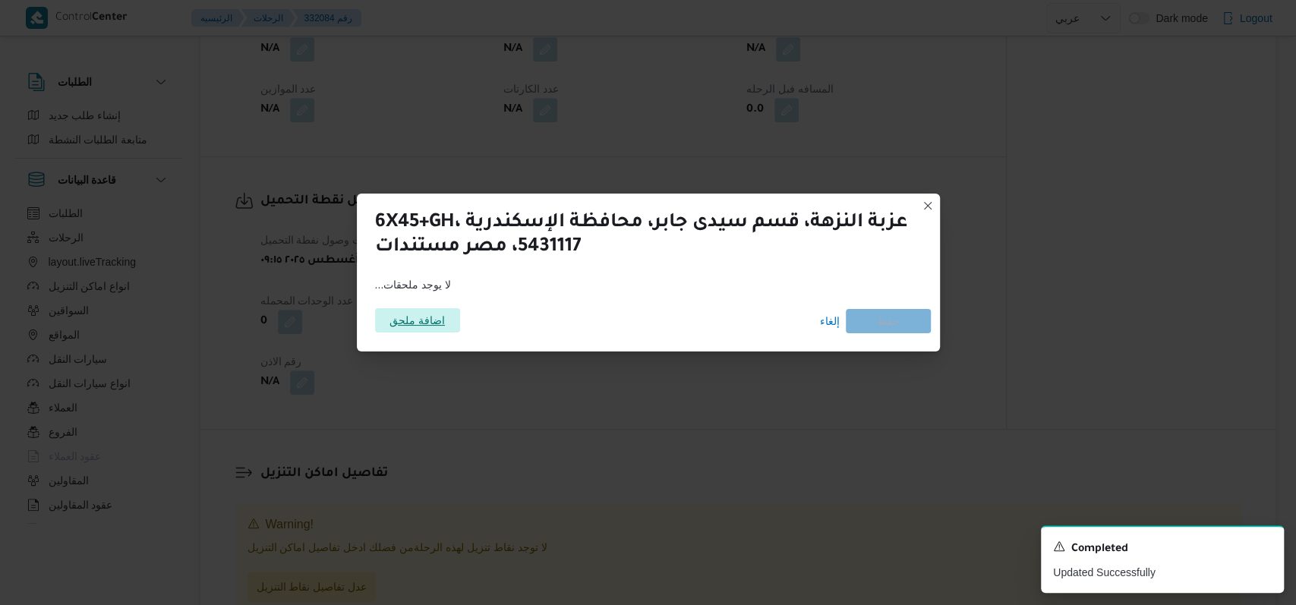
click at [376, 325] on span "اضافة ملحق" at bounding box center [417, 320] width 85 height 24
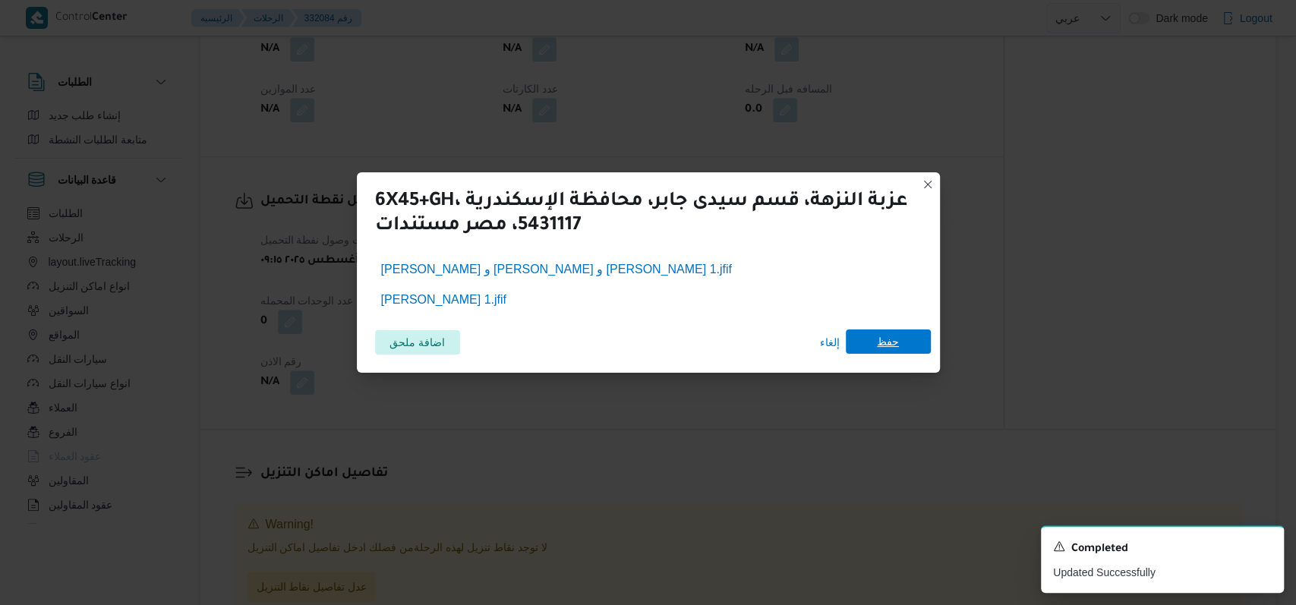
click at [899, 349] on span "حفظ" at bounding box center [887, 341] width 85 height 24
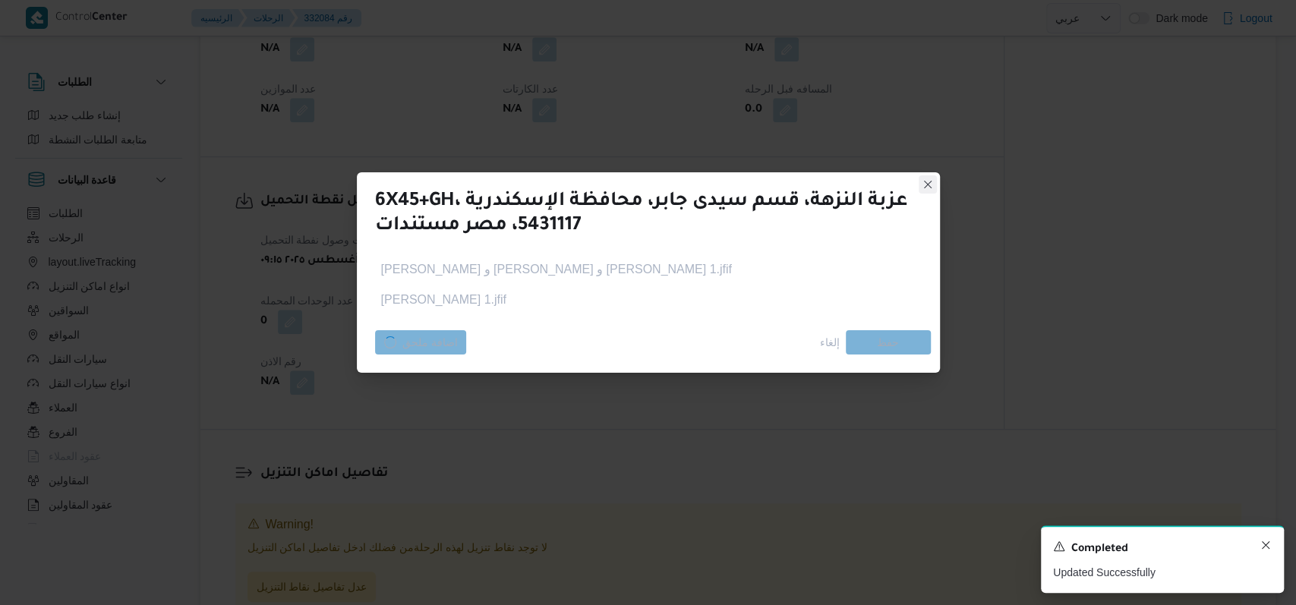
click at [1266, 545] on icon "Dismiss toast" at bounding box center [1265, 545] width 8 height 8
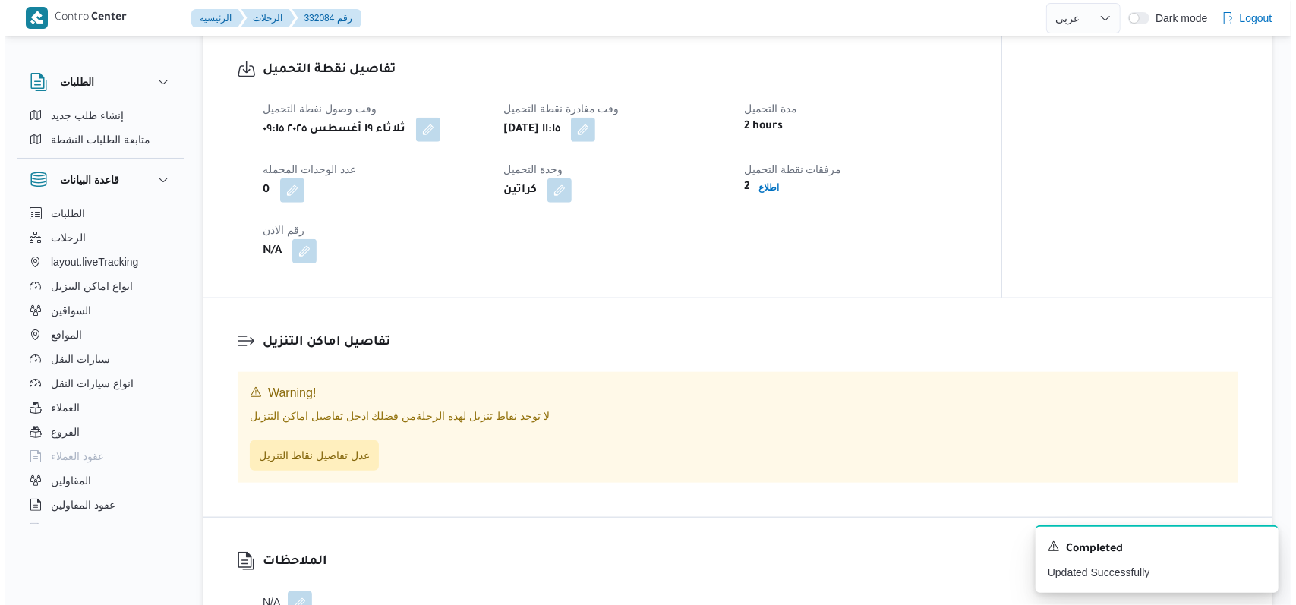
scroll to position [1012, 0]
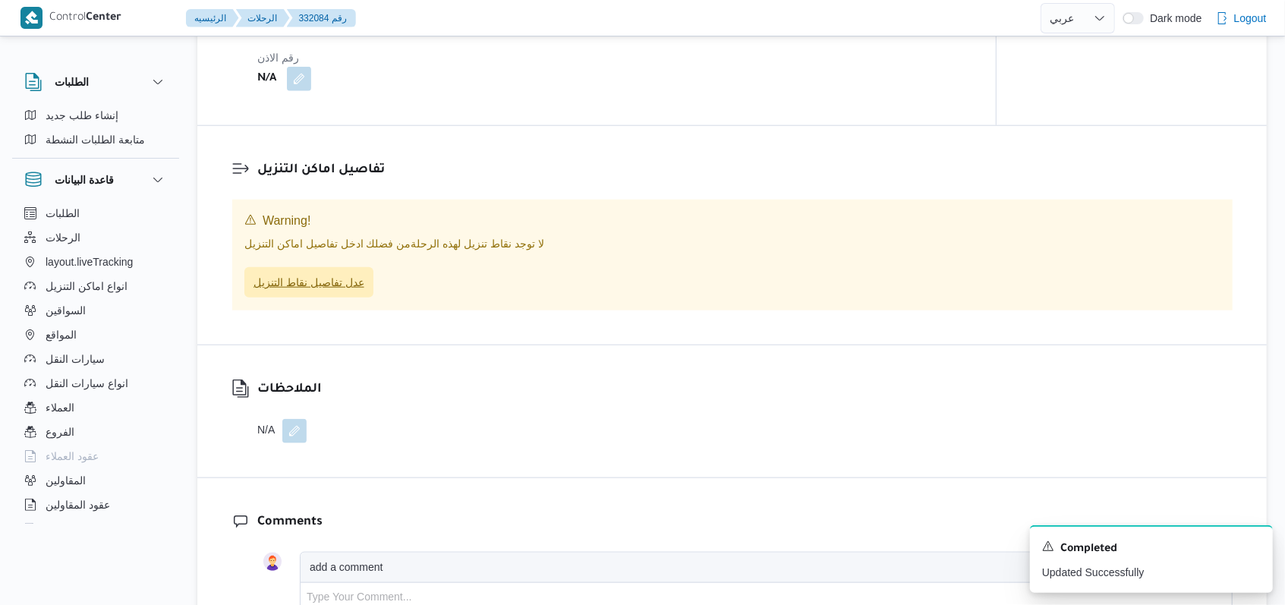
click at [344, 291] on span "عدل تفاصيل نقاط التنزيل" at bounding box center [308, 282] width 111 height 18
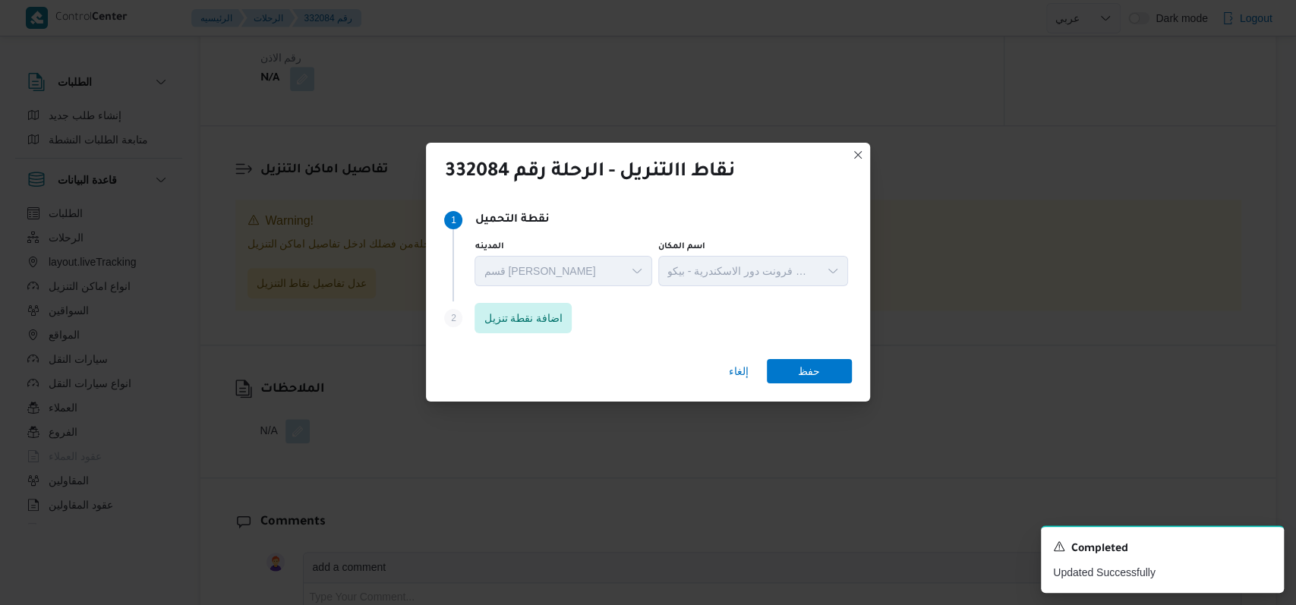
click at [515, 337] on div "Step 2 is disabled 2 اضافة نقطة تنزيل" at bounding box center [647, 320] width 407 height 39
click at [527, 324] on span "اضافة نقطة تنزيل" at bounding box center [522, 317] width 79 height 18
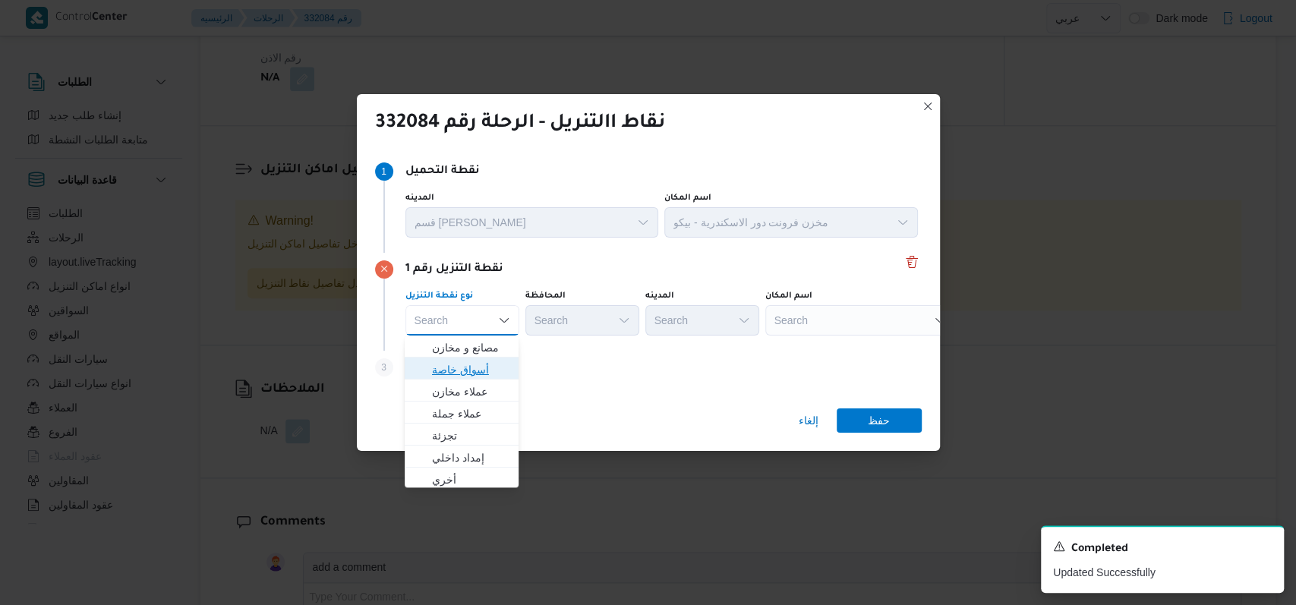
click at [483, 377] on span "أسواق خاصة" at bounding box center [470, 370] width 77 height 18
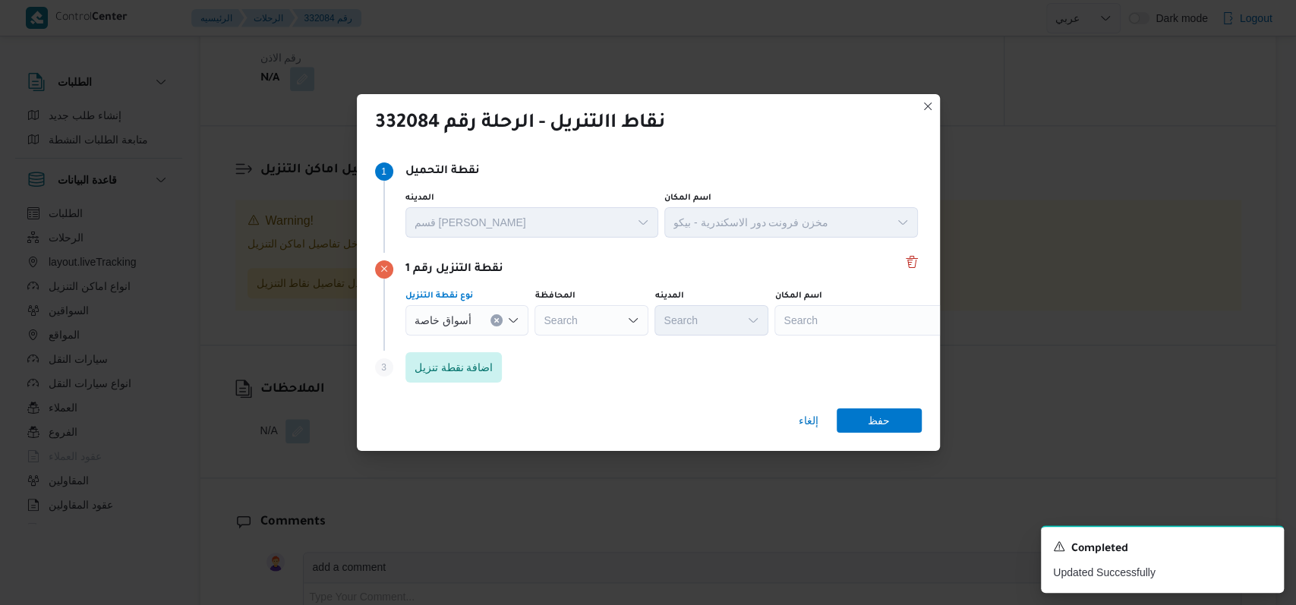
click at [502, 325] on div "أسواق خاصة Combo box. Selected. أسواق خاصة. Press Backspace to delete أسواق خاص…" at bounding box center [467, 320] width 124 height 30
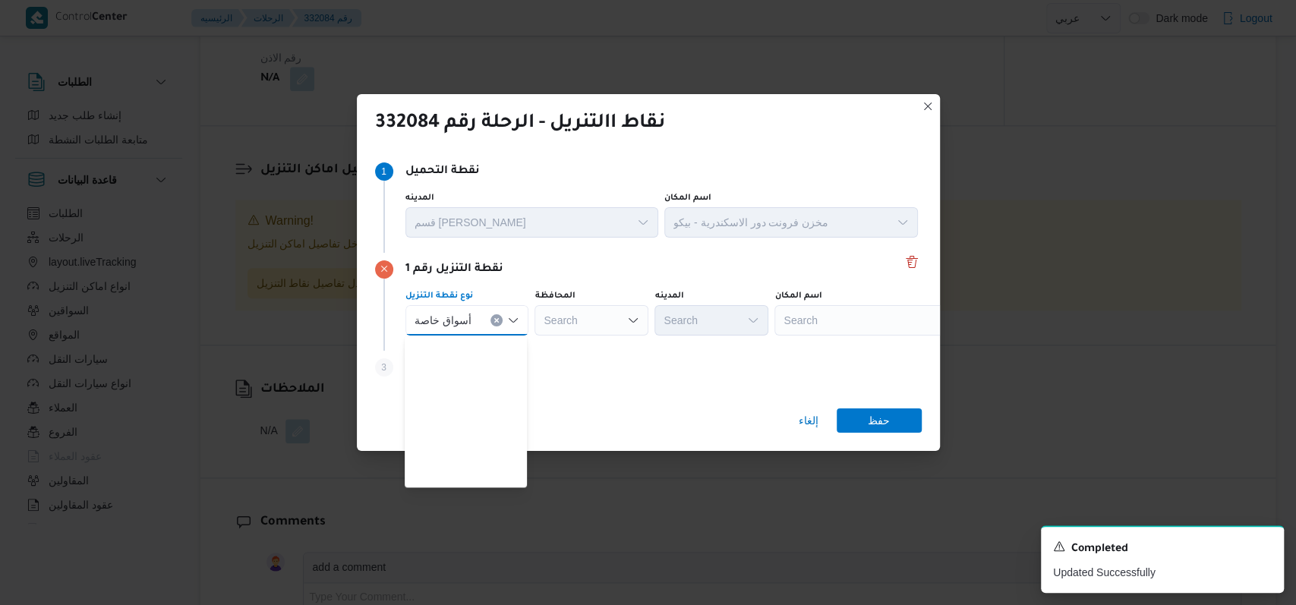
scroll to position [398, 0]
click at [486, 479] on span "متجر أجهزة" at bounding box center [475, 477] width 86 height 18
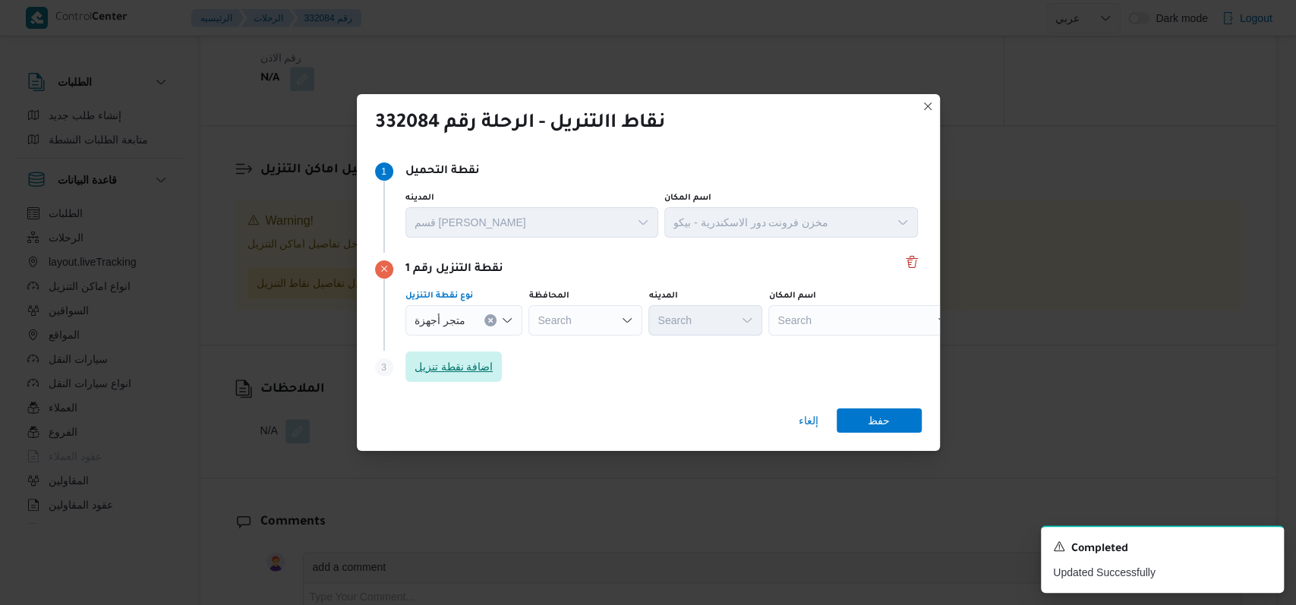
click at [483, 364] on span "اضافة نقطة تنزيل" at bounding box center [453, 366] width 79 height 18
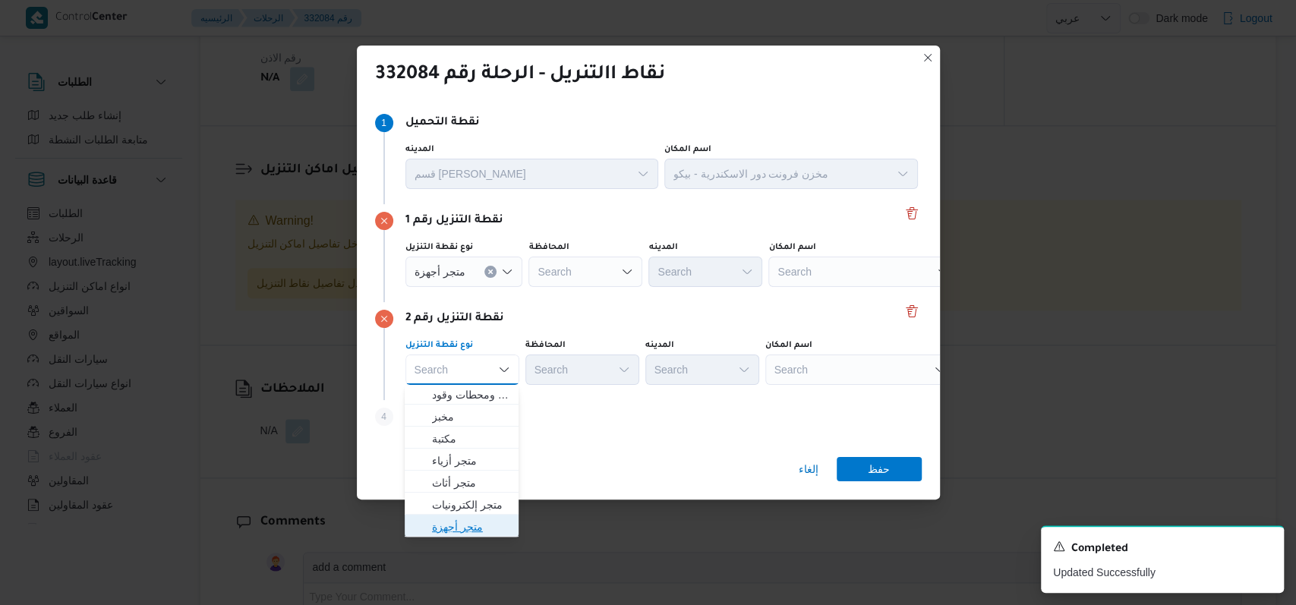
click at [461, 531] on span "متجر أجهزة" at bounding box center [470, 527] width 77 height 18
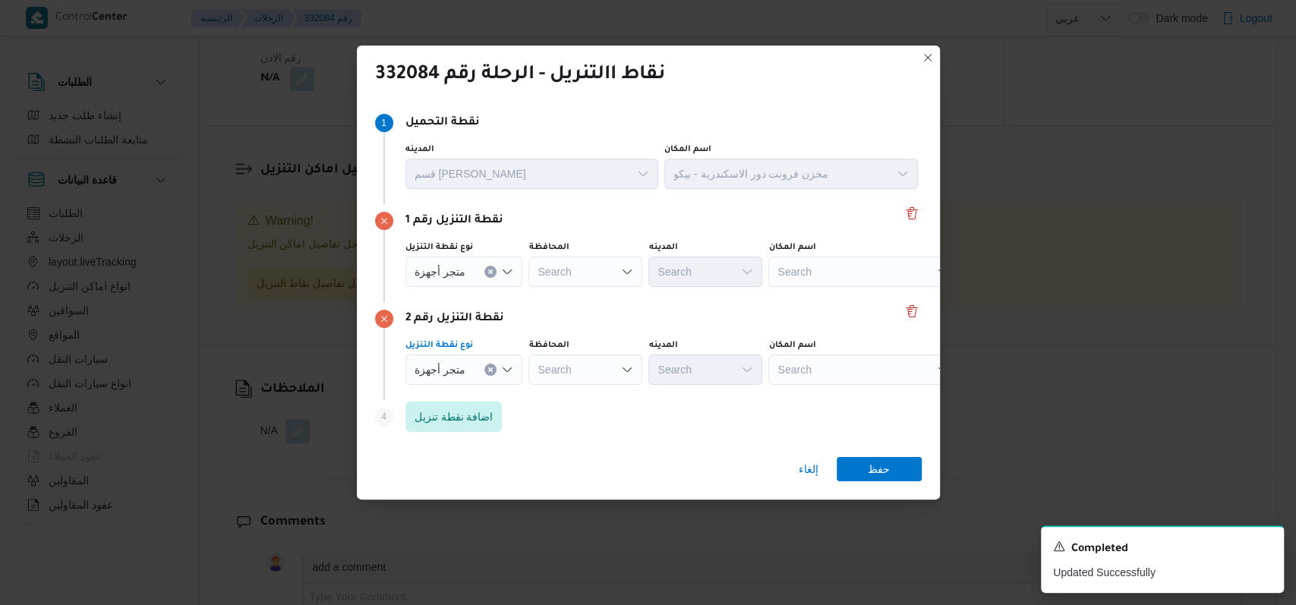
click at [809, 278] on div "Search" at bounding box center [863, 272] width 190 height 30
type input "عوض"
click at [811, 287] on span "معرض عوض سراج المنصورة | عوض سراج | المنصورة (قسم 2)" at bounding box center [859, 299] width 178 height 24
click at [692, 311] on div "نقطة التنزيل رقم 2" at bounding box center [648, 319] width 546 height 18
click at [863, 287] on div "Search" at bounding box center [875, 272] width 190 height 30
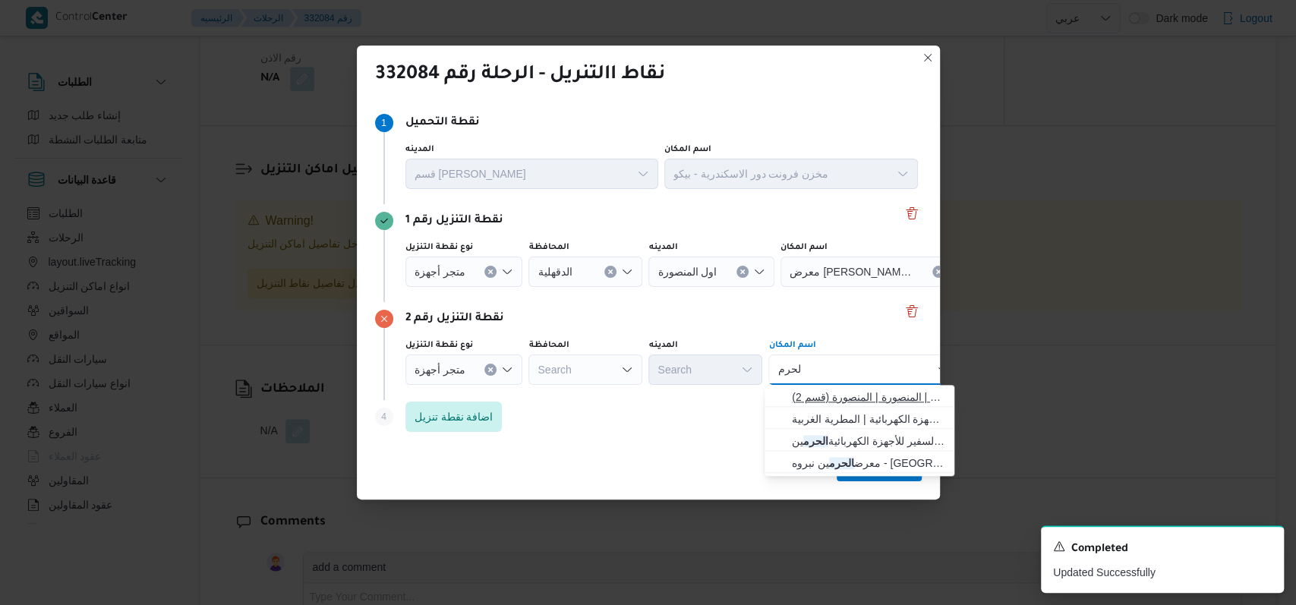
type input "الحرم"
drag, startPoint x: 870, startPoint y: 398, endPoint x: 895, endPoint y: 395, distance: 25.3
click at [870, 398] on span "معرض الحرم - المنصورة | المنصورة | المنصورة (قسم 2)" at bounding box center [868, 397] width 153 height 18
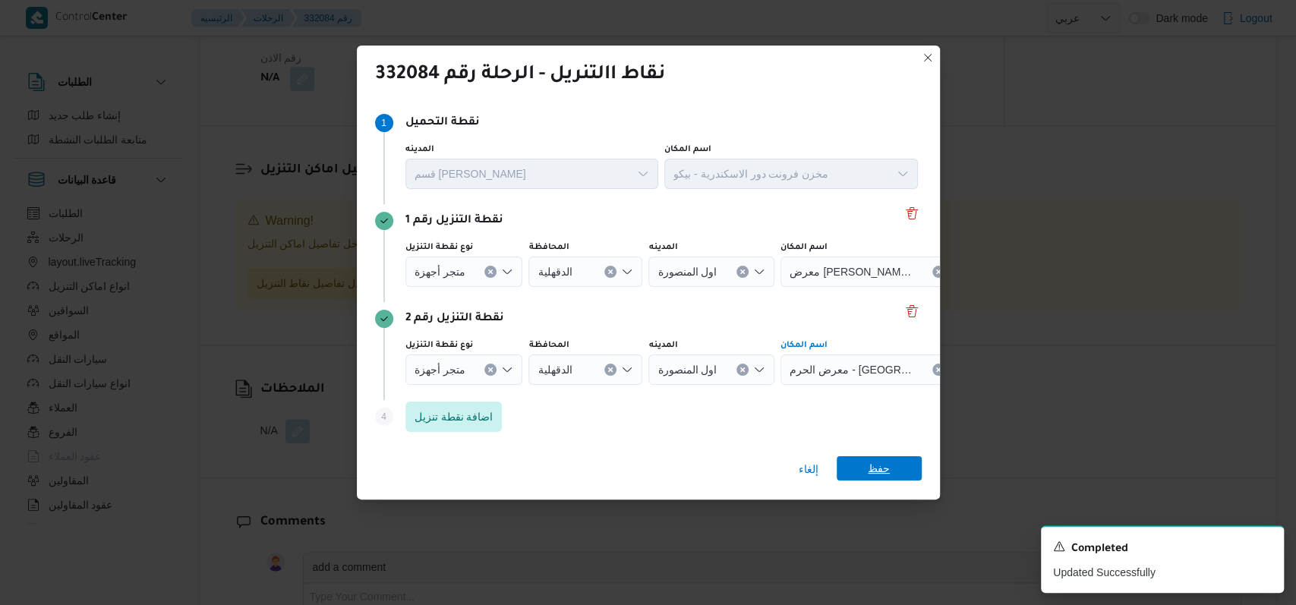
click at [893, 478] on span "حفظ" at bounding box center [878, 468] width 85 height 24
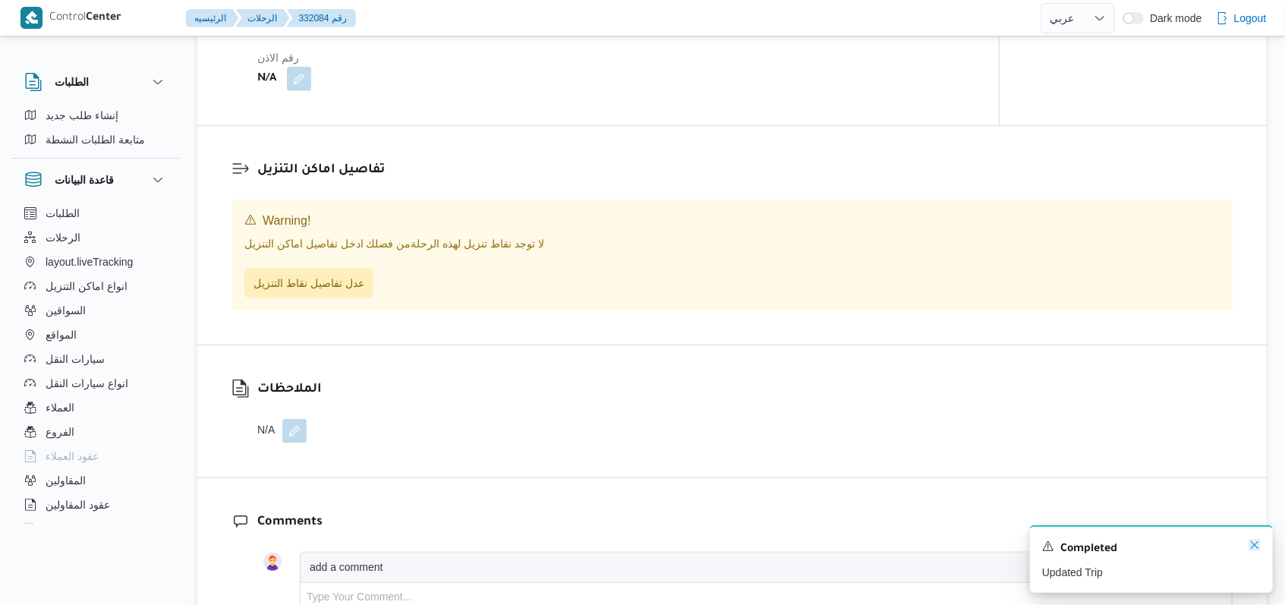
drag, startPoint x: 1255, startPoint y: 546, endPoint x: 1151, endPoint y: 556, distance: 103.7
click at [1255, 546] on icon "Dismiss toast" at bounding box center [1254, 545] width 12 height 12
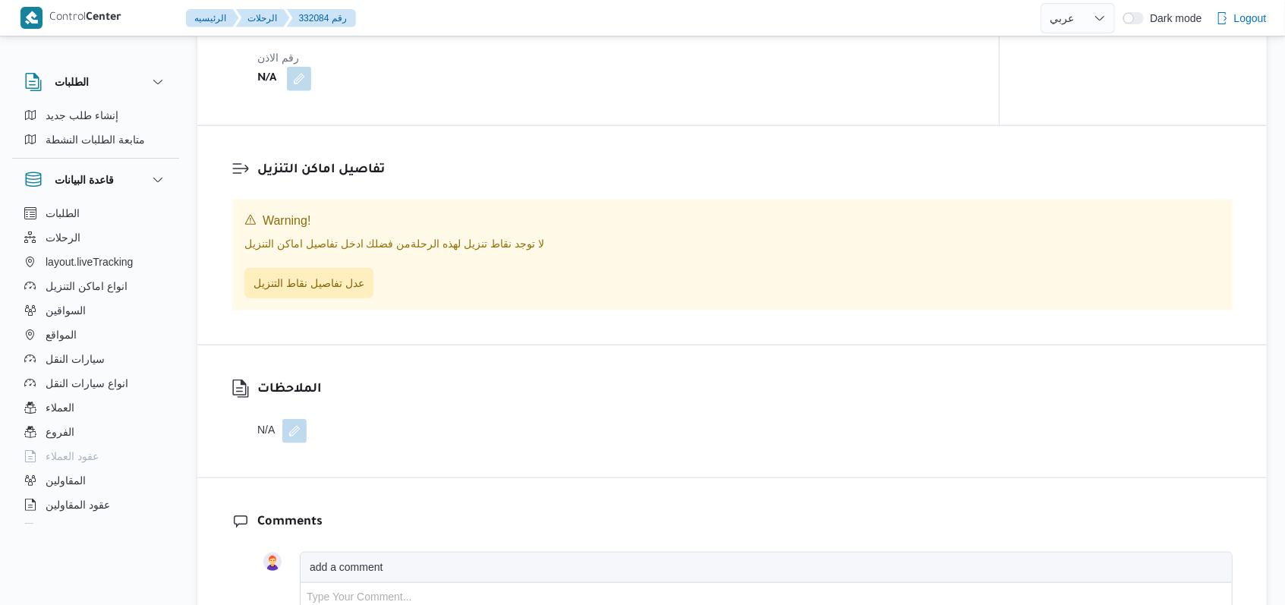
scroll to position [1091, 0]
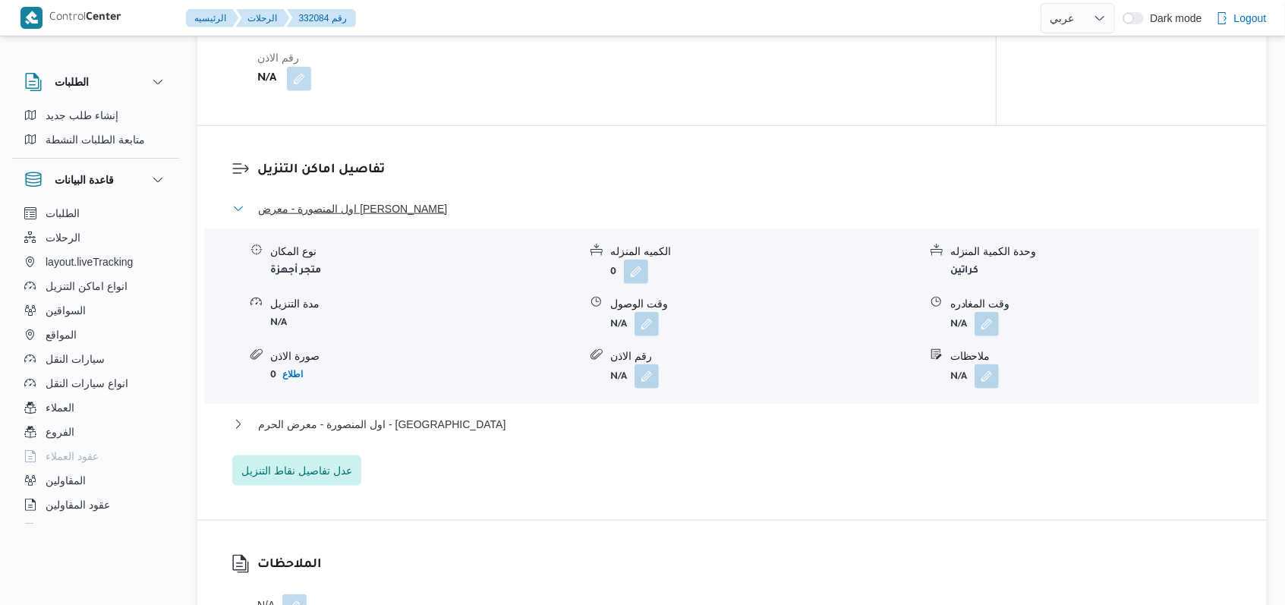
click at [440, 218] on span "اول المنصورة - معرض عوض سراج المنصورة" at bounding box center [352, 209] width 189 height 18
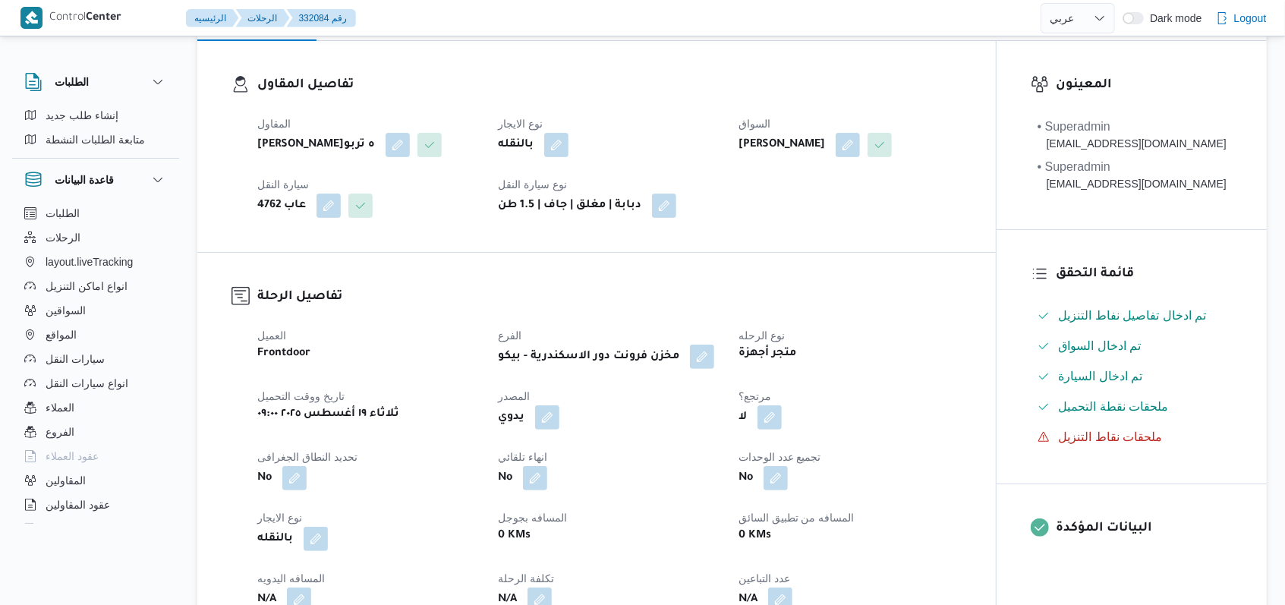
scroll to position [0, 0]
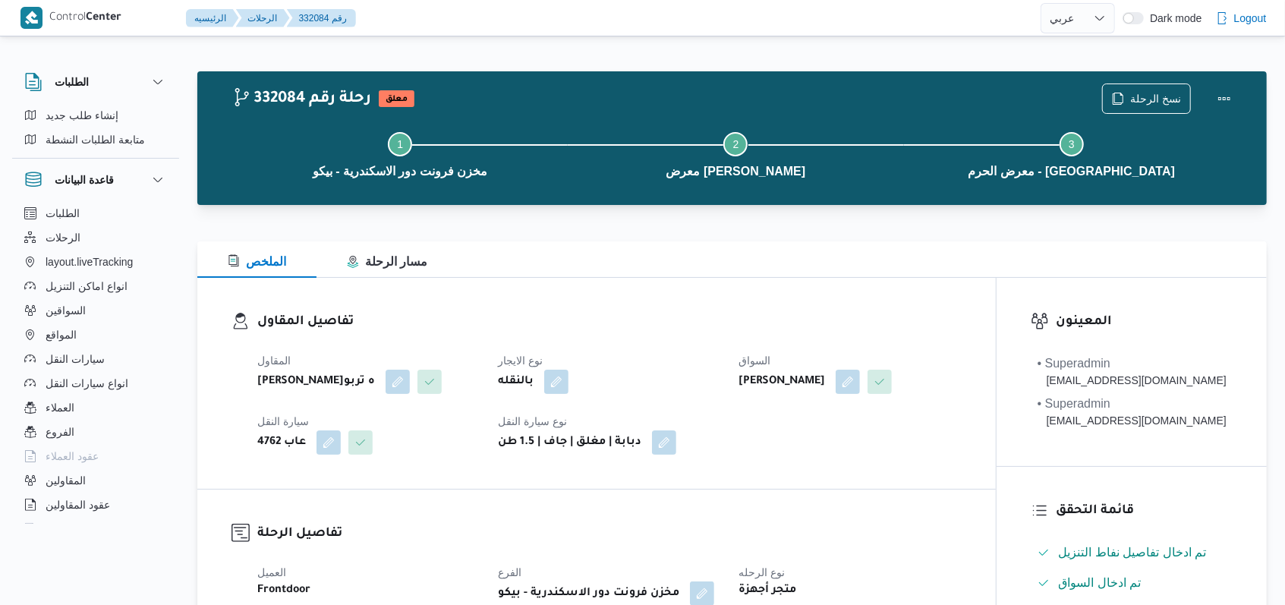
click at [706, 327] on h3 "تفاصيل المقاول" at bounding box center [609, 322] width 704 height 20
select select "ar"
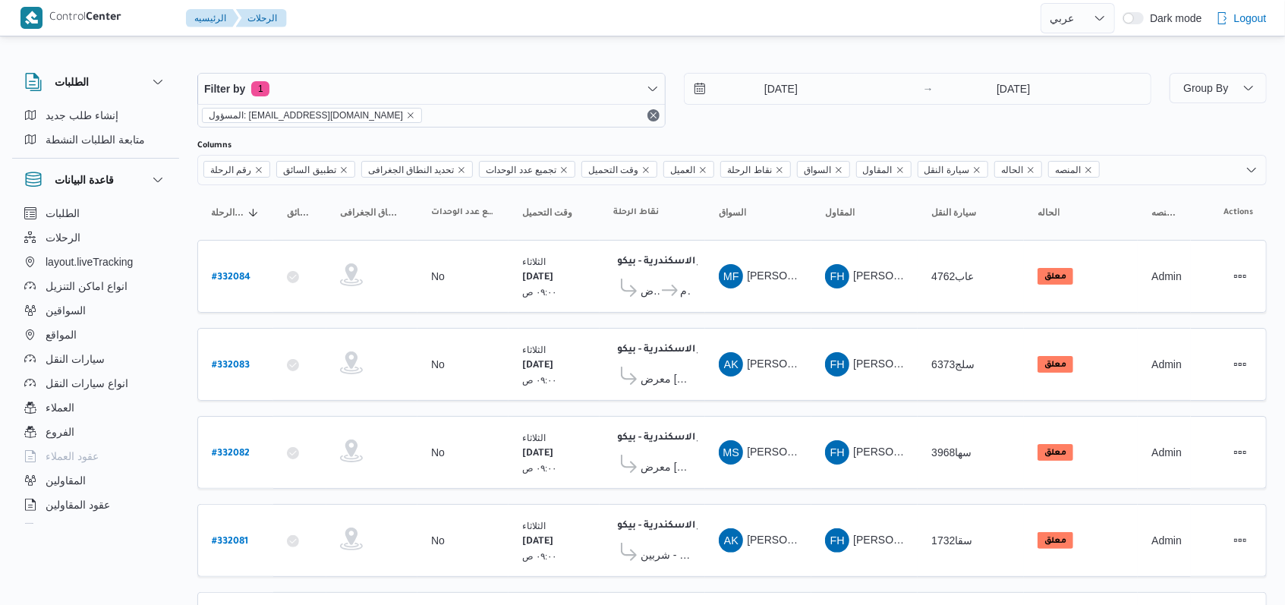
click at [743, 120] on div "19/8/2025 → 19/8/2025" at bounding box center [918, 100] width 468 height 55
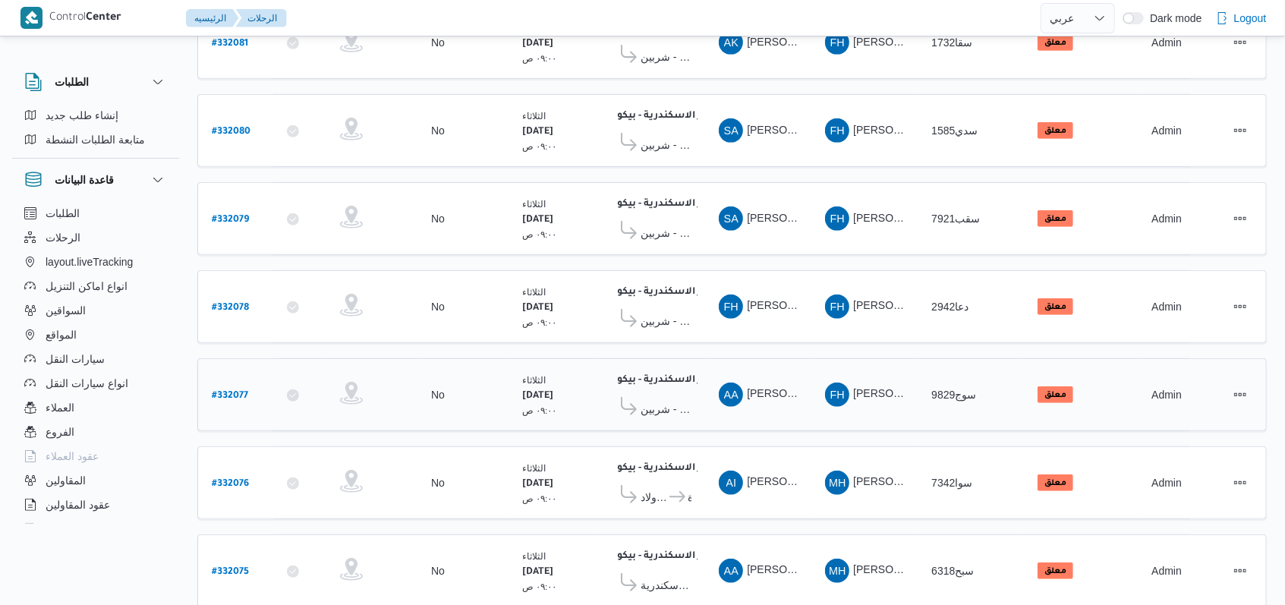
scroll to position [524, 0]
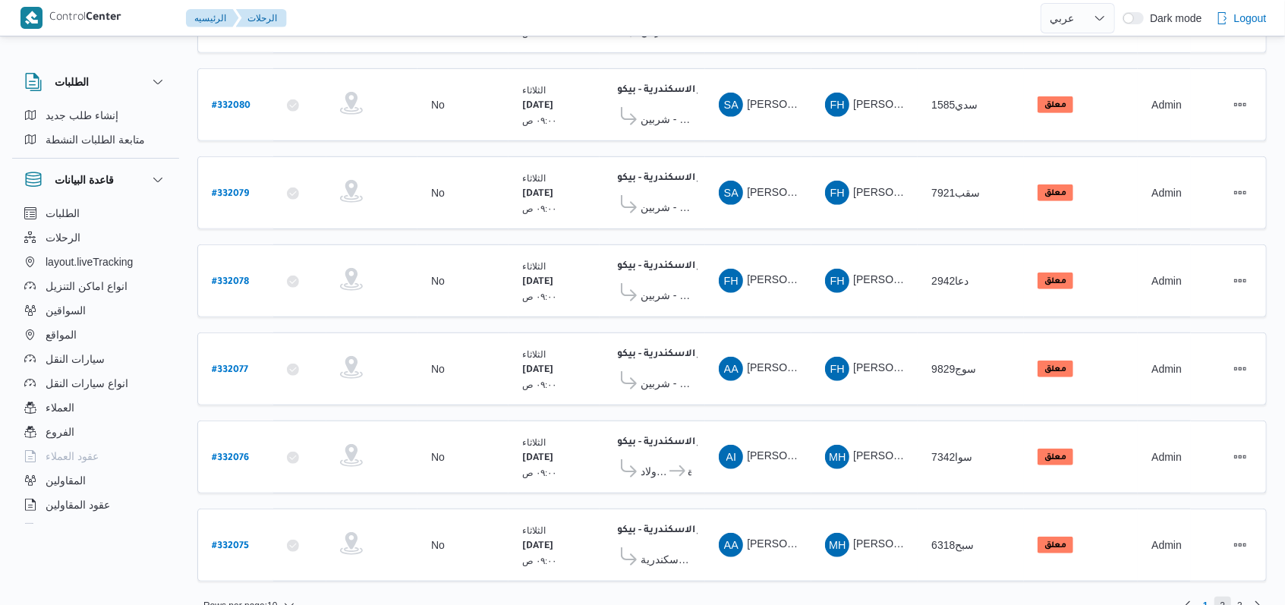
click at [1215, 597] on span "2" at bounding box center [1222, 606] width 17 height 18
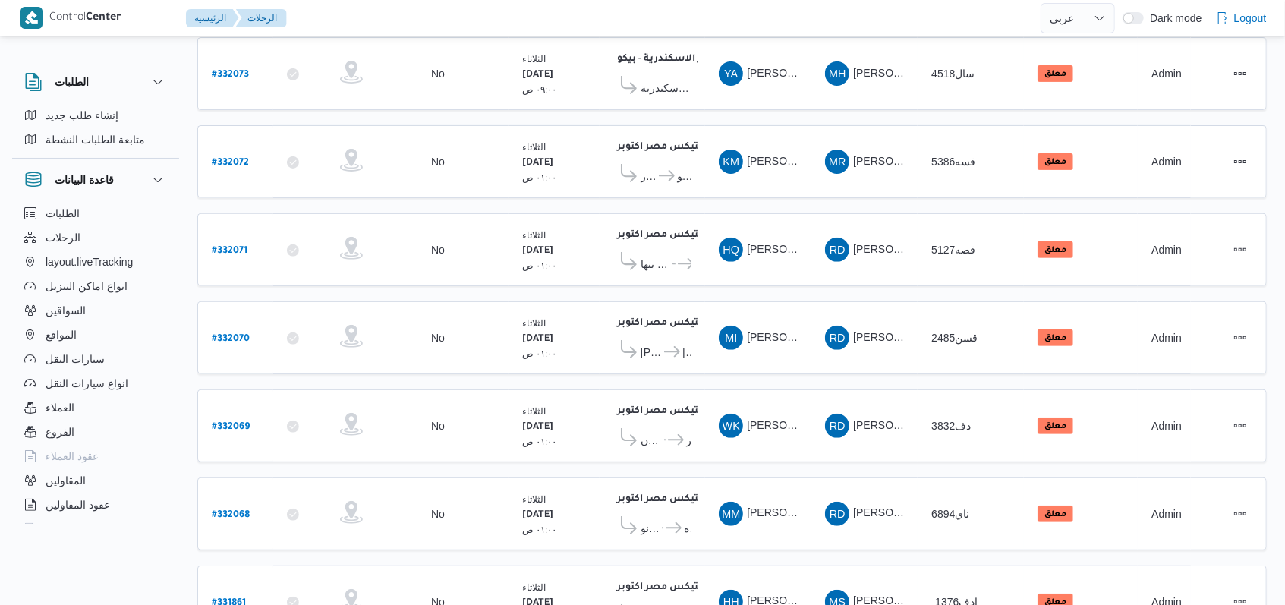
scroll to position [524, 0]
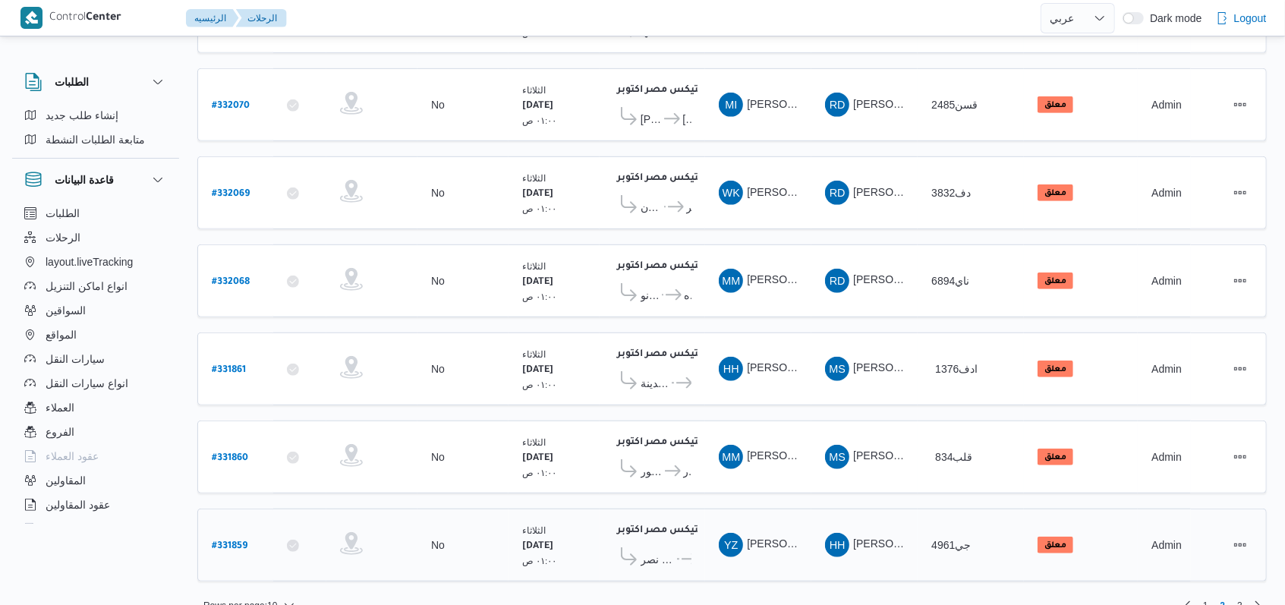
click at [235, 541] on b "# 331859" at bounding box center [230, 546] width 36 height 11
select select "ar"
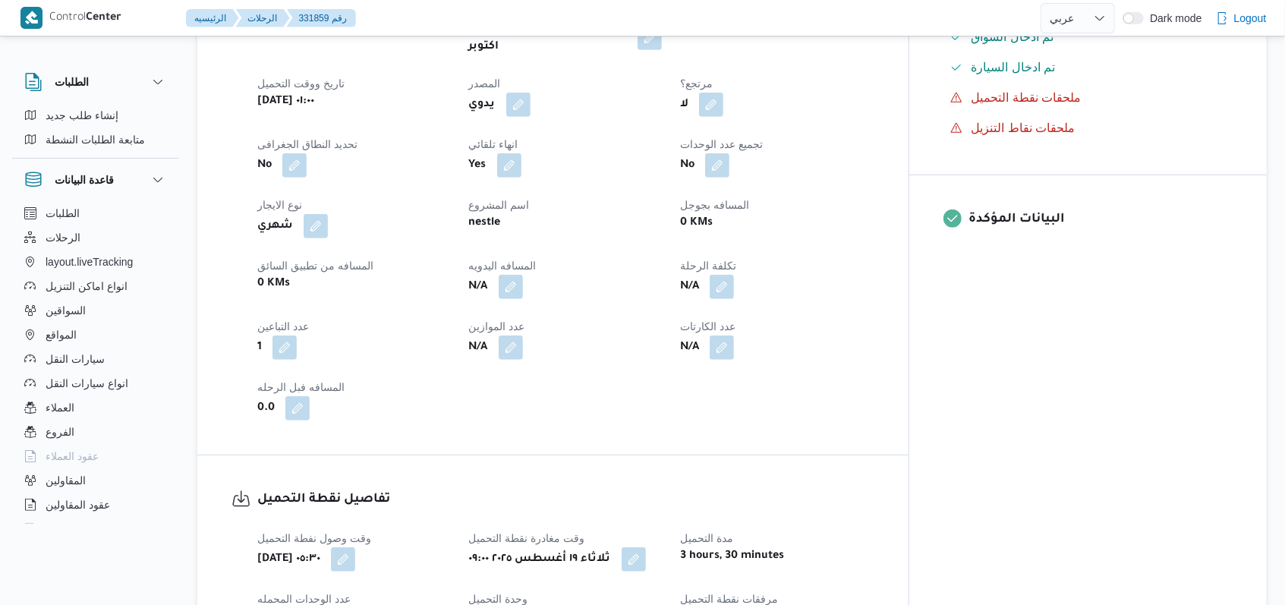
scroll to position [607, 0]
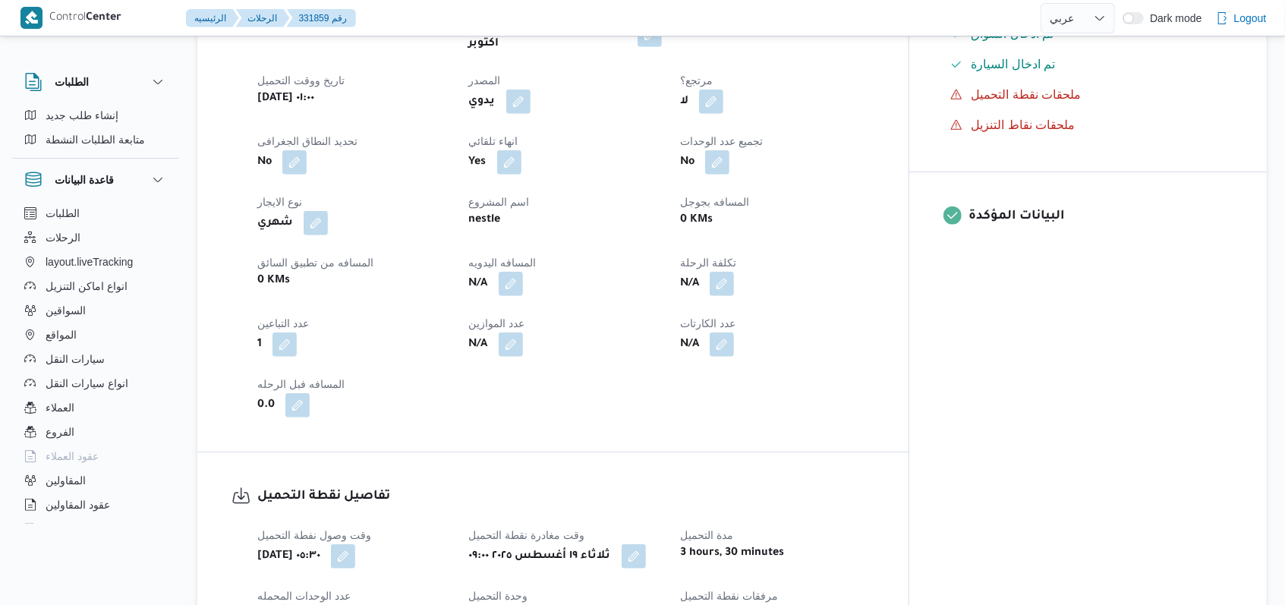
select select "ar"
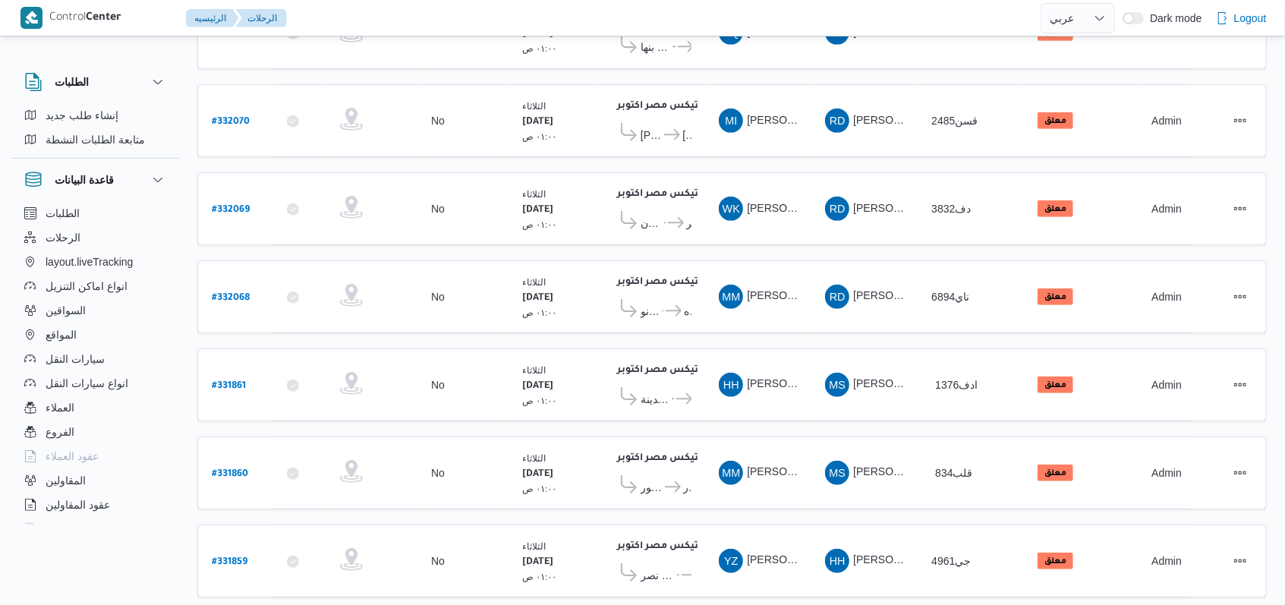
scroll to position [524, 0]
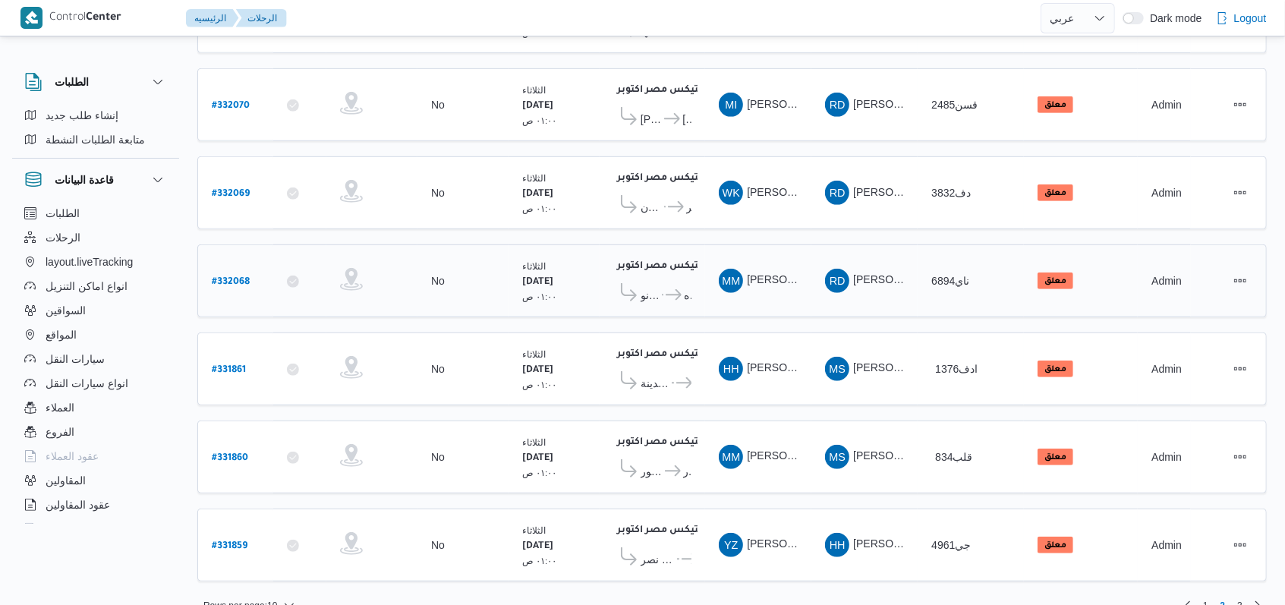
click at [246, 277] on b "# 332068" at bounding box center [231, 282] width 38 height 11
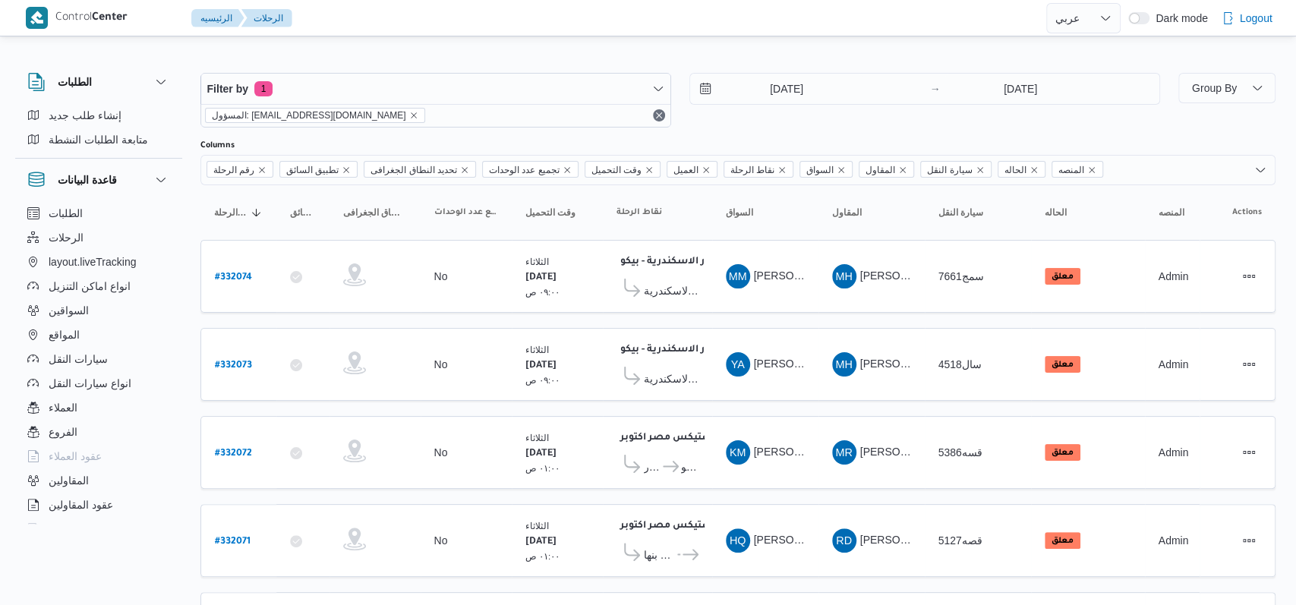
select select "ar"
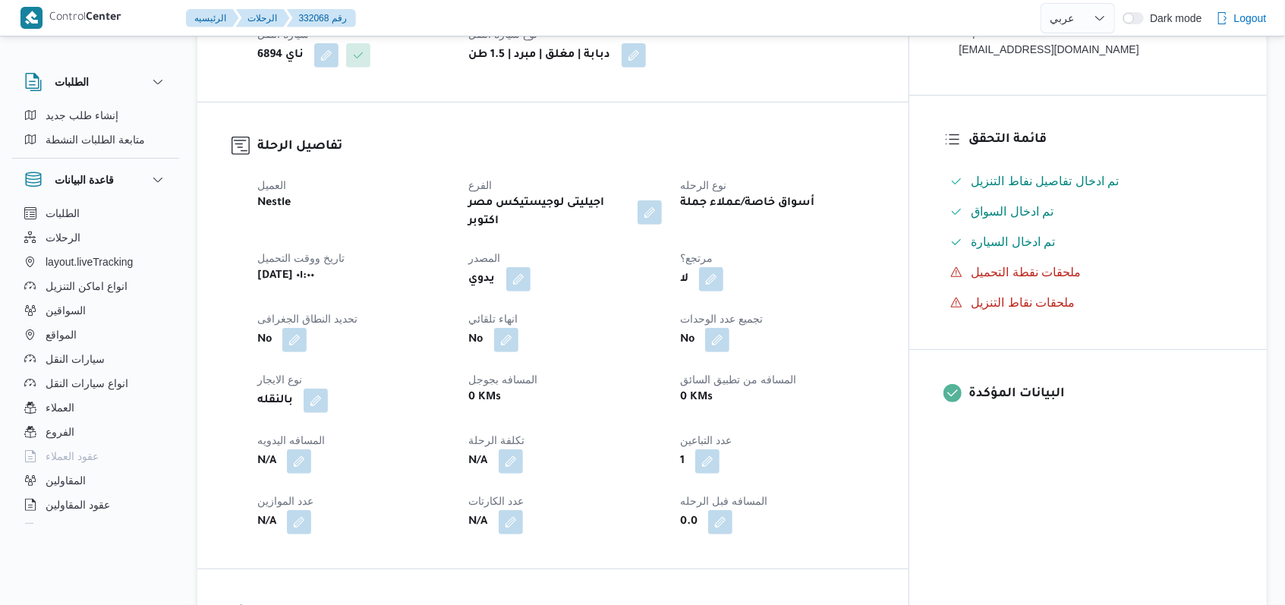
scroll to position [607, 0]
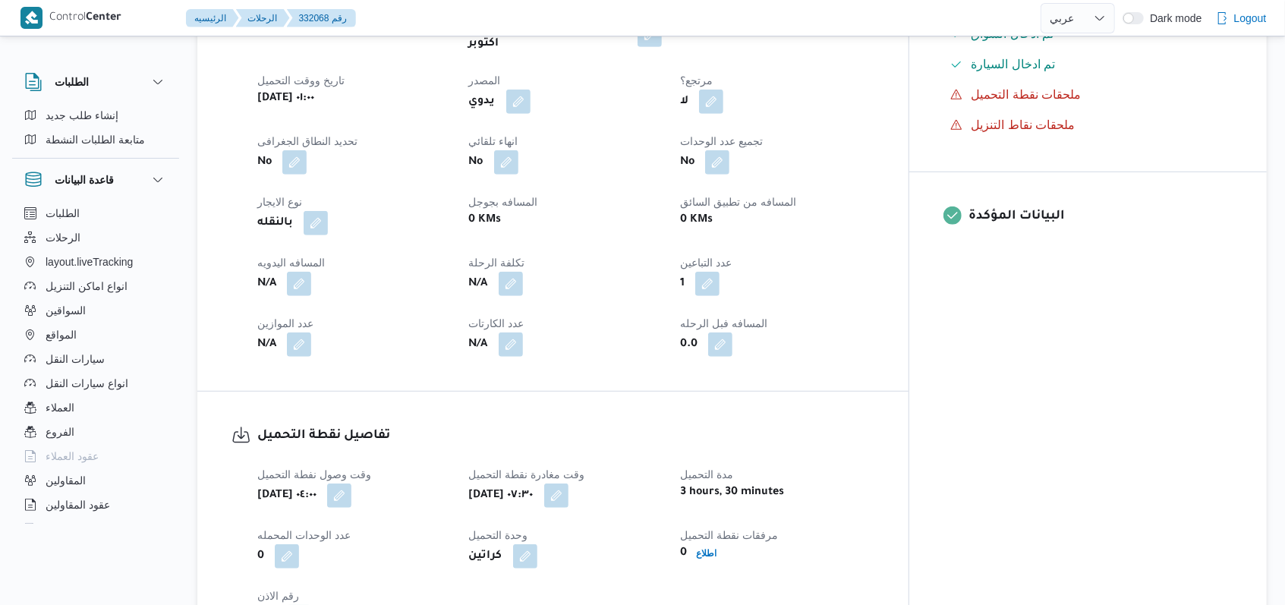
select select "ar"
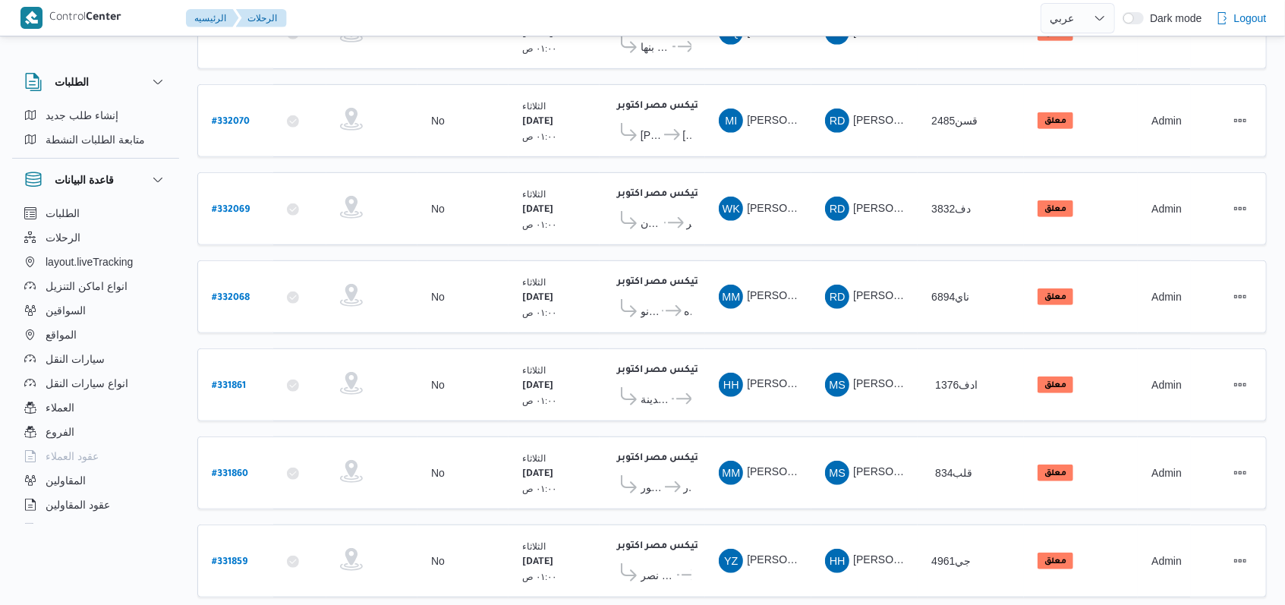
scroll to position [524, 0]
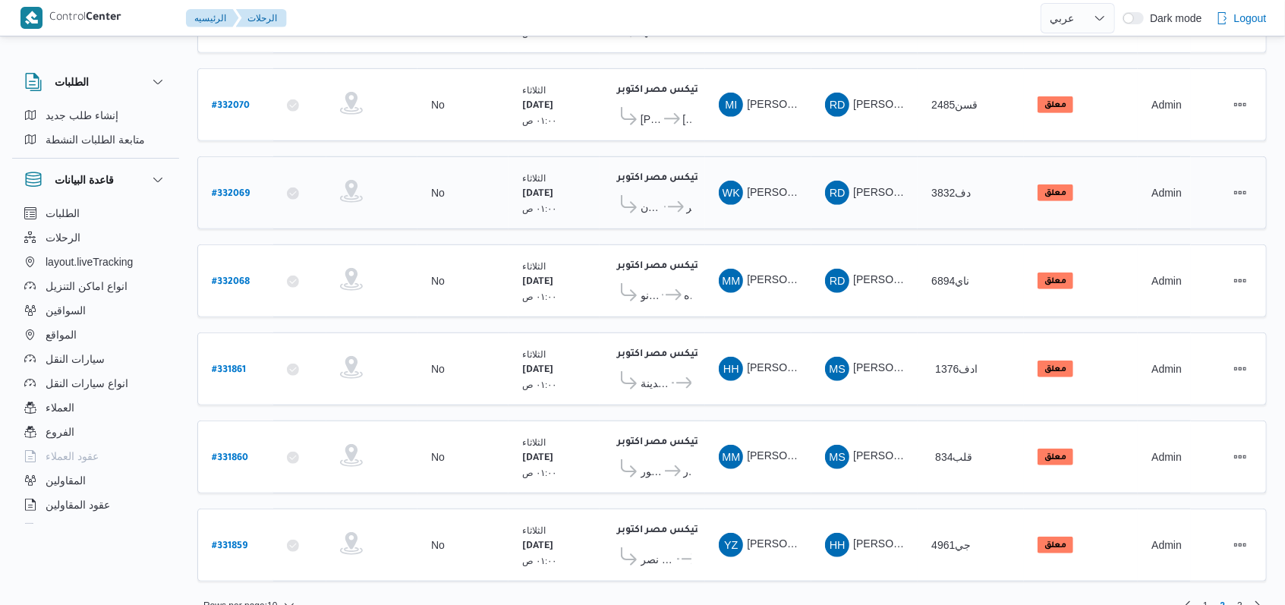
click at [238, 189] on b "# 332069" at bounding box center [231, 194] width 38 height 11
select select "ar"
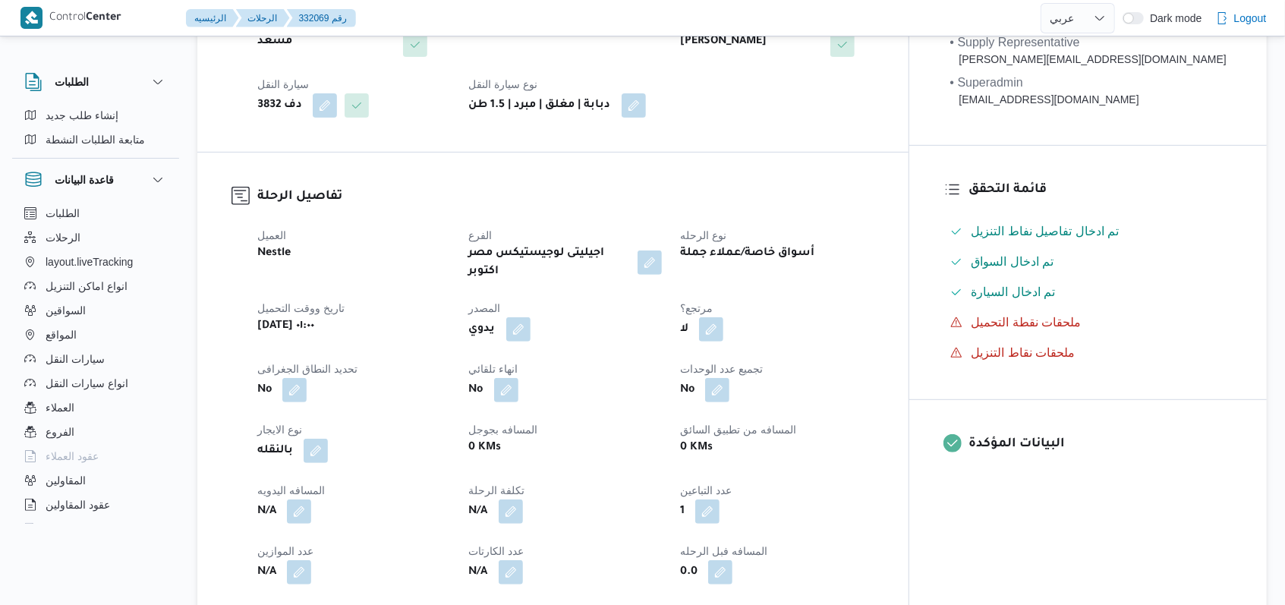
scroll to position [708, 0]
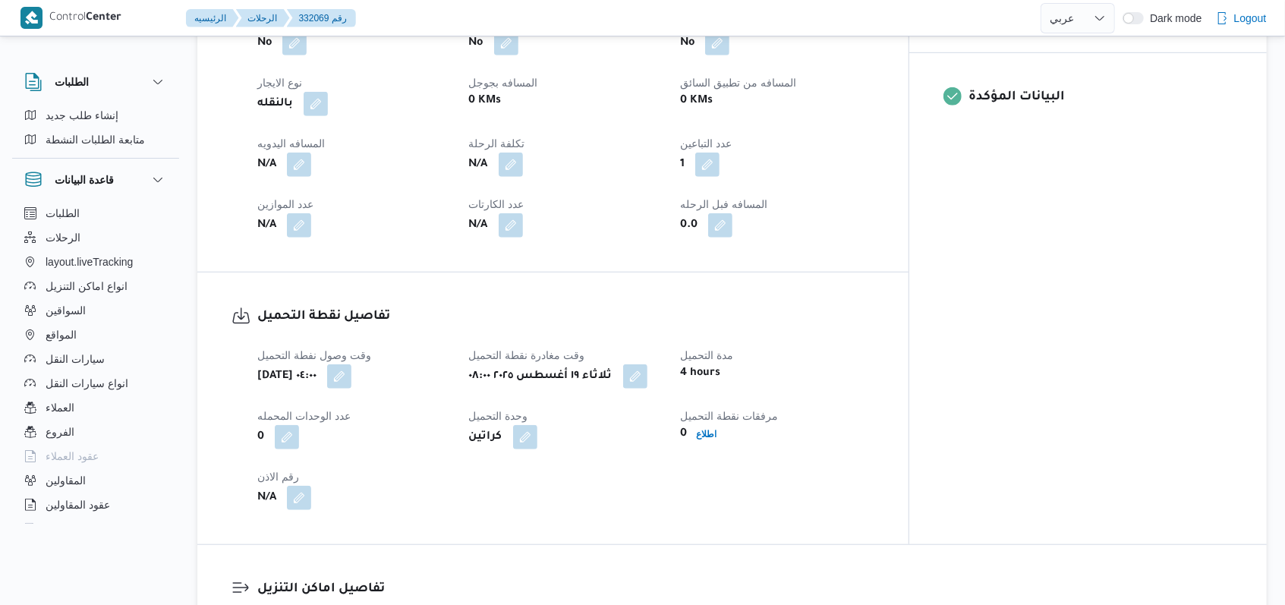
select select "ar"
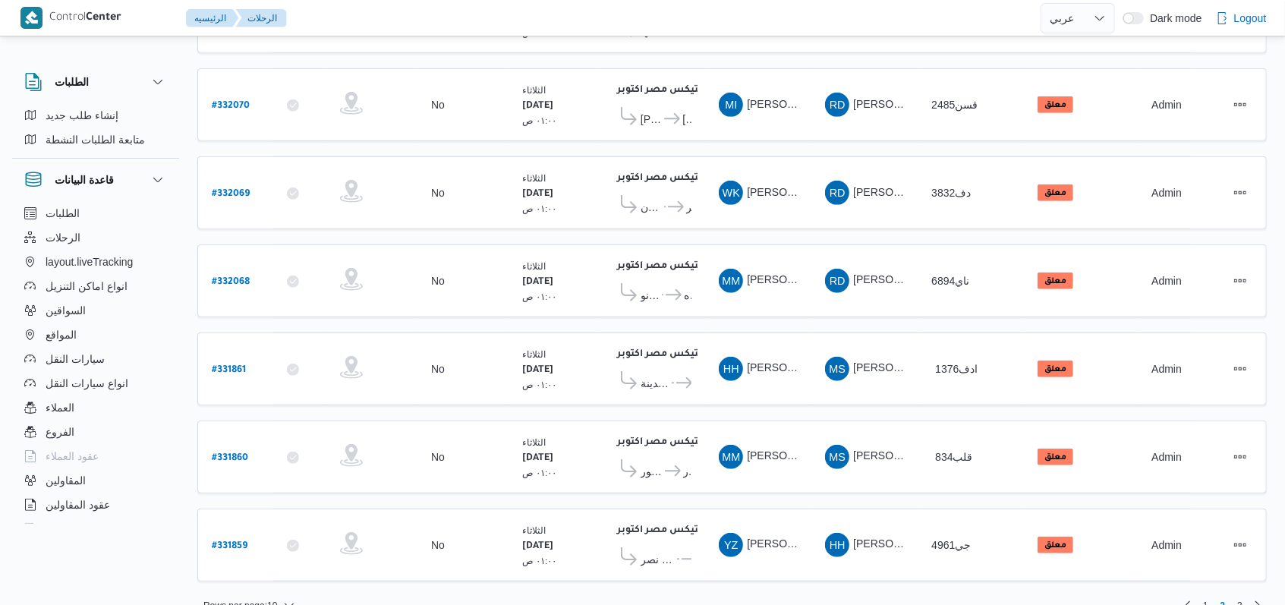
scroll to position [423, 0]
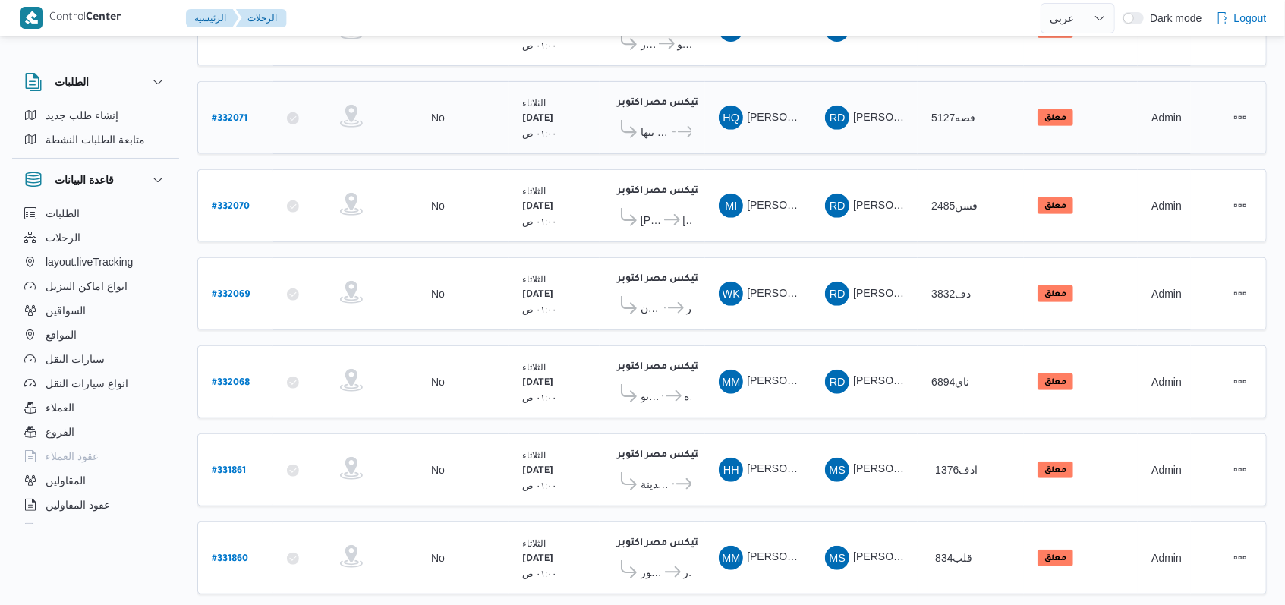
click at [243, 114] on b "# 332071" at bounding box center [230, 119] width 36 height 11
select select "ar"
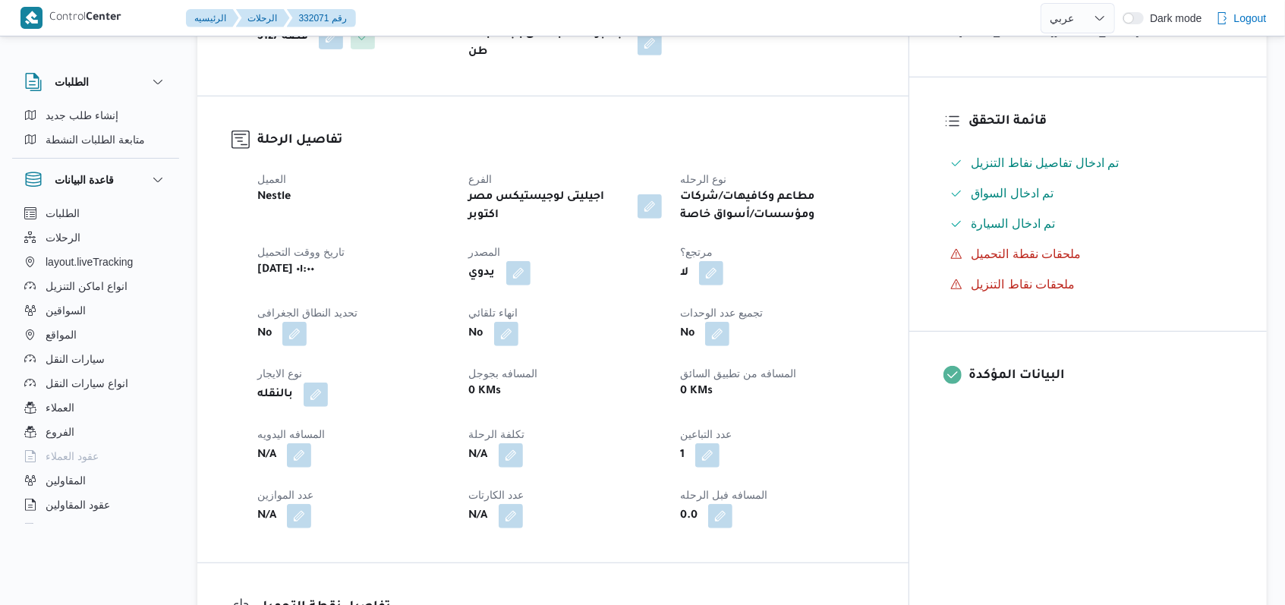
scroll to position [929, 0]
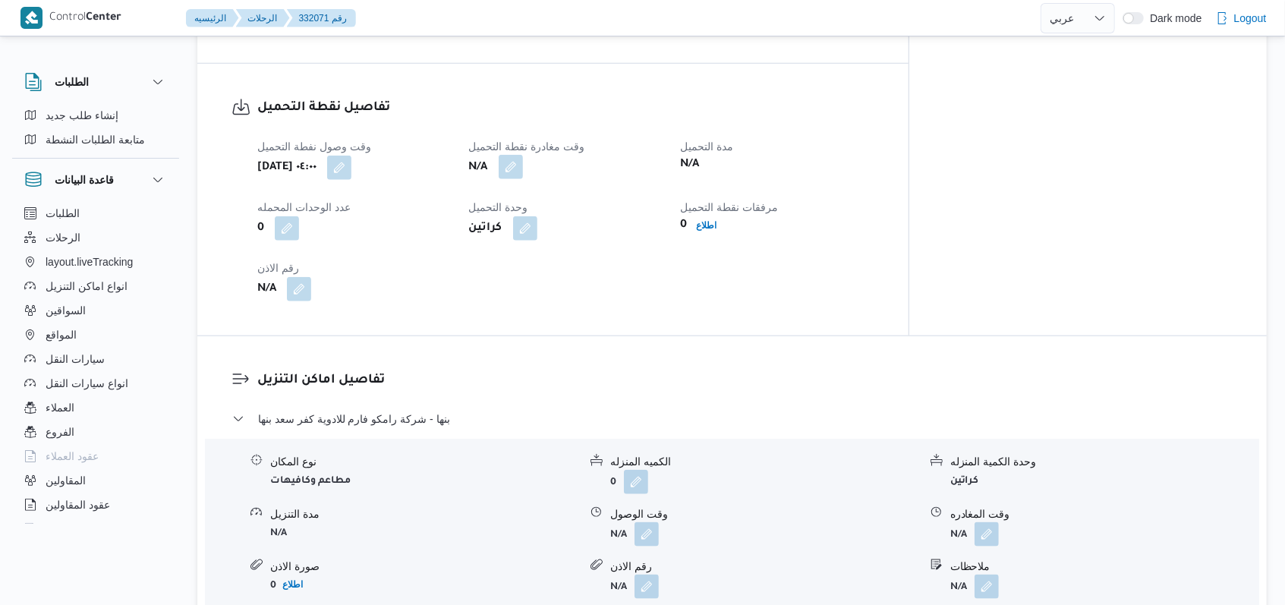
click at [523, 155] on button "button" at bounding box center [511, 167] width 24 height 24
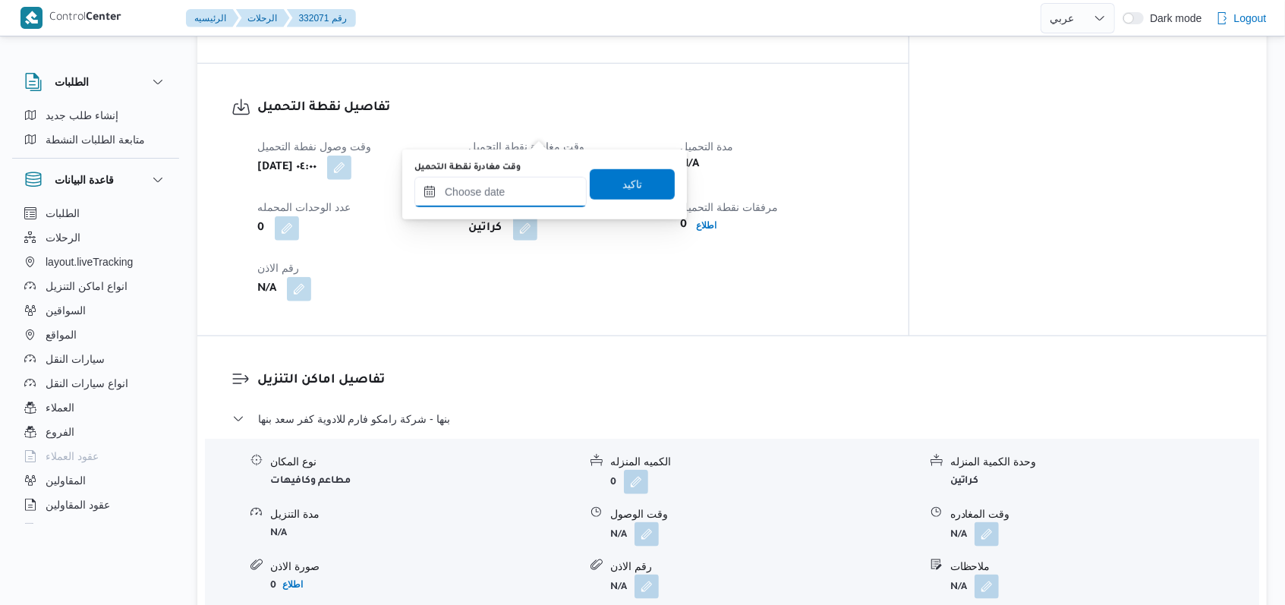
click at [510, 187] on input "وقت مغادرة نقطة التحميل" at bounding box center [500, 192] width 172 height 30
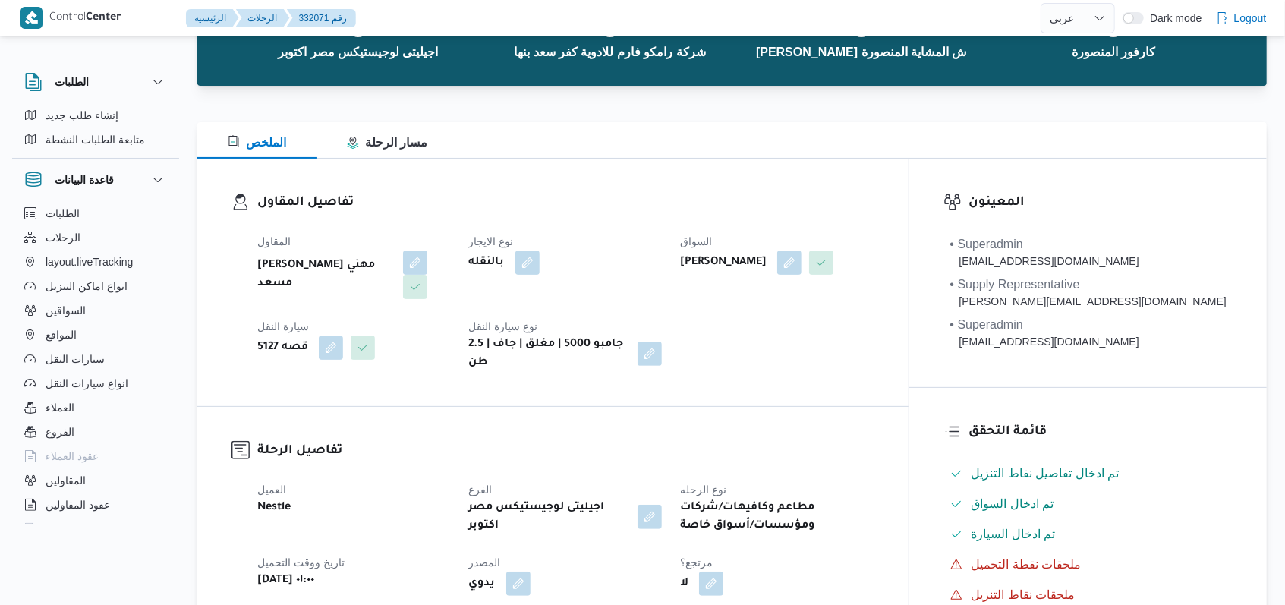
scroll to position [625, 0]
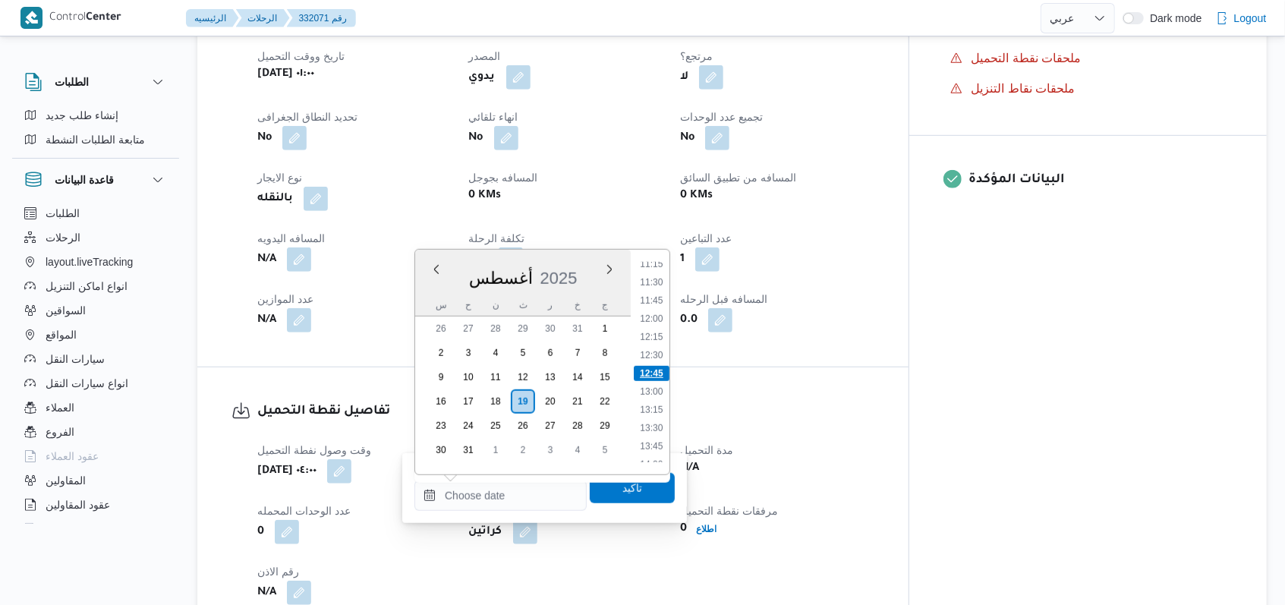
click at [661, 372] on li "12:45" at bounding box center [652, 373] width 36 height 15
type input "١٩/٠٨/٢٠٢٥ ١٢:٤٥"
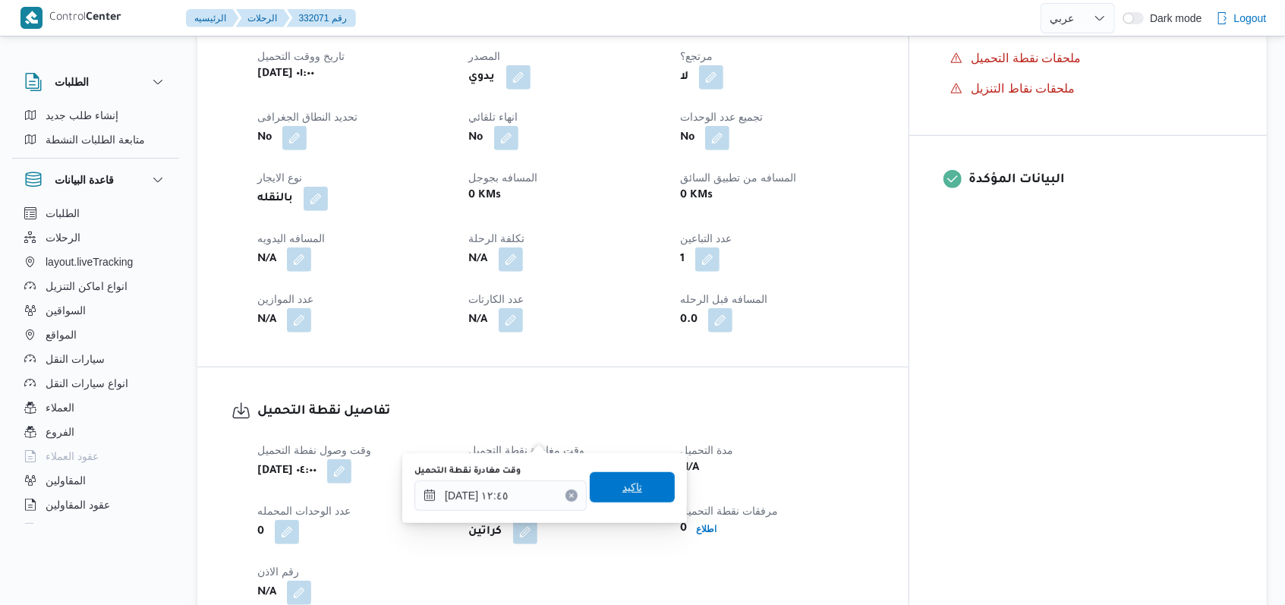
click at [595, 498] on span "تاكيد" at bounding box center [632, 487] width 85 height 30
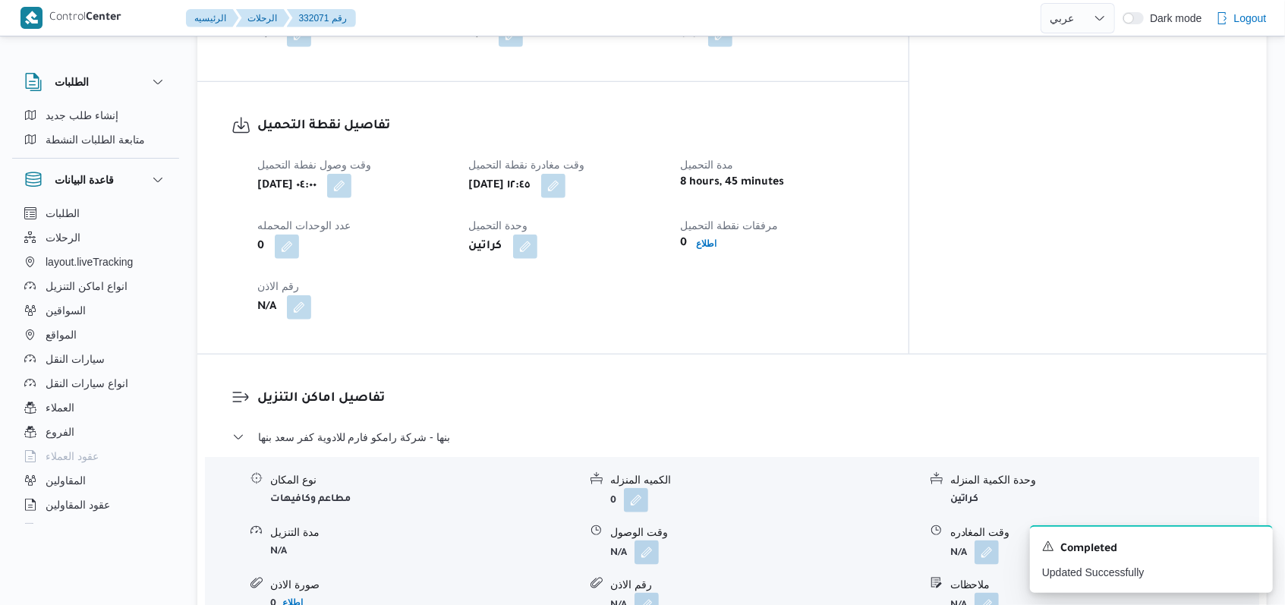
scroll to position [1030, 0]
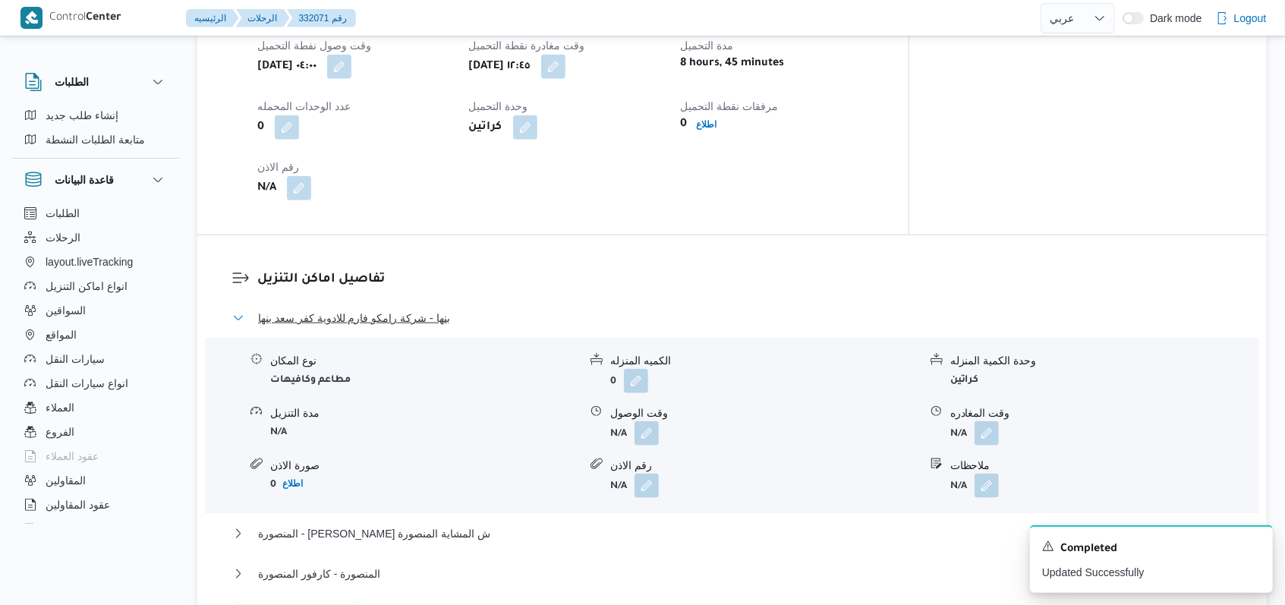
click at [407, 309] on span "بنها - شركة رامكو فارم للادوية كفر سعد بنها" at bounding box center [354, 318] width 192 height 18
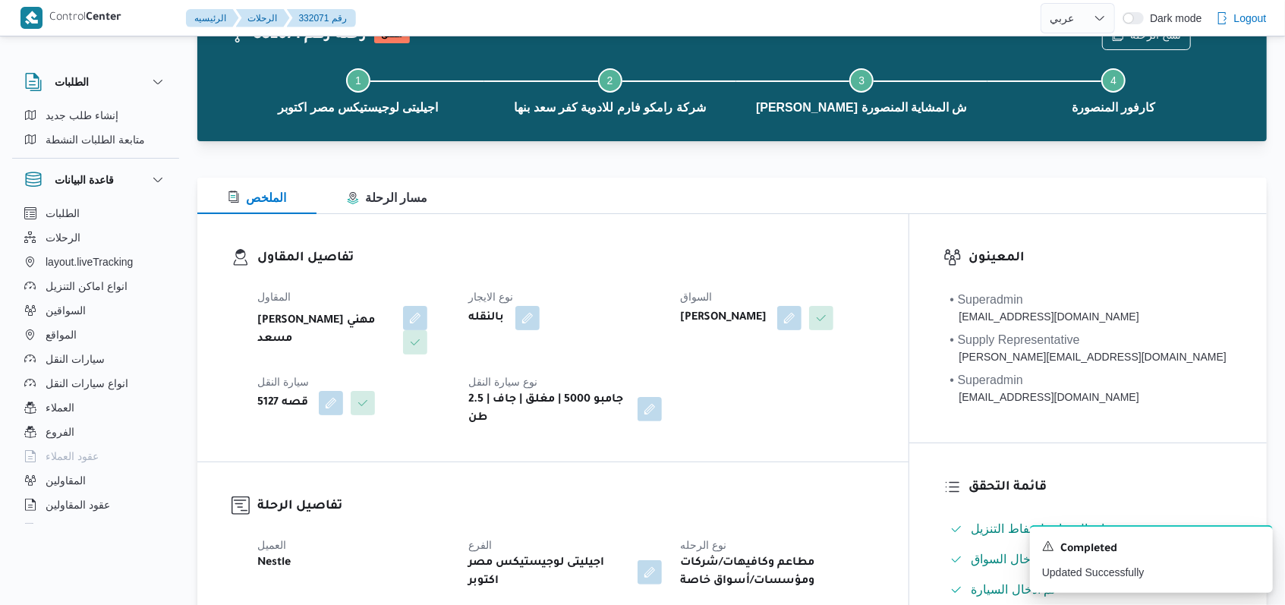
scroll to position [0, 0]
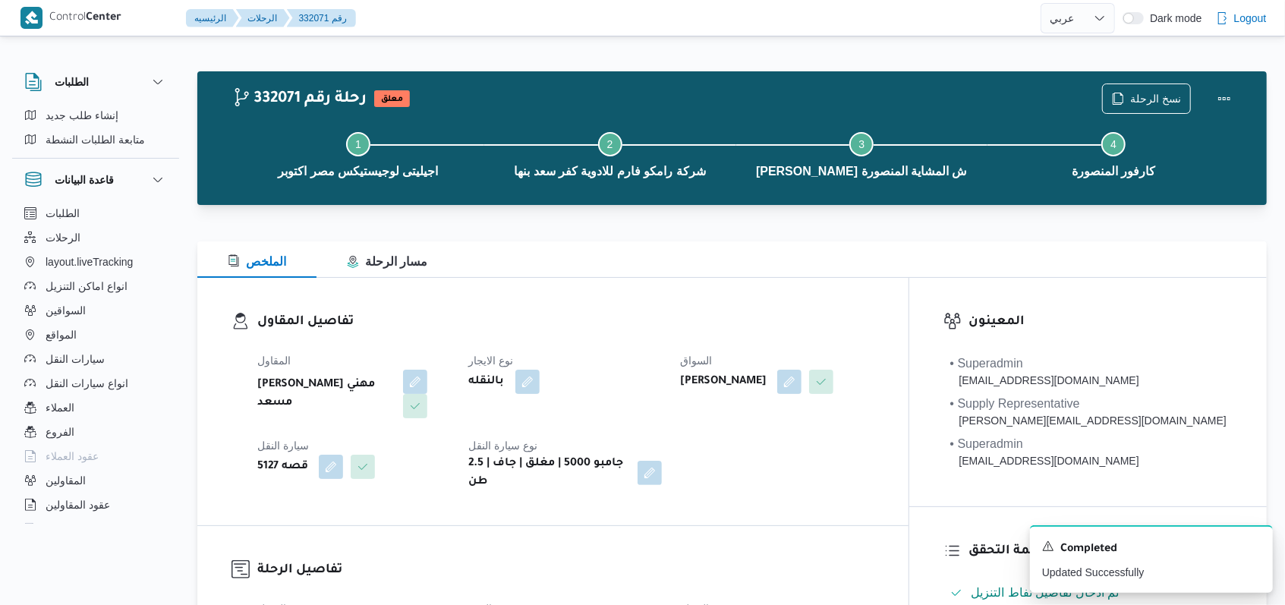
select select "ar"
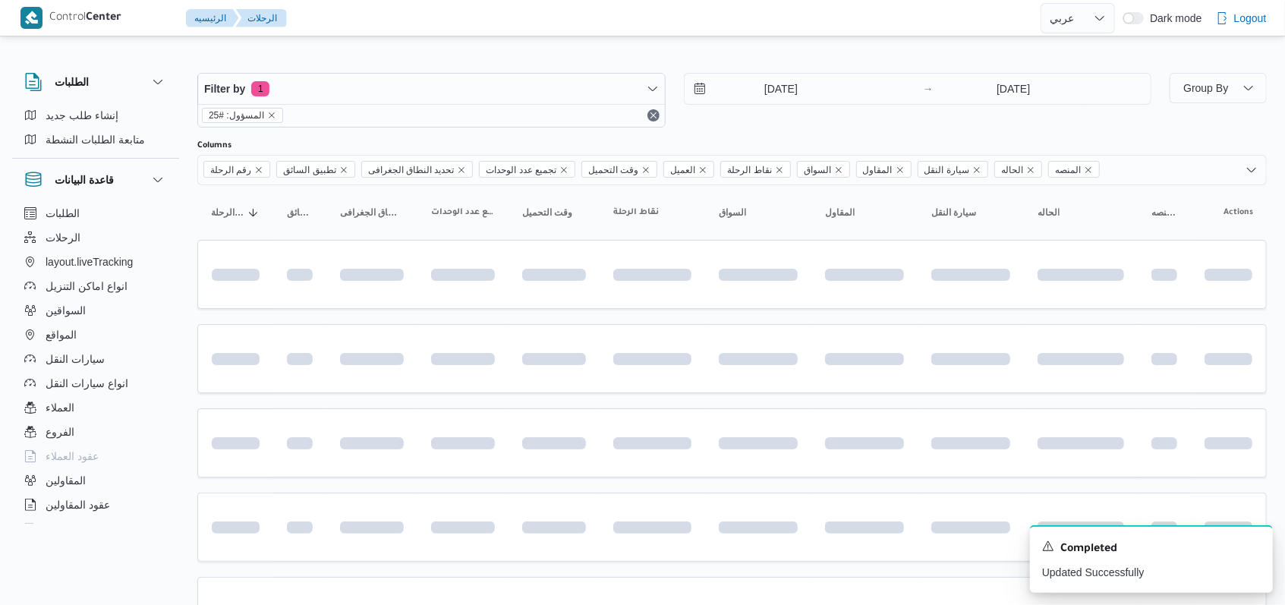
scroll to position [423, 0]
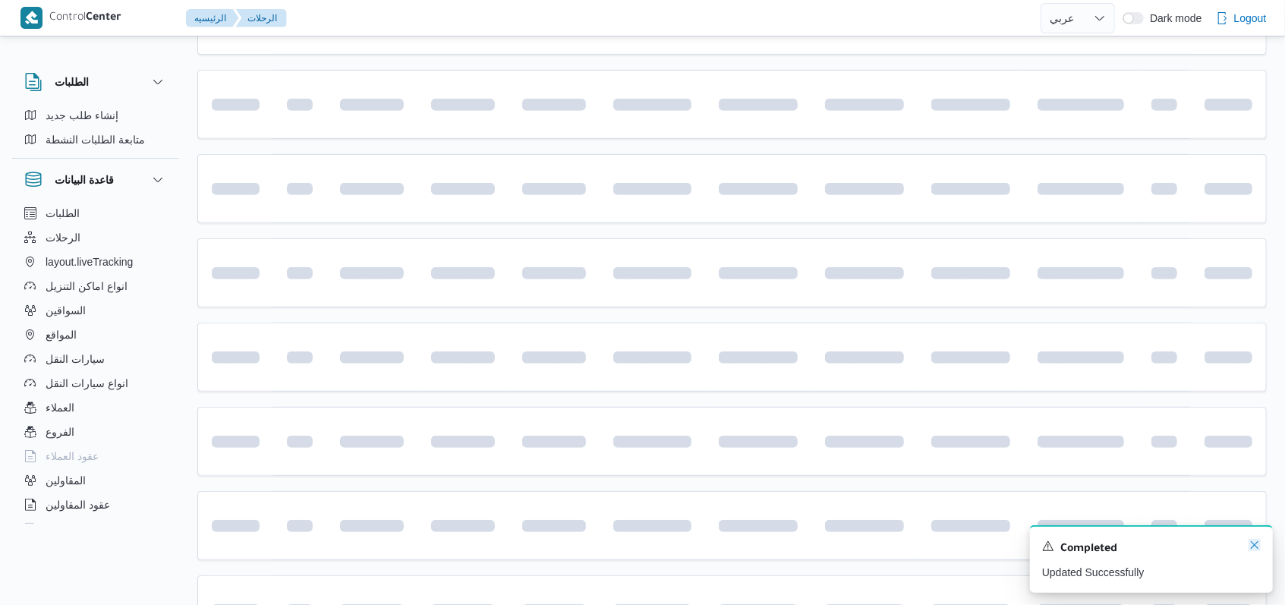
click at [1254, 546] on icon "Dismiss toast" at bounding box center [1255, 545] width 8 height 8
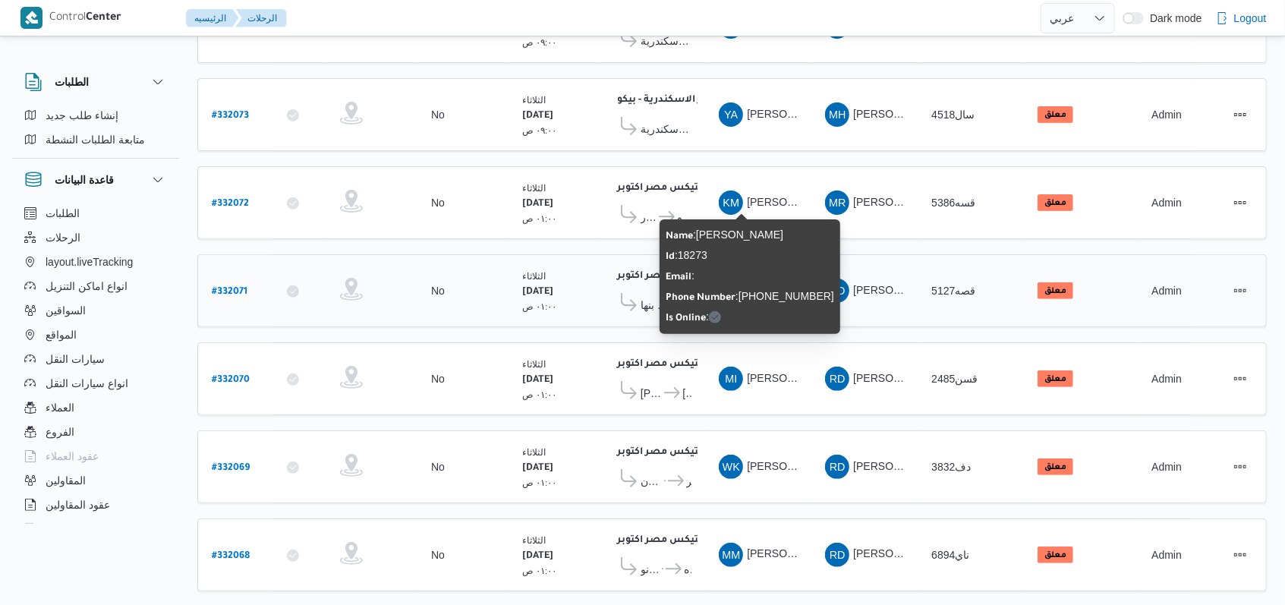
scroll to position [221, 0]
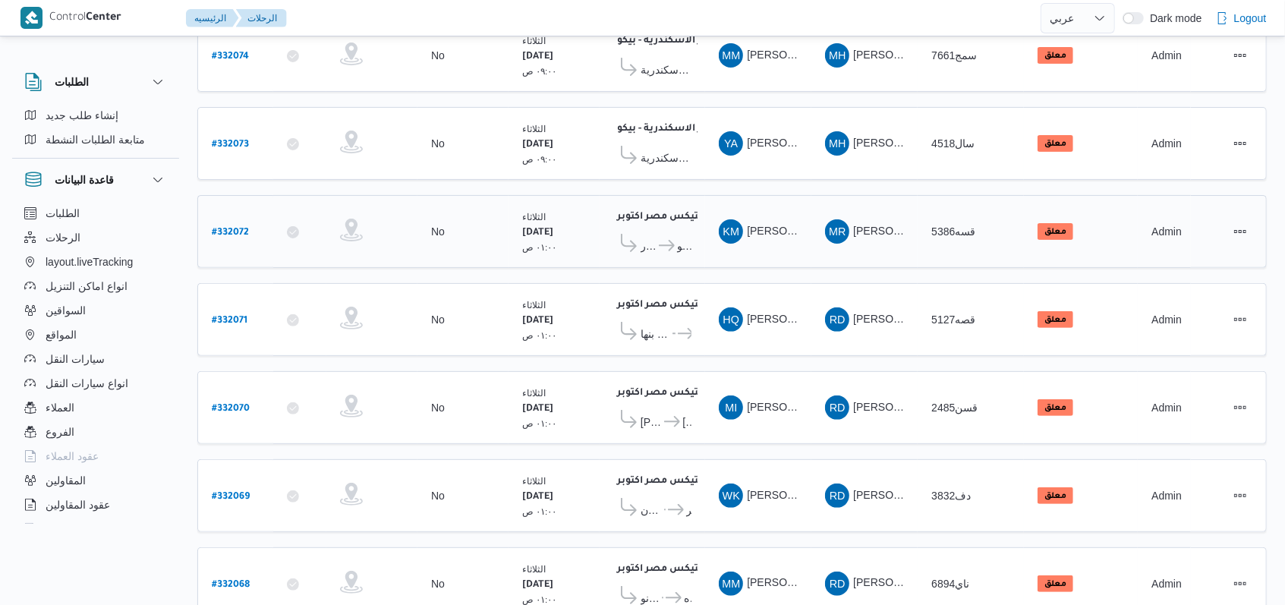
click at [235, 228] on b "# 332072" at bounding box center [230, 233] width 37 height 11
select select "ar"
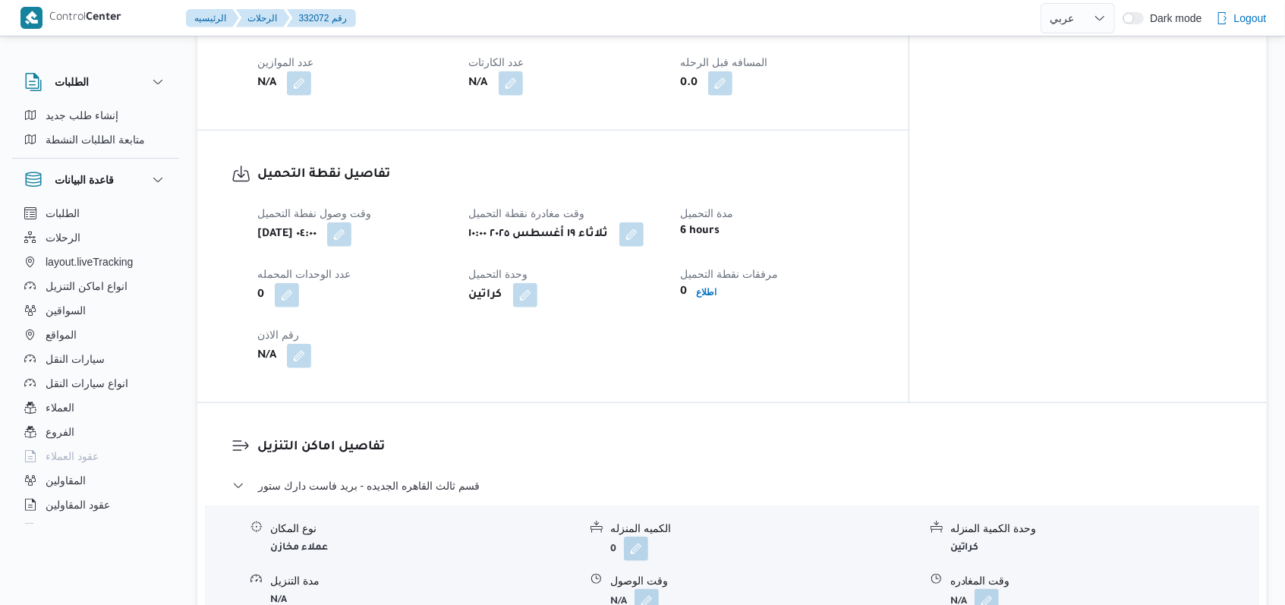
scroll to position [929, 0]
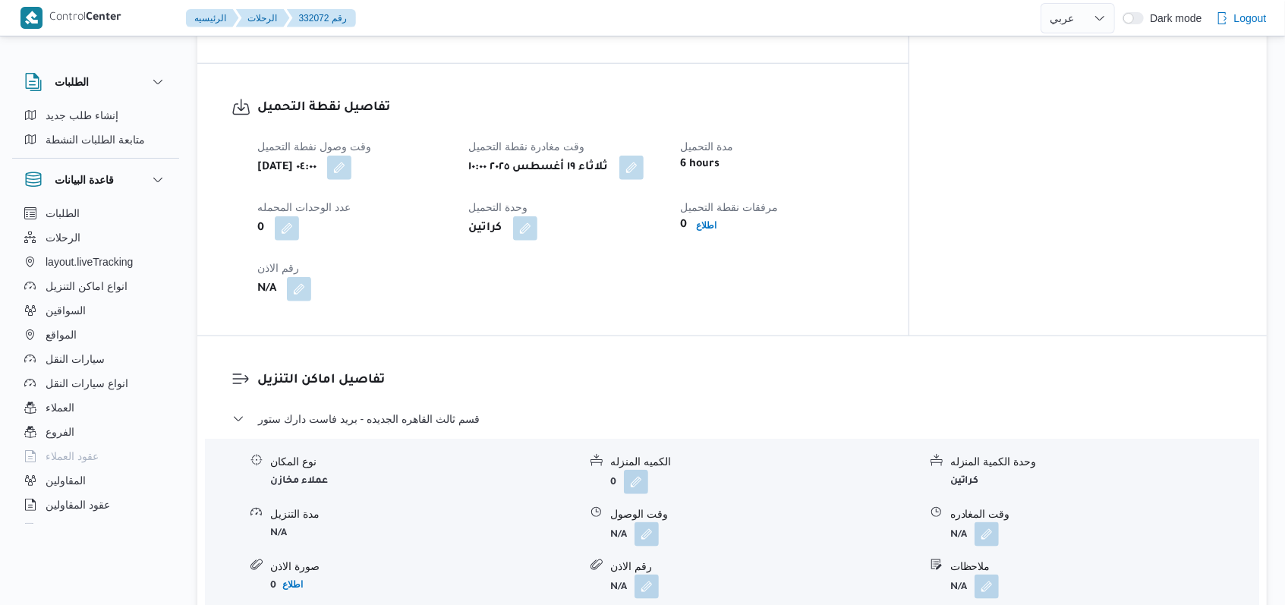
select select "ar"
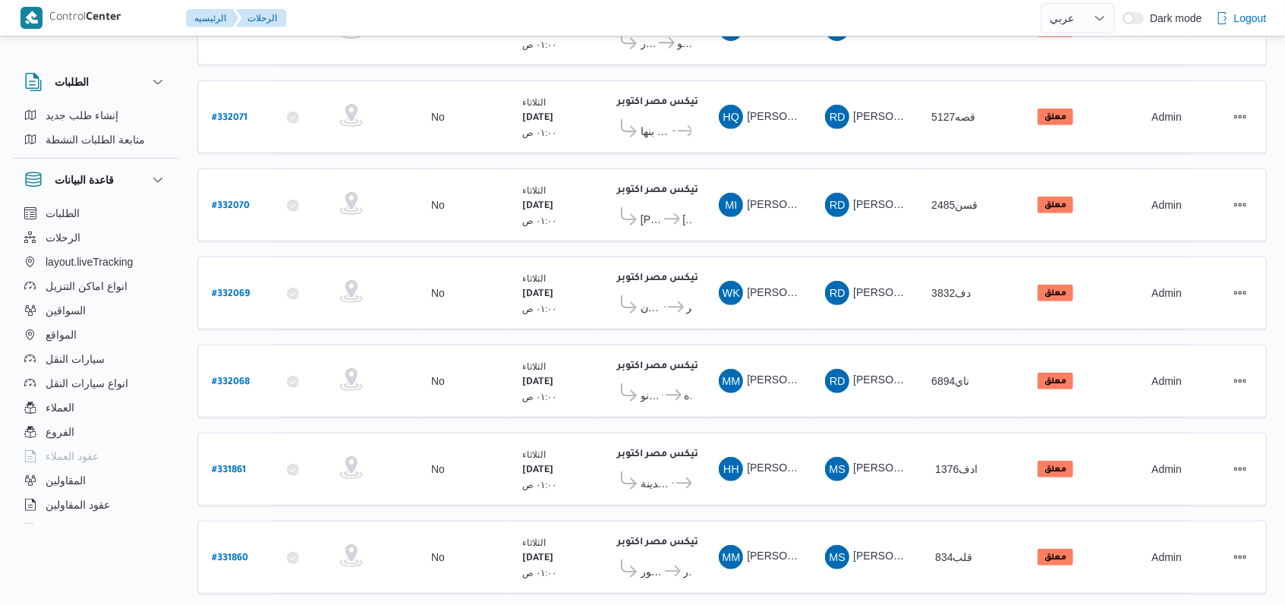
scroll to position [424, 0]
click at [237, 200] on b "# 332070" at bounding box center [231, 205] width 38 height 11
select select "ar"
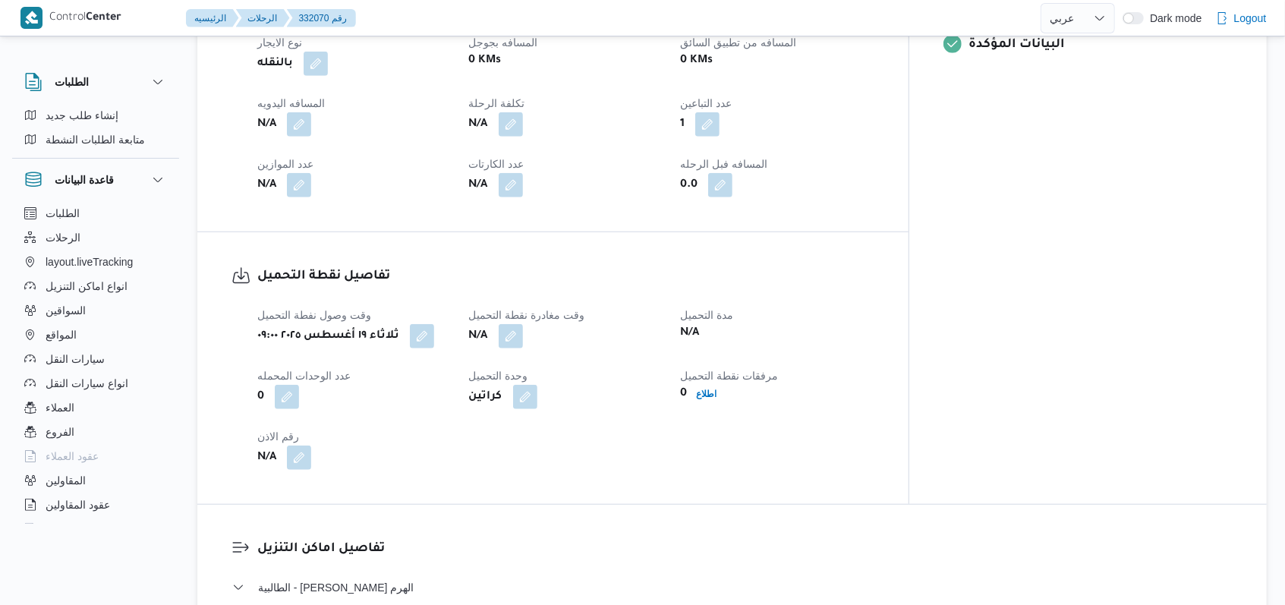
scroll to position [809, 0]
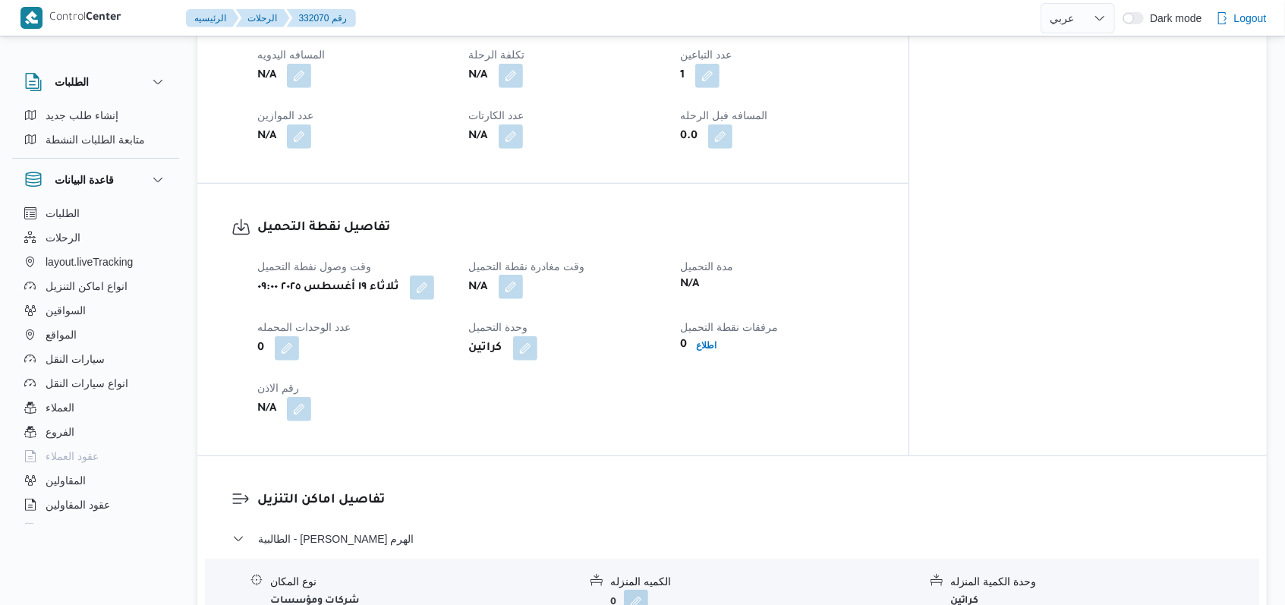
click at [523, 275] on button "button" at bounding box center [511, 287] width 24 height 24
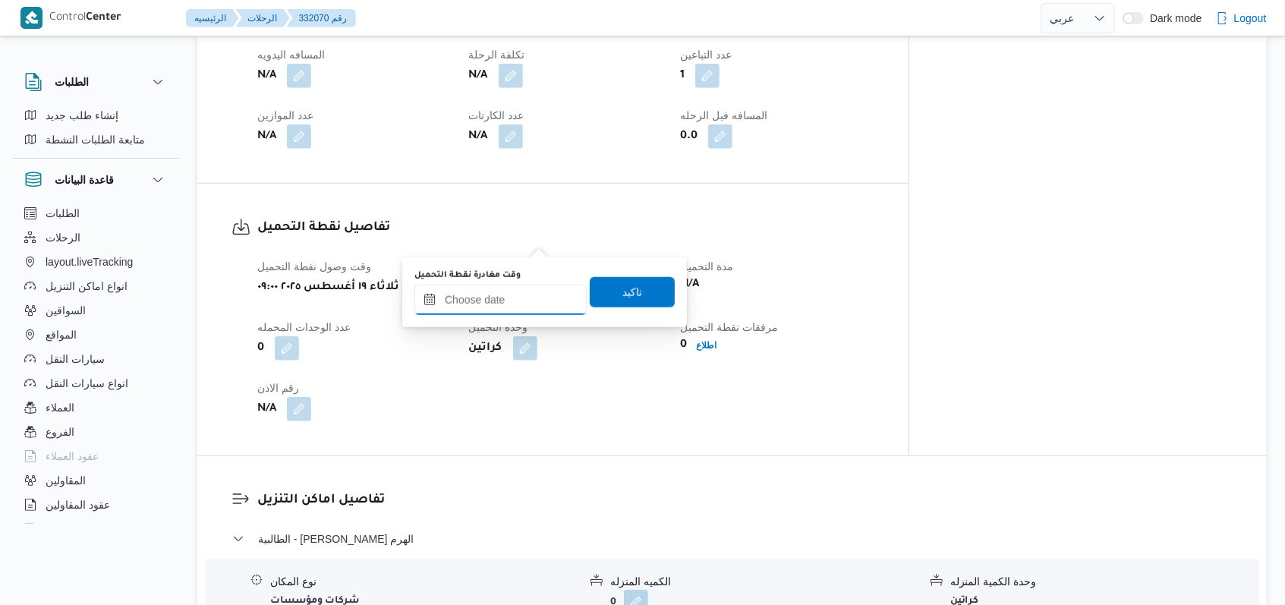
click at [505, 303] on input "وقت مغادرة نقطة التحميل" at bounding box center [500, 300] width 172 height 30
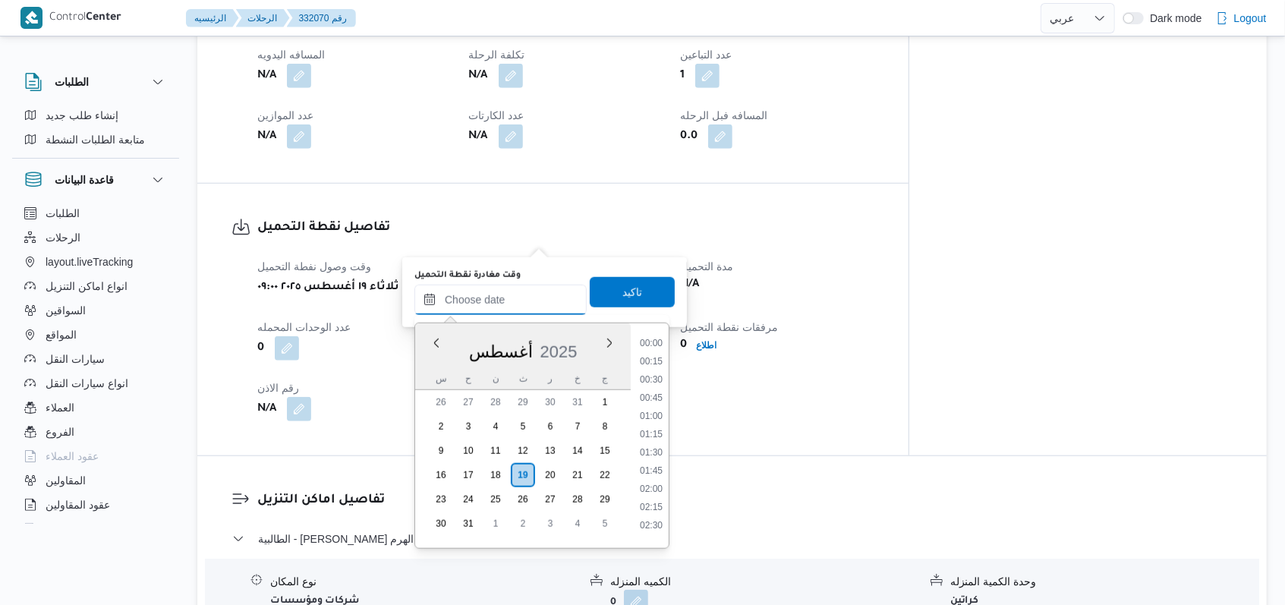
scroll to position [825, 0]
click at [660, 444] on li "12:45" at bounding box center [651, 446] width 35 height 15
type input "١٩/٠٨/٢٠٢٥ ١٢:٤٥"
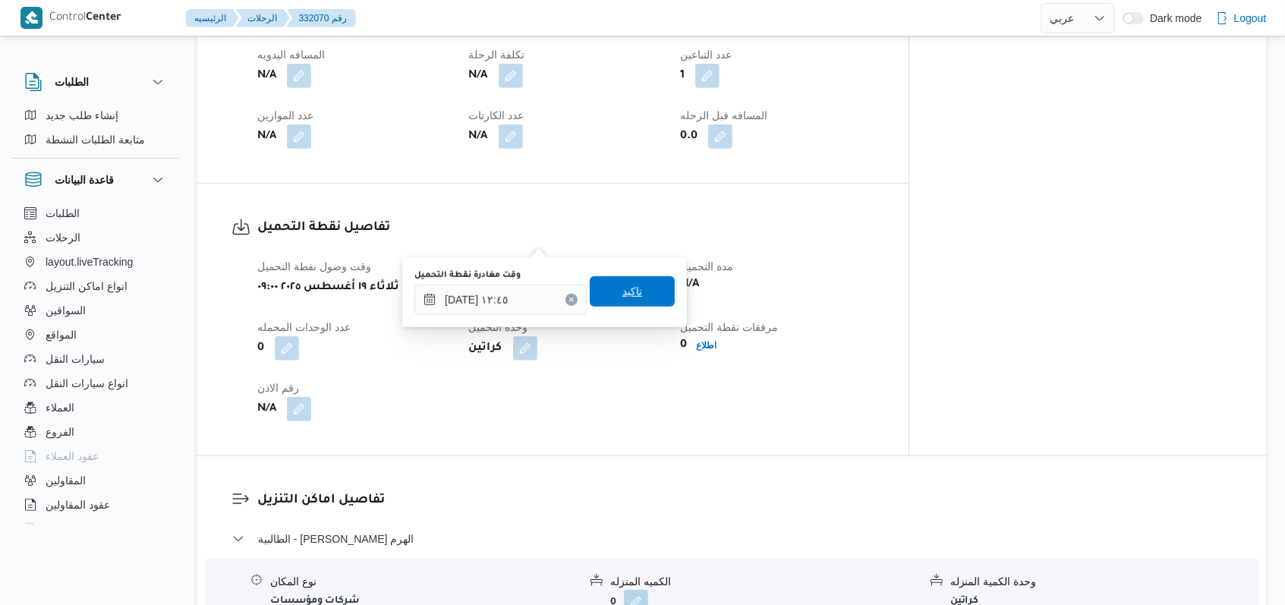
click at [631, 295] on span "تاكيد" at bounding box center [632, 291] width 85 height 30
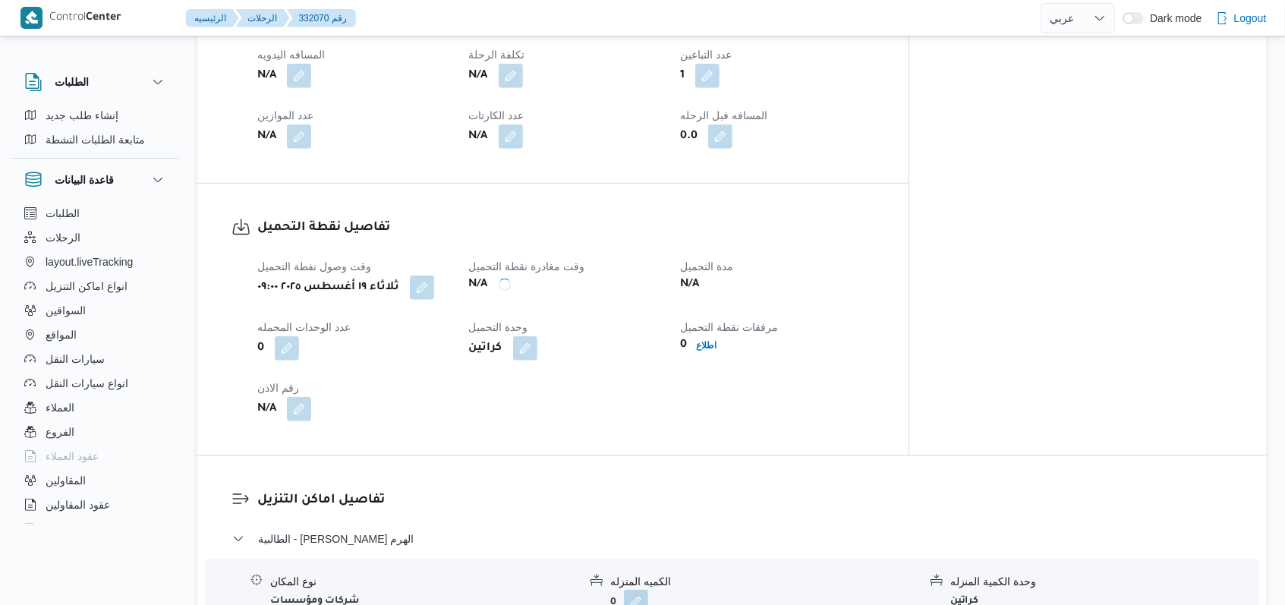
click at [638, 323] on div "وقت وصول نفطة التحميل ثلاثاء ١٩ أغسطس ٢٠٢٥ ٠٩:٠٠ وقت مغادرة نقطة التحميل N/A مد…" at bounding box center [565, 339] width 635 height 182
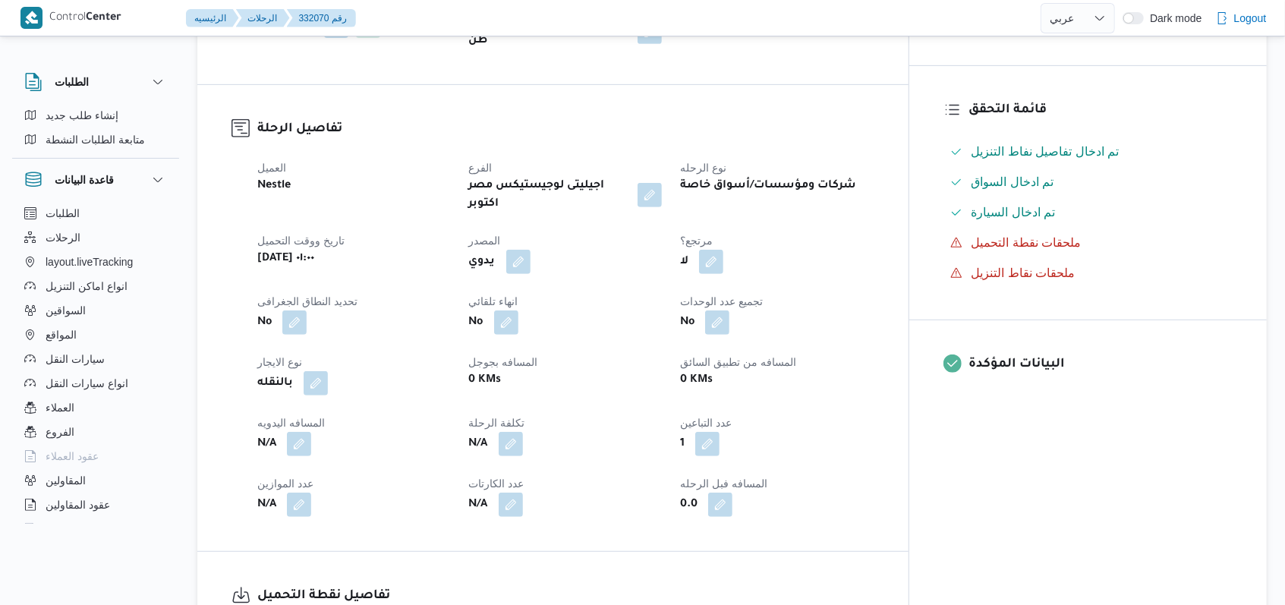
scroll to position [202, 0]
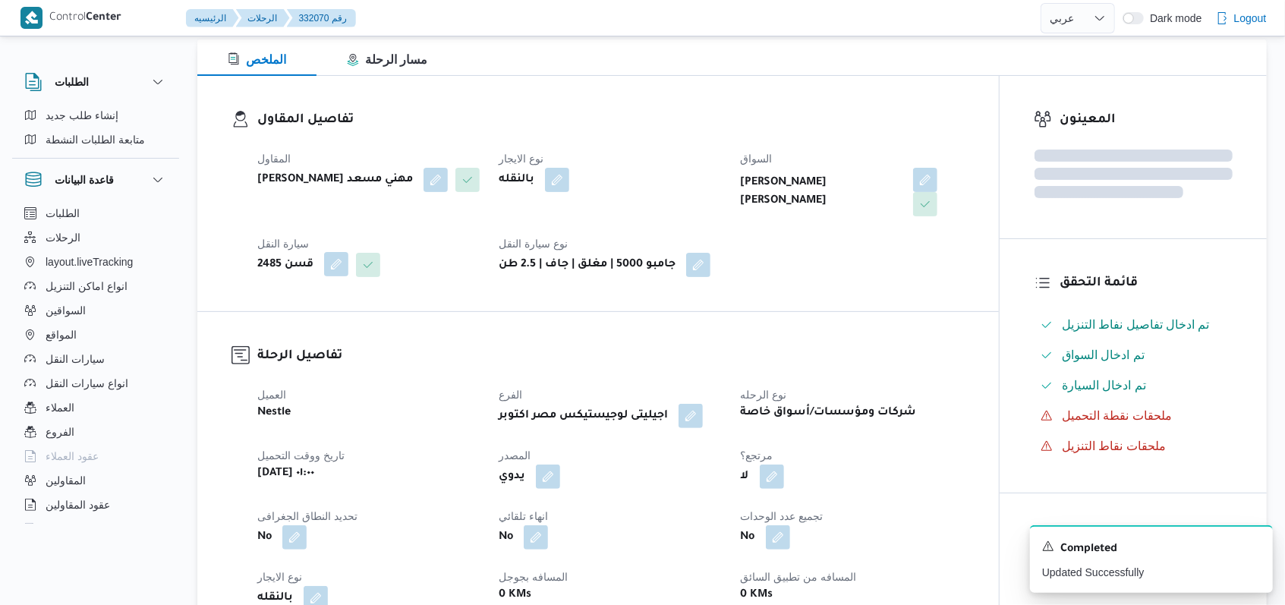
click at [333, 252] on button "button" at bounding box center [336, 264] width 24 height 24
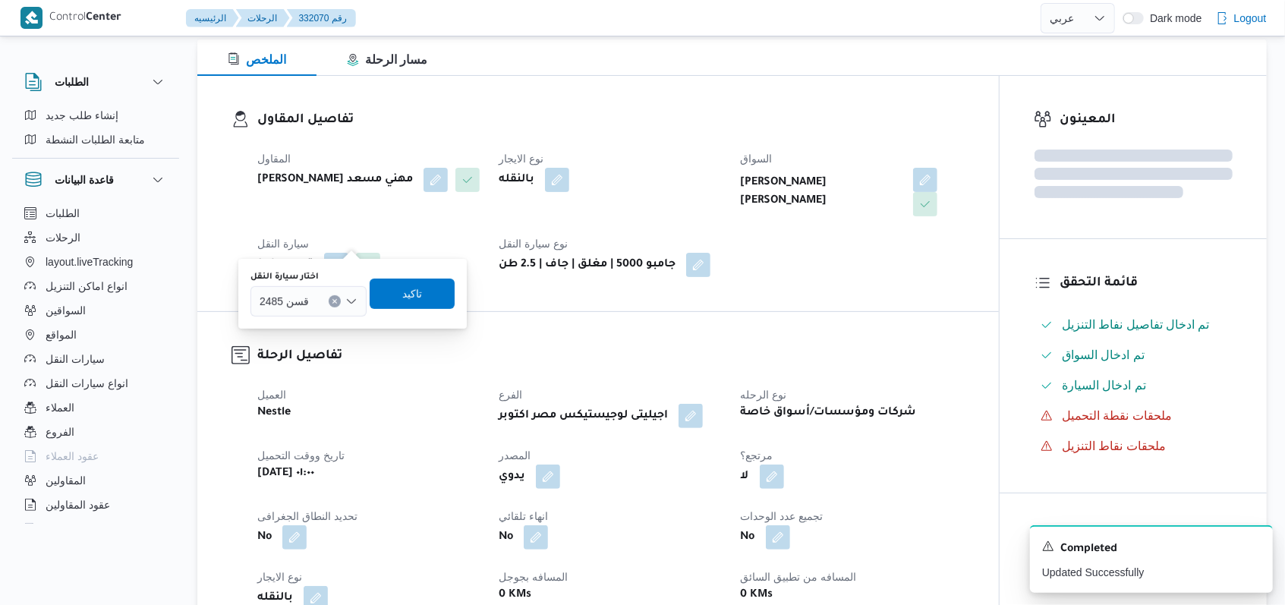
click at [322, 301] on div "قسن 2485" at bounding box center [308, 301] width 116 height 30
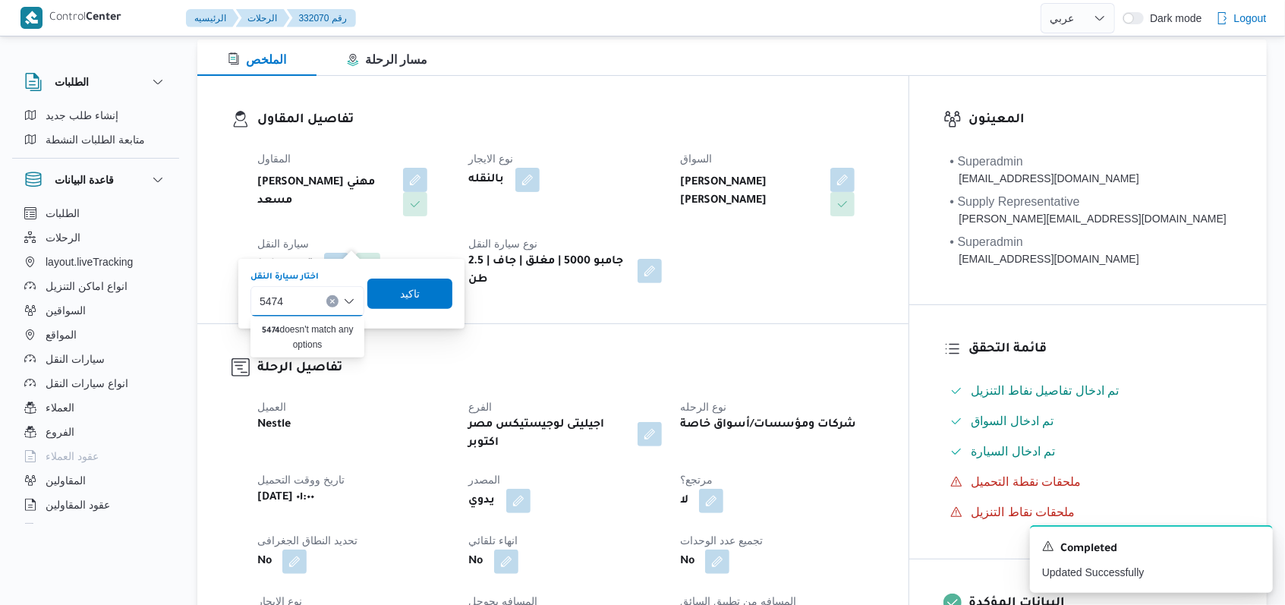
type input "5474"
click at [425, 358] on dl "تفاصيل الرحلة العميل Nestle الفرع اجيليتى لوجيستيكس مصر اكتوبر نوع الرحله شركات…" at bounding box center [565, 557] width 617 height 398
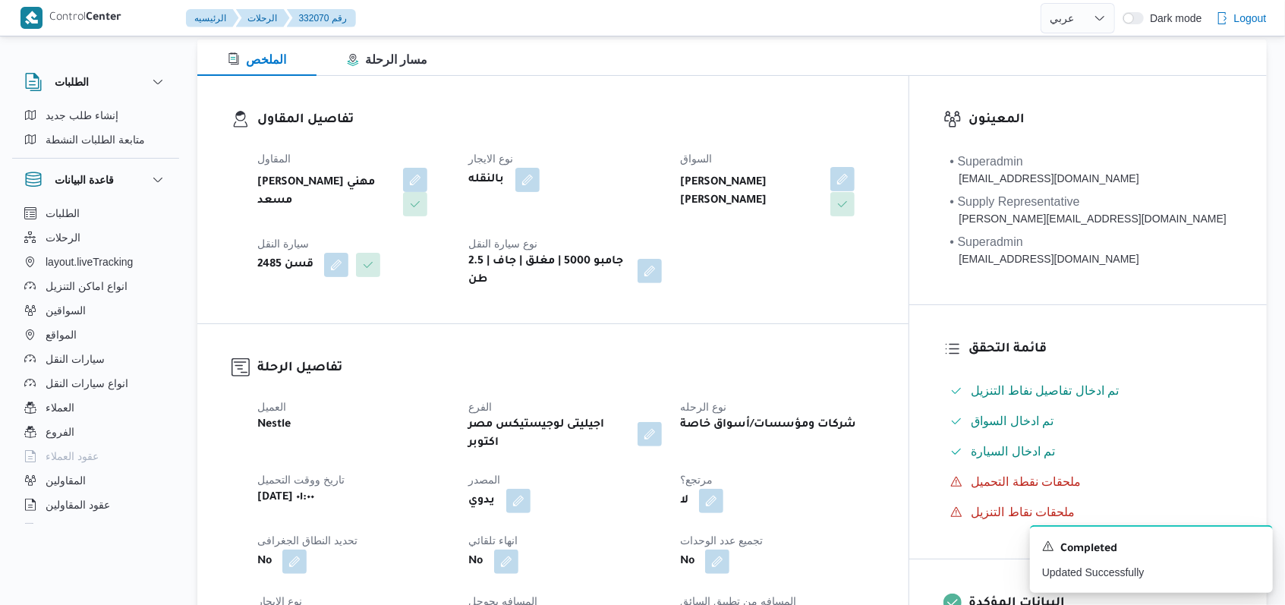
click at [855, 176] on button "button" at bounding box center [842, 179] width 24 height 24
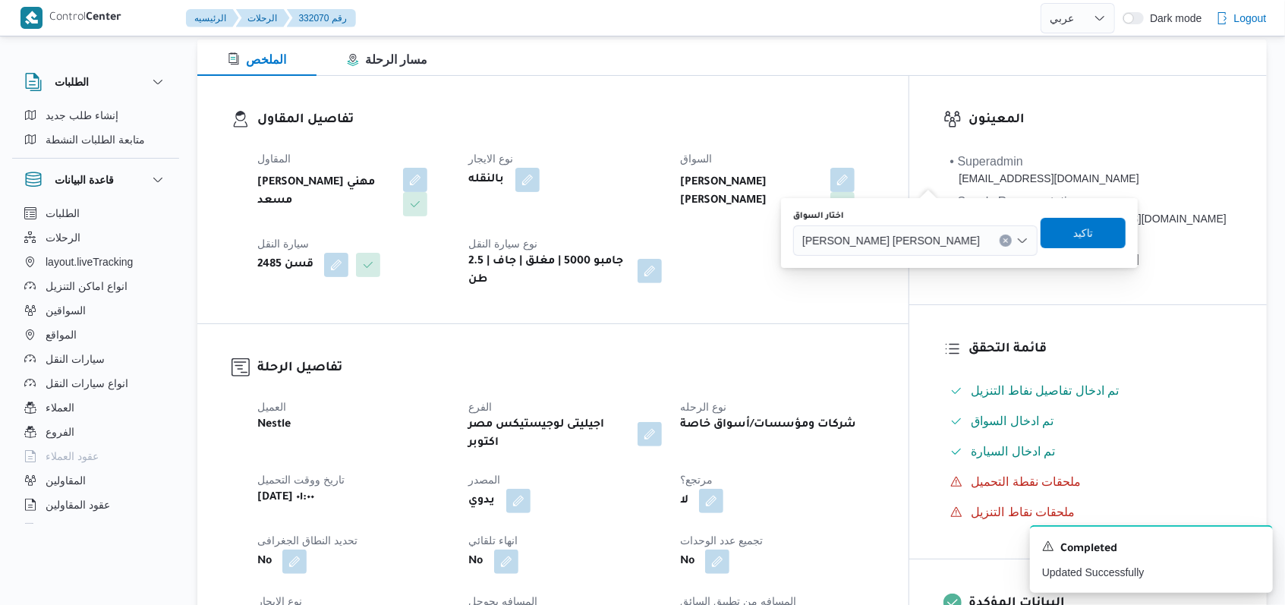
click at [895, 242] on span "محمد ابراهيم محمد ابراهيم" at bounding box center [891, 239] width 178 height 17
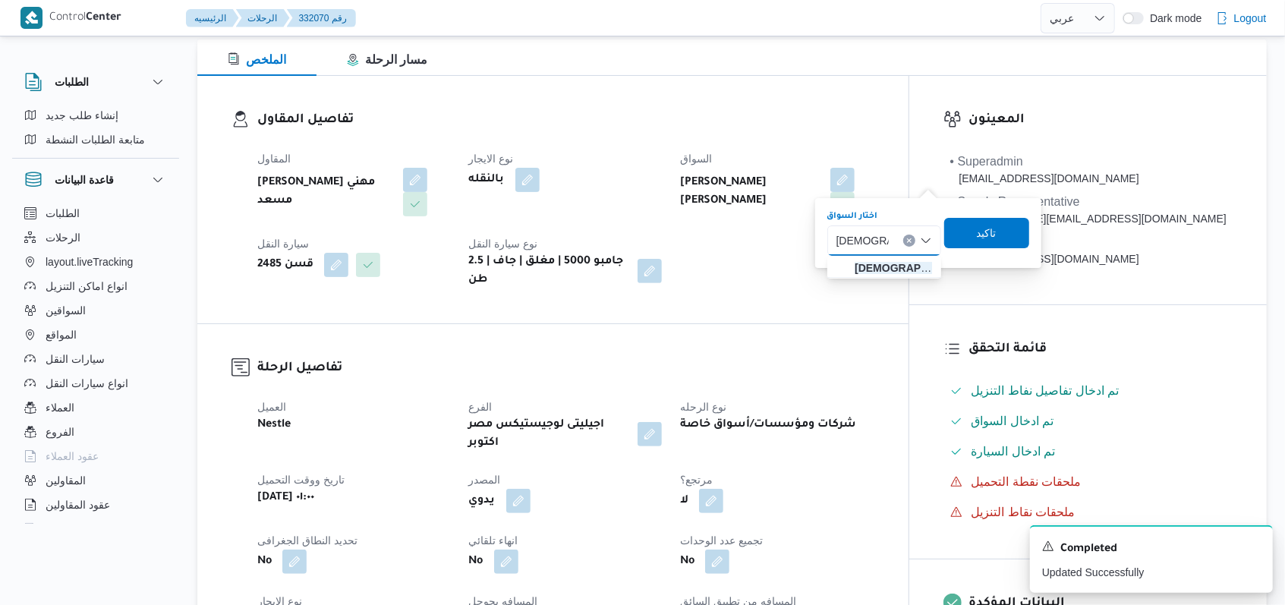
type input "اسلام سعيد"
click at [859, 270] on span "اسلام سعيد محمد احمد" at bounding box center [893, 268] width 77 height 18
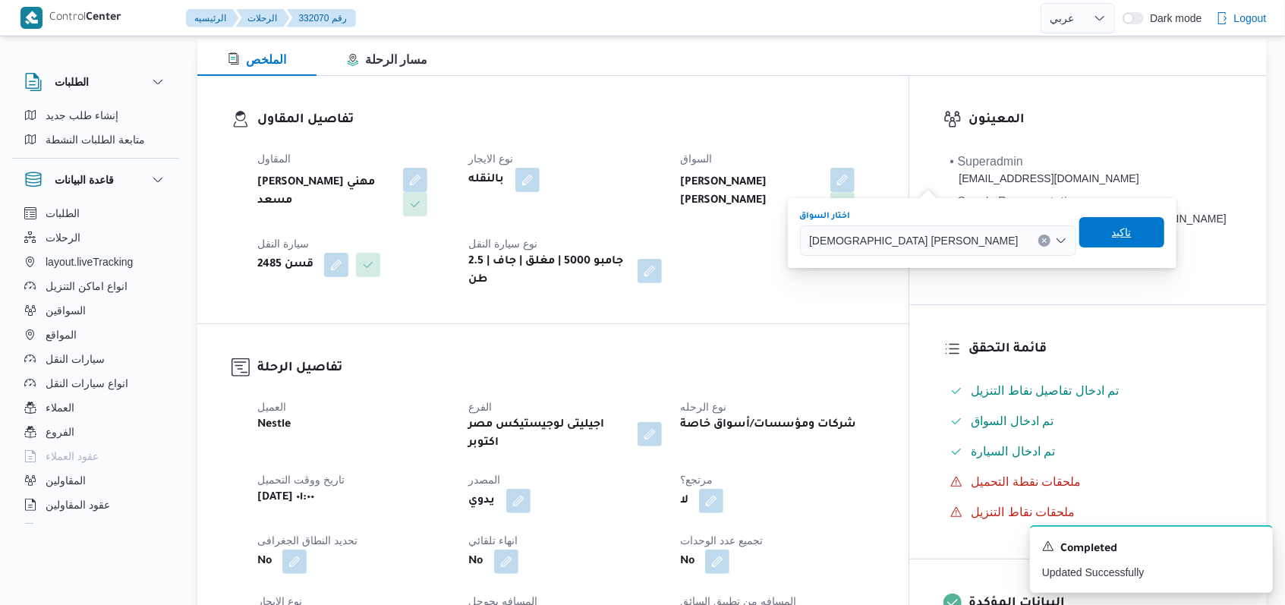
click at [1079, 231] on span "تاكيد" at bounding box center [1121, 232] width 85 height 30
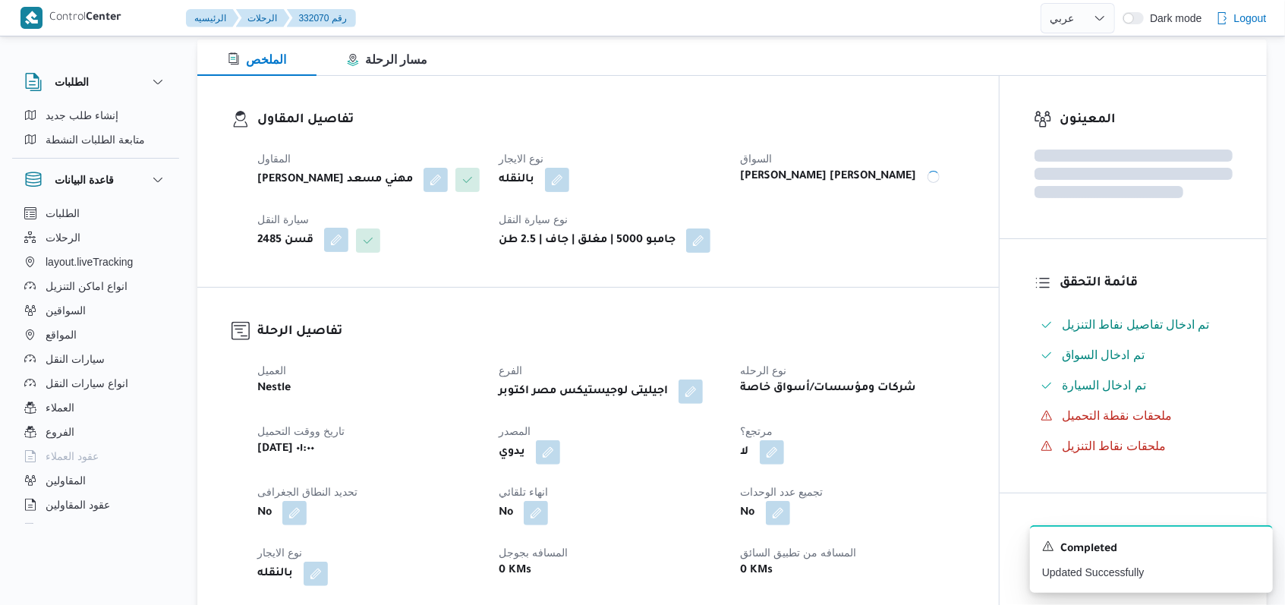
click at [331, 246] on button "button" at bounding box center [336, 240] width 24 height 24
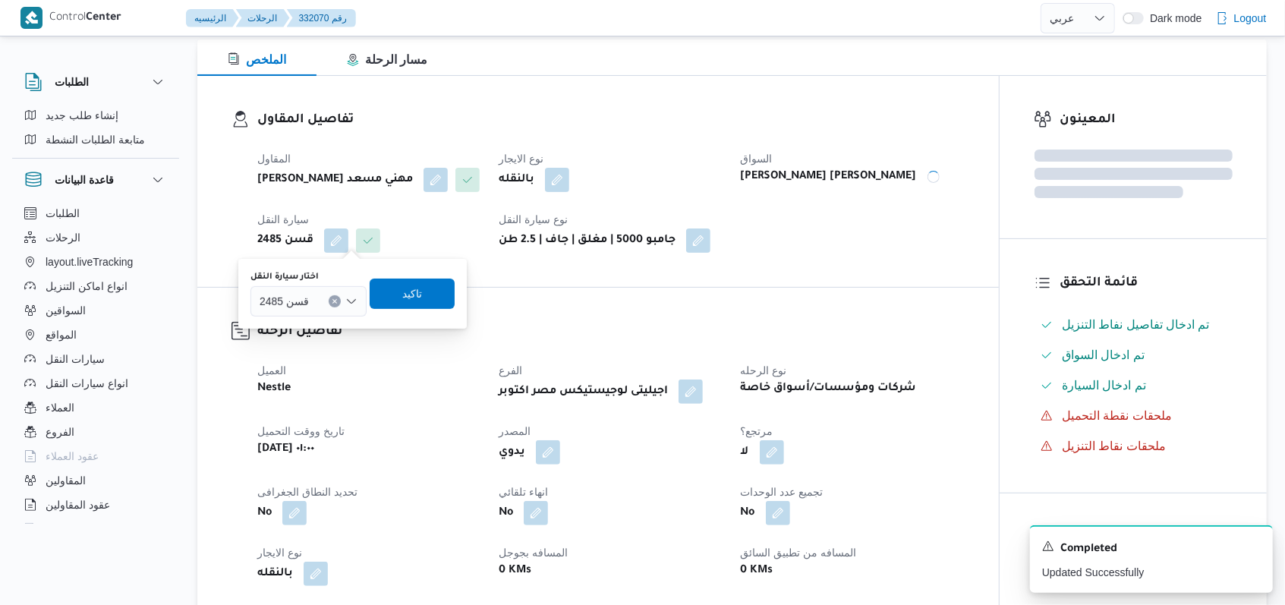
click at [320, 301] on div "قسن 2485" at bounding box center [308, 301] width 116 height 30
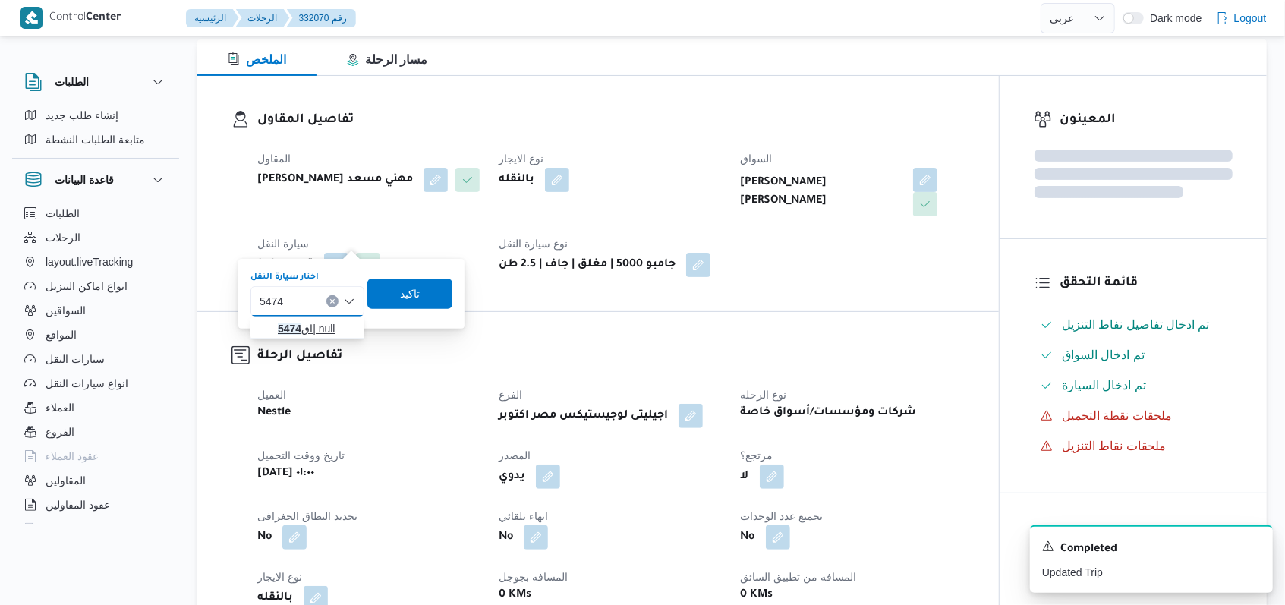
type input "5474"
click at [326, 331] on span "اق 5474 | null" at bounding box center [316, 329] width 77 height 18
click at [401, 301] on span "تاكيد" at bounding box center [417, 293] width 85 height 30
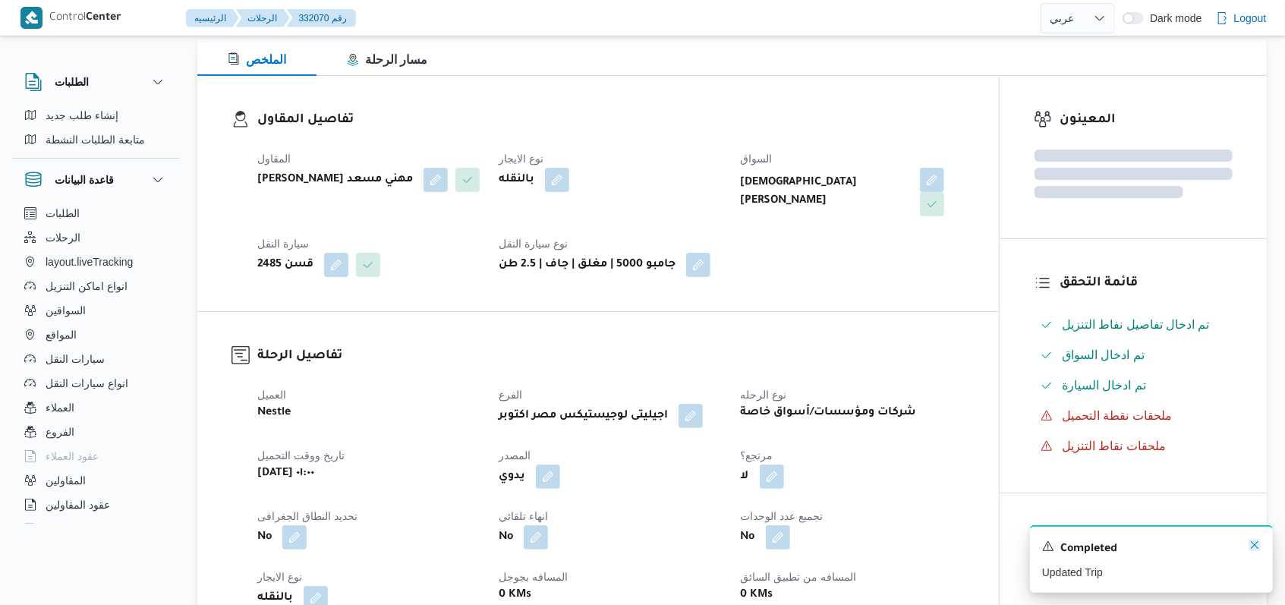
click at [1257, 548] on icon "Dismiss toast" at bounding box center [1254, 545] width 12 height 12
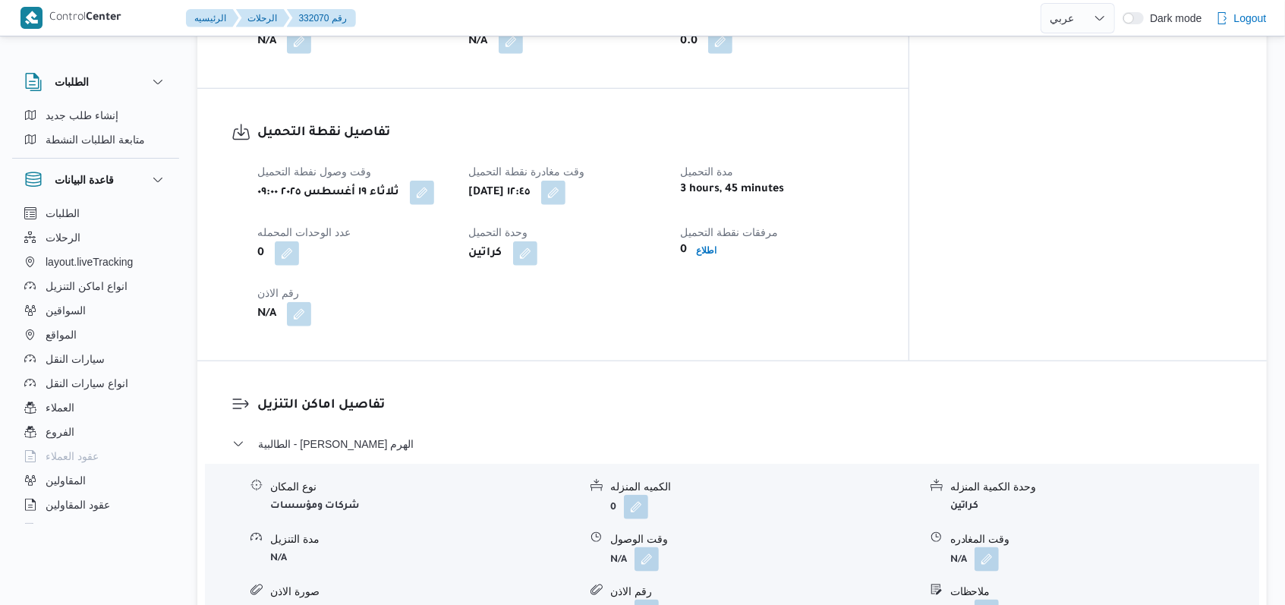
scroll to position [1012, 0]
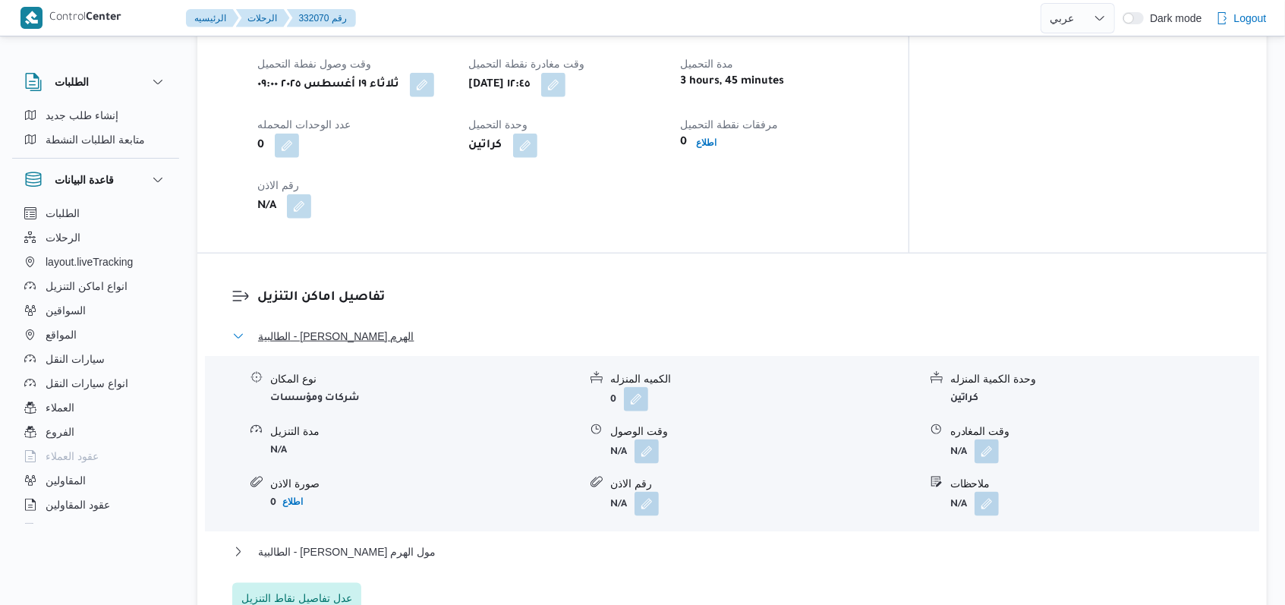
click at [346, 327] on span "الطالبية - رامكو فارما الهرم" at bounding box center [336, 336] width 156 height 18
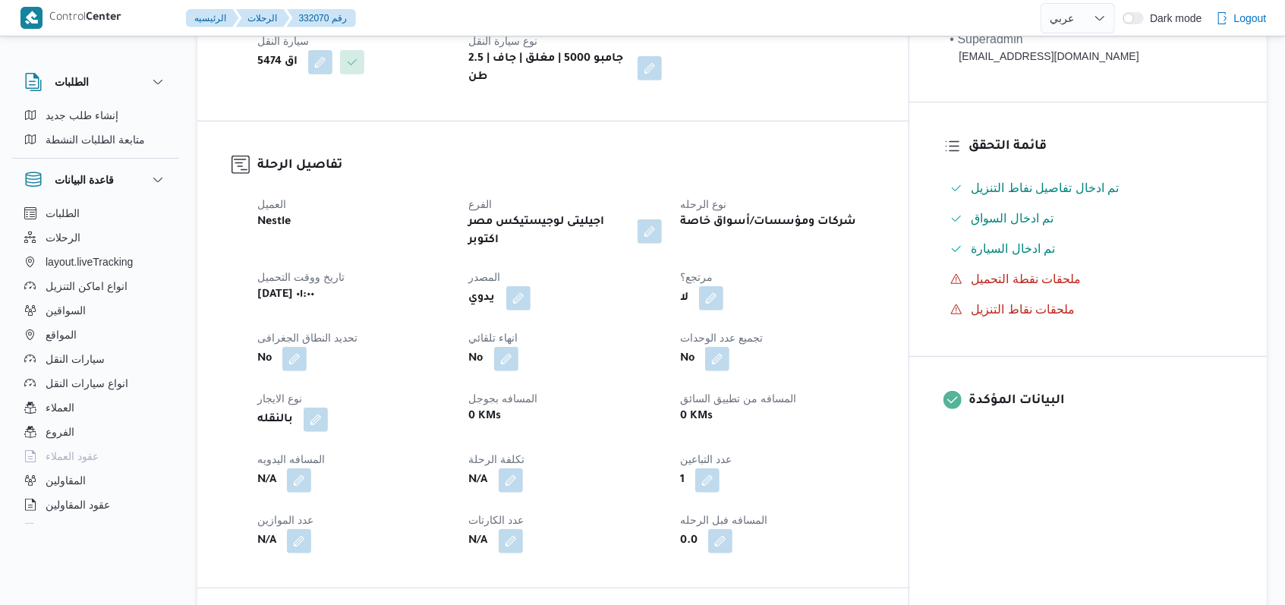
scroll to position [0, 0]
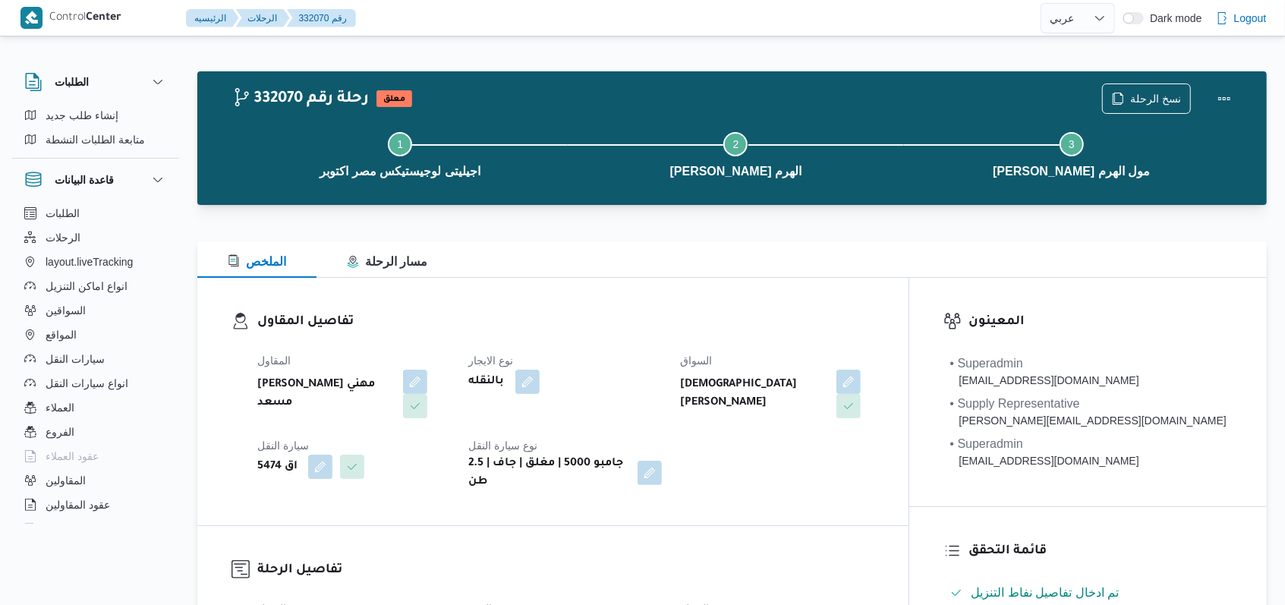
select select "ar"
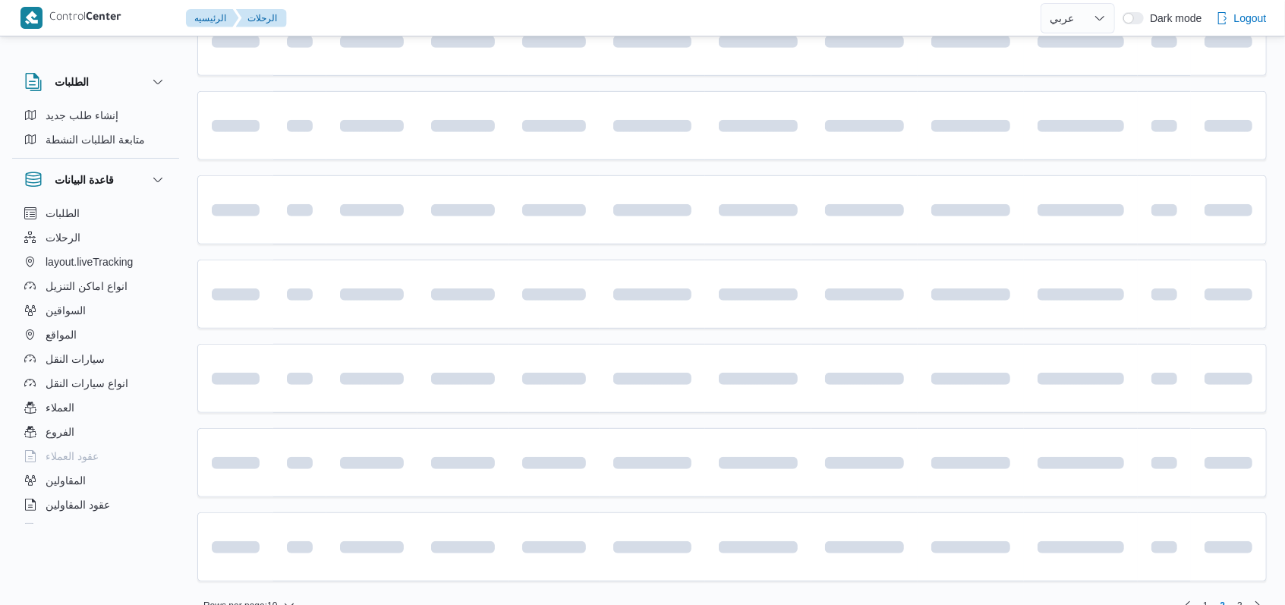
scroll to position [508, 0]
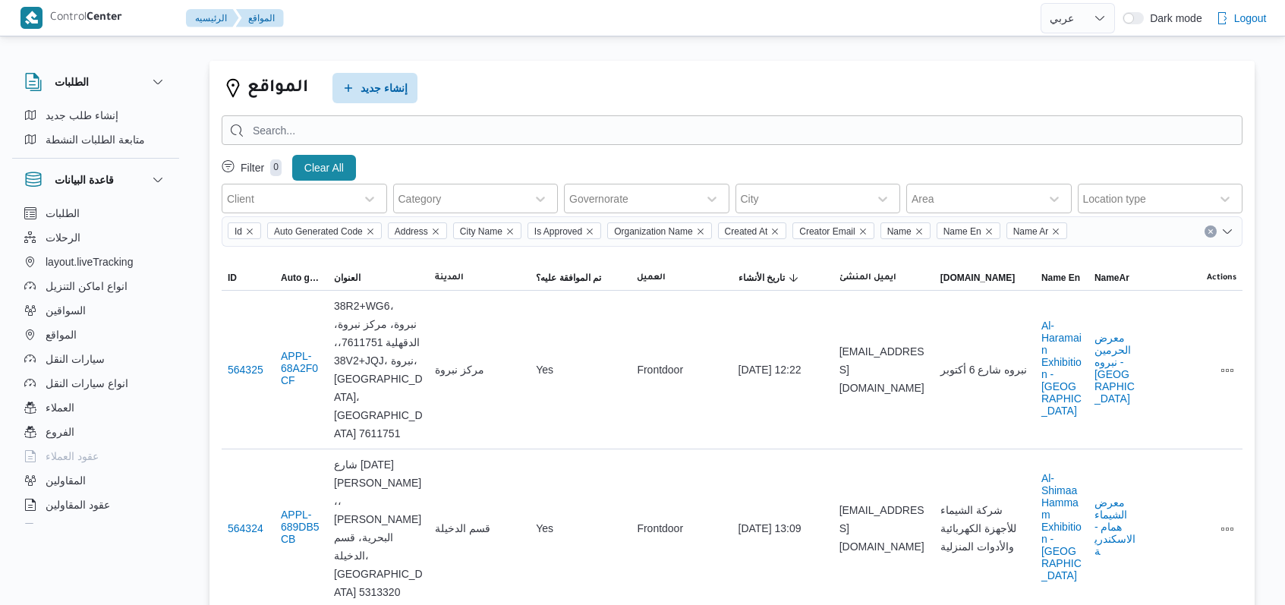
select select "ar"
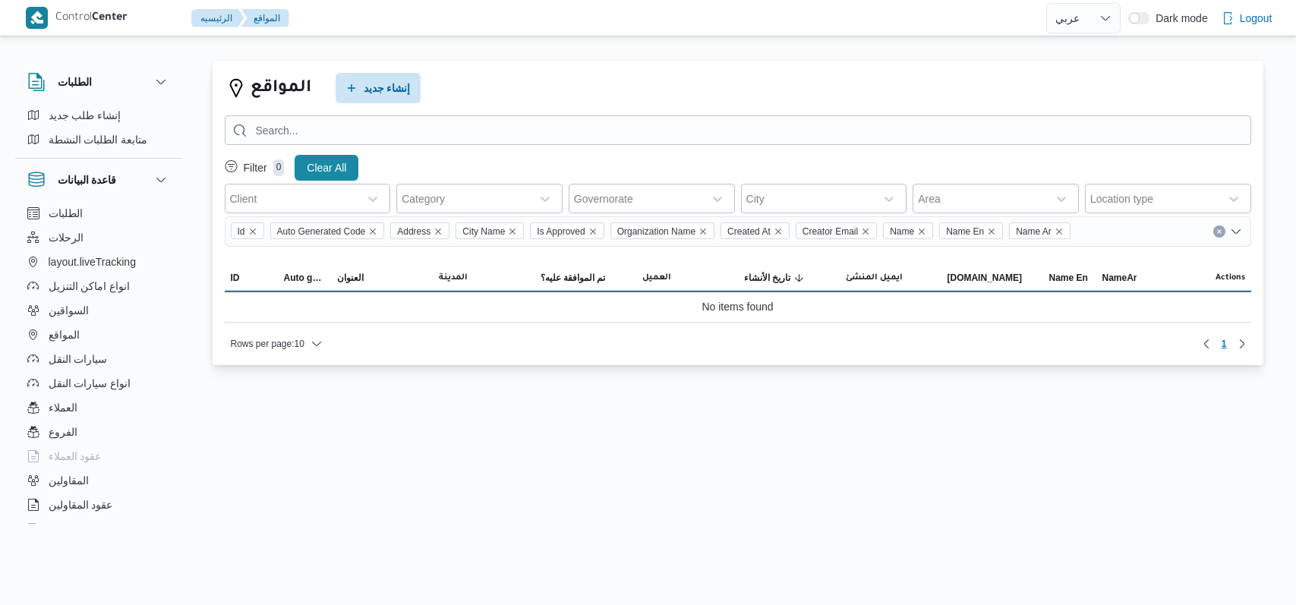
select select "ar"
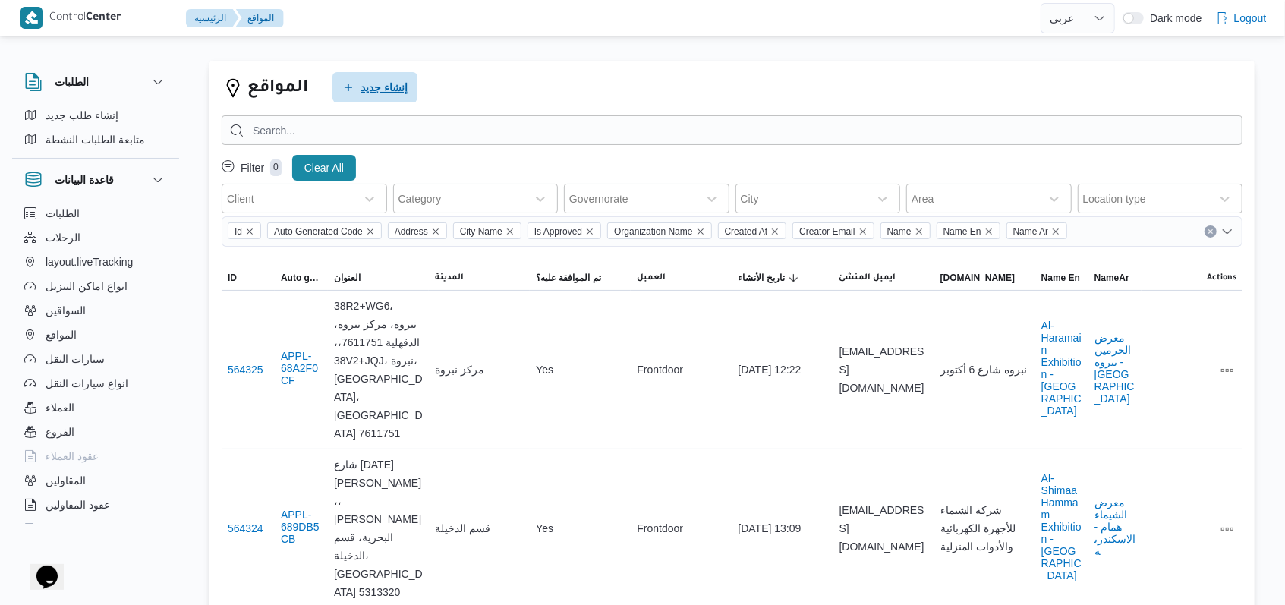
click at [357, 88] on span "إنشاء جديد" at bounding box center [374, 87] width 85 height 30
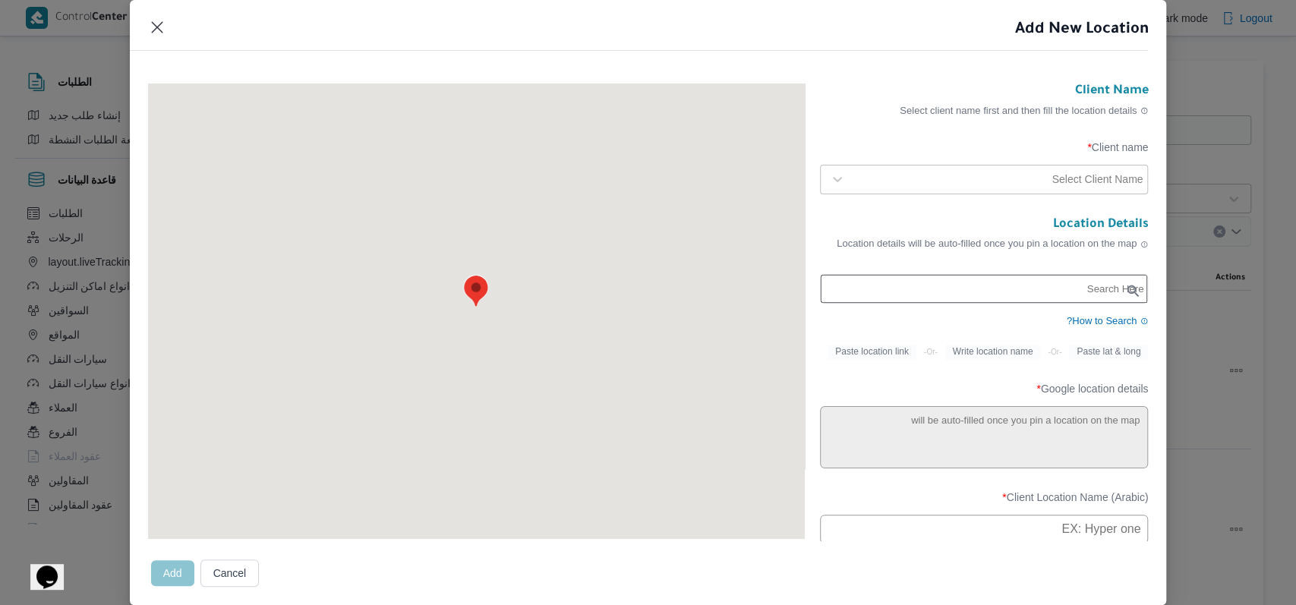
click at [1009, 288] on input "text" at bounding box center [983, 289] width 327 height 28
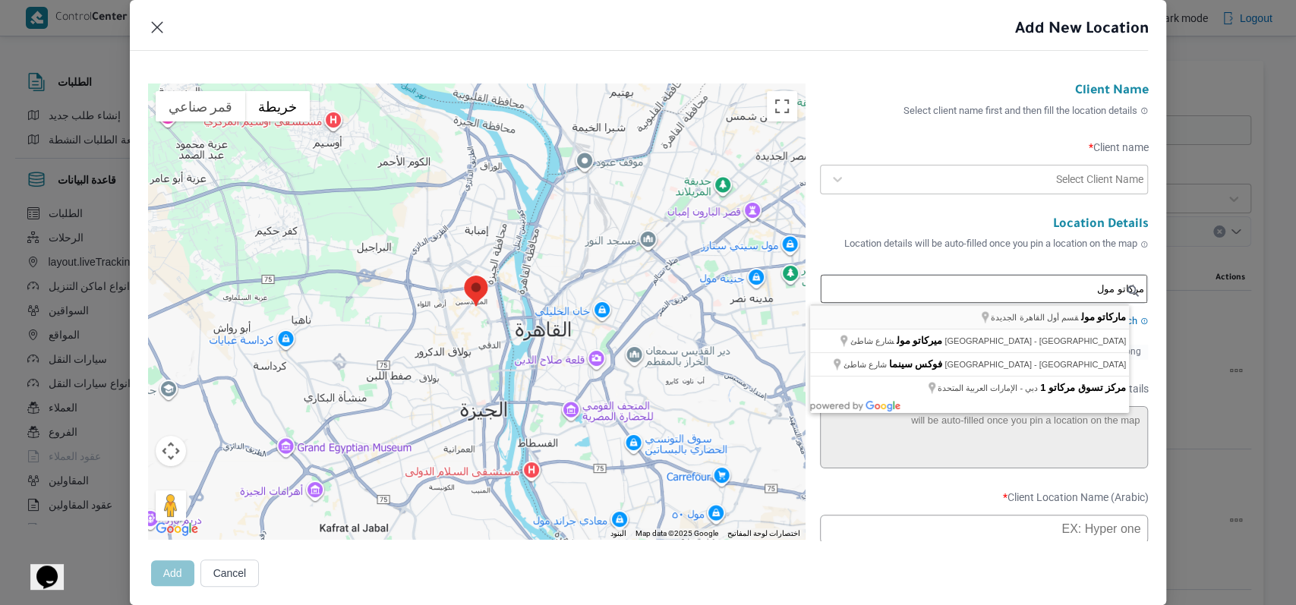
type input "ماركاتو مول، قسم أول القاهرة الجديدة"
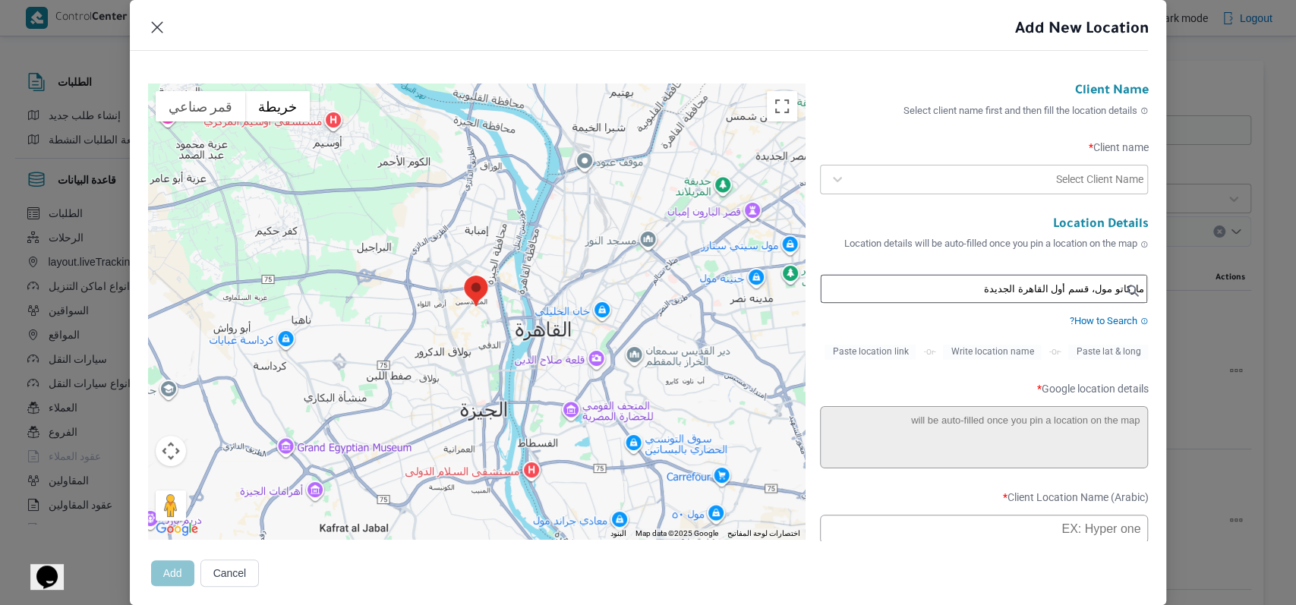
click at [1021, 184] on div at bounding box center [952, 179] width 200 height 15
type textarea "44، قسم أول القاهرة الجديدة، [GEOGRAPHIC_DATA]‬ 4722116"
type input "ماركاتو مول"
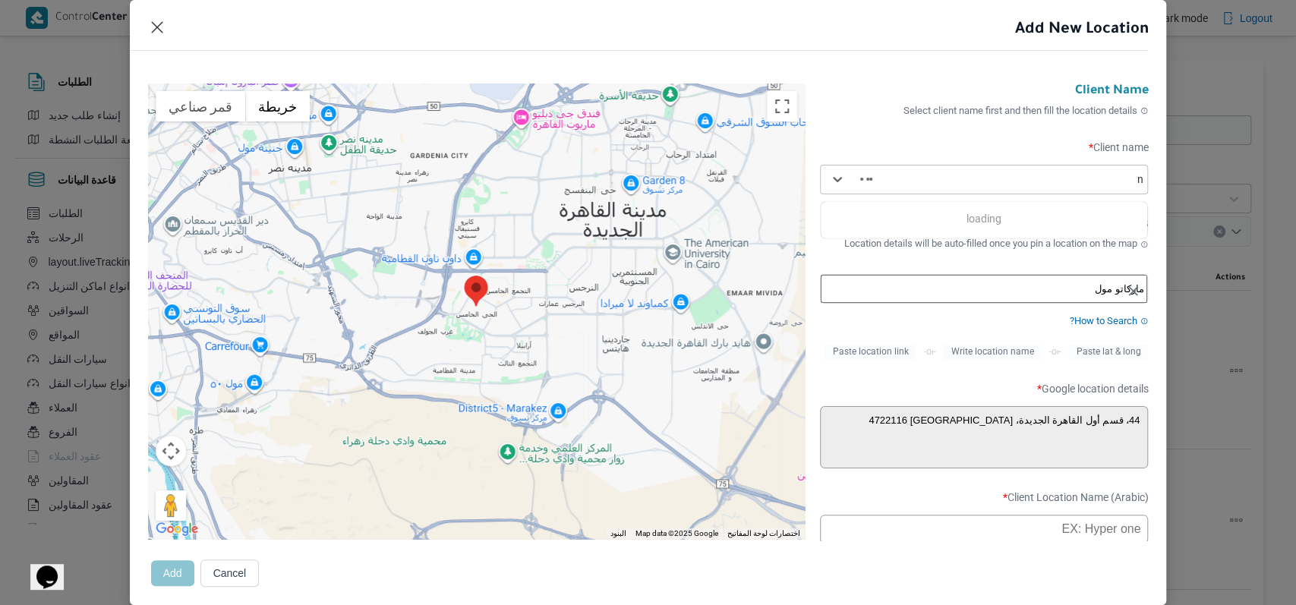
type input "ne"
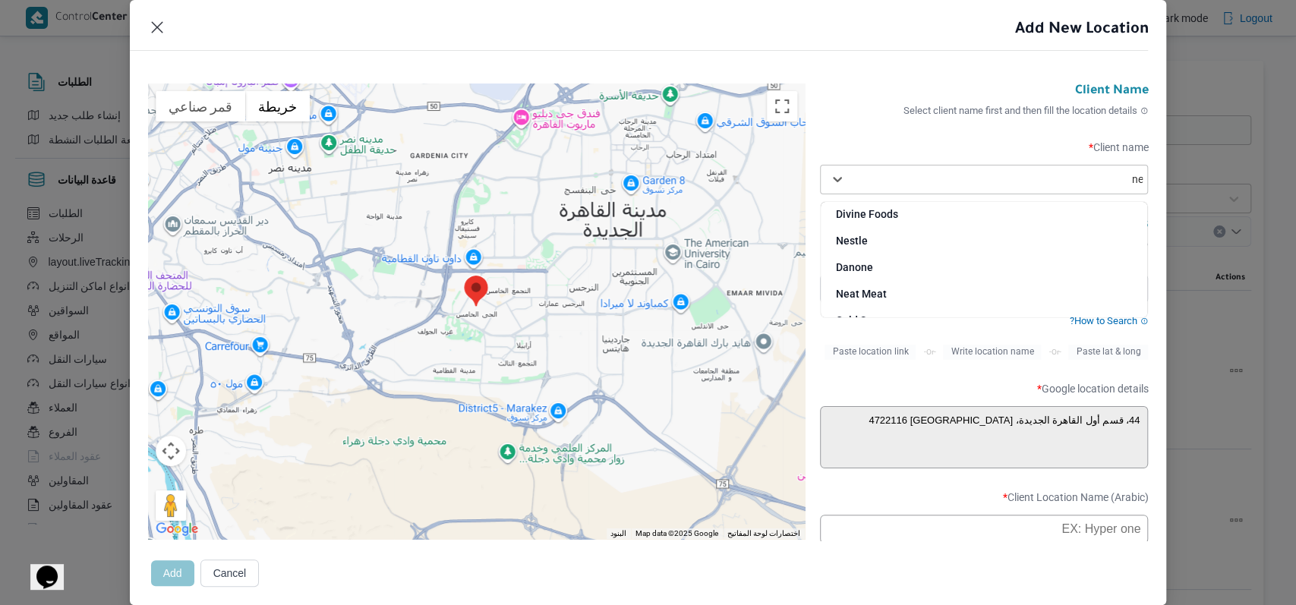
click at [874, 237] on div "Nestle" at bounding box center [983, 246] width 327 height 27
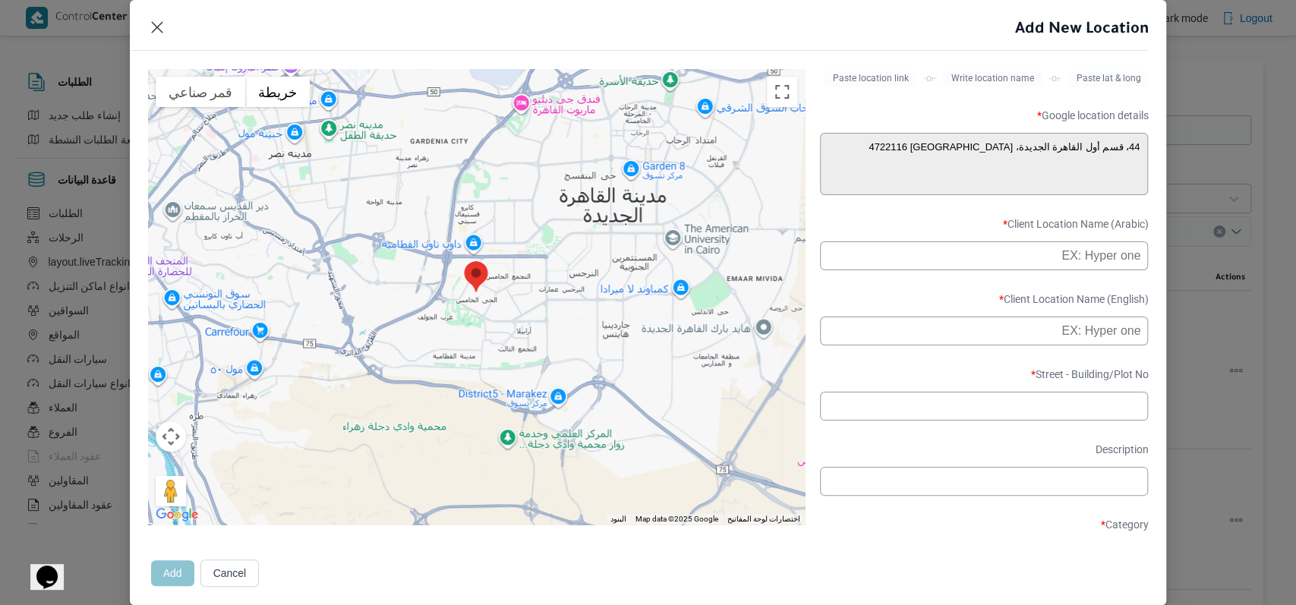
scroll to position [304, 0]
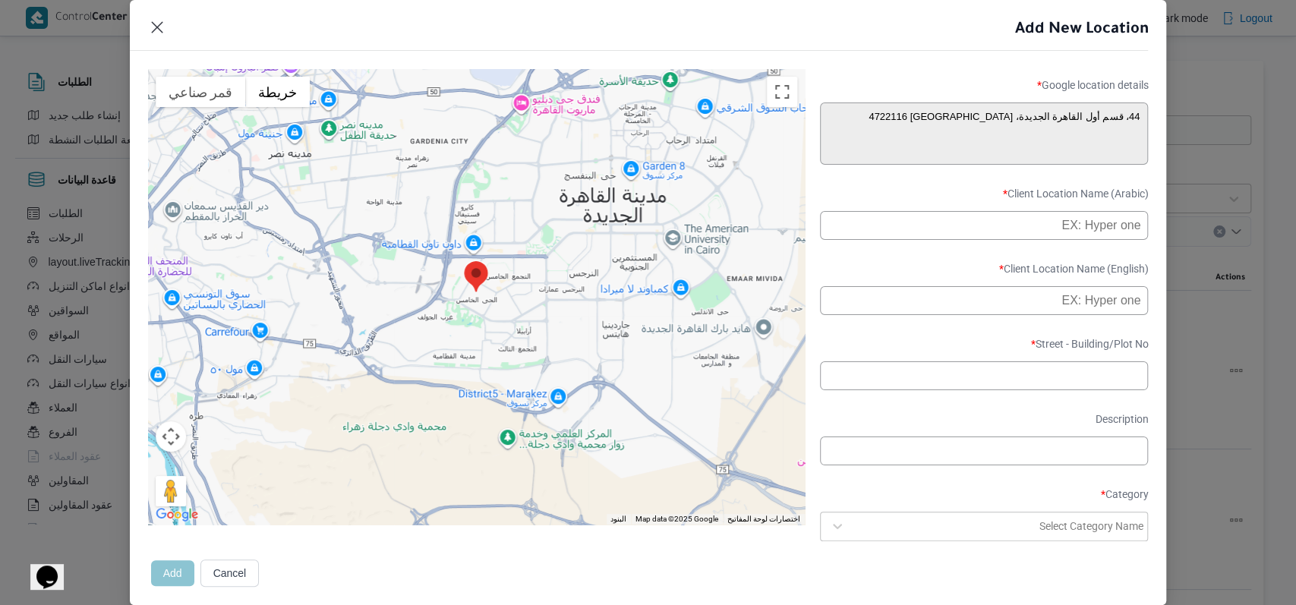
click at [969, 228] on input "text" at bounding box center [984, 225] width 329 height 29
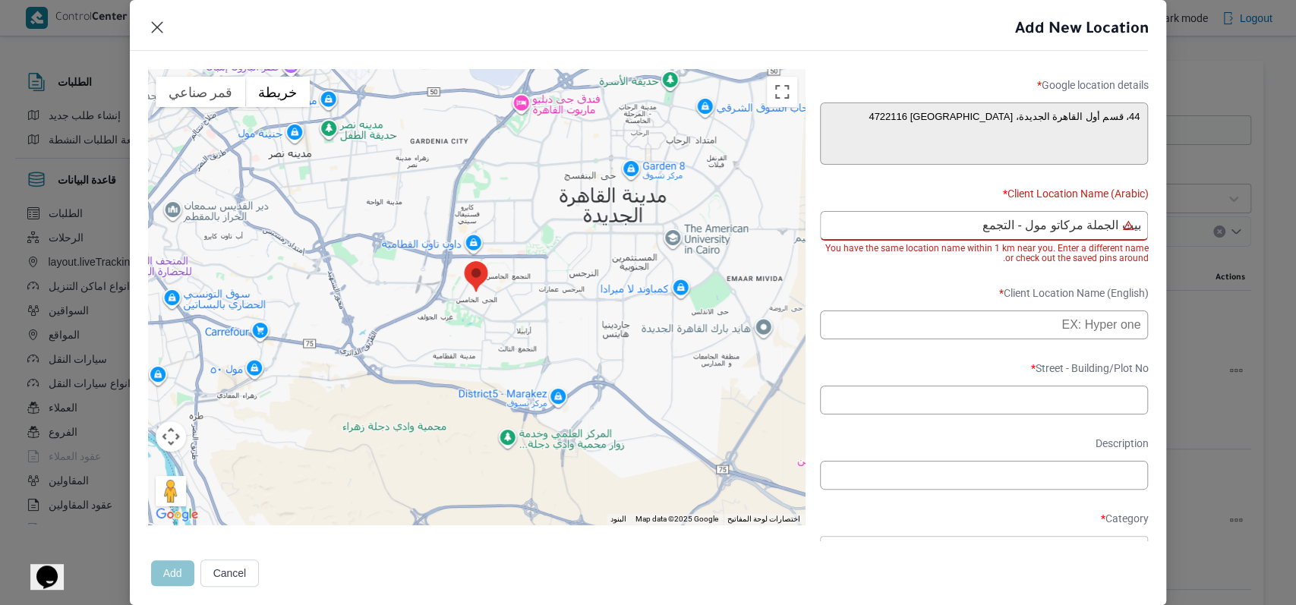
click at [965, 228] on input "بيت الجملة مركاتو مول - التجمع" at bounding box center [984, 226] width 329 height 30
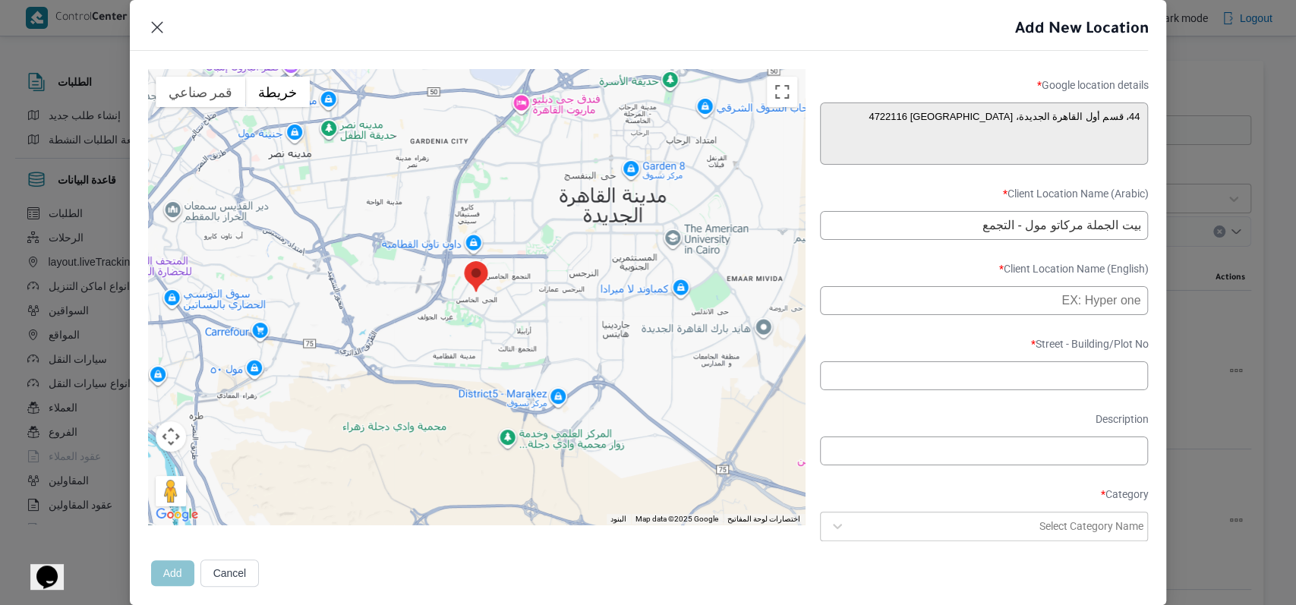
type input "بيت الجملة مركاتو مول - التجمع"
click at [950, 272] on form "Client Name Select client name first and then fill the location details Client …" at bounding box center [984, 244] width 329 height 929
click at [950, 300] on input "text" at bounding box center [984, 300] width 329 height 29
paste input "Wholesale House [GEOGRAPHIC_DATA] - [GEOGRAPHIC_DATA]"
type input "Wholesale House [GEOGRAPHIC_DATA] - [GEOGRAPHIC_DATA]"
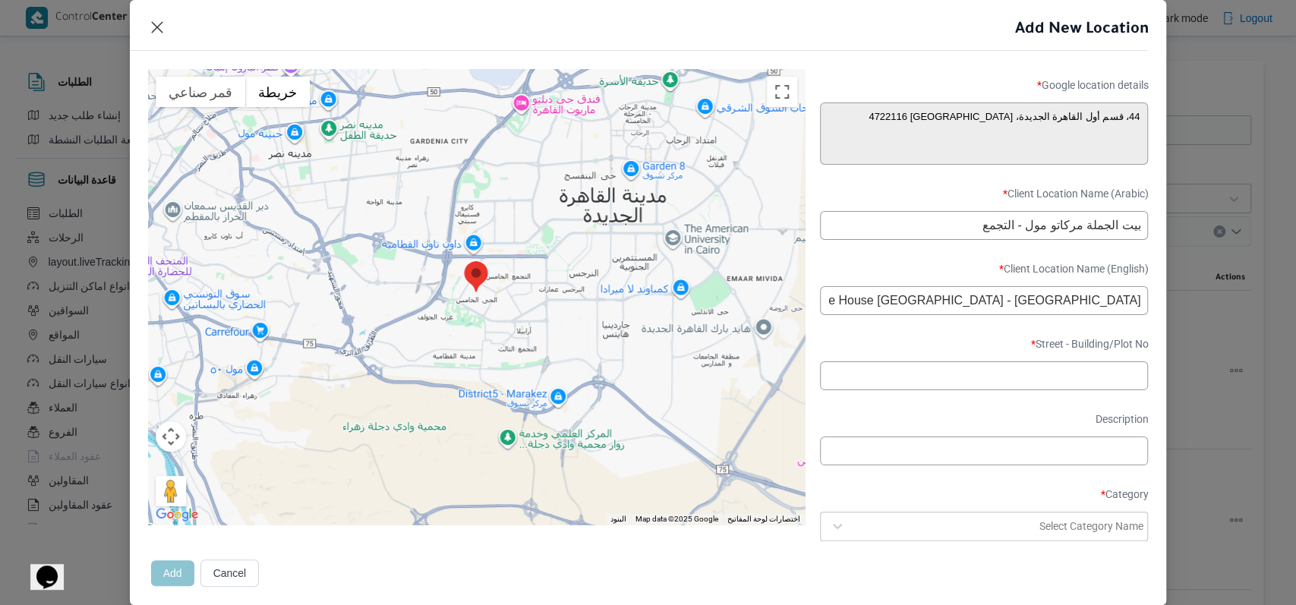
click at [955, 275] on label "Client Location Name (English) *" at bounding box center [984, 275] width 329 height 24
click at [923, 385] on input "text" at bounding box center [984, 375] width 329 height 29
paste input "4722116"
type input "4722116"
click at [927, 361] on label "Street - Building/Plot No *" at bounding box center [984, 350] width 329 height 24
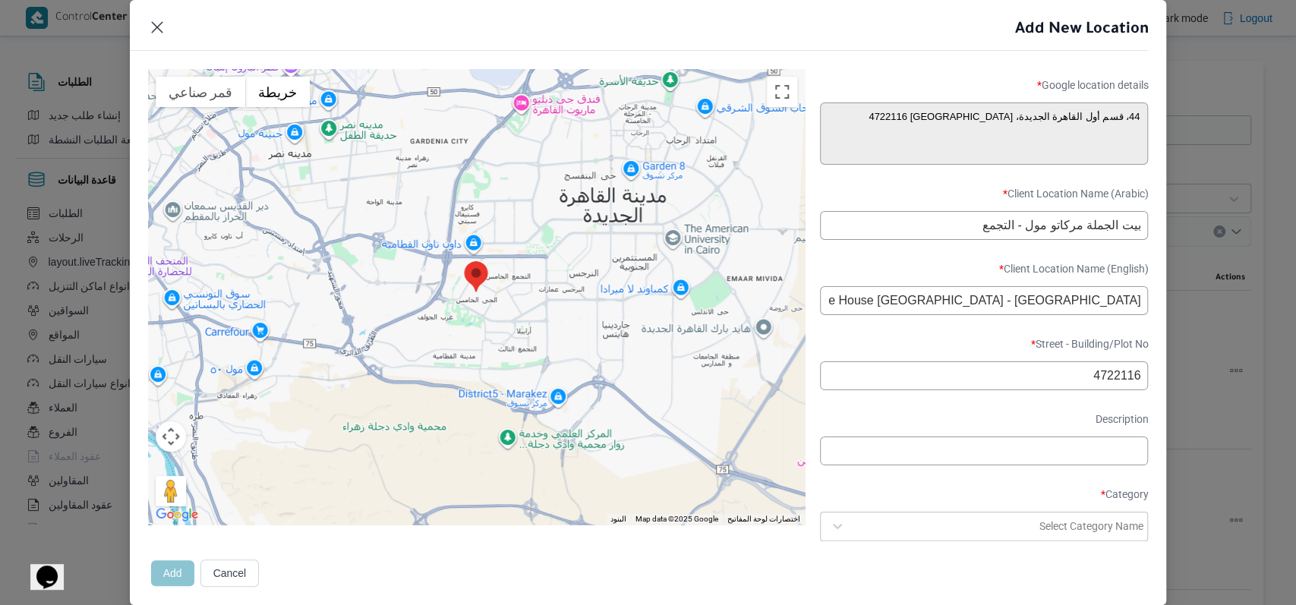
scroll to position [494, 0]
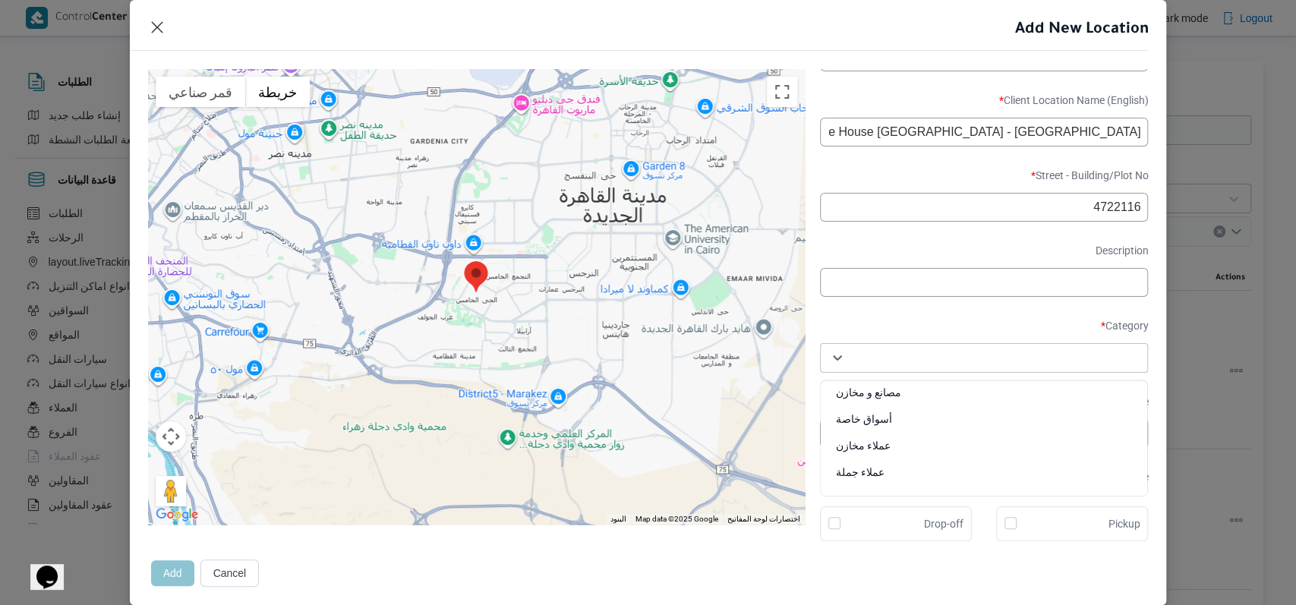
click at [943, 347] on div "Select Category Name" at bounding box center [998, 357] width 294 height 21
click at [880, 469] on div "عملاء جملة" at bounding box center [983, 477] width 327 height 27
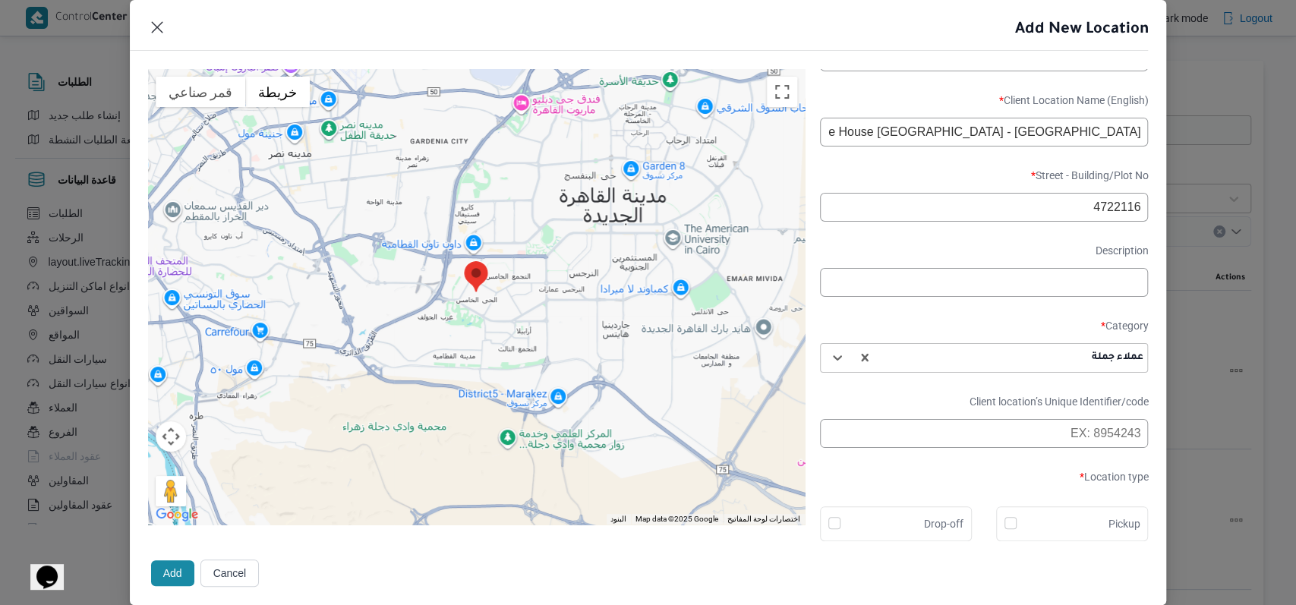
click at [949, 347] on div "عملاء جملة" at bounding box center [1011, 357] width 266 height 21
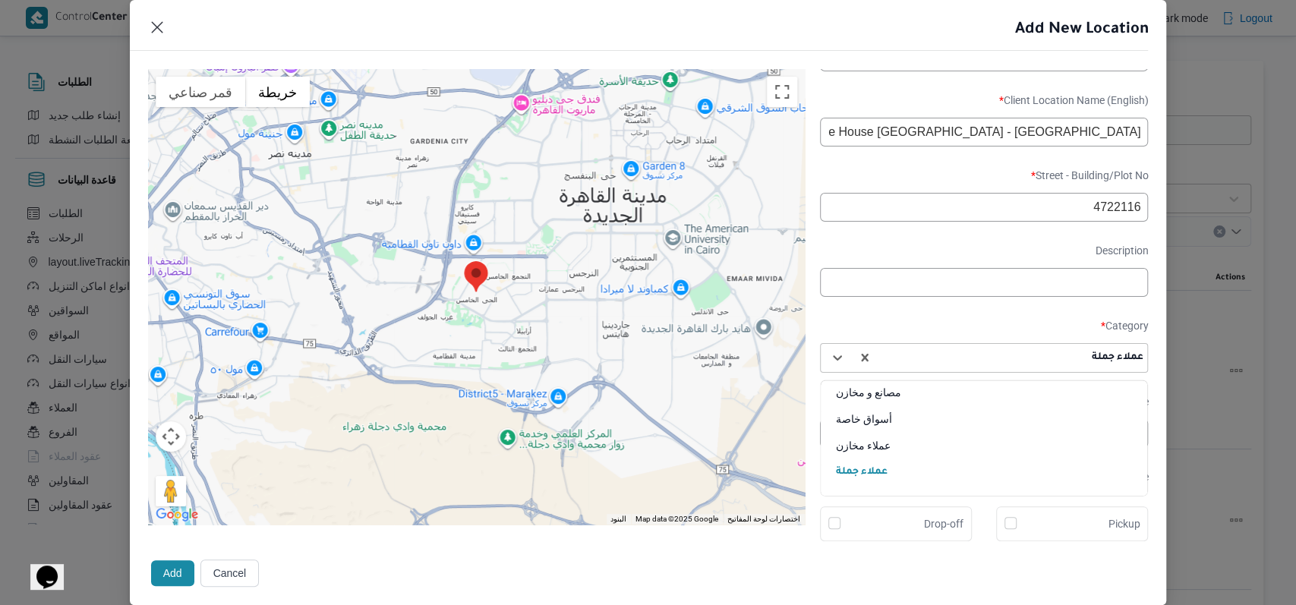
scroll to position [4, 0]
click at [908, 413] on div "أسواق خاصة" at bounding box center [983, 421] width 327 height 27
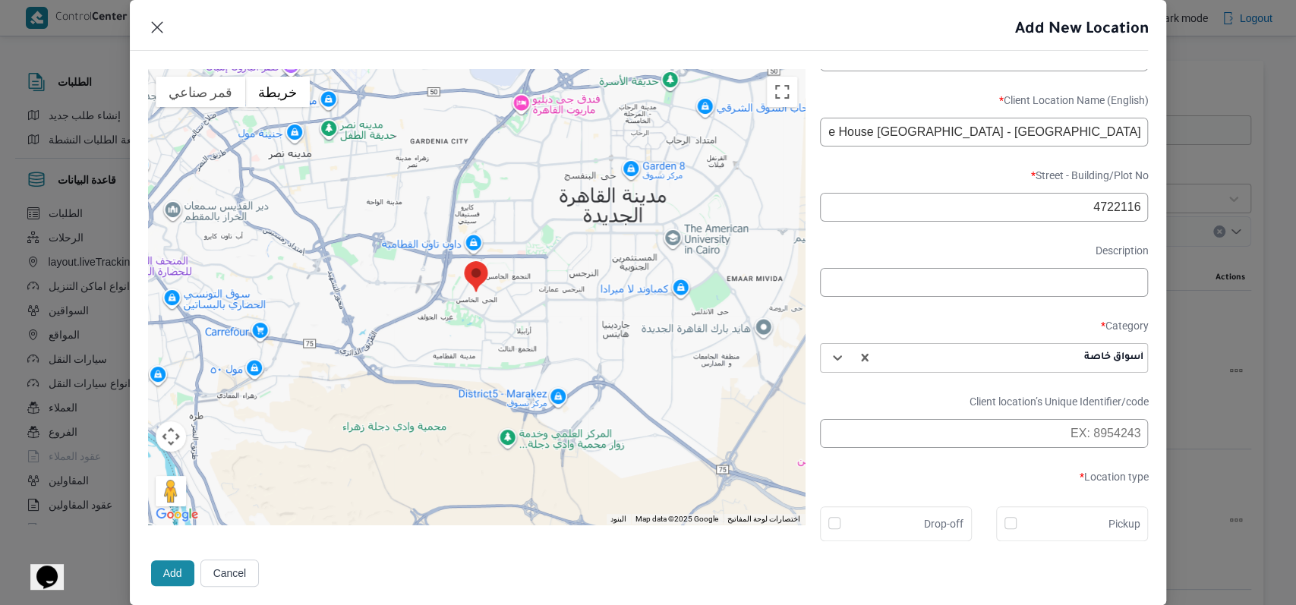
click at [906, 508] on div "Drop-off" at bounding box center [896, 523] width 152 height 35
checkbox input "true"
click at [164, 574] on button "Add" at bounding box center [172, 573] width 43 height 26
click at [171, 565] on button "Add" at bounding box center [172, 573] width 43 height 26
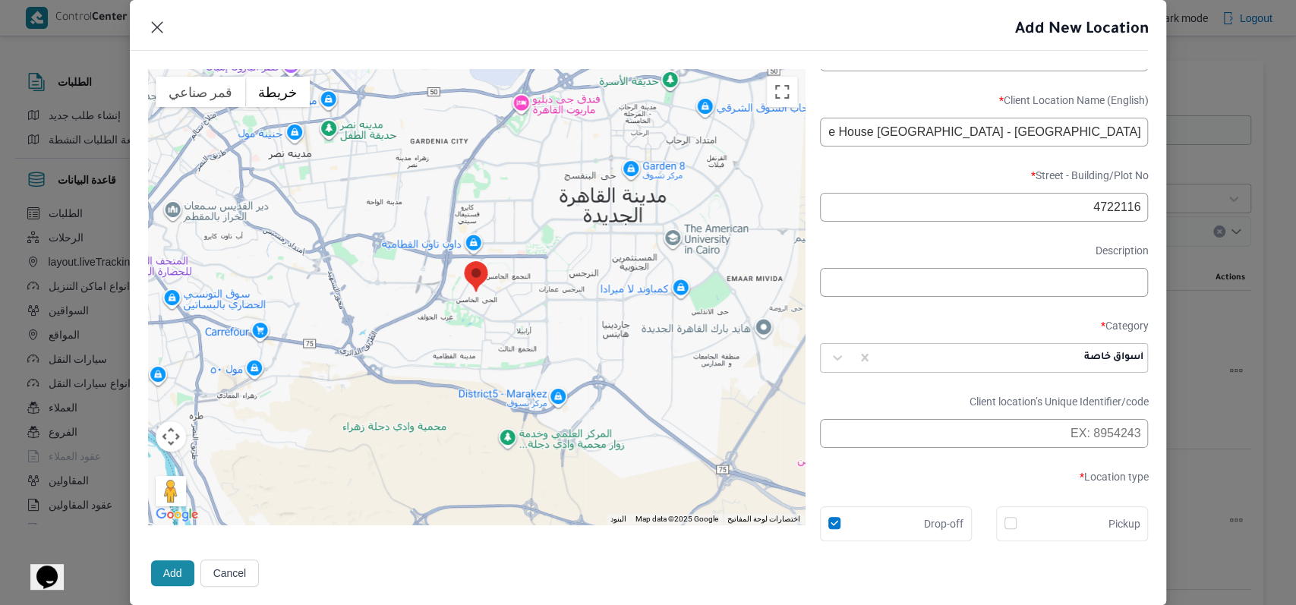
click at [172, 569] on button "Add" at bounding box center [172, 573] width 43 height 26
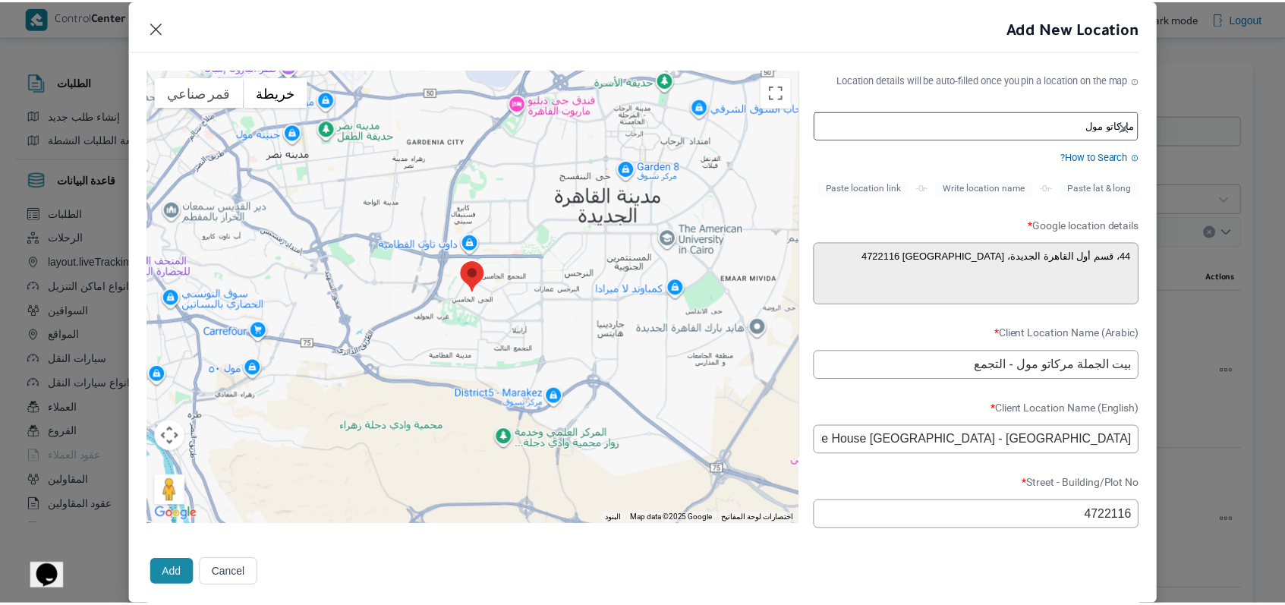
scroll to position [202, 0]
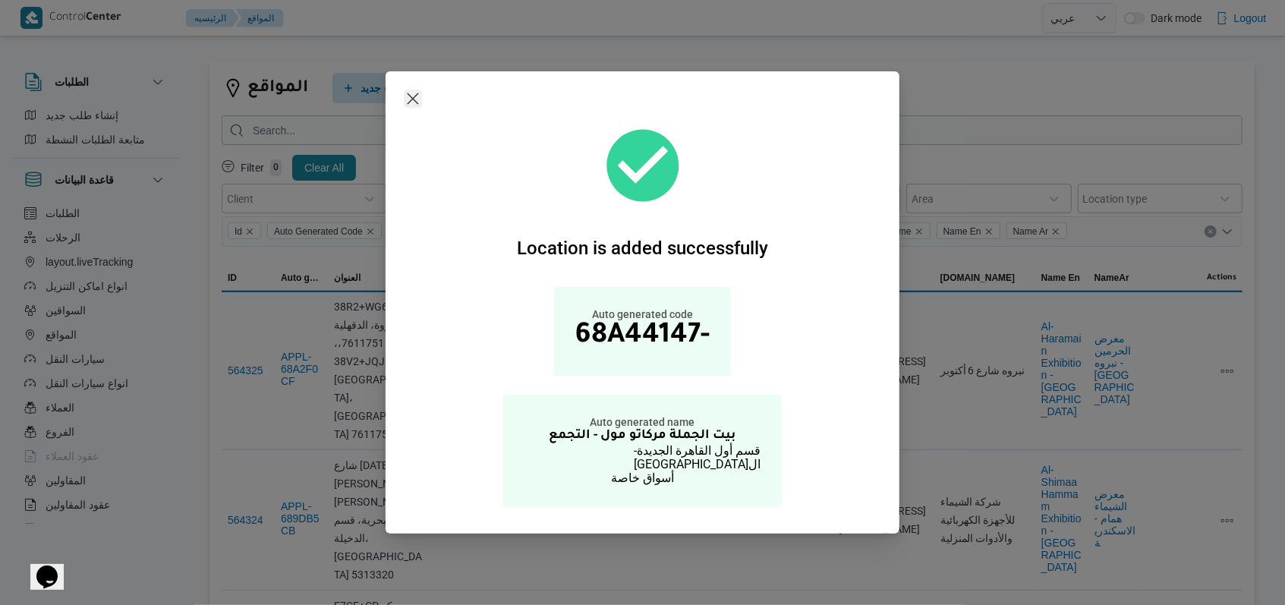
click at [404, 106] on button "Closes this modal window" at bounding box center [413, 99] width 18 height 18
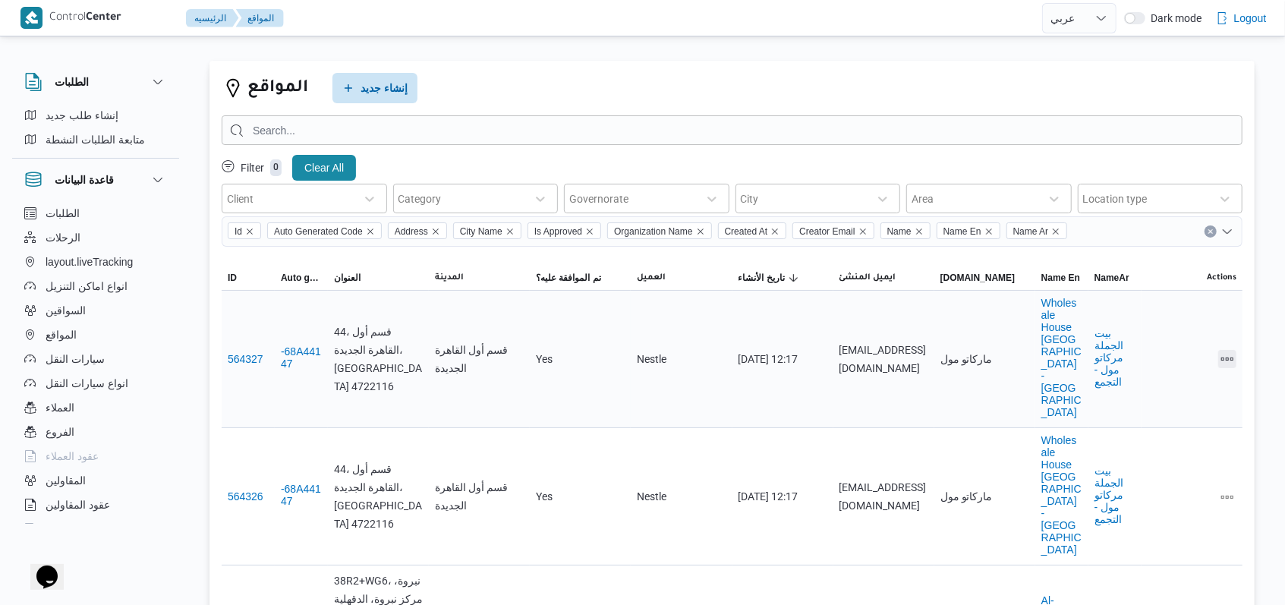
click at [1228, 350] on button "All actions" at bounding box center [1227, 359] width 18 height 18
click at [1171, 376] on span "Delete" at bounding box center [1178, 370] width 49 height 12
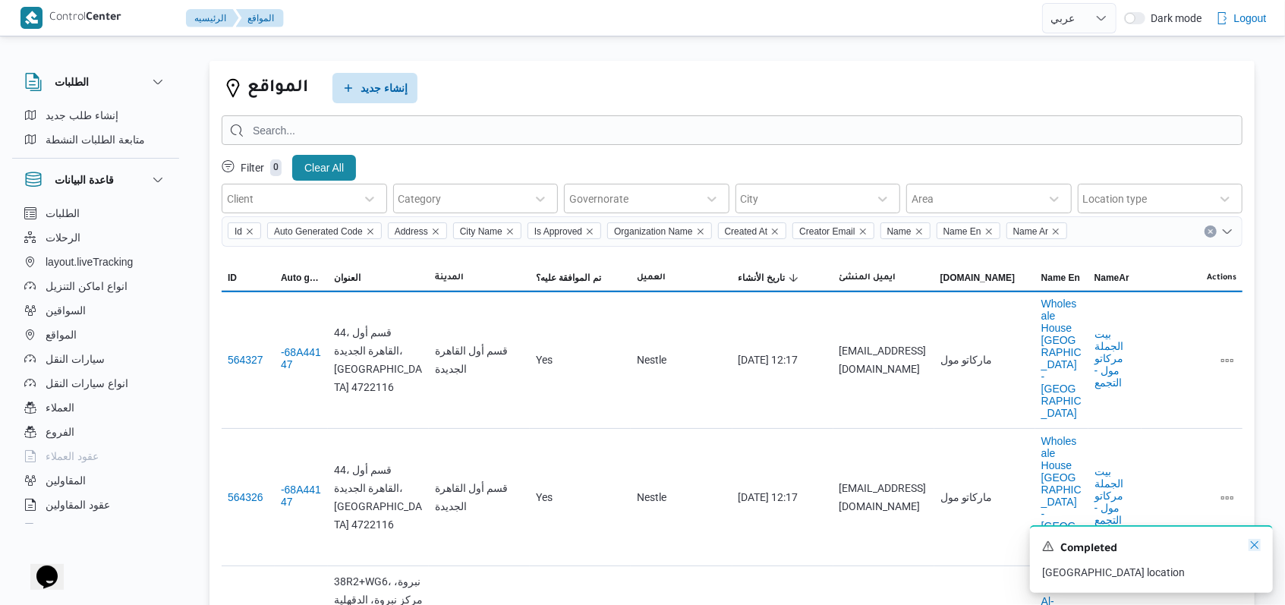
click at [1252, 548] on icon "Dismiss toast" at bounding box center [1254, 545] width 12 height 12
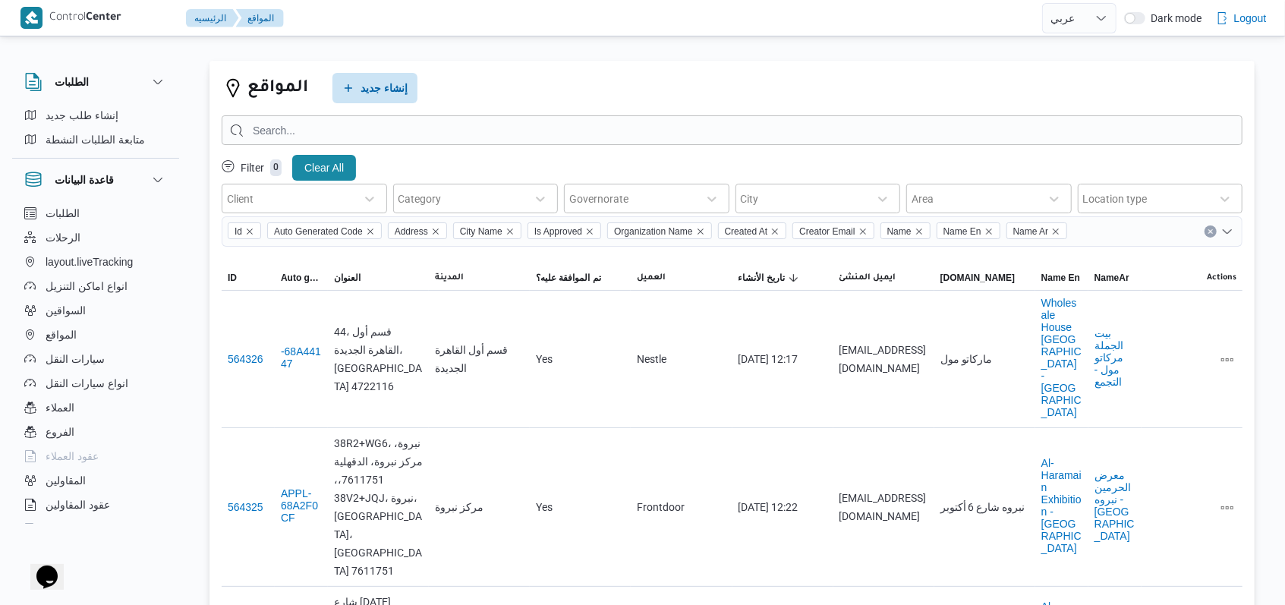
click at [792, 95] on div "المواقع إنشاء جديد" at bounding box center [732, 88] width 1021 height 30
select select "ar"
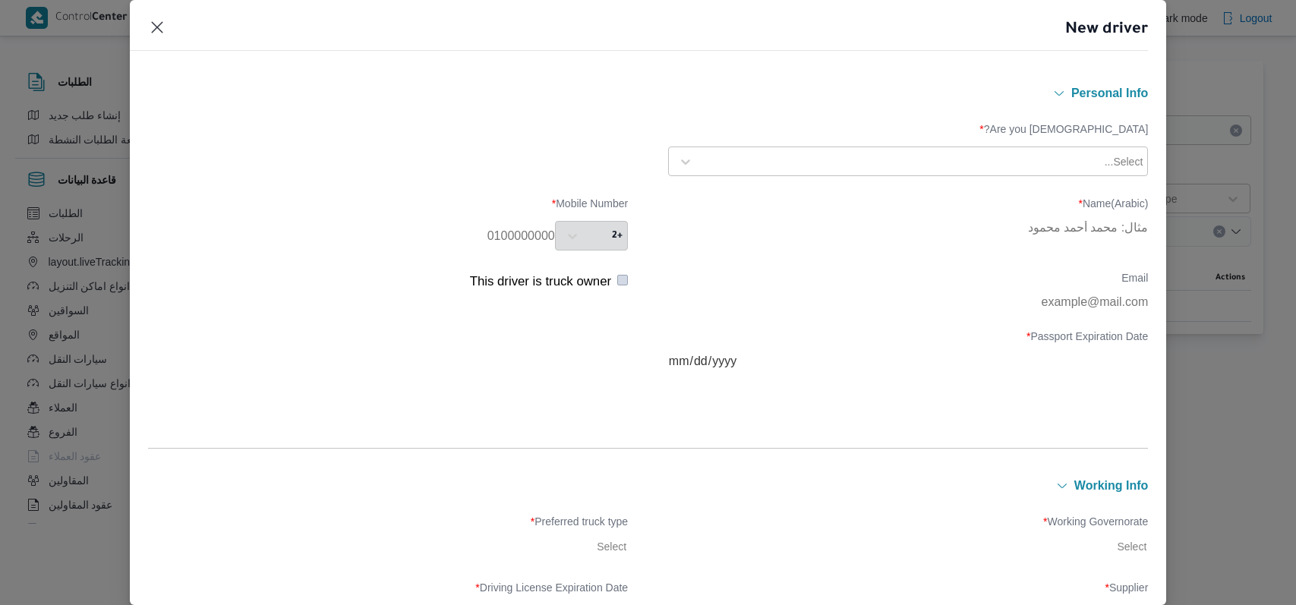
select select "ar"
click at [880, 179] on div "Are you [DEMOGRAPHIC_DATA]? * Select..." at bounding box center [648, 149] width 1000 height 68
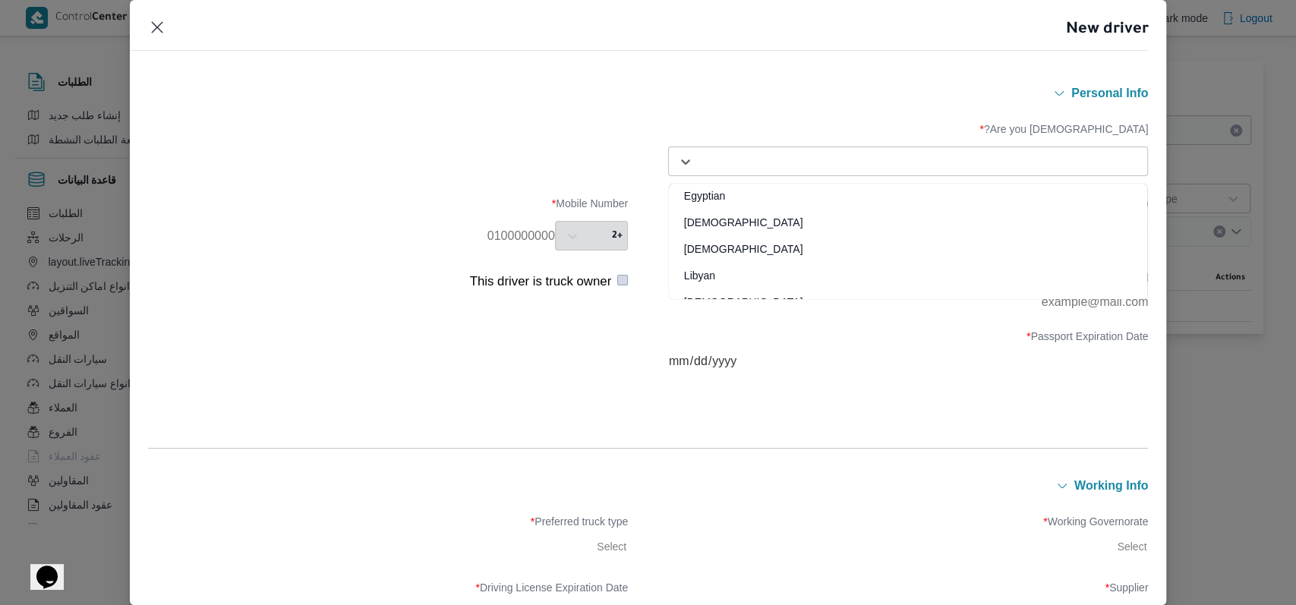
click at [880, 172] on div "Select..." at bounding box center [908, 161] width 472 height 27
click at [790, 188] on div "Egyptian" at bounding box center [908, 201] width 478 height 27
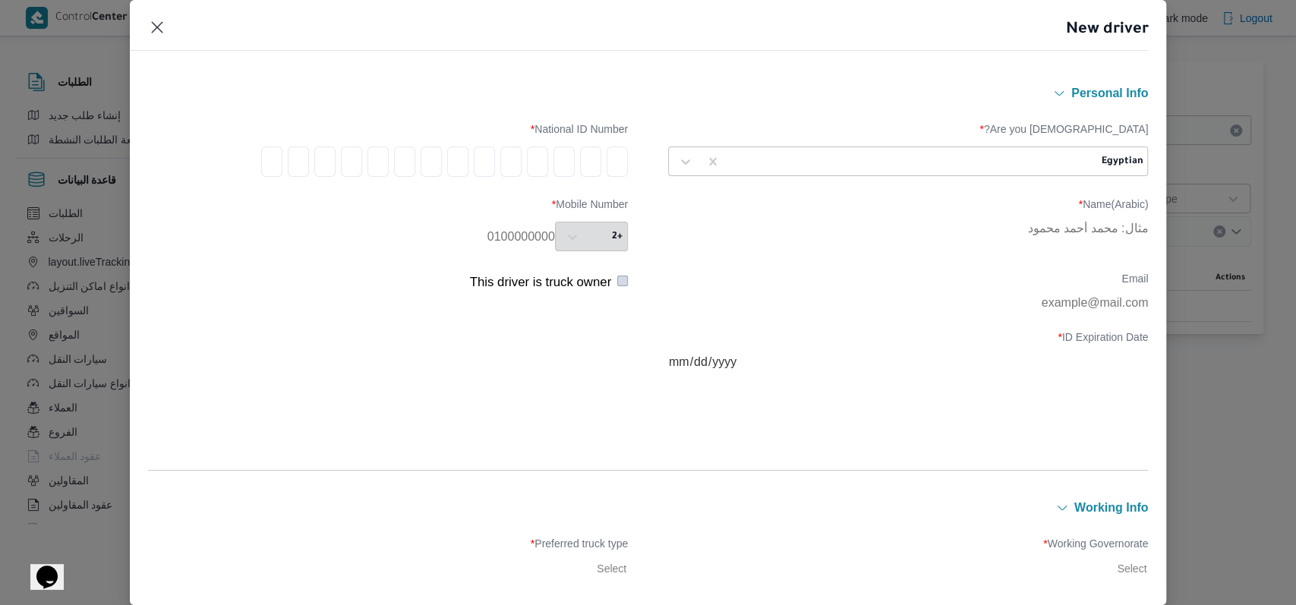
type input "2"
type input "9"
type input "4"
type input "0"
type input "5"
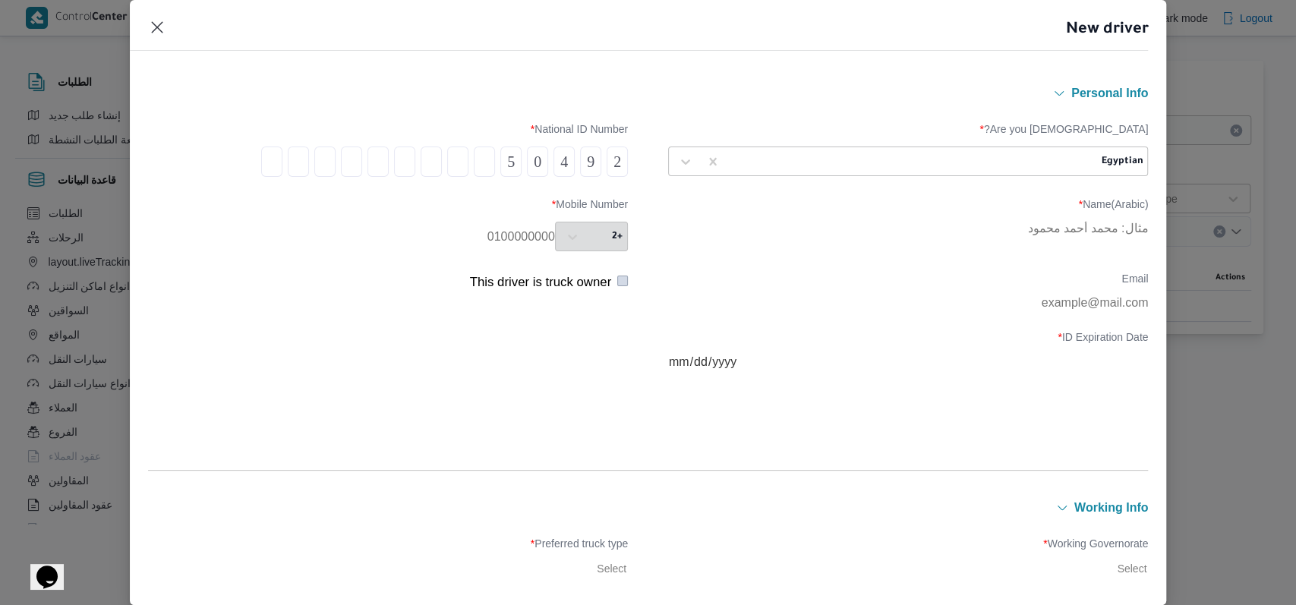
type input "2"
type input "6"
type input "2"
type input "1"
type input "0"
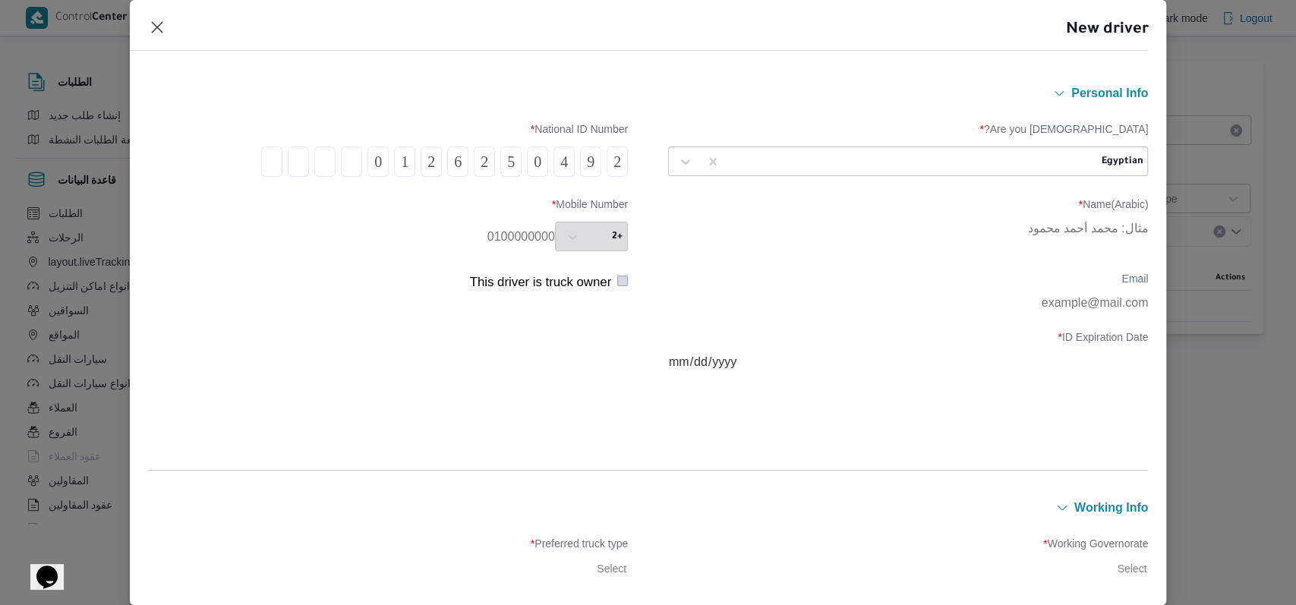
type input "2"
type input "7"
type input "1"
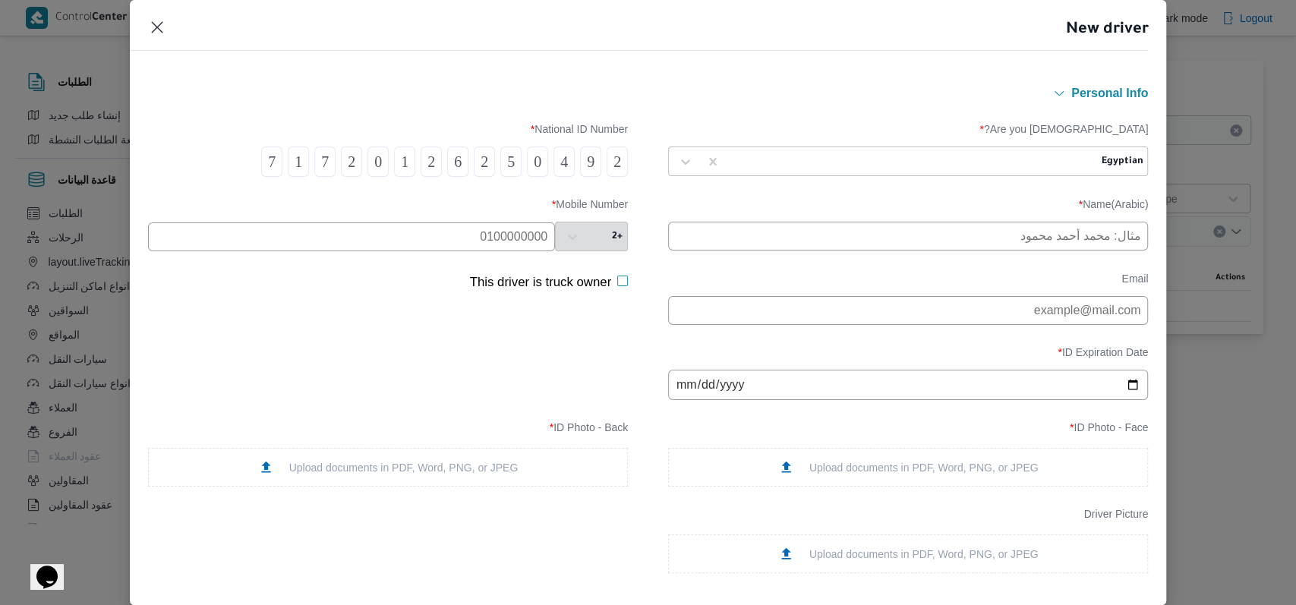
type input "7"
click at [864, 240] on input "text" at bounding box center [908, 236] width 480 height 29
type input "اسلام سعيد محمد احمد"
click at [357, 226] on input "text" at bounding box center [351, 236] width 407 height 29
click at [671, 396] on input "date" at bounding box center [908, 385] width 480 height 30
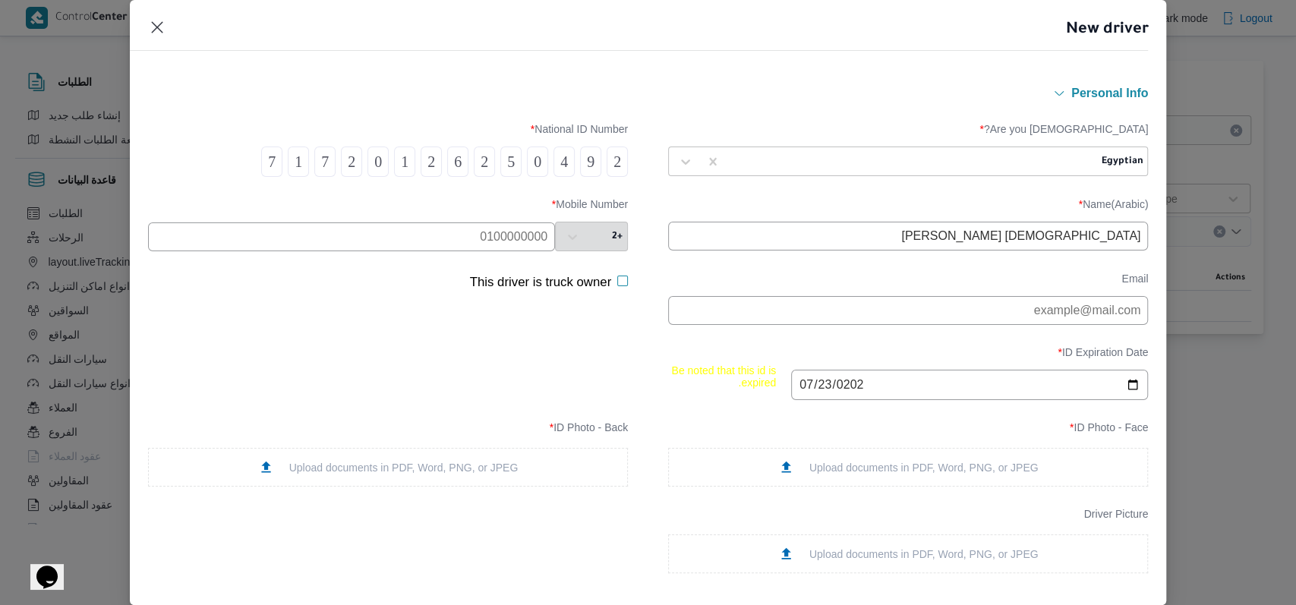
type input "[DATE]"
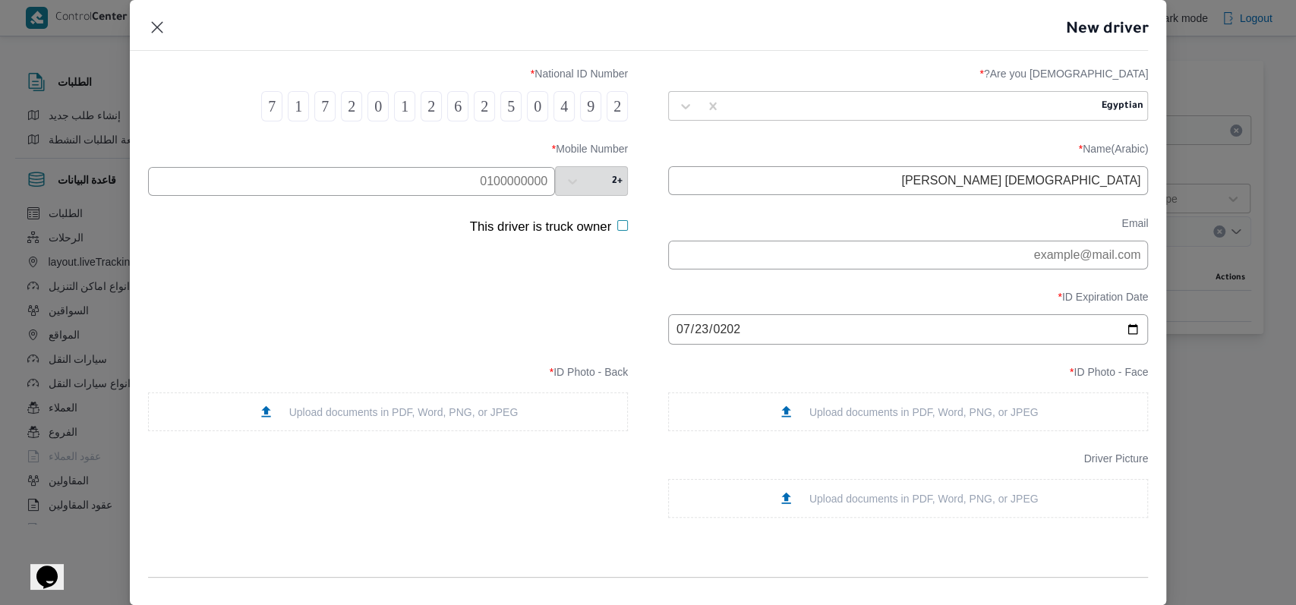
scroll to position [101, 0]
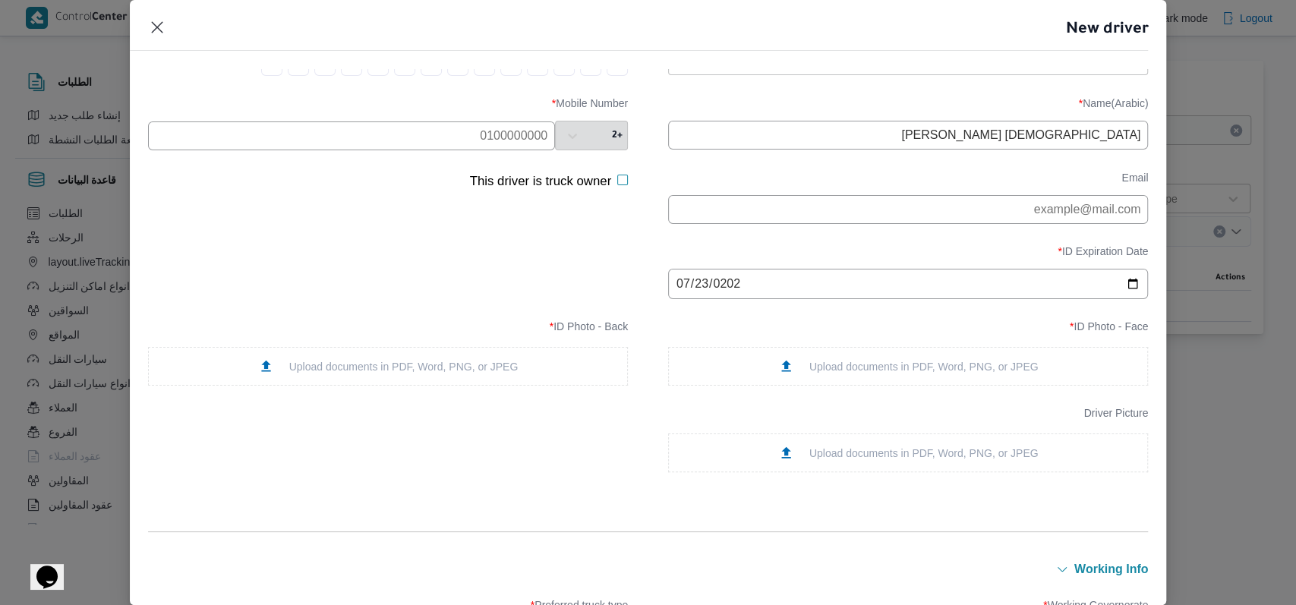
click at [874, 374] on div "Upload documents in PDF, Word, PNG, or JPEG" at bounding box center [908, 366] width 260 height 16
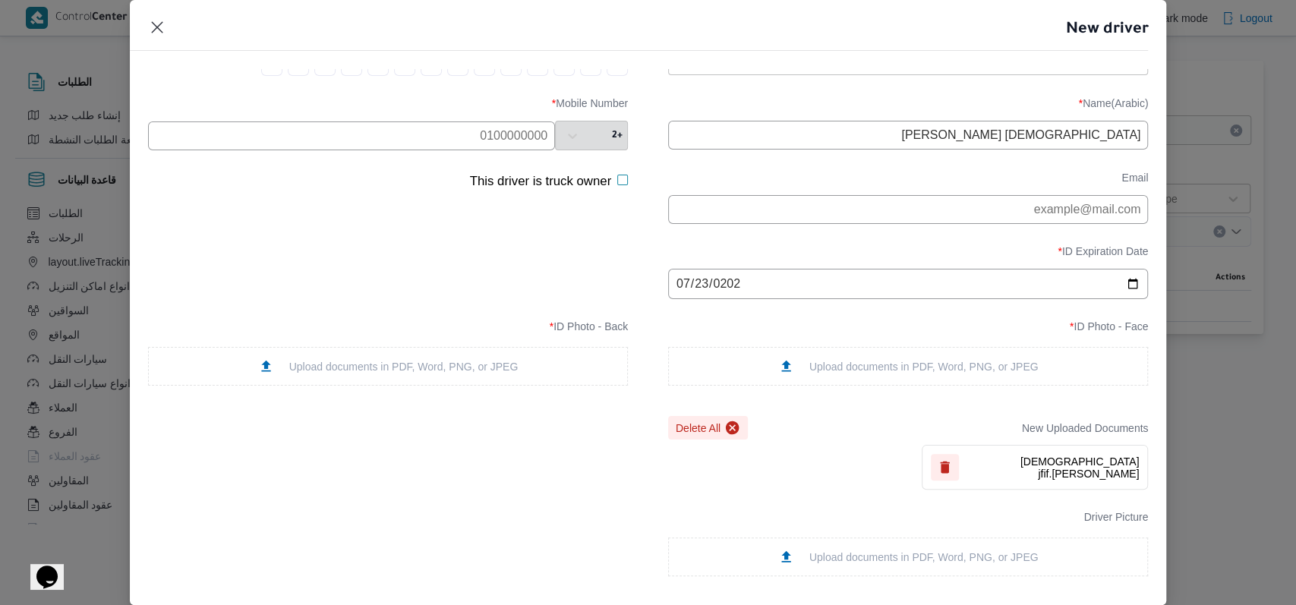
click at [455, 368] on div "Upload documents in PDF, Word, PNG, or JPEG" at bounding box center [388, 366] width 260 height 16
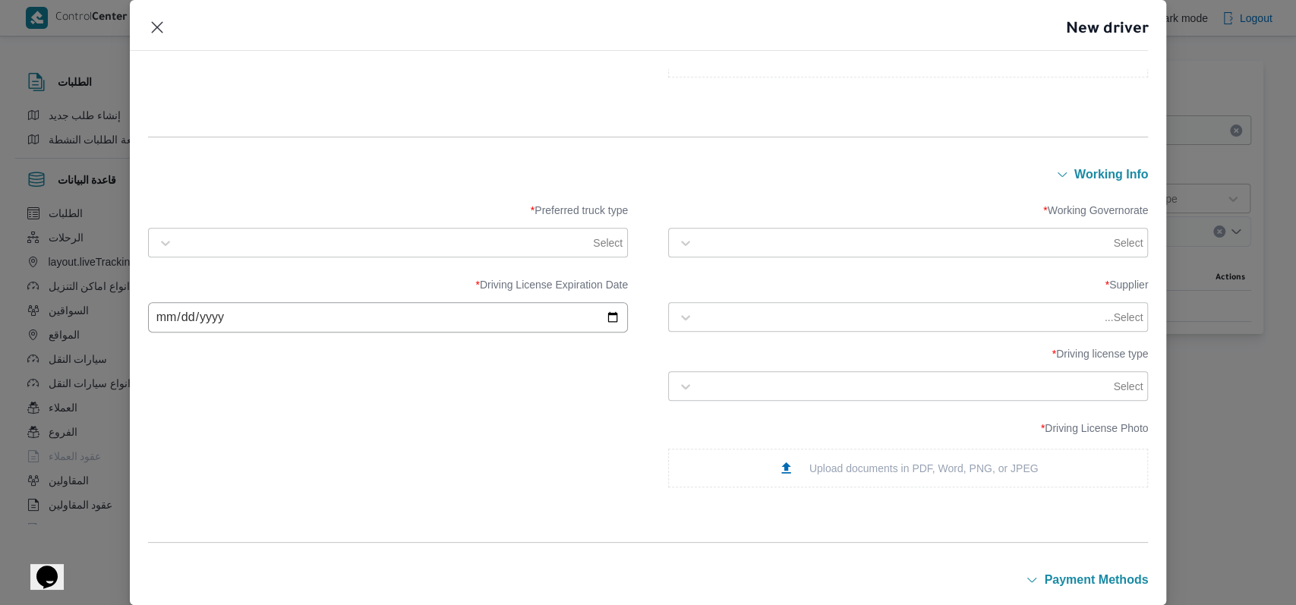
scroll to position [607, 0]
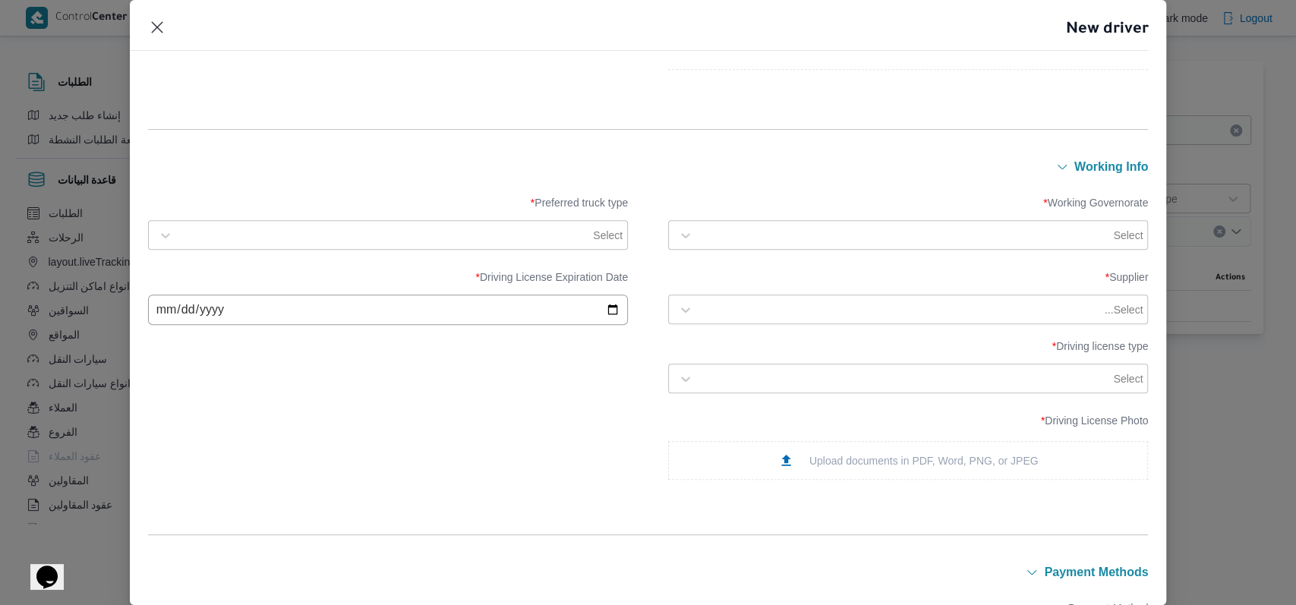
click at [783, 241] on div at bounding box center [906, 235] width 410 height 15
click at [736, 329] on div "الجيزة" at bounding box center [908, 331] width 448 height 18
click at [452, 246] on div "Select" at bounding box center [388, 235] width 472 height 27
click at [214, 320] on label "Jumbo" at bounding box center [189, 325] width 50 height 18
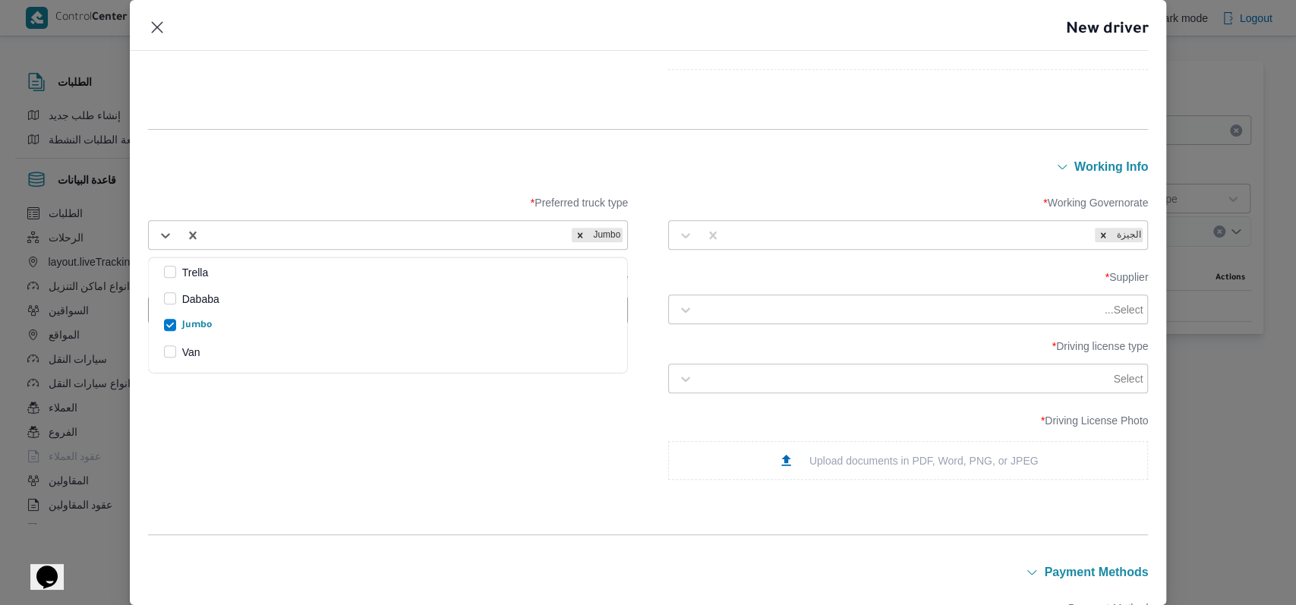
click at [792, 313] on div at bounding box center [901, 309] width 401 height 15
type input "راجح"
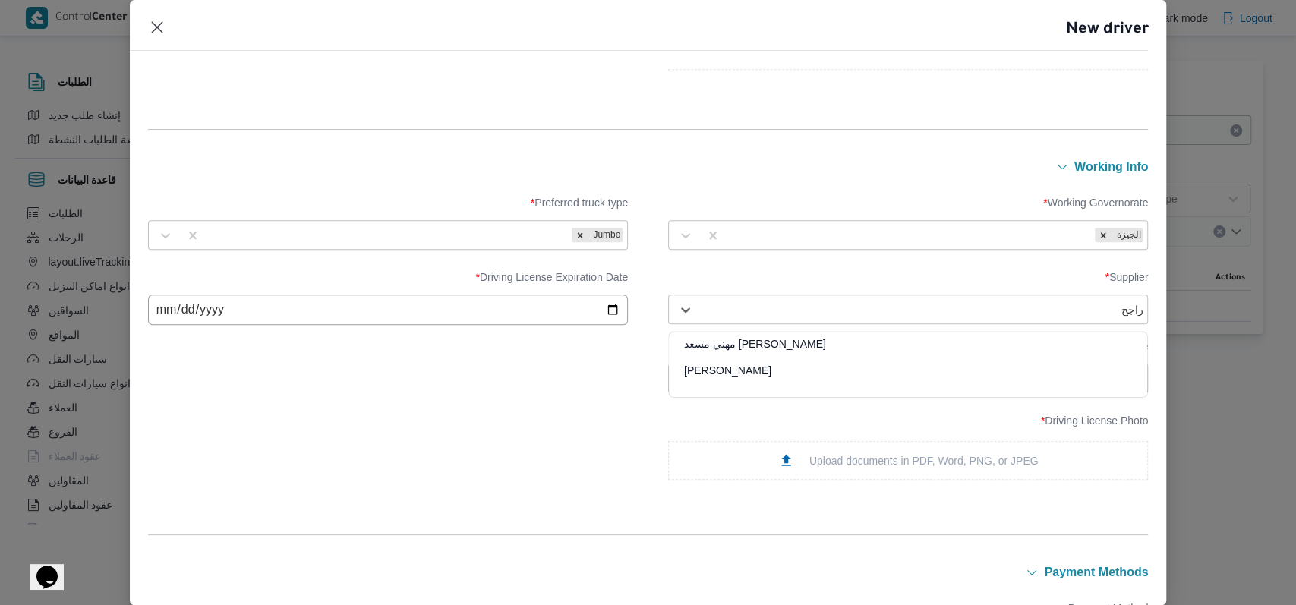
click at [766, 332] on div "راجح ضبع مهني مسعد علي محمد حسانين راجح" at bounding box center [908, 364] width 478 height 65
click at [766, 340] on div "[PERSON_NAME] مهني مسعد" at bounding box center [908, 349] width 478 height 27
click at [164, 322] on input "date" at bounding box center [388, 309] width 480 height 30
type input "[DATE]"
click at [249, 410] on div "Driving License Photo * Upload documents in PDF, Word, PNG, or JPEG" at bounding box center [648, 447] width 1000 height 80
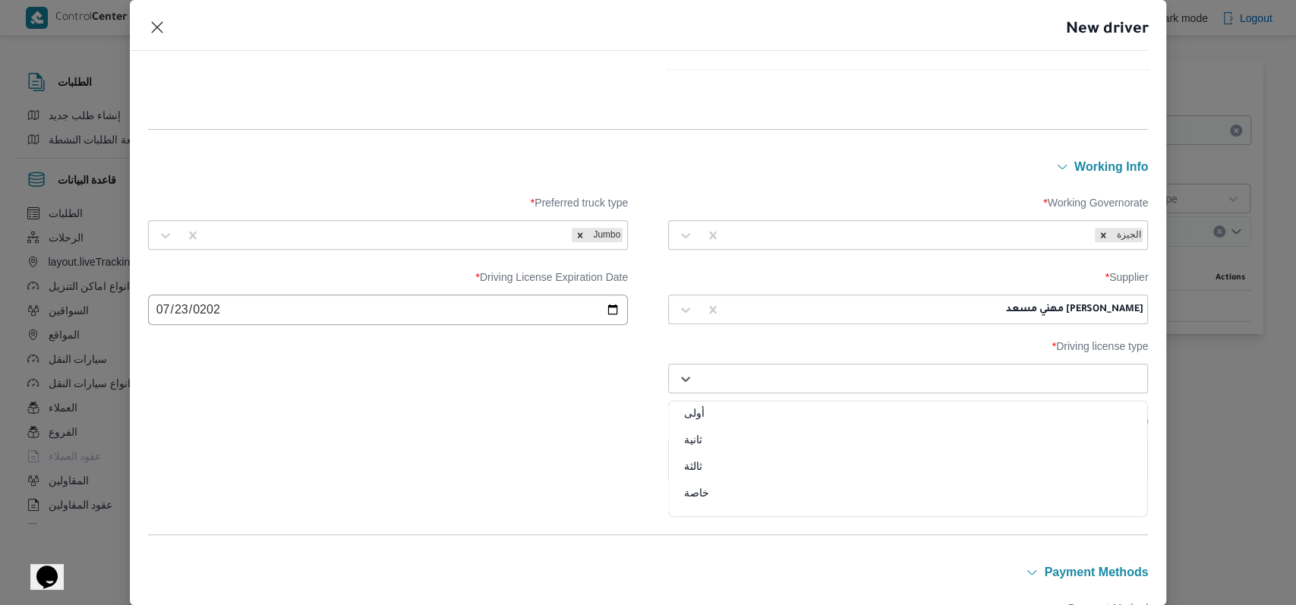
click at [747, 372] on div "Select" at bounding box center [921, 378] width 445 height 21
click at [719, 490] on div "خاصة" at bounding box center [908, 498] width 478 height 27
click at [819, 458] on div "Upload documents in PDF, Word, PNG, or JPEG" at bounding box center [908, 460] width 260 height 16
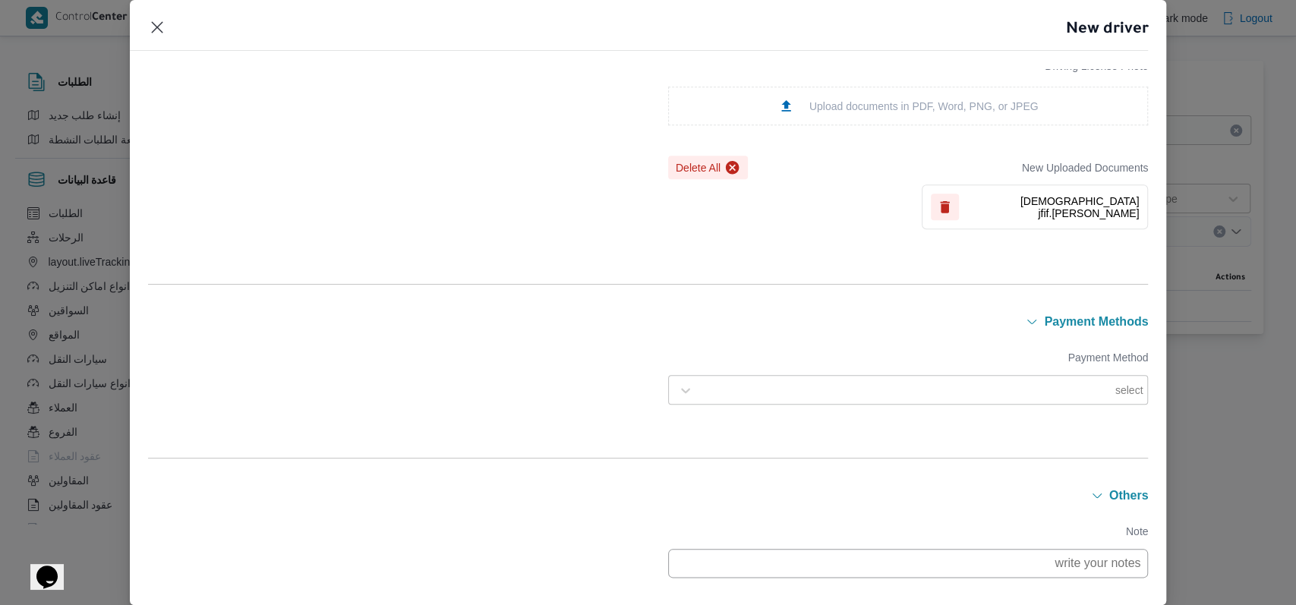
scroll to position [1095, 0]
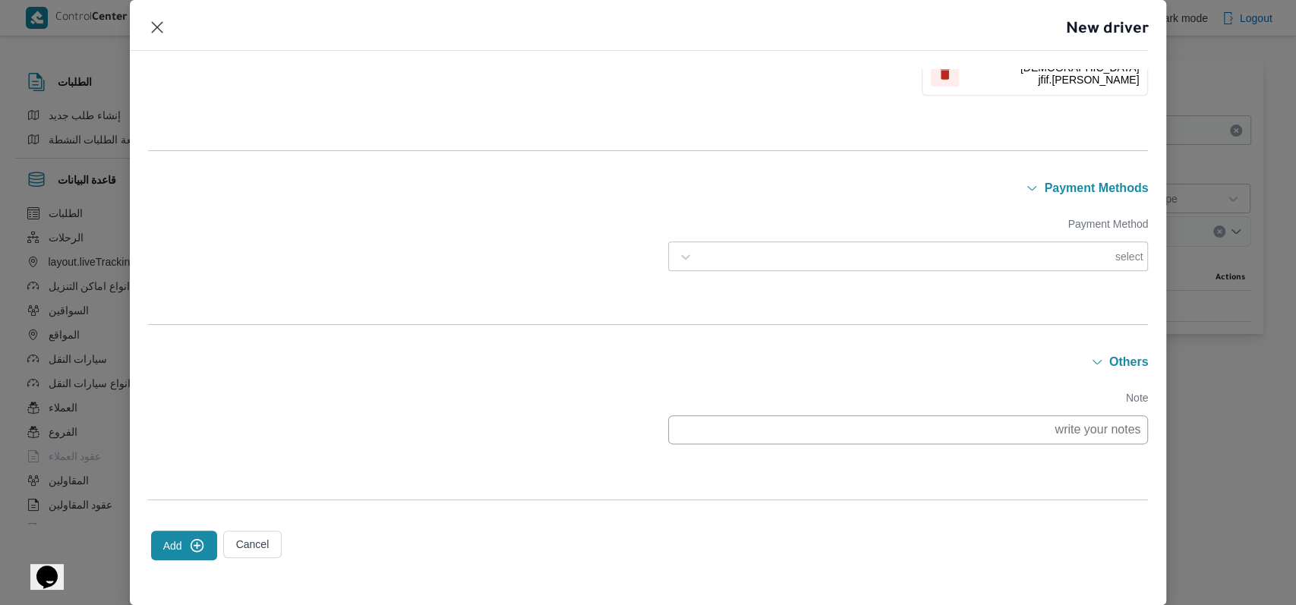
click at [194, 557] on button "Add" at bounding box center [184, 546] width 66 height 30
click at [178, 543] on button "Add" at bounding box center [184, 546] width 66 height 30
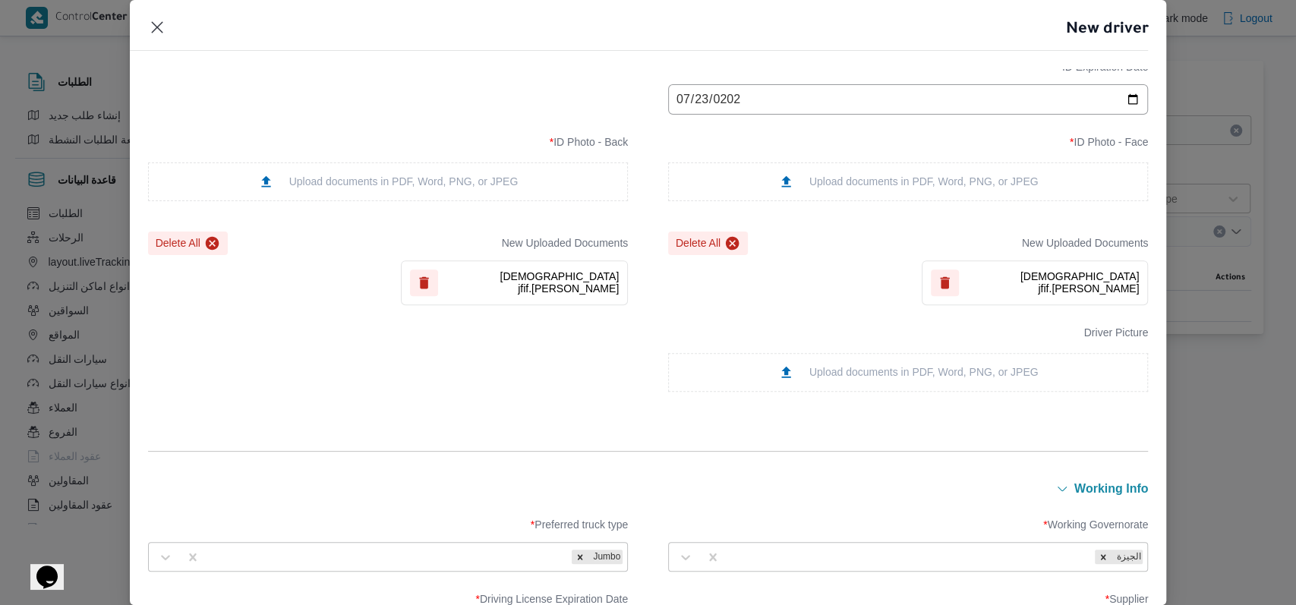
scroll to position [0, 0]
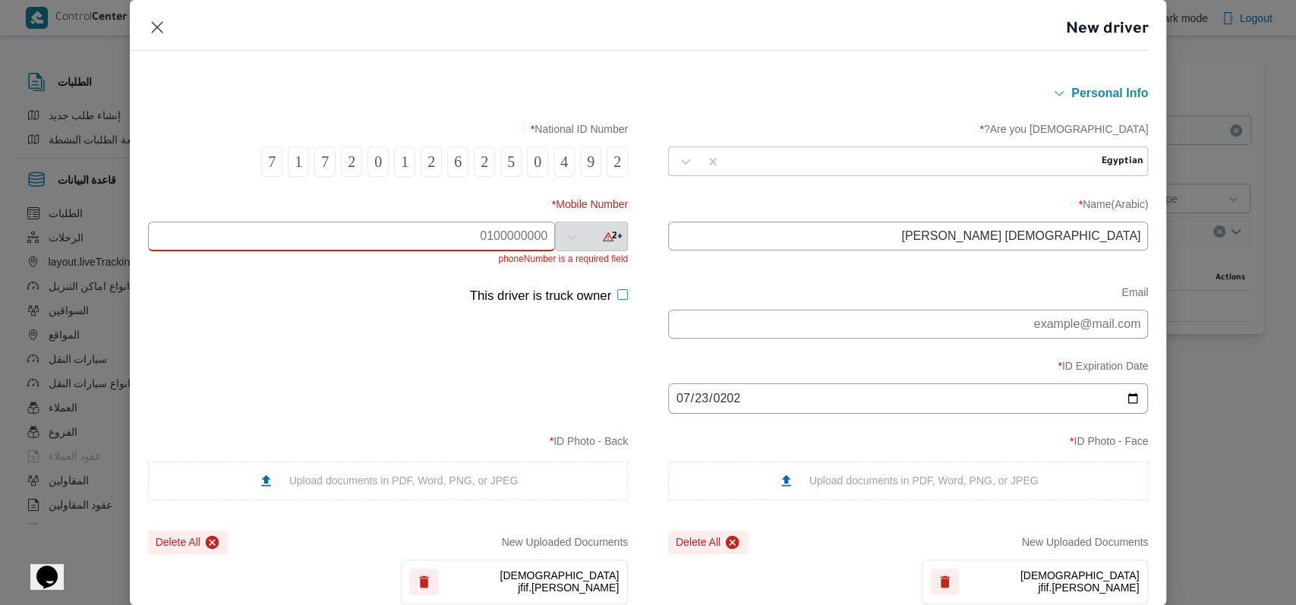
click at [449, 241] on input "text" at bounding box center [351, 237] width 407 height 30
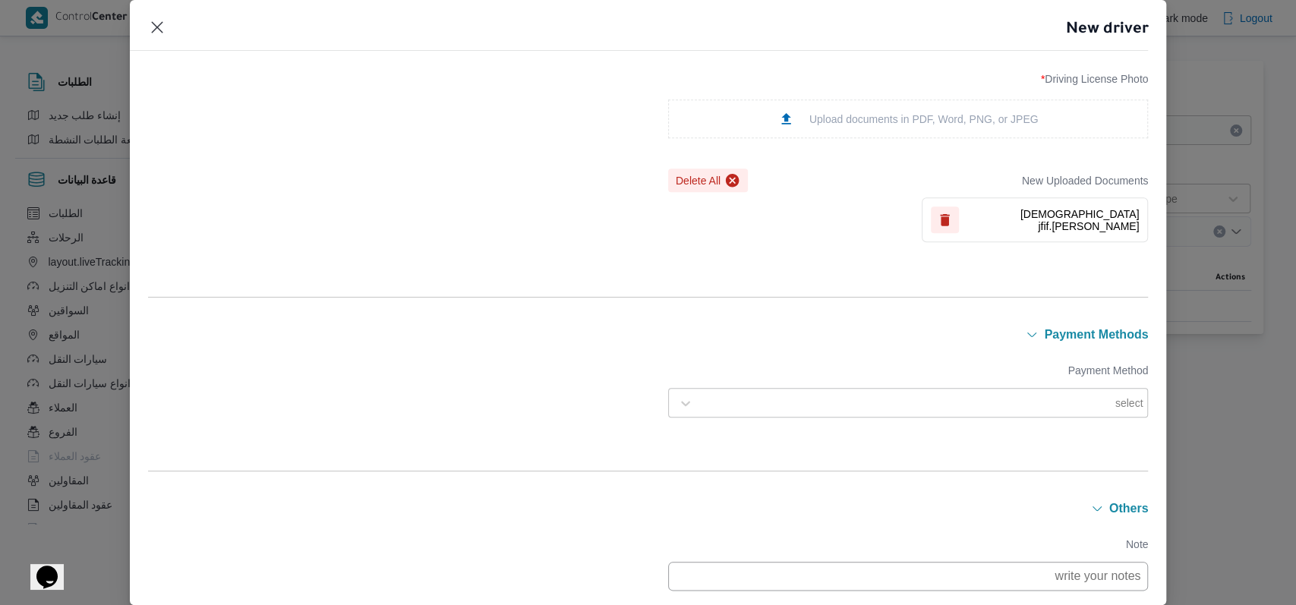
scroll to position [1095, 0]
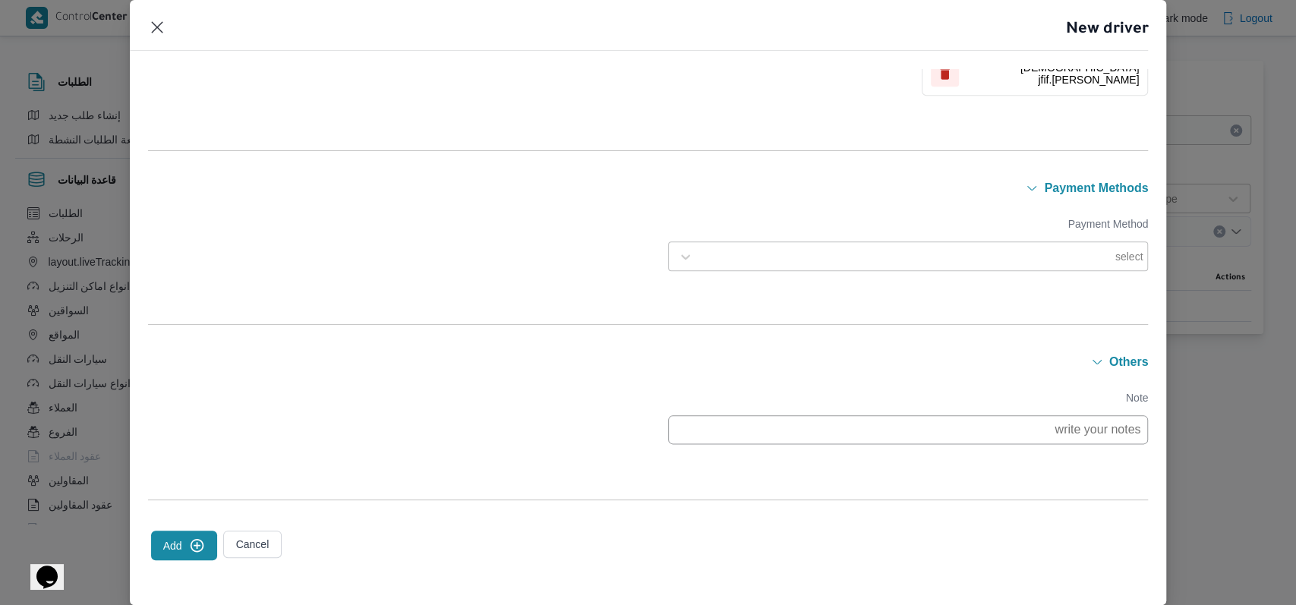
type input "01153339139"
click at [180, 542] on button "Add" at bounding box center [184, 546] width 66 height 30
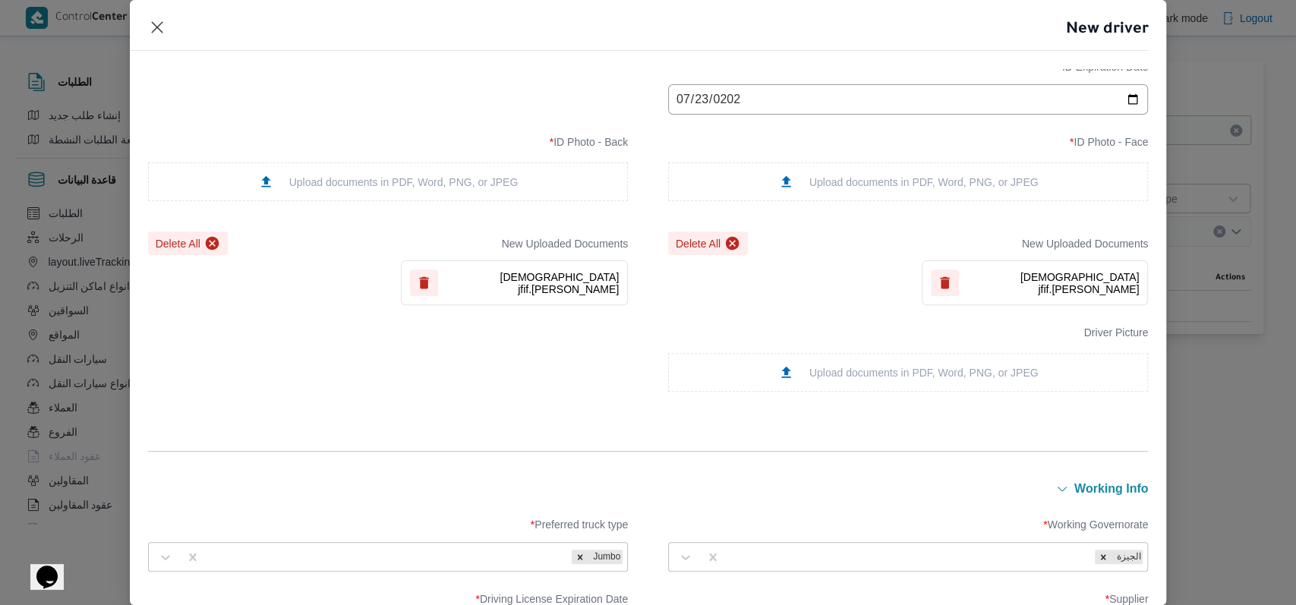
scroll to position [83, 0]
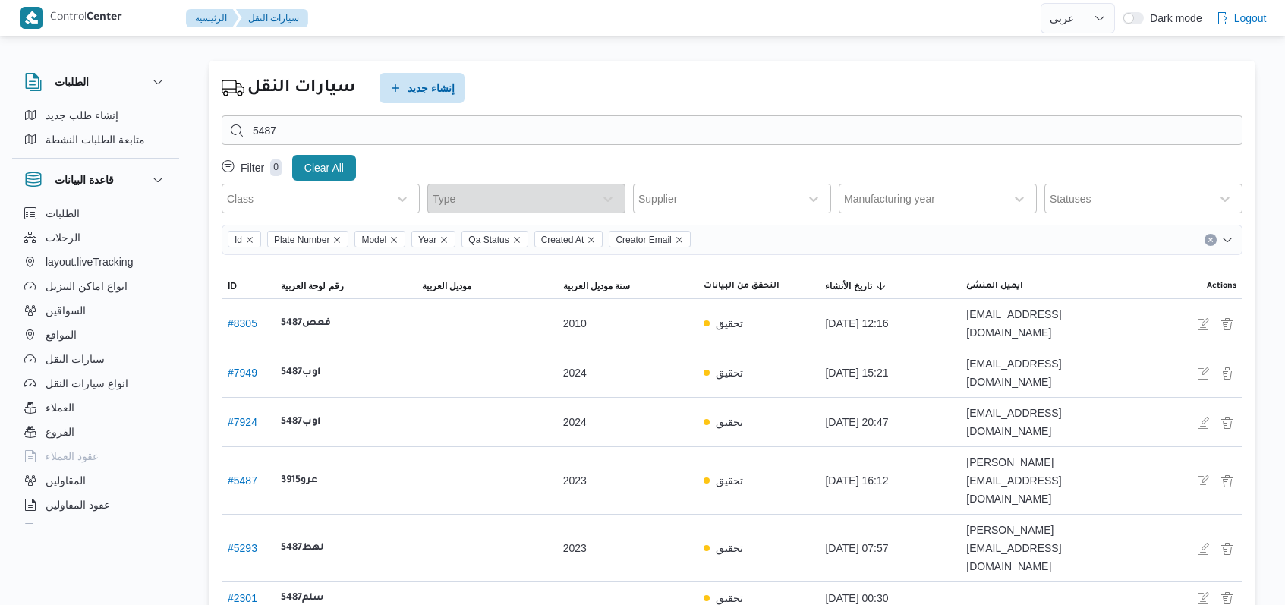
select select "ar"
click at [435, 78] on span "إنشاء جديد" at bounding box center [431, 87] width 47 height 18
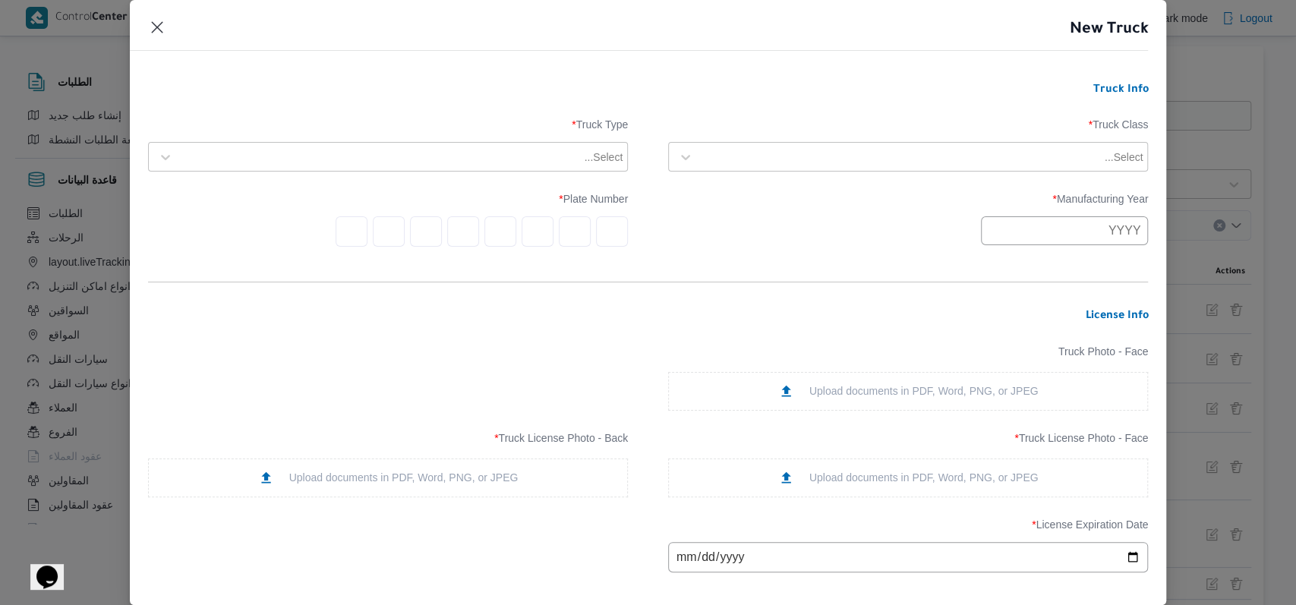
click at [748, 155] on div at bounding box center [901, 157] width 401 height 15
click at [735, 273] on div "jumbo_7000" at bounding box center [908, 276] width 478 height 27
click at [413, 162] on div at bounding box center [402, 157] width 442 height 15
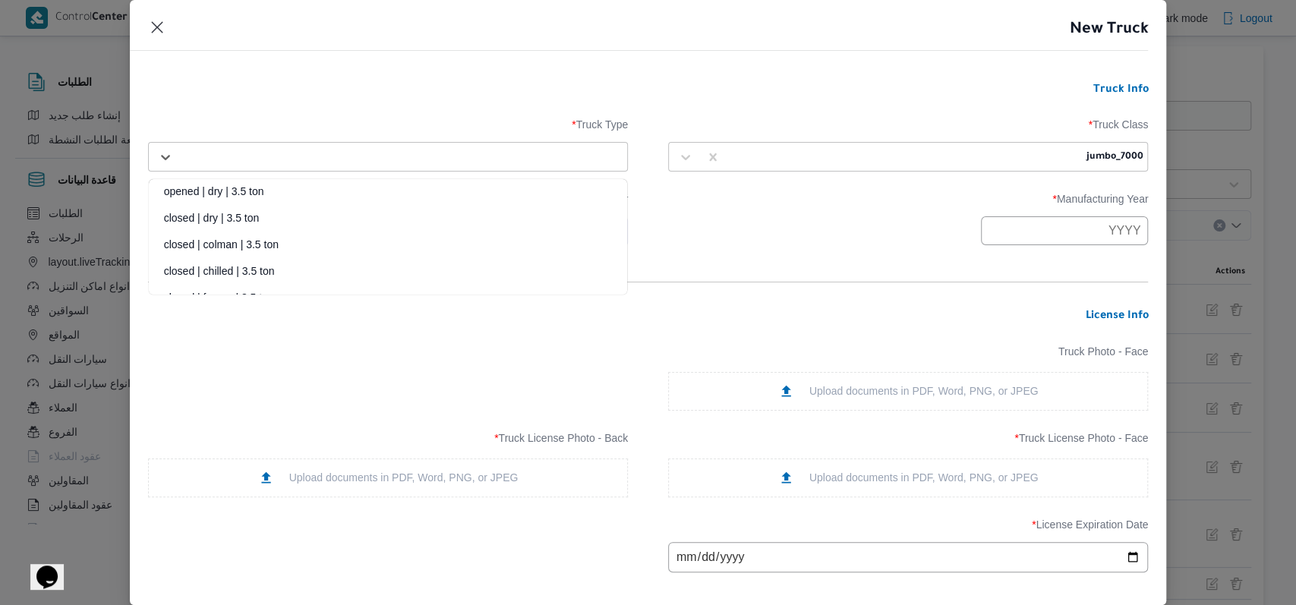
click at [260, 222] on div "closed | dry | 3.5 ton" at bounding box center [388, 223] width 478 height 27
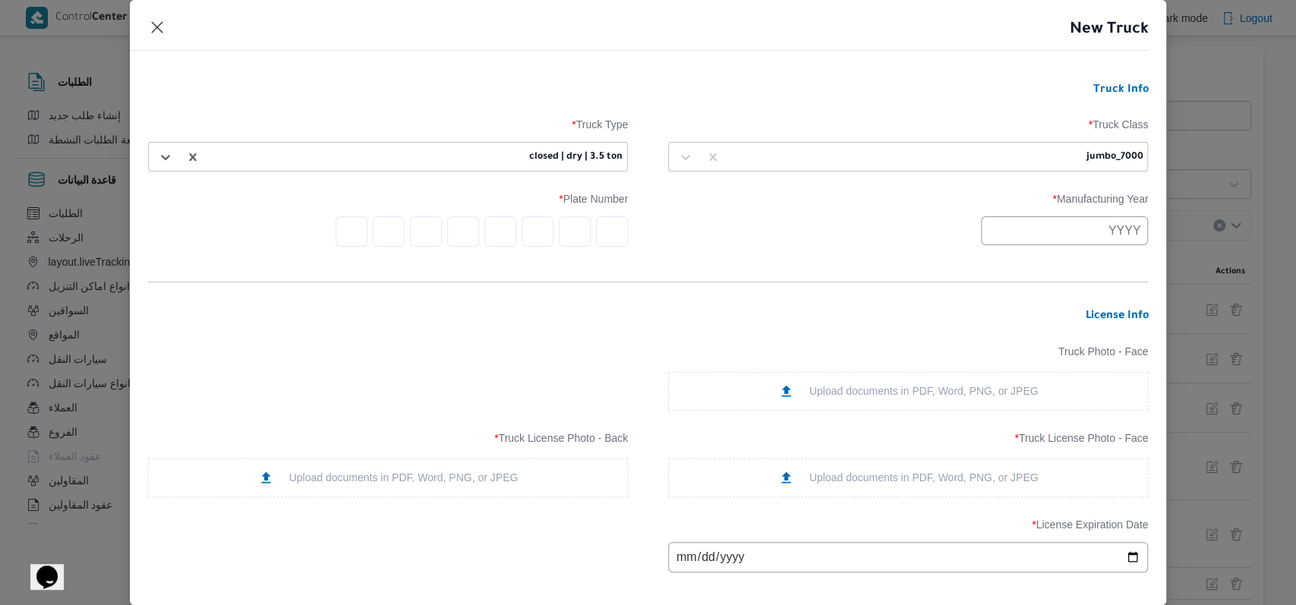
click at [992, 237] on input "text" at bounding box center [1064, 230] width 167 height 29
click at [996, 268] on button "Previous Year" at bounding box center [1002, 267] width 14 height 14
click at [1008, 318] on div "2013" at bounding box center [1008, 318] width 43 height 11
type input "2013"
click at [892, 259] on form "Truck Info Truck Class * jumbo_7000 Truck Type * closed | dry | 3.5 ton Manufac…" at bounding box center [648, 523] width 1000 height 881
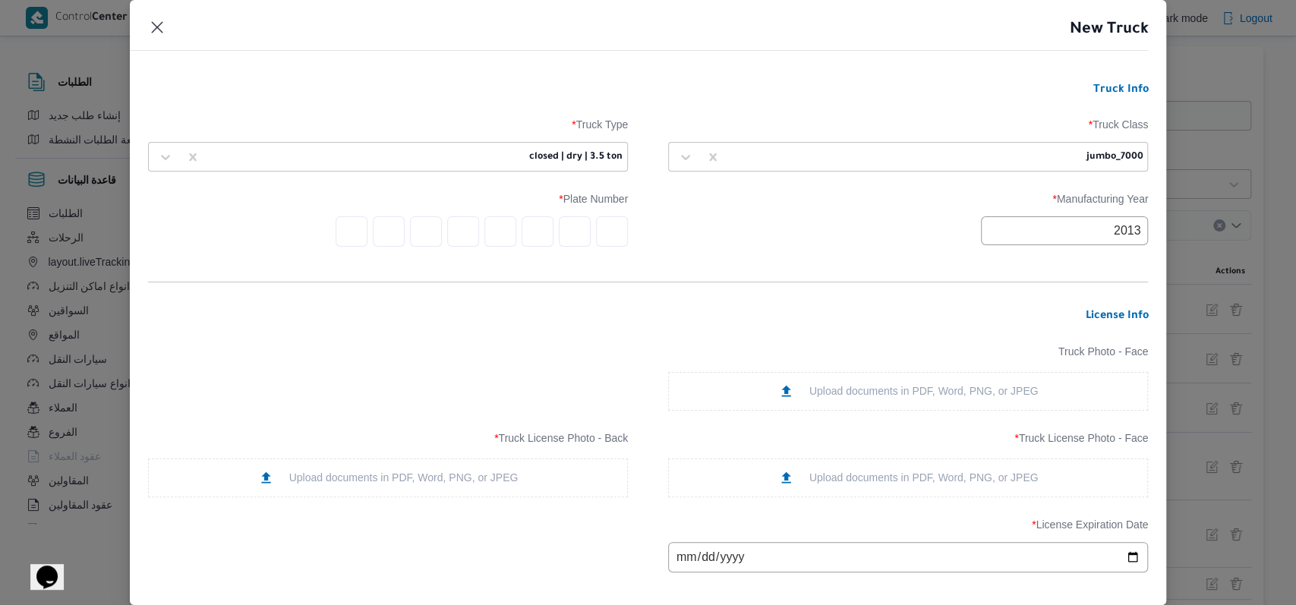
click at [612, 229] on input "text" at bounding box center [612, 231] width 32 height 30
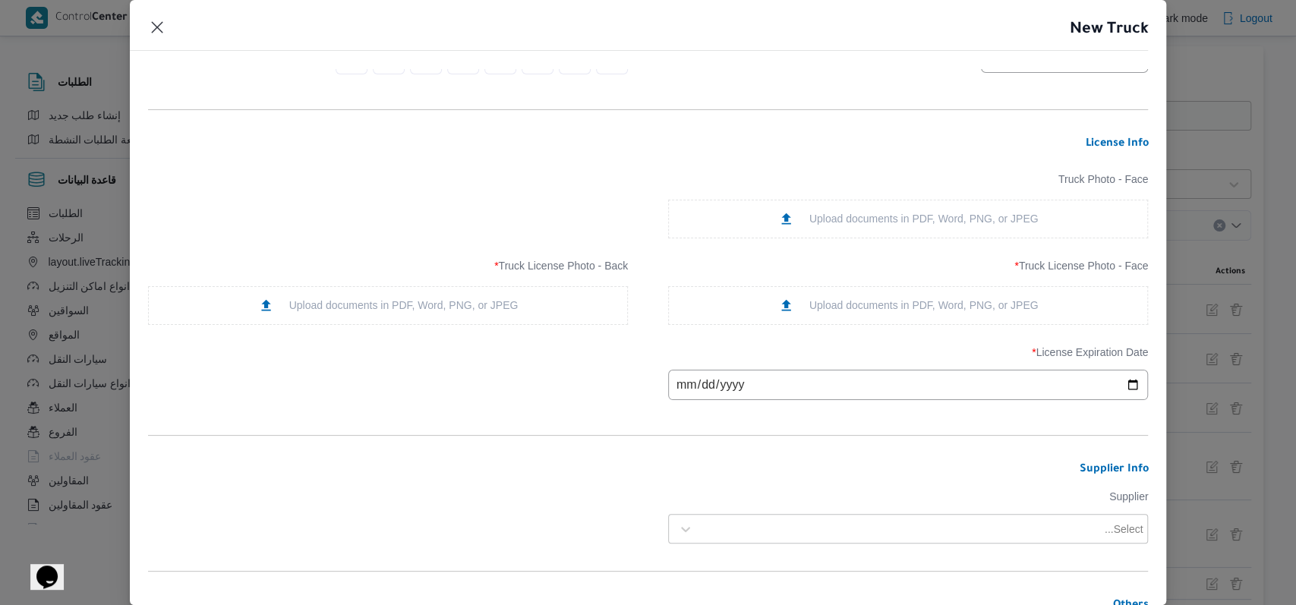
scroll to position [202, 0]
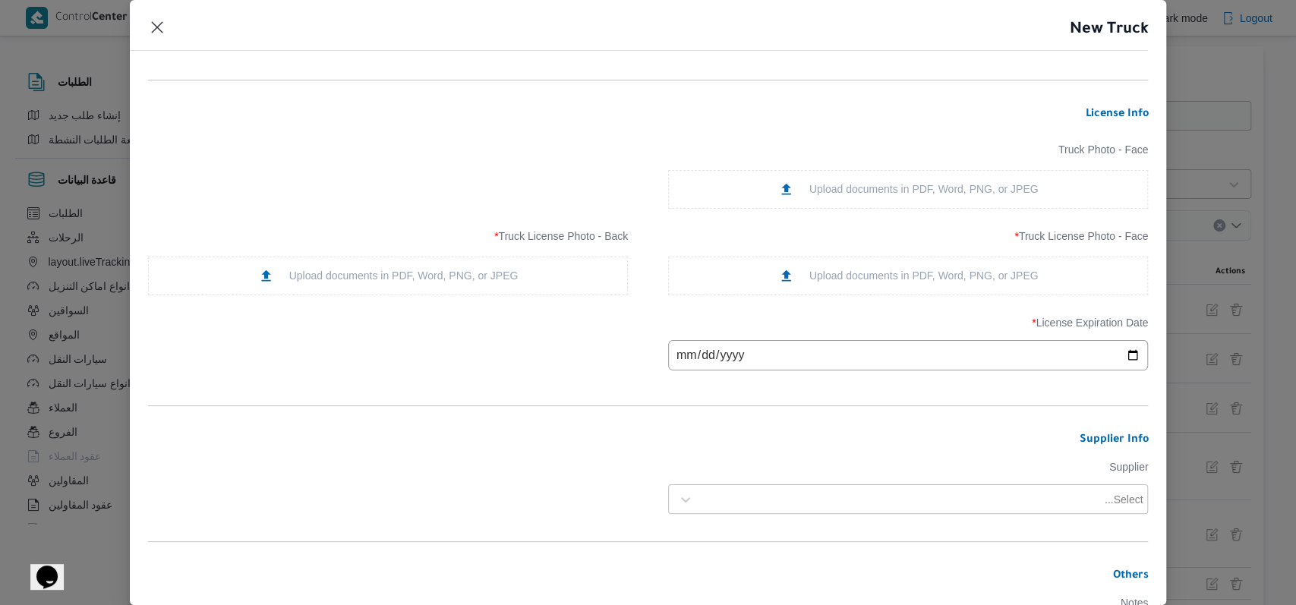
click at [832, 268] on div "Upload documents in PDF, Word, PNG, or JPEG" at bounding box center [908, 276] width 260 height 16
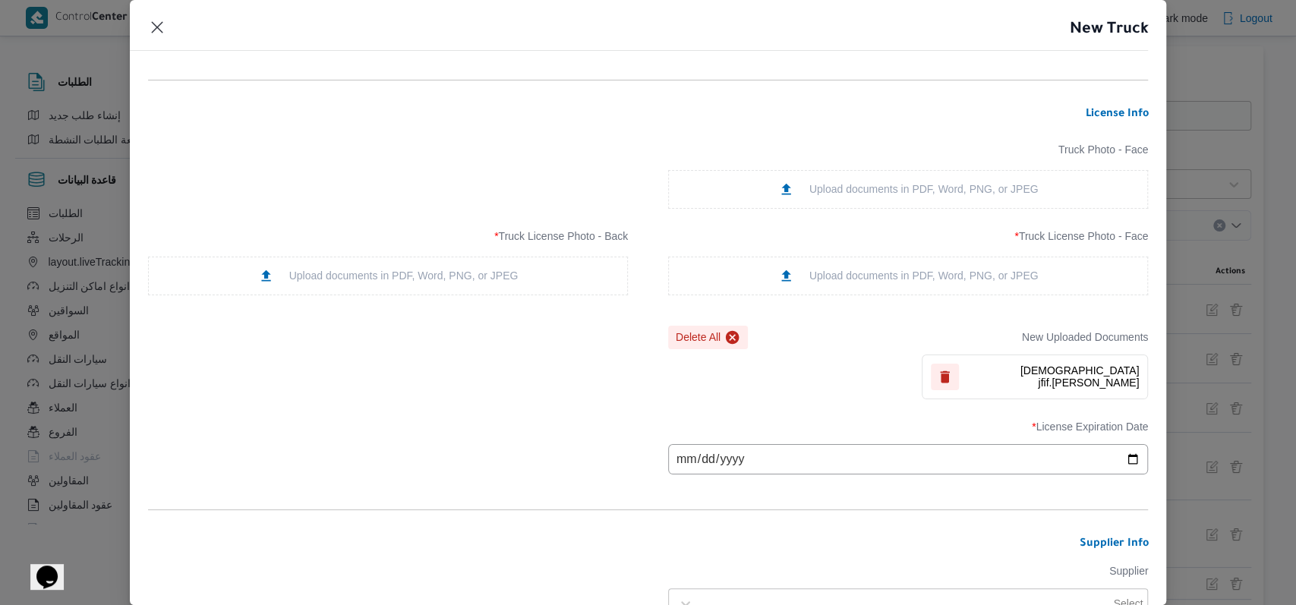
click at [452, 279] on div "Upload documents in PDF, Word, PNG, or JPEG" at bounding box center [388, 276] width 260 height 16
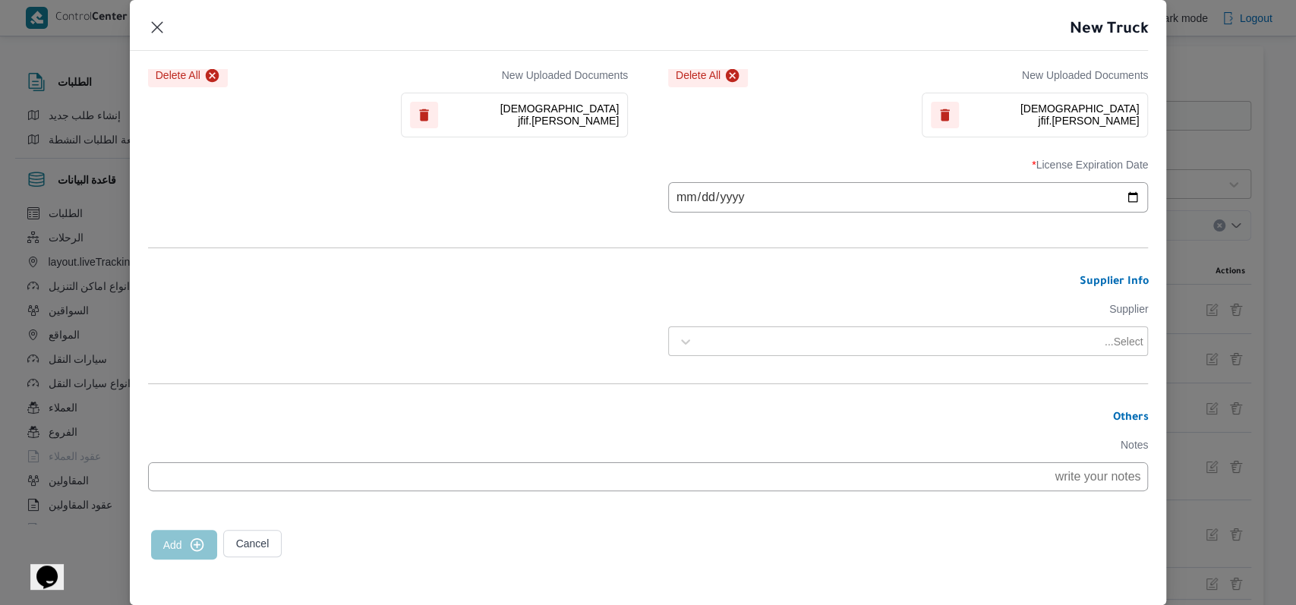
scroll to position [468, 0]
click at [668, 208] on input "date" at bounding box center [908, 197] width 480 height 30
type input "[DATE]"
click at [597, 209] on div "License Expiration Date * [DATE]" at bounding box center [648, 185] width 1000 height 69
click at [772, 328] on div "Select..." at bounding box center [908, 341] width 472 height 27
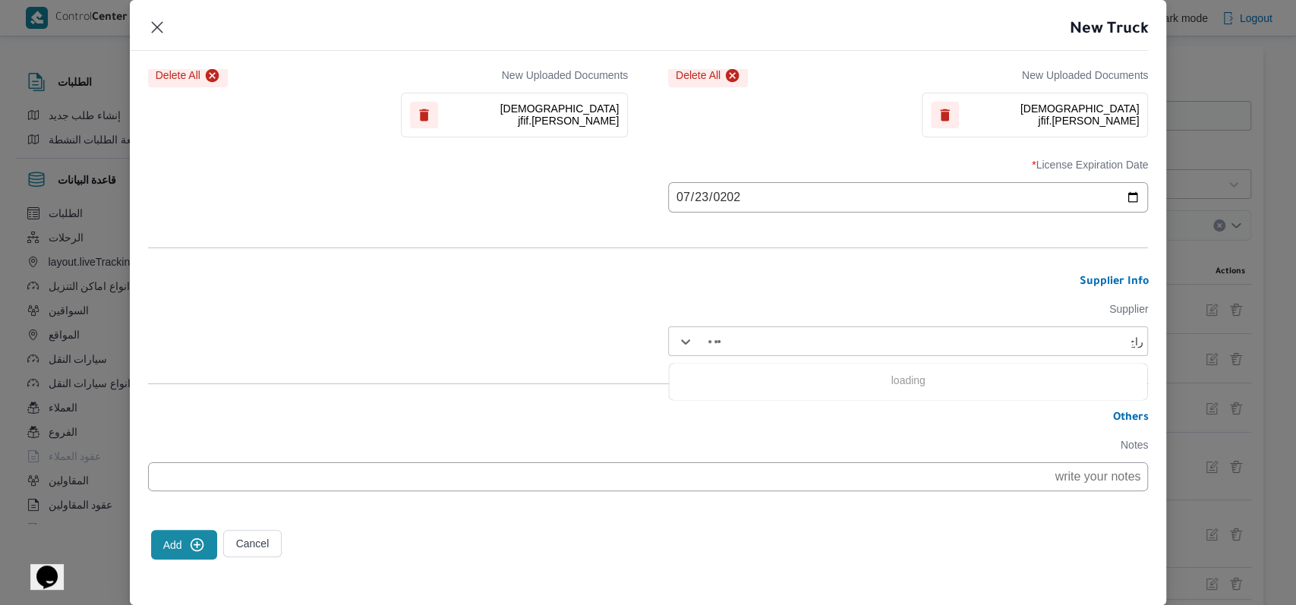
type input "راجح"
click at [770, 376] on div "[PERSON_NAME] مهني مسعد" at bounding box center [908, 381] width 478 height 27
click at [676, 199] on input "[DATE]" at bounding box center [908, 197] width 480 height 30
type input "[DATE]"
click at [559, 197] on div "License Expiration Date * [DATE]" at bounding box center [648, 185] width 1000 height 69
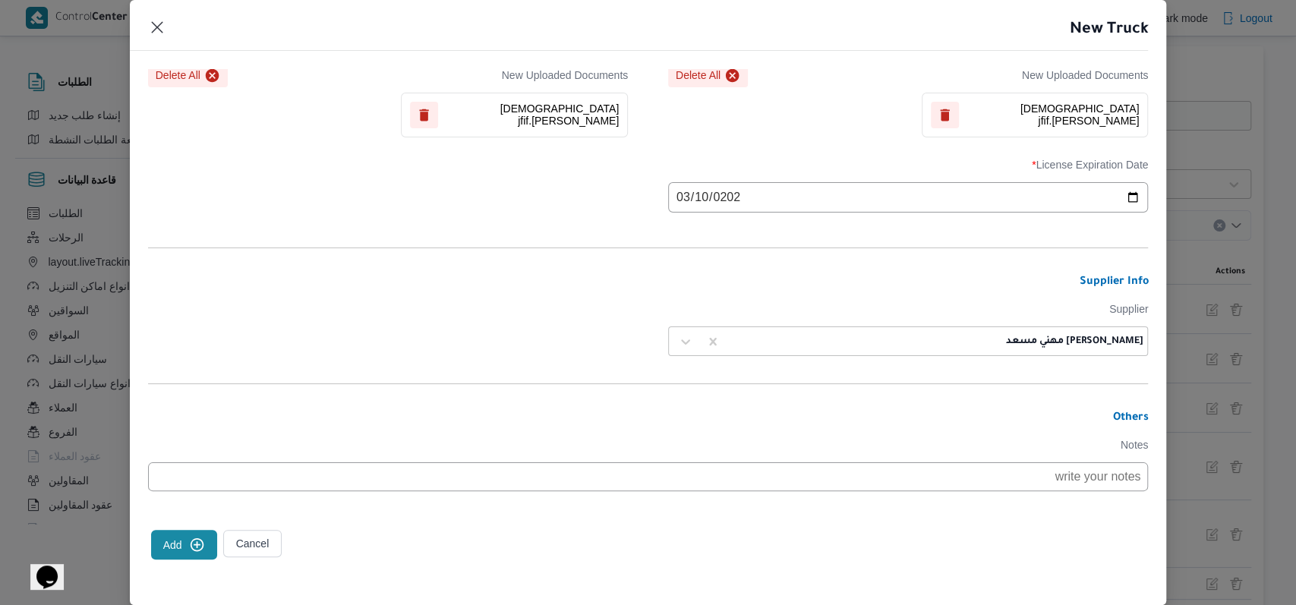
click at [181, 540] on button "Add" at bounding box center [184, 545] width 66 height 30
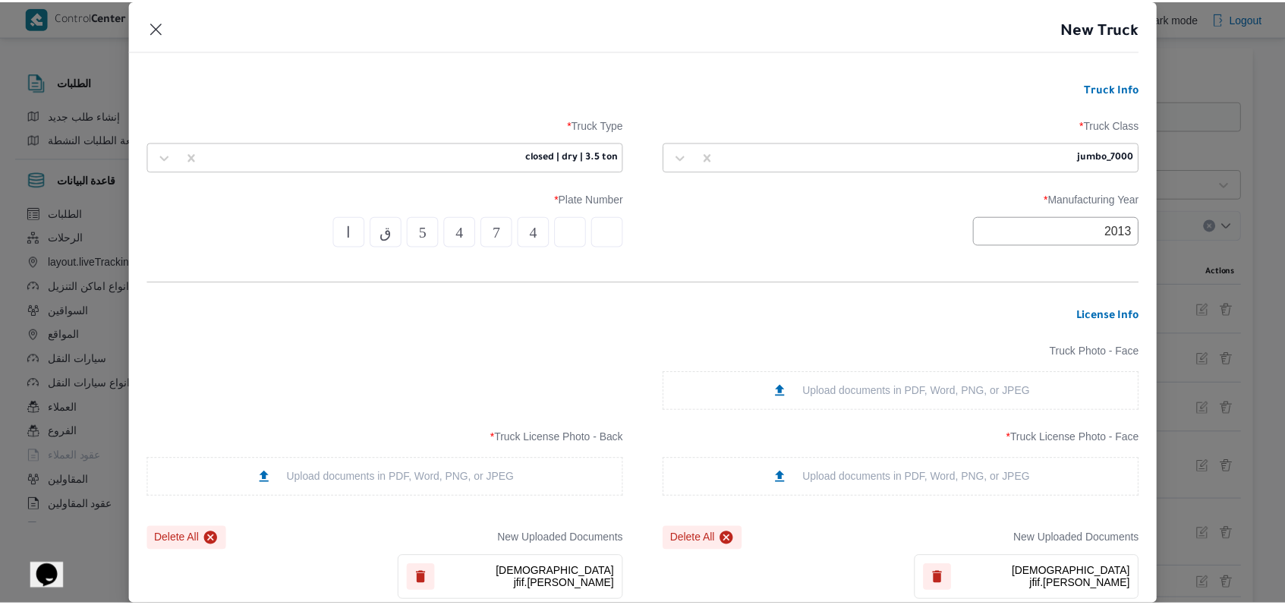
scroll to position [468, 0]
